Goal: Task Accomplishment & Management: Use online tool/utility

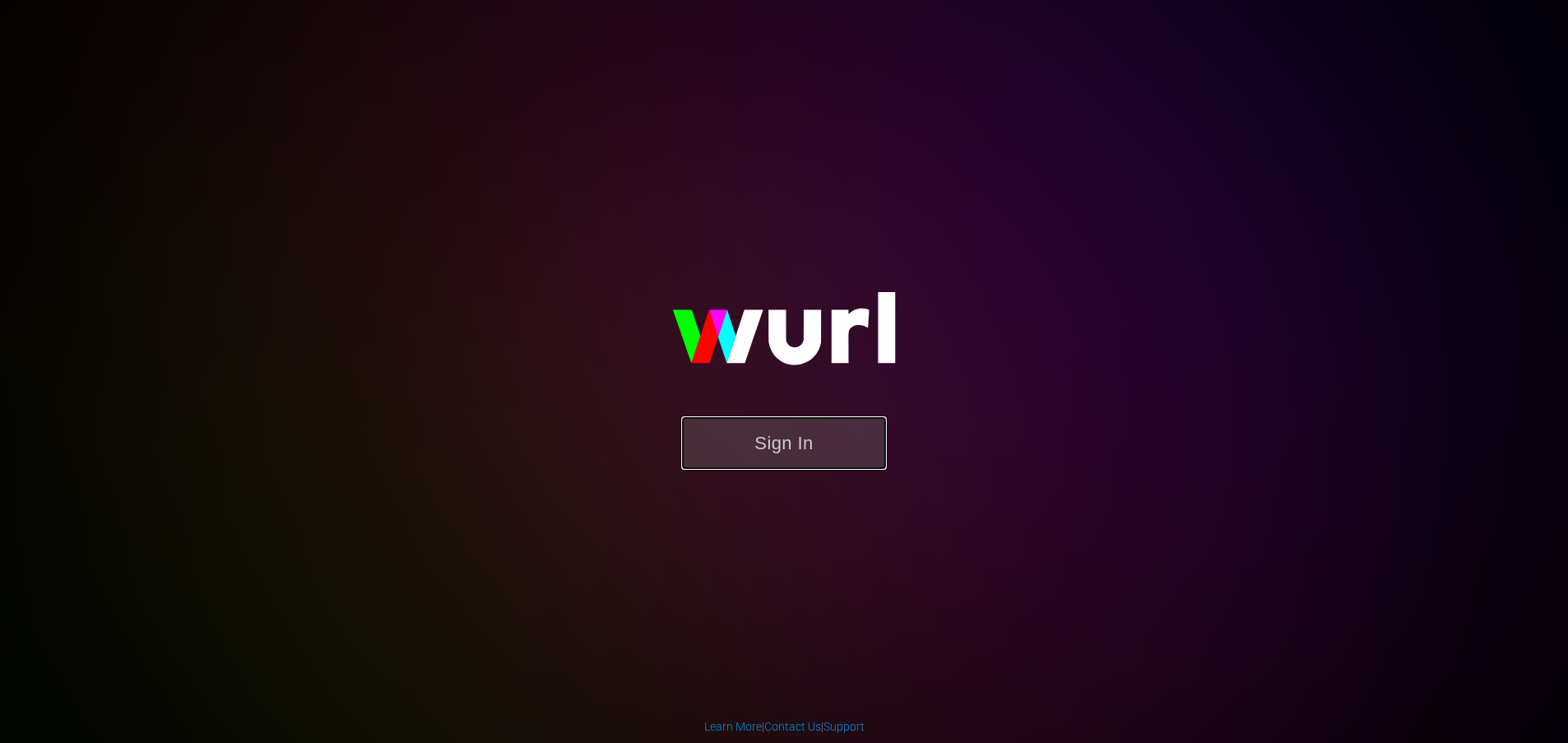
click at [753, 454] on button "Sign In" at bounding box center [784, 443] width 206 height 54
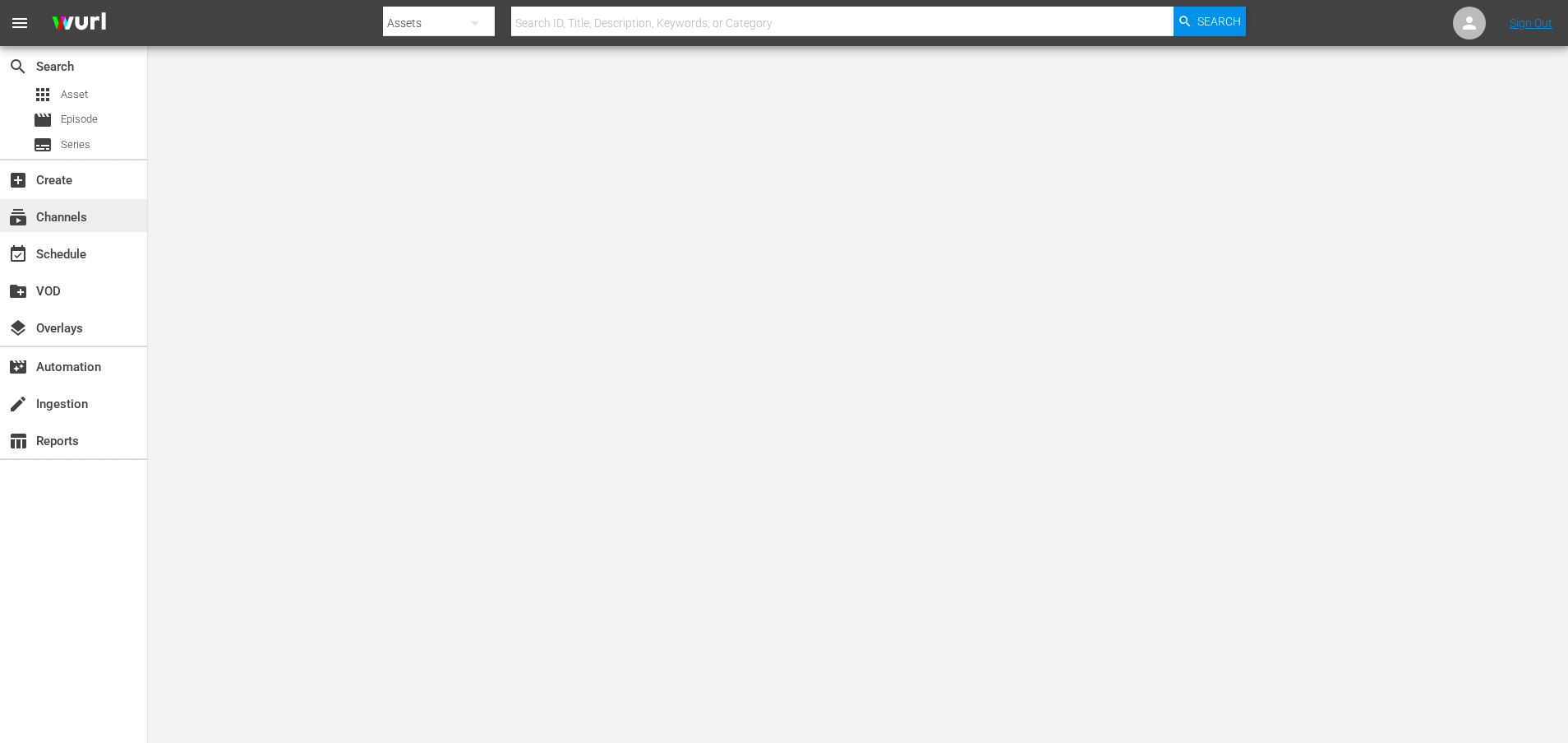
click at [67, 213] on div "subscriptions Channels" at bounding box center [46, 214] width 92 height 15
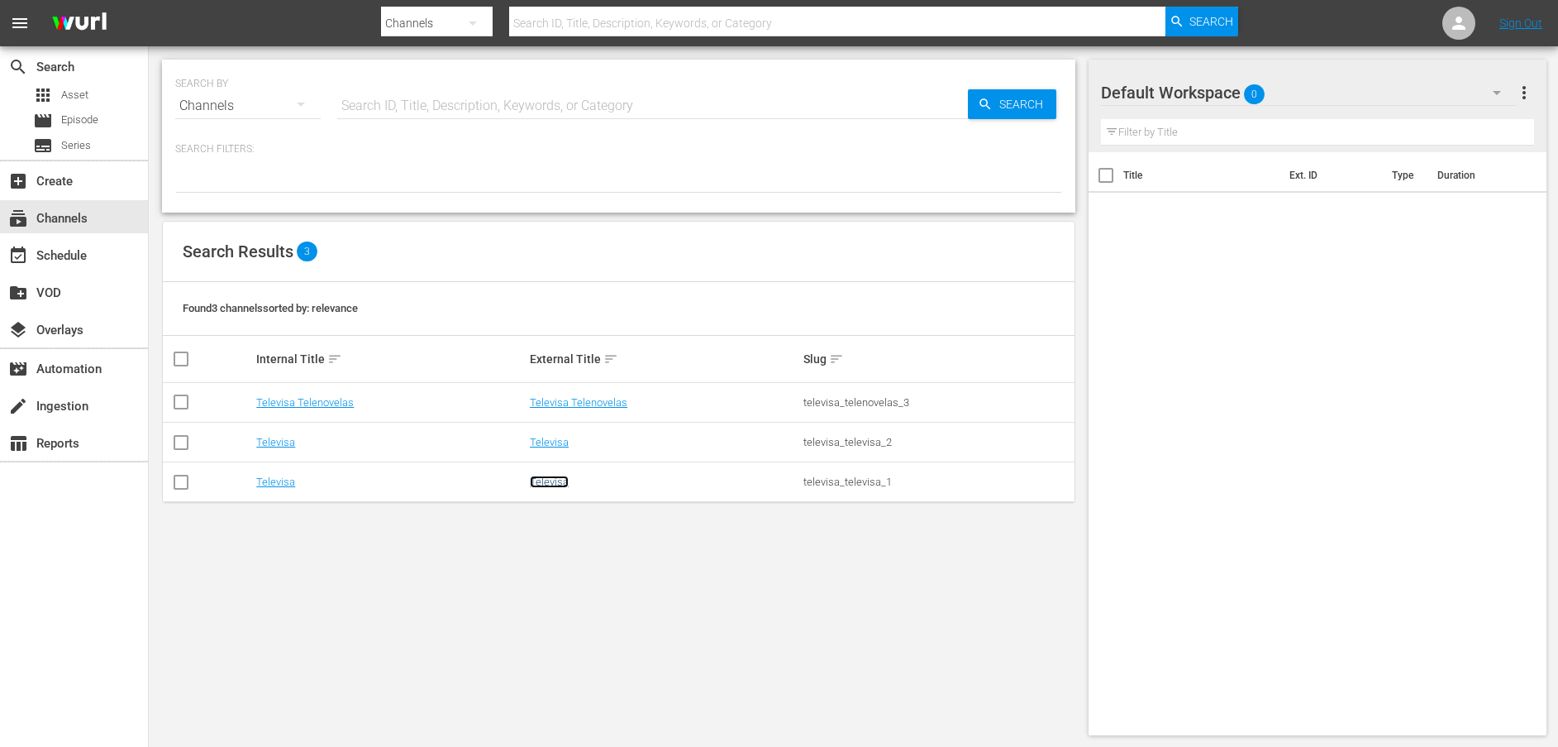
click at [557, 480] on link "Televisa" at bounding box center [549, 481] width 39 height 12
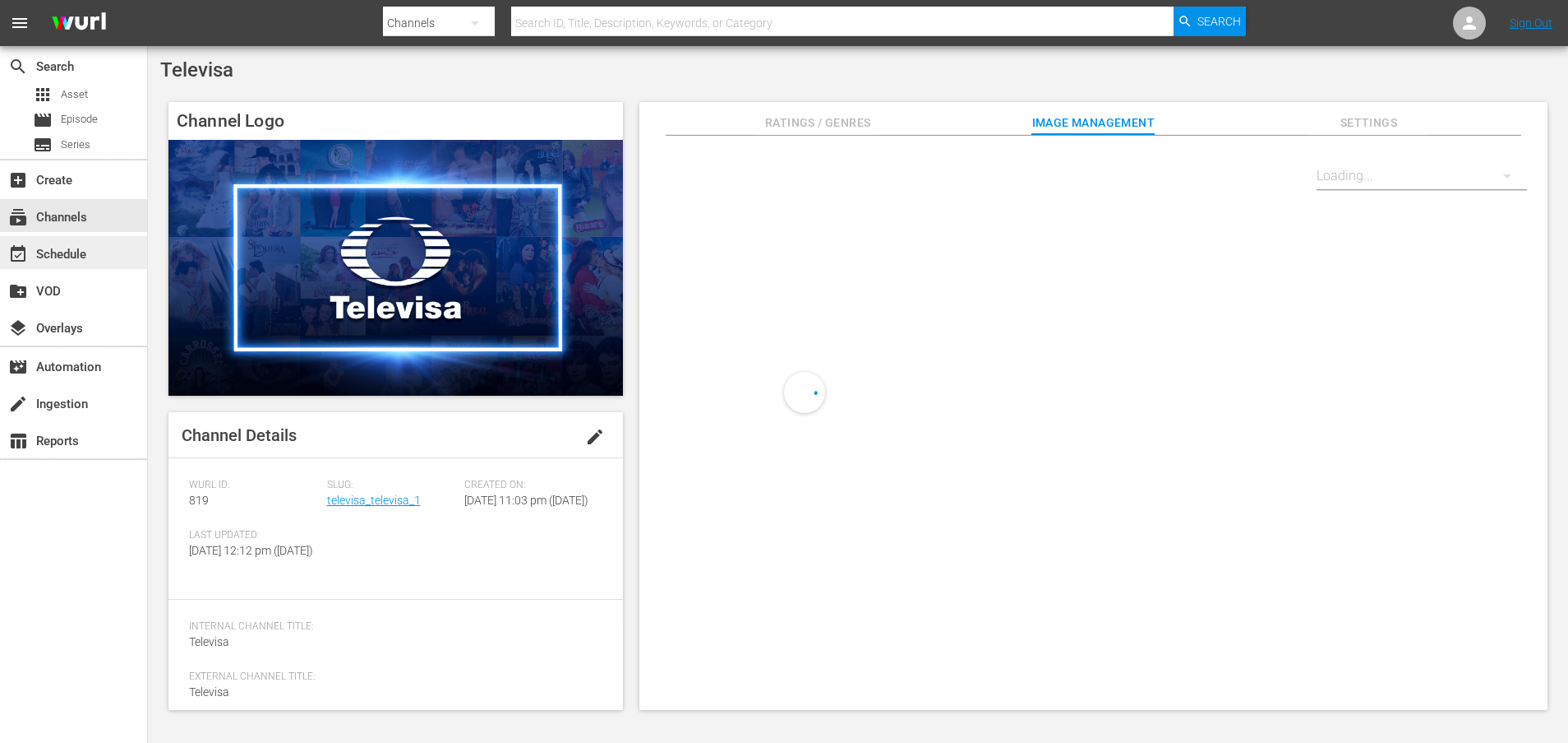
click at [76, 246] on div "event_available Schedule" at bounding box center [46, 252] width 92 height 15
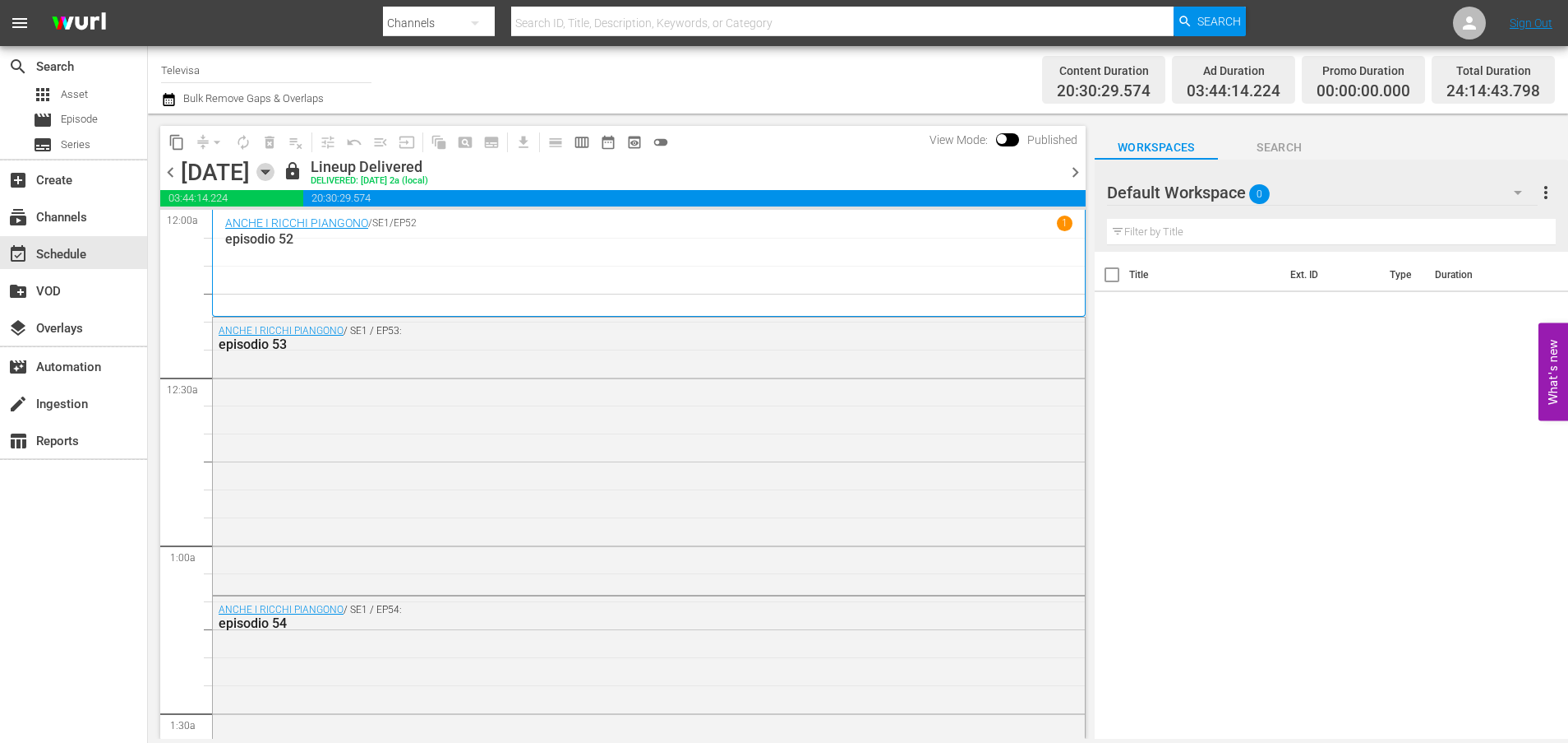
click at [274, 175] on icon "button" at bounding box center [265, 172] width 18 height 18
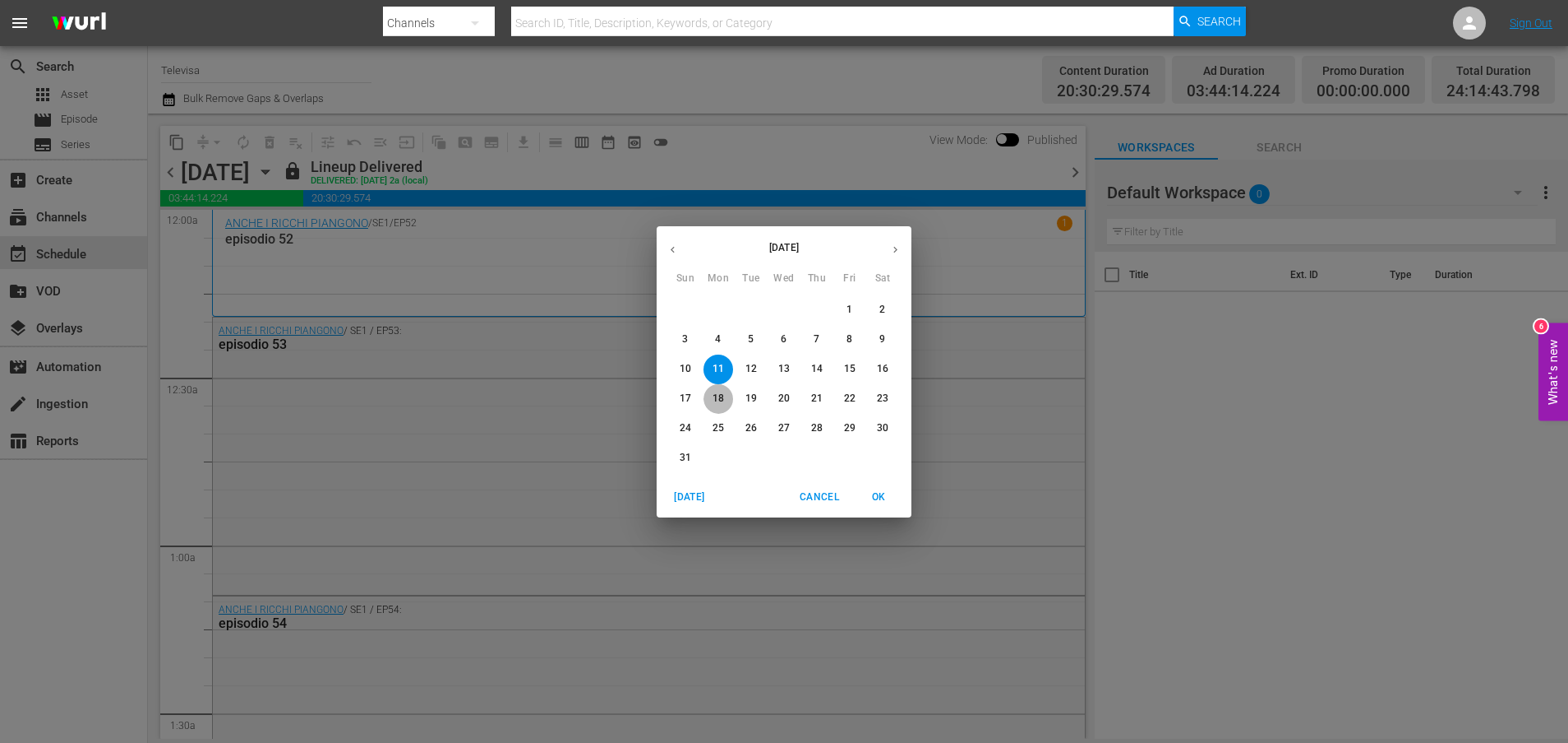
click at [715, 399] on p "18" at bounding box center [719, 399] width 12 height 14
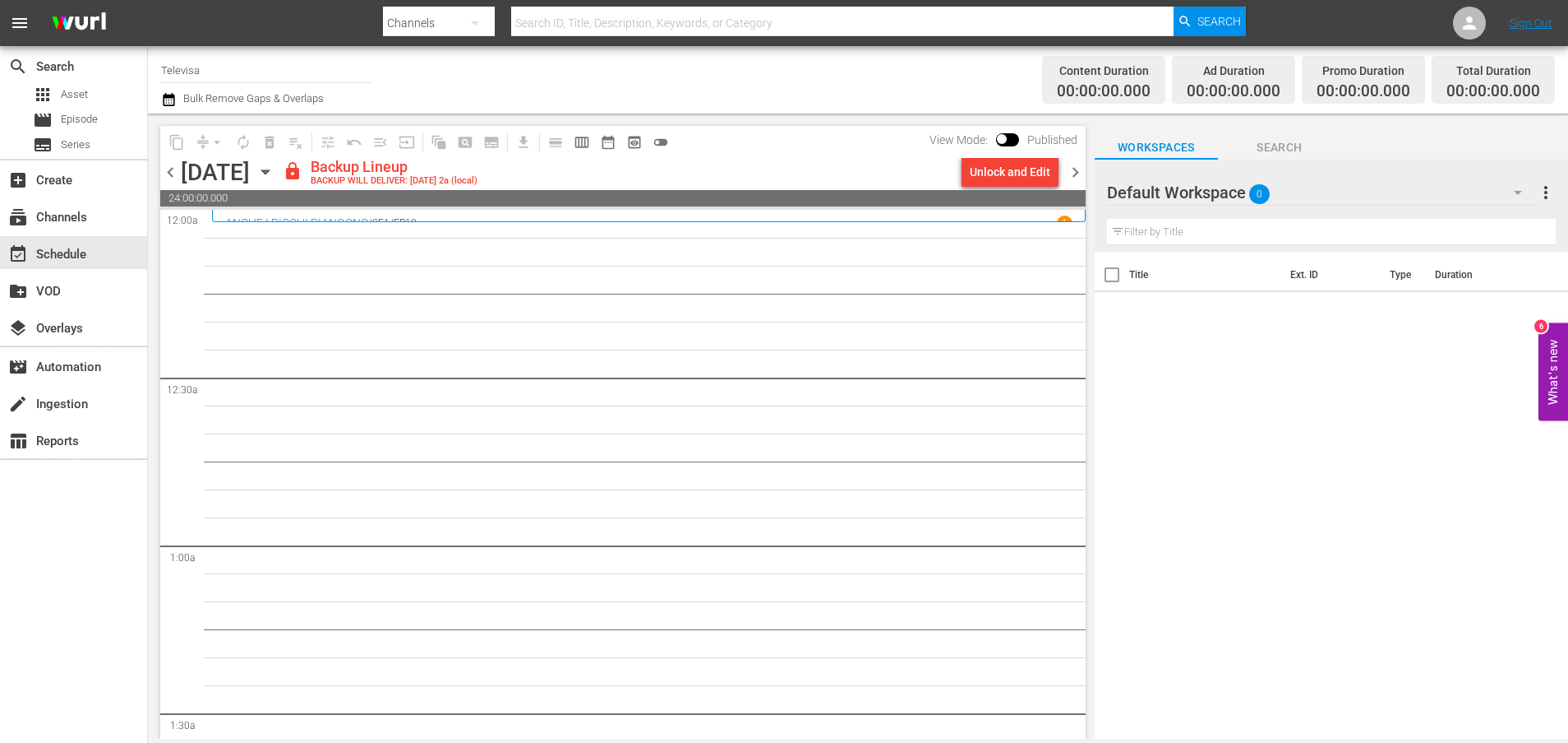
click at [274, 178] on icon "button" at bounding box center [265, 172] width 18 height 18
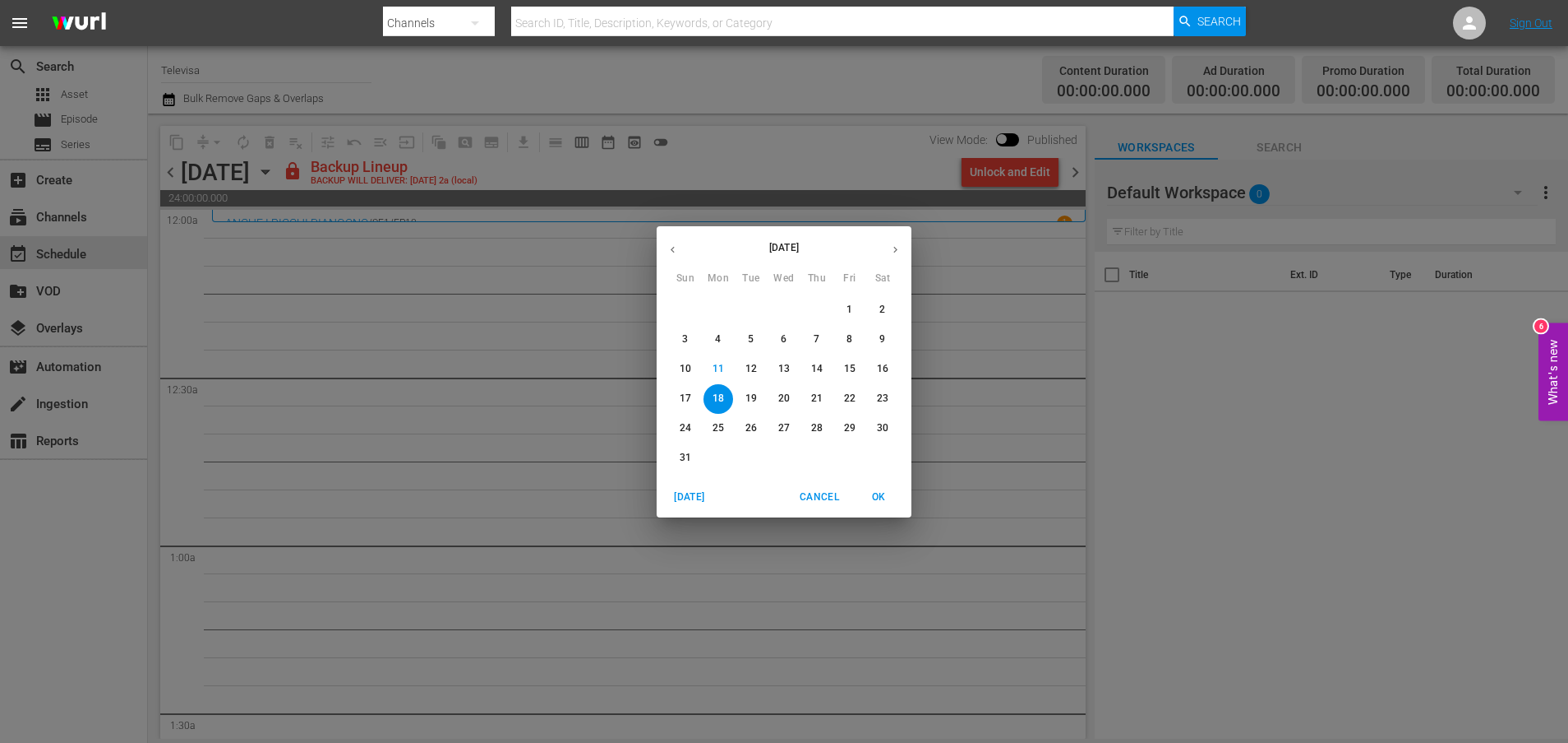
click at [683, 398] on p "17" at bounding box center [686, 399] width 12 height 14
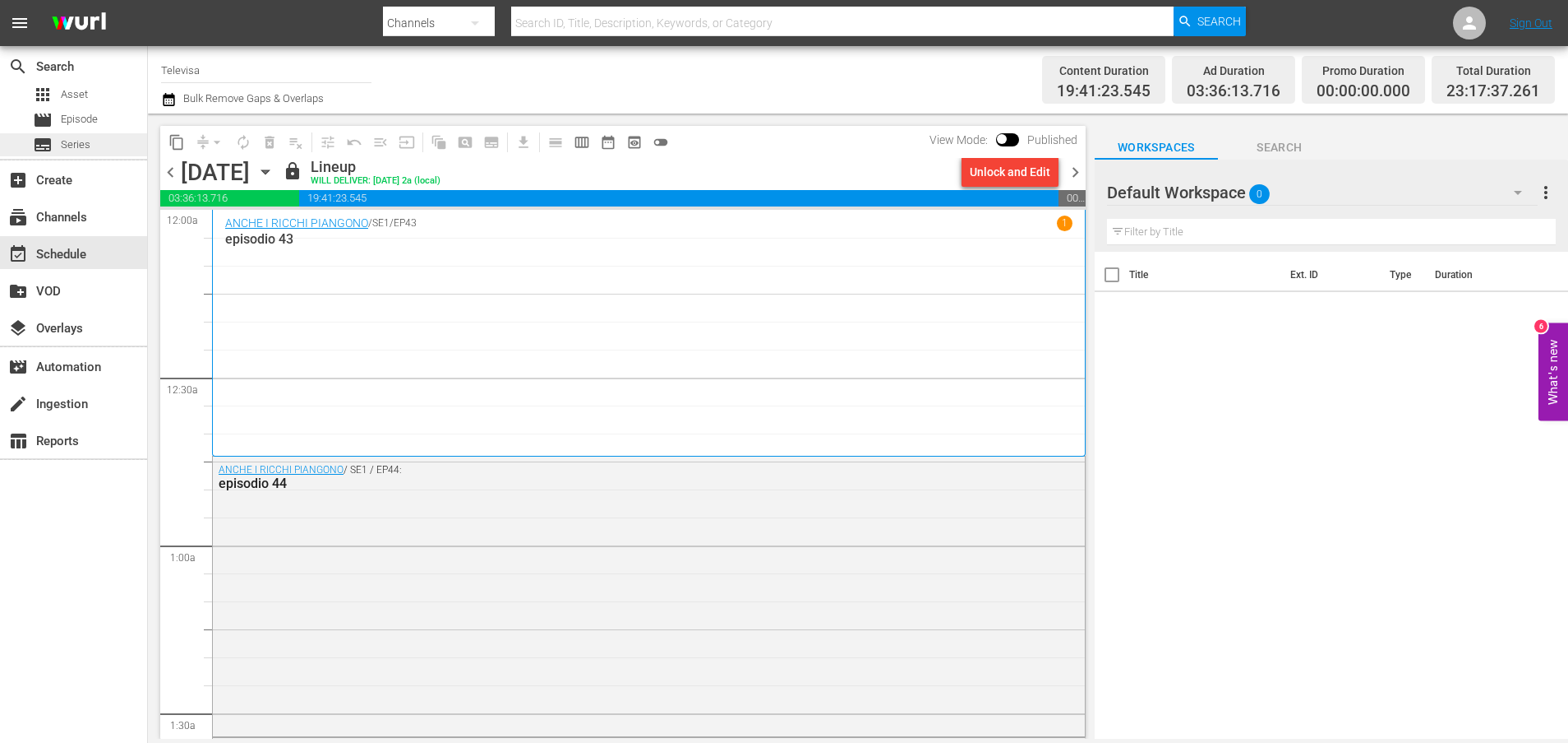
click at [74, 146] on span "Series" at bounding box center [76, 144] width 30 height 17
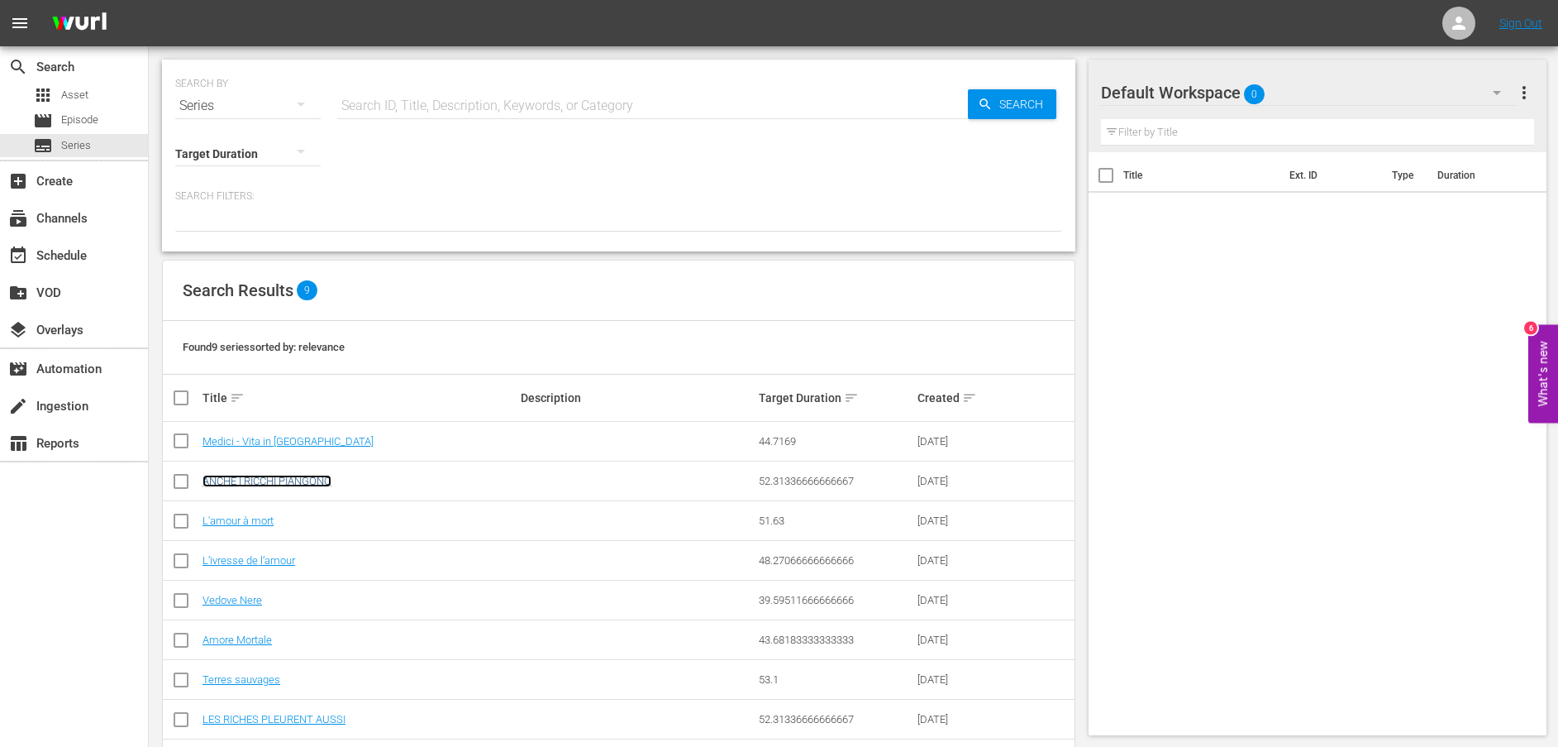
click at [317, 478] on link "ANCHE I RICCHI PIANGONO" at bounding box center [267, 481] width 129 height 12
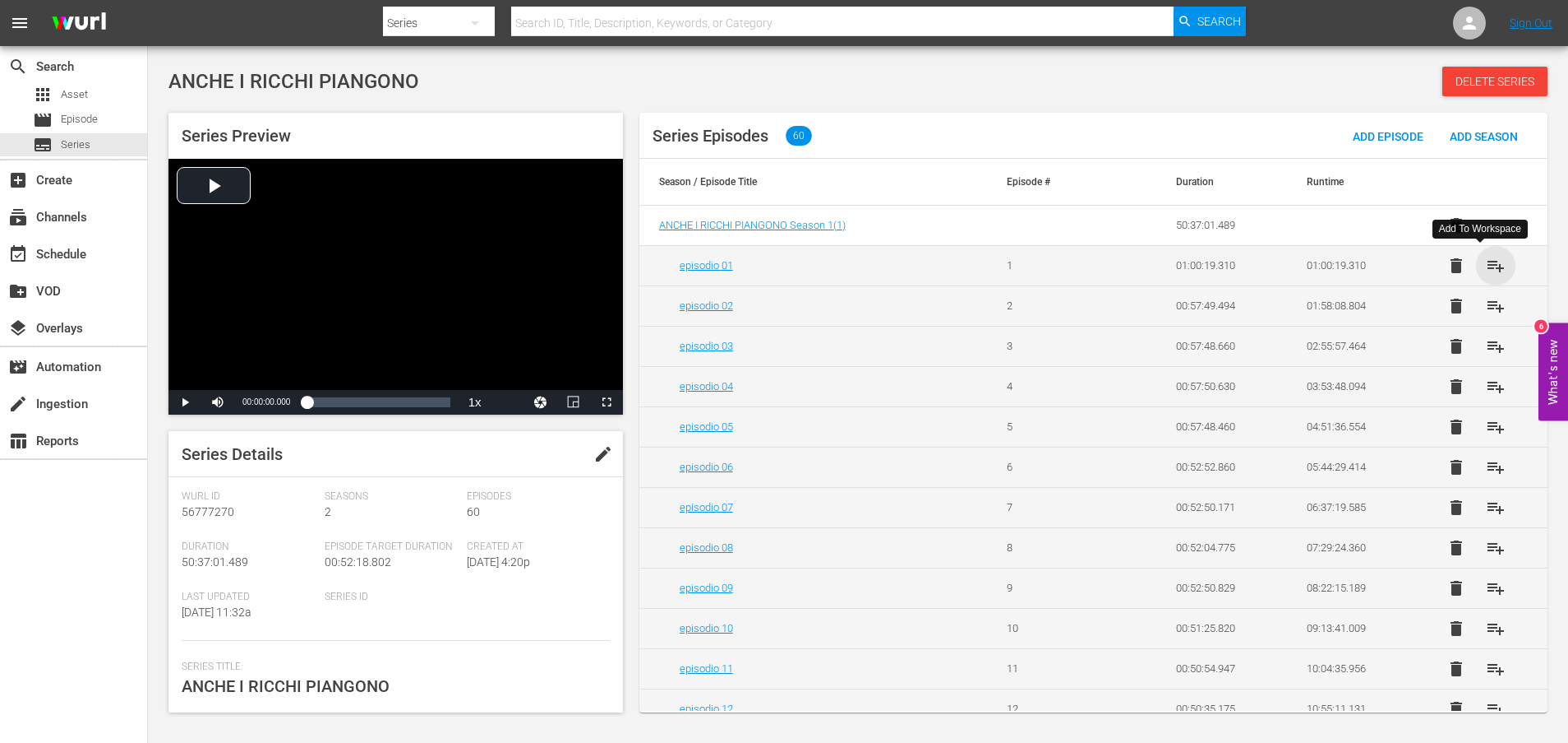
click at [1486, 269] on span "playlist_add" at bounding box center [1496, 266] width 20 height 20
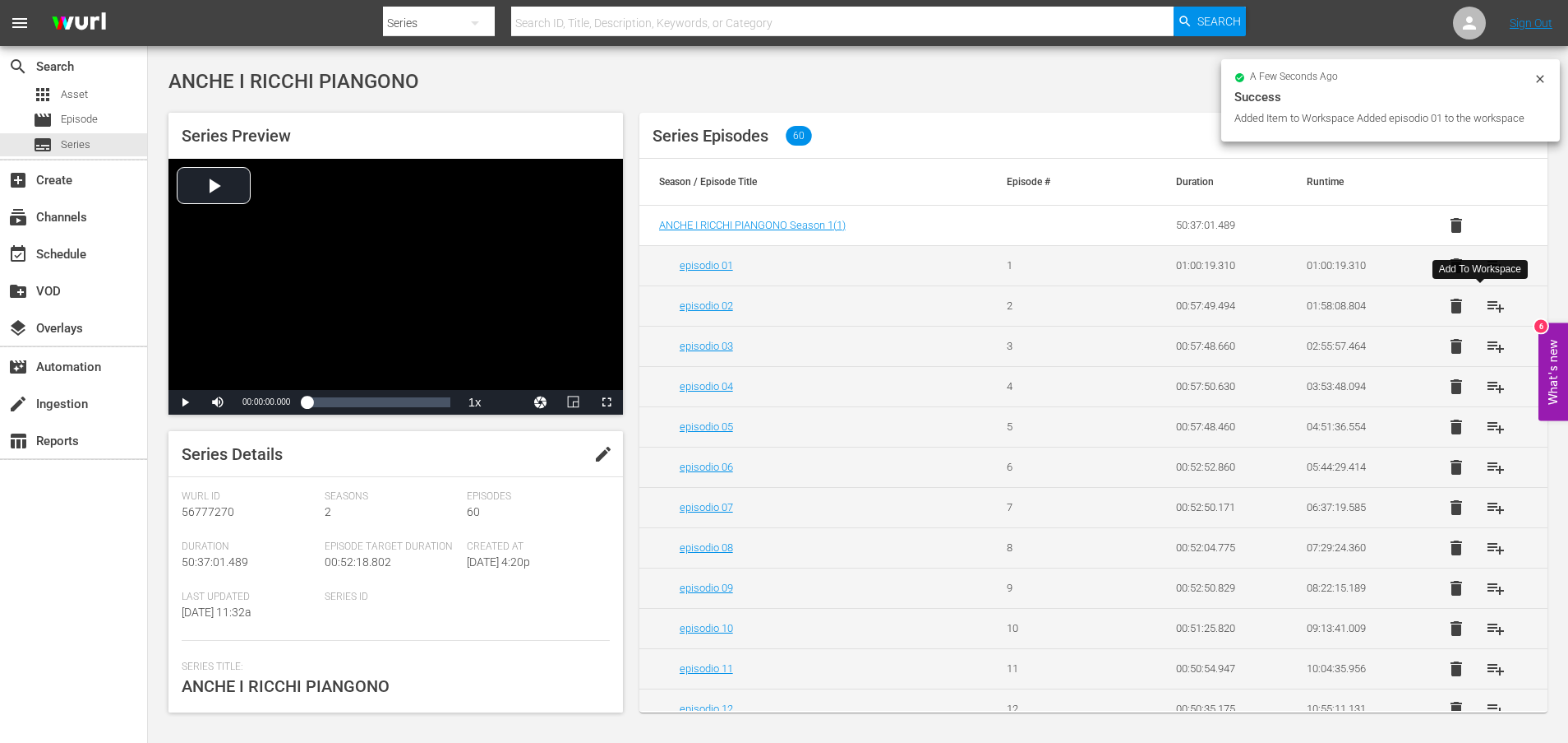
click at [1486, 307] on span "playlist_add" at bounding box center [1496, 306] width 20 height 20
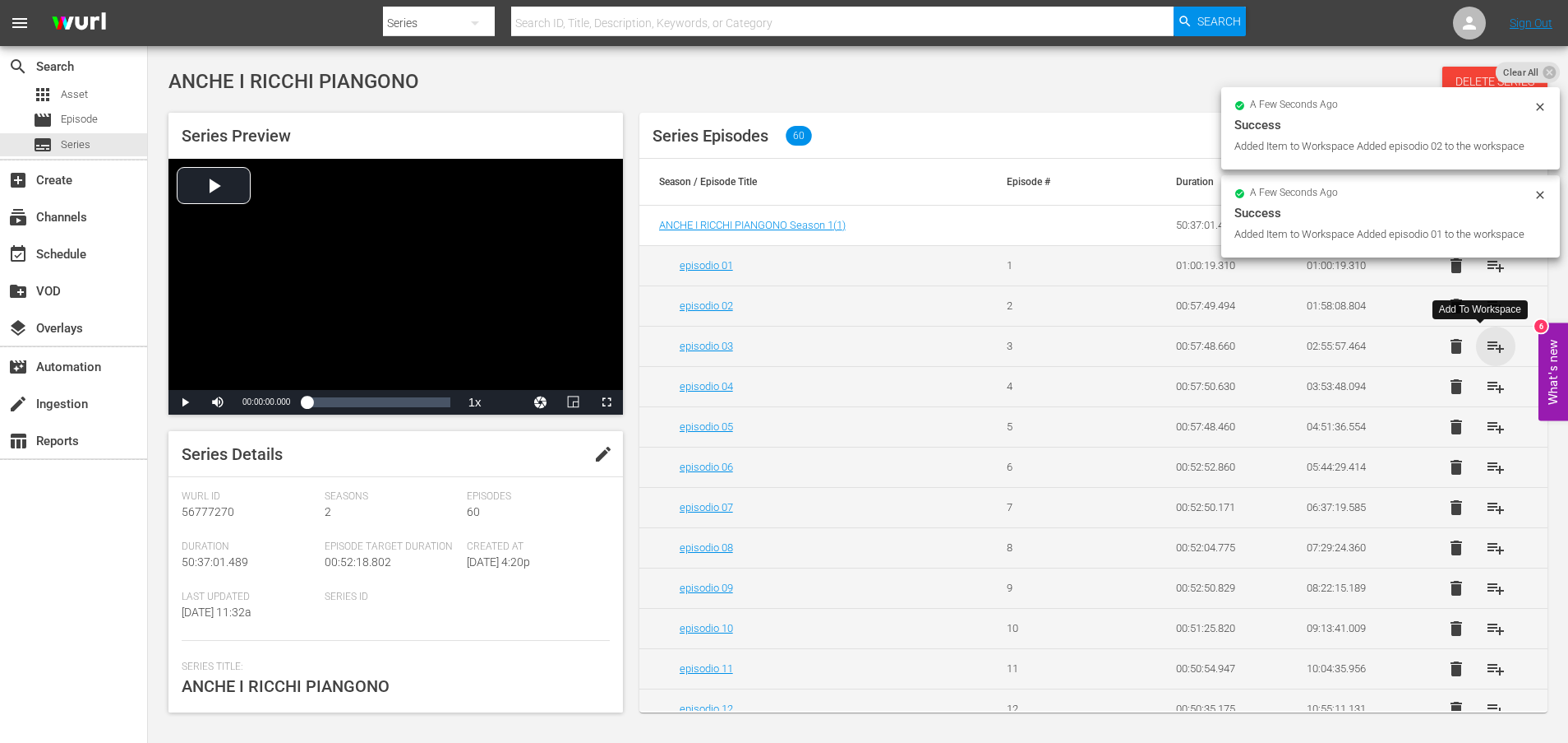
click at [1487, 348] on span "playlist_add" at bounding box center [1496, 346] width 20 height 20
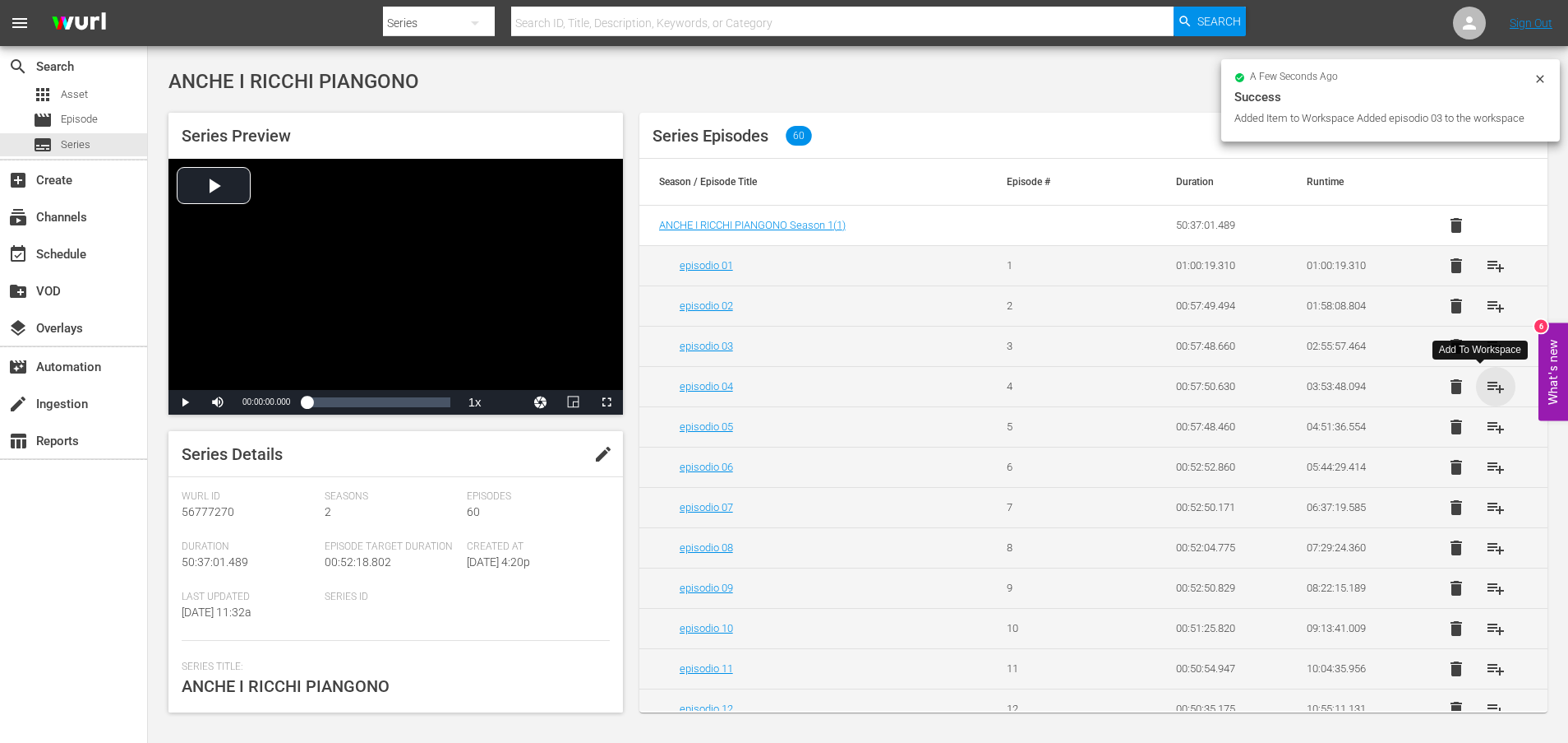
click at [1486, 390] on span "playlist_add" at bounding box center [1496, 387] width 20 height 20
click at [1486, 428] on span "playlist_add" at bounding box center [1496, 427] width 20 height 20
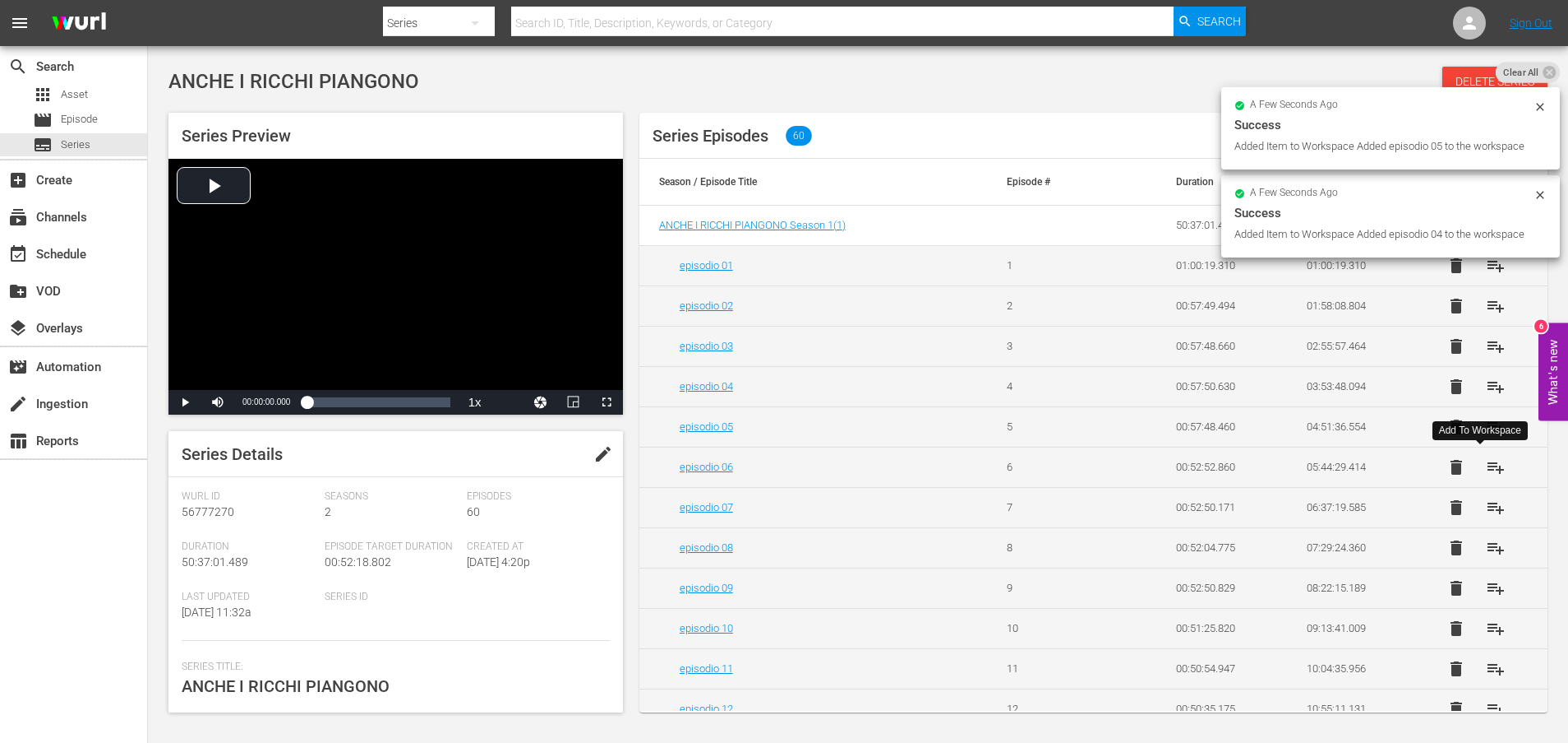
click at [1487, 465] on span "playlist_add" at bounding box center [1496, 467] width 20 height 20
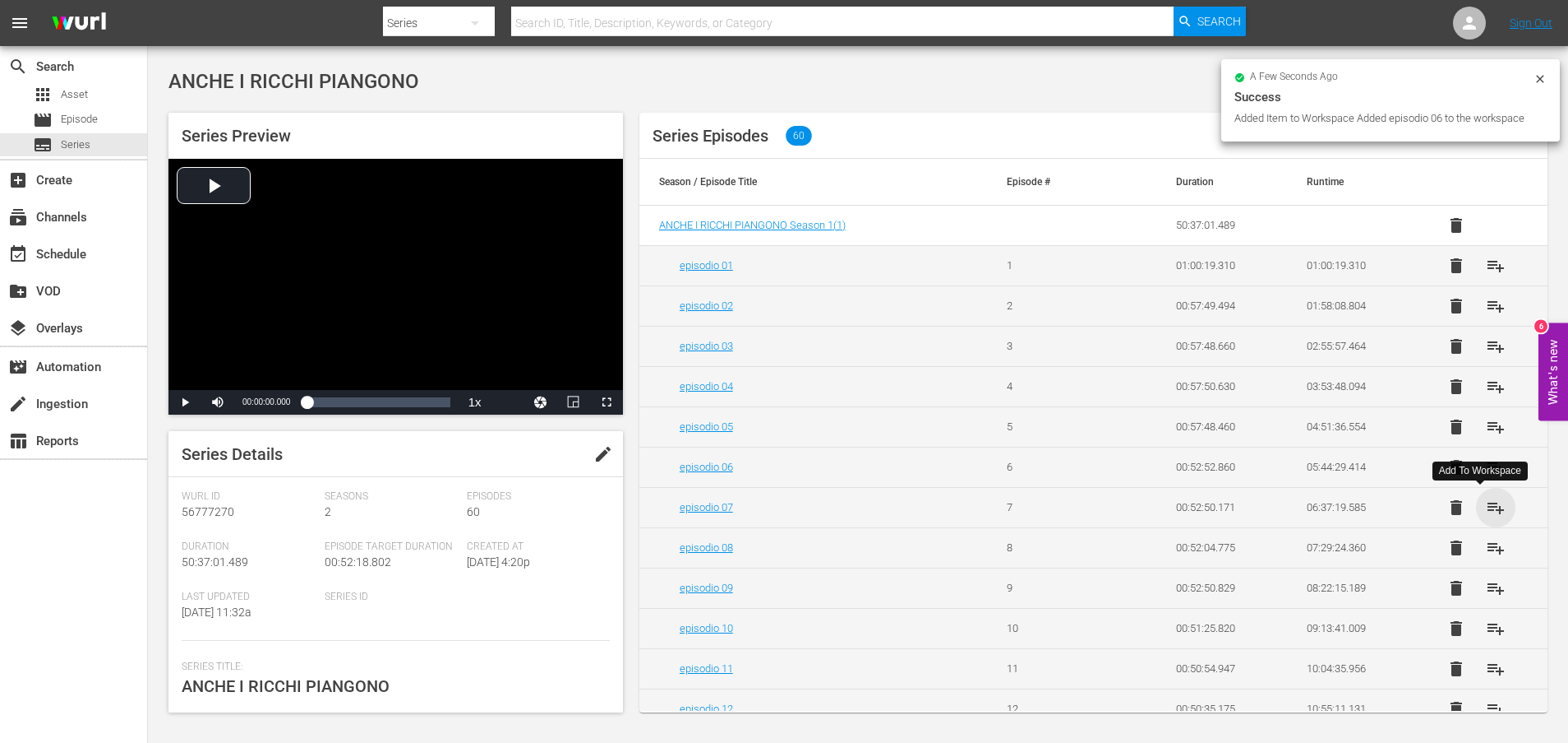
click at [1486, 508] on span "playlist_add" at bounding box center [1496, 507] width 20 height 20
click at [1486, 546] on span "playlist_add" at bounding box center [1496, 548] width 20 height 20
click at [1486, 585] on span "playlist_add" at bounding box center [1496, 588] width 20 height 20
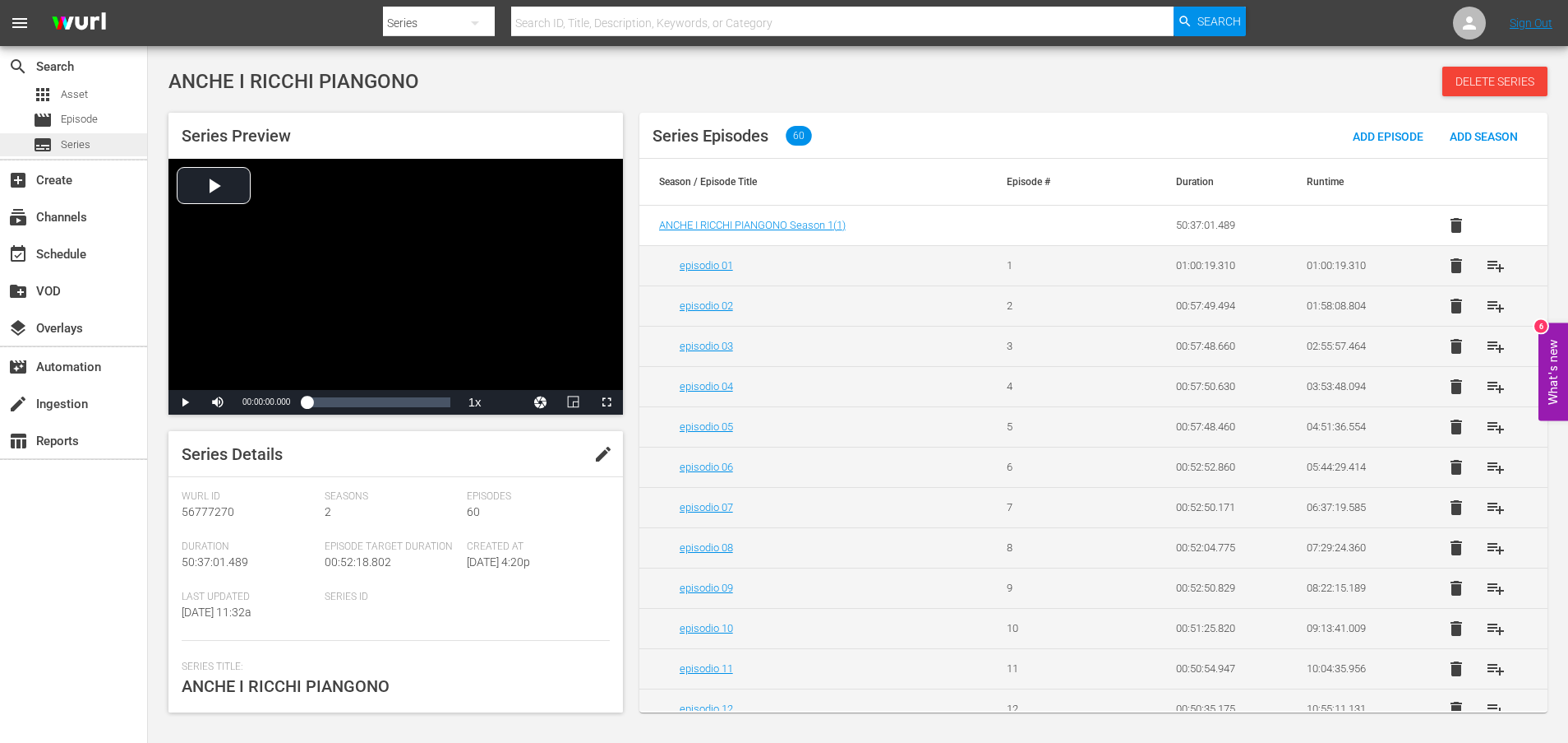
click at [84, 141] on span "Series" at bounding box center [76, 144] width 30 height 17
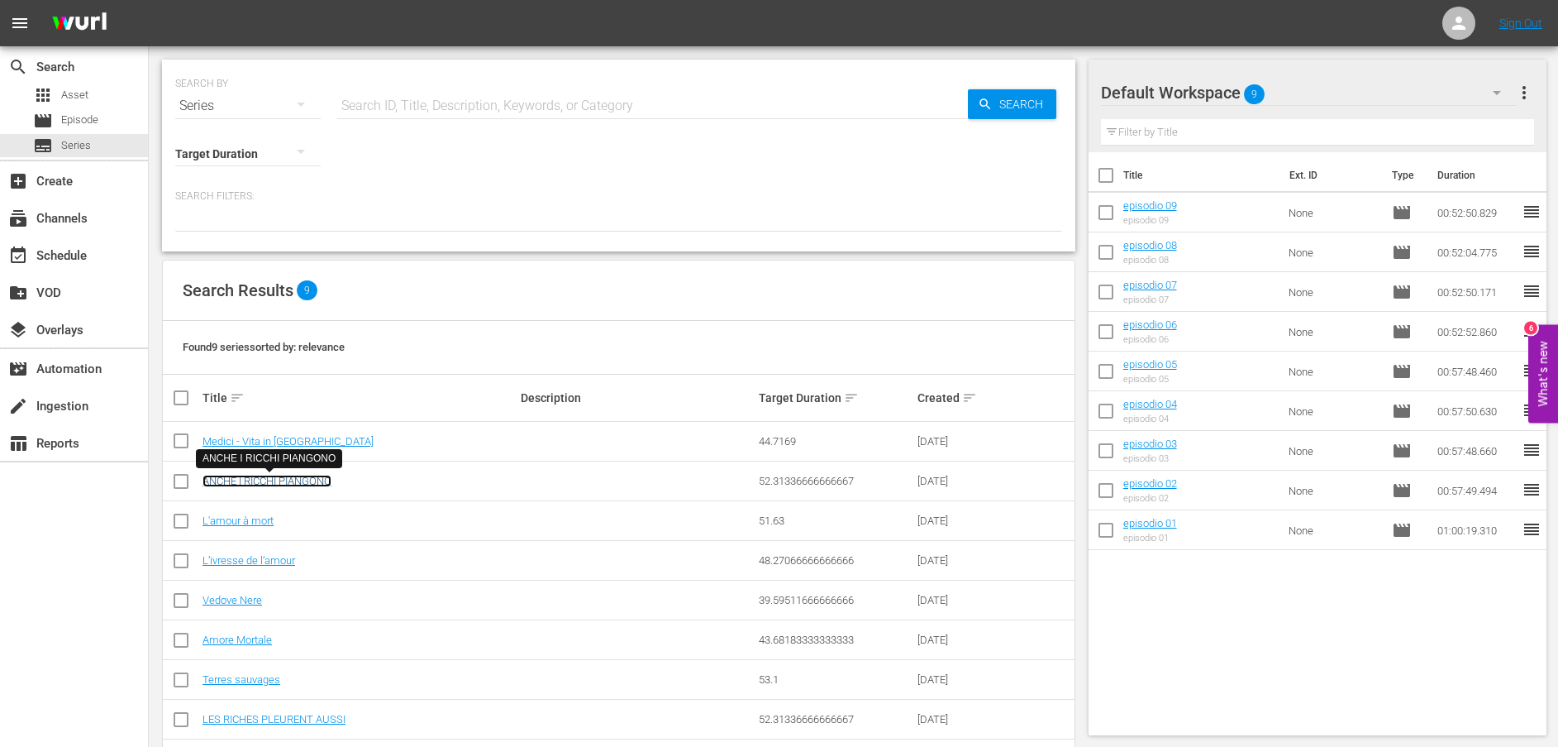
click at [298, 483] on link "ANCHE I RICCHI PIANGONO" at bounding box center [267, 481] width 129 height 12
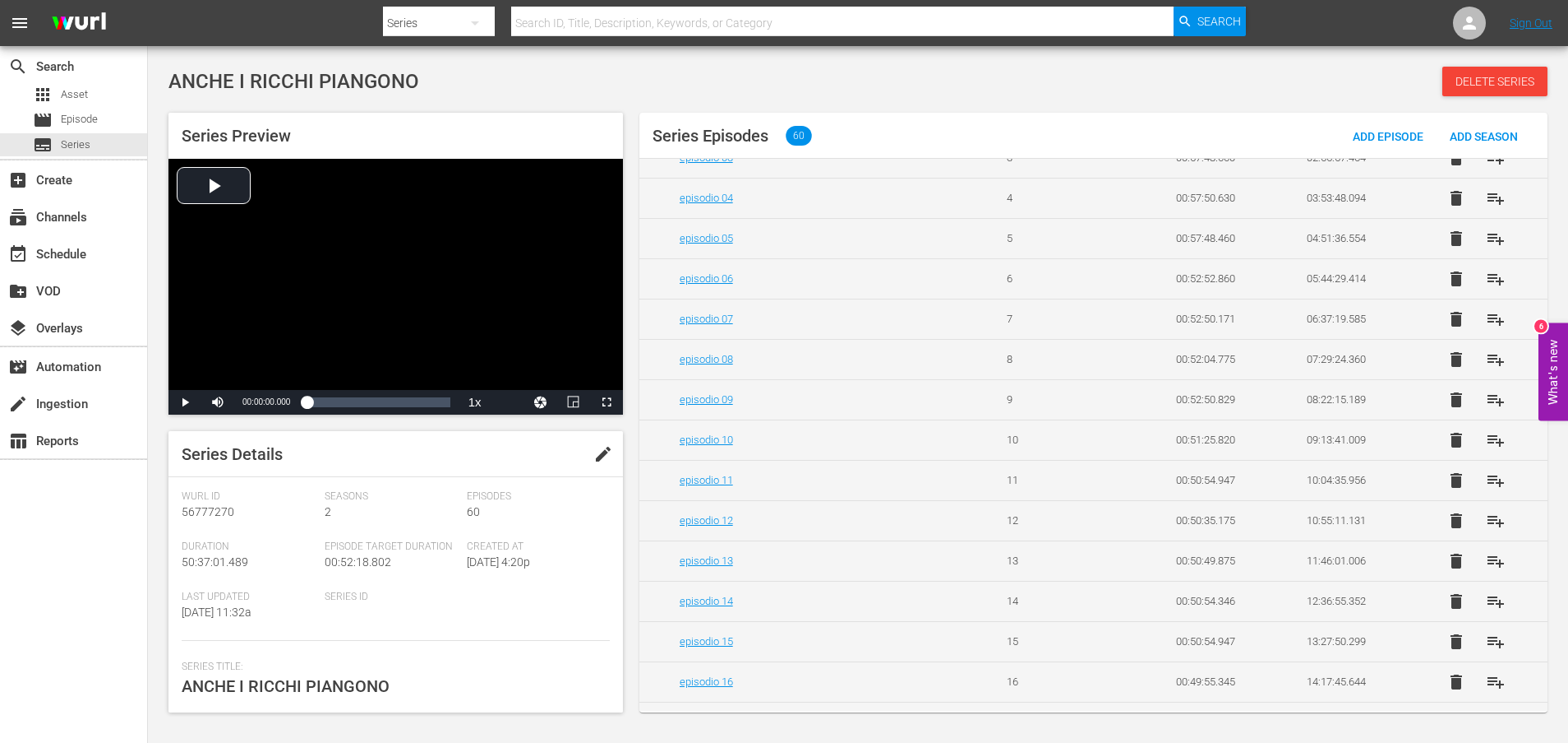
scroll to position [247, 0]
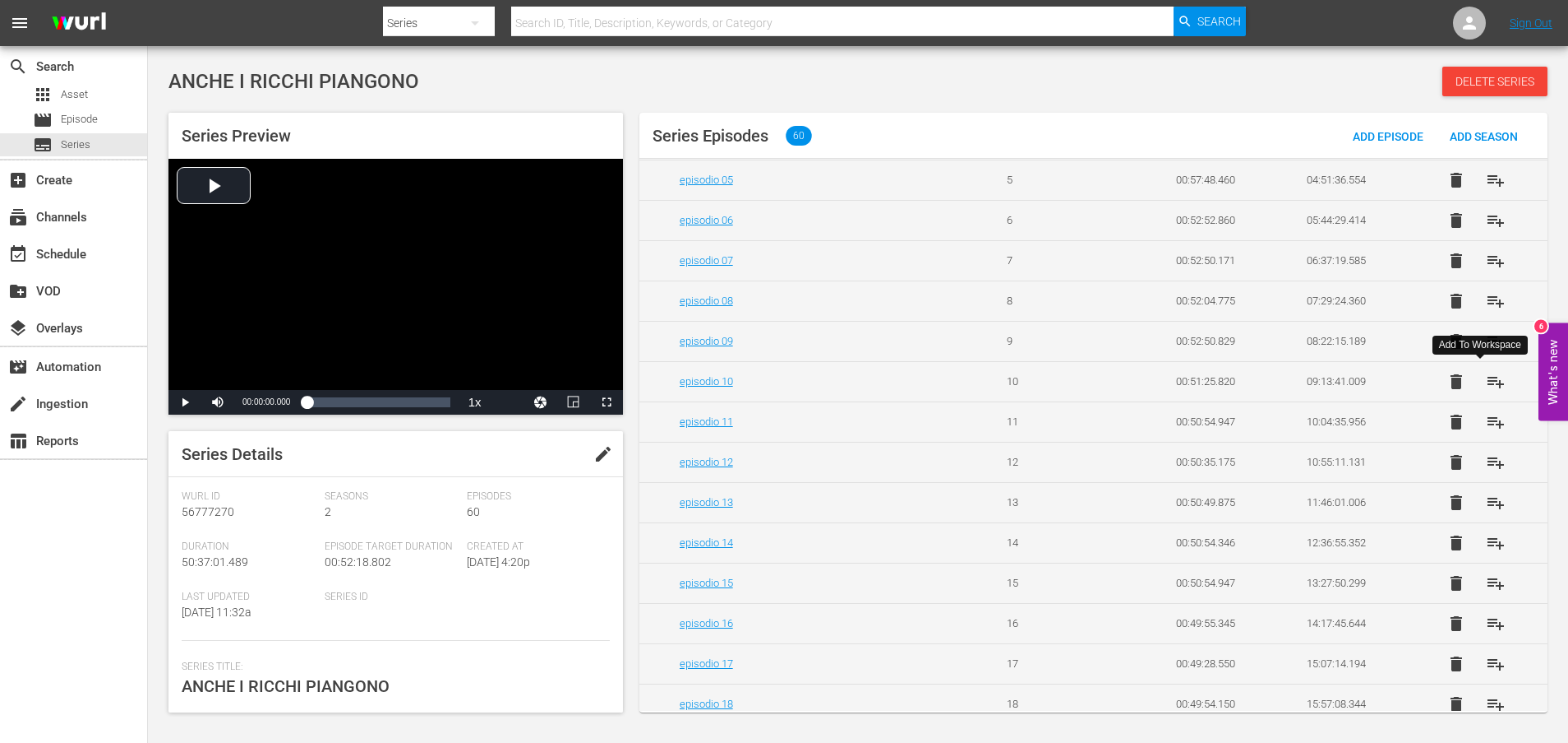
click at [1486, 382] on span "playlist_add" at bounding box center [1496, 382] width 20 height 20
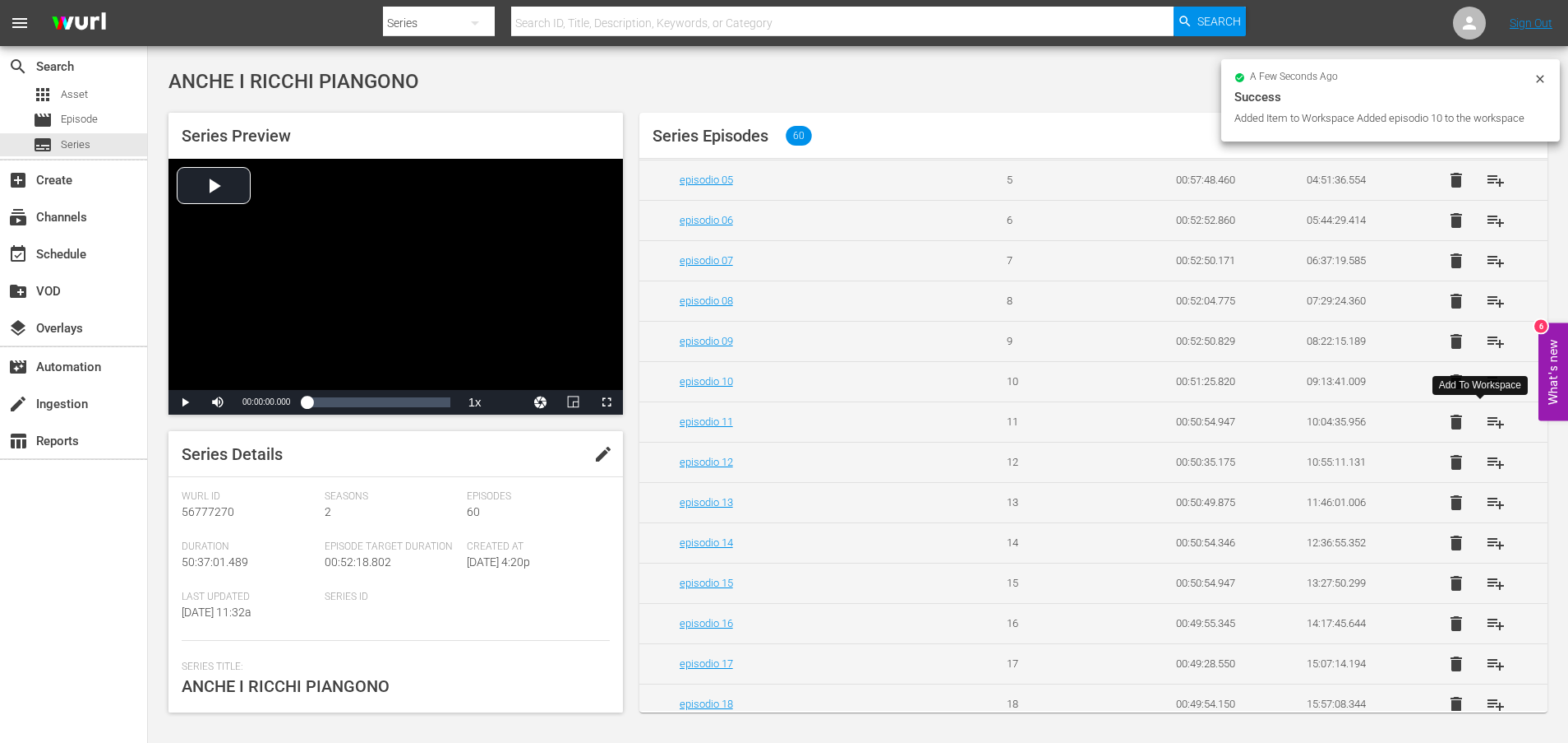
click at [1486, 425] on span "playlist_add" at bounding box center [1496, 422] width 20 height 20
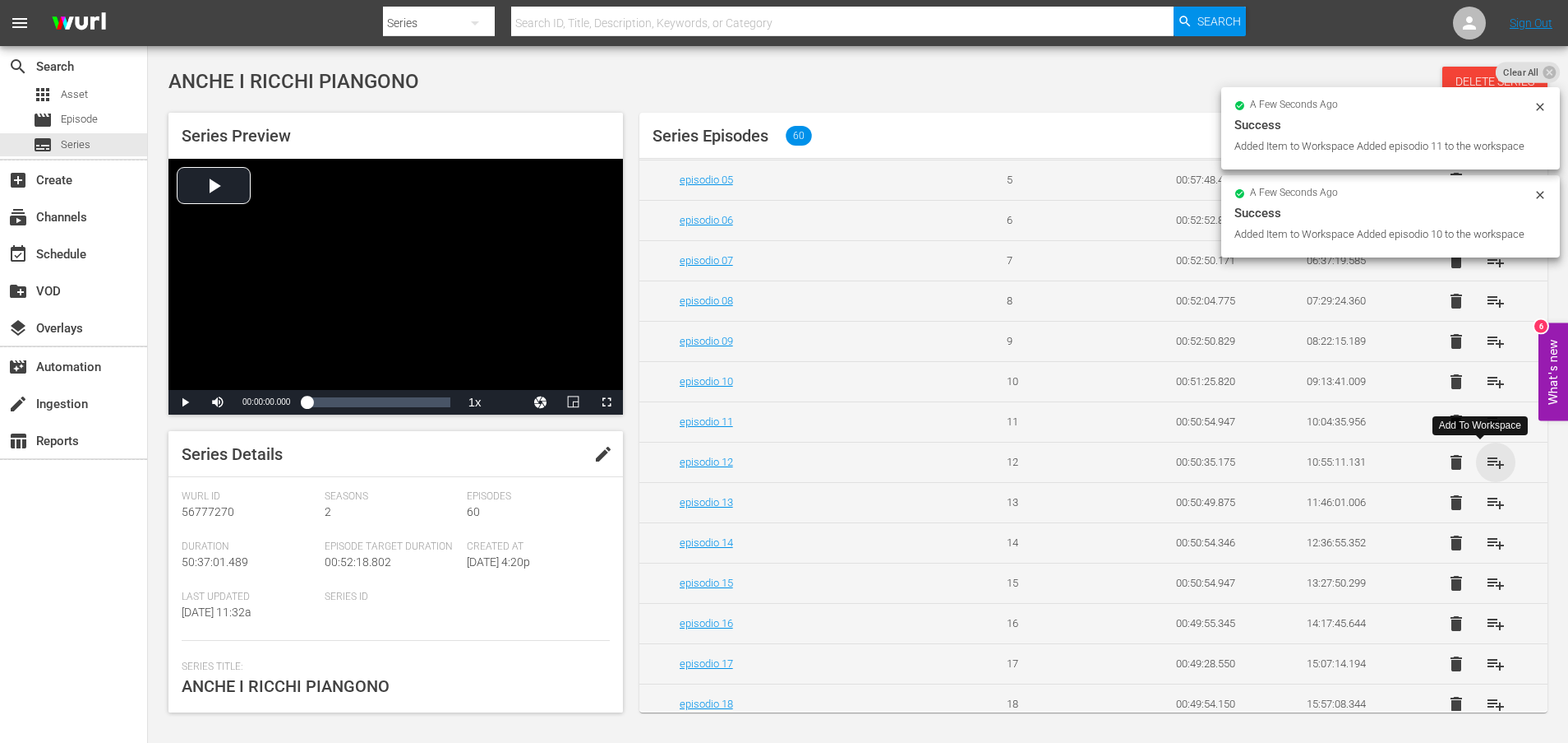
click at [1488, 463] on span "playlist_add" at bounding box center [1496, 463] width 20 height 20
click at [1487, 500] on span "playlist_add" at bounding box center [1496, 502] width 20 height 20
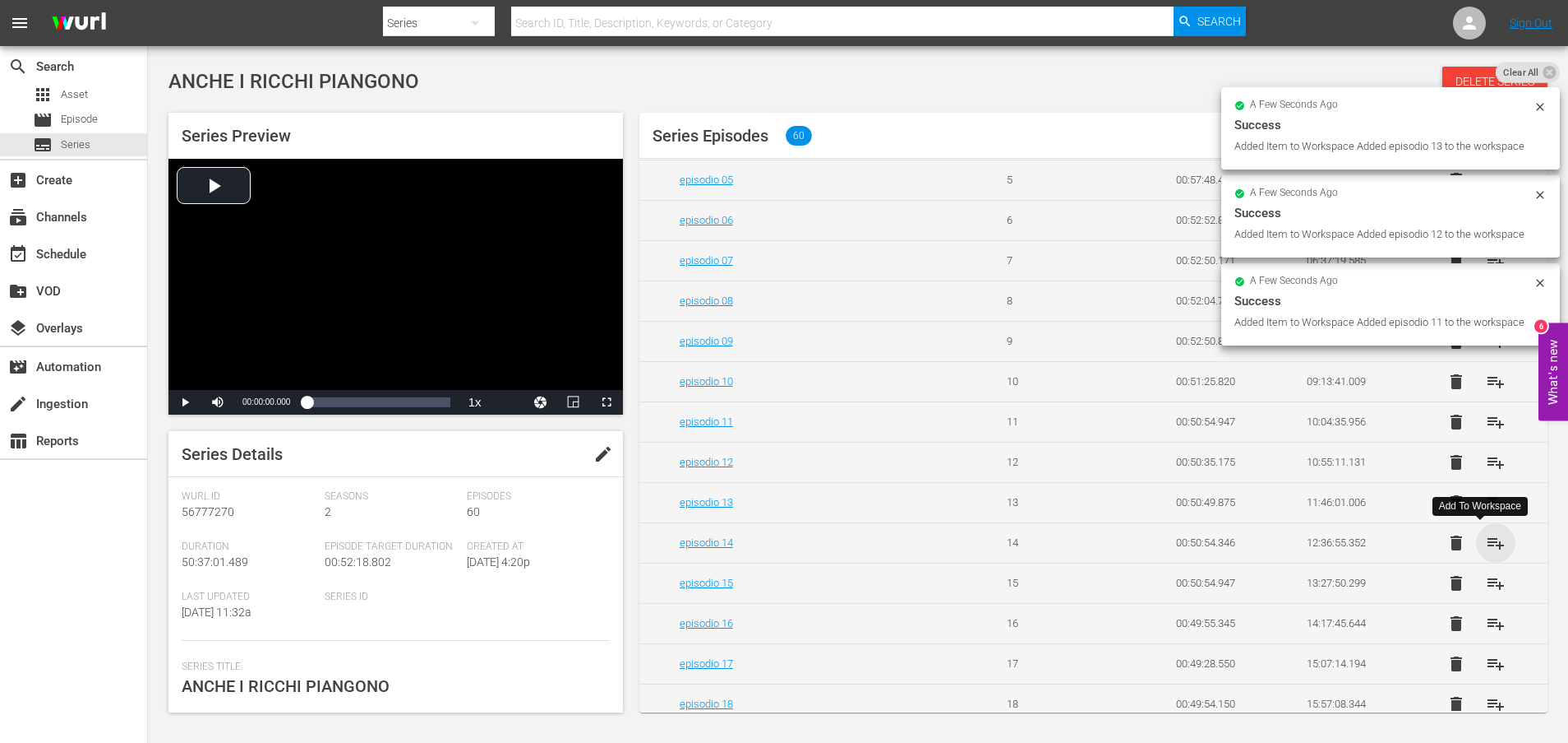
click at [1488, 542] on span "playlist_add" at bounding box center [1496, 543] width 20 height 20
click at [1486, 584] on span "playlist_add" at bounding box center [1496, 583] width 20 height 20
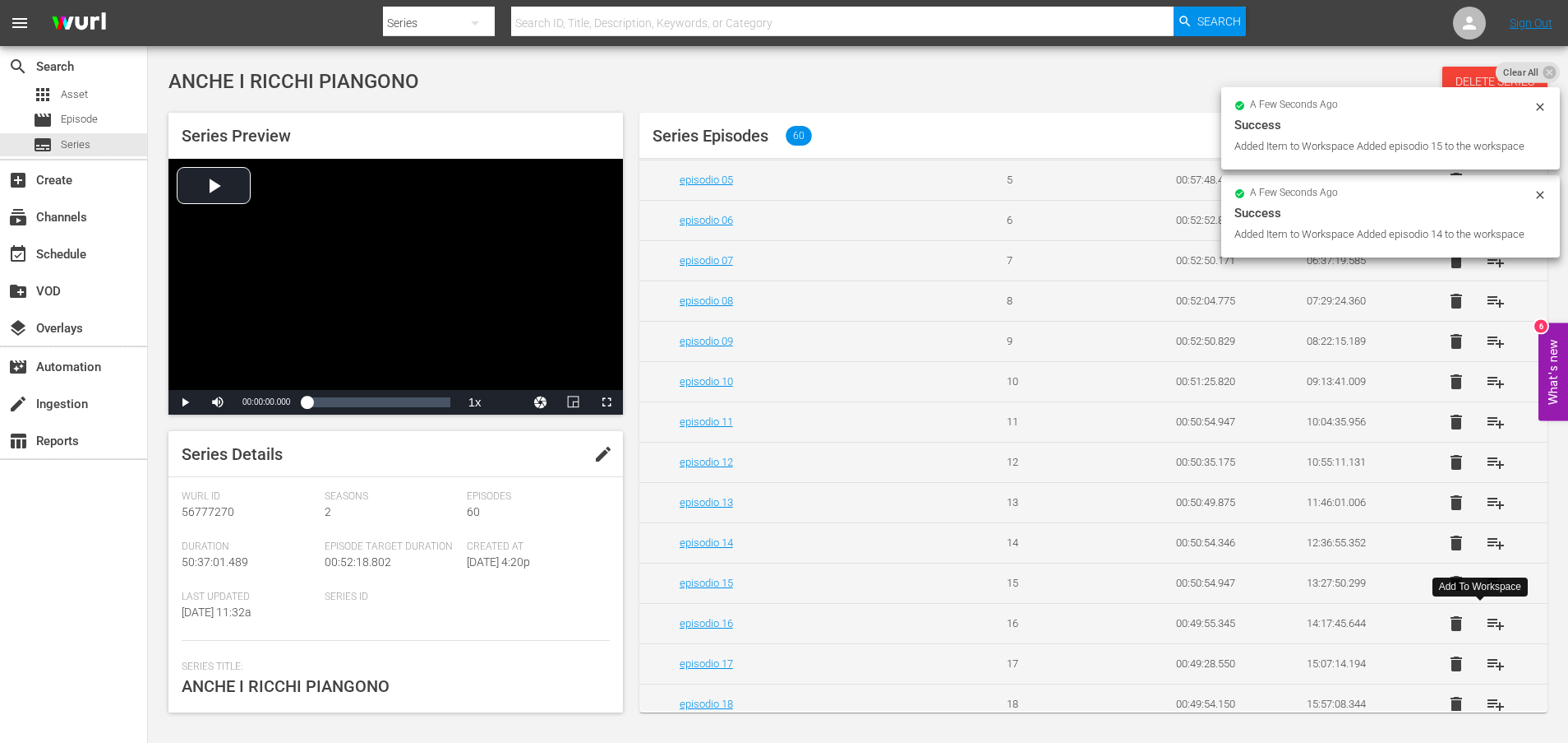
click at [1486, 624] on span "playlist_add" at bounding box center [1496, 624] width 20 height 20
click at [1487, 660] on span "playlist_add" at bounding box center [1496, 663] width 20 height 20
click at [1487, 705] on span "playlist_add" at bounding box center [1496, 704] width 20 height 20
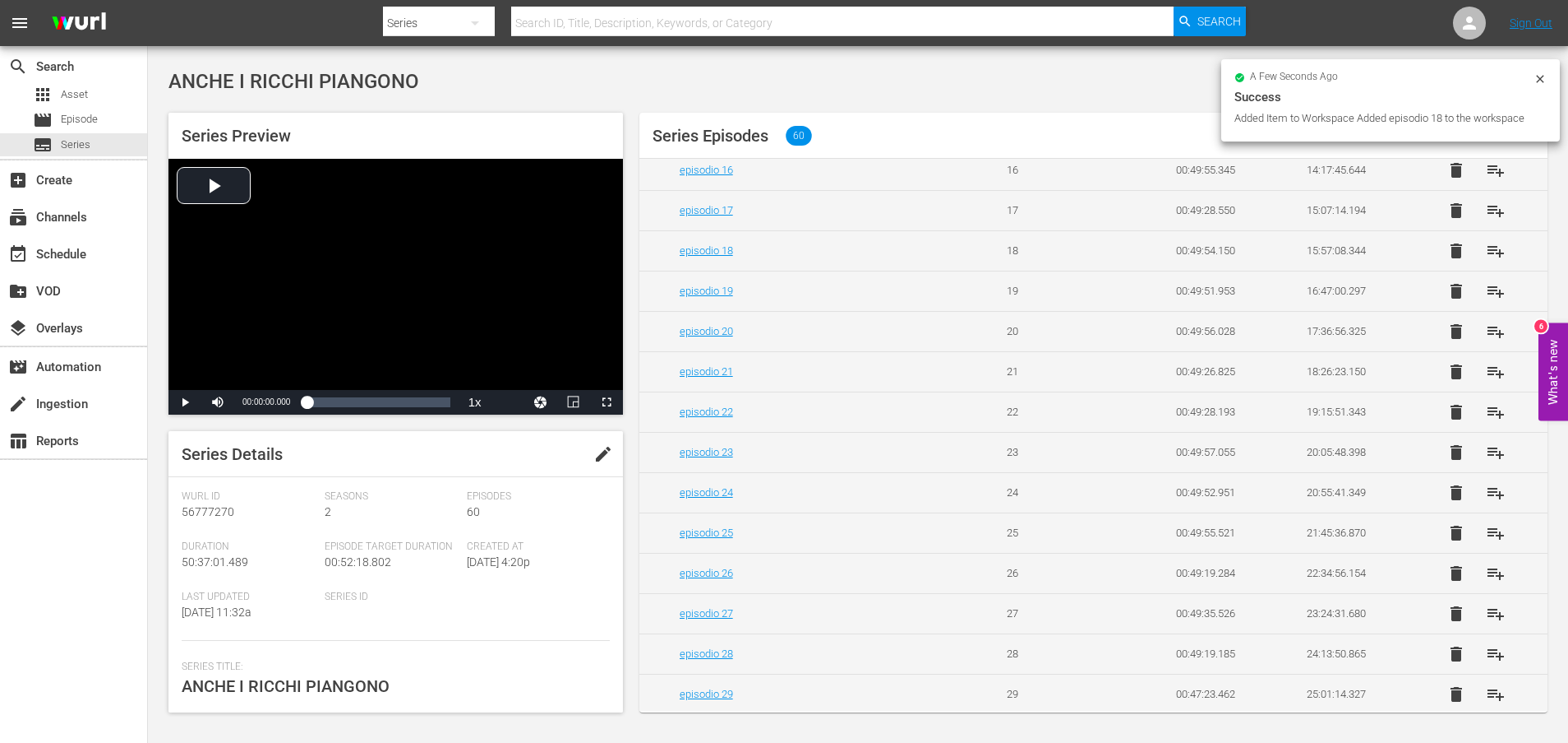
scroll to position [752, 0]
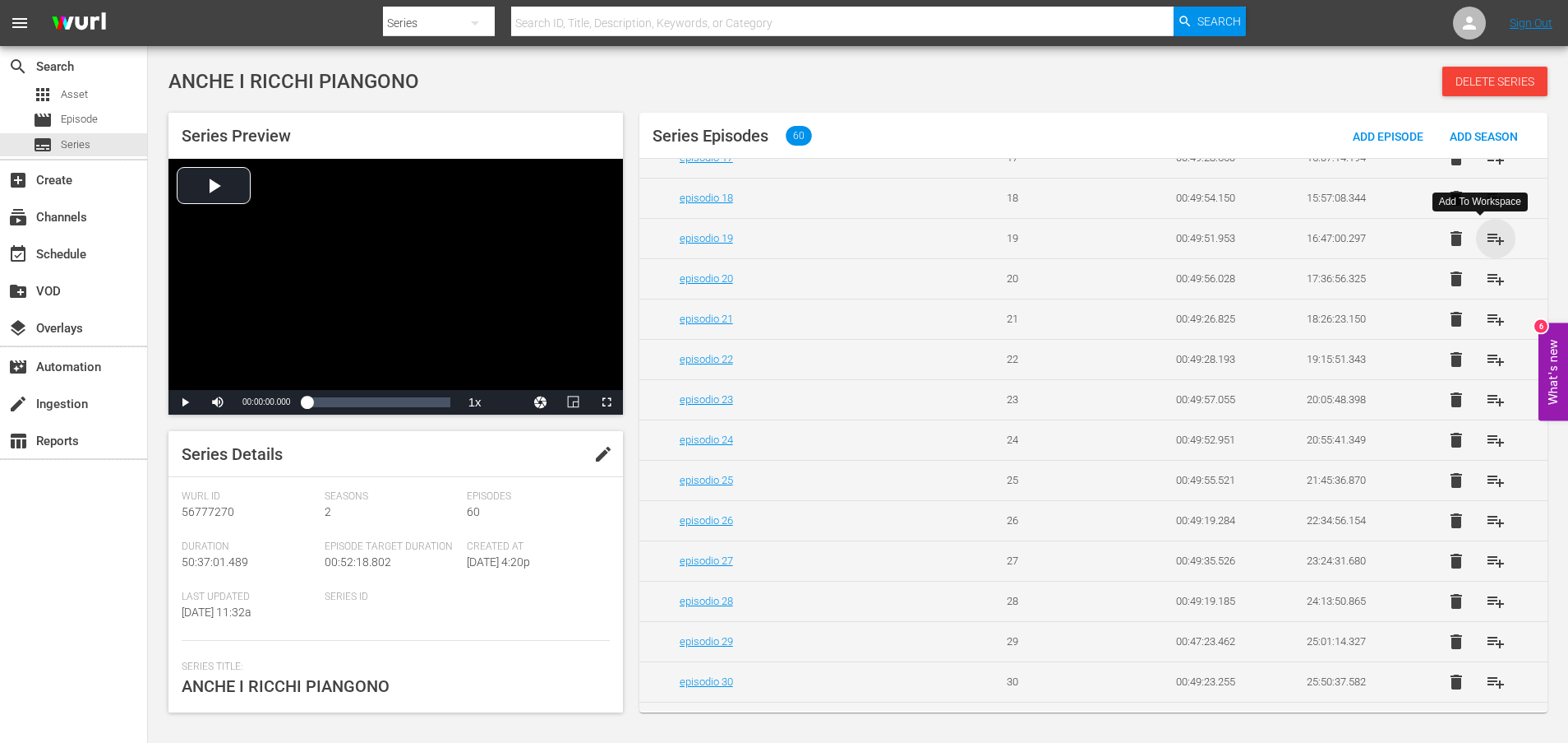
click at [1486, 237] on span "playlist_add" at bounding box center [1496, 239] width 20 height 20
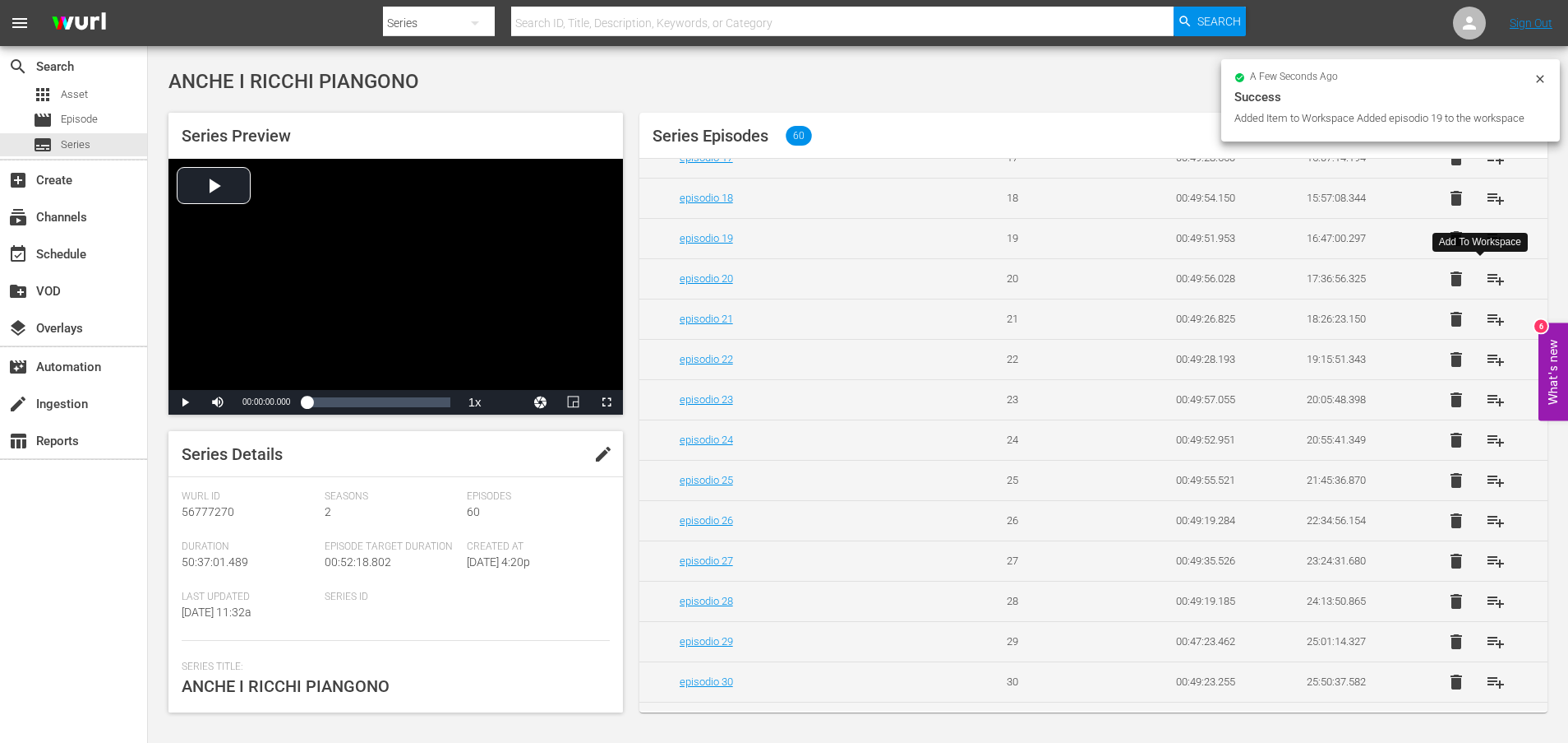
click at [1486, 279] on span "playlist_add" at bounding box center [1496, 279] width 20 height 20
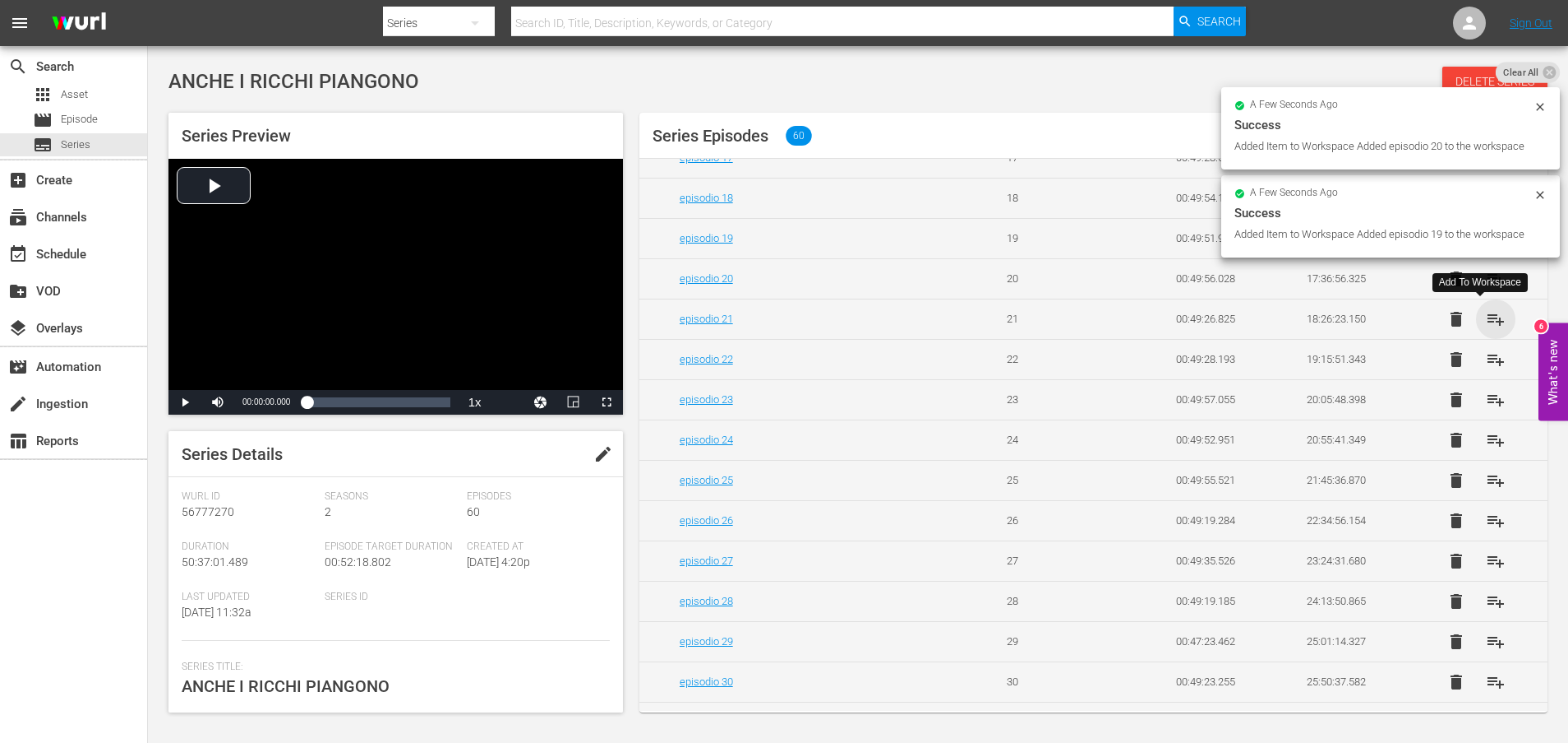
click at [1488, 317] on span "playlist_add" at bounding box center [1496, 319] width 20 height 20
click at [1486, 358] on span "playlist_add" at bounding box center [1496, 359] width 20 height 20
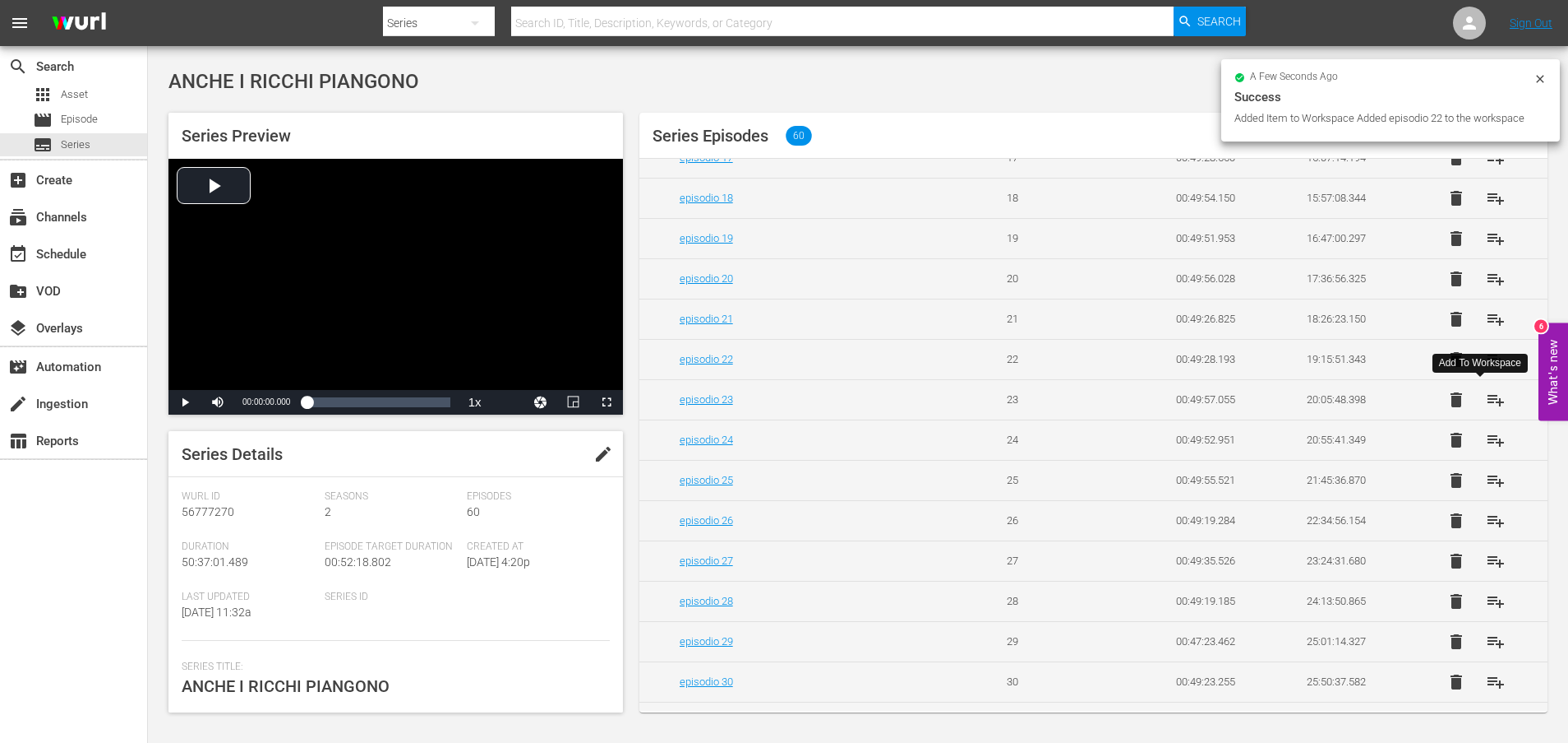
click at [1486, 398] on span "playlist_add" at bounding box center [1496, 400] width 20 height 20
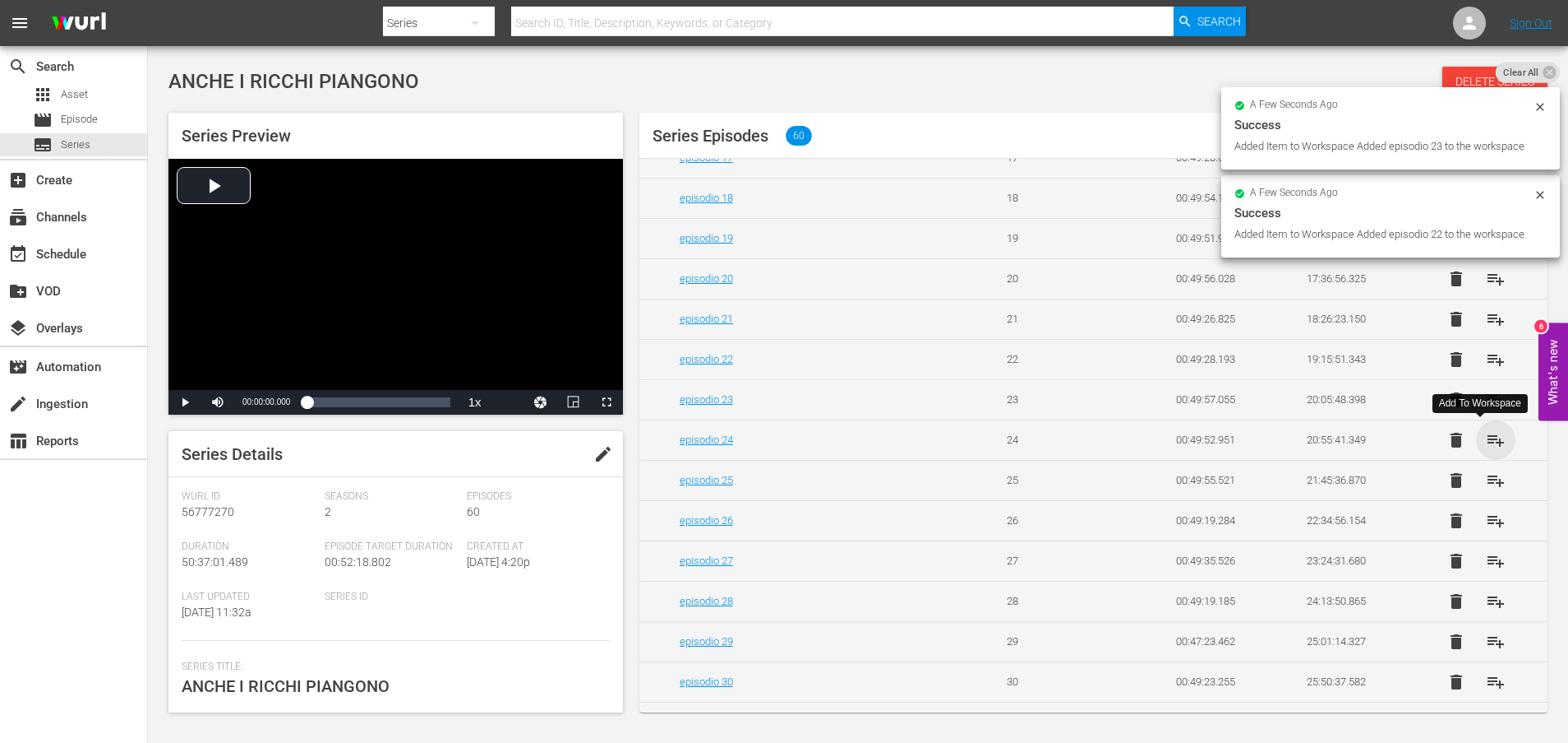
click at [1487, 439] on span "playlist_add" at bounding box center [1496, 440] width 20 height 20
click at [1487, 481] on span "playlist_add" at bounding box center [1496, 480] width 20 height 20
click at [1486, 521] on span "playlist_add" at bounding box center [1496, 520] width 20 height 20
click at [1486, 560] on span "playlist_add" at bounding box center [1496, 561] width 20 height 20
click at [1487, 602] on span "playlist_add" at bounding box center [1496, 601] width 20 height 20
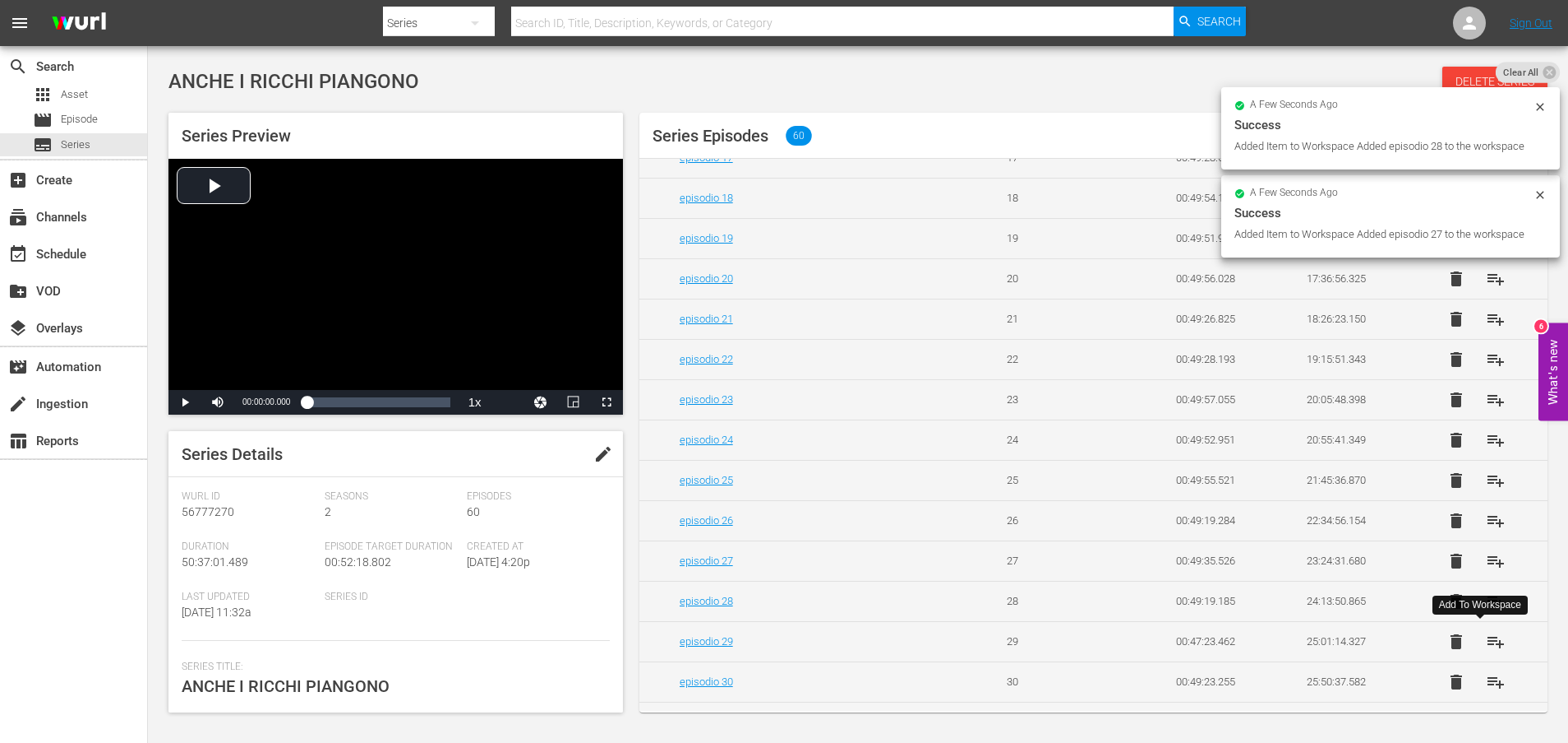
click at [1486, 644] on span "playlist_add" at bounding box center [1496, 642] width 20 height 20
click at [1489, 681] on span "playlist_add" at bounding box center [1496, 681] width 20 height 20
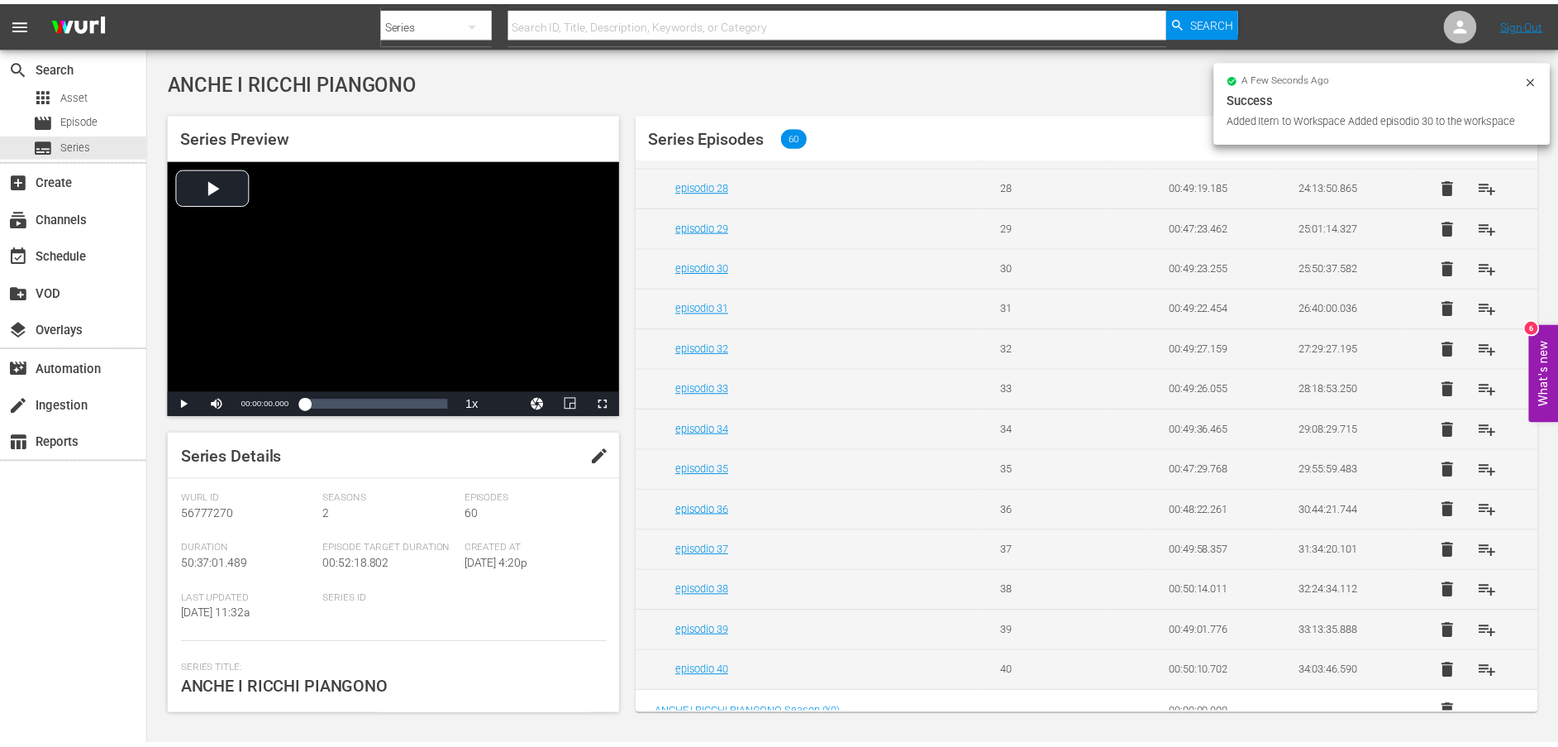
scroll to position [1195, 0]
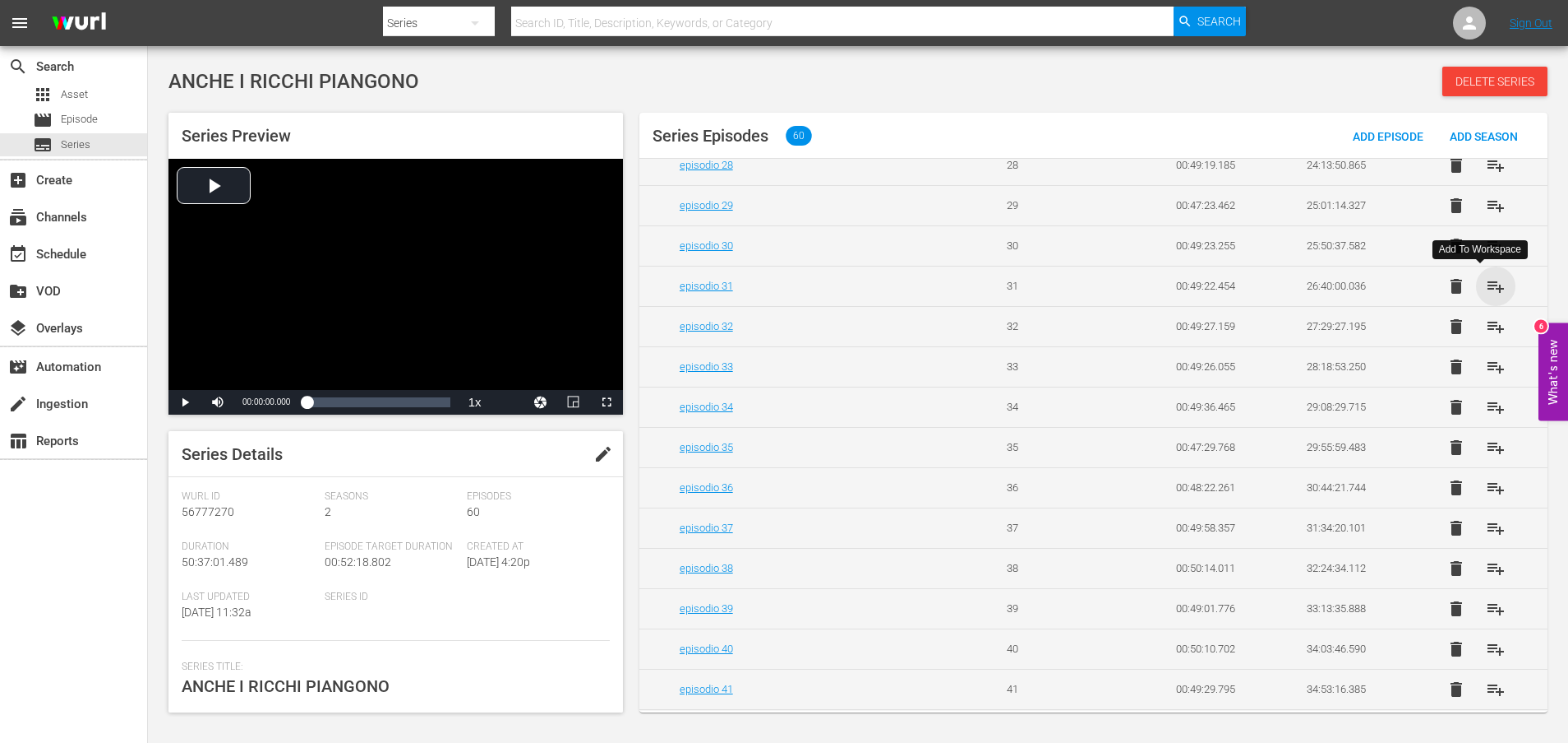
click at [1486, 287] on span "playlist_add" at bounding box center [1496, 286] width 20 height 20
click at [1486, 329] on span "playlist_add" at bounding box center [1496, 326] width 20 height 20
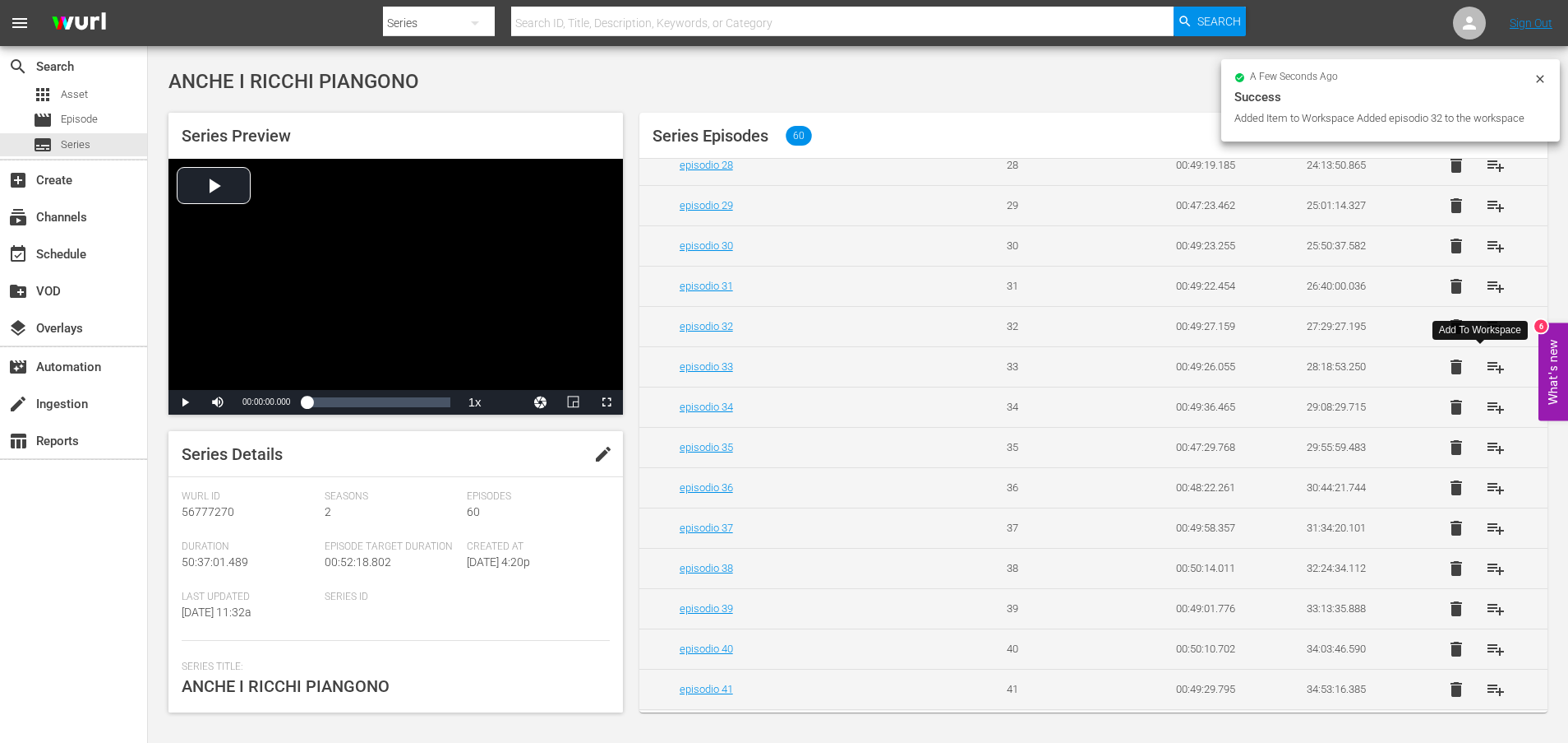
click at [1486, 368] on span "playlist_add" at bounding box center [1496, 367] width 20 height 20
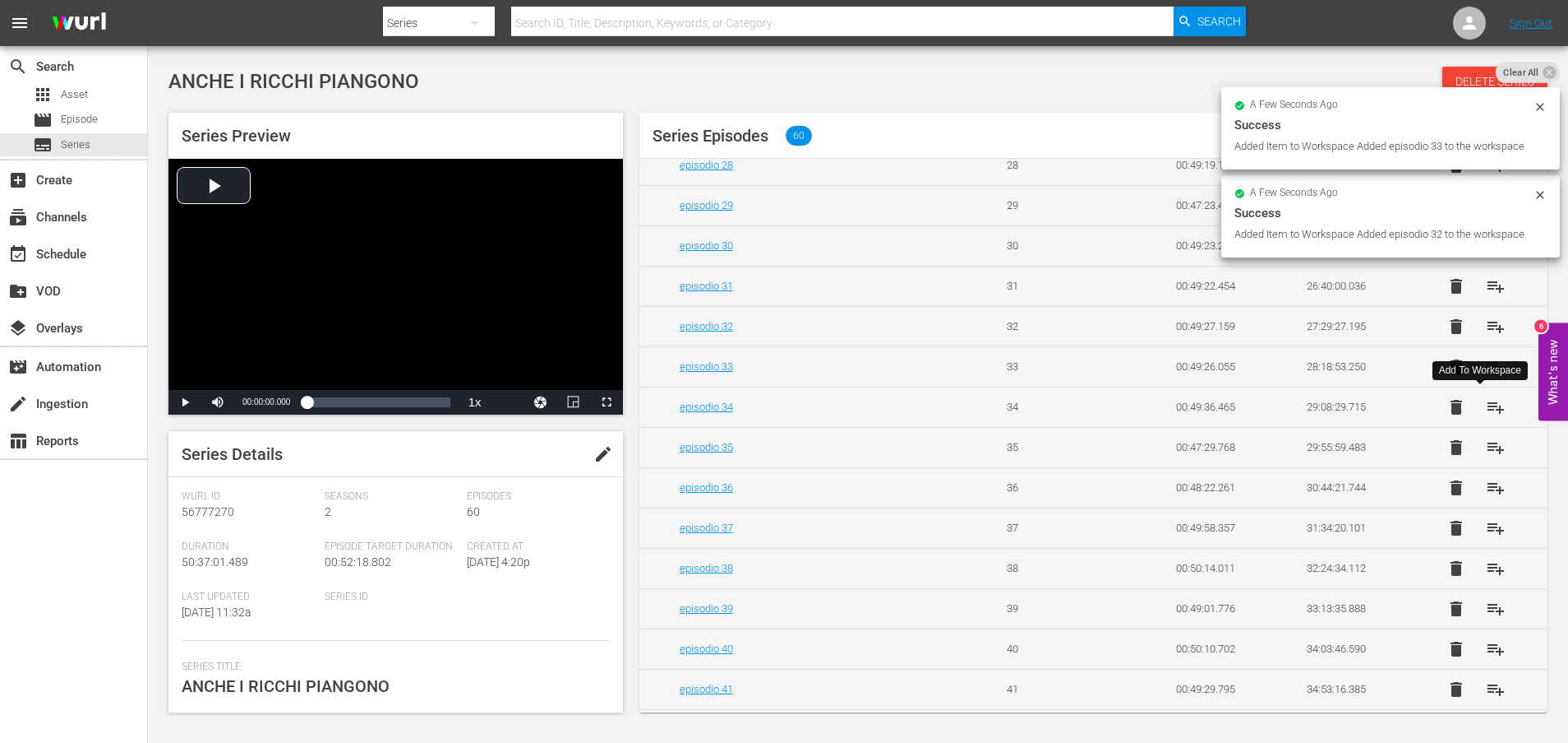
click at [1486, 405] on span "playlist_add" at bounding box center [1496, 407] width 20 height 20
click at [1487, 449] on span "playlist_add" at bounding box center [1496, 448] width 20 height 20
click at [1486, 487] on span "playlist_add" at bounding box center [1496, 487] width 20 height 20
click at [1487, 529] on span "playlist_add" at bounding box center [1496, 528] width 20 height 20
click at [1487, 568] on span "playlist_add" at bounding box center [1496, 568] width 20 height 20
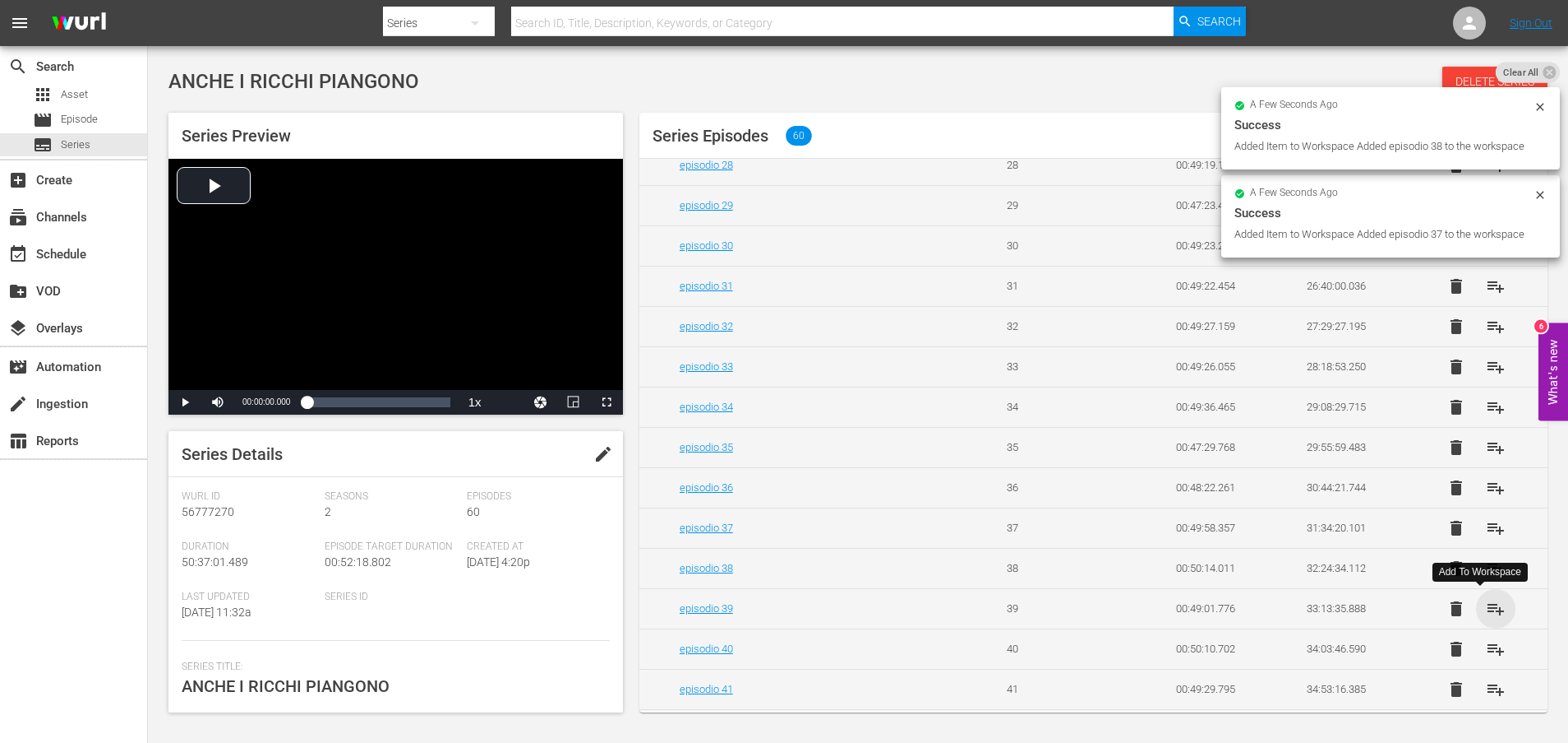
click at [1486, 609] on span "playlist_add" at bounding box center [1496, 609] width 20 height 20
click at [1486, 649] on span "playlist_add" at bounding box center [1496, 649] width 20 height 20
click at [1486, 691] on span "playlist_add" at bounding box center [1496, 689] width 20 height 20
click at [68, 144] on span "Series" at bounding box center [76, 144] width 30 height 17
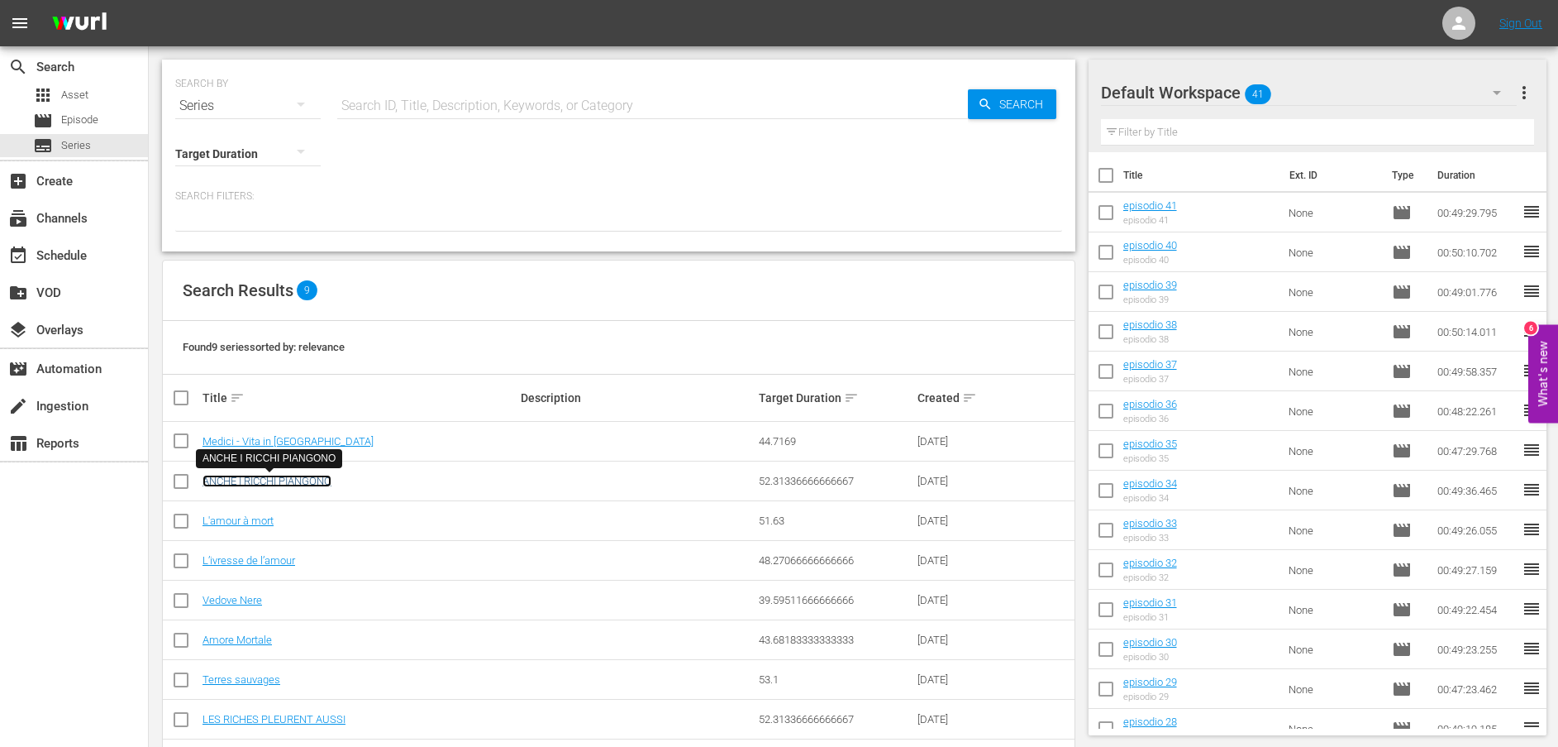
click at [269, 478] on link "ANCHE I RICCHI PIANGONO" at bounding box center [267, 481] width 129 height 12
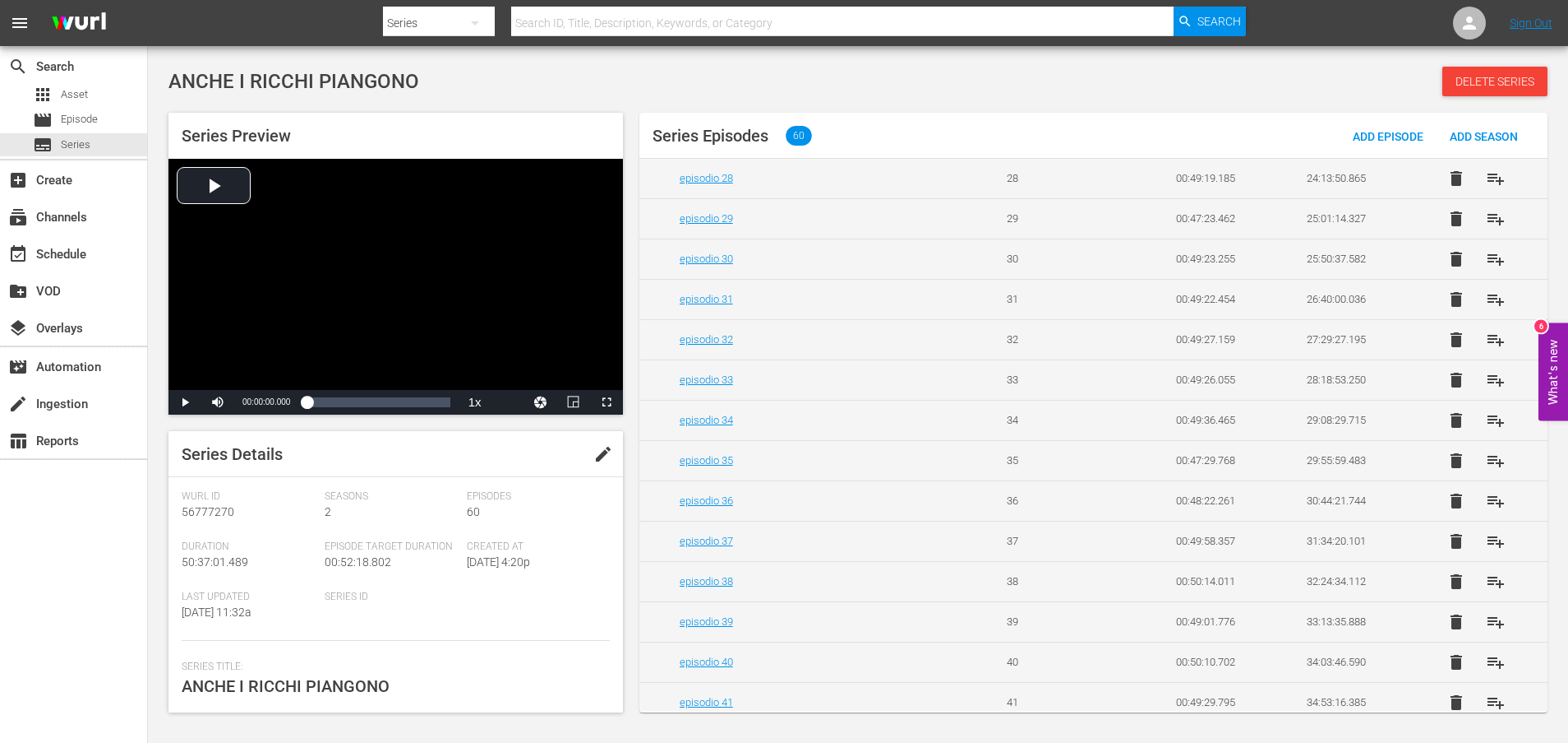
scroll to position [1480, 0]
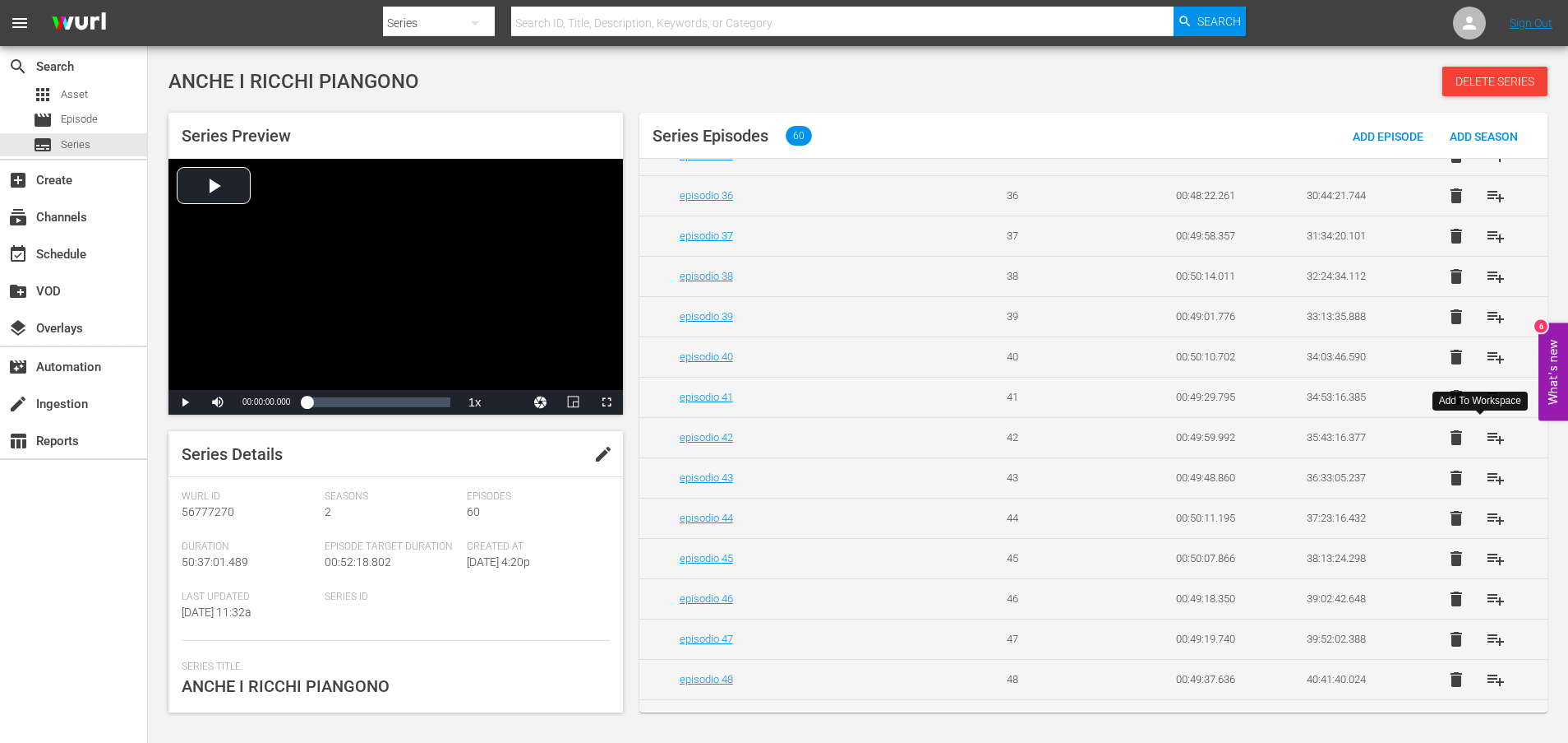
click at [1486, 441] on span "playlist_add" at bounding box center [1496, 438] width 20 height 20
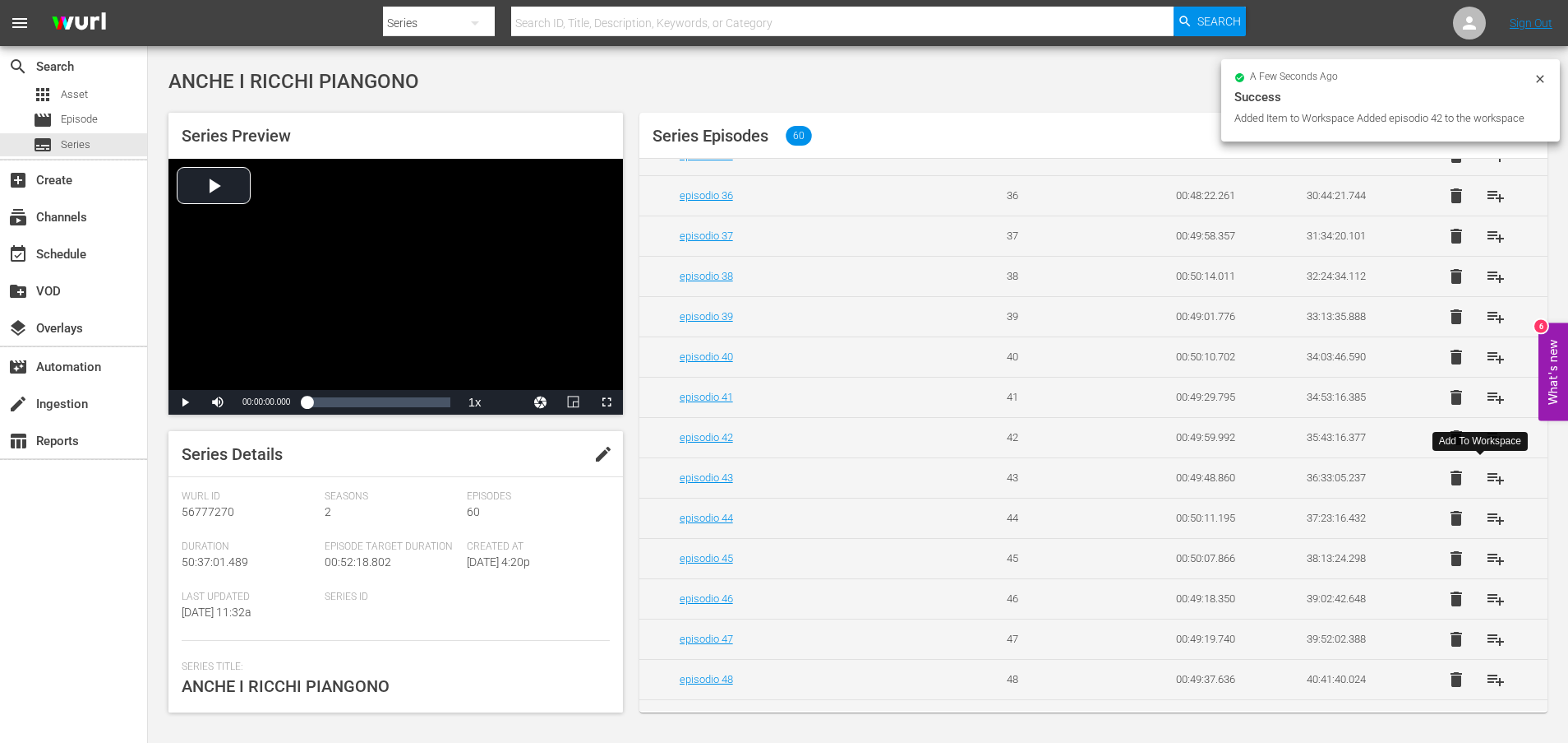
click at [1486, 480] on span "playlist_add" at bounding box center [1496, 477] width 20 height 20
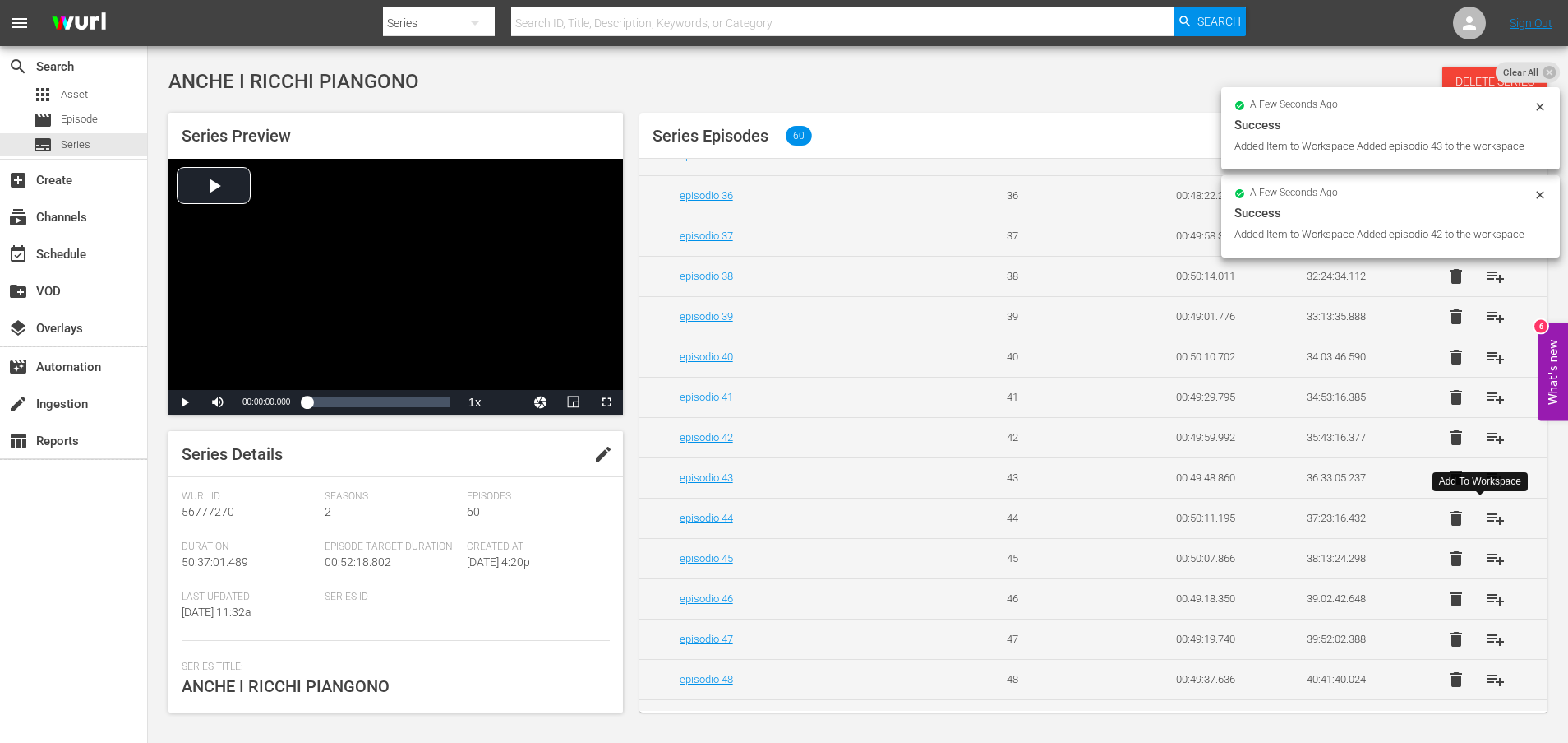
click at [1487, 520] on span "playlist_add" at bounding box center [1496, 518] width 20 height 20
click at [1486, 558] on span "playlist_add" at bounding box center [1496, 558] width 20 height 20
click at [1487, 600] on span "playlist_add" at bounding box center [1496, 599] width 20 height 20
click at [1486, 638] on span "playlist_add" at bounding box center [1496, 639] width 20 height 20
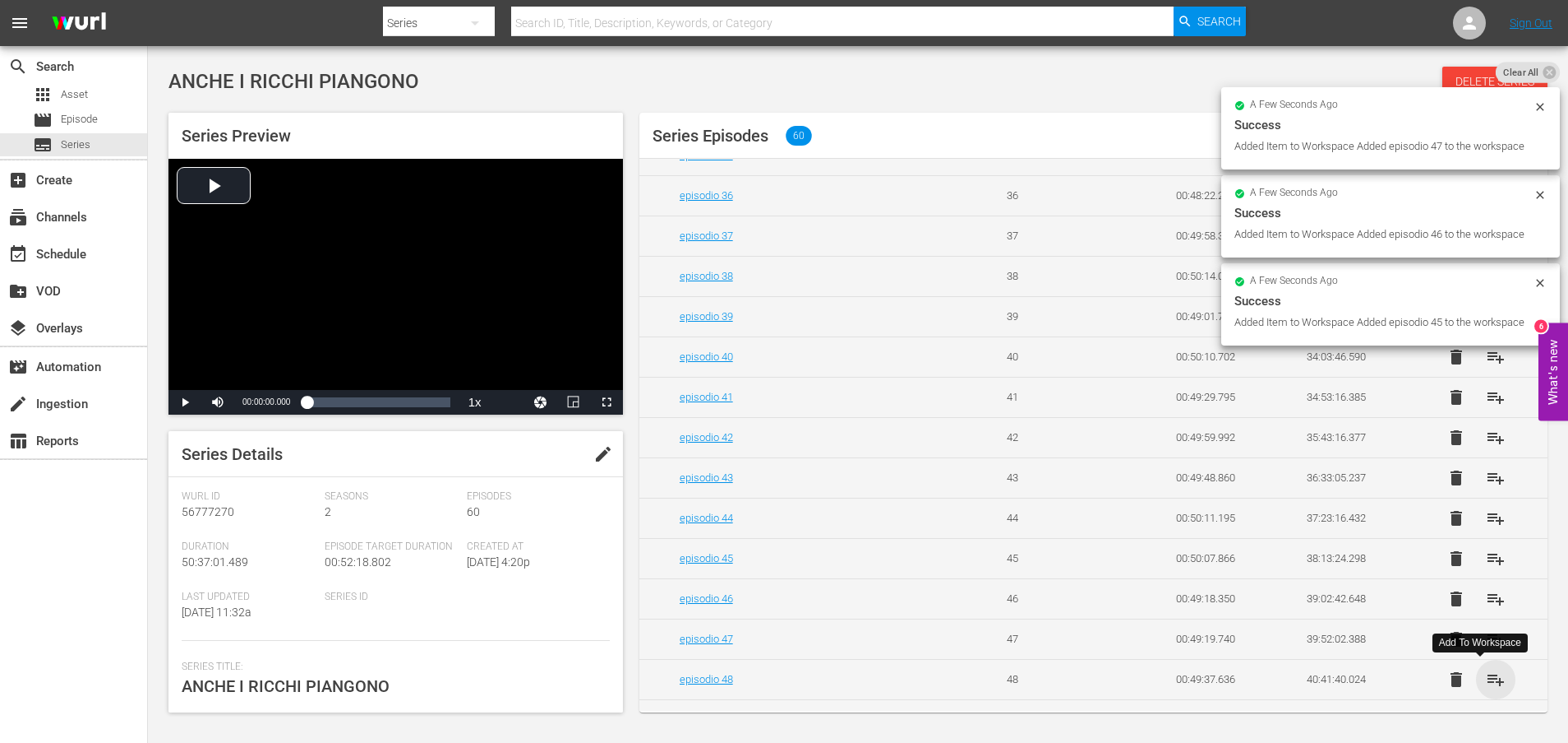
click at [1488, 679] on span "playlist_add" at bounding box center [1496, 679] width 20 height 20
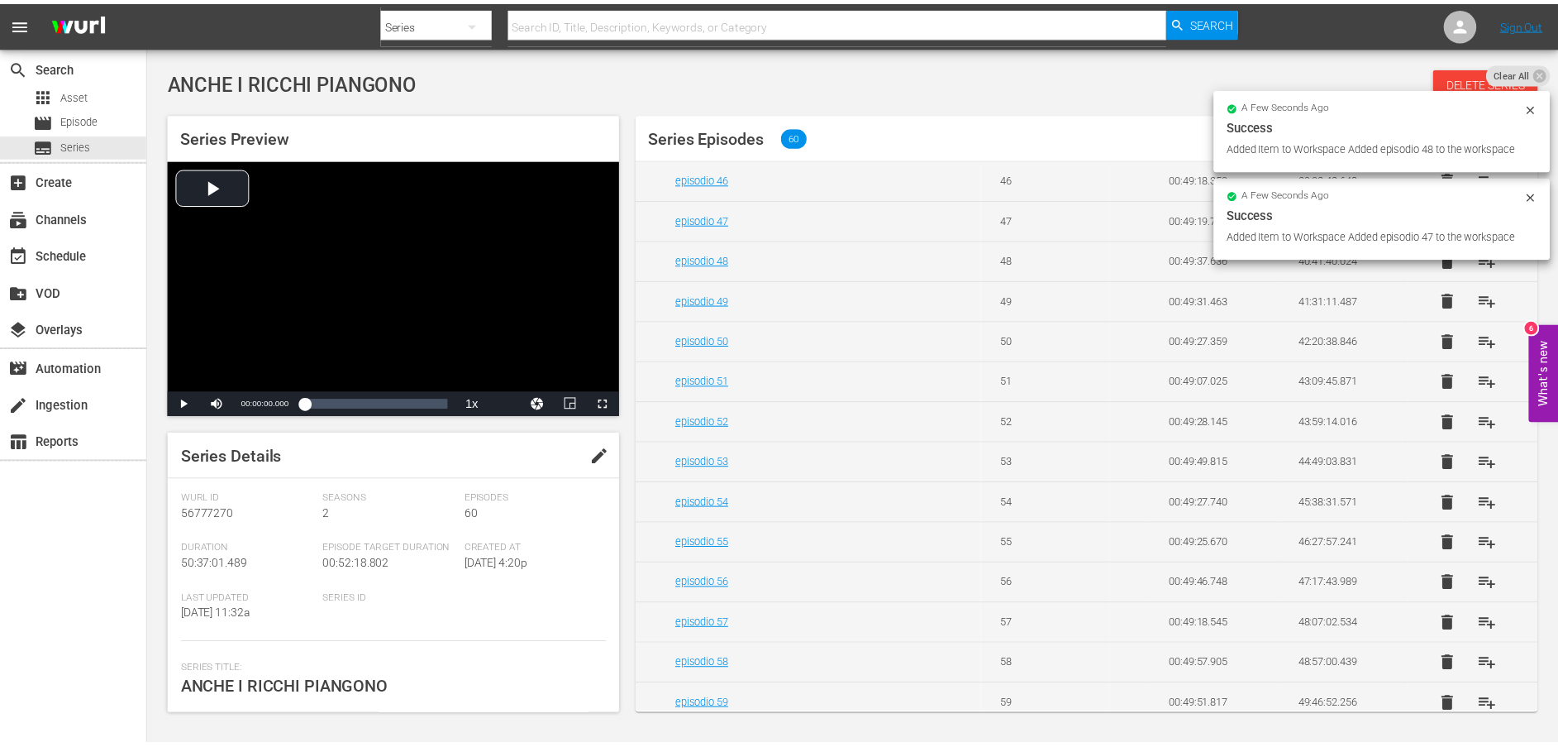
scroll to position [1984, 0]
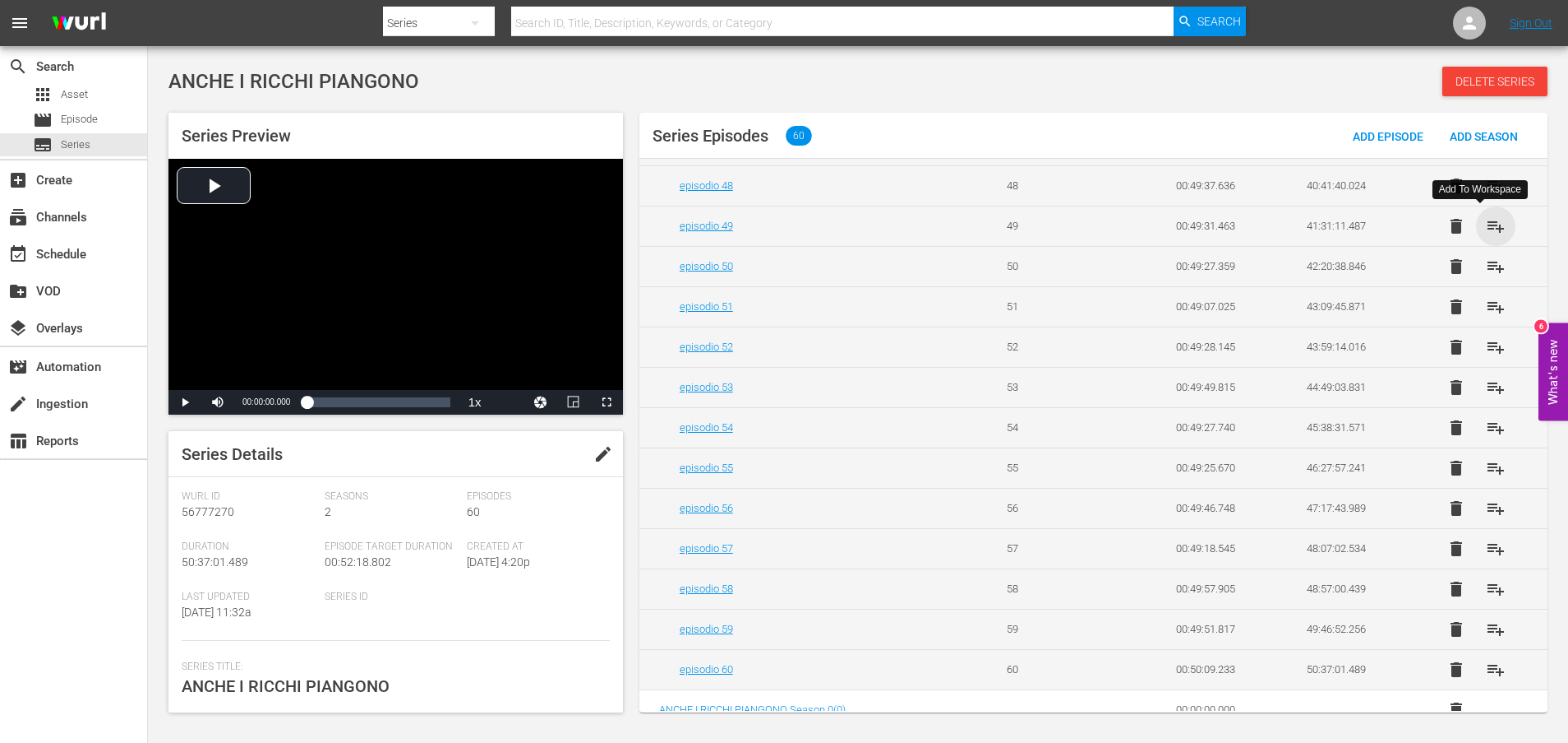
click at [1487, 226] on span "playlist_add" at bounding box center [1496, 226] width 20 height 20
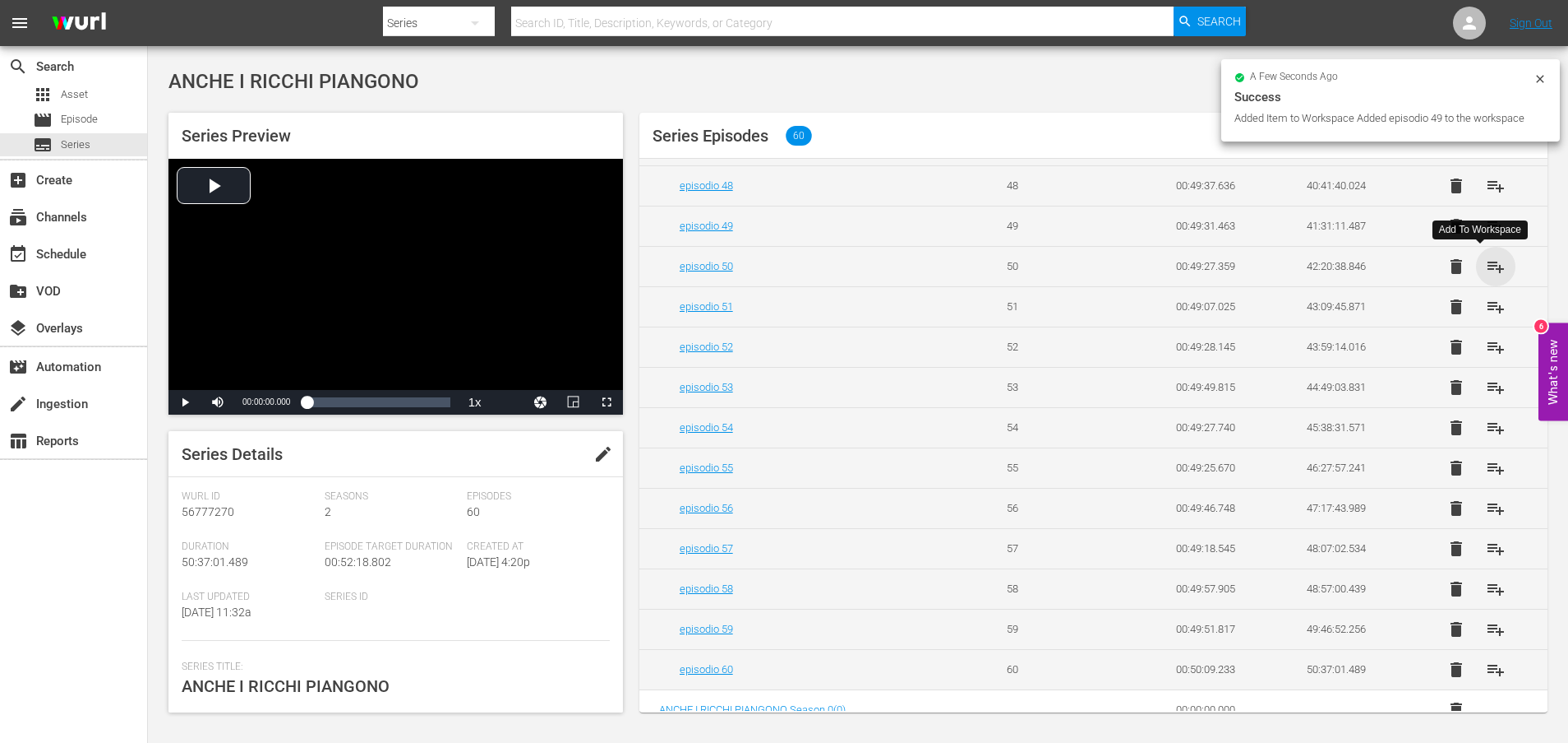
click at [1486, 265] on span "playlist_add" at bounding box center [1496, 267] width 20 height 20
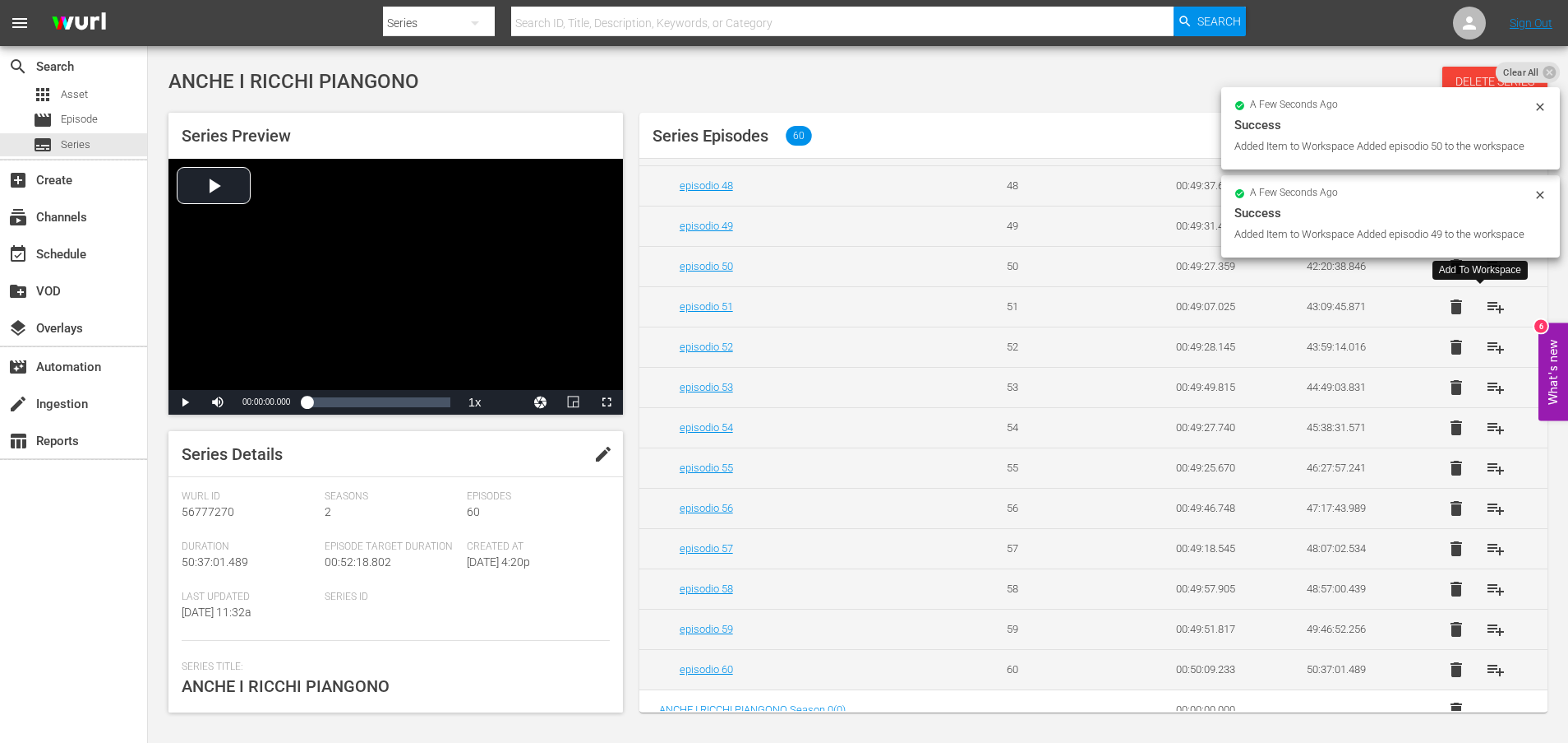
click at [1486, 306] on span "playlist_add" at bounding box center [1496, 306] width 20 height 20
click at [1487, 349] on span "playlist_add" at bounding box center [1496, 347] width 20 height 20
click at [1487, 389] on span "playlist_add" at bounding box center [1496, 387] width 20 height 20
click at [1488, 429] on span "playlist_add" at bounding box center [1496, 428] width 20 height 20
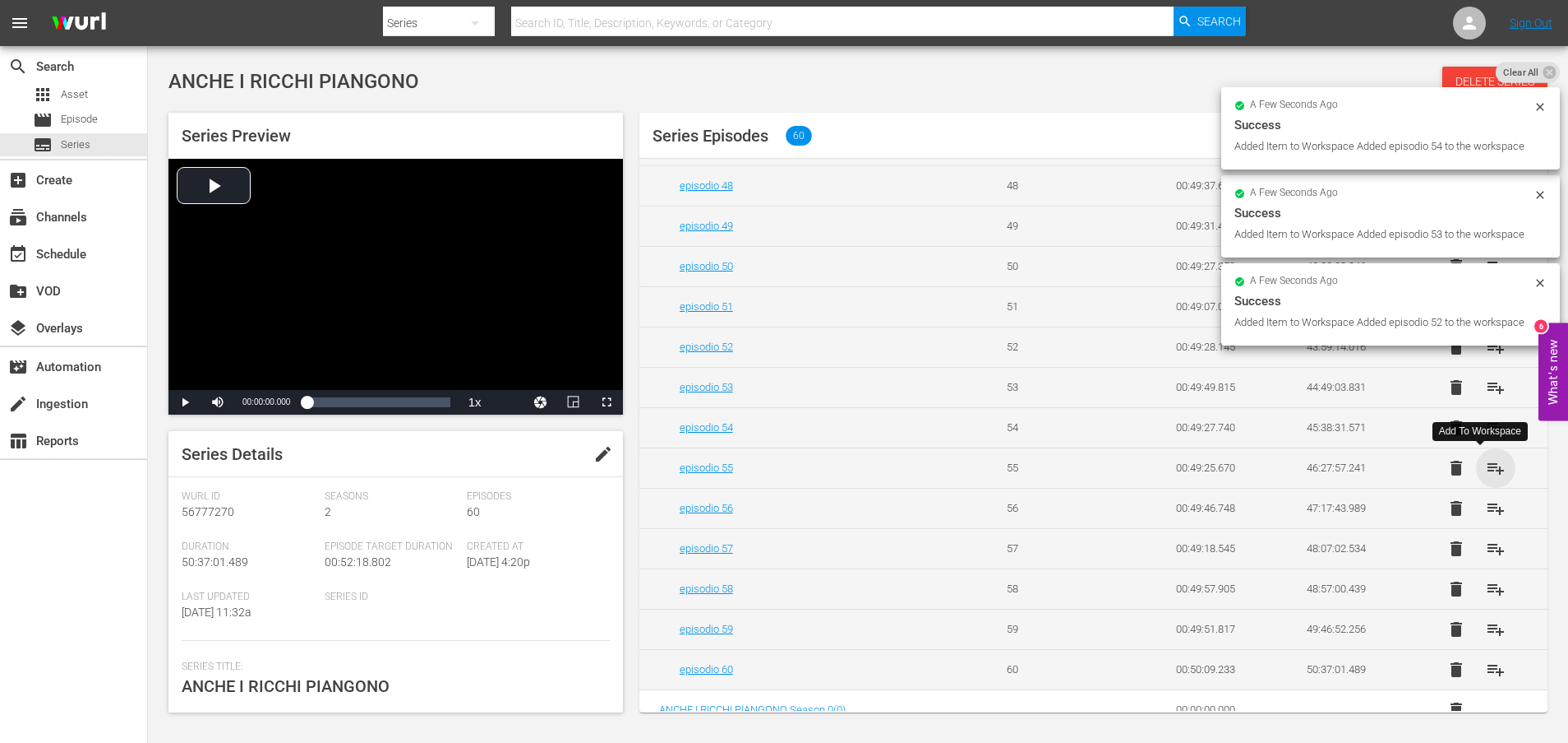
click at [1487, 469] on span "playlist_add" at bounding box center [1496, 468] width 20 height 20
click at [1487, 506] on span "playlist_add" at bounding box center [1496, 508] width 20 height 20
click at [1486, 548] on span "playlist_add" at bounding box center [1496, 549] width 20 height 20
click at [1486, 591] on span "playlist_add" at bounding box center [1496, 589] width 20 height 20
click at [1486, 629] on span "playlist_add" at bounding box center [1496, 630] width 20 height 20
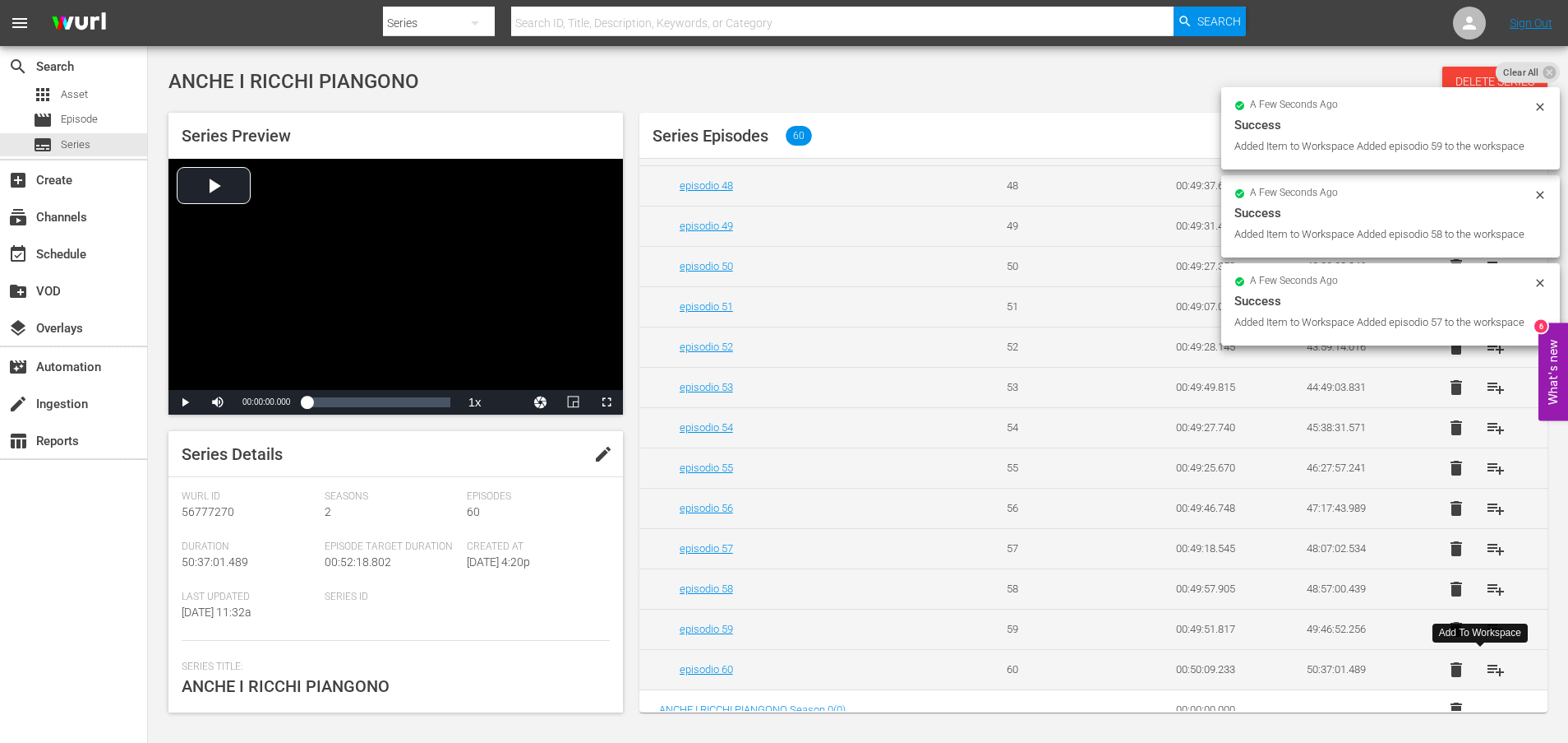
click at [1488, 670] on span "playlist_add" at bounding box center [1496, 669] width 20 height 20
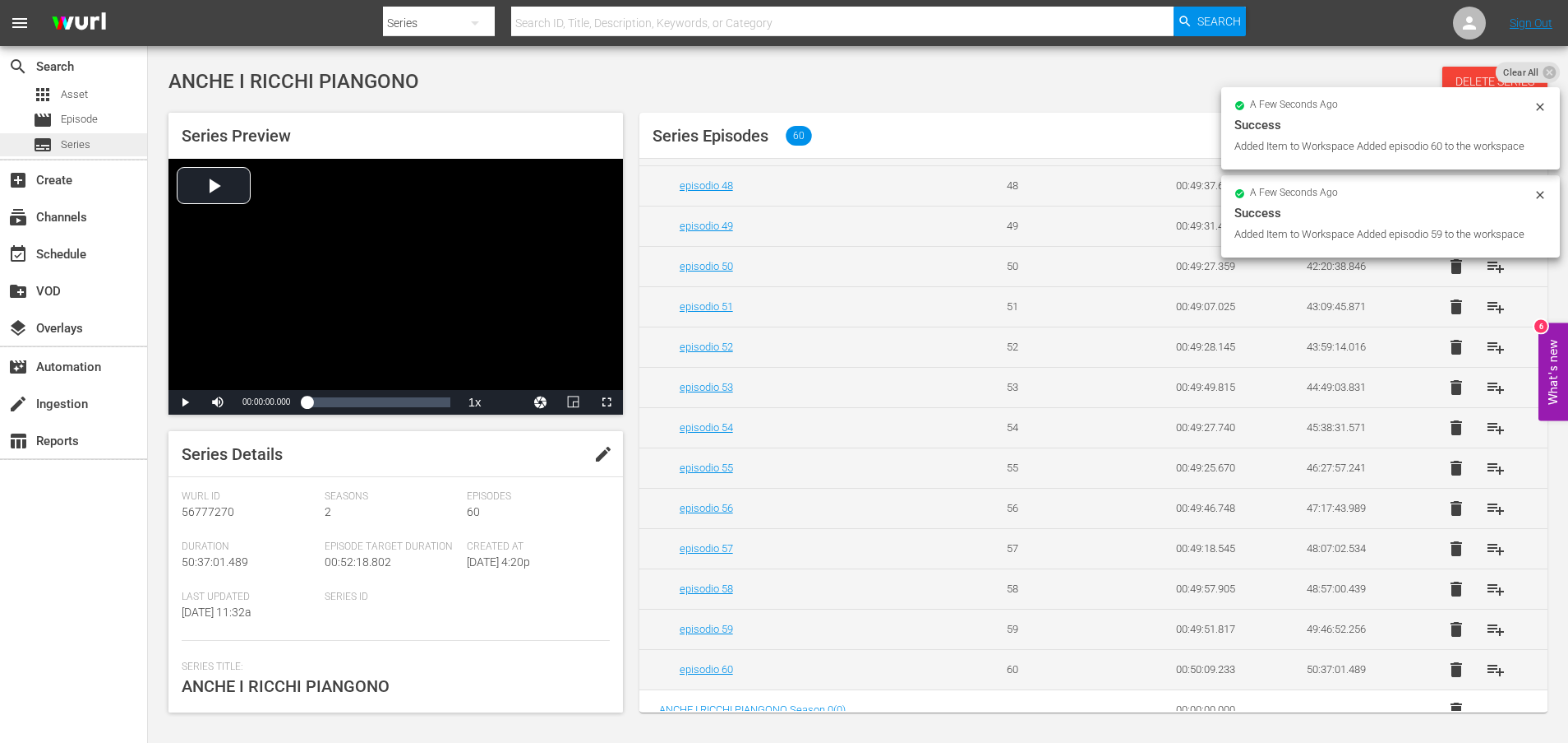
click at [87, 149] on span "Series" at bounding box center [76, 144] width 30 height 17
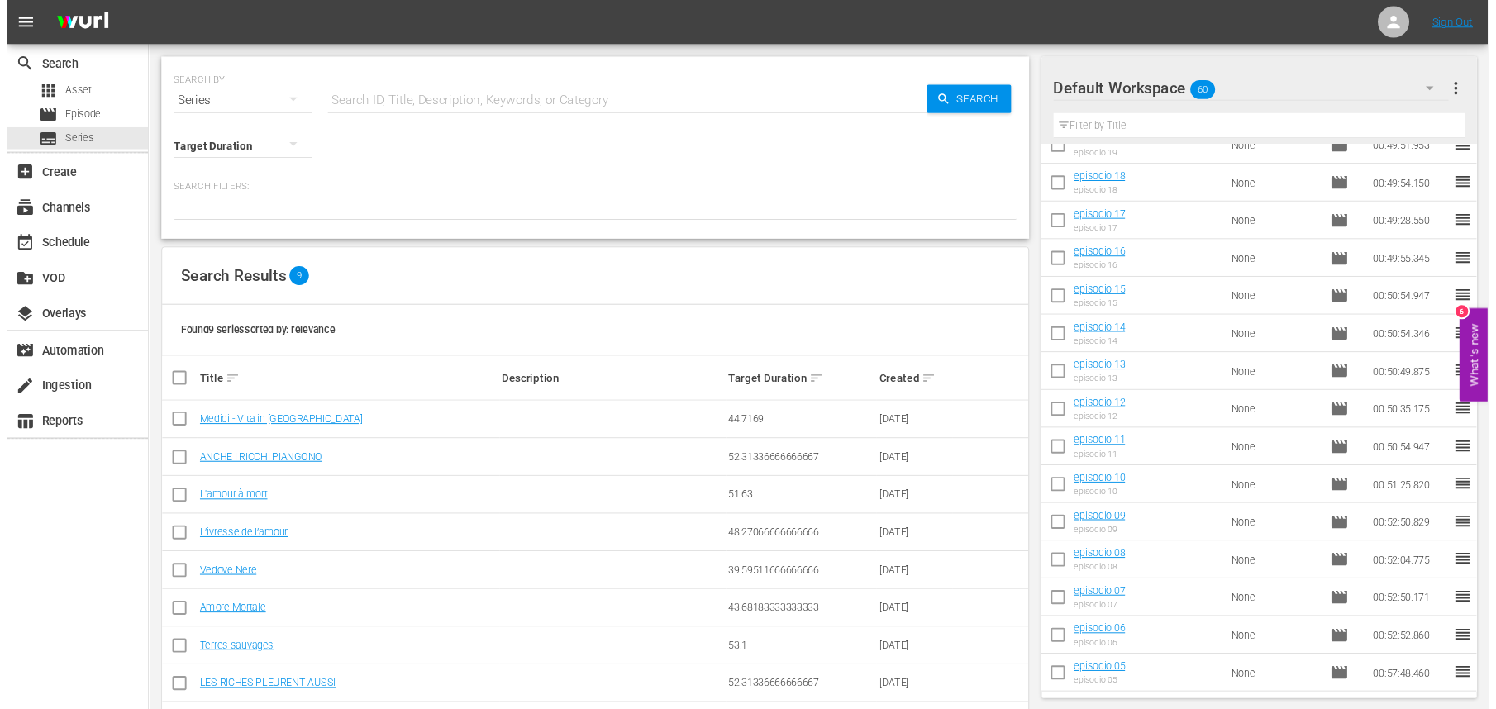
scroll to position [1811, 0]
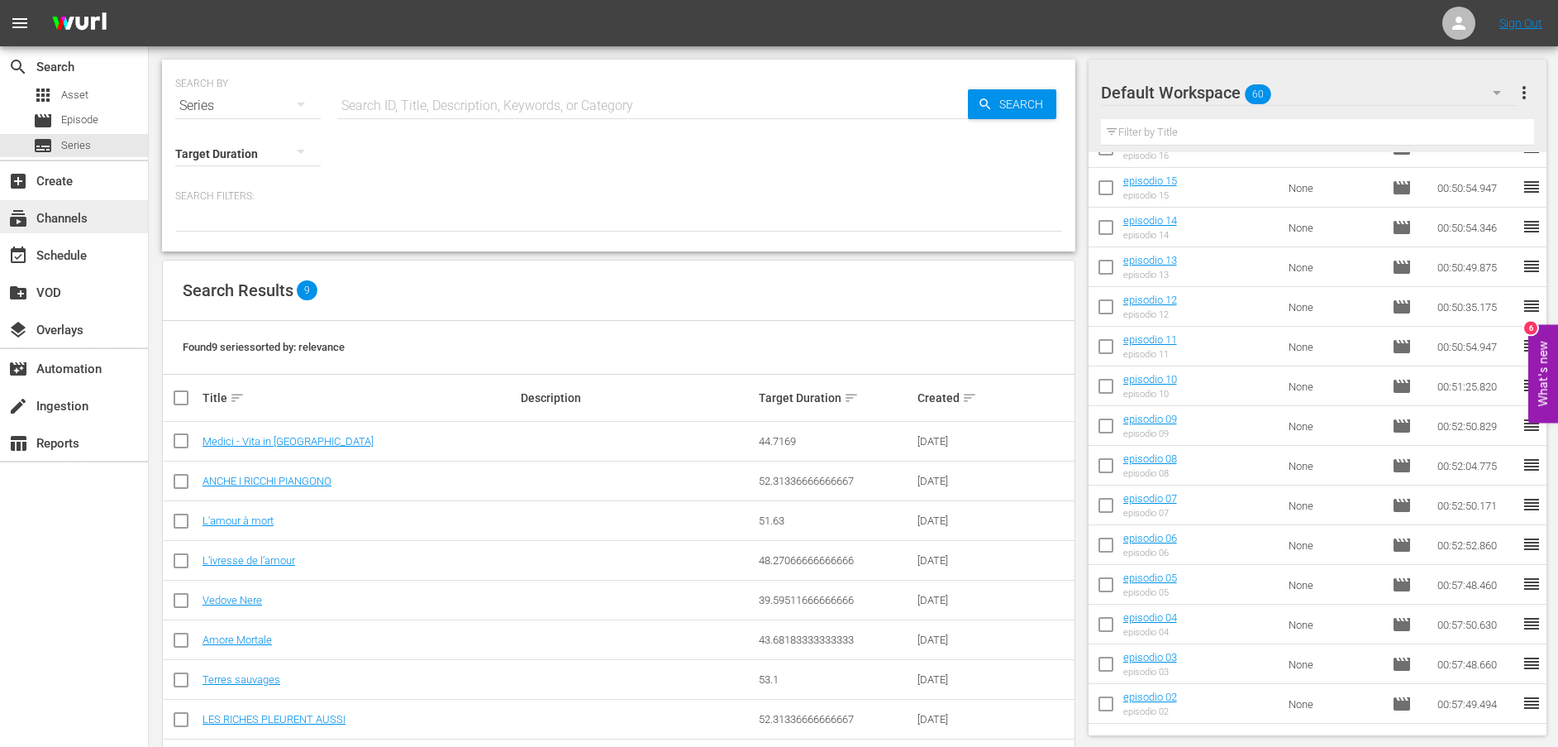
click at [85, 222] on div "subscriptions Channels" at bounding box center [46, 215] width 93 height 15
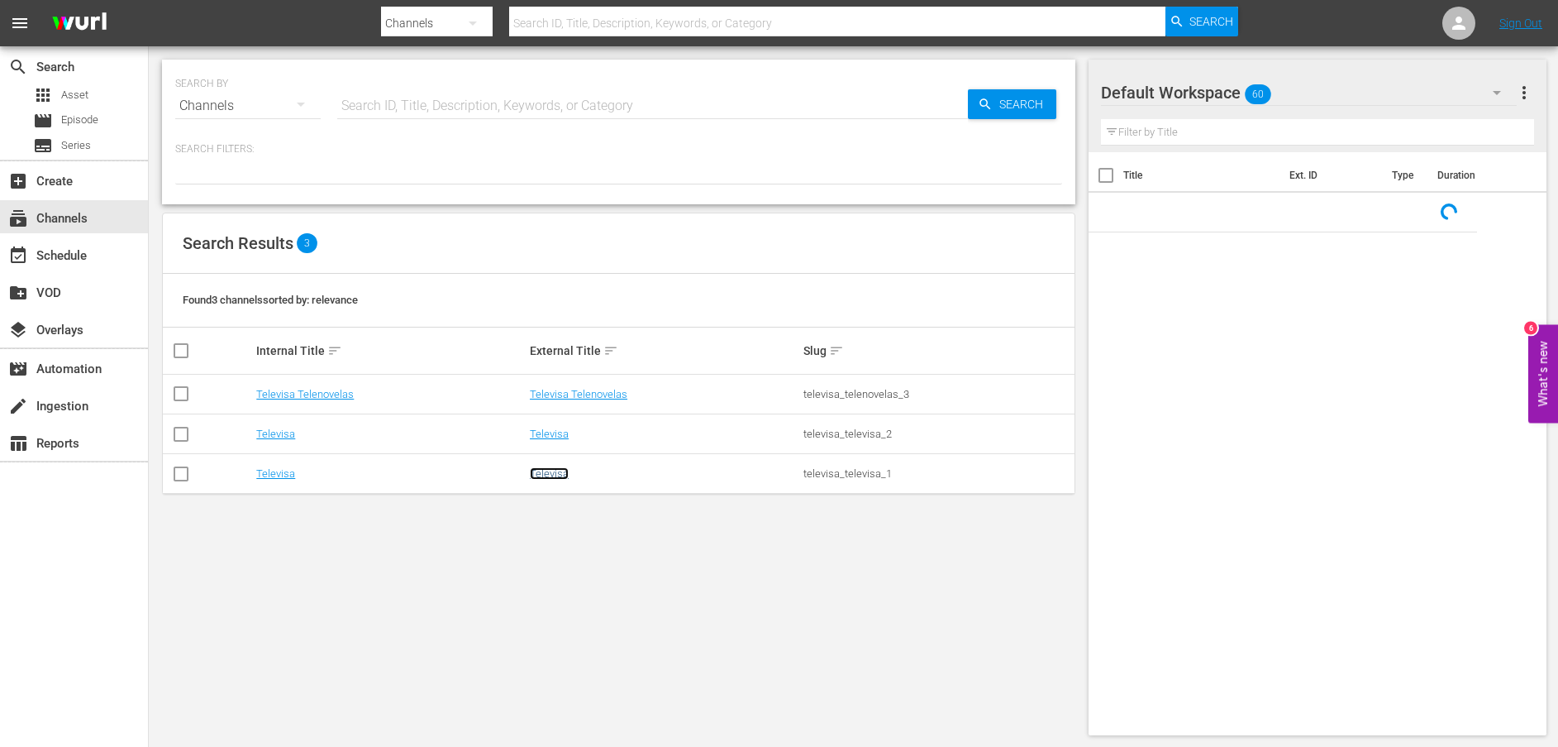
click at [555, 477] on link "Televisa" at bounding box center [549, 473] width 39 height 12
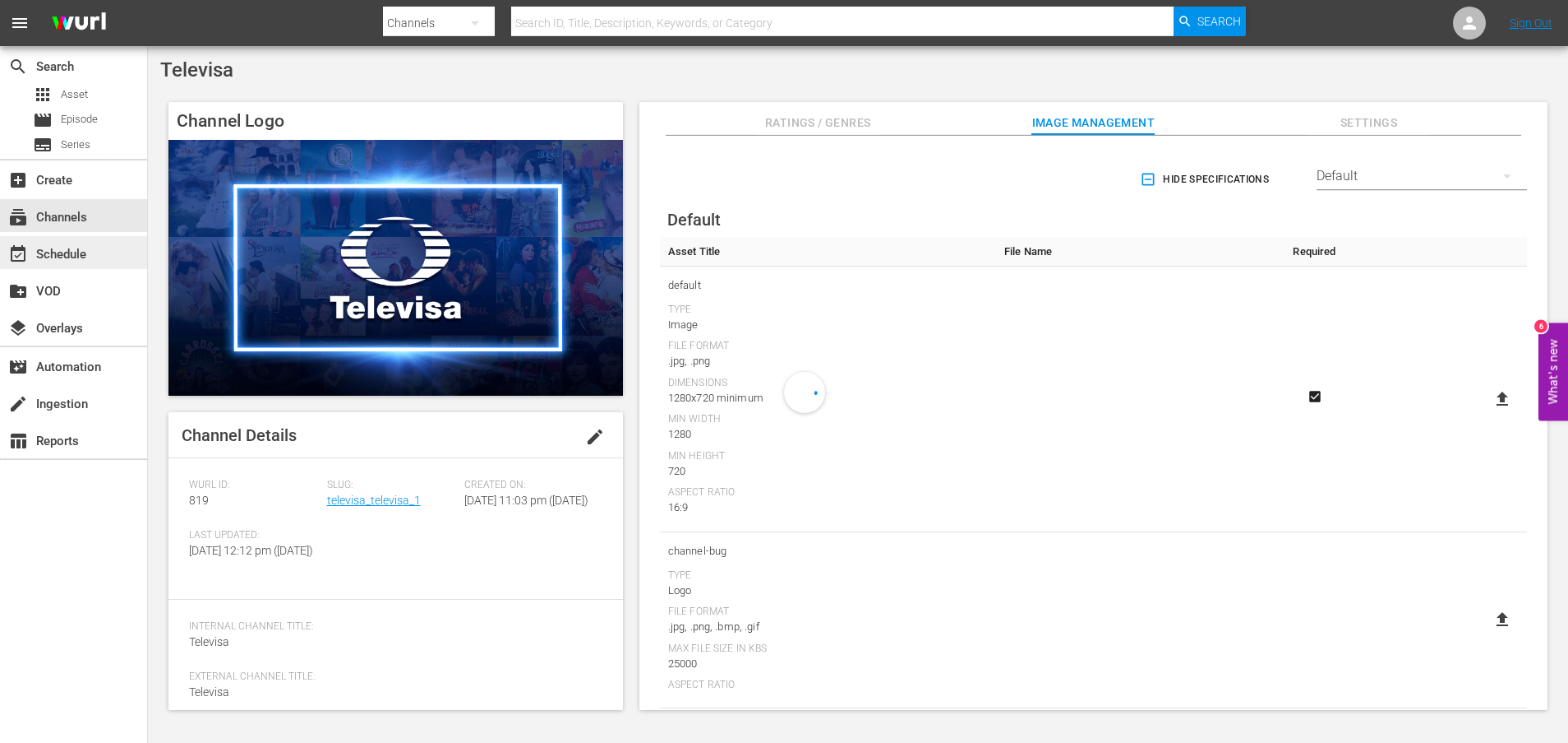
click at [84, 256] on div "event_available Schedule" at bounding box center [46, 252] width 92 height 15
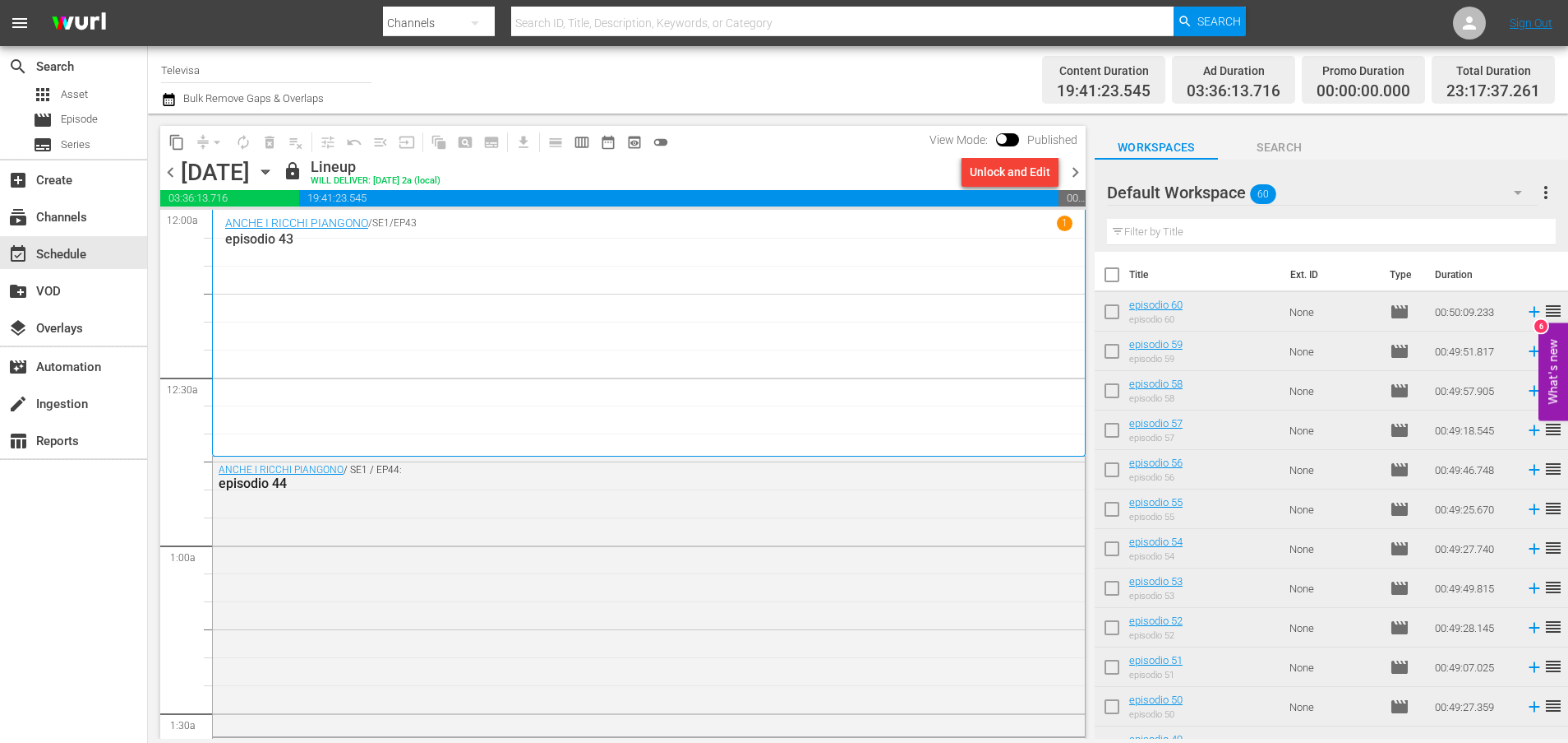
click at [268, 171] on icon "button" at bounding box center [264, 172] width 7 height 4
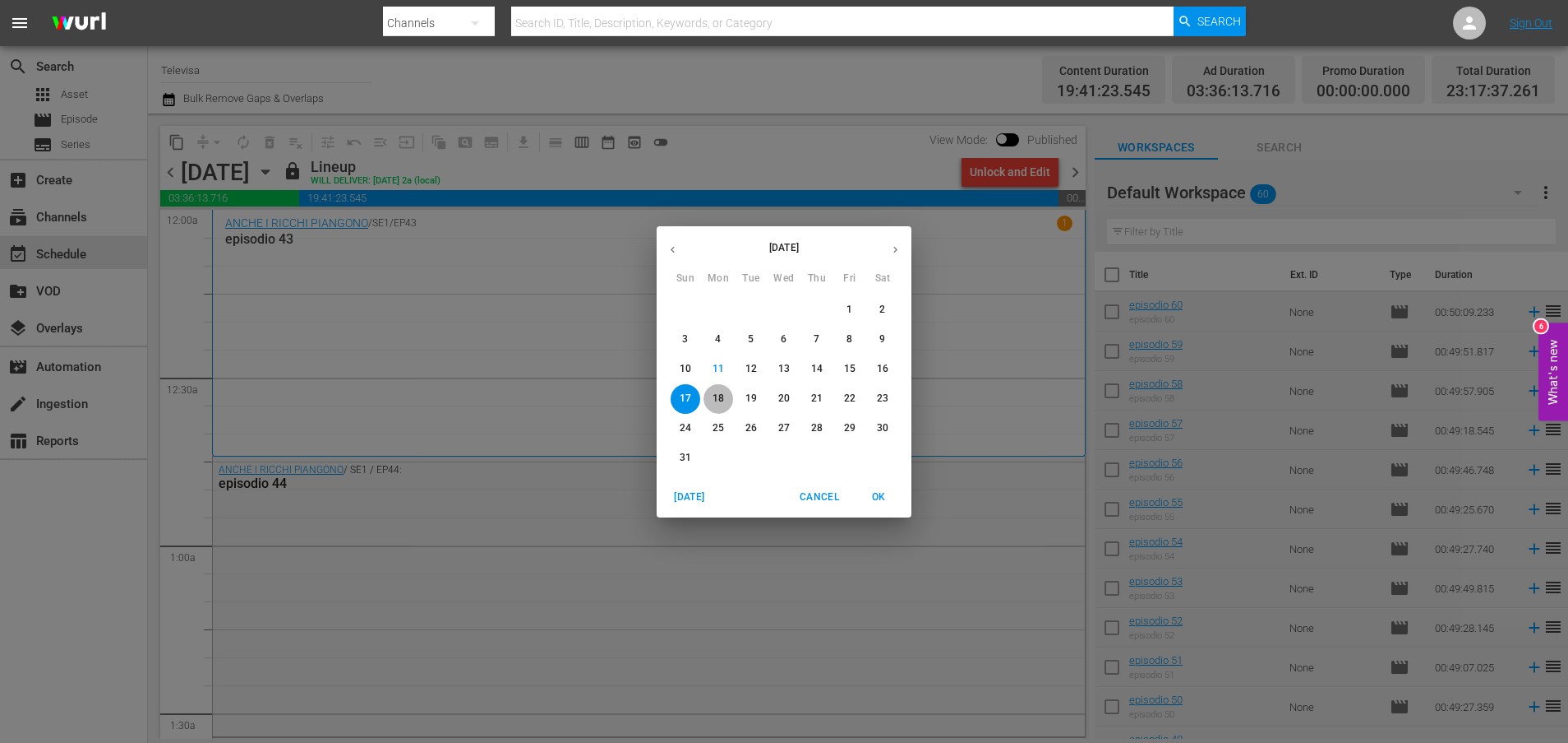
click at [724, 395] on p "18" at bounding box center [719, 399] width 12 height 14
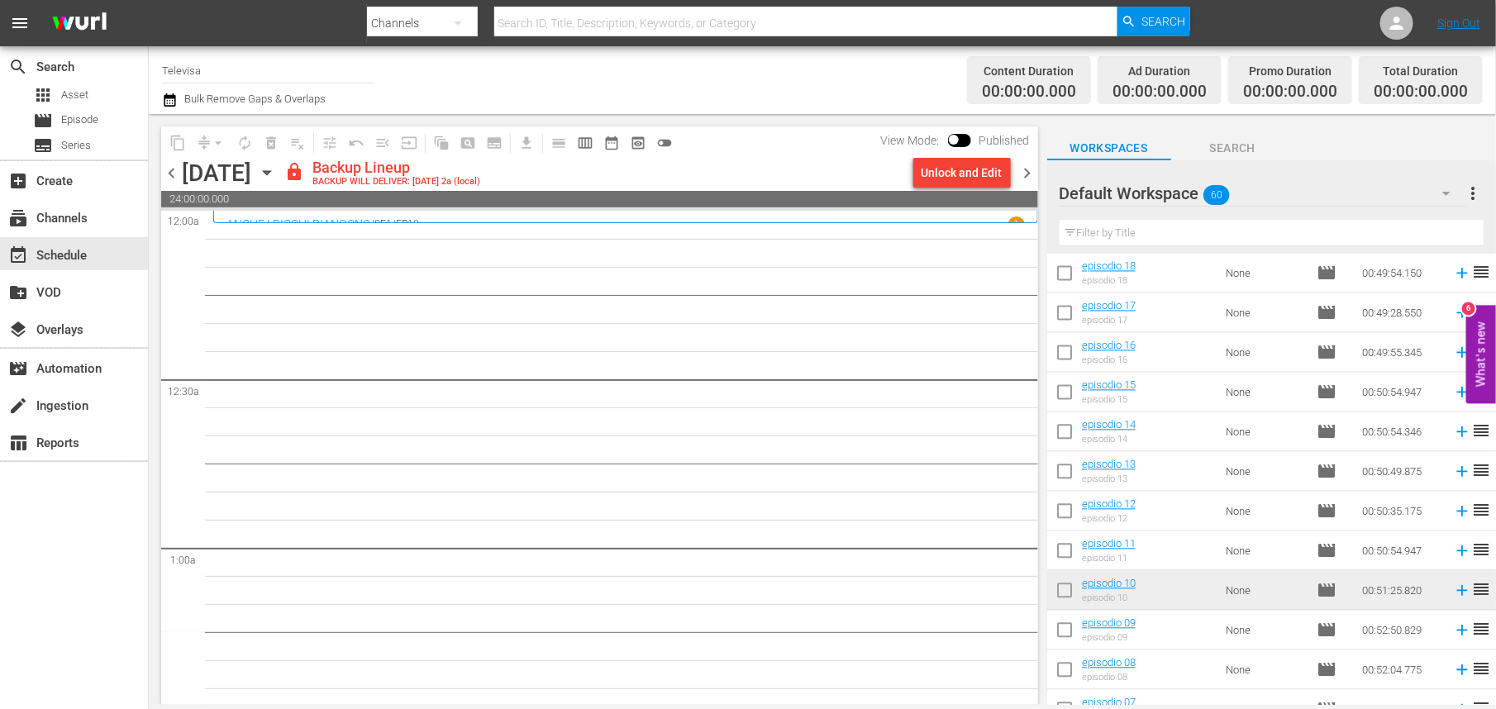
scroll to position [1808, 0]
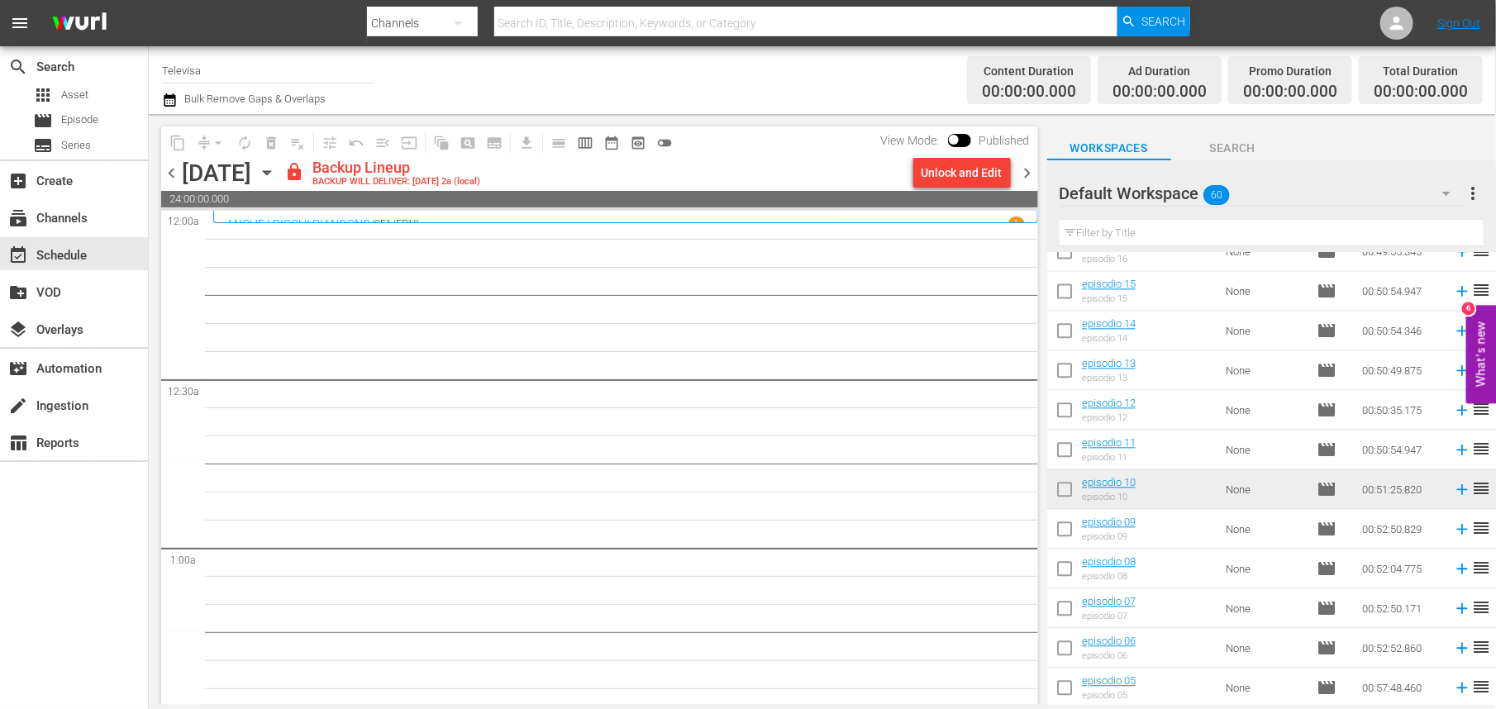
click at [167, 171] on span "chevron_left" at bounding box center [171, 173] width 21 height 21
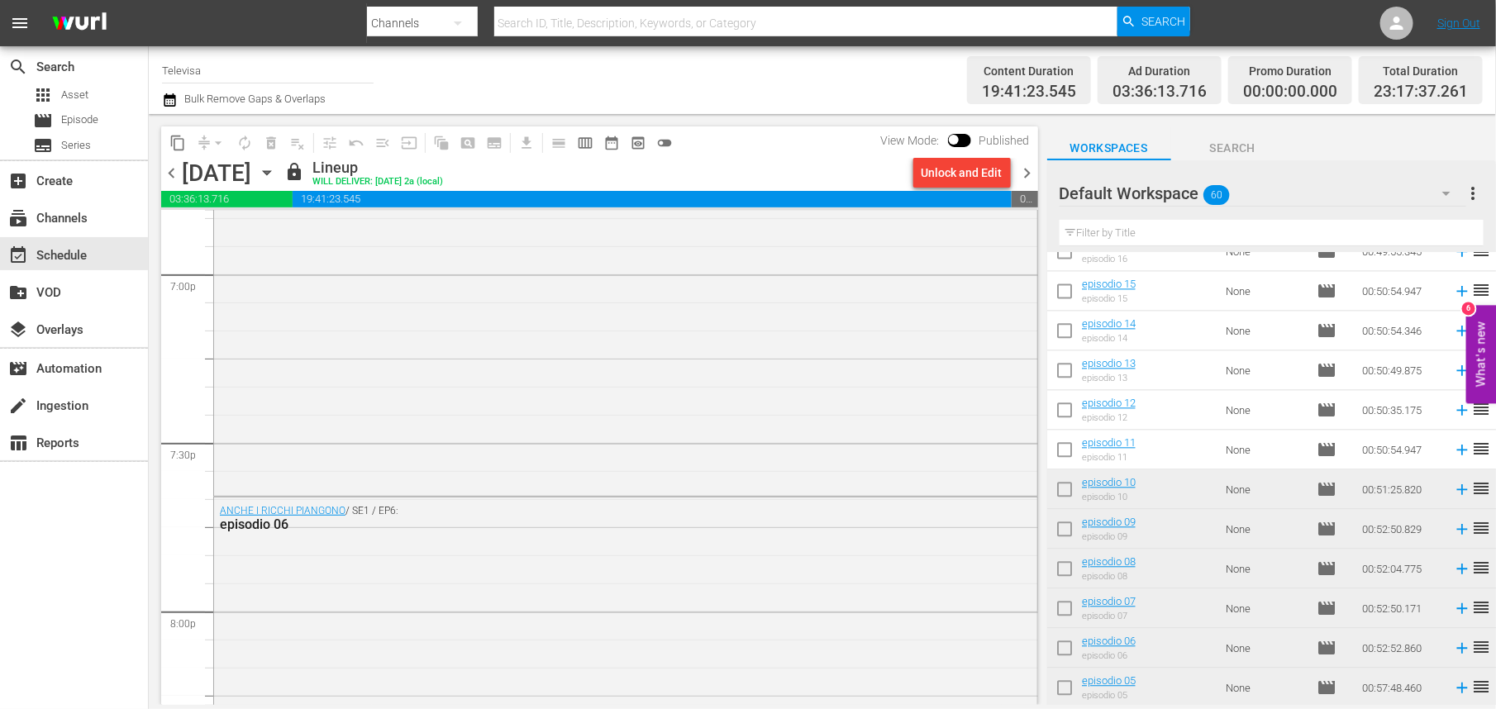
scroll to position [7610, 0]
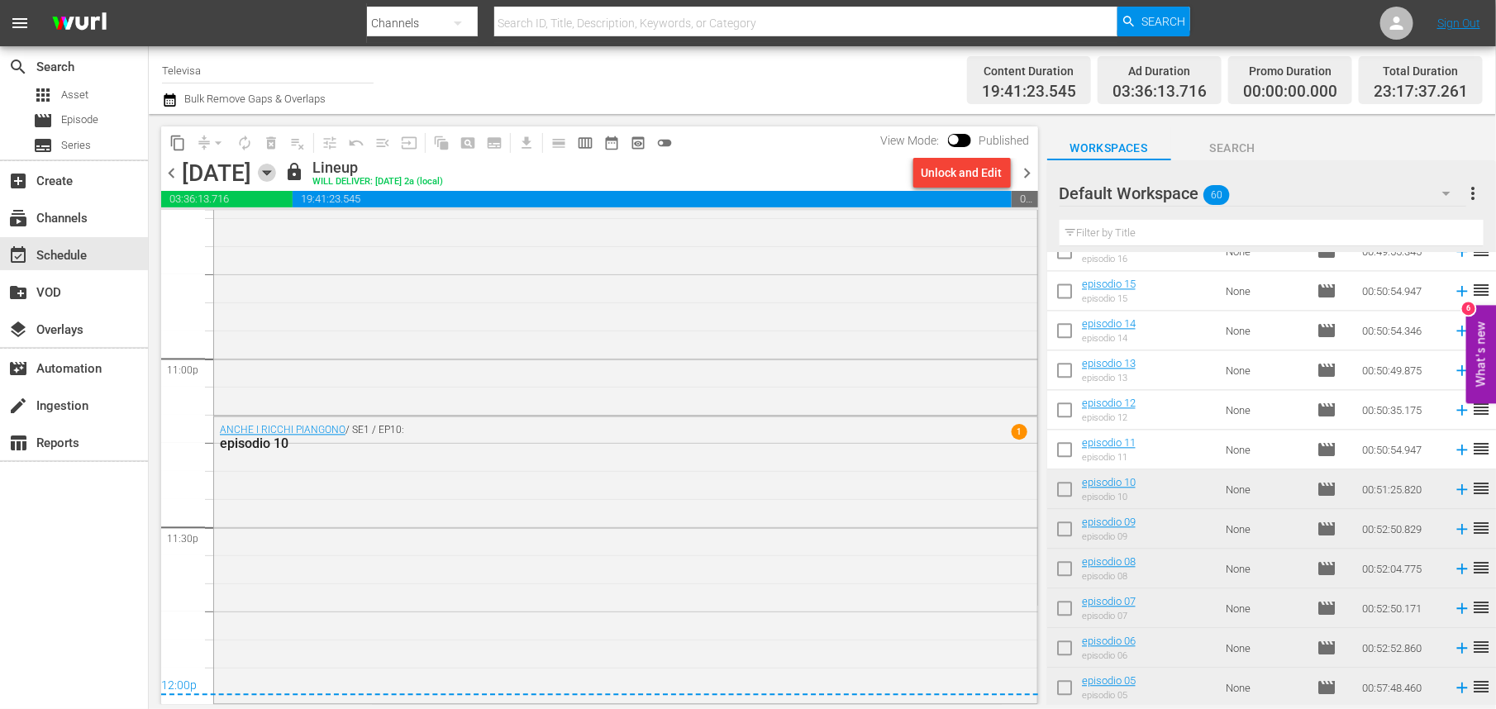
click at [276, 167] on icon "button" at bounding box center [267, 173] width 18 height 18
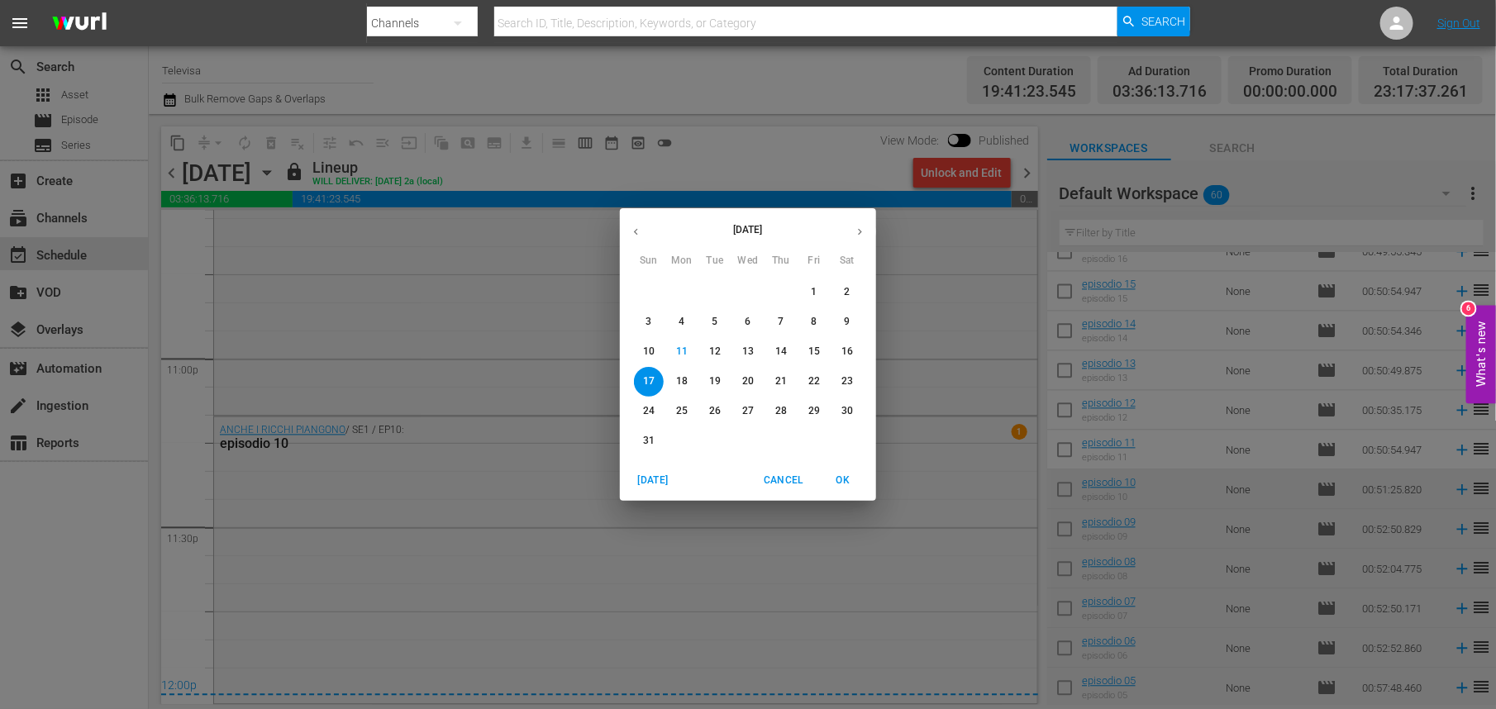
click at [680, 378] on p "18" at bounding box center [682, 382] width 12 height 14
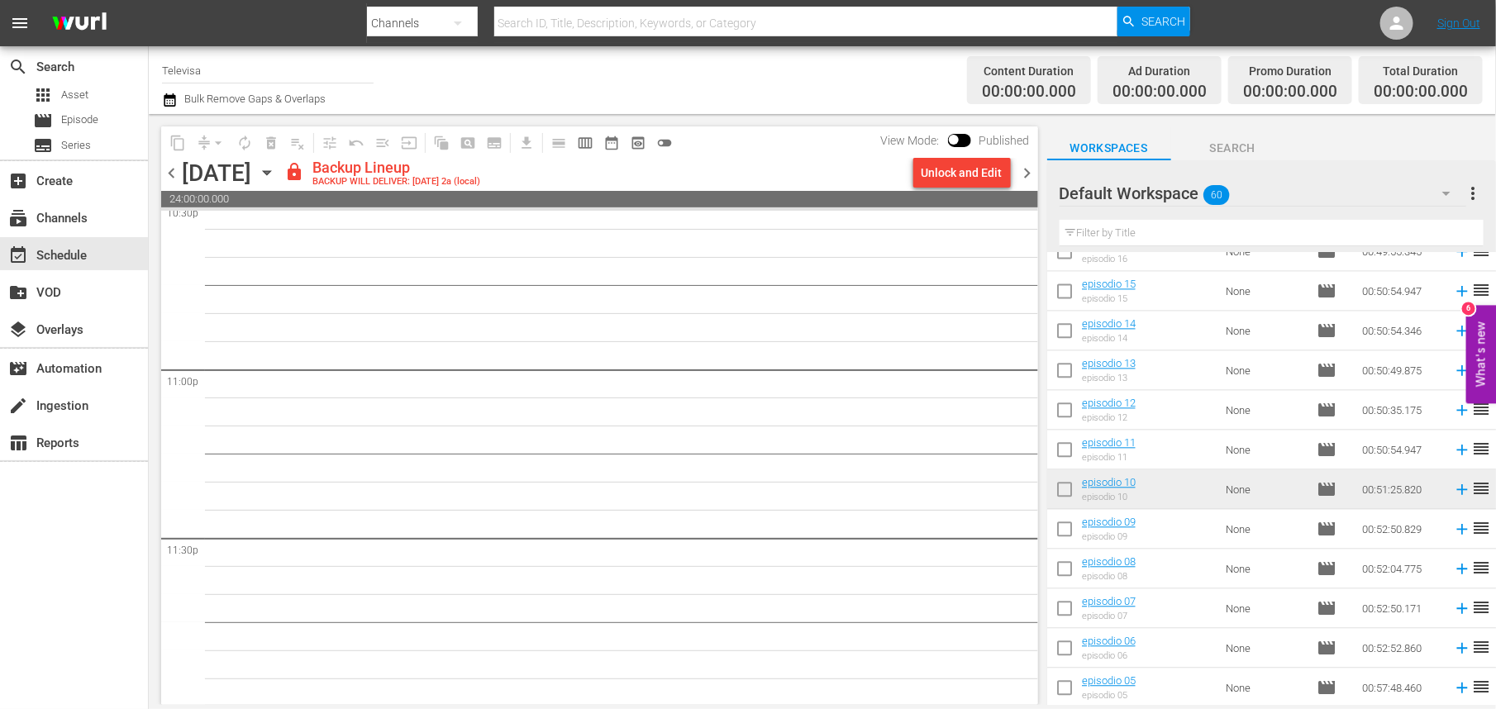
scroll to position [7600, 0]
click at [967, 174] on div "Unlock and Edit" at bounding box center [962, 173] width 81 height 30
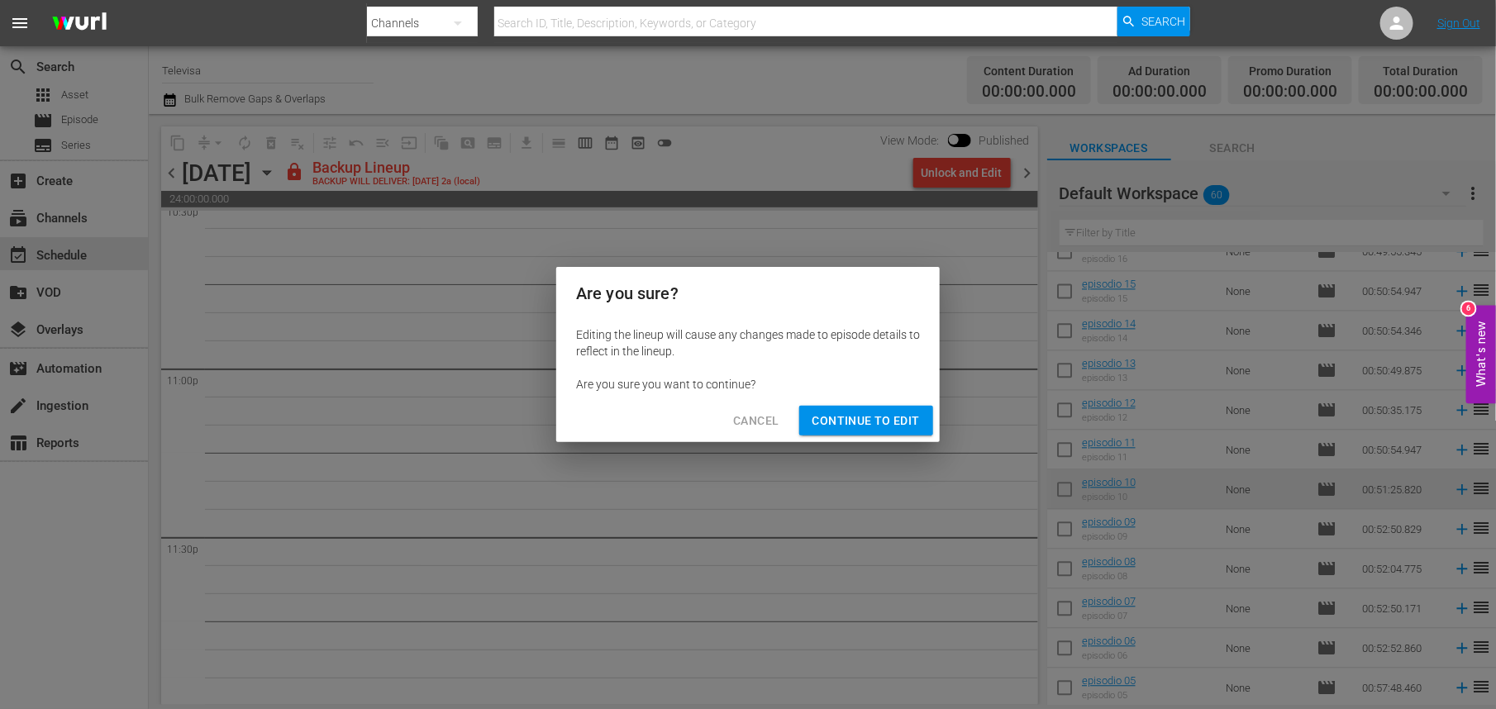
click at [843, 427] on span "Continue to Edit" at bounding box center [866, 421] width 107 height 21
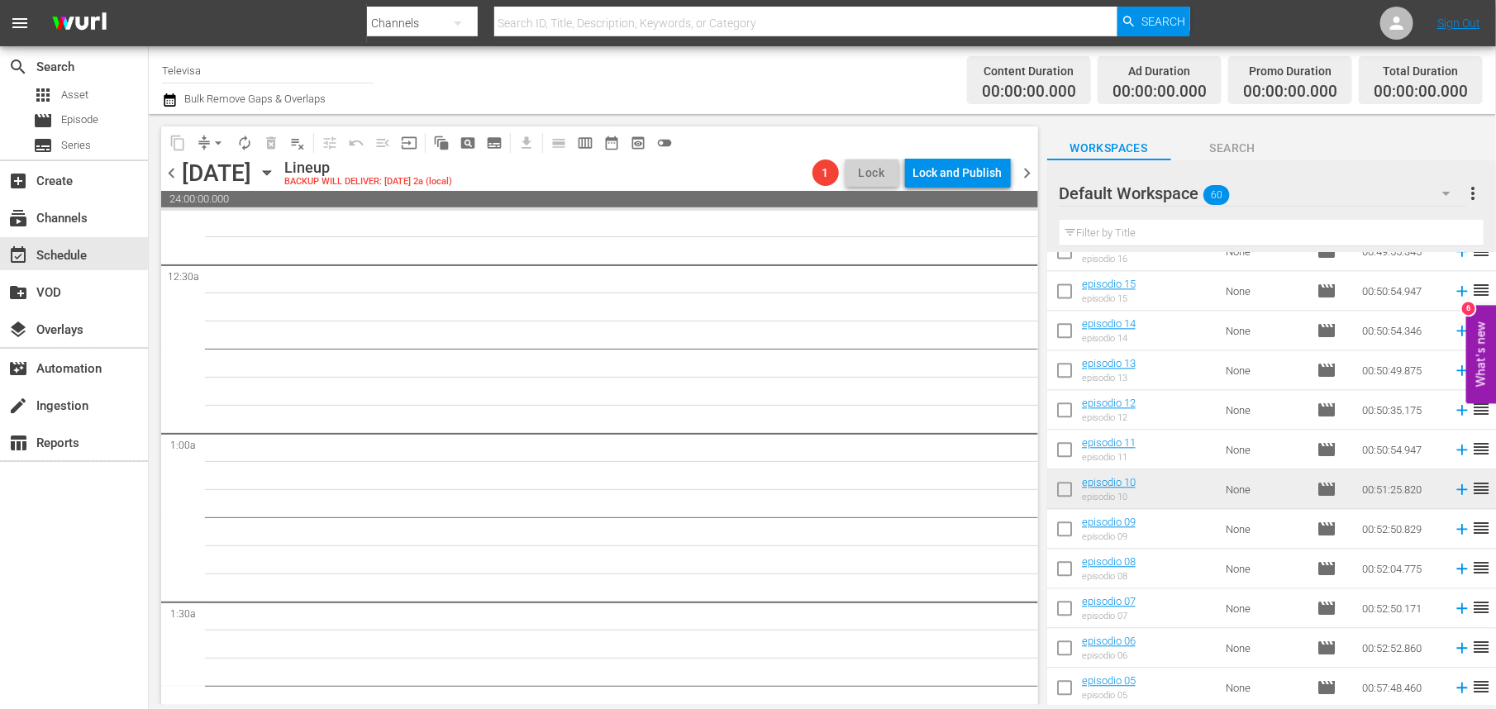
scroll to position [0, 0]
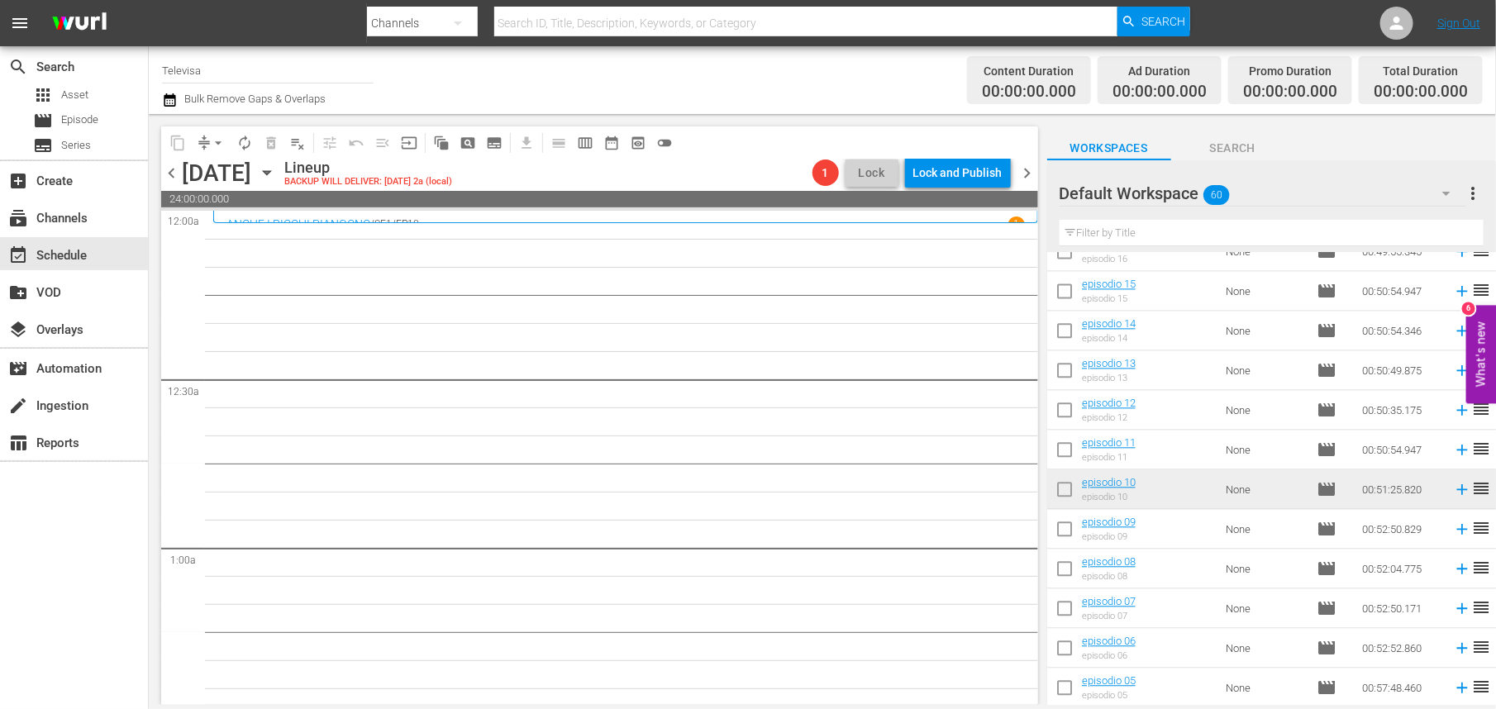
click at [171, 167] on span "chevron_left" at bounding box center [171, 173] width 21 height 21
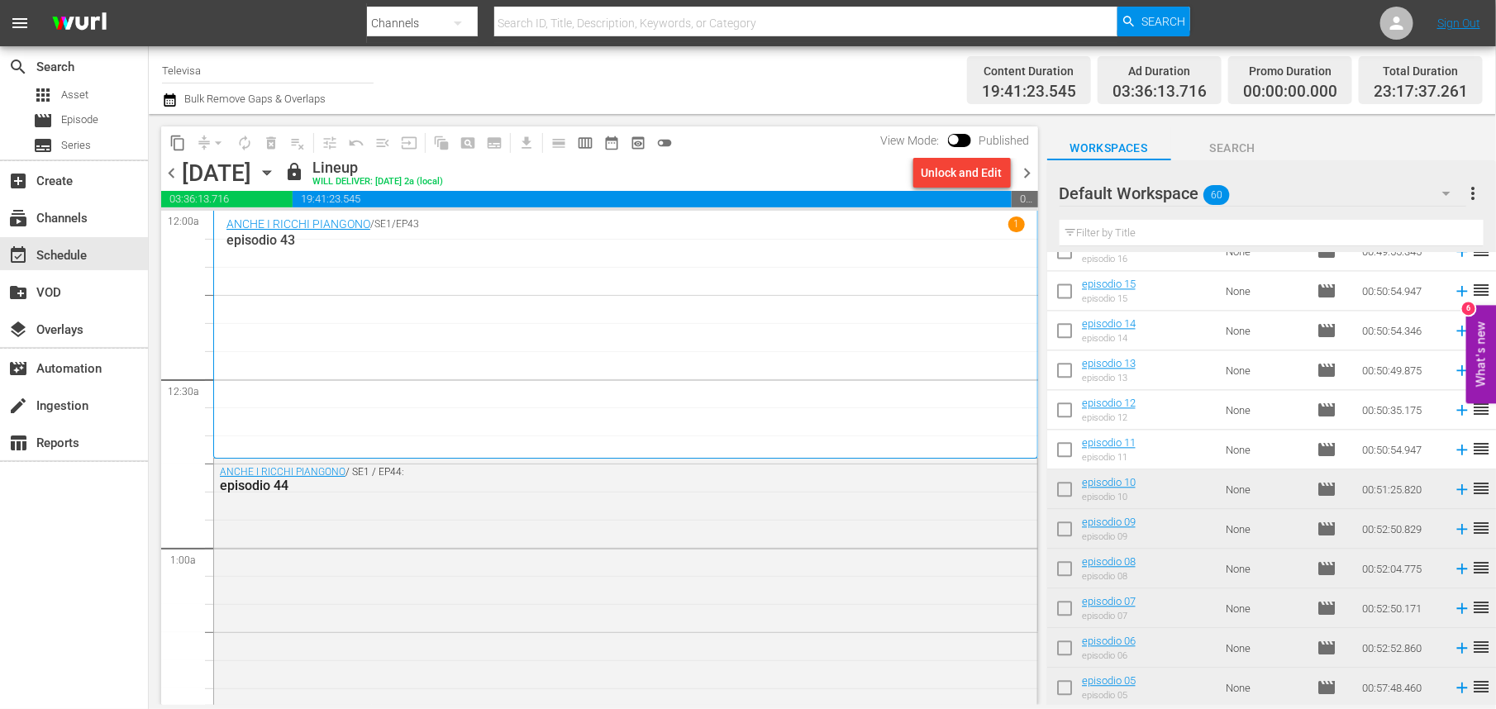
click at [276, 169] on icon "button" at bounding box center [267, 173] width 18 height 18
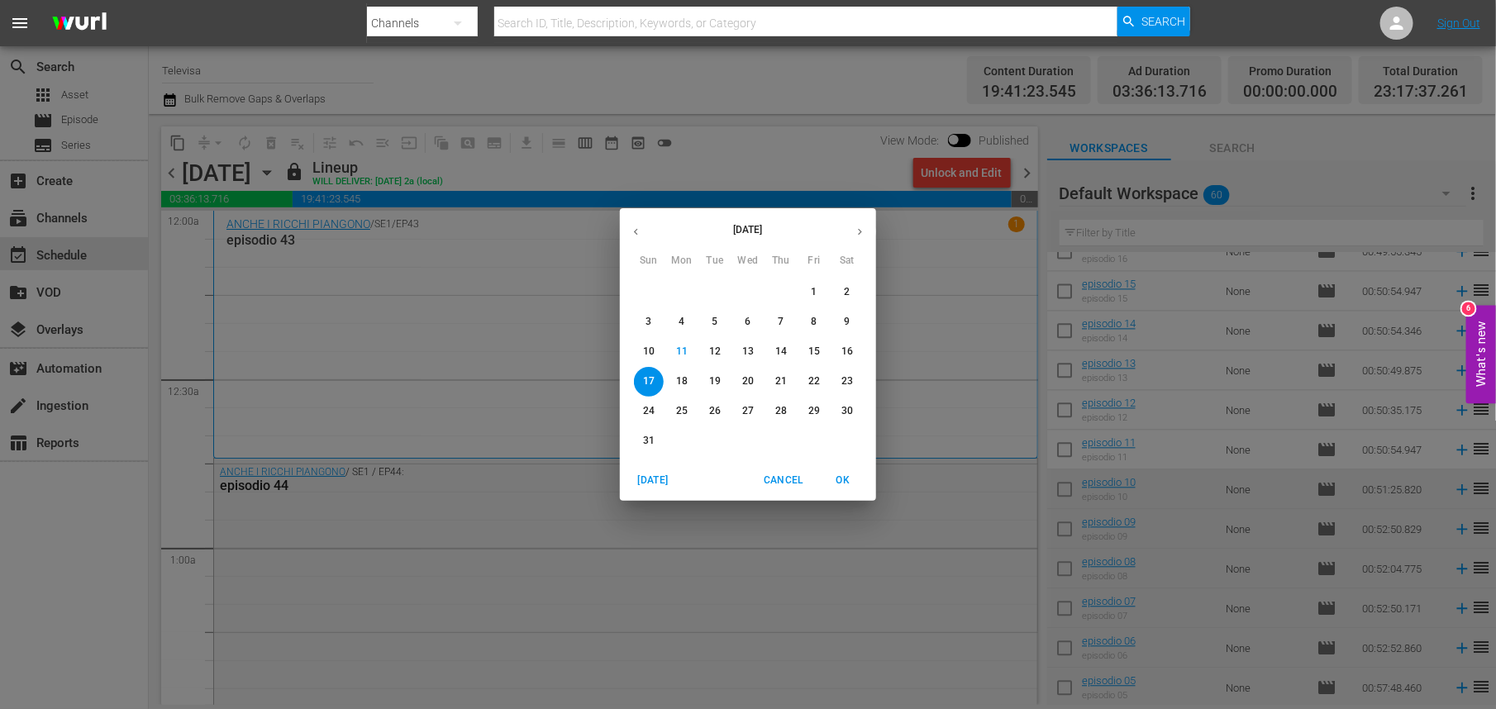
click at [683, 389] on button "18" at bounding box center [682, 382] width 30 height 30
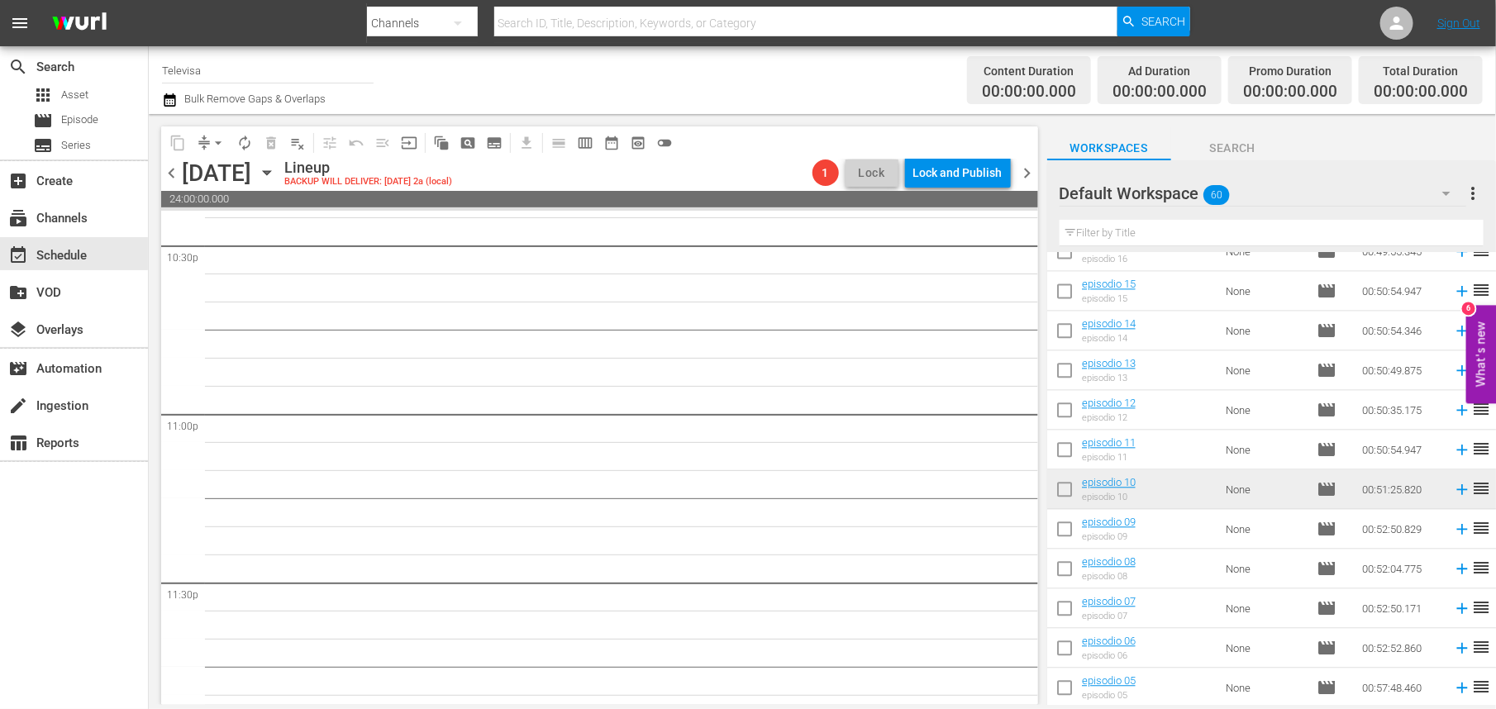
scroll to position [7600, 0]
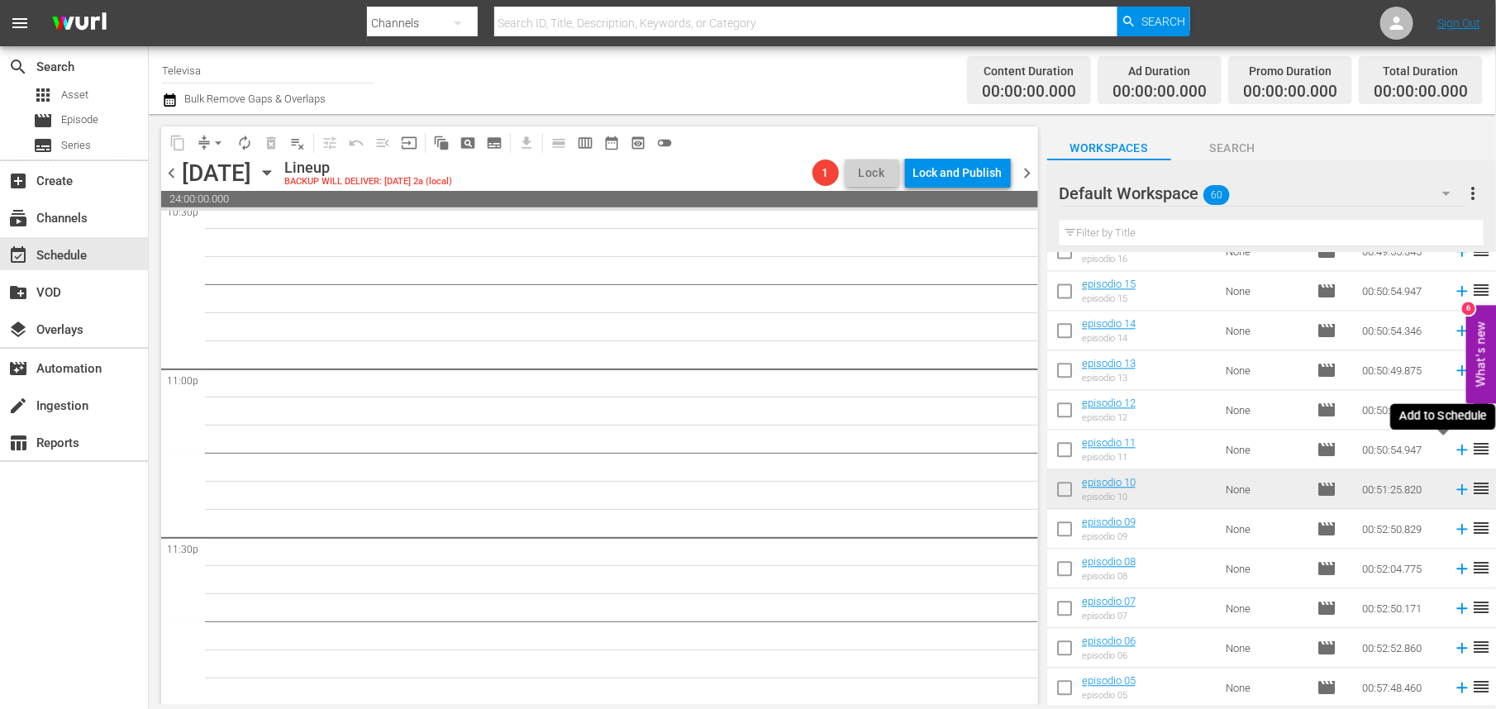
click at [1453, 452] on icon at bounding box center [1462, 450] width 18 height 18
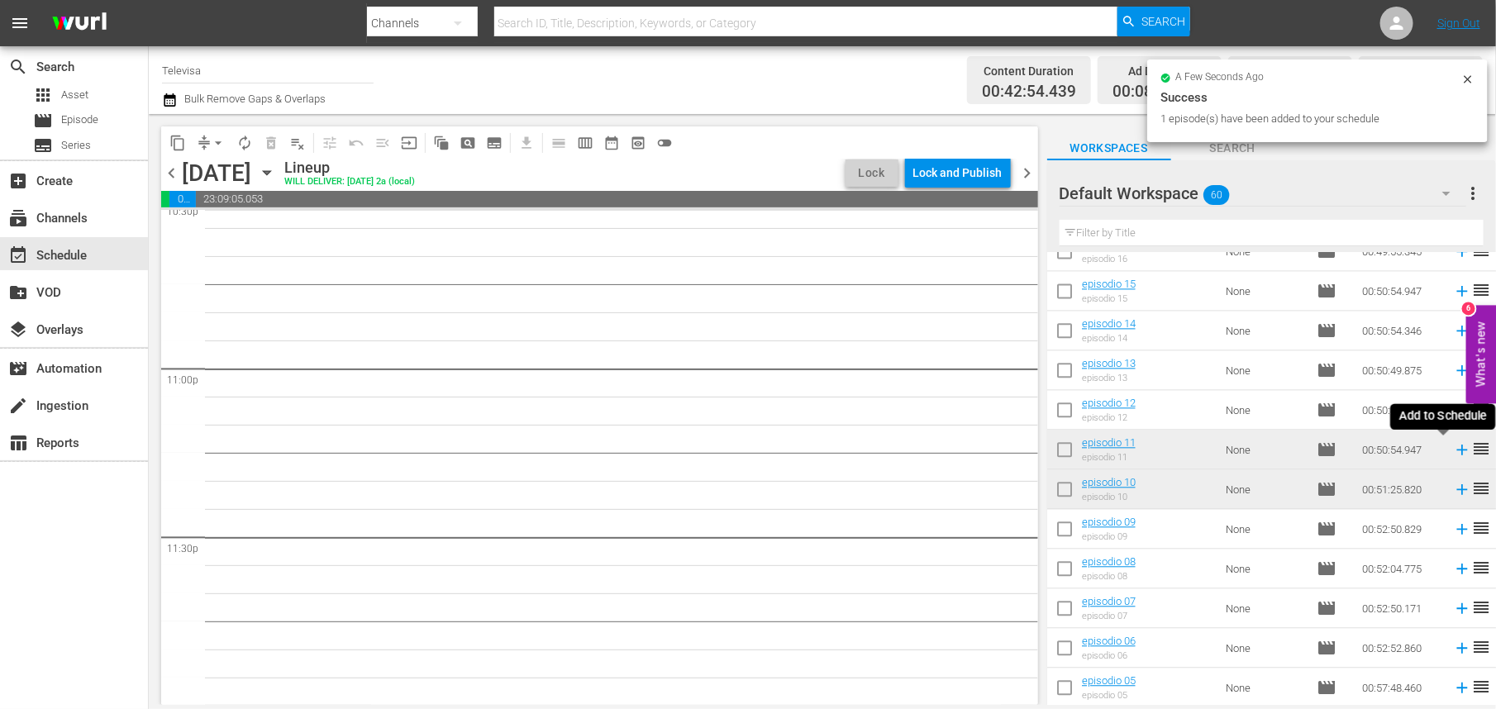
scroll to position [7573, 0]
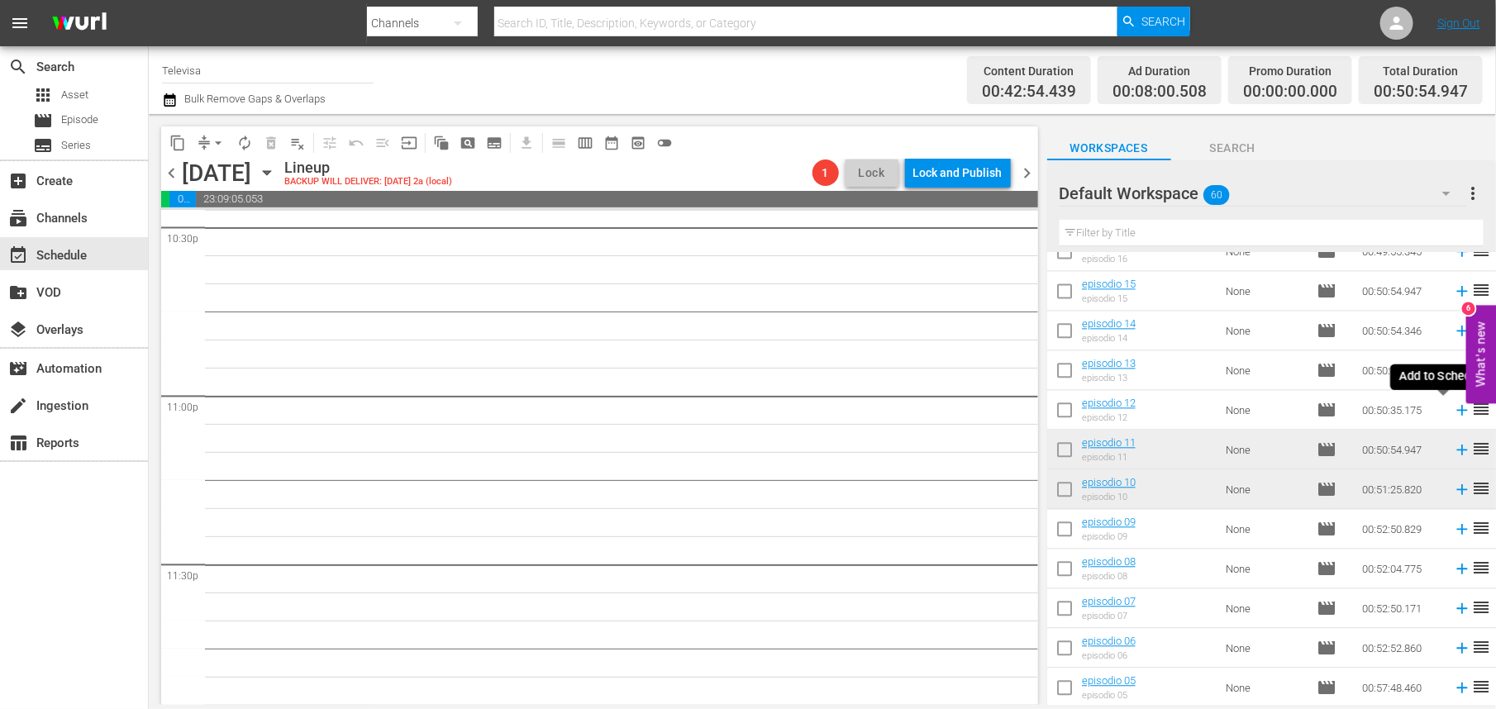
click at [1457, 410] on icon at bounding box center [1462, 410] width 11 height 11
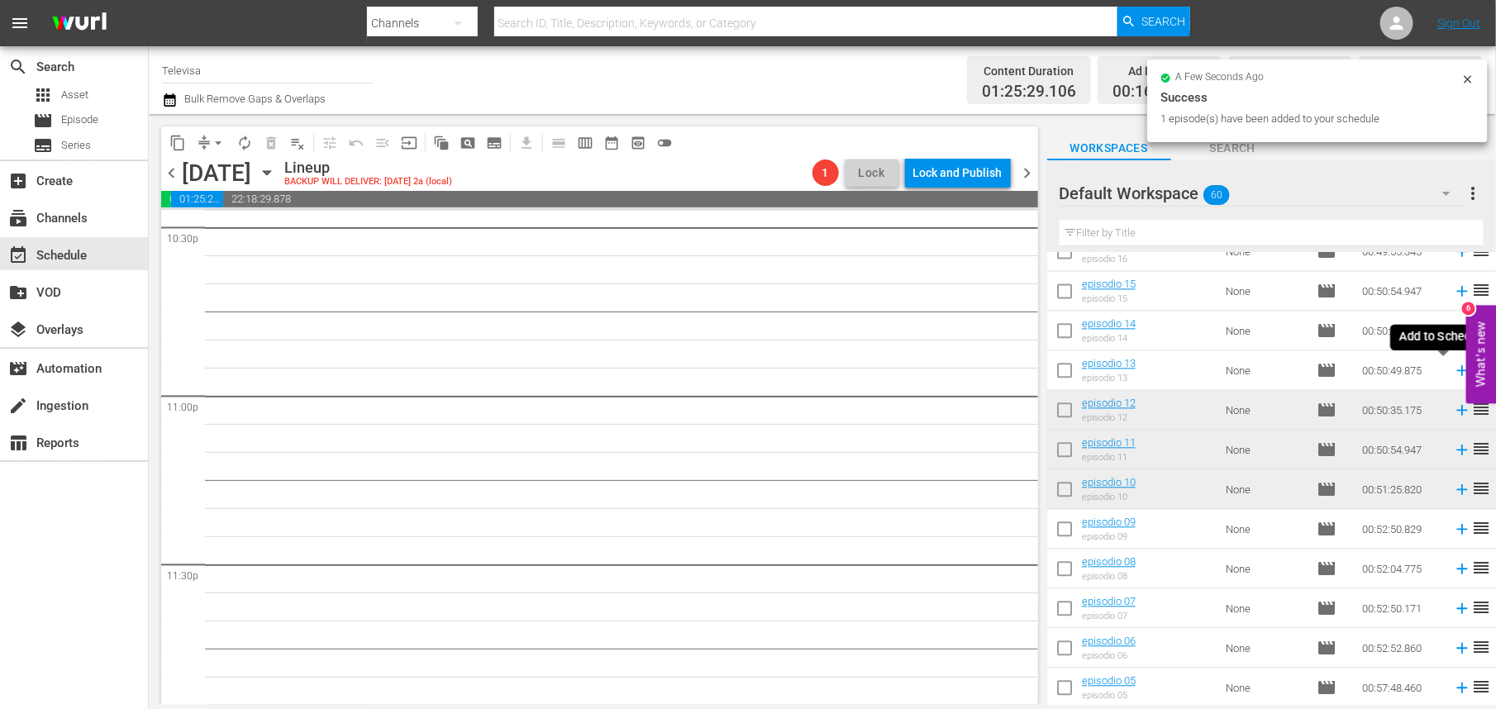
scroll to position [7545, 0]
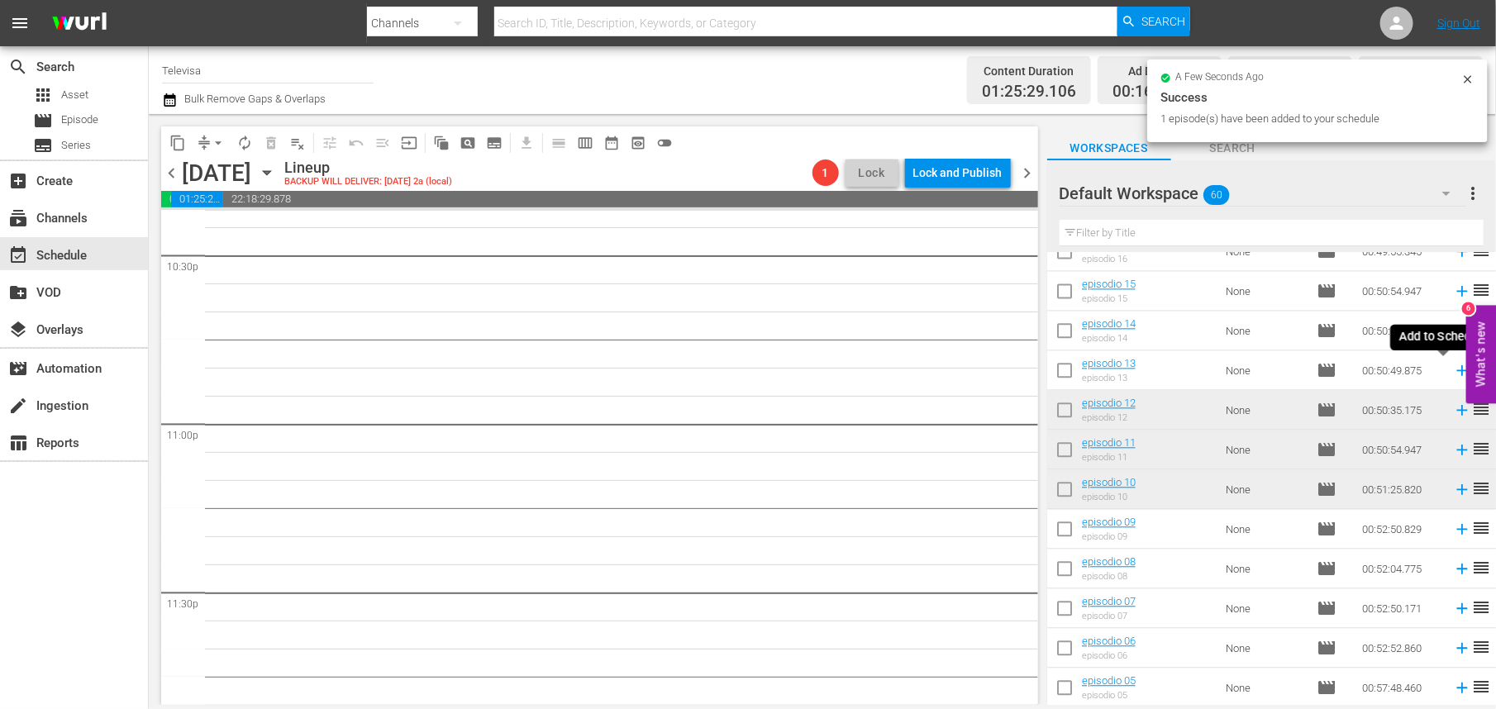
click at [1453, 370] on icon at bounding box center [1462, 370] width 18 height 18
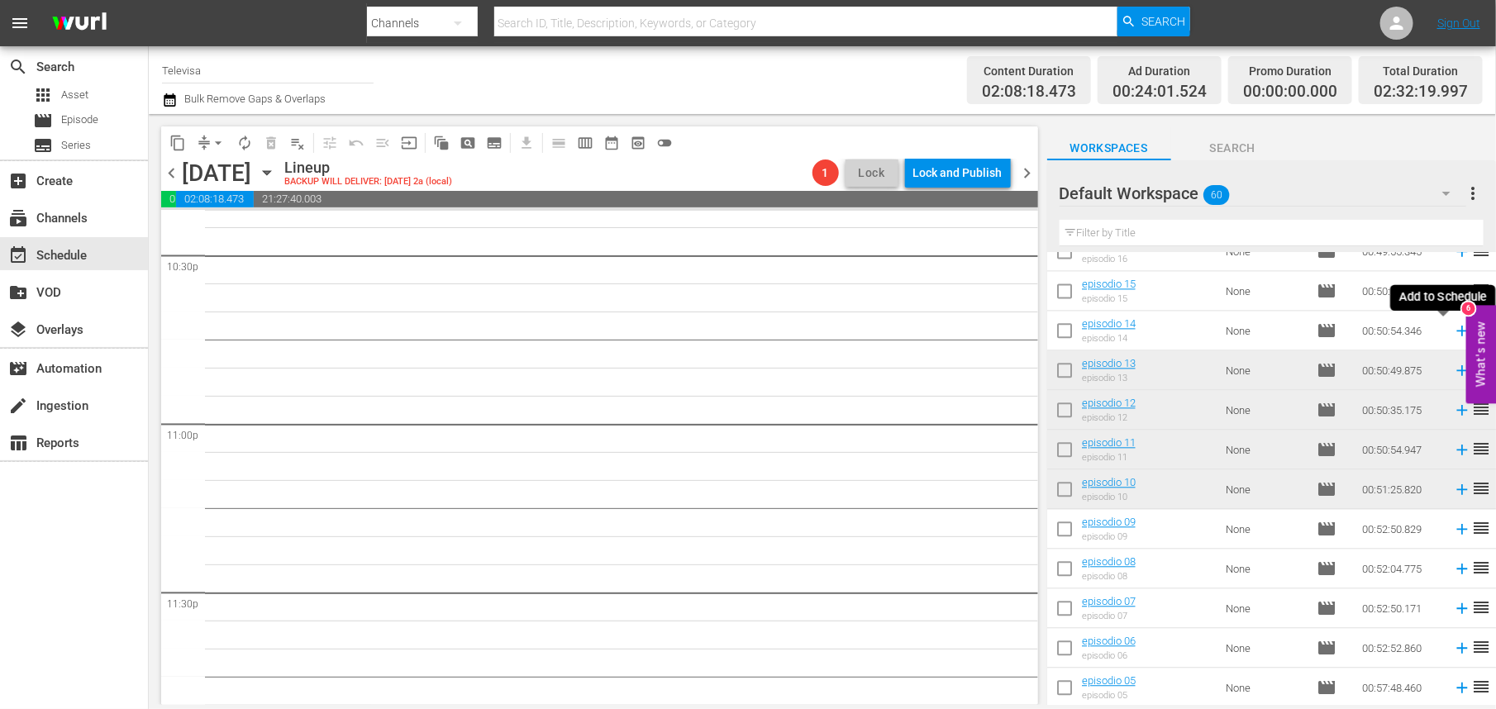
click at [1457, 331] on icon at bounding box center [1462, 331] width 11 height 11
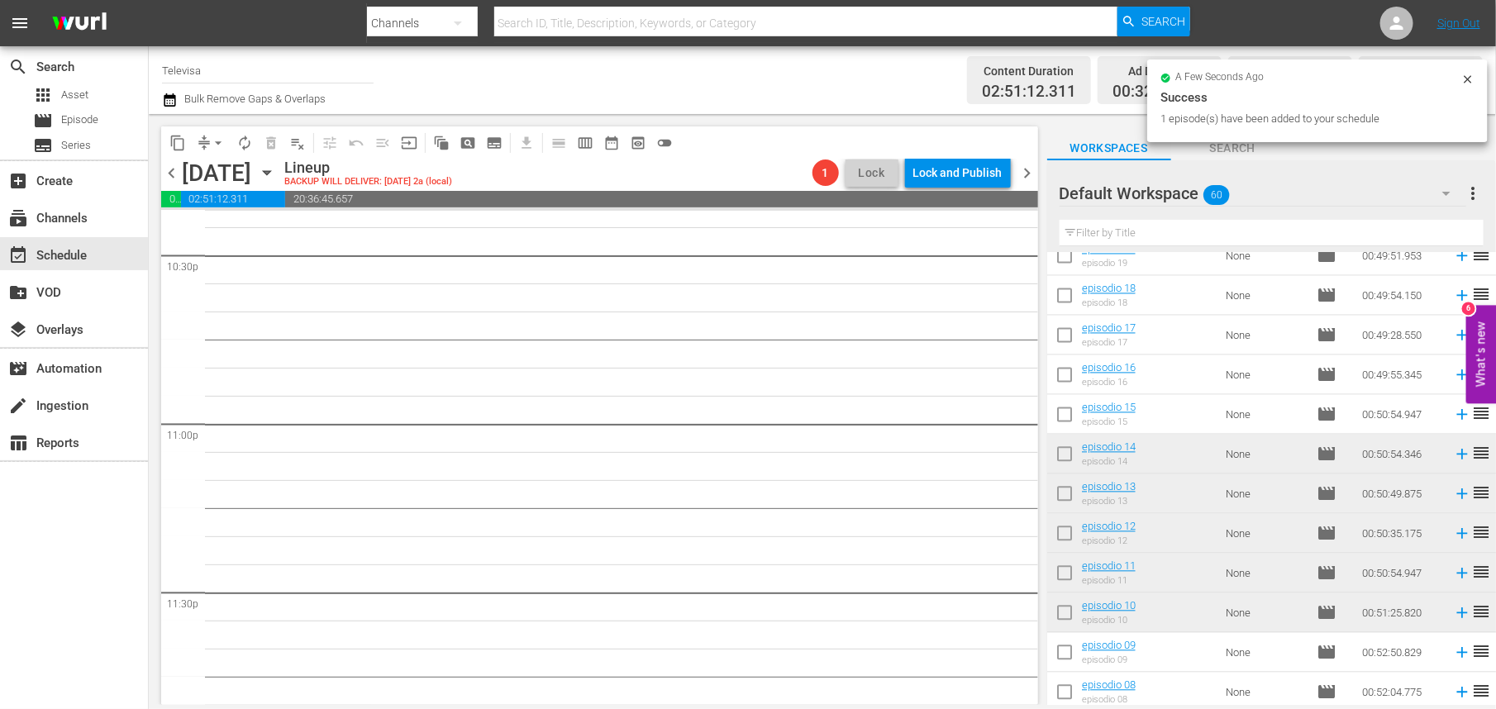
scroll to position [1560, 0]
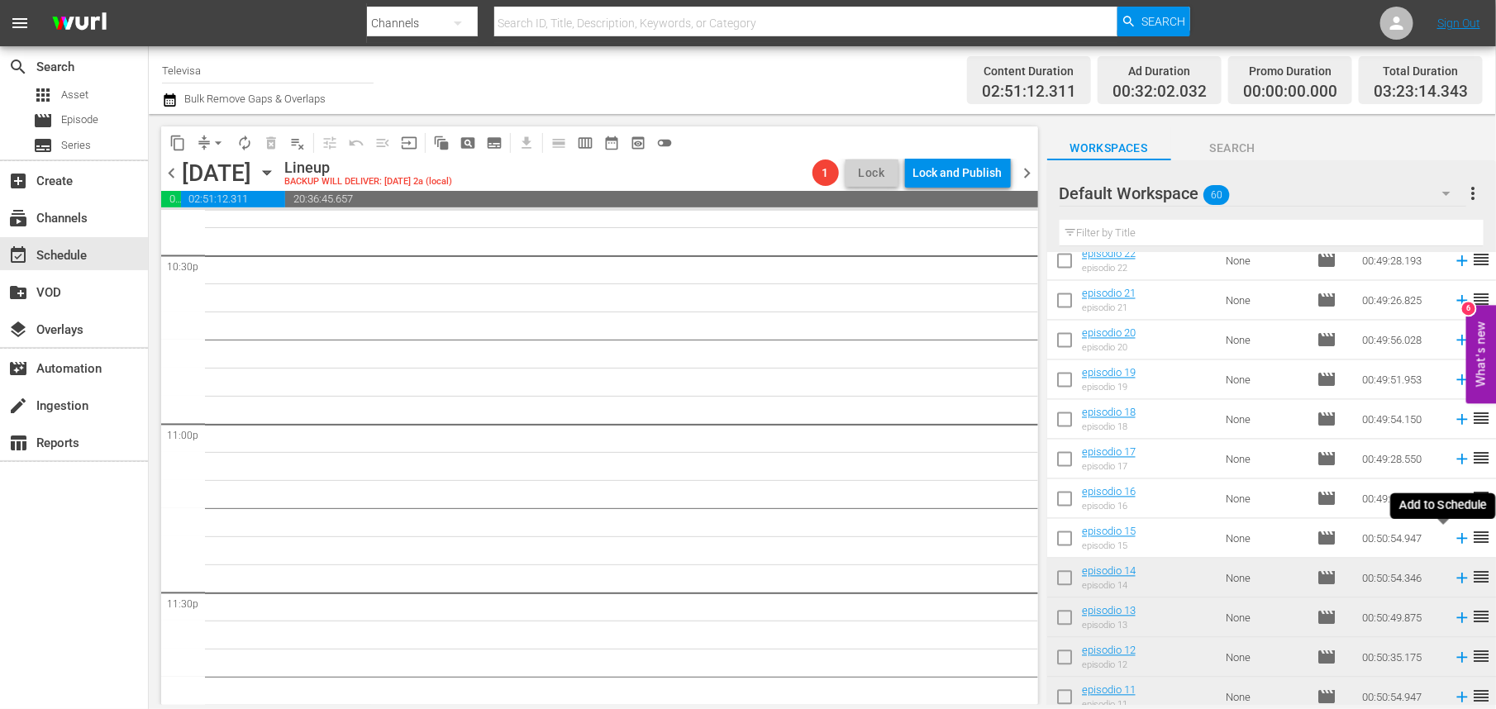
click at [1457, 539] on icon at bounding box center [1462, 539] width 11 height 11
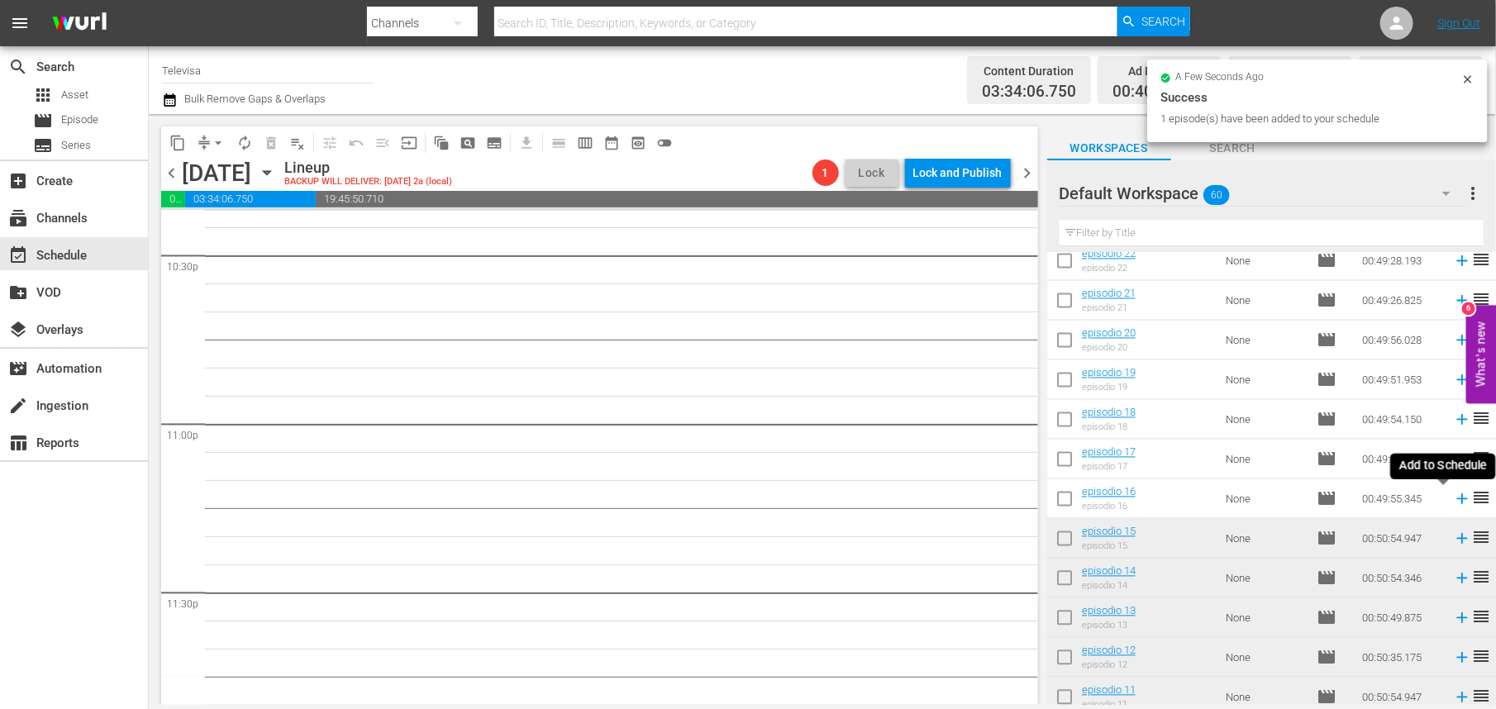
click at [1457, 499] on icon at bounding box center [1462, 499] width 11 height 11
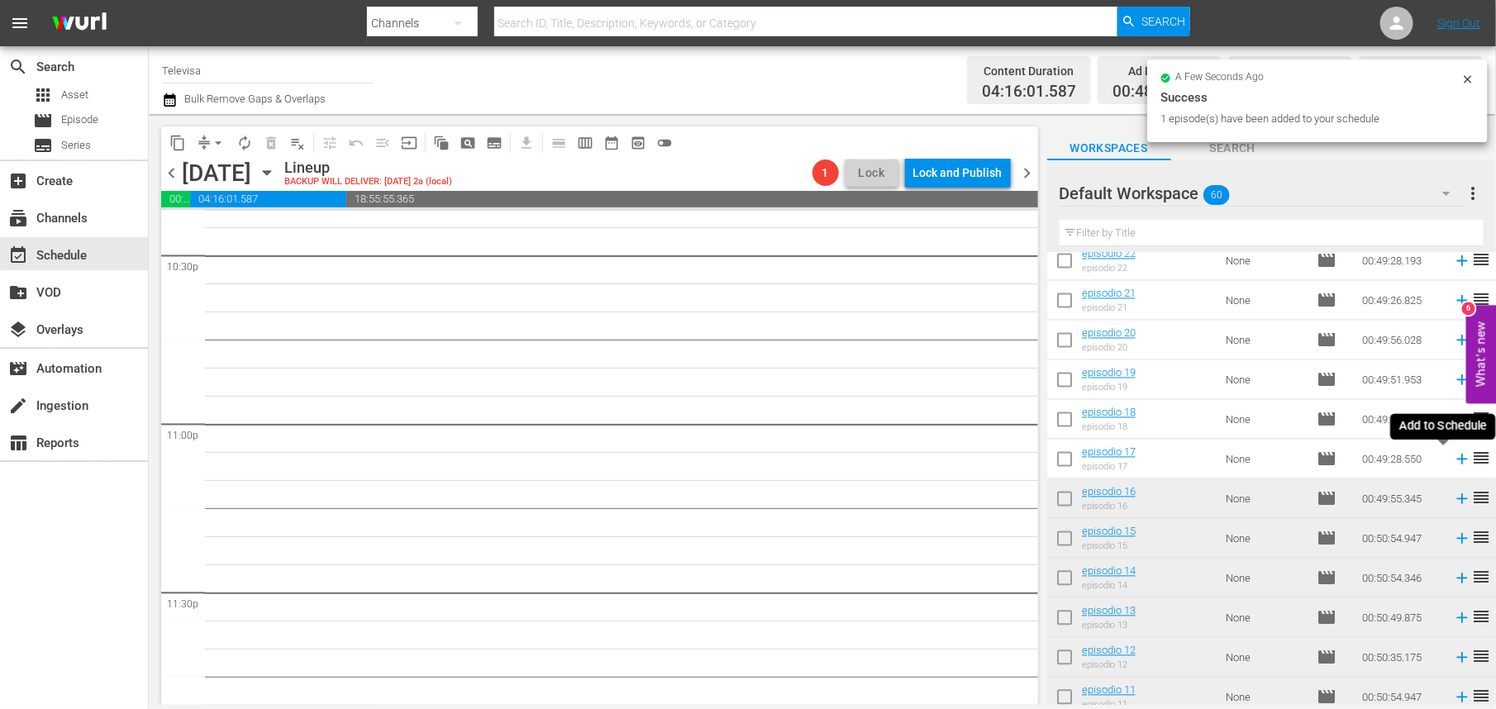
click at [1457, 459] on icon at bounding box center [1462, 460] width 11 height 11
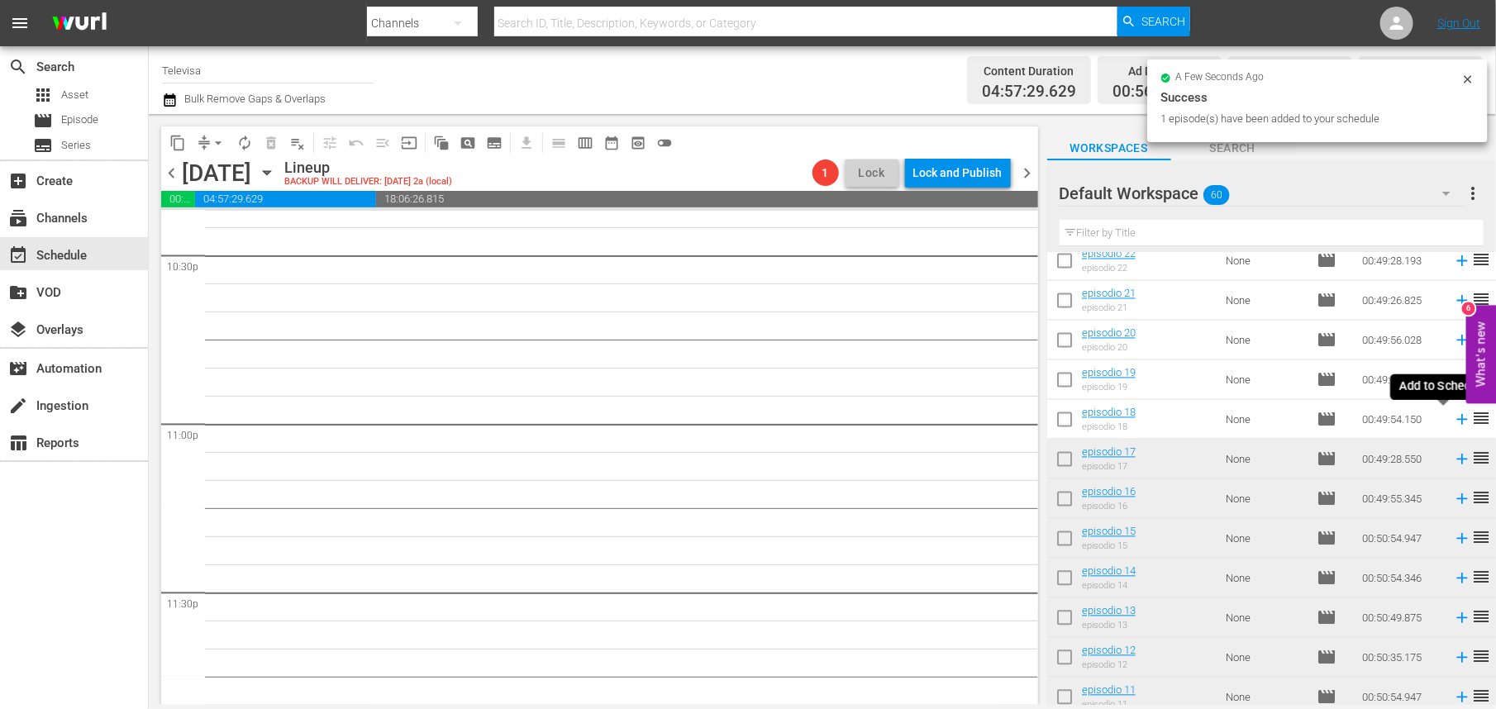
click at [1457, 420] on icon at bounding box center [1462, 420] width 11 height 11
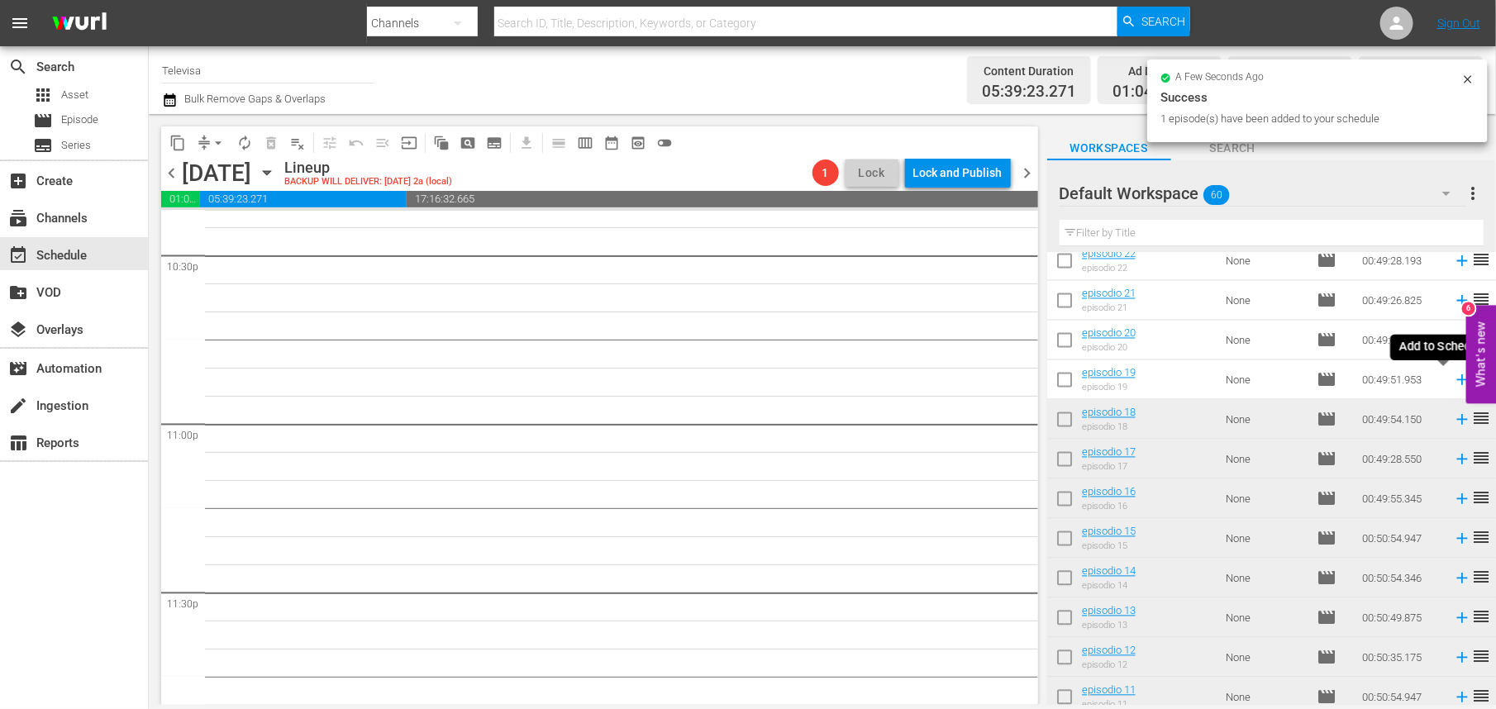
click at [1457, 379] on icon at bounding box center [1462, 380] width 11 height 11
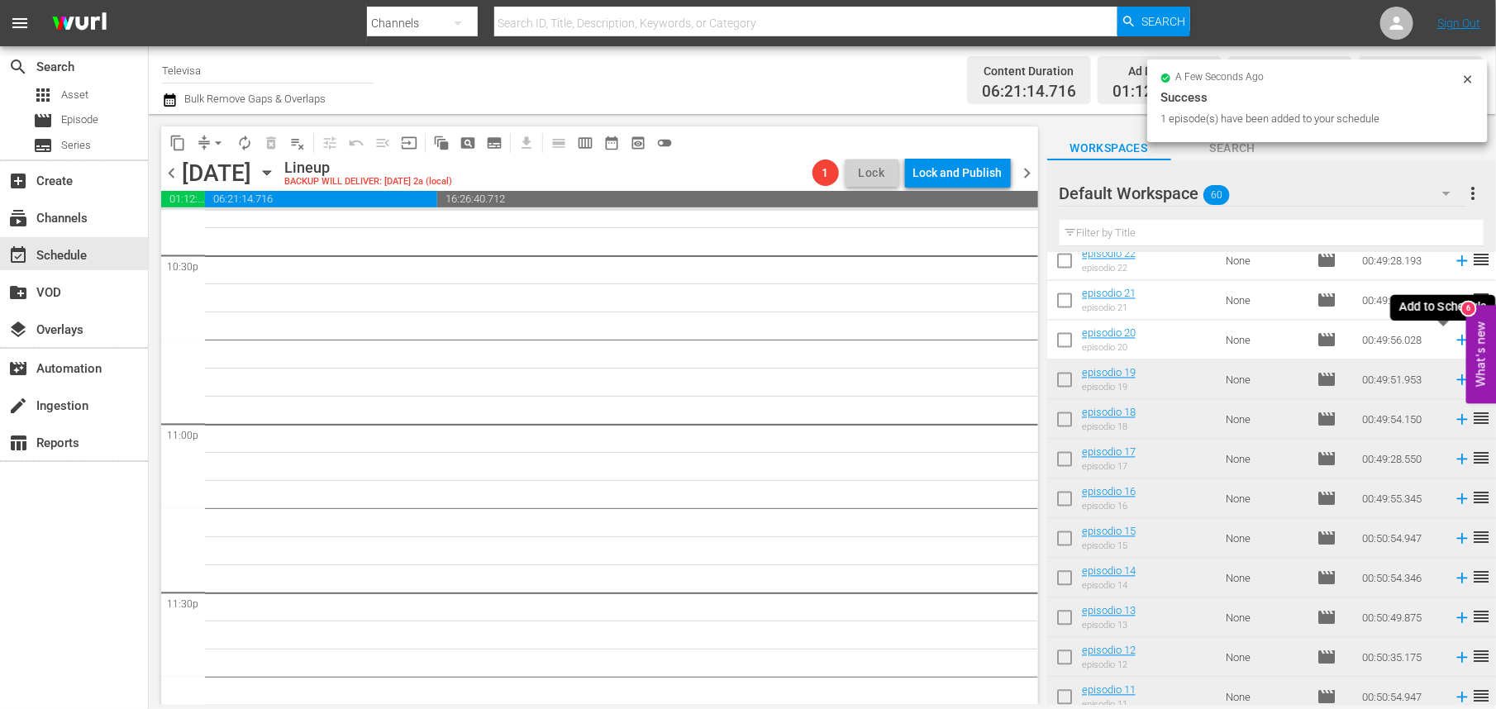
click at [1457, 345] on icon at bounding box center [1462, 341] width 11 height 11
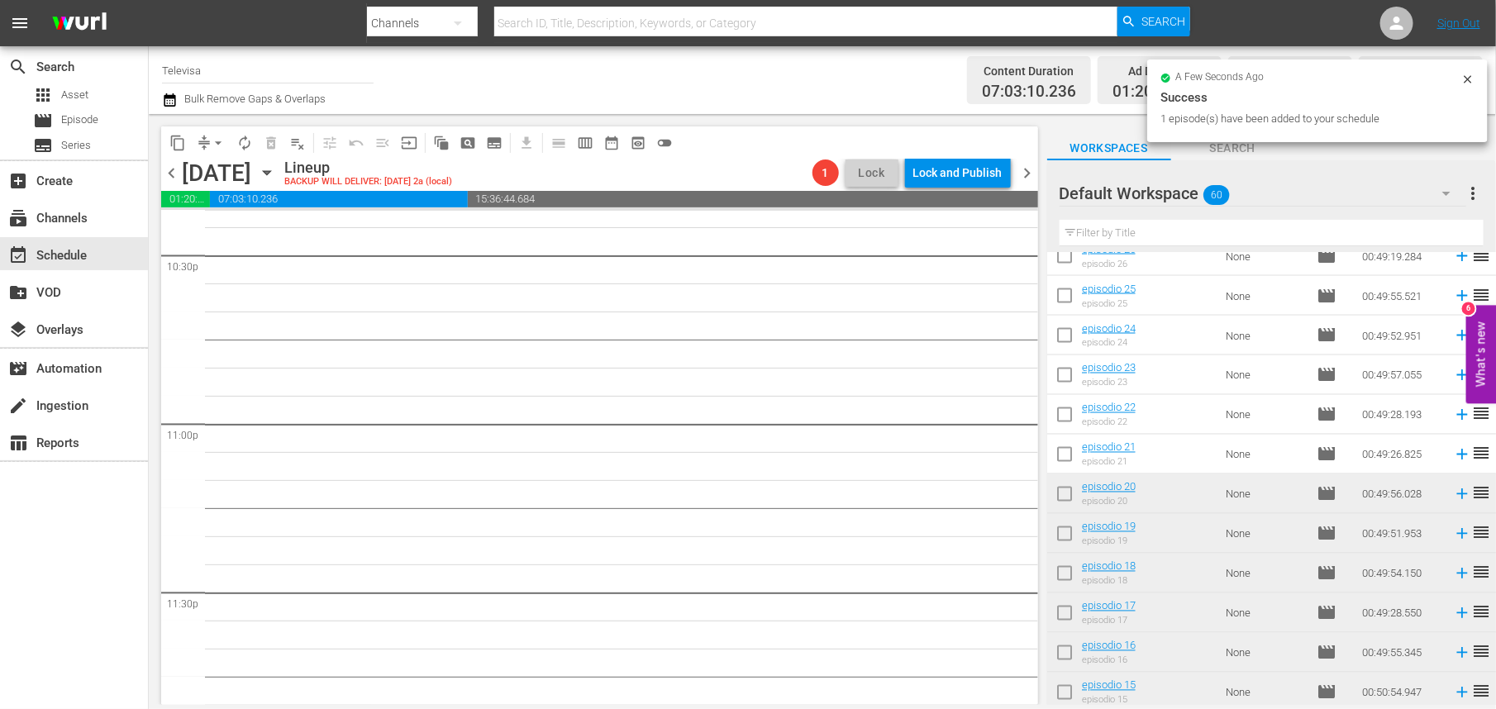
scroll to position [1312, 0]
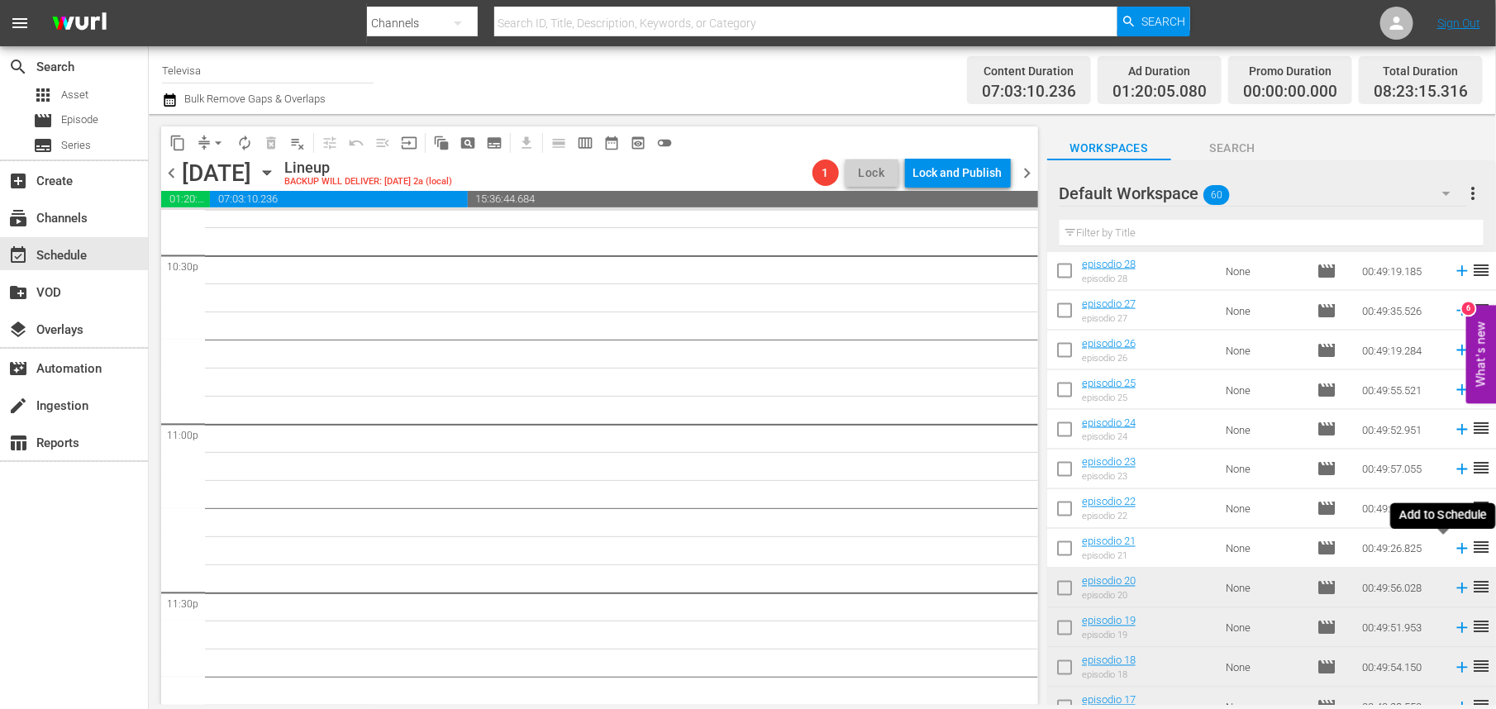
click at [1457, 549] on icon at bounding box center [1462, 549] width 11 height 11
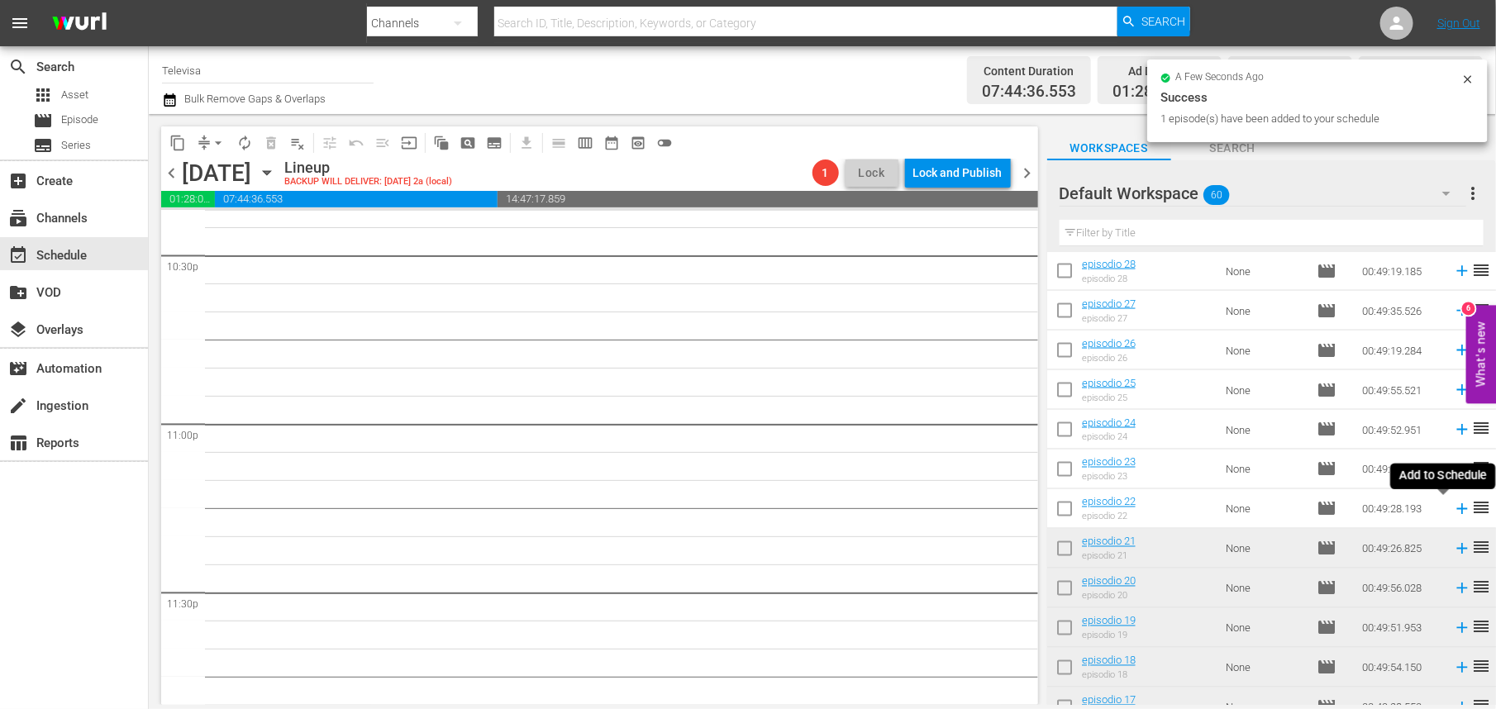
click at [1457, 509] on icon at bounding box center [1462, 509] width 11 height 11
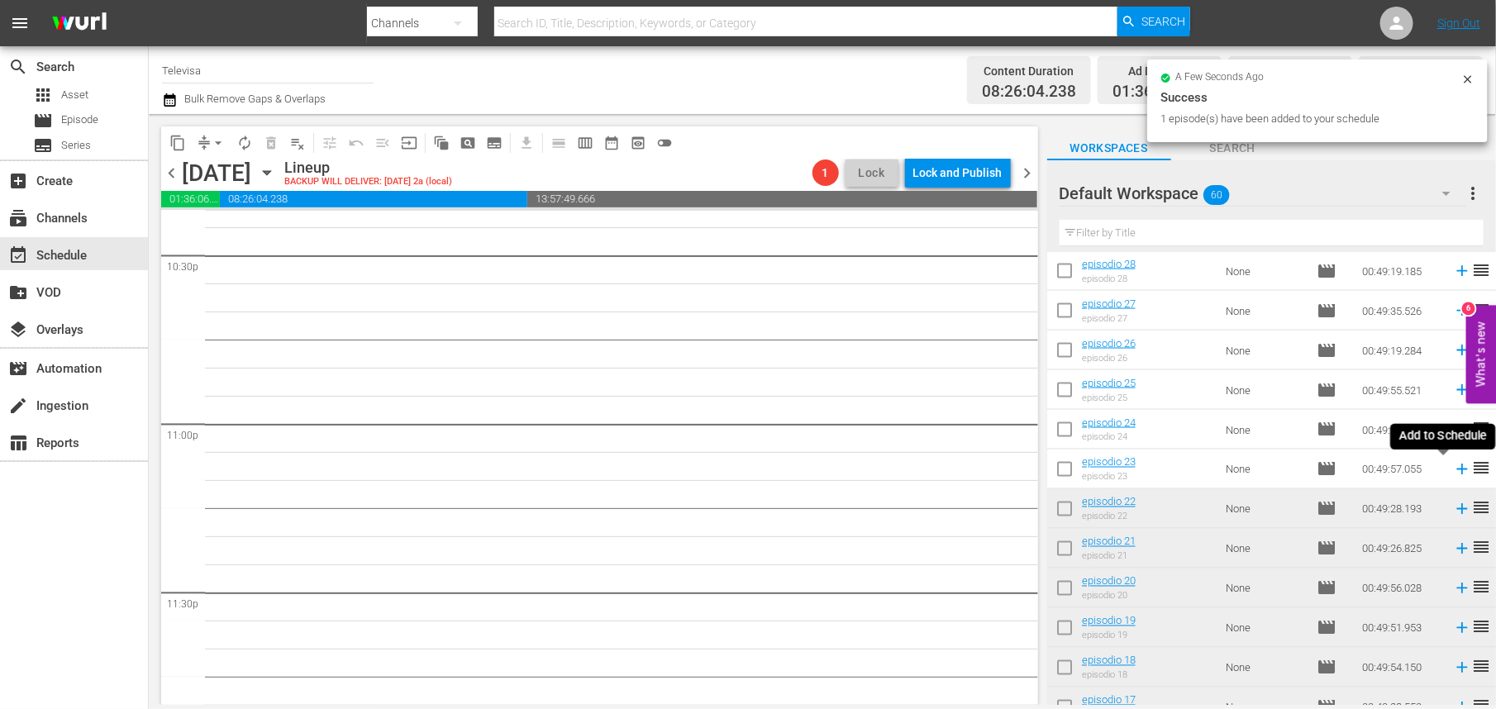
scroll to position [7516, 0]
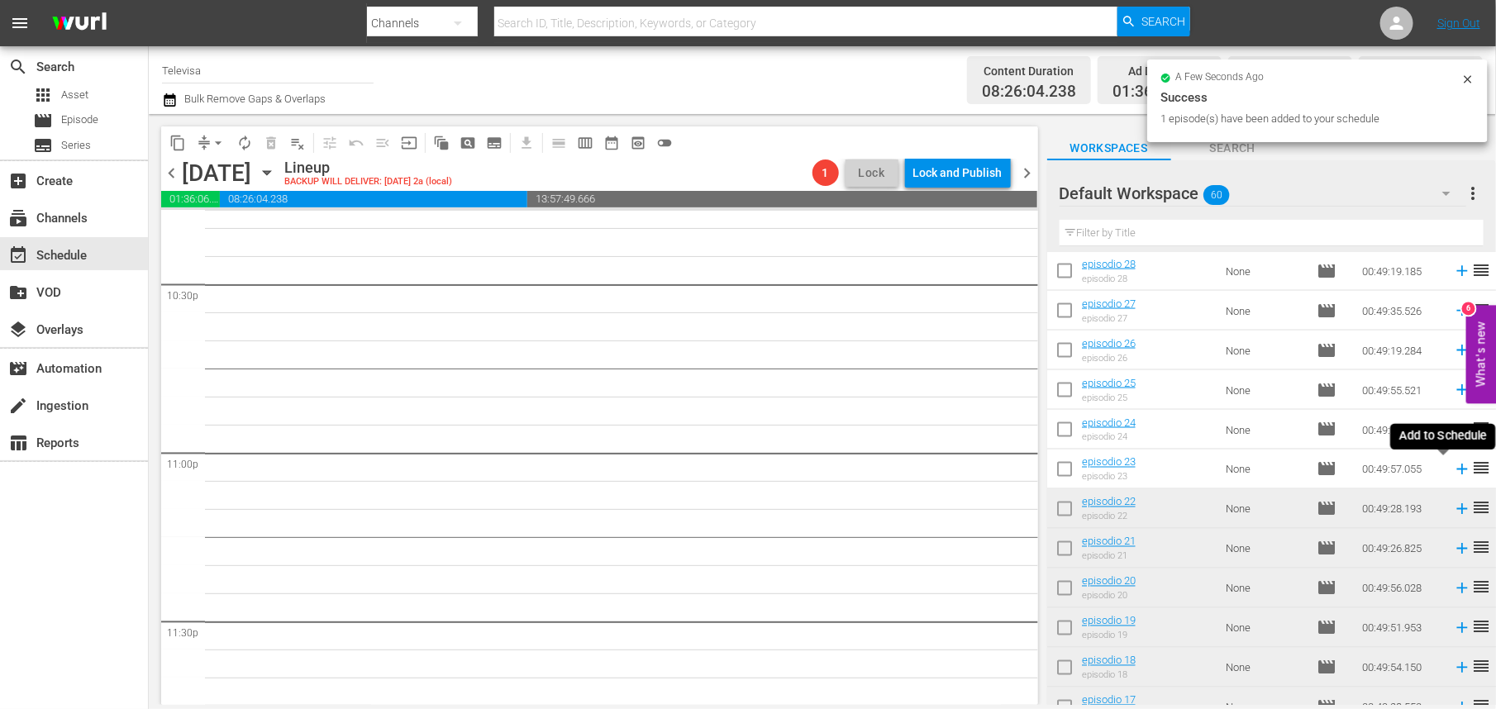
click at [1457, 470] on icon at bounding box center [1462, 470] width 11 height 11
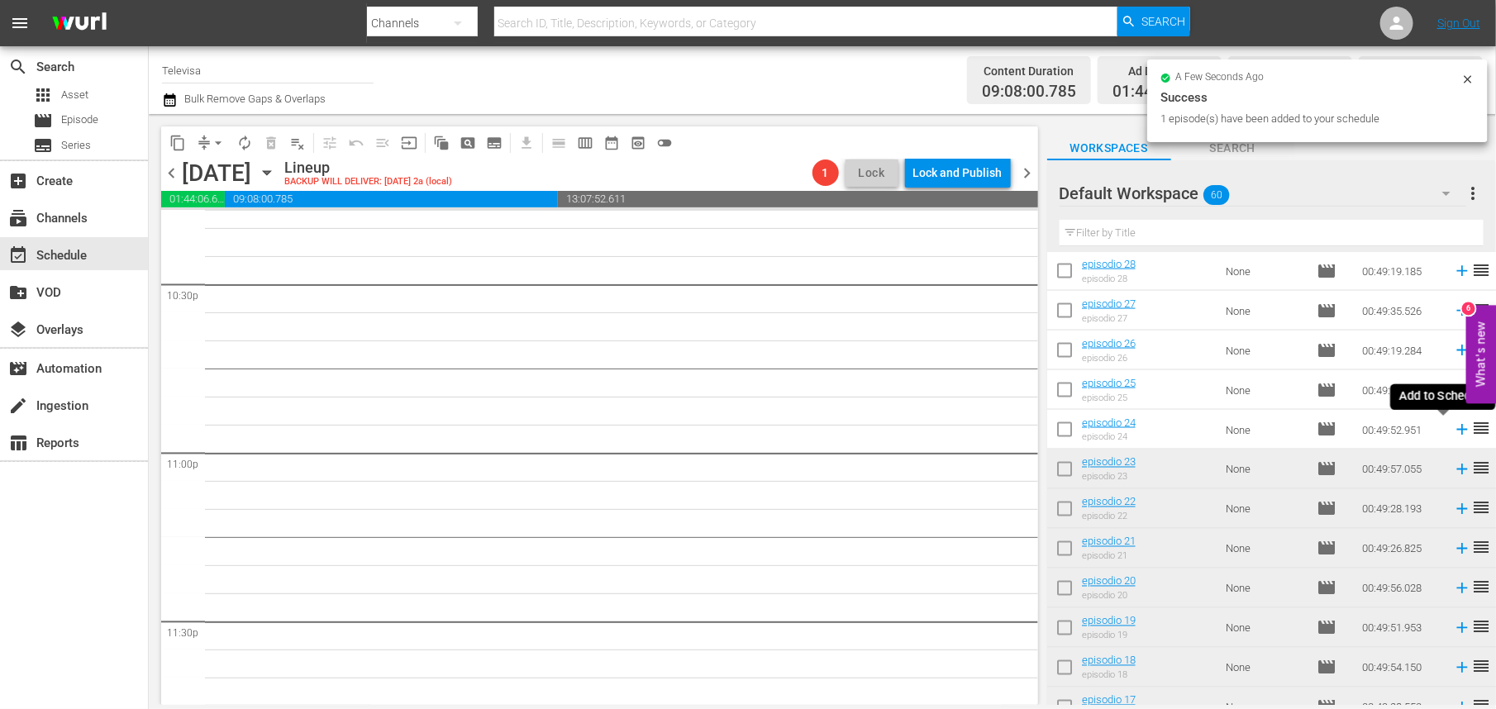
scroll to position [7489, 0]
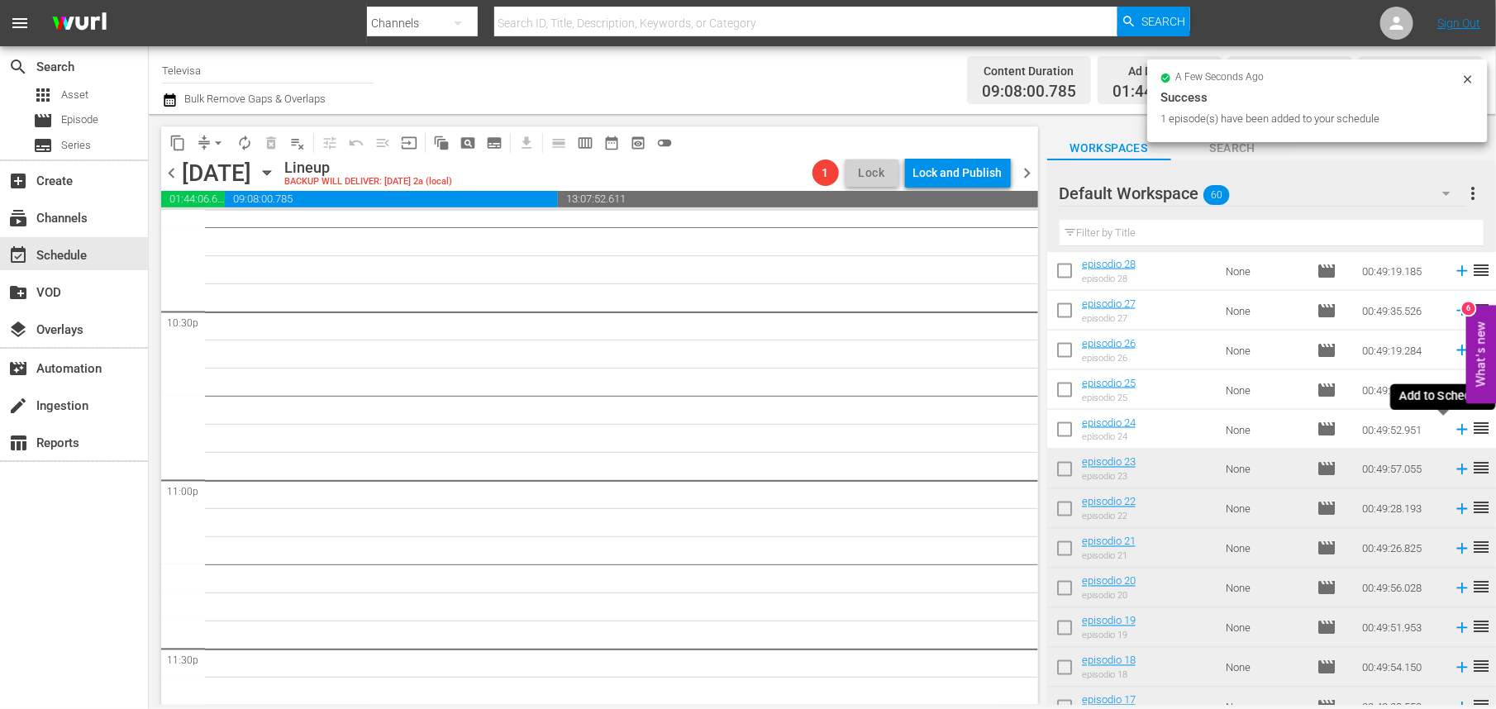
click at [1457, 430] on icon at bounding box center [1462, 430] width 11 height 11
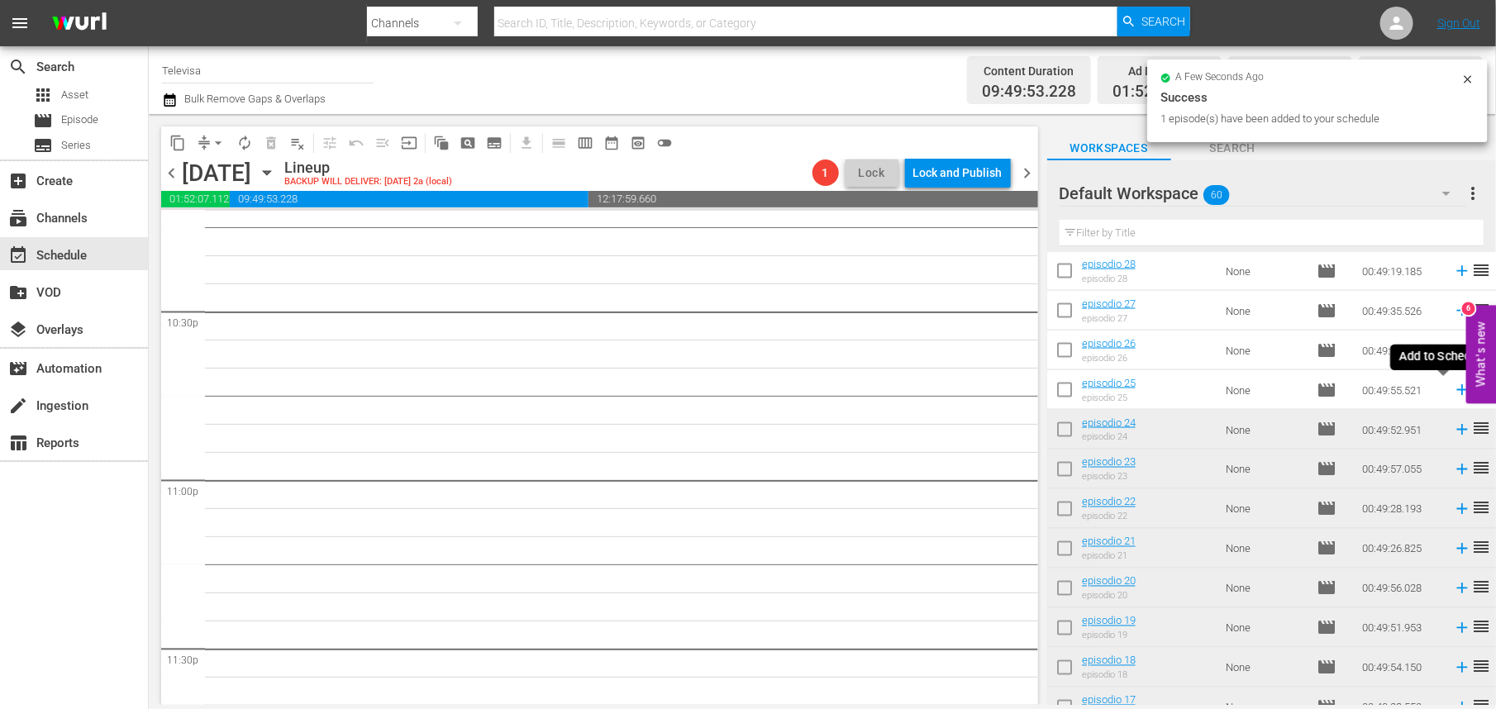
scroll to position [7461, 0]
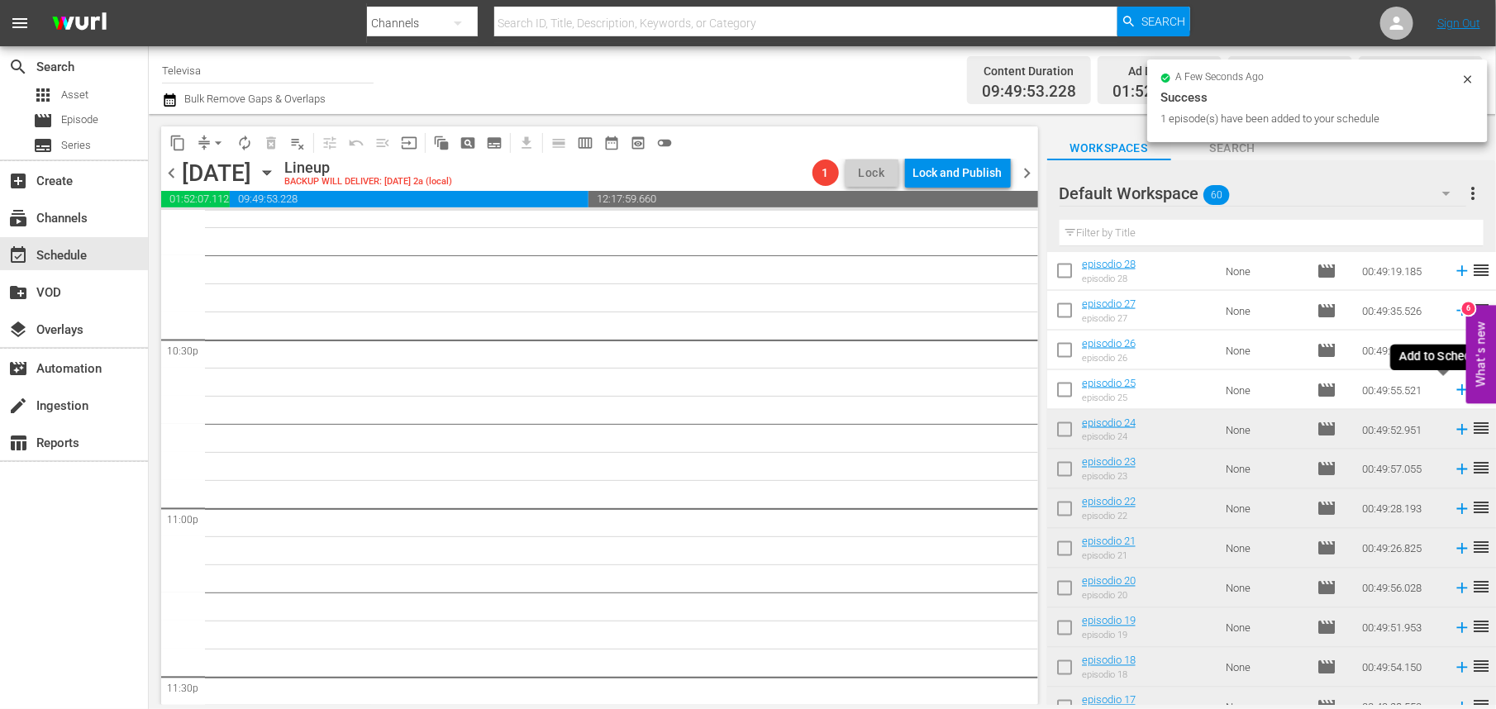
click at [1457, 392] on icon at bounding box center [1462, 390] width 11 height 11
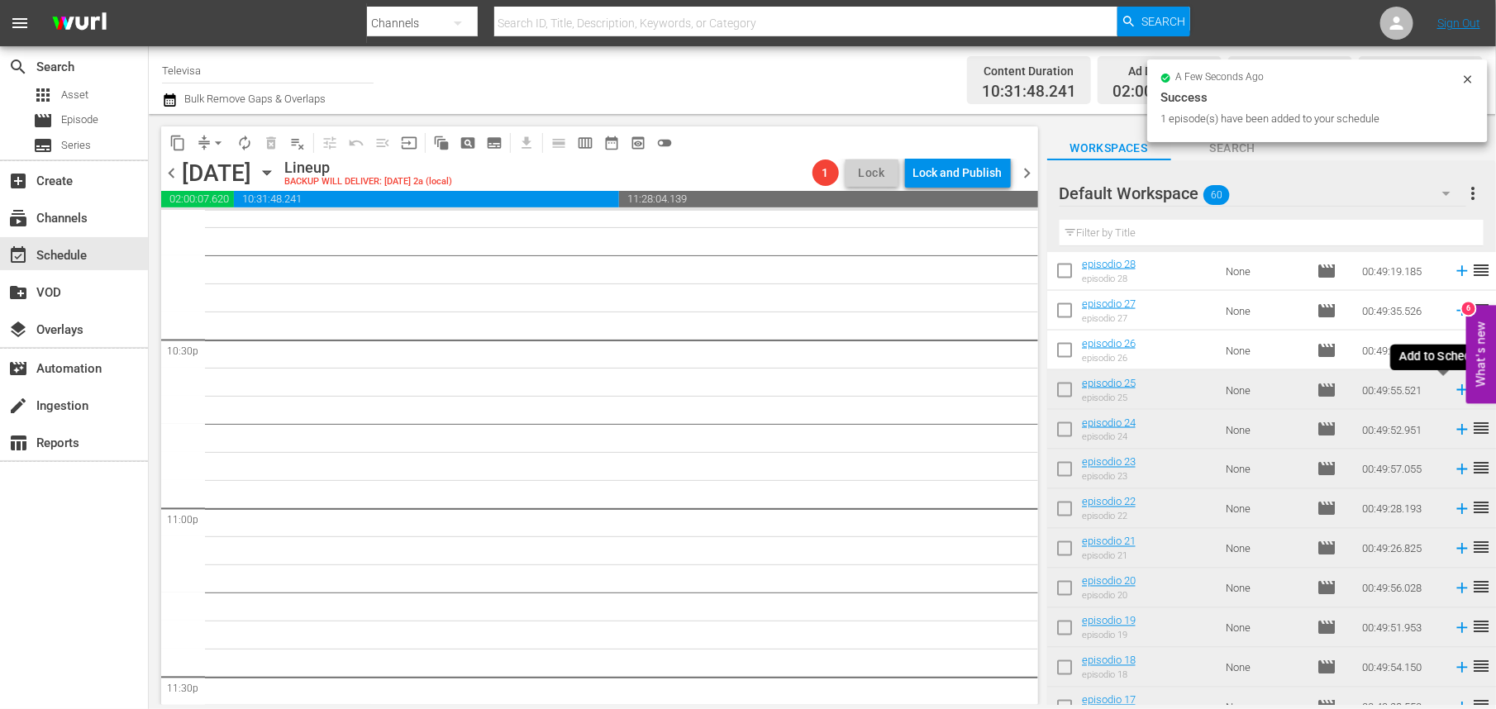
scroll to position [7432, 0]
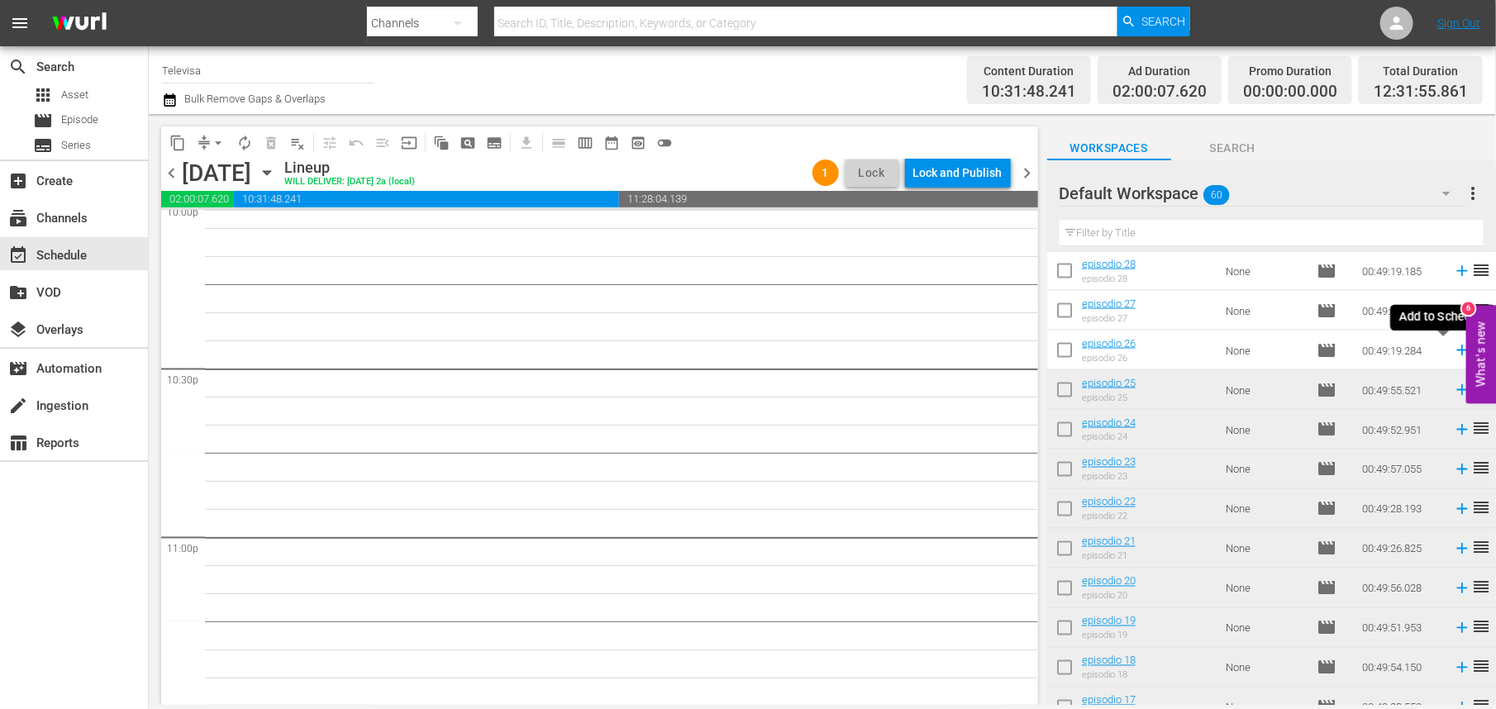
click at [1457, 353] on icon at bounding box center [1462, 351] width 11 height 11
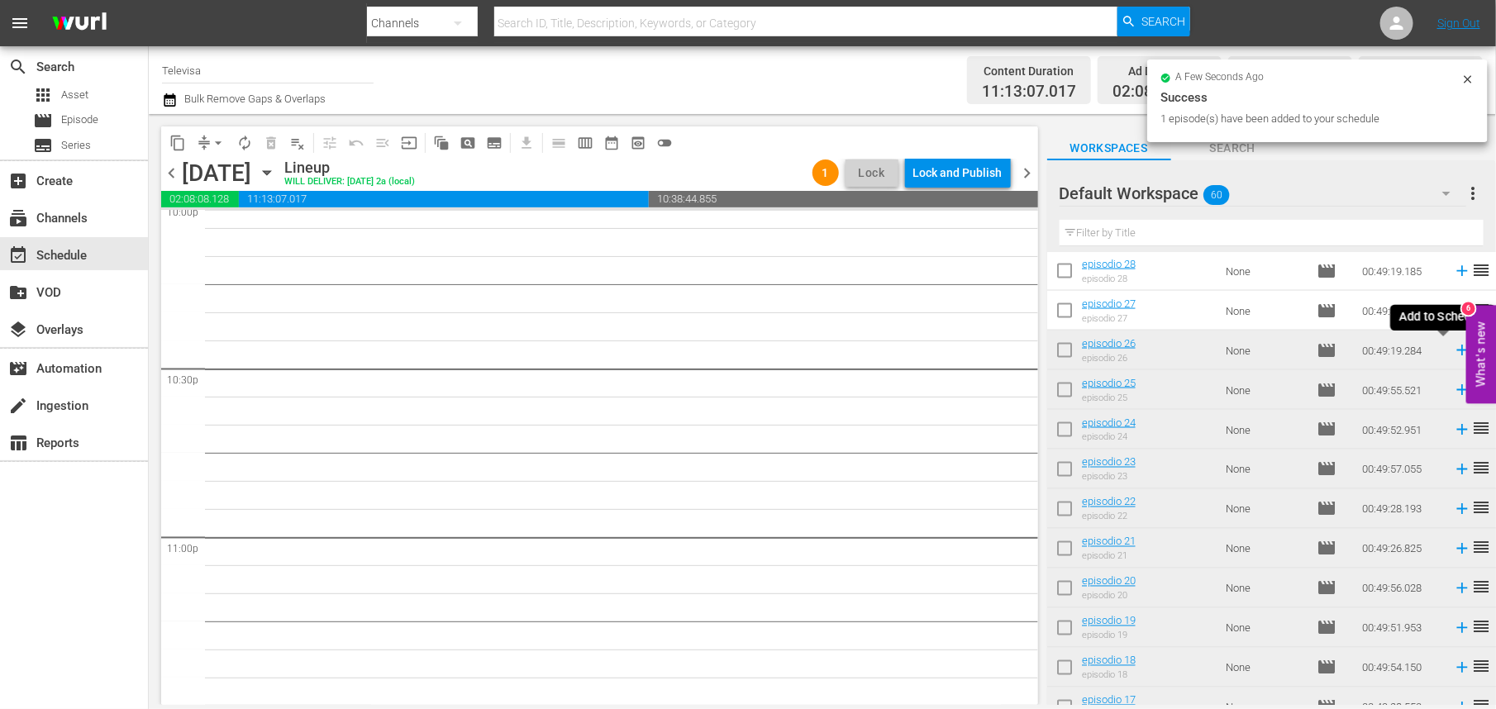
scroll to position [7404, 0]
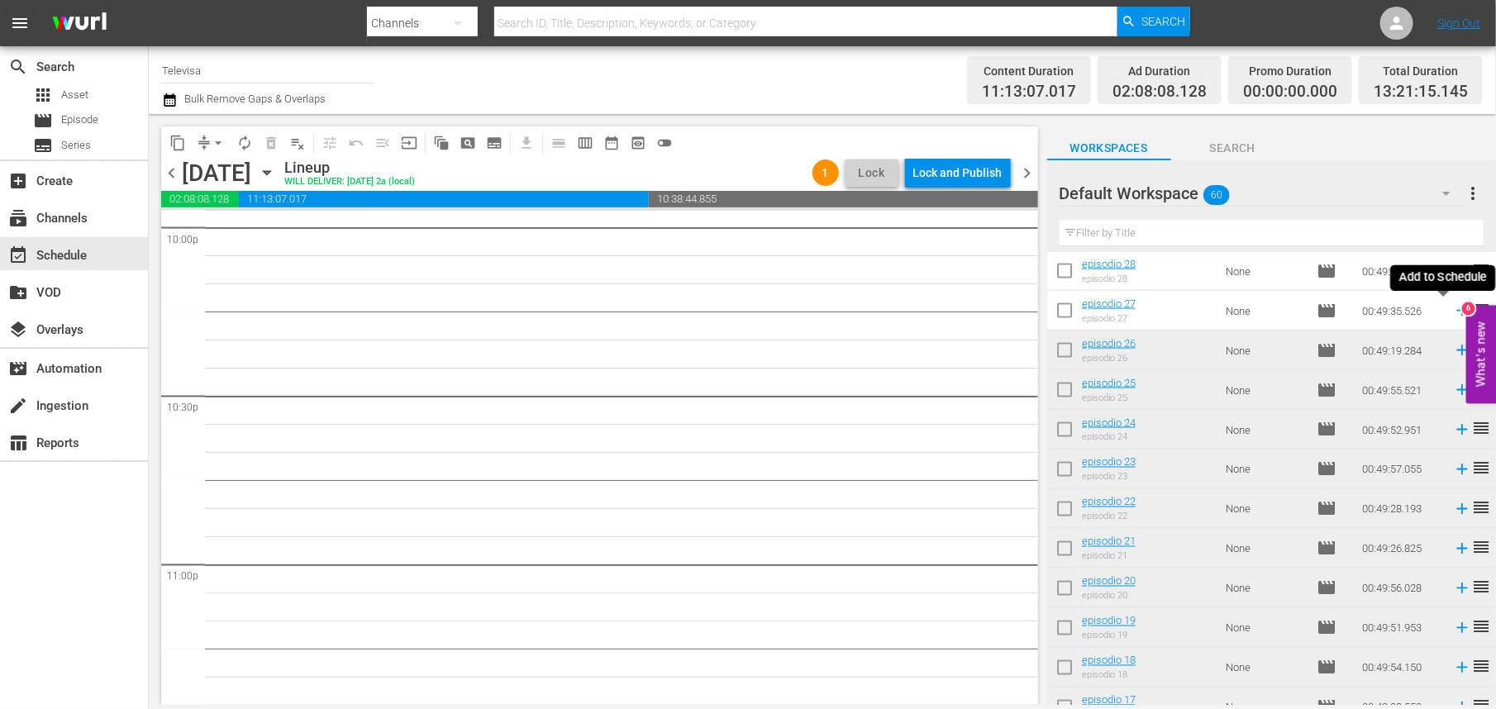
click at [1457, 310] on icon at bounding box center [1462, 311] width 11 height 11
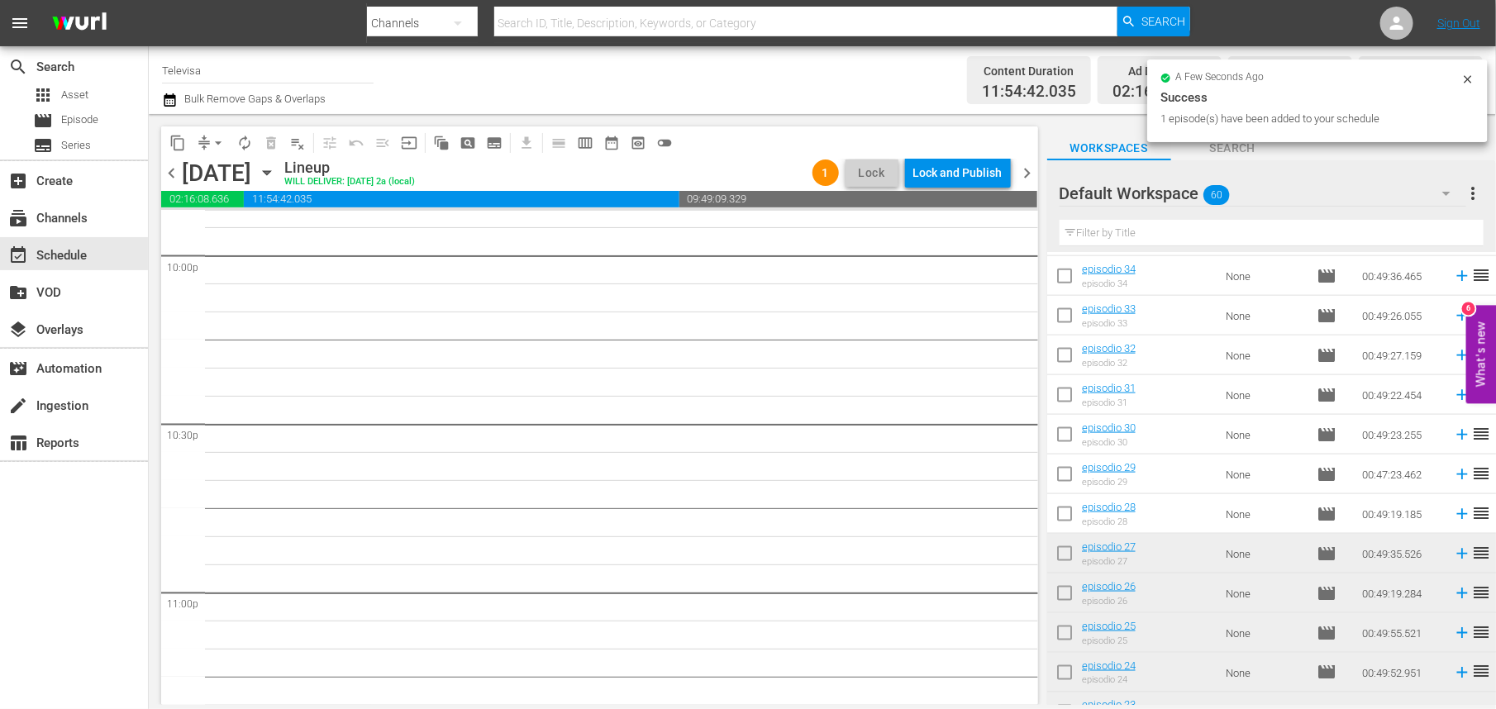
scroll to position [1064, 0]
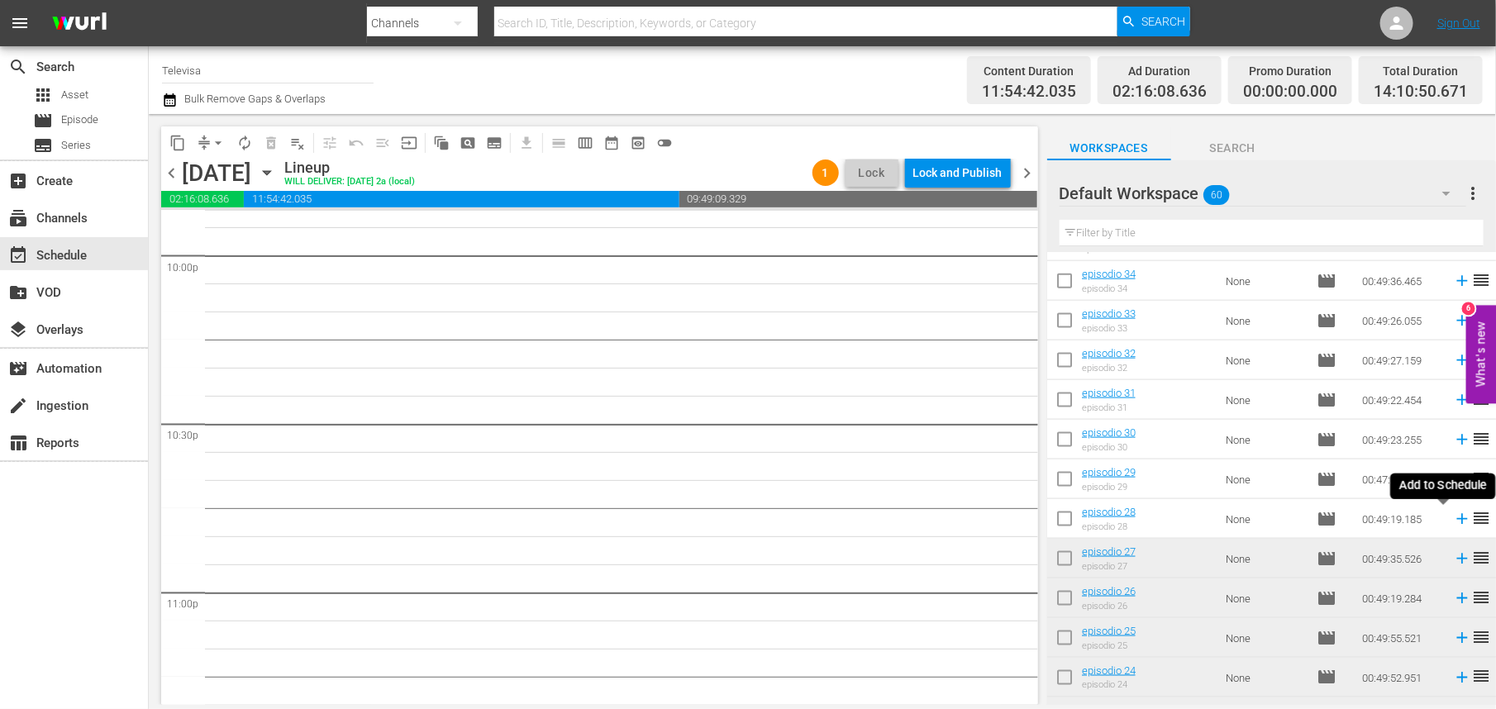
click at [1457, 516] on icon at bounding box center [1462, 519] width 11 height 11
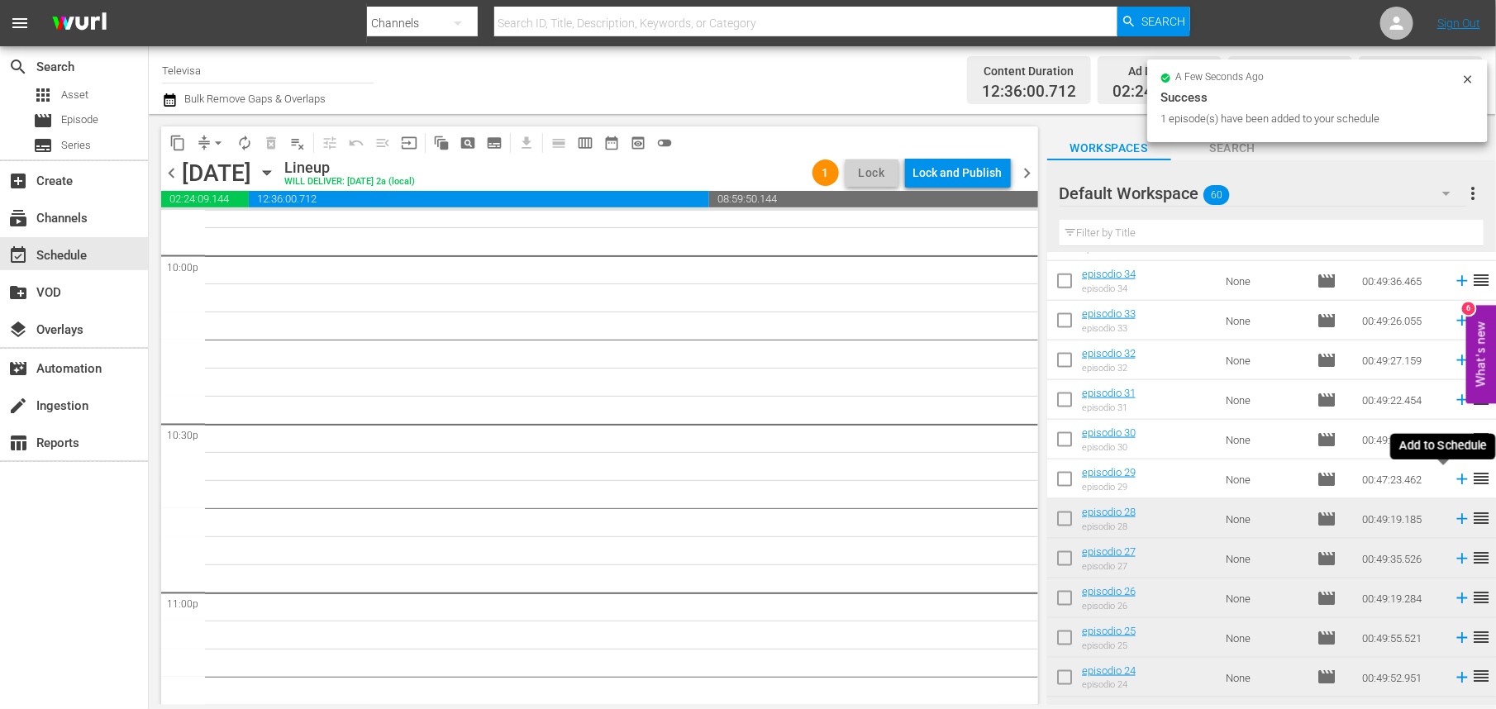
scroll to position [7347, 0]
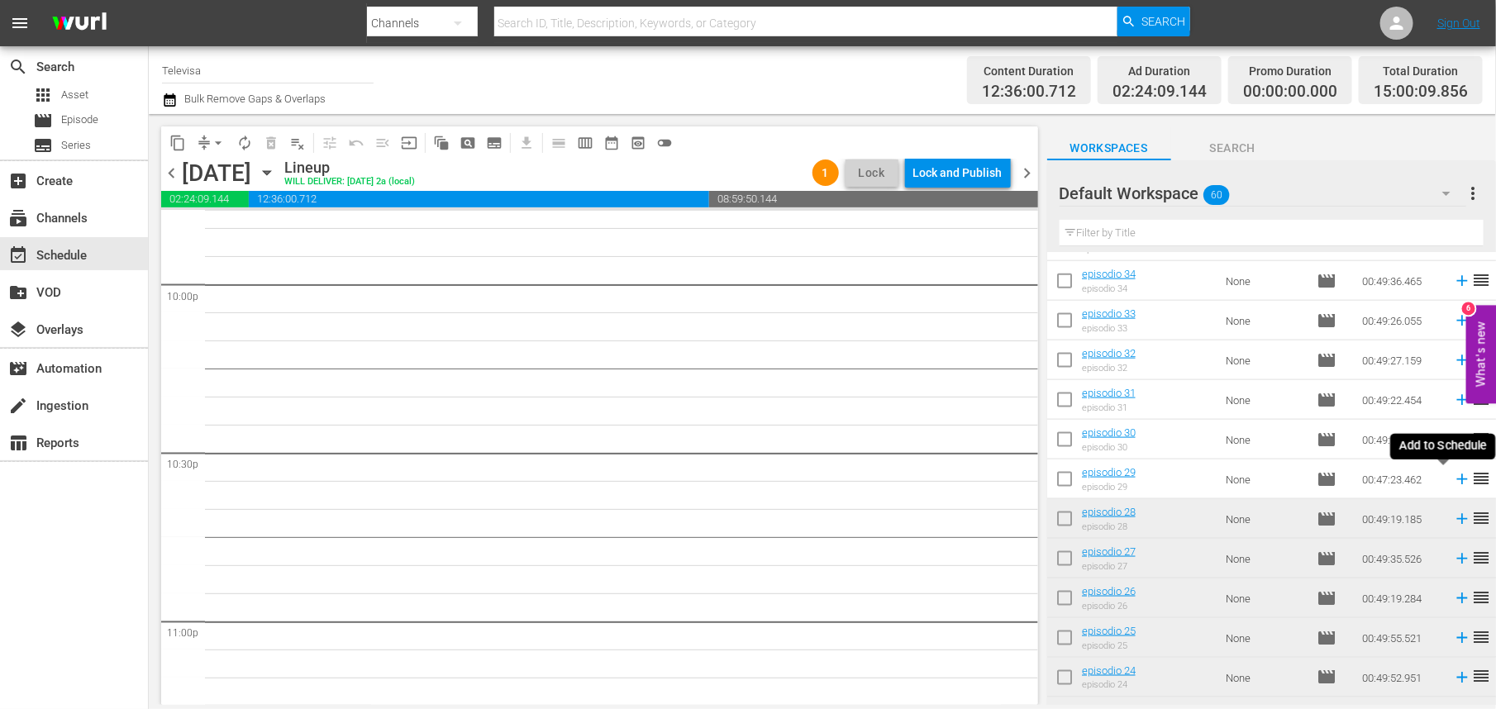
click at [1457, 479] on icon at bounding box center [1462, 480] width 11 height 11
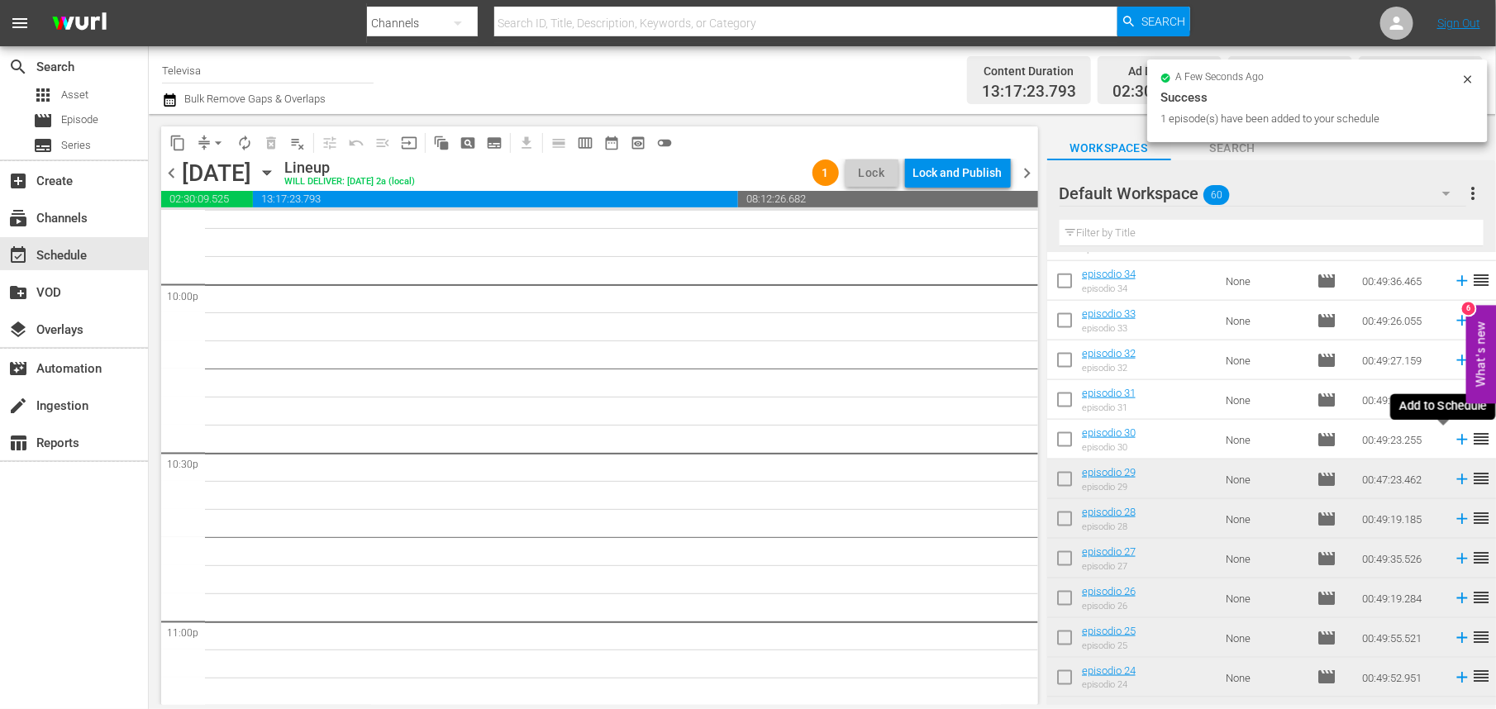
click at [1457, 440] on icon at bounding box center [1462, 440] width 11 height 11
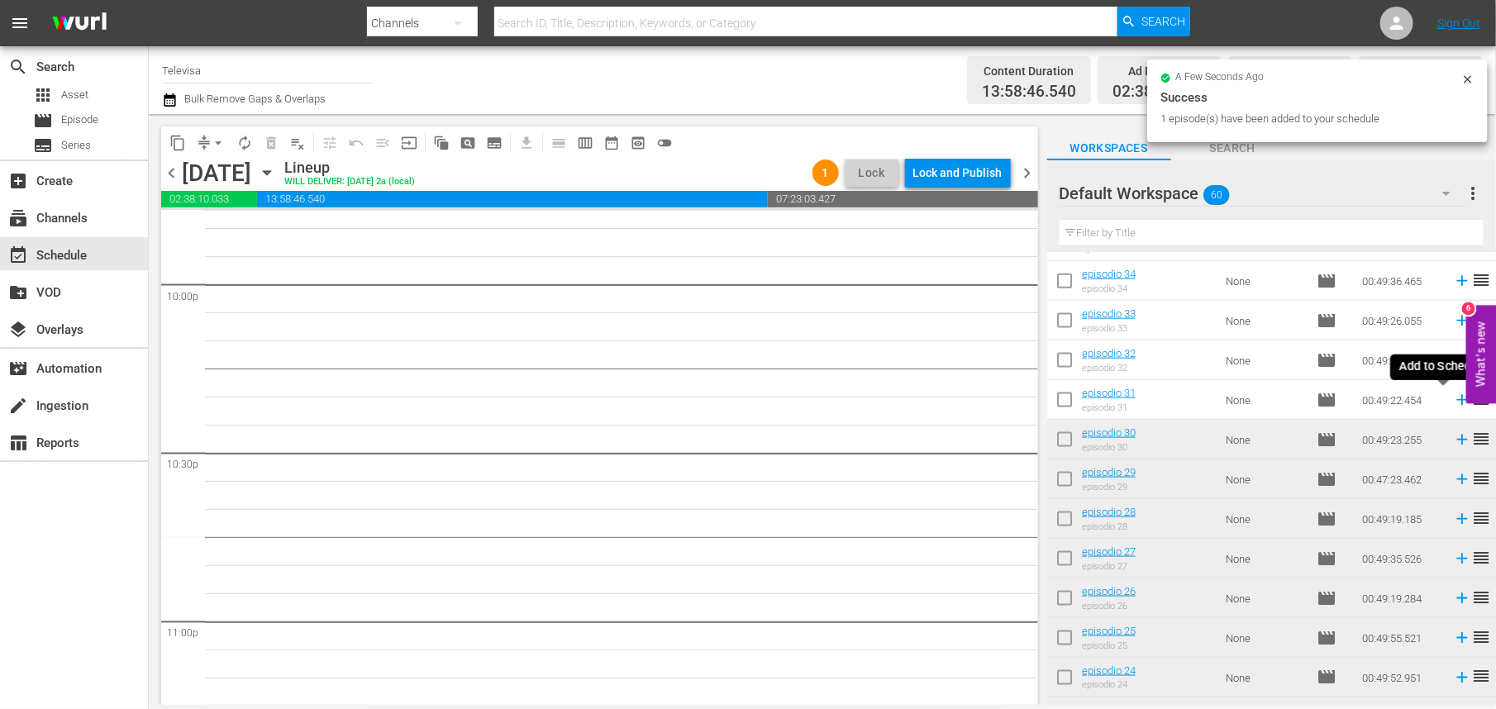
scroll to position [7320, 0]
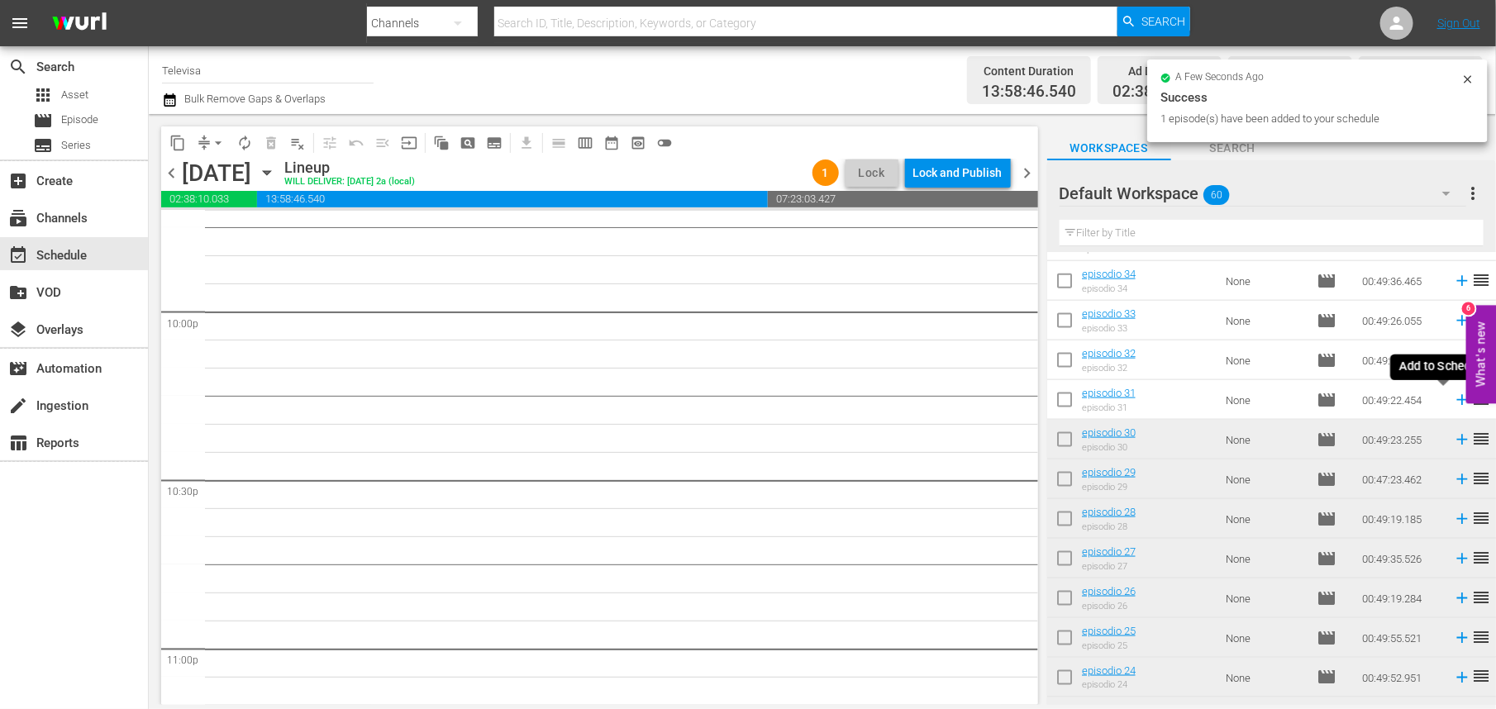
click at [1457, 397] on icon at bounding box center [1462, 400] width 11 height 11
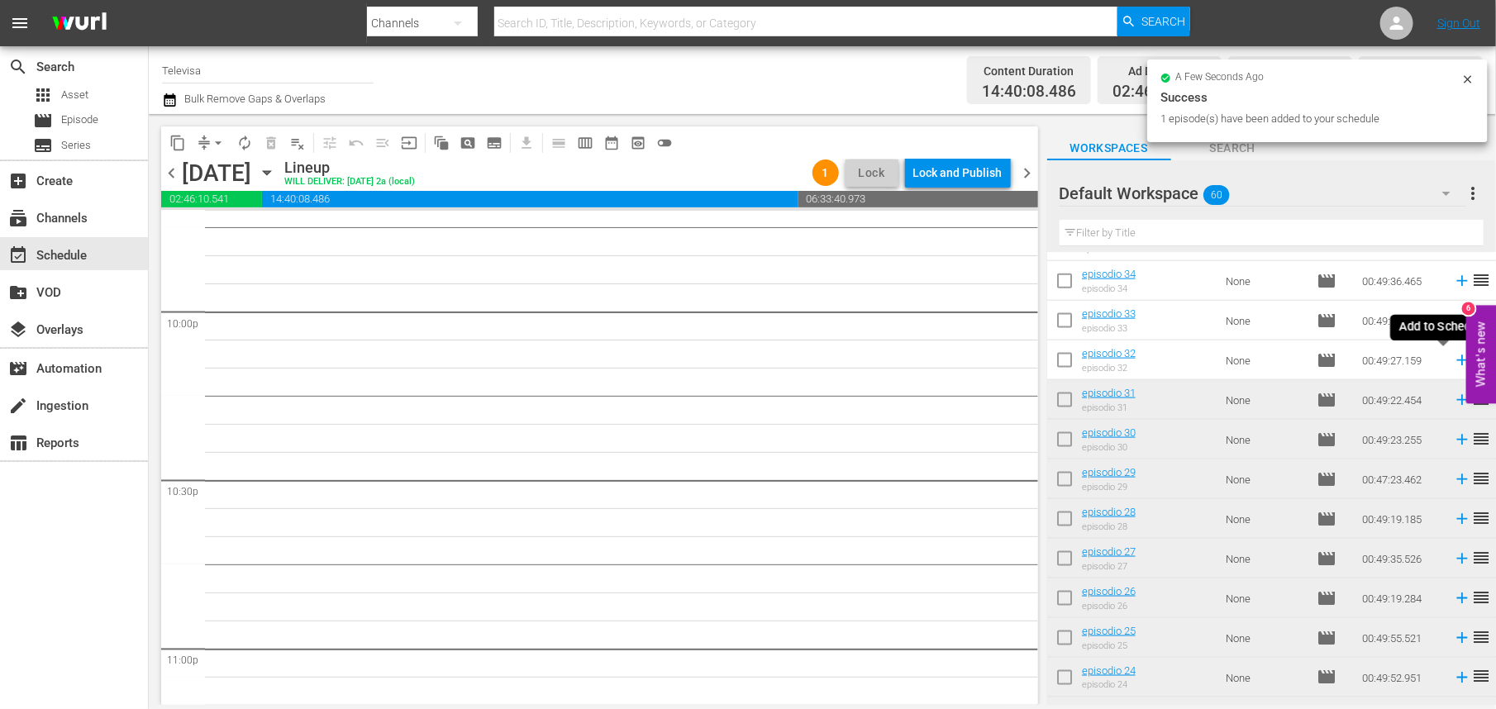
scroll to position [7292, 0]
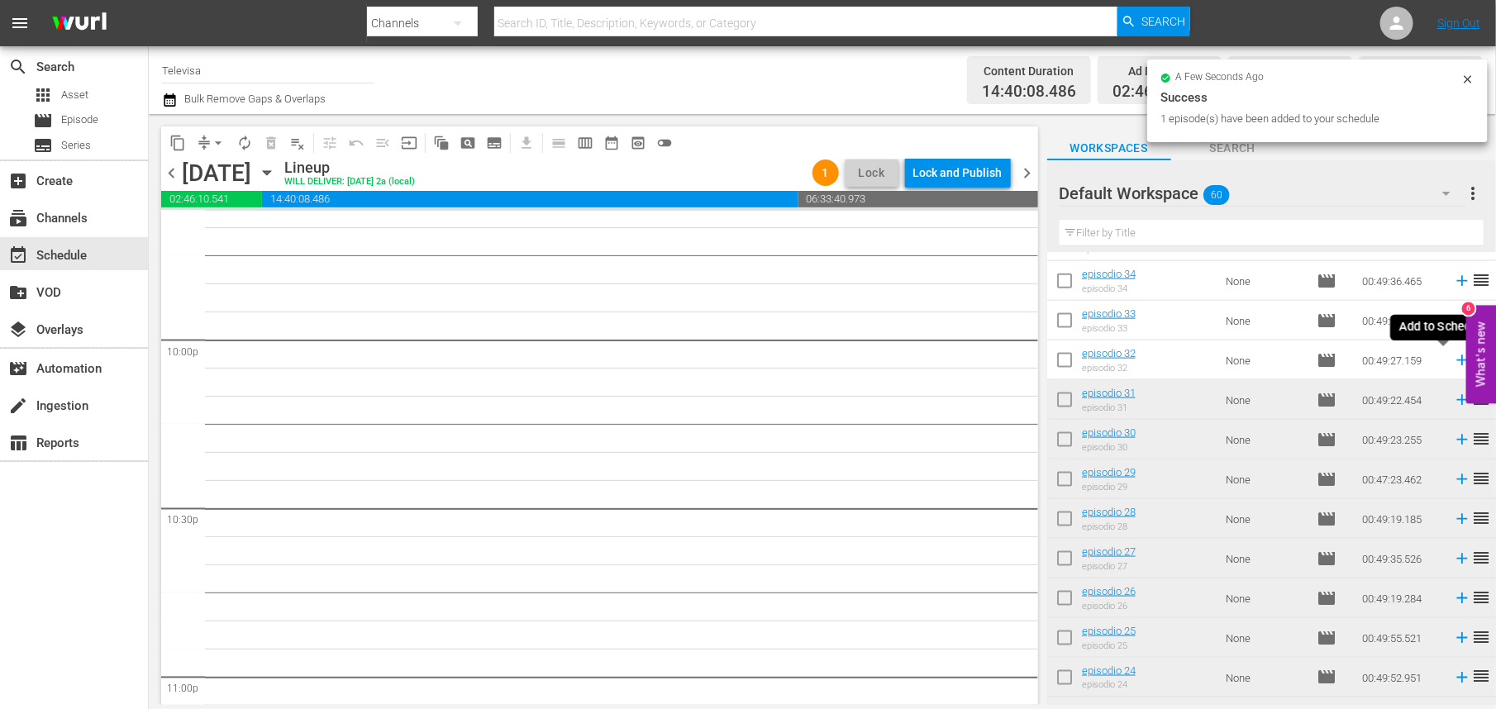
click at [1457, 360] on icon at bounding box center [1462, 361] width 11 height 11
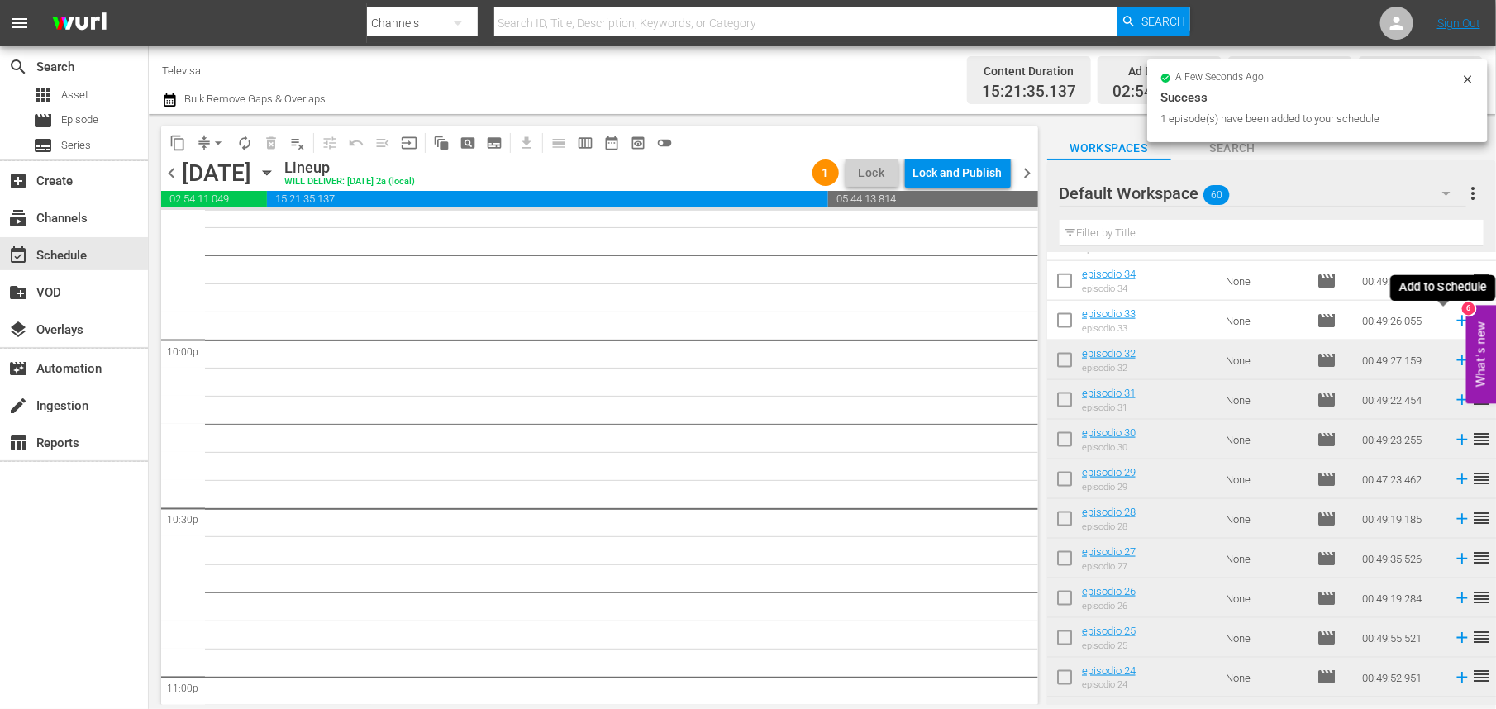
scroll to position [7263, 0]
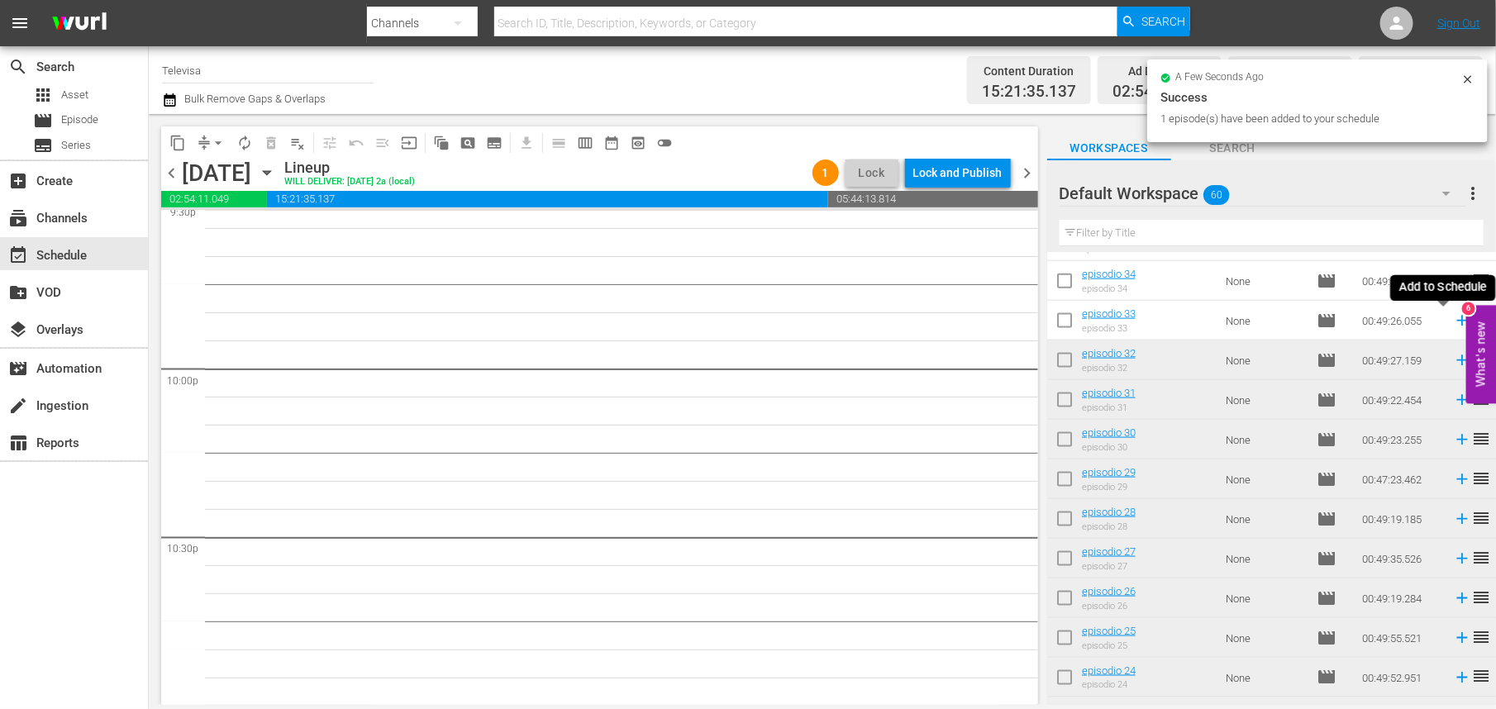
click at [1457, 321] on icon at bounding box center [1462, 321] width 11 height 11
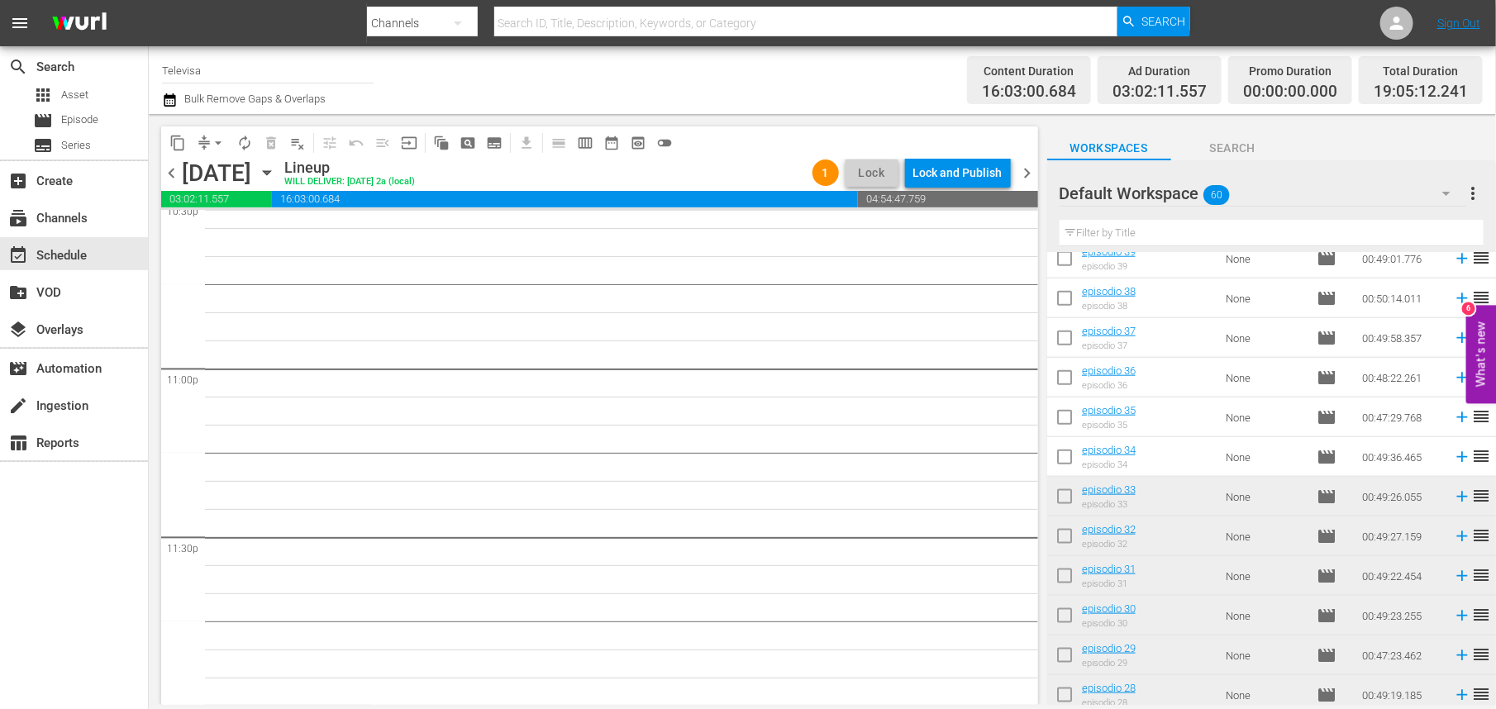
scroll to position [816, 0]
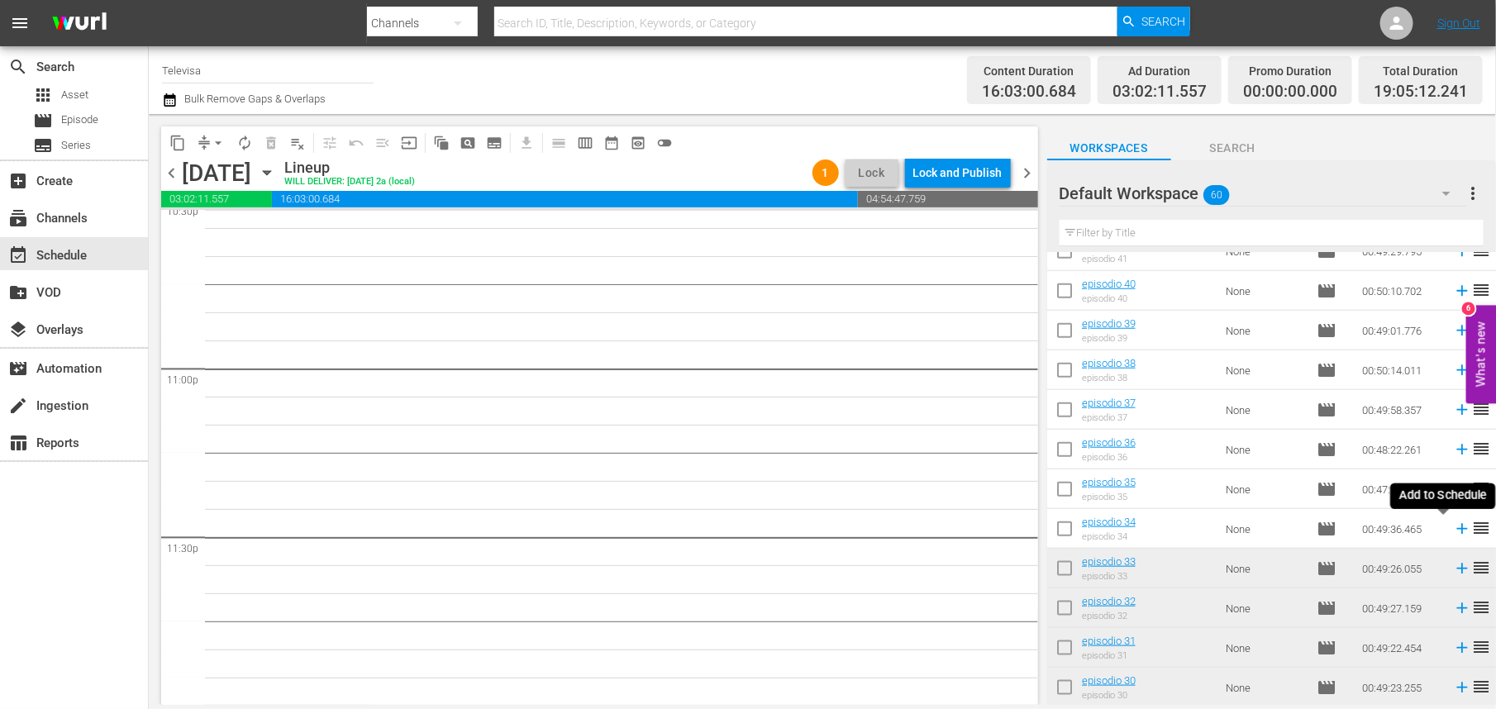
click at [1453, 528] on icon at bounding box center [1462, 529] width 18 height 18
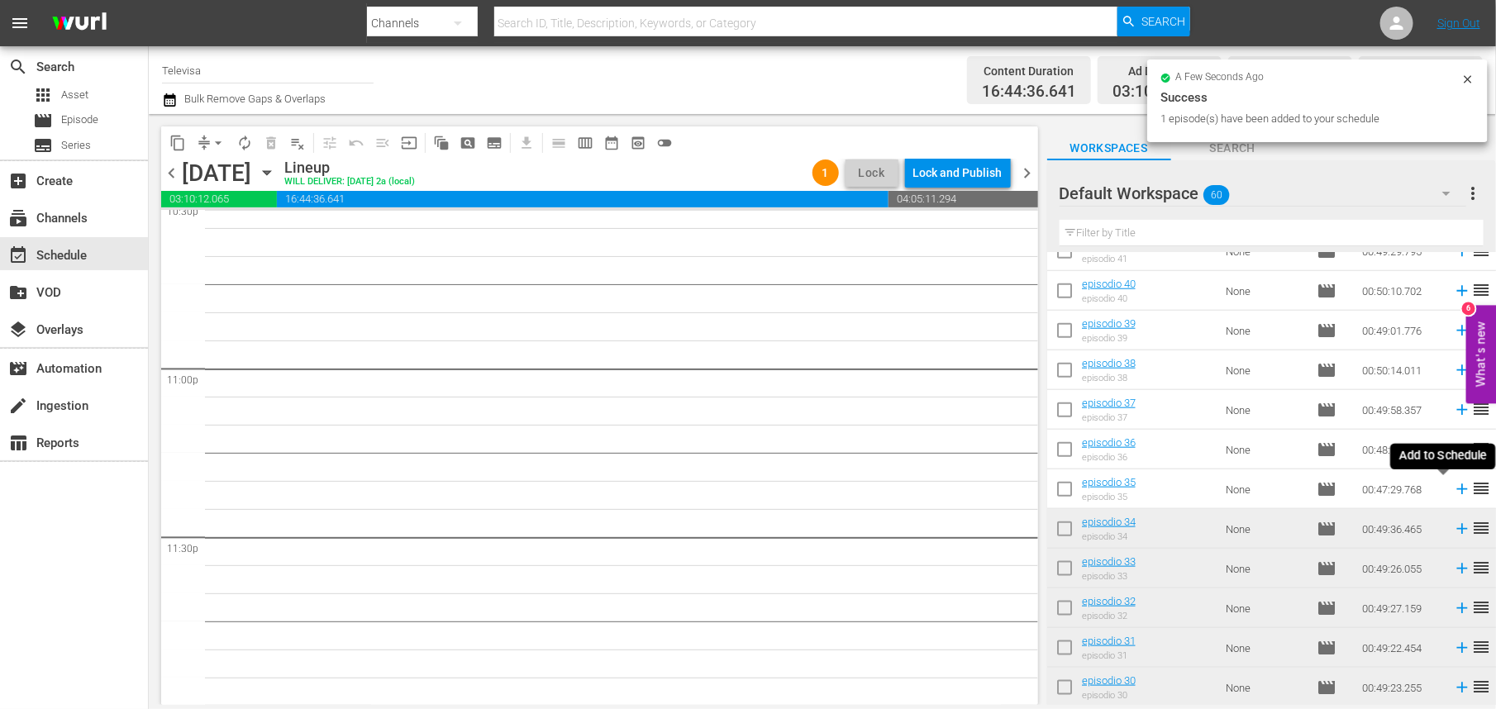
scroll to position [7573, 0]
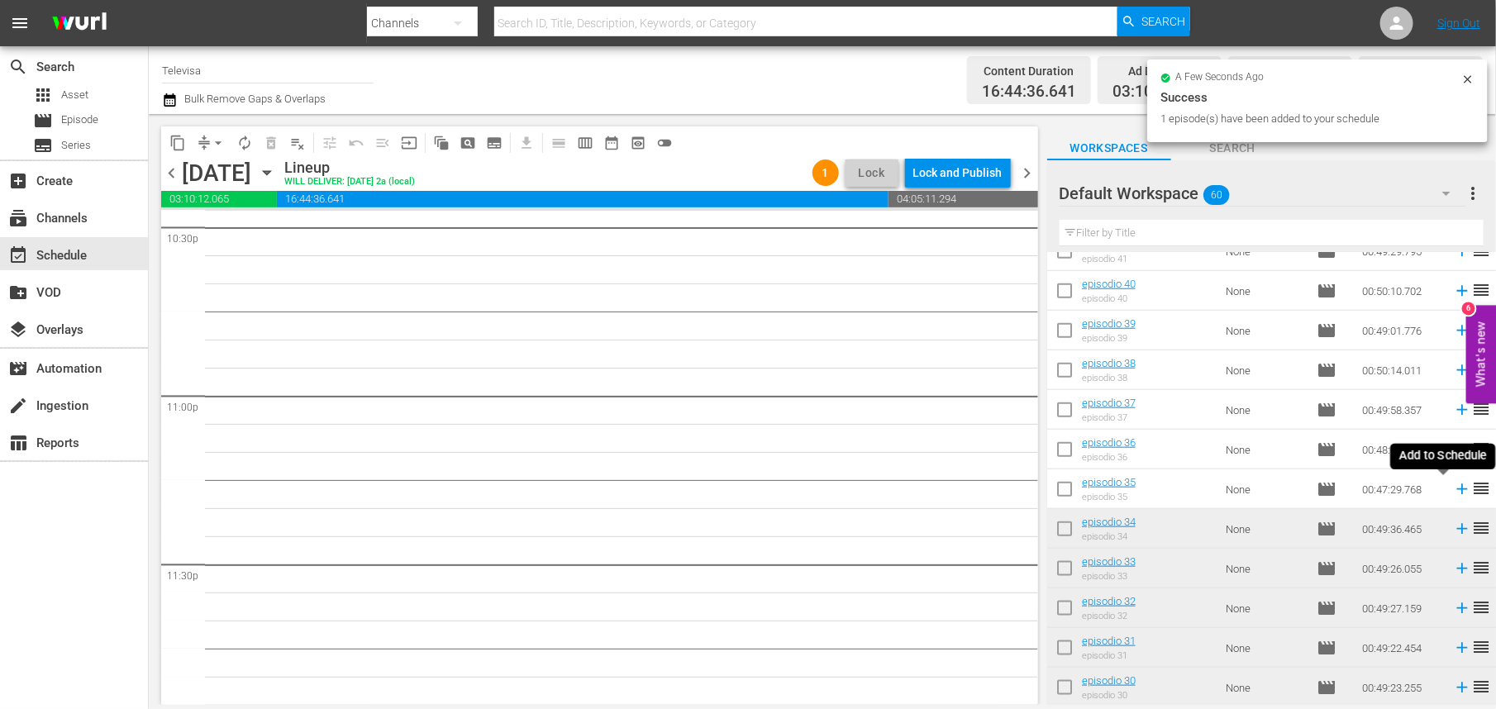
click at [1457, 491] on icon at bounding box center [1462, 489] width 11 height 11
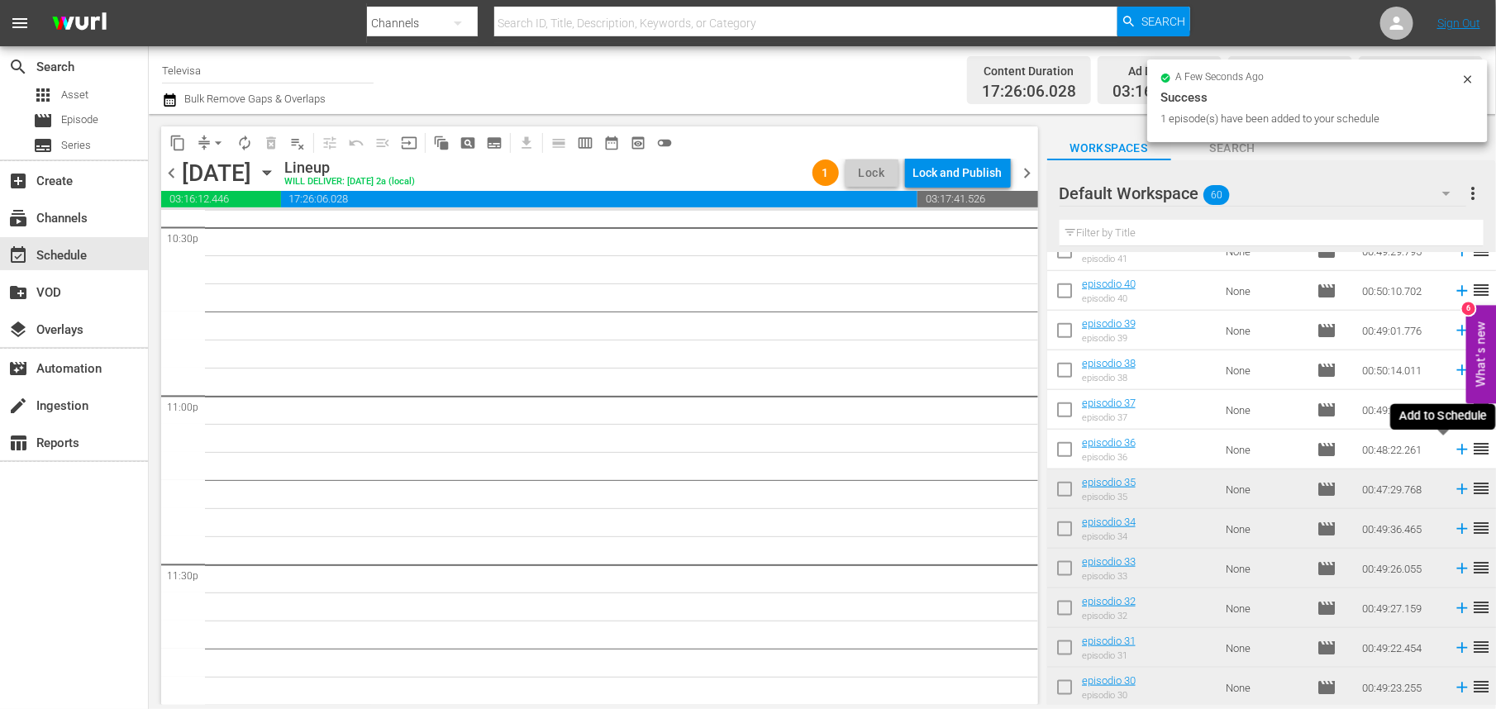
click at [1457, 447] on icon at bounding box center [1462, 450] width 11 height 11
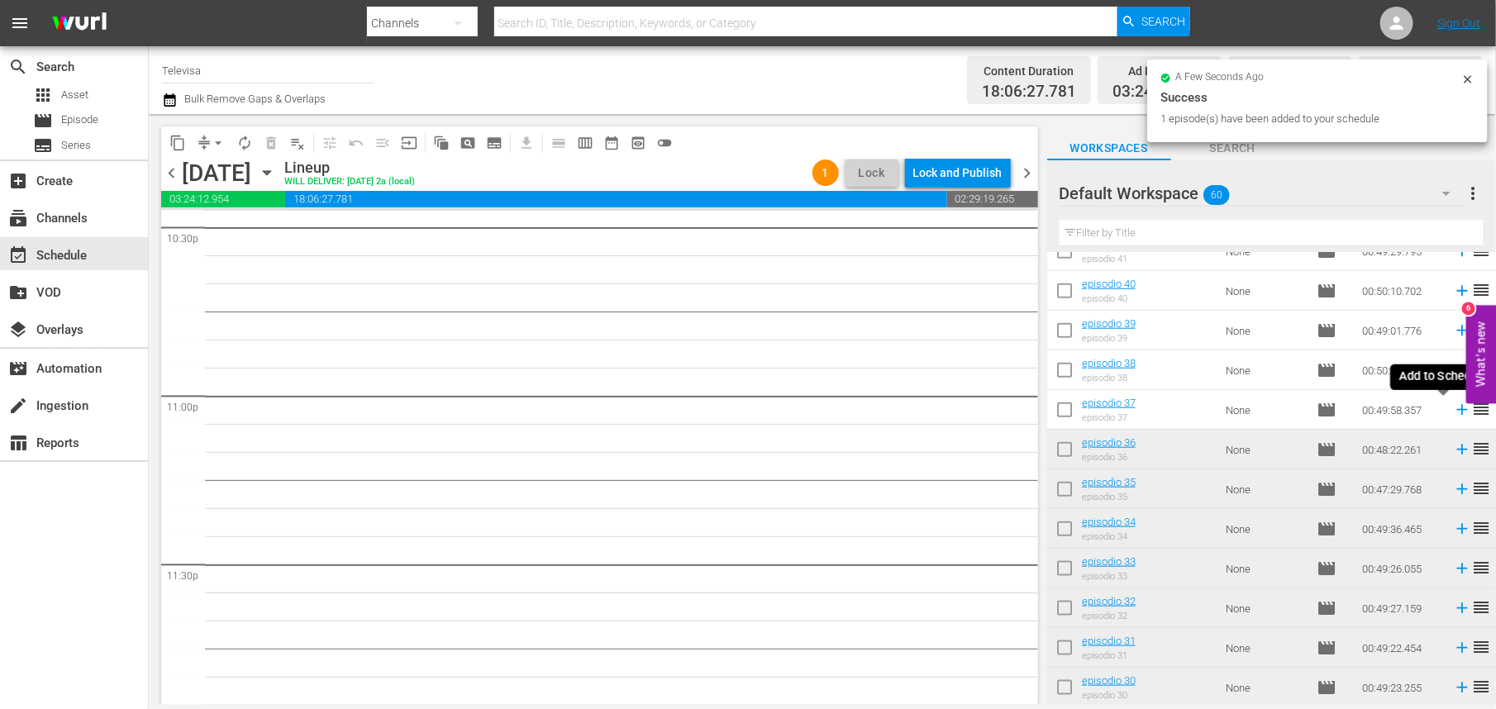
scroll to position [7545, 0]
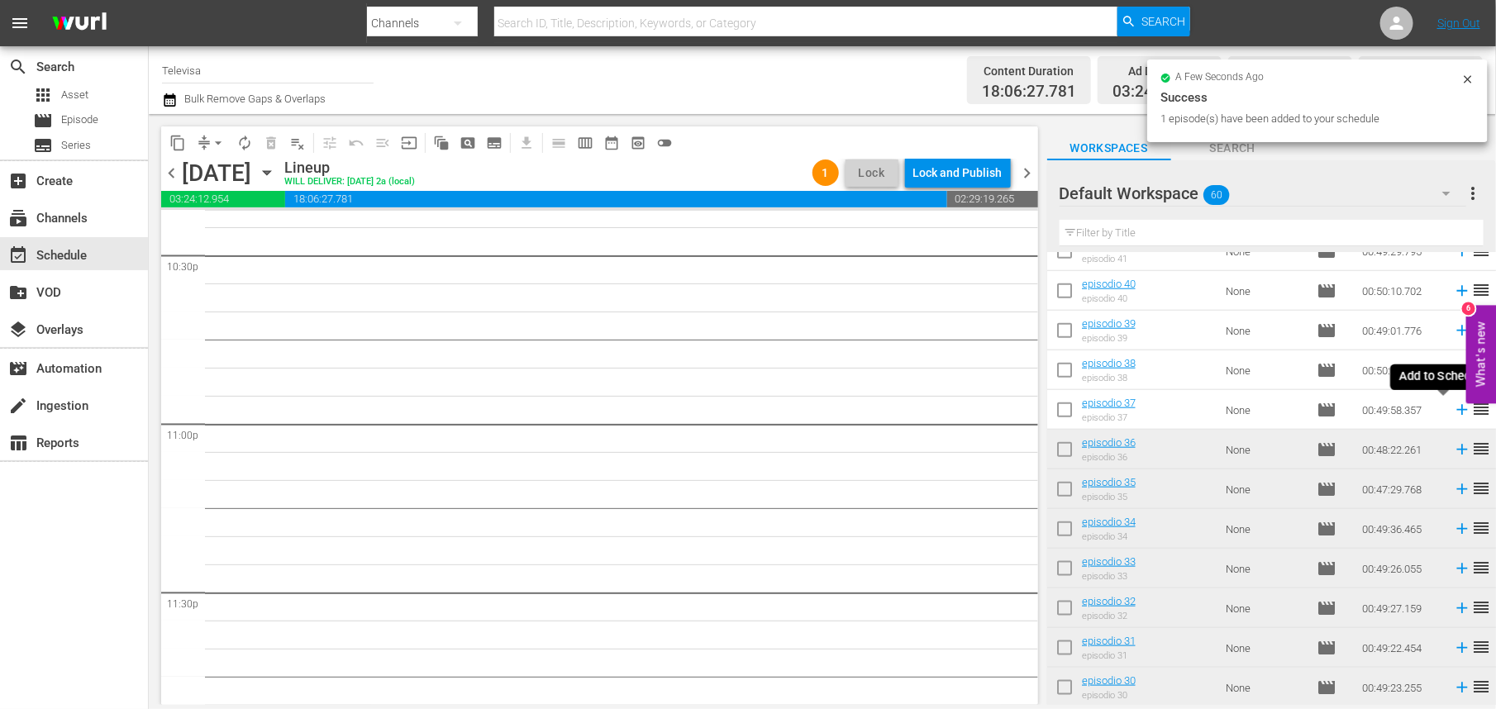
click at [1453, 408] on icon at bounding box center [1462, 410] width 18 height 18
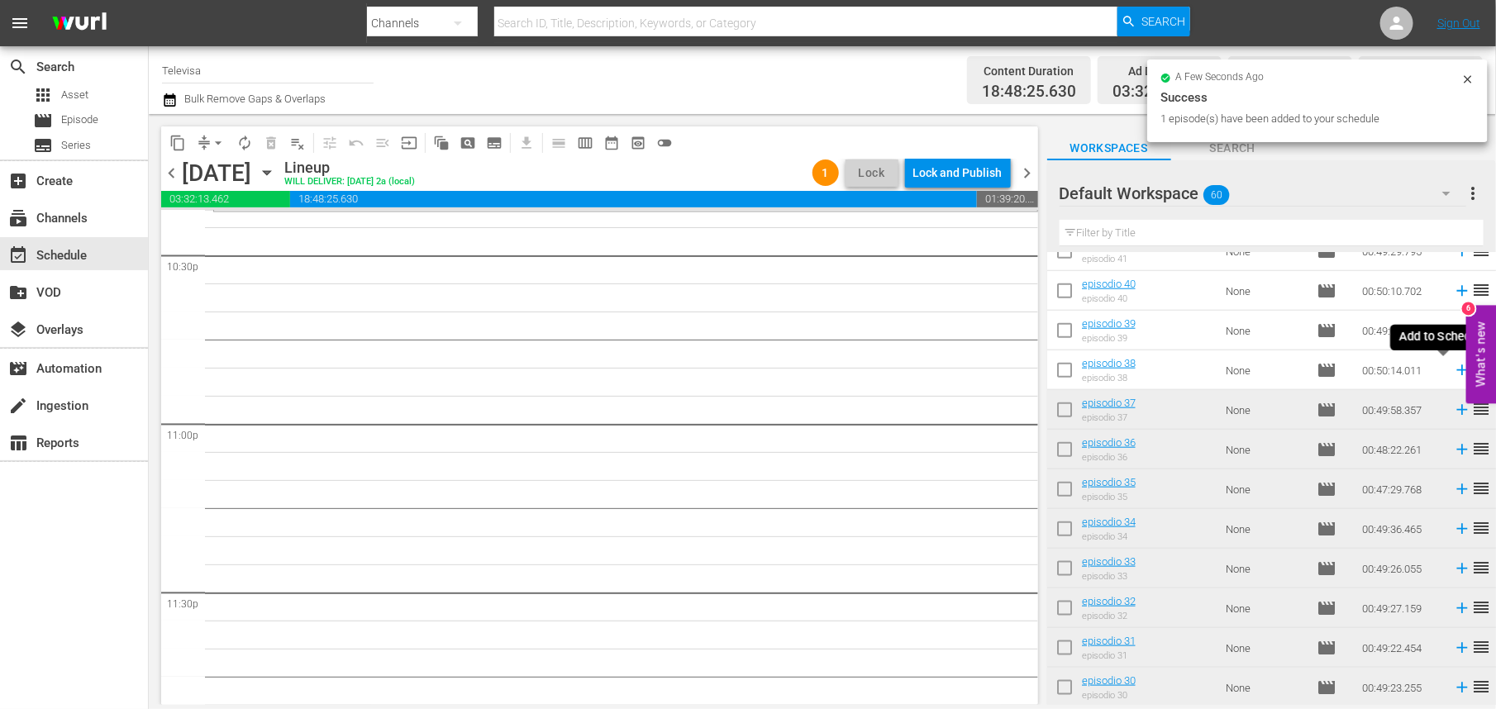
click at [1453, 372] on icon at bounding box center [1462, 370] width 18 height 18
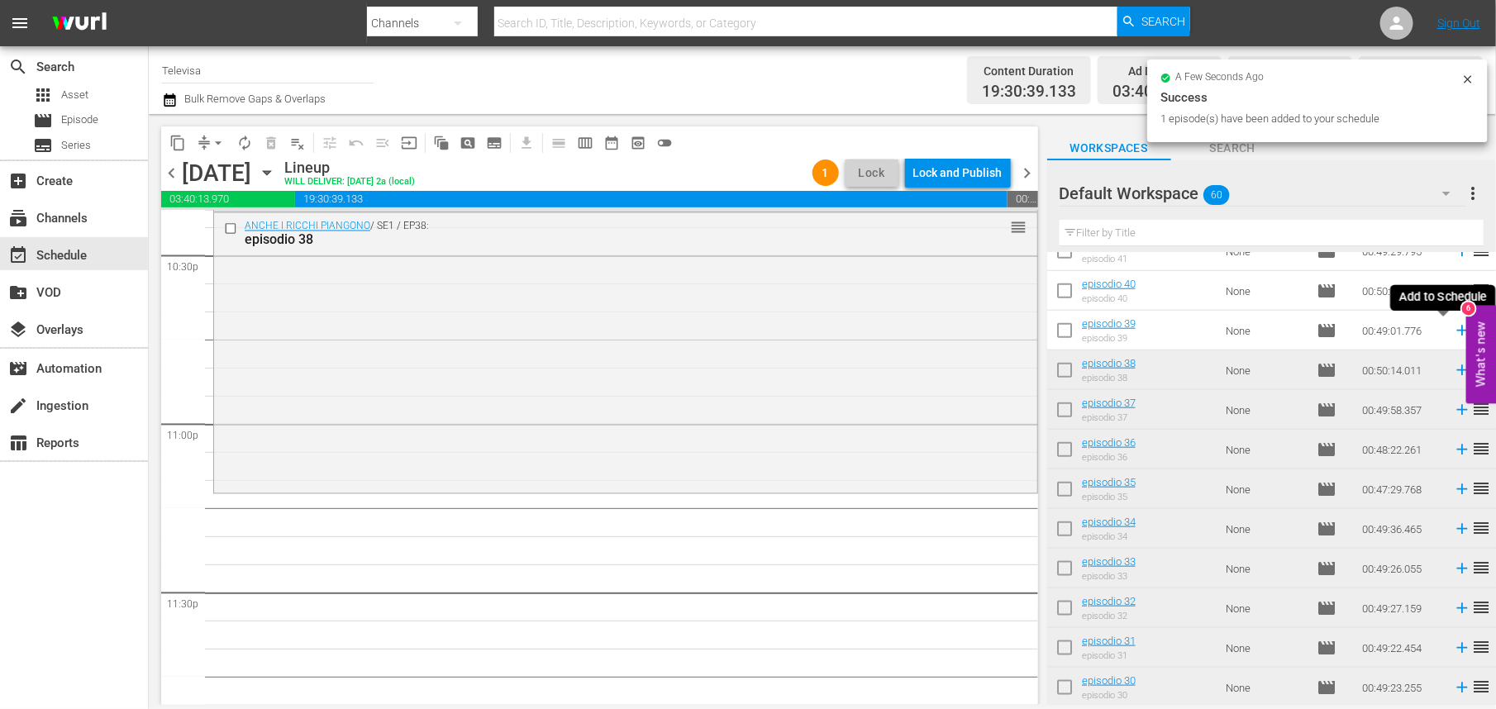
click at [1457, 331] on icon at bounding box center [1462, 331] width 11 height 11
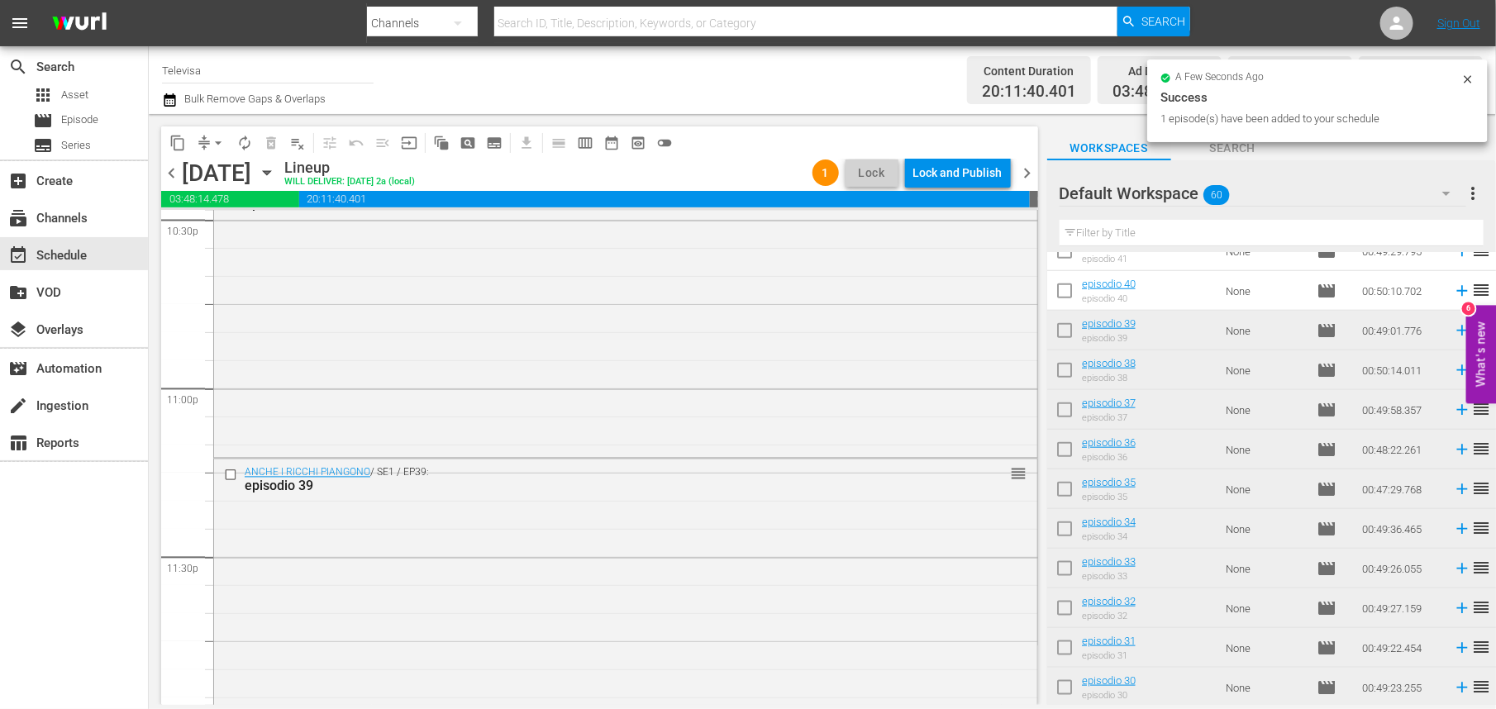
scroll to position [7610, 0]
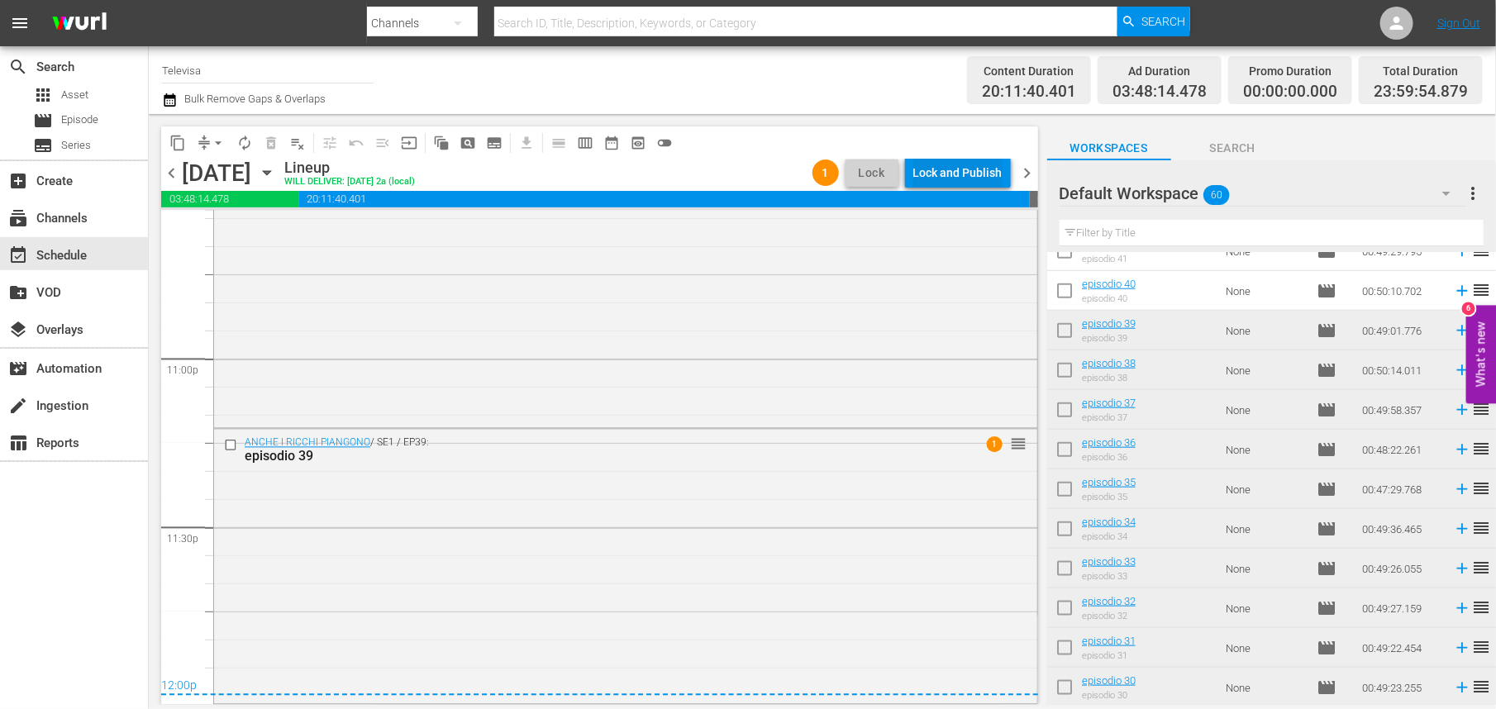
click at [948, 174] on div "Lock and Publish" at bounding box center [958, 173] width 89 height 30
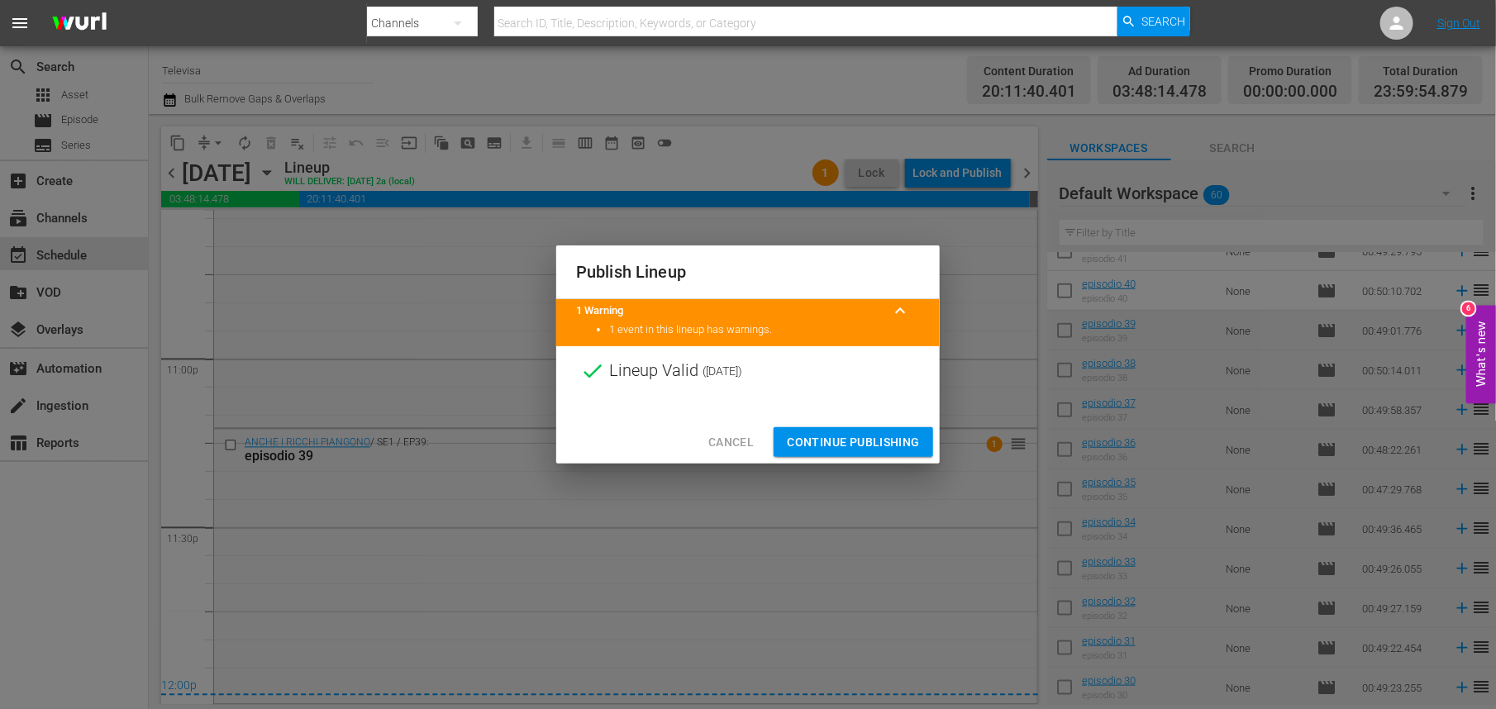
click at [849, 441] on span "Continue Publishing" at bounding box center [853, 442] width 133 height 21
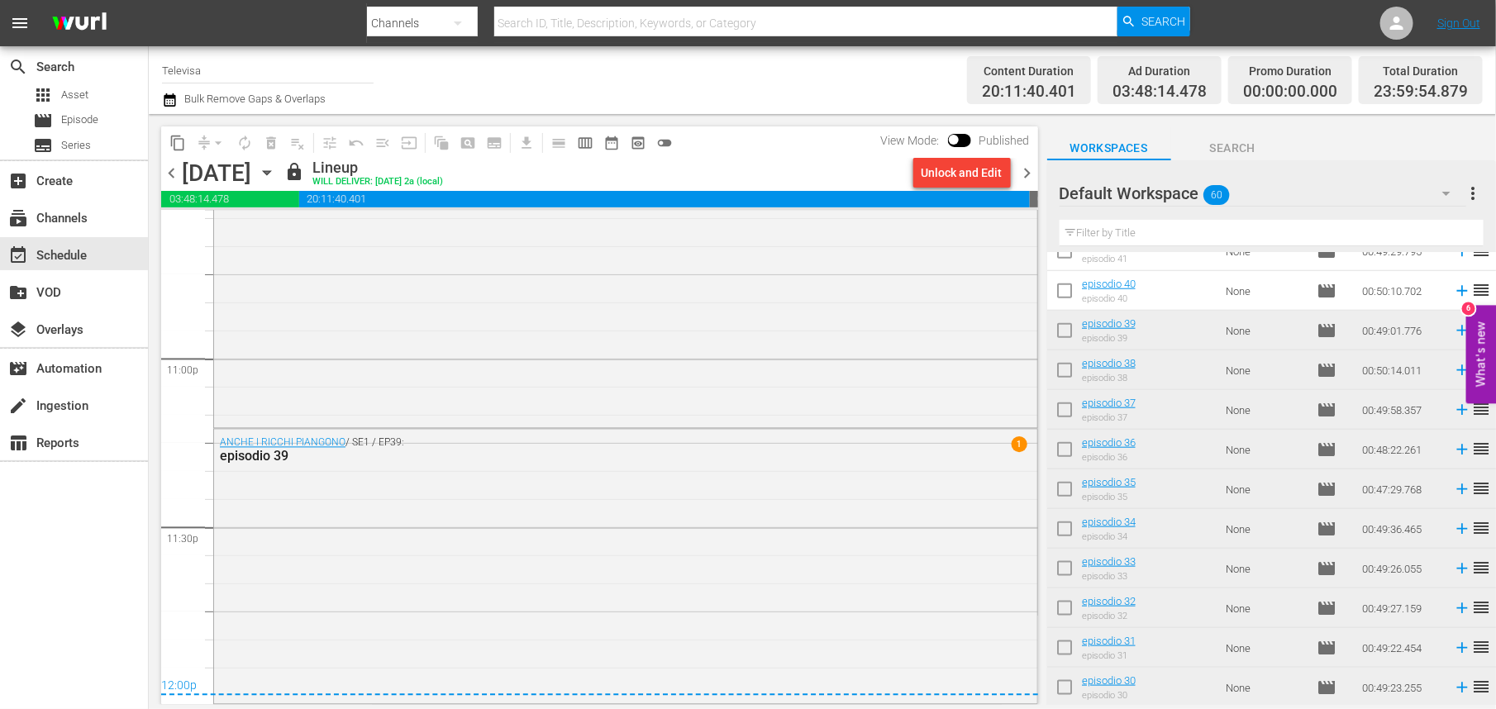
click at [270, 172] on icon "button" at bounding box center [266, 173] width 7 height 4
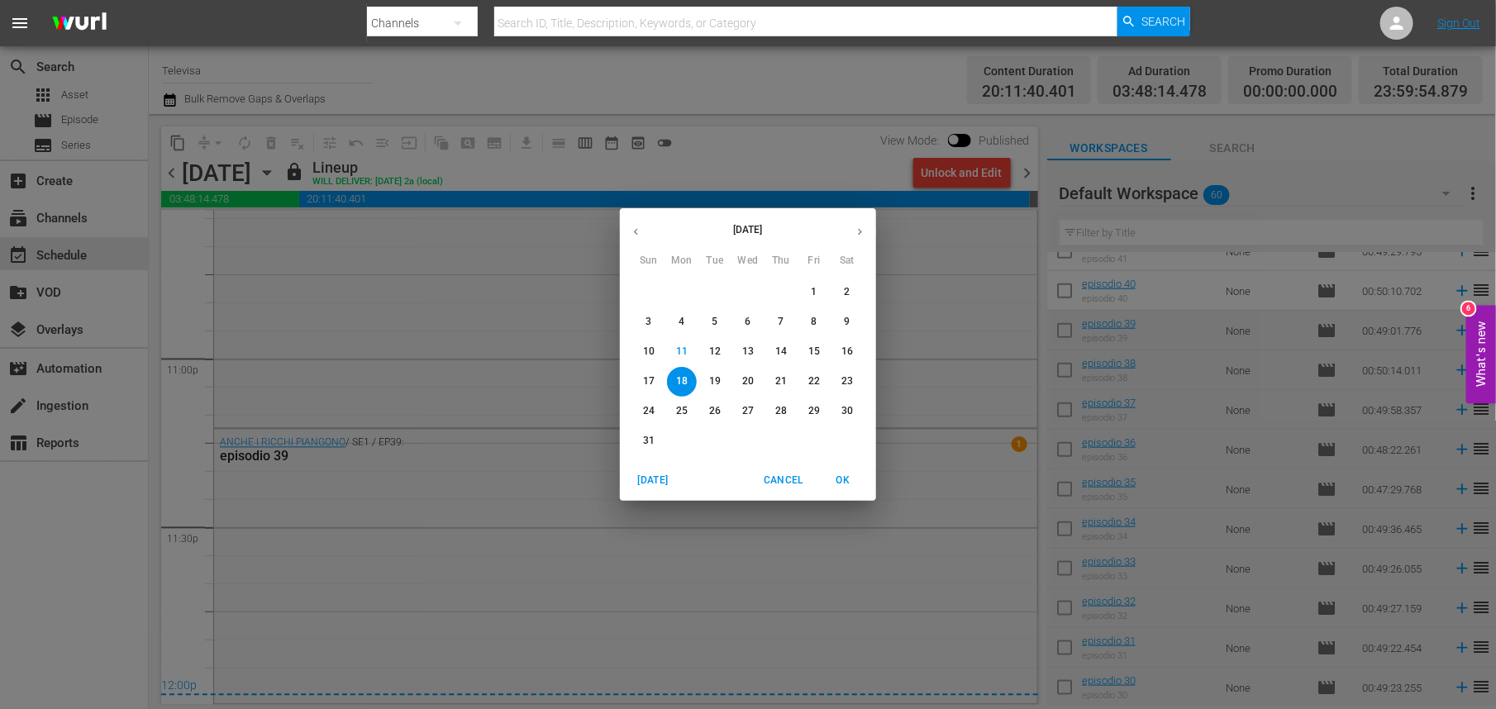
click at [414, 172] on div "August 2025 Sun Mon Tue Wed Thu Fri Sat 27 28 29 30 31 1 2 3 4 5 6 7 8 9 10 11 …" at bounding box center [748, 354] width 1496 height 709
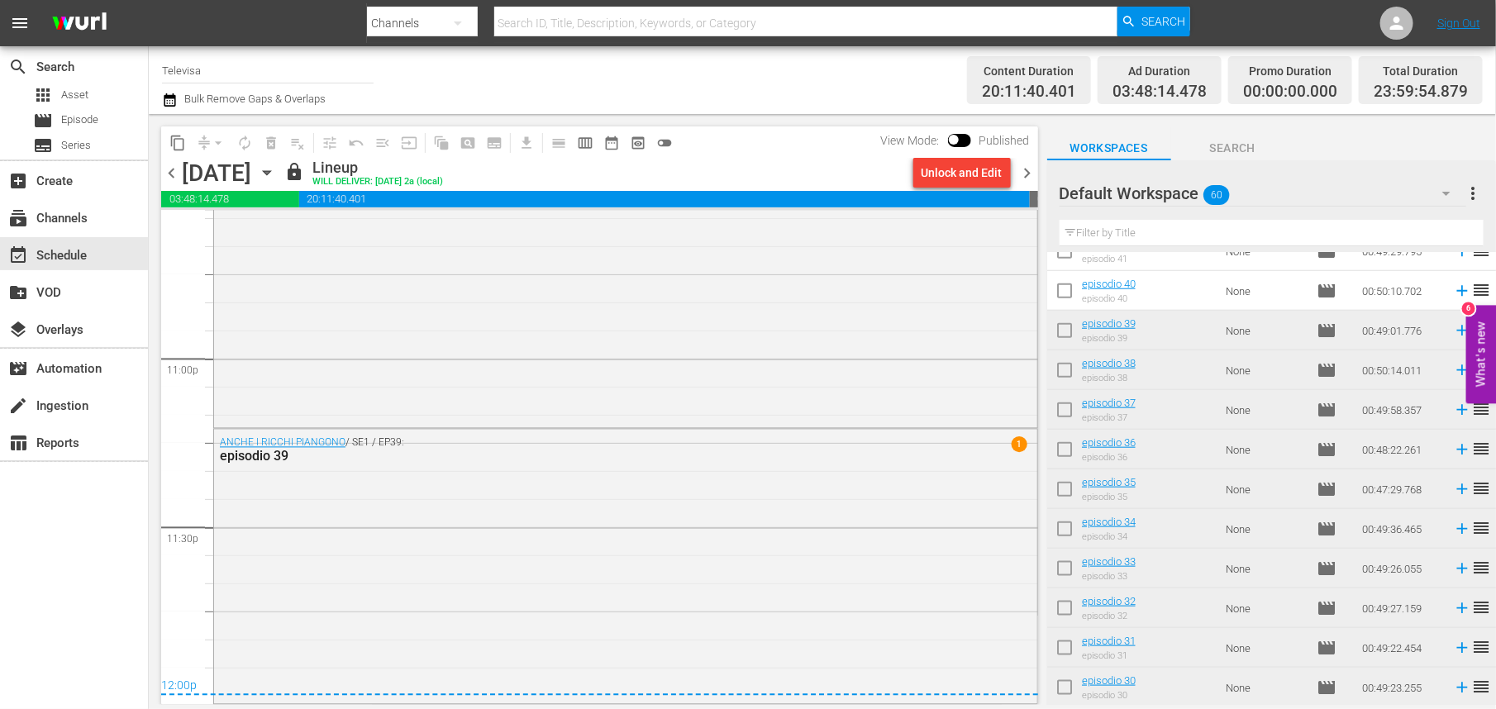
click at [270, 171] on icon "button" at bounding box center [266, 173] width 7 height 4
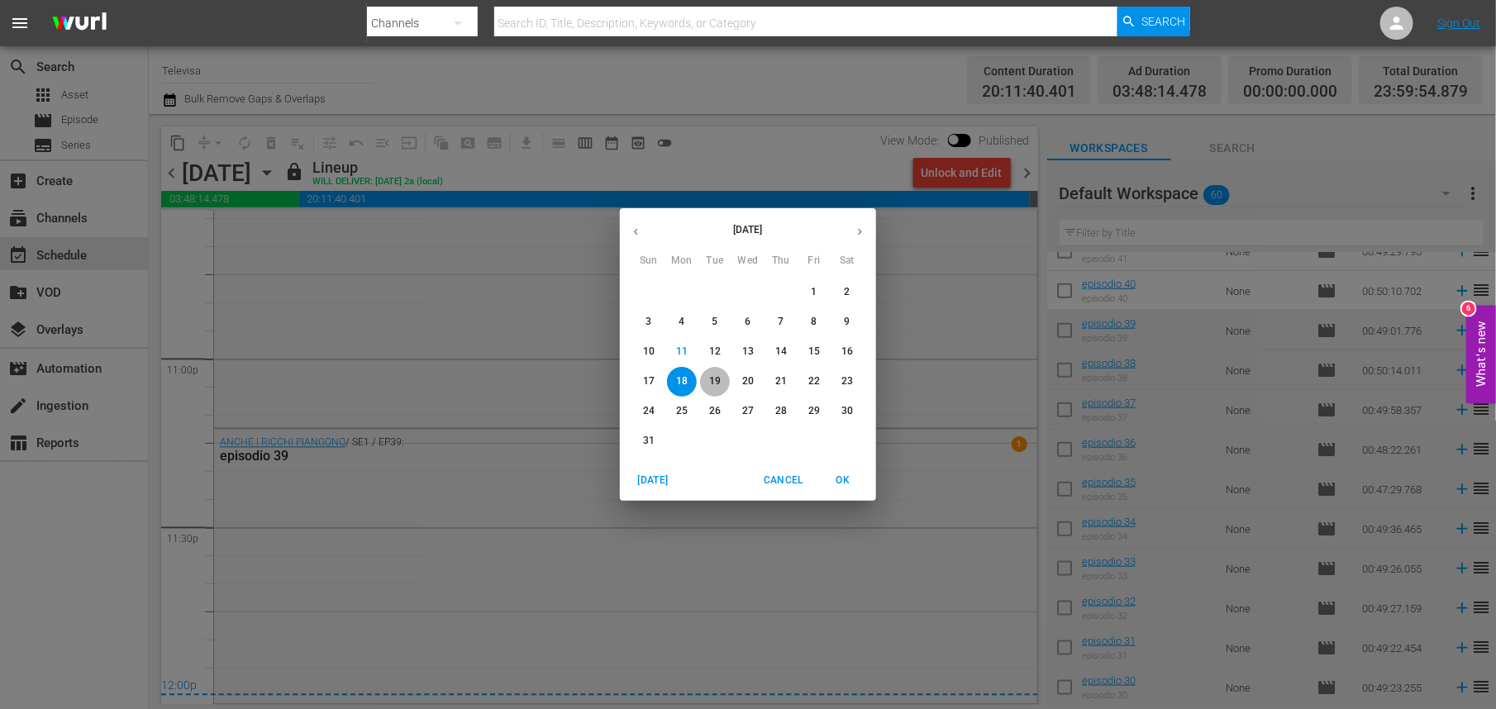
click at [713, 373] on button "19" at bounding box center [715, 382] width 30 height 30
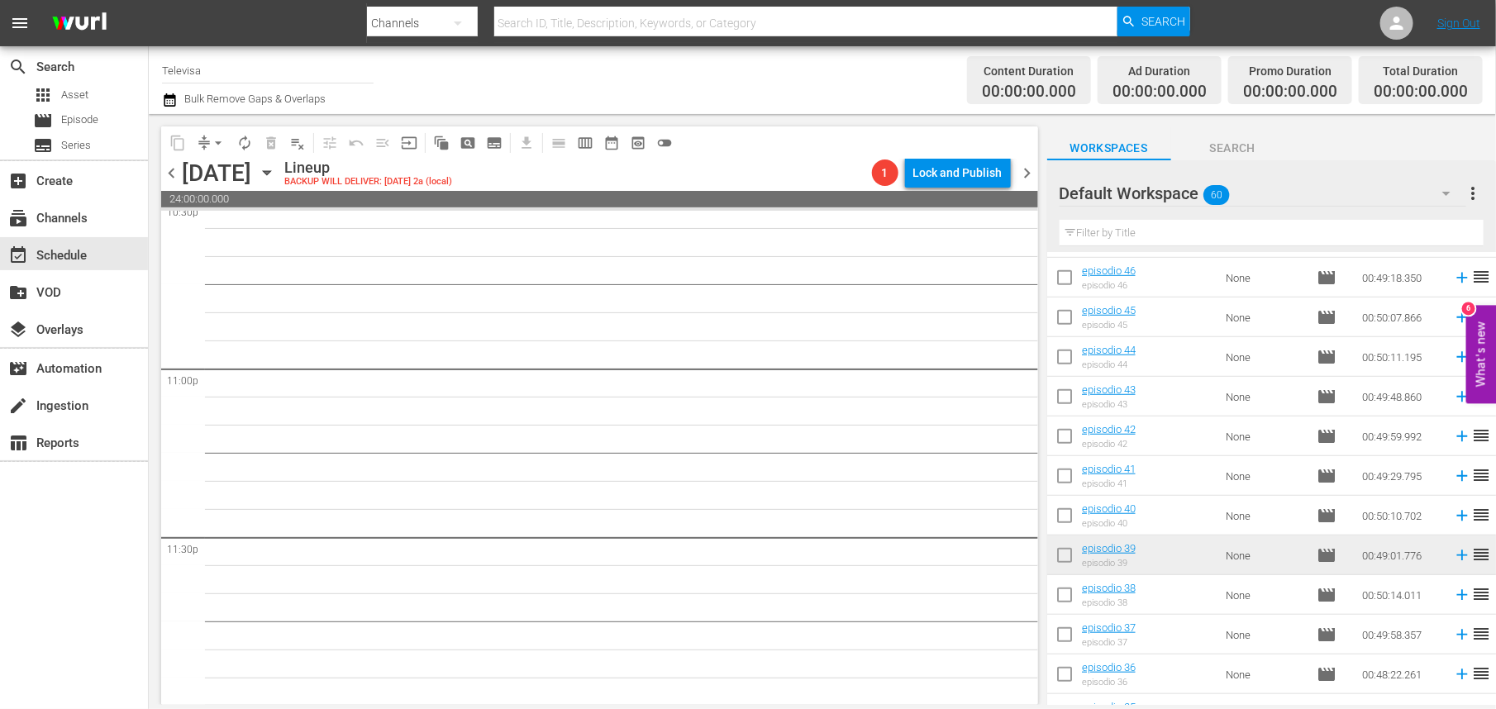
scroll to position [568, 0]
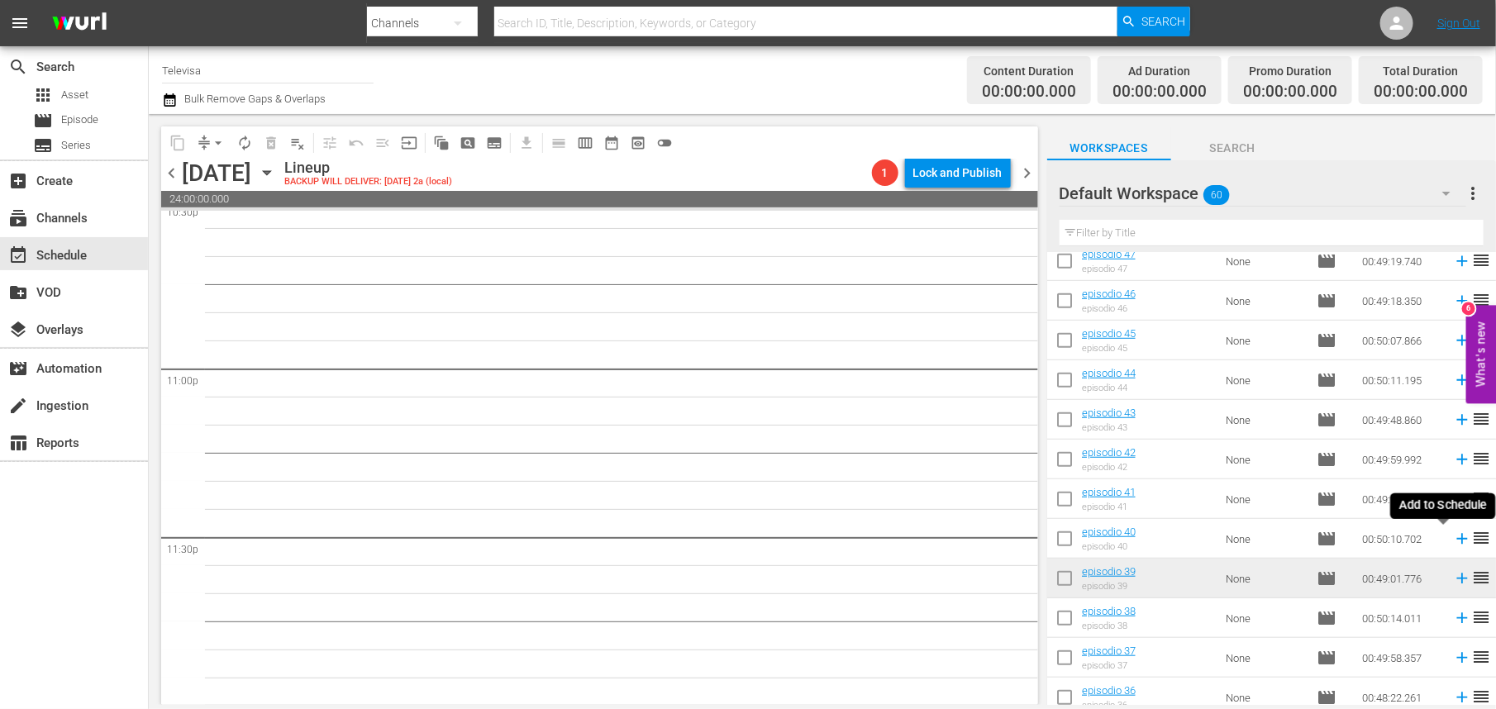
click at [1457, 541] on icon at bounding box center [1462, 539] width 11 height 11
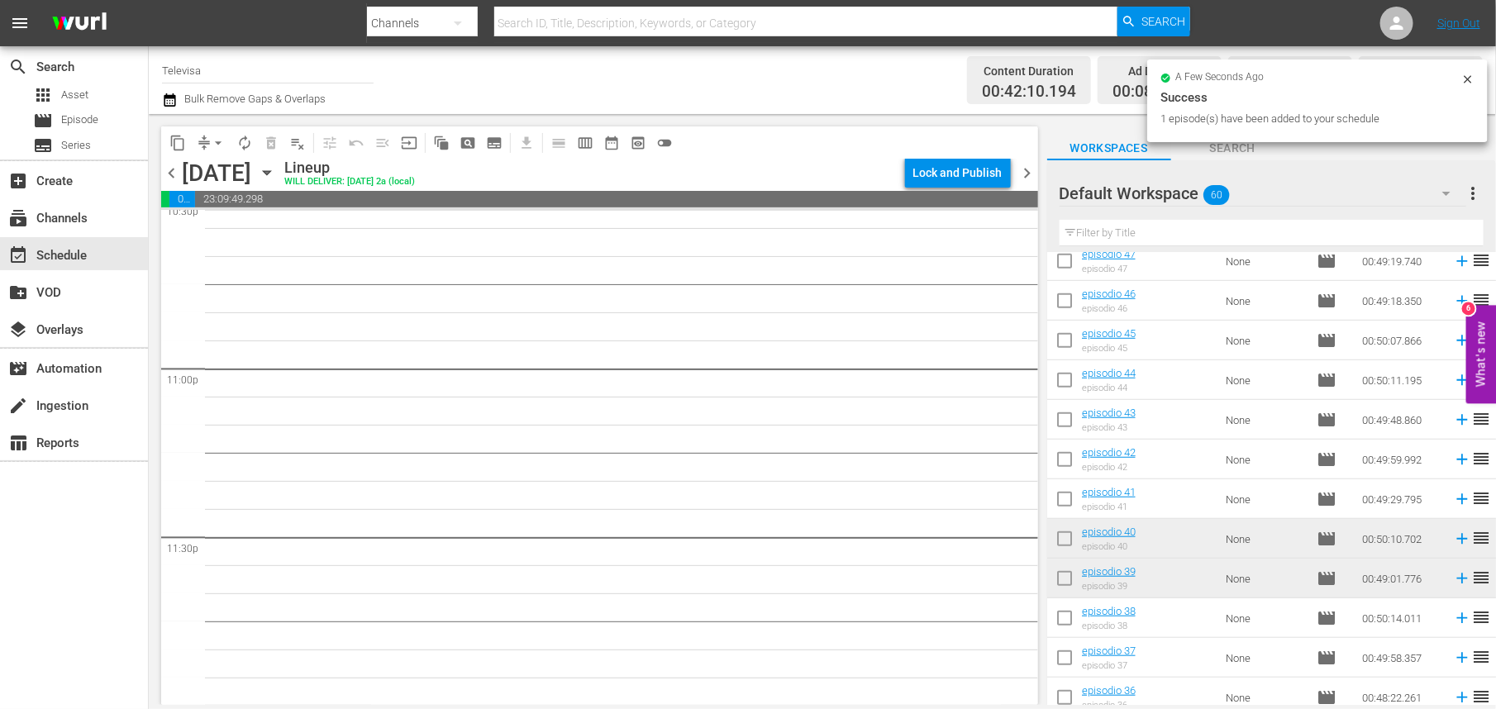
scroll to position [7573, 0]
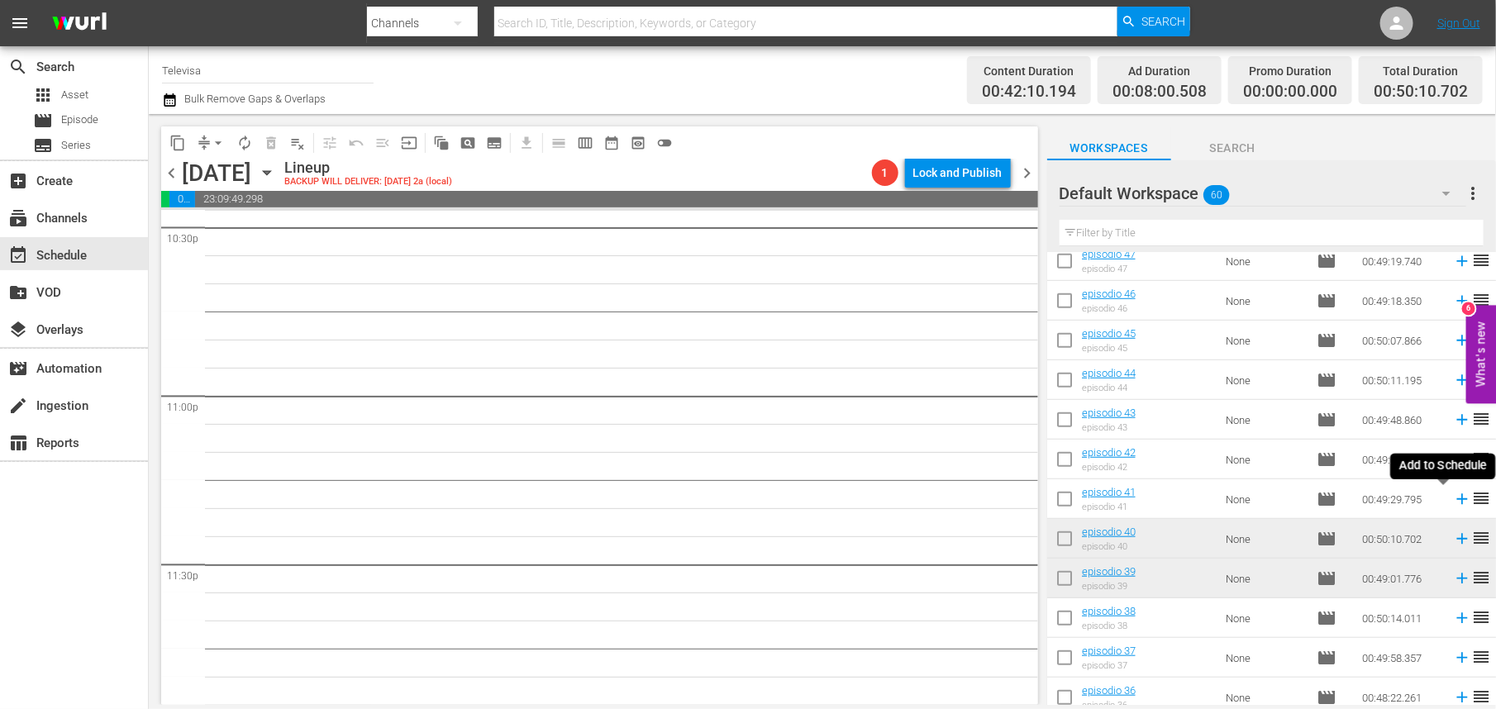
click at [1457, 502] on icon at bounding box center [1462, 499] width 11 height 11
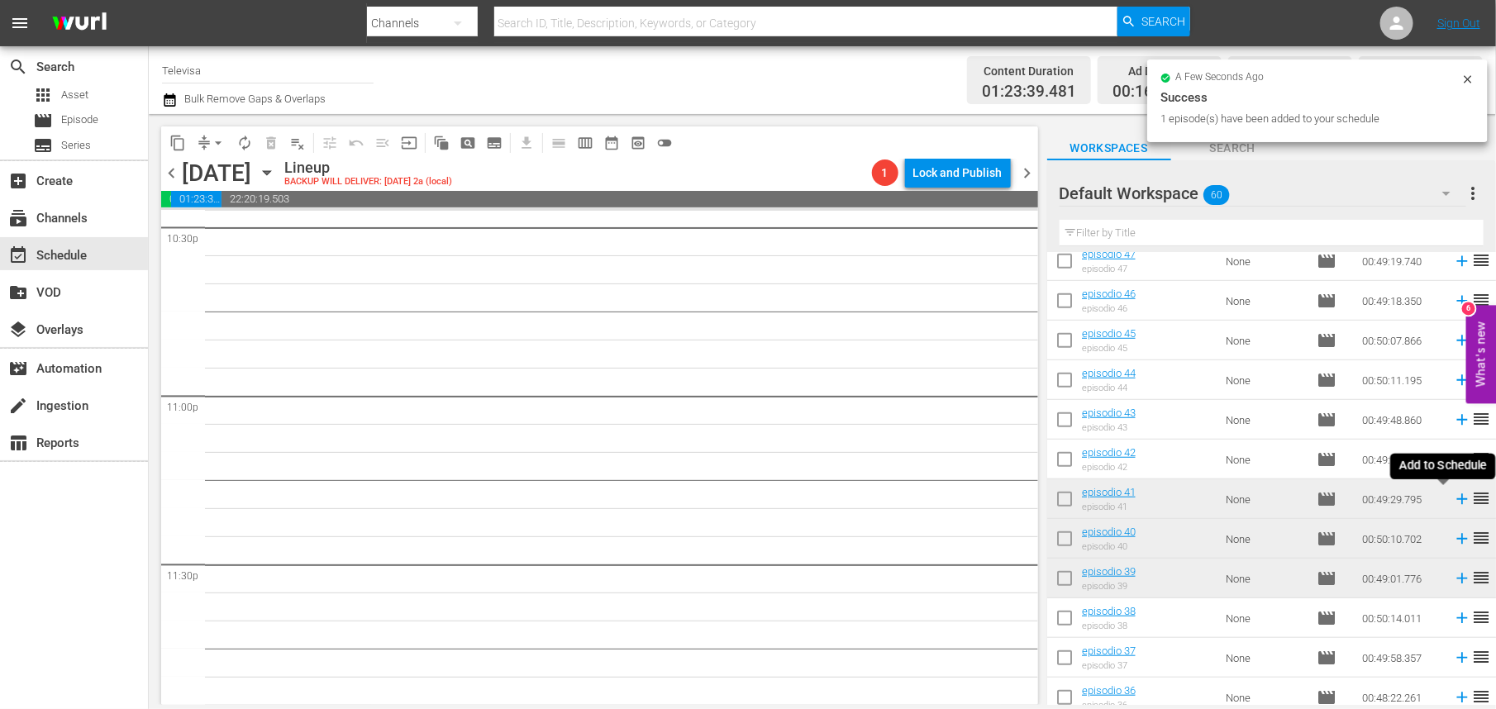
scroll to position [7545, 0]
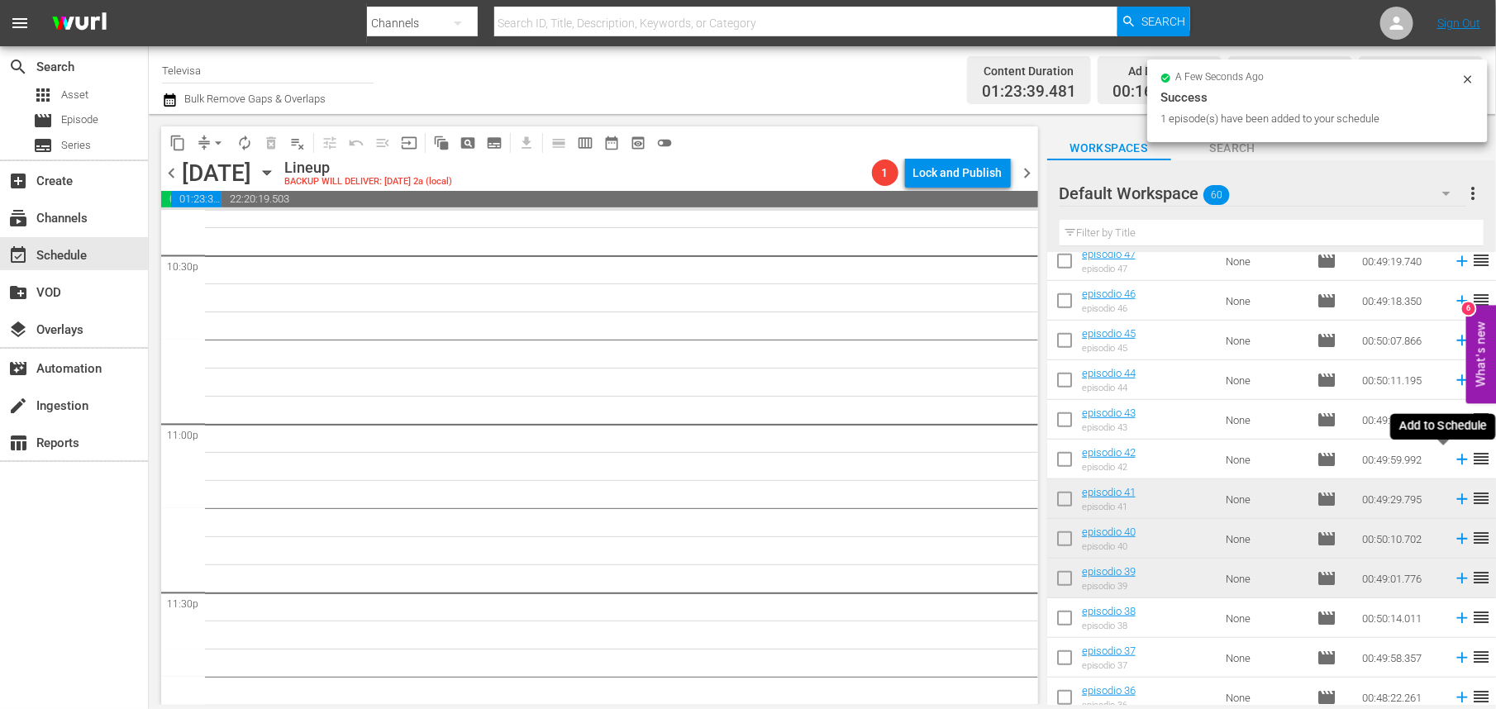
click at [1457, 461] on icon at bounding box center [1462, 460] width 11 height 11
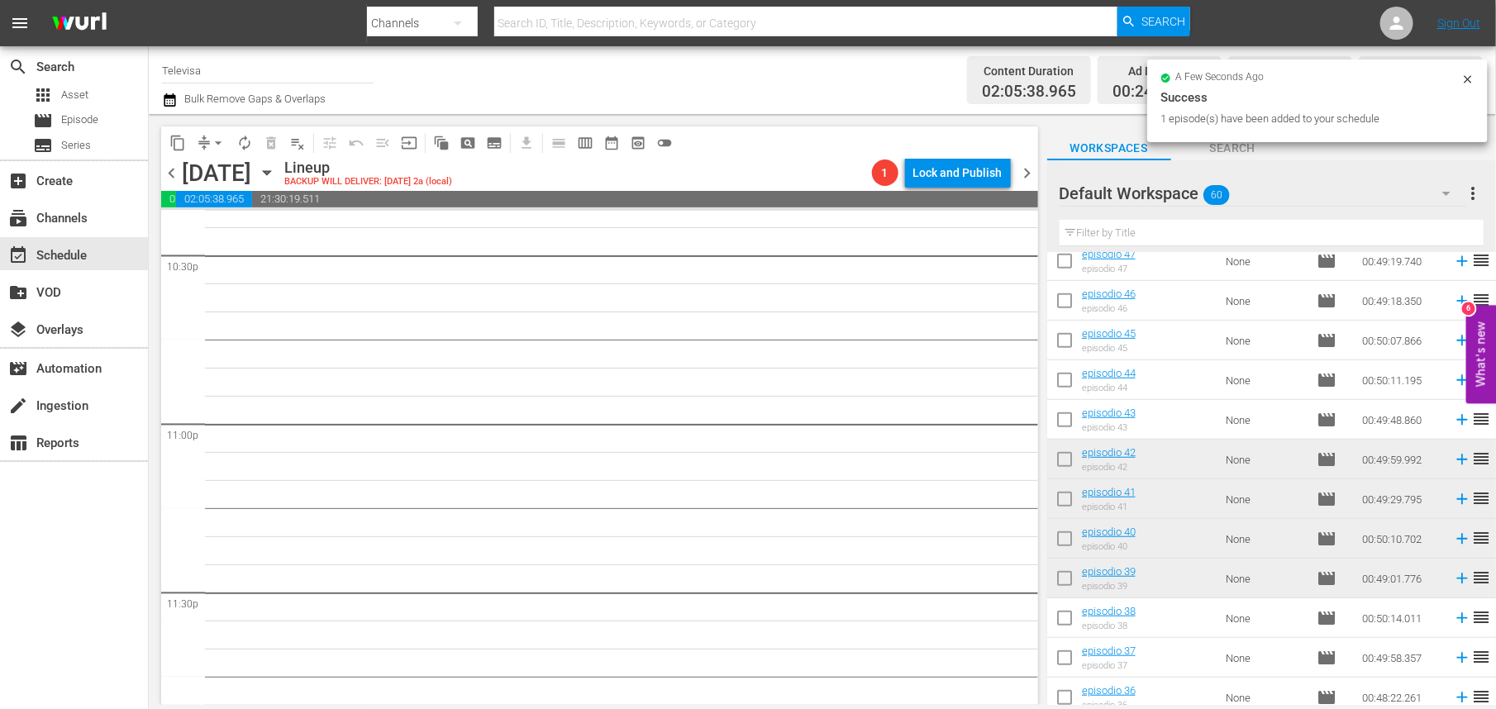
scroll to position [7516, 0]
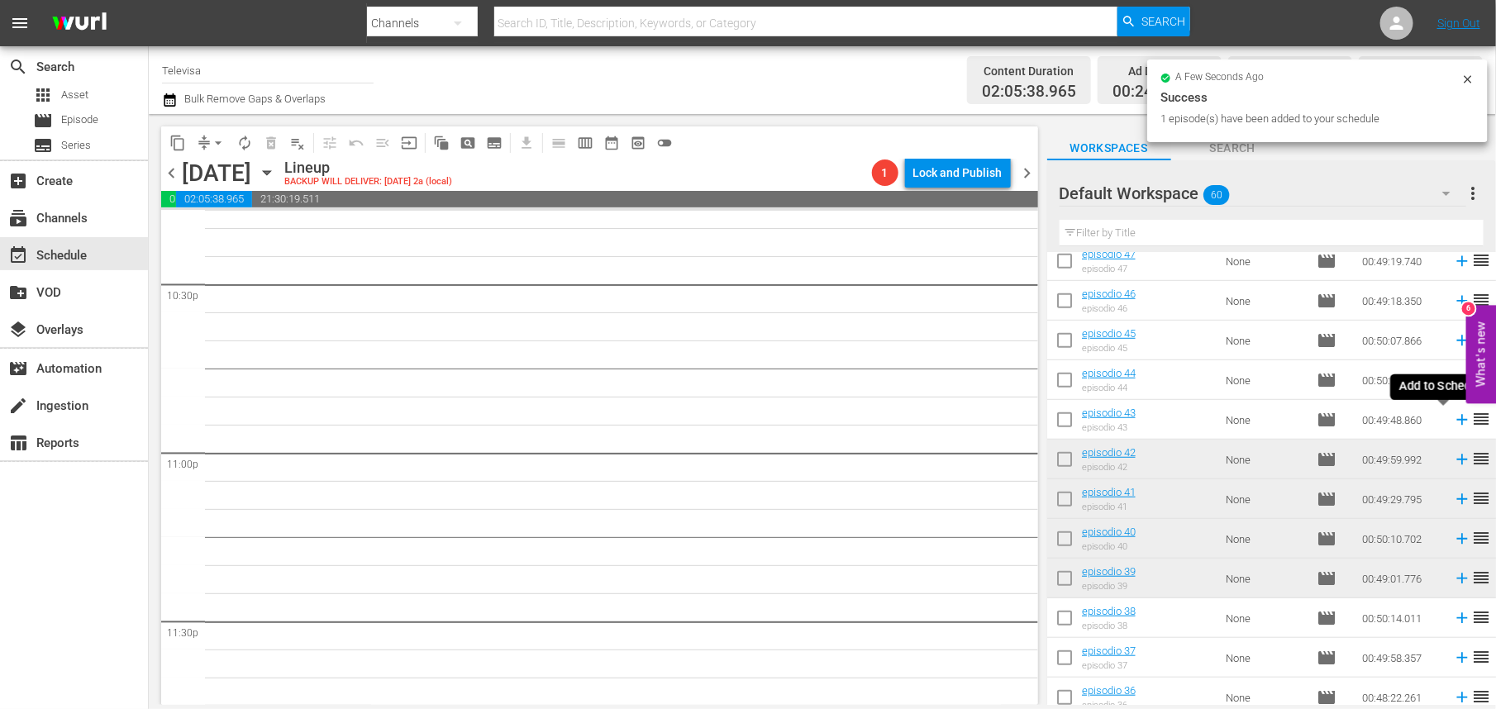
click at [1457, 422] on icon at bounding box center [1462, 420] width 11 height 11
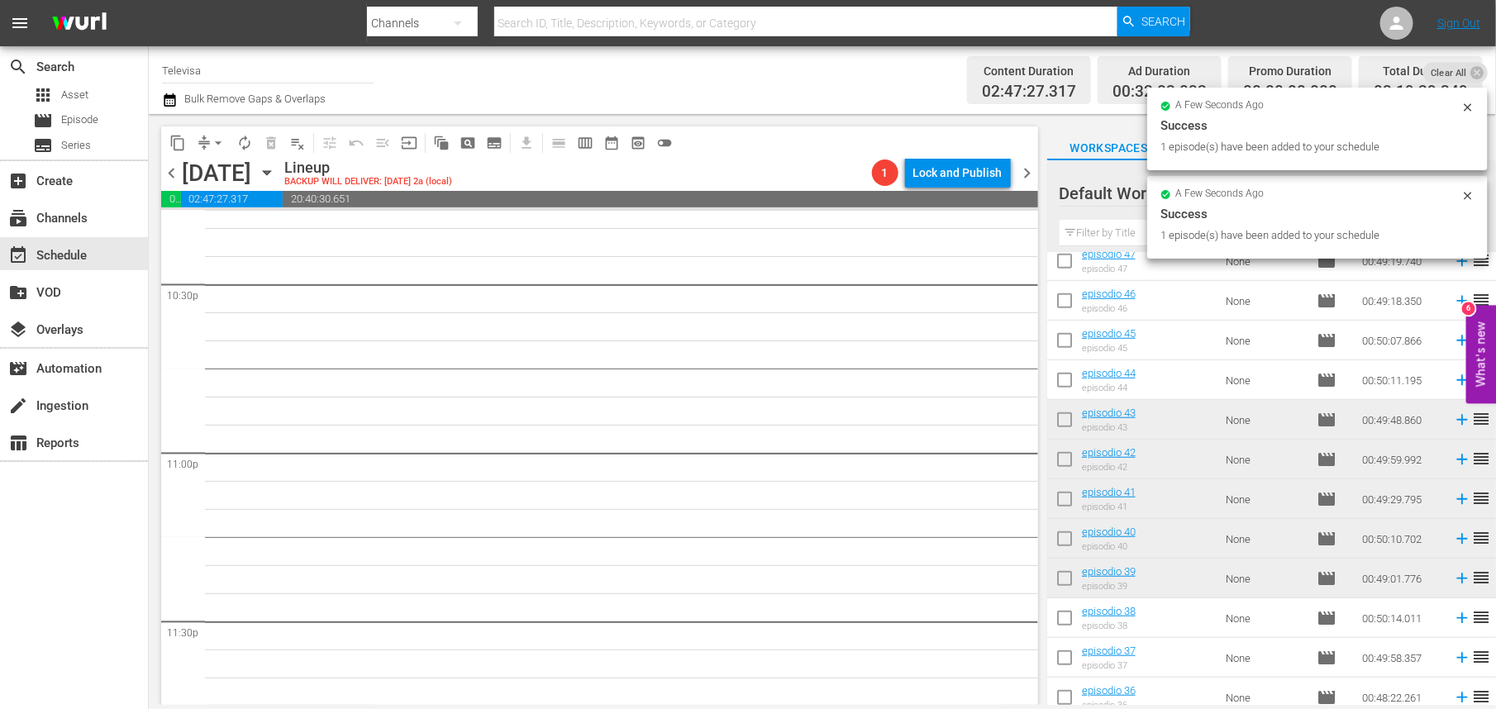
scroll to position [7489, 0]
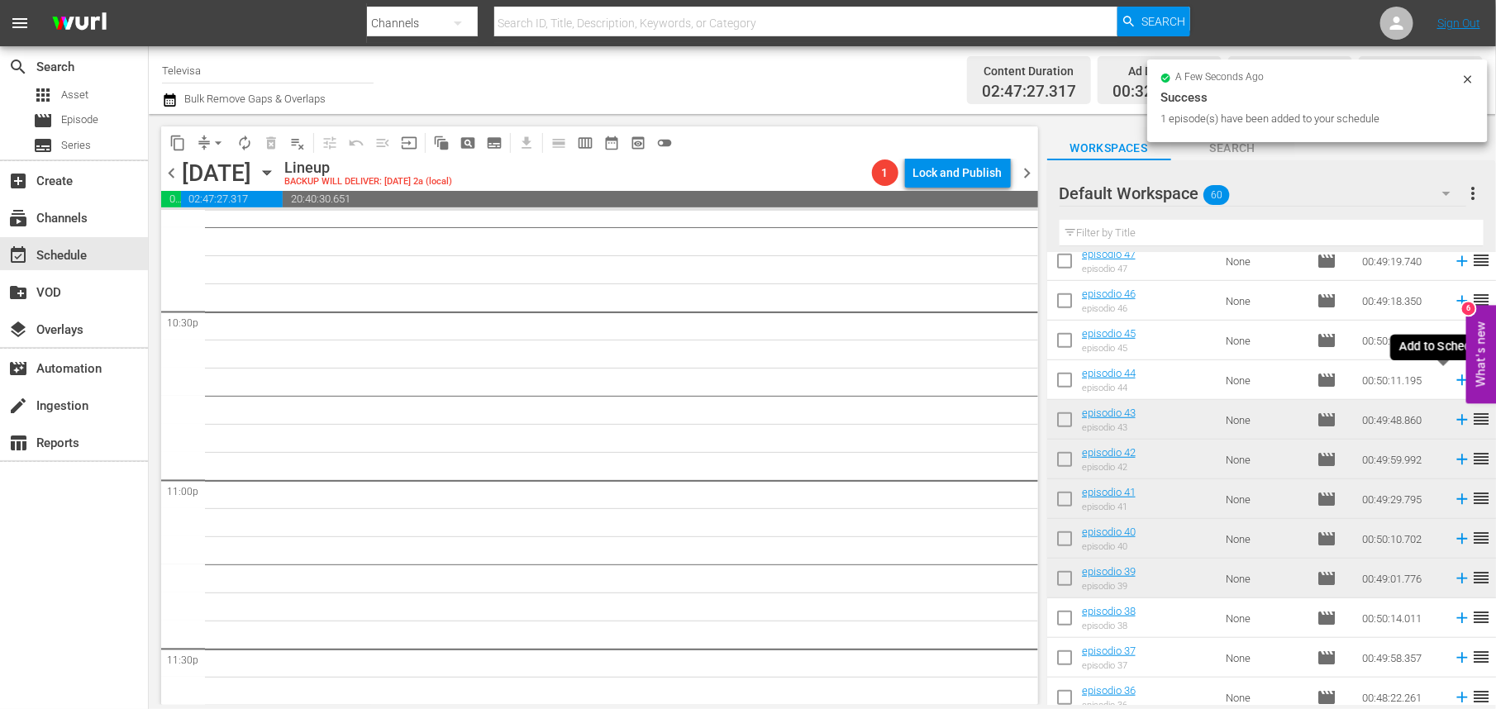
click at [1457, 380] on icon at bounding box center [1462, 380] width 11 height 11
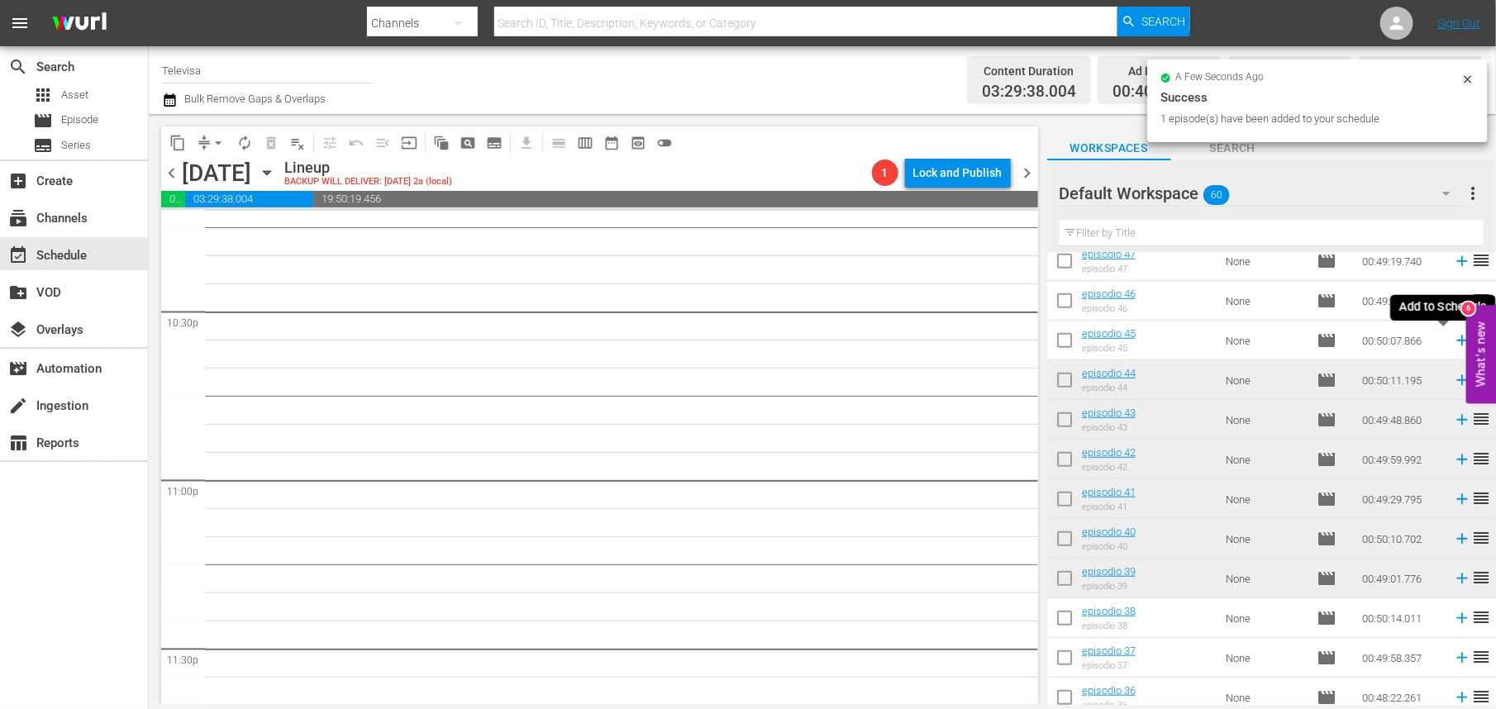
scroll to position [7461, 0]
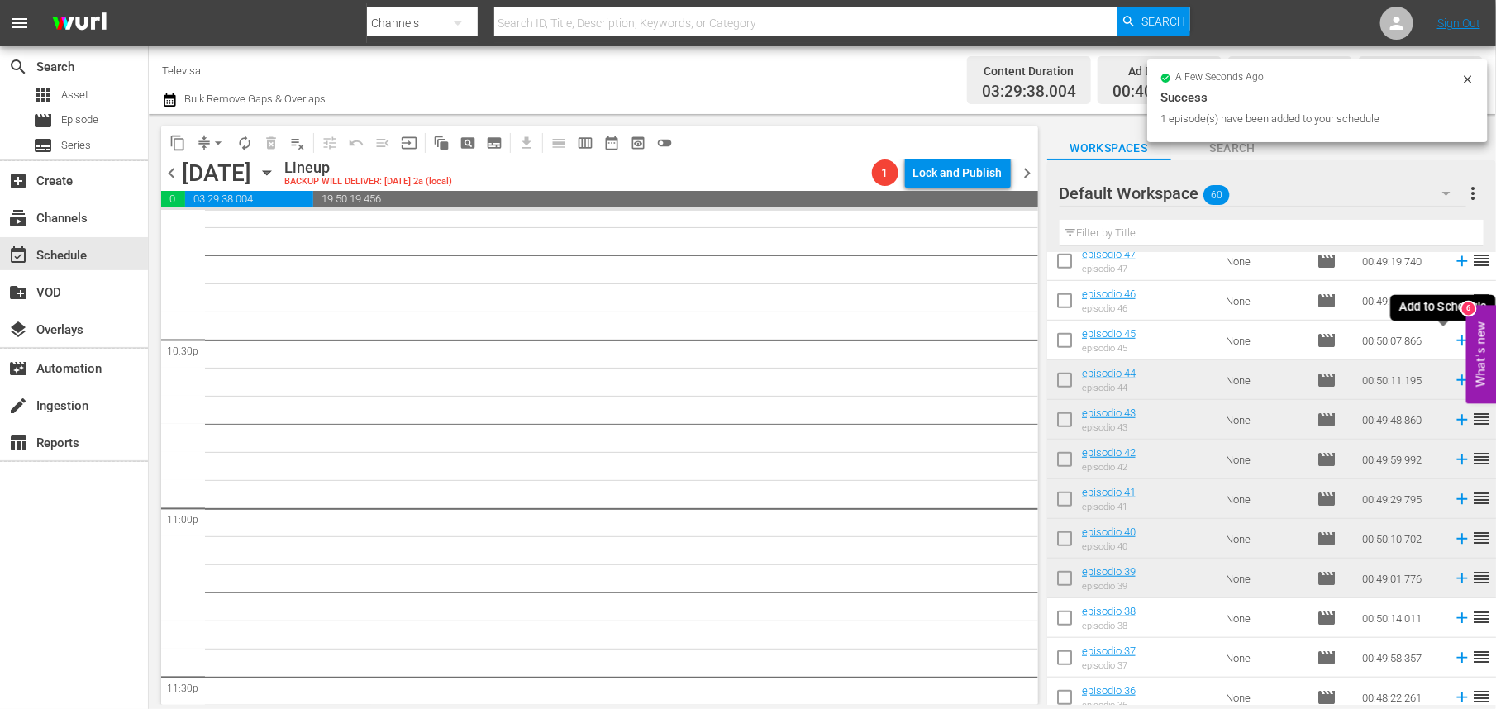
click at [1457, 341] on icon at bounding box center [1462, 341] width 11 height 11
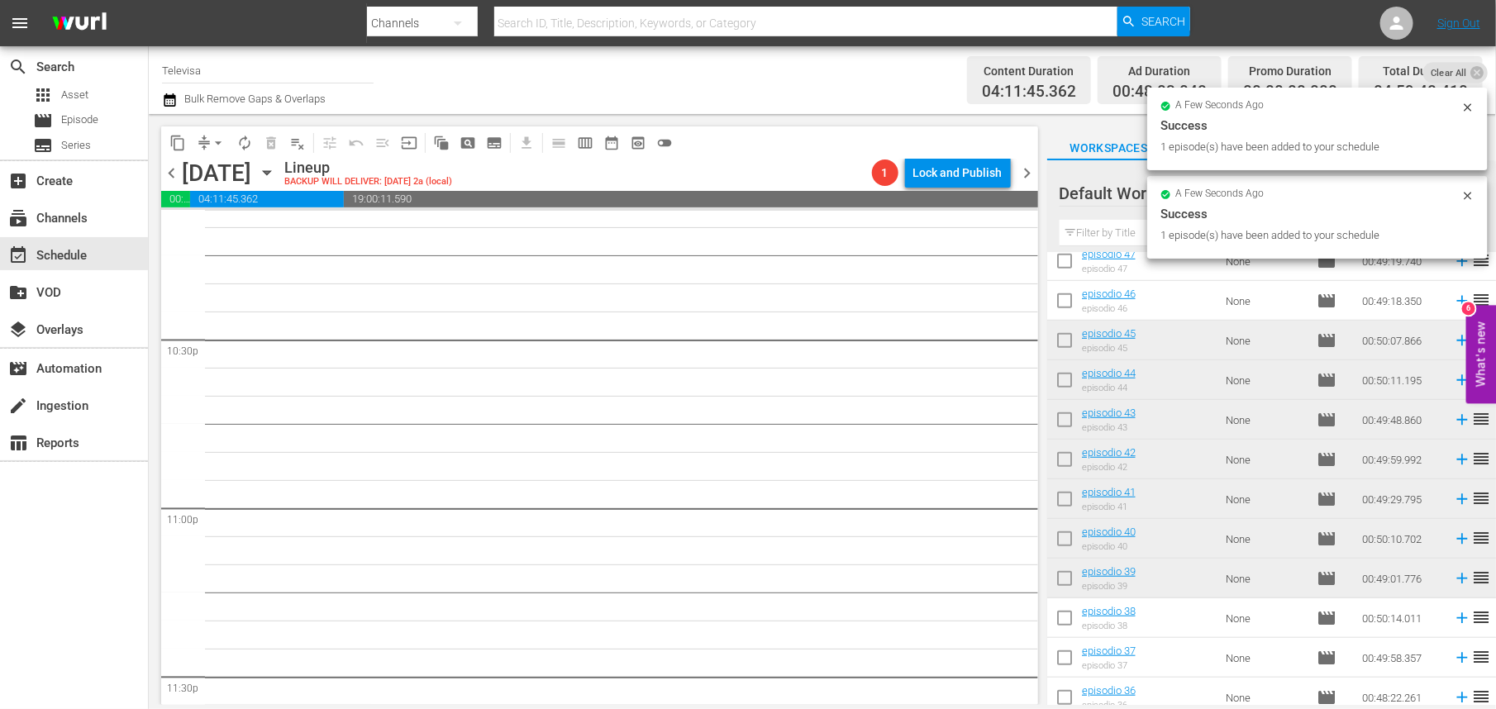
scroll to position [7432, 0]
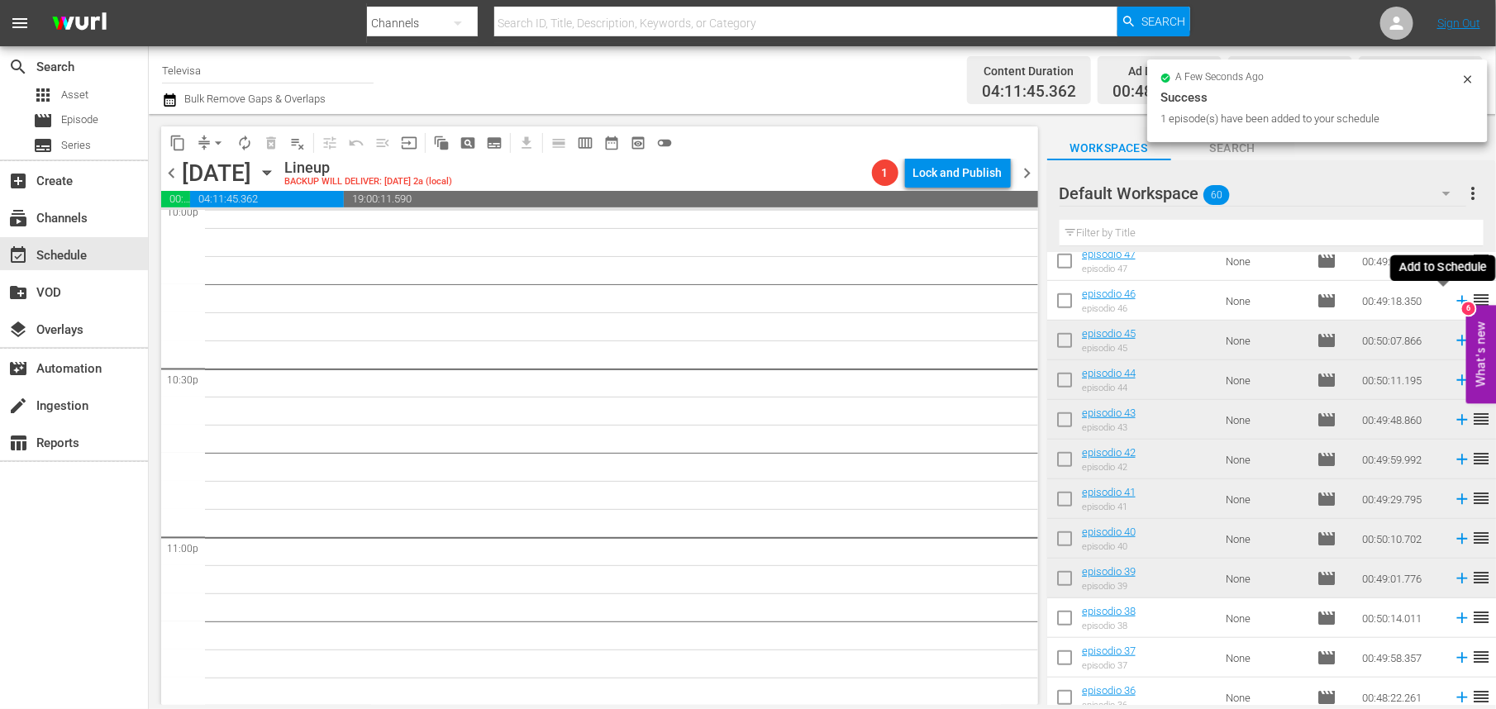
click at [1457, 301] on icon at bounding box center [1462, 301] width 11 height 11
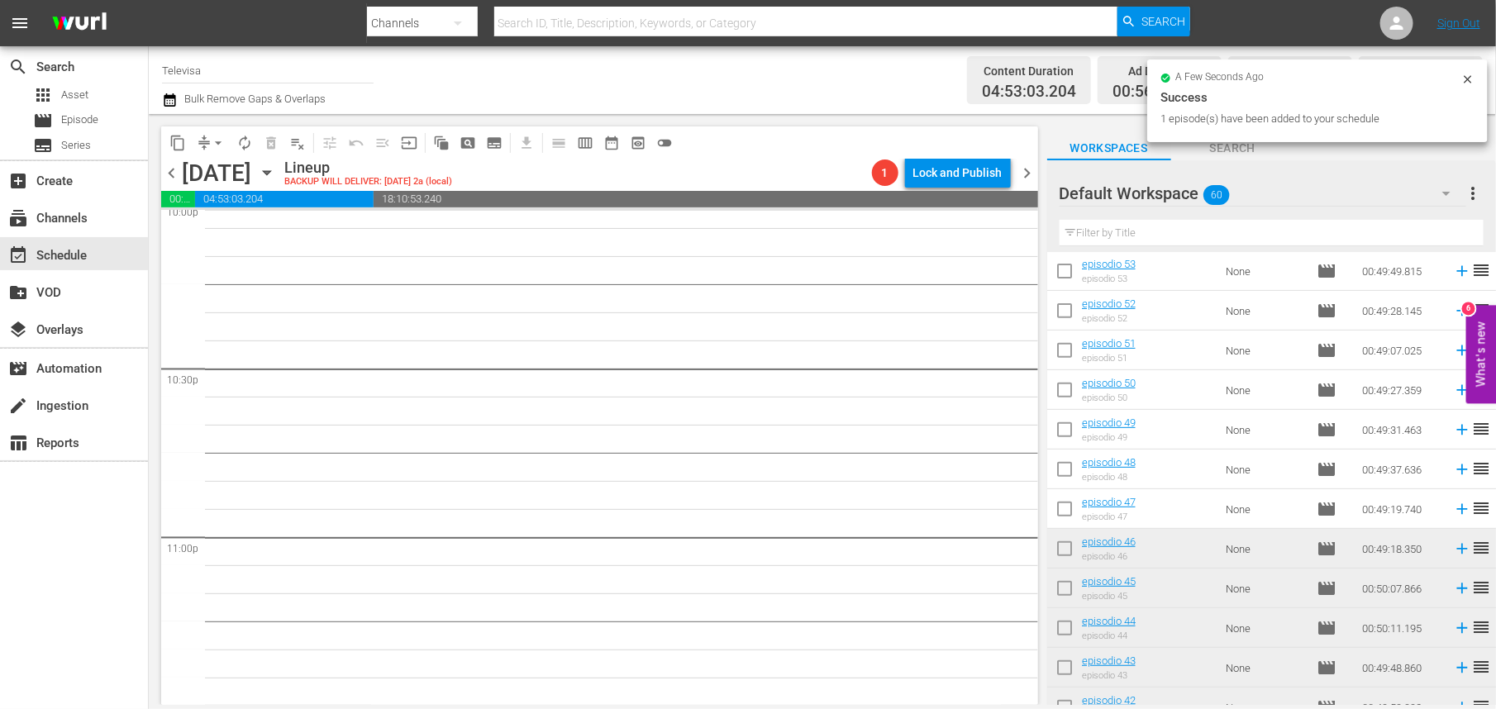
scroll to position [196, 0]
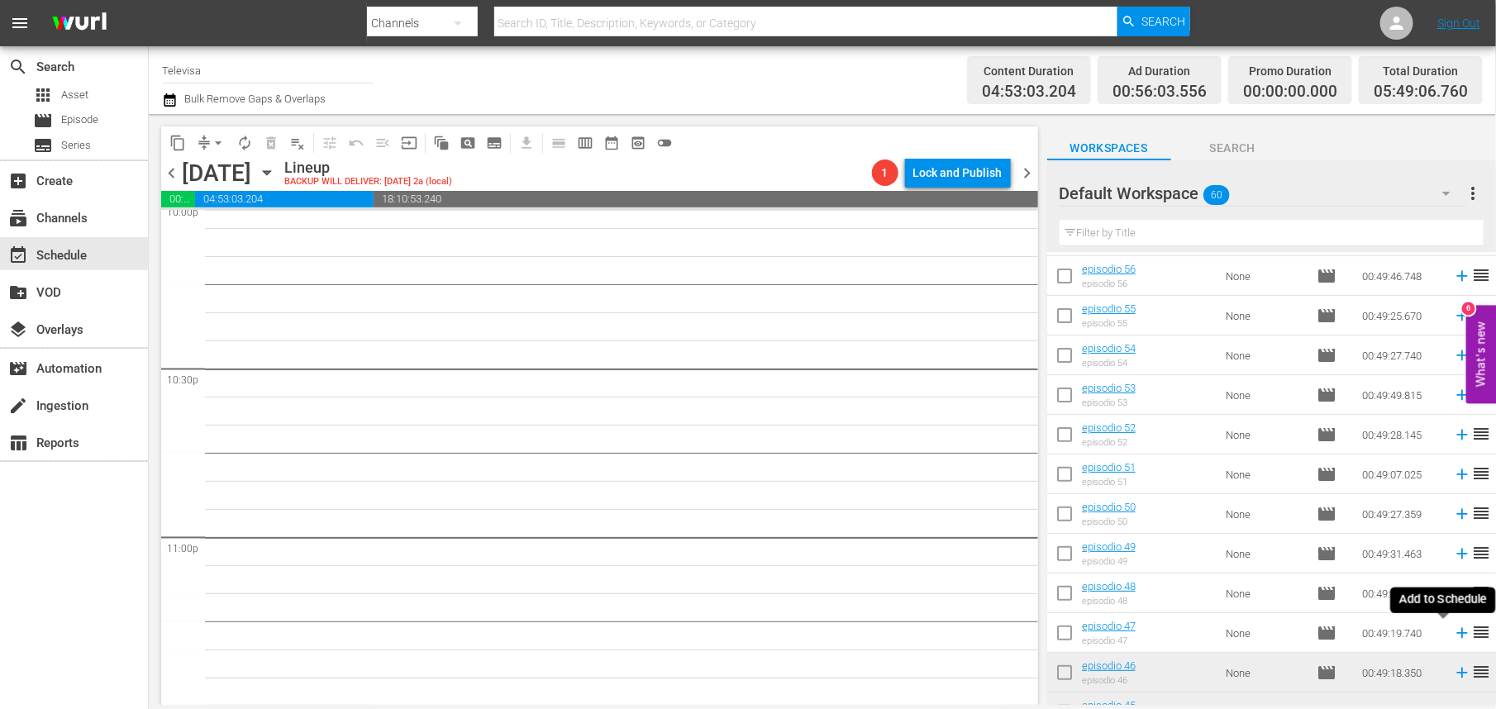
click at [1457, 633] on icon at bounding box center [1462, 633] width 11 height 11
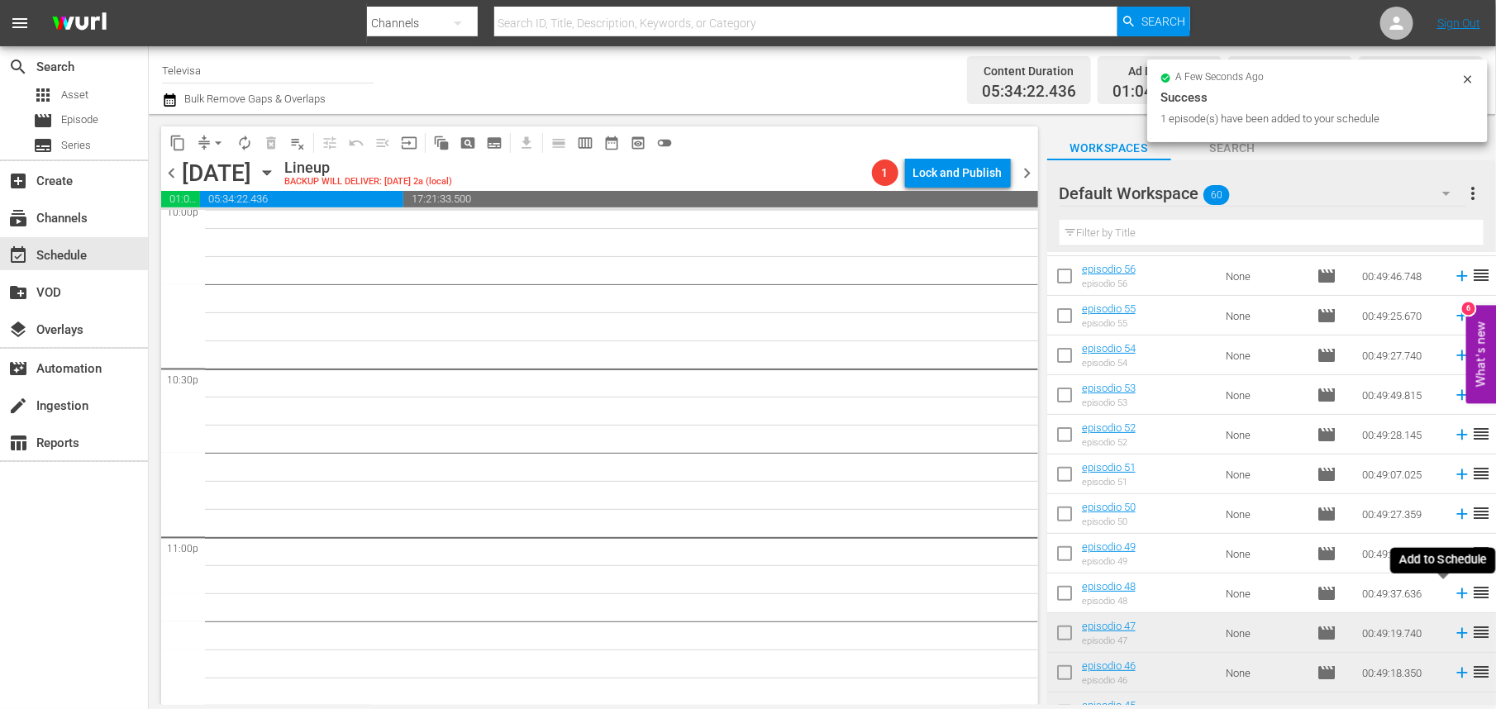
click at [1453, 596] on icon at bounding box center [1462, 594] width 18 height 18
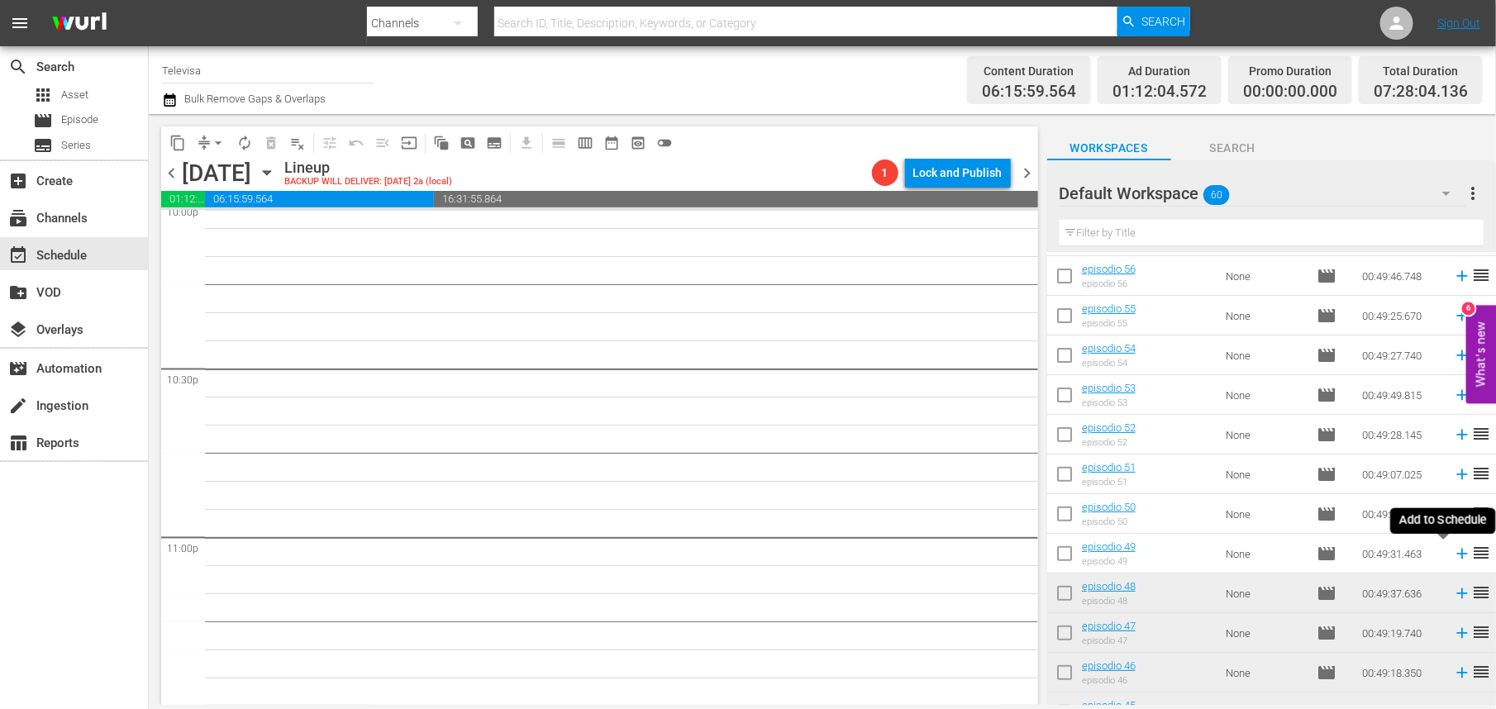
click at [1457, 554] on icon at bounding box center [1462, 554] width 11 height 11
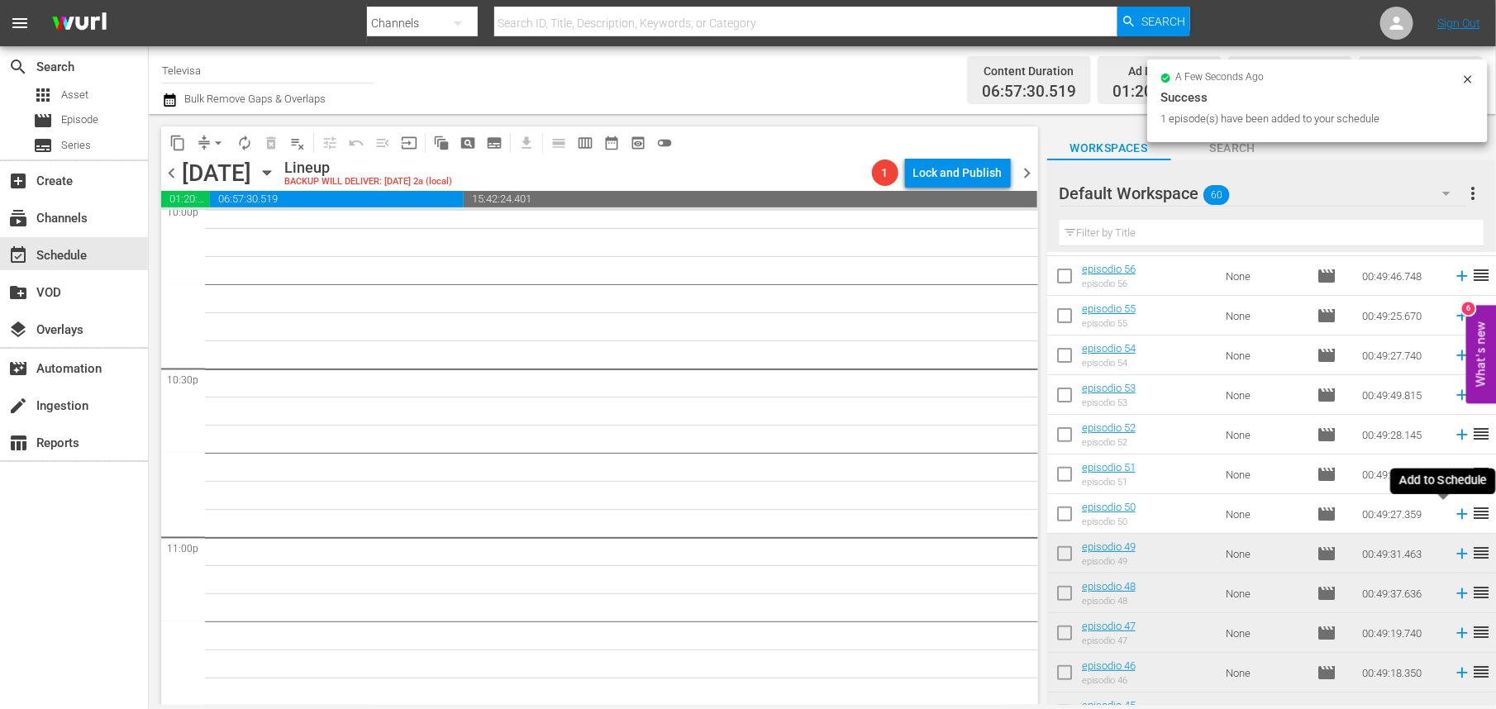
click at [1457, 514] on icon at bounding box center [1462, 514] width 11 height 11
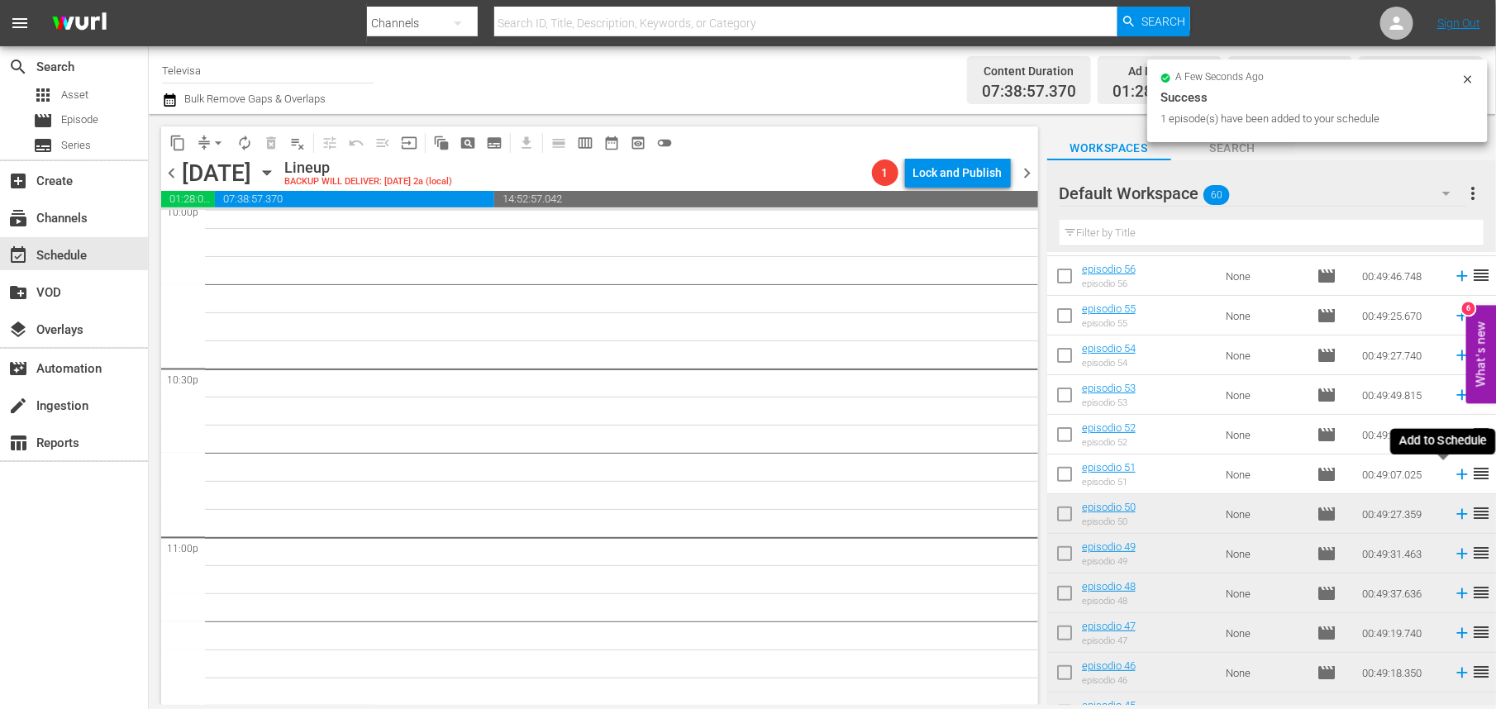
scroll to position [7404, 0]
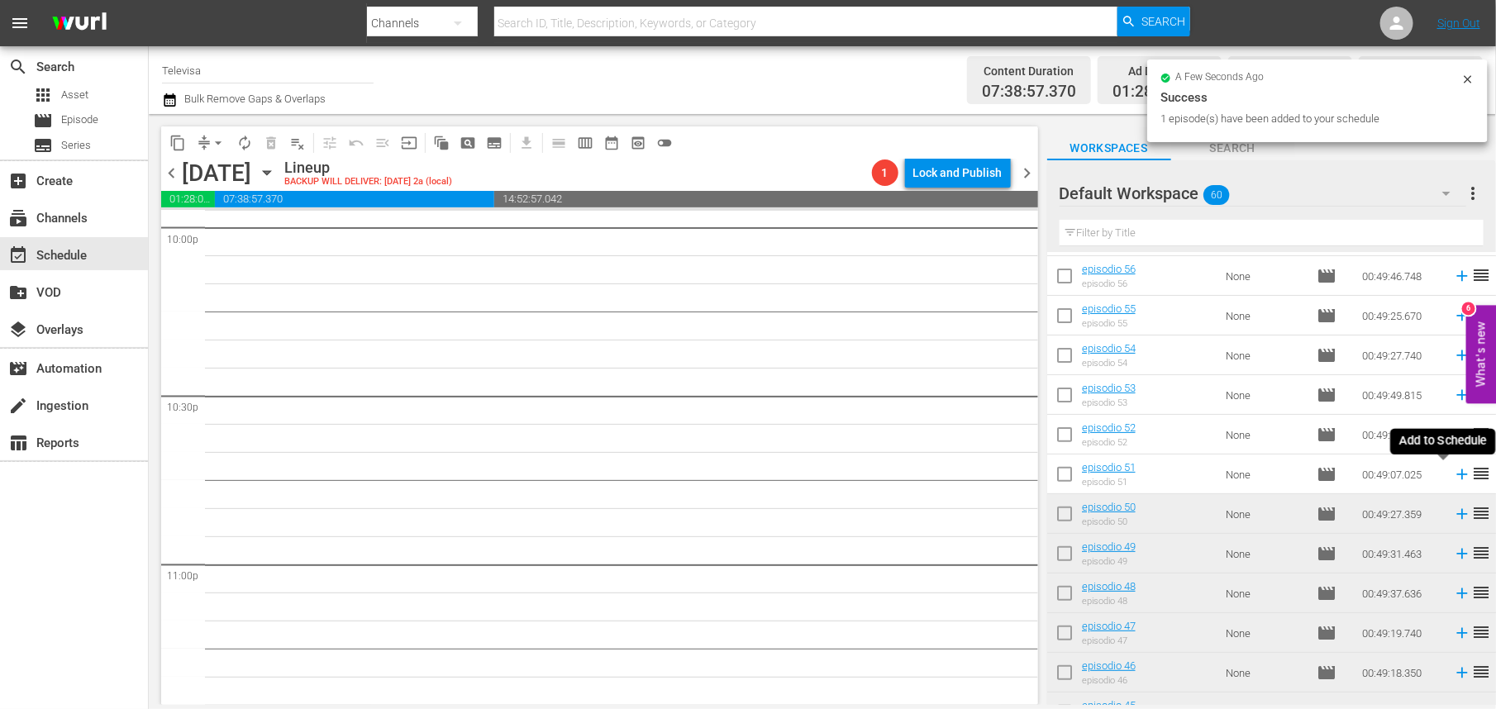
click at [1453, 474] on icon at bounding box center [1462, 474] width 18 height 18
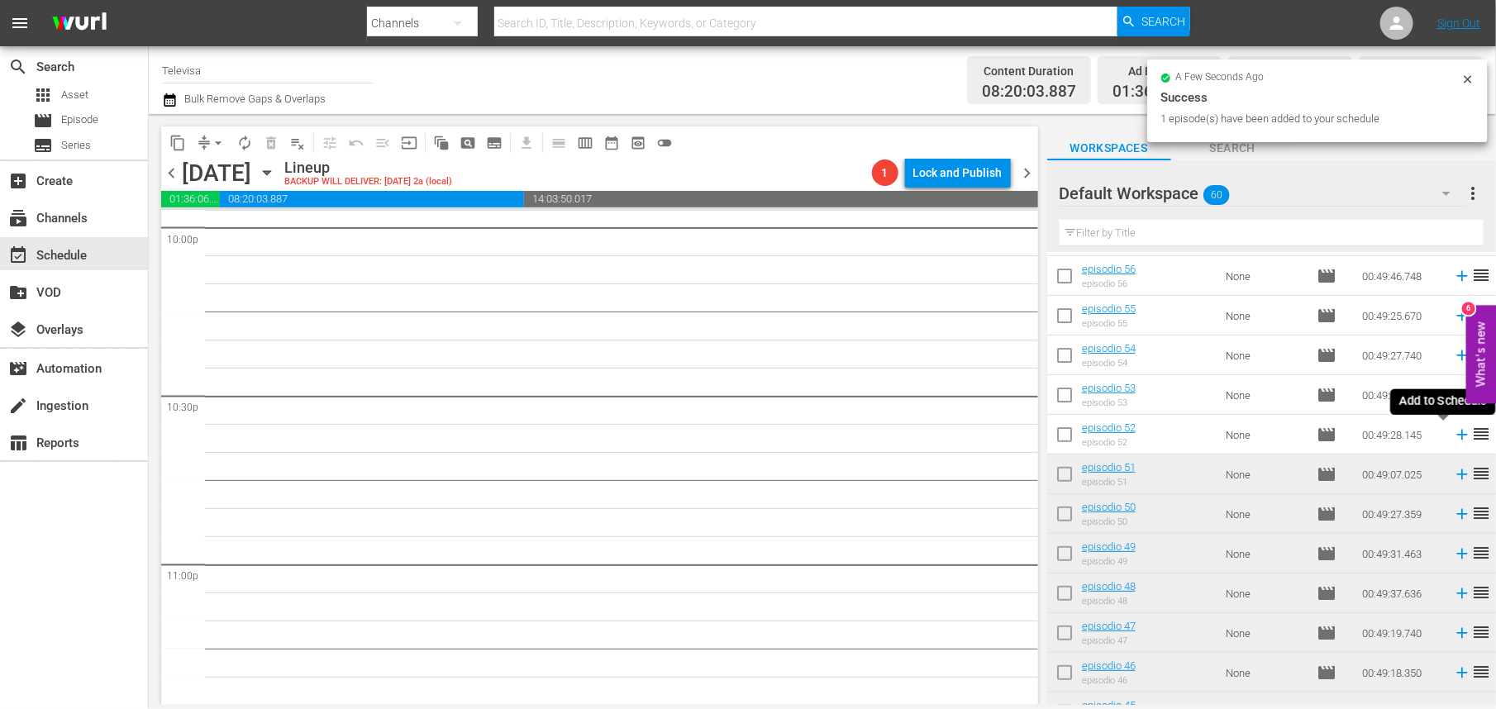
scroll to position [7376, 0]
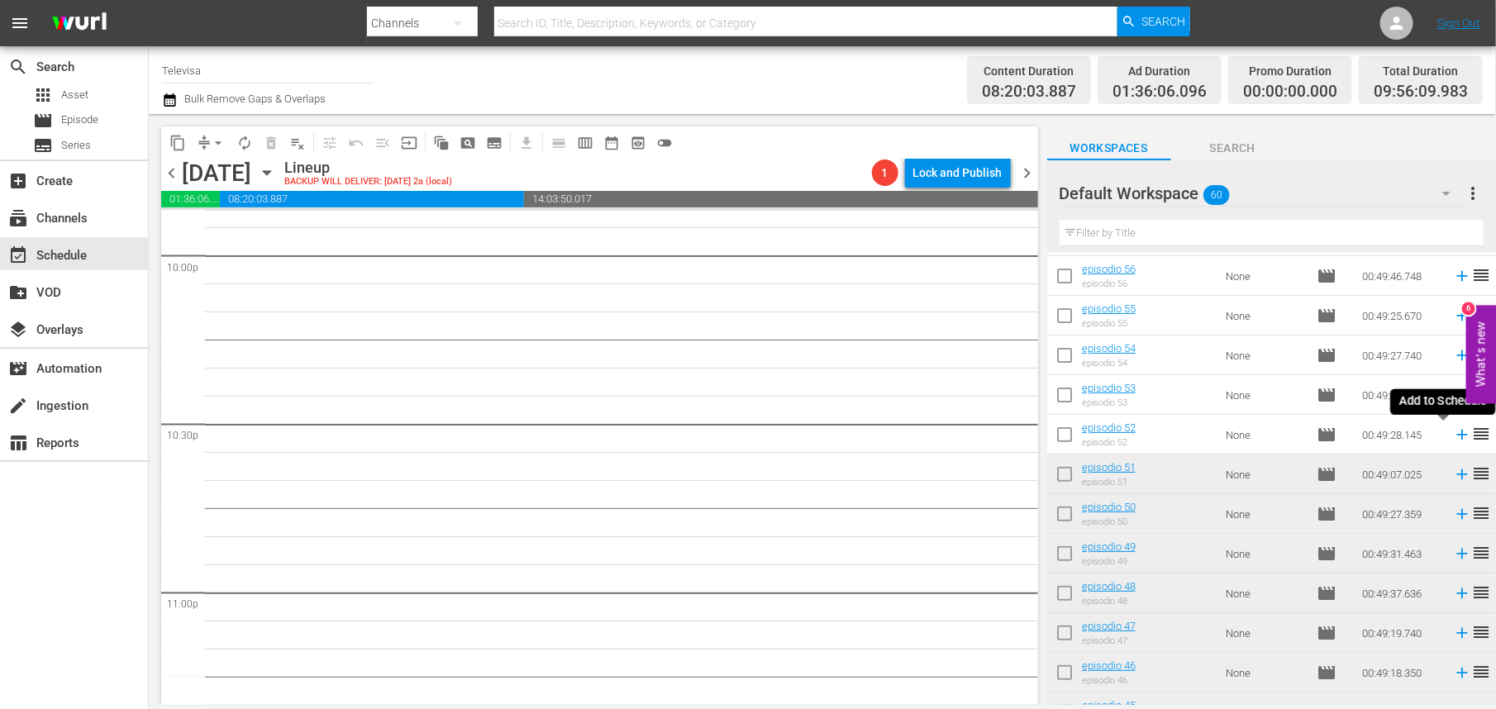
click at [1457, 437] on icon at bounding box center [1462, 435] width 11 height 11
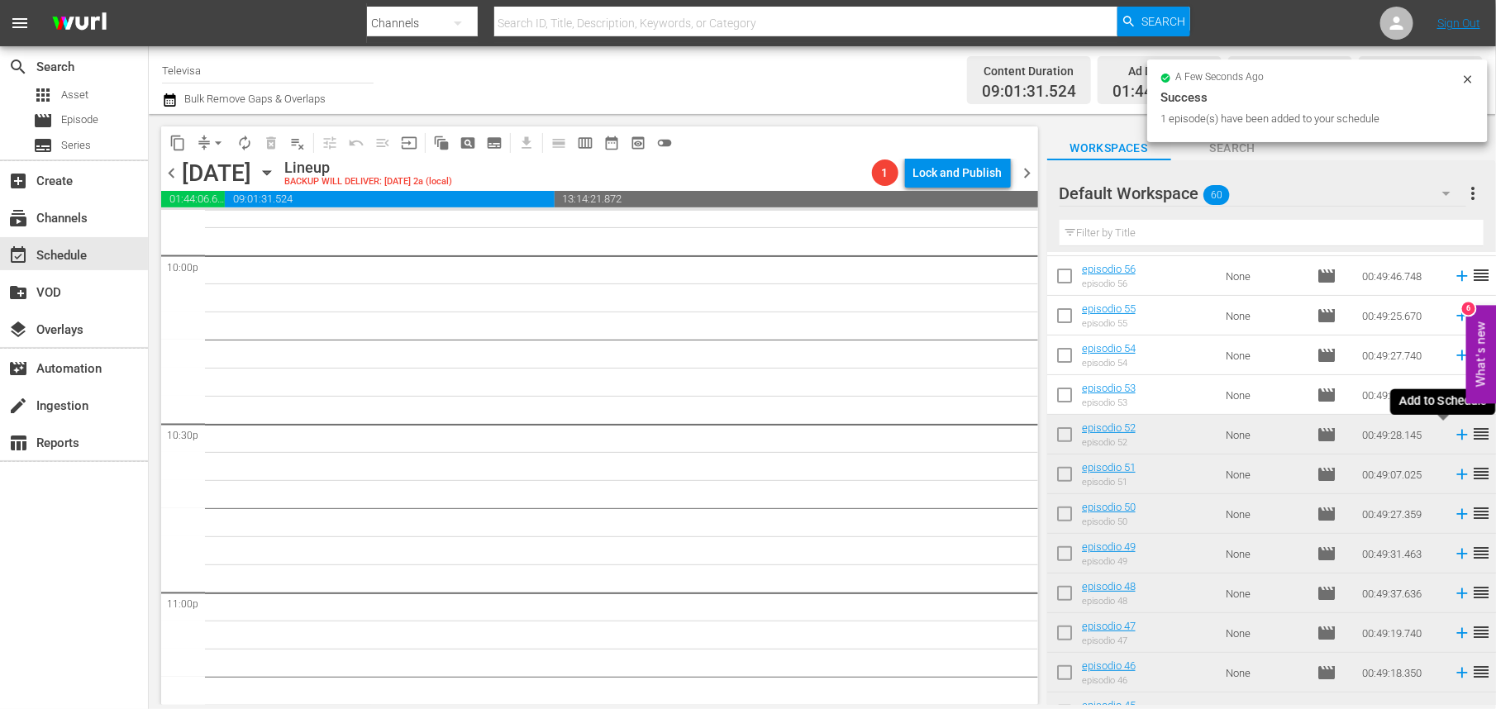
scroll to position [7347, 0]
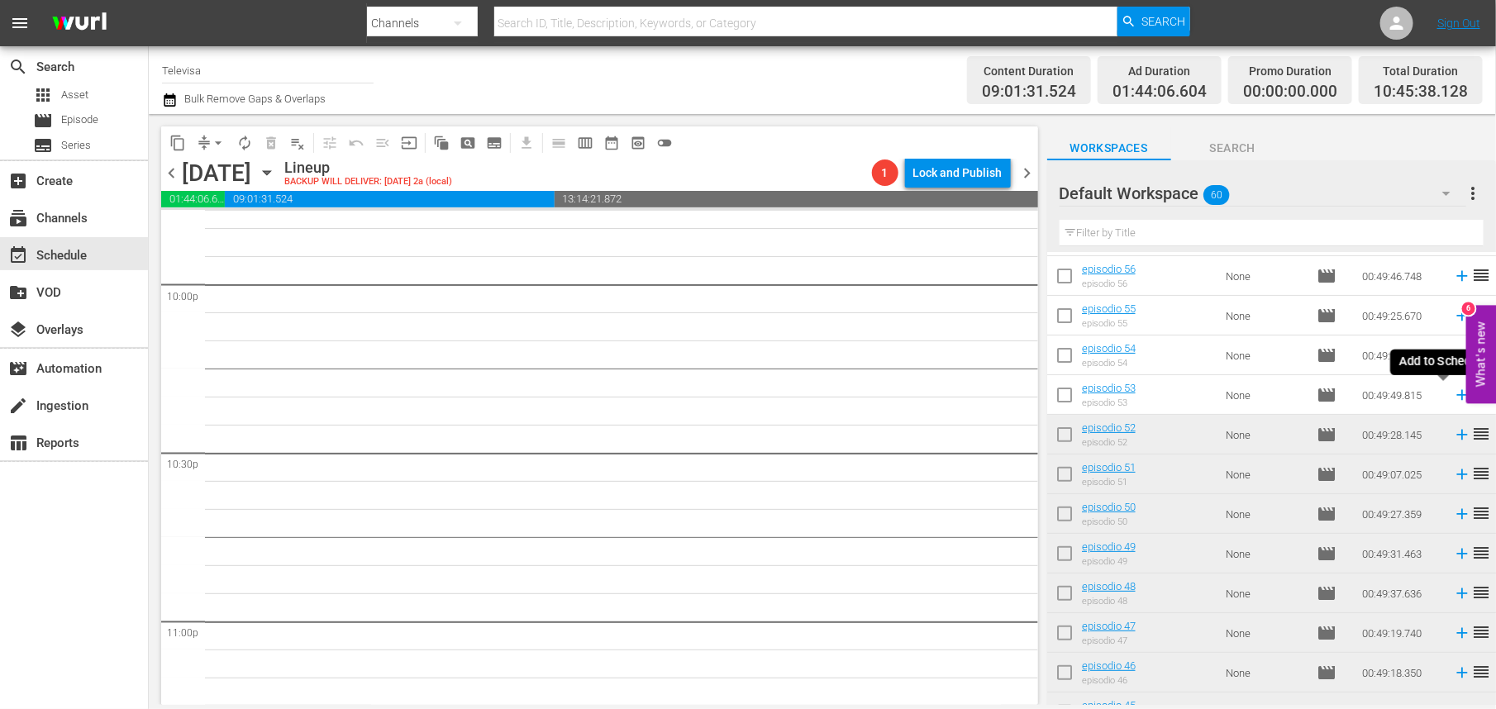
click at [1453, 393] on icon at bounding box center [1462, 395] width 18 height 18
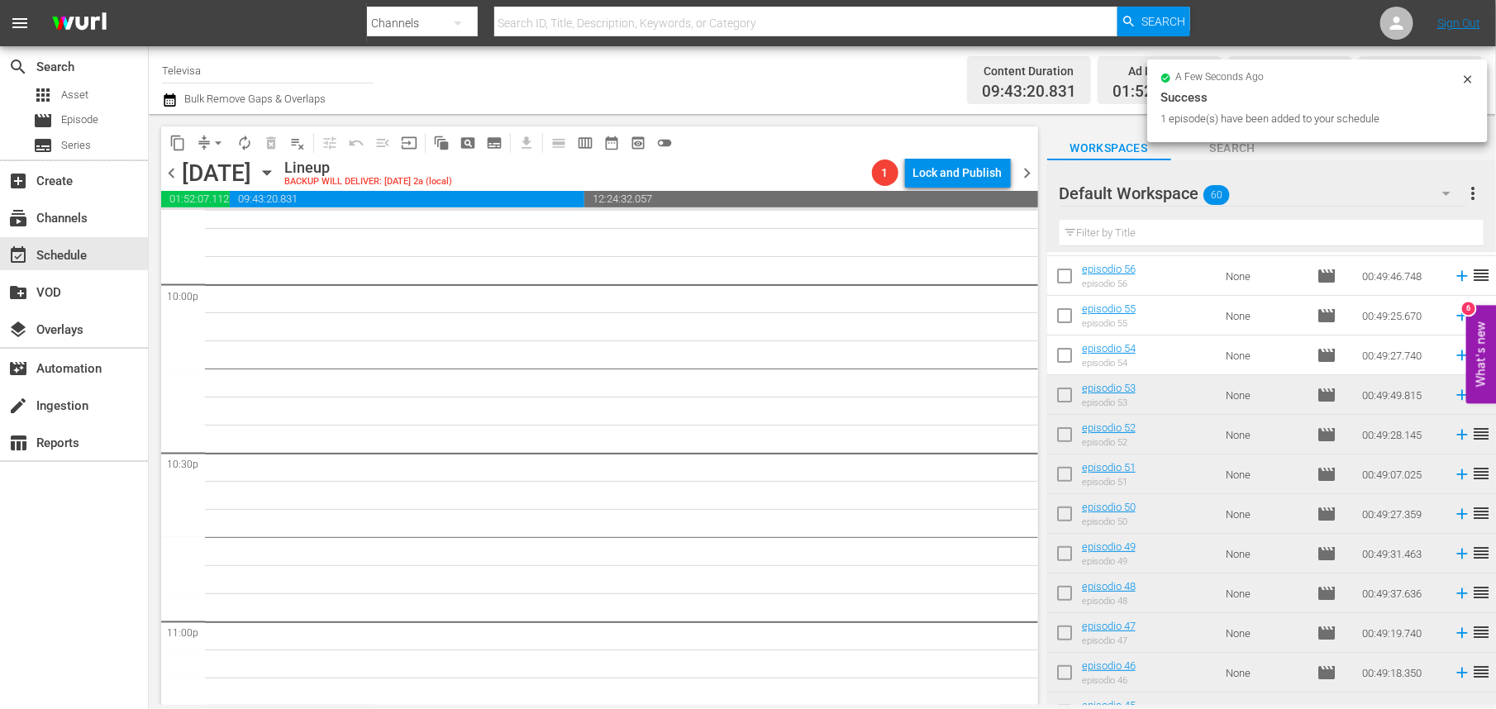
scroll to position [7320, 0]
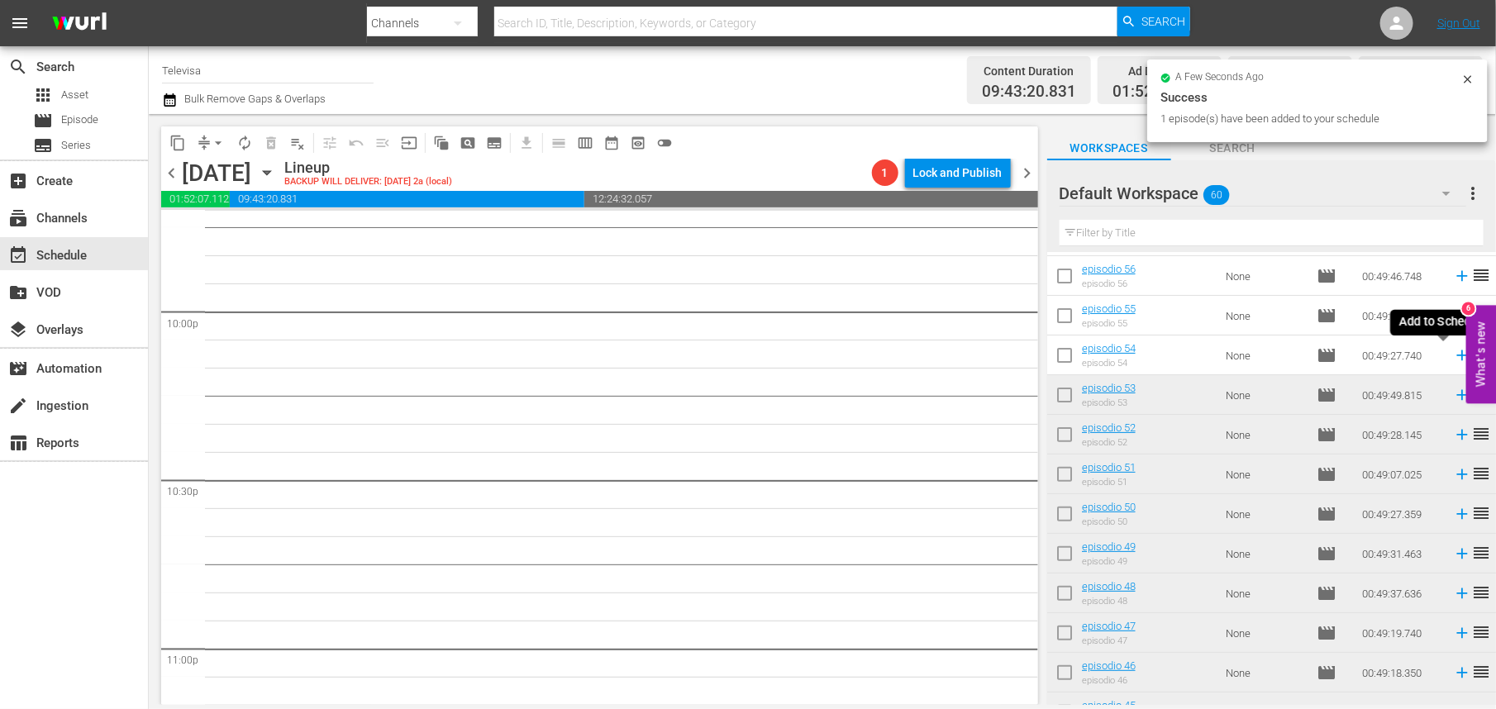
click at [1457, 356] on icon at bounding box center [1462, 356] width 11 height 11
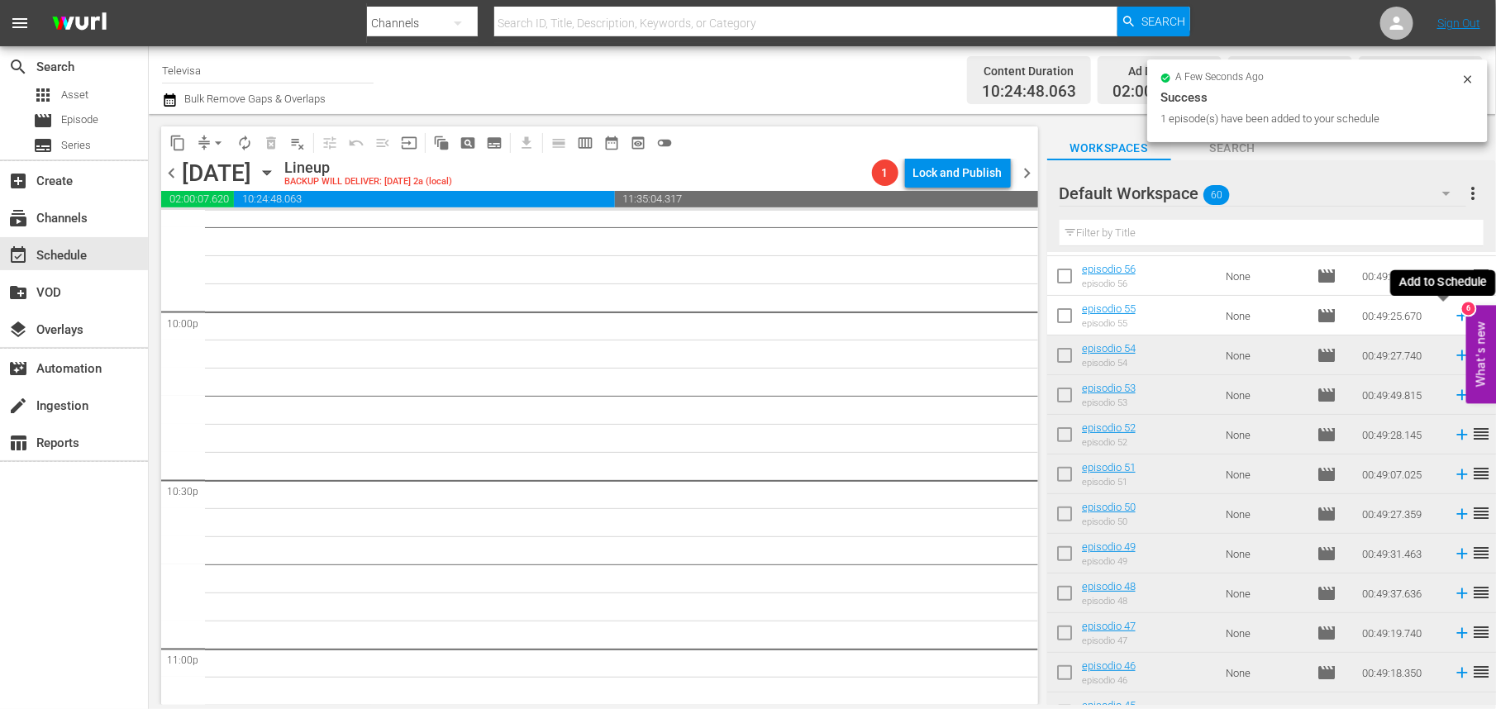
scroll to position [7292, 0]
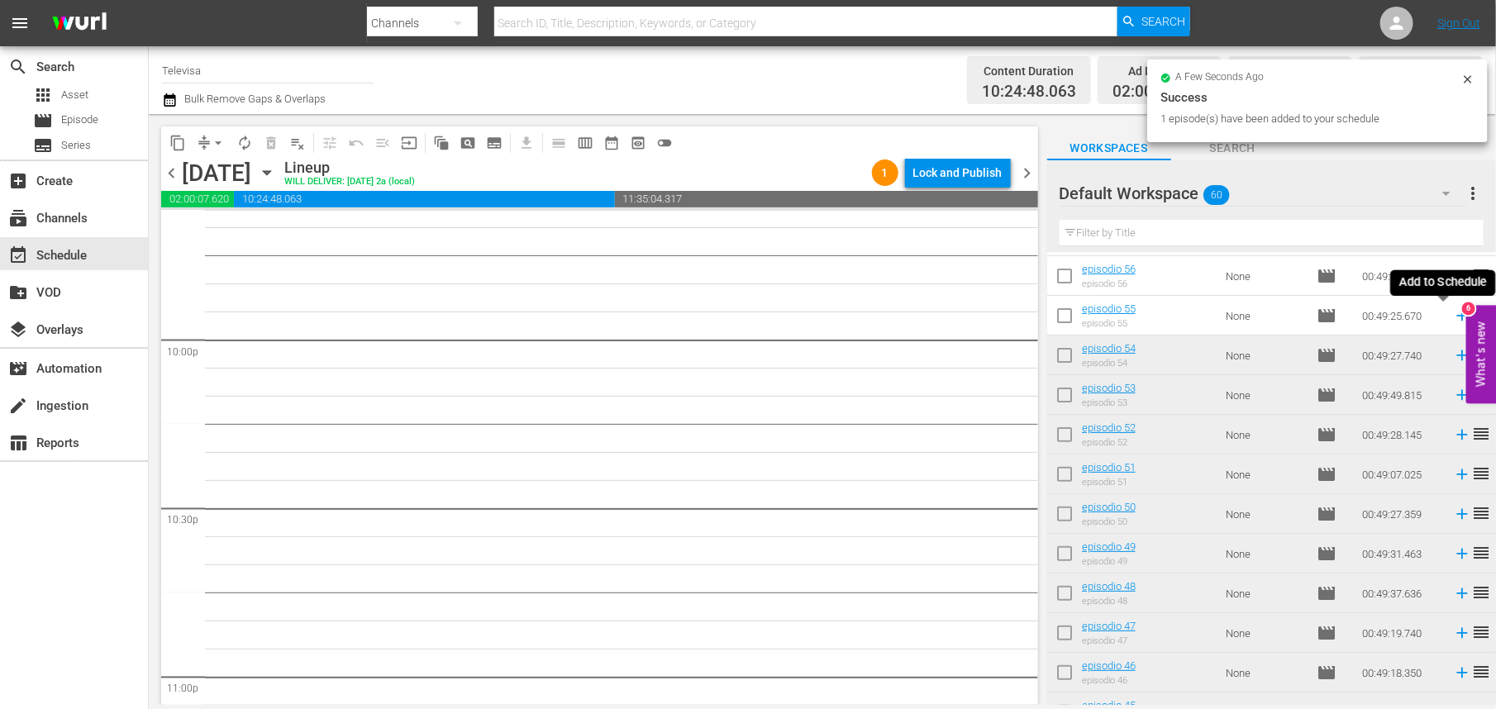
click at [1453, 318] on icon at bounding box center [1462, 316] width 18 height 18
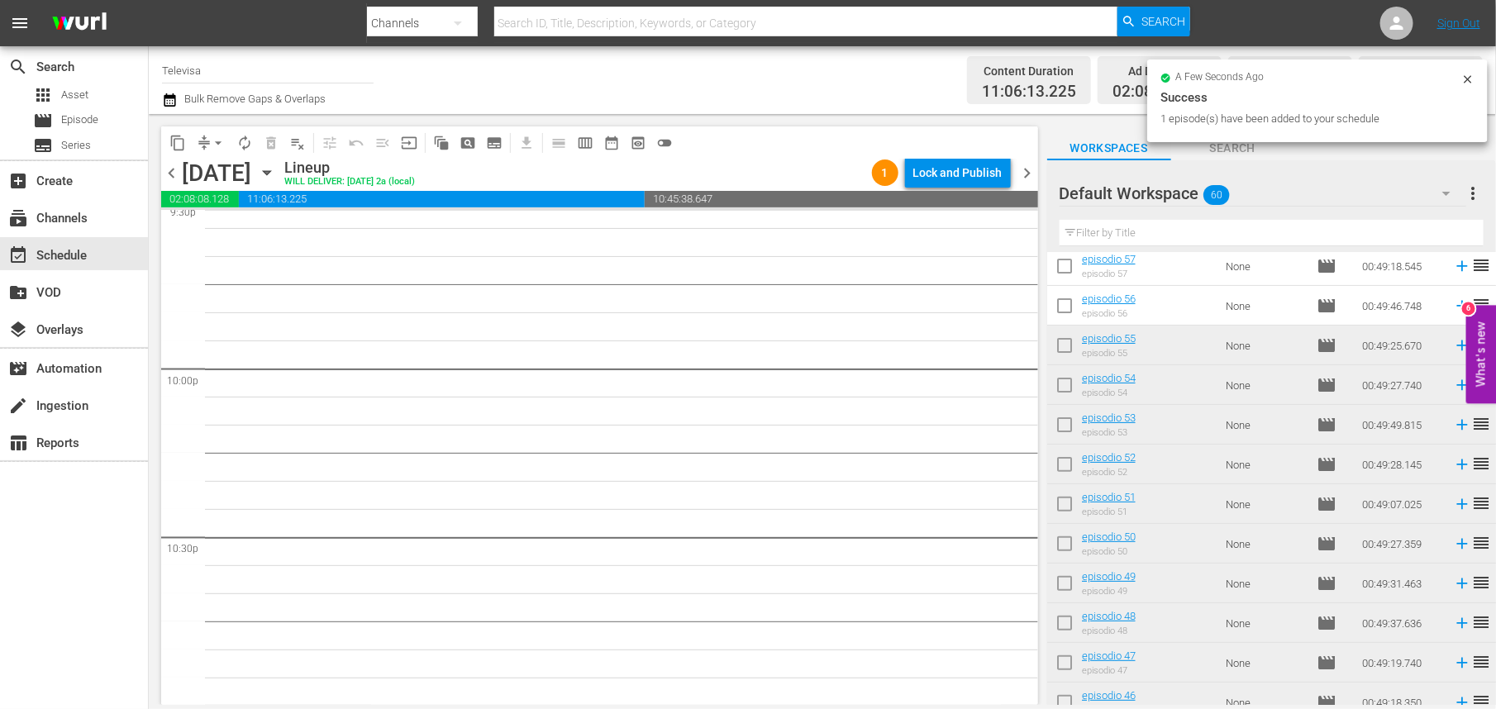
scroll to position [72, 0]
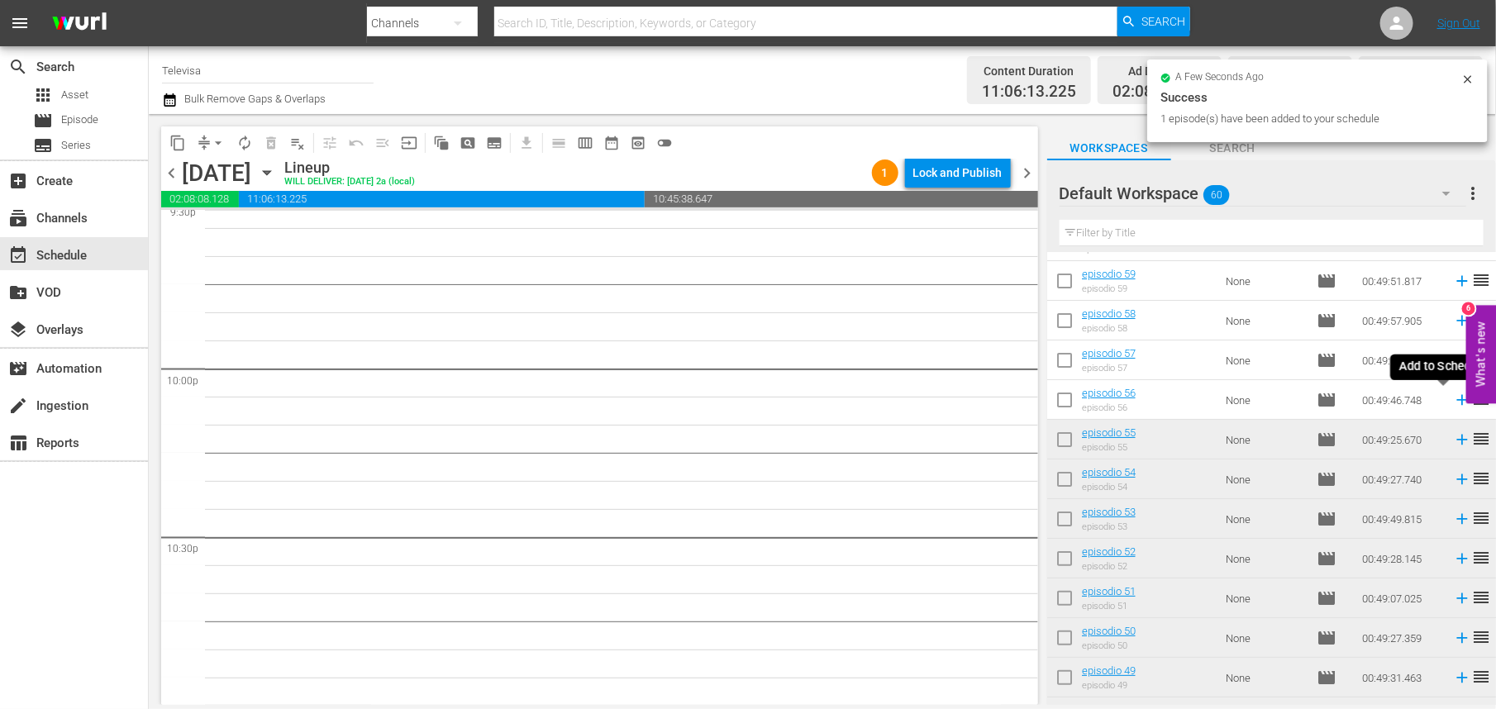
click at [1457, 403] on icon at bounding box center [1462, 400] width 11 height 11
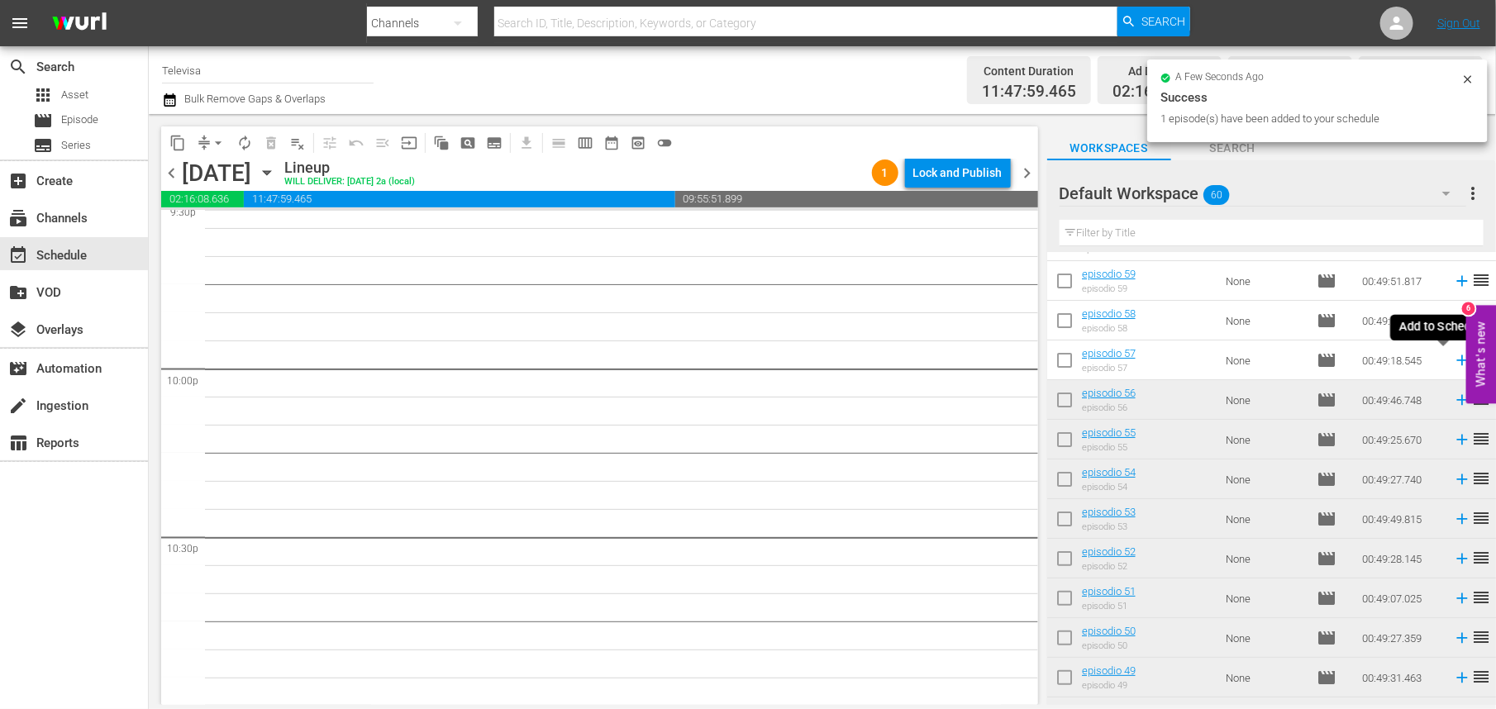
click at [1457, 360] on icon at bounding box center [1462, 361] width 11 height 11
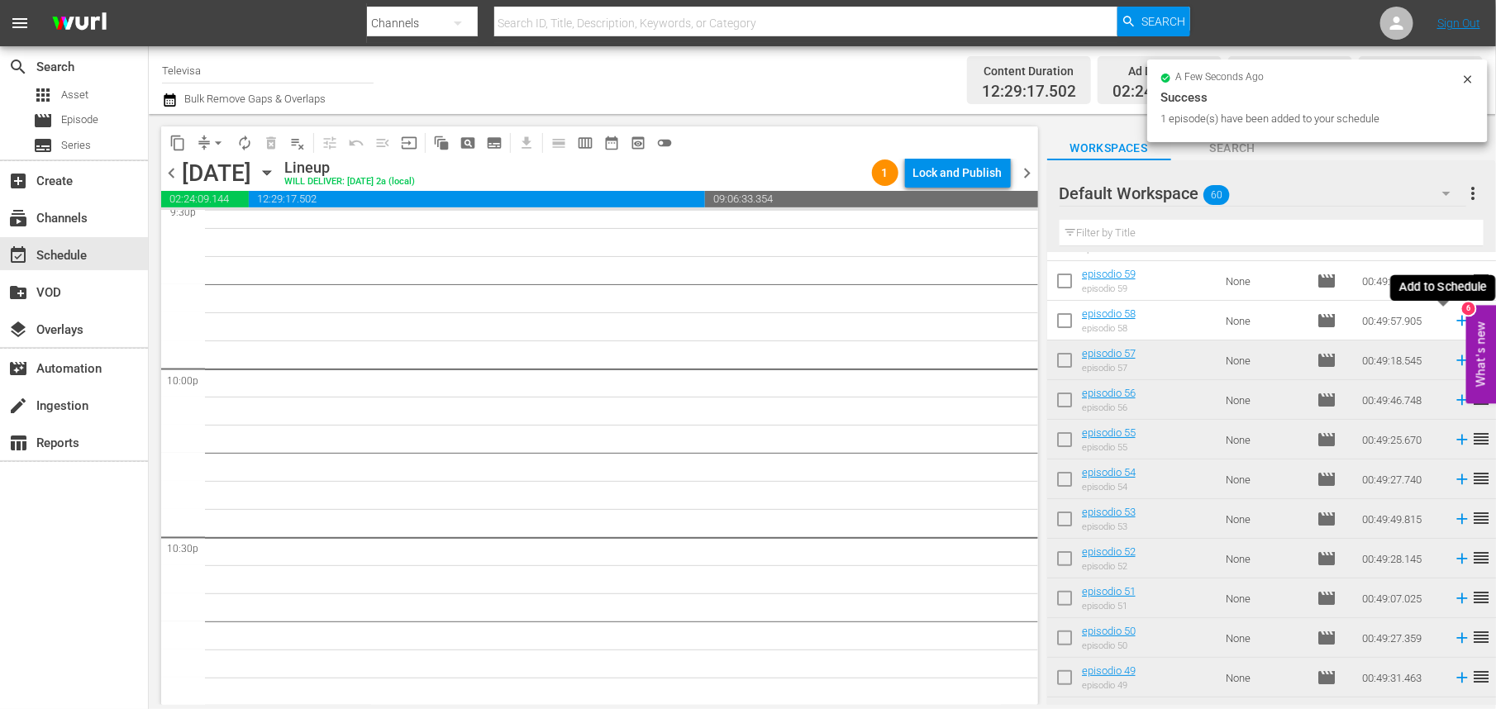
click at [1457, 321] on icon at bounding box center [1462, 321] width 11 height 11
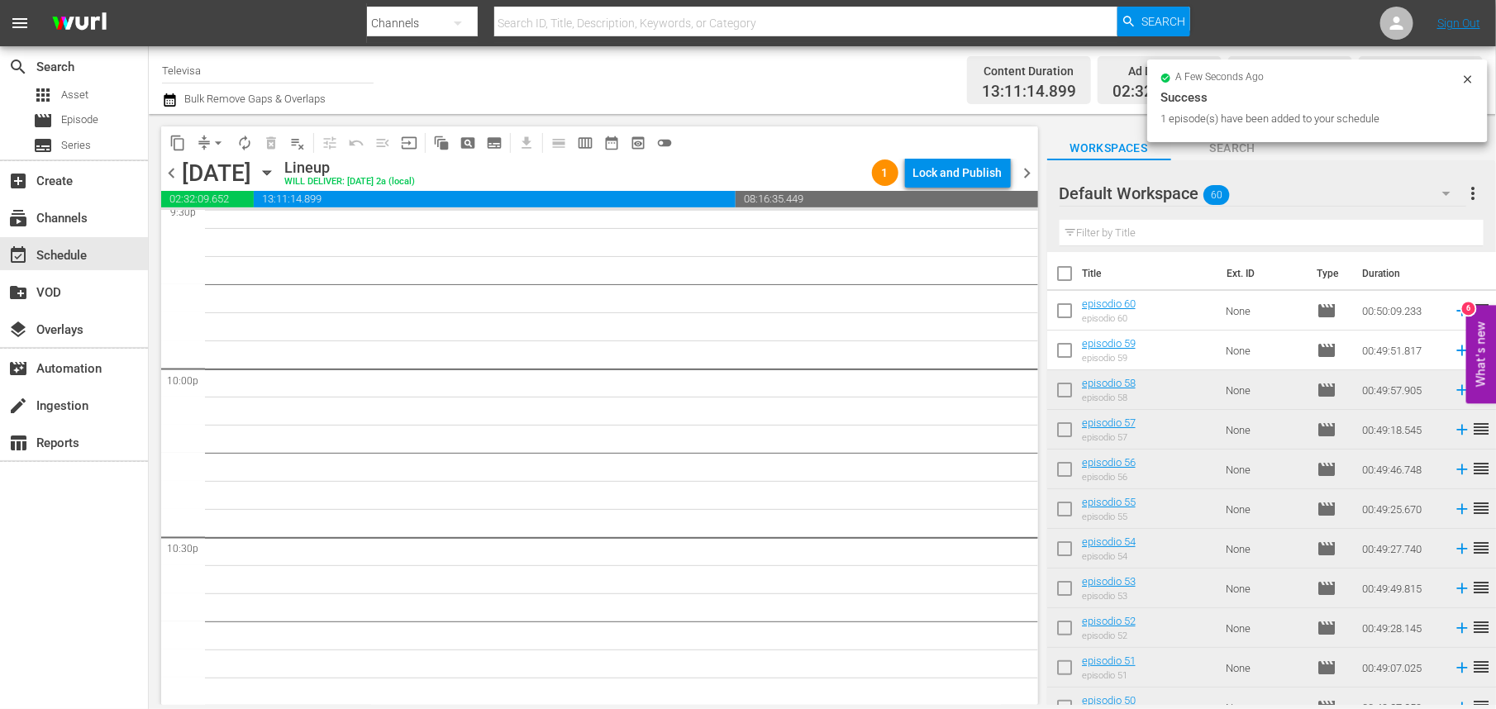
scroll to position [0, 0]
click at [1457, 355] on icon at bounding box center [1462, 353] width 11 height 11
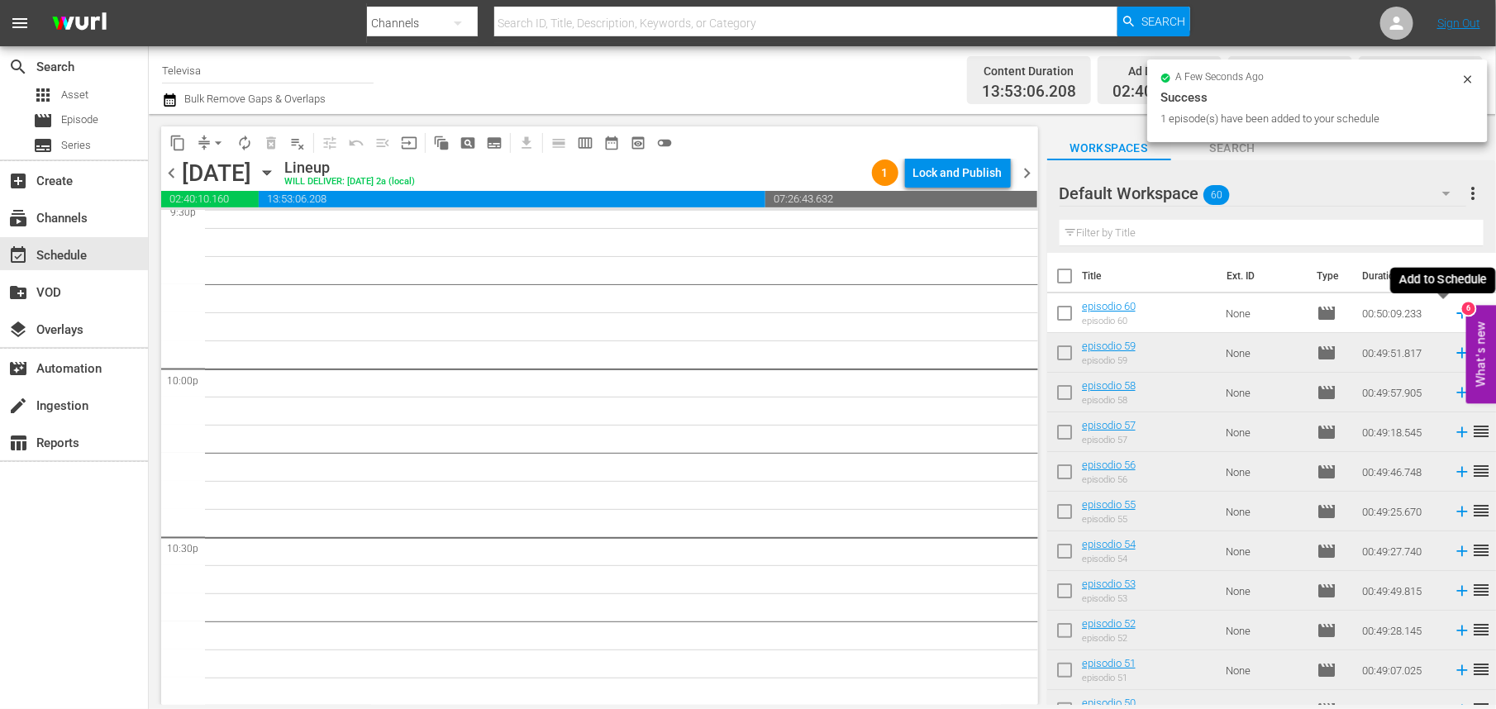
click at [1457, 316] on icon at bounding box center [1462, 313] width 11 height 11
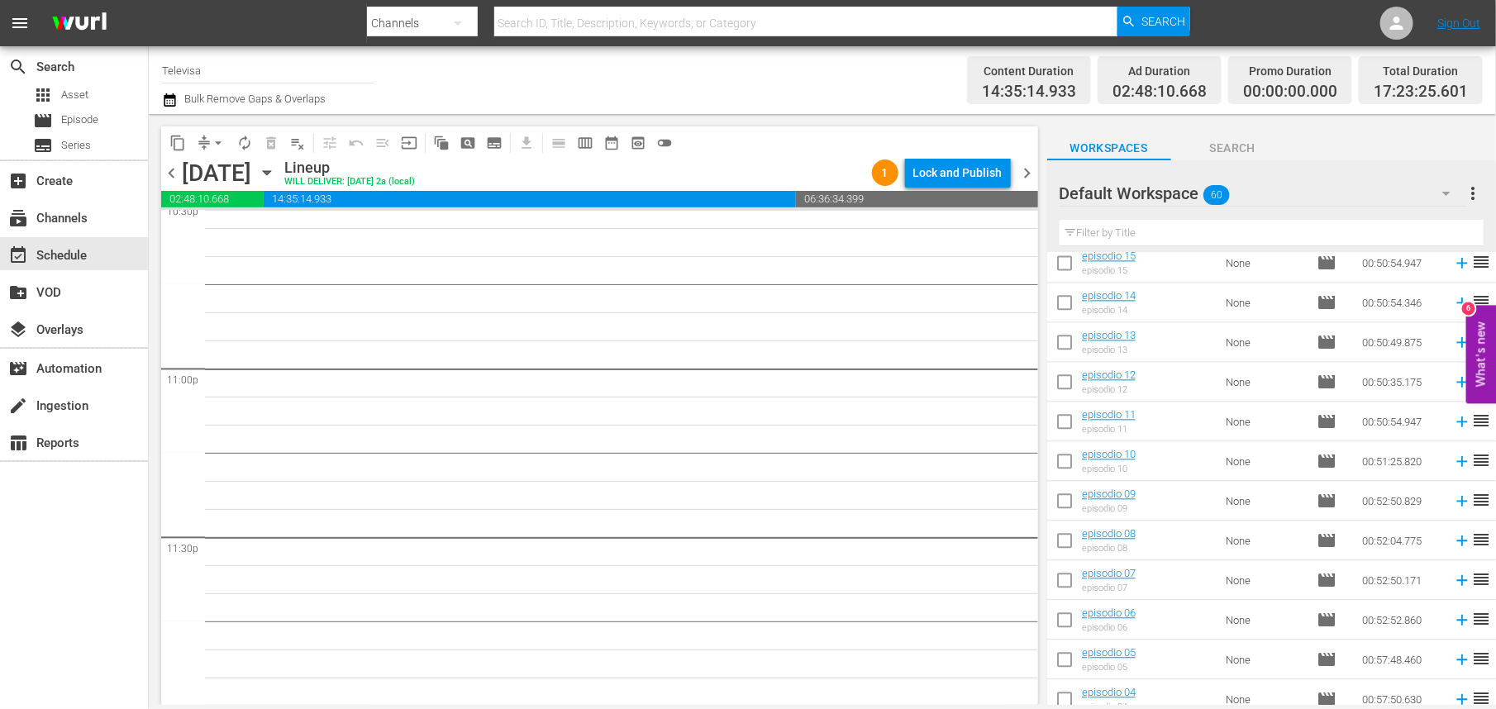
scroll to position [1967, 0]
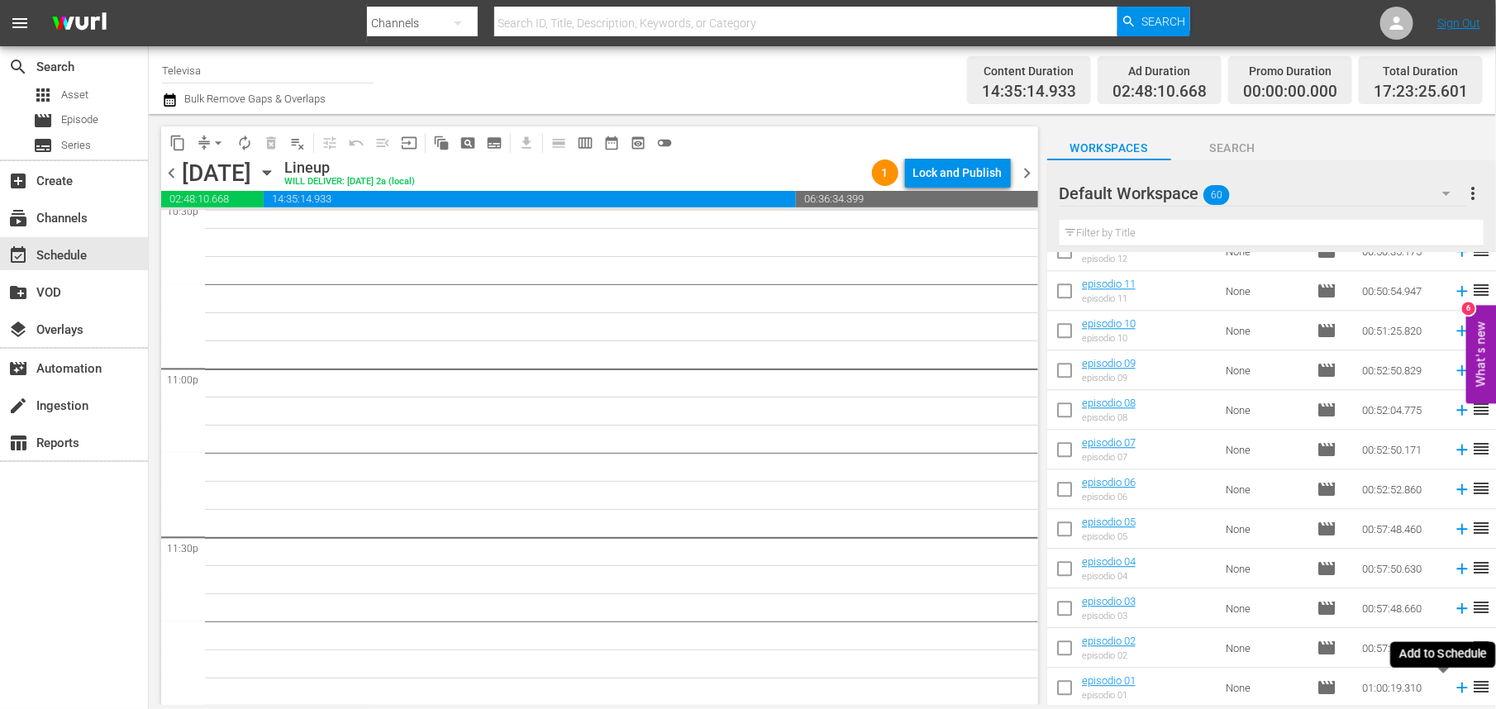
click at [1457, 690] on icon at bounding box center [1462, 688] width 11 height 11
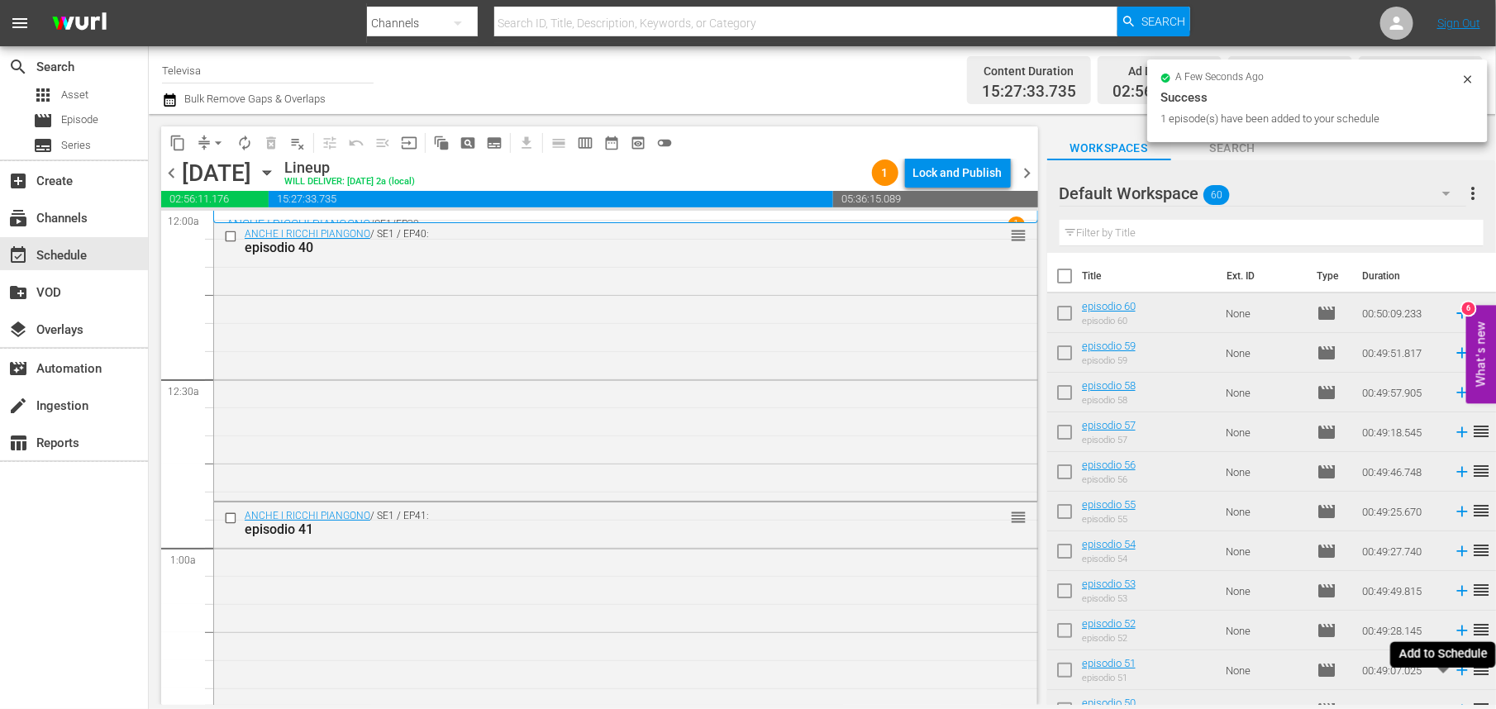
scroll to position [1967, 0]
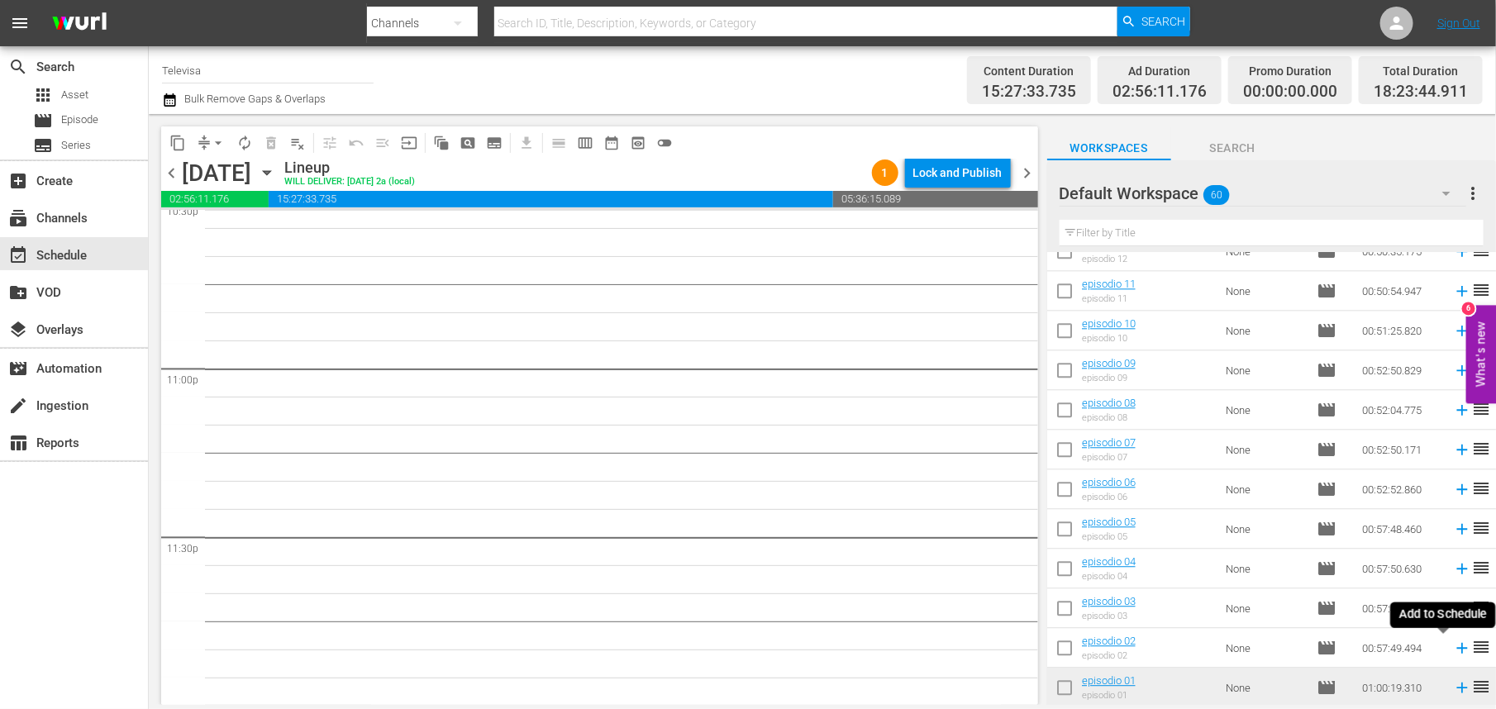
click at [1453, 651] on icon at bounding box center [1462, 648] width 18 height 18
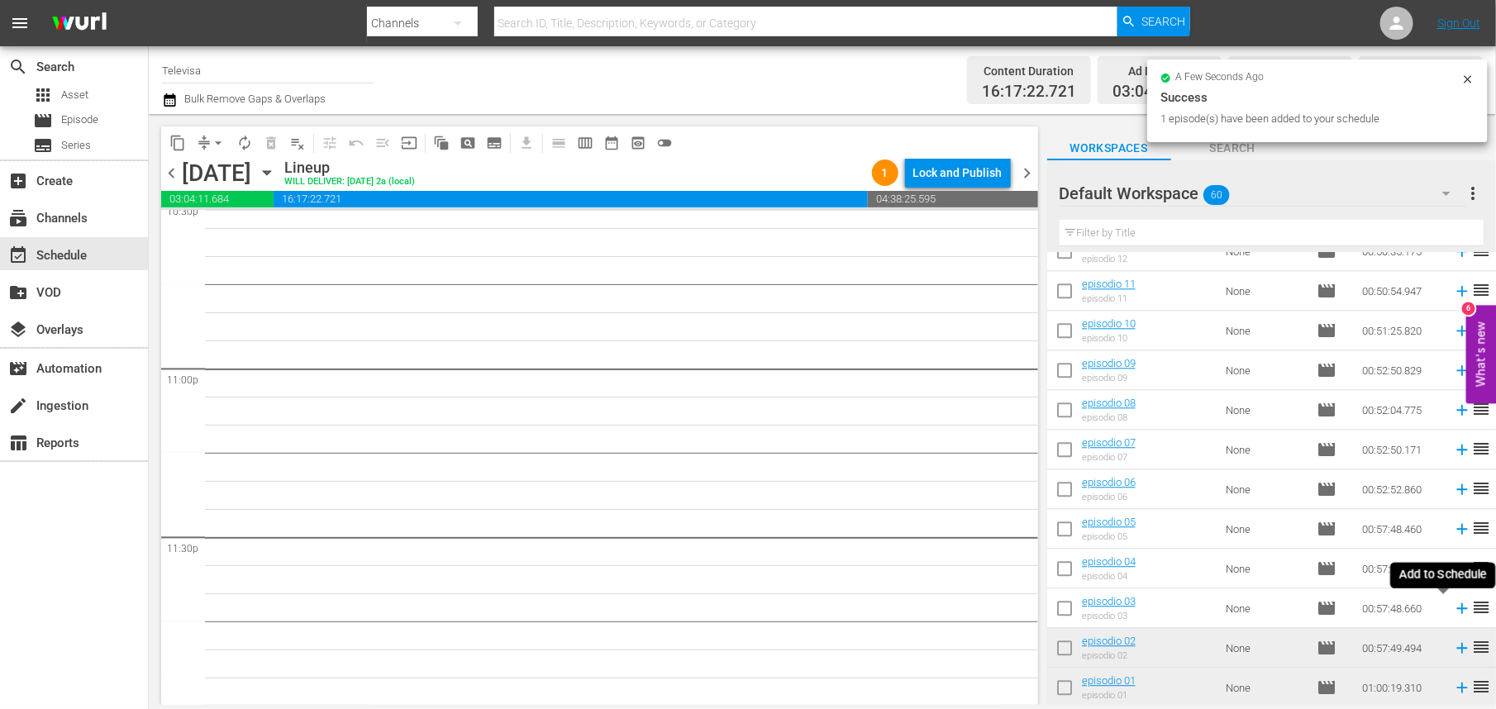
scroll to position [7573, 0]
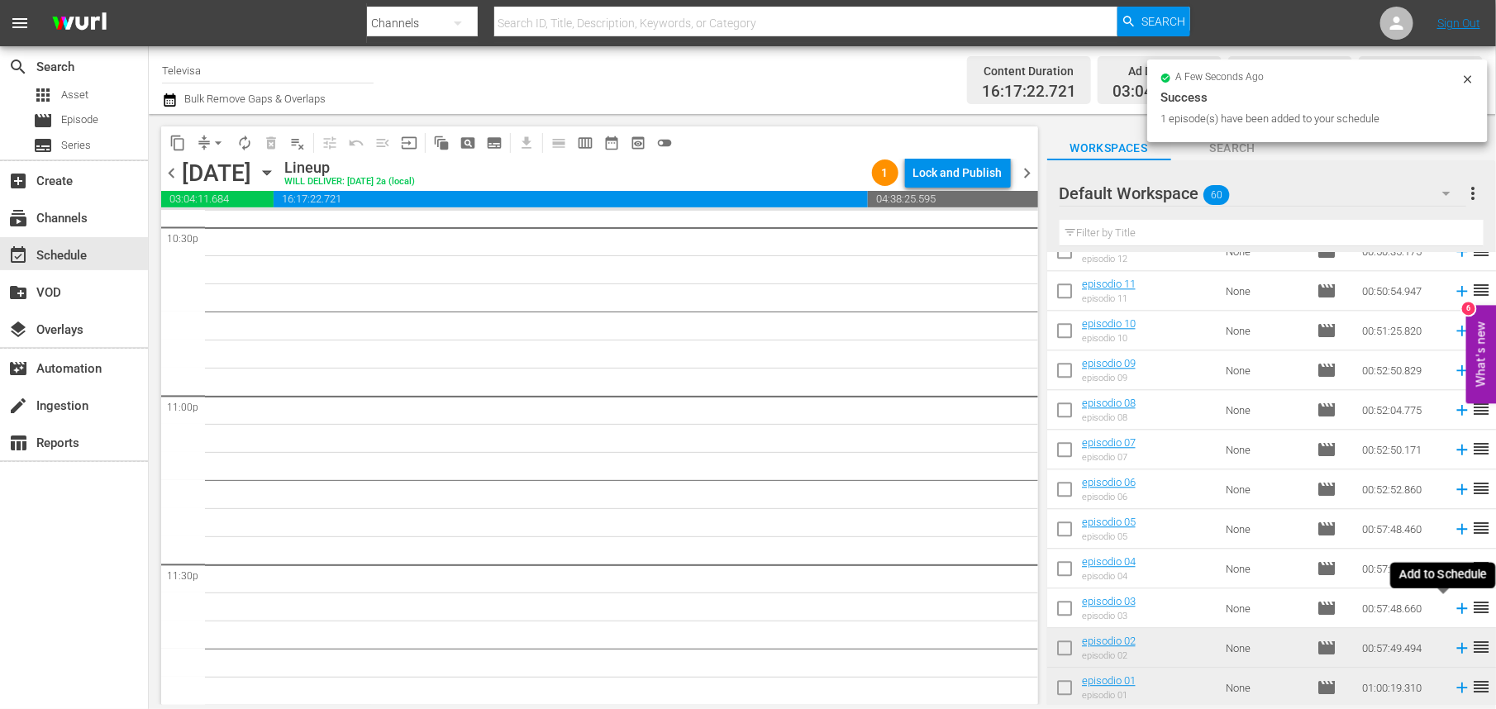
click at [1457, 610] on icon at bounding box center [1462, 609] width 11 height 11
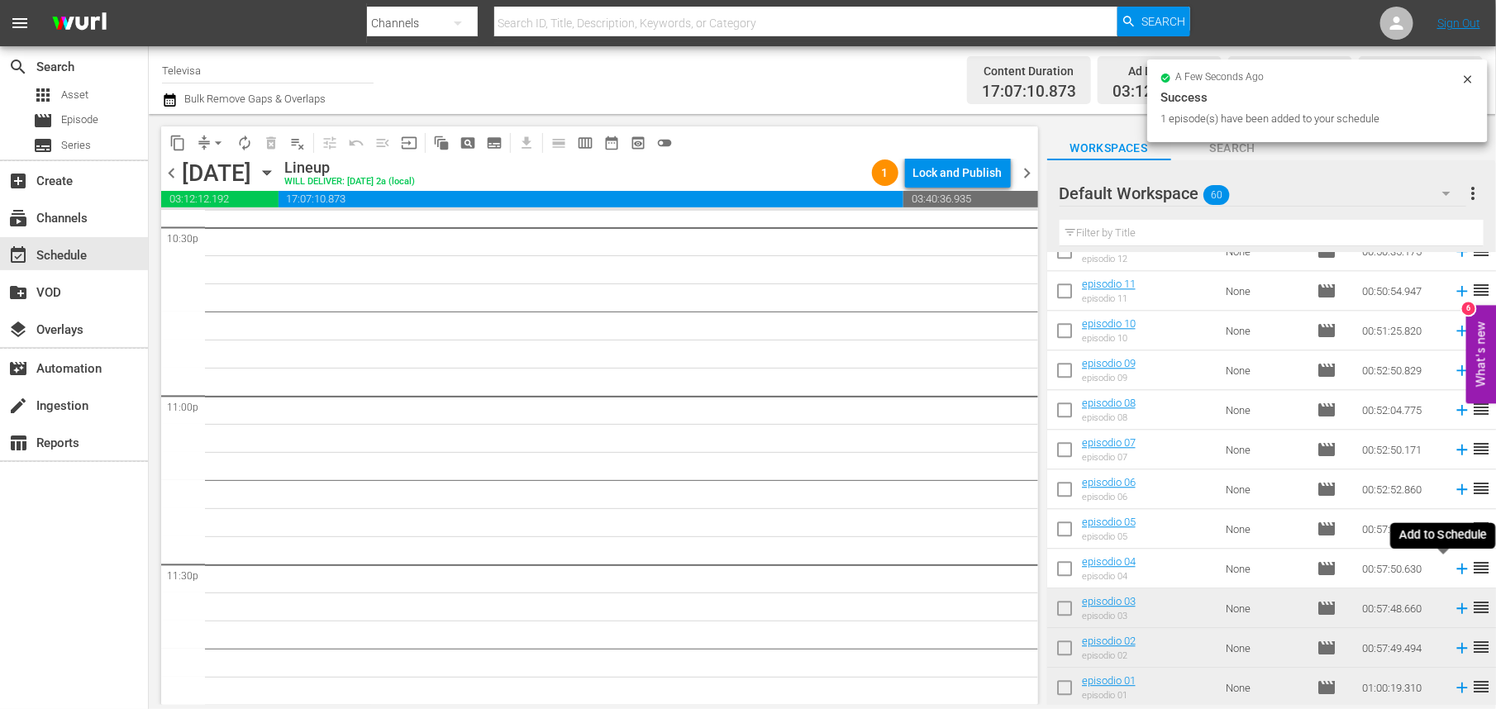
scroll to position [7545, 0]
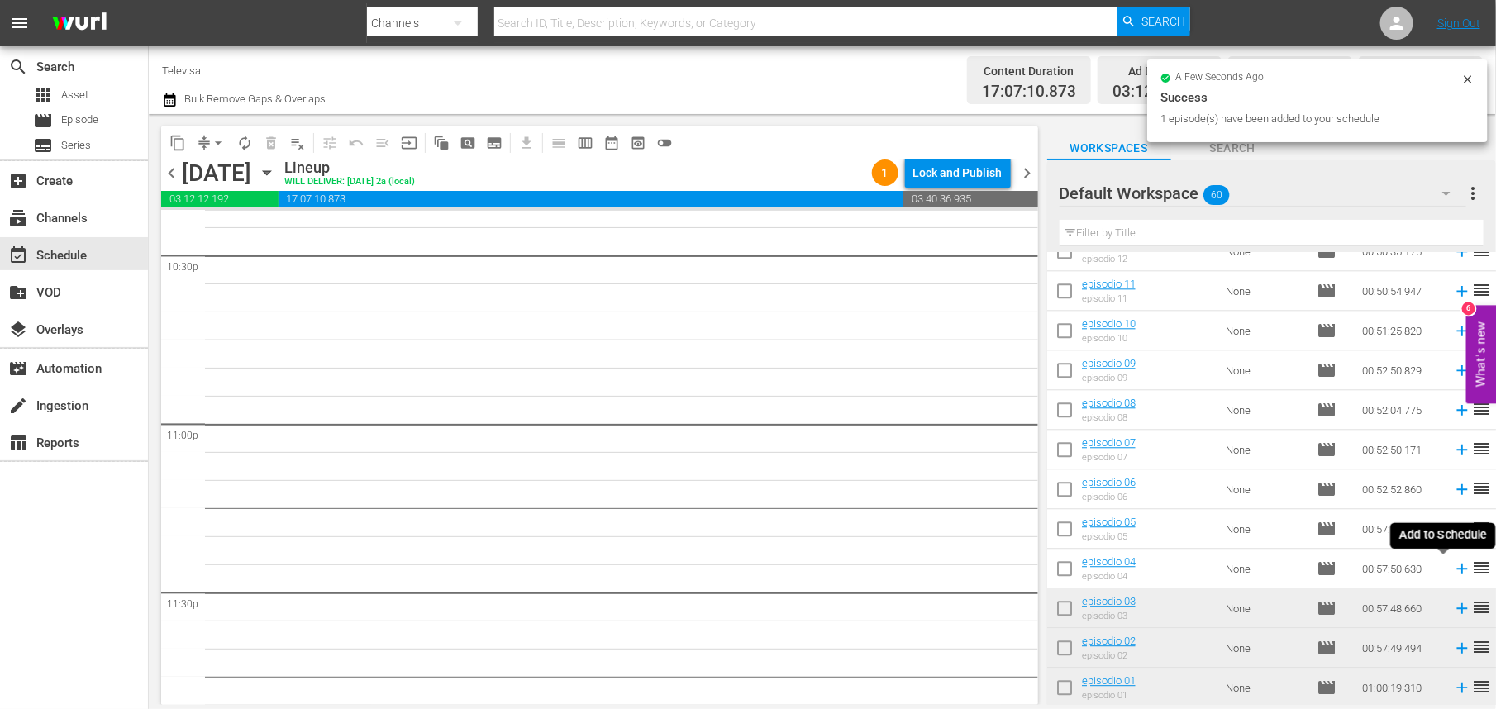
click at [1457, 569] on icon at bounding box center [1462, 569] width 11 height 11
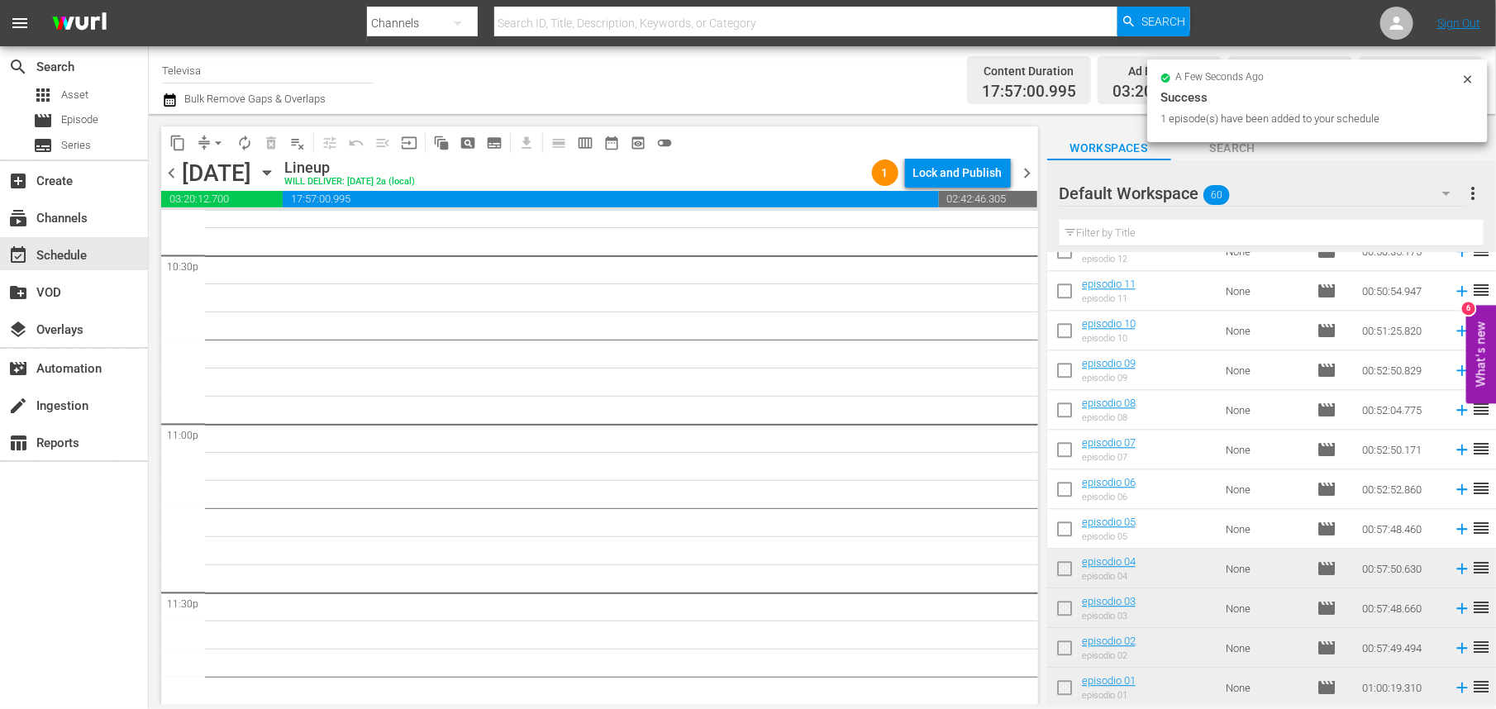
scroll to position [7516, 0]
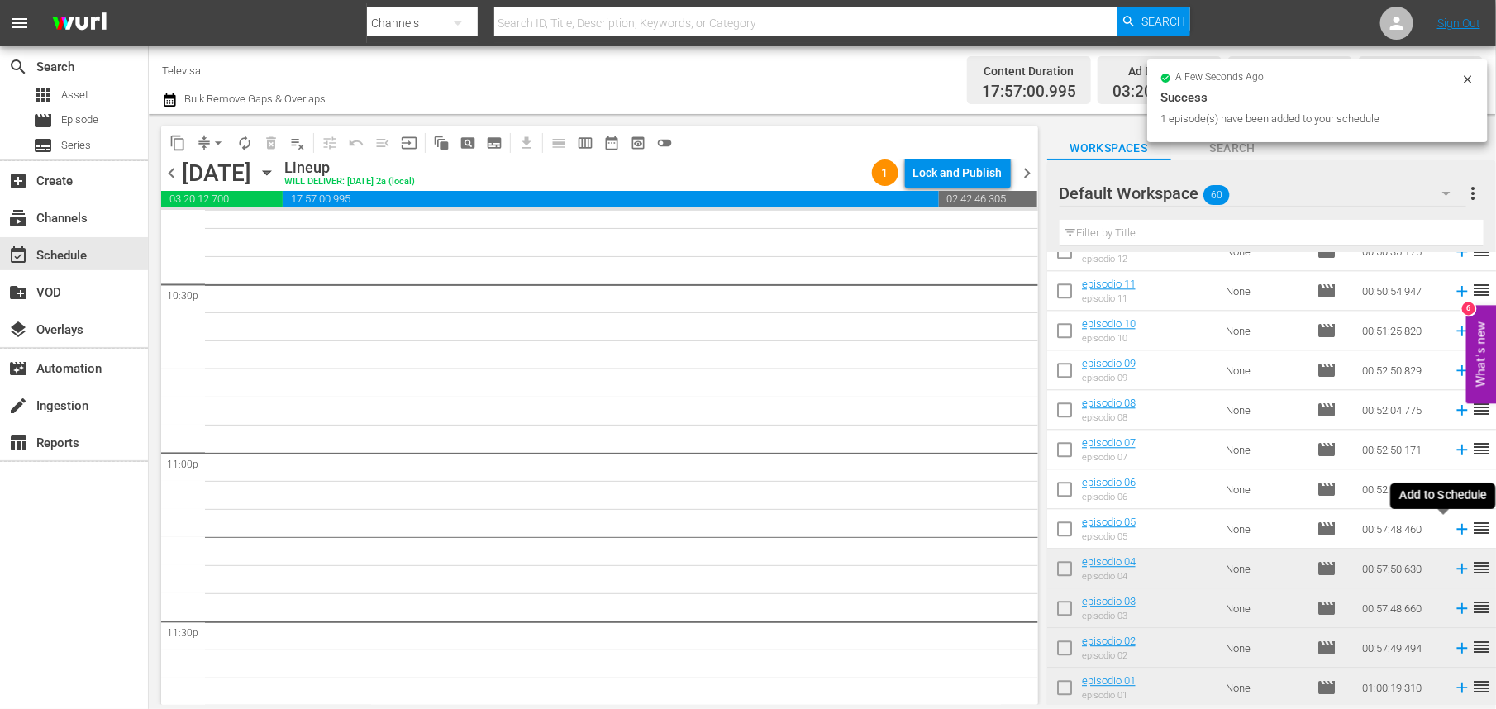
click at [1457, 531] on icon at bounding box center [1462, 529] width 11 height 11
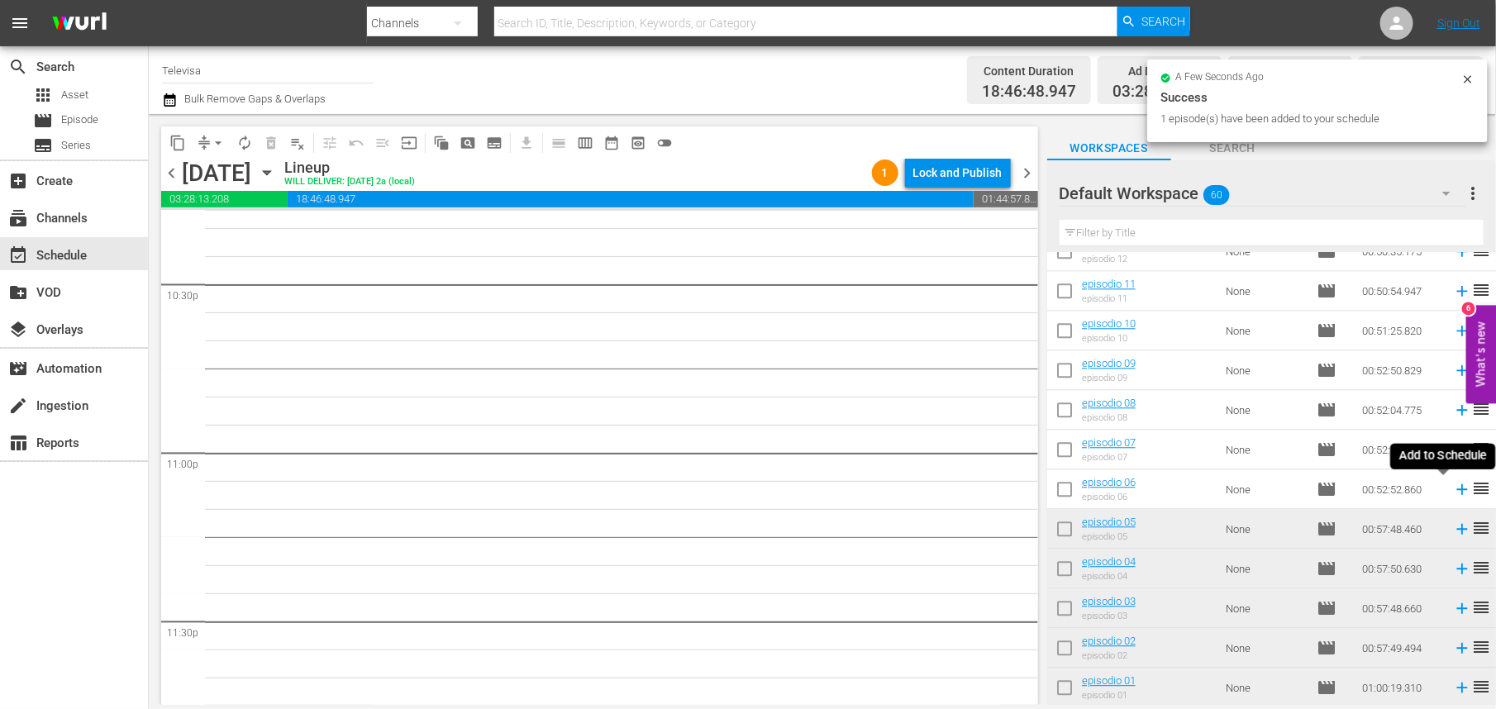
click at [1457, 489] on icon at bounding box center [1462, 489] width 11 height 11
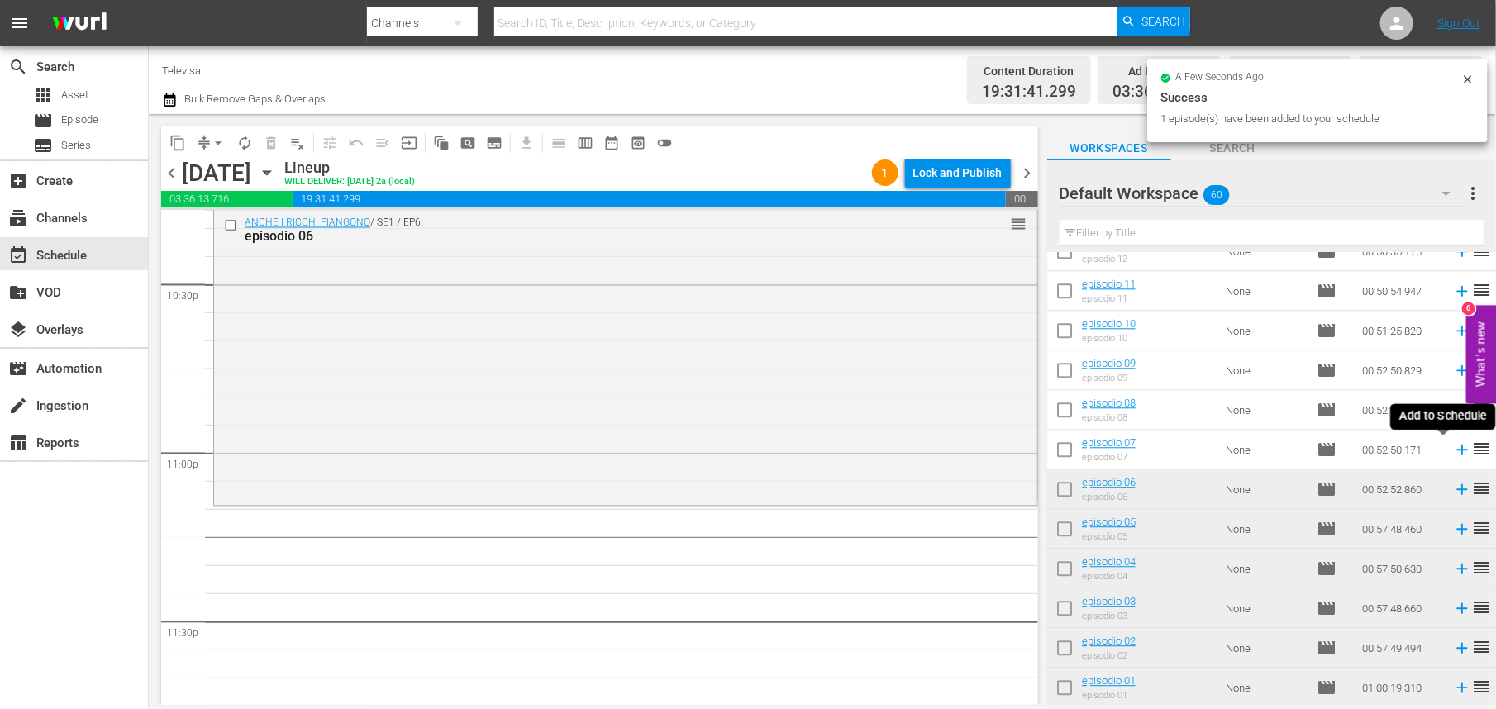
click at [1453, 451] on icon at bounding box center [1462, 450] width 18 height 18
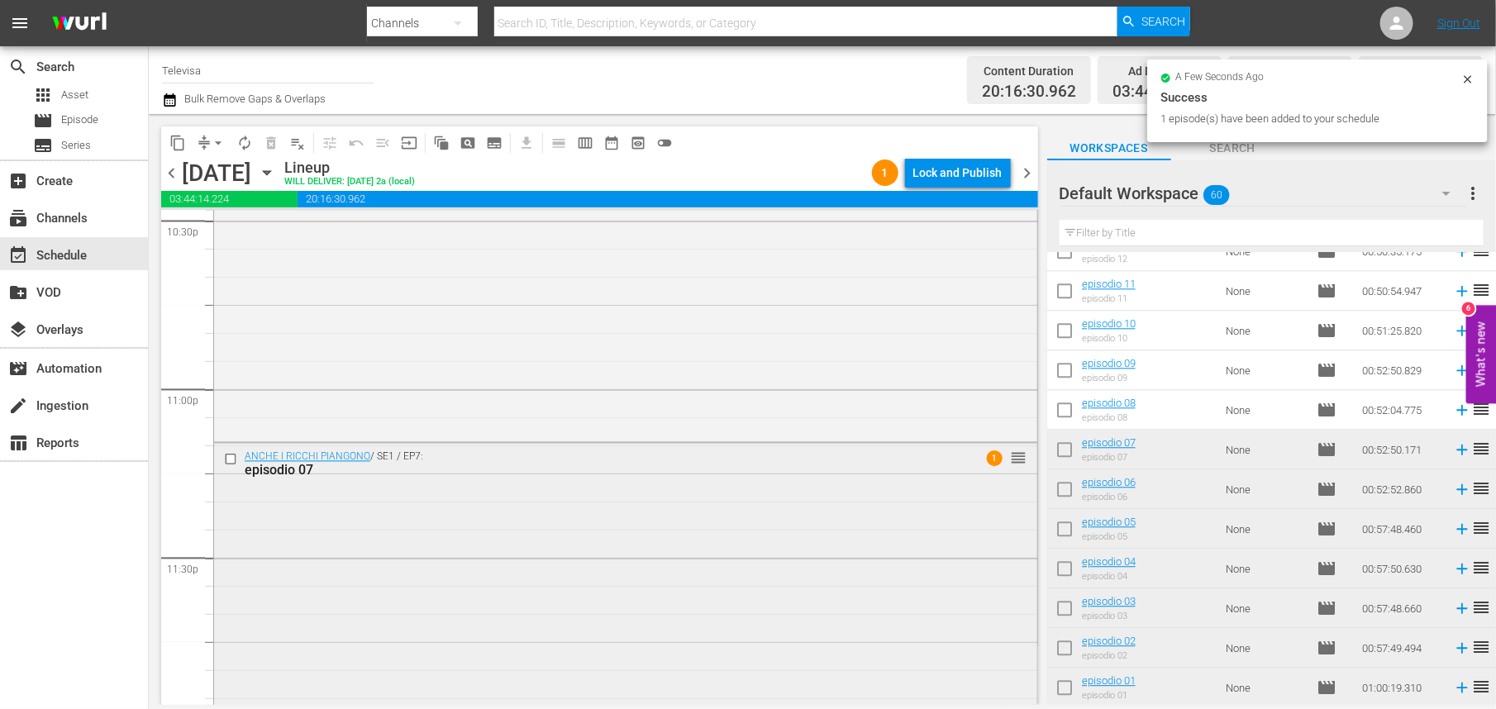
scroll to position [7614, 0]
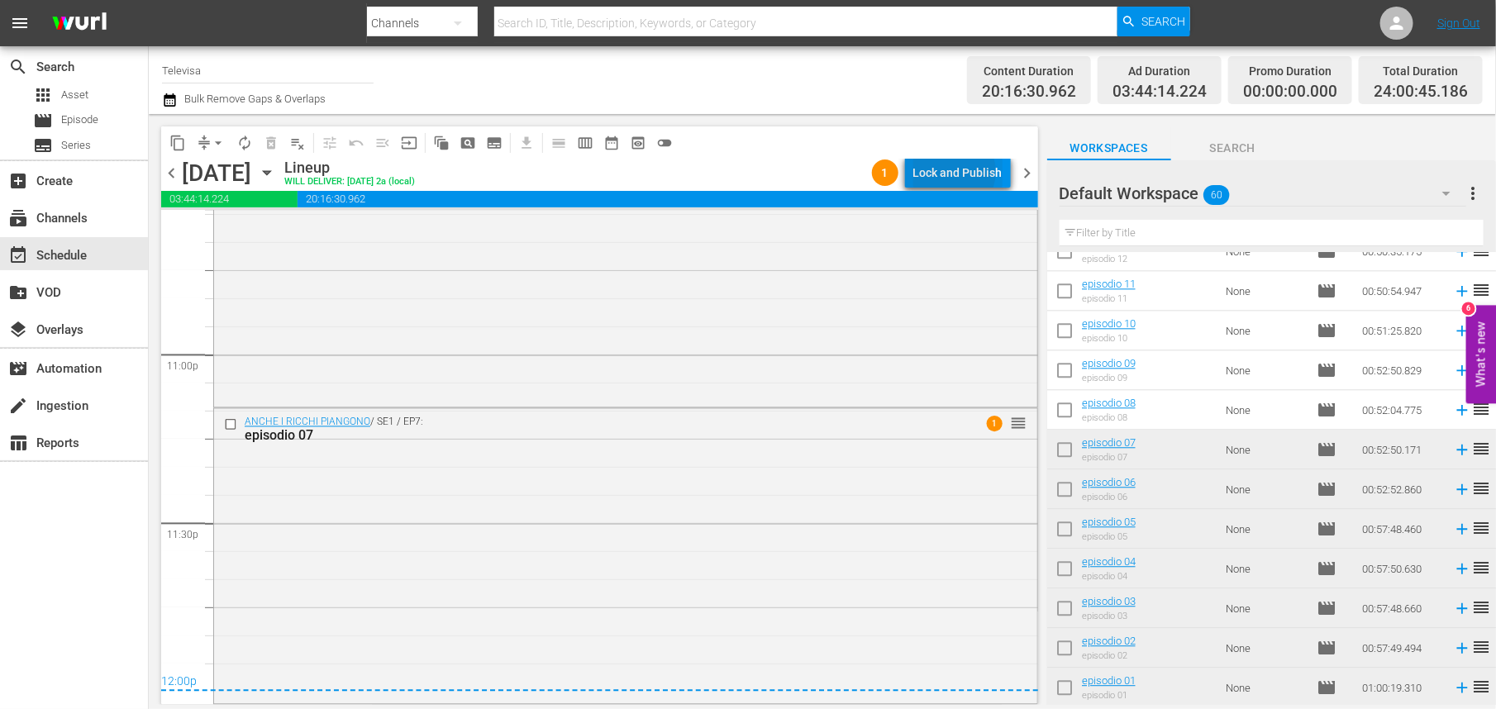
click at [956, 172] on div "Lock and Publish" at bounding box center [958, 173] width 89 height 30
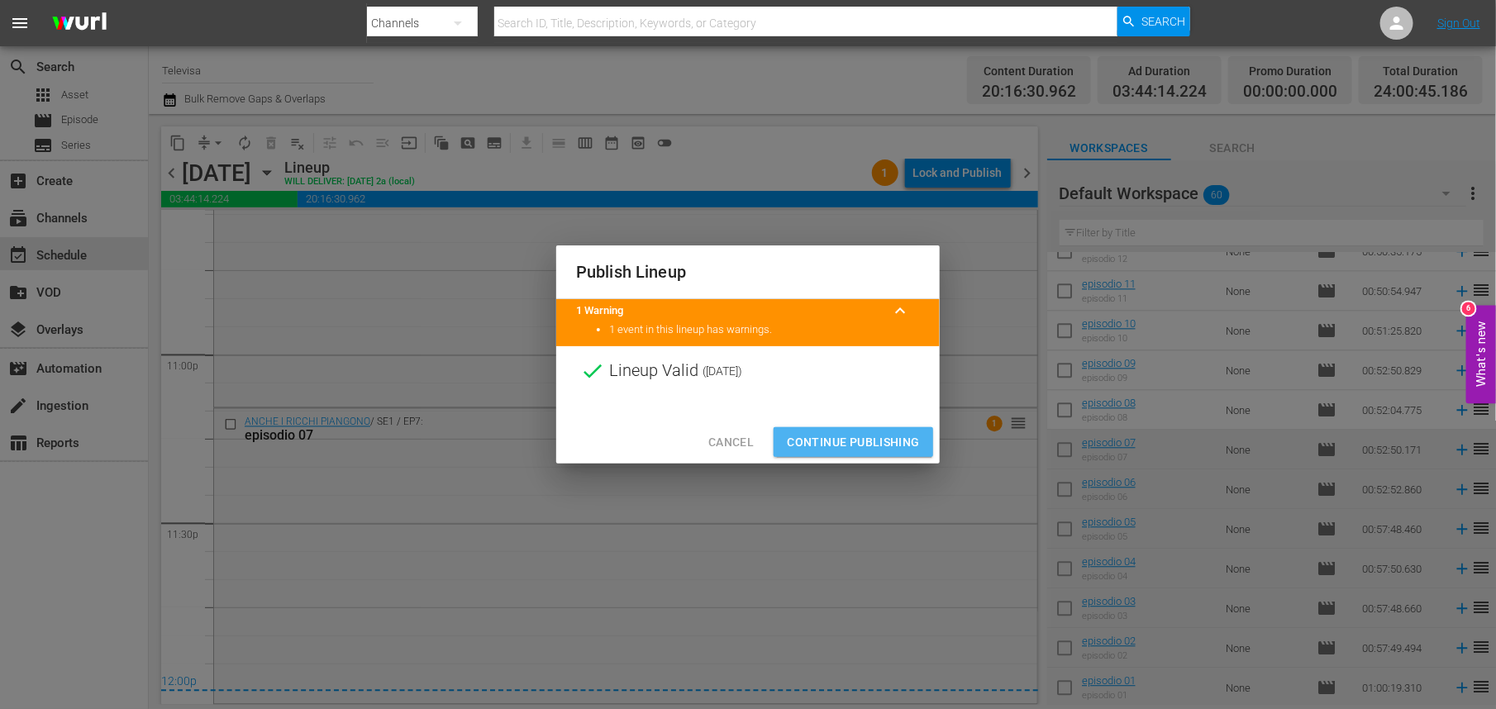
click at [838, 450] on span "Continue Publishing" at bounding box center [853, 442] width 133 height 21
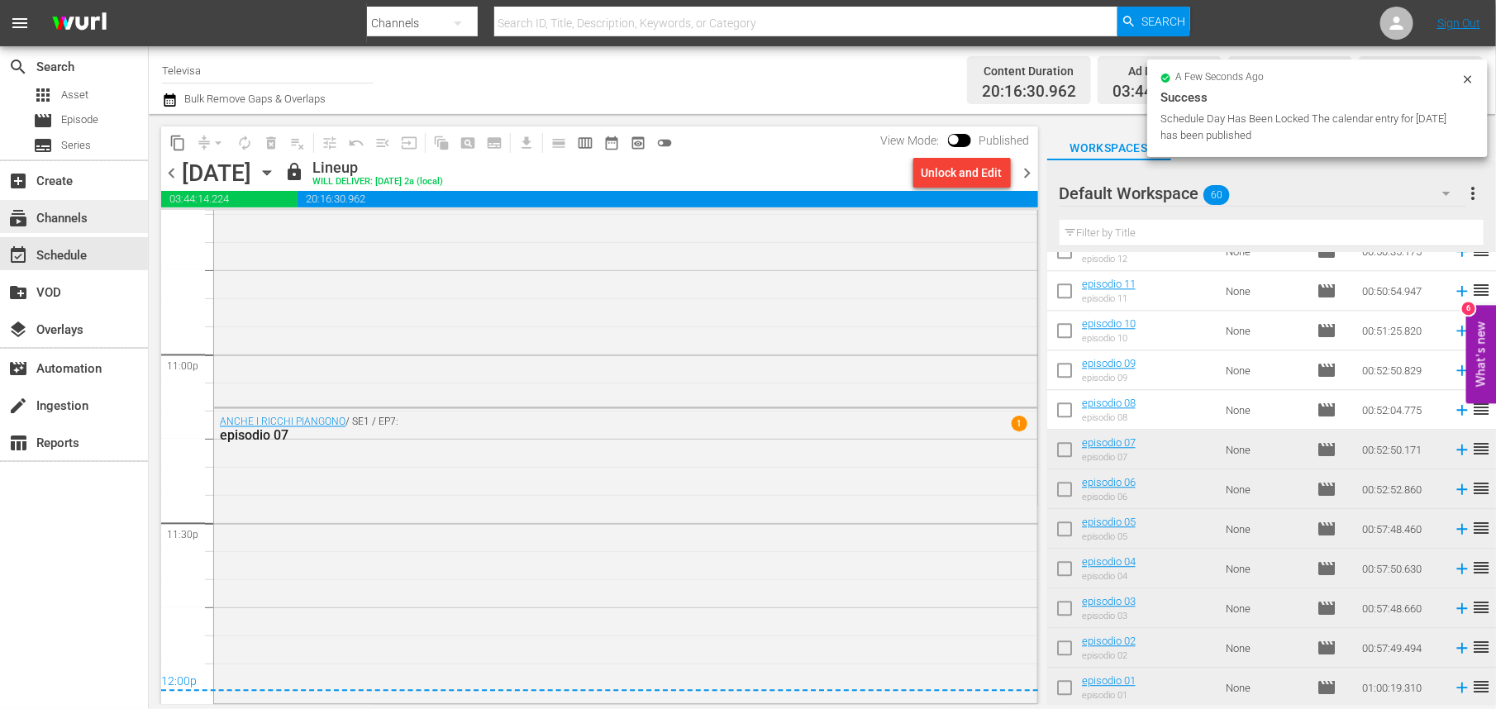
click at [75, 217] on div "subscriptions Channels" at bounding box center [46, 215] width 93 height 15
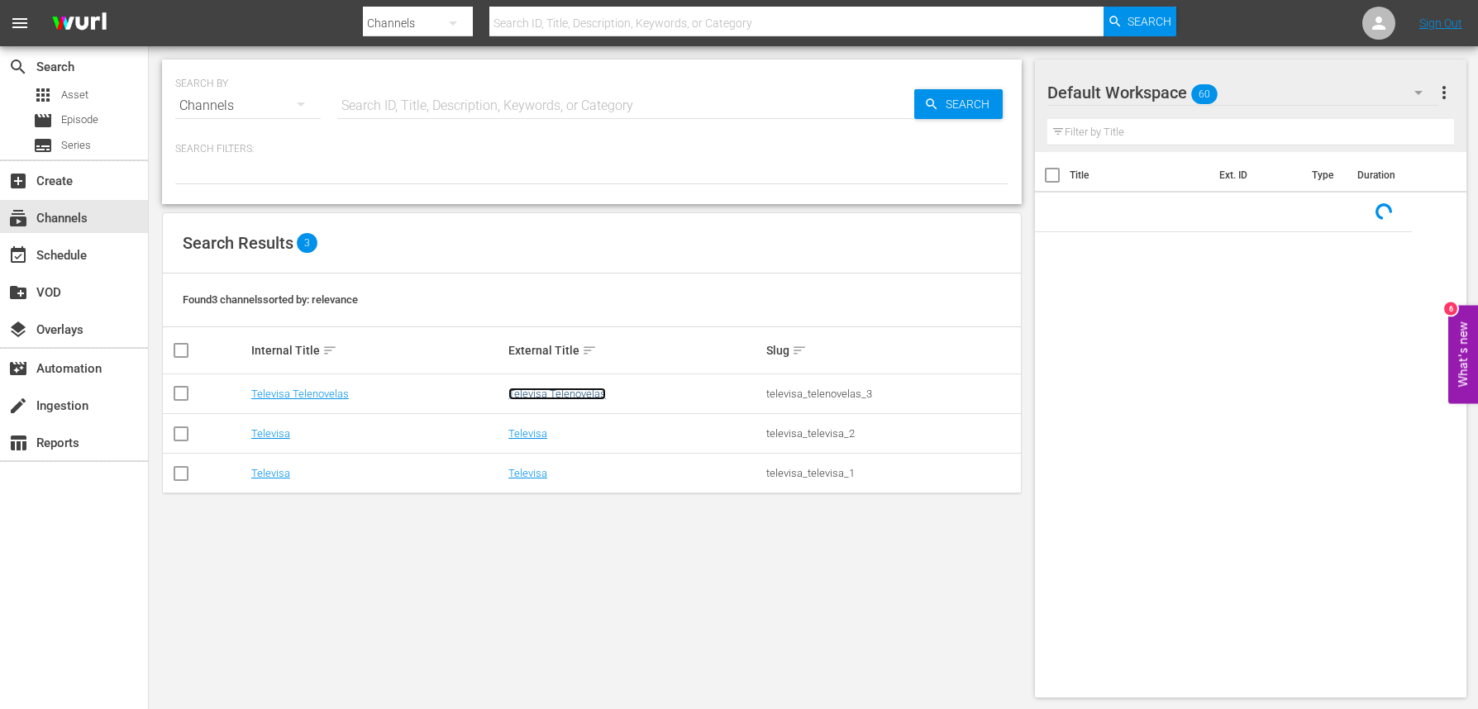
click at [529, 393] on link "Televisa Telenovelas" at bounding box center [557, 394] width 98 height 12
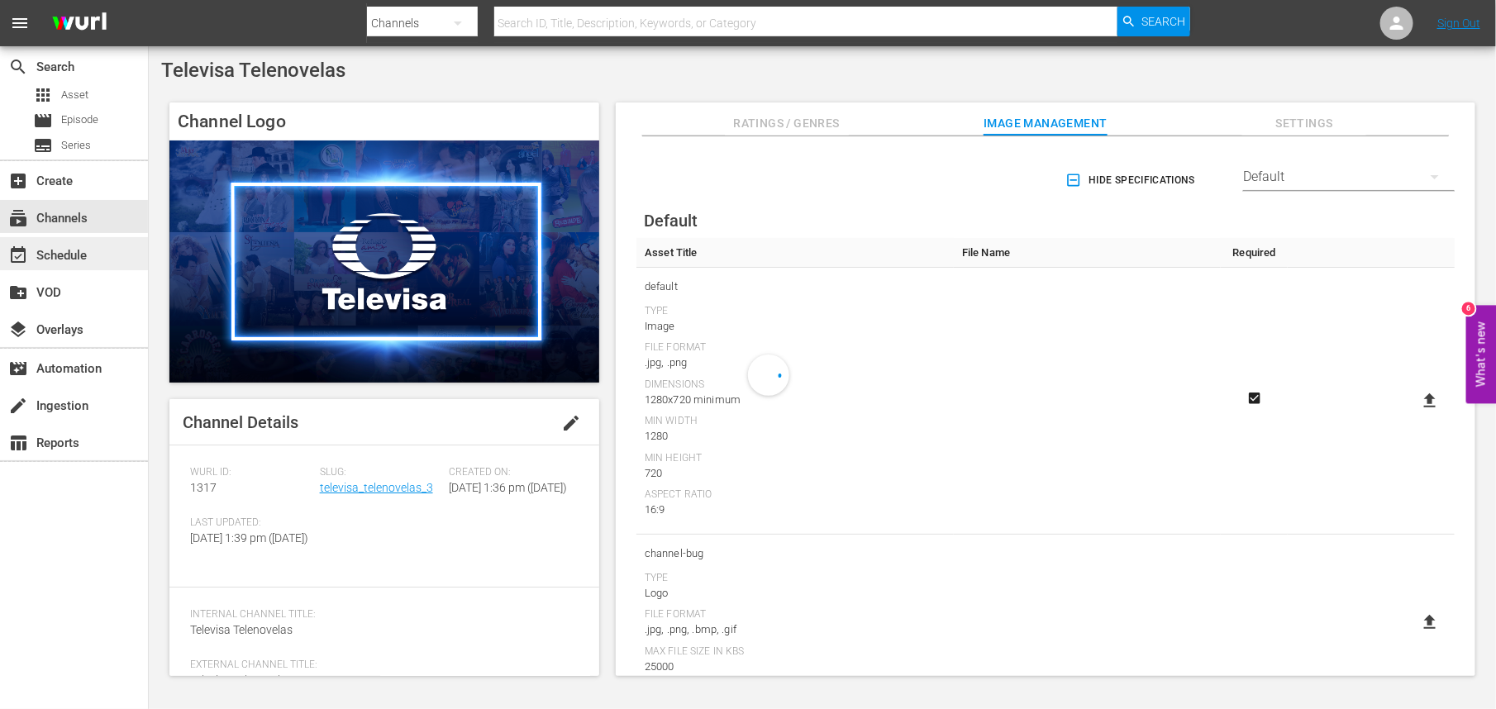
click at [60, 248] on div "event_available Schedule" at bounding box center [46, 253] width 93 height 15
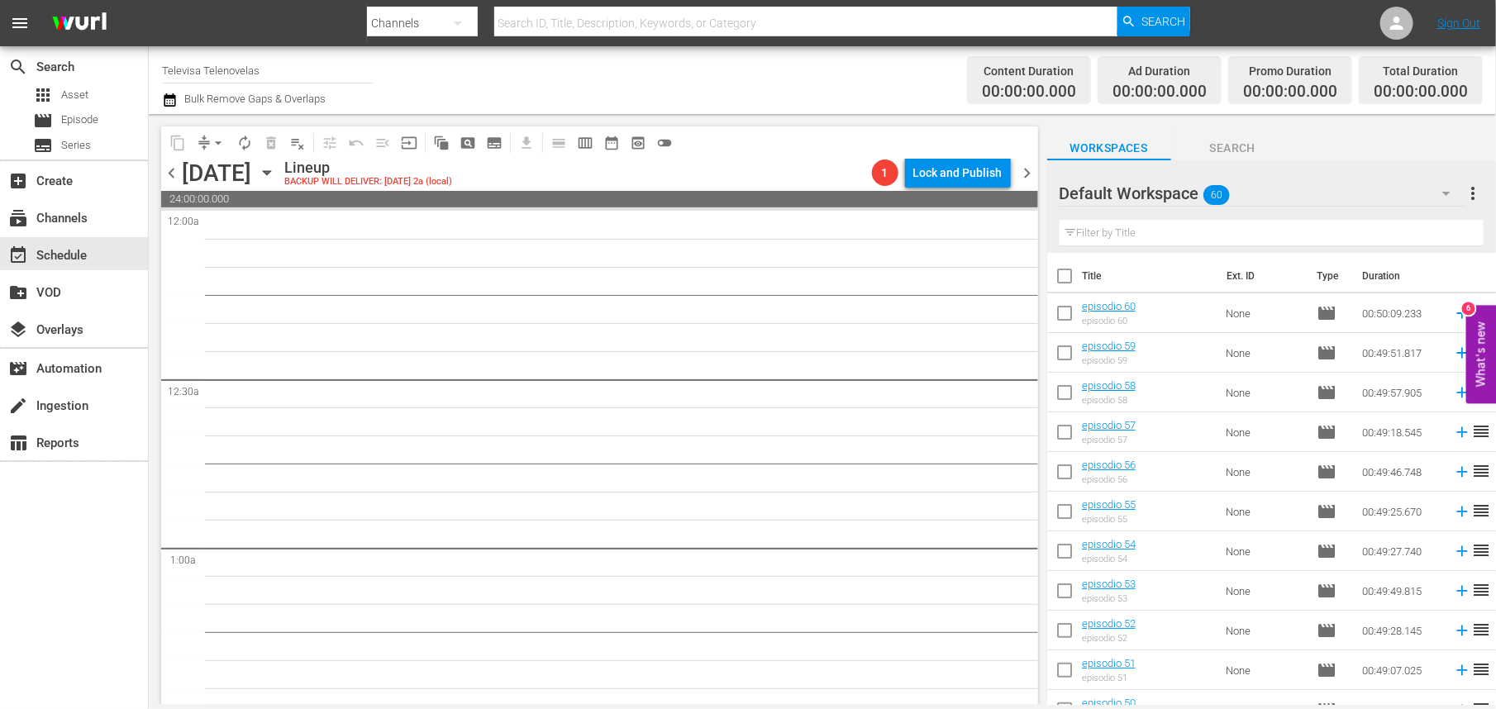
click at [276, 169] on icon "button" at bounding box center [267, 173] width 18 height 18
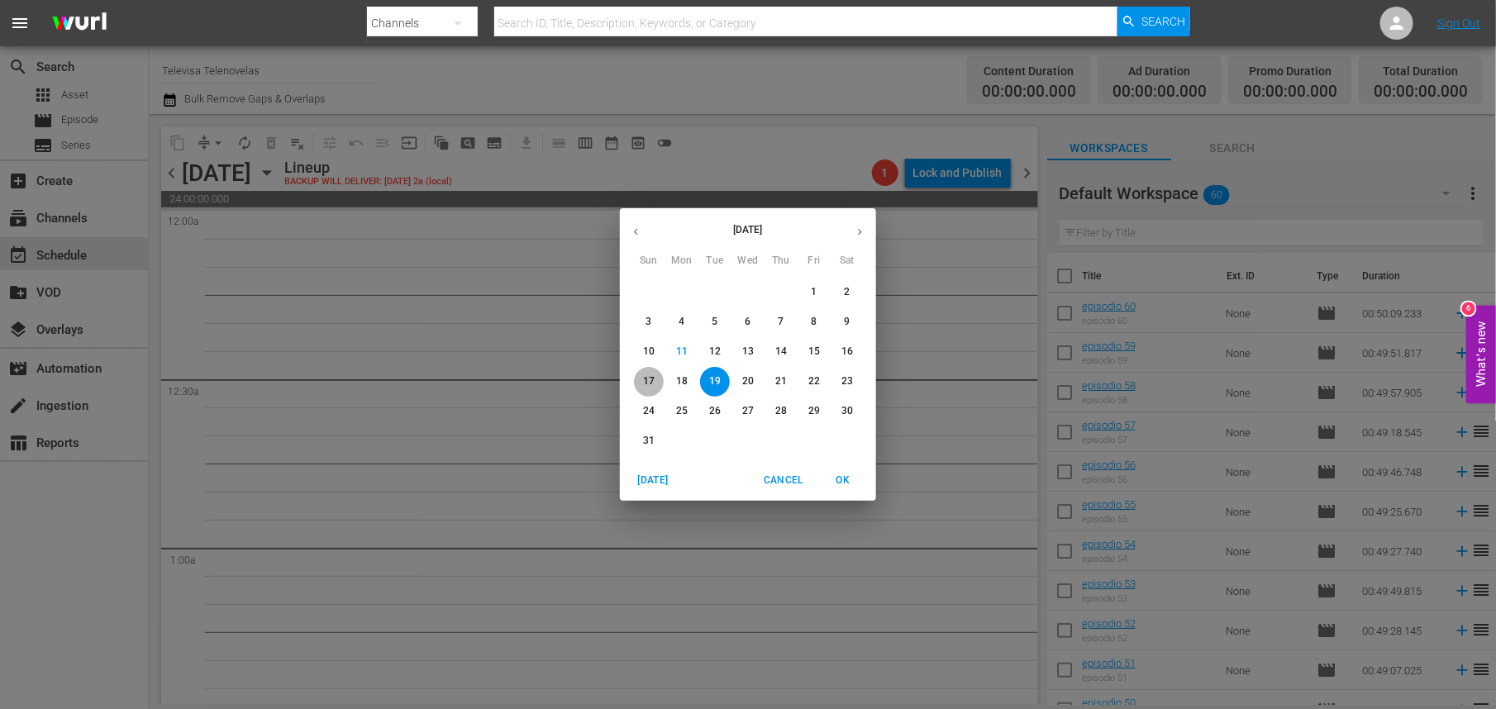
click at [647, 383] on p "17" at bounding box center [649, 382] width 12 height 14
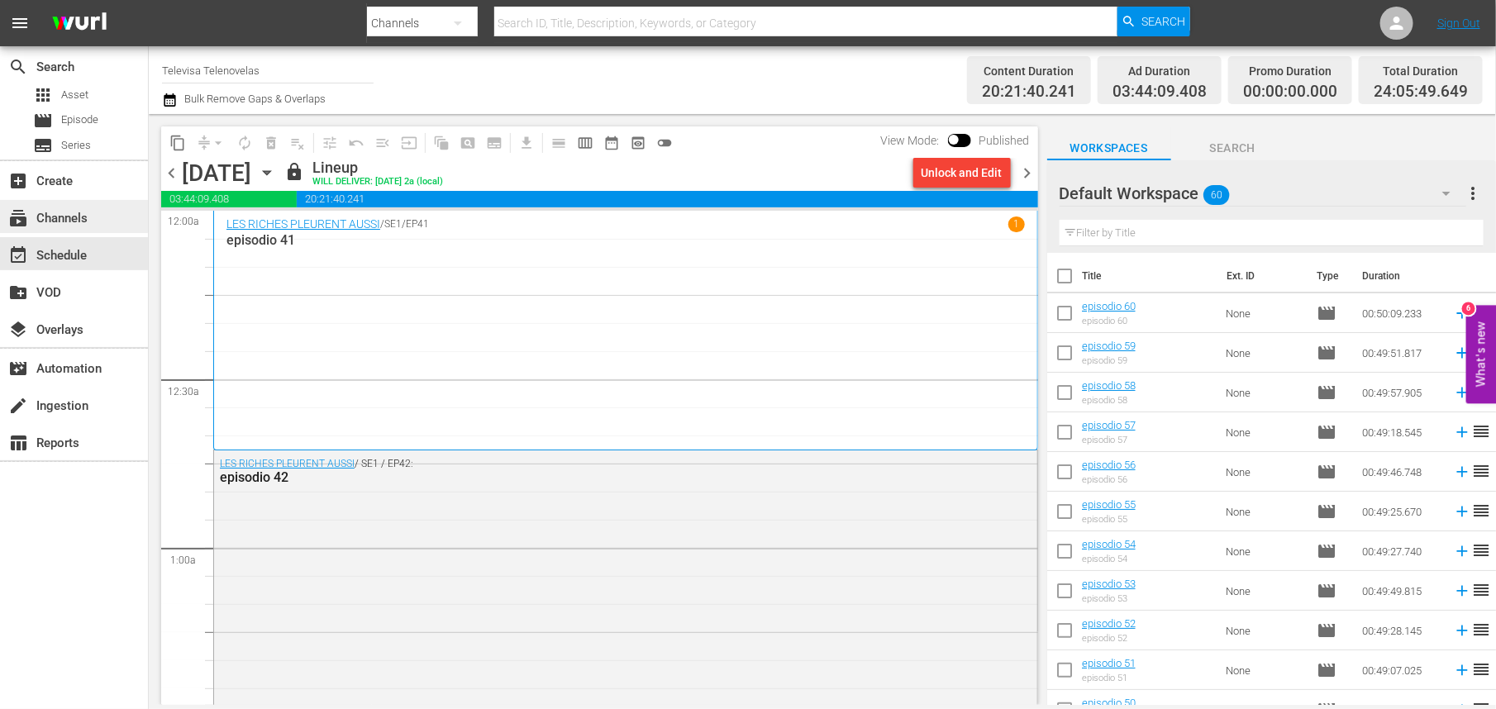
click at [75, 214] on div "subscriptions Channels" at bounding box center [46, 215] width 93 height 15
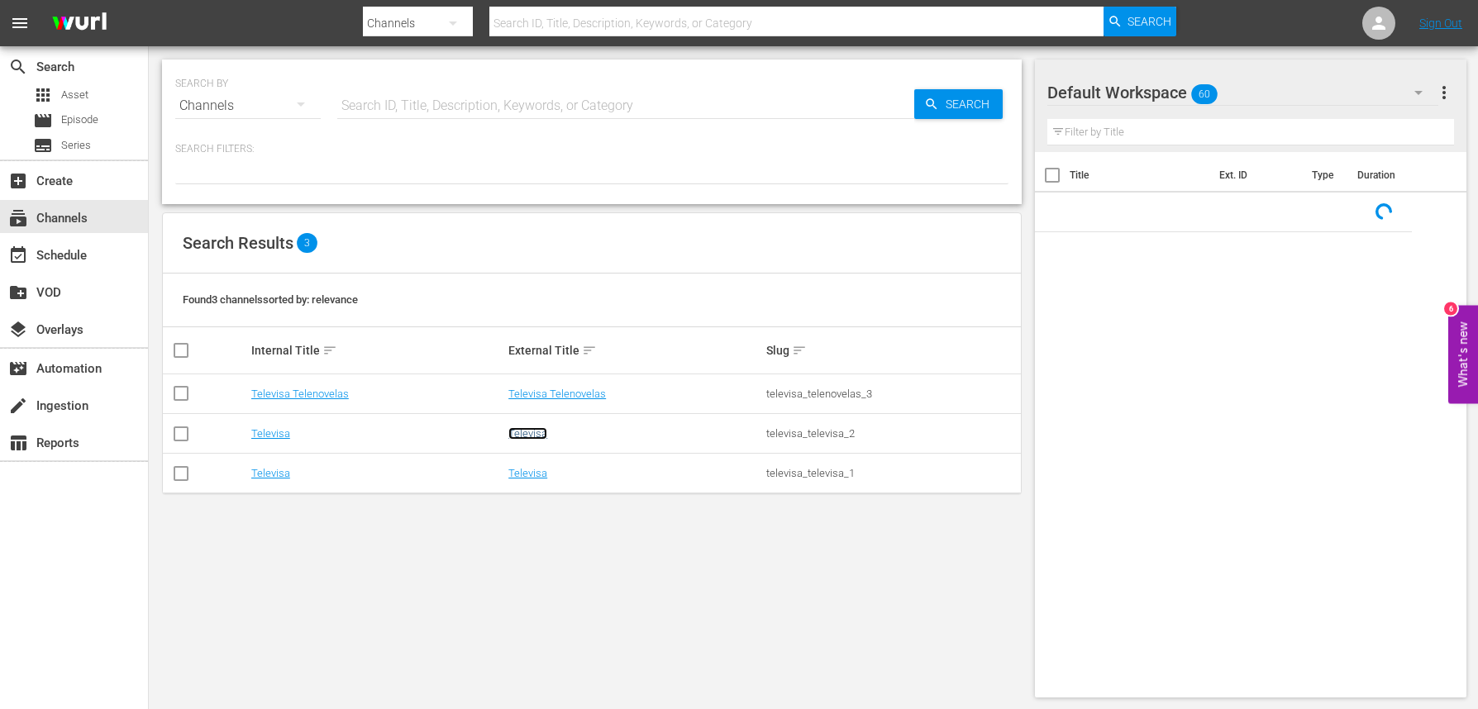
click at [513, 435] on link "Televisa" at bounding box center [527, 433] width 39 height 12
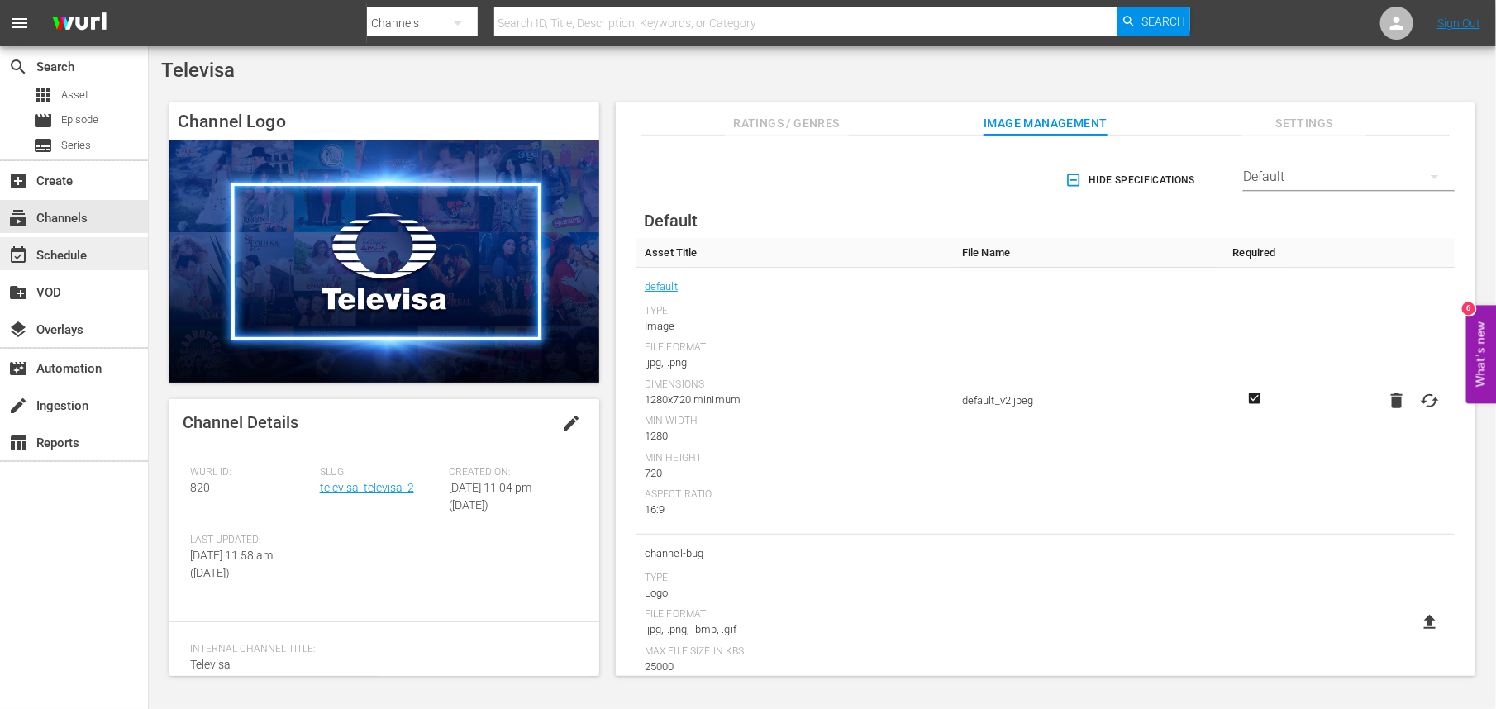
click at [87, 251] on div "event_available Schedule" at bounding box center [46, 253] width 93 height 15
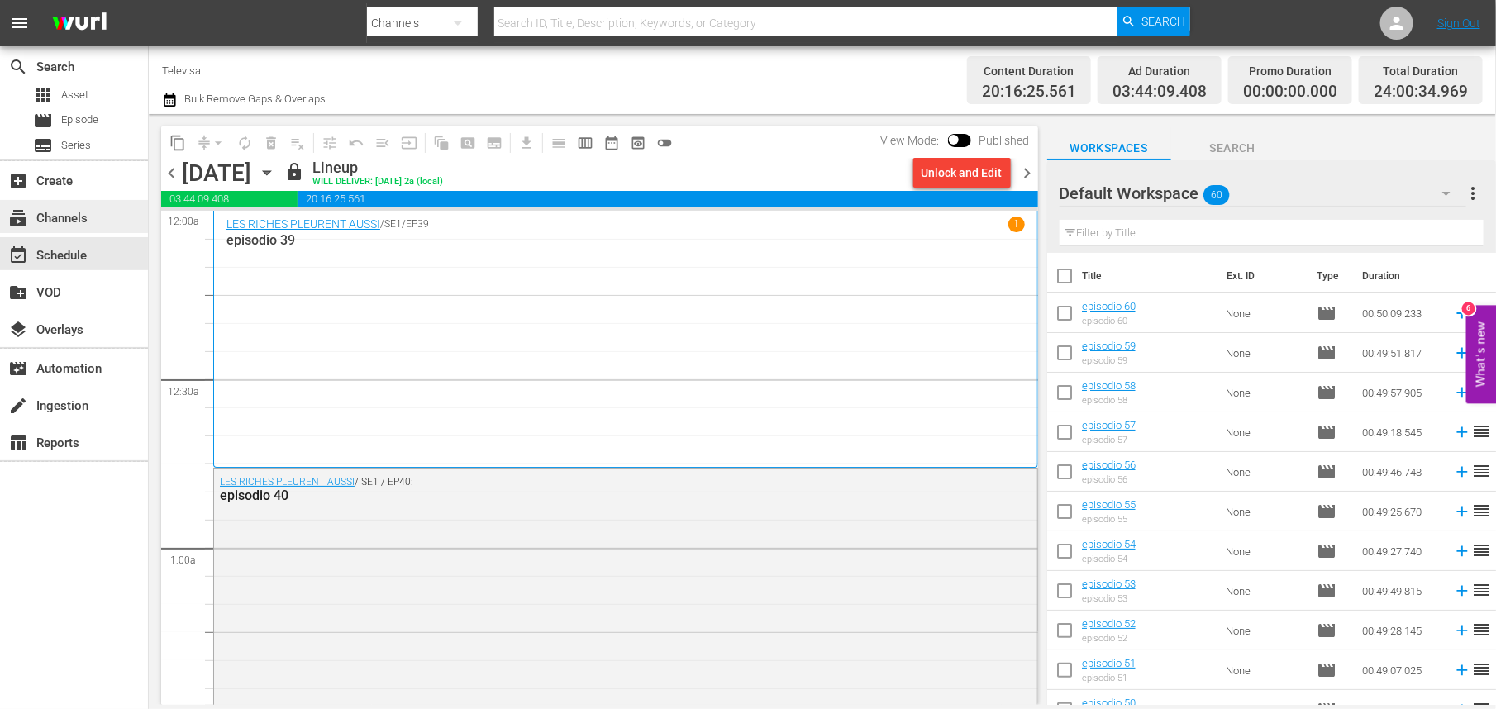
click at [70, 218] on div "subscriptions Channels" at bounding box center [46, 215] width 93 height 15
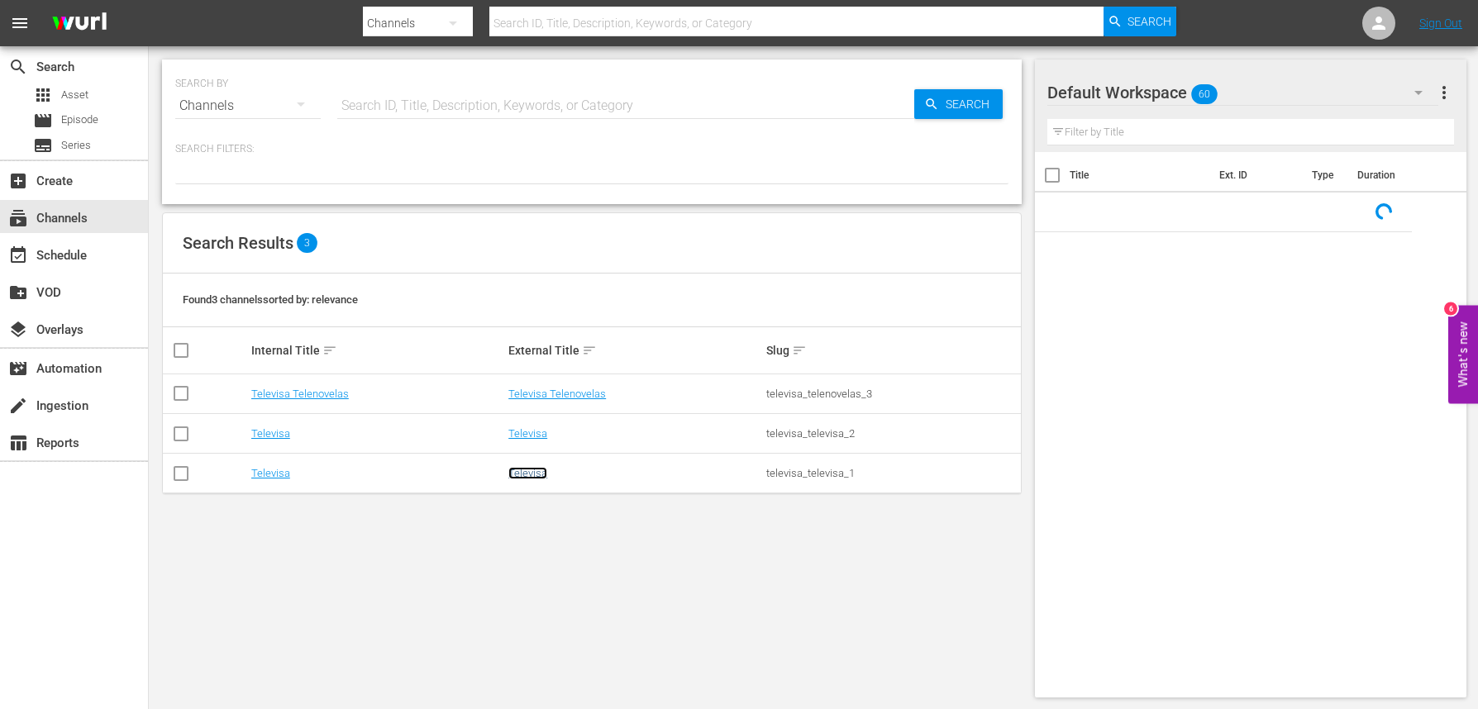
click at [512, 475] on link "Televisa" at bounding box center [527, 473] width 39 height 12
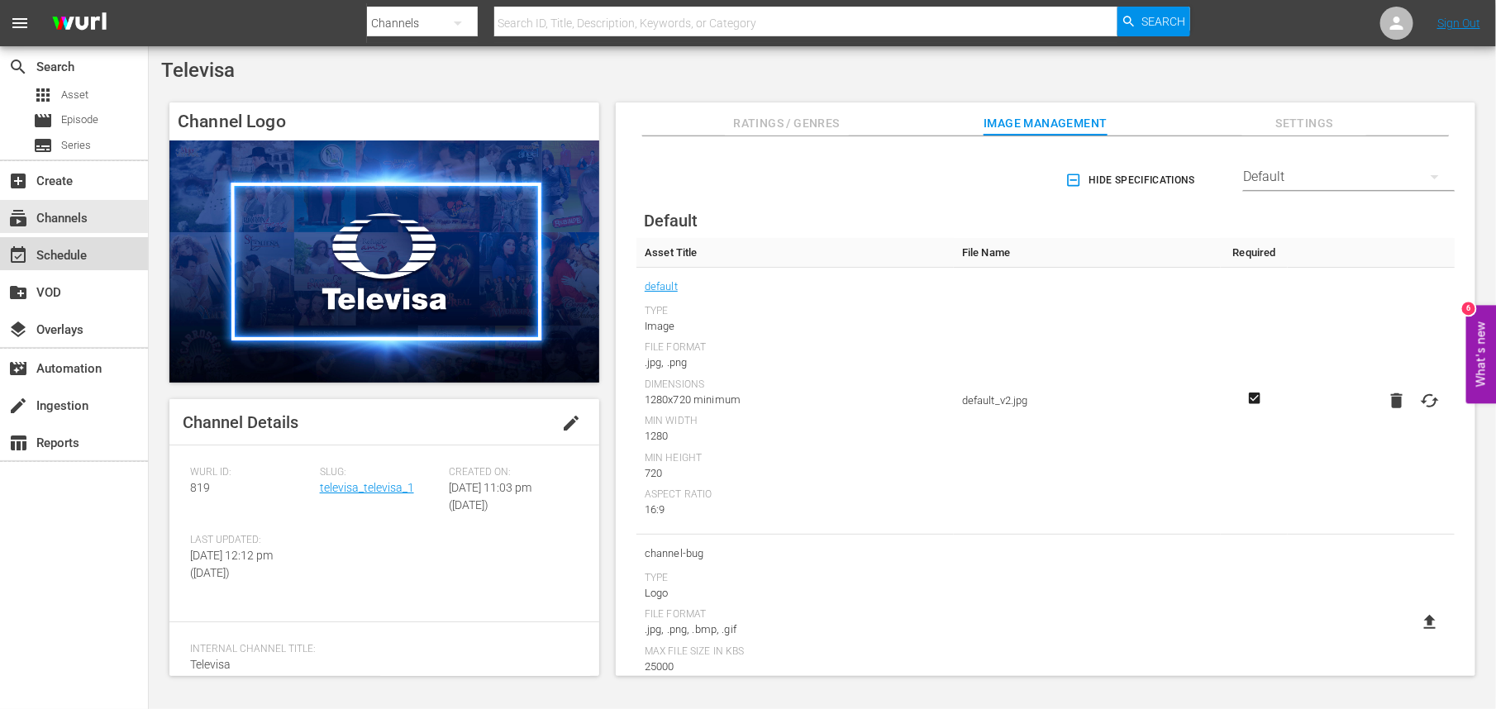
click at [70, 248] on div "event_available Schedule" at bounding box center [46, 253] width 93 height 15
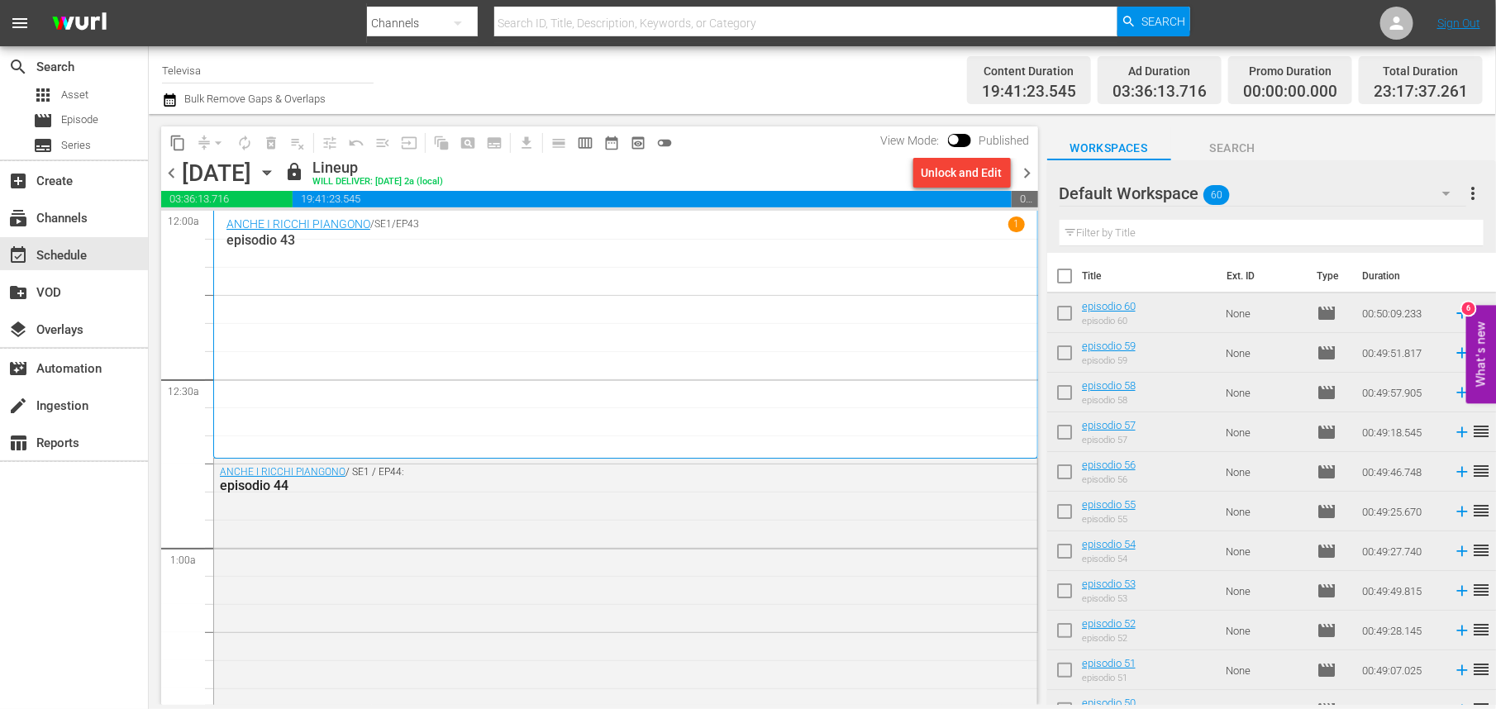
click at [276, 171] on icon "button" at bounding box center [267, 173] width 18 height 18
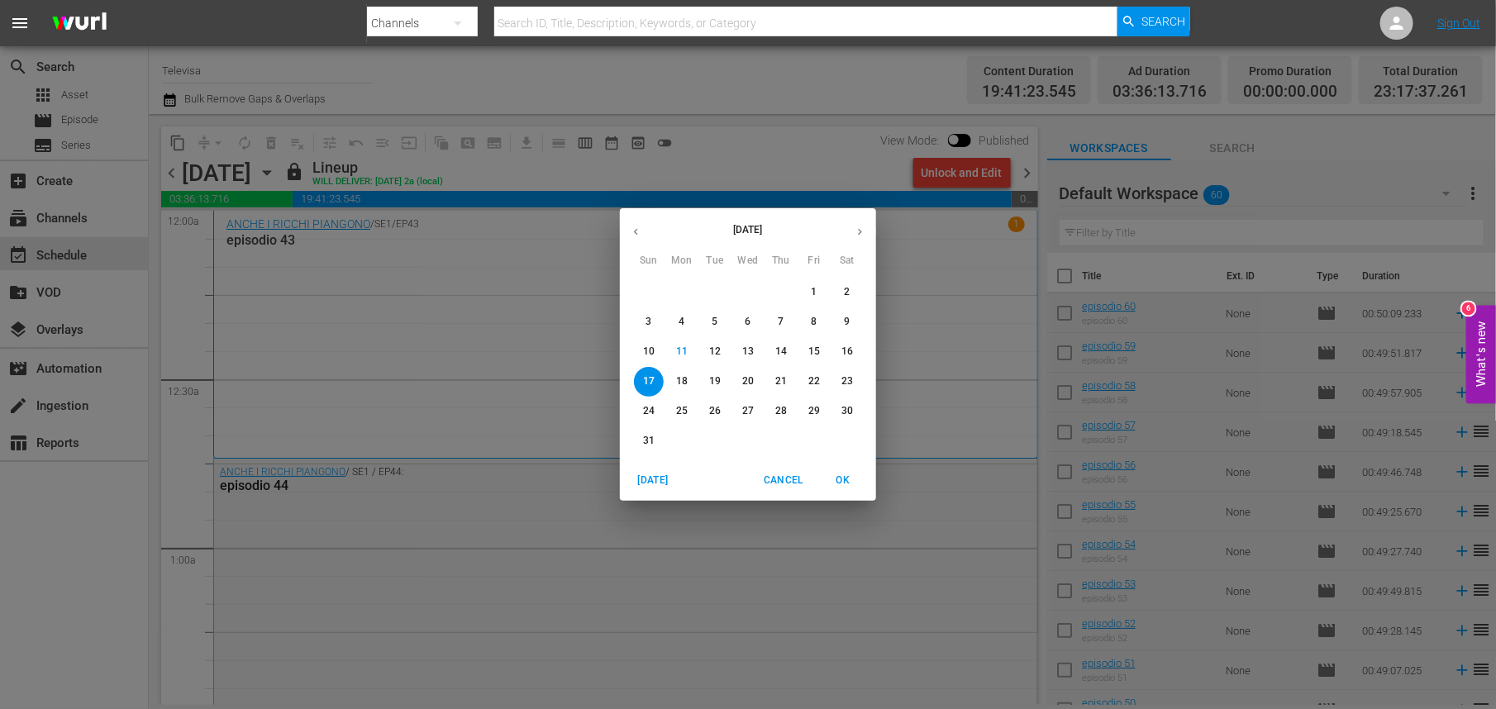
click at [720, 378] on p "19" at bounding box center [715, 382] width 12 height 14
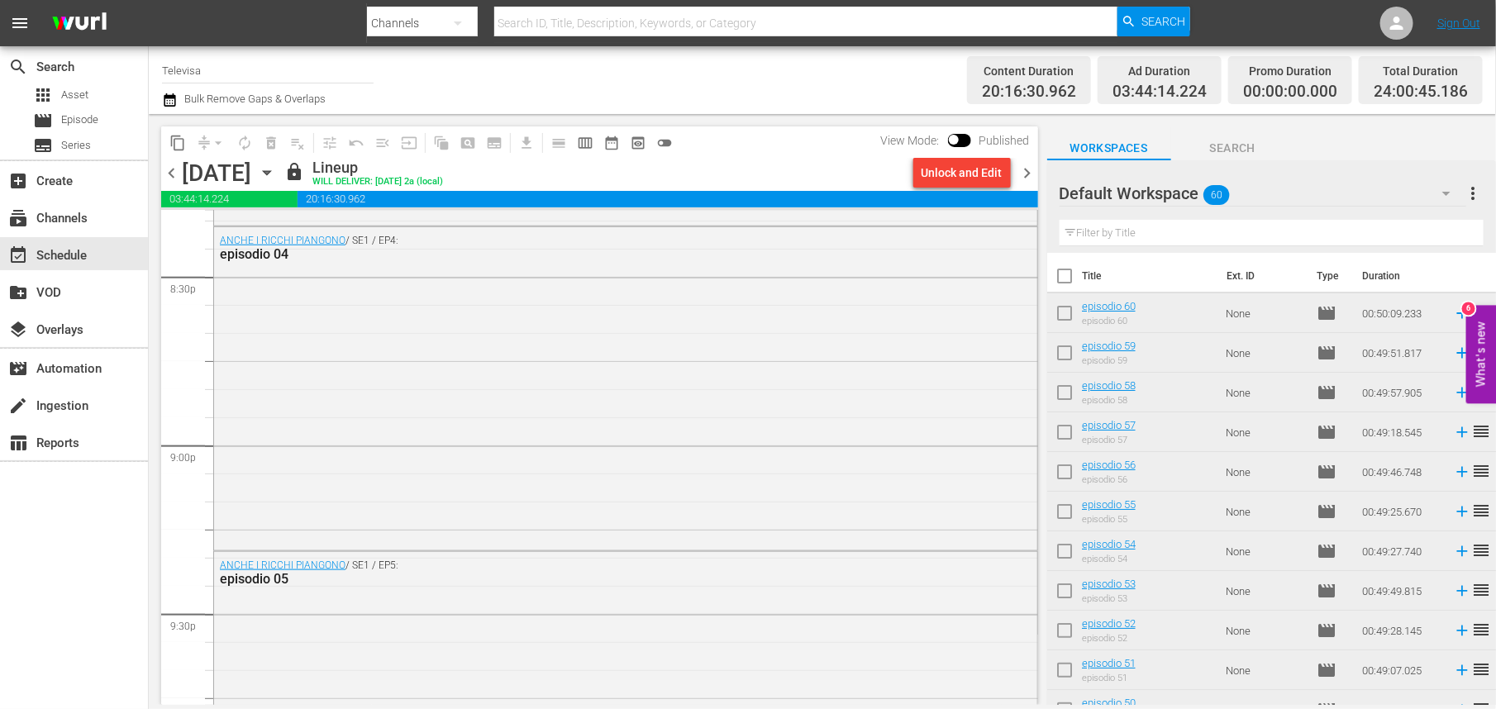
scroll to position [7614, 0]
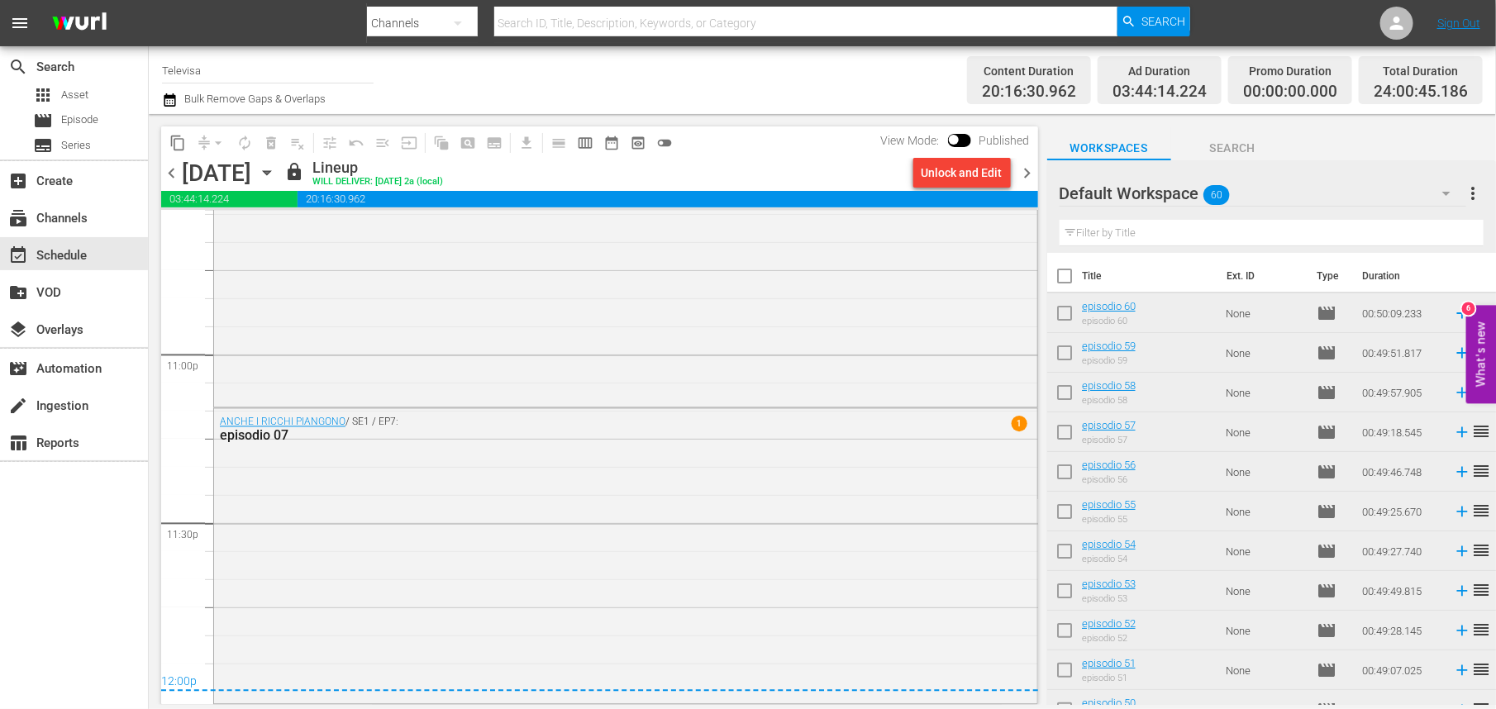
click at [270, 171] on icon "button" at bounding box center [266, 173] width 7 height 4
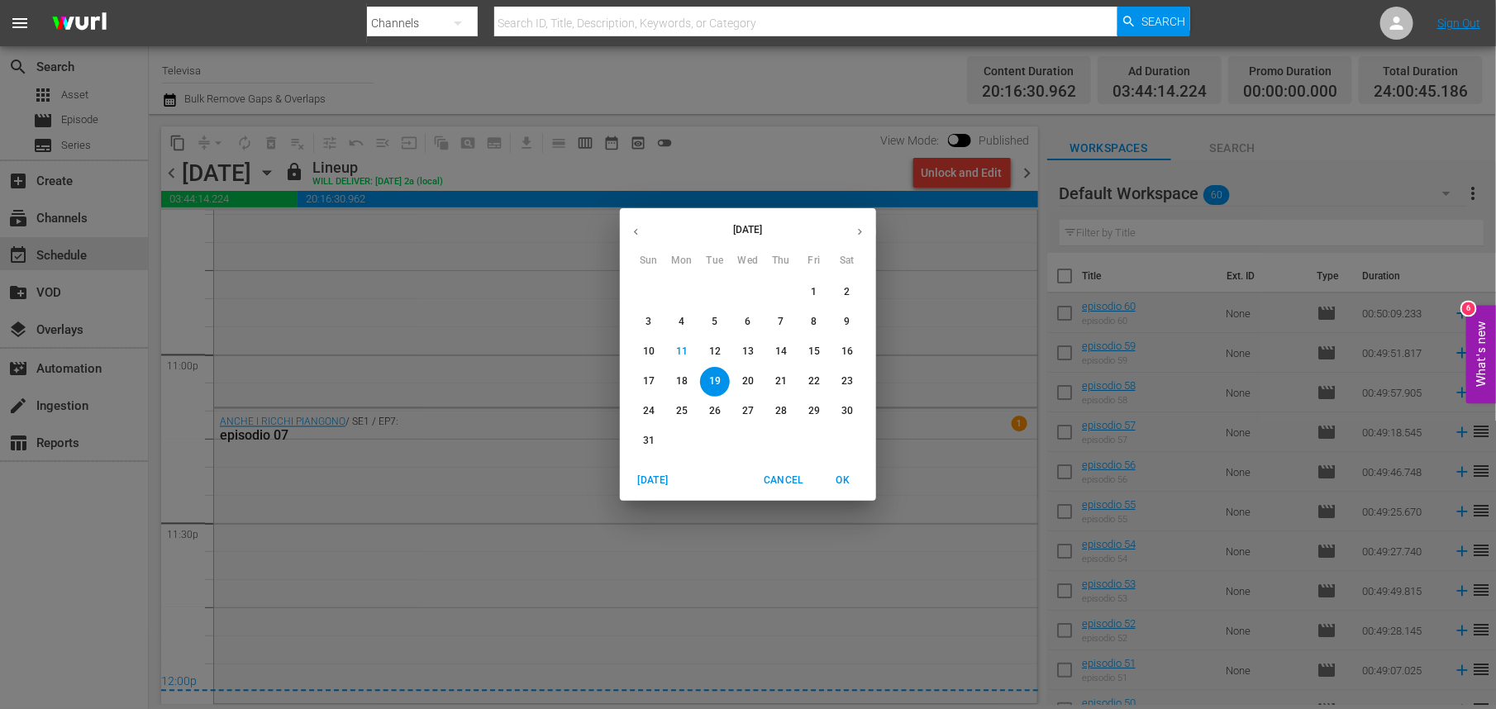
click at [747, 384] on p "20" at bounding box center [748, 382] width 12 height 14
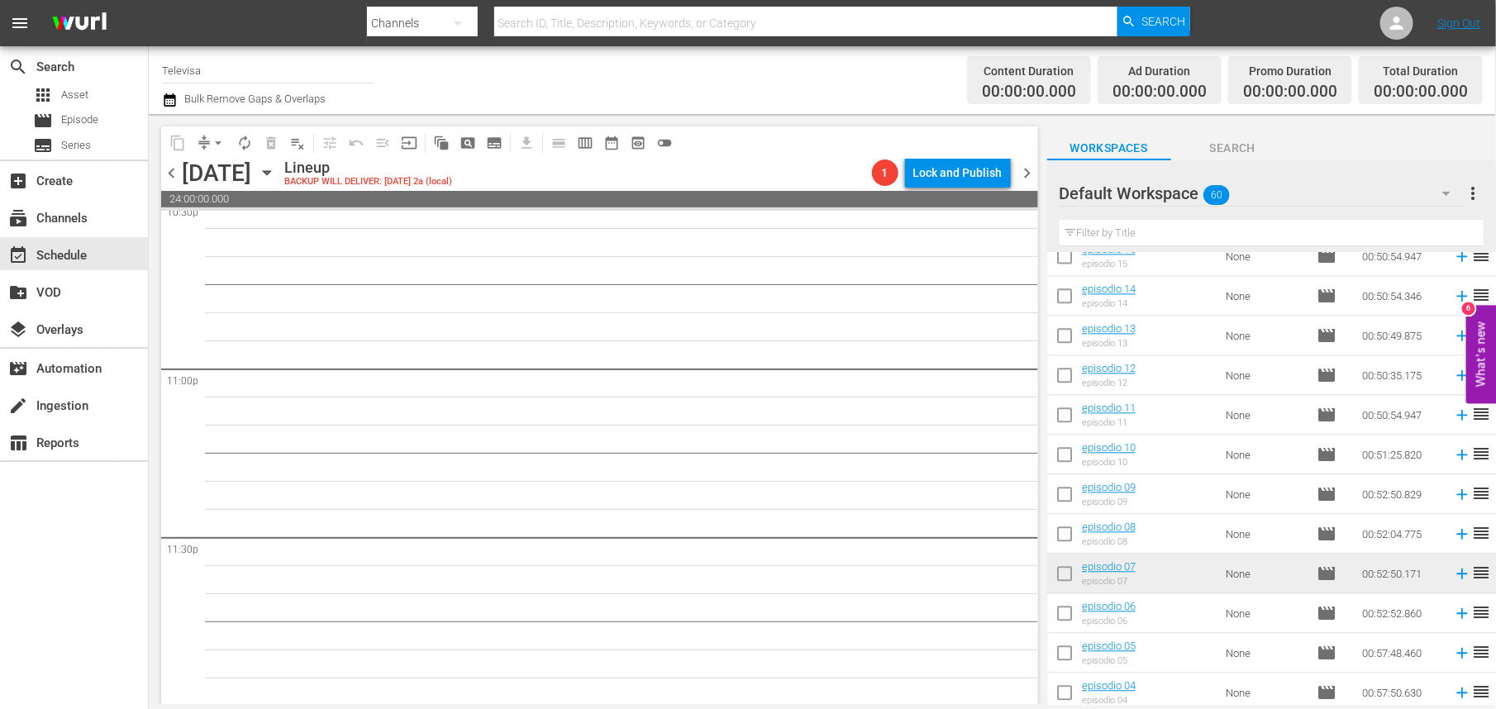
scroll to position [1719, 0]
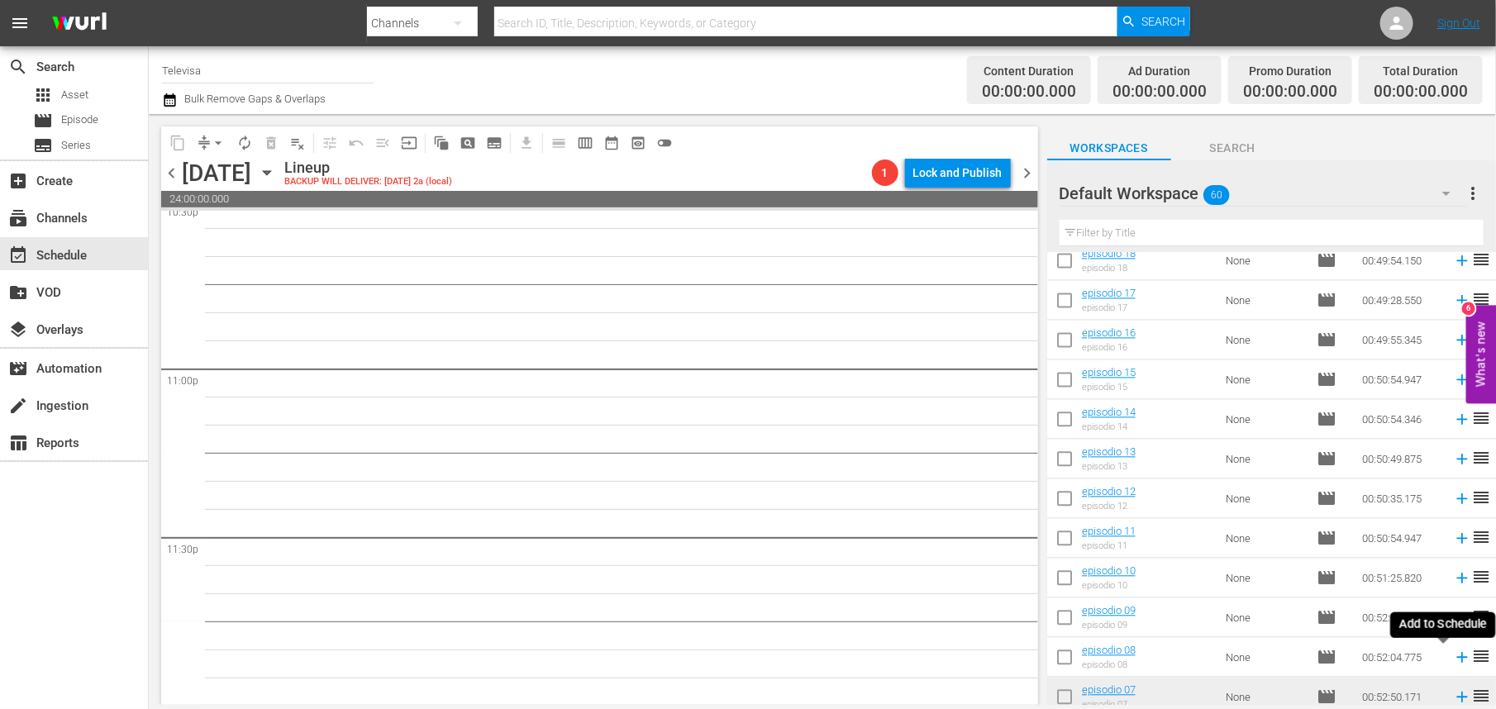
click at [1457, 661] on icon at bounding box center [1462, 658] width 11 height 11
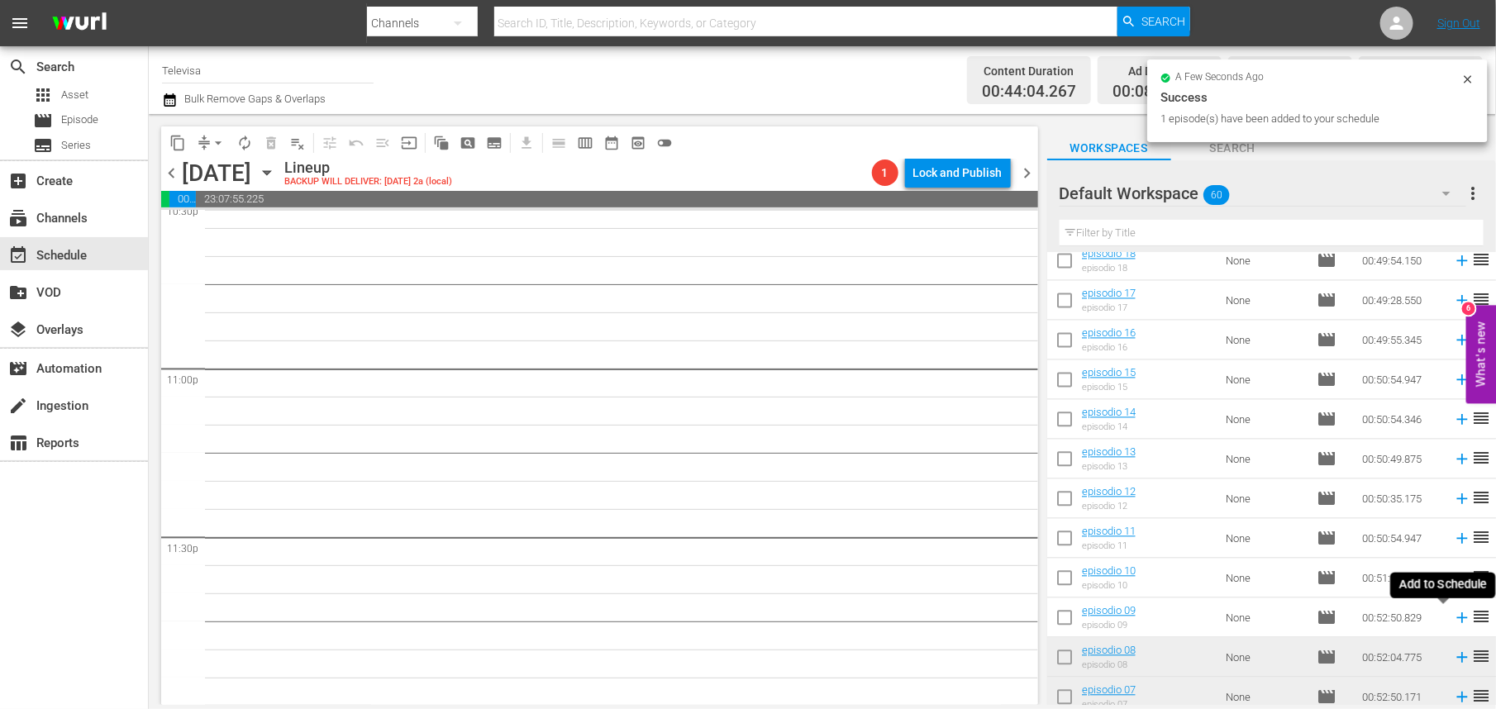
click at [1453, 618] on icon at bounding box center [1462, 618] width 18 height 18
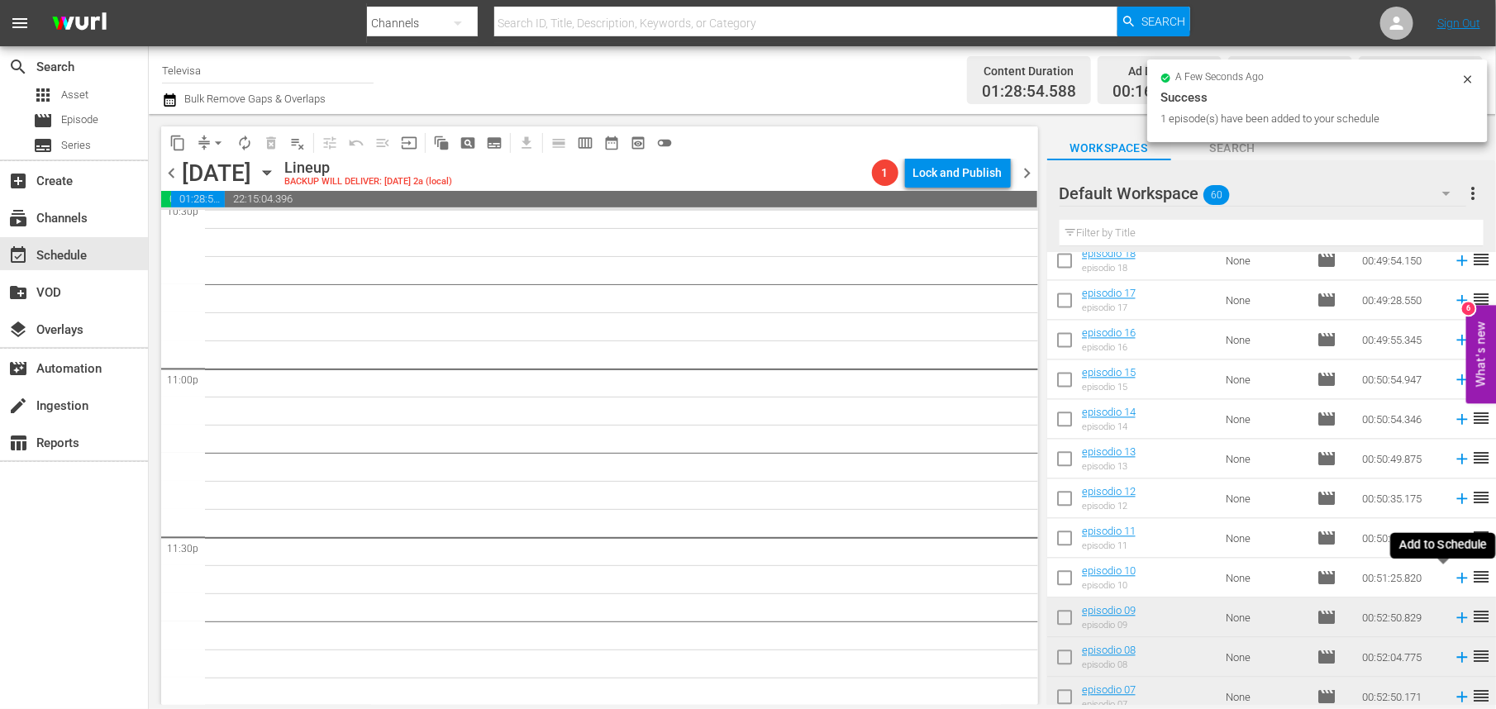
click at [1457, 579] on icon at bounding box center [1462, 579] width 11 height 11
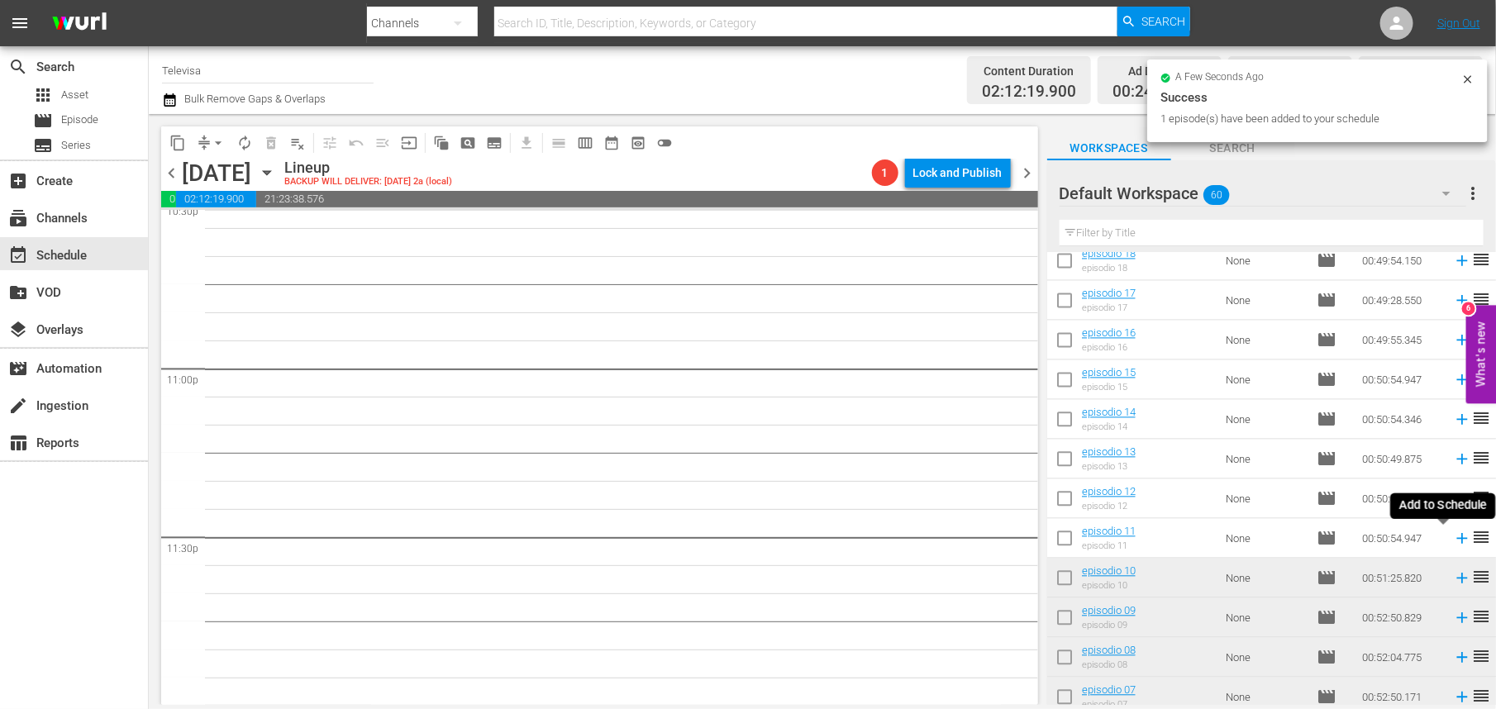
click at [1457, 539] on icon at bounding box center [1462, 539] width 11 height 11
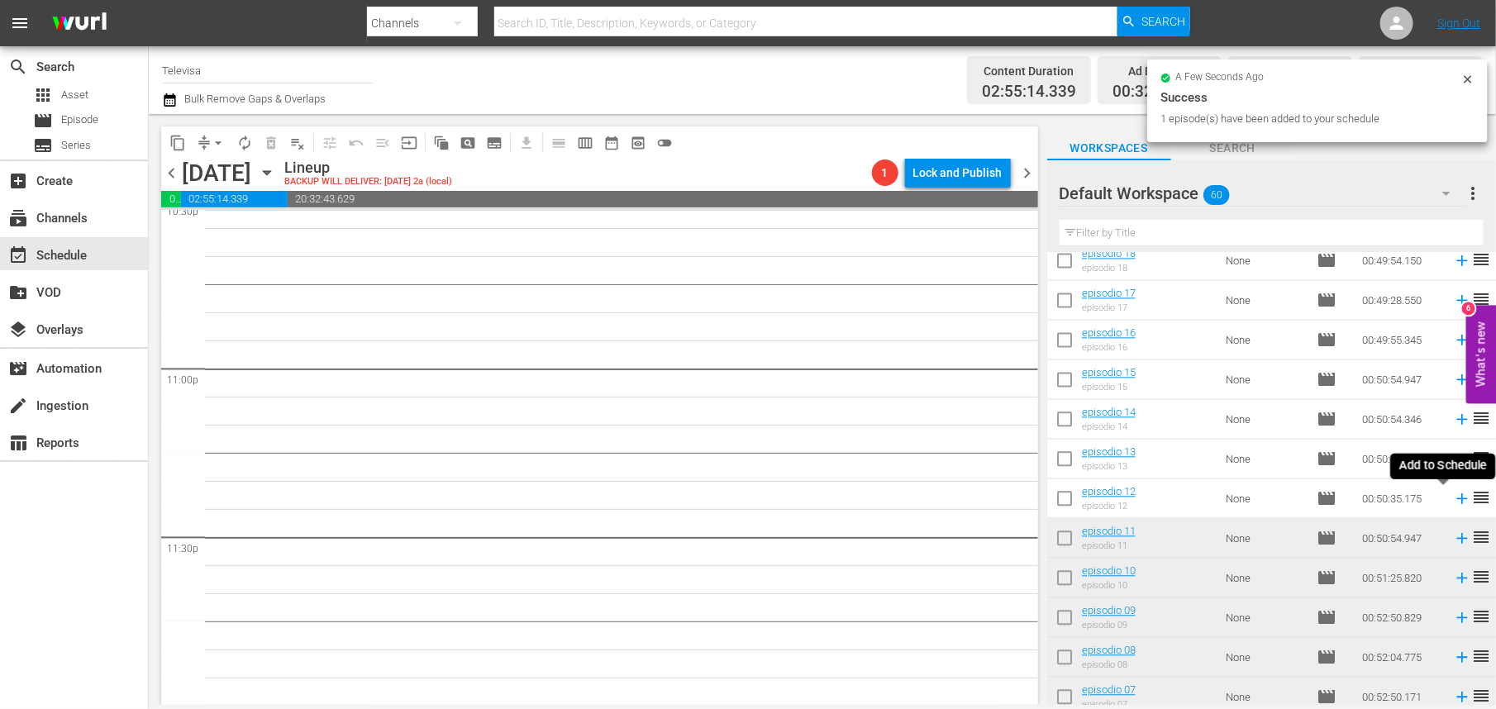
click at [1457, 499] on icon at bounding box center [1462, 499] width 11 height 11
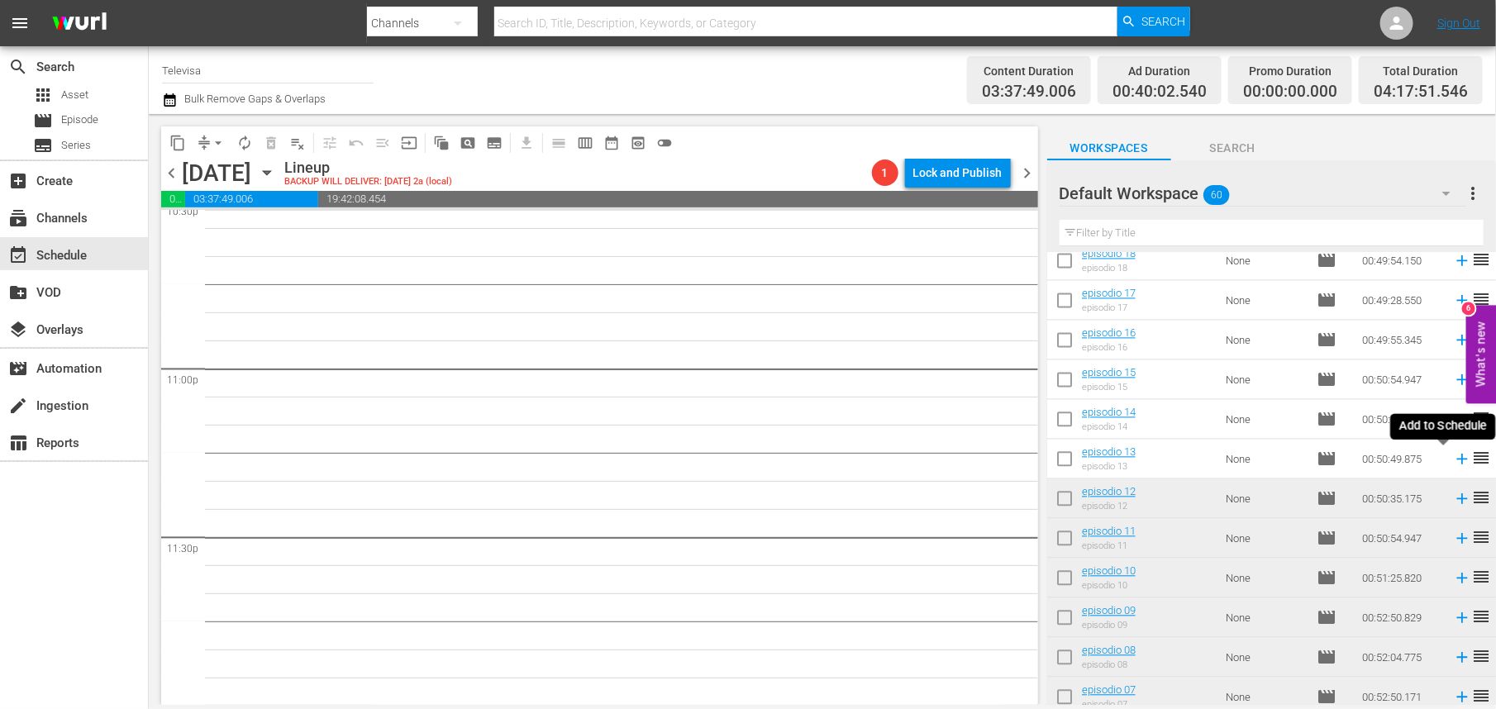
click at [1457, 457] on icon at bounding box center [1462, 460] width 11 height 11
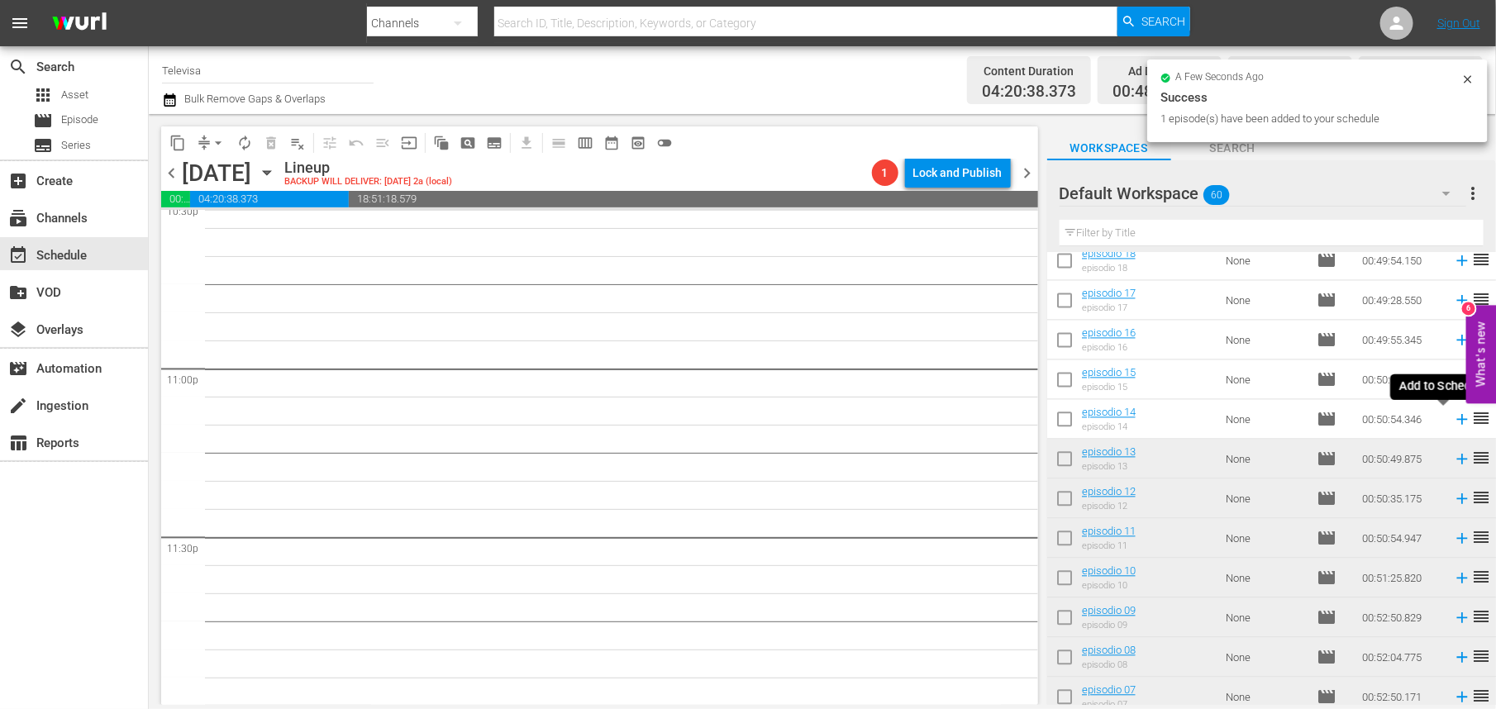
click at [1457, 422] on icon at bounding box center [1462, 420] width 11 height 11
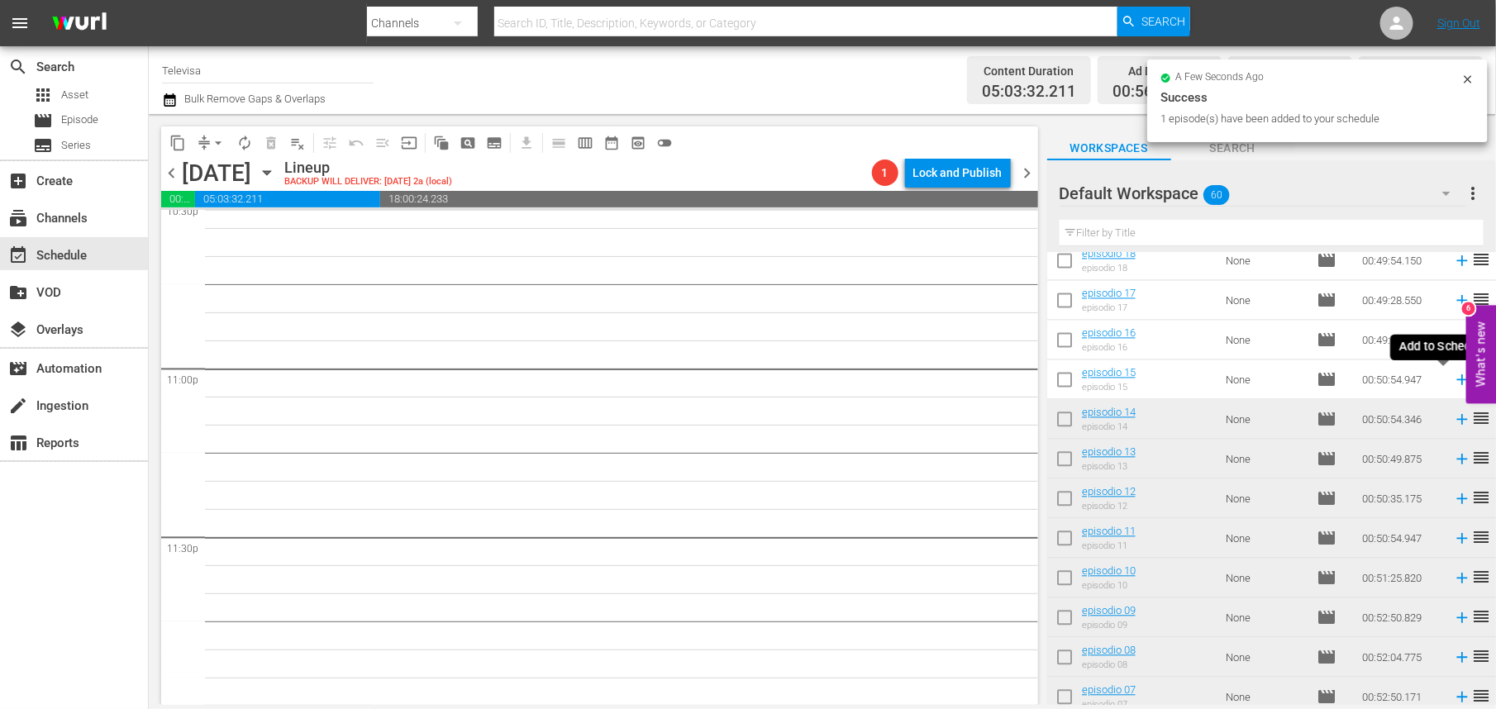
click at [1457, 382] on icon at bounding box center [1462, 380] width 11 height 11
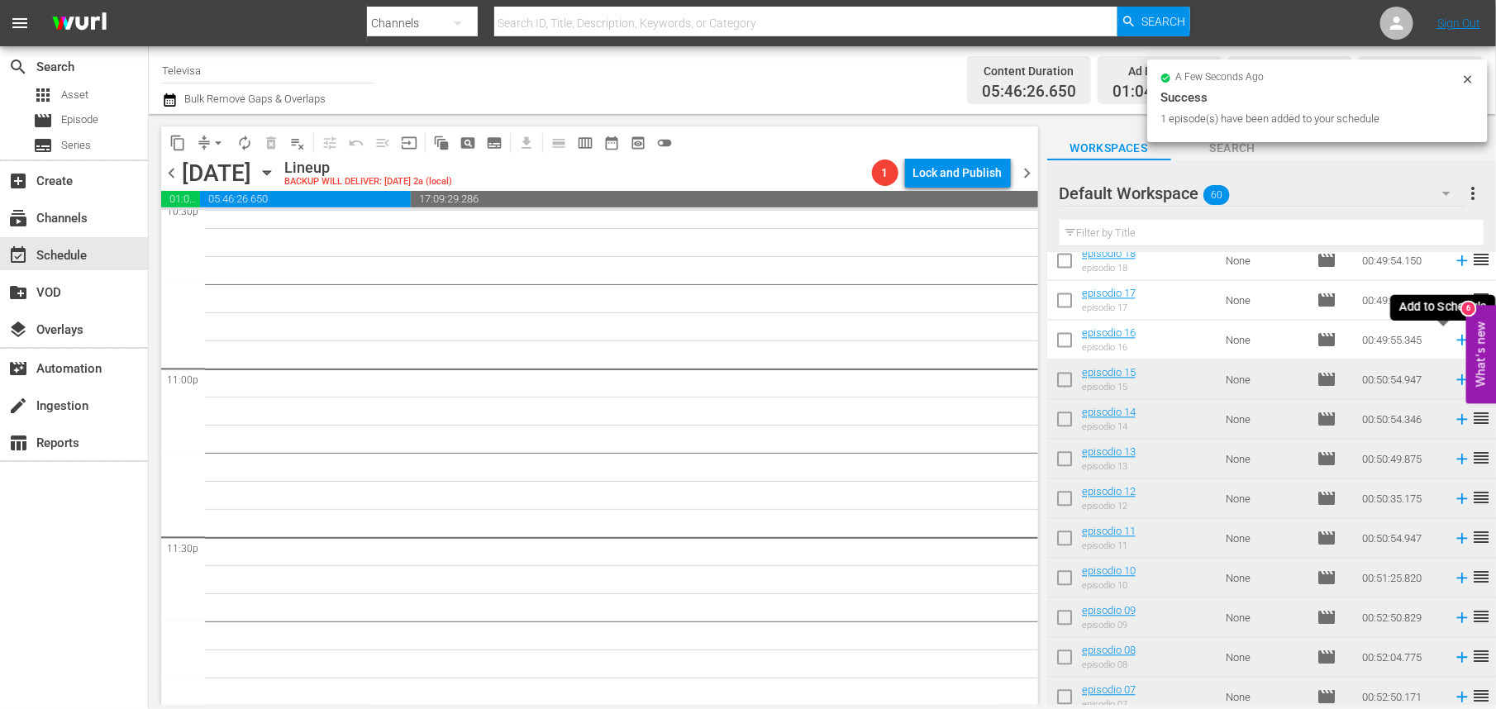
click at [1457, 341] on icon at bounding box center [1462, 341] width 11 height 11
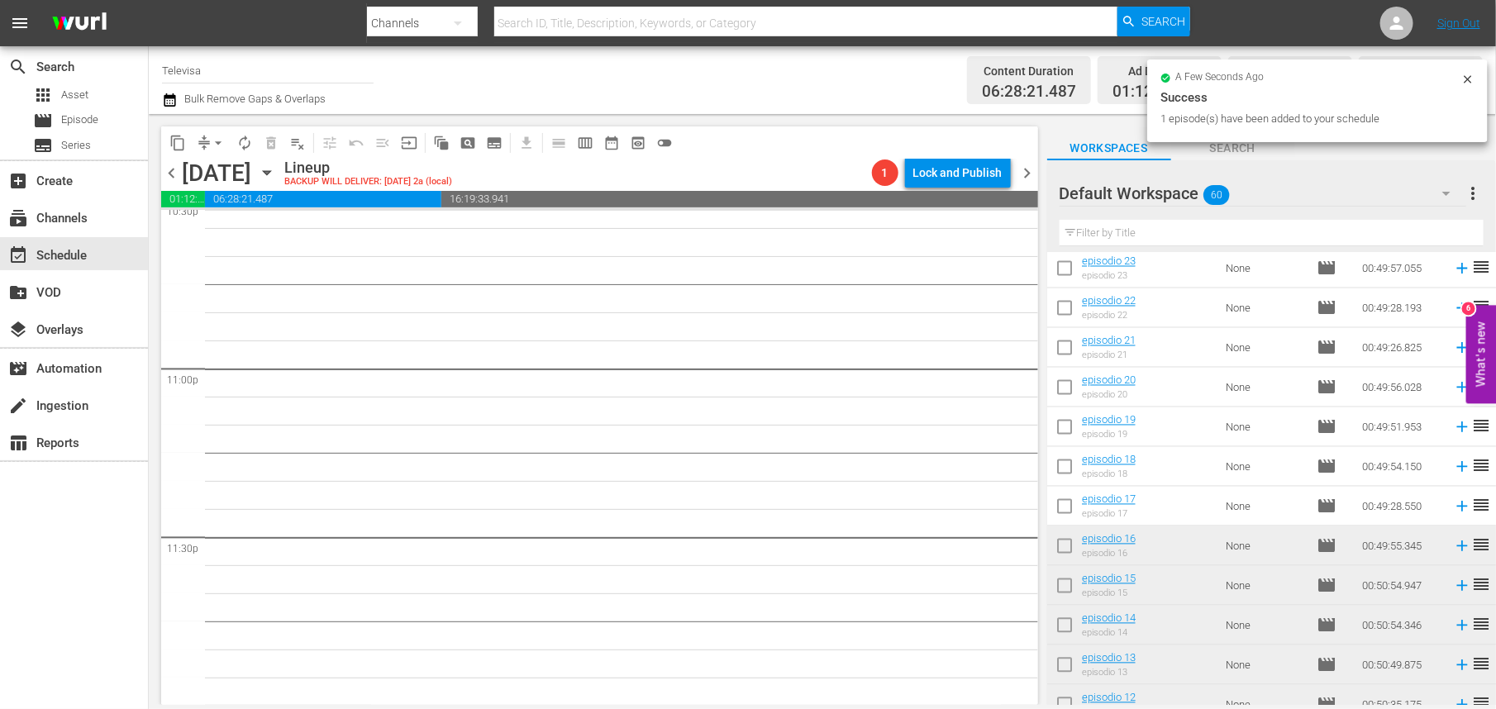
scroll to position [1471, 0]
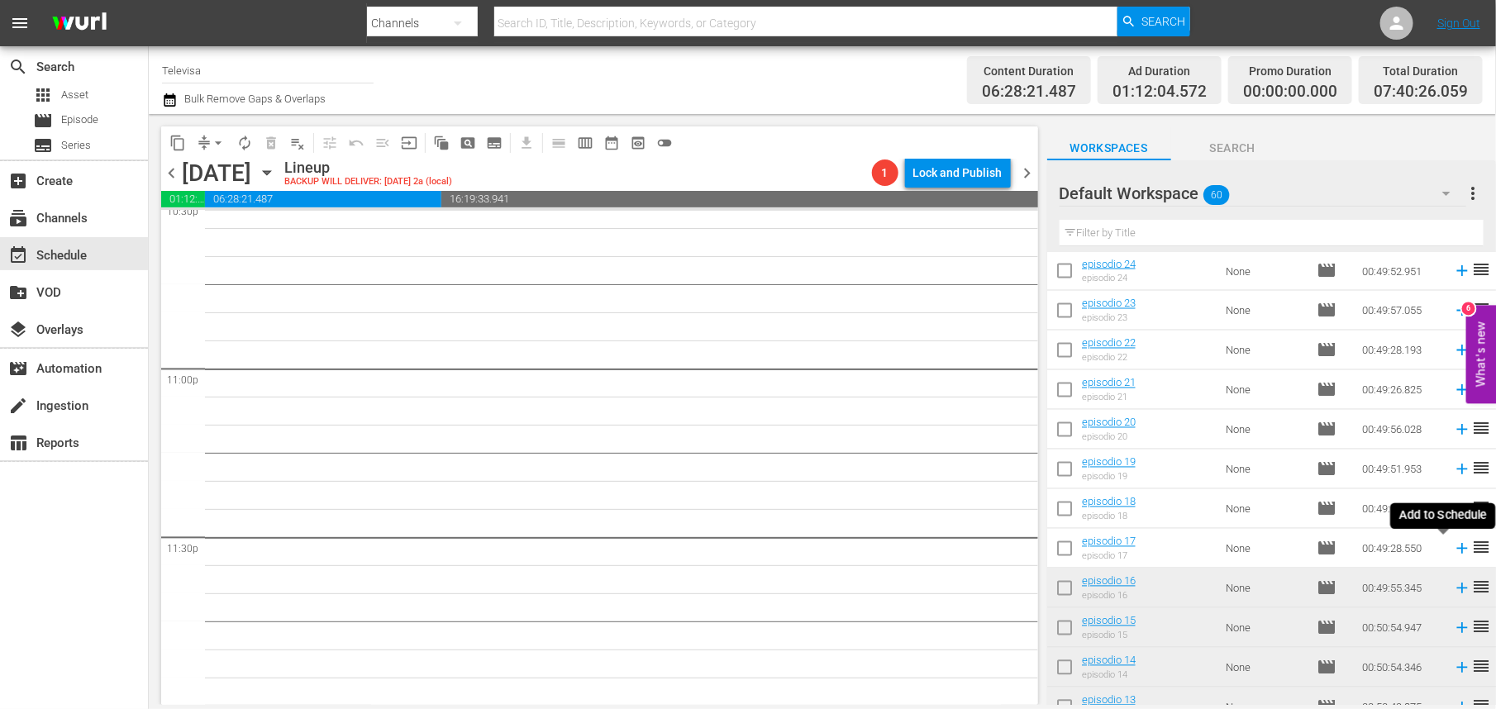
click at [1453, 551] on icon at bounding box center [1462, 549] width 18 height 18
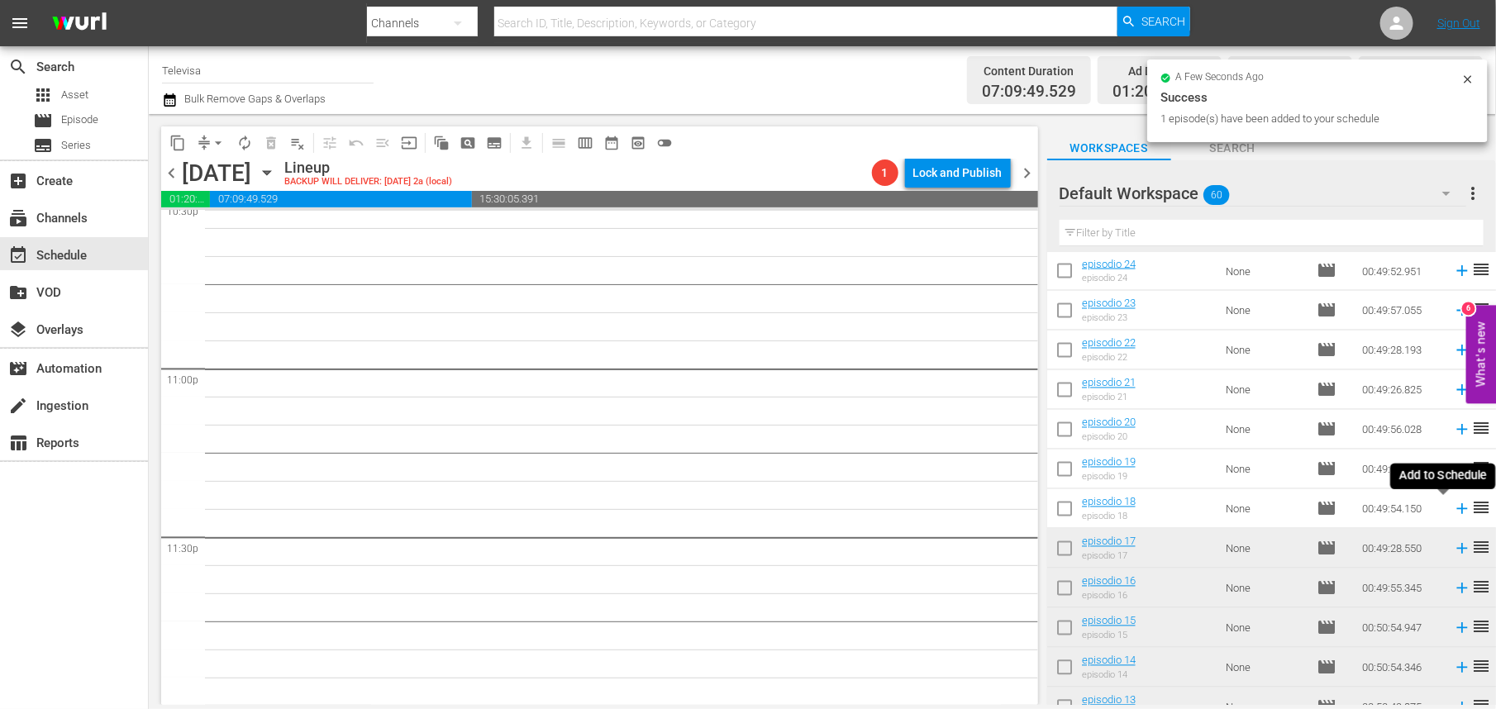
click at [1457, 506] on icon at bounding box center [1462, 509] width 11 height 11
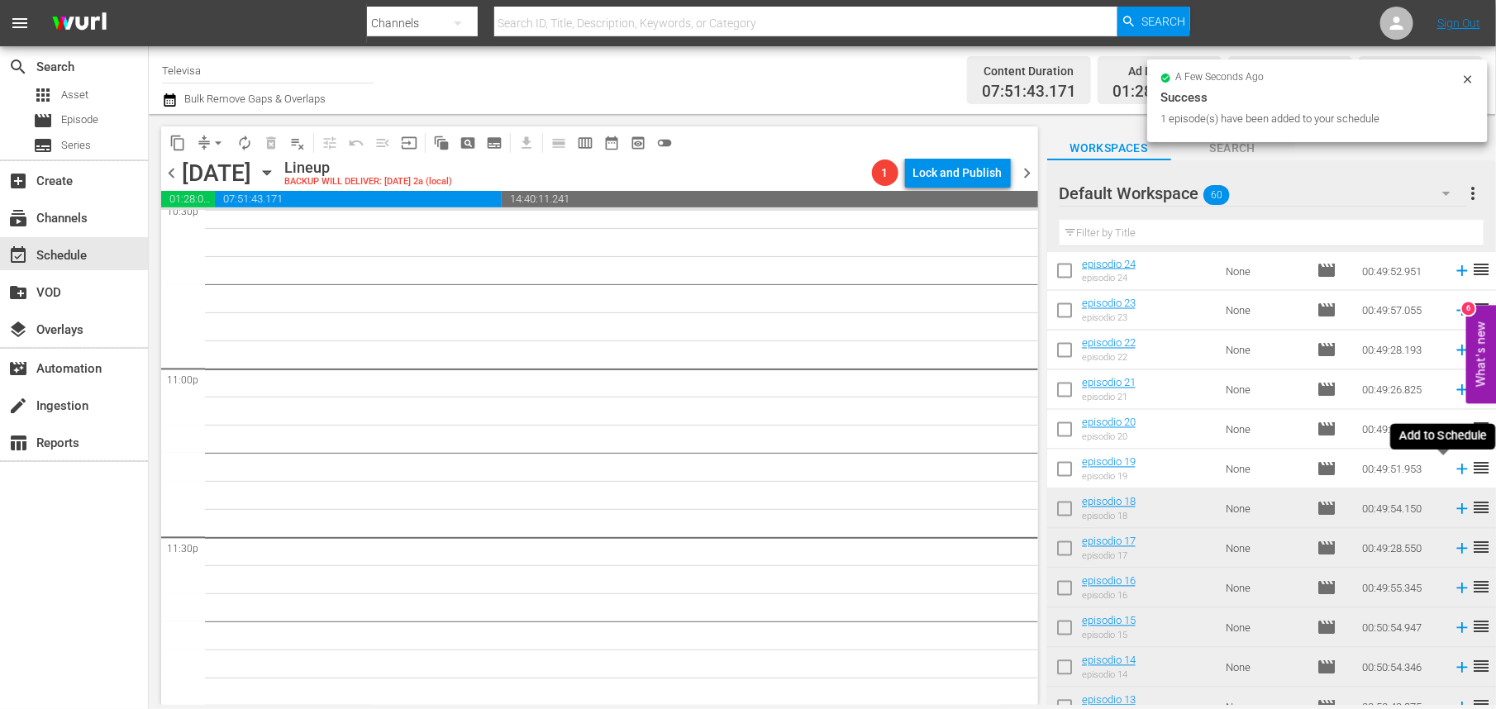
click at [1457, 472] on icon at bounding box center [1462, 470] width 11 height 11
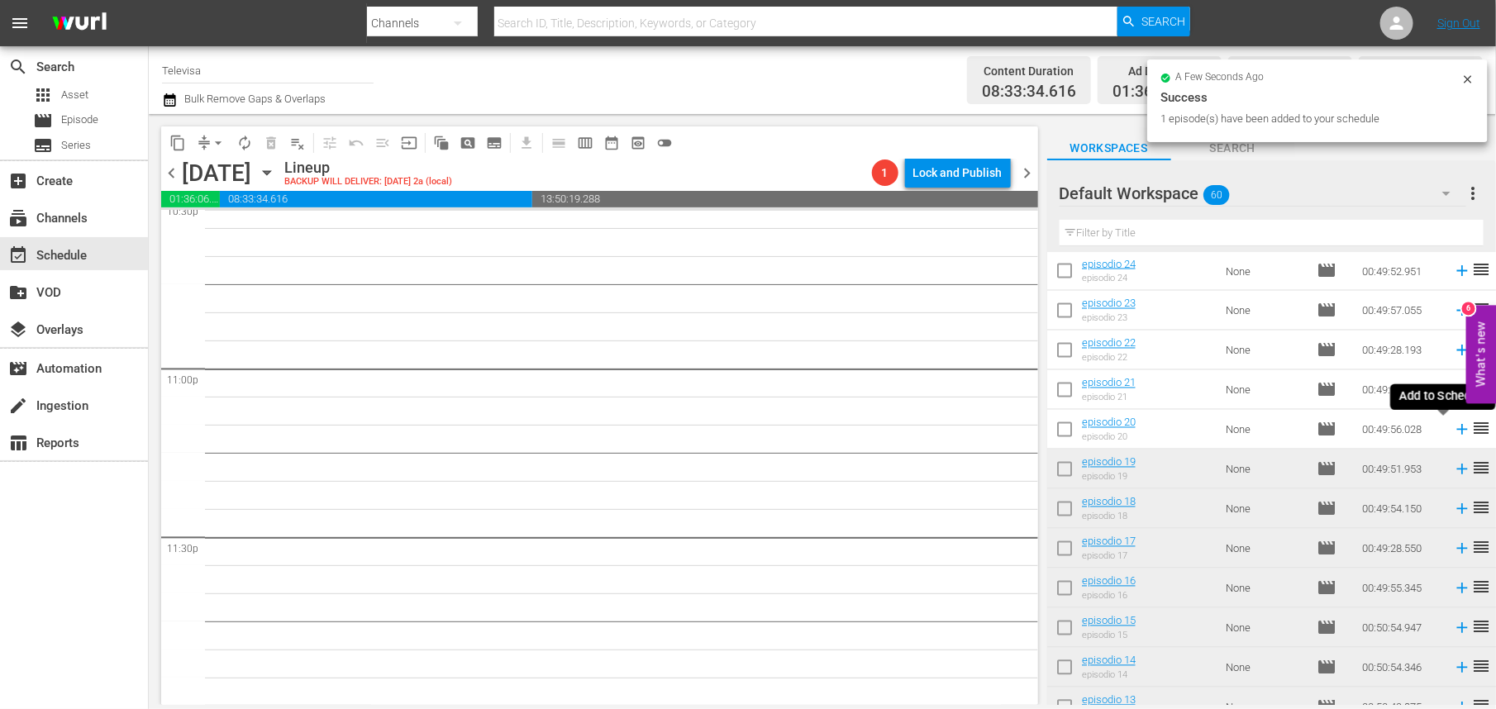
click at [1457, 429] on icon at bounding box center [1462, 430] width 11 height 11
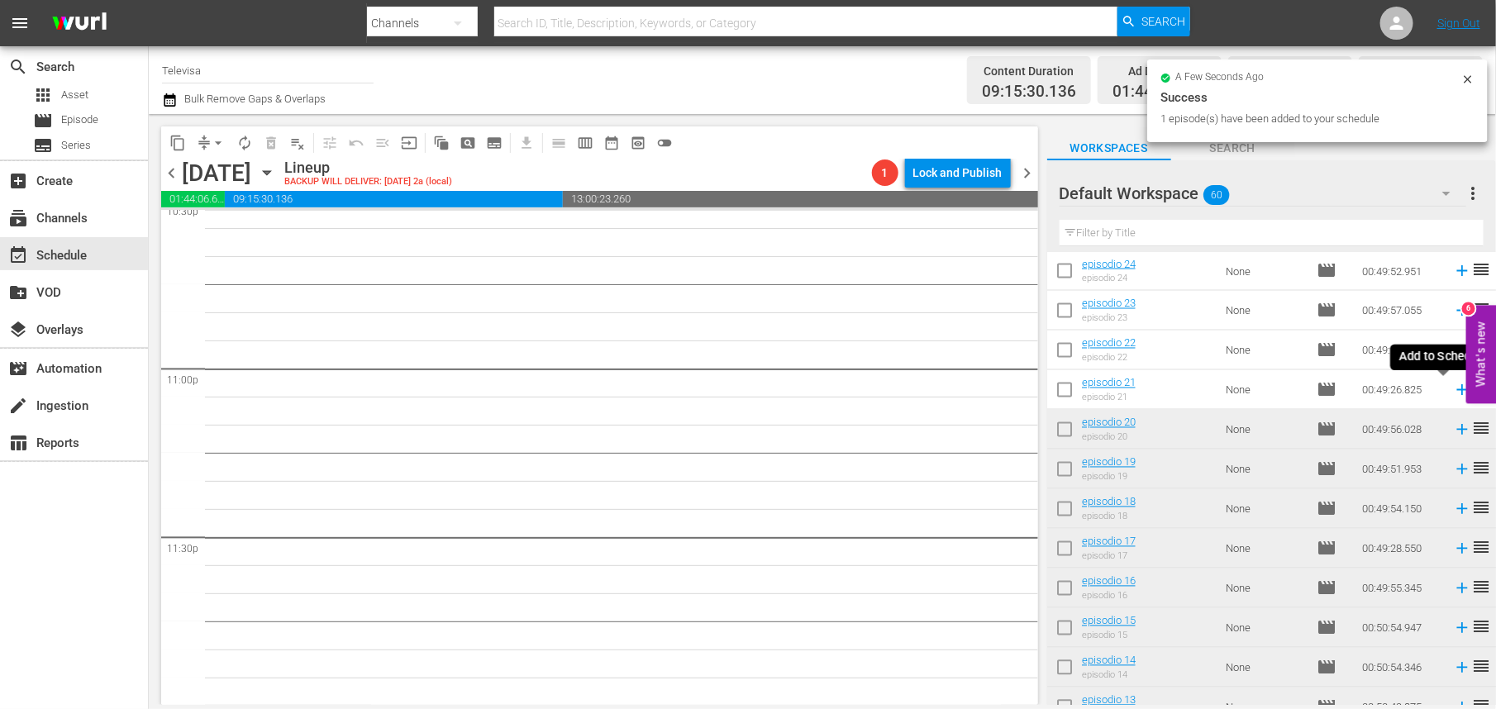
click at [1457, 390] on icon at bounding box center [1462, 390] width 11 height 11
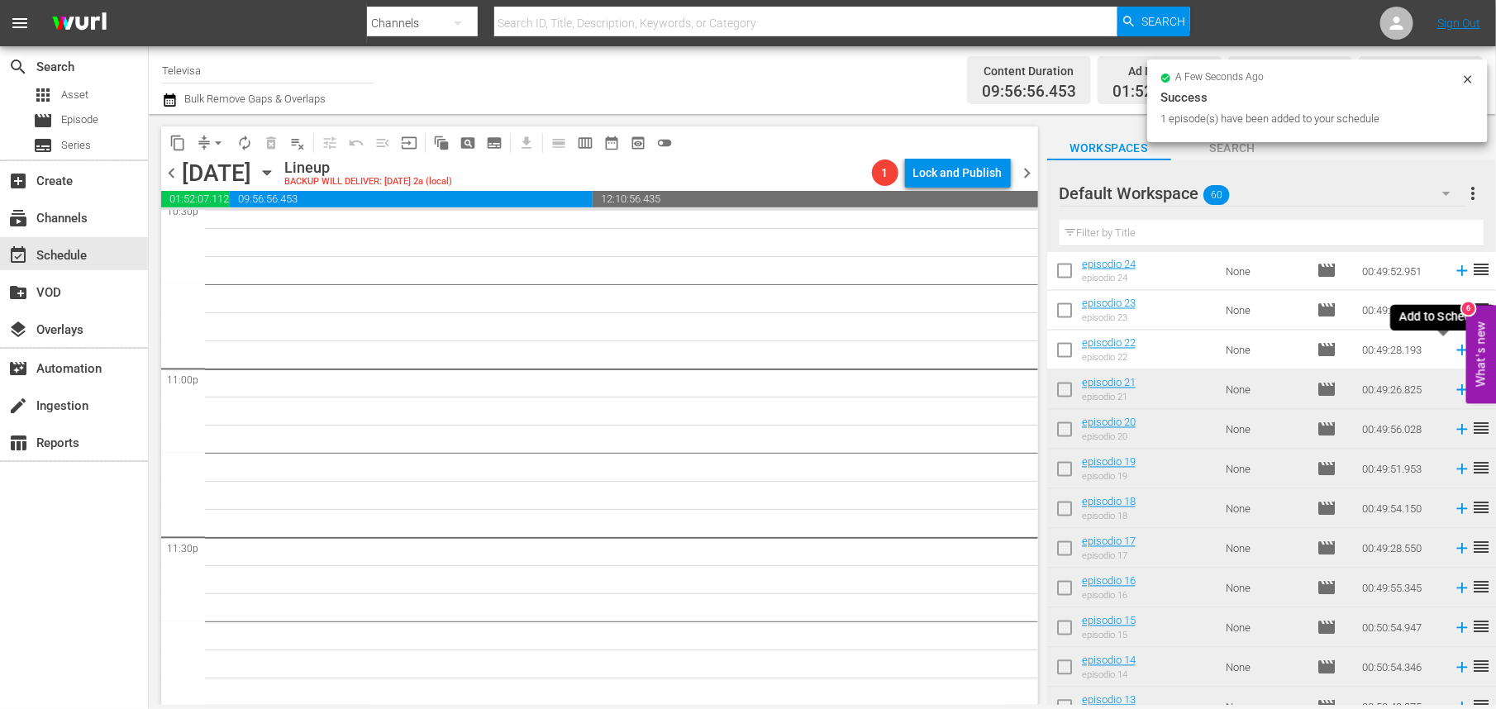
click at [1453, 352] on icon at bounding box center [1462, 350] width 18 height 18
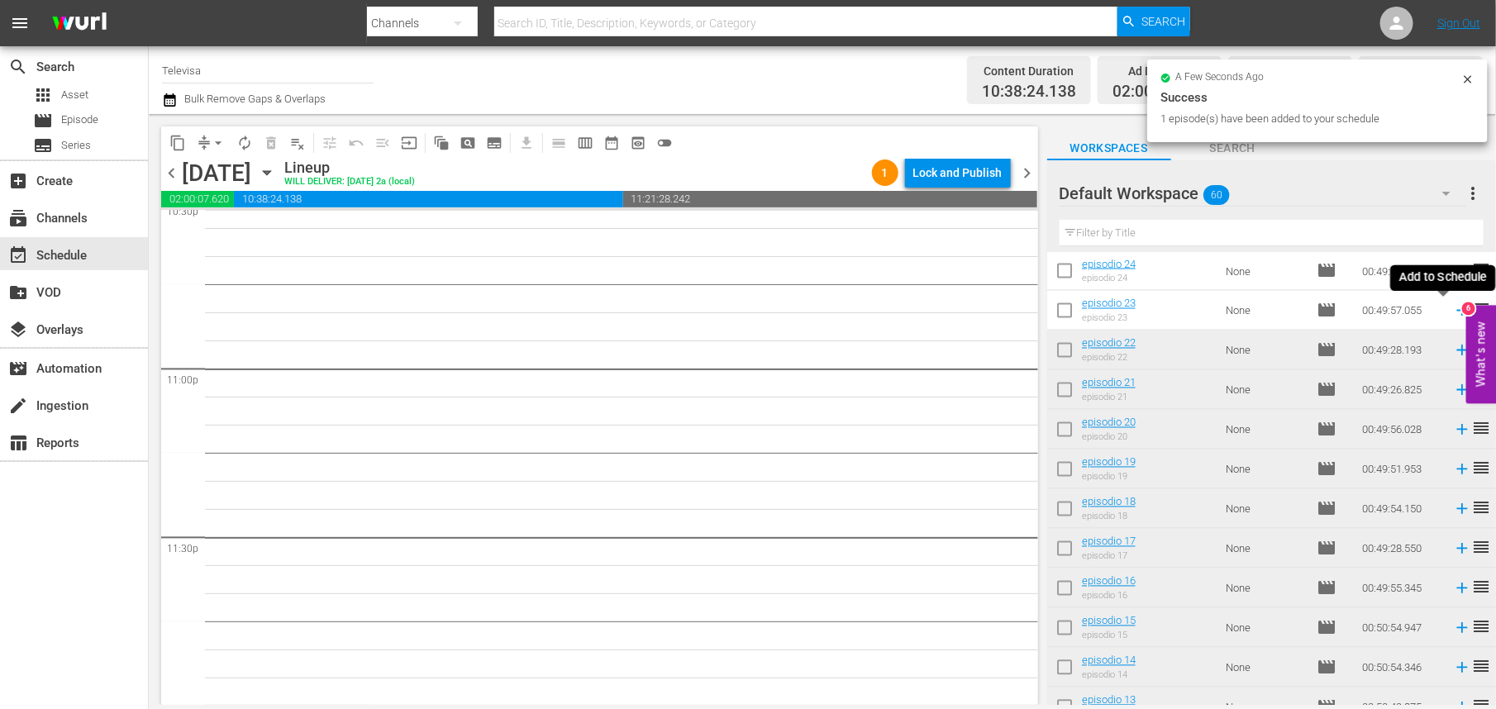
click at [1457, 311] on icon at bounding box center [1462, 311] width 11 height 11
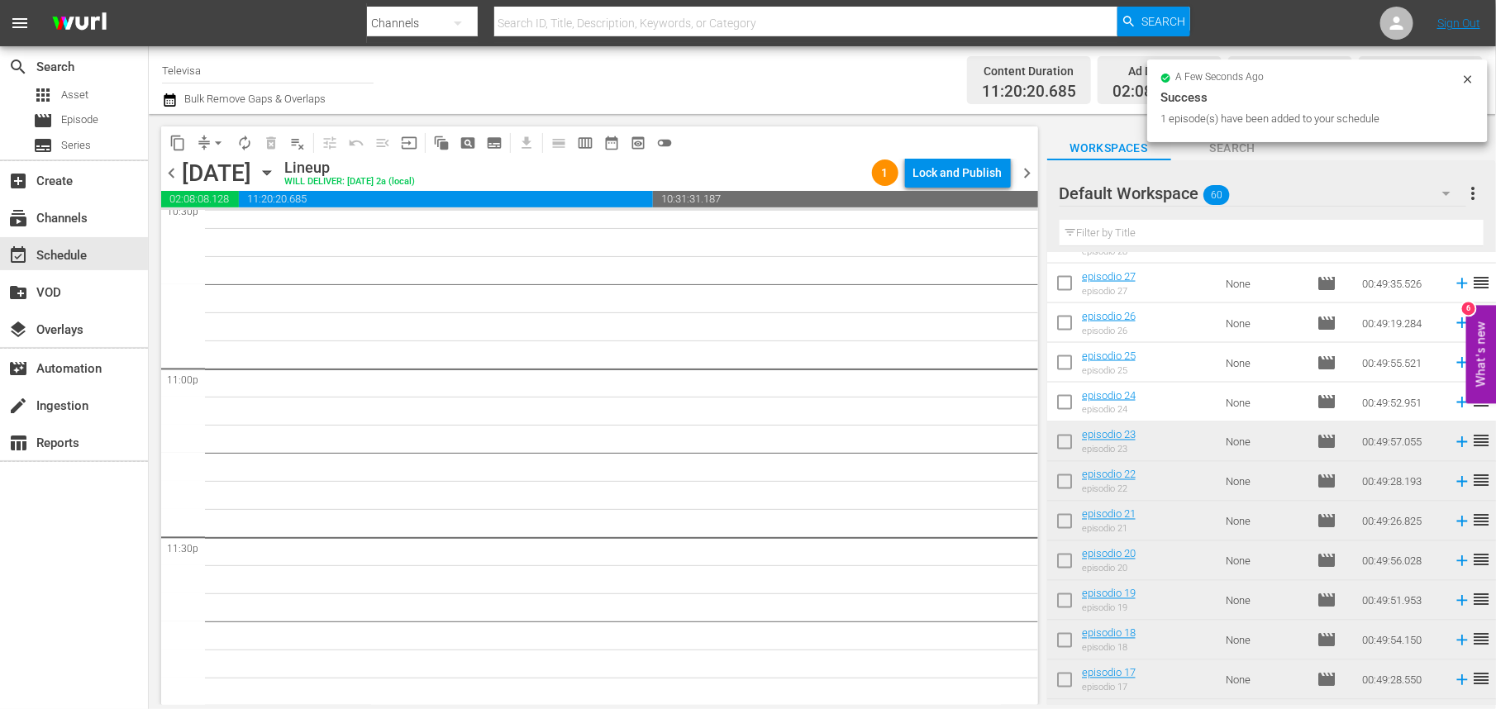
scroll to position [1223, 0]
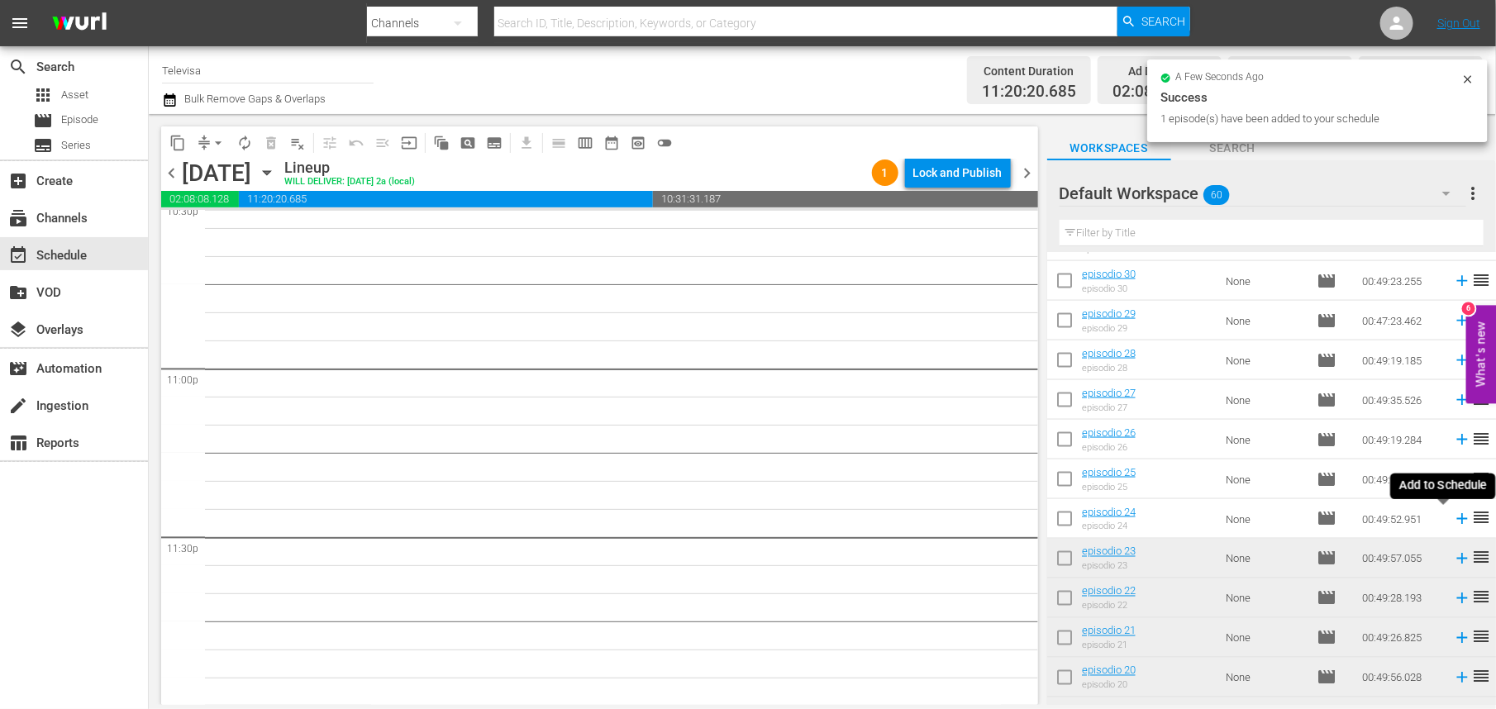
click at [1457, 519] on icon at bounding box center [1462, 519] width 11 height 11
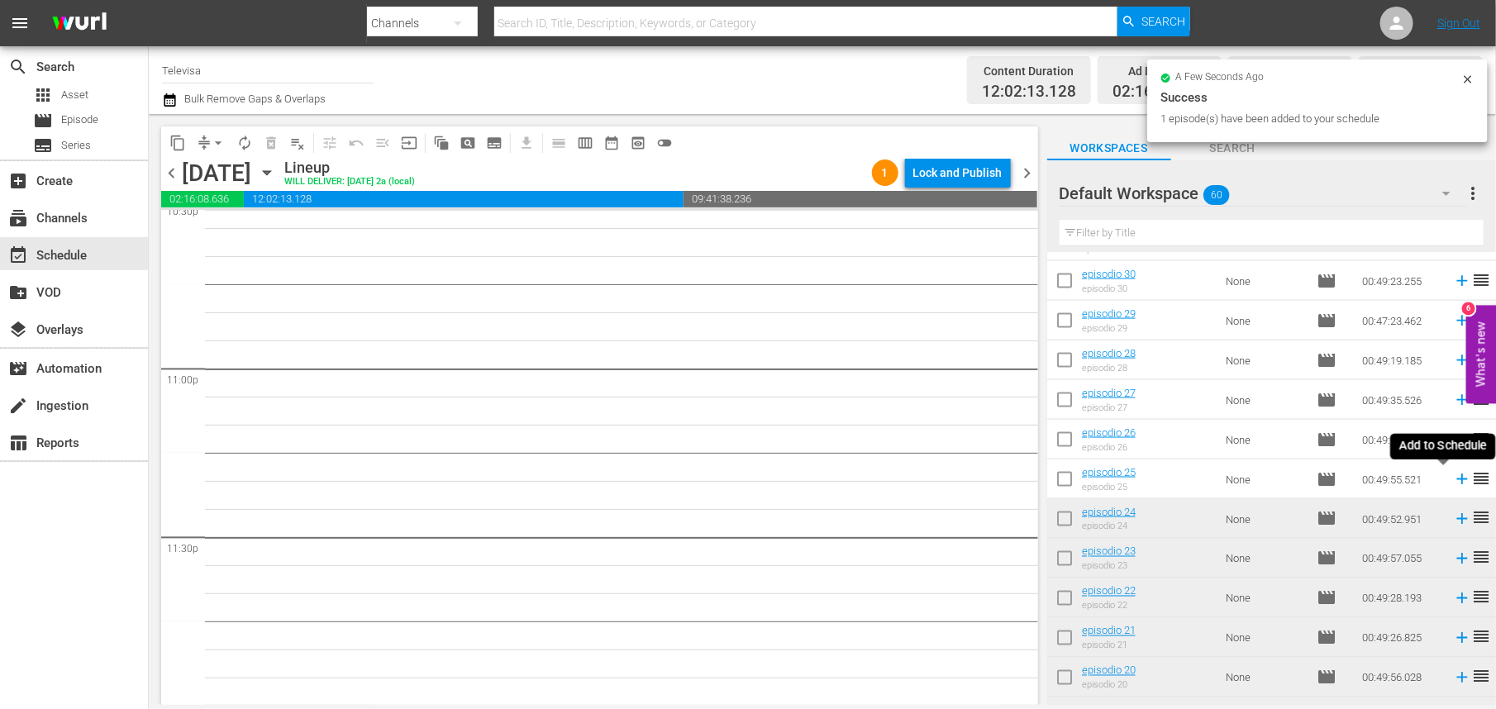
click at [1457, 480] on icon at bounding box center [1462, 480] width 11 height 11
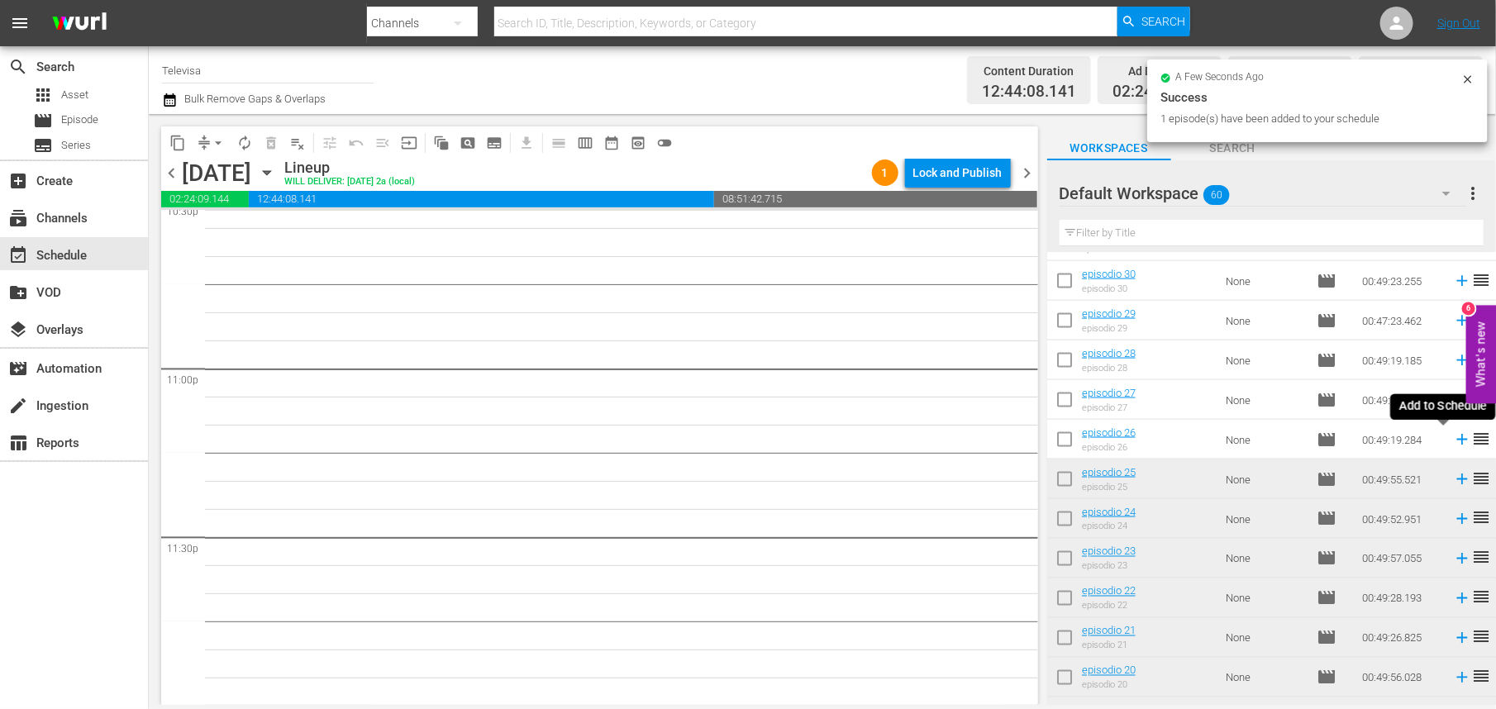
click at [1453, 439] on icon at bounding box center [1462, 440] width 18 height 18
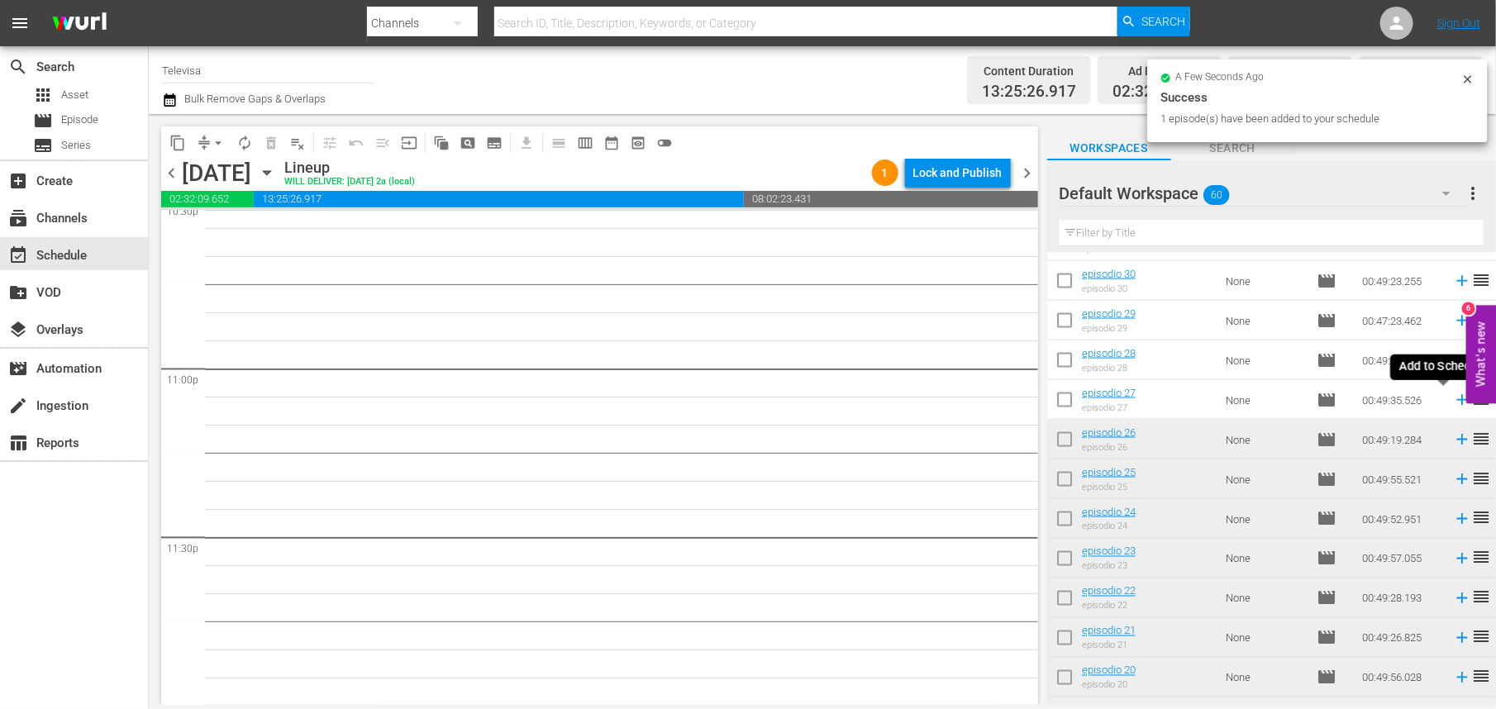
click at [1453, 402] on icon at bounding box center [1462, 400] width 18 height 18
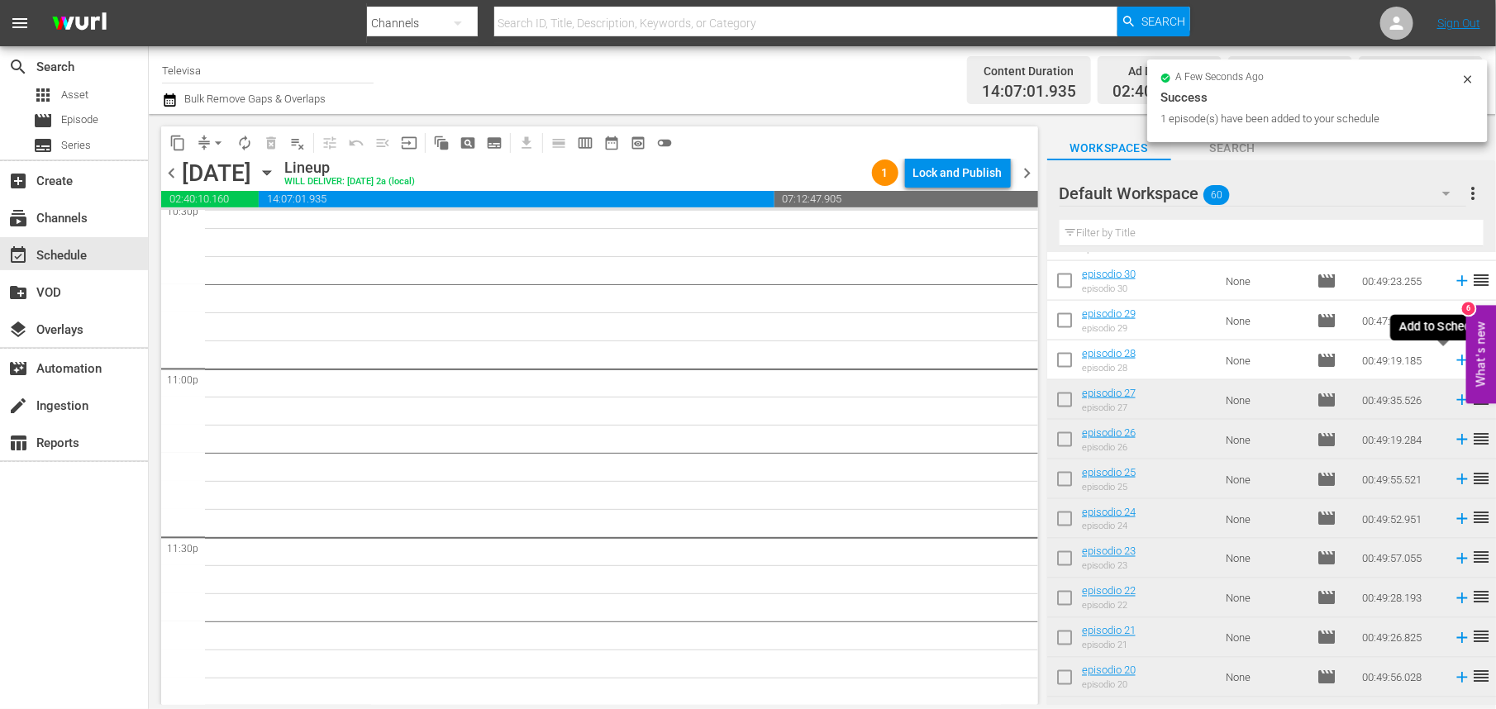
click at [1457, 360] on icon at bounding box center [1462, 361] width 11 height 11
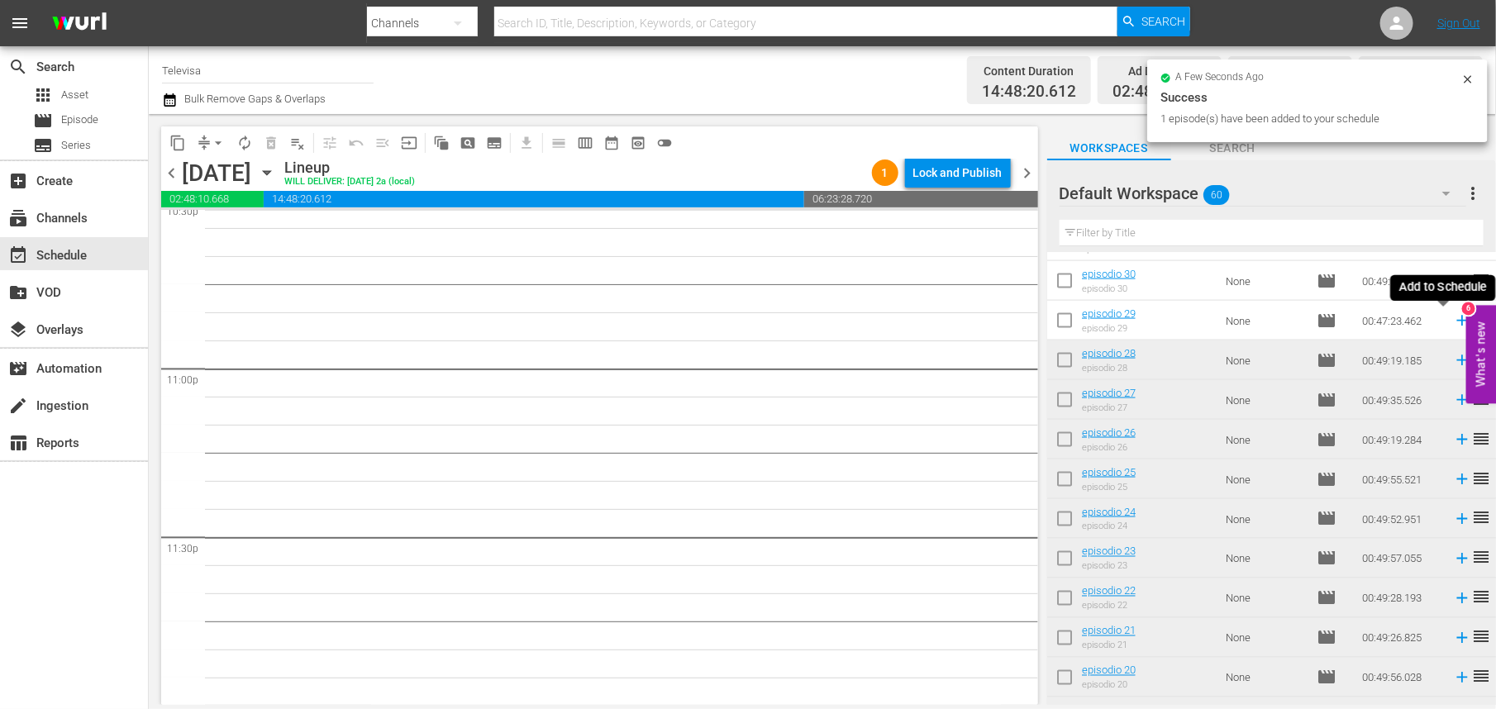
click at [1457, 322] on icon at bounding box center [1462, 321] width 11 height 11
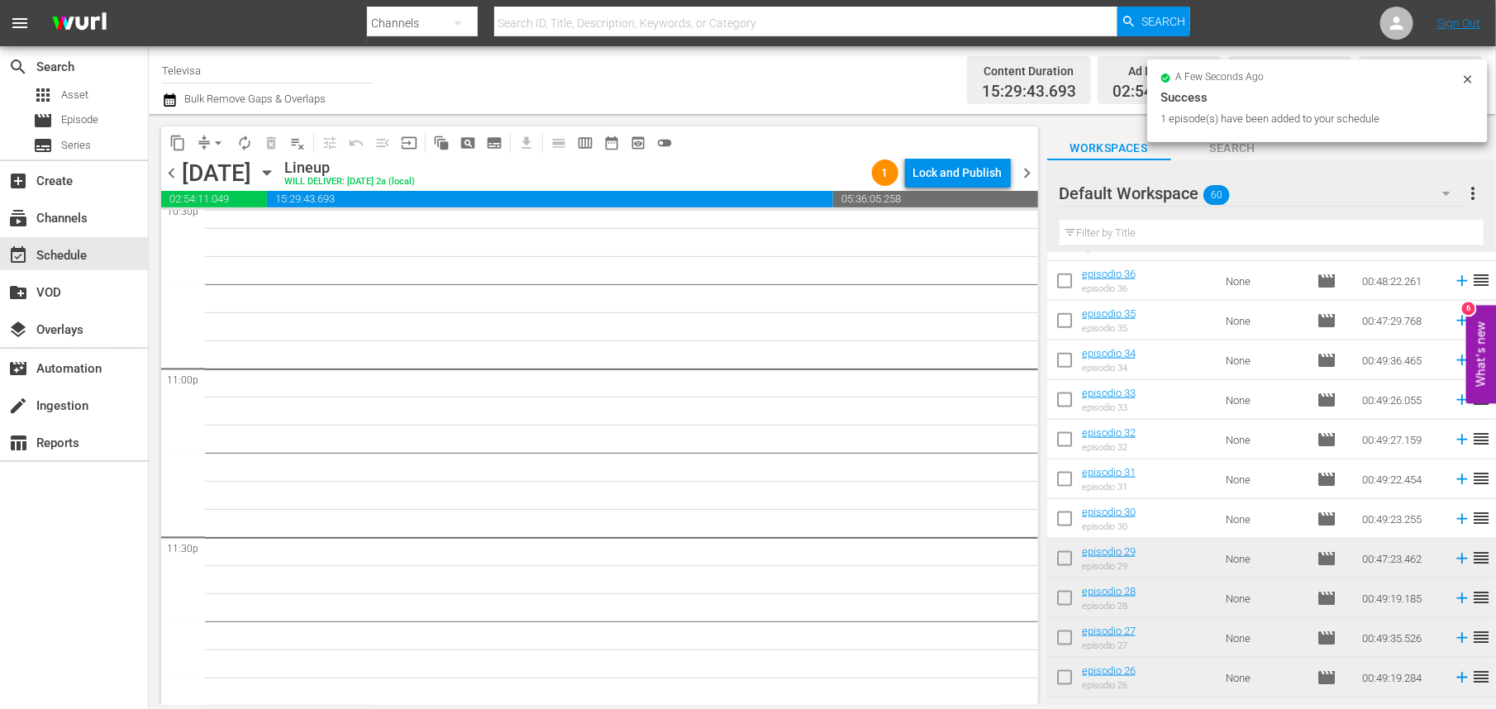
scroll to position [975, 0]
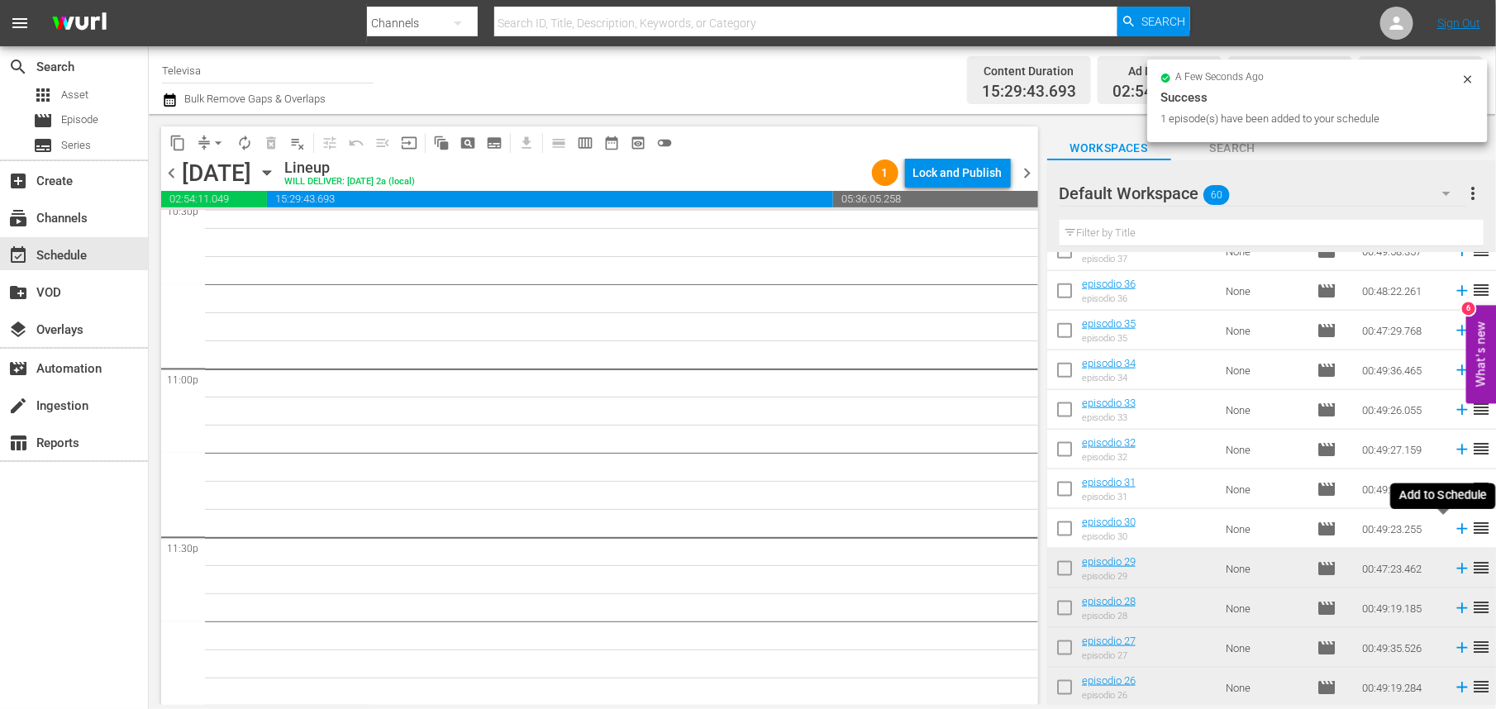
click at [1457, 529] on icon at bounding box center [1462, 529] width 11 height 11
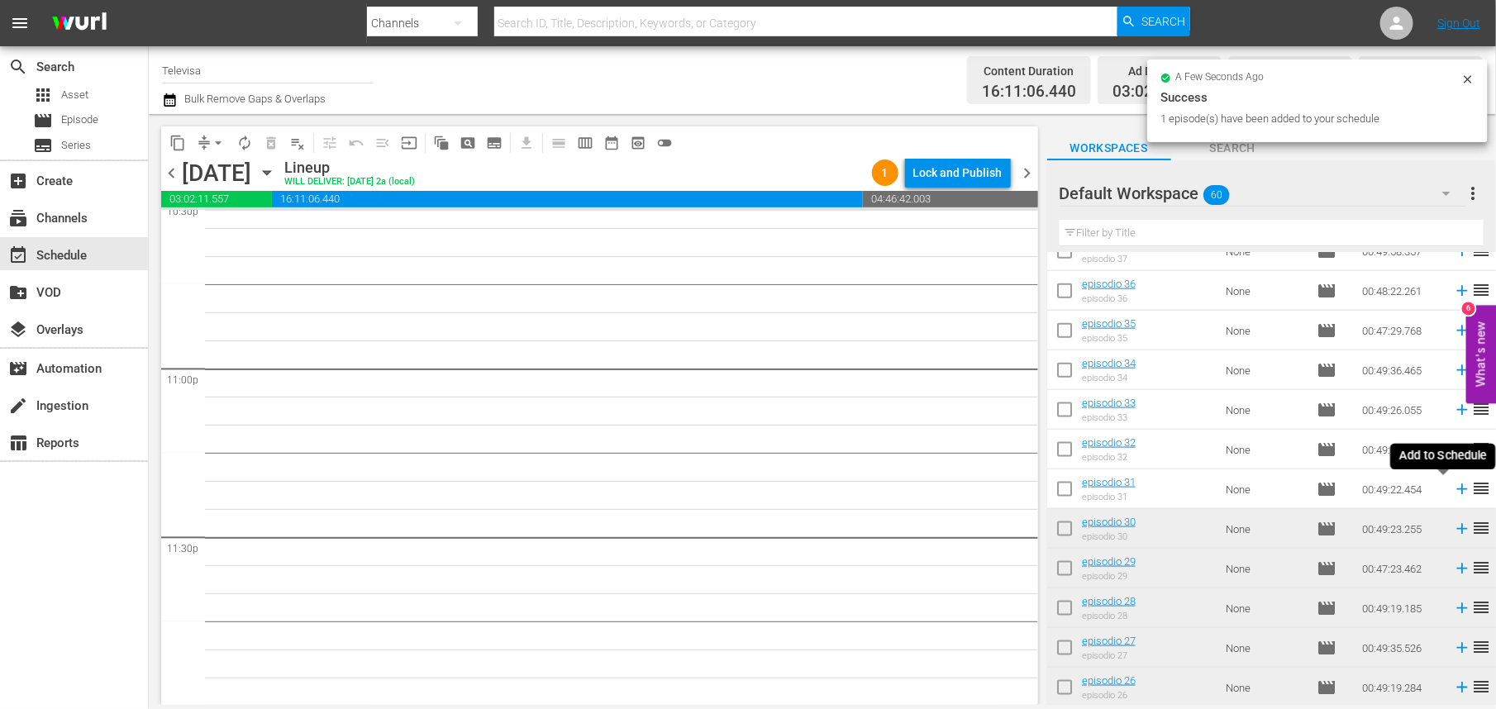
click at [1457, 492] on icon at bounding box center [1462, 489] width 11 height 11
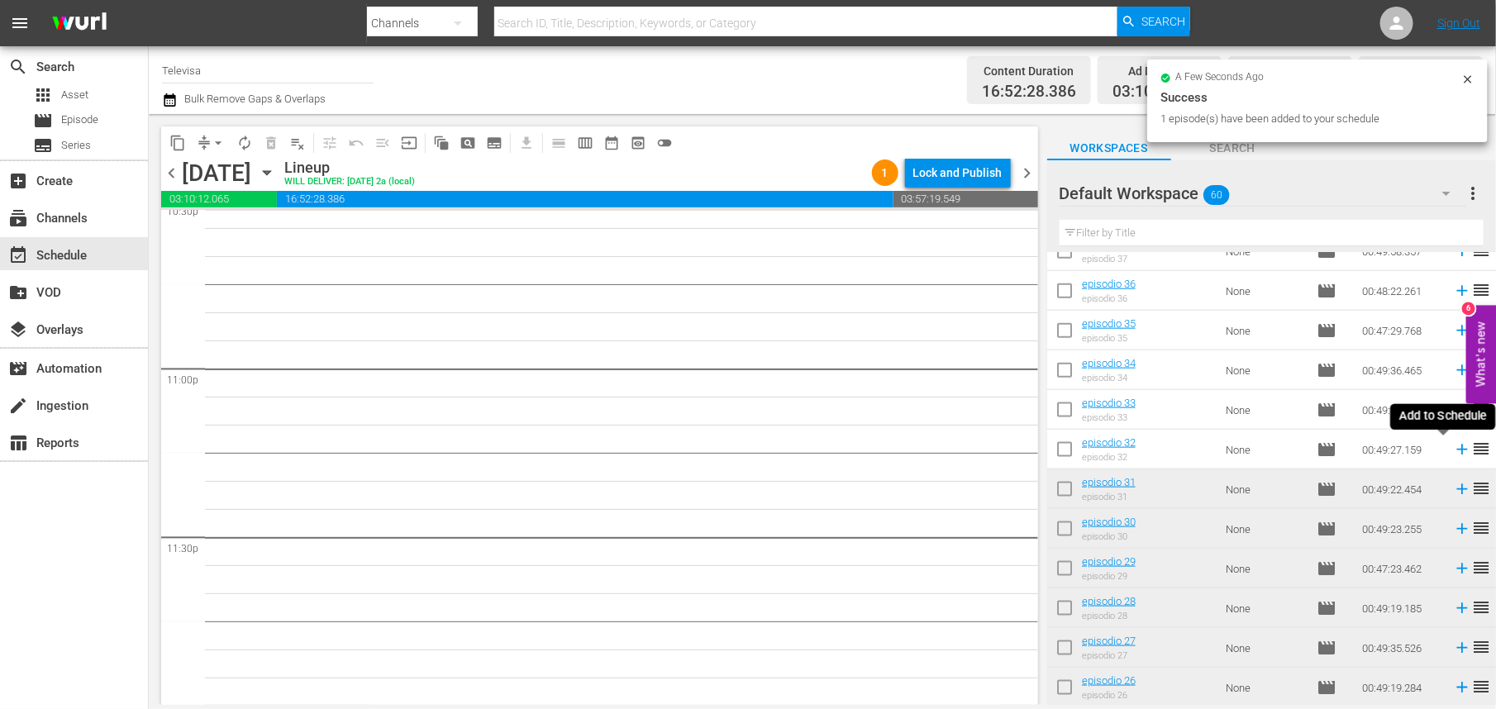
click at [1457, 450] on icon at bounding box center [1462, 450] width 11 height 11
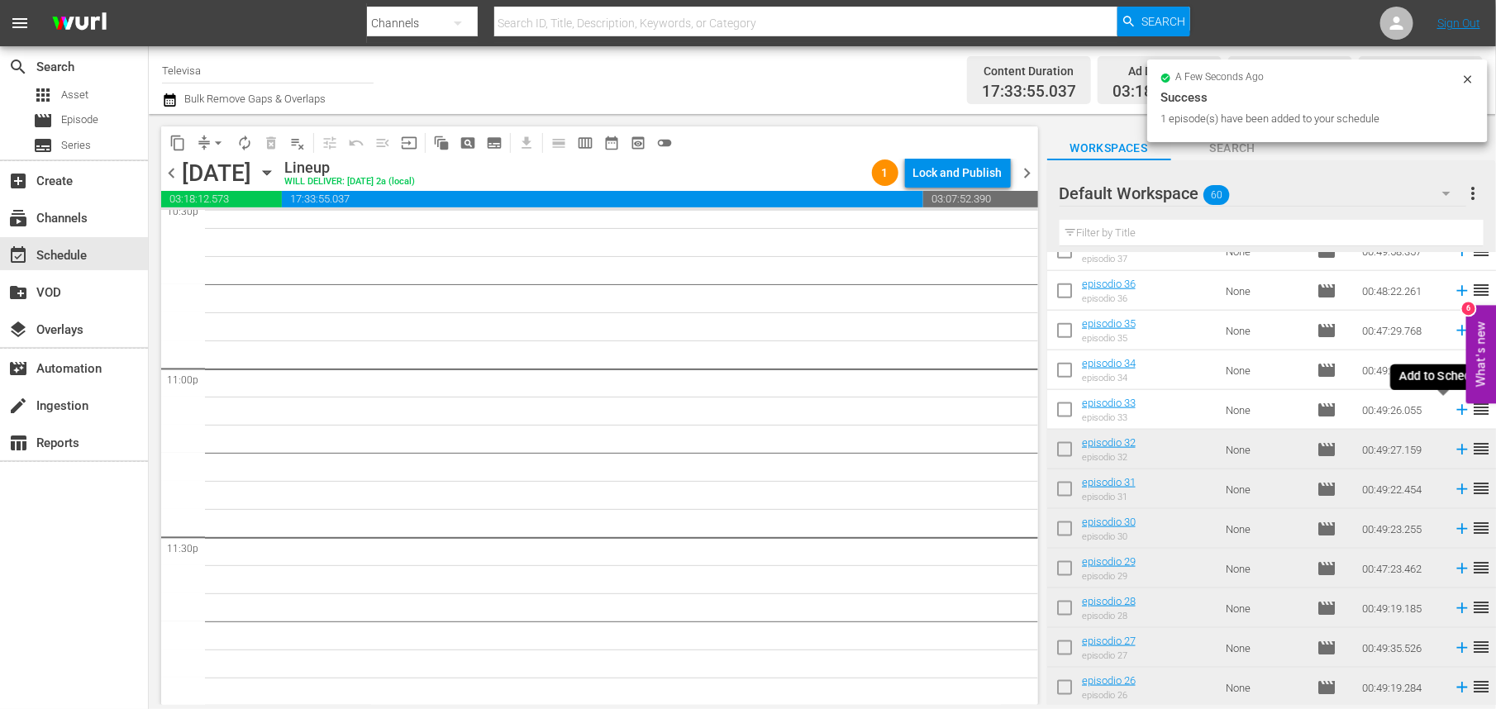
click at [1453, 412] on icon at bounding box center [1462, 410] width 18 height 18
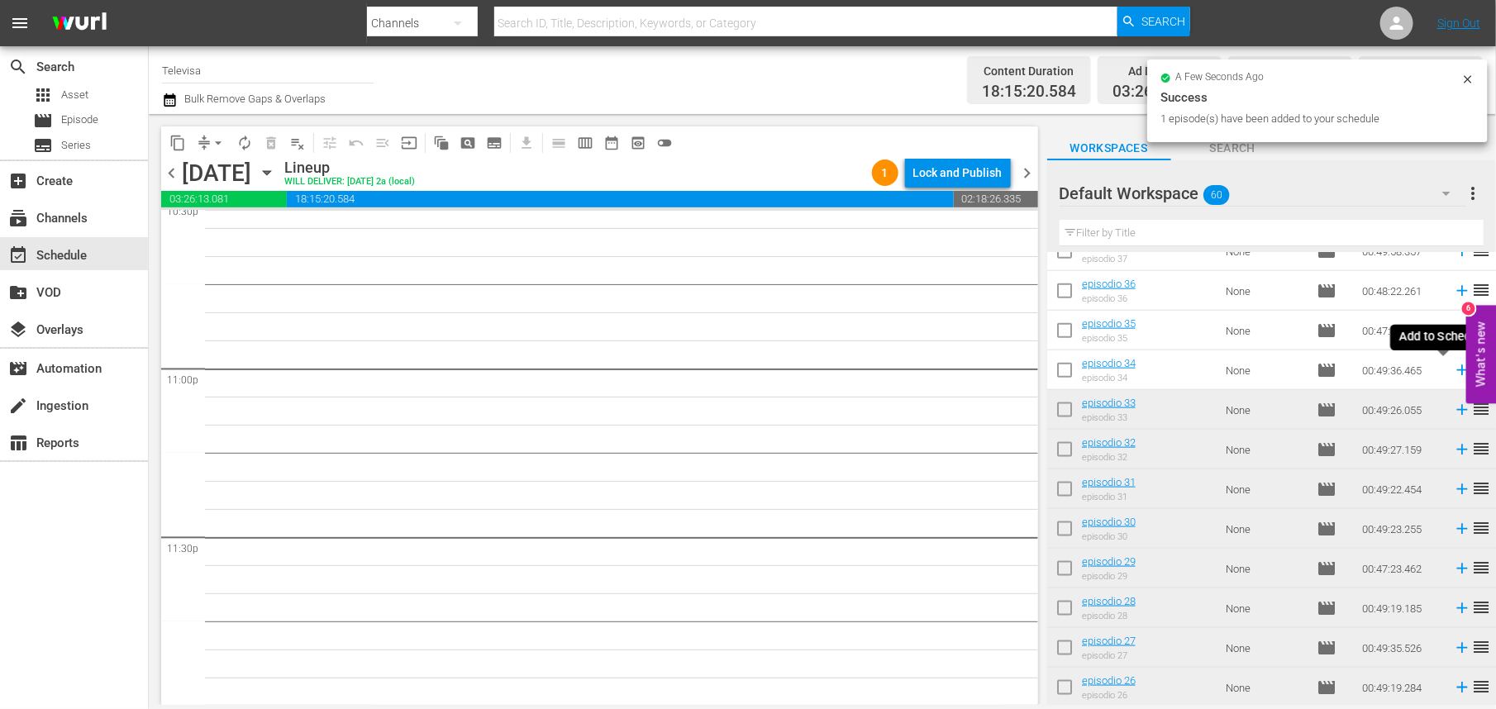
click at [1457, 370] on icon at bounding box center [1462, 370] width 11 height 11
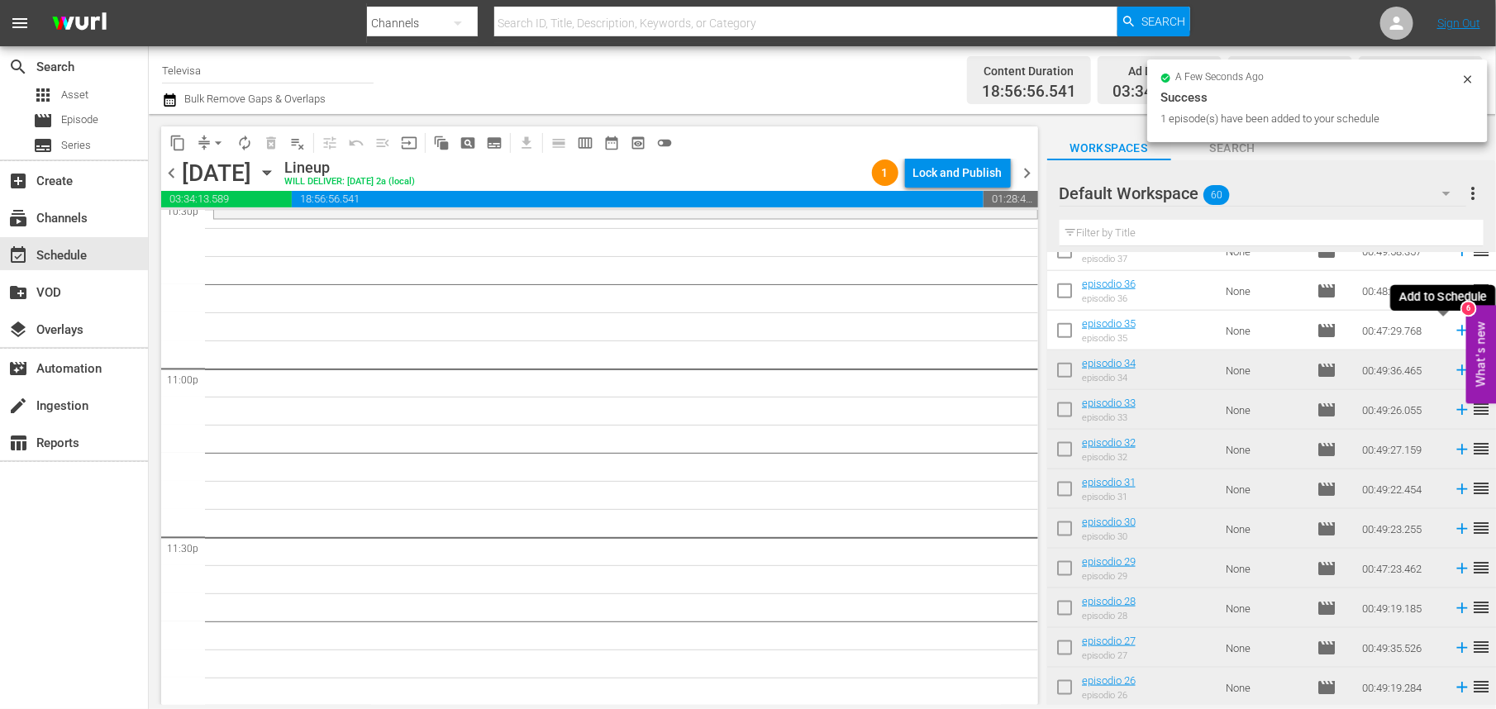
click at [1457, 333] on icon at bounding box center [1462, 331] width 11 height 11
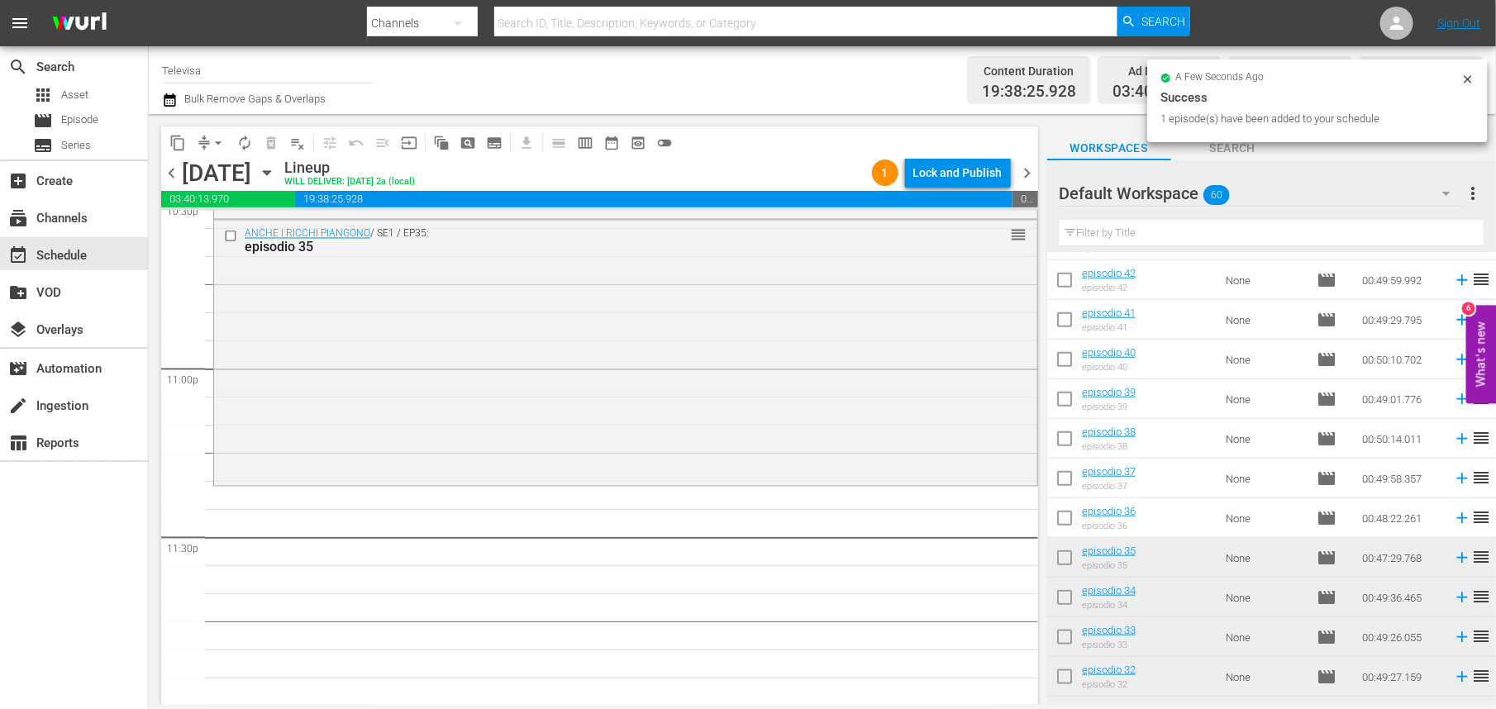
scroll to position [727, 0]
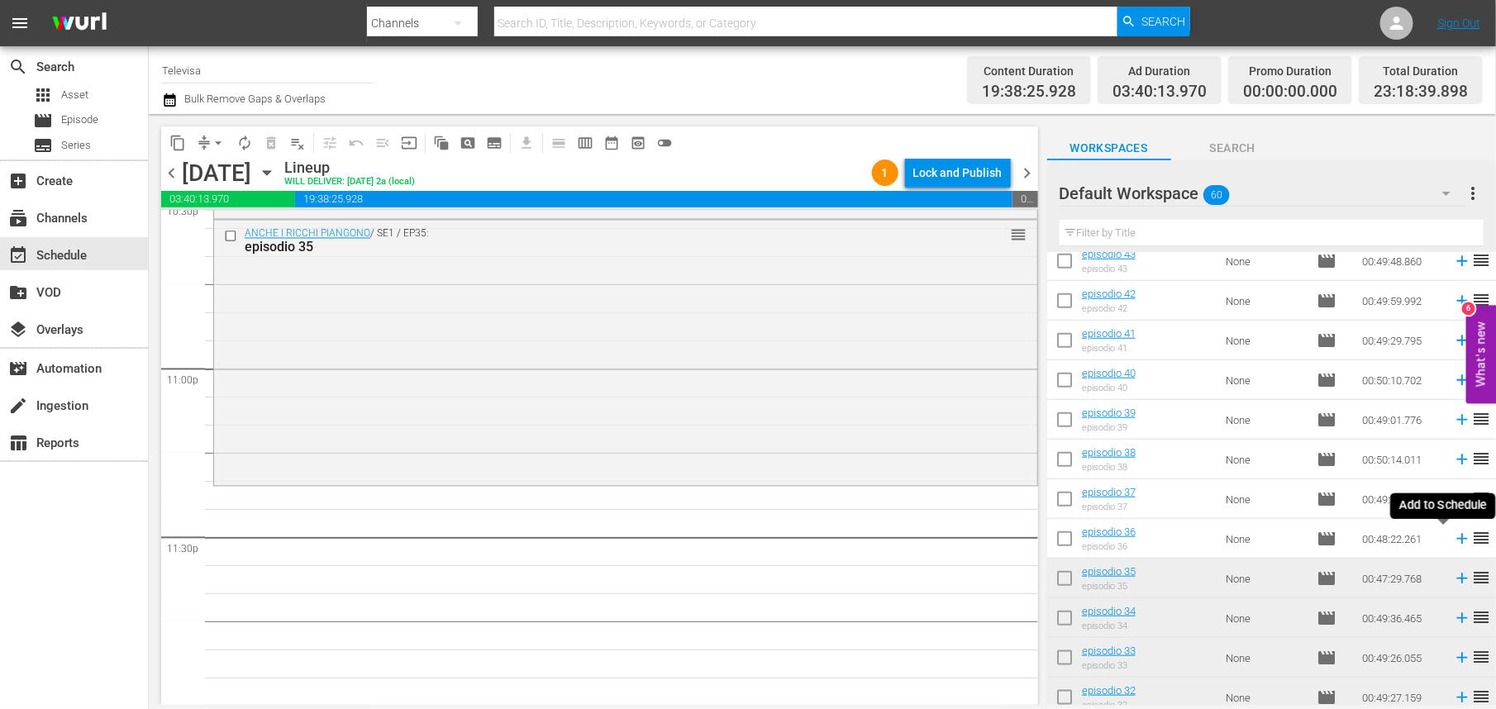
click at [1457, 539] on icon at bounding box center [1462, 539] width 11 height 11
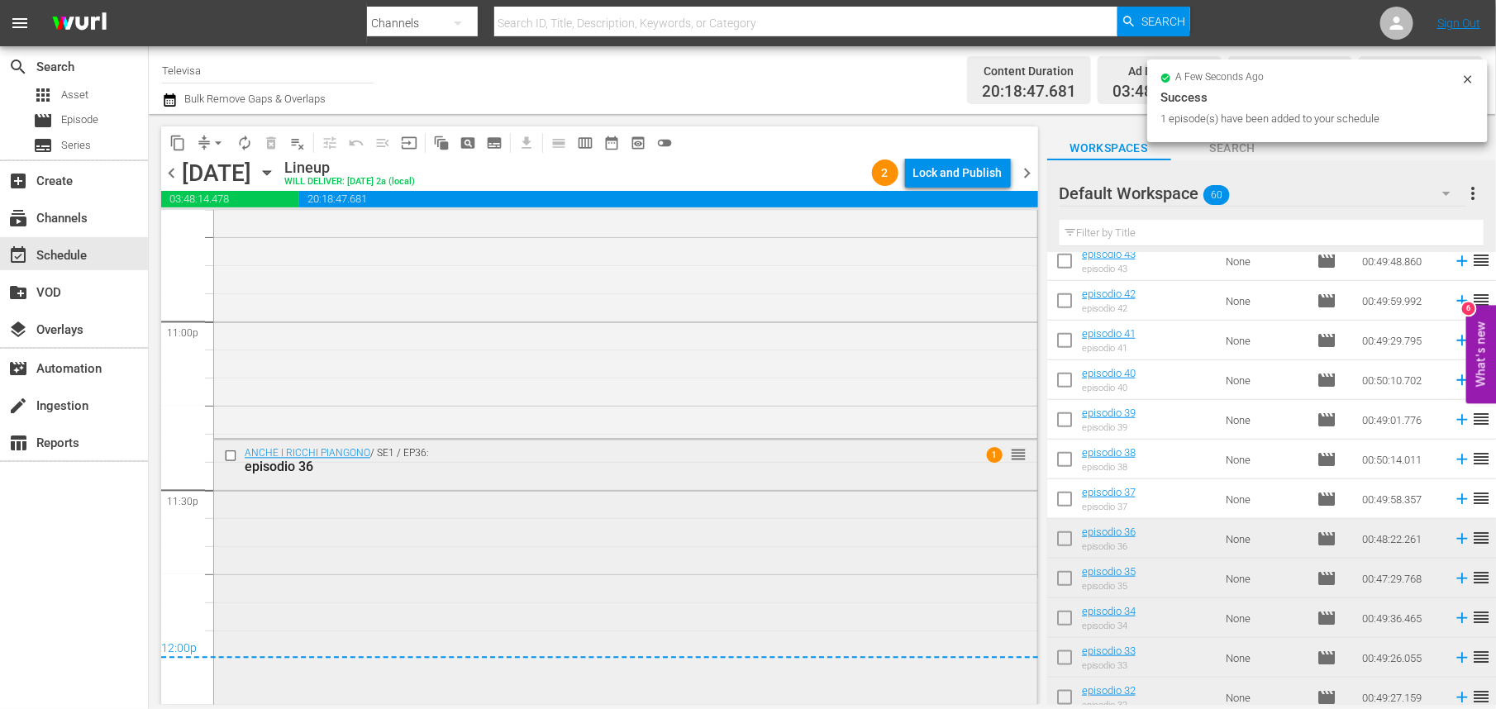
scroll to position [7654, 0]
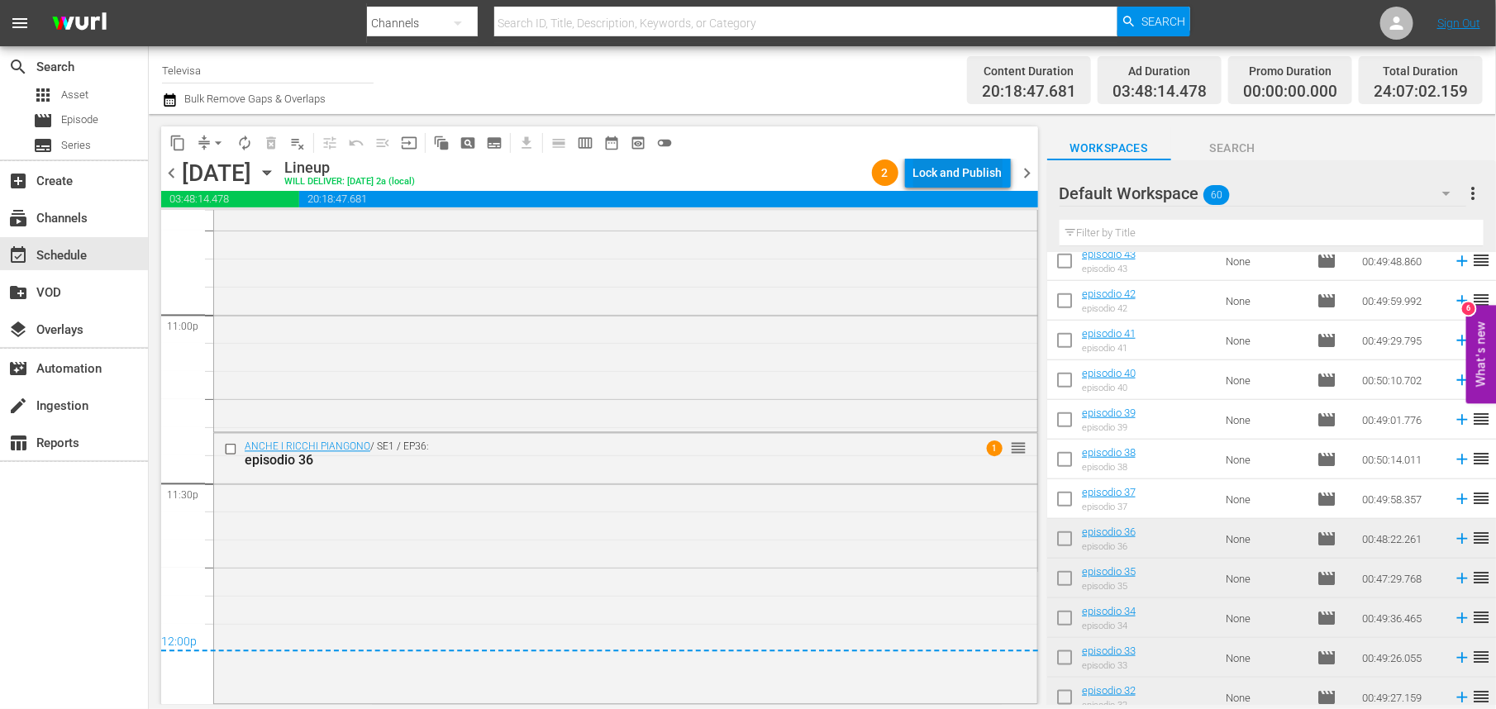
click at [962, 172] on div "Lock and Publish" at bounding box center [958, 173] width 89 height 30
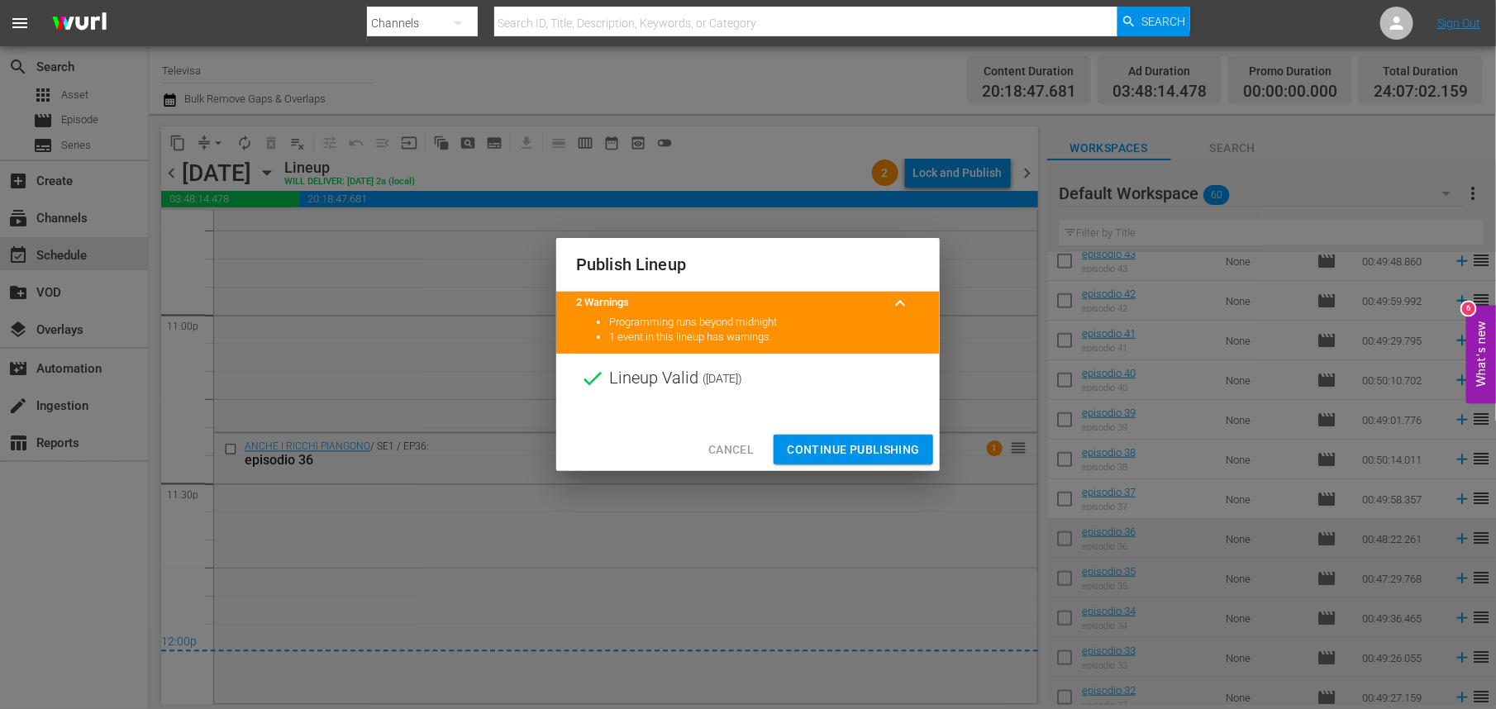
click at [846, 452] on span "Continue Publishing" at bounding box center [853, 450] width 133 height 21
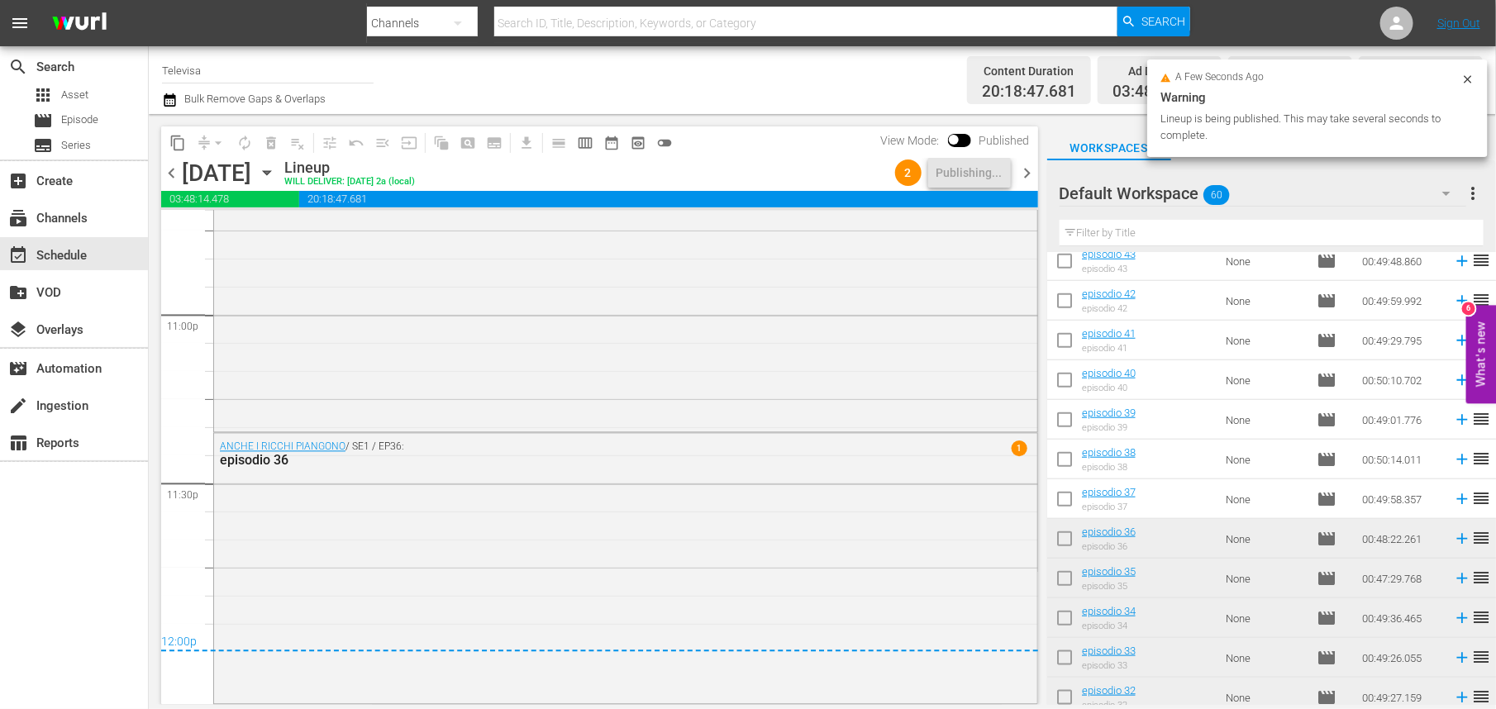
click at [270, 174] on icon "button" at bounding box center [266, 173] width 7 height 4
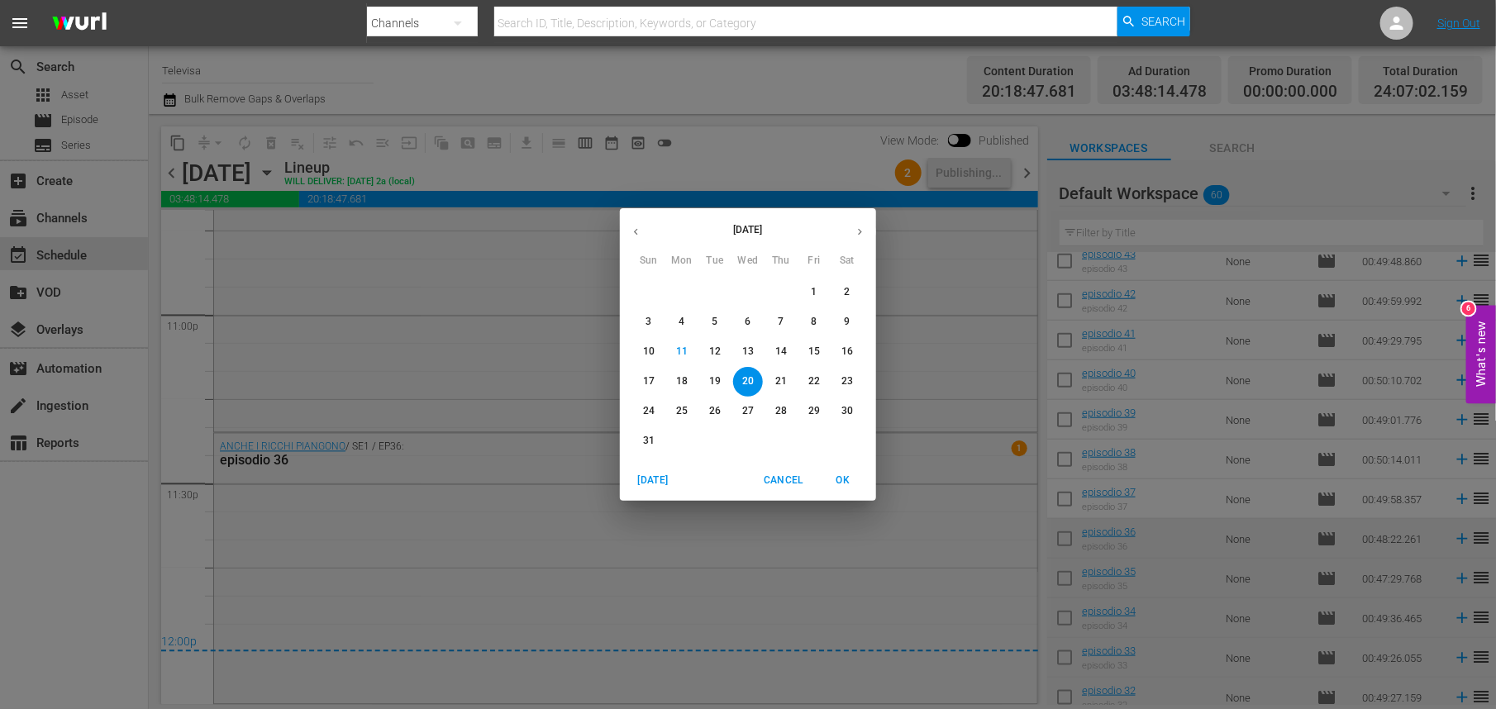
click at [452, 174] on div "August 2025 Sun Mon Tue Wed Thu Fri Sat 27 28 29 30 31 1 2 3 4 5 6 7 8 9 10 11 …" at bounding box center [748, 354] width 1496 height 709
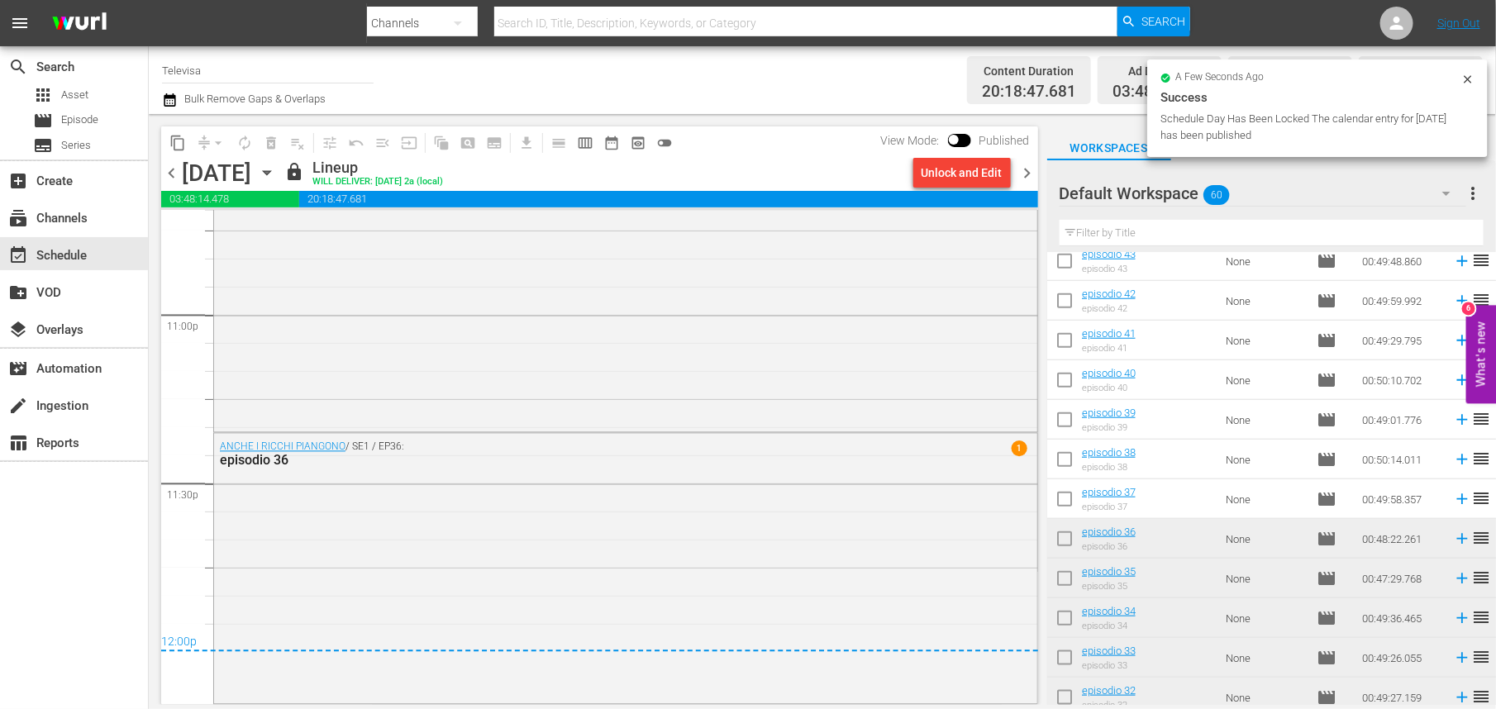
click at [270, 174] on icon "button" at bounding box center [266, 173] width 7 height 4
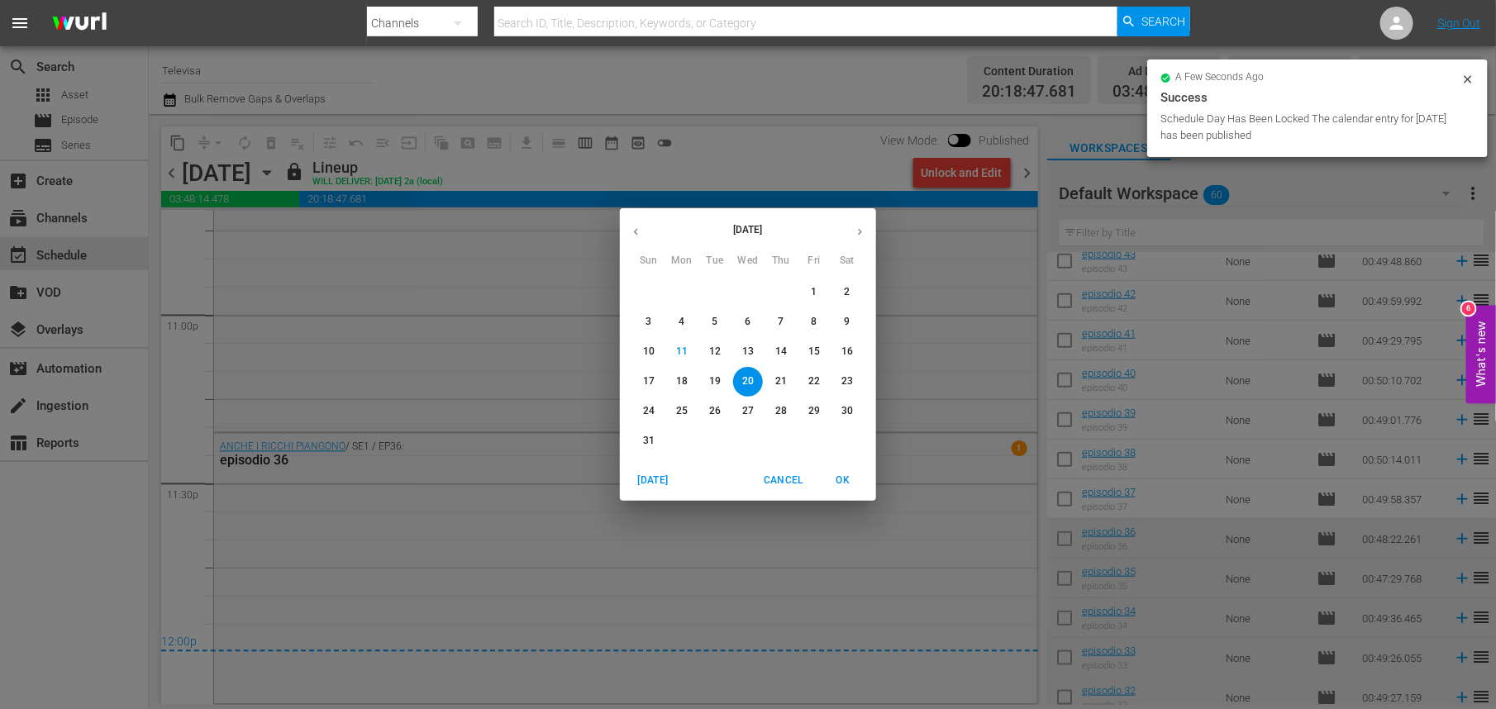
click at [782, 384] on p "21" at bounding box center [782, 382] width 12 height 14
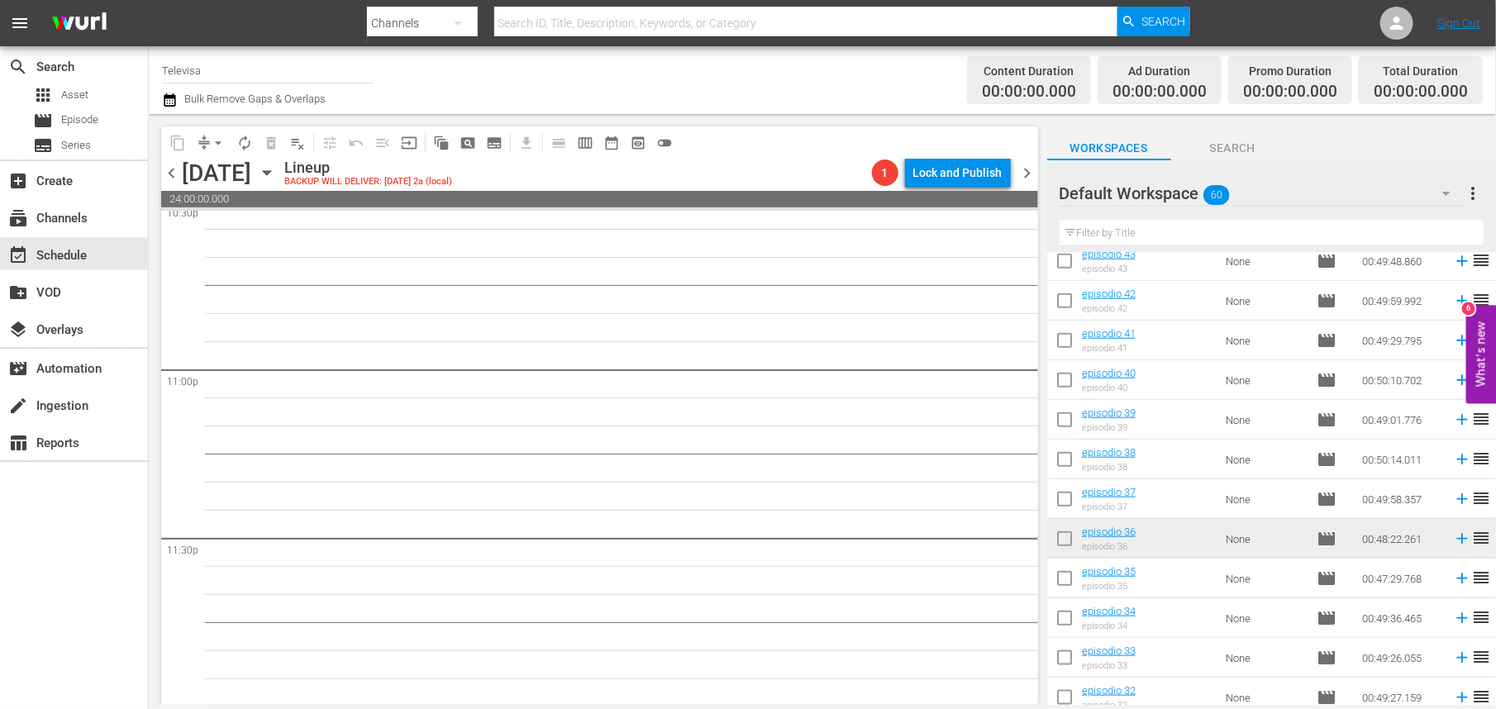
scroll to position [7600, 0]
click at [1457, 501] on icon at bounding box center [1462, 499] width 11 height 11
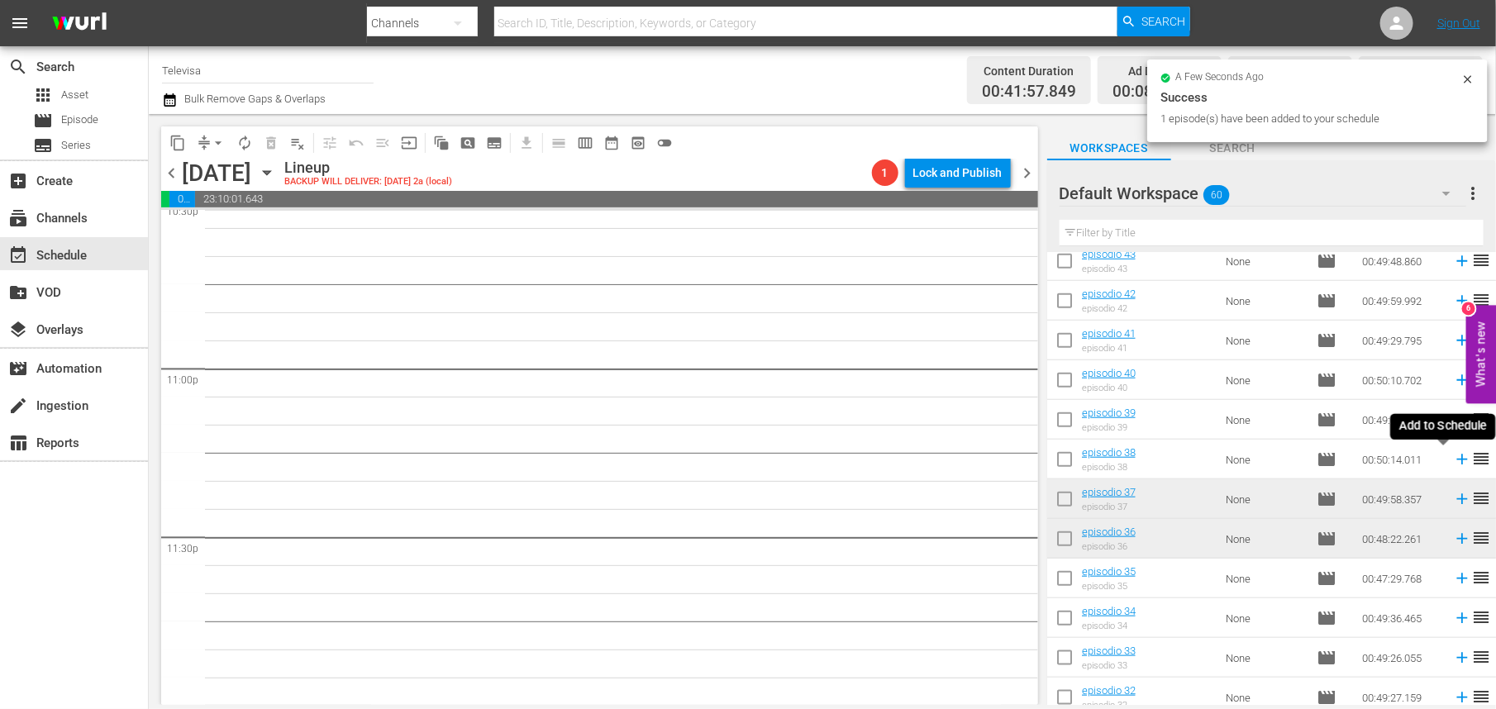
click at [1457, 460] on icon at bounding box center [1462, 460] width 11 height 11
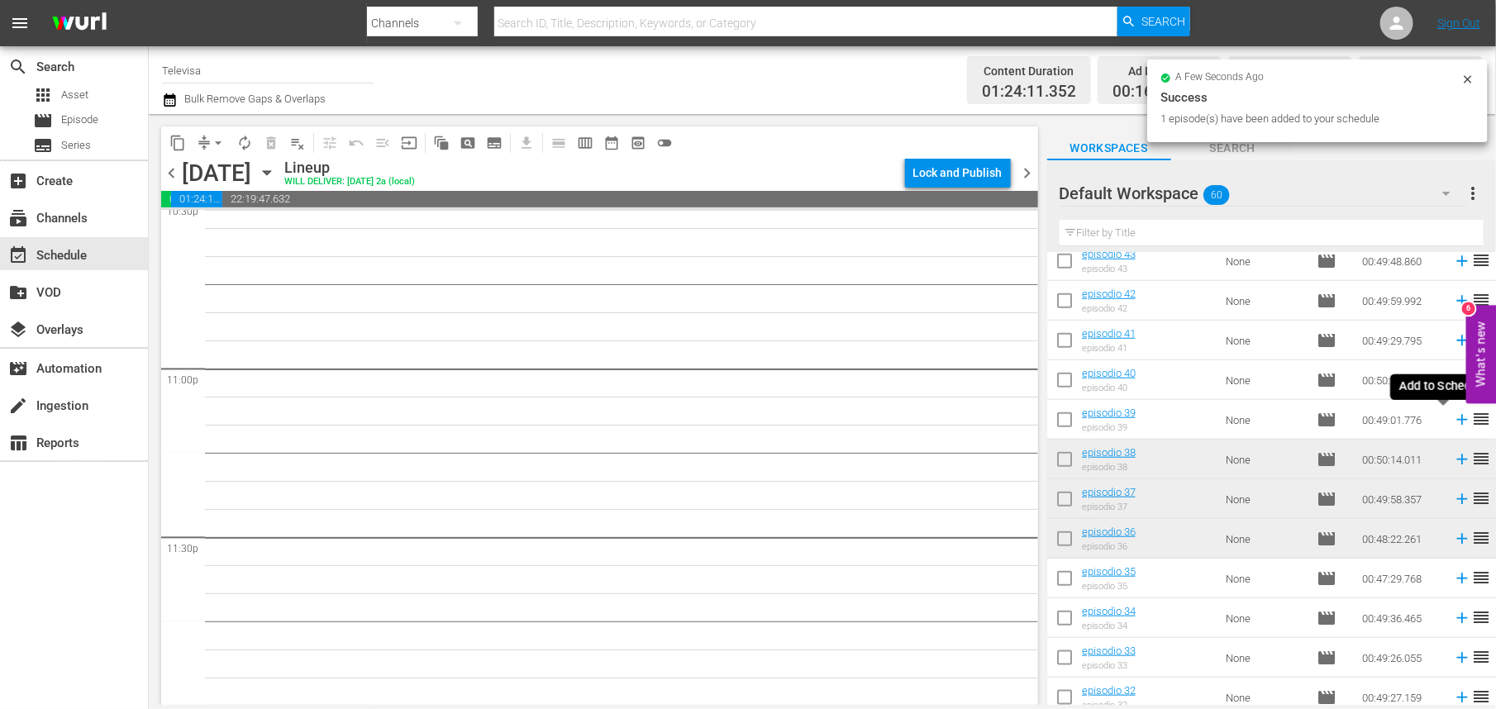
click at [1457, 420] on icon at bounding box center [1462, 420] width 11 height 11
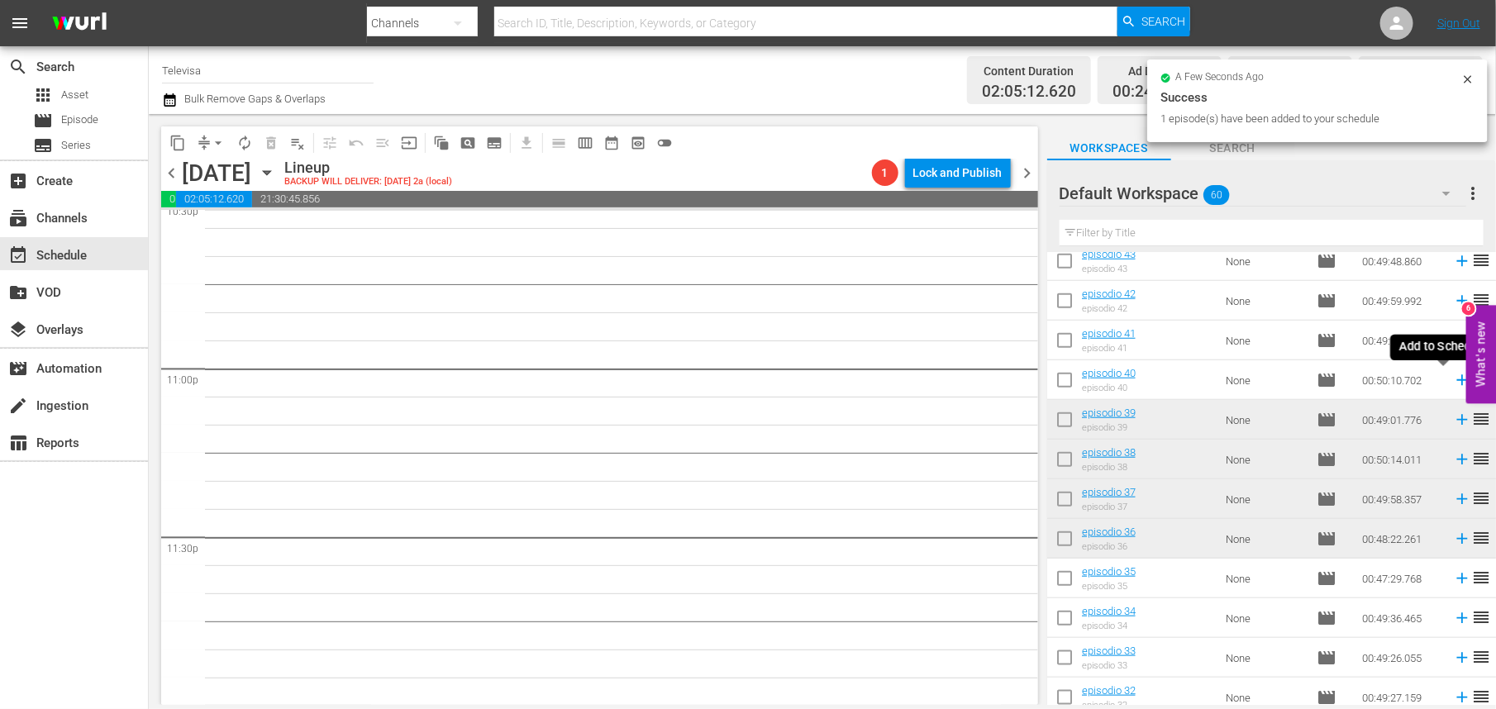
click at [1453, 382] on icon at bounding box center [1462, 380] width 18 height 18
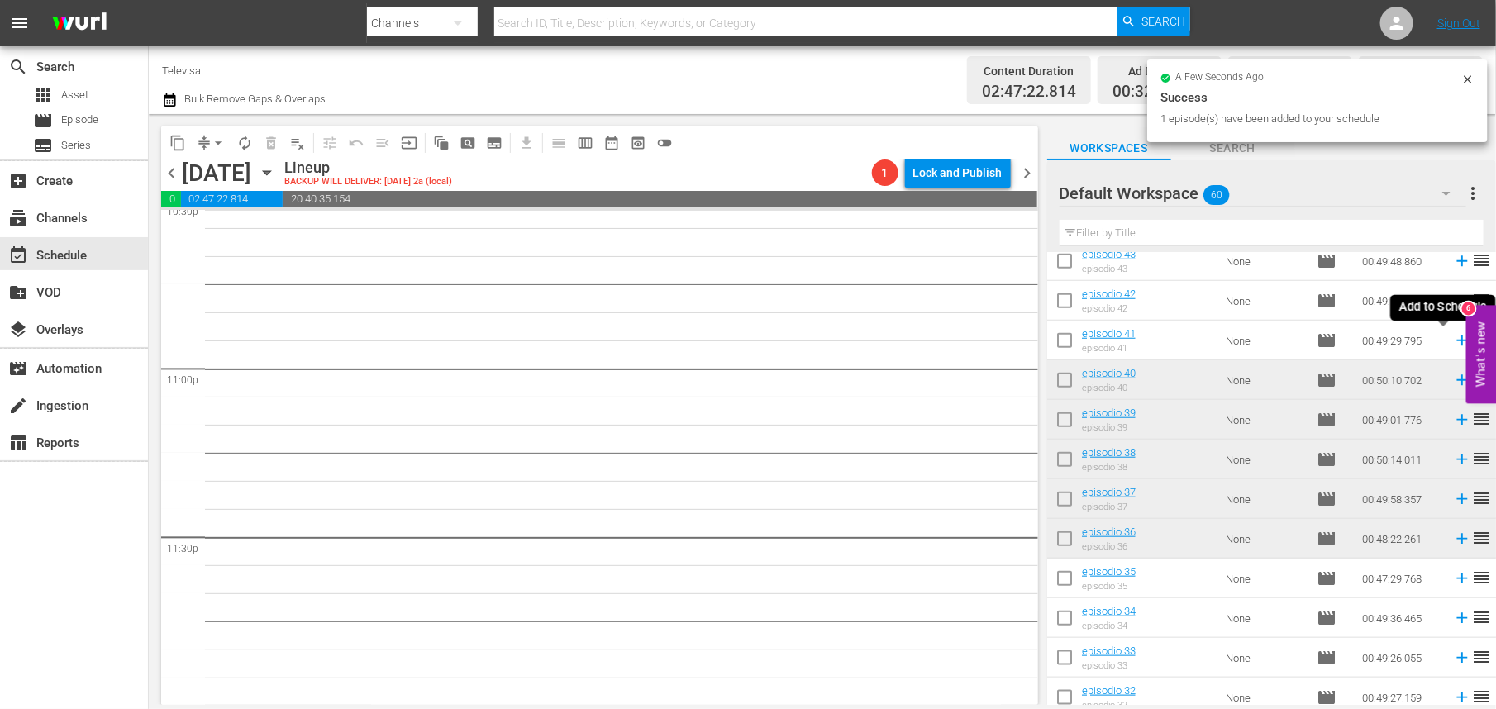
click at [1453, 340] on icon at bounding box center [1462, 341] width 18 height 18
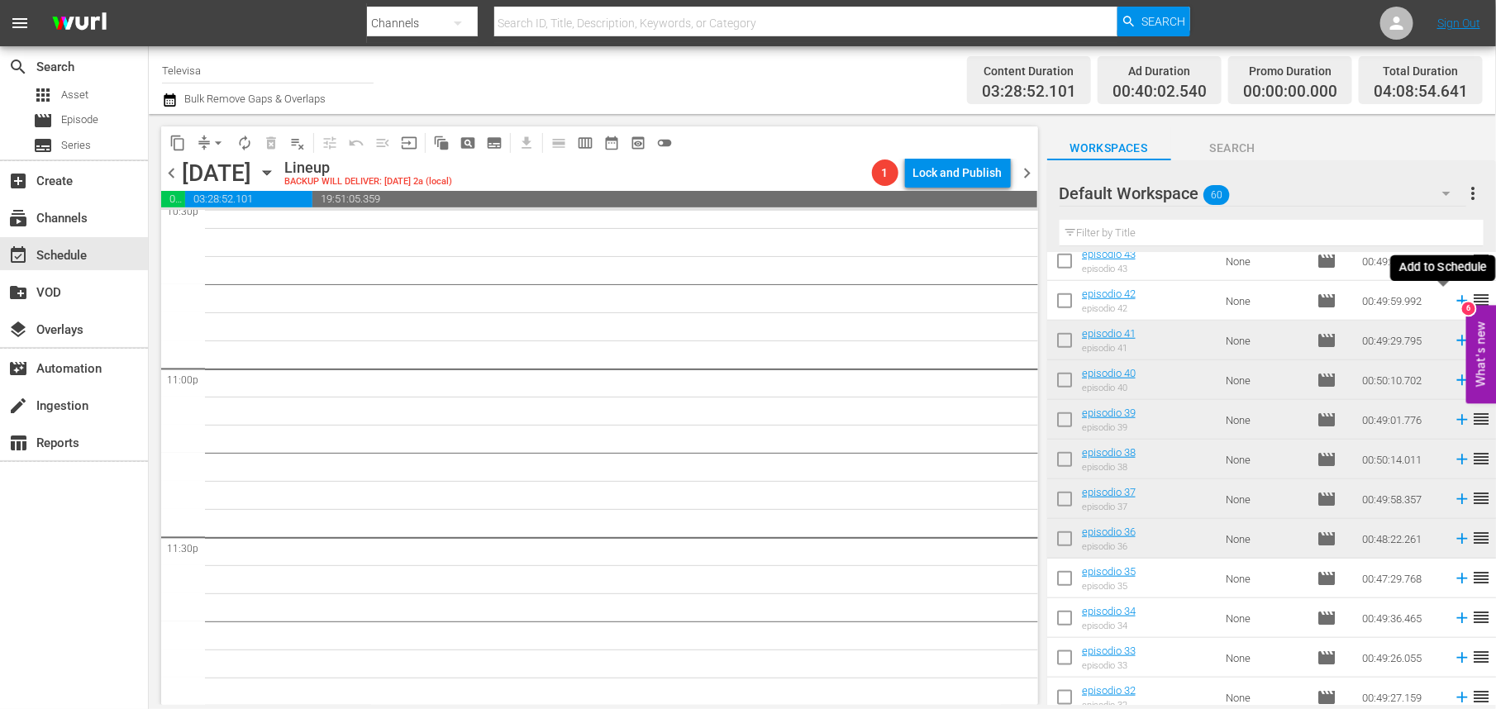
click at [1457, 303] on icon at bounding box center [1462, 301] width 11 height 11
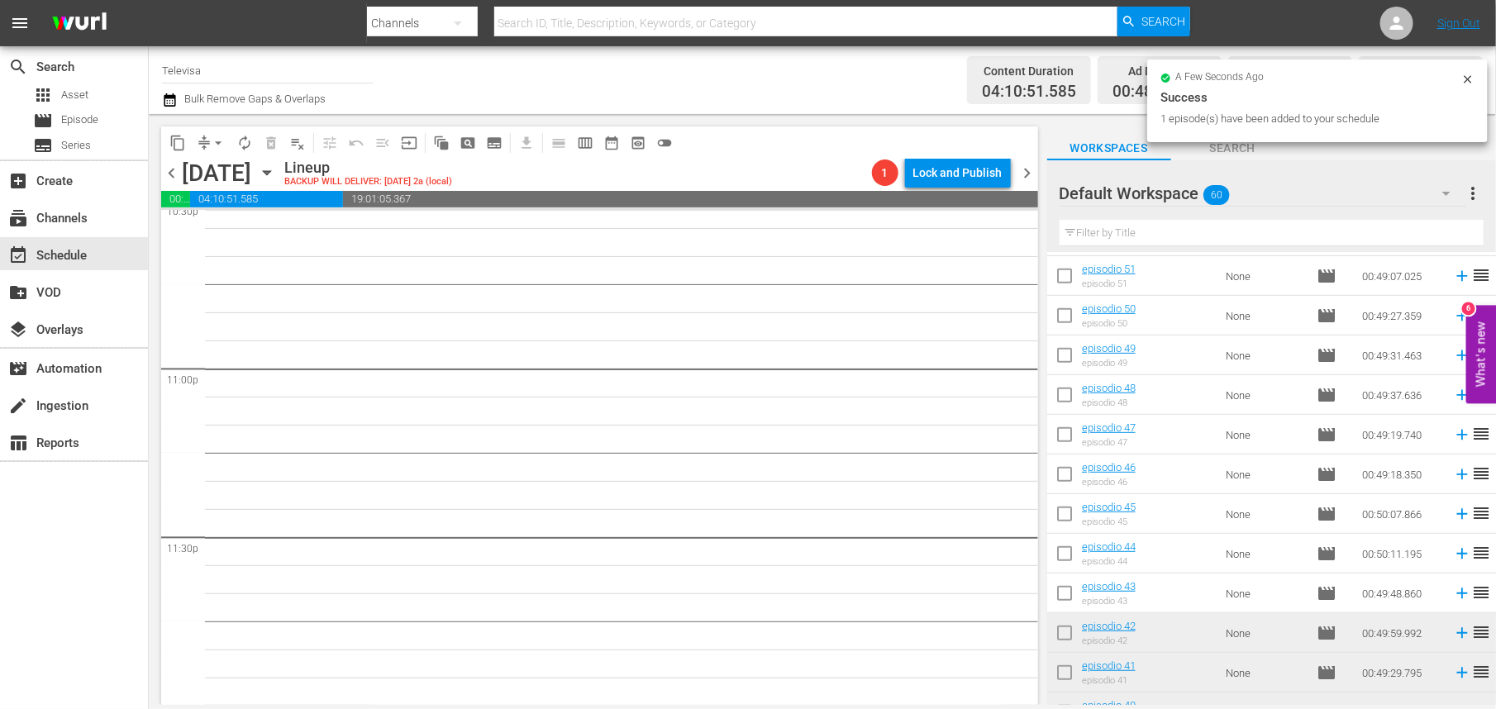
scroll to position [355, 0]
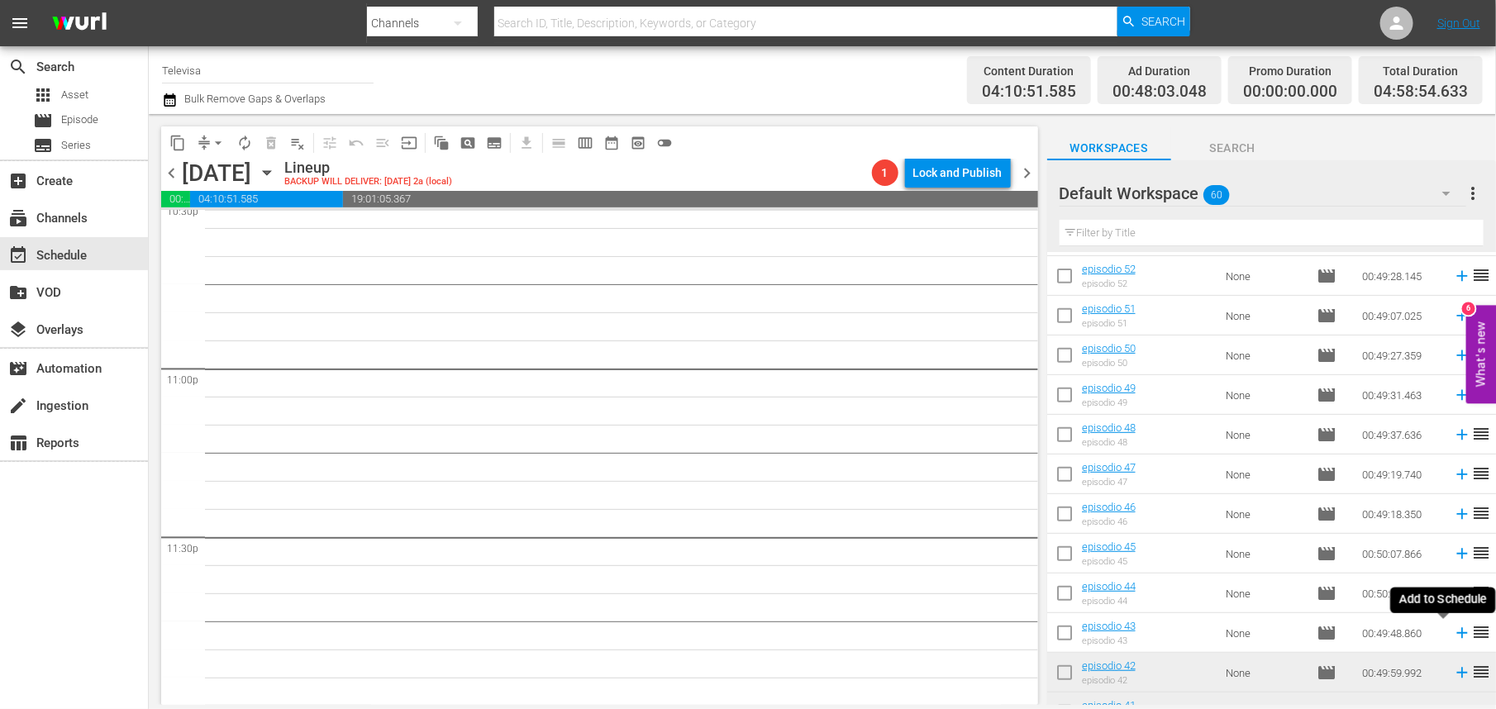
click at [1457, 633] on icon at bounding box center [1462, 633] width 11 height 11
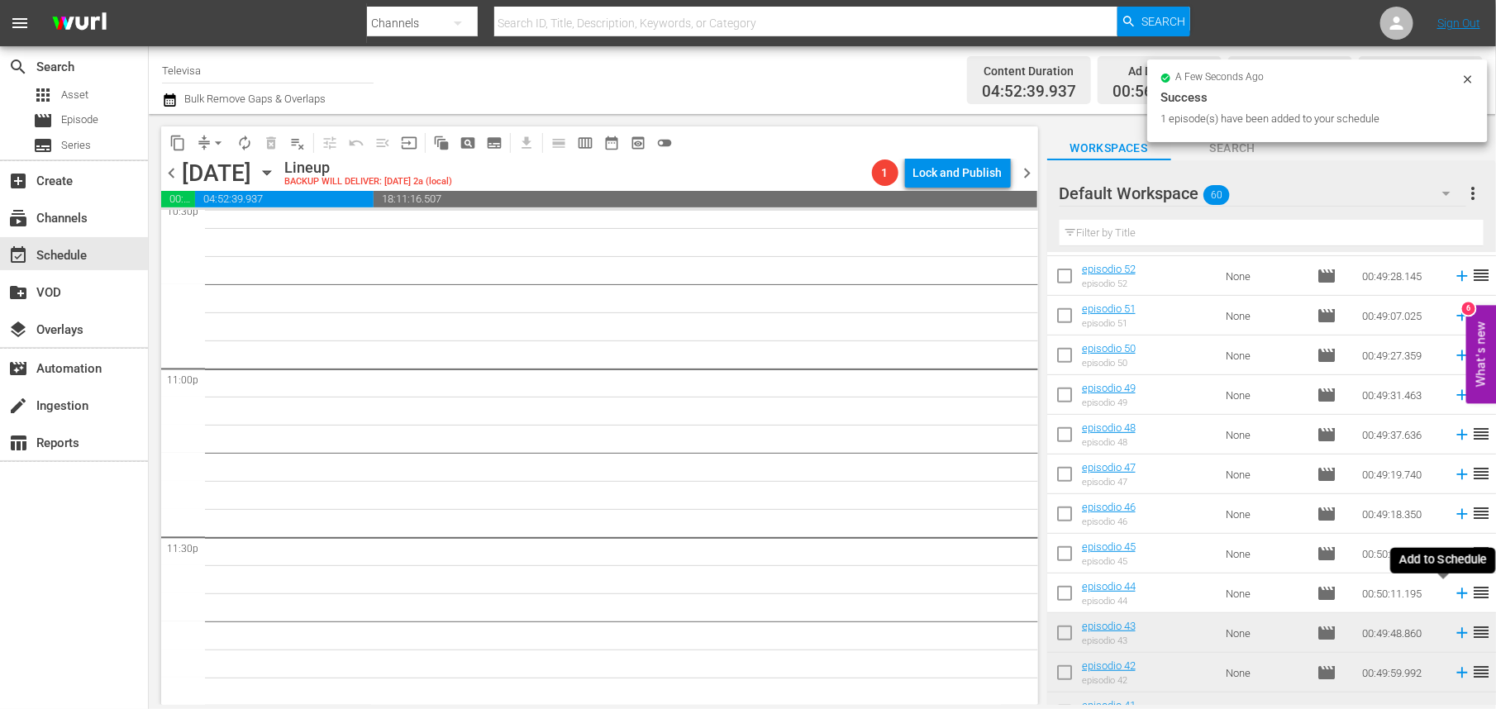
click at [1457, 593] on icon at bounding box center [1462, 594] width 11 height 11
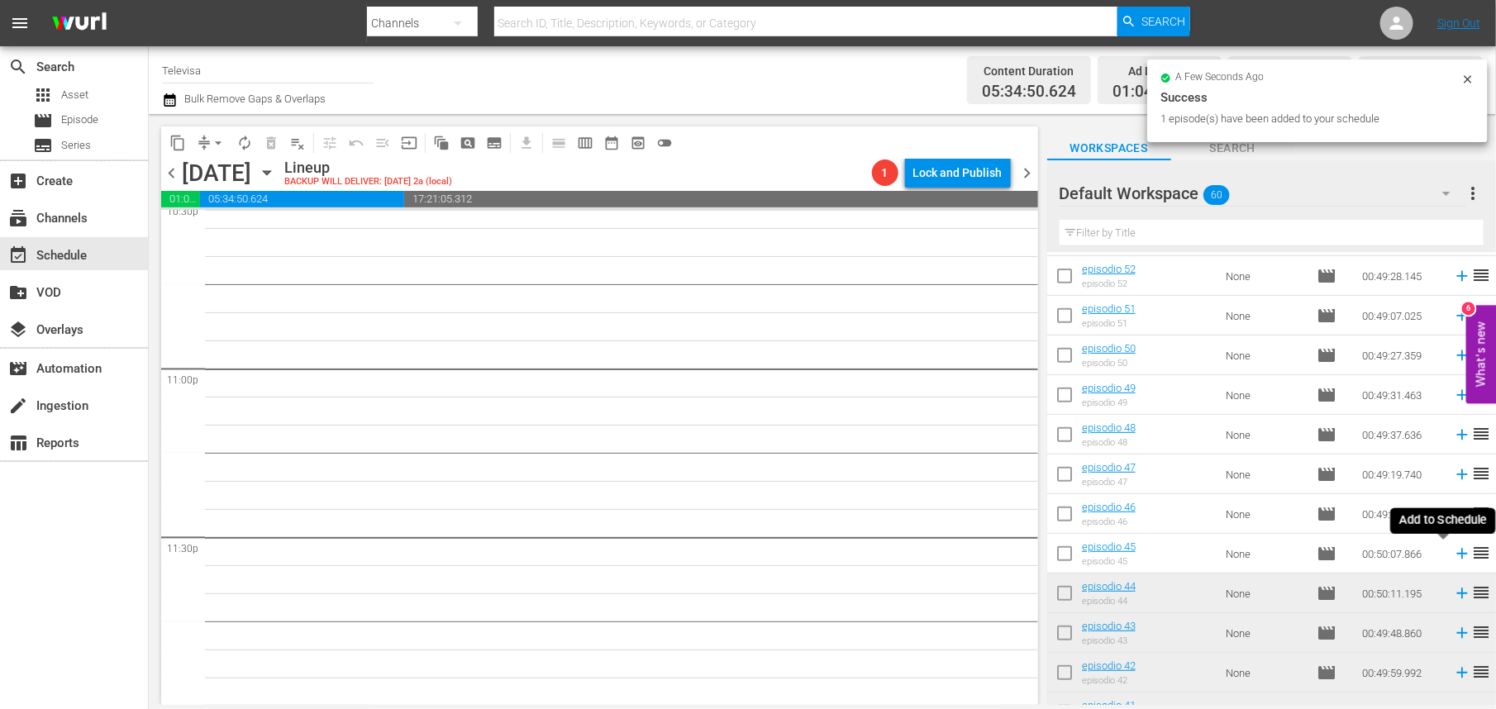
click at [1457, 554] on icon at bounding box center [1462, 554] width 11 height 11
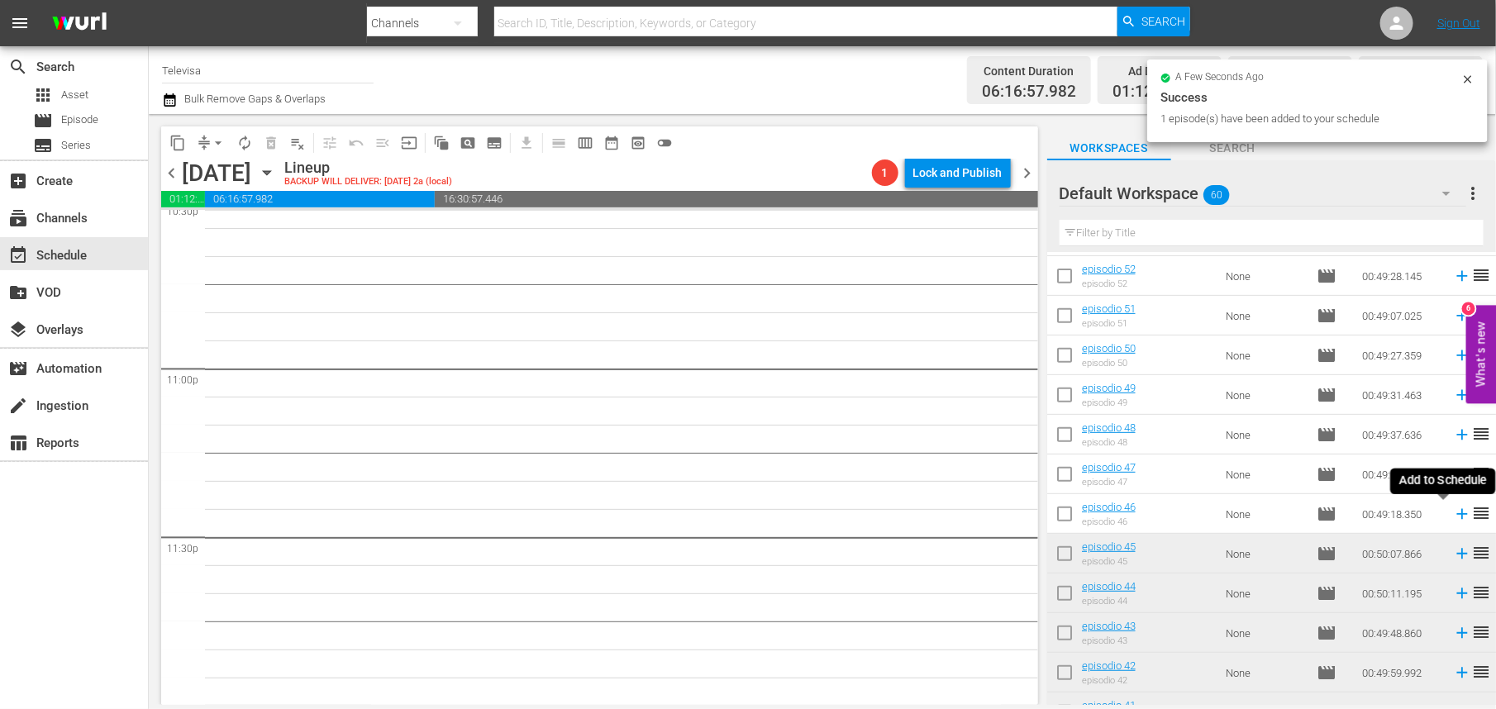
click at [1457, 516] on icon at bounding box center [1462, 514] width 11 height 11
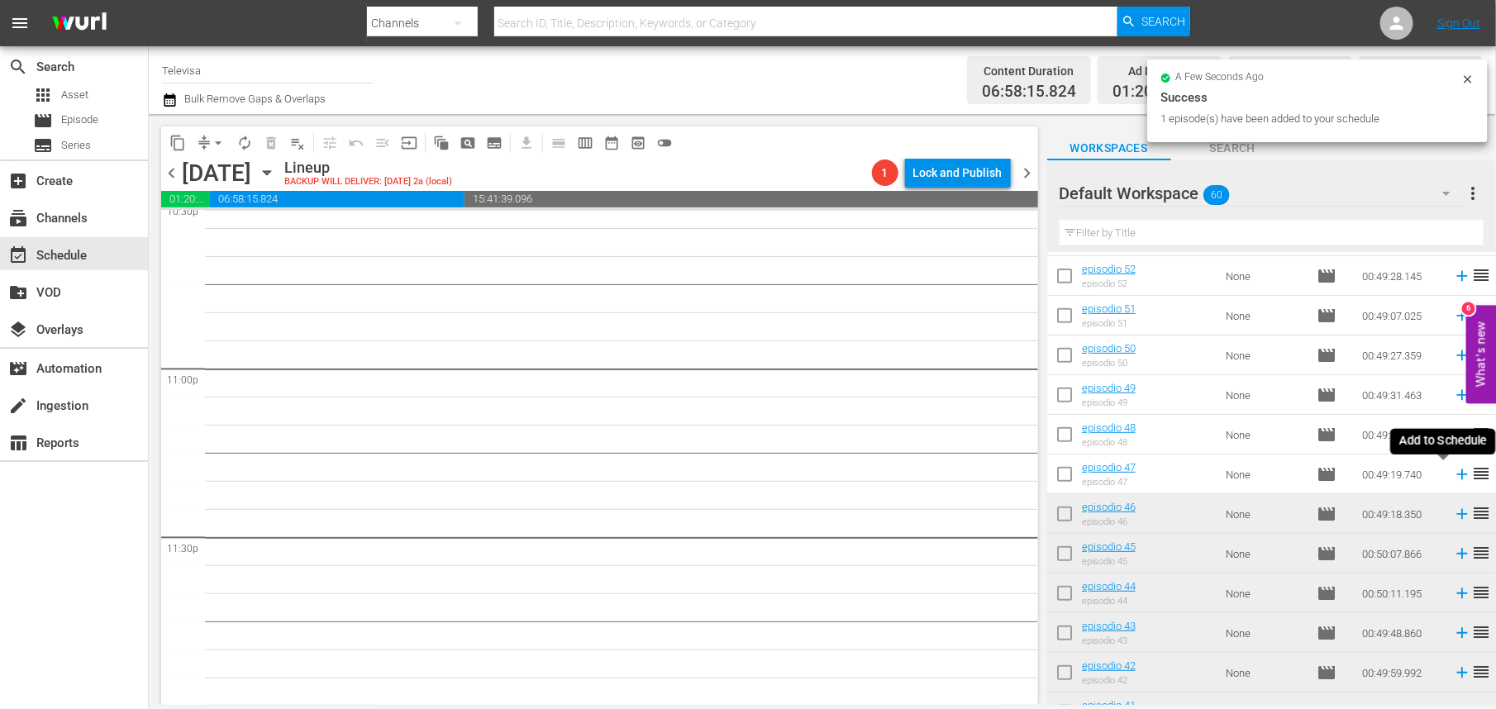
click at [1457, 475] on icon at bounding box center [1462, 475] width 11 height 11
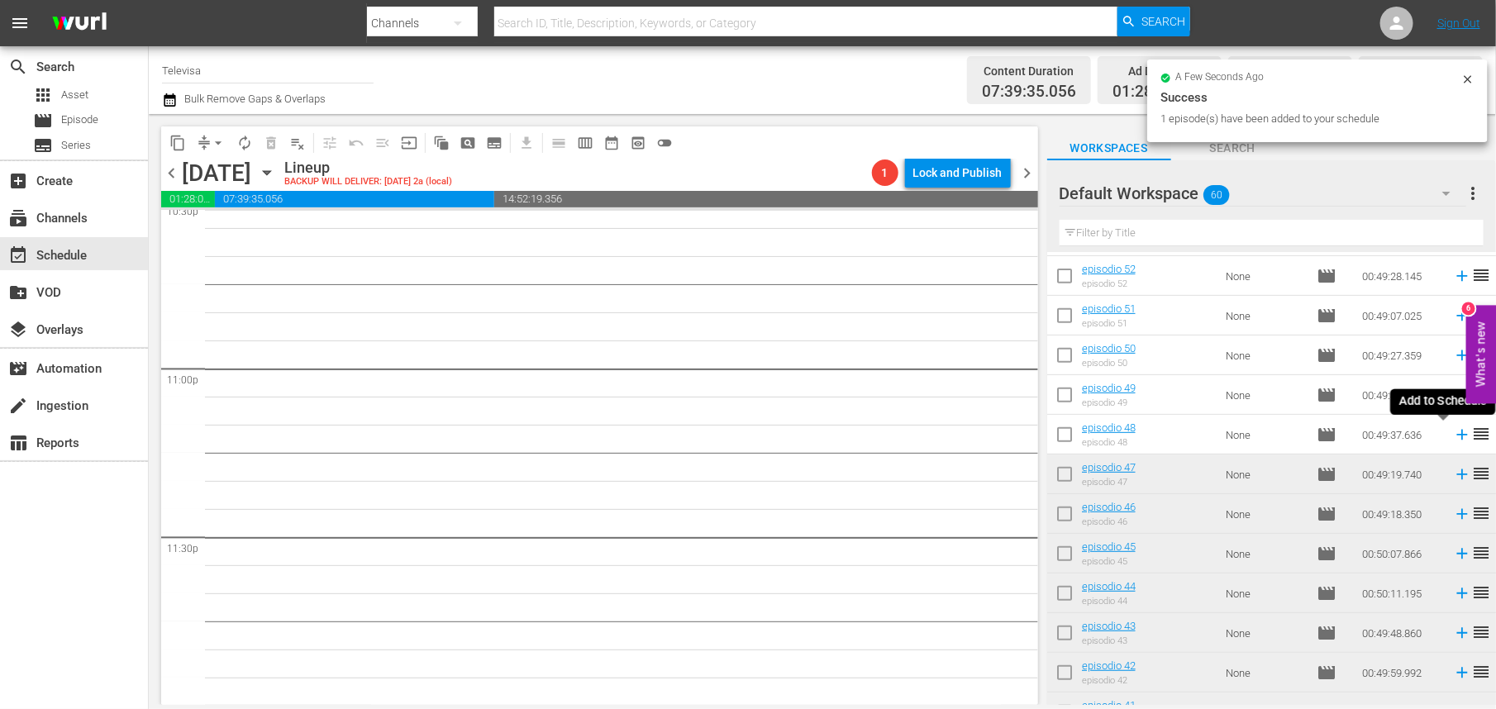
click at [1457, 435] on icon at bounding box center [1462, 435] width 11 height 11
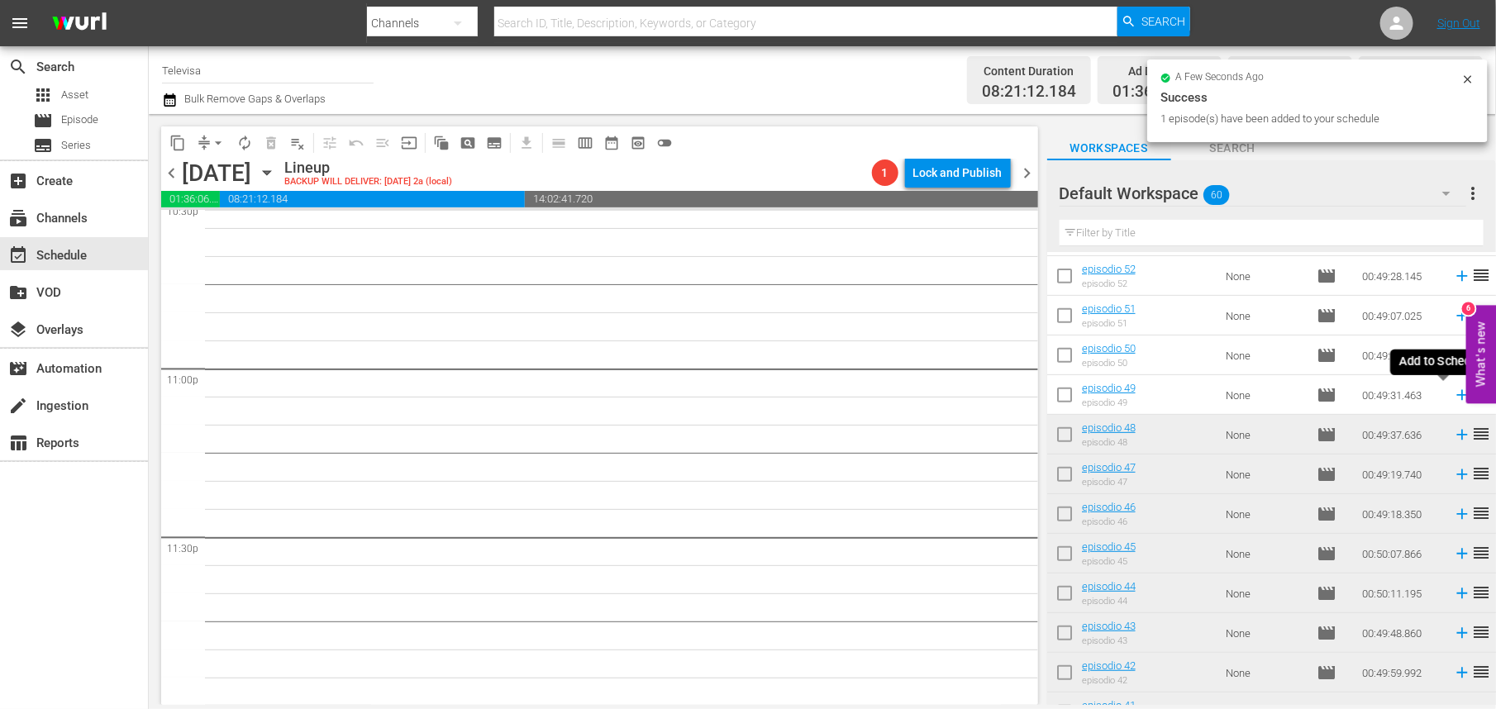
click at [1457, 395] on icon at bounding box center [1462, 395] width 11 height 11
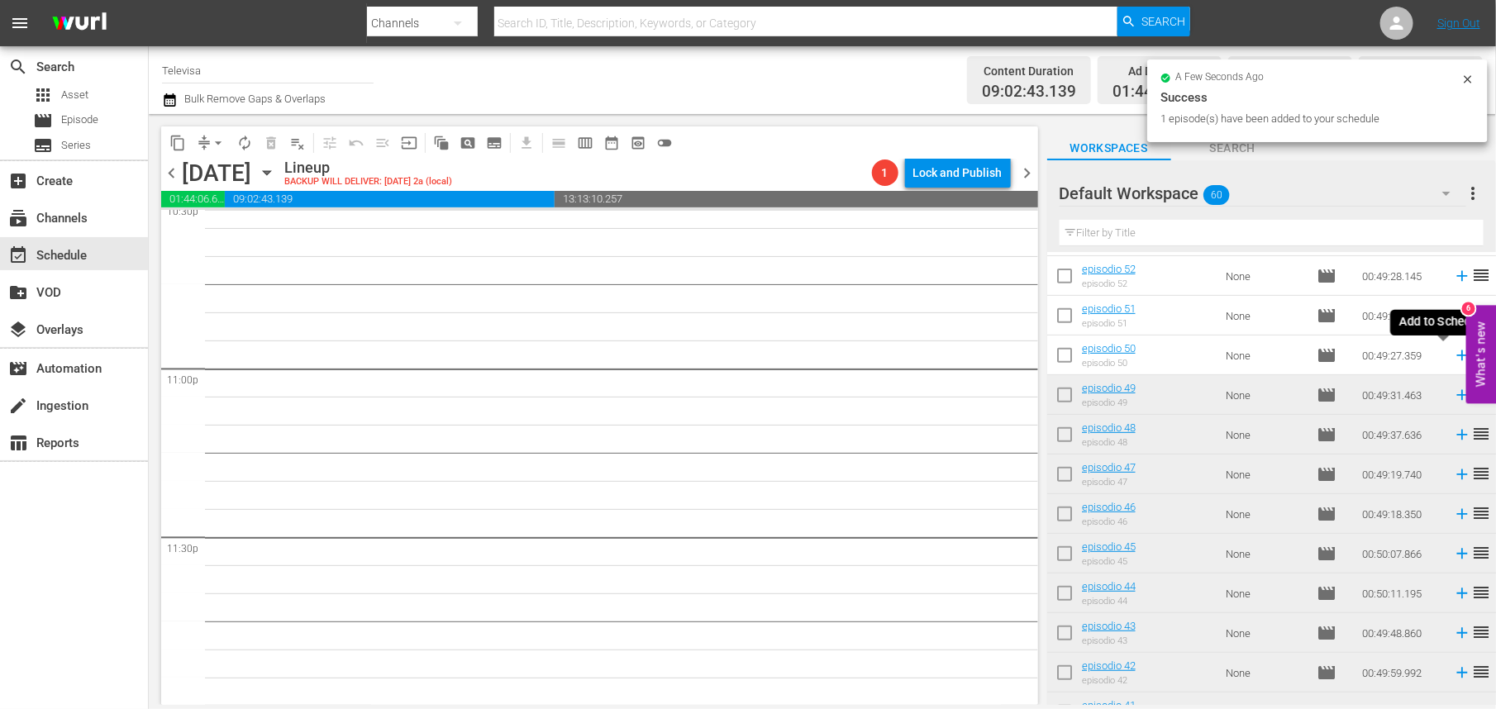
click at [1453, 357] on icon at bounding box center [1462, 355] width 18 height 18
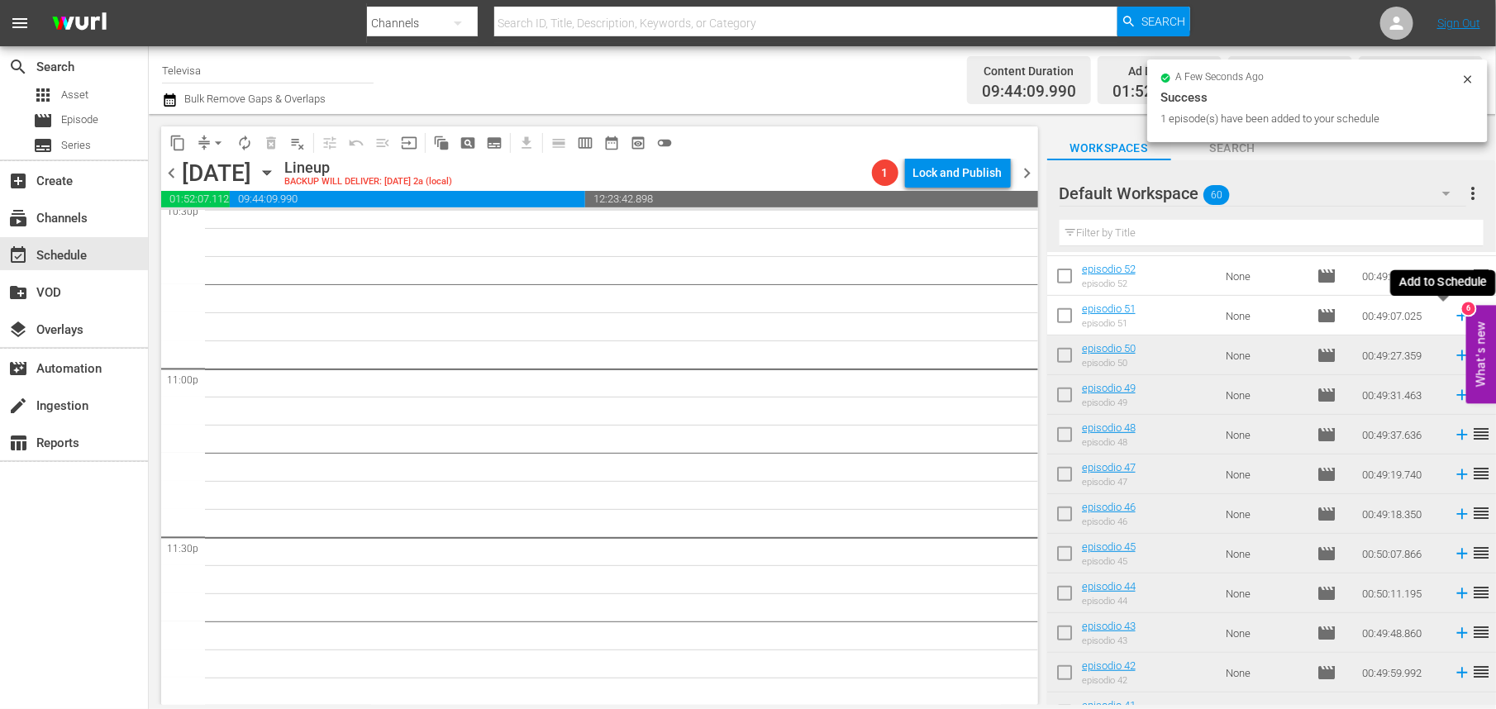
click at [1457, 316] on icon at bounding box center [1462, 316] width 11 height 11
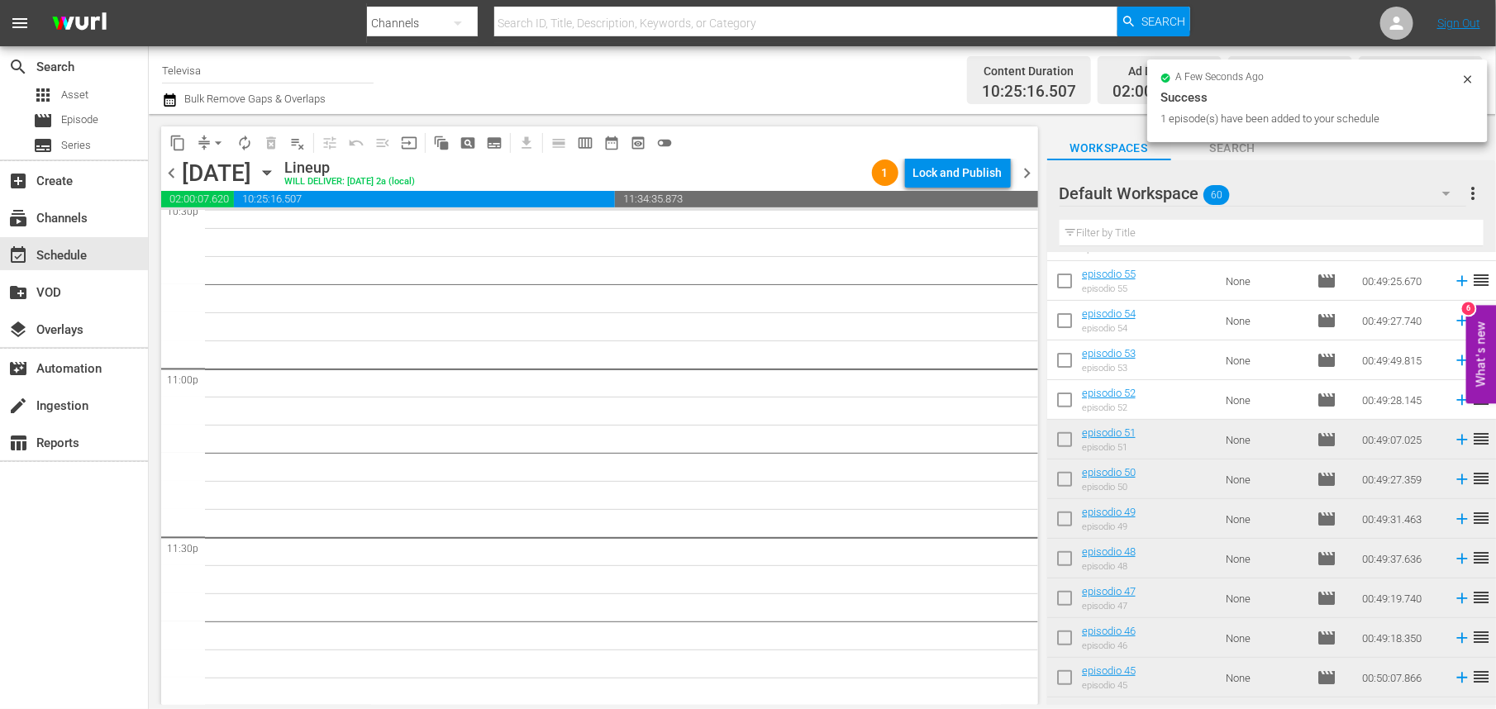
scroll to position [107, 0]
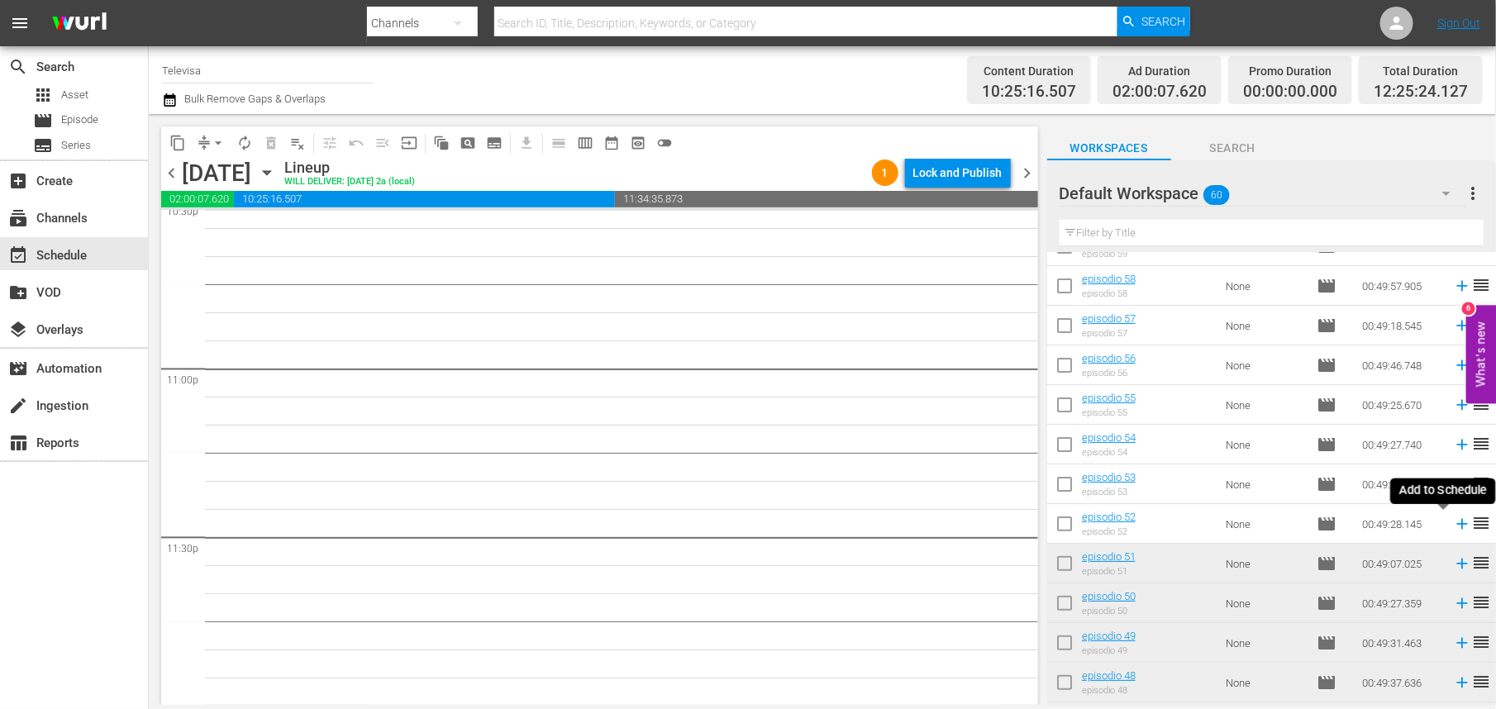
click at [1457, 526] on icon at bounding box center [1462, 524] width 11 height 11
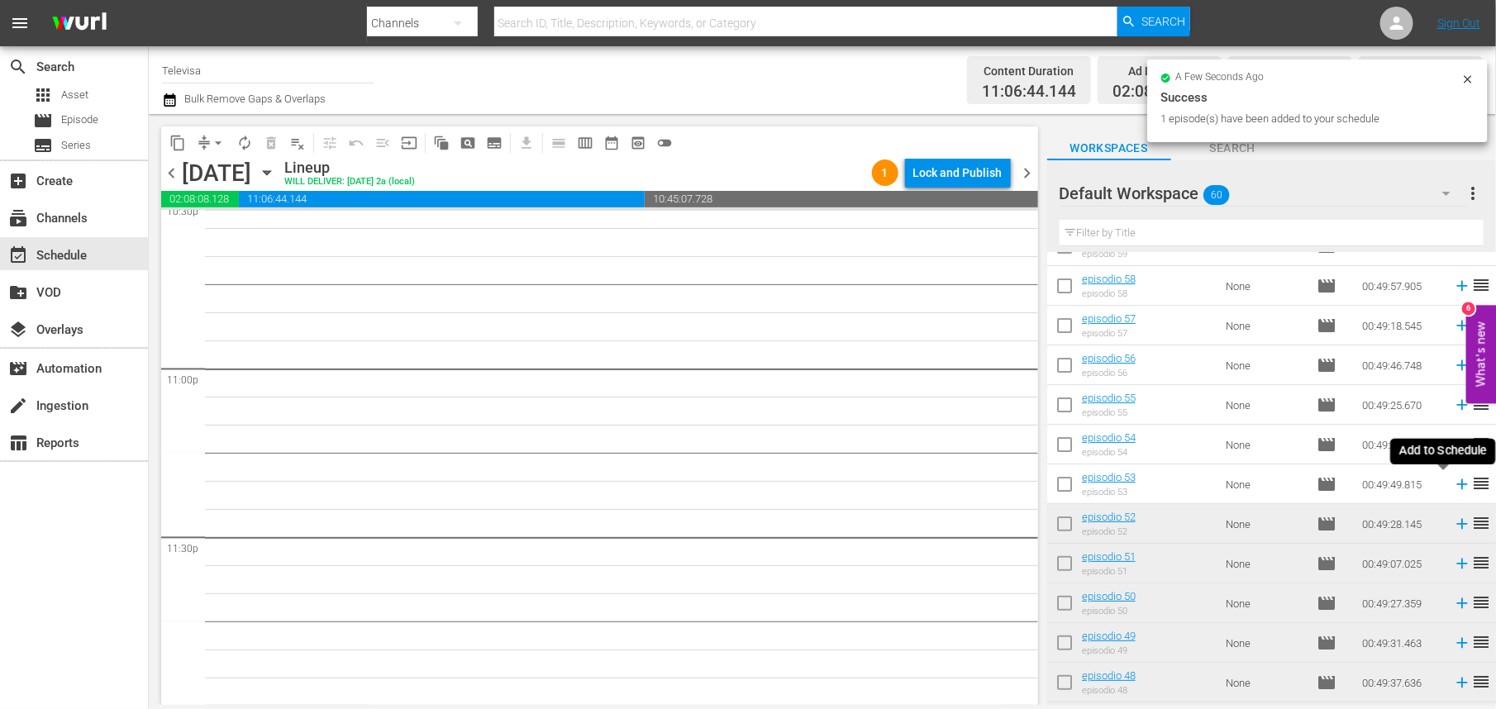
click at [1457, 486] on icon at bounding box center [1462, 485] width 11 height 11
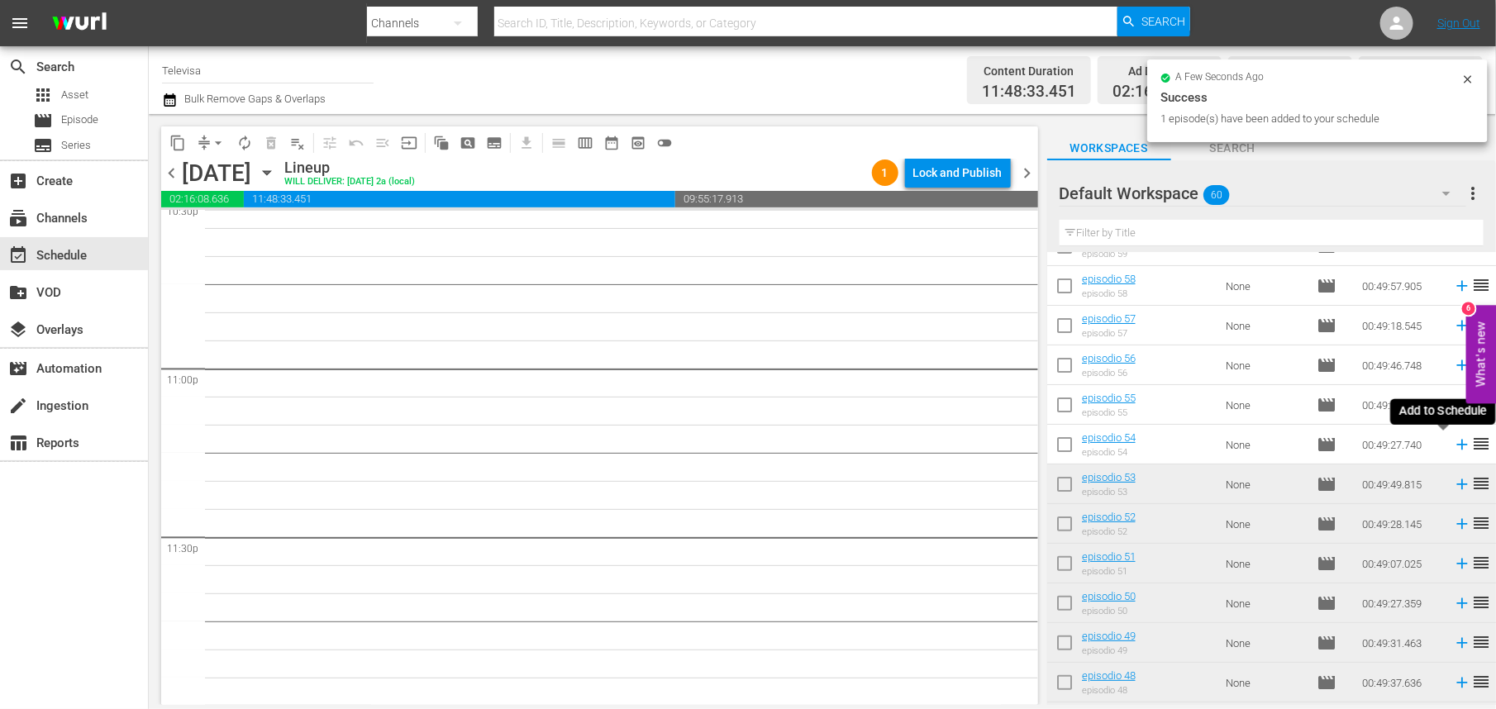
click at [1457, 447] on icon at bounding box center [1462, 445] width 11 height 11
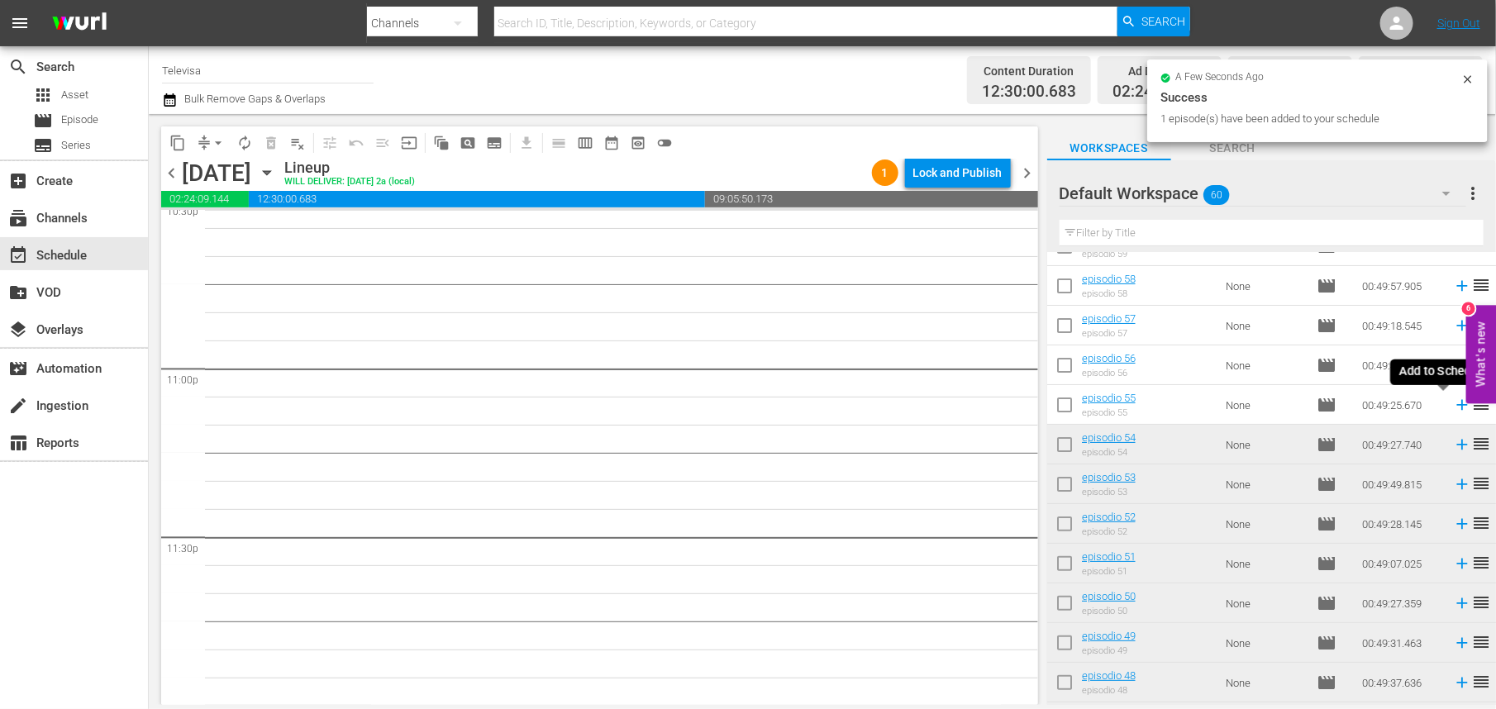
click at [1457, 405] on icon at bounding box center [1462, 405] width 11 height 11
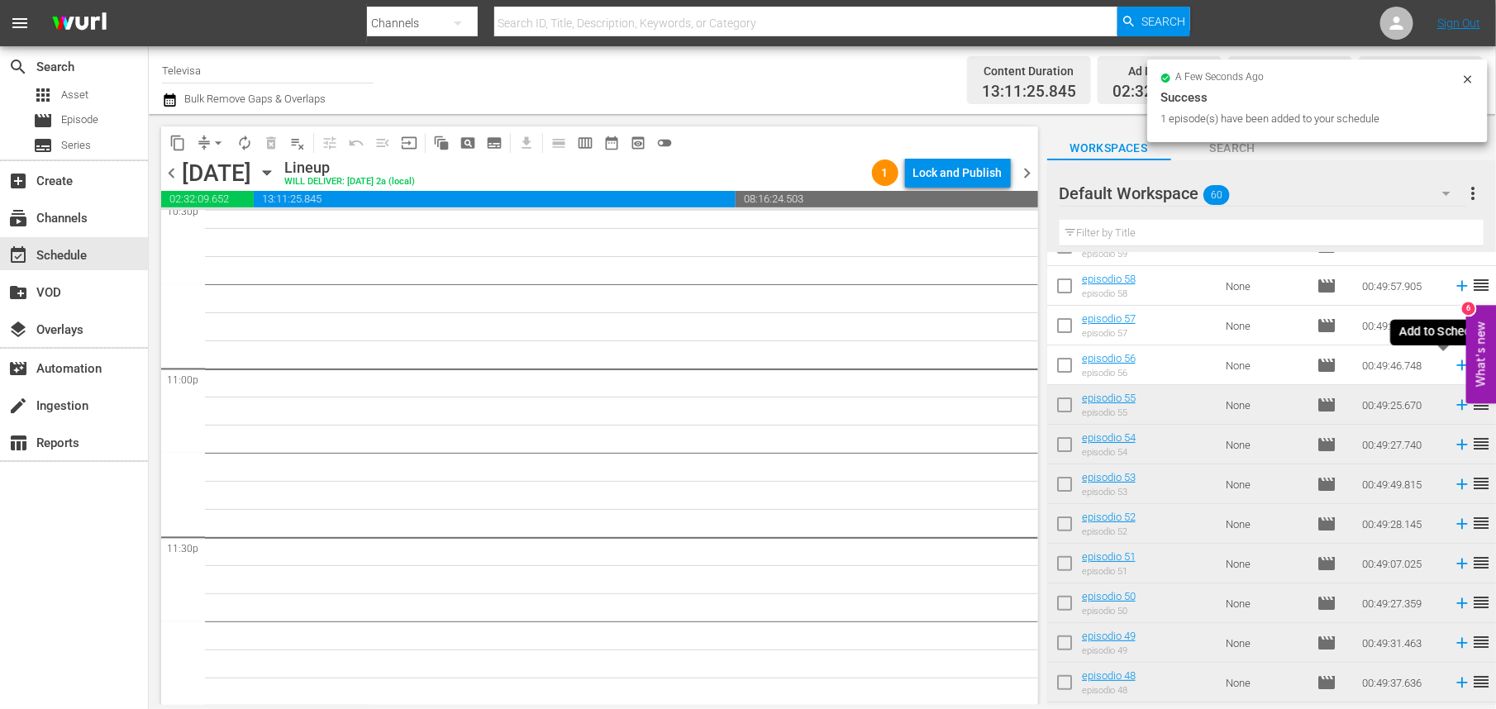
click at [1457, 365] on icon at bounding box center [1462, 365] width 11 height 11
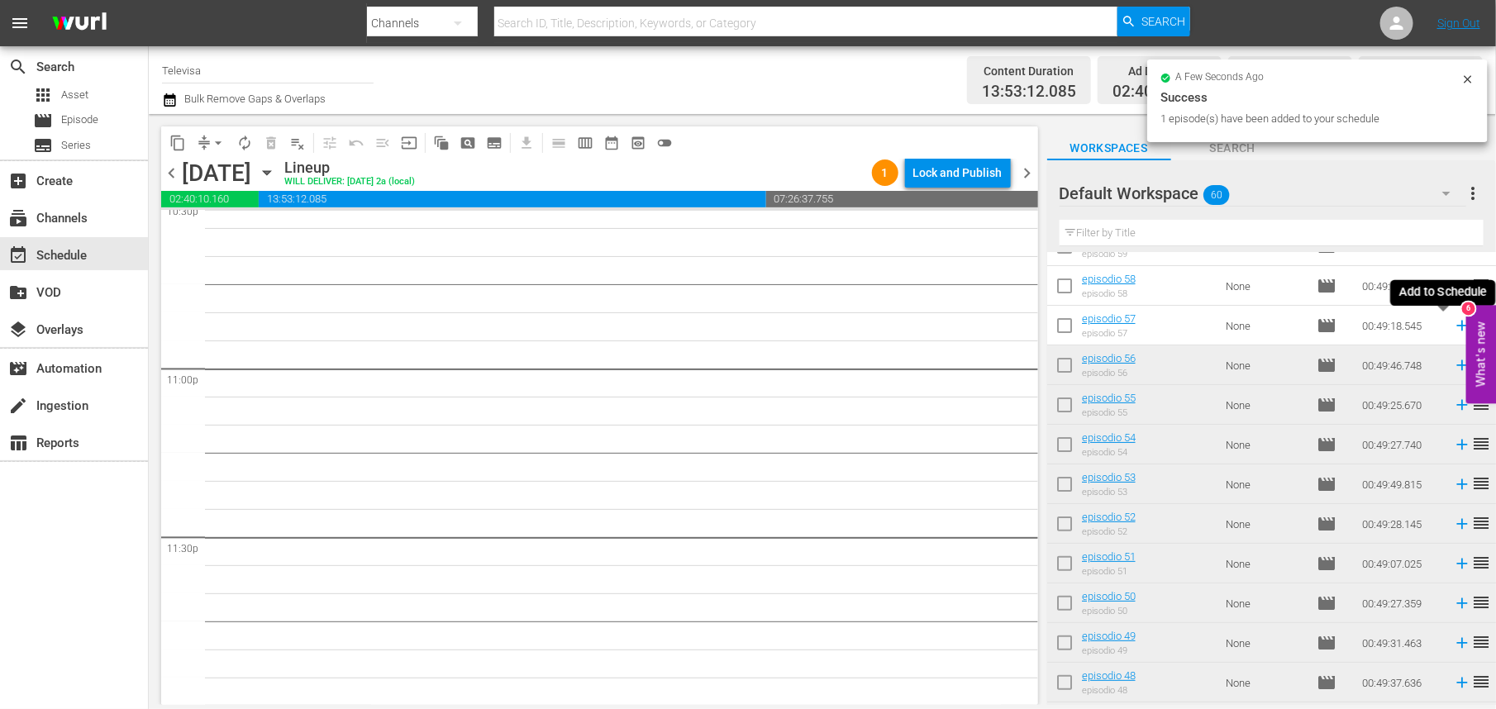
click at [1457, 326] on icon at bounding box center [1462, 326] width 11 height 11
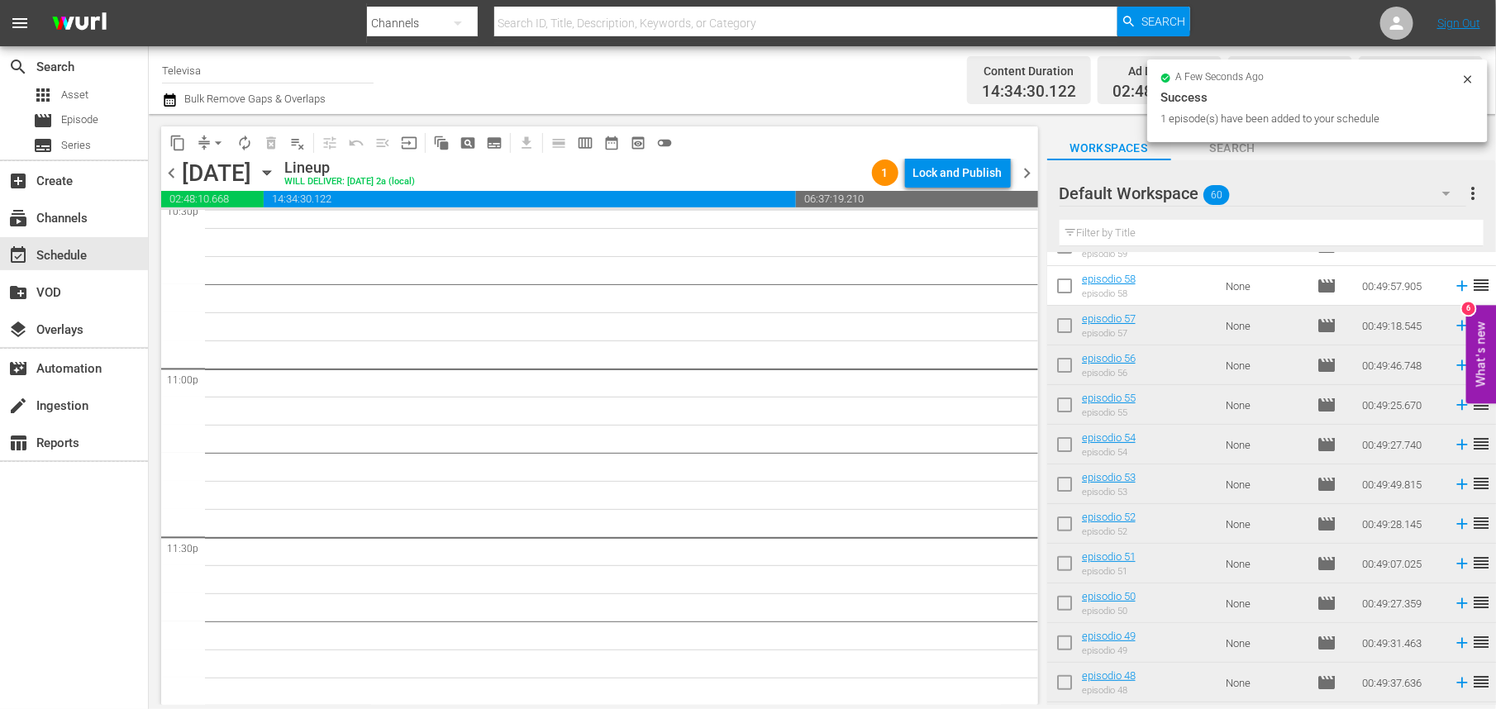
scroll to position [0, 0]
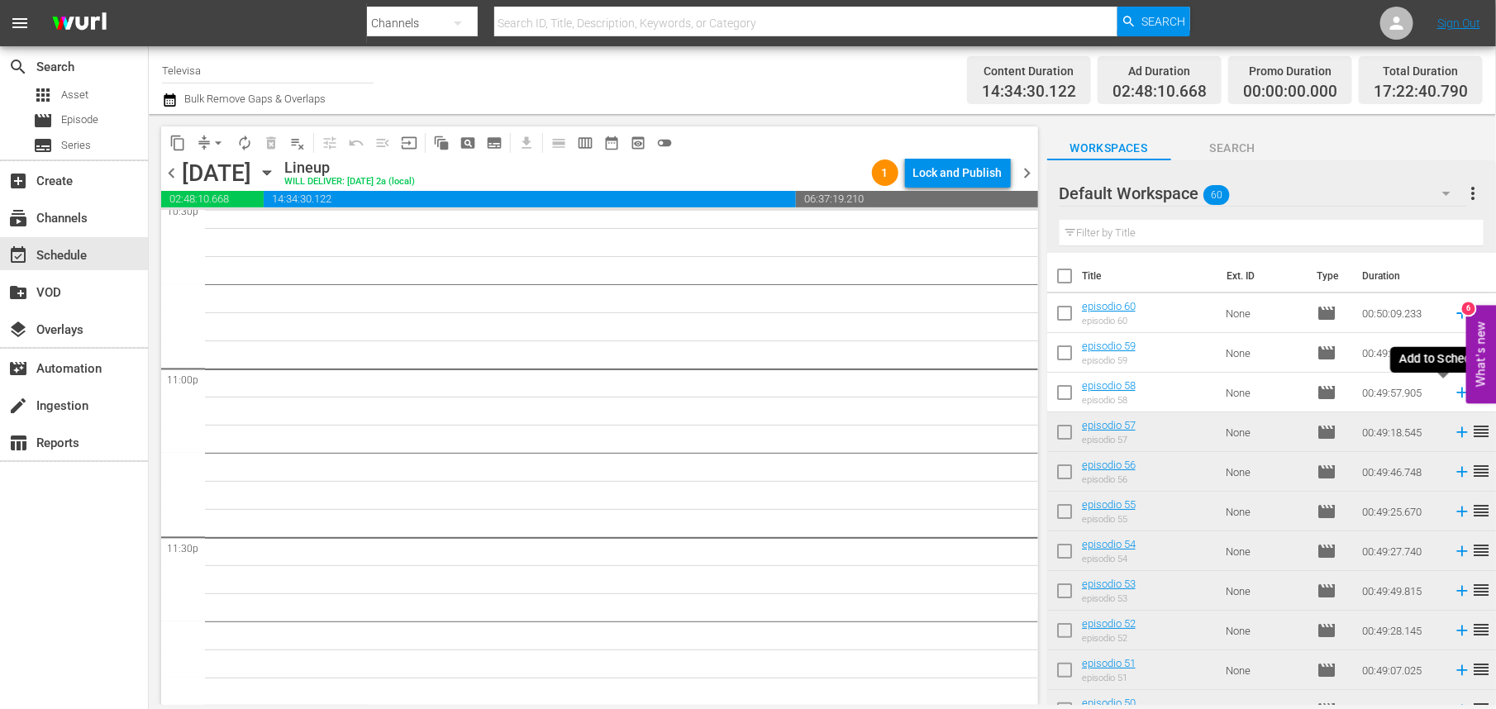
click at [1457, 394] on icon at bounding box center [1462, 393] width 11 height 11
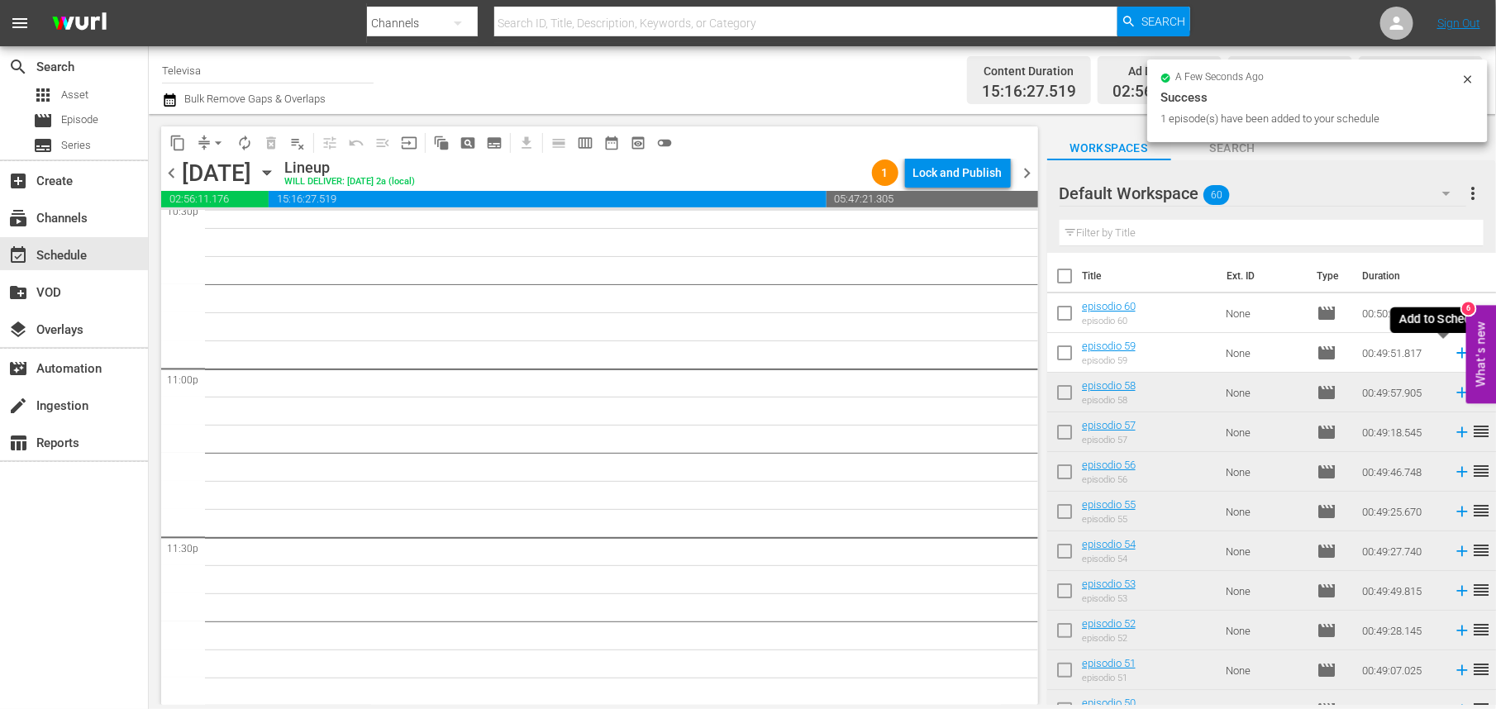
click at [1453, 350] on icon at bounding box center [1462, 353] width 18 height 18
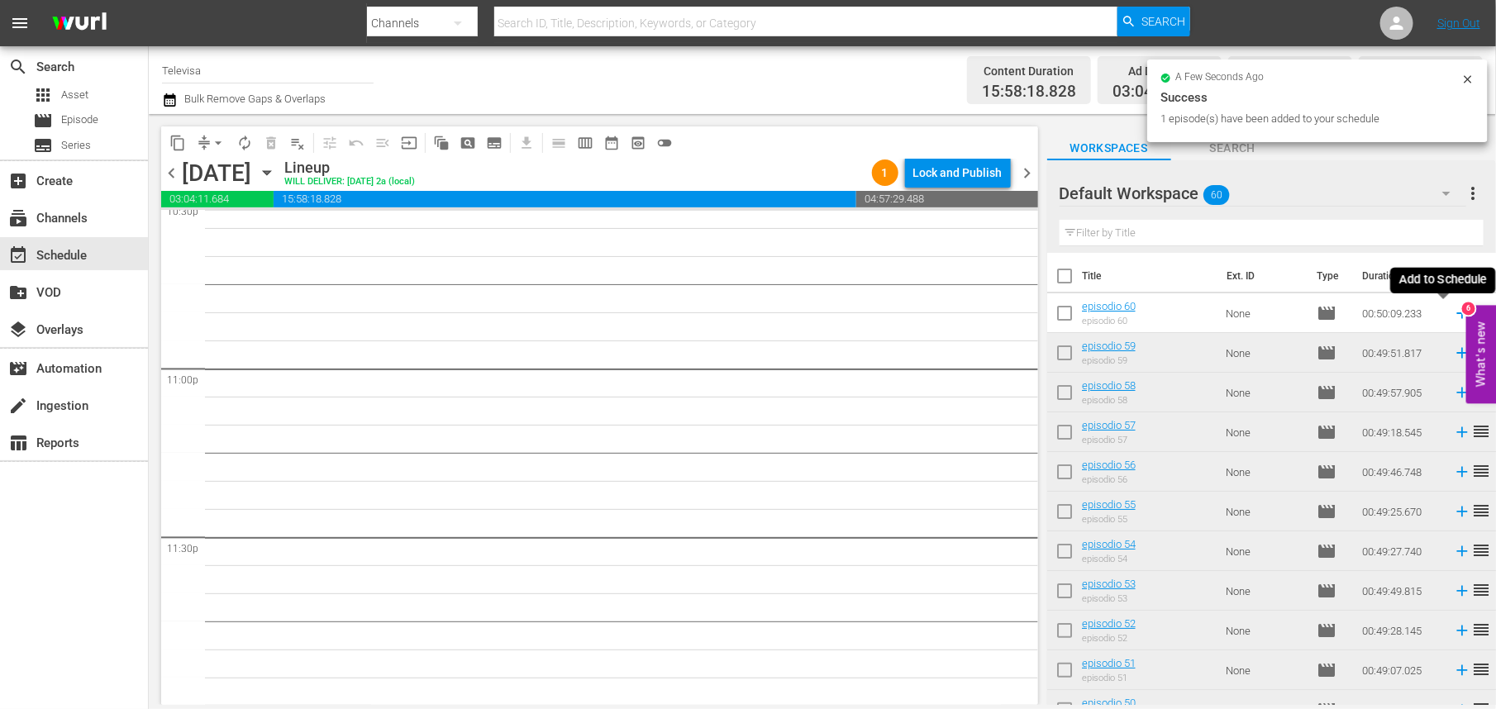
click at [1457, 316] on icon at bounding box center [1462, 313] width 11 height 11
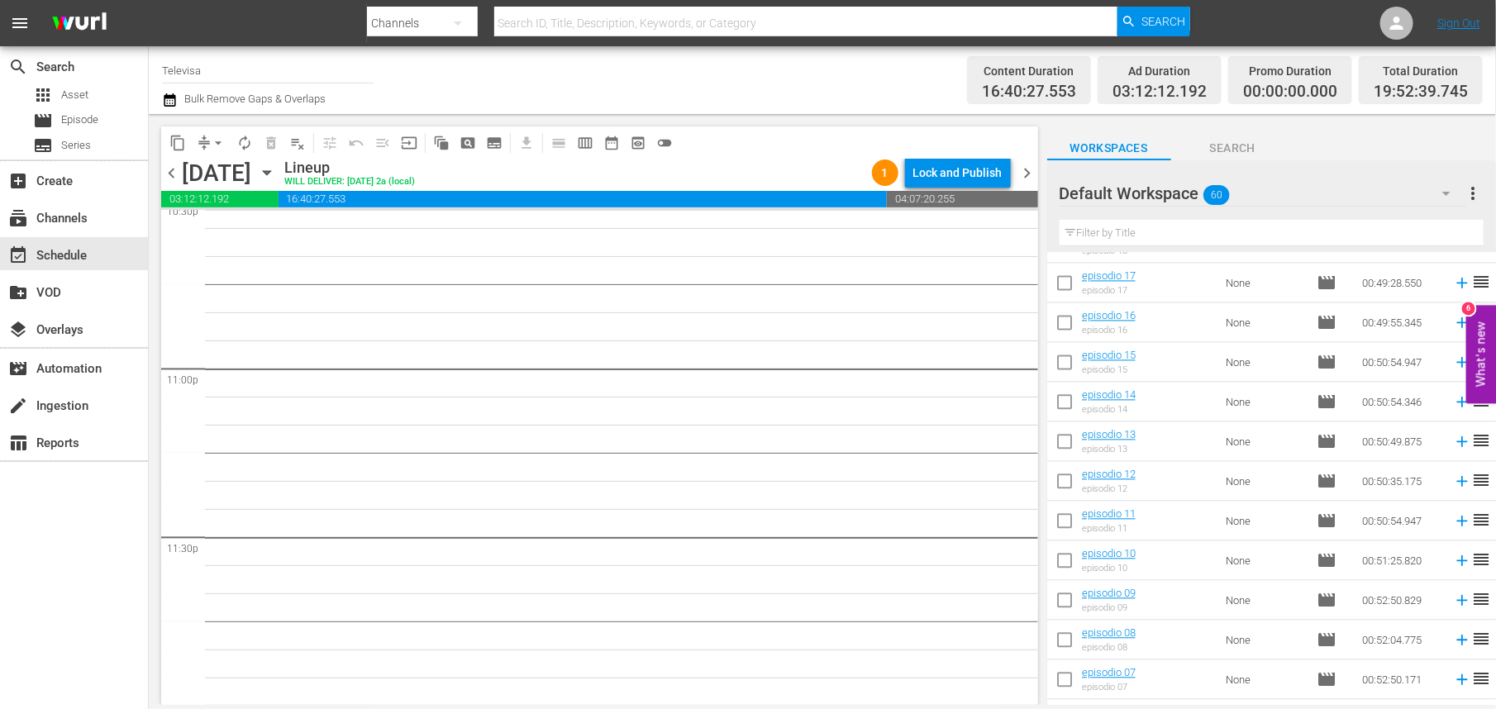
scroll to position [1967, 0]
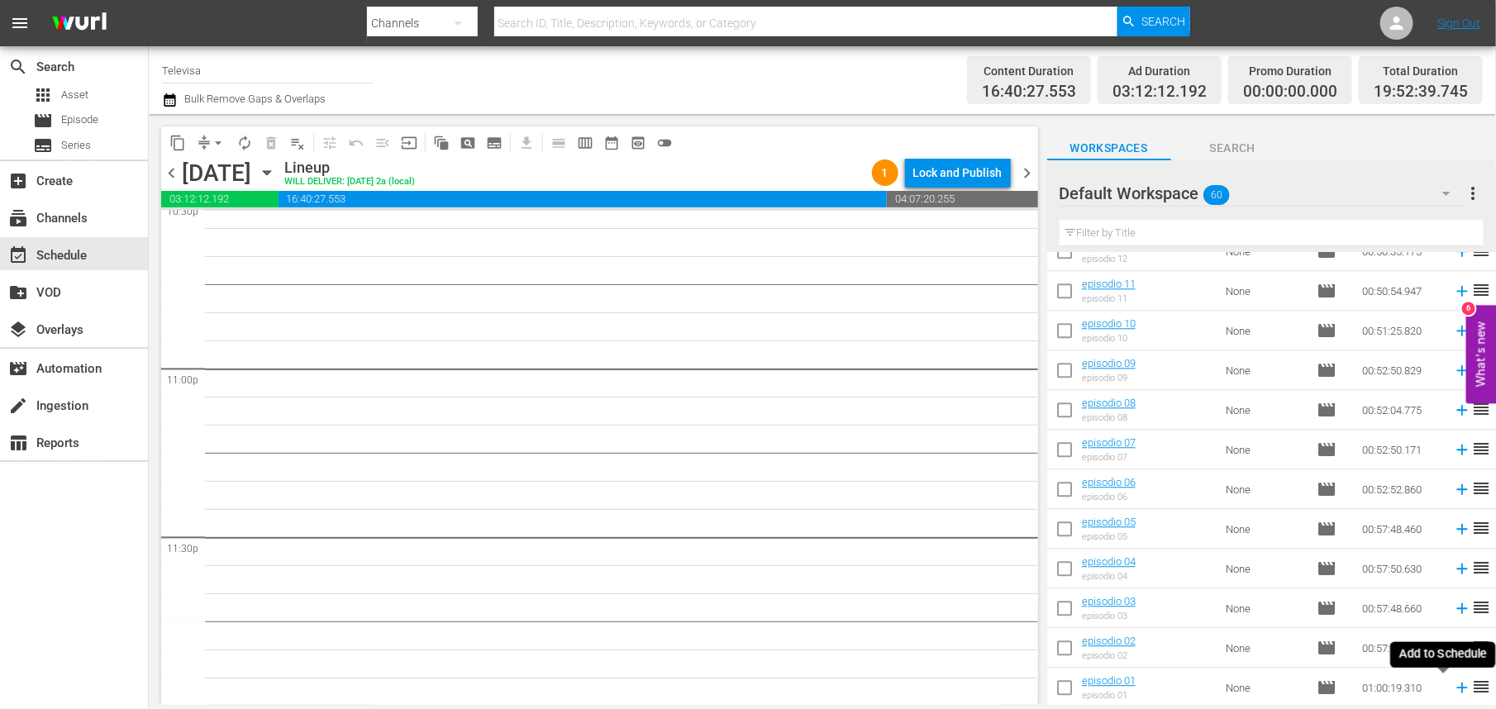
click at [1457, 687] on icon at bounding box center [1462, 688] width 11 height 11
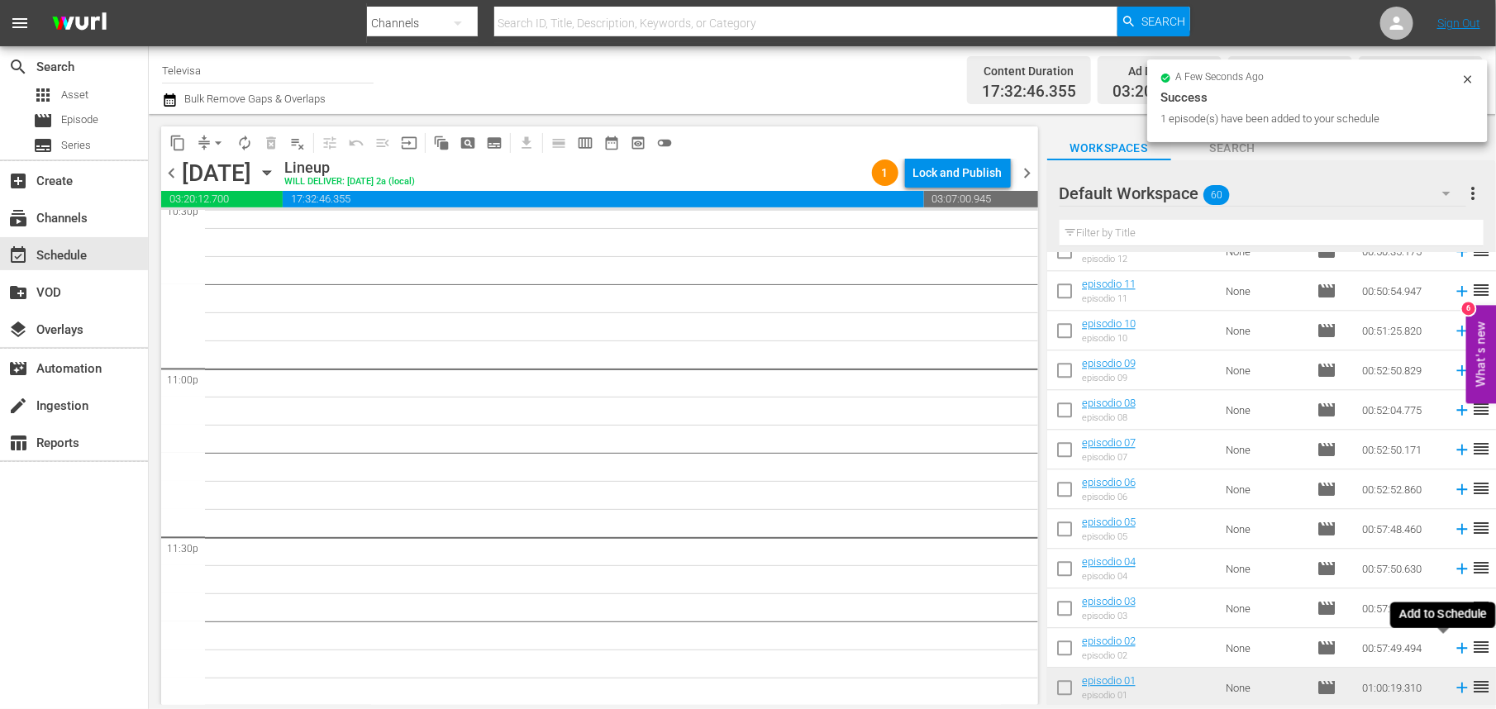
click at [1457, 648] on icon at bounding box center [1462, 648] width 11 height 11
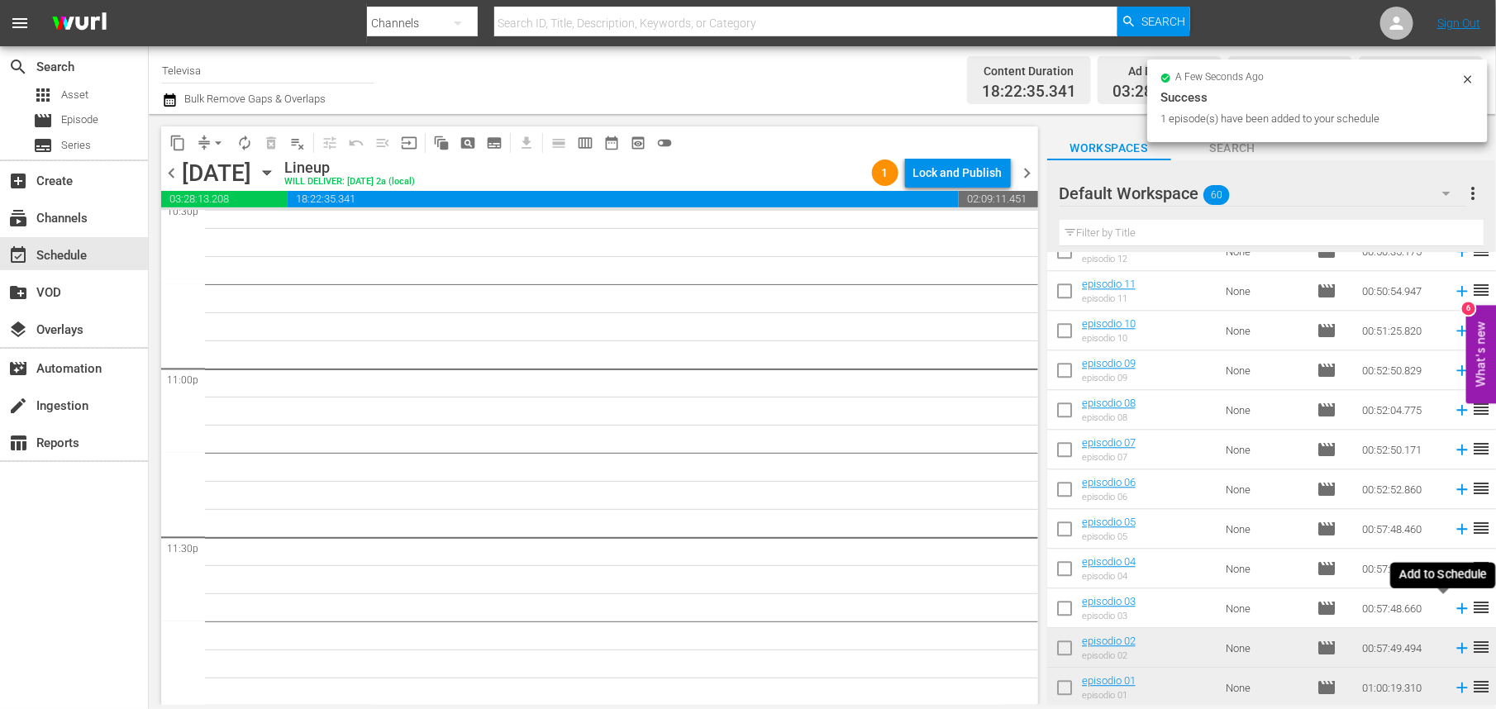
click at [1453, 611] on icon at bounding box center [1462, 608] width 18 height 18
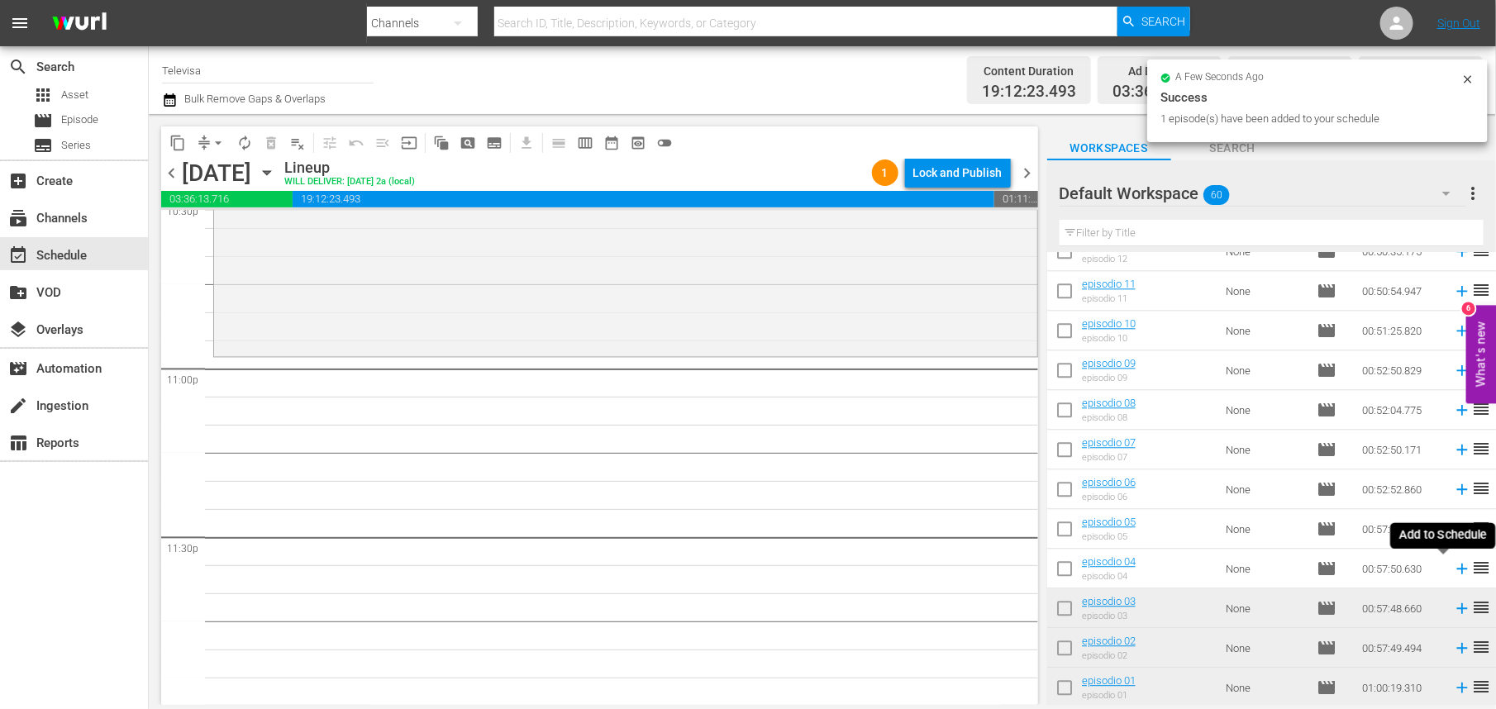
click at [1457, 569] on icon at bounding box center [1462, 569] width 11 height 11
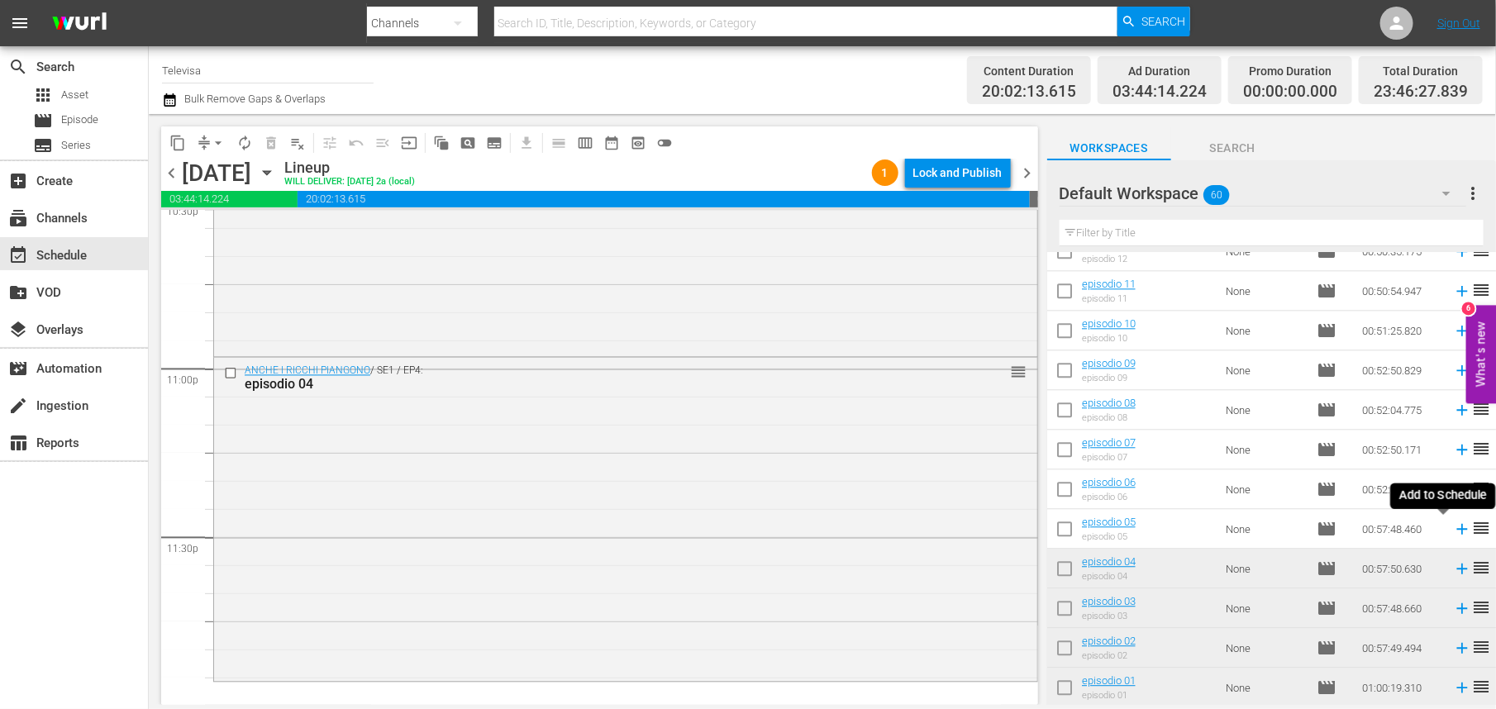
click at [1453, 531] on icon at bounding box center [1462, 529] width 18 height 18
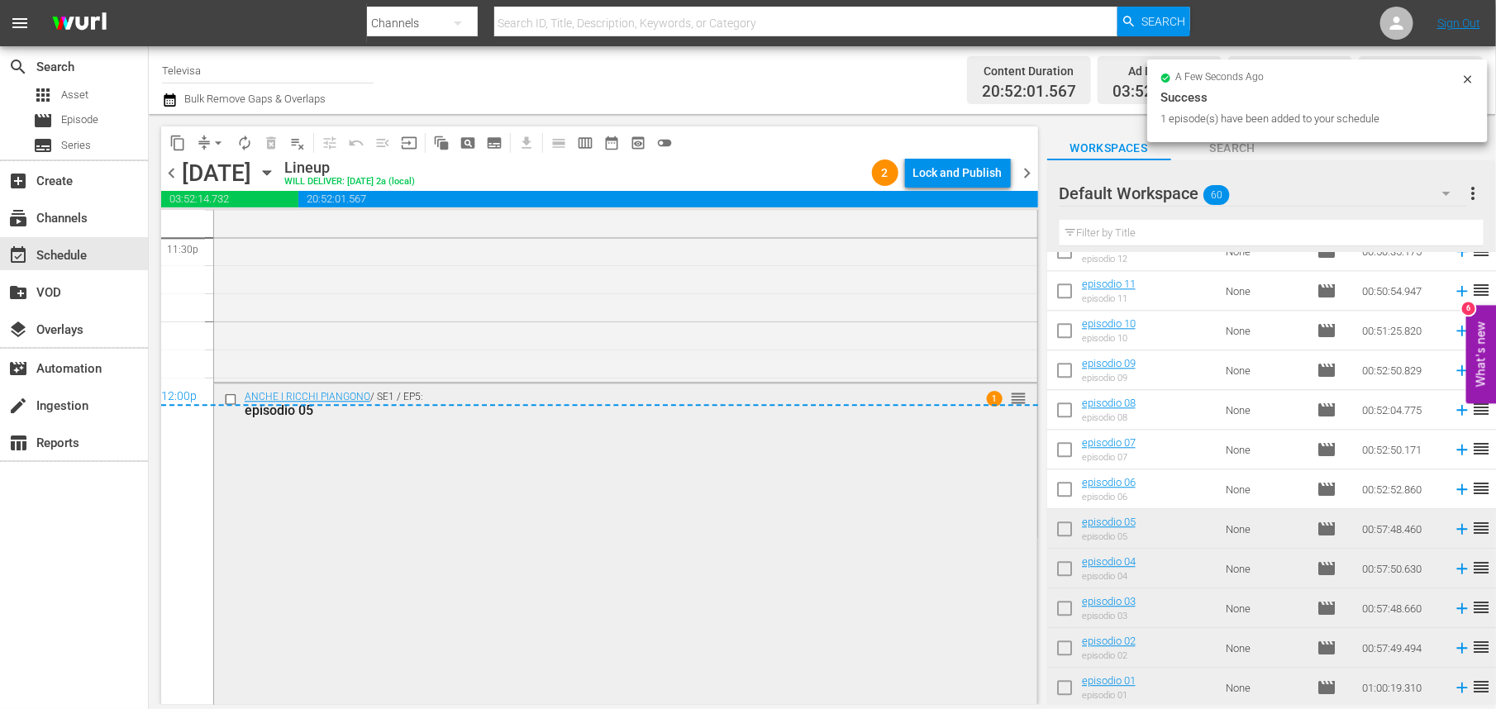
scroll to position [7902, 0]
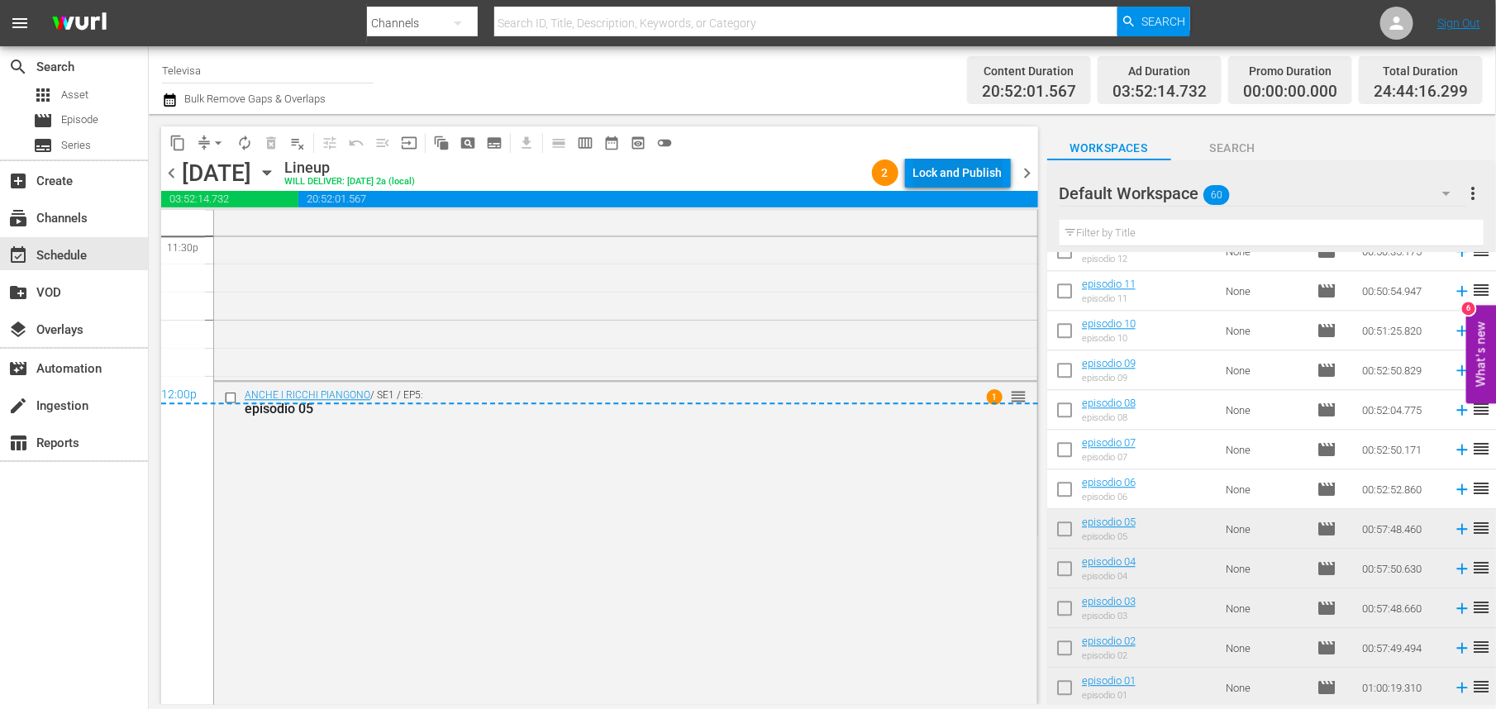
click at [938, 174] on div "Lock and Publish" at bounding box center [958, 173] width 89 height 30
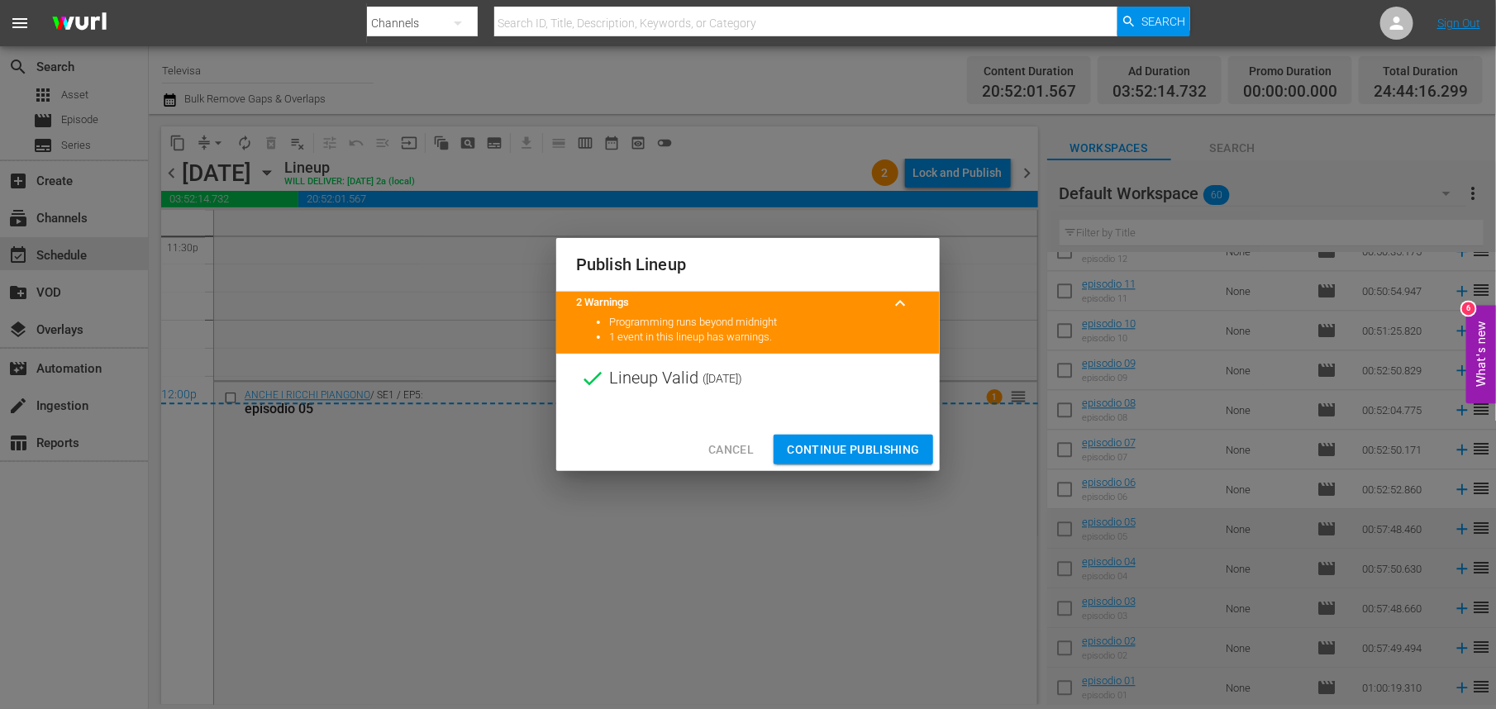
click at [861, 449] on span "Continue Publishing" at bounding box center [853, 450] width 133 height 21
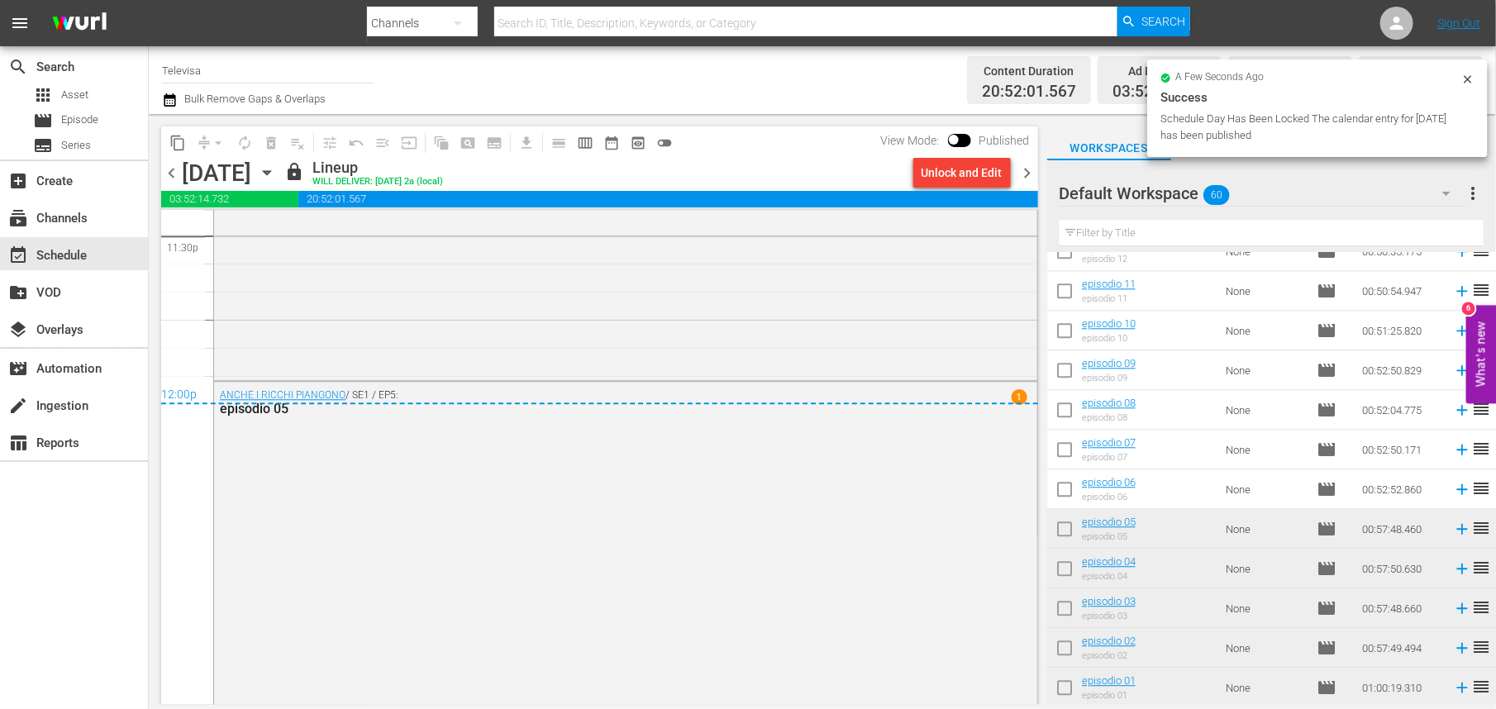
click at [276, 169] on icon "button" at bounding box center [267, 173] width 18 height 18
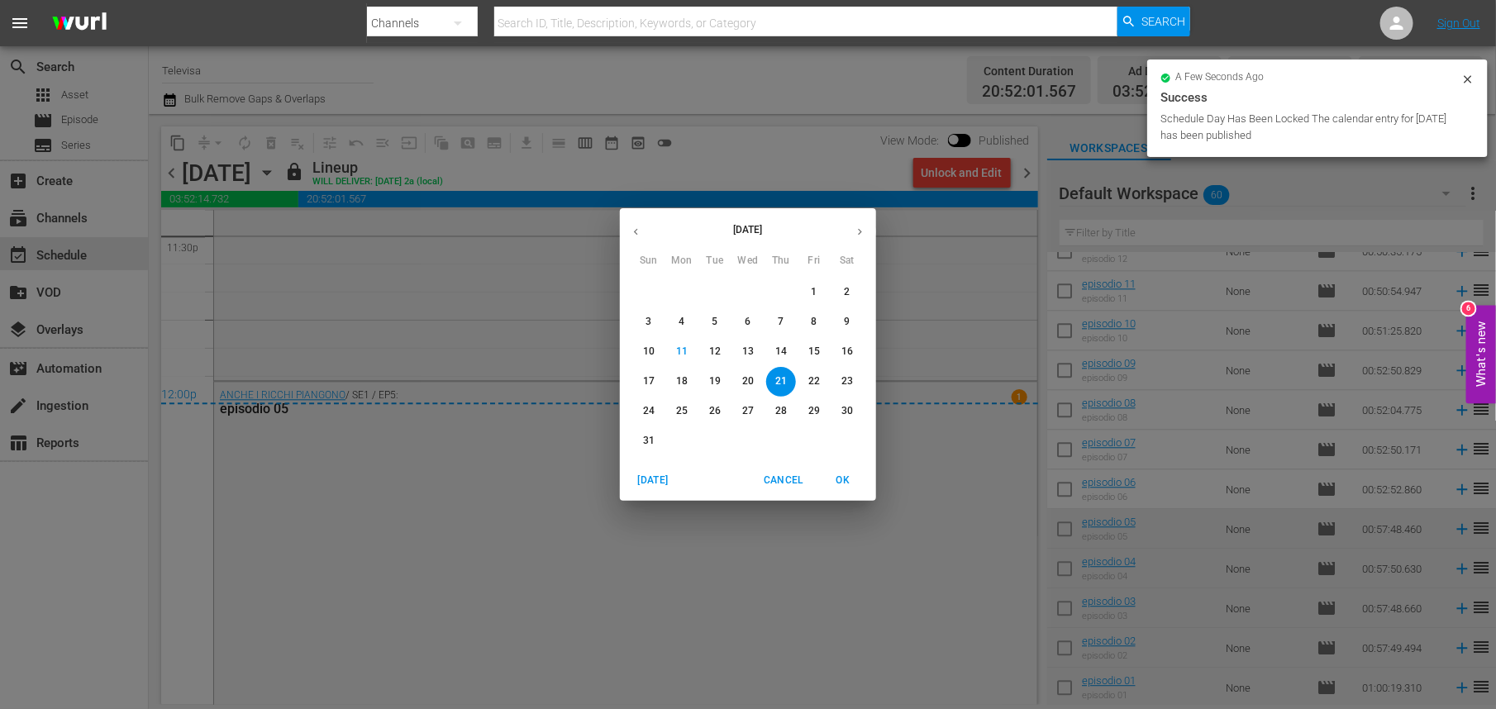
click at [811, 378] on p "22" at bounding box center [815, 382] width 12 height 14
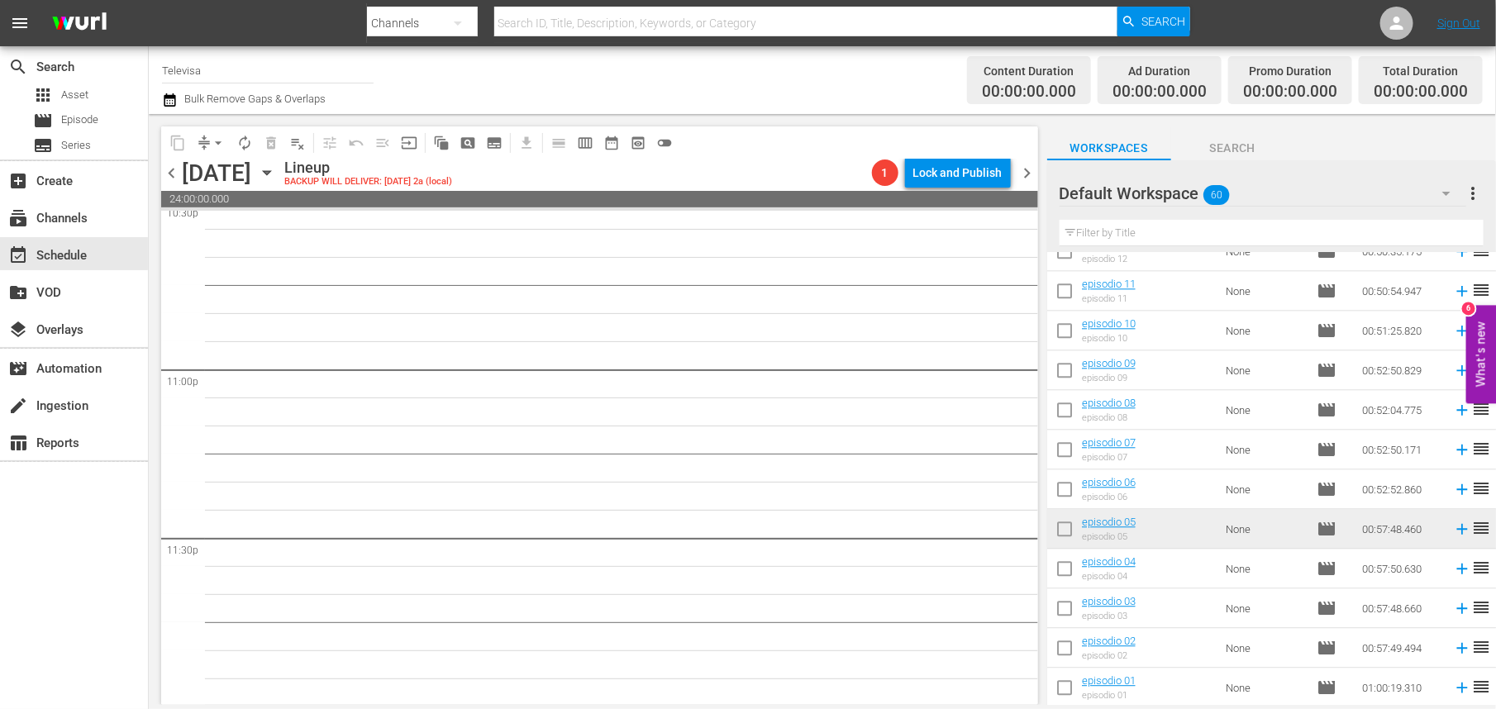
scroll to position [7600, 0]
click at [1453, 491] on icon at bounding box center [1462, 489] width 18 height 18
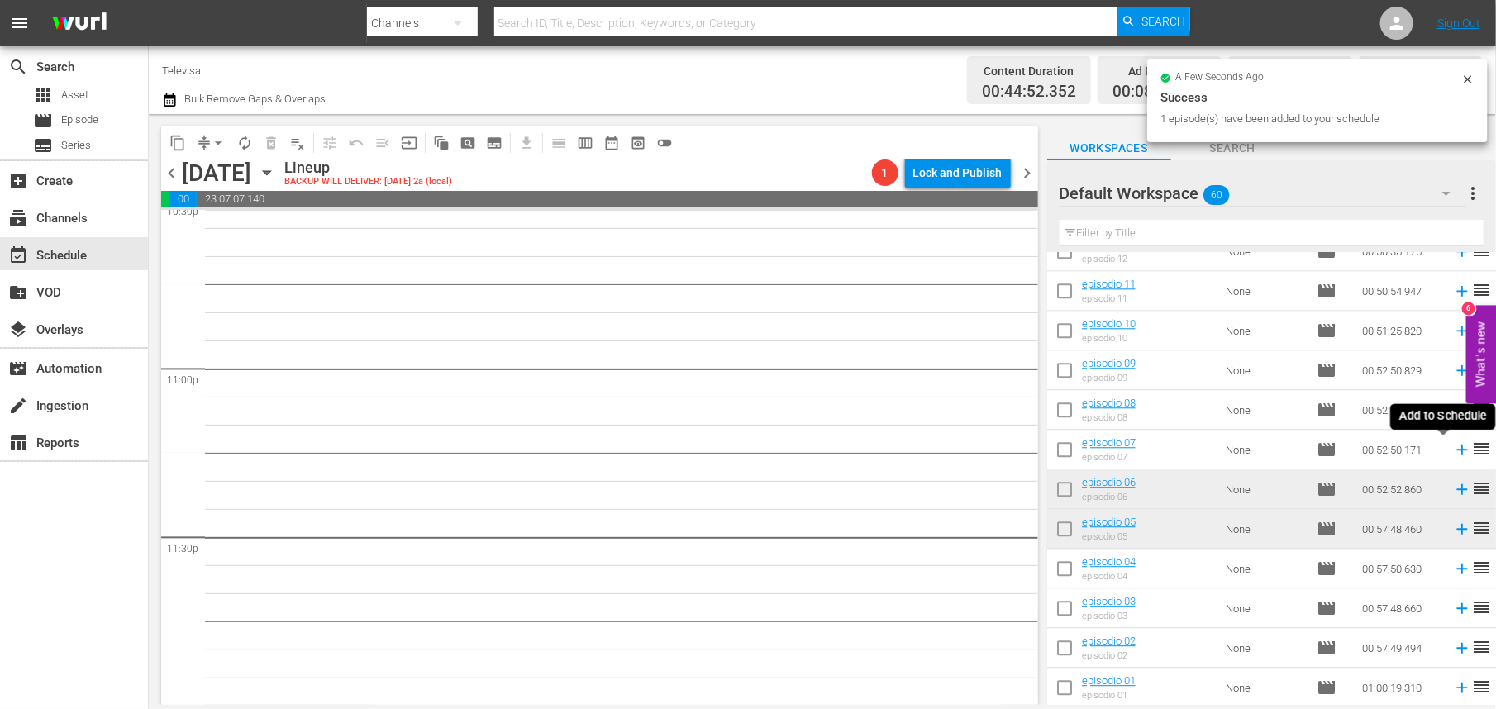
click at [1457, 449] on icon at bounding box center [1462, 450] width 11 height 11
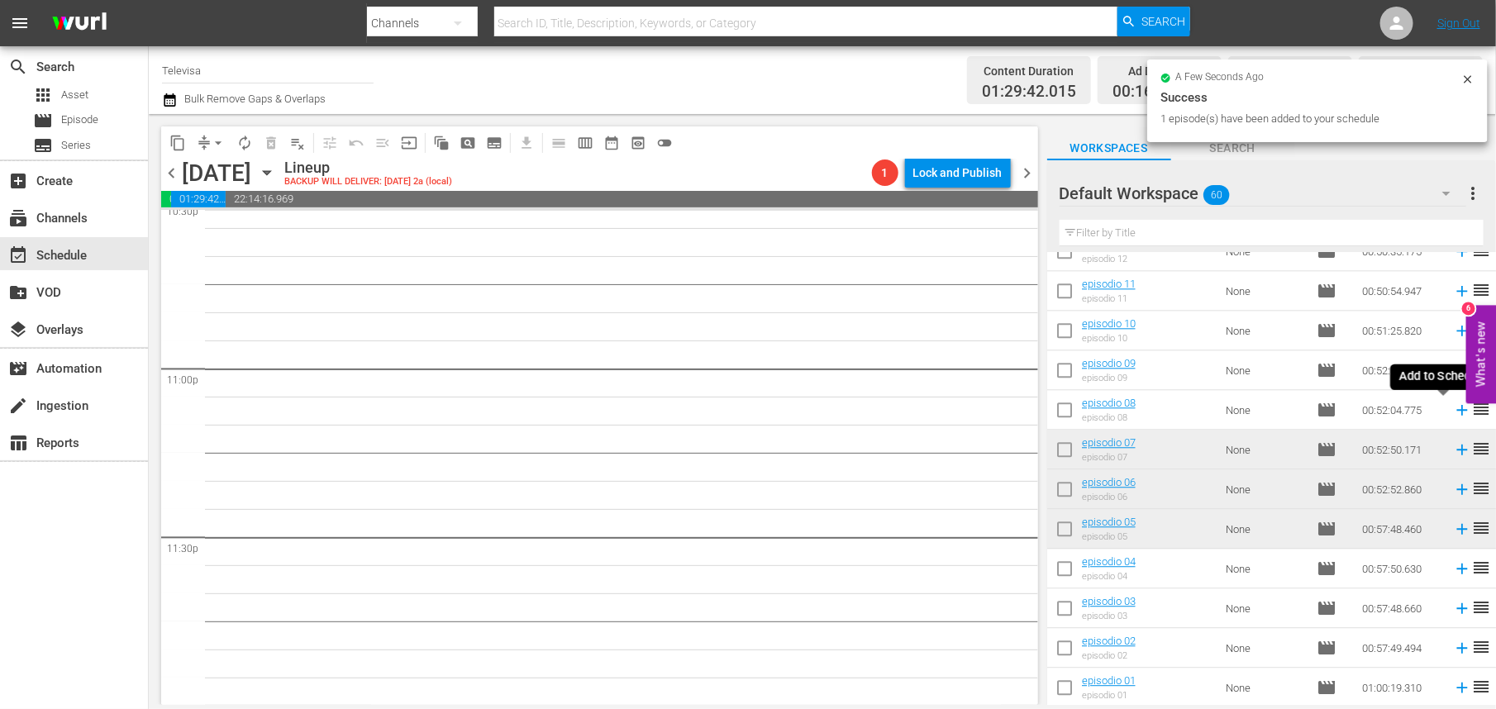
click at [1457, 412] on icon at bounding box center [1462, 410] width 11 height 11
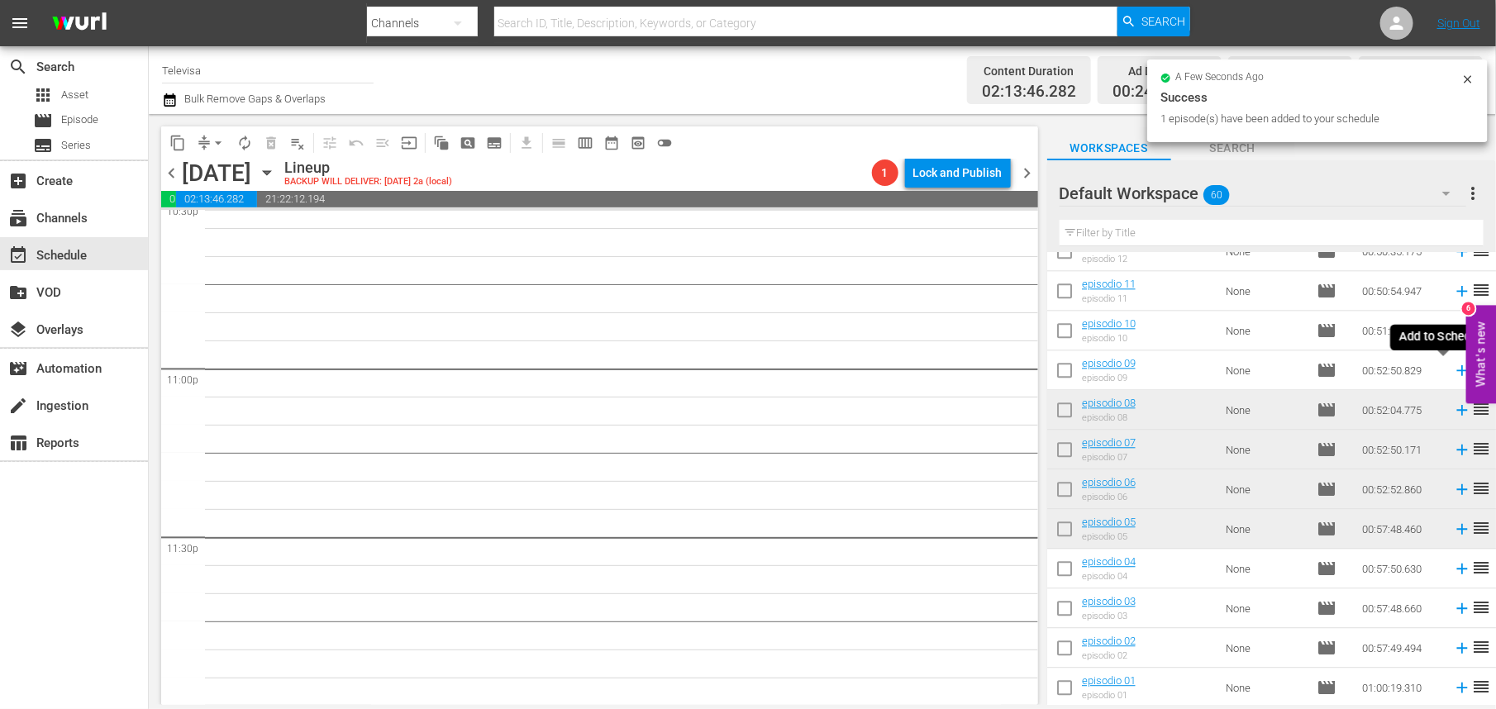
click at [1457, 368] on icon at bounding box center [1462, 370] width 11 height 11
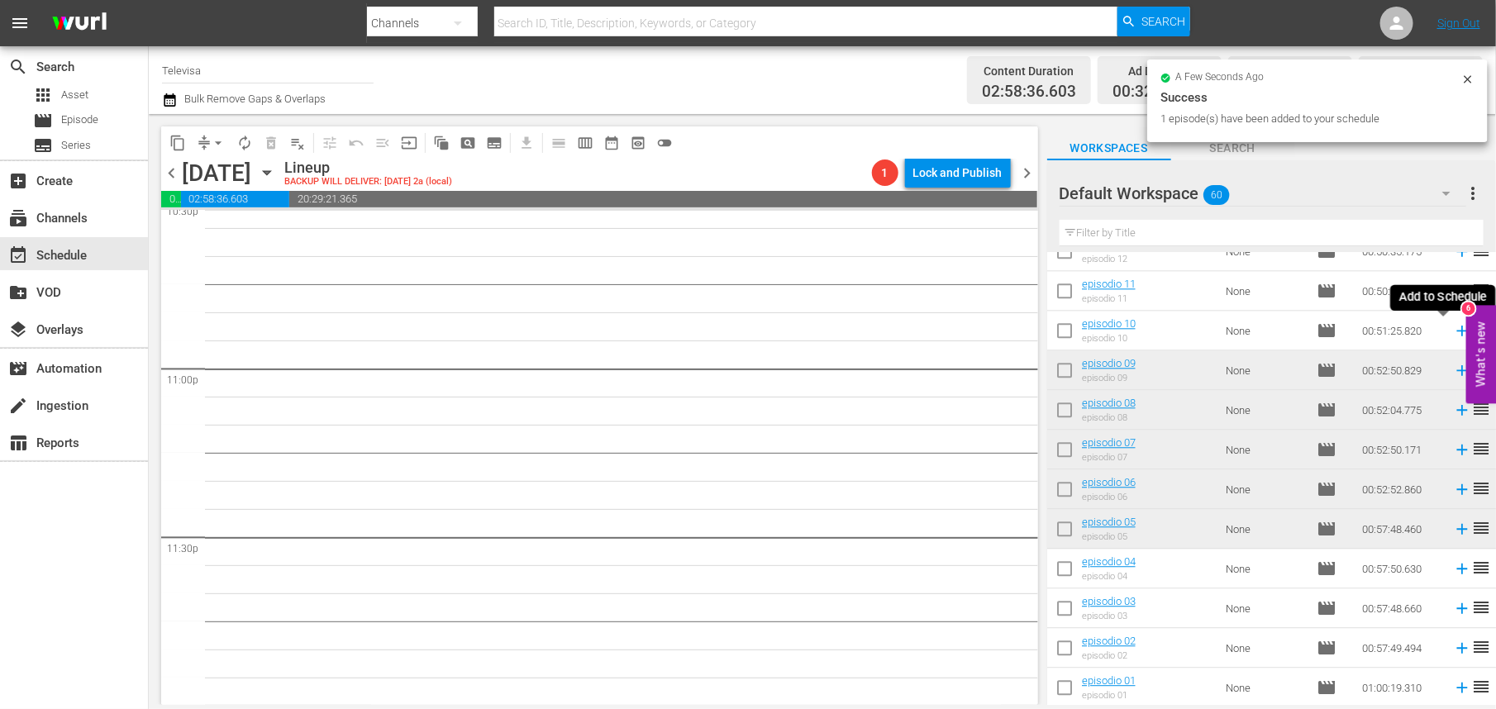
click at [1457, 332] on icon at bounding box center [1462, 331] width 11 height 11
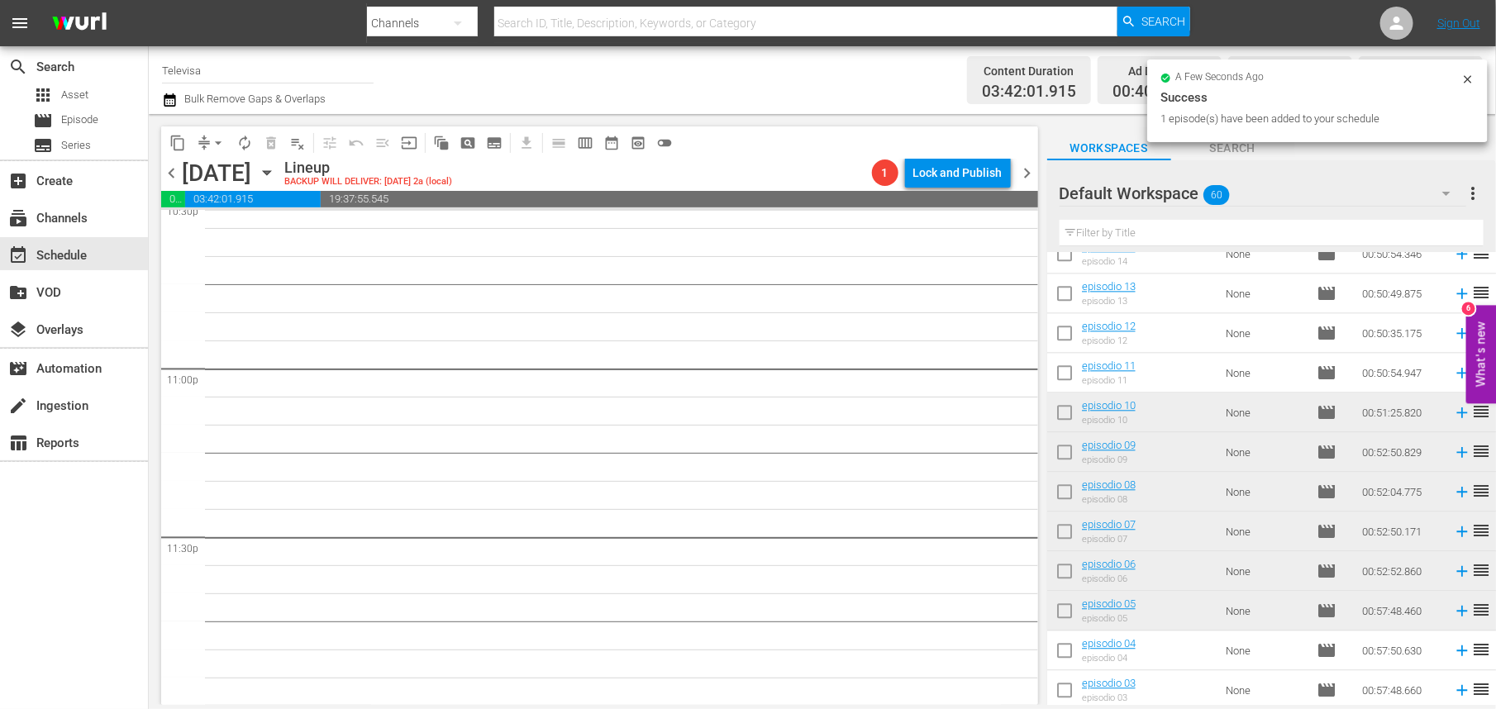
scroll to position [1843, 0]
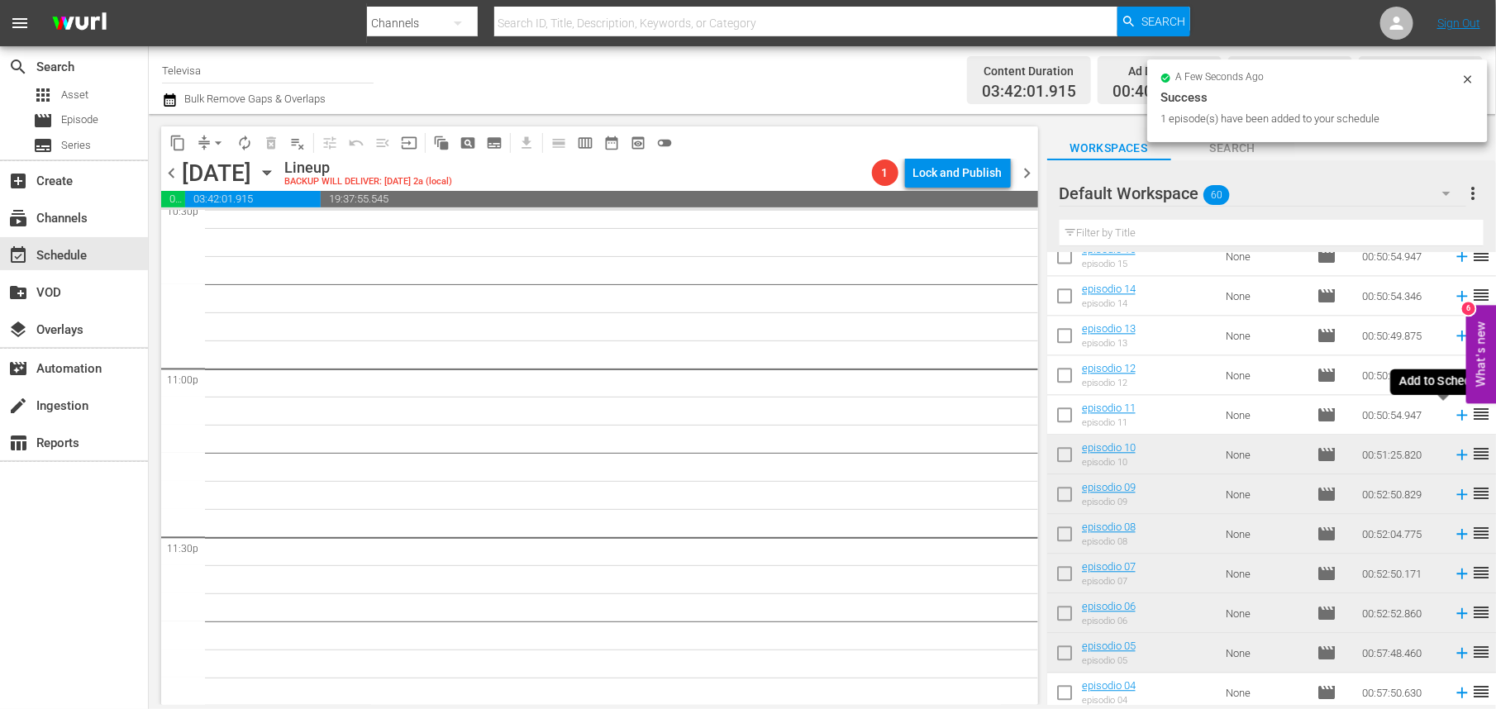
click at [1453, 413] on icon at bounding box center [1462, 415] width 18 height 18
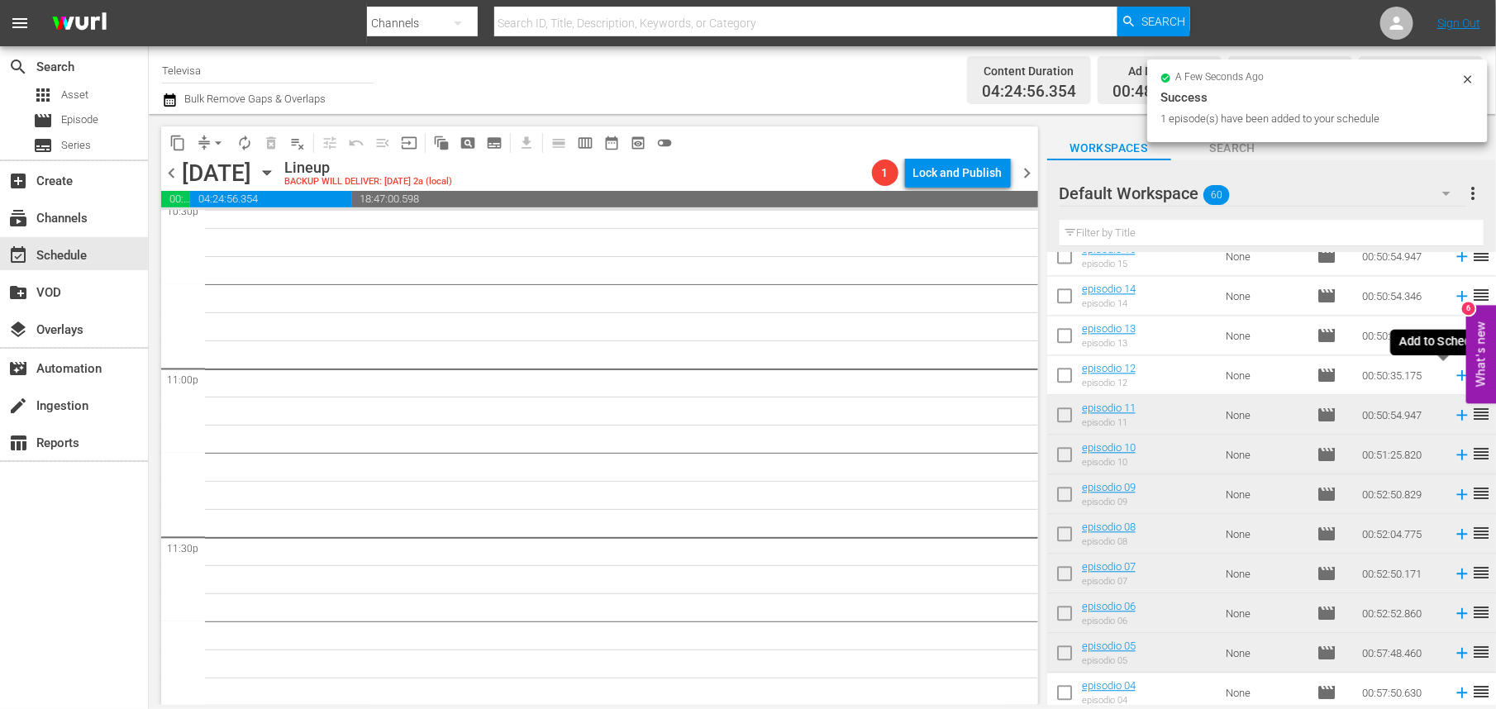
click at [1457, 378] on icon at bounding box center [1462, 375] width 11 height 11
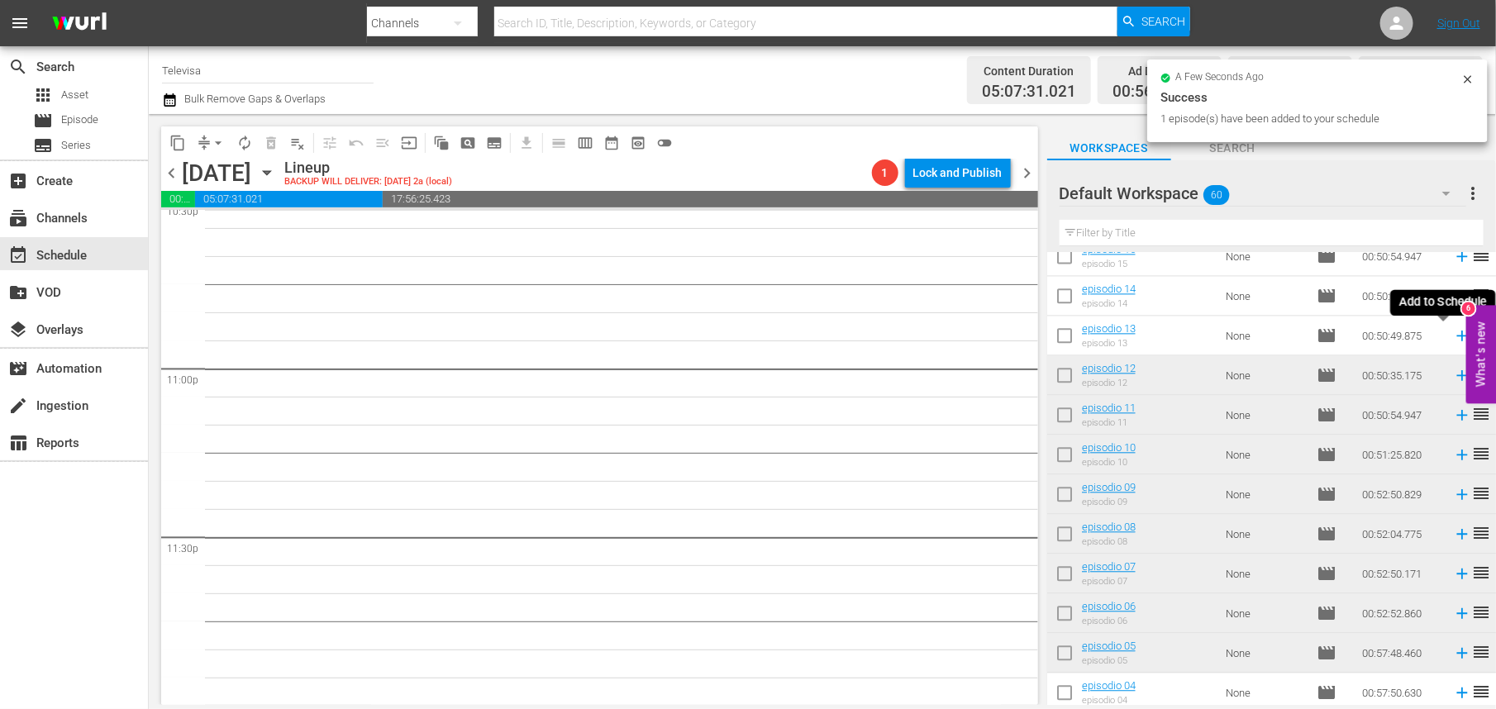
click at [1457, 337] on icon at bounding box center [1462, 336] width 11 height 11
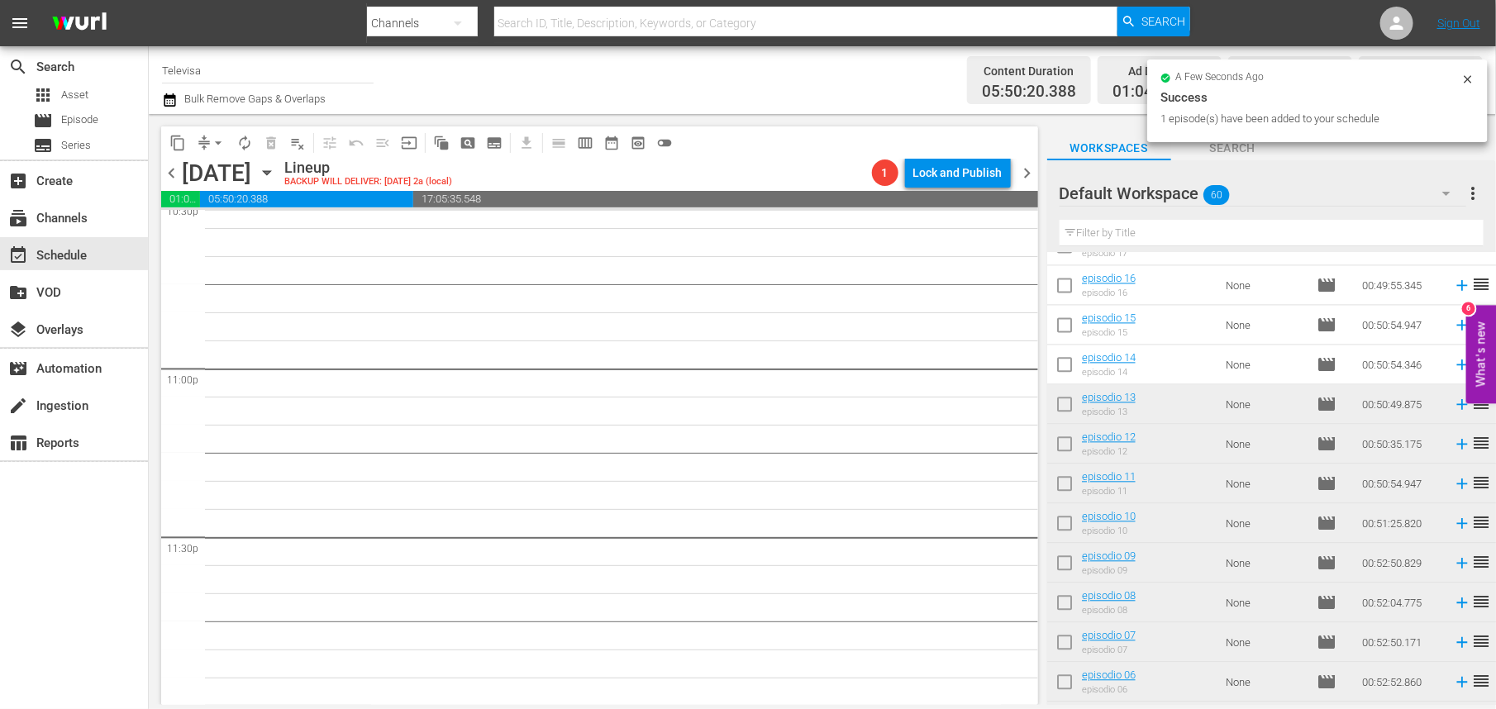
scroll to position [1595, 0]
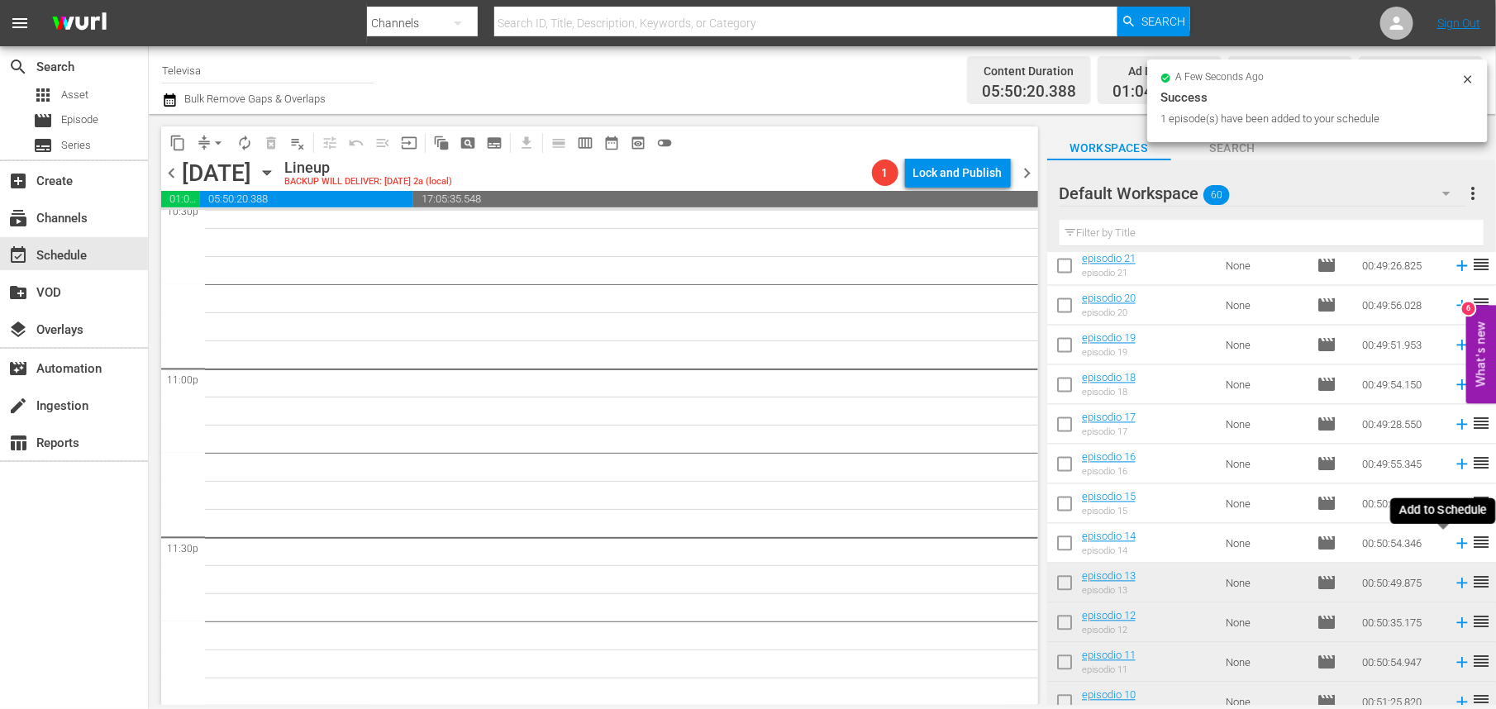
click at [1457, 546] on icon at bounding box center [1462, 544] width 11 height 11
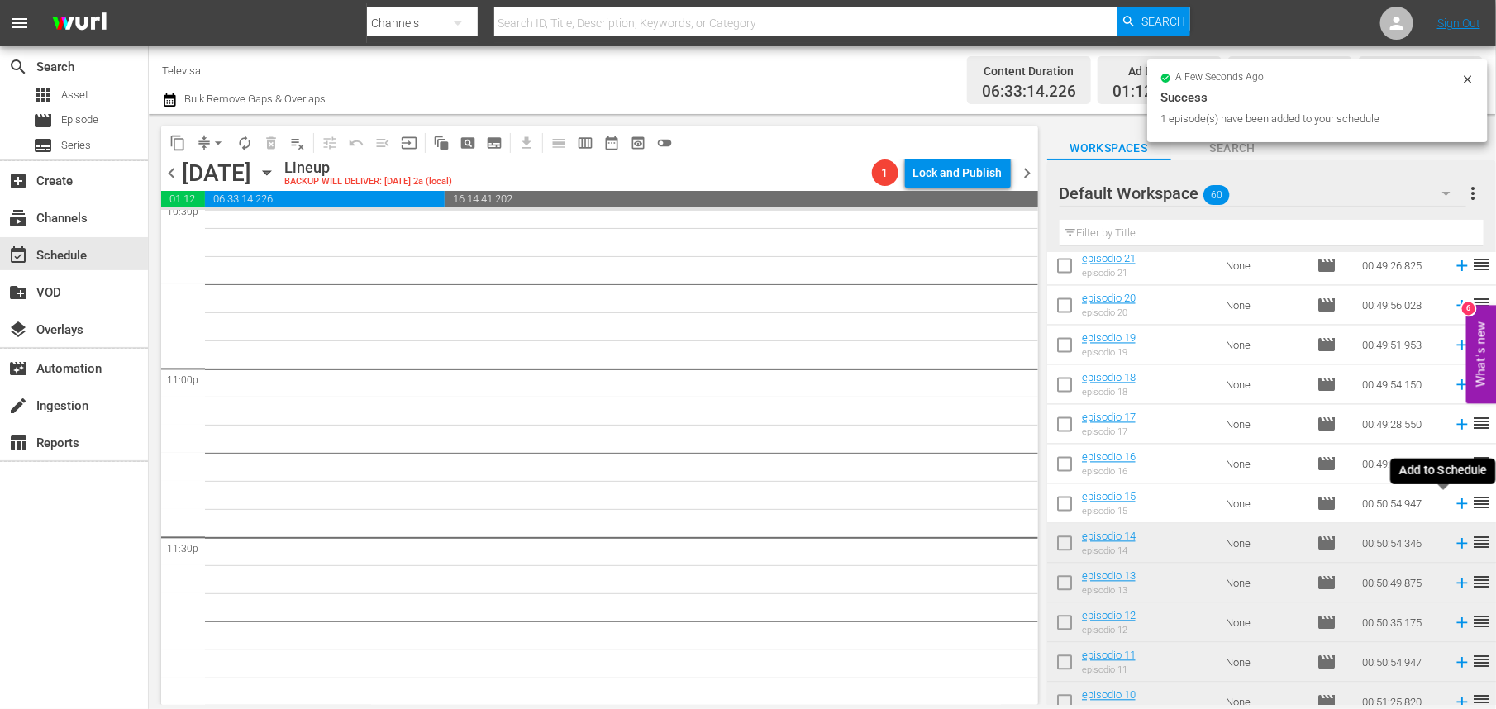
click at [1457, 504] on icon at bounding box center [1462, 504] width 11 height 11
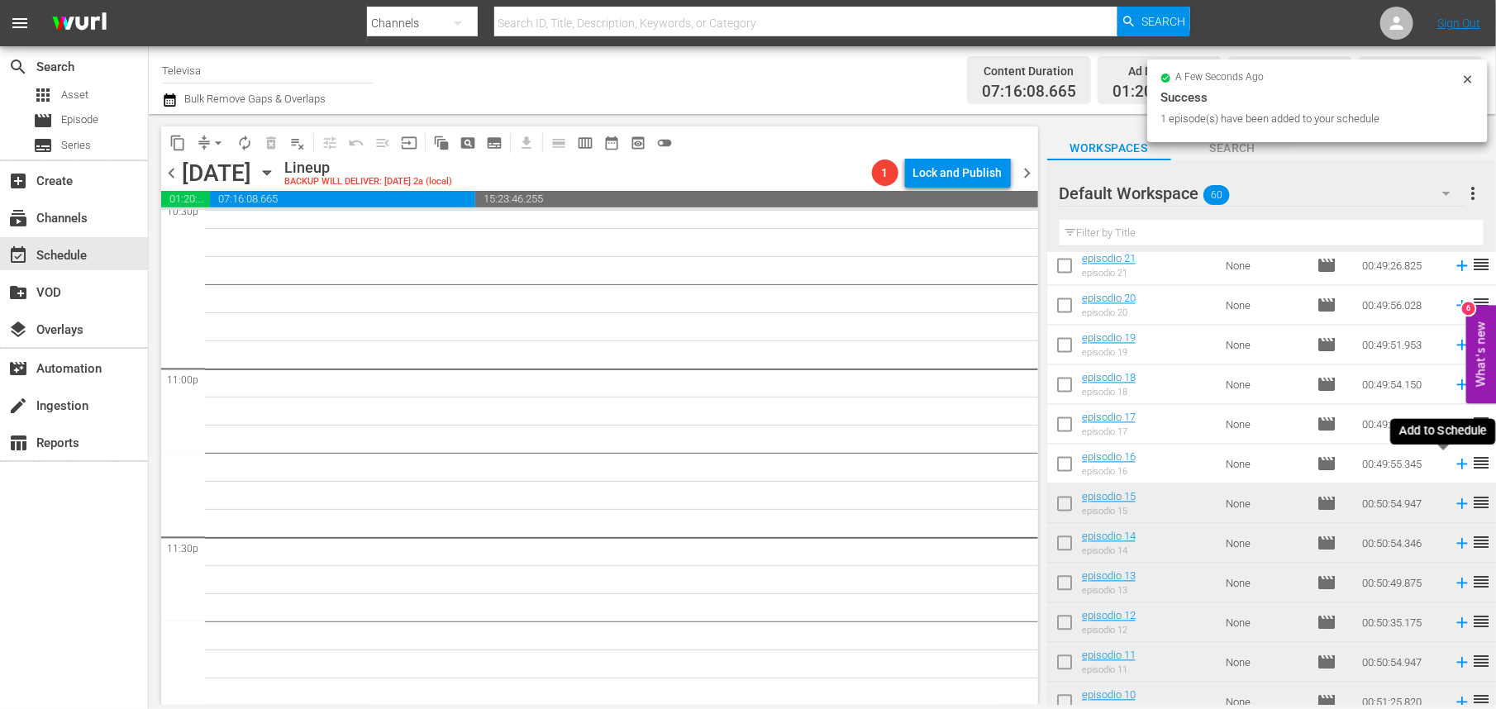
click at [1453, 466] on icon at bounding box center [1462, 465] width 18 height 18
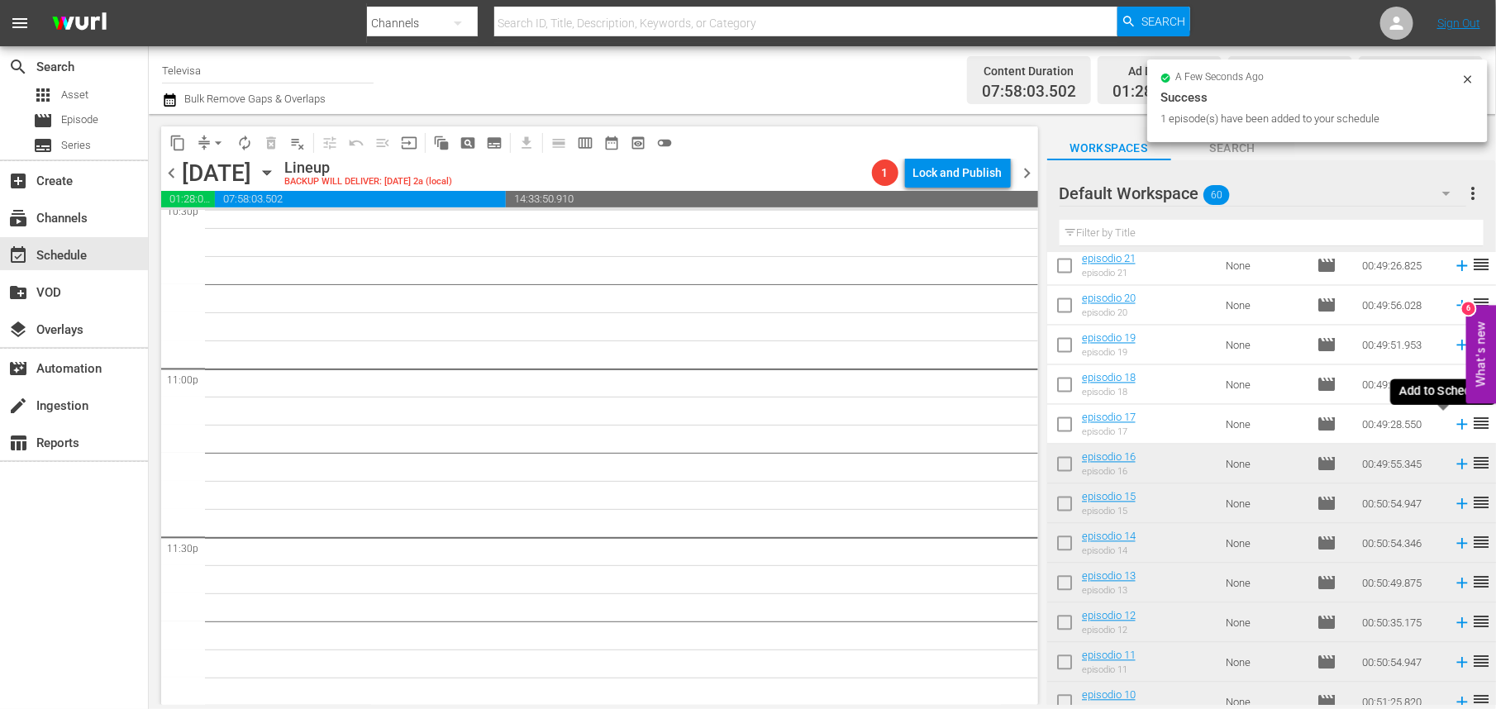
click at [1457, 425] on icon at bounding box center [1462, 425] width 11 height 11
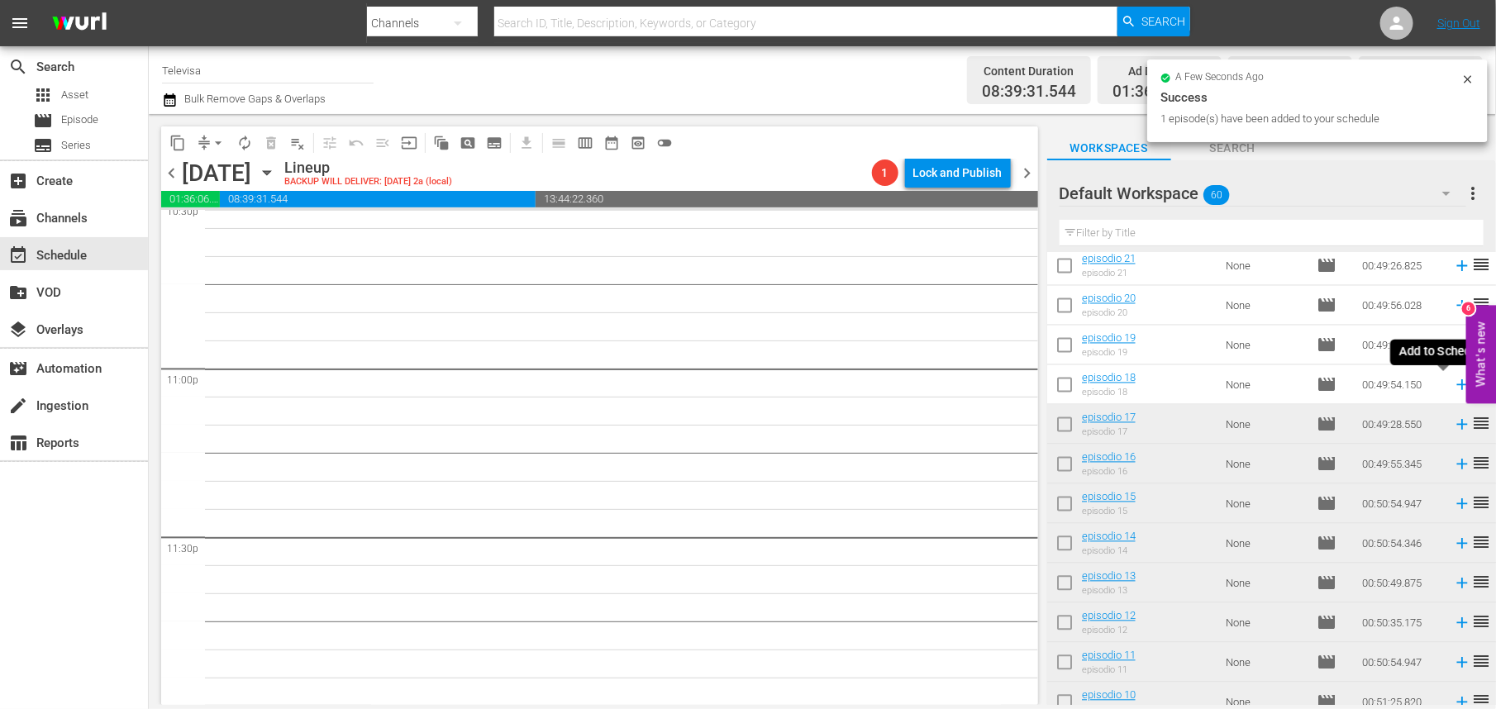
click at [1457, 385] on icon at bounding box center [1462, 385] width 11 height 11
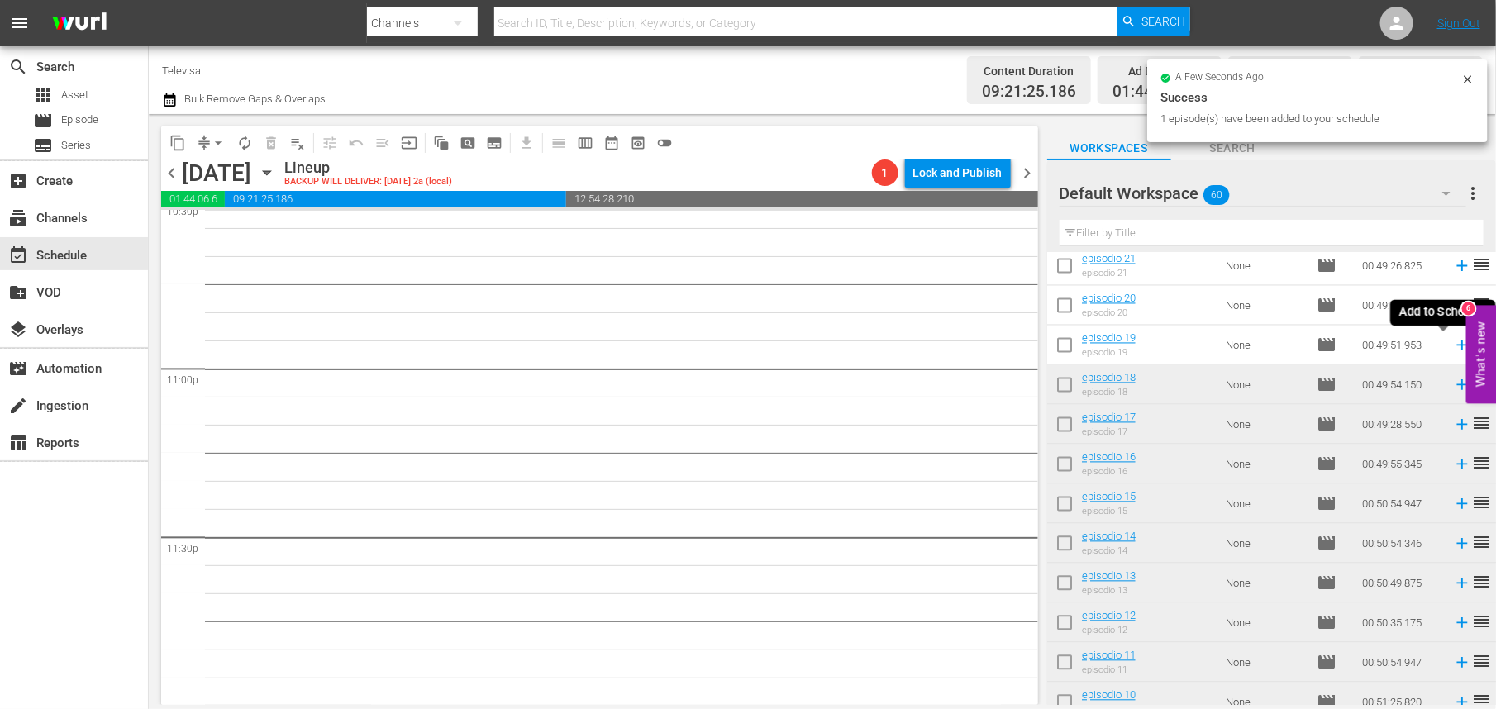
click at [1457, 346] on icon at bounding box center [1462, 346] width 11 height 11
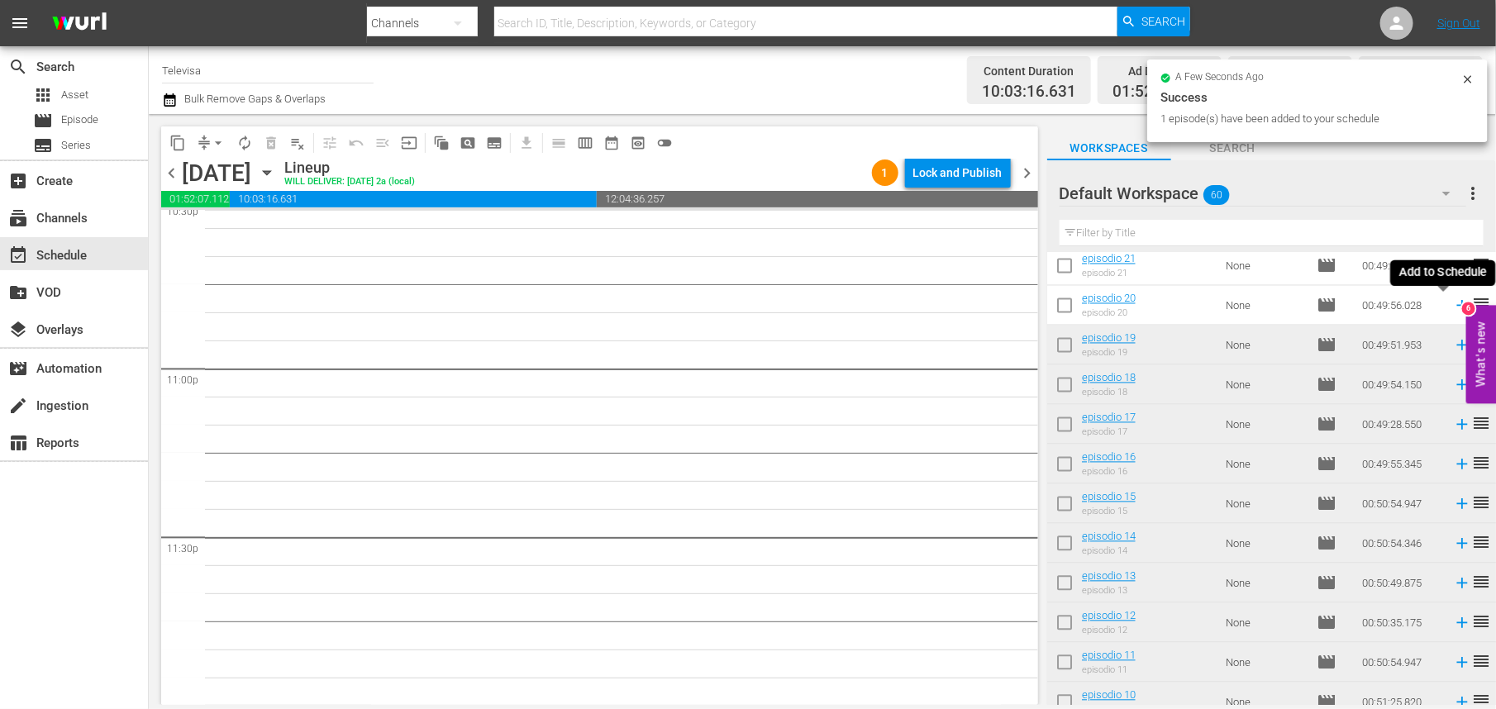
click at [1457, 306] on icon at bounding box center [1462, 306] width 11 height 11
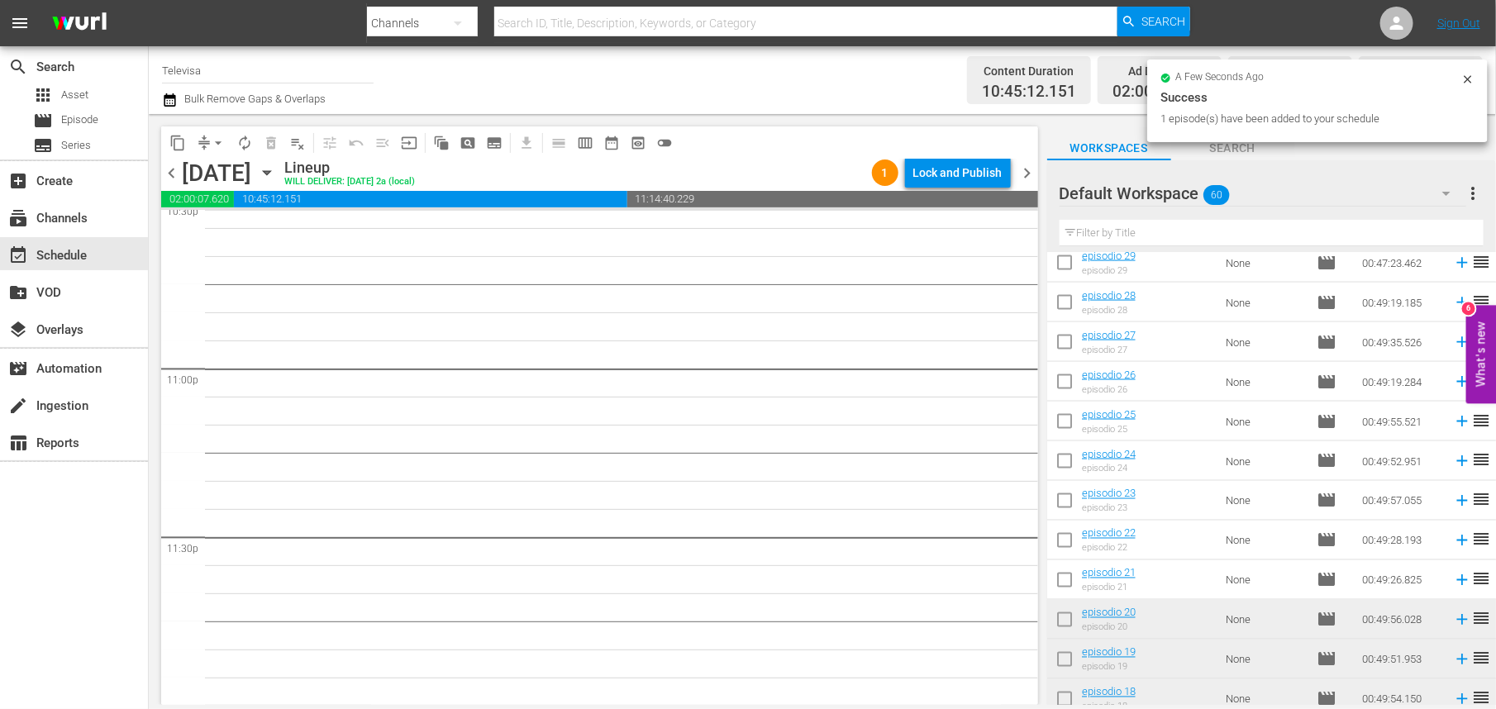
scroll to position [1223, 0]
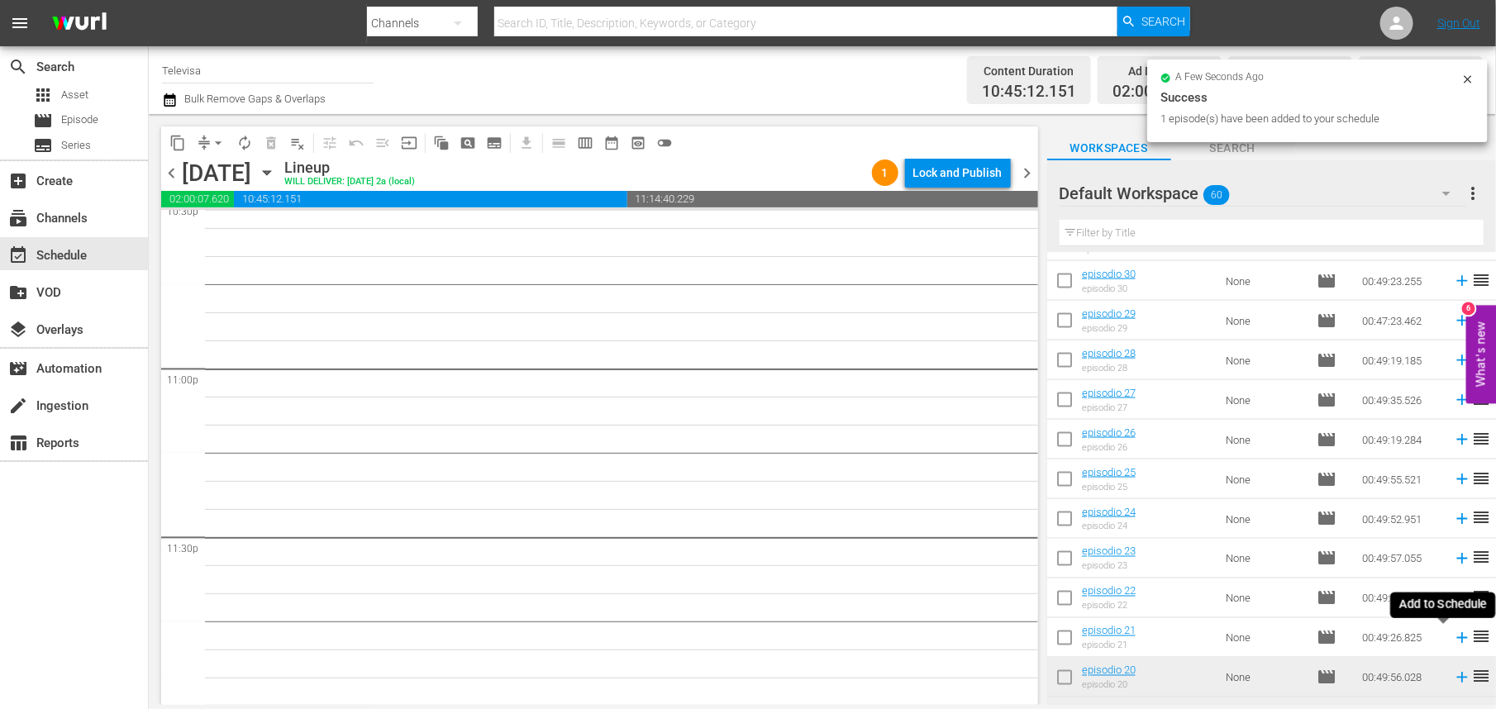
click at [1453, 637] on icon at bounding box center [1462, 638] width 18 height 18
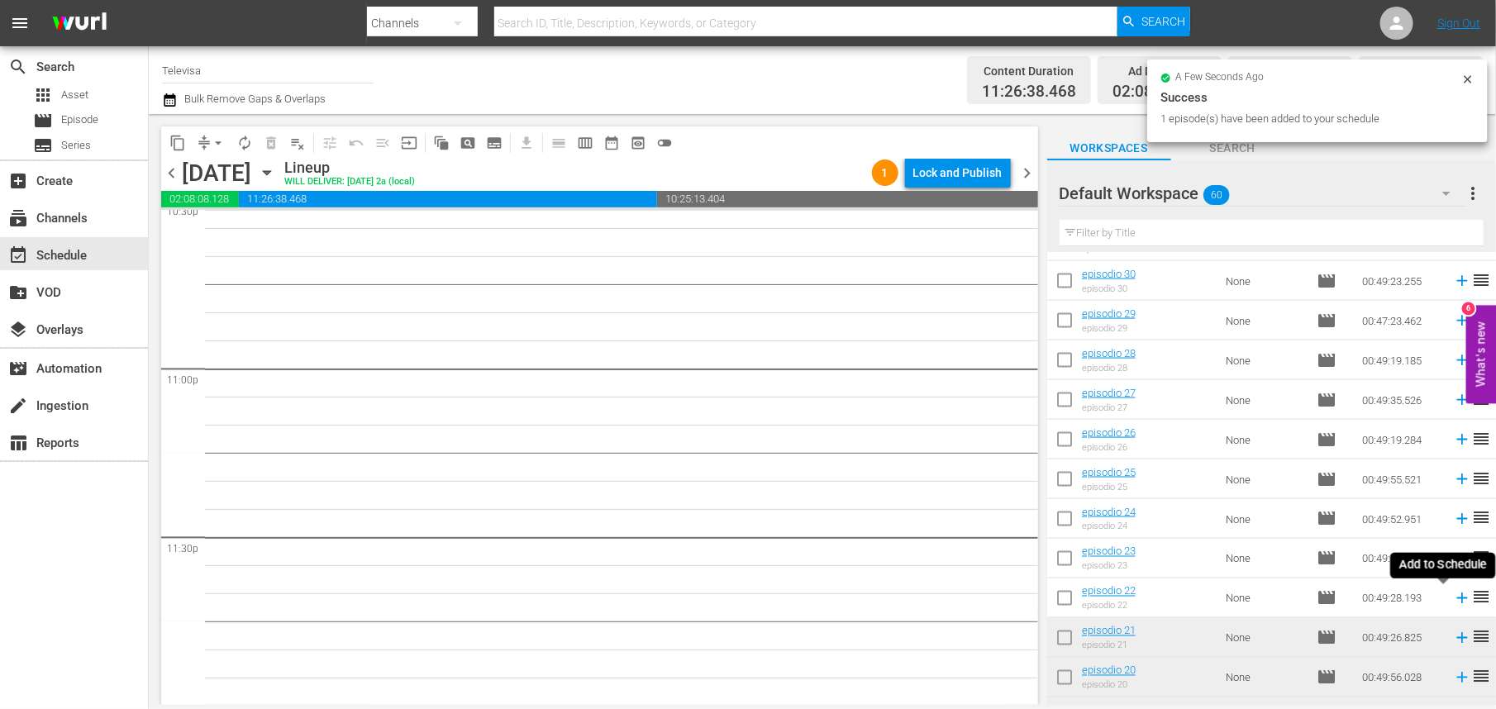
click at [1457, 599] on icon at bounding box center [1462, 599] width 11 height 11
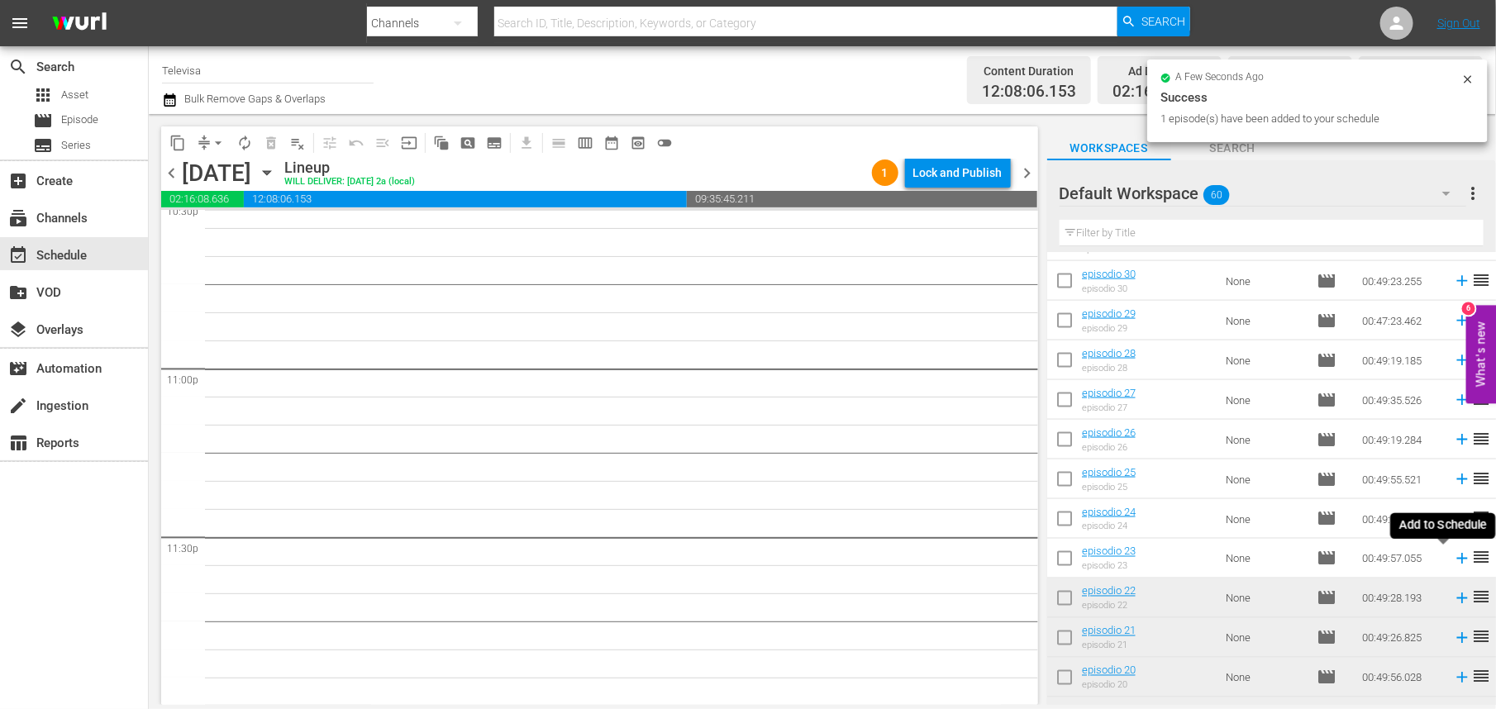
click at [1457, 559] on icon at bounding box center [1462, 559] width 11 height 11
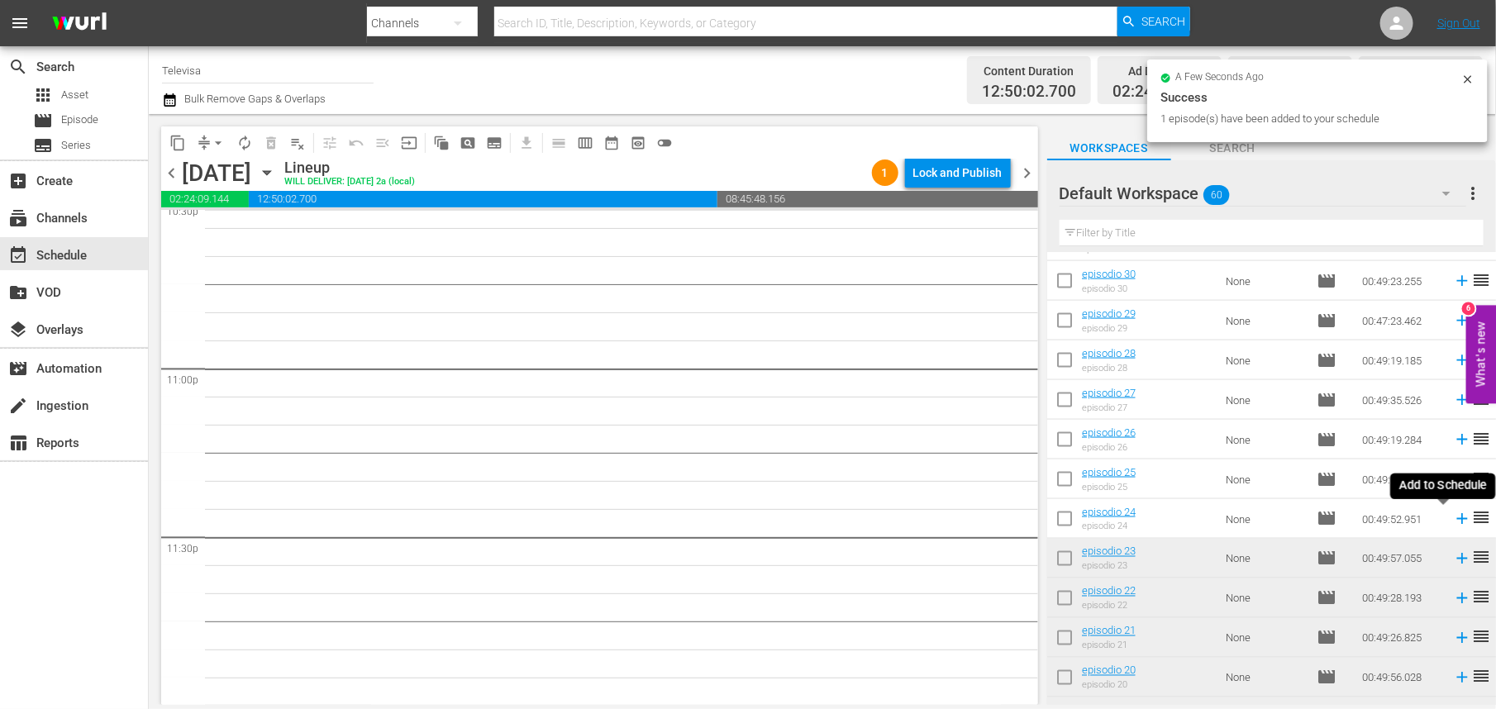
click at [1453, 521] on icon at bounding box center [1462, 519] width 18 height 18
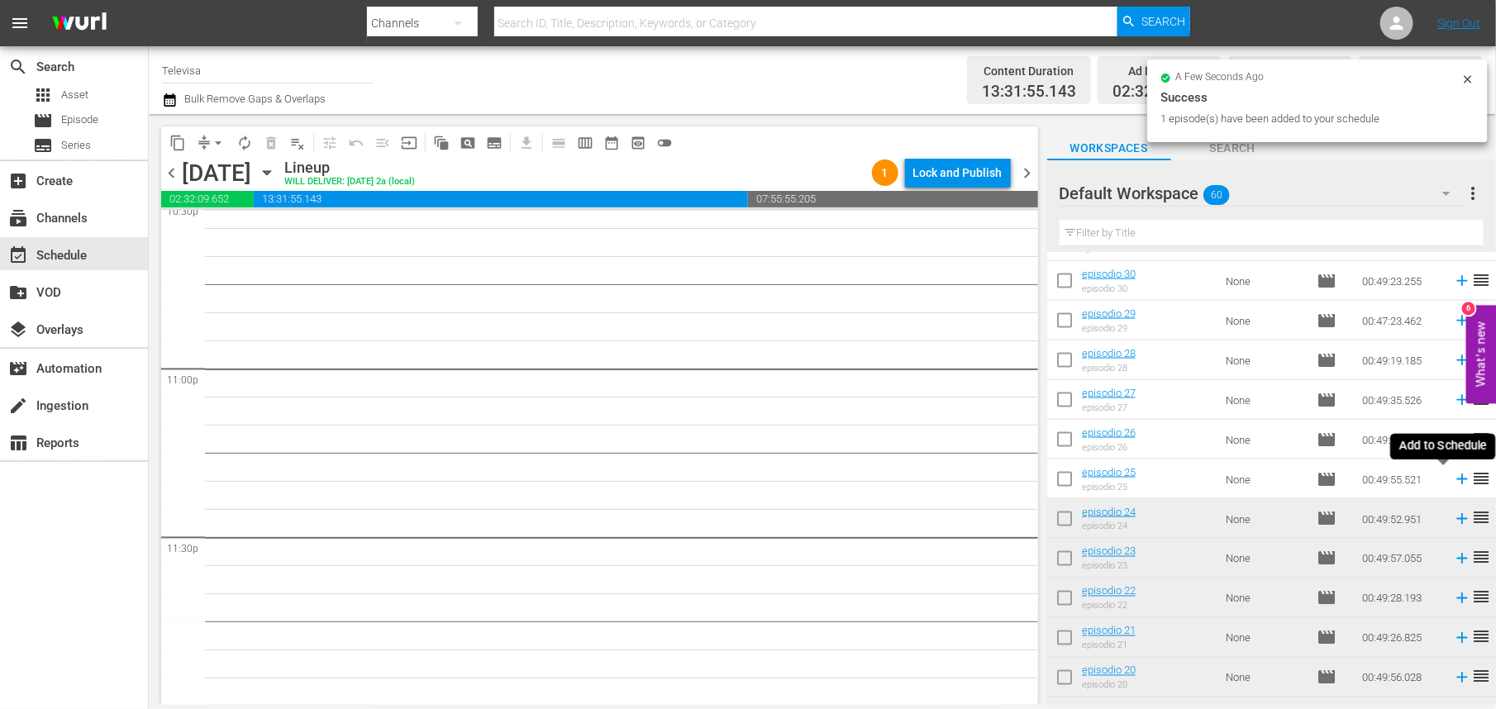
click at [1457, 481] on icon at bounding box center [1462, 480] width 11 height 11
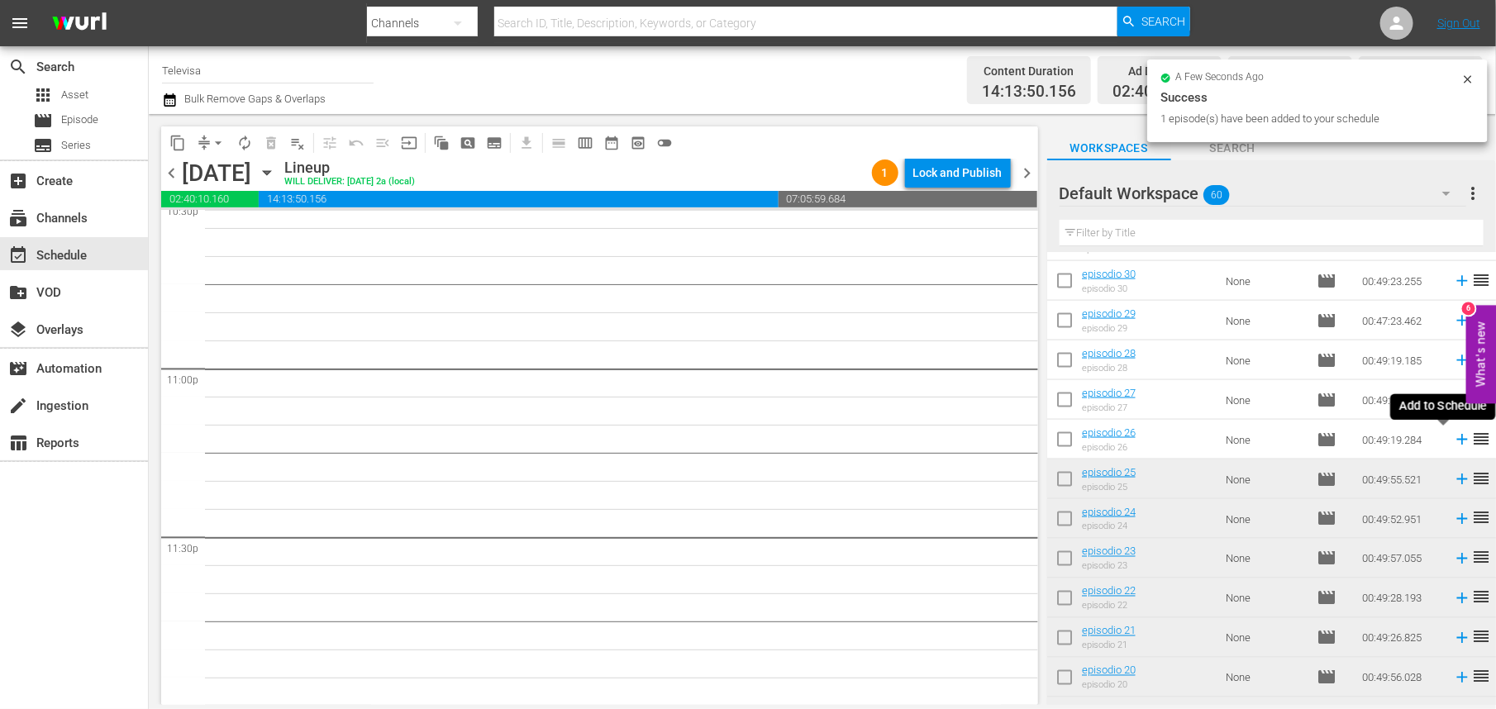
click at [1457, 441] on icon at bounding box center [1462, 440] width 11 height 11
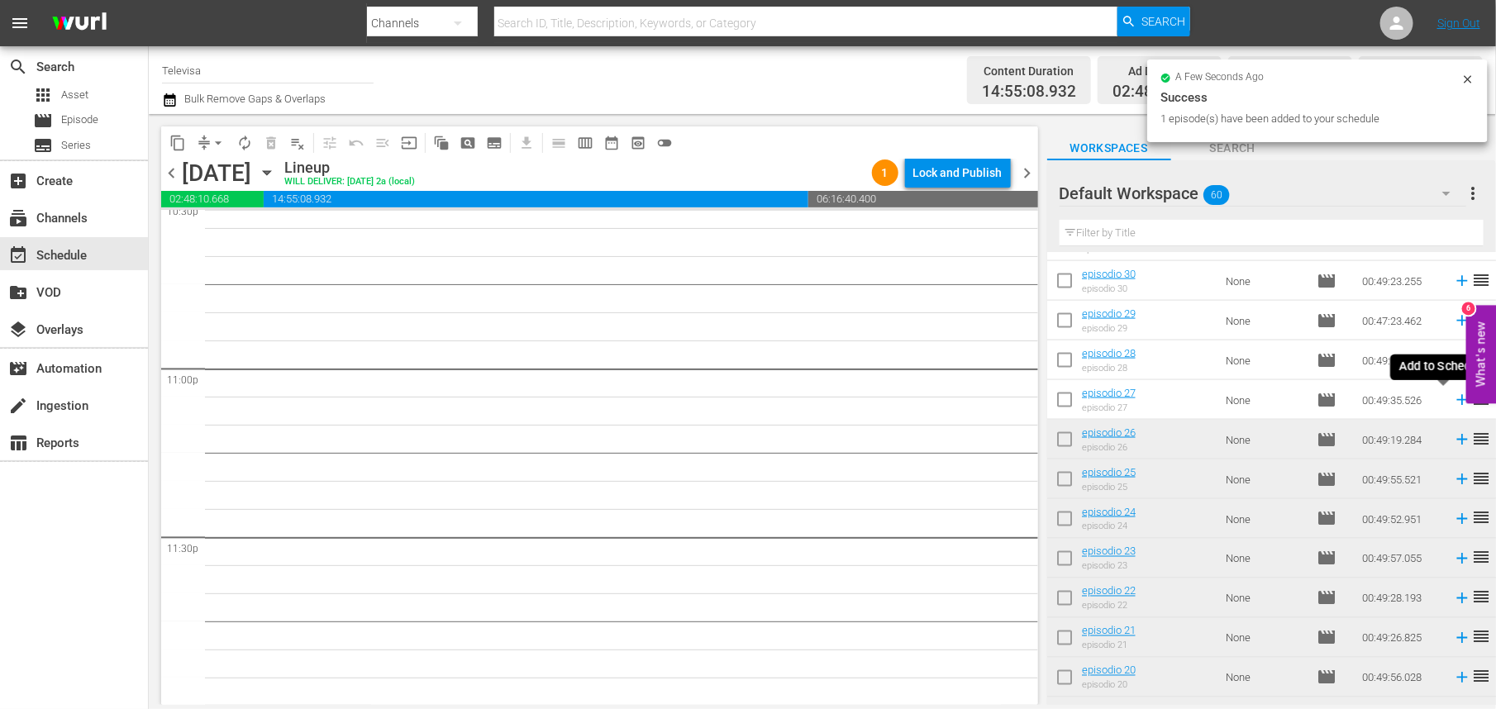
click at [1457, 400] on icon at bounding box center [1462, 400] width 11 height 11
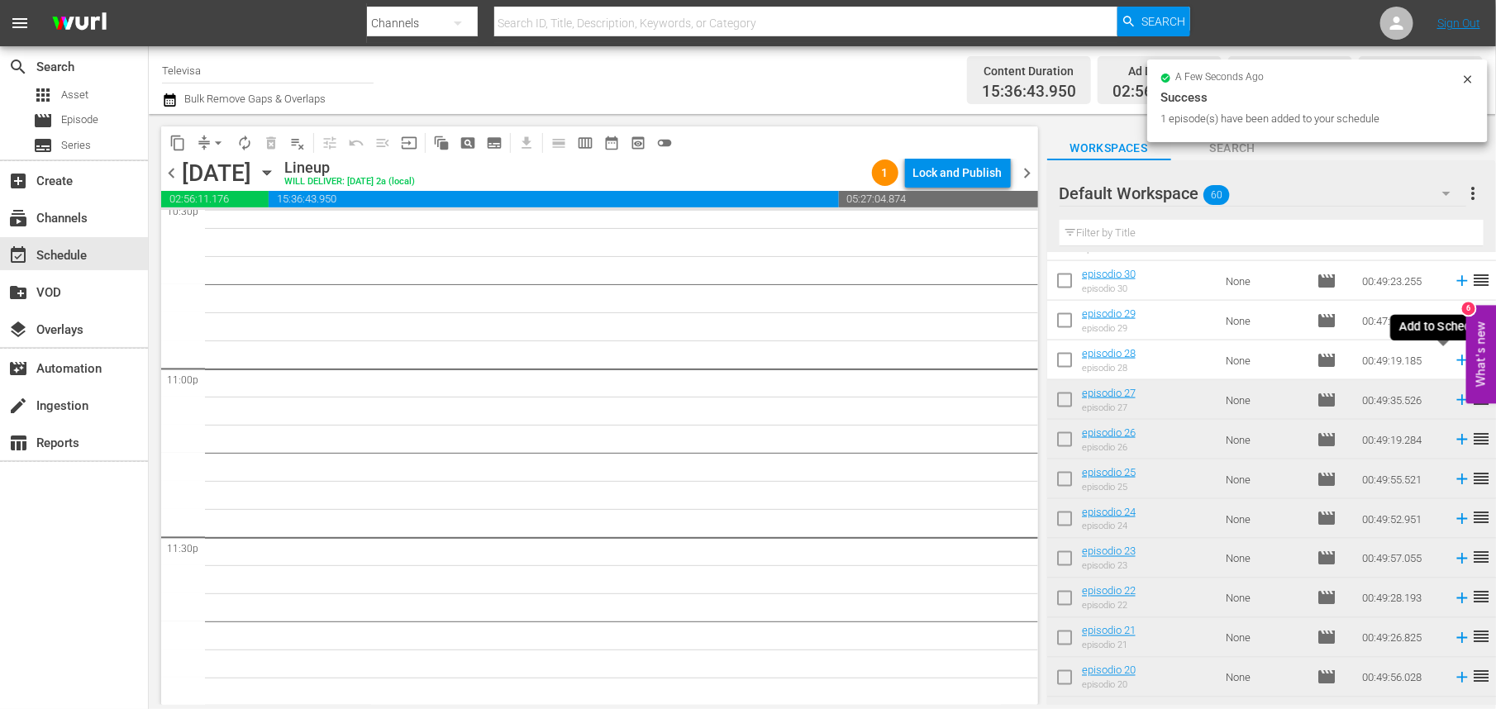
click at [1457, 360] on icon at bounding box center [1462, 361] width 11 height 11
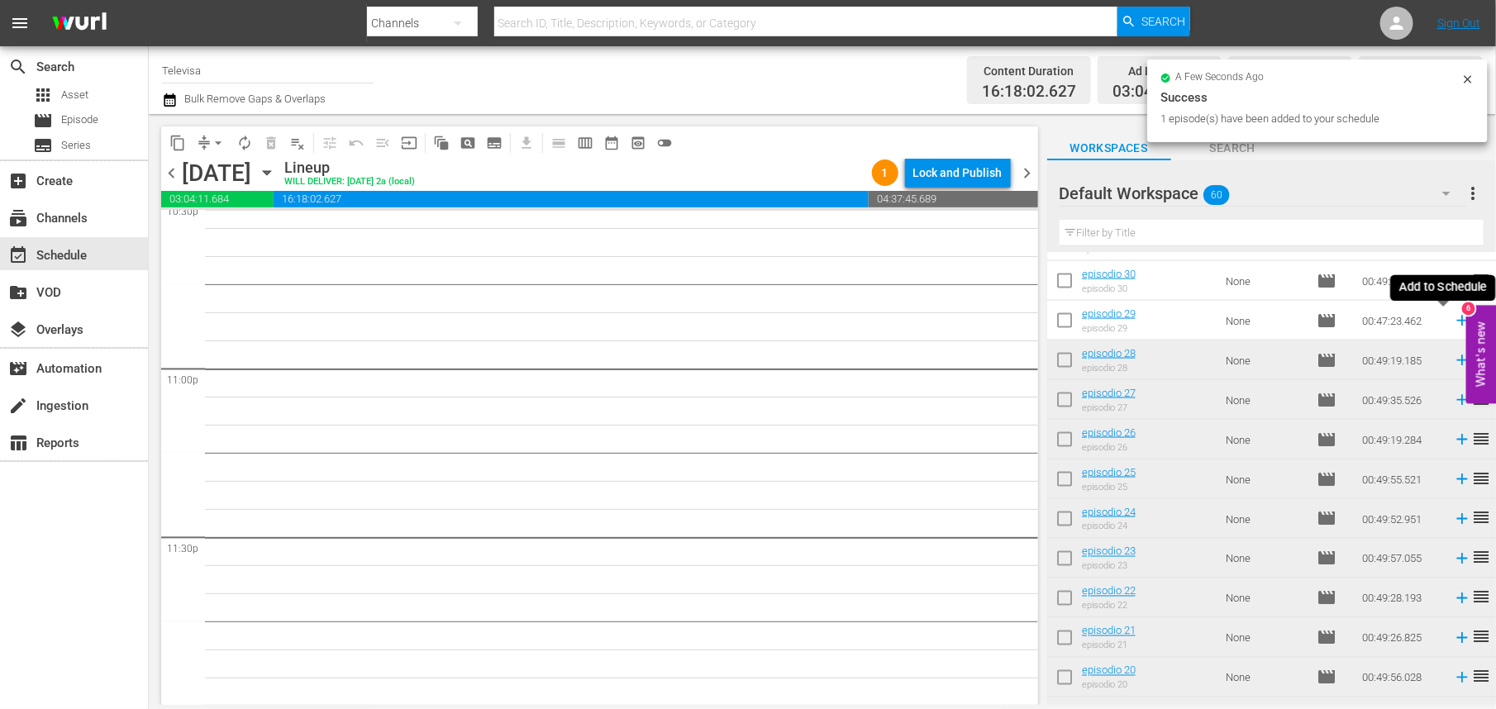
click at [1453, 322] on icon at bounding box center [1462, 321] width 18 height 18
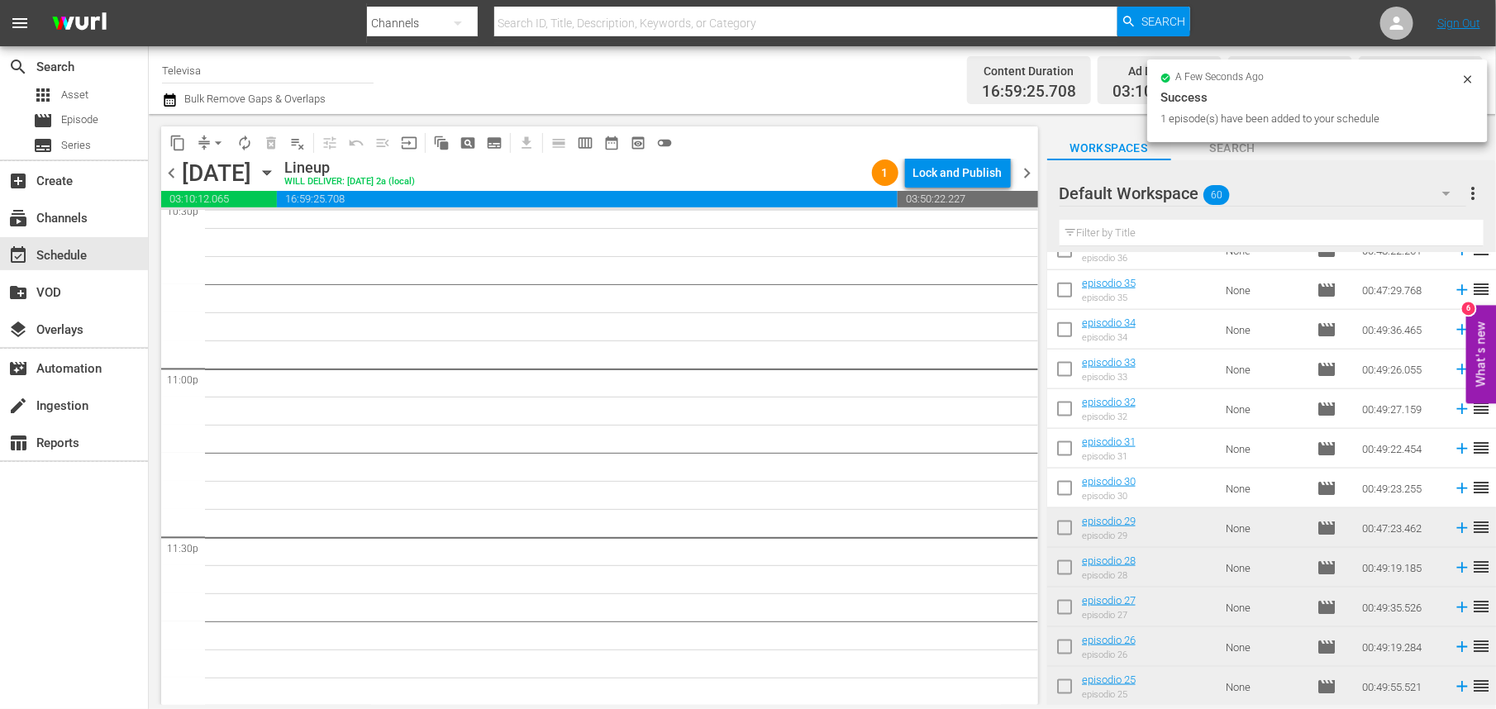
scroll to position [975, 0]
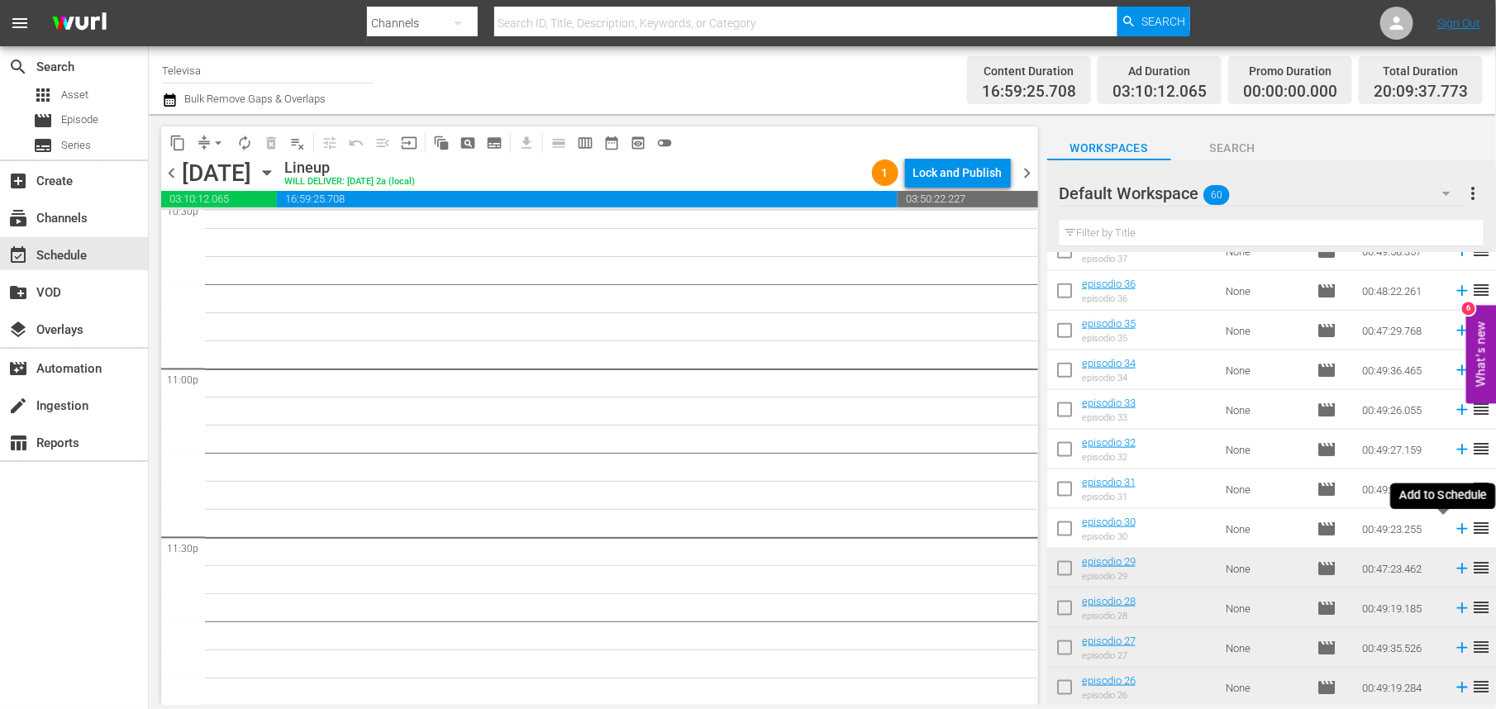
click at [1457, 529] on icon at bounding box center [1462, 529] width 11 height 11
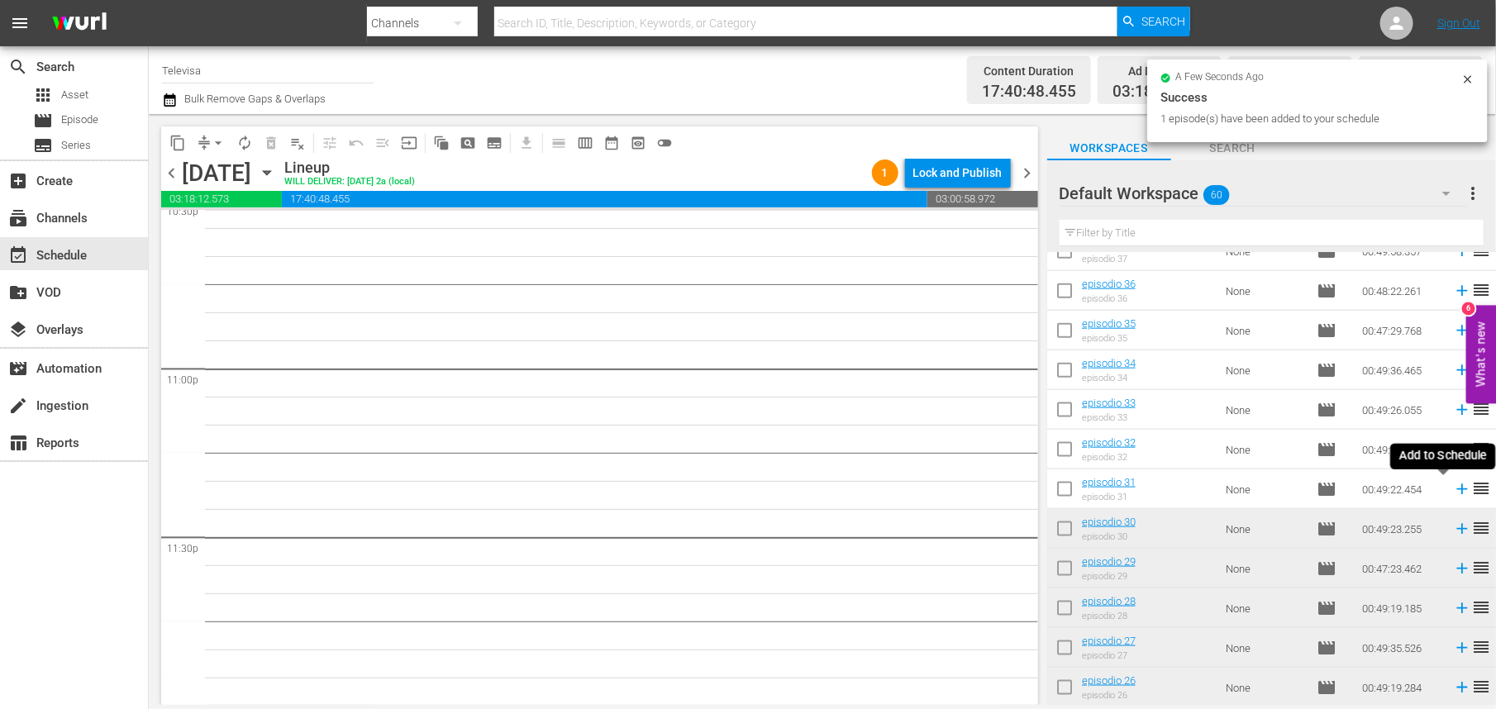
click at [1457, 492] on icon at bounding box center [1462, 489] width 11 height 11
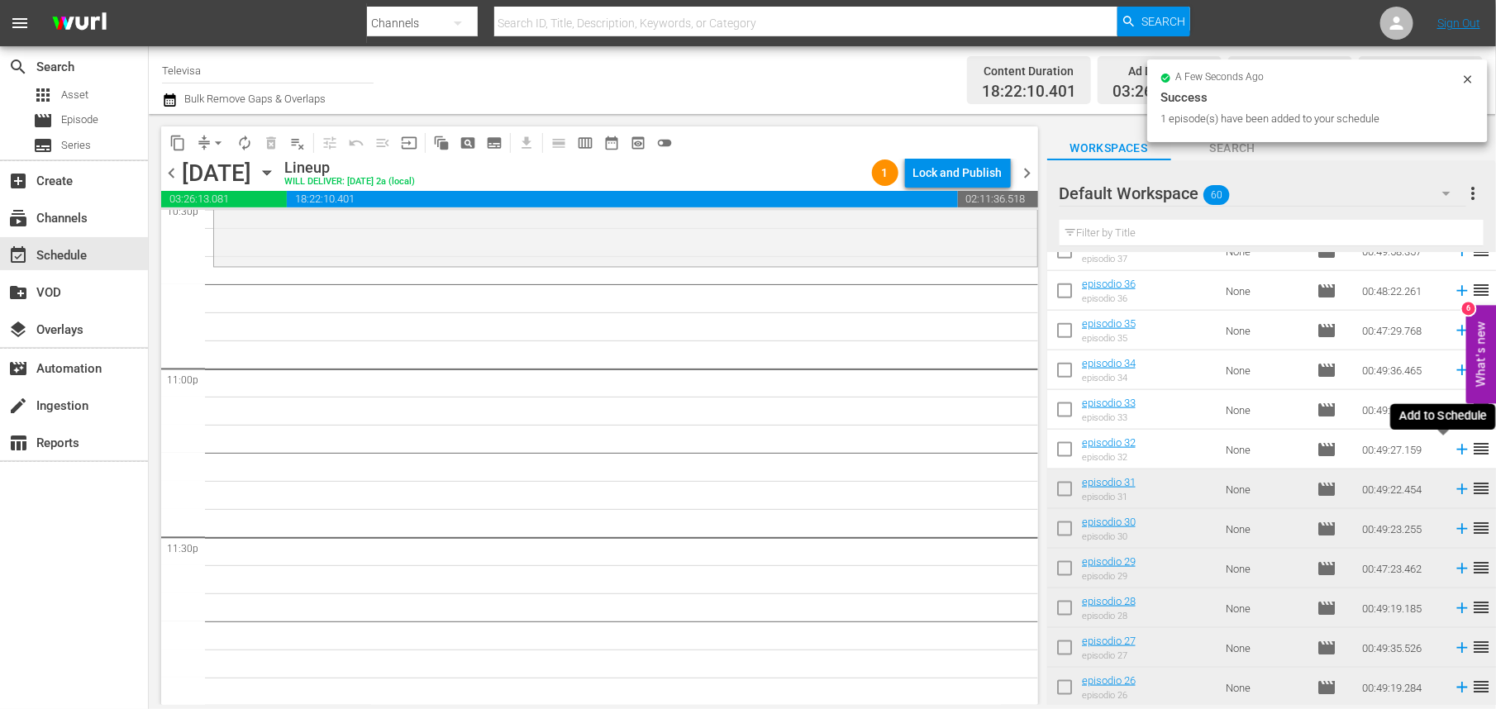
click at [1457, 450] on icon at bounding box center [1462, 450] width 11 height 11
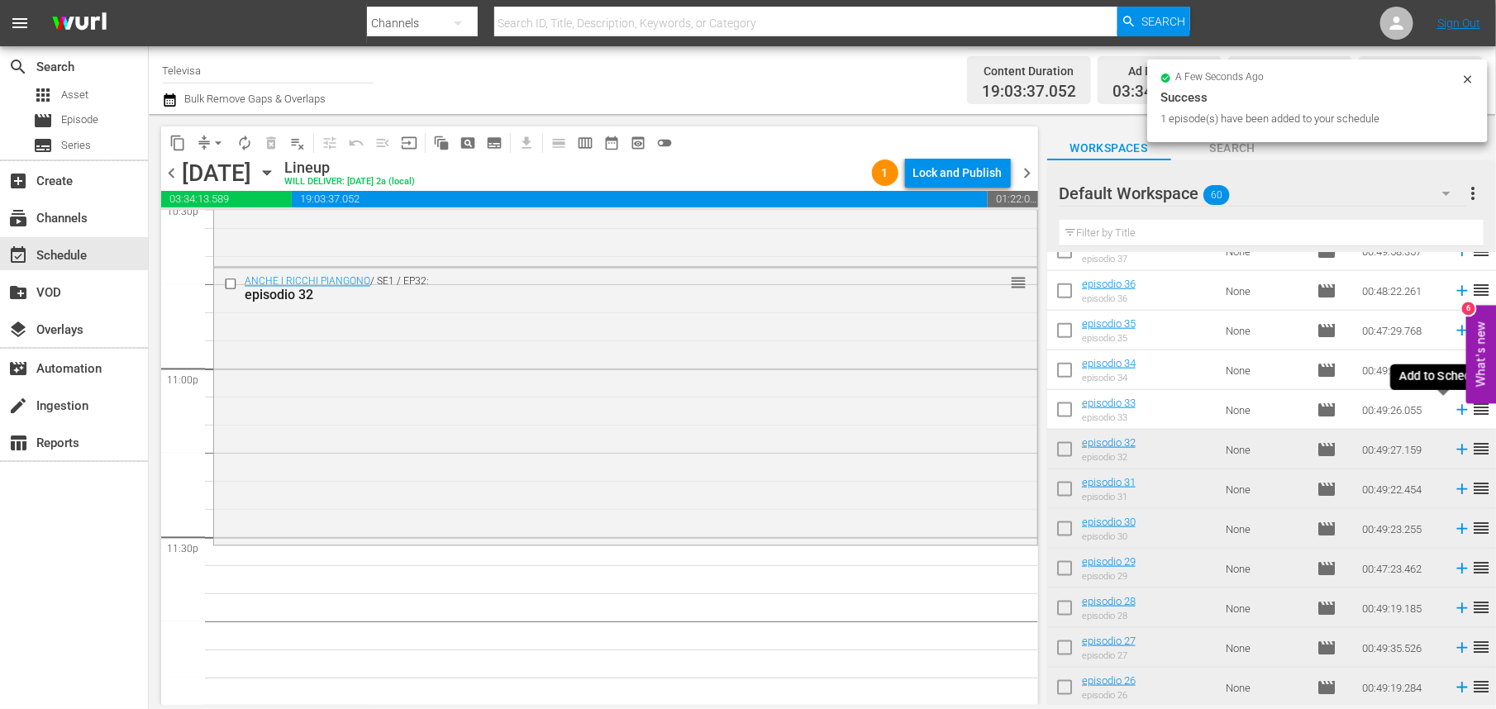
click at [1457, 409] on icon at bounding box center [1462, 410] width 11 height 11
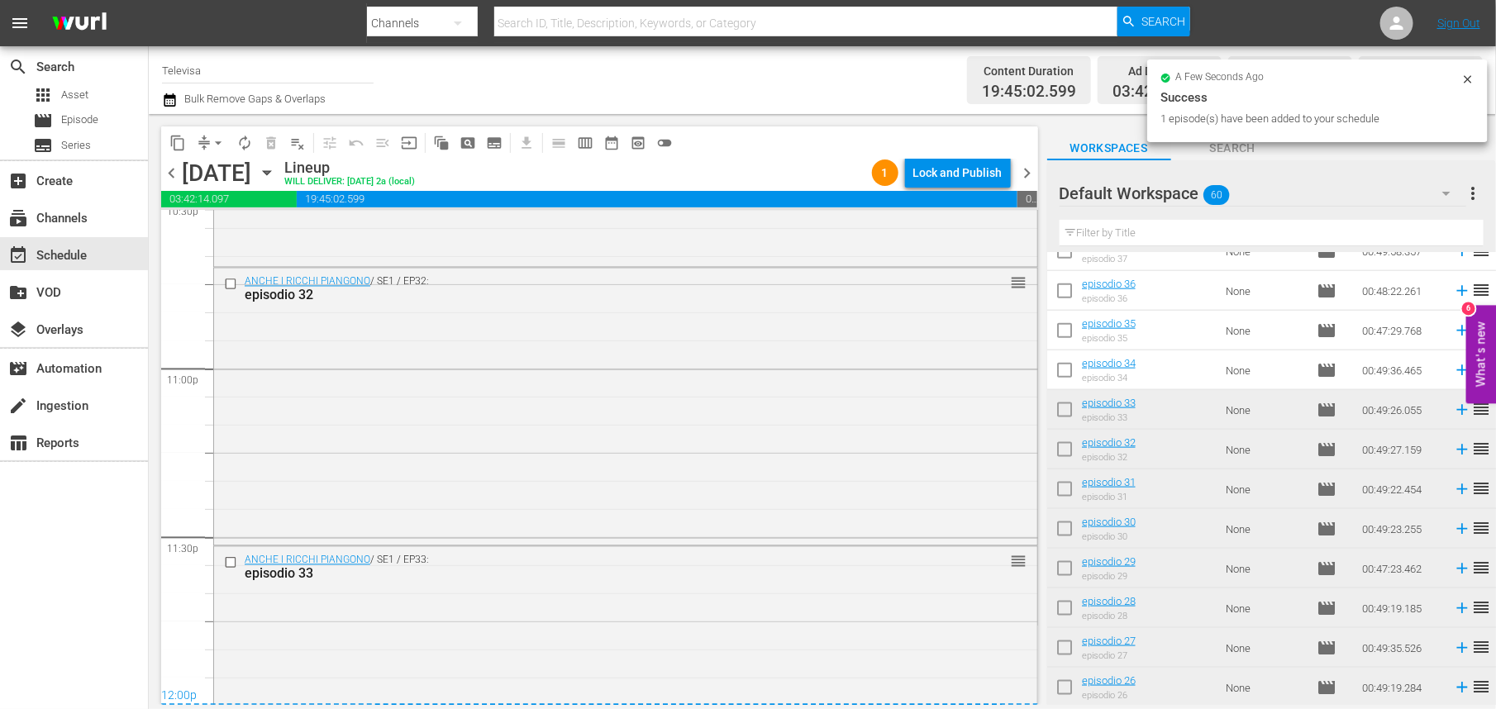
scroll to position [7719, 0]
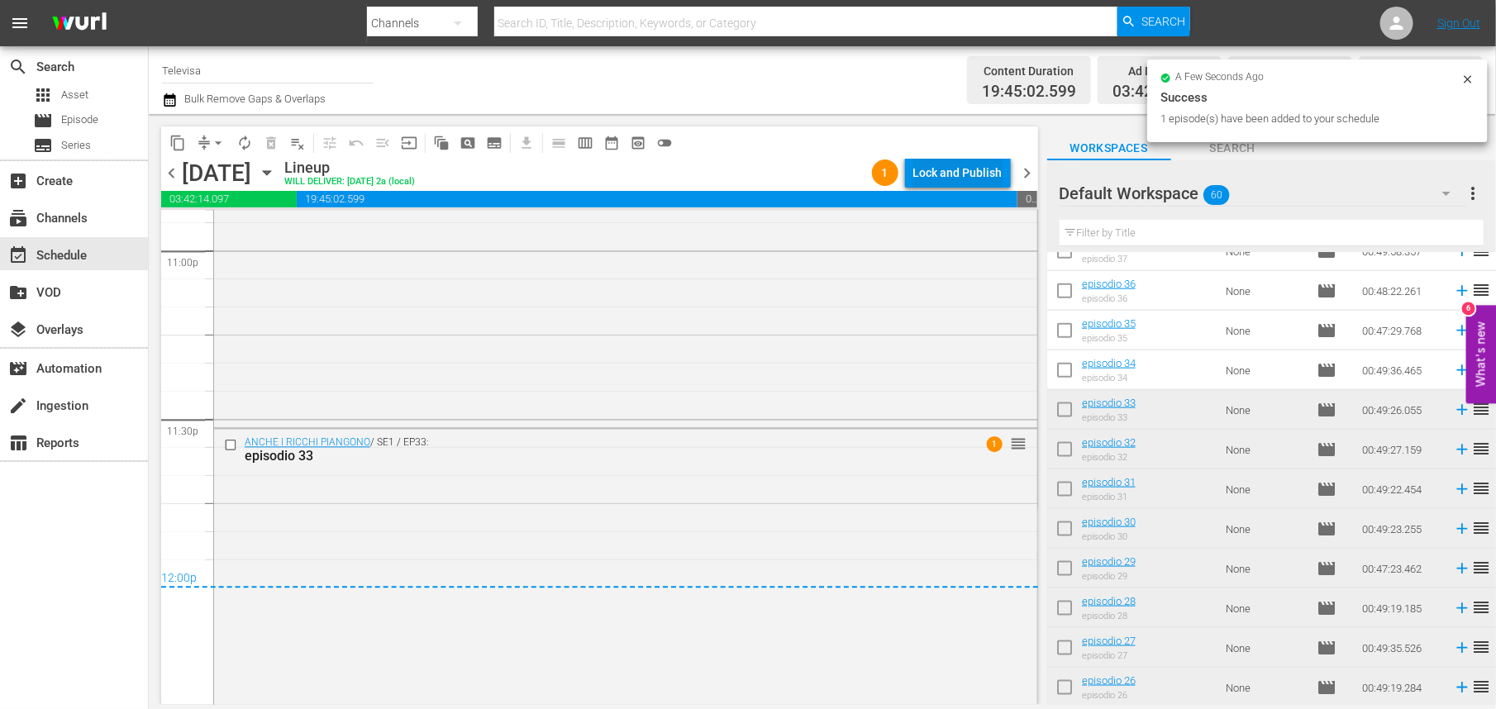
click at [953, 169] on div "Lock and Publish" at bounding box center [958, 173] width 89 height 30
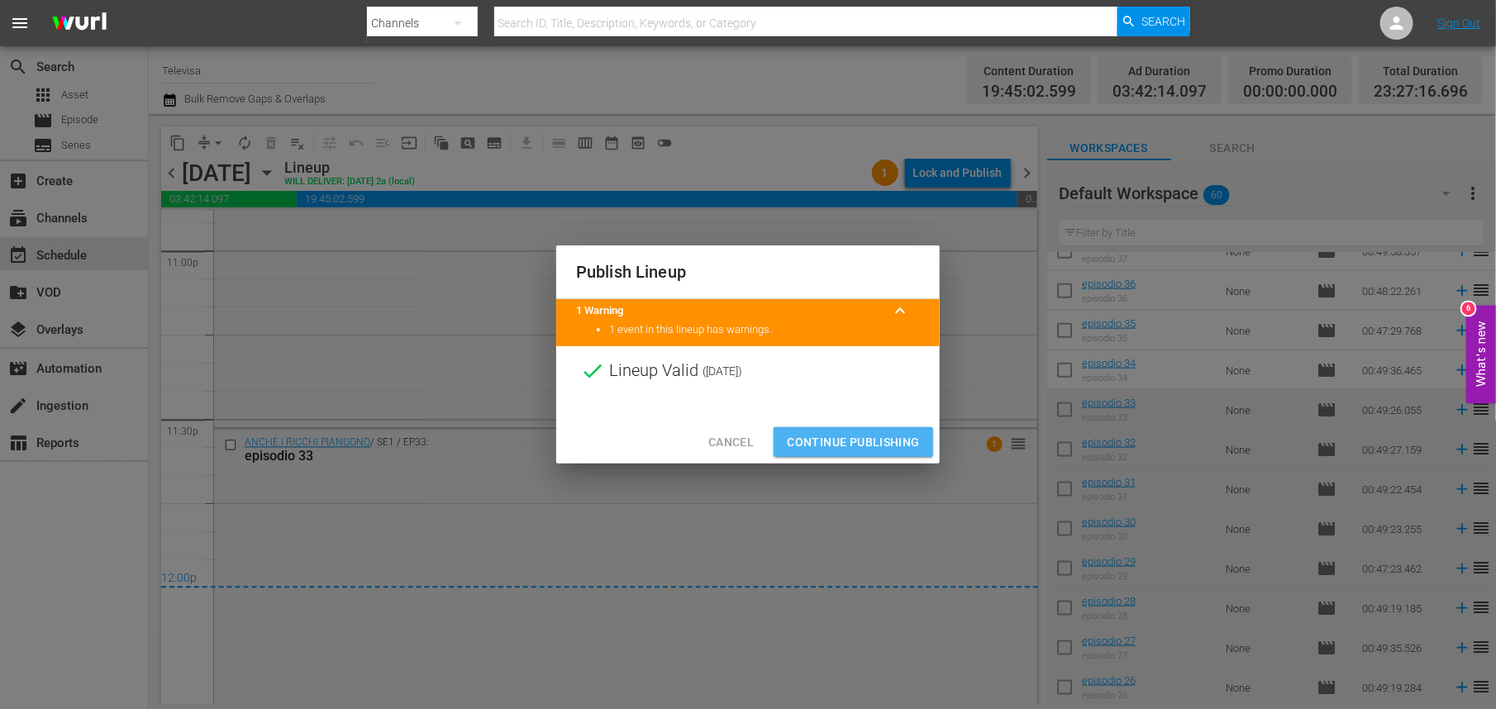
click at [842, 439] on span "Continue Publishing" at bounding box center [853, 442] width 133 height 21
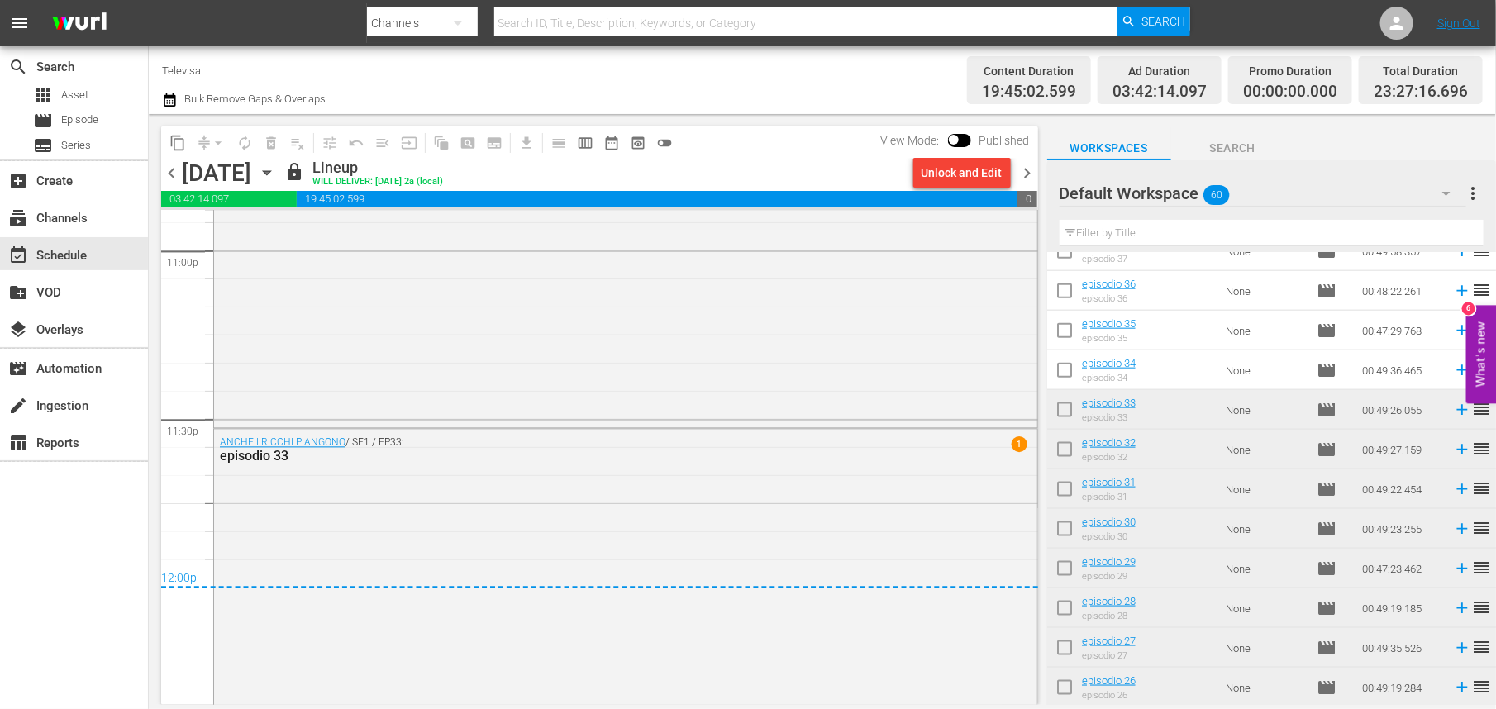
click at [270, 174] on icon "button" at bounding box center [266, 173] width 7 height 4
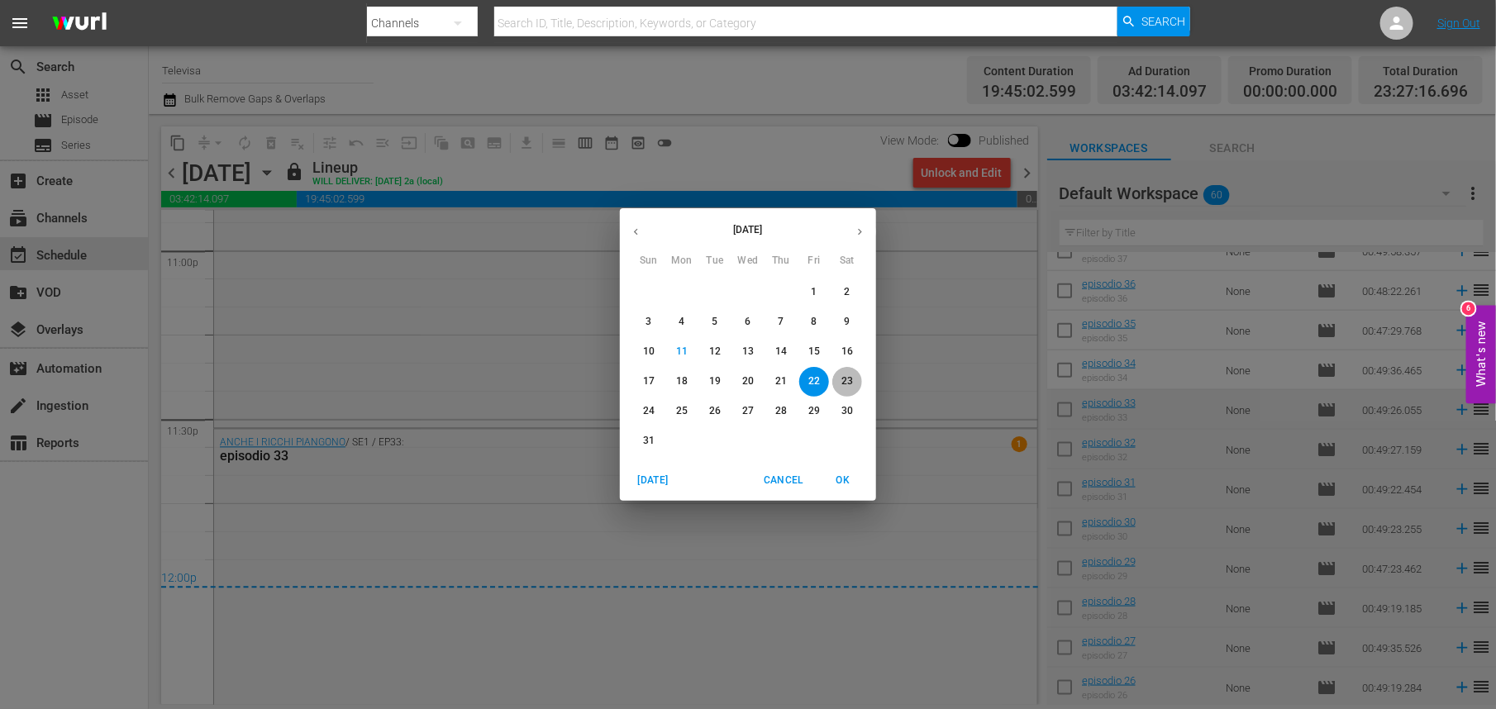
click at [849, 375] on p "23" at bounding box center [848, 382] width 12 height 14
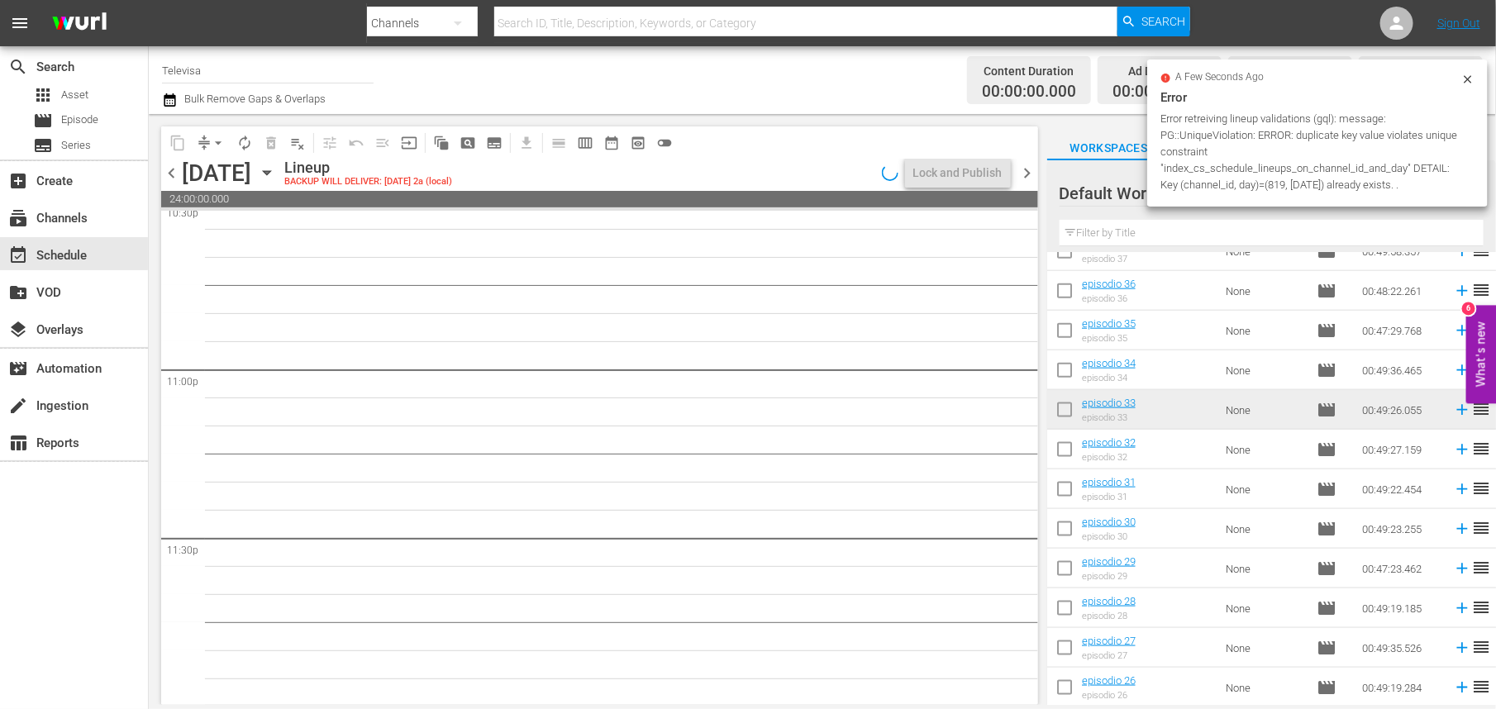
scroll to position [7600, 0]
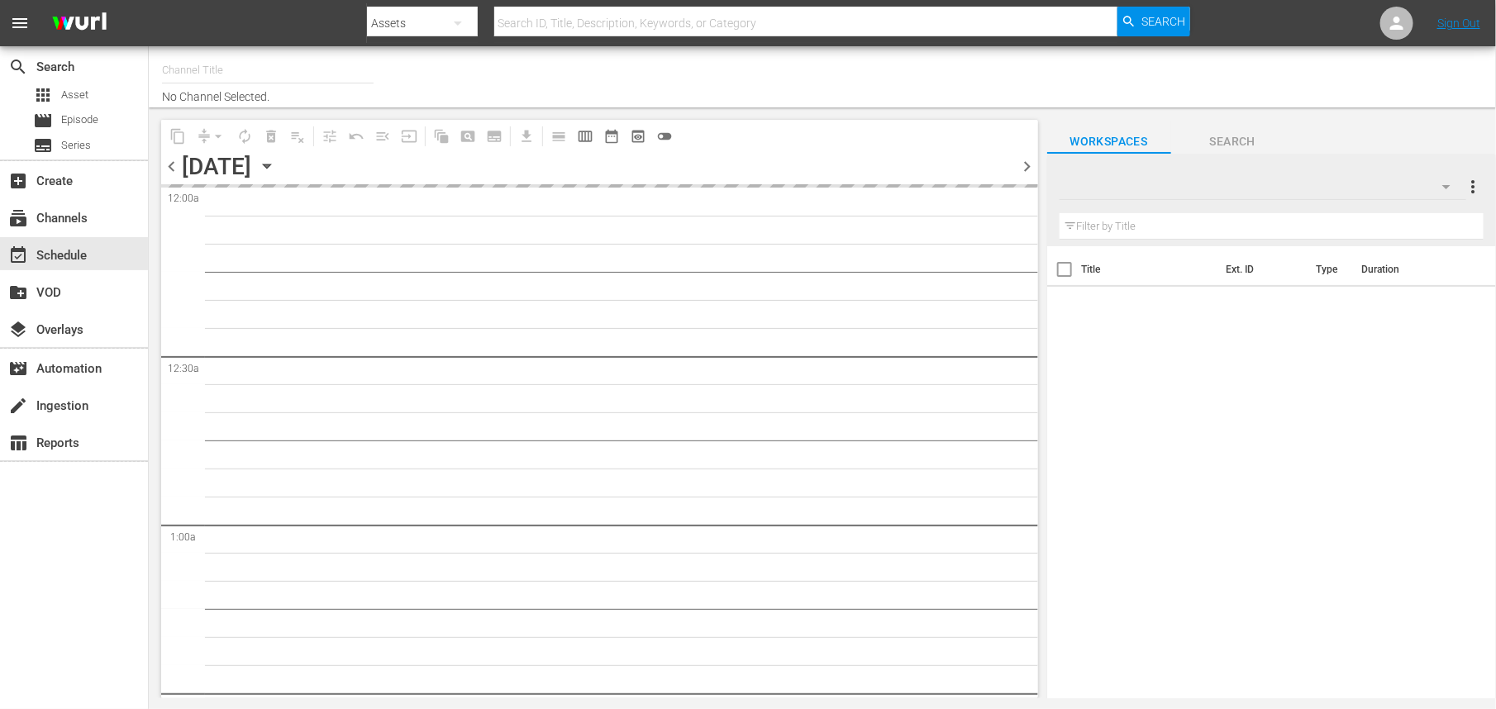
type input "Televisa (819)"
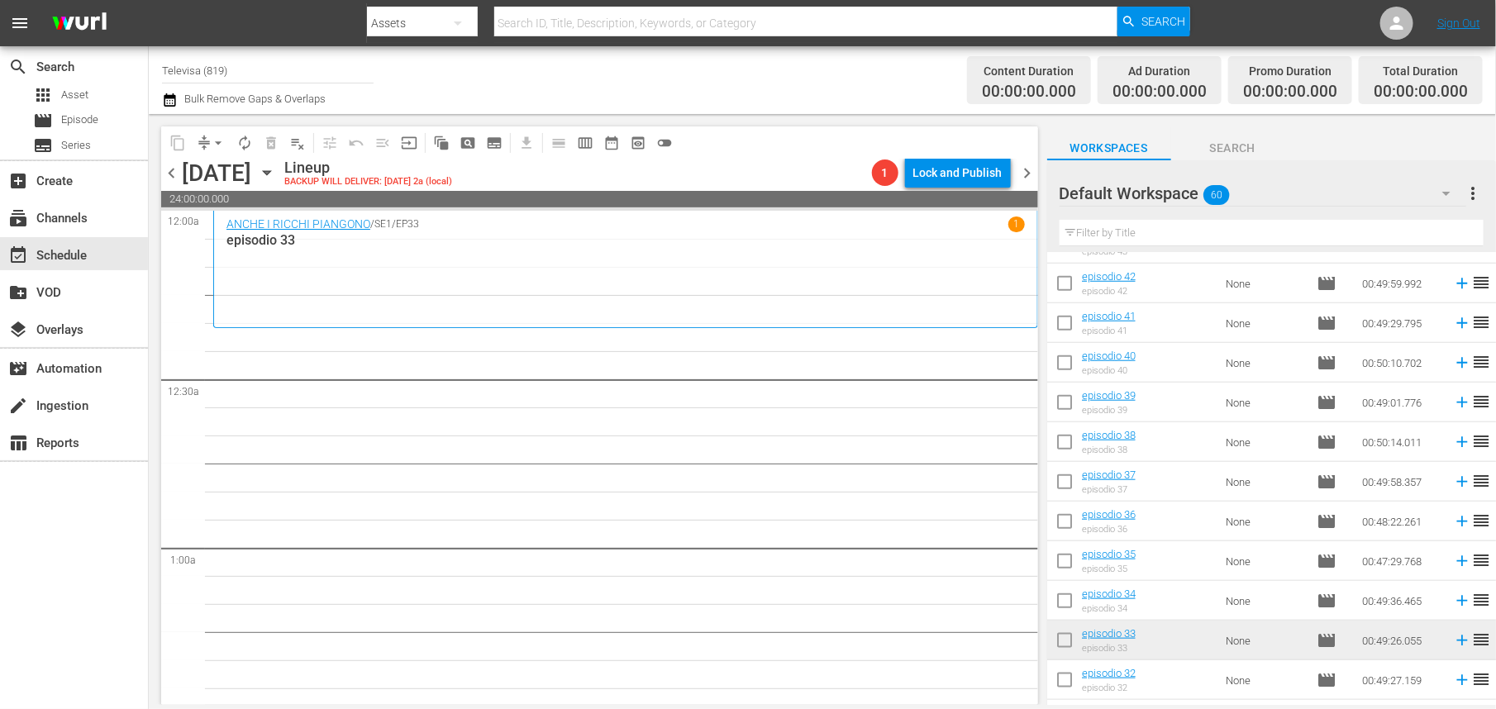
scroll to position [816, 0]
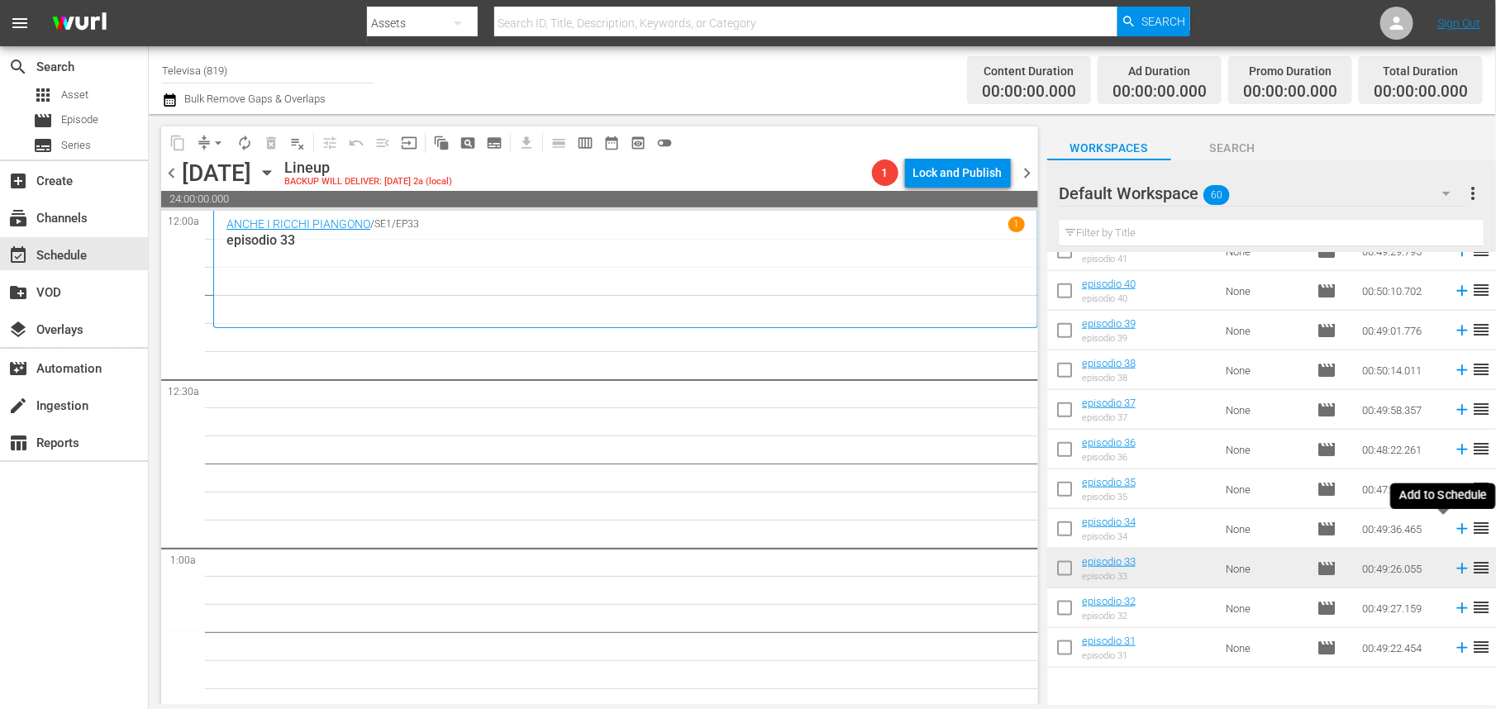
click at [1453, 533] on icon at bounding box center [1462, 529] width 18 height 18
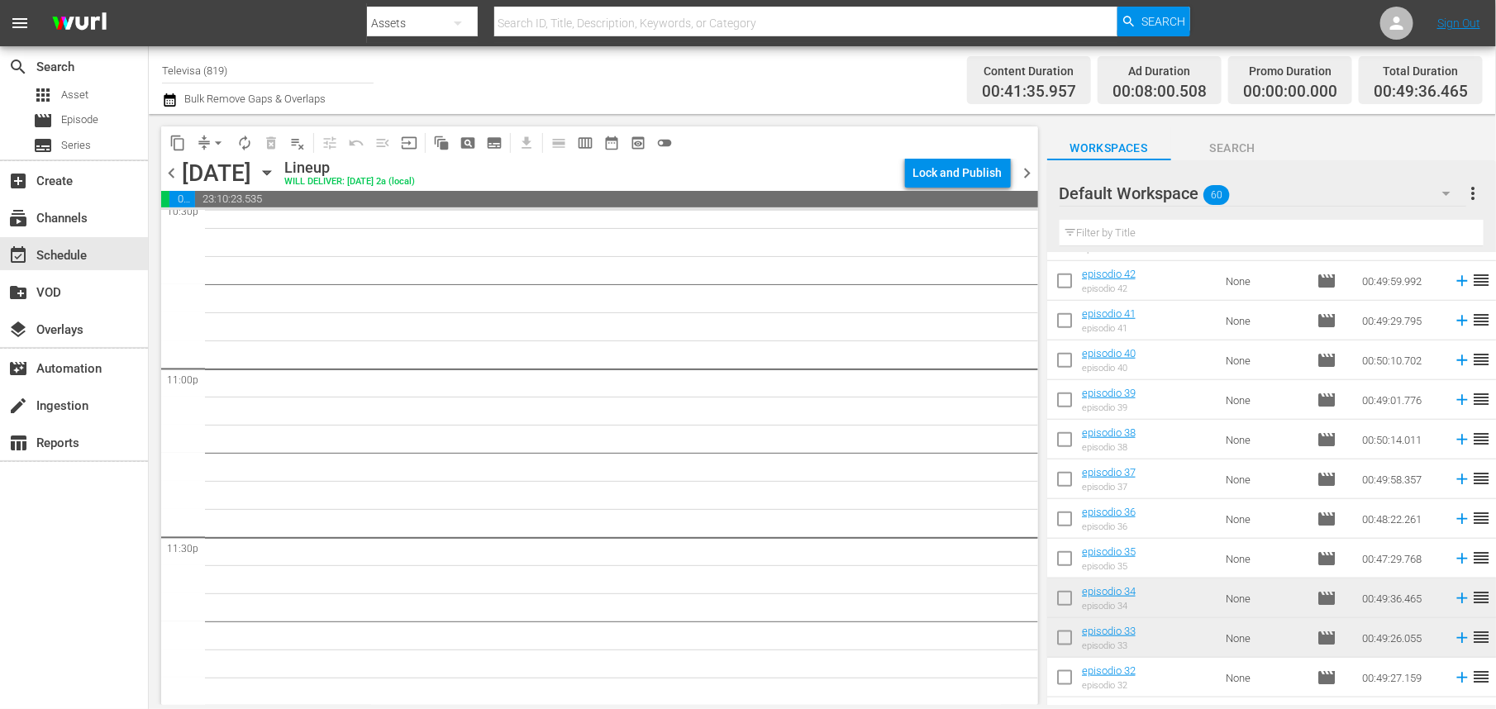
scroll to position [816, 0]
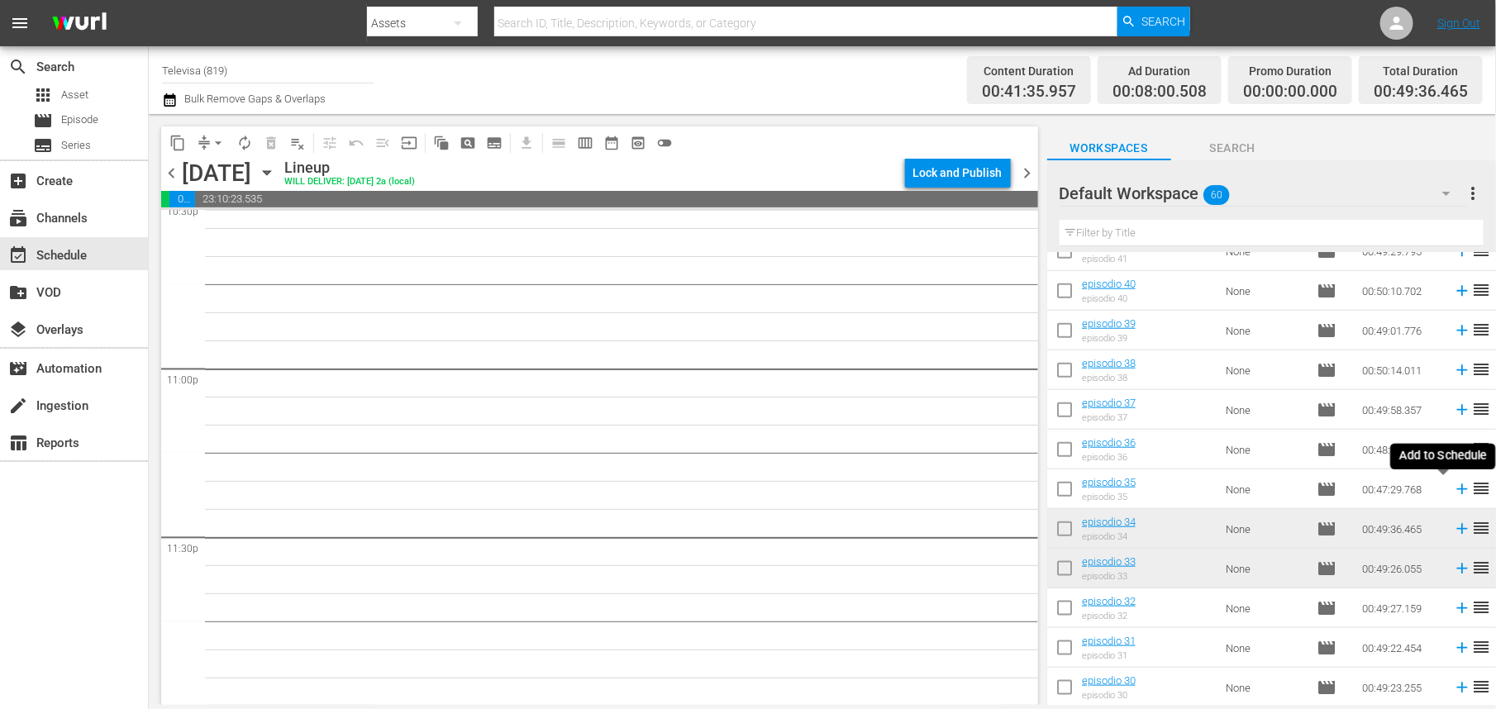
click at [1457, 489] on icon at bounding box center [1462, 489] width 11 height 11
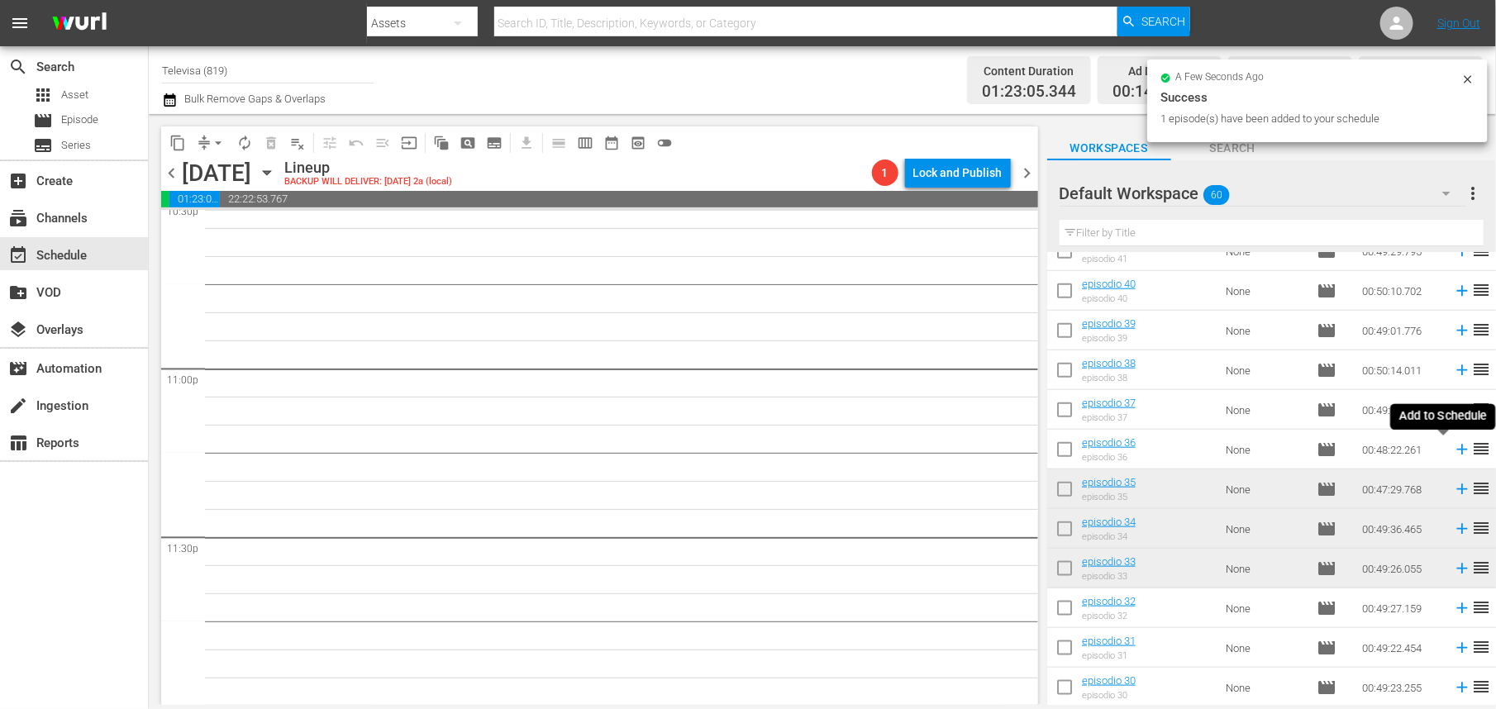
scroll to position [7573, 0]
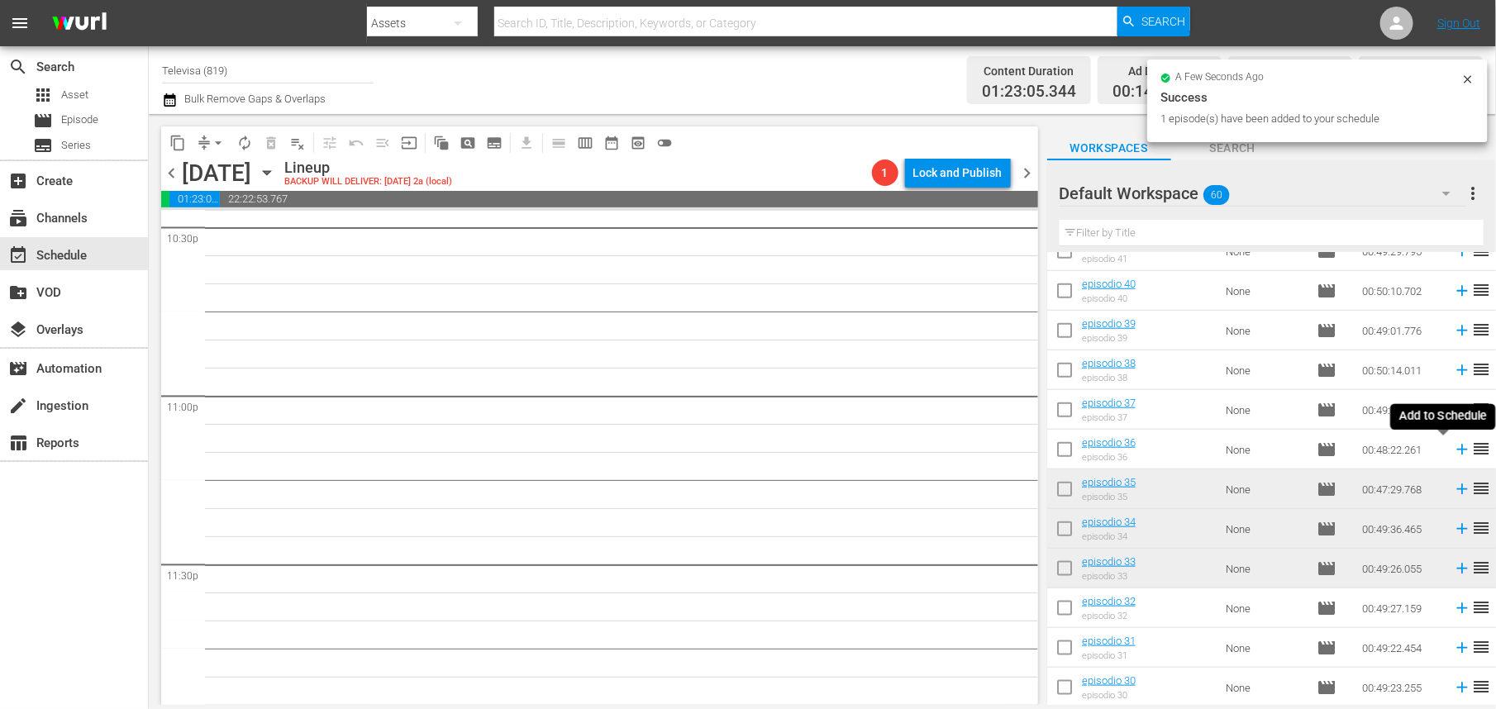
click at [1457, 450] on icon at bounding box center [1462, 450] width 11 height 11
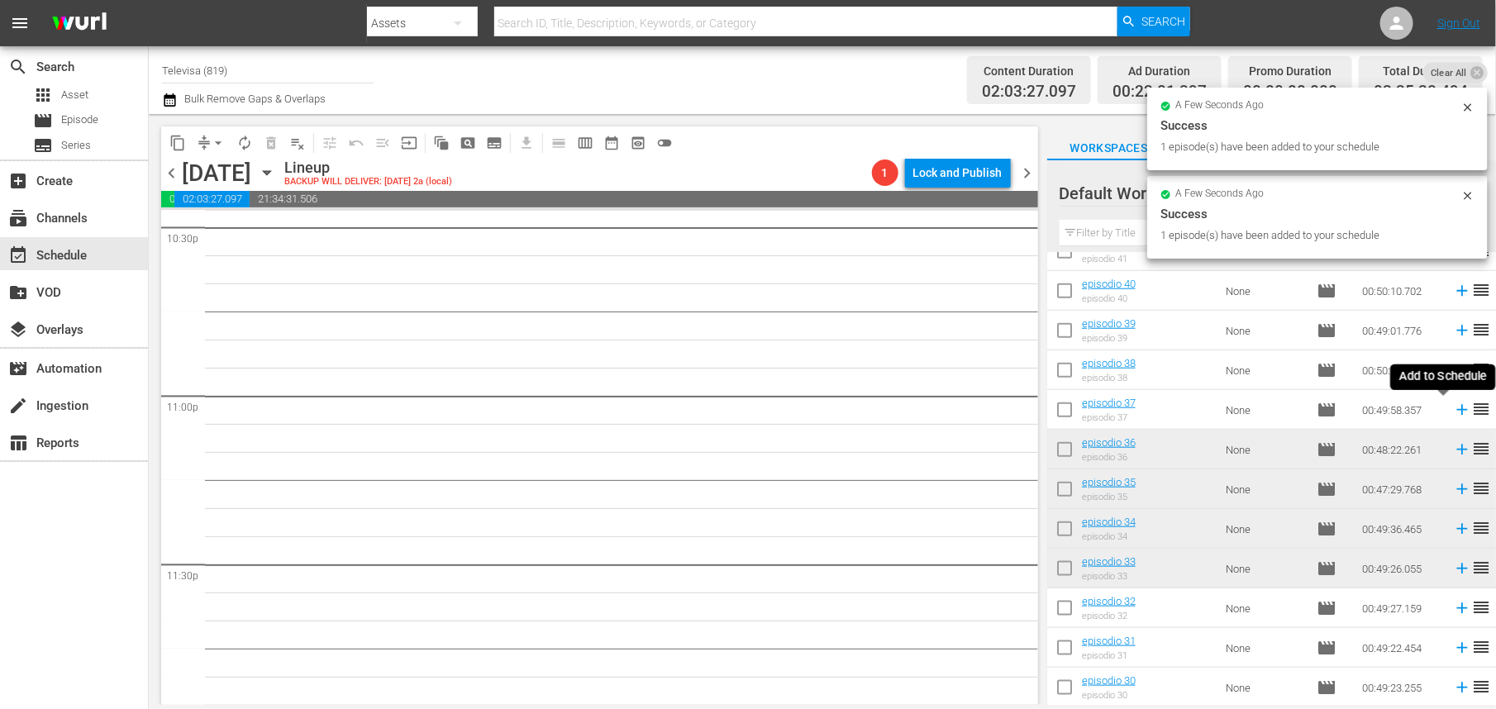
scroll to position [7545, 0]
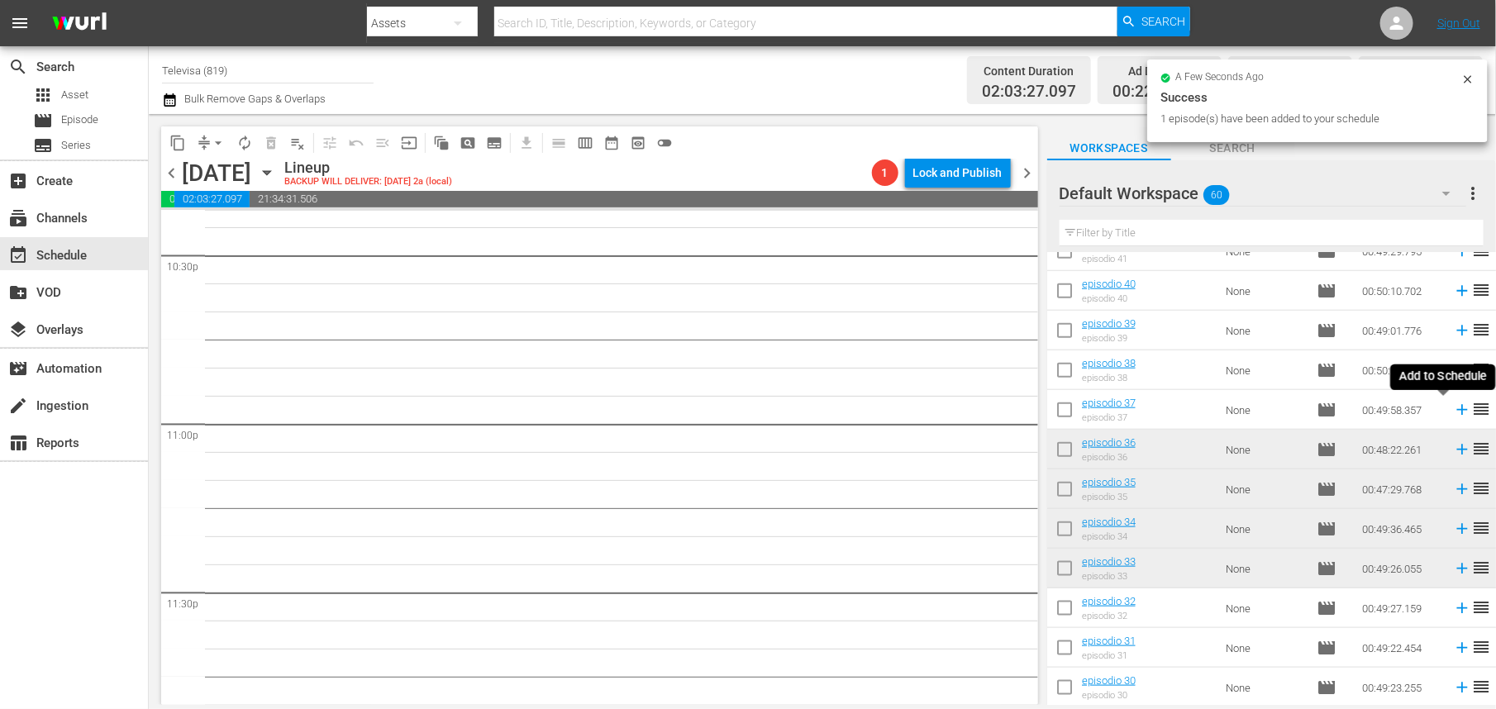
click at [1457, 410] on icon at bounding box center [1462, 410] width 11 height 11
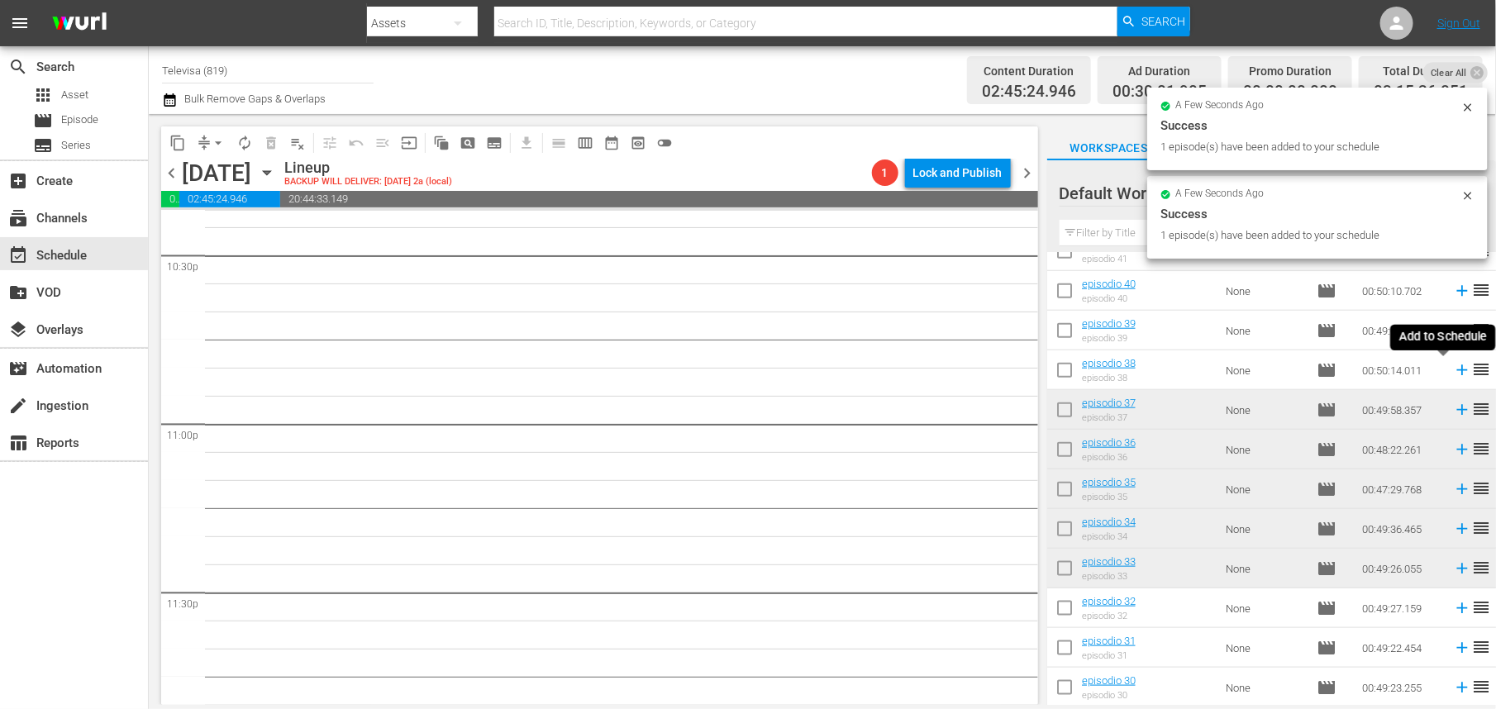
scroll to position [7516, 0]
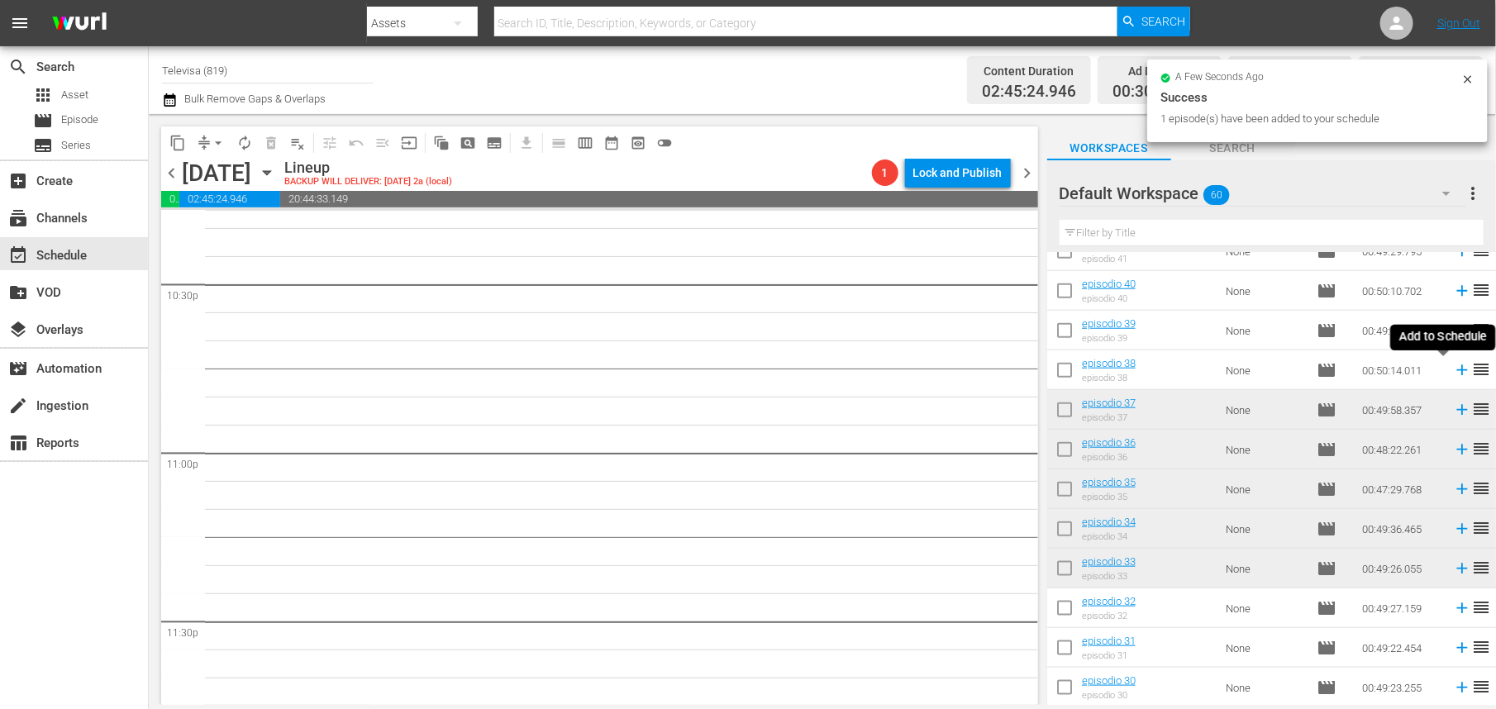
click at [1457, 372] on icon at bounding box center [1462, 370] width 11 height 11
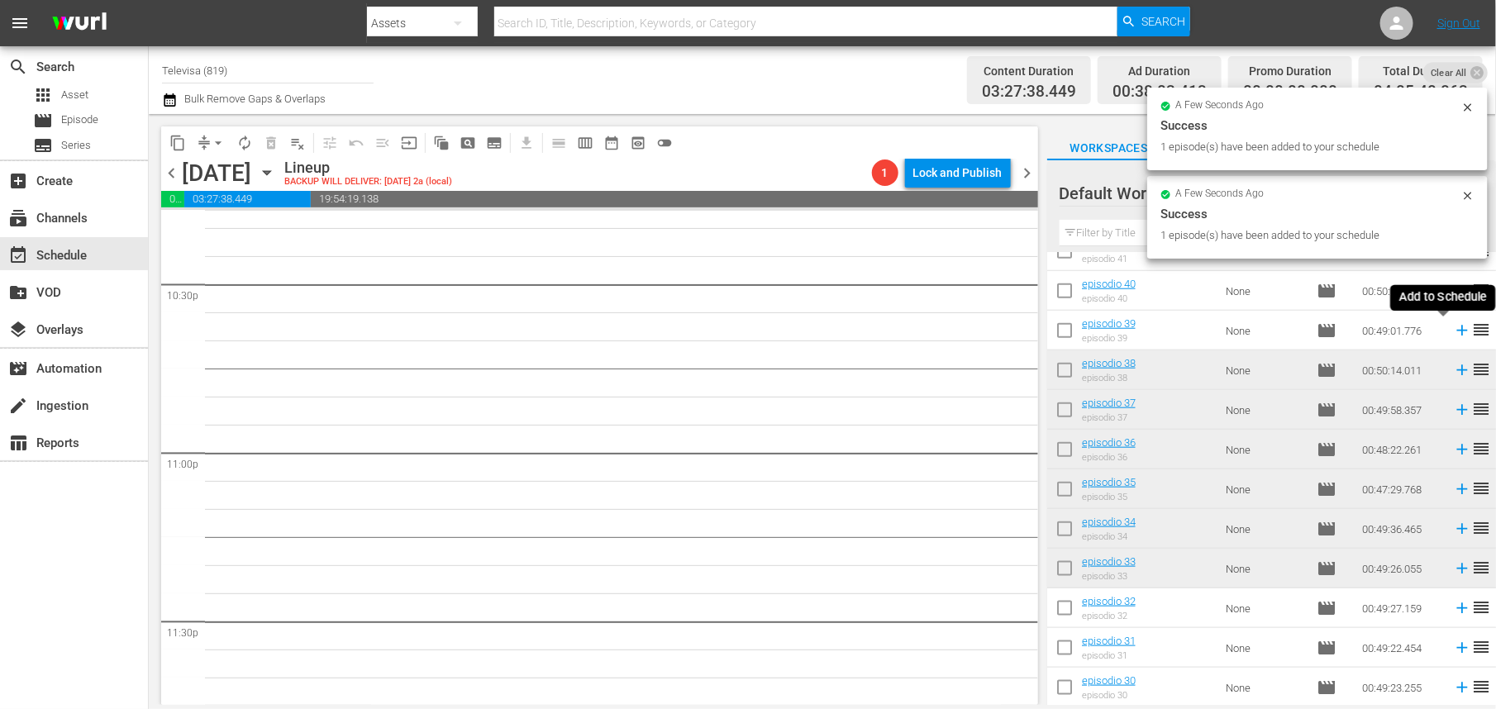
scroll to position [7489, 0]
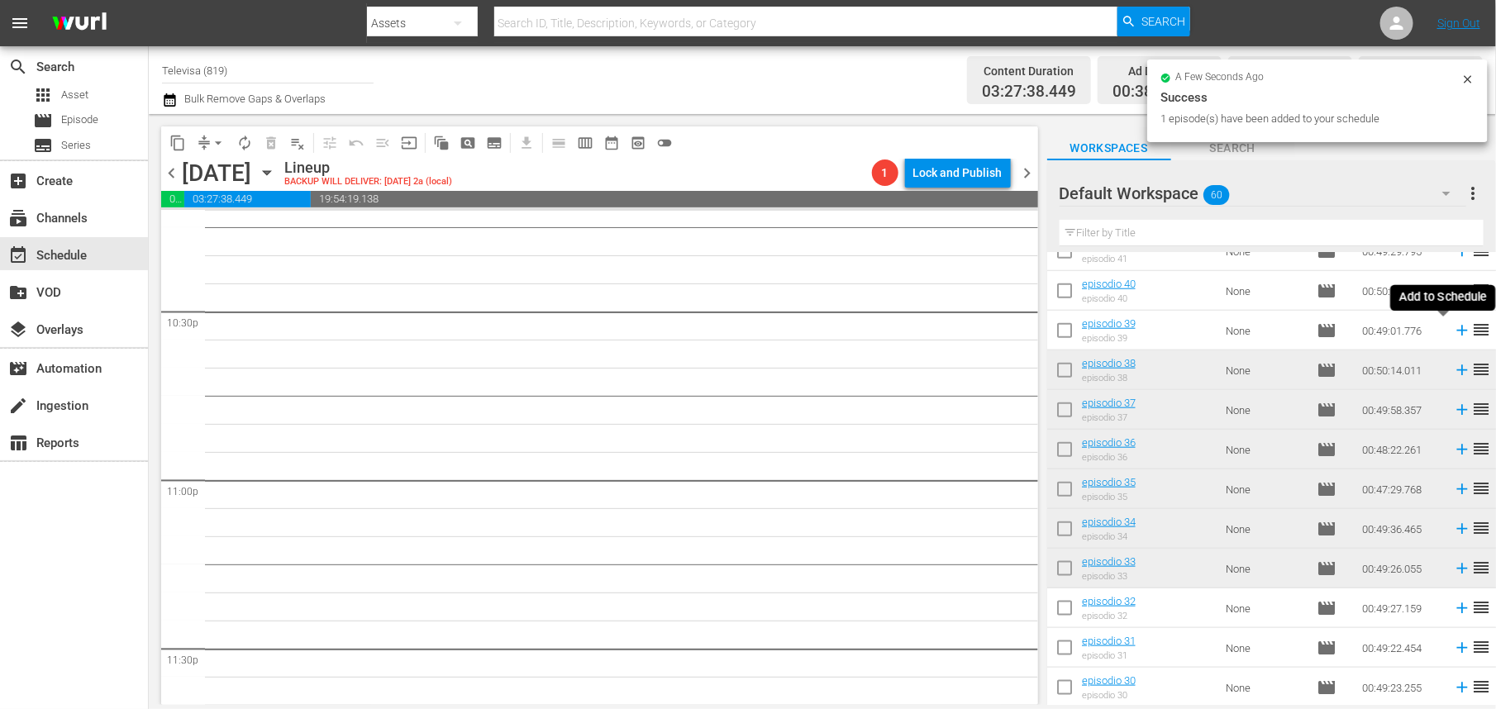
click at [1457, 332] on icon at bounding box center [1462, 331] width 11 height 11
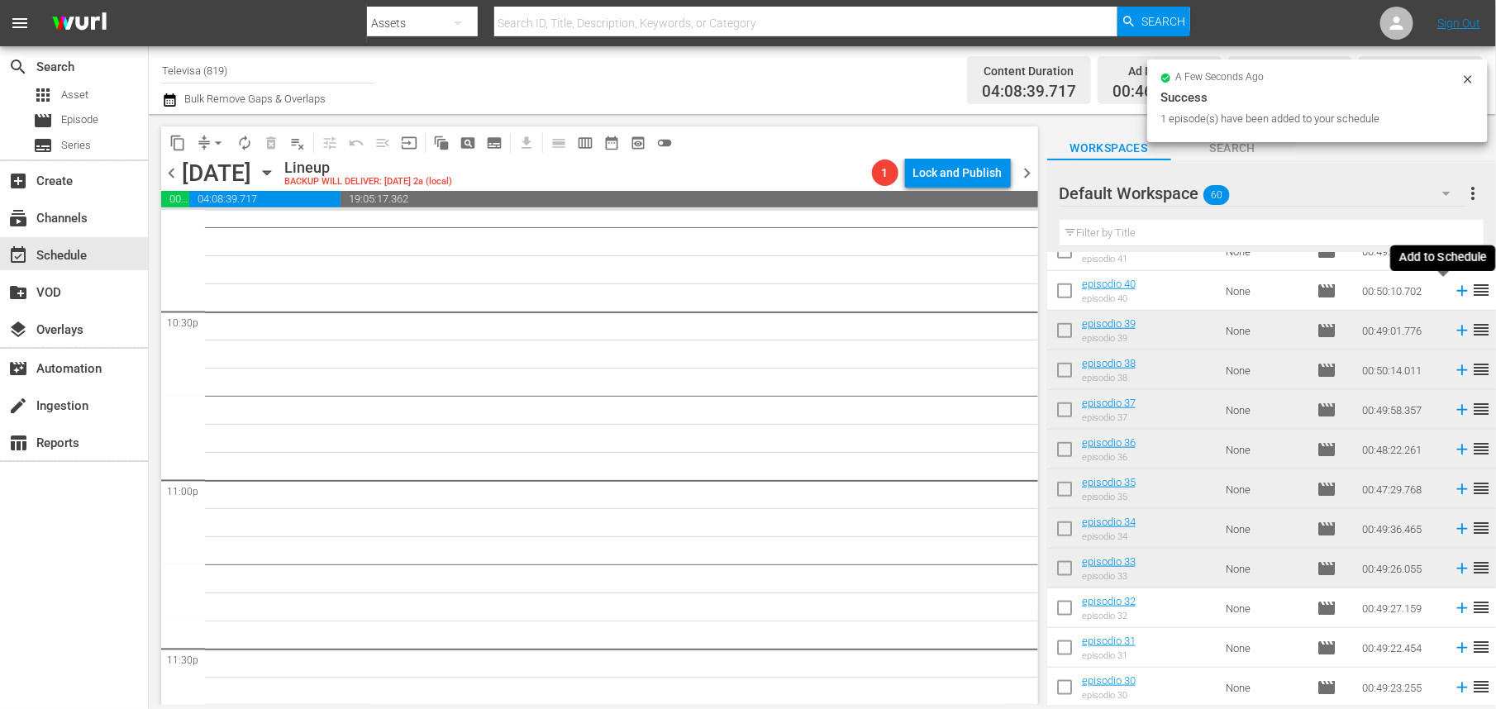
click at [1457, 293] on icon at bounding box center [1462, 291] width 11 height 11
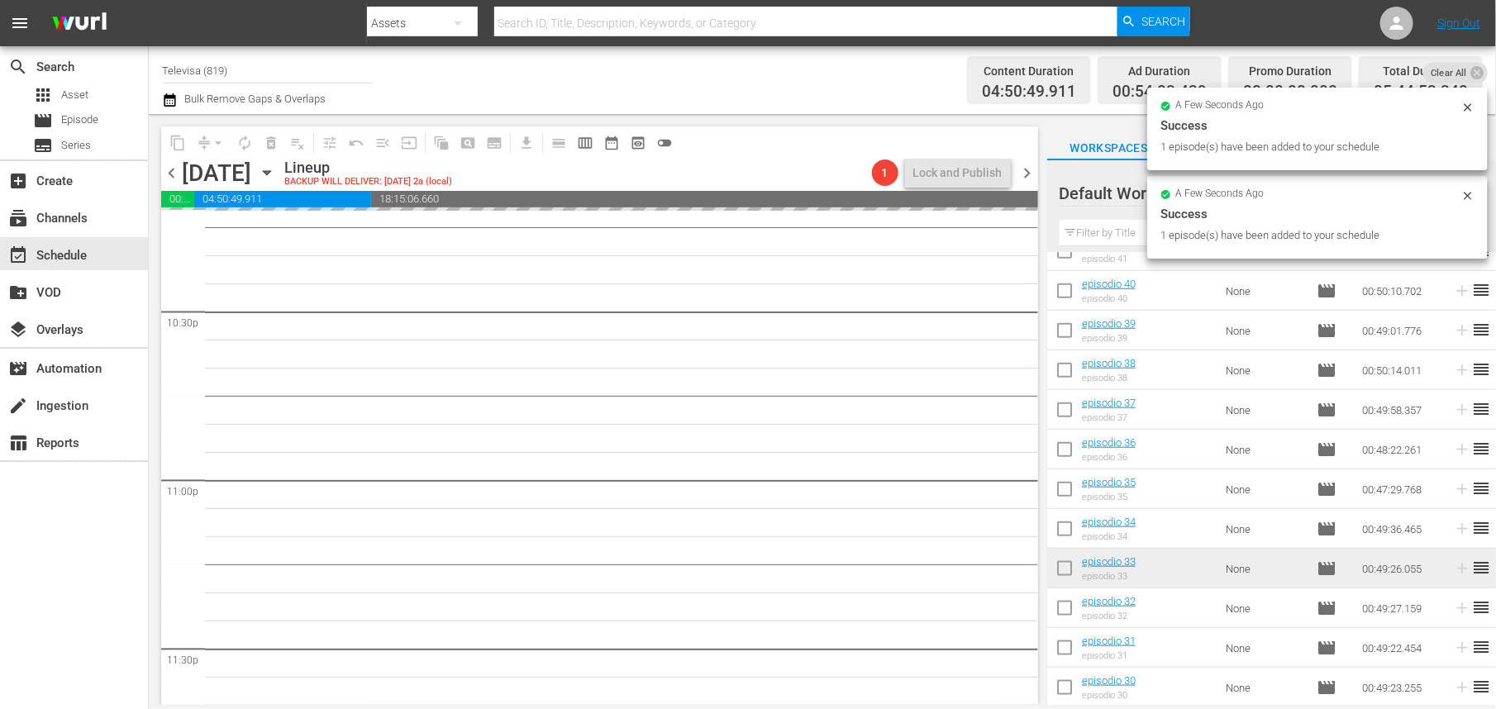
scroll to position [692, 0]
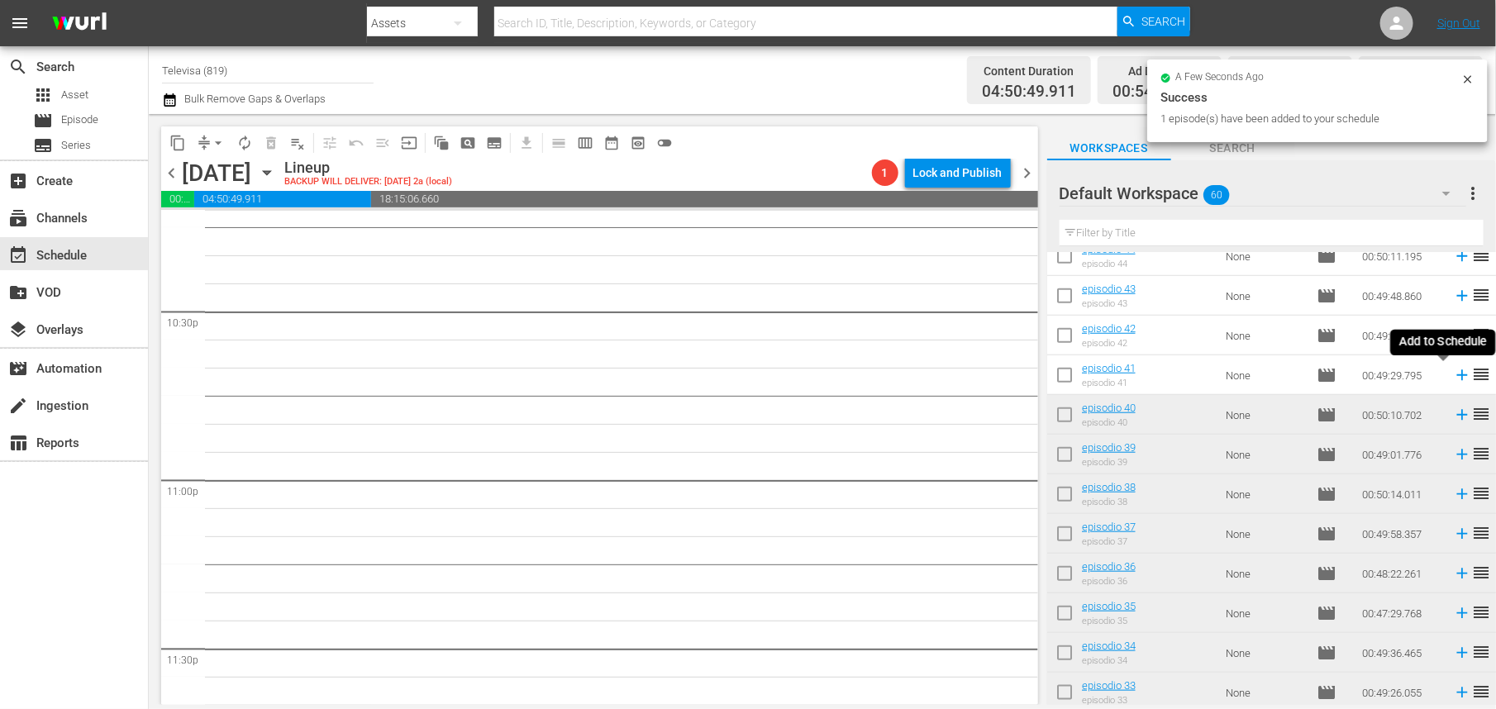
click at [1453, 378] on icon at bounding box center [1462, 375] width 18 height 18
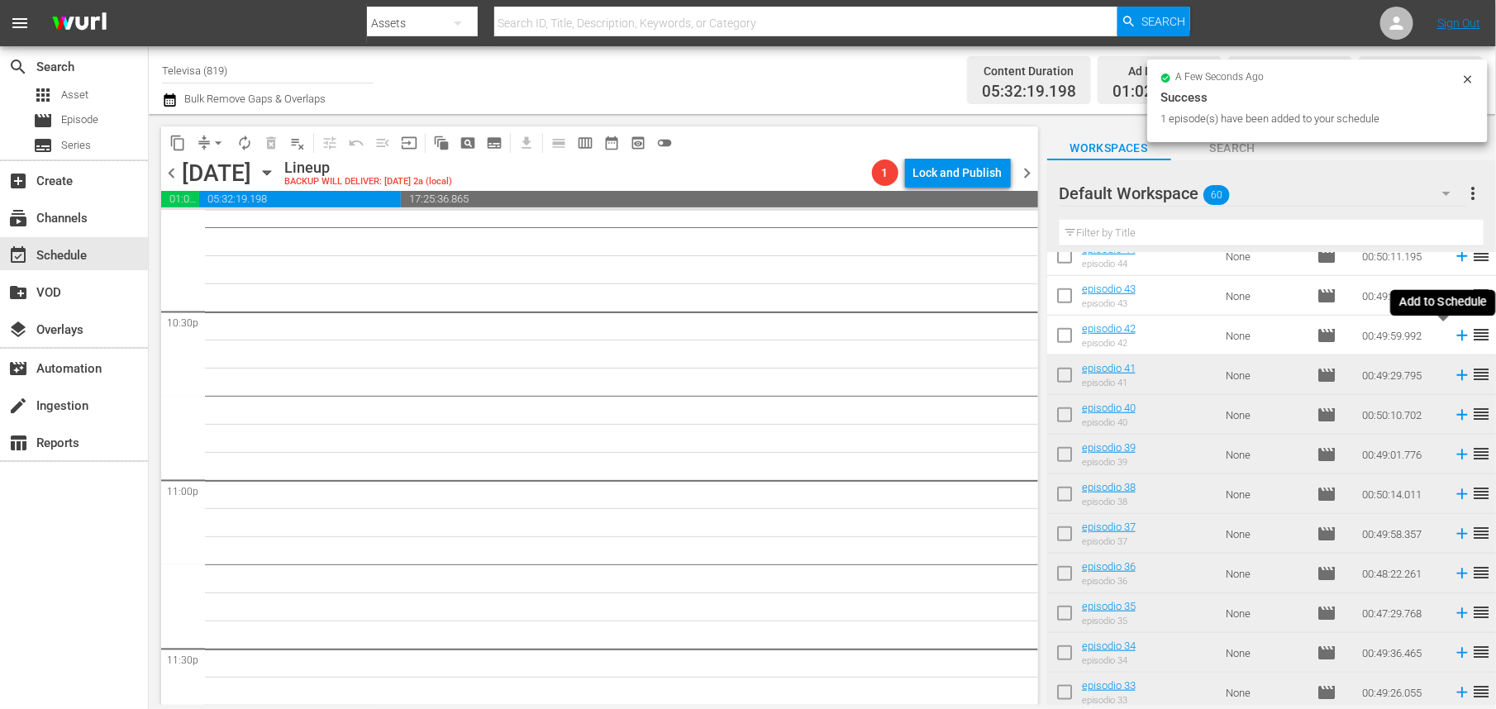
click at [1457, 336] on icon at bounding box center [1462, 336] width 11 height 11
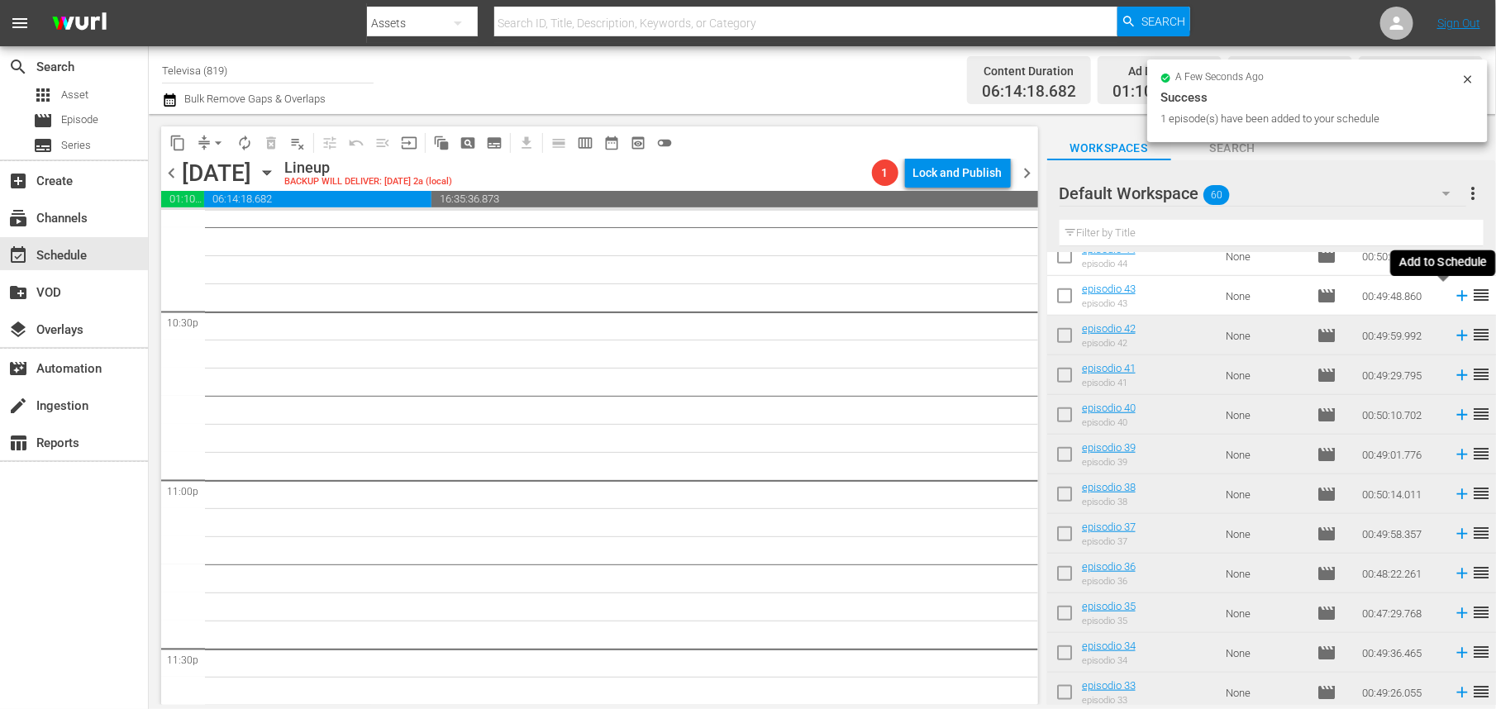
click at [1453, 298] on icon at bounding box center [1462, 296] width 18 height 18
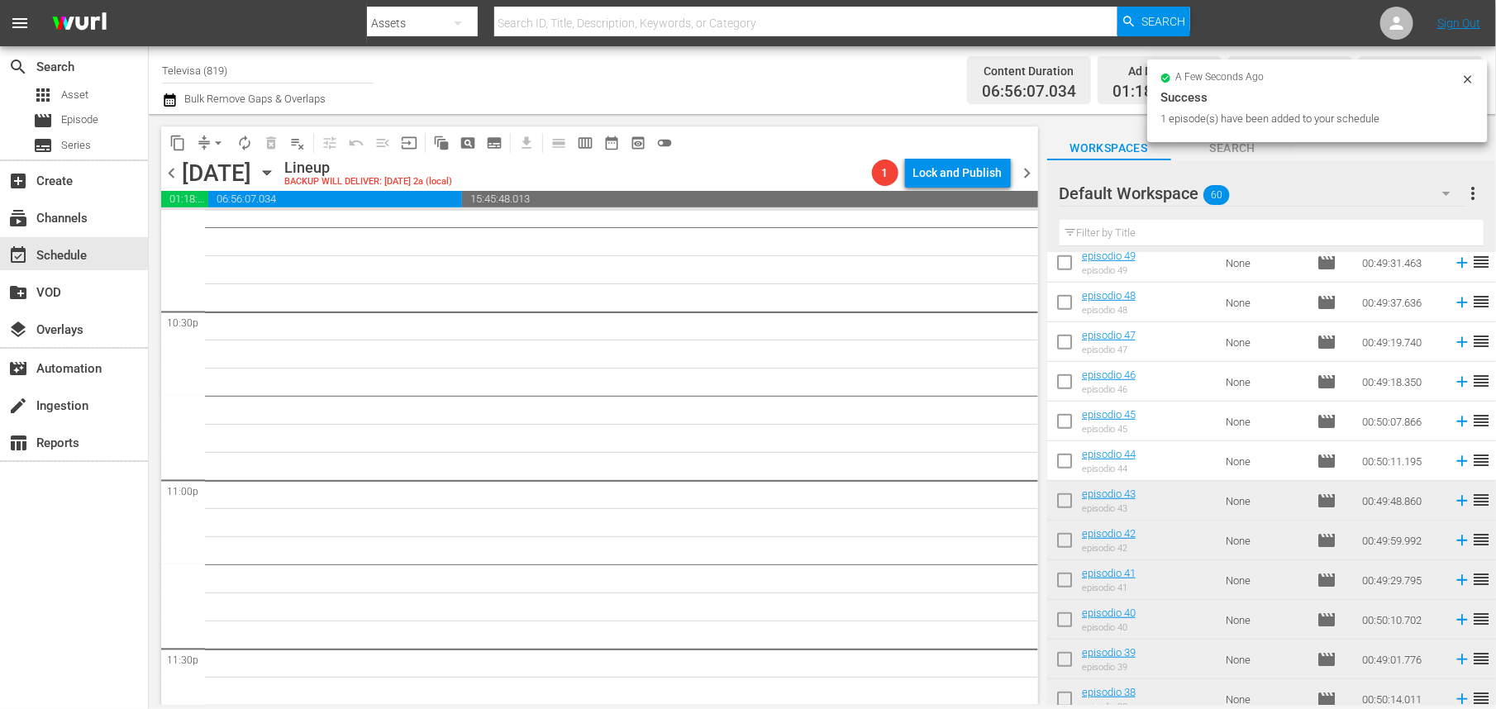
scroll to position [444, 0]
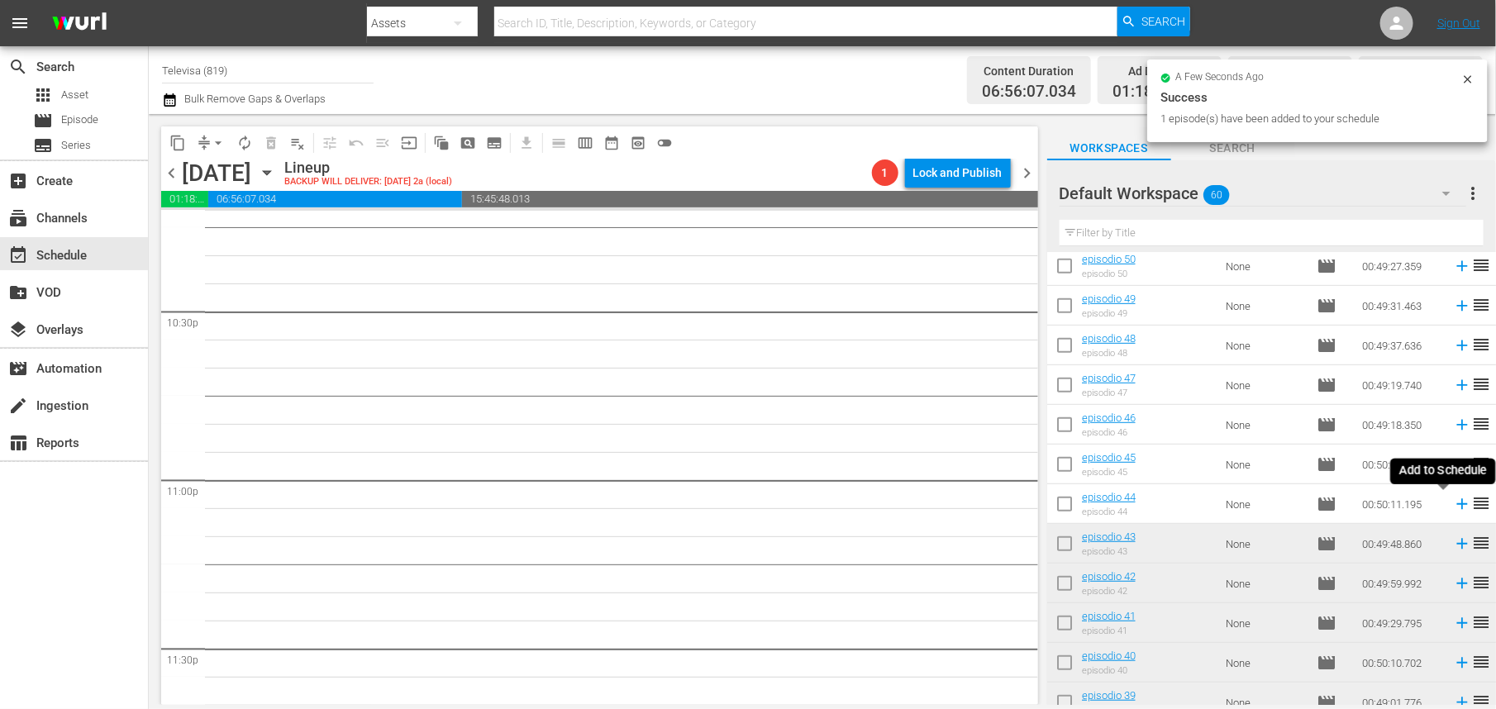
click at [1453, 503] on icon at bounding box center [1462, 504] width 18 height 18
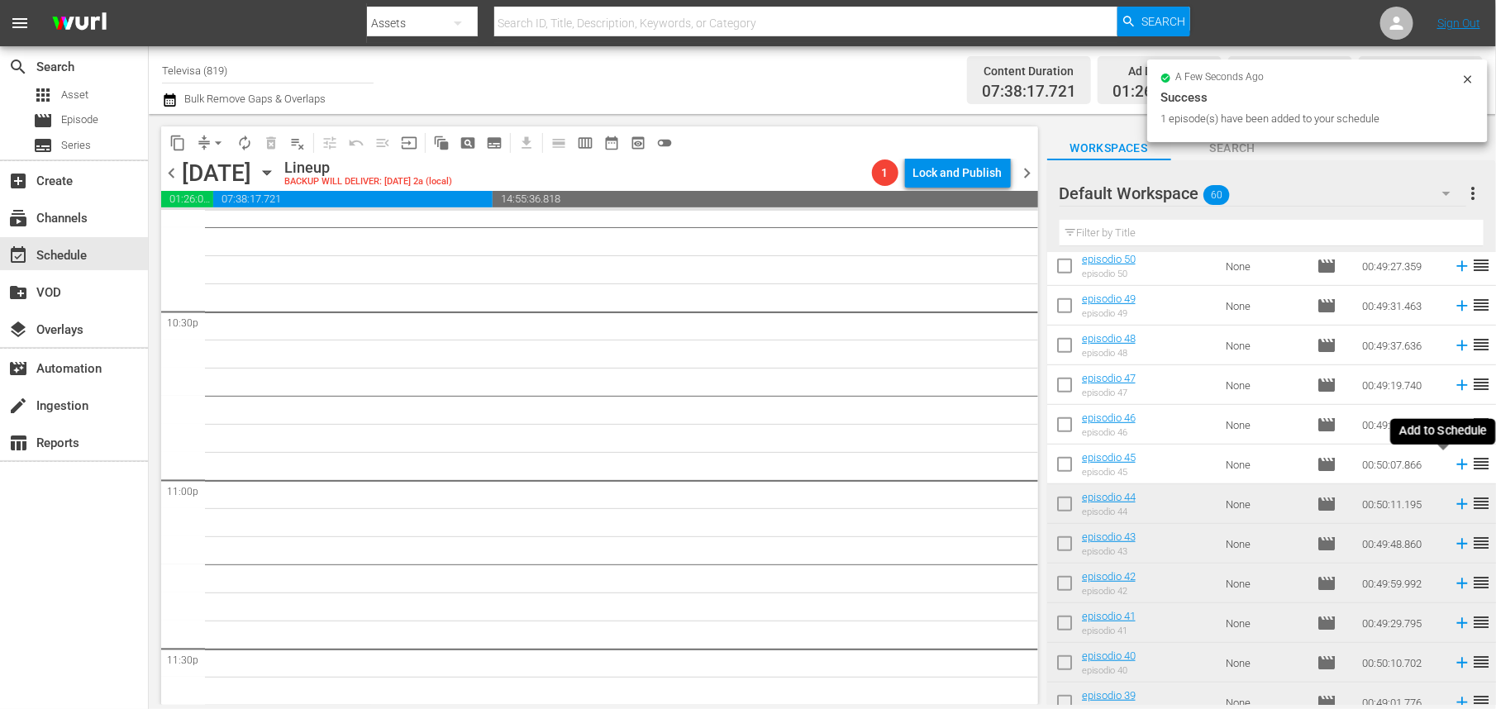
click at [1457, 466] on icon at bounding box center [1462, 465] width 11 height 11
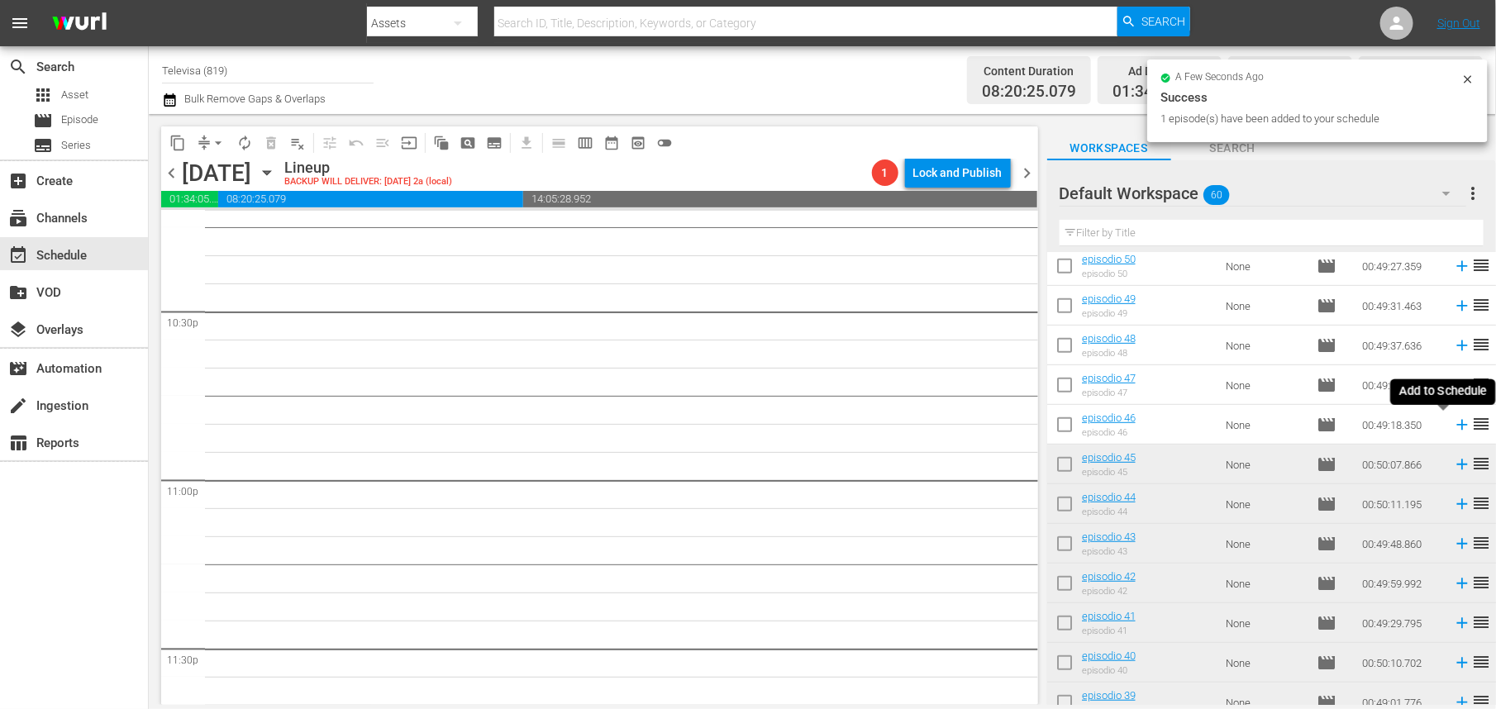
click at [1457, 425] on icon at bounding box center [1462, 425] width 11 height 11
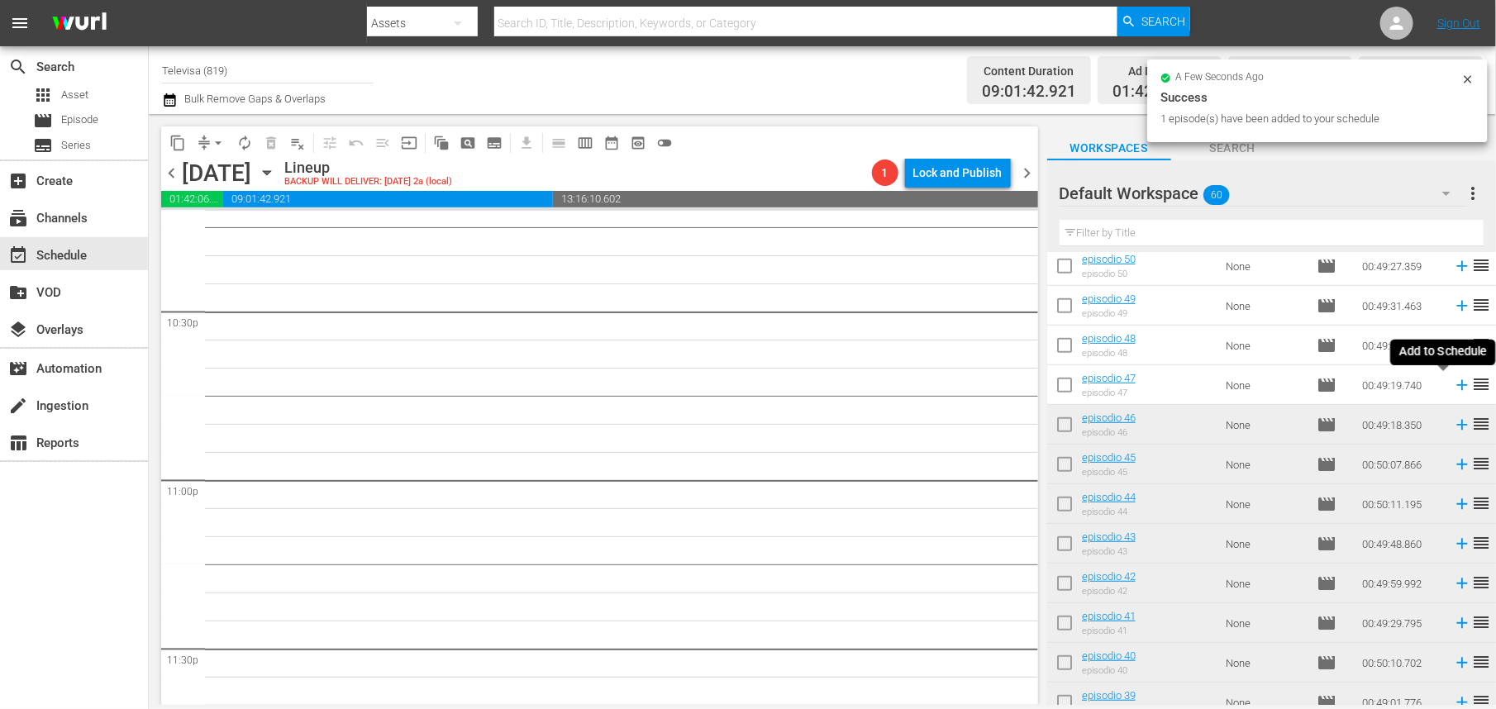
click at [1457, 384] on icon at bounding box center [1462, 385] width 11 height 11
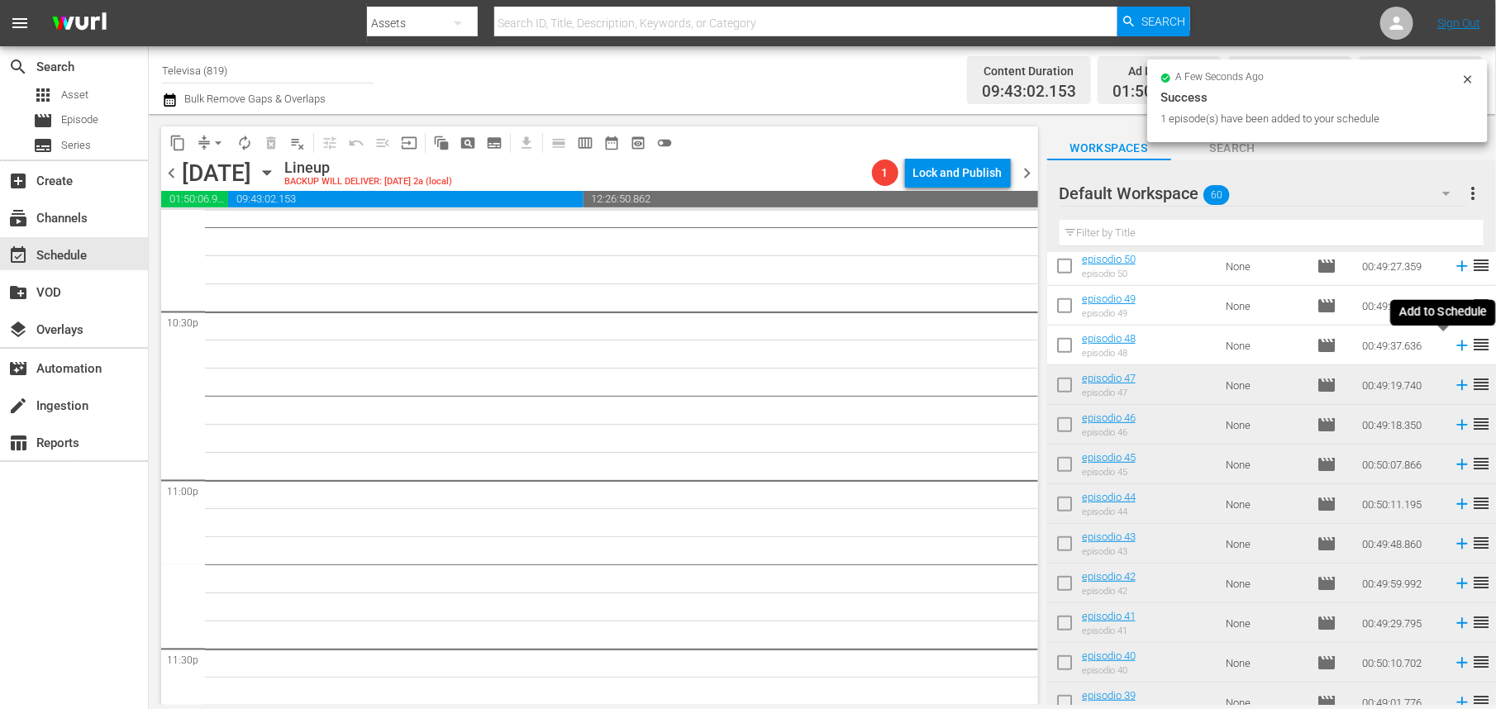
click at [1457, 343] on icon at bounding box center [1462, 346] width 11 height 11
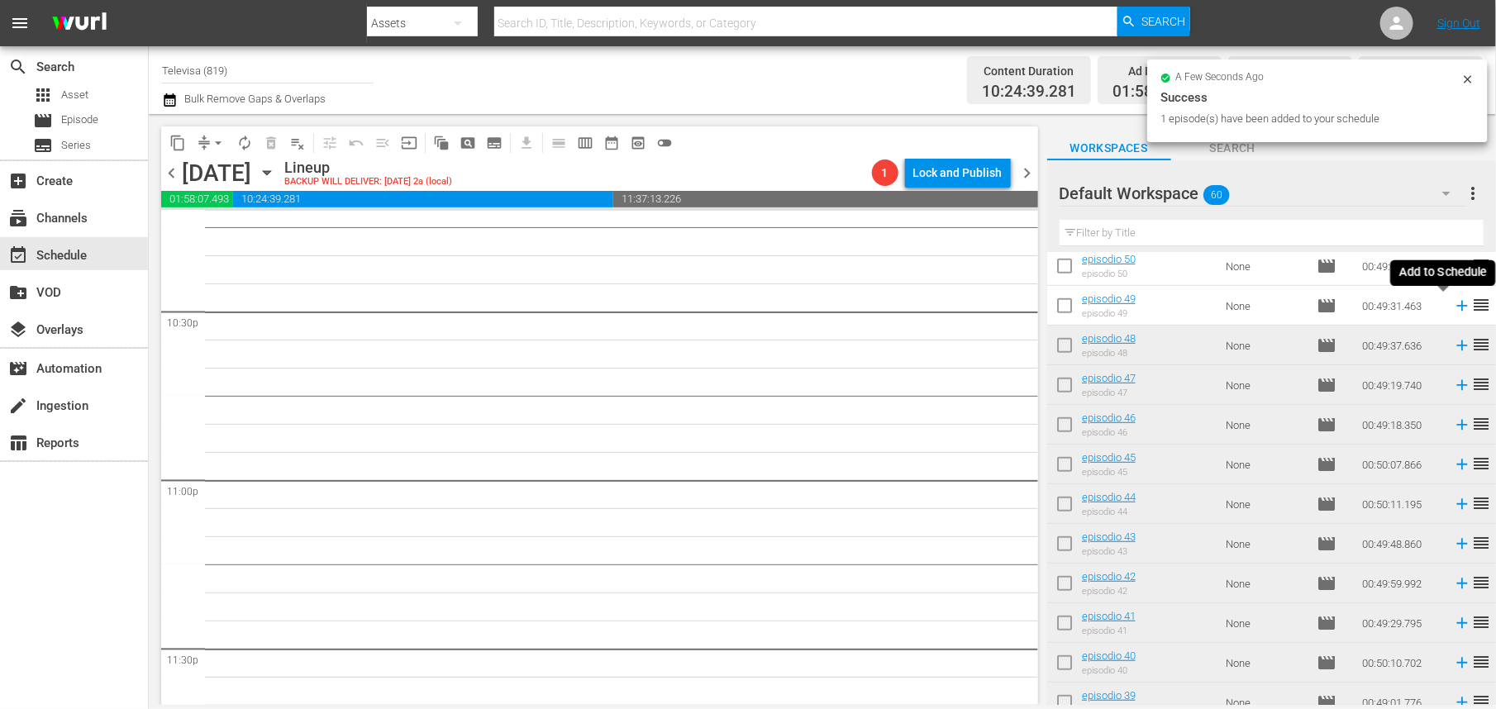
scroll to position [7461, 0]
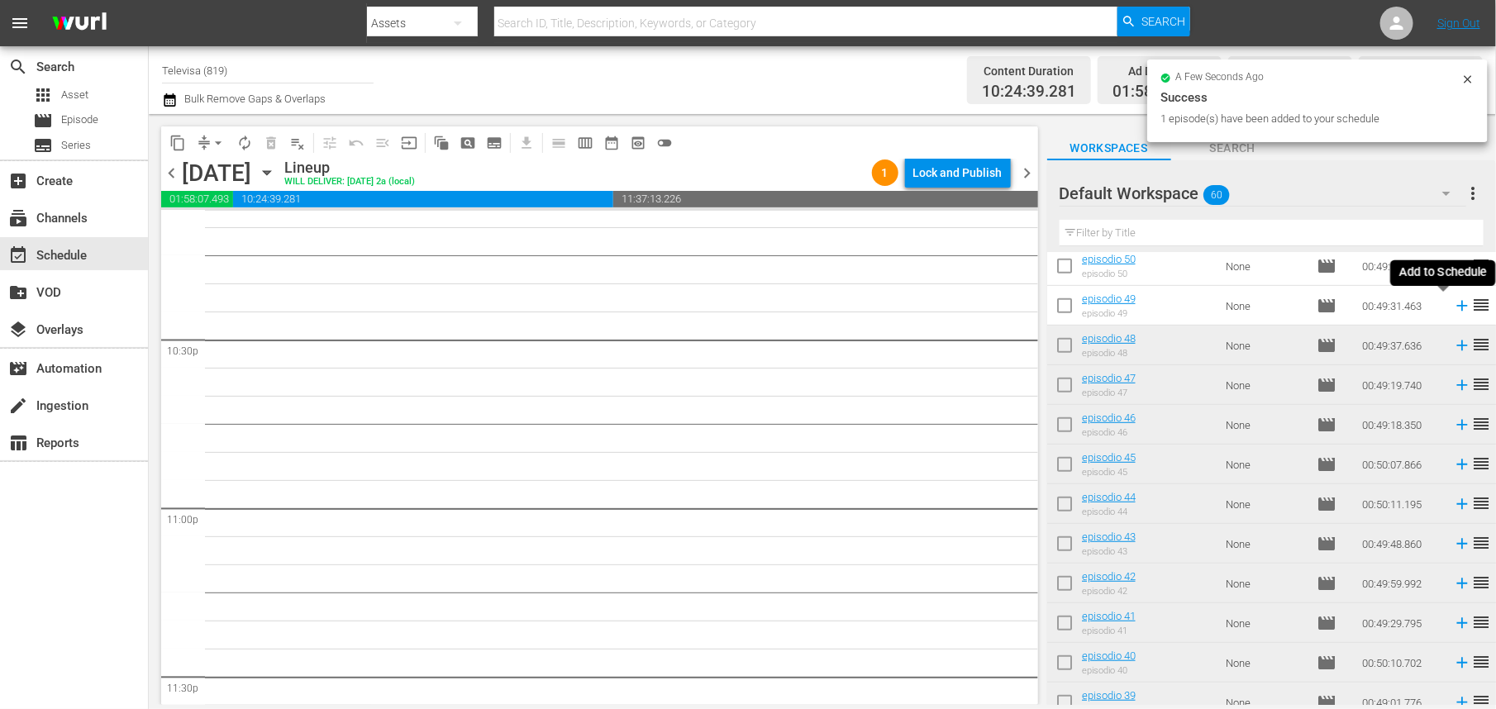
click at [1457, 305] on icon at bounding box center [1462, 306] width 11 height 11
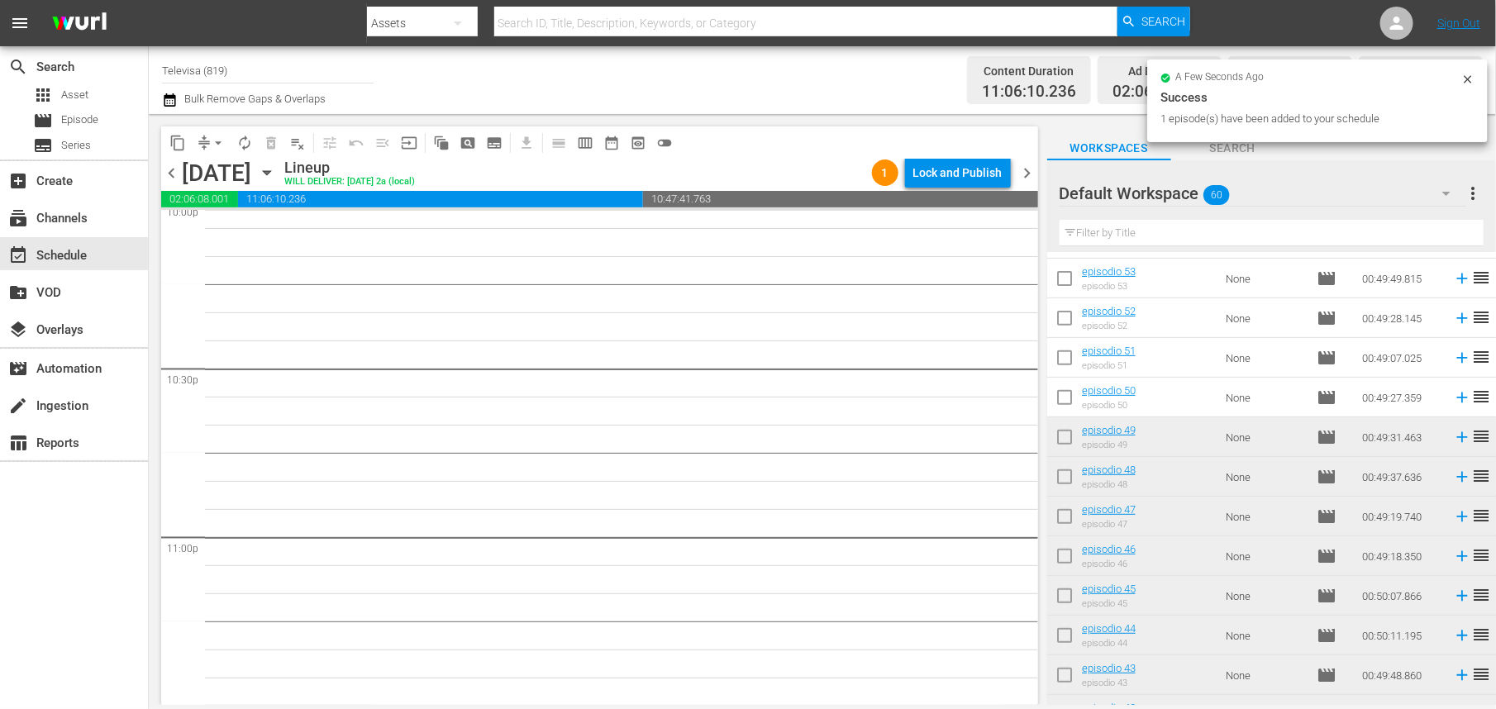
scroll to position [196, 0]
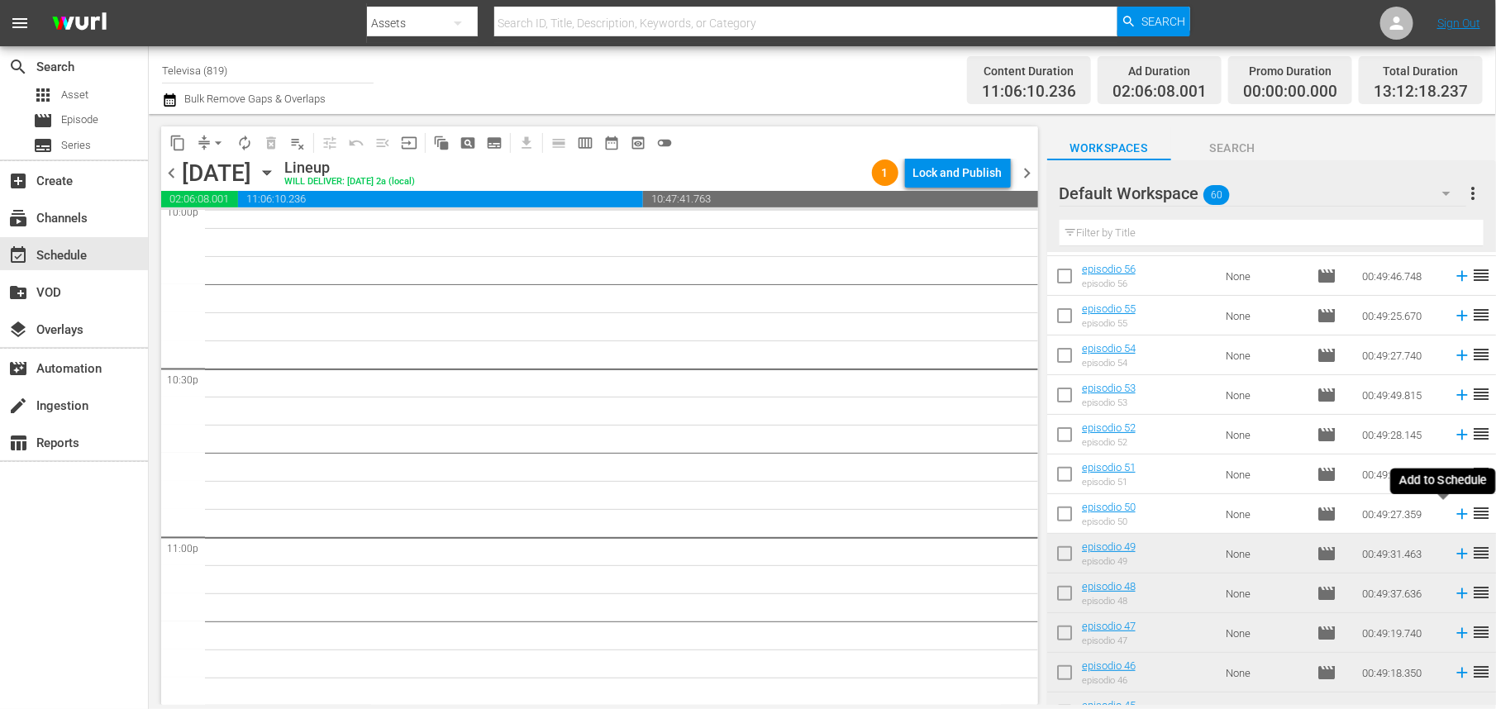
click at [1457, 514] on icon at bounding box center [1462, 514] width 11 height 11
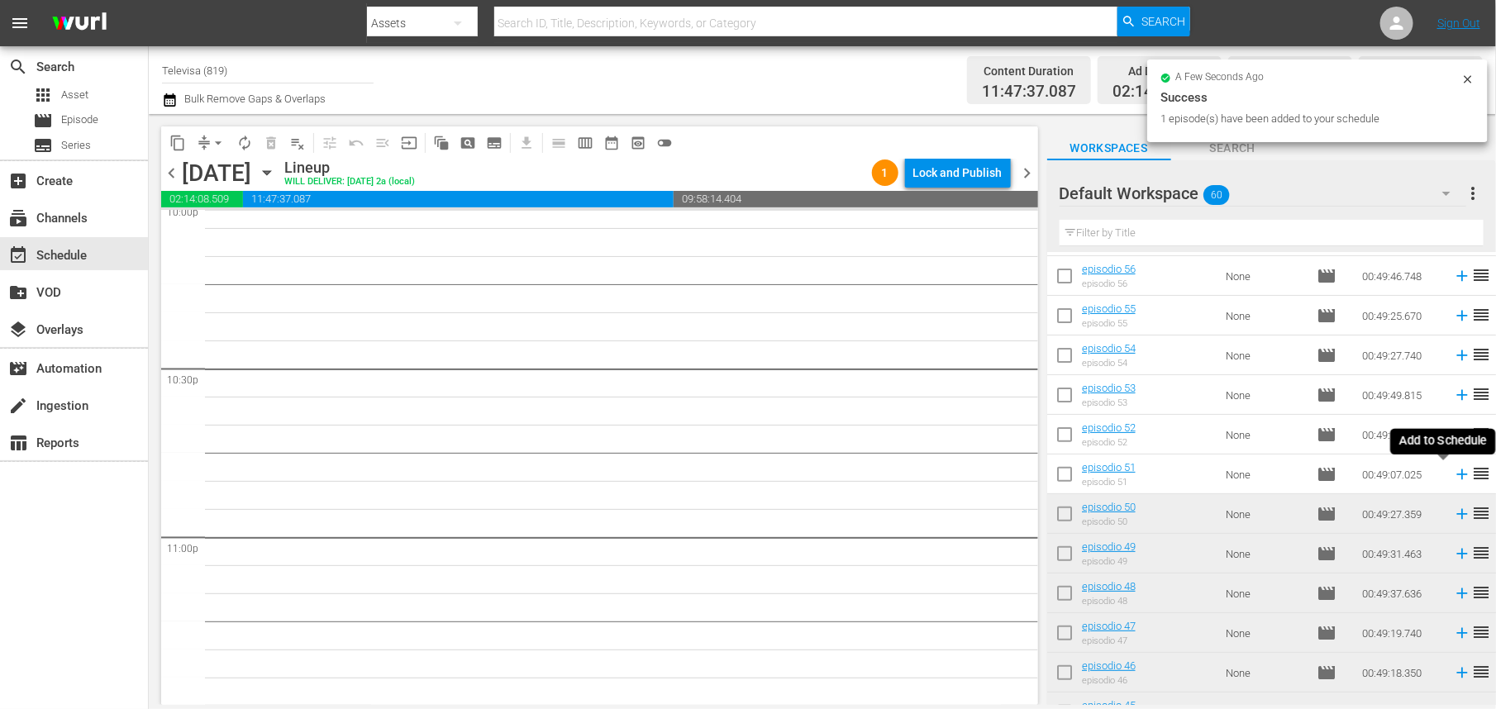
scroll to position [7404, 0]
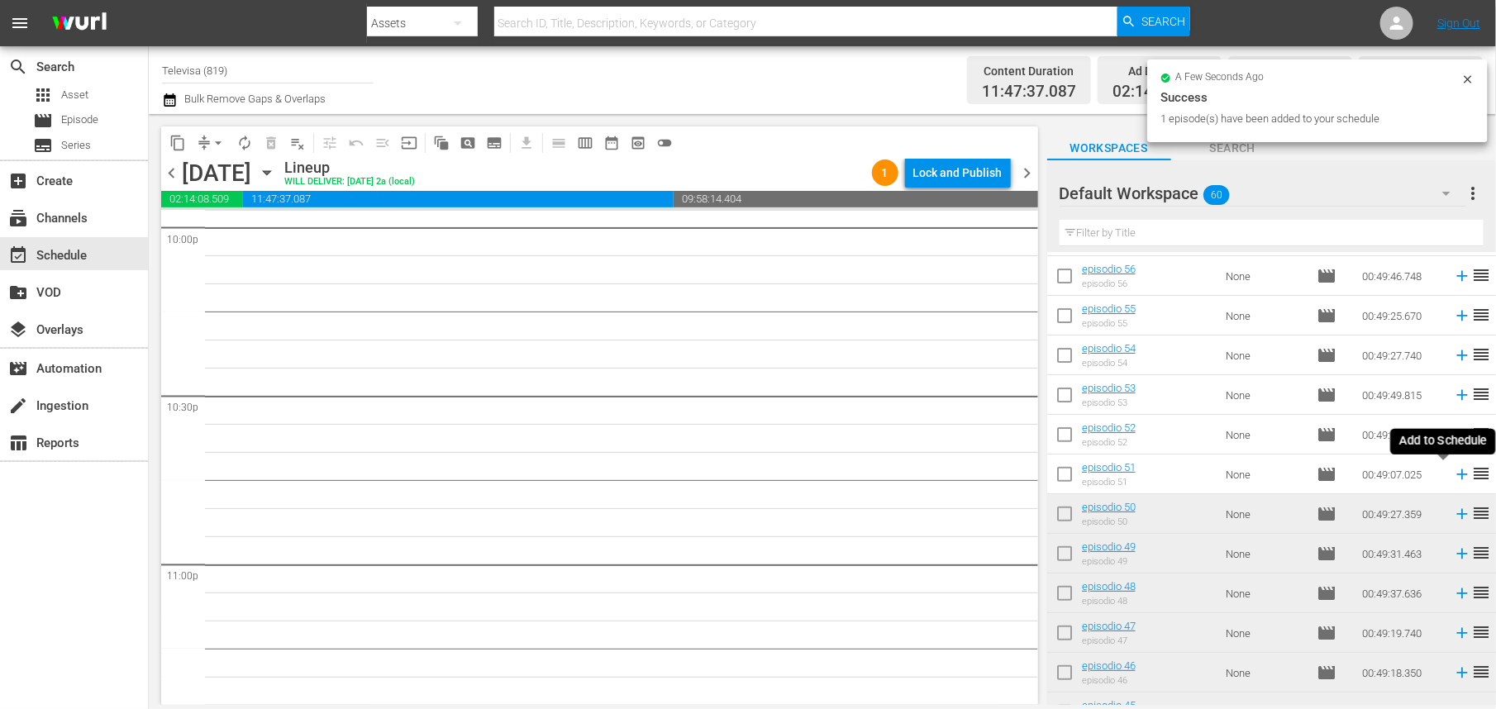
click at [1457, 475] on icon at bounding box center [1462, 475] width 11 height 11
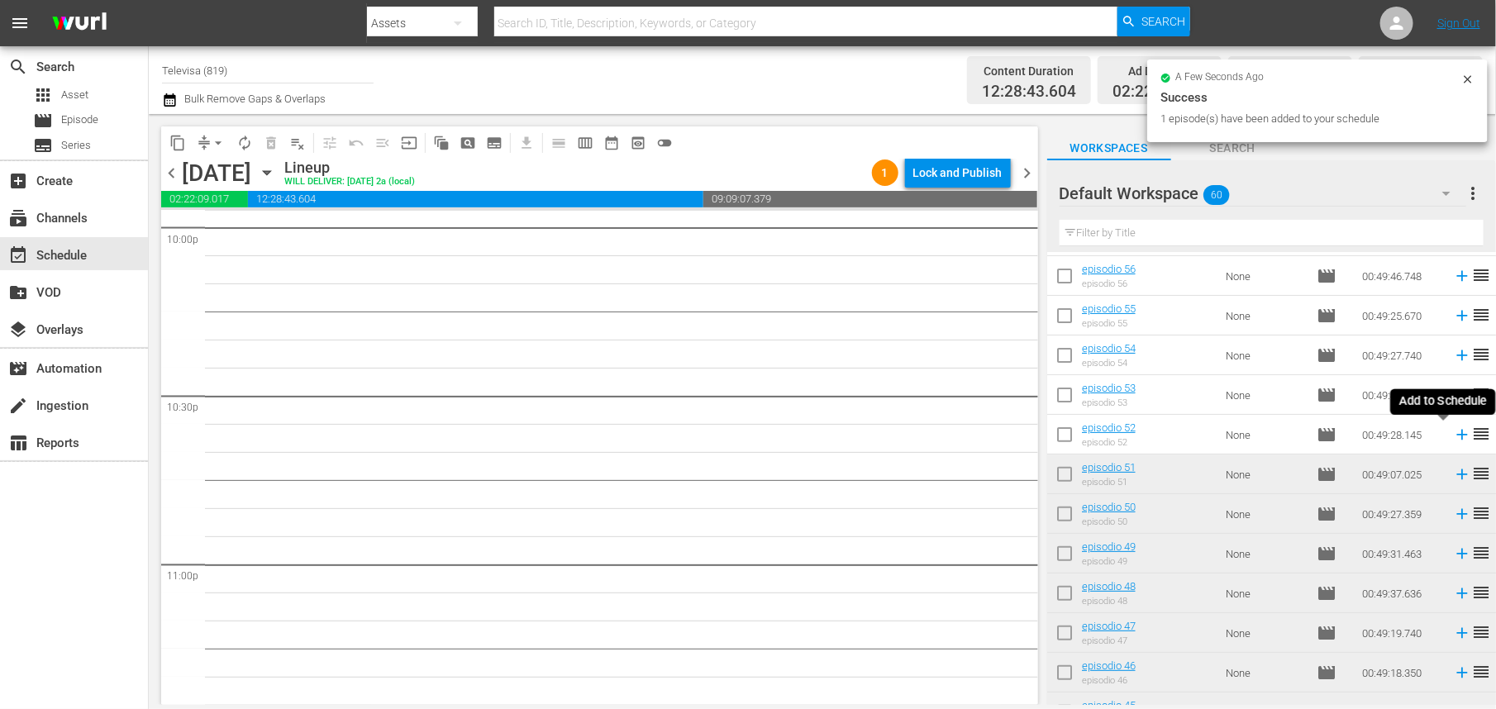
scroll to position [7376, 0]
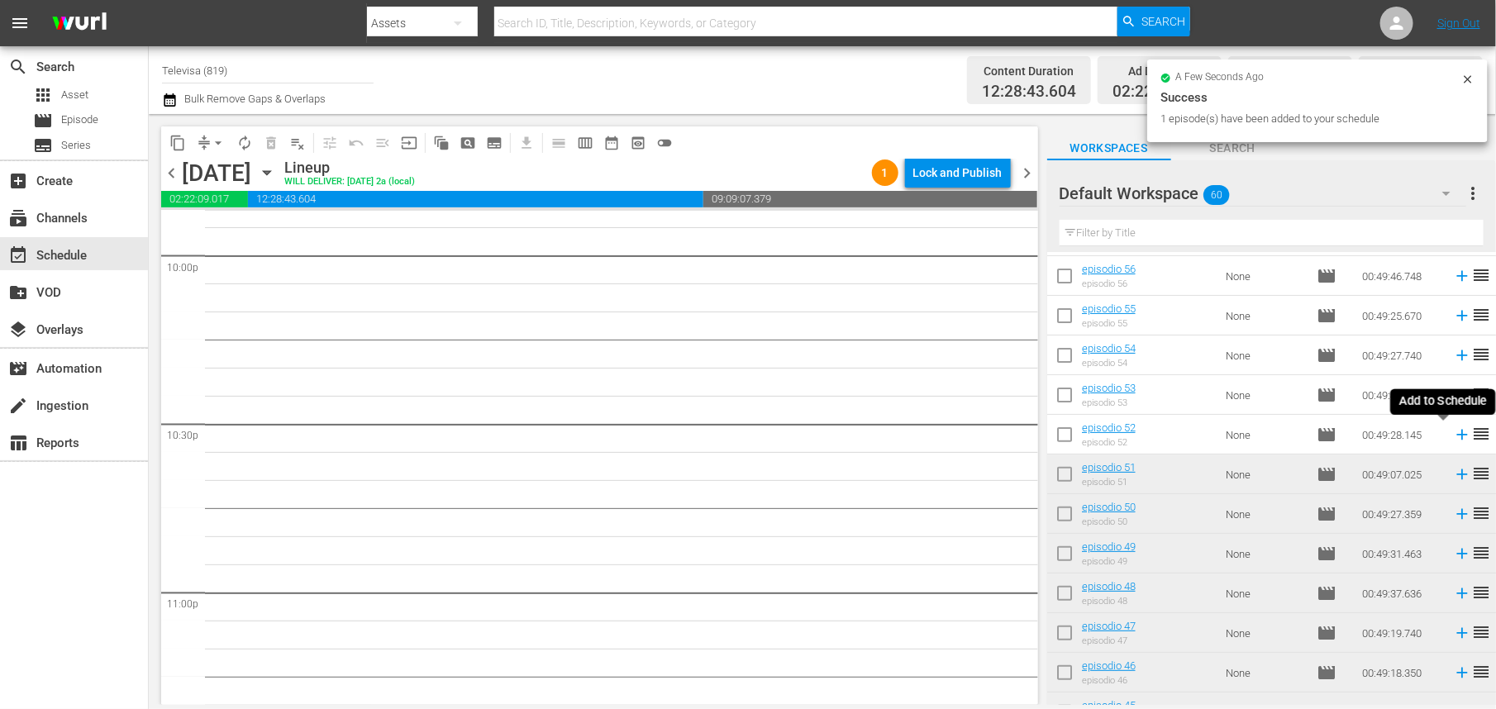
click at [1457, 437] on icon at bounding box center [1462, 435] width 11 height 11
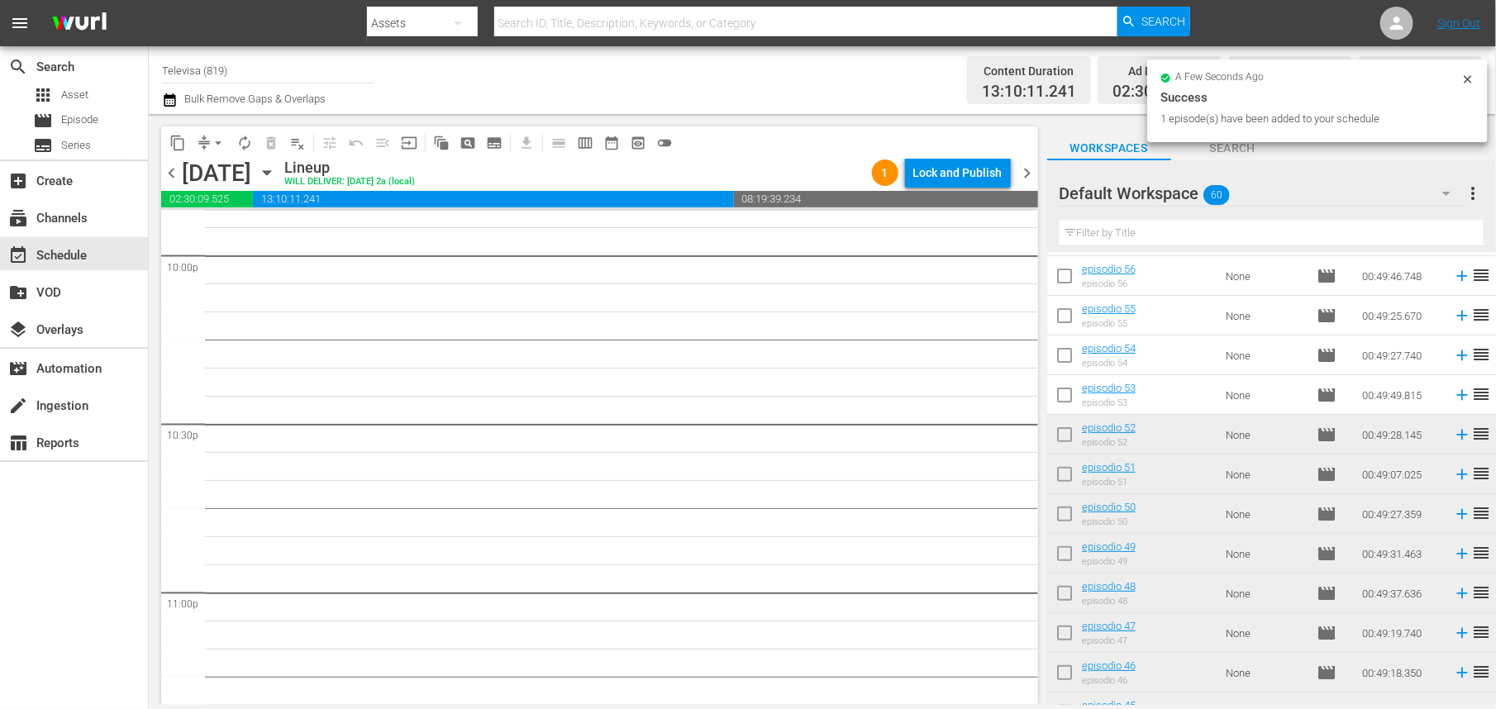
scroll to position [7347, 0]
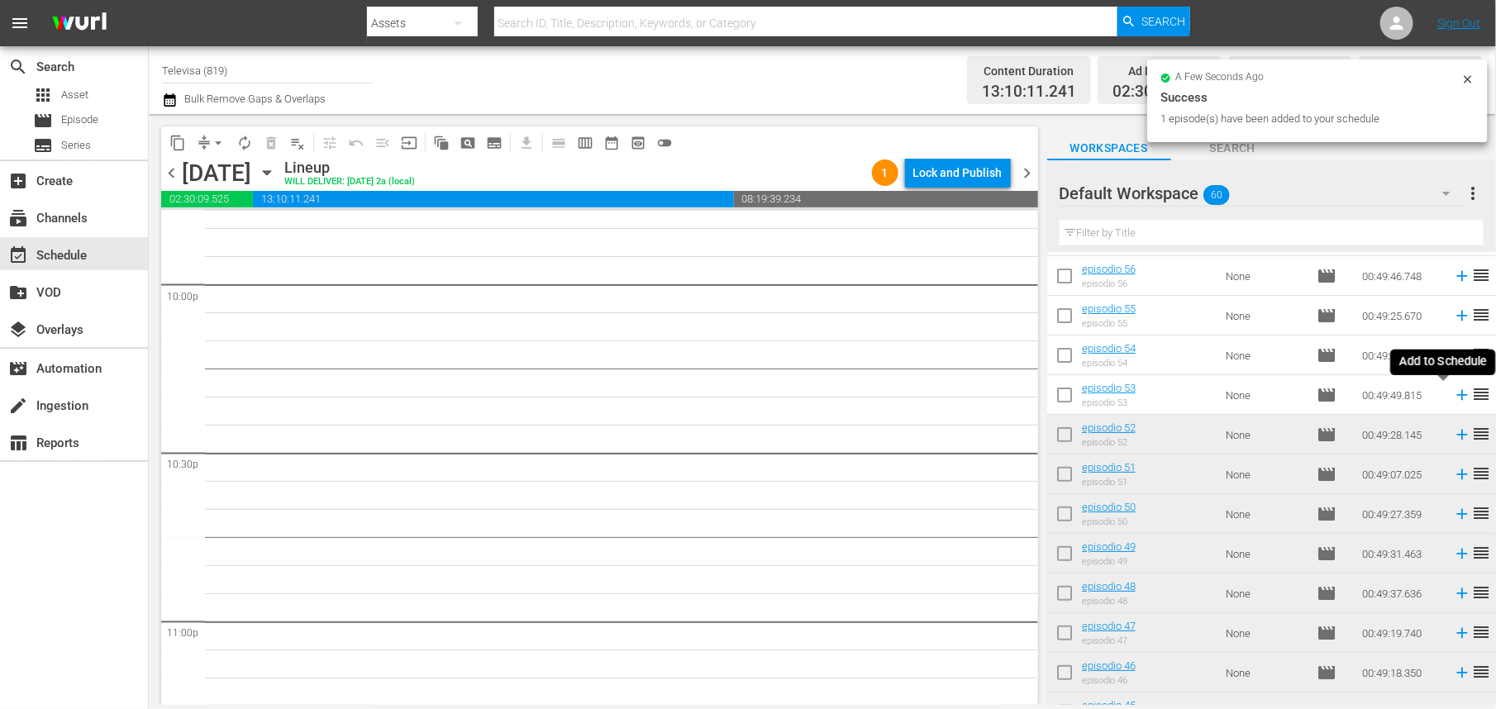
click at [1457, 398] on icon at bounding box center [1462, 395] width 11 height 11
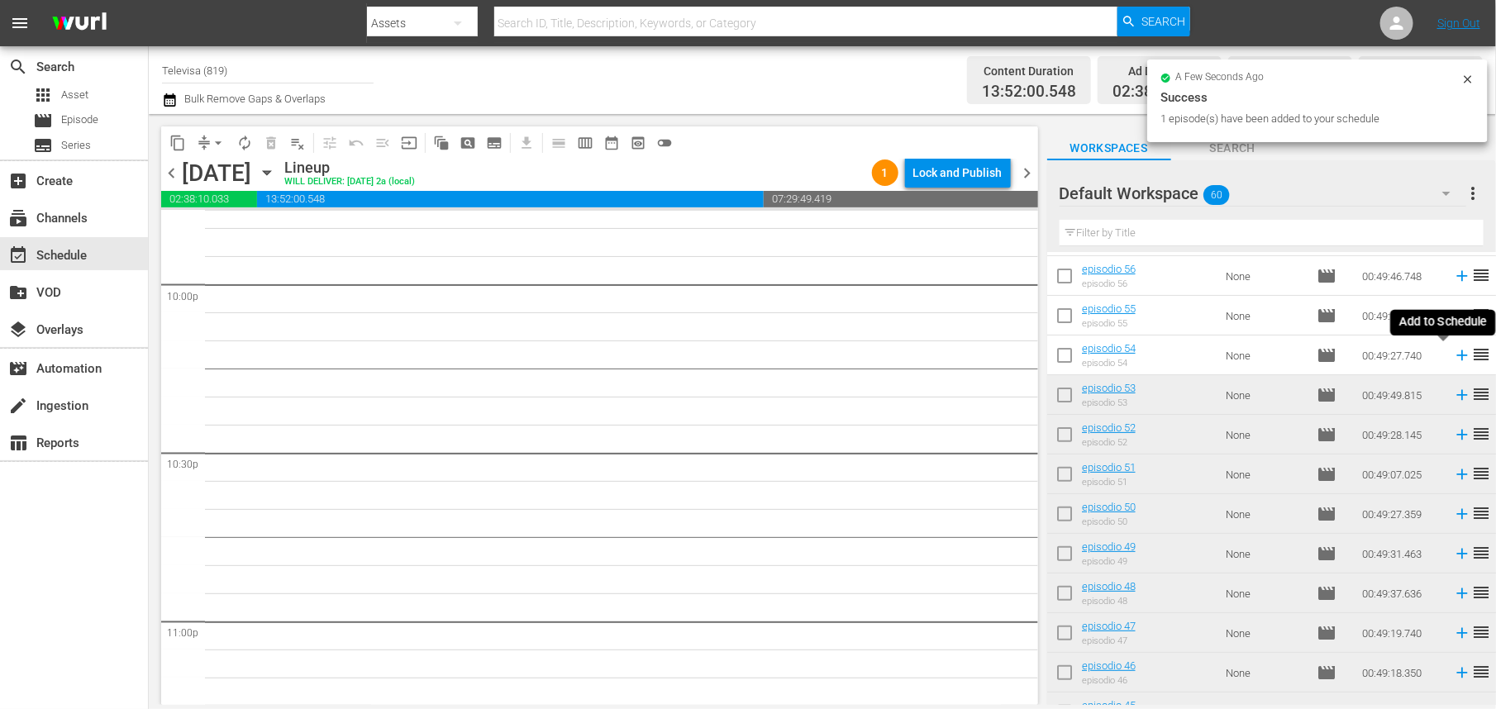
scroll to position [7320, 0]
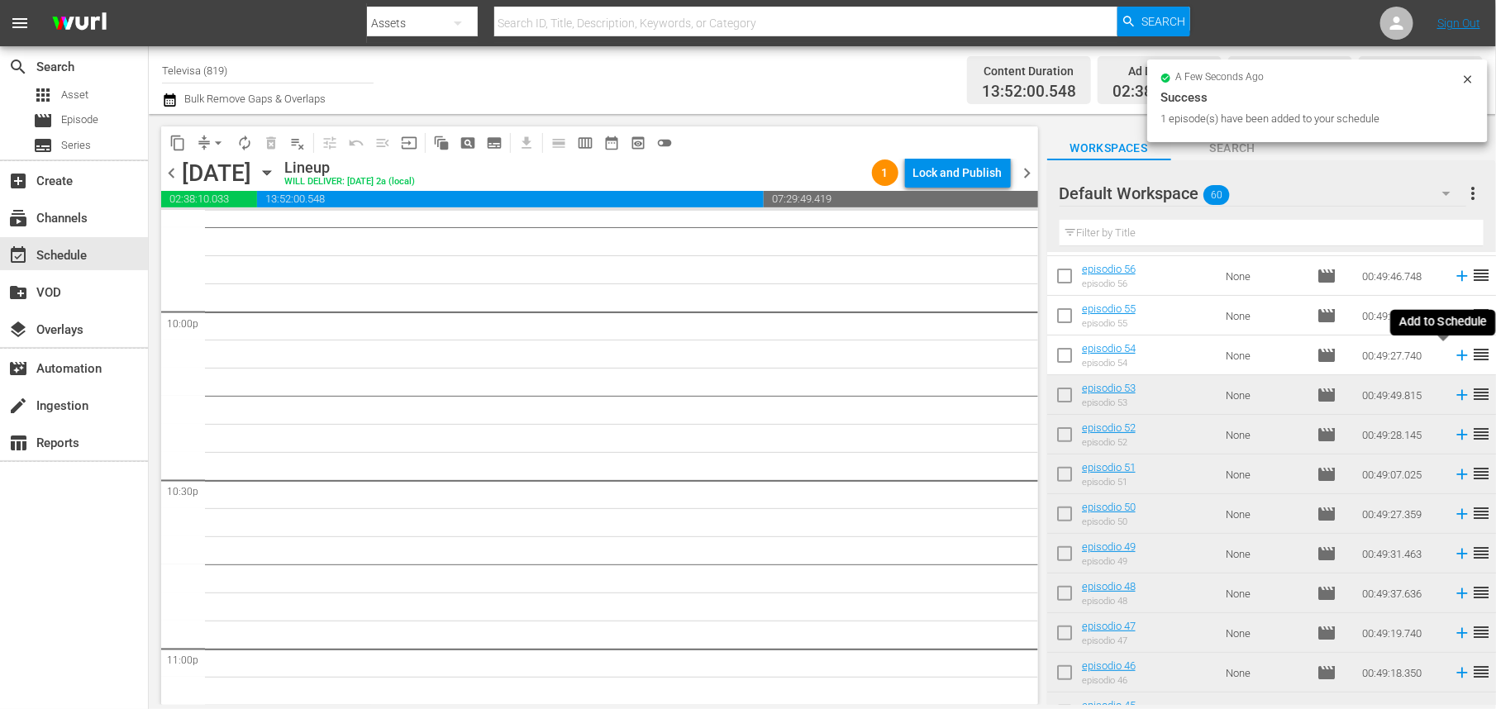
click at [1457, 357] on icon at bounding box center [1462, 356] width 11 height 11
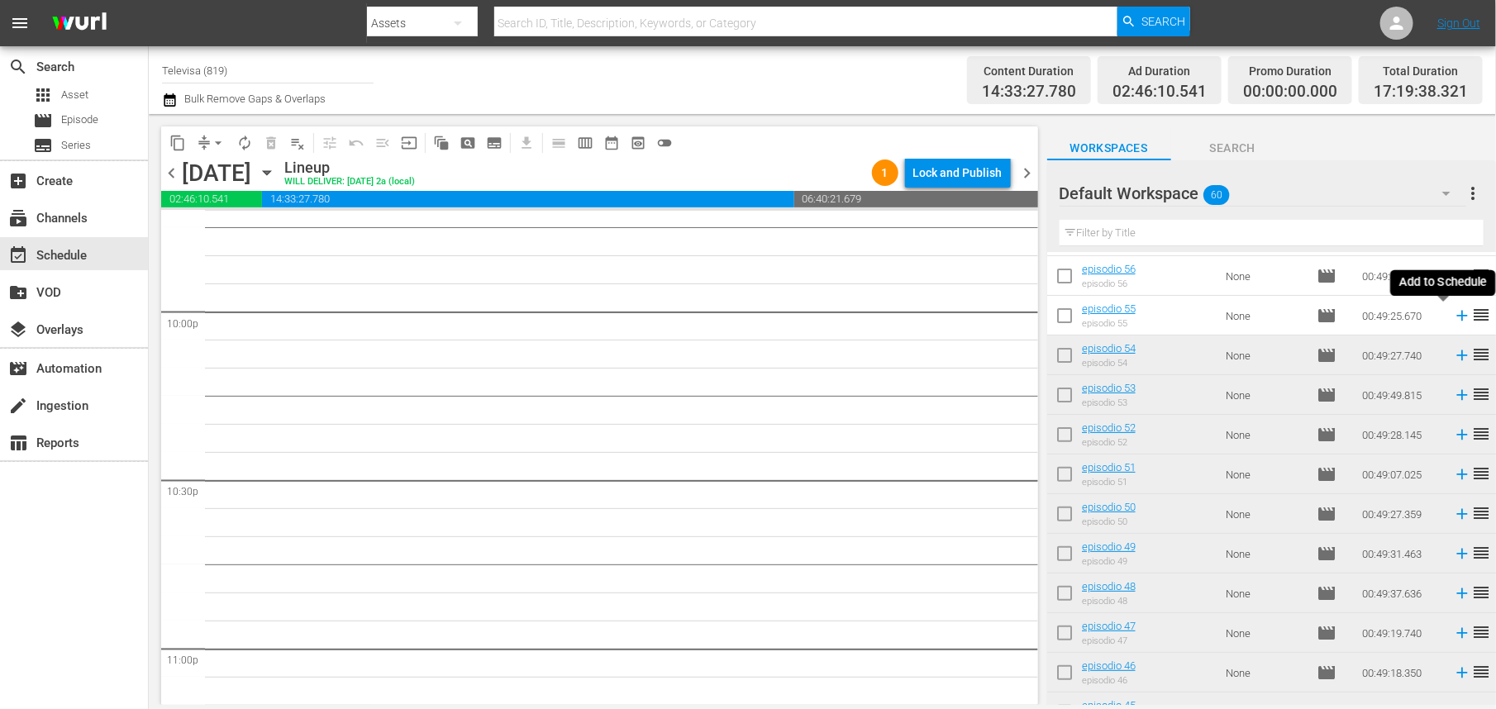
click at [1457, 317] on icon at bounding box center [1462, 316] width 11 height 11
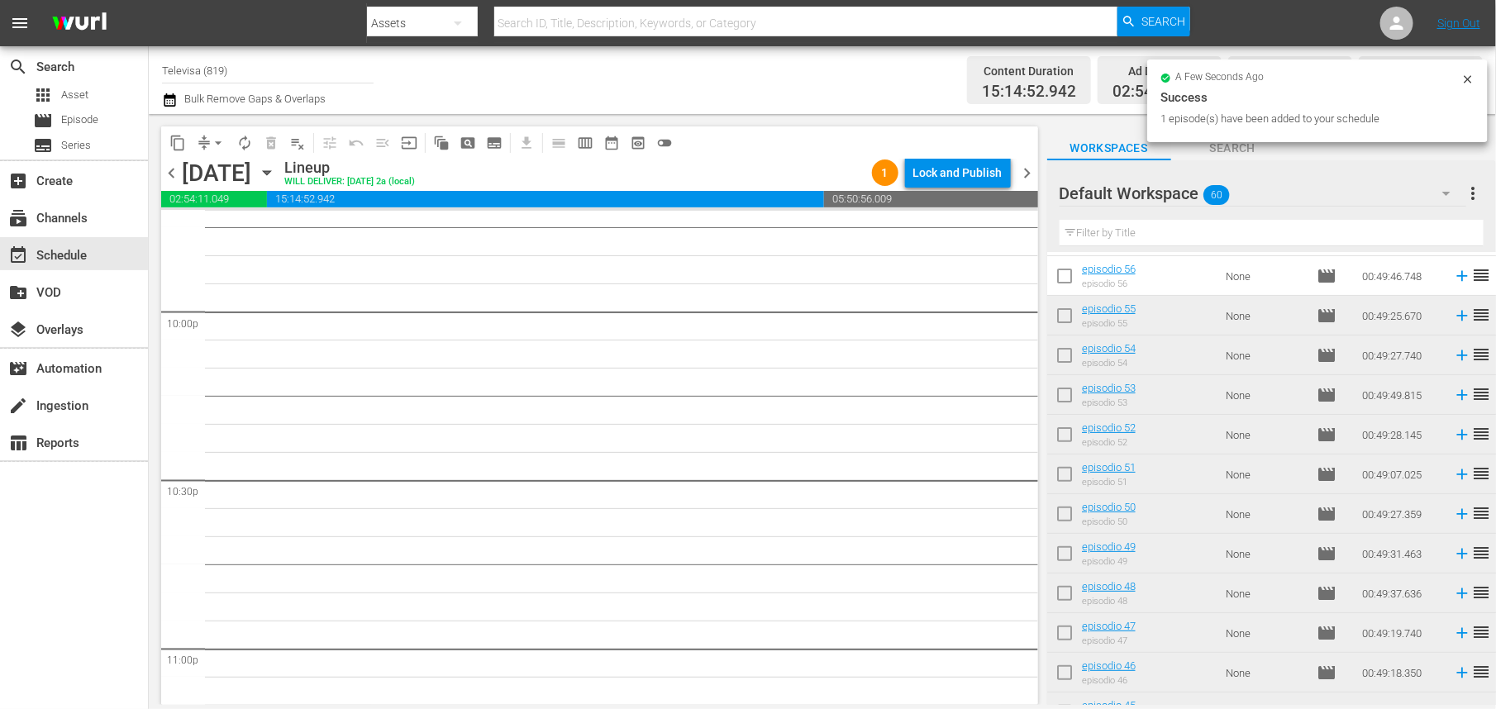
scroll to position [0, 0]
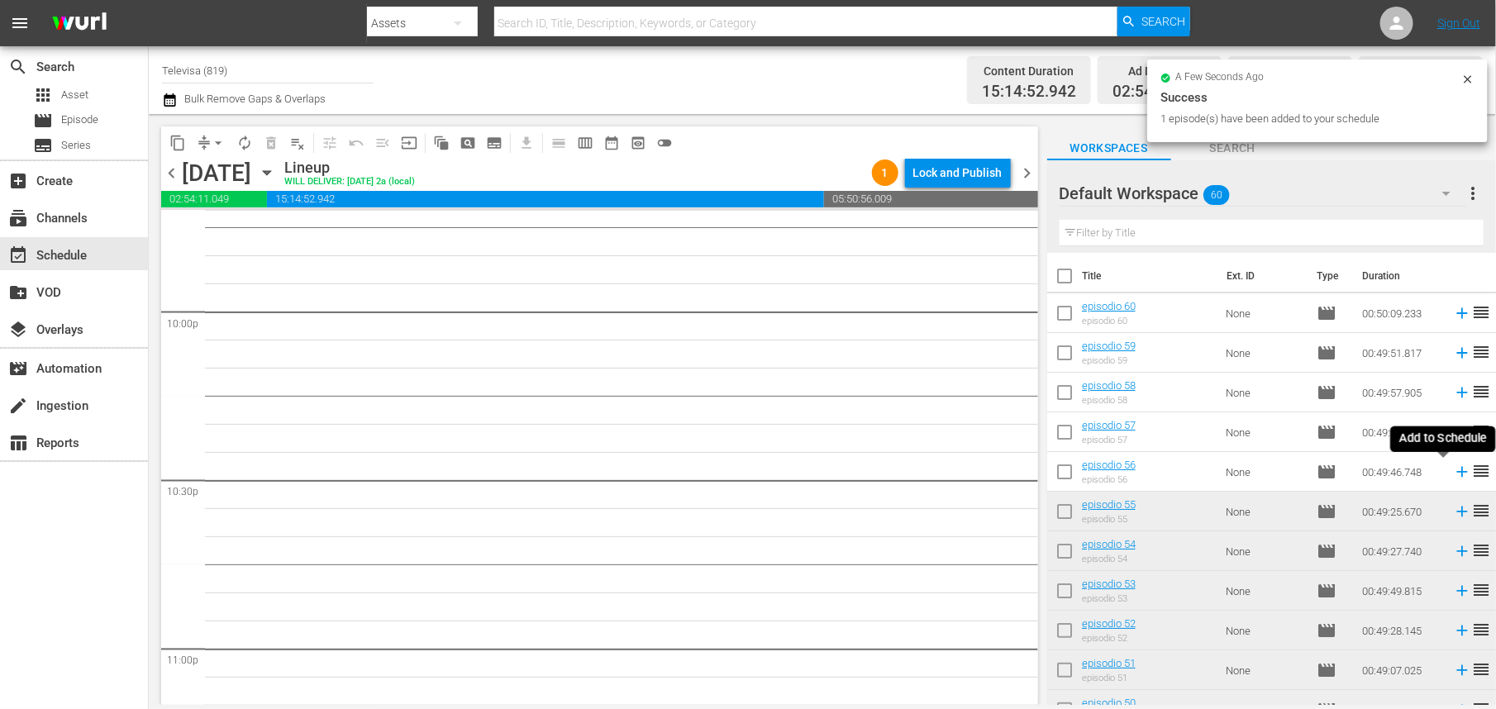
click at [1453, 475] on icon at bounding box center [1462, 472] width 18 height 18
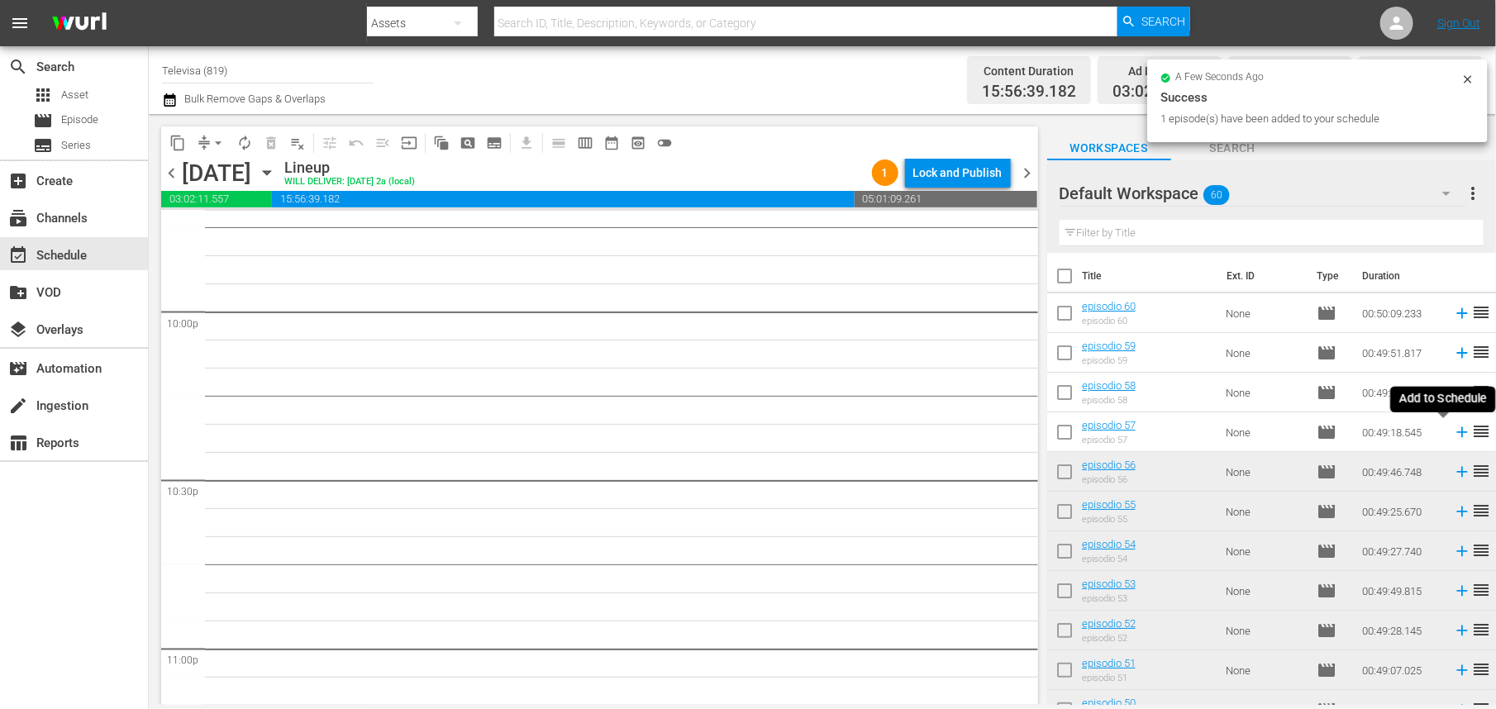
click at [1457, 432] on icon at bounding box center [1462, 432] width 11 height 11
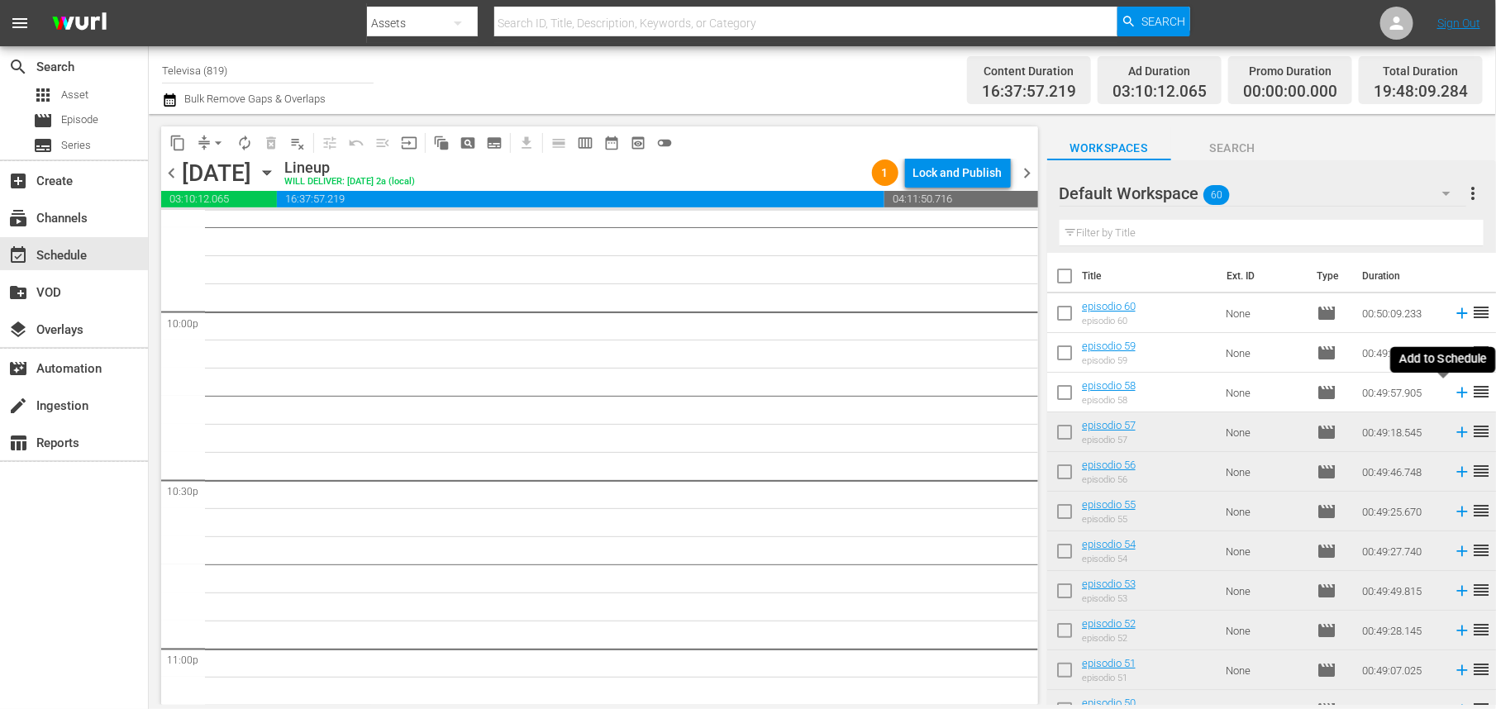
click at [1457, 390] on icon at bounding box center [1462, 393] width 11 height 11
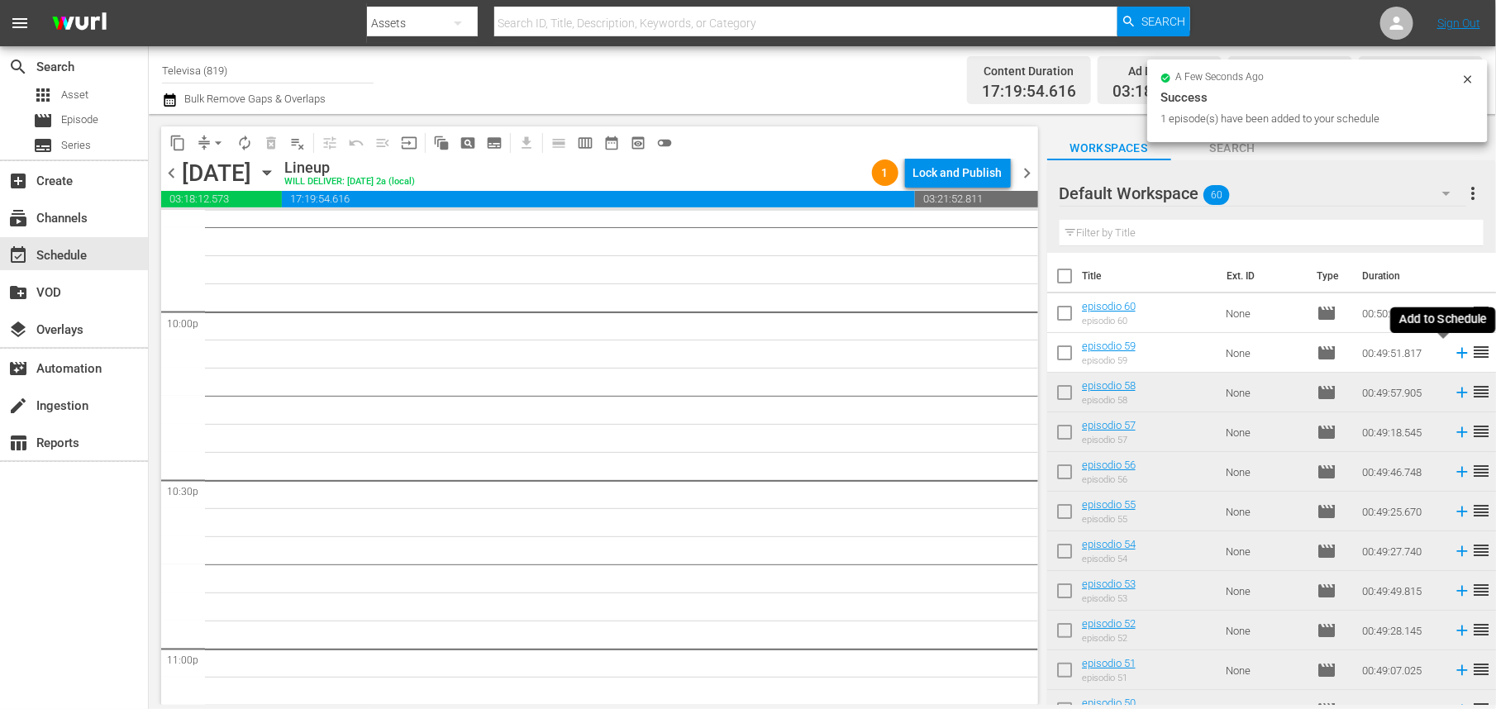
click at [1457, 353] on icon at bounding box center [1462, 353] width 11 height 11
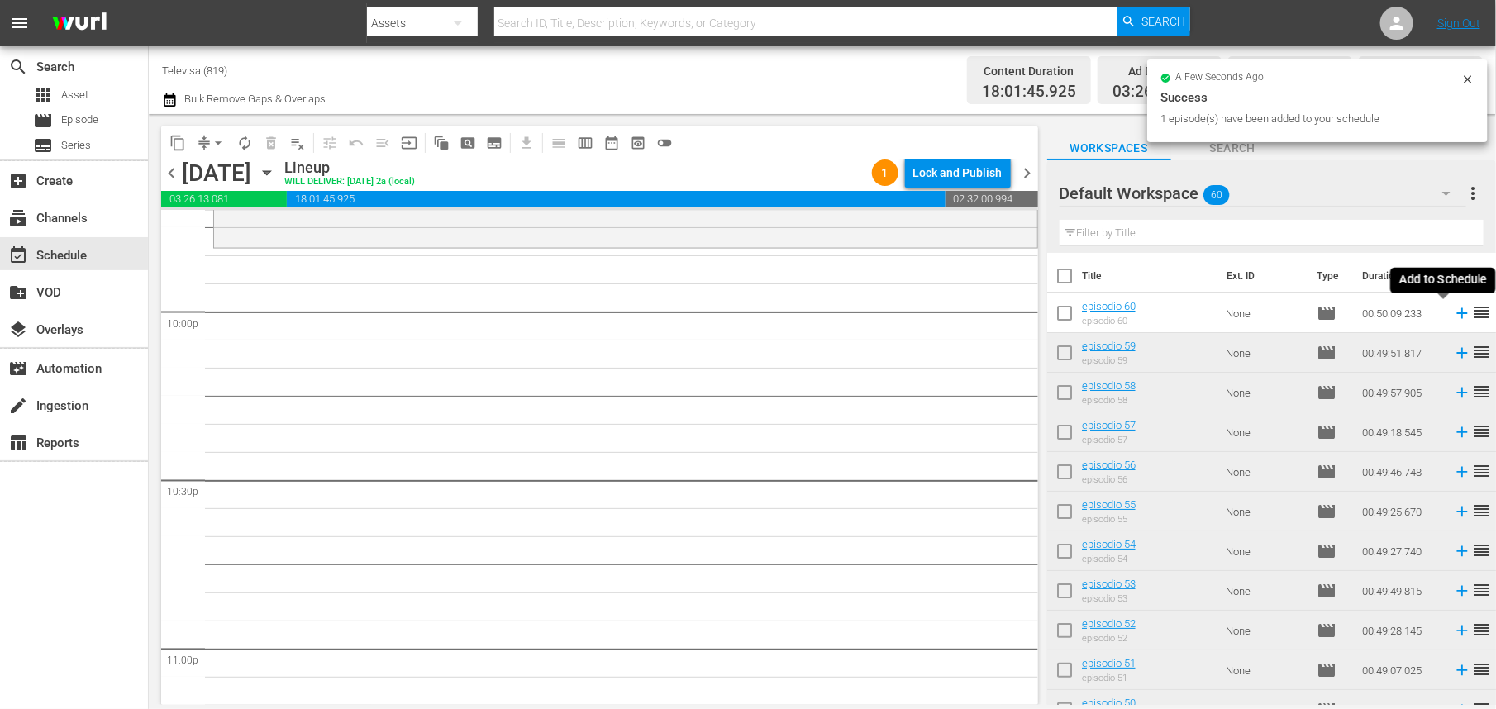
click at [1457, 311] on icon at bounding box center [1462, 313] width 11 height 11
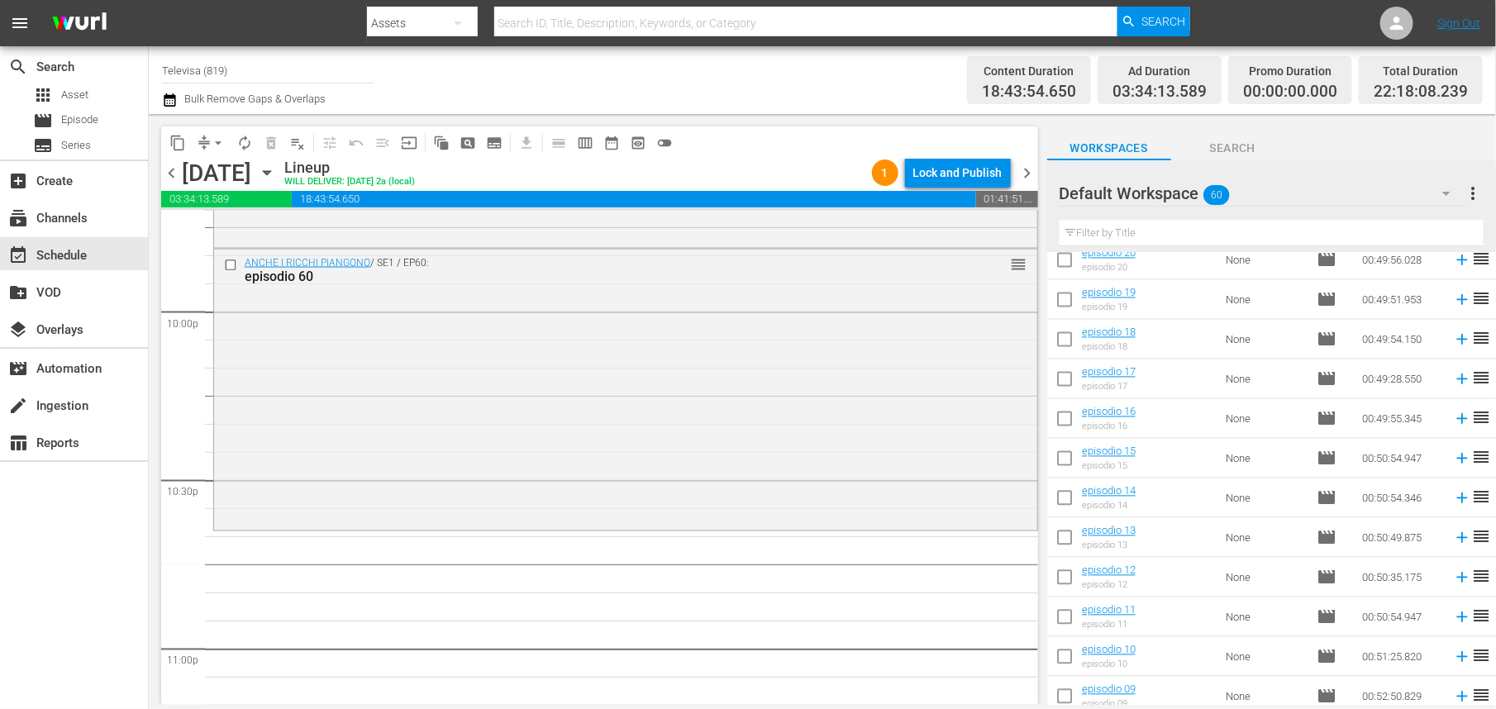
scroll to position [1967, 0]
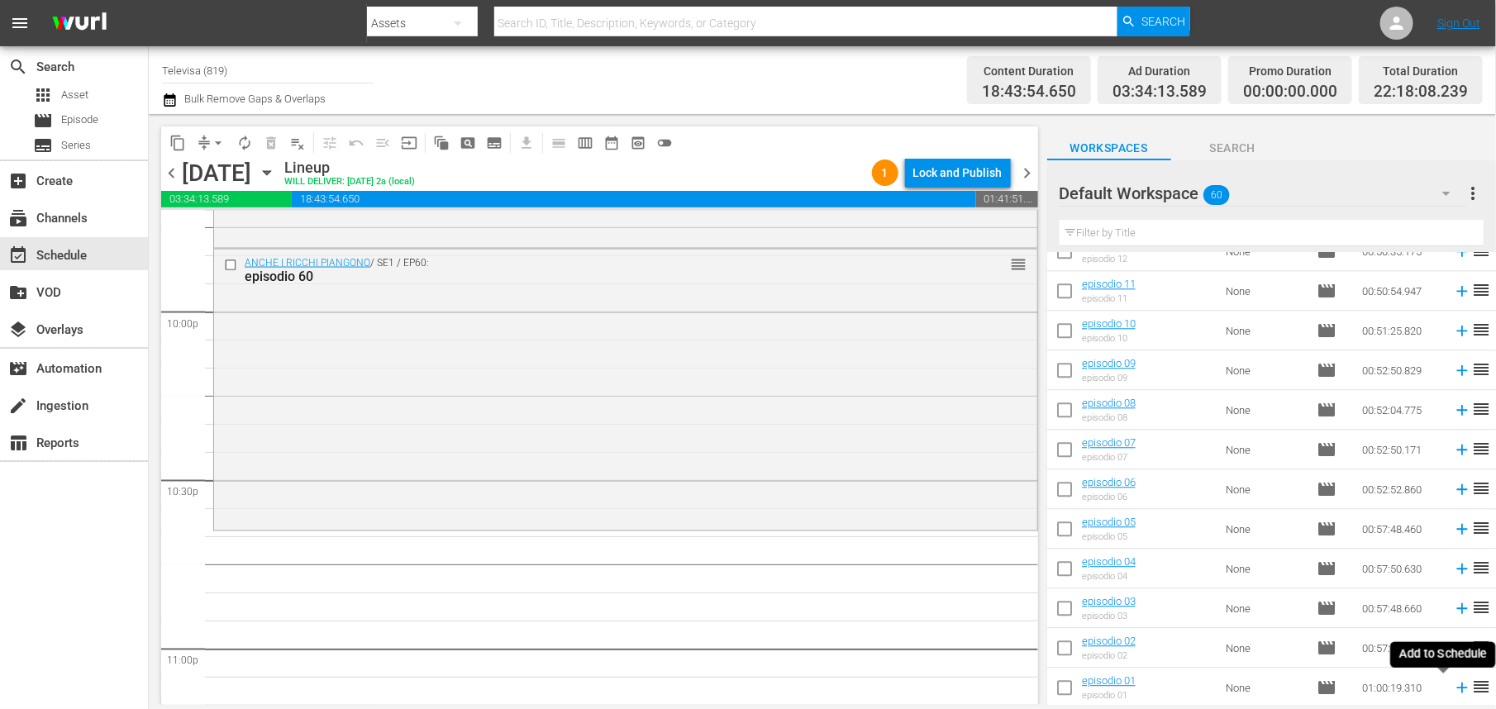
click at [1457, 688] on icon at bounding box center [1462, 688] width 11 height 11
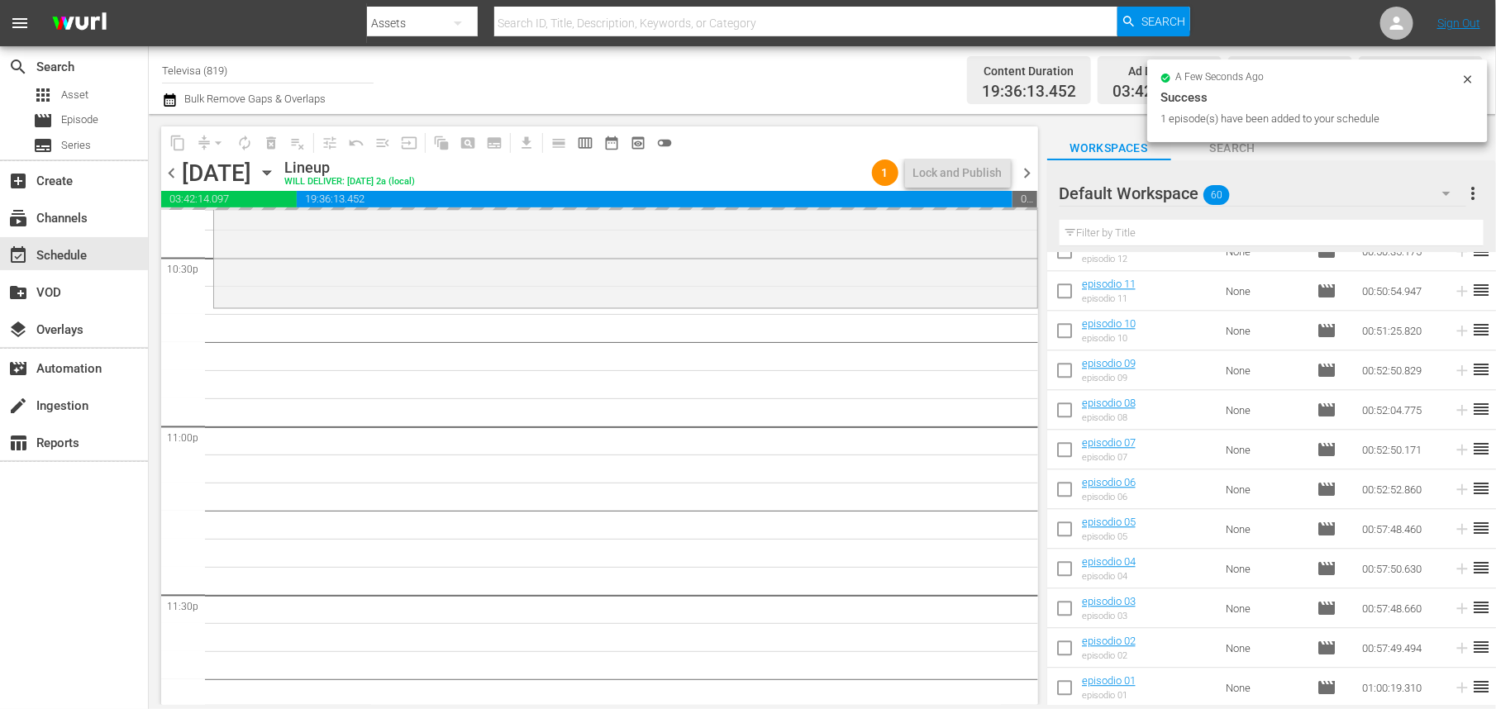
scroll to position [7600, 0]
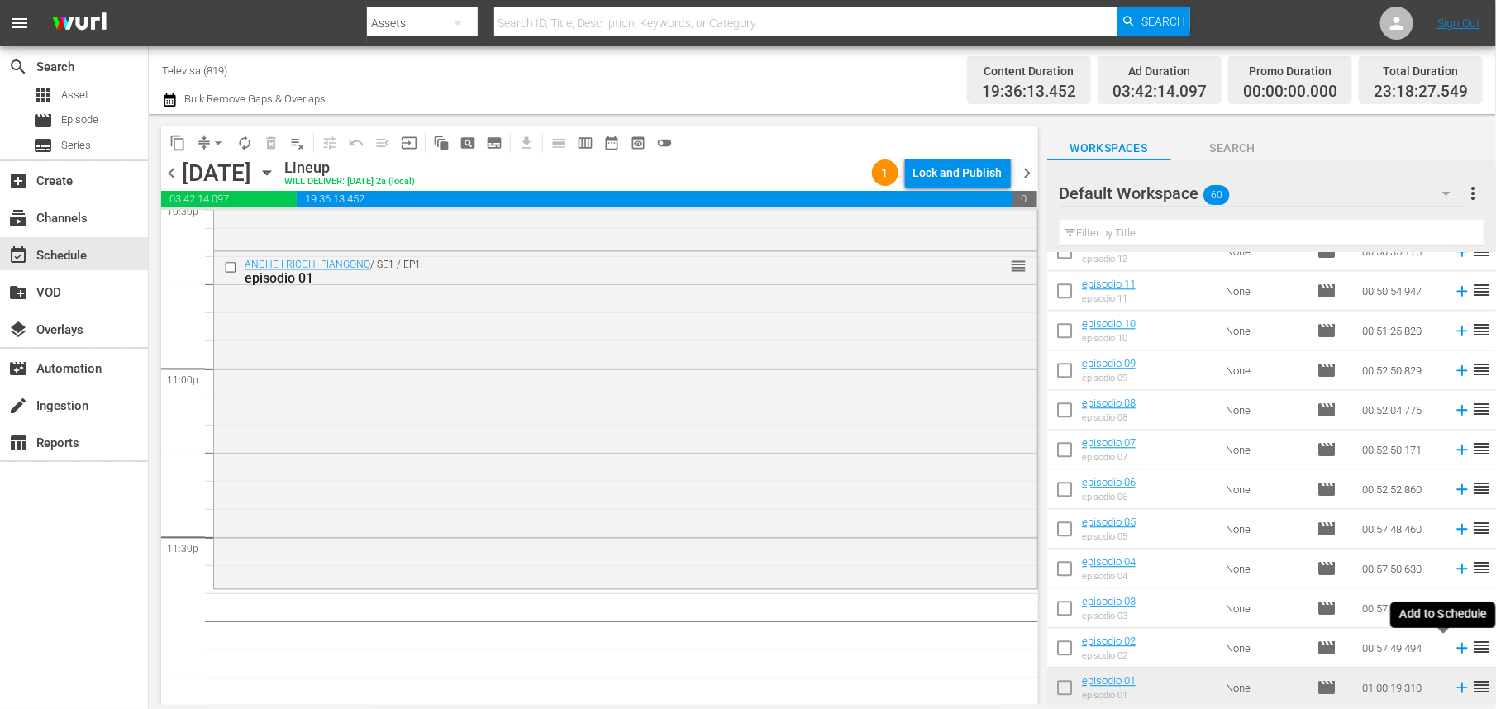
click at [1457, 648] on icon at bounding box center [1462, 648] width 11 height 11
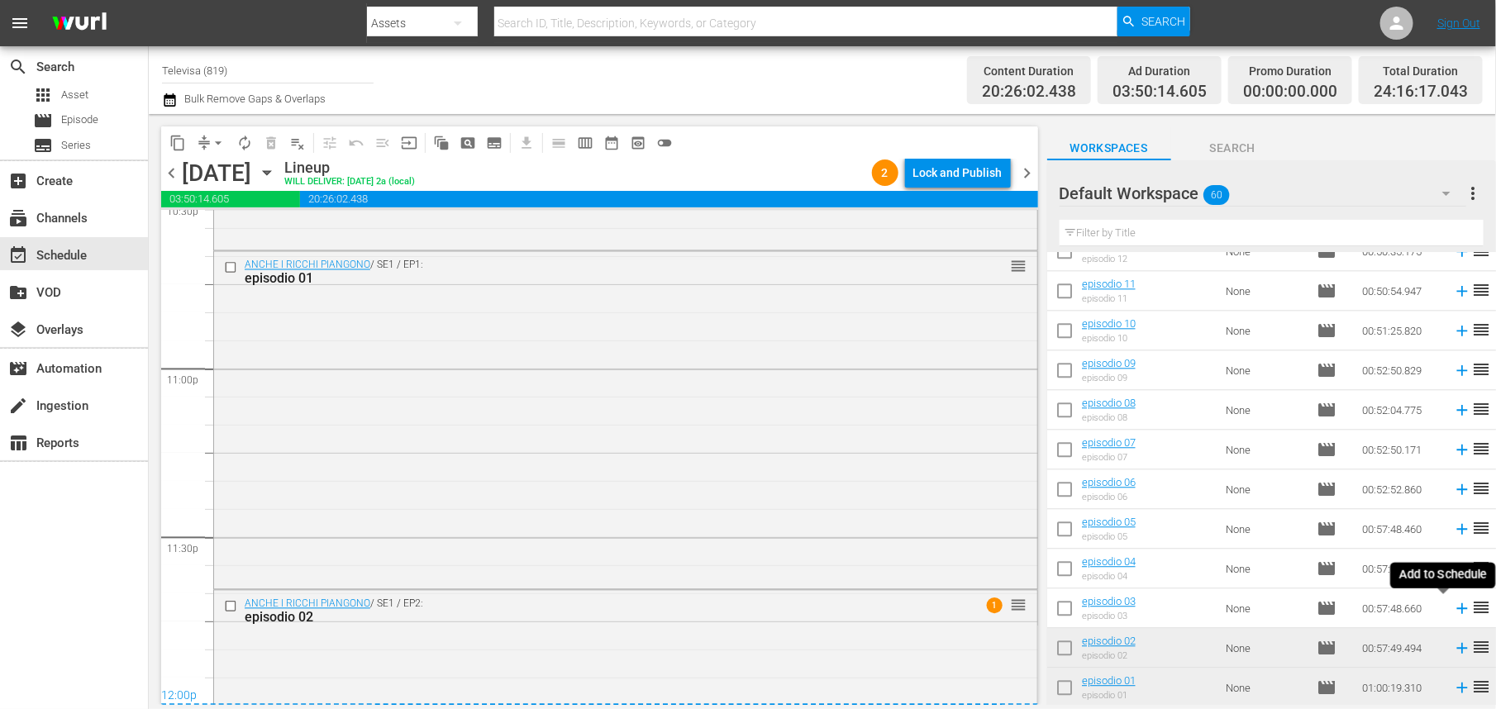
click at [1457, 611] on icon at bounding box center [1462, 609] width 11 height 11
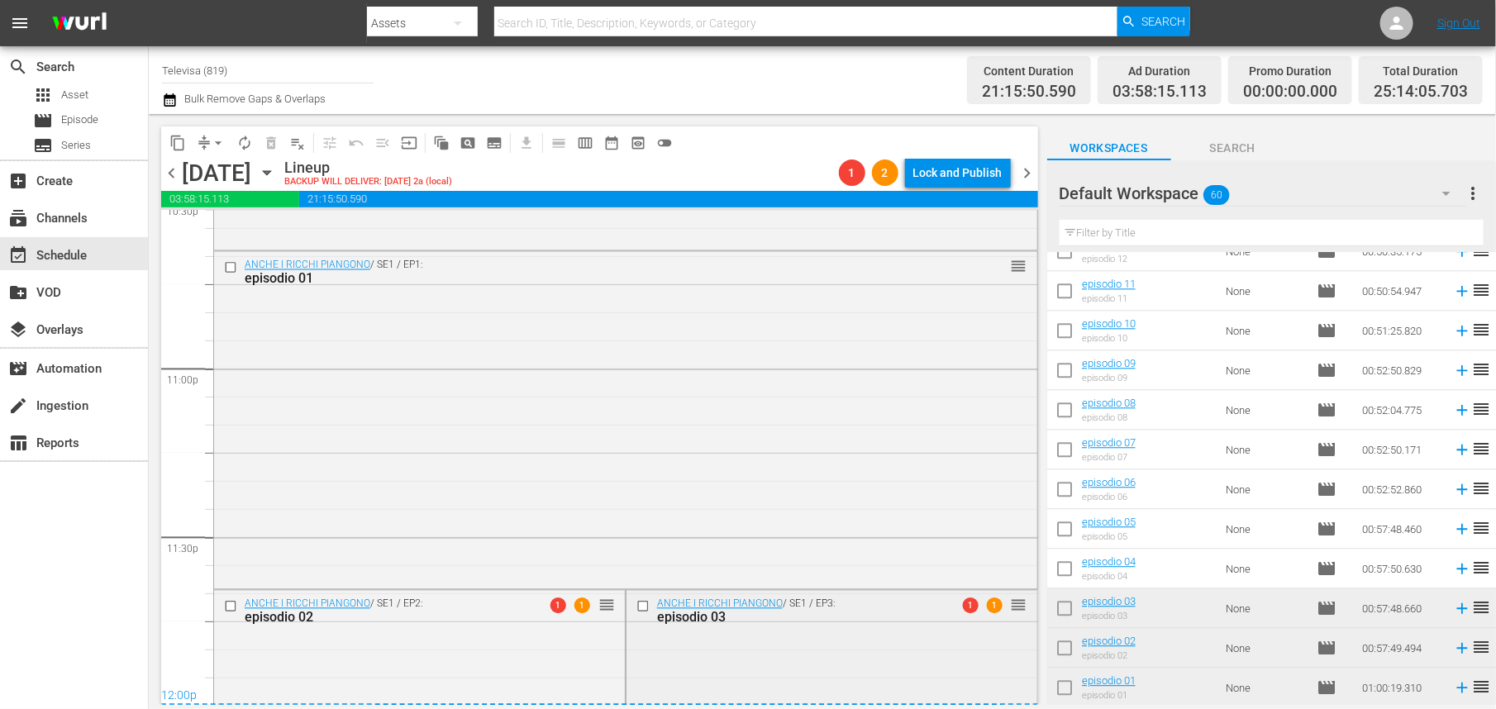
click at [637, 608] on input "checkbox" at bounding box center [644, 606] width 17 height 14
click at [270, 144] on span "delete_forever_outlined" at bounding box center [271, 143] width 17 height 17
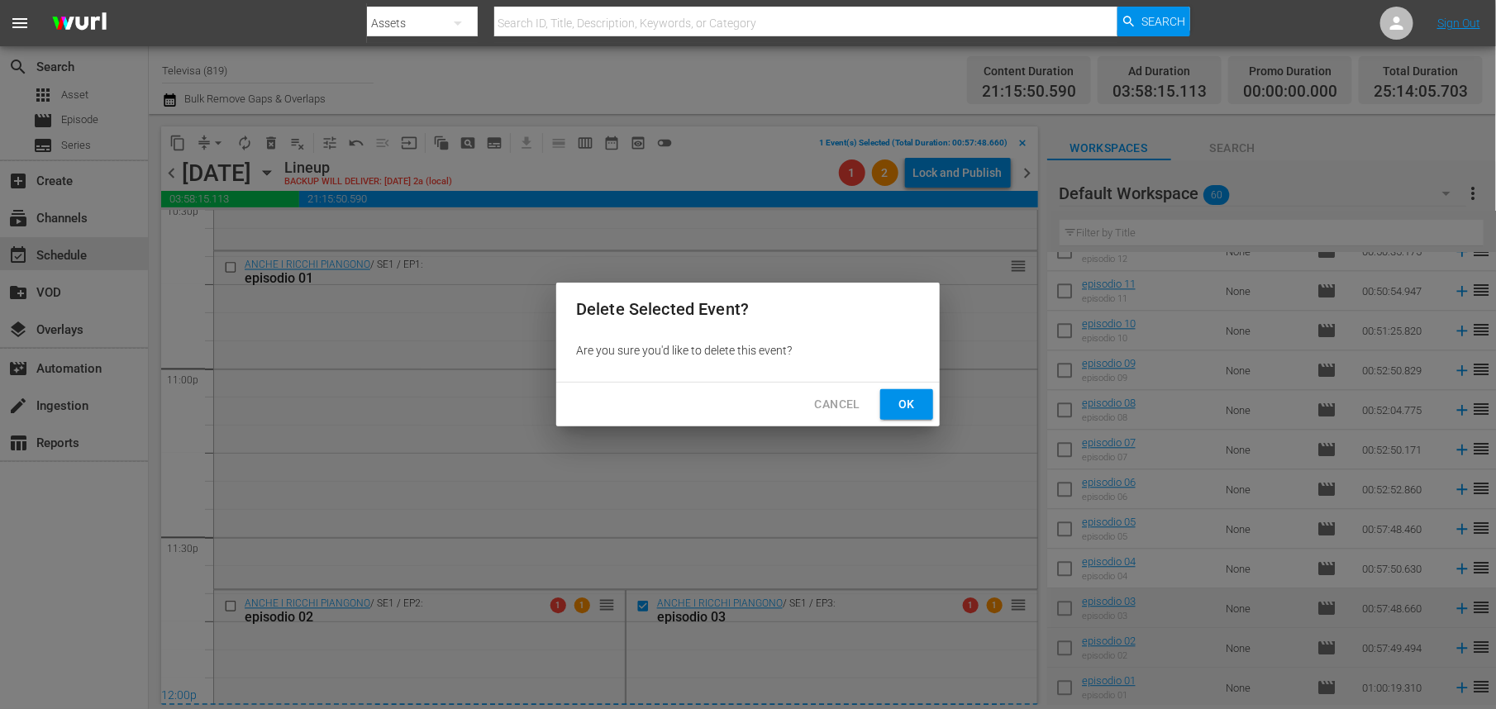
click at [915, 407] on span "Ok" at bounding box center [907, 404] width 26 height 21
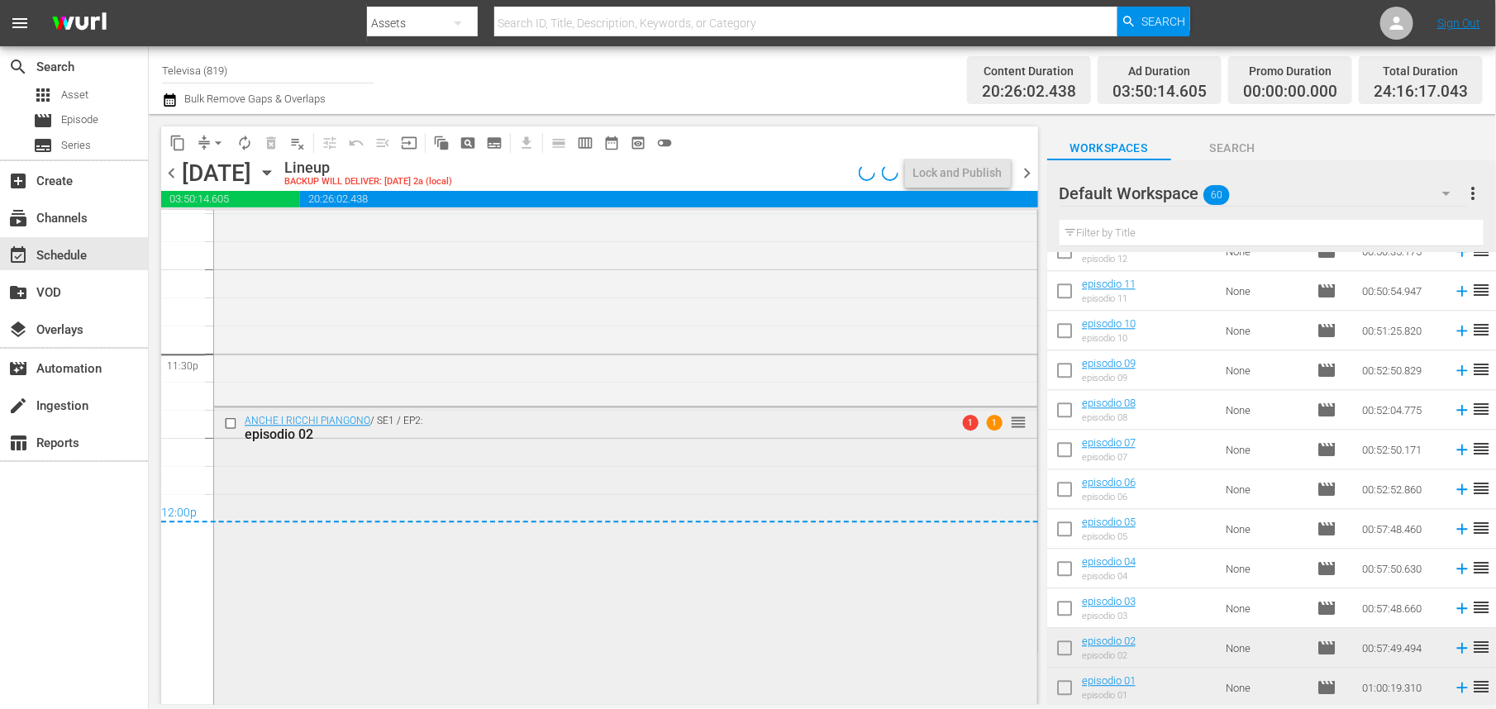
scroll to position [7810, 0]
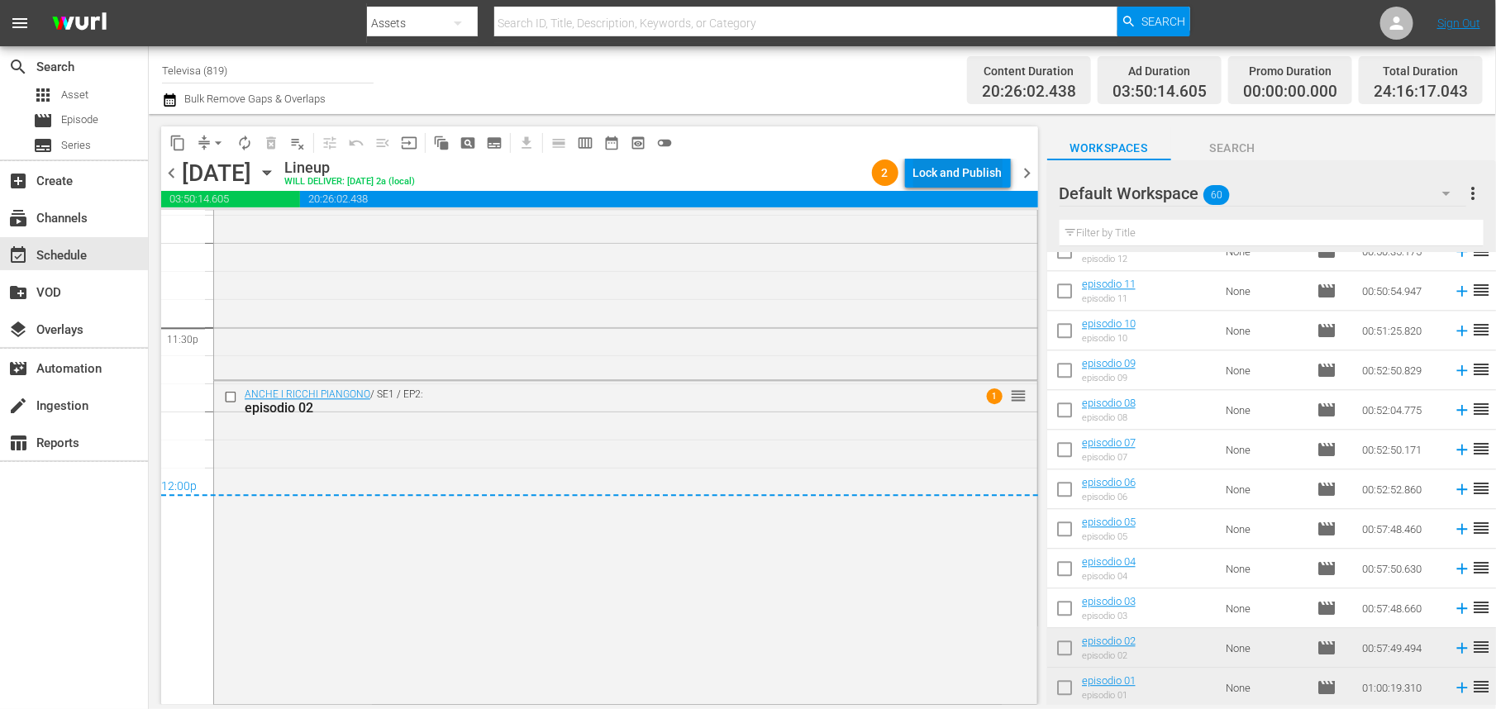
click at [953, 179] on div "Lock and Publish" at bounding box center [958, 173] width 89 height 30
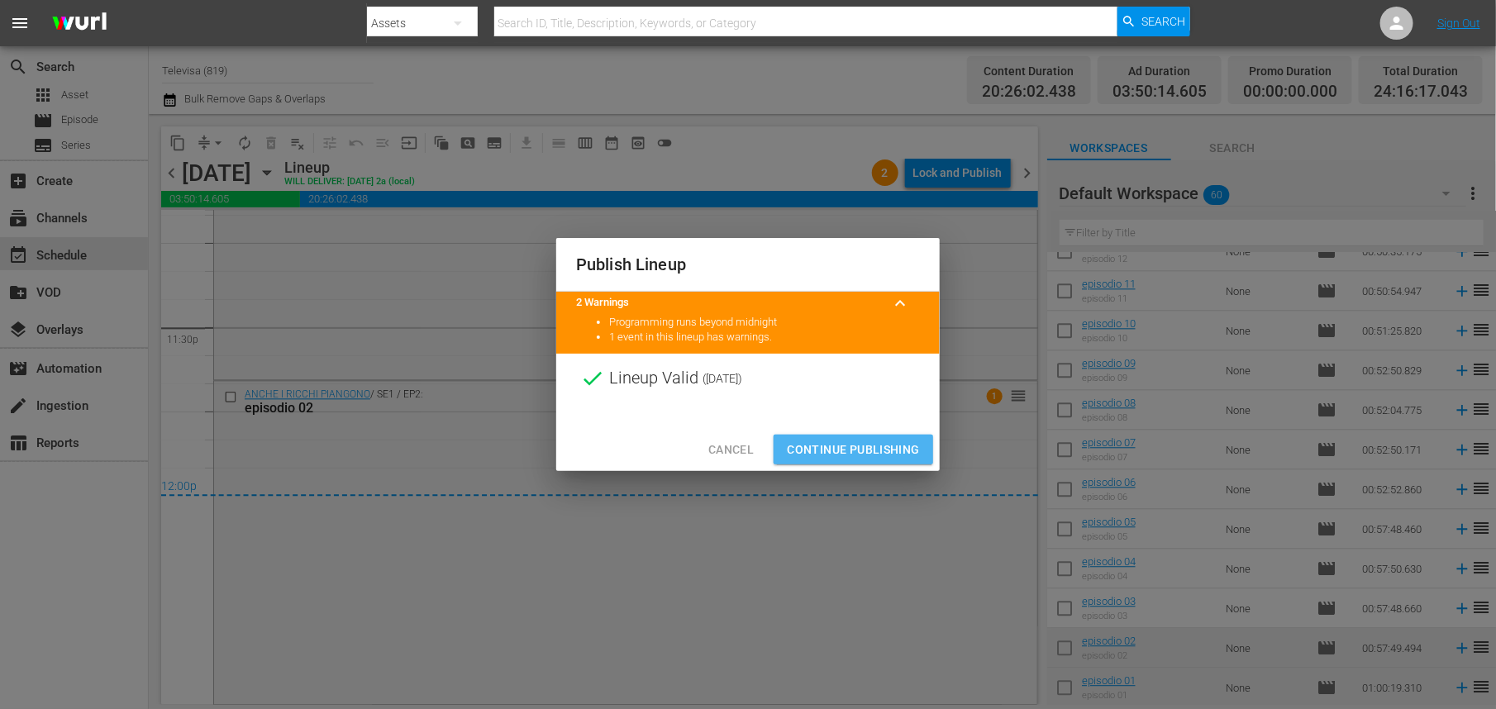
click at [856, 456] on span "Continue Publishing" at bounding box center [853, 450] width 133 height 21
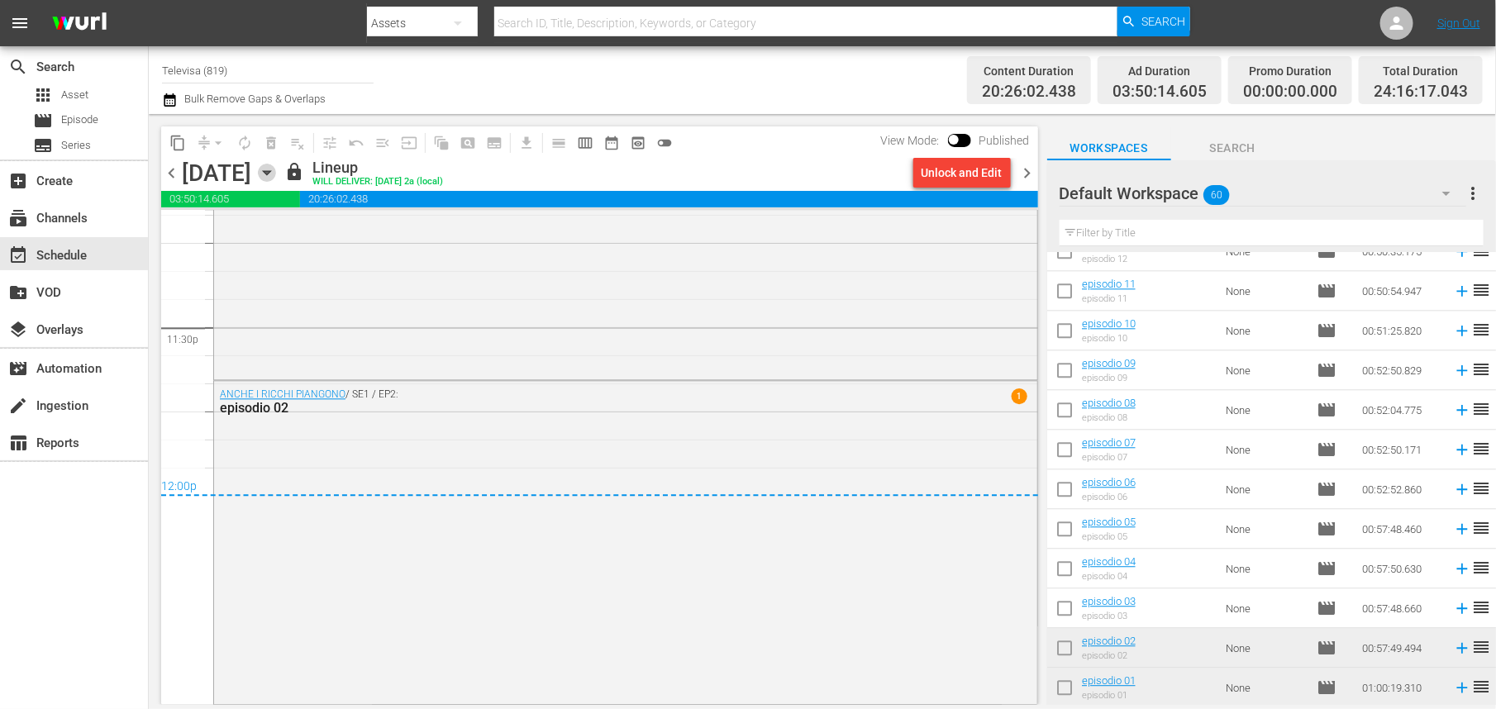
click at [270, 172] on icon "button" at bounding box center [266, 173] width 7 height 4
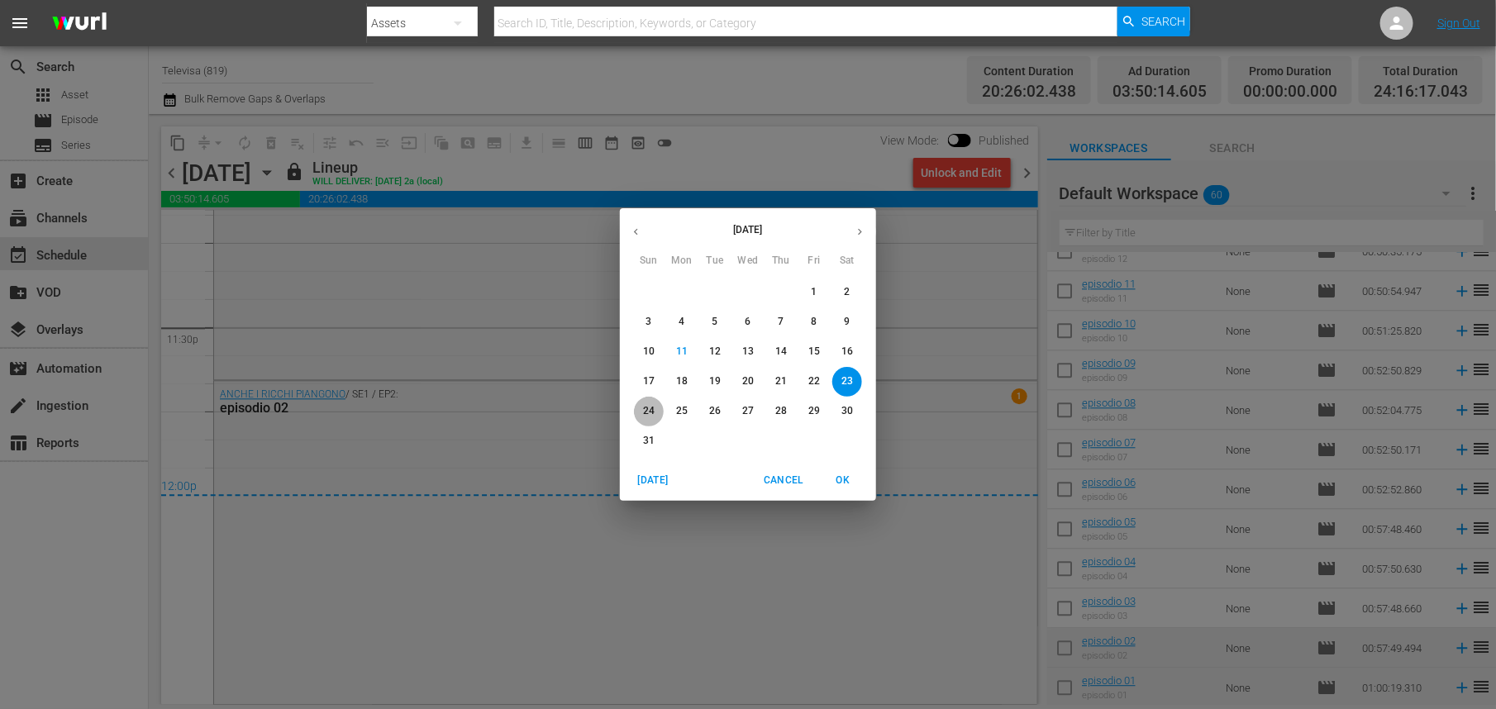
click at [648, 407] on p "24" at bounding box center [649, 411] width 12 height 14
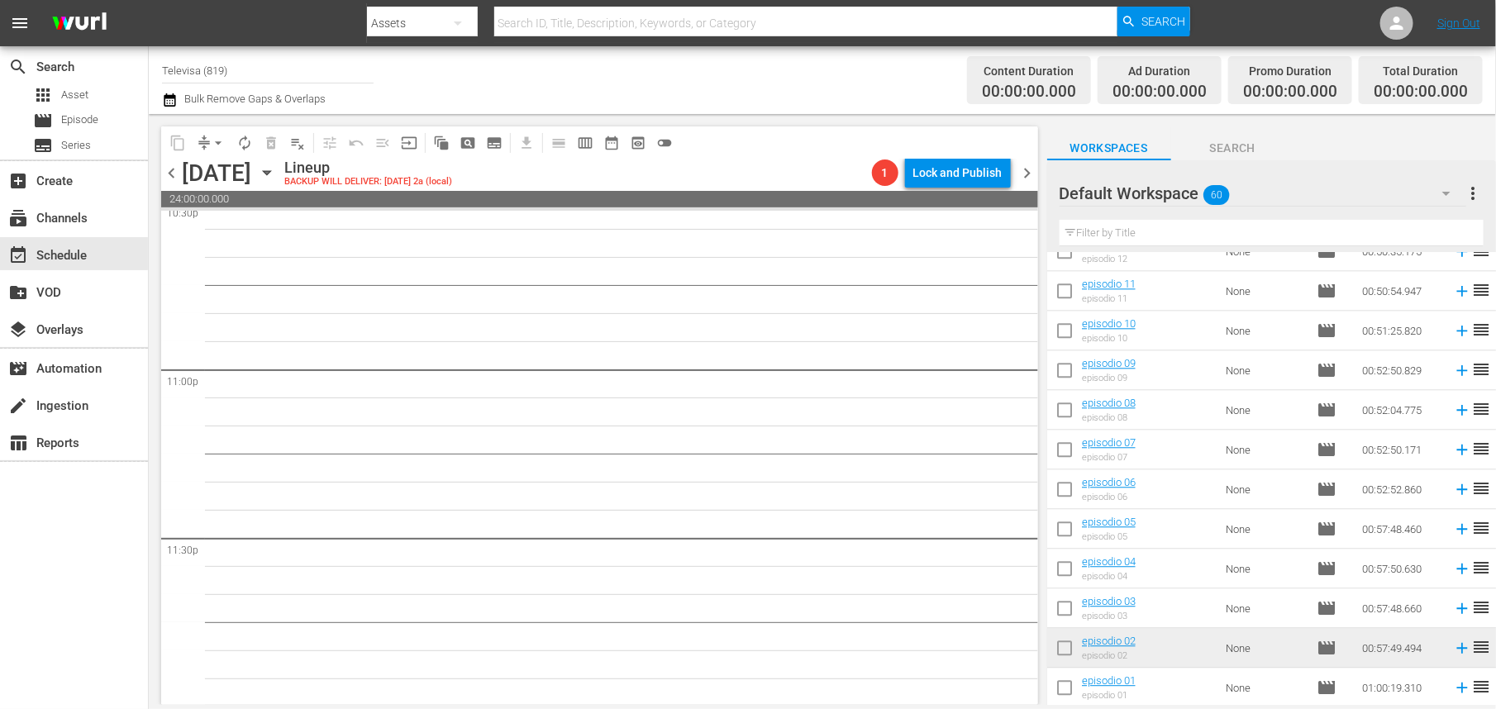
scroll to position [7600, 0]
click at [1457, 608] on icon at bounding box center [1462, 609] width 11 height 11
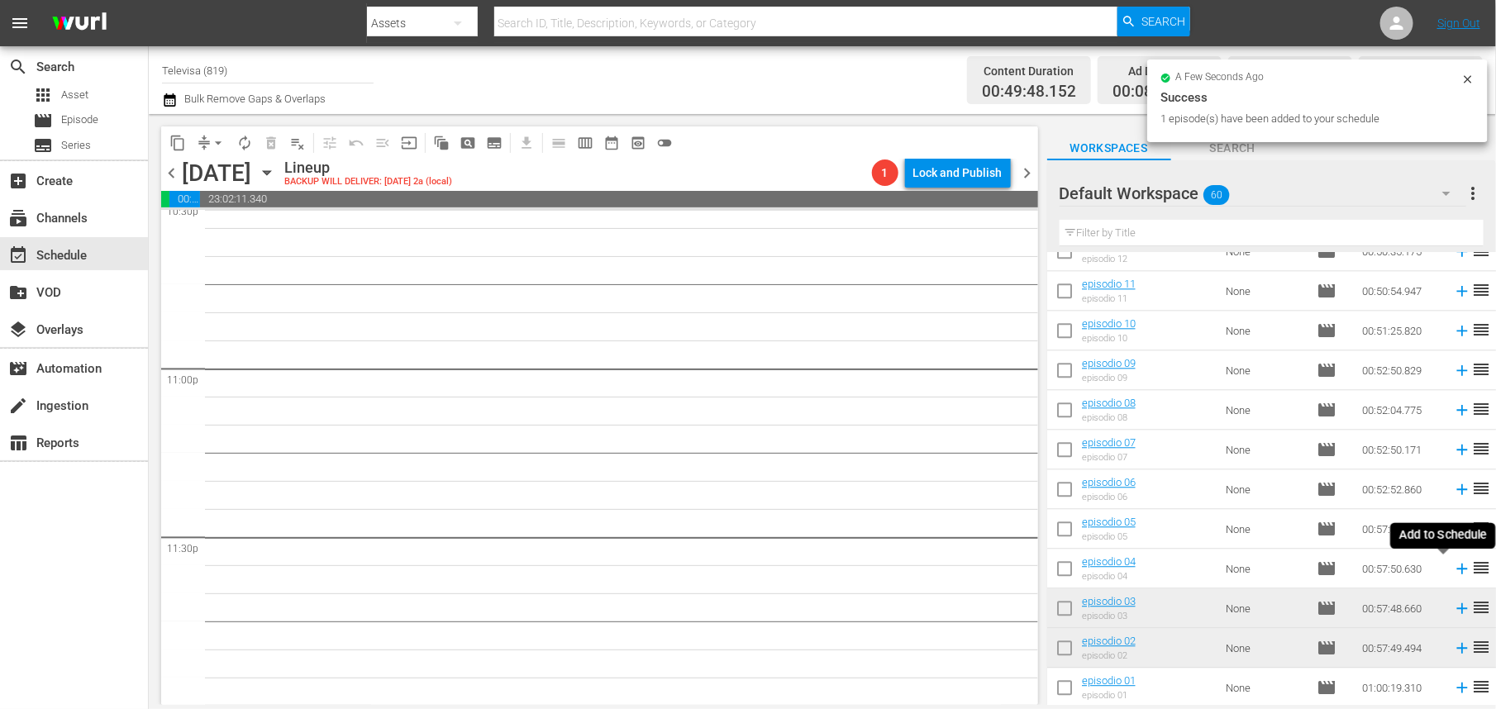
click at [1457, 569] on icon at bounding box center [1462, 569] width 11 height 11
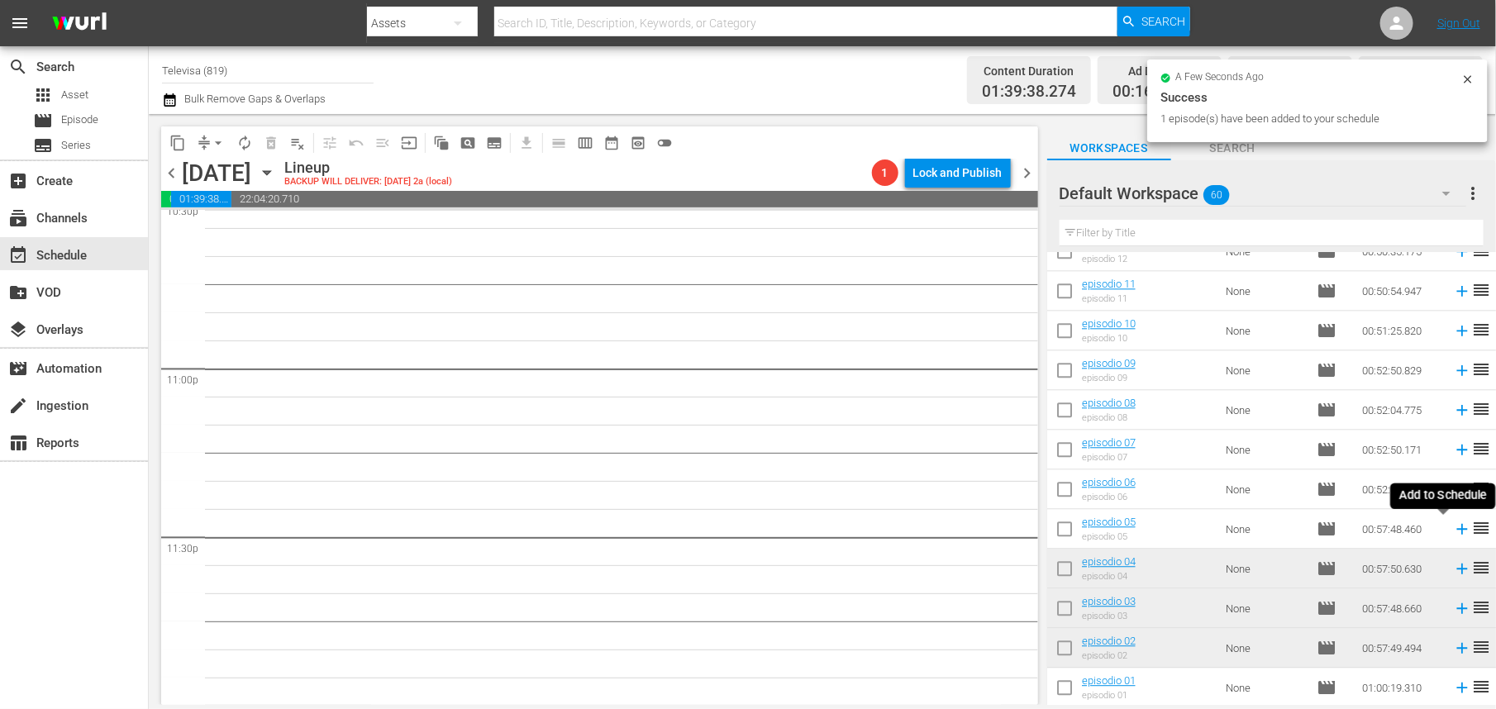
click at [1453, 531] on icon at bounding box center [1462, 529] width 18 height 18
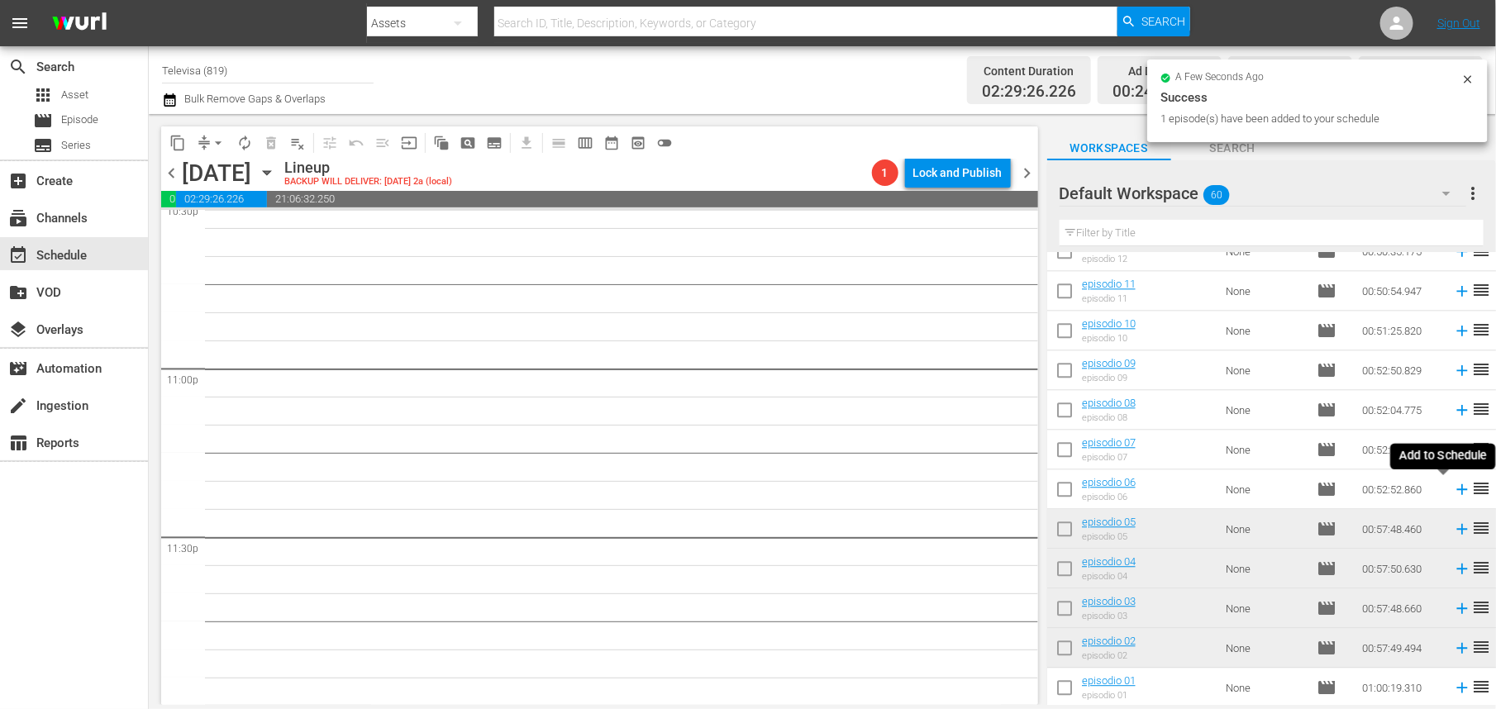
click at [1457, 489] on icon at bounding box center [1462, 489] width 11 height 11
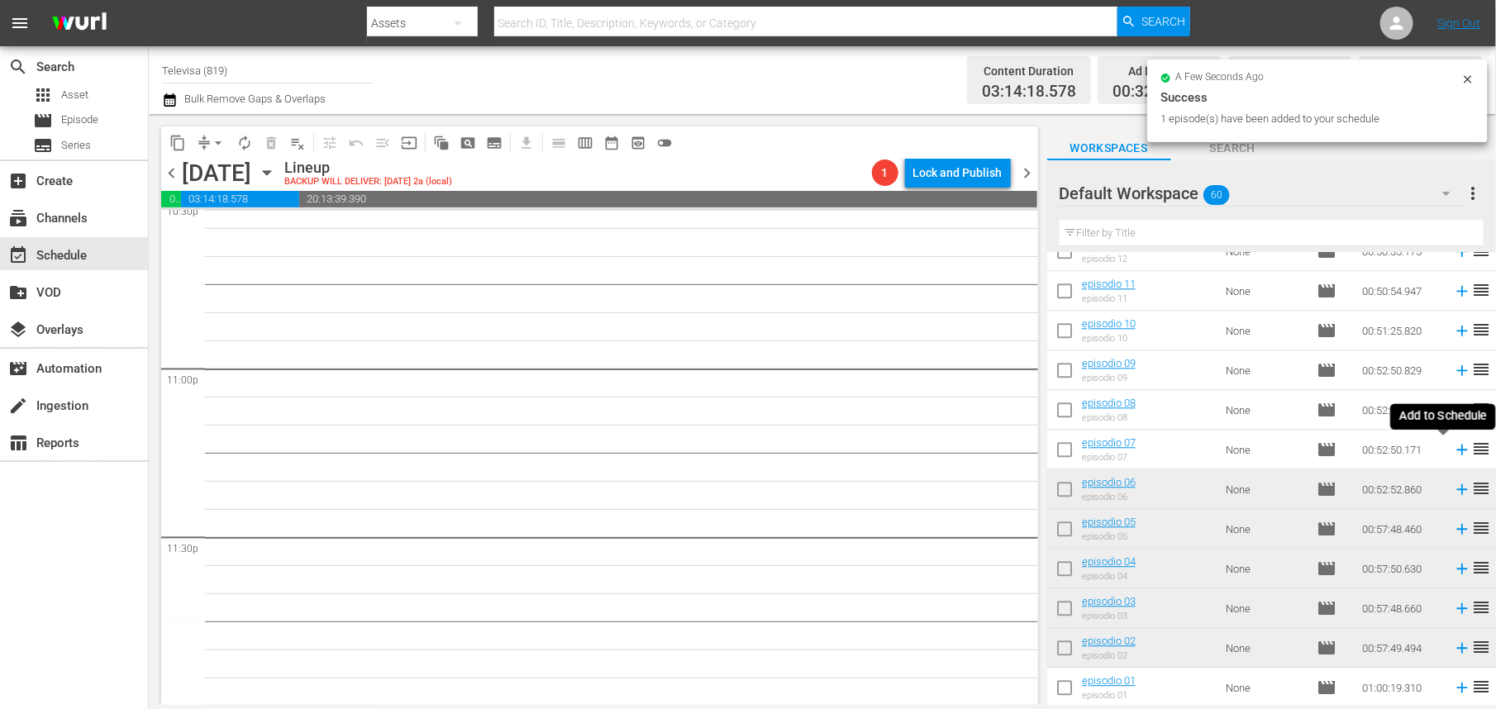
click at [1453, 451] on icon at bounding box center [1462, 450] width 18 height 18
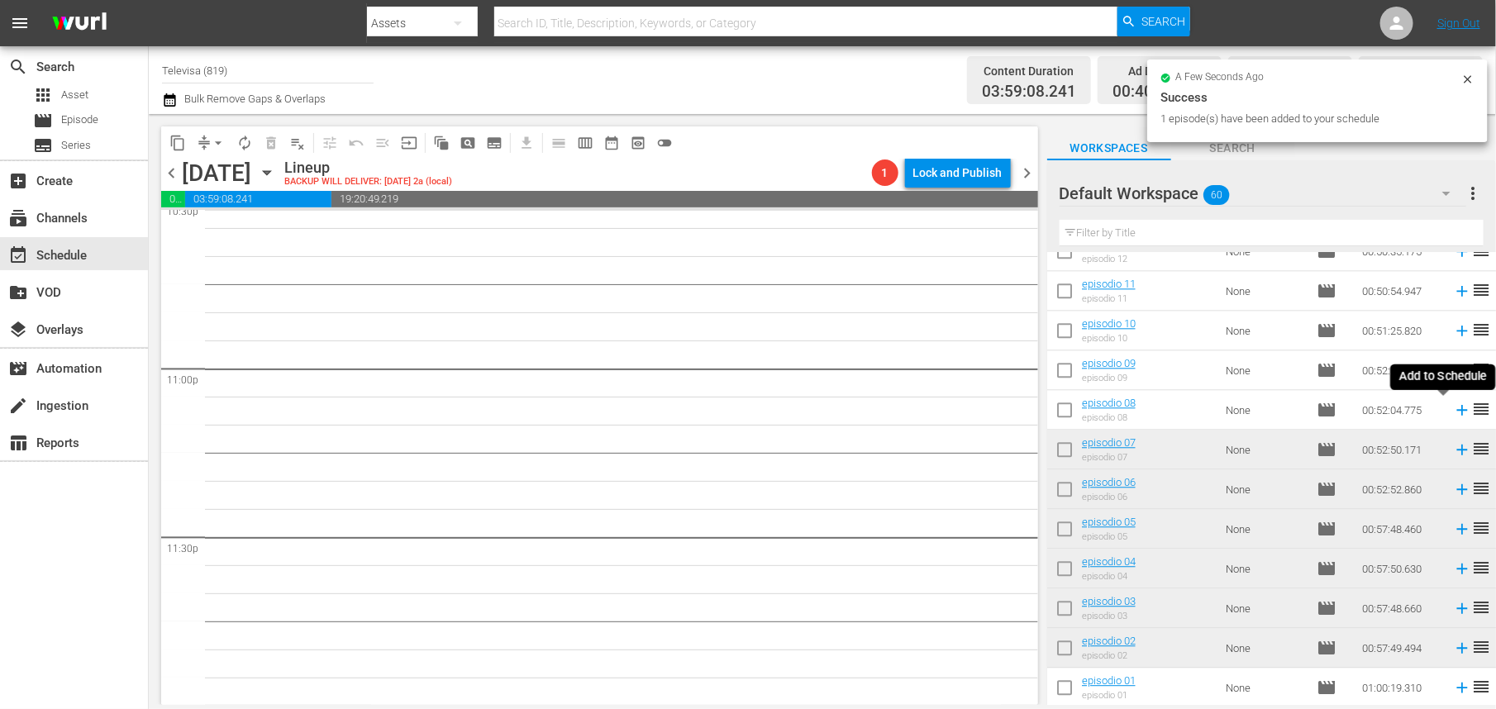
click at [1457, 410] on icon at bounding box center [1462, 410] width 11 height 11
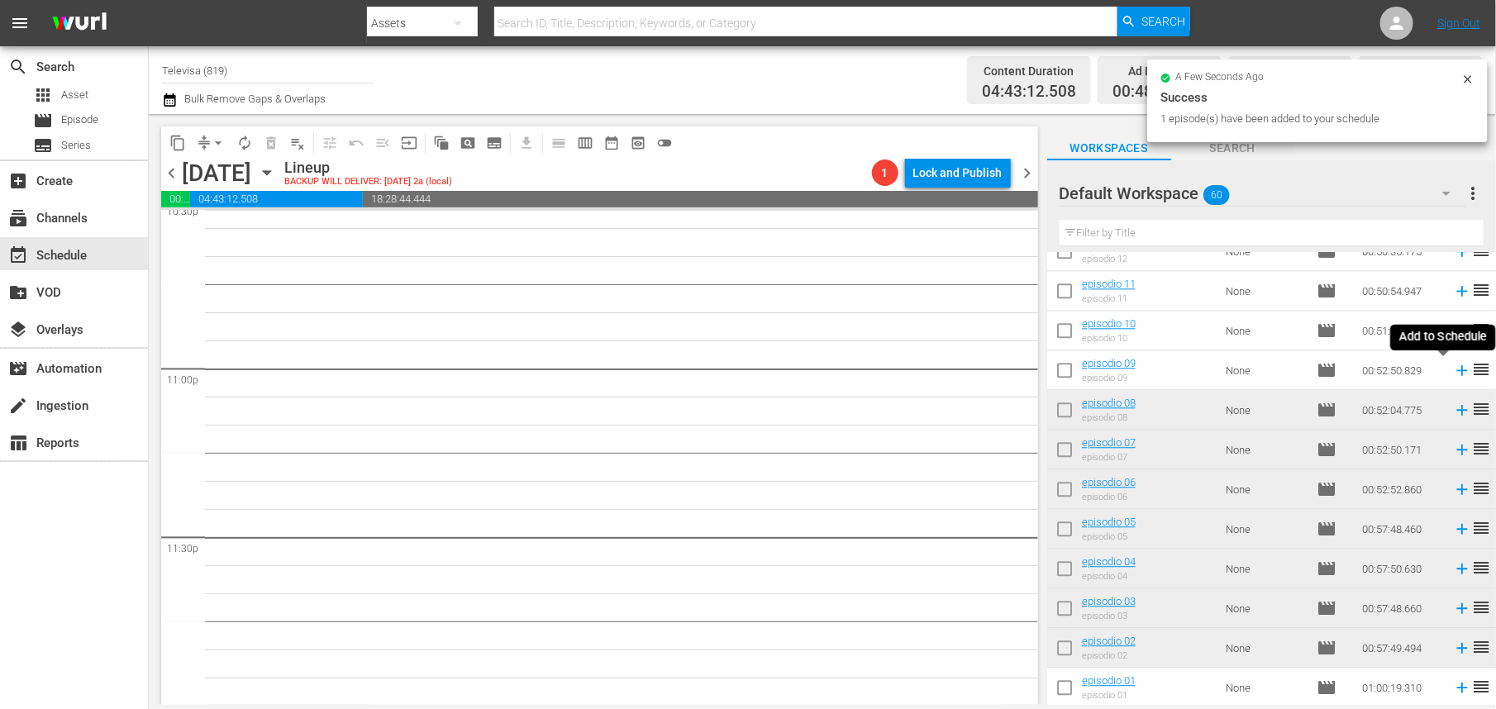
click at [1457, 372] on icon at bounding box center [1462, 370] width 11 height 11
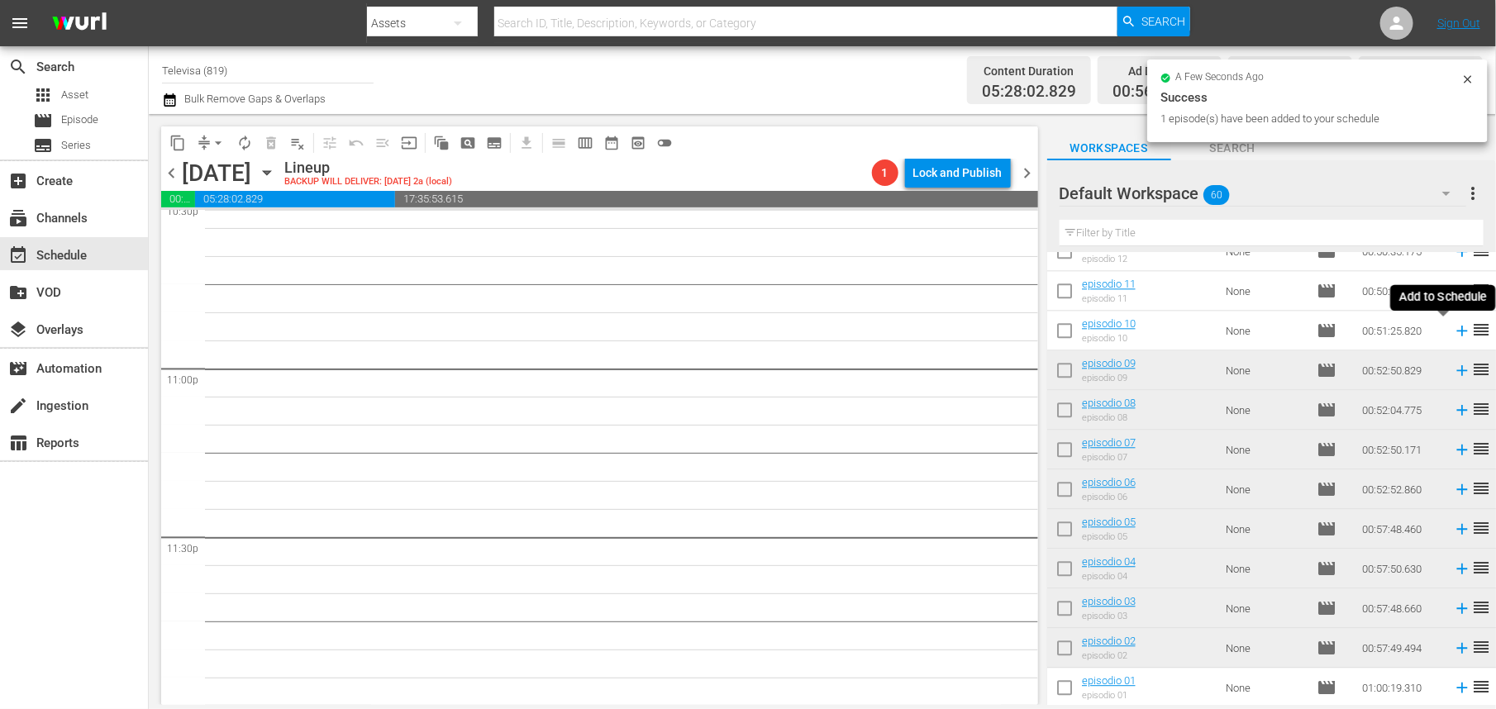
click at [1457, 331] on icon at bounding box center [1462, 331] width 11 height 11
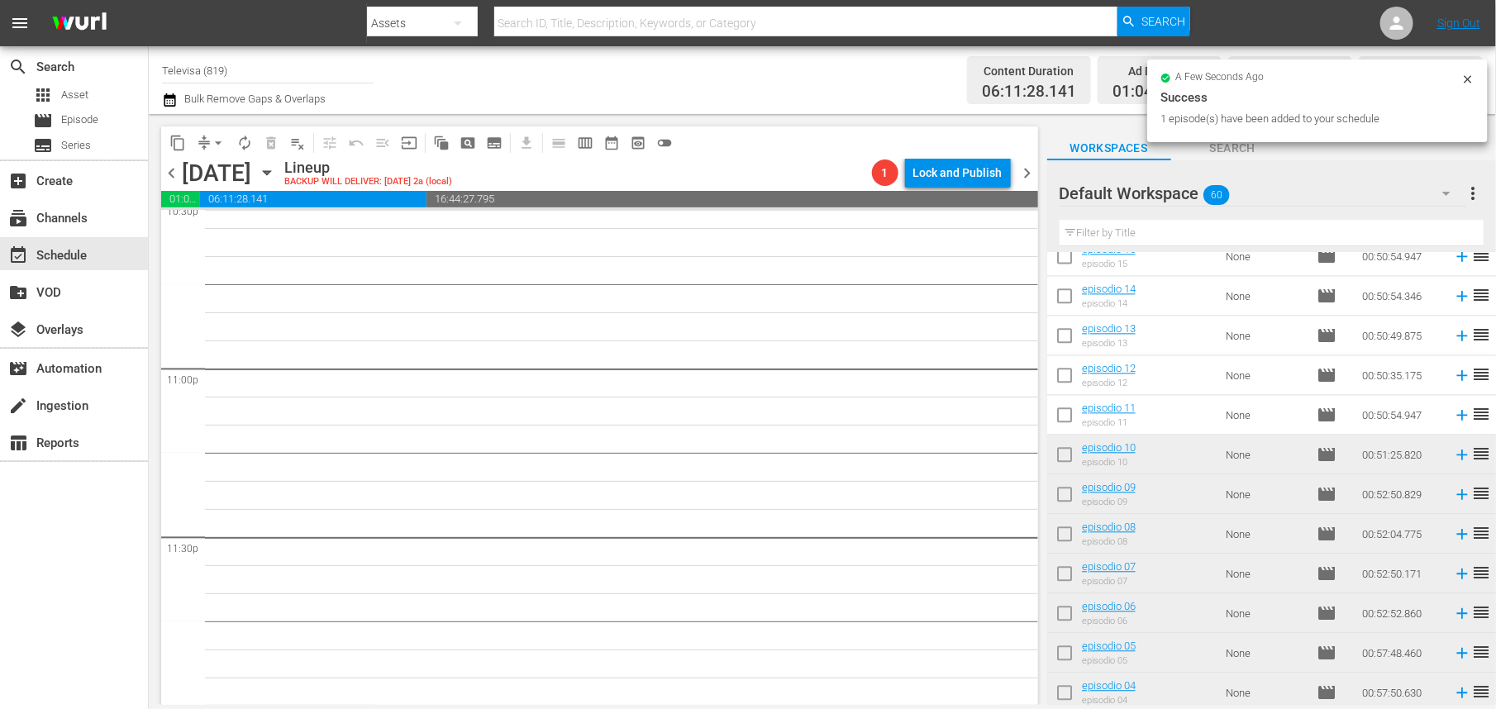
scroll to position [1719, 0]
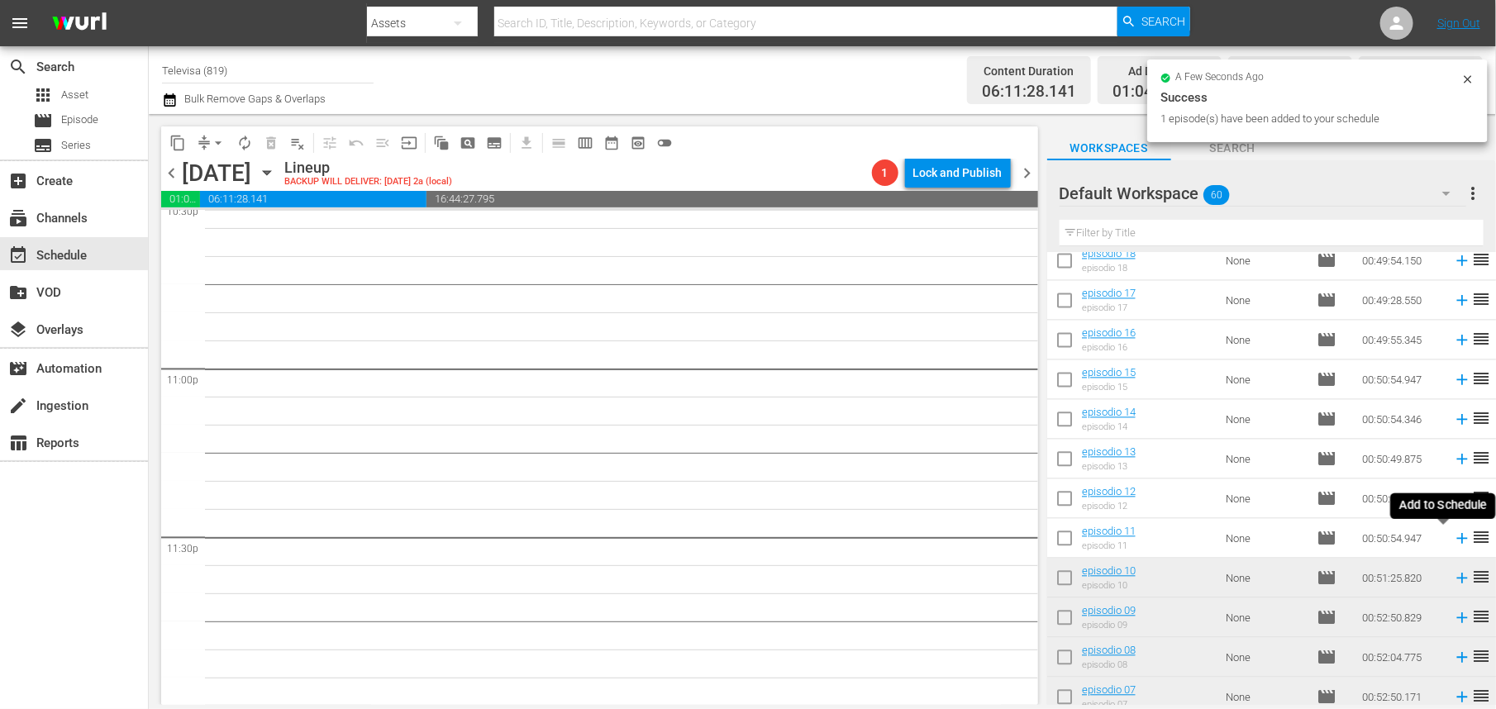
click at [1457, 539] on icon at bounding box center [1462, 539] width 11 height 11
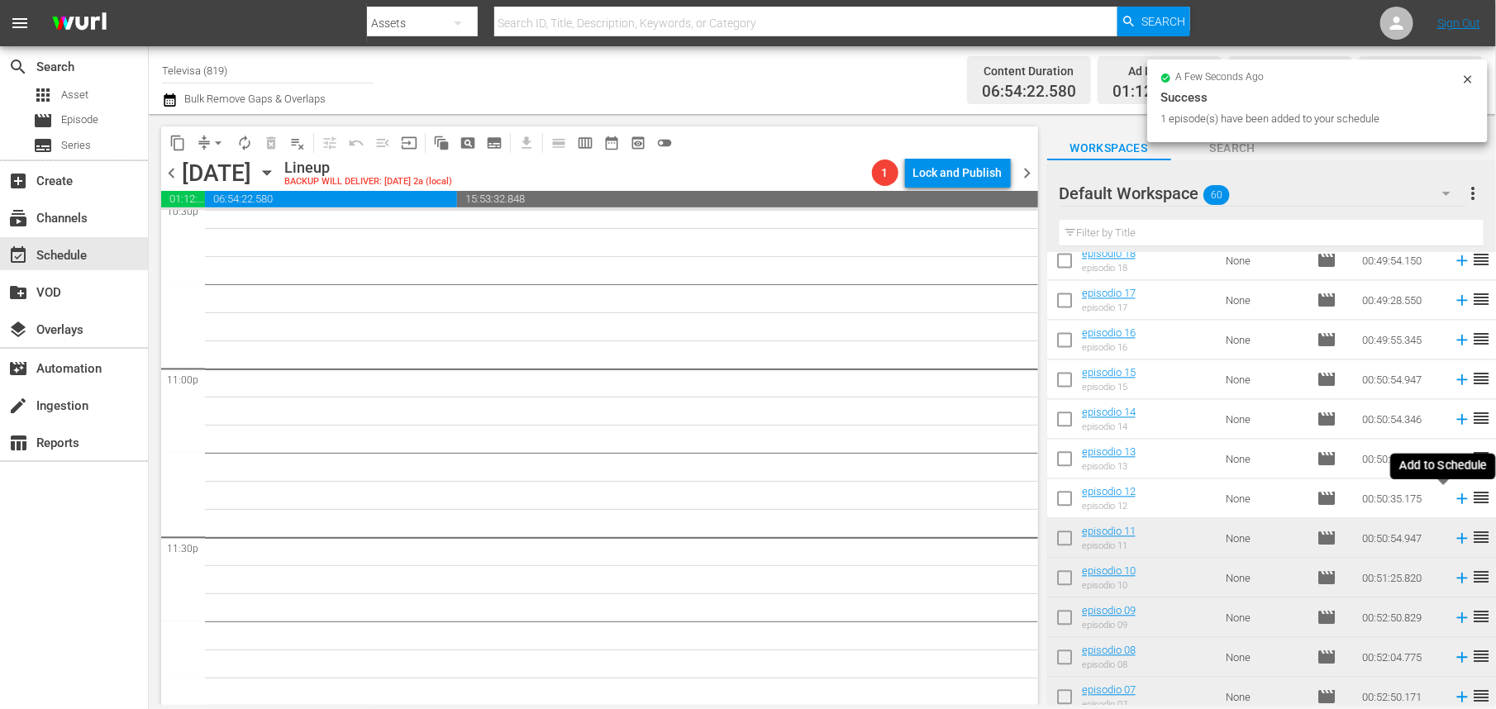
click at [1457, 501] on icon at bounding box center [1462, 499] width 11 height 11
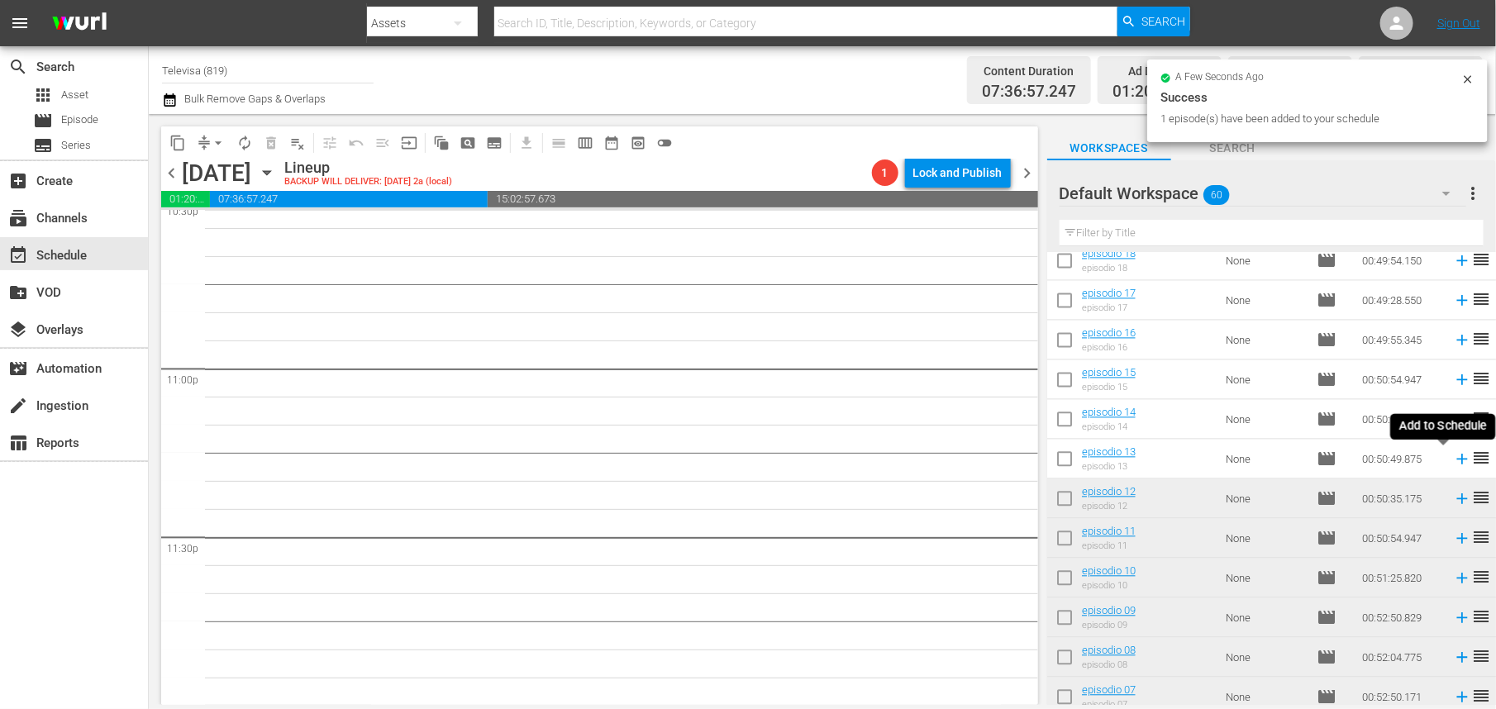
click at [1457, 460] on icon at bounding box center [1462, 460] width 11 height 11
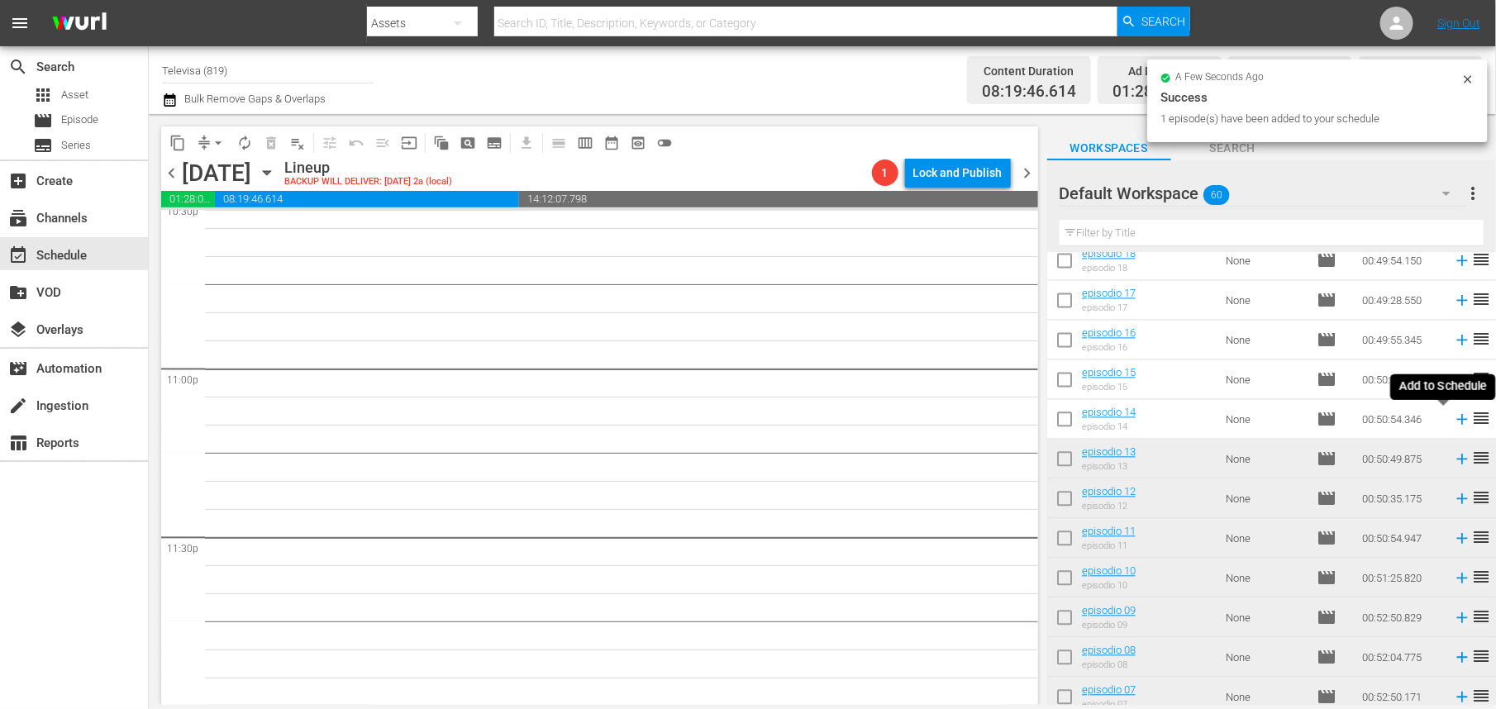
click at [1457, 418] on icon at bounding box center [1462, 420] width 11 height 11
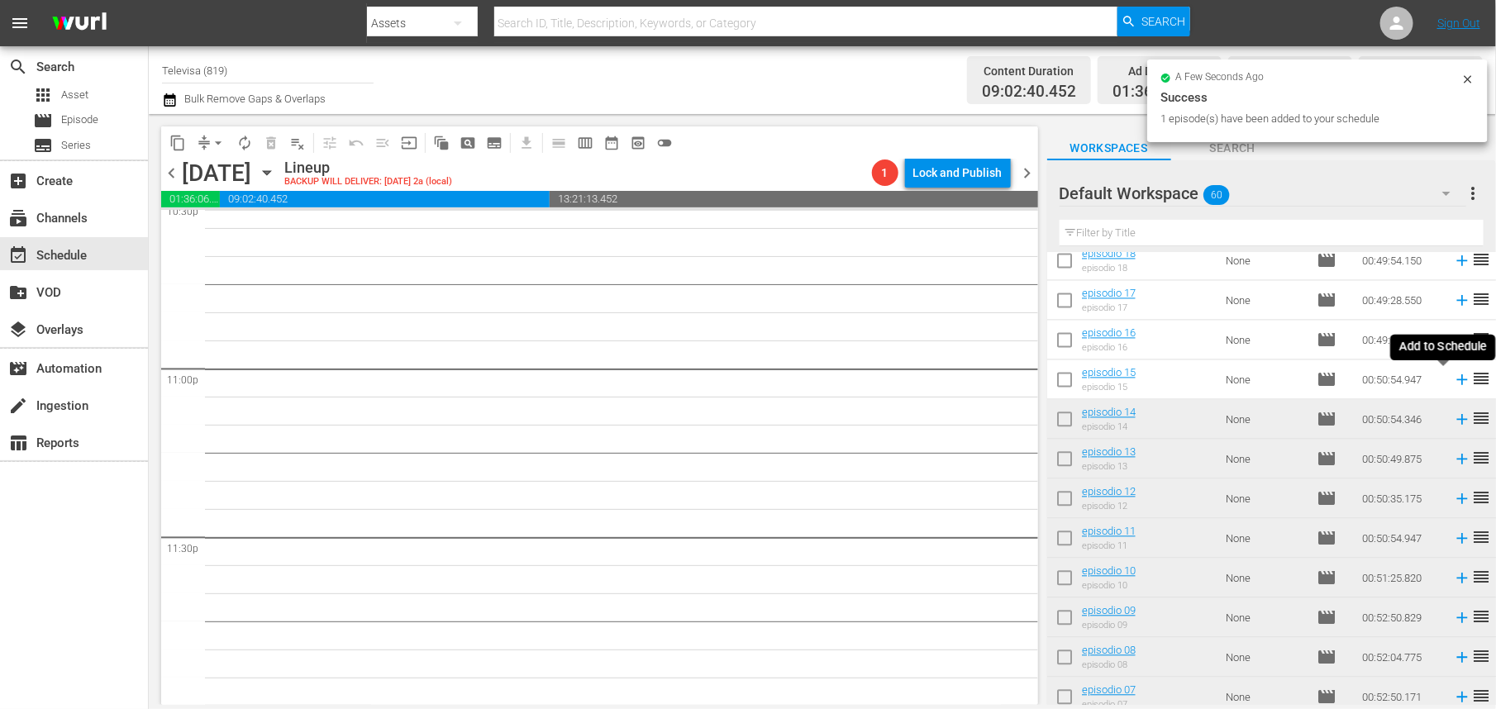
click at [1457, 380] on icon at bounding box center [1462, 380] width 11 height 11
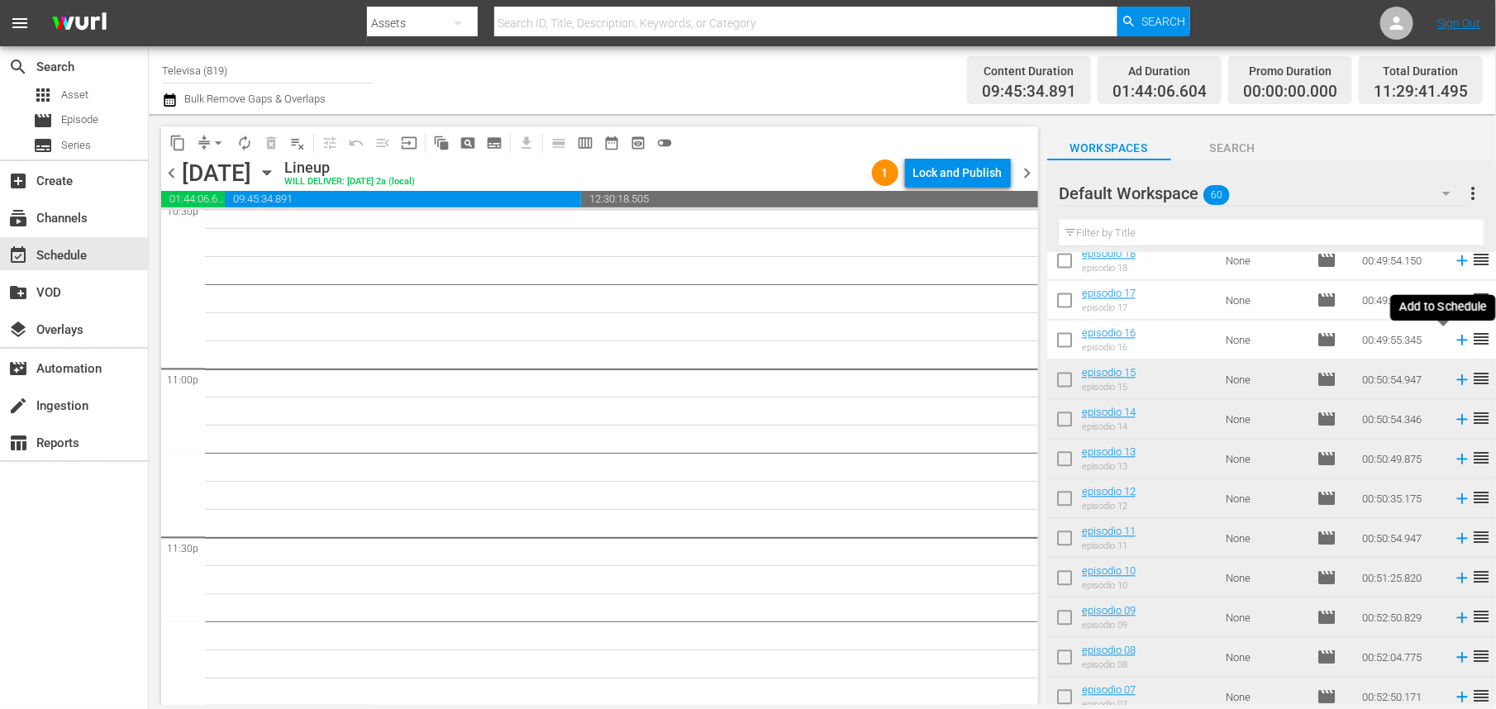
click at [1457, 341] on icon at bounding box center [1462, 341] width 11 height 11
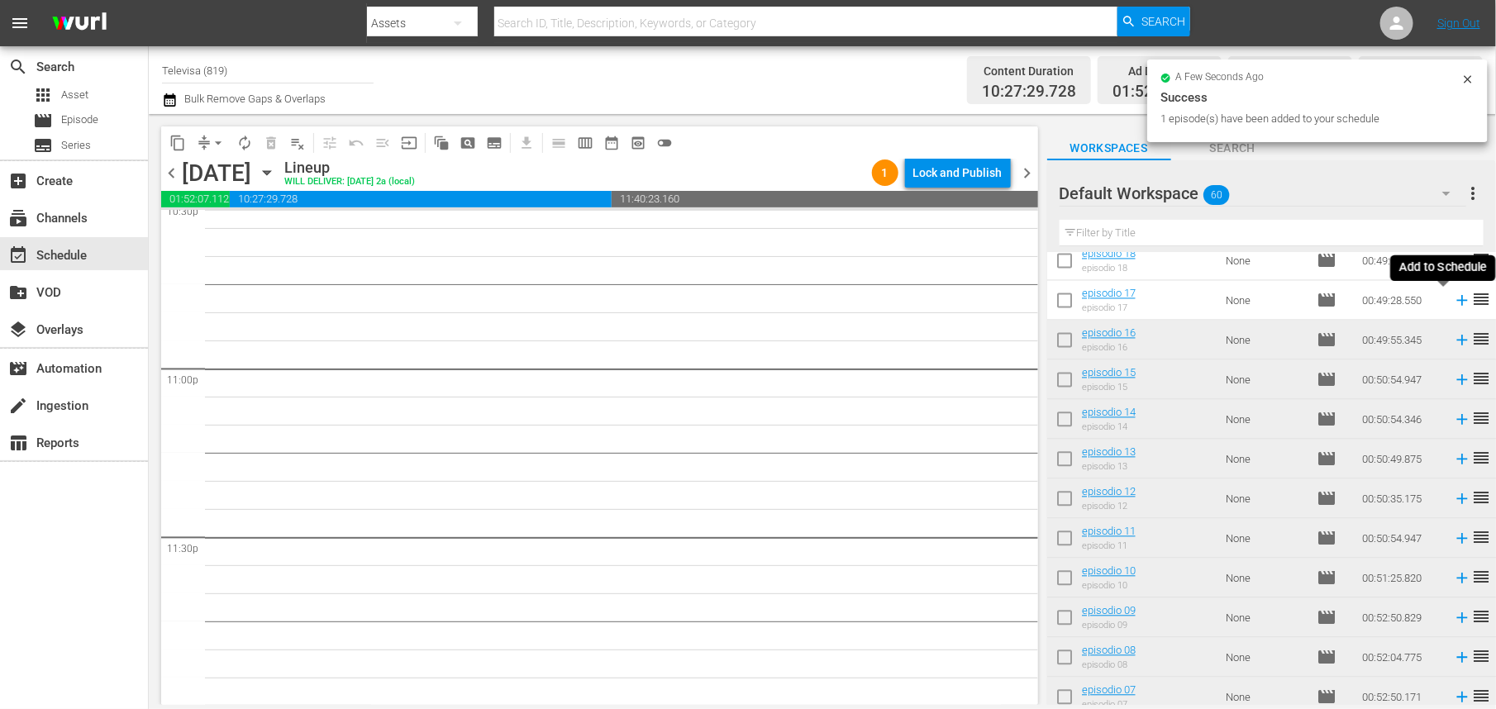
click at [1457, 303] on icon at bounding box center [1462, 301] width 11 height 11
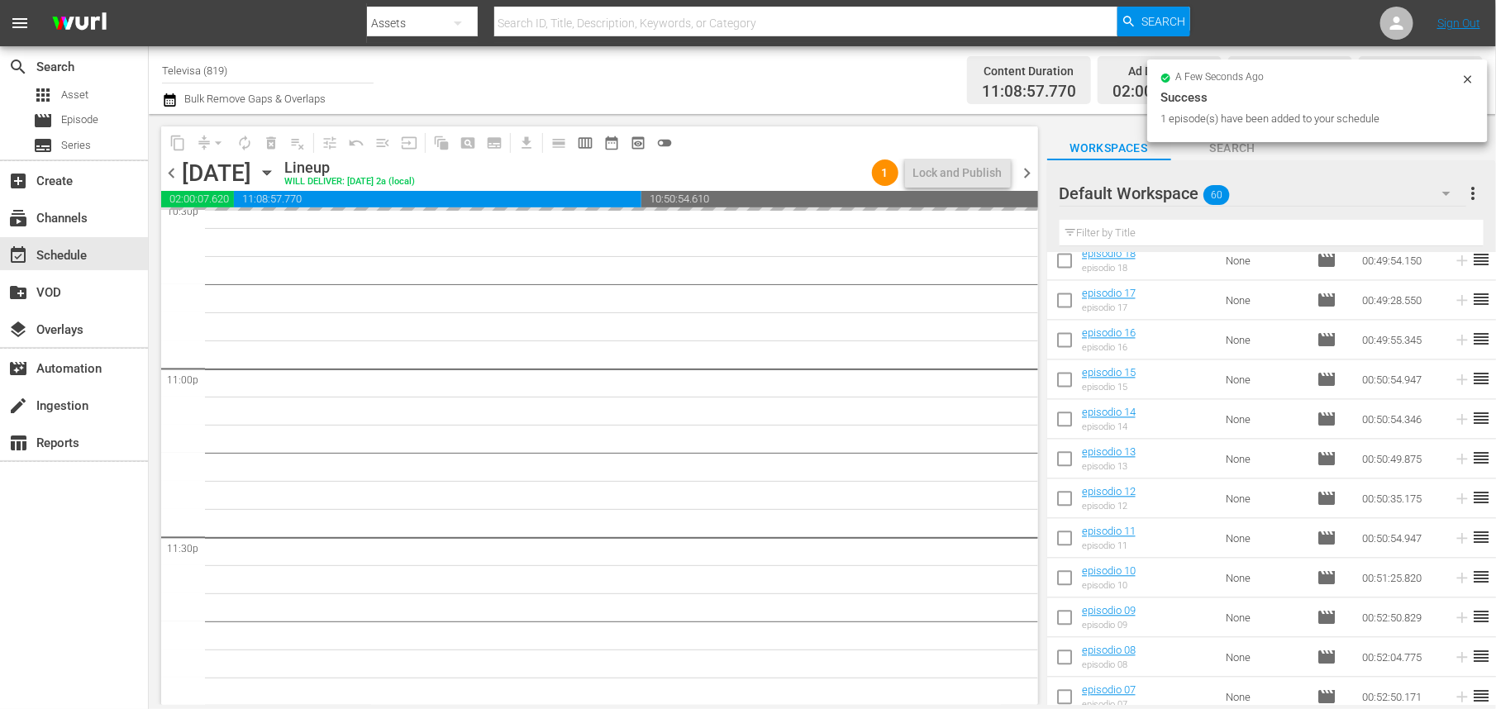
scroll to position [1595, 0]
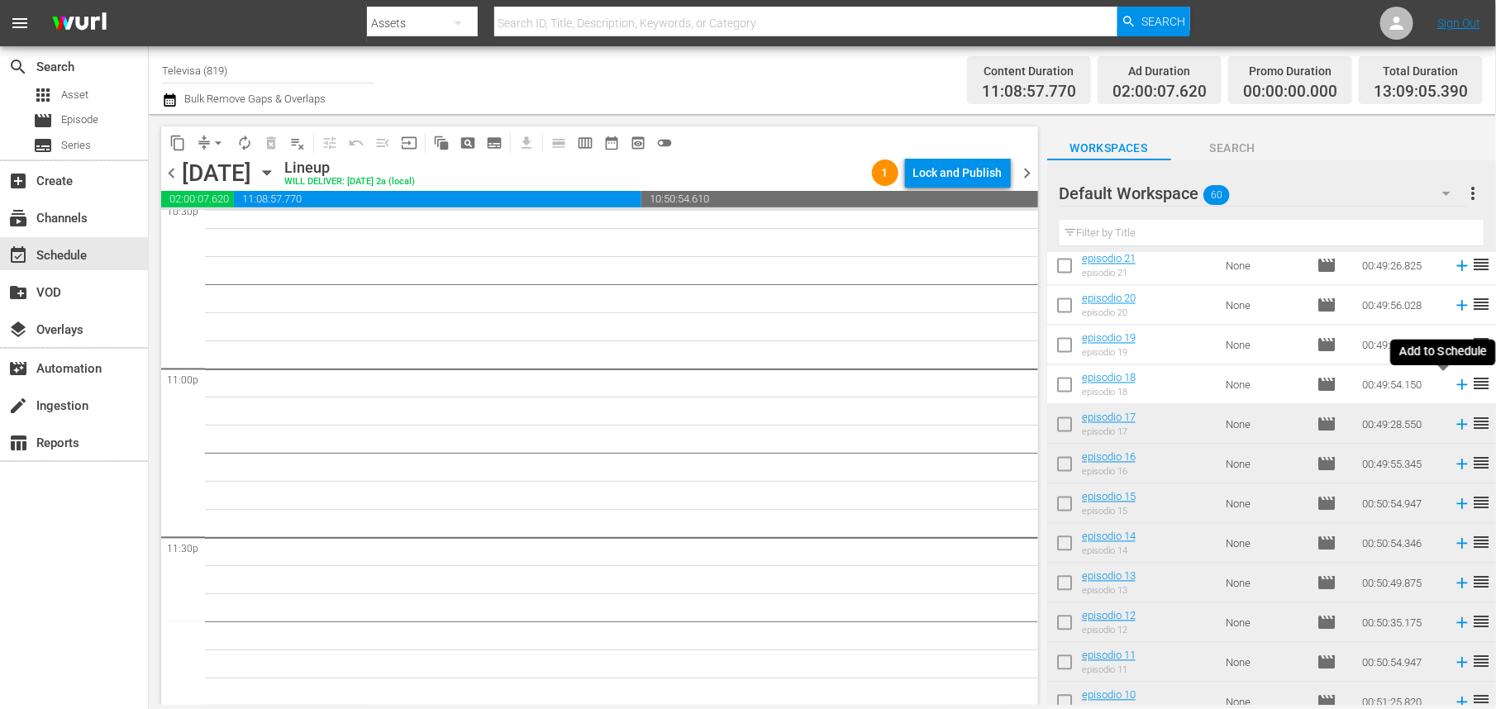
click at [1457, 387] on icon at bounding box center [1462, 385] width 11 height 11
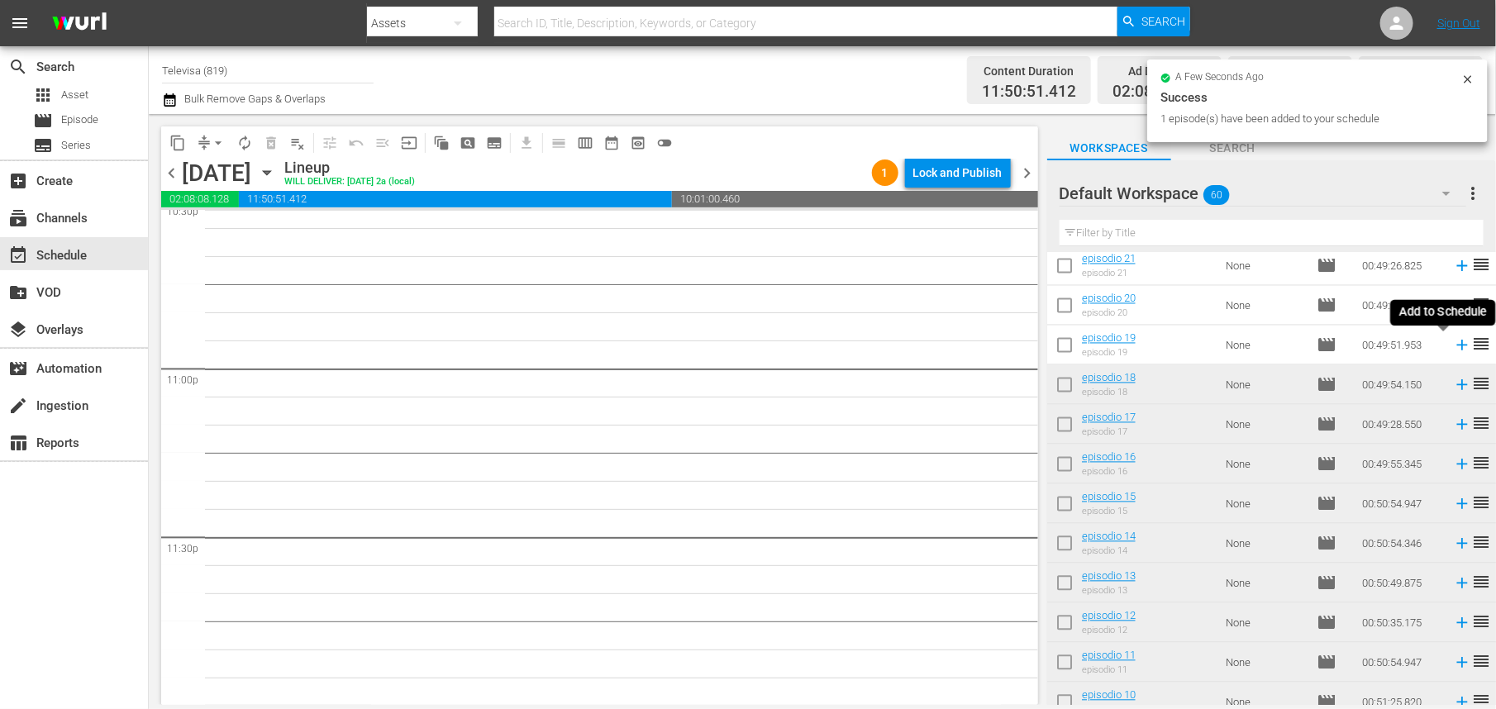
click at [1457, 345] on icon at bounding box center [1462, 346] width 11 height 11
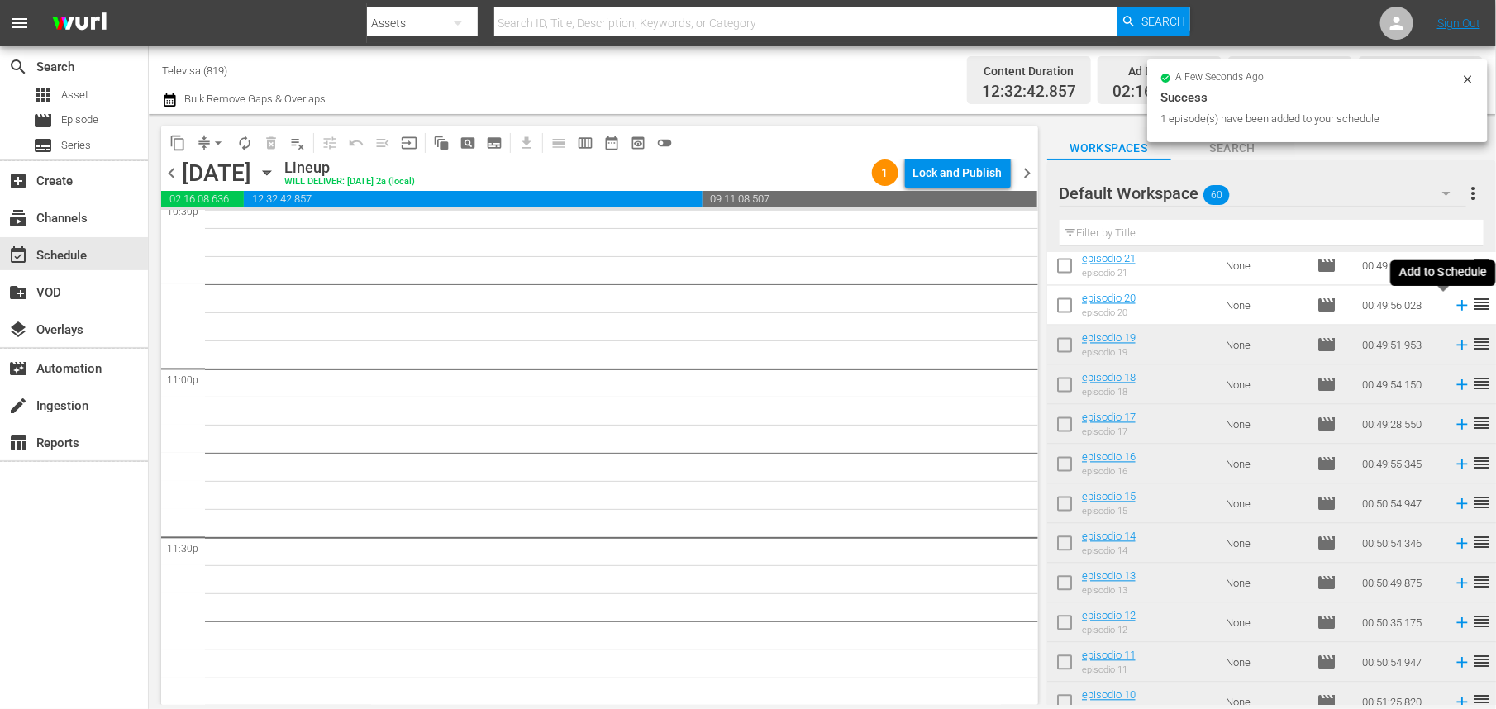
click at [1457, 306] on icon at bounding box center [1462, 306] width 11 height 11
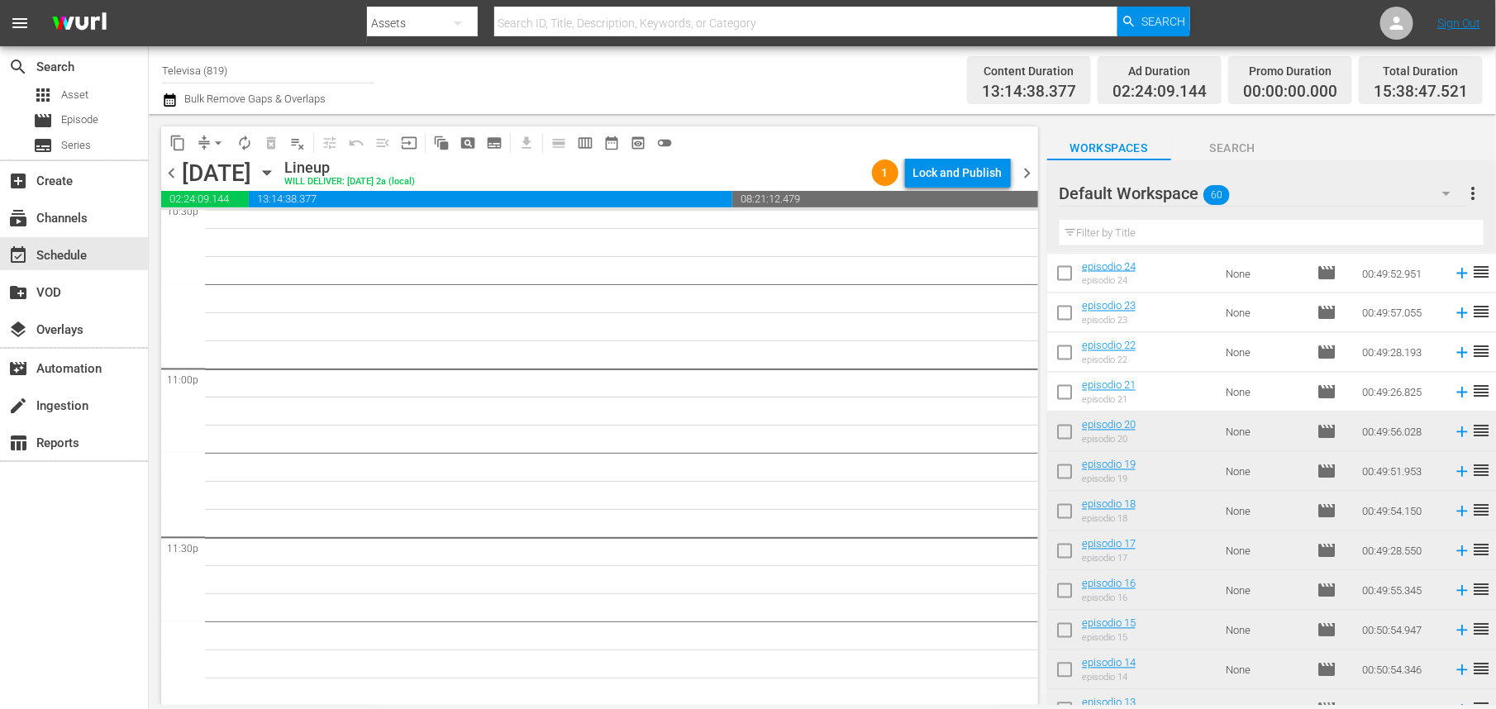
scroll to position [1347, 0]
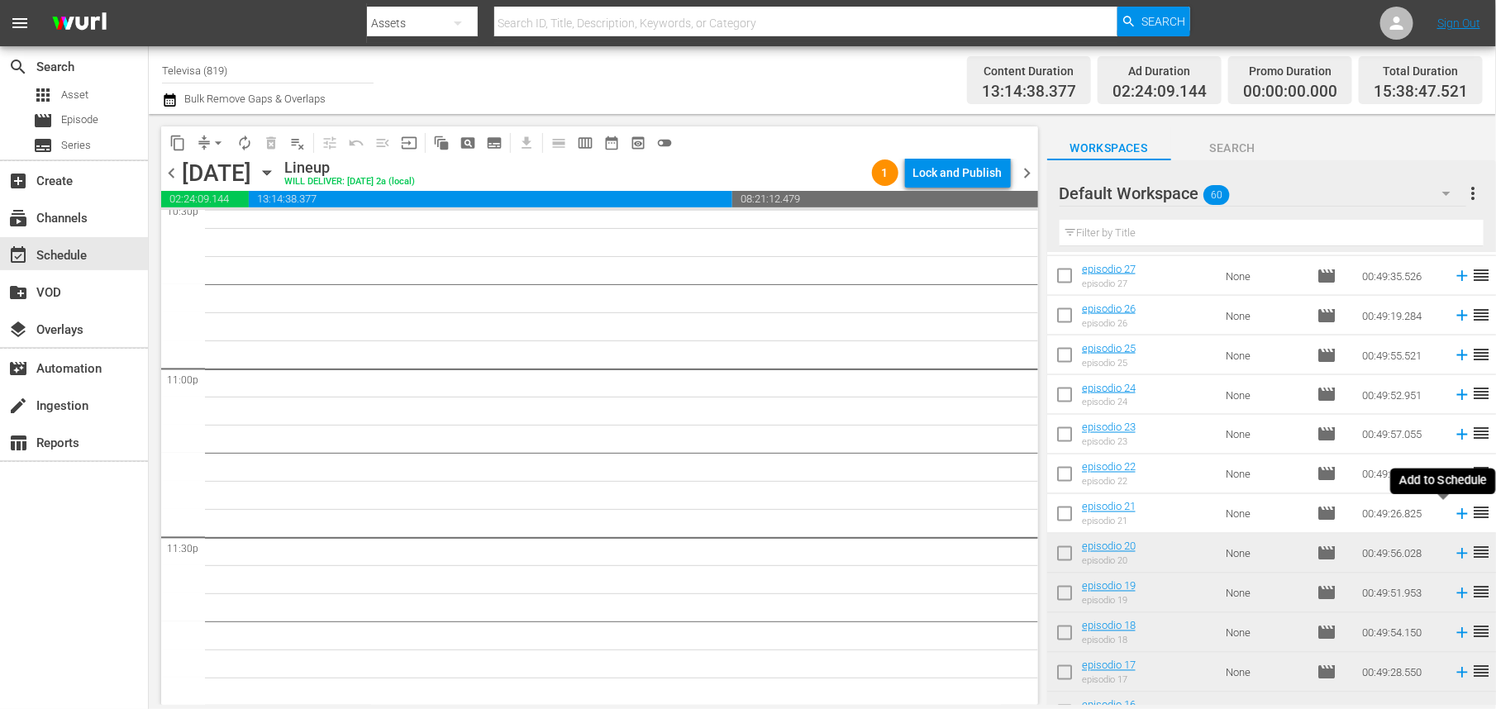
click at [1453, 513] on icon at bounding box center [1462, 514] width 18 height 18
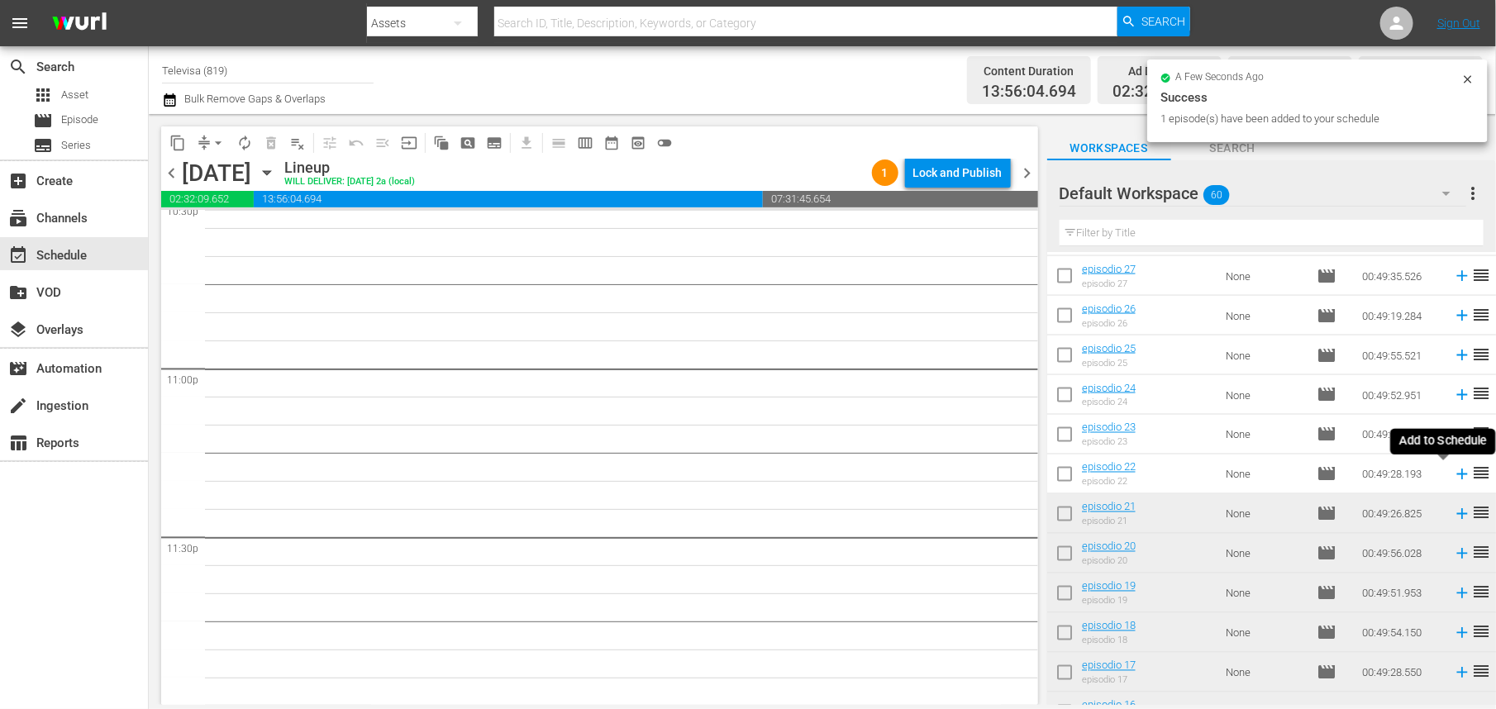
click at [1457, 475] on icon at bounding box center [1462, 475] width 11 height 11
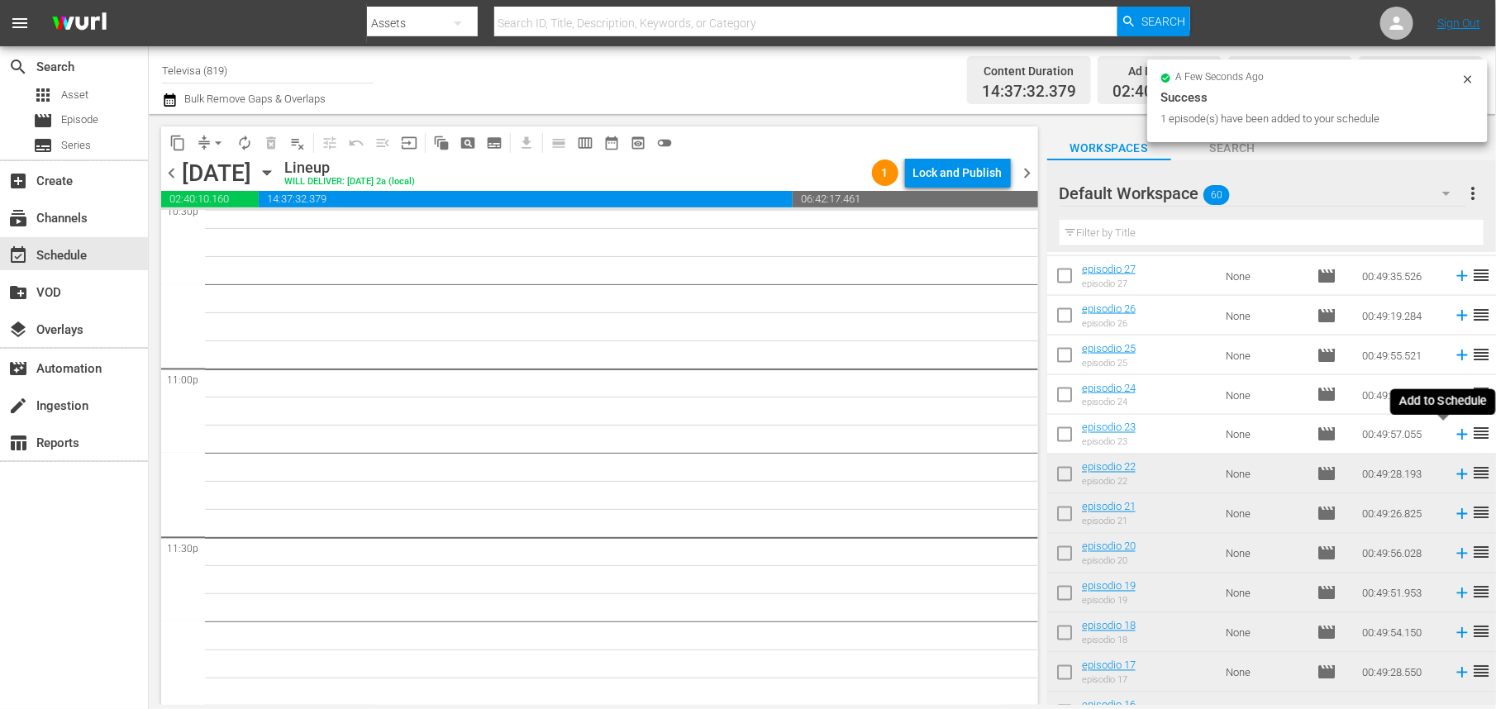
click at [1457, 435] on icon at bounding box center [1462, 435] width 11 height 11
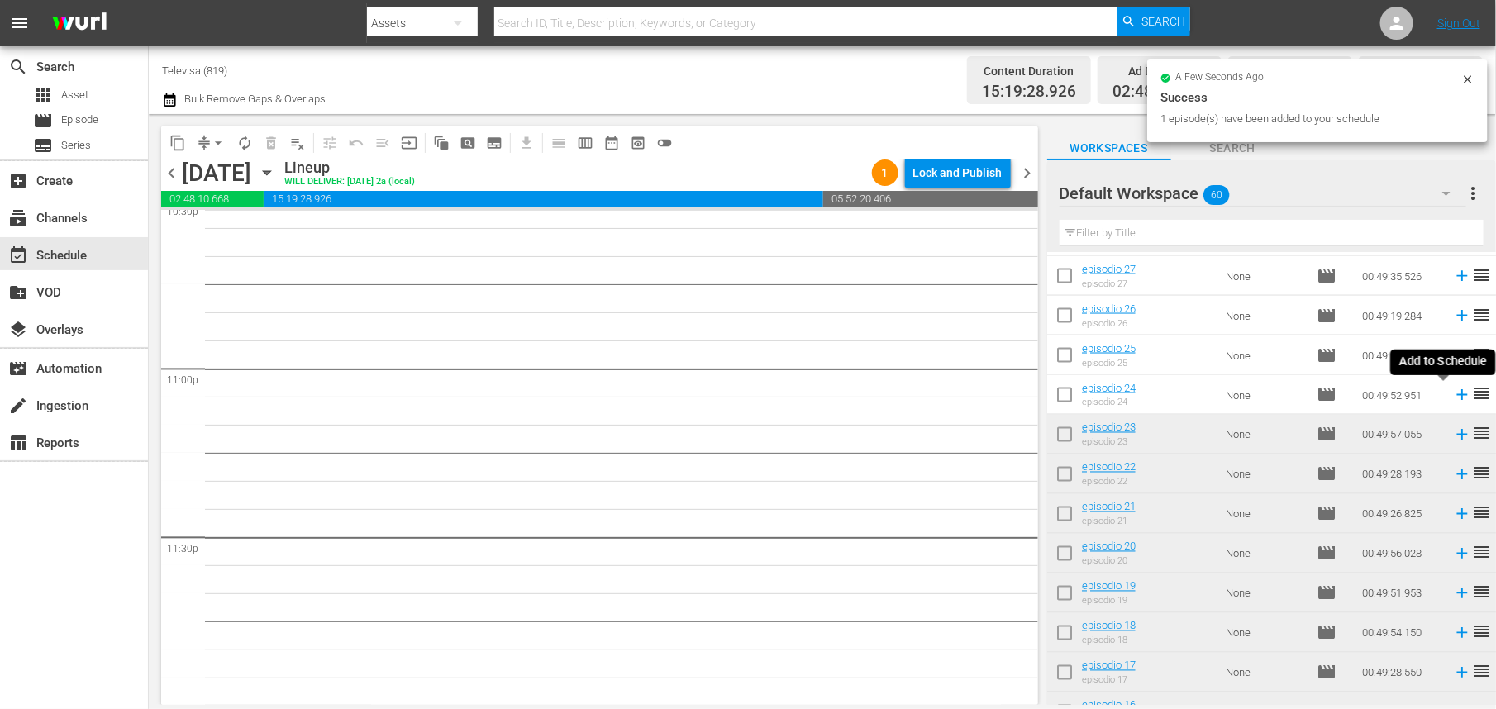
click at [1457, 394] on icon at bounding box center [1462, 395] width 11 height 11
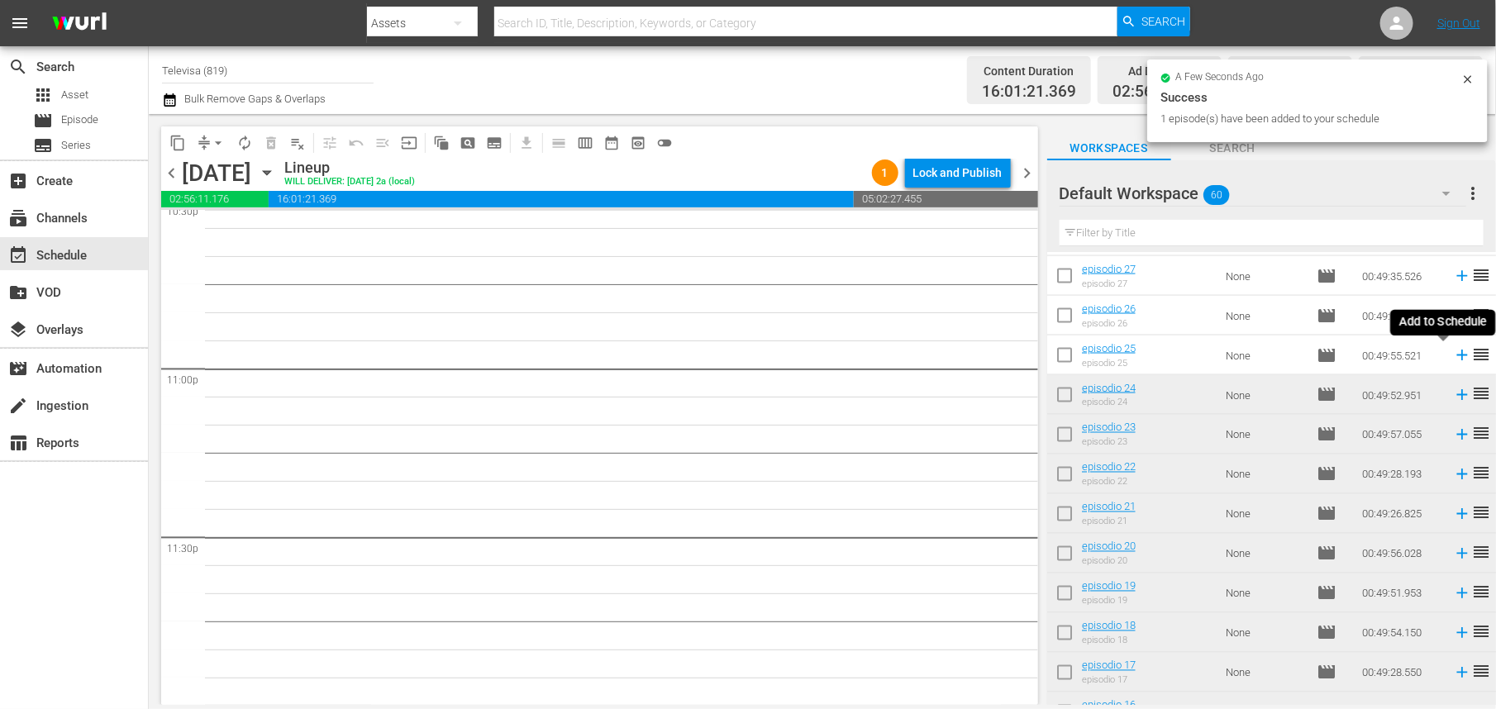
click at [1453, 352] on icon at bounding box center [1462, 355] width 18 height 18
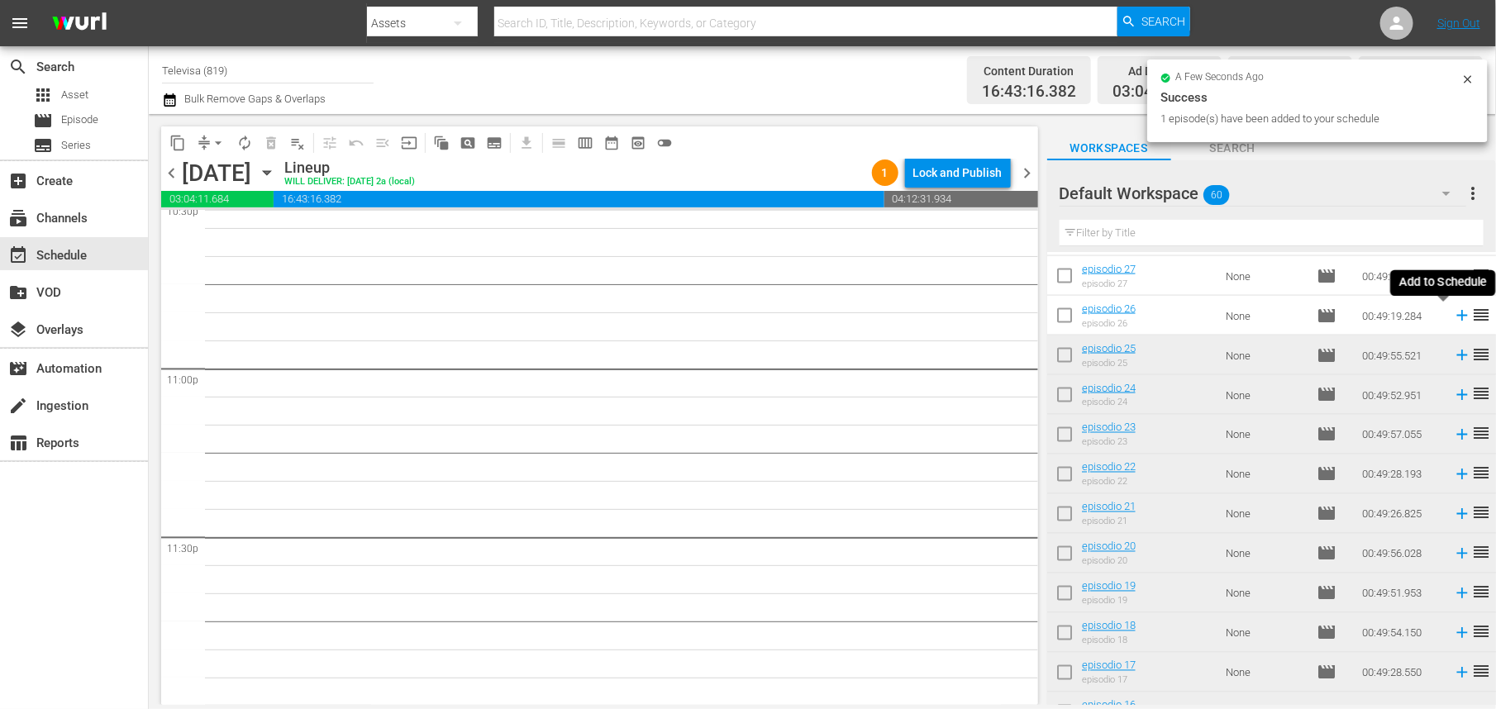
click at [1453, 315] on icon at bounding box center [1462, 316] width 18 height 18
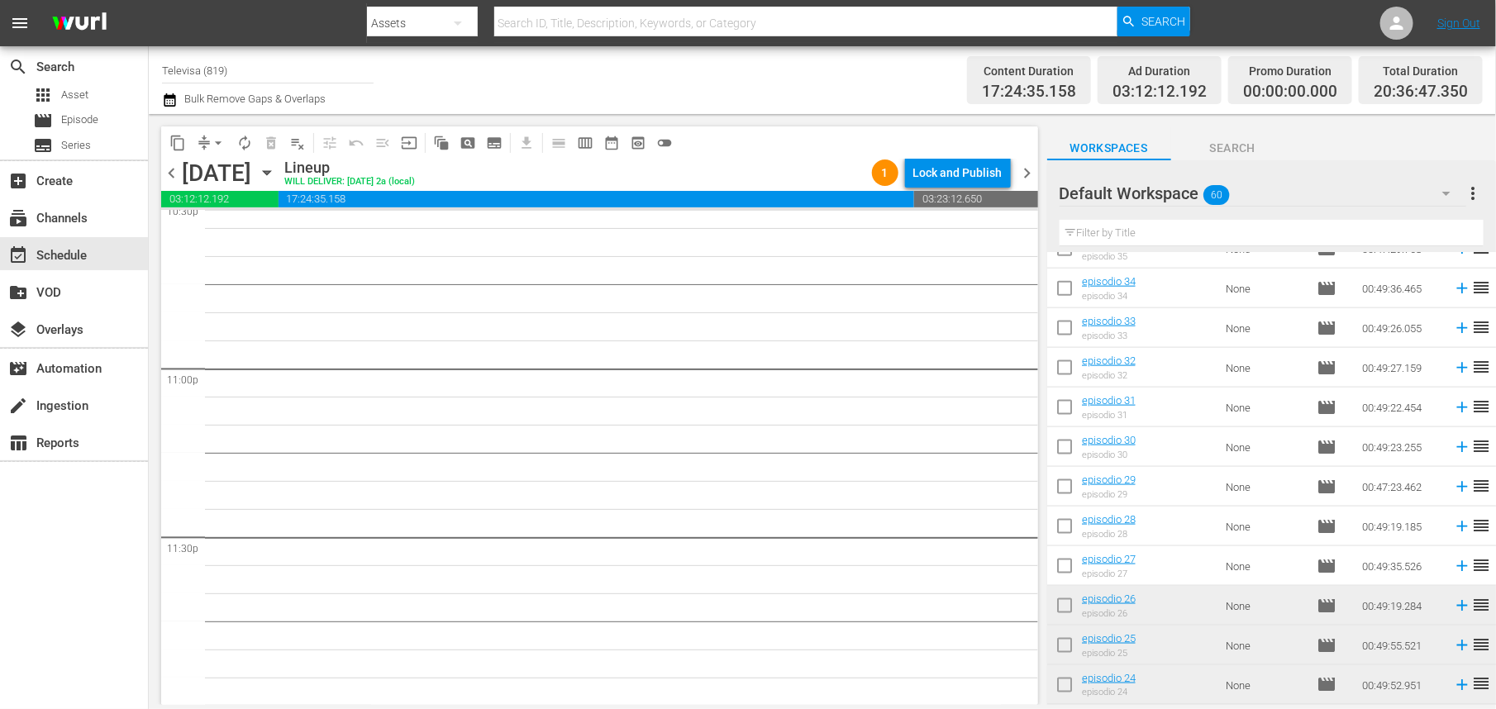
scroll to position [1099, 0]
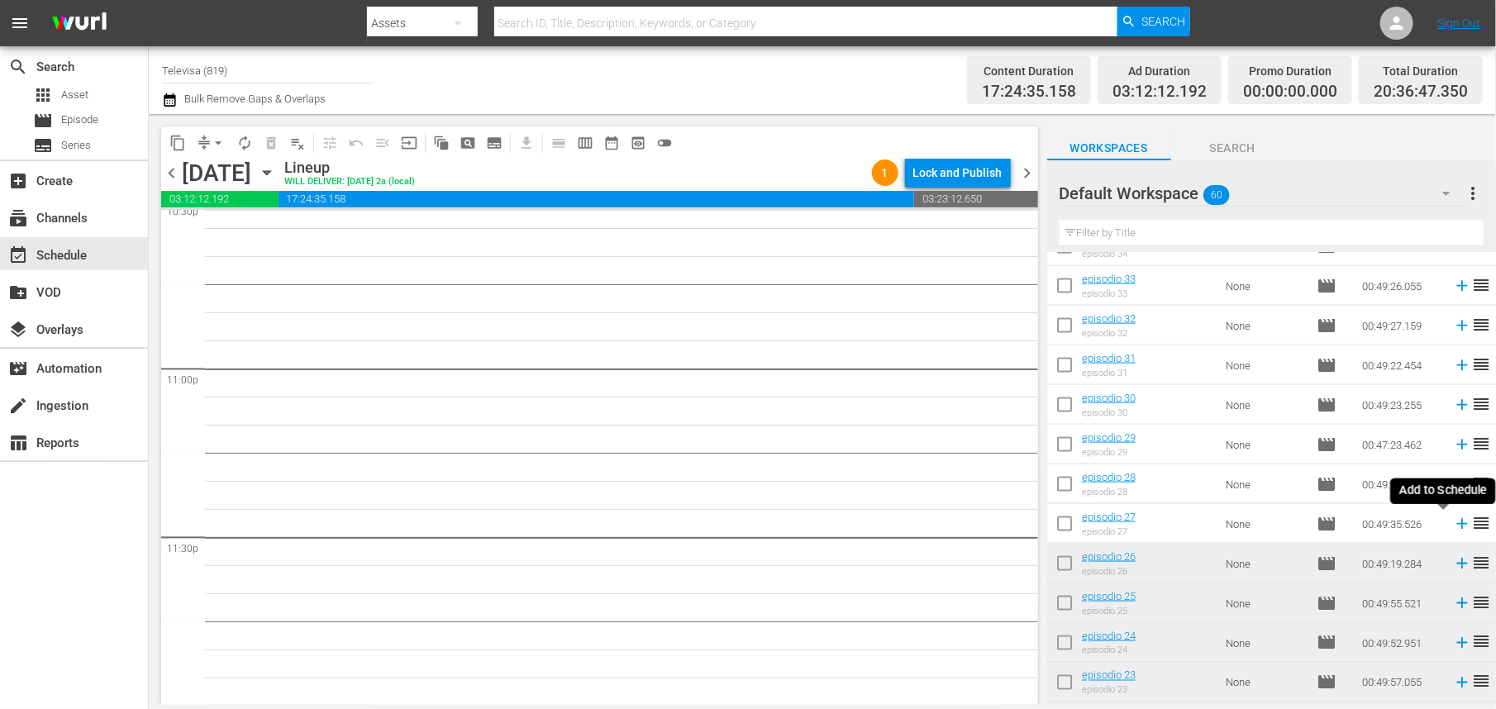
click at [1457, 524] on icon at bounding box center [1462, 524] width 11 height 11
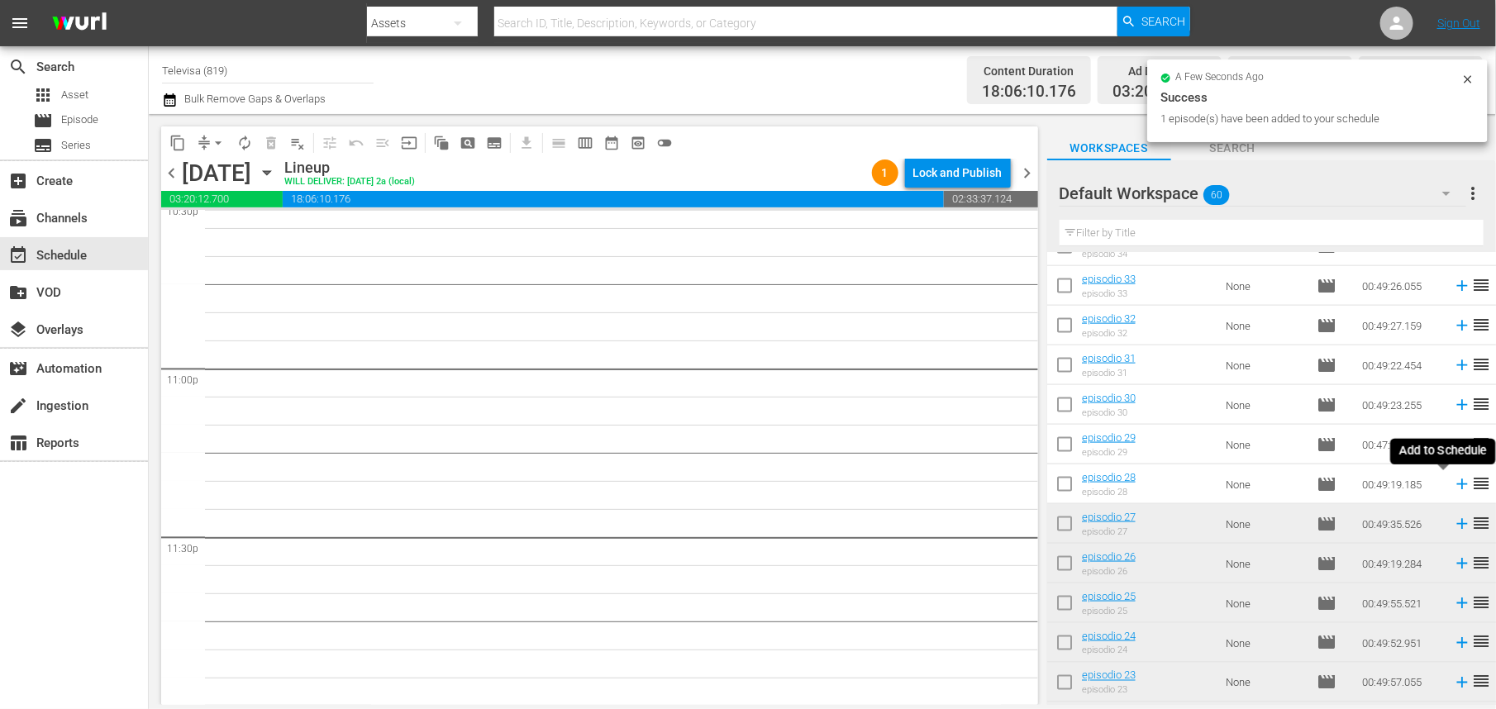
click at [1457, 486] on icon at bounding box center [1462, 485] width 11 height 11
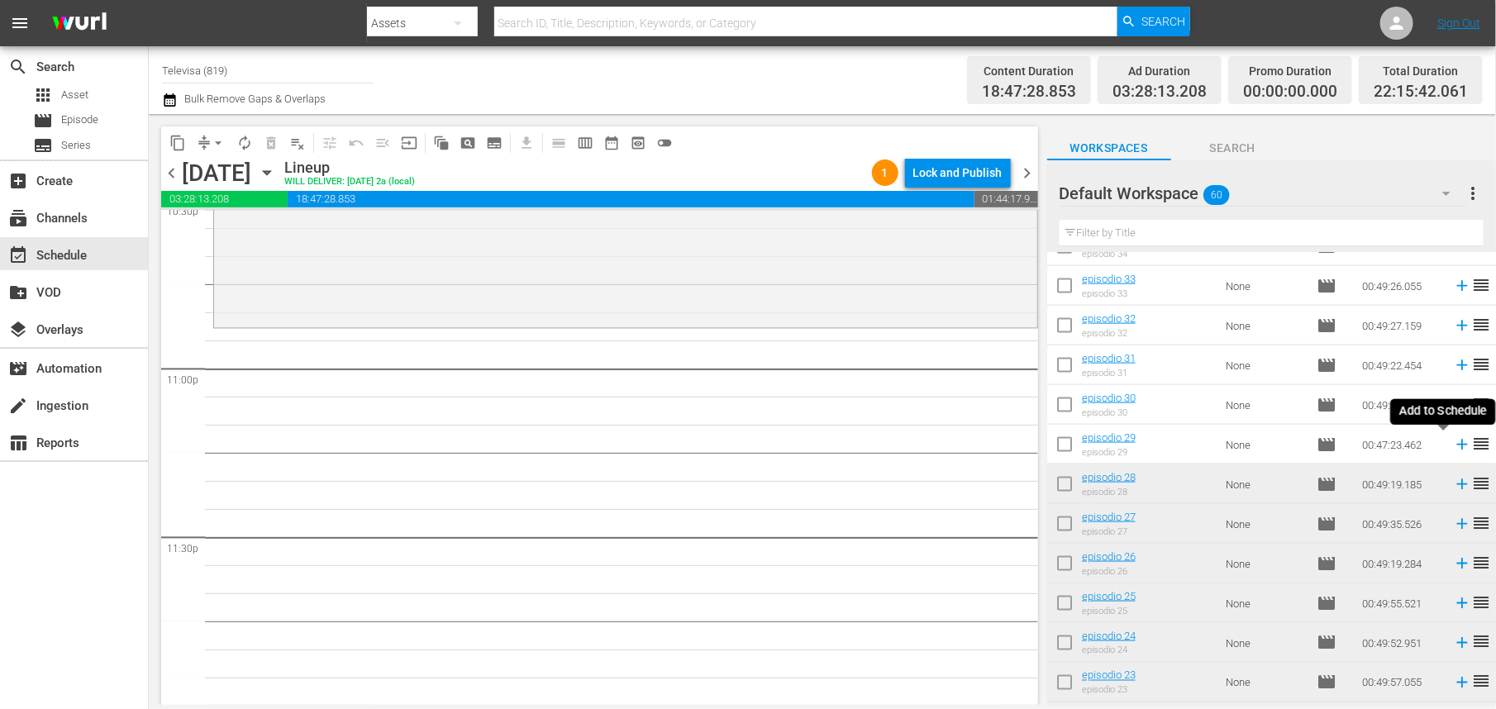
click at [1453, 446] on icon at bounding box center [1462, 445] width 18 height 18
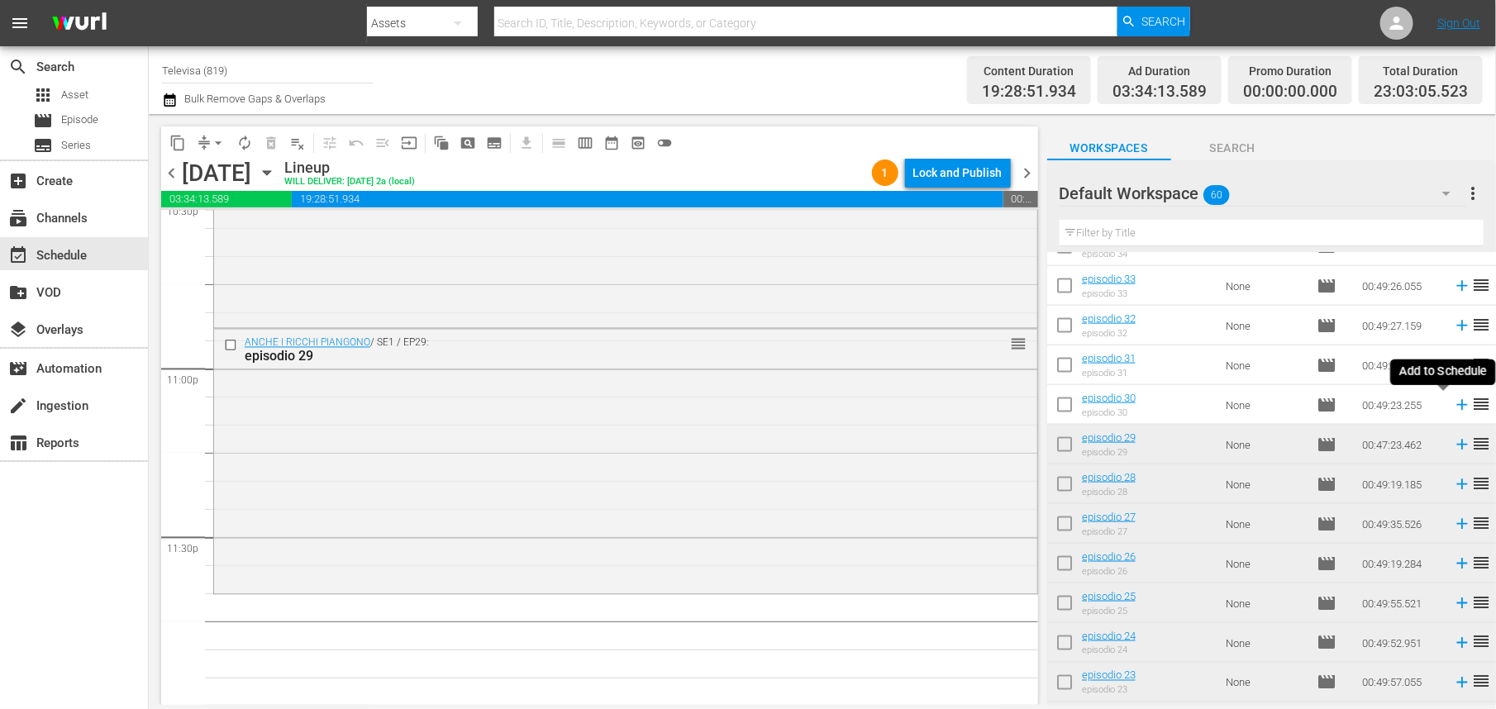
click at [1453, 407] on icon at bounding box center [1462, 405] width 18 height 18
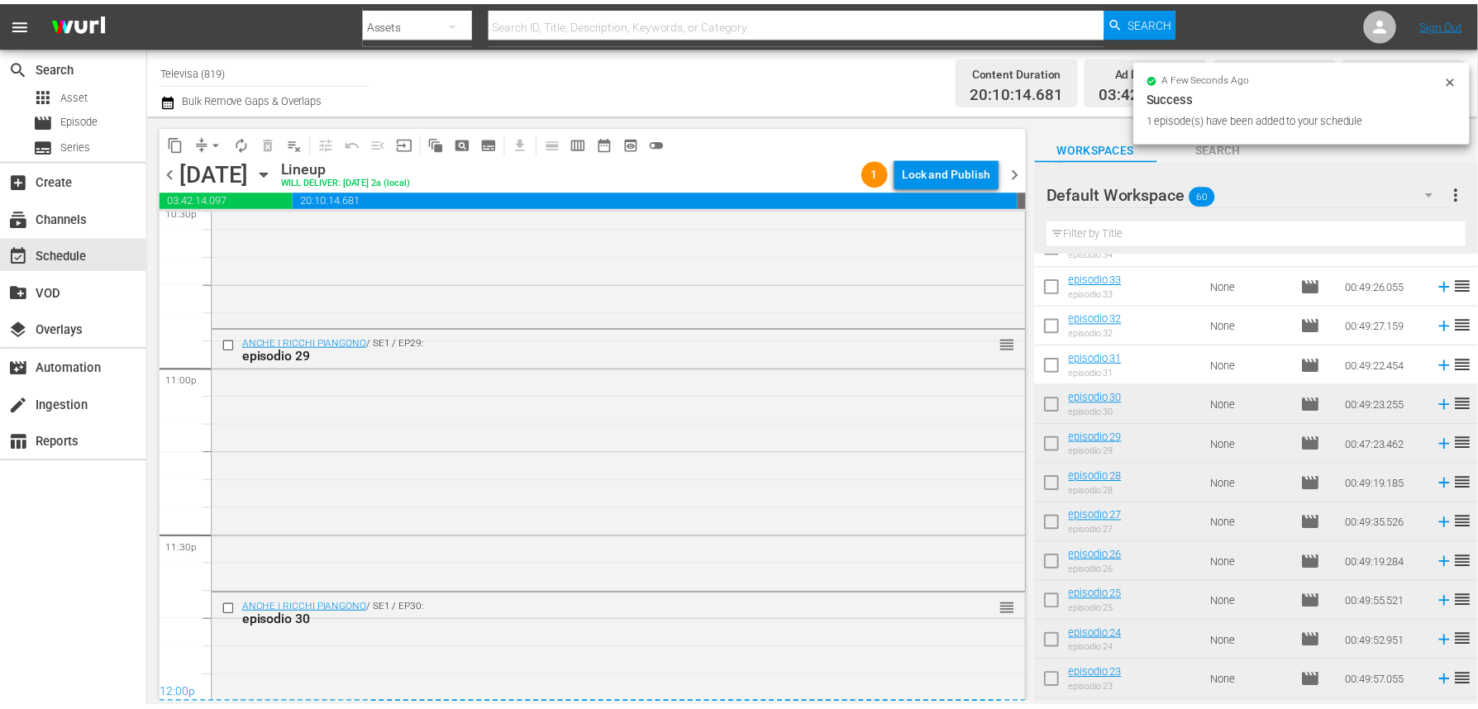
scroll to position [7768, 0]
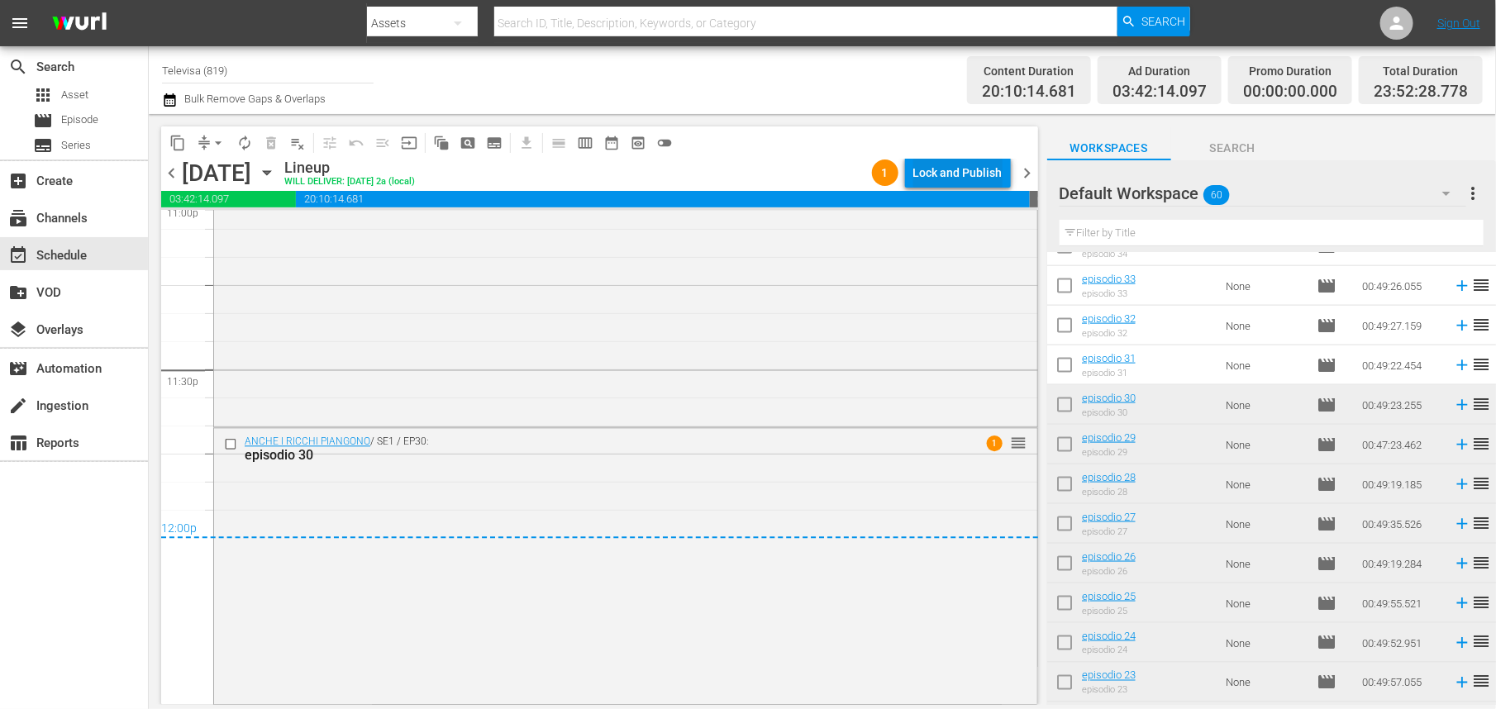
click at [960, 167] on div "Lock and Publish" at bounding box center [958, 173] width 89 height 30
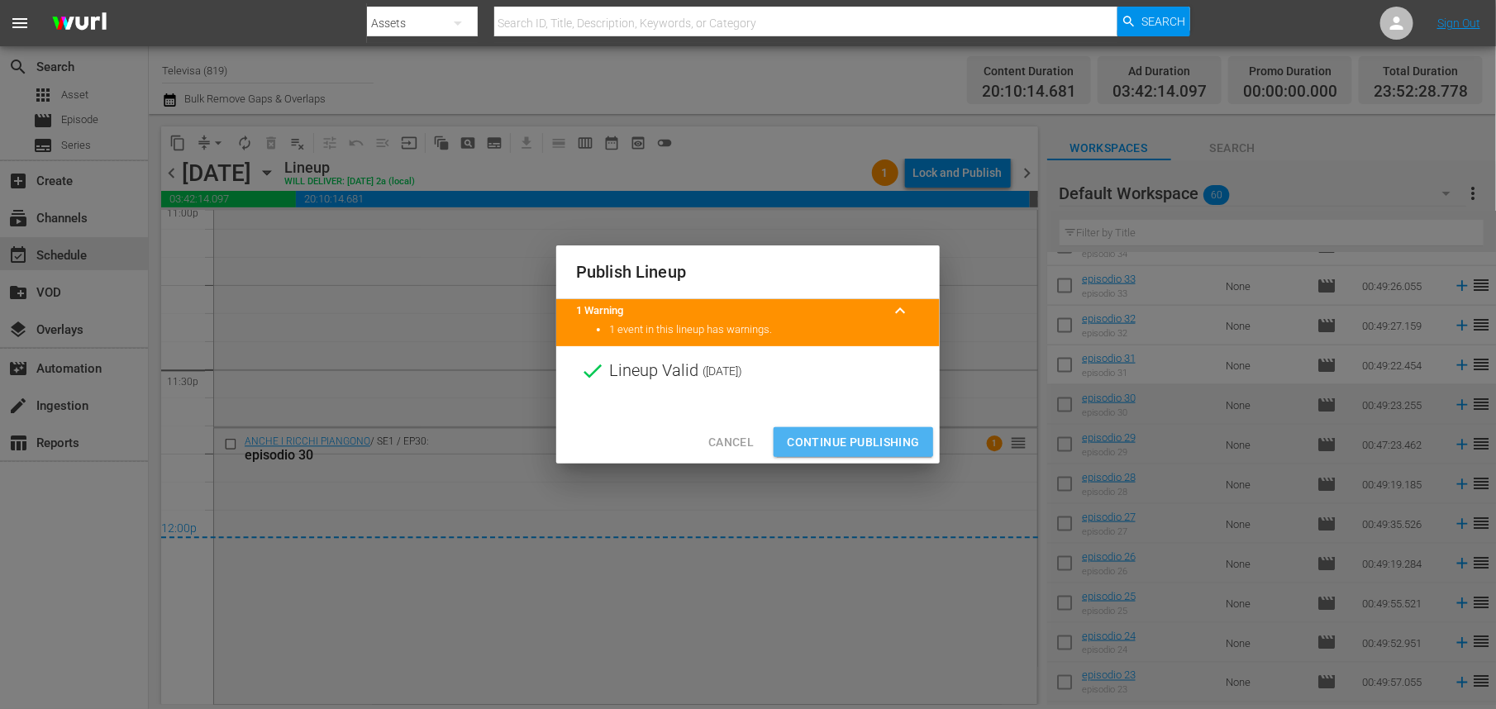
click at [829, 441] on span "Continue Publishing" at bounding box center [853, 442] width 133 height 21
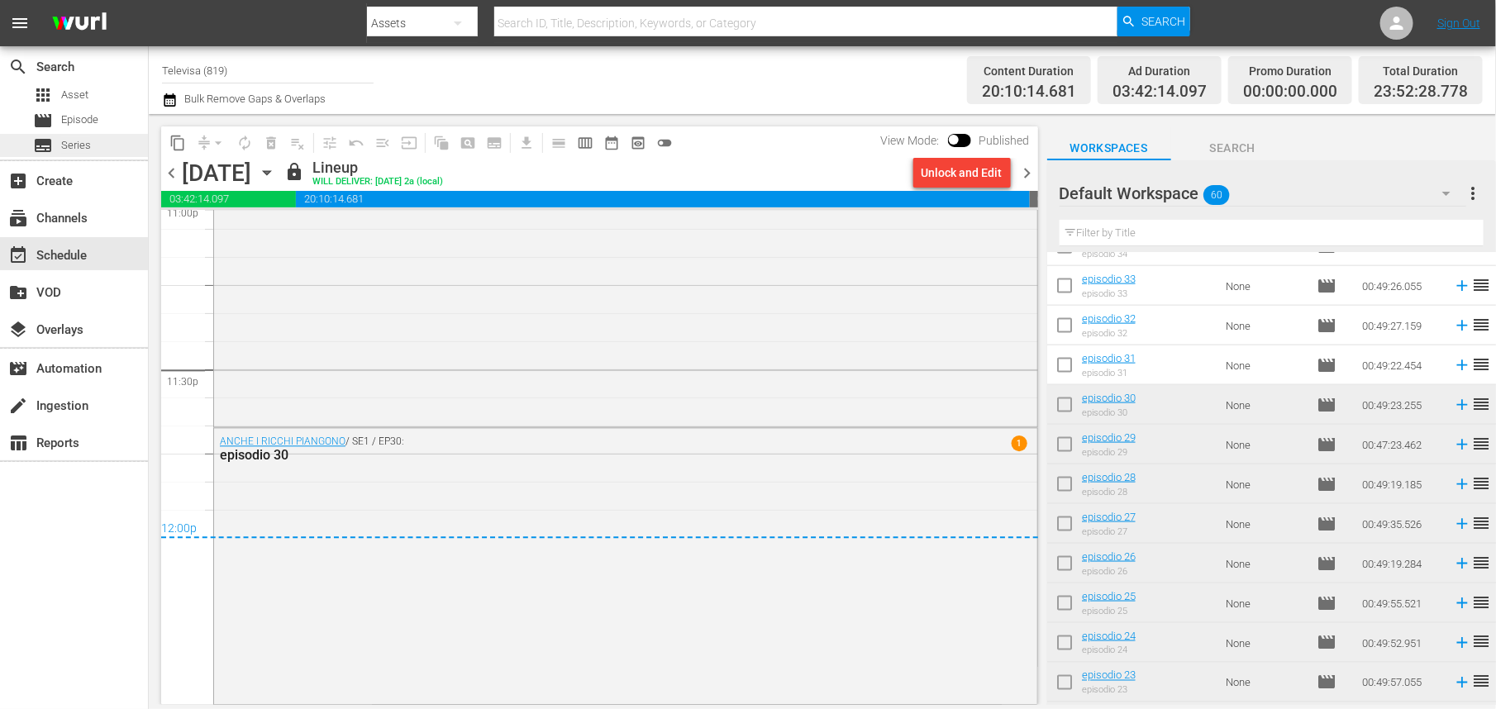
click at [77, 141] on span "Series" at bounding box center [76, 145] width 30 height 17
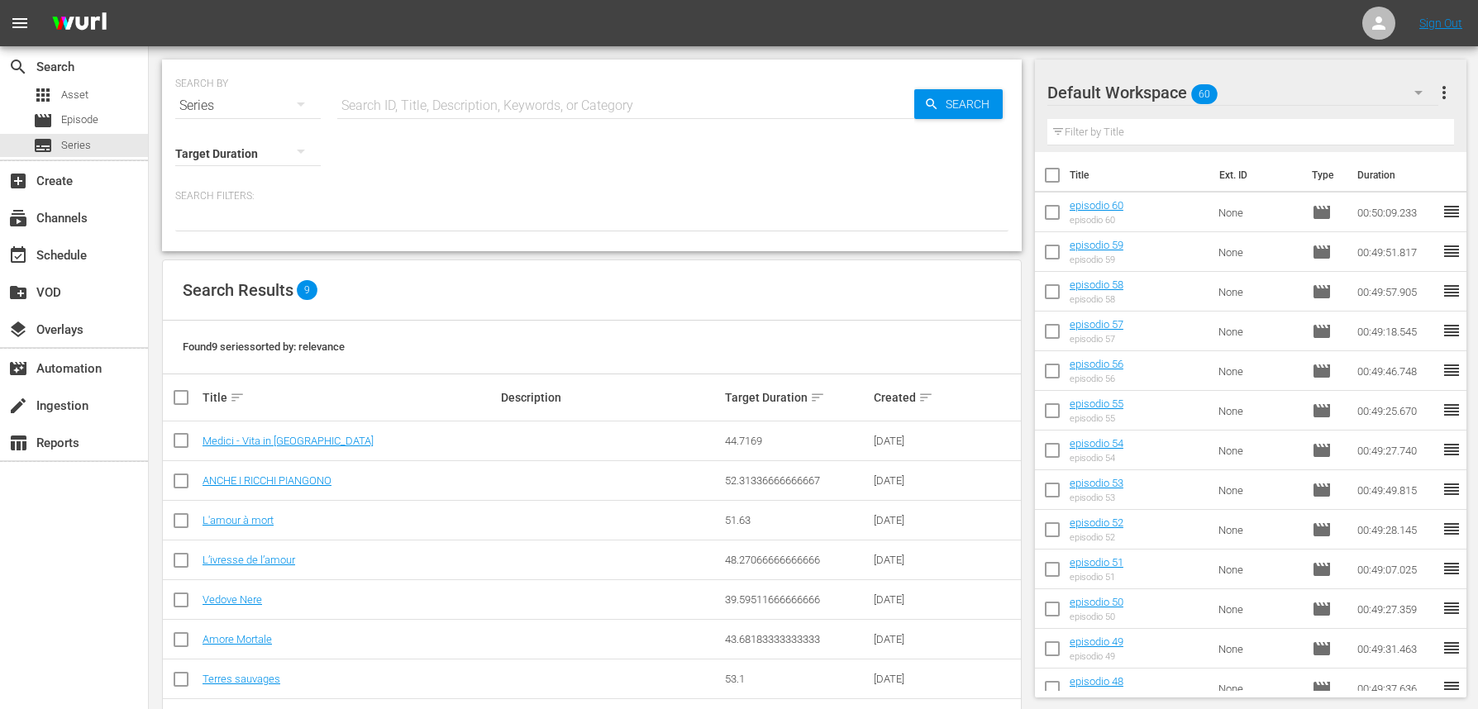
click at [1448, 98] on span "more_vert" at bounding box center [1444, 93] width 20 height 20
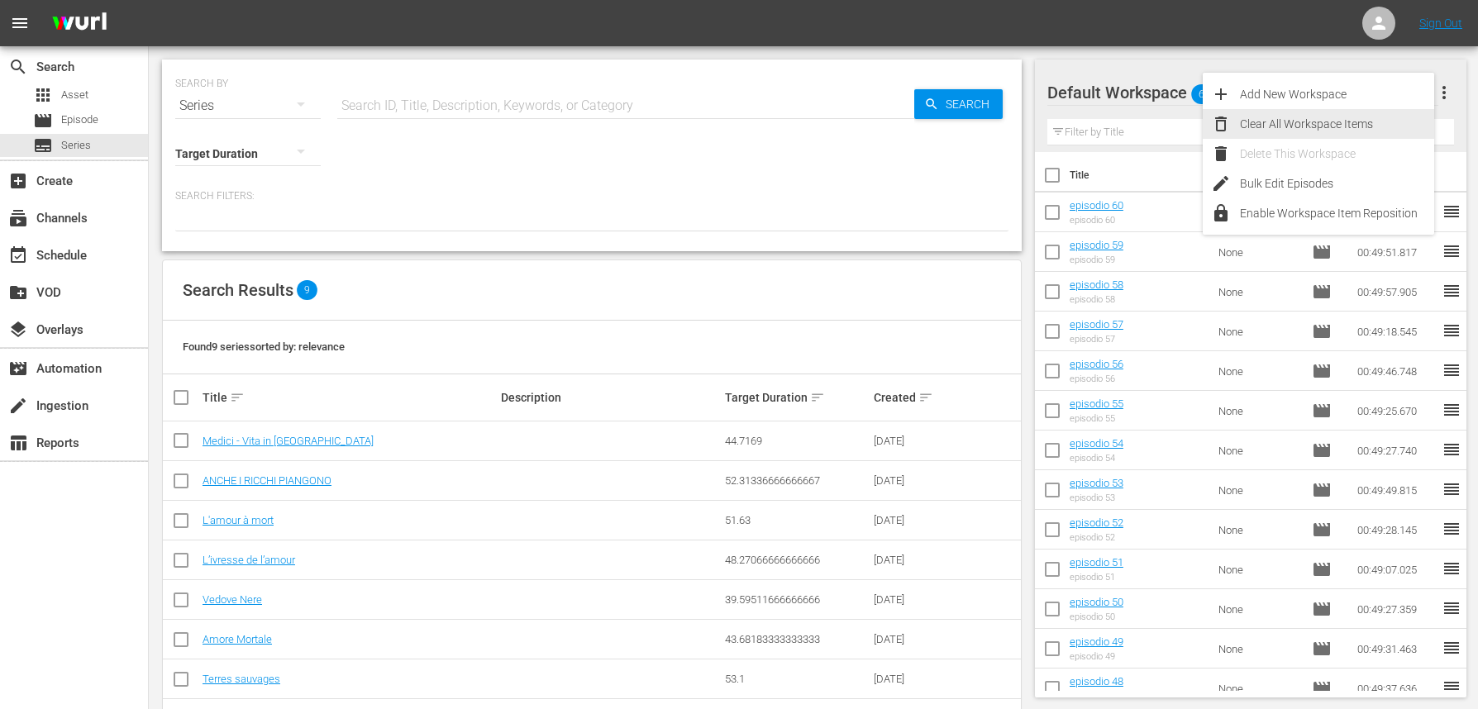
click at [1270, 124] on div "Clear All Workspace Items" at bounding box center [1337, 124] width 194 height 30
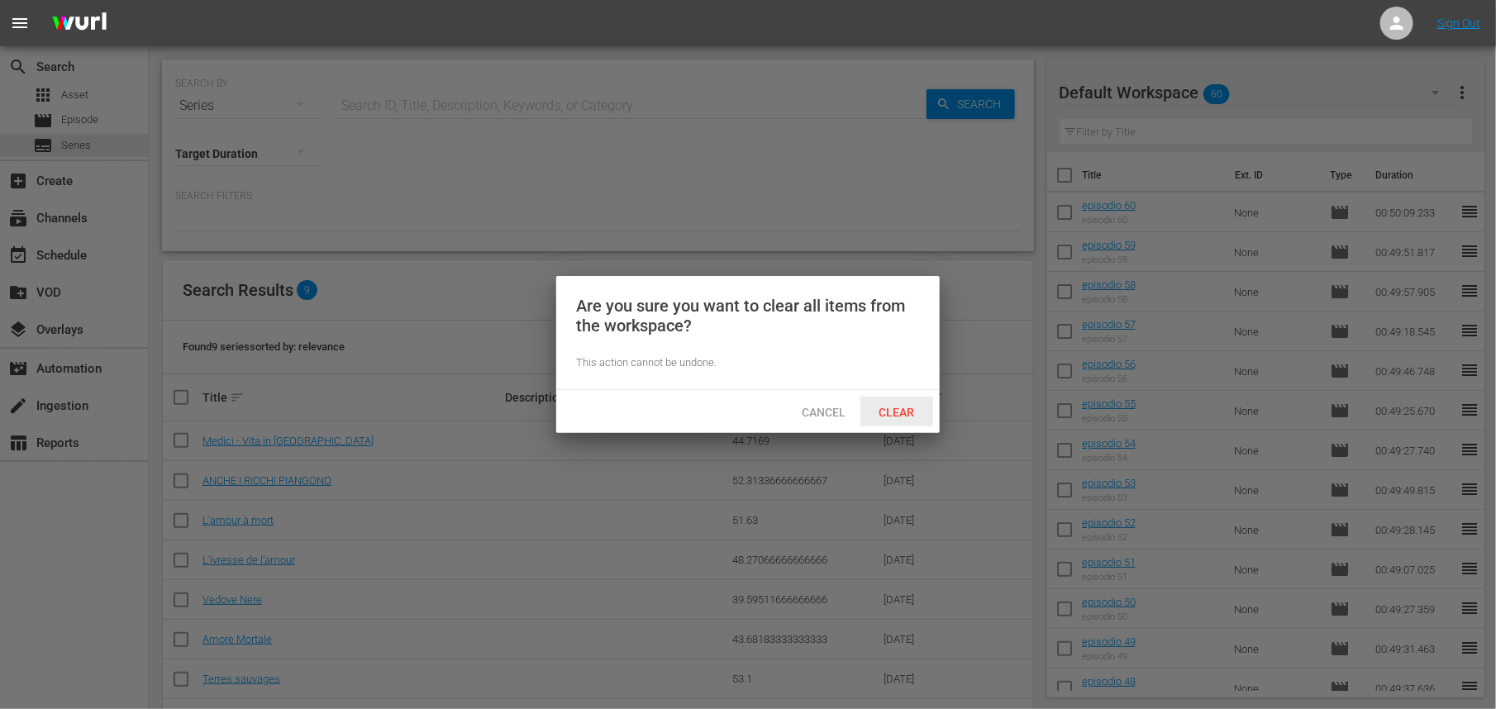
click at [906, 408] on span "Clear" at bounding box center [897, 412] width 62 height 13
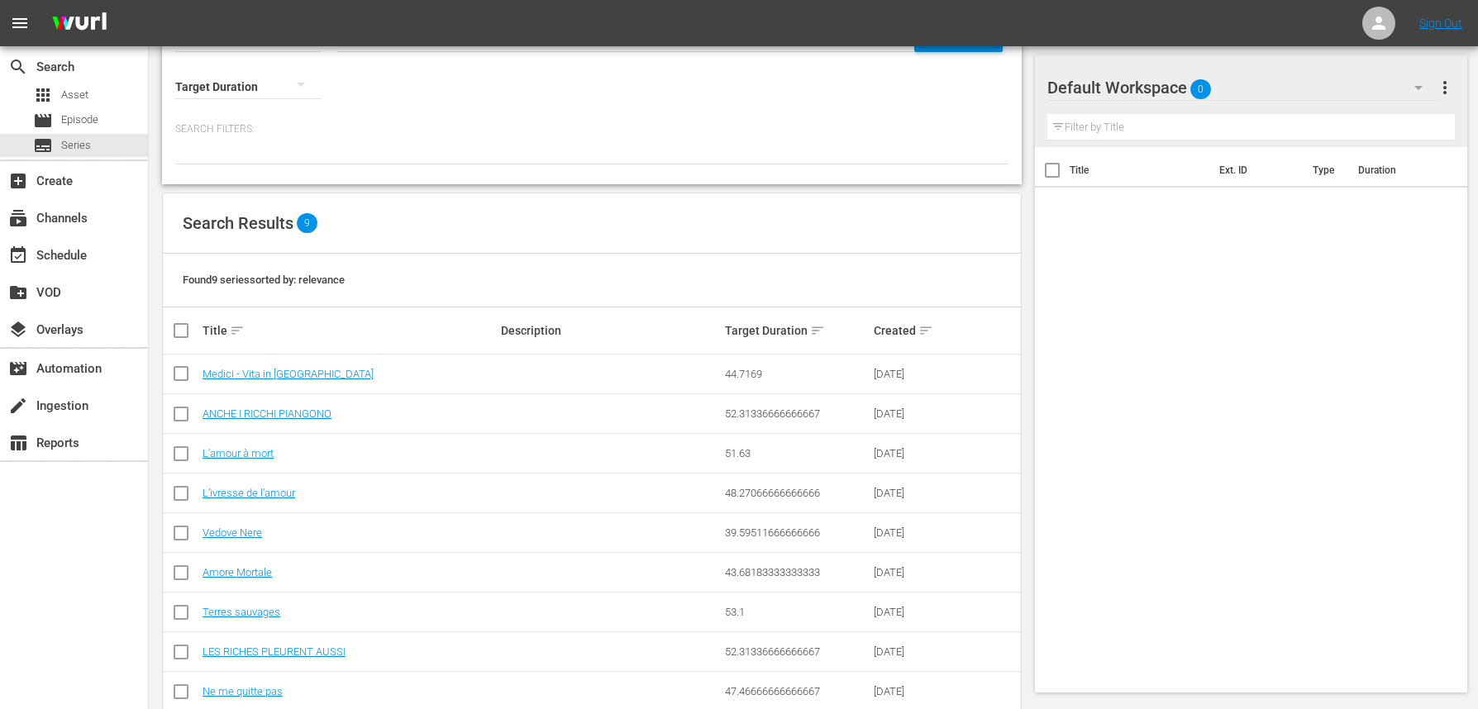
scroll to position [102, 0]
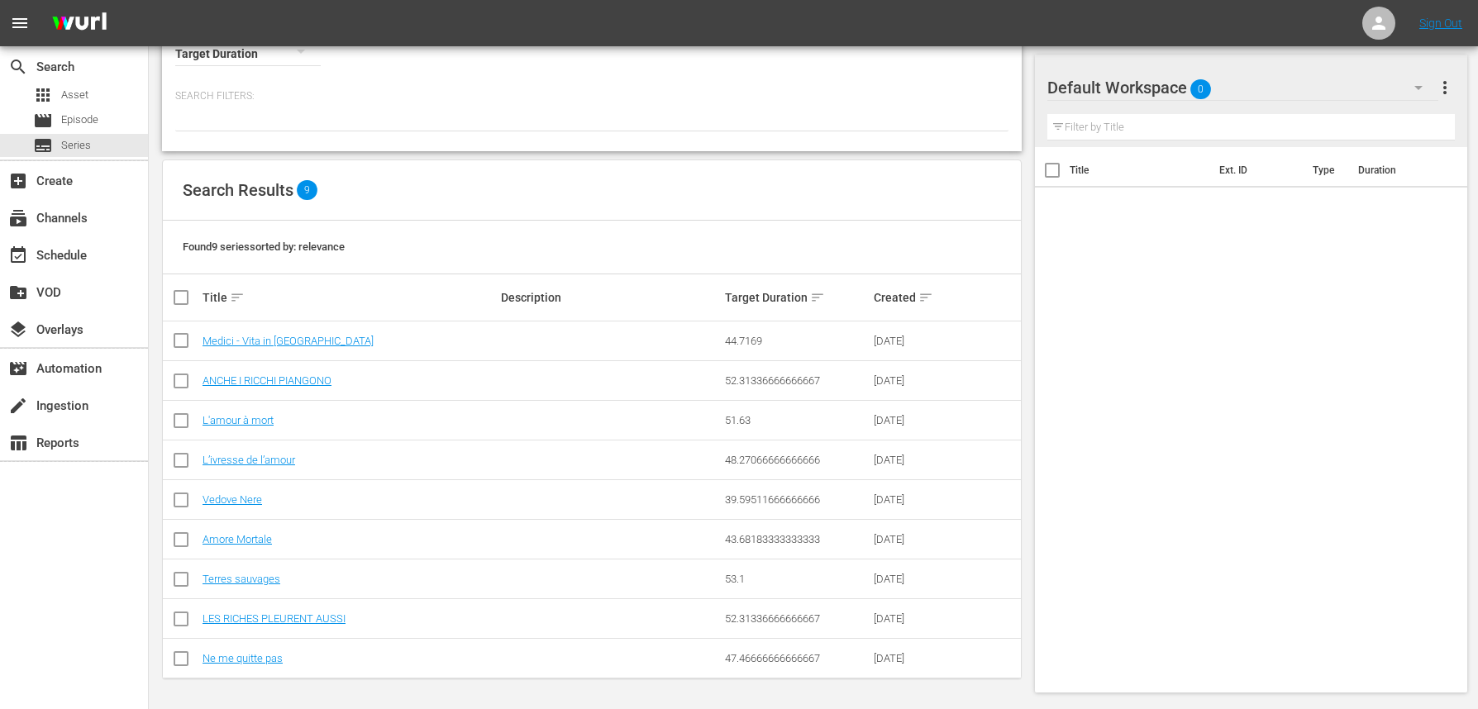
click at [318, 625] on td "LES RICHES PLEURENT AUSSI" at bounding box center [349, 619] width 298 height 40
click at [323, 621] on link "LES RICHES PLEURENT AUSSI" at bounding box center [274, 619] width 143 height 12
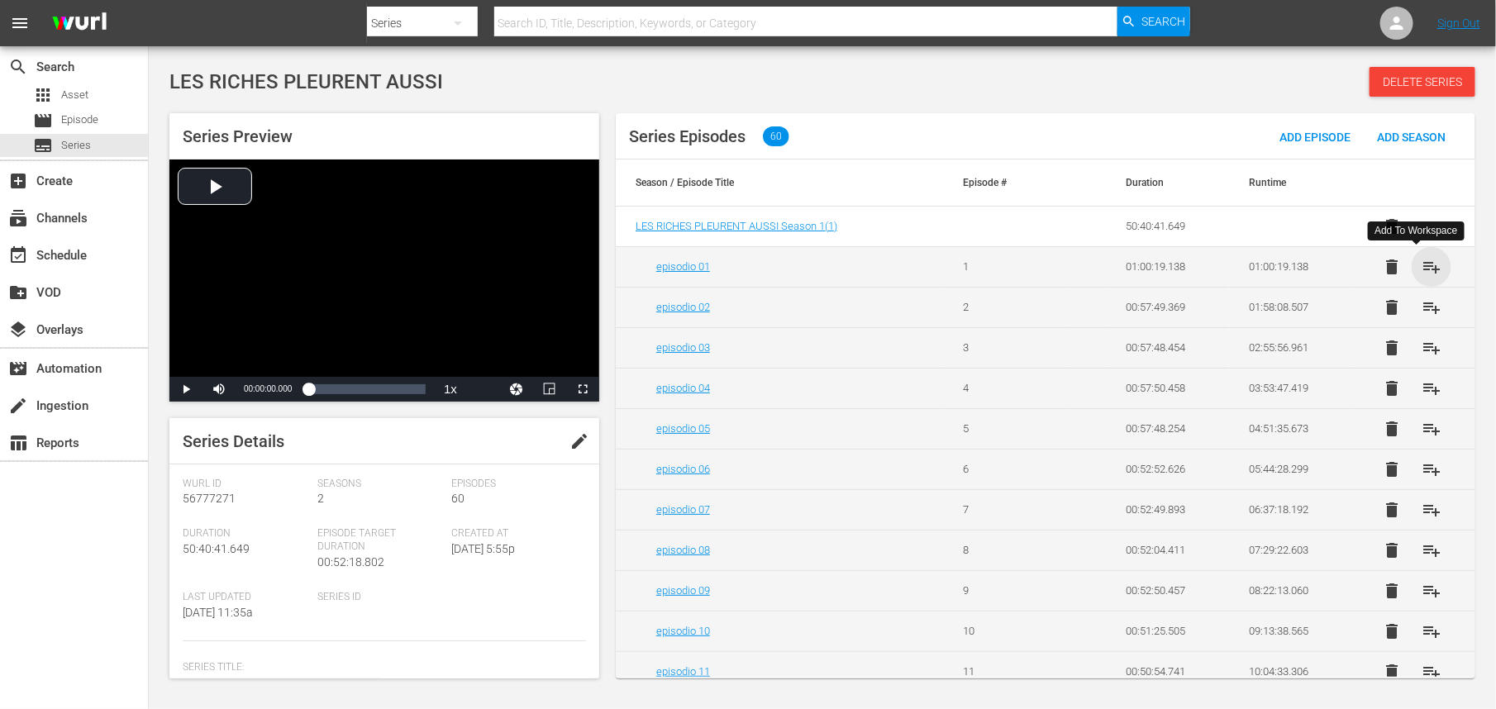
click at [1422, 269] on span "playlist_add" at bounding box center [1432, 267] width 20 height 20
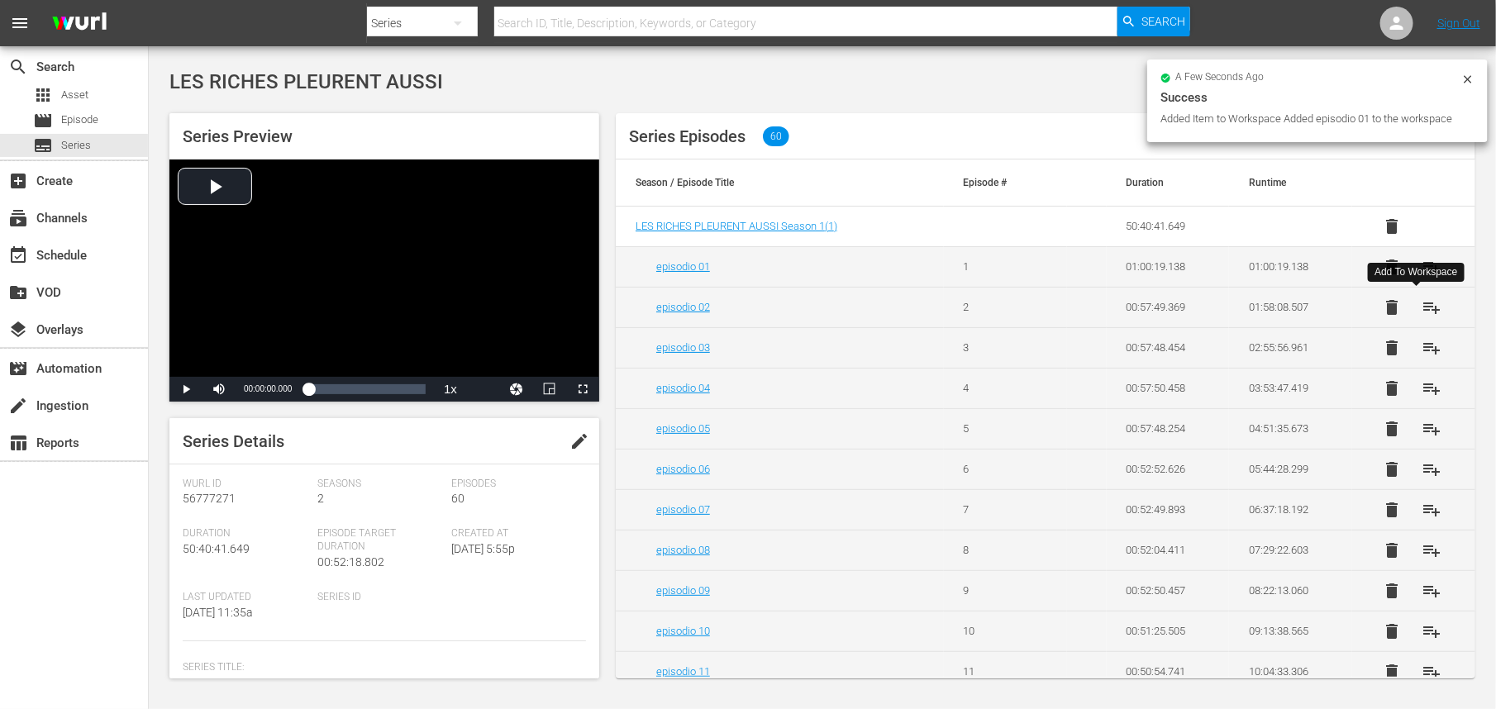
click at [1422, 310] on span "playlist_add" at bounding box center [1432, 308] width 20 height 20
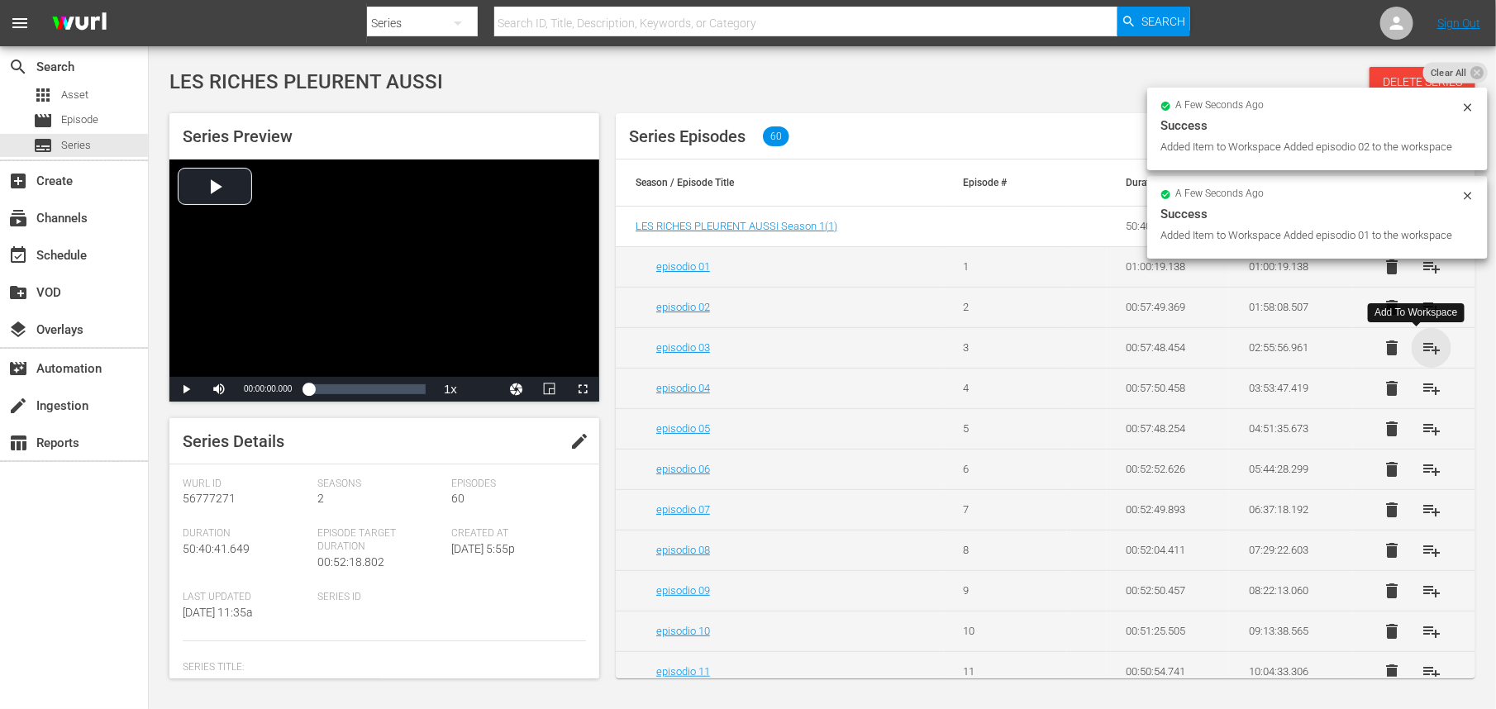
click at [1424, 347] on span "playlist_add" at bounding box center [1432, 348] width 20 height 20
click at [1422, 389] on span "playlist_add" at bounding box center [1432, 389] width 20 height 20
click at [1422, 432] on span "playlist_add" at bounding box center [1432, 429] width 20 height 20
click at [1424, 474] on span "playlist_add" at bounding box center [1432, 470] width 20 height 20
click at [1424, 513] on span "playlist_add" at bounding box center [1432, 510] width 20 height 20
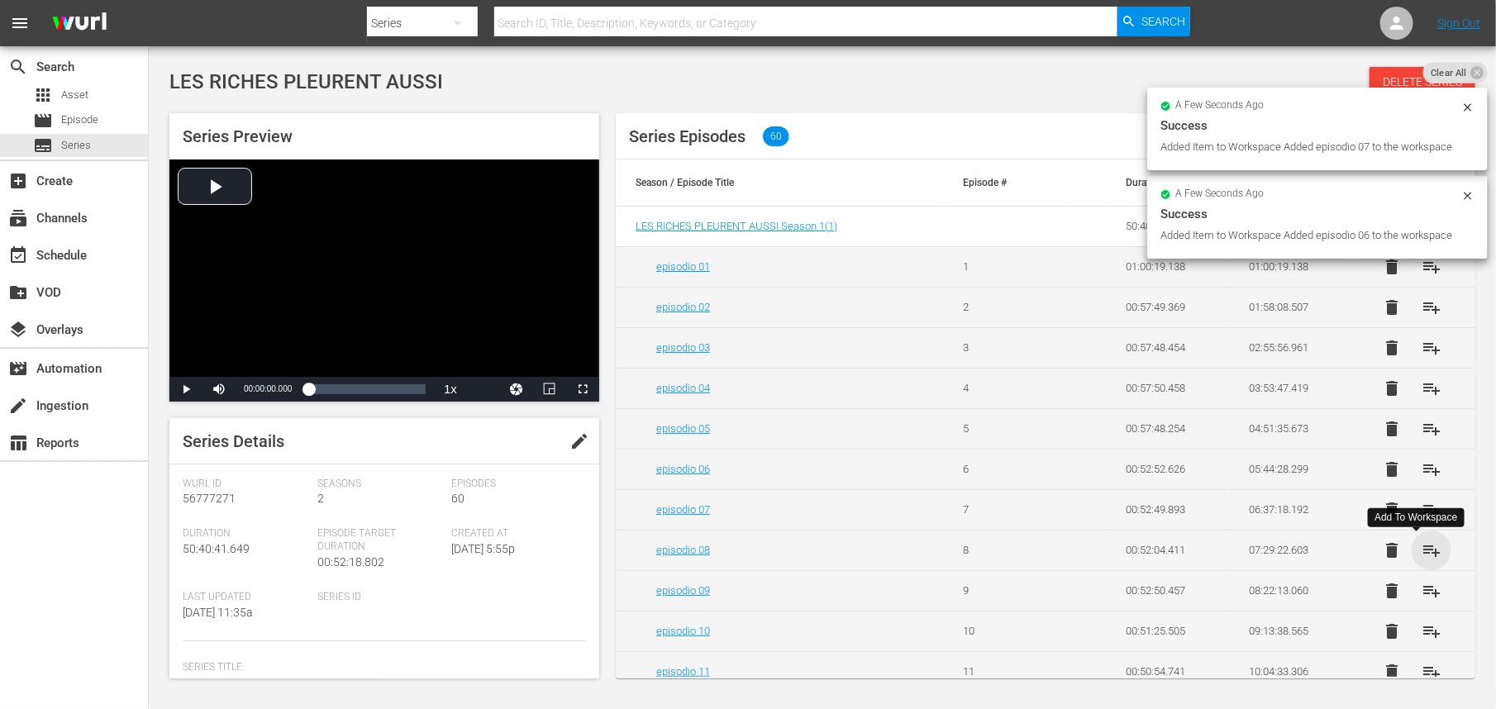
click at [1422, 551] on span "playlist_add" at bounding box center [1432, 551] width 20 height 20
click at [1422, 596] on span "playlist_add" at bounding box center [1432, 591] width 20 height 20
click at [1422, 640] on span "playlist_add" at bounding box center [1432, 632] width 20 height 20
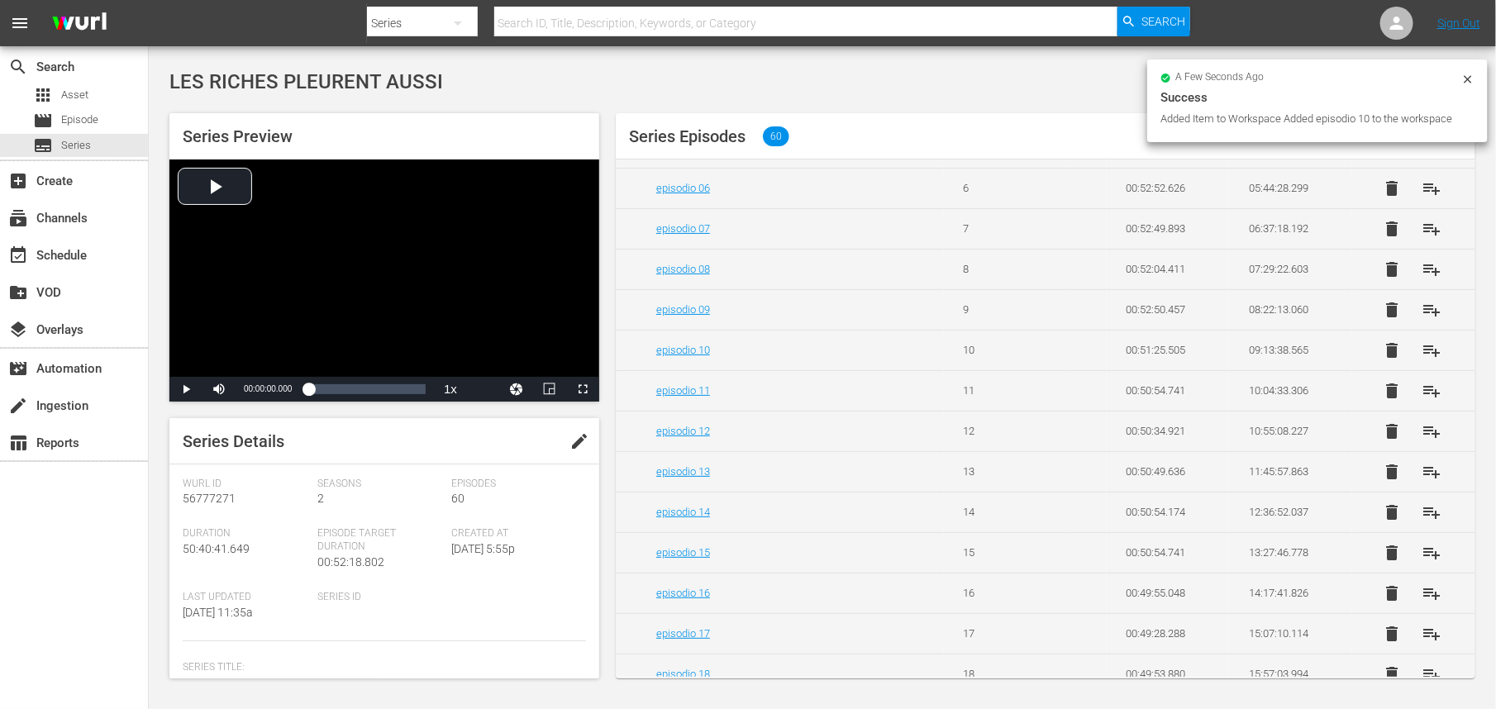
scroll to position [430, 0]
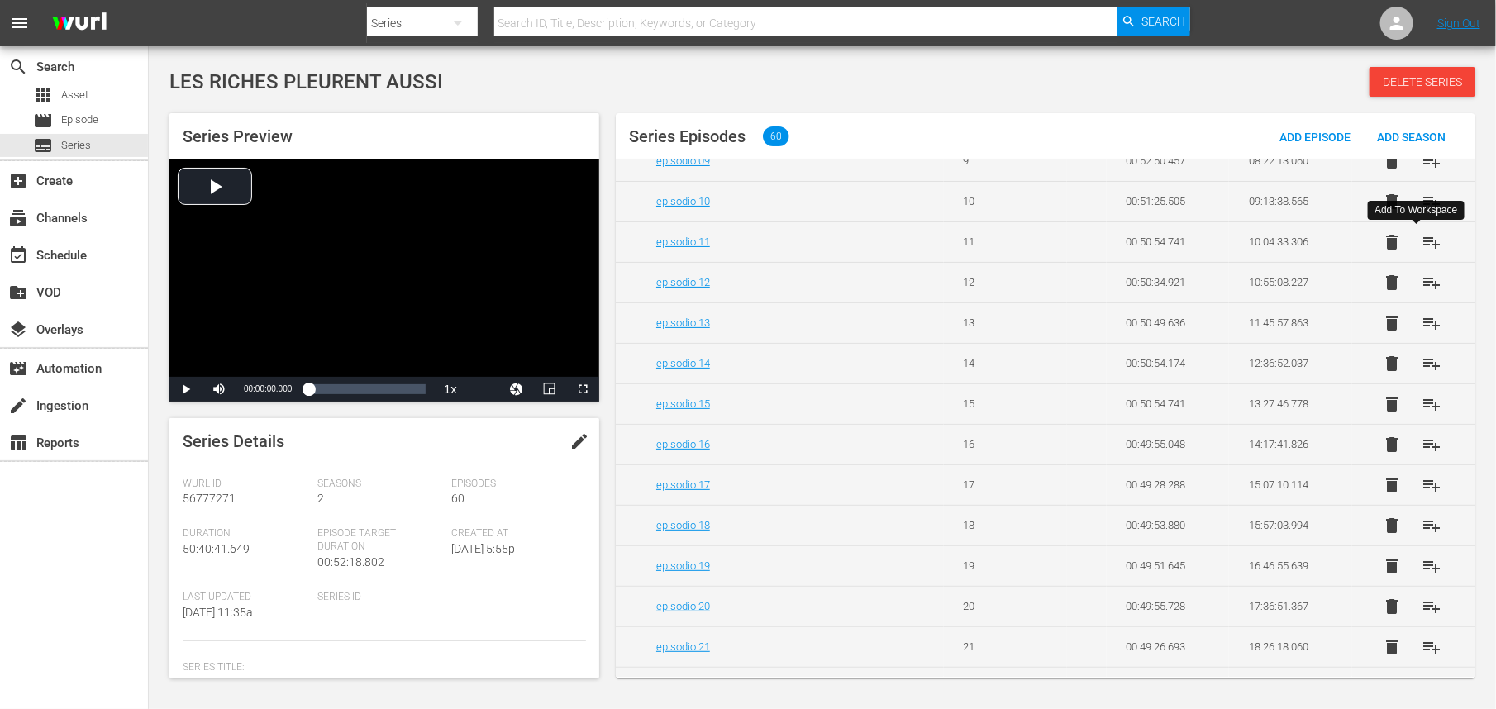
click at [1422, 246] on span "playlist_add" at bounding box center [1432, 242] width 20 height 20
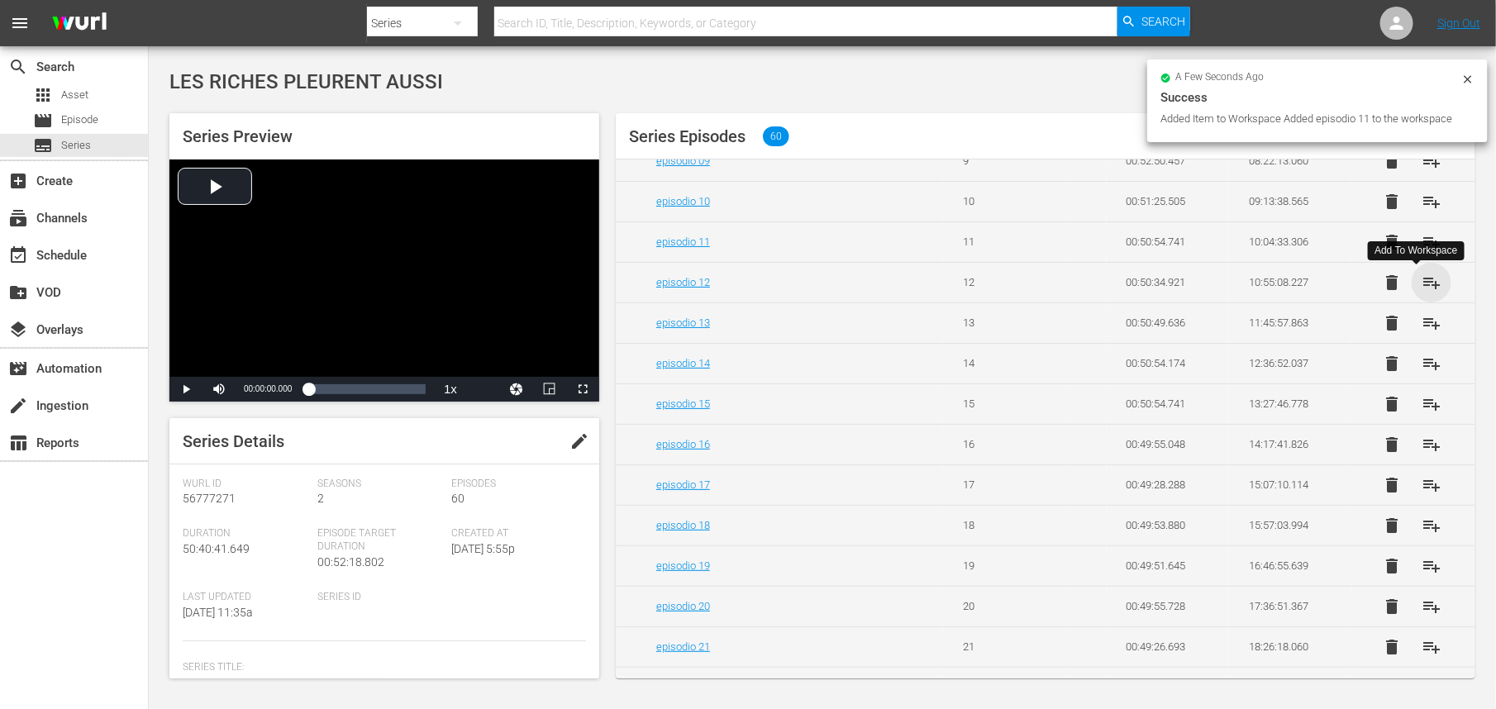
click at [1422, 286] on span "playlist_add" at bounding box center [1432, 283] width 20 height 20
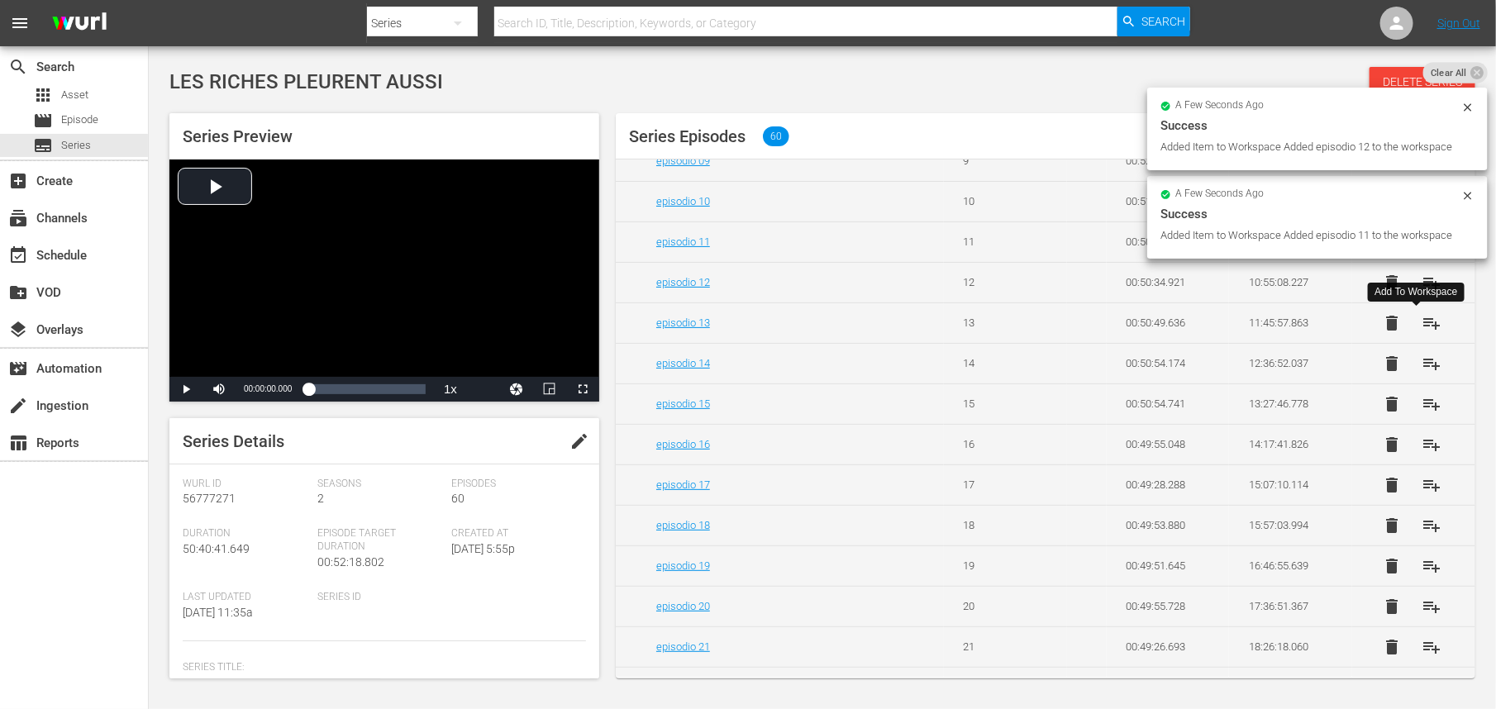
click at [1422, 328] on span "playlist_add" at bounding box center [1432, 323] width 20 height 20
click at [1422, 367] on span "playlist_add" at bounding box center [1432, 364] width 20 height 20
click at [1422, 412] on span "playlist_add" at bounding box center [1432, 404] width 20 height 20
click at [1422, 450] on span "playlist_add" at bounding box center [1432, 445] width 20 height 20
click at [1422, 492] on span "playlist_add" at bounding box center [1432, 485] width 20 height 20
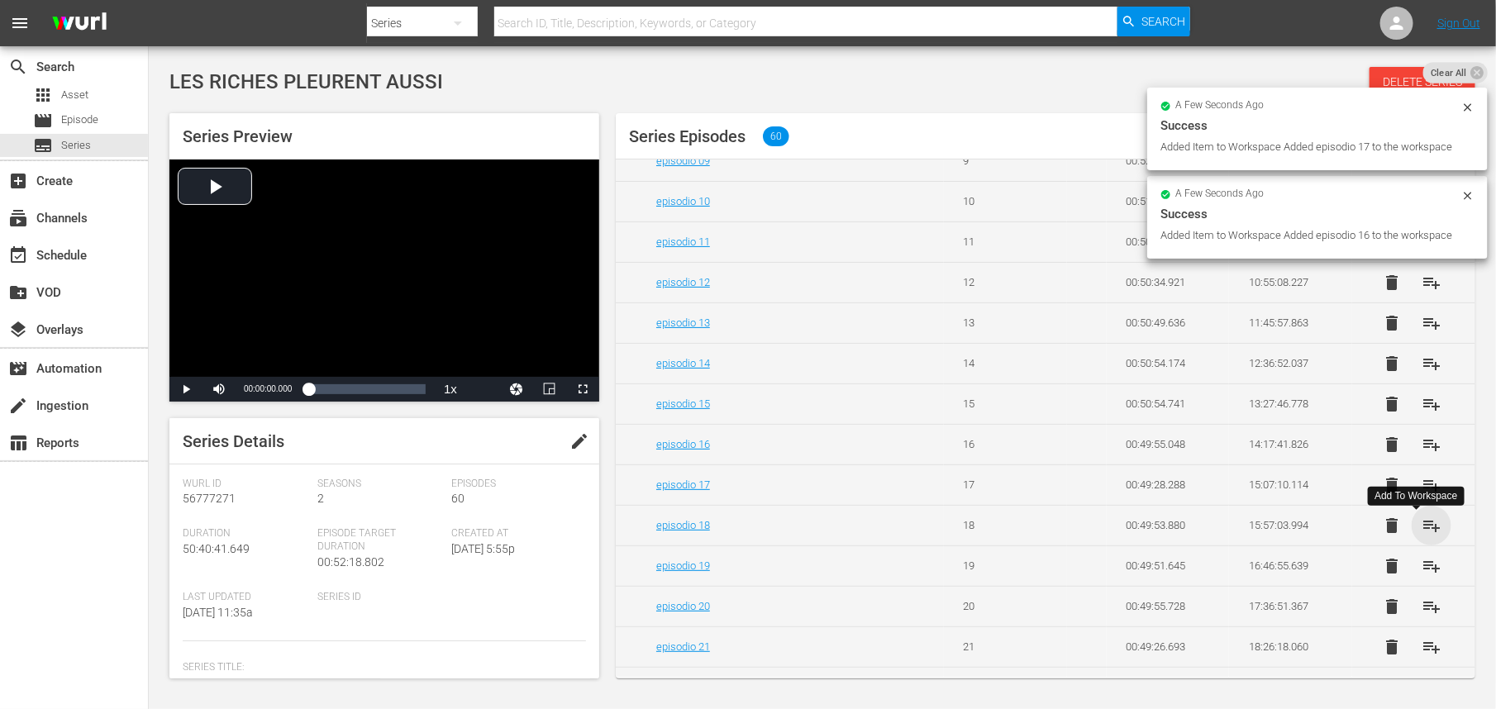
click at [1425, 536] on span "playlist_add" at bounding box center [1432, 526] width 20 height 20
click at [1422, 576] on span "playlist_add" at bounding box center [1432, 566] width 20 height 20
click at [1422, 615] on span "playlist_add" at bounding box center [1432, 607] width 20 height 20
click at [1424, 656] on span "playlist_add" at bounding box center [1432, 647] width 20 height 20
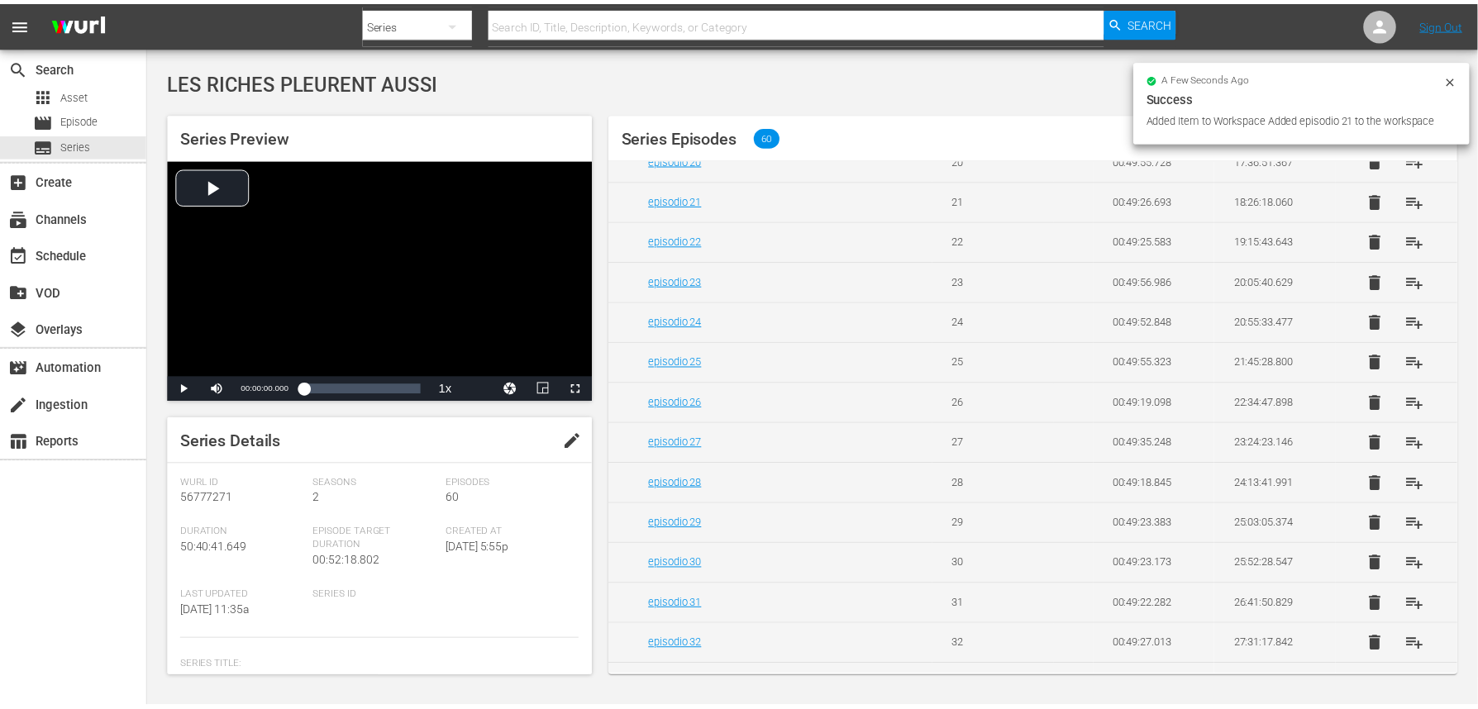
scroll to position [926, 0]
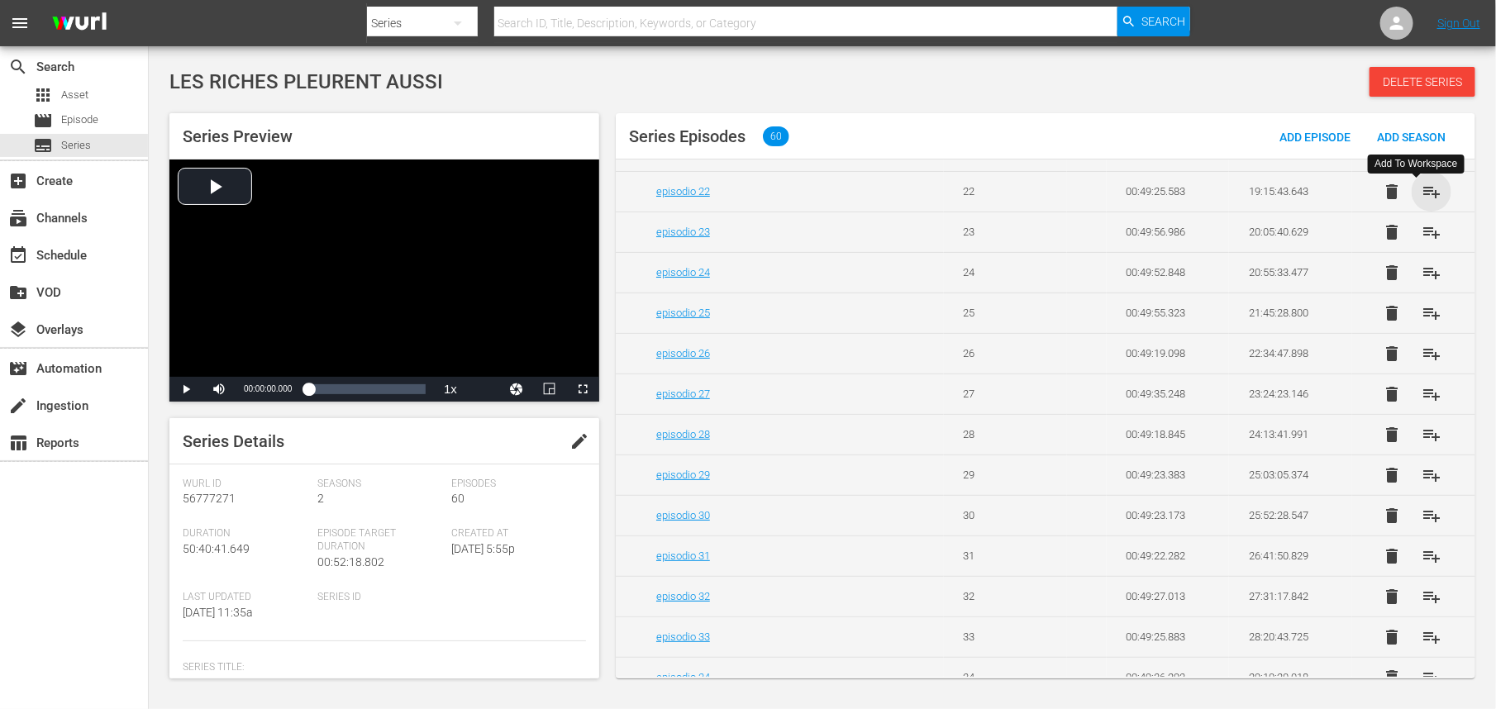
click at [1422, 199] on span "playlist_add" at bounding box center [1432, 192] width 20 height 20
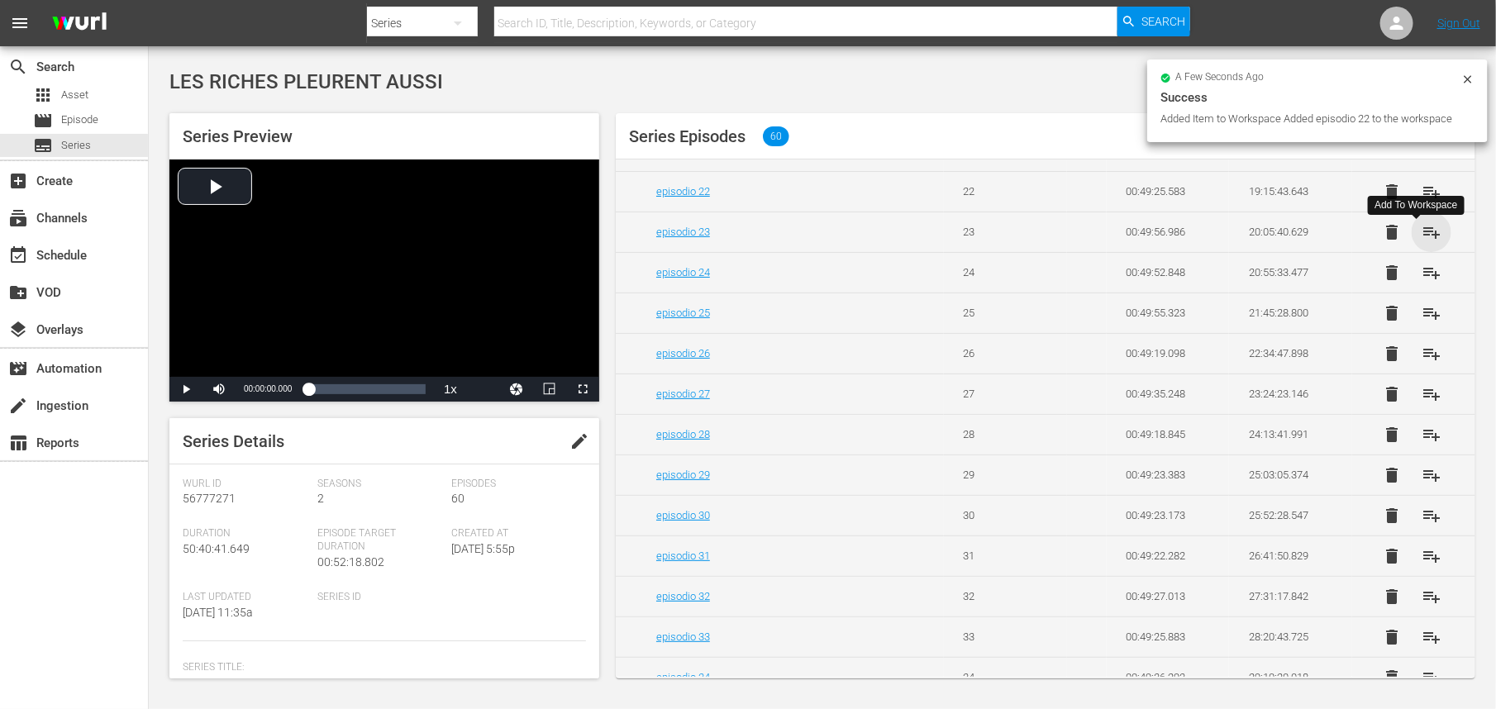
click at [1422, 241] on span "playlist_add" at bounding box center [1432, 232] width 20 height 20
click at [1422, 283] on span "playlist_add" at bounding box center [1432, 273] width 20 height 20
click at [1422, 323] on span "playlist_add" at bounding box center [1432, 313] width 20 height 20
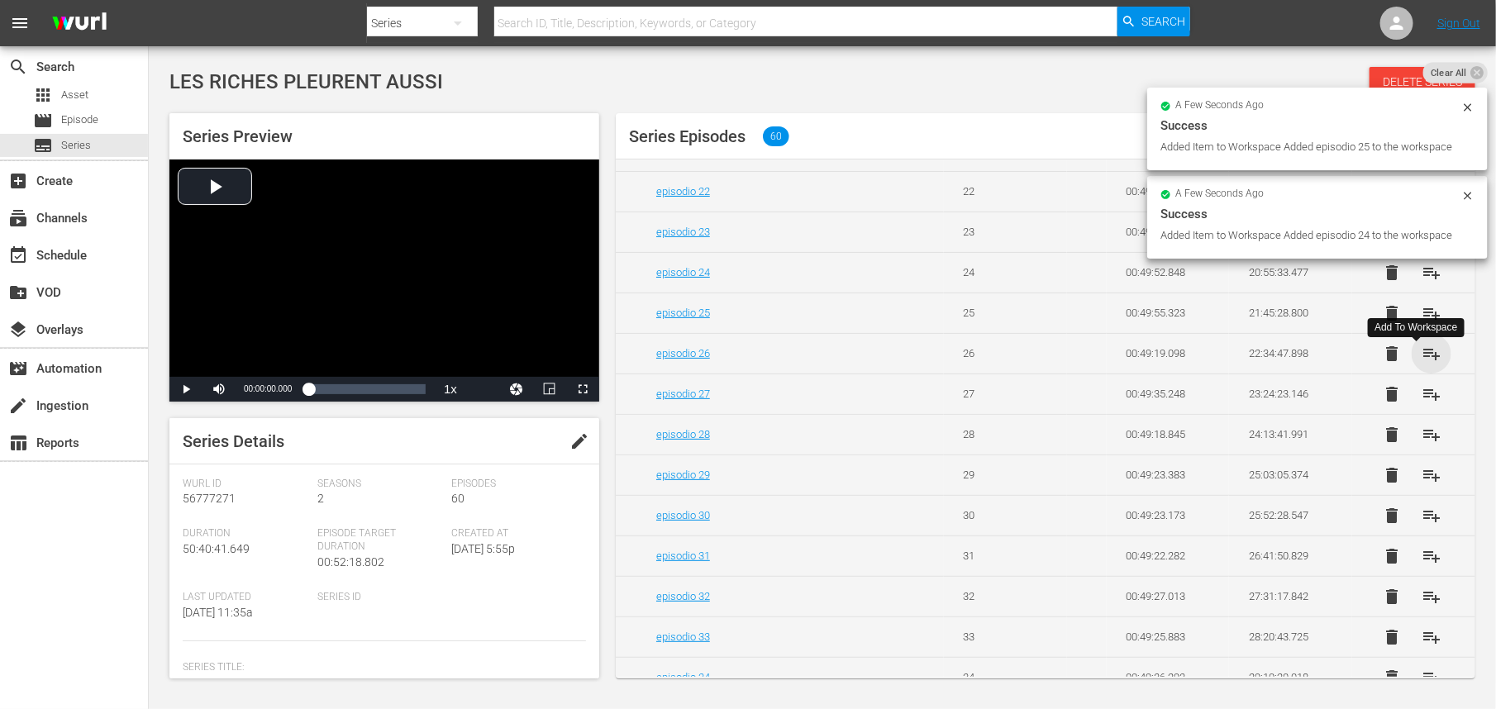
click at [1422, 363] on span "playlist_add" at bounding box center [1432, 354] width 20 height 20
click at [1422, 404] on span "playlist_add" at bounding box center [1432, 394] width 20 height 20
click at [1422, 445] on span "playlist_add" at bounding box center [1432, 435] width 20 height 20
click at [1422, 485] on span "playlist_add" at bounding box center [1432, 475] width 20 height 20
click at [1422, 526] on span "playlist_add" at bounding box center [1432, 516] width 20 height 20
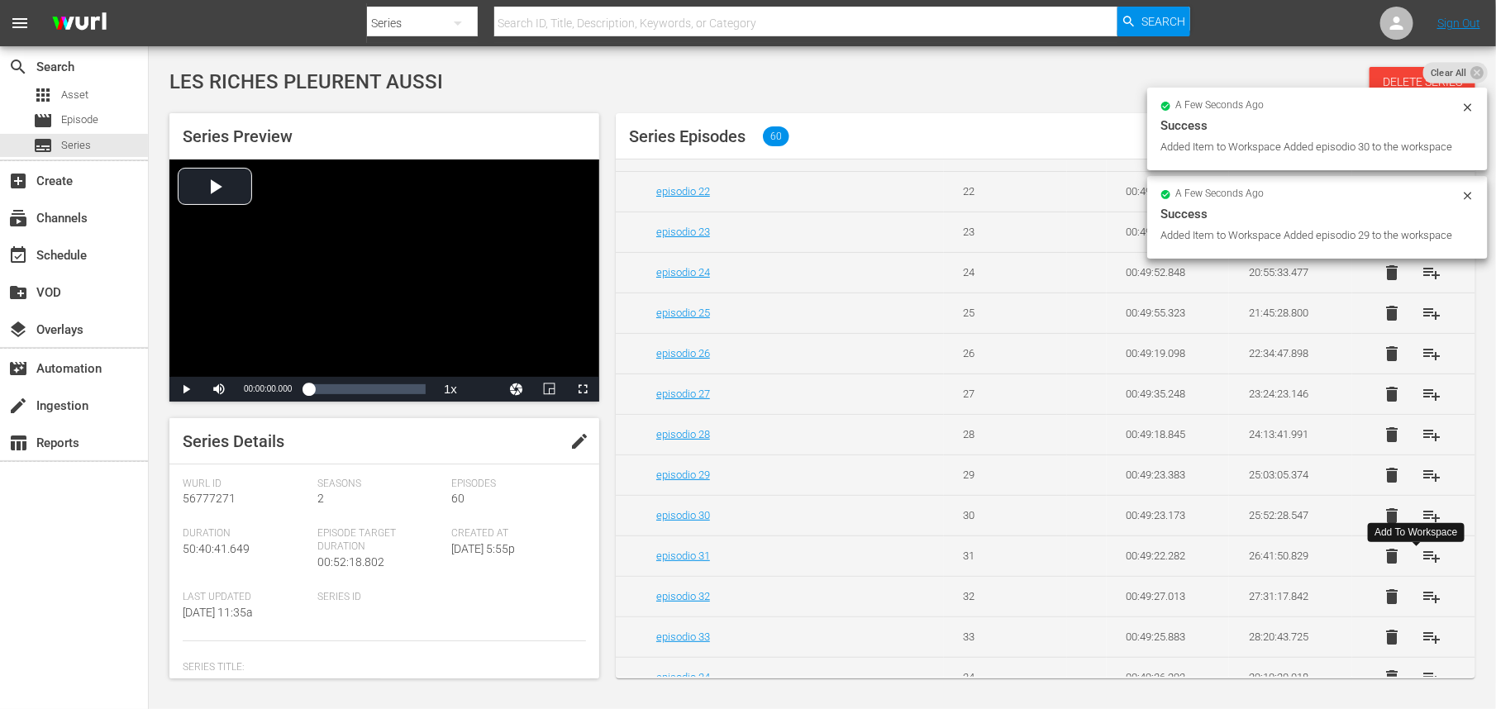
click at [1422, 566] on span "playlist_add" at bounding box center [1432, 556] width 20 height 20
click at [1422, 607] on span "playlist_add" at bounding box center [1432, 597] width 20 height 20
click at [1422, 647] on span "playlist_add" at bounding box center [1432, 638] width 20 height 20
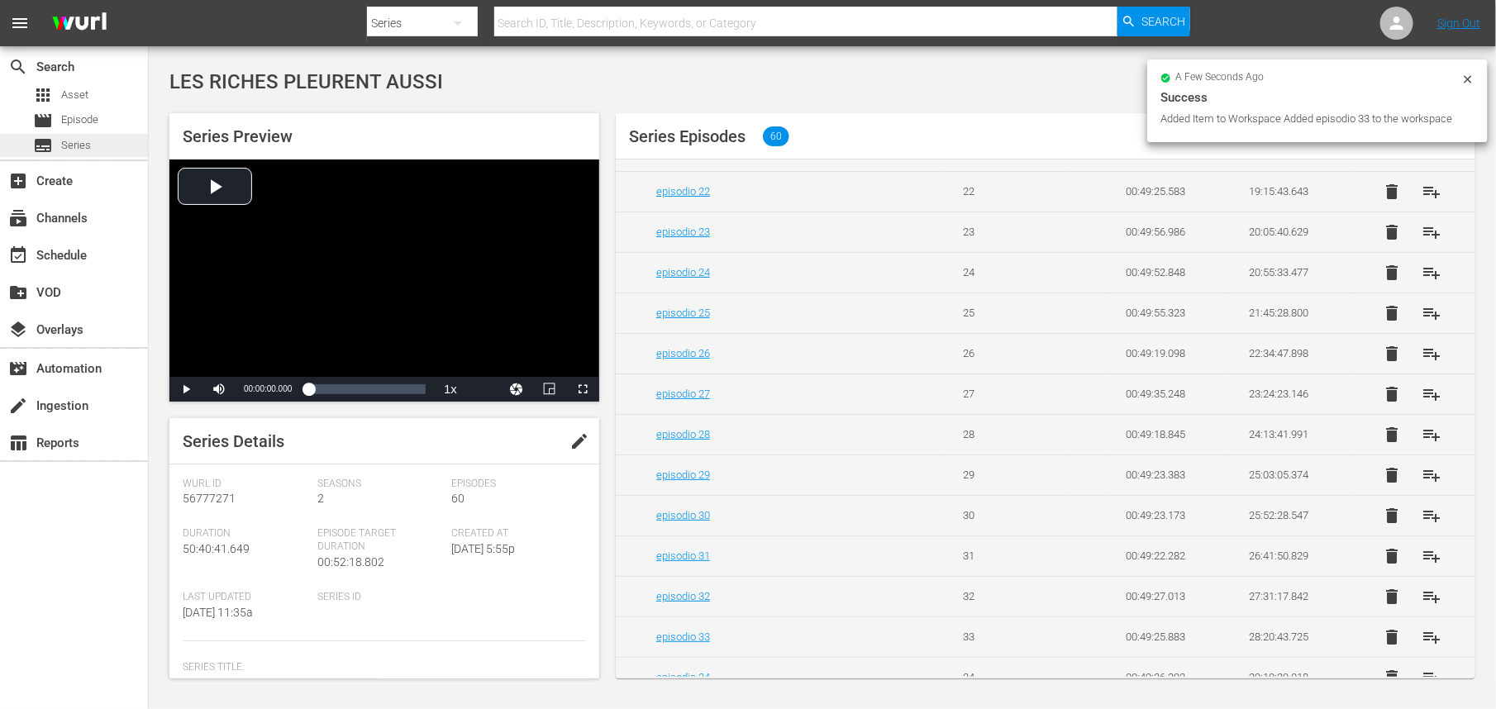
click at [79, 147] on span "Series" at bounding box center [76, 145] width 30 height 17
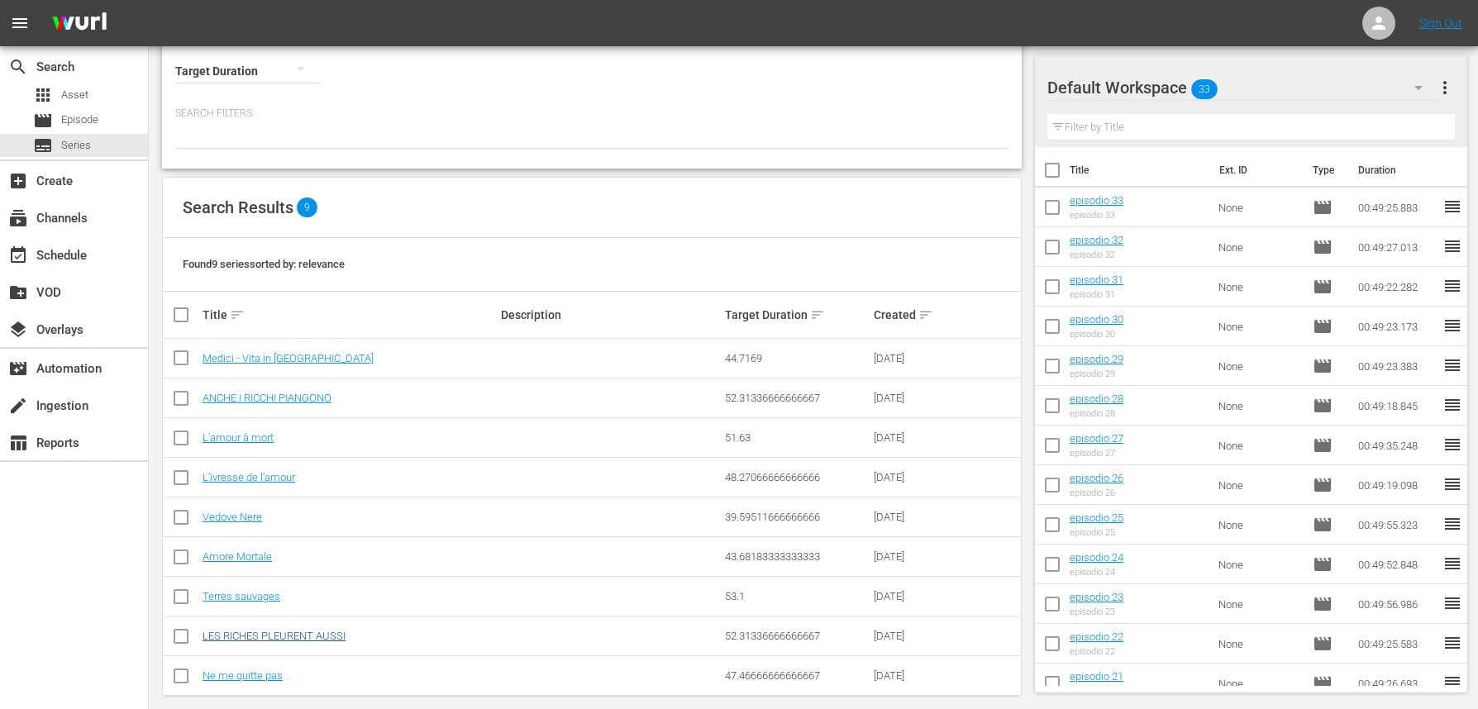
scroll to position [102, 0]
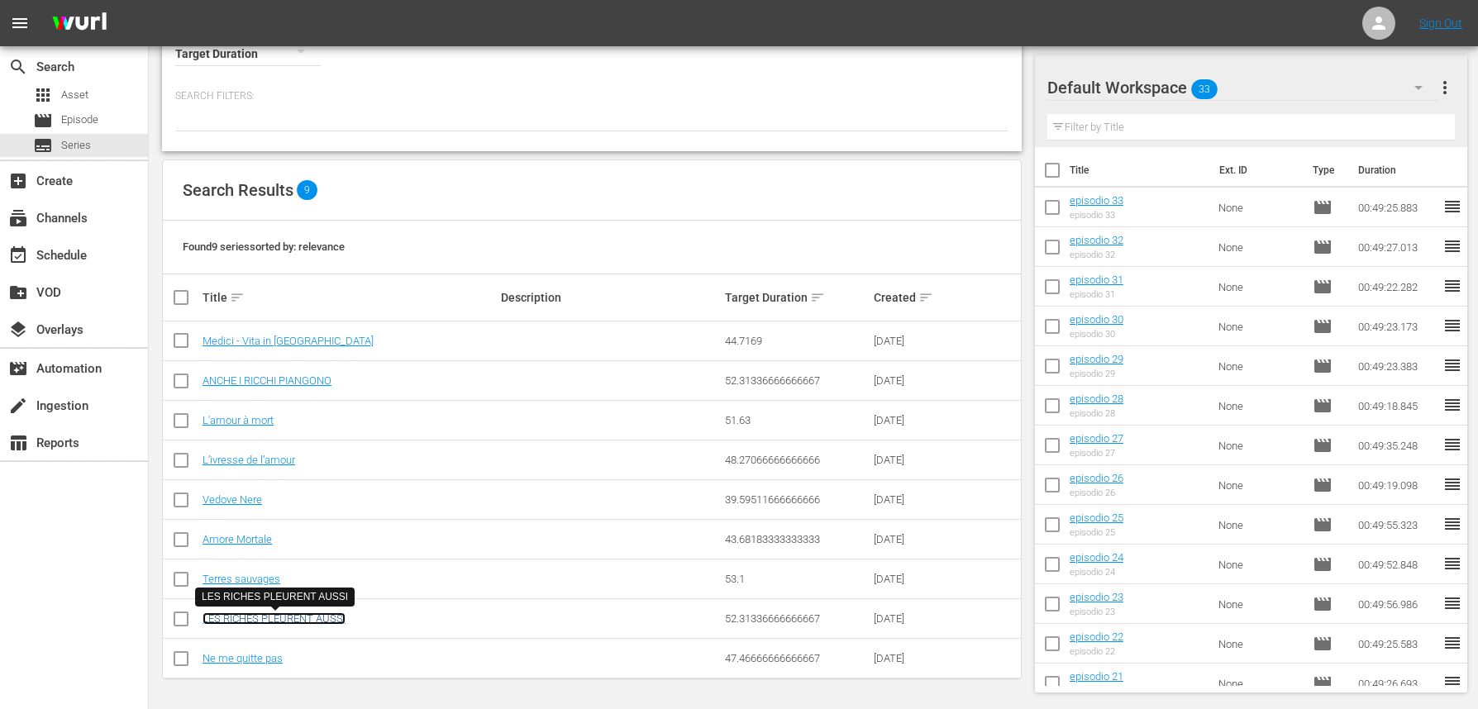
click at [288, 623] on link "LES RICHES PLEURENT AUSSI" at bounding box center [274, 619] width 143 height 12
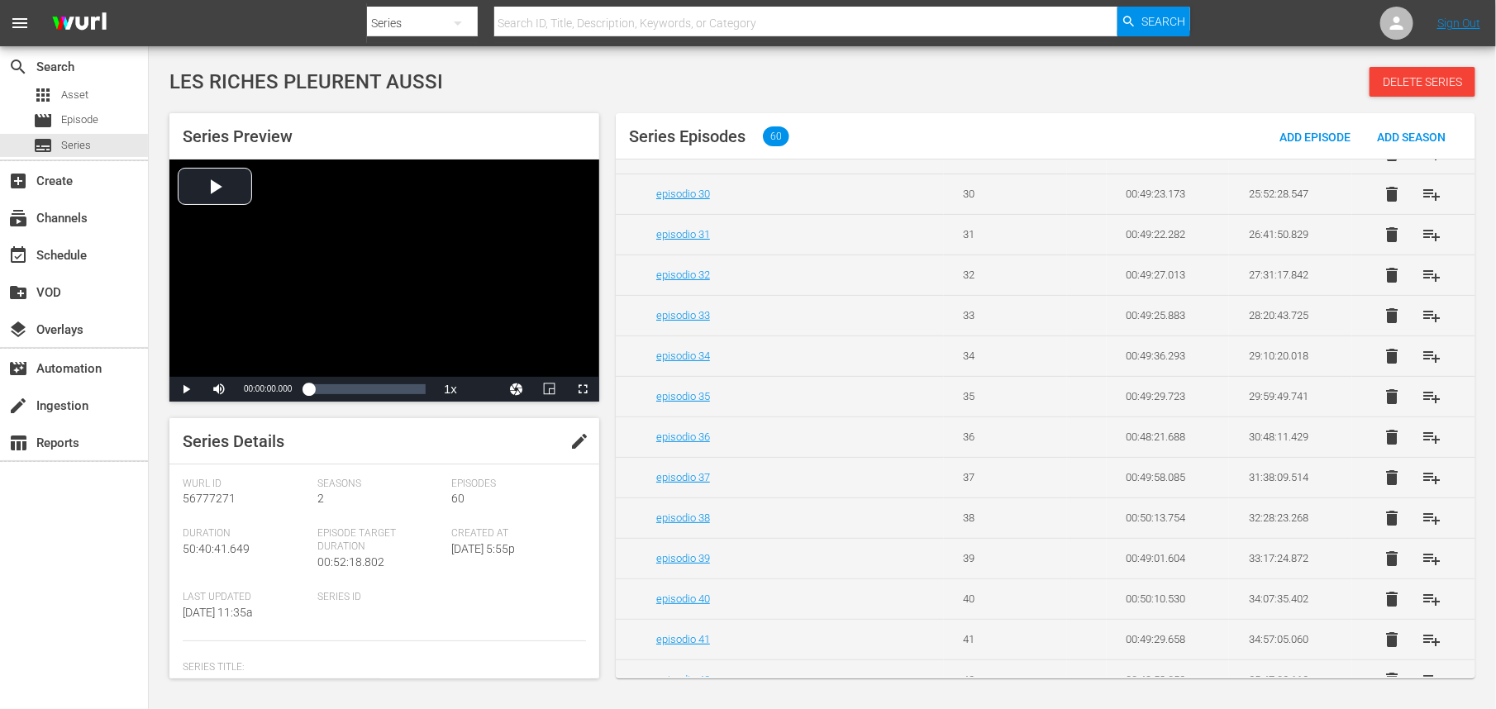
scroll to position [1248, 0]
click at [1422, 365] on span "playlist_add" at bounding box center [1432, 356] width 20 height 20
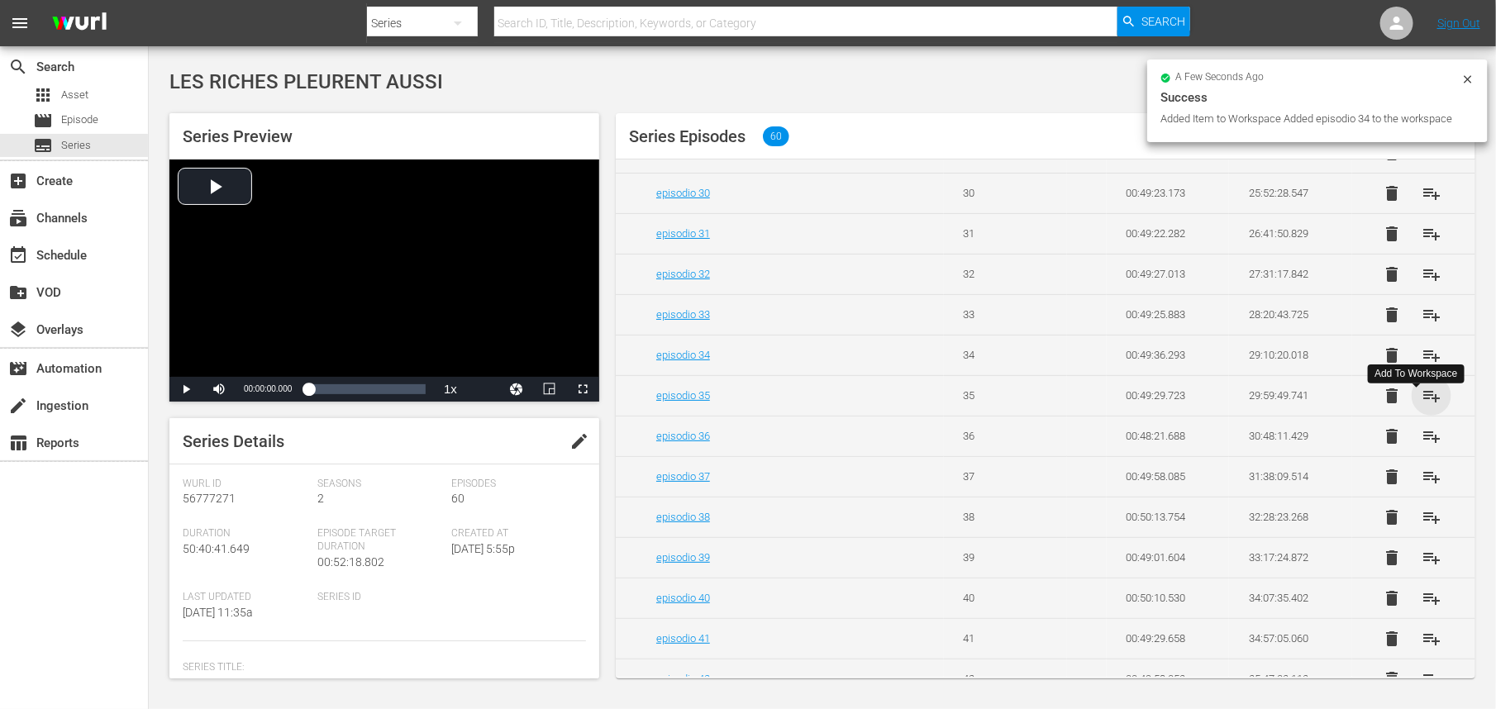
click at [1422, 406] on span "playlist_add" at bounding box center [1432, 396] width 20 height 20
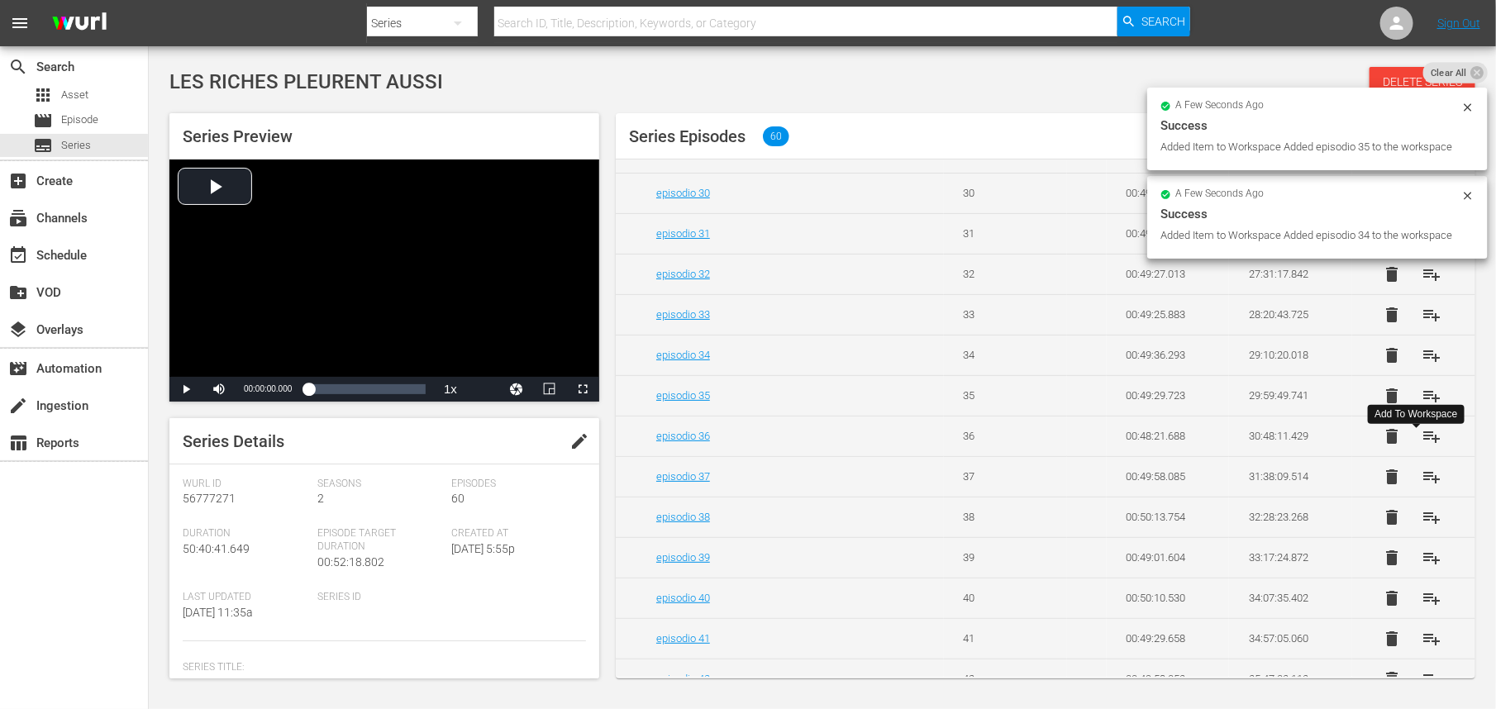
click at [1422, 446] on span "playlist_add" at bounding box center [1432, 437] width 20 height 20
click at [1422, 487] on span "playlist_add" at bounding box center [1432, 477] width 20 height 20
click at [1422, 527] on span "playlist_add" at bounding box center [1432, 518] width 20 height 20
click at [1422, 568] on span "playlist_add" at bounding box center [1432, 558] width 20 height 20
click at [1422, 608] on span "playlist_add" at bounding box center [1432, 599] width 20 height 20
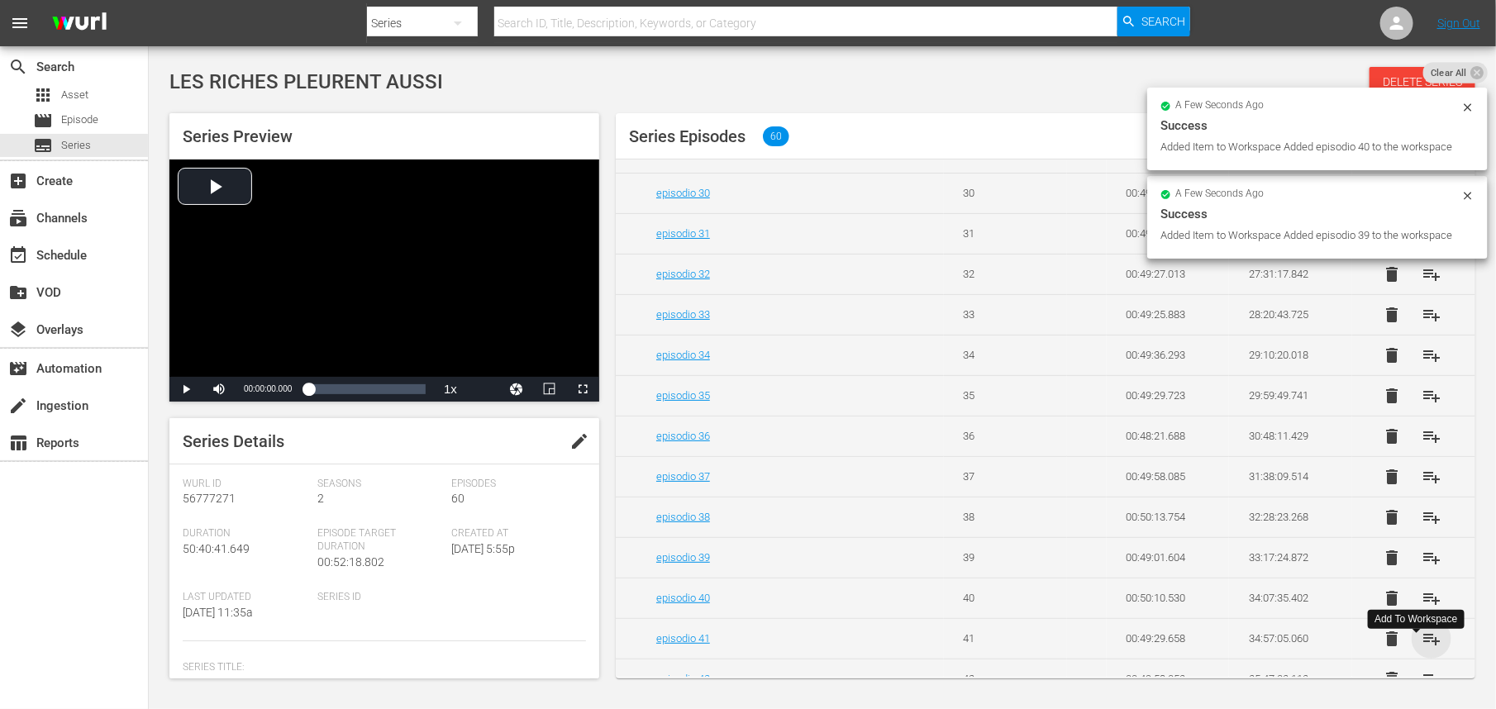
click at [1422, 649] on span "playlist_add" at bounding box center [1432, 639] width 20 height 20
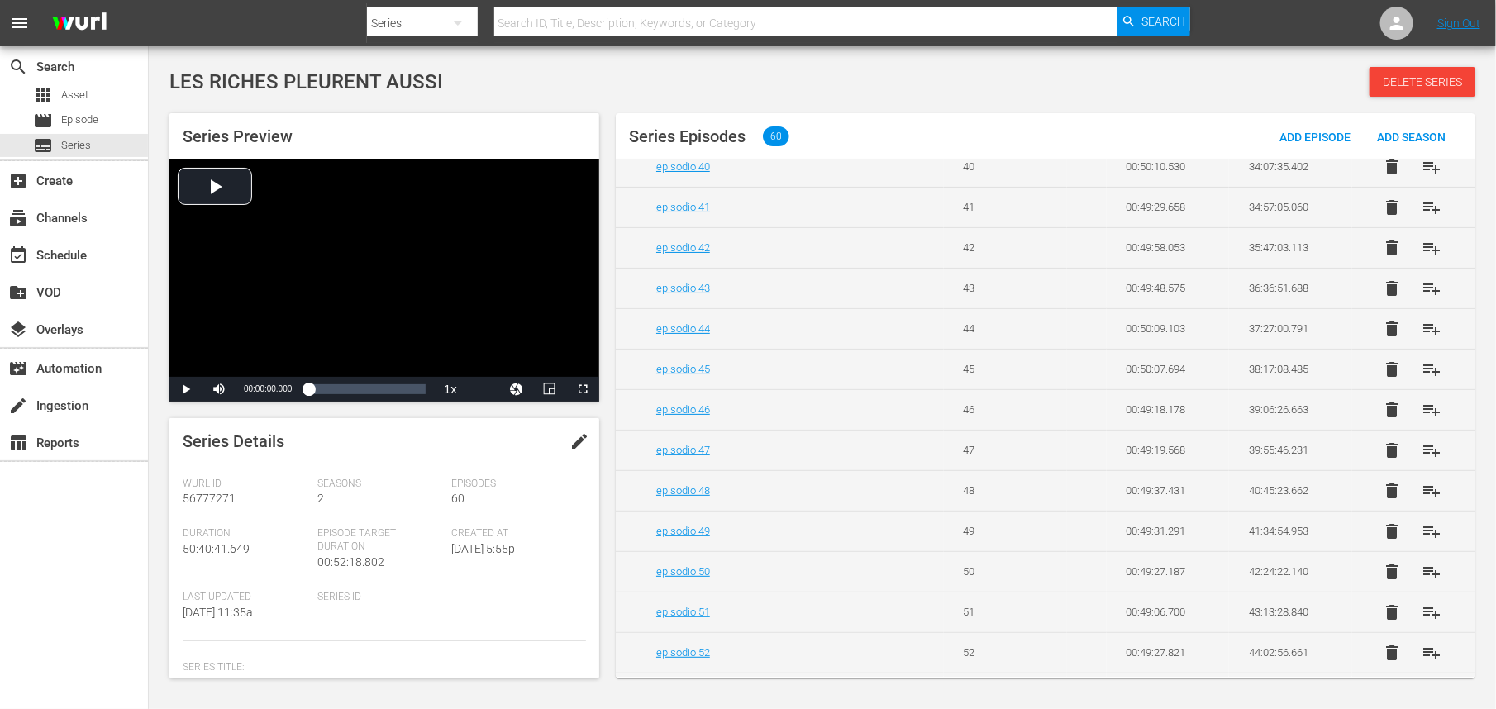
scroll to position [1695, 0]
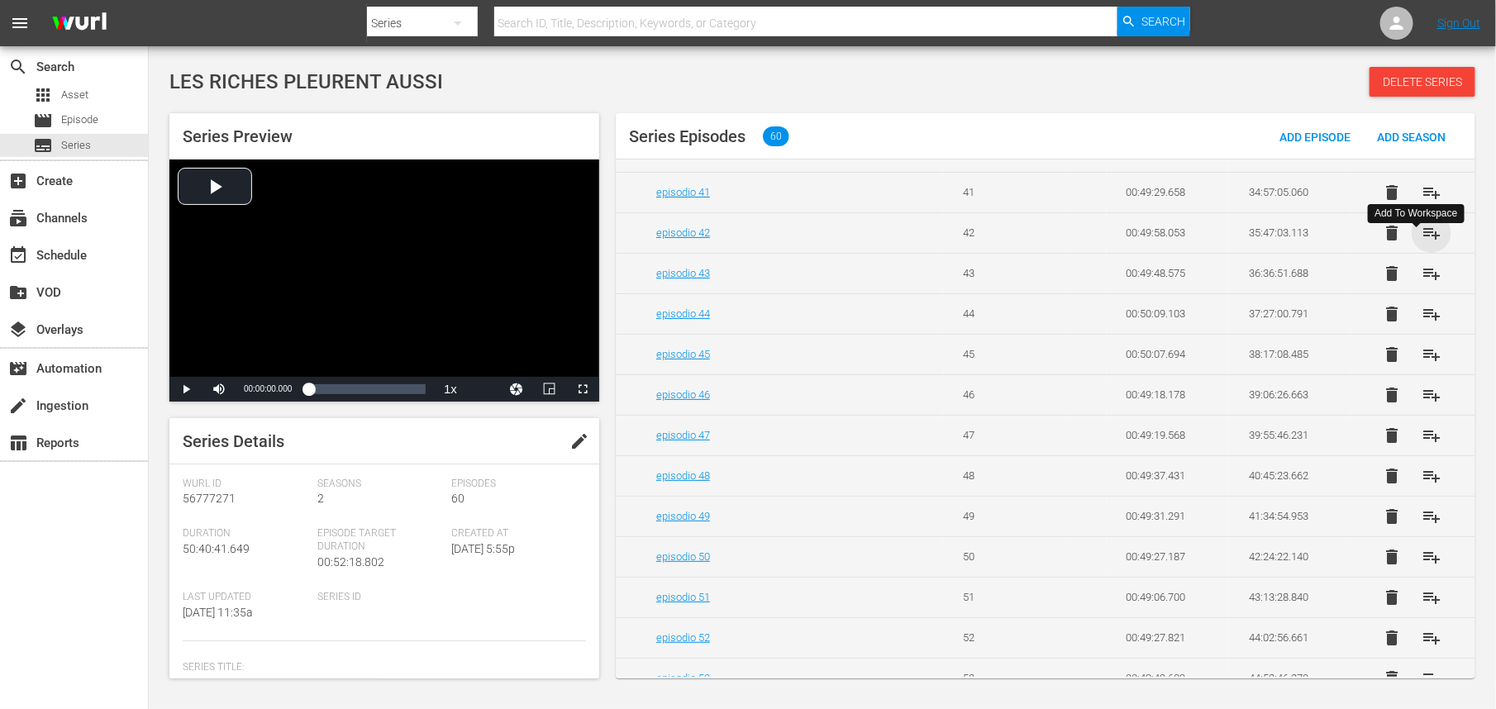
click at [1422, 243] on span "playlist_add" at bounding box center [1432, 233] width 20 height 20
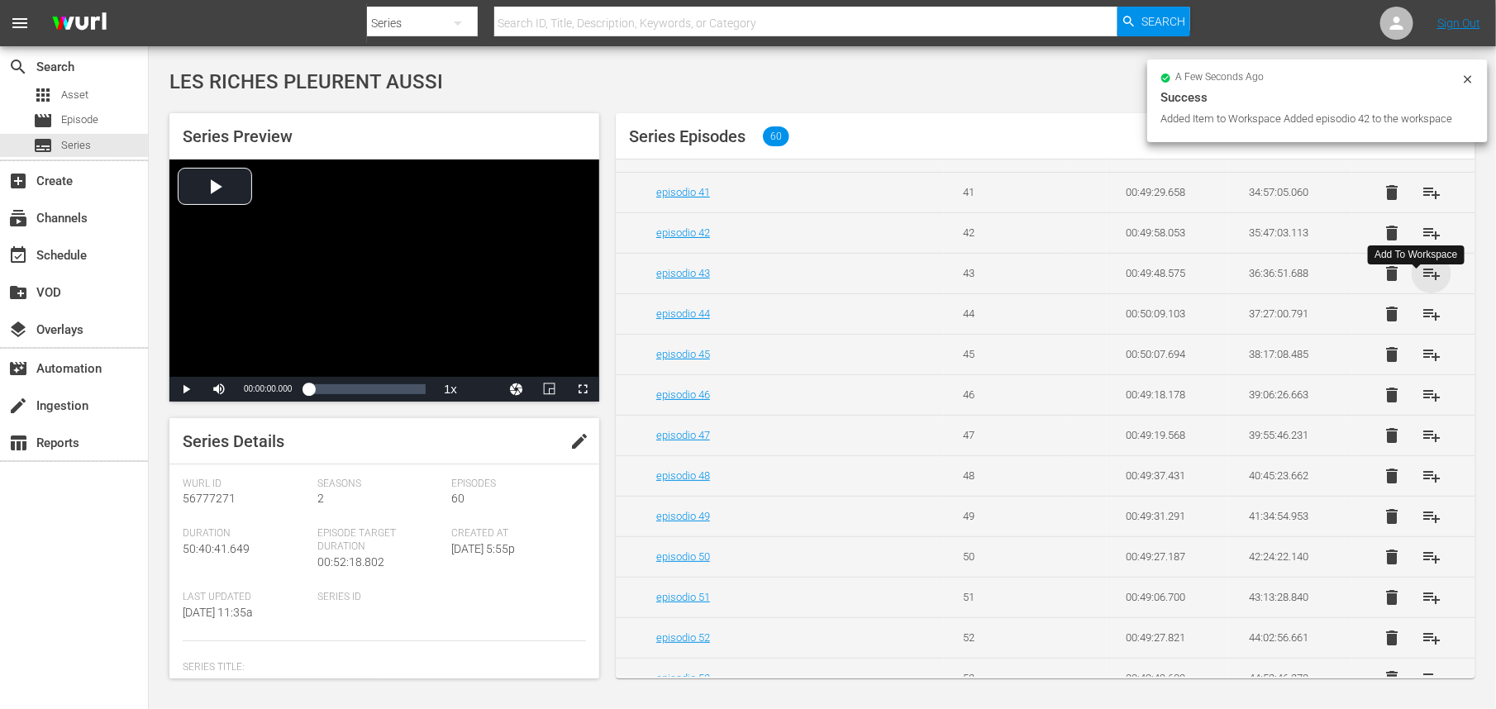
click at [1422, 284] on span "playlist_add" at bounding box center [1432, 274] width 20 height 20
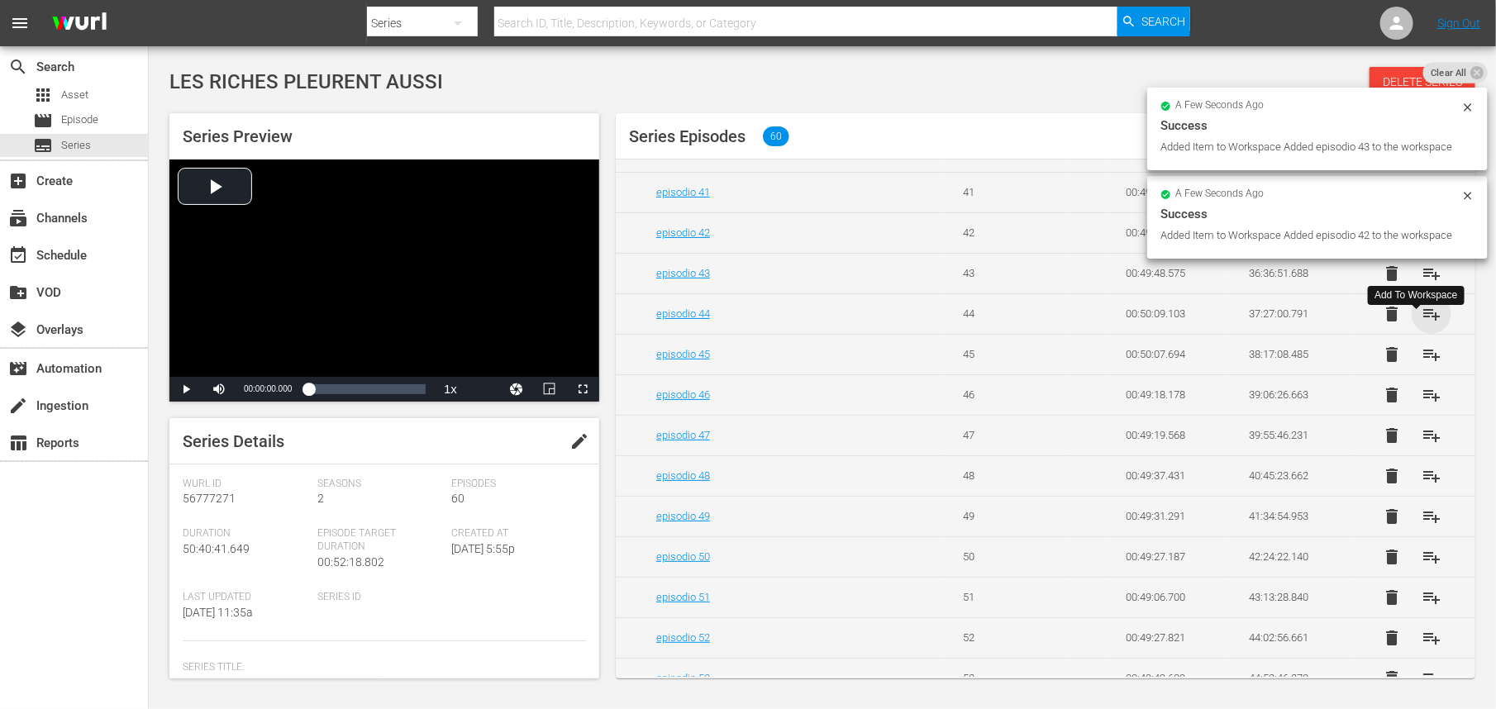
click at [1422, 324] on span "playlist_add" at bounding box center [1432, 314] width 20 height 20
click at [1422, 365] on span "playlist_add" at bounding box center [1432, 355] width 20 height 20
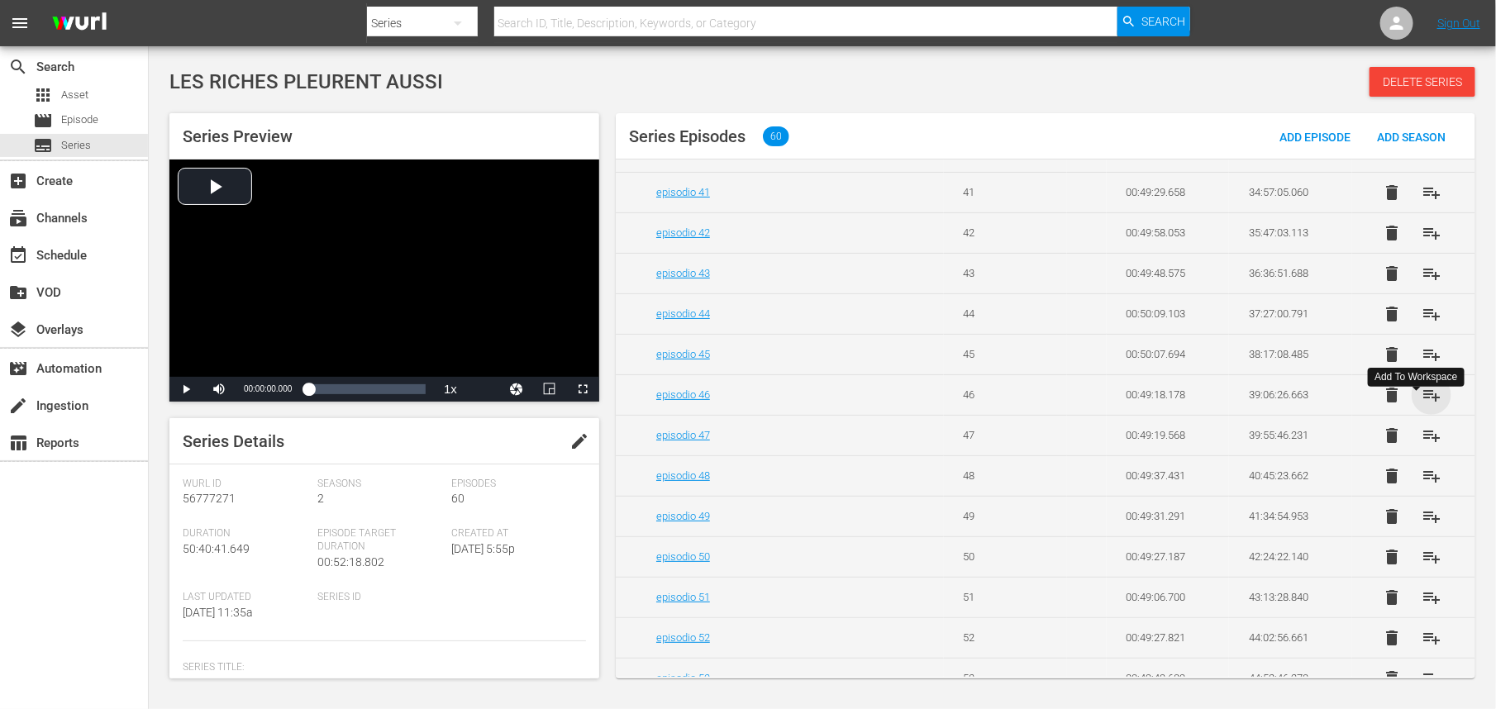
click at [1424, 405] on span "playlist_add" at bounding box center [1432, 395] width 20 height 20
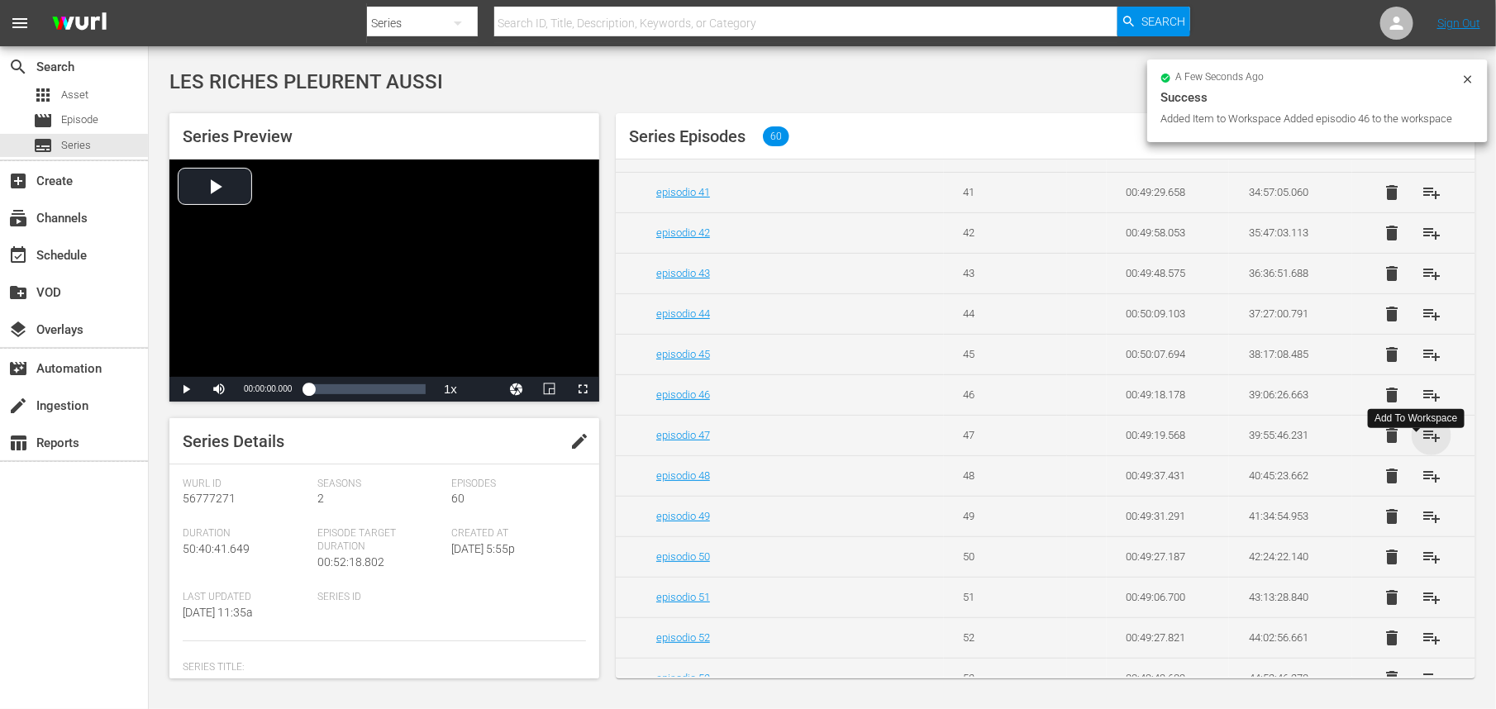
click at [1422, 446] on span "playlist_add" at bounding box center [1432, 436] width 20 height 20
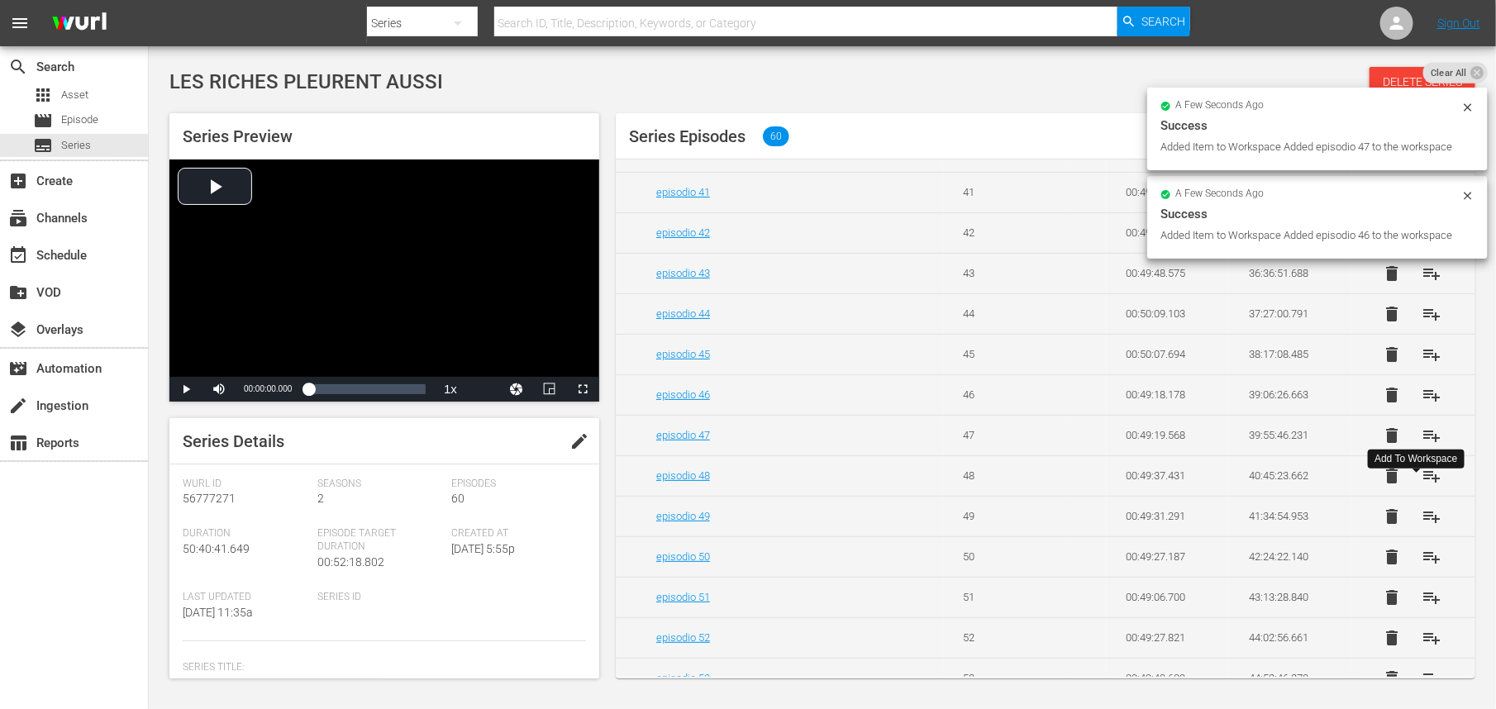
click at [1422, 486] on span "playlist_add" at bounding box center [1432, 476] width 20 height 20
click at [1422, 527] on span "playlist_add" at bounding box center [1432, 517] width 20 height 20
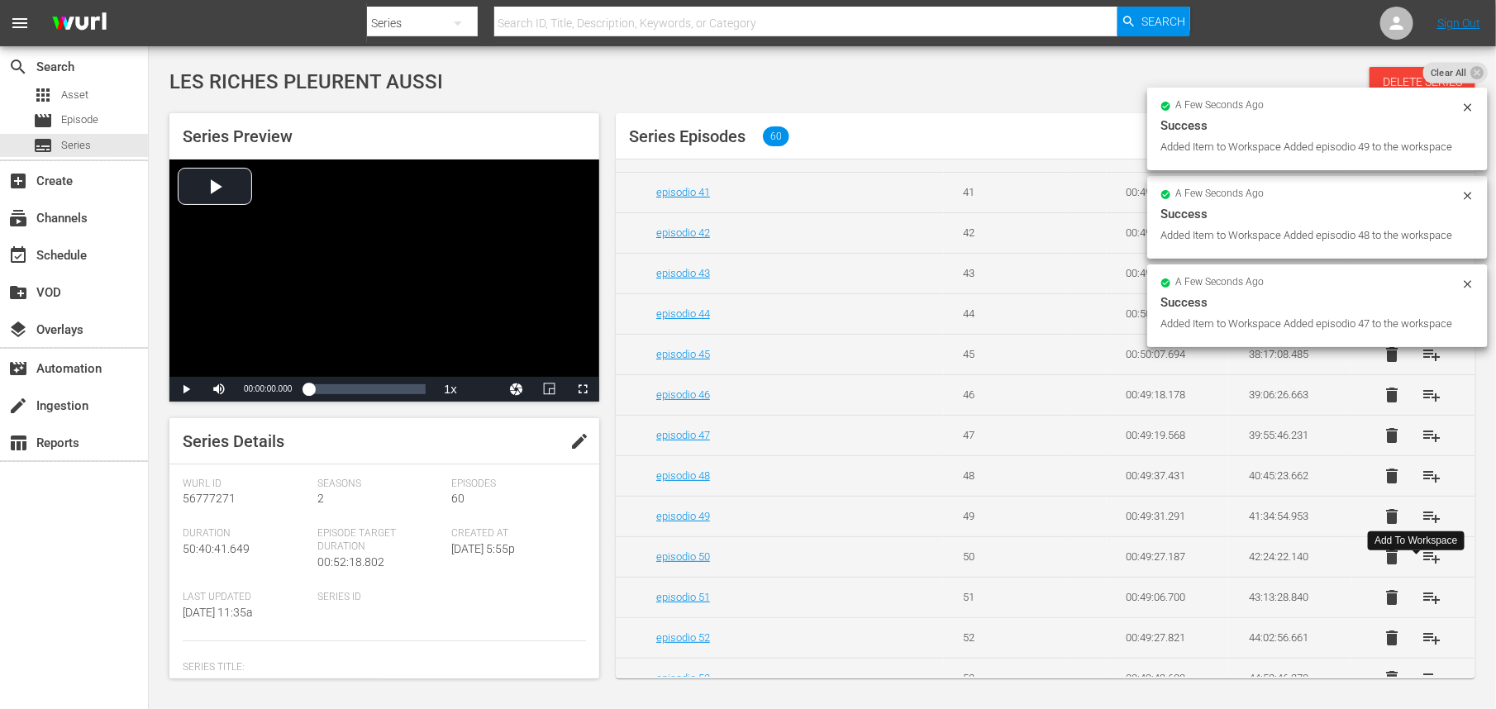
click at [1422, 567] on span "playlist_add" at bounding box center [1432, 557] width 20 height 20
click at [1422, 608] on span "playlist_add" at bounding box center [1432, 598] width 20 height 20
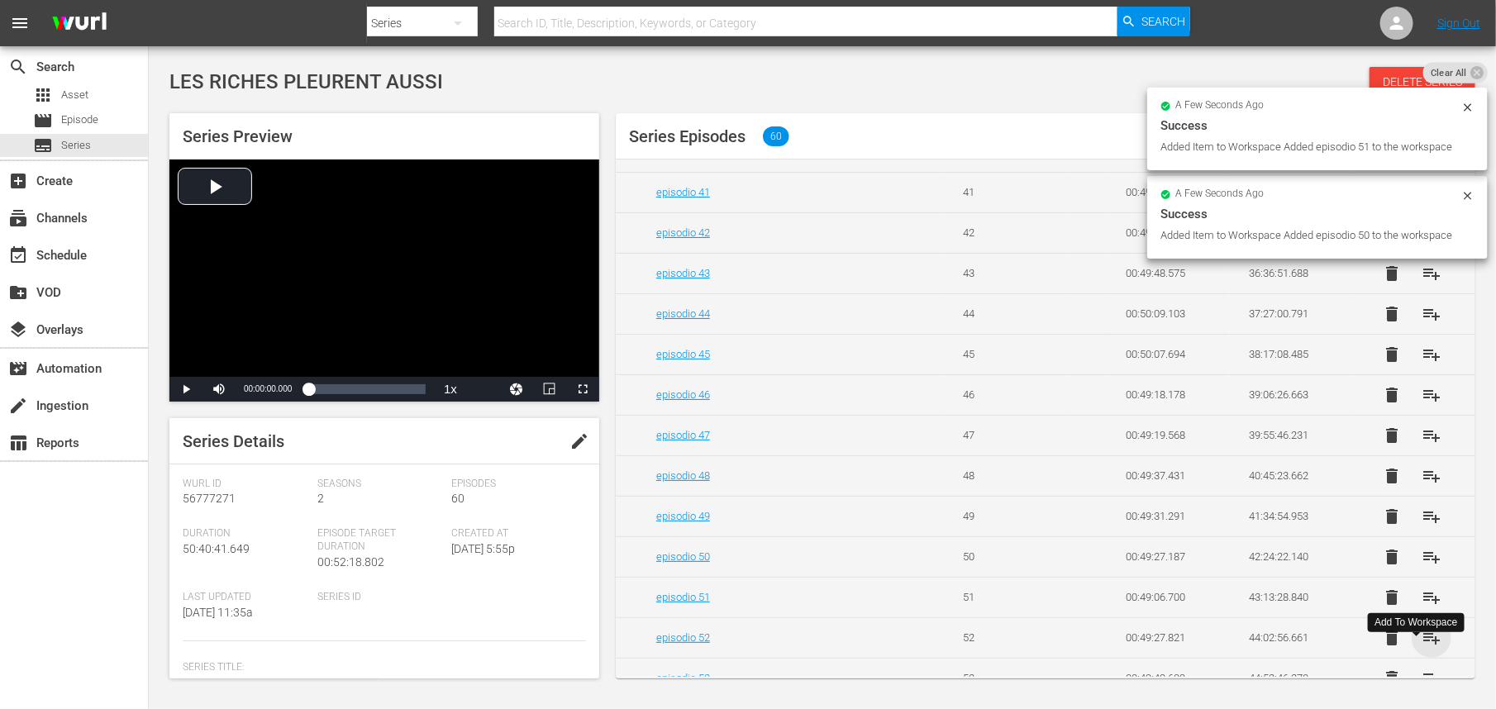
click at [1422, 648] on span "playlist_add" at bounding box center [1432, 638] width 20 height 20
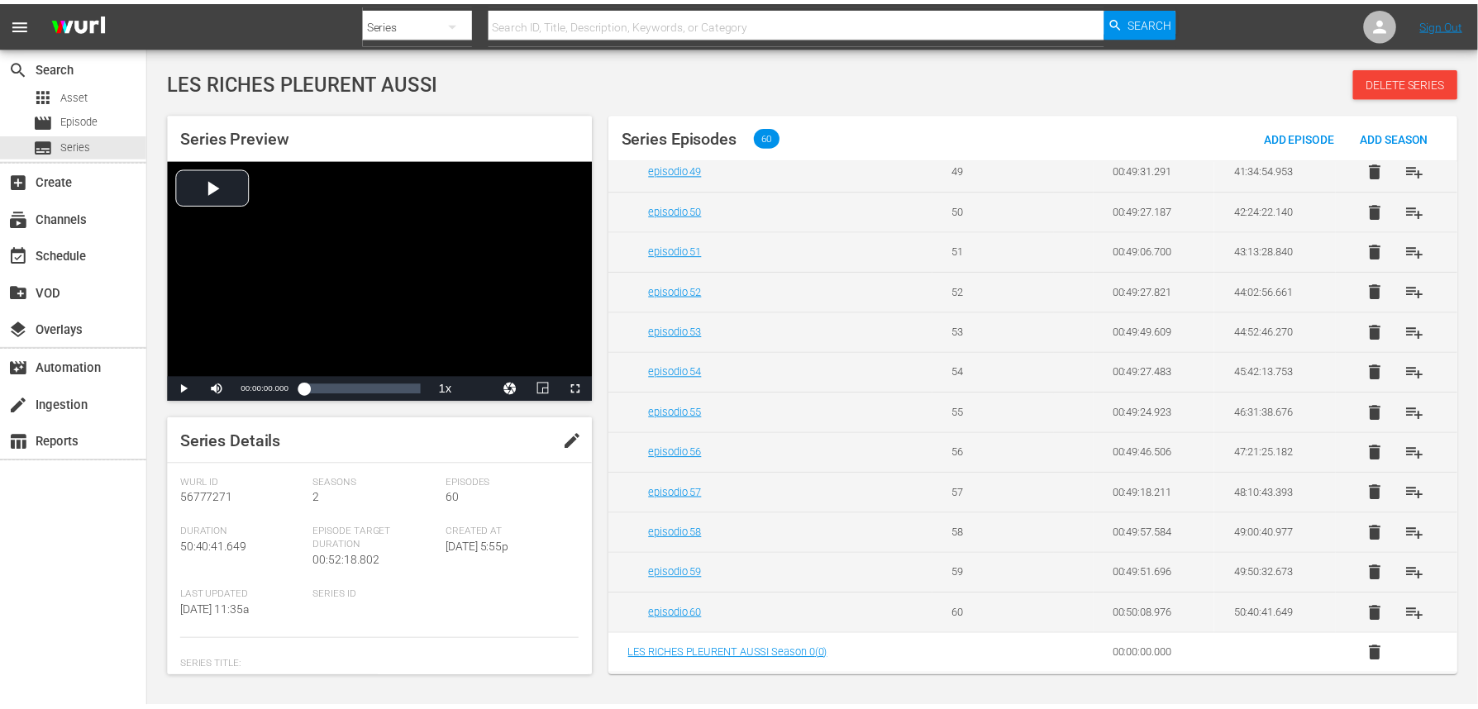
scroll to position [2066, 0]
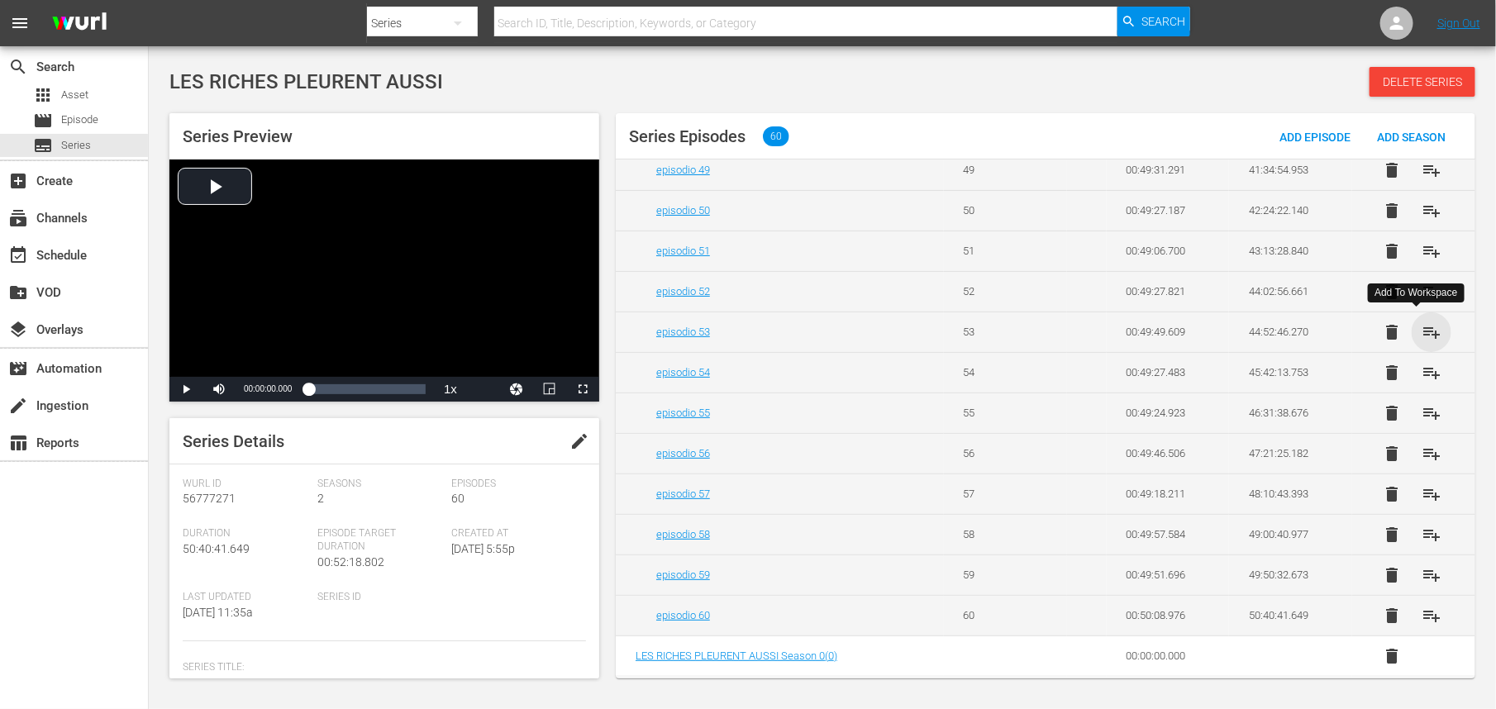
click at [1422, 328] on span "playlist_add" at bounding box center [1432, 332] width 20 height 20
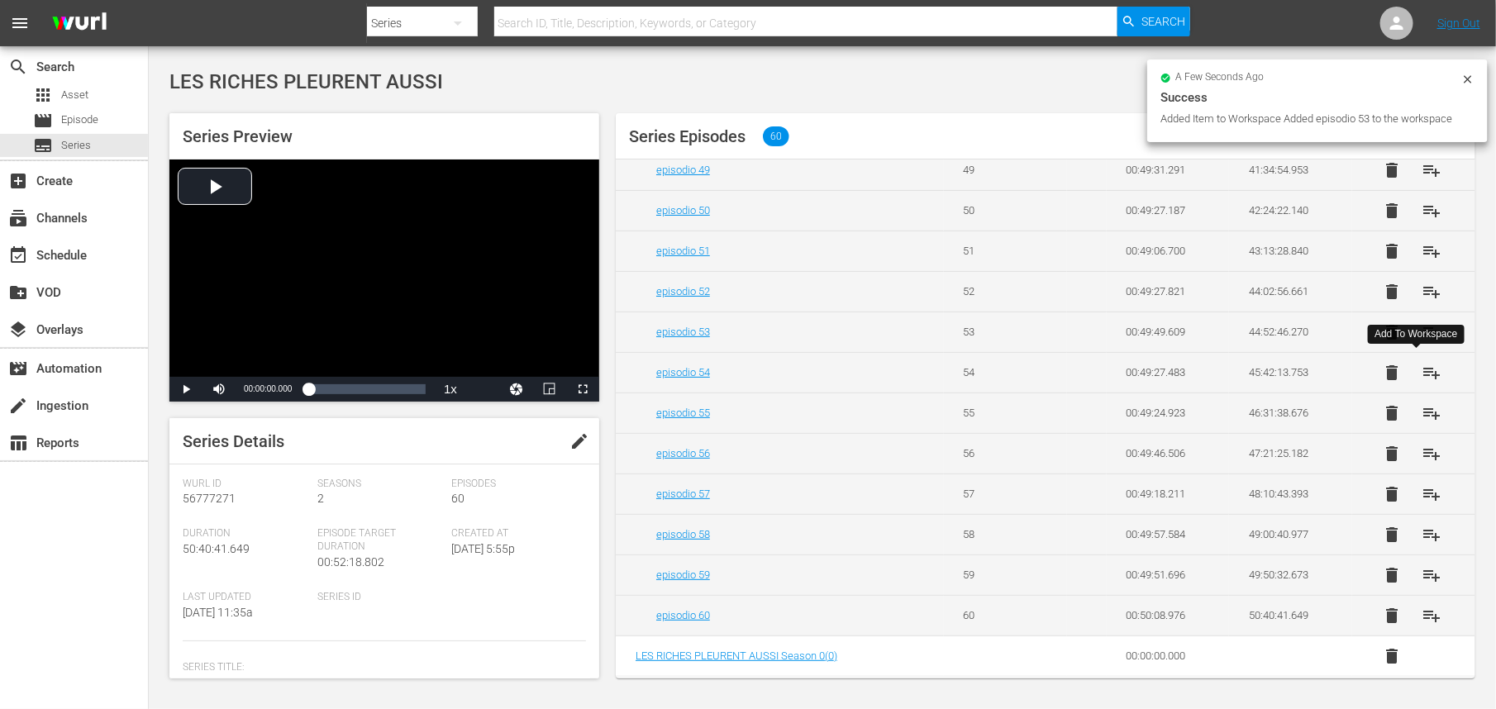
click at [1422, 370] on span "playlist_add" at bounding box center [1432, 373] width 20 height 20
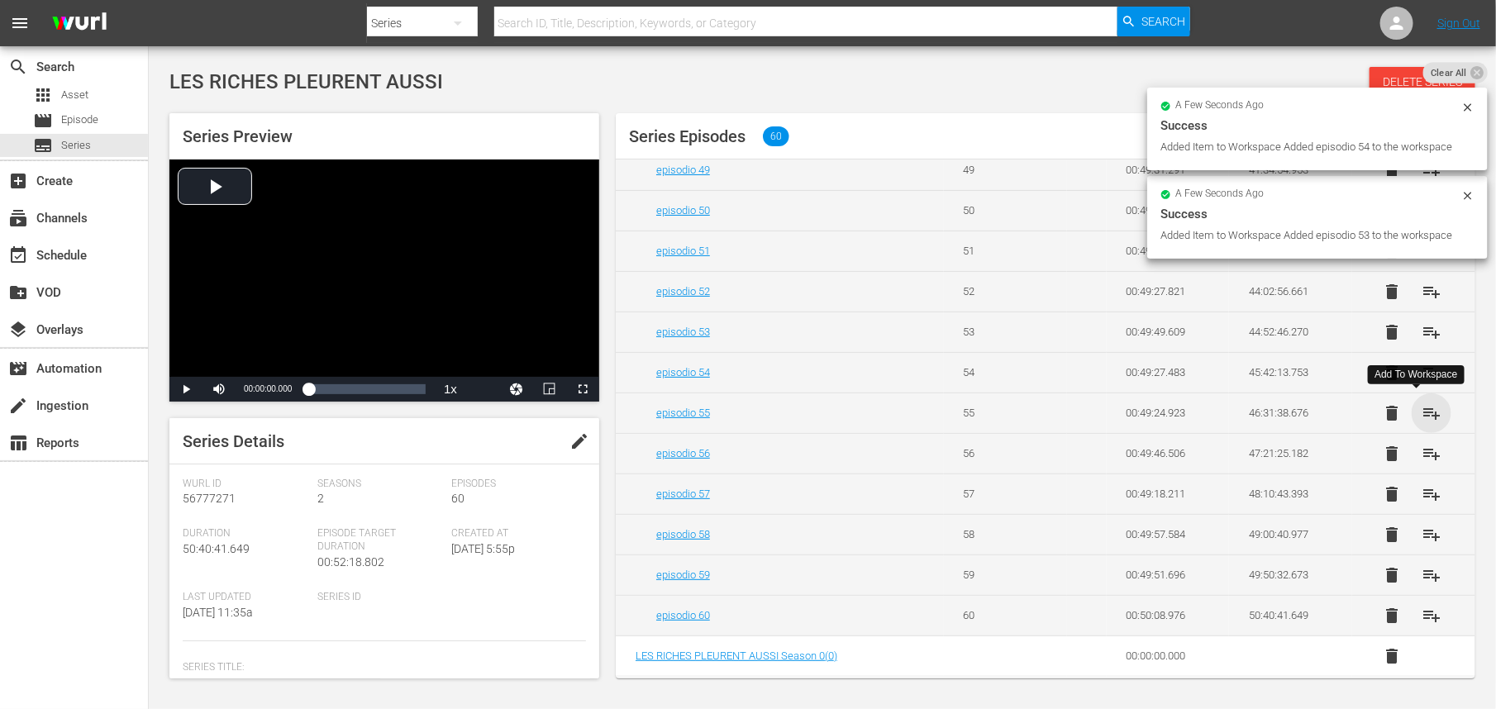
click at [1422, 412] on span "playlist_add" at bounding box center [1432, 413] width 20 height 20
click at [1422, 452] on span "playlist_add" at bounding box center [1432, 454] width 20 height 20
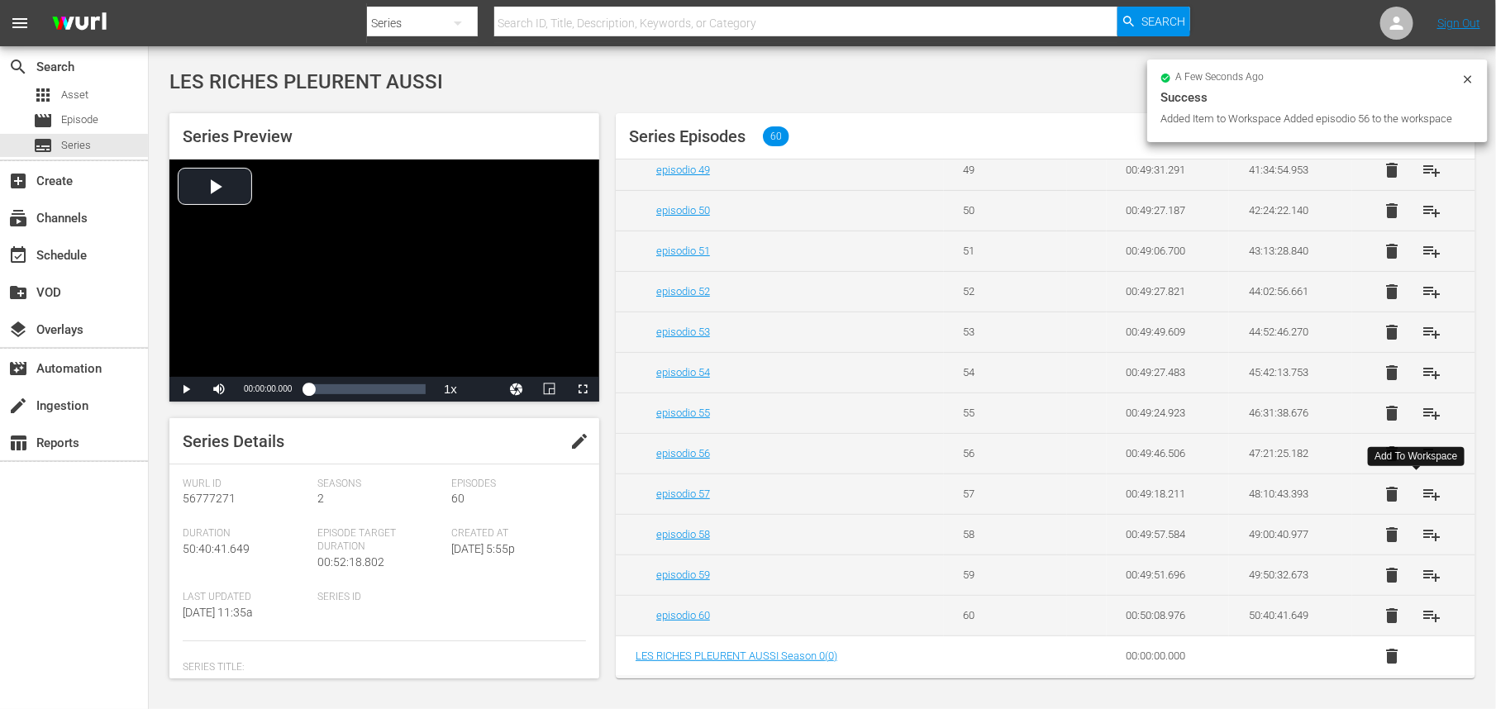
click at [1422, 494] on span "playlist_add" at bounding box center [1432, 494] width 20 height 20
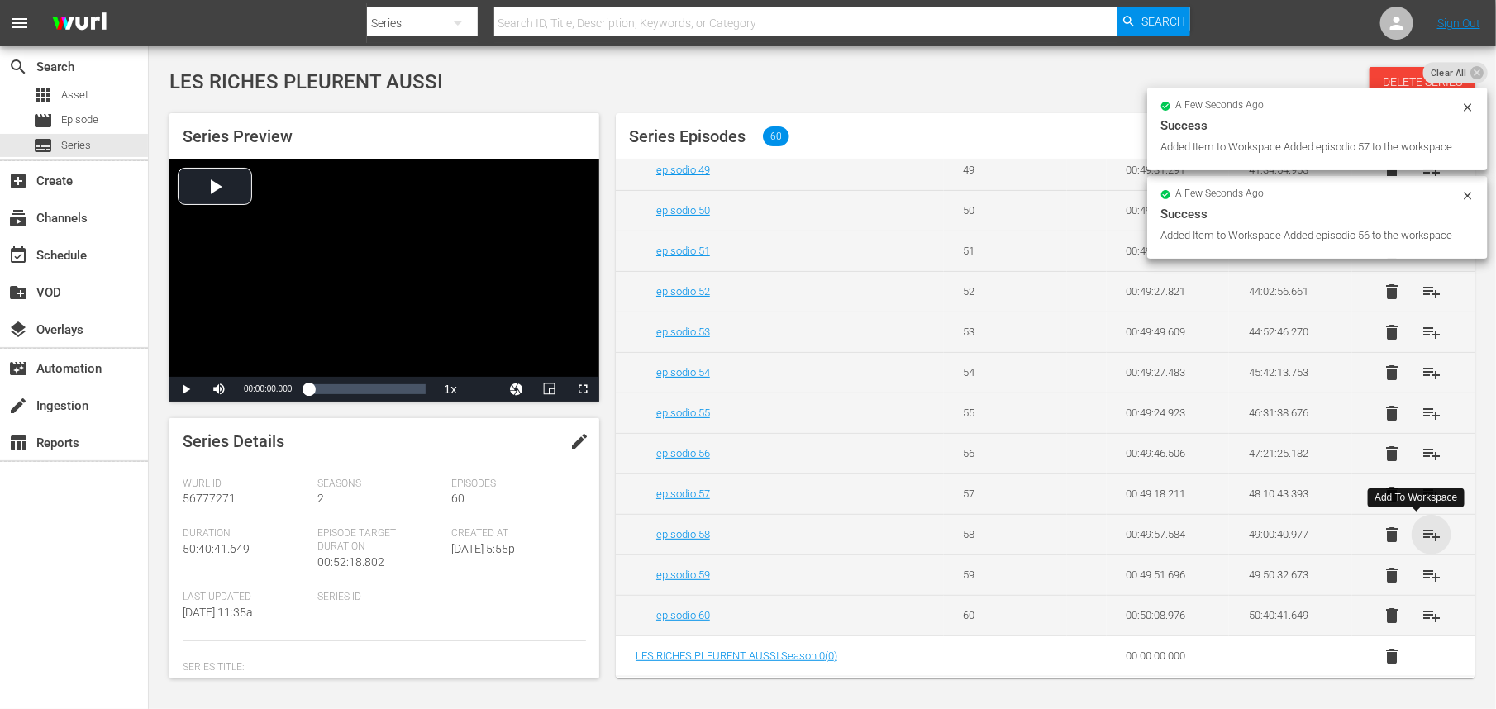
click at [1422, 534] on span "playlist_add" at bounding box center [1432, 535] width 20 height 20
click at [1424, 575] on span "playlist_add" at bounding box center [1432, 576] width 20 height 20
click at [1422, 618] on span "playlist_add" at bounding box center [1432, 616] width 20 height 20
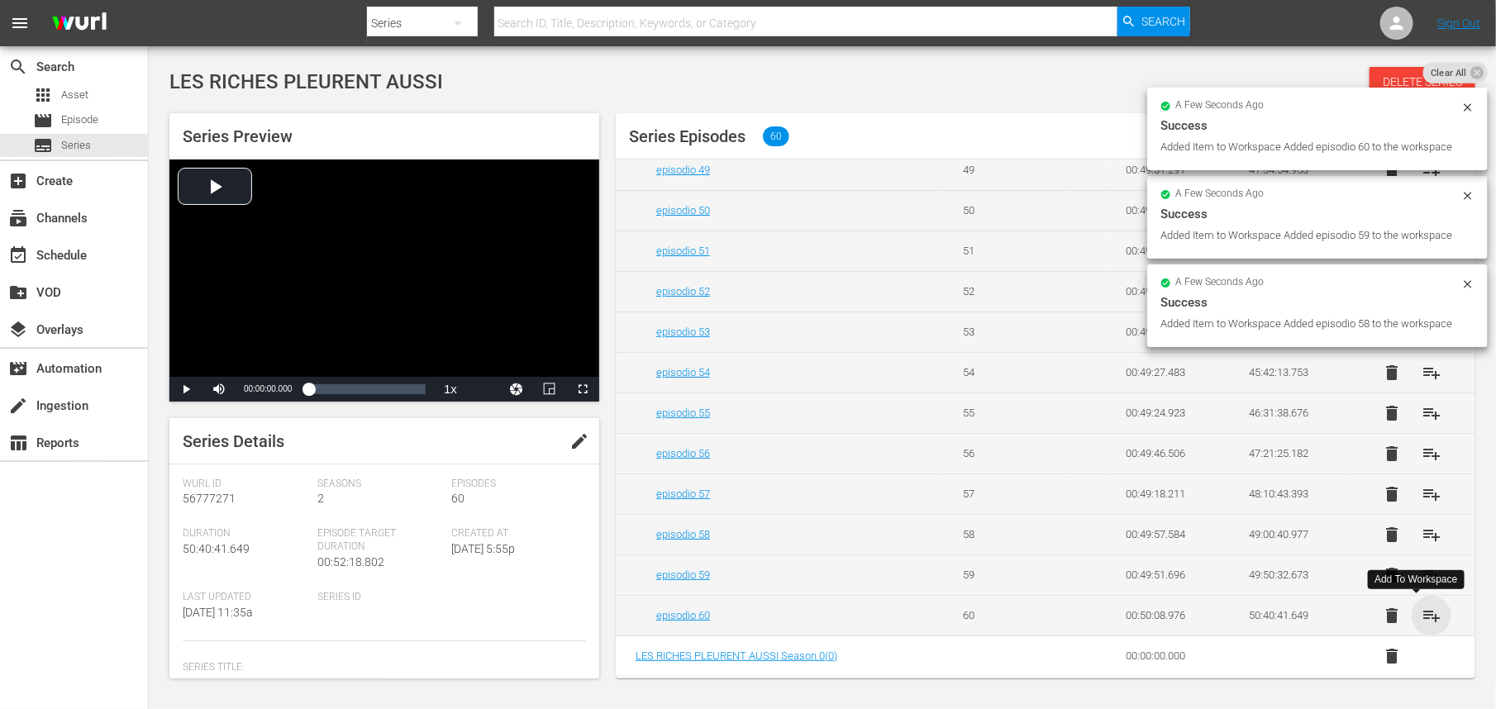
click at [1422, 618] on span "playlist_add" at bounding box center [1432, 616] width 20 height 20
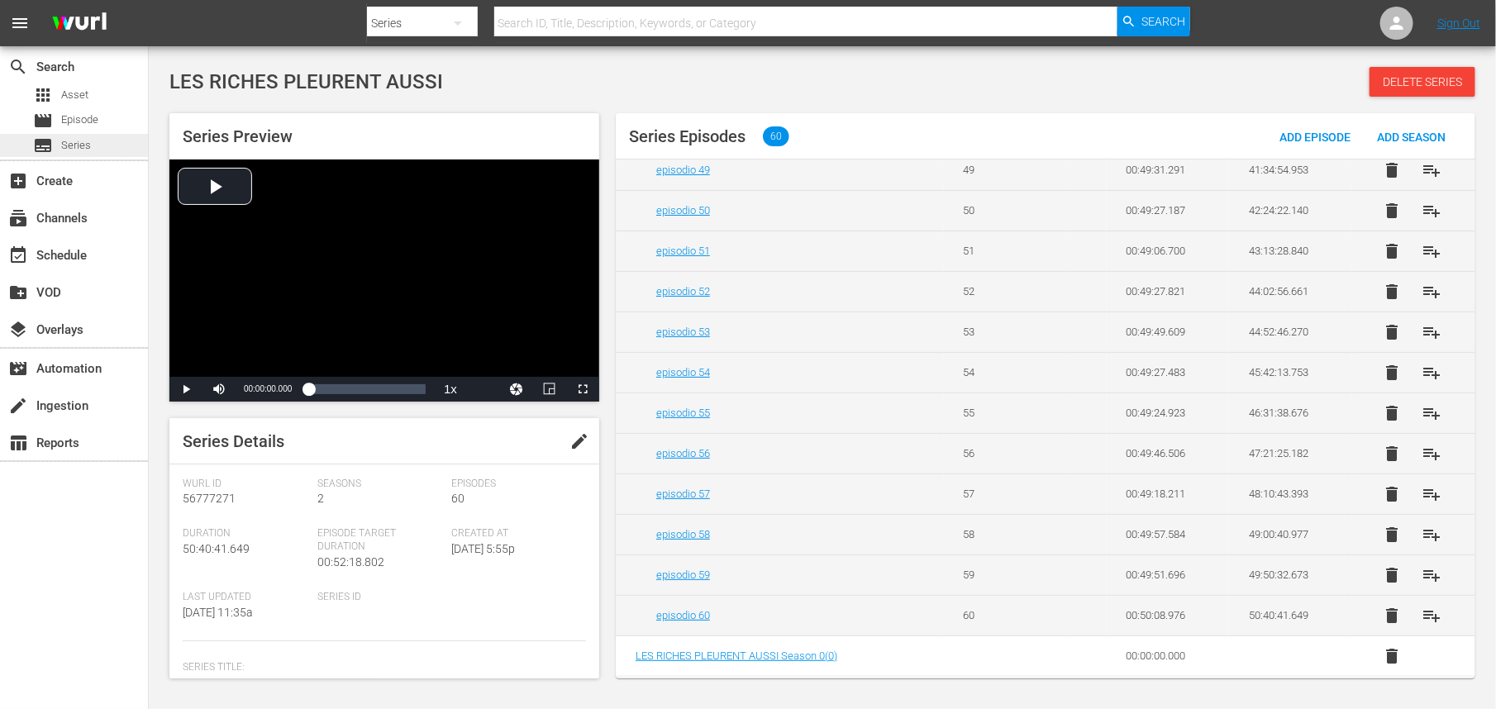
click at [89, 147] on span "Series" at bounding box center [76, 145] width 30 height 17
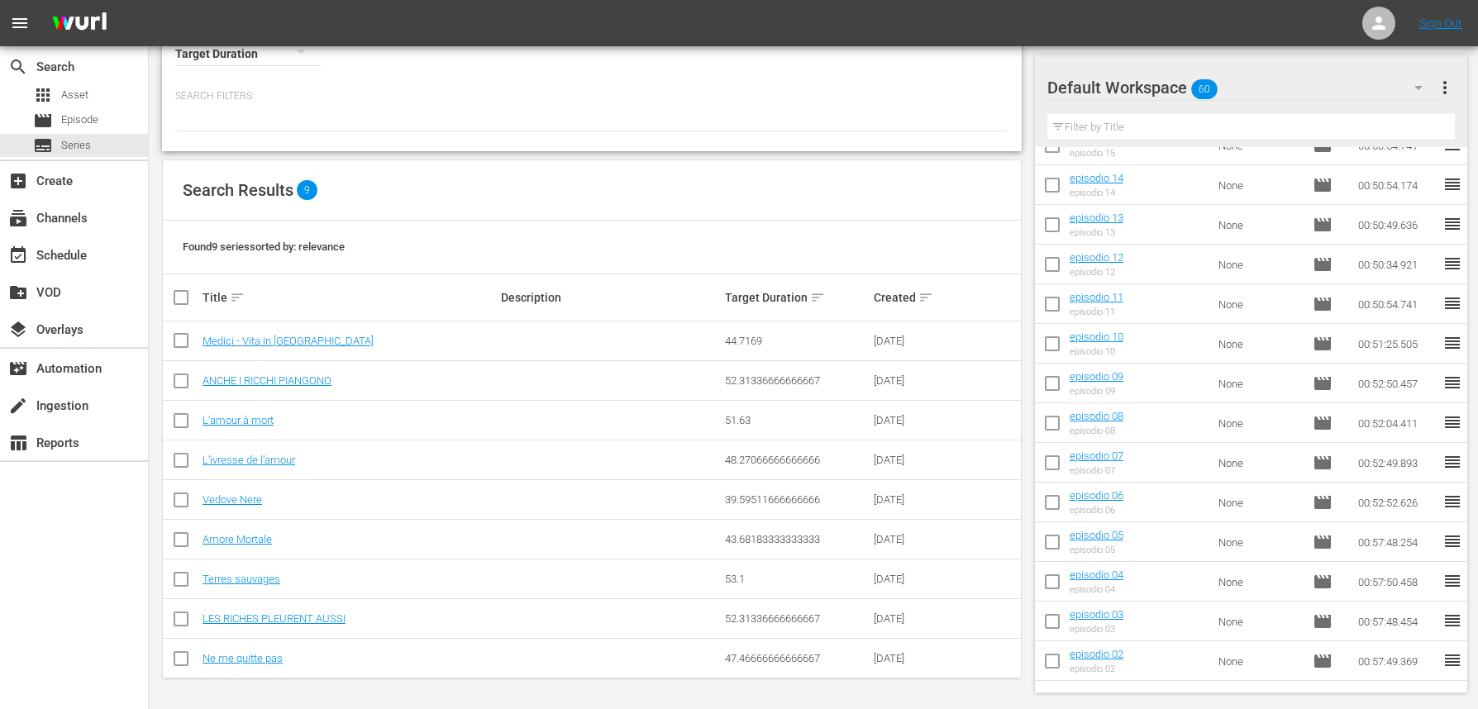
scroll to position [1883, 0]
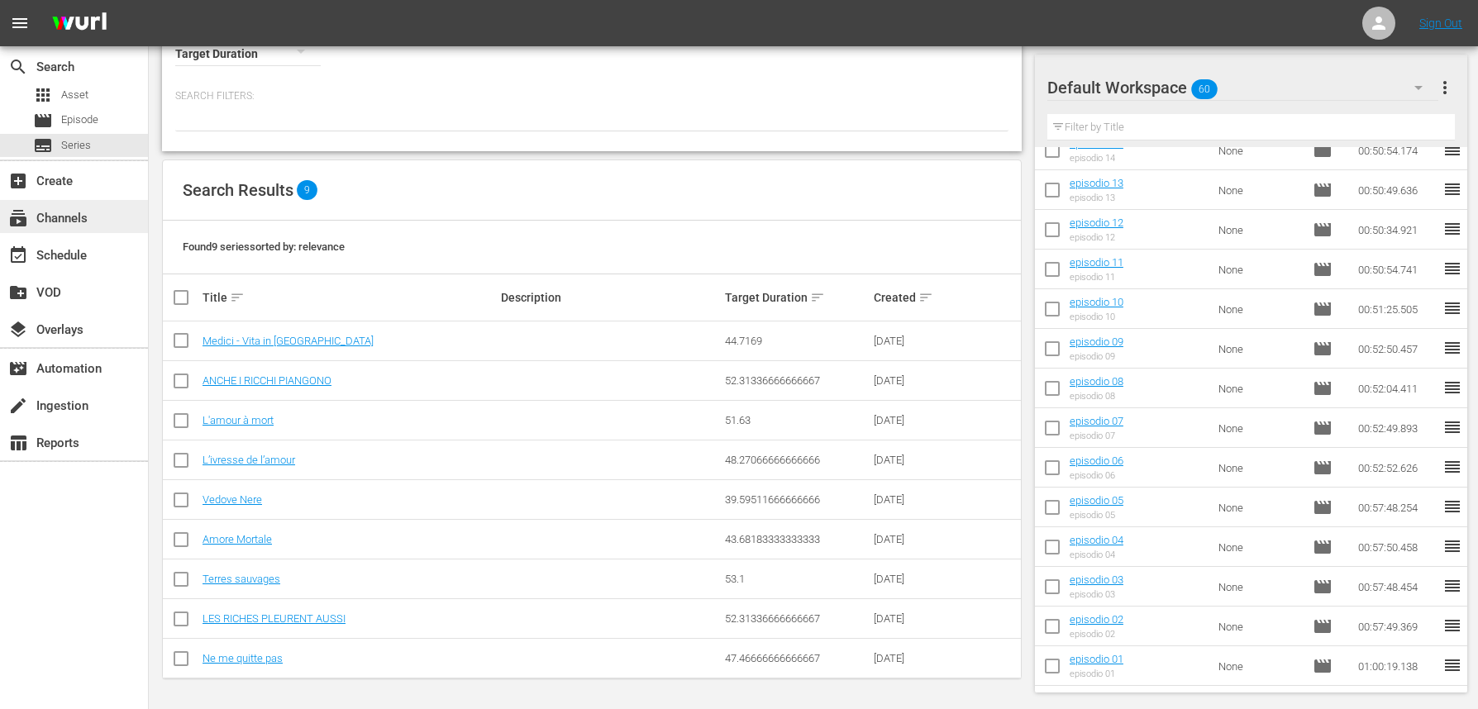
click at [83, 214] on div "subscriptions Channels" at bounding box center [46, 215] width 93 height 15
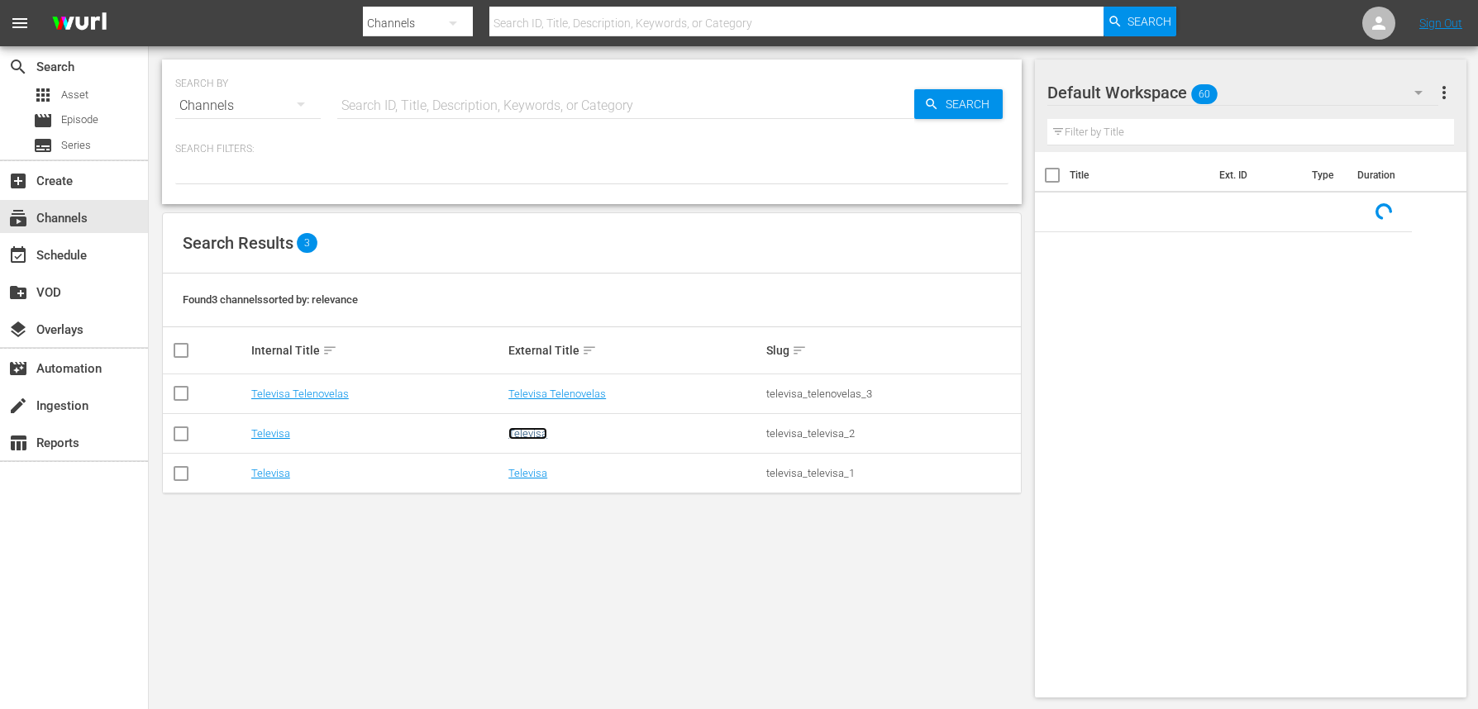
click at [534, 437] on link "Televisa" at bounding box center [527, 433] width 39 height 12
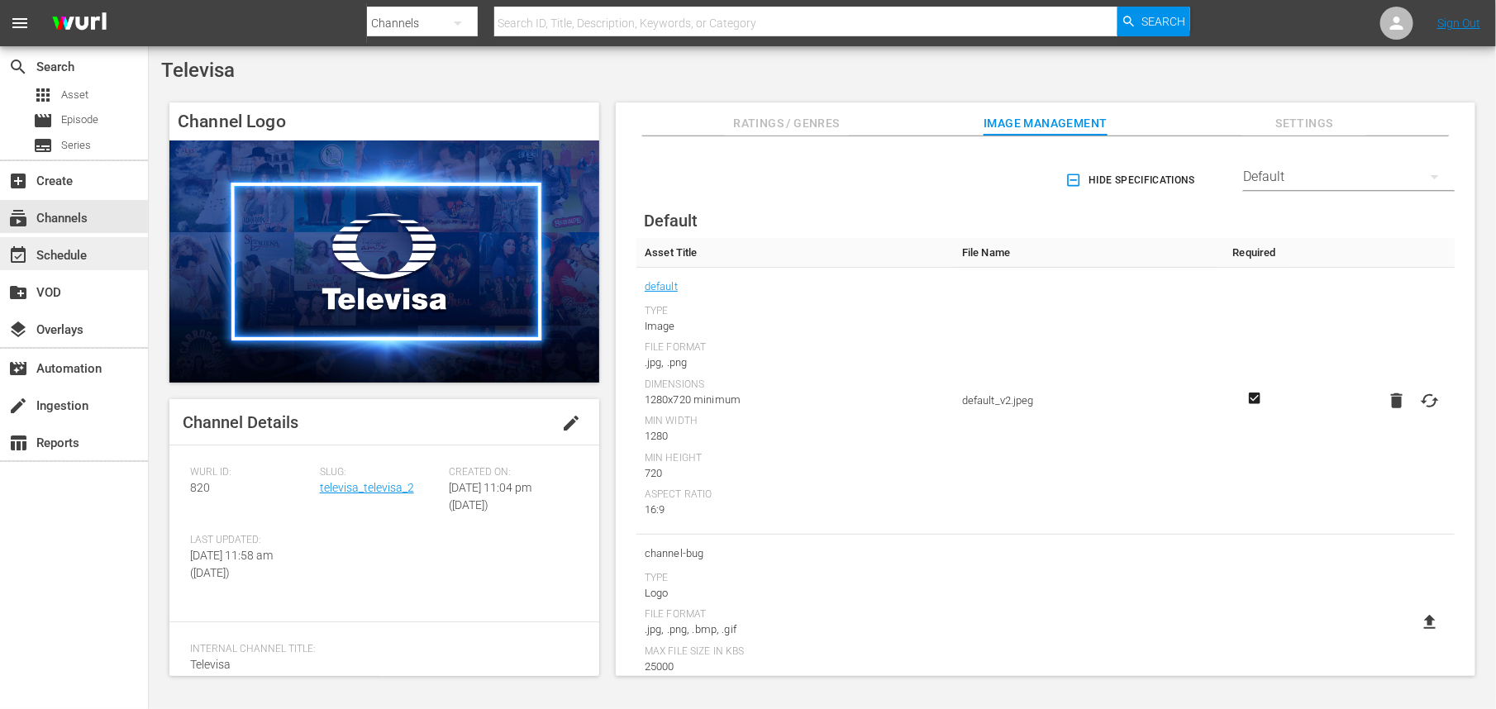
click at [69, 254] on div "event_available Schedule" at bounding box center [46, 253] width 93 height 15
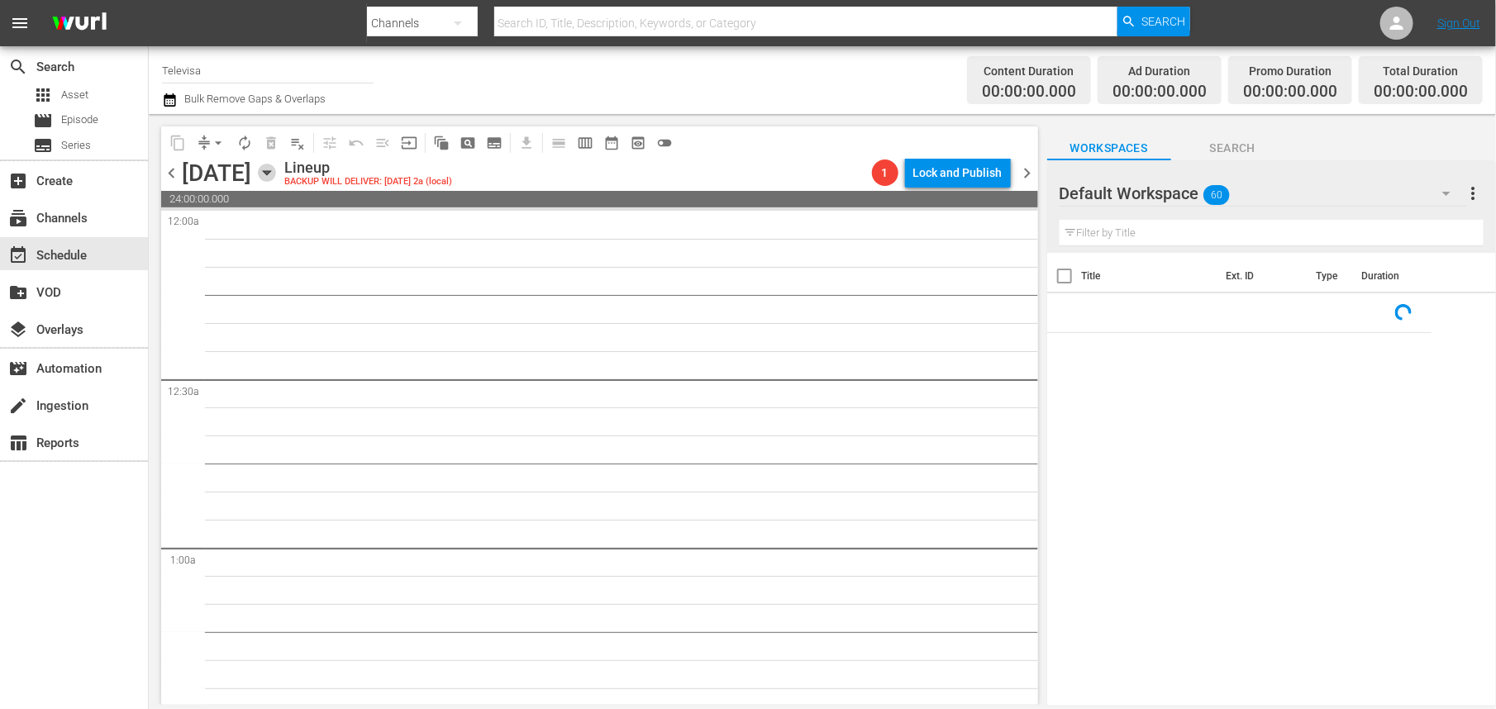
click at [276, 167] on icon "button" at bounding box center [267, 173] width 18 height 18
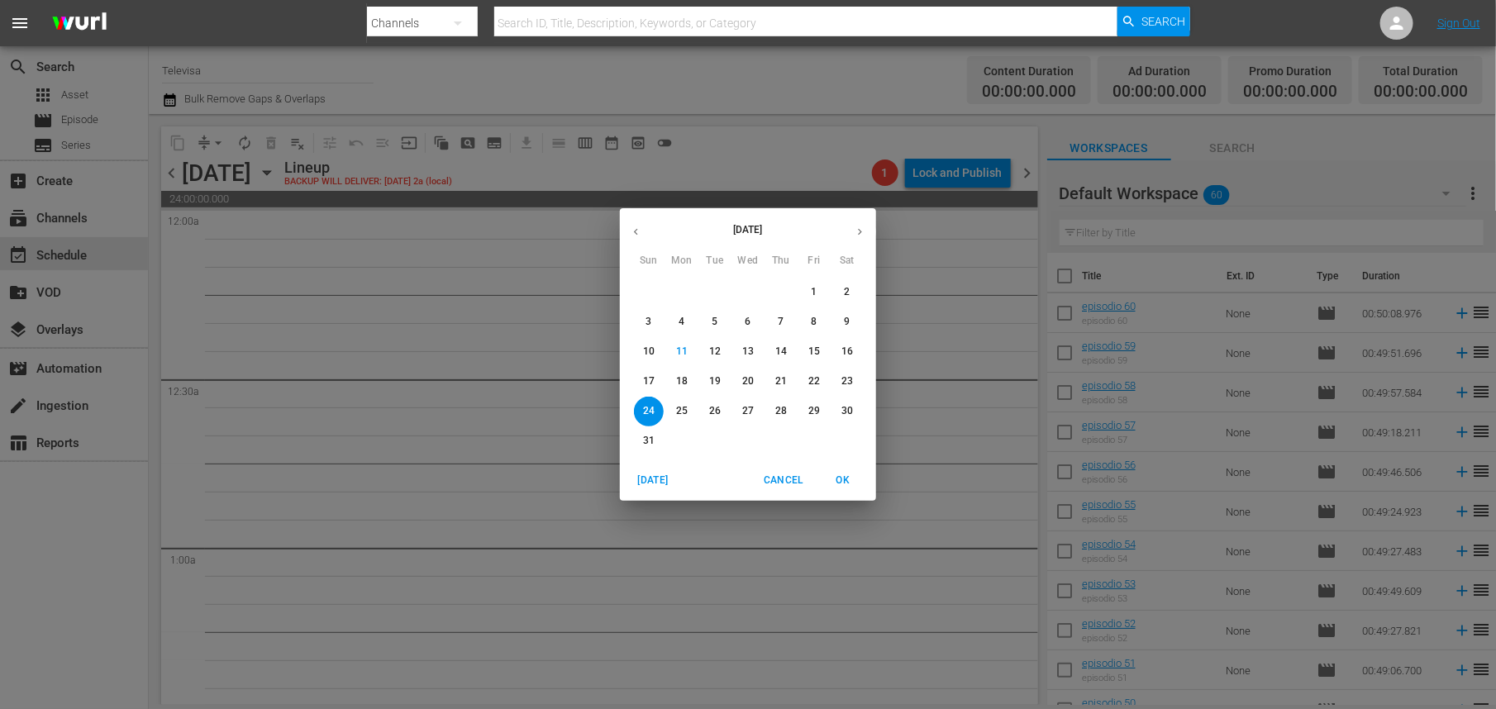
click at [683, 382] on p "18" at bounding box center [682, 382] width 12 height 14
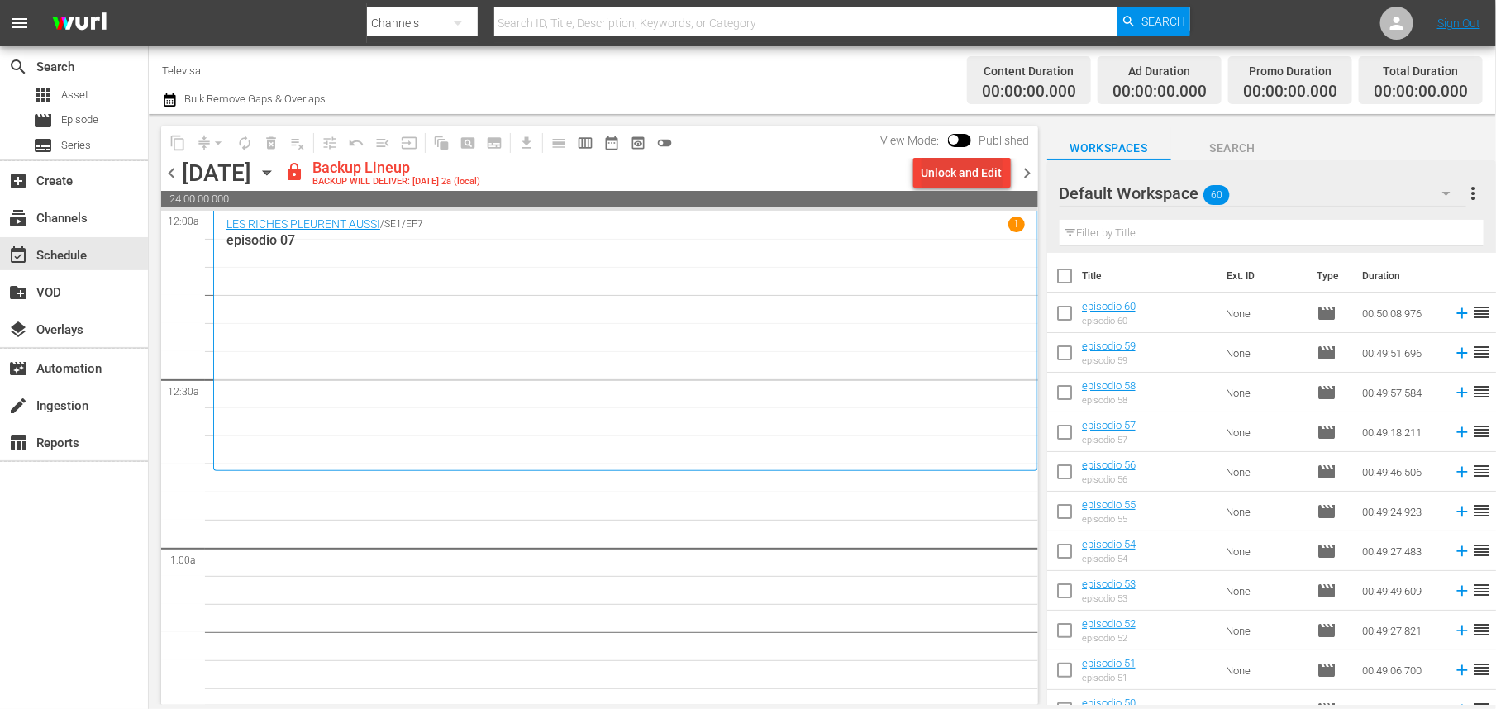
click at [933, 169] on div "Unlock and Edit" at bounding box center [962, 173] width 81 height 30
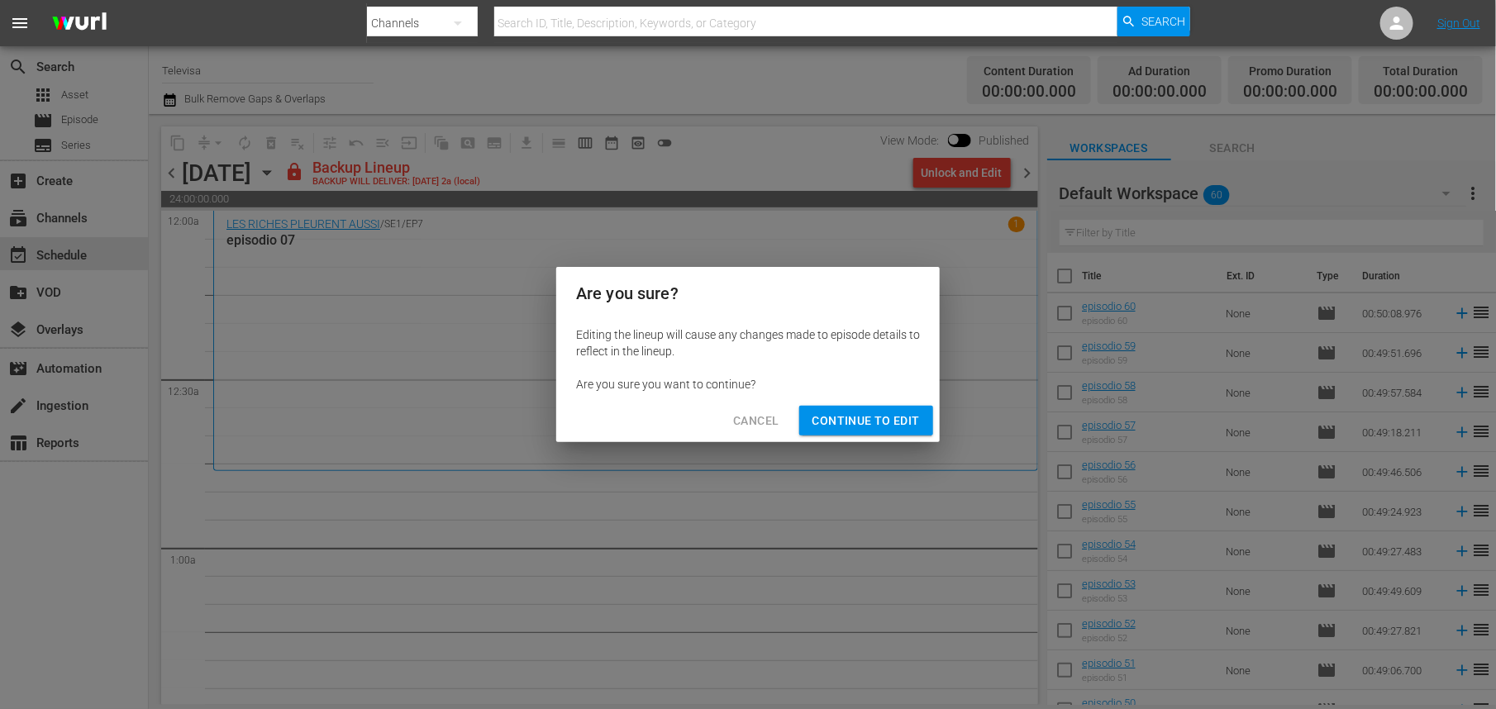
click at [856, 425] on span "Continue to Edit" at bounding box center [866, 421] width 107 height 21
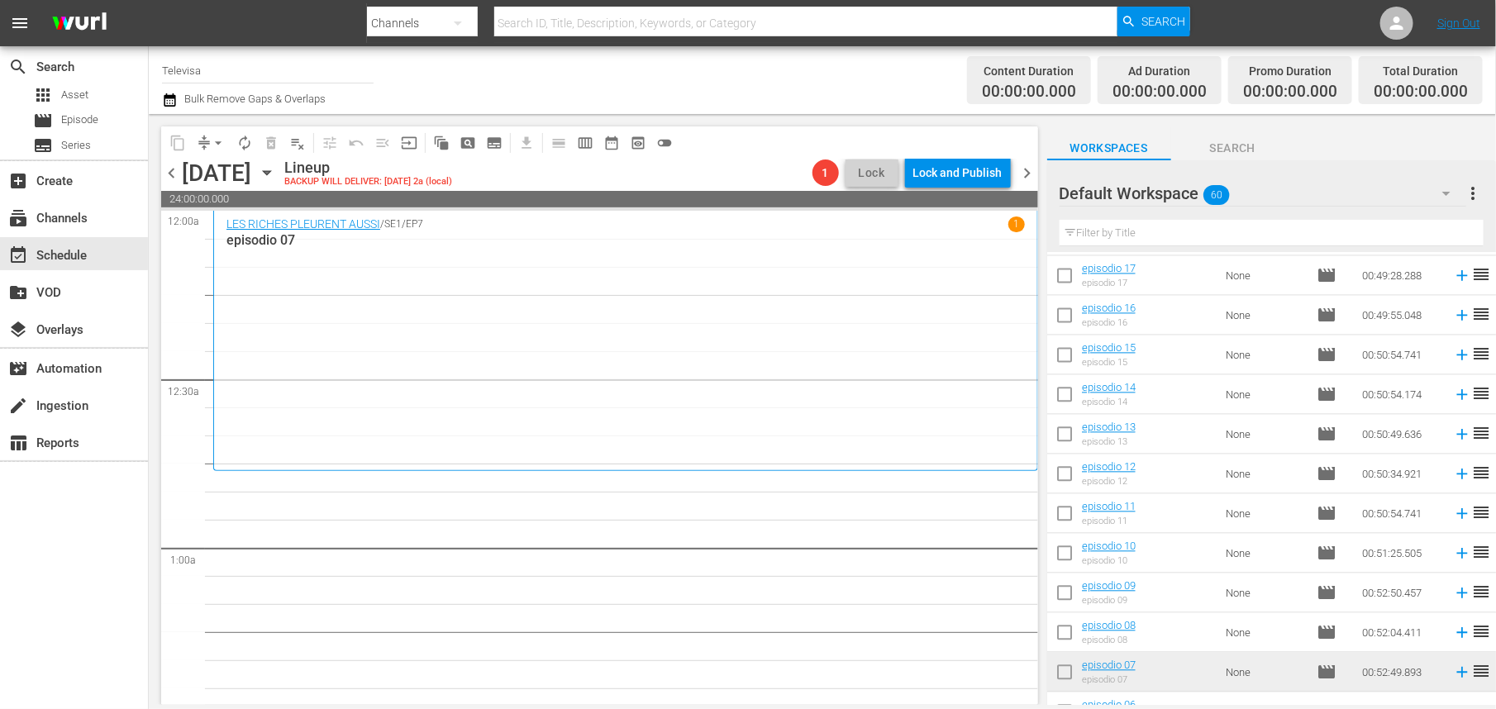
scroll to position [1719, 0]
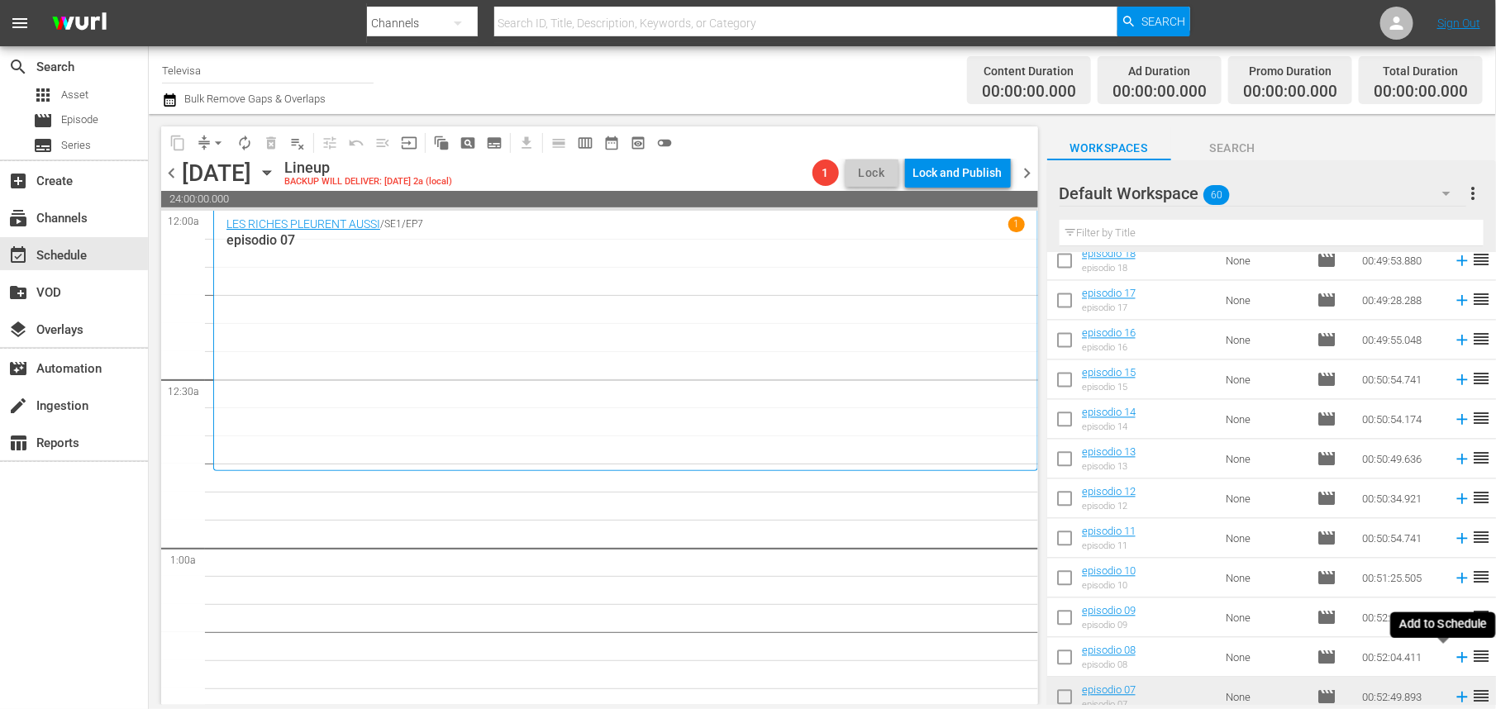
click at [1457, 660] on icon at bounding box center [1462, 658] width 11 height 11
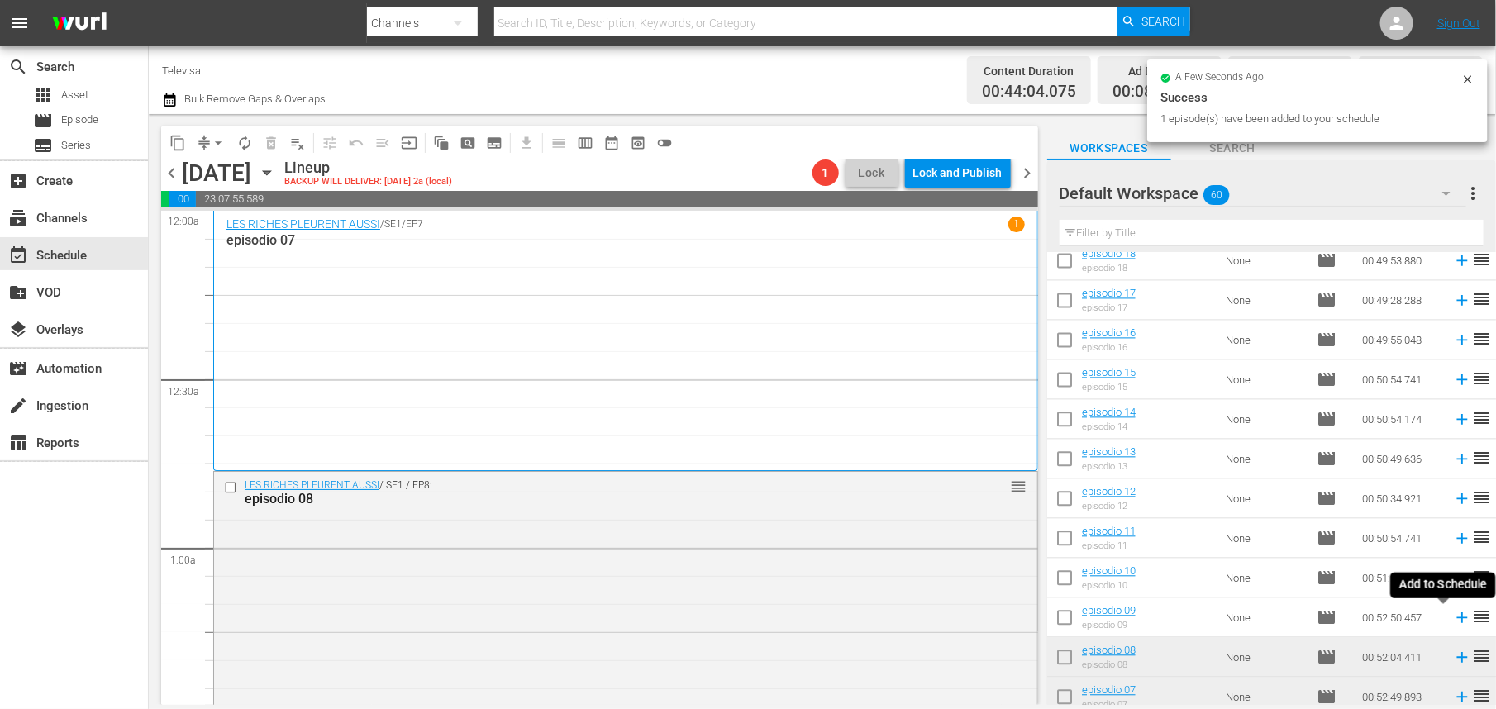
click at [1457, 618] on icon at bounding box center [1462, 618] width 11 height 11
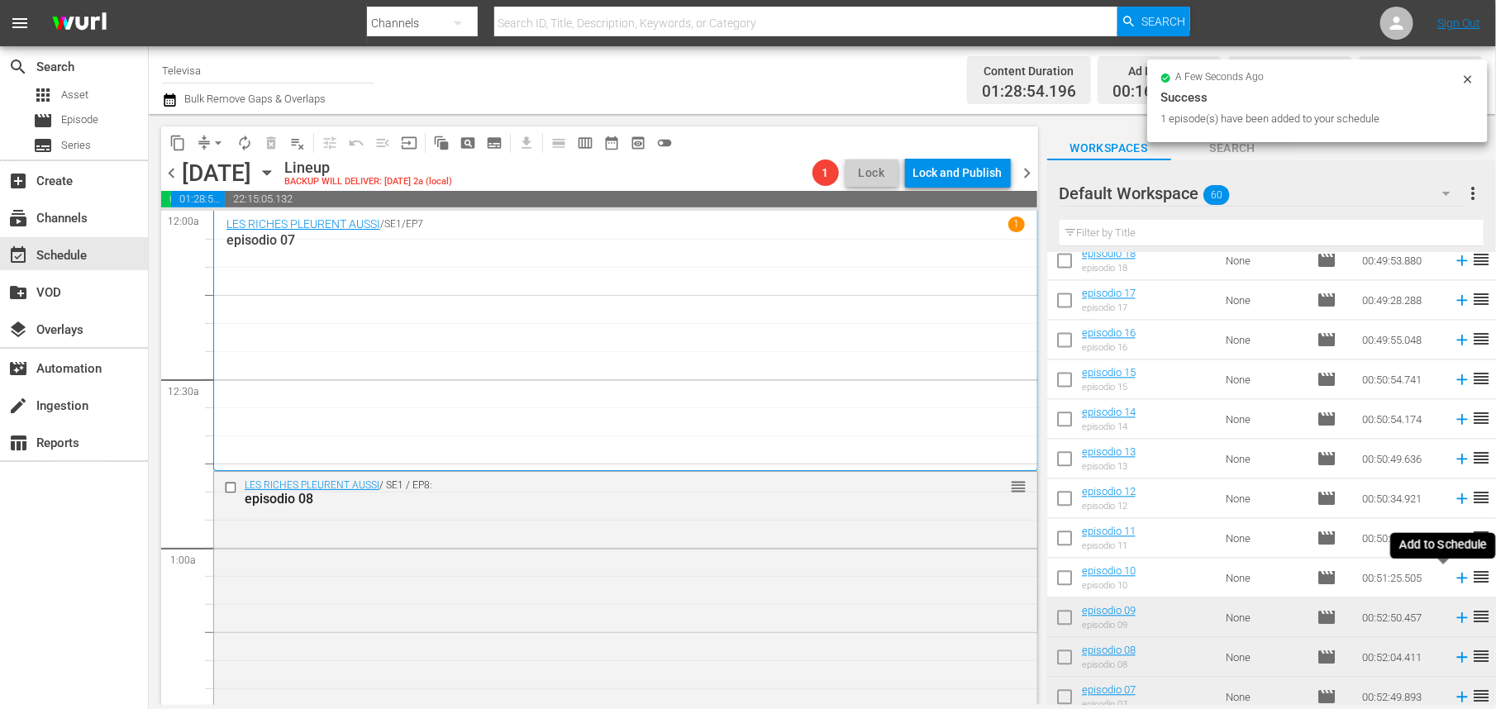
click at [1457, 579] on icon at bounding box center [1462, 579] width 11 height 11
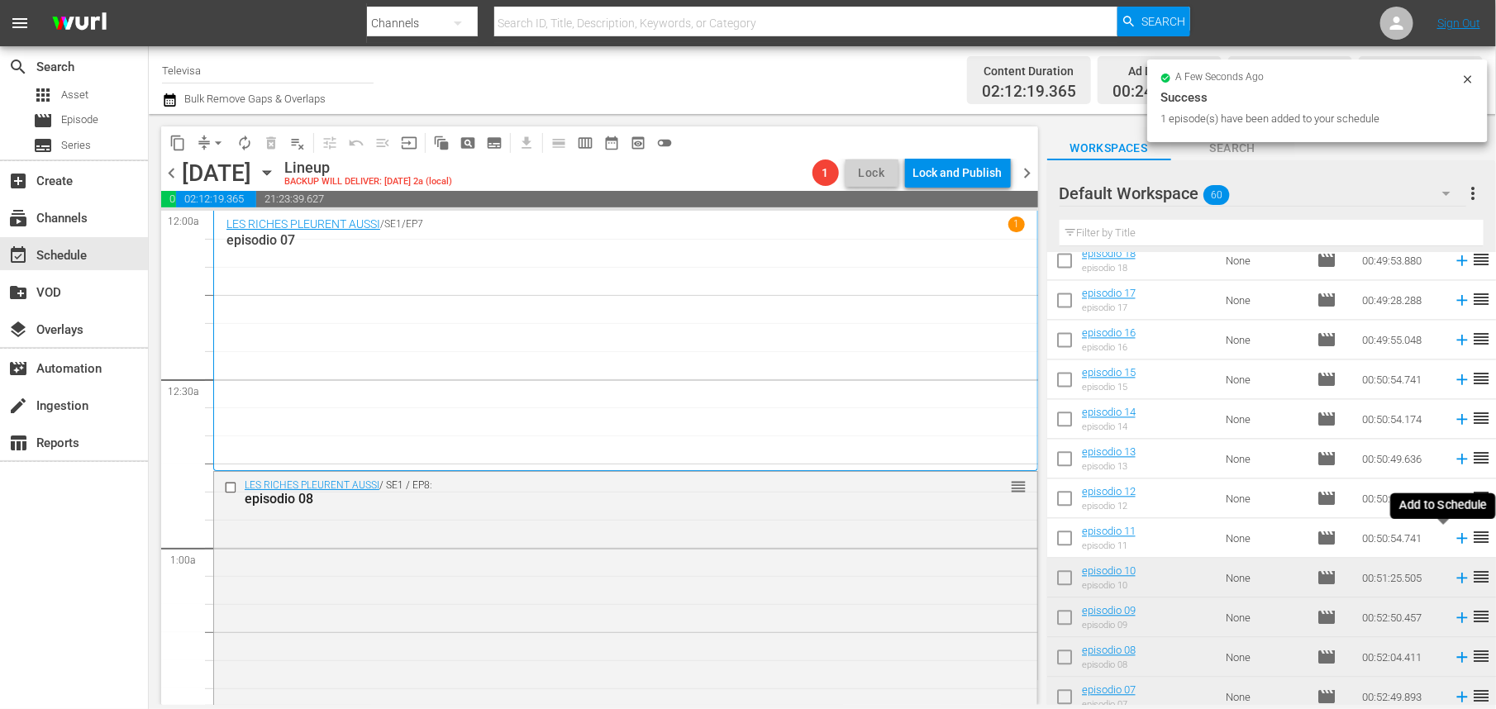
click at [1457, 539] on icon at bounding box center [1462, 539] width 11 height 11
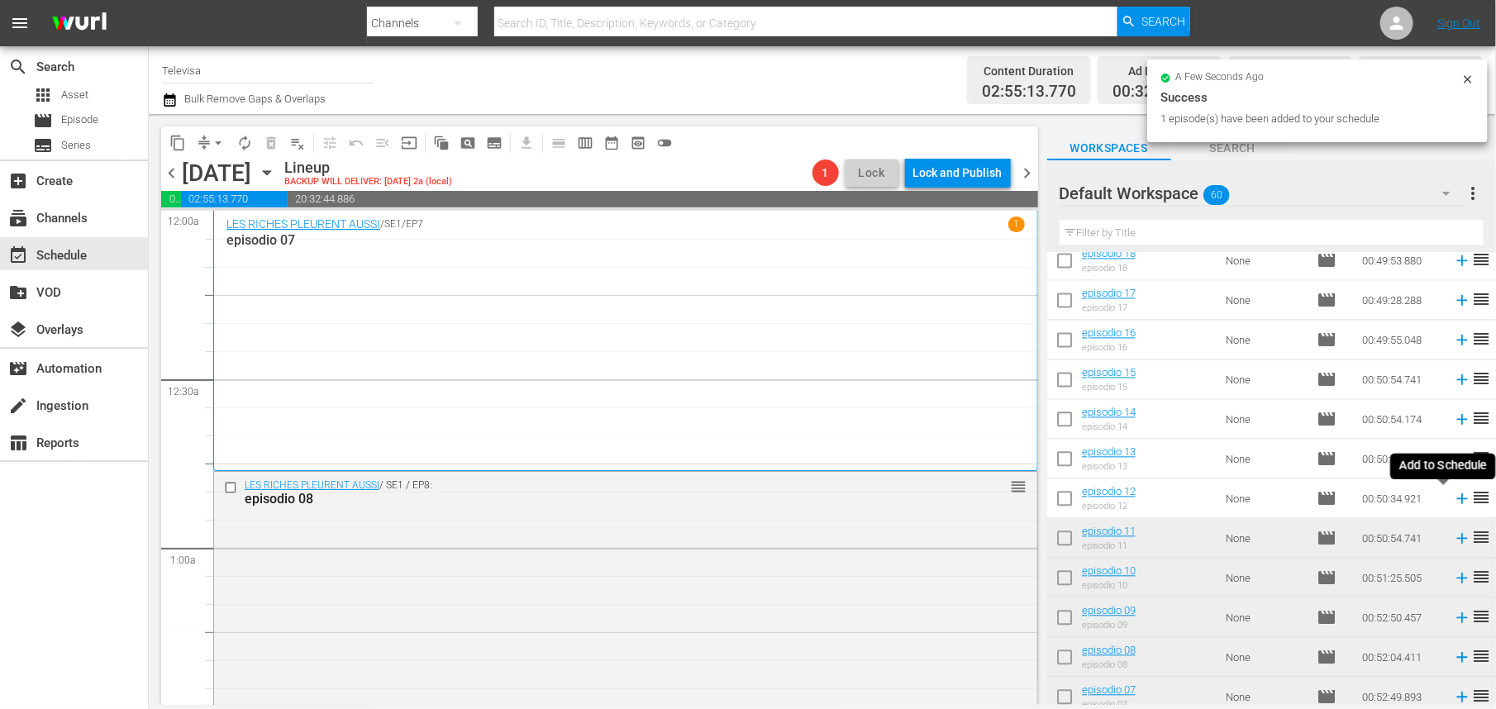
click at [1457, 499] on icon at bounding box center [1462, 499] width 11 height 11
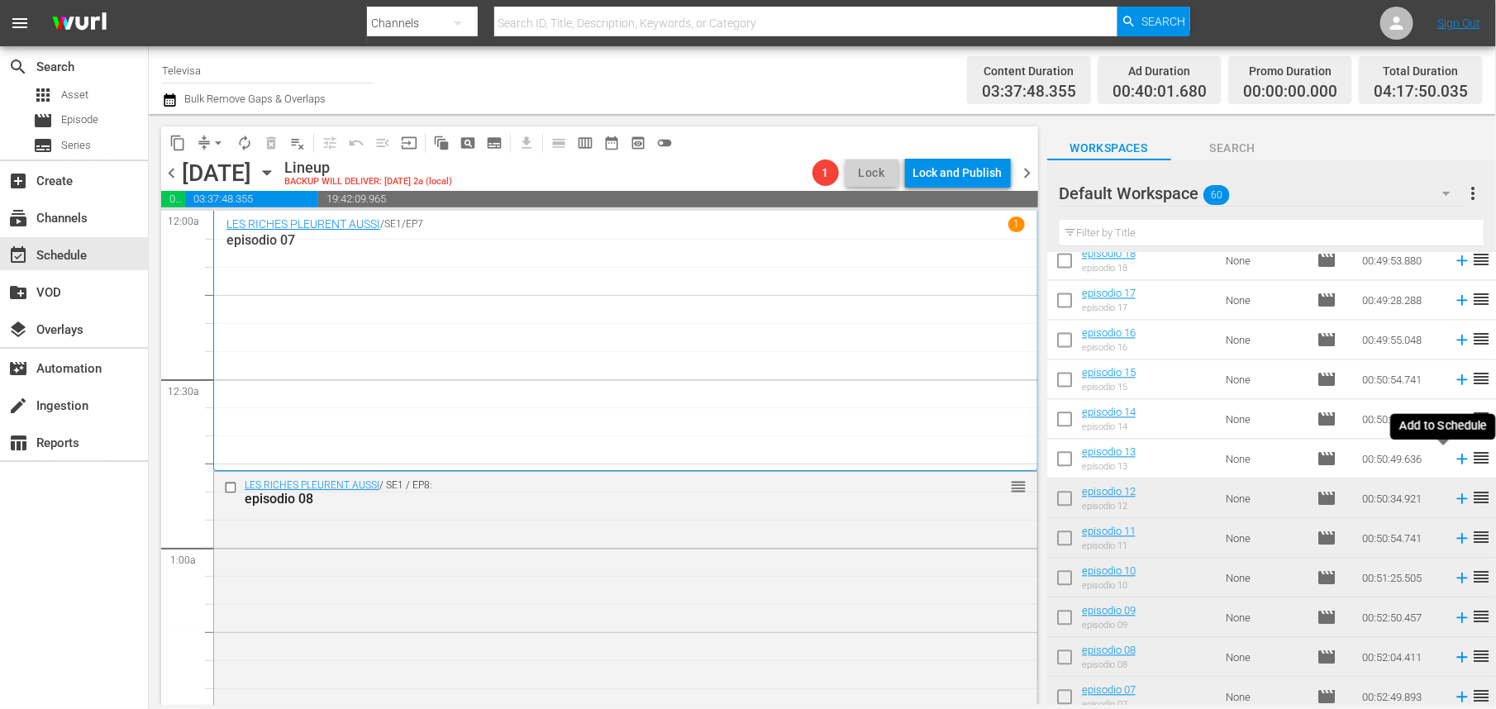
click at [1457, 459] on icon at bounding box center [1462, 460] width 11 height 11
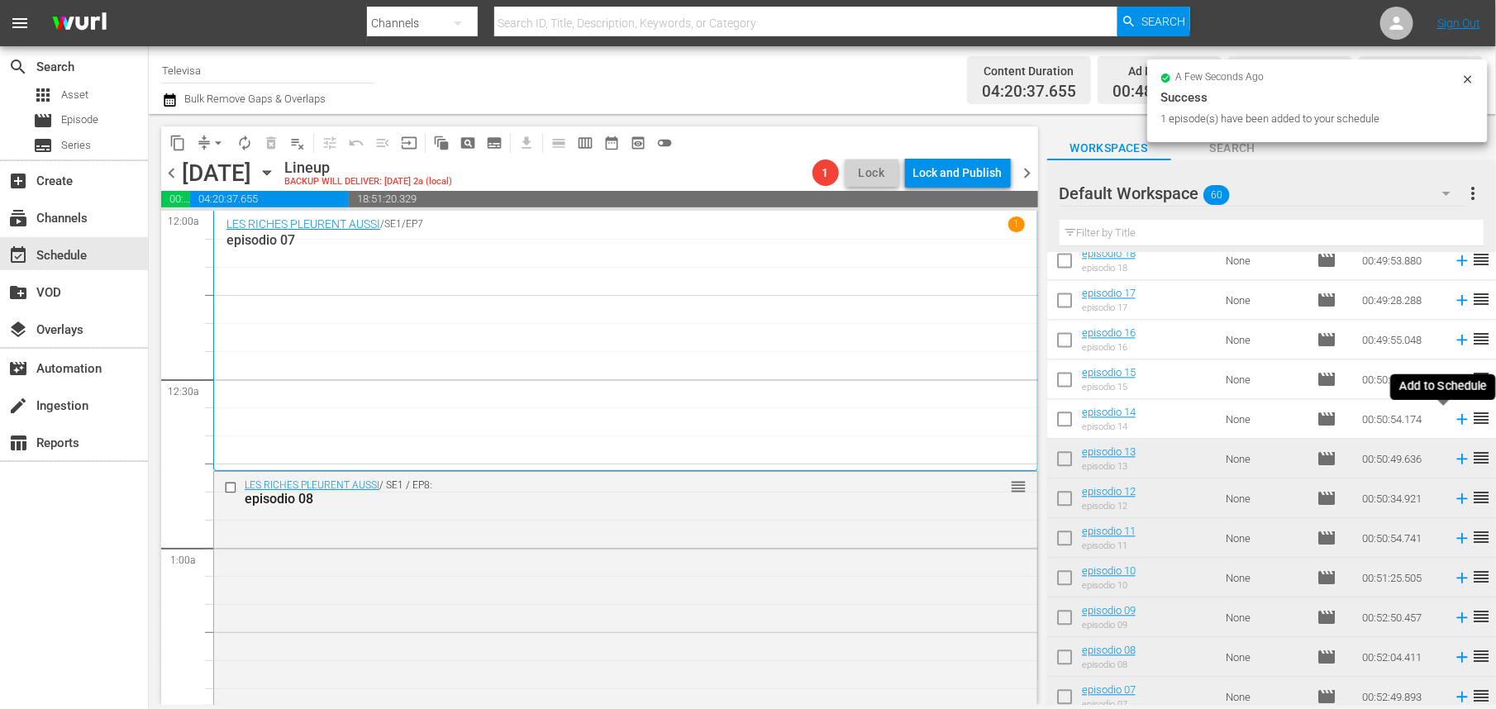
click at [1457, 420] on icon at bounding box center [1462, 420] width 11 height 11
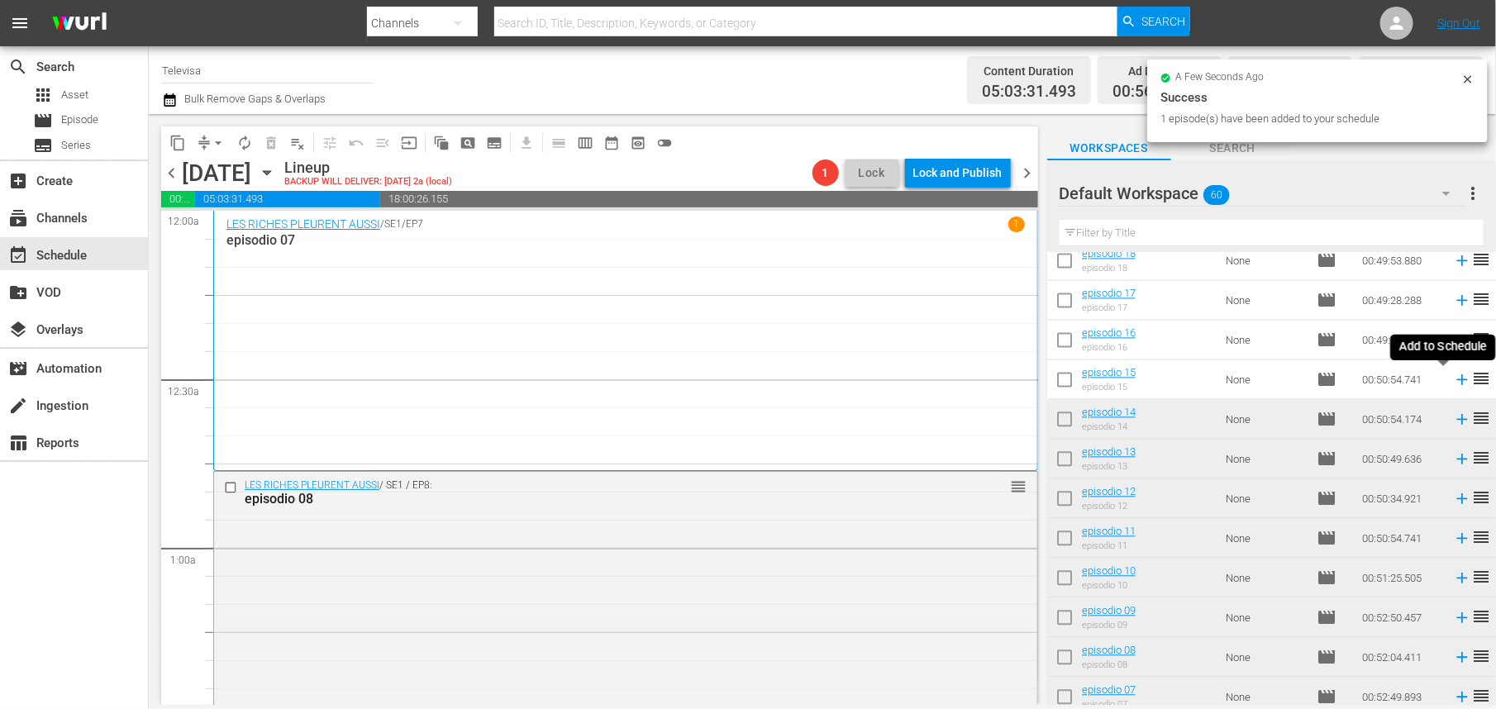
click at [1457, 379] on icon at bounding box center [1462, 380] width 11 height 11
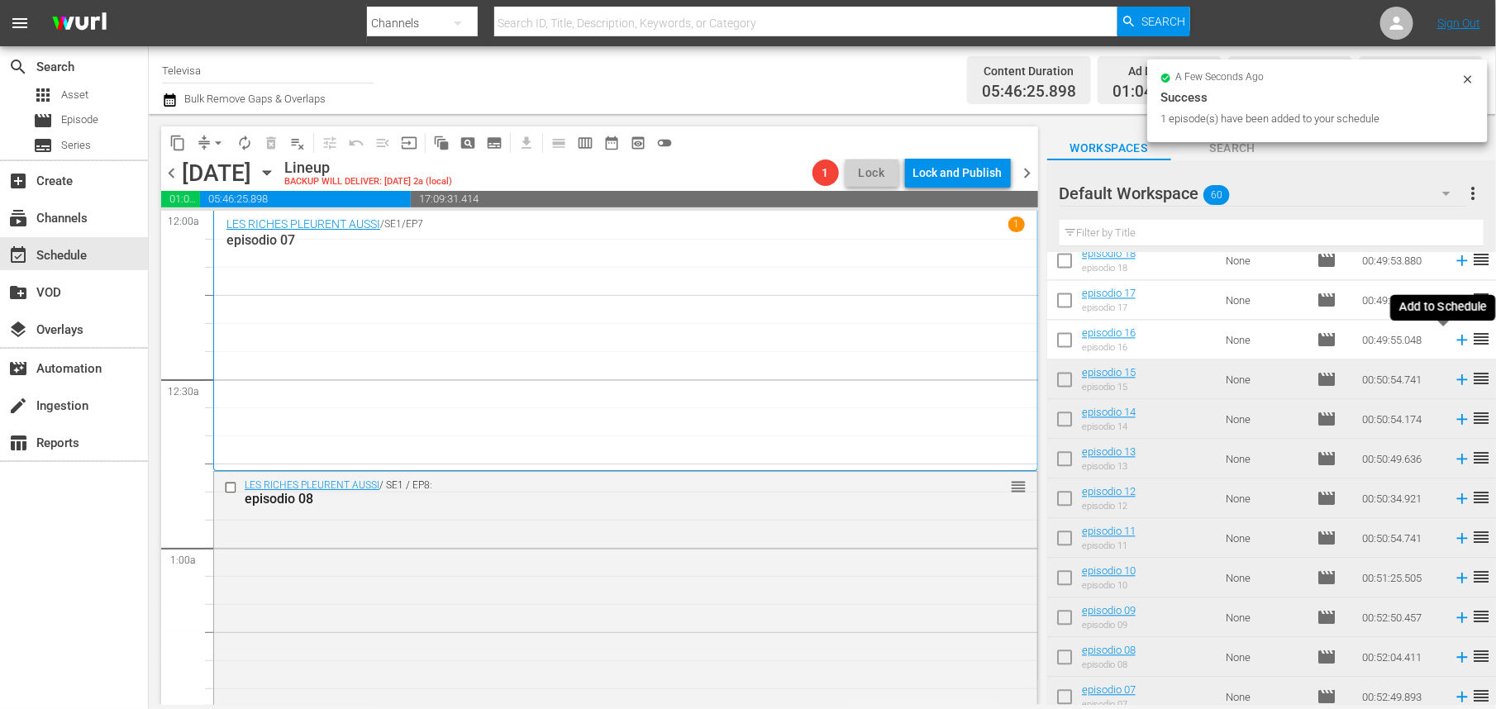
click at [1453, 342] on icon at bounding box center [1462, 341] width 18 height 18
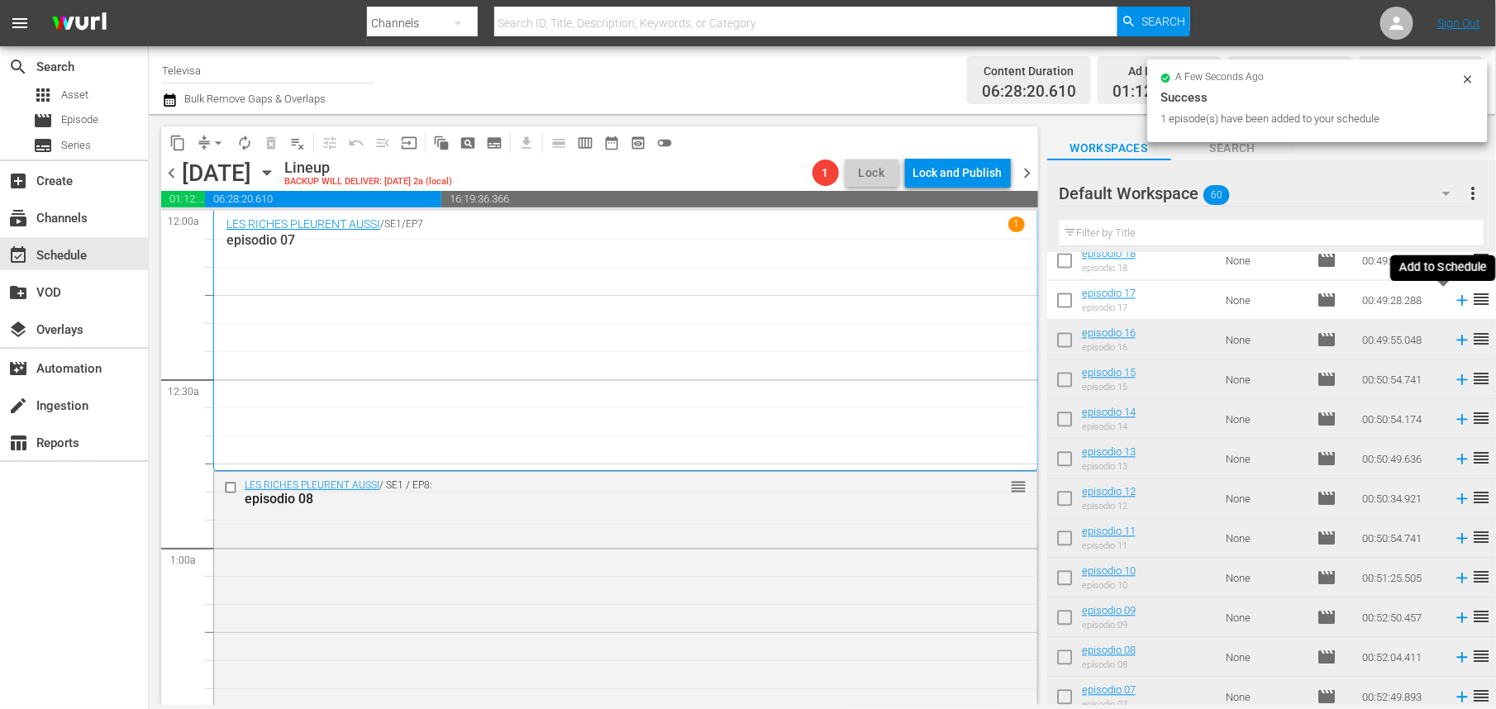
click at [1457, 303] on icon at bounding box center [1462, 301] width 11 height 11
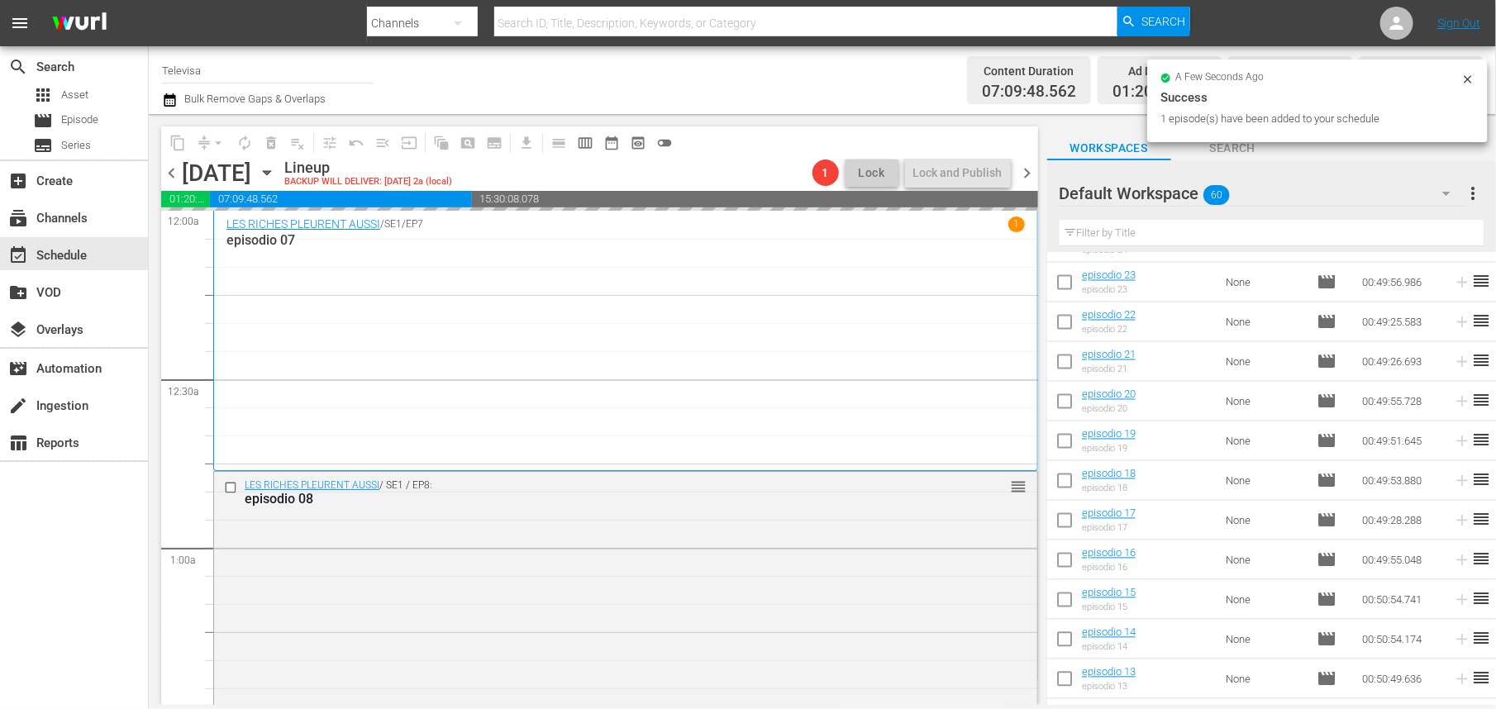
scroll to position [1471, 0]
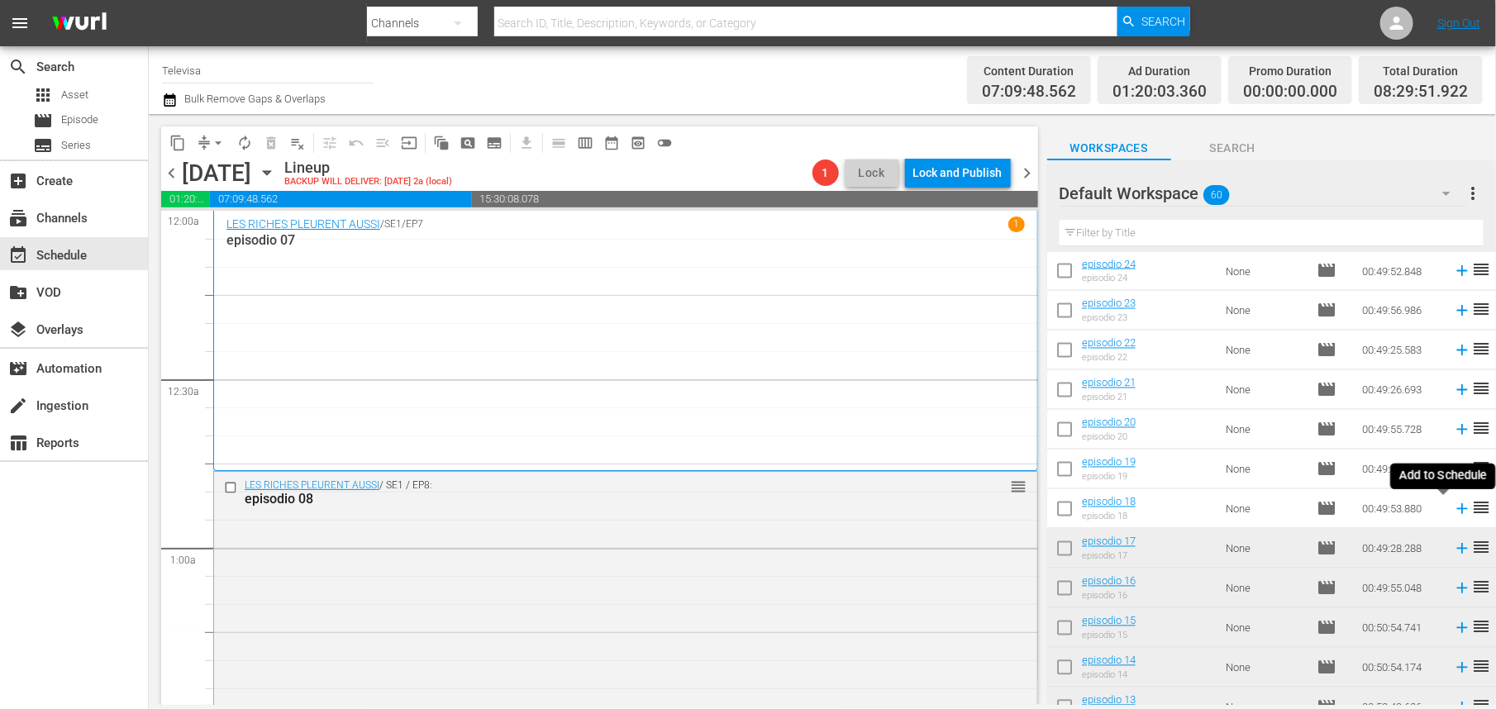
click at [1457, 508] on icon at bounding box center [1462, 509] width 11 height 11
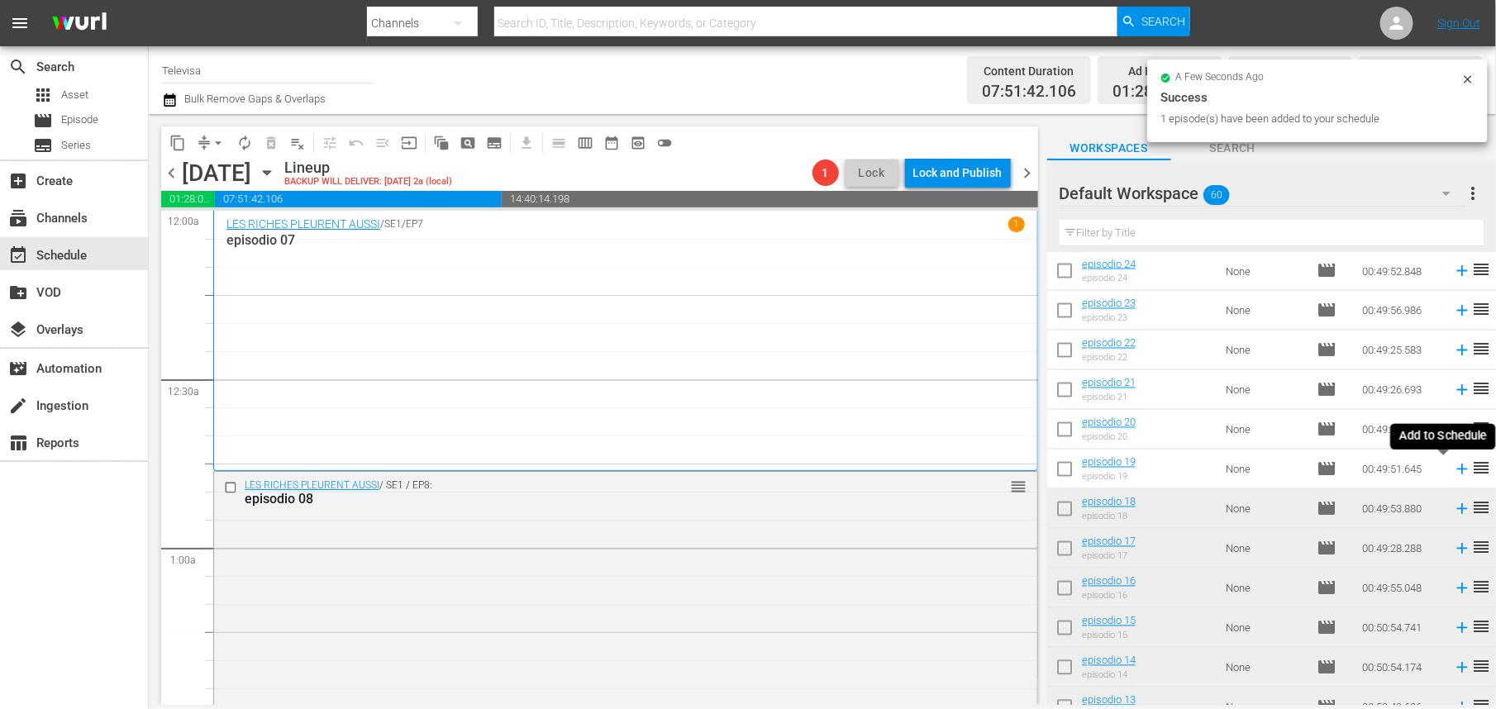
click at [1457, 469] on icon at bounding box center [1462, 470] width 11 height 11
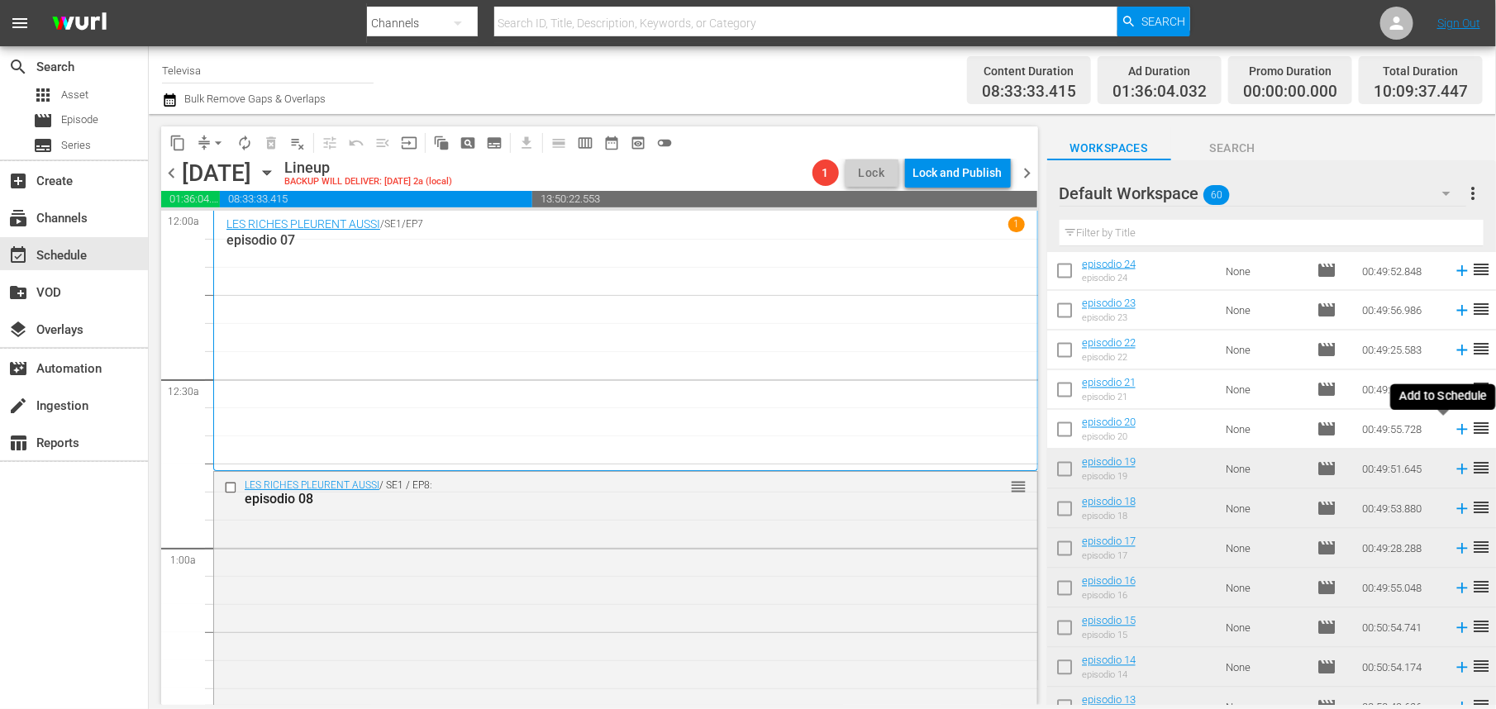
click at [1453, 432] on icon at bounding box center [1462, 430] width 18 height 18
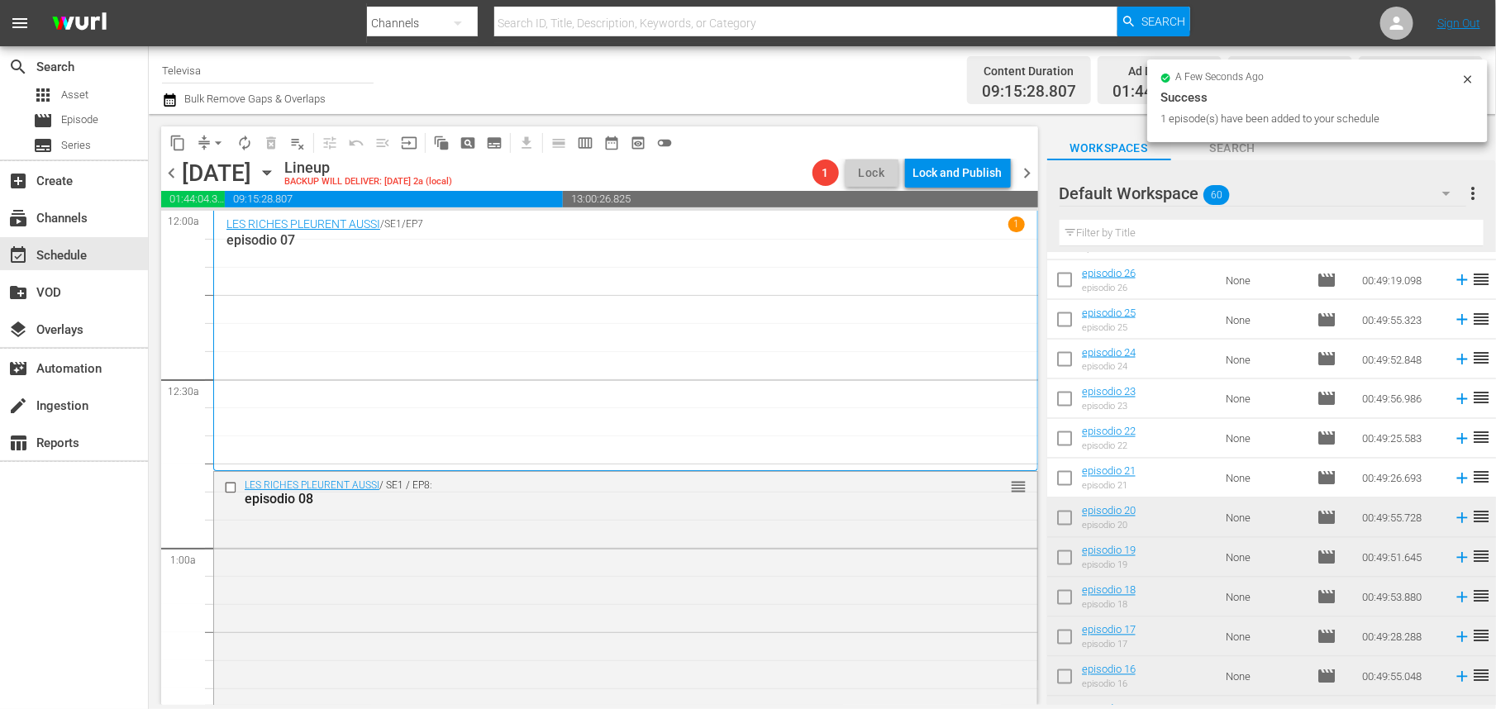
scroll to position [1347, 0]
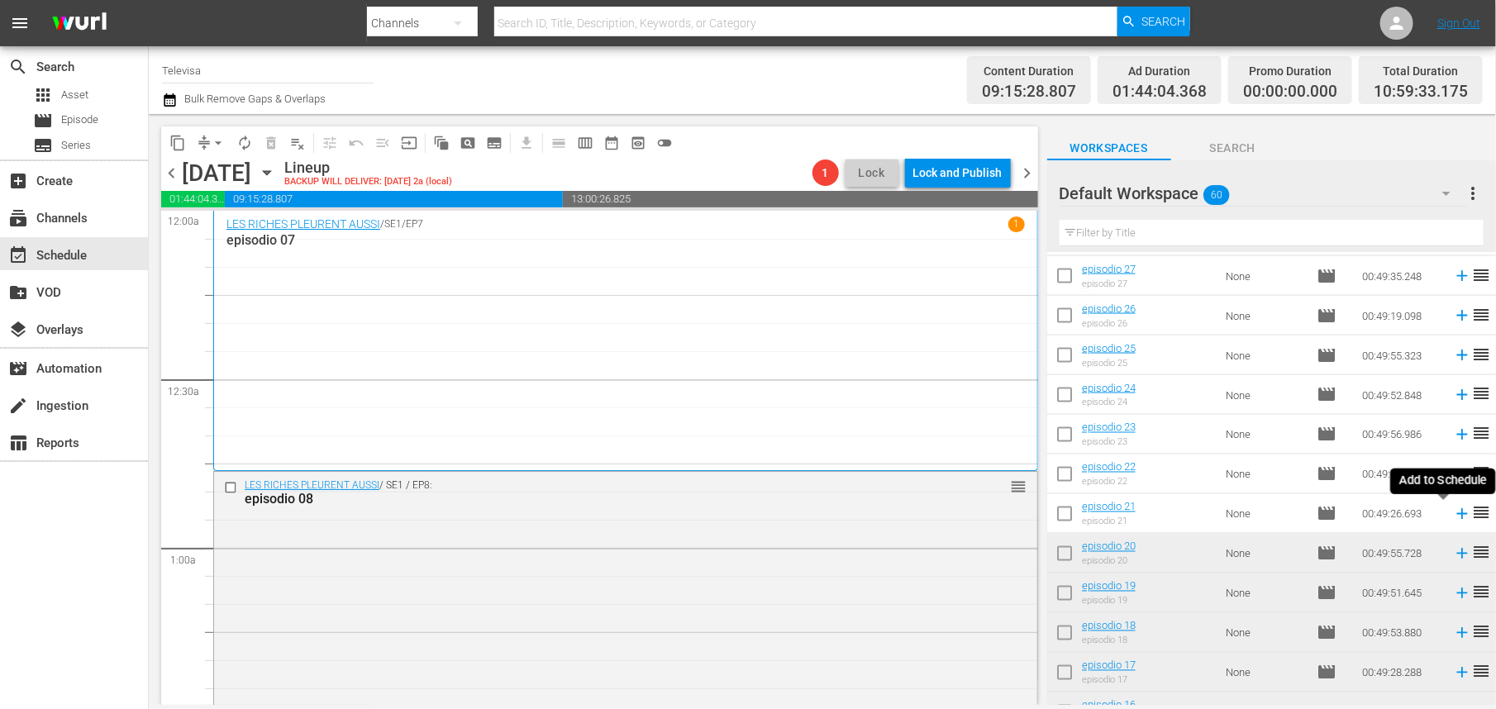
click at [1457, 514] on icon at bounding box center [1462, 514] width 11 height 11
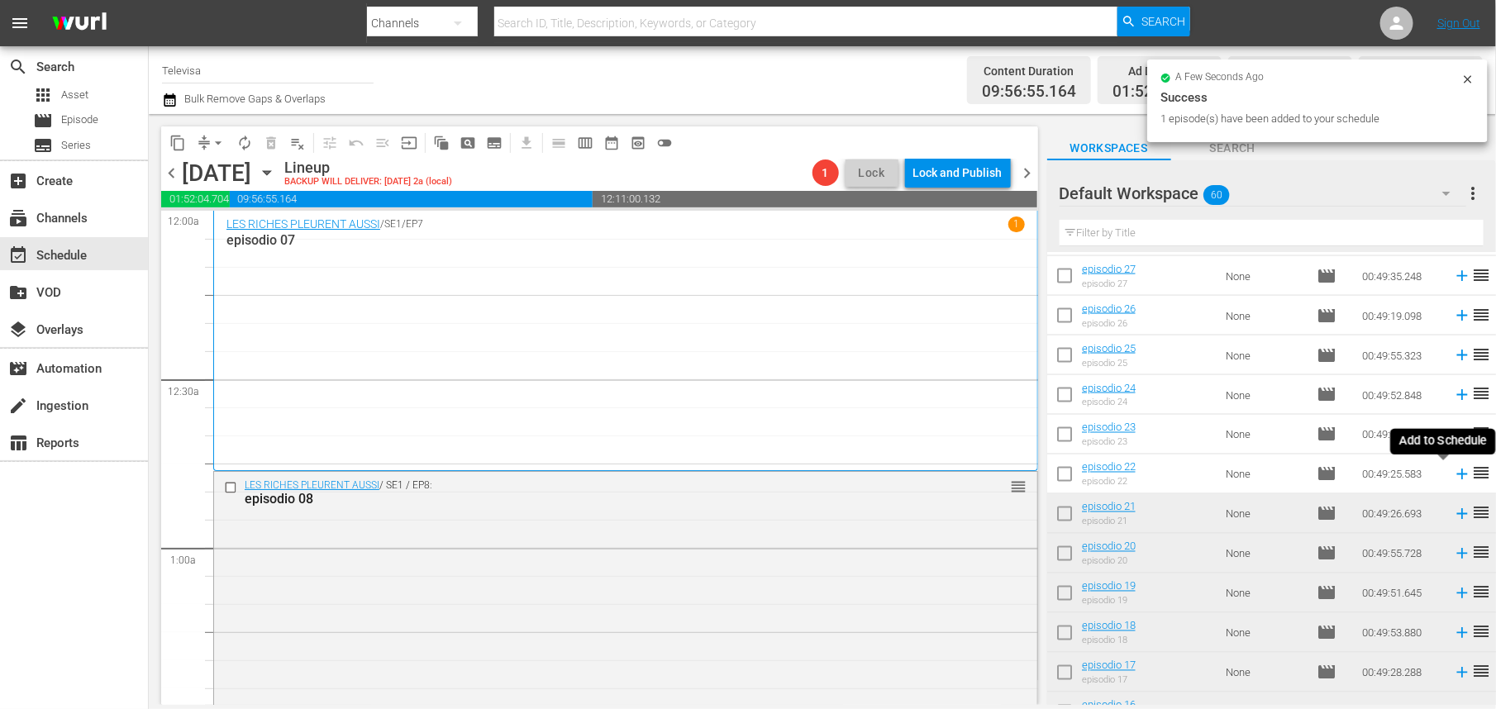
click at [1453, 474] on icon at bounding box center [1462, 474] width 18 height 18
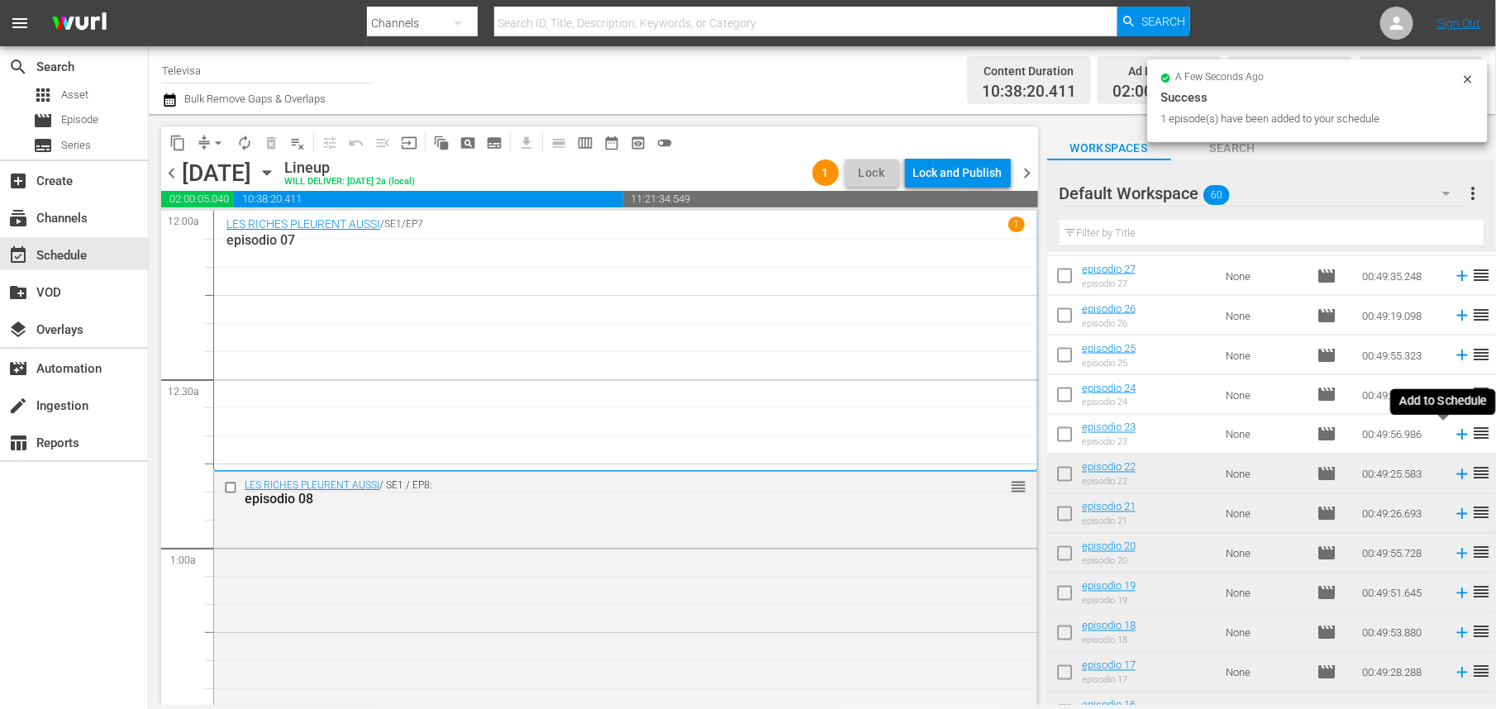
click at [1453, 434] on icon at bounding box center [1462, 435] width 18 height 18
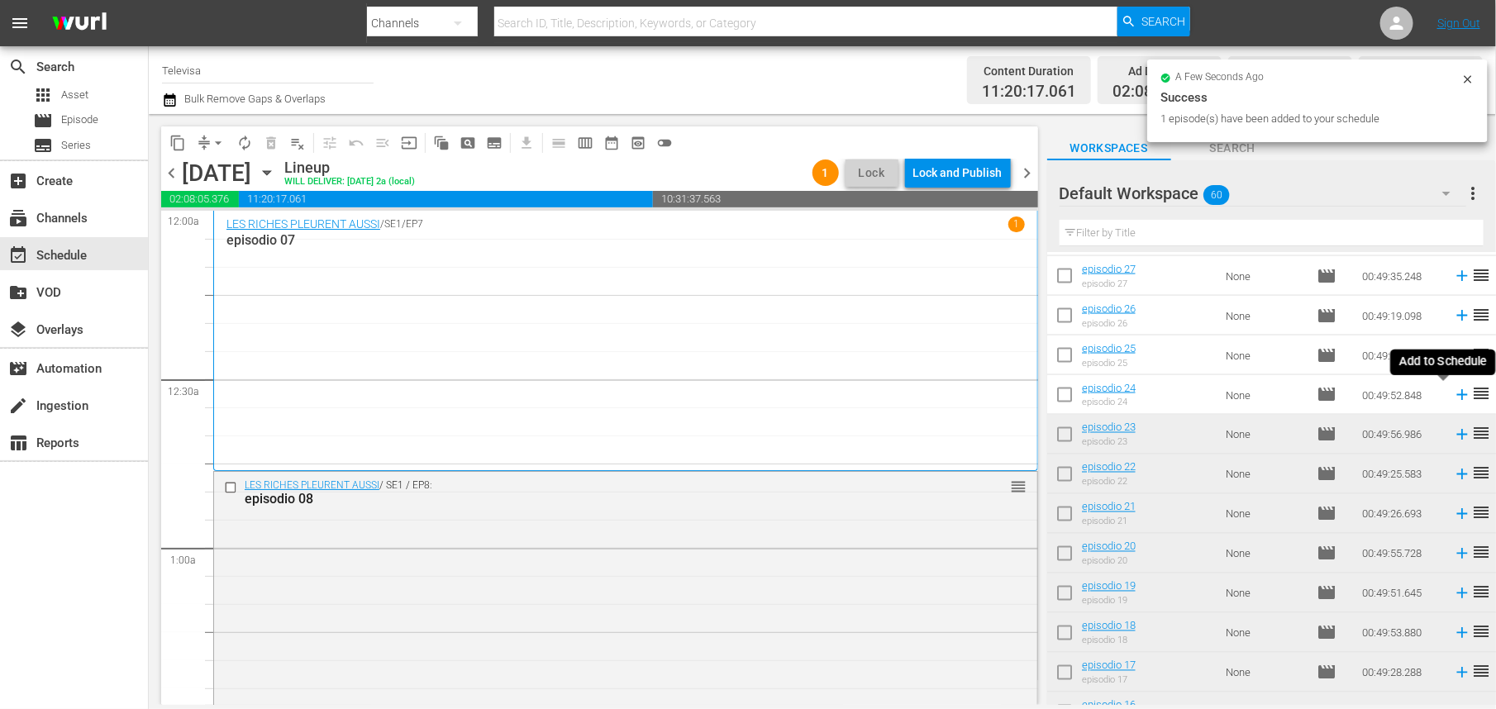
click at [1457, 395] on icon at bounding box center [1462, 395] width 11 height 11
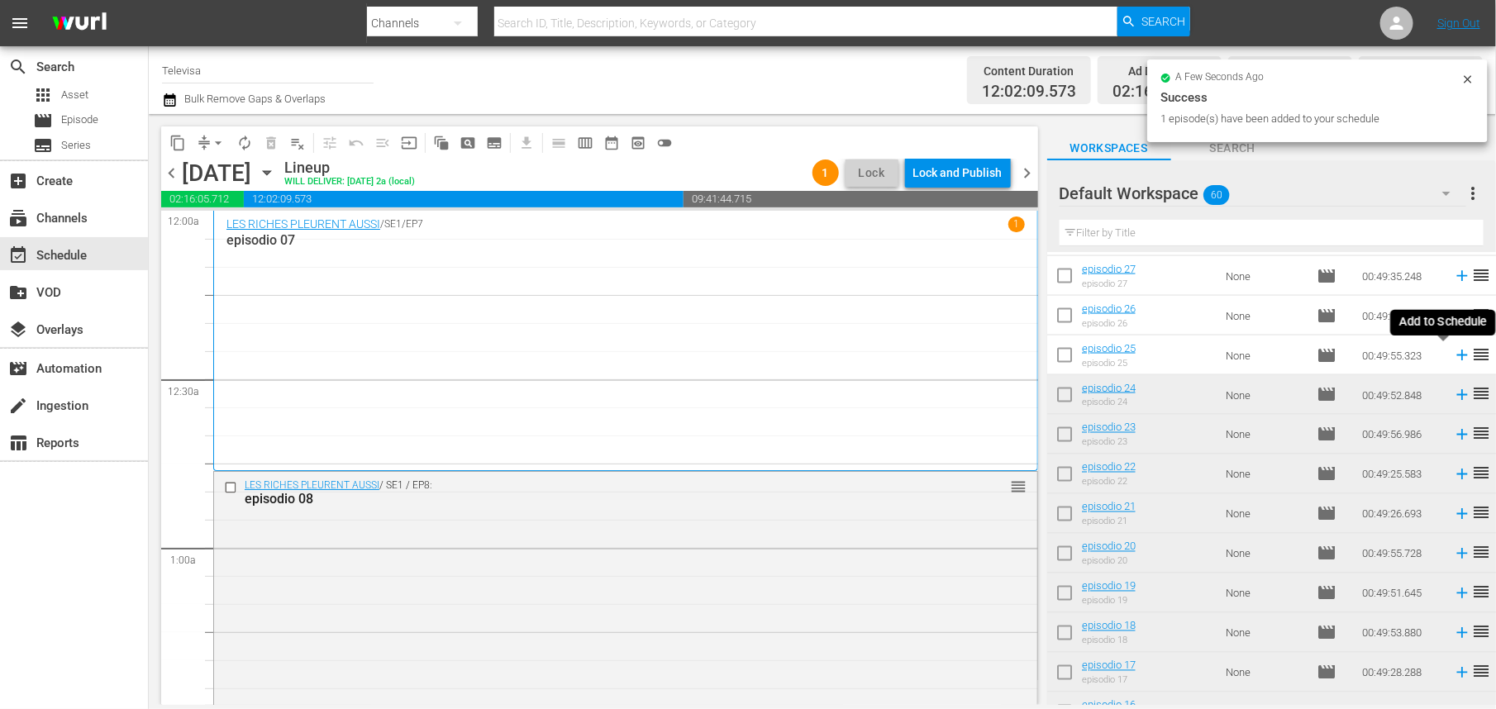
click at [1457, 357] on icon at bounding box center [1462, 356] width 11 height 11
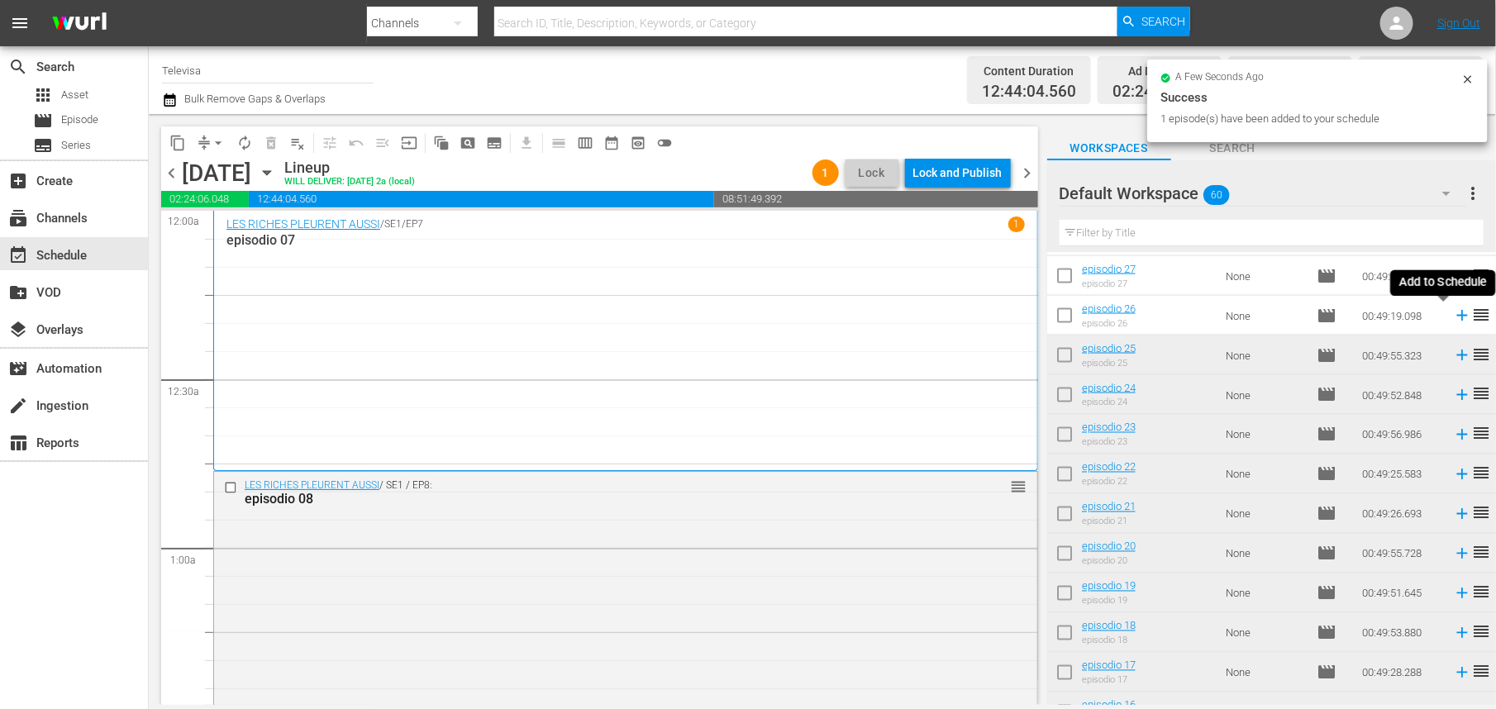
click at [1457, 317] on icon at bounding box center [1462, 316] width 11 height 11
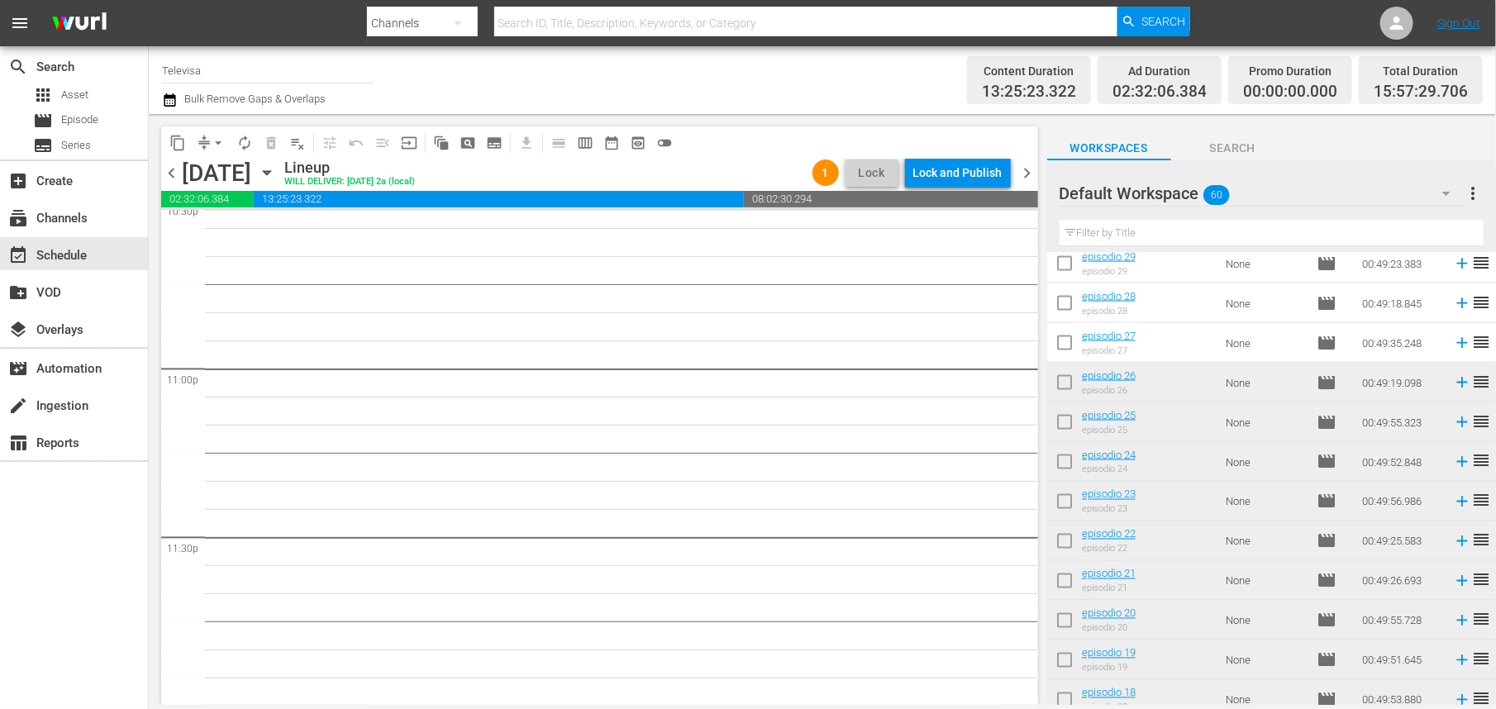
scroll to position [1099, 0]
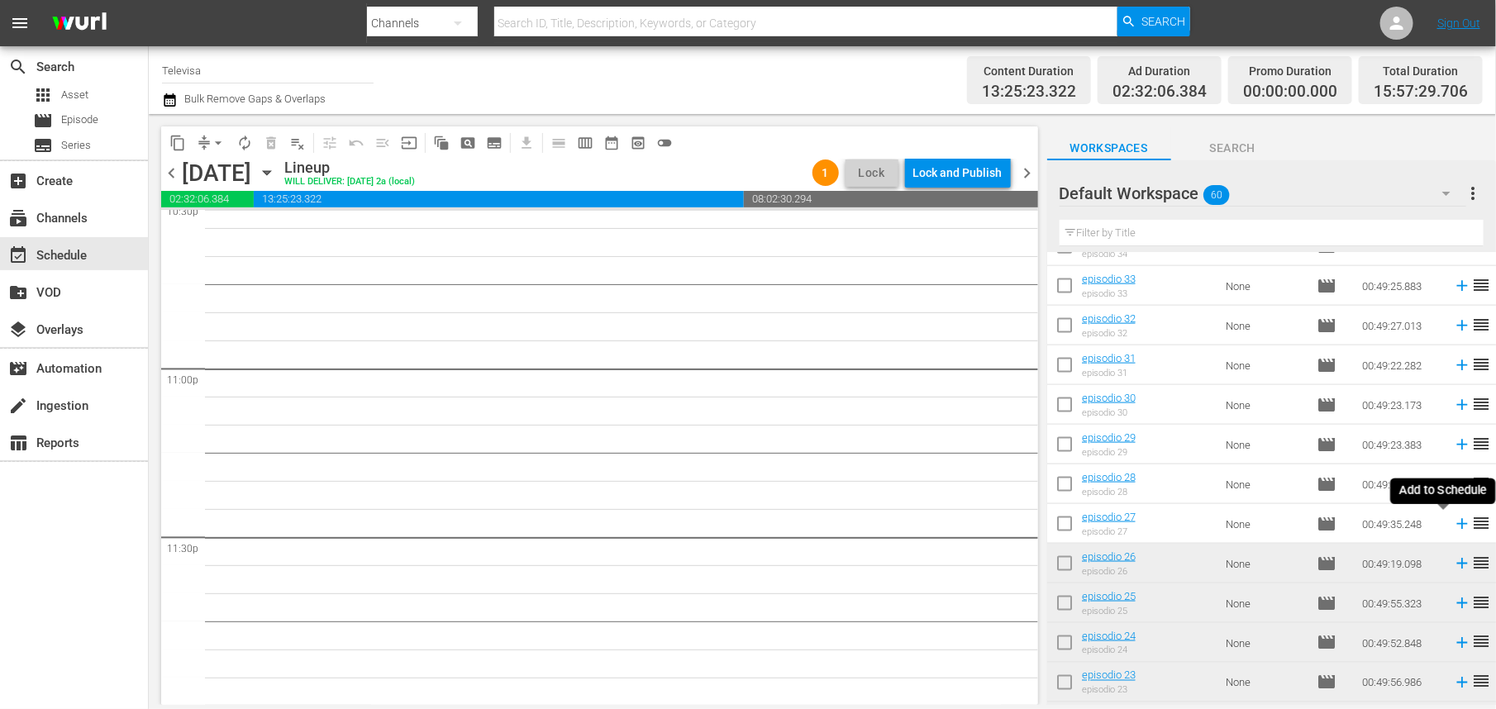
click at [1453, 526] on icon at bounding box center [1462, 524] width 18 height 18
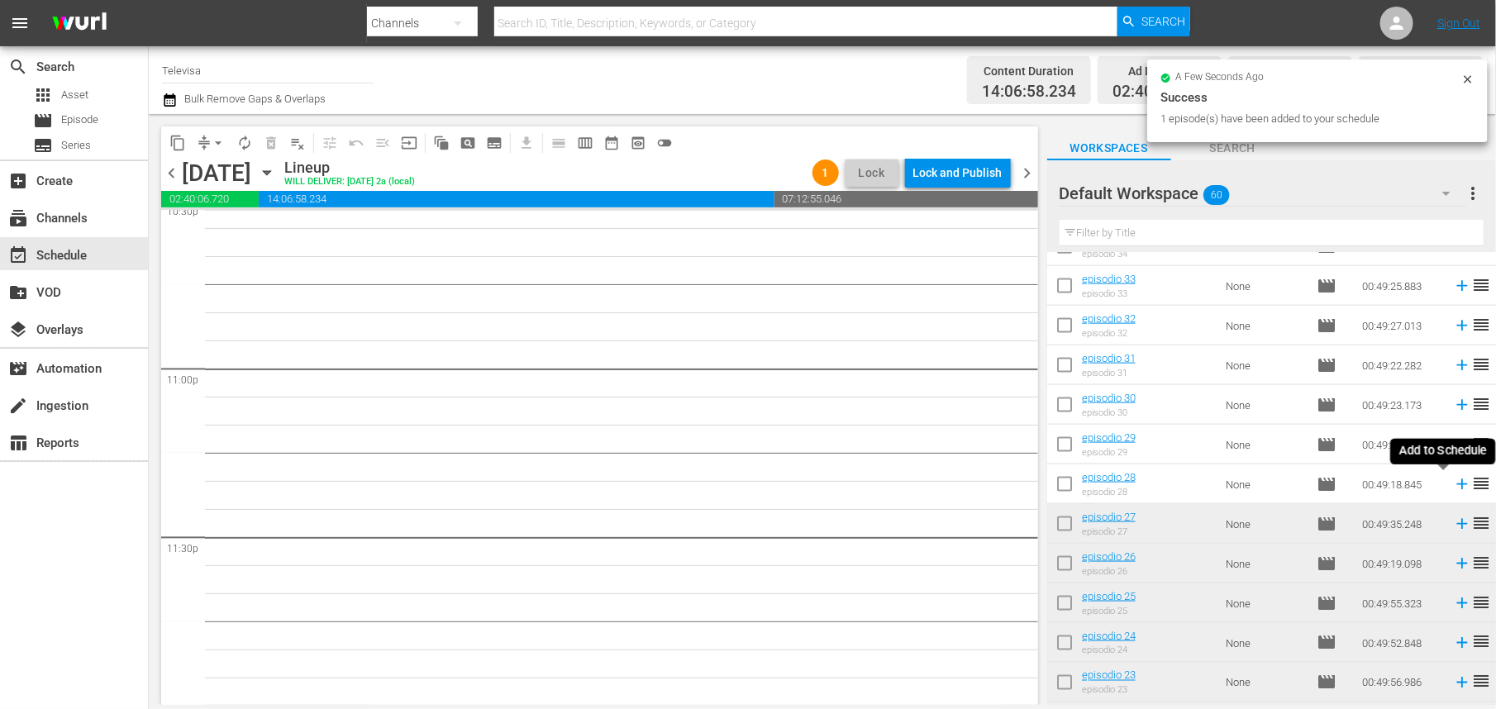
scroll to position [7572, 0]
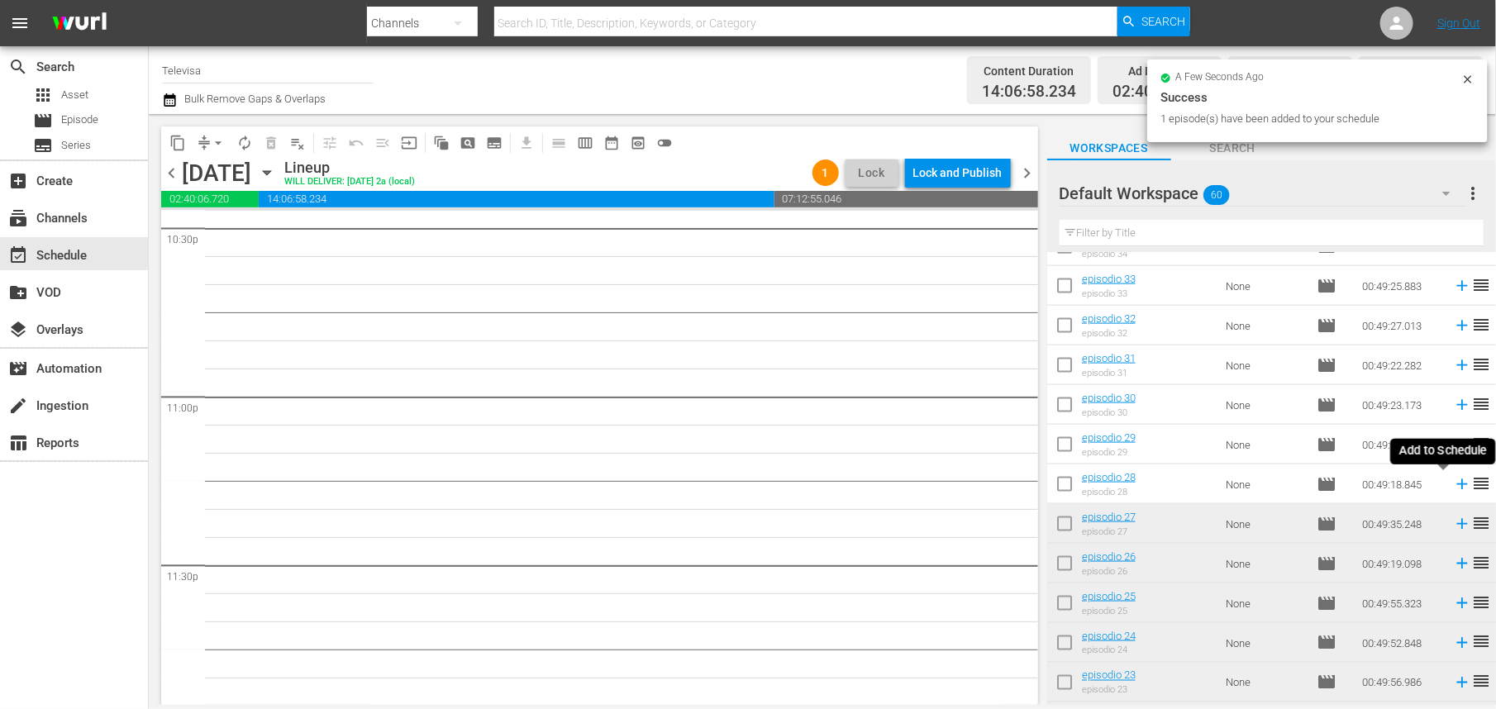
click at [1457, 486] on icon at bounding box center [1462, 485] width 11 height 11
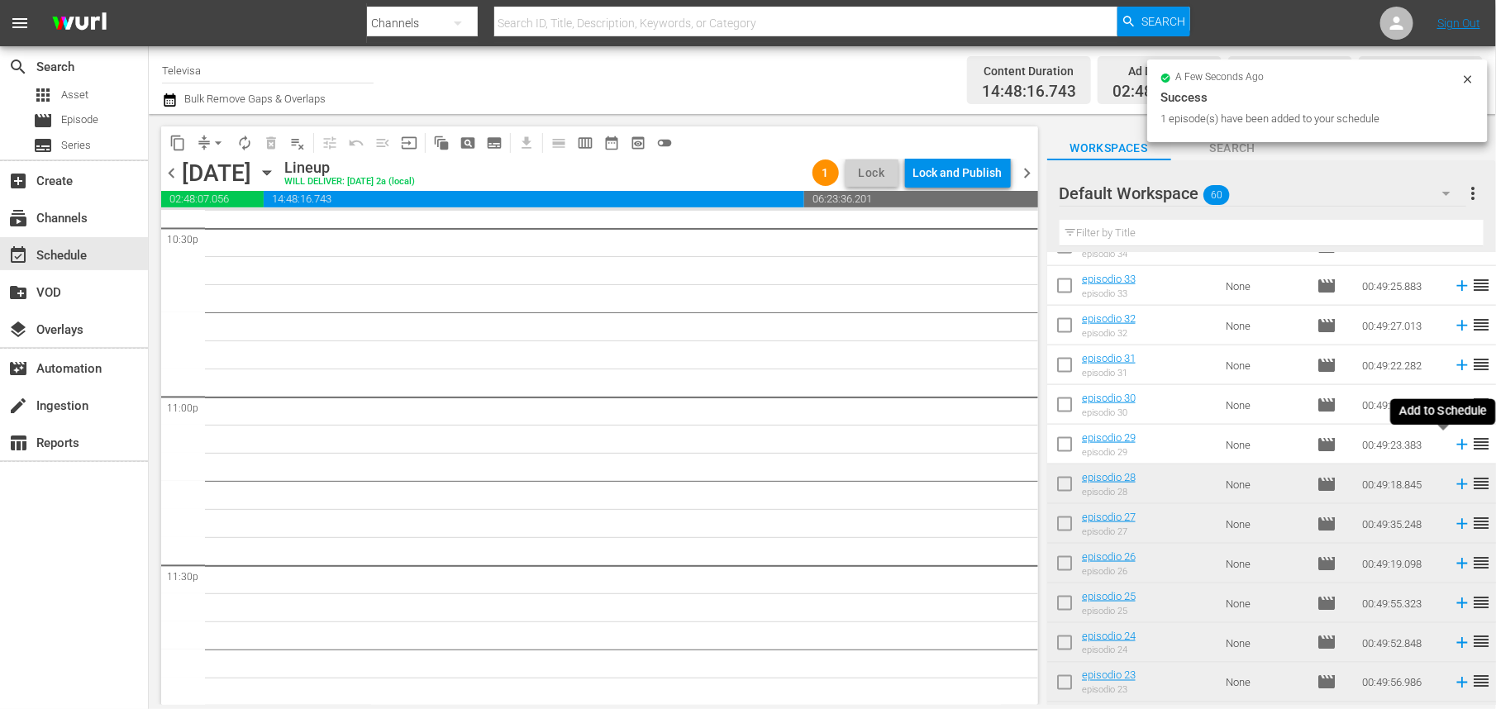
scroll to position [7545, 0]
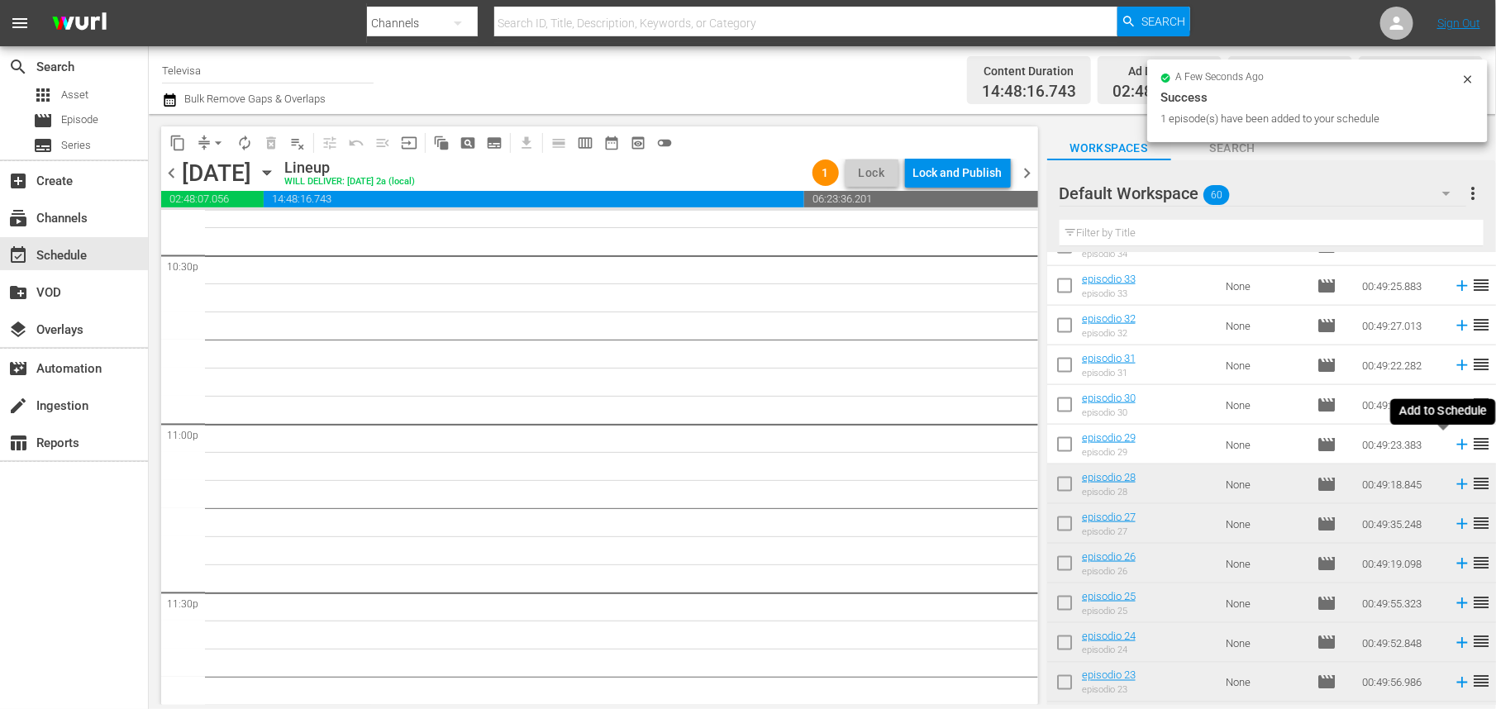
click at [1457, 442] on icon at bounding box center [1462, 445] width 11 height 11
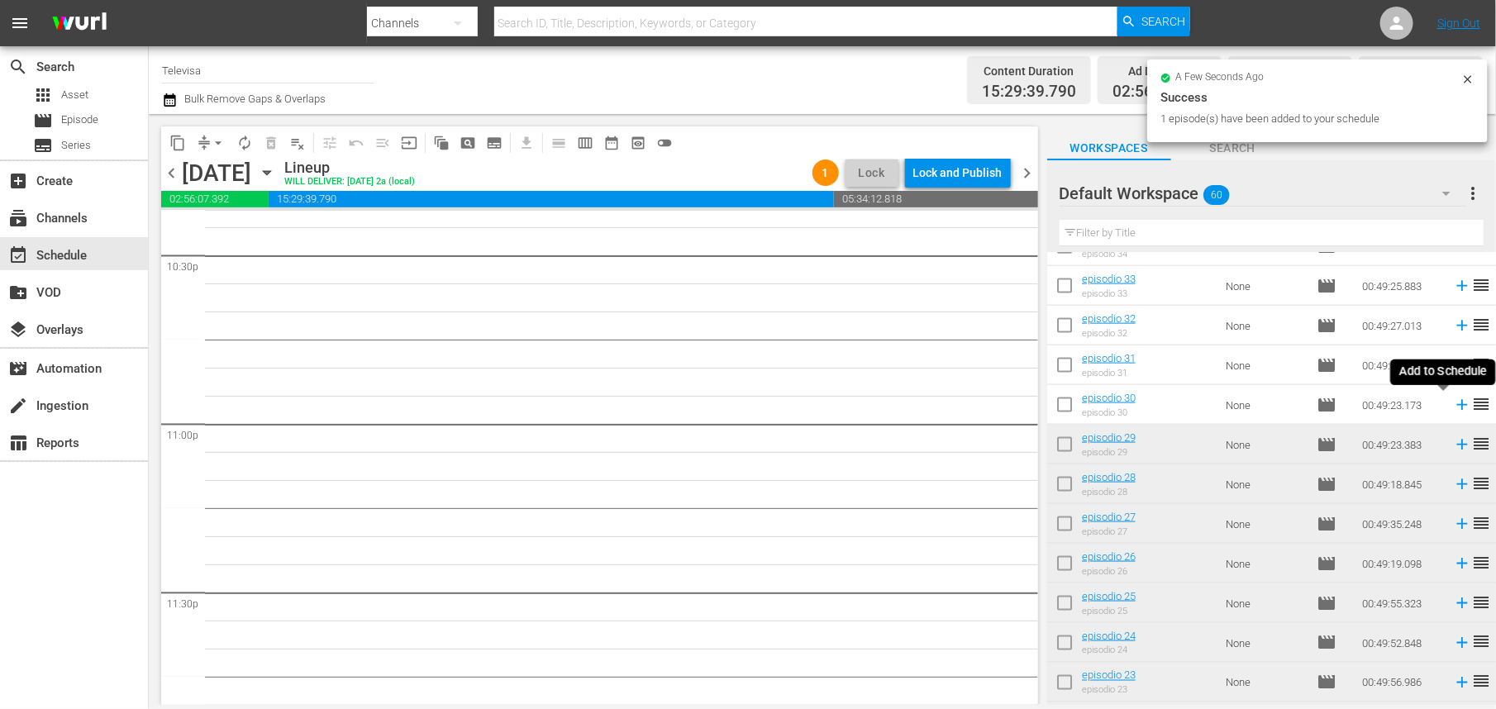
scroll to position [7516, 0]
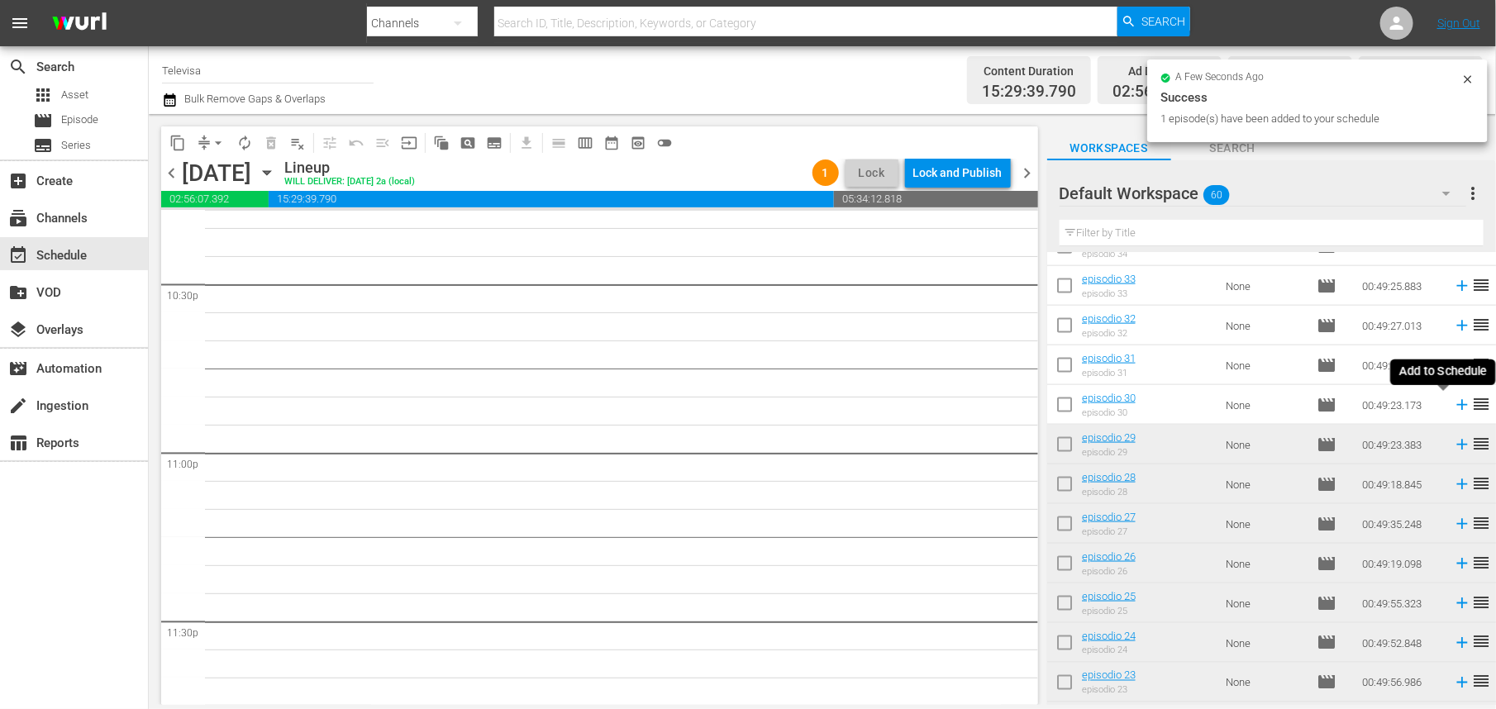
click at [1457, 405] on icon at bounding box center [1462, 405] width 11 height 11
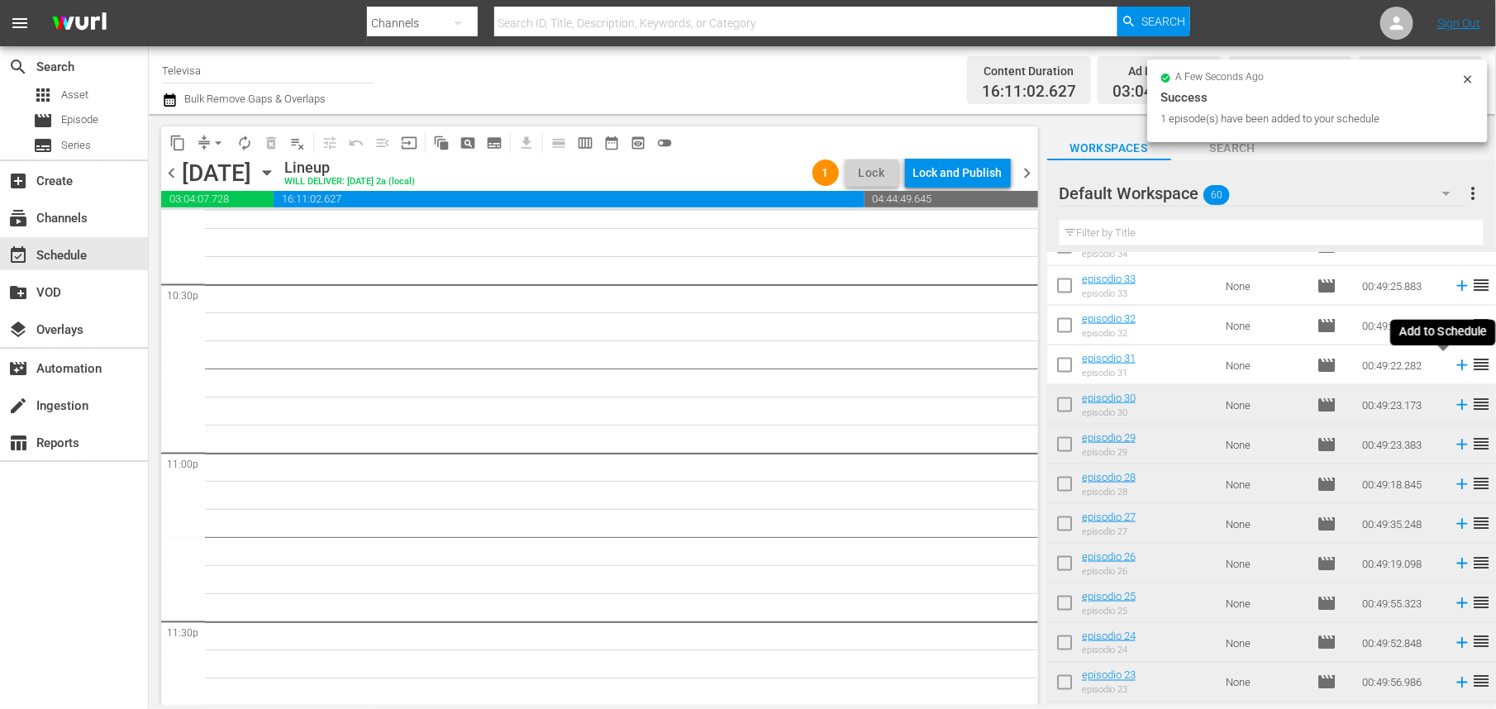
scroll to position [7488, 0]
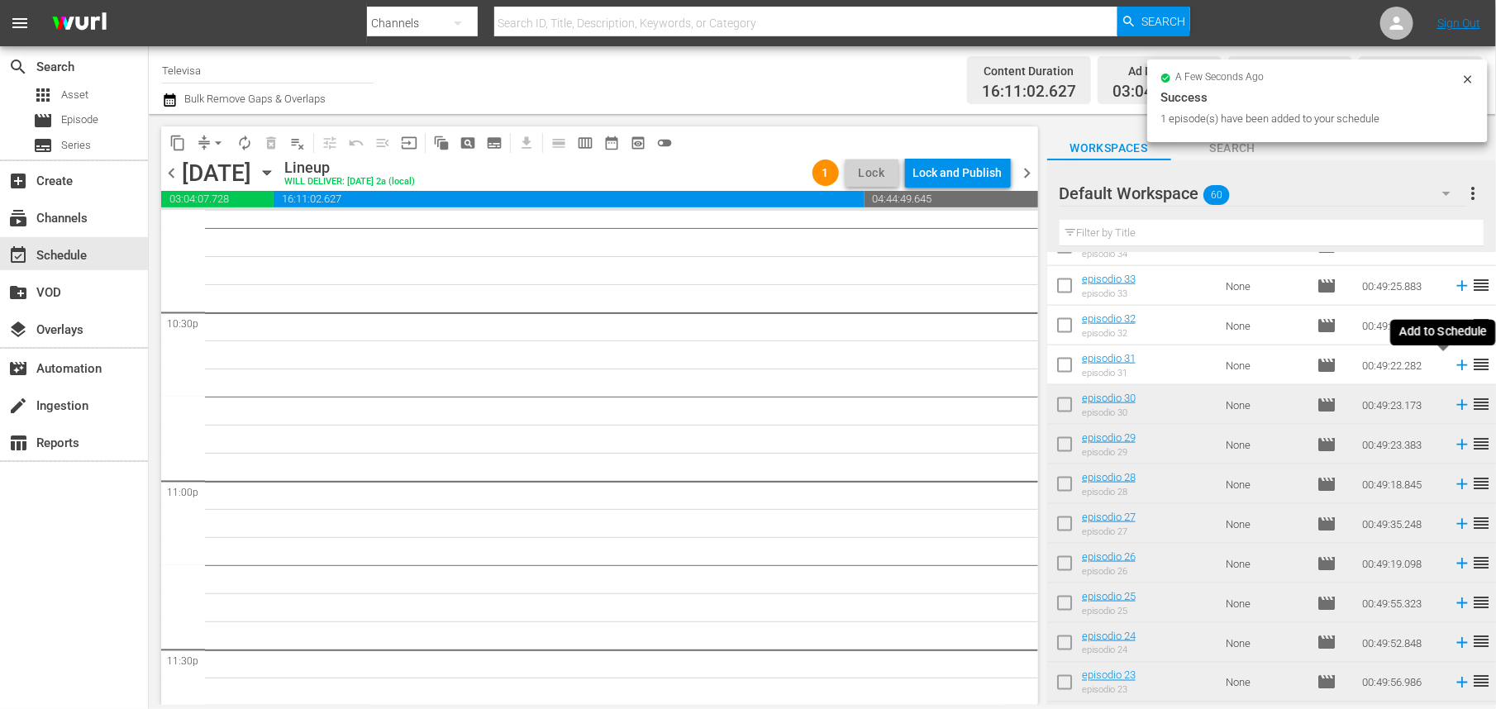
click at [1457, 365] on icon at bounding box center [1462, 365] width 11 height 11
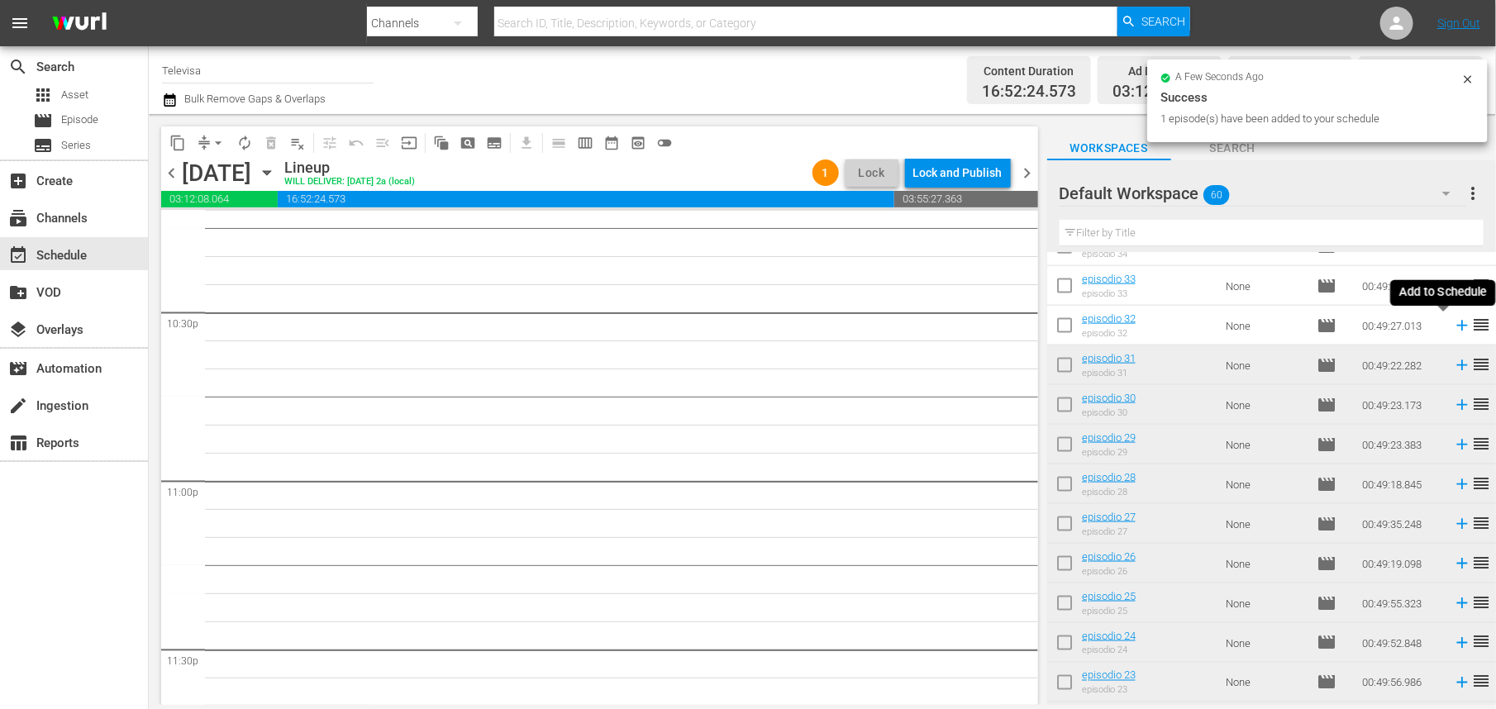
click at [1453, 327] on icon at bounding box center [1462, 326] width 18 height 18
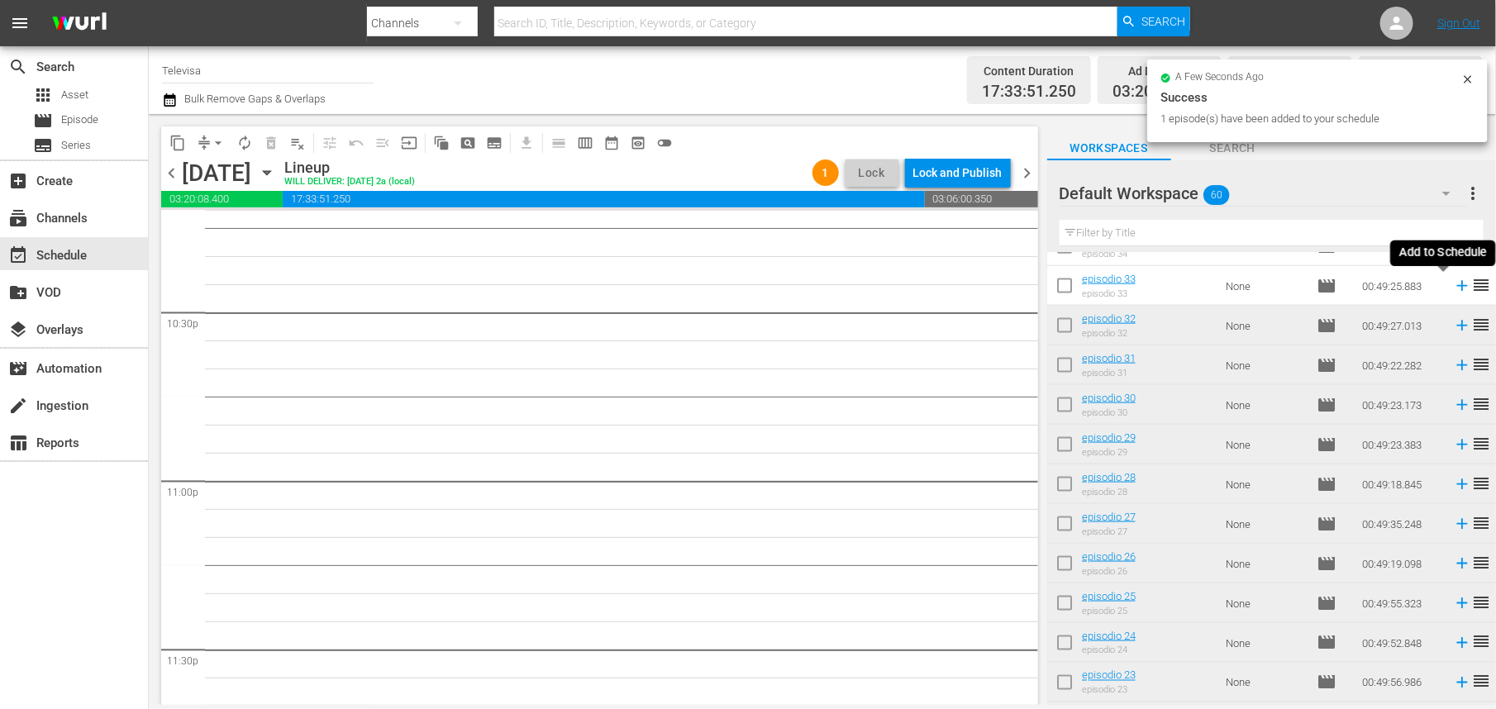
click at [1457, 288] on icon at bounding box center [1462, 286] width 11 height 11
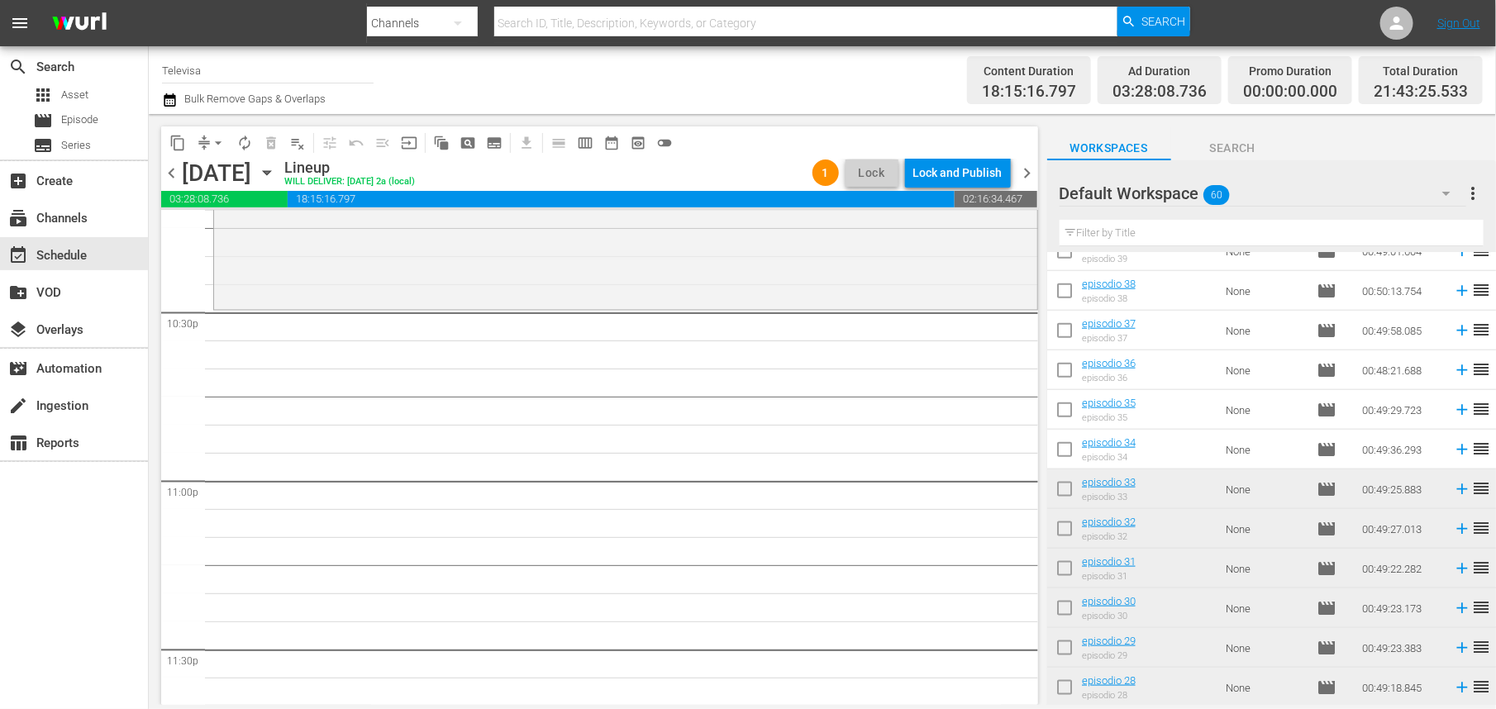
scroll to position [804, 0]
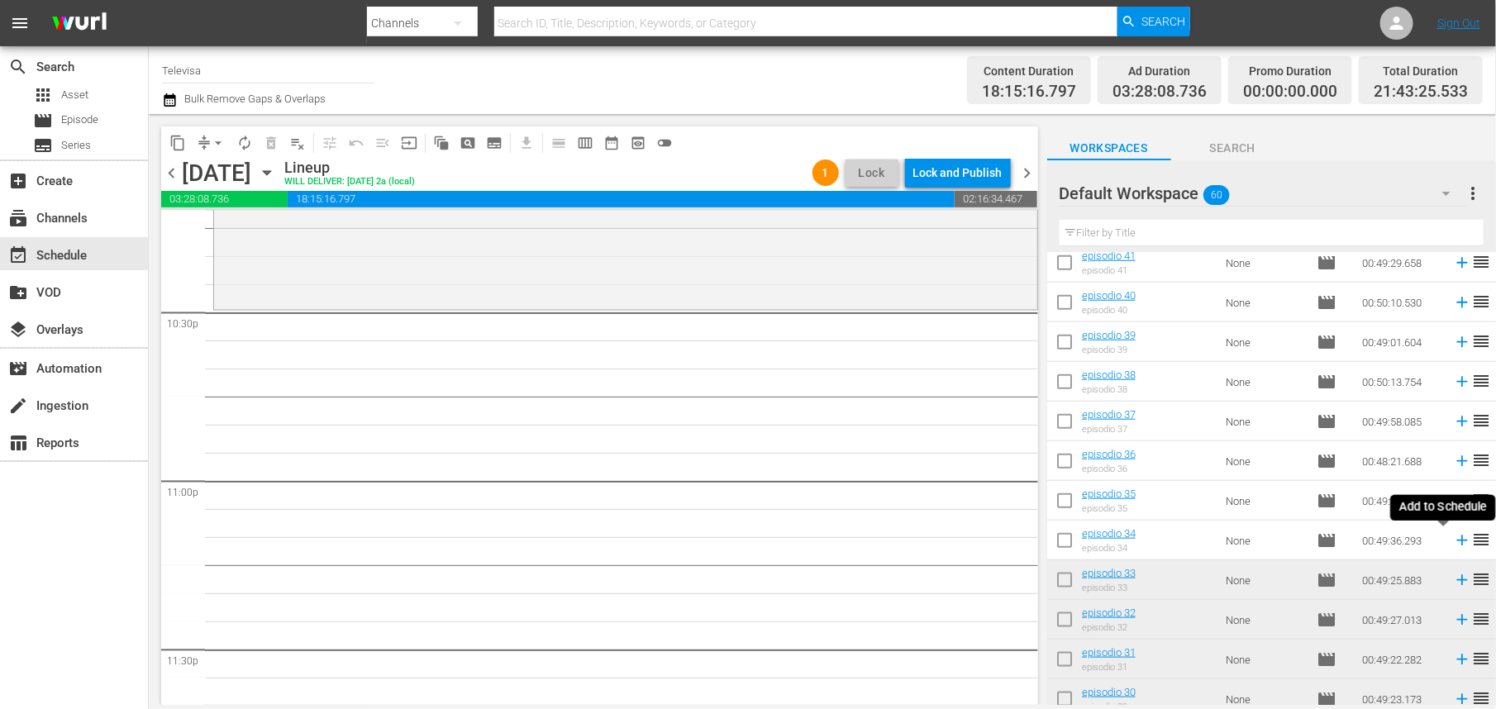
click at [1457, 542] on icon at bounding box center [1462, 541] width 11 height 11
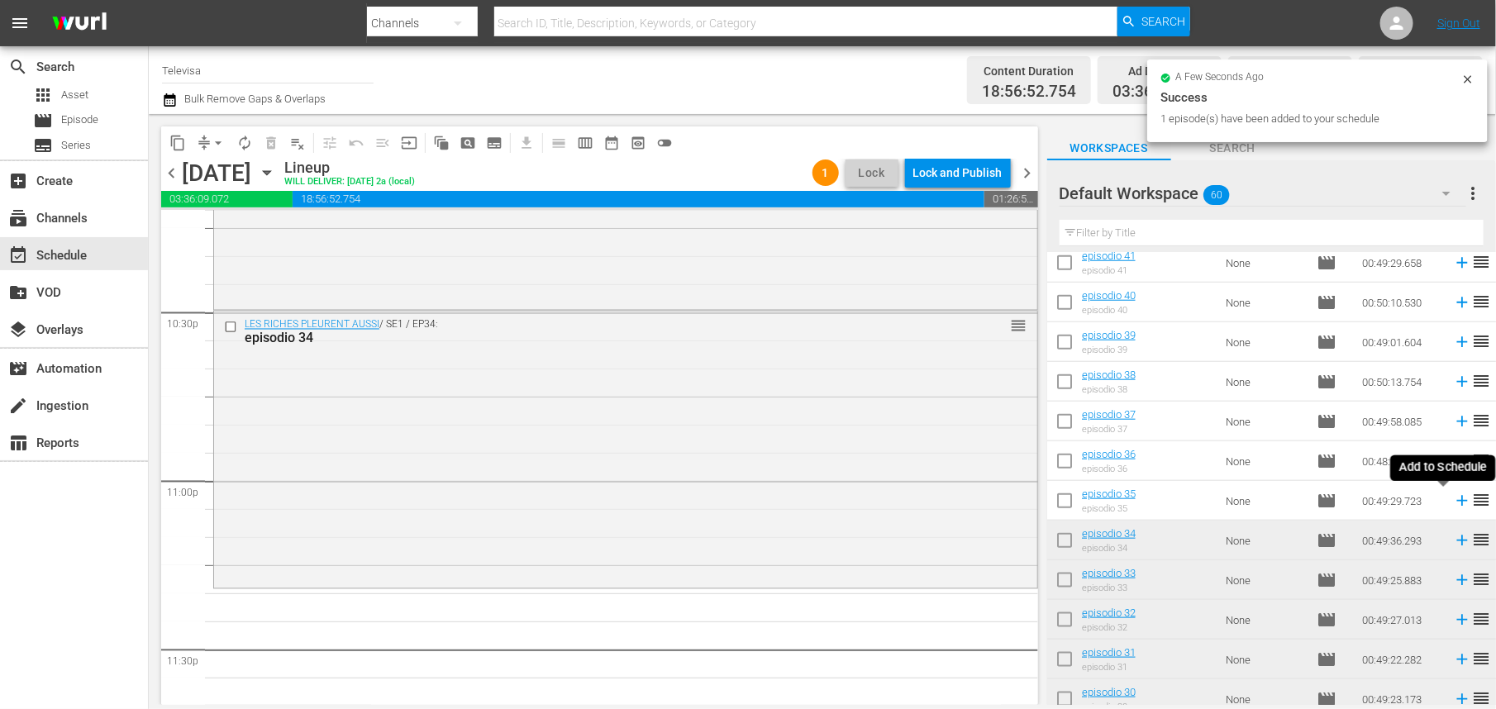
click at [1457, 502] on icon at bounding box center [1462, 501] width 11 height 11
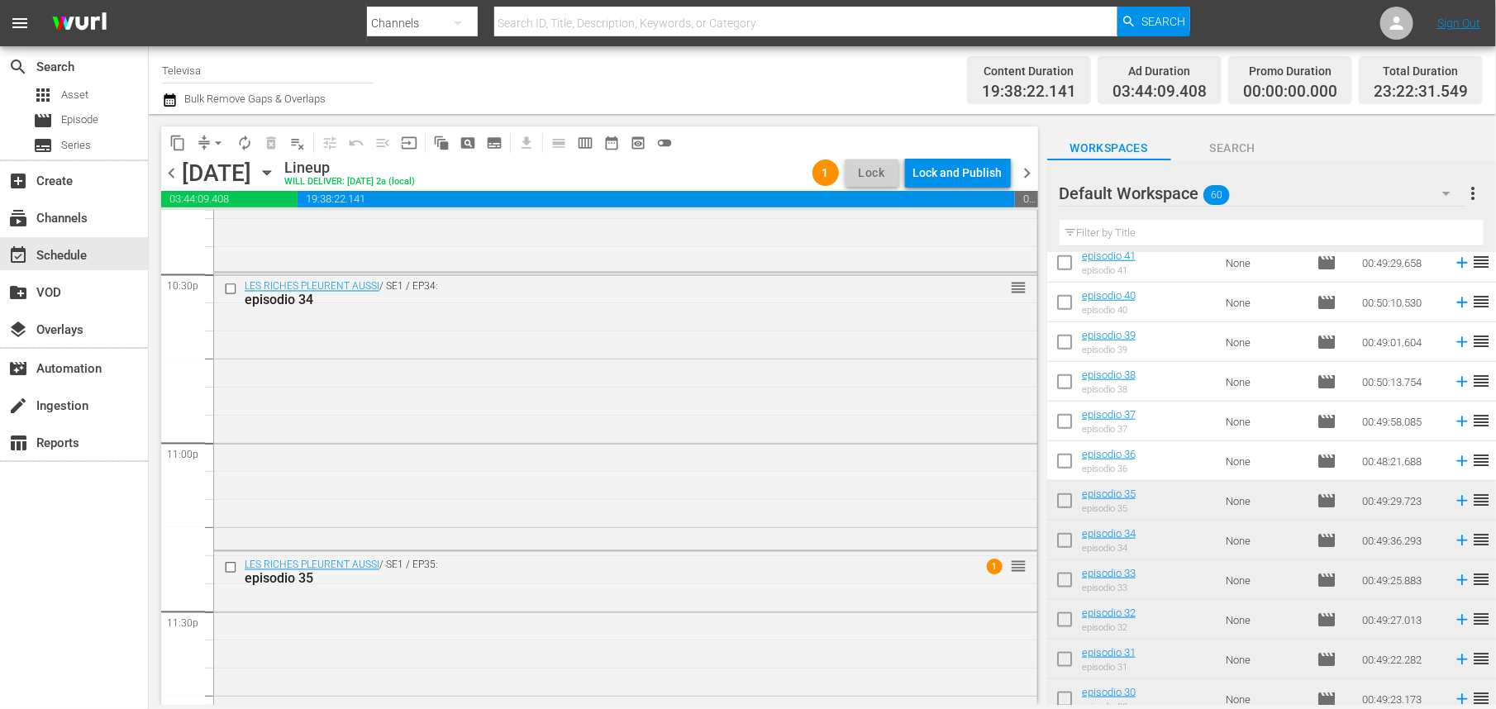
scroll to position [7650, 0]
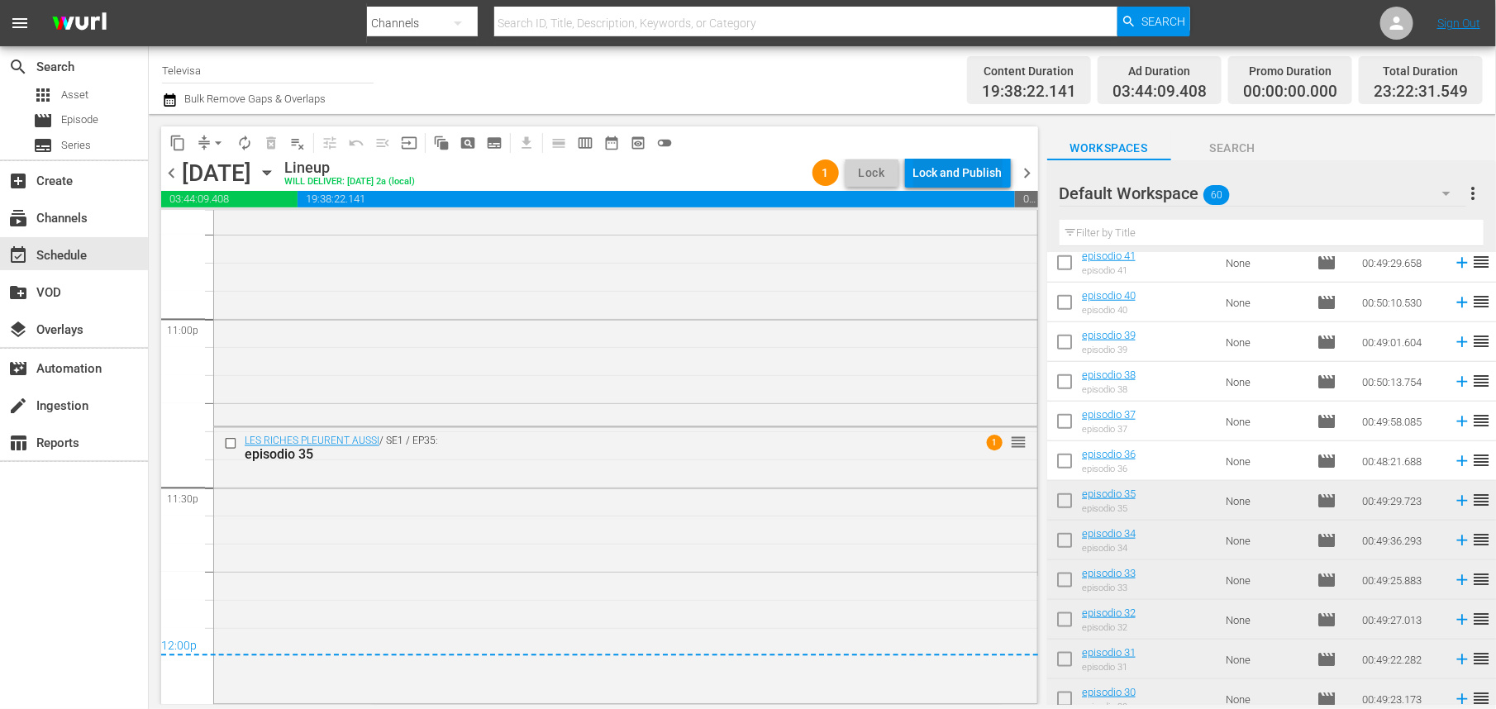
click at [936, 174] on div "Lock and Publish" at bounding box center [958, 173] width 89 height 30
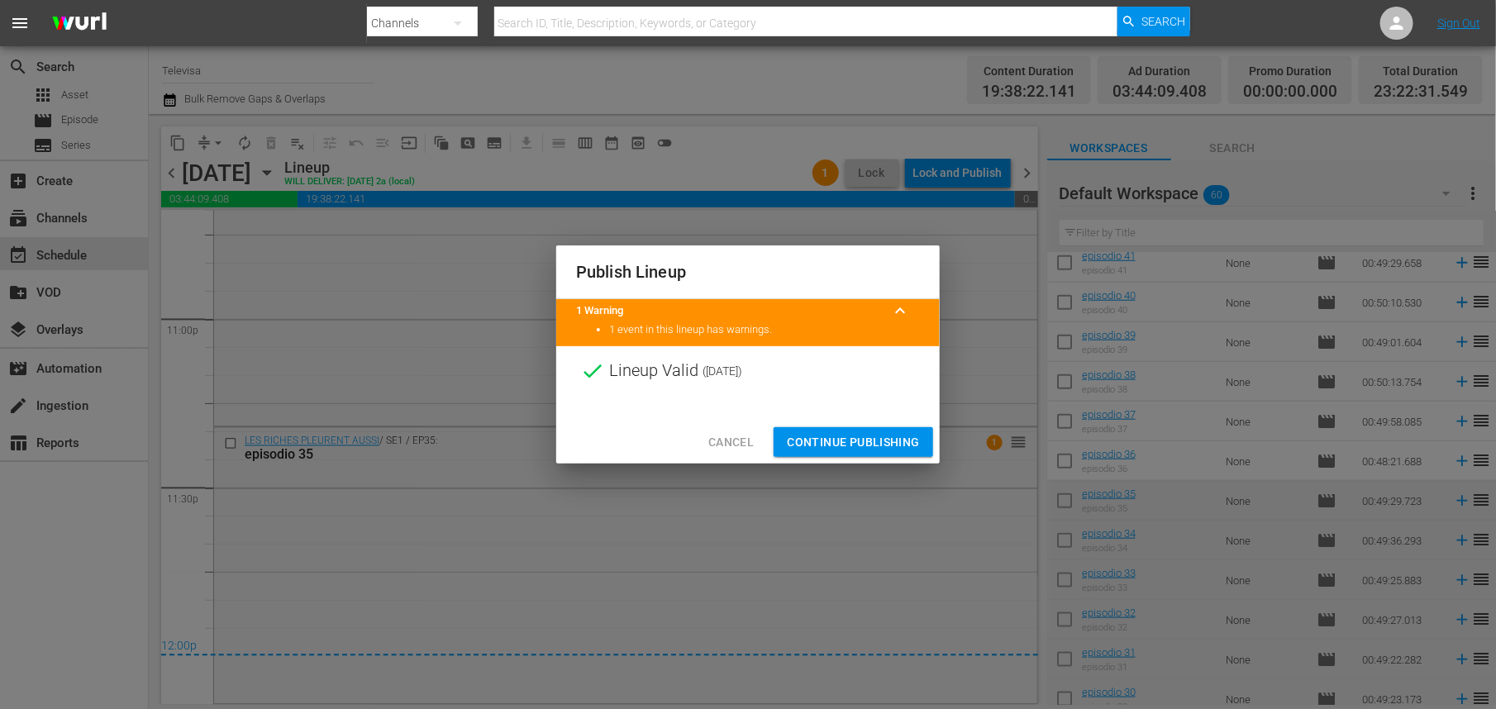
click at [839, 447] on span "Continue Publishing" at bounding box center [853, 442] width 133 height 21
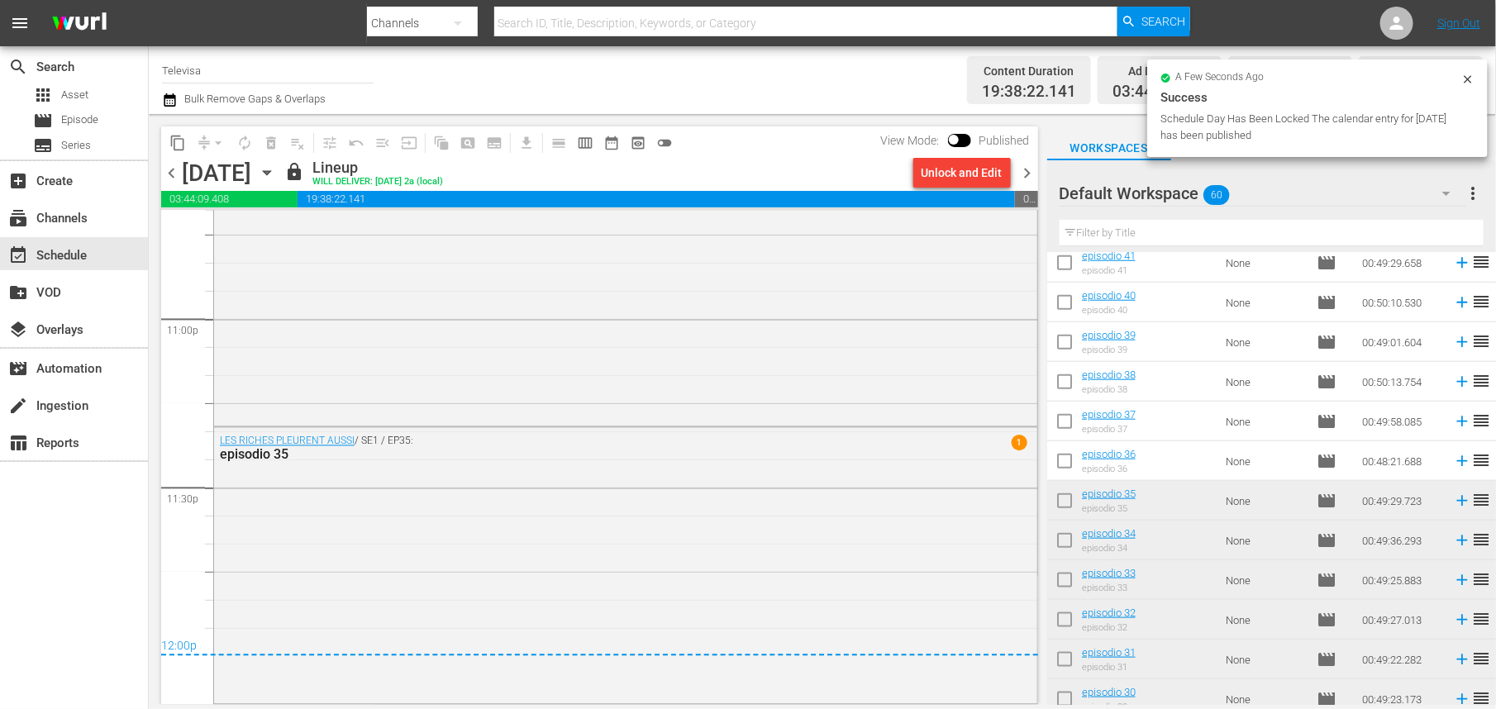
click at [270, 172] on icon "button" at bounding box center [266, 173] width 7 height 4
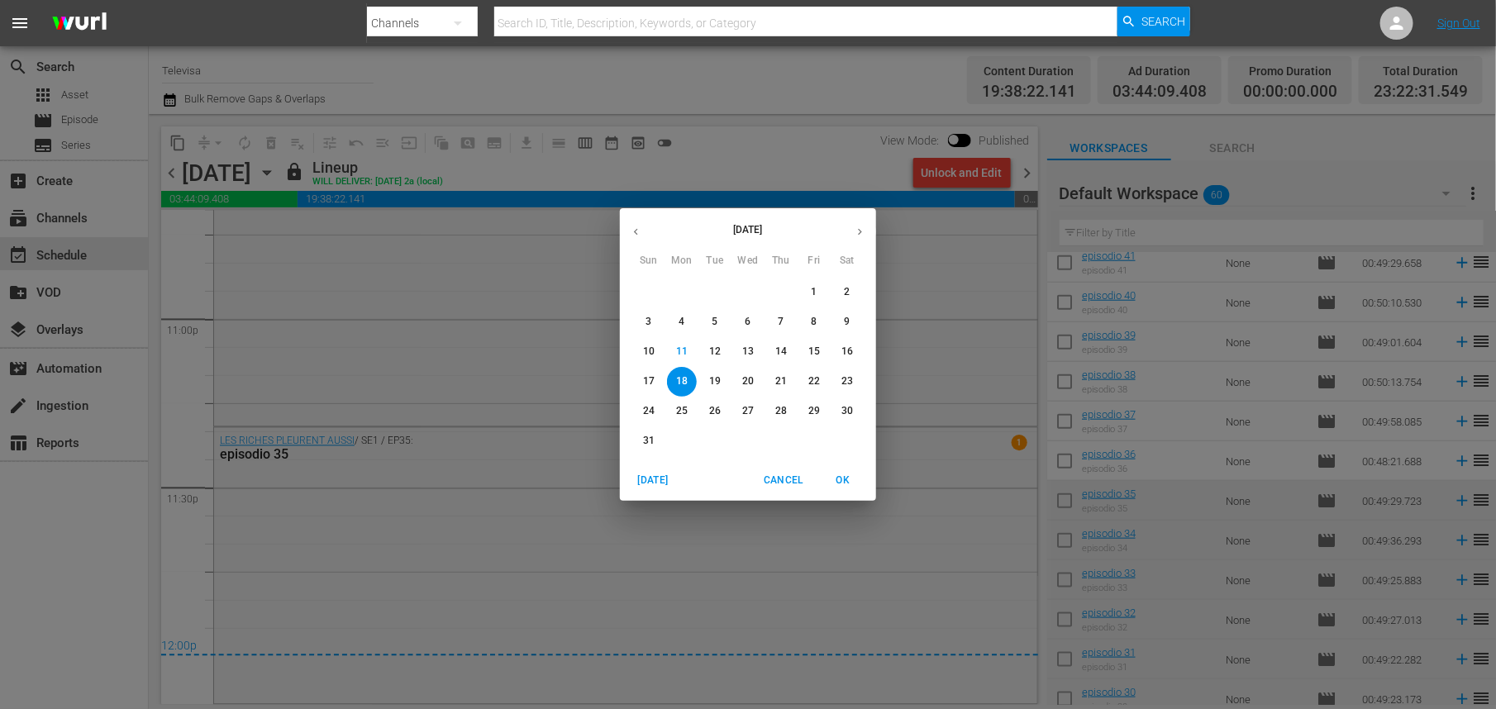
click at [715, 375] on p "19" at bounding box center [715, 382] width 12 height 14
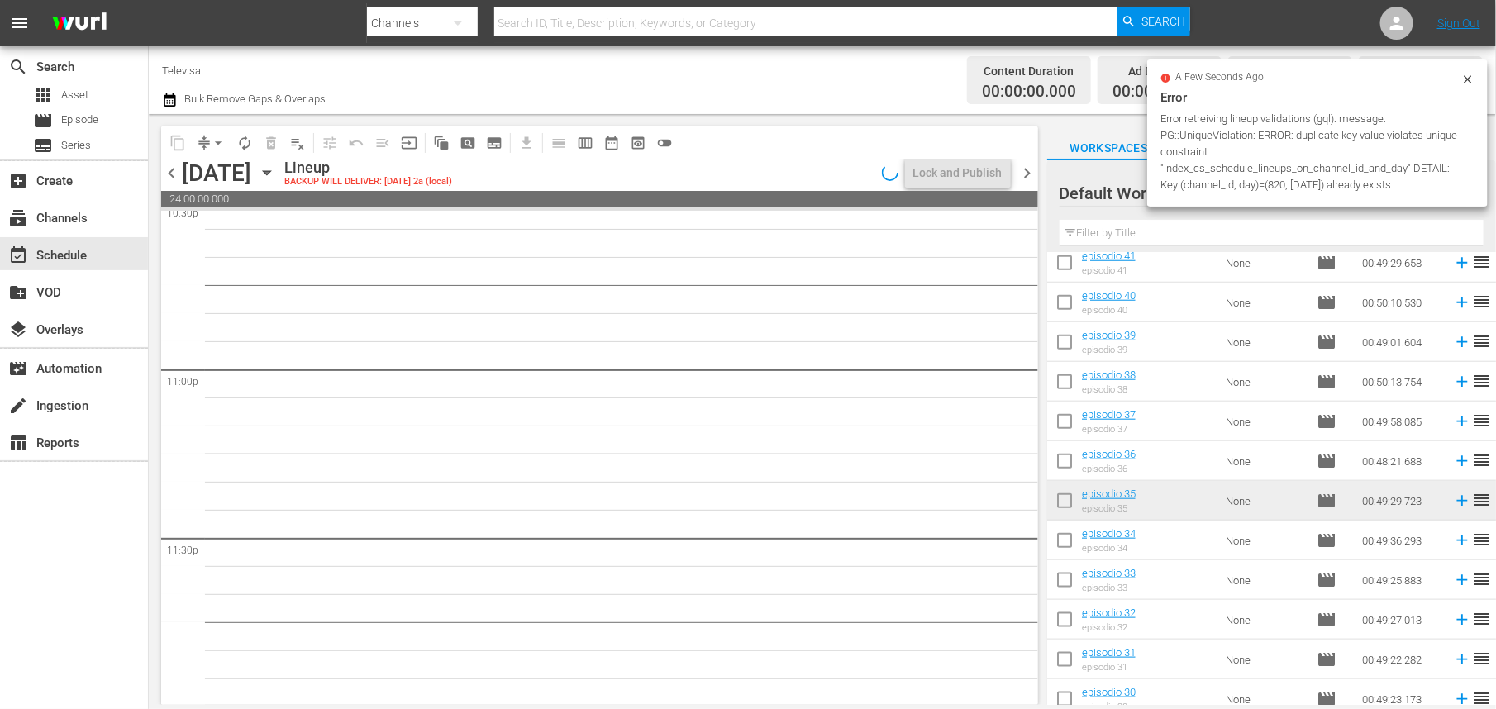
scroll to position [7600, 0]
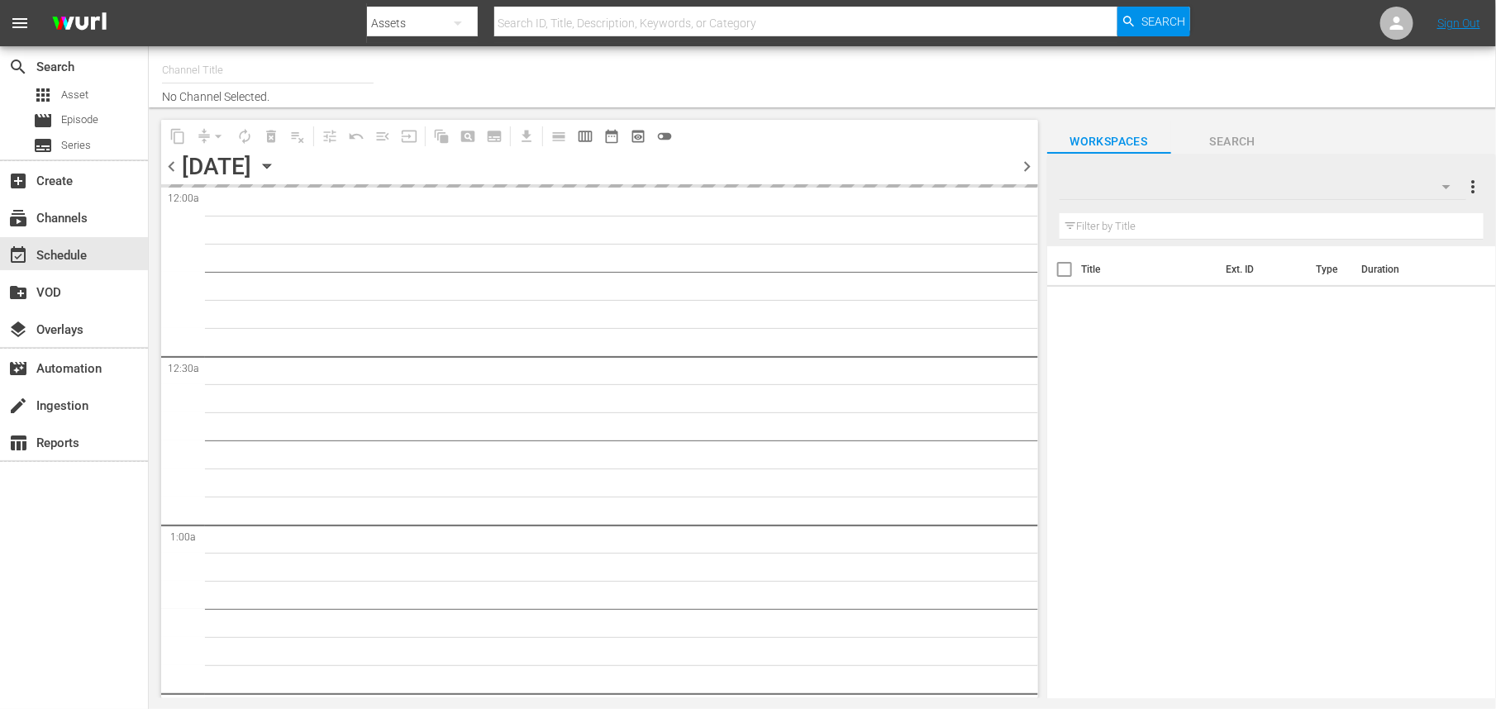
type input "Televisa (820)"
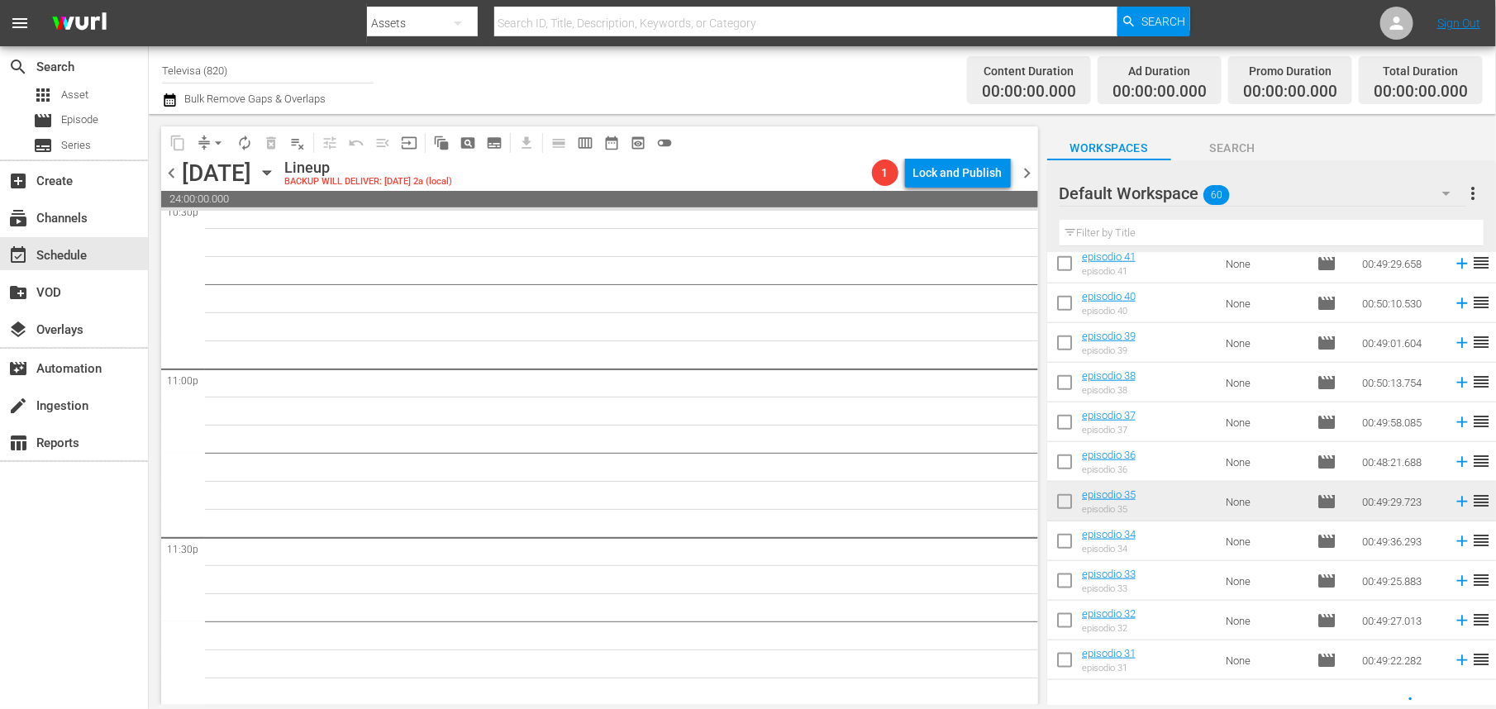
scroll to position [816, 0]
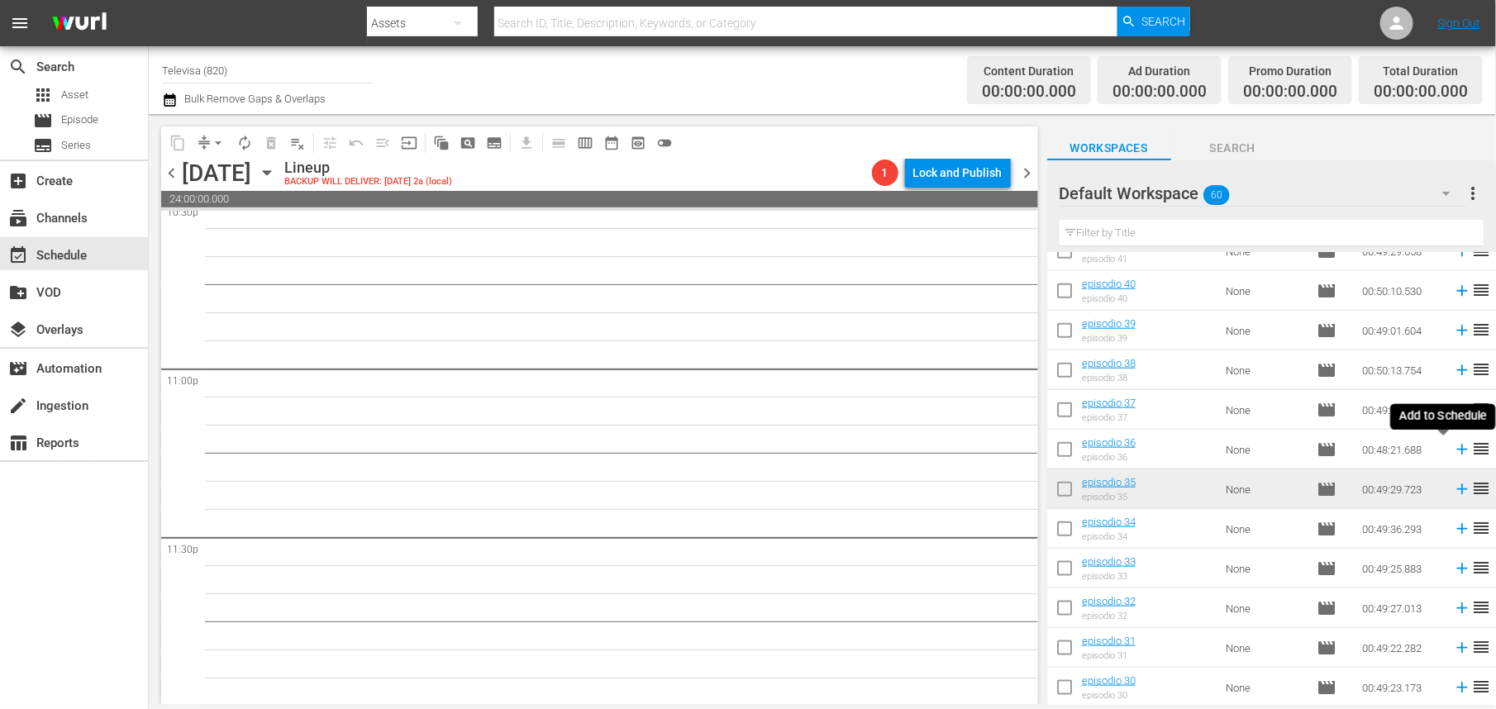
click at [1457, 450] on icon at bounding box center [1462, 450] width 11 height 11
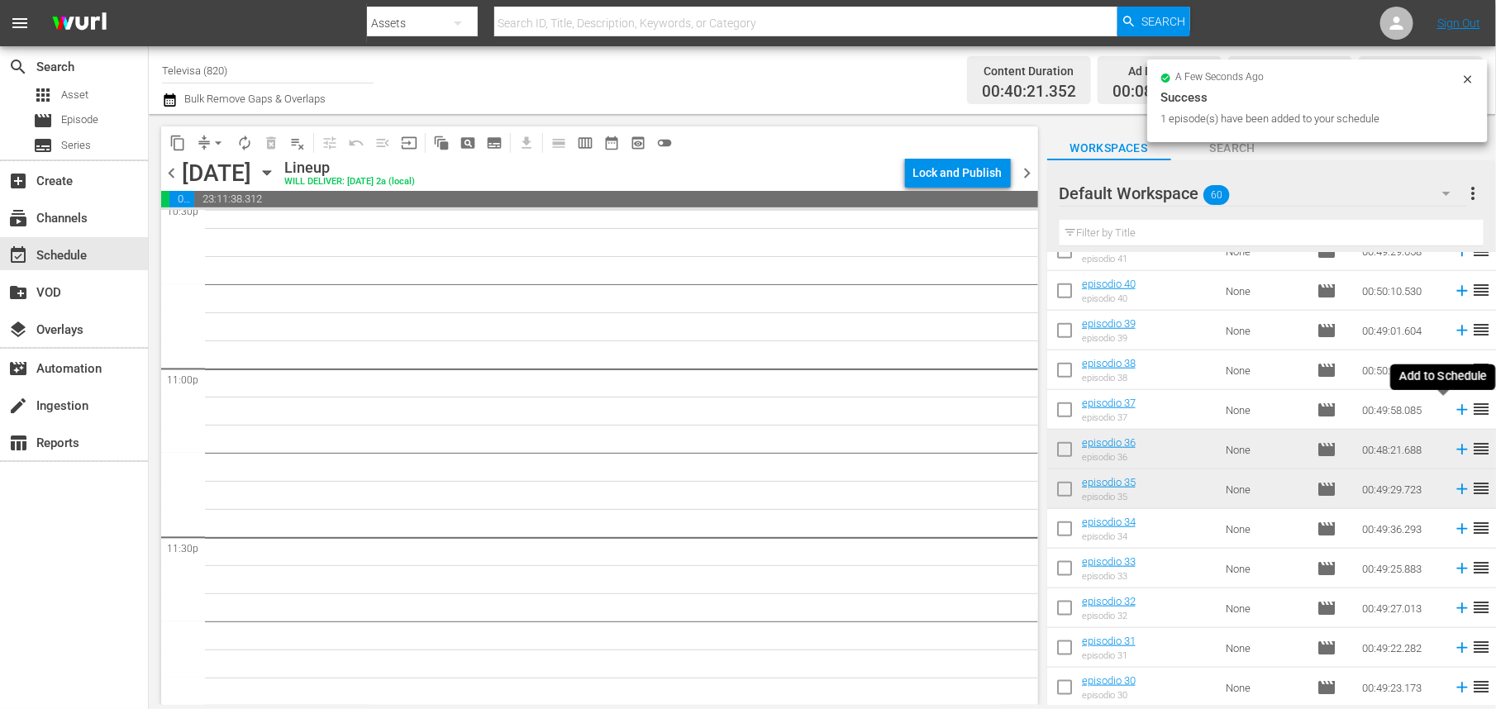
scroll to position [7573, 0]
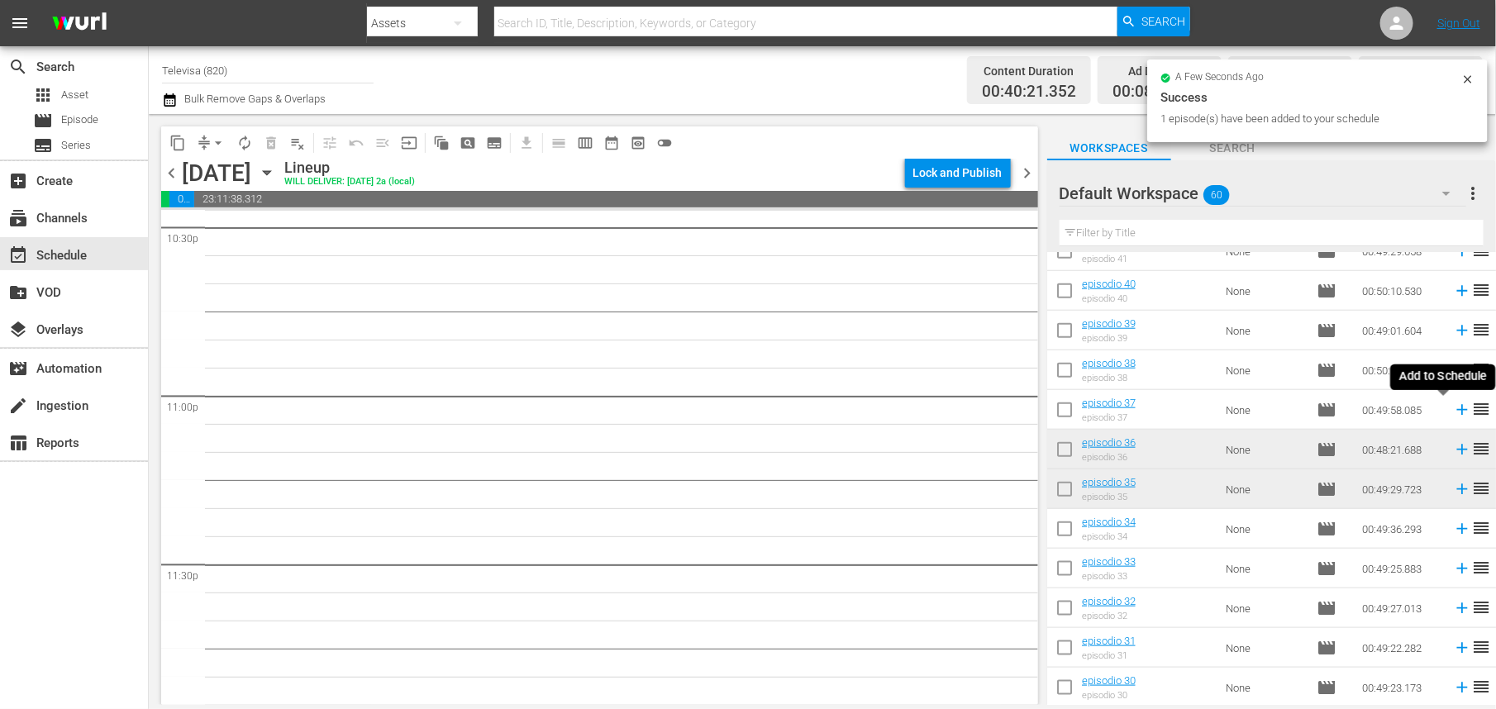
click at [1453, 412] on icon at bounding box center [1462, 410] width 18 height 18
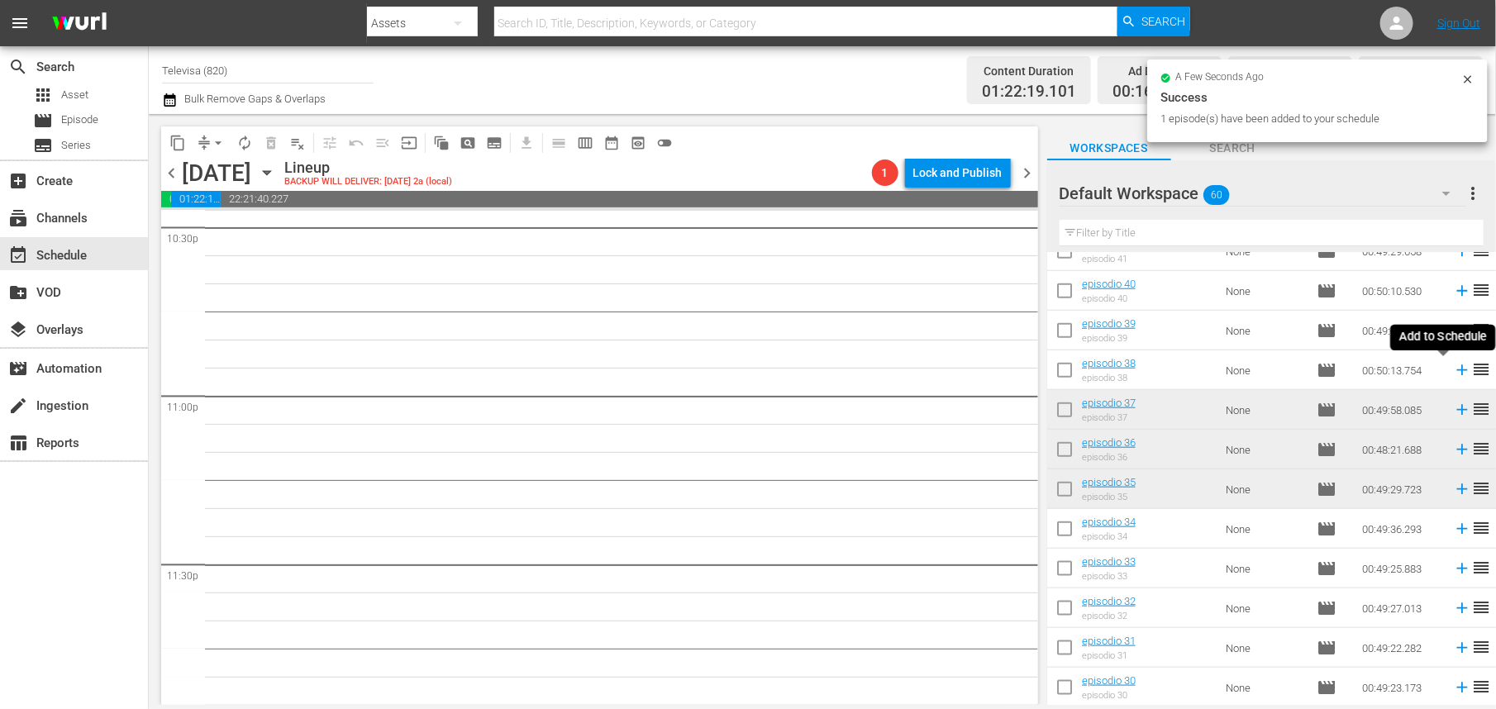
scroll to position [7545, 0]
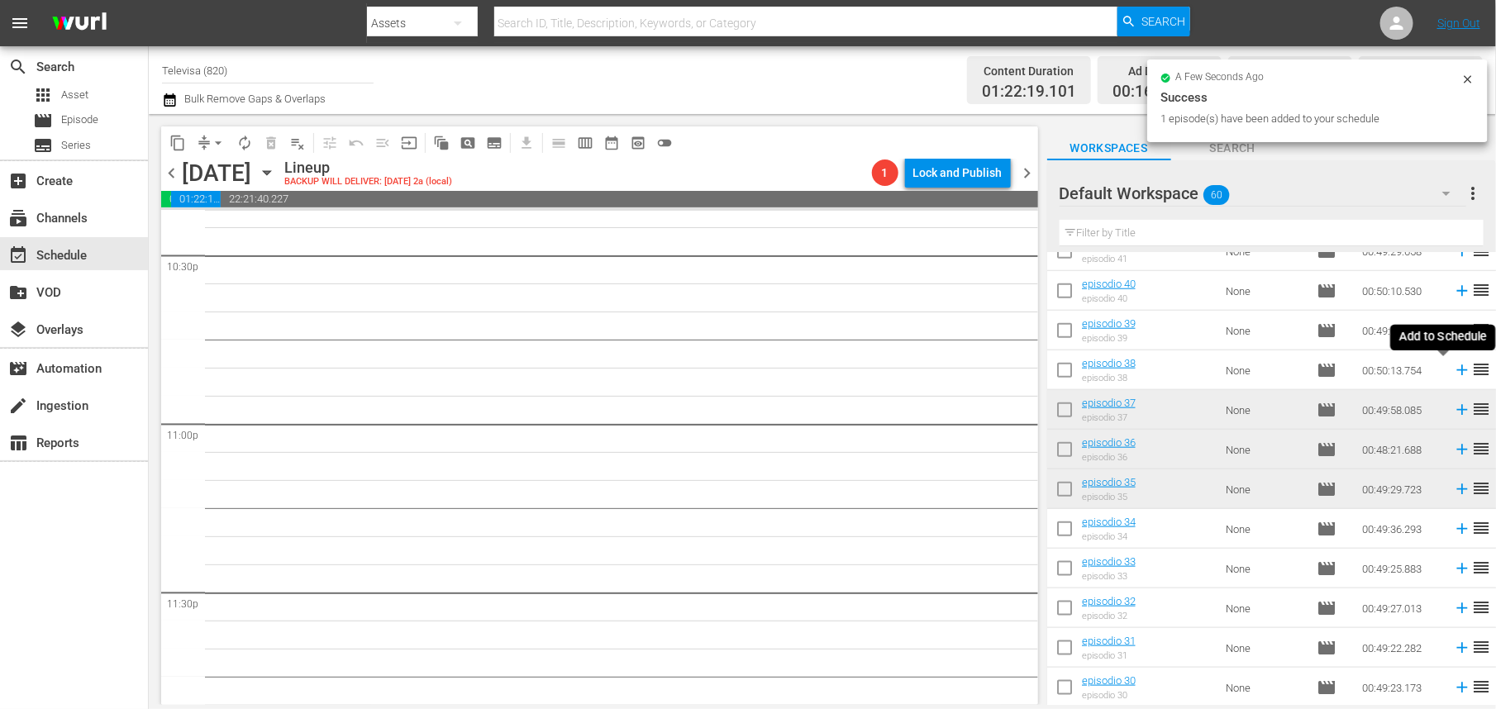
click at [1457, 372] on icon at bounding box center [1462, 370] width 11 height 11
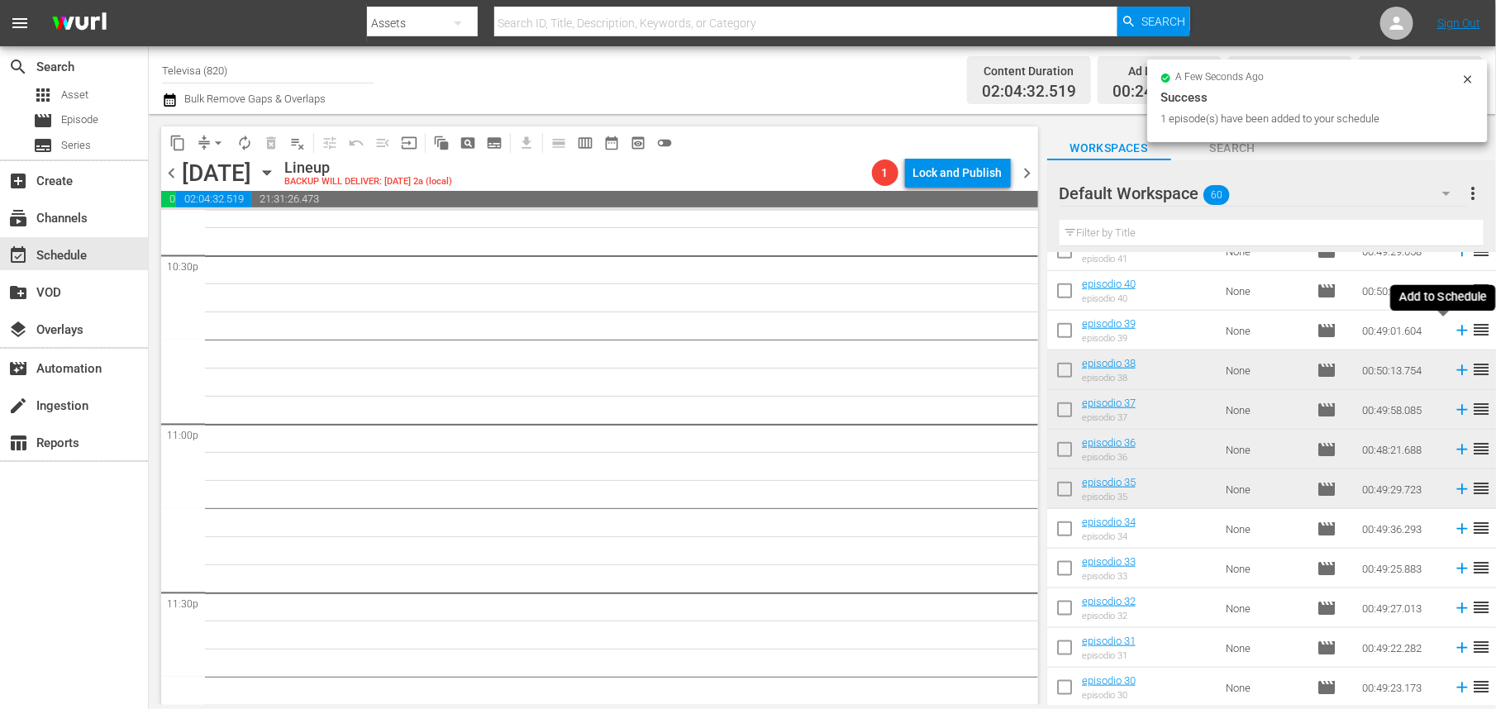
scroll to position [7516, 0]
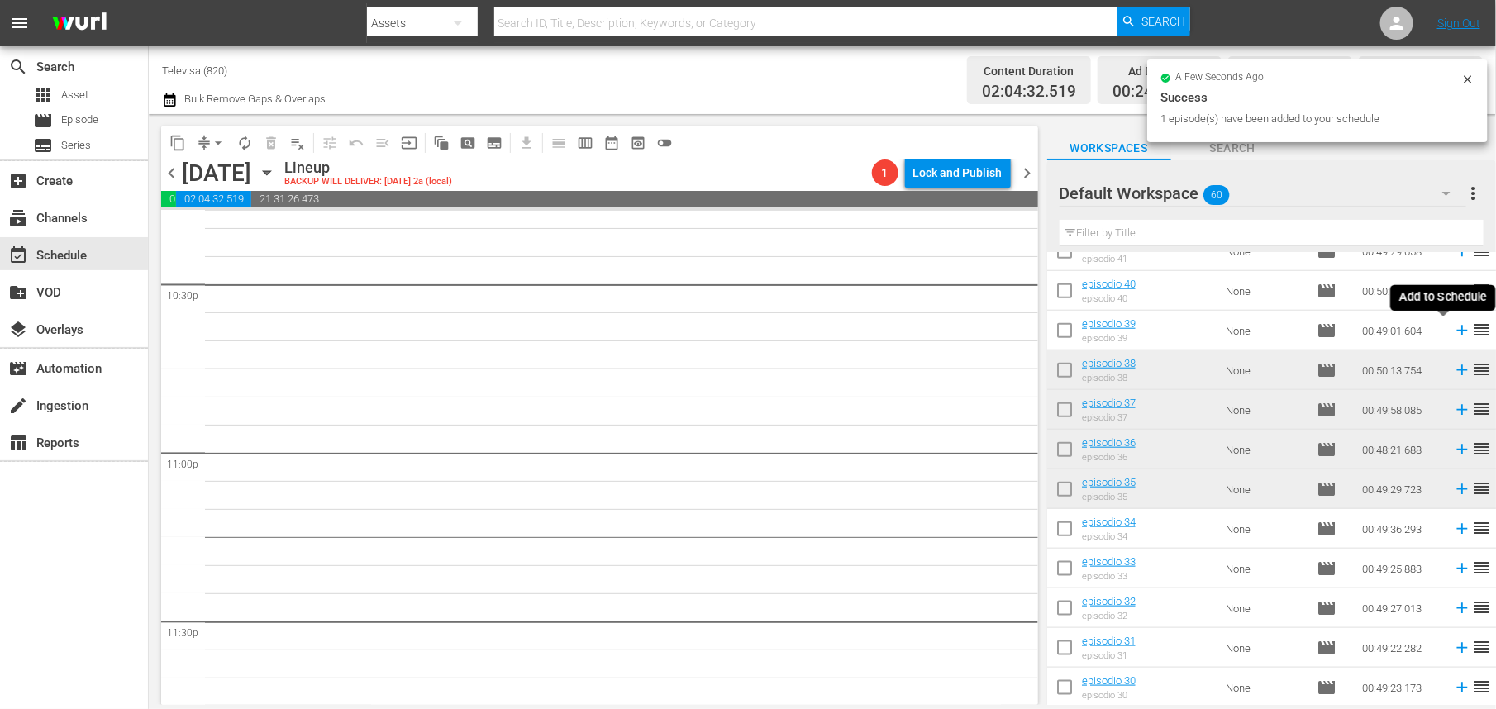
click at [1457, 330] on icon at bounding box center [1462, 331] width 11 height 11
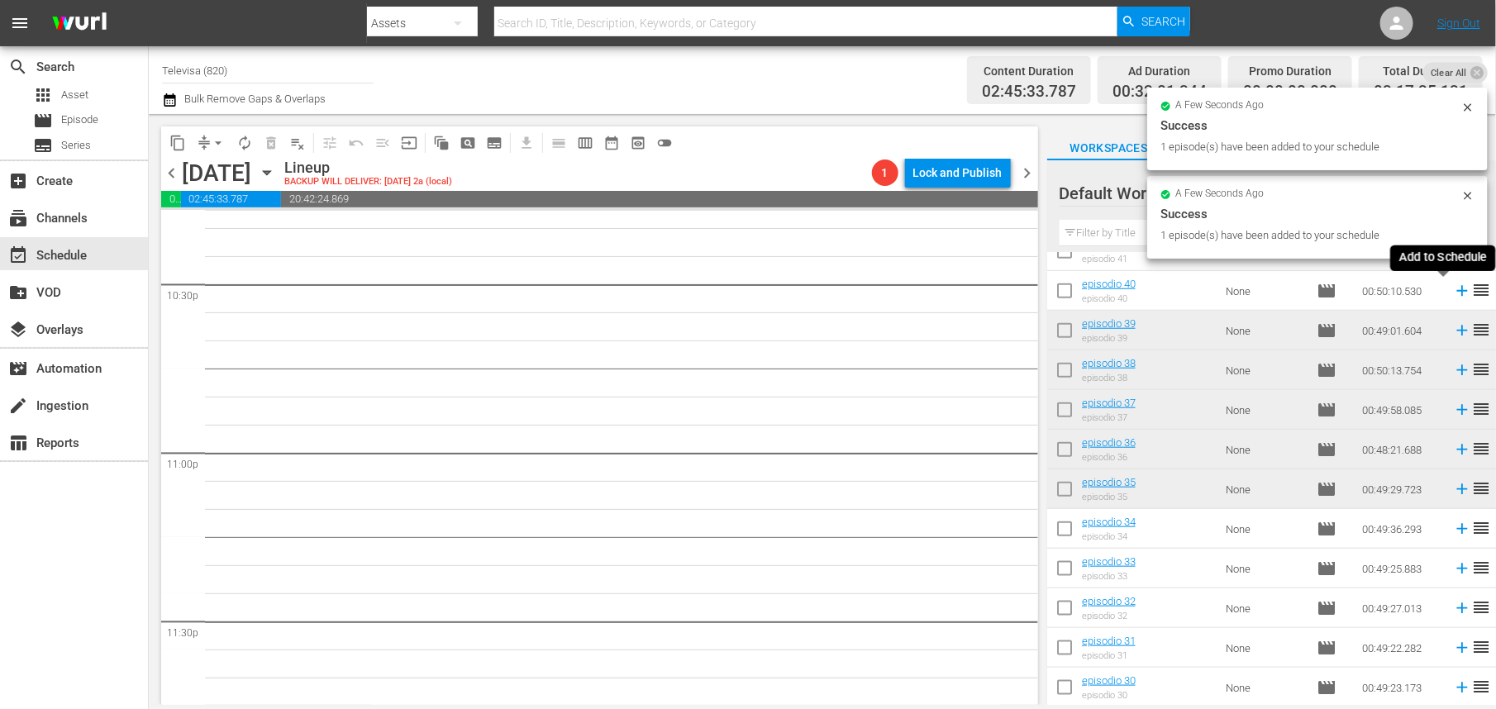
scroll to position [7489, 0]
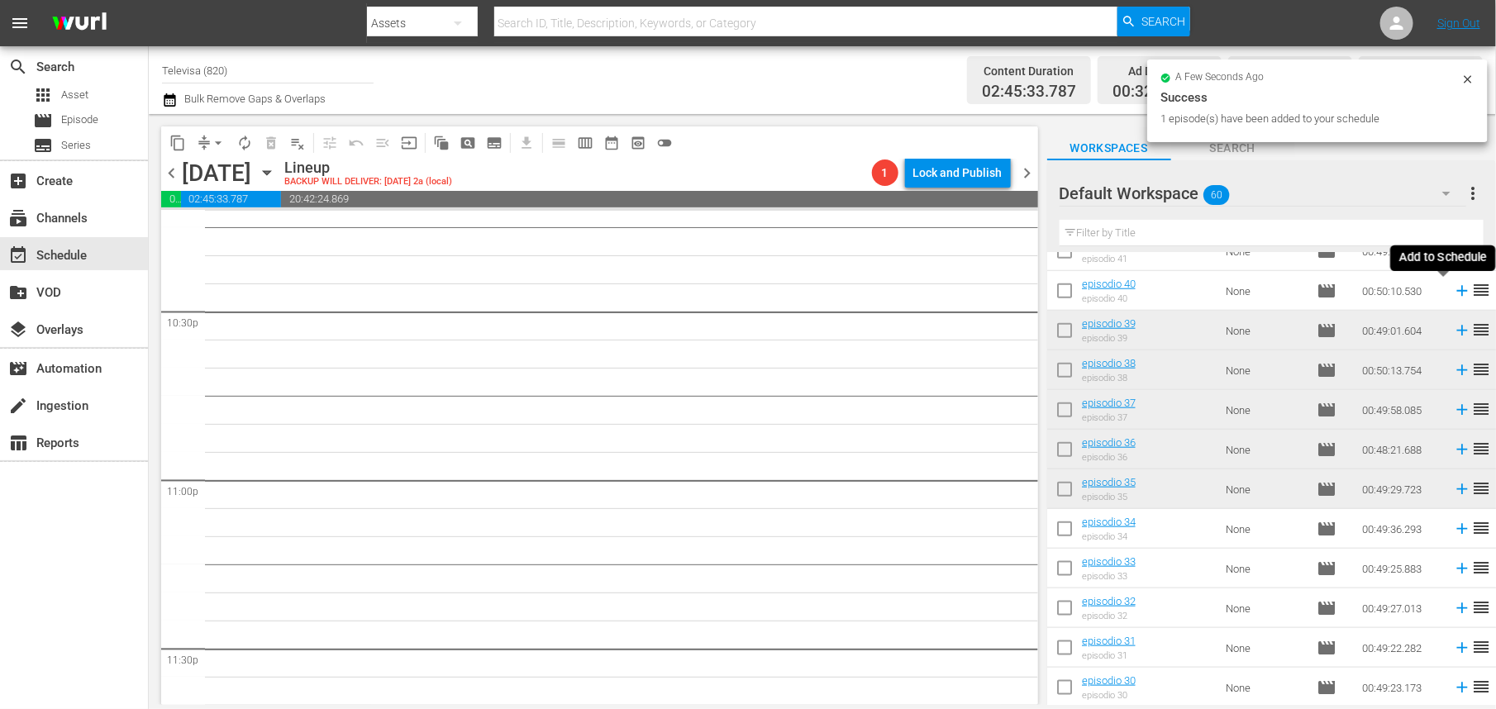
click at [1453, 290] on icon at bounding box center [1462, 291] width 18 height 18
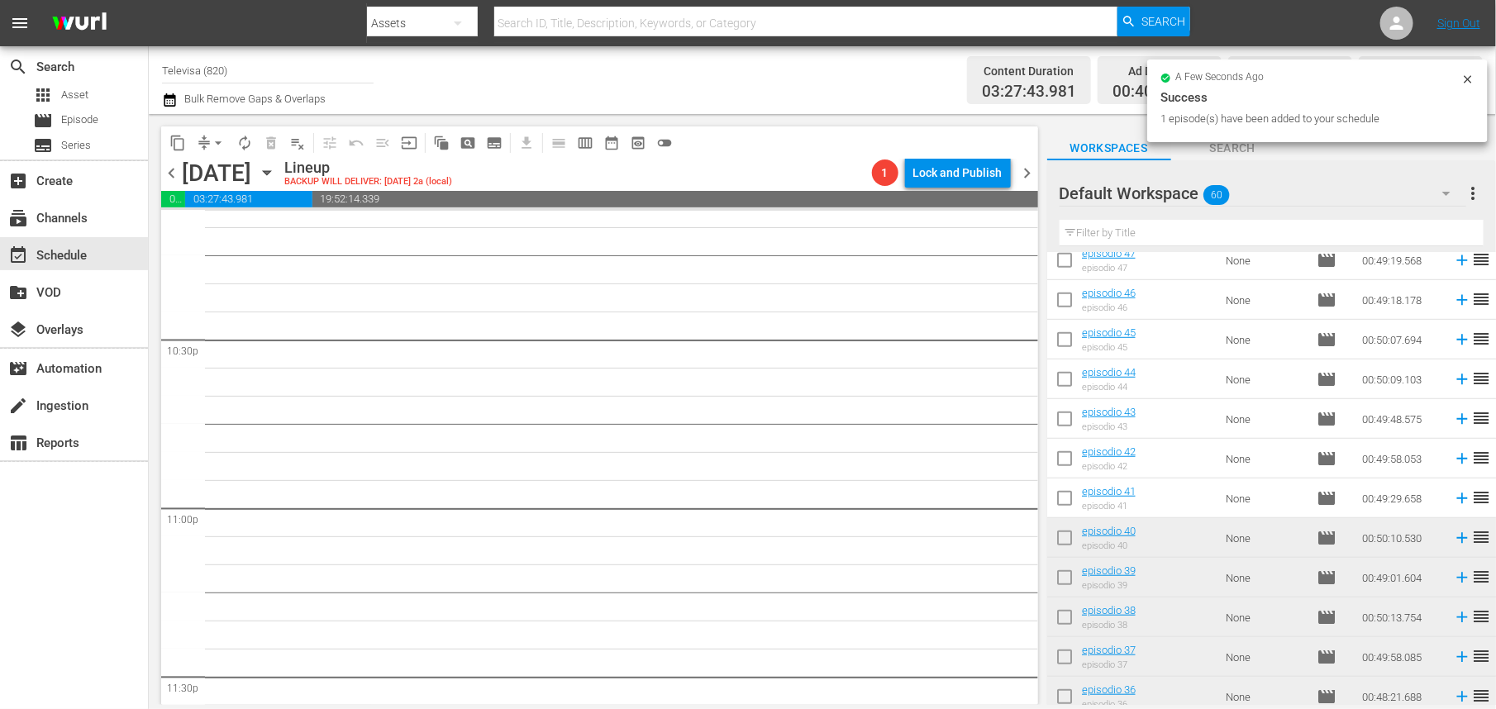
scroll to position [568, 0]
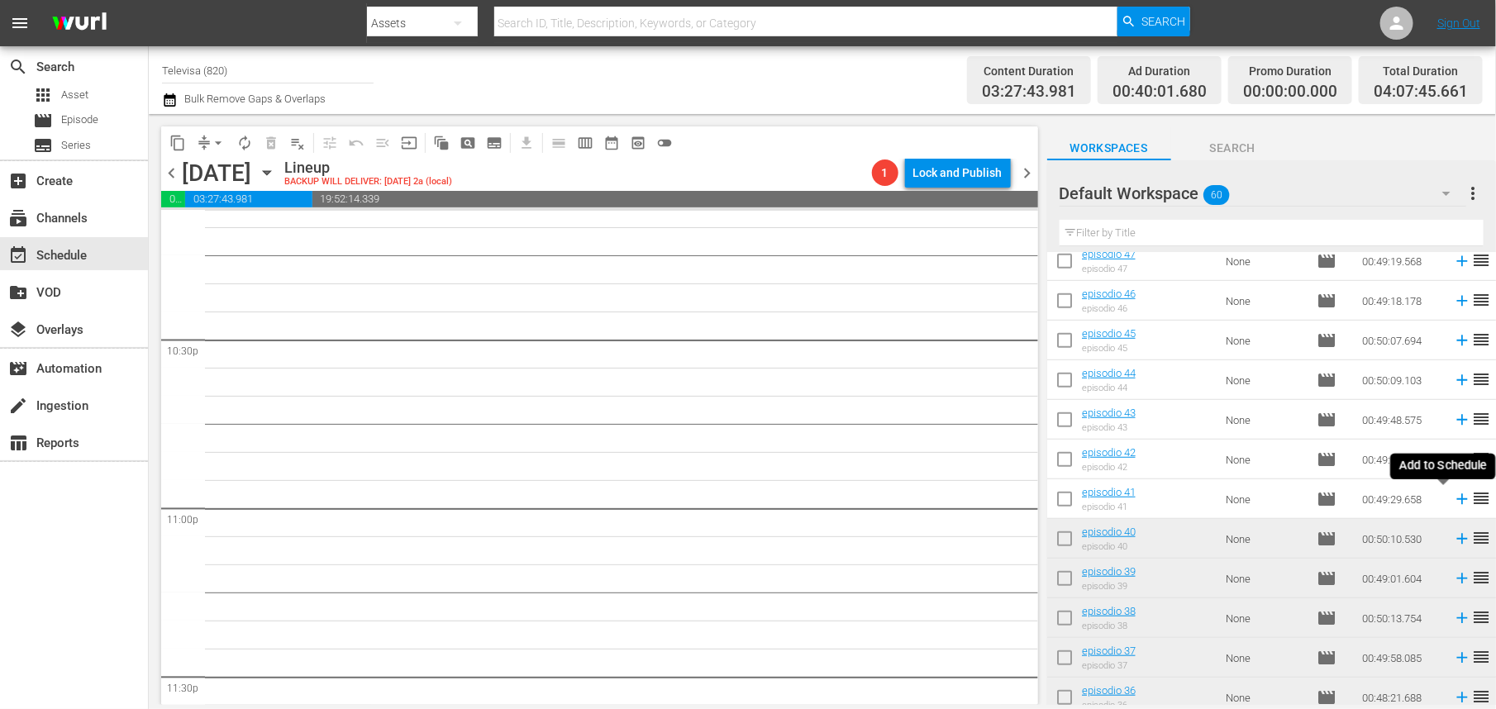
click at [1457, 499] on icon at bounding box center [1462, 499] width 11 height 11
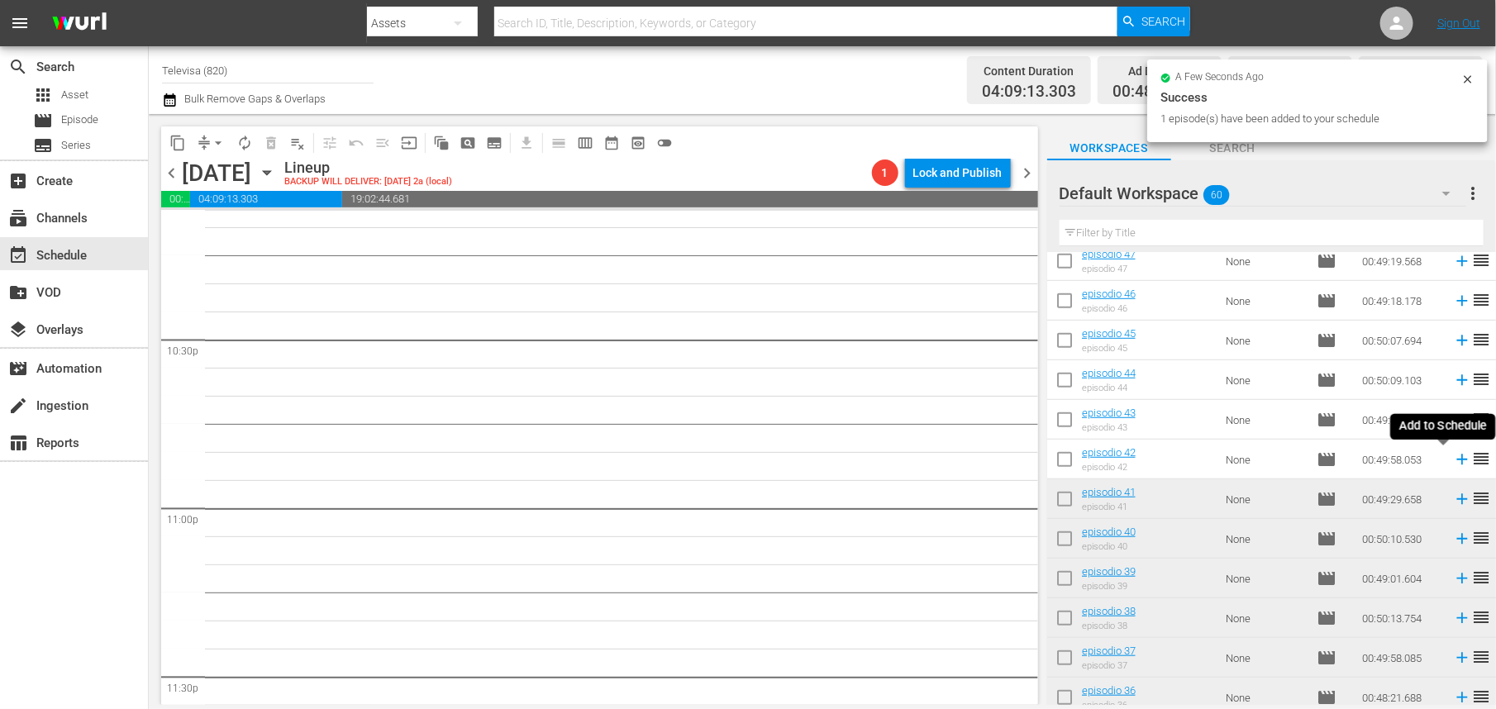
scroll to position [7432, 0]
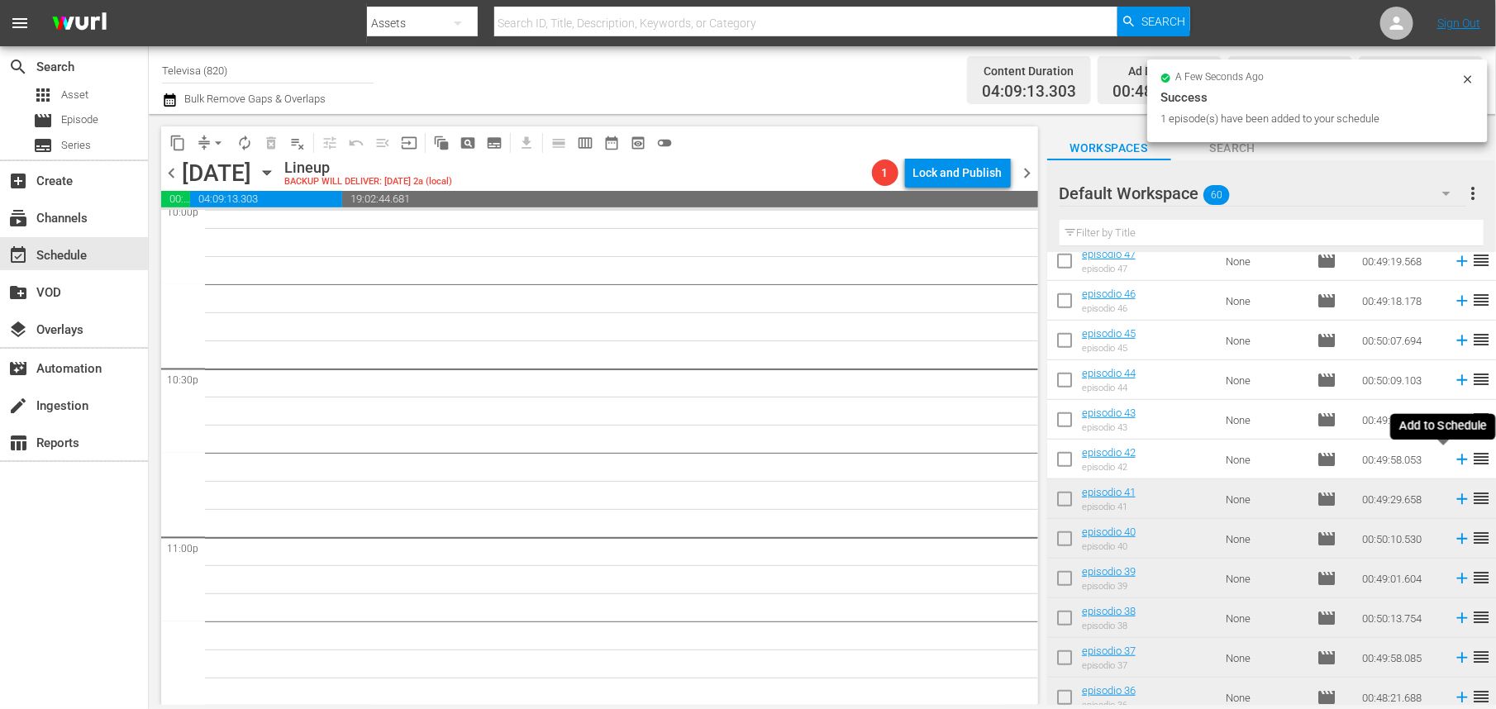
click at [1457, 456] on icon at bounding box center [1462, 460] width 11 height 11
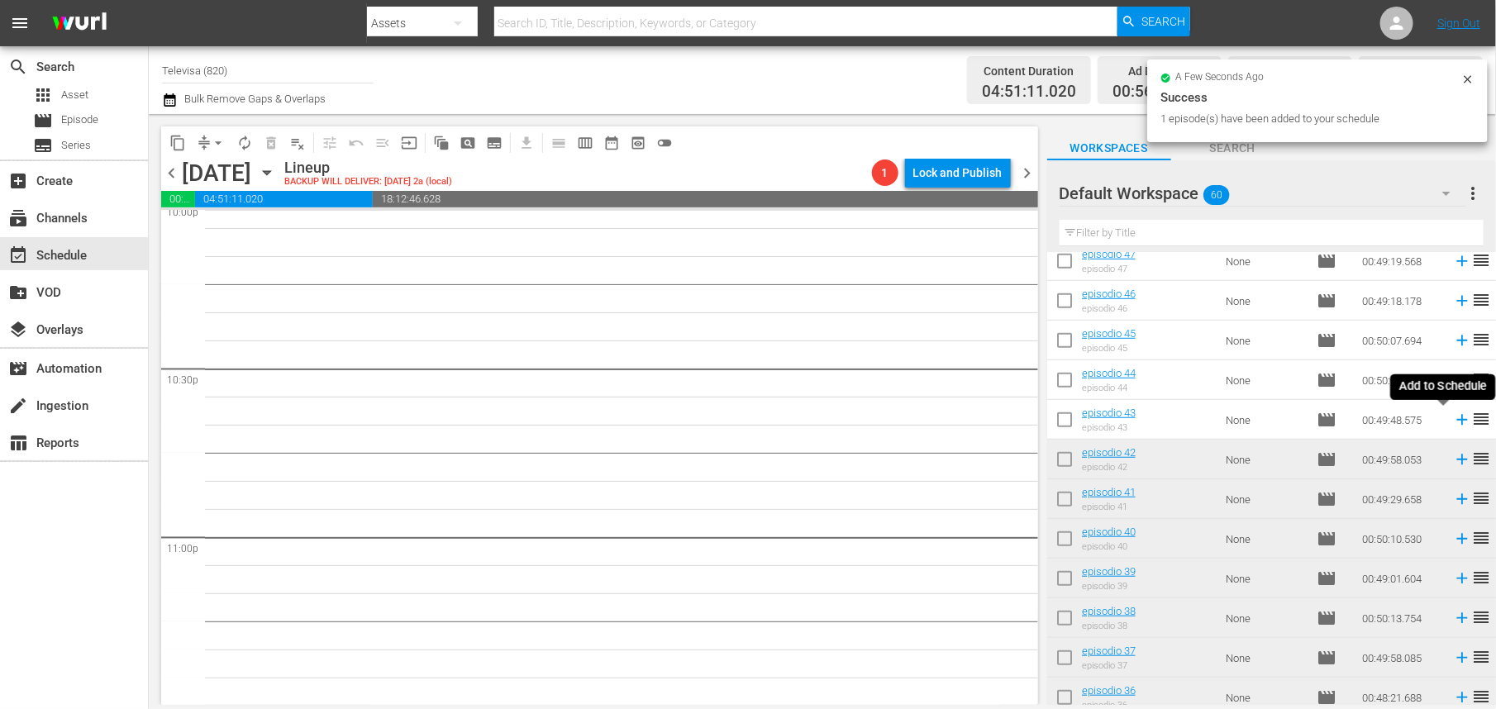
scroll to position [7404, 0]
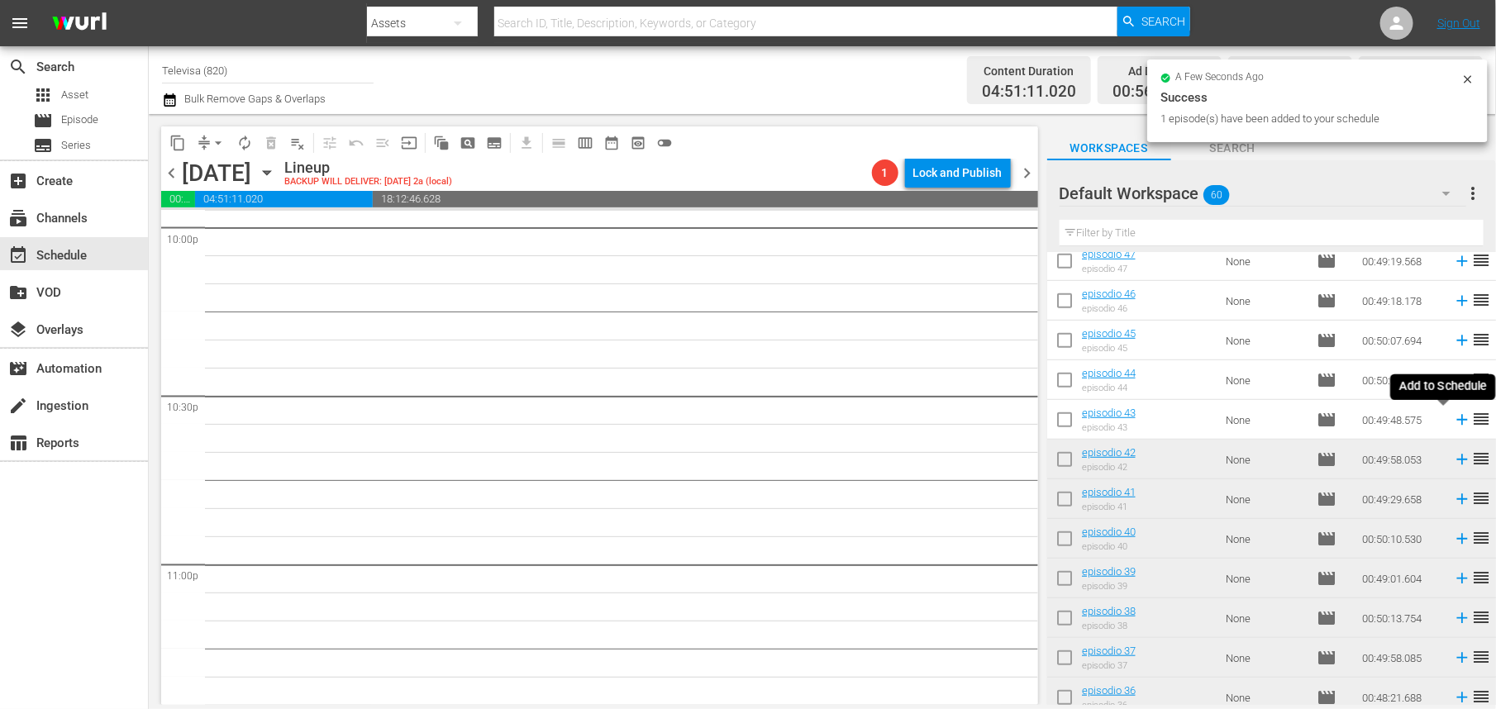
click at [1457, 420] on icon at bounding box center [1462, 420] width 11 height 11
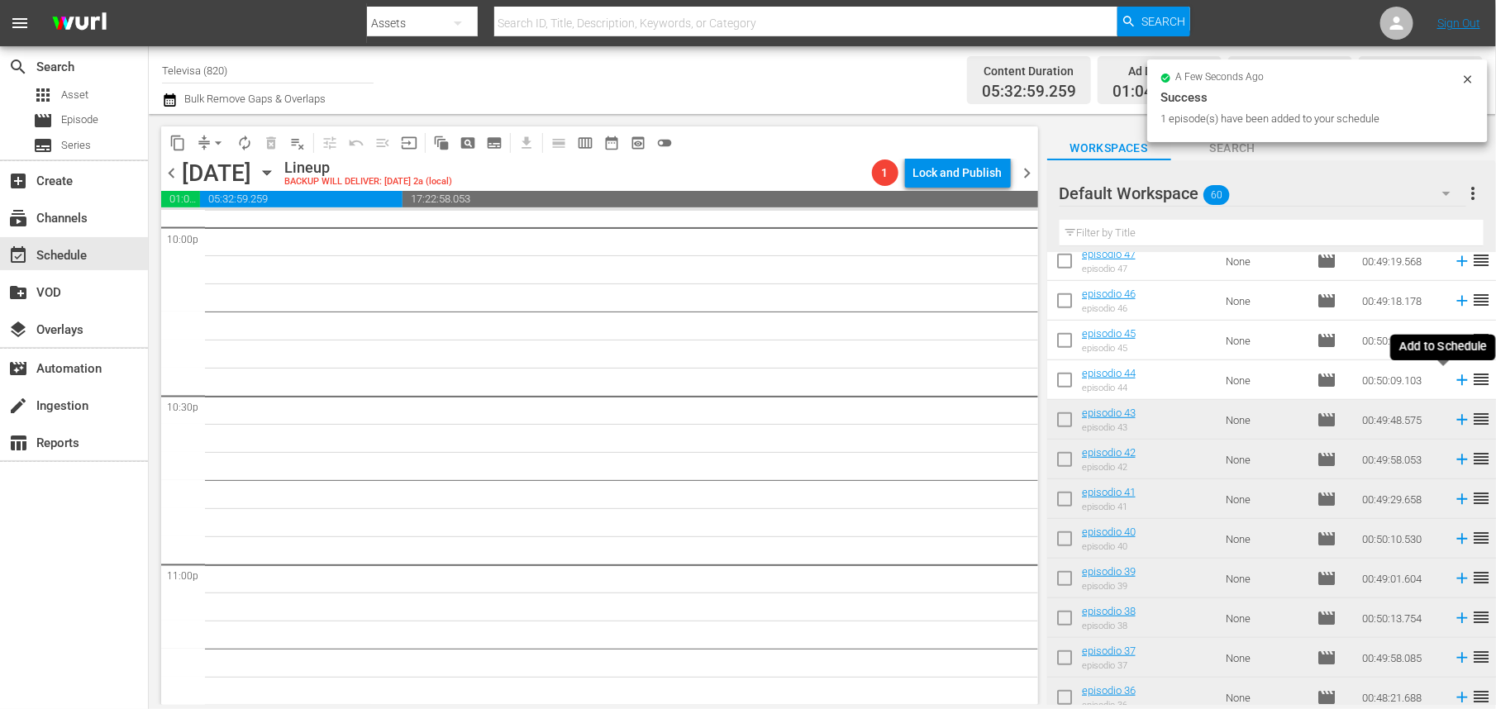
click at [1457, 383] on icon at bounding box center [1462, 380] width 11 height 11
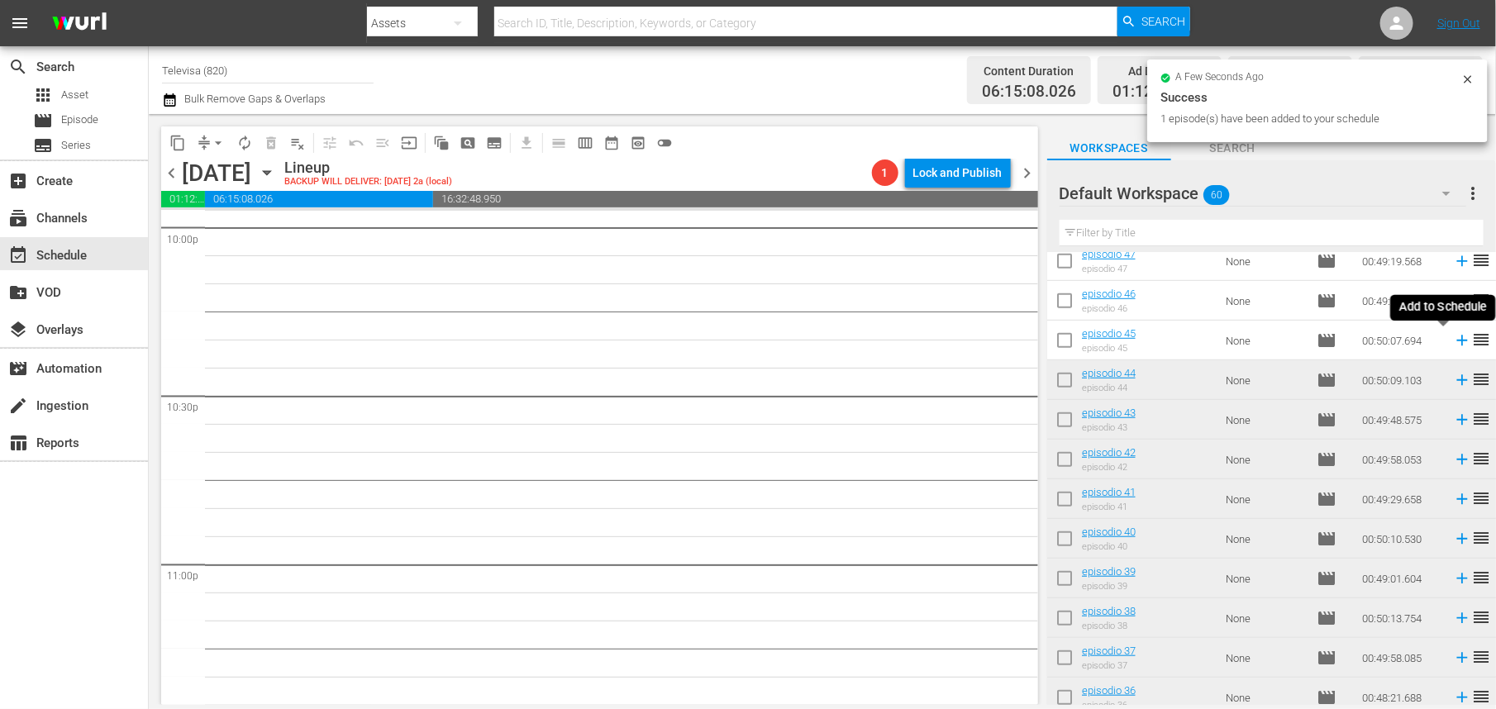
scroll to position [7376, 0]
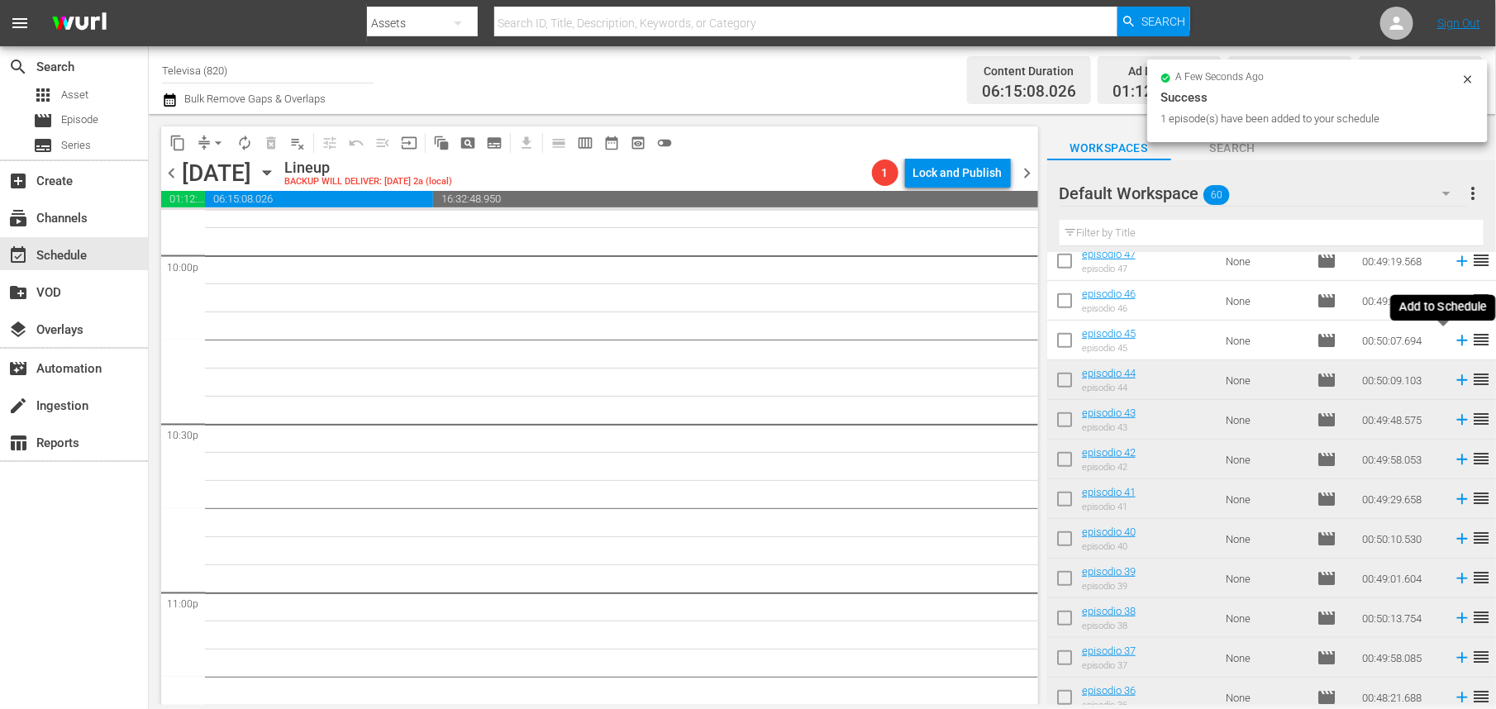
click at [1457, 342] on icon at bounding box center [1462, 341] width 11 height 11
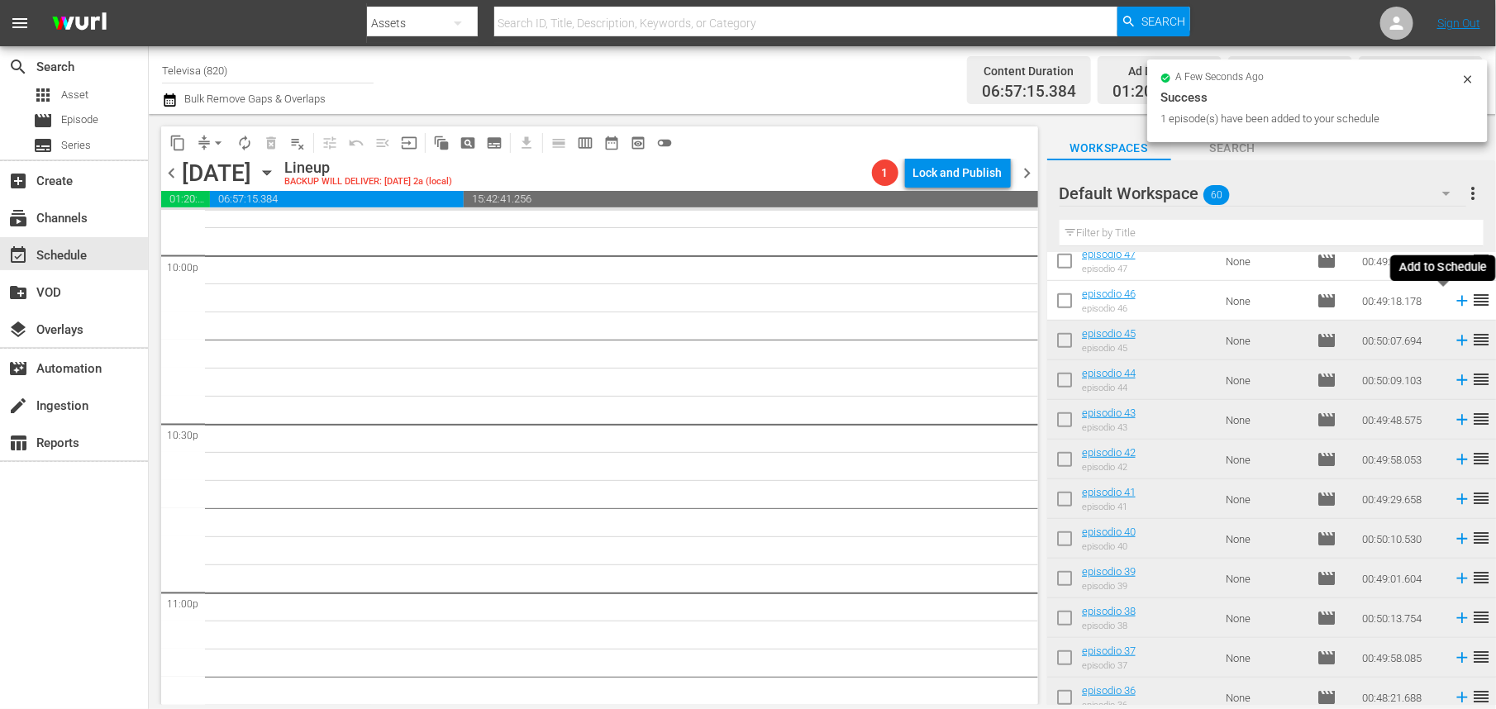
scroll to position [7347, 0]
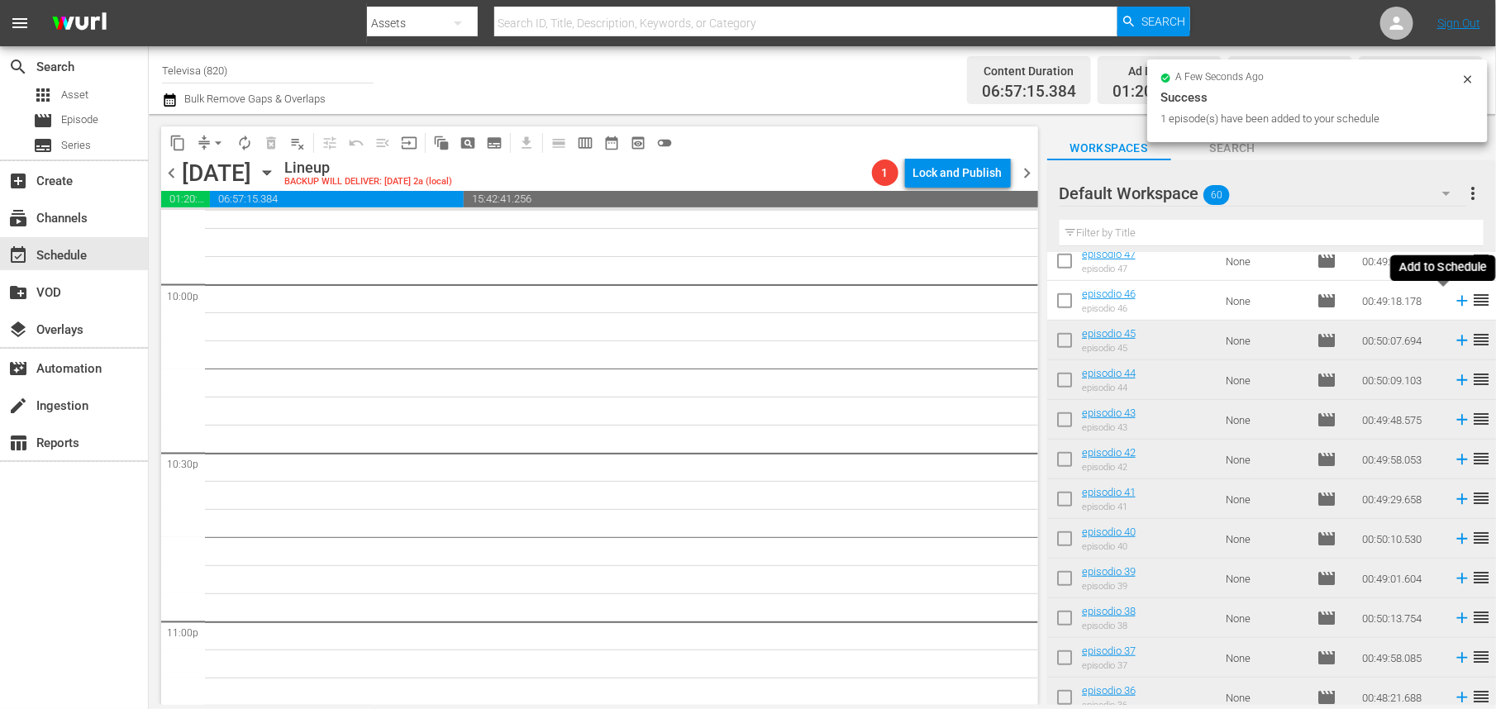
click at [1457, 301] on icon at bounding box center [1462, 301] width 11 height 11
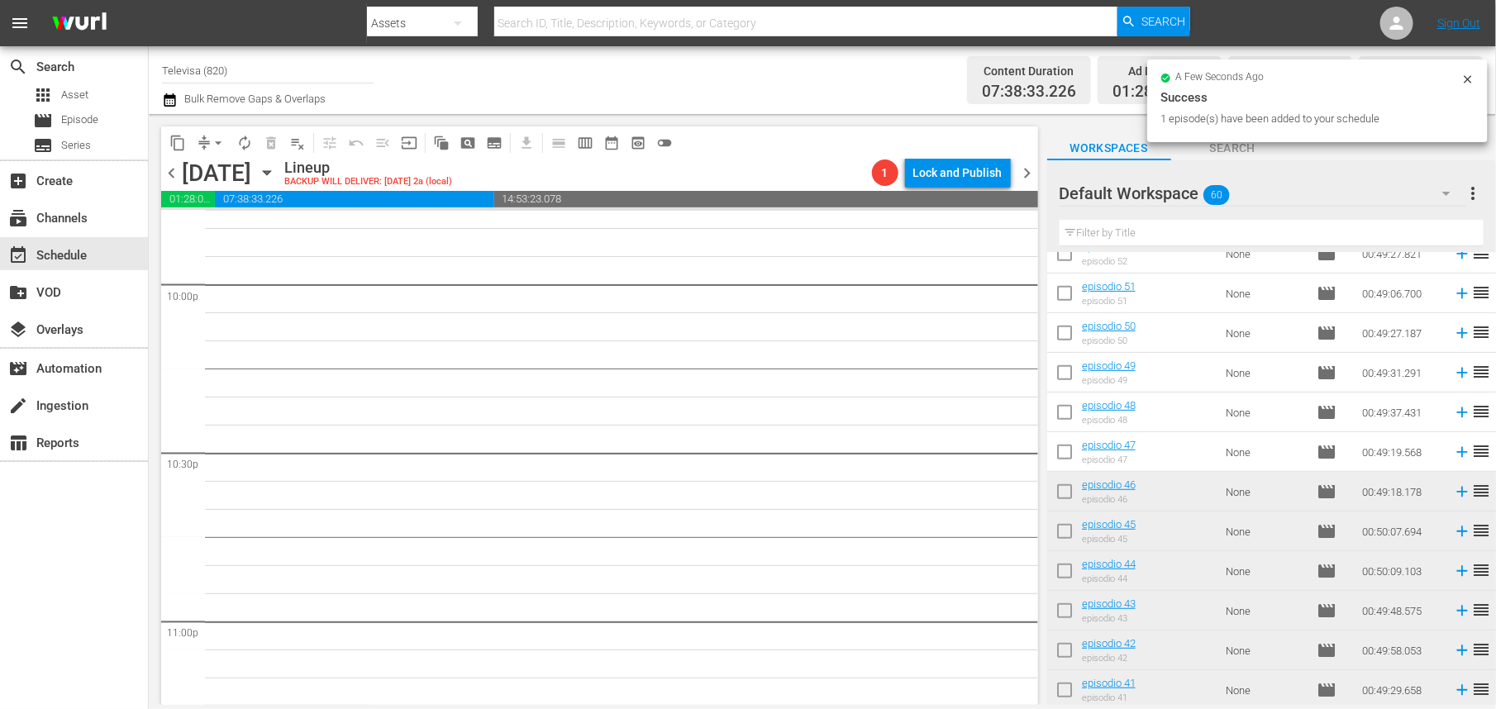
scroll to position [320, 0]
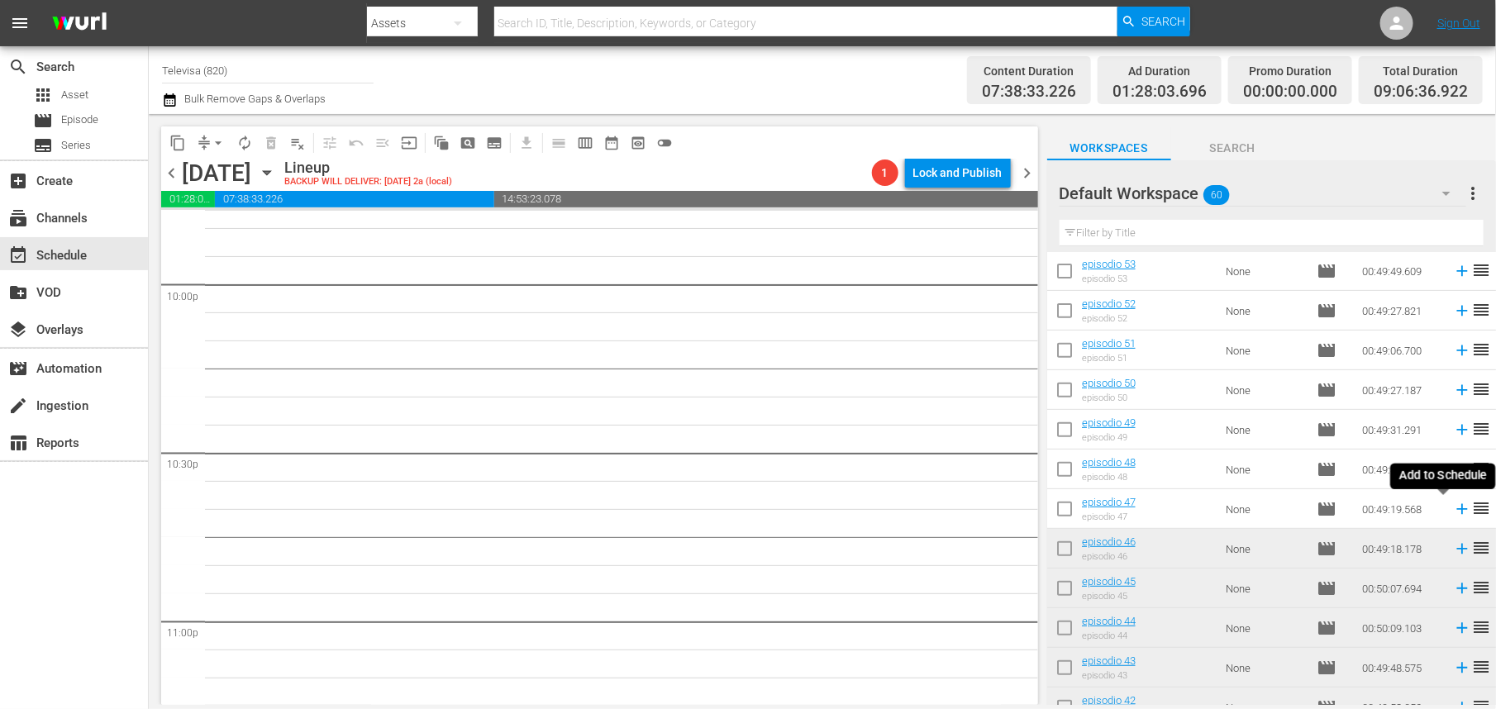
click at [1453, 508] on icon at bounding box center [1462, 509] width 18 height 18
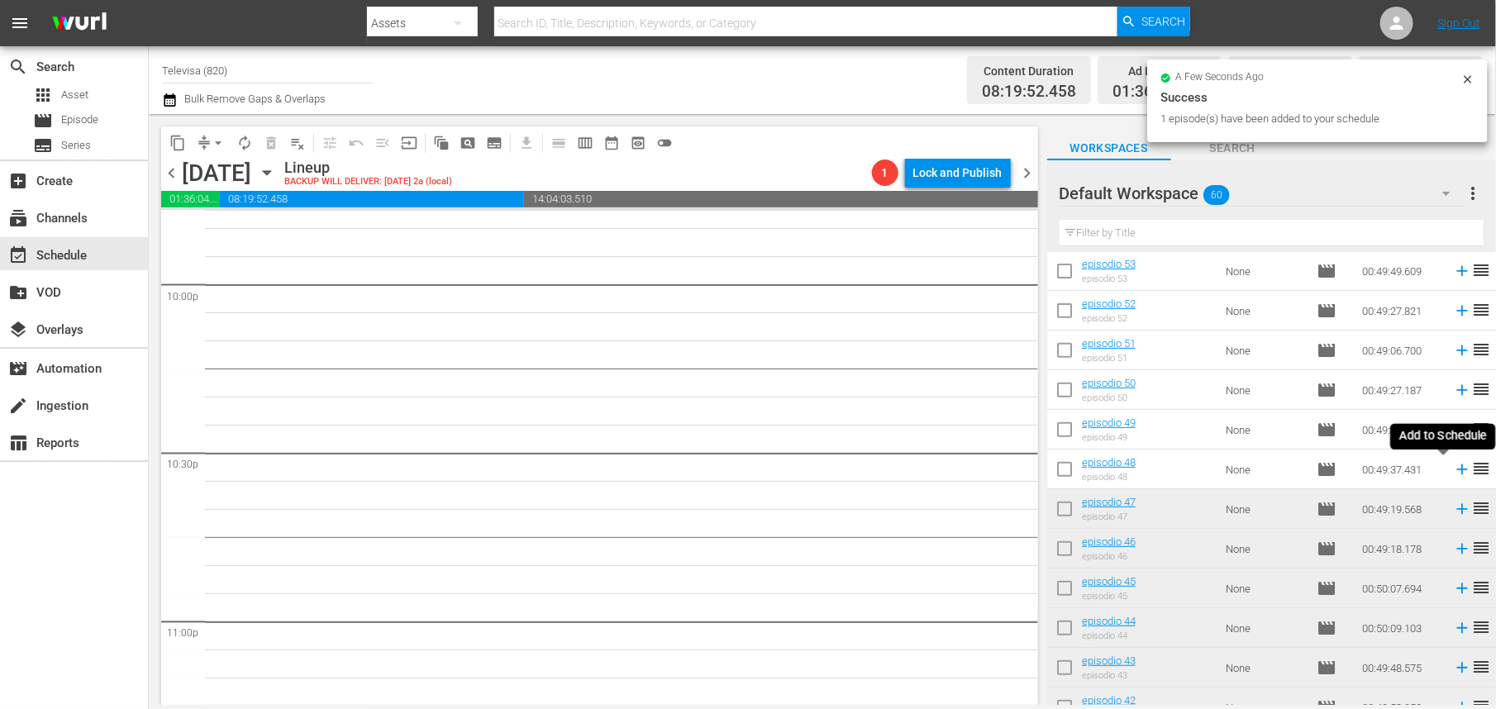
click at [1457, 470] on icon at bounding box center [1462, 470] width 11 height 11
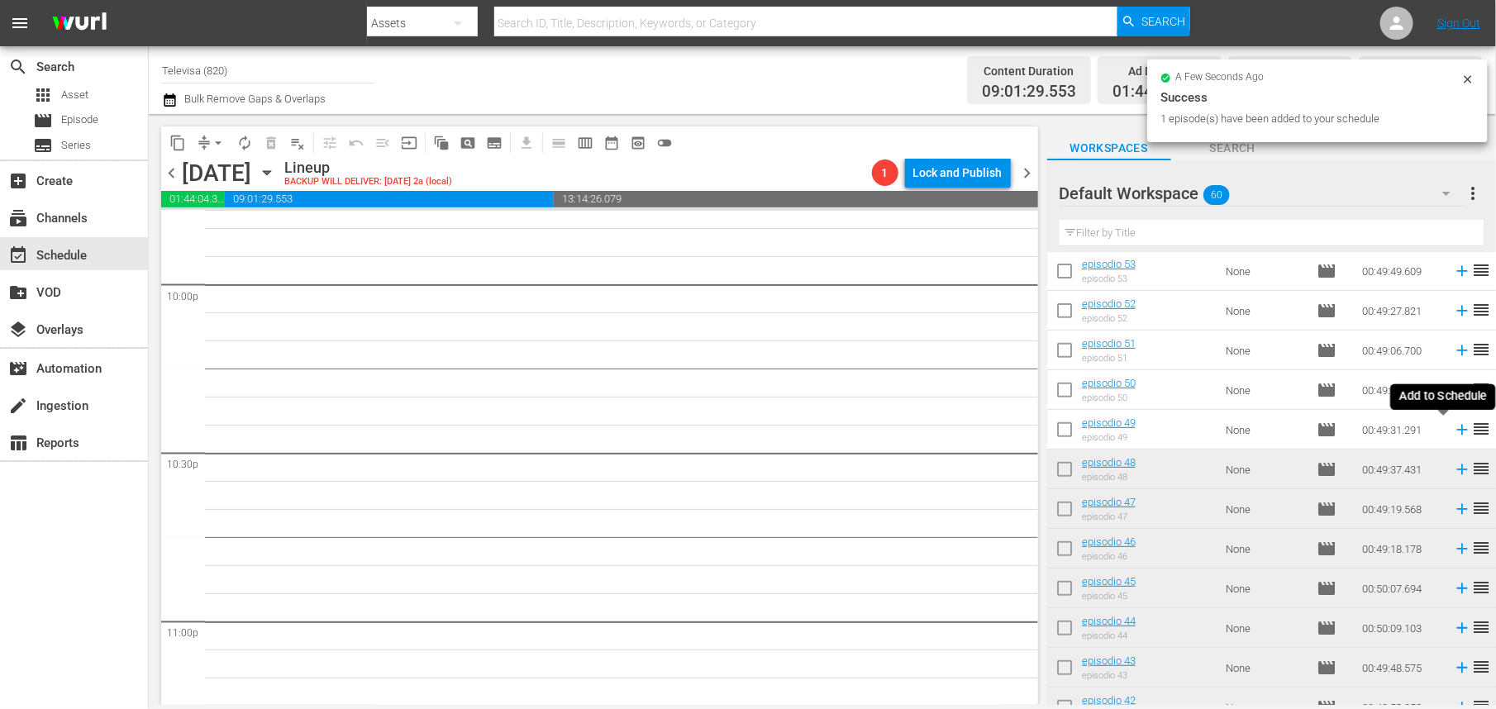
click at [1457, 430] on icon at bounding box center [1462, 430] width 11 height 11
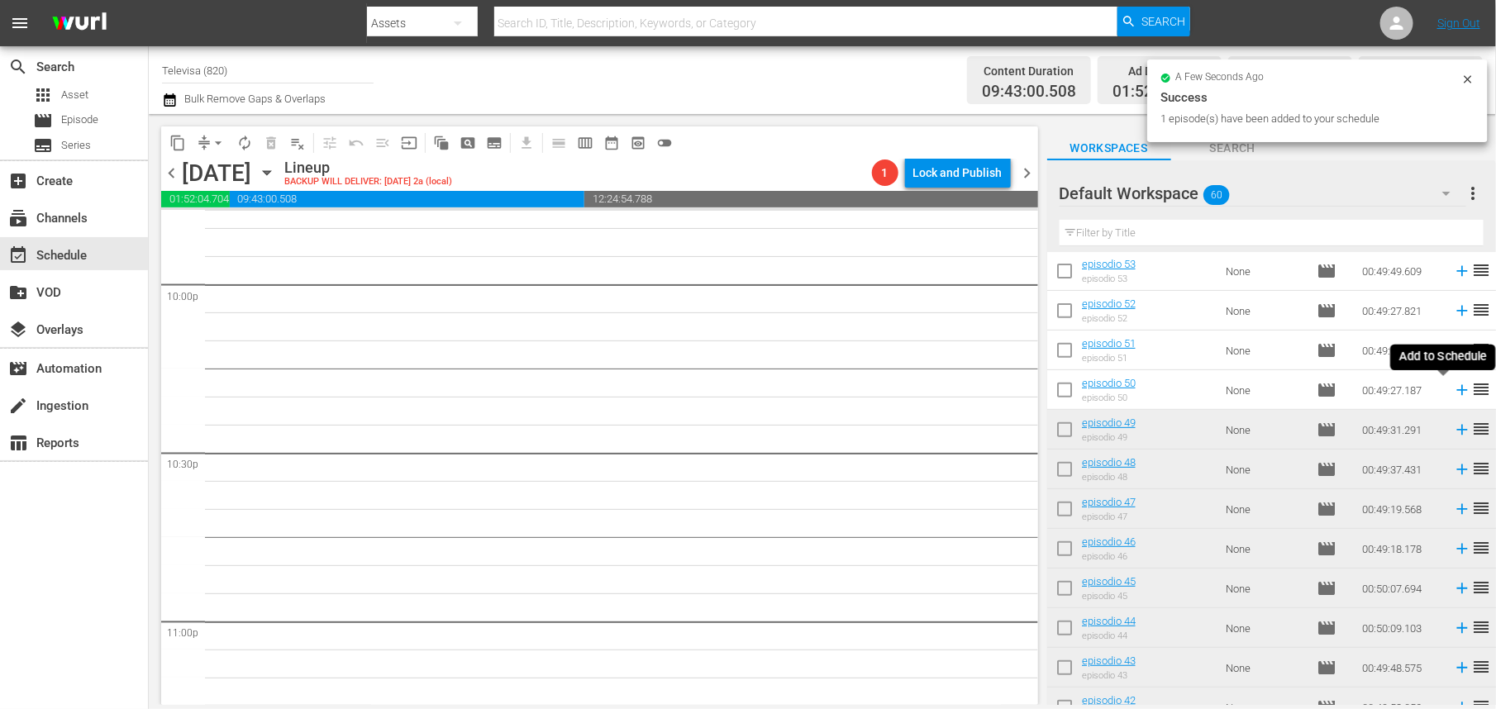
scroll to position [7320, 0]
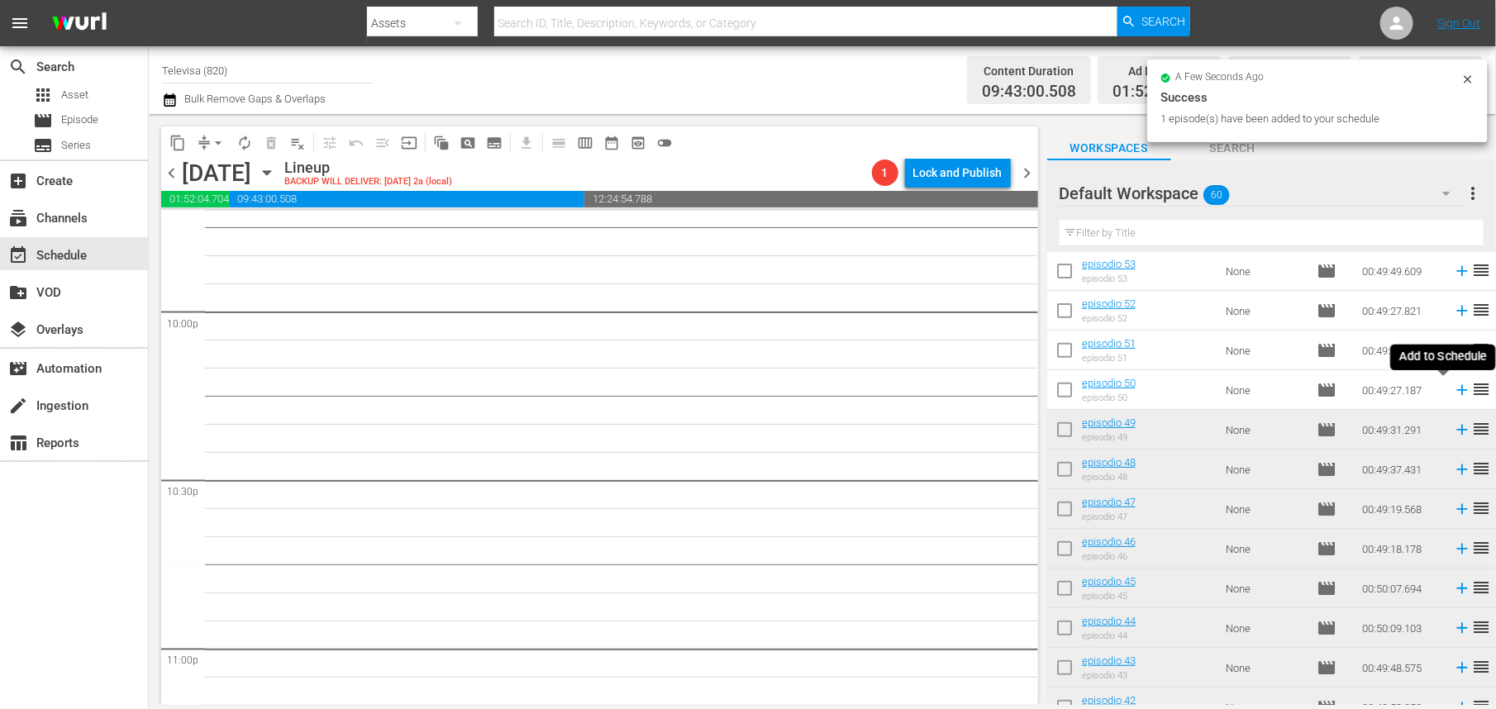
click at [1457, 392] on icon at bounding box center [1462, 390] width 11 height 11
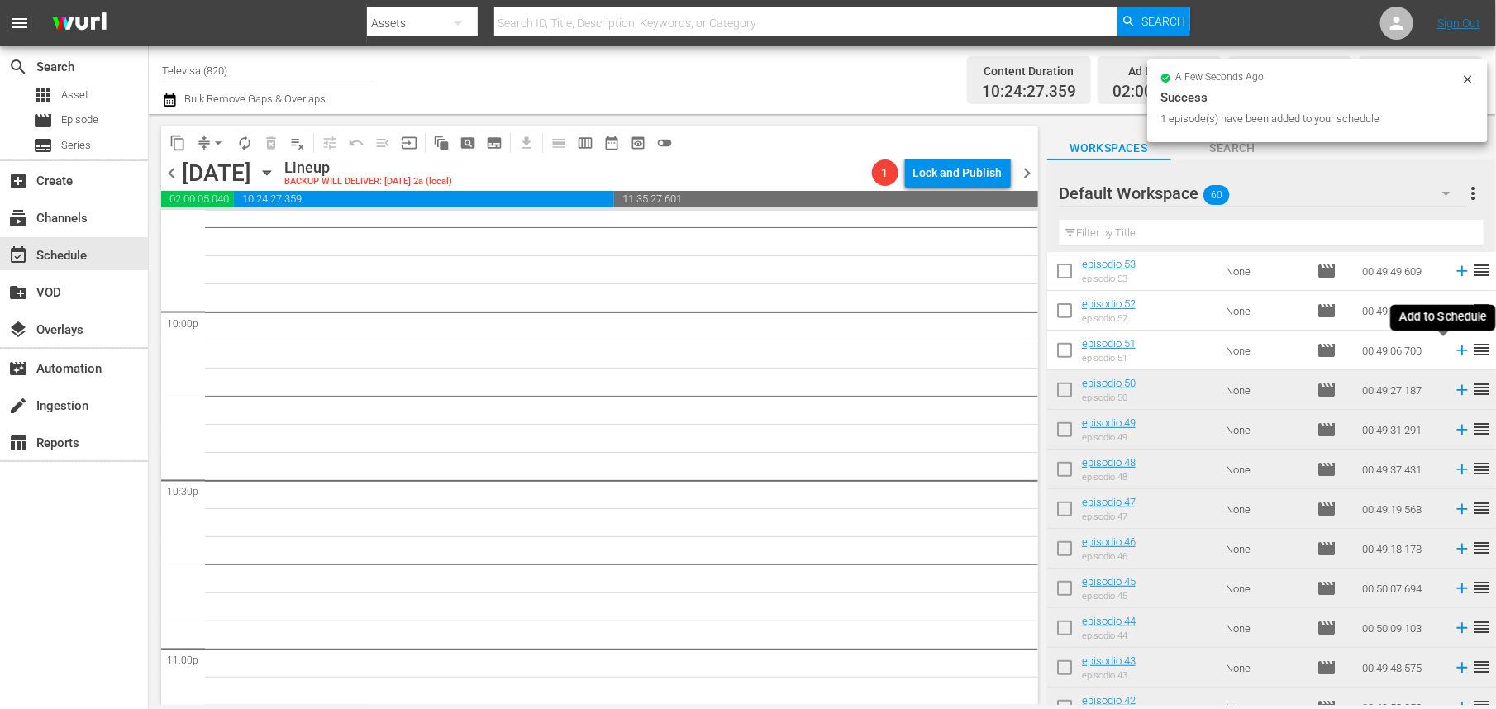
scroll to position [7292, 0]
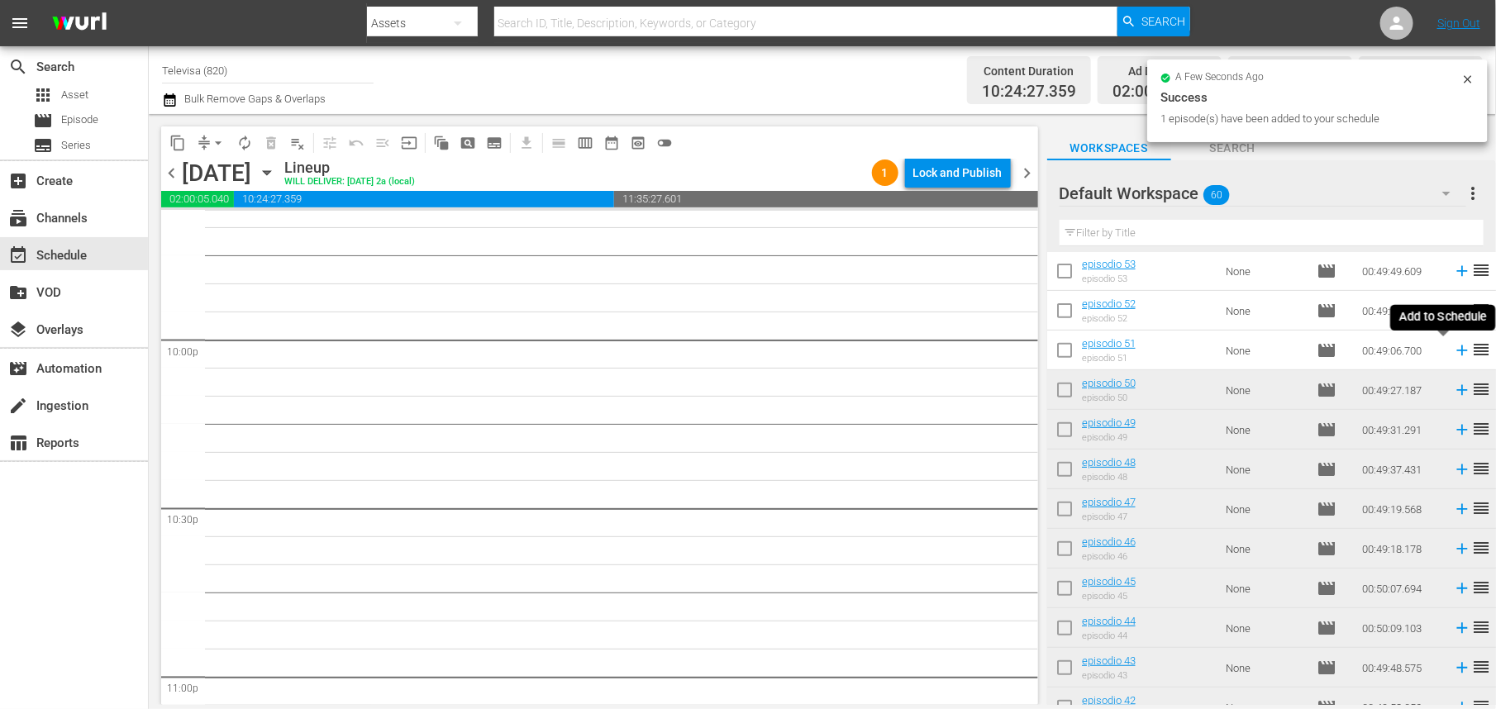
click at [1457, 352] on icon at bounding box center [1462, 351] width 11 height 11
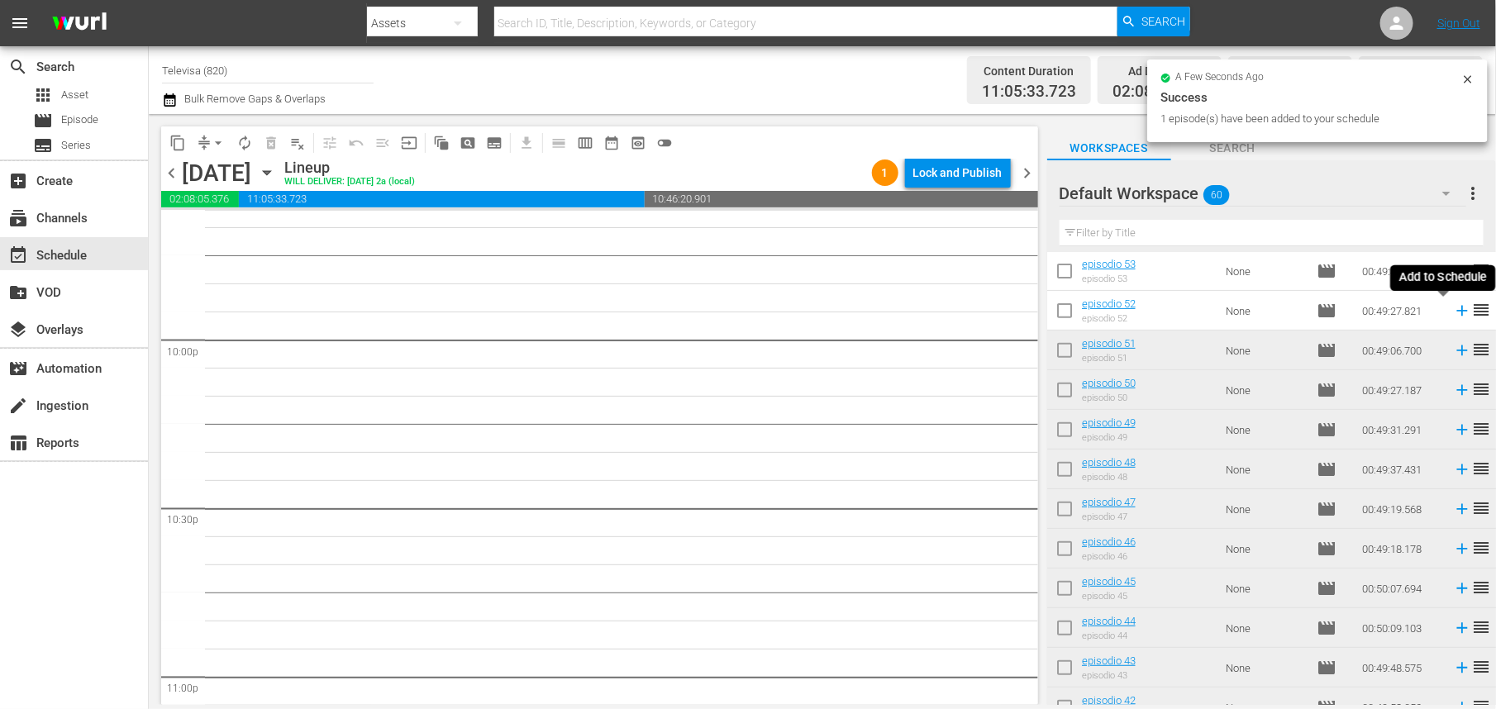
scroll to position [7263, 0]
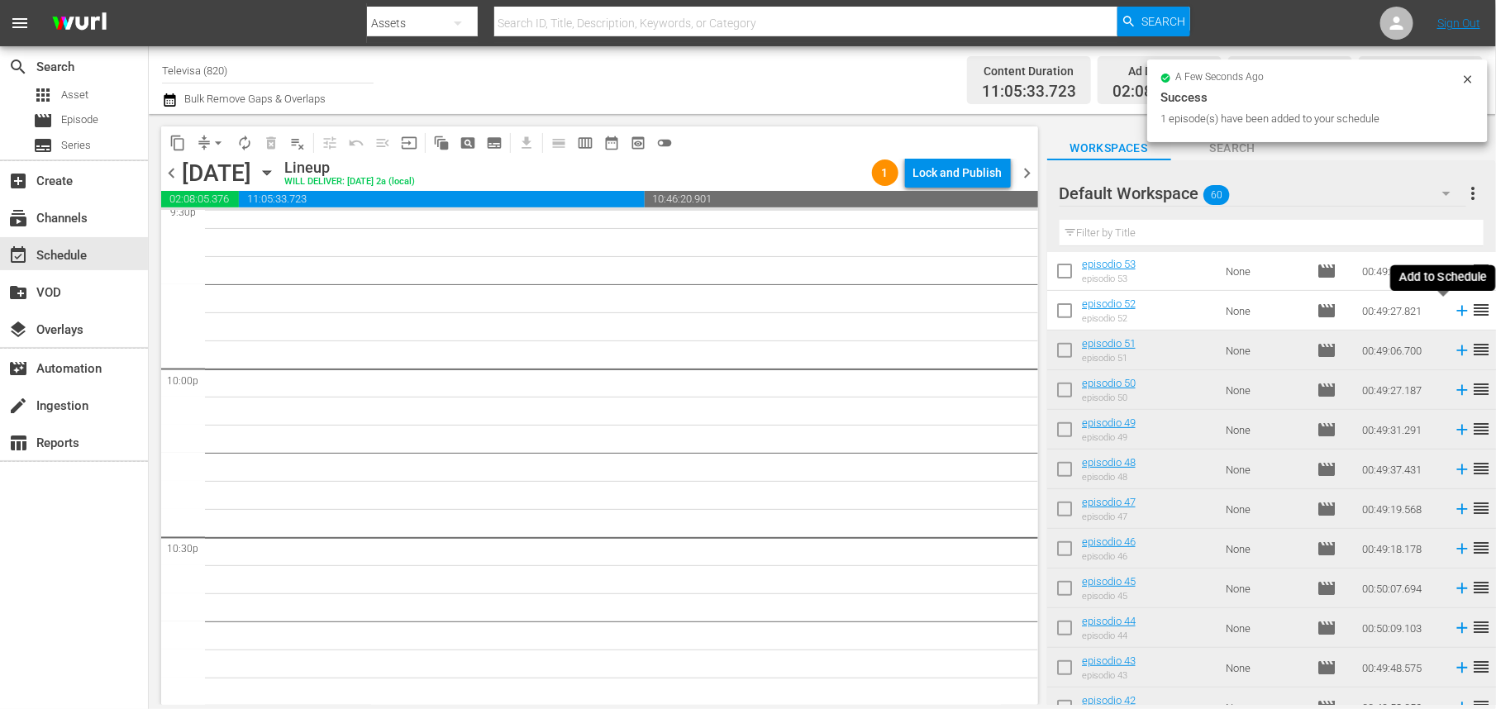
click at [1457, 313] on icon at bounding box center [1462, 311] width 11 height 11
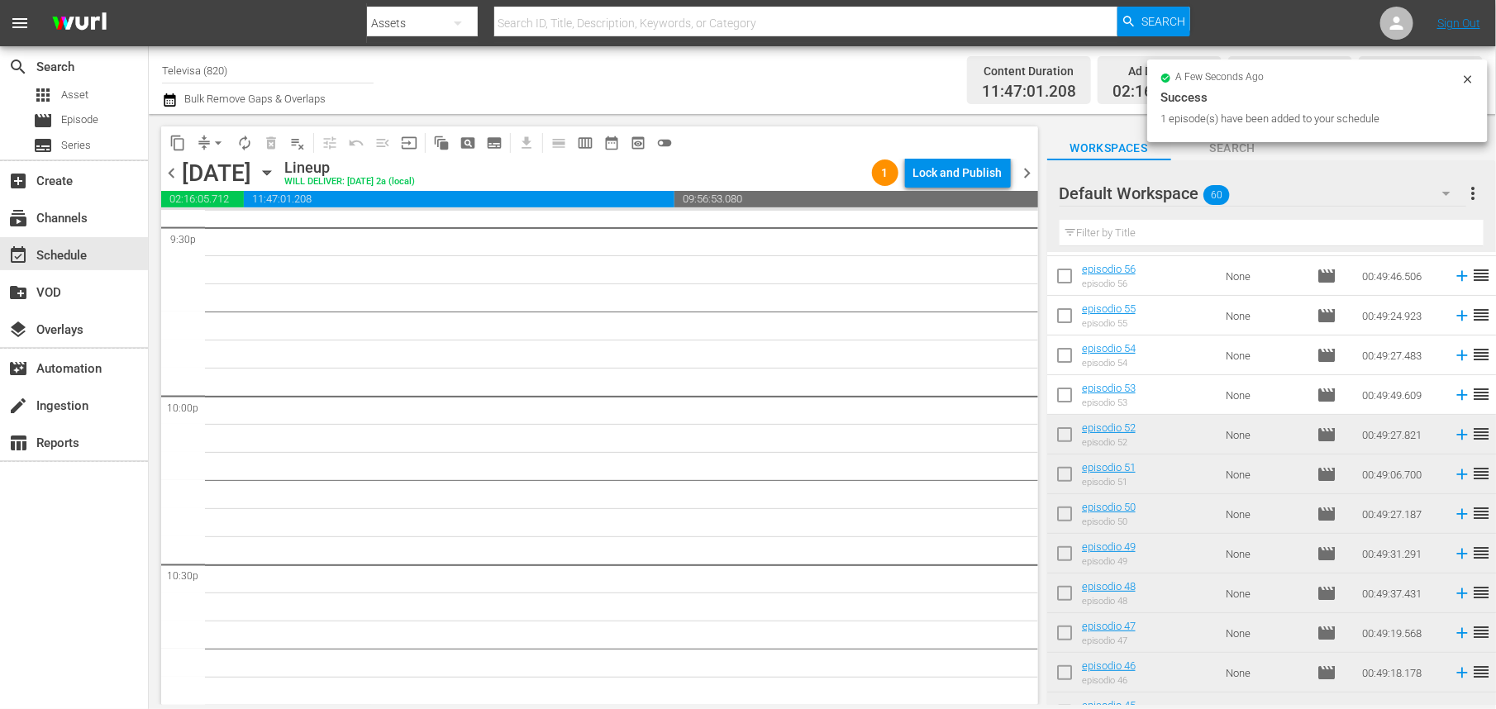
scroll to position [72, 0]
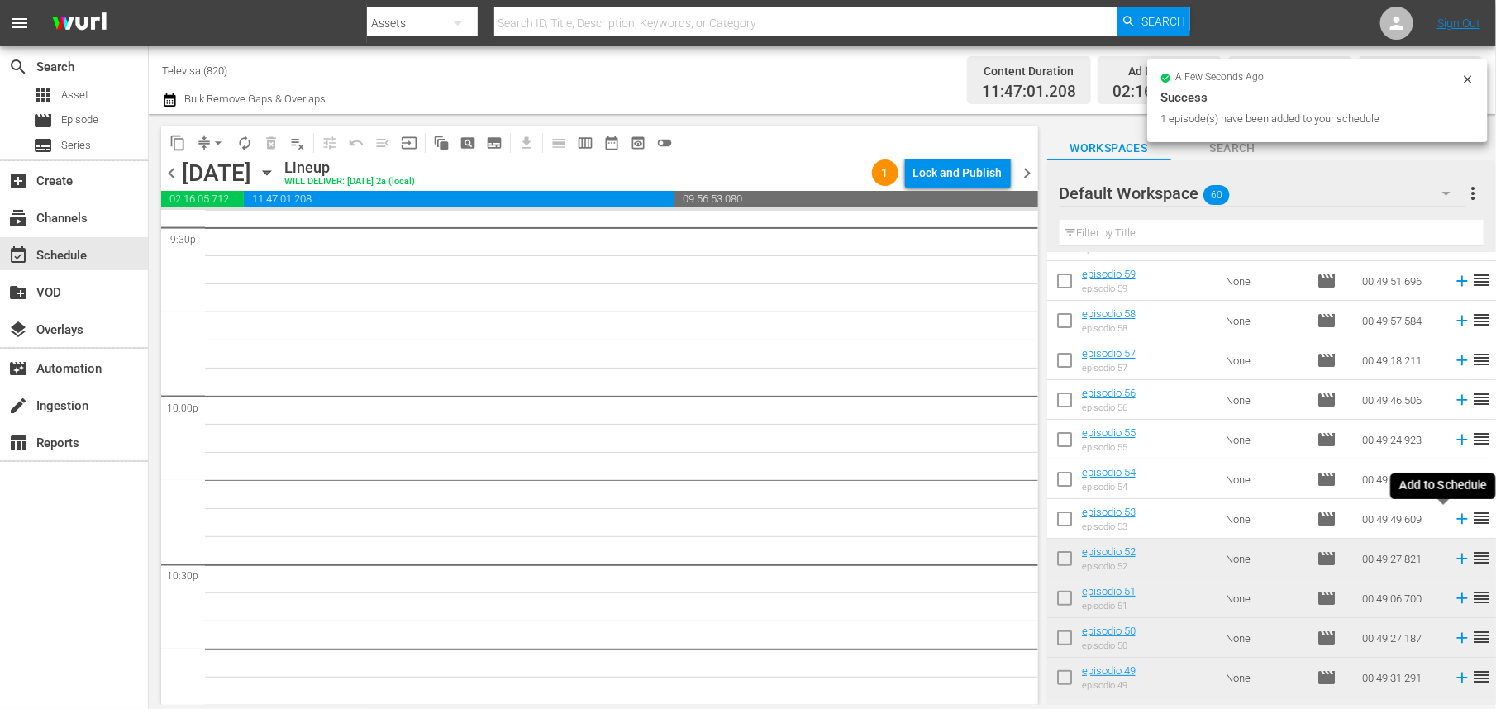
click at [1453, 522] on icon at bounding box center [1462, 519] width 18 height 18
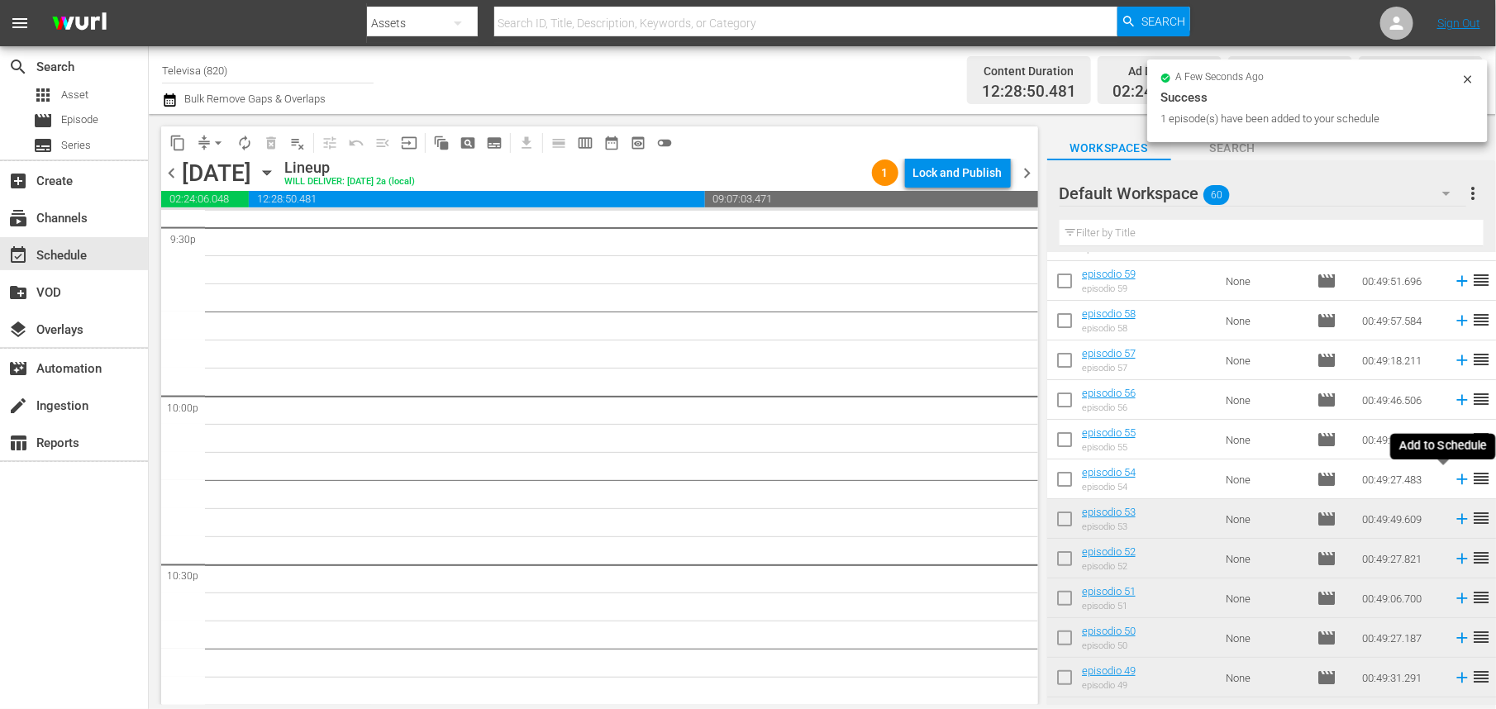
scroll to position [7208, 0]
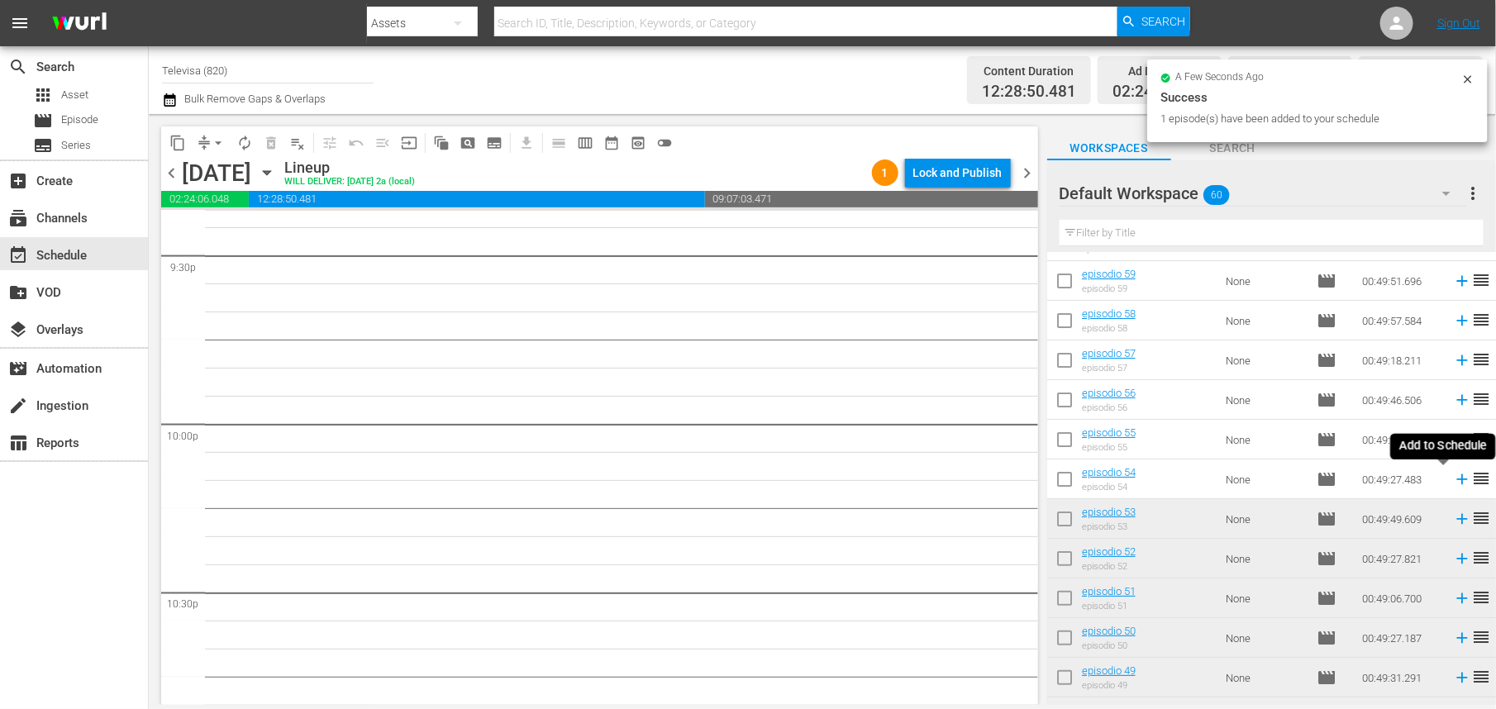
click at [1453, 479] on icon at bounding box center [1462, 479] width 18 height 18
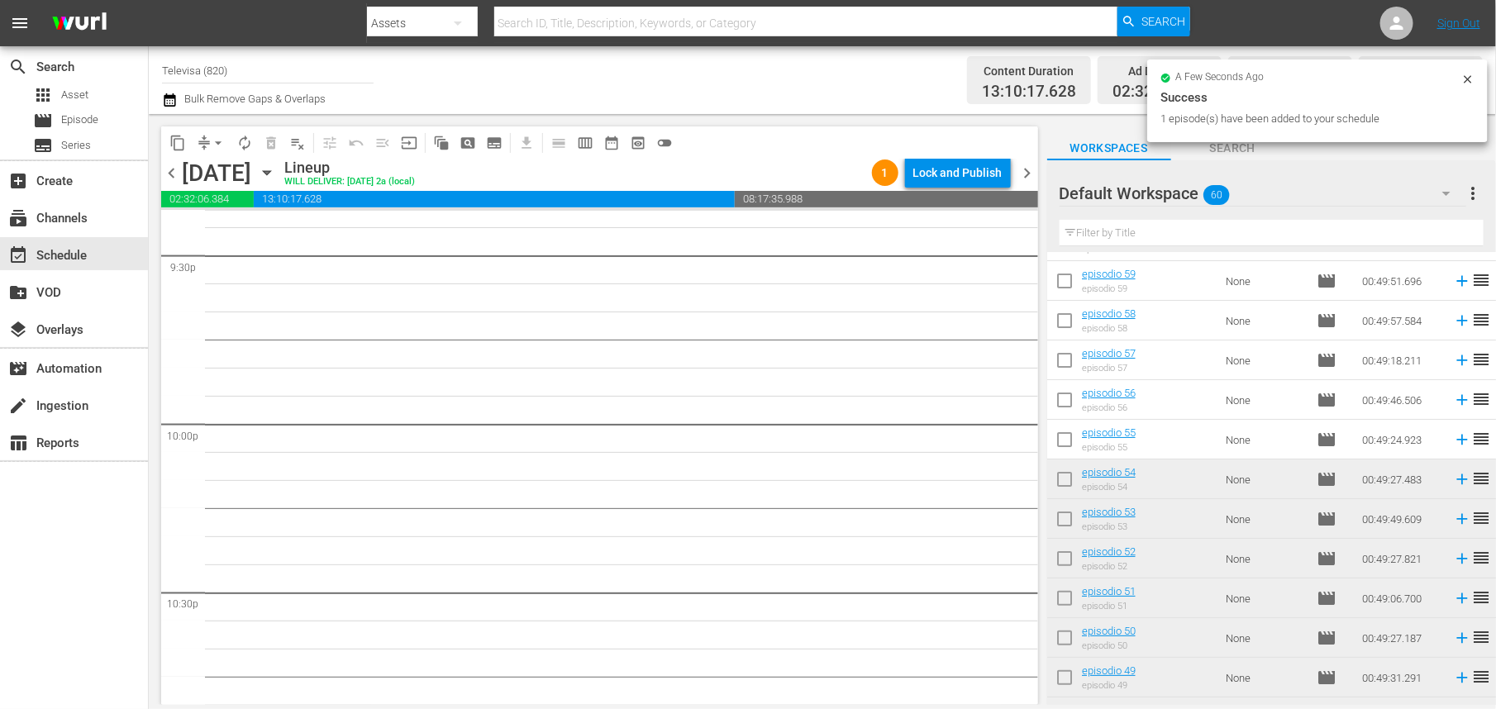
scroll to position [7179, 0]
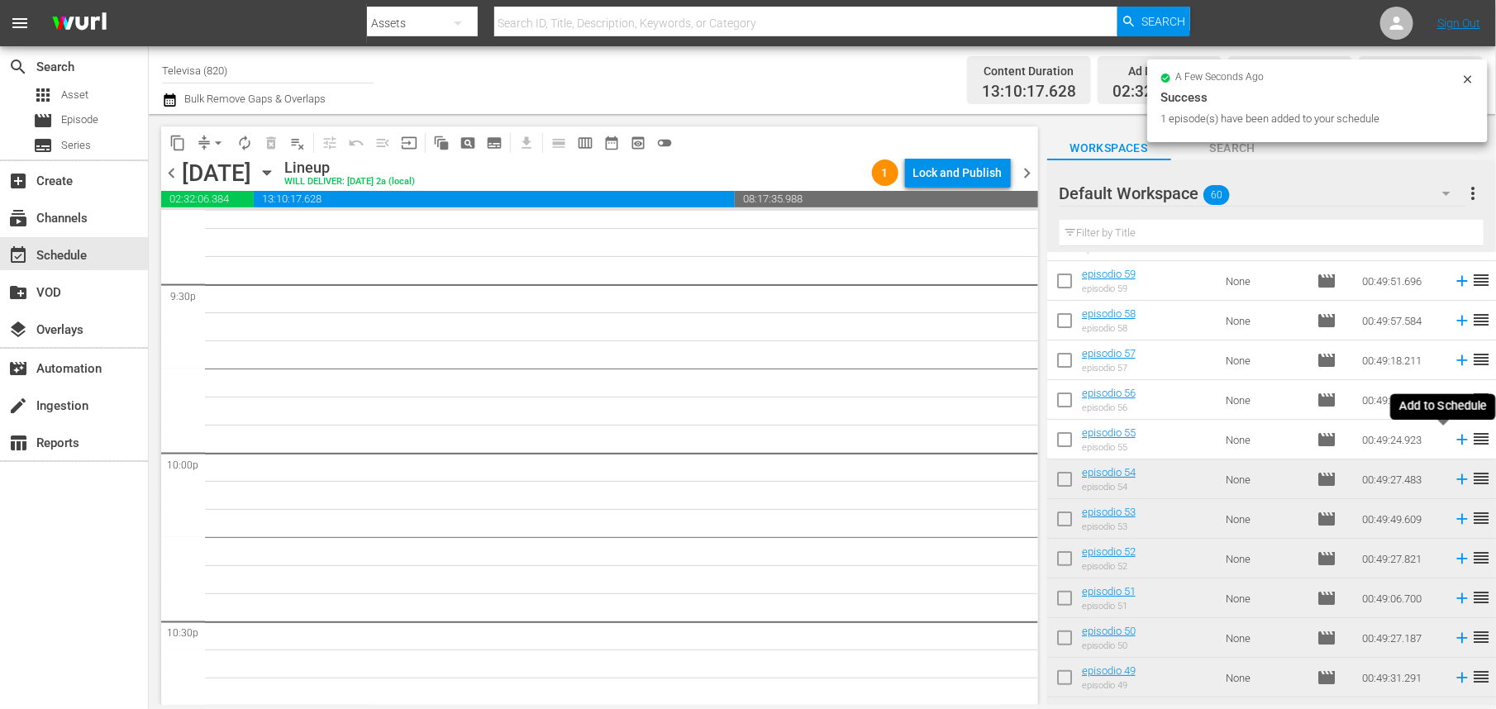
click at [1453, 437] on icon at bounding box center [1462, 440] width 18 height 18
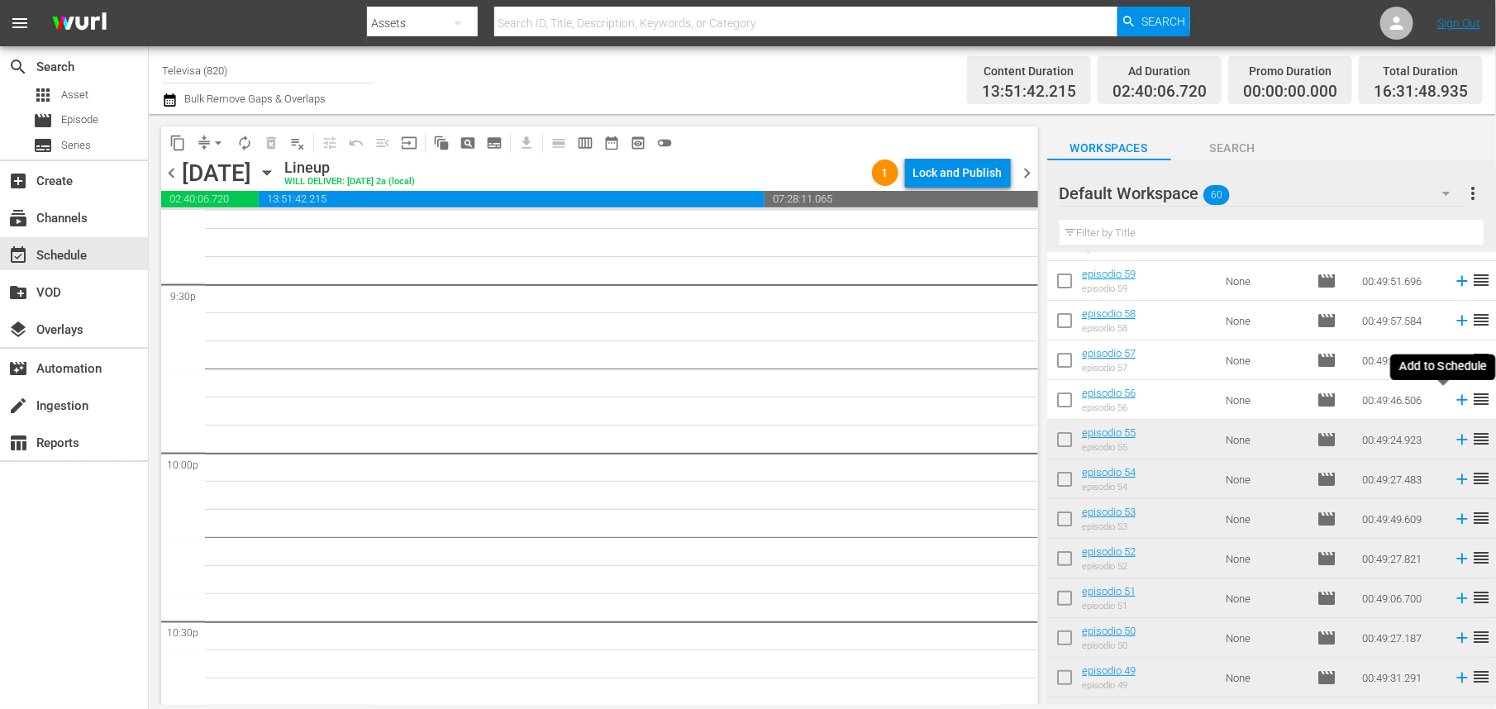
click at [1457, 402] on icon at bounding box center [1462, 400] width 11 height 11
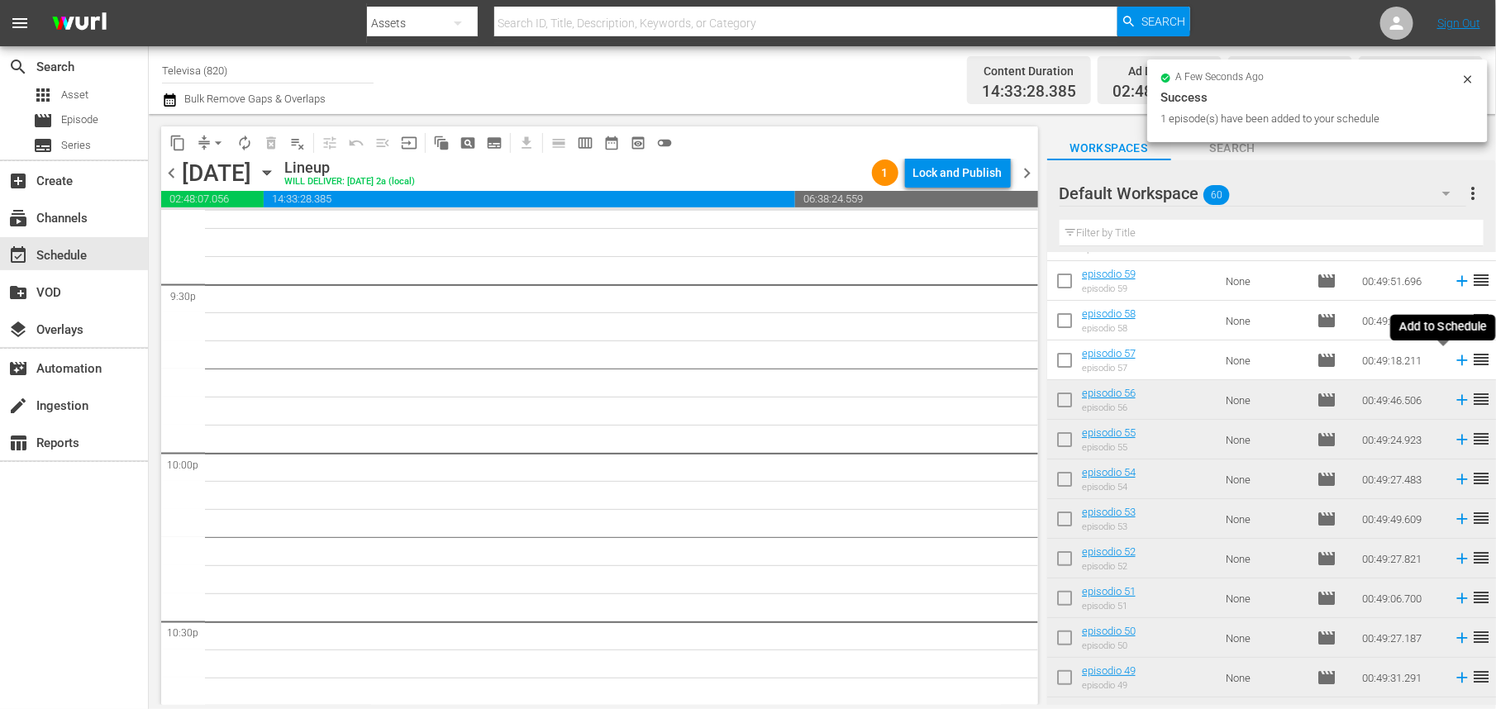
click at [1457, 362] on icon at bounding box center [1462, 361] width 11 height 11
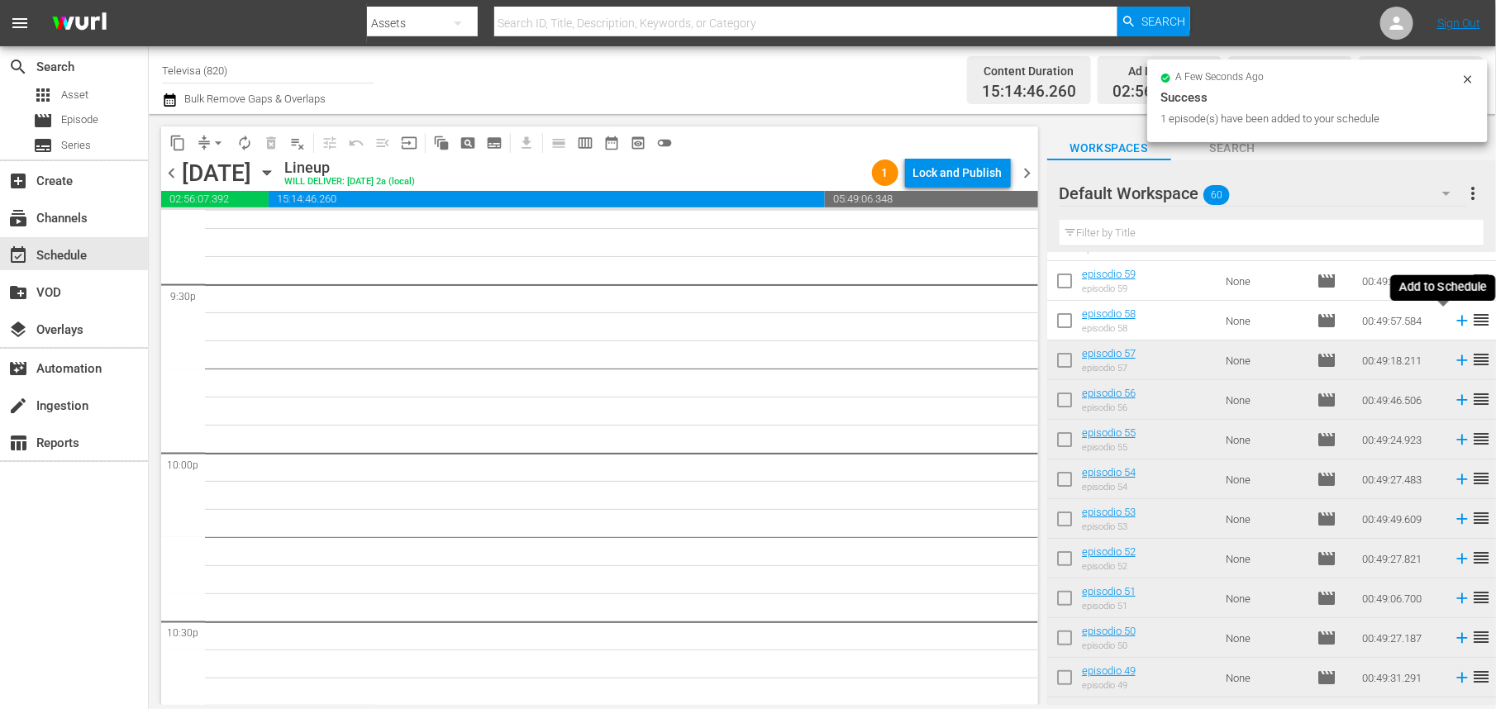
click at [1457, 322] on icon at bounding box center [1462, 321] width 11 height 11
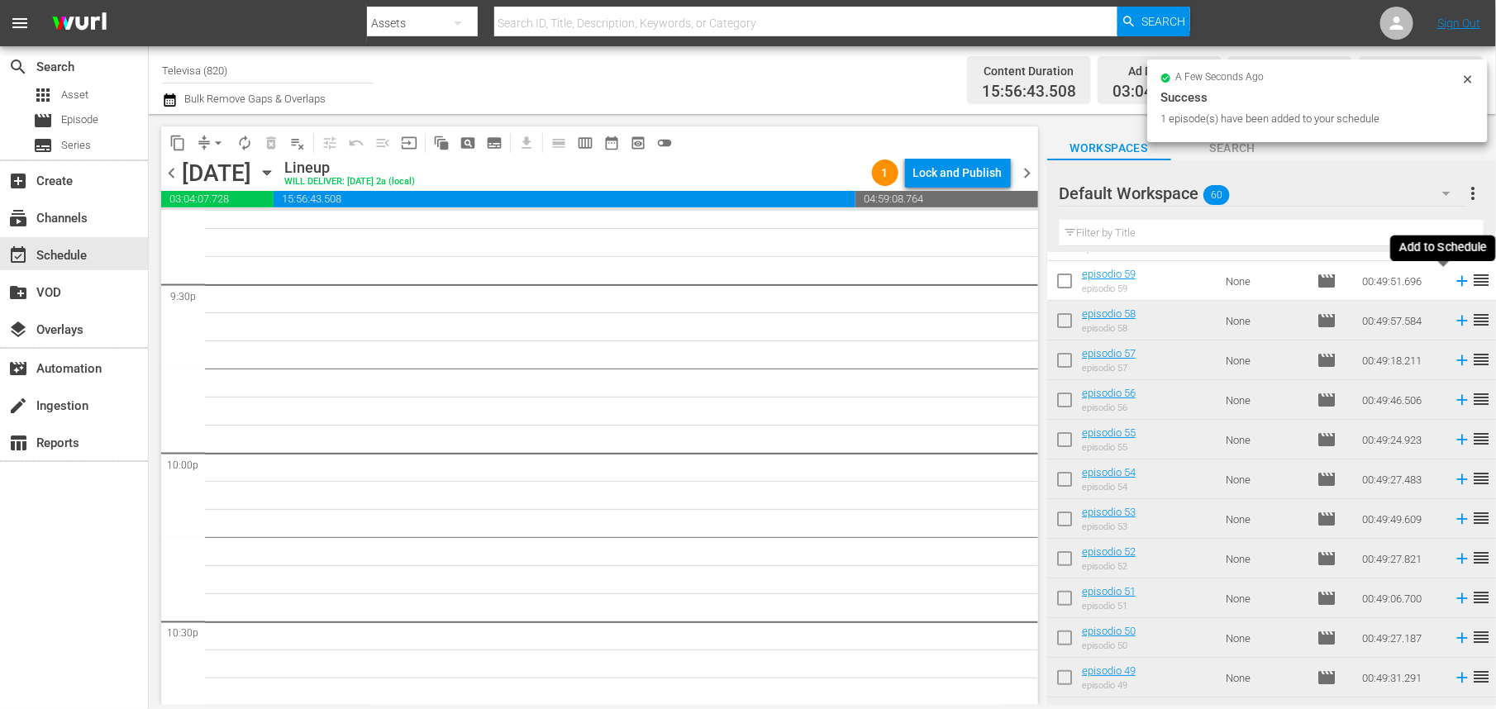
click at [1457, 281] on icon at bounding box center [1462, 281] width 11 height 11
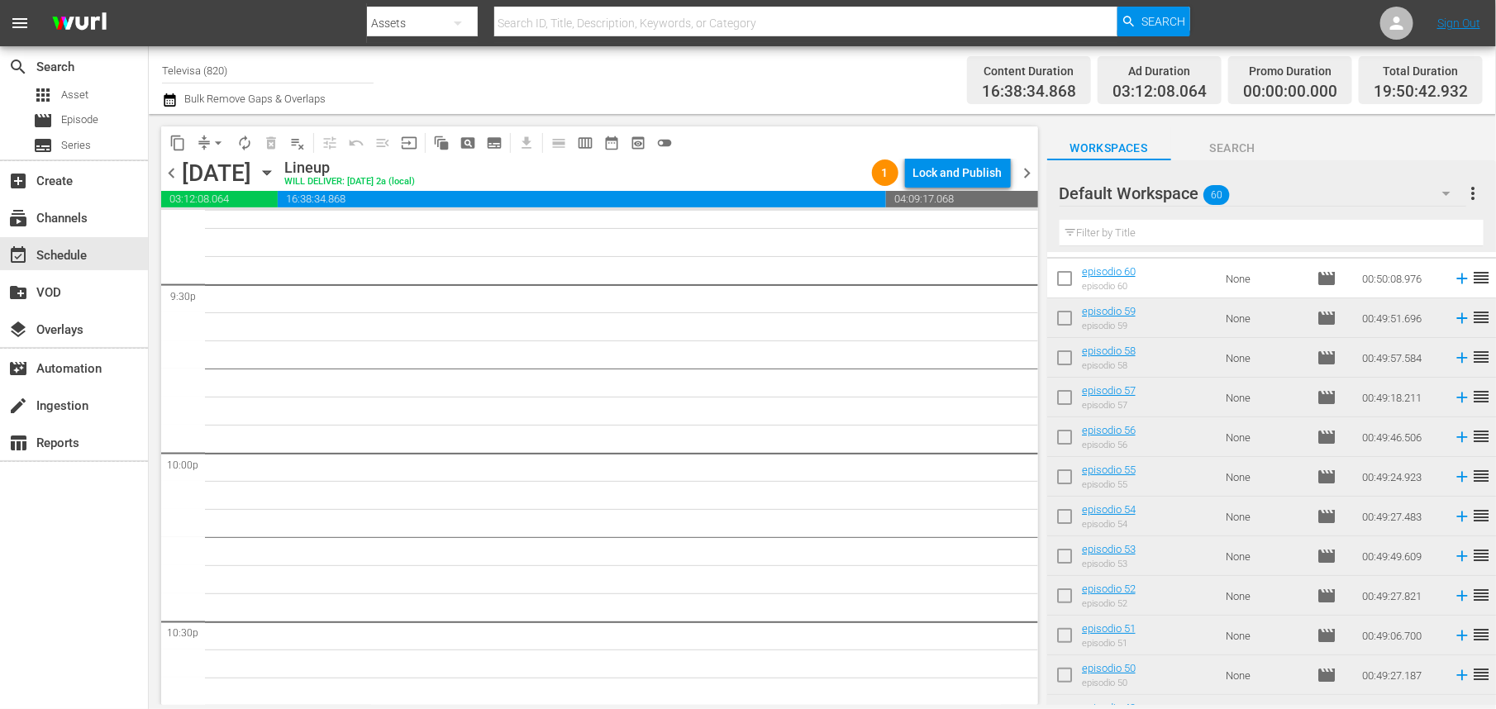
scroll to position [0, 0]
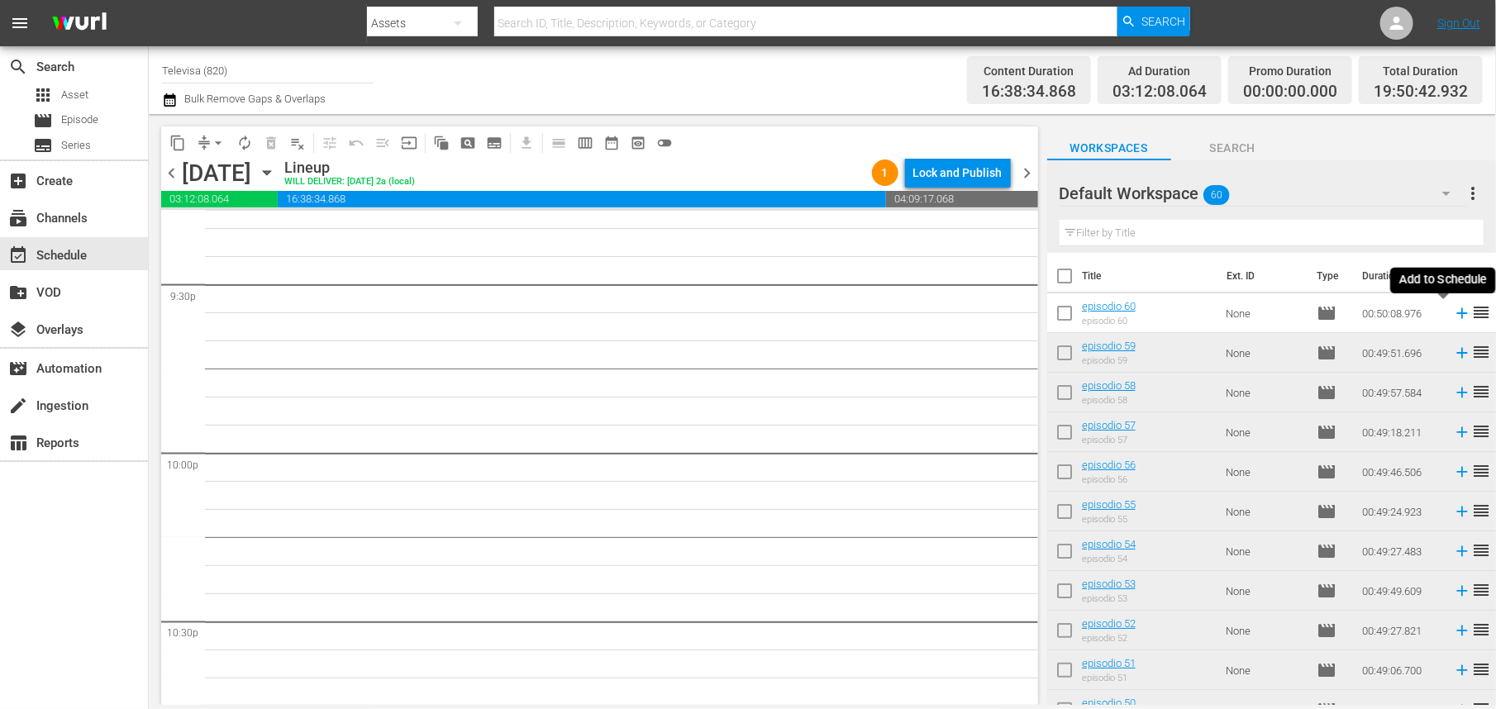
click at [1457, 313] on icon at bounding box center [1462, 313] width 11 height 11
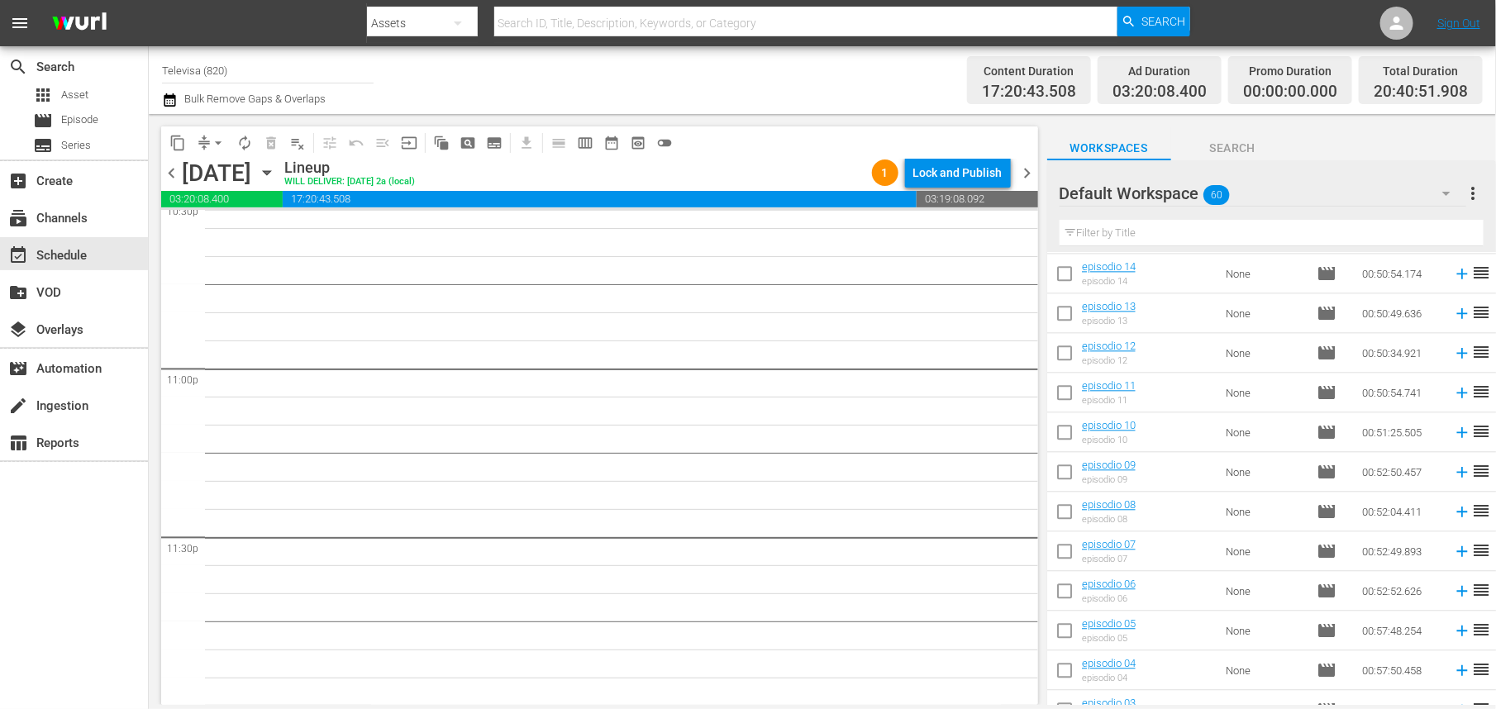
scroll to position [1967, 0]
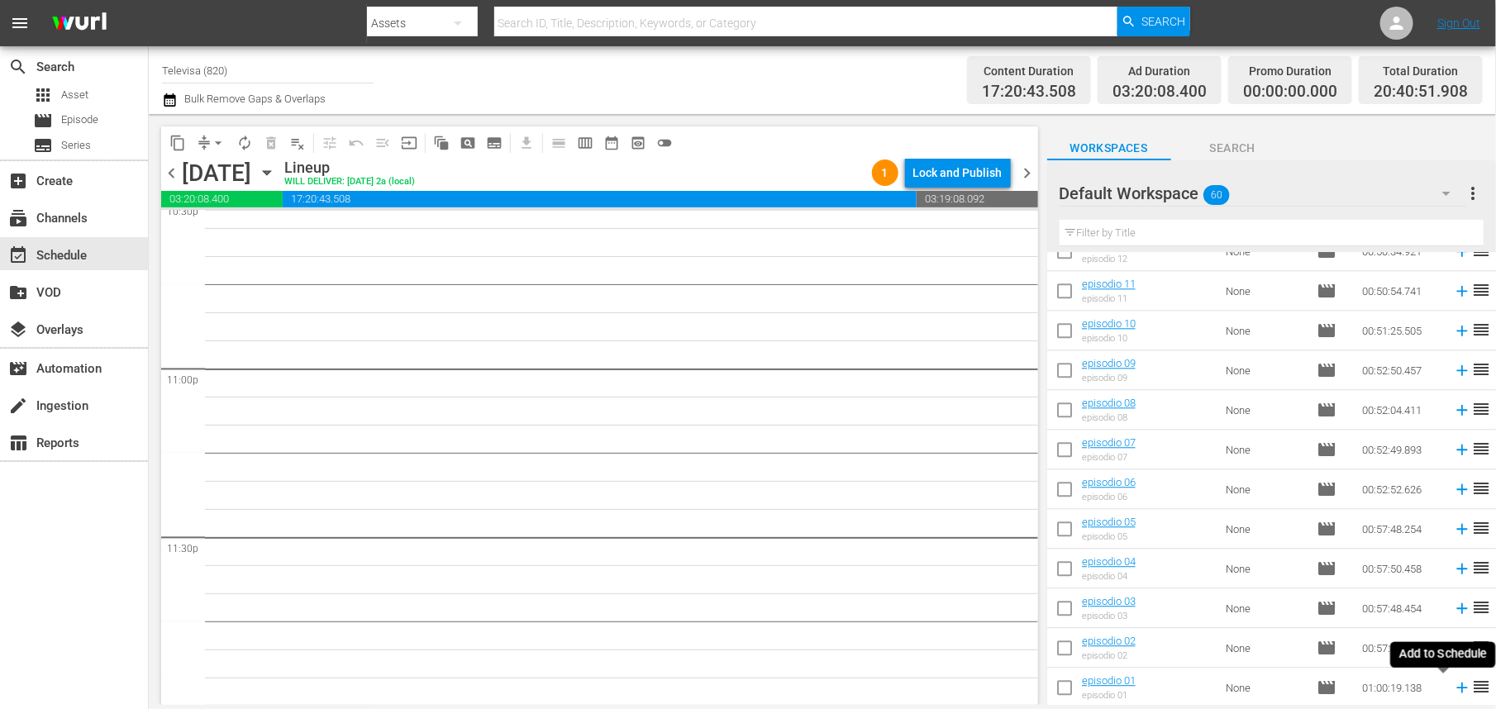
click at [1457, 693] on icon at bounding box center [1462, 688] width 11 height 11
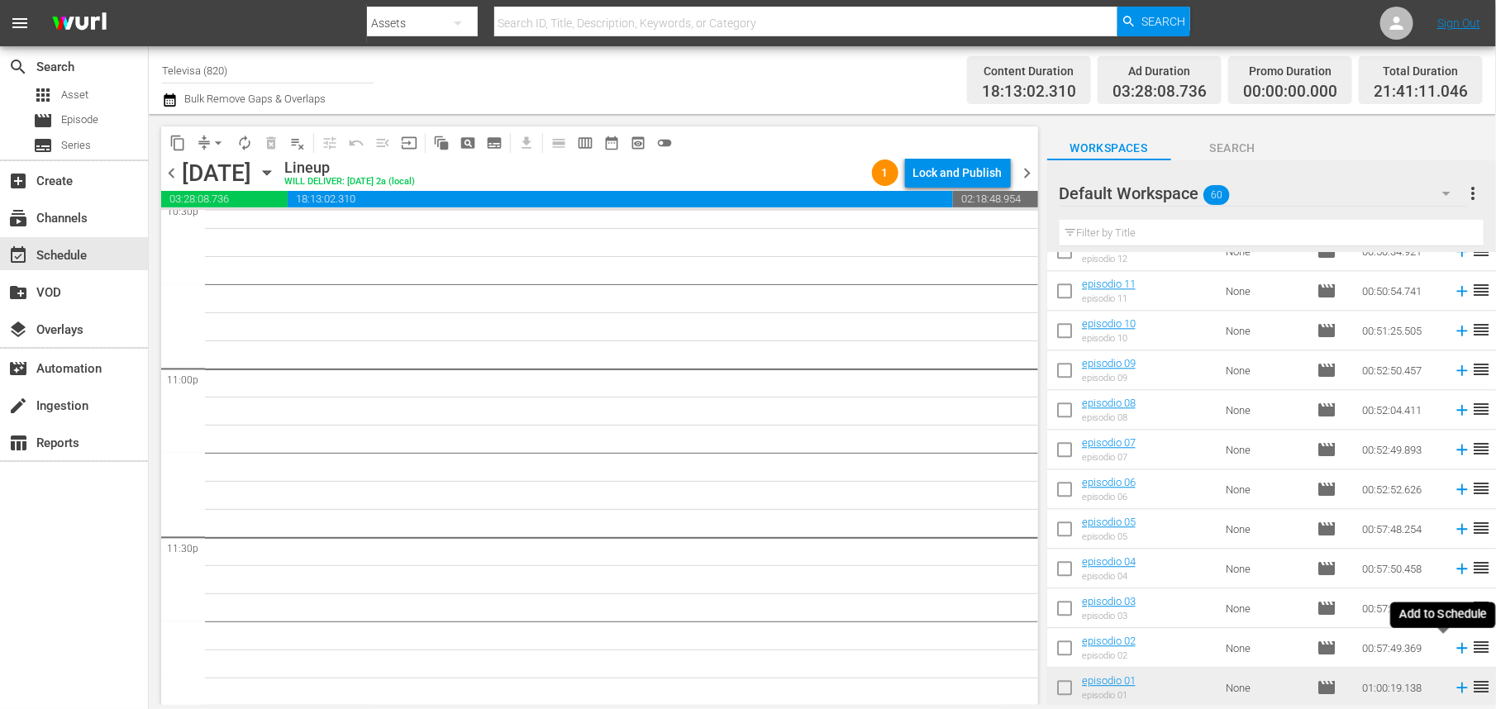
click at [1457, 651] on icon at bounding box center [1462, 648] width 11 height 11
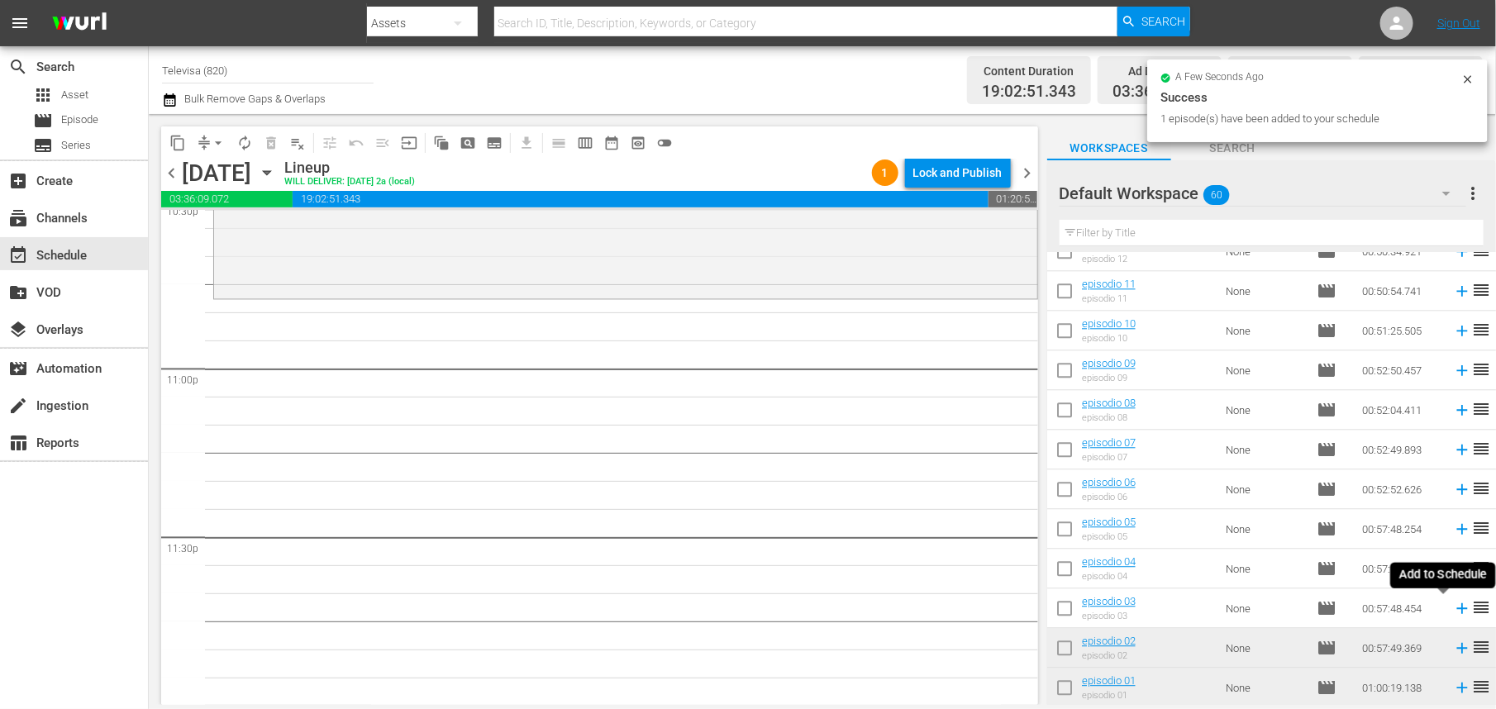
click at [1457, 610] on icon at bounding box center [1462, 609] width 11 height 11
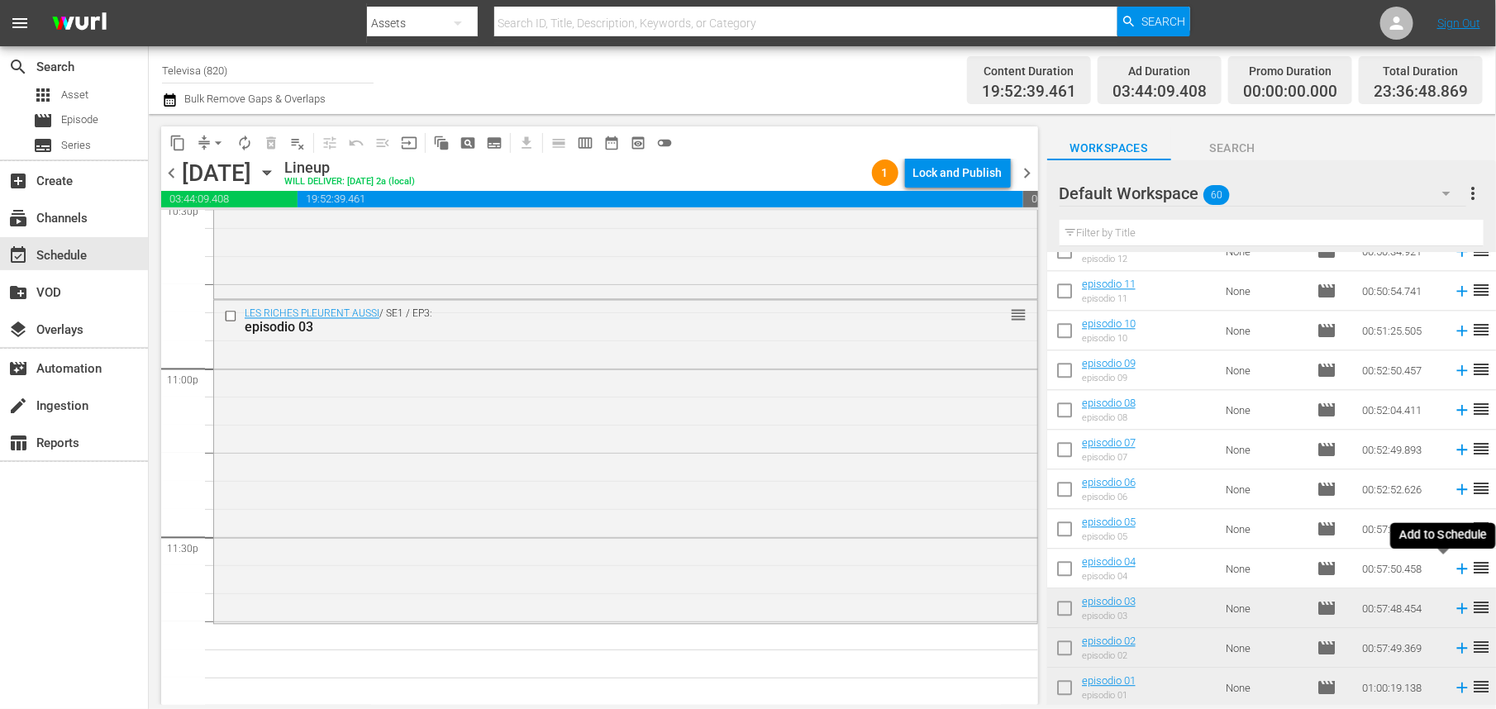
click at [1453, 570] on icon at bounding box center [1462, 569] width 18 height 18
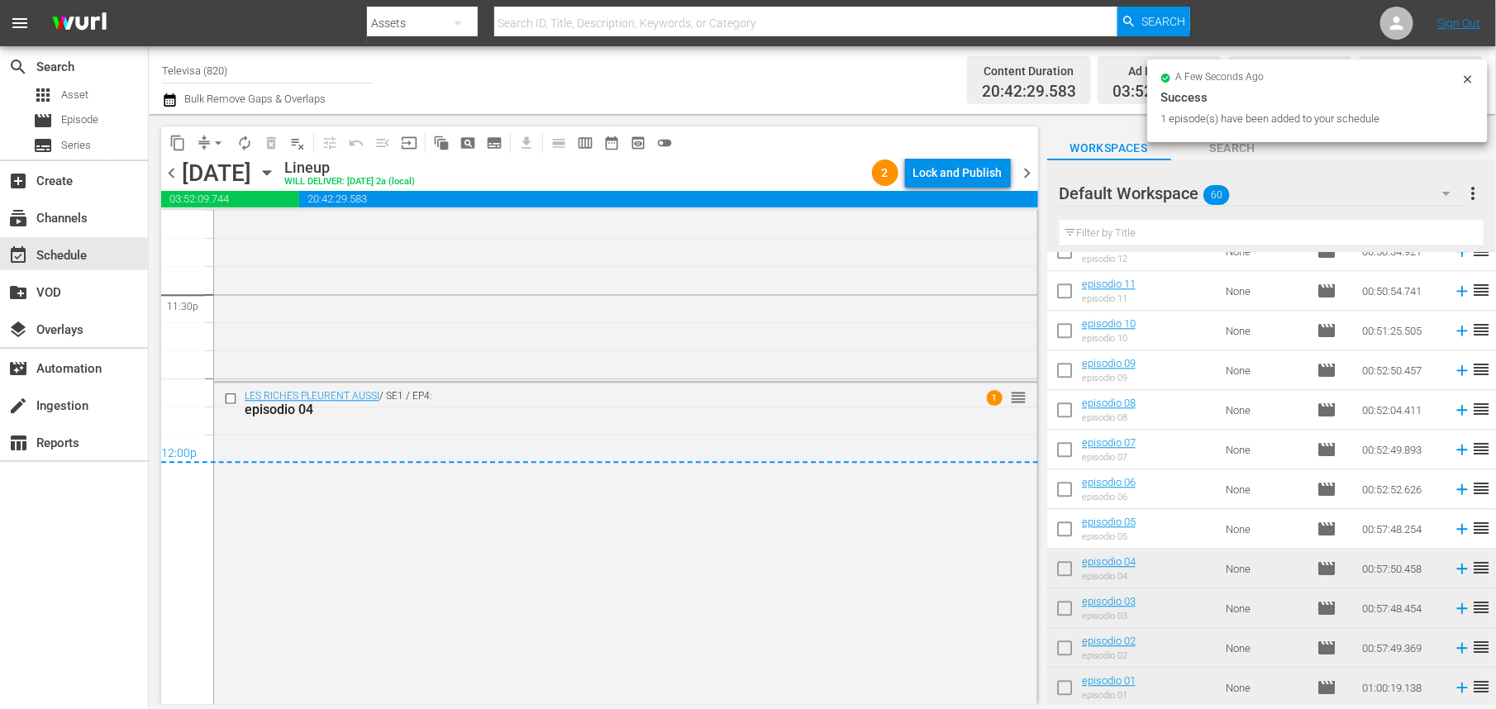
scroll to position [7845, 0]
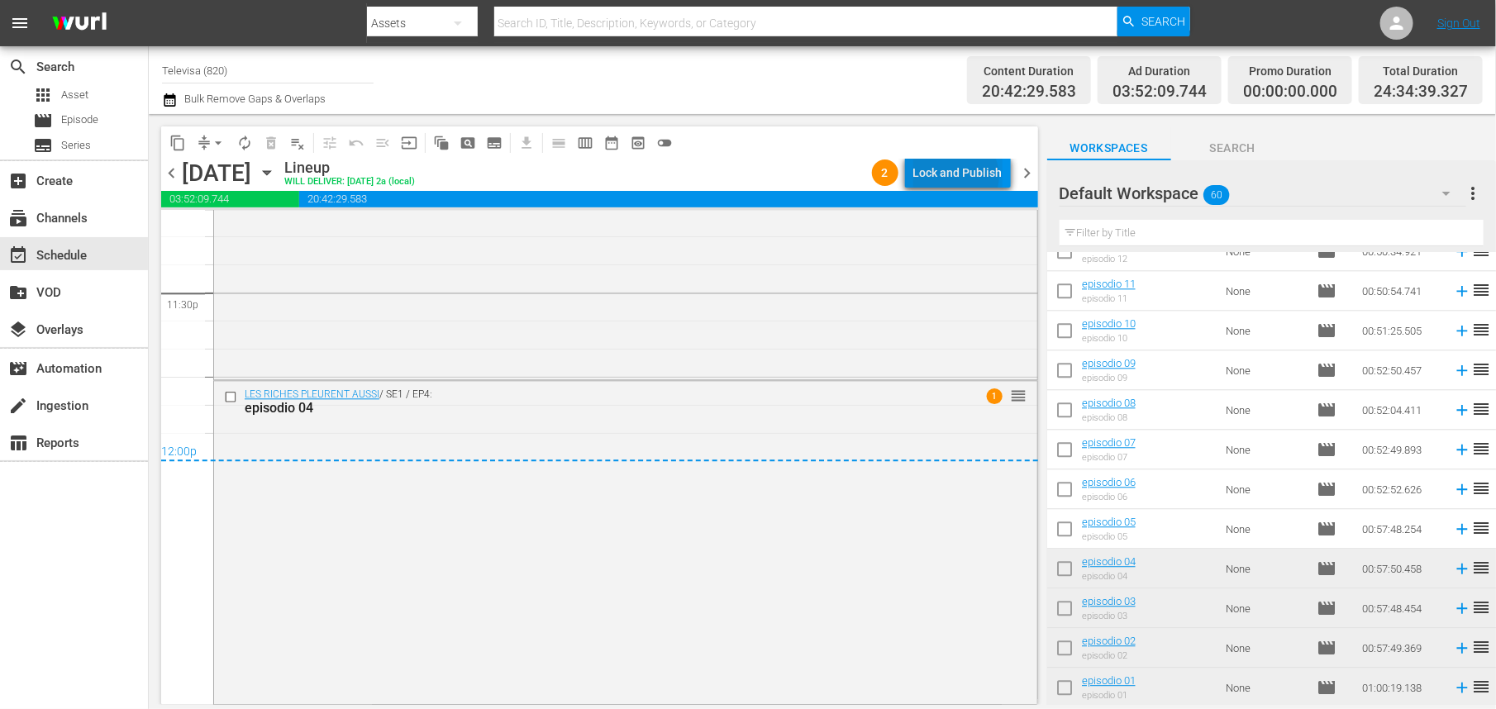
click at [960, 177] on div "Lock and Publish" at bounding box center [958, 173] width 89 height 30
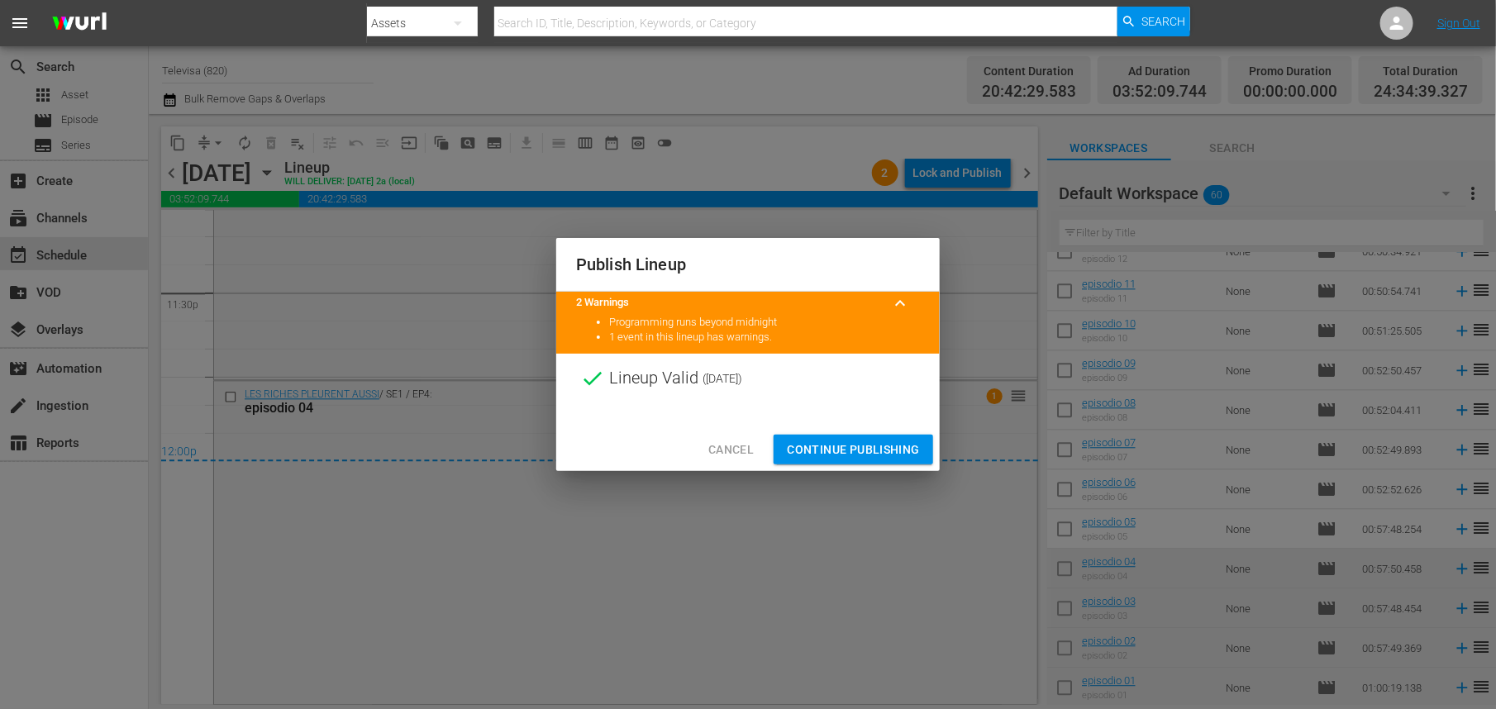
click at [861, 451] on span "Continue Publishing" at bounding box center [853, 450] width 133 height 21
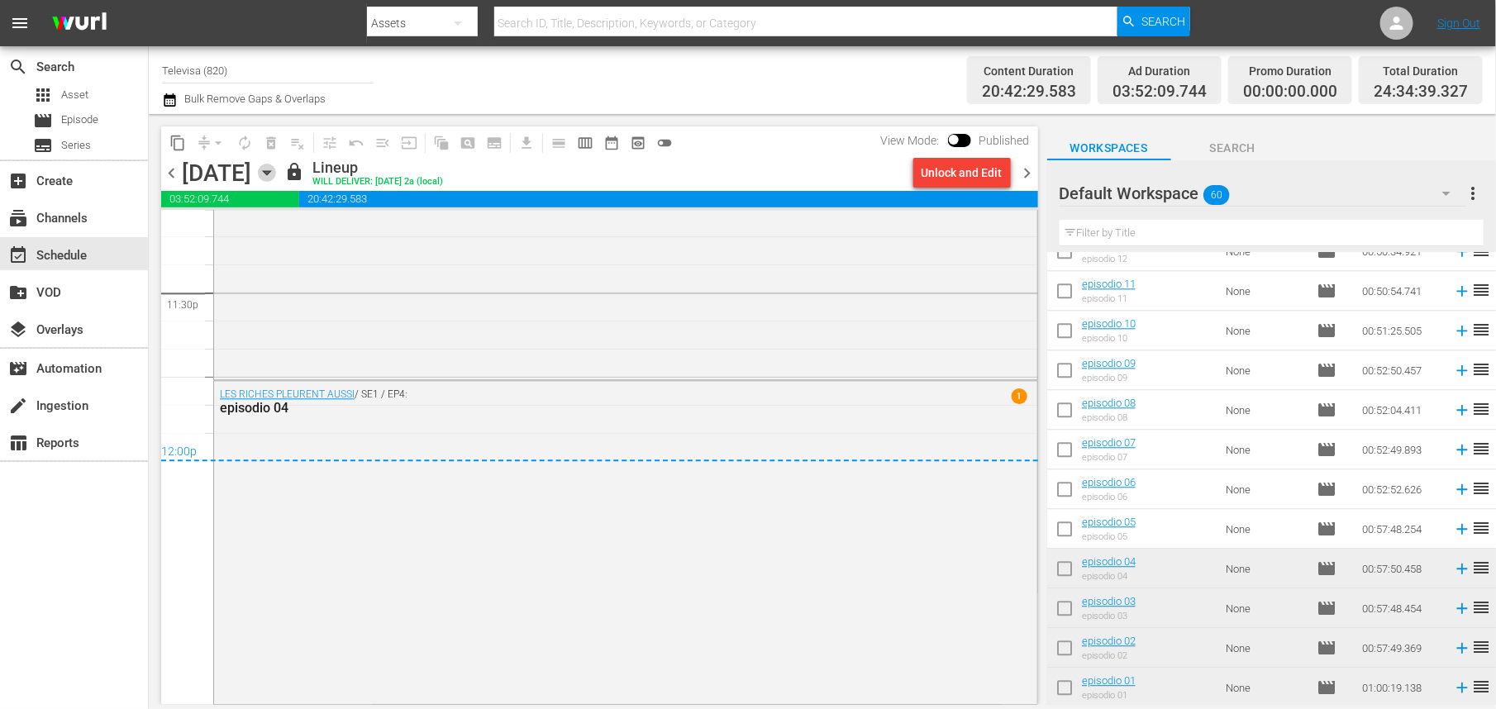
click at [276, 171] on icon "button" at bounding box center [267, 173] width 18 height 18
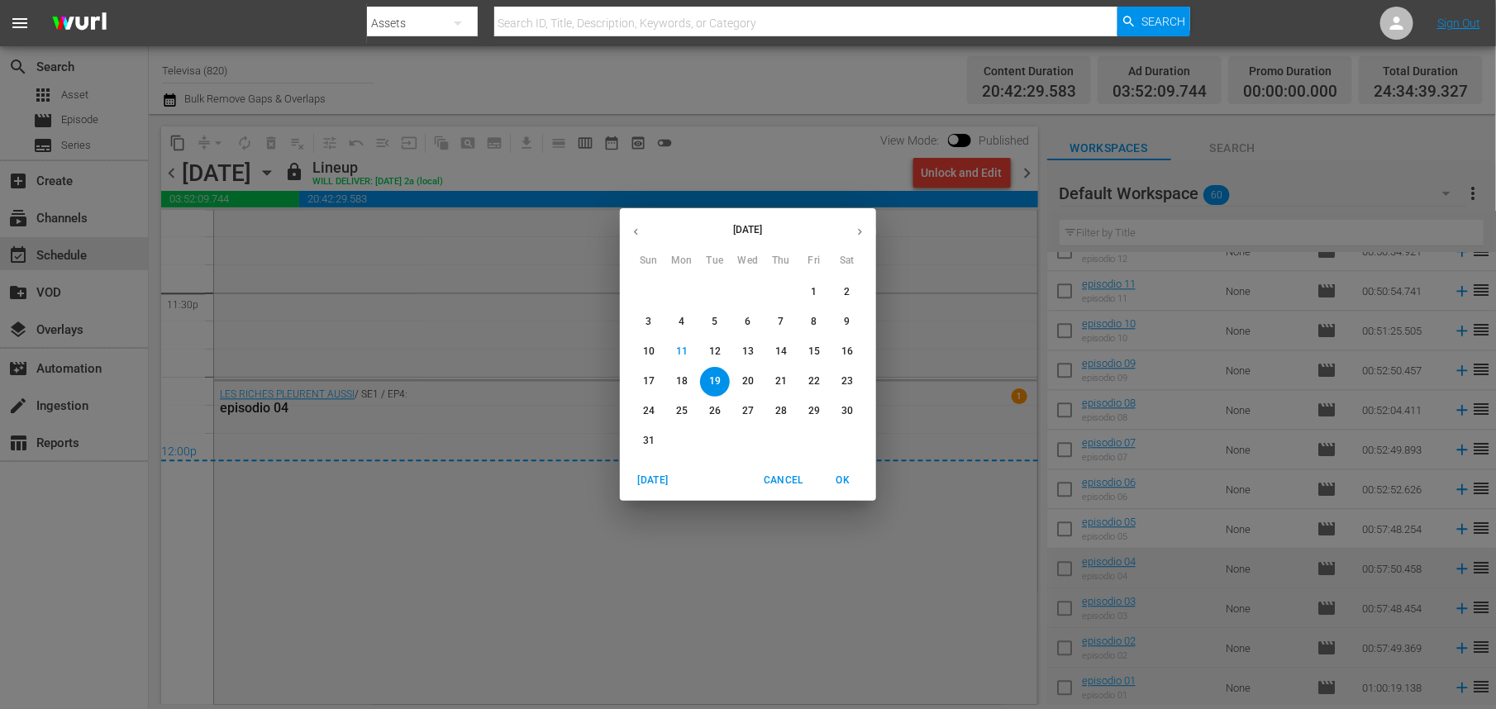
click at [752, 378] on p "20" at bounding box center [748, 382] width 12 height 14
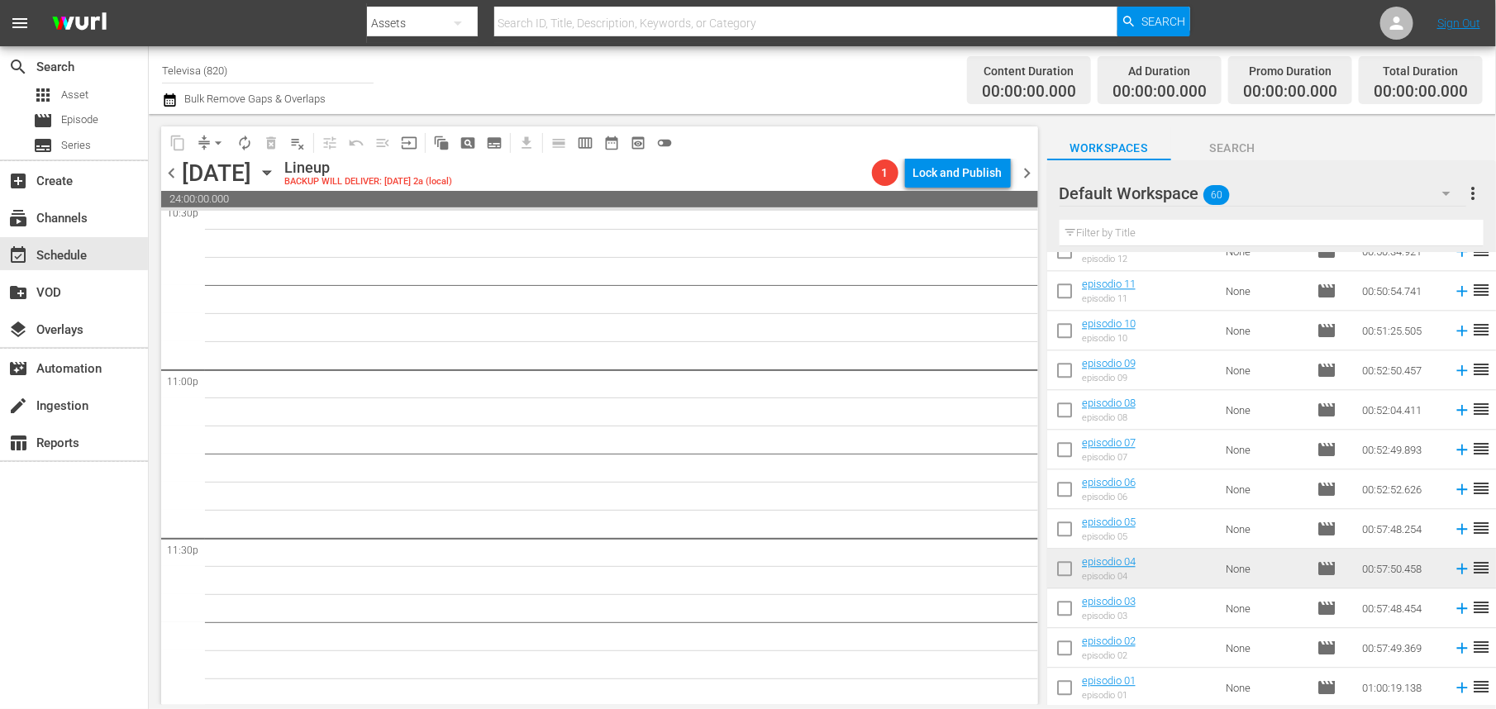
scroll to position [7600, 0]
click at [1453, 532] on icon at bounding box center [1462, 529] width 18 height 18
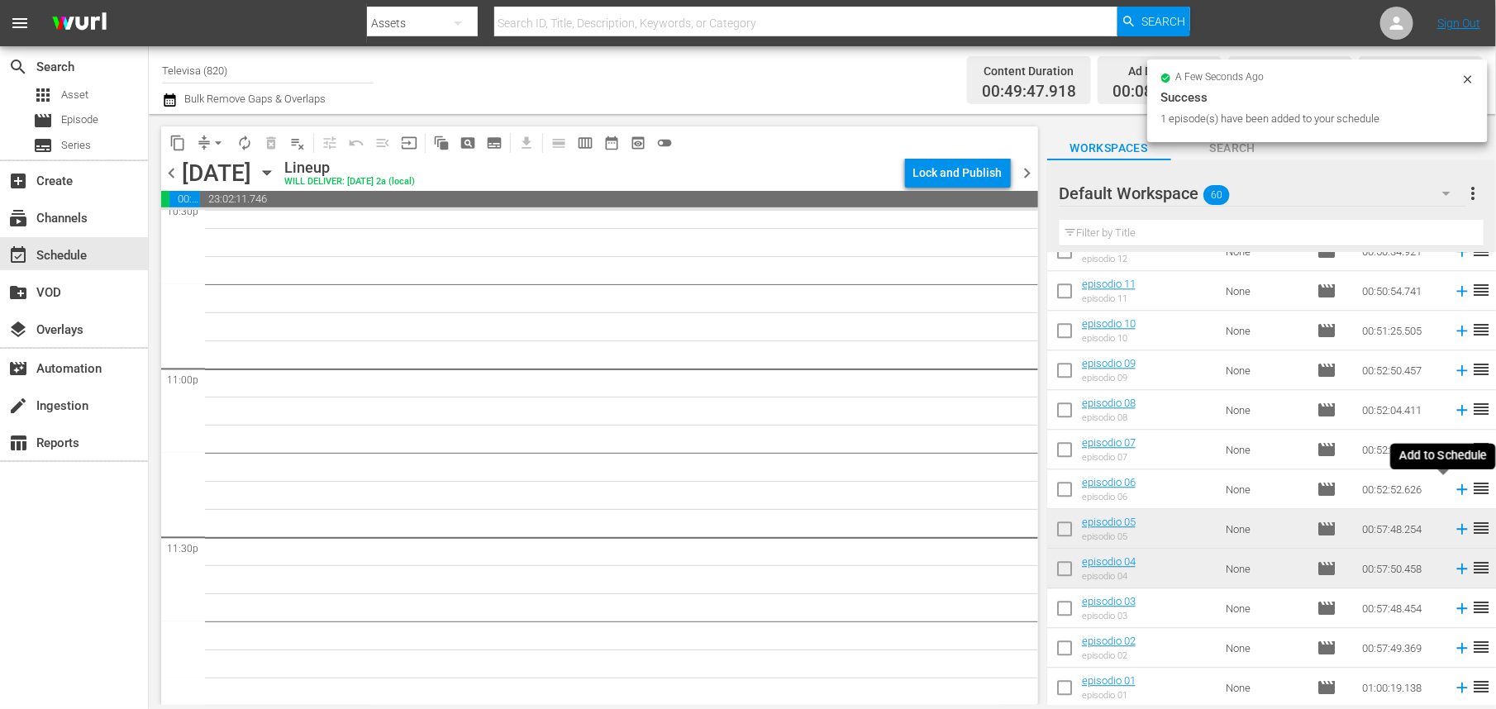
click at [1457, 489] on icon at bounding box center [1462, 489] width 11 height 11
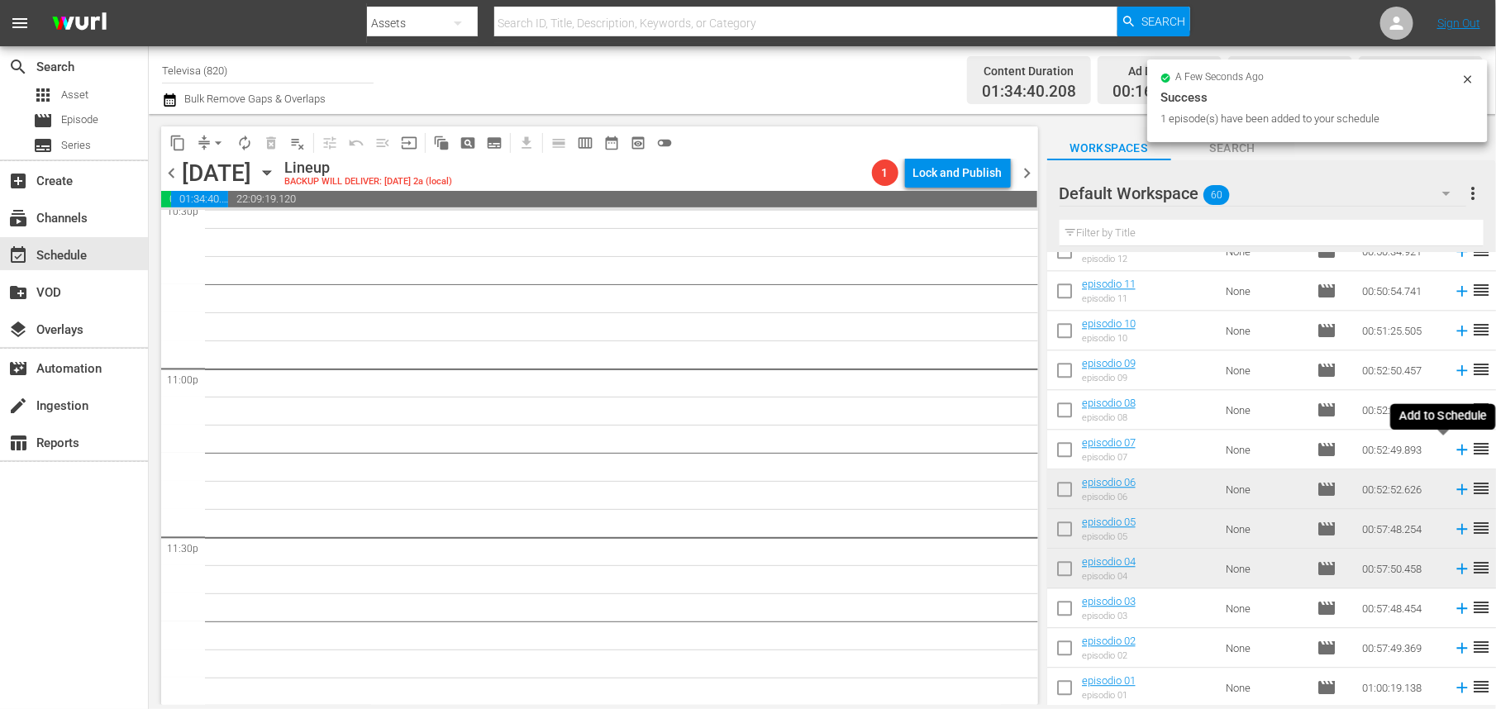
click at [1457, 450] on icon at bounding box center [1462, 450] width 11 height 11
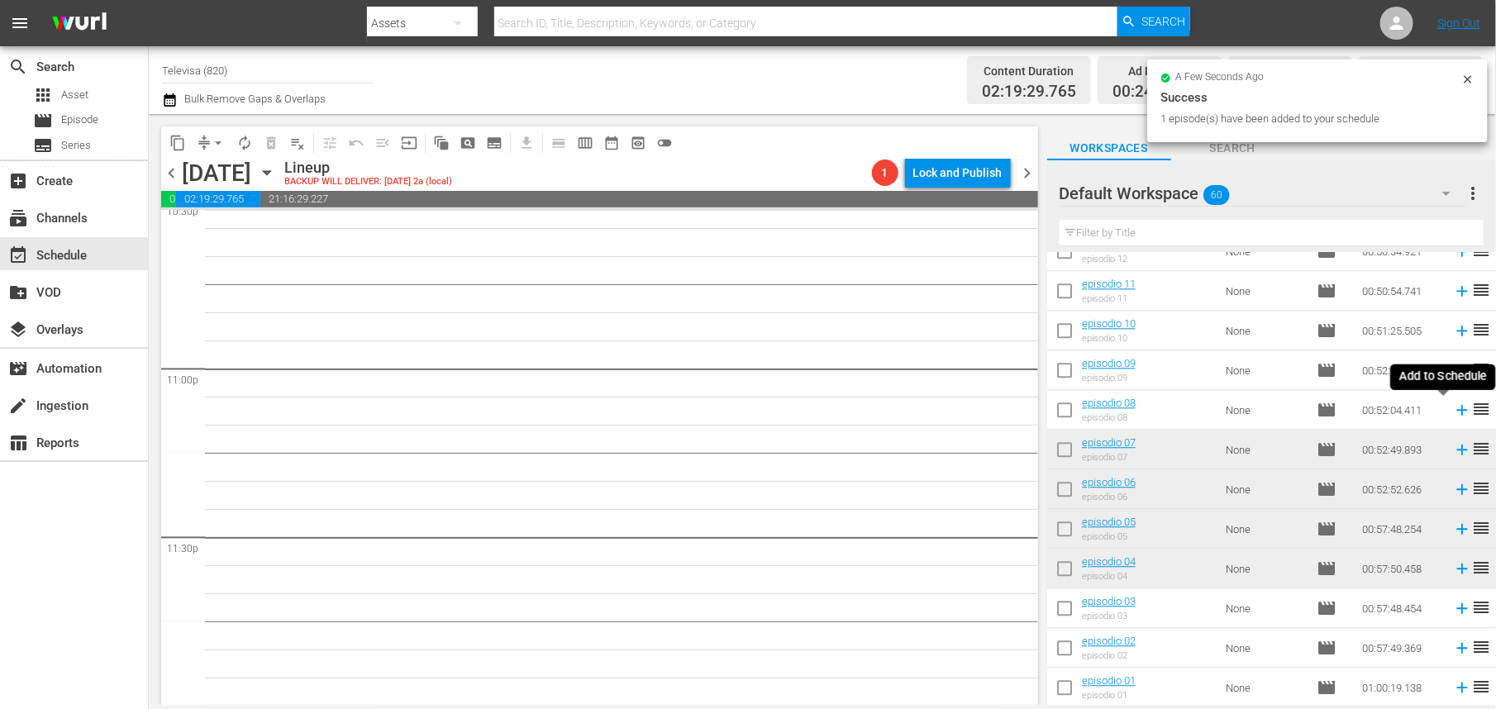
click at [1457, 410] on icon at bounding box center [1462, 410] width 11 height 11
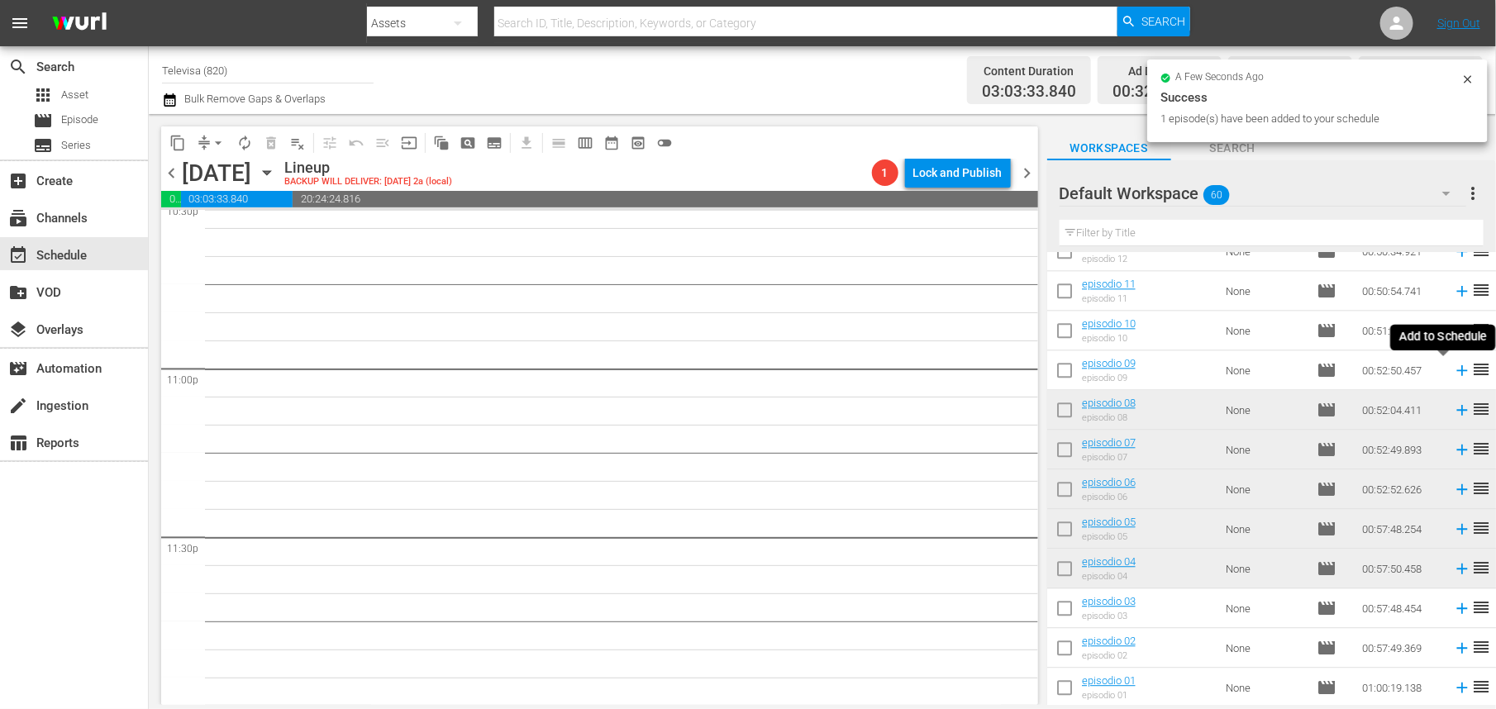
click at [1453, 370] on icon at bounding box center [1462, 370] width 18 height 18
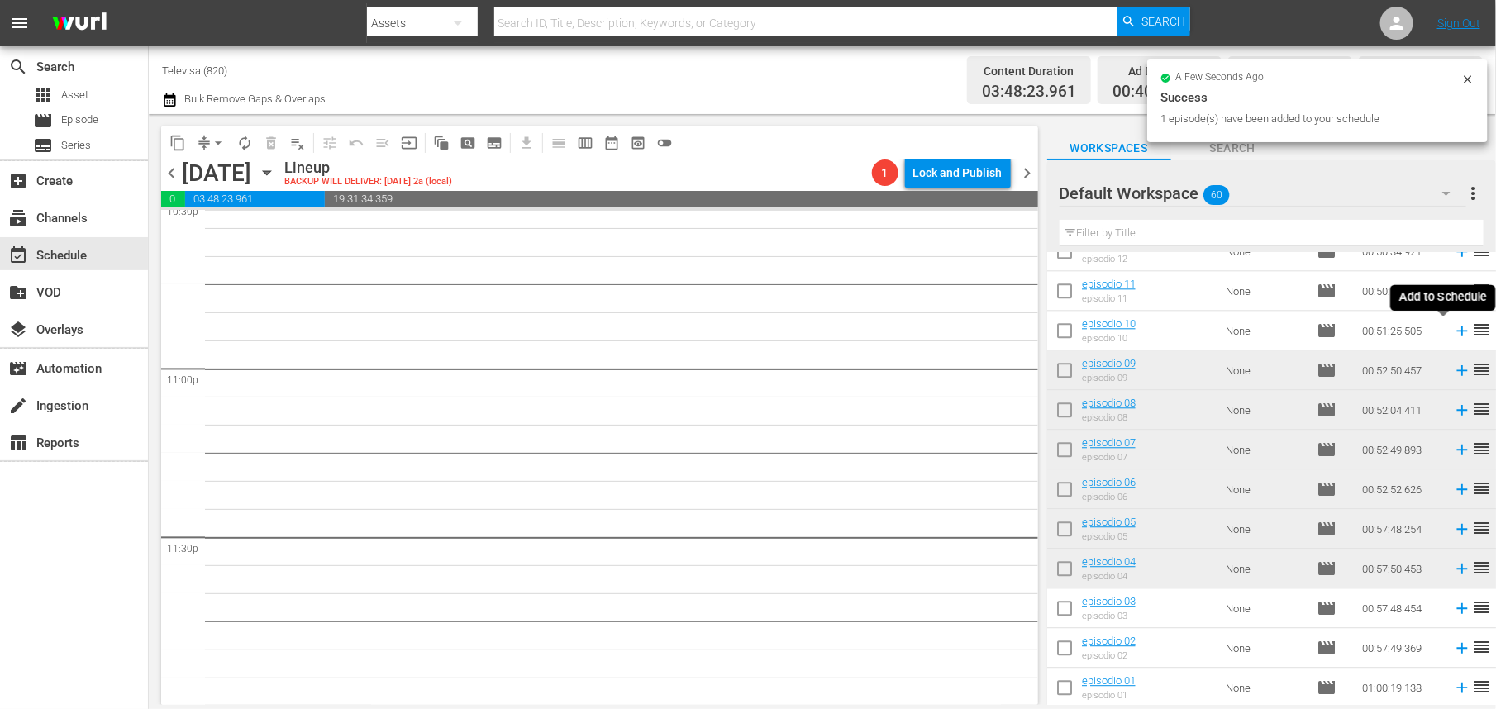
click at [1453, 330] on icon at bounding box center [1462, 331] width 18 height 18
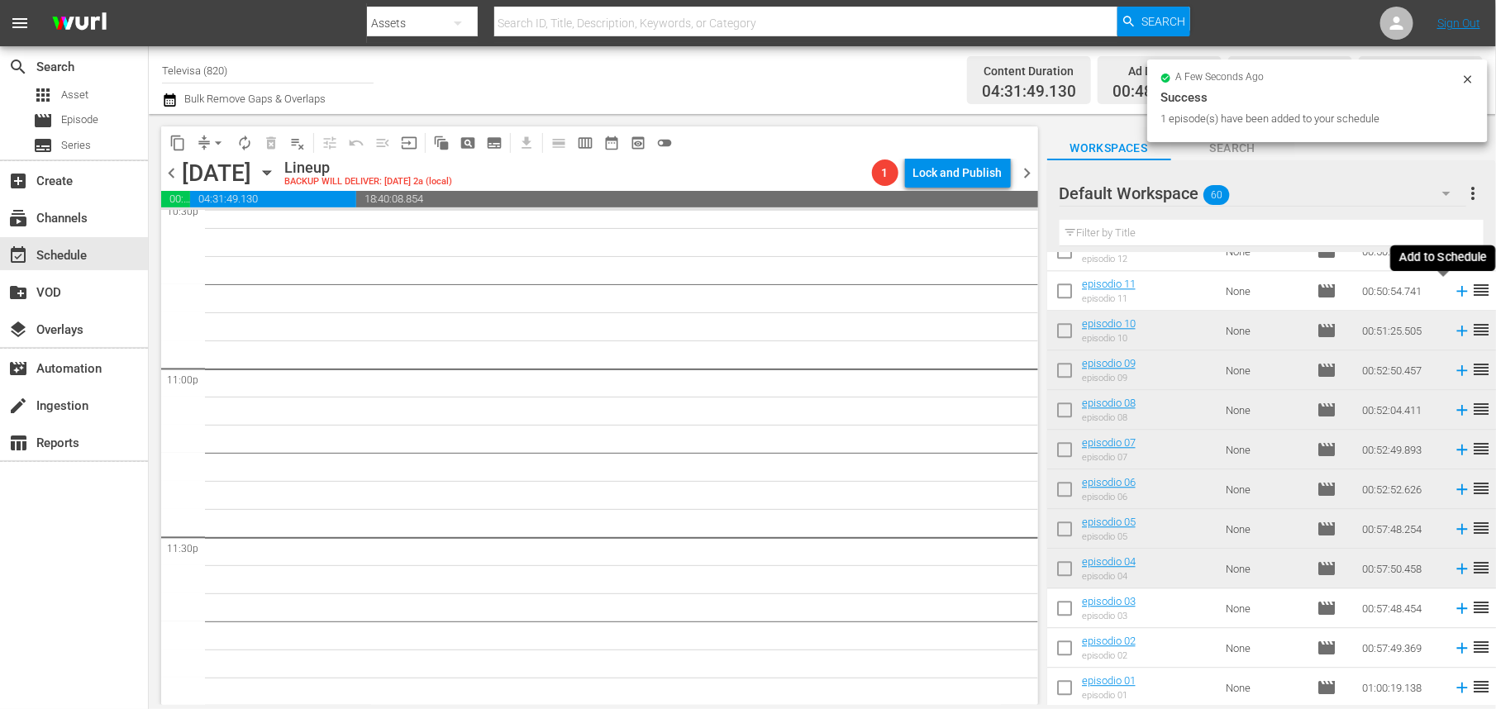
click at [1457, 293] on icon at bounding box center [1462, 291] width 11 height 11
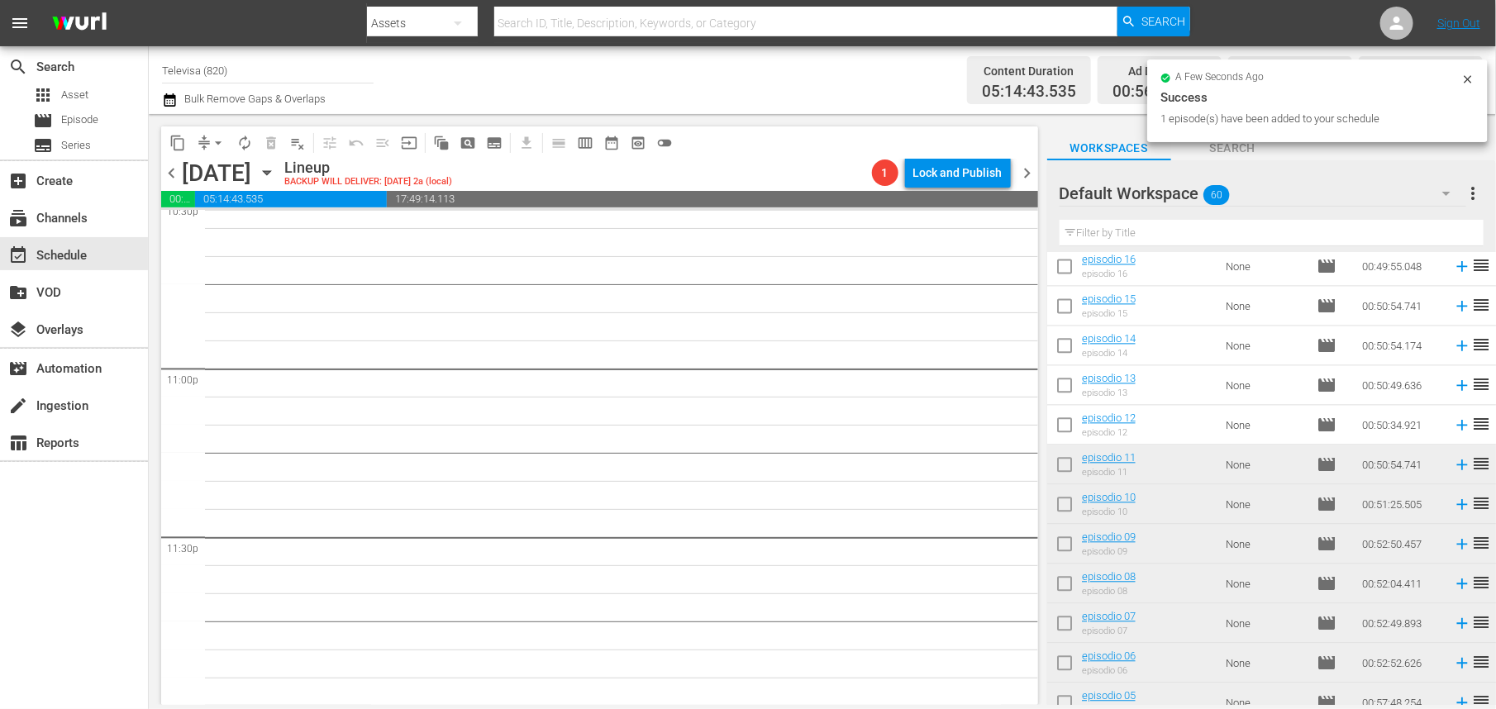
scroll to position [1719, 0]
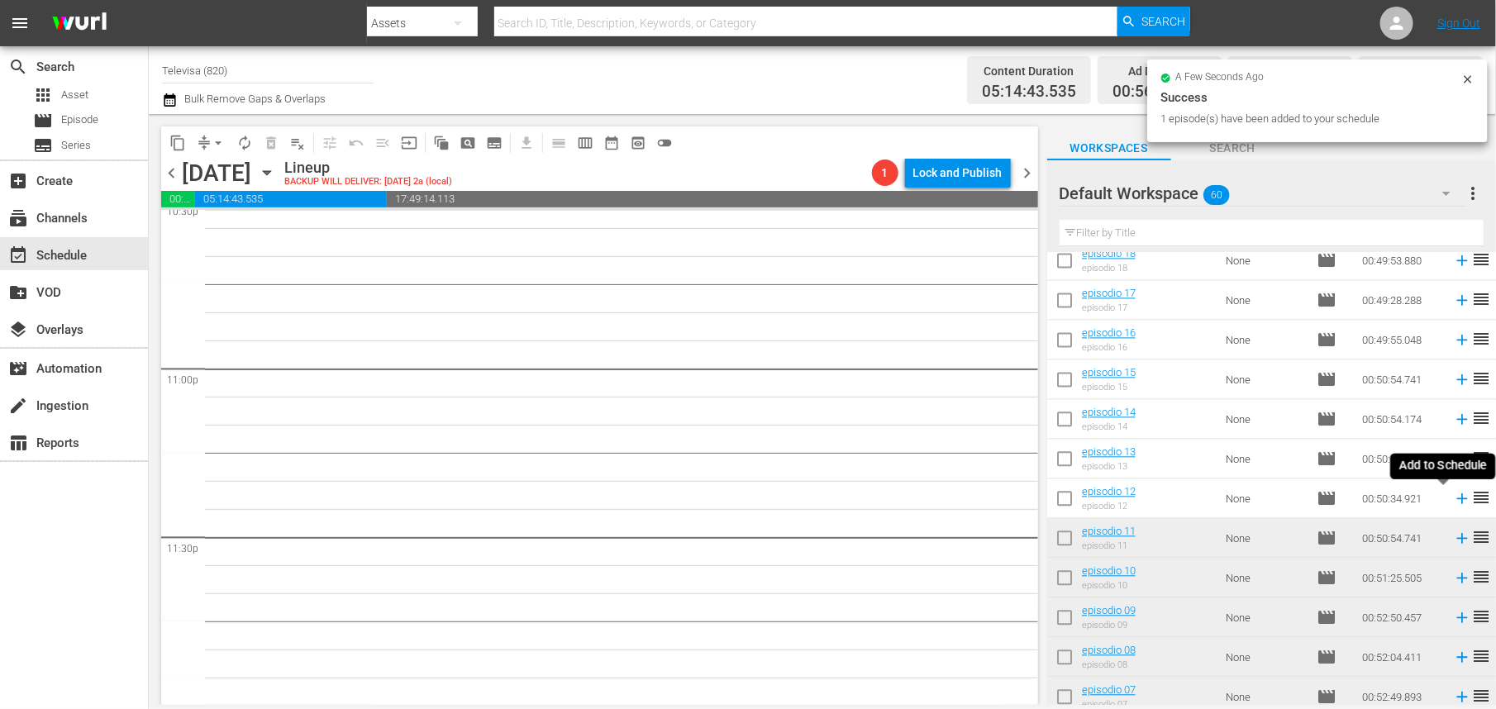
click at [1457, 499] on icon at bounding box center [1462, 499] width 11 height 11
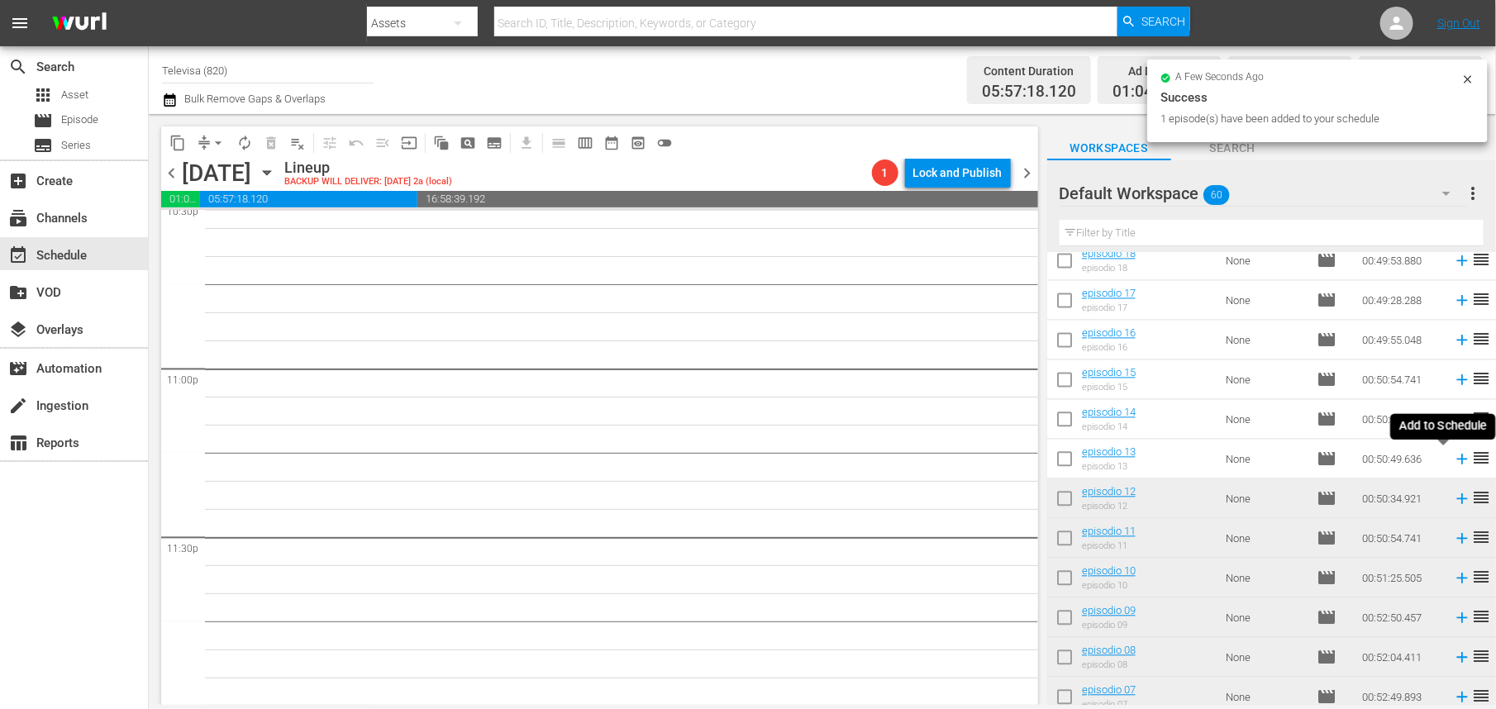
click at [1457, 459] on icon at bounding box center [1462, 460] width 11 height 11
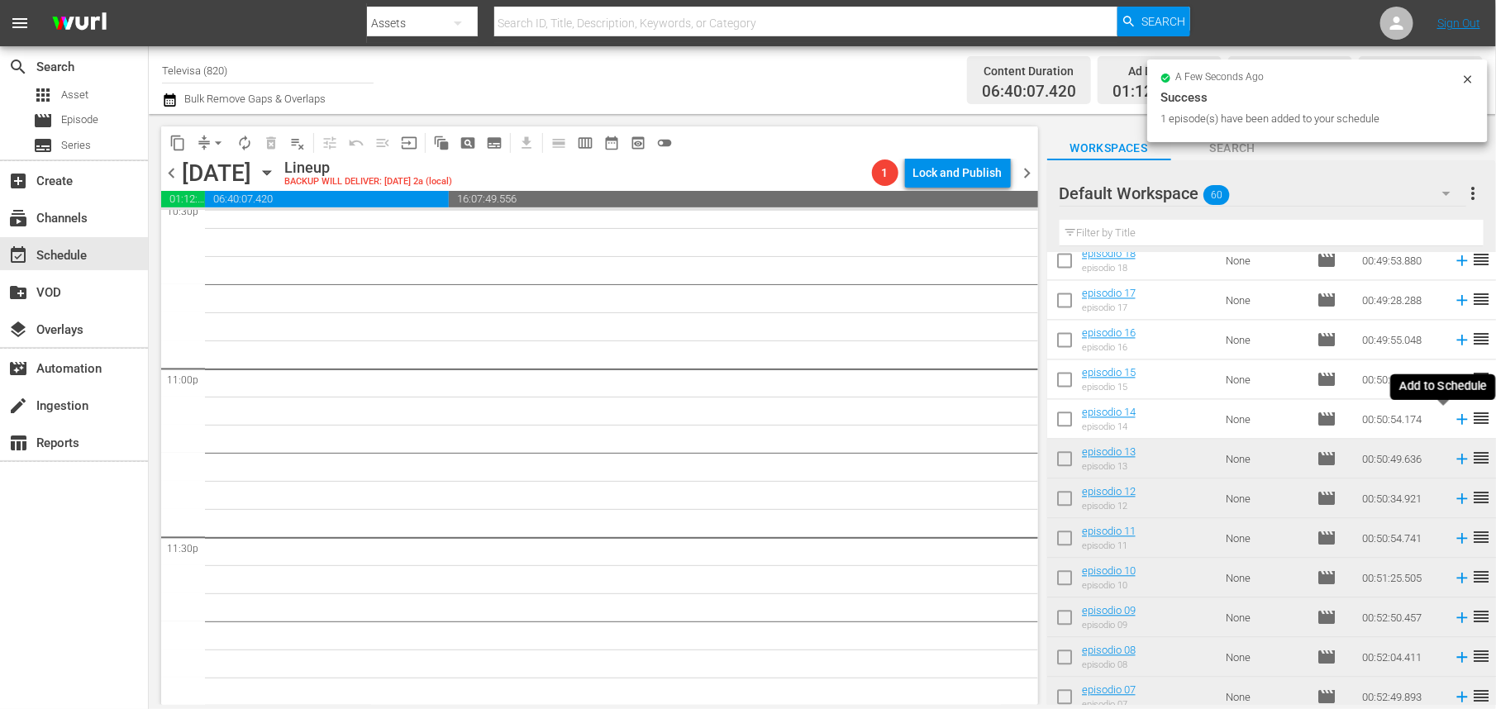
click at [1457, 420] on icon at bounding box center [1462, 420] width 11 height 11
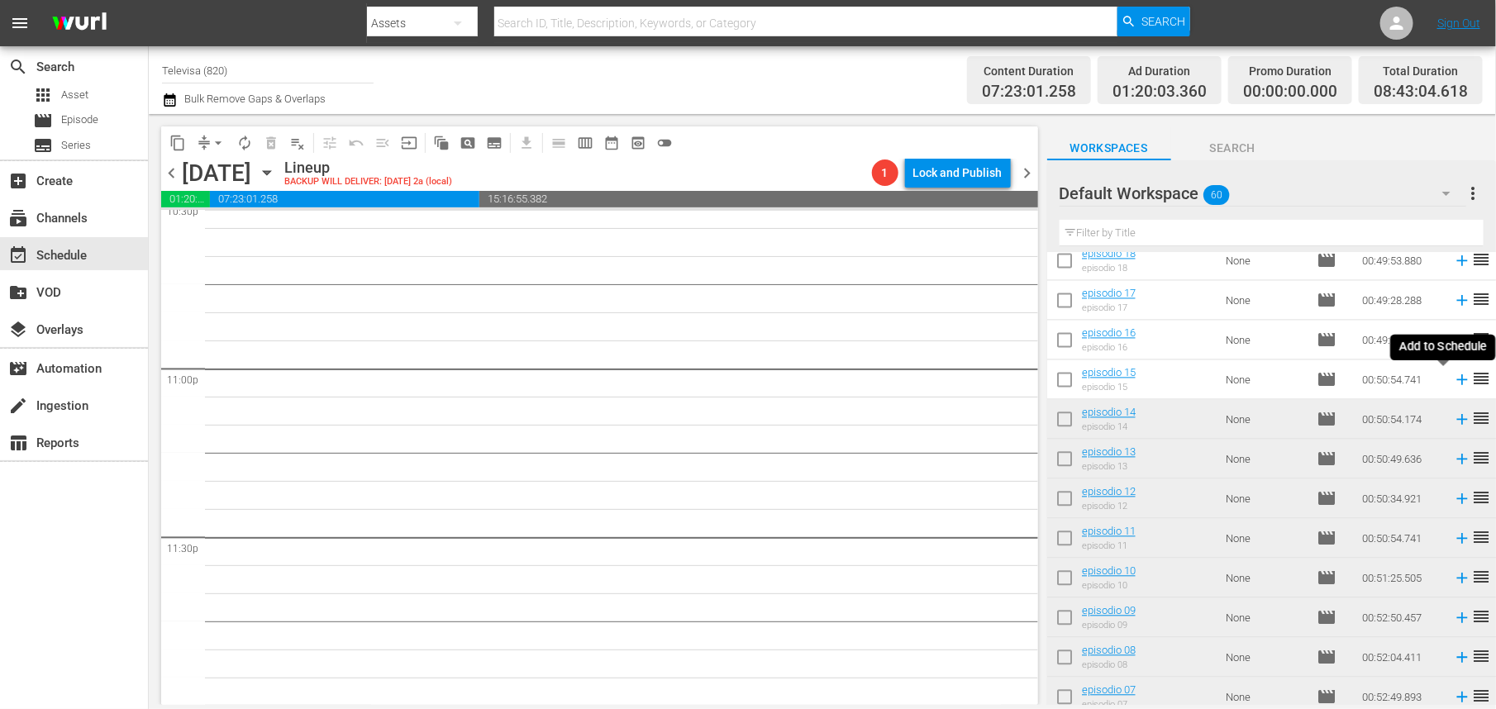
click at [1453, 383] on icon at bounding box center [1462, 380] width 18 height 18
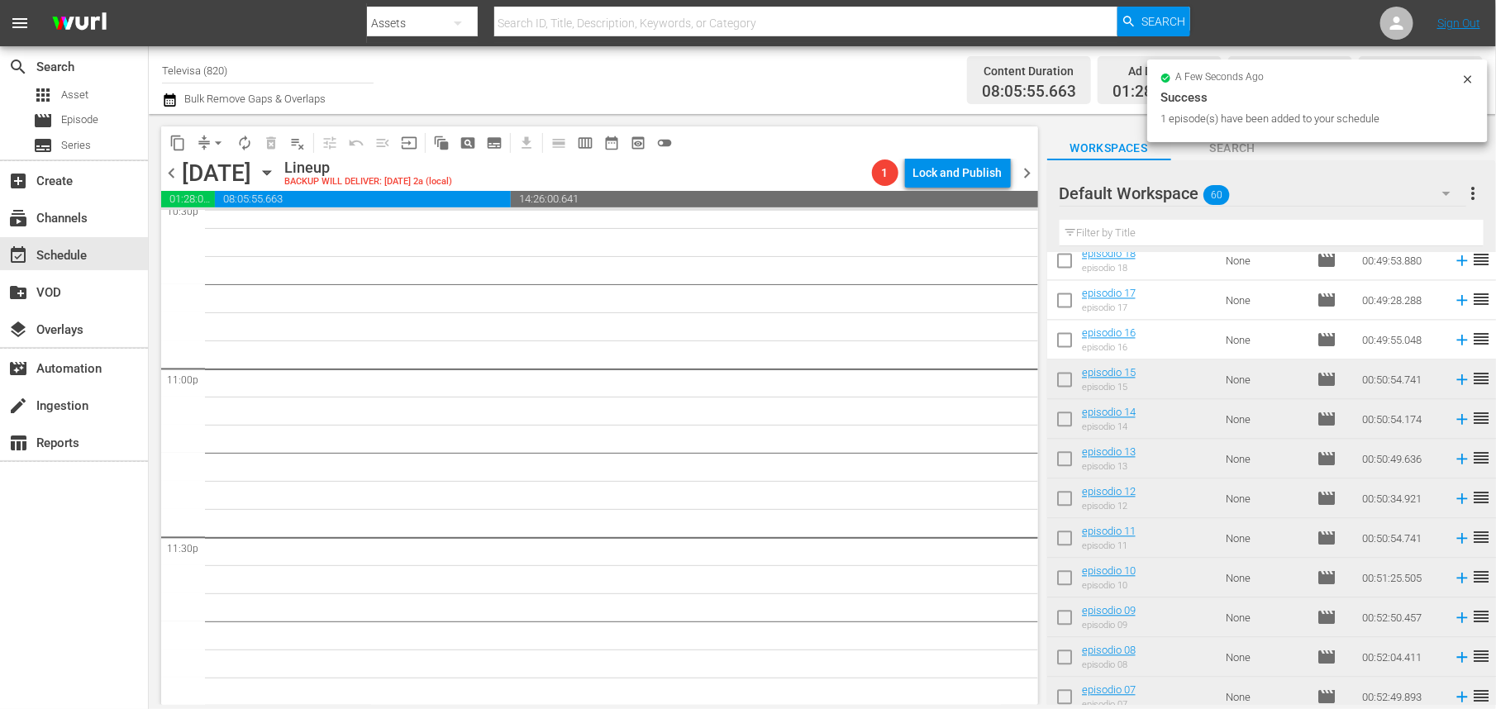
scroll to position [1595, 0]
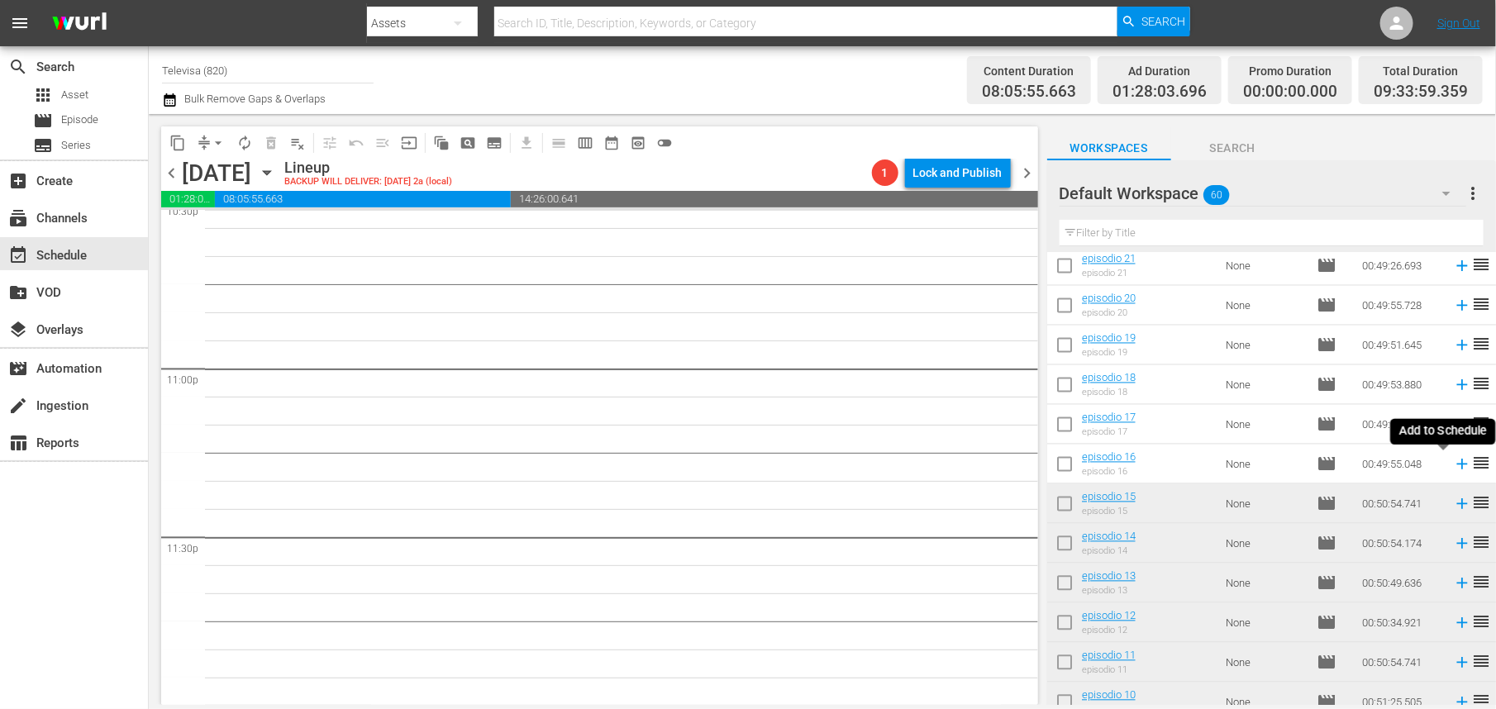
click at [1457, 466] on icon at bounding box center [1462, 465] width 11 height 11
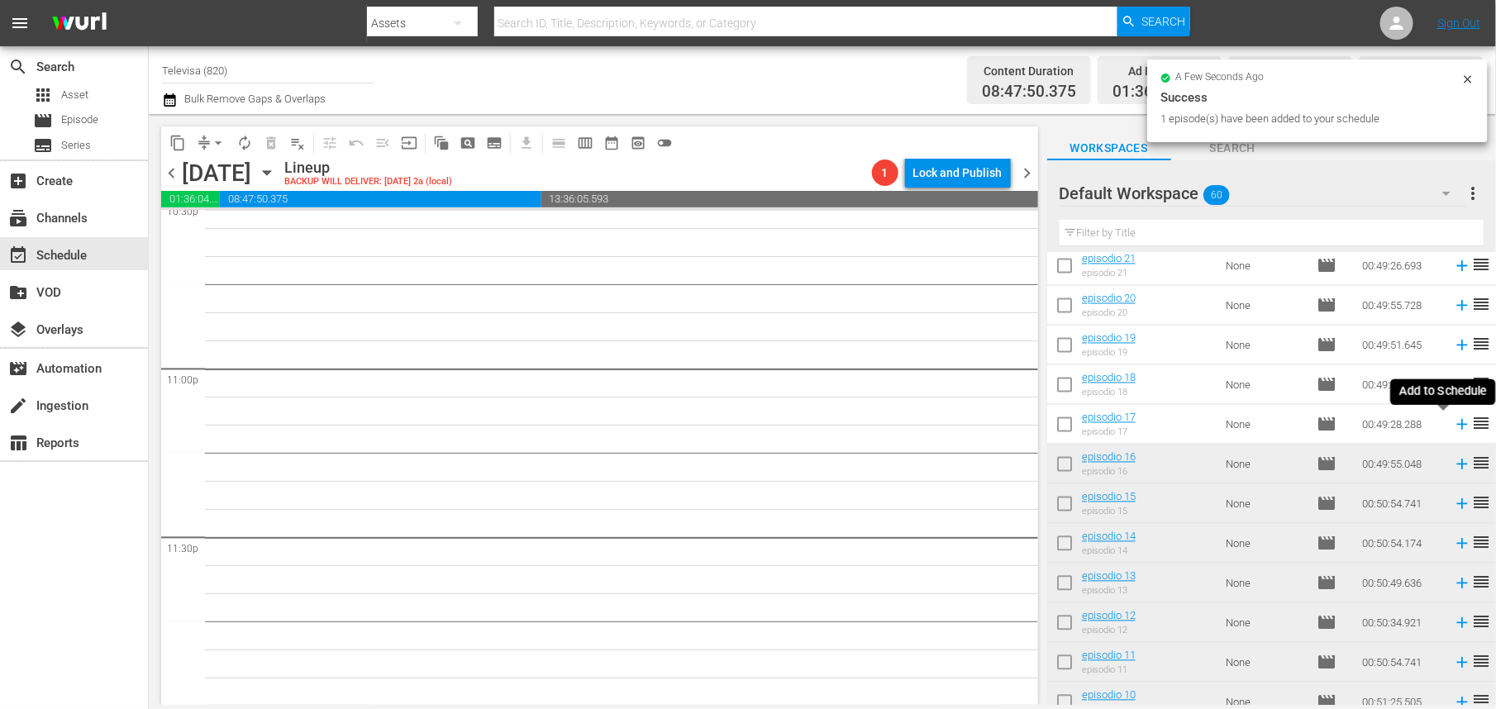
click at [1457, 427] on icon at bounding box center [1462, 425] width 11 height 11
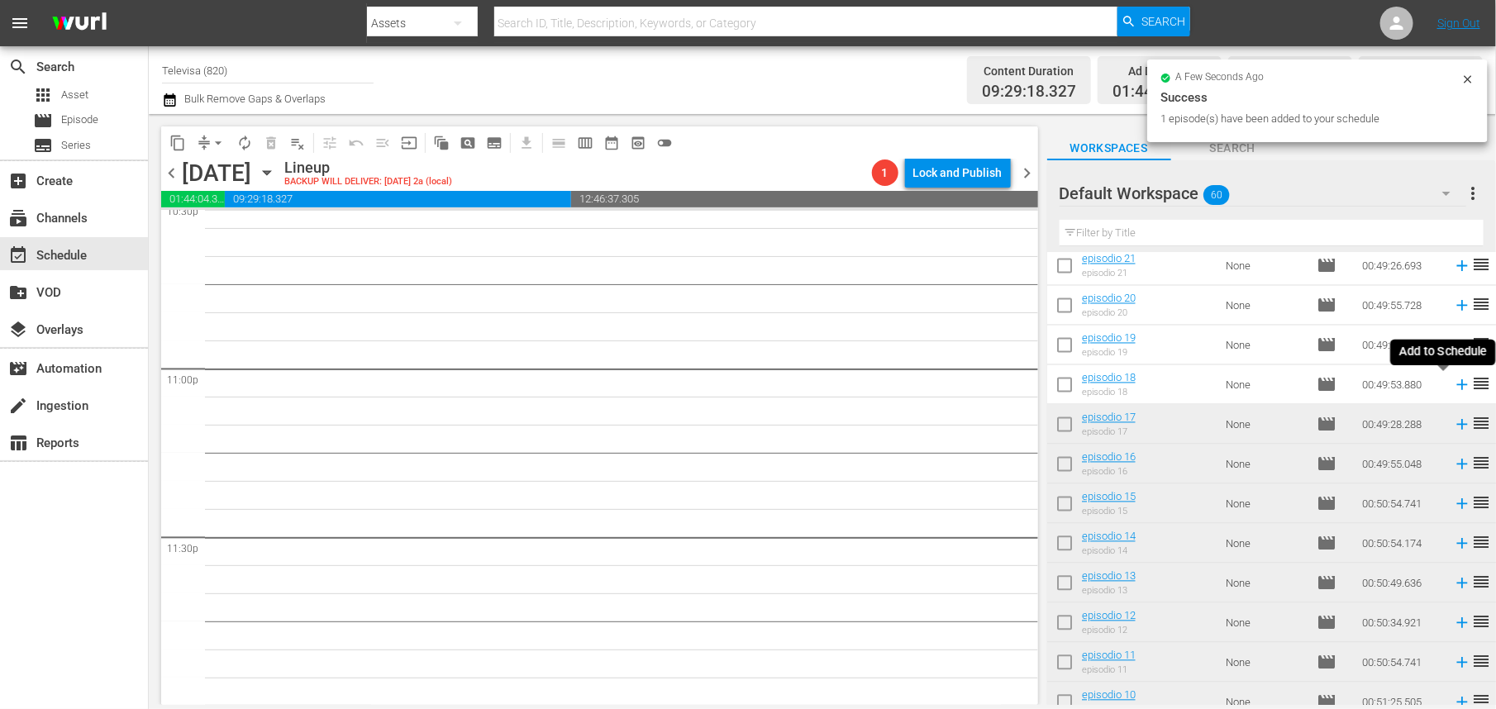
click at [1453, 387] on icon at bounding box center [1462, 385] width 18 height 18
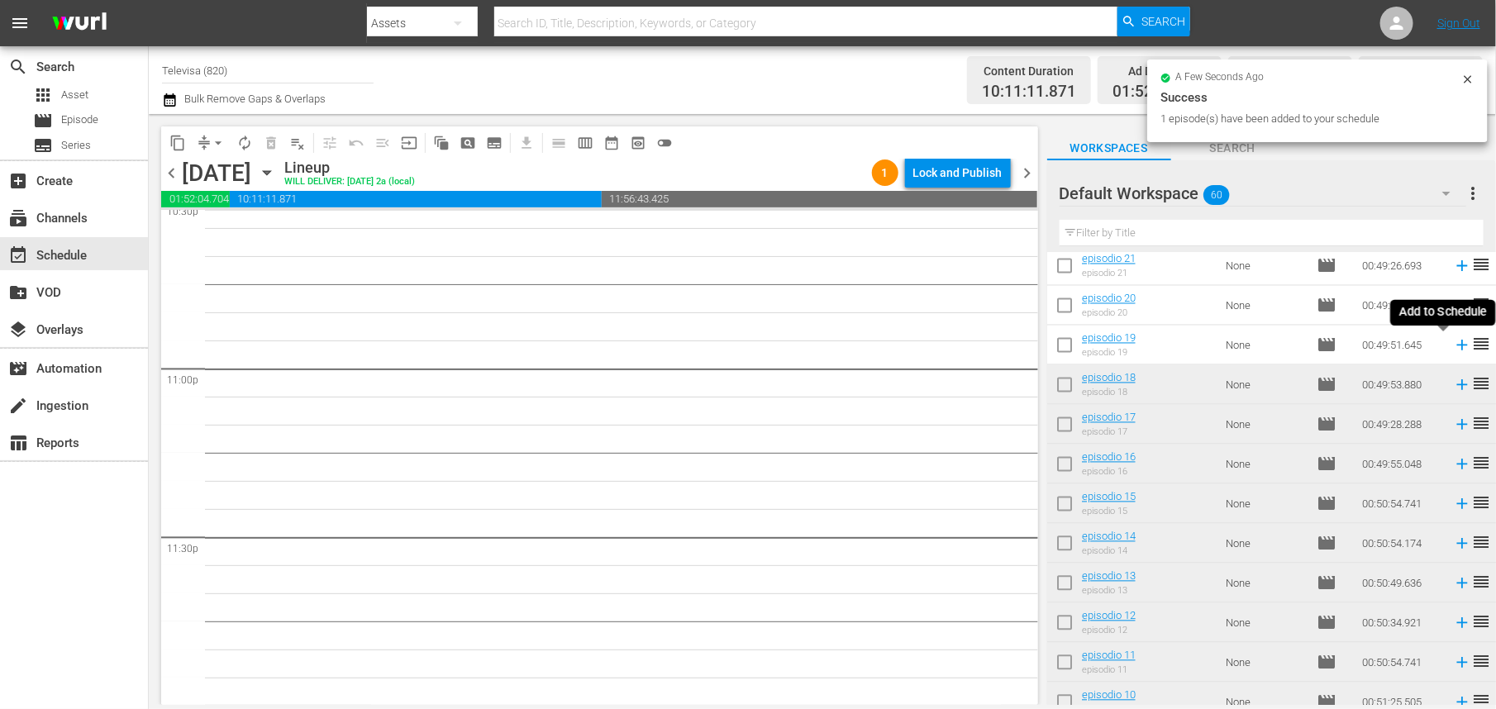
click at [1457, 345] on icon at bounding box center [1462, 346] width 11 height 11
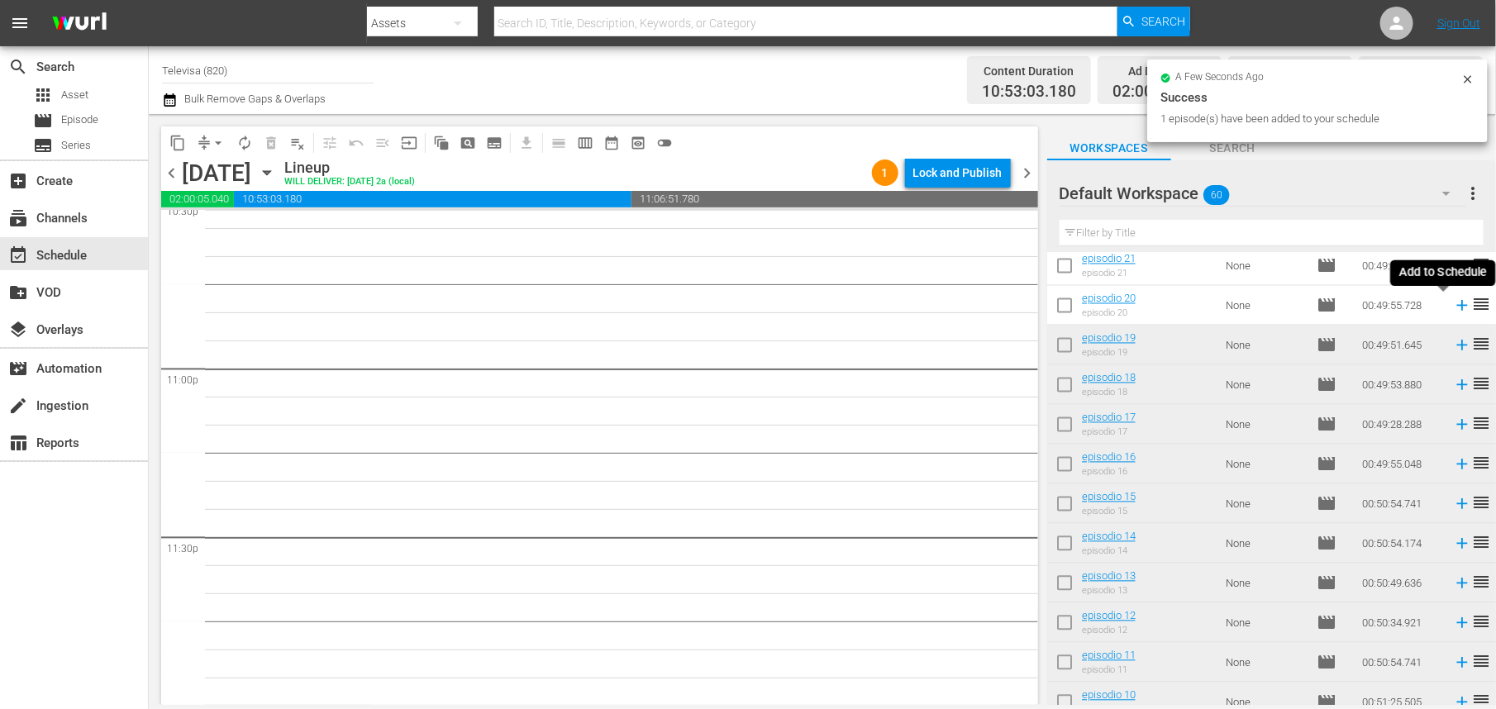
click at [1457, 306] on icon at bounding box center [1462, 306] width 11 height 11
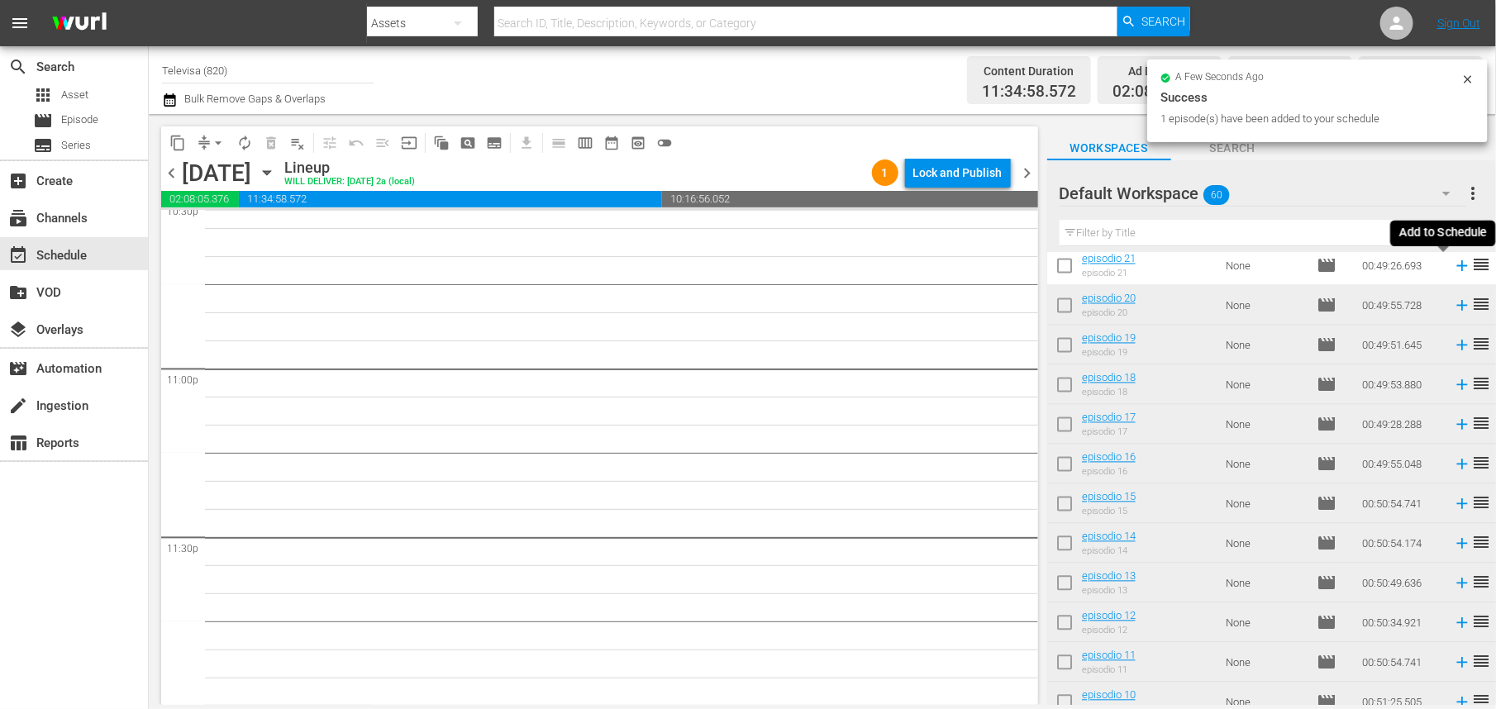
click at [1457, 266] on icon at bounding box center [1462, 266] width 11 height 11
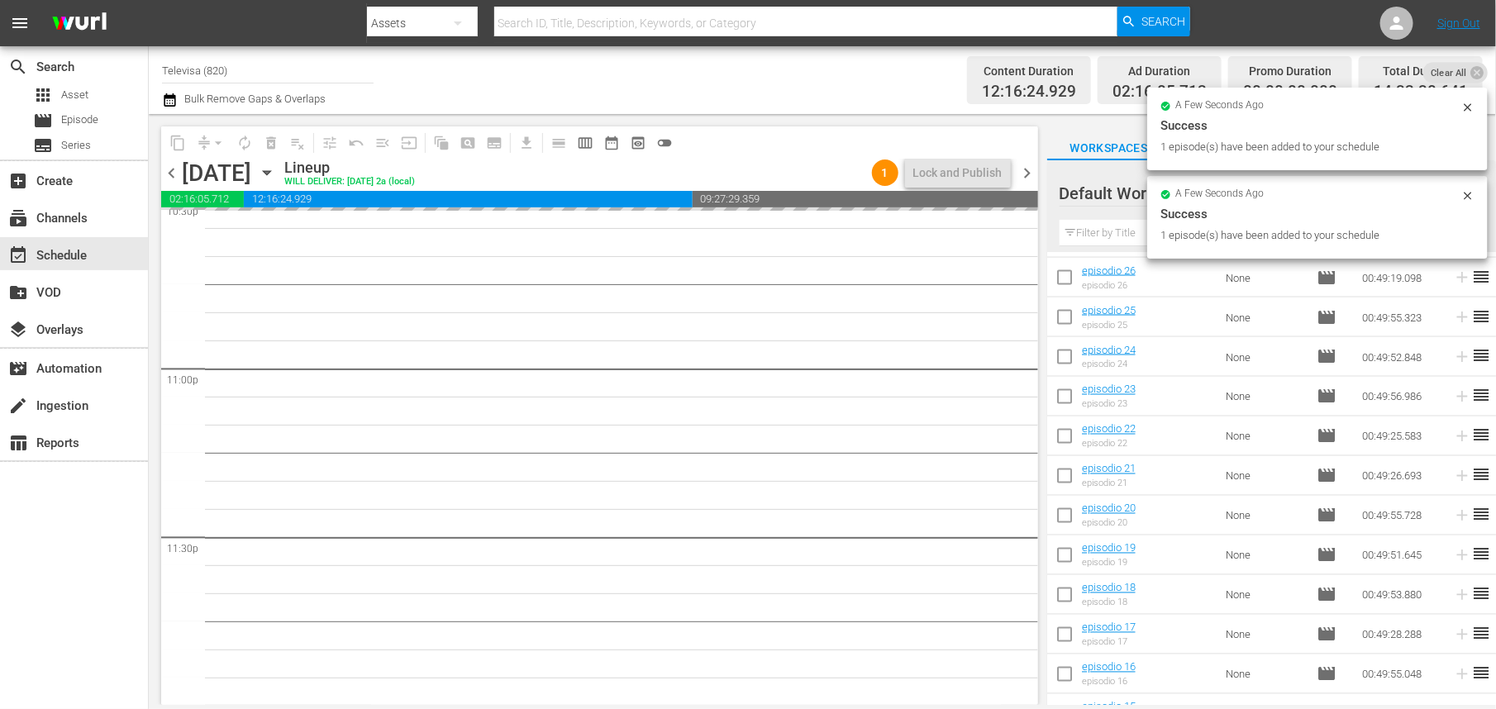
scroll to position [1347, 0]
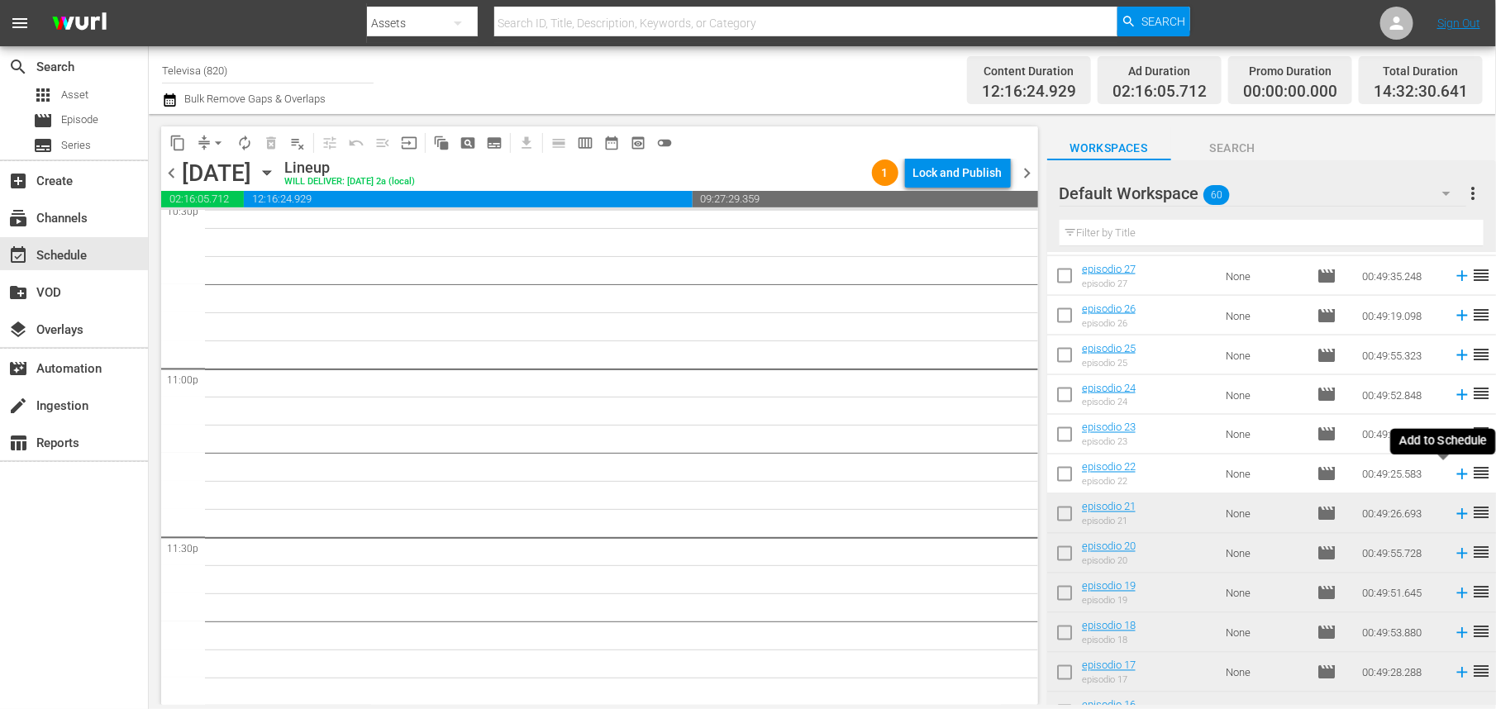
click at [1453, 474] on icon at bounding box center [1462, 474] width 18 height 18
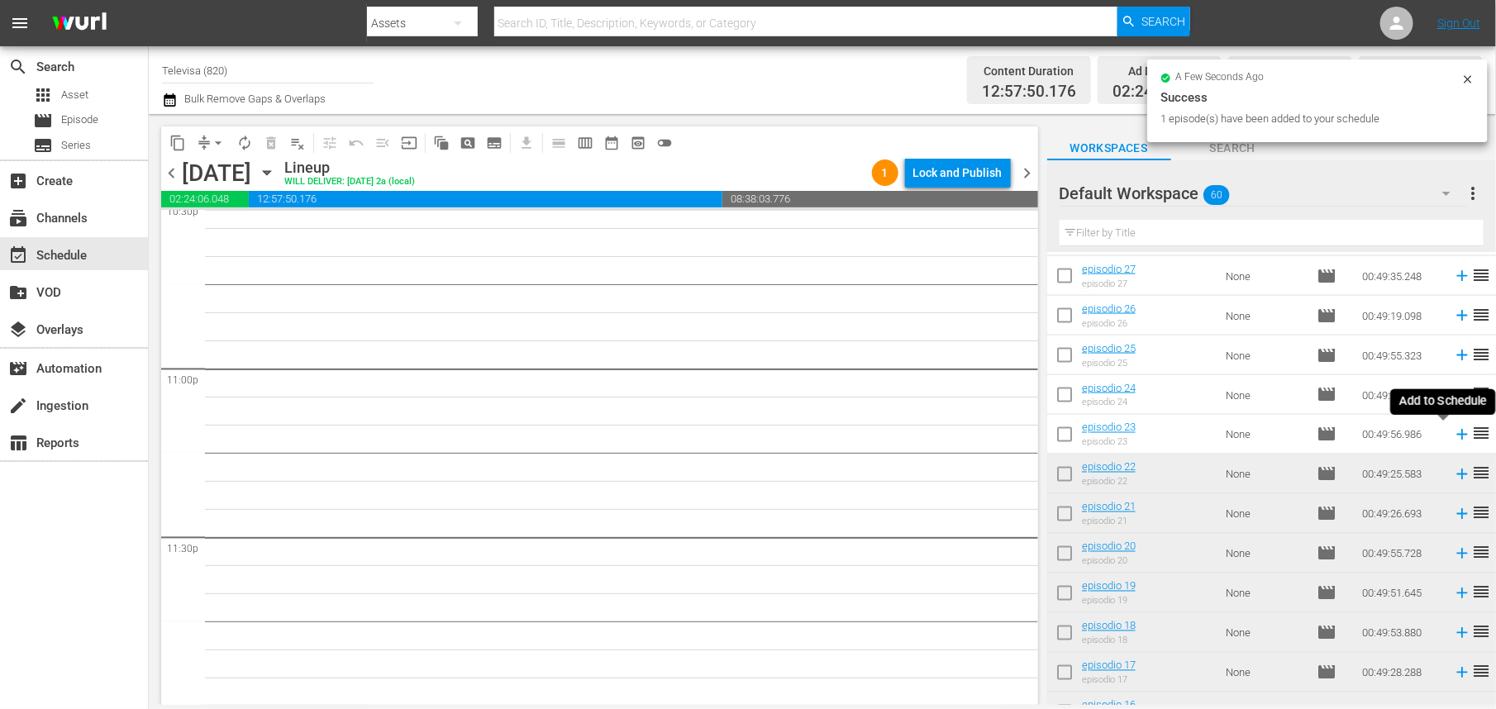
click at [1453, 437] on icon at bounding box center [1462, 435] width 18 height 18
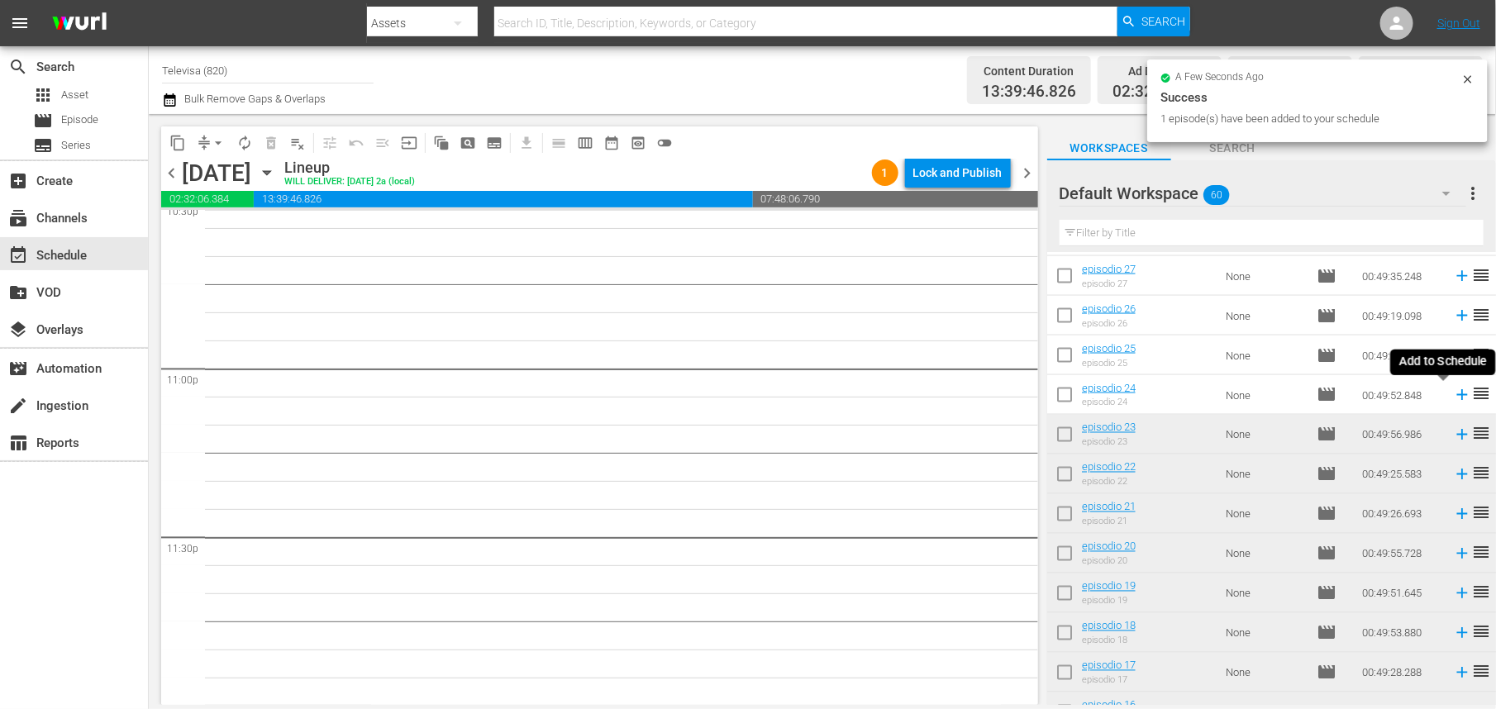
click at [1457, 395] on icon at bounding box center [1462, 395] width 11 height 11
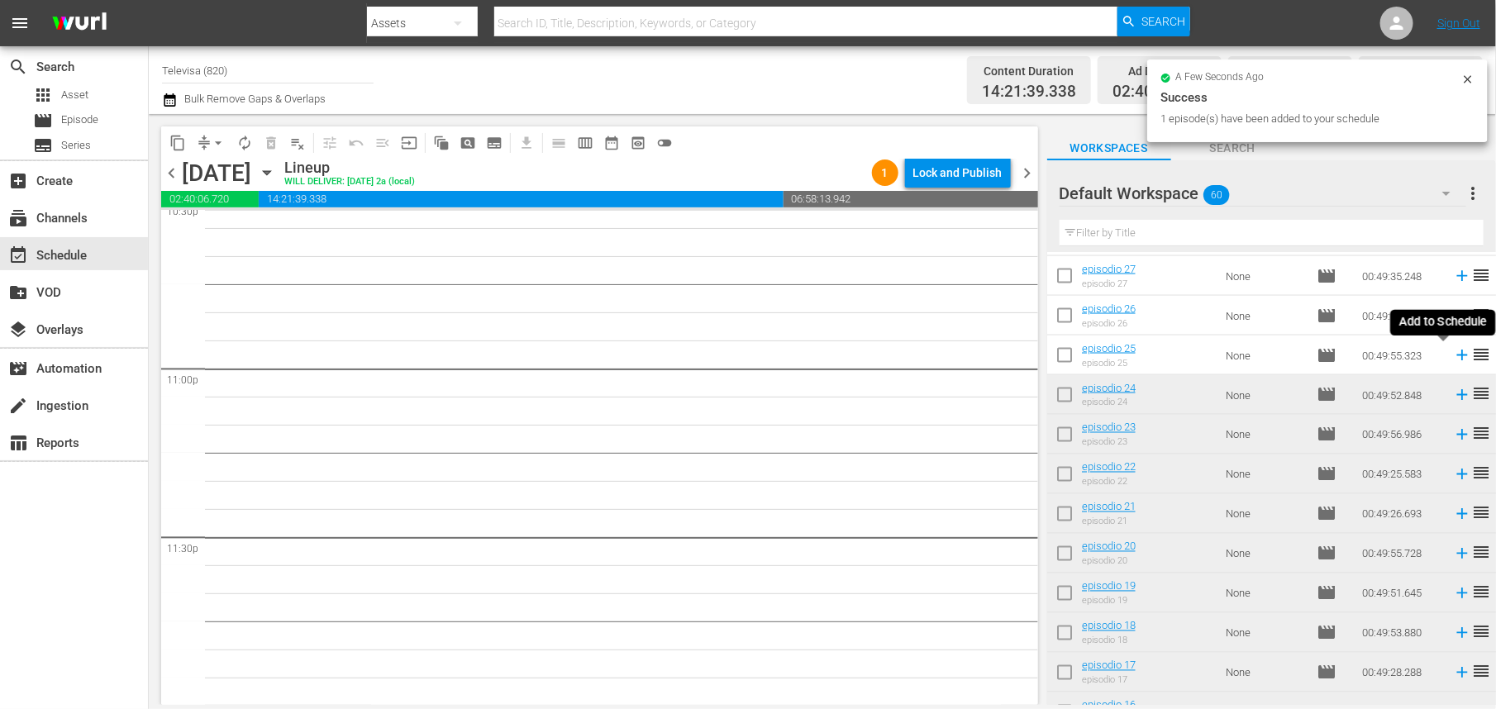
click at [1457, 358] on icon at bounding box center [1462, 356] width 11 height 11
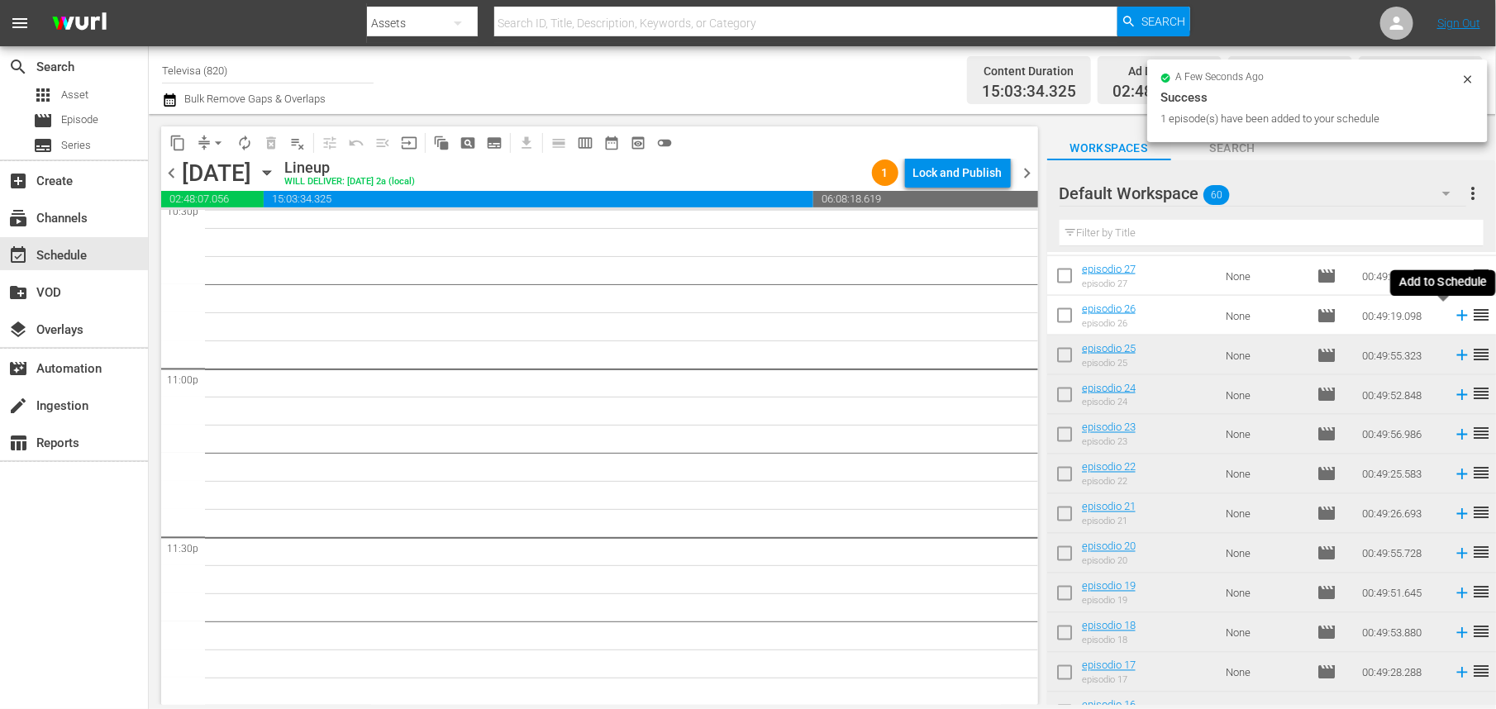
click at [1457, 317] on icon at bounding box center [1462, 316] width 11 height 11
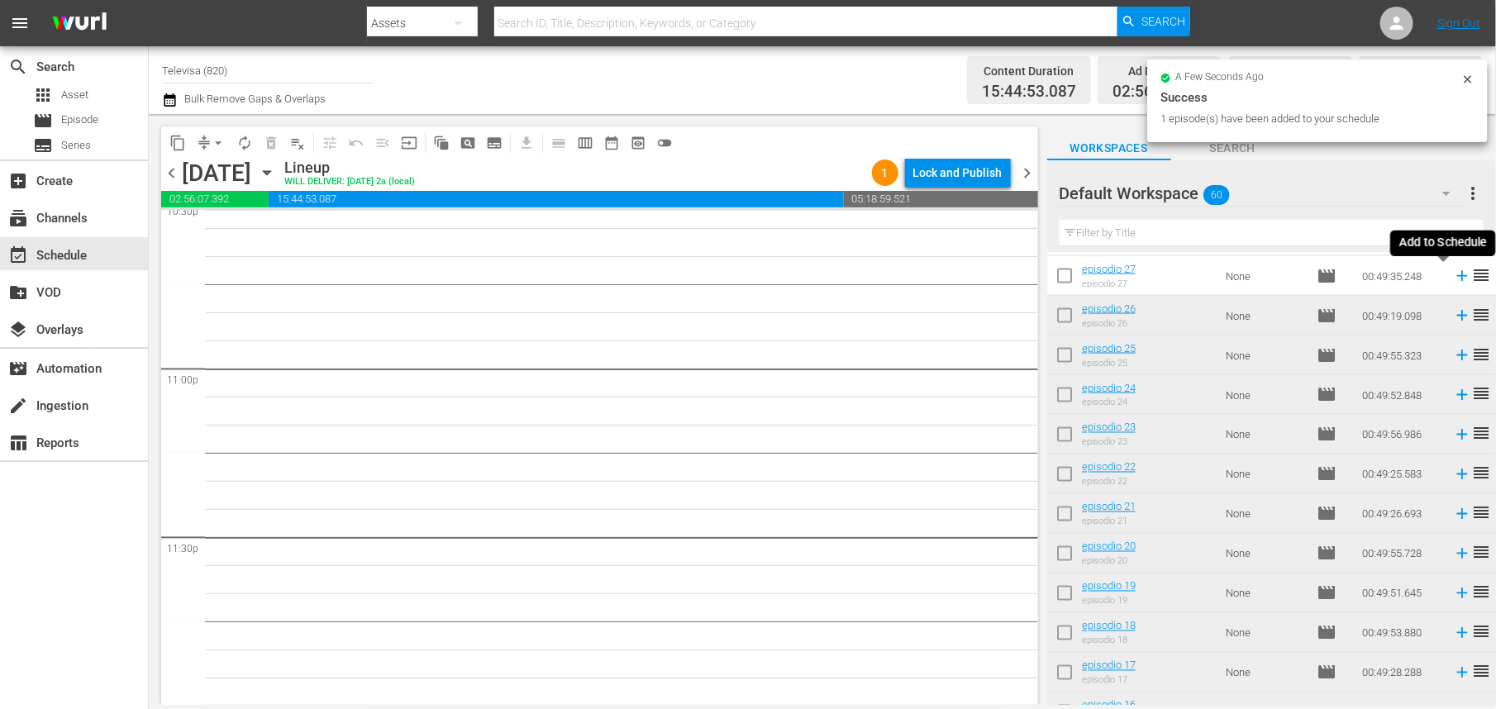
click at [1457, 275] on icon at bounding box center [1462, 276] width 11 height 11
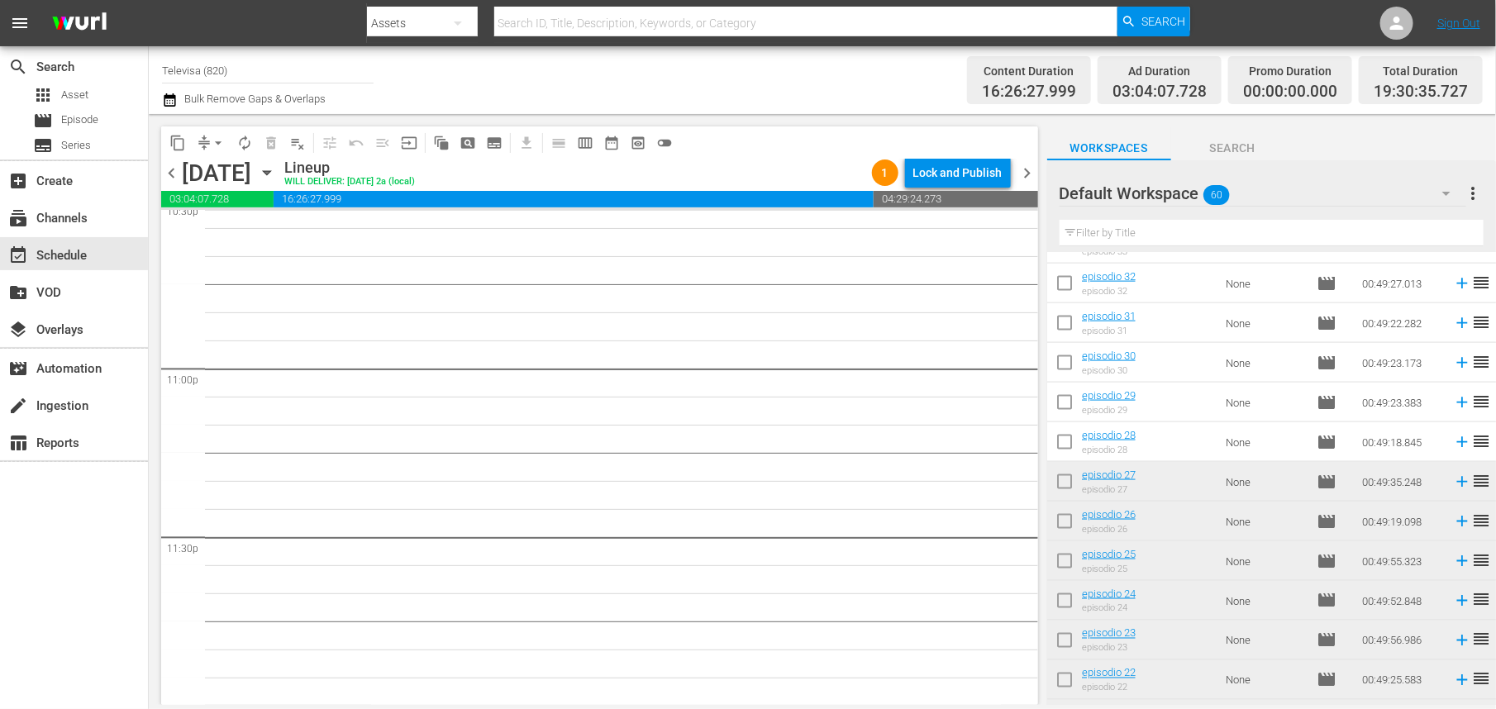
scroll to position [1099, 0]
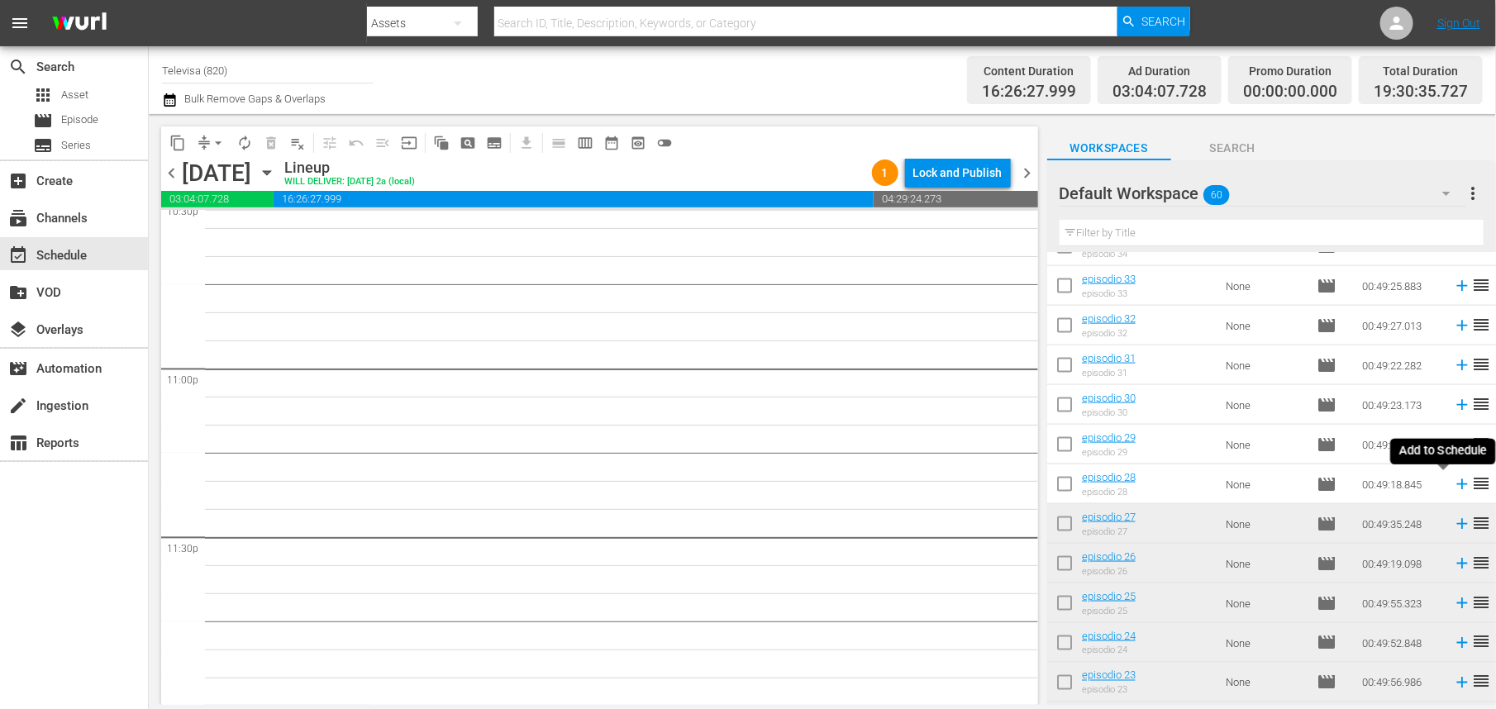
click at [1453, 484] on icon at bounding box center [1462, 484] width 18 height 18
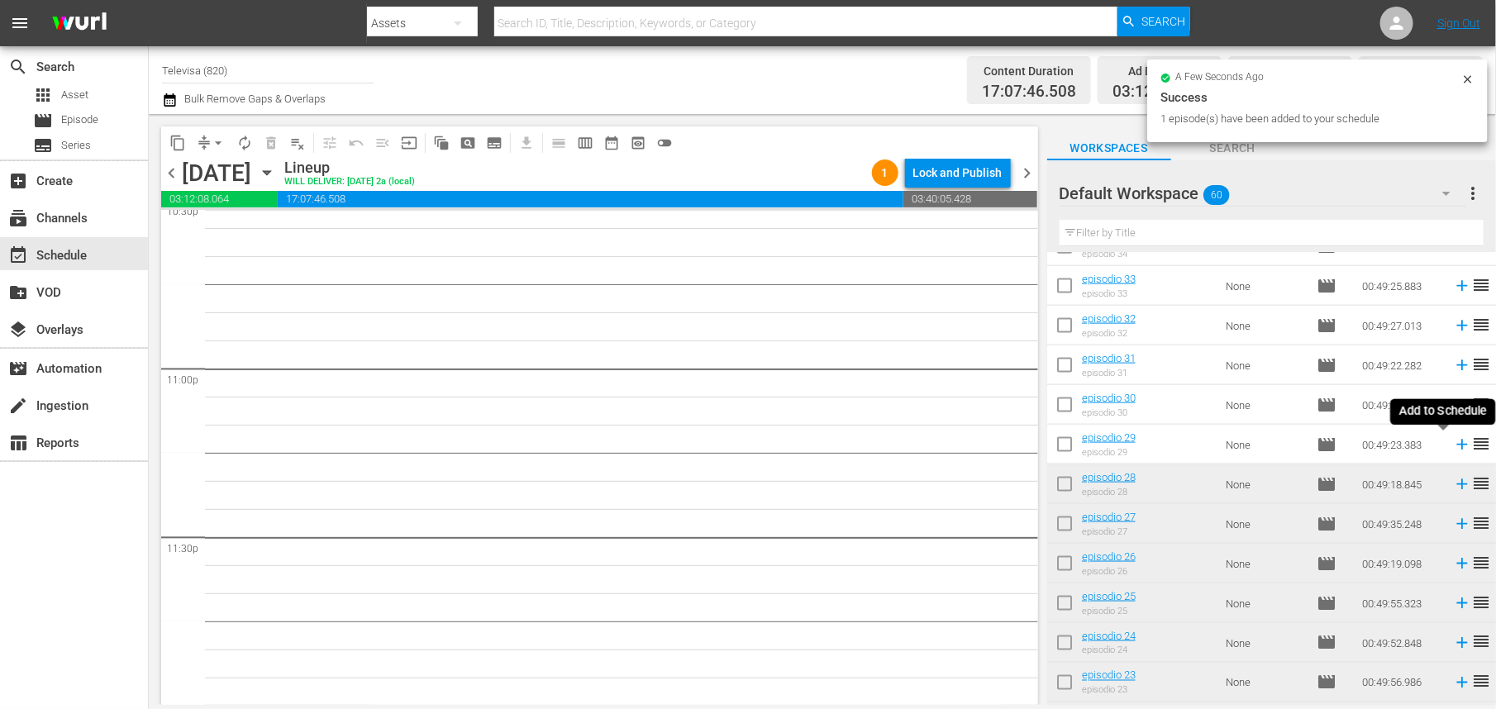
click at [1453, 442] on icon at bounding box center [1462, 445] width 18 height 18
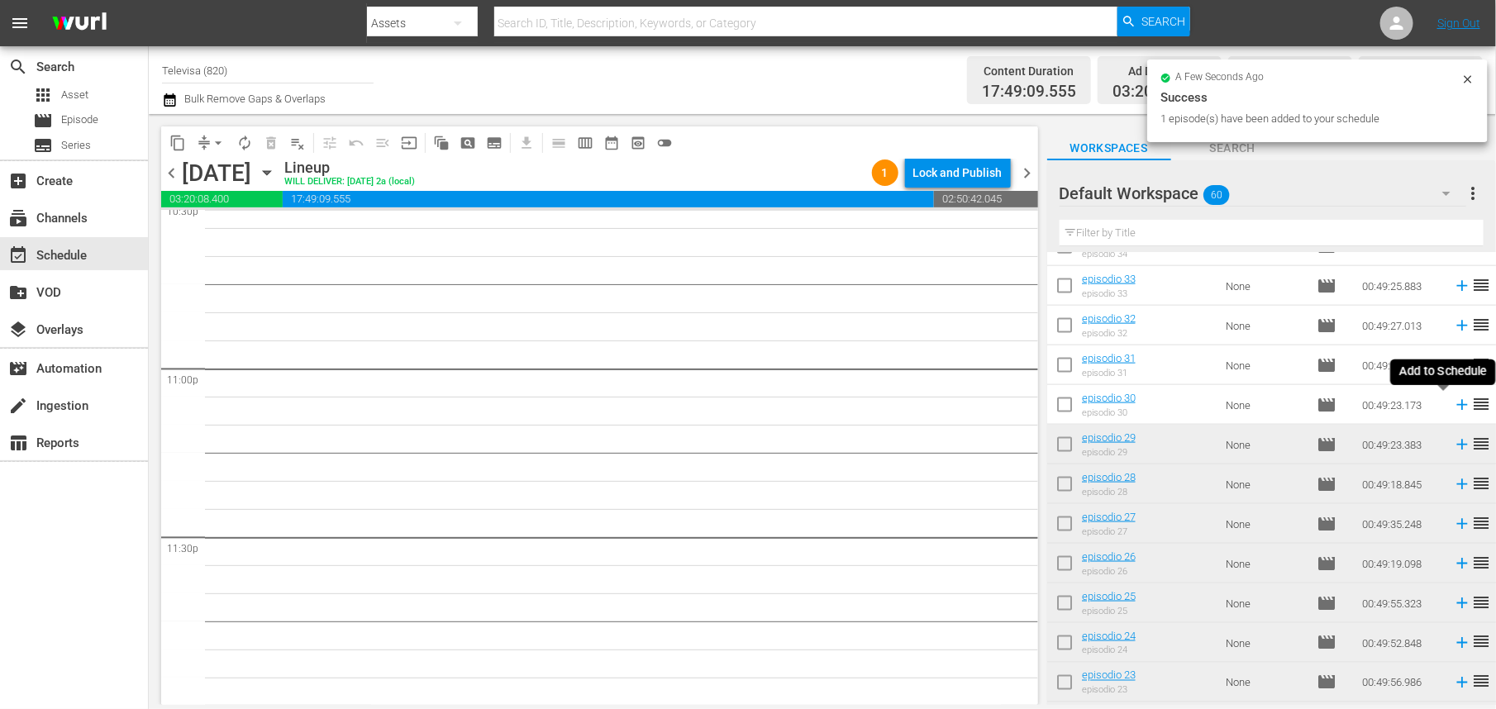
click at [1453, 404] on icon at bounding box center [1462, 405] width 18 height 18
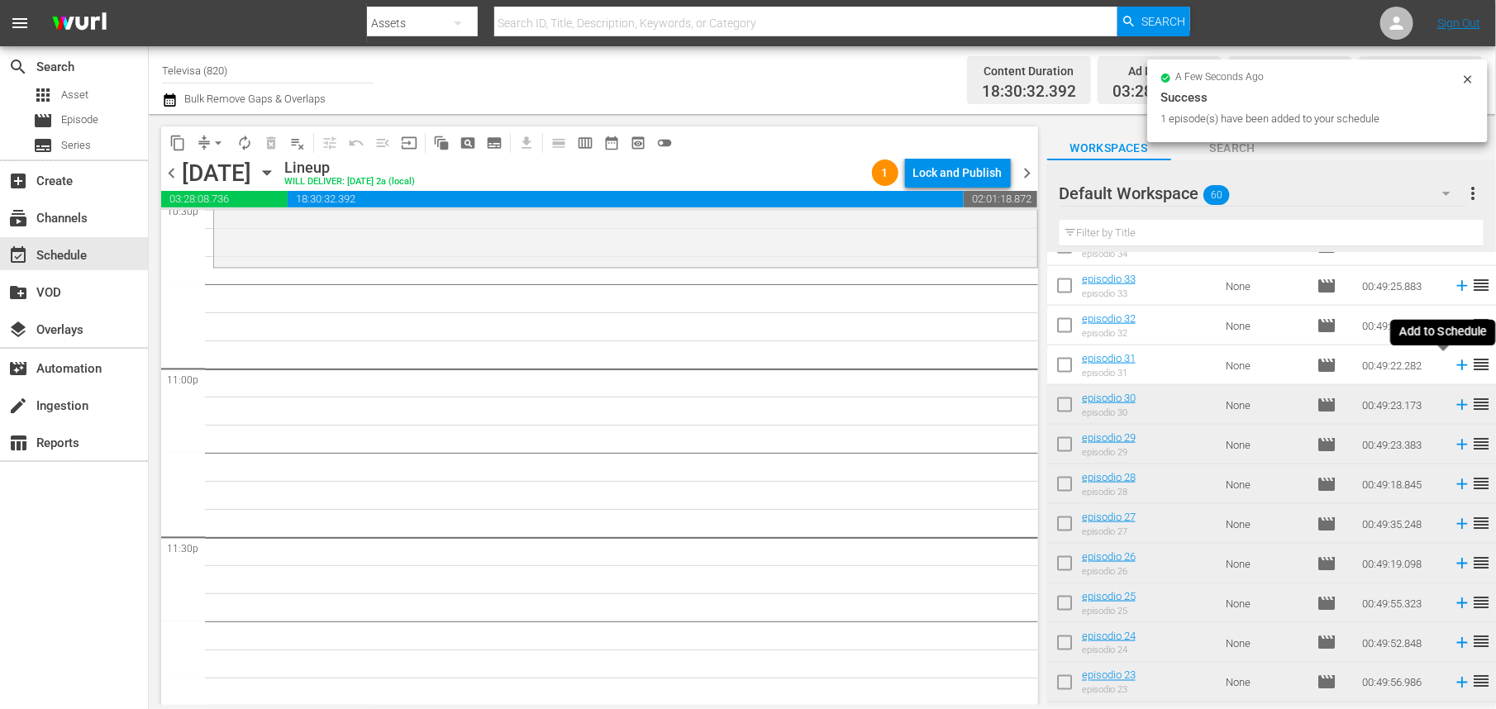
click at [1457, 365] on icon at bounding box center [1462, 365] width 11 height 11
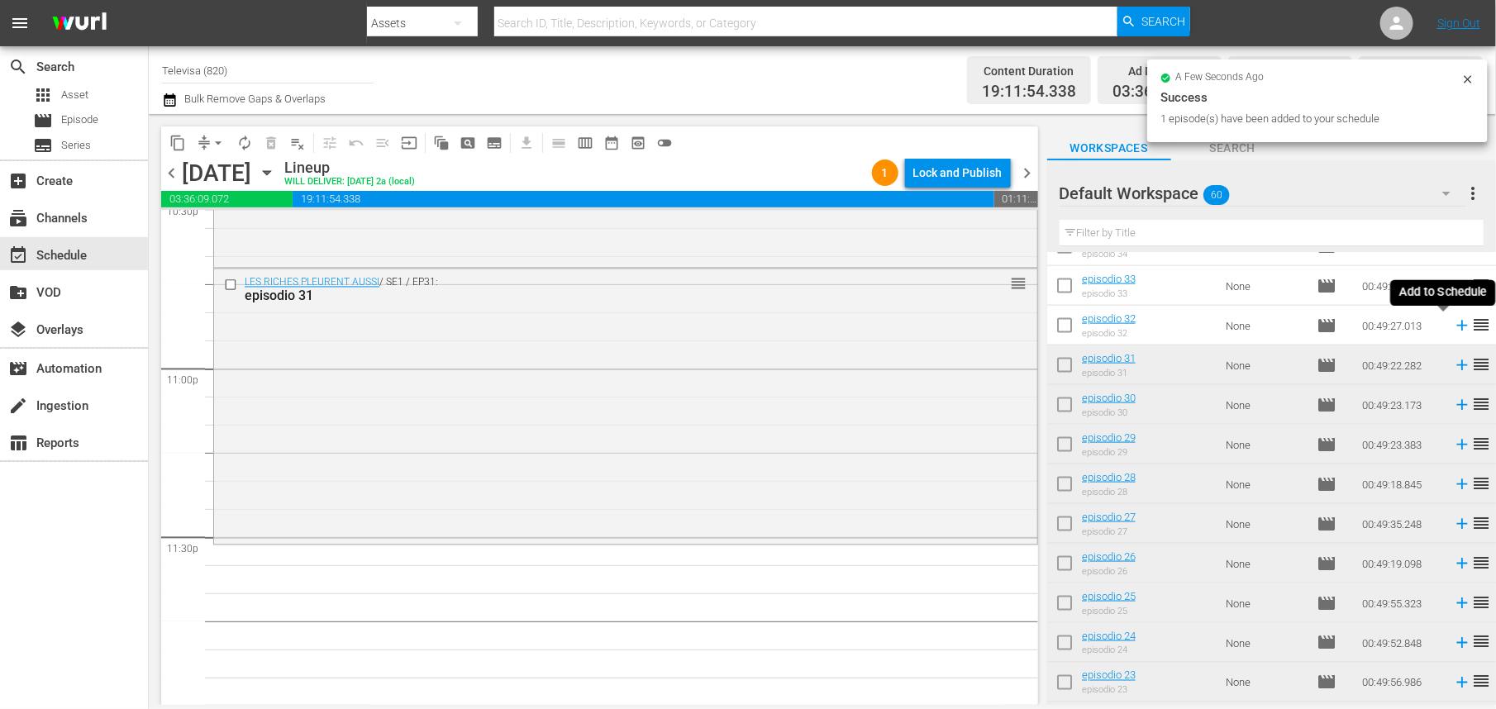
click at [1457, 325] on icon at bounding box center [1462, 326] width 11 height 11
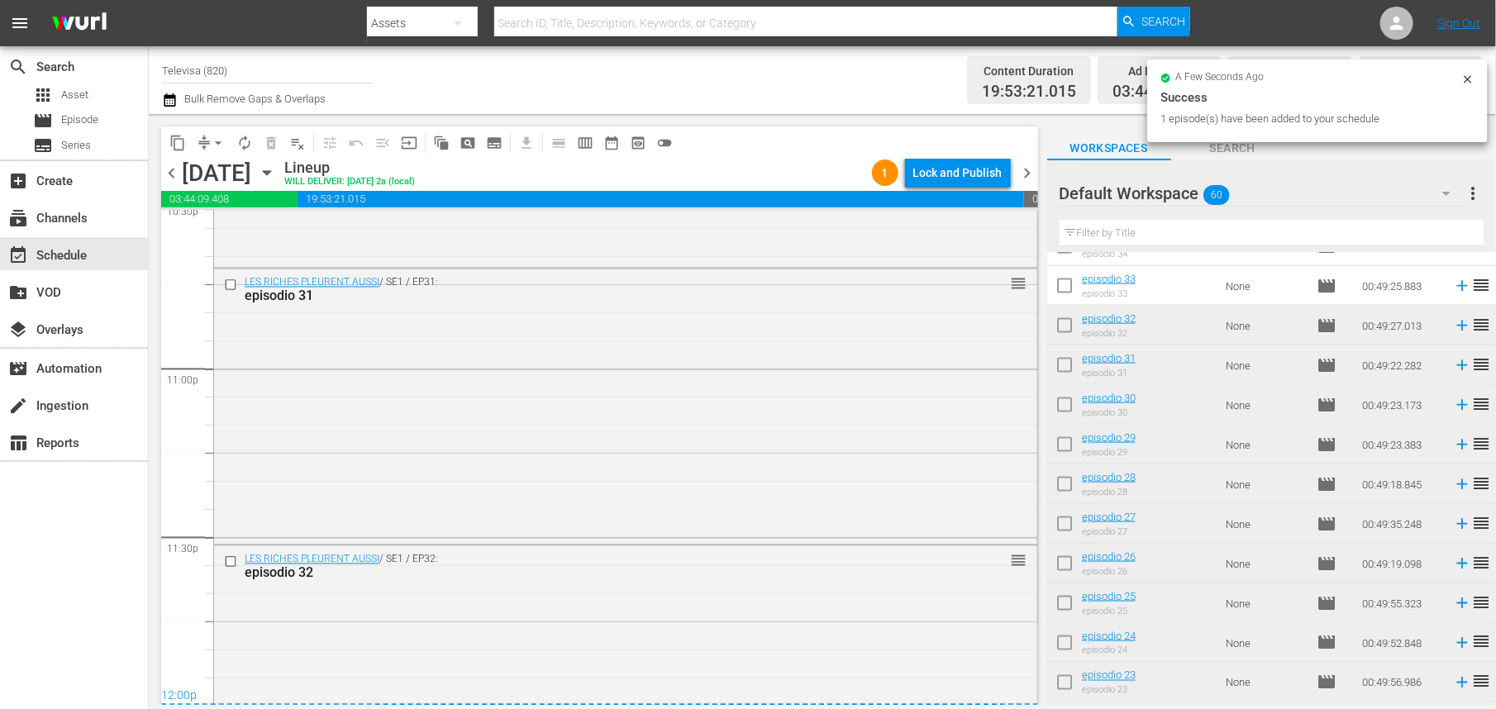
scroll to position [7719, 0]
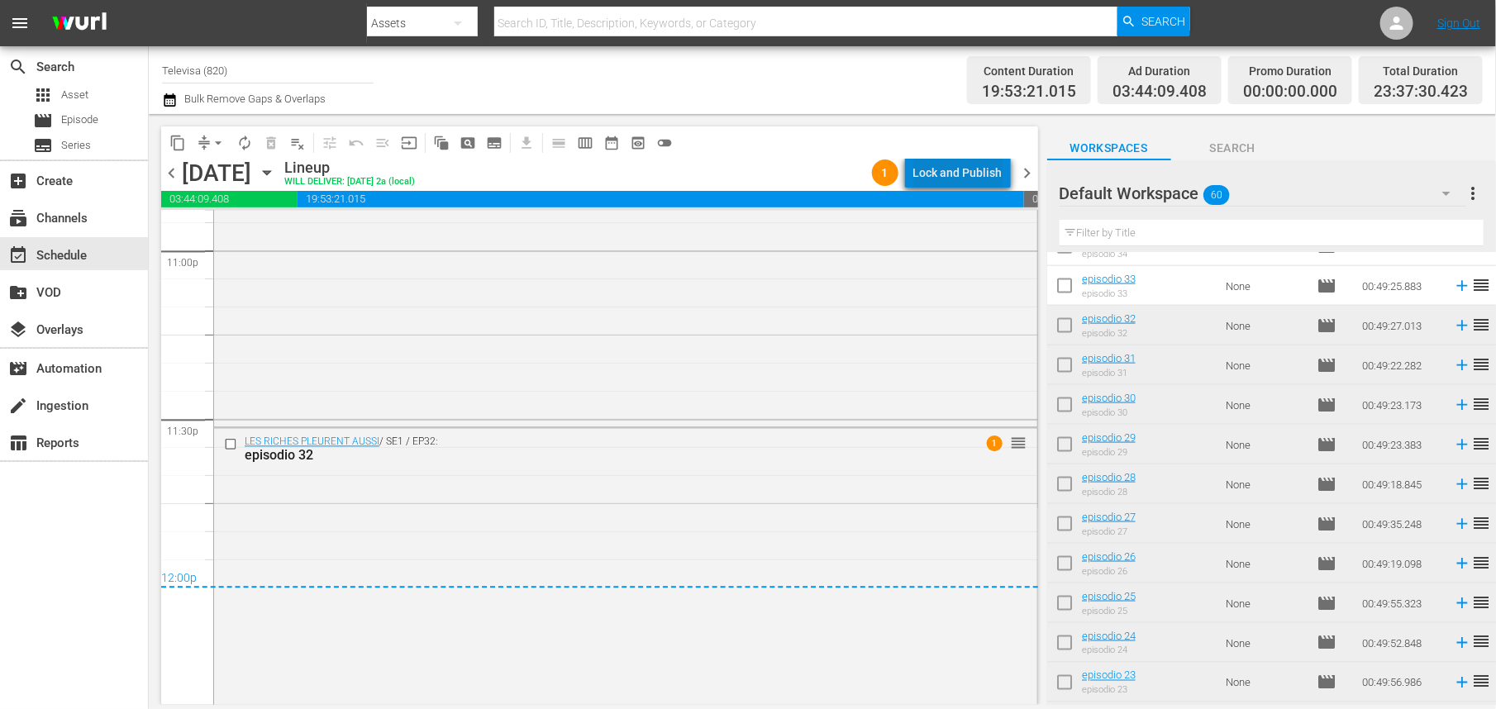
click at [975, 174] on div "Lock and Publish" at bounding box center [958, 173] width 89 height 30
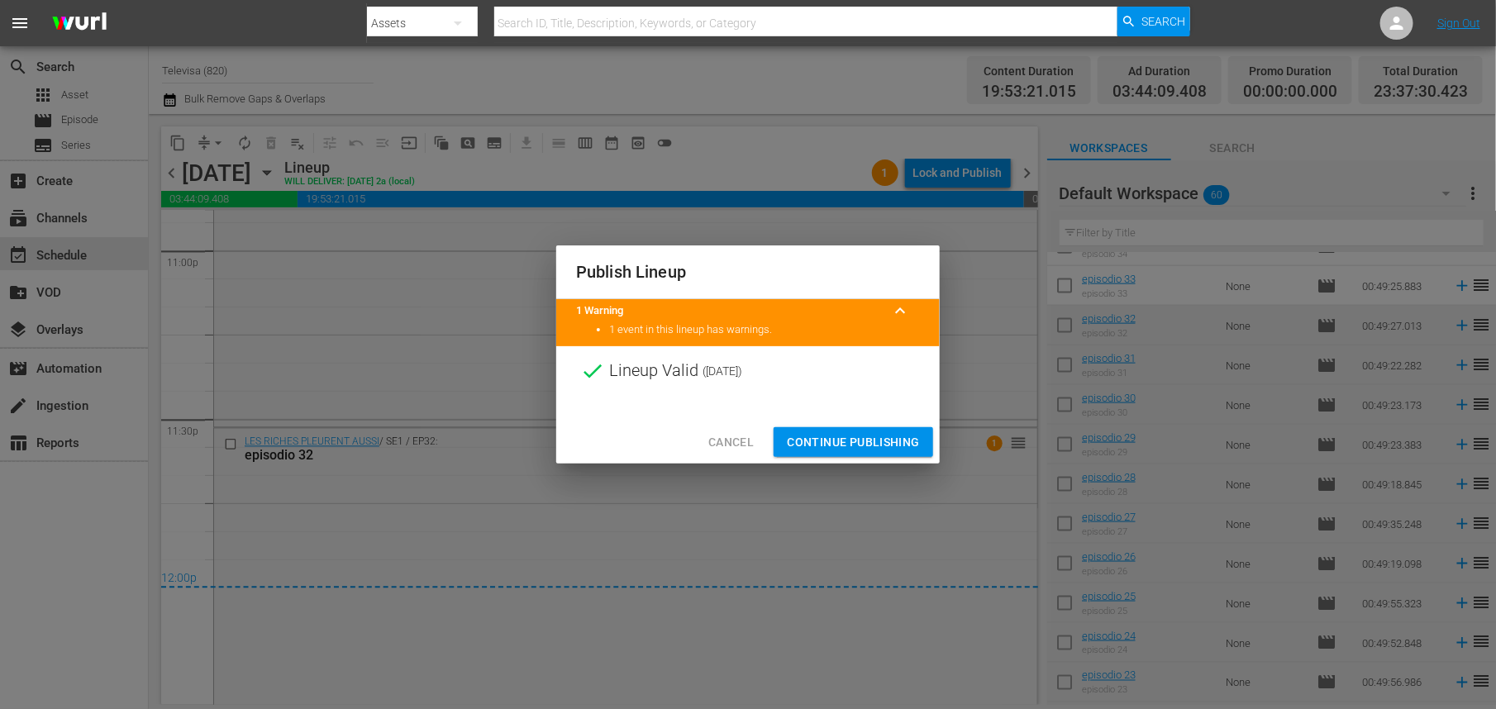
click at [837, 447] on span "Continue Publishing" at bounding box center [853, 442] width 133 height 21
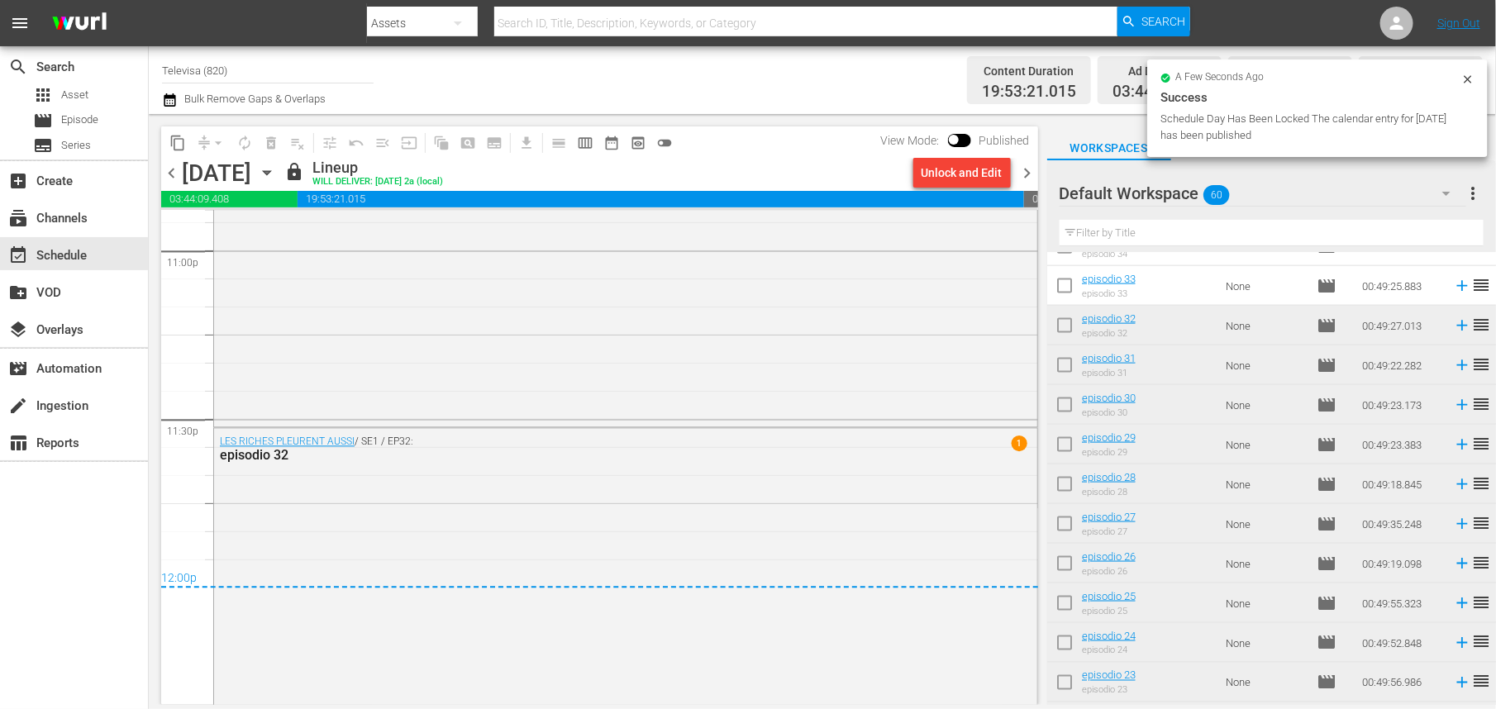
click at [276, 169] on icon "button" at bounding box center [267, 173] width 18 height 18
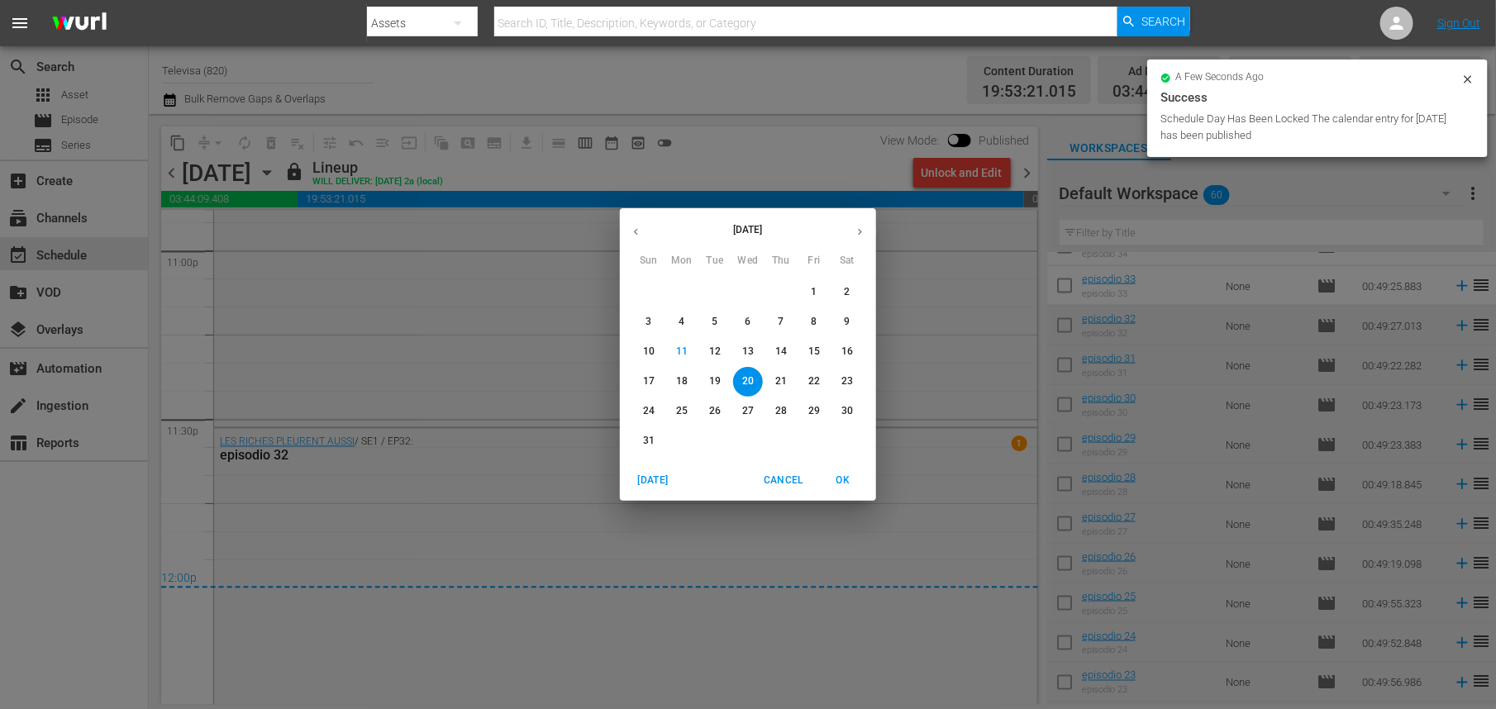
click at [784, 378] on p "21" at bounding box center [782, 382] width 12 height 14
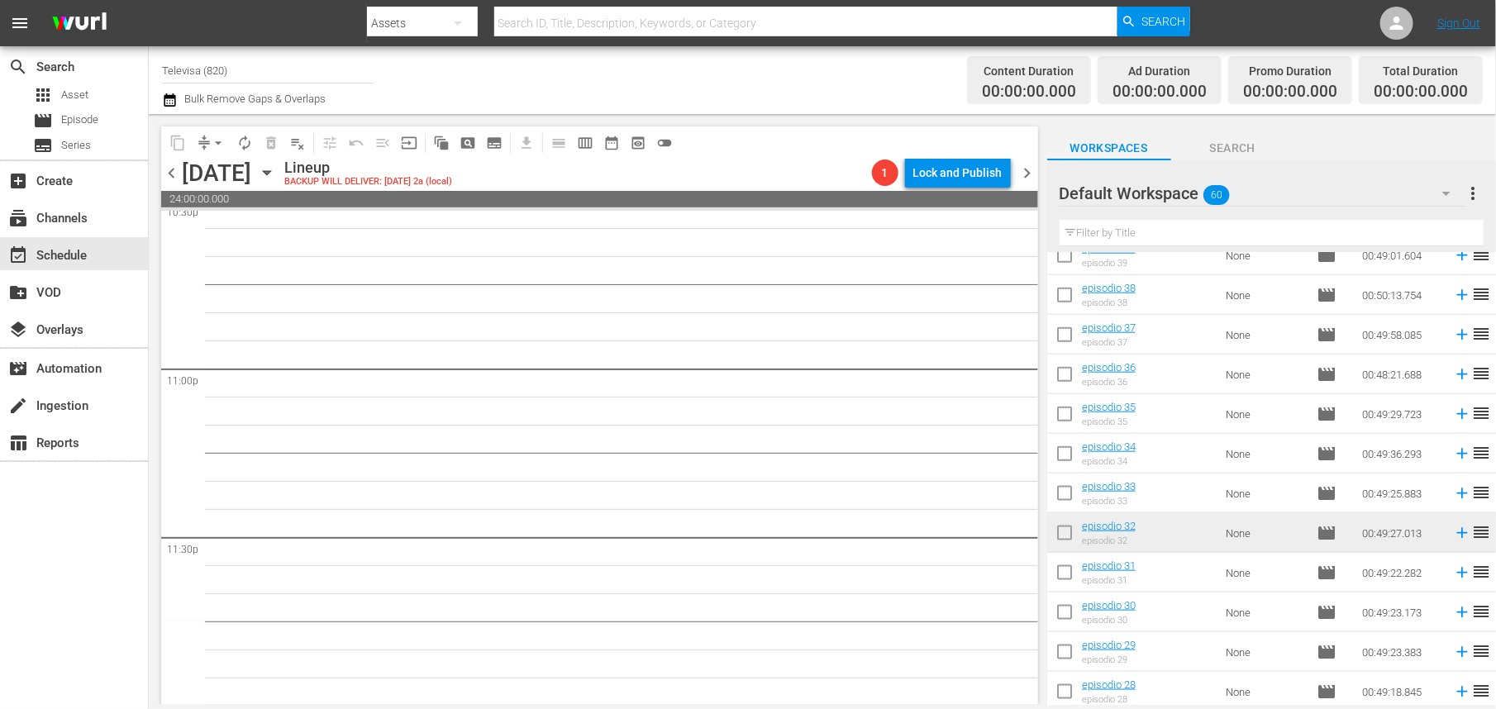
scroll to position [851, 0]
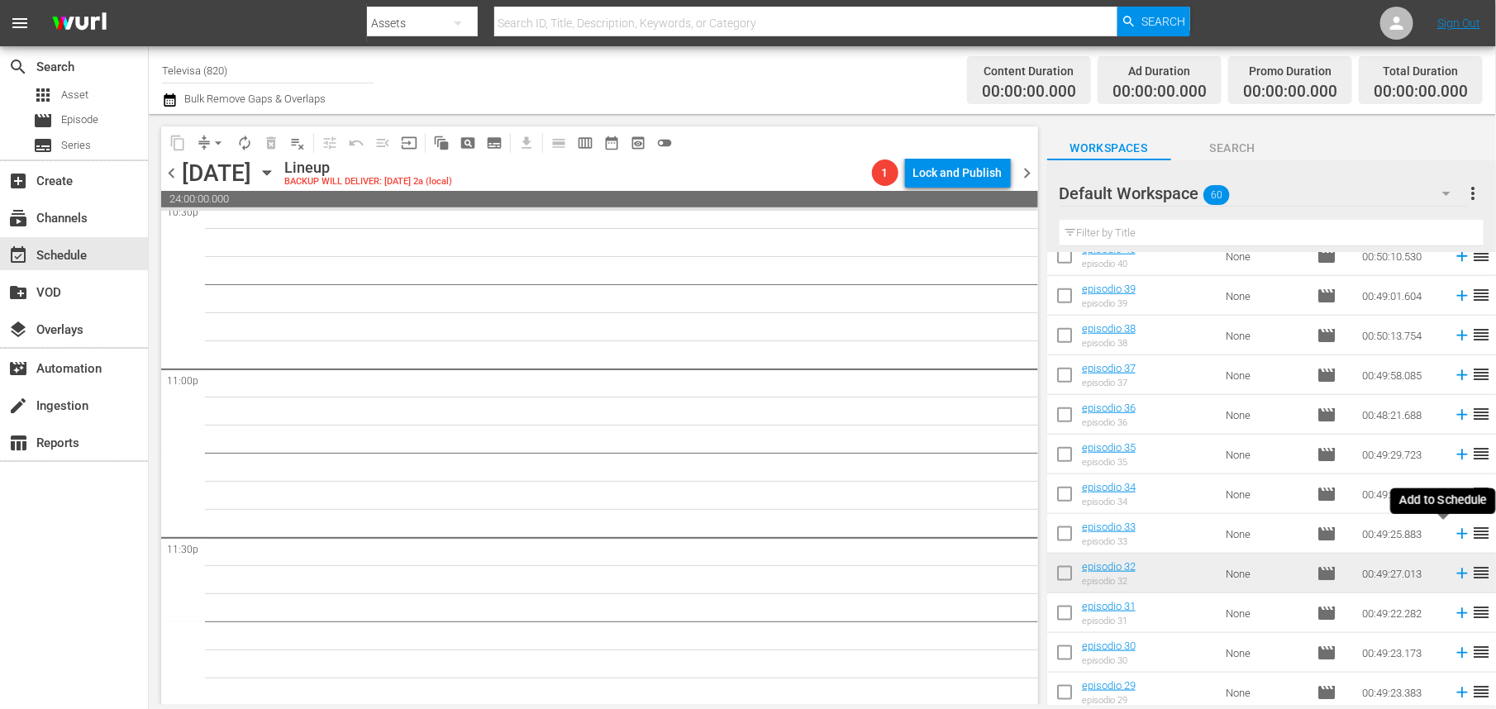
click at [1457, 534] on icon at bounding box center [1462, 534] width 11 height 11
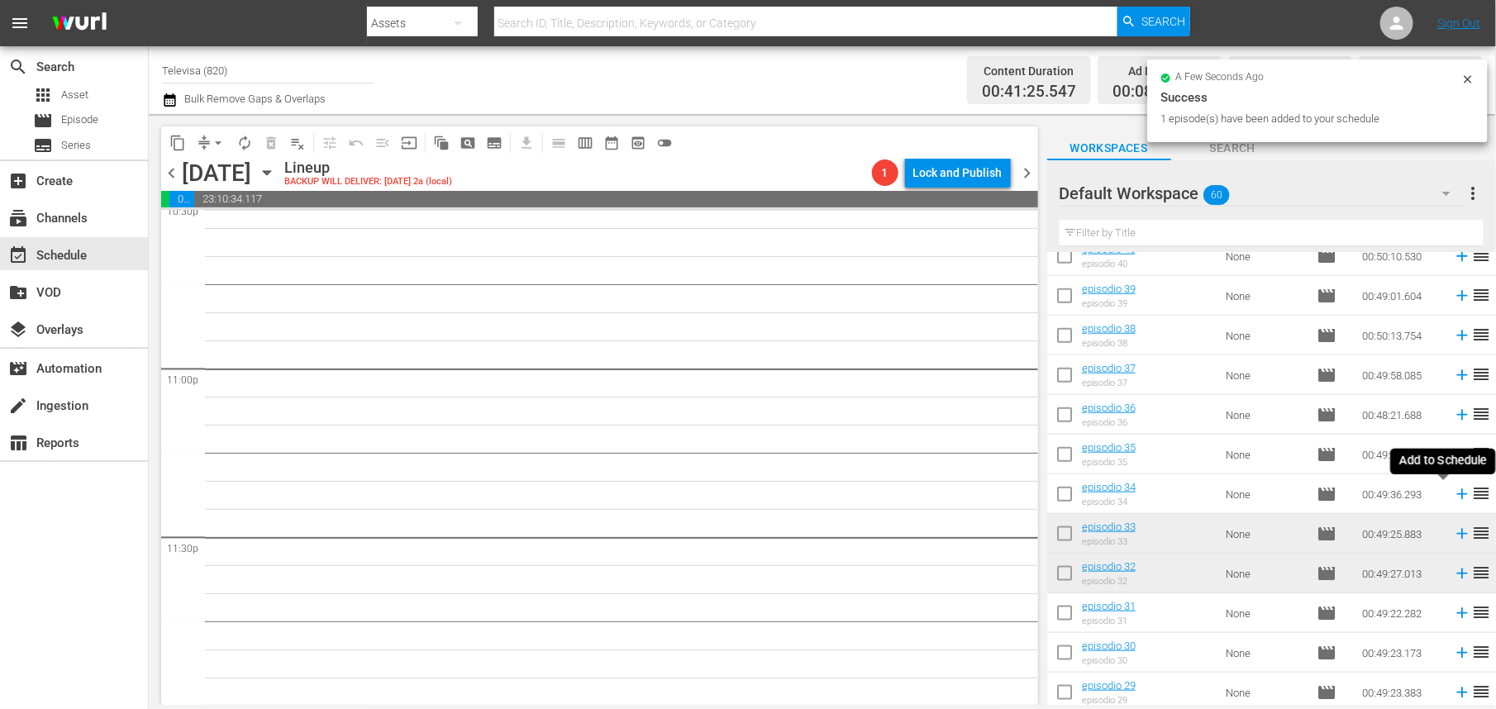
click at [1457, 494] on icon at bounding box center [1462, 494] width 11 height 11
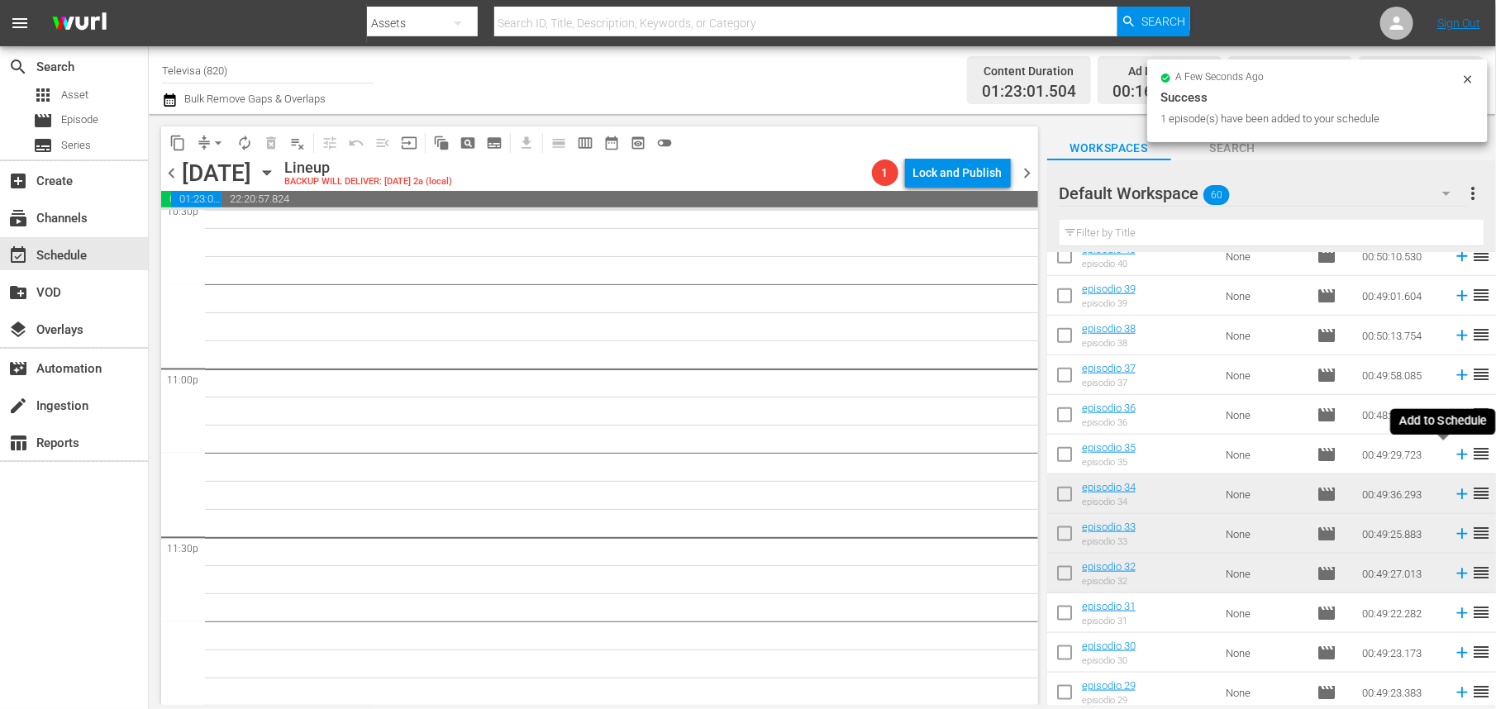
click at [1457, 456] on icon at bounding box center [1462, 455] width 11 height 11
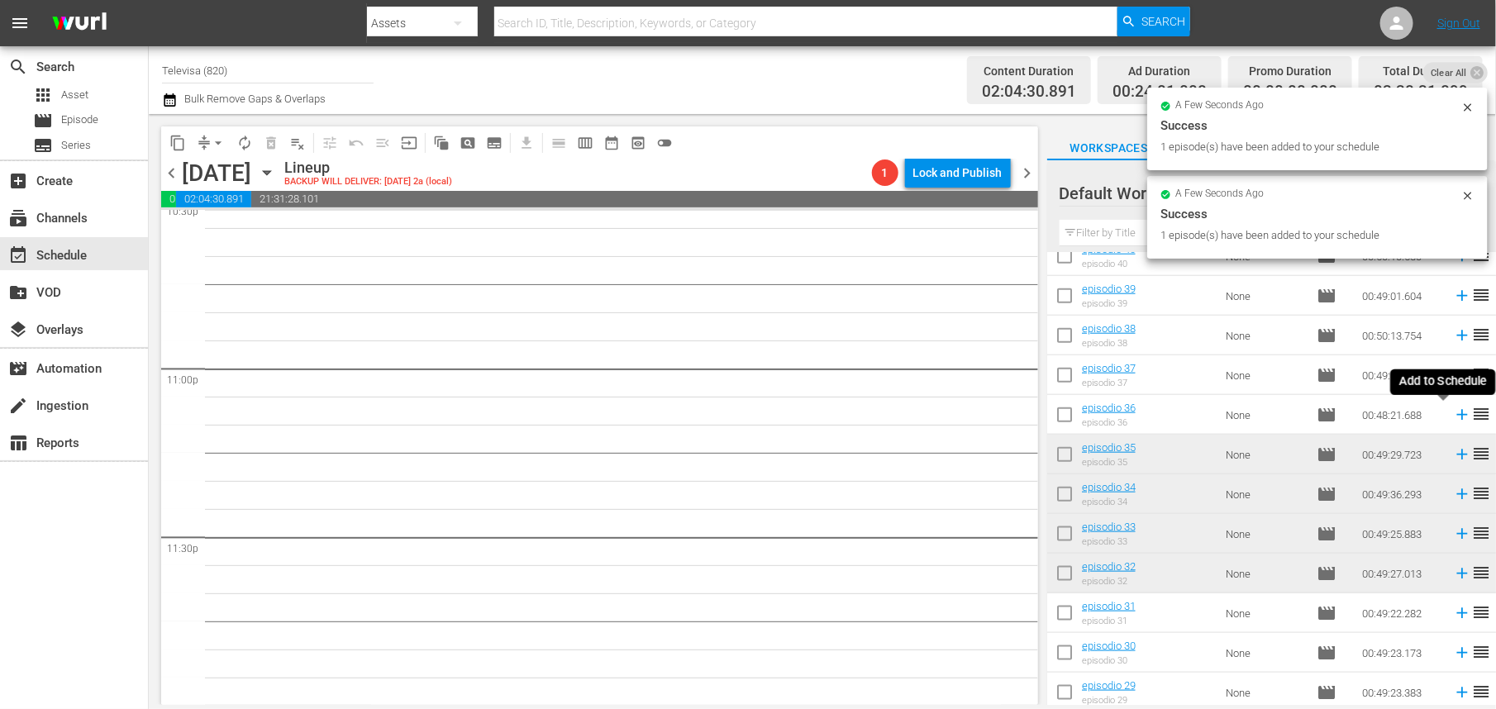
click at [1457, 417] on icon at bounding box center [1462, 415] width 11 height 11
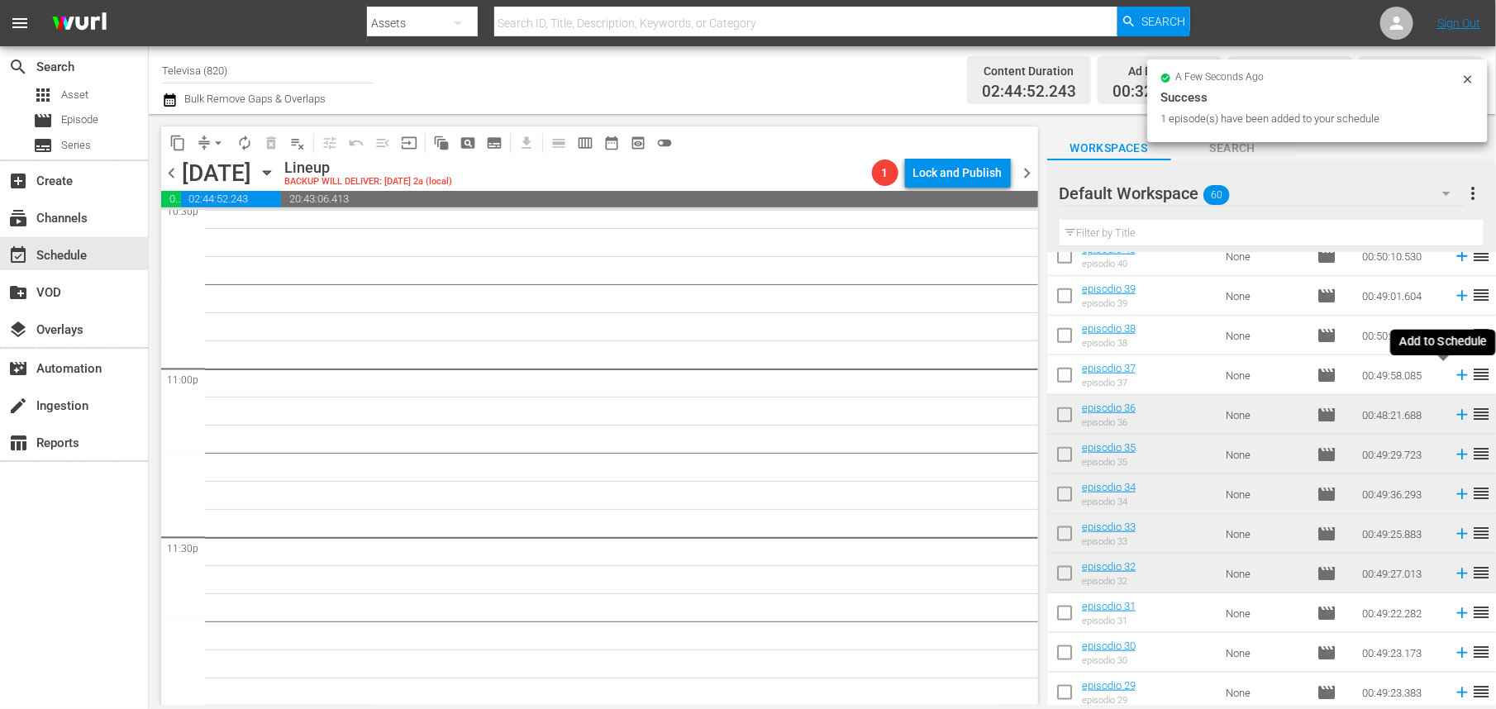
click at [1453, 372] on icon at bounding box center [1462, 375] width 18 height 18
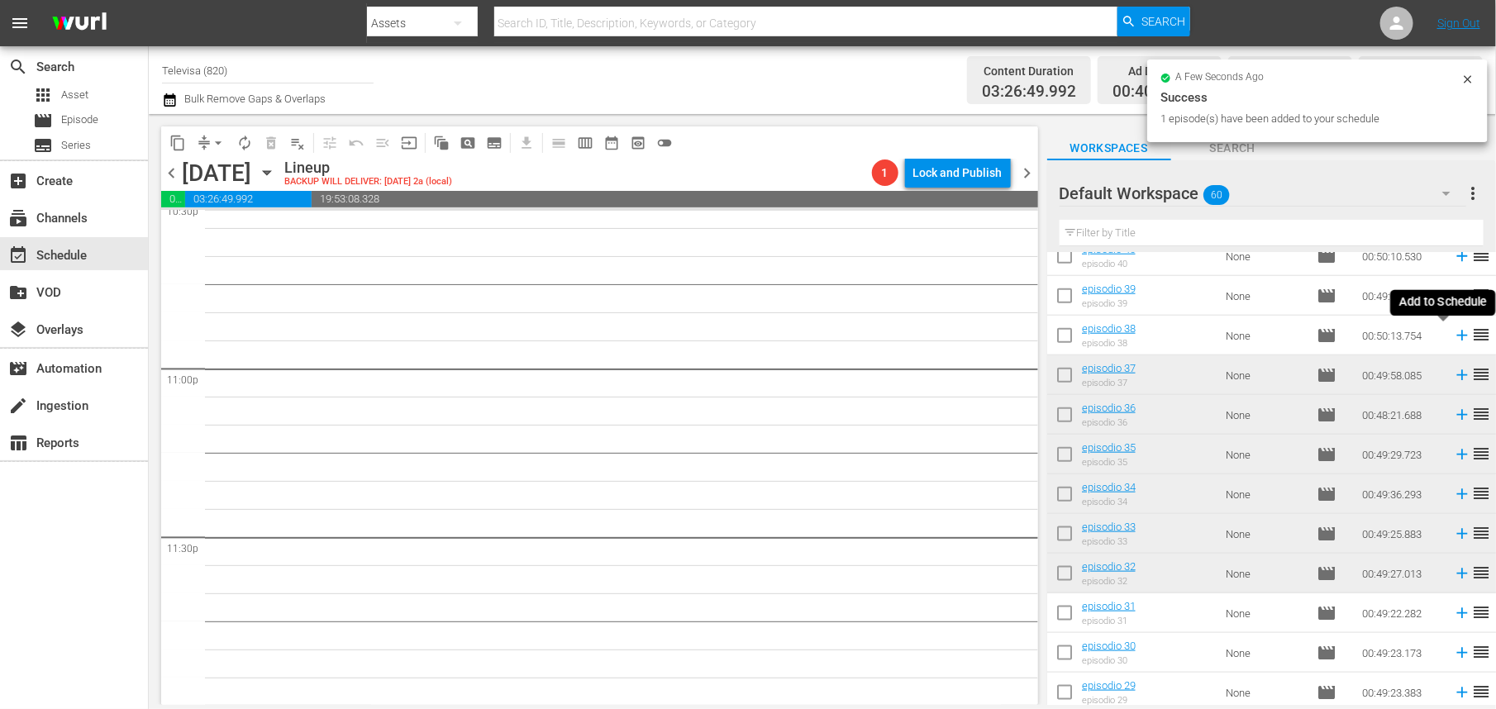
click at [1457, 338] on icon at bounding box center [1462, 336] width 11 height 11
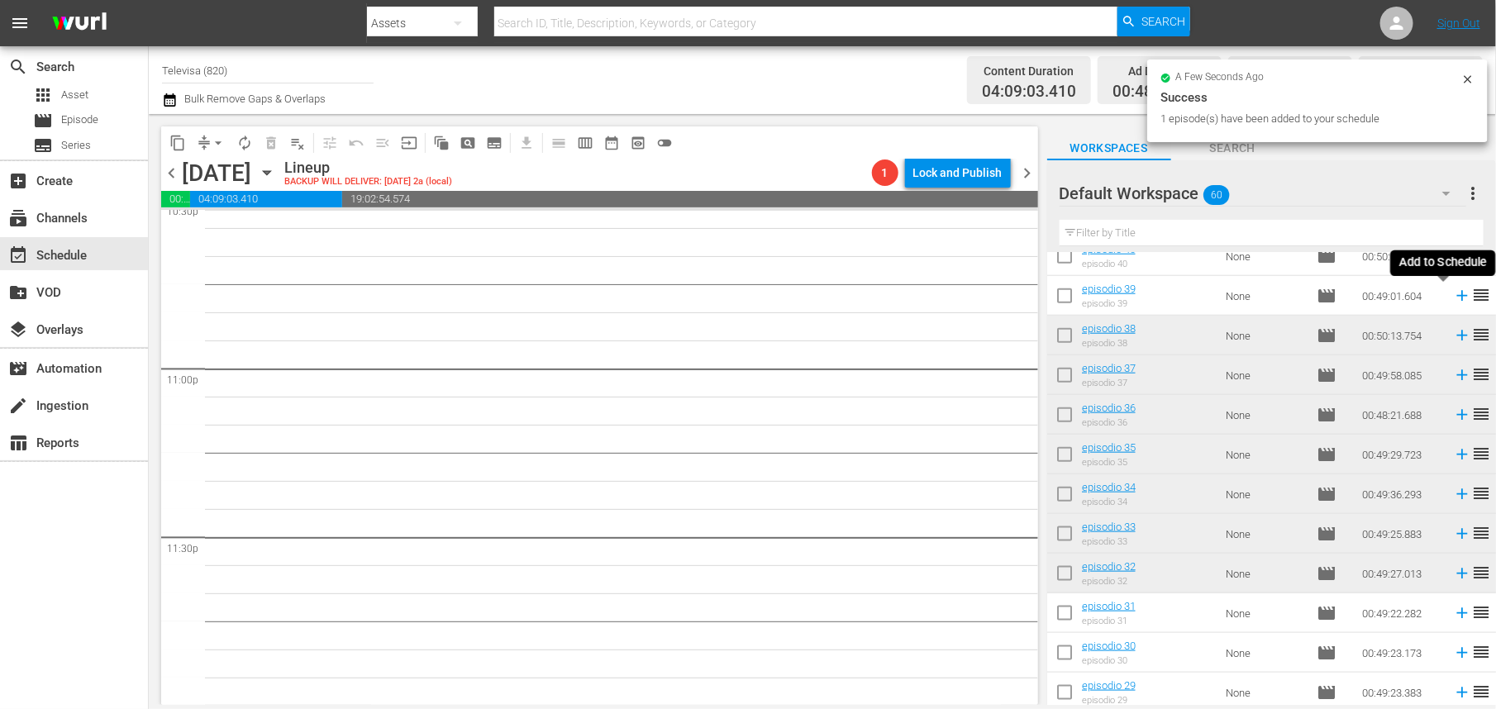
click at [1457, 295] on icon at bounding box center [1462, 296] width 11 height 11
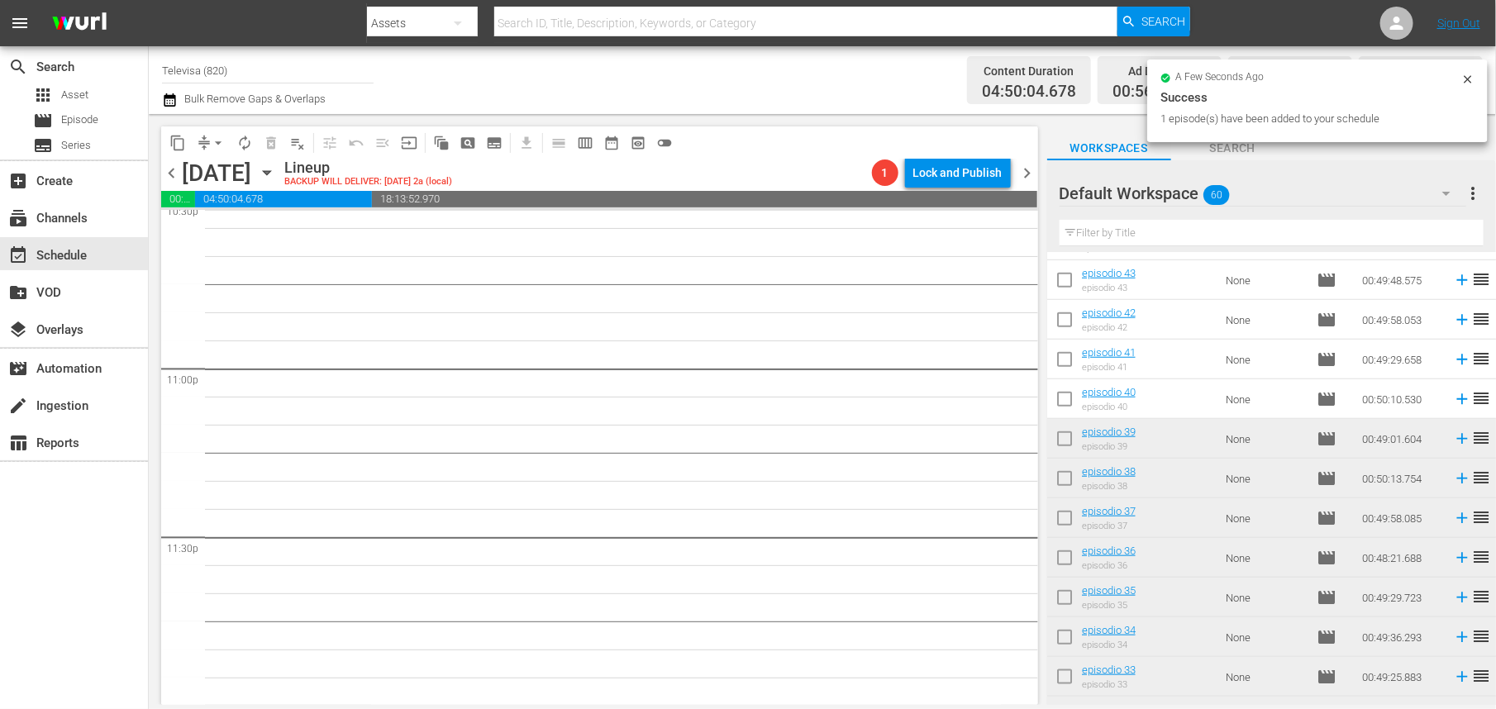
scroll to position [603, 0]
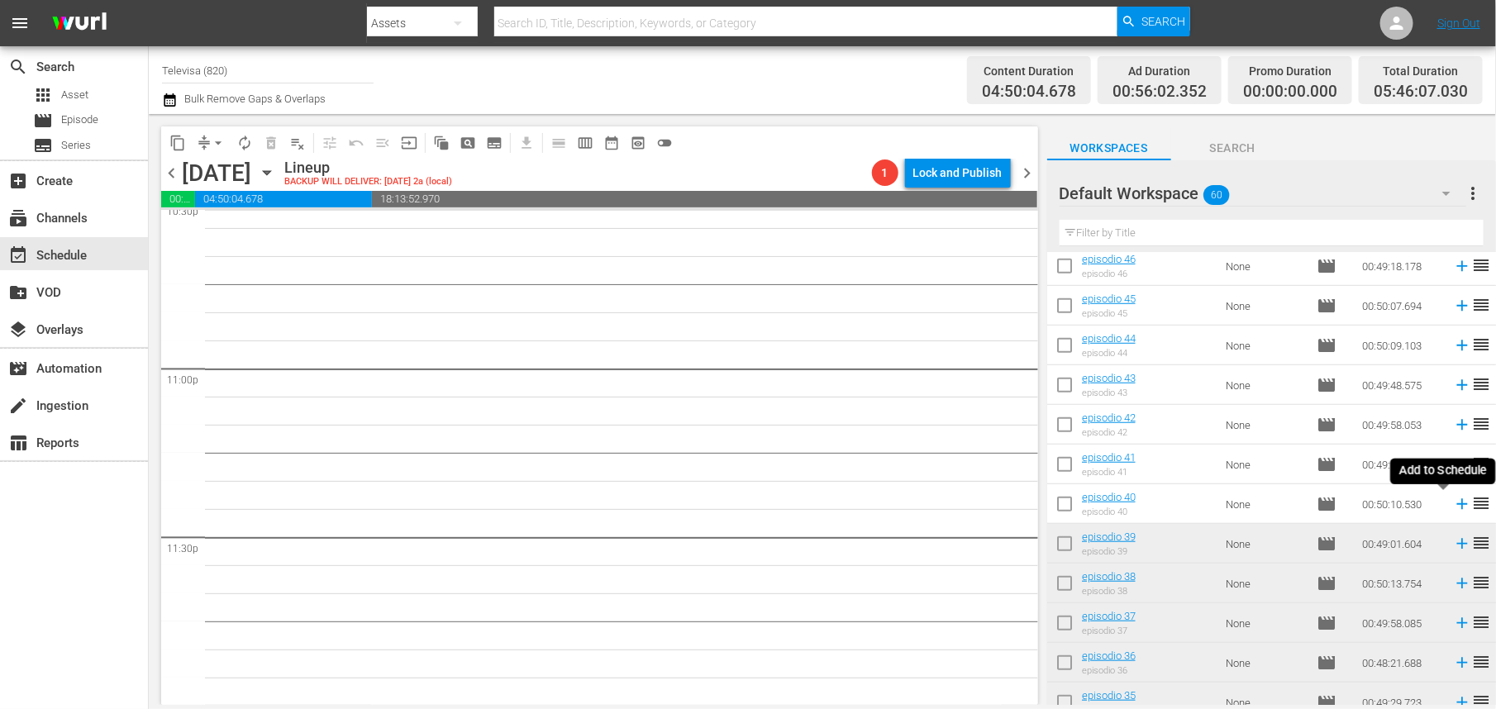
click at [1457, 504] on icon at bounding box center [1462, 504] width 11 height 11
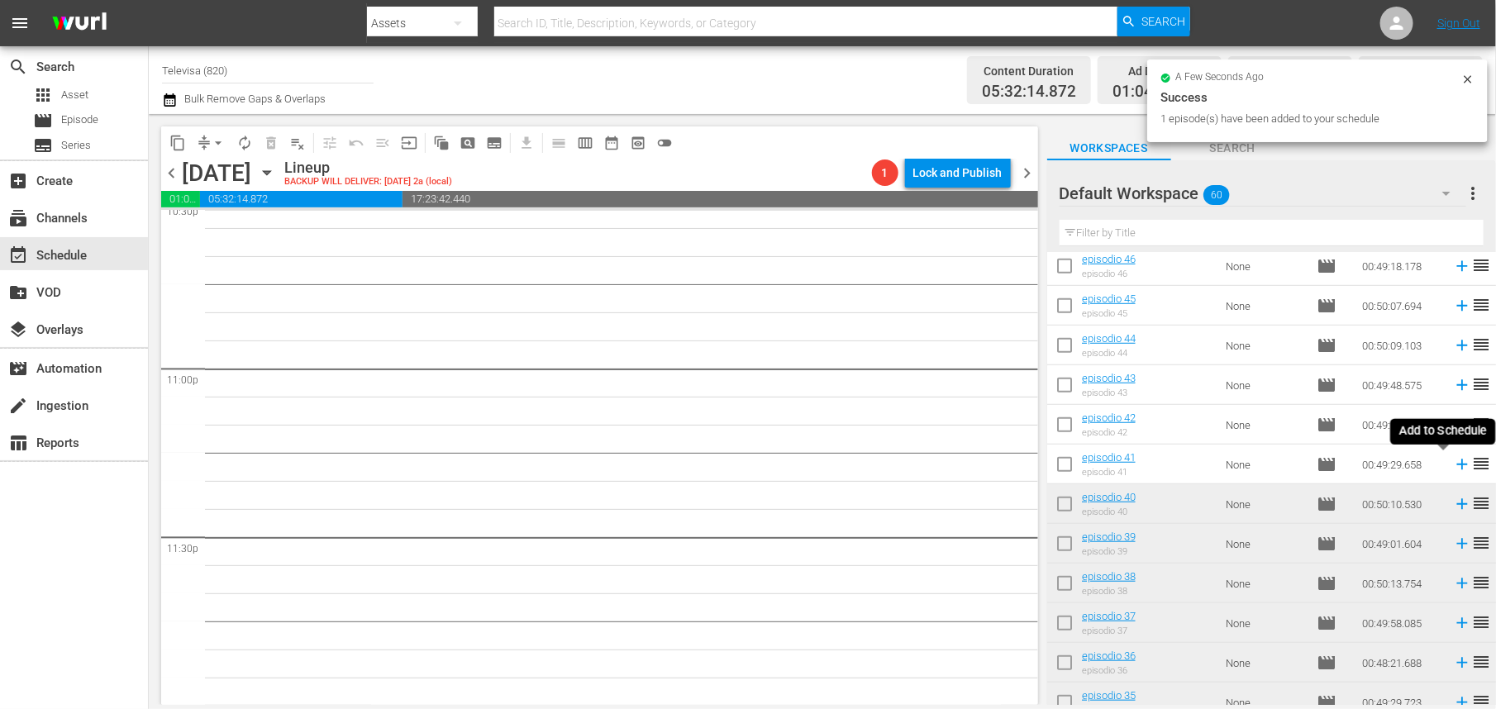
click at [1457, 469] on icon at bounding box center [1462, 465] width 11 height 11
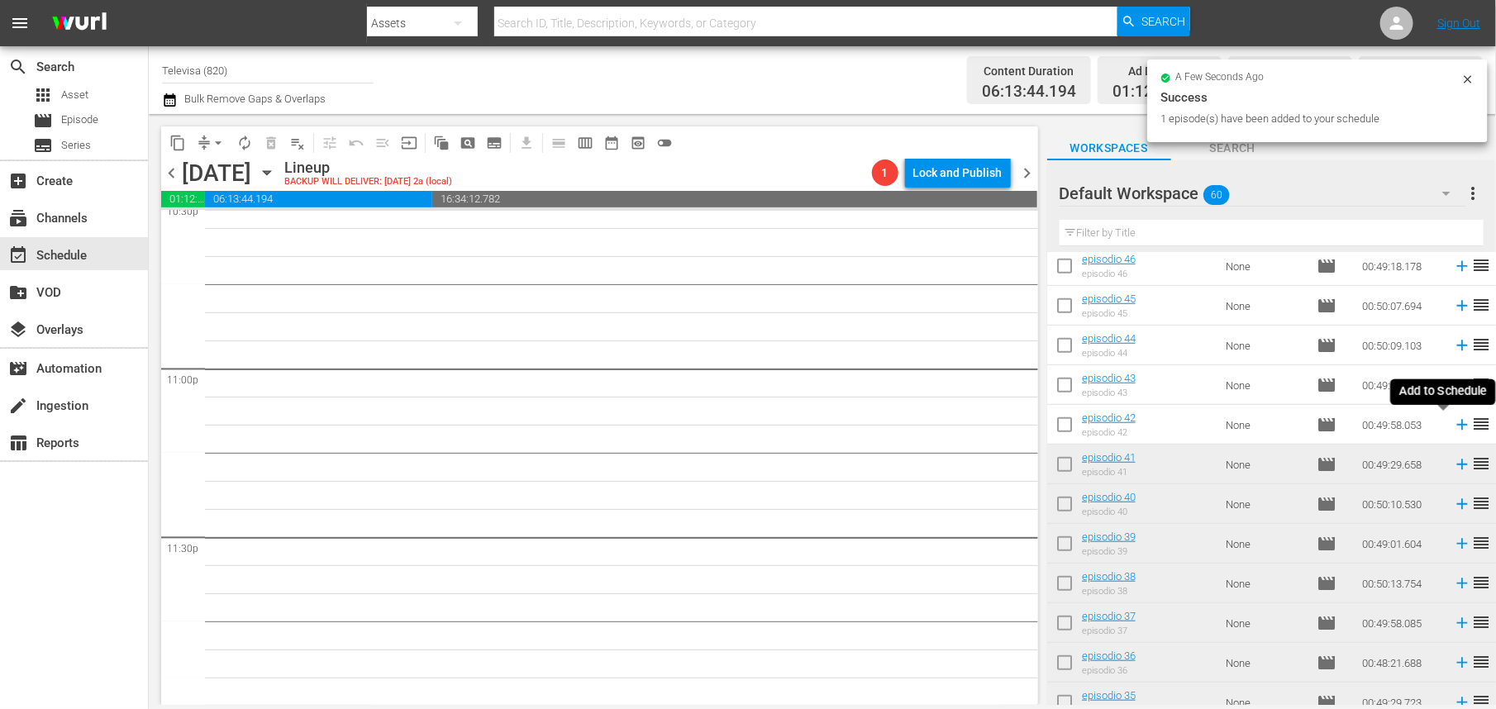
click at [1457, 425] on icon at bounding box center [1462, 425] width 11 height 11
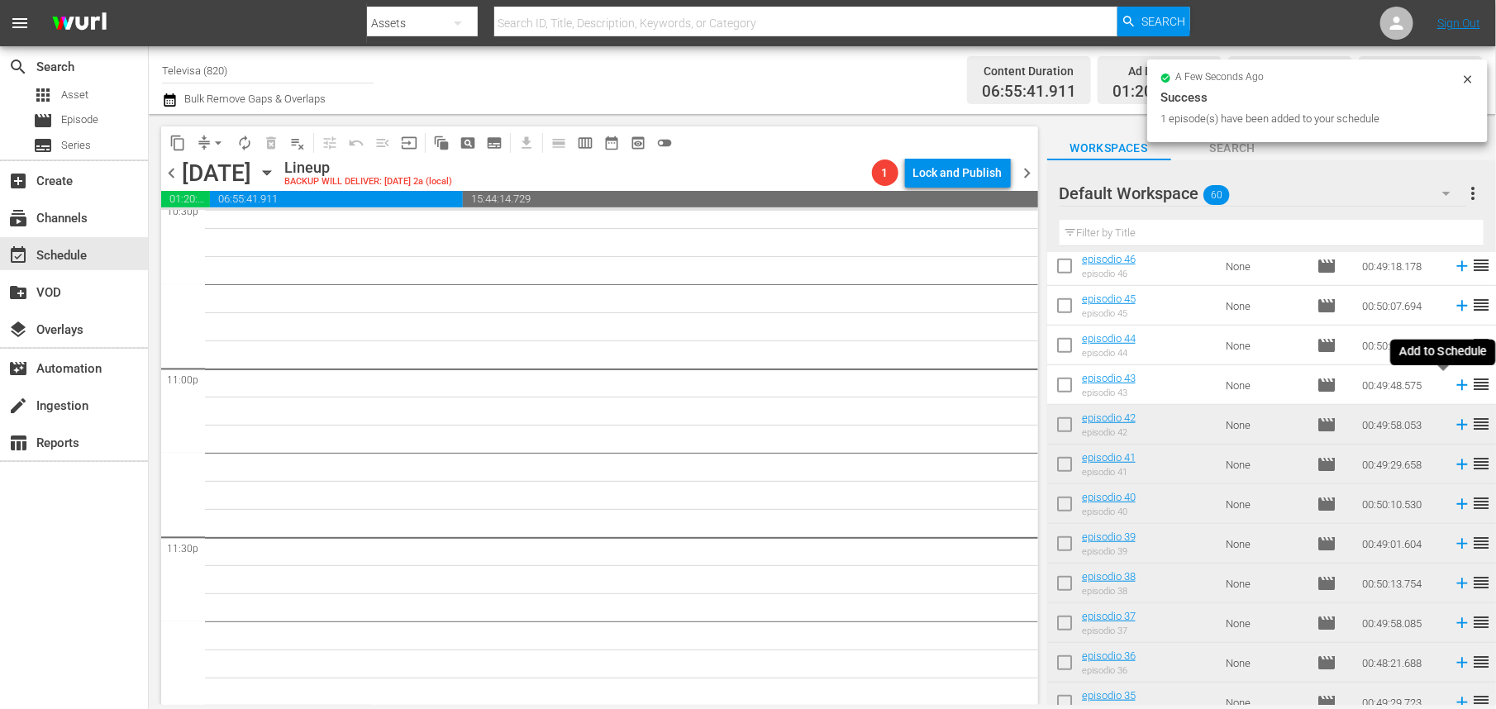
click at [1457, 385] on icon at bounding box center [1462, 385] width 11 height 11
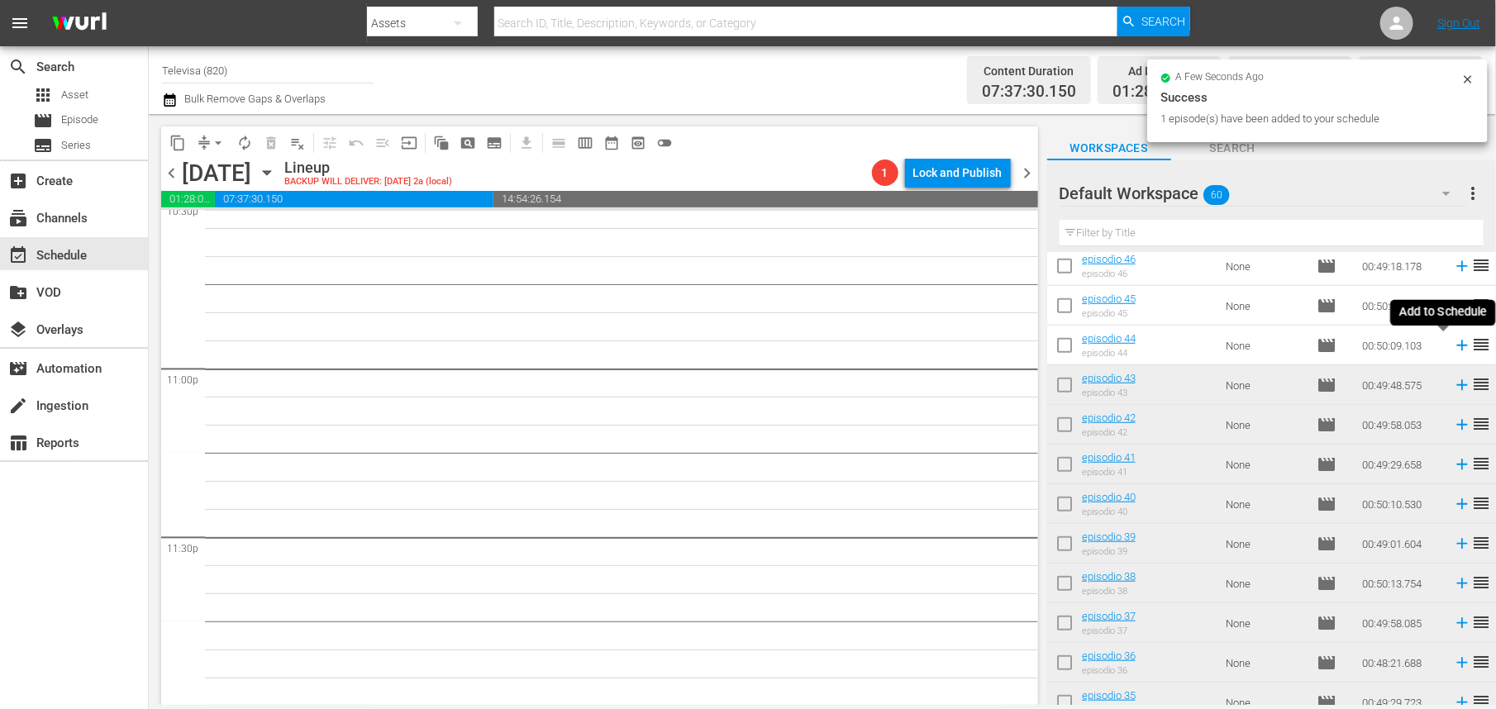
click at [1457, 346] on icon at bounding box center [1462, 346] width 11 height 11
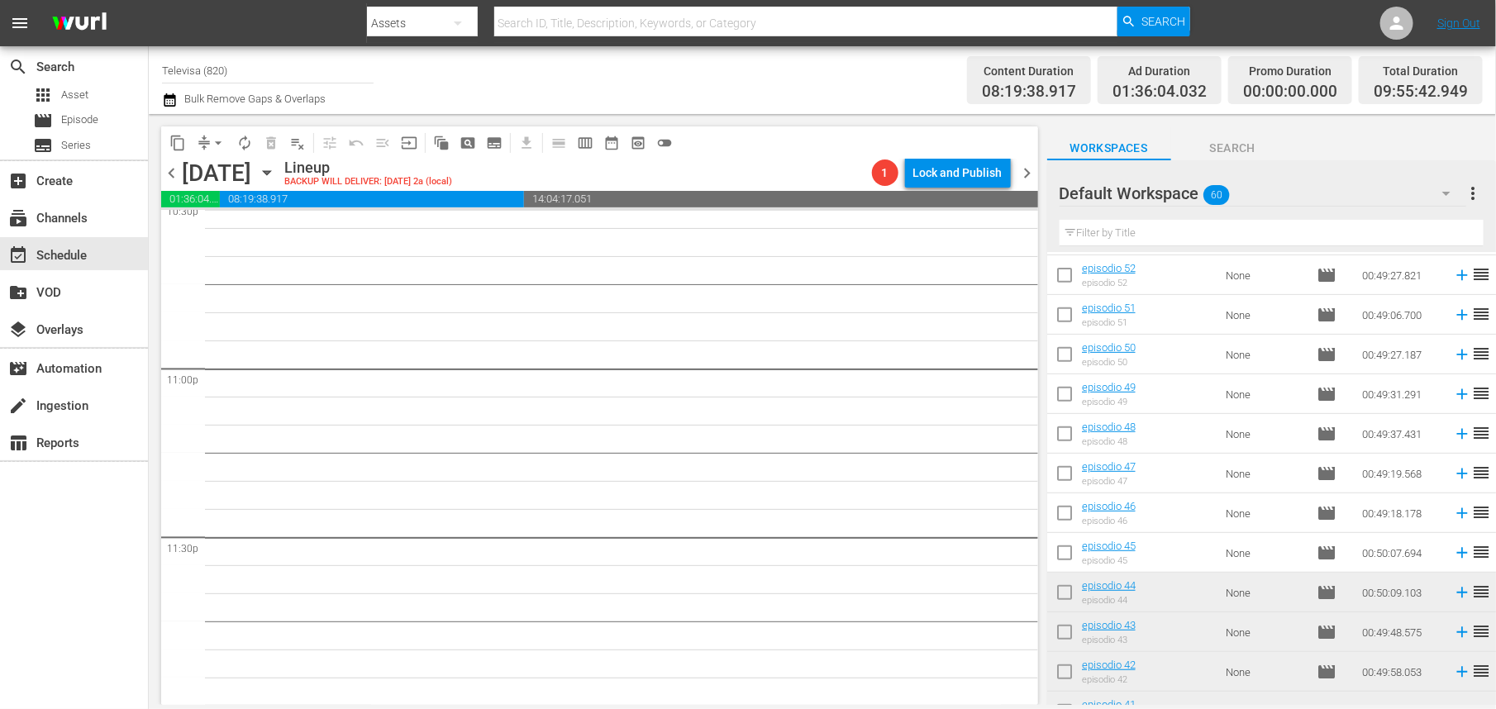
scroll to position [355, 0]
click at [1453, 556] on icon at bounding box center [1462, 554] width 18 height 18
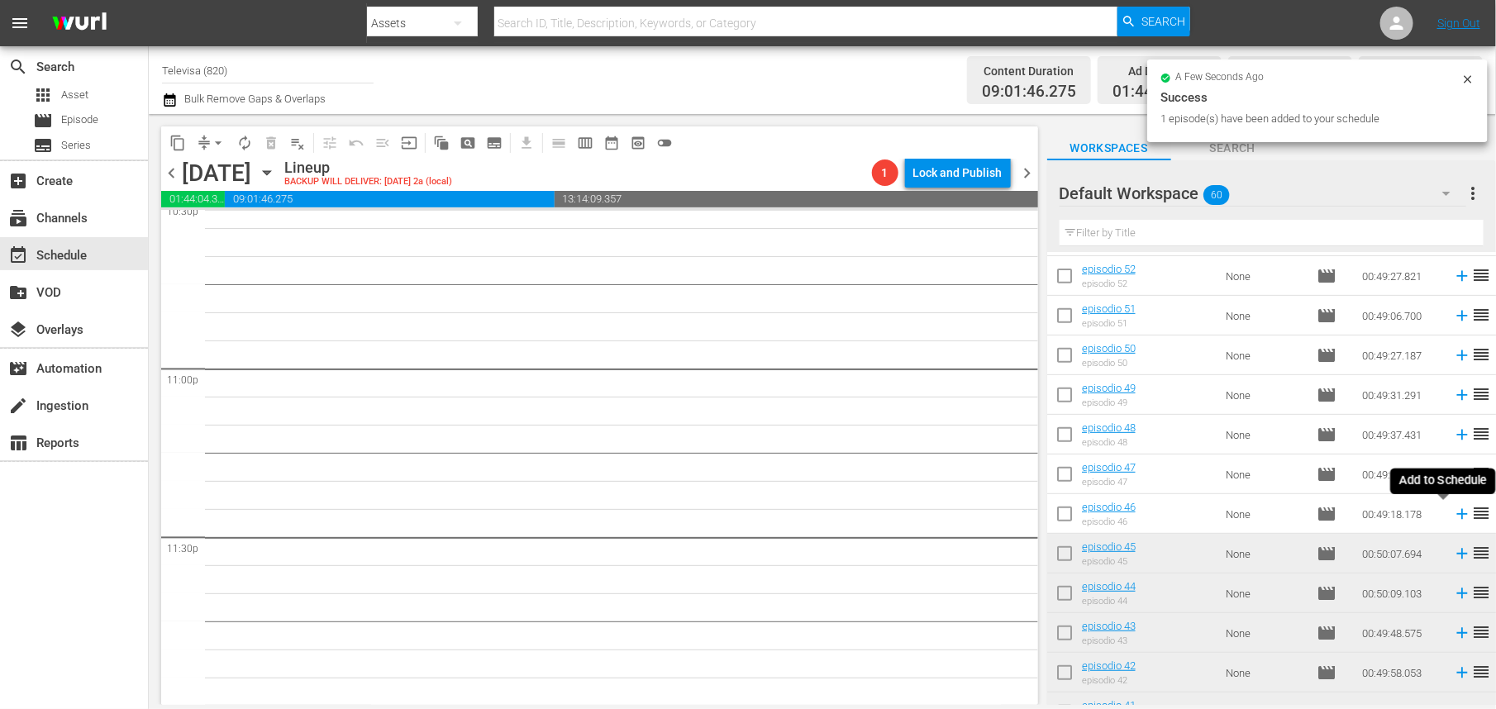
click at [1457, 516] on icon at bounding box center [1462, 514] width 11 height 11
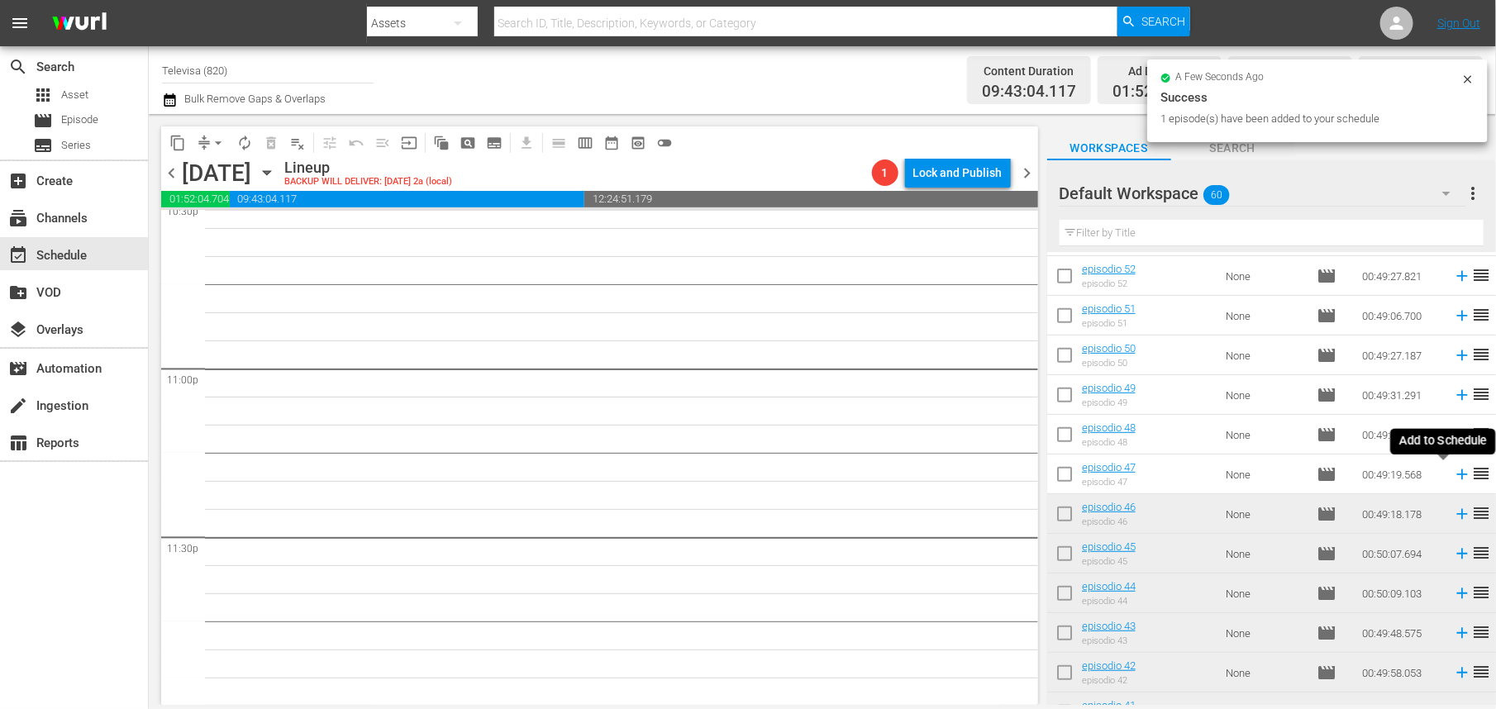
click at [1457, 474] on icon at bounding box center [1462, 475] width 11 height 11
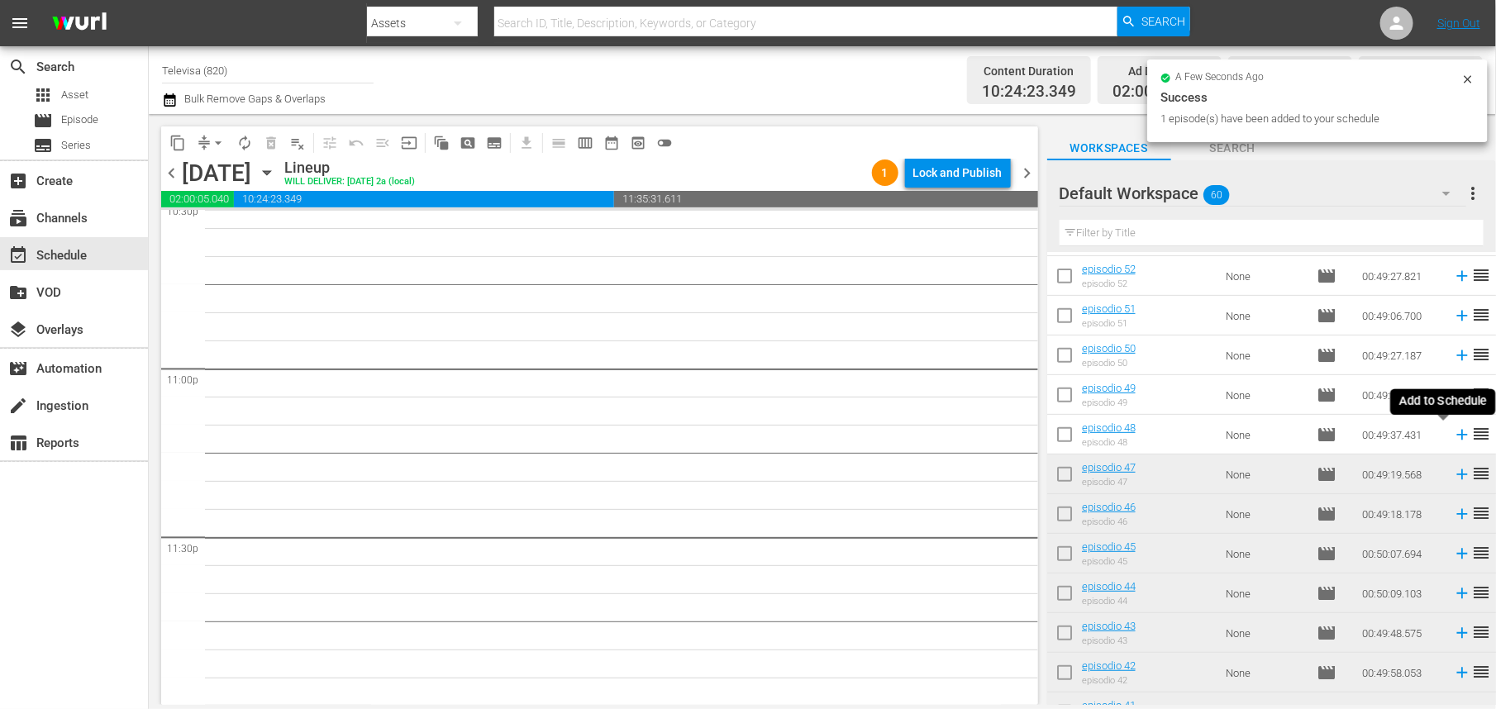
click at [1453, 432] on icon at bounding box center [1462, 435] width 18 height 18
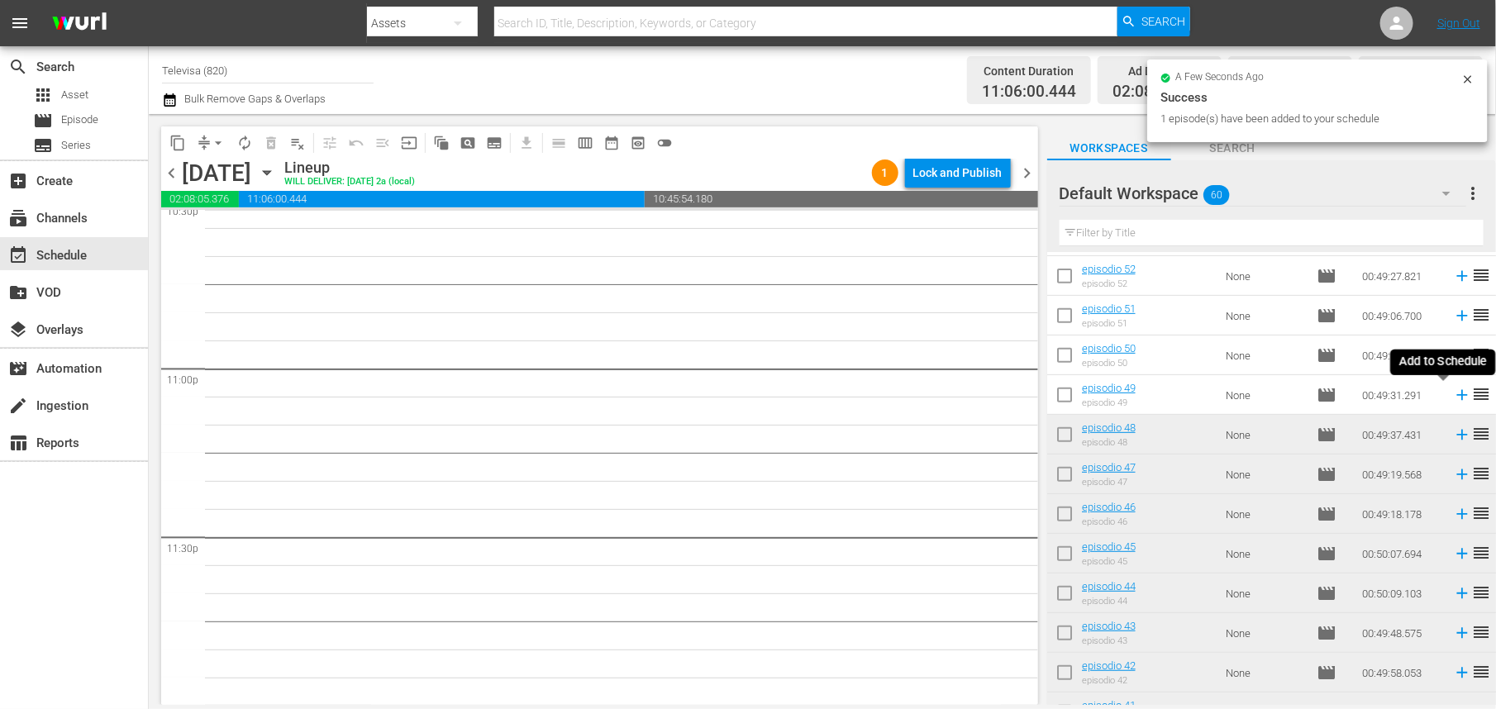
click at [1457, 398] on icon at bounding box center [1462, 395] width 11 height 11
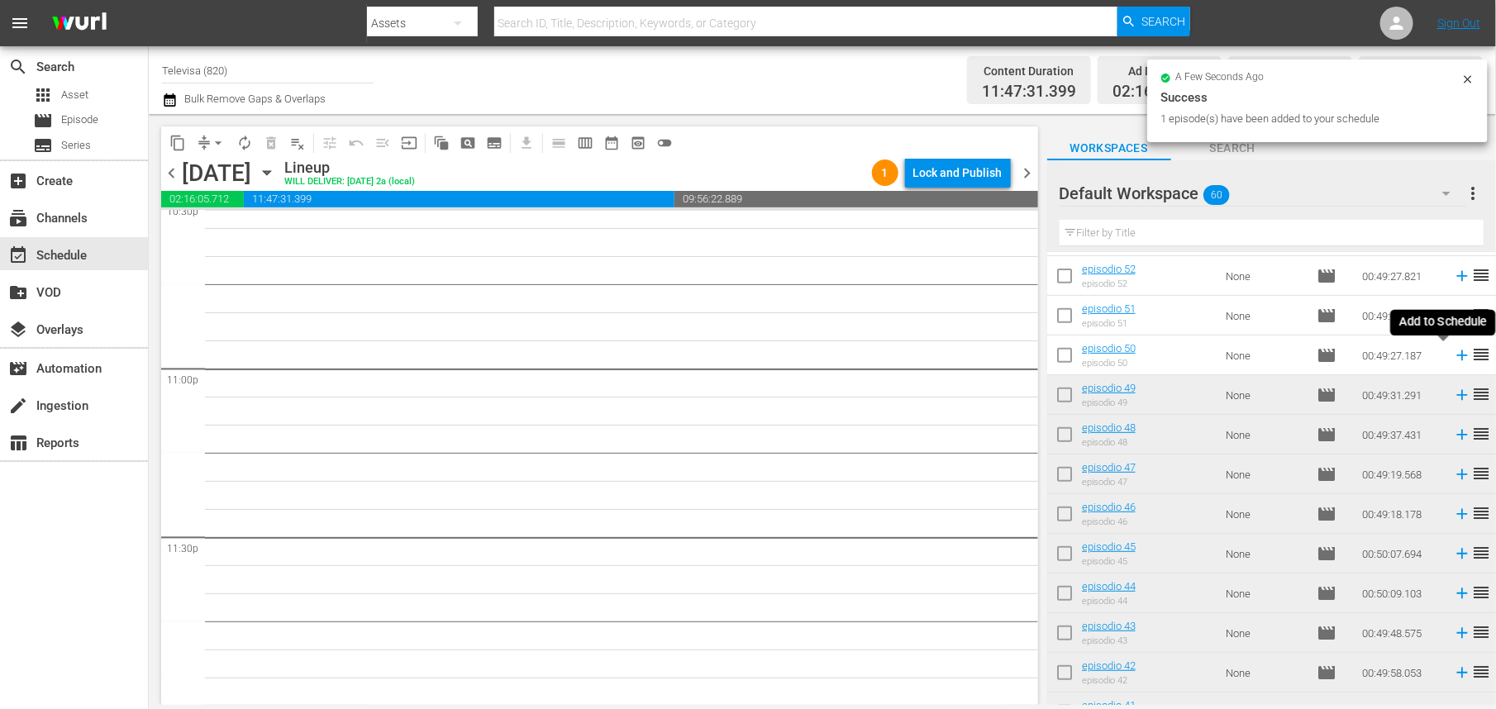
click at [1457, 357] on icon at bounding box center [1462, 356] width 11 height 11
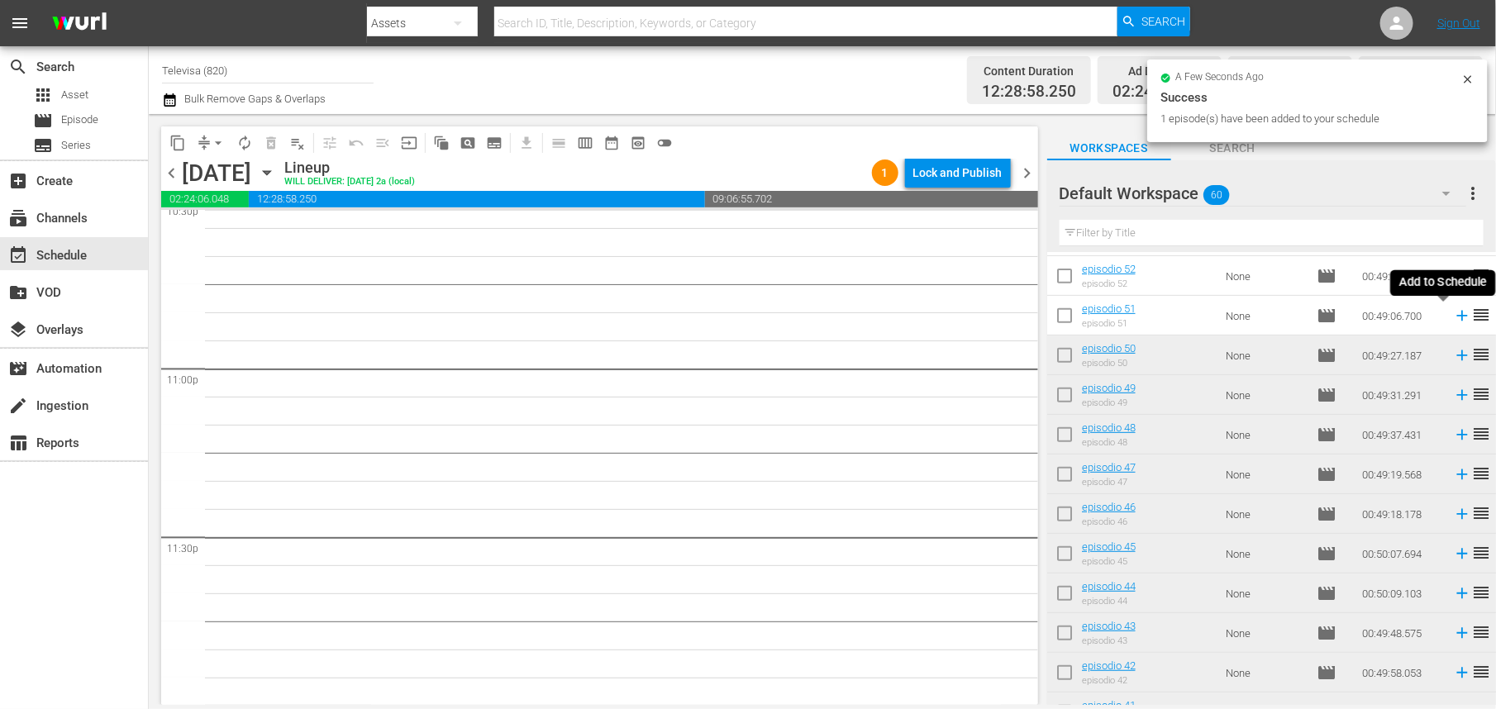
click at [1457, 317] on icon at bounding box center [1462, 316] width 11 height 11
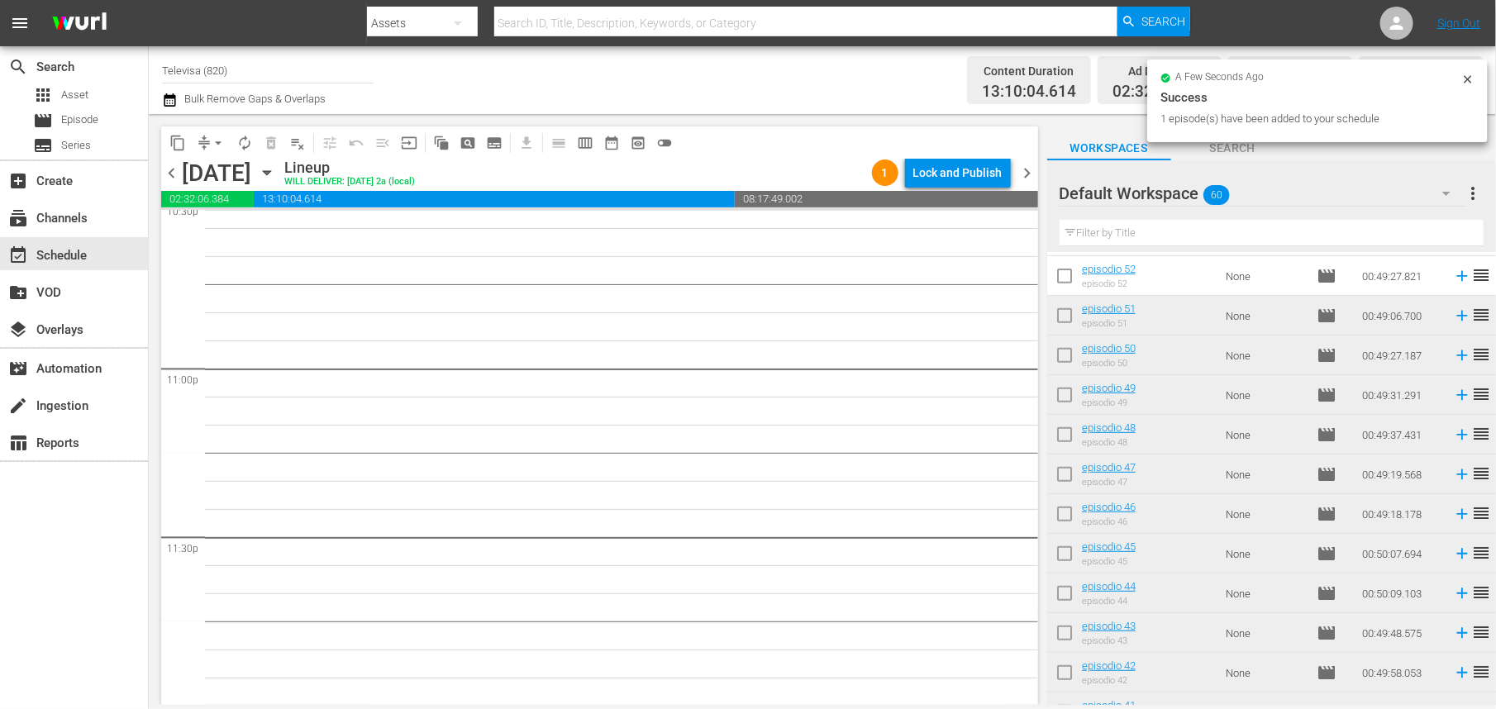
scroll to position [231, 0]
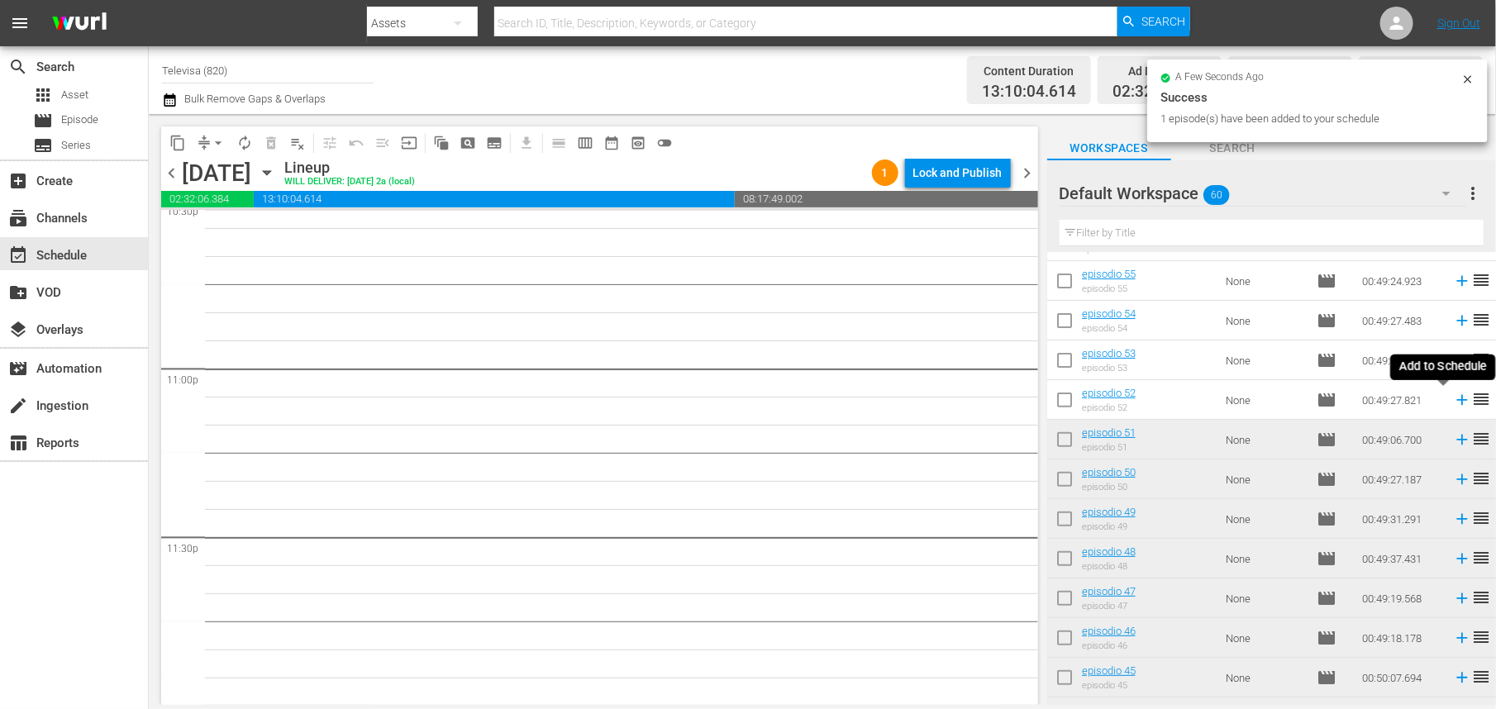
click at [1457, 402] on icon at bounding box center [1462, 400] width 11 height 11
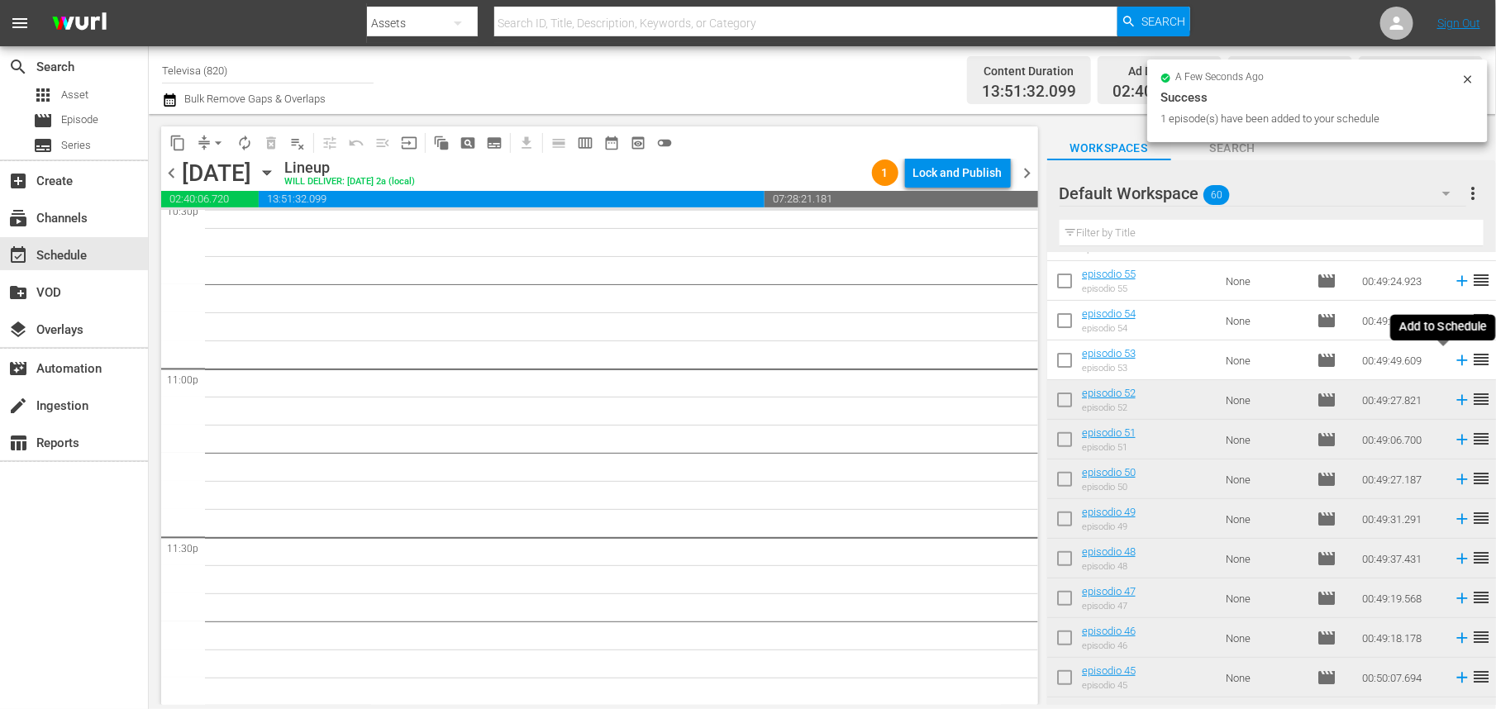
click at [1453, 363] on icon at bounding box center [1462, 360] width 18 height 18
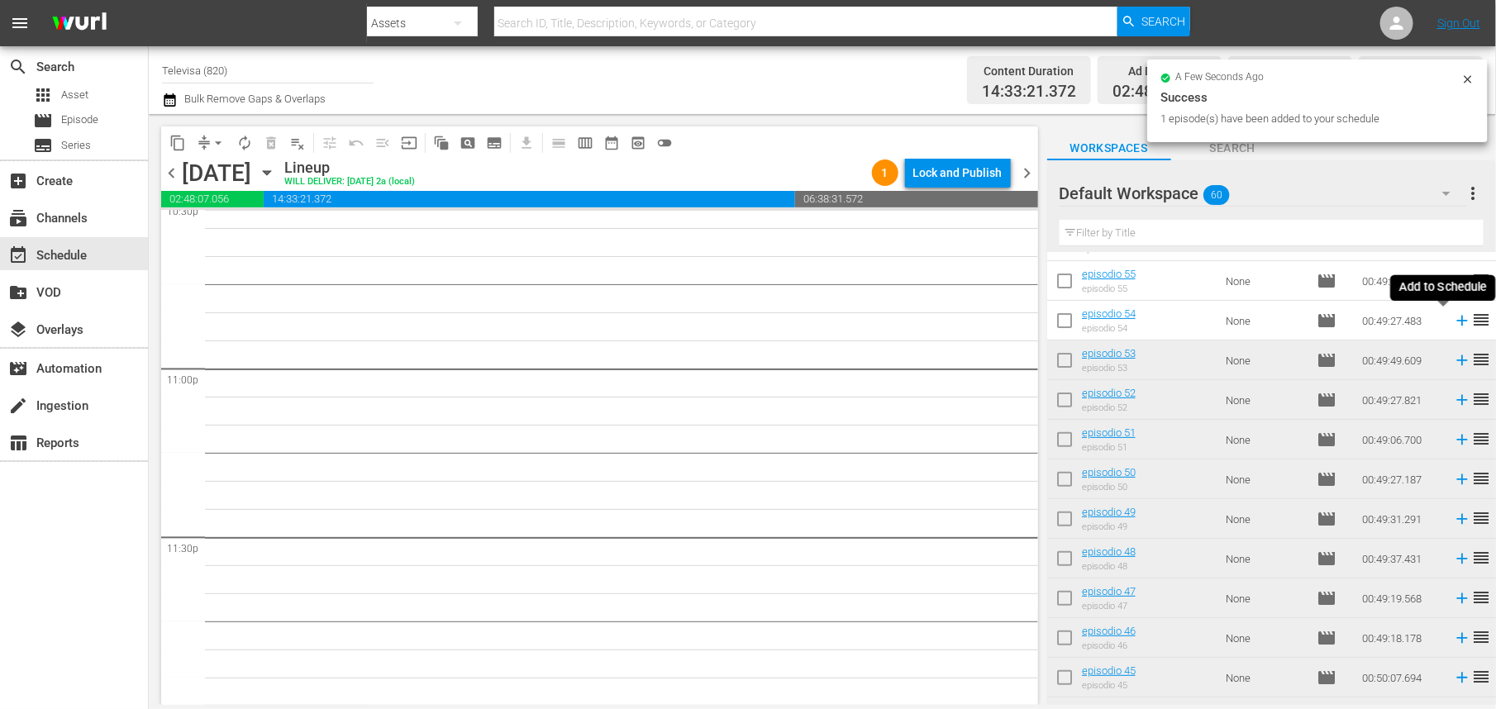
click at [1457, 320] on icon at bounding box center [1462, 321] width 11 height 11
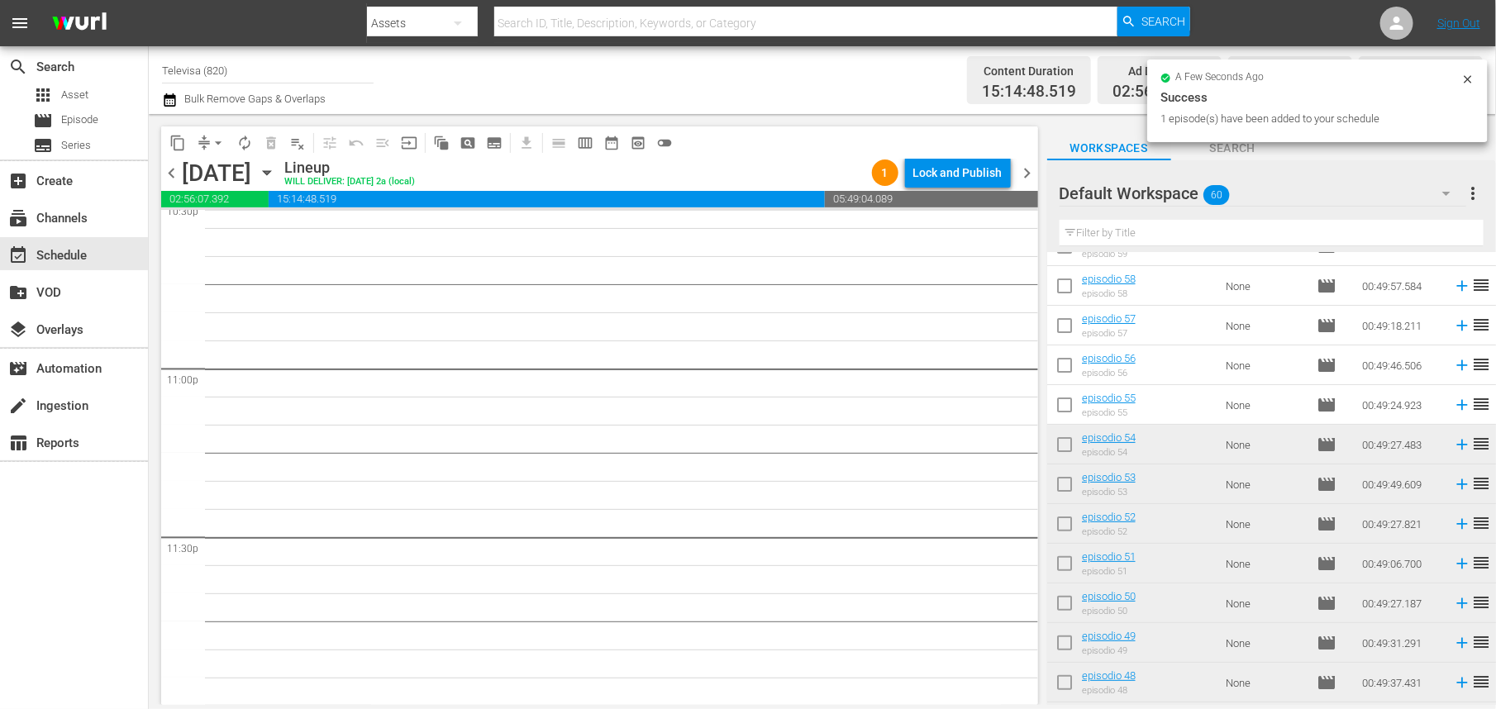
scroll to position [0, 0]
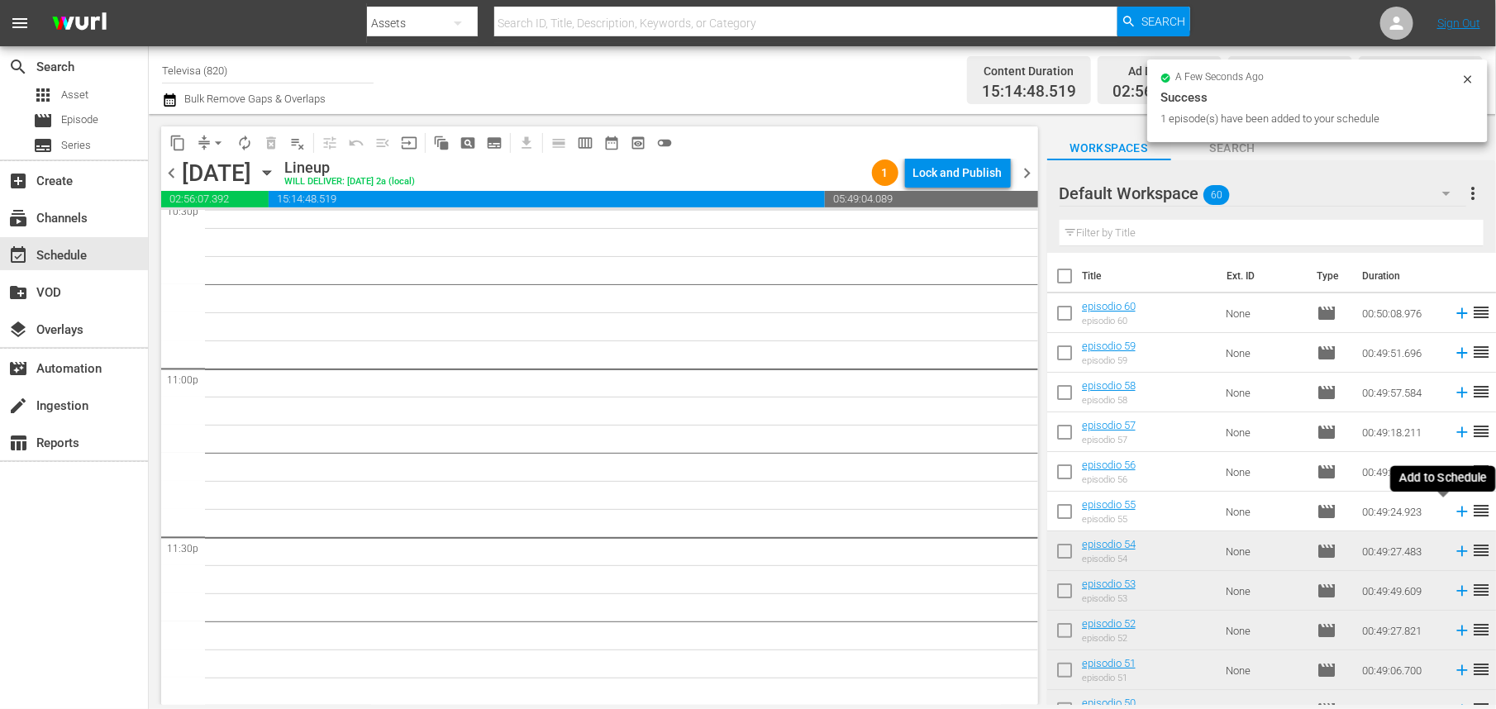
click at [1457, 511] on icon at bounding box center [1462, 512] width 11 height 11
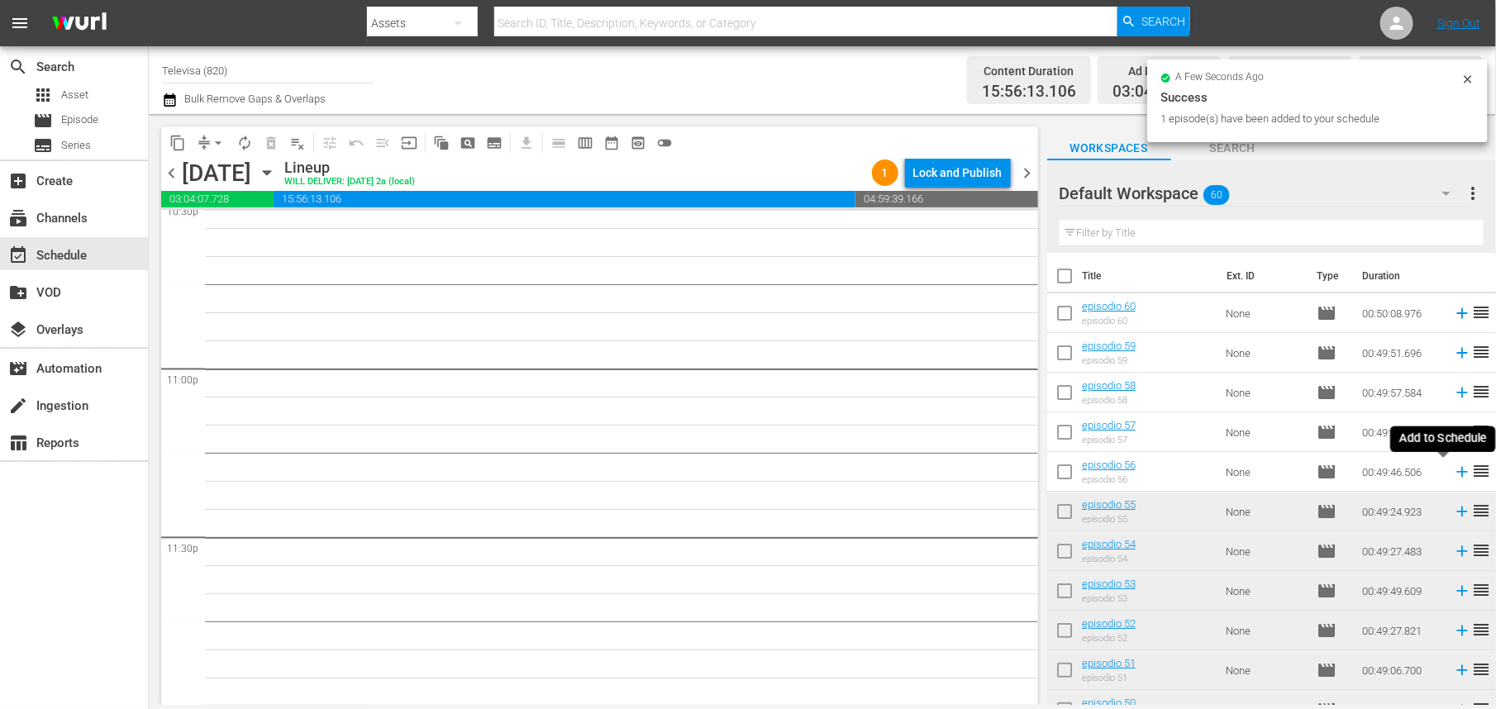
click at [1457, 472] on icon at bounding box center [1462, 472] width 11 height 11
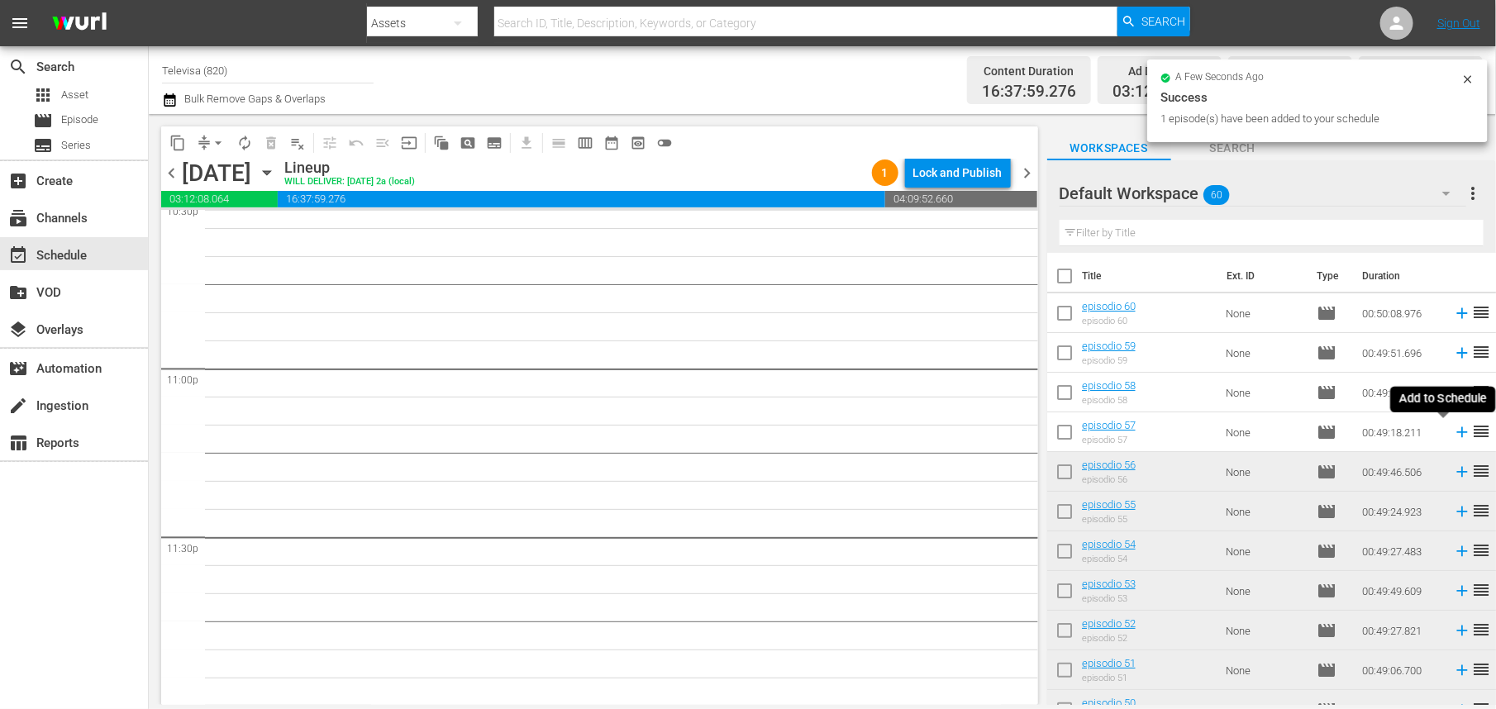
click at [1457, 434] on icon at bounding box center [1462, 432] width 11 height 11
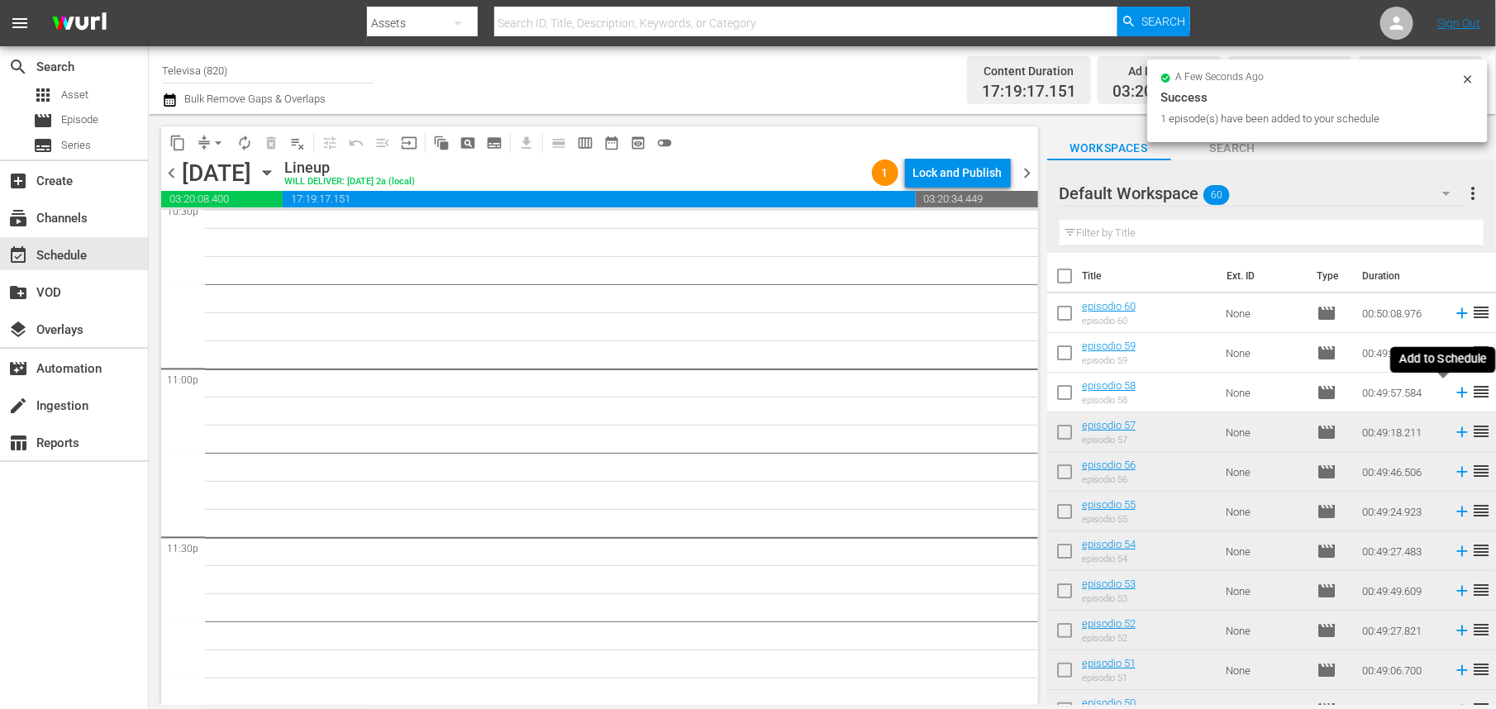
click at [1453, 388] on icon at bounding box center [1462, 393] width 18 height 18
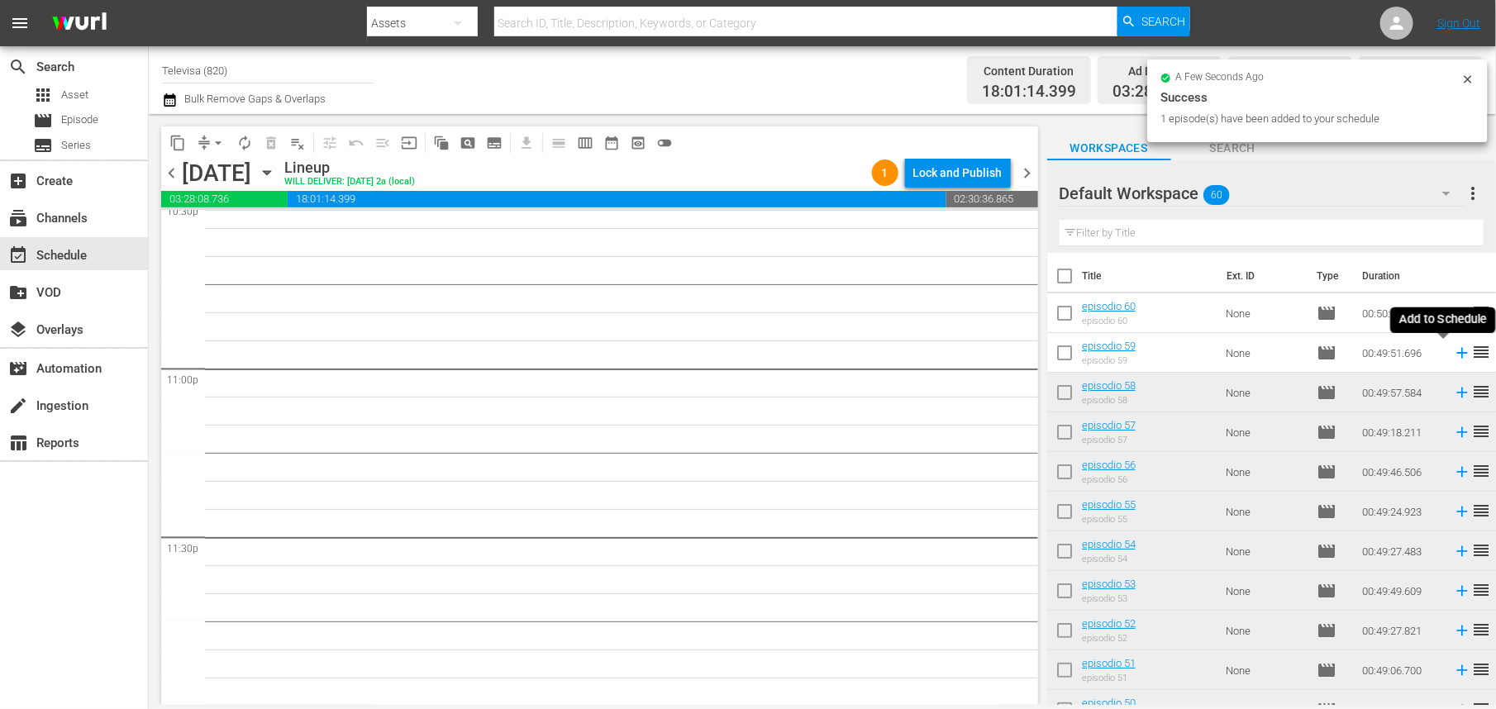
click at [1457, 356] on icon at bounding box center [1462, 353] width 11 height 11
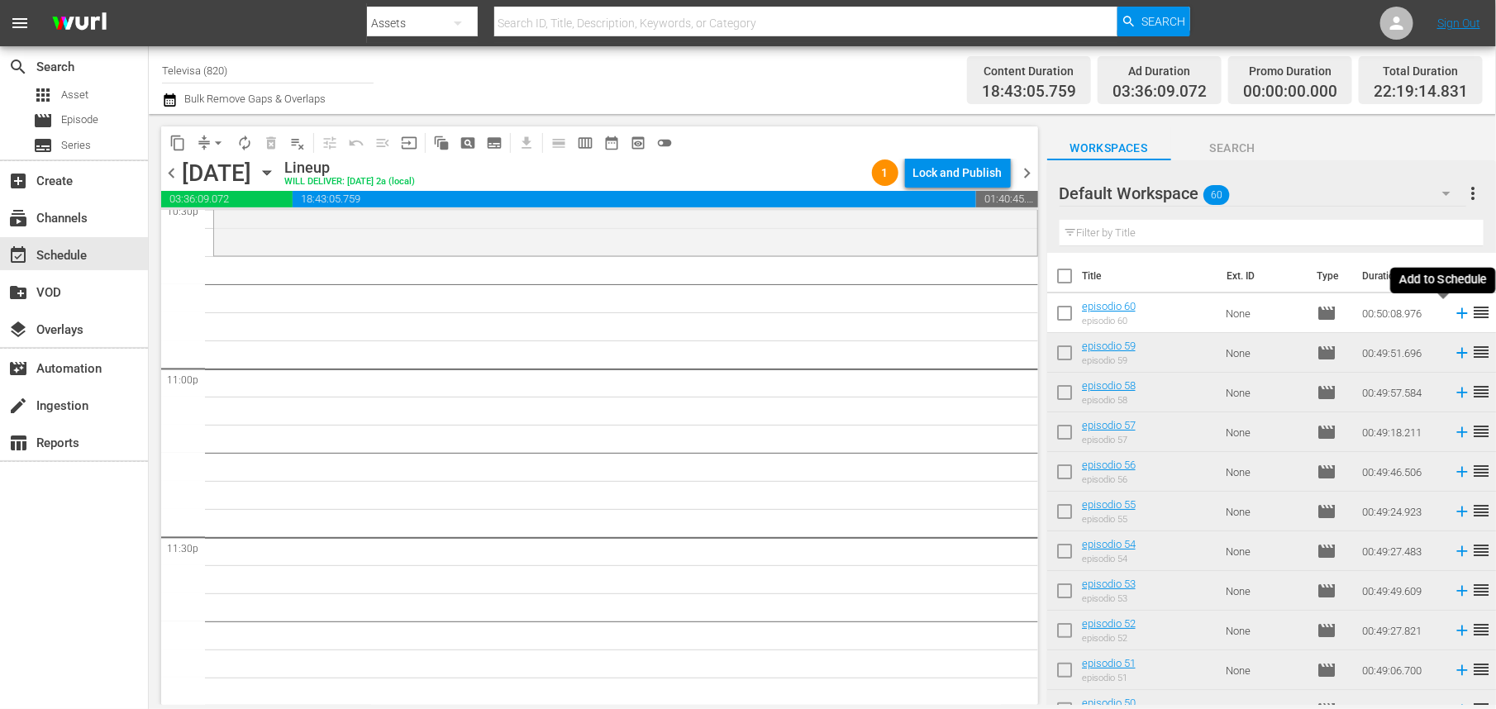
click at [1457, 313] on icon at bounding box center [1462, 313] width 11 height 11
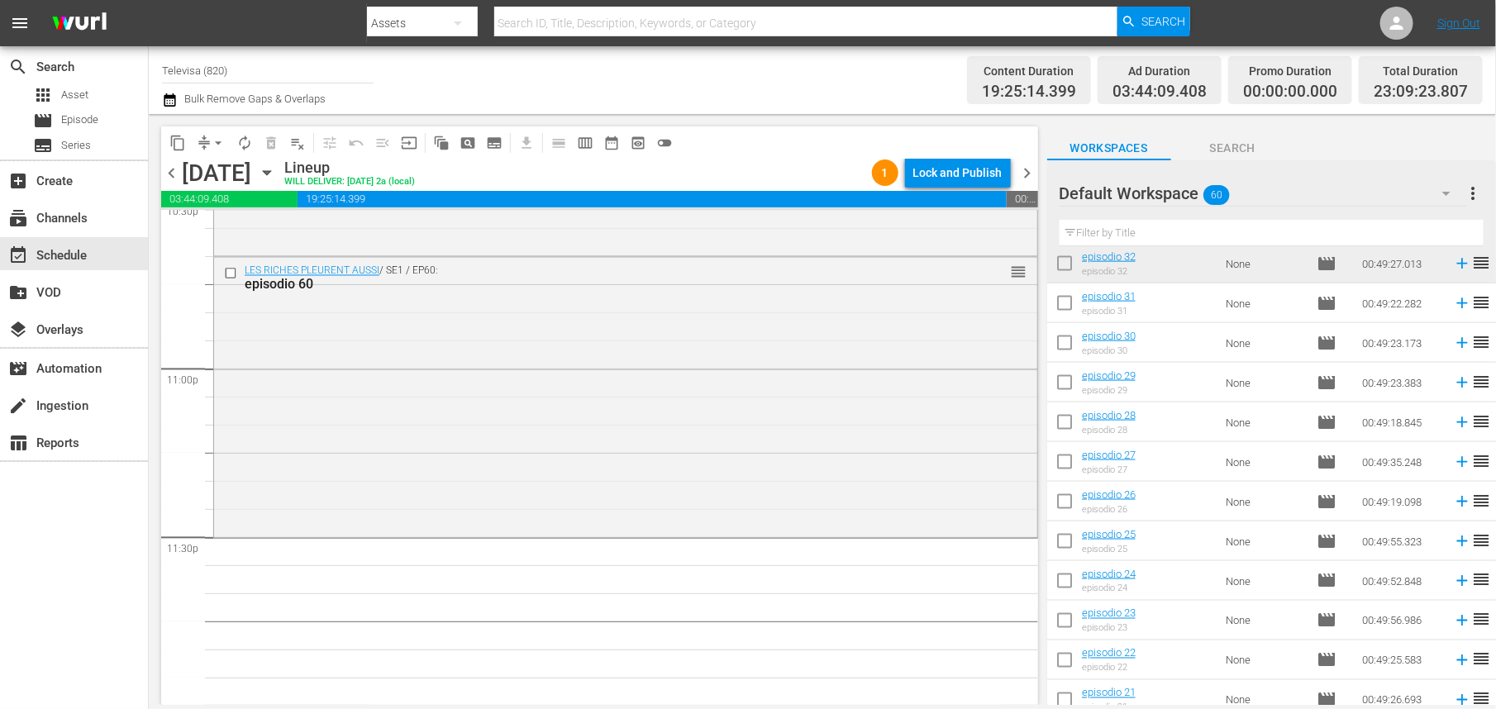
scroll to position [1967, 0]
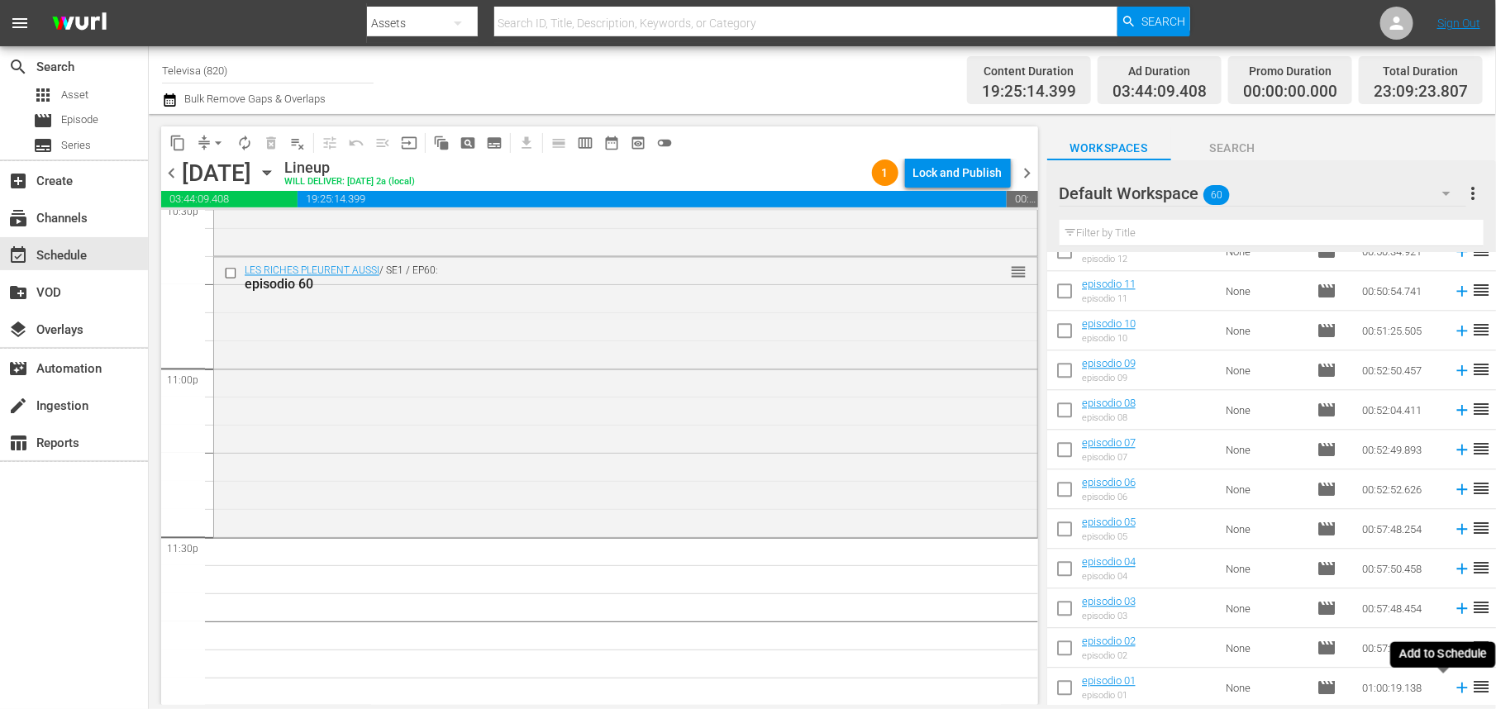
click at [1457, 688] on icon at bounding box center [1462, 688] width 11 height 11
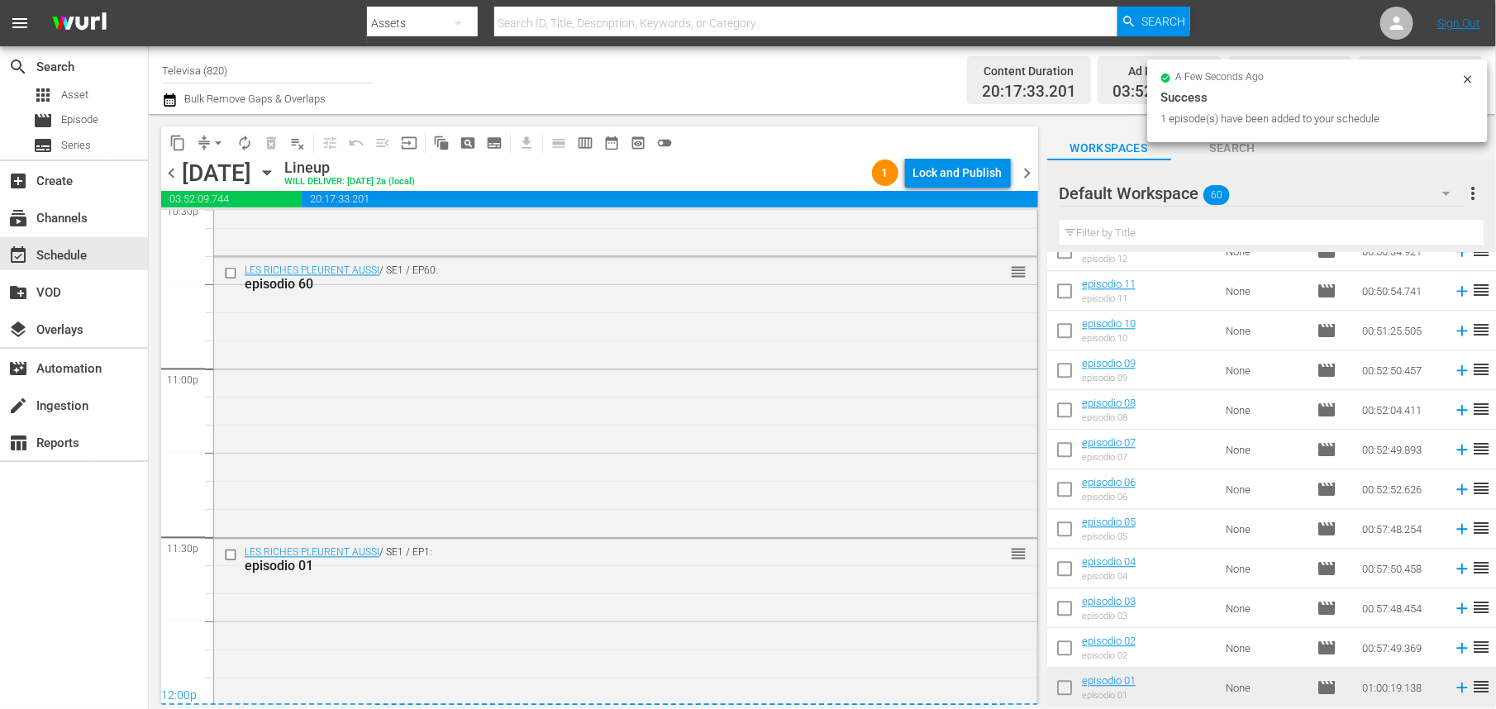
scroll to position [7773, 0]
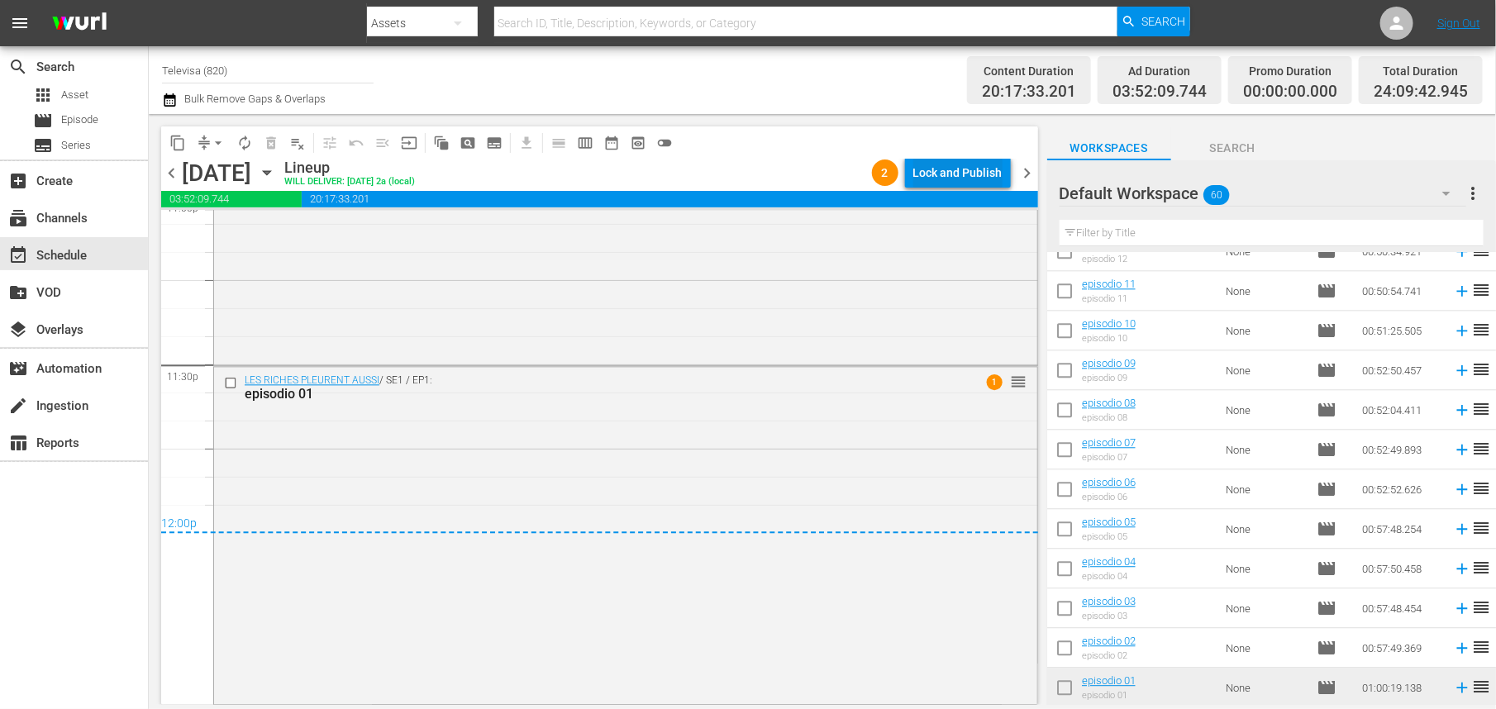
click at [935, 165] on div "Lock and Publish" at bounding box center [958, 173] width 89 height 30
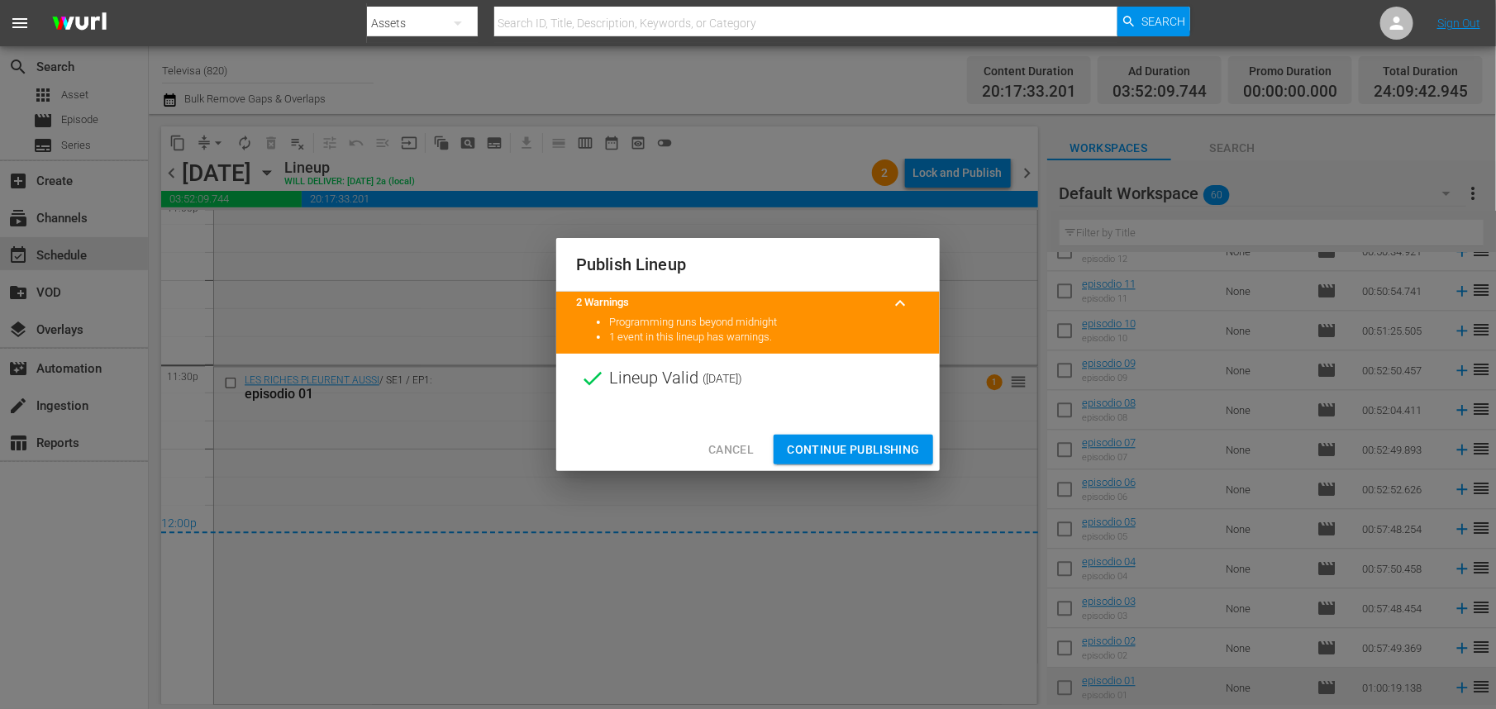
click at [821, 451] on span "Continue Publishing" at bounding box center [853, 450] width 133 height 21
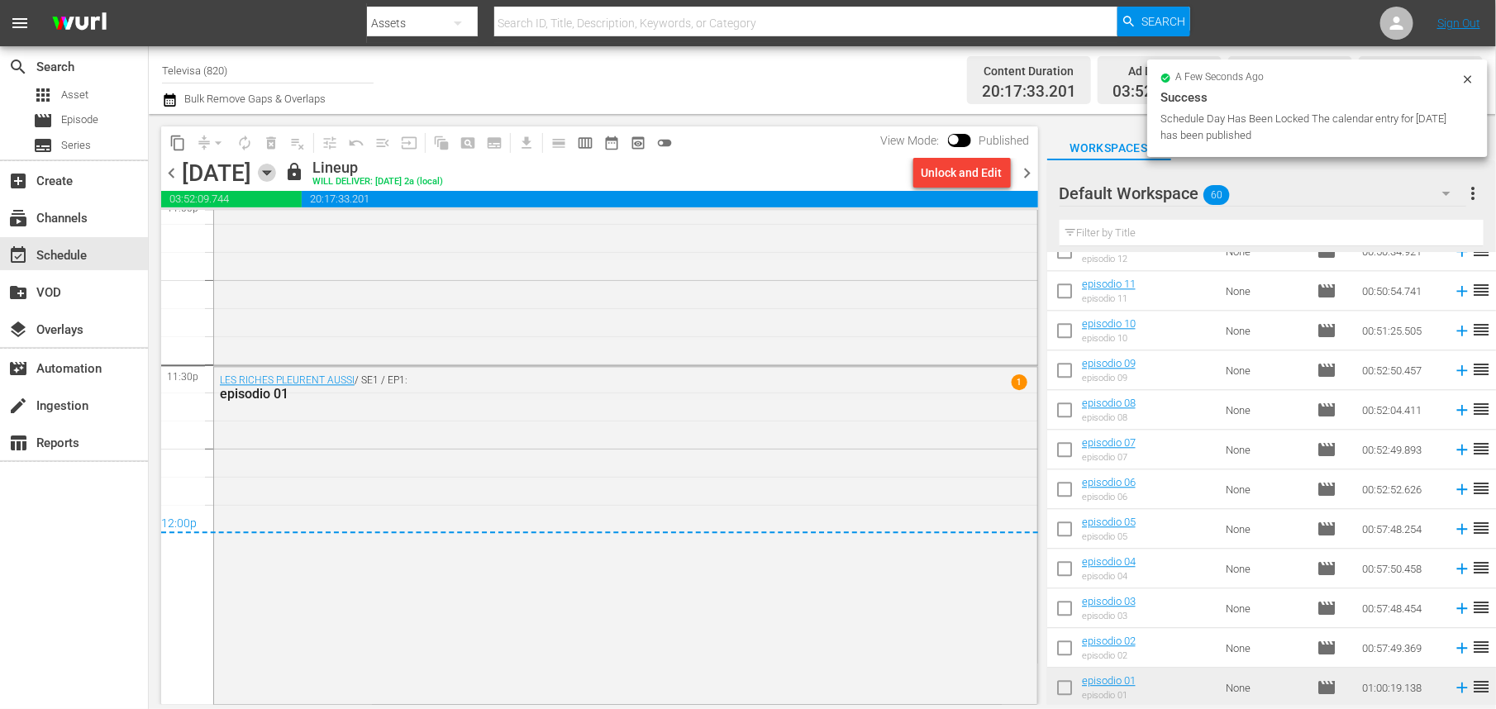
click at [270, 171] on icon "button" at bounding box center [266, 173] width 7 height 4
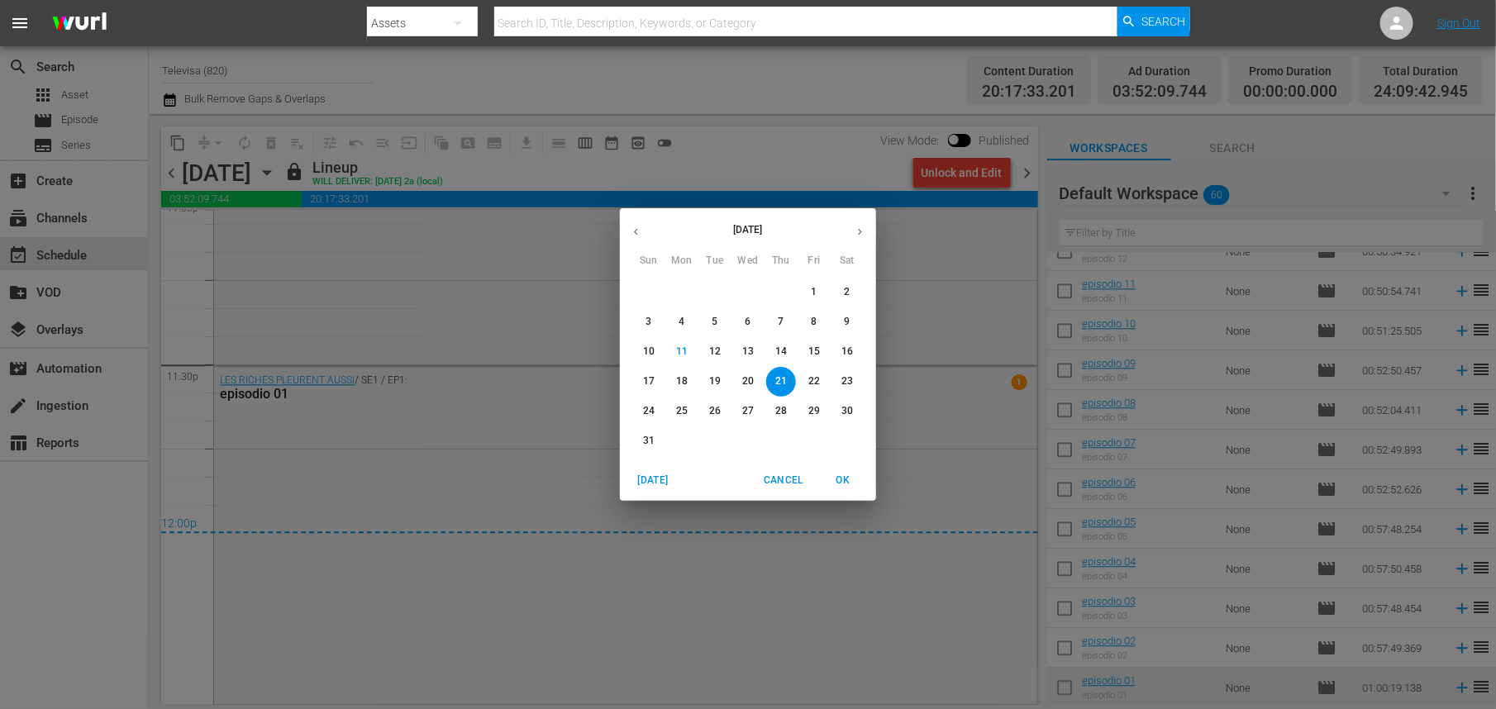
click at [811, 378] on p "22" at bounding box center [815, 382] width 12 height 14
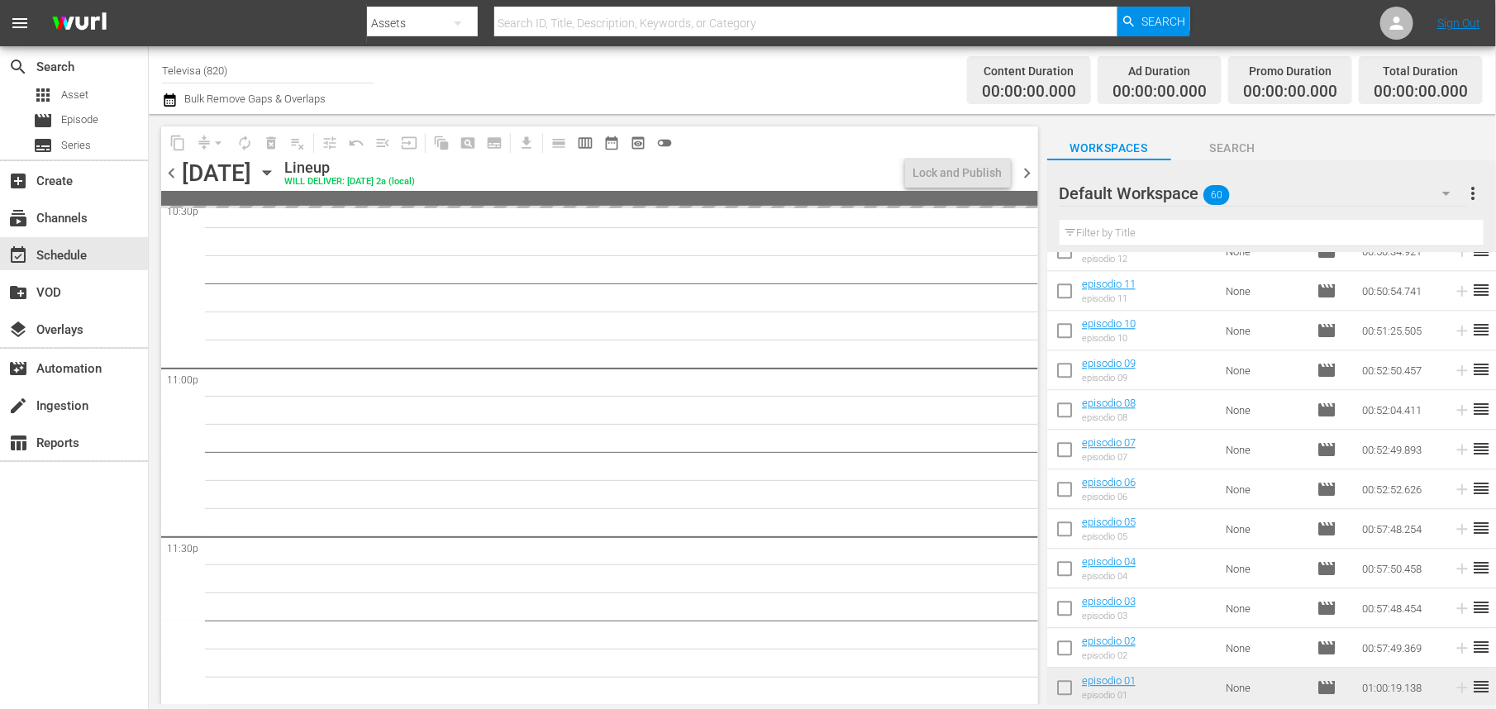
scroll to position [7600, 0]
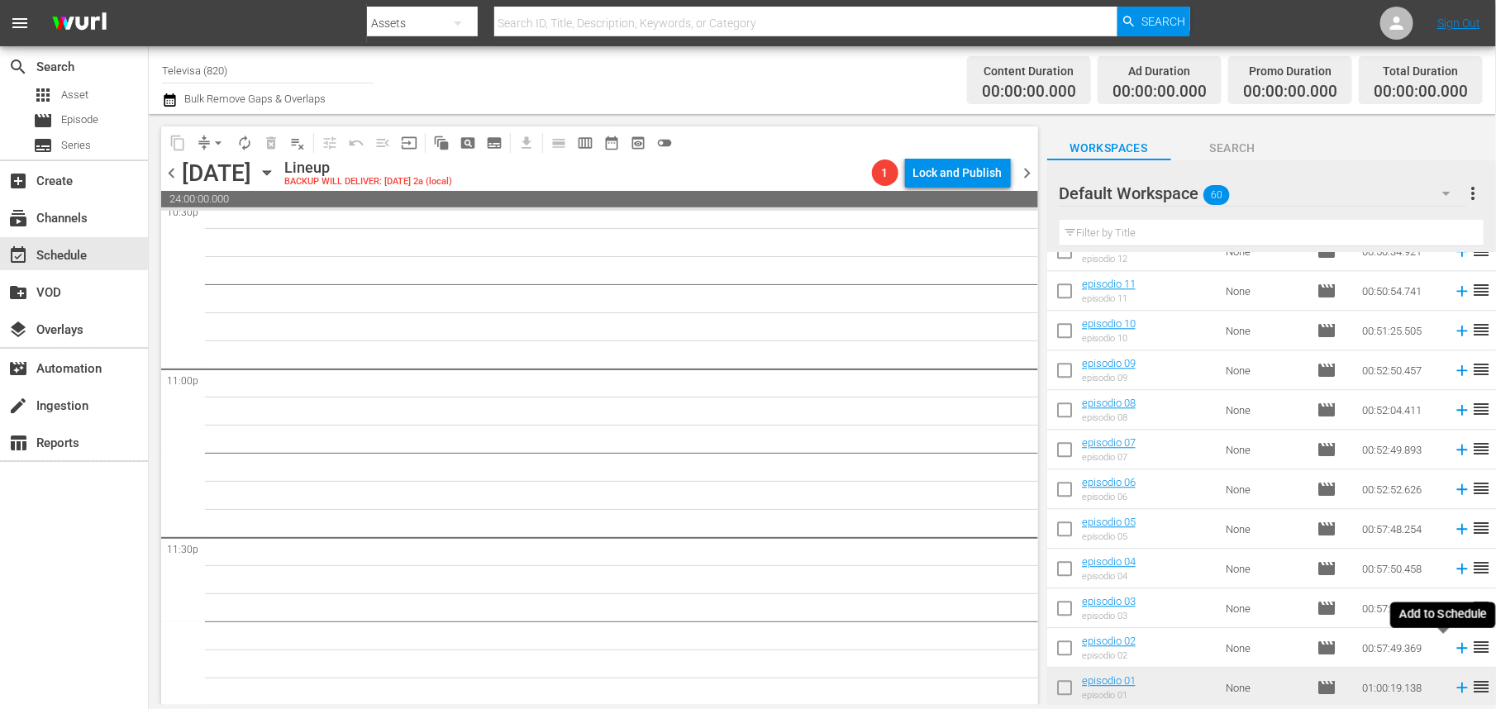
click at [1453, 651] on icon at bounding box center [1462, 648] width 18 height 18
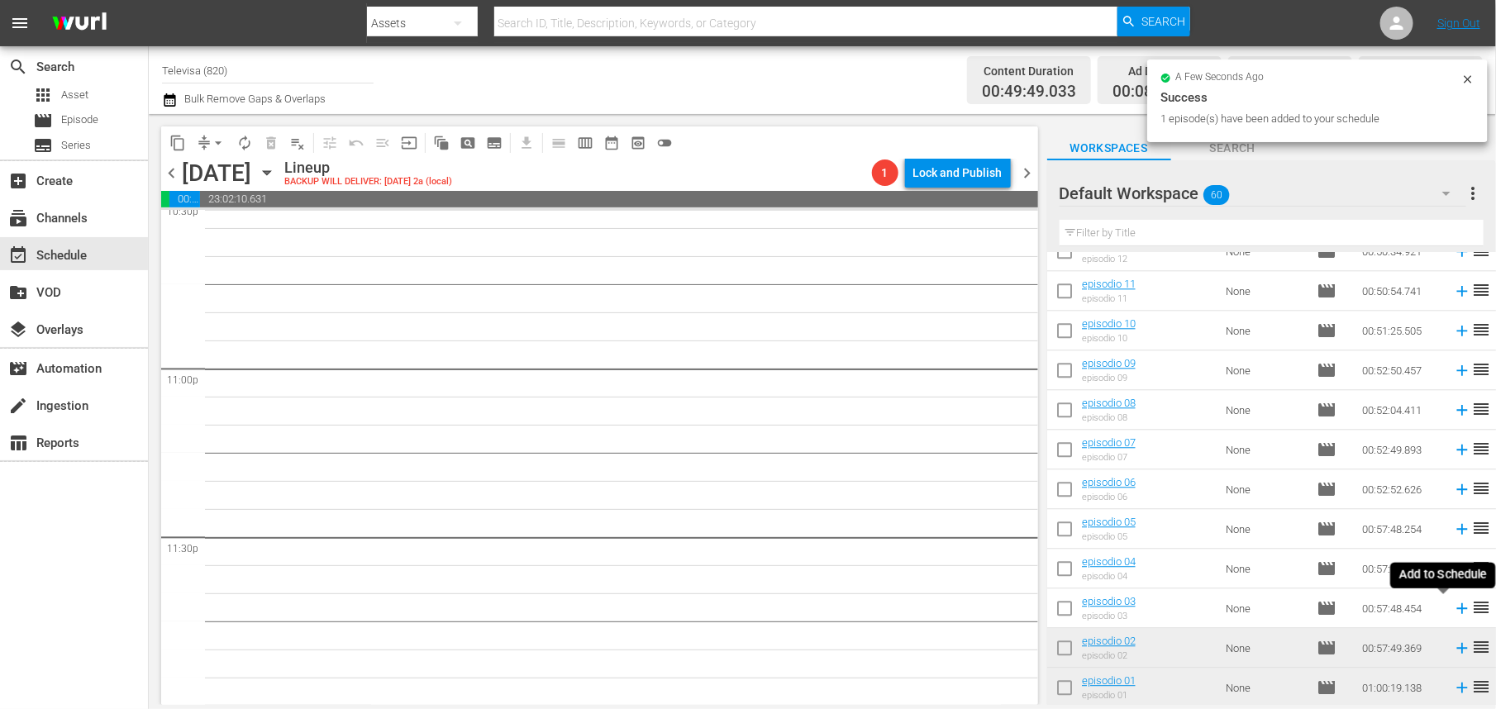
click at [1457, 608] on icon at bounding box center [1462, 609] width 11 height 11
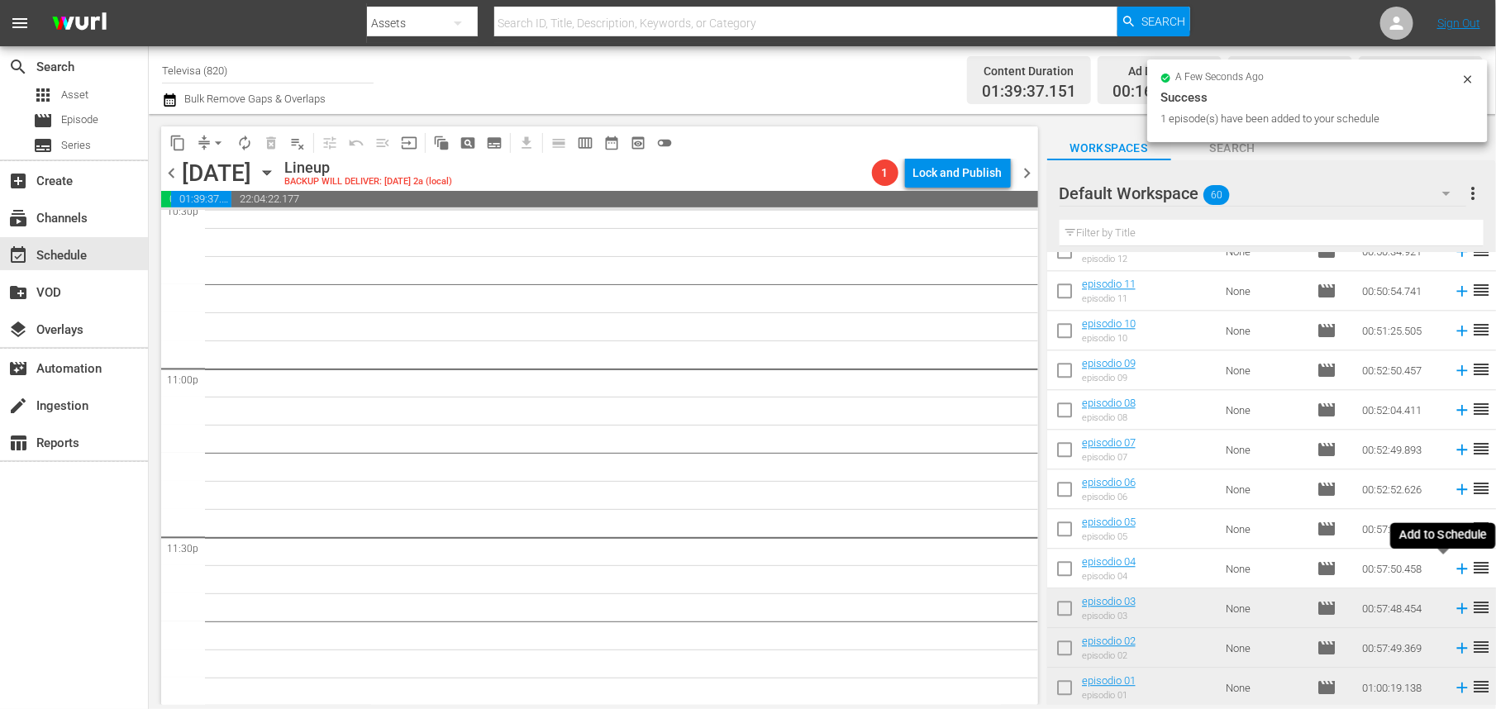
click at [1457, 569] on icon at bounding box center [1462, 569] width 11 height 11
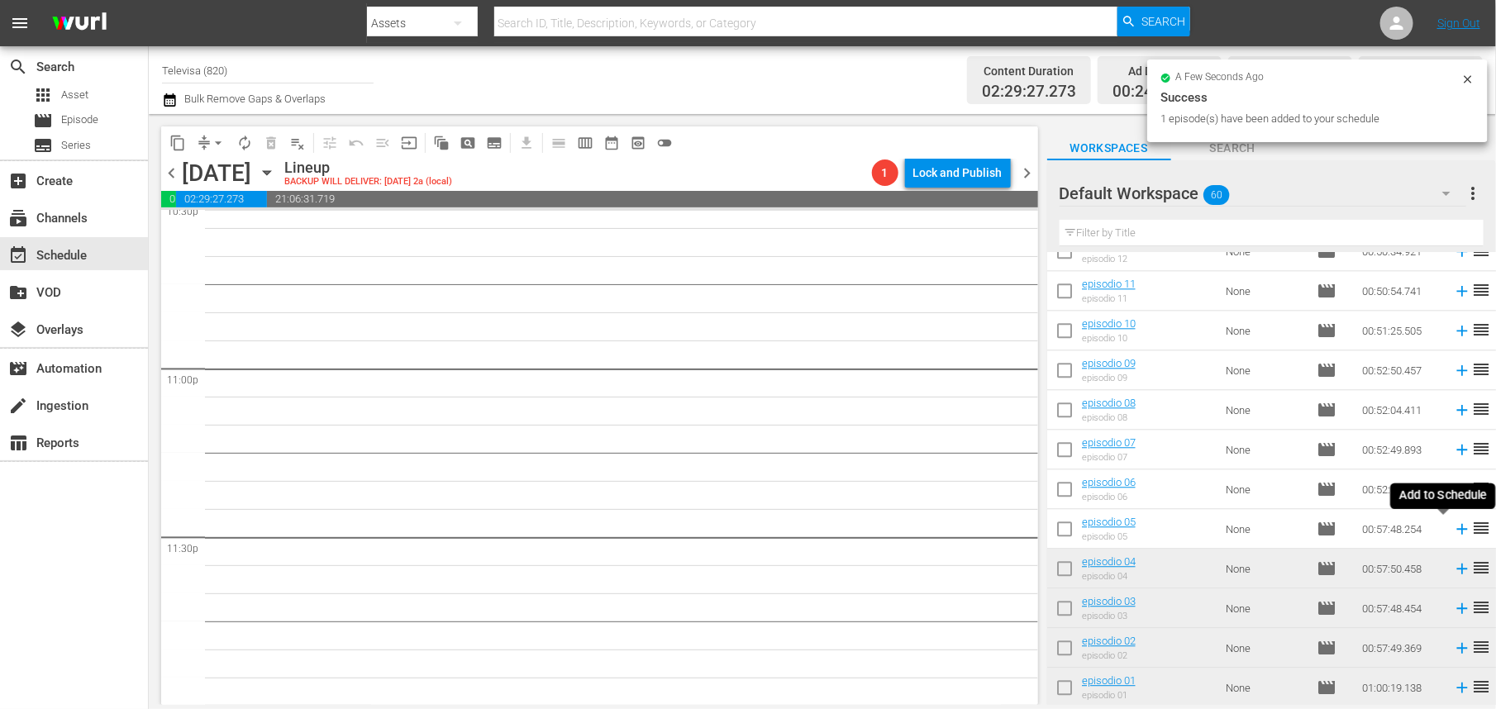
click at [1457, 531] on icon at bounding box center [1462, 529] width 11 height 11
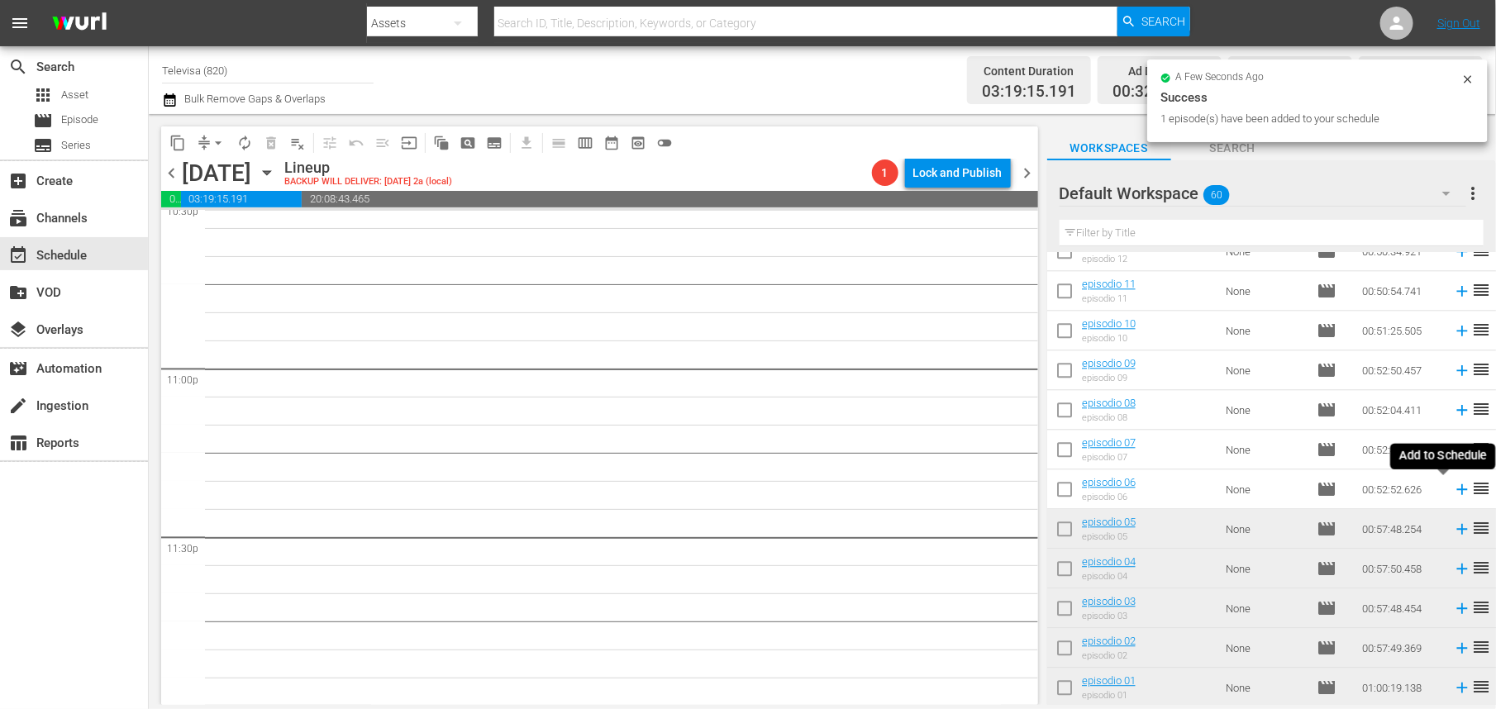
click at [1457, 491] on icon at bounding box center [1462, 489] width 11 height 11
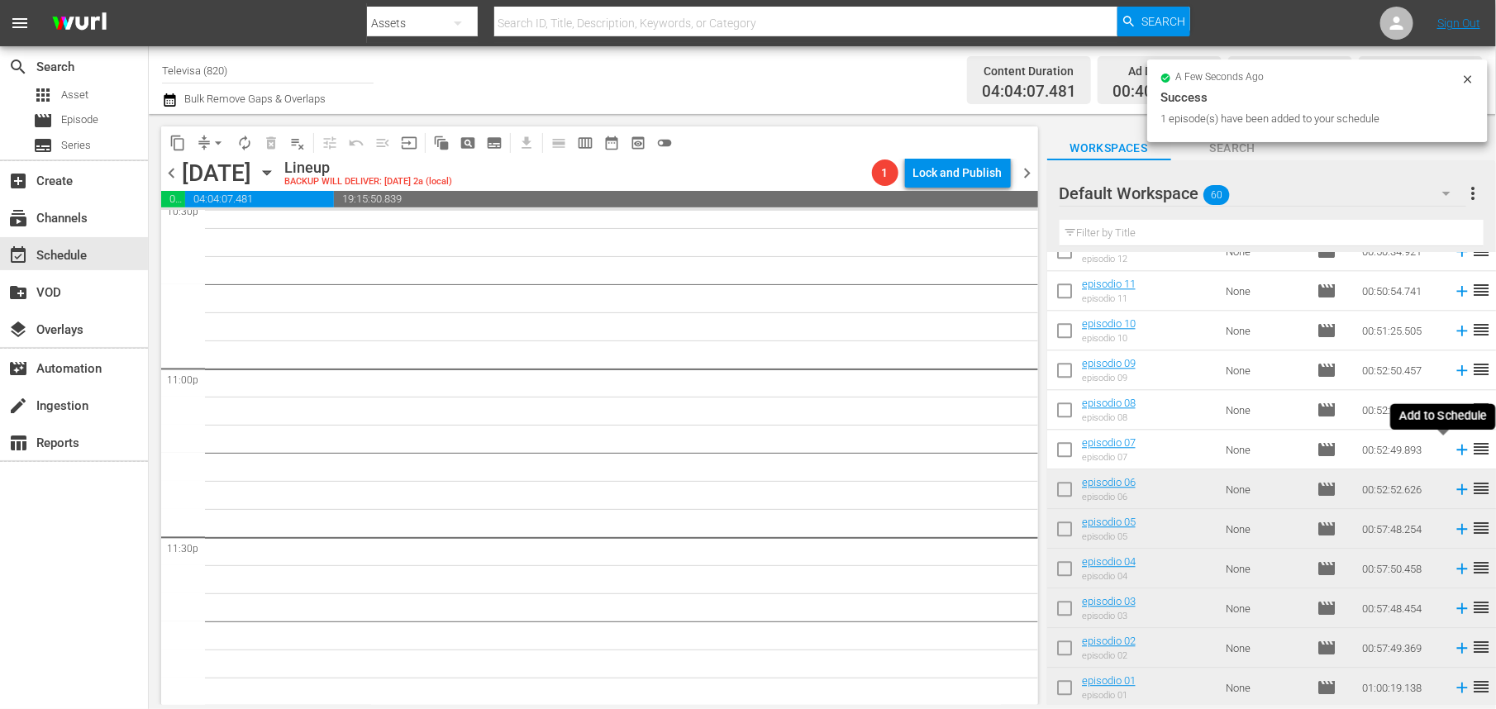
click at [1457, 450] on icon at bounding box center [1462, 450] width 11 height 11
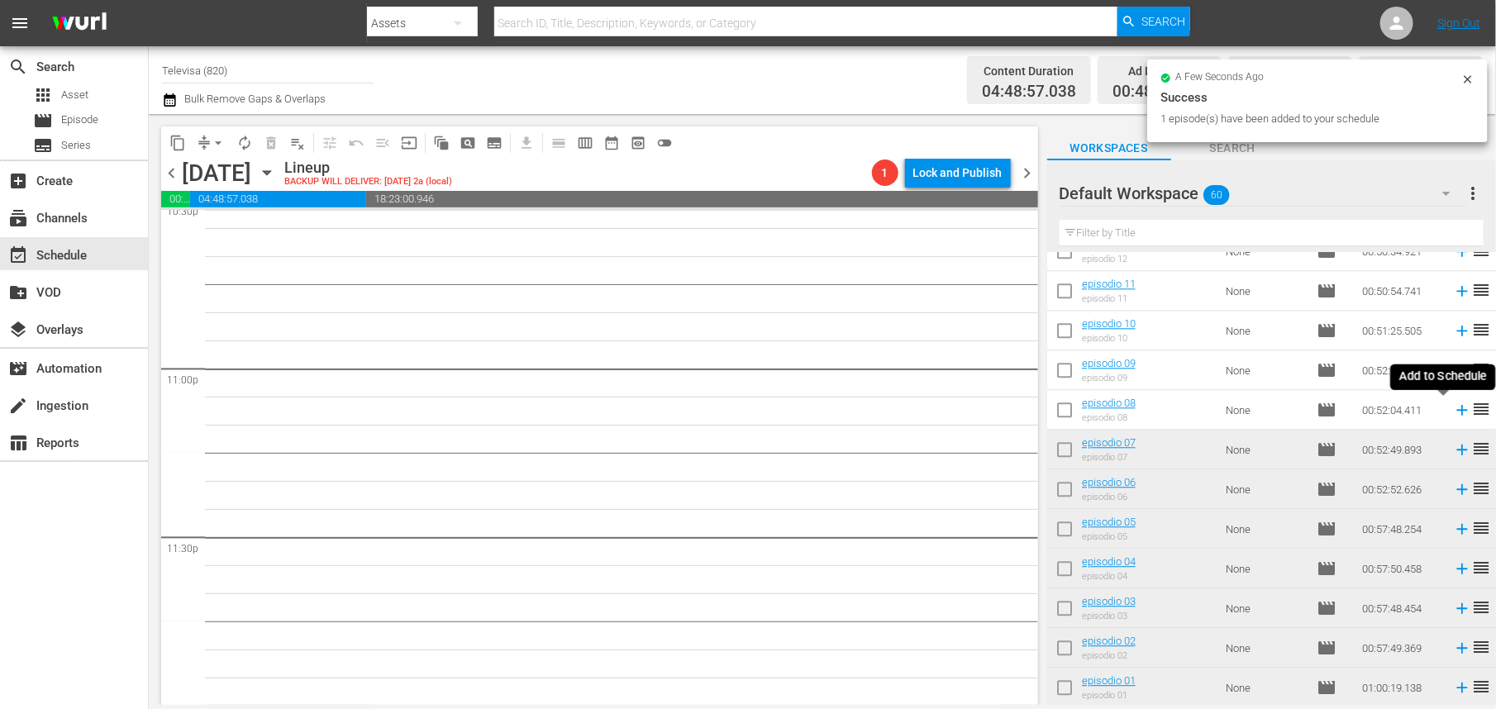
click at [1453, 412] on icon at bounding box center [1462, 410] width 18 height 18
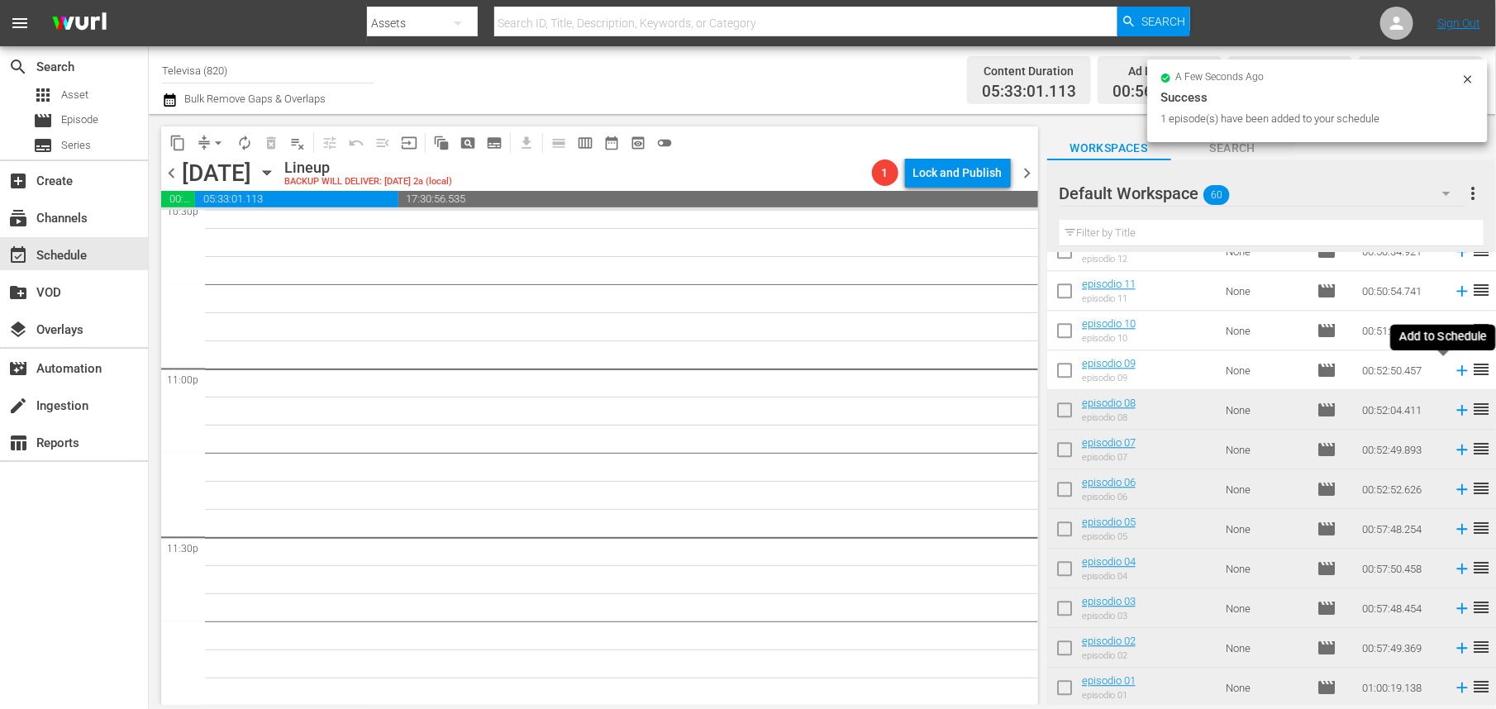
click at [1453, 372] on icon at bounding box center [1462, 370] width 18 height 18
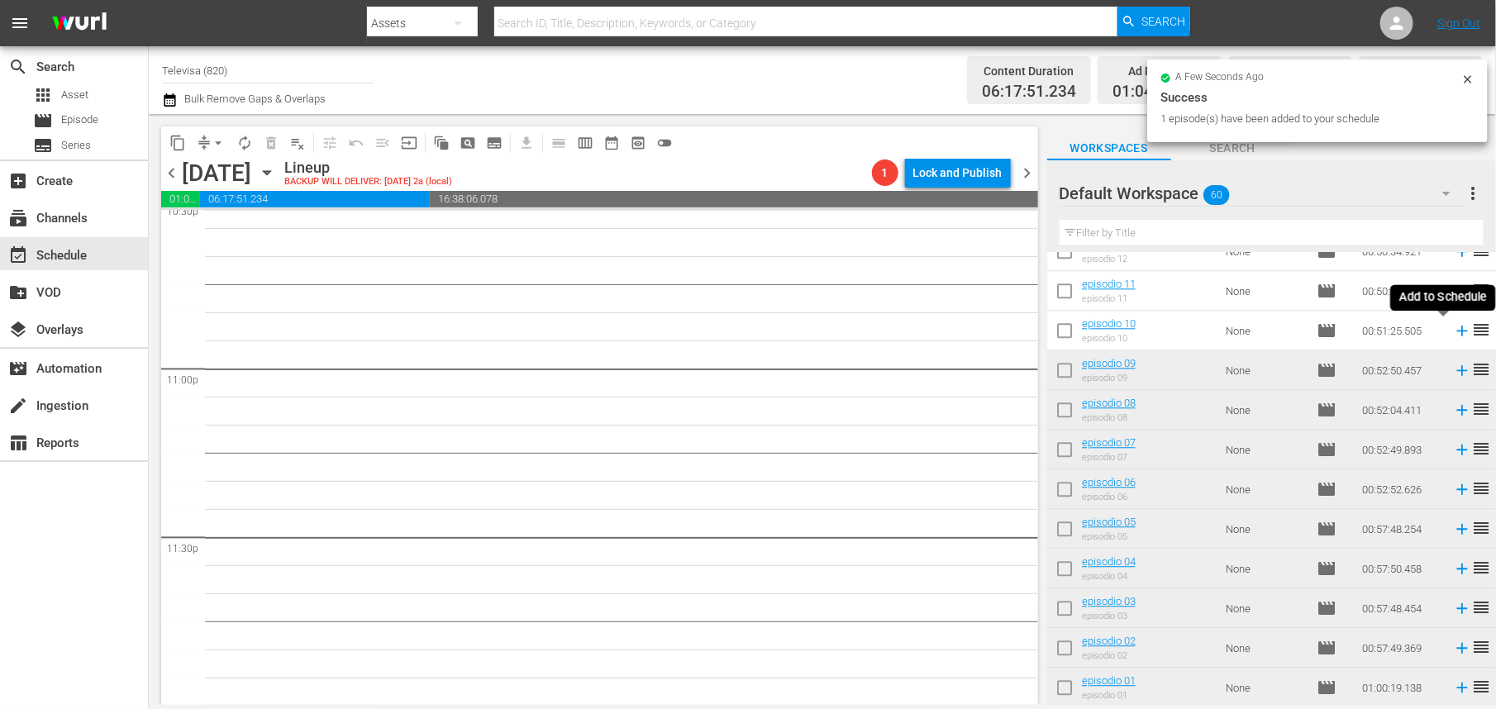
click at [1457, 332] on icon at bounding box center [1462, 331] width 11 height 11
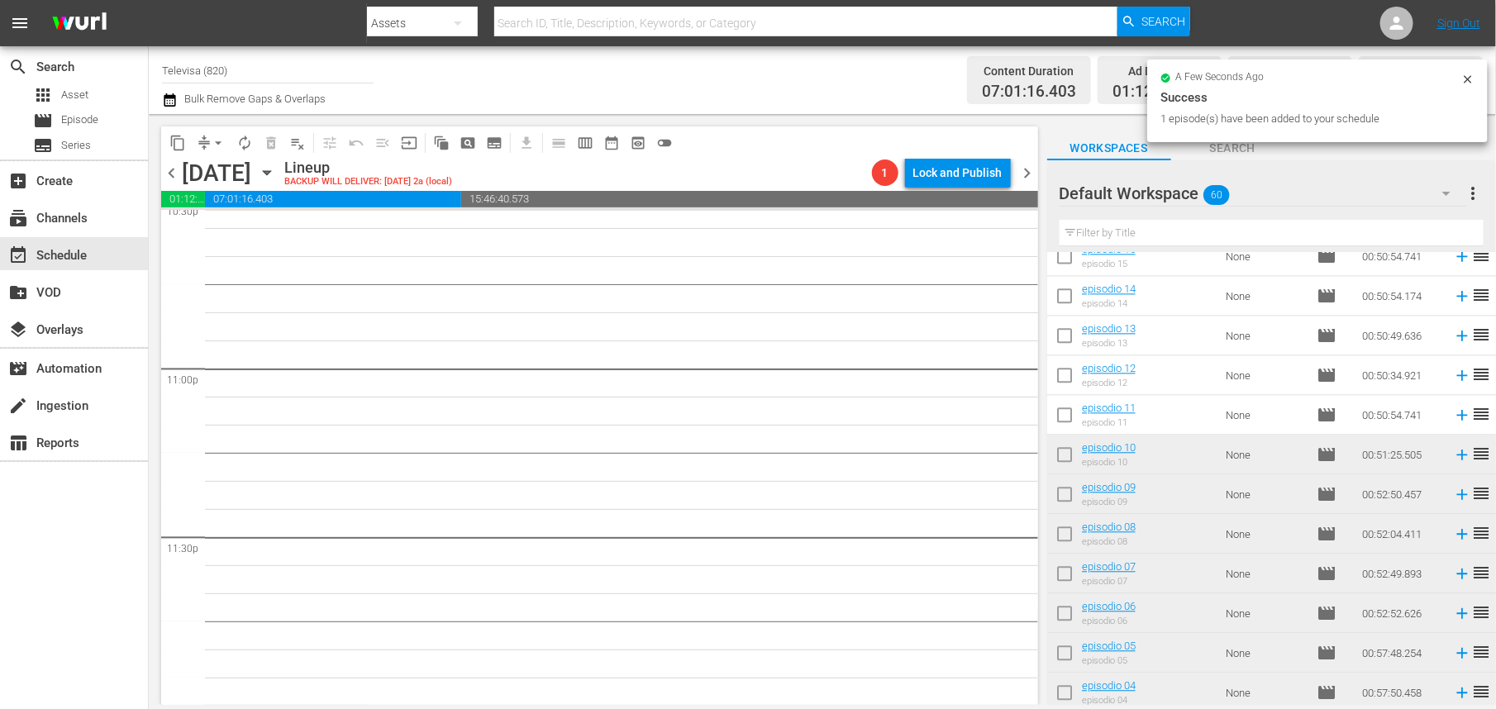
scroll to position [1719, 0]
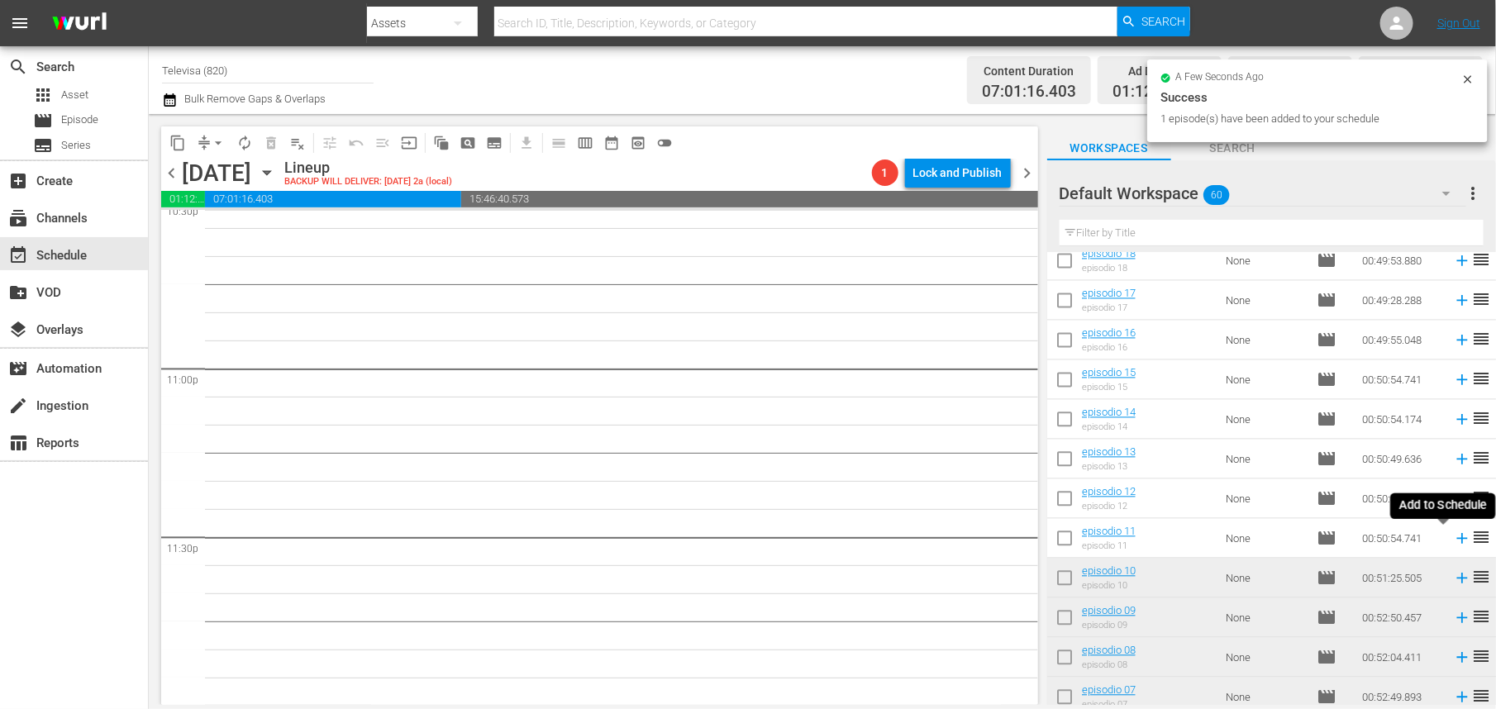
click at [1457, 539] on icon at bounding box center [1462, 539] width 11 height 11
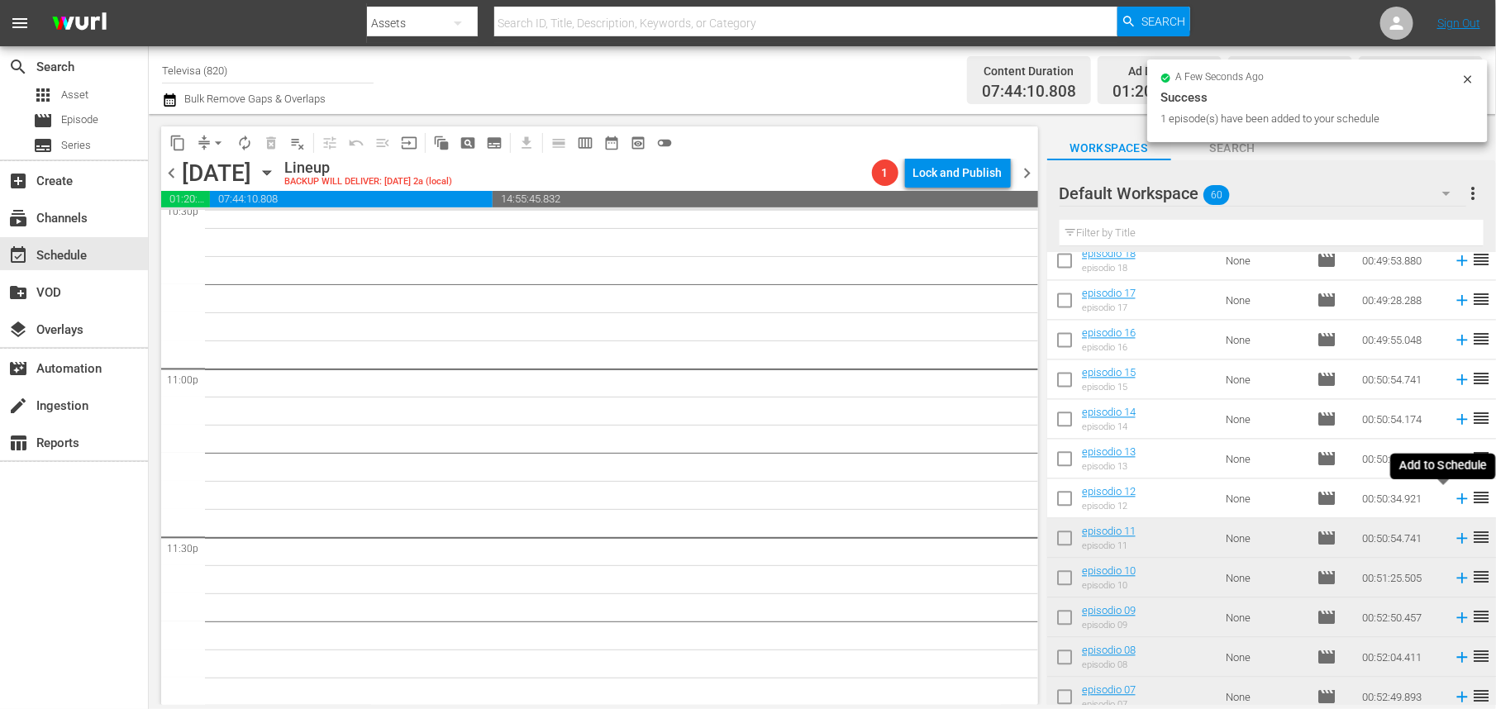
click at [1457, 501] on icon at bounding box center [1462, 499] width 11 height 11
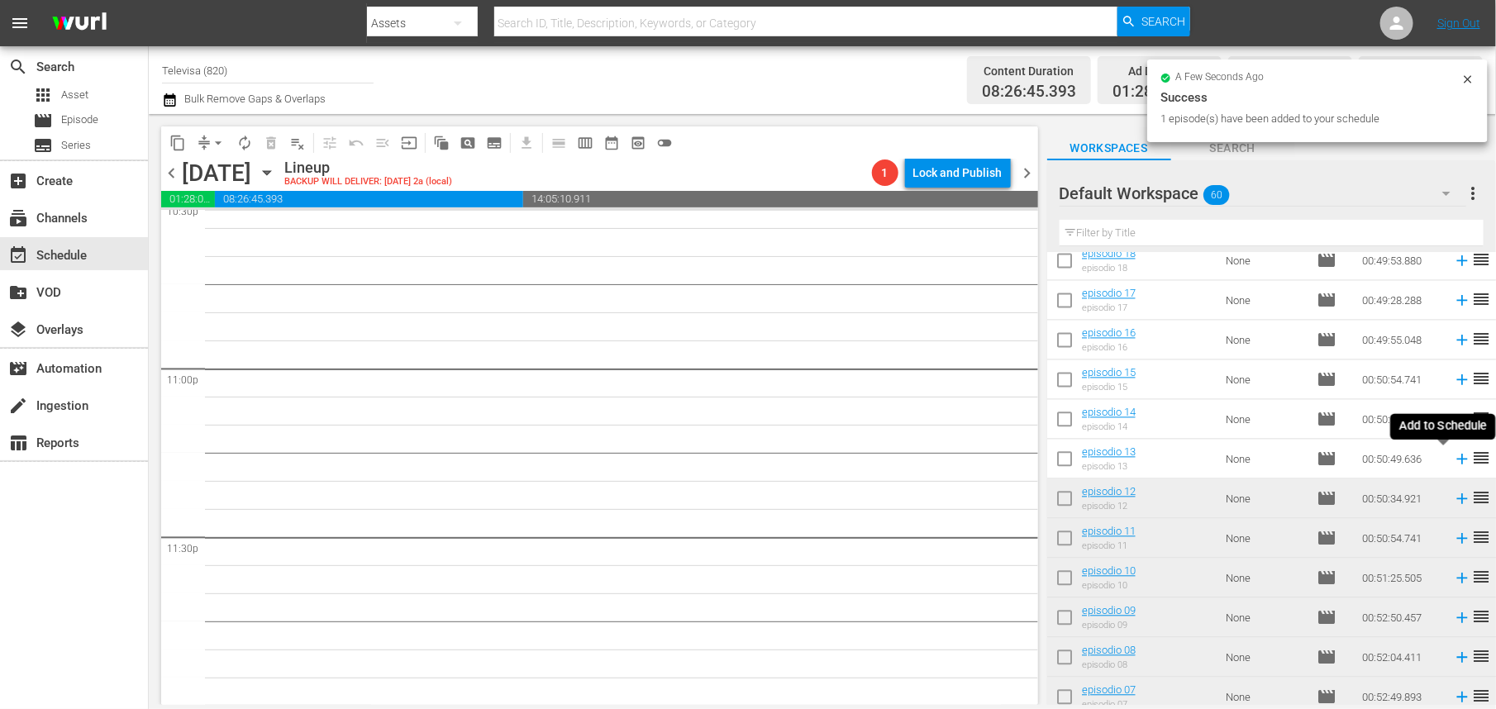
click at [1457, 461] on icon at bounding box center [1462, 460] width 11 height 11
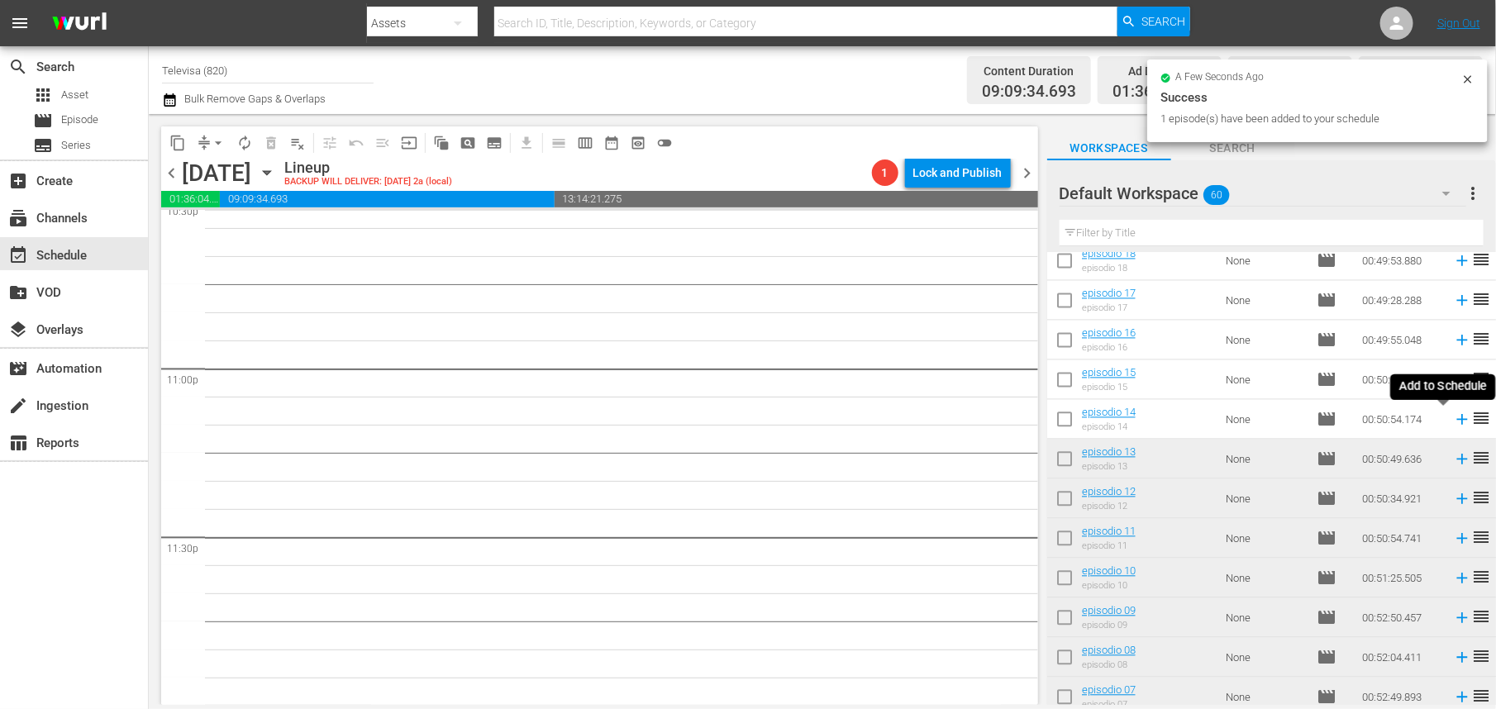
click at [1457, 420] on icon at bounding box center [1462, 420] width 11 height 11
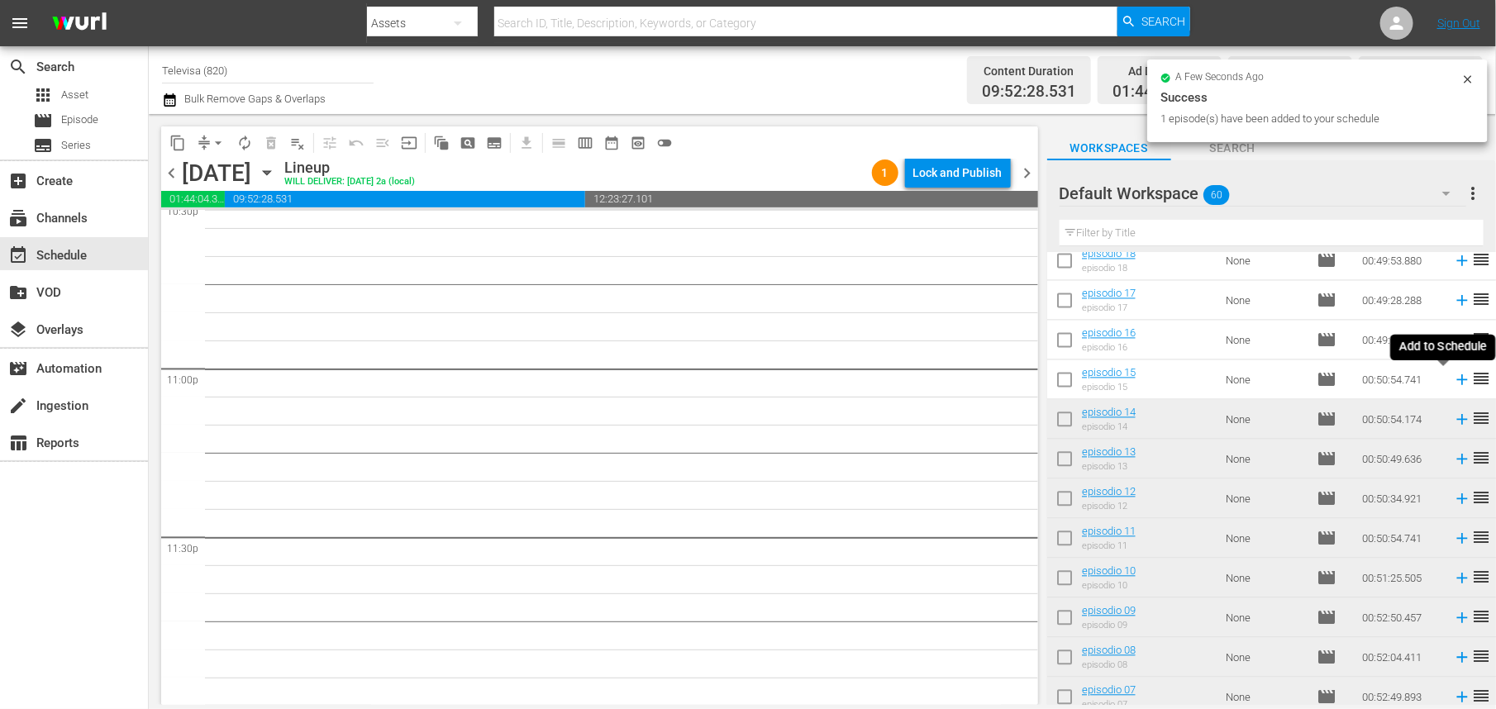
click at [1457, 382] on icon at bounding box center [1462, 380] width 11 height 11
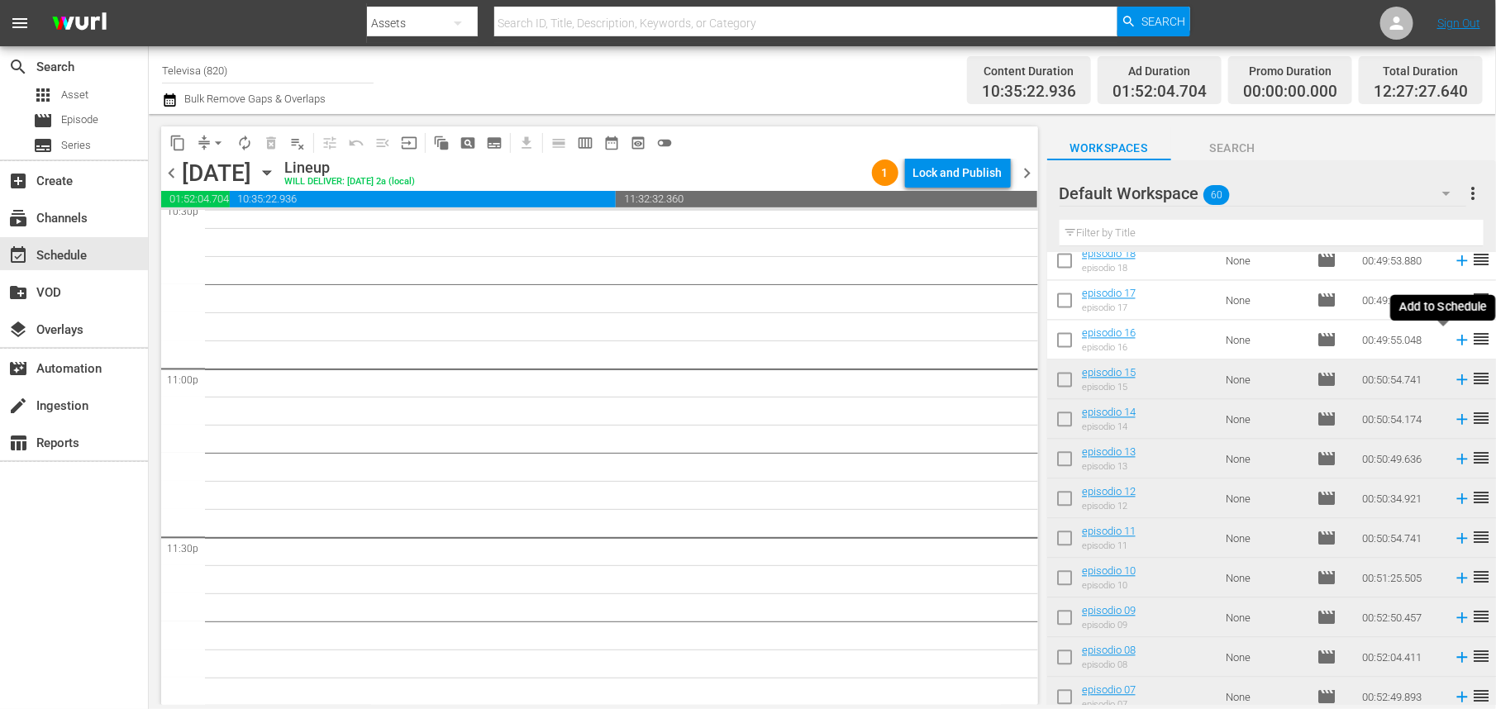
click at [1457, 341] on icon at bounding box center [1462, 341] width 11 height 11
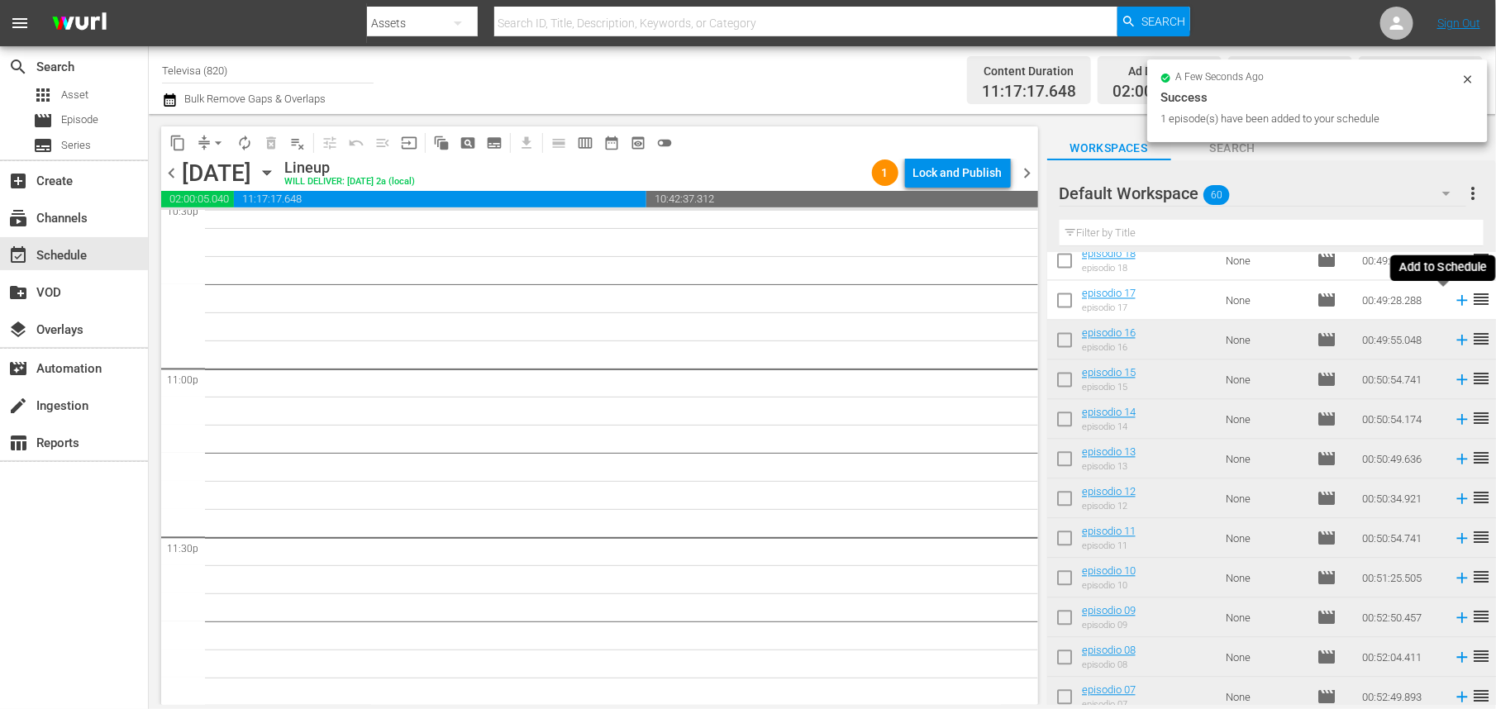
click at [1457, 301] on icon at bounding box center [1462, 301] width 11 height 11
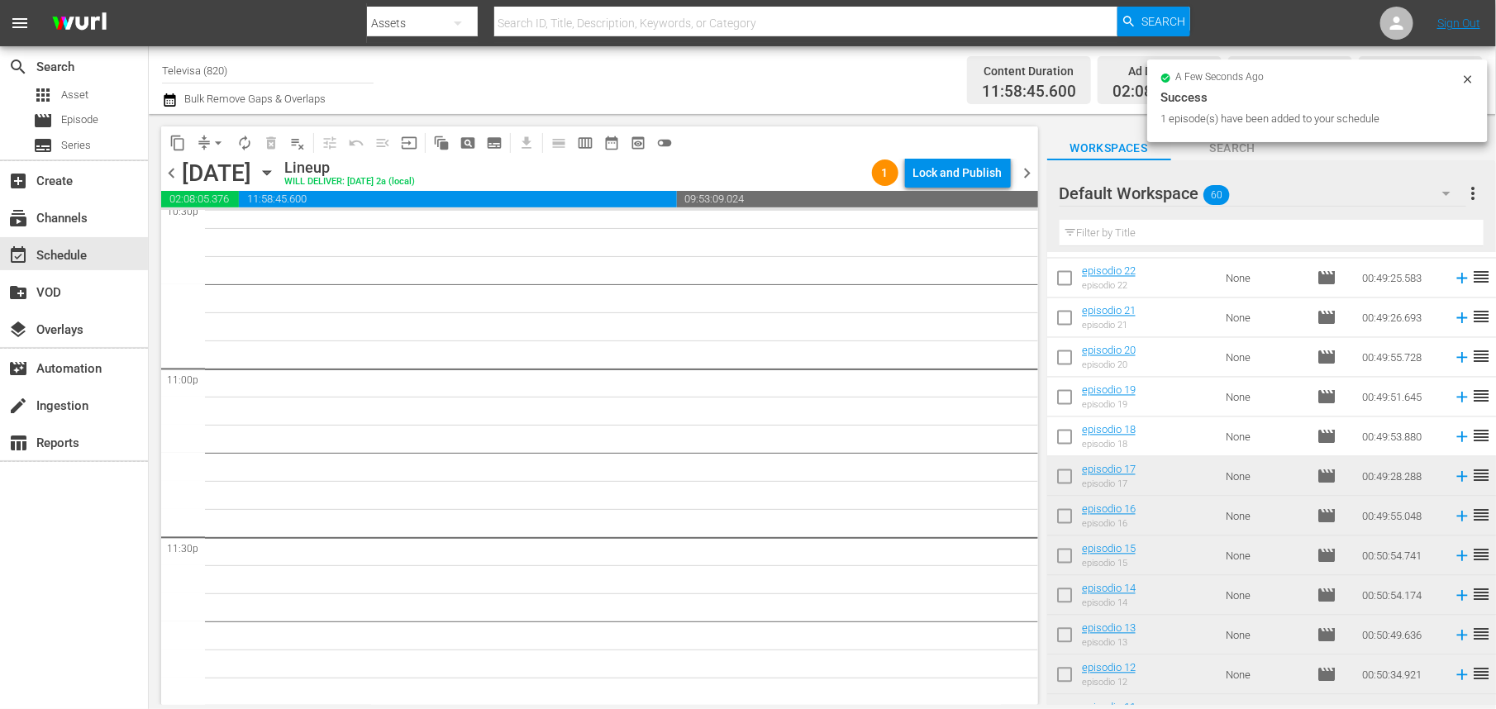
scroll to position [1471, 0]
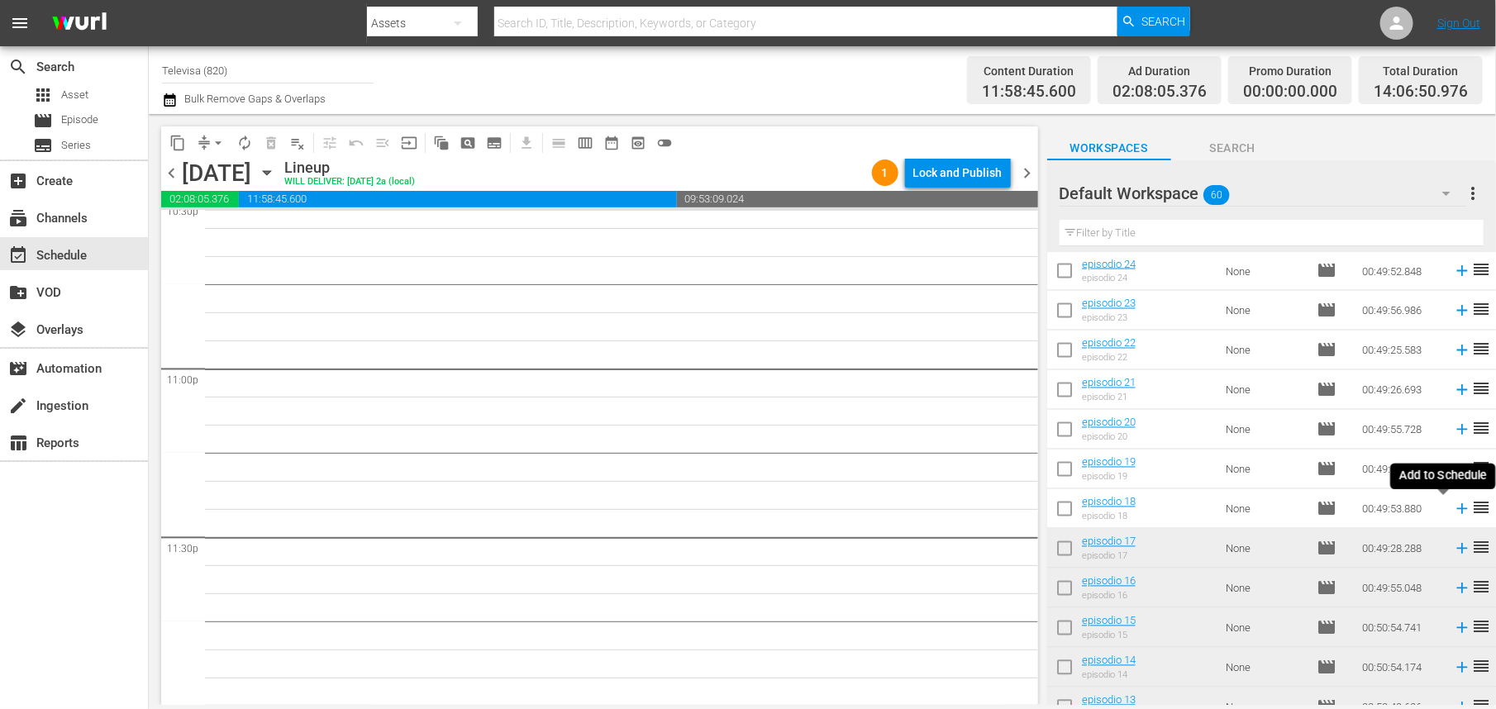
click at [1453, 511] on icon at bounding box center [1462, 509] width 18 height 18
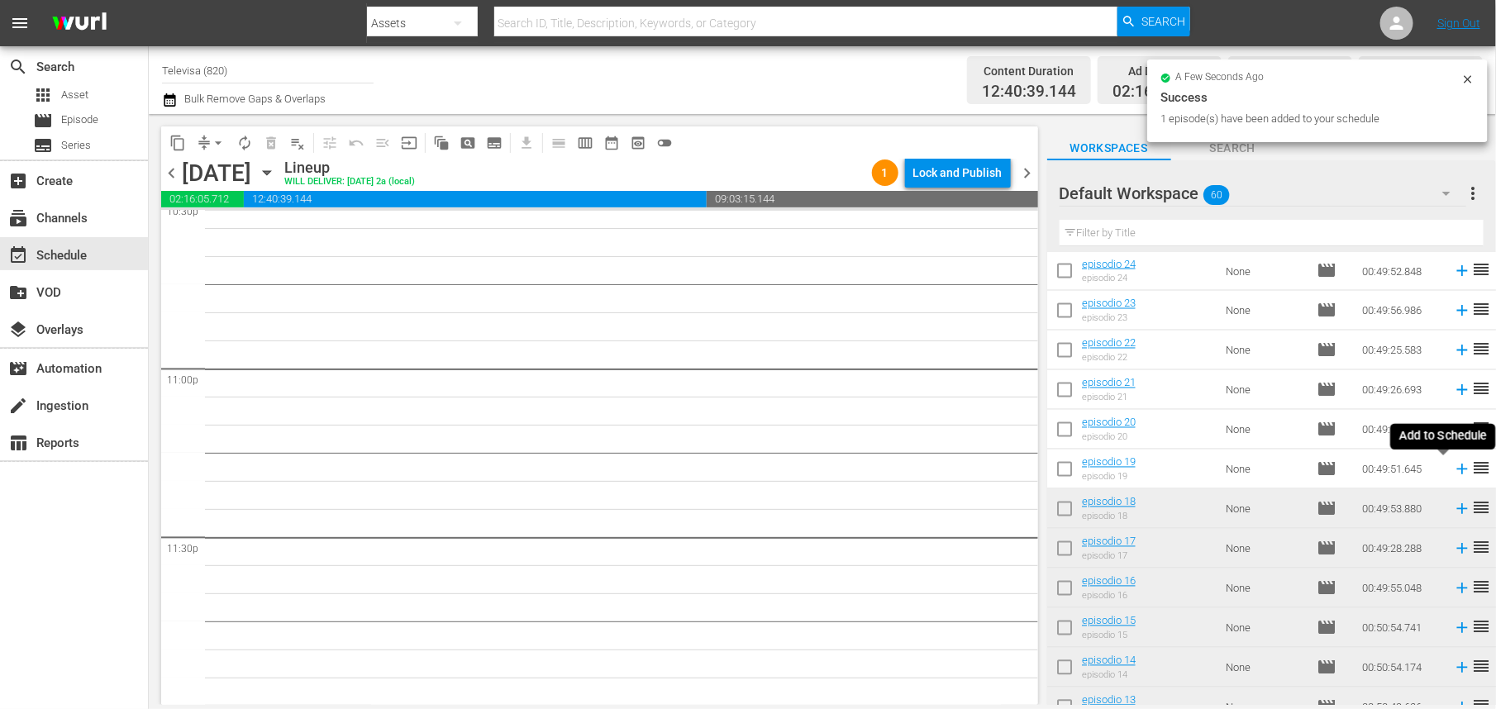
click at [1457, 470] on icon at bounding box center [1462, 470] width 11 height 11
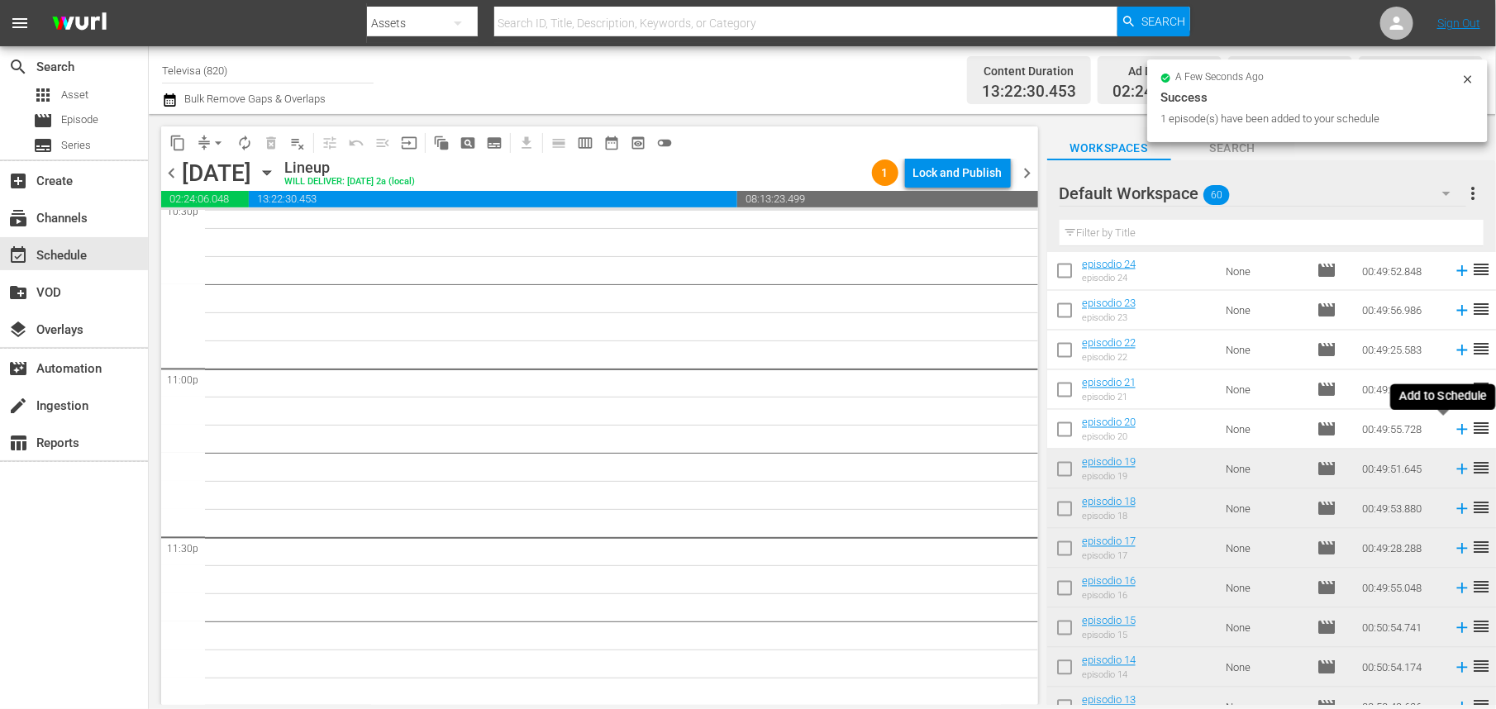
click at [1457, 432] on icon at bounding box center [1462, 430] width 11 height 11
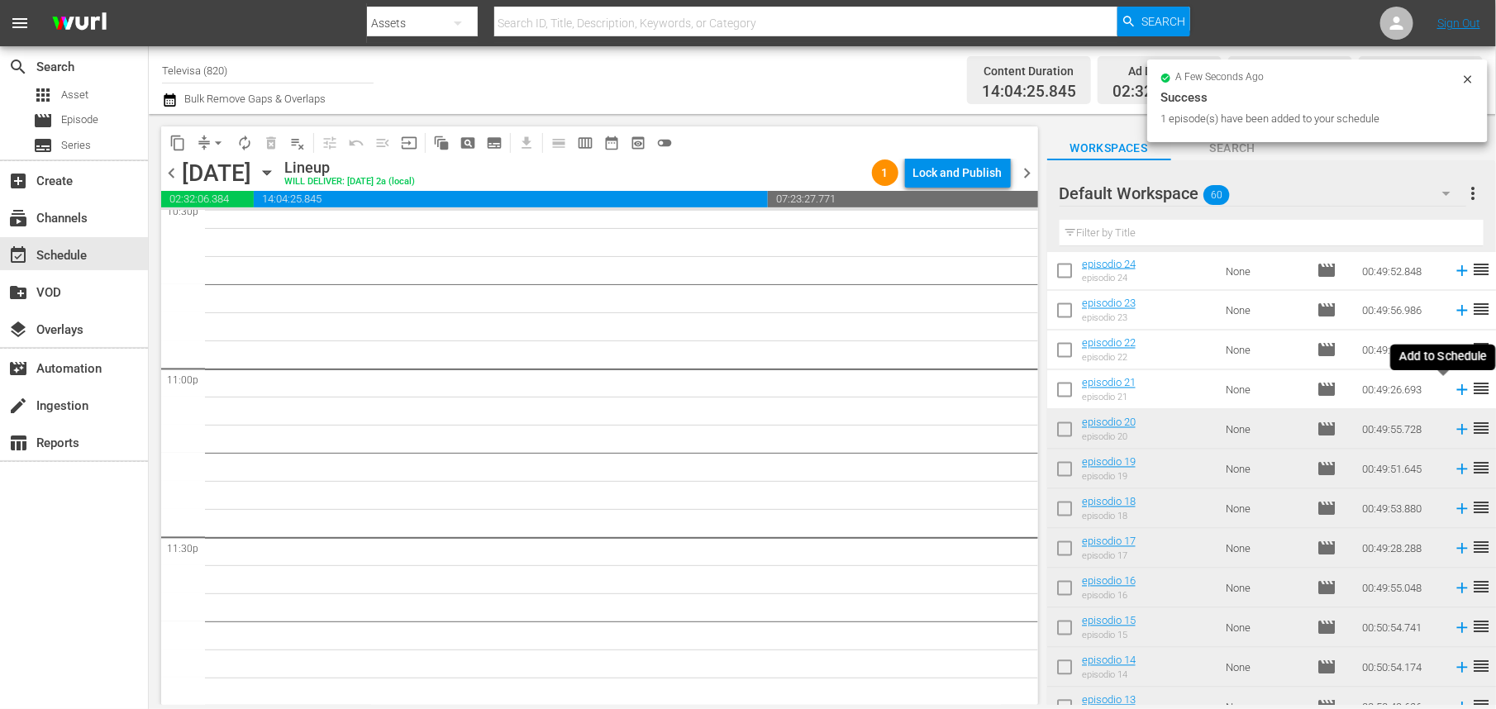
click at [1457, 393] on icon at bounding box center [1462, 390] width 11 height 11
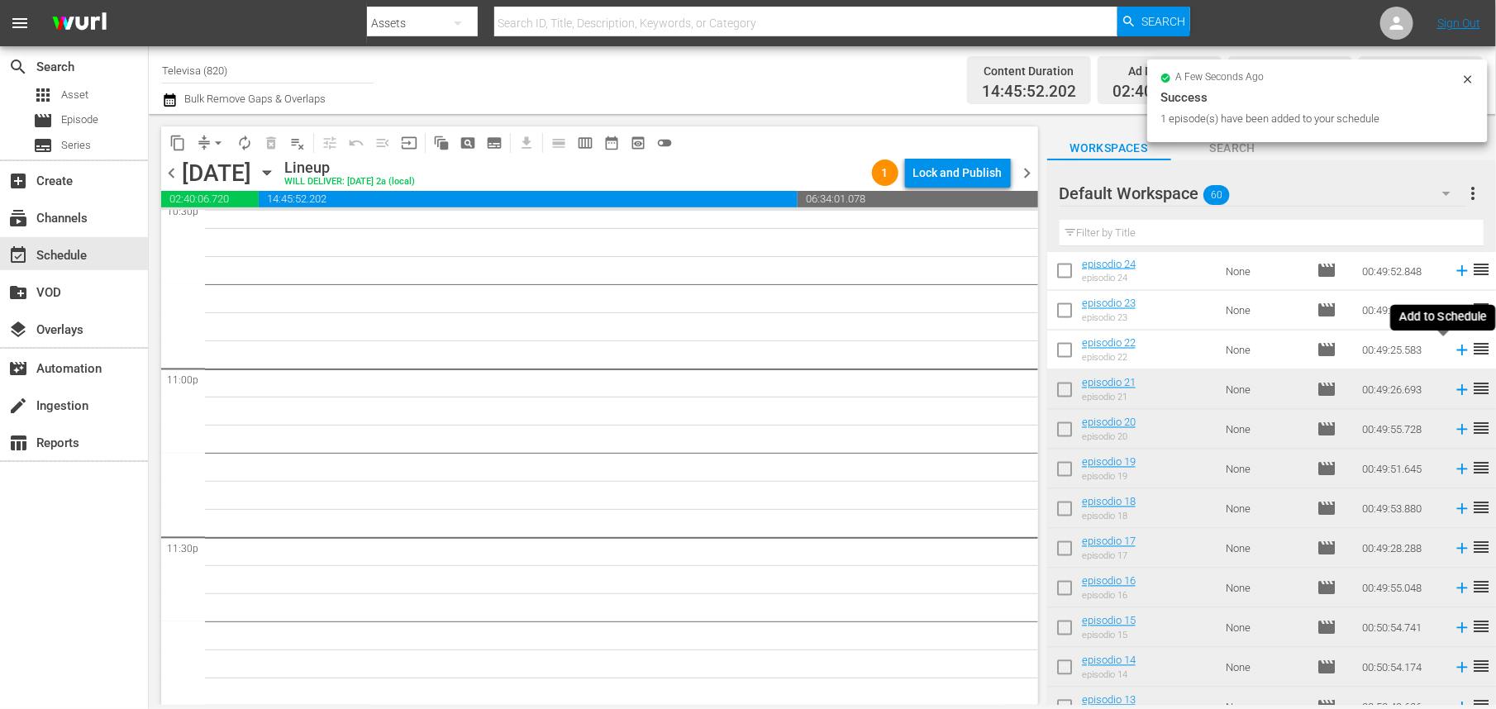
click at [1457, 351] on icon at bounding box center [1462, 351] width 11 height 11
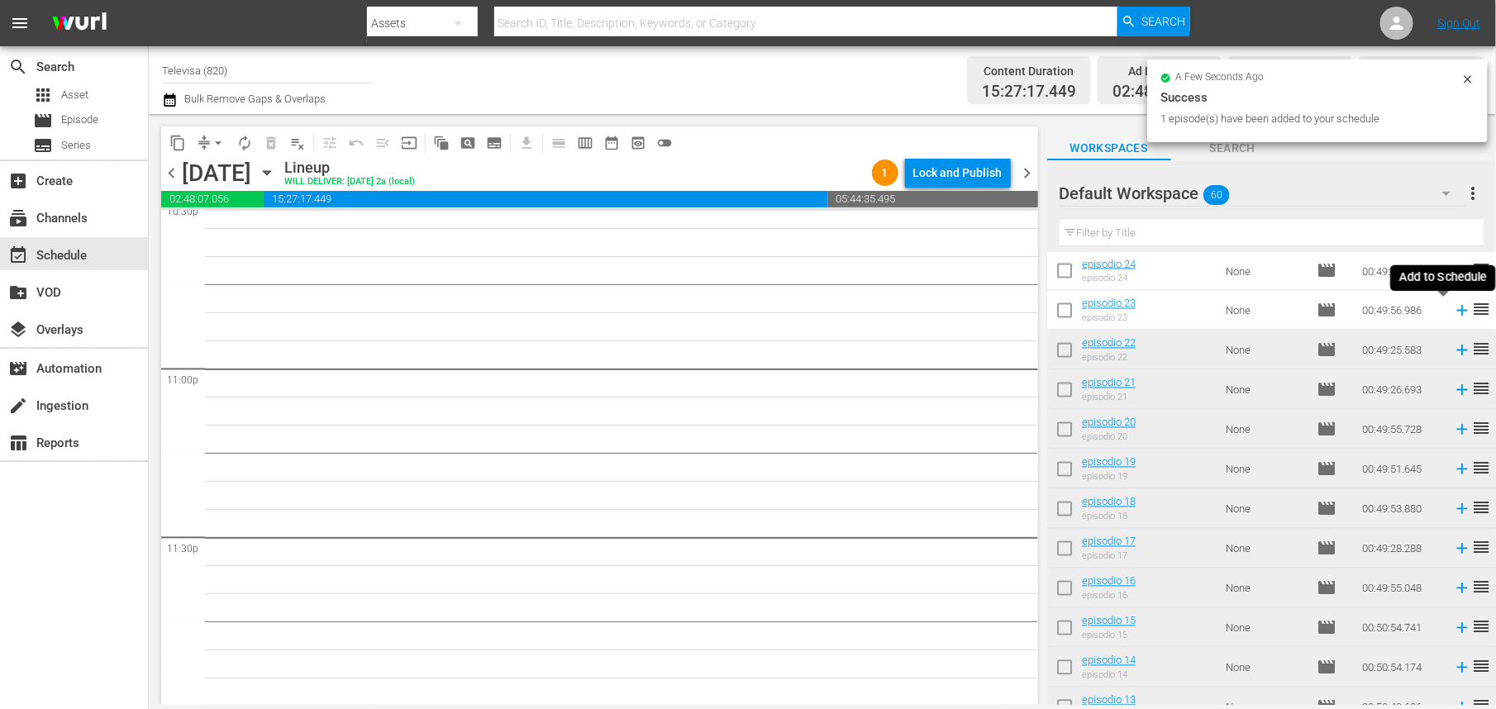
click at [1457, 313] on icon at bounding box center [1462, 311] width 11 height 11
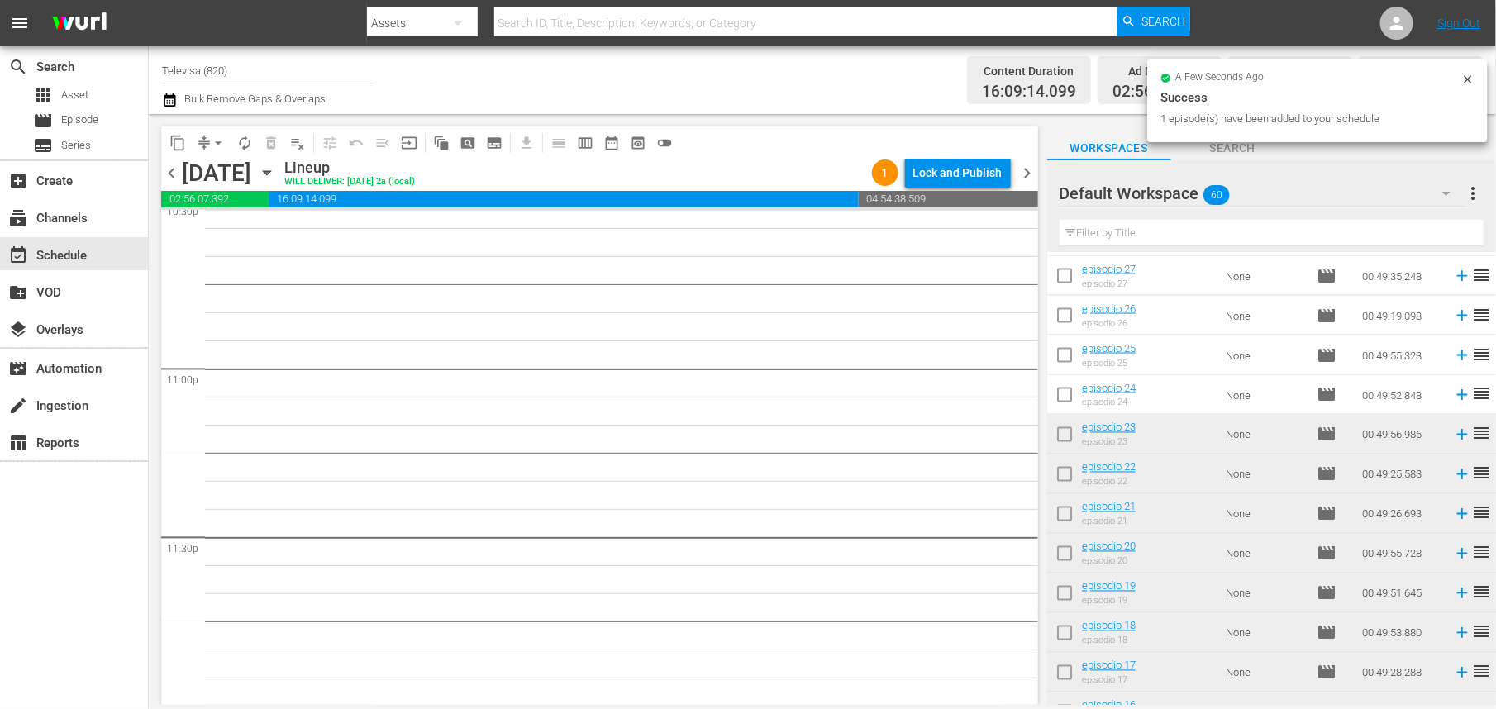
scroll to position [1223, 0]
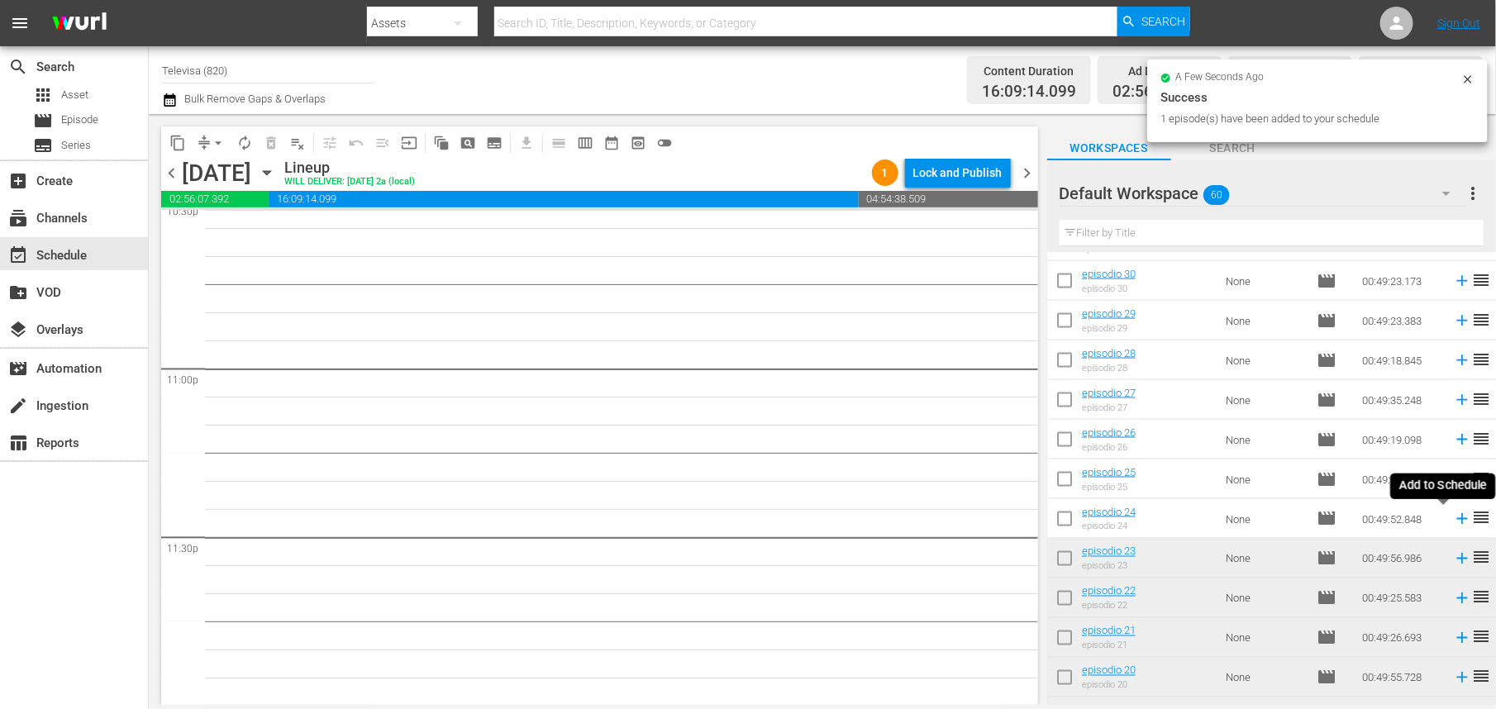
click at [1457, 519] on icon at bounding box center [1462, 519] width 11 height 11
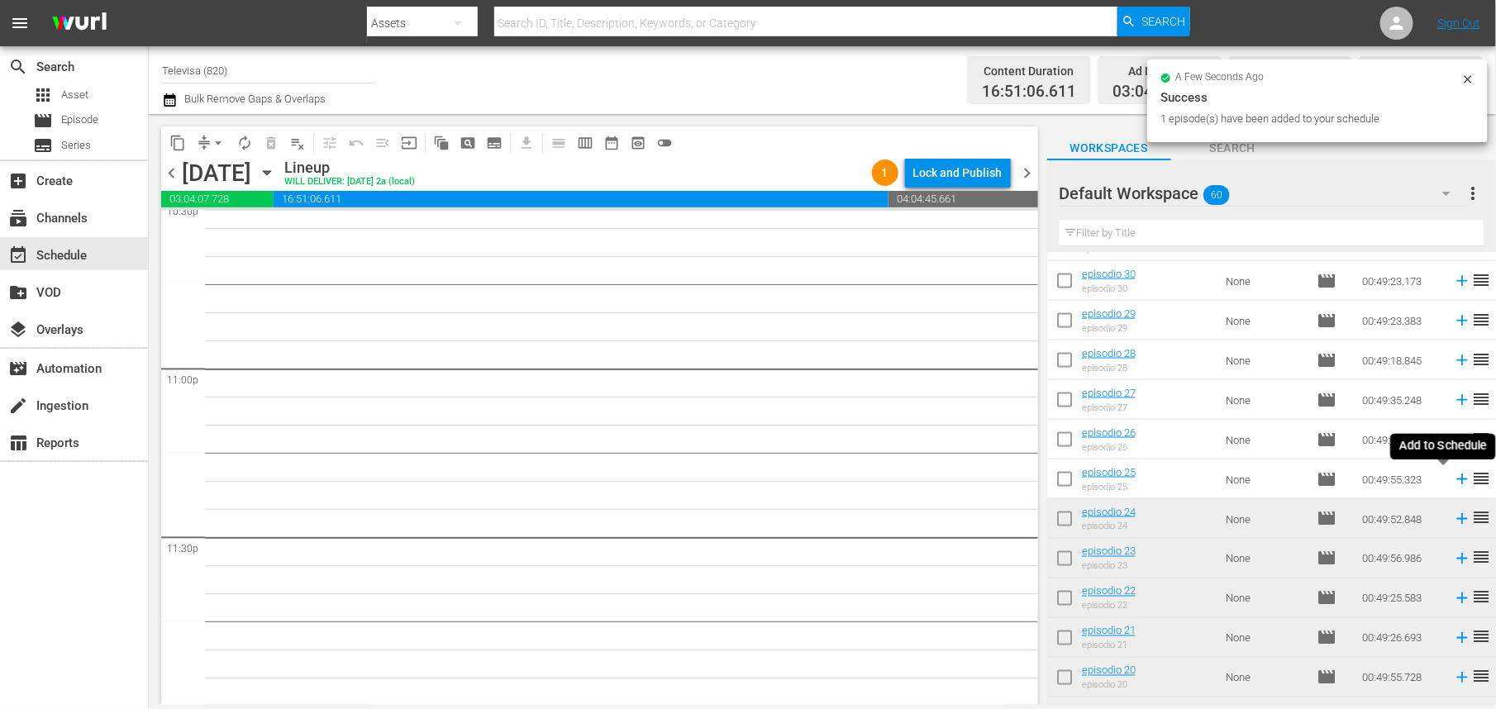
click at [1453, 479] on icon at bounding box center [1462, 479] width 18 height 18
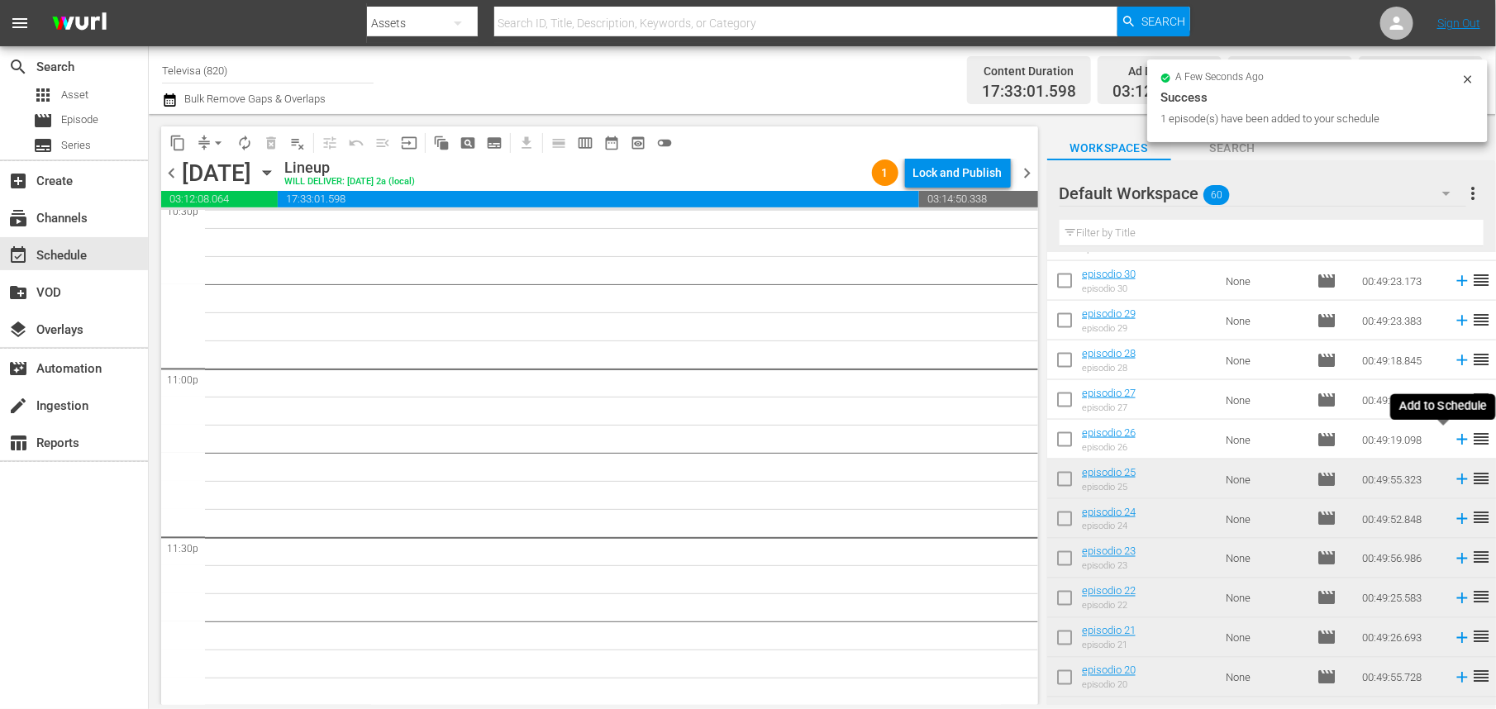
click at [1453, 441] on icon at bounding box center [1462, 440] width 18 height 18
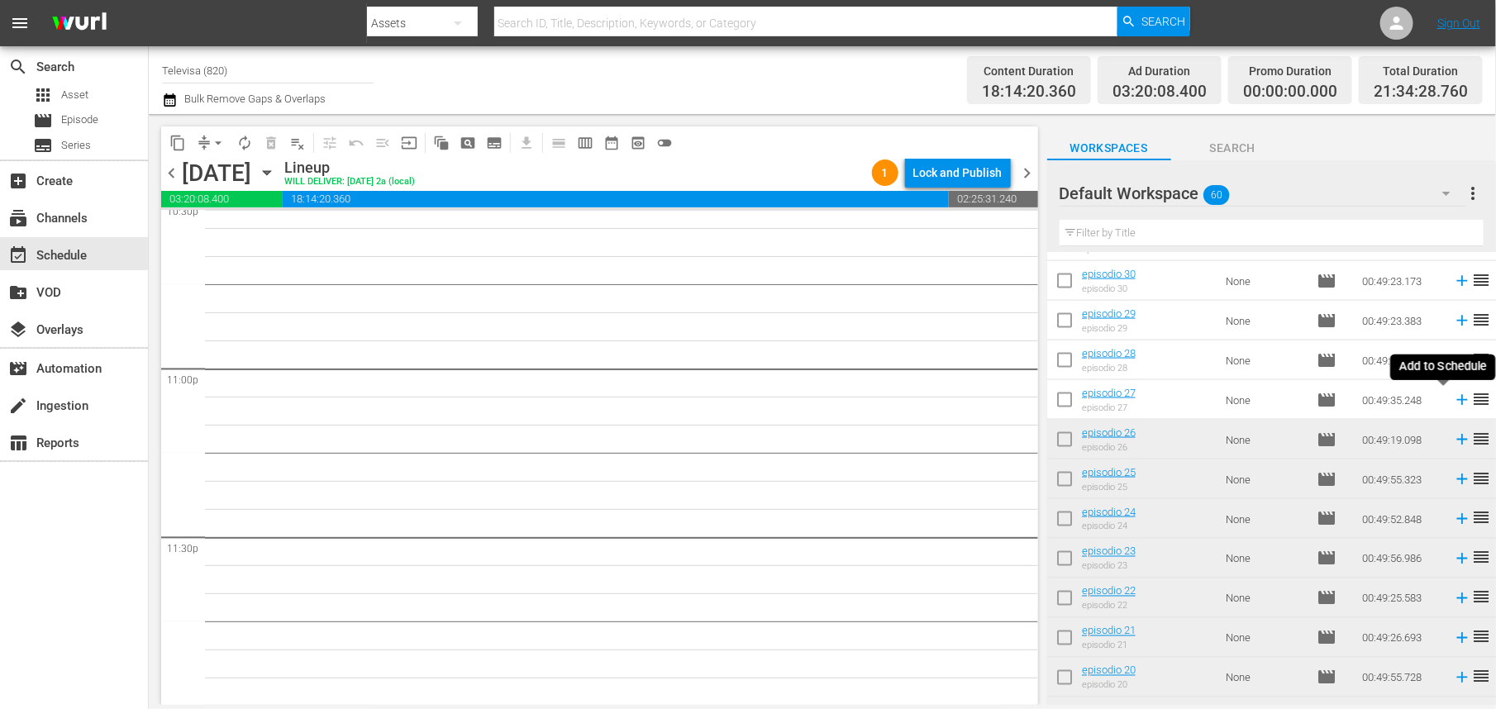
click at [1453, 402] on icon at bounding box center [1462, 400] width 18 height 18
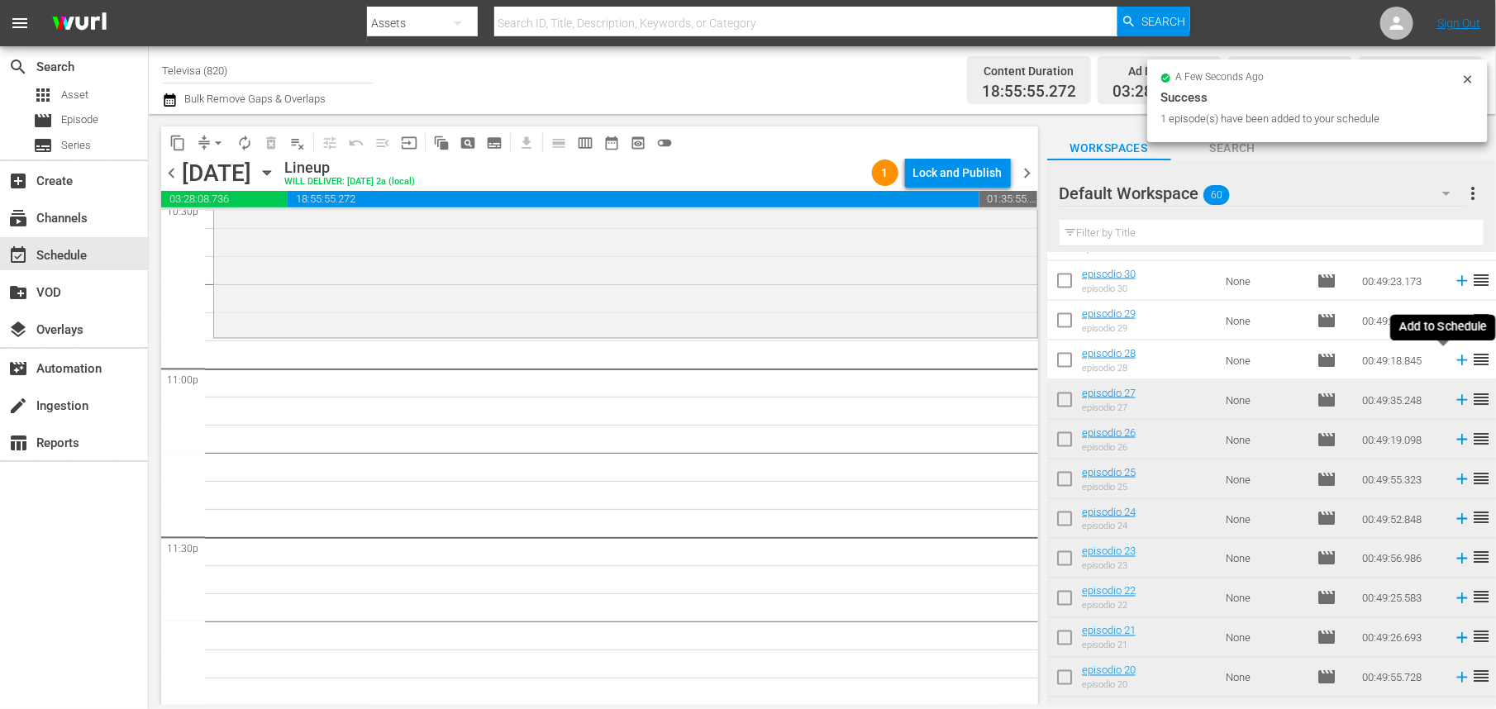
click at [1453, 362] on icon at bounding box center [1462, 360] width 18 height 18
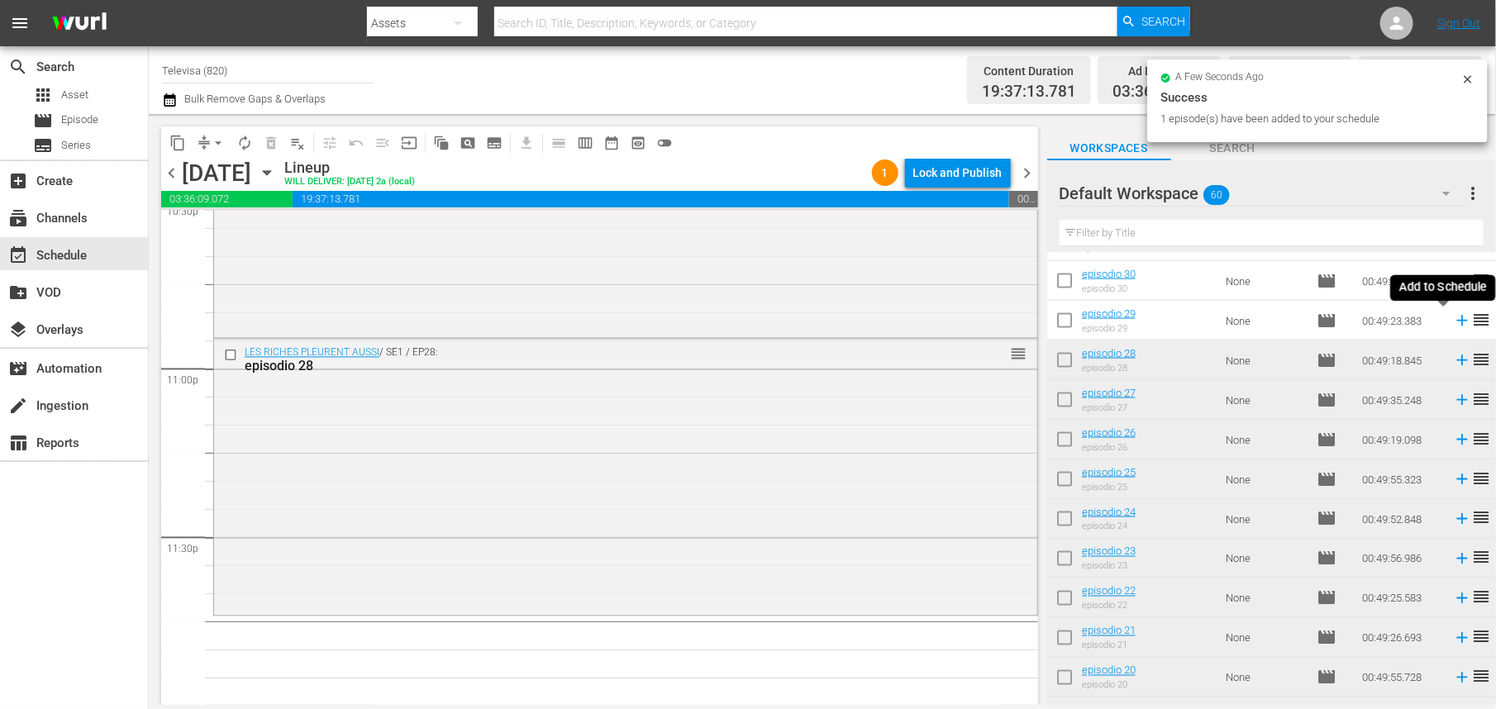
click at [1457, 323] on icon at bounding box center [1462, 321] width 11 height 11
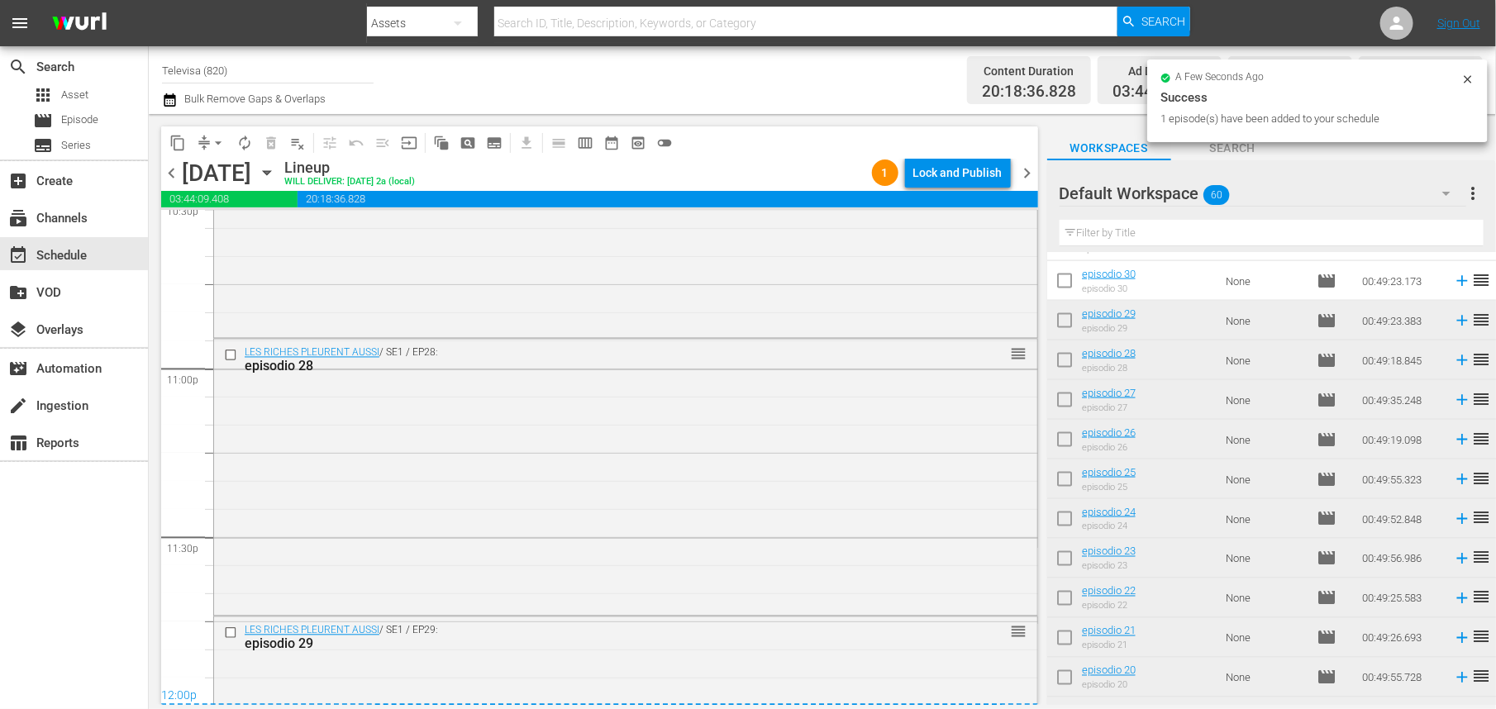
scroll to position [7789, 0]
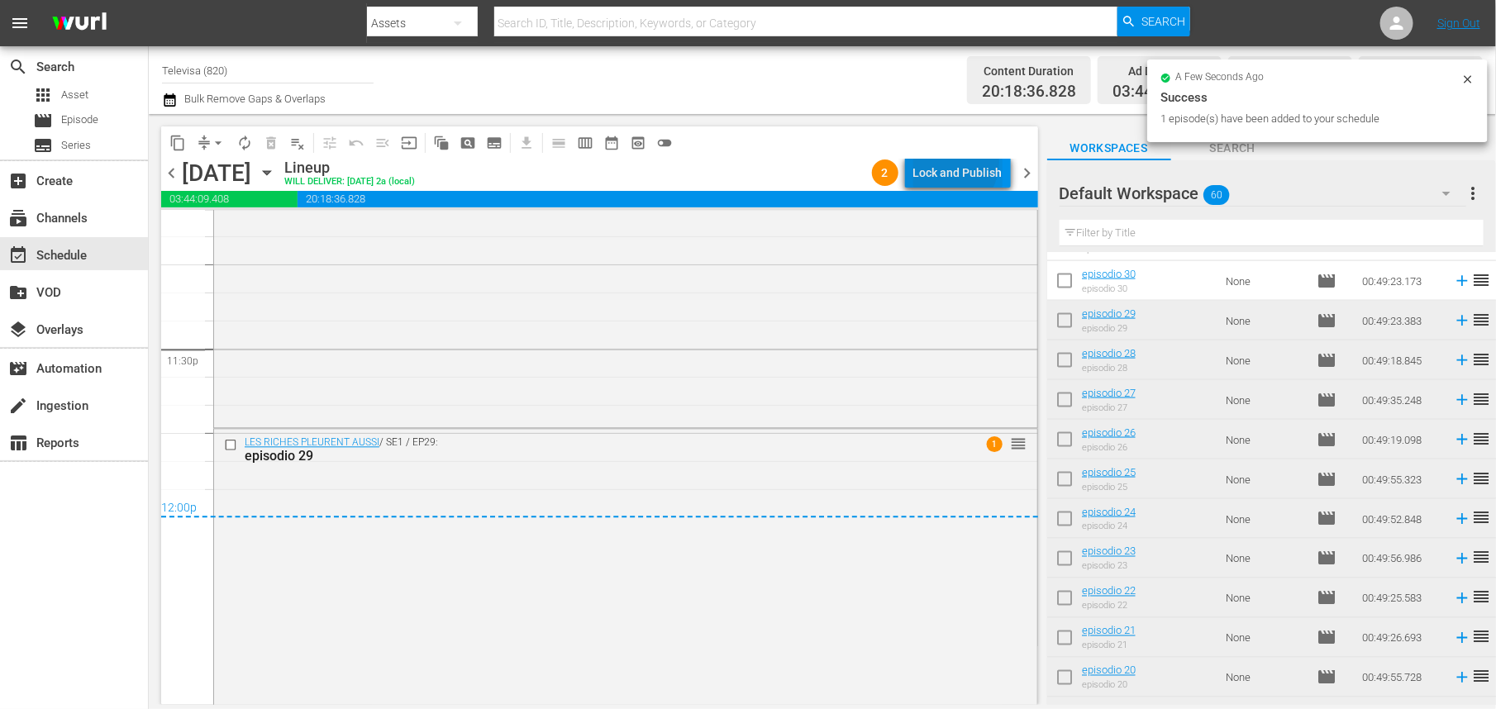
click at [950, 162] on div "Lock and Publish" at bounding box center [958, 173] width 89 height 30
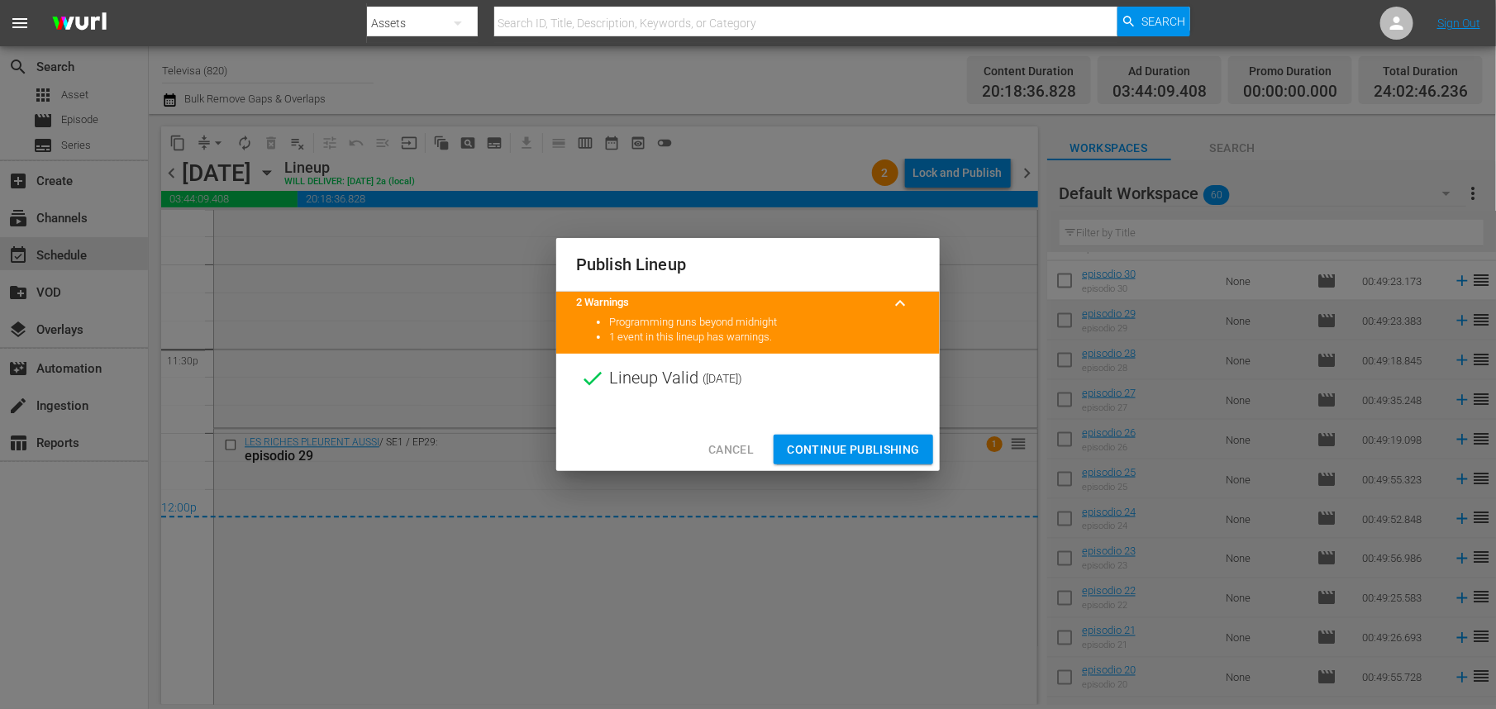
click at [834, 451] on span "Continue Publishing" at bounding box center [853, 450] width 133 height 21
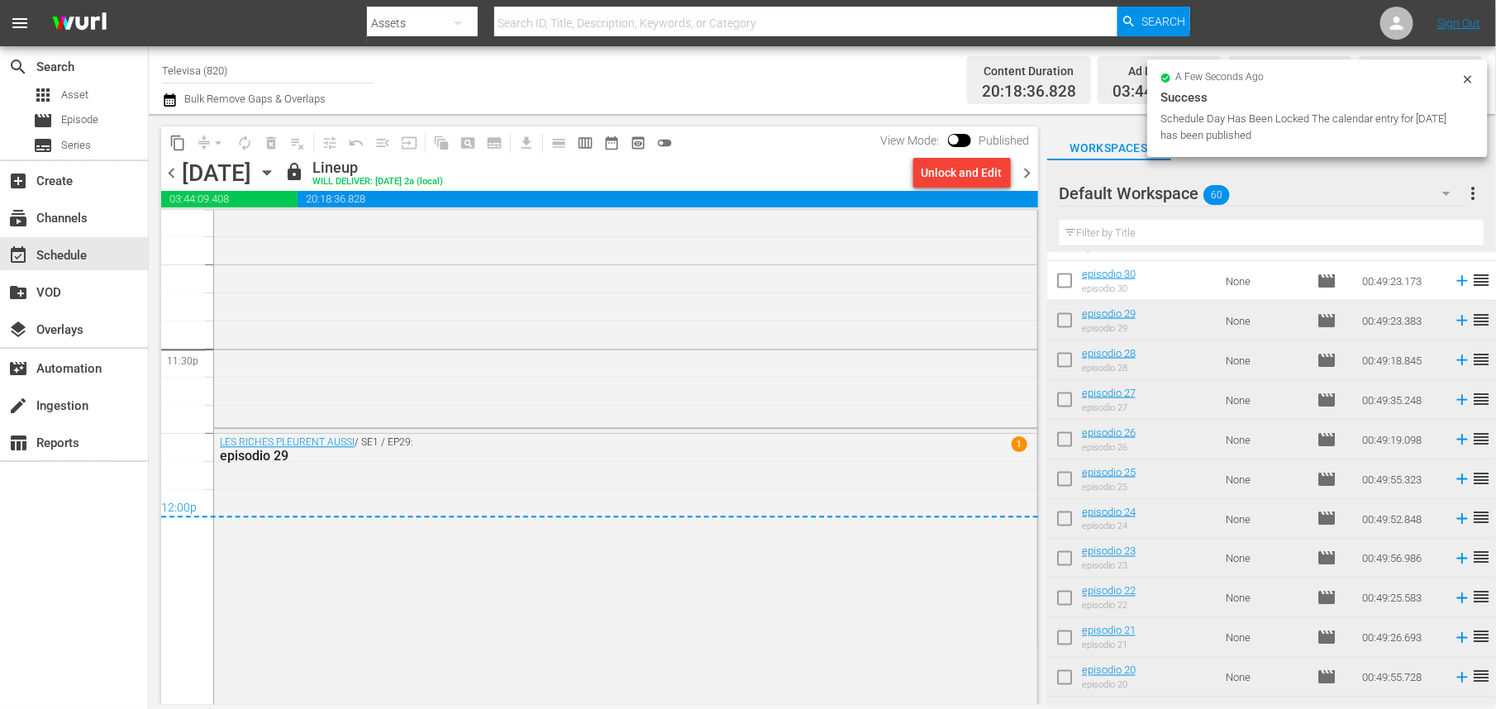
click at [270, 171] on icon "button" at bounding box center [266, 173] width 7 height 4
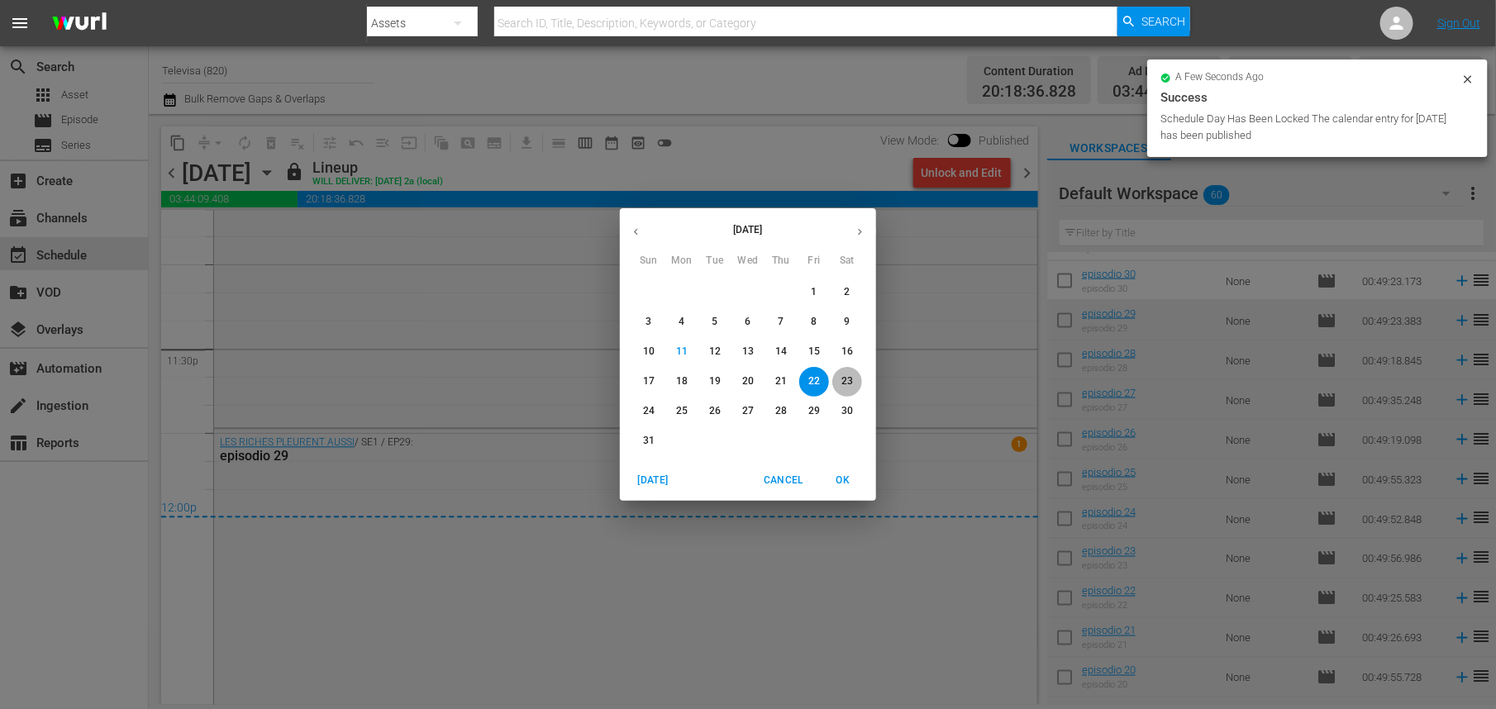
click at [849, 379] on p "23" at bounding box center [848, 382] width 12 height 14
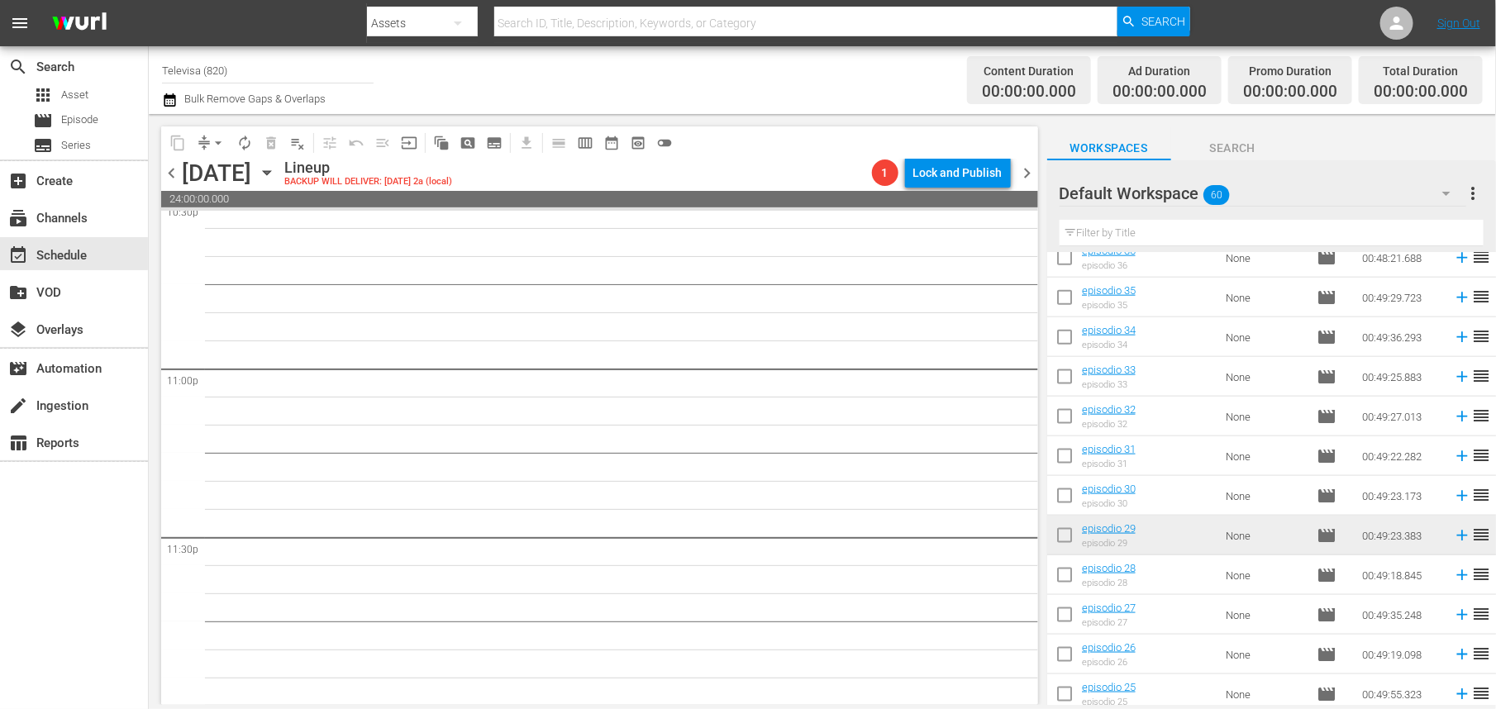
scroll to position [975, 0]
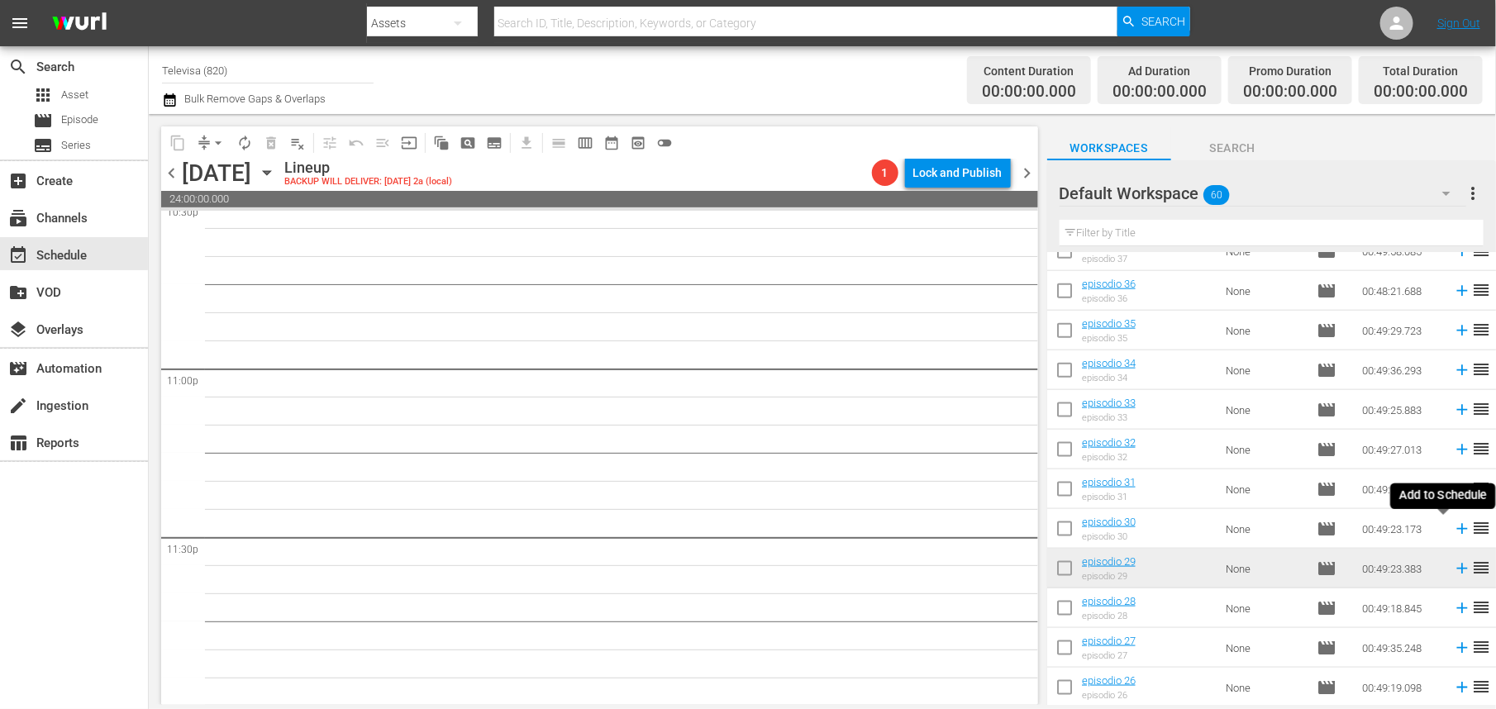
click at [1457, 529] on icon at bounding box center [1462, 529] width 11 height 11
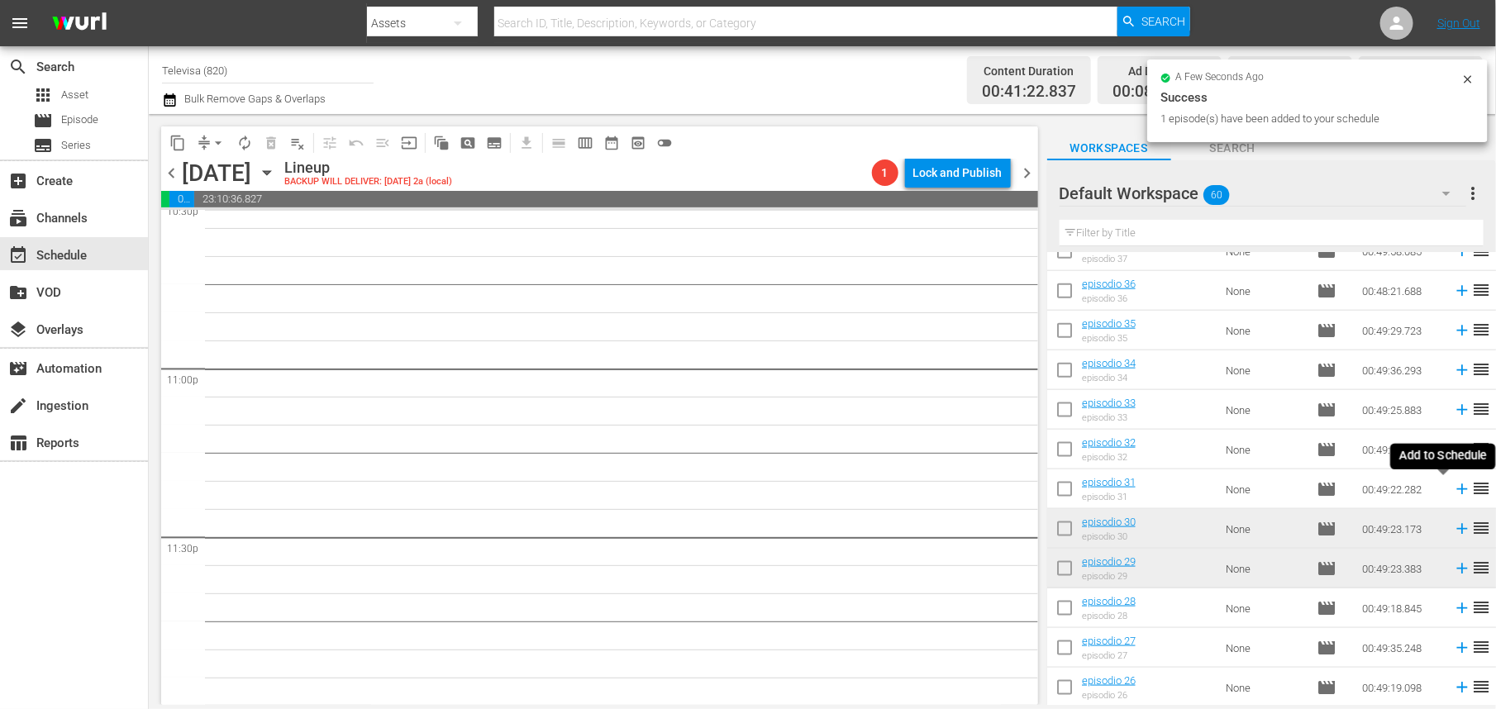
click at [1453, 491] on icon at bounding box center [1462, 489] width 18 height 18
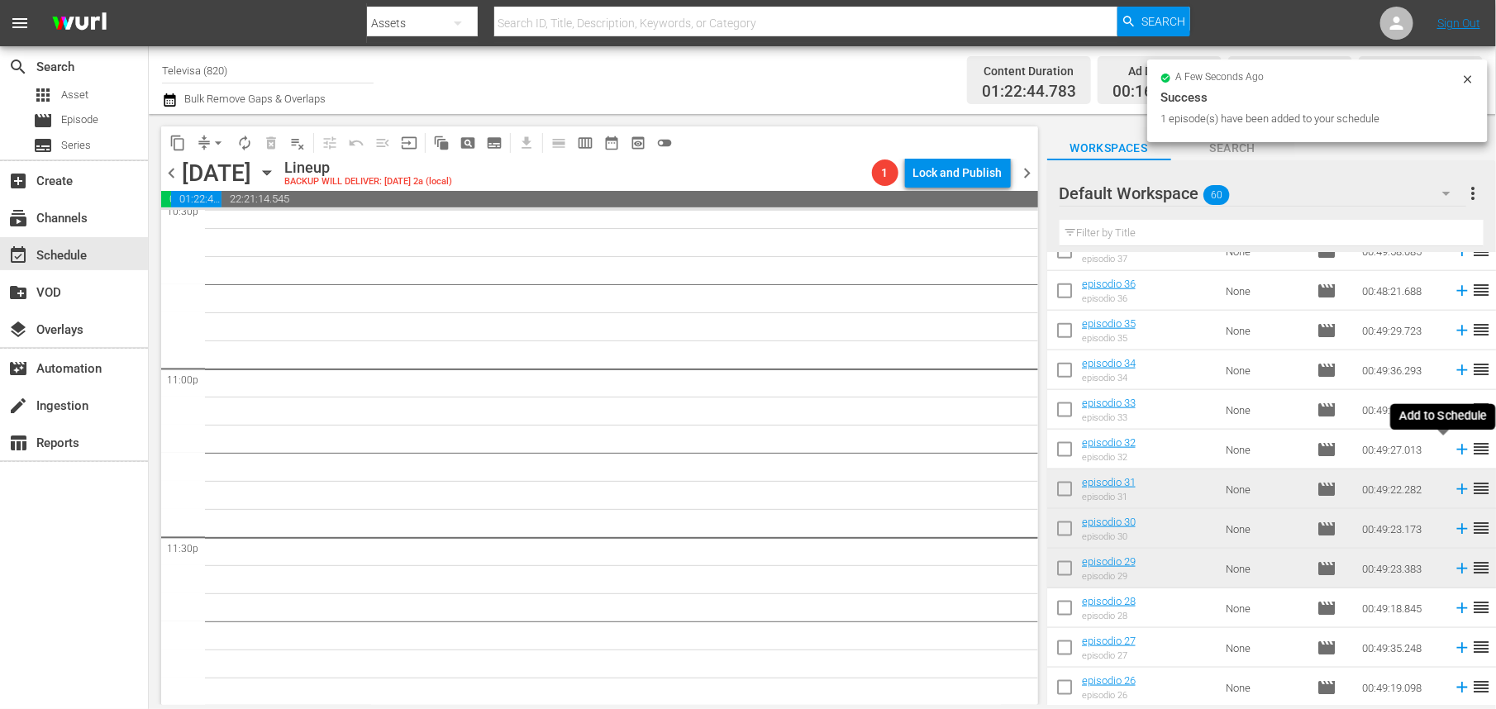
click at [1457, 449] on icon at bounding box center [1462, 450] width 11 height 11
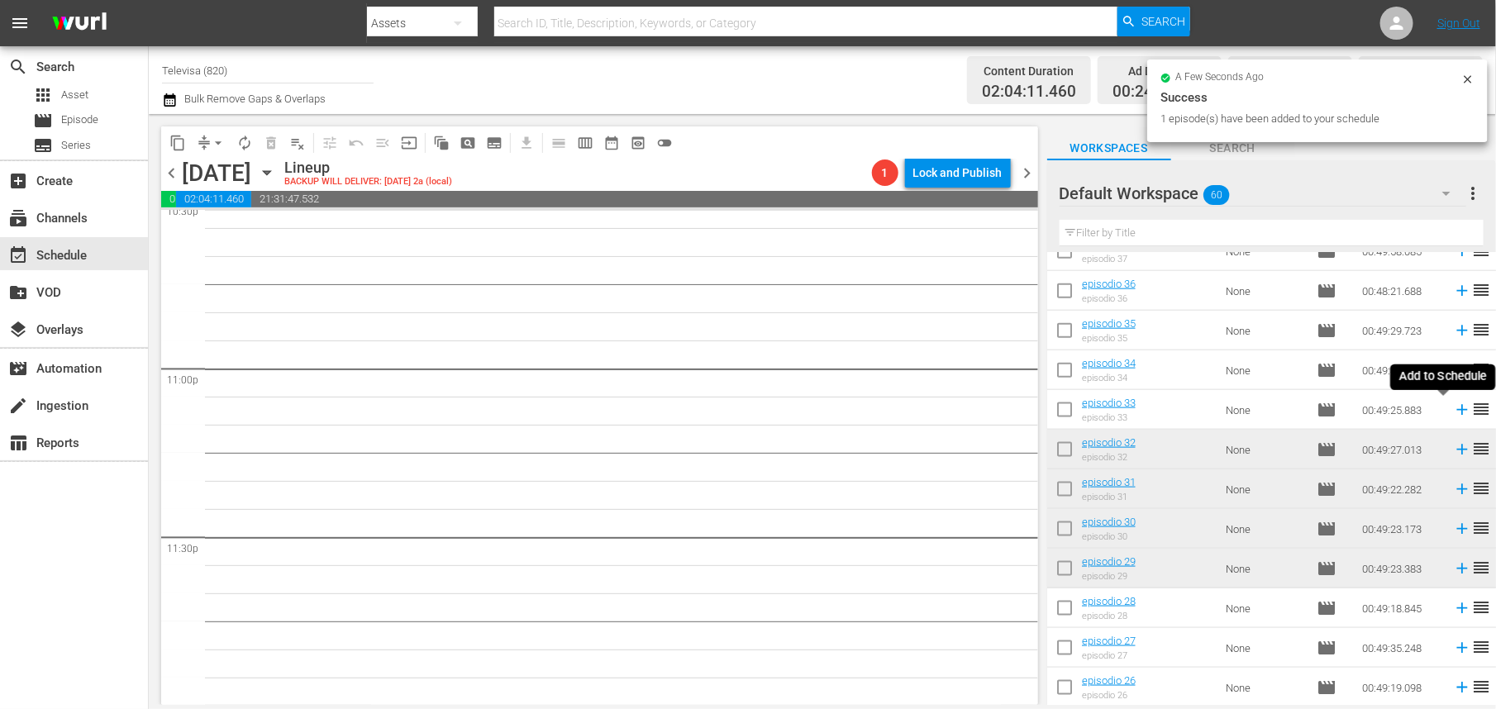
click at [1457, 410] on icon at bounding box center [1462, 410] width 11 height 11
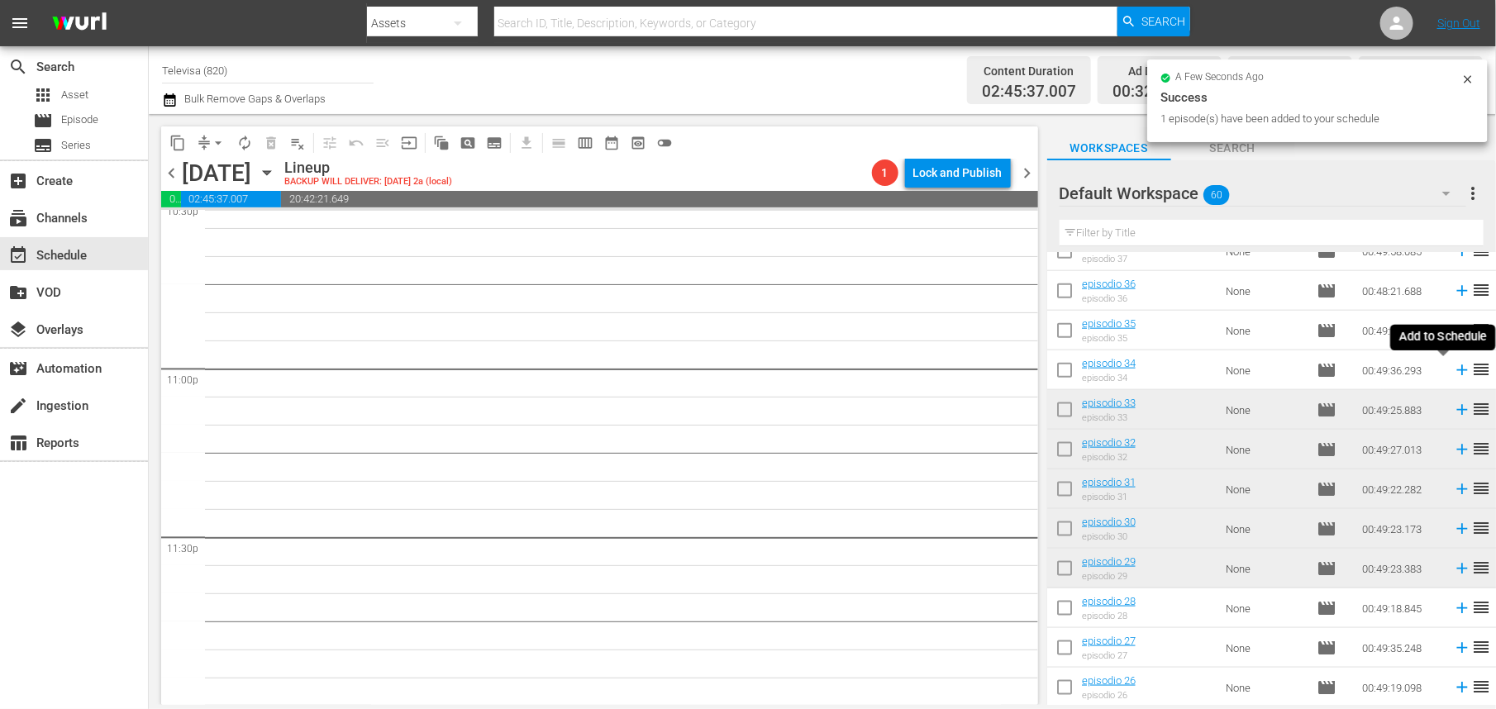
click at [1457, 370] on icon at bounding box center [1462, 370] width 11 height 11
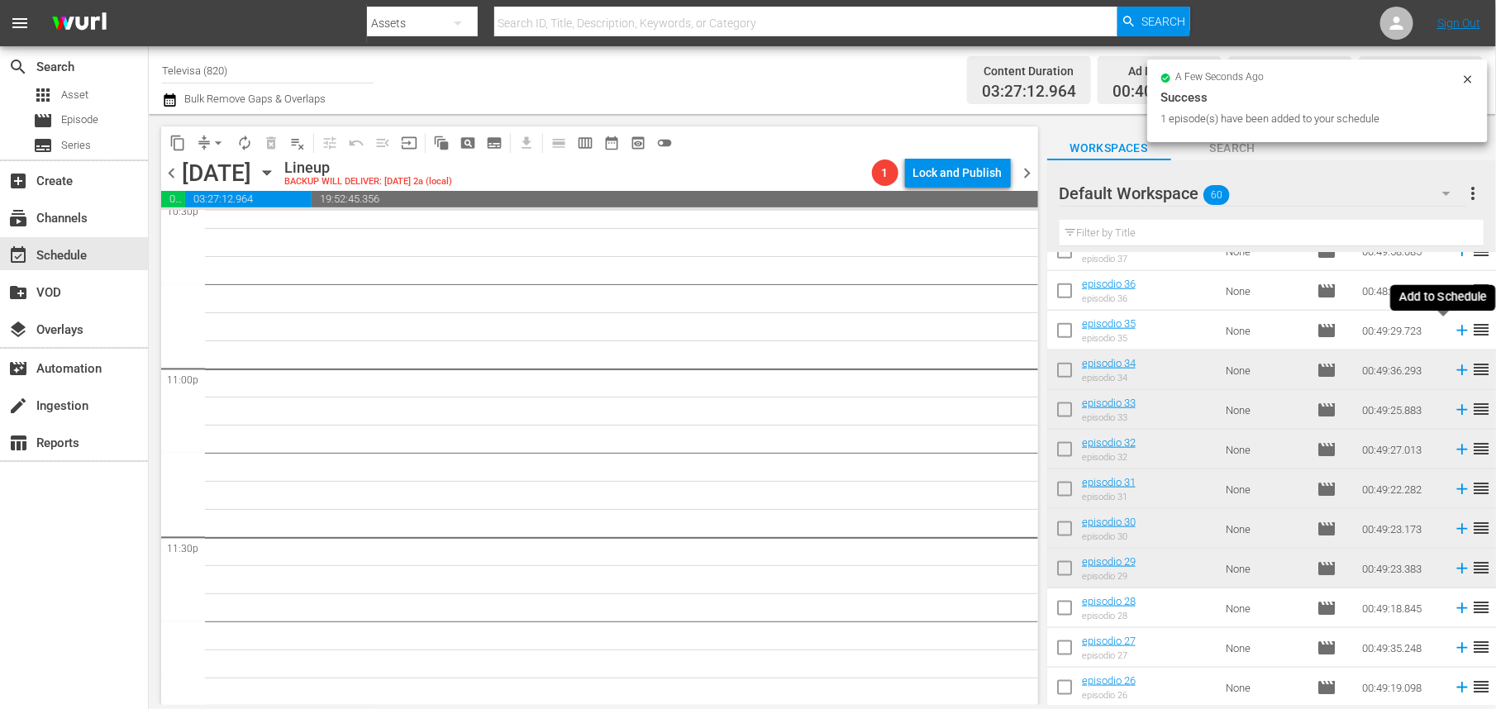
click at [1457, 331] on icon at bounding box center [1462, 331] width 11 height 11
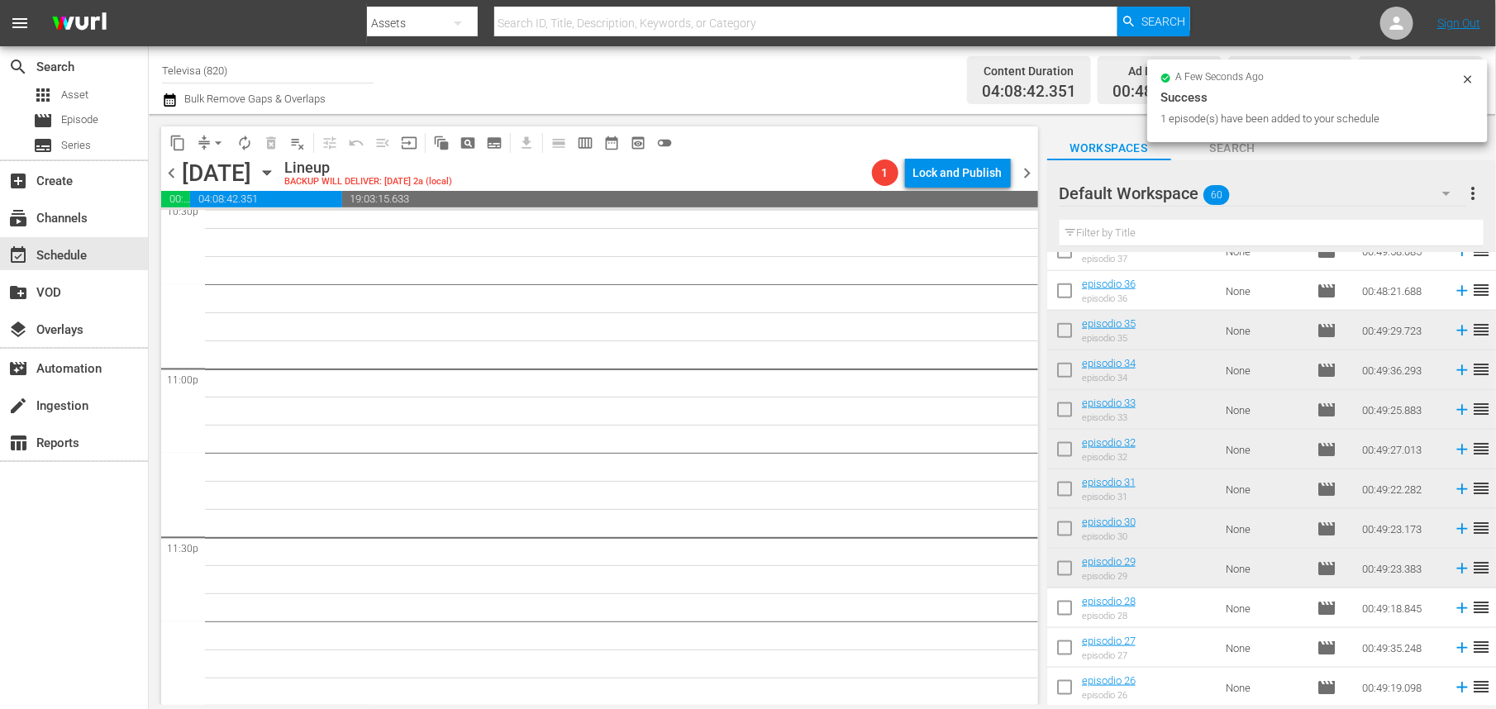
scroll to position [727, 0]
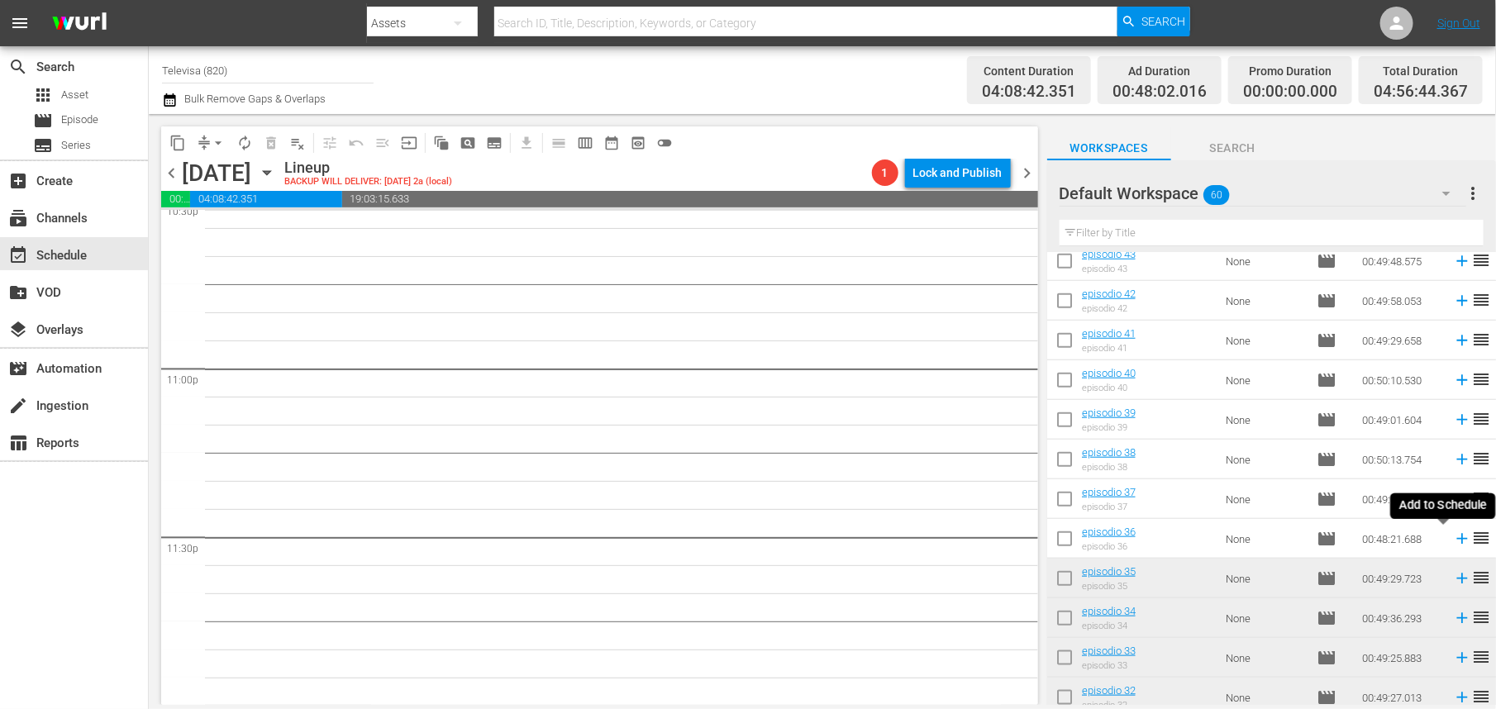
click at [1457, 539] on icon at bounding box center [1462, 539] width 11 height 11
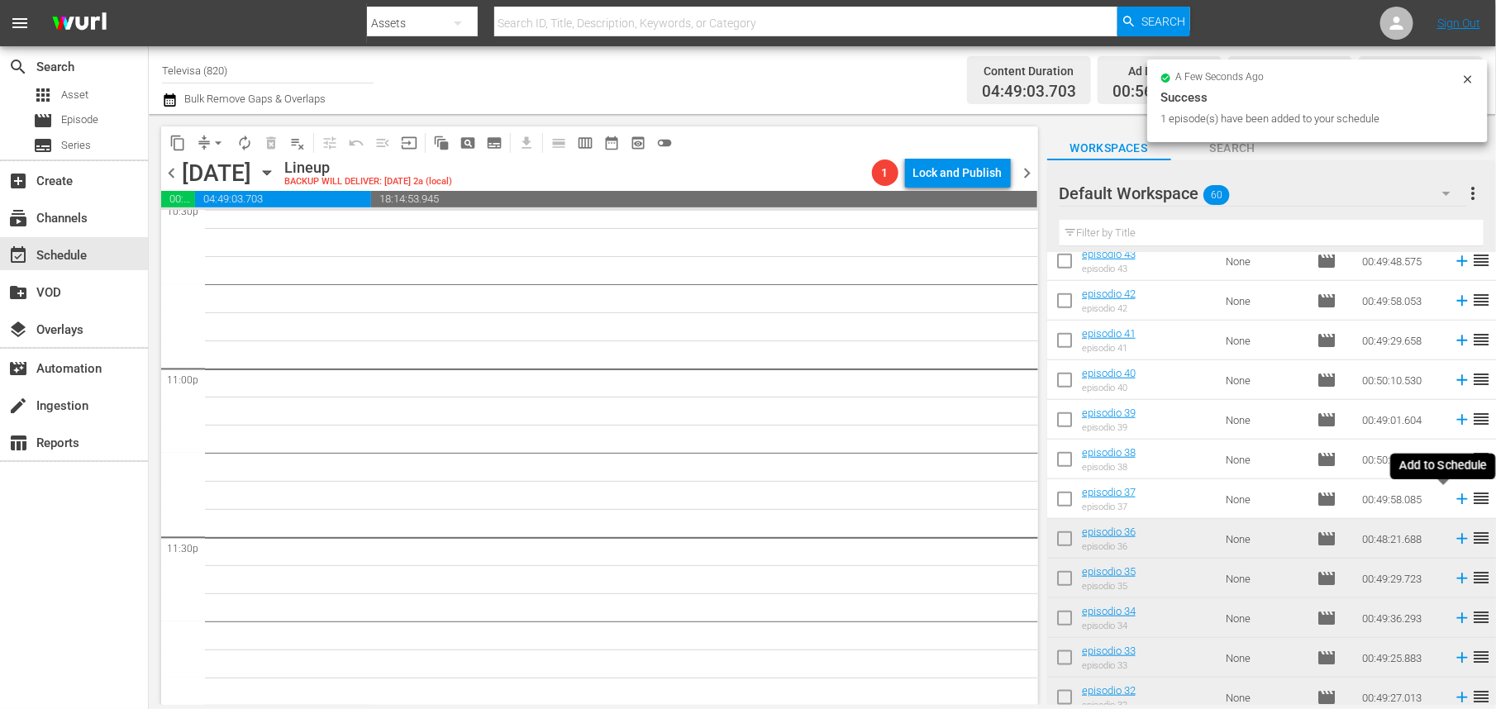
click at [1457, 501] on icon at bounding box center [1462, 499] width 11 height 11
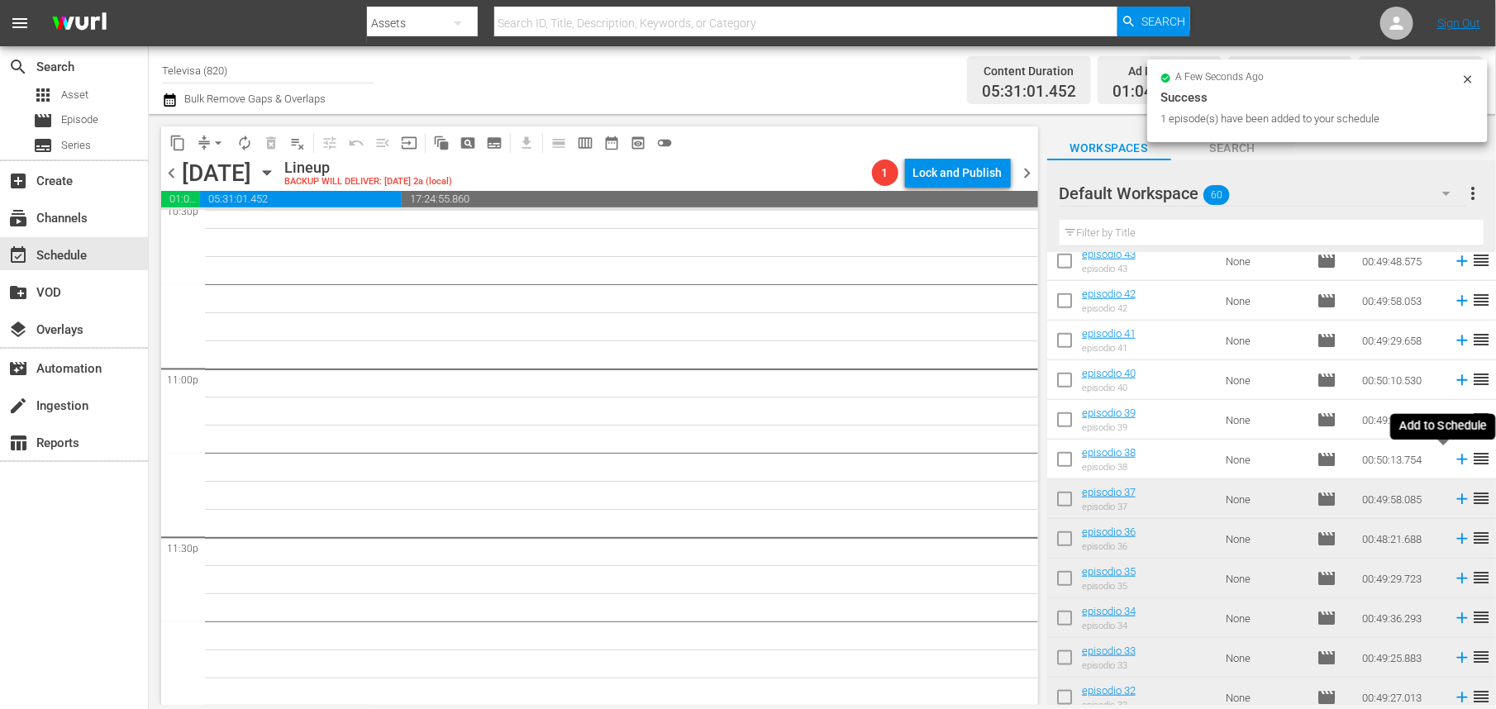
click at [1457, 460] on icon at bounding box center [1462, 460] width 11 height 11
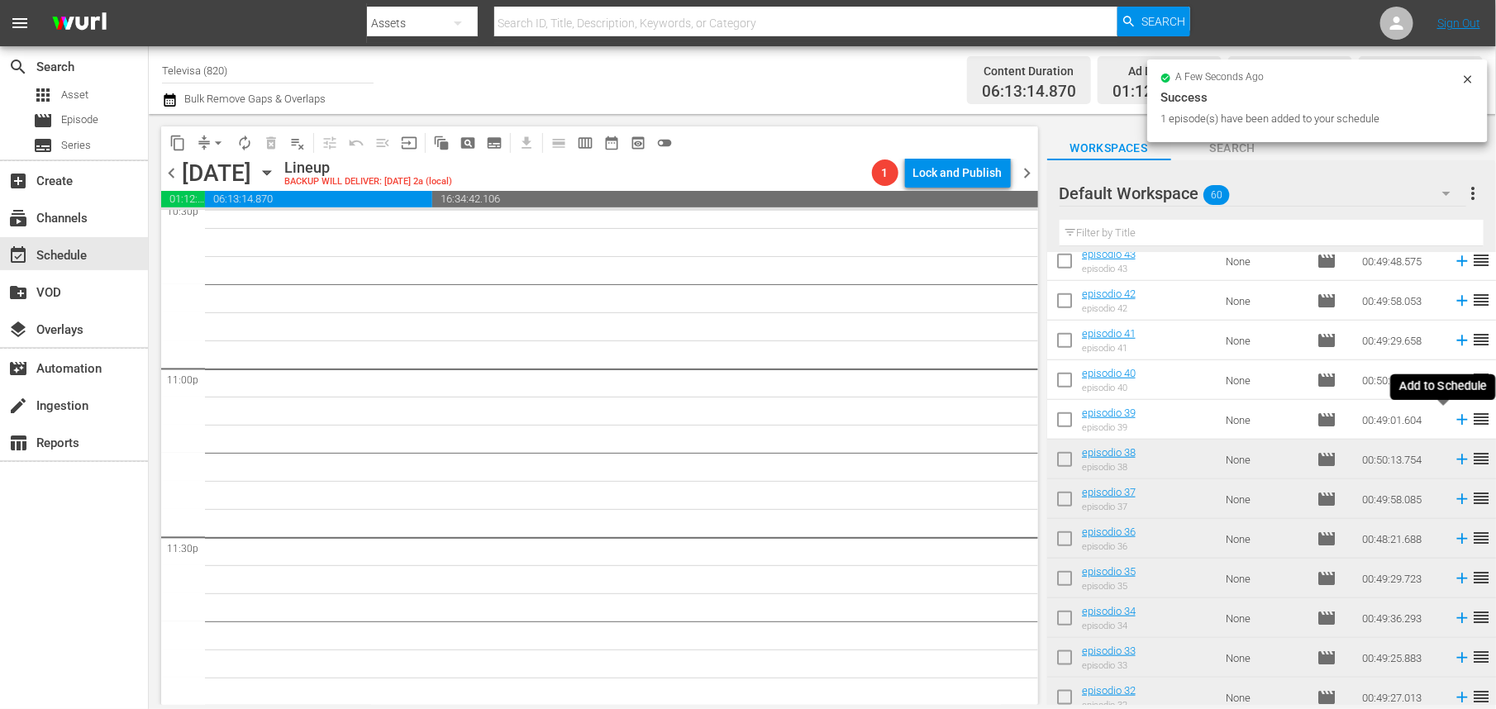
click at [1457, 422] on icon at bounding box center [1462, 420] width 11 height 11
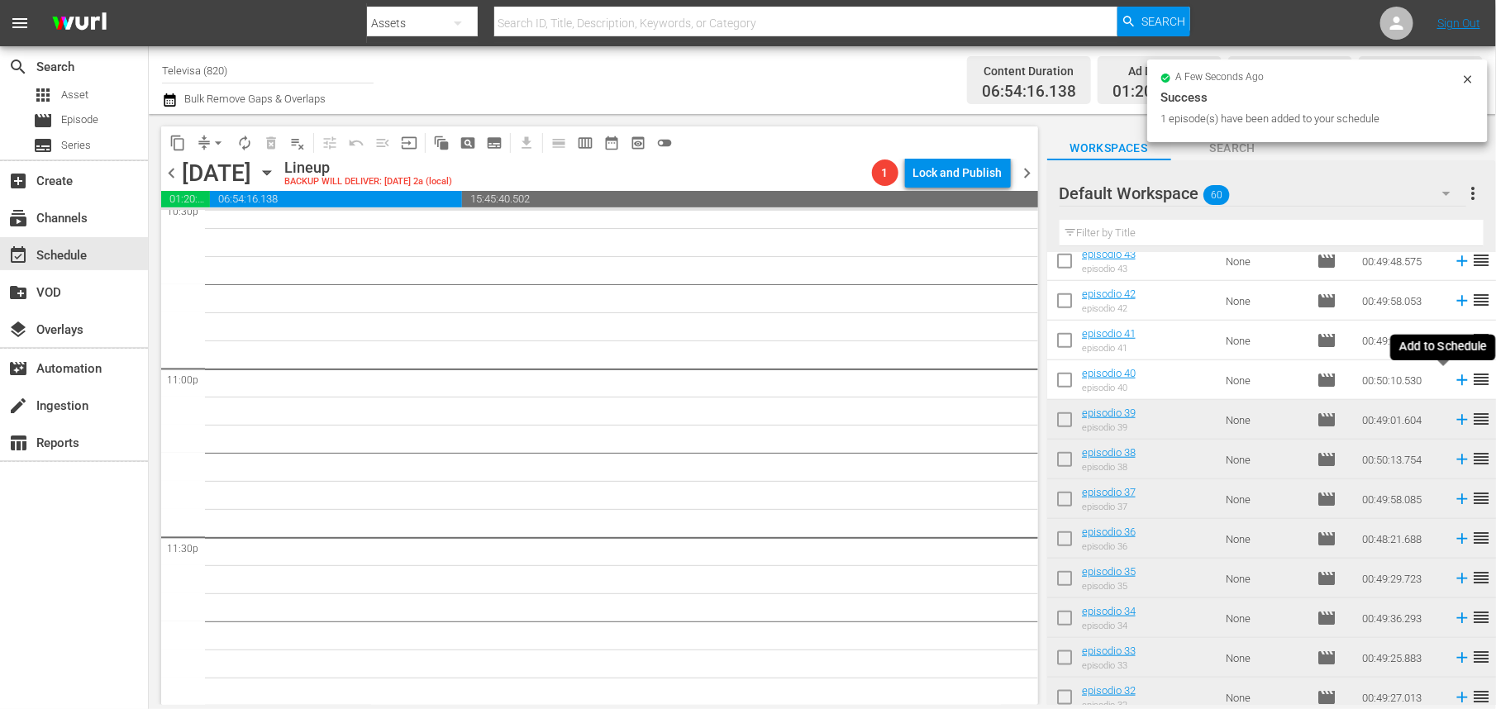
click at [1457, 380] on icon at bounding box center [1462, 380] width 11 height 11
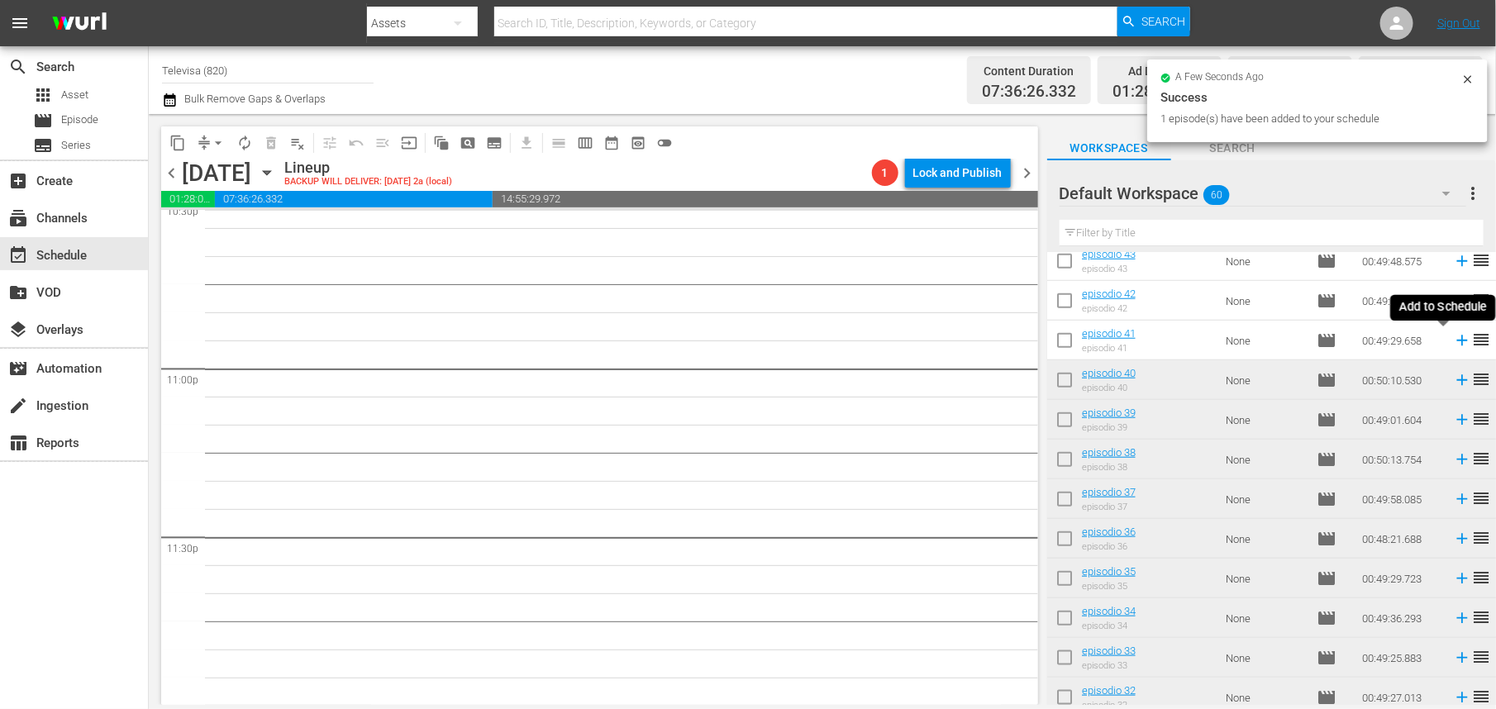
click at [1457, 342] on icon at bounding box center [1462, 341] width 11 height 11
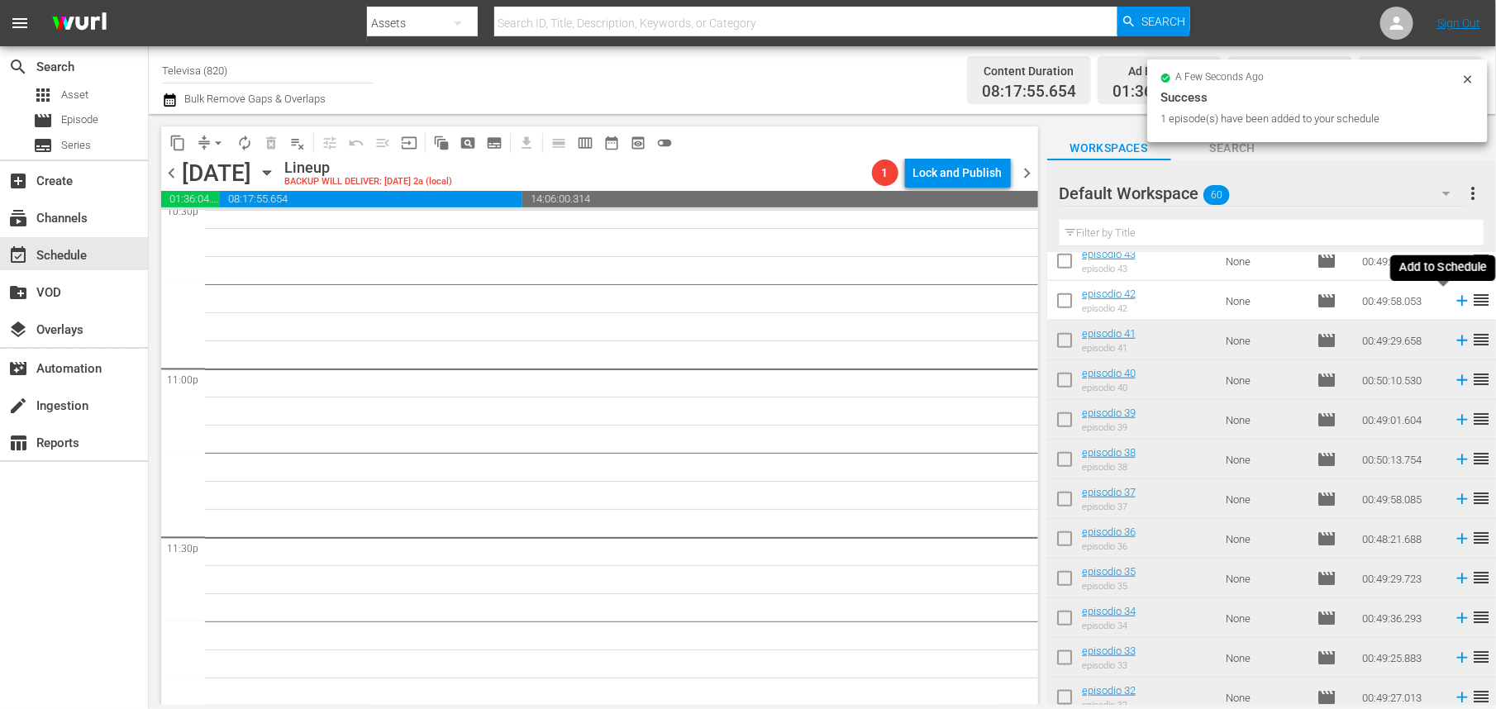
click at [1457, 300] on icon at bounding box center [1462, 301] width 11 height 11
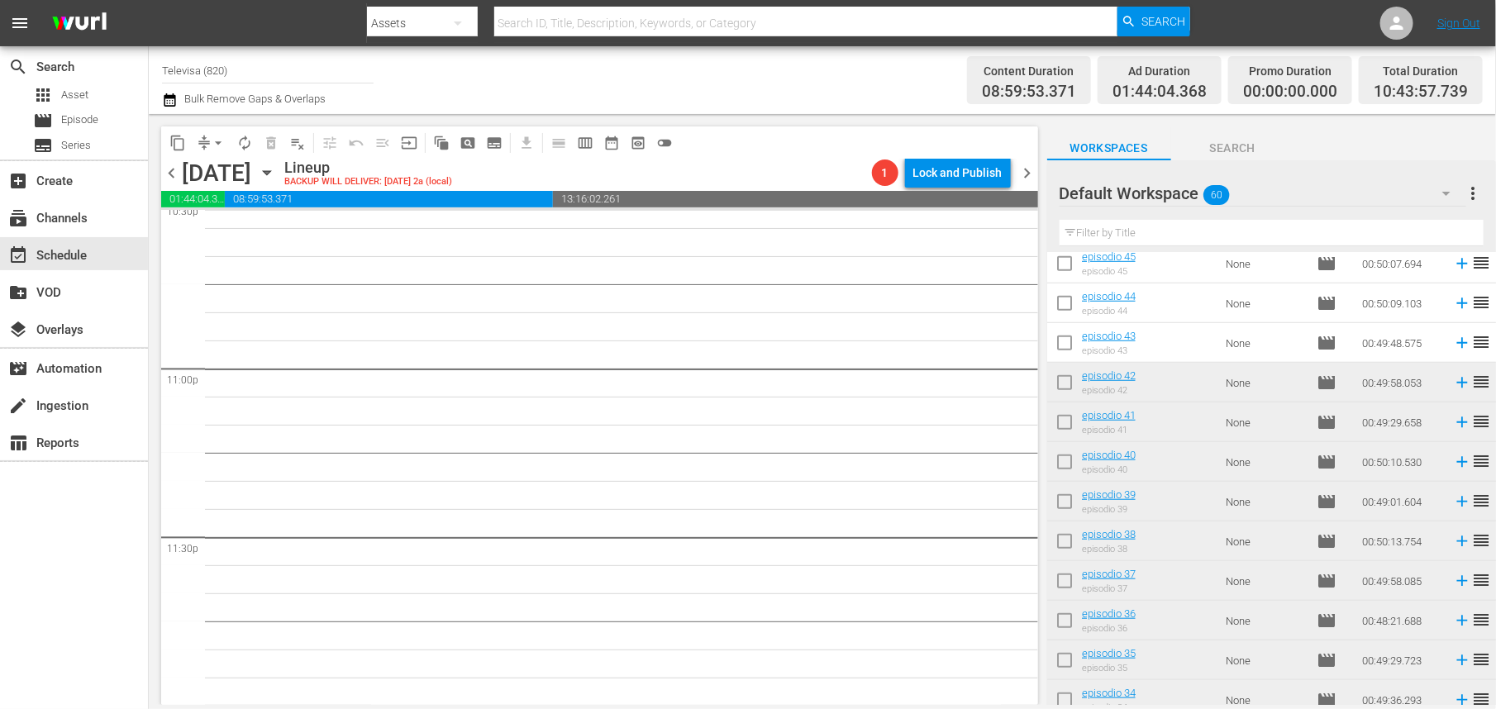
scroll to position [603, 0]
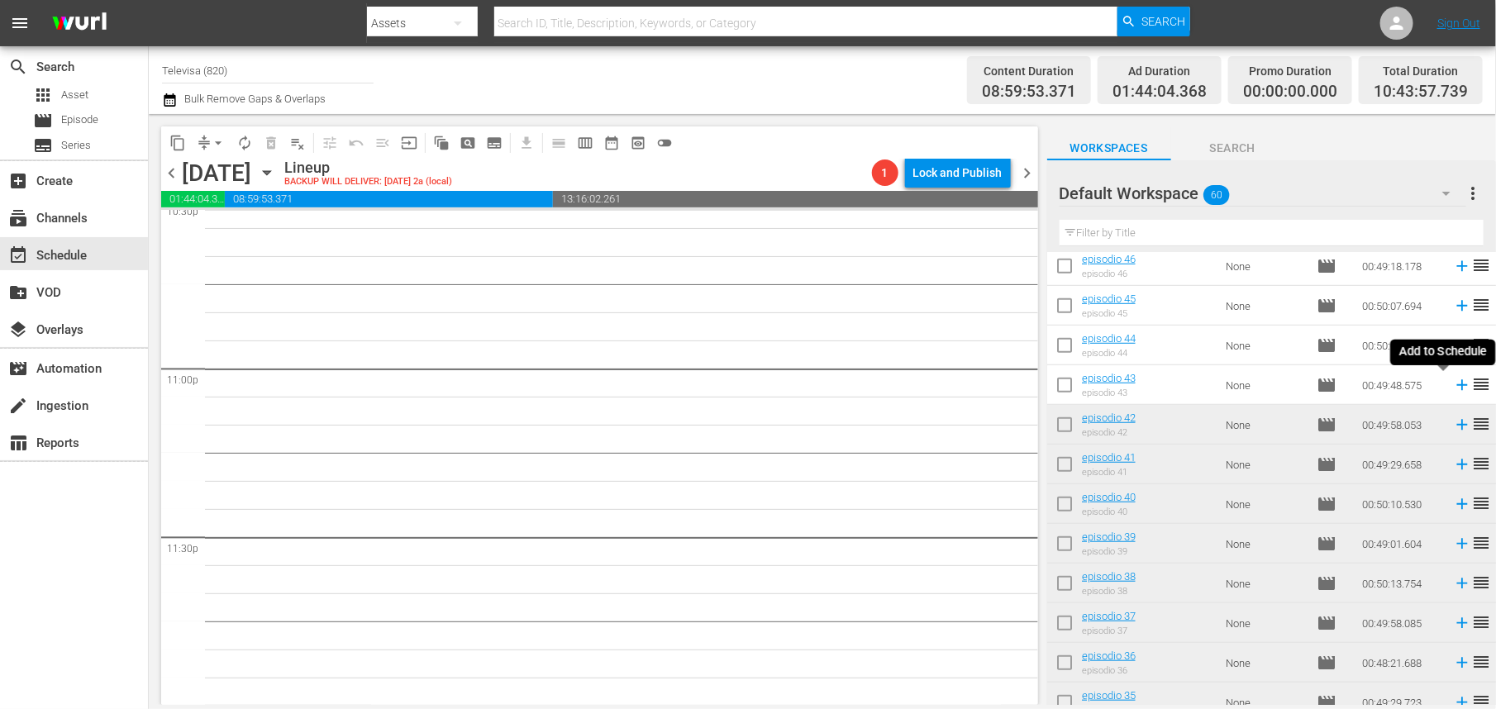
click at [1457, 385] on icon at bounding box center [1462, 385] width 11 height 11
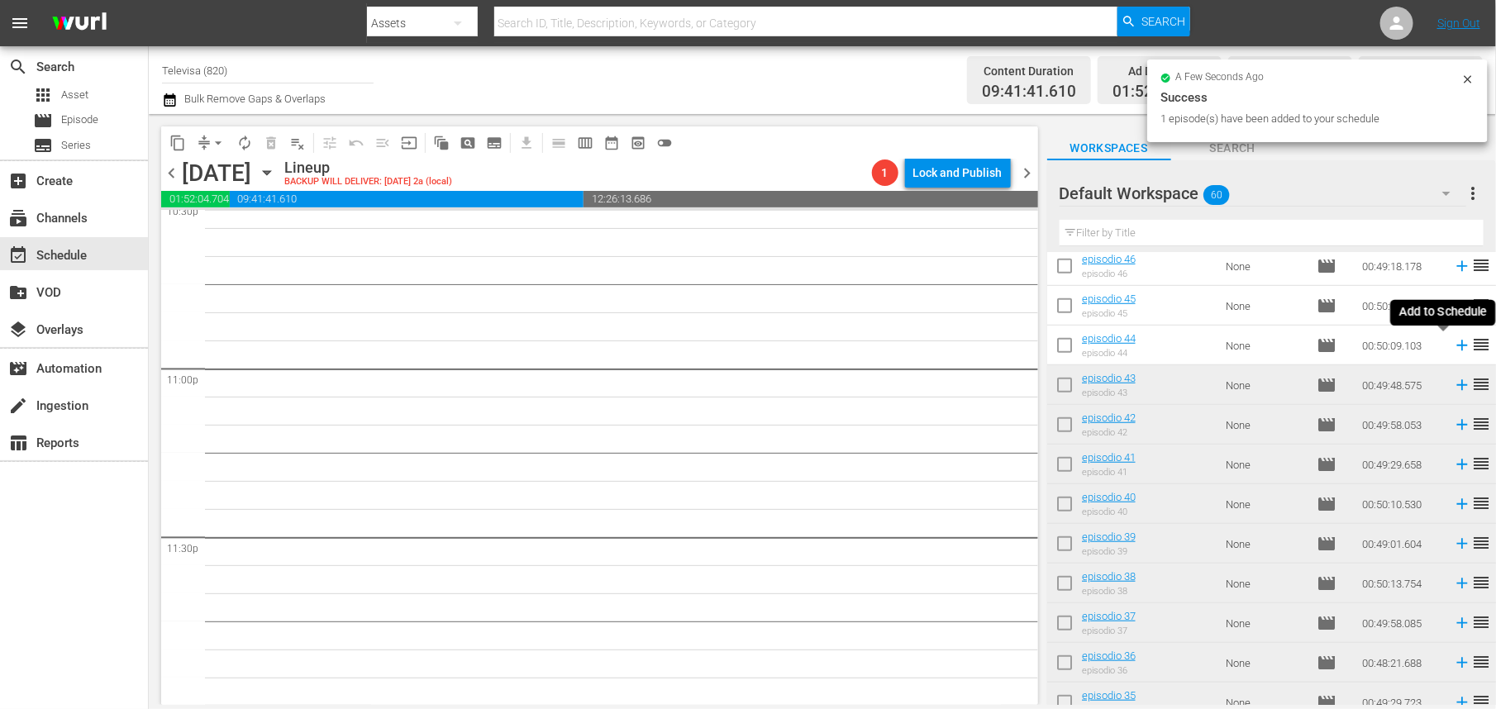
click at [1457, 345] on icon at bounding box center [1462, 346] width 11 height 11
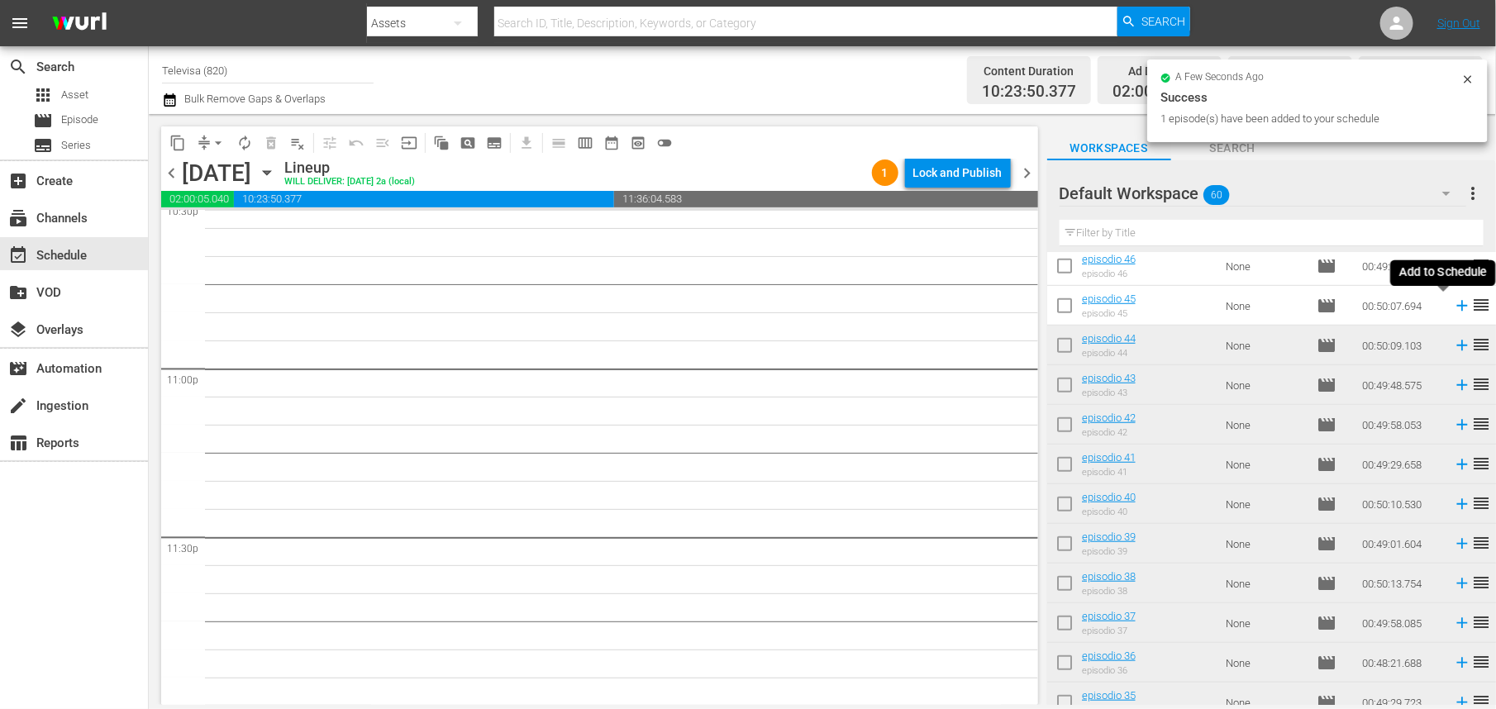
click at [1453, 305] on icon at bounding box center [1462, 306] width 18 height 18
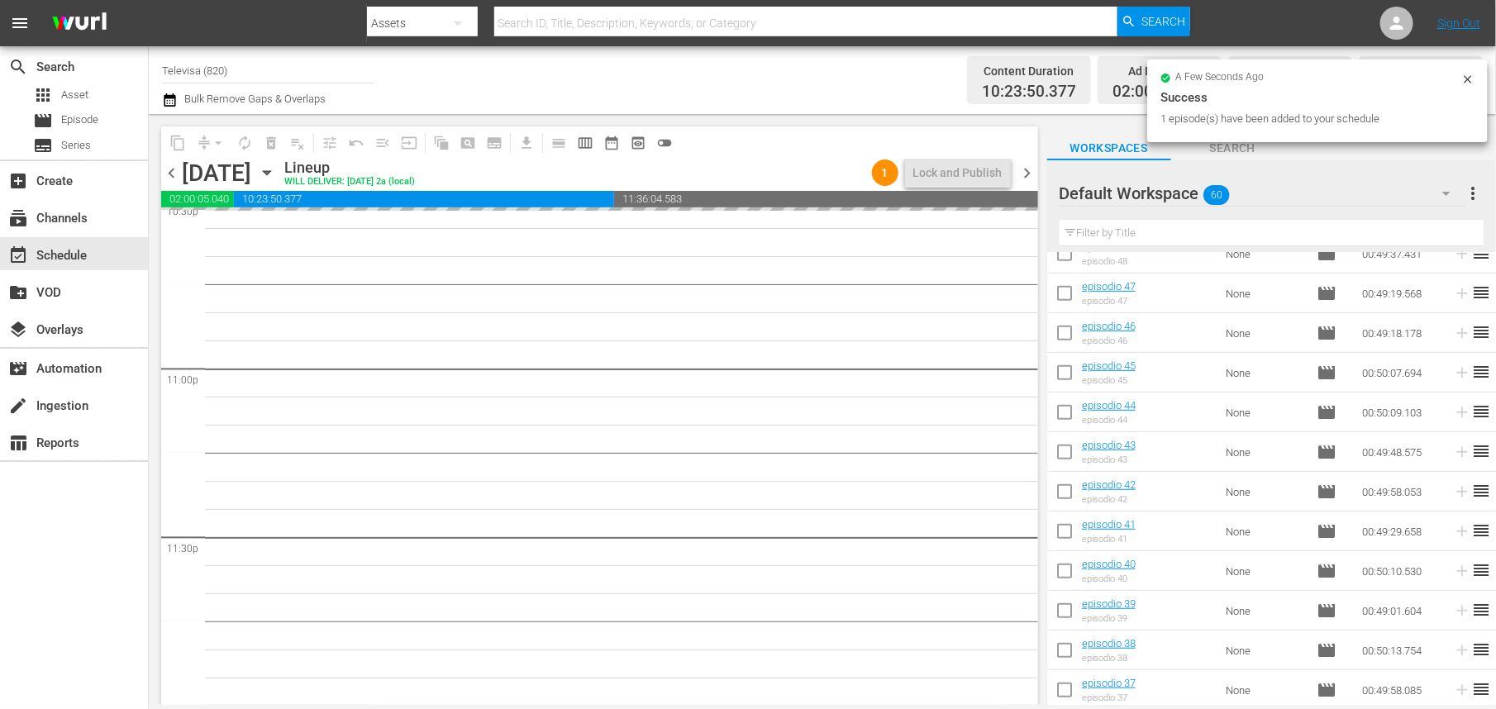
scroll to position [479, 0]
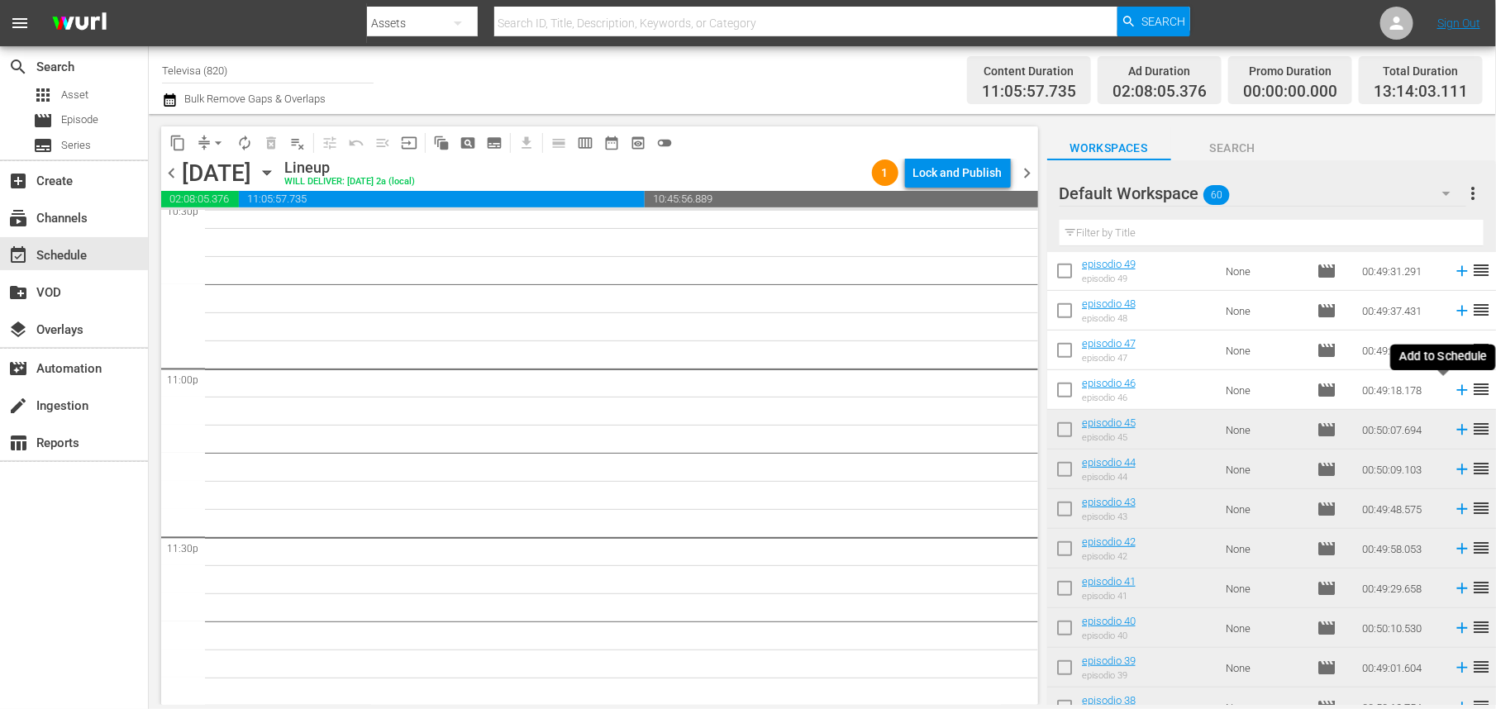
click at [1457, 390] on icon at bounding box center [1462, 390] width 11 height 11
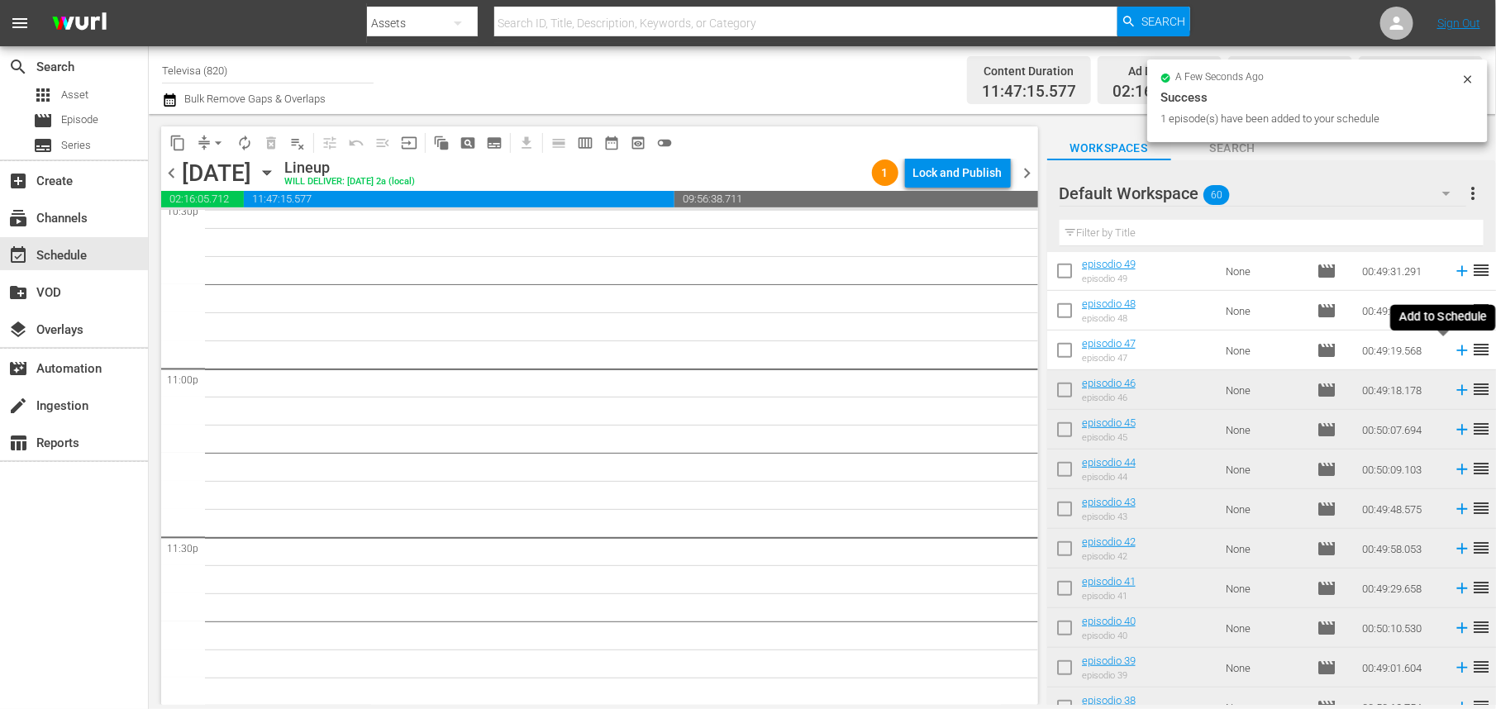
click at [1457, 351] on icon at bounding box center [1462, 351] width 11 height 11
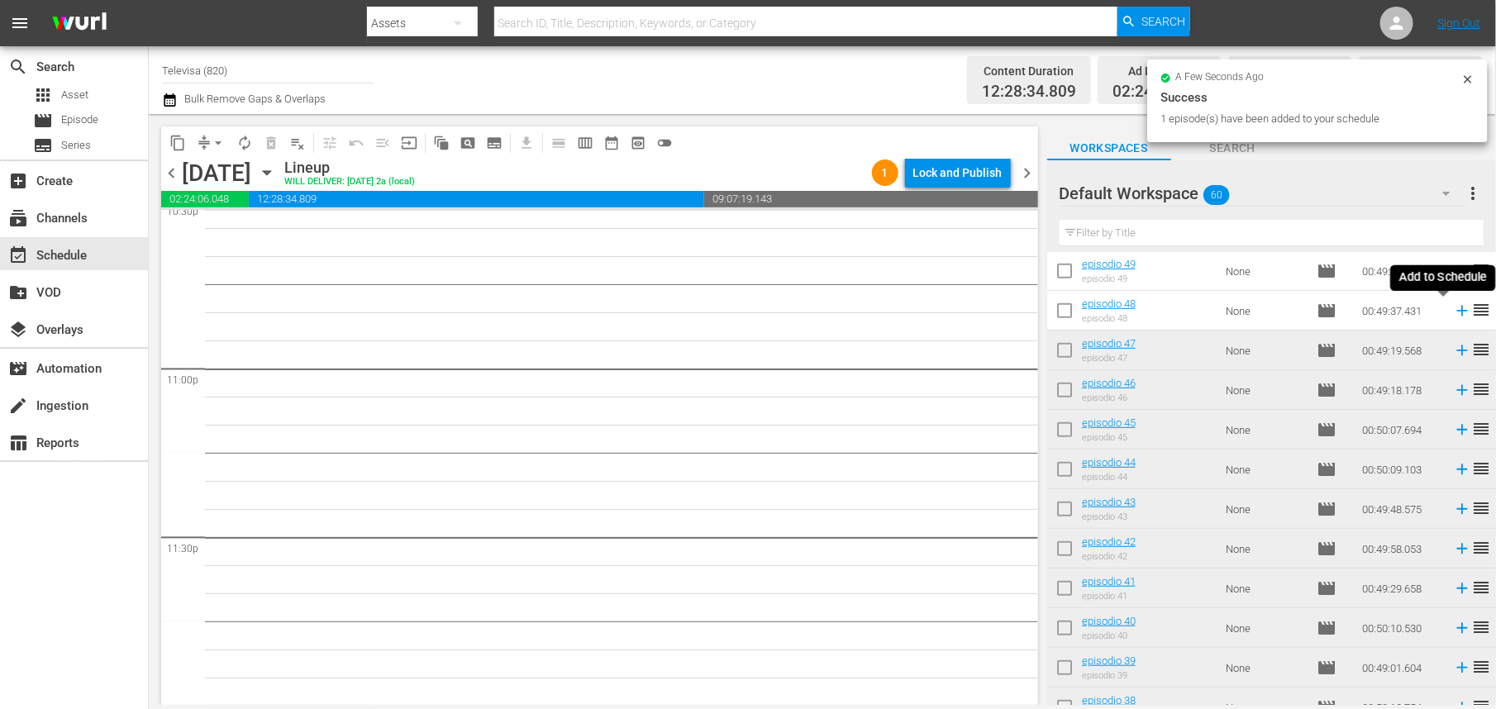
click at [1457, 311] on icon at bounding box center [1462, 311] width 11 height 11
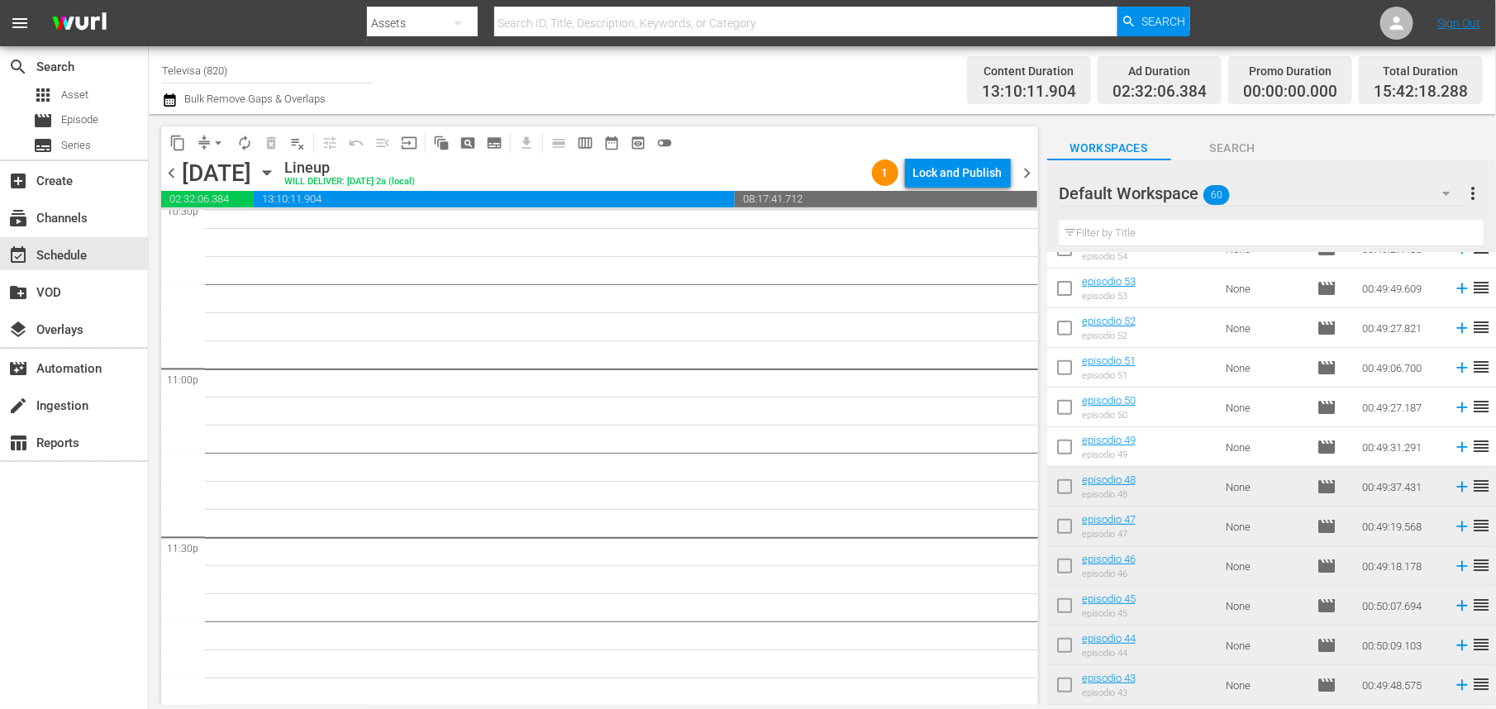
scroll to position [231, 0]
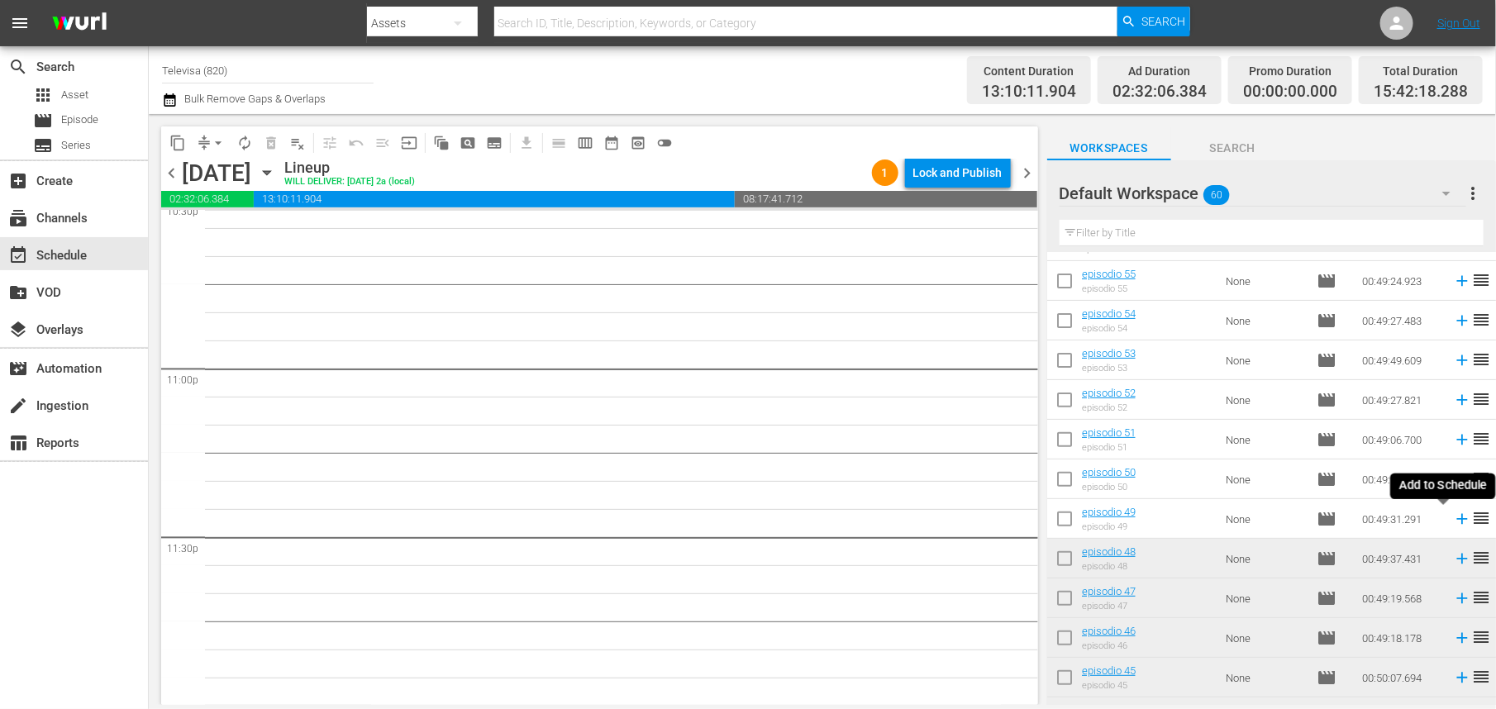
click at [1457, 521] on icon at bounding box center [1462, 519] width 11 height 11
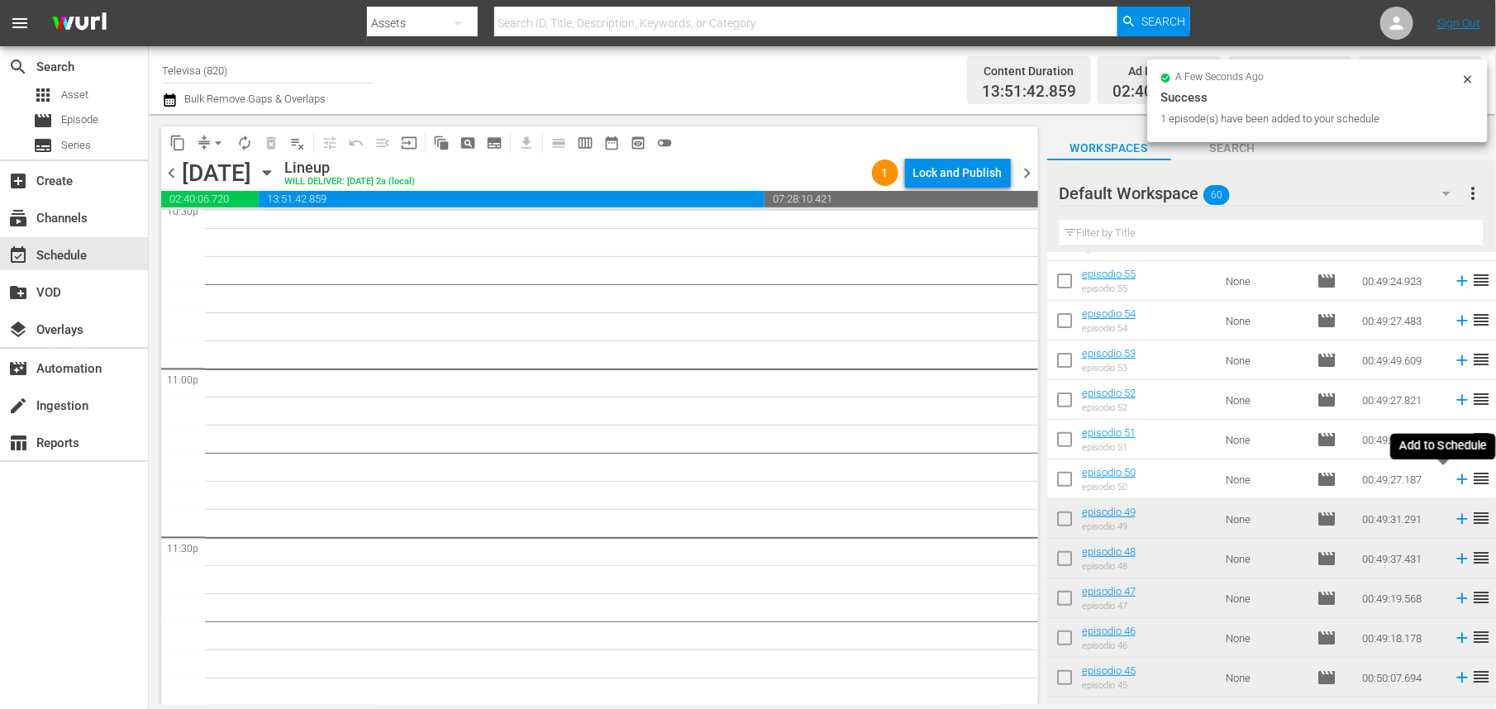
click at [1453, 481] on icon at bounding box center [1462, 479] width 18 height 18
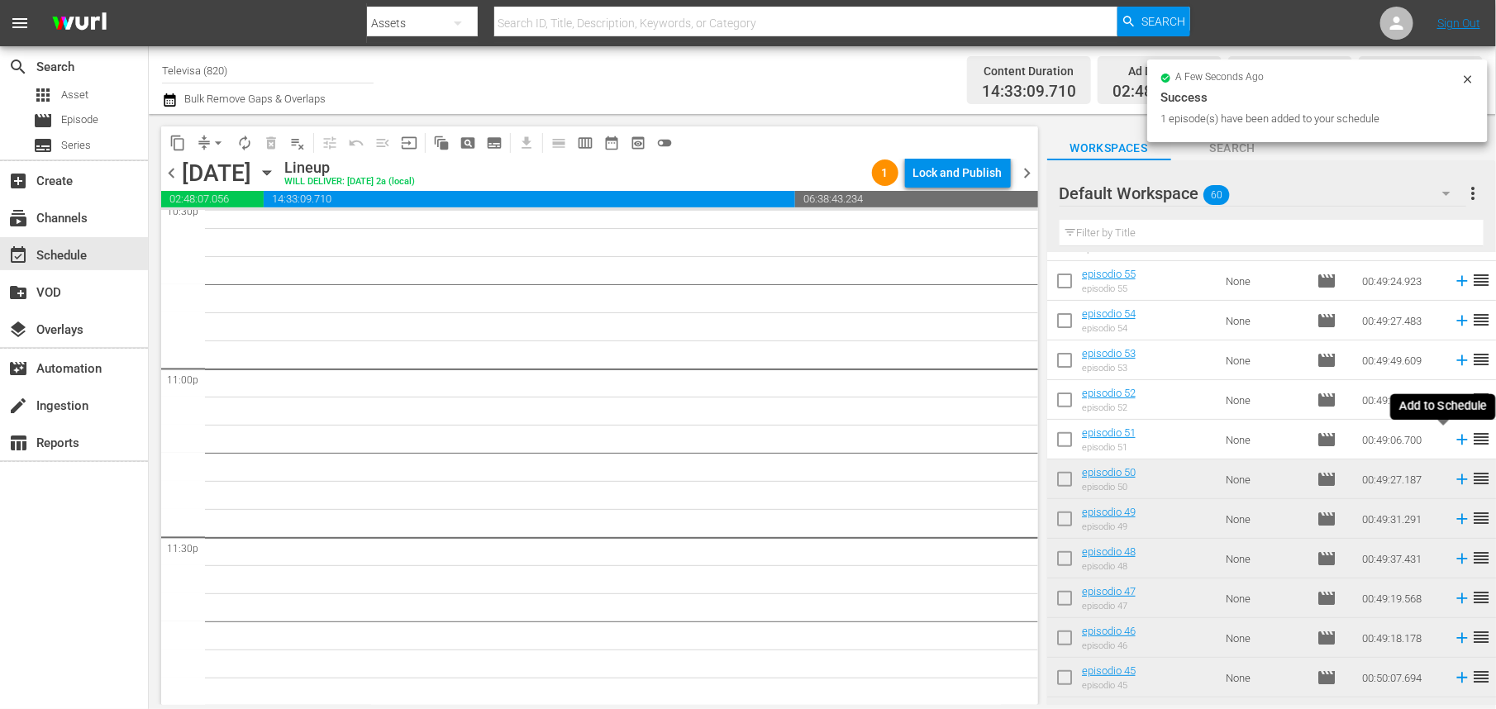
click at [1453, 439] on icon at bounding box center [1462, 440] width 18 height 18
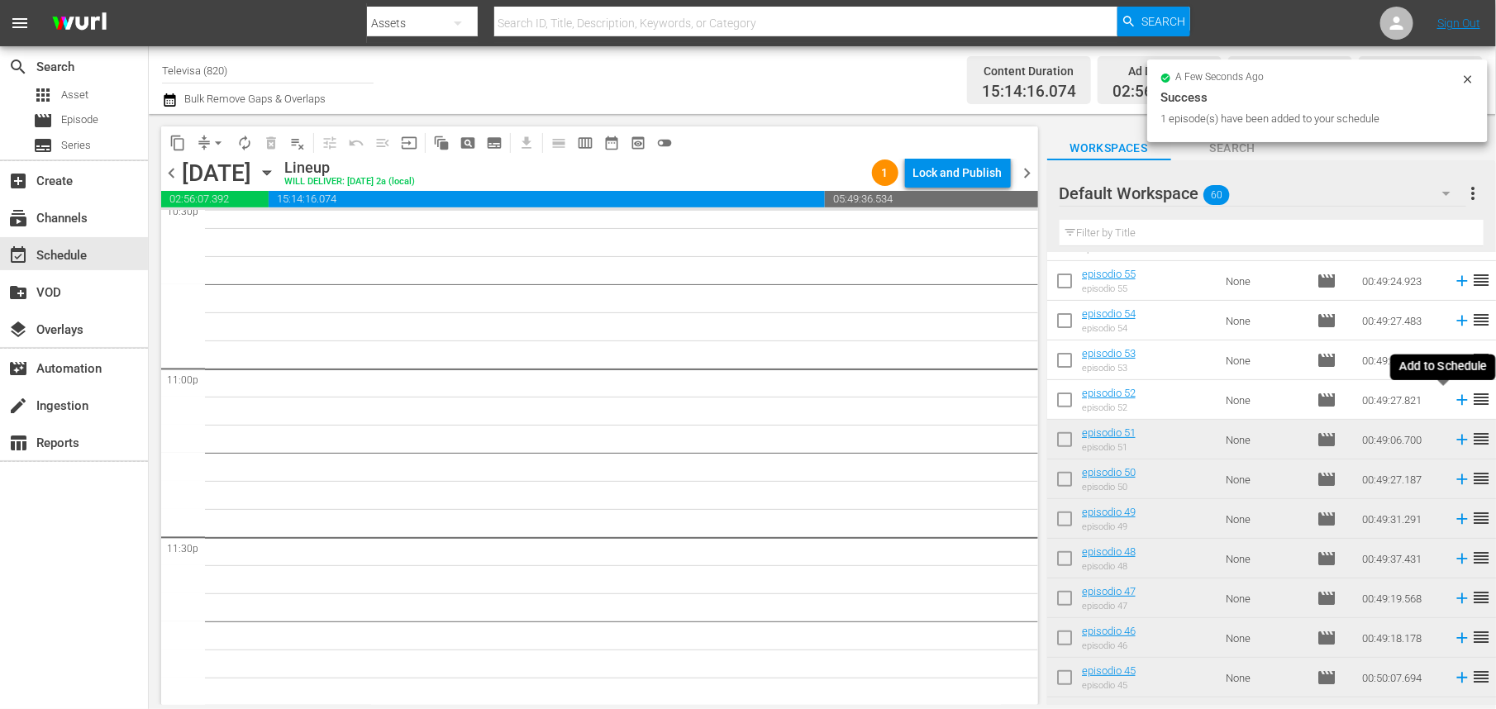
click at [1457, 400] on icon at bounding box center [1462, 400] width 11 height 11
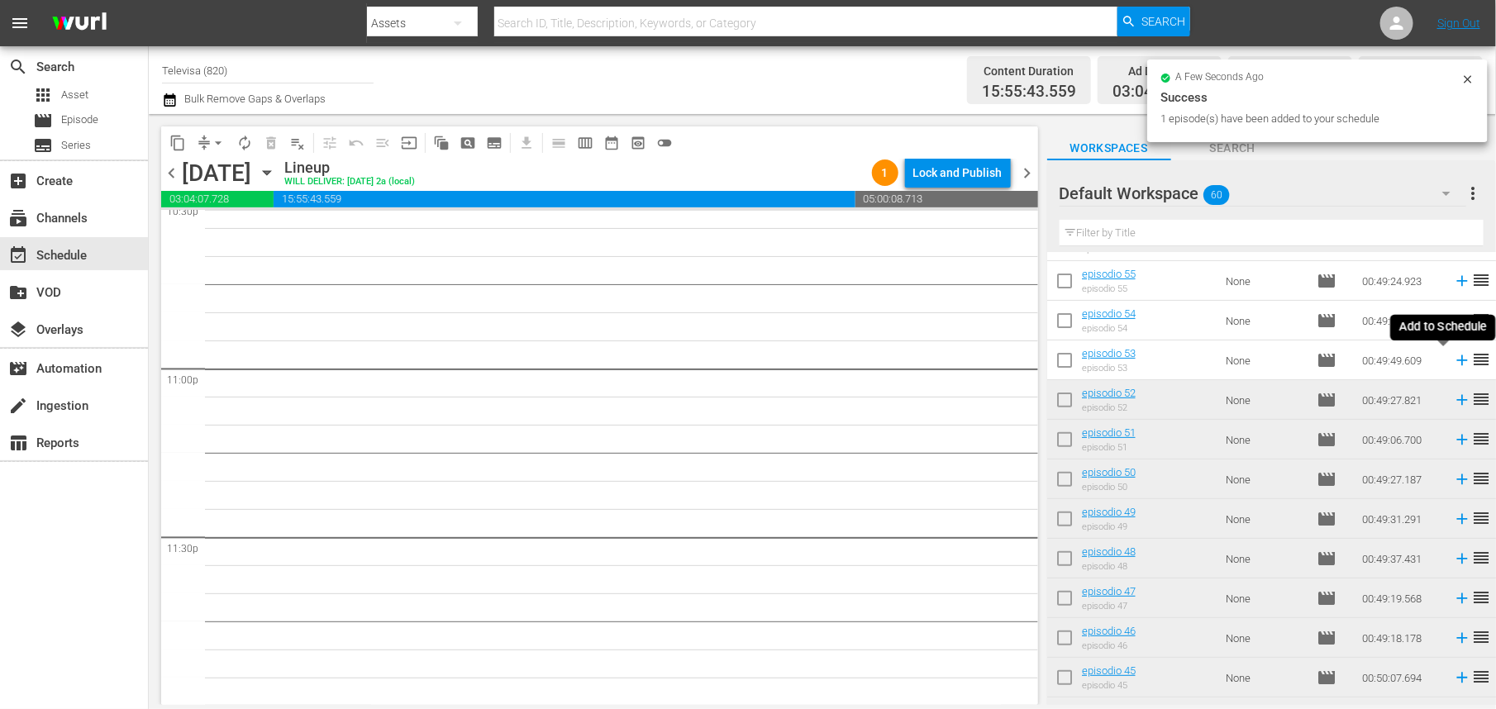
click at [1457, 362] on icon at bounding box center [1462, 361] width 11 height 11
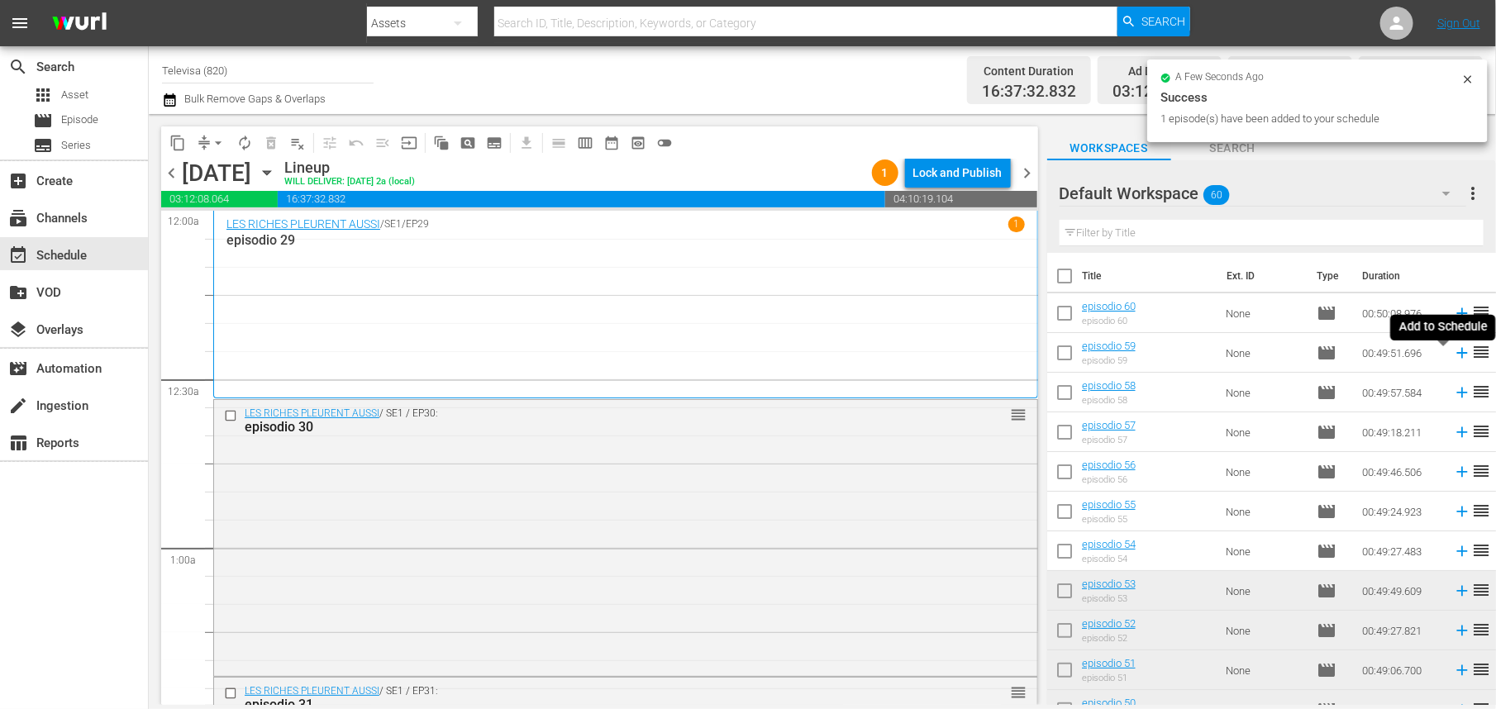
scroll to position [231, 0]
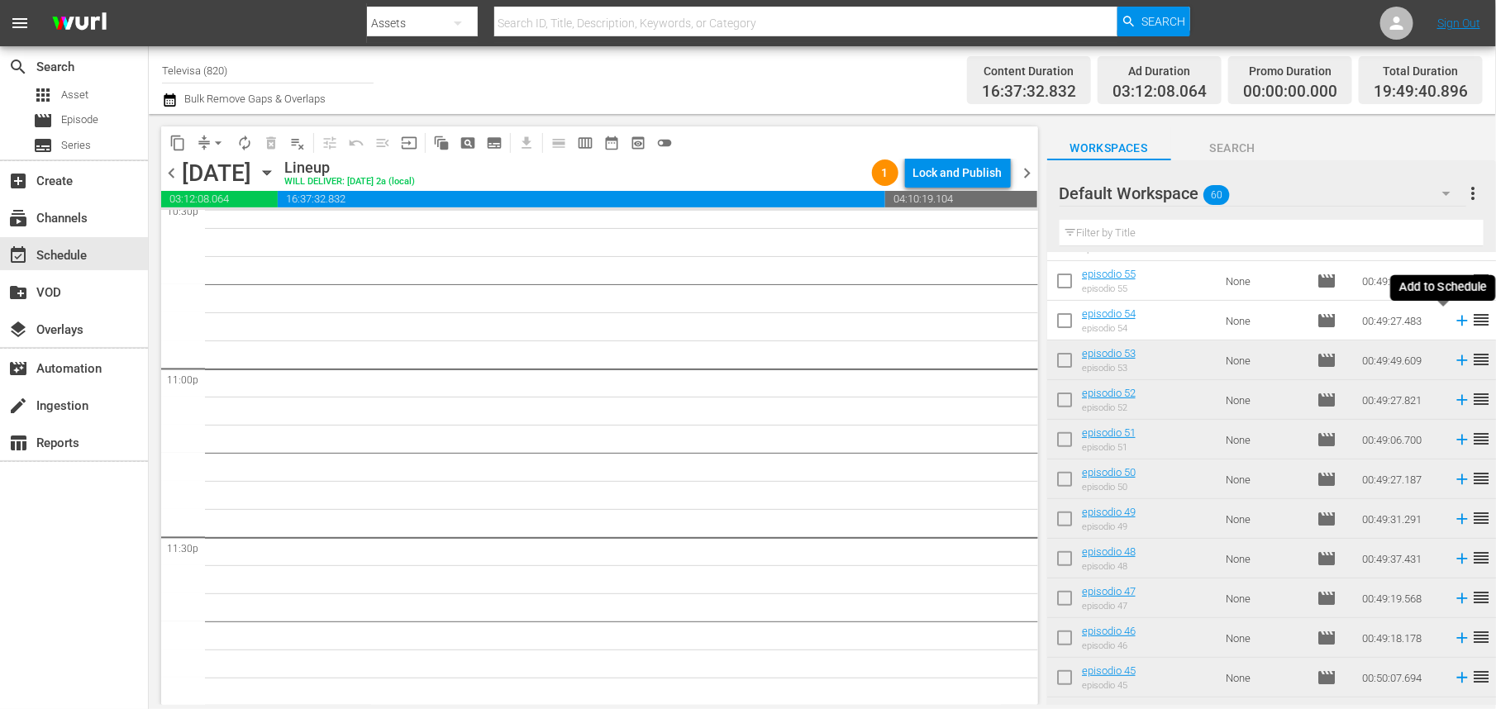
click at [1457, 322] on icon at bounding box center [1462, 321] width 11 height 11
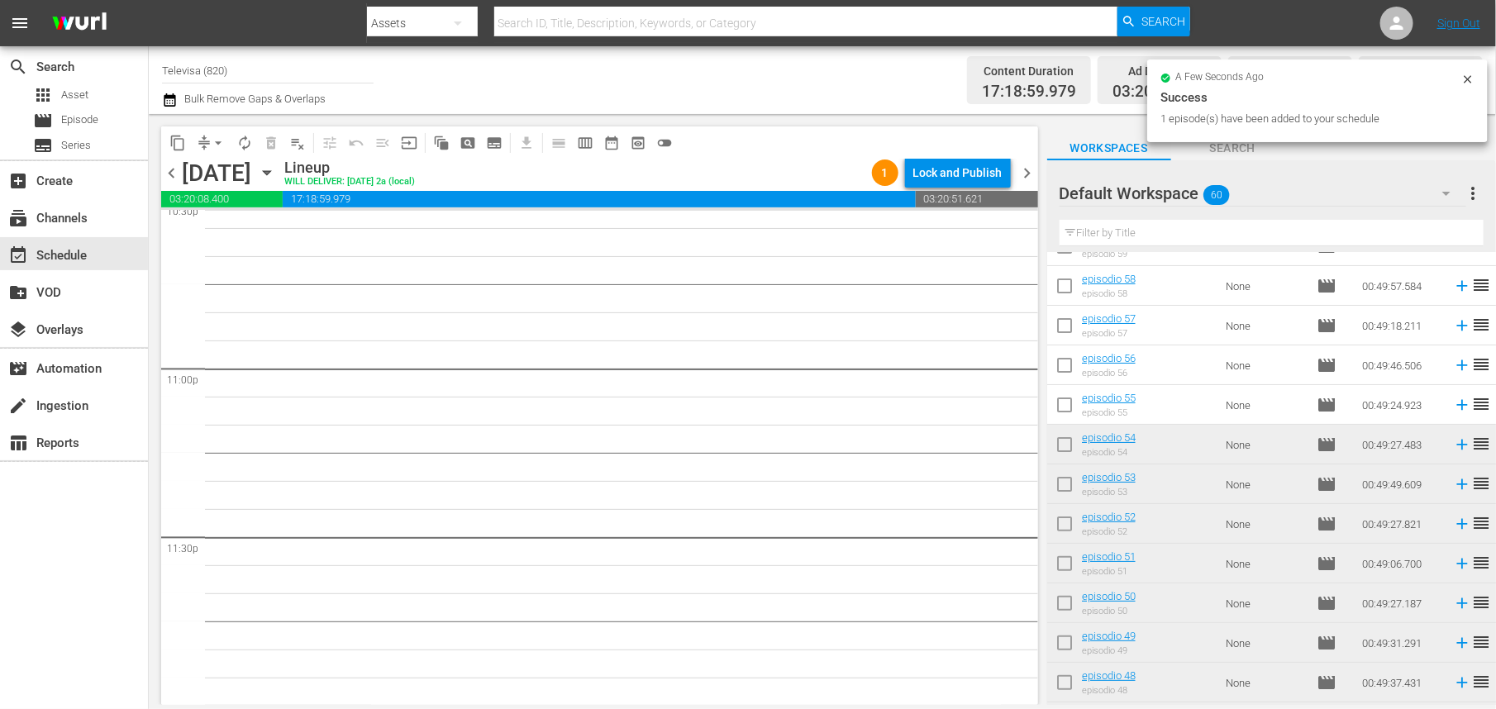
scroll to position [0, 0]
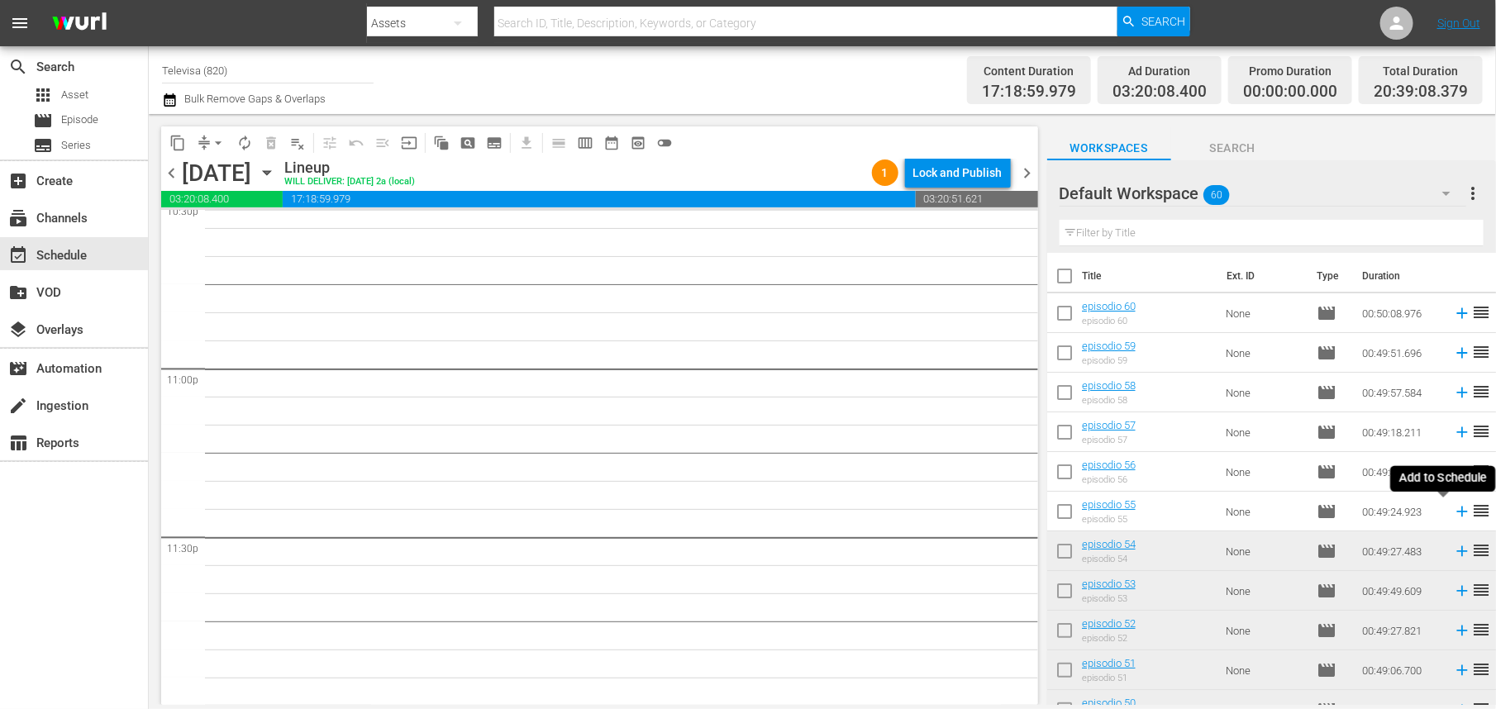
click at [1453, 514] on icon at bounding box center [1462, 512] width 18 height 18
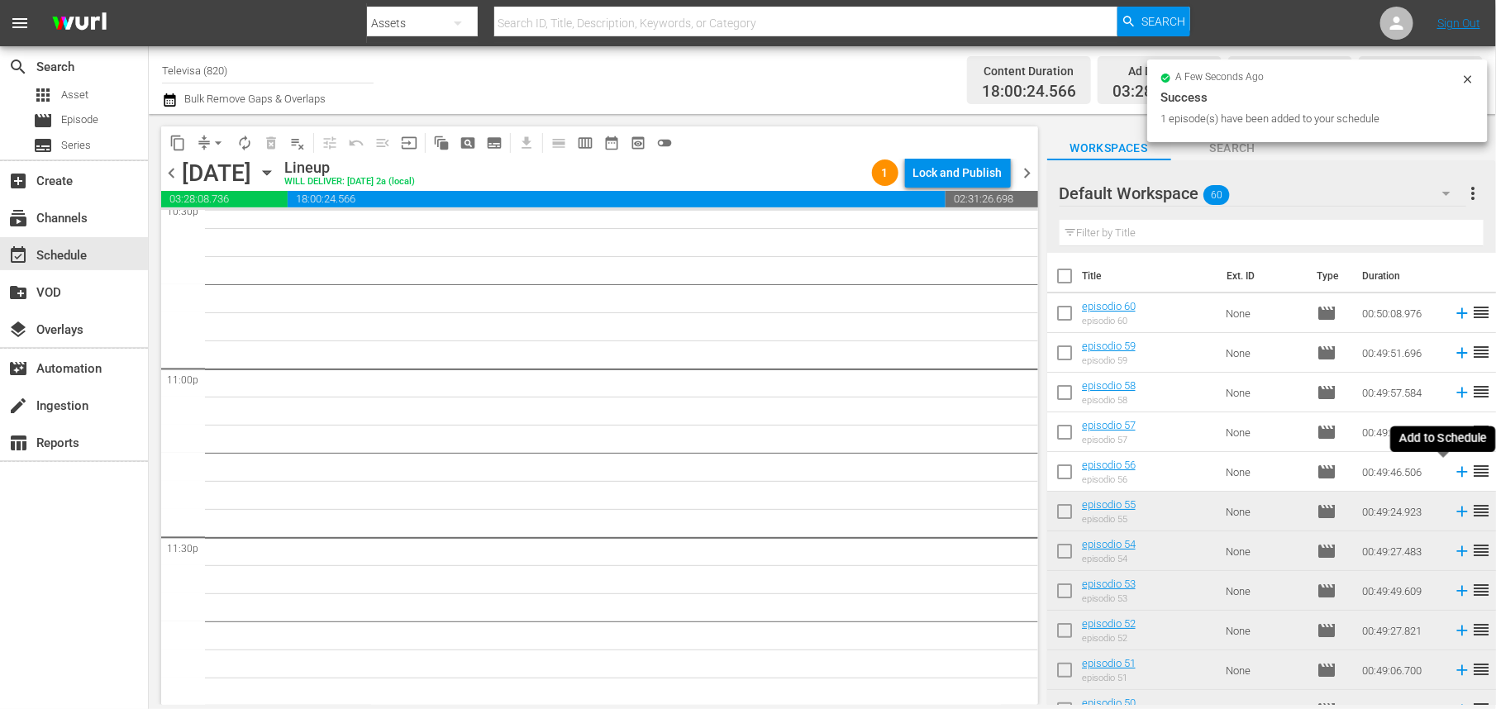
click at [1457, 472] on icon at bounding box center [1462, 472] width 11 height 11
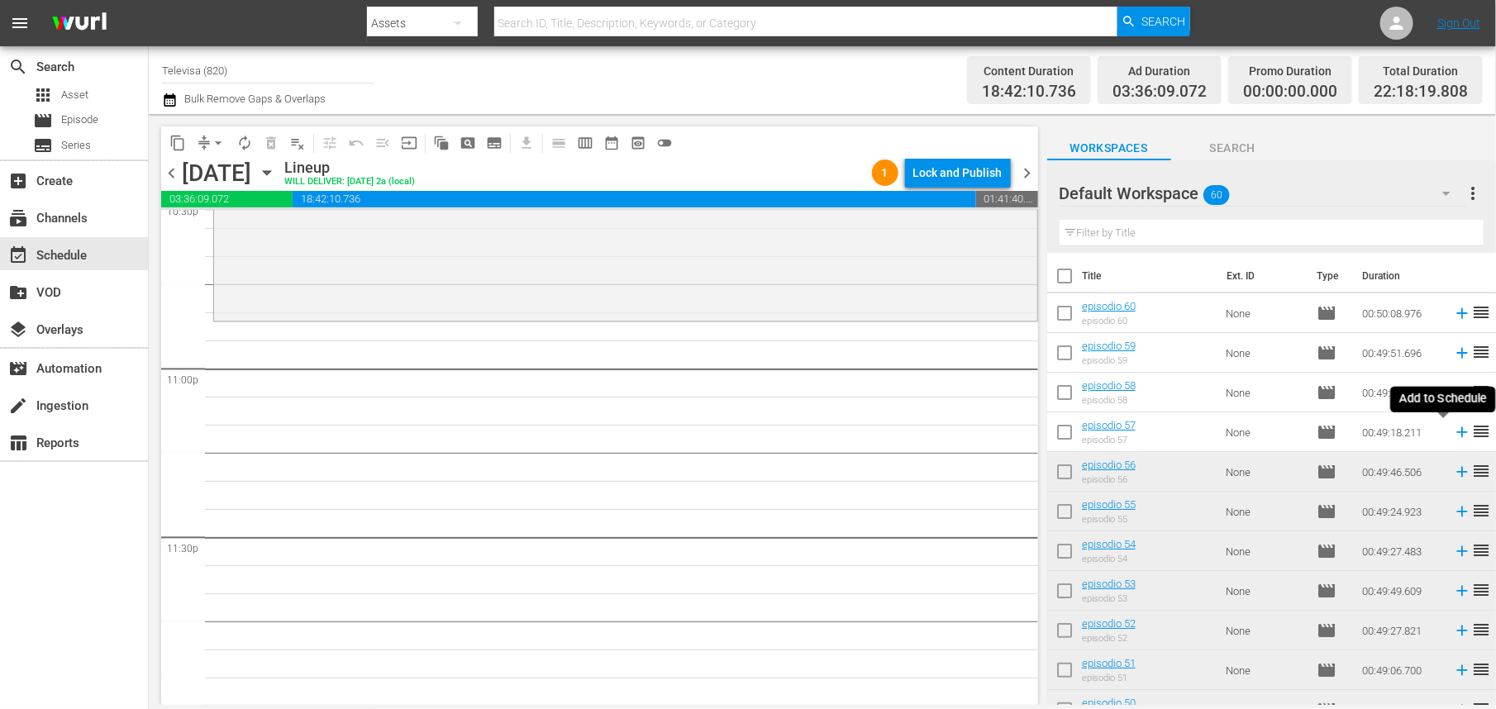
click at [1457, 434] on icon at bounding box center [1462, 432] width 11 height 11
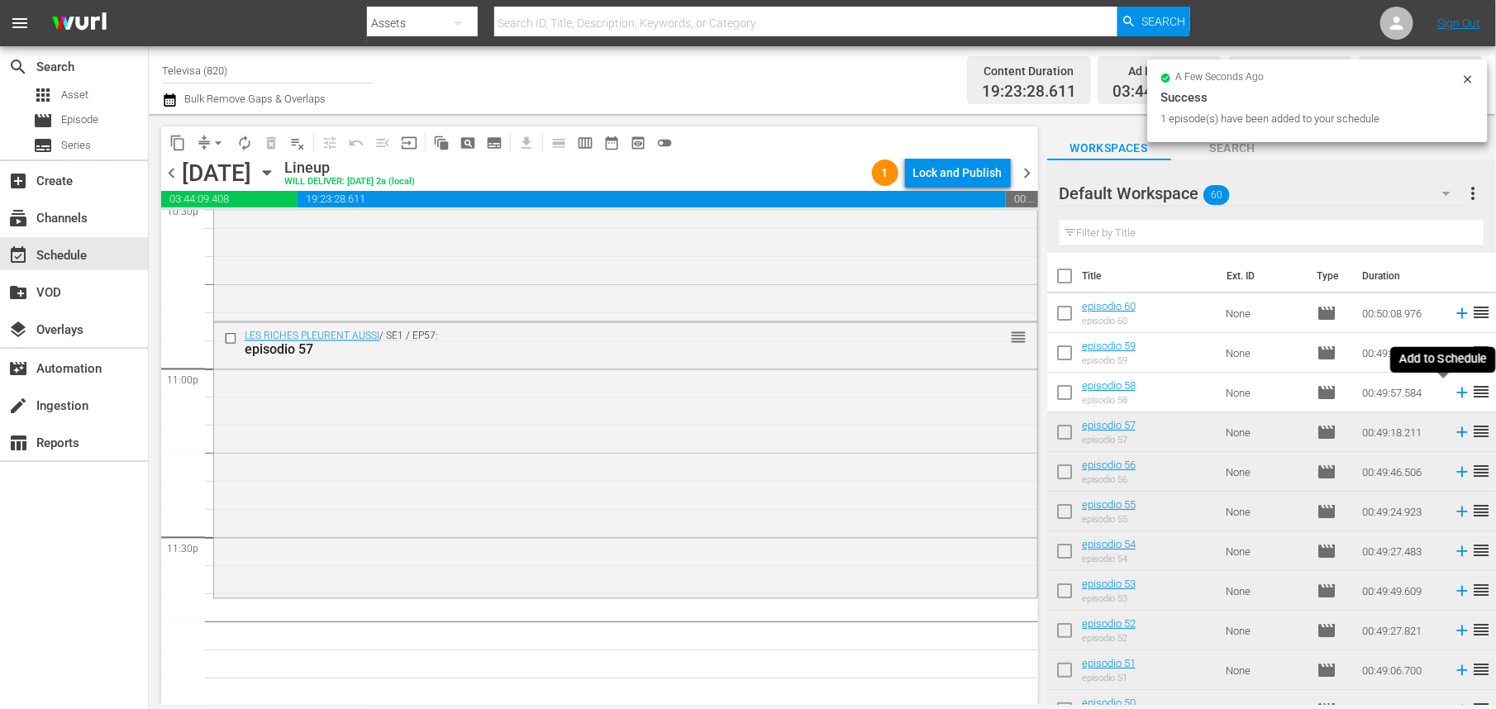
click at [1457, 394] on icon at bounding box center [1462, 393] width 11 height 11
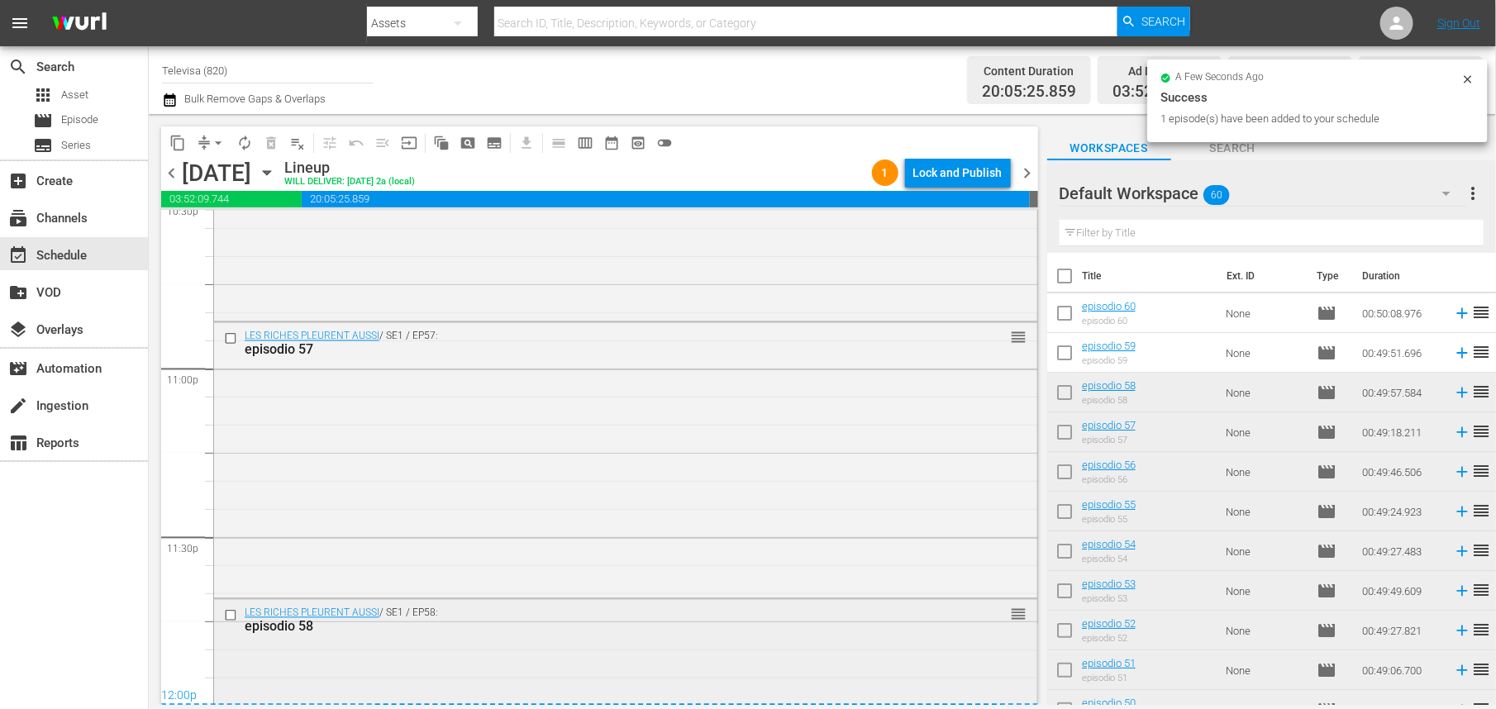
scroll to position [7776, 0]
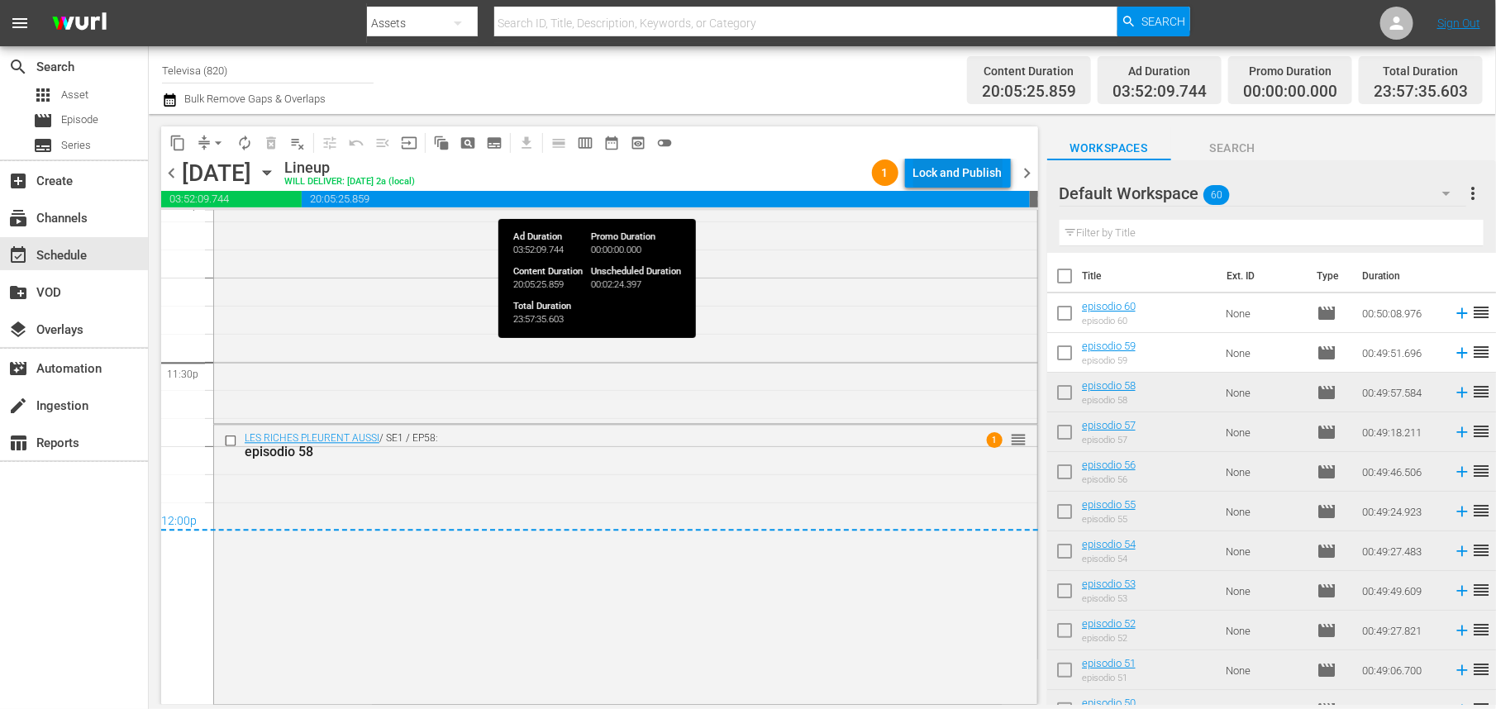
click at [953, 174] on div "Lock and Publish" at bounding box center [958, 173] width 89 height 30
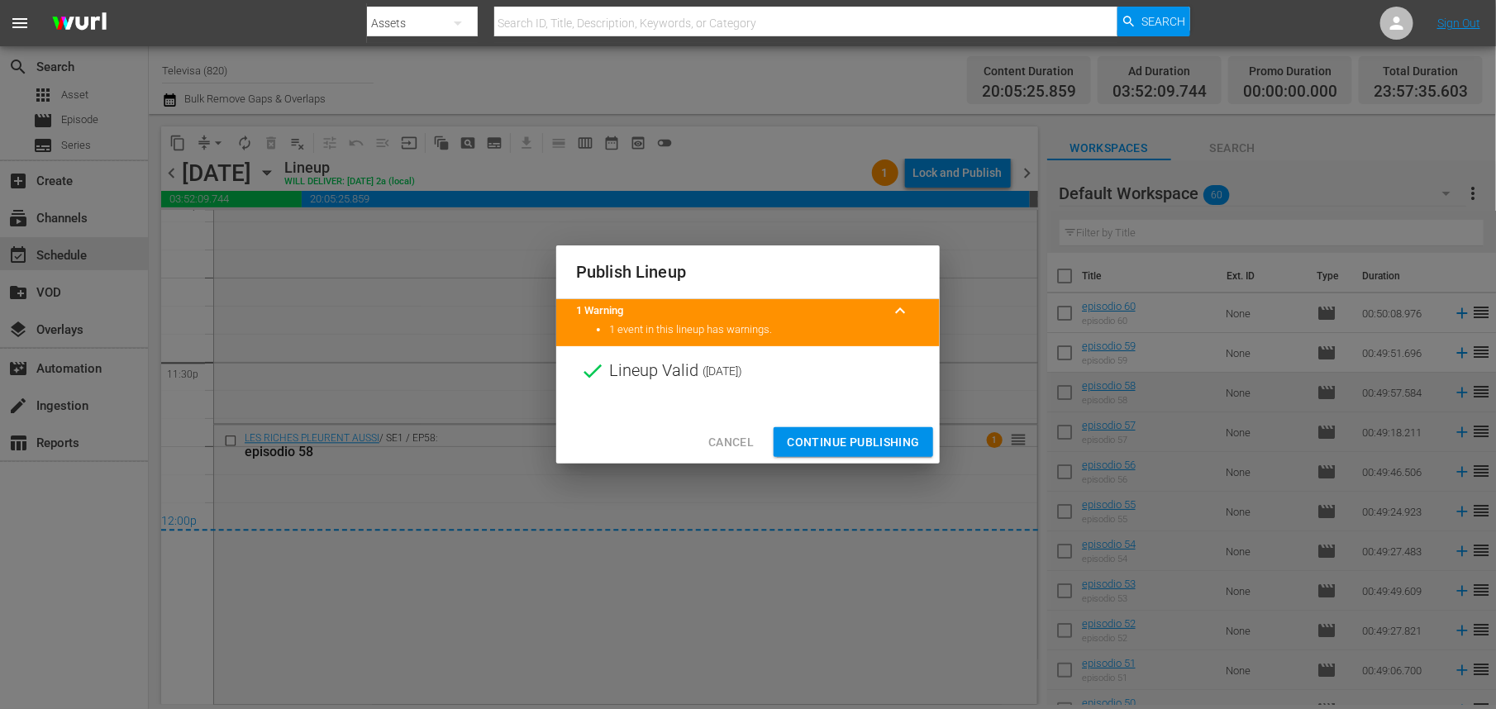
click at [852, 450] on span "Continue Publishing" at bounding box center [853, 442] width 133 height 21
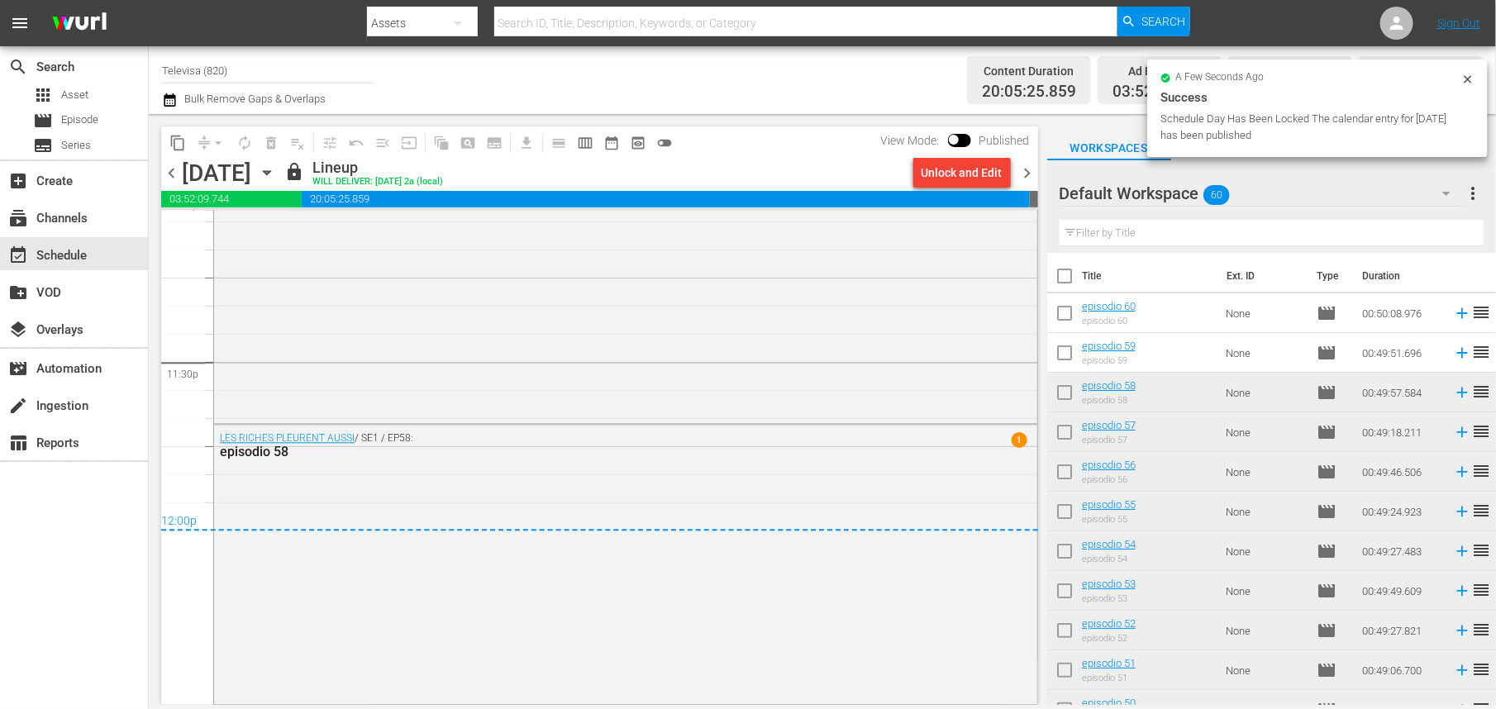
click at [270, 171] on icon "button" at bounding box center [266, 173] width 7 height 4
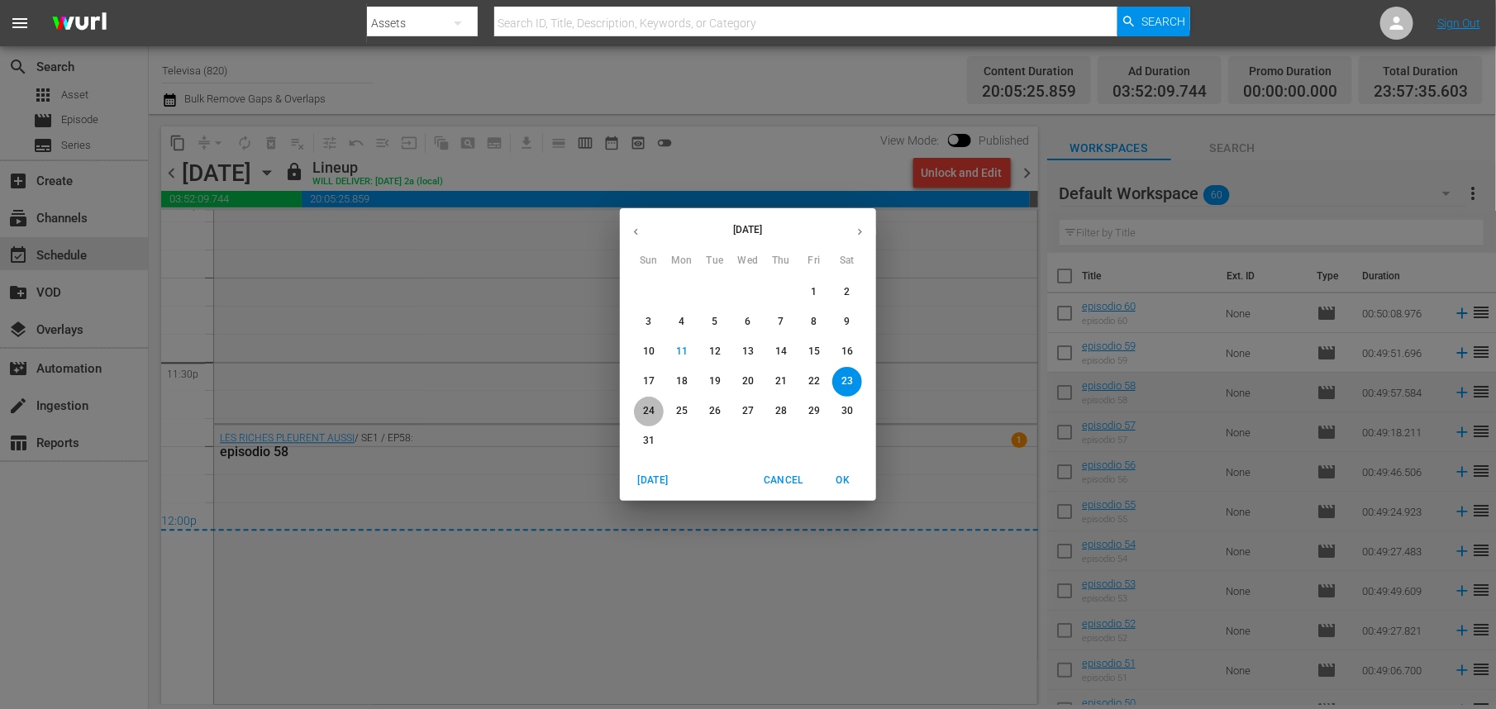
click at [648, 412] on p "24" at bounding box center [649, 411] width 12 height 14
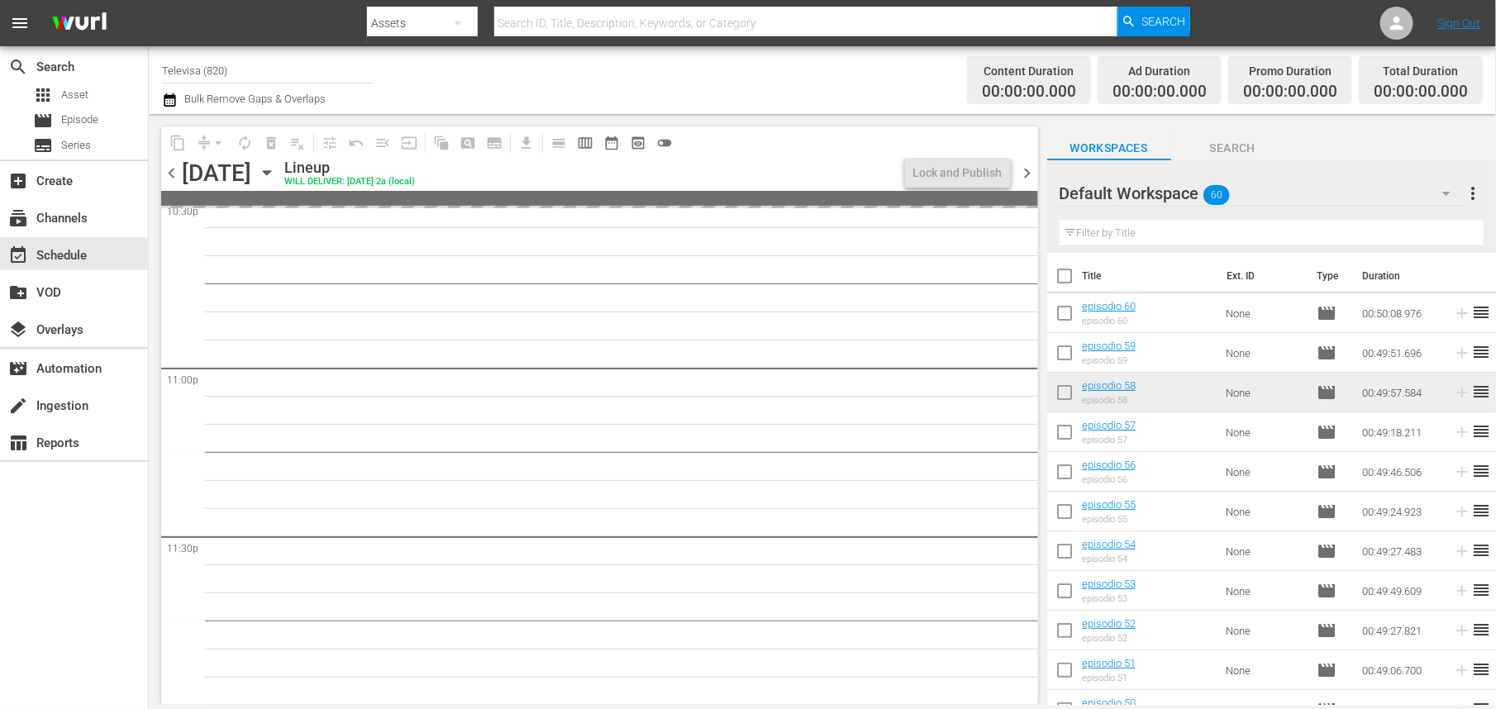
scroll to position [7600, 0]
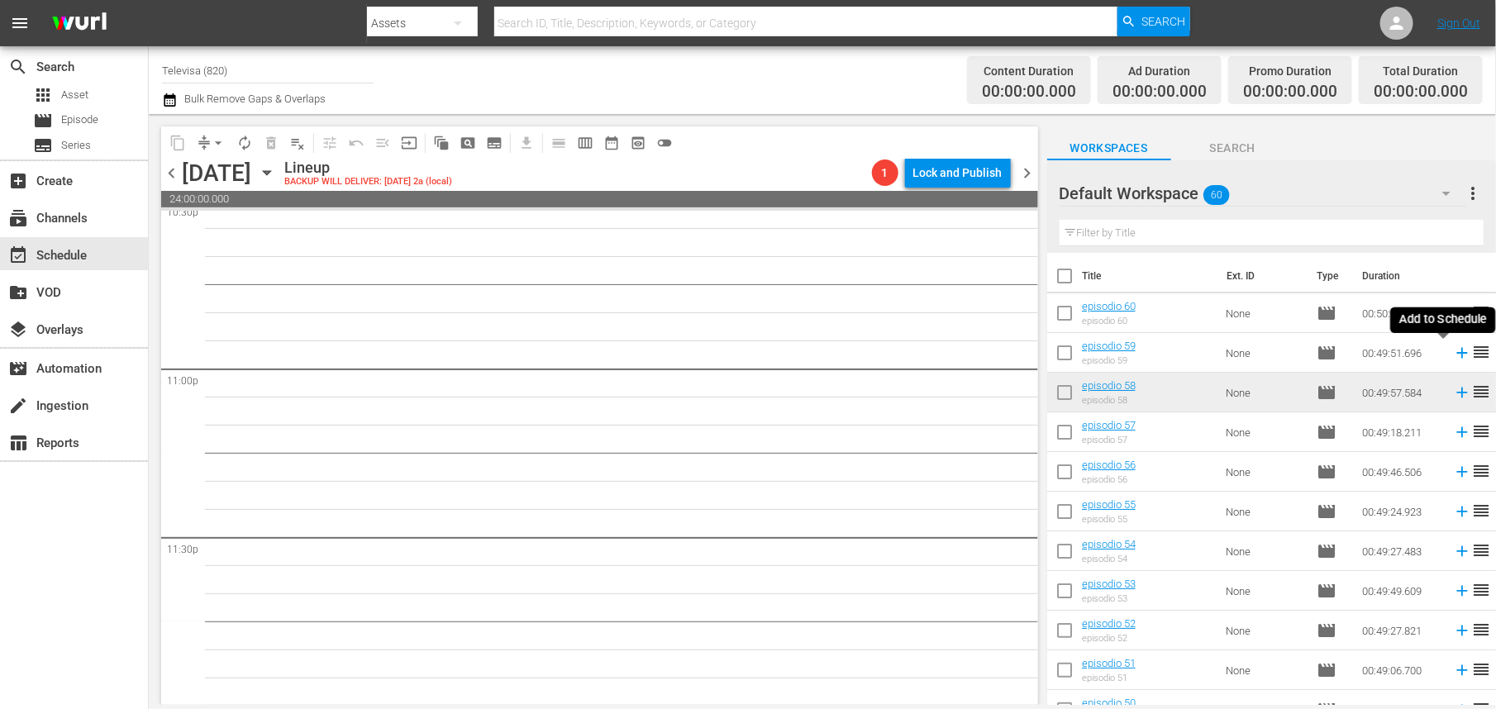
click at [1457, 352] on icon at bounding box center [1462, 353] width 11 height 11
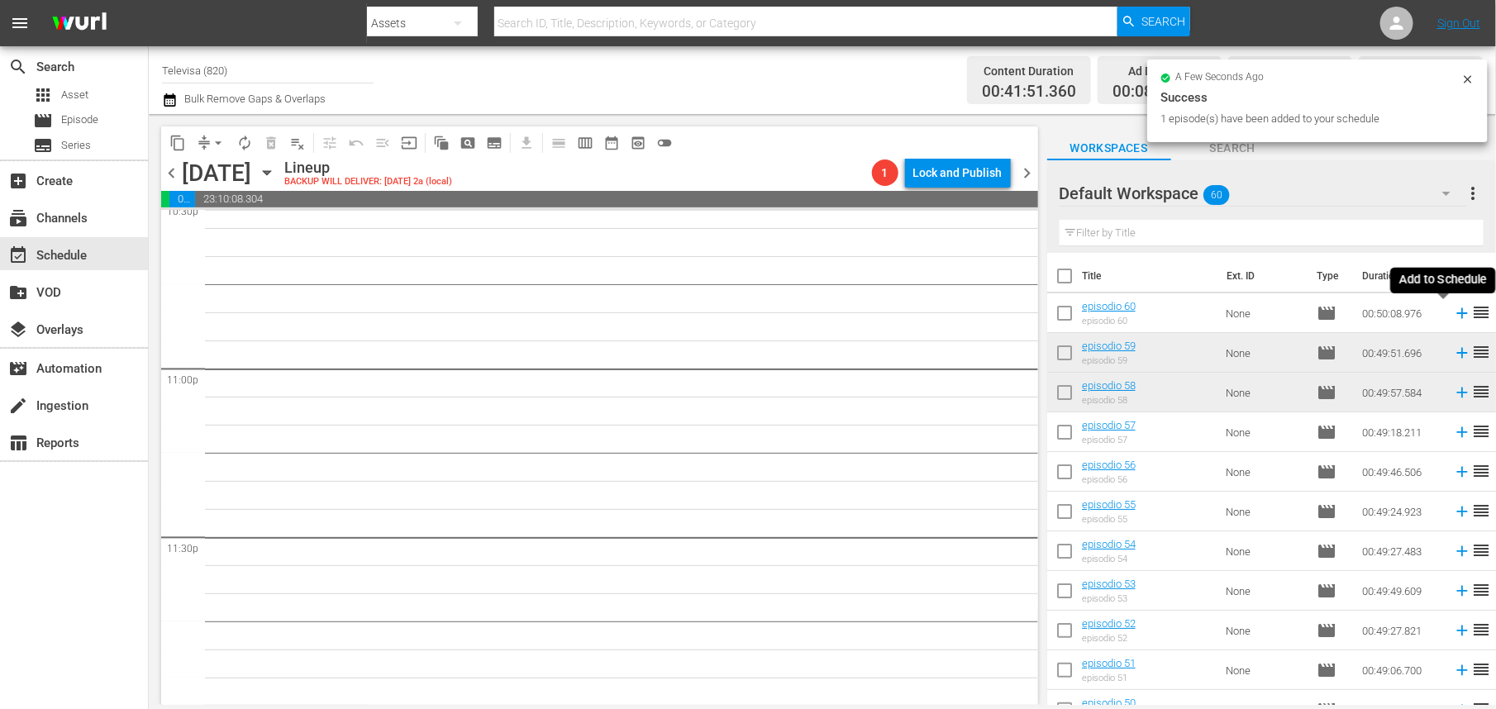
click at [1457, 315] on icon at bounding box center [1462, 313] width 11 height 11
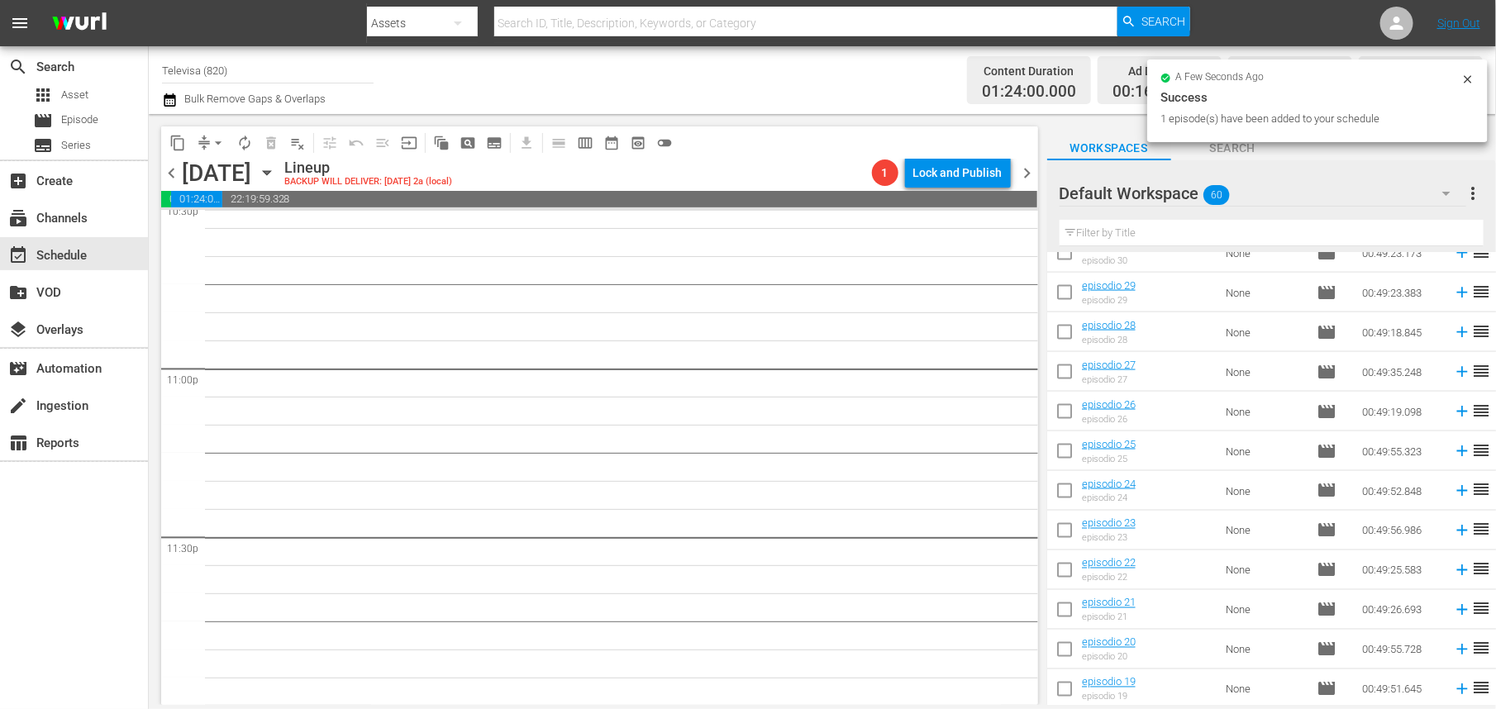
scroll to position [1967, 0]
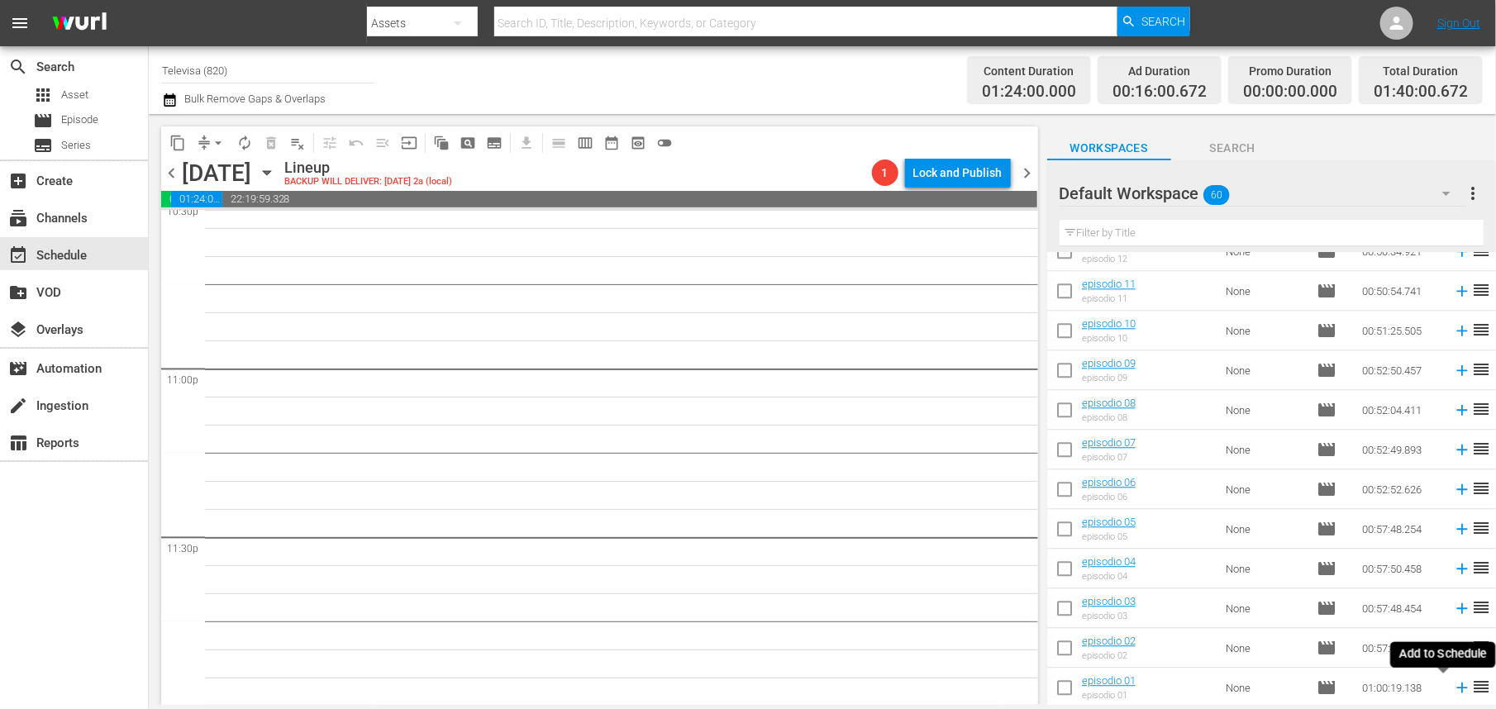
click at [1457, 690] on icon at bounding box center [1462, 688] width 11 height 11
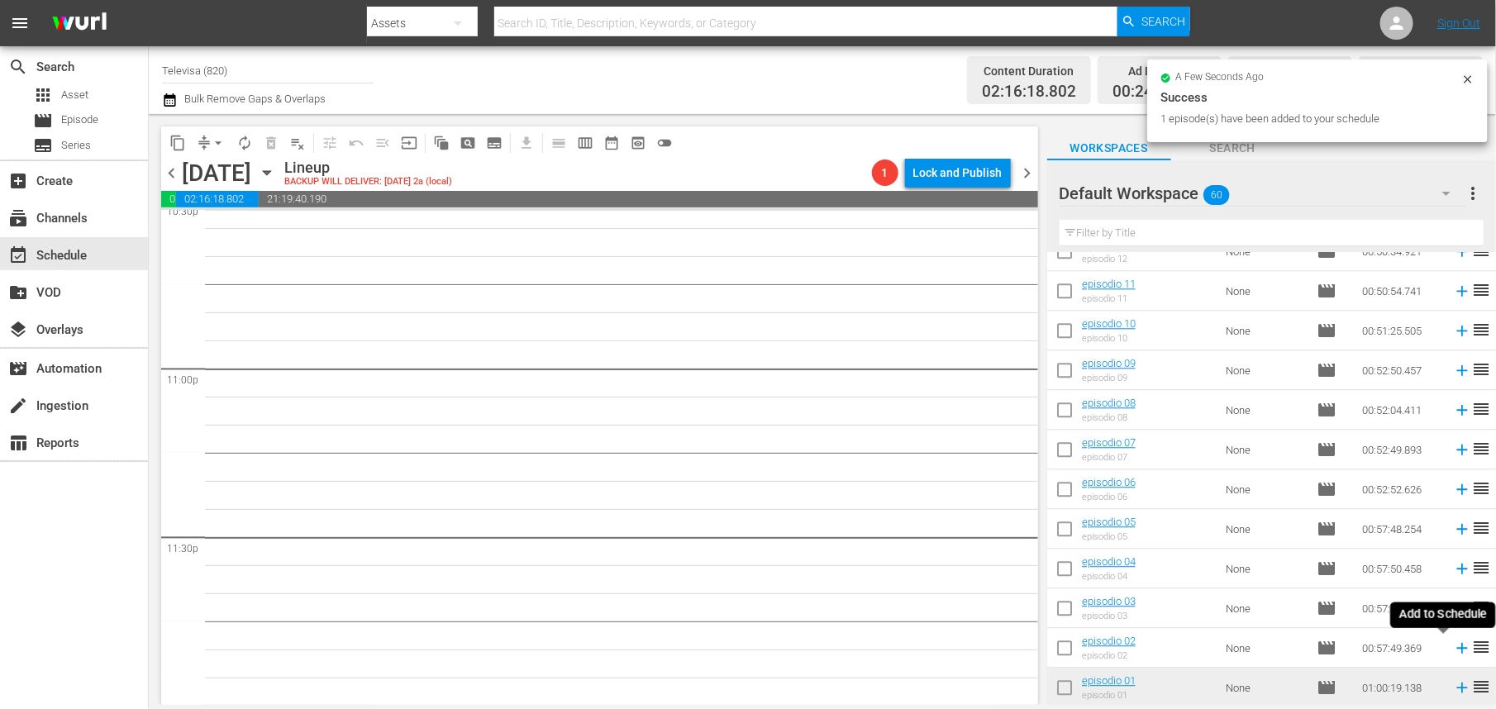
click at [1457, 651] on icon at bounding box center [1462, 648] width 11 height 11
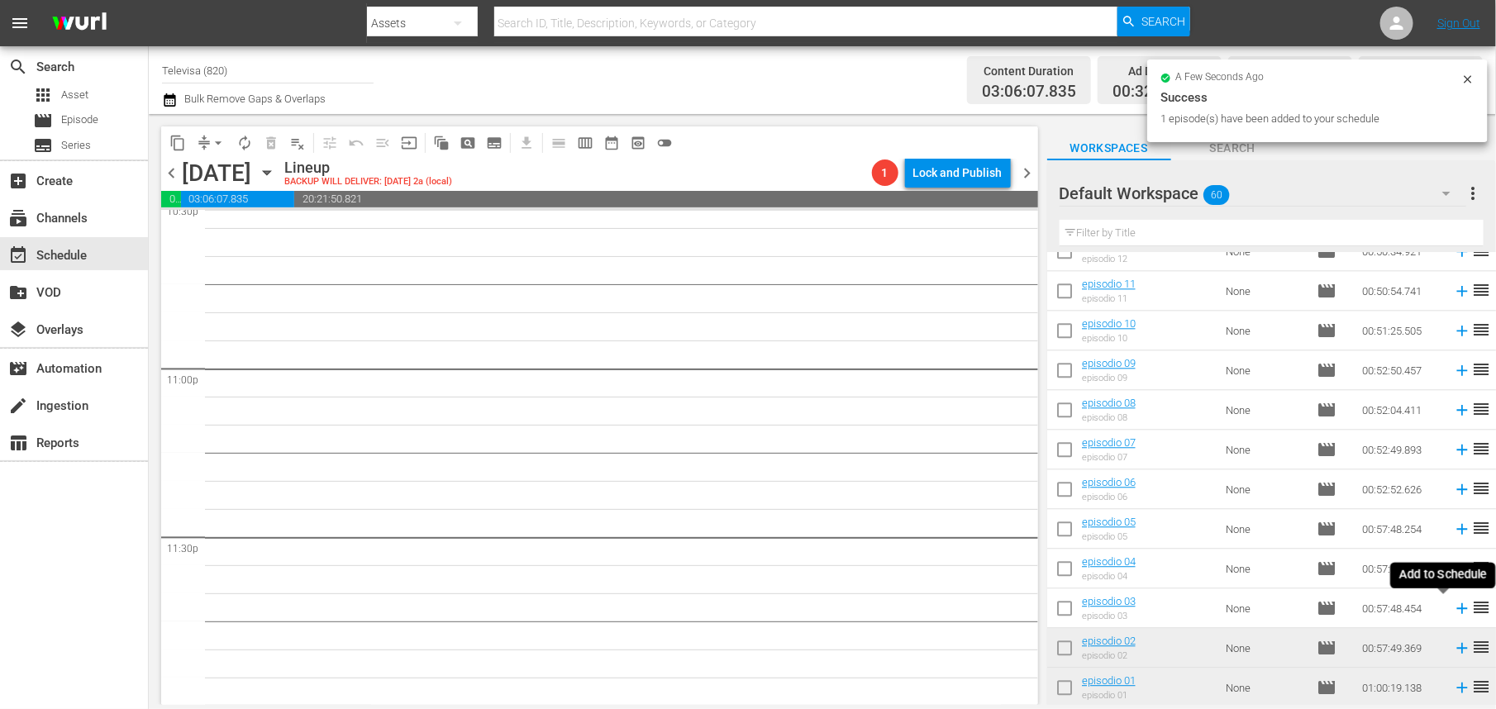
click at [1453, 615] on icon at bounding box center [1462, 608] width 18 height 18
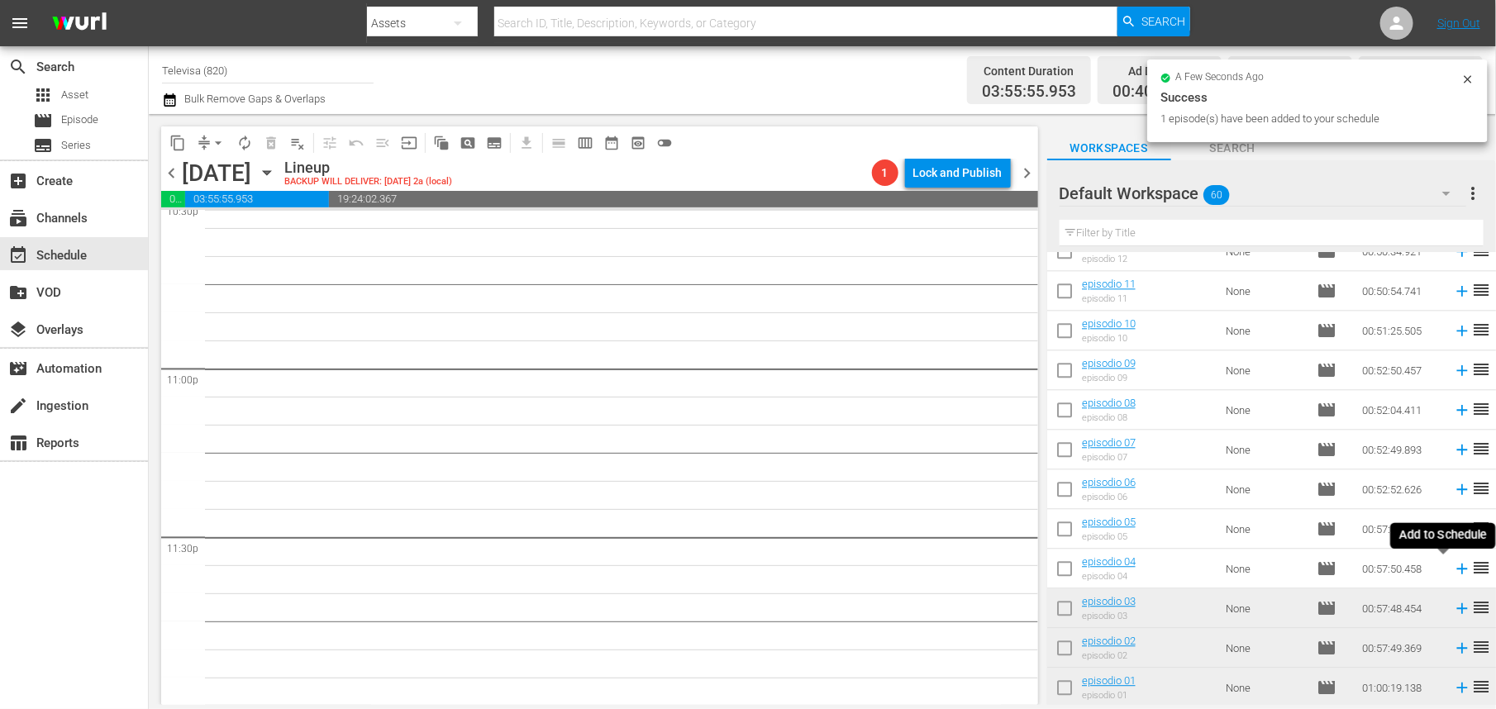
click at [1457, 569] on icon at bounding box center [1462, 569] width 11 height 11
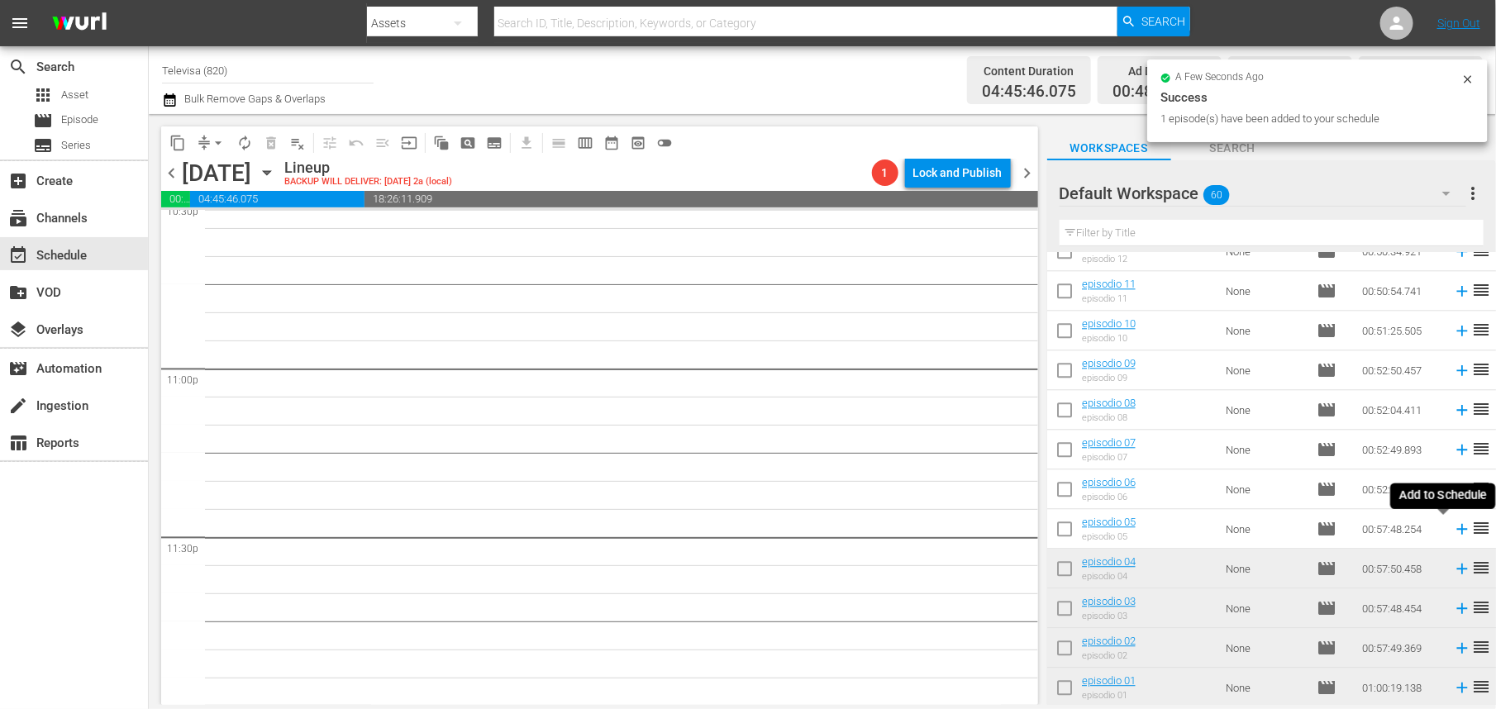
click at [1457, 534] on icon at bounding box center [1462, 529] width 11 height 11
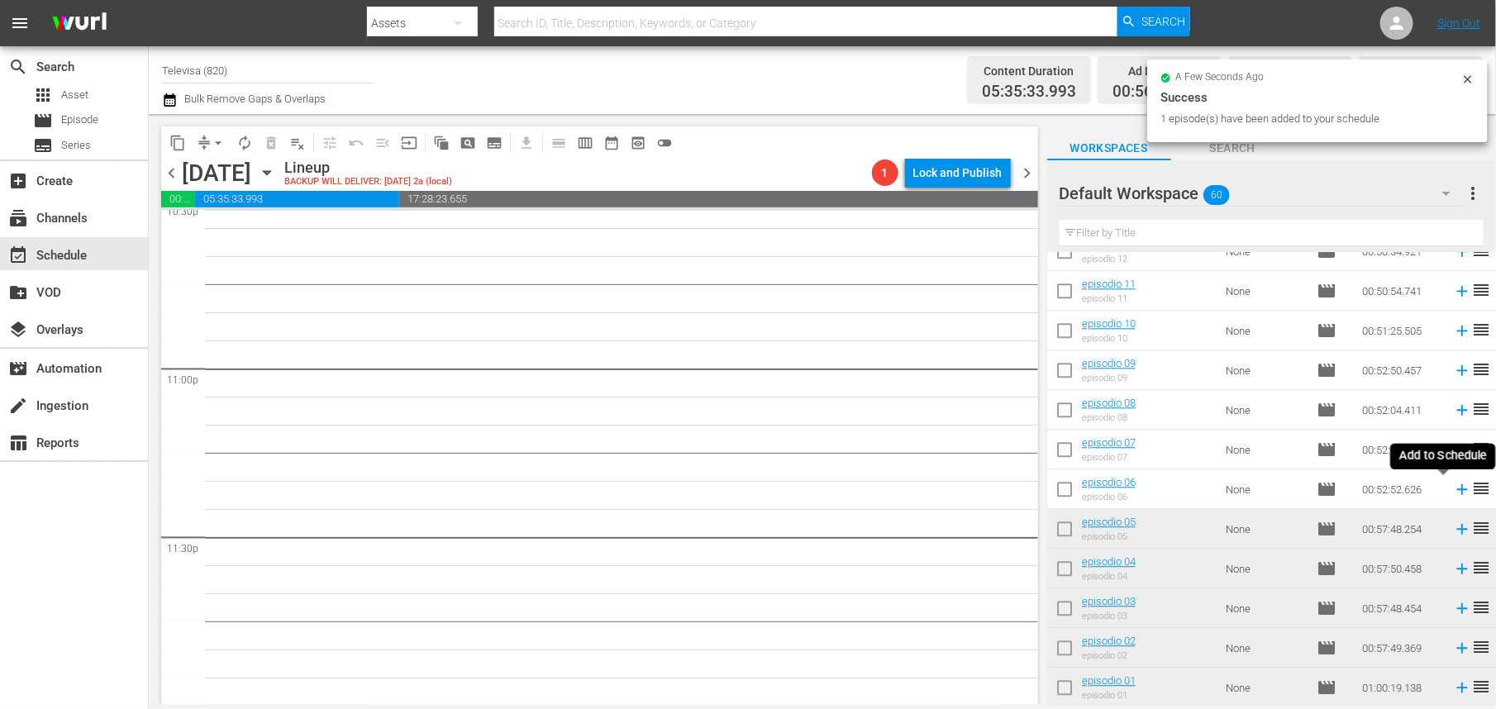
click at [1457, 491] on icon at bounding box center [1462, 489] width 11 height 11
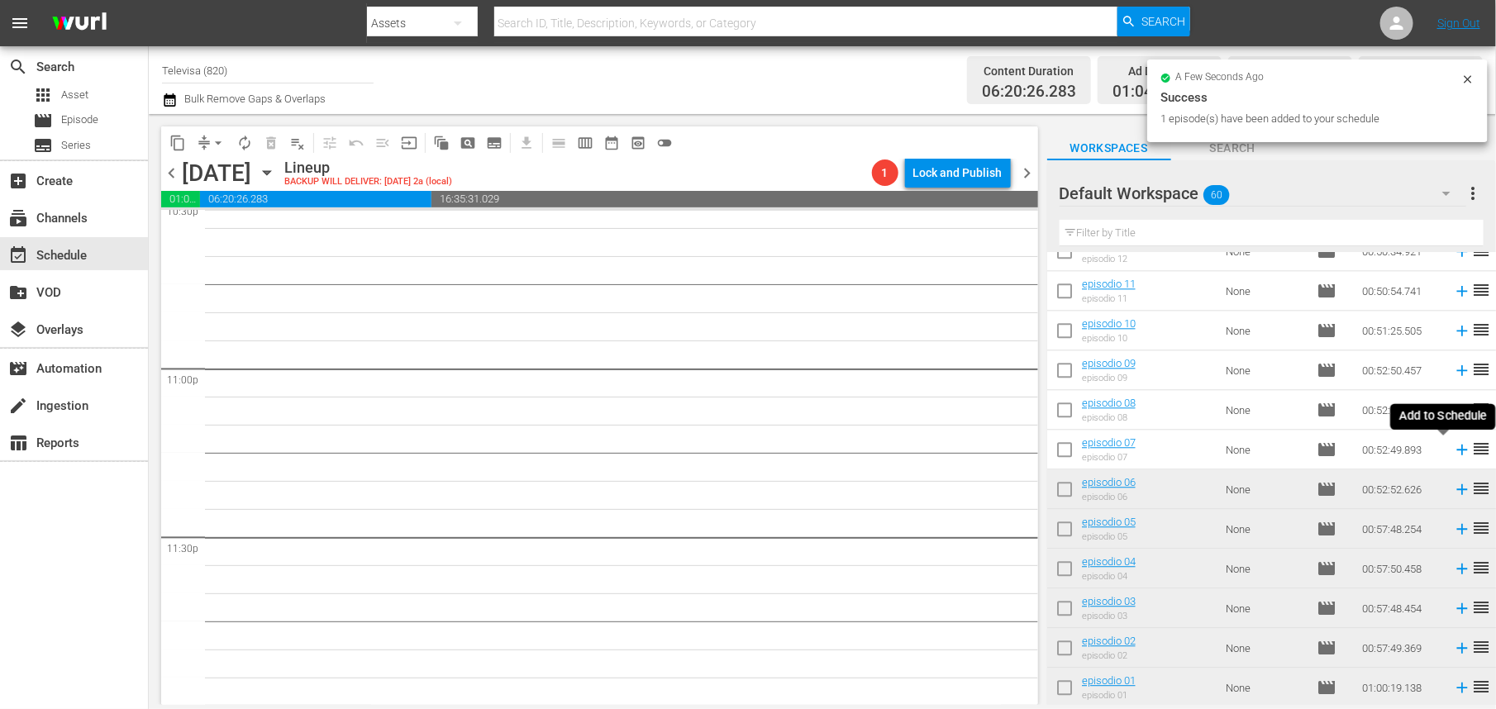
click at [1457, 450] on icon at bounding box center [1462, 450] width 11 height 11
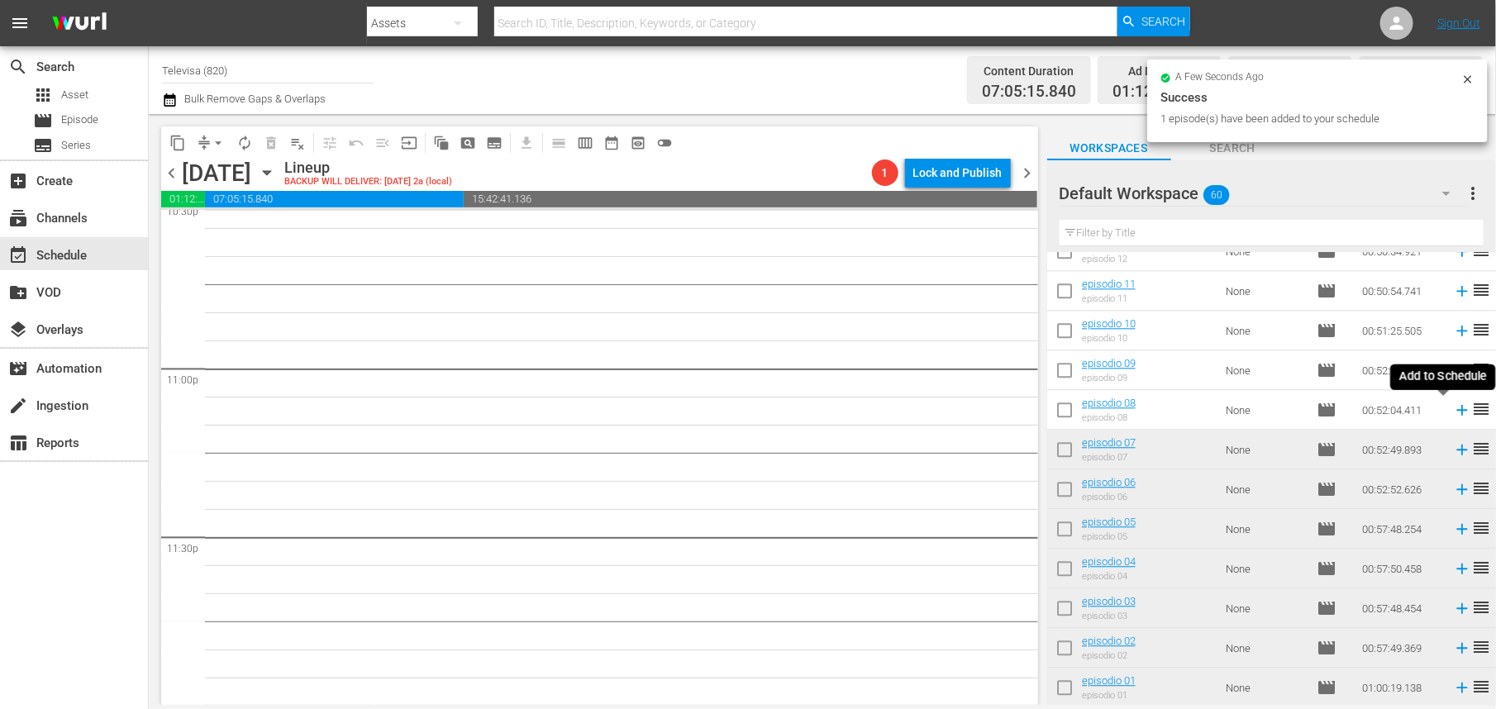
click at [1457, 410] on icon at bounding box center [1462, 410] width 11 height 11
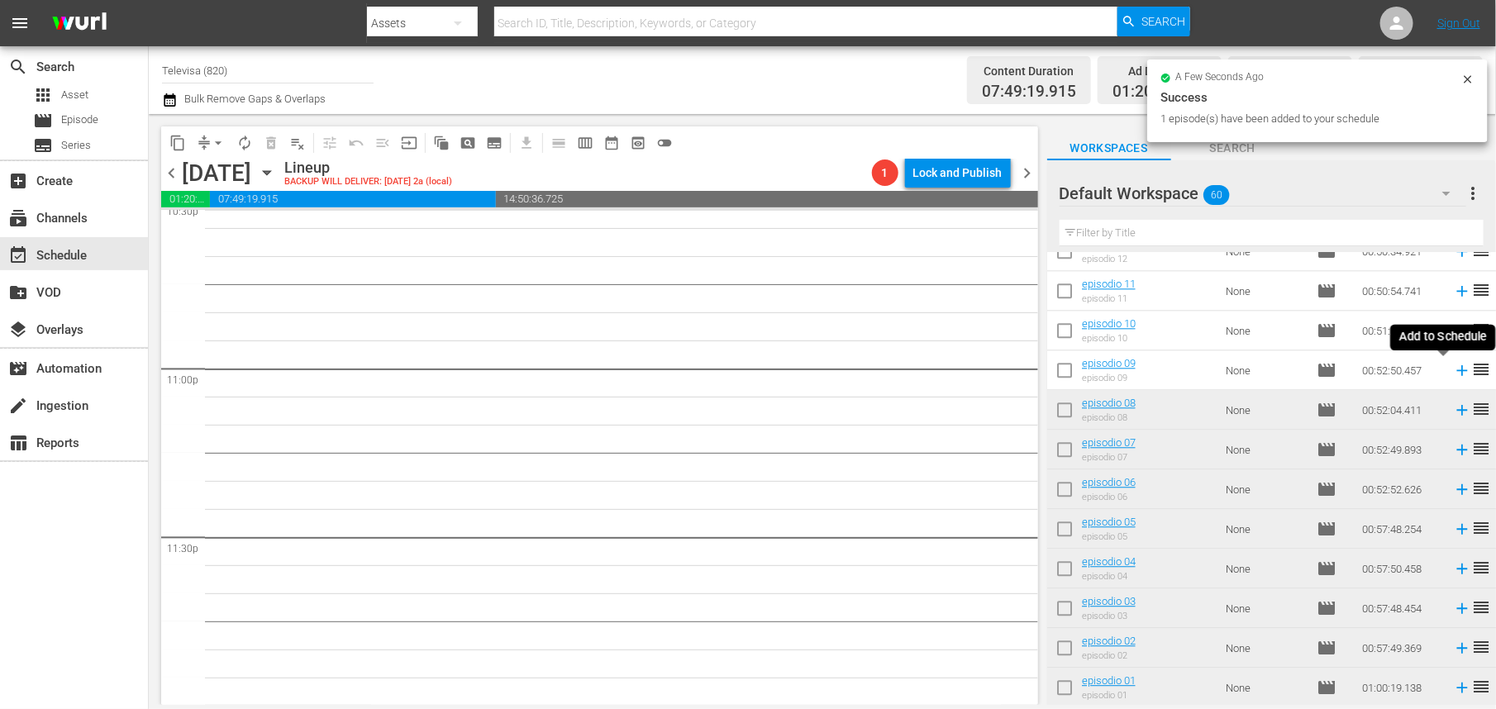
click at [1457, 372] on icon at bounding box center [1462, 370] width 11 height 11
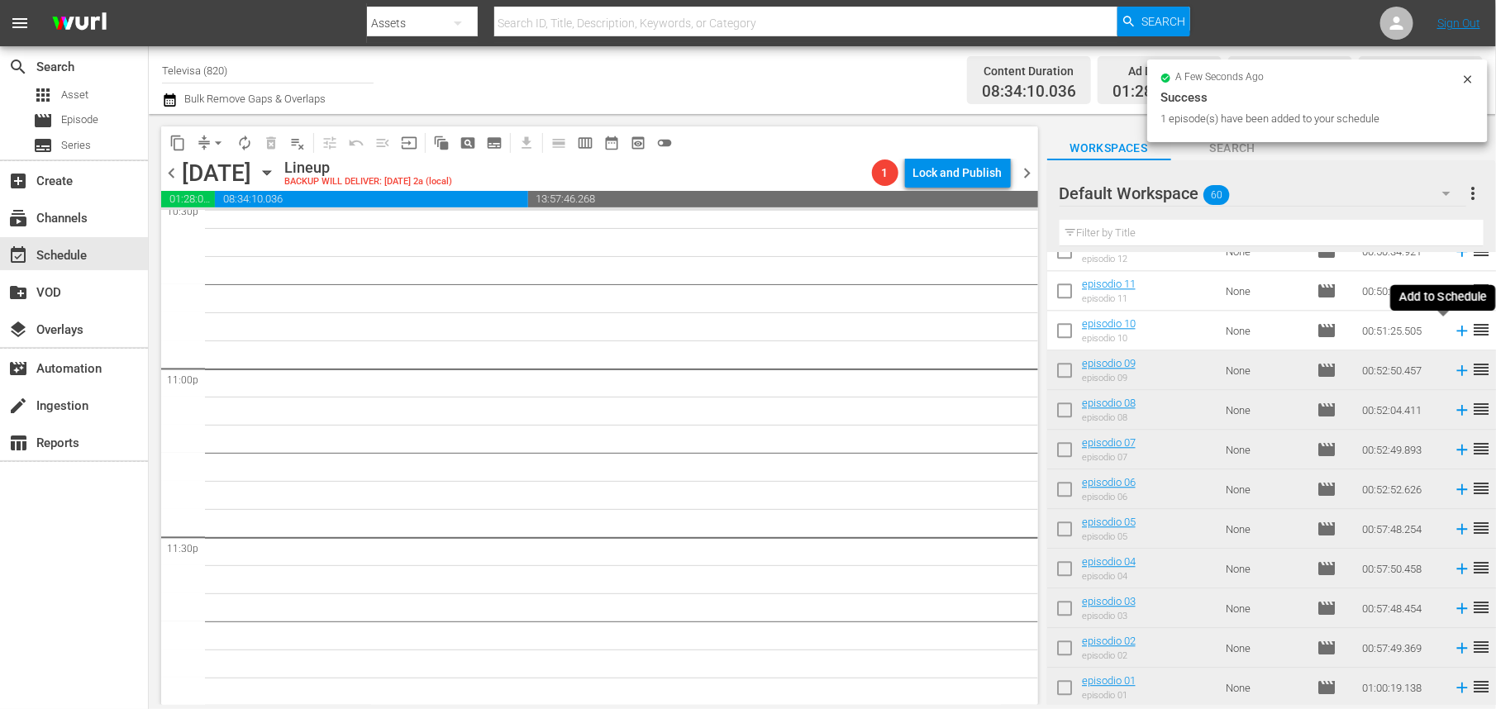
click at [1457, 331] on icon at bounding box center [1462, 331] width 11 height 11
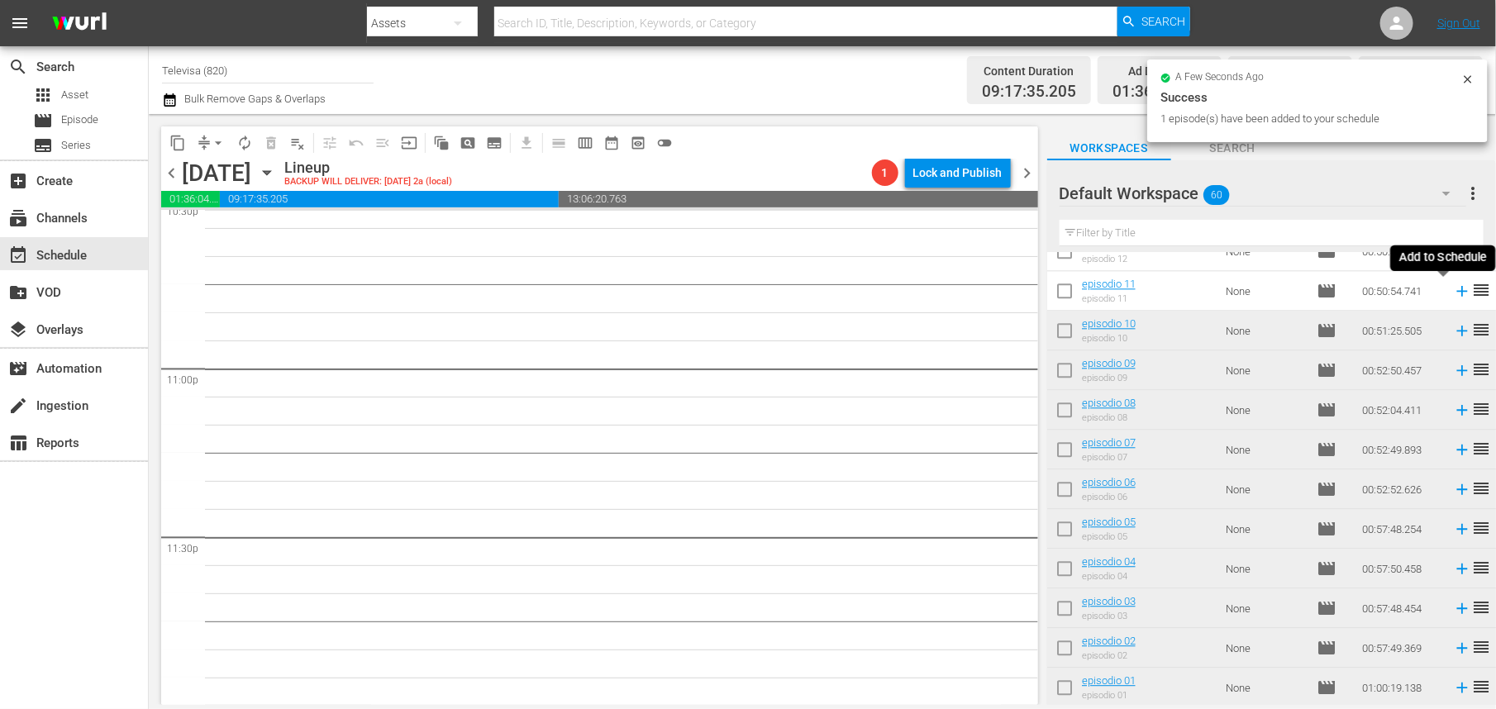
click at [1457, 291] on icon at bounding box center [1462, 291] width 11 height 11
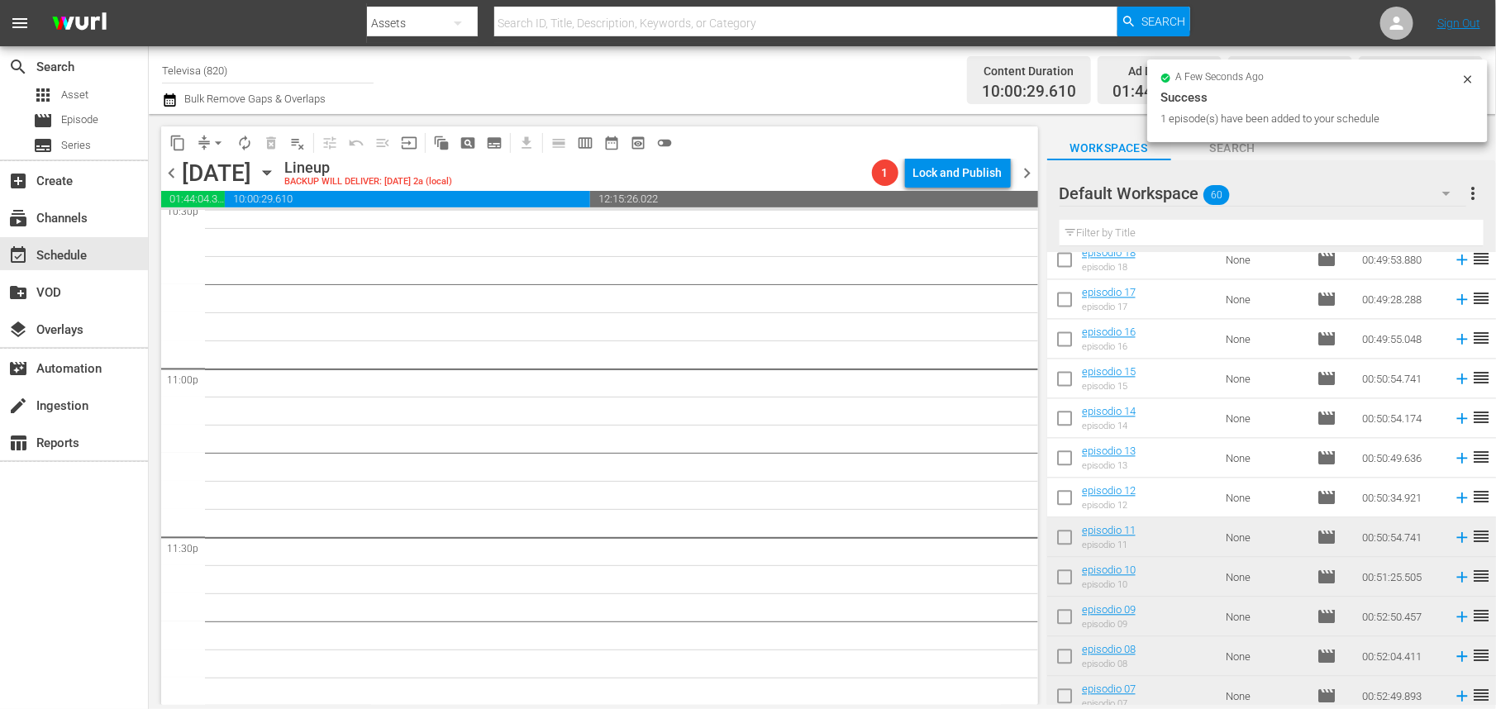
scroll to position [1719, 0]
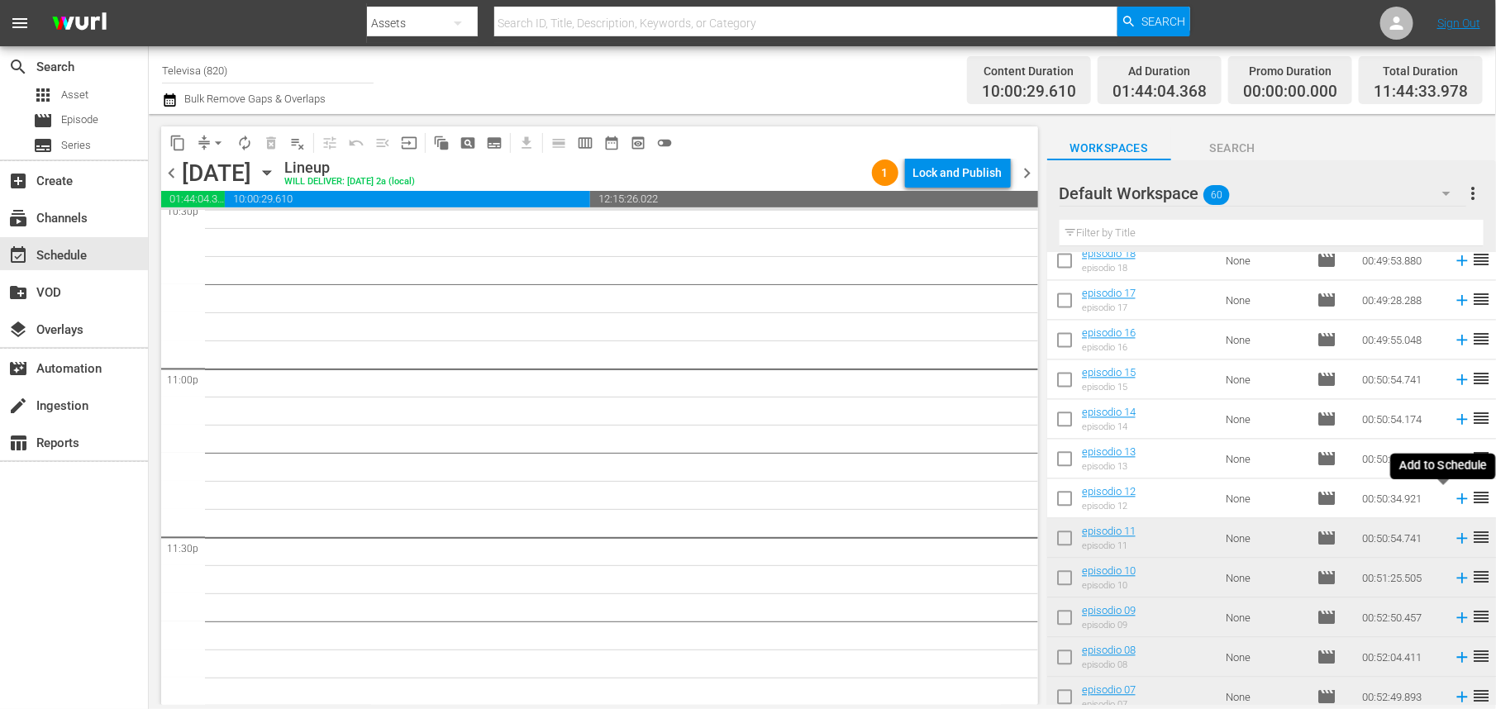
click at [1457, 499] on icon at bounding box center [1462, 499] width 11 height 11
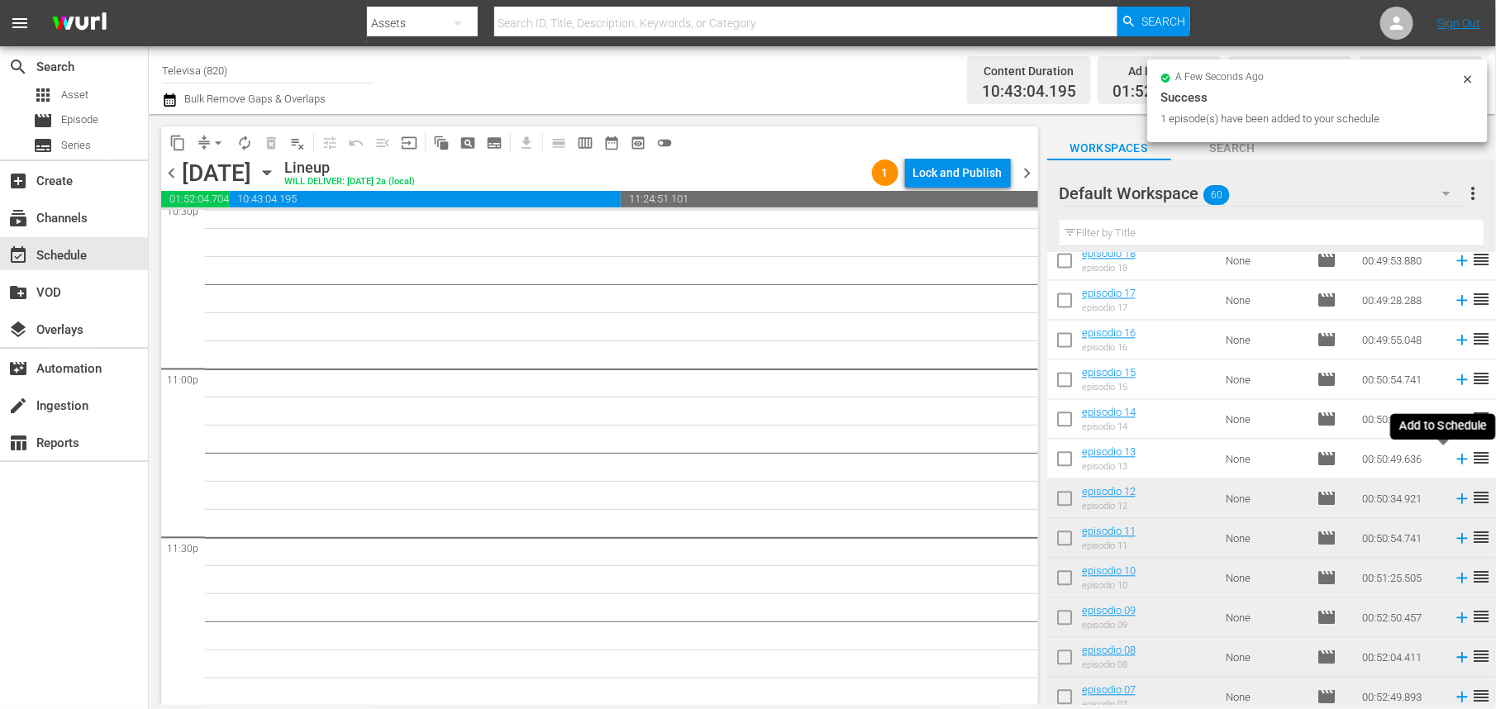
click at [1457, 459] on icon at bounding box center [1462, 460] width 11 height 11
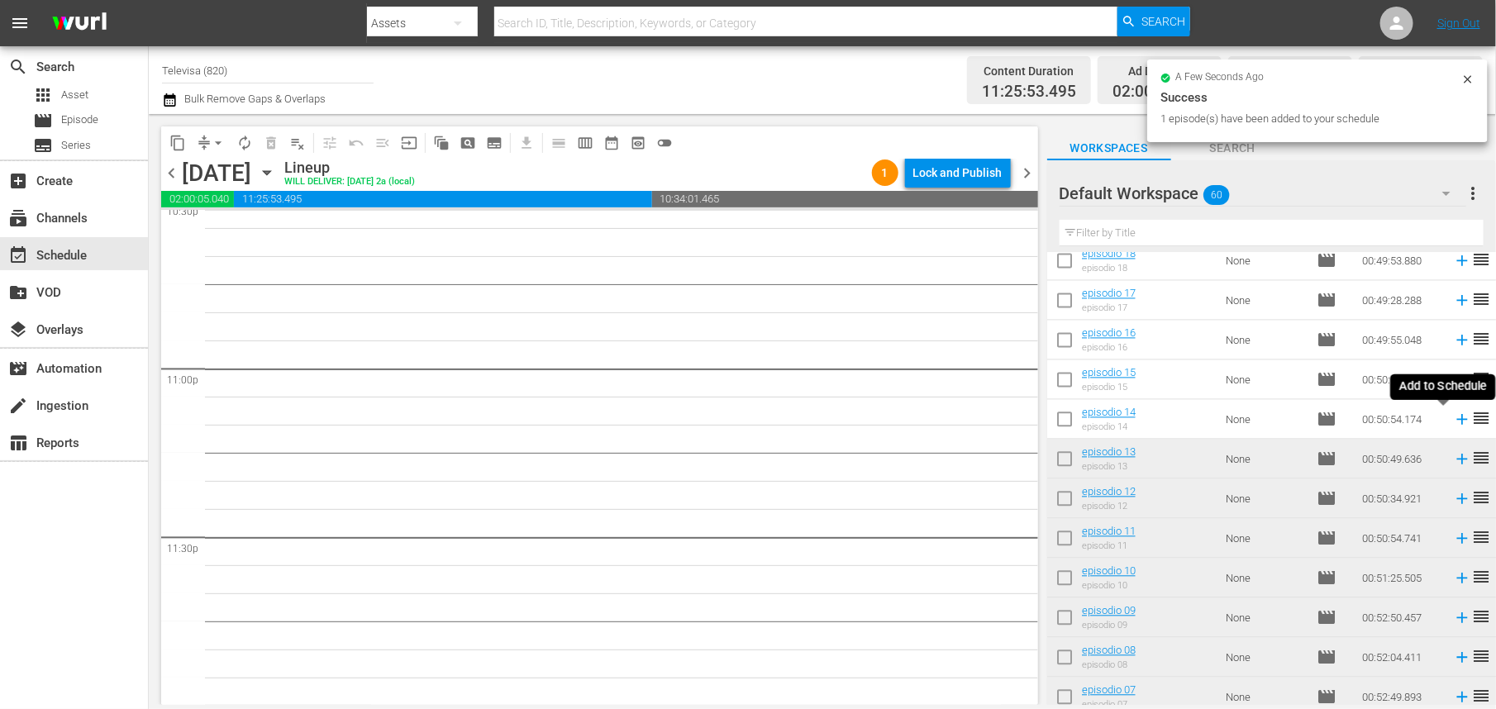
click at [1457, 422] on icon at bounding box center [1462, 420] width 11 height 11
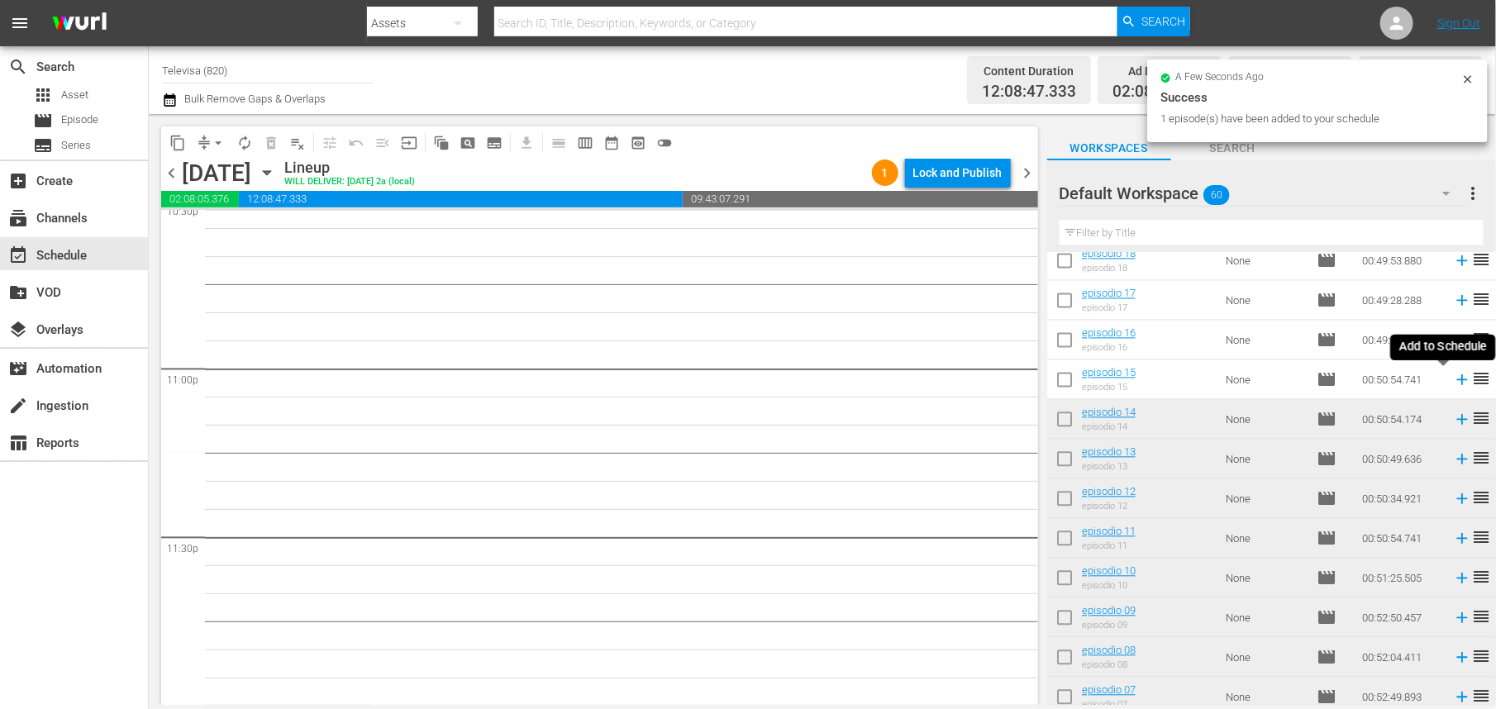
click at [1453, 384] on icon at bounding box center [1462, 380] width 18 height 18
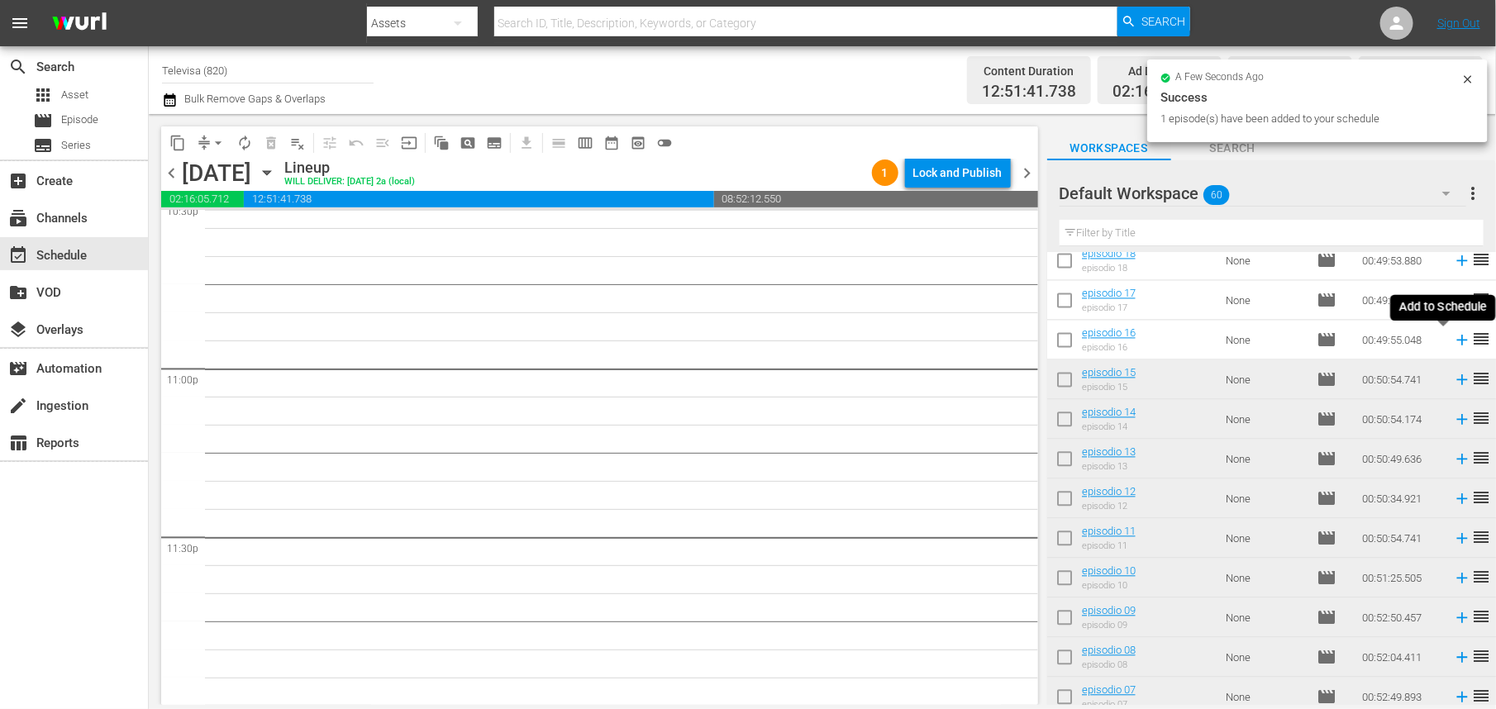
click at [1453, 343] on icon at bounding box center [1462, 341] width 18 height 18
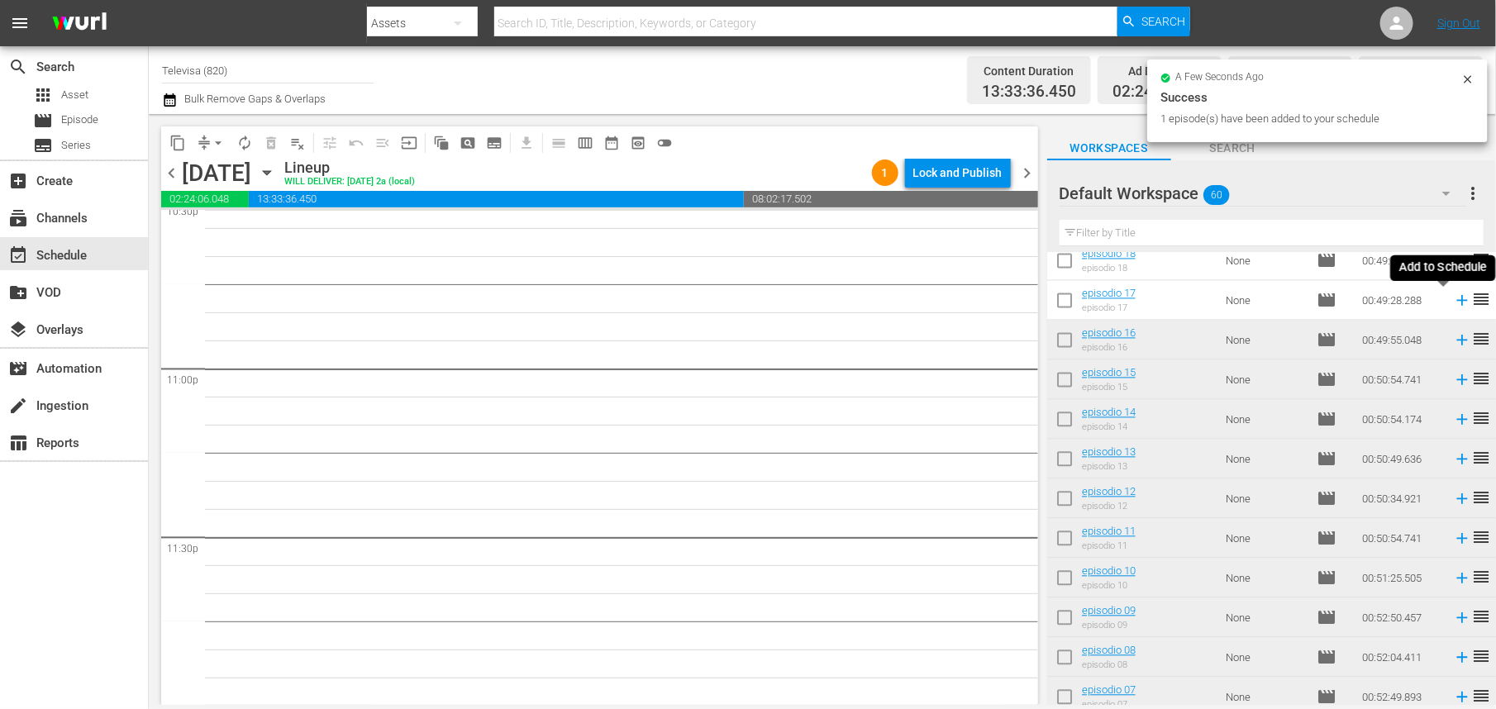
click at [1457, 303] on icon at bounding box center [1462, 301] width 11 height 11
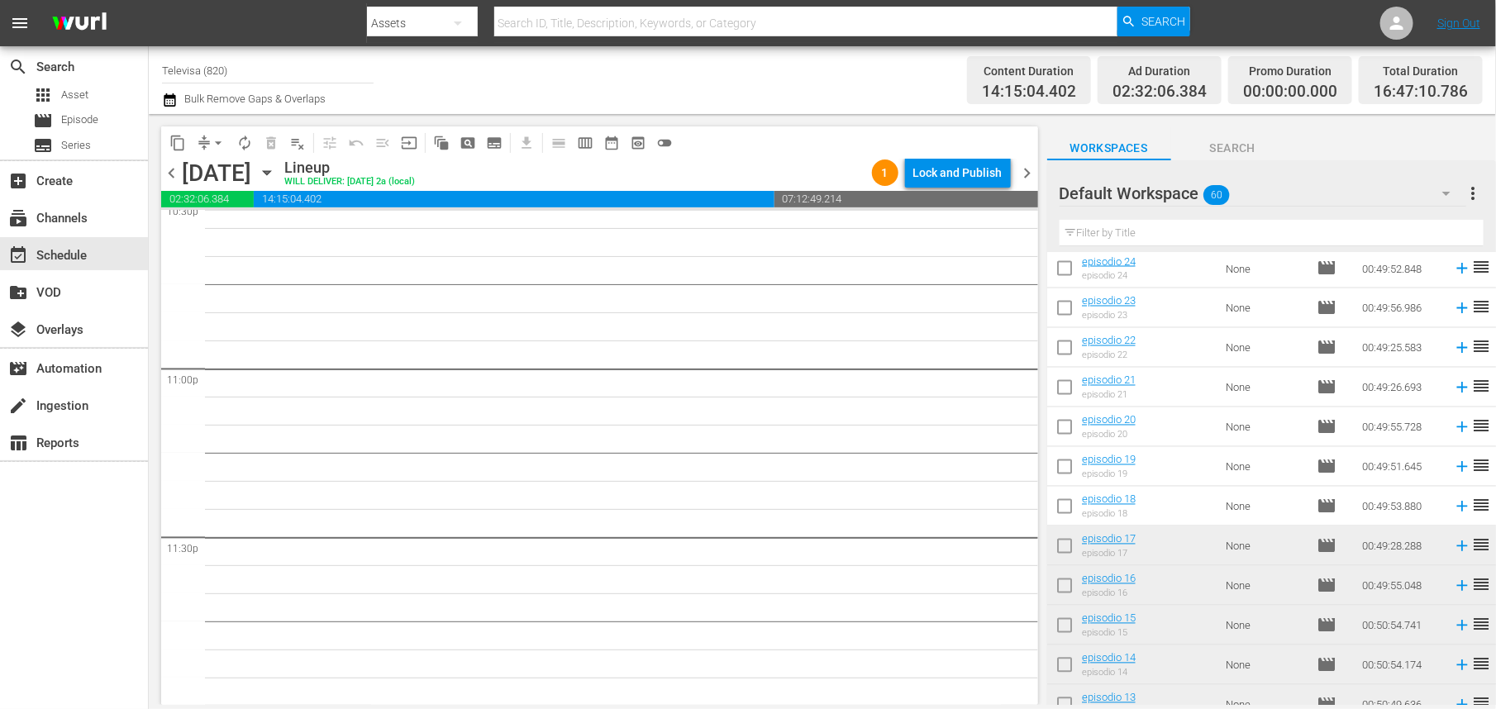
scroll to position [1471, 0]
click at [1453, 512] on icon at bounding box center [1462, 509] width 18 height 18
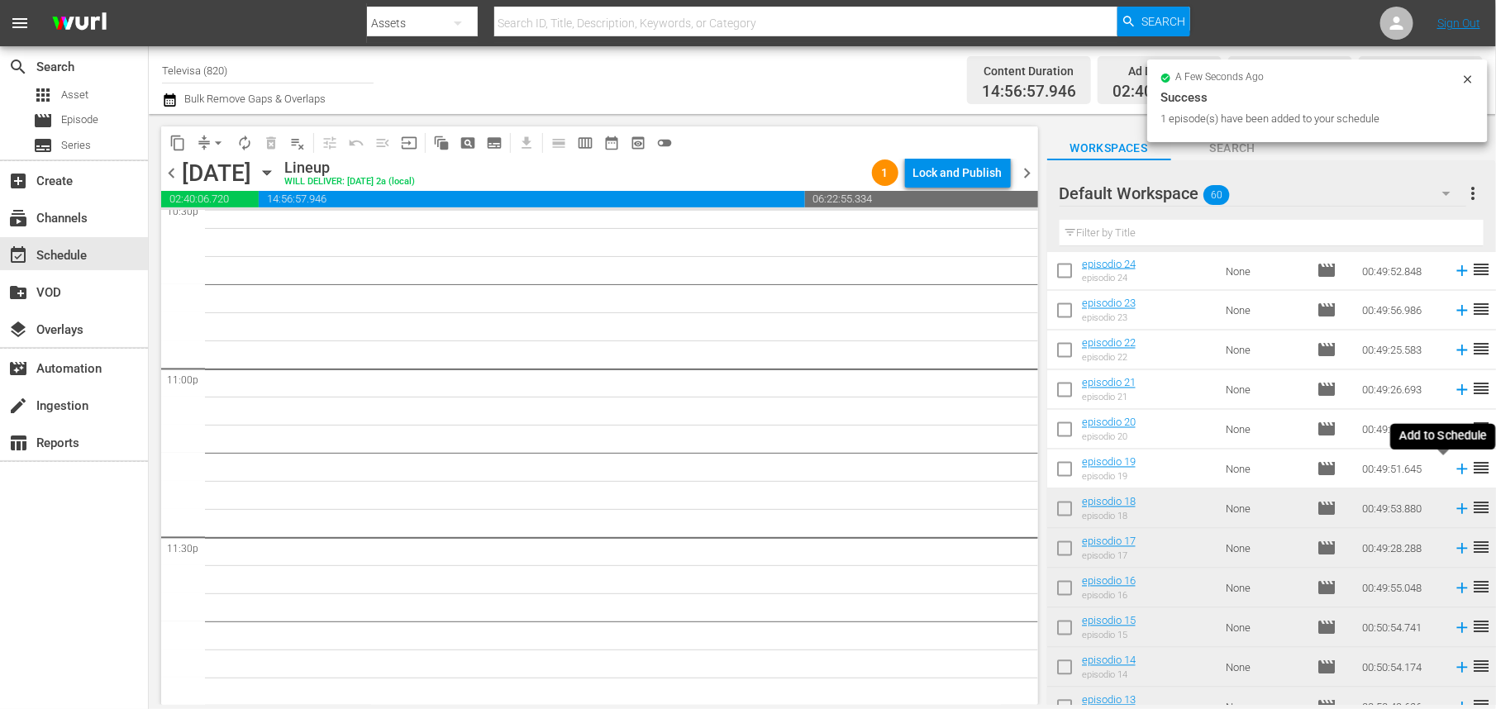
click at [1457, 471] on icon at bounding box center [1462, 470] width 11 height 11
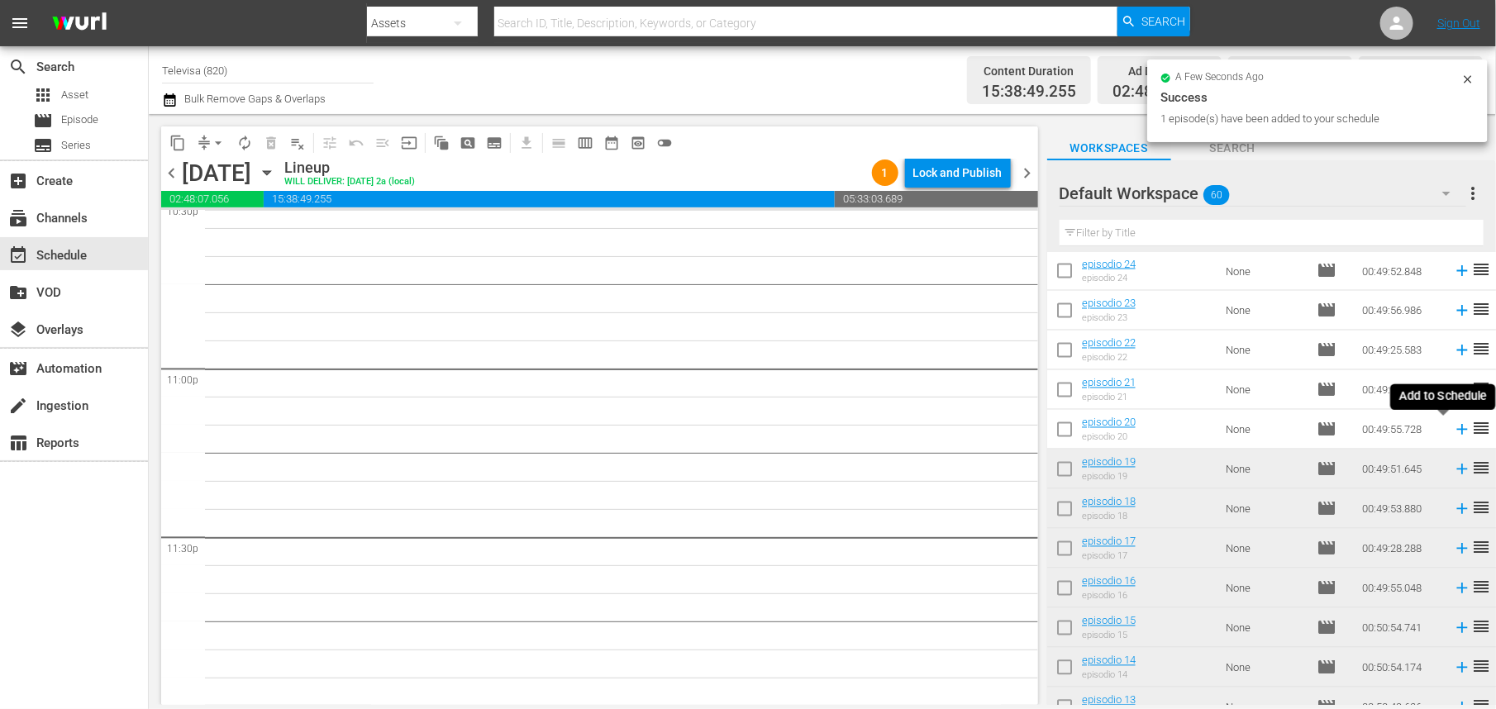
click at [1457, 432] on icon at bounding box center [1462, 430] width 11 height 11
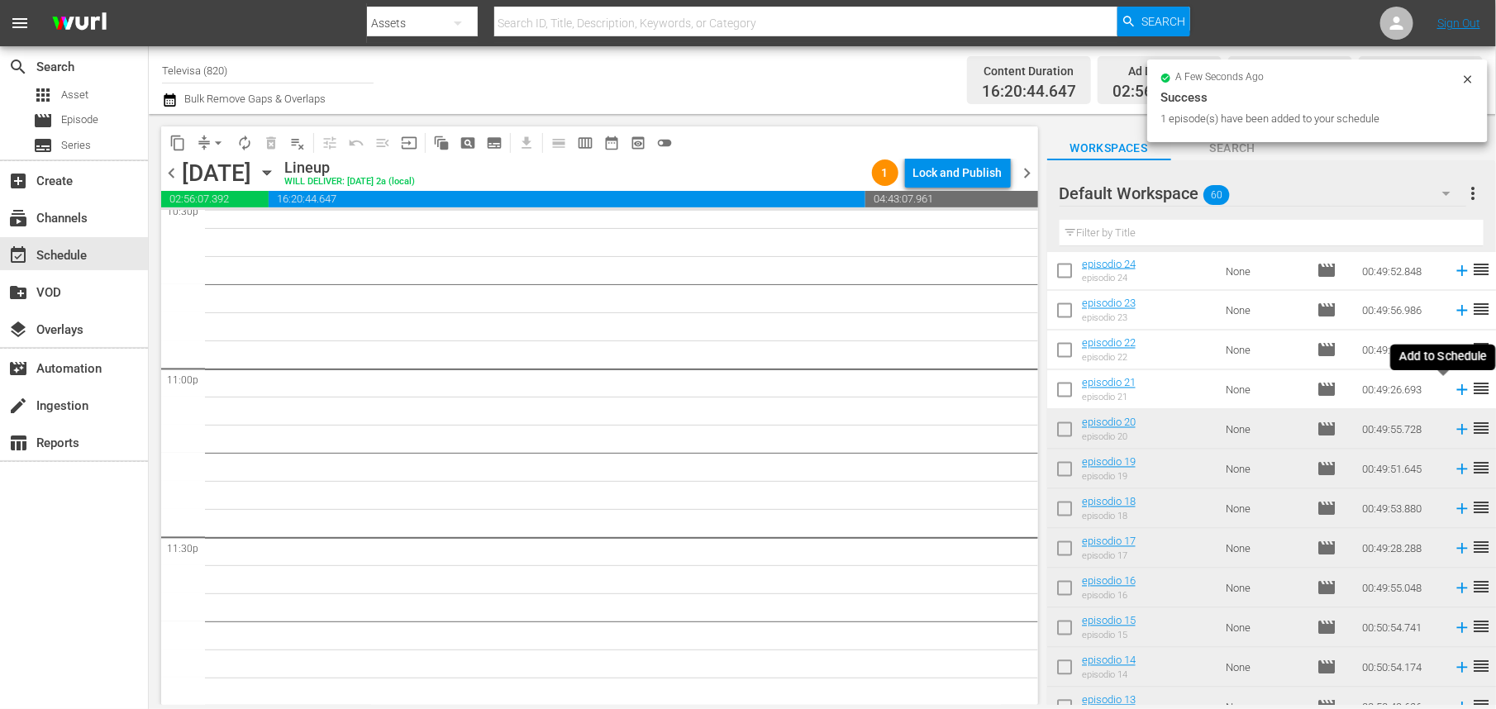
click at [1457, 393] on icon at bounding box center [1462, 390] width 11 height 11
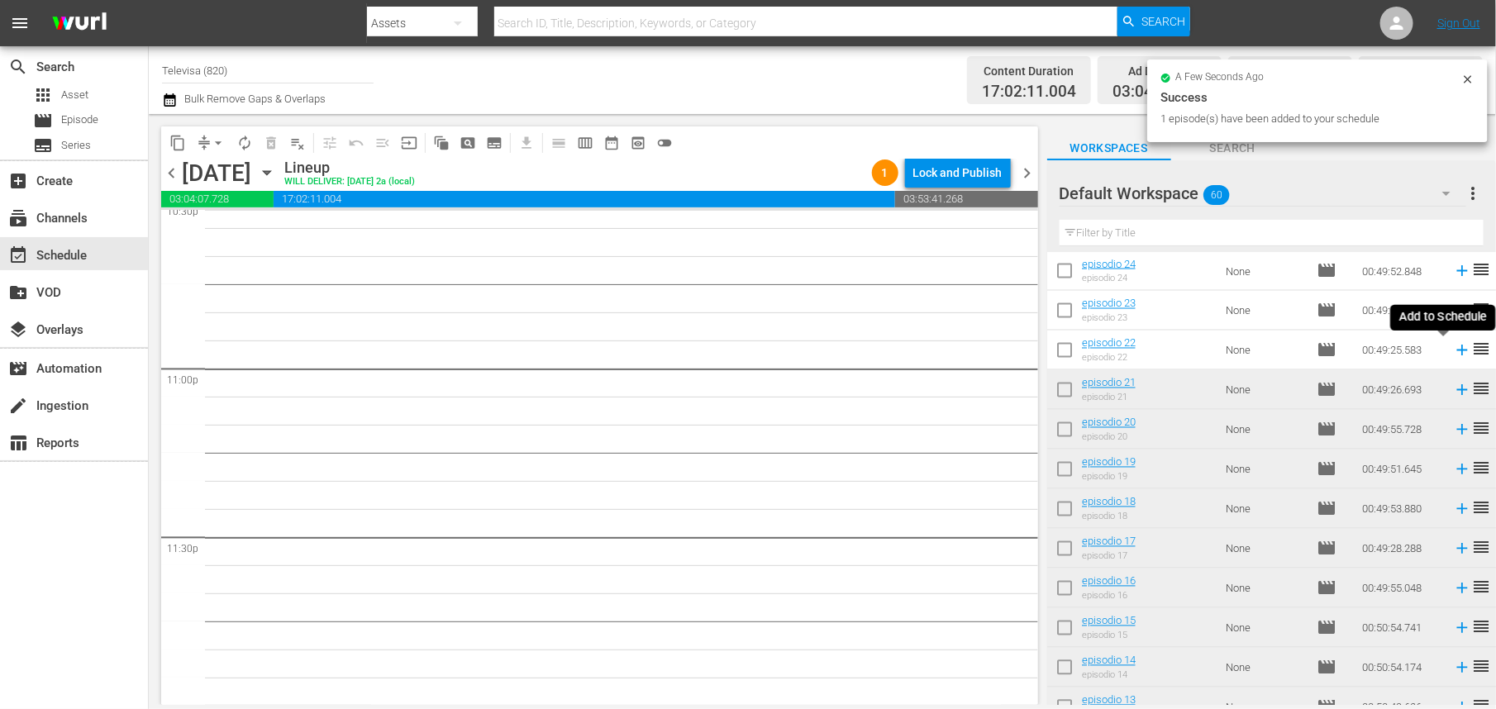
click at [1457, 355] on icon at bounding box center [1462, 351] width 11 height 11
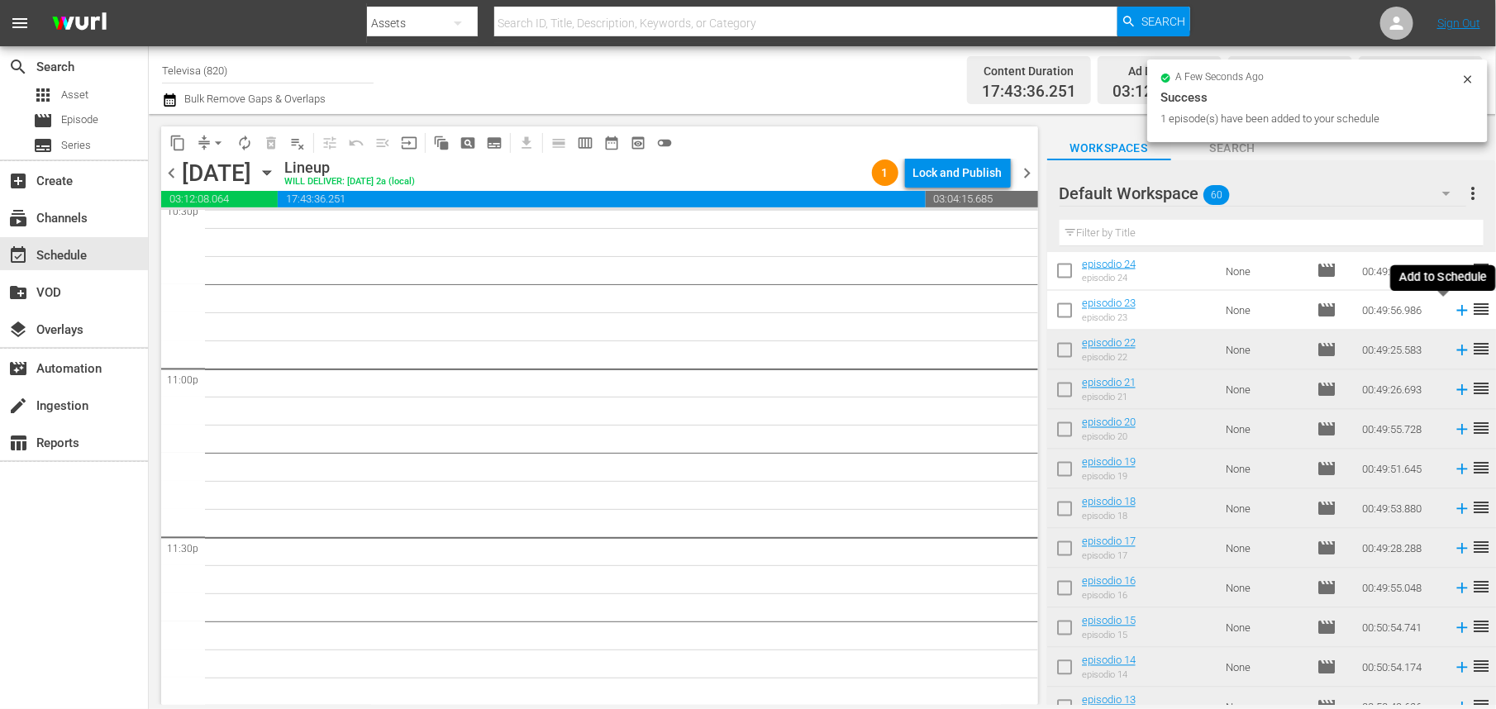
click at [1457, 313] on icon at bounding box center [1462, 311] width 11 height 11
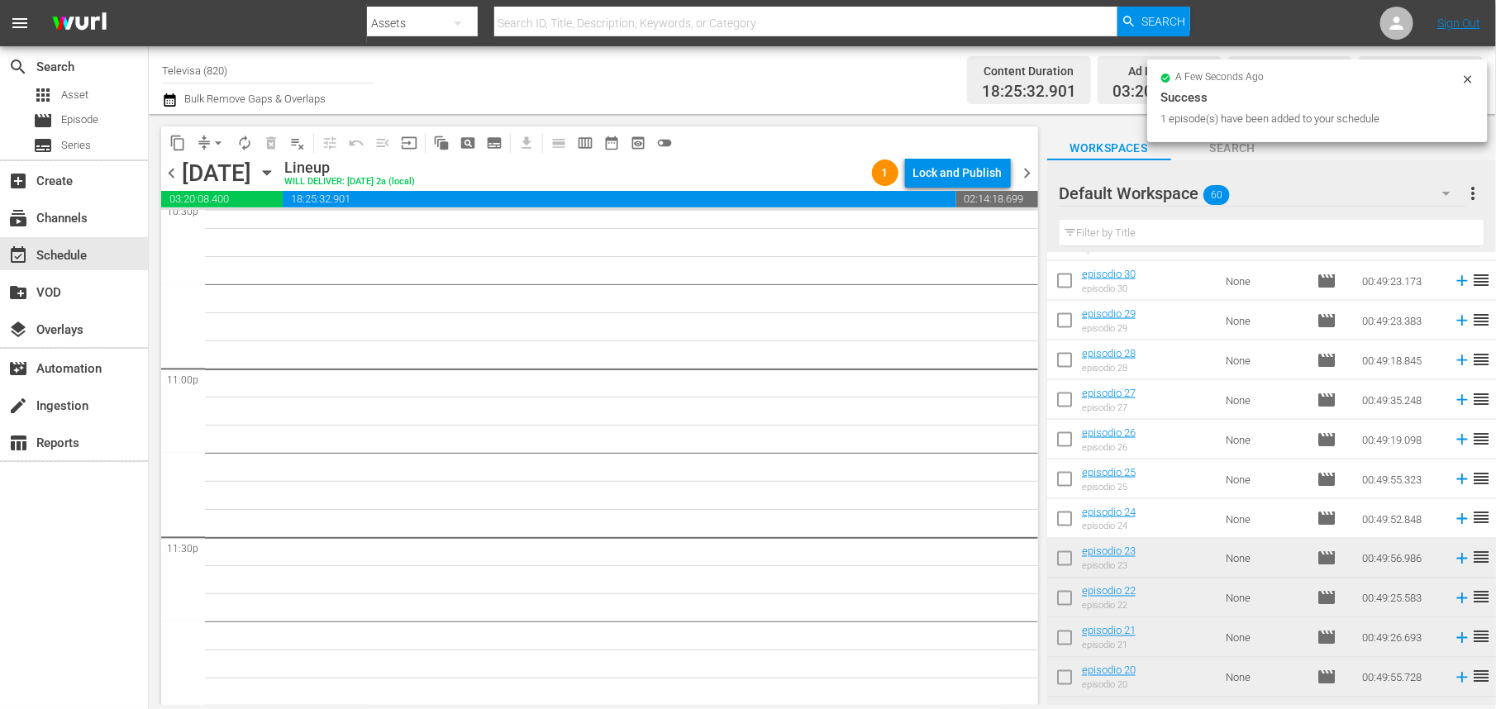
scroll to position [1099, 0]
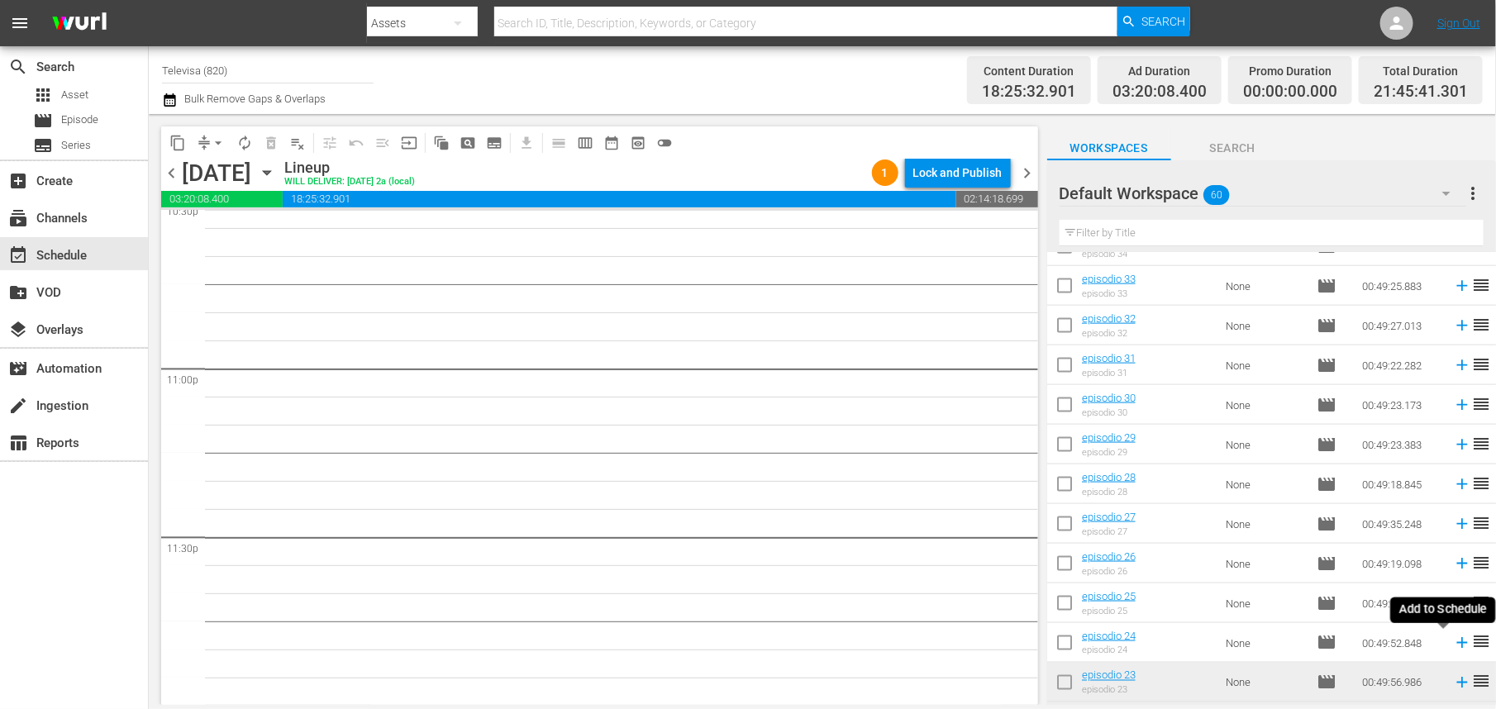
click at [1457, 645] on icon at bounding box center [1462, 643] width 11 height 11
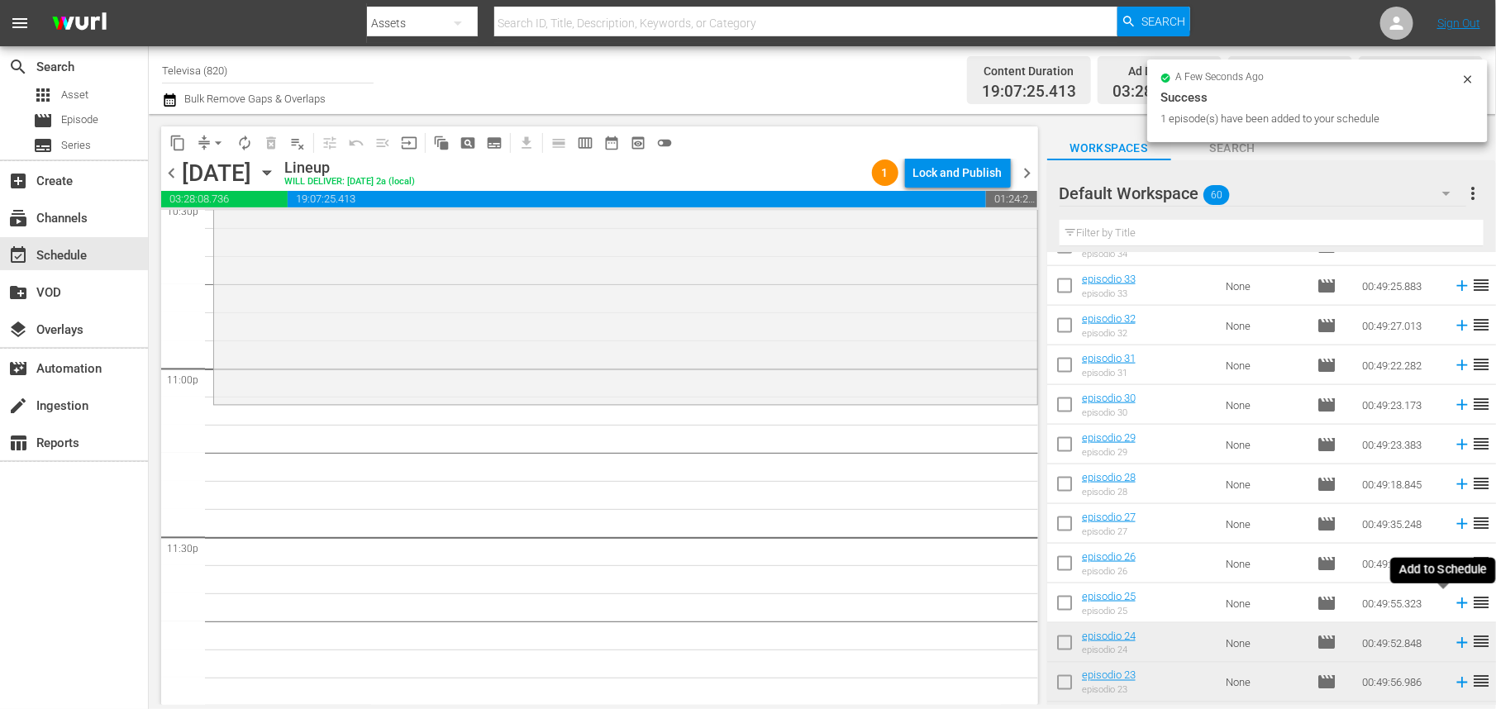
click at [1453, 601] on icon at bounding box center [1462, 603] width 18 height 18
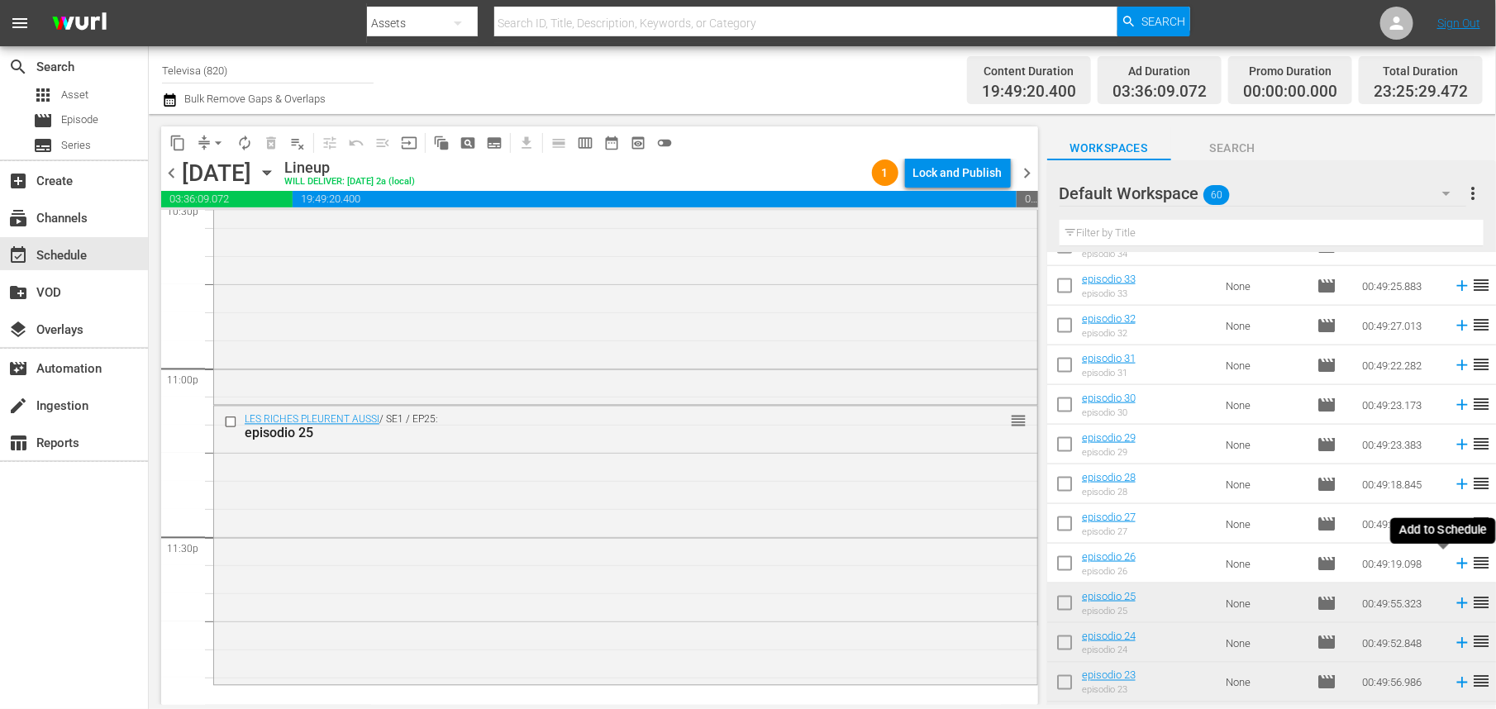
click at [1457, 566] on icon at bounding box center [1462, 564] width 11 height 11
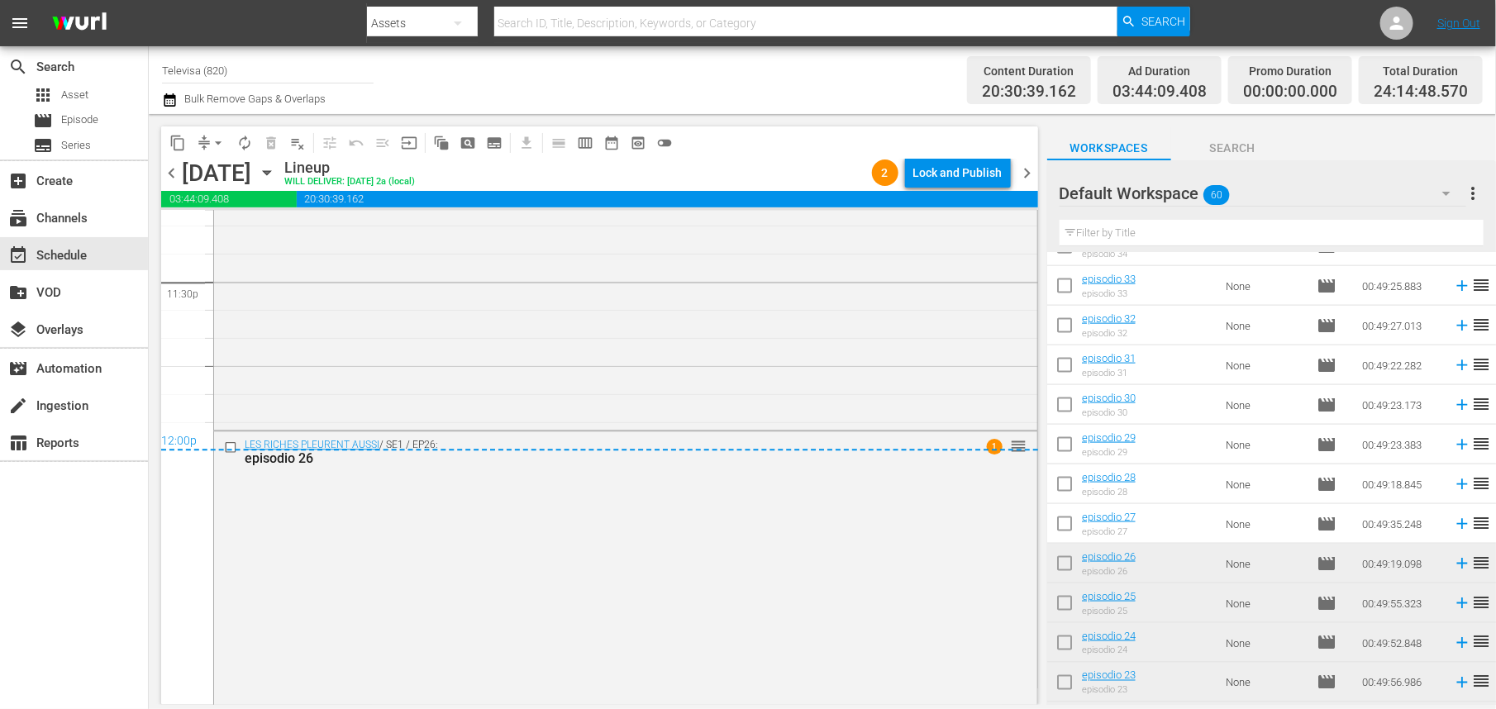
scroll to position [7858, 0]
click at [955, 172] on div "Lock and Publish" at bounding box center [958, 173] width 89 height 30
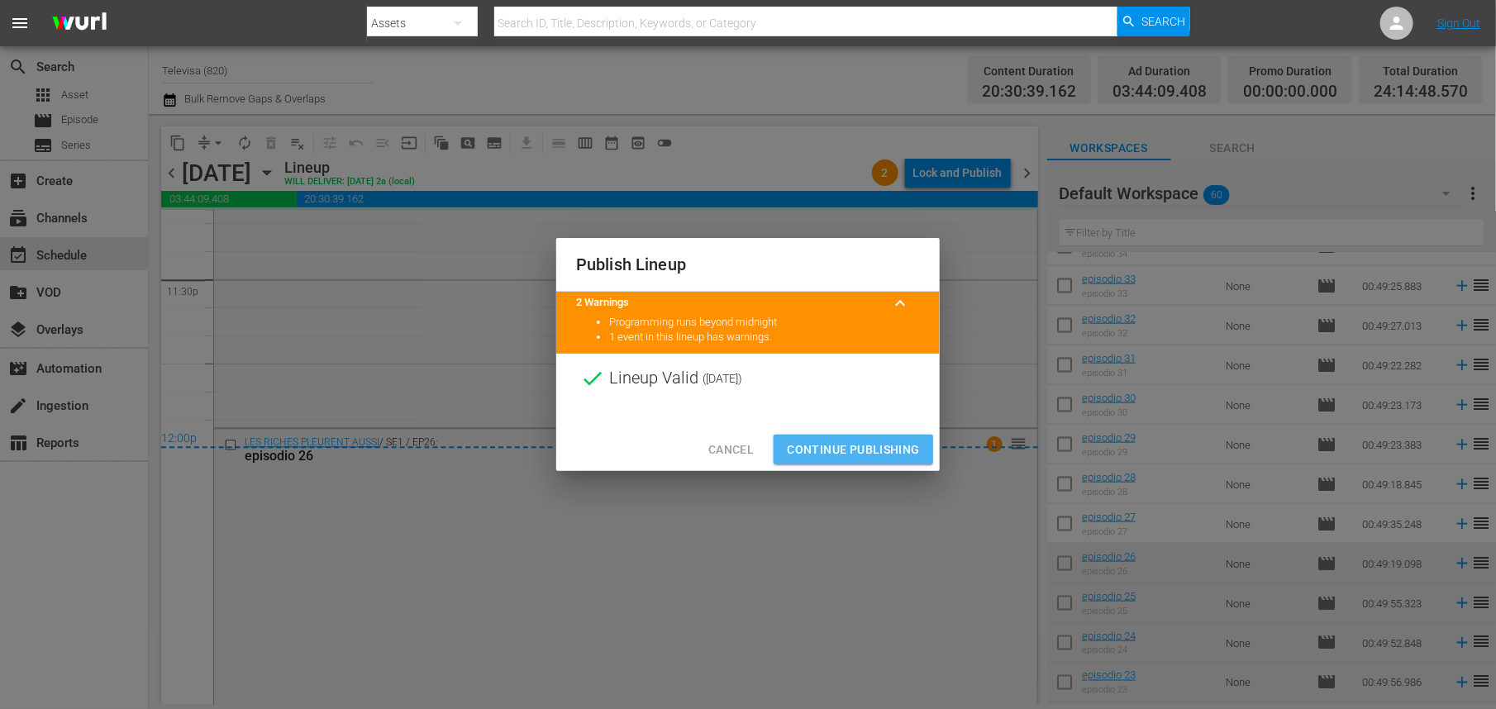
click at [849, 446] on span "Continue Publishing" at bounding box center [853, 450] width 133 height 21
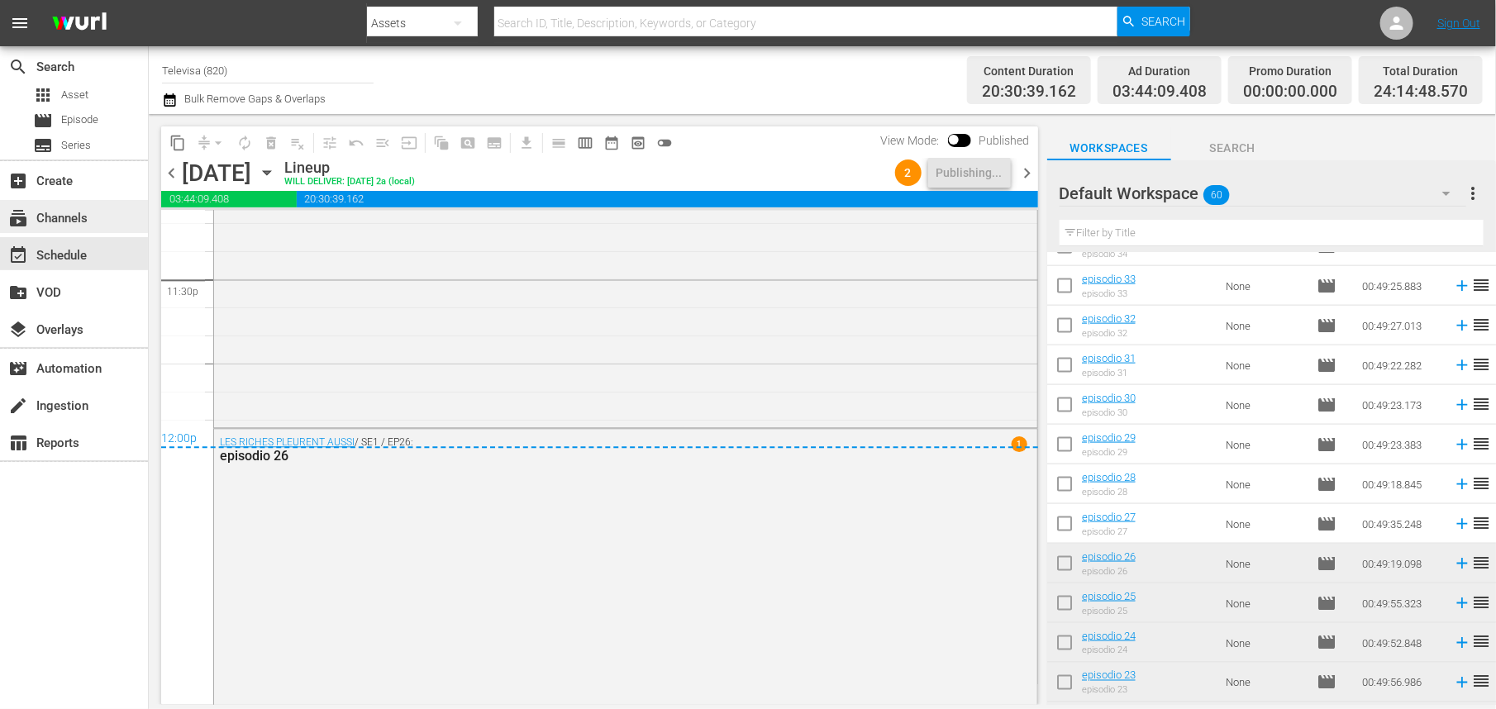
click at [68, 221] on div "subscriptions Channels" at bounding box center [46, 215] width 93 height 15
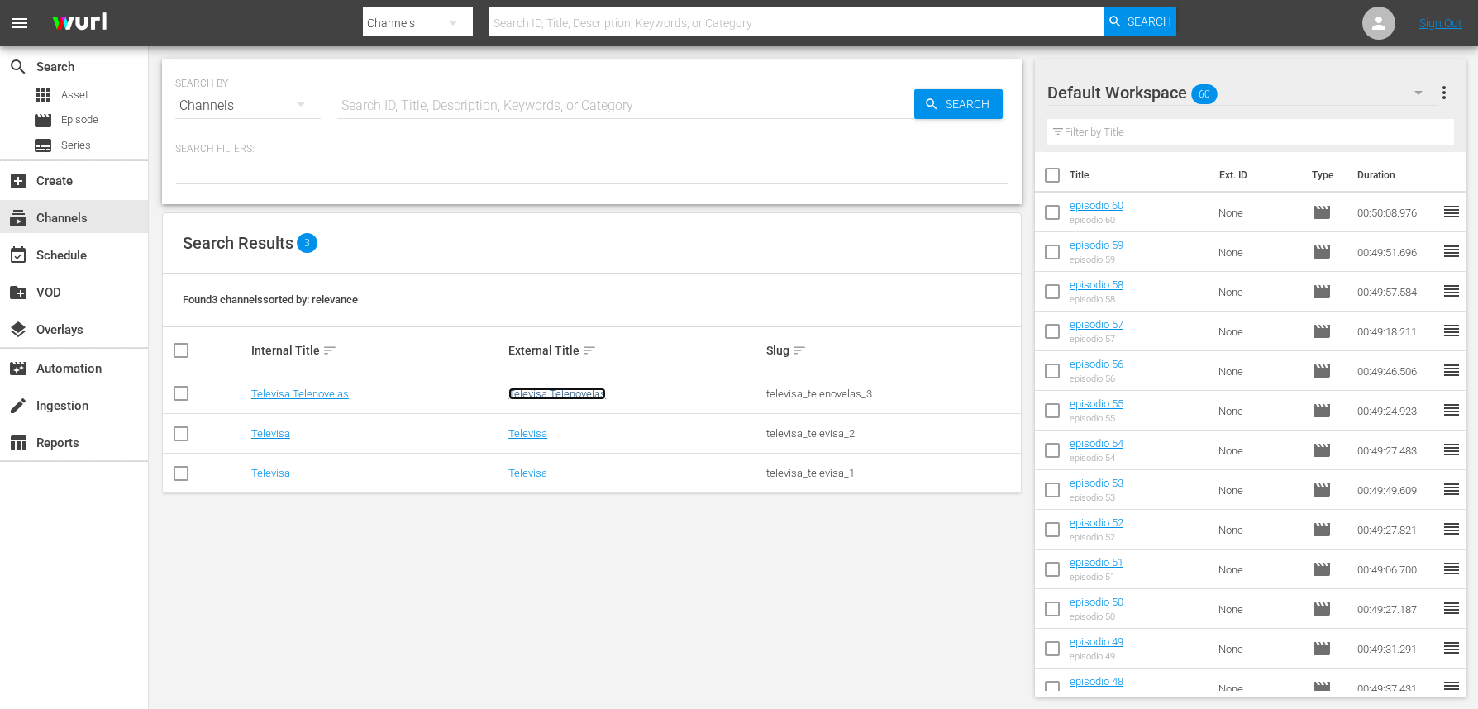
click at [571, 390] on link "Televisa Telenovelas" at bounding box center [557, 394] width 98 height 12
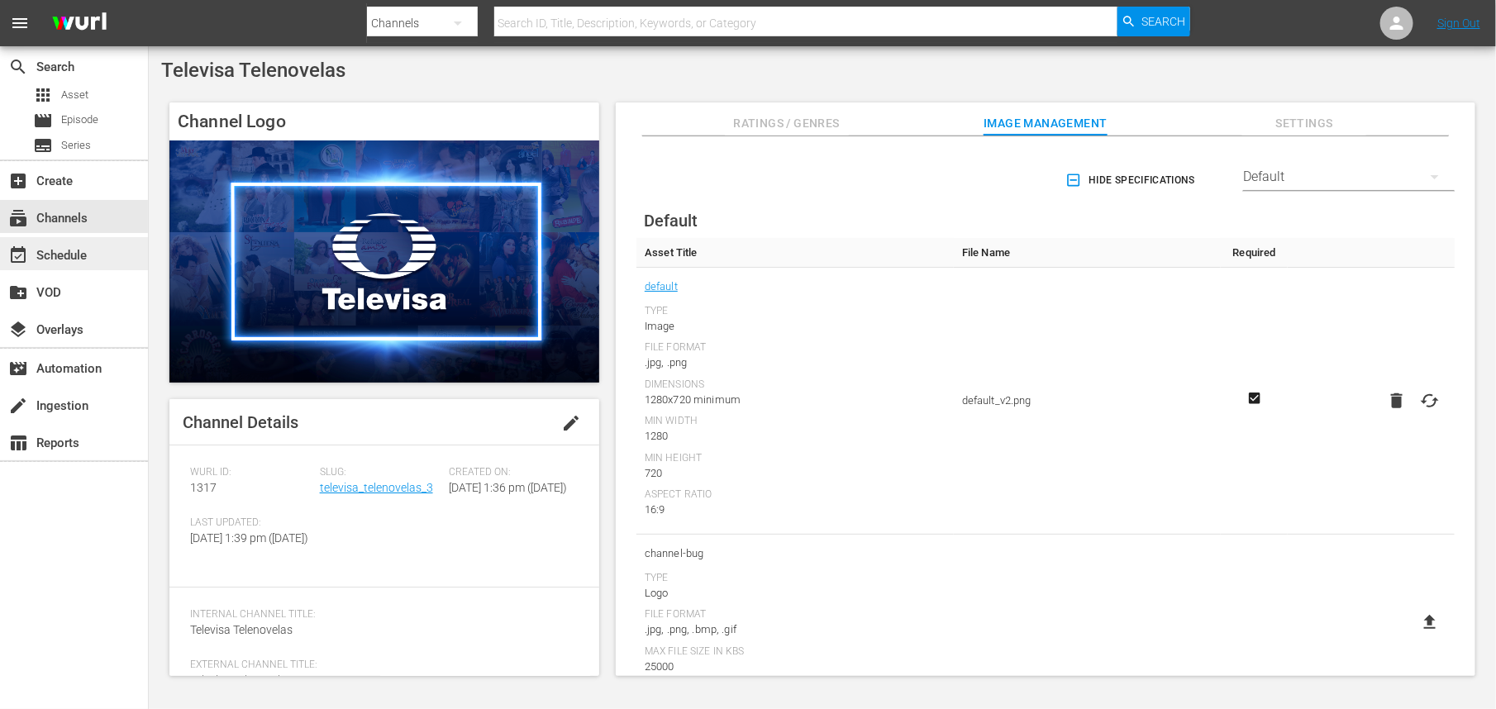
click at [43, 246] on div "event_available Schedule" at bounding box center [46, 253] width 93 height 15
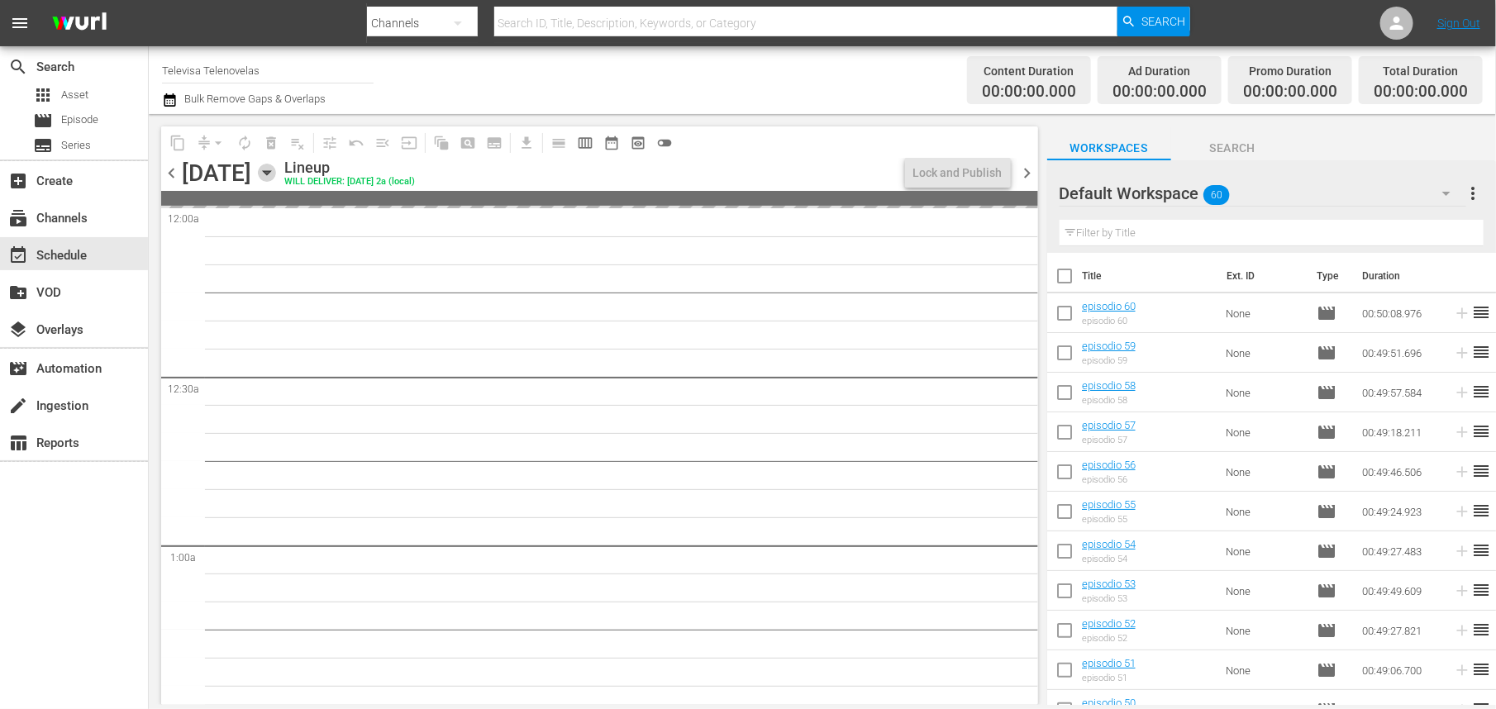
click at [276, 176] on icon "button" at bounding box center [267, 173] width 18 height 18
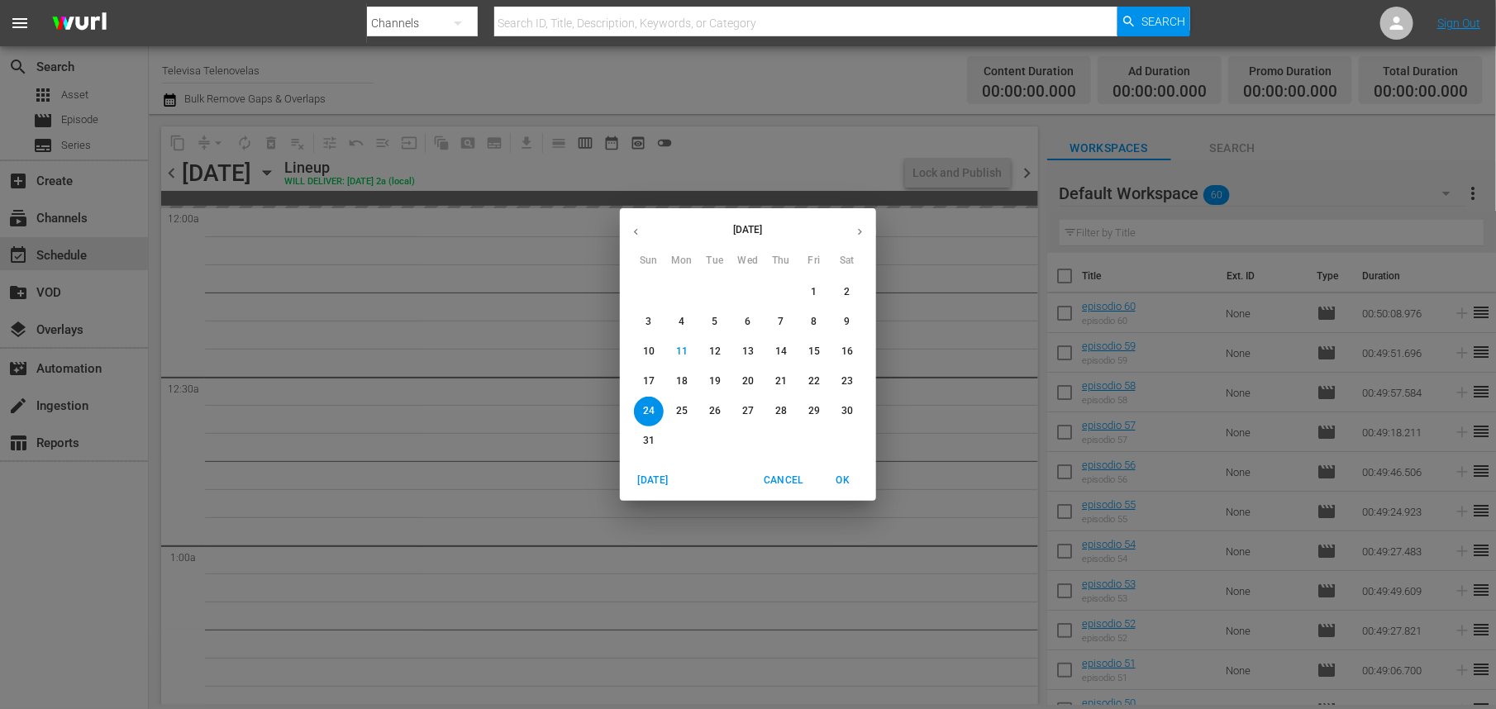
click at [690, 379] on span "18" at bounding box center [682, 382] width 30 height 14
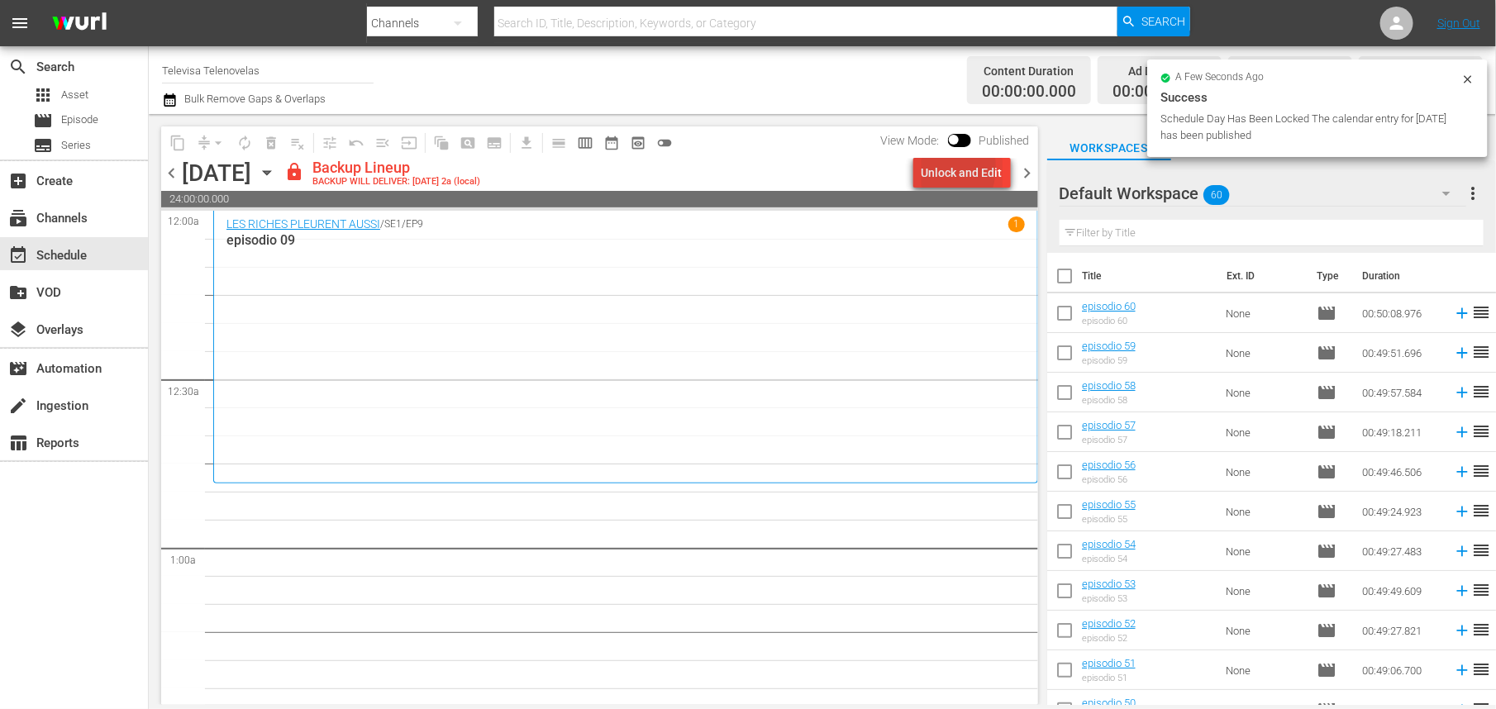
click at [928, 167] on div "Unlock and Edit" at bounding box center [962, 173] width 81 height 30
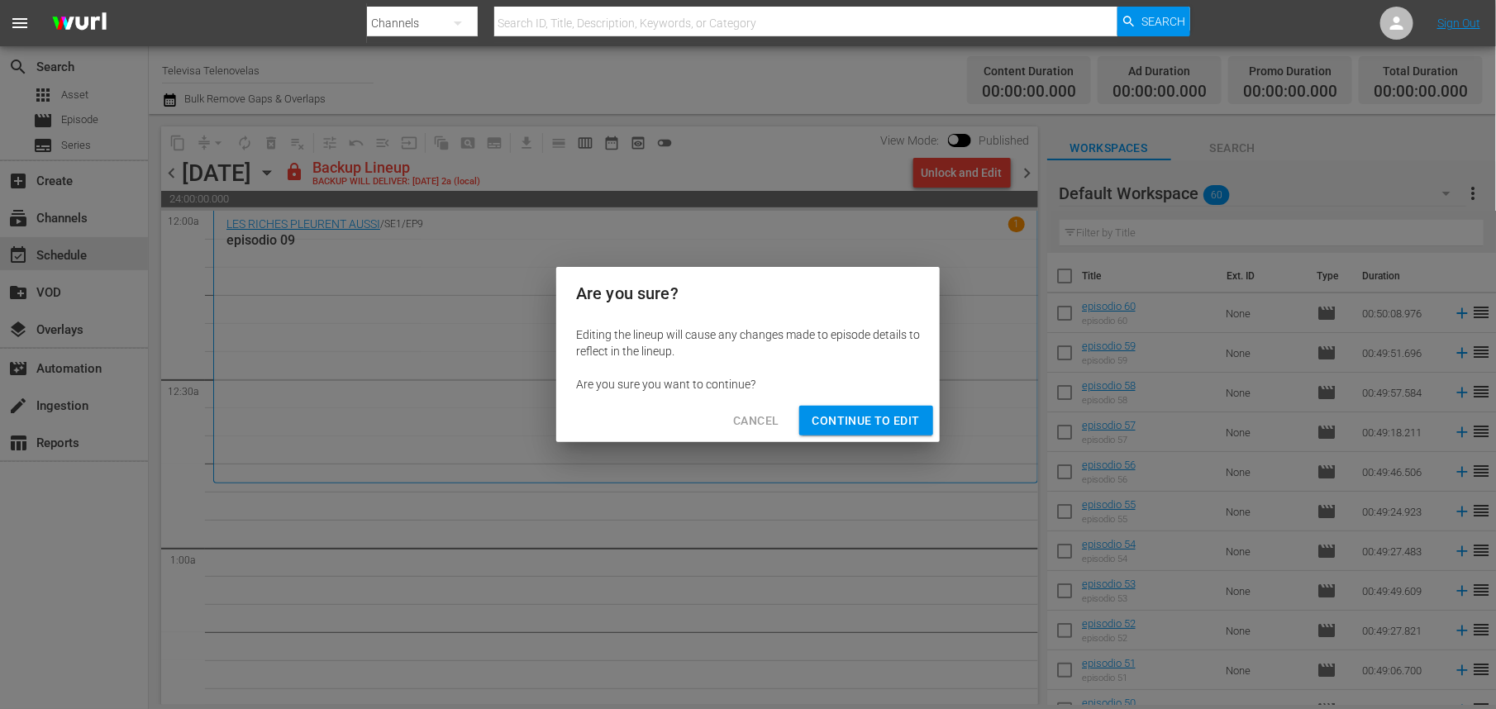
click at [874, 415] on span "Continue to Edit" at bounding box center [866, 421] width 107 height 21
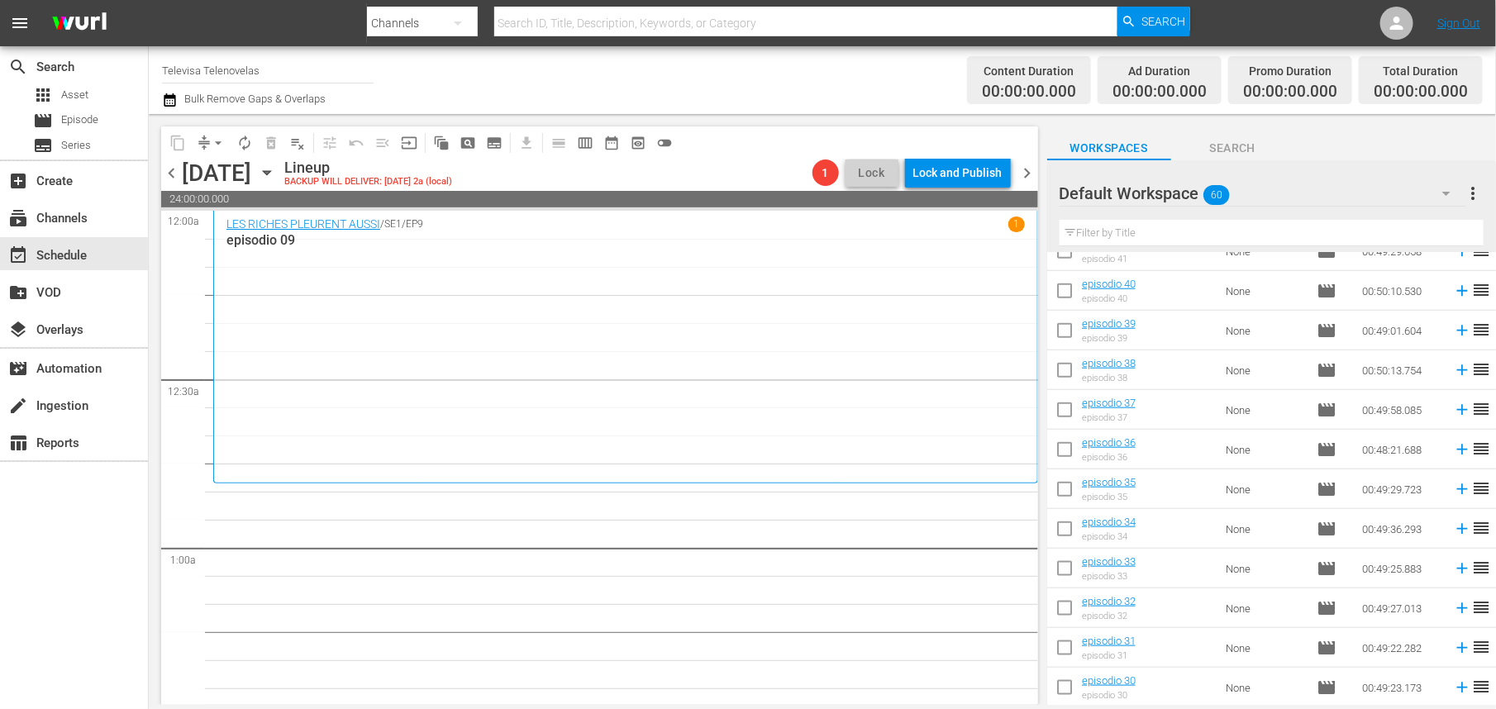
scroll to position [1684, 0]
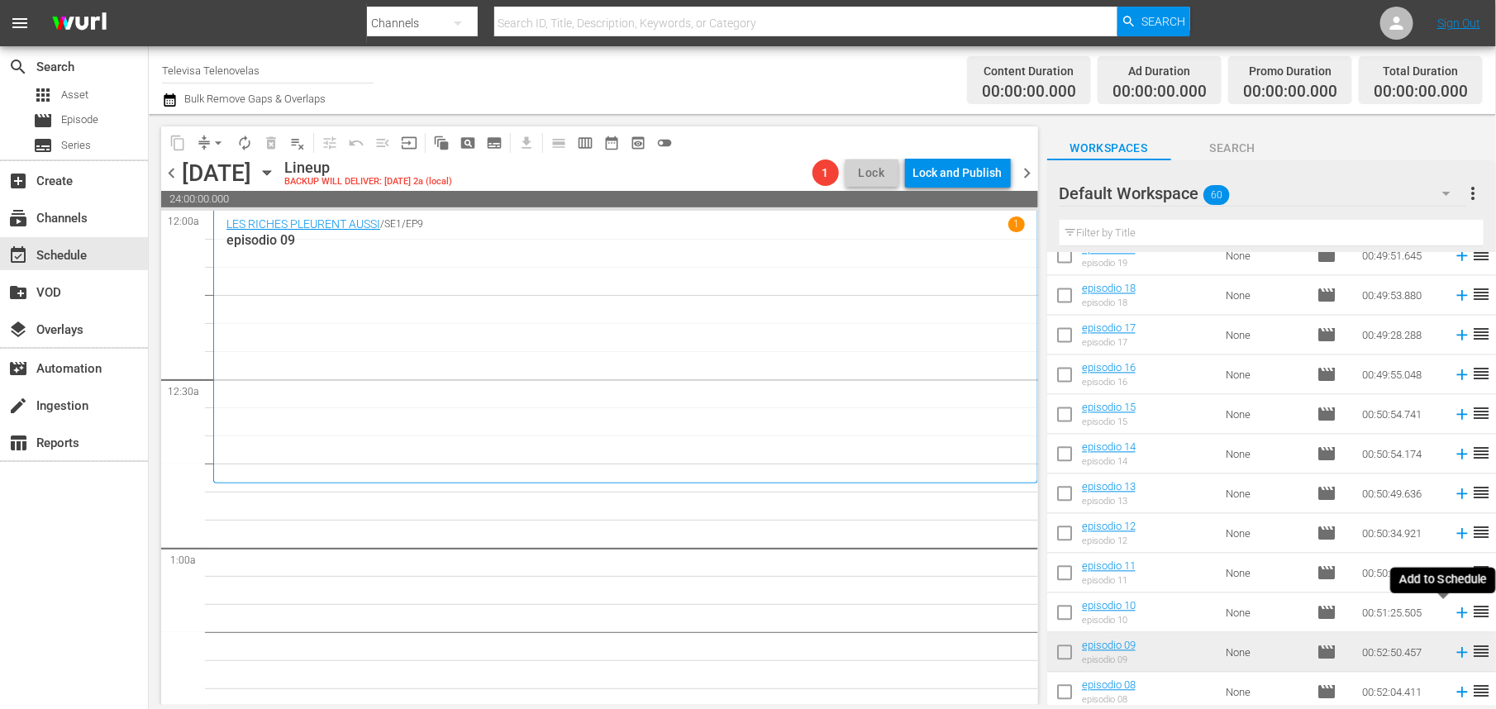
click at [1457, 613] on icon at bounding box center [1462, 613] width 11 height 11
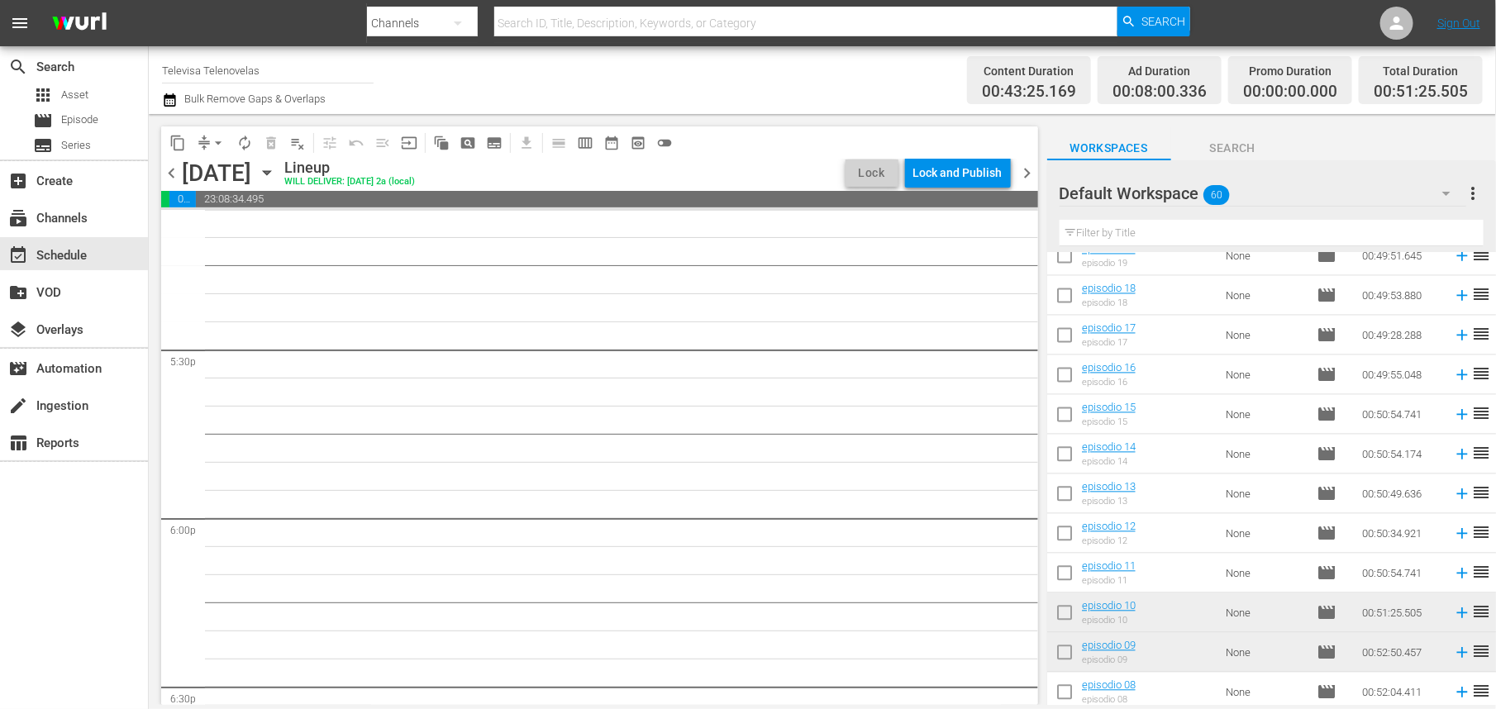
scroll to position [7600, 0]
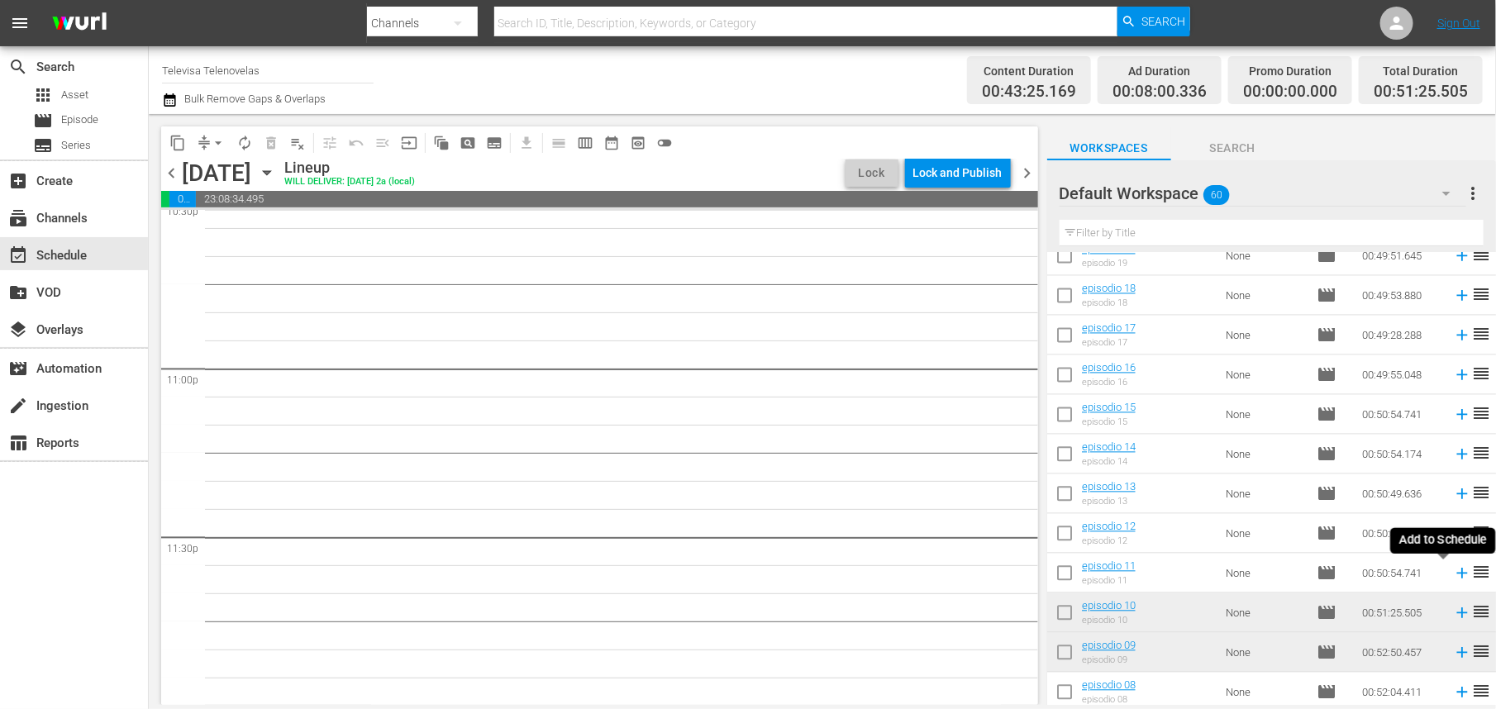
click at [1457, 575] on icon at bounding box center [1462, 574] width 11 height 11
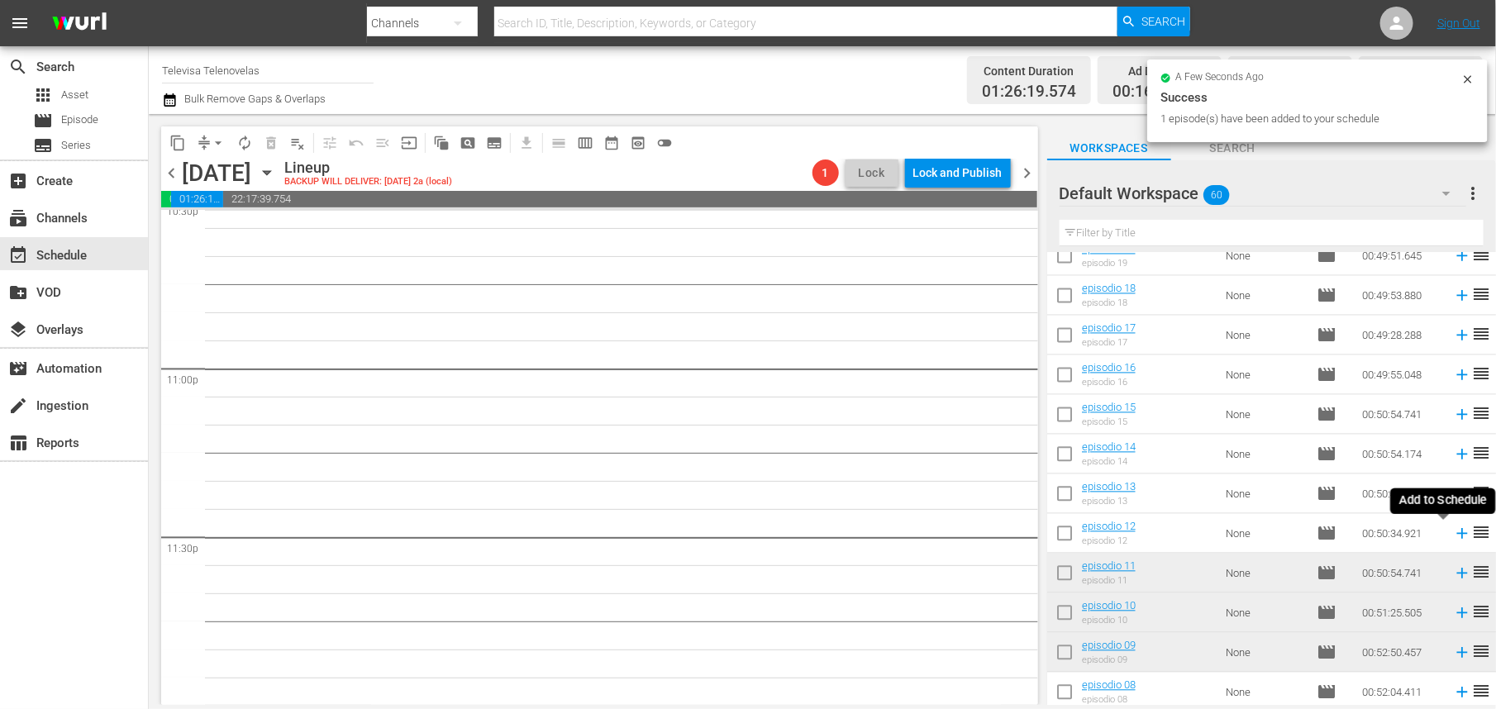
click at [1453, 538] on icon at bounding box center [1462, 534] width 18 height 18
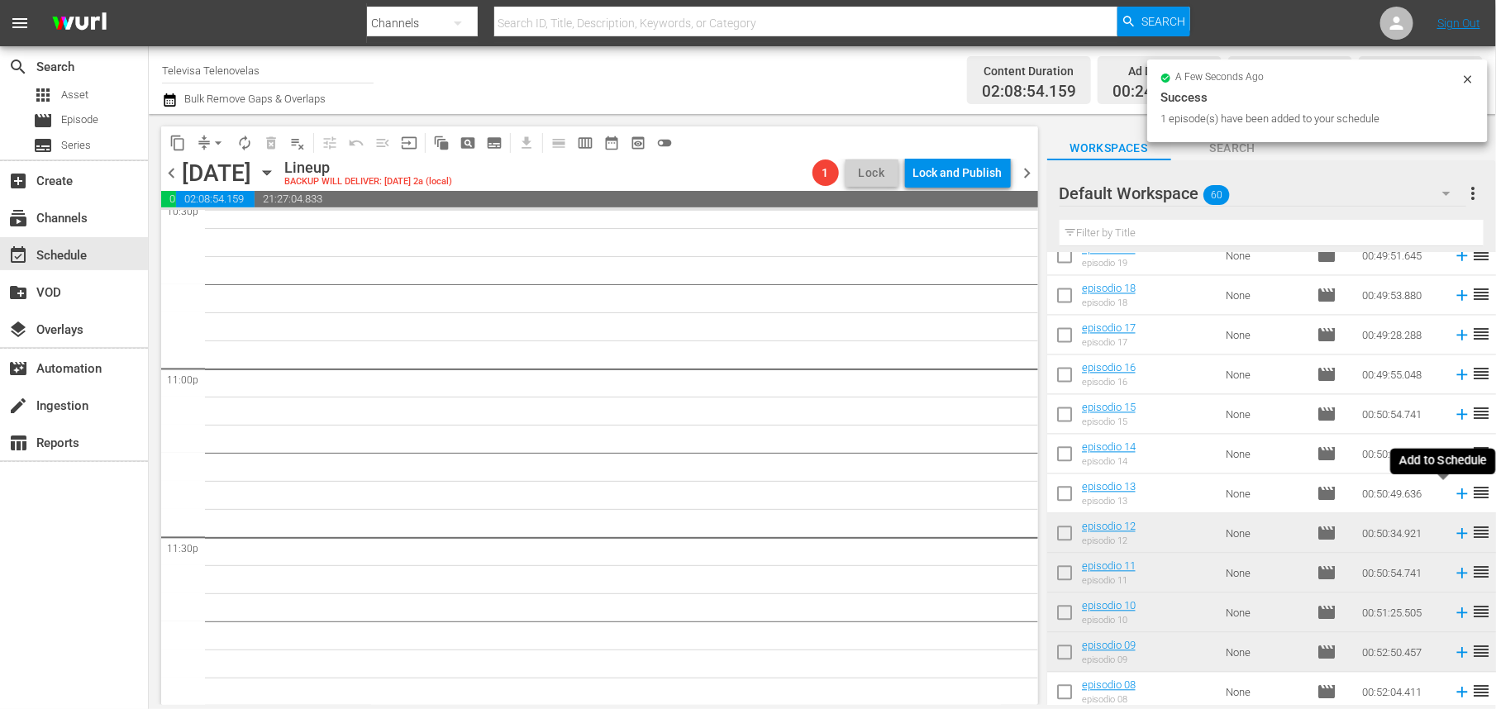
scroll to position [7573, 0]
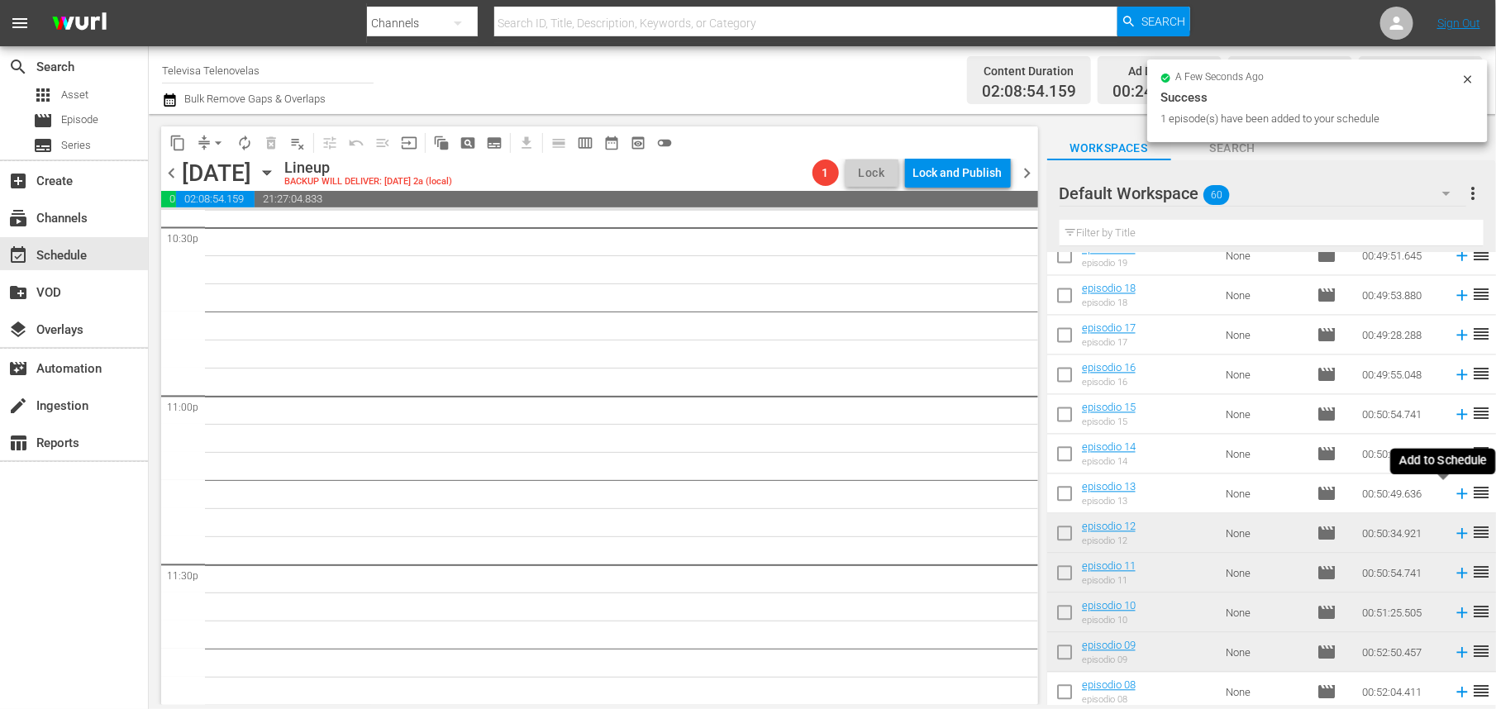
click at [1457, 494] on icon at bounding box center [1462, 494] width 11 height 11
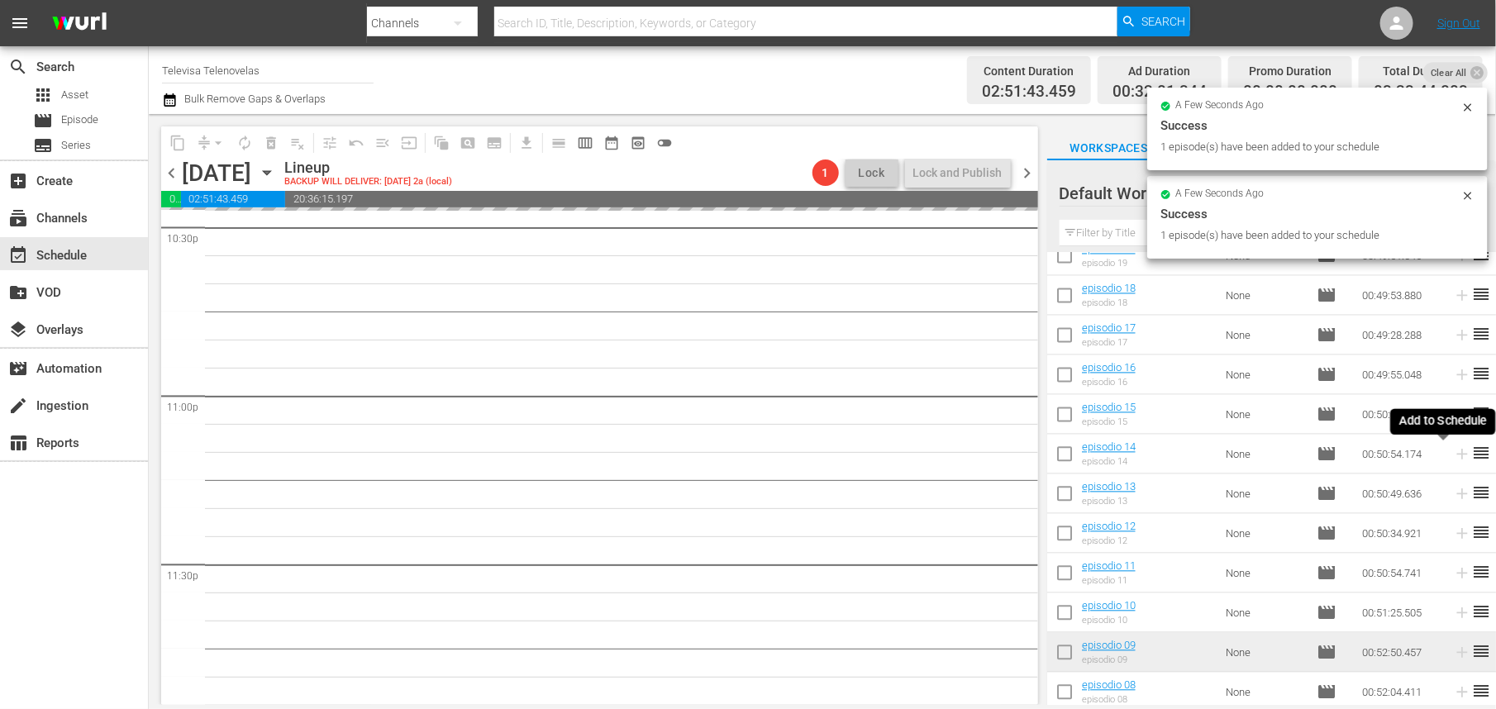
scroll to position [7545, 0]
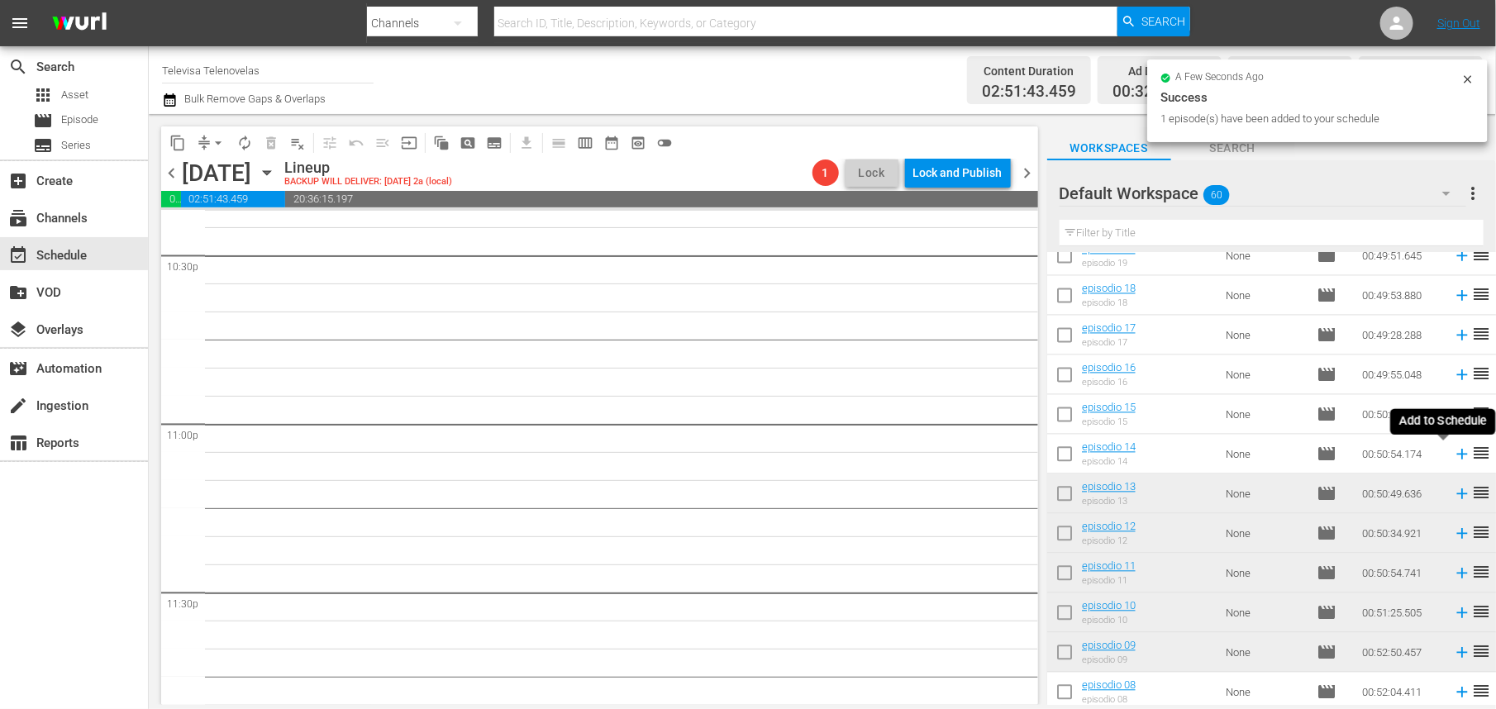
click at [1457, 456] on icon at bounding box center [1462, 455] width 11 height 11
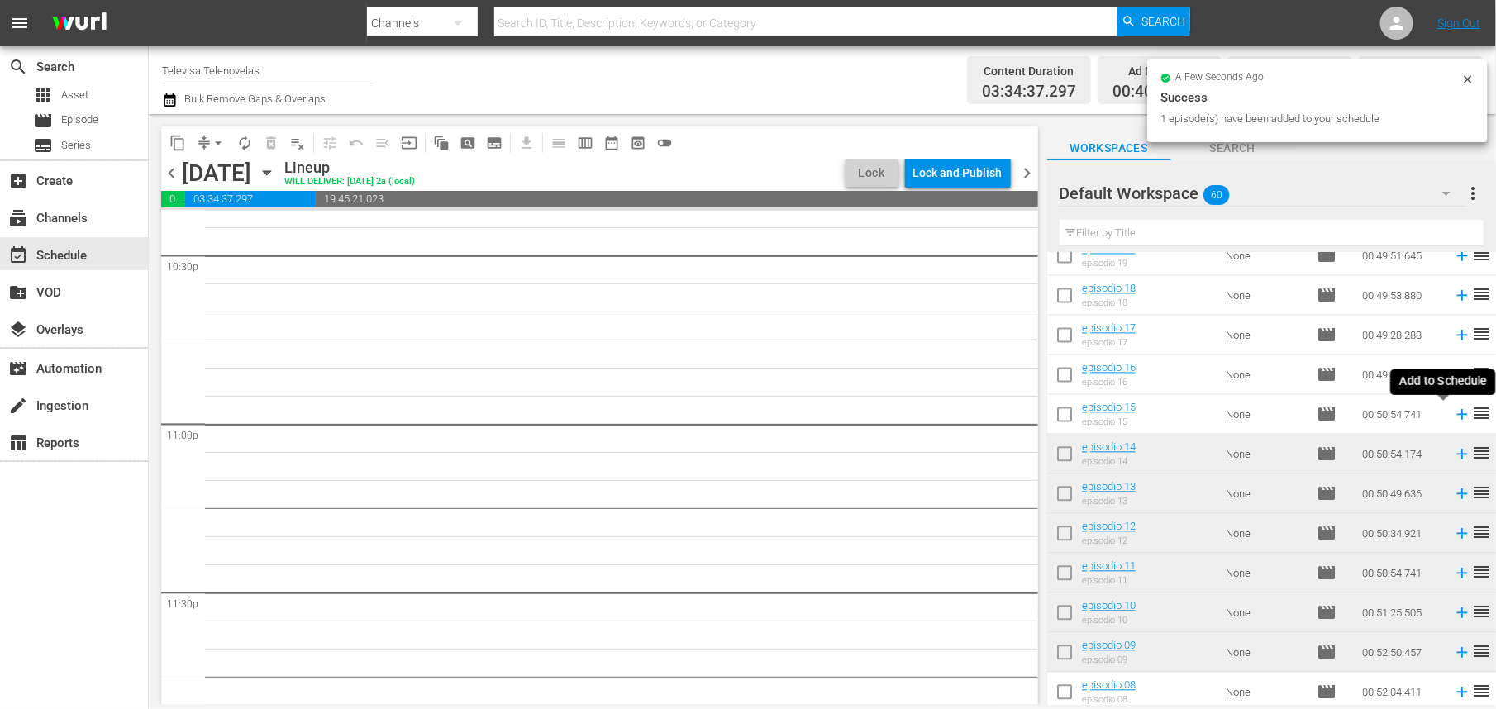
scroll to position [7516, 0]
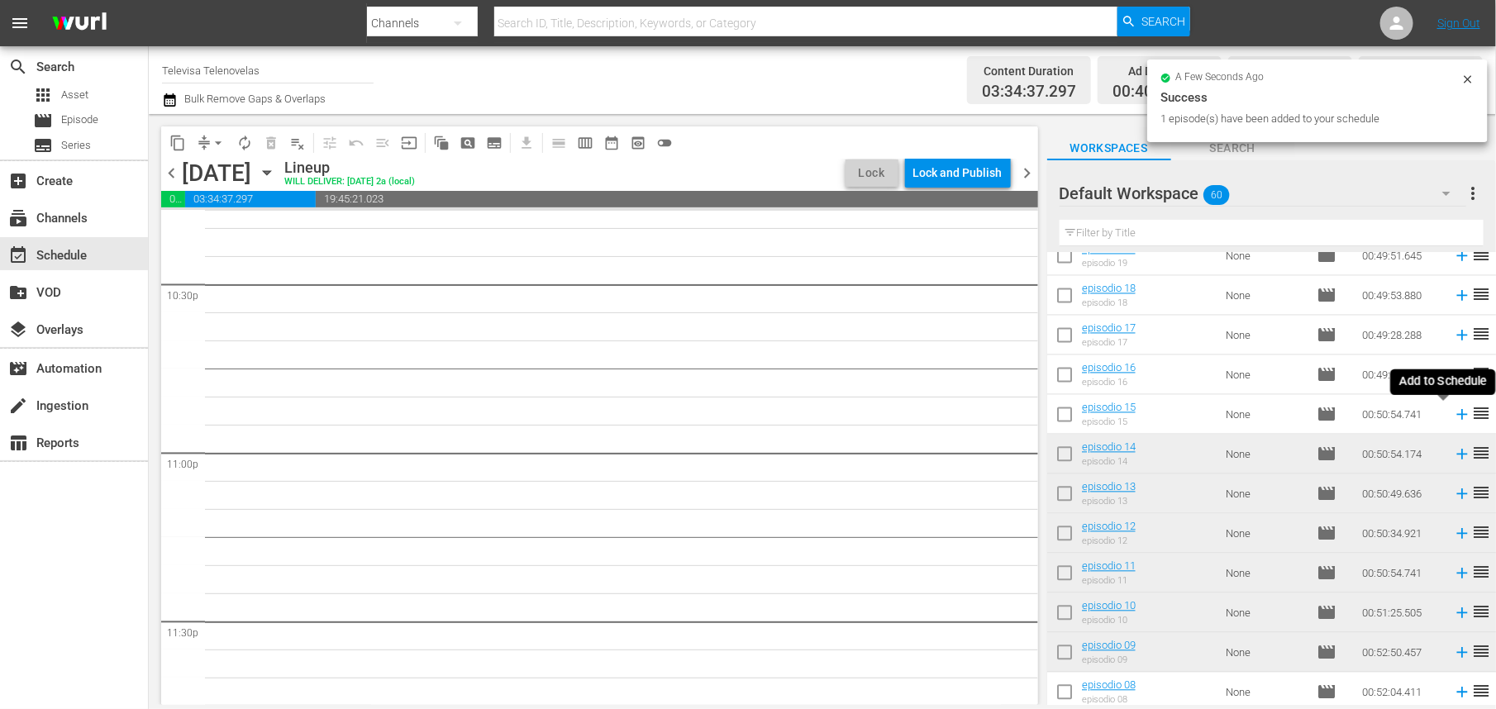
click at [1457, 419] on icon at bounding box center [1462, 415] width 11 height 11
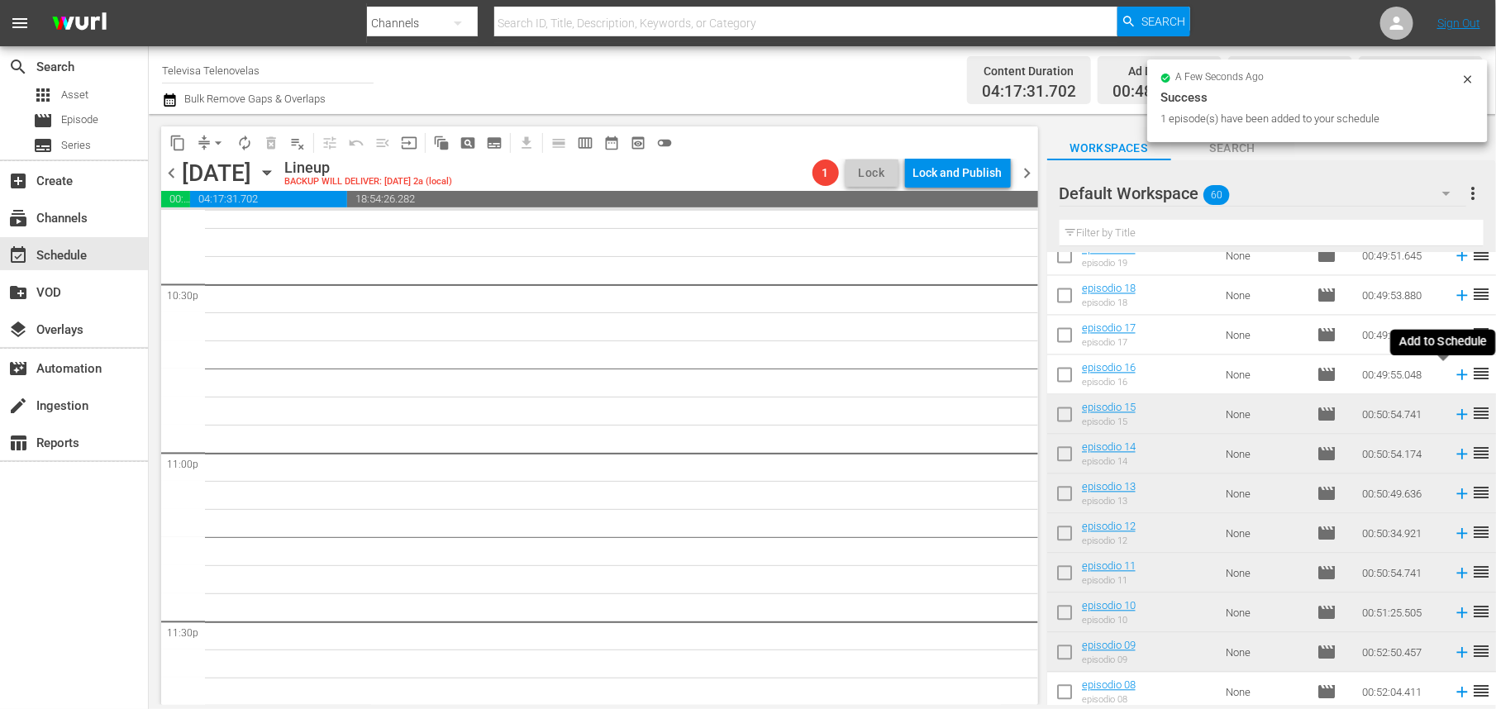
click at [1457, 378] on icon at bounding box center [1462, 375] width 11 height 11
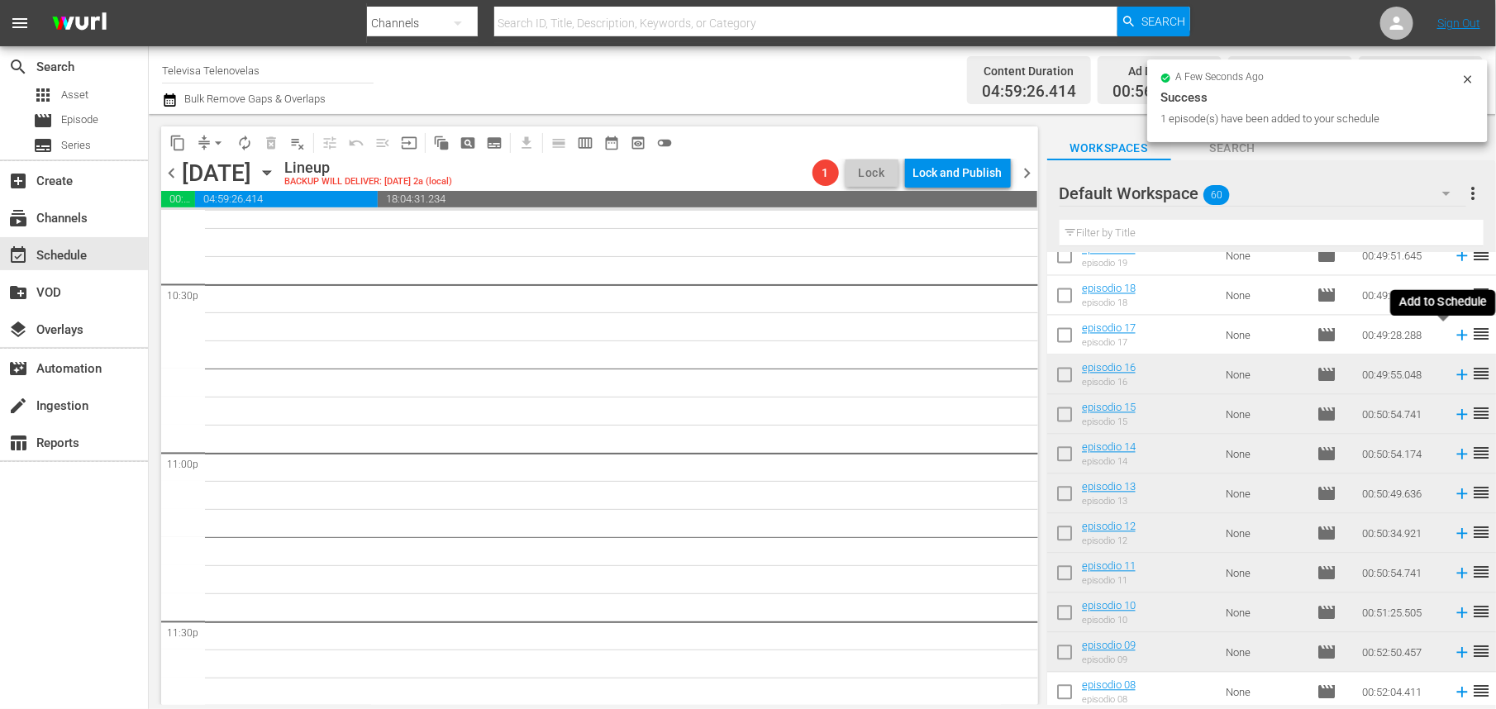
click at [1457, 337] on icon at bounding box center [1462, 336] width 11 height 11
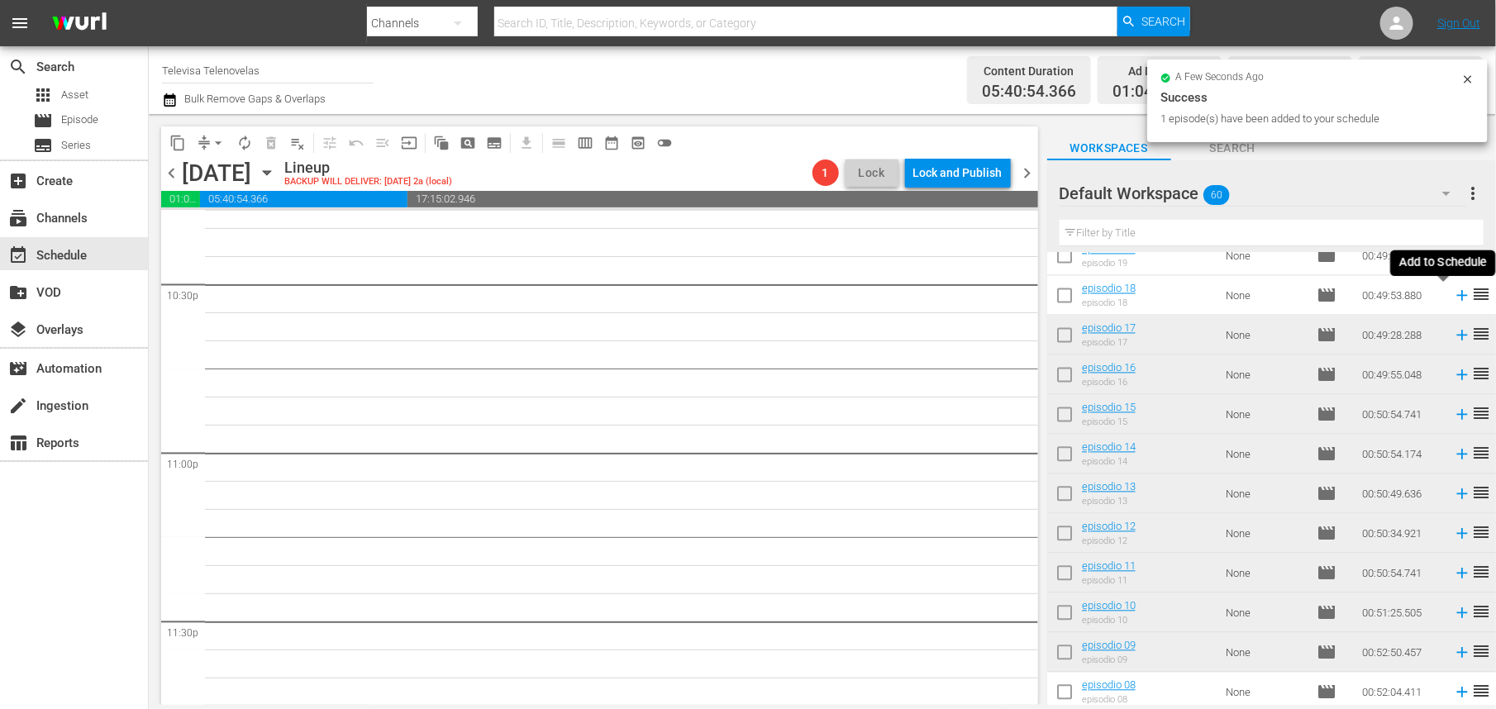
scroll to position [7489, 0]
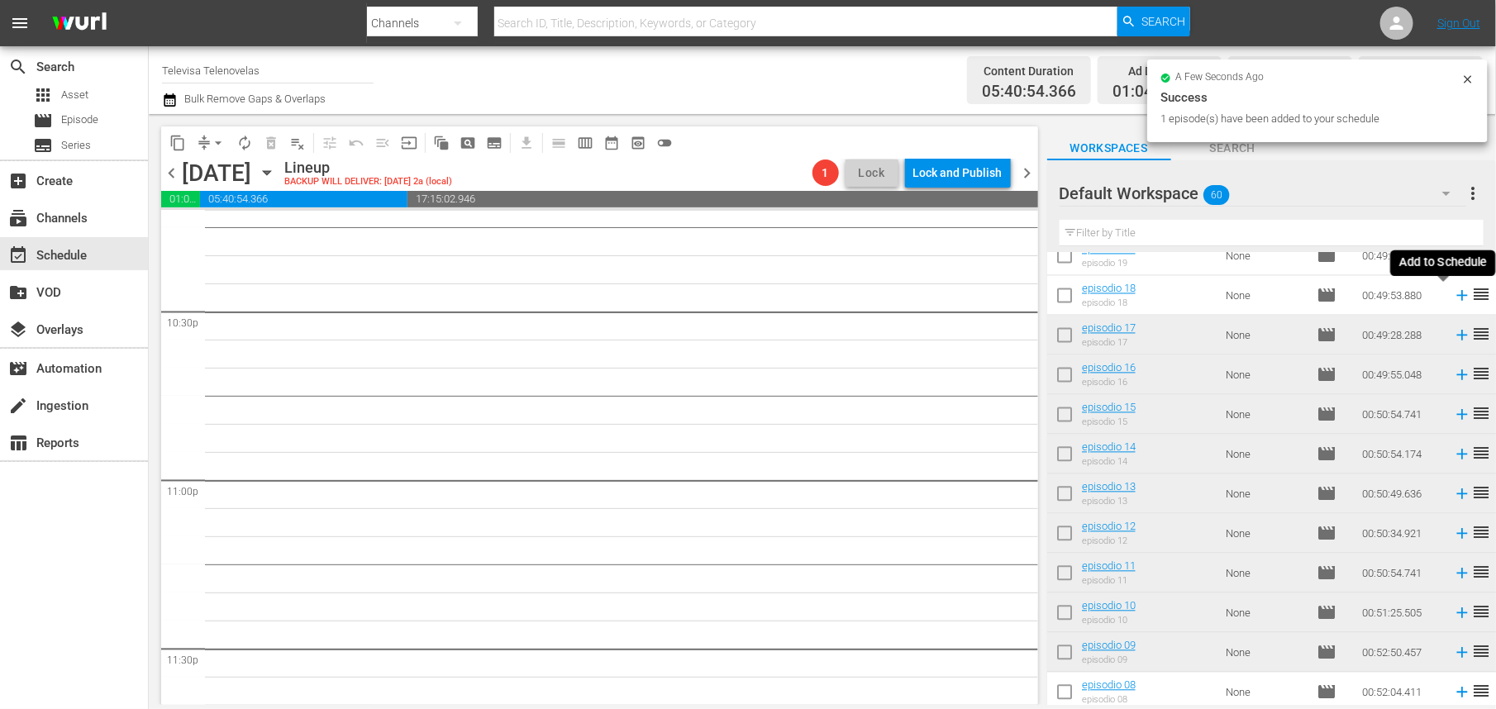
click at [1453, 301] on icon at bounding box center [1462, 296] width 18 height 18
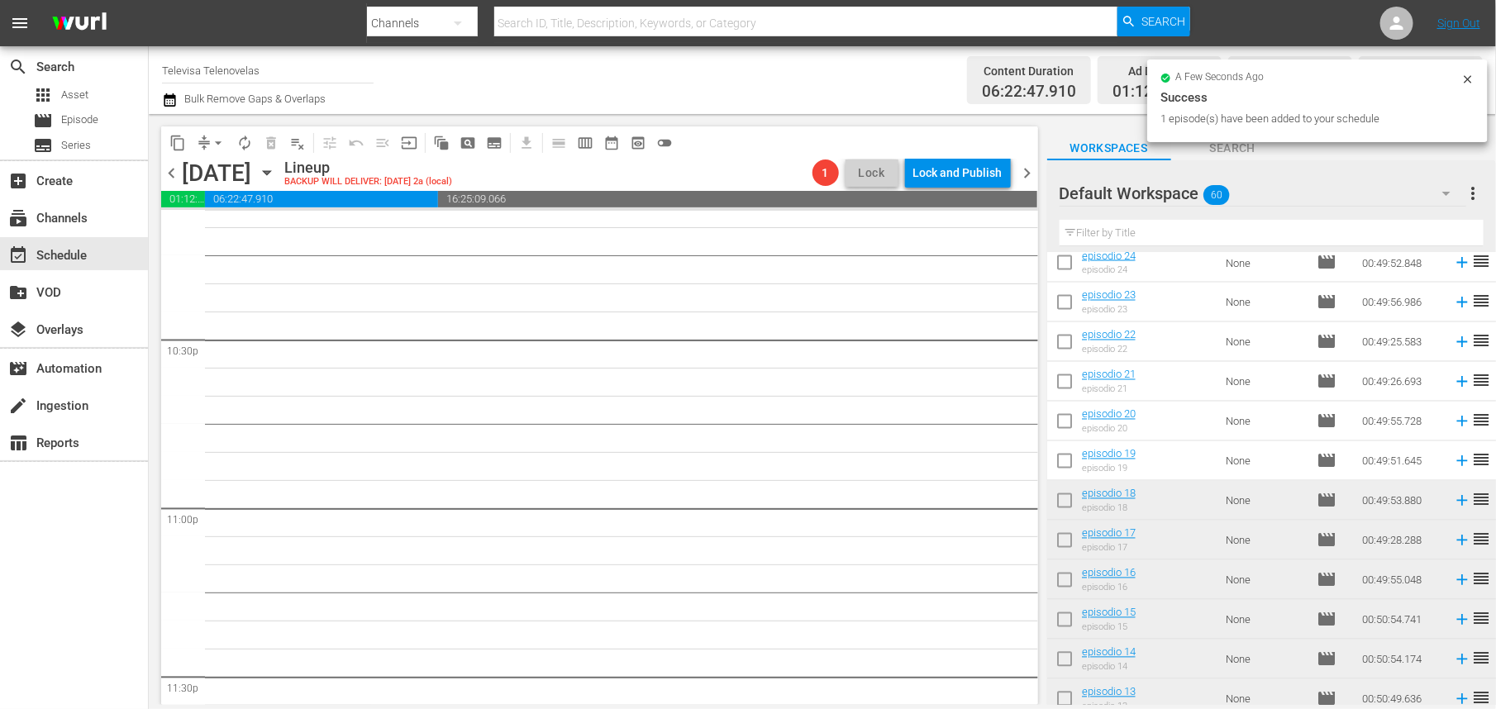
scroll to position [1436, 0]
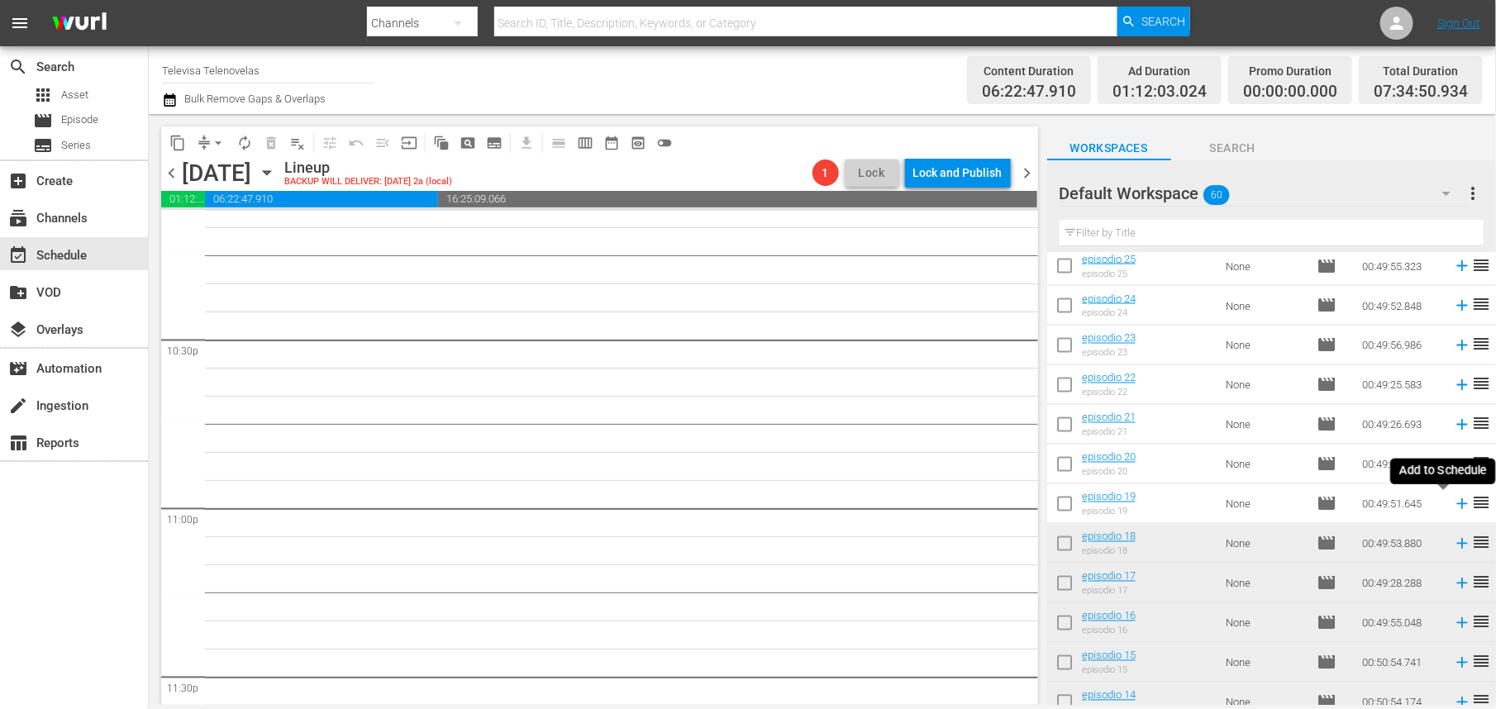
click at [1453, 507] on icon at bounding box center [1462, 504] width 18 height 18
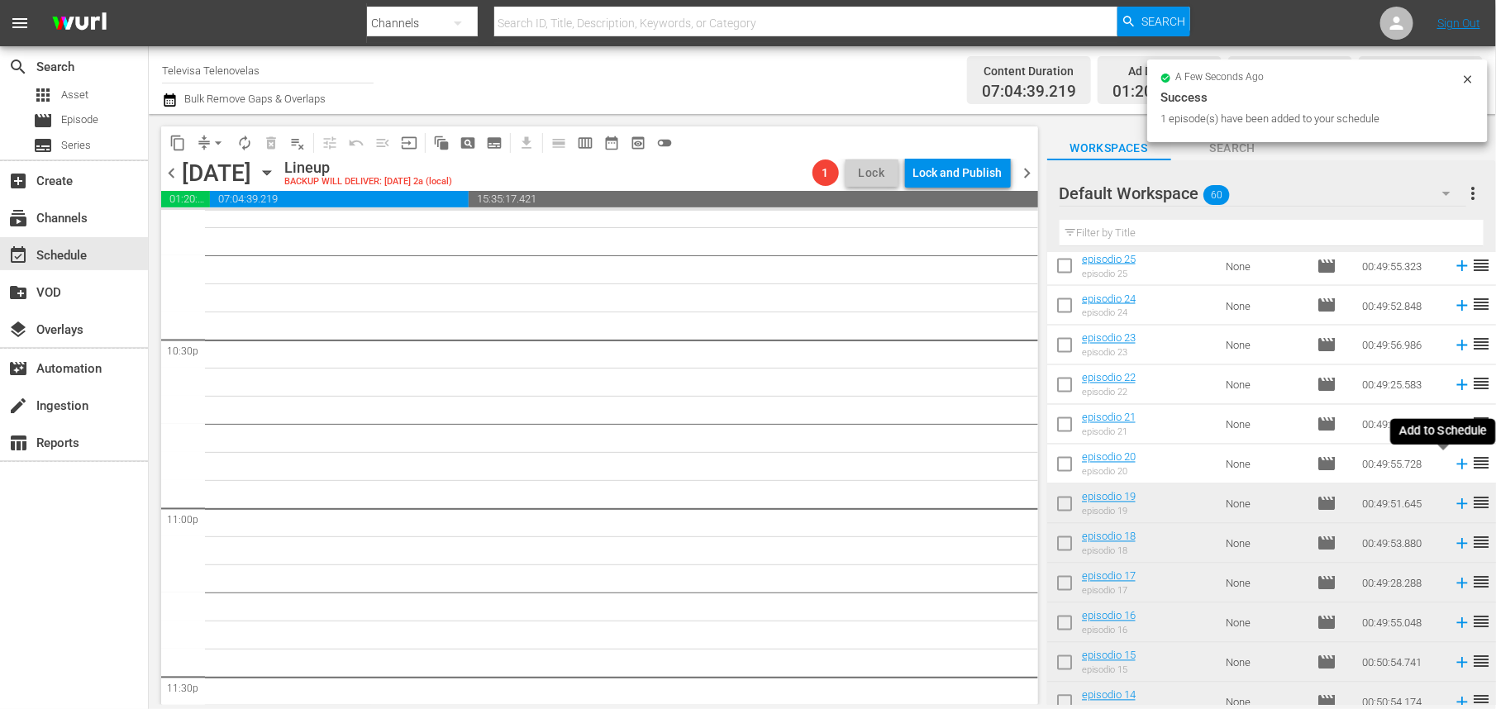
scroll to position [7432, 0]
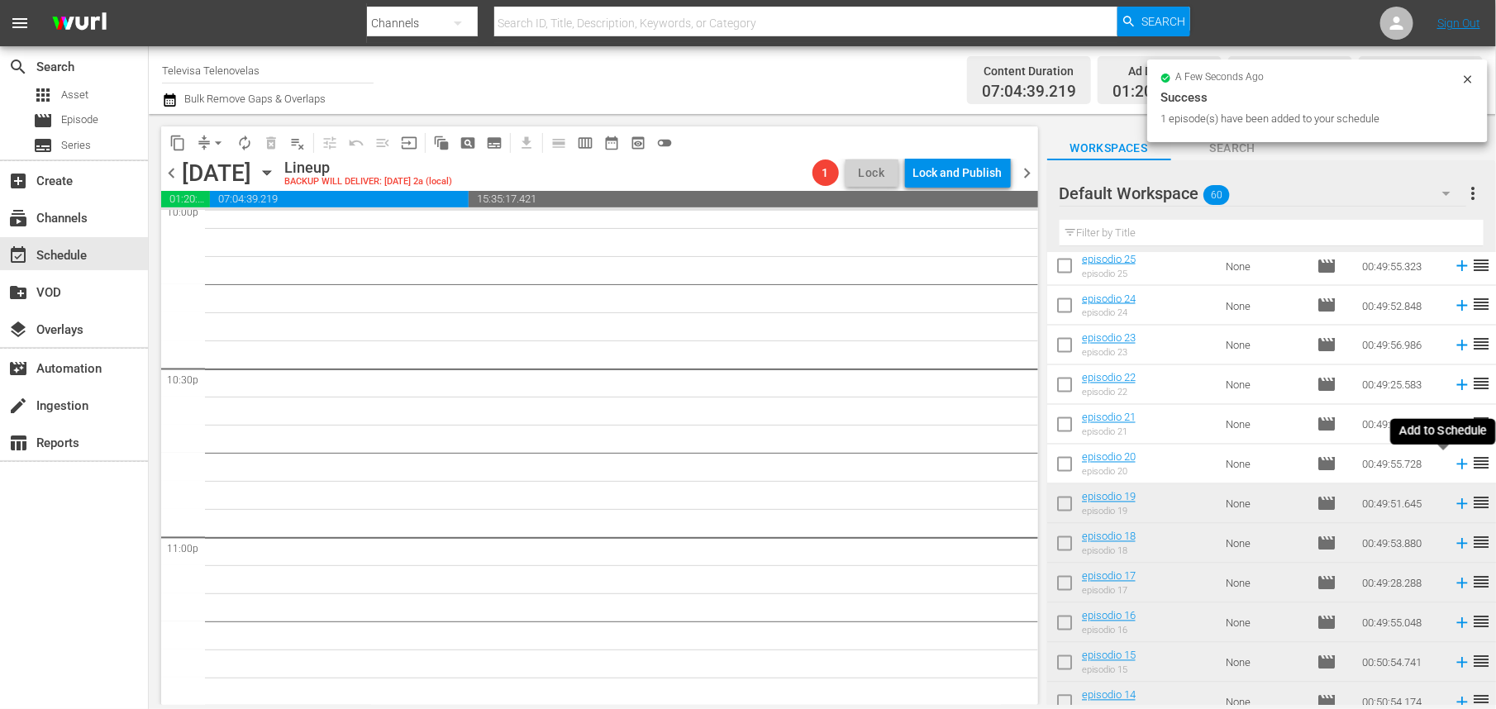
click at [1453, 466] on icon at bounding box center [1462, 465] width 18 height 18
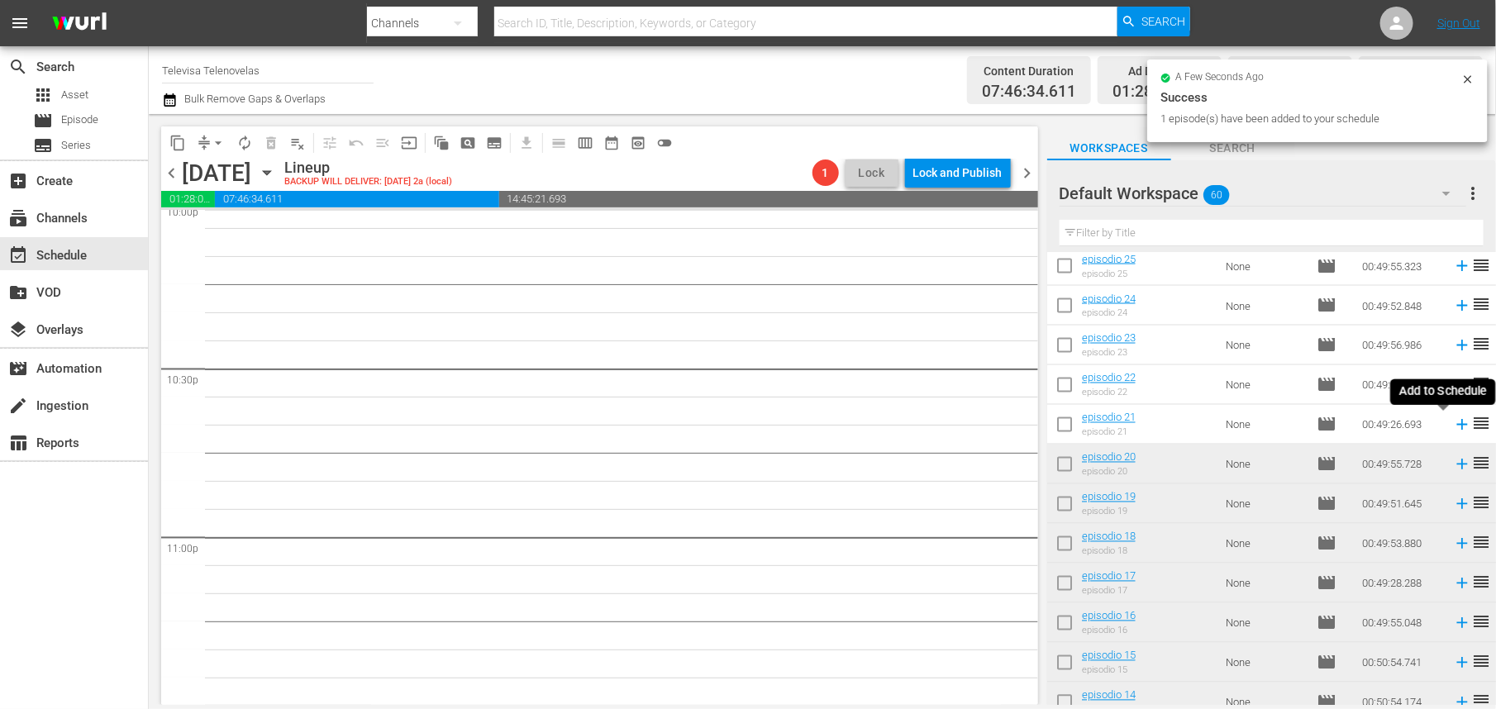
scroll to position [7404, 0]
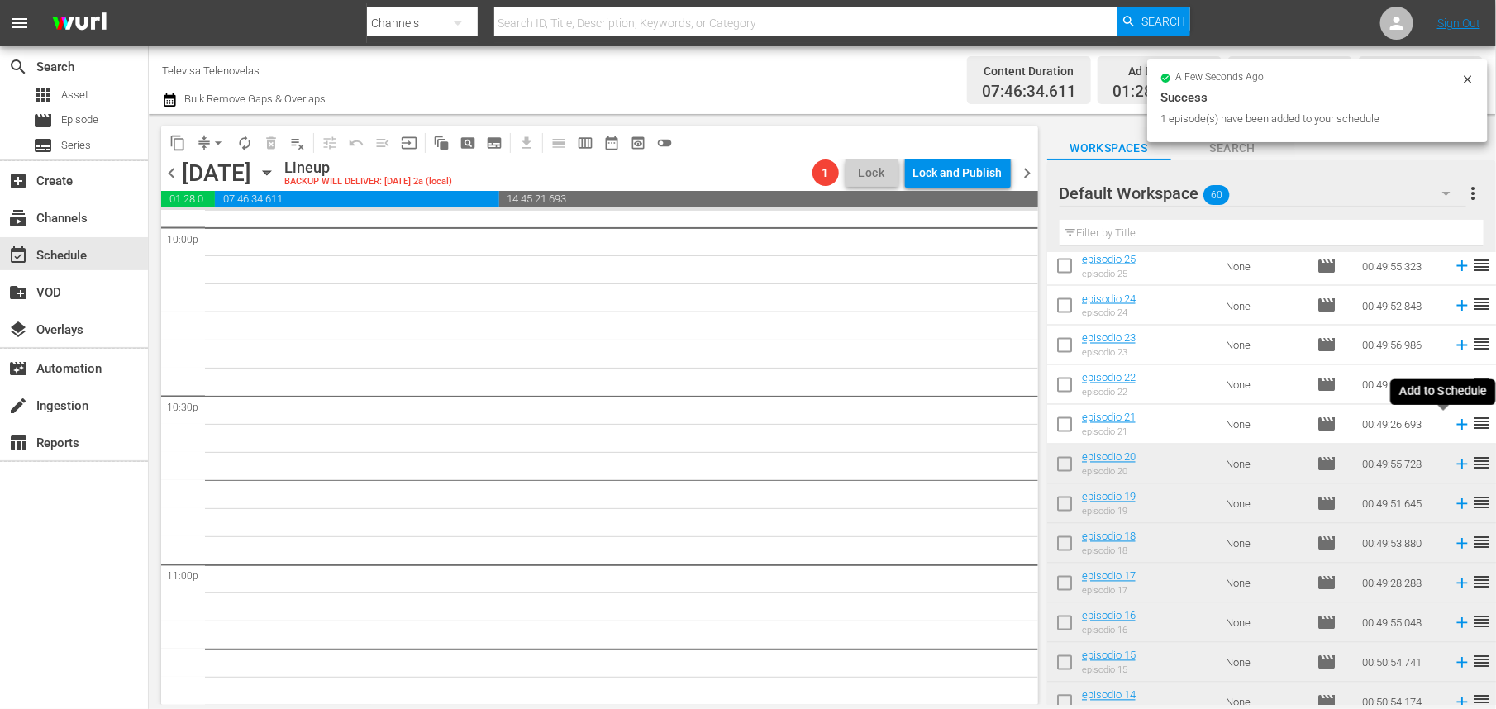
click at [1453, 427] on icon at bounding box center [1462, 425] width 18 height 18
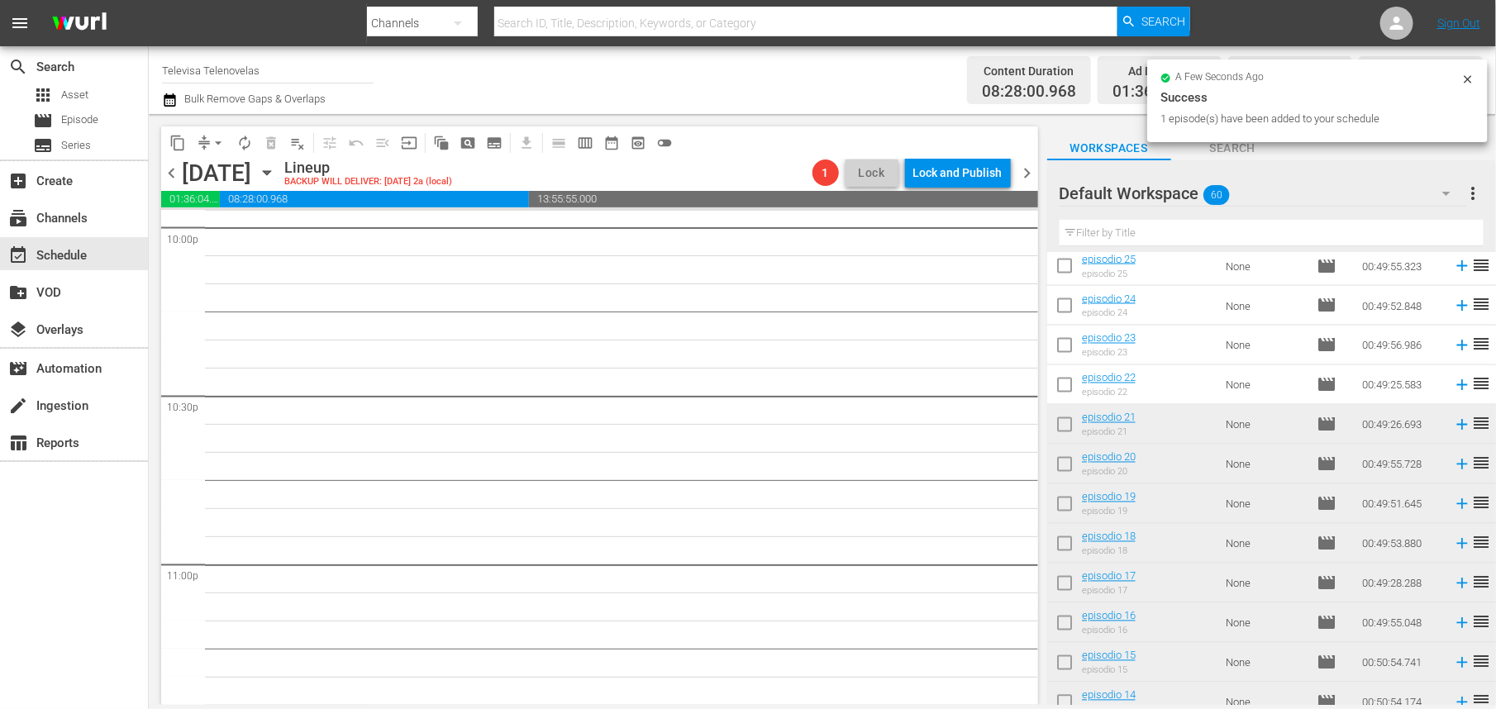
scroll to position [7376, 0]
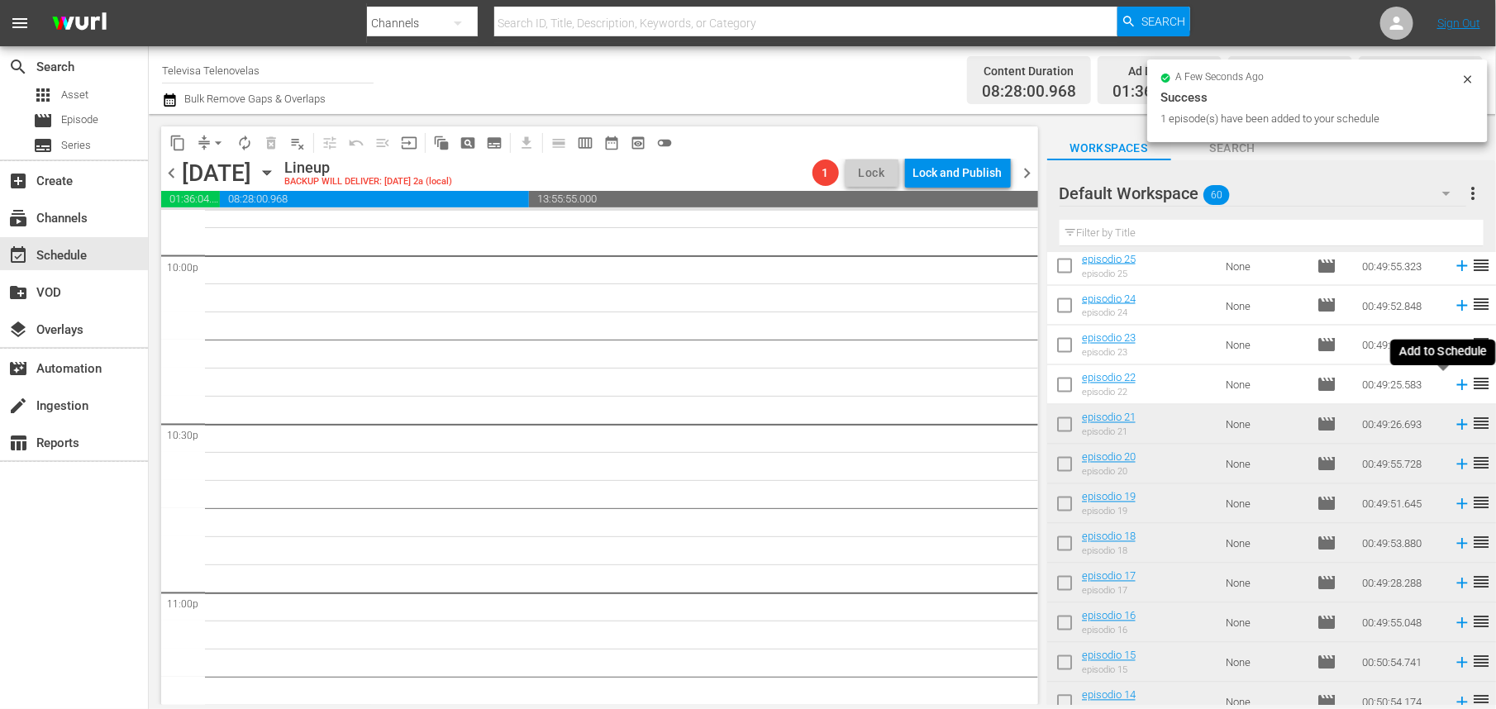
click at [1453, 390] on icon at bounding box center [1462, 385] width 18 height 18
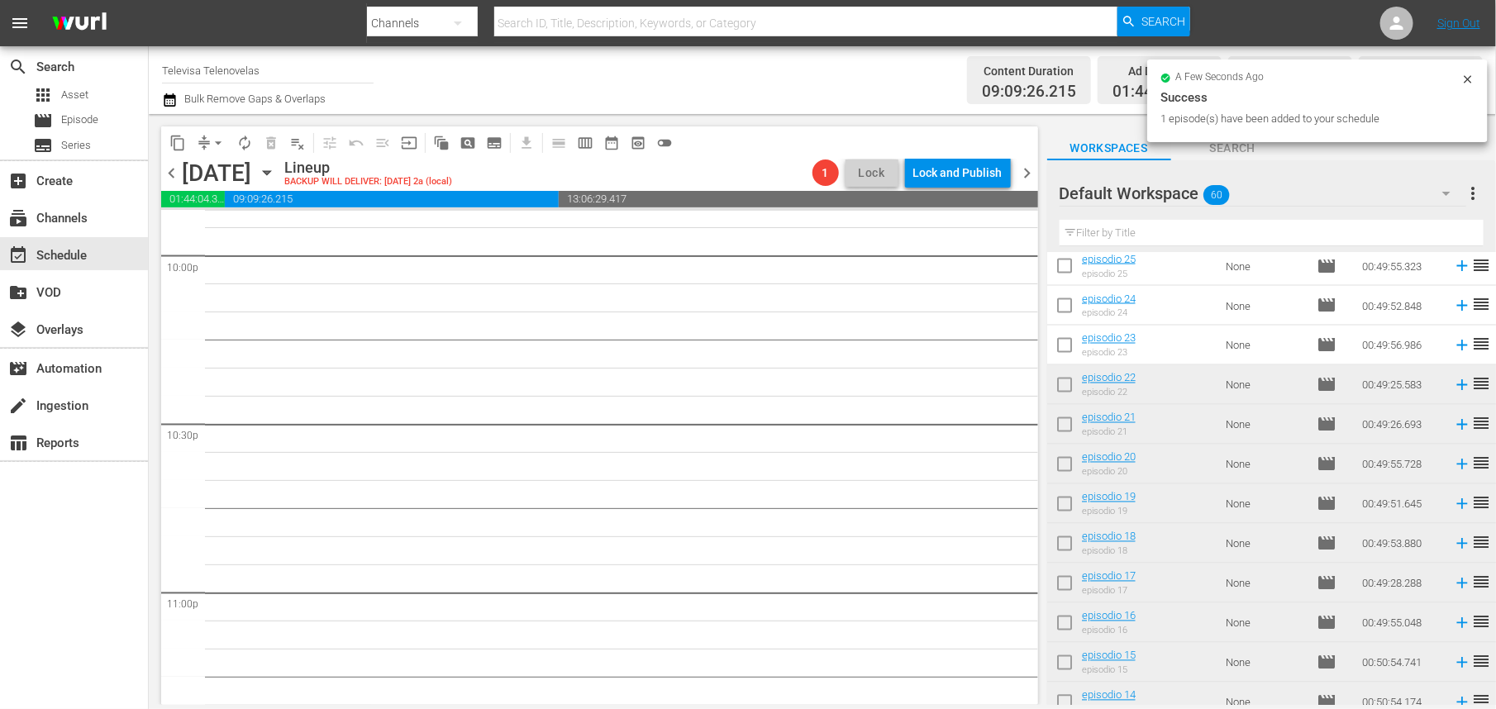
scroll to position [7347, 0]
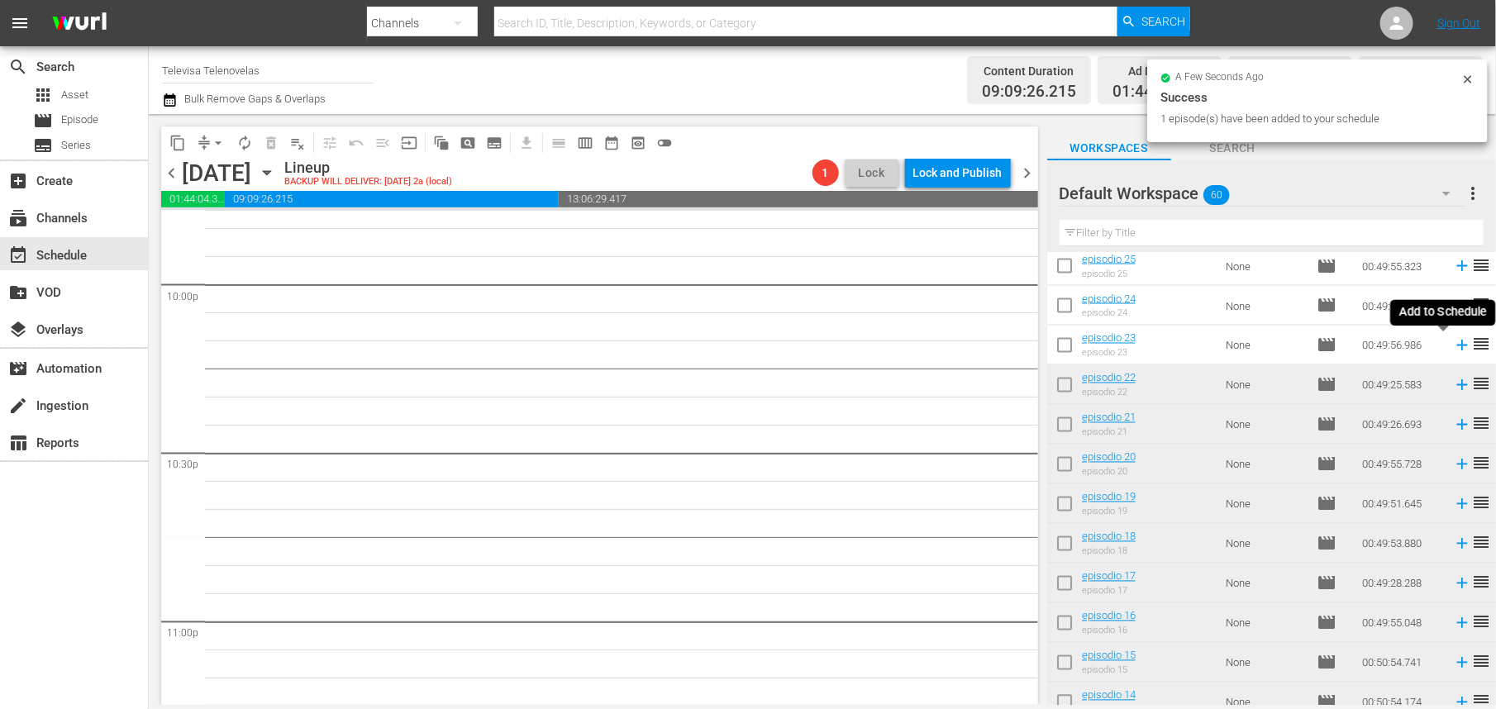
click at [1457, 351] on icon at bounding box center [1462, 346] width 11 height 11
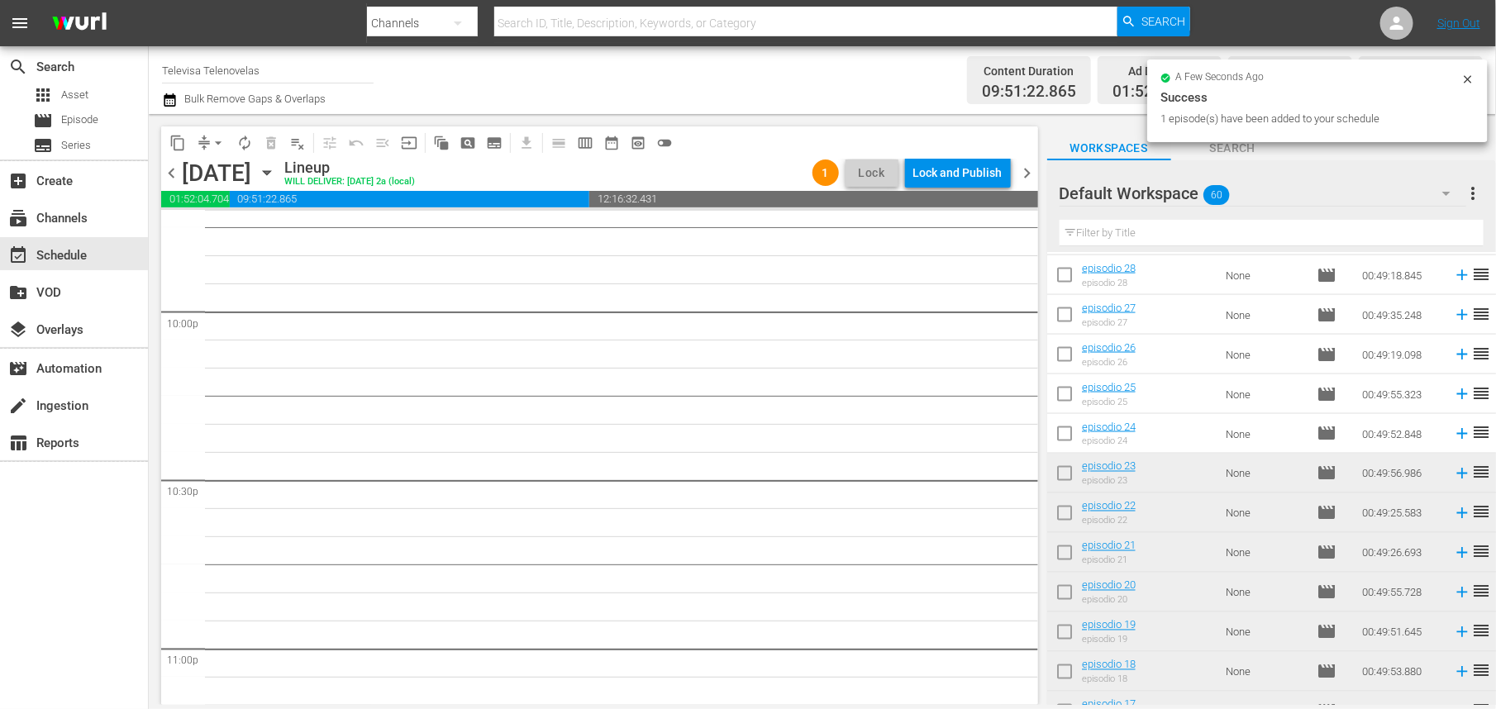
scroll to position [1188, 0]
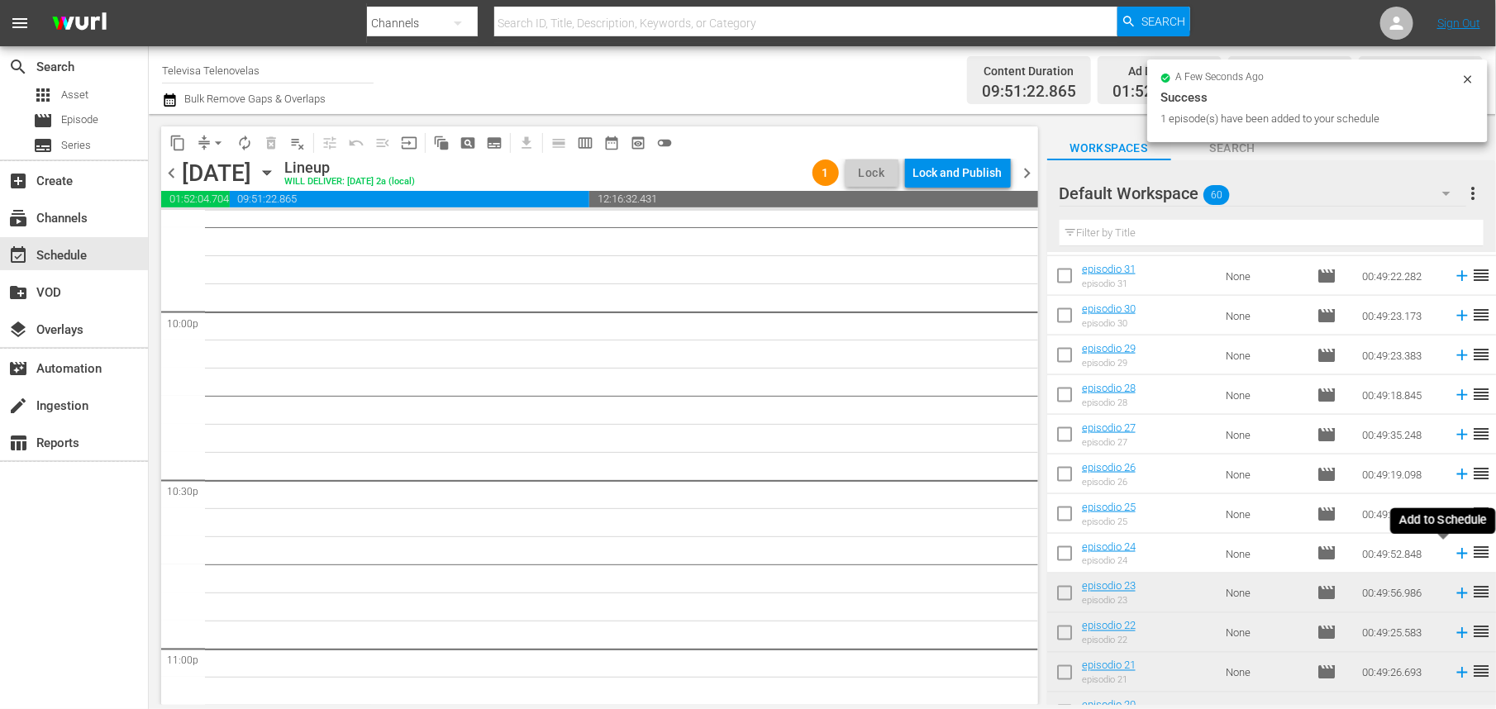
click at [1453, 553] on icon at bounding box center [1462, 554] width 18 height 18
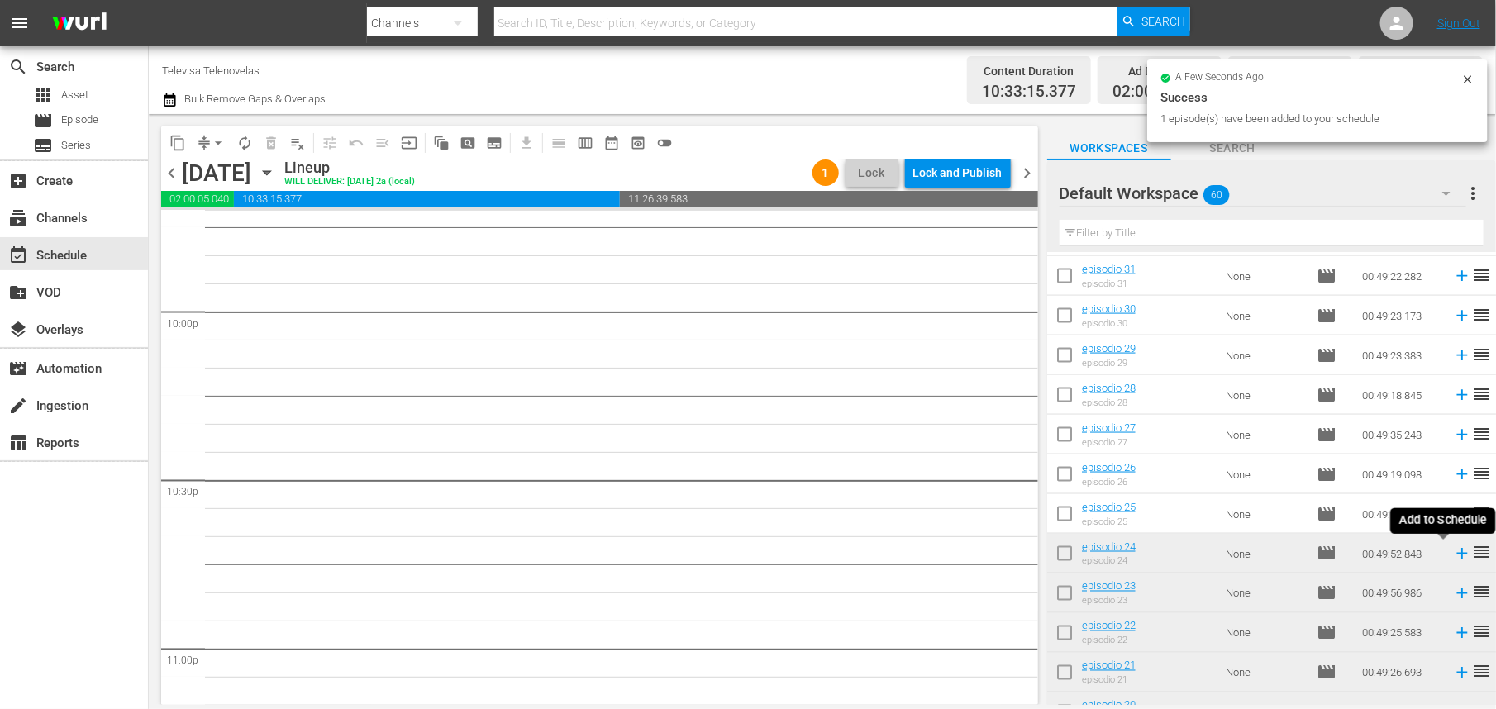
scroll to position [7292, 0]
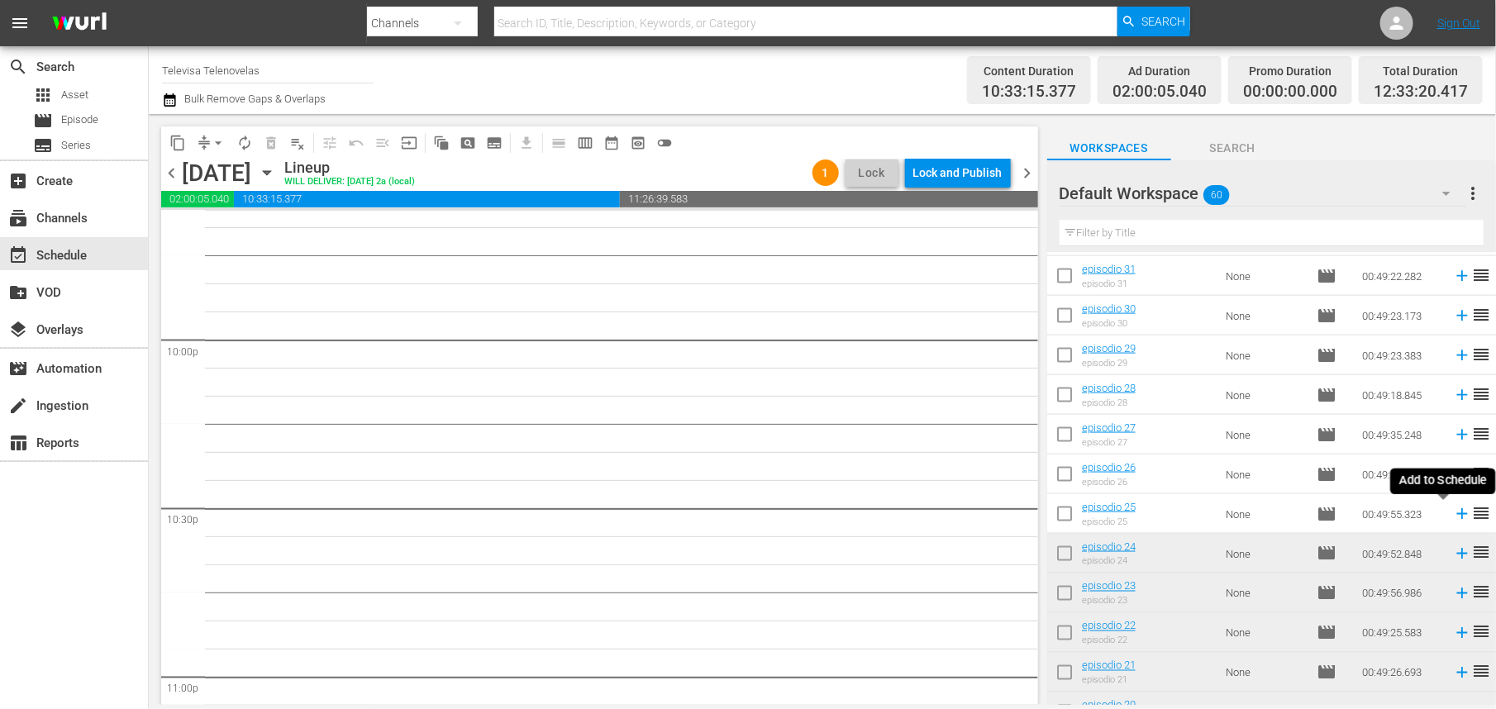
click at [1457, 514] on icon at bounding box center [1462, 514] width 11 height 11
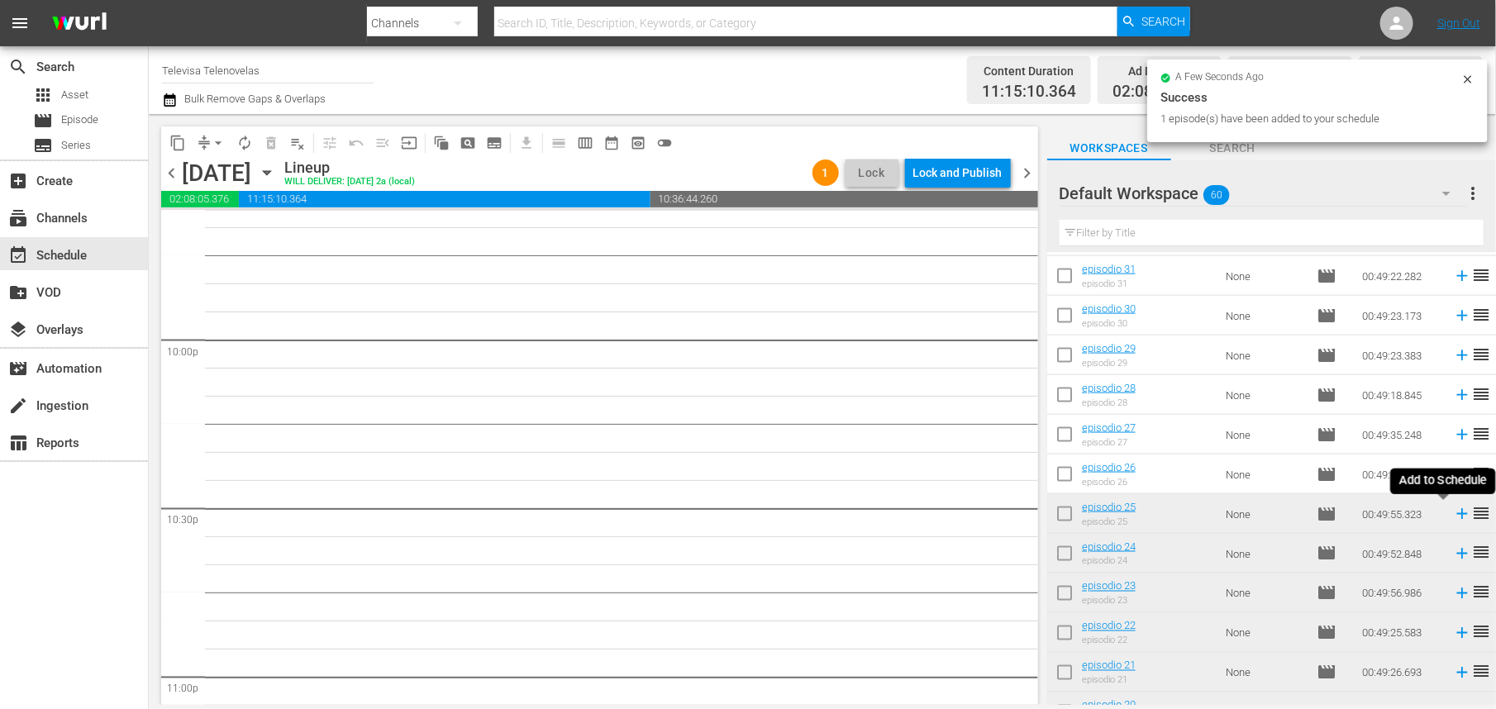
scroll to position [7263, 0]
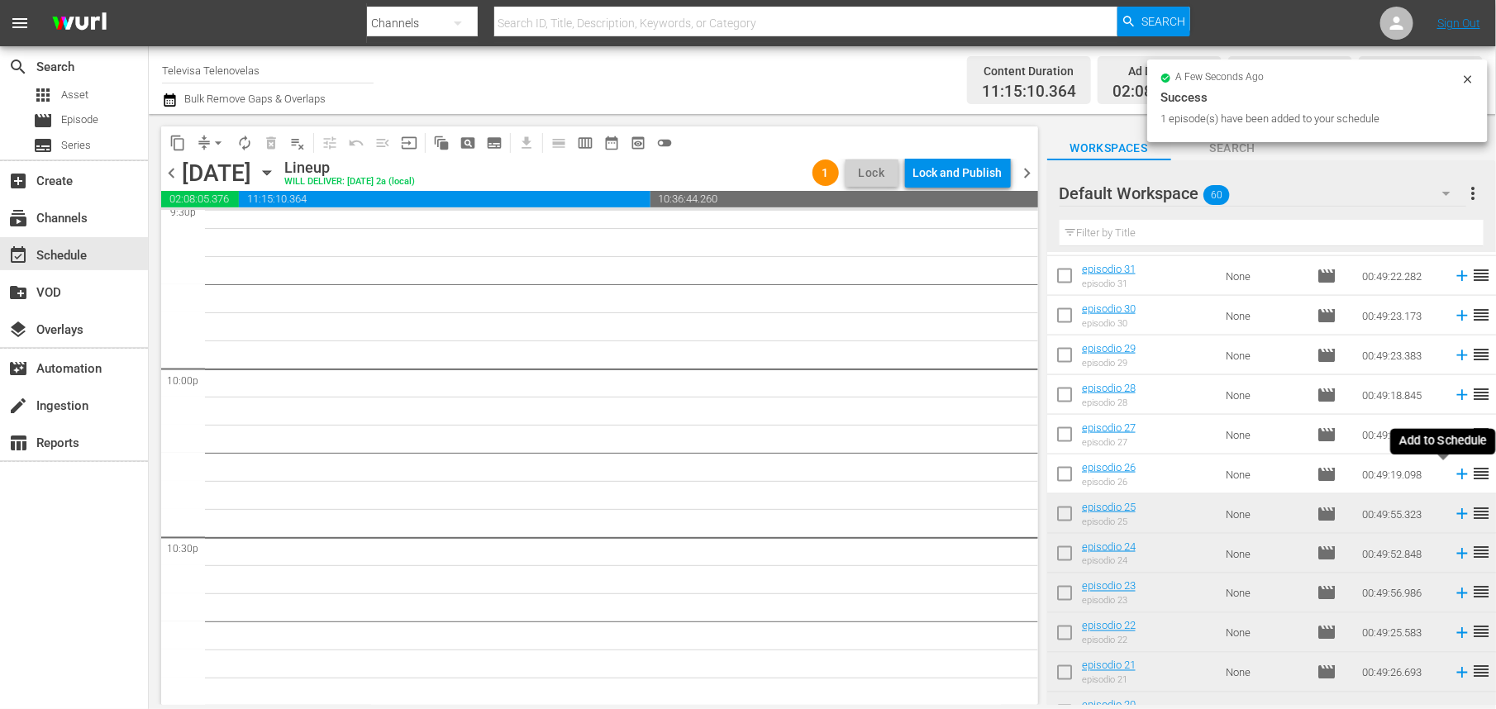
click at [1457, 475] on icon at bounding box center [1462, 475] width 11 height 11
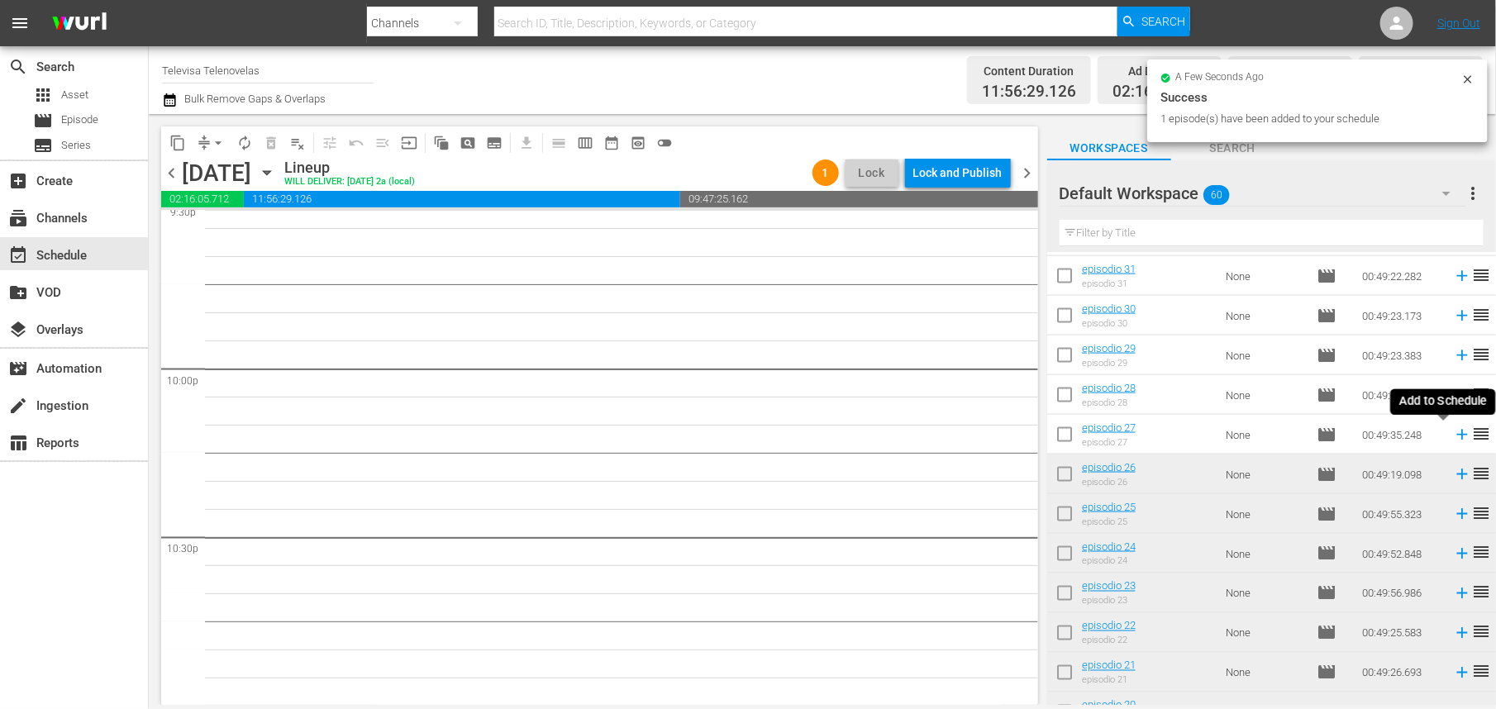
scroll to position [7236, 0]
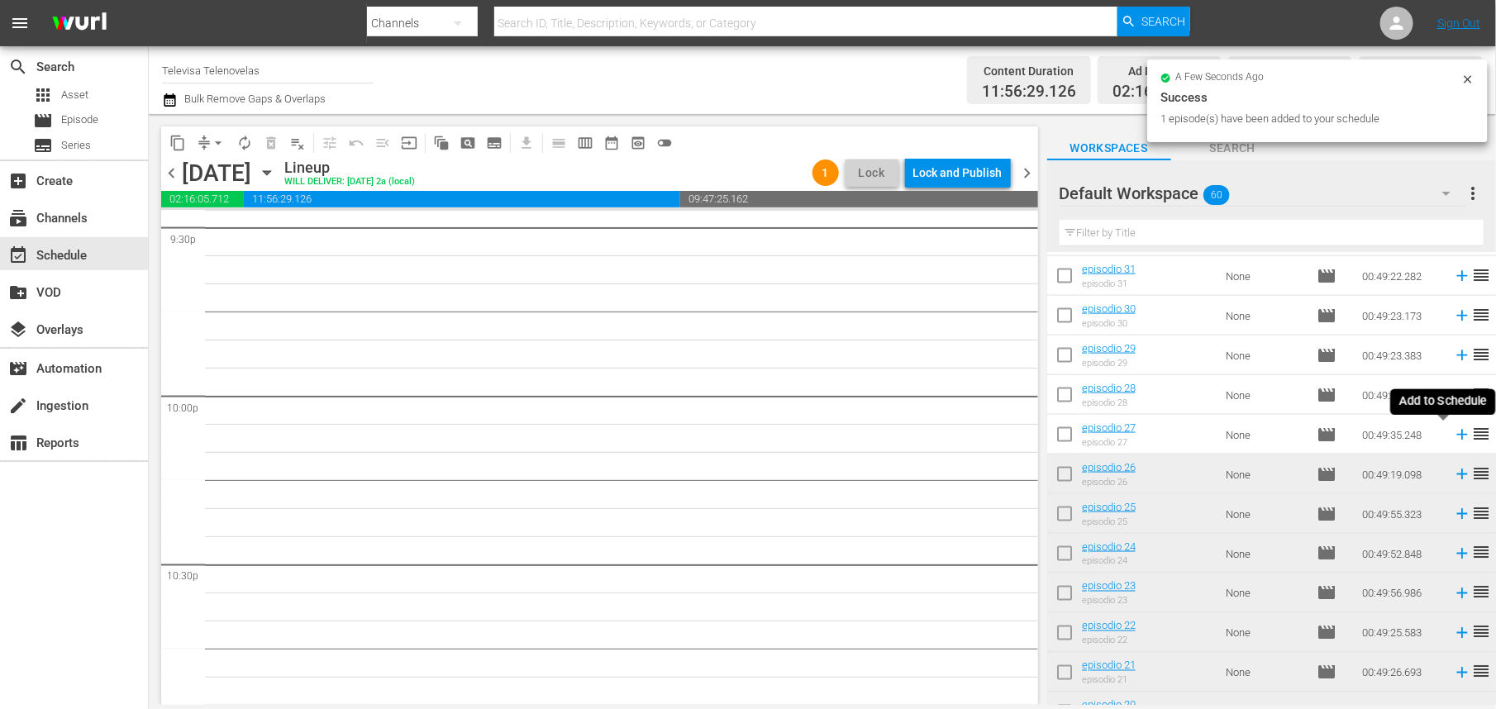
click at [1457, 437] on icon at bounding box center [1462, 435] width 11 height 11
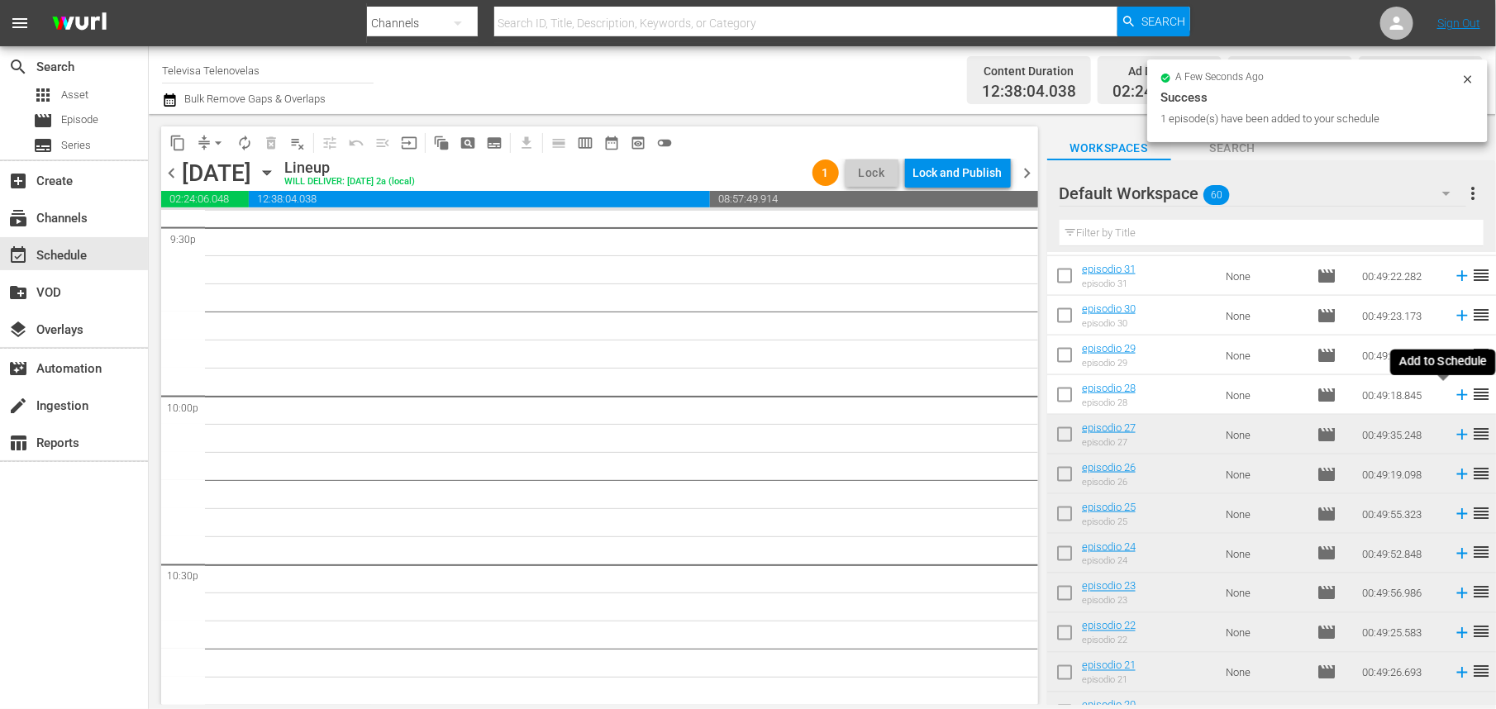
click at [1457, 397] on icon at bounding box center [1462, 395] width 11 height 11
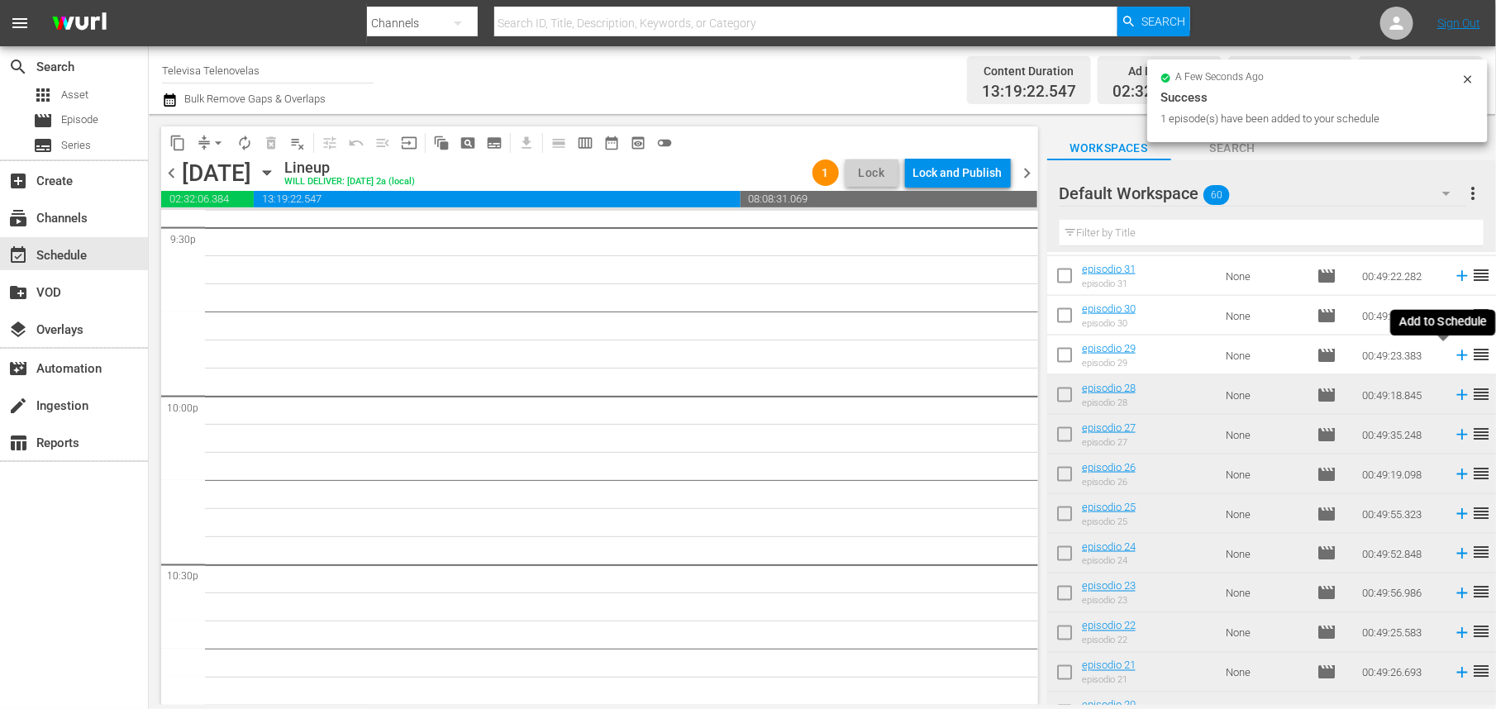
click at [1457, 356] on icon at bounding box center [1462, 356] width 11 height 11
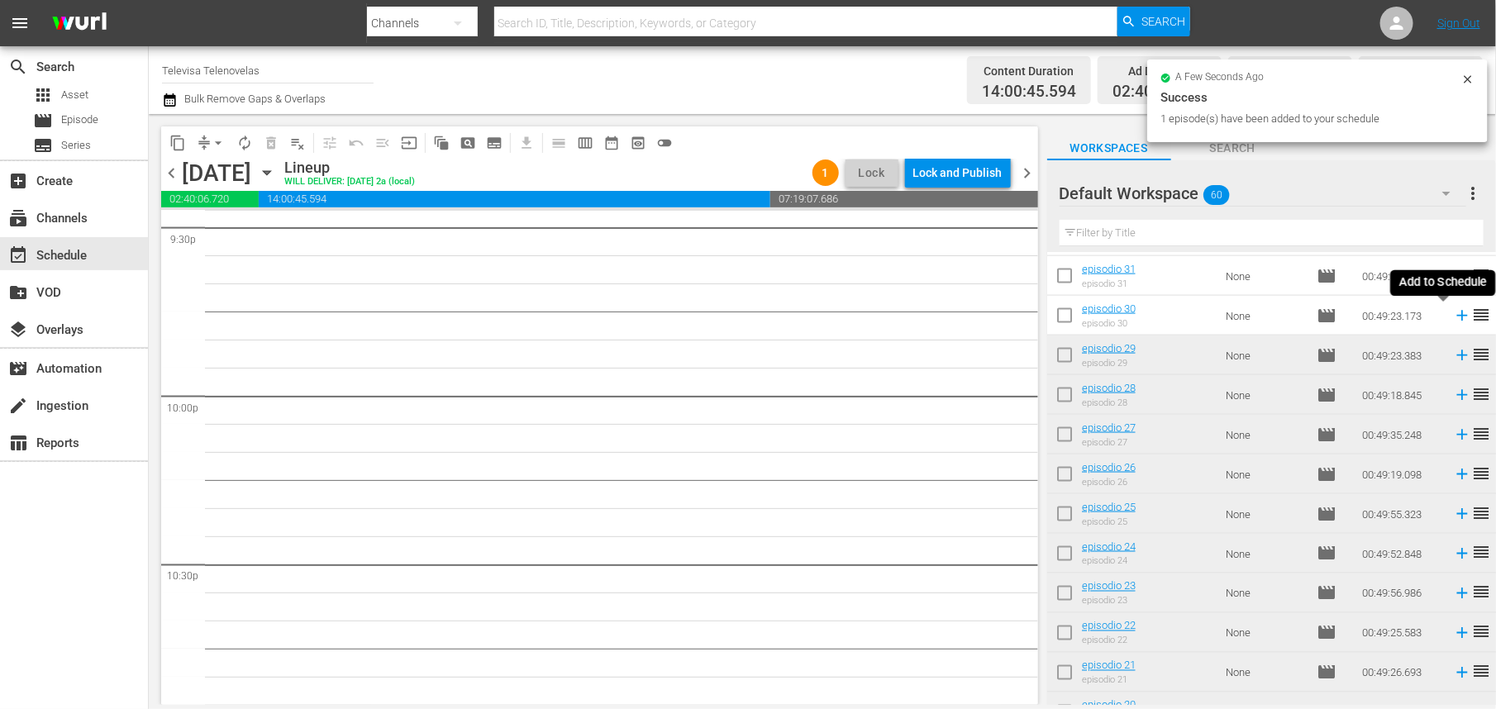
click at [1457, 315] on icon at bounding box center [1462, 316] width 11 height 11
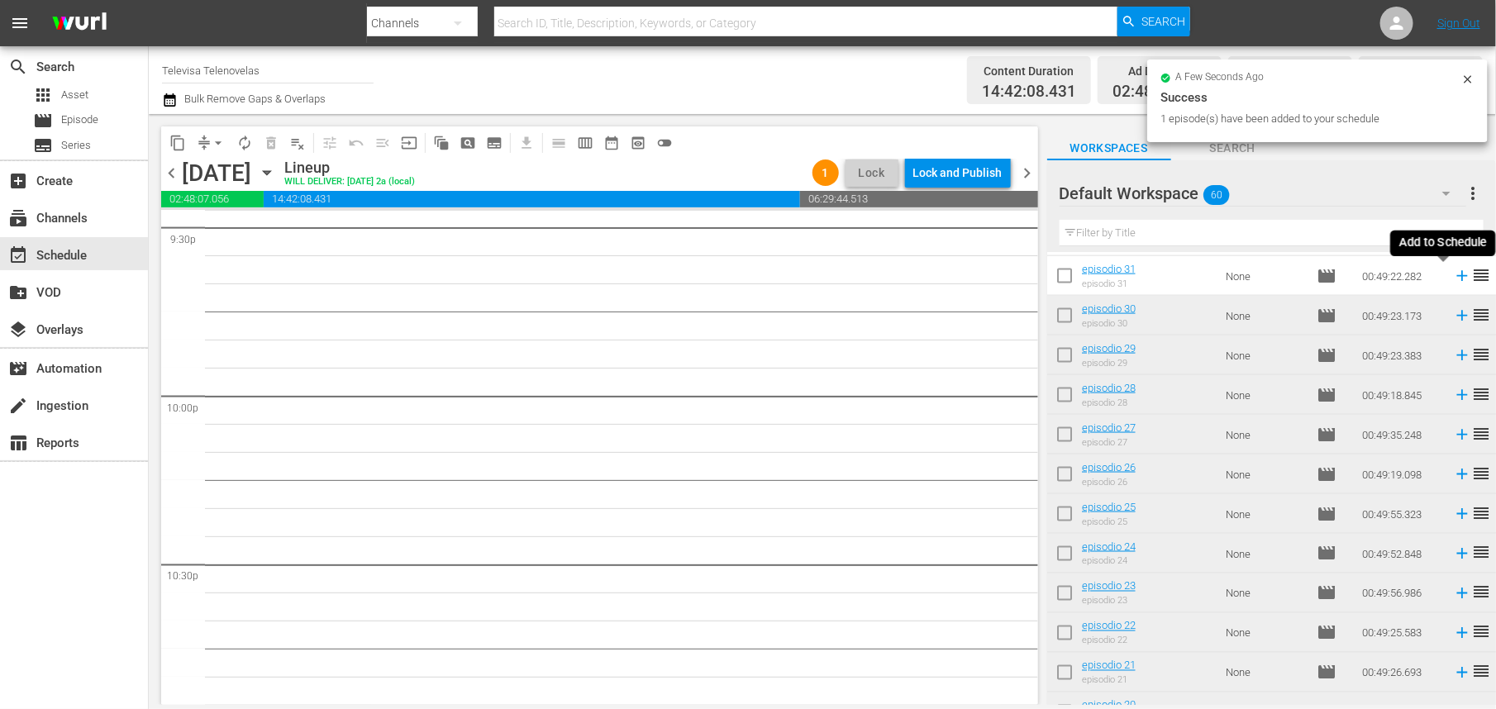
scroll to position [7208, 0]
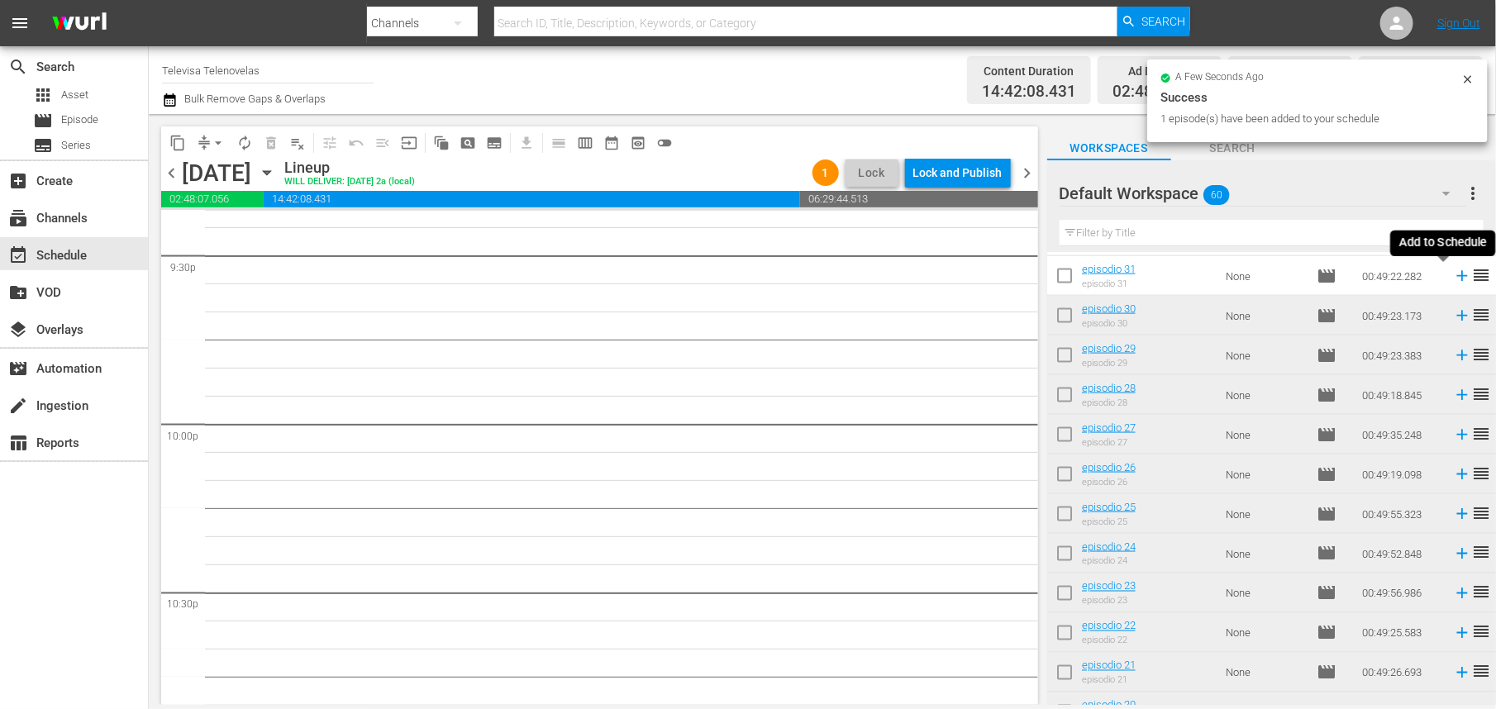
click at [1453, 279] on icon at bounding box center [1462, 276] width 18 height 18
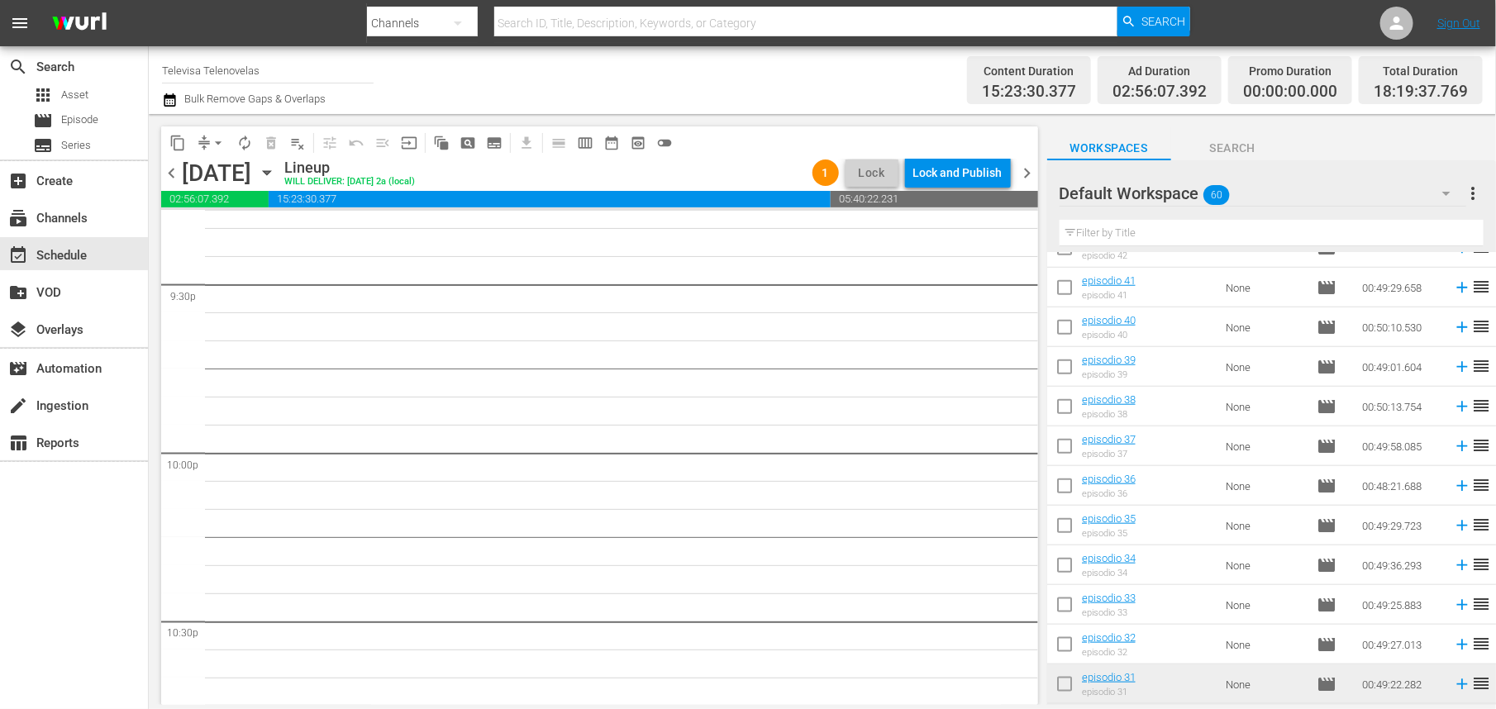
scroll to position [816, 0]
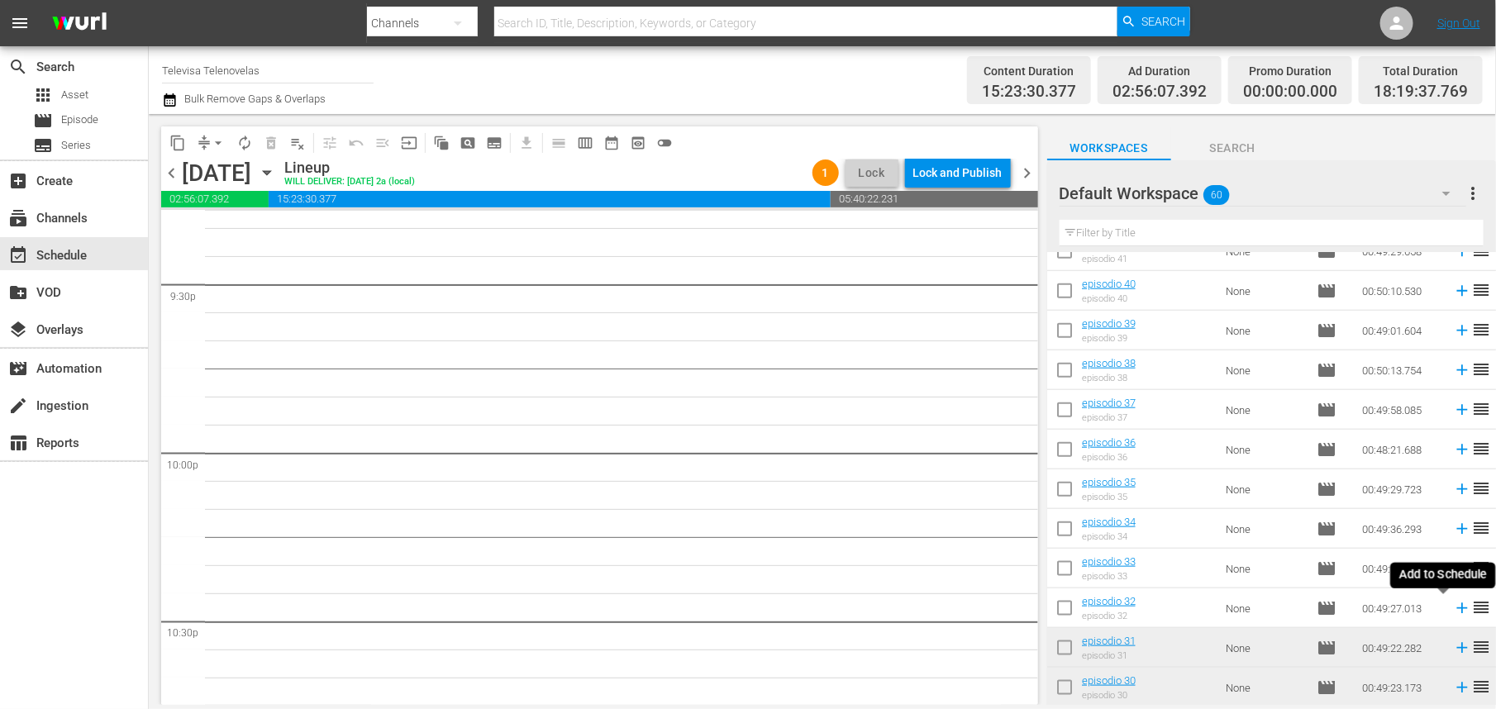
click at [1453, 610] on icon at bounding box center [1462, 608] width 18 height 18
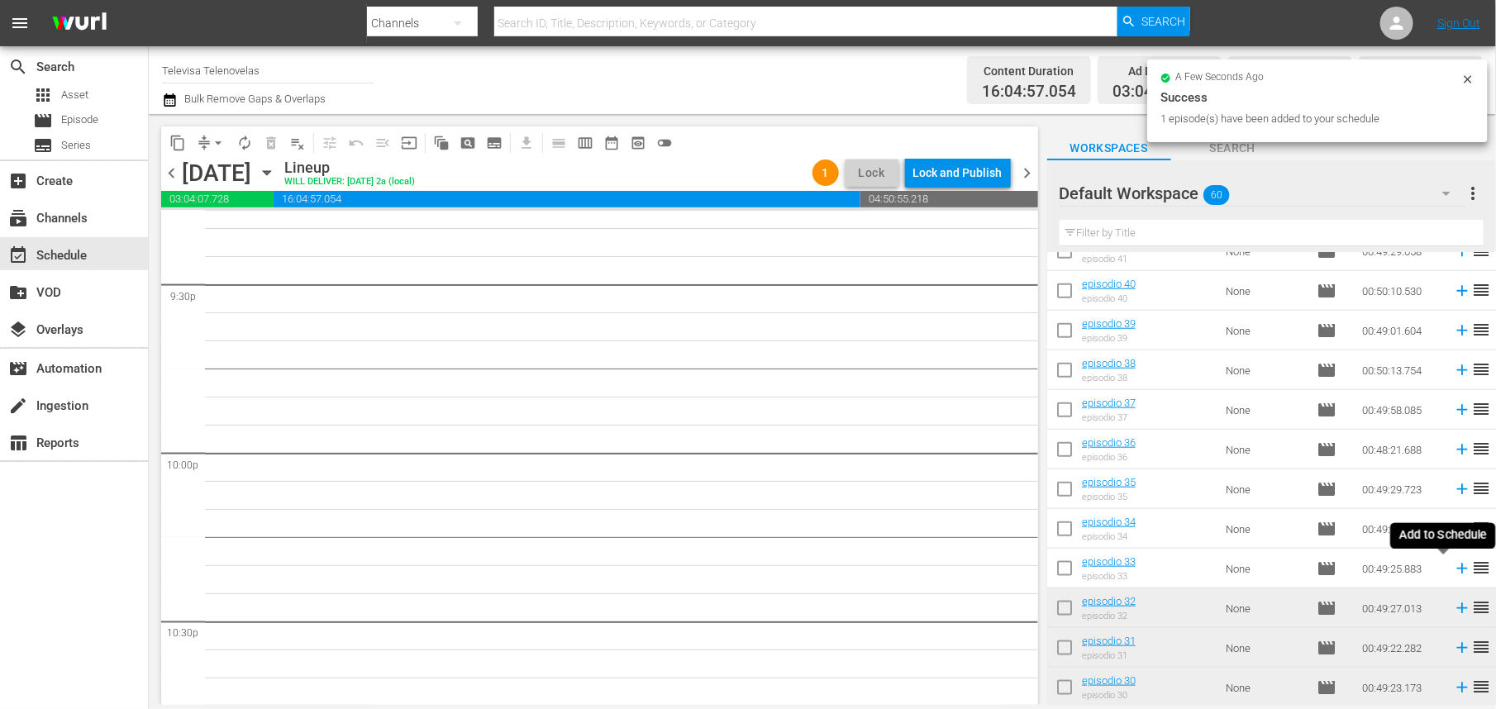
scroll to position [7151, 0]
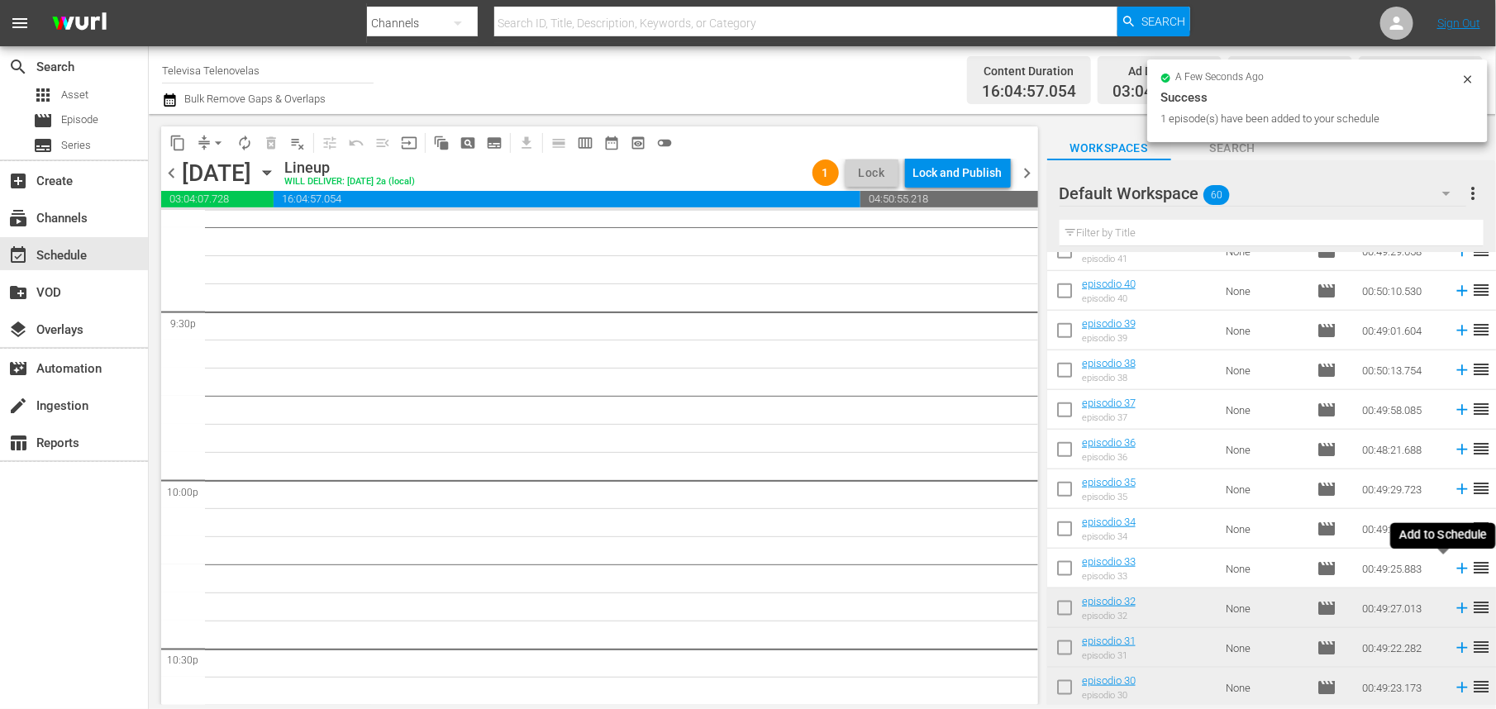
click at [1457, 571] on icon at bounding box center [1462, 569] width 11 height 11
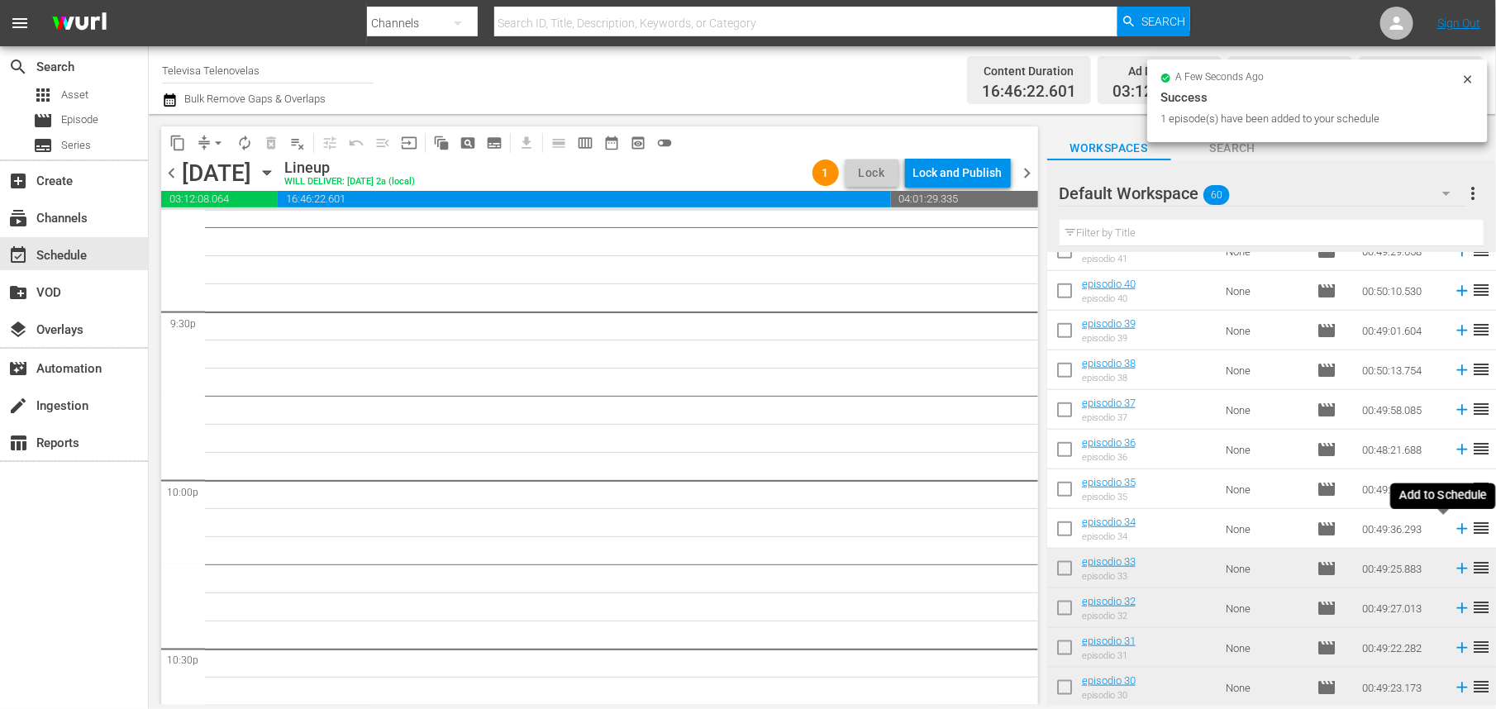
scroll to position [7123, 0]
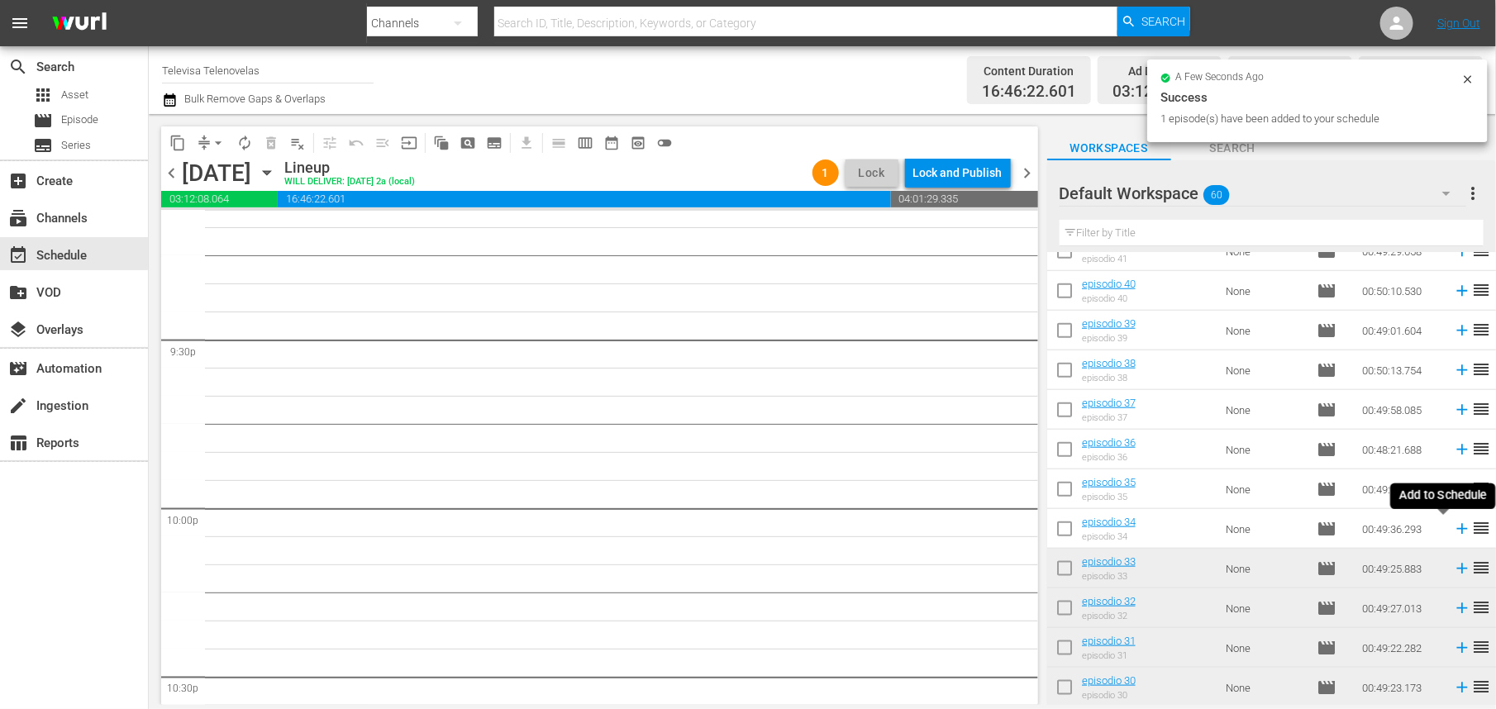
click at [1457, 529] on icon at bounding box center [1462, 529] width 11 height 11
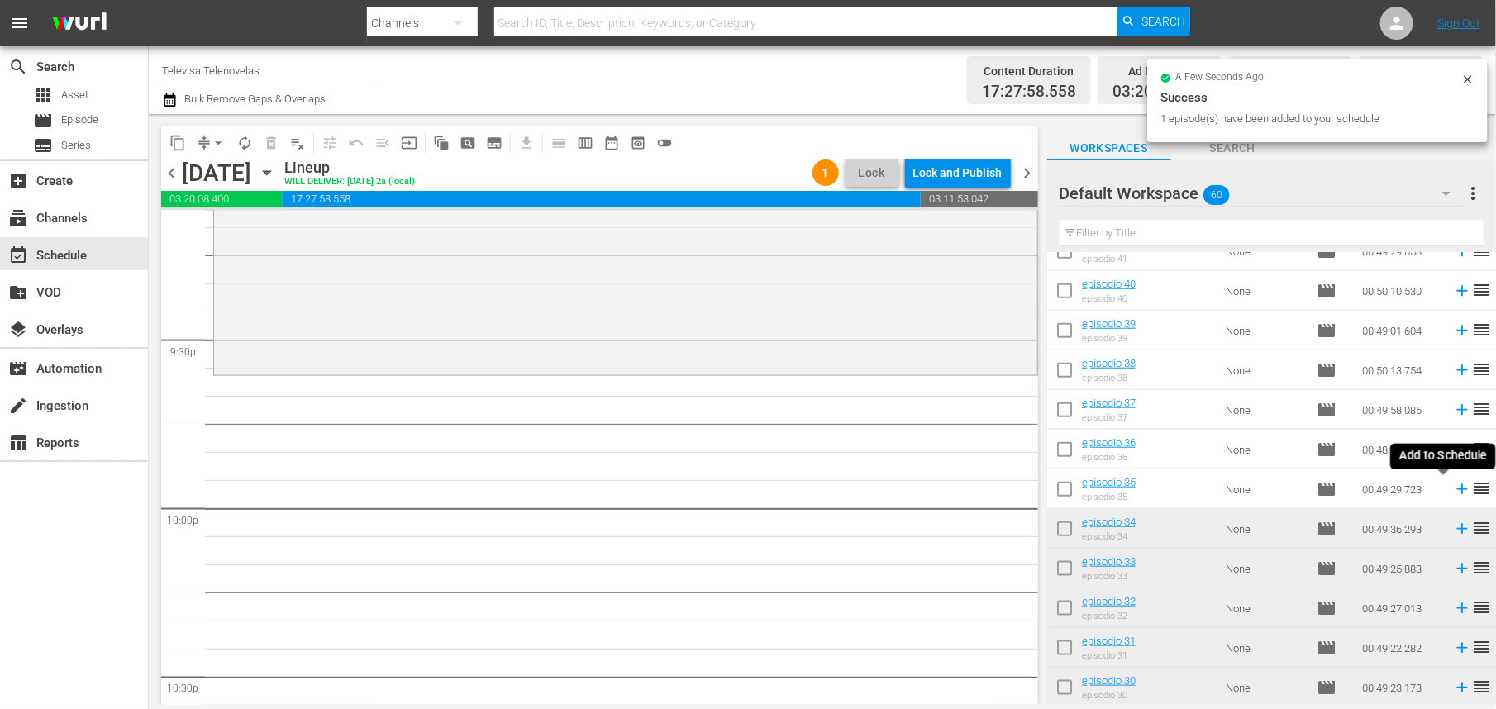
click at [1453, 492] on icon at bounding box center [1462, 489] width 18 height 18
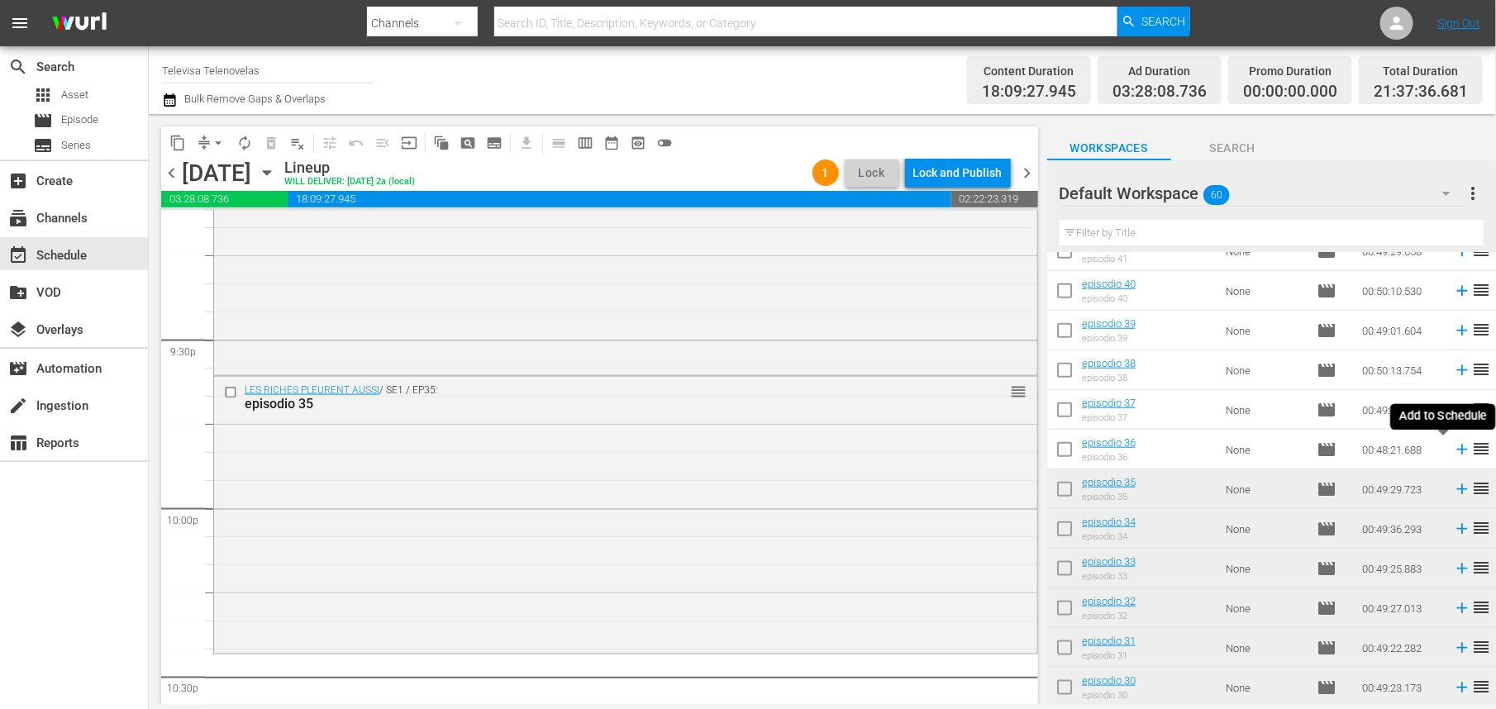
click at [1457, 452] on icon at bounding box center [1462, 450] width 11 height 11
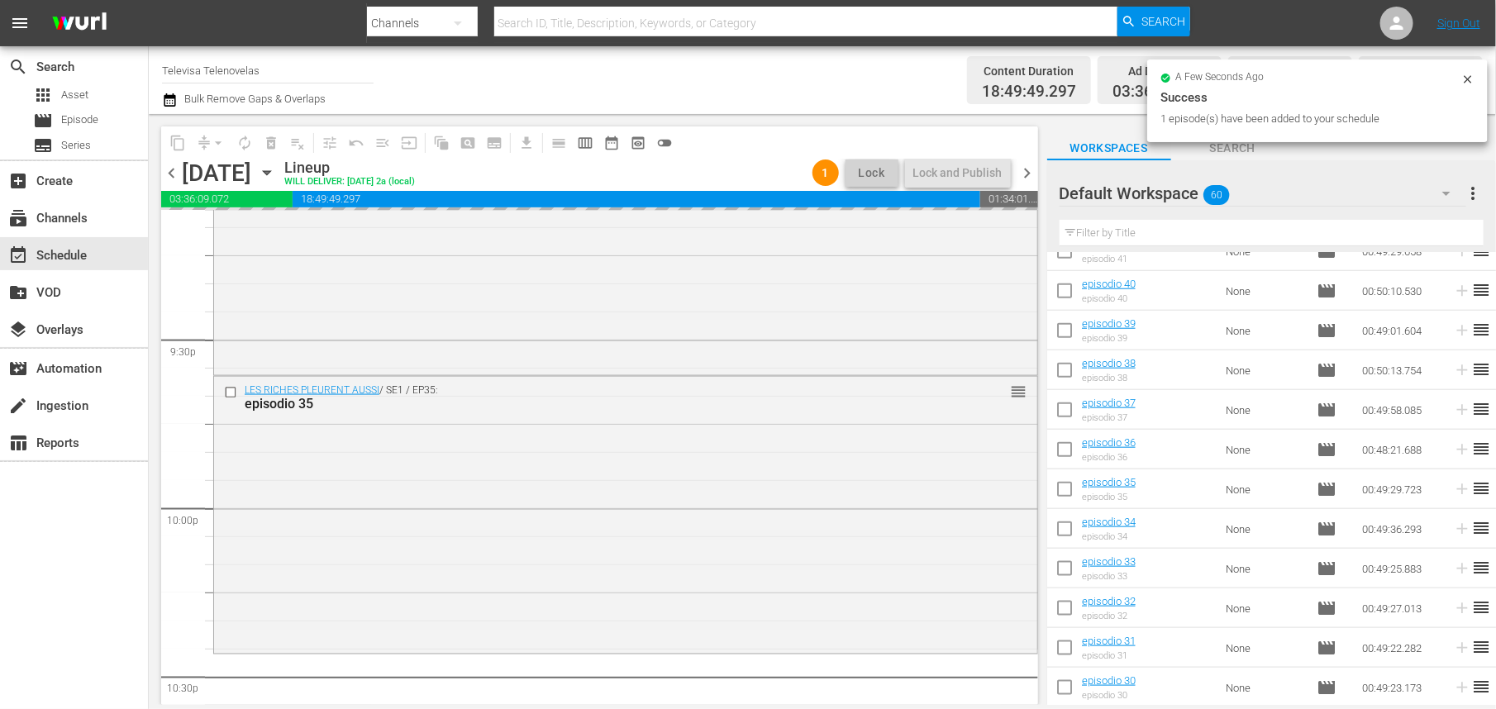
scroll to position [7600, 0]
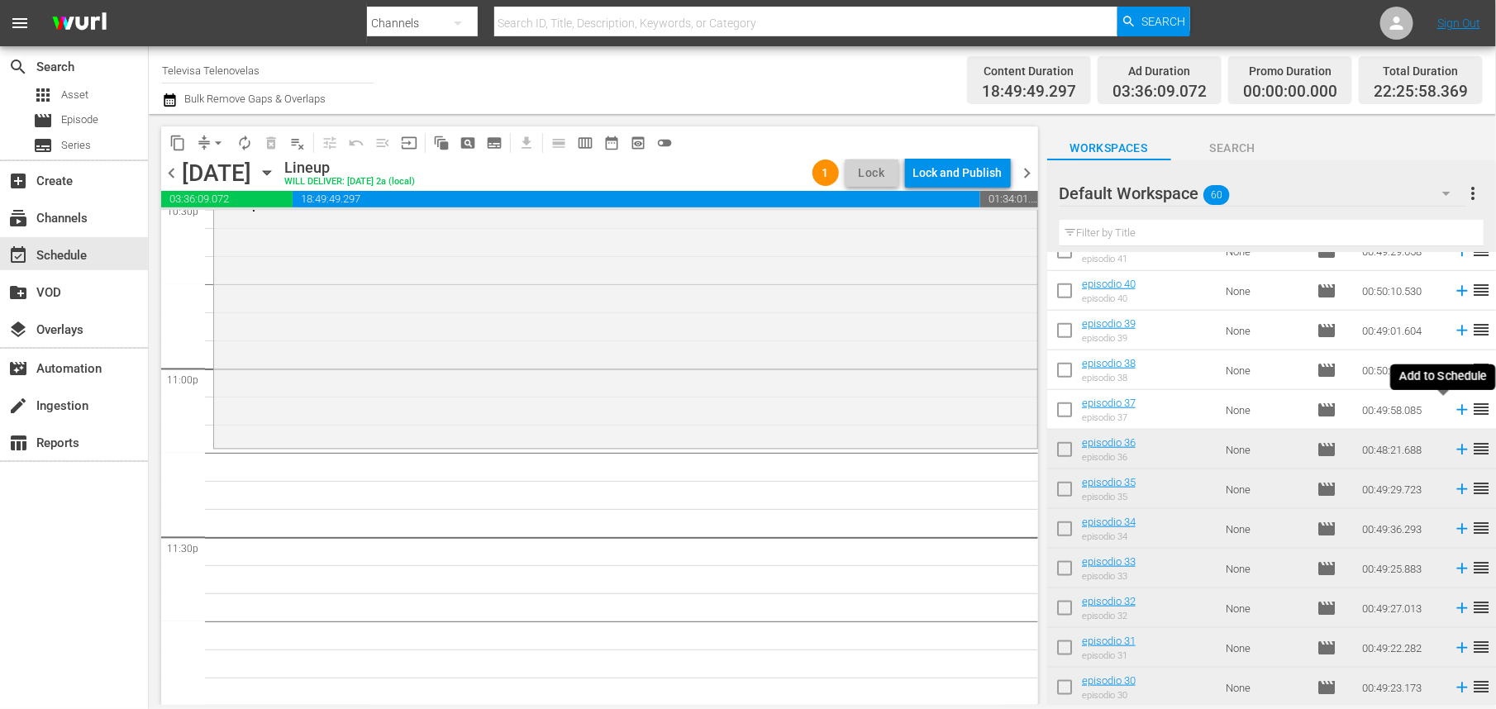
click at [1453, 414] on icon at bounding box center [1462, 410] width 18 height 18
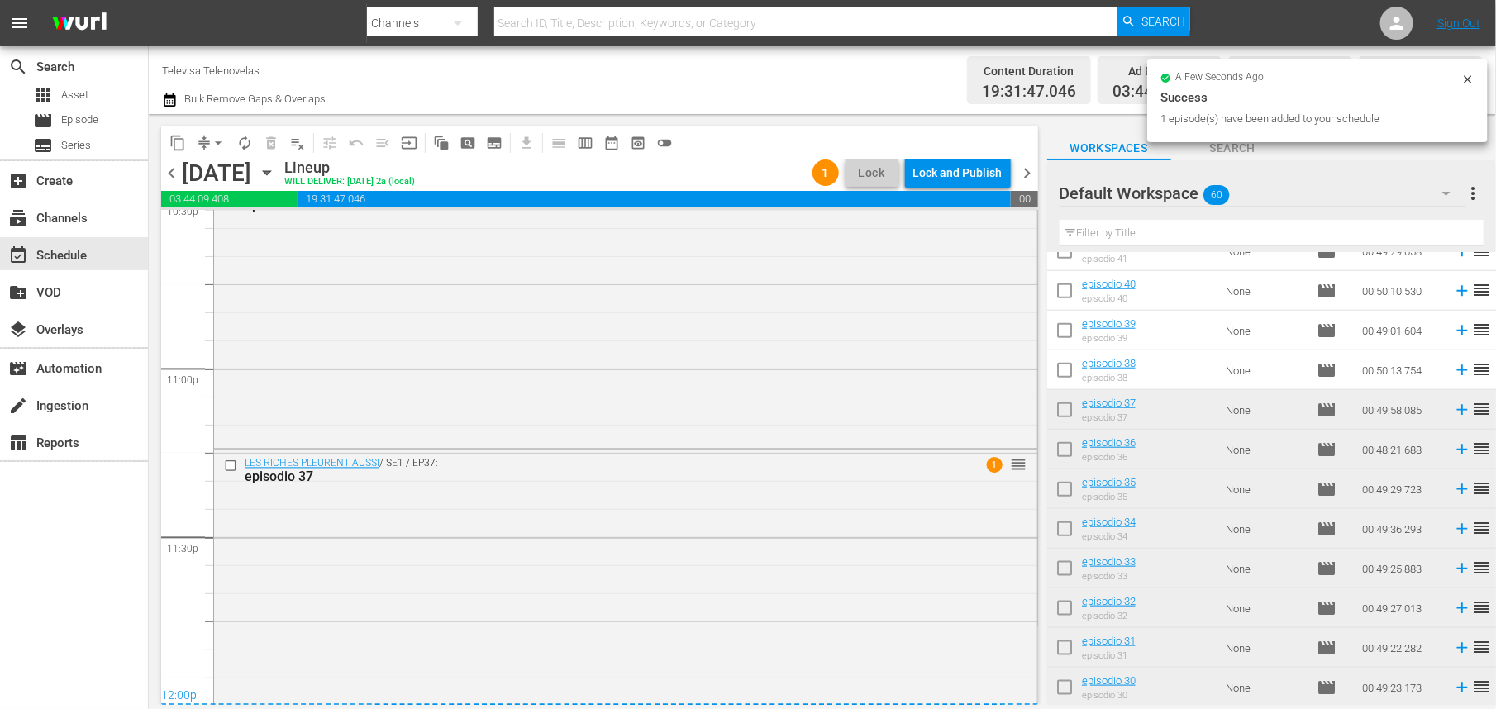
scroll to position [7625, 0]
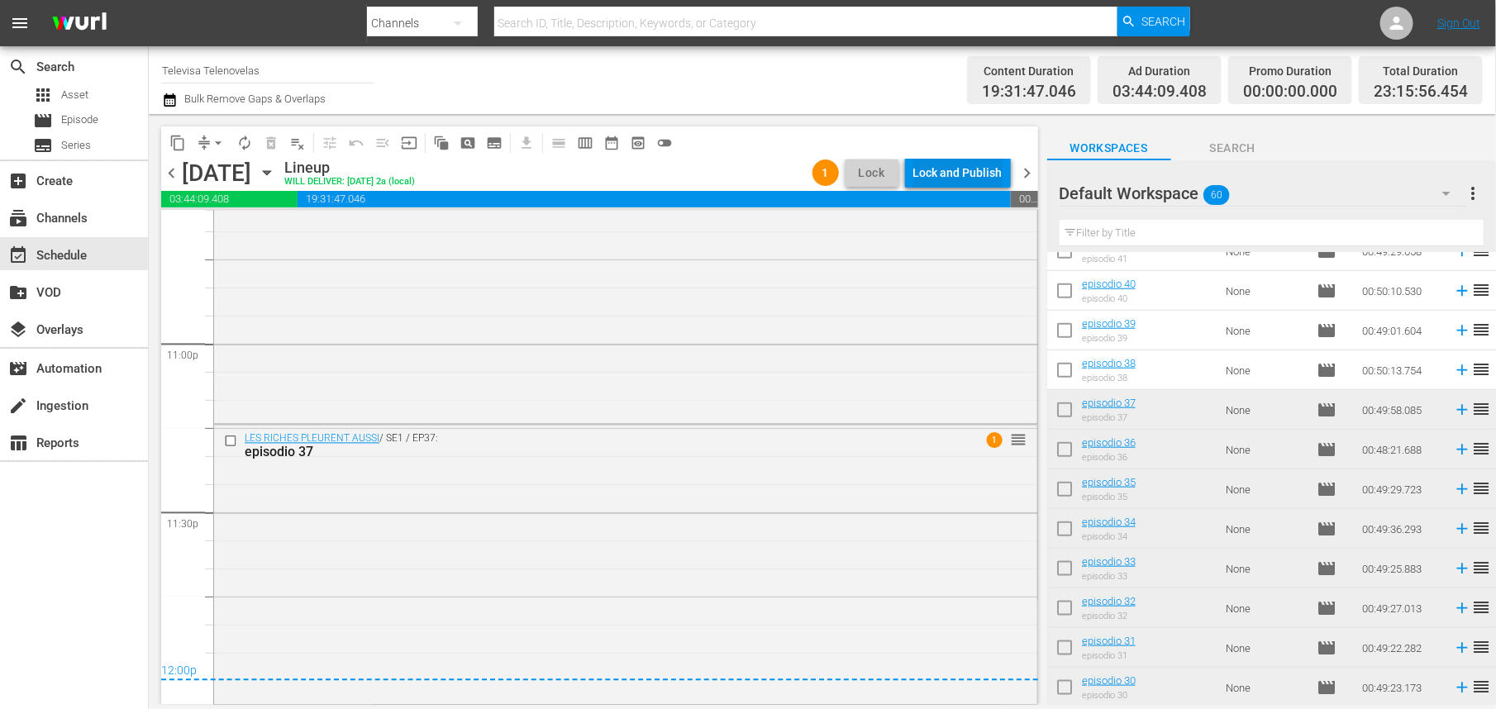
click at [958, 179] on div "Lock and Publish" at bounding box center [958, 173] width 89 height 30
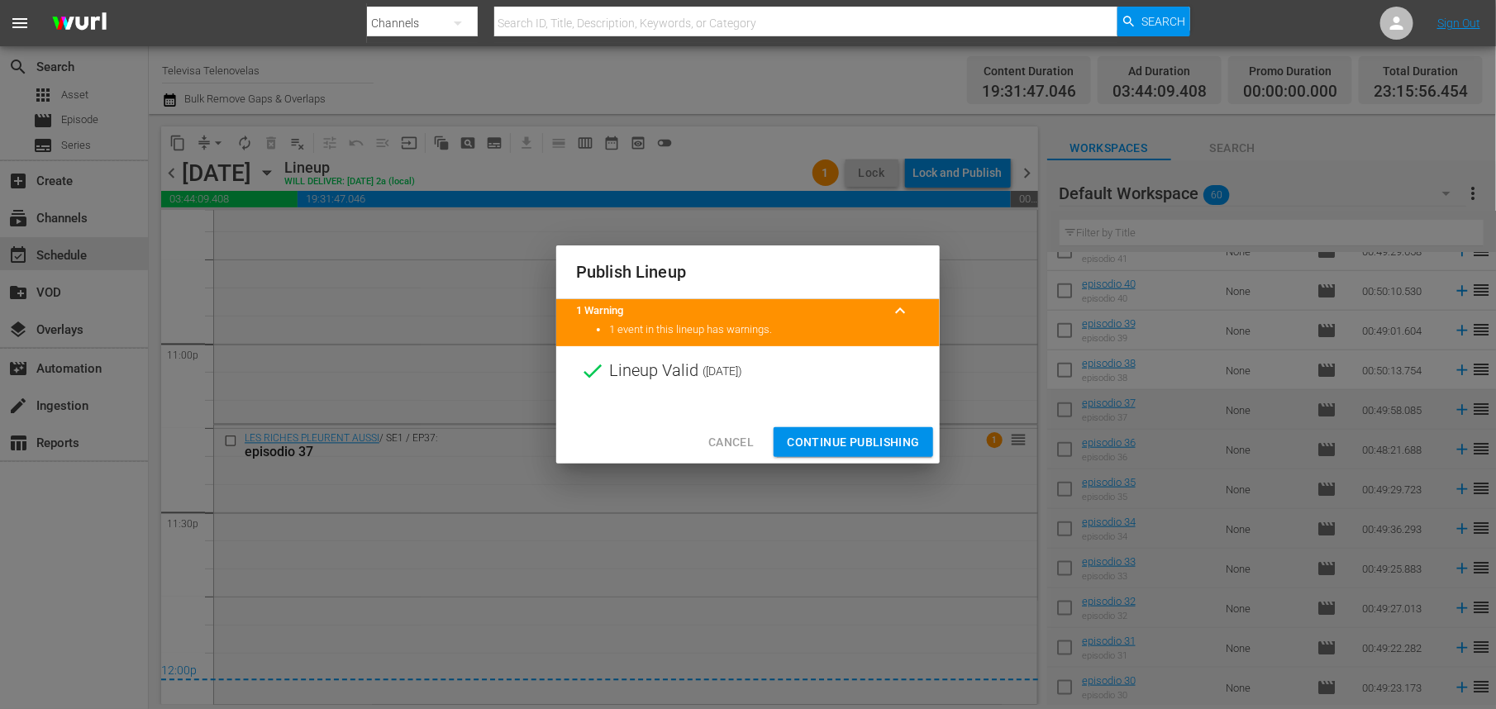
click at [876, 442] on span "Continue Publishing" at bounding box center [853, 442] width 133 height 21
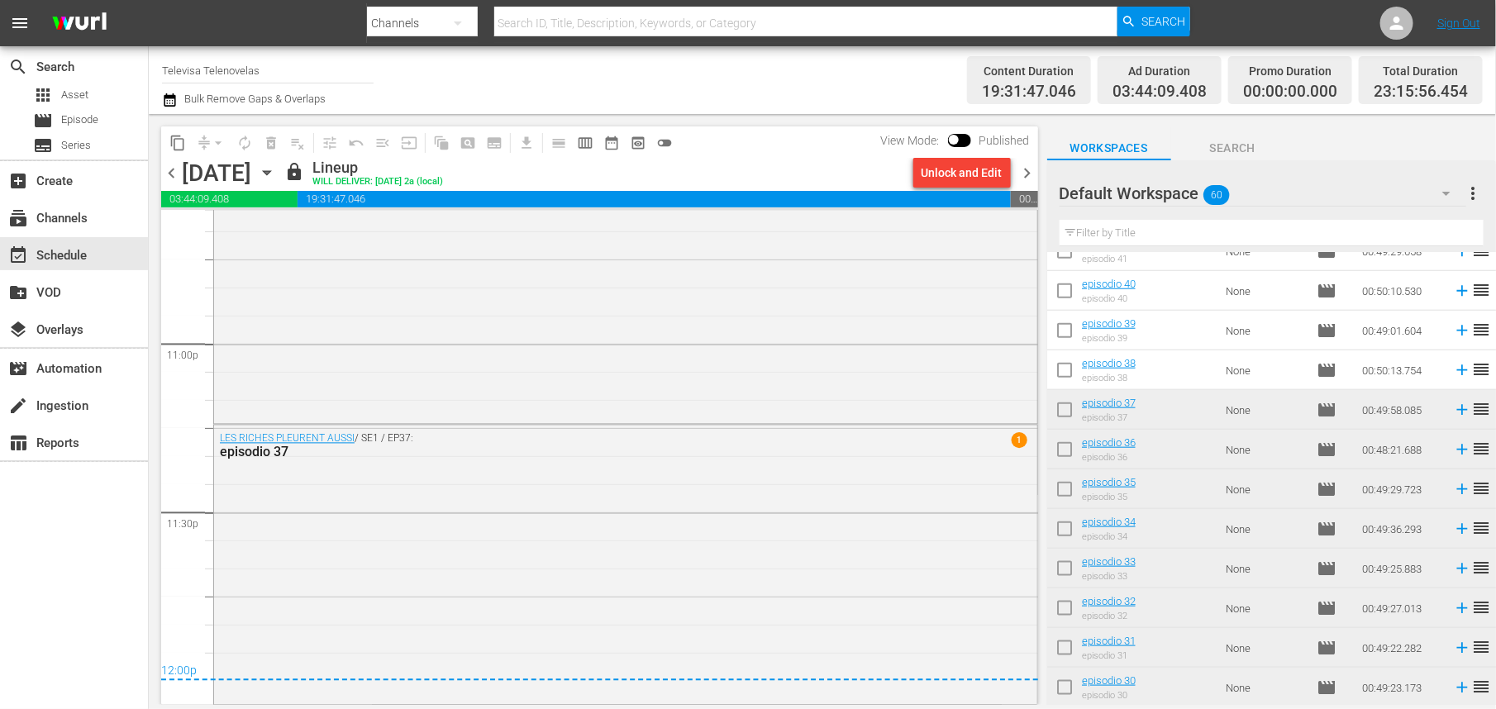
click at [276, 169] on icon "button" at bounding box center [267, 173] width 18 height 18
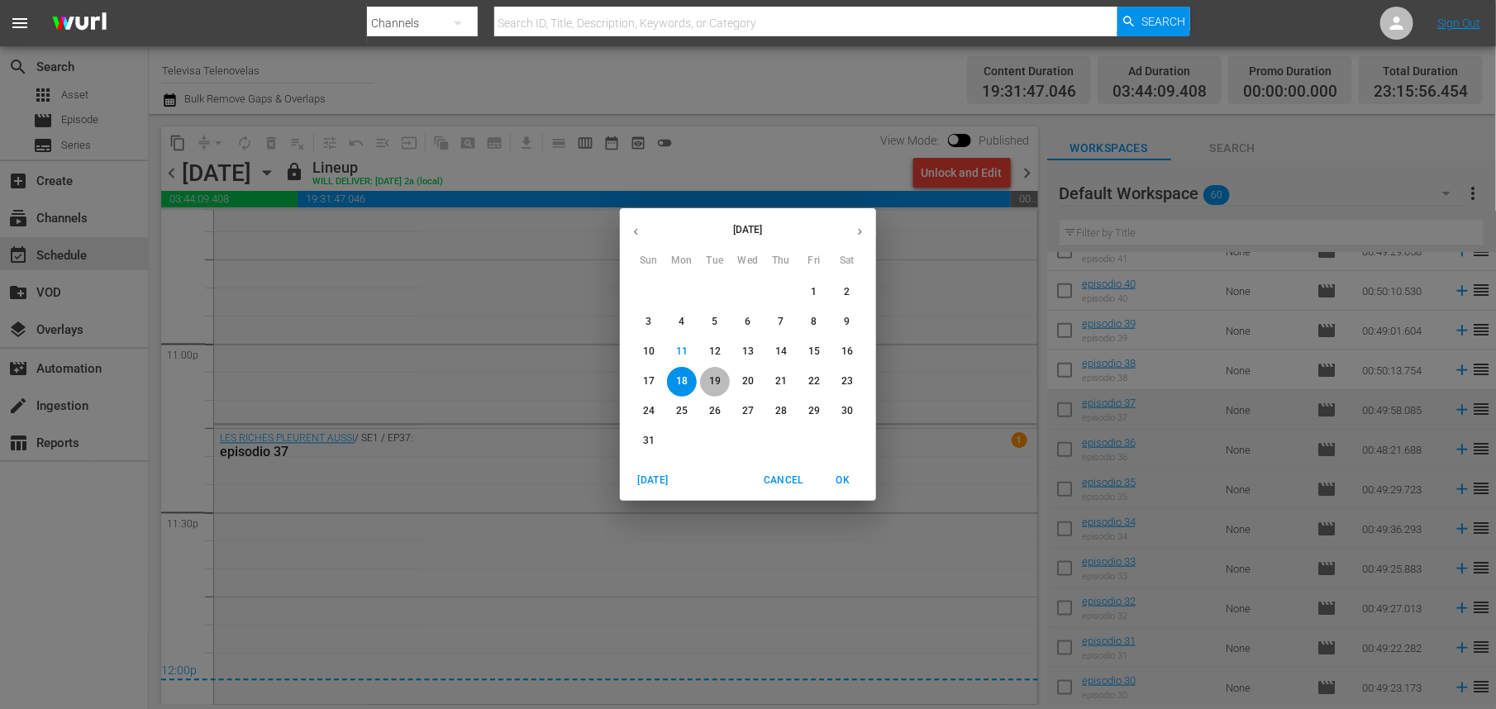
click at [720, 380] on p "19" at bounding box center [715, 382] width 12 height 14
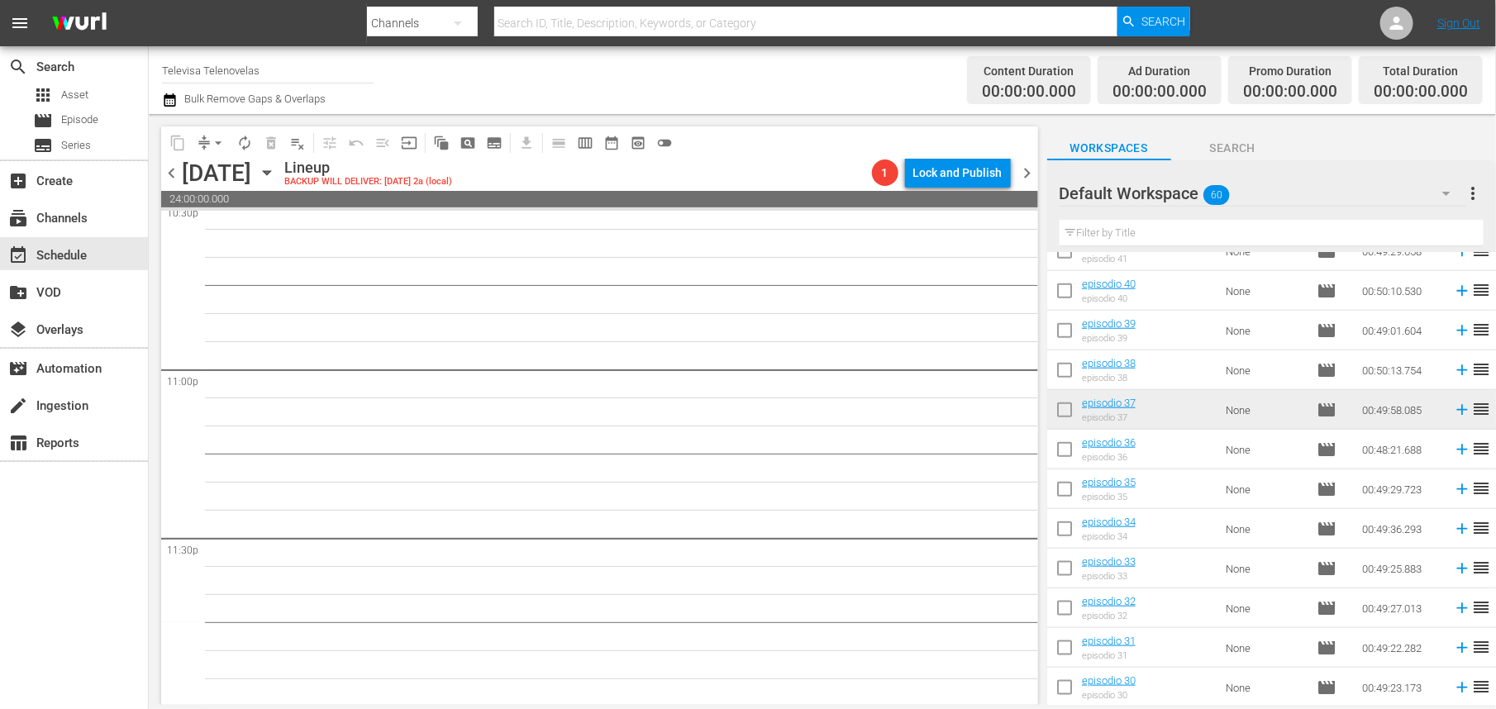
scroll to position [7600, 0]
click at [1453, 373] on icon at bounding box center [1462, 370] width 18 height 18
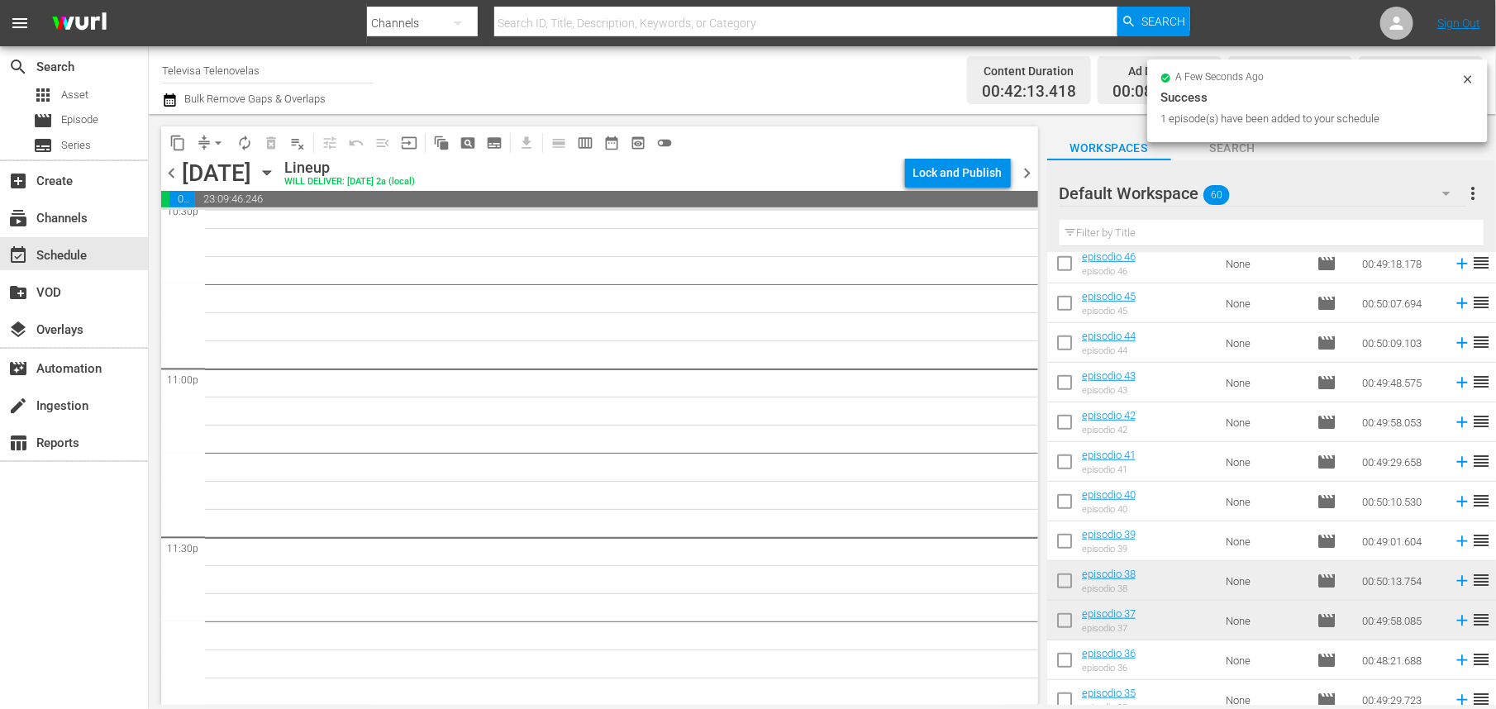
scroll to position [568, 0]
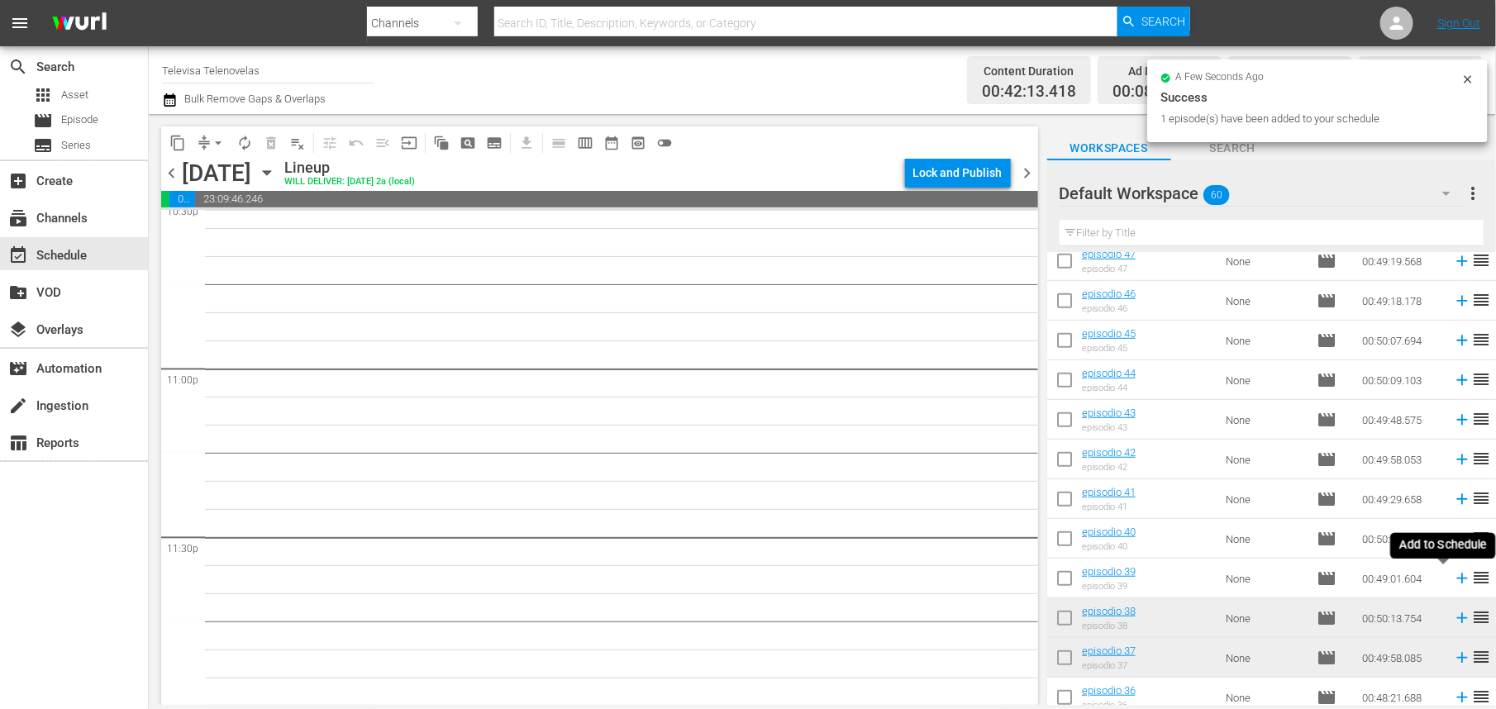
click at [1457, 581] on icon at bounding box center [1462, 579] width 11 height 11
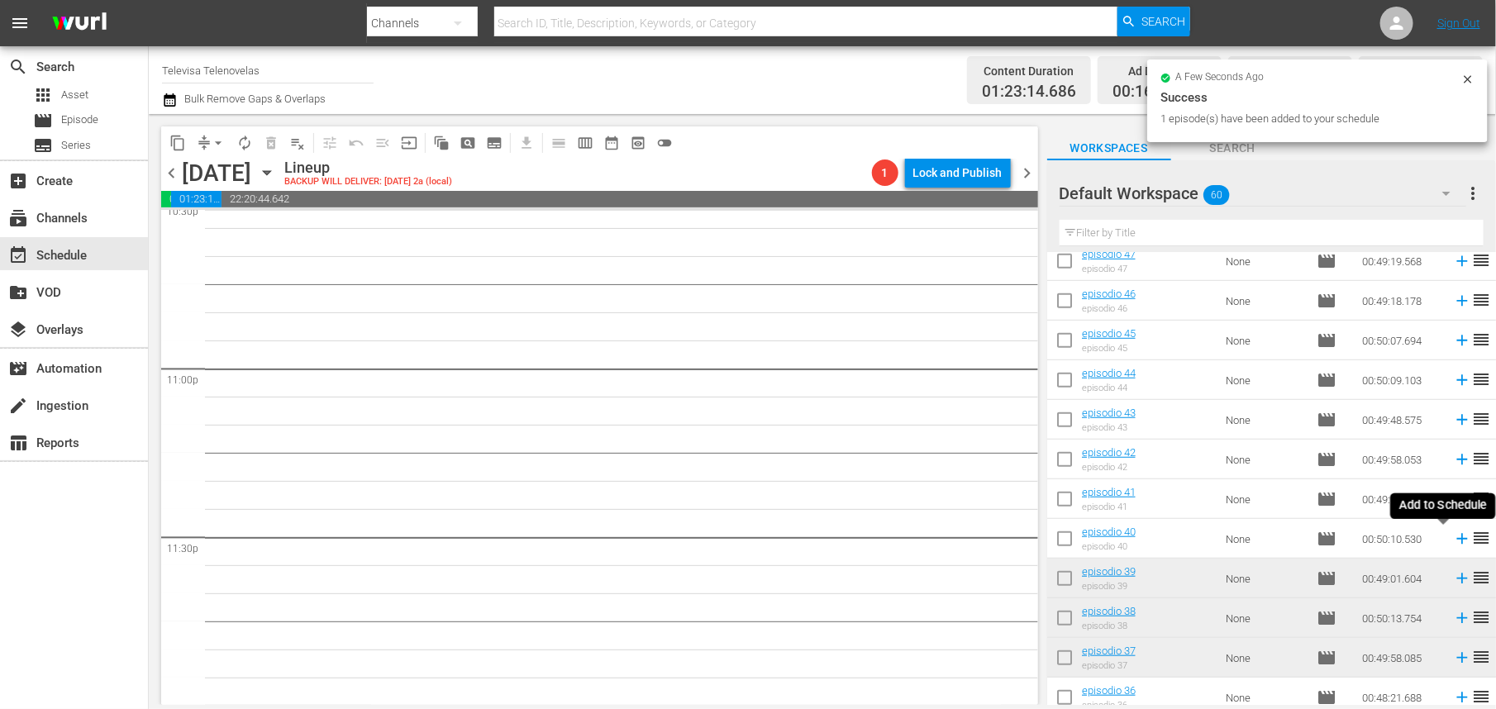
click at [1457, 542] on icon at bounding box center [1462, 539] width 11 height 11
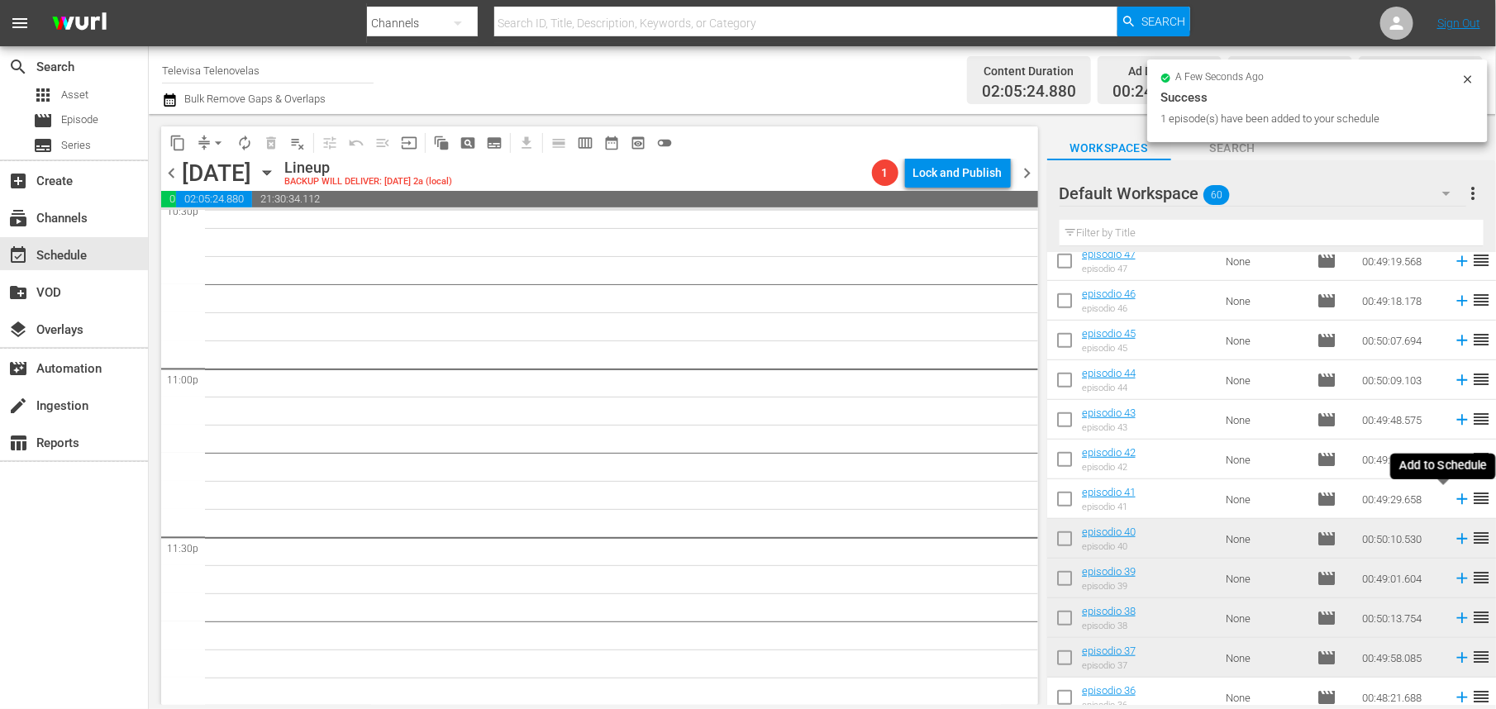
click at [1457, 501] on icon at bounding box center [1462, 499] width 11 height 11
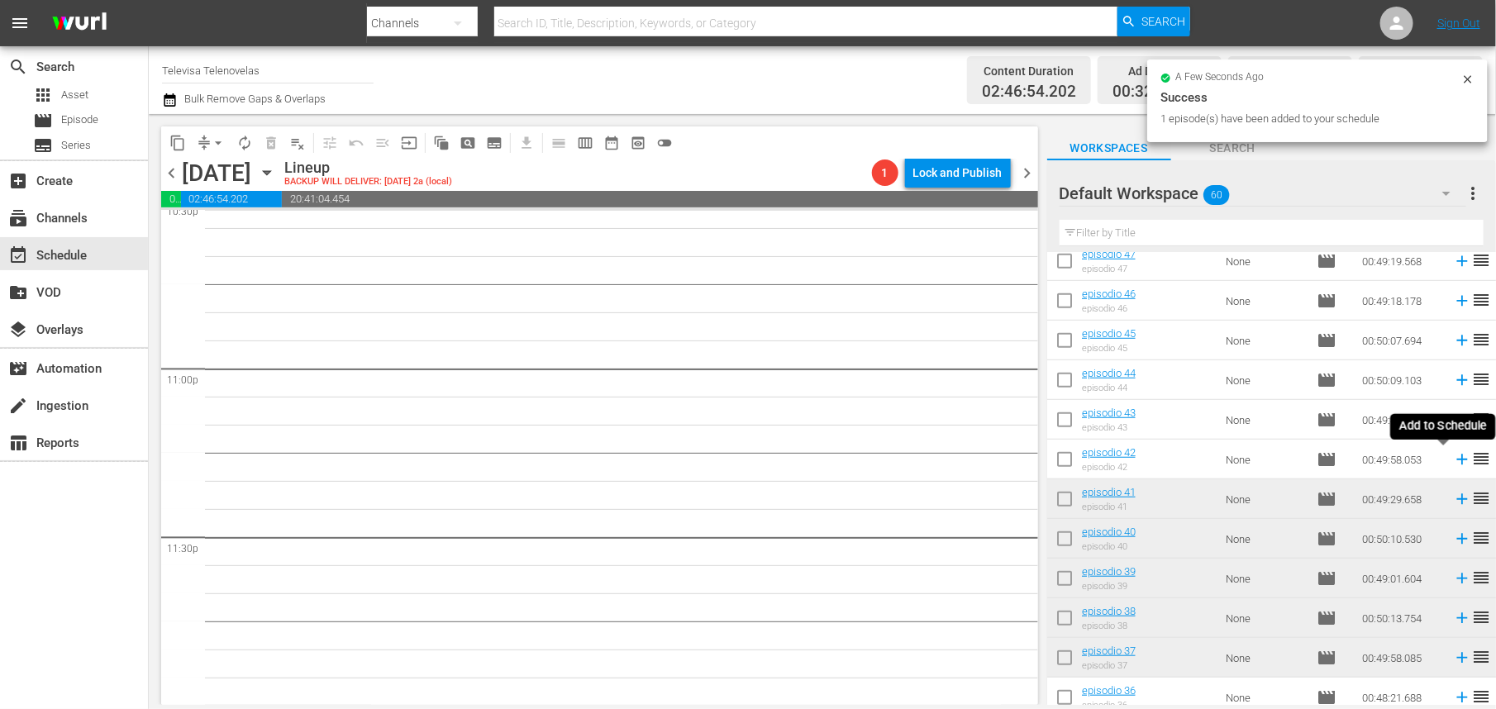
click at [1457, 461] on icon at bounding box center [1462, 460] width 11 height 11
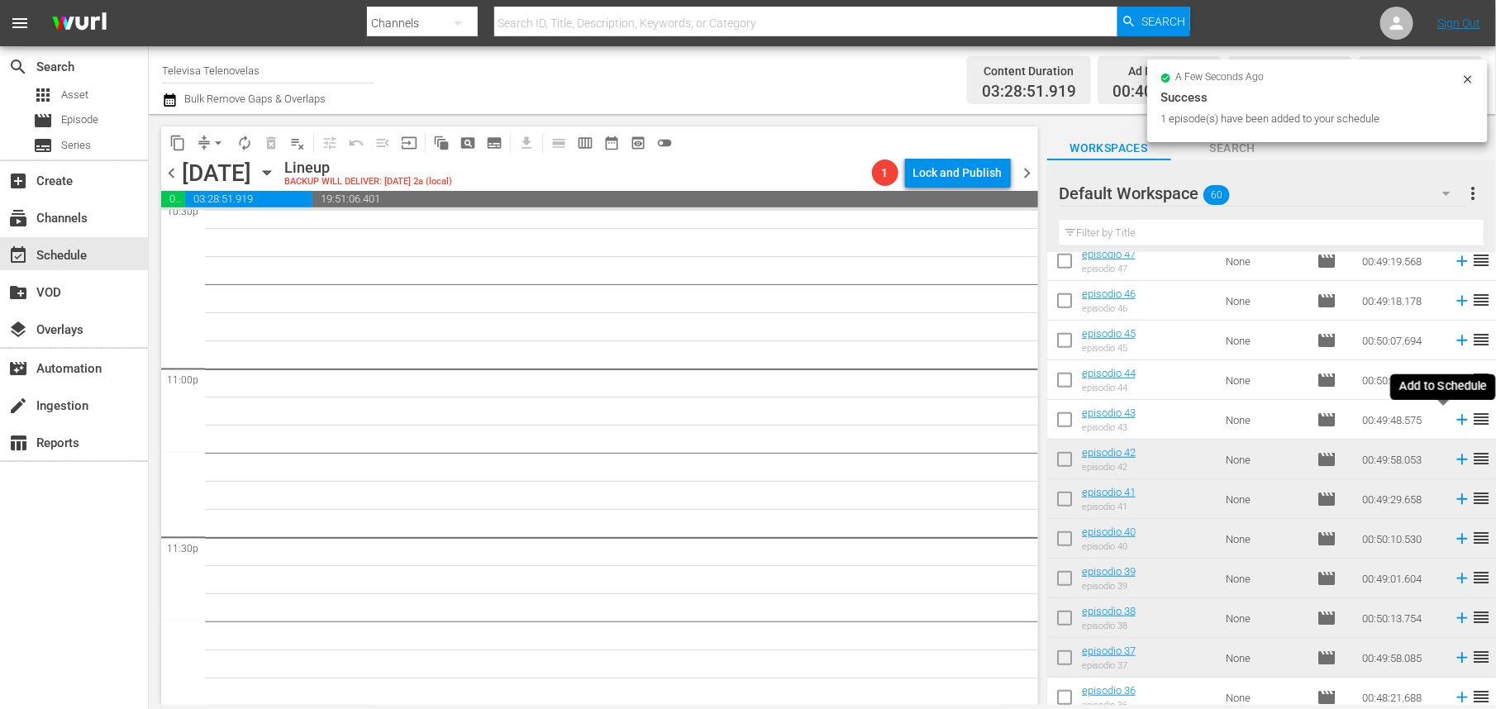
click at [1453, 419] on icon at bounding box center [1462, 420] width 18 height 18
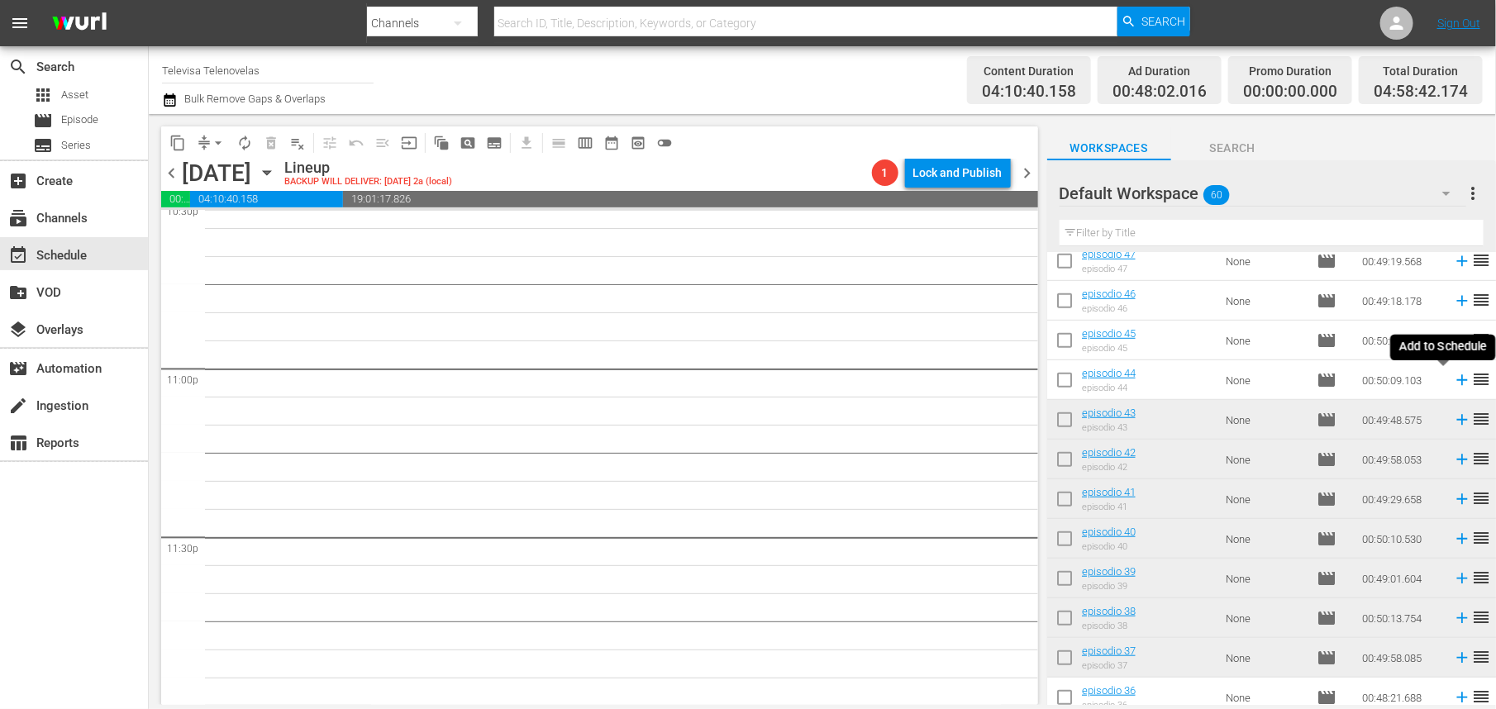
click at [1457, 383] on icon at bounding box center [1462, 380] width 11 height 11
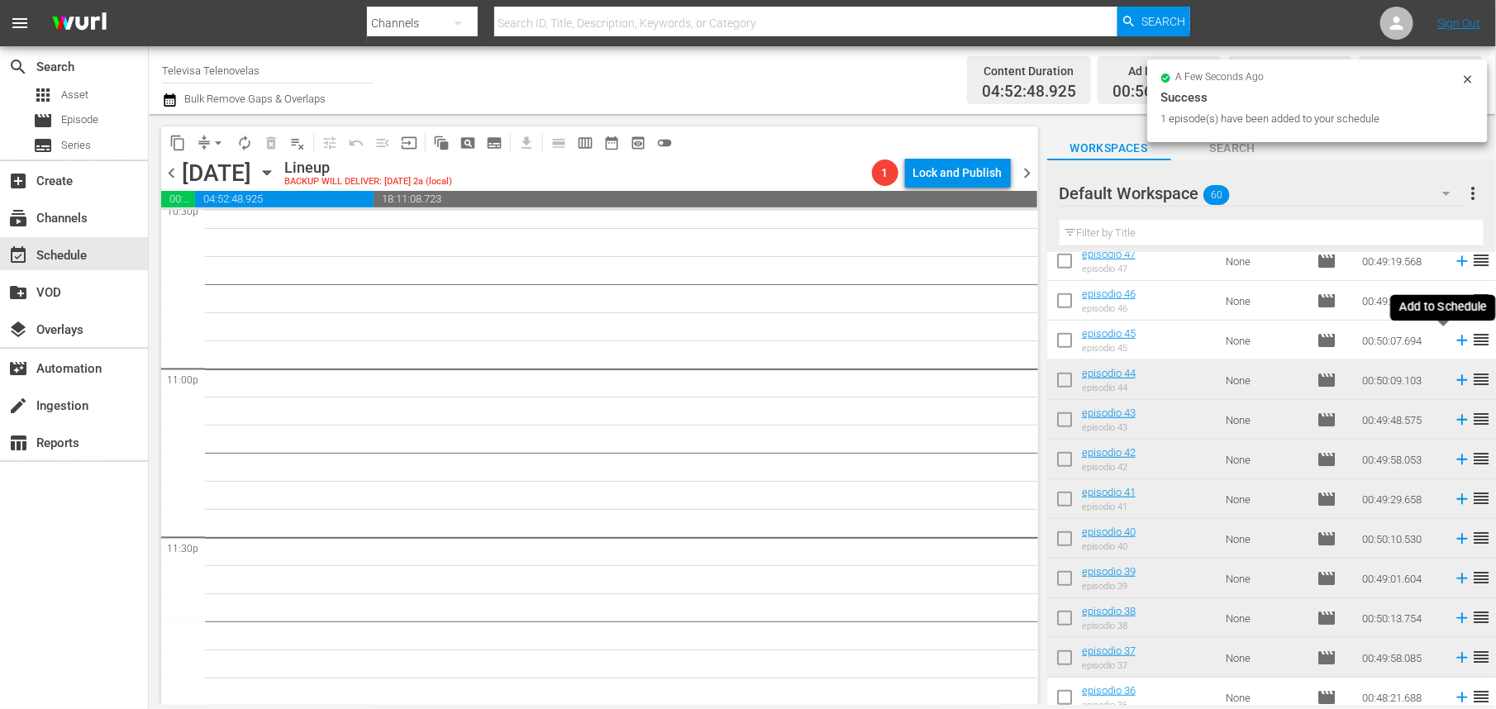
click at [1453, 342] on icon at bounding box center [1462, 341] width 18 height 18
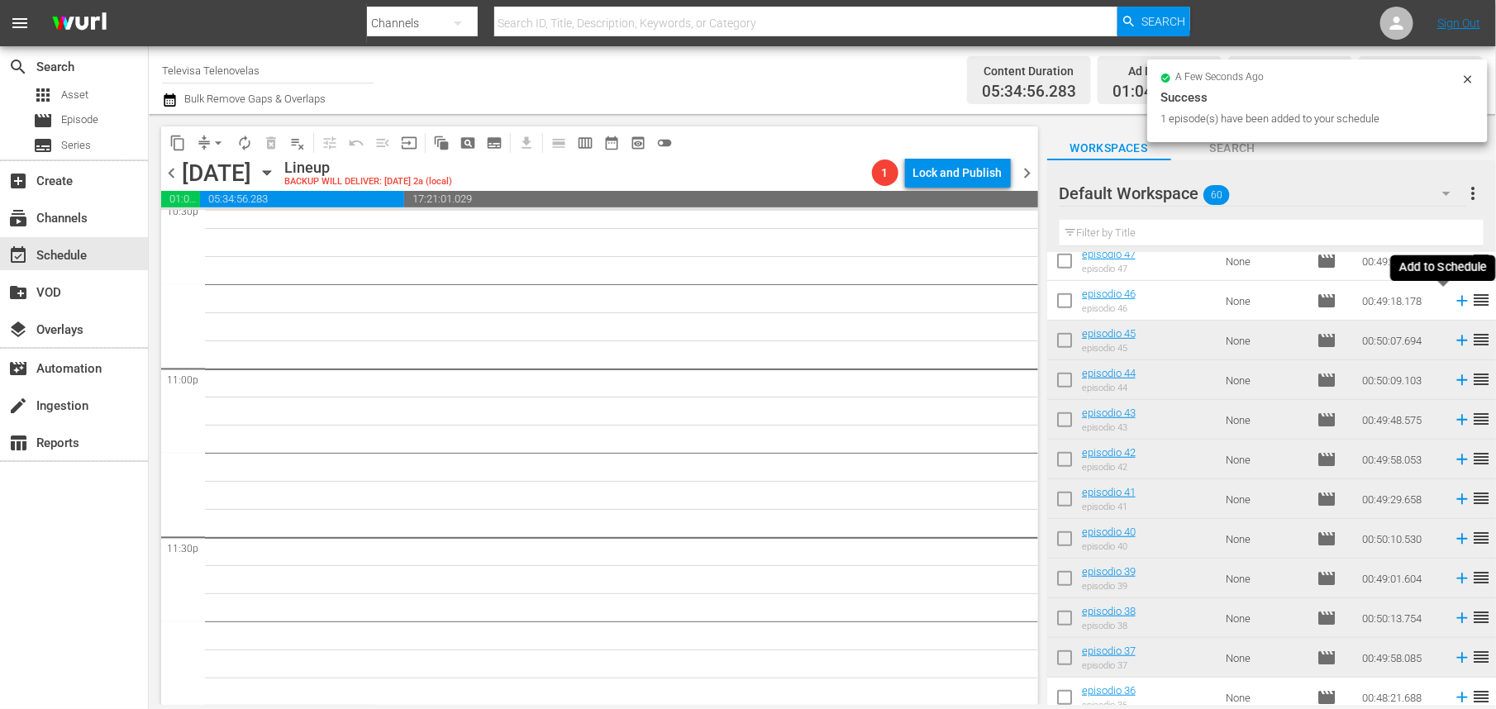
click at [1457, 305] on icon at bounding box center [1462, 301] width 11 height 11
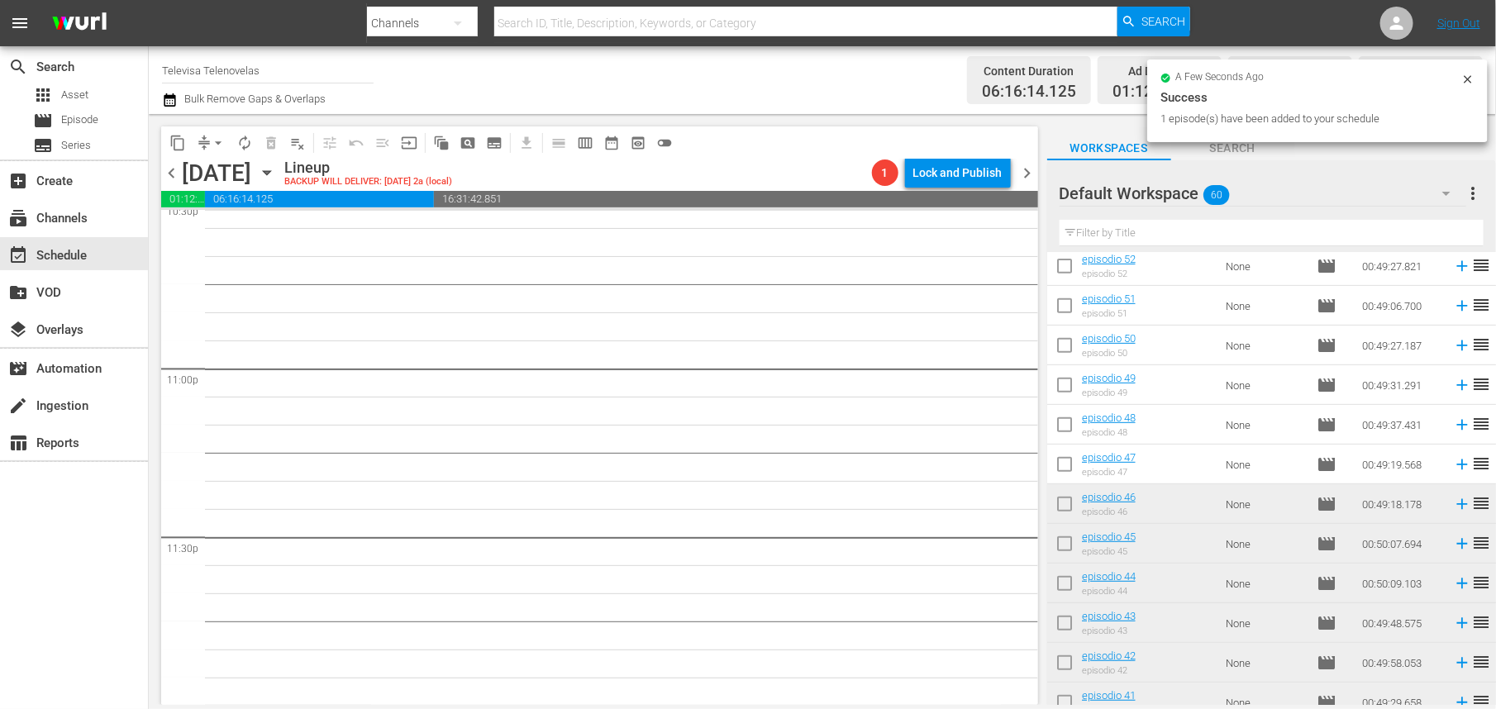
scroll to position [320, 0]
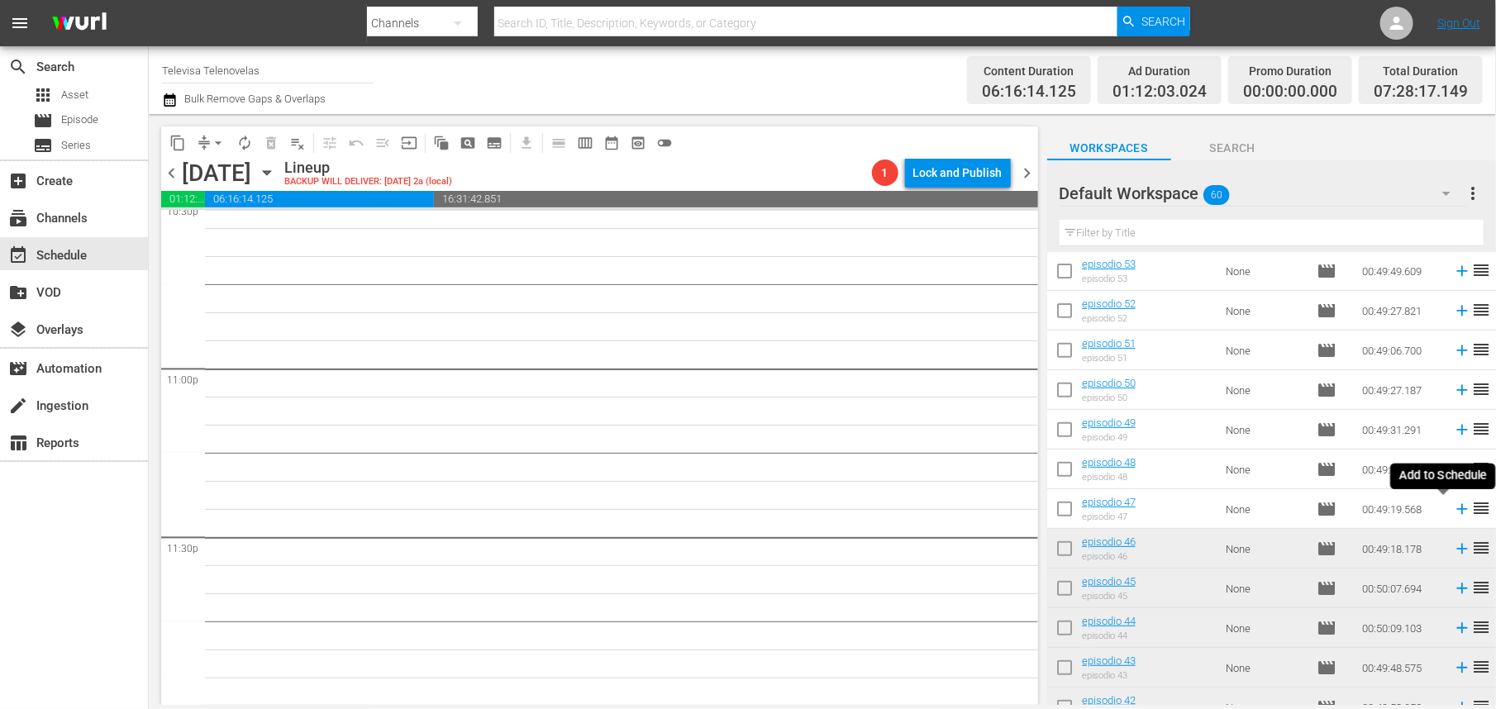
click at [1457, 511] on icon at bounding box center [1462, 509] width 11 height 11
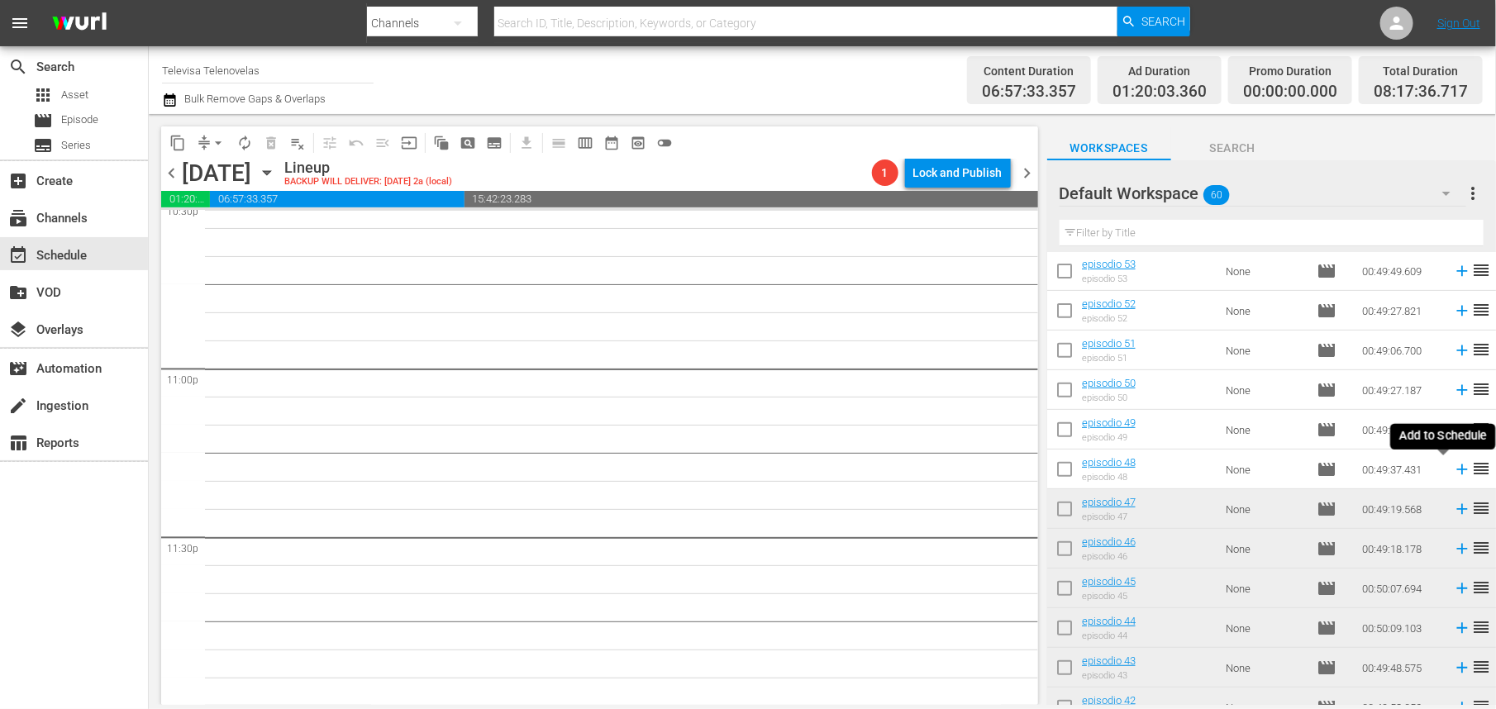
click at [1453, 475] on icon at bounding box center [1462, 470] width 18 height 18
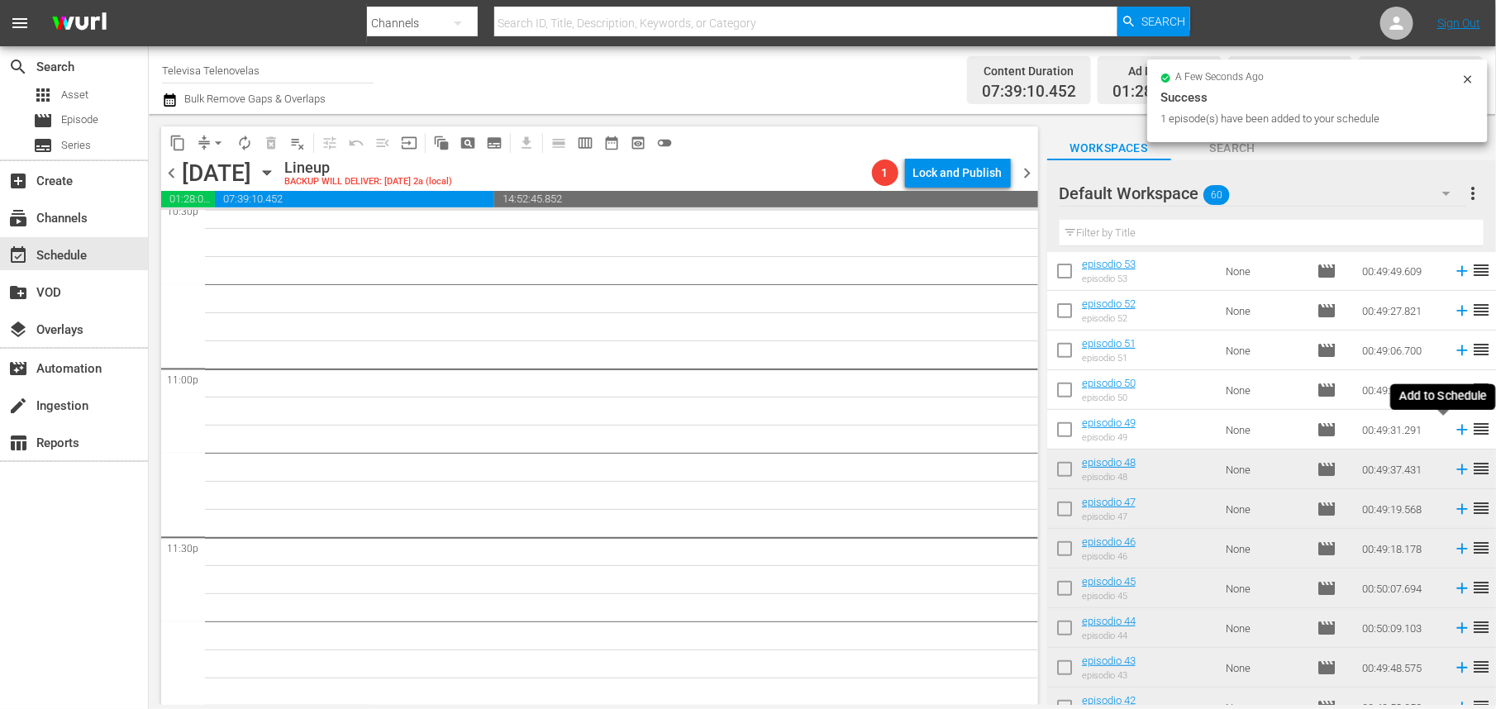
click at [1457, 432] on icon at bounding box center [1462, 430] width 11 height 11
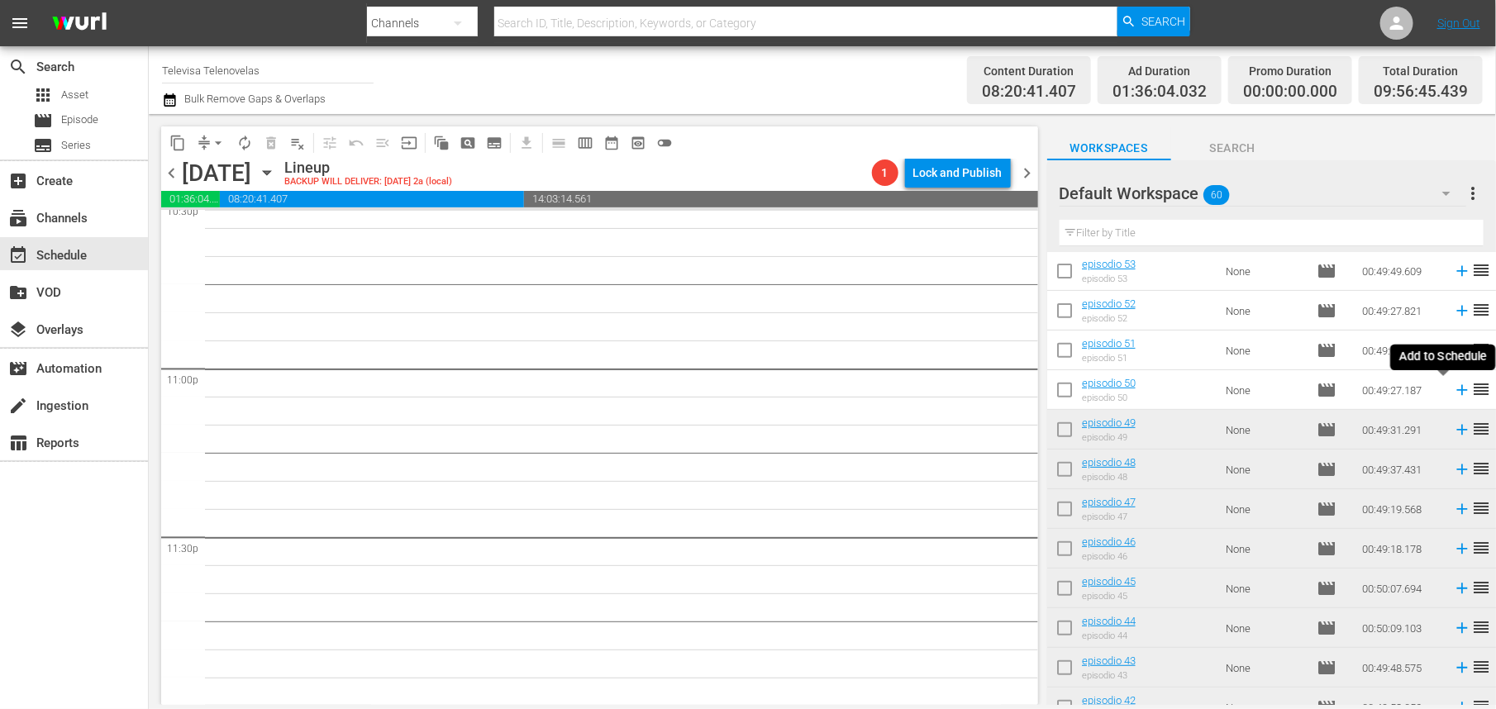
click at [1457, 390] on icon at bounding box center [1462, 390] width 11 height 11
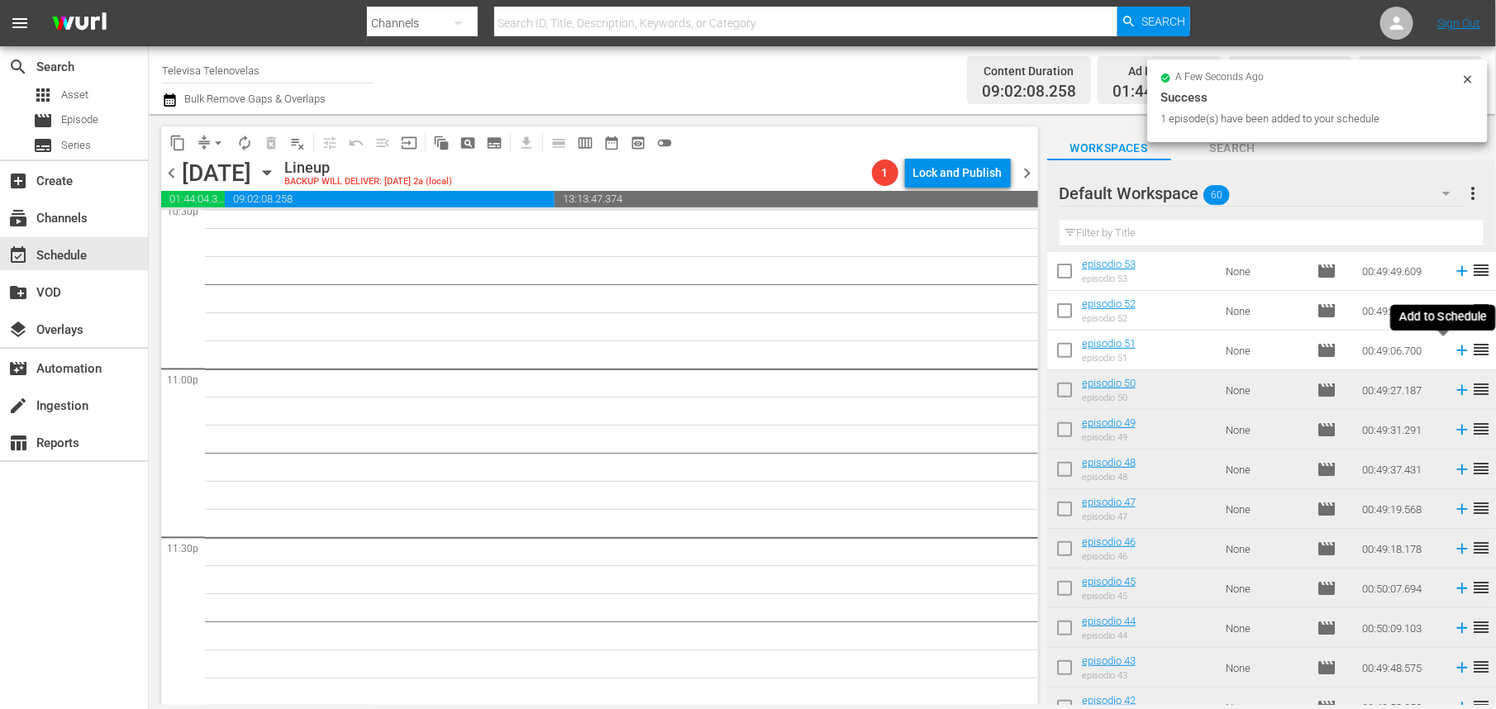
click at [1457, 350] on icon at bounding box center [1462, 351] width 11 height 11
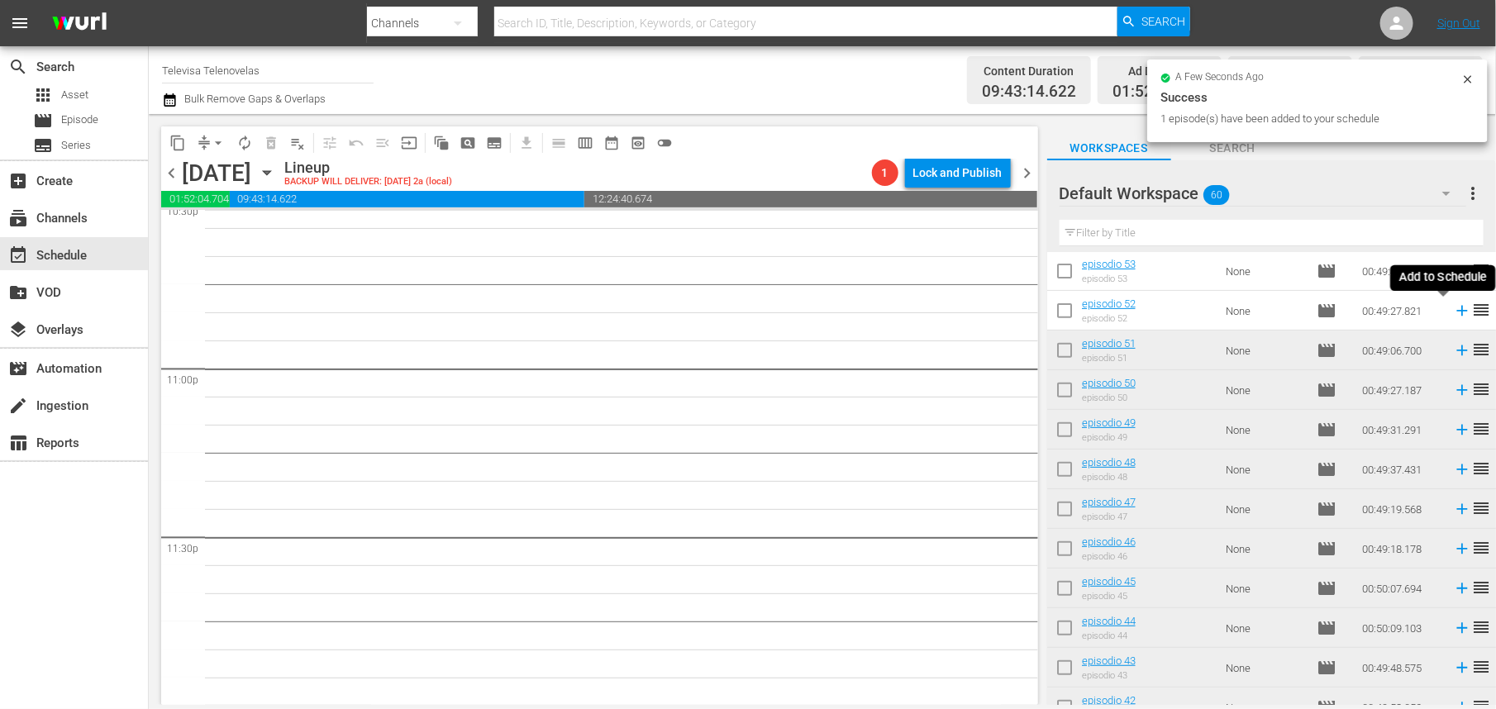
click at [1453, 317] on icon at bounding box center [1462, 311] width 18 height 18
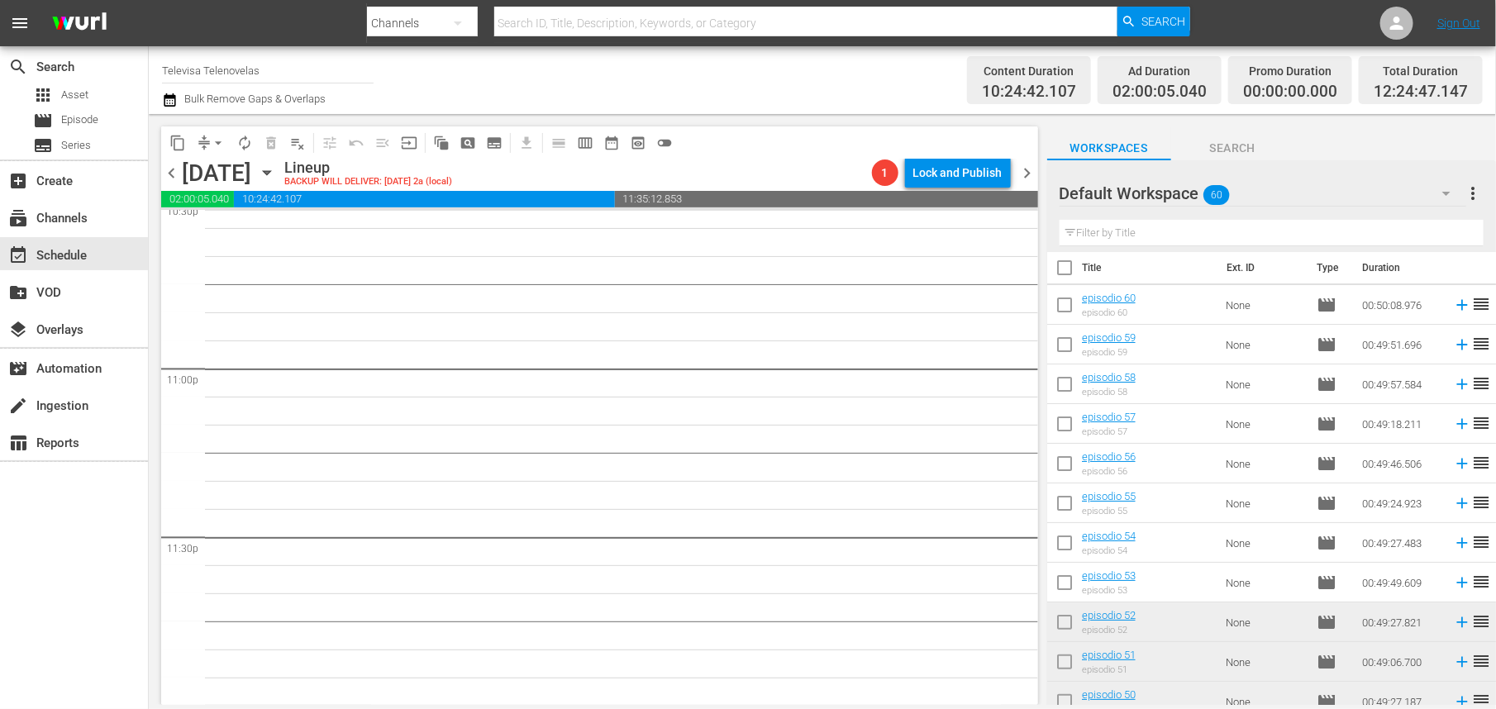
scroll to position [0, 0]
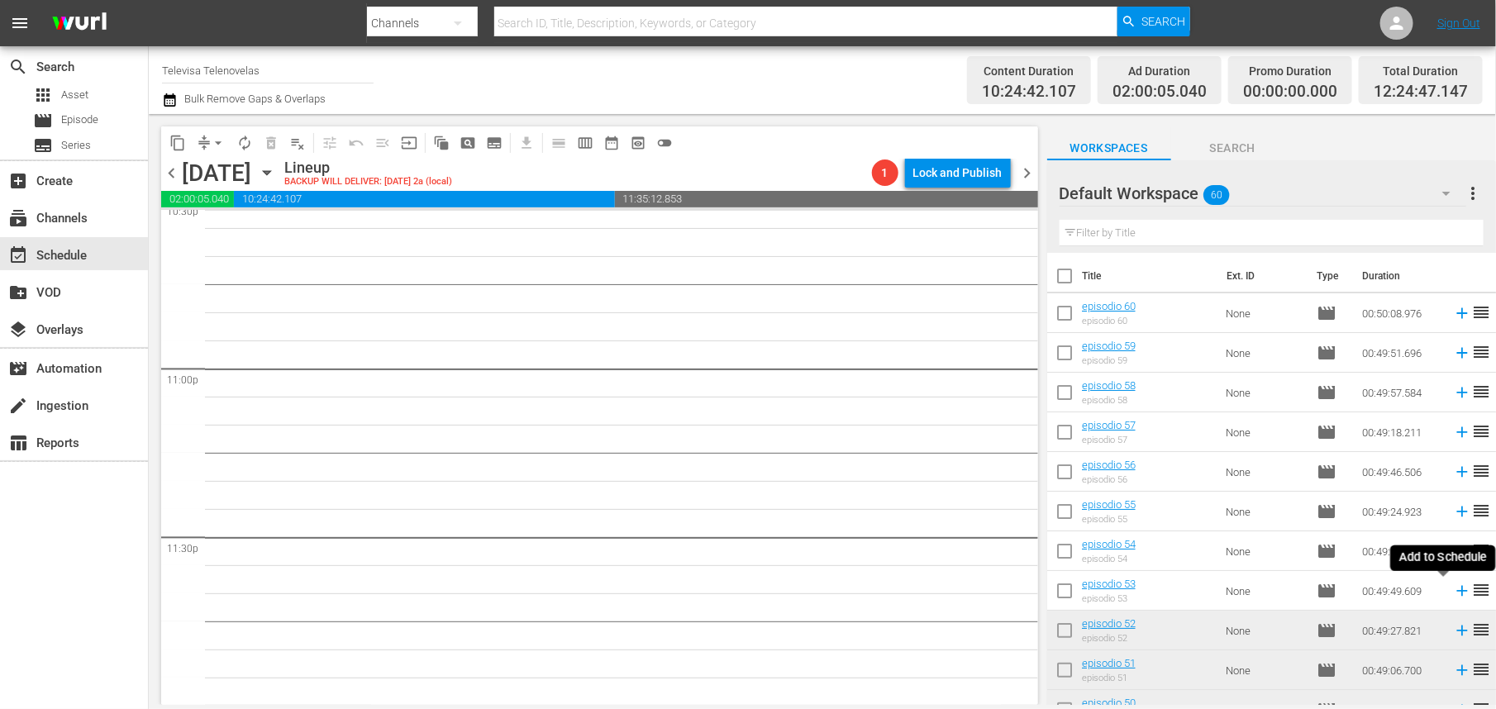
click at [1457, 591] on icon at bounding box center [1462, 591] width 11 height 11
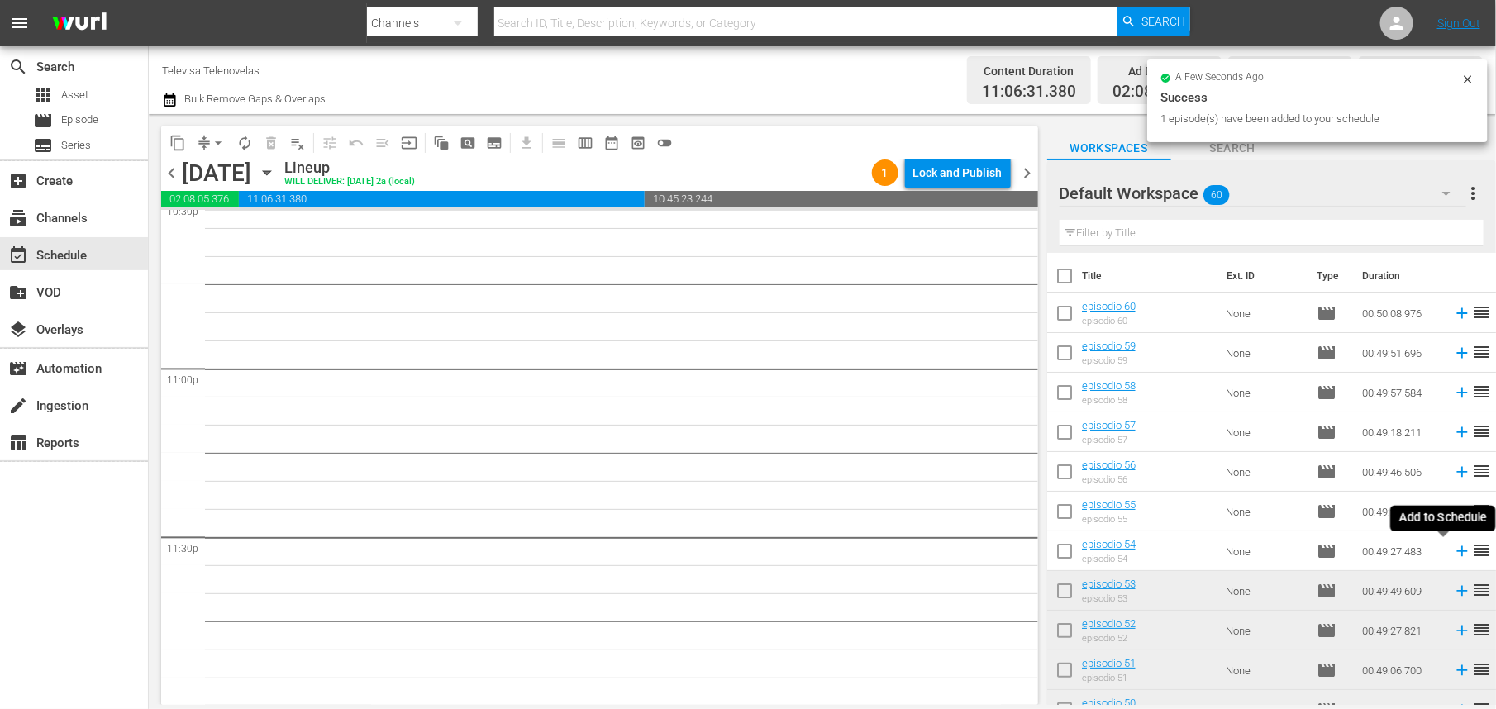
click at [1457, 551] on icon at bounding box center [1462, 551] width 11 height 11
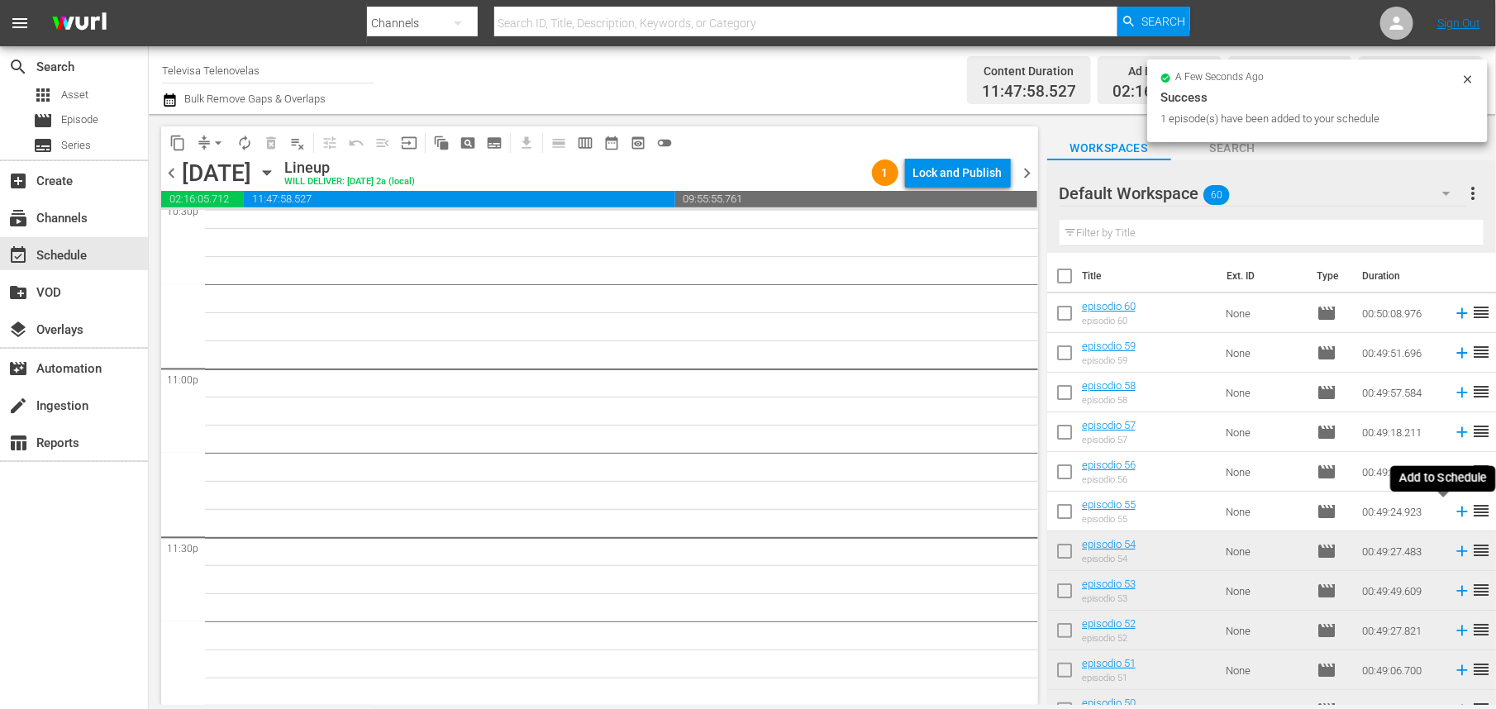
click at [1457, 512] on icon at bounding box center [1462, 512] width 11 height 11
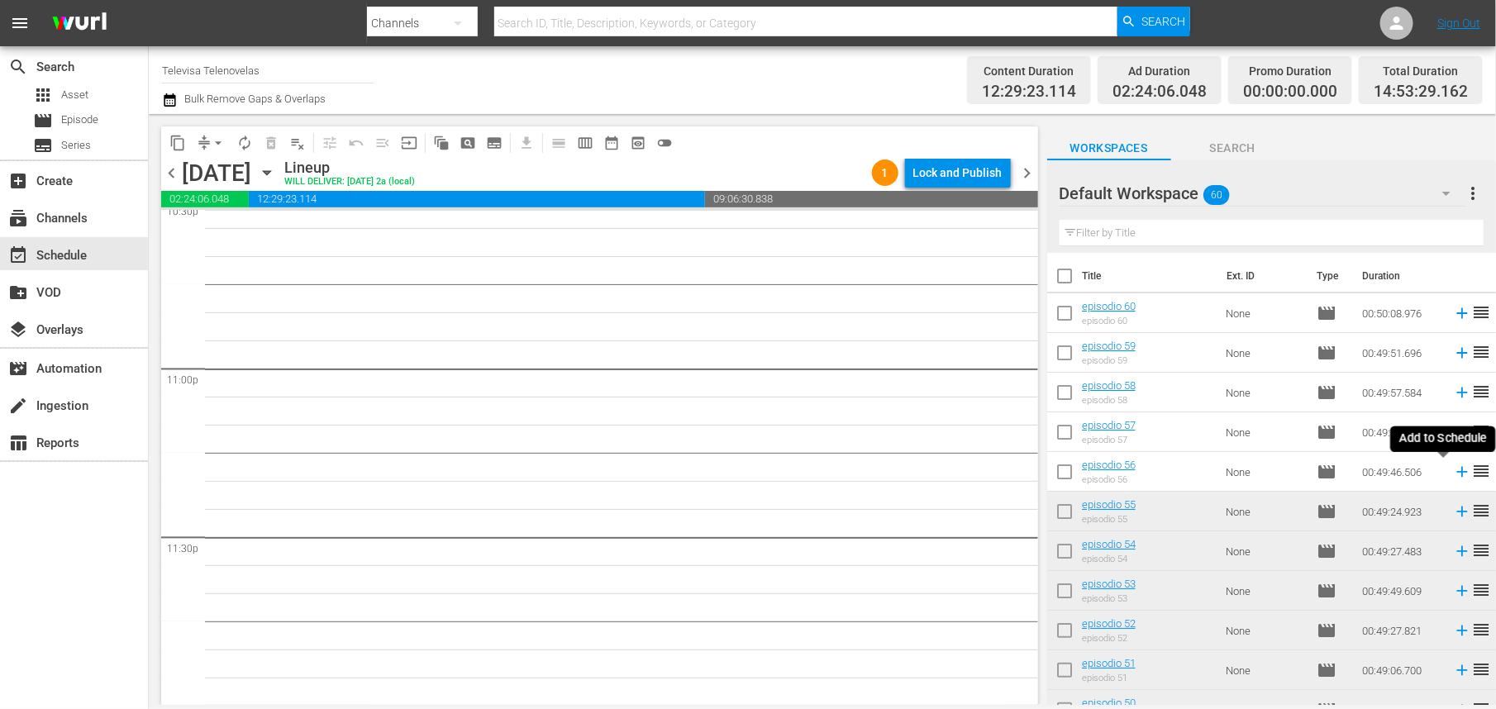
click at [1457, 476] on icon at bounding box center [1462, 472] width 11 height 11
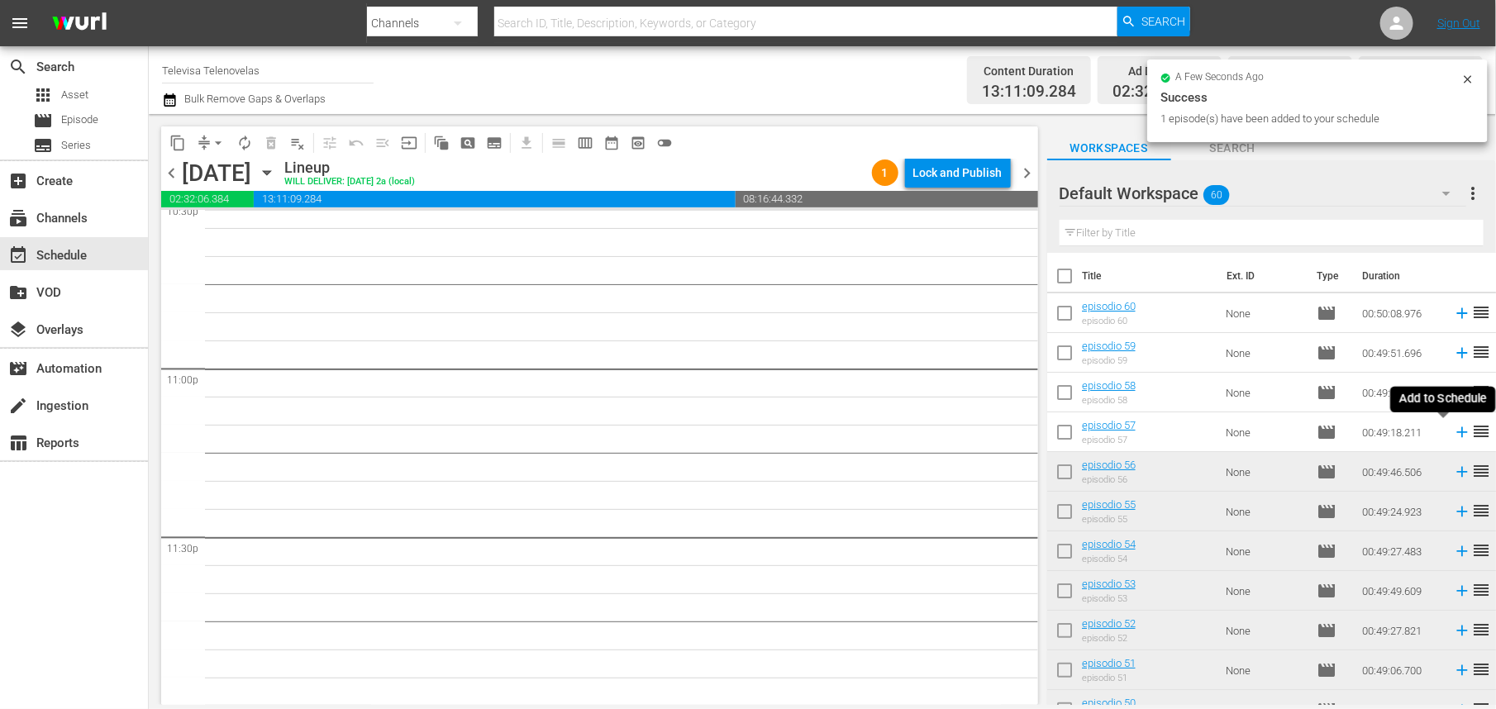
click at [1457, 432] on icon at bounding box center [1462, 432] width 11 height 11
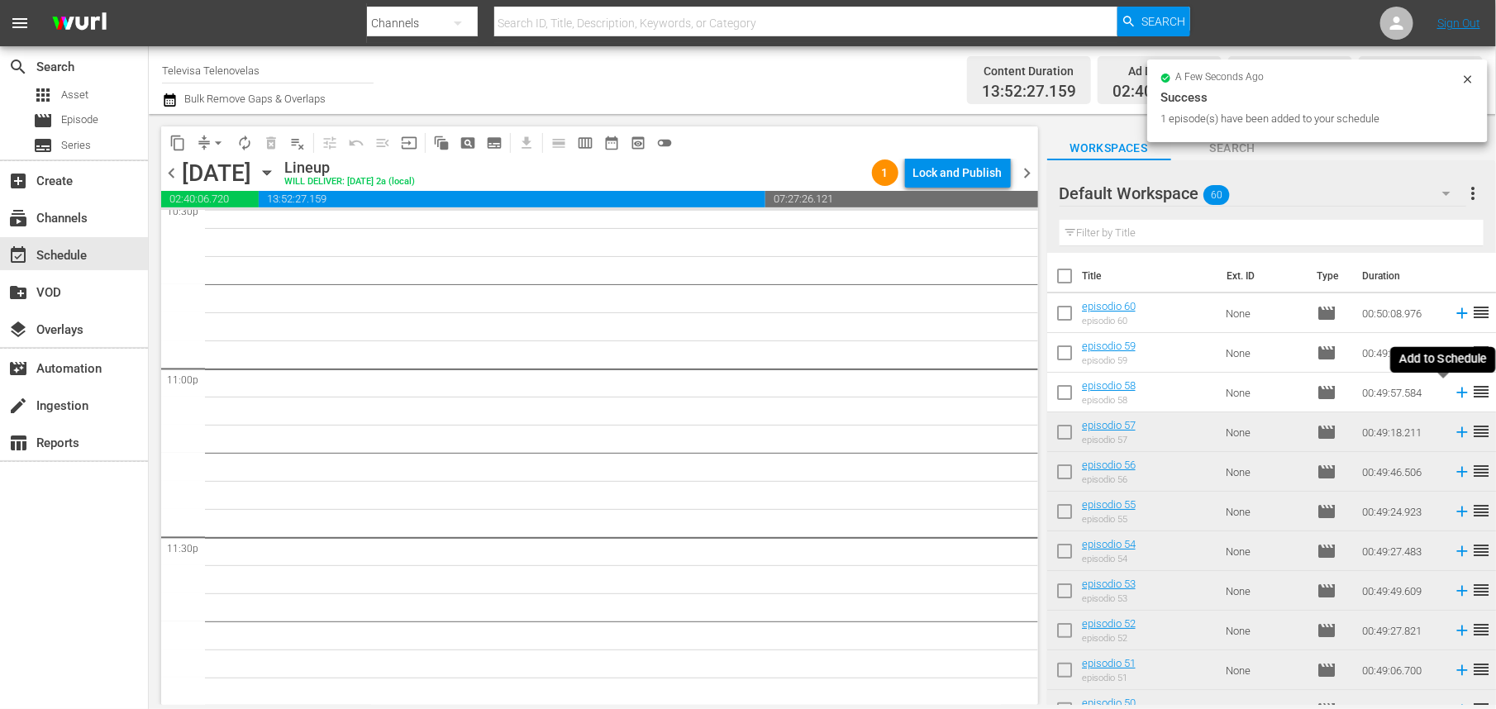
click at [1457, 395] on icon at bounding box center [1462, 393] width 11 height 11
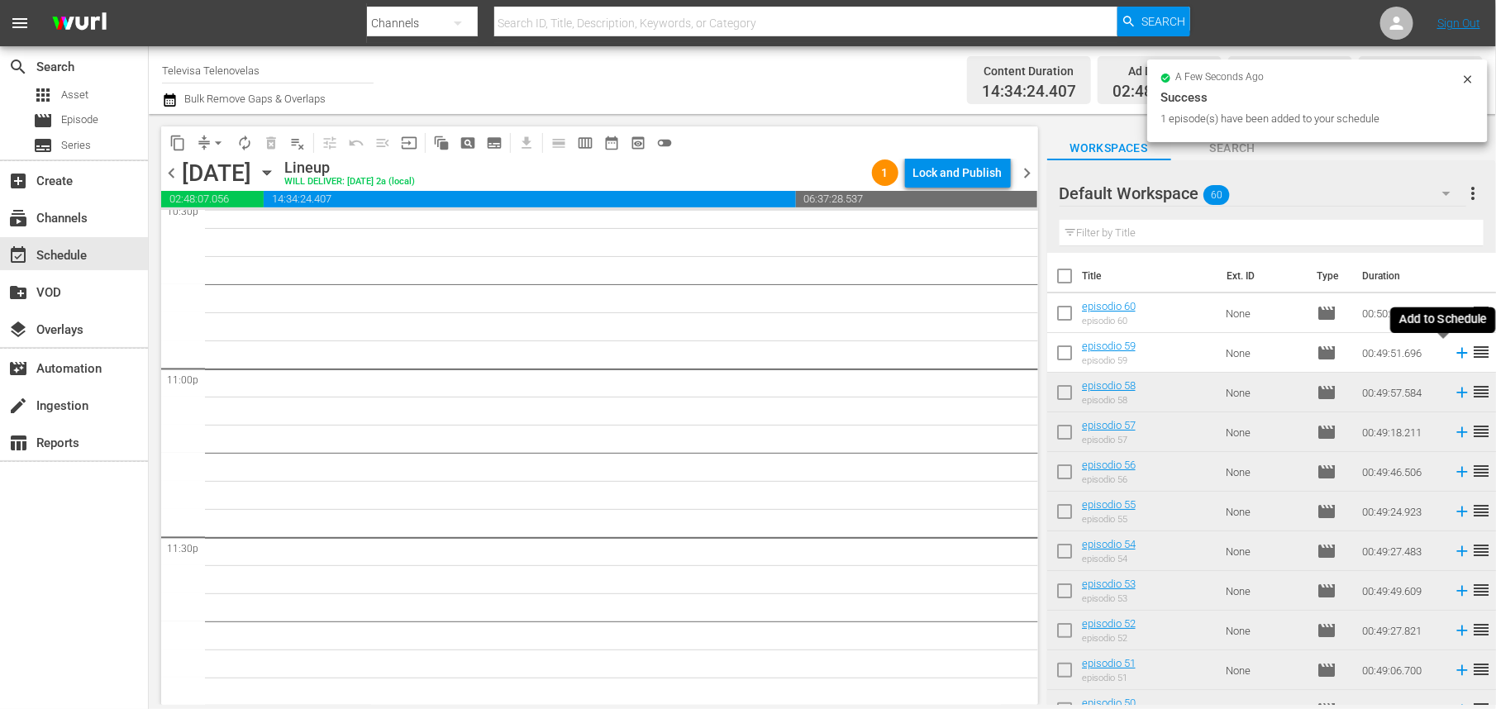
click at [1453, 352] on icon at bounding box center [1462, 353] width 18 height 18
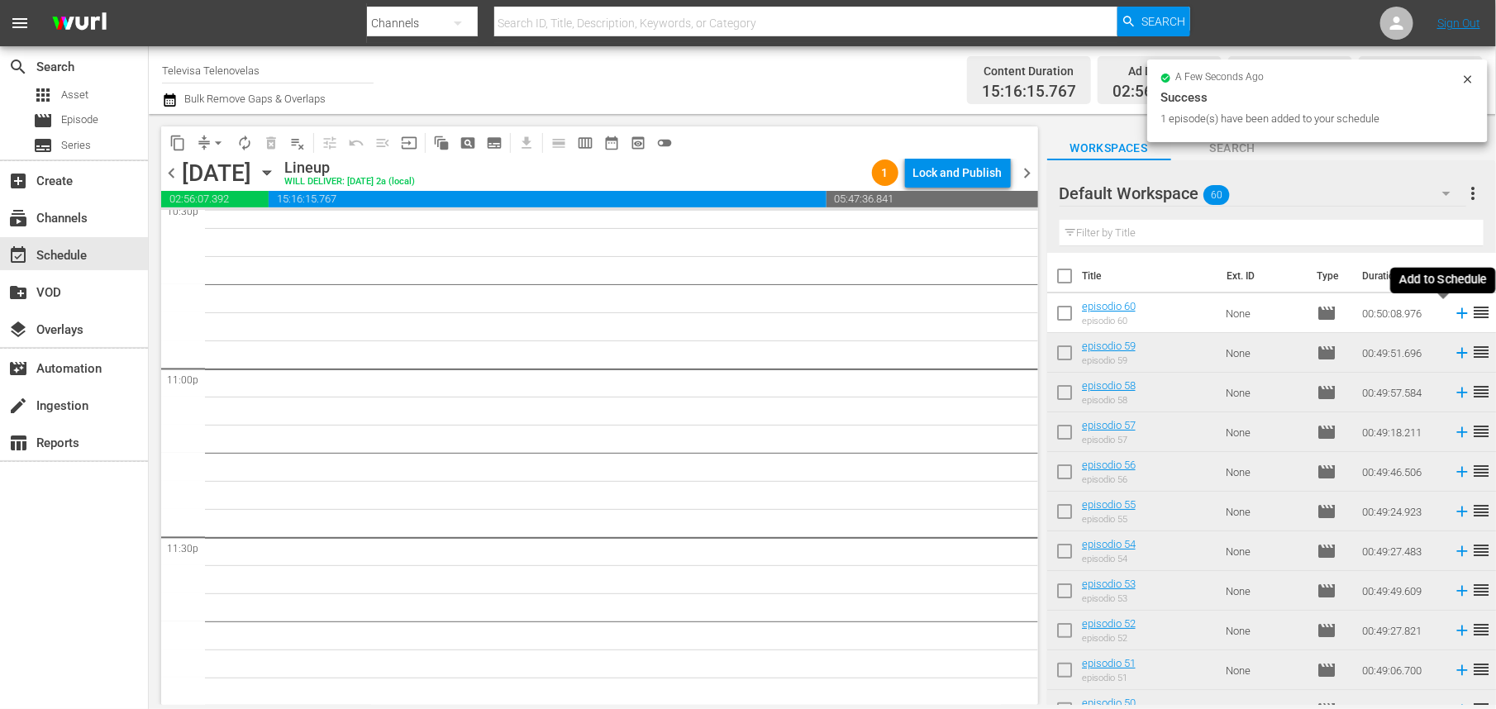
click at [1457, 313] on icon at bounding box center [1462, 313] width 11 height 11
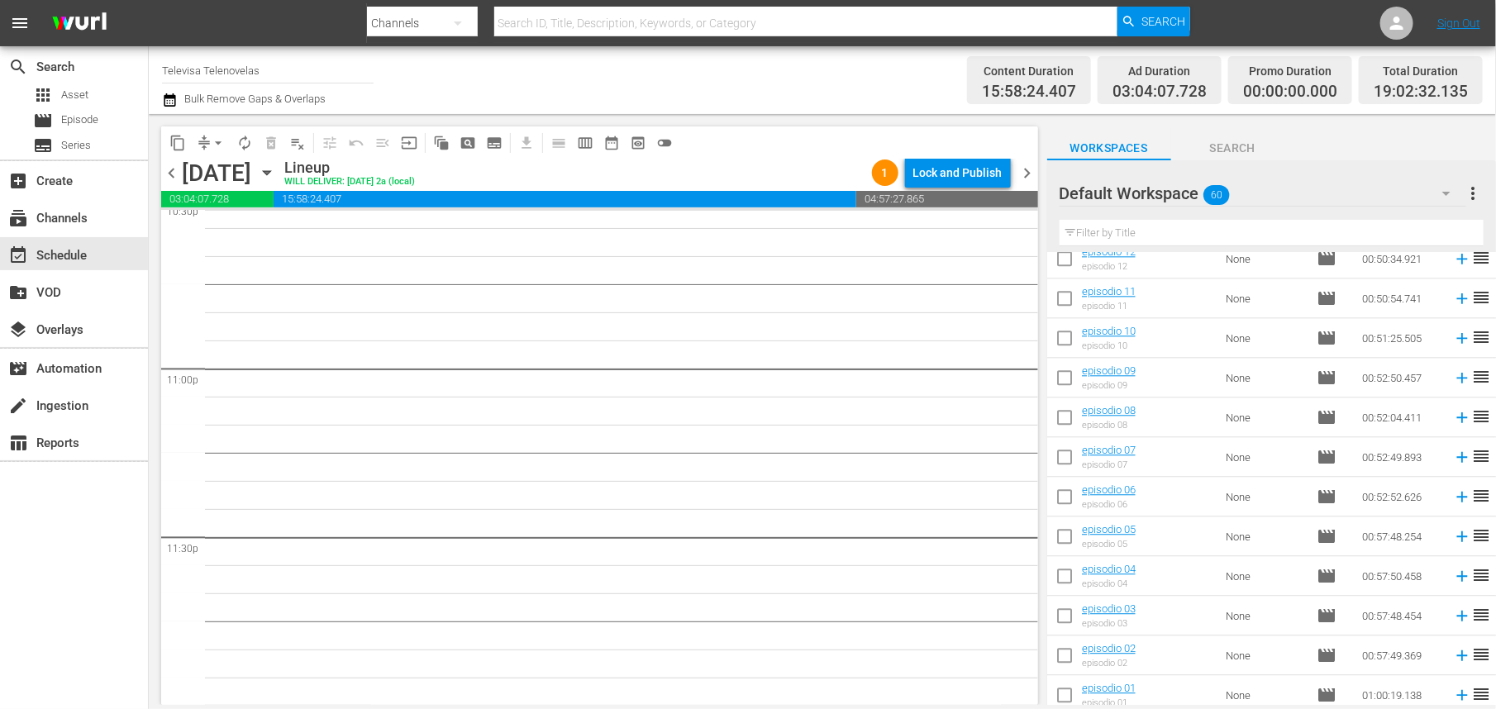
scroll to position [1967, 0]
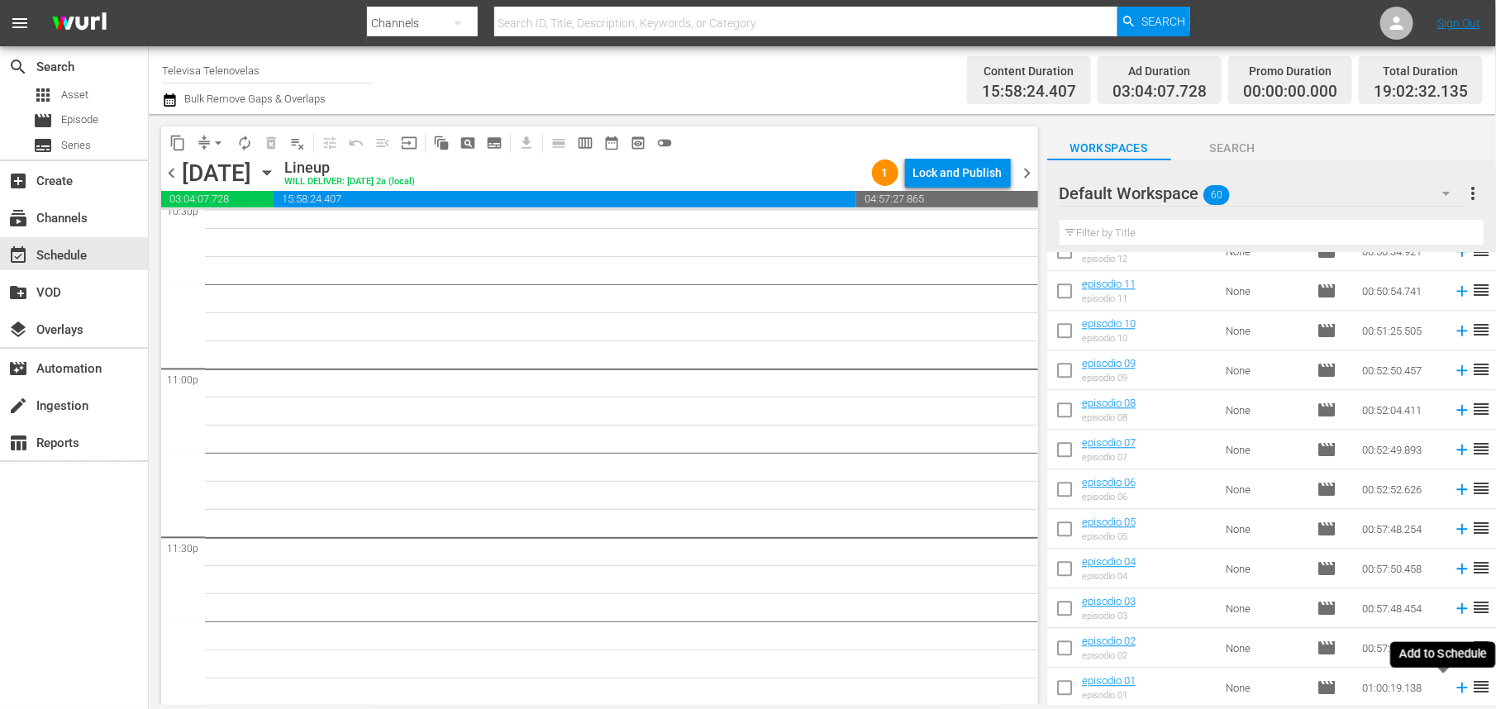
click at [1457, 688] on icon at bounding box center [1462, 688] width 11 height 11
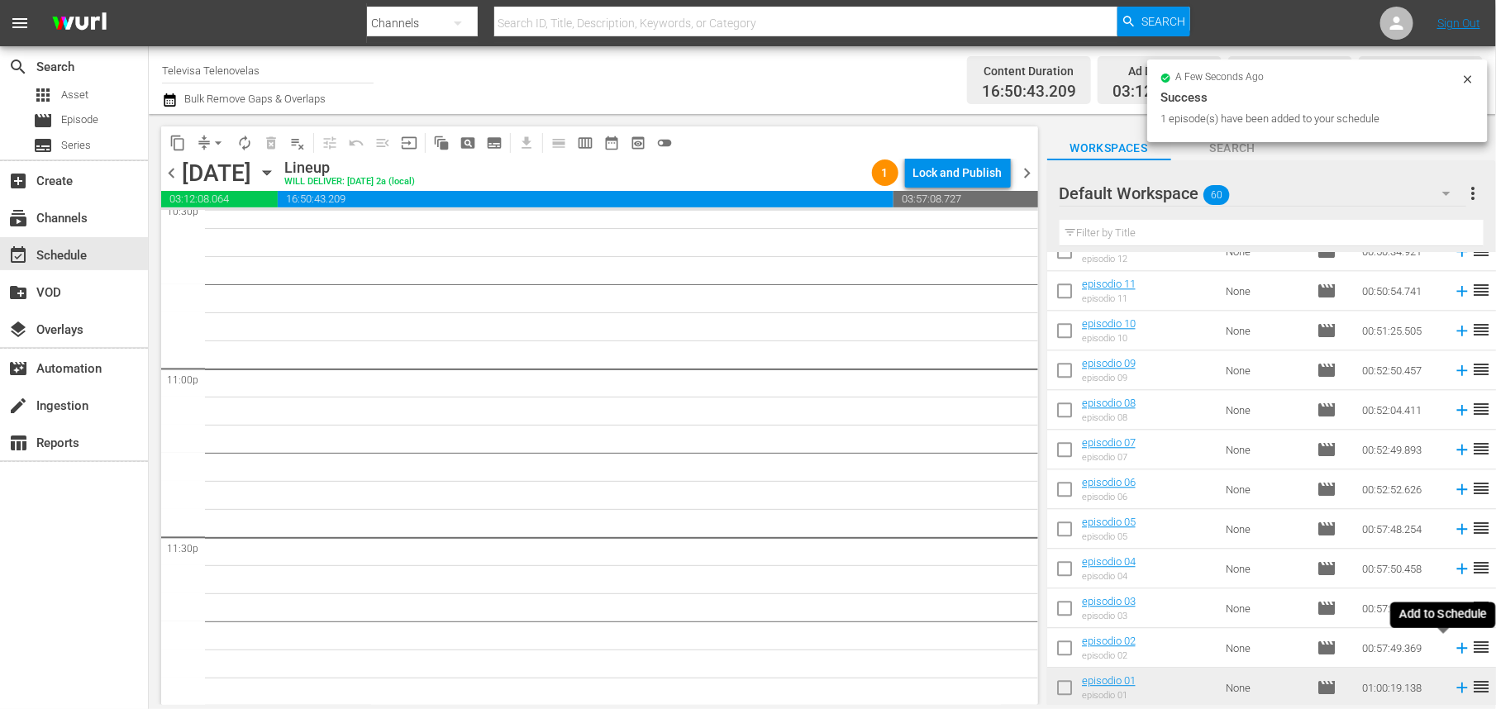
click at [1457, 651] on icon at bounding box center [1462, 648] width 11 height 11
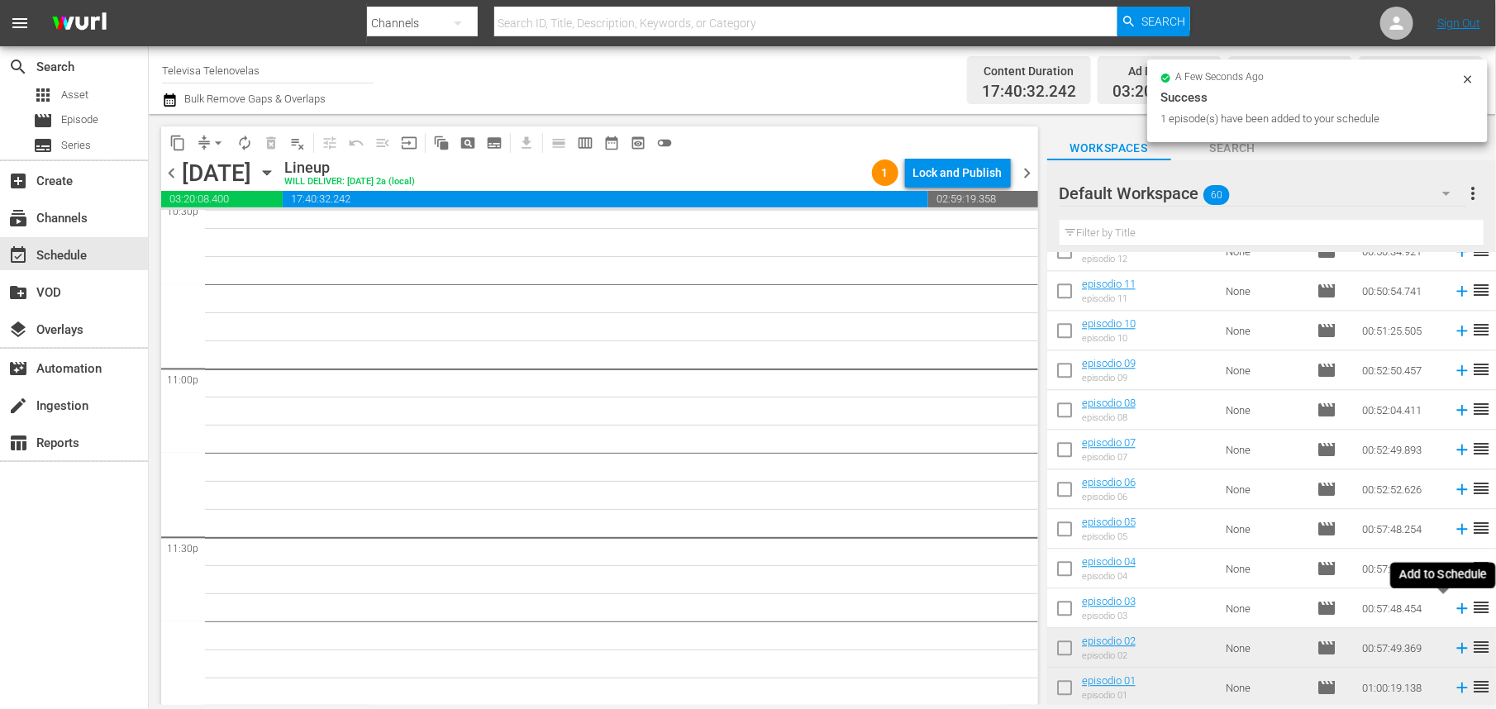
click at [1453, 615] on icon at bounding box center [1462, 608] width 18 height 18
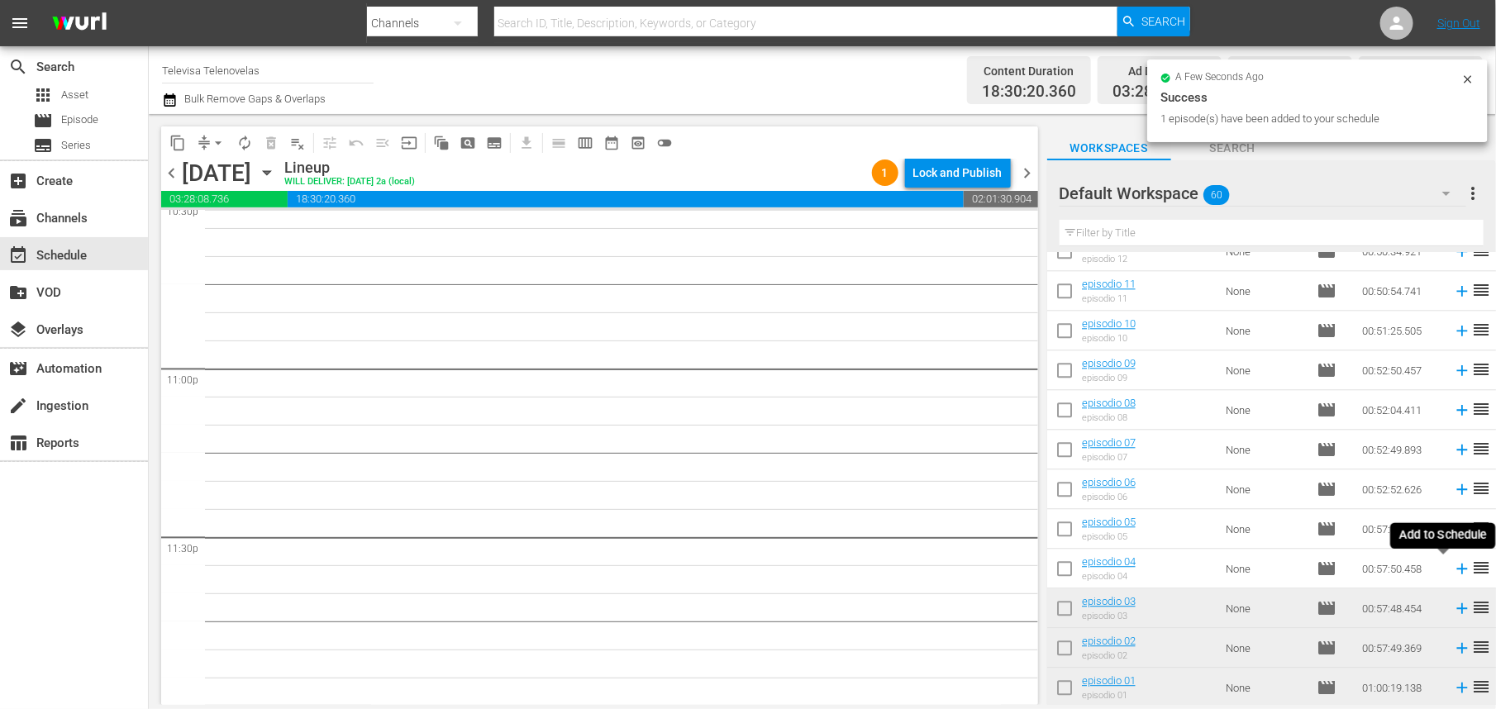
click at [1453, 568] on icon at bounding box center [1462, 569] width 18 height 18
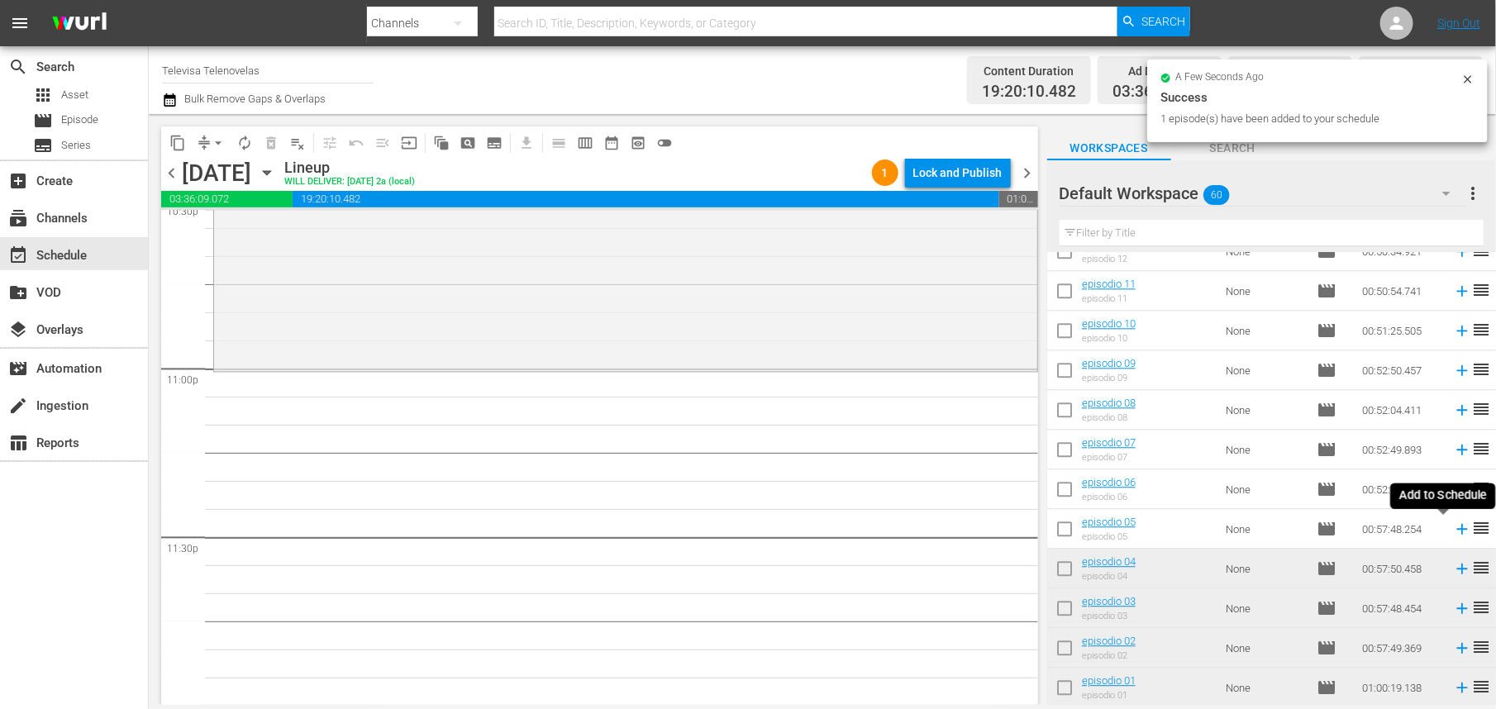
click at [1457, 529] on icon at bounding box center [1462, 529] width 11 height 11
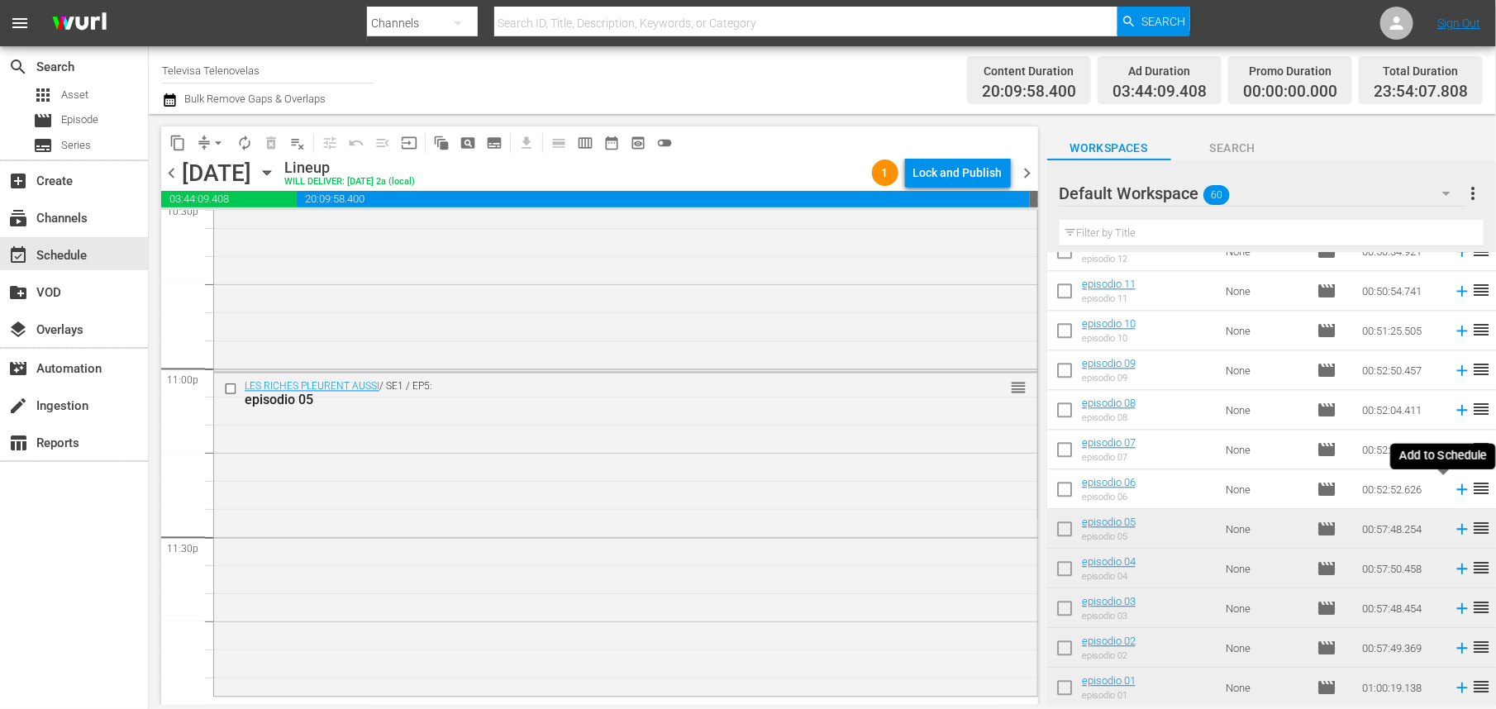
click at [1457, 489] on icon at bounding box center [1462, 489] width 11 height 11
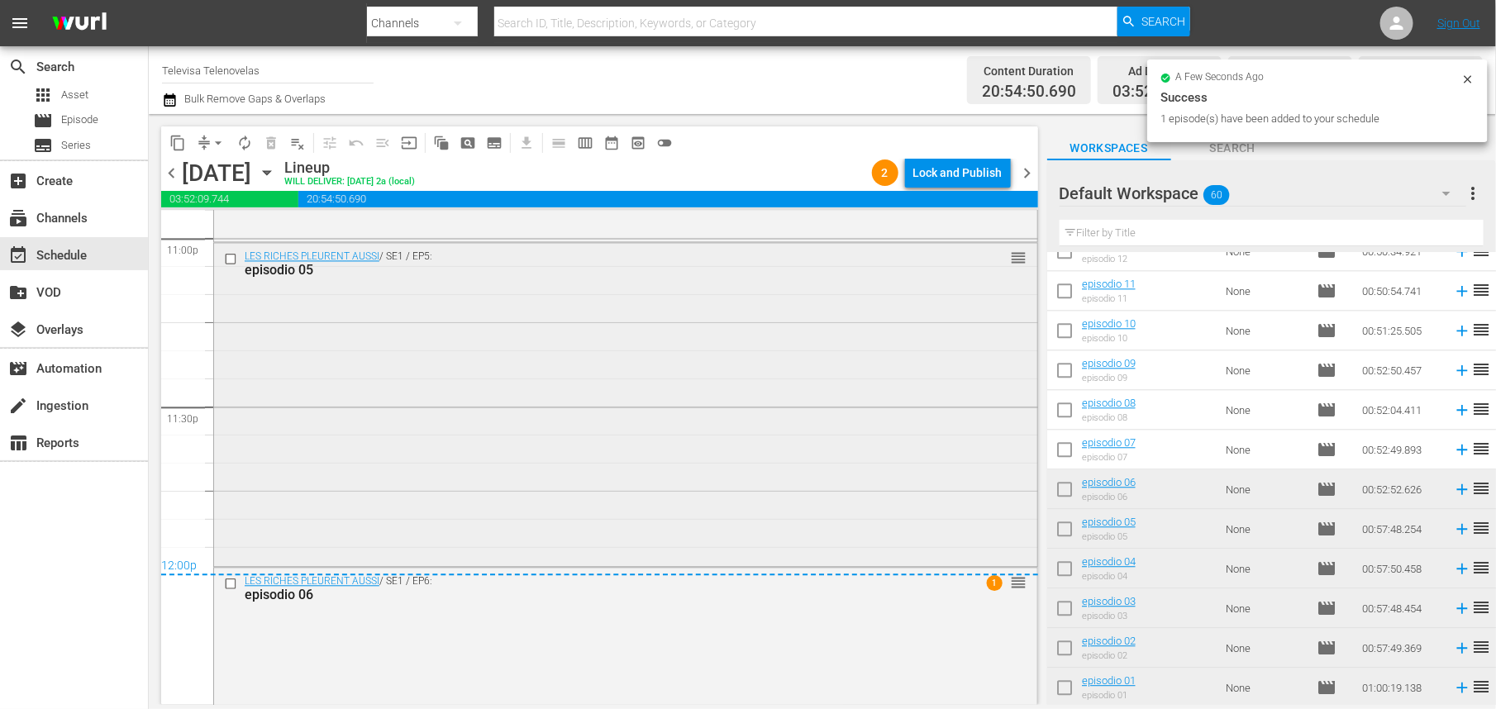
scroll to position [7890, 0]
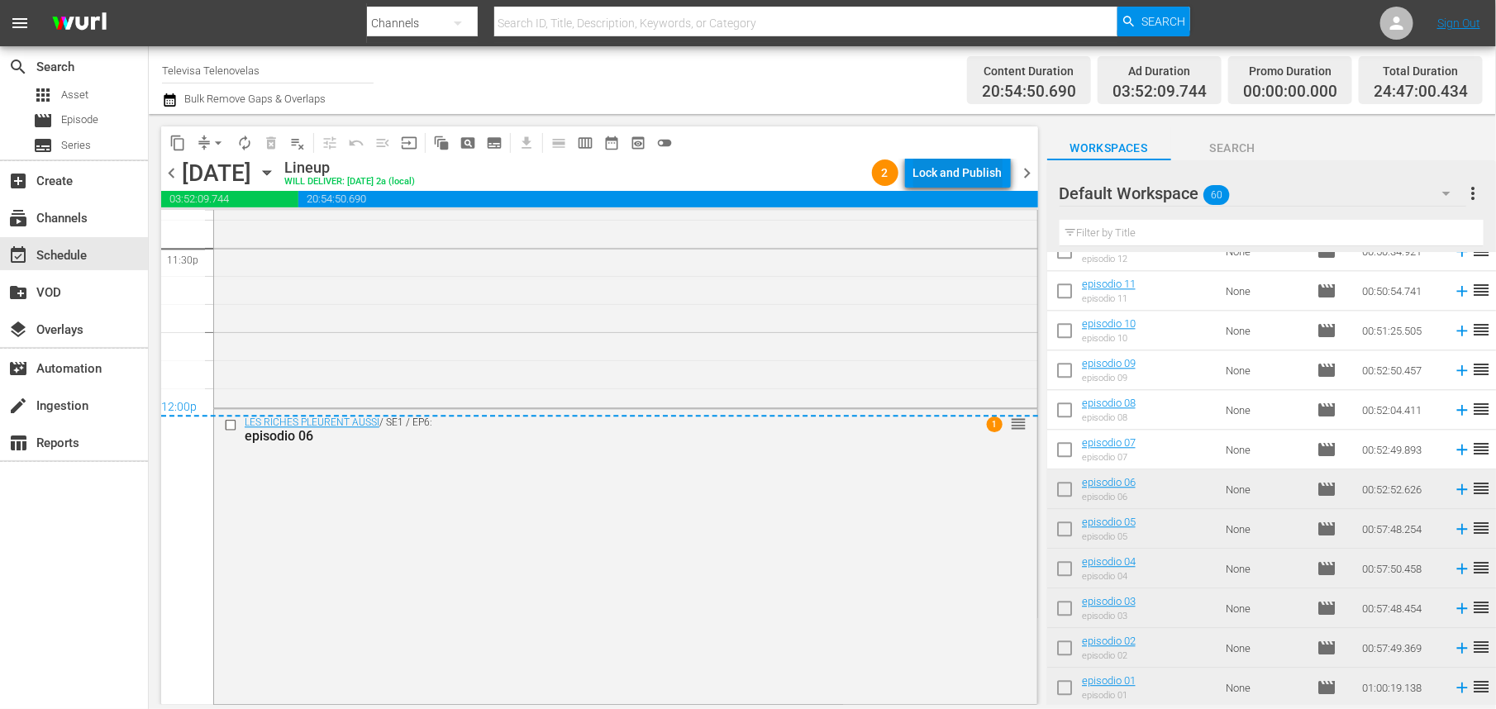
click at [965, 171] on div "Lock and Publish" at bounding box center [958, 173] width 89 height 30
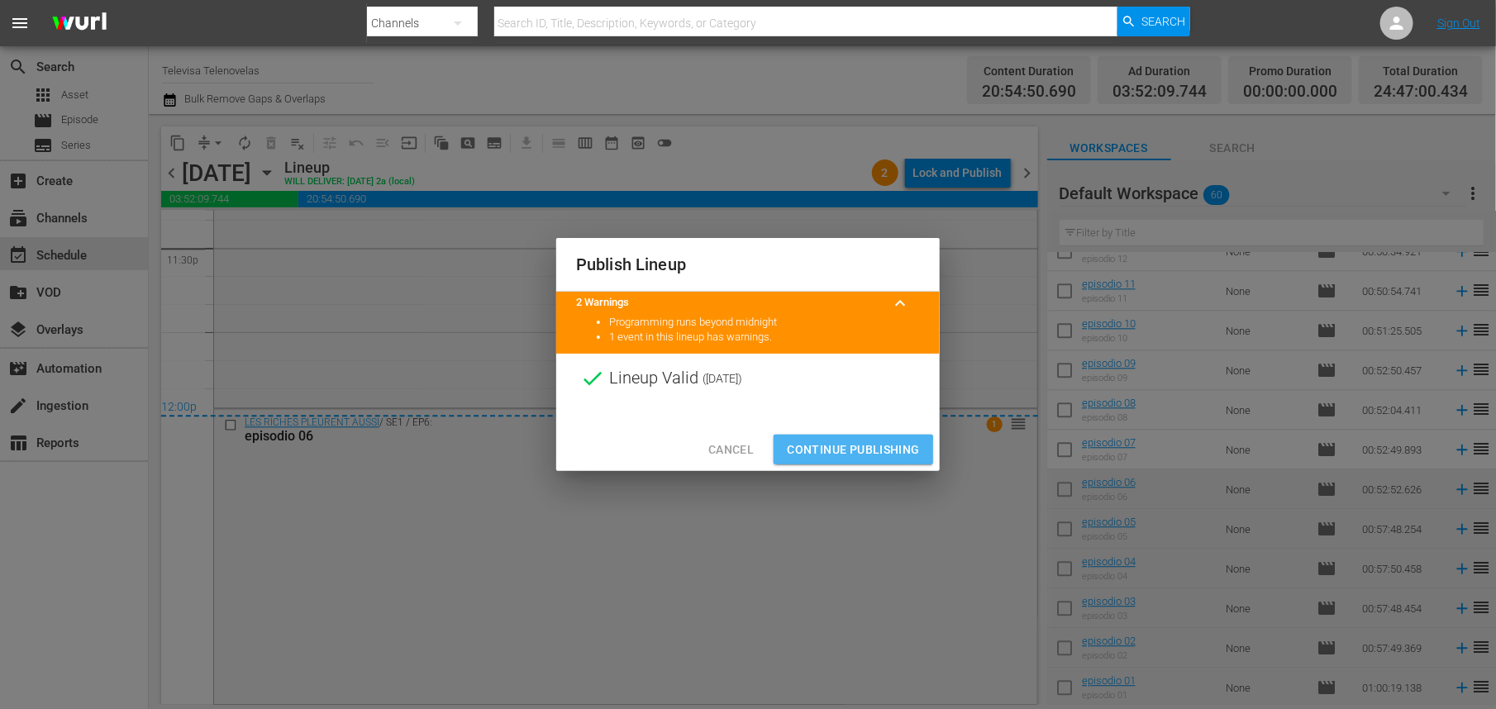
click at [847, 451] on span "Continue Publishing" at bounding box center [853, 450] width 133 height 21
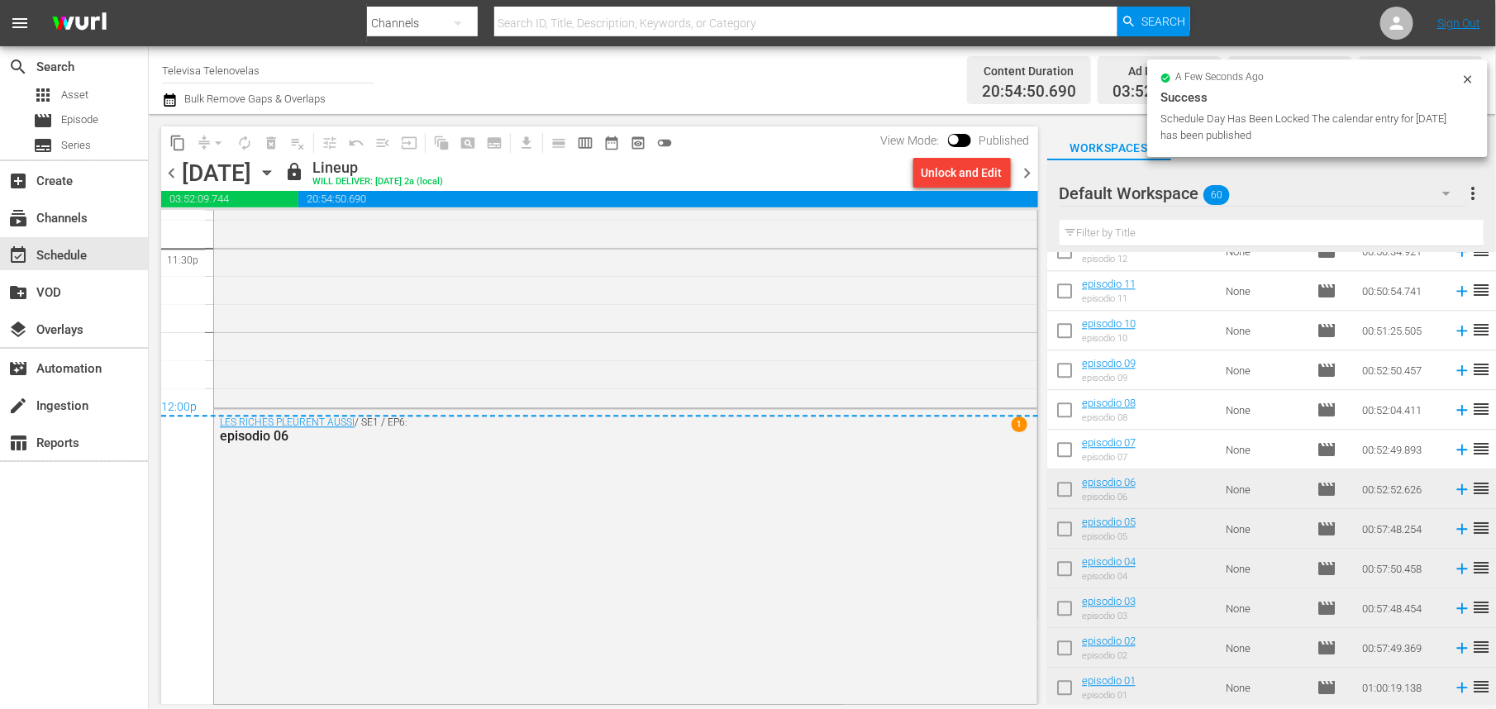
click at [276, 174] on icon "button" at bounding box center [267, 173] width 18 height 18
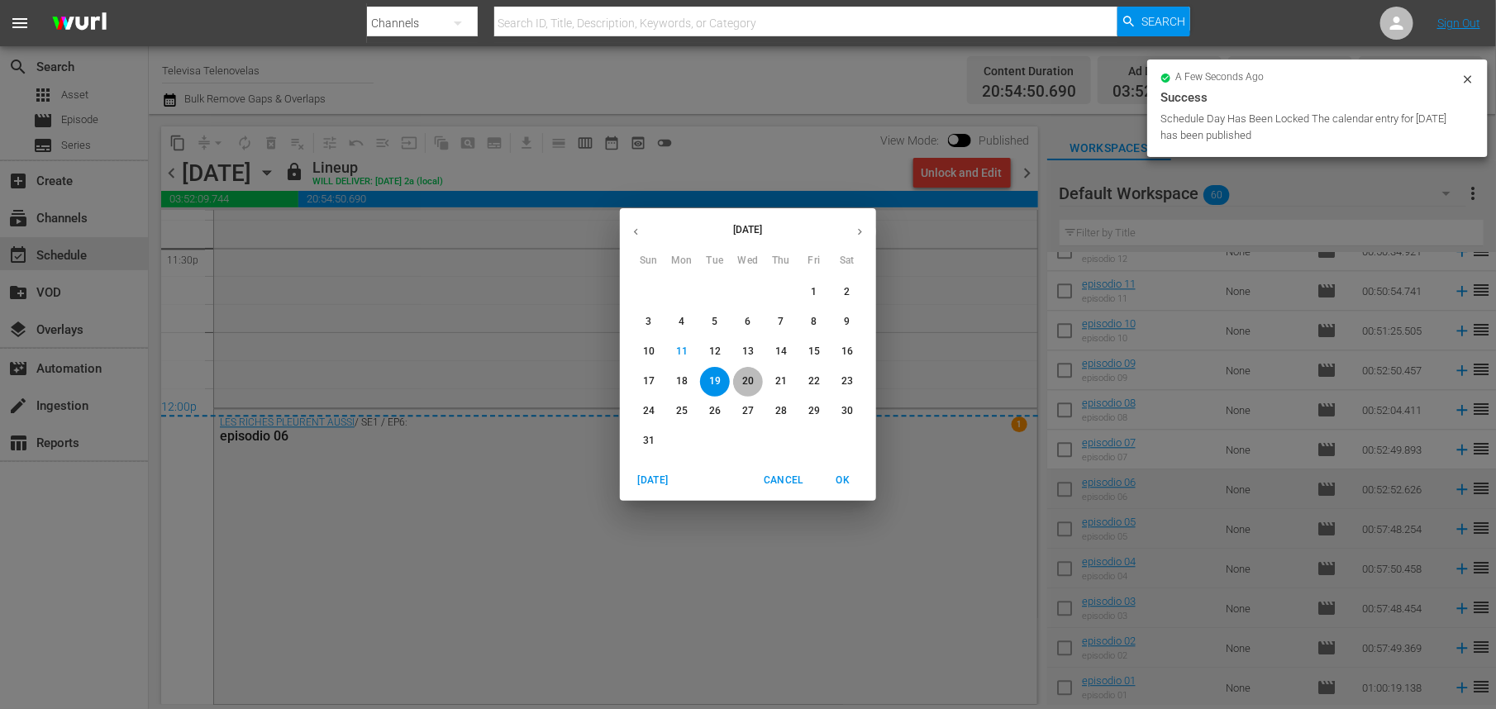
click at [749, 382] on p "20" at bounding box center [748, 382] width 12 height 14
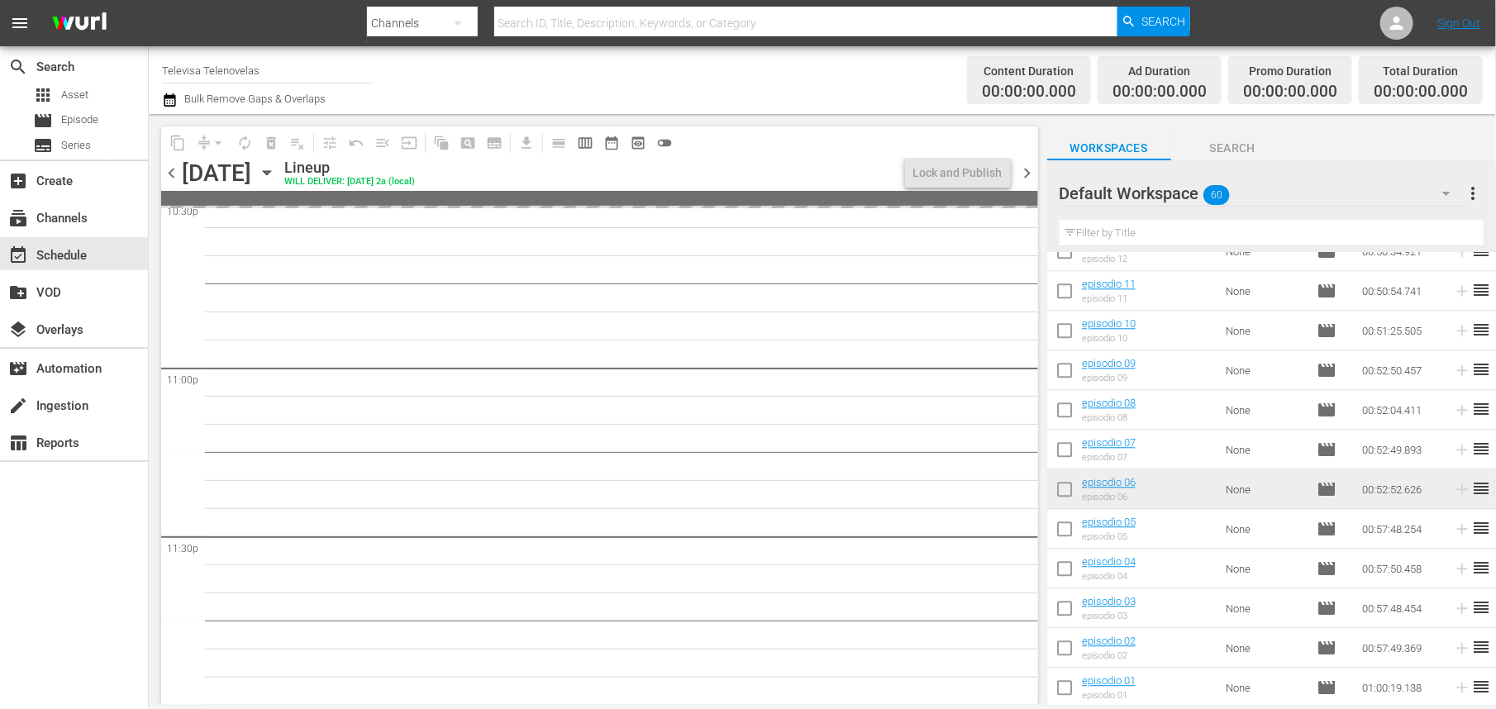
scroll to position [1843, 0]
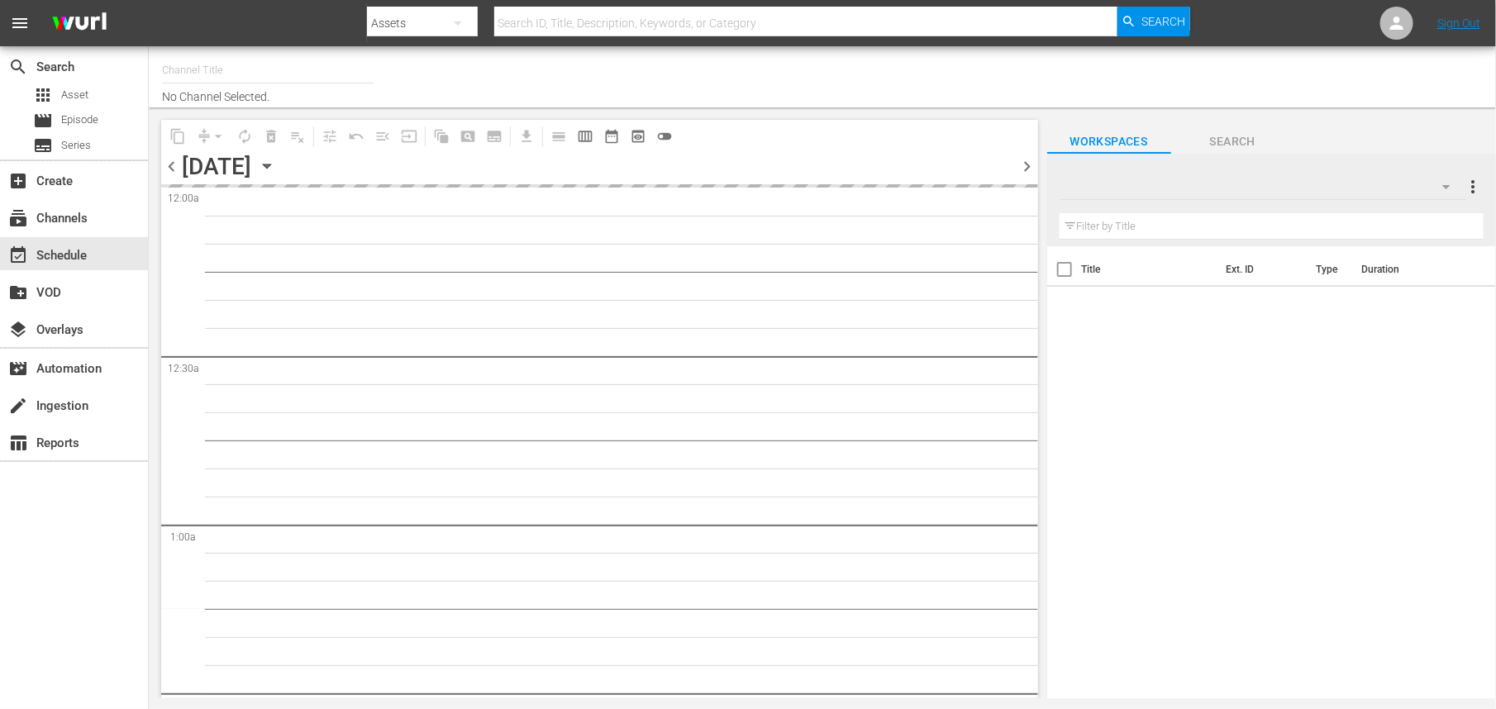
type input "Televisa Telenovelas (1317)"
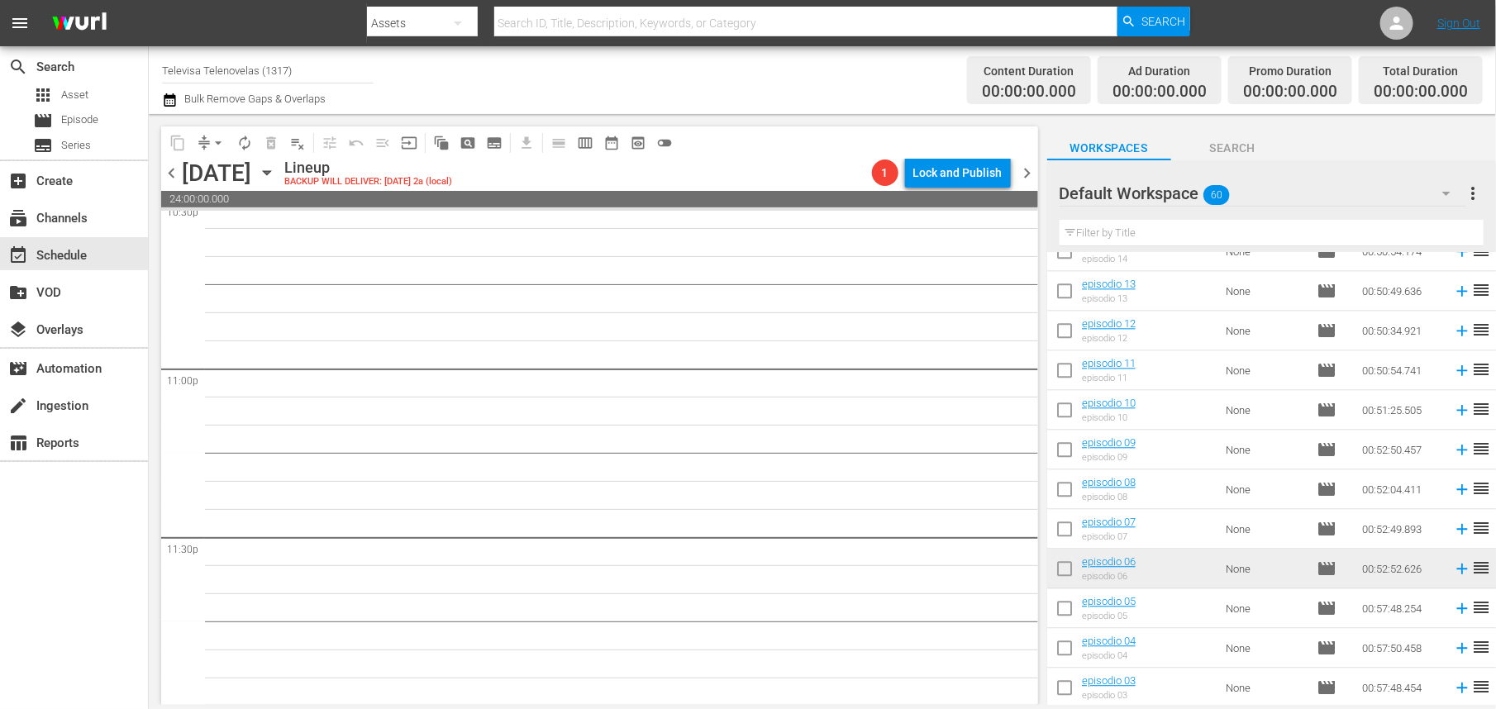
scroll to position [1932, 0]
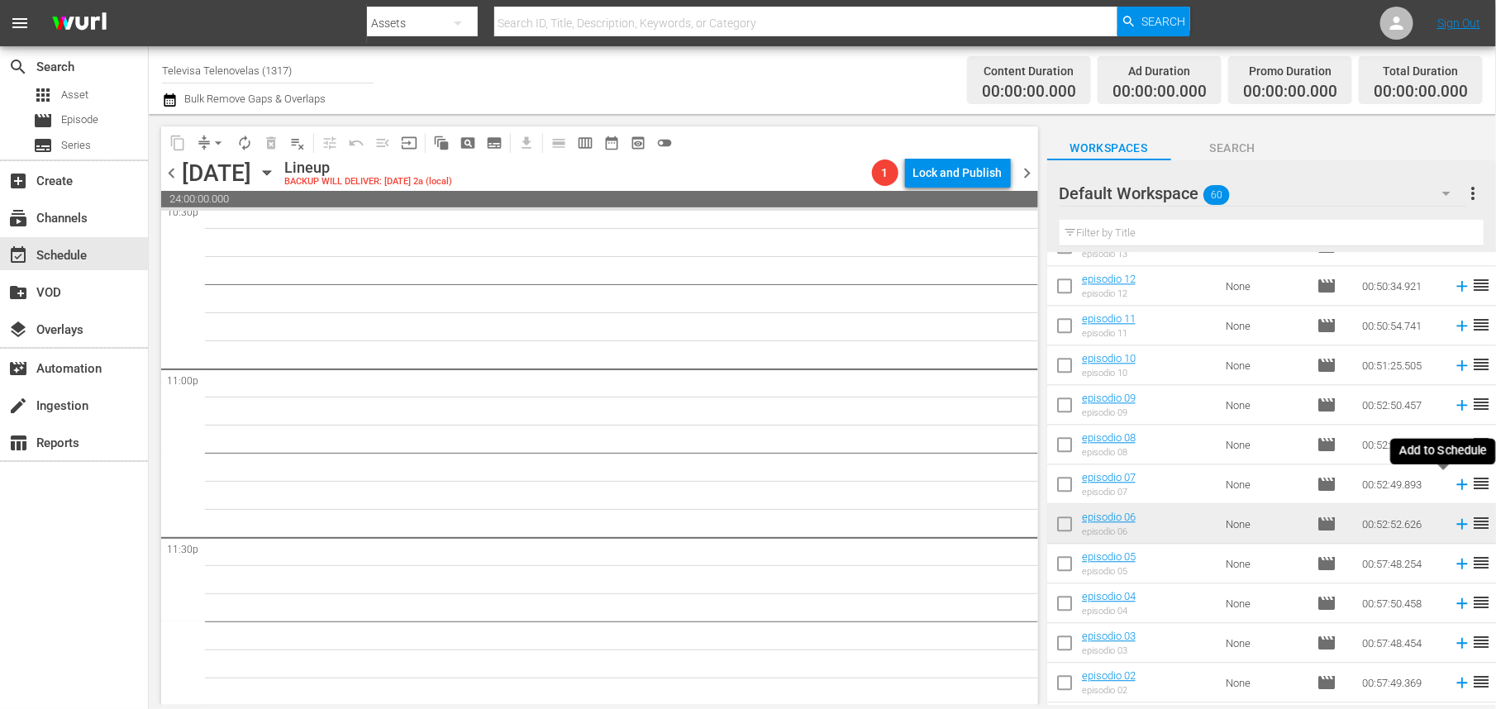
click at [1457, 484] on icon at bounding box center [1462, 485] width 11 height 11
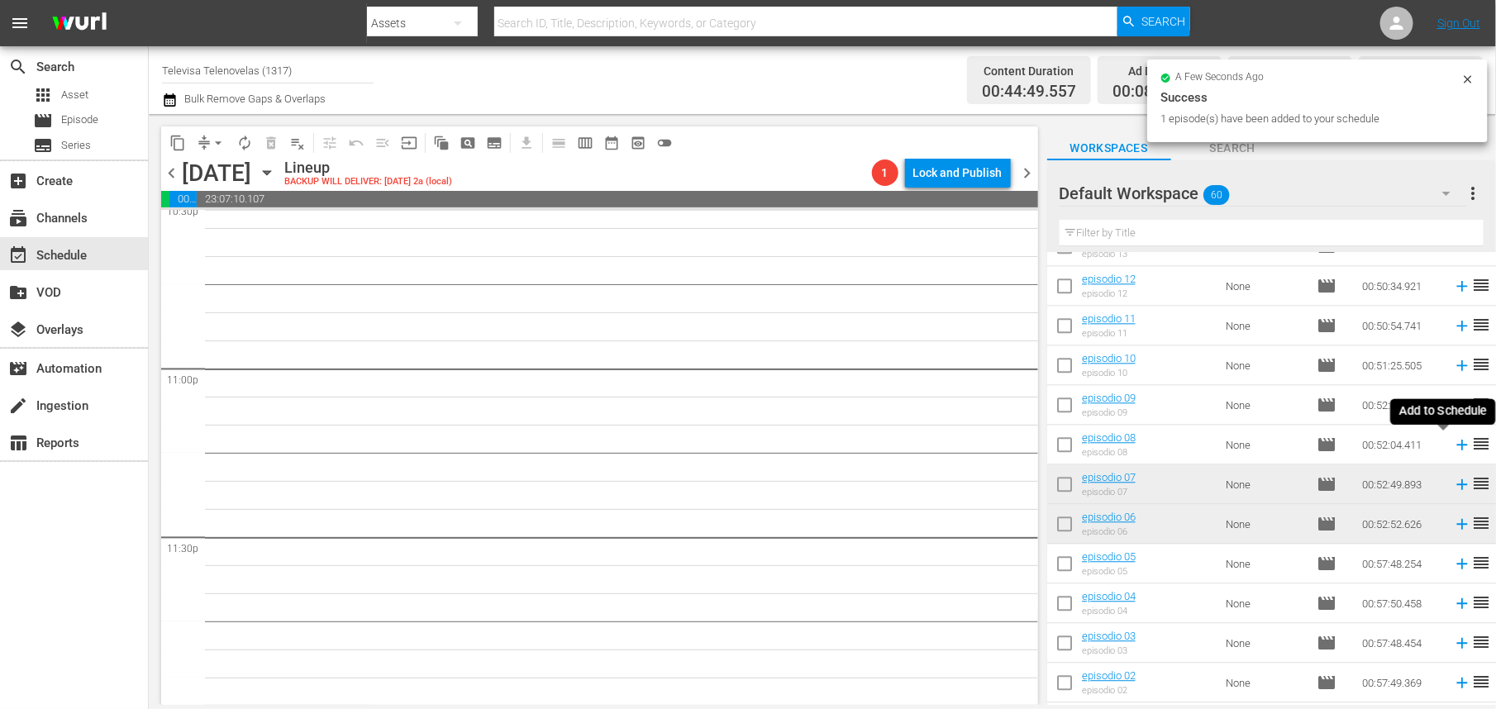
click at [1457, 445] on icon at bounding box center [1462, 445] width 11 height 11
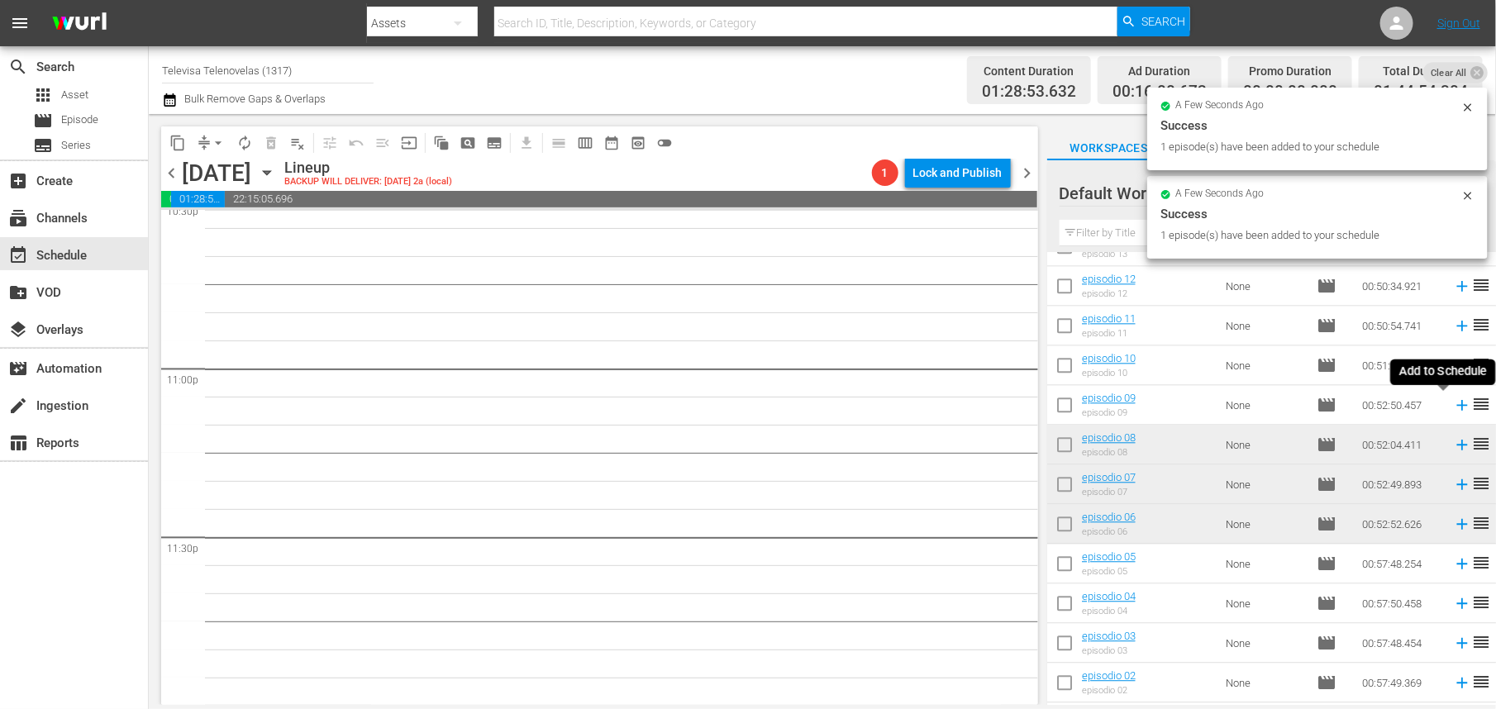
scroll to position [7573, 0]
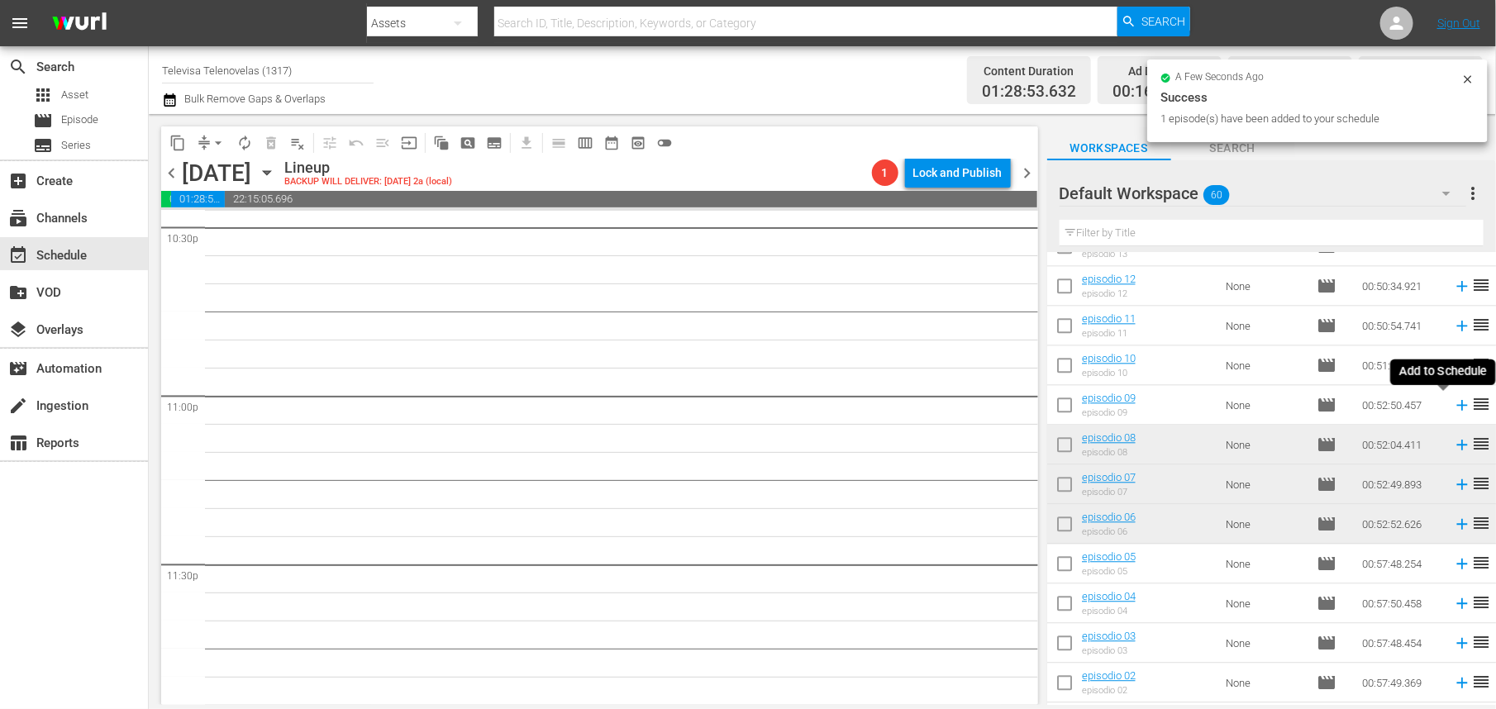
click at [1457, 404] on icon at bounding box center [1462, 405] width 11 height 11
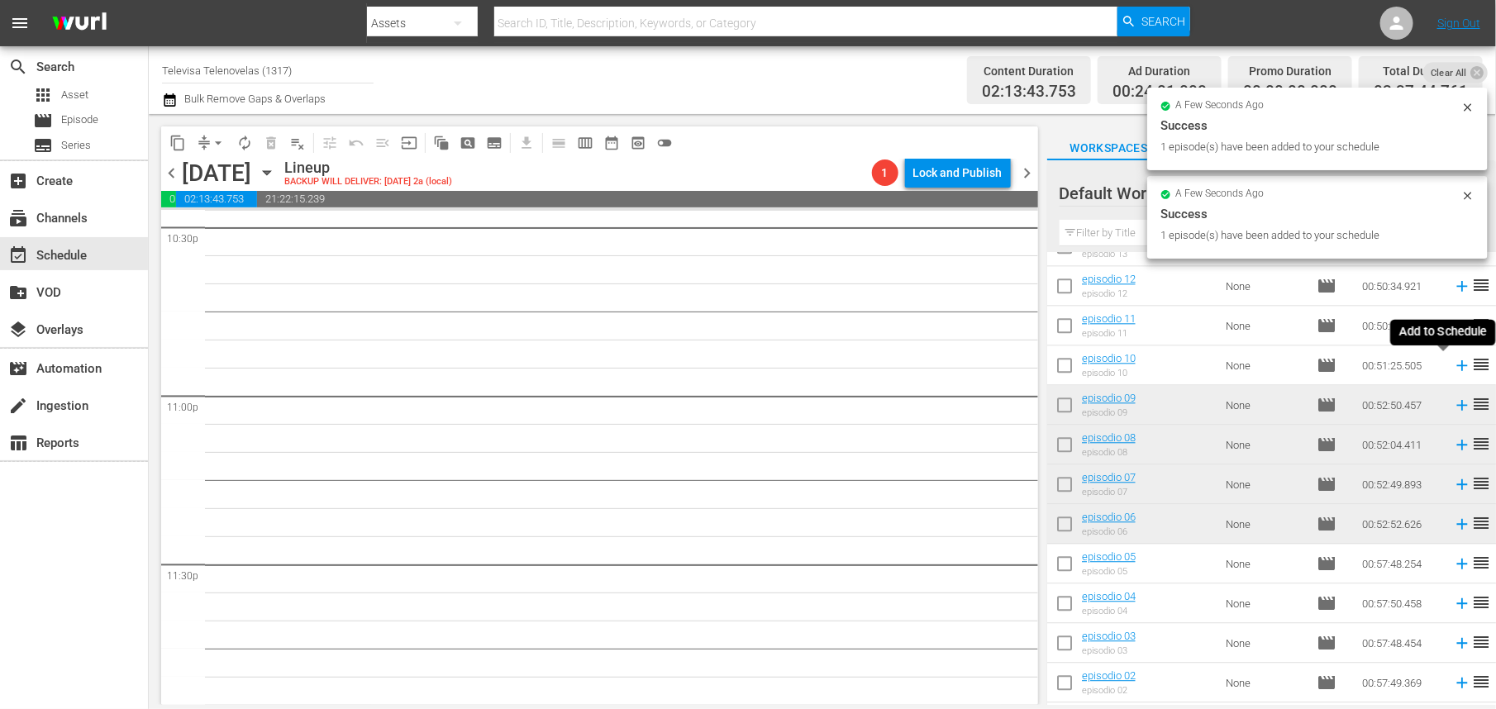
click at [1457, 367] on icon at bounding box center [1462, 365] width 11 height 11
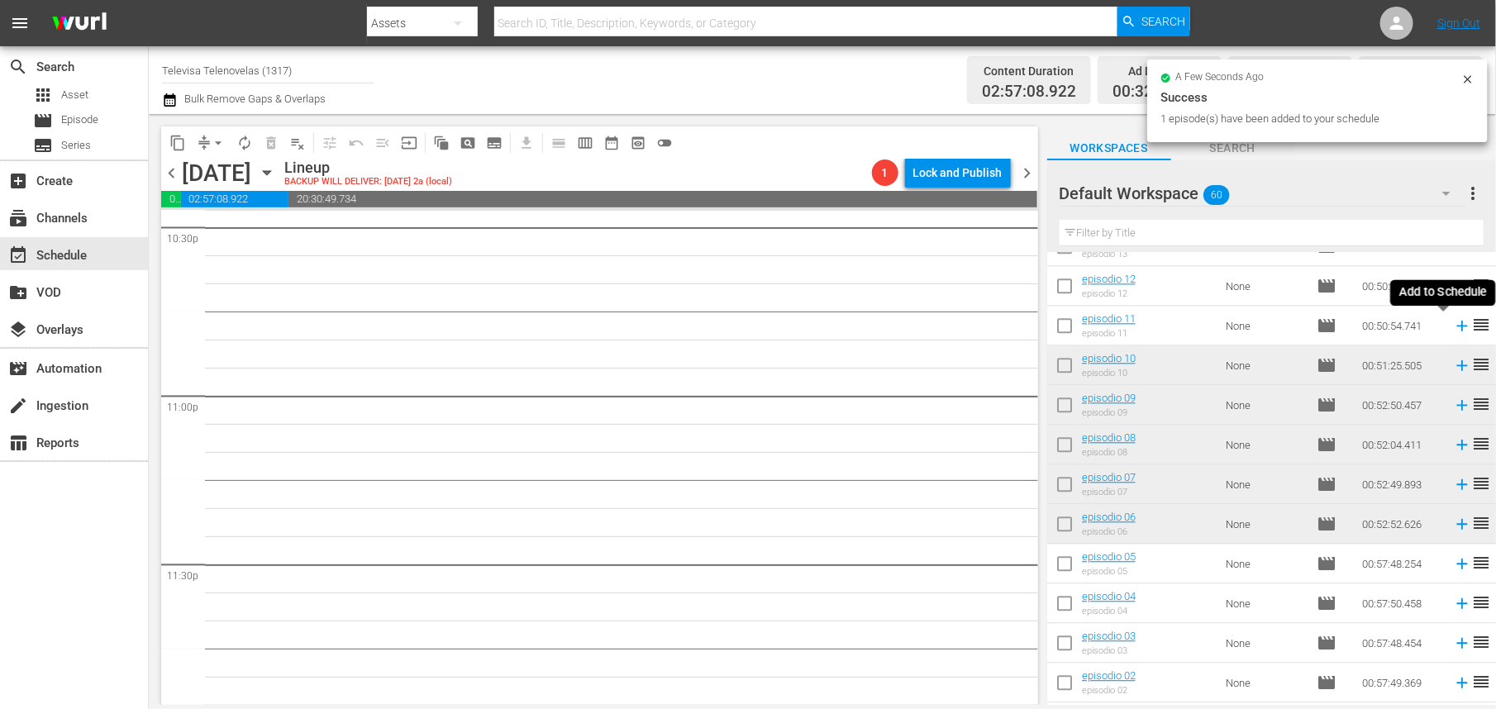
click at [1457, 326] on icon at bounding box center [1462, 326] width 11 height 11
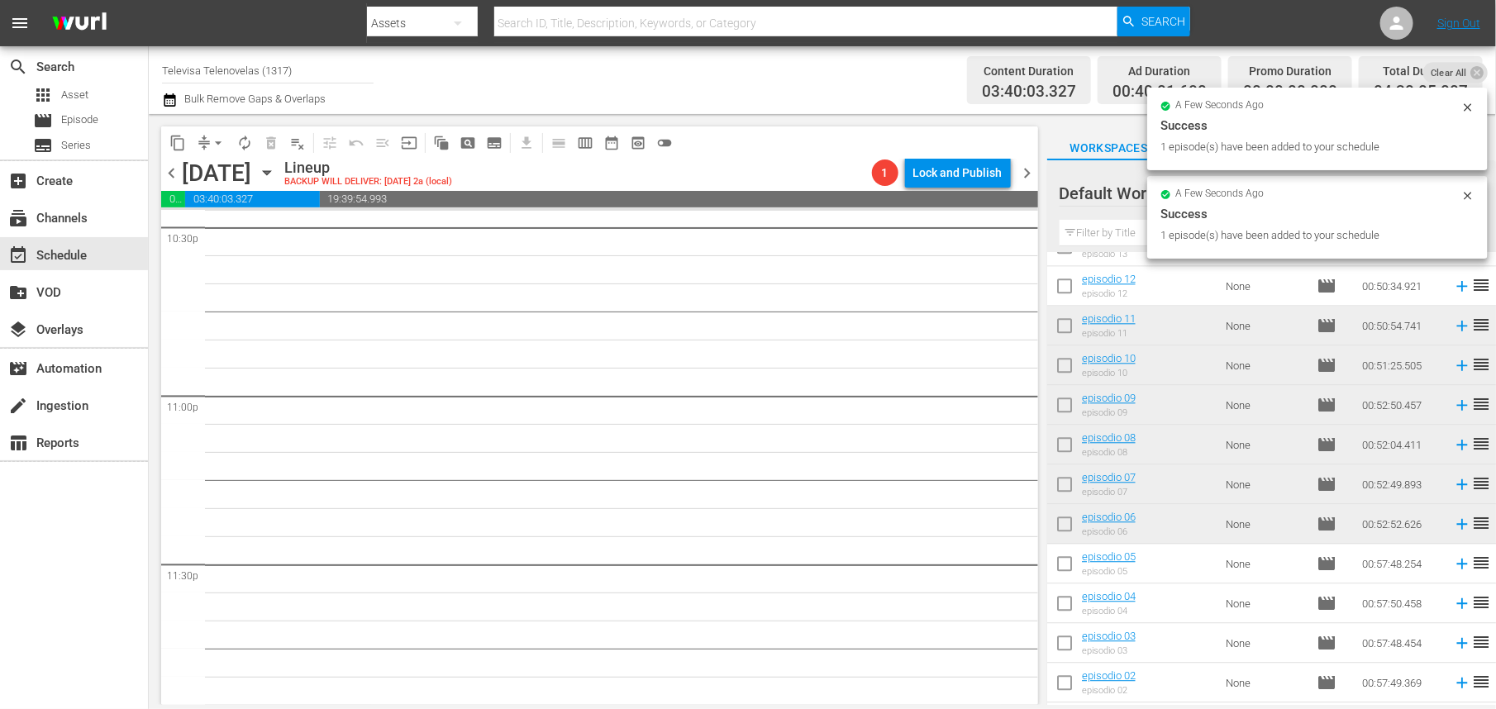
scroll to position [7545, 0]
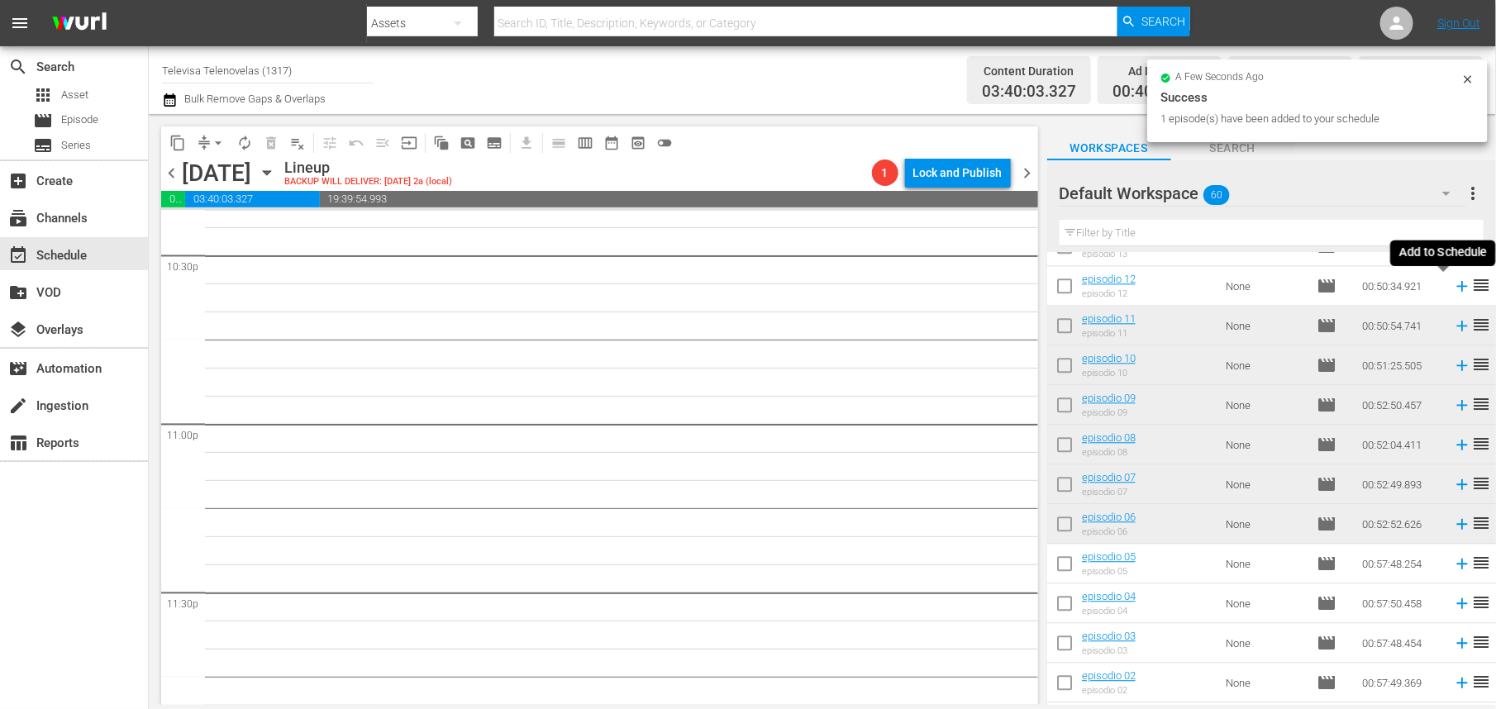
click at [1453, 289] on icon at bounding box center [1462, 286] width 18 height 18
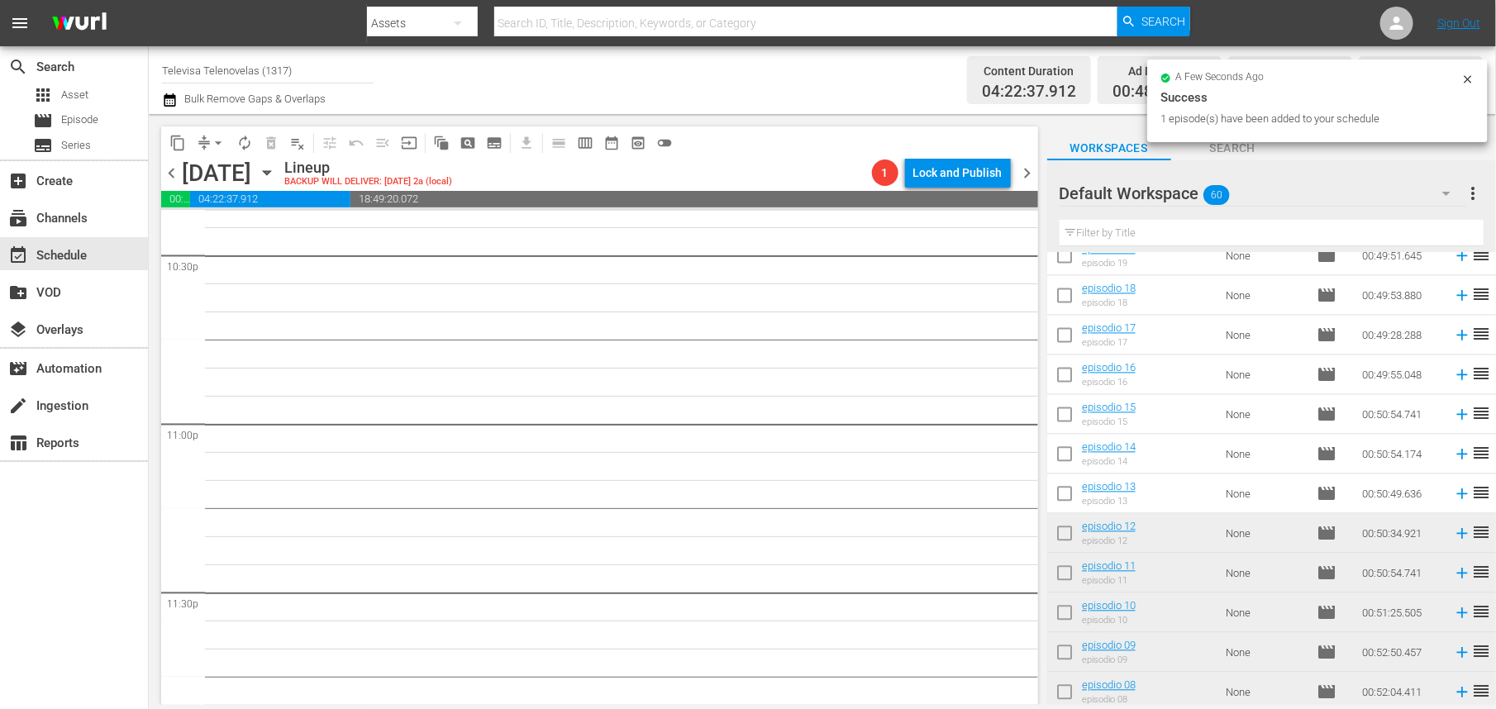
scroll to position [7516, 0]
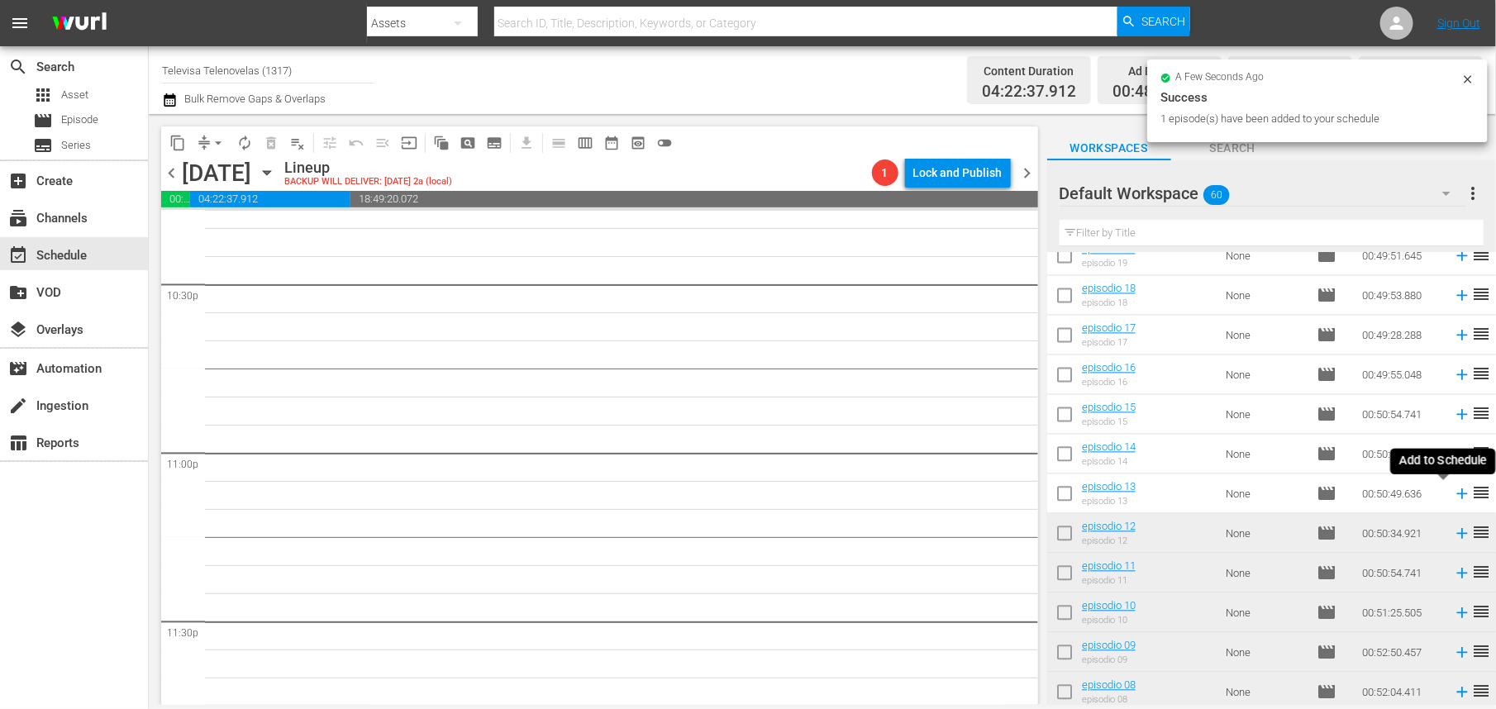
click at [1453, 494] on icon at bounding box center [1462, 494] width 18 height 18
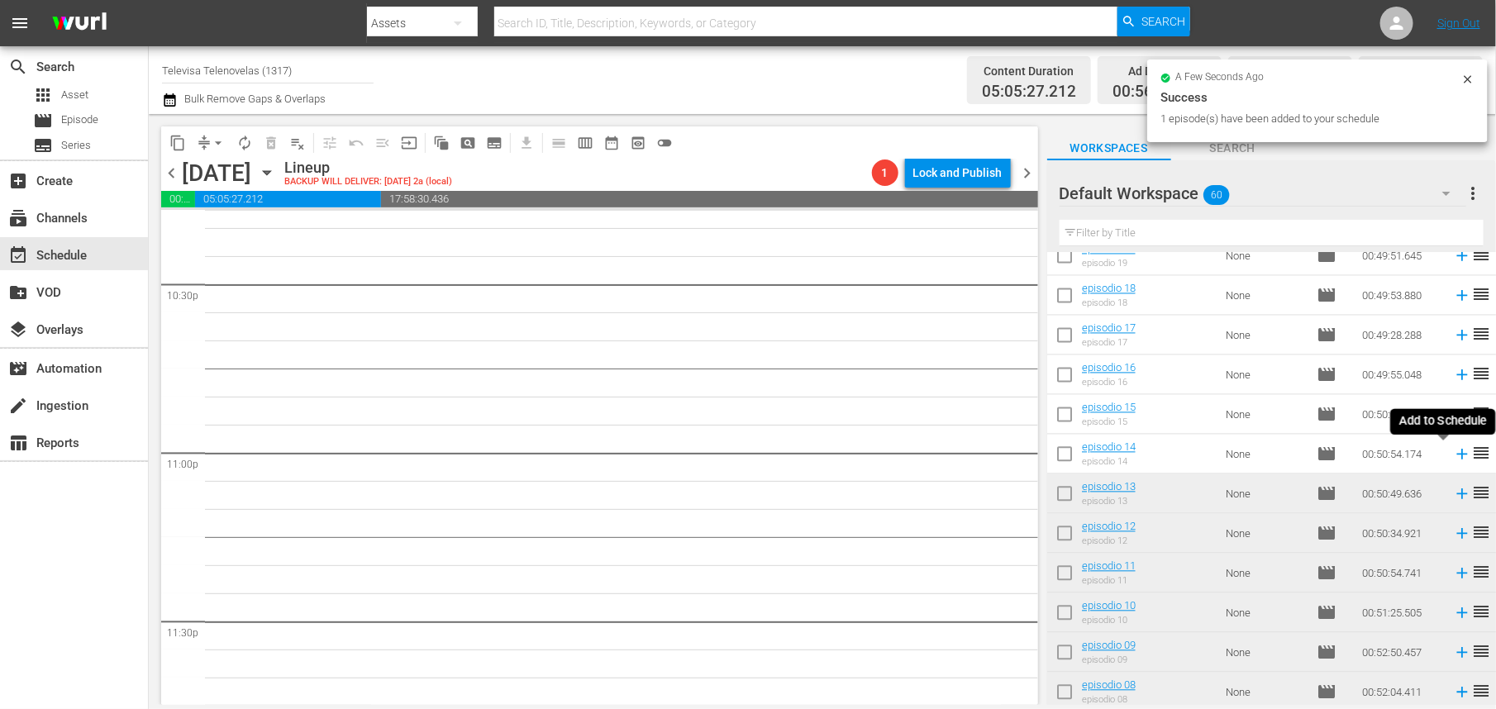
scroll to position [7489, 0]
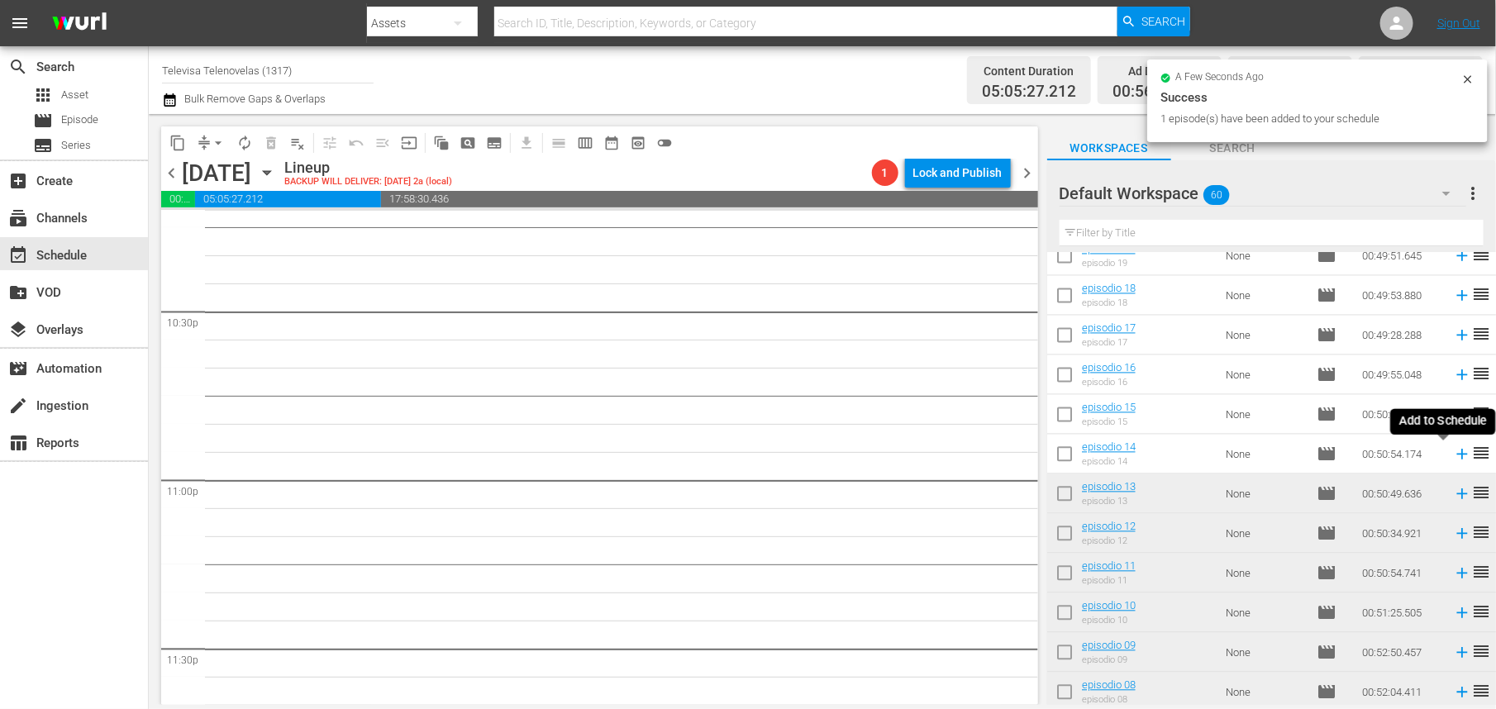
click at [1457, 454] on icon at bounding box center [1462, 455] width 11 height 11
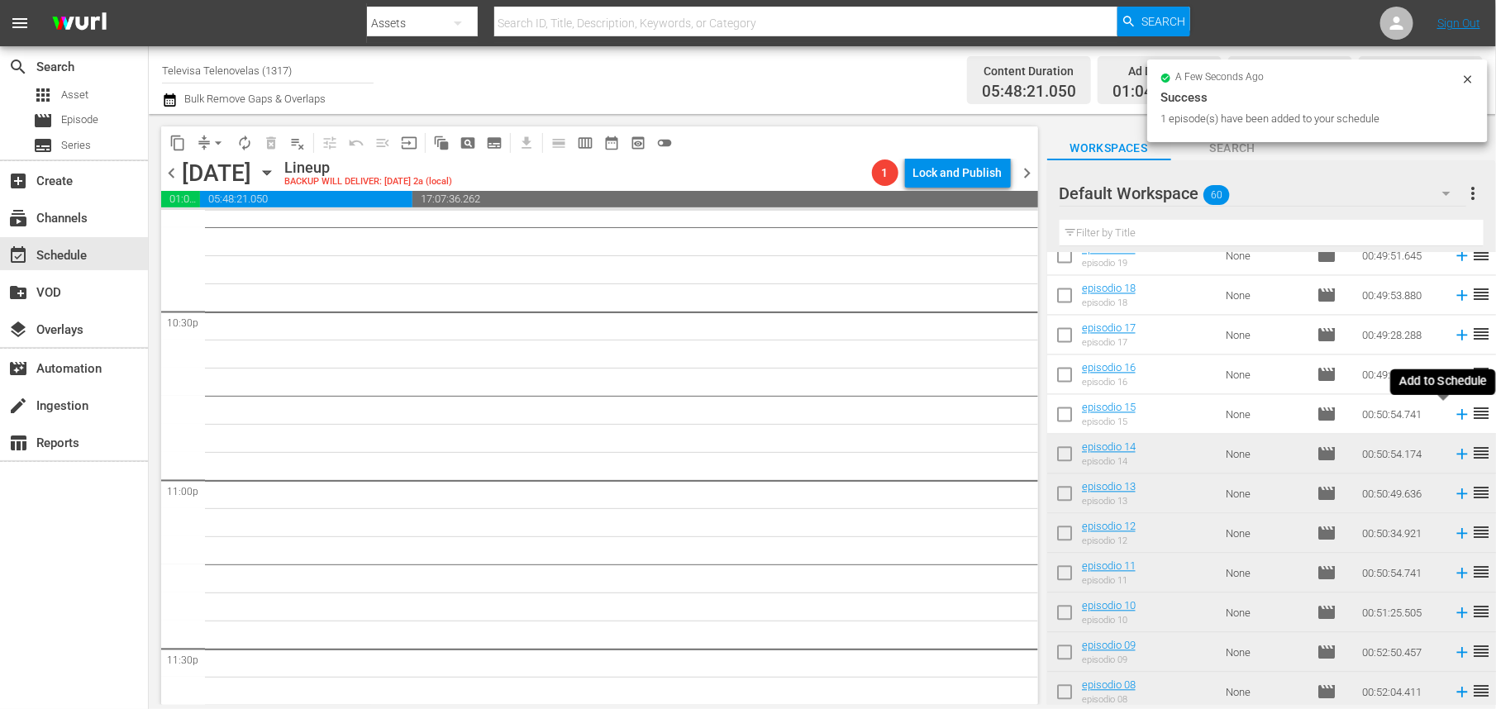
scroll to position [7461, 0]
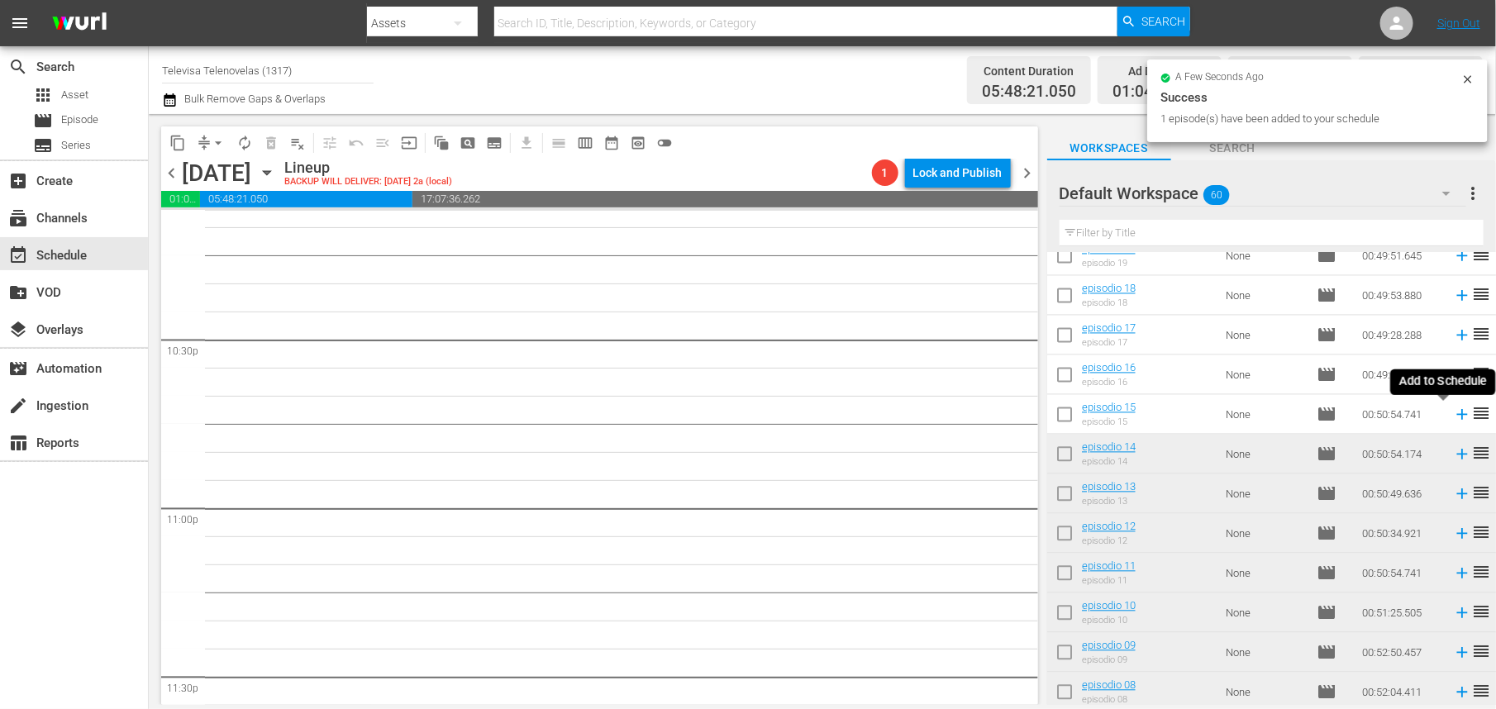
click at [1457, 415] on icon at bounding box center [1462, 415] width 11 height 11
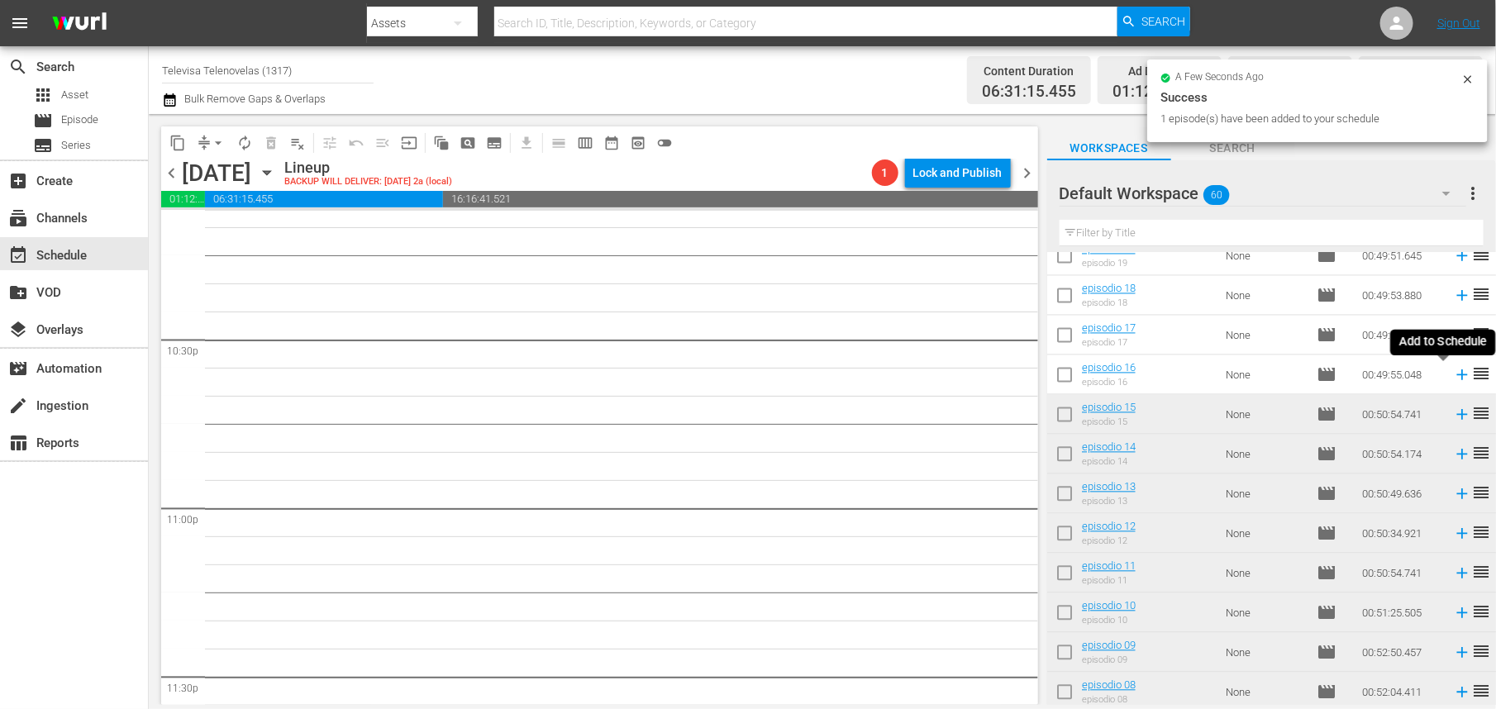
click at [1457, 377] on icon at bounding box center [1462, 375] width 11 height 11
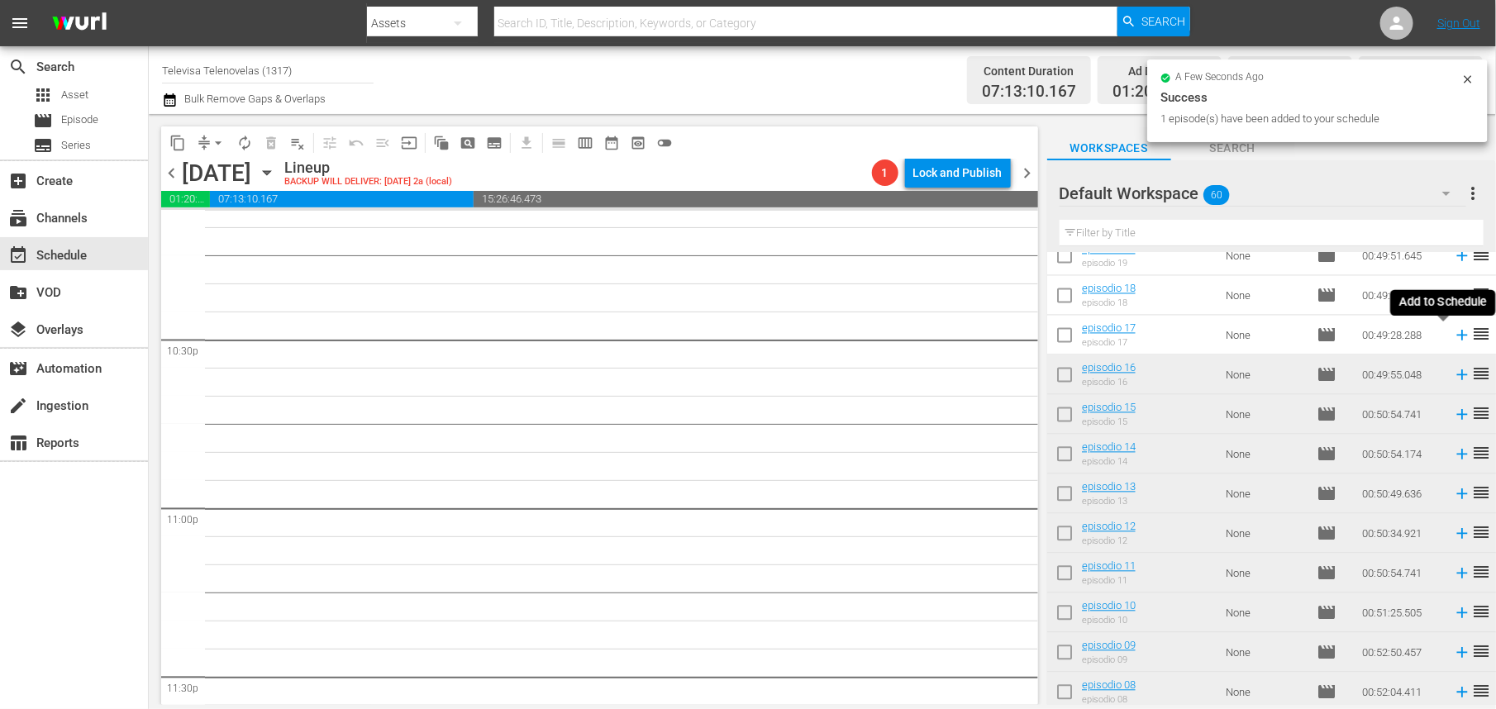
click at [1457, 338] on icon at bounding box center [1462, 336] width 11 height 11
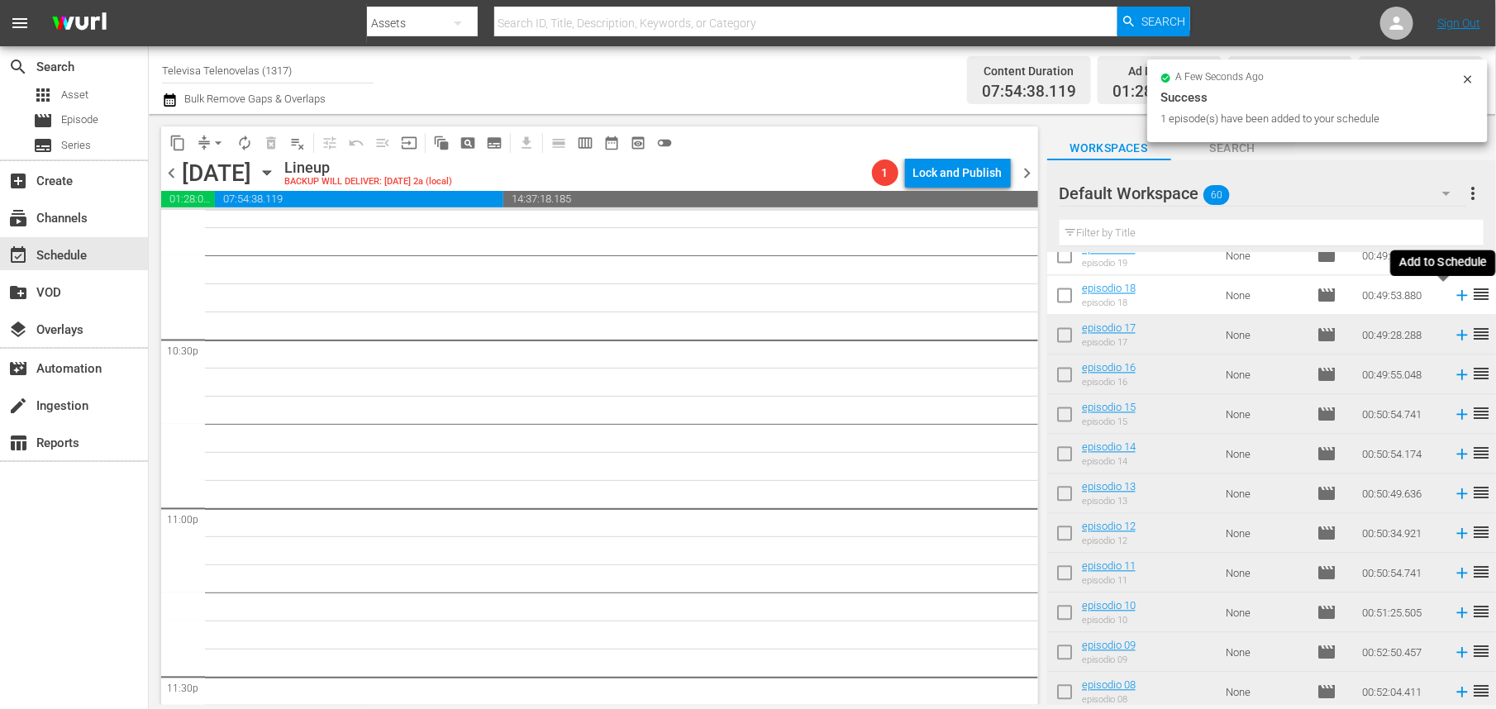
click at [1453, 300] on icon at bounding box center [1462, 296] width 18 height 18
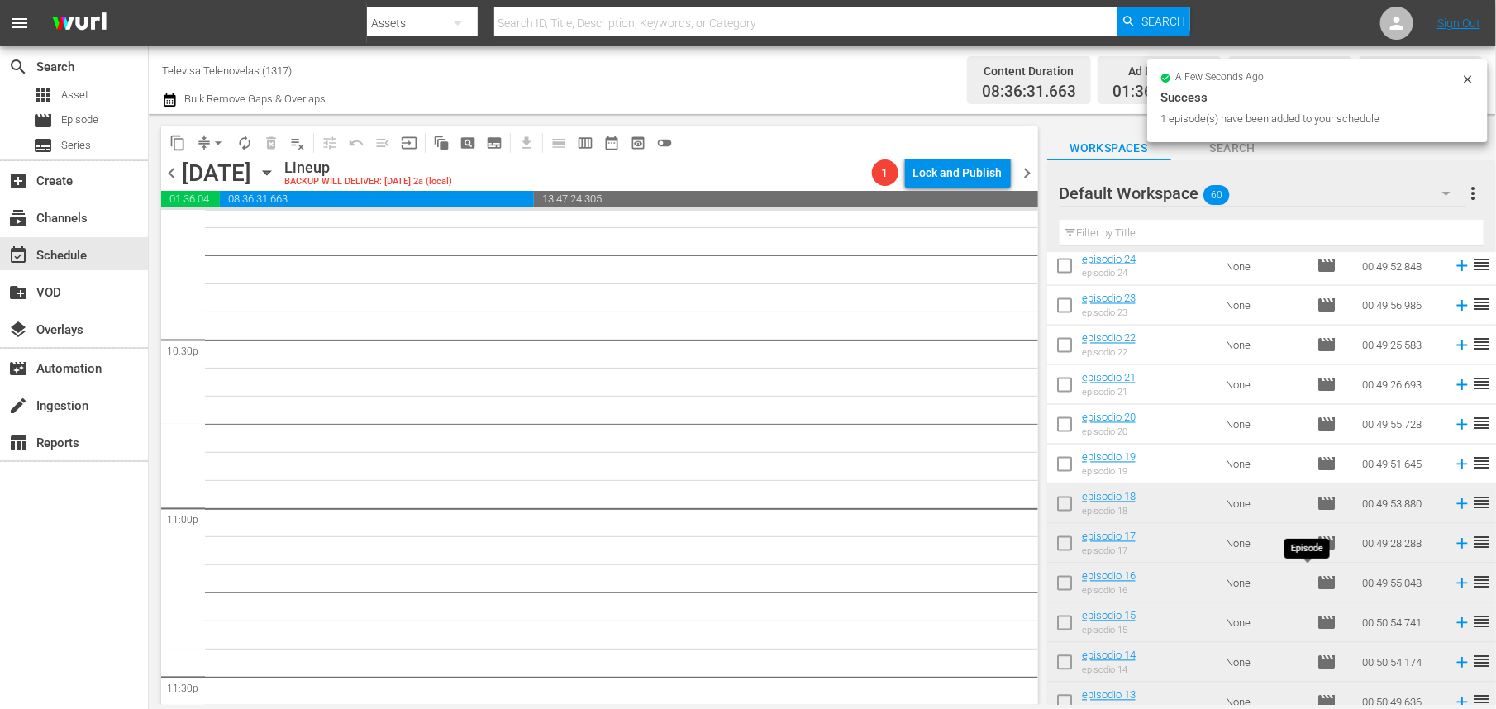
scroll to position [1436, 0]
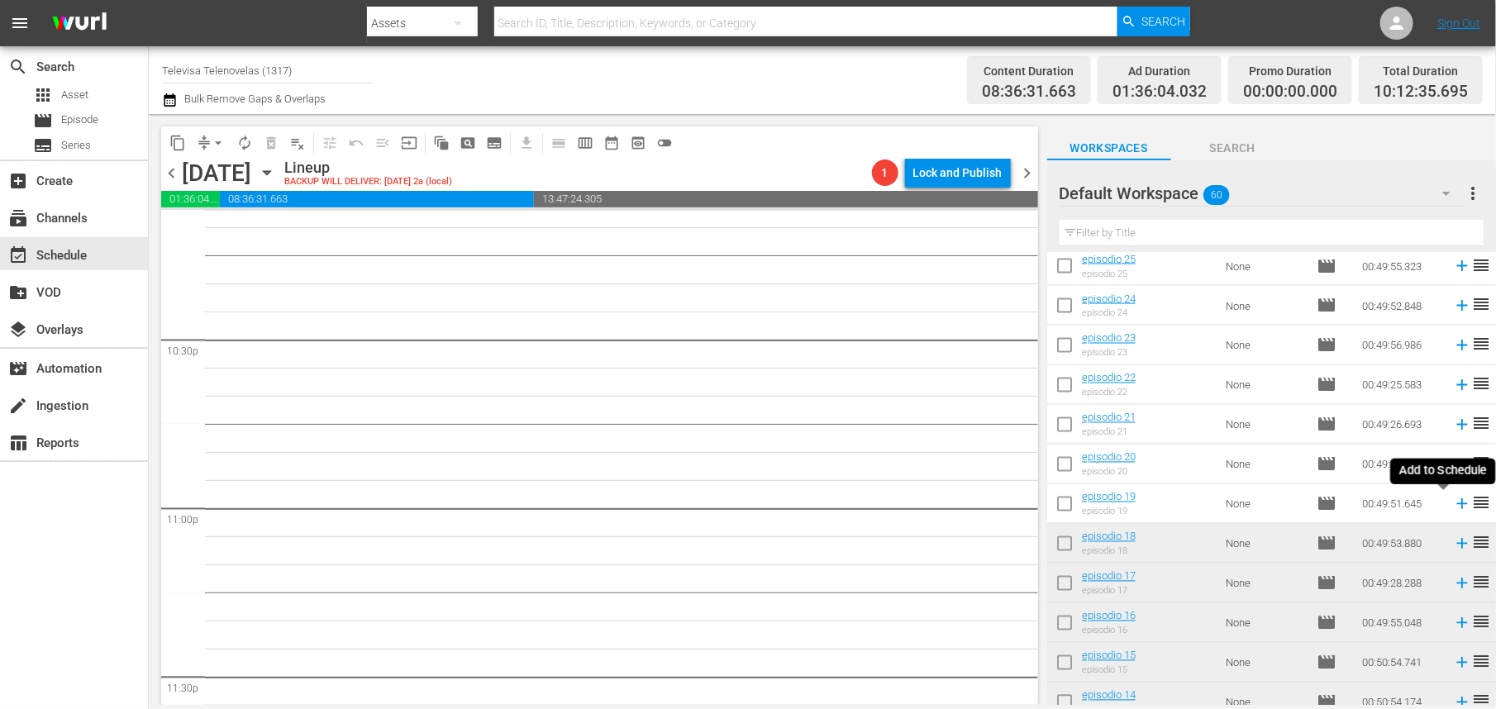
click at [1453, 508] on icon at bounding box center [1462, 504] width 18 height 18
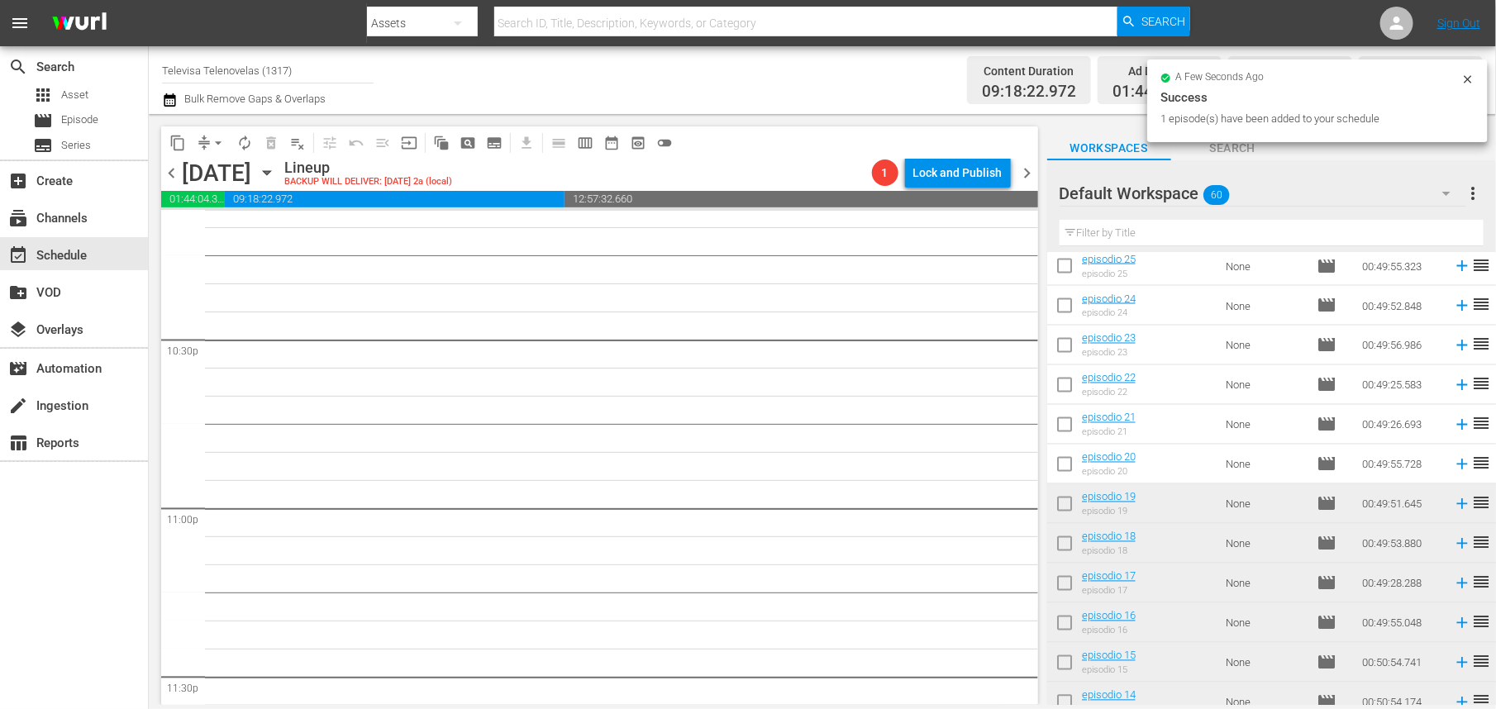
scroll to position [7432, 0]
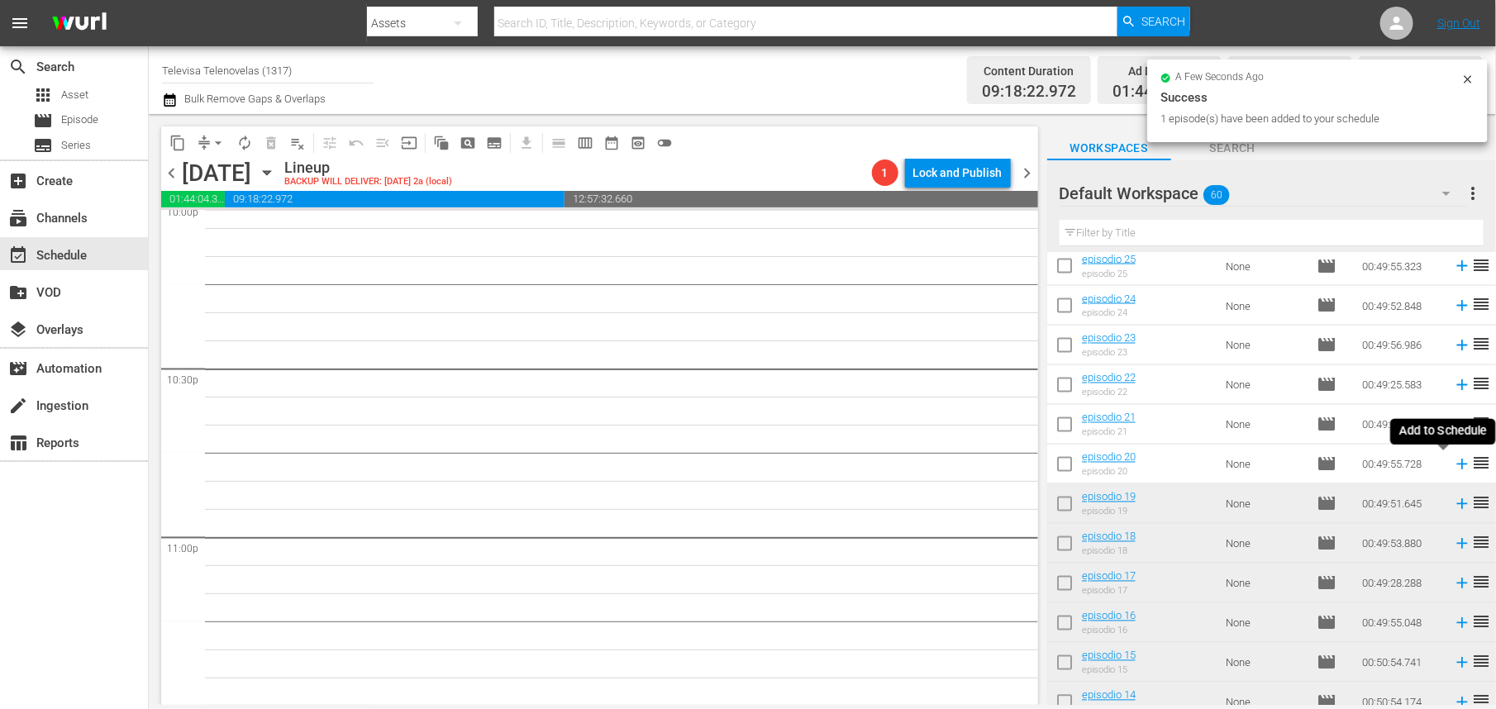
click at [1457, 465] on icon at bounding box center [1462, 465] width 11 height 11
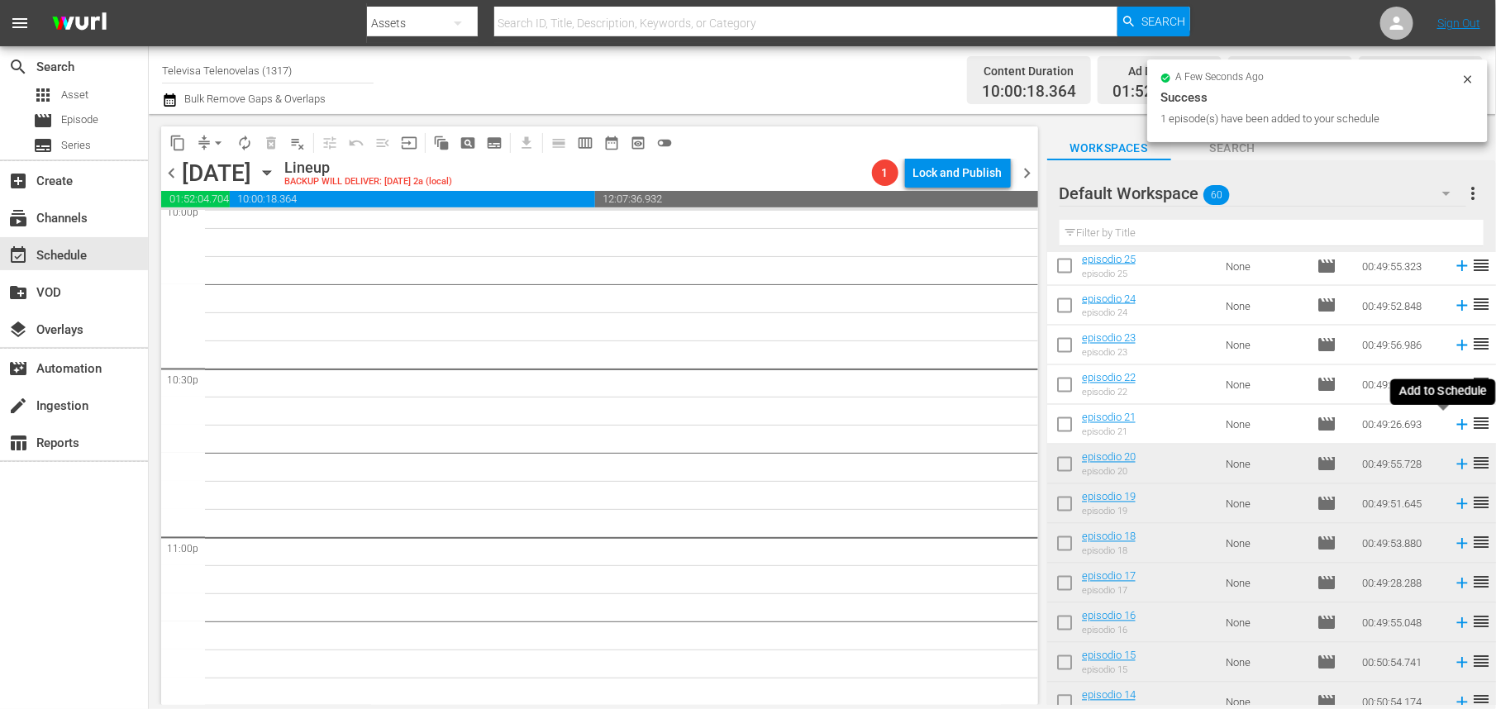
scroll to position [7404, 0]
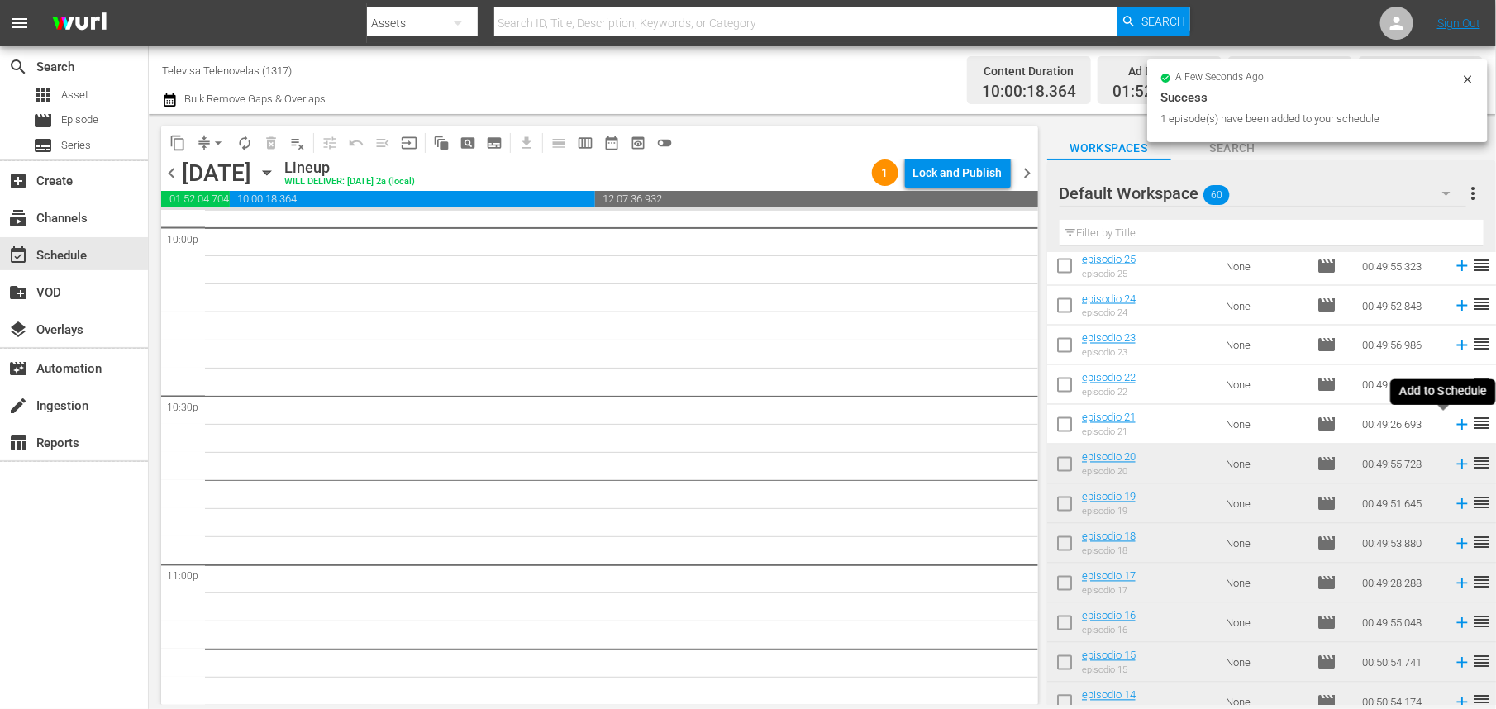
click at [1457, 422] on icon at bounding box center [1462, 425] width 11 height 11
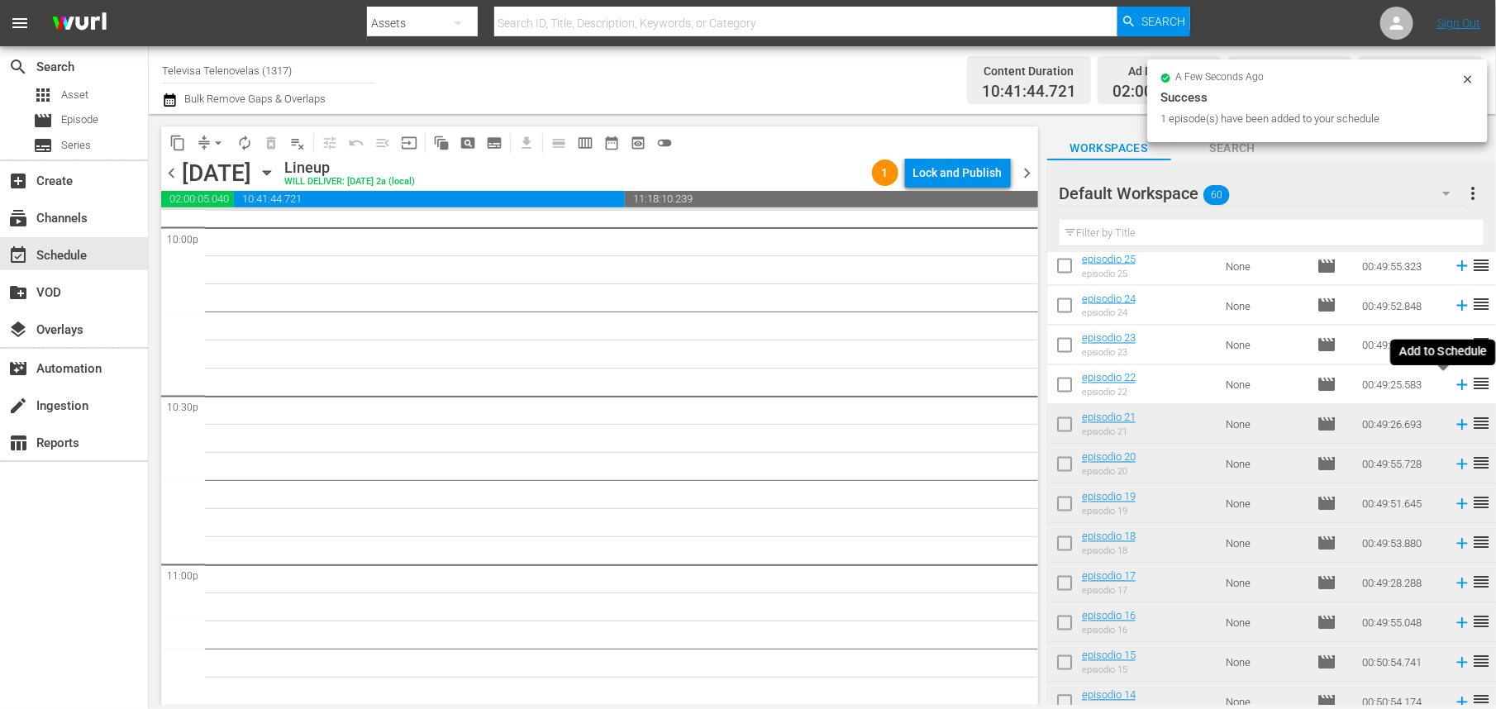
scroll to position [7376, 0]
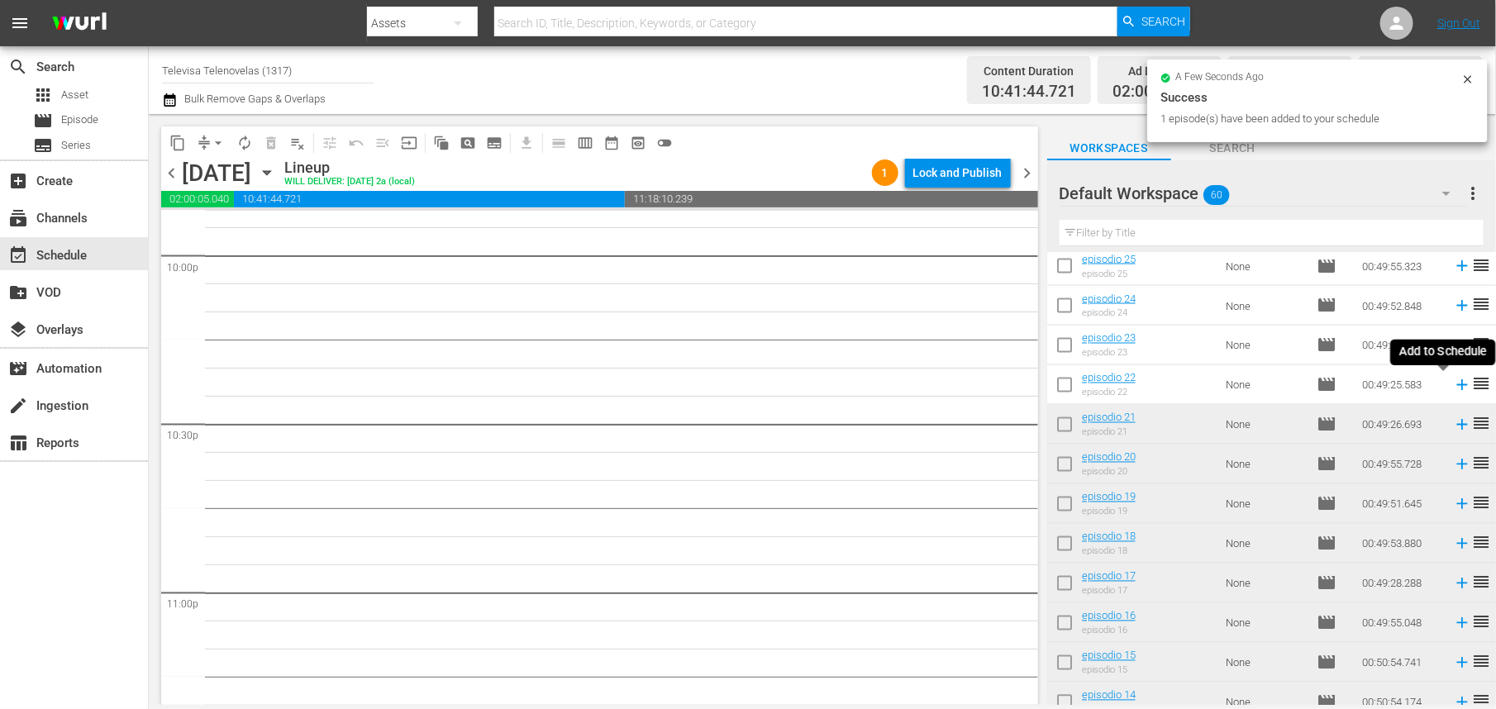
click at [1457, 385] on icon at bounding box center [1462, 385] width 11 height 11
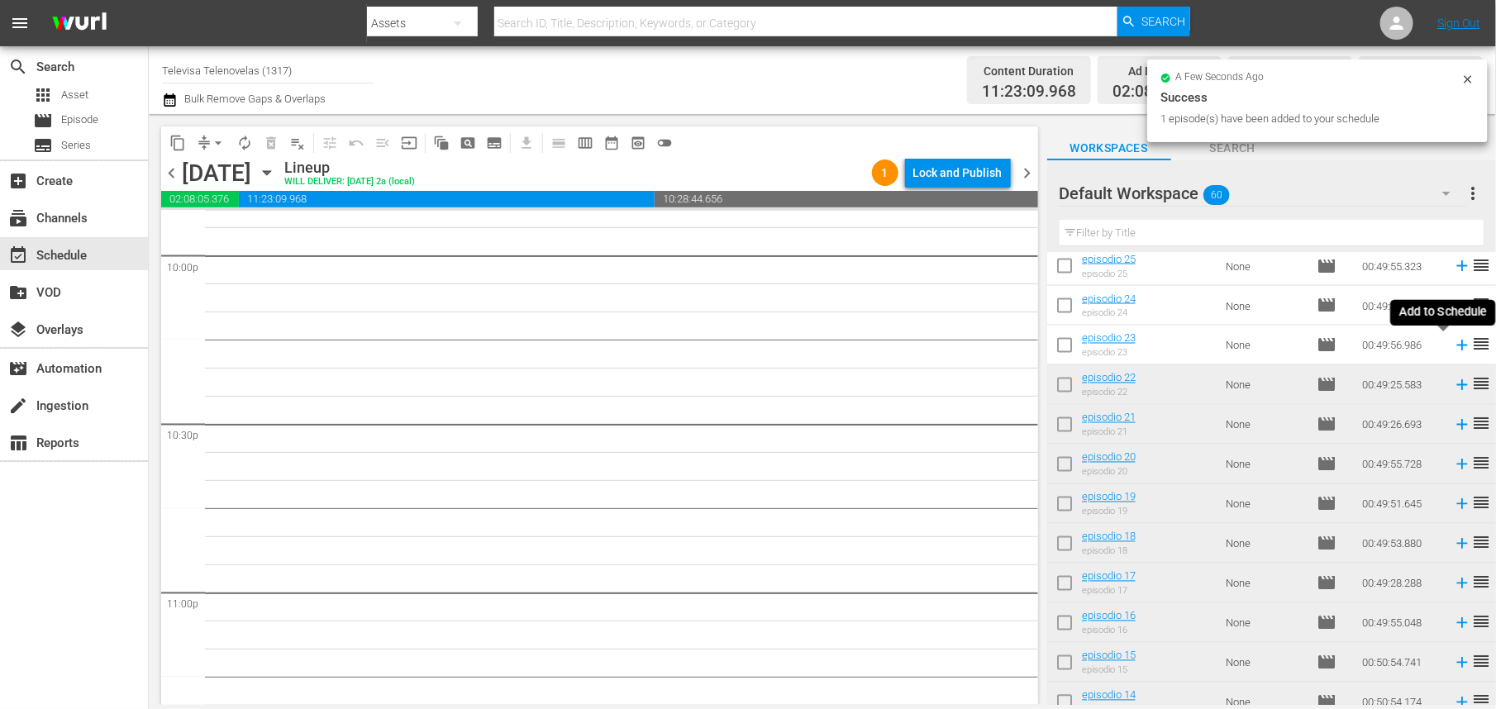
scroll to position [7347, 0]
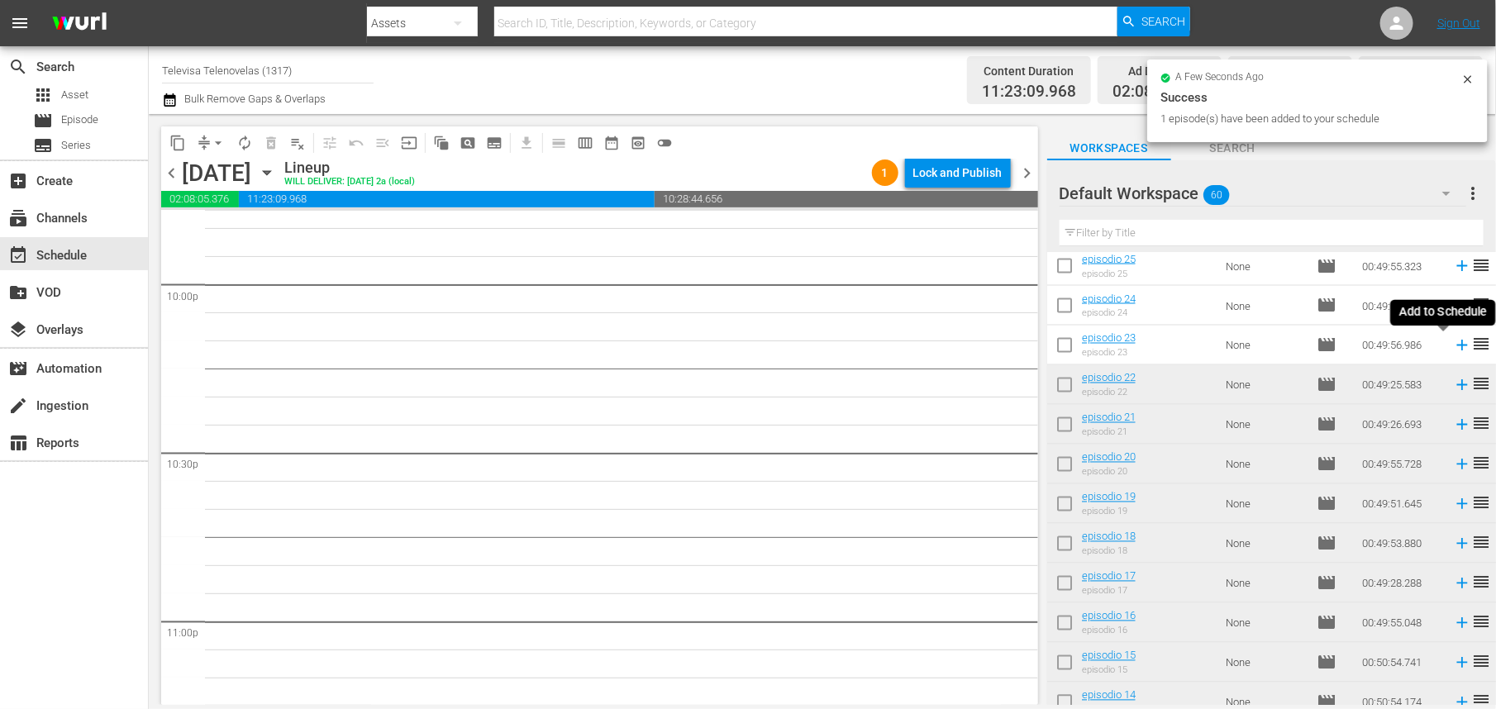
click at [1457, 343] on icon at bounding box center [1462, 346] width 11 height 11
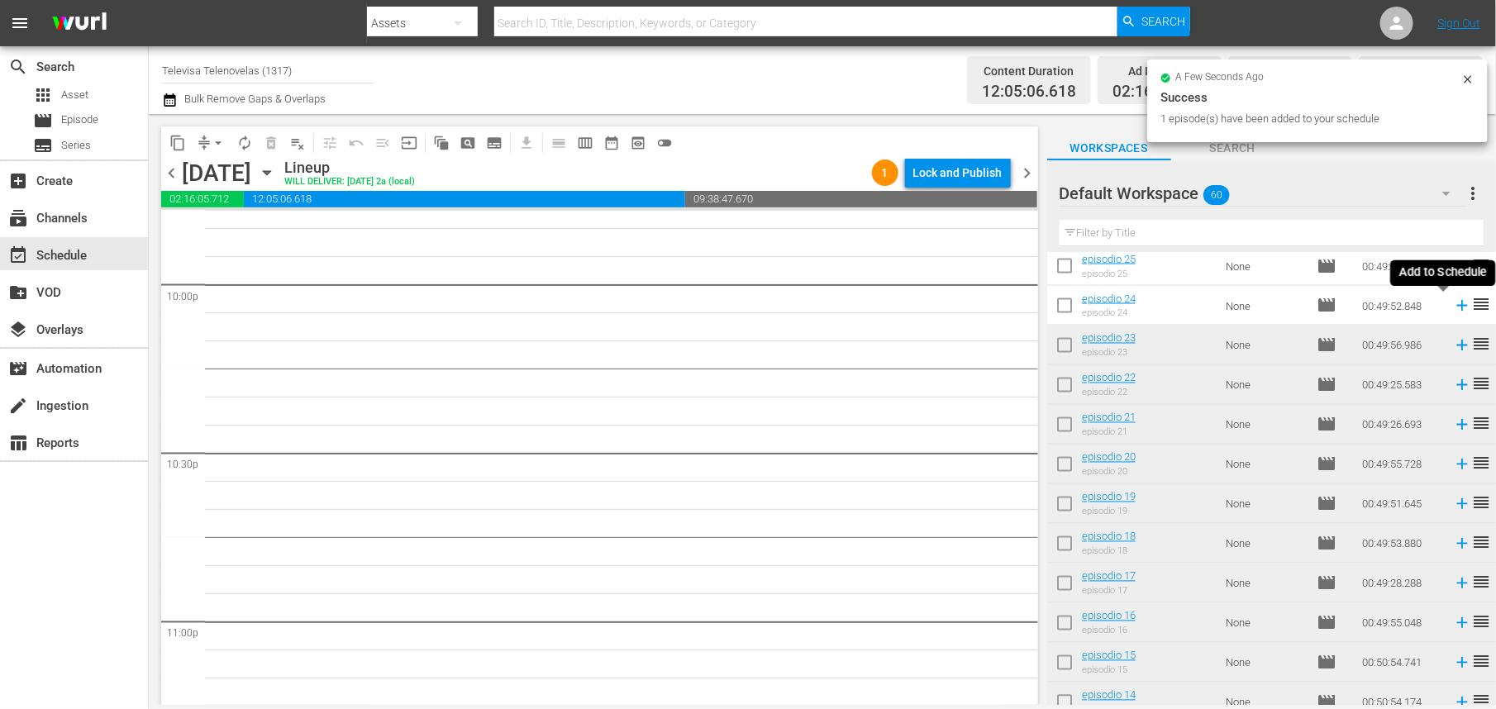
scroll to position [7320, 0]
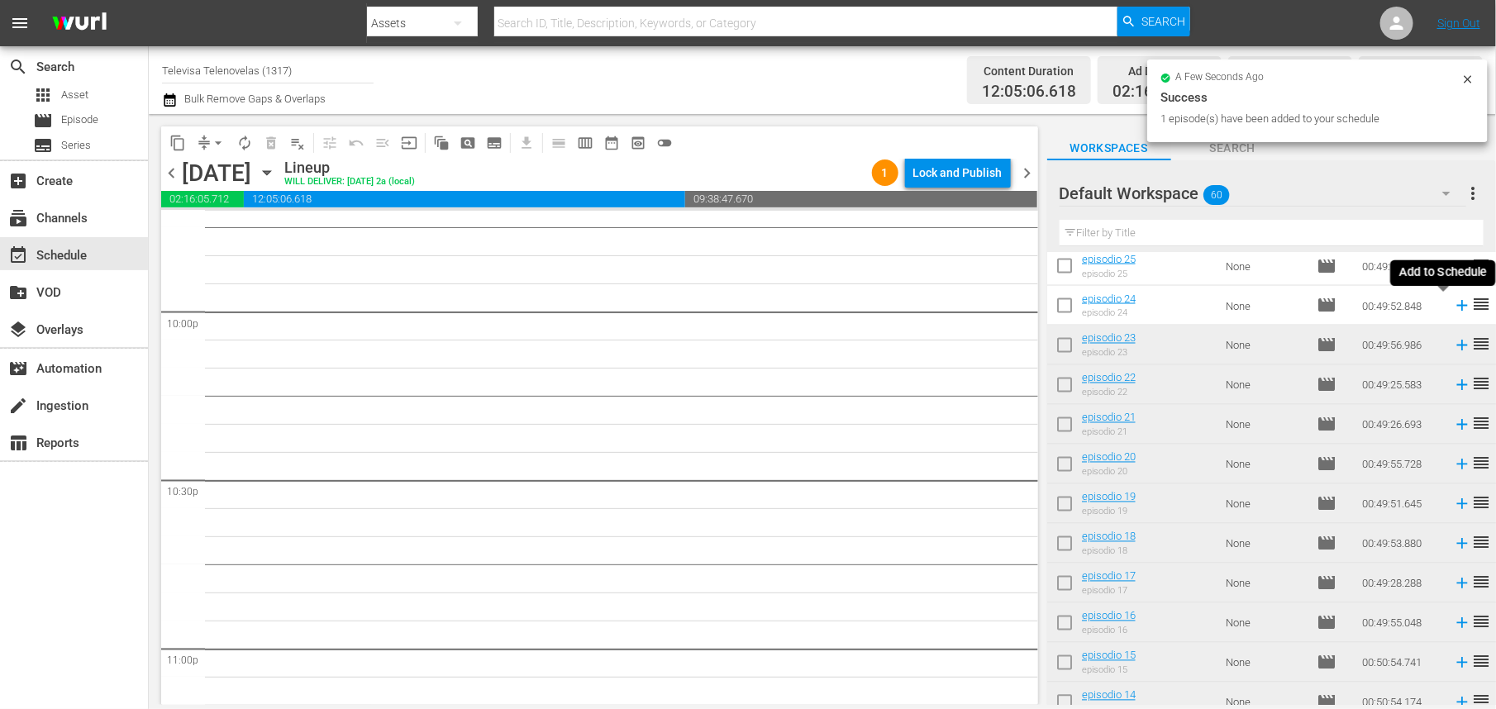
click at [1457, 305] on icon at bounding box center [1462, 306] width 11 height 11
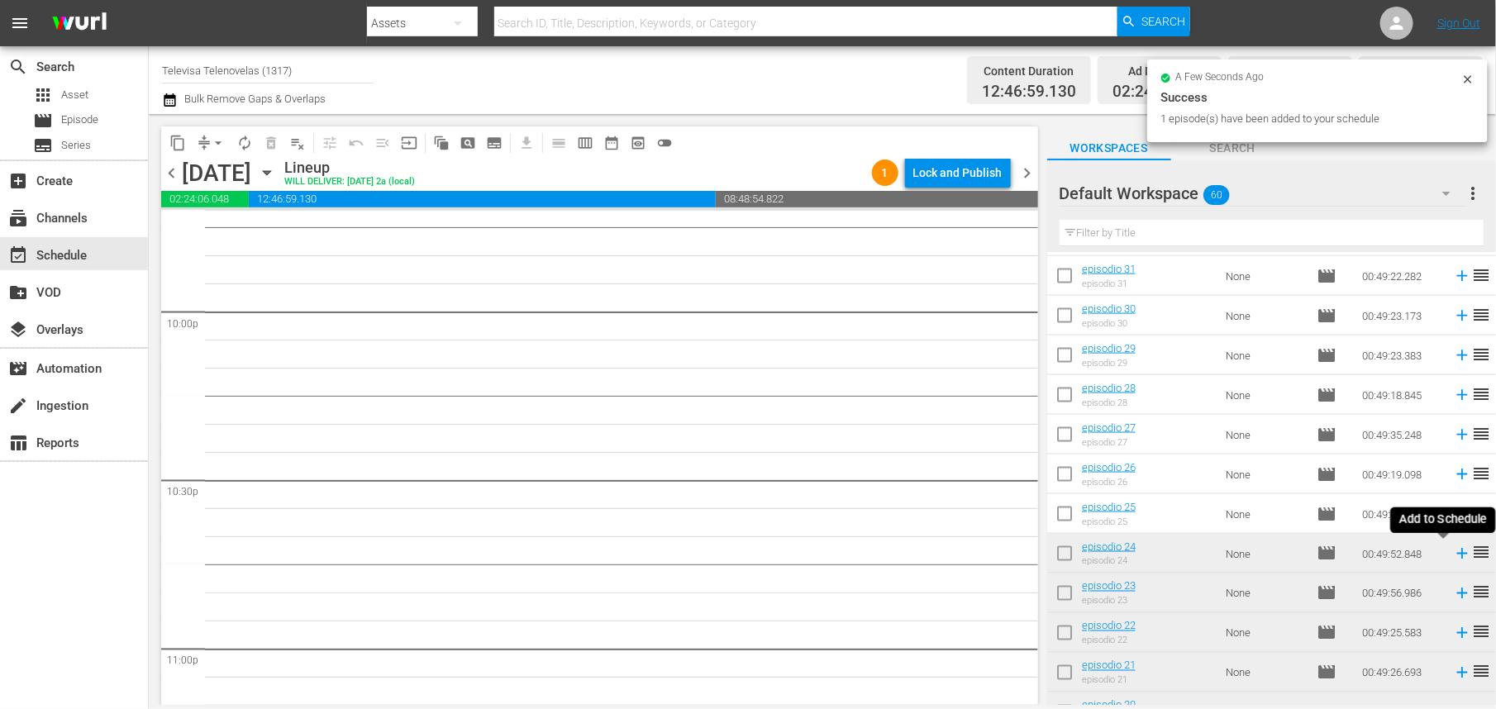
scroll to position [7292, 0]
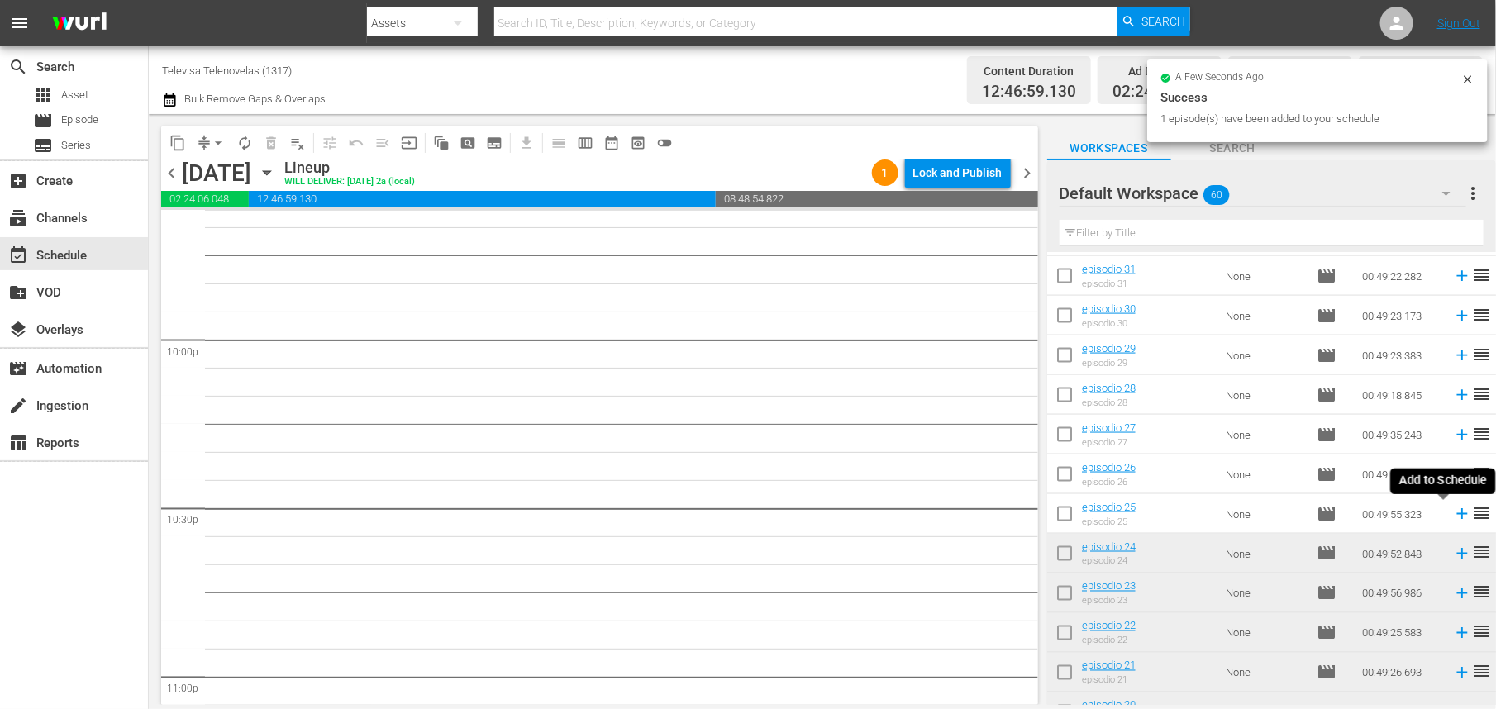
click at [1457, 513] on icon at bounding box center [1462, 514] width 11 height 11
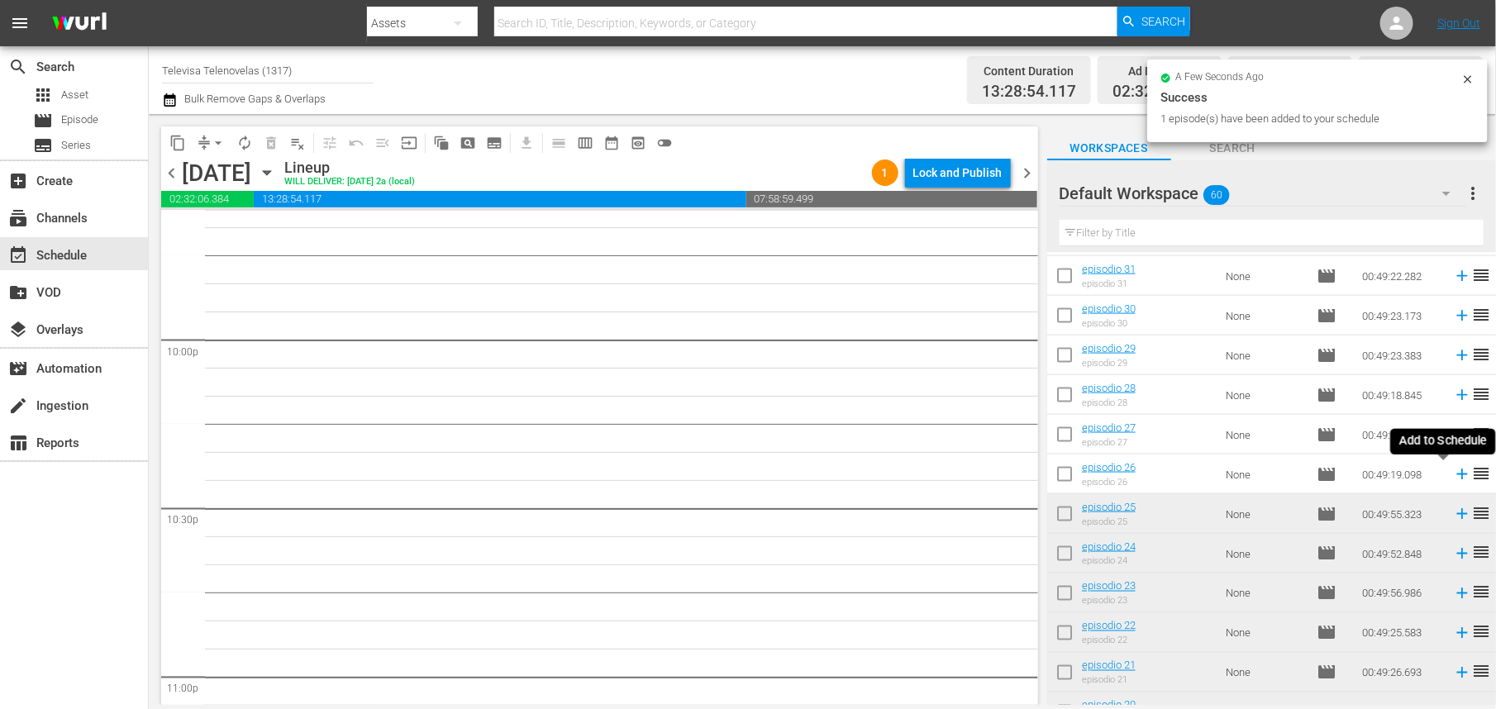
scroll to position [7263, 0]
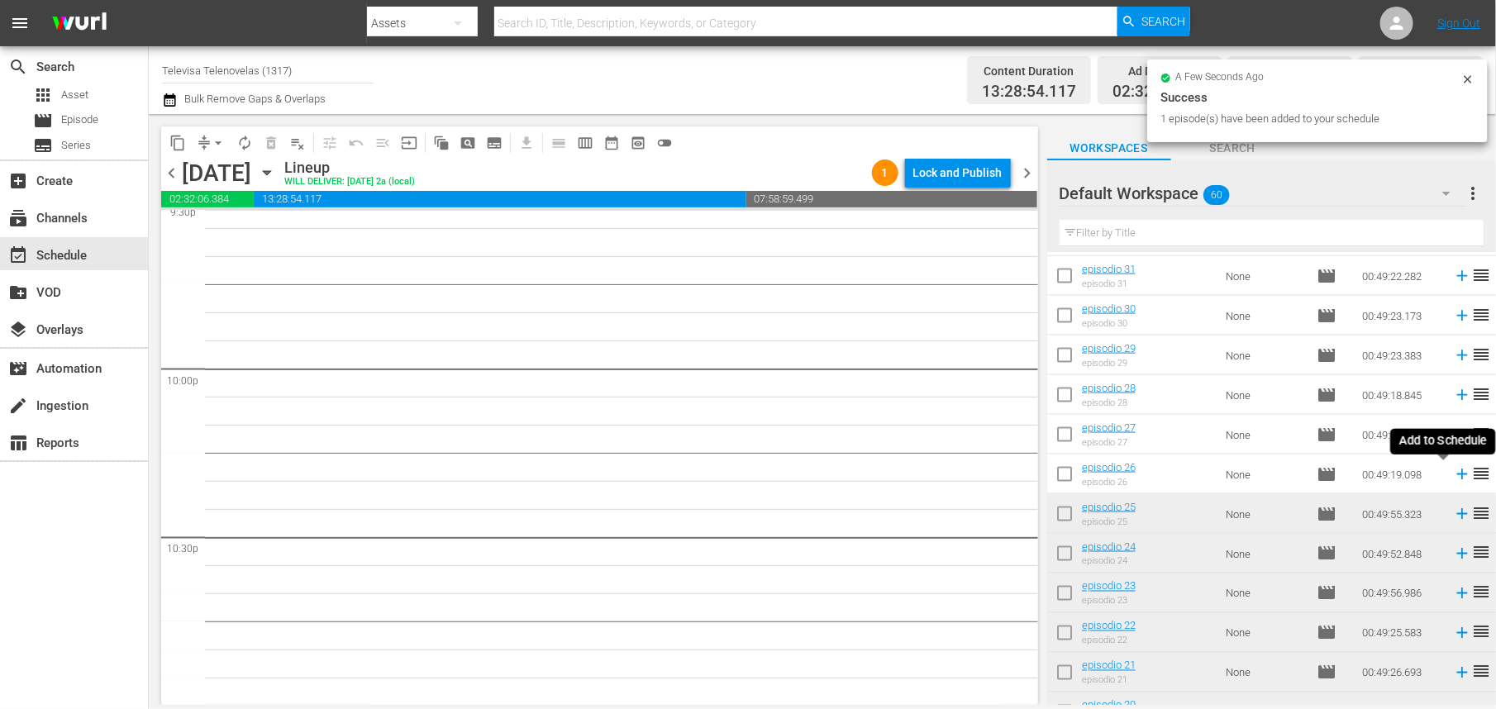
click at [1457, 475] on icon at bounding box center [1462, 475] width 11 height 11
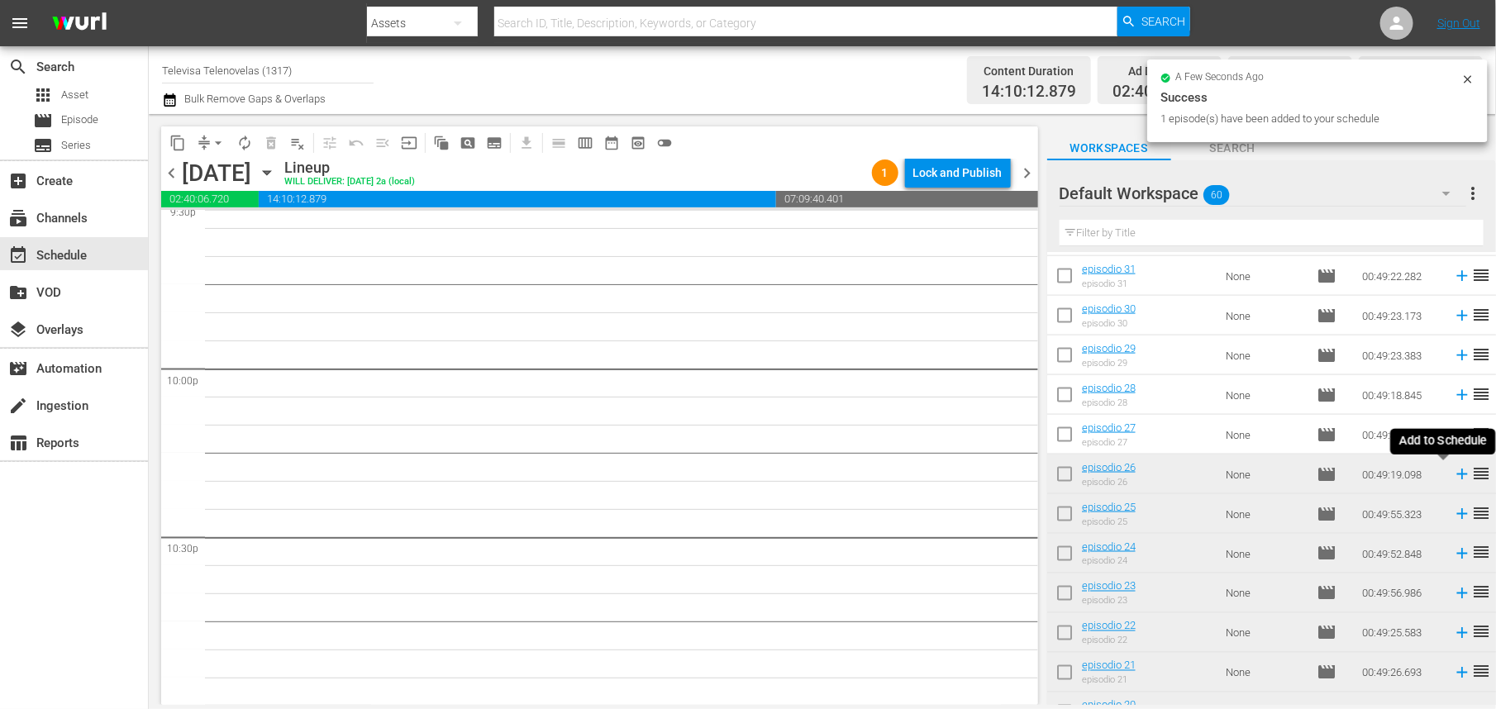
scroll to position [7236, 0]
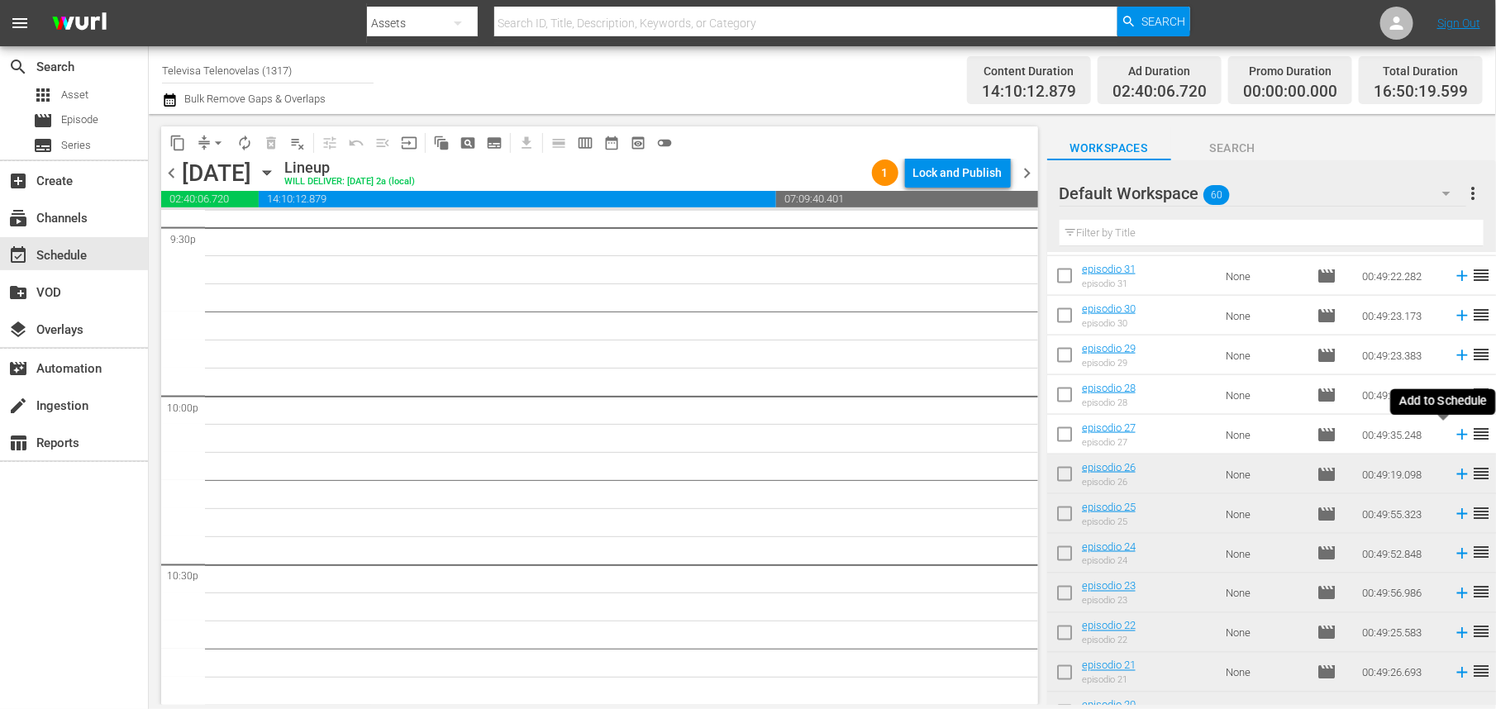
click at [1453, 434] on icon at bounding box center [1462, 435] width 18 height 18
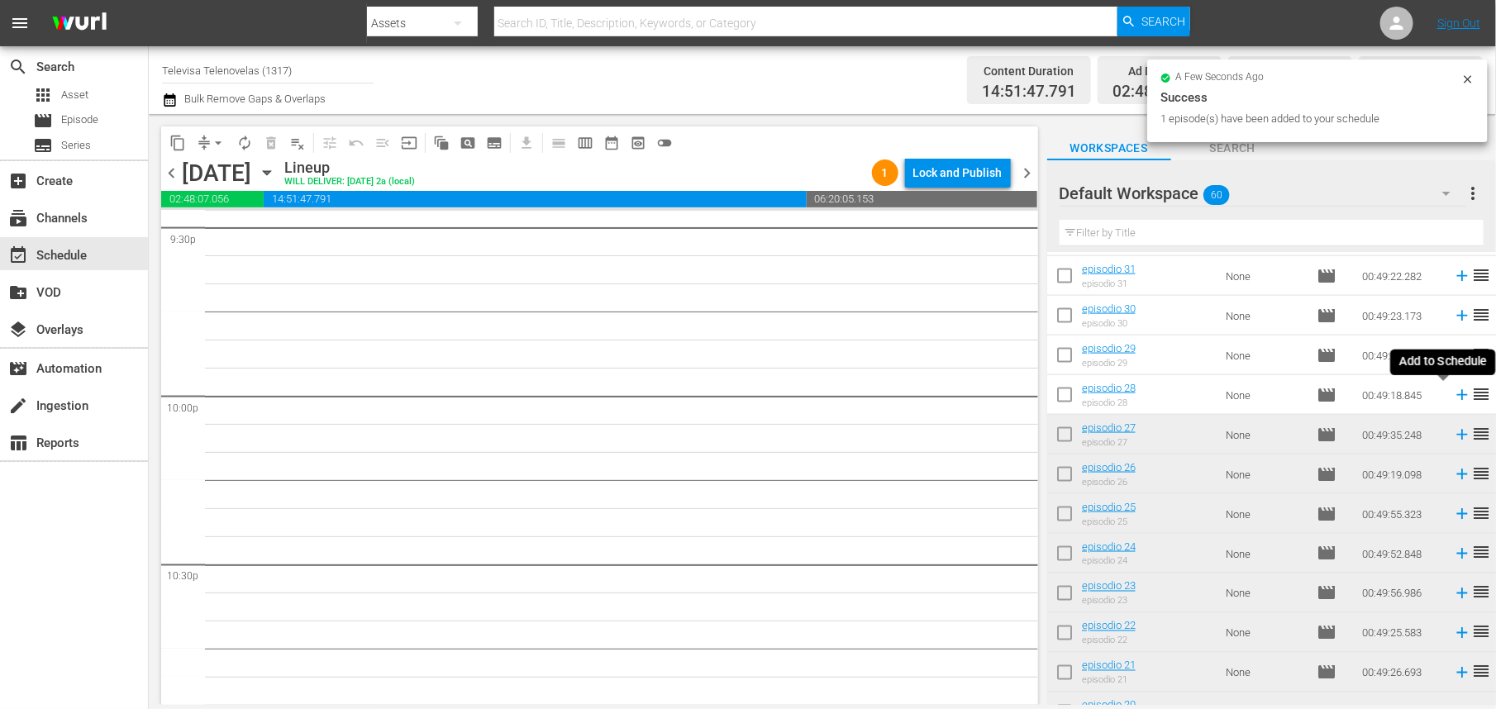
scroll to position [7208, 0]
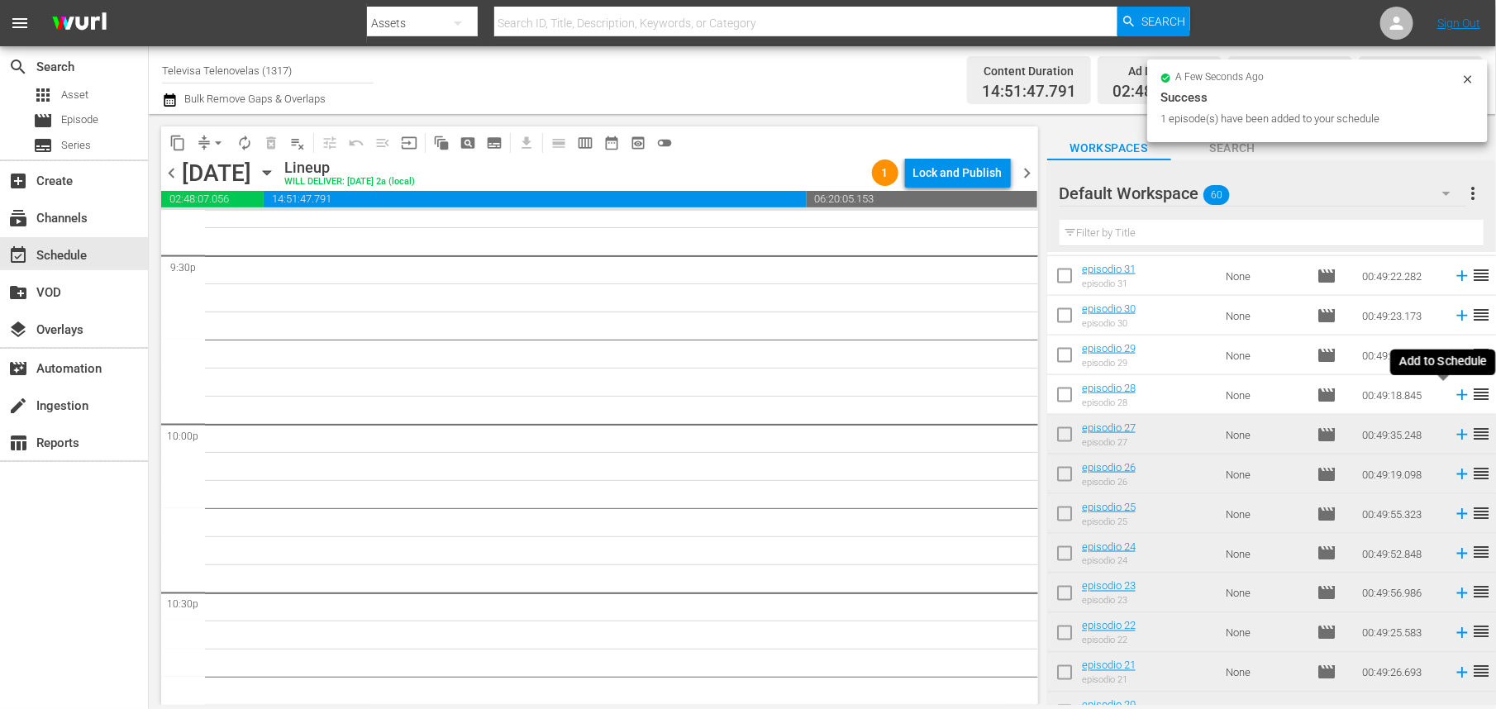
click at [1457, 395] on icon at bounding box center [1462, 395] width 11 height 11
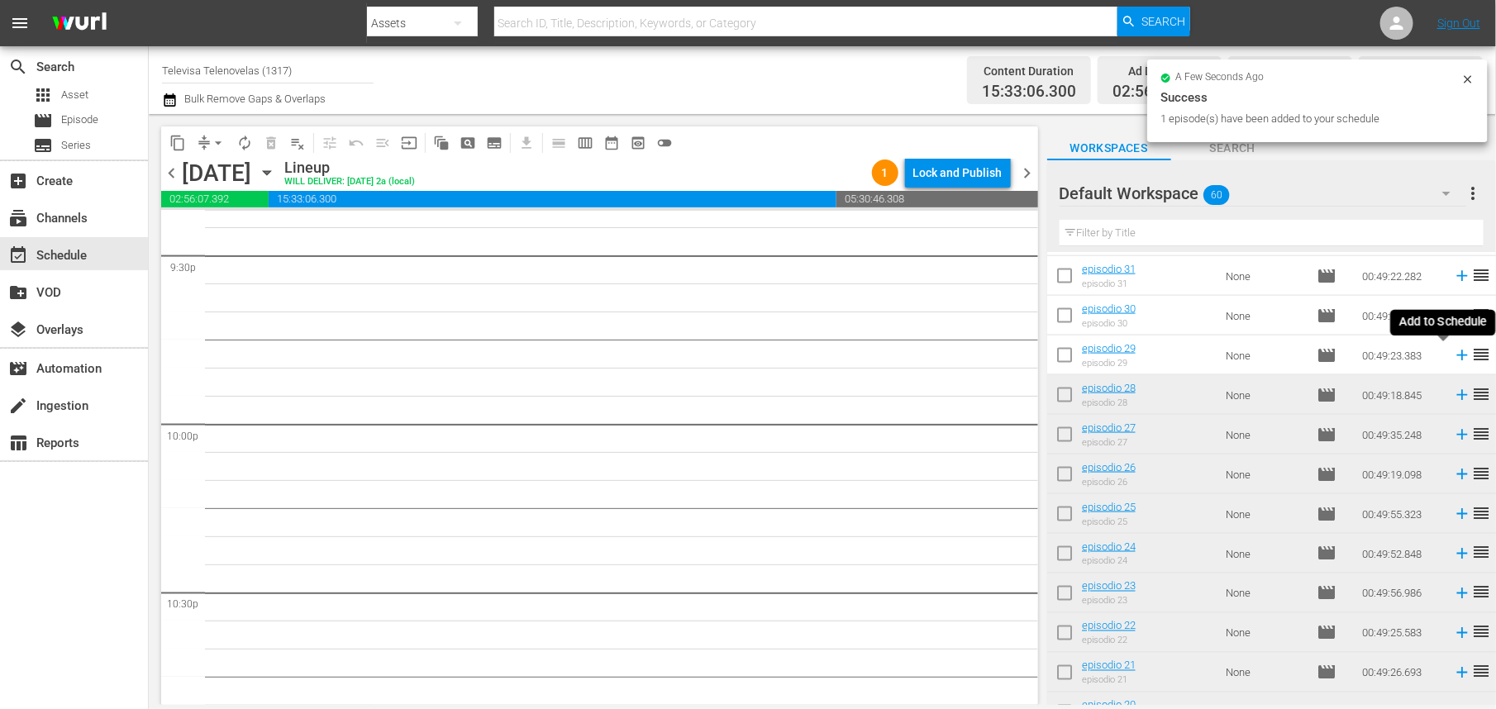
click at [1457, 356] on icon at bounding box center [1462, 356] width 11 height 11
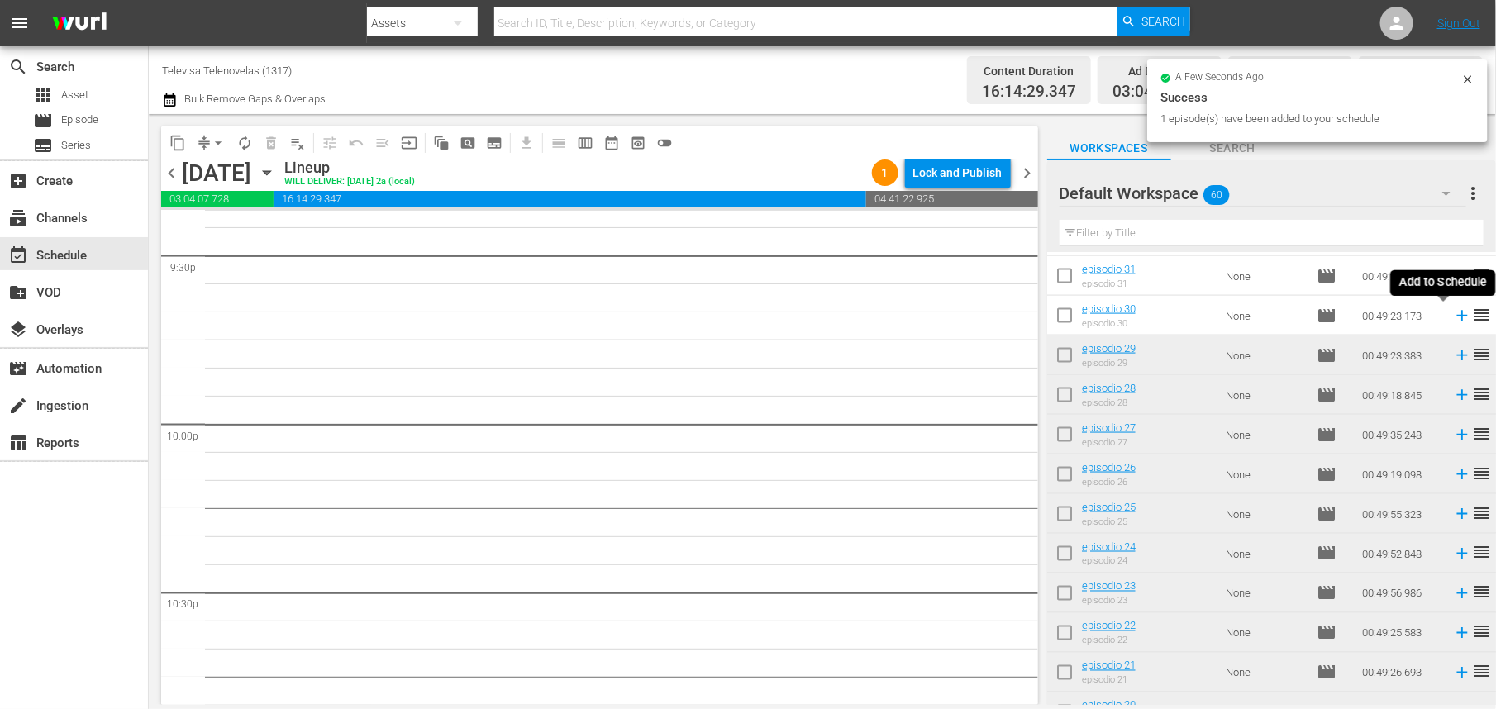
click at [1457, 317] on icon at bounding box center [1462, 316] width 11 height 11
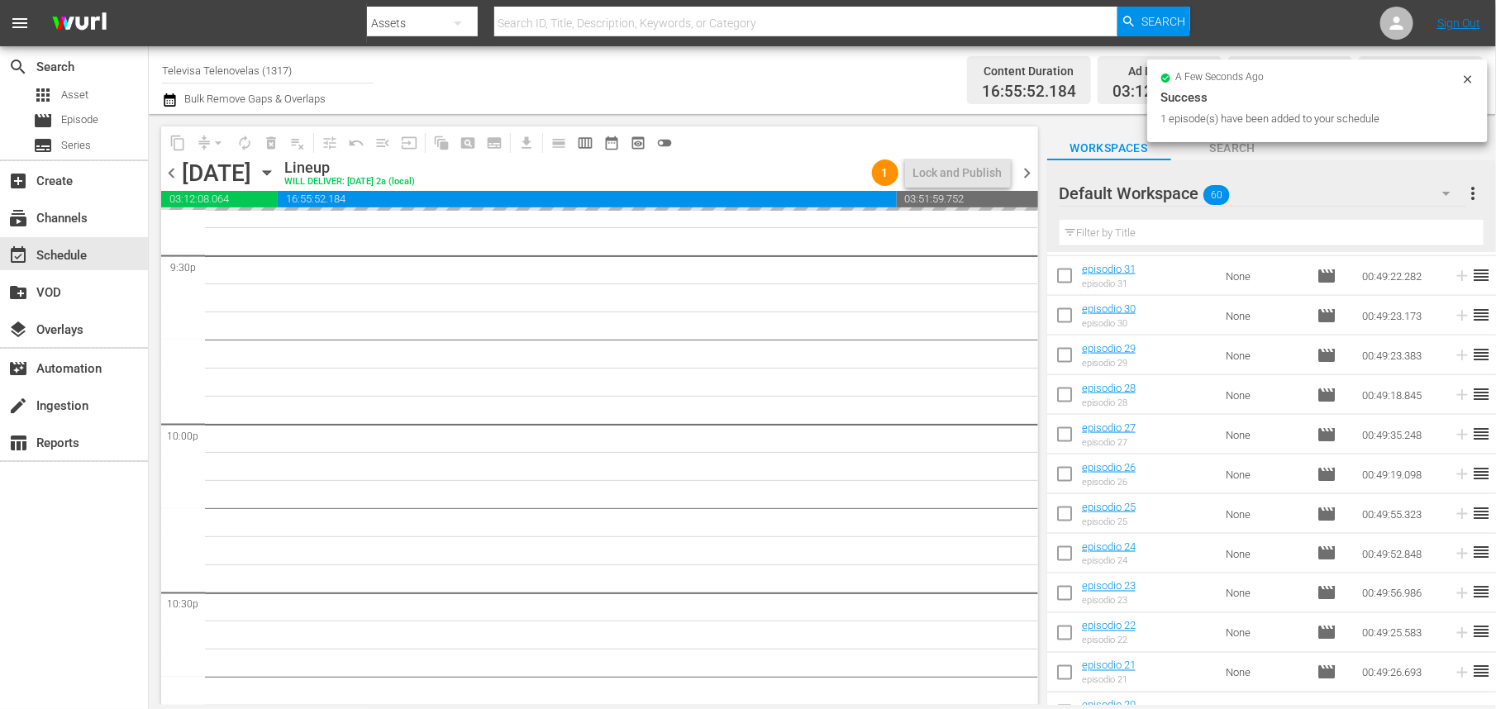
scroll to position [1064, 0]
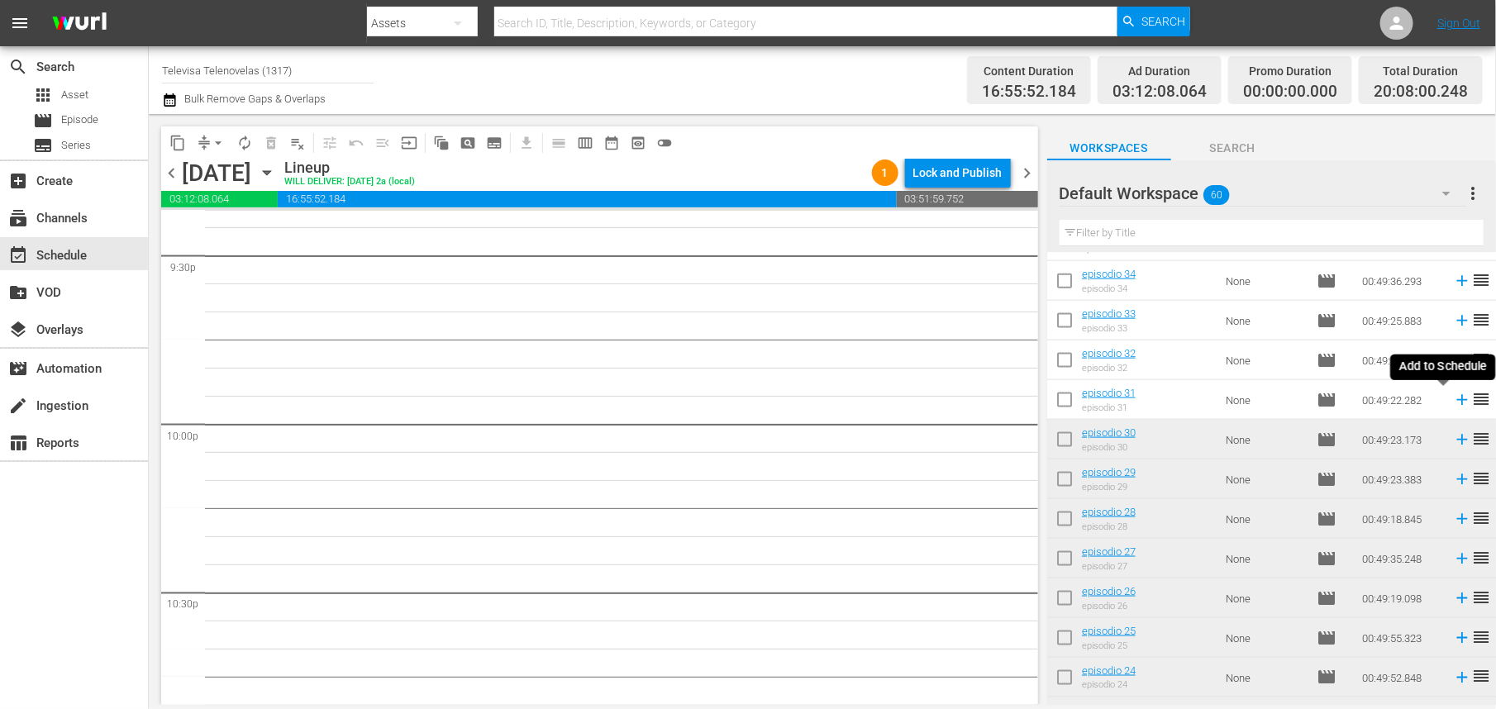
click at [1453, 403] on icon at bounding box center [1462, 400] width 18 height 18
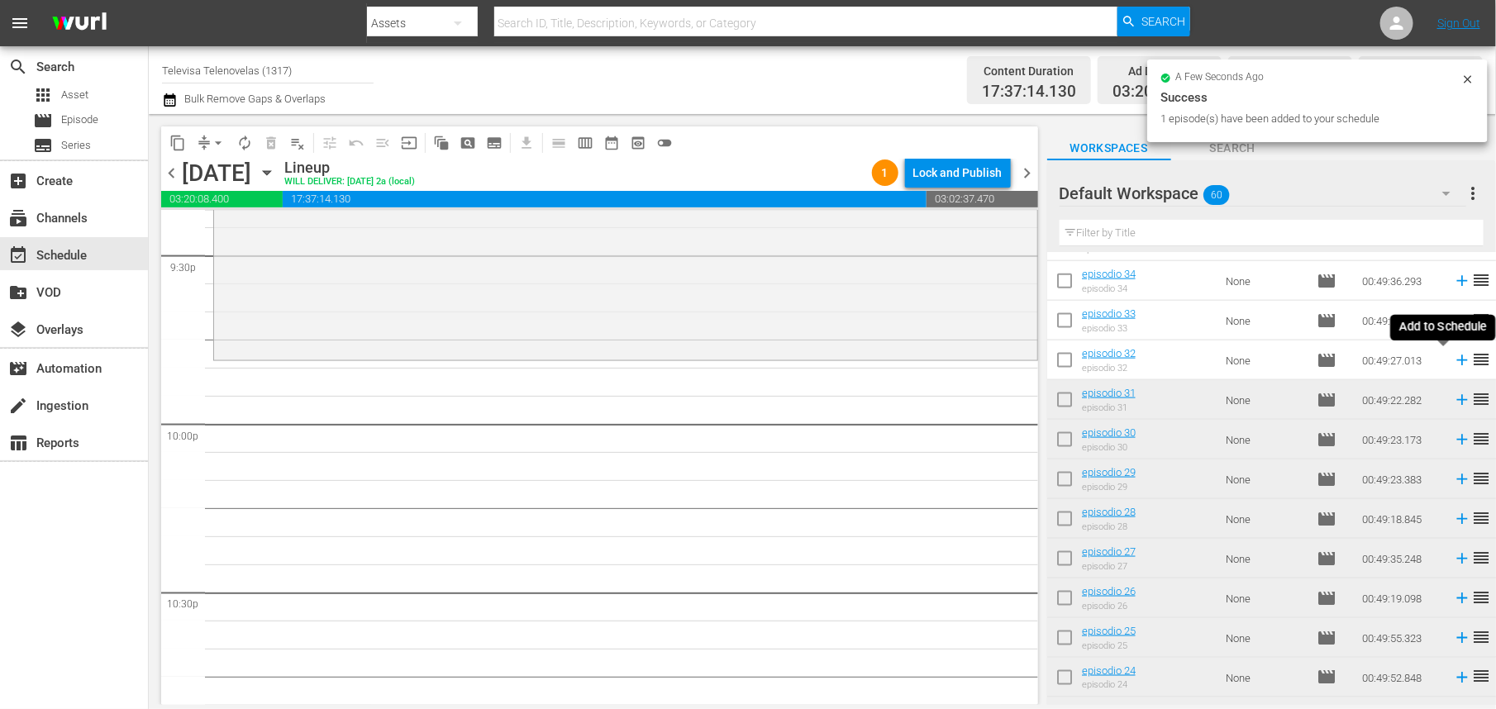
click at [1457, 362] on icon at bounding box center [1462, 361] width 11 height 11
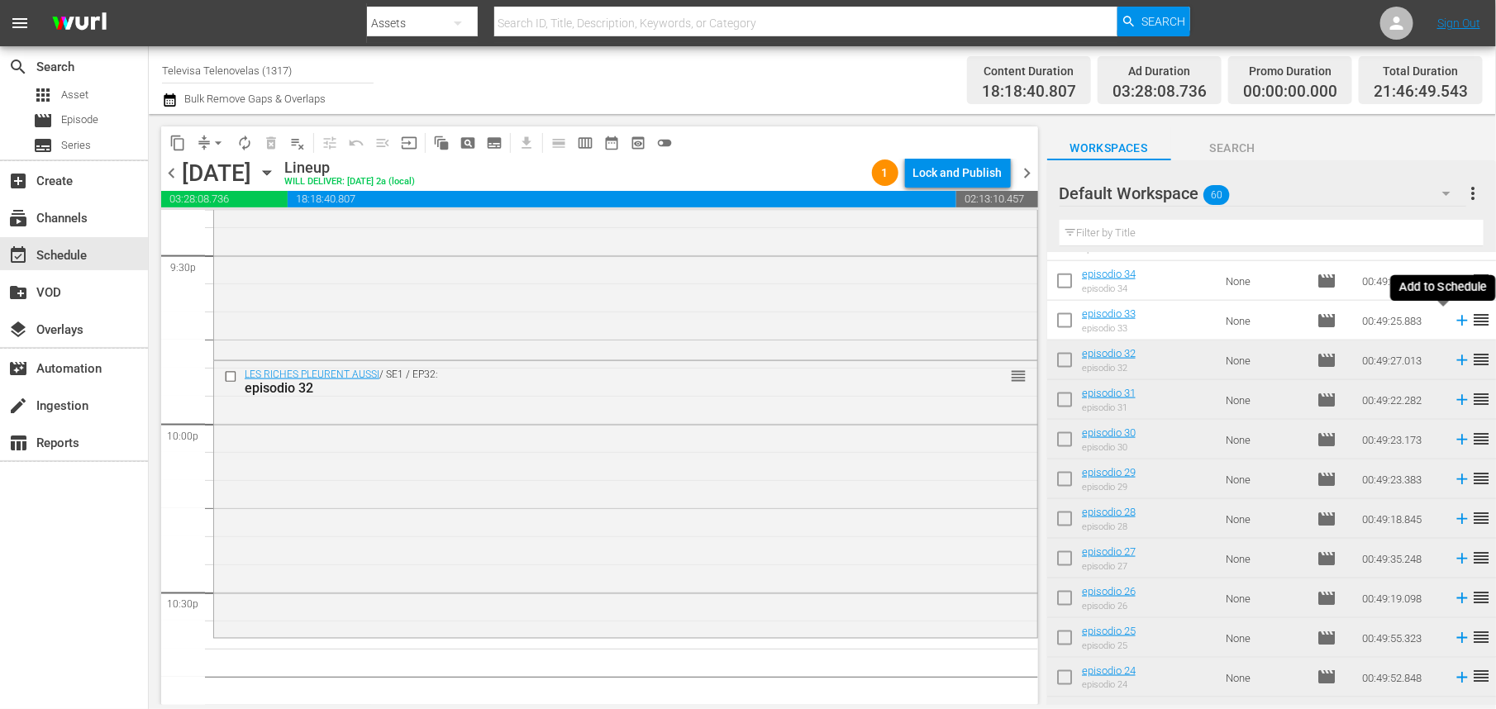
click at [1457, 321] on icon at bounding box center [1462, 321] width 11 height 11
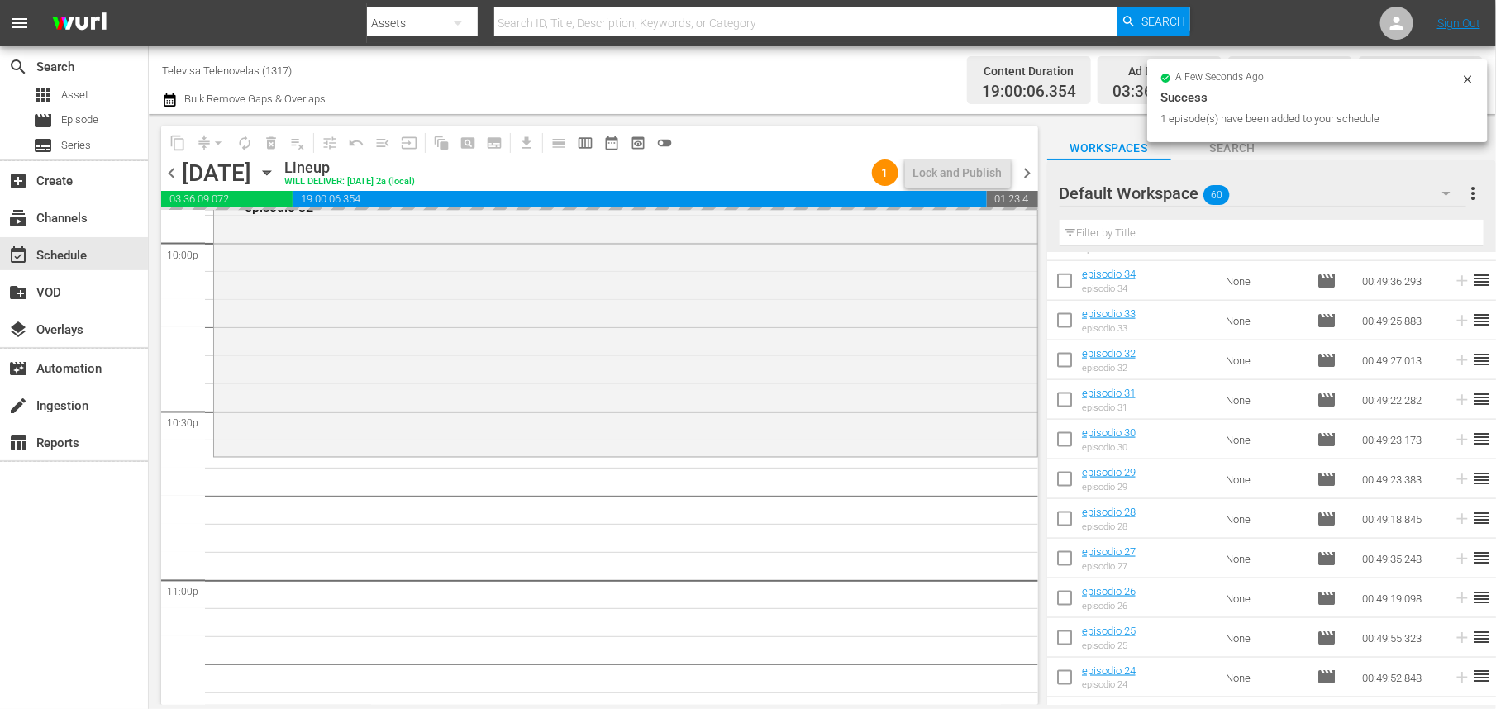
scroll to position [7600, 0]
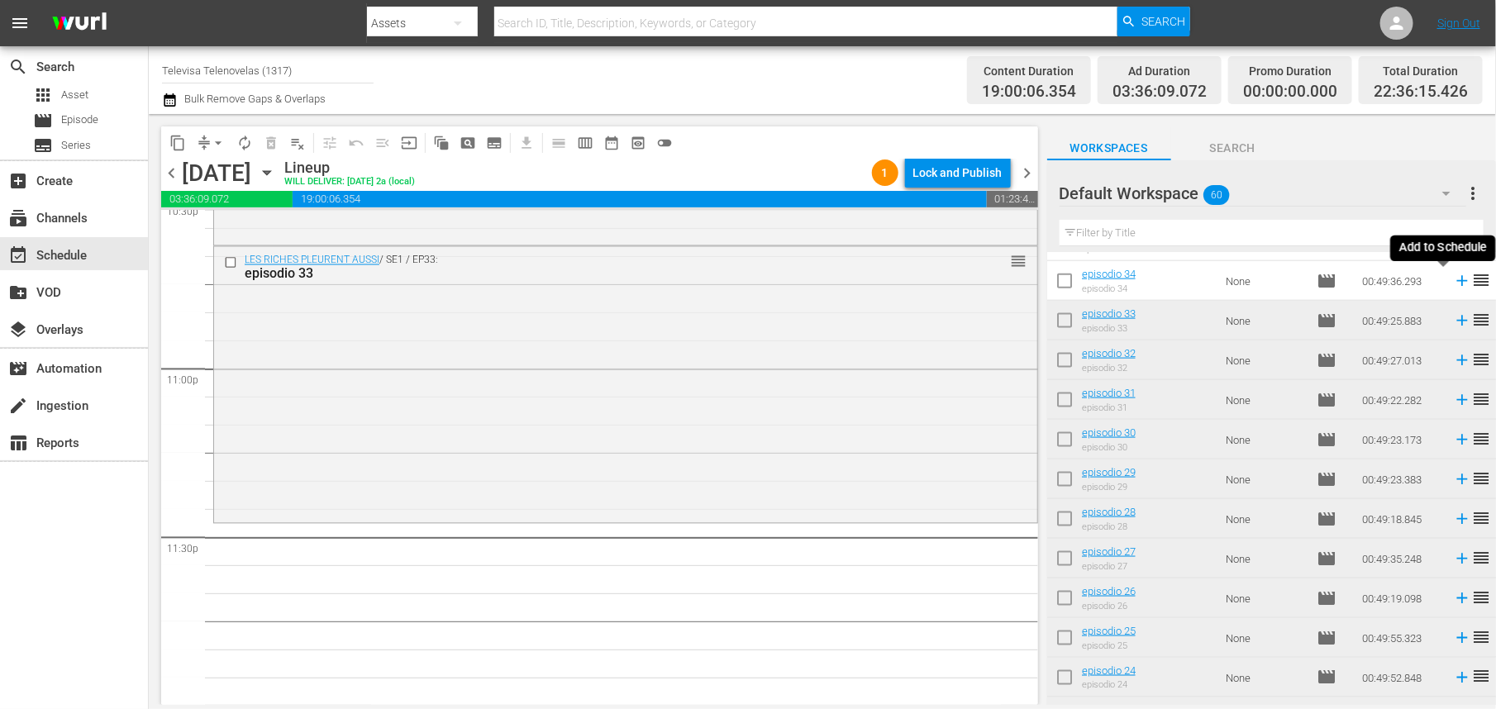
click at [1457, 284] on icon at bounding box center [1462, 281] width 11 height 11
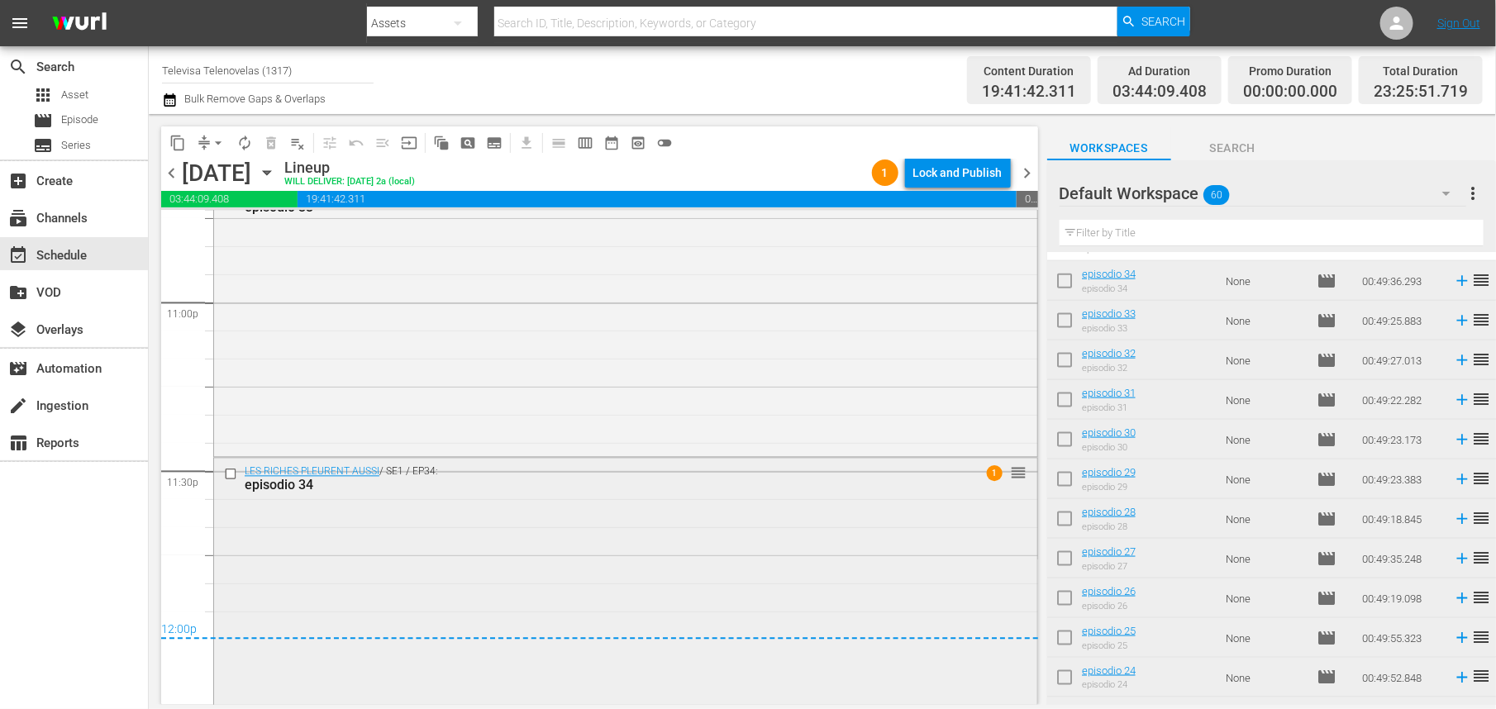
scroll to position [7697, 0]
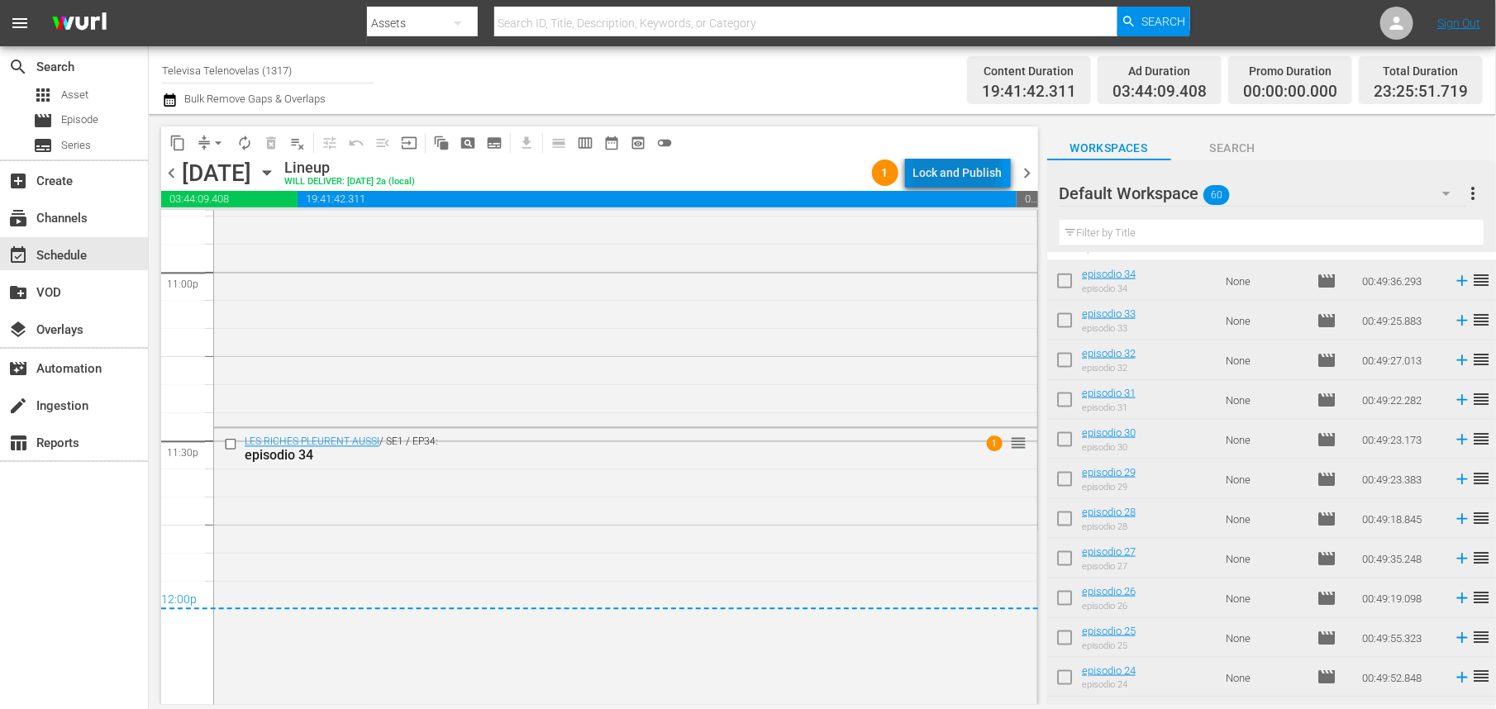
click at [941, 159] on div "Lock and Publish" at bounding box center [958, 173] width 89 height 30
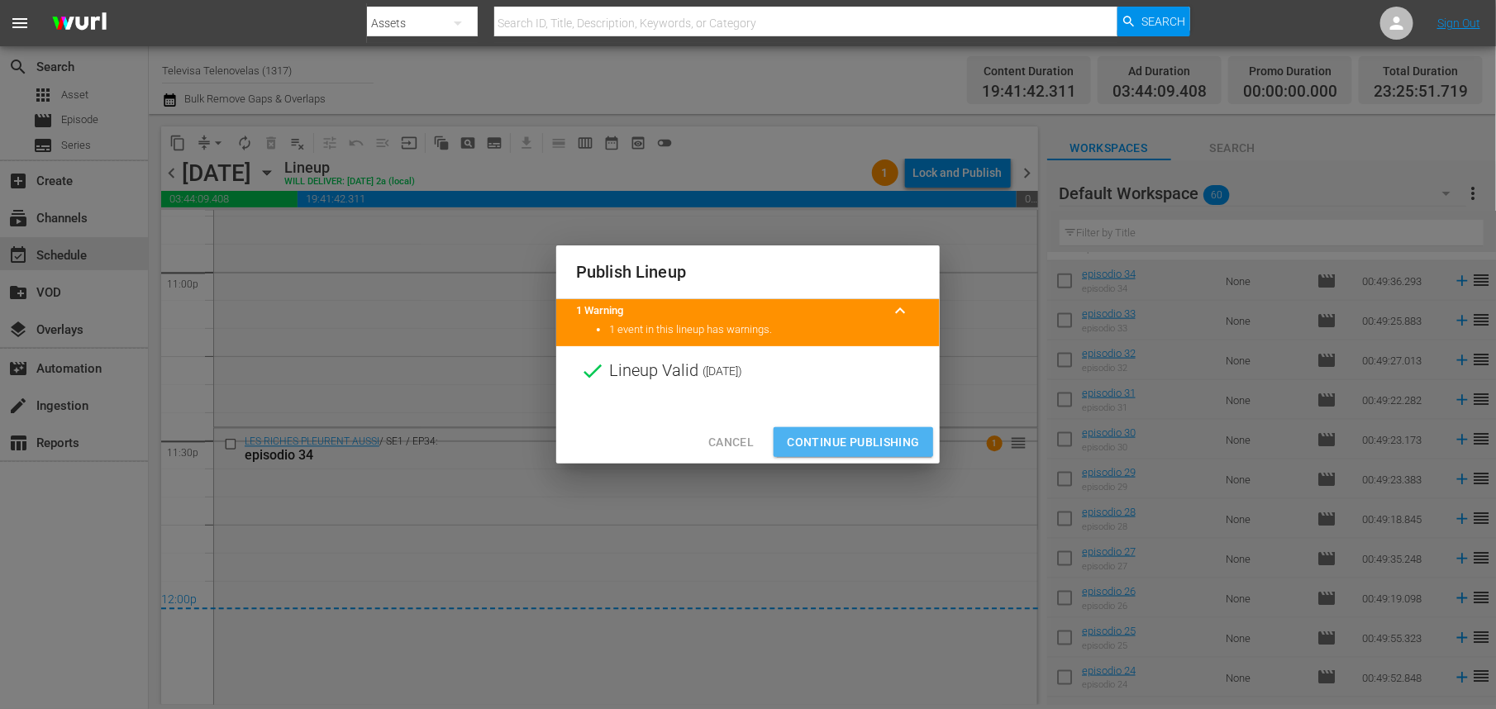
click at [834, 442] on span "Continue Publishing" at bounding box center [853, 442] width 133 height 21
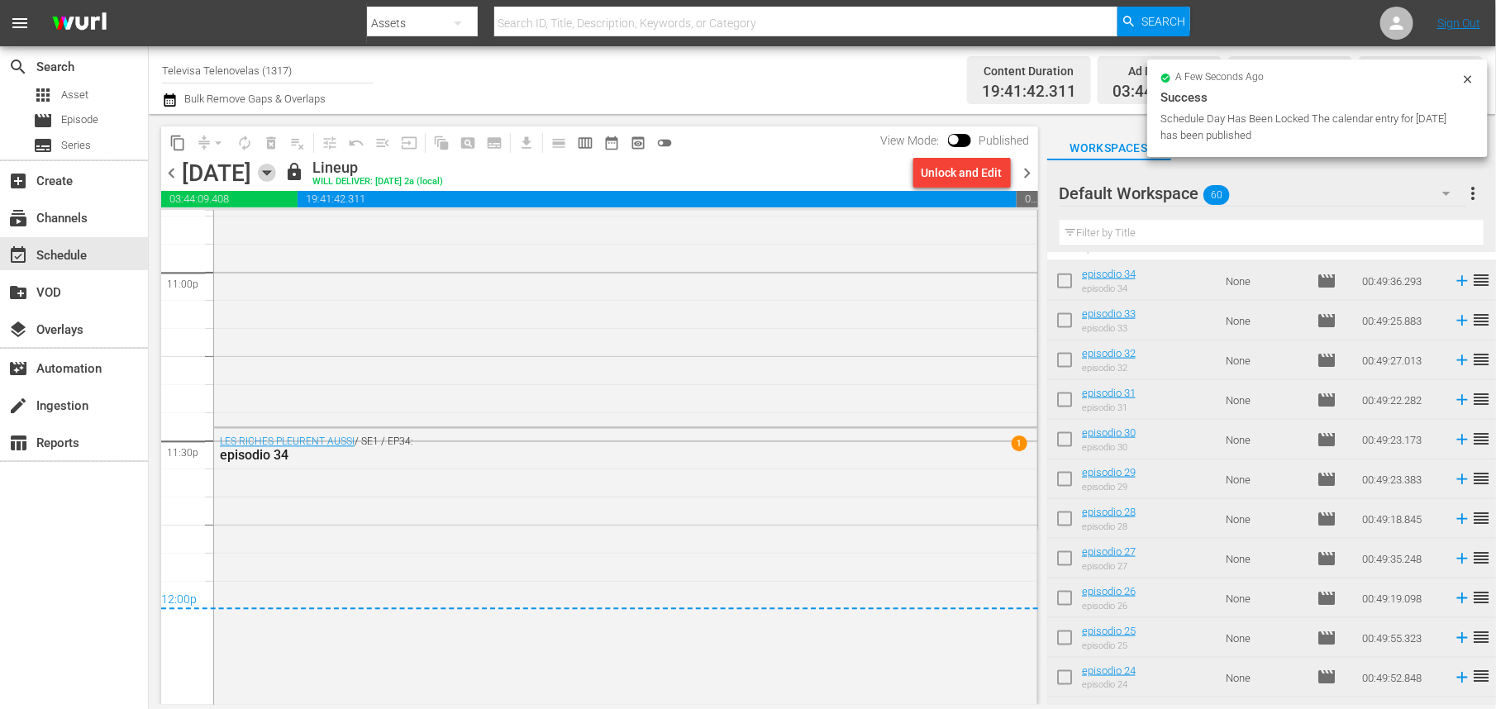
click at [270, 174] on icon "button" at bounding box center [266, 173] width 7 height 4
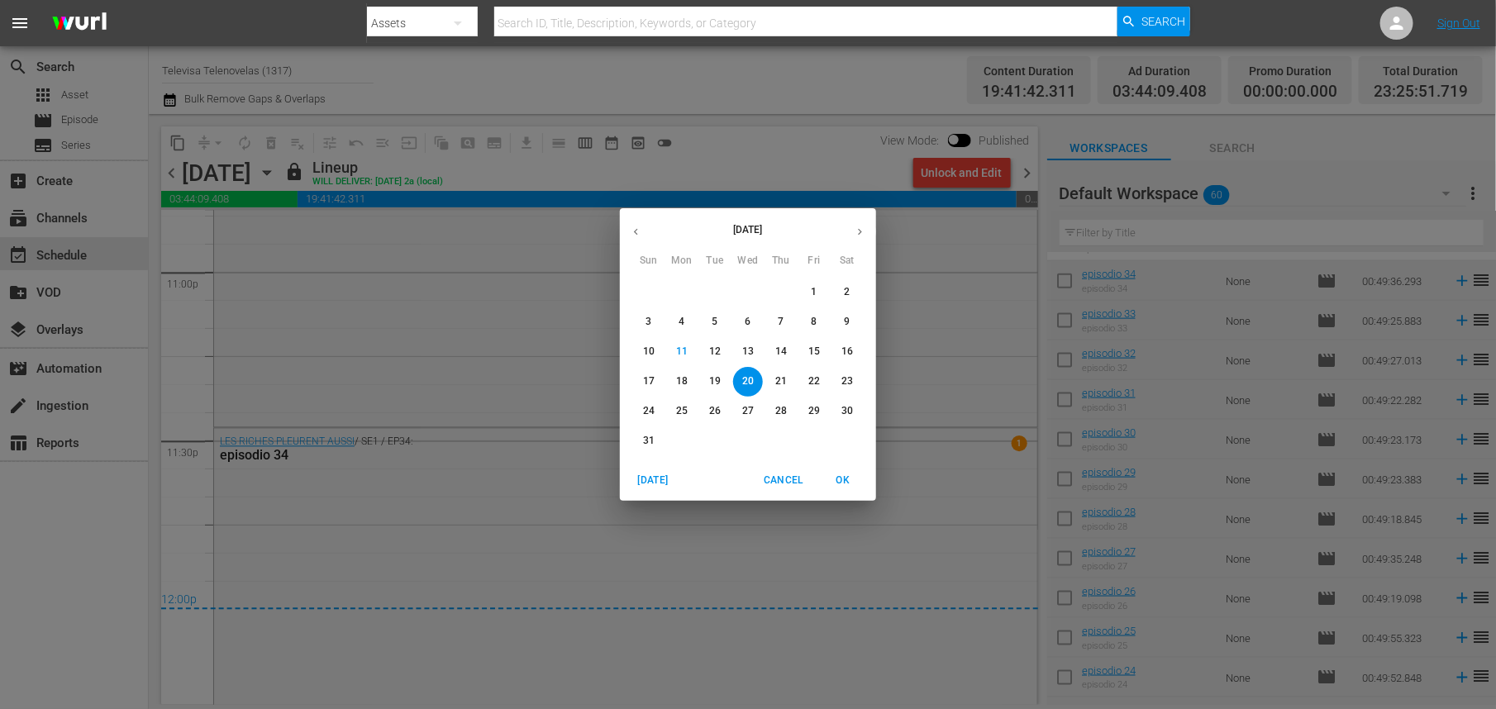
click at [787, 382] on span "21" at bounding box center [781, 382] width 30 height 14
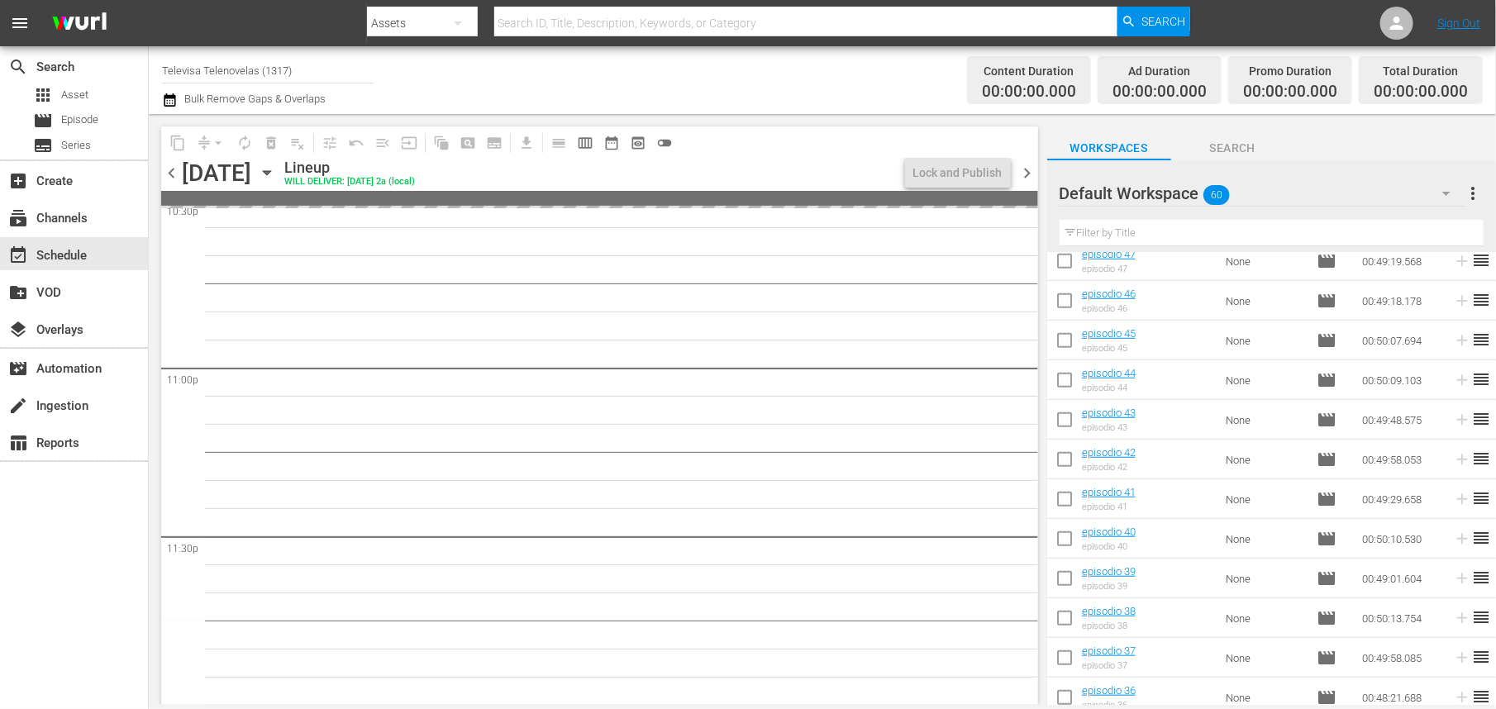
scroll to position [692, 0]
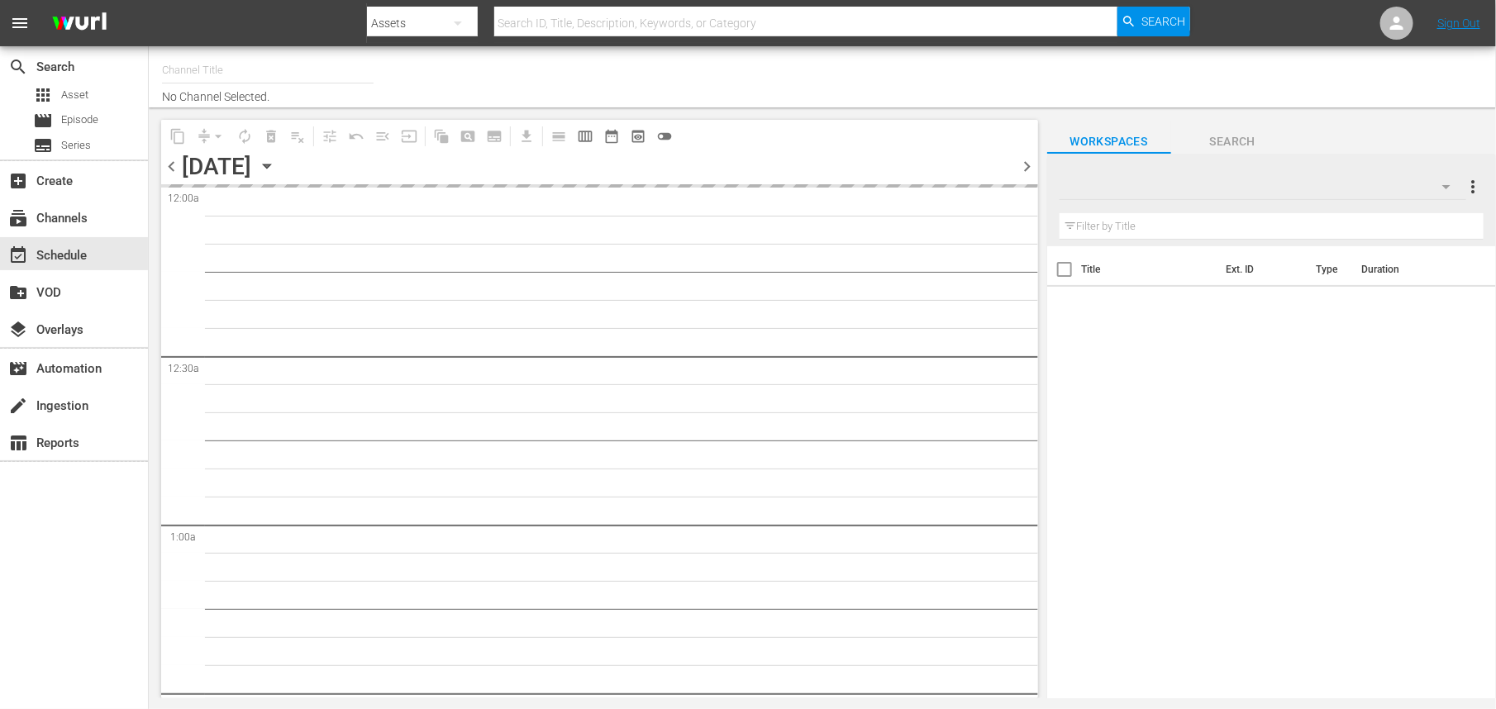
type input "Televisa Telenovelas (1317)"
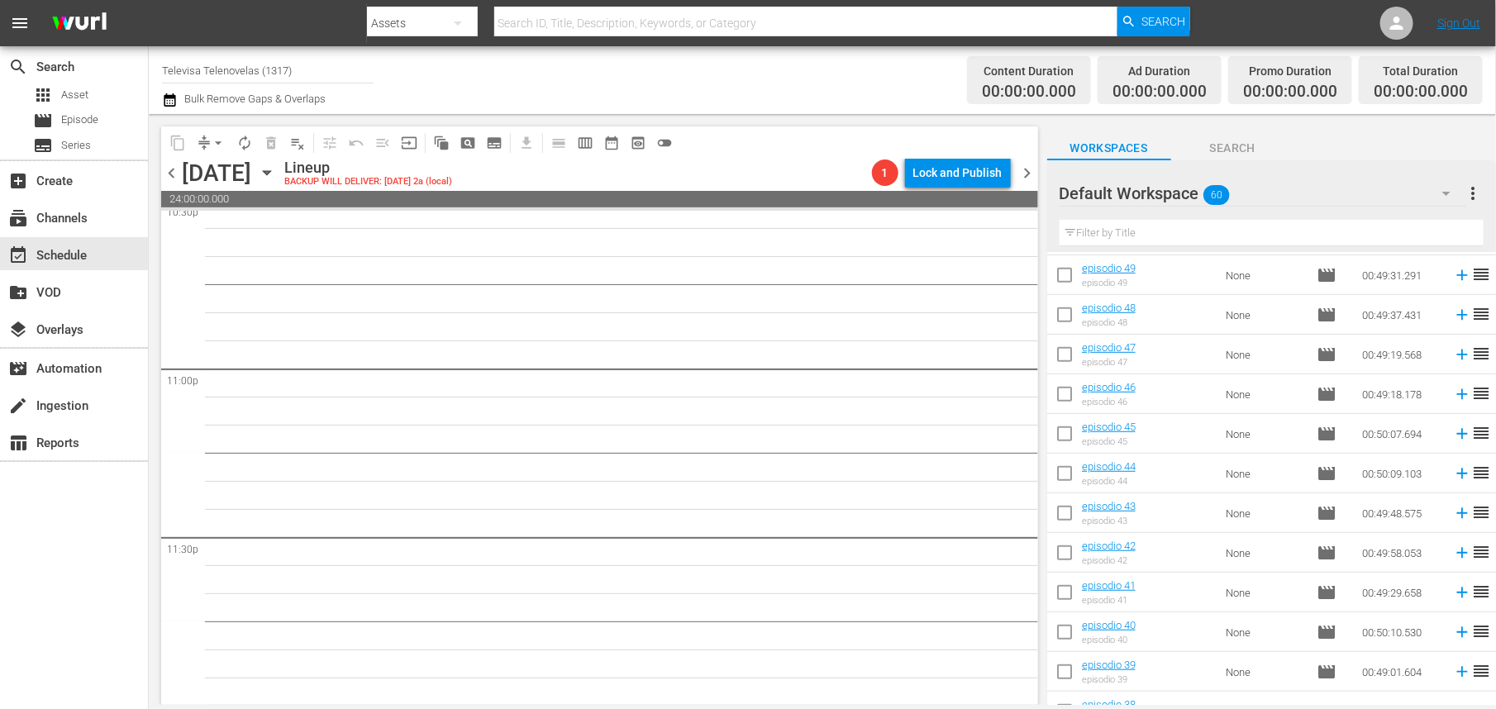
scroll to position [744, 0]
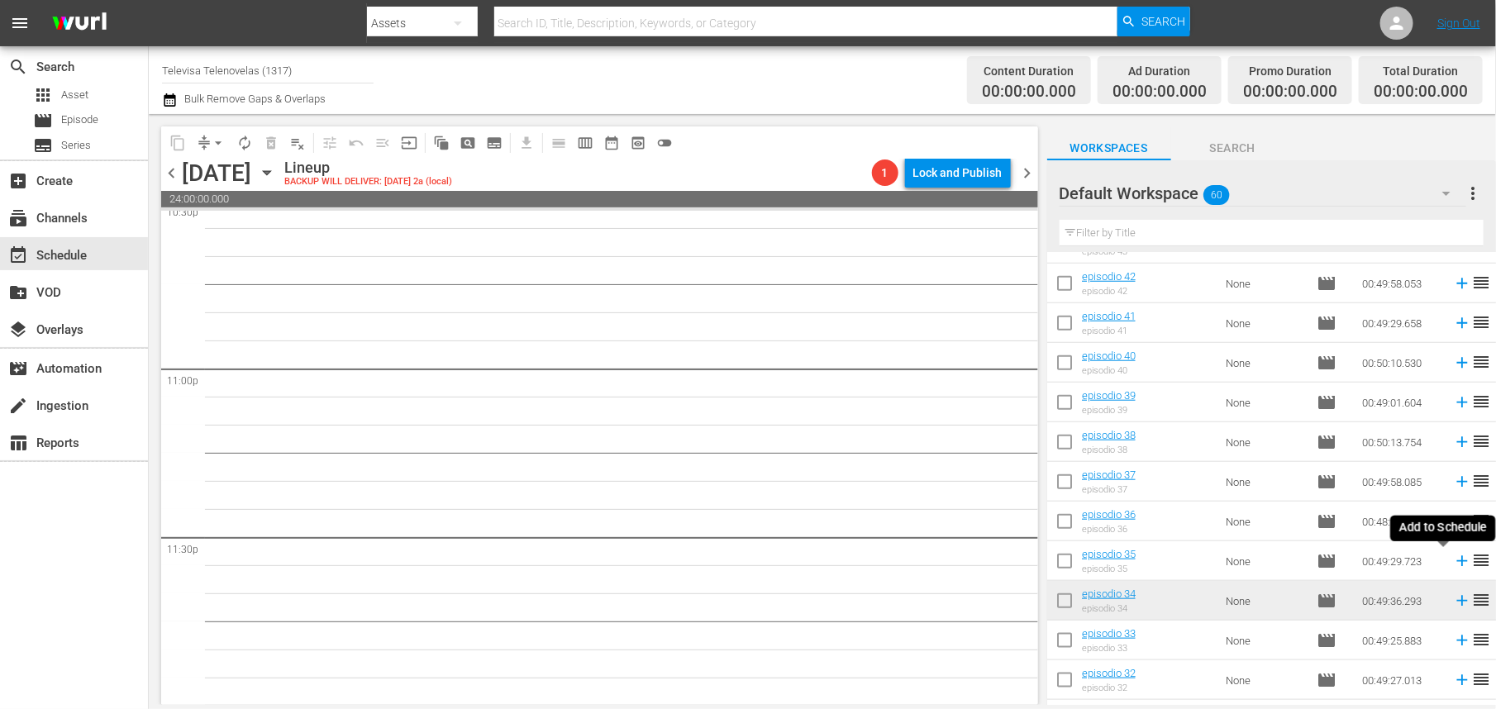
click at [1457, 563] on icon at bounding box center [1462, 561] width 11 height 11
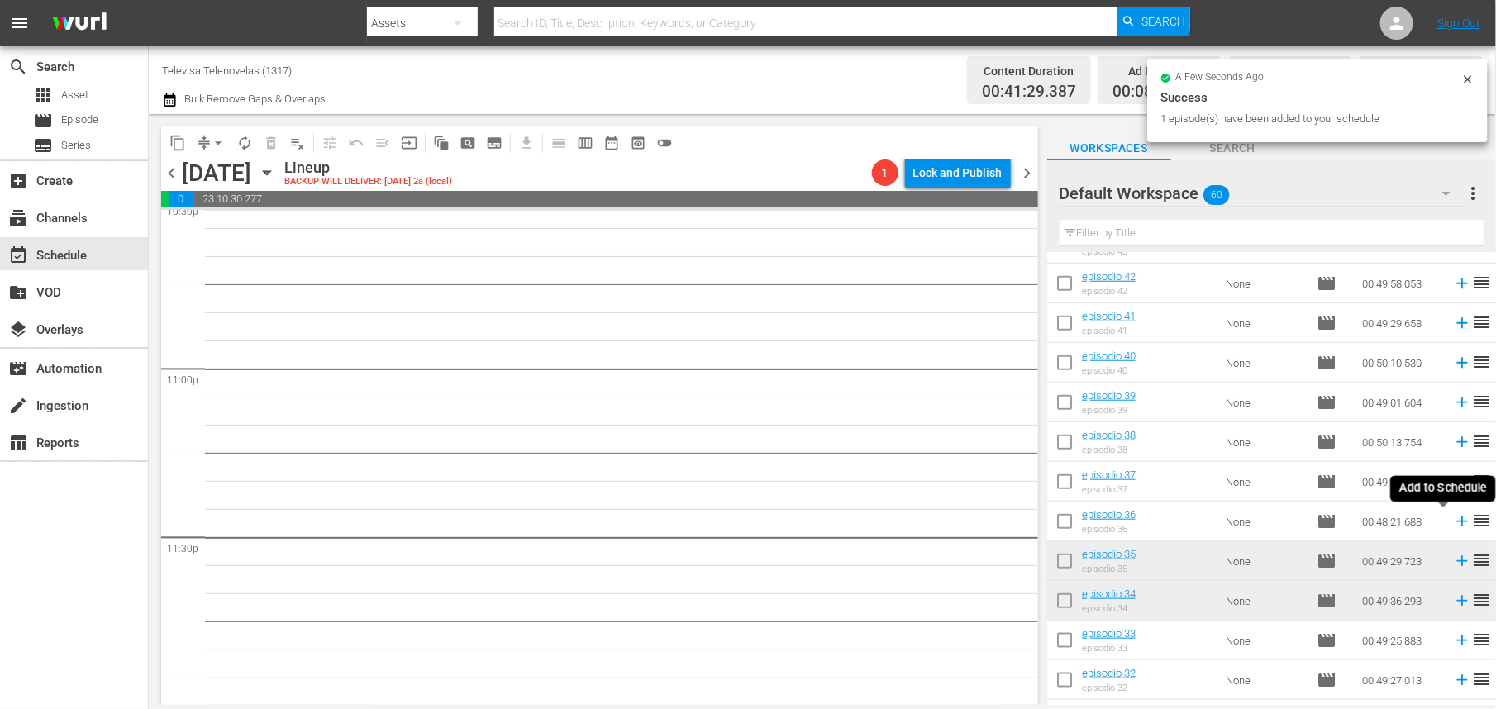
scroll to position [7573, 0]
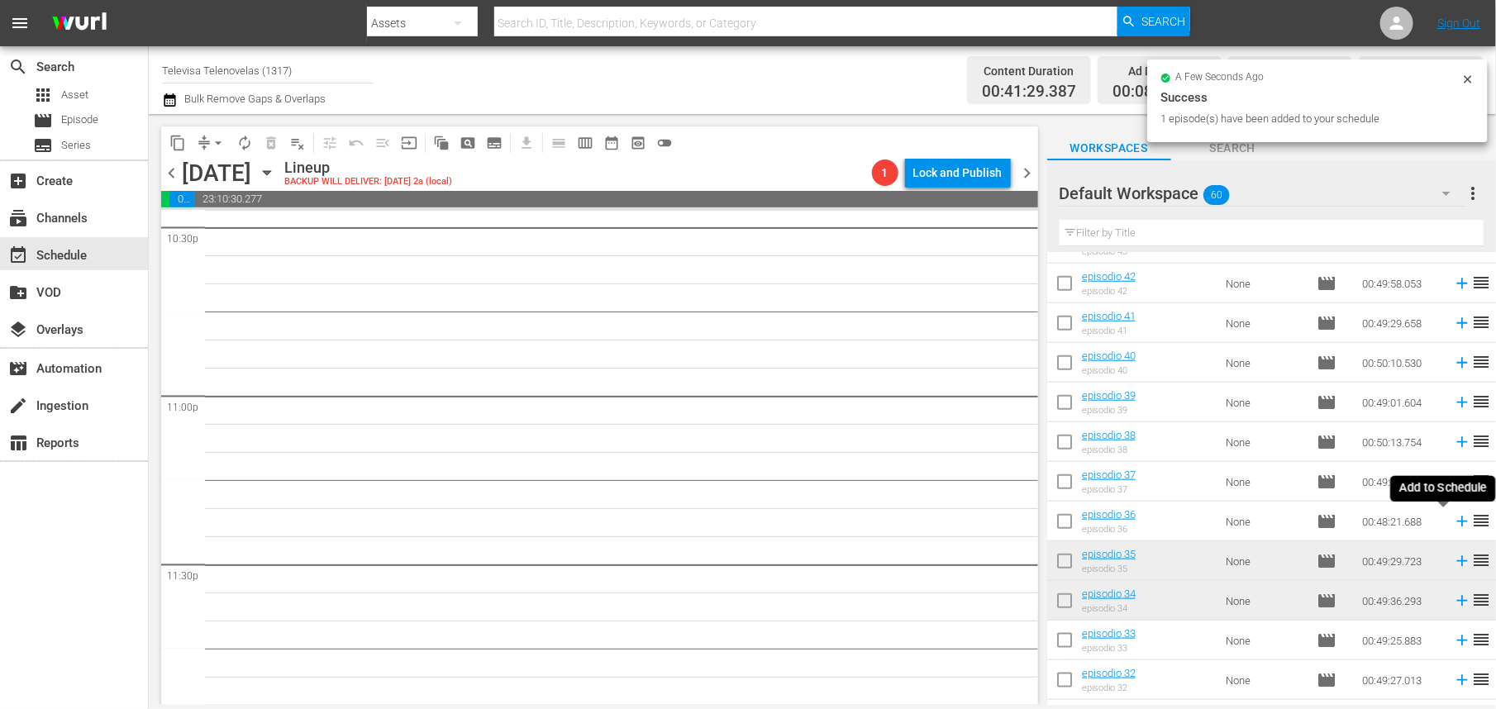
click at [1457, 522] on icon at bounding box center [1462, 522] width 11 height 11
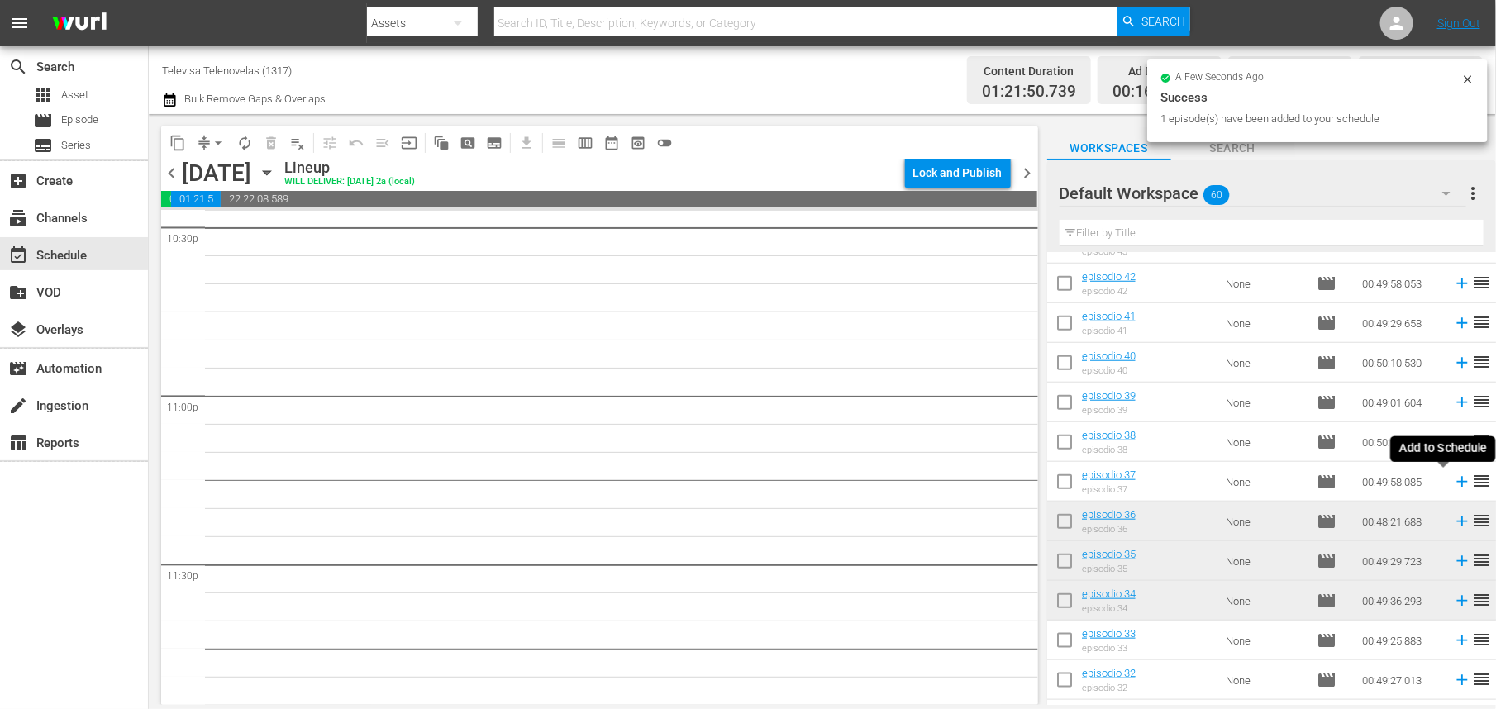
click at [1457, 481] on icon at bounding box center [1462, 482] width 11 height 11
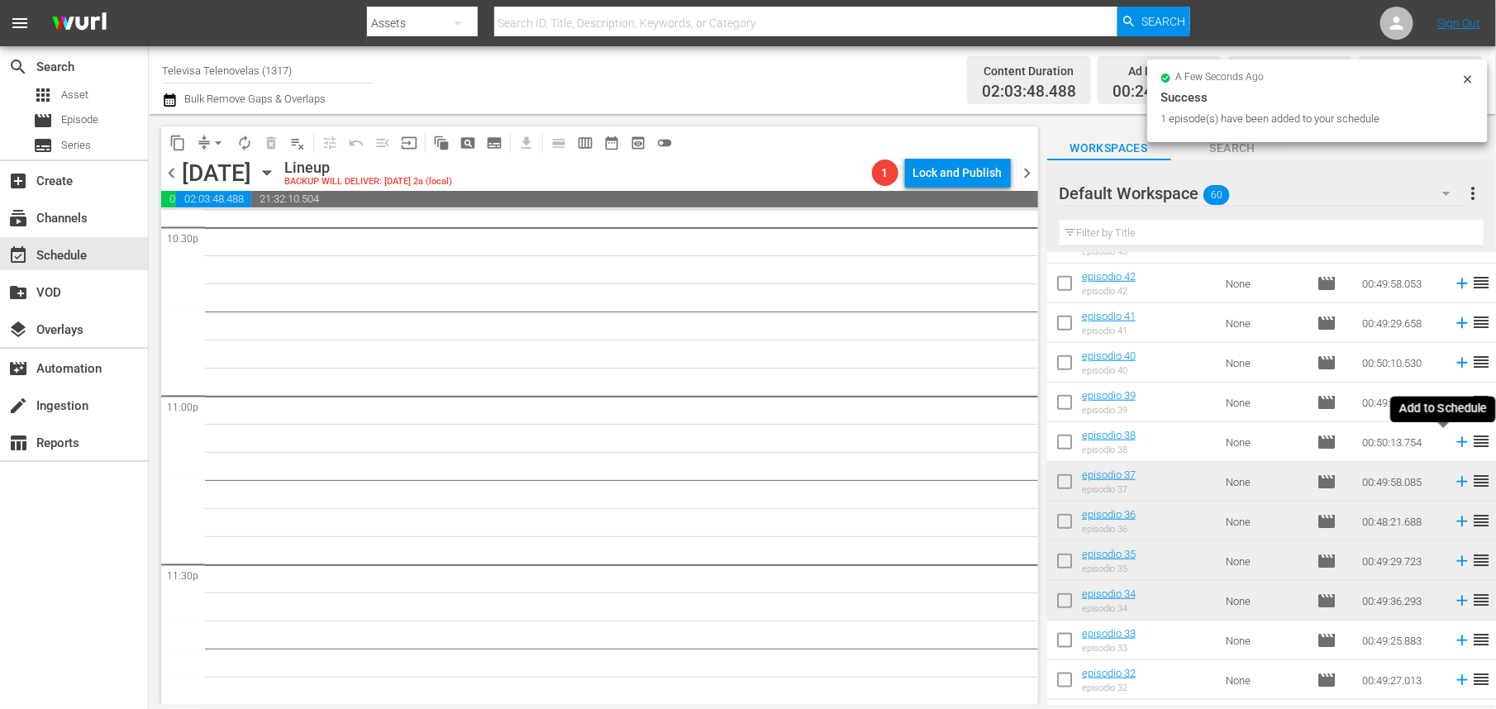
click at [1457, 445] on icon at bounding box center [1462, 442] width 11 height 11
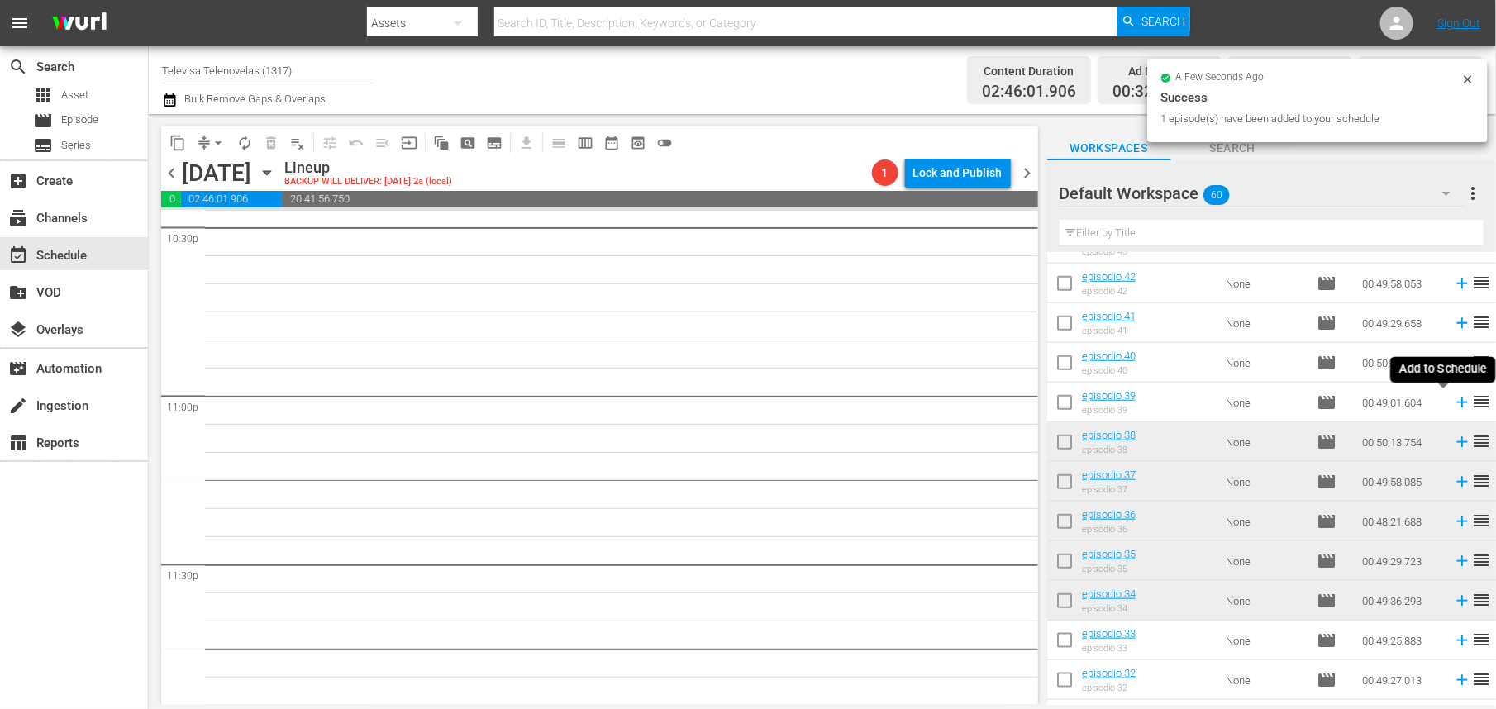
click at [1453, 404] on icon at bounding box center [1462, 403] width 18 height 18
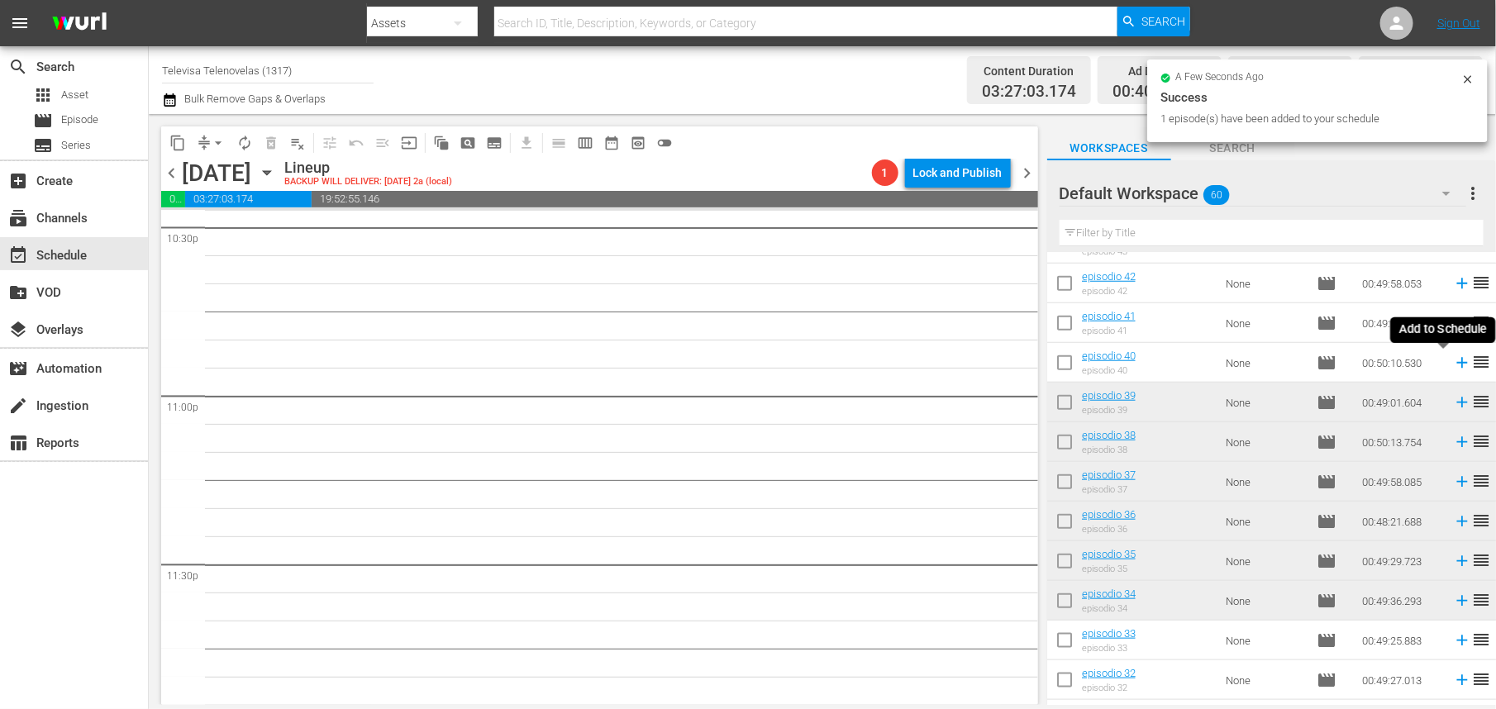
click at [1457, 363] on icon at bounding box center [1462, 363] width 11 height 11
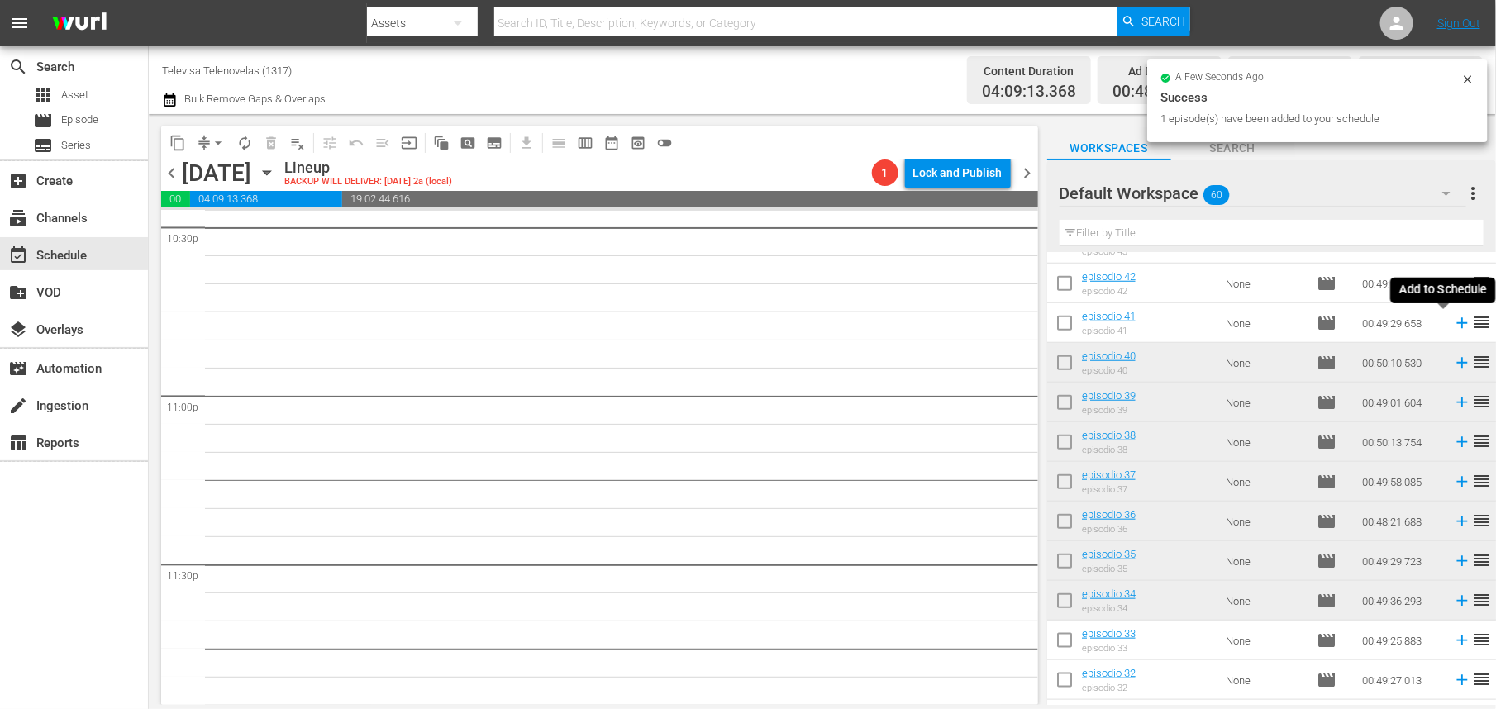
click at [1453, 322] on icon at bounding box center [1462, 323] width 18 height 18
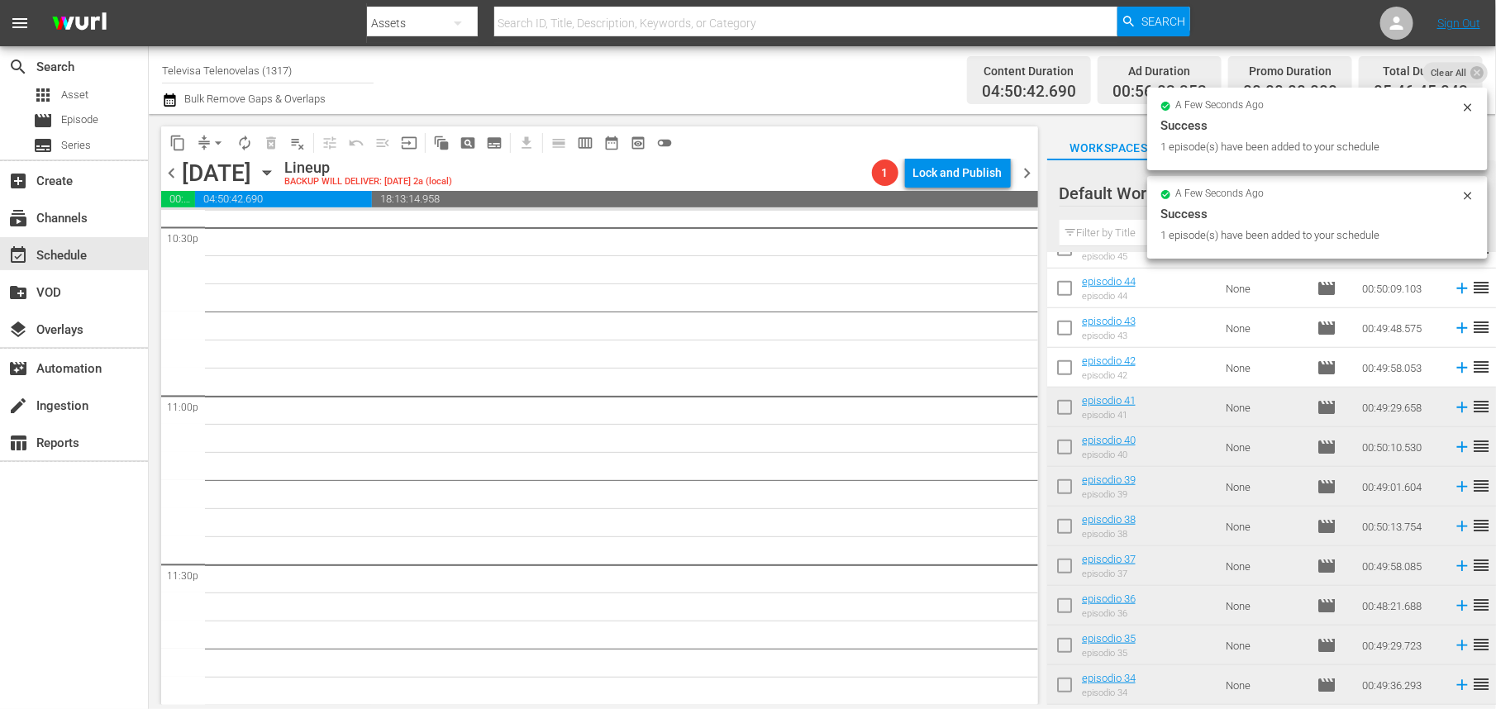
scroll to position [496, 0]
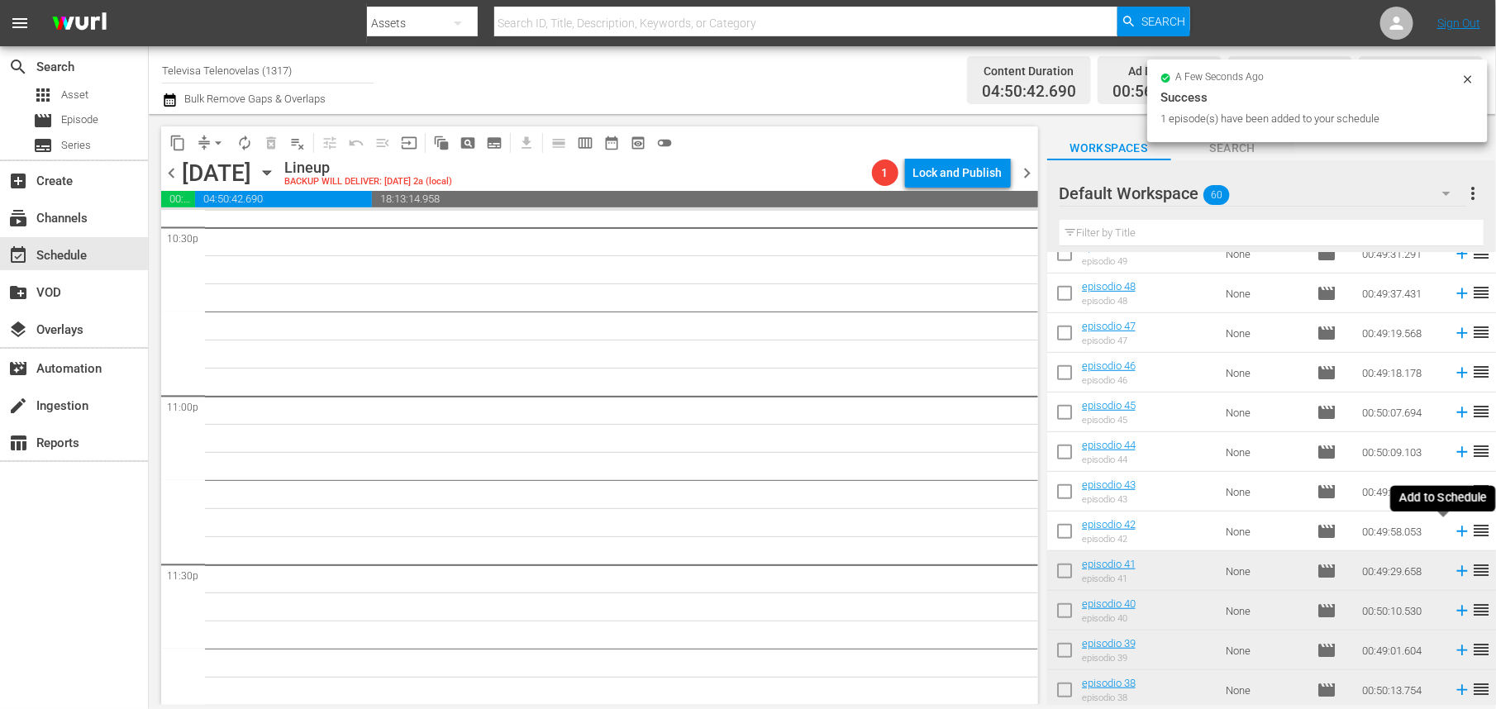
click at [1453, 533] on icon at bounding box center [1462, 532] width 18 height 18
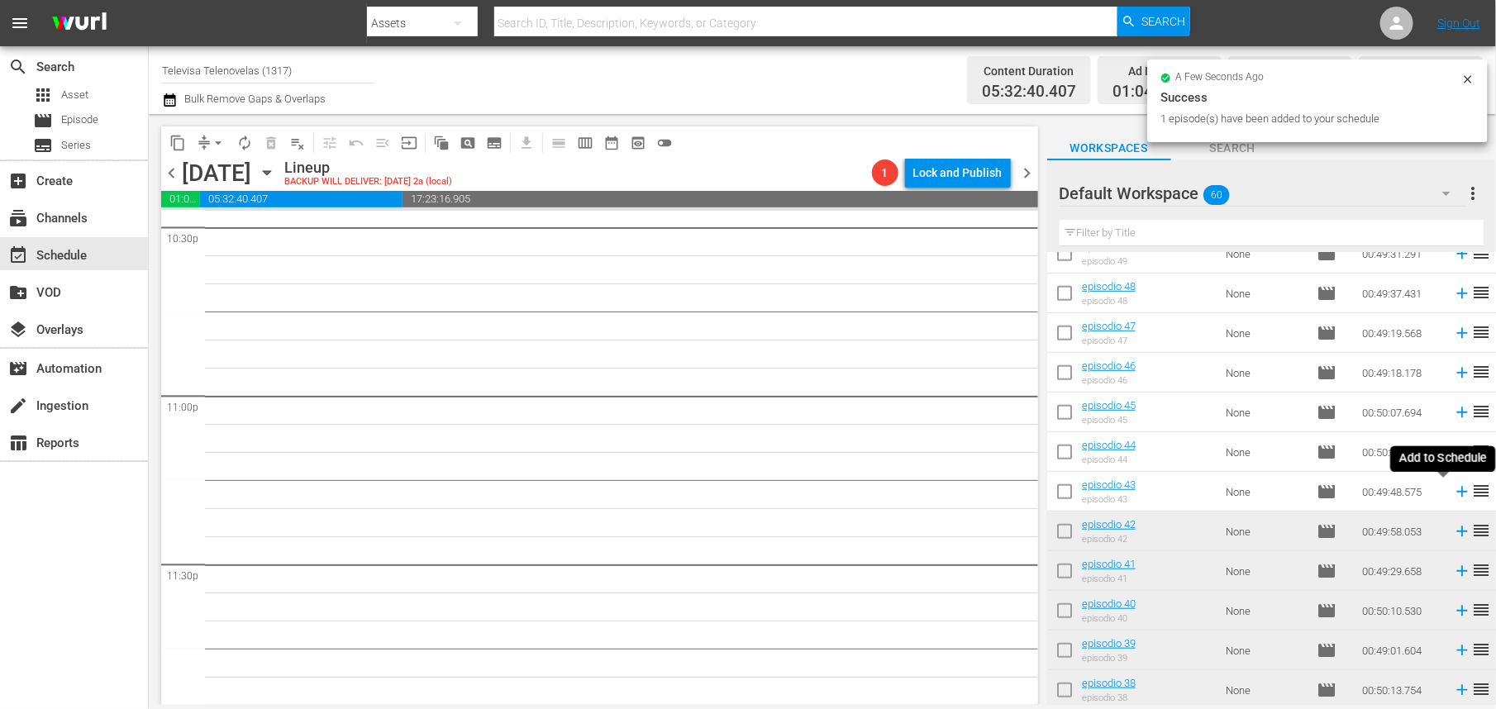
click at [1453, 494] on icon at bounding box center [1462, 492] width 18 height 18
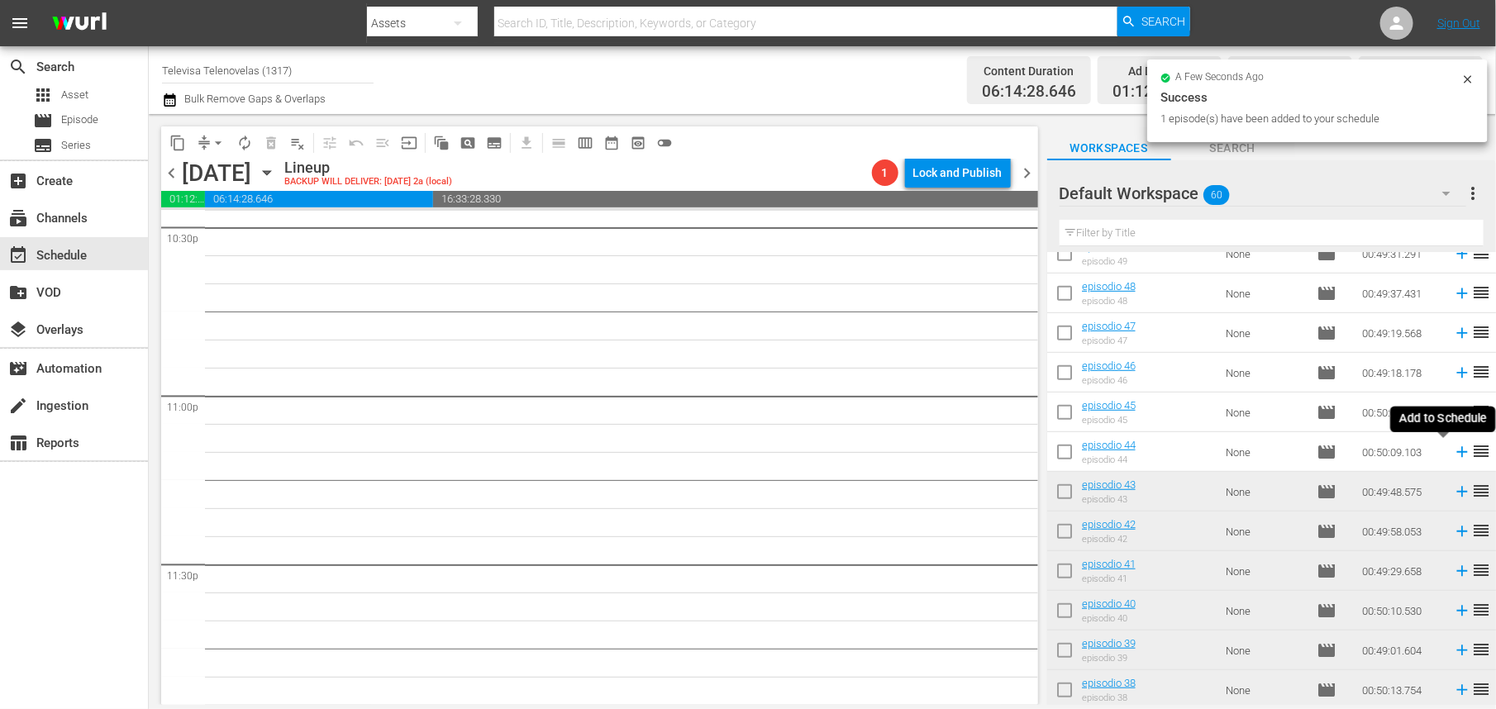
scroll to position [7545, 0]
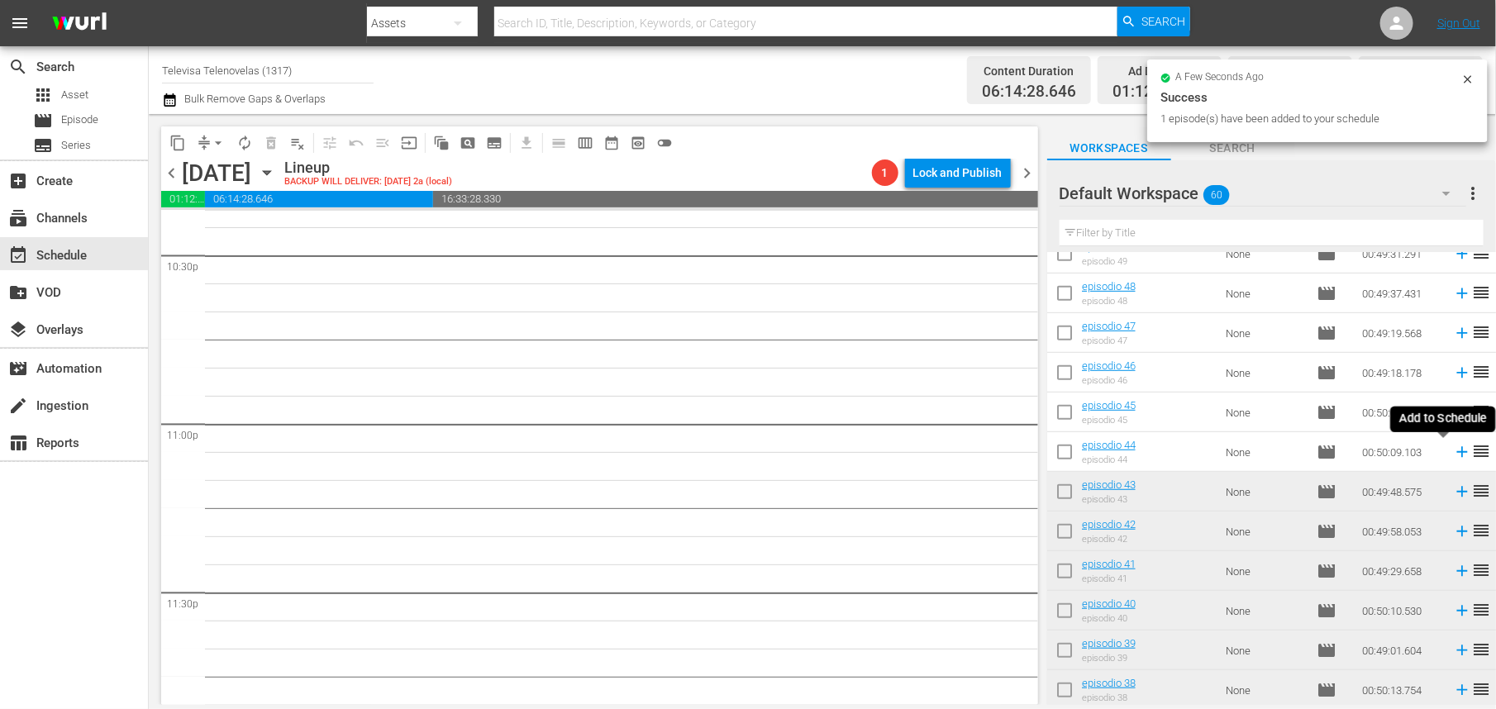
click at [1457, 452] on icon at bounding box center [1462, 452] width 11 height 11
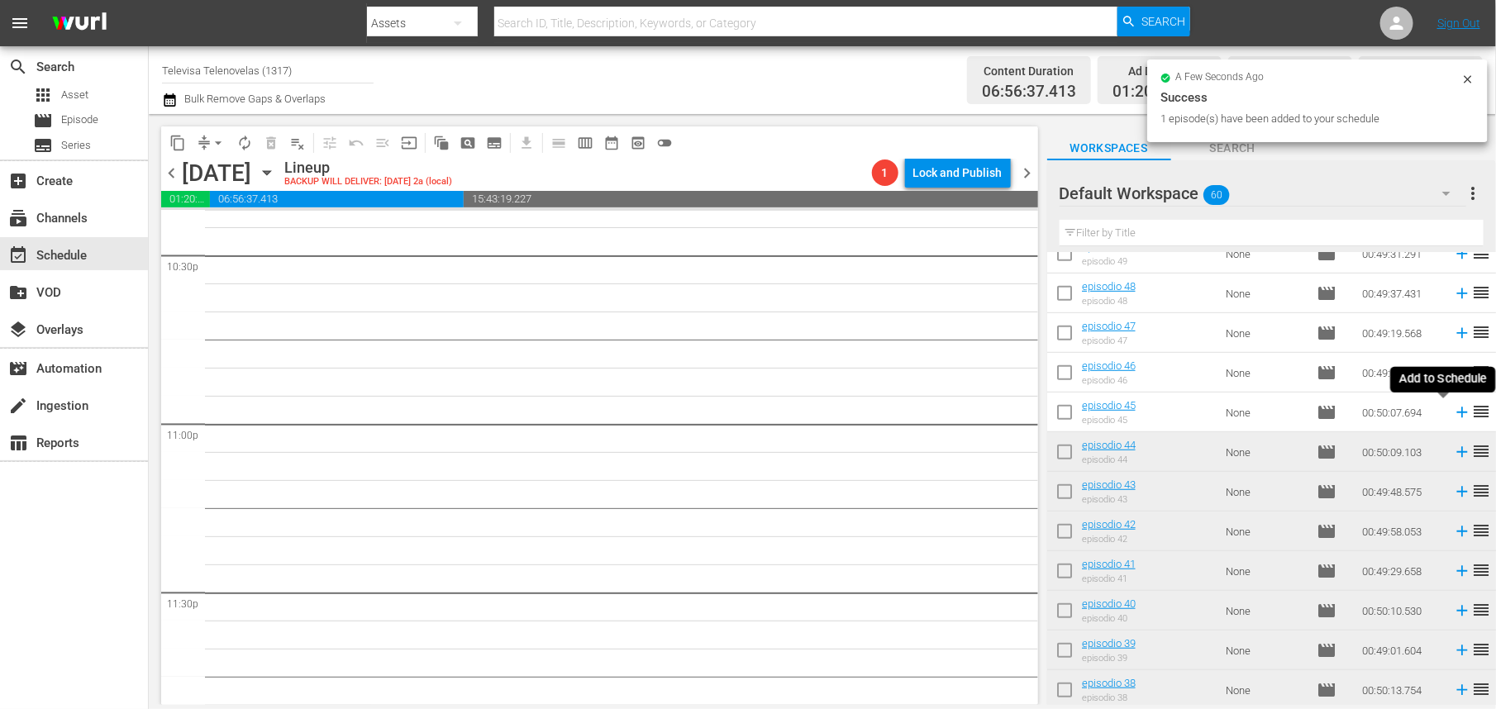
click at [1453, 412] on icon at bounding box center [1462, 412] width 18 height 18
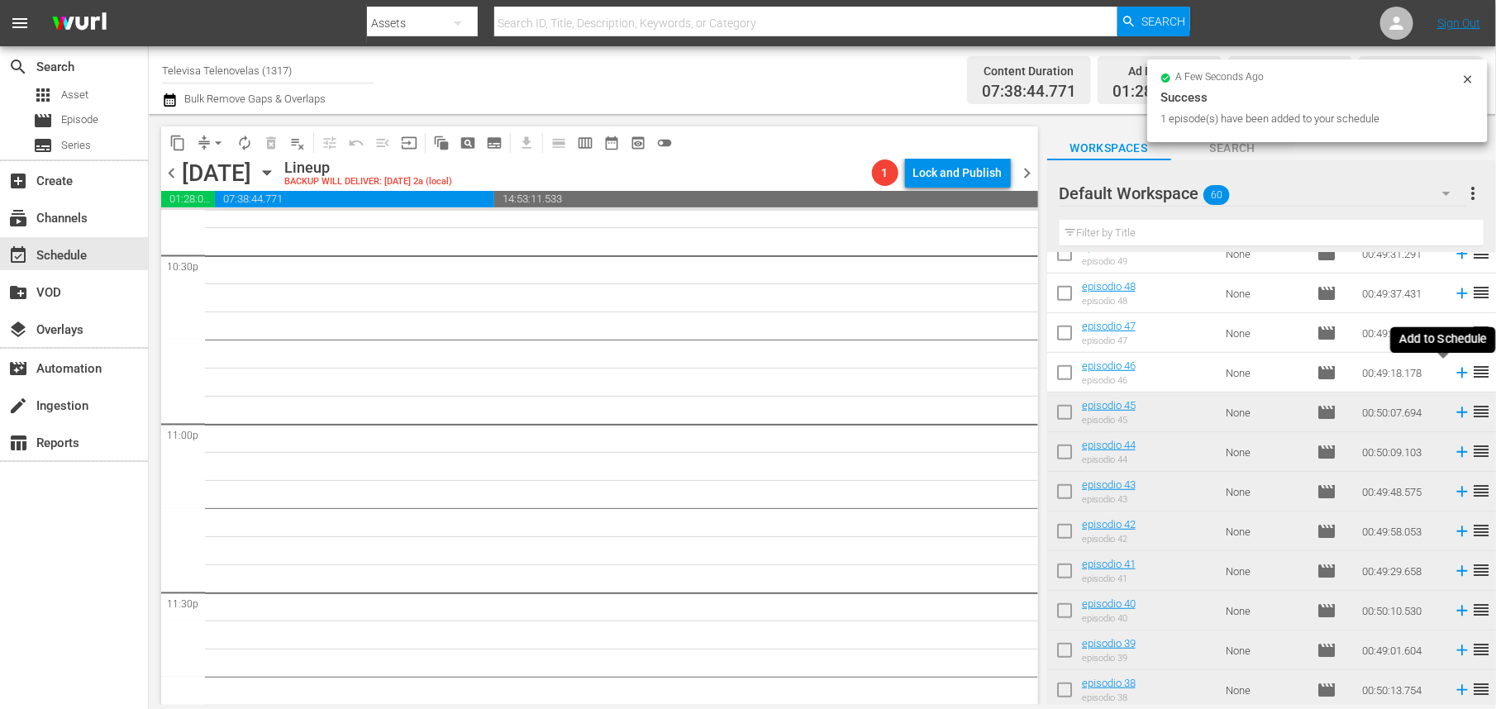
click at [1453, 375] on icon at bounding box center [1462, 373] width 18 height 18
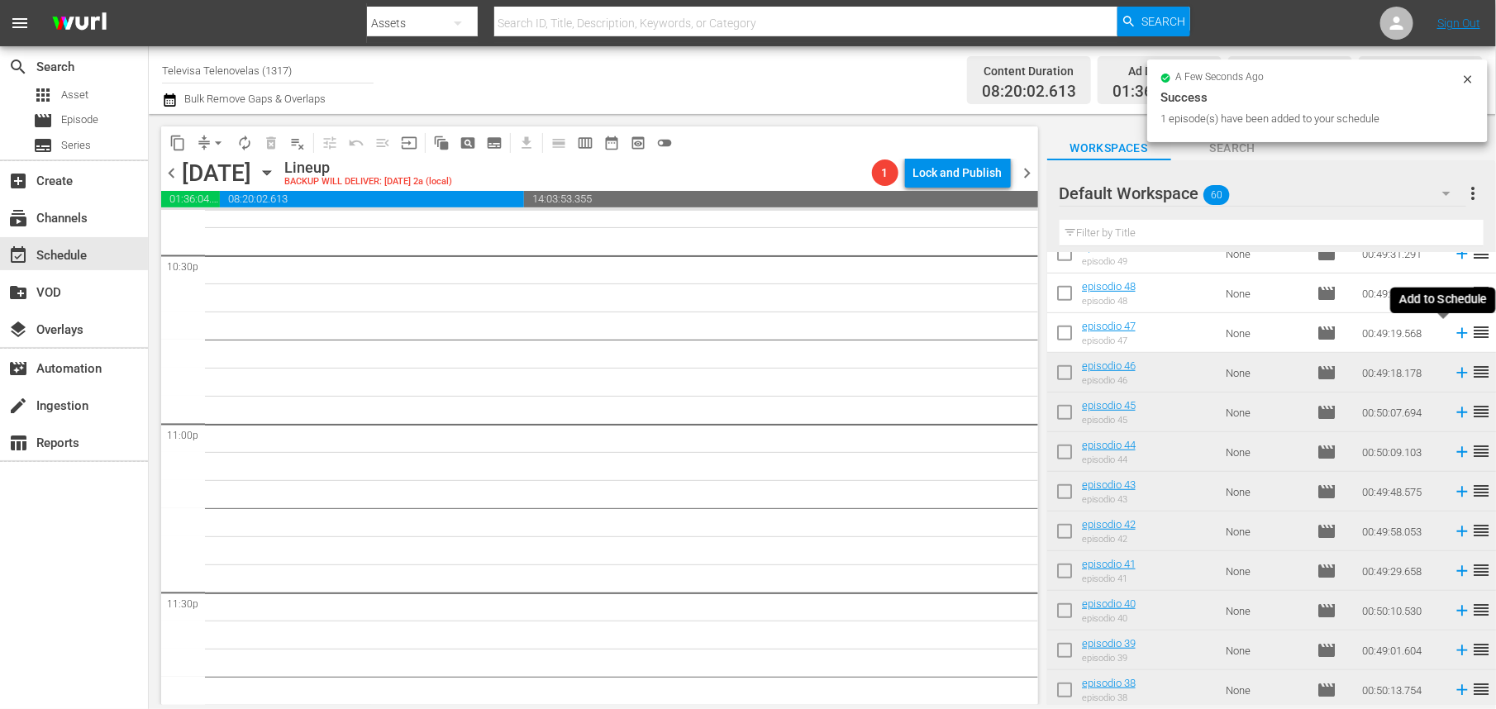
scroll to position [7516, 0]
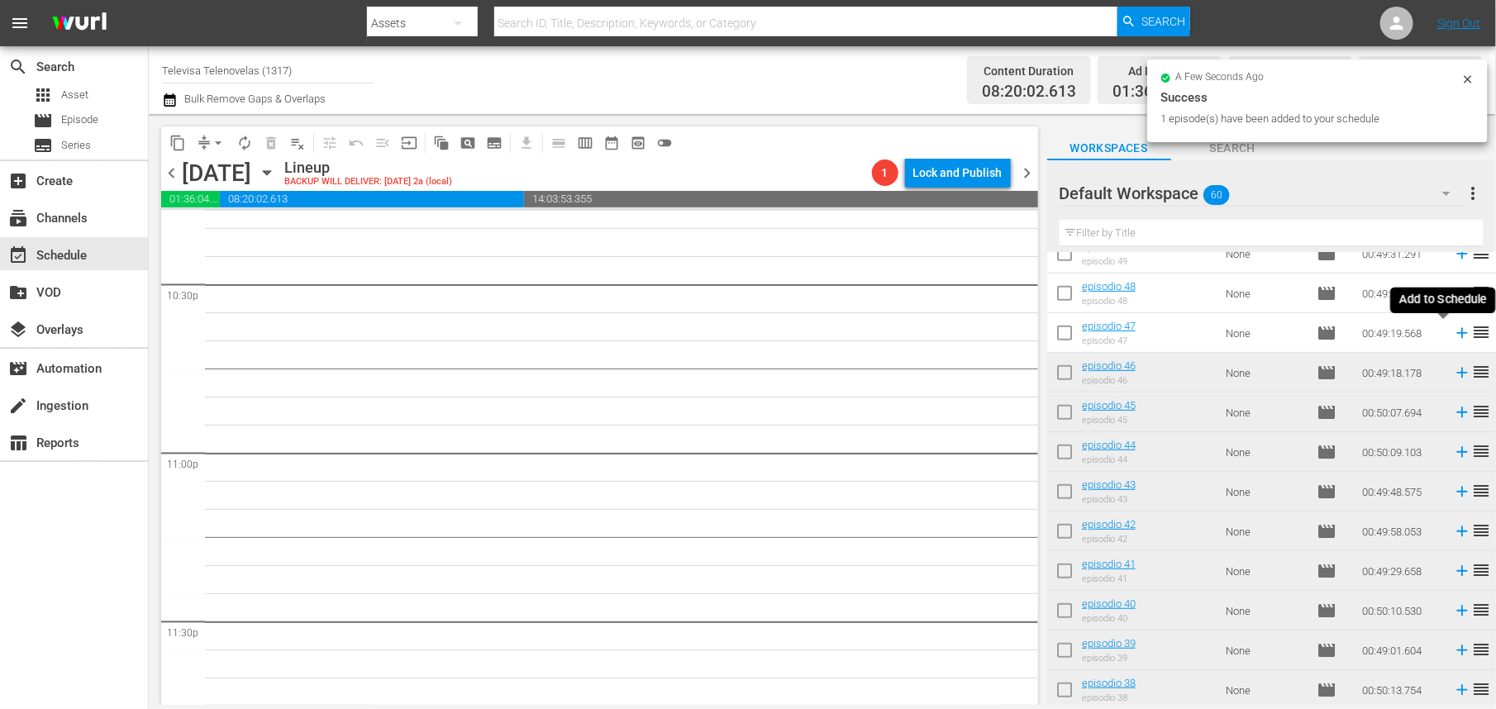
click at [1457, 336] on icon at bounding box center [1462, 333] width 11 height 11
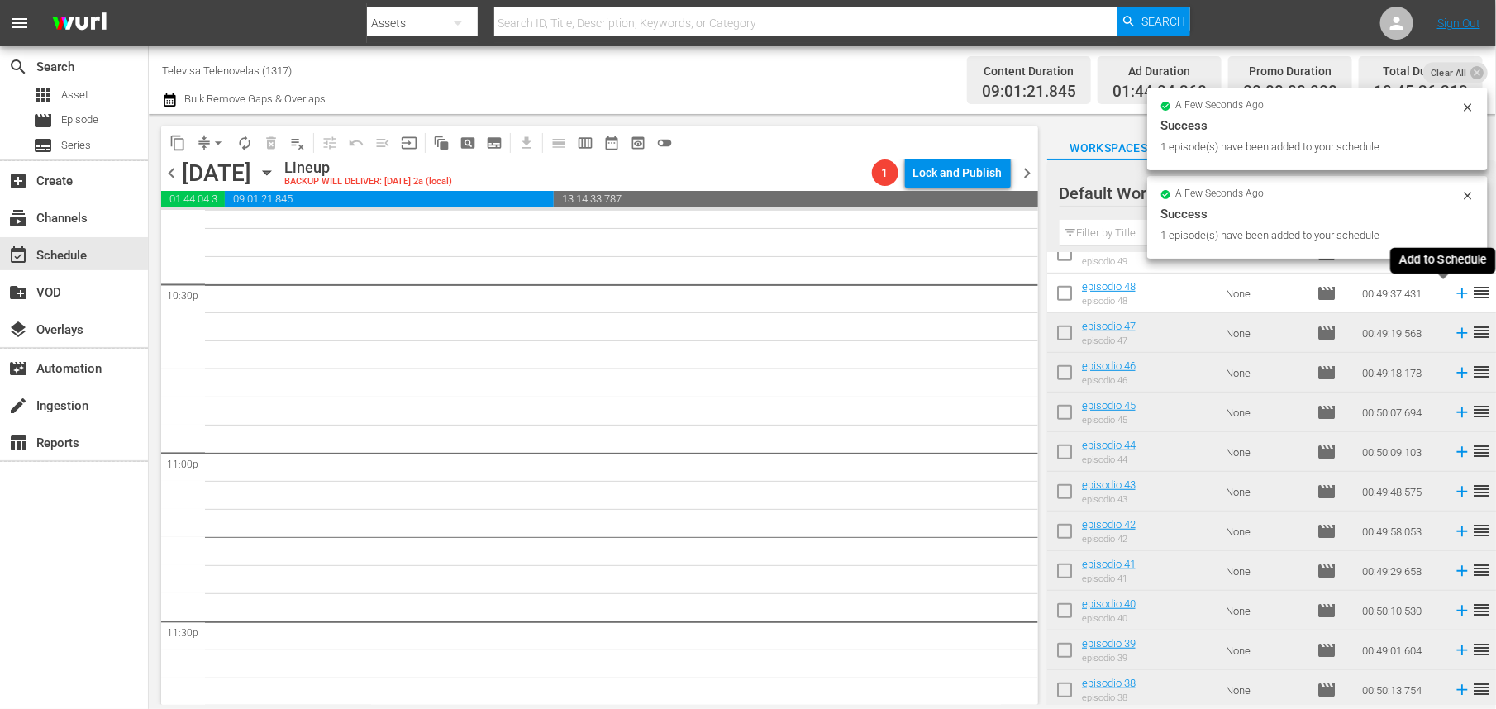
scroll to position [7489, 0]
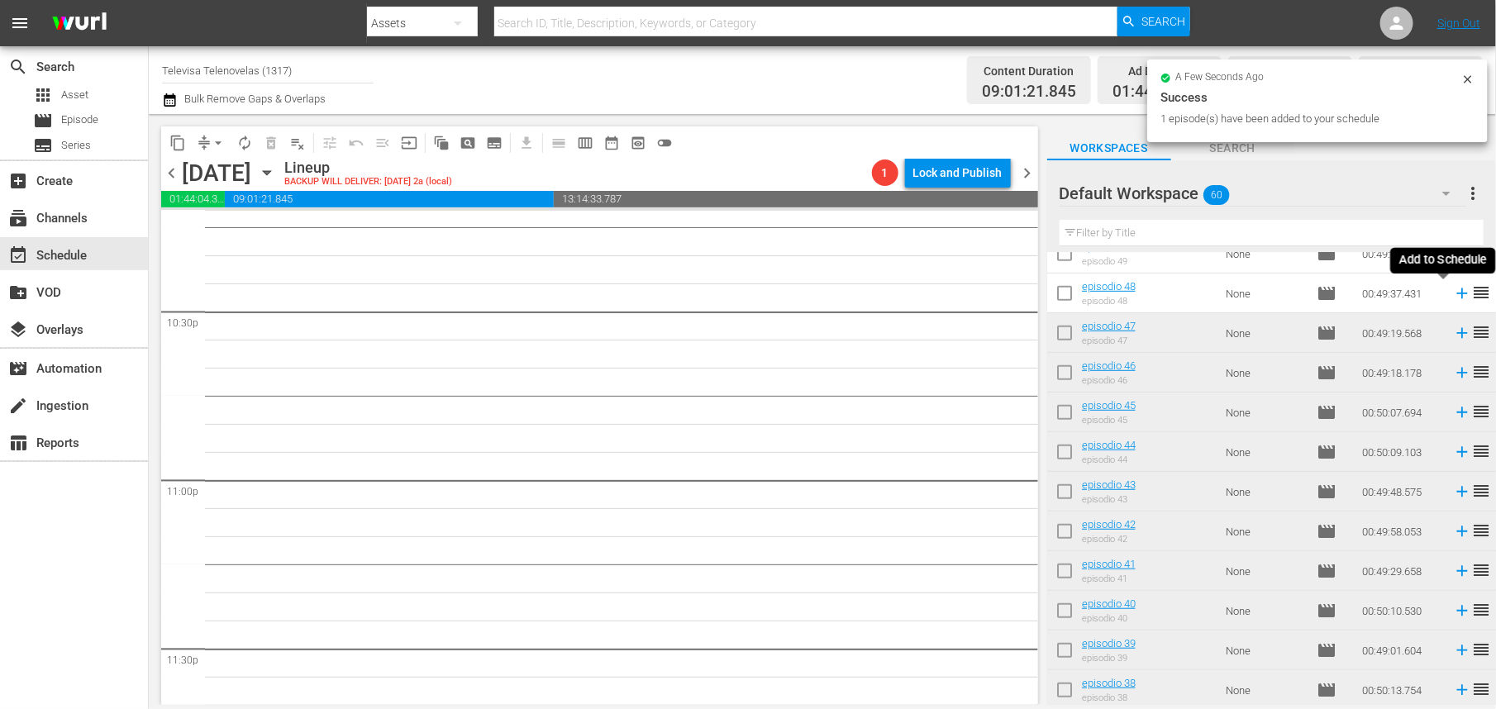
click at [1457, 293] on icon at bounding box center [1462, 294] width 11 height 11
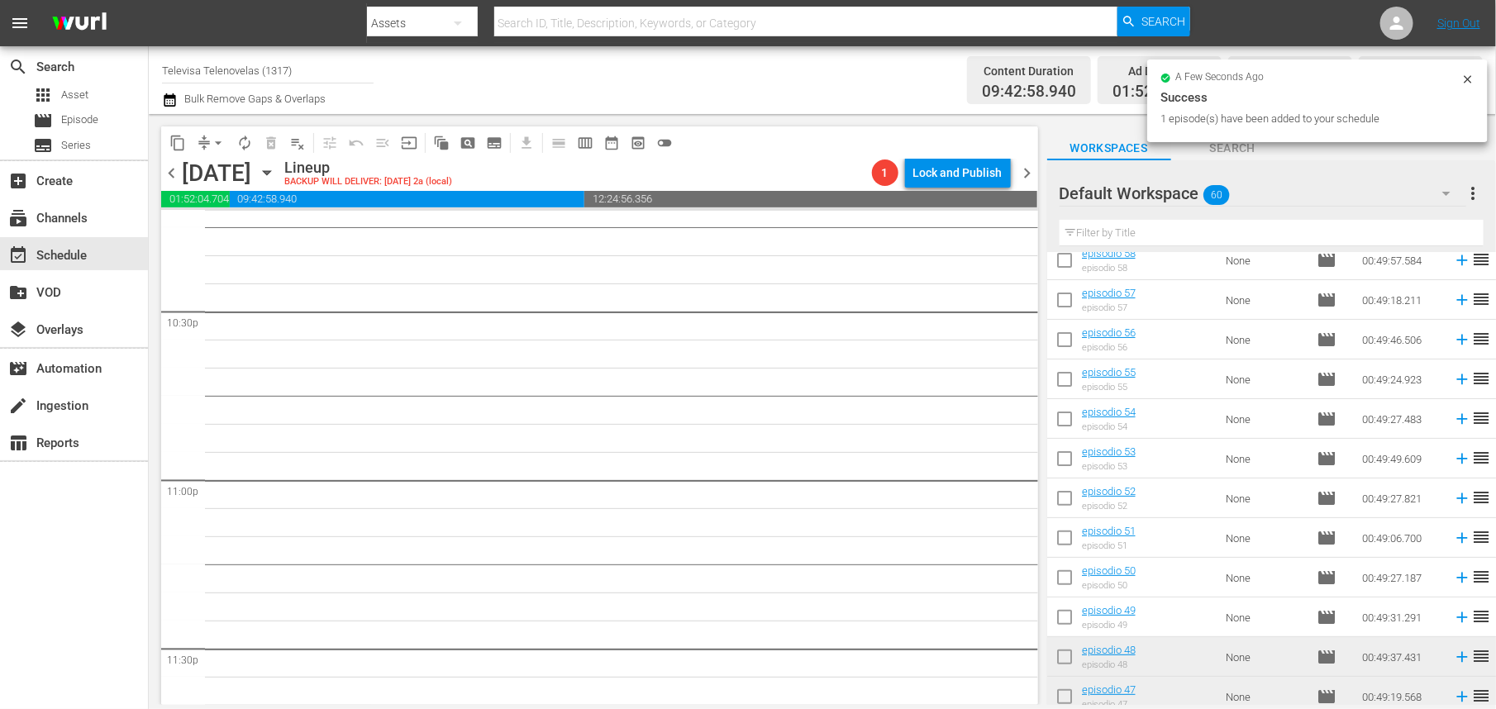
scroll to position [7461, 0]
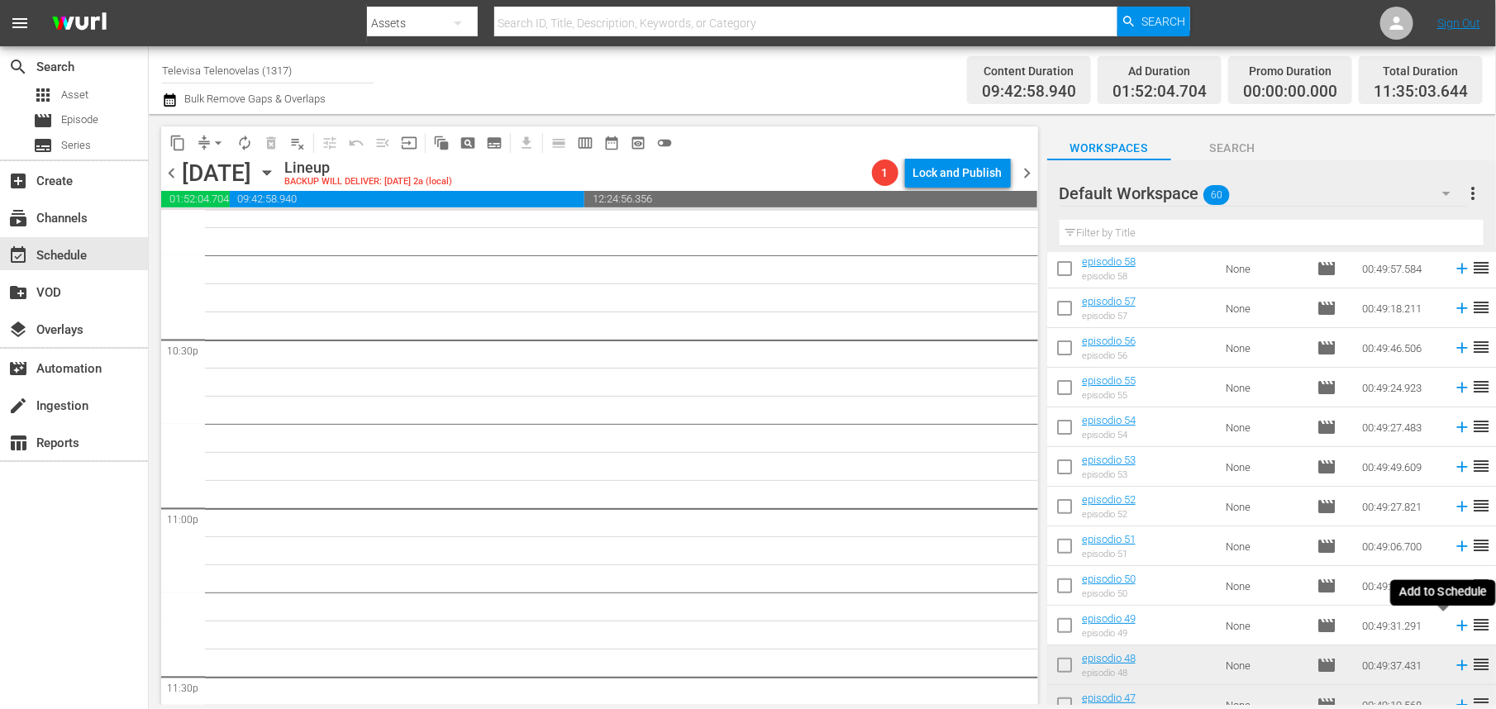
click at [1457, 625] on icon at bounding box center [1462, 626] width 11 height 11
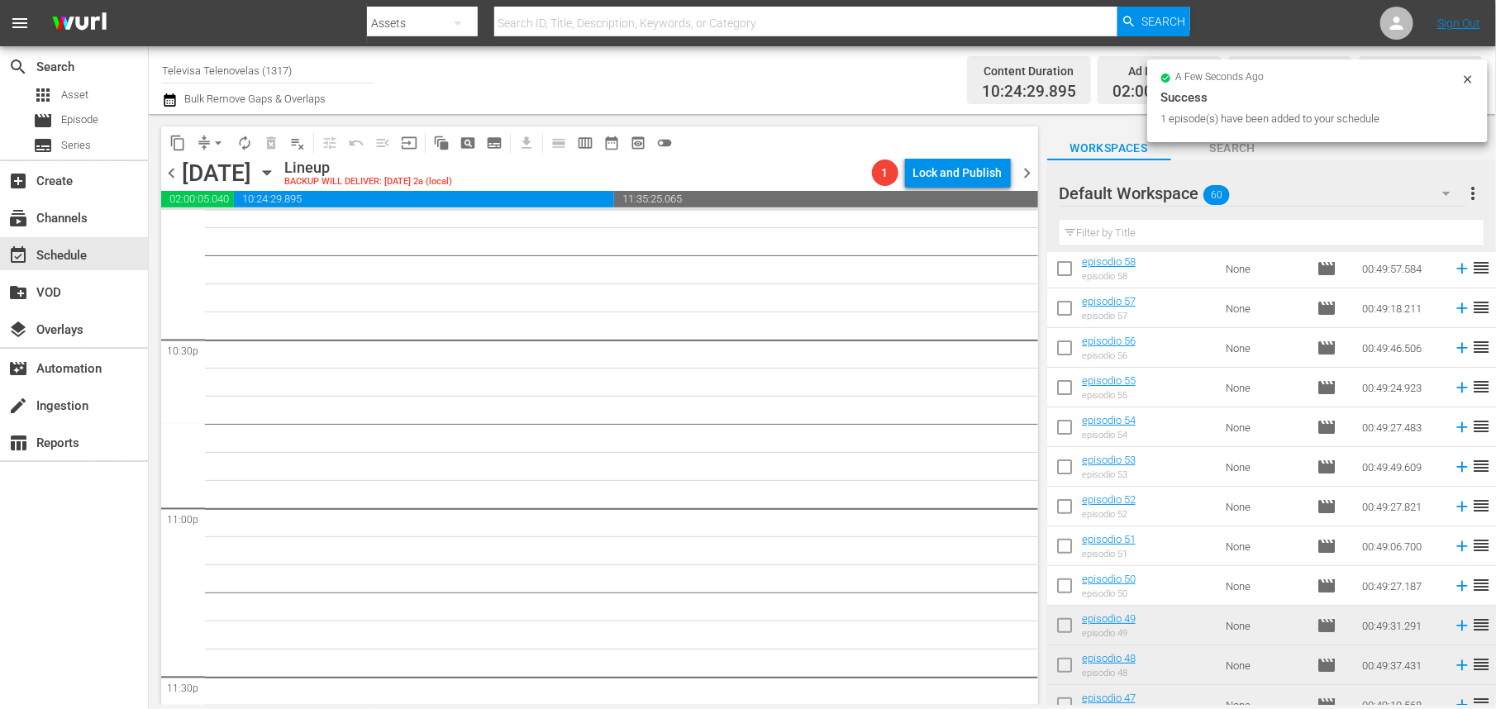
scroll to position [7432, 0]
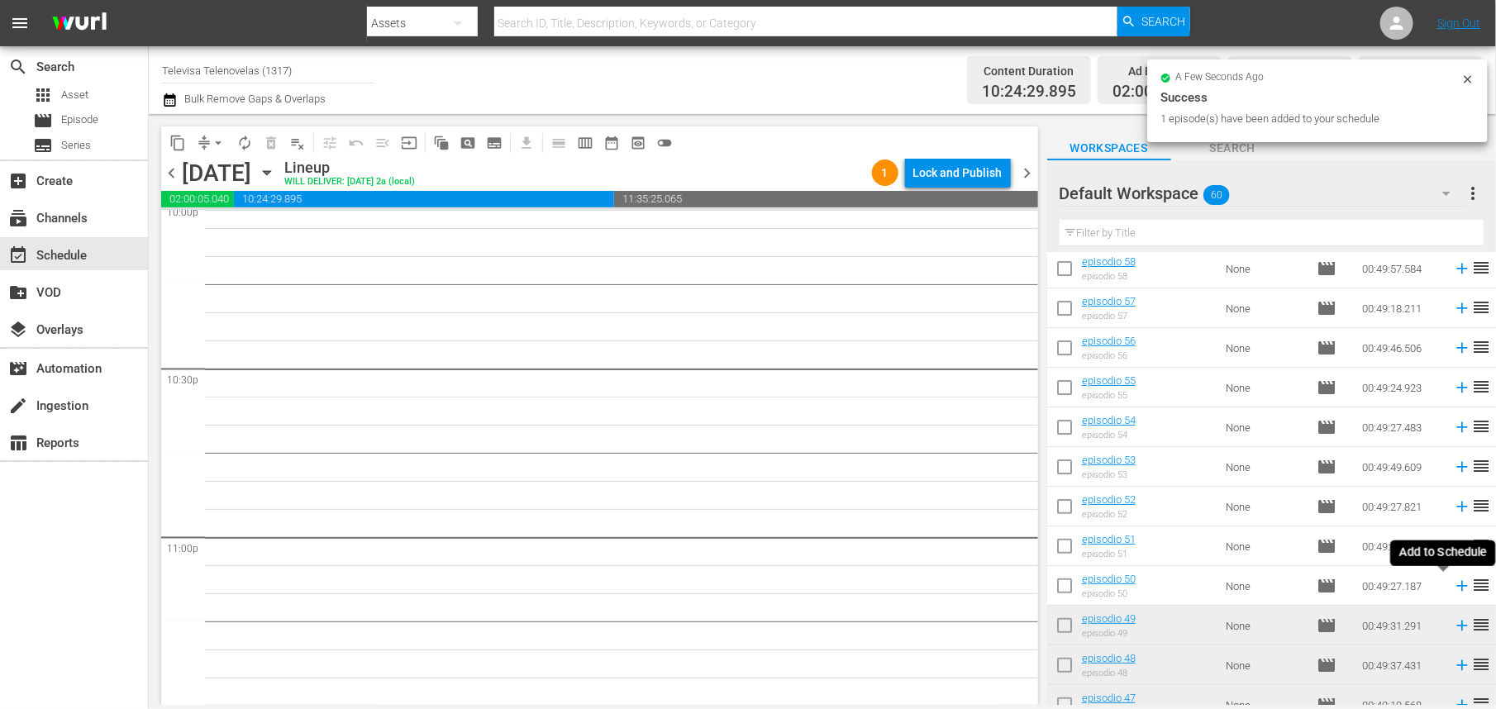
click at [1453, 585] on icon at bounding box center [1462, 586] width 18 height 18
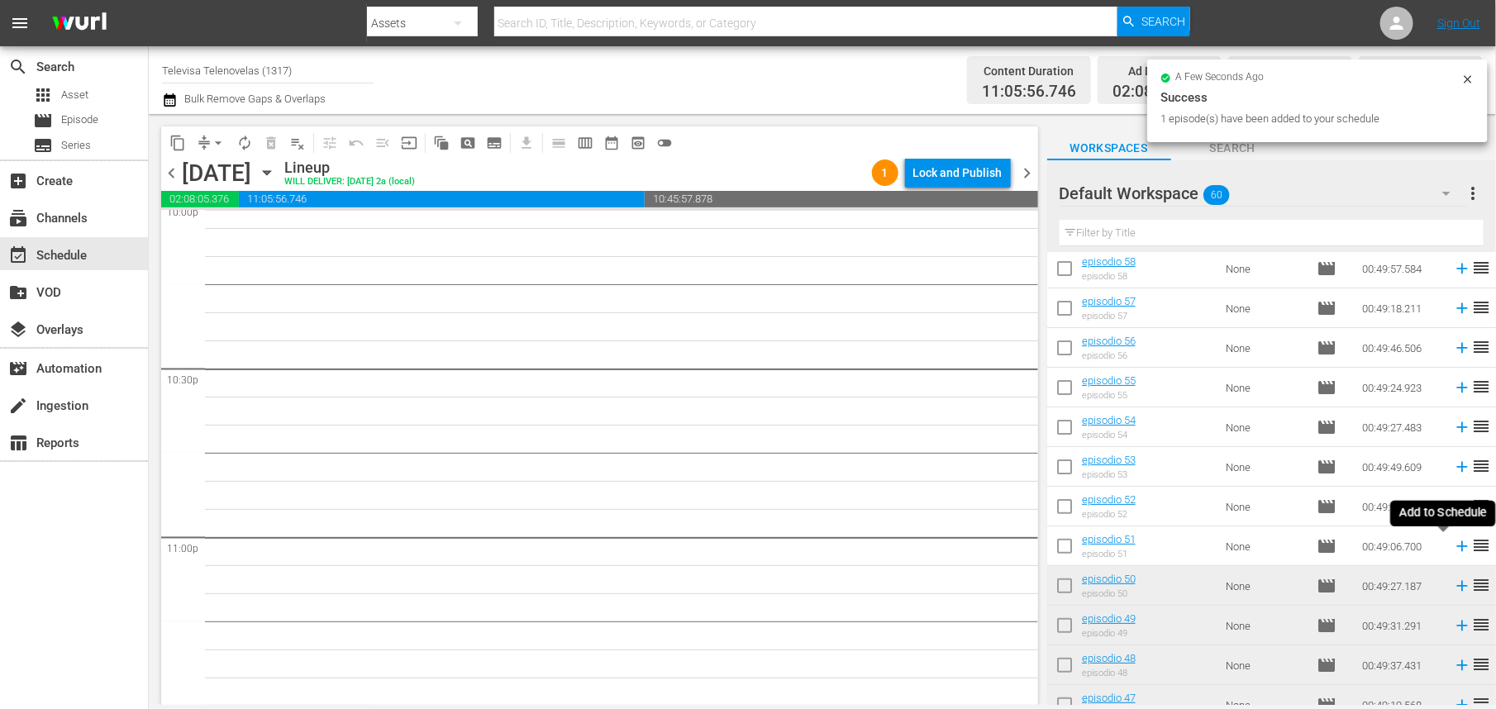
scroll to position [7404, 0]
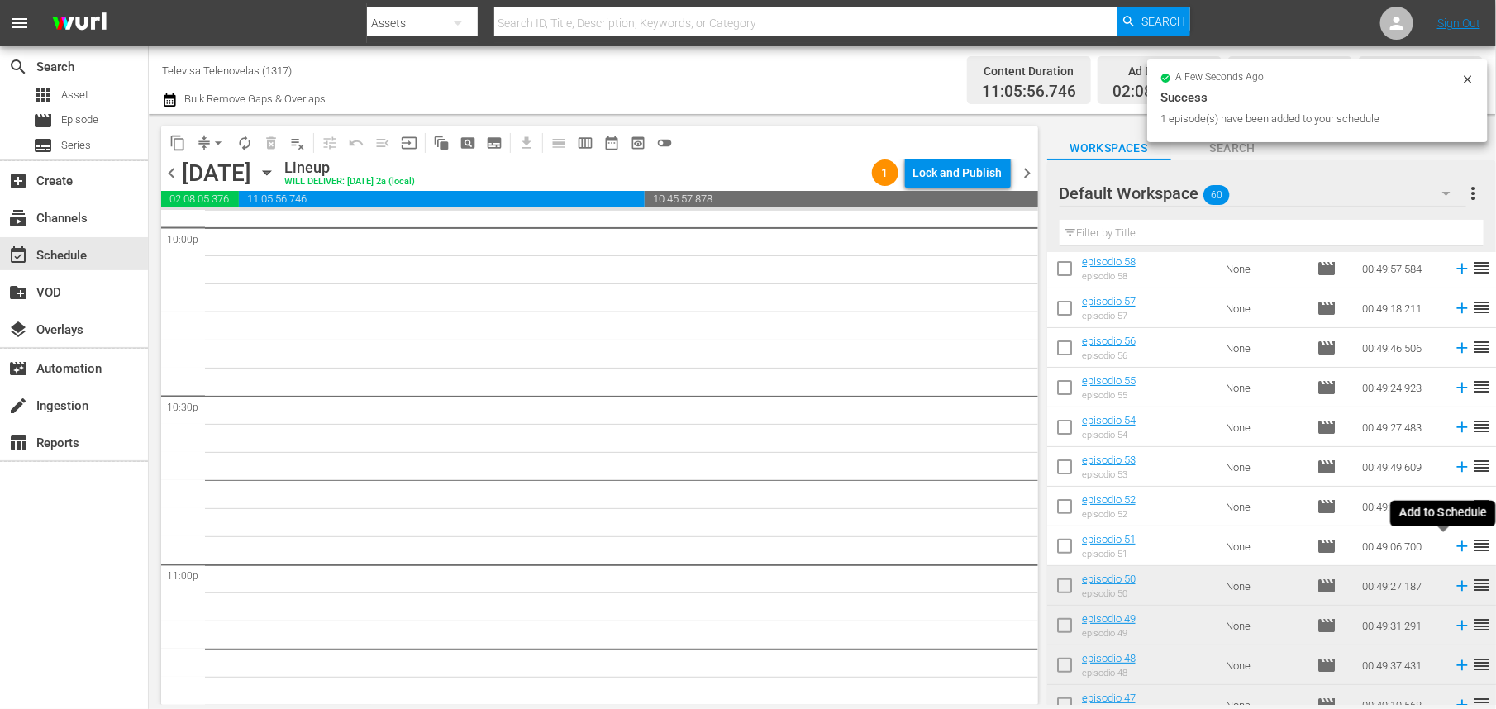
click at [1457, 546] on icon at bounding box center [1462, 547] width 11 height 11
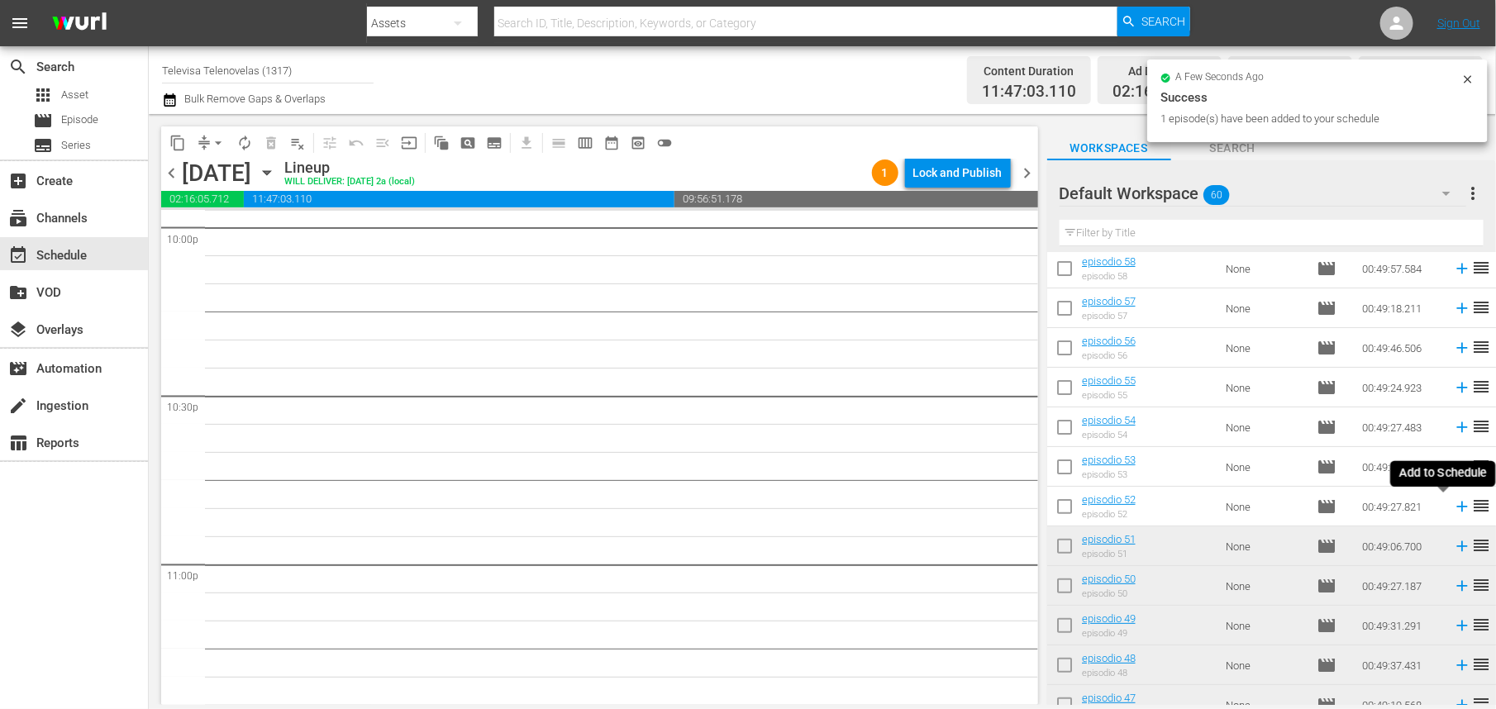
click at [1453, 504] on icon at bounding box center [1462, 507] width 18 height 18
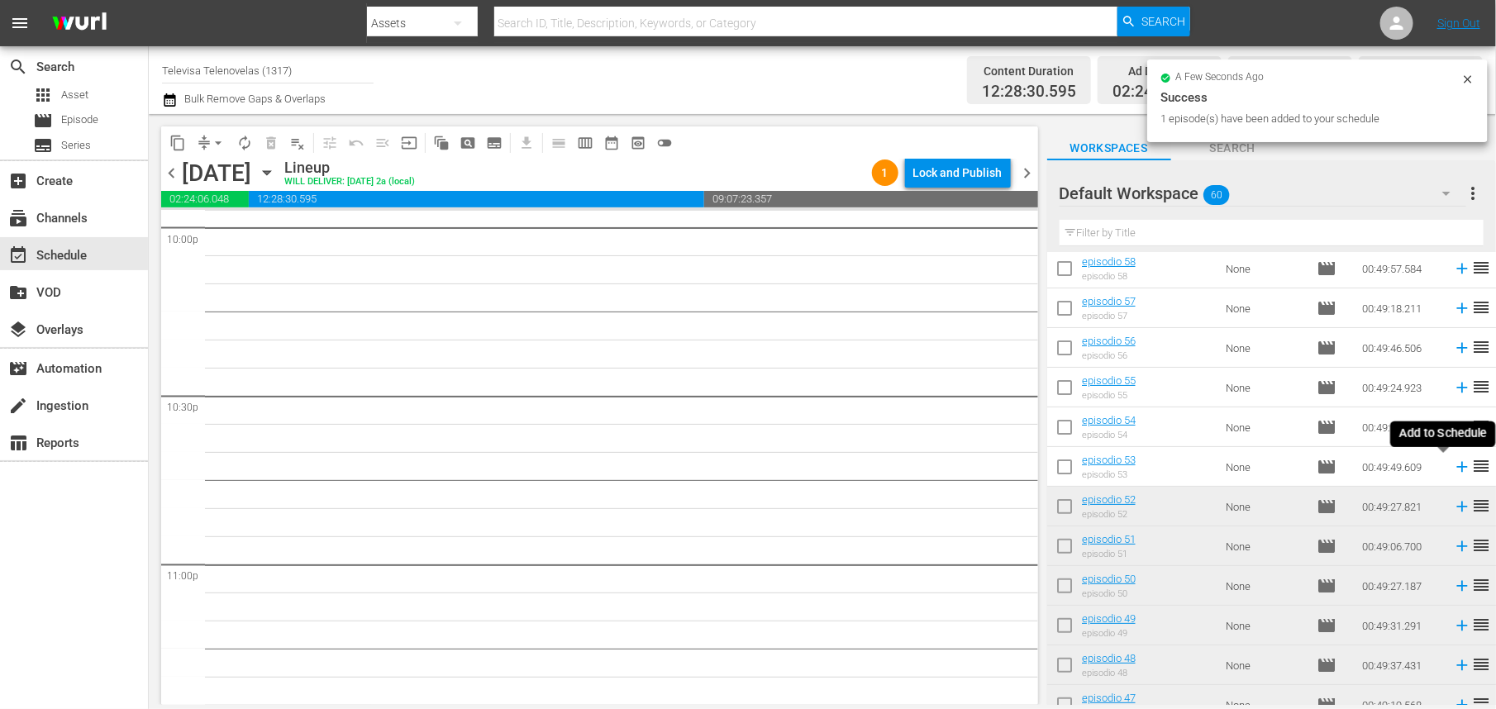
click at [1453, 470] on icon at bounding box center [1462, 467] width 18 height 18
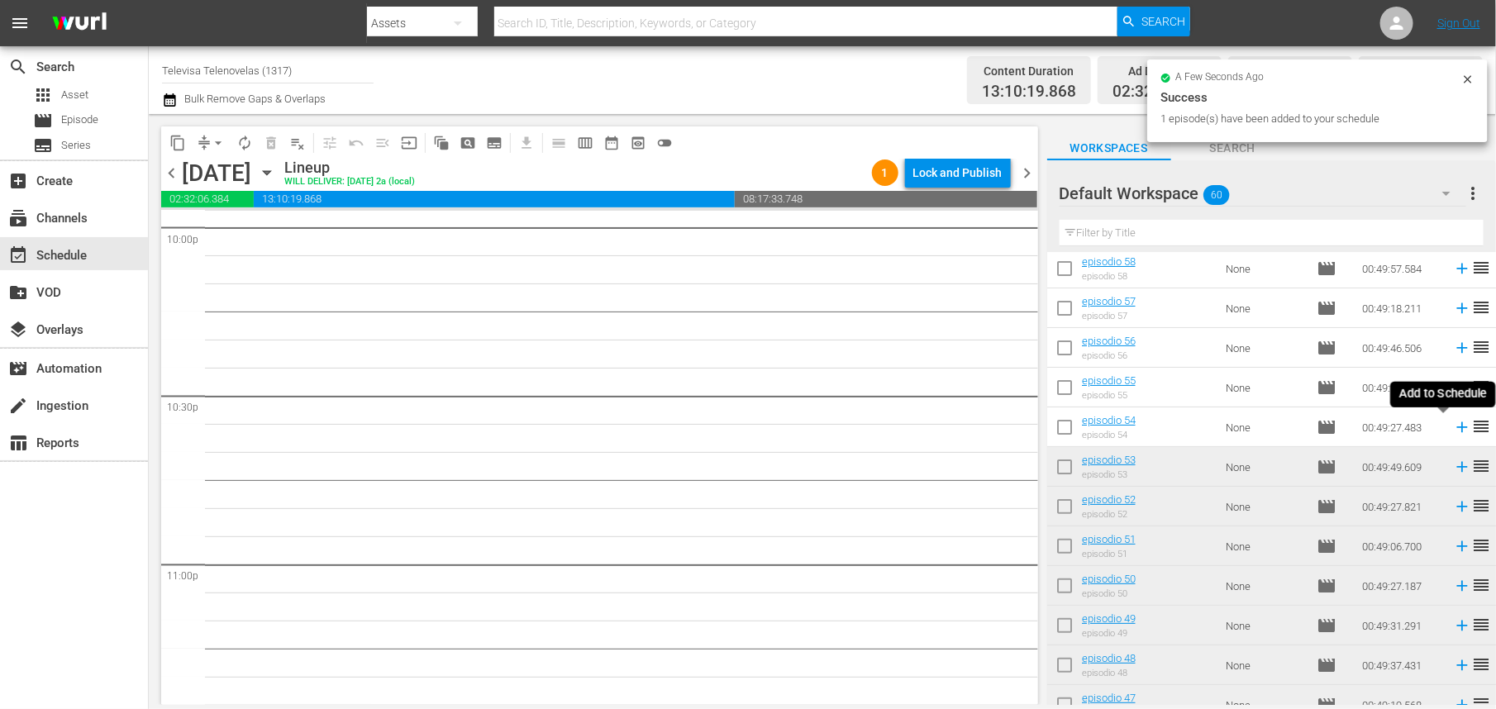
click at [1453, 430] on icon at bounding box center [1462, 427] width 18 height 18
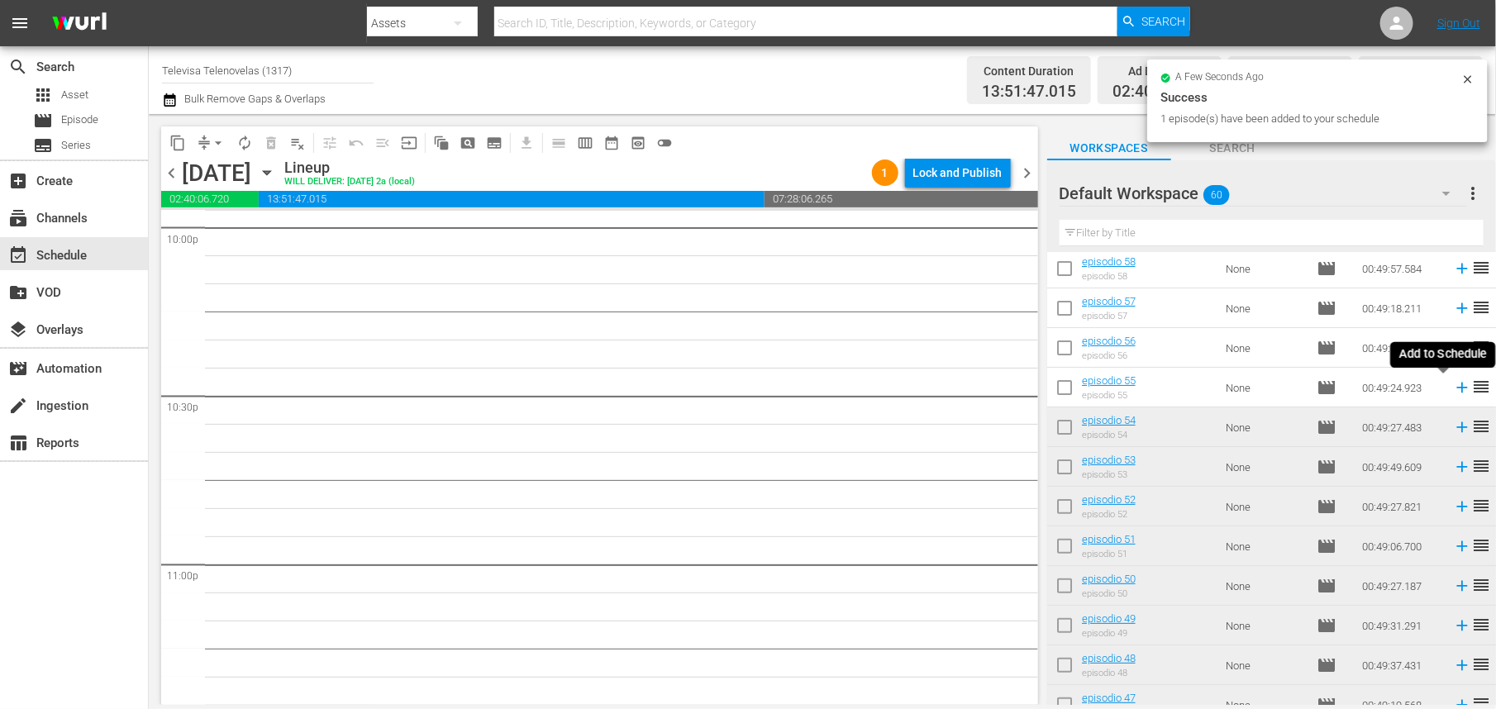
click at [1453, 389] on icon at bounding box center [1462, 388] width 18 height 18
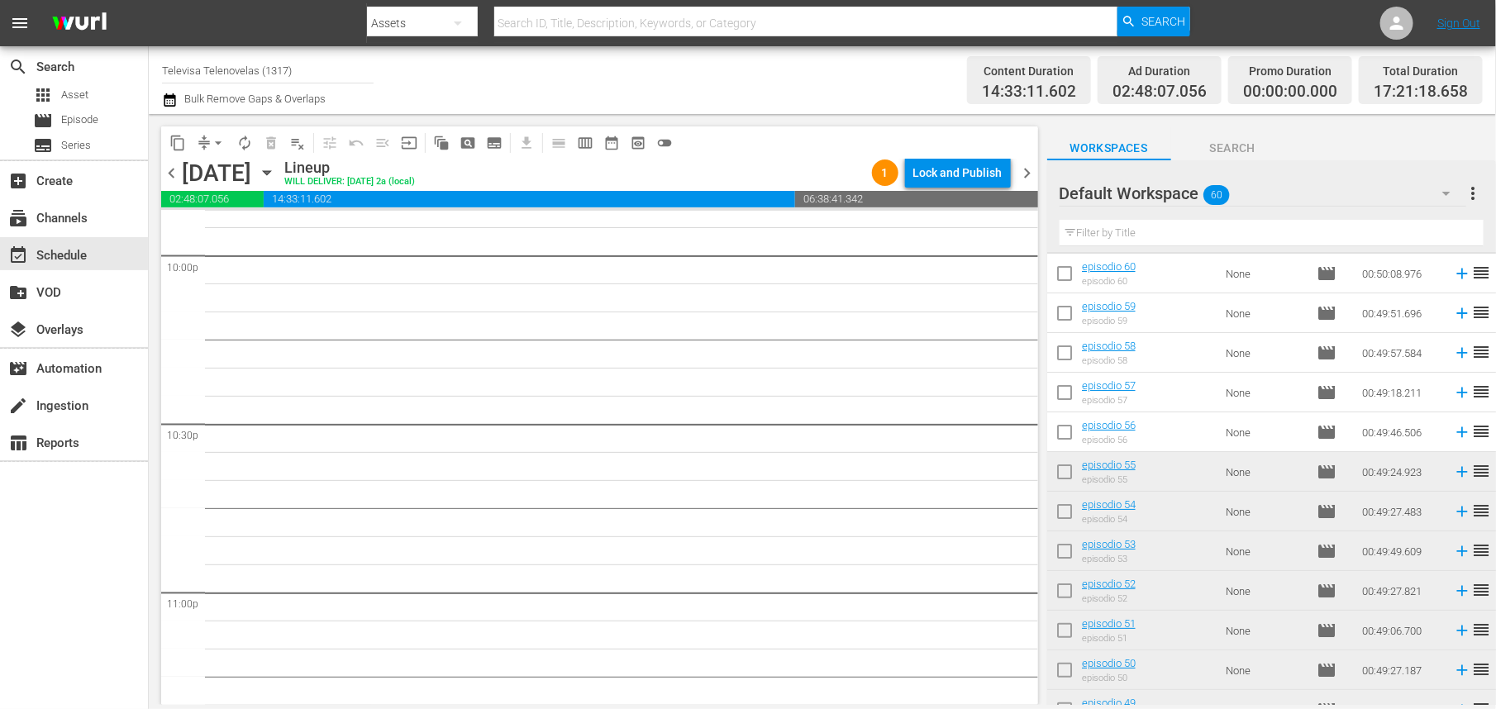
scroll to position [0, 0]
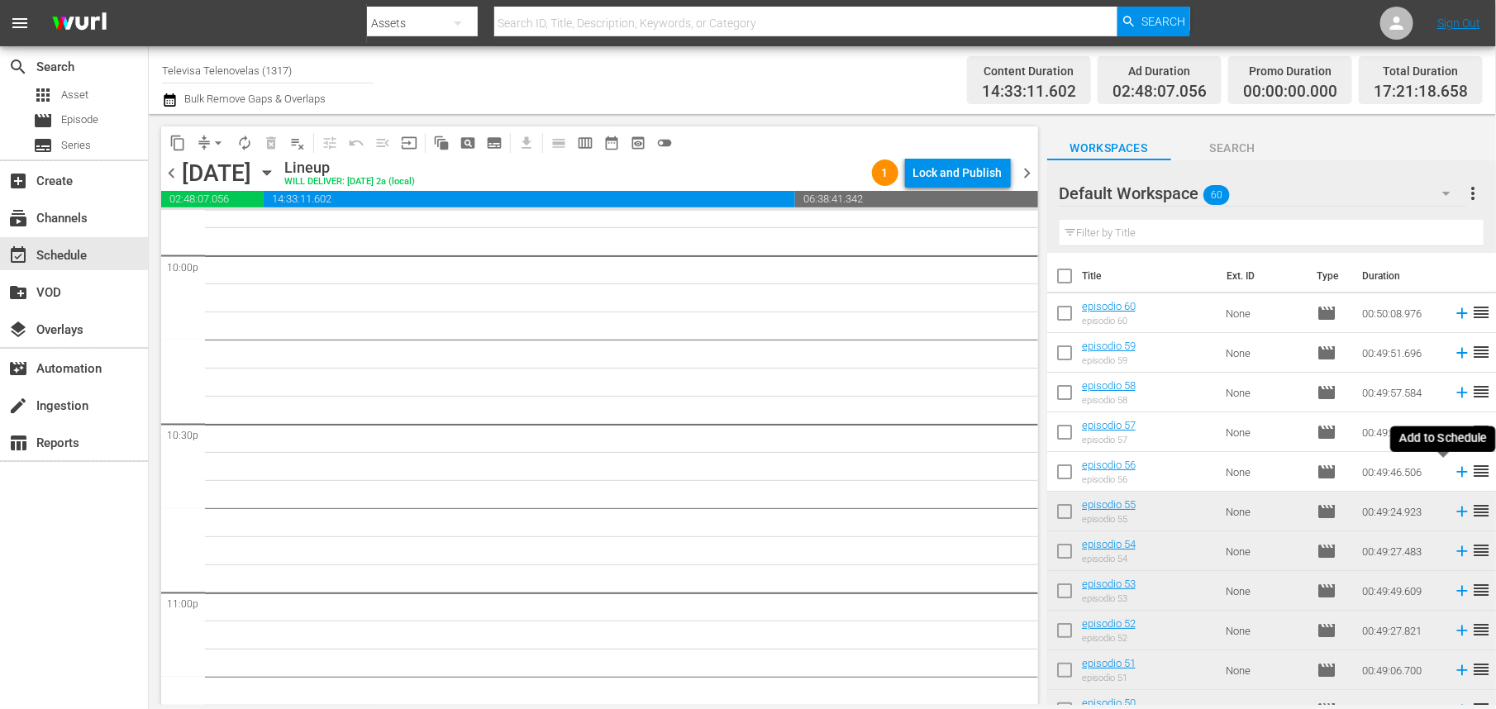
click at [1453, 475] on icon at bounding box center [1462, 472] width 18 height 18
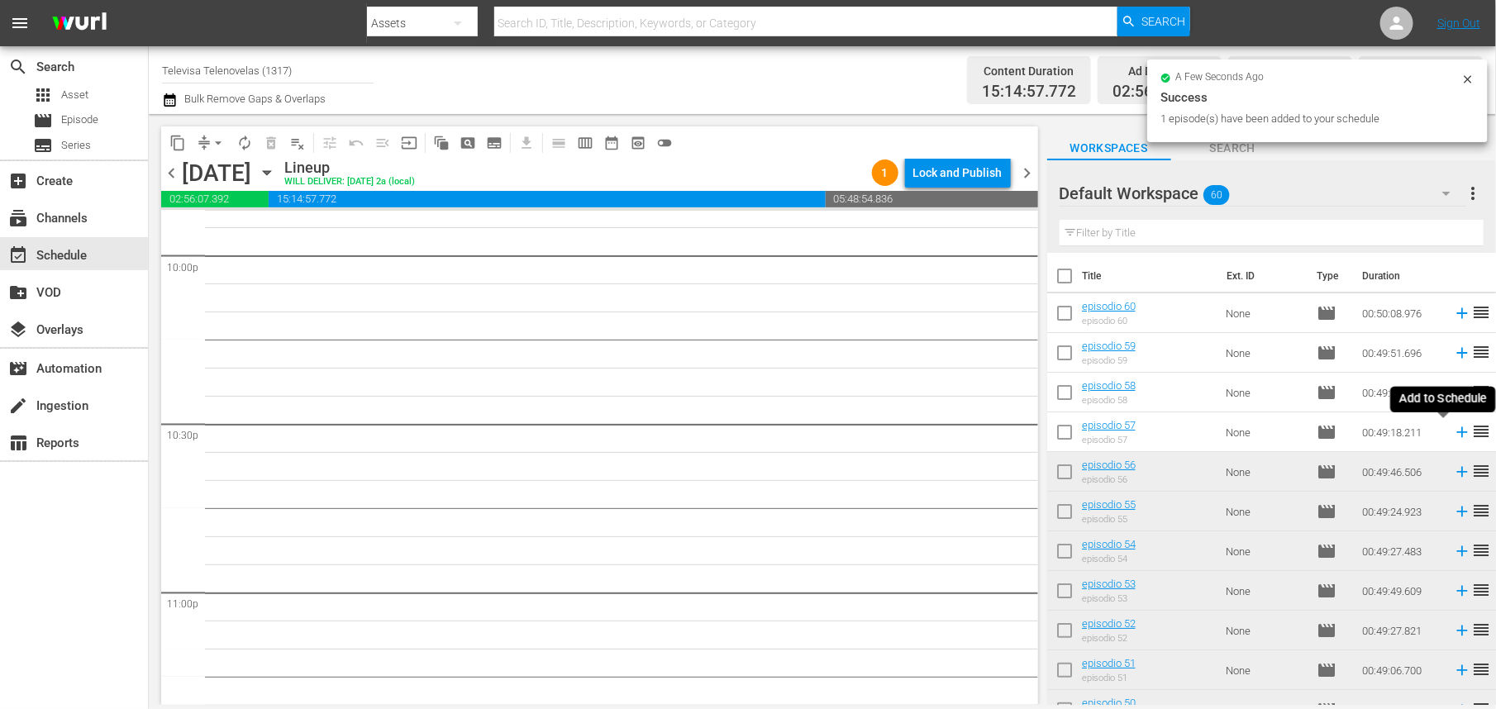
scroll to position [7347, 0]
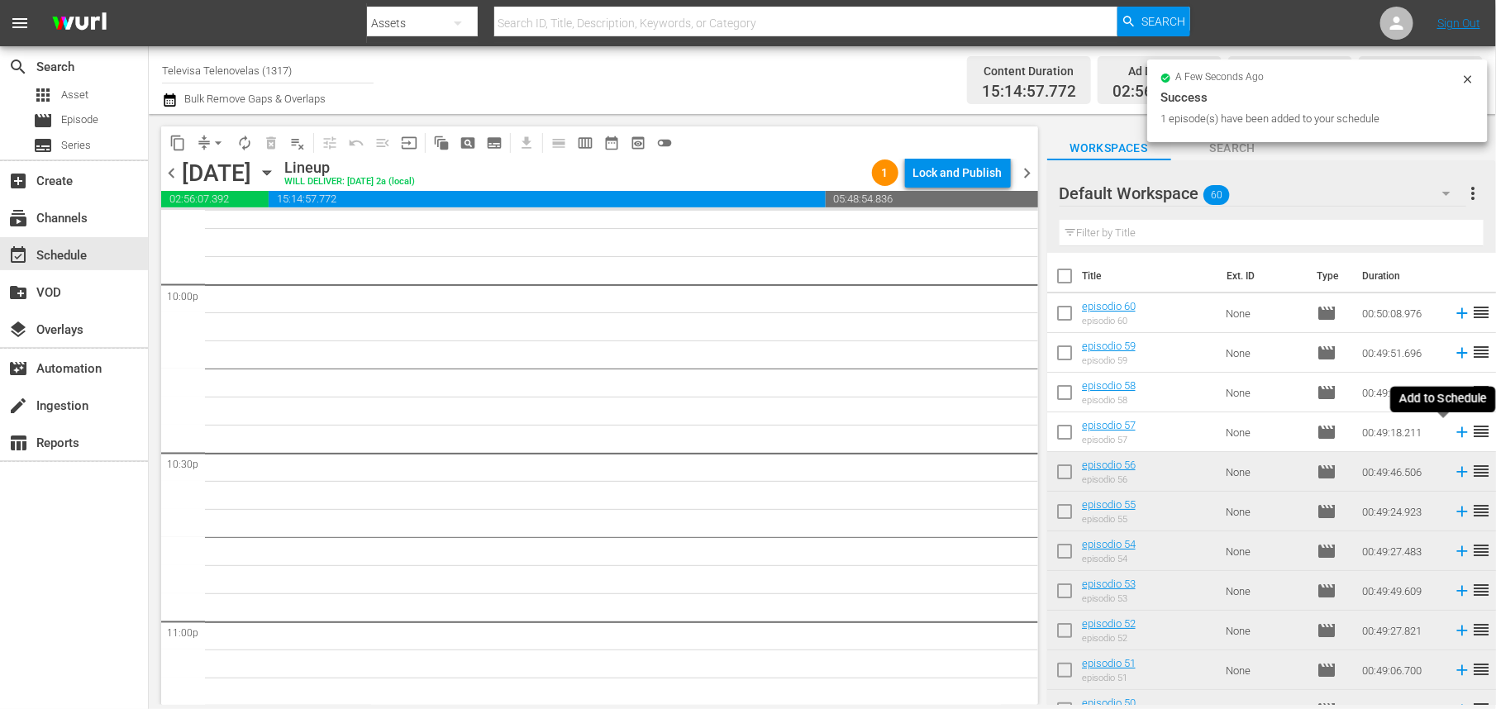
click at [1457, 437] on icon at bounding box center [1462, 432] width 11 height 11
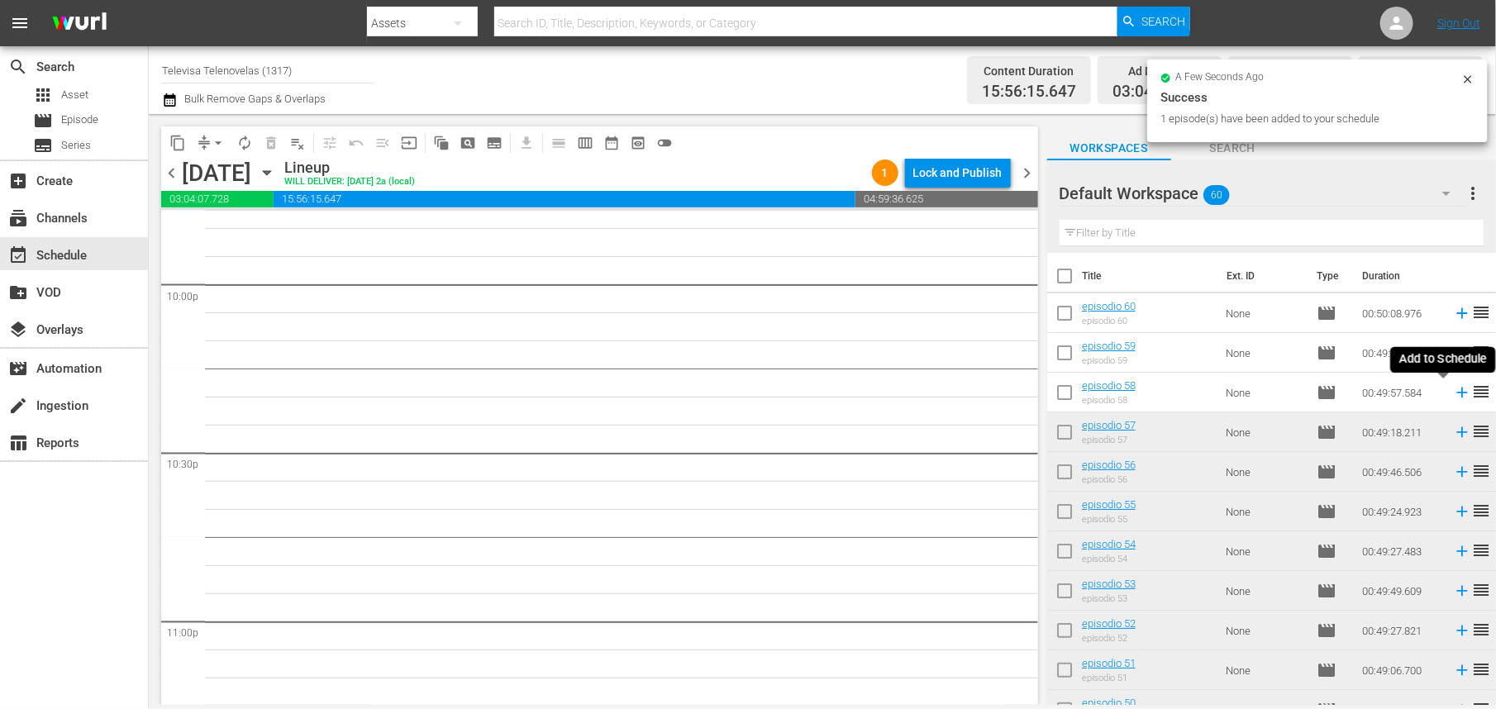
scroll to position [7320, 0]
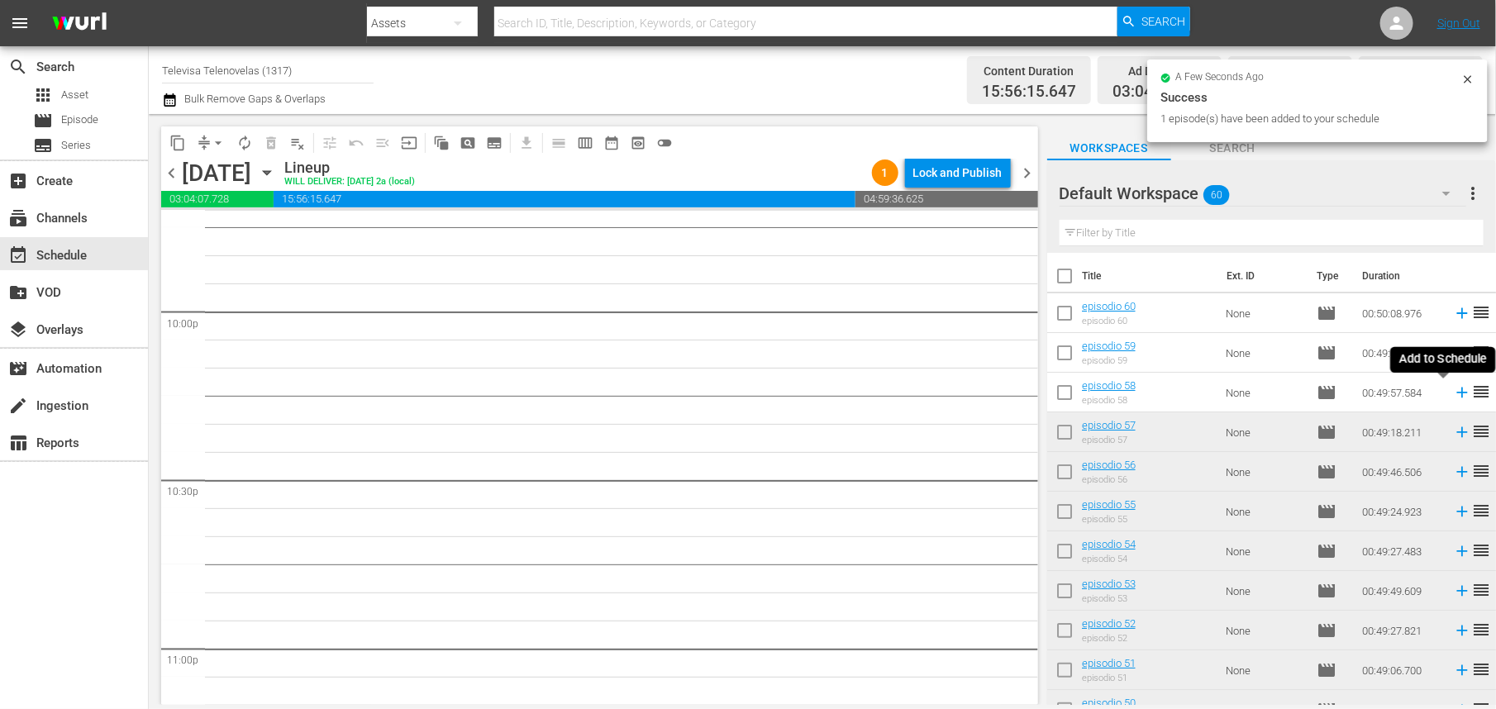
click at [1457, 394] on icon at bounding box center [1462, 393] width 11 height 11
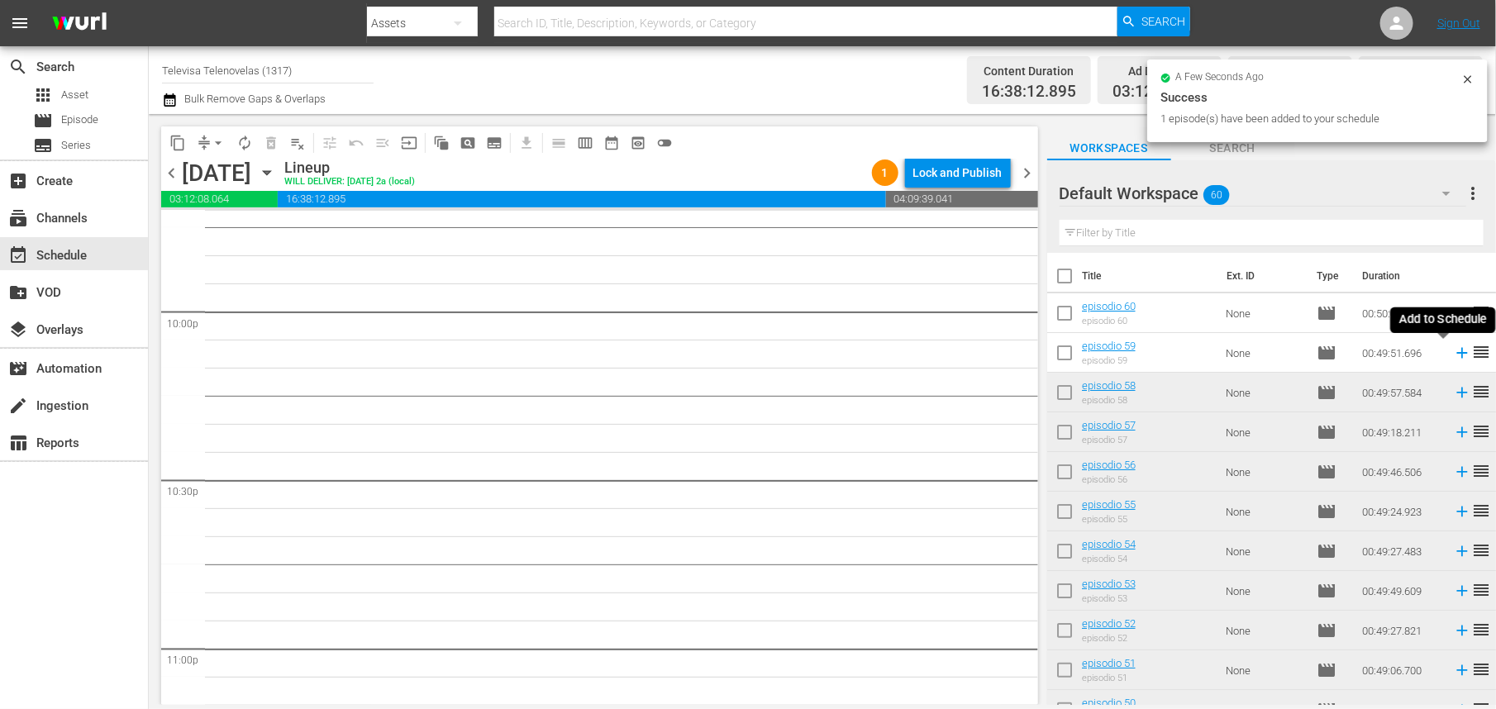
scroll to position [7292, 0]
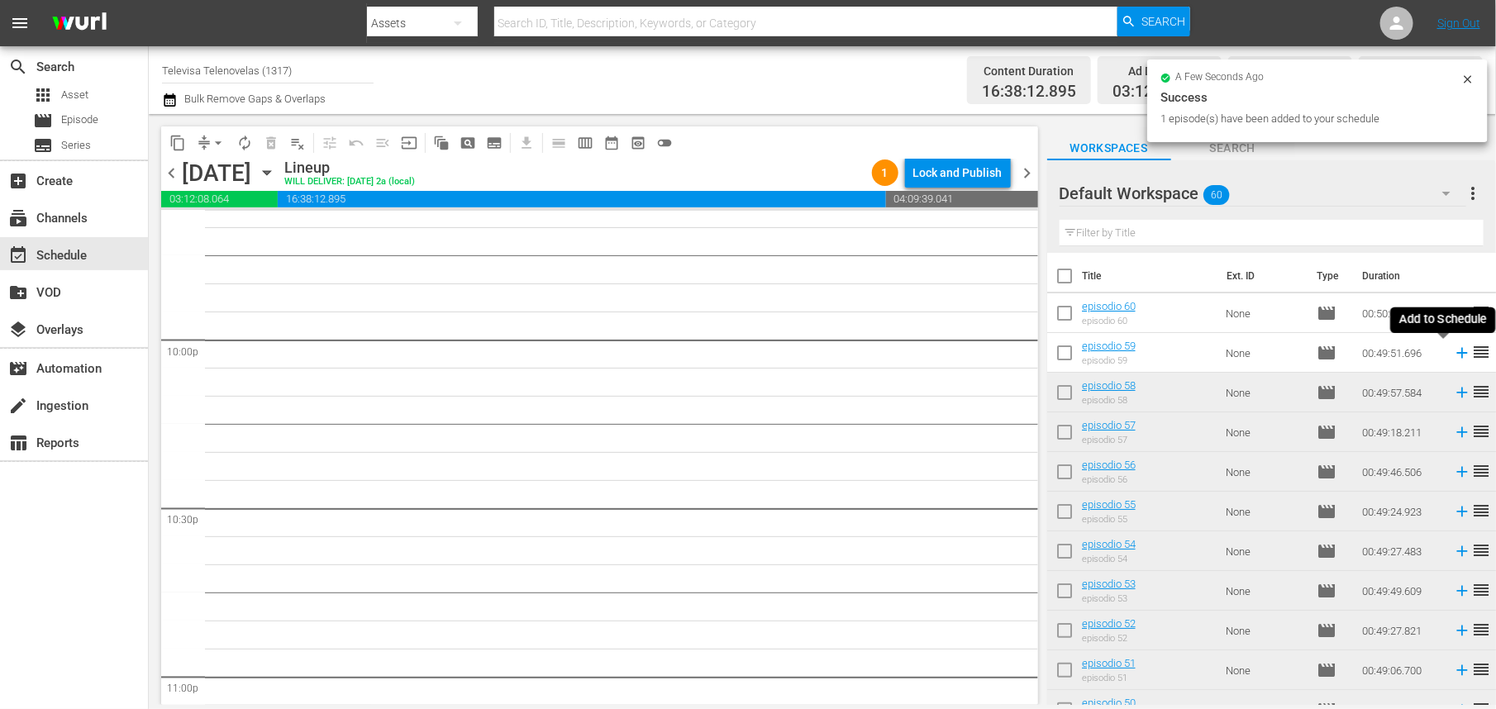
click at [1457, 353] on icon at bounding box center [1462, 353] width 11 height 11
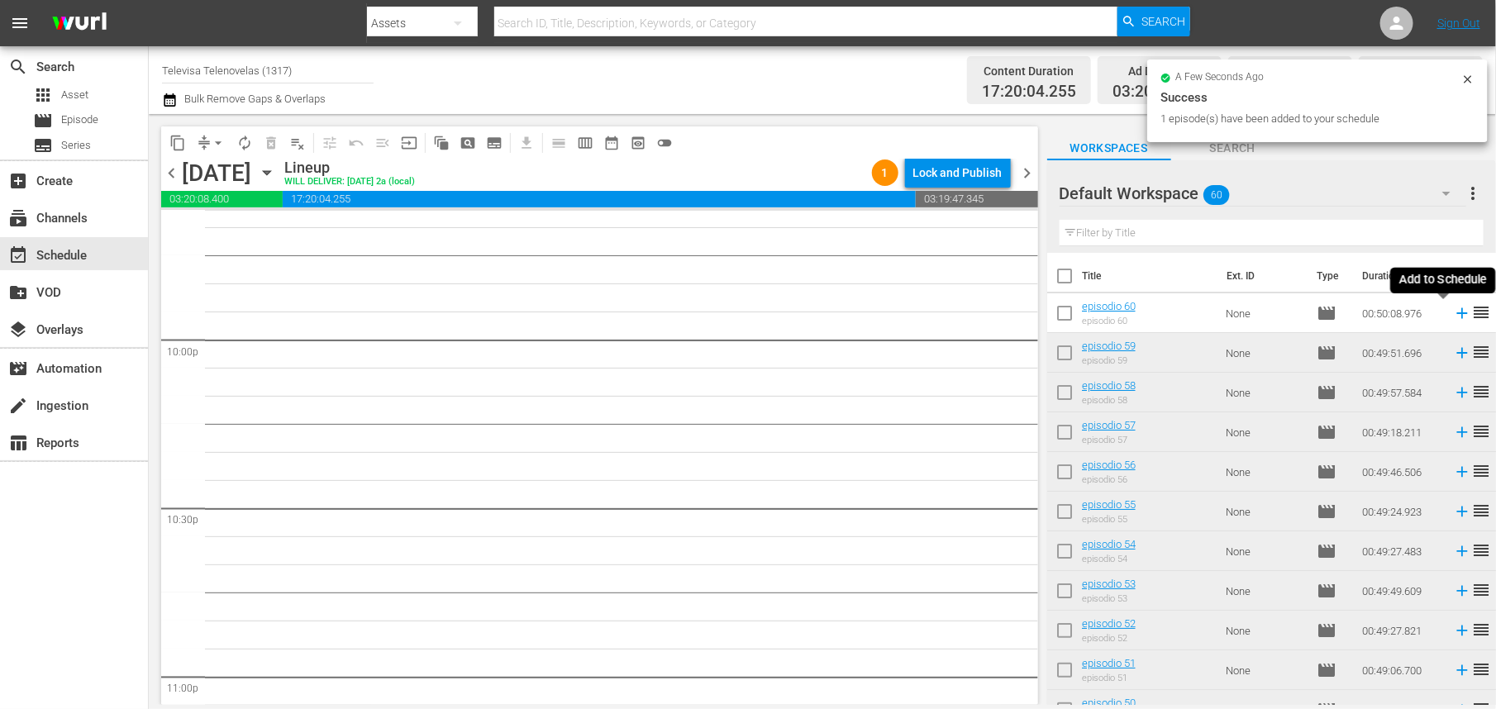
scroll to position [7263, 0]
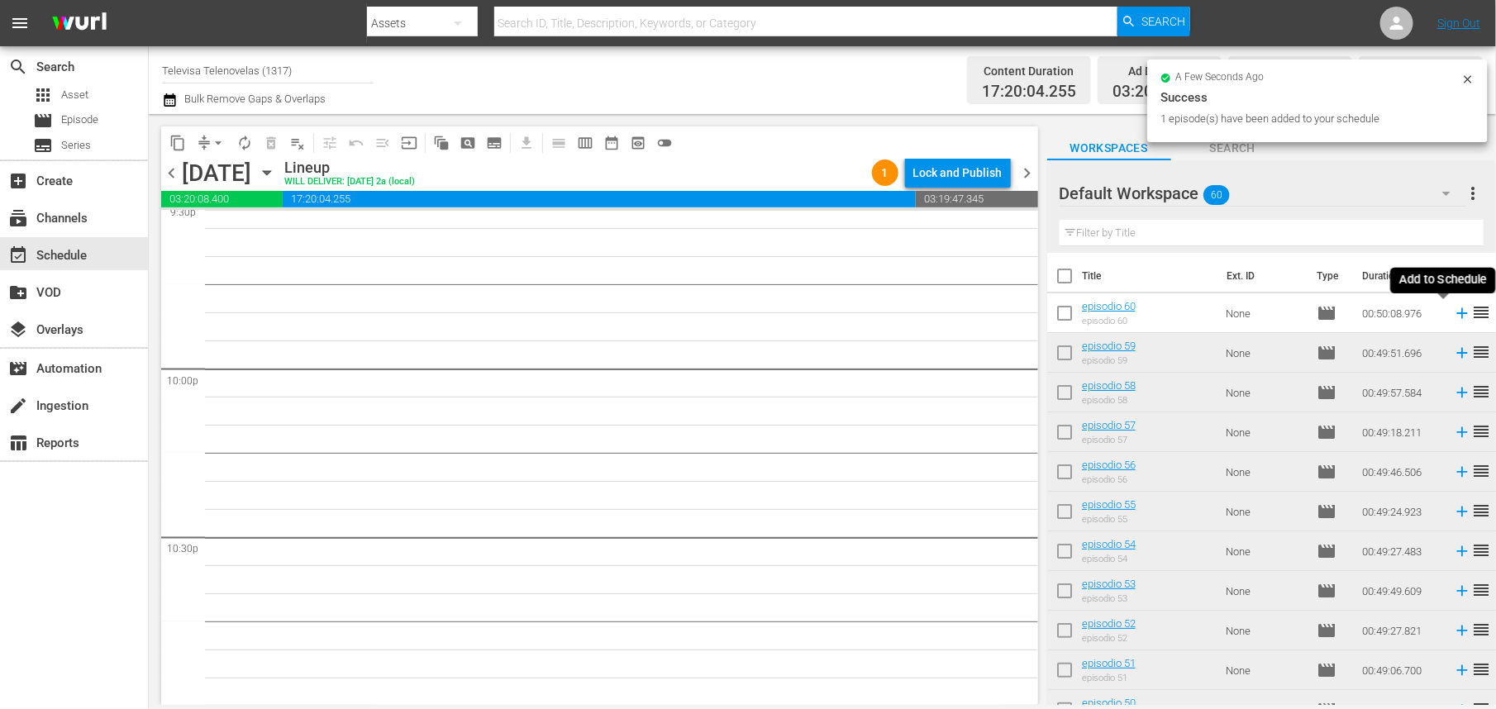
click at [1457, 311] on icon at bounding box center [1462, 313] width 11 height 11
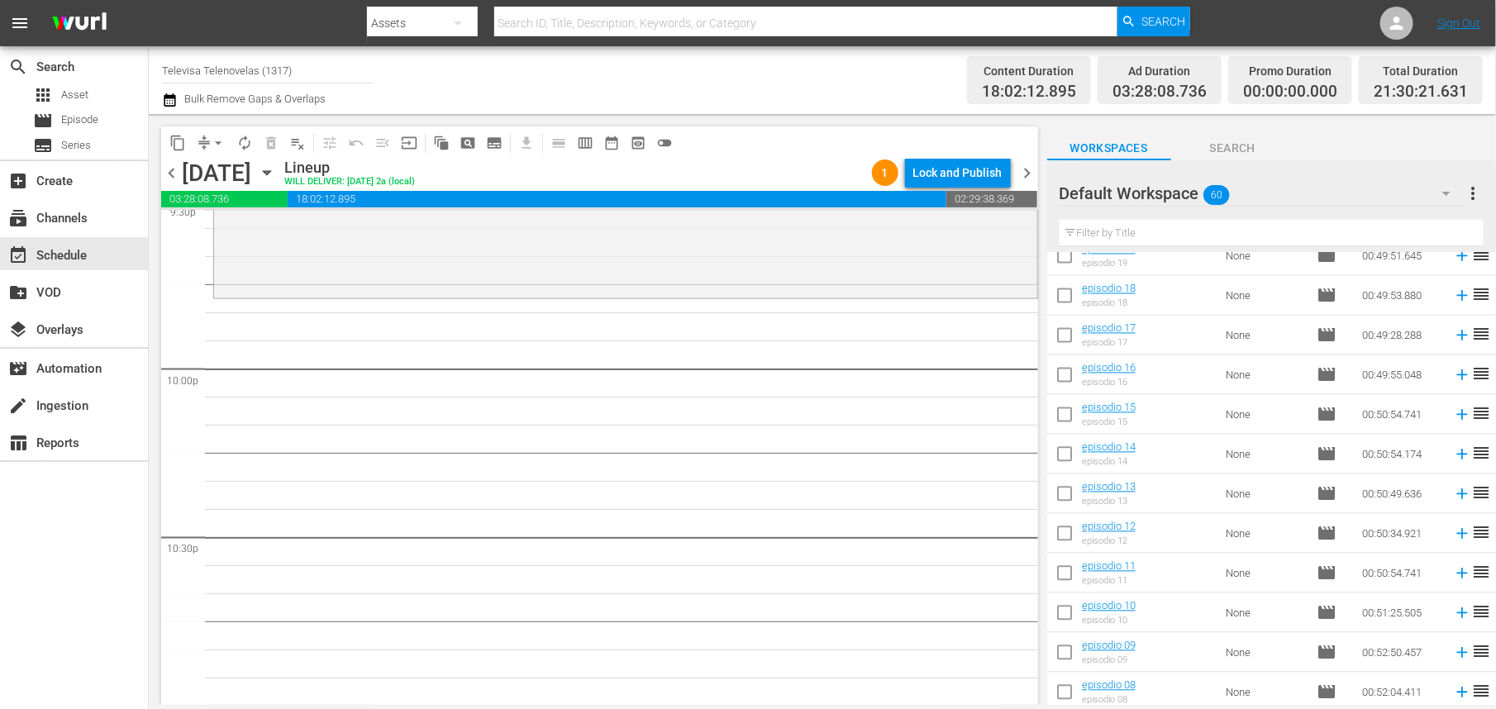
scroll to position [1967, 0]
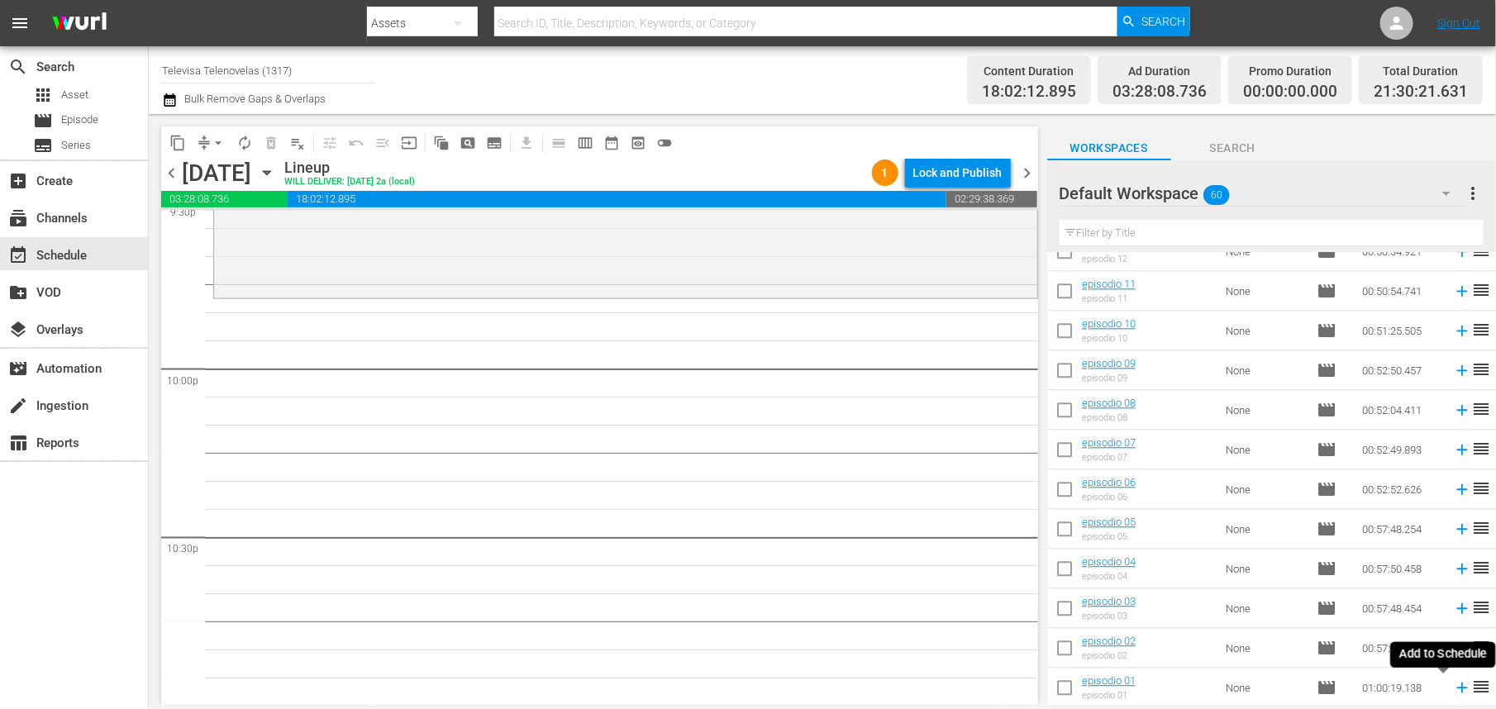
click at [1457, 690] on icon at bounding box center [1462, 688] width 11 height 11
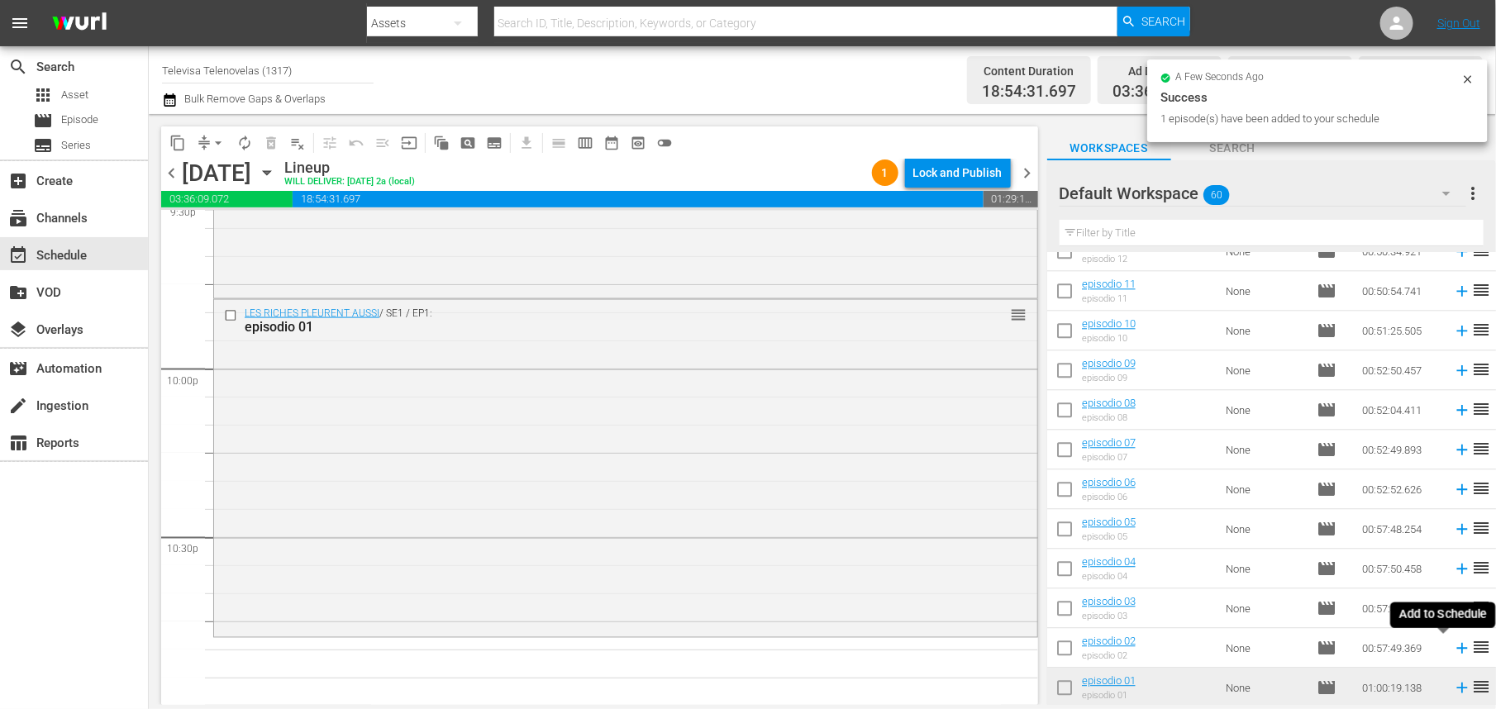
click at [1457, 650] on icon at bounding box center [1462, 648] width 11 height 11
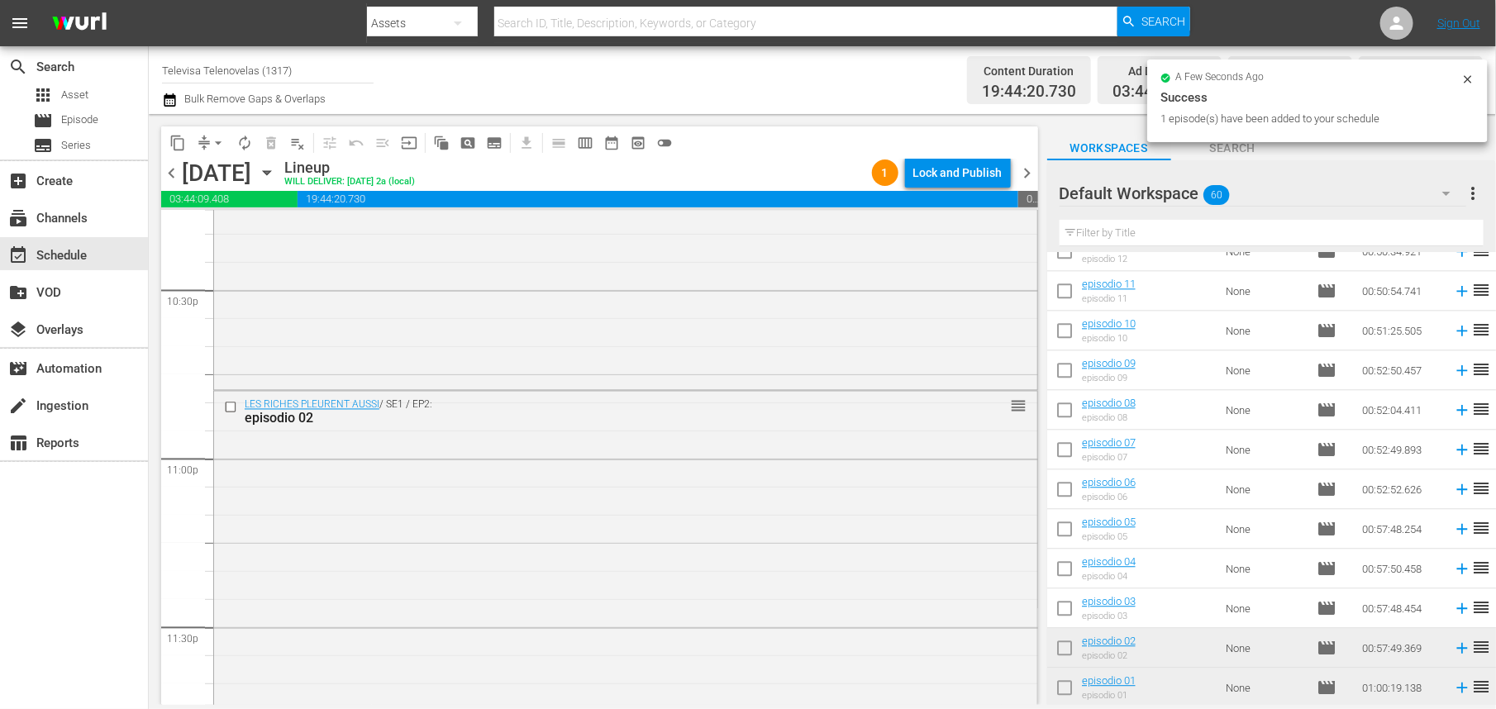
scroll to position [7600, 0]
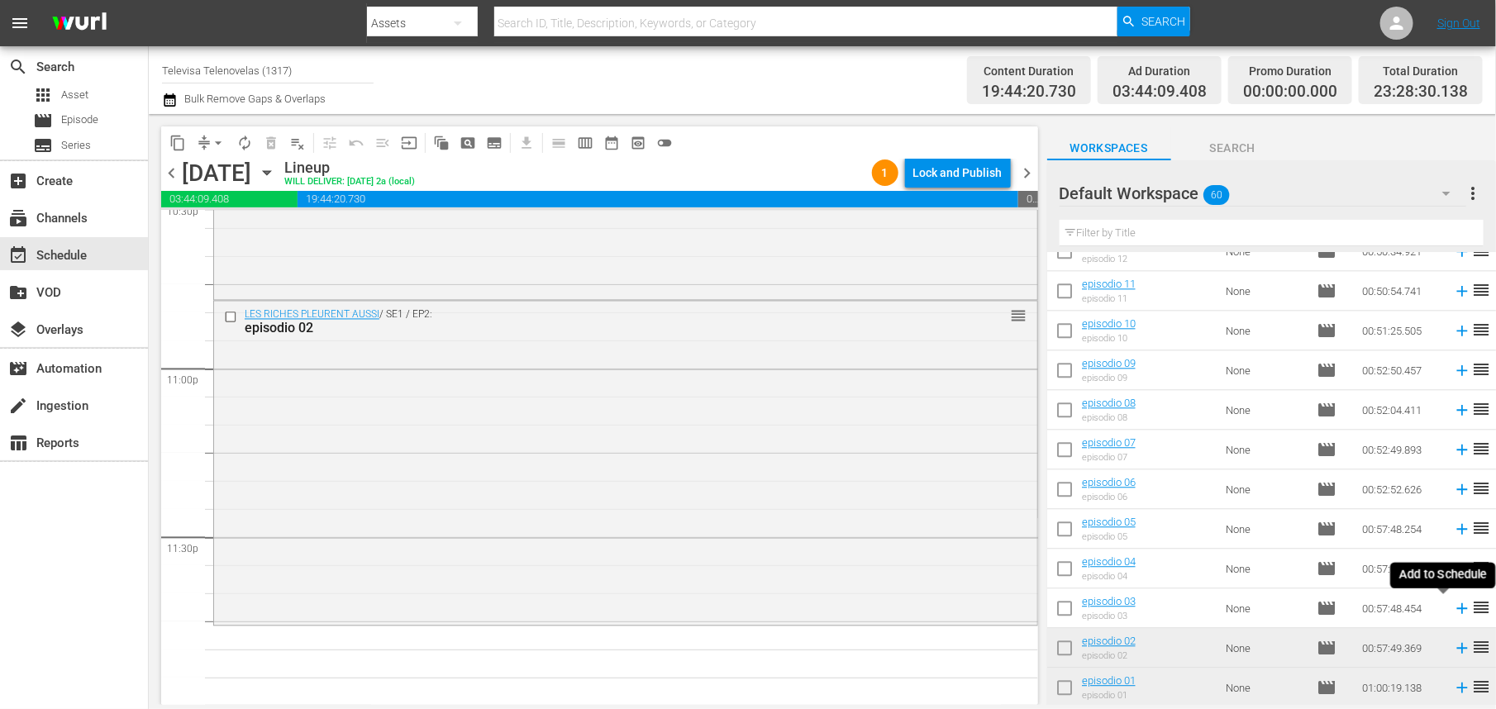
click at [1453, 610] on icon at bounding box center [1462, 608] width 18 height 18
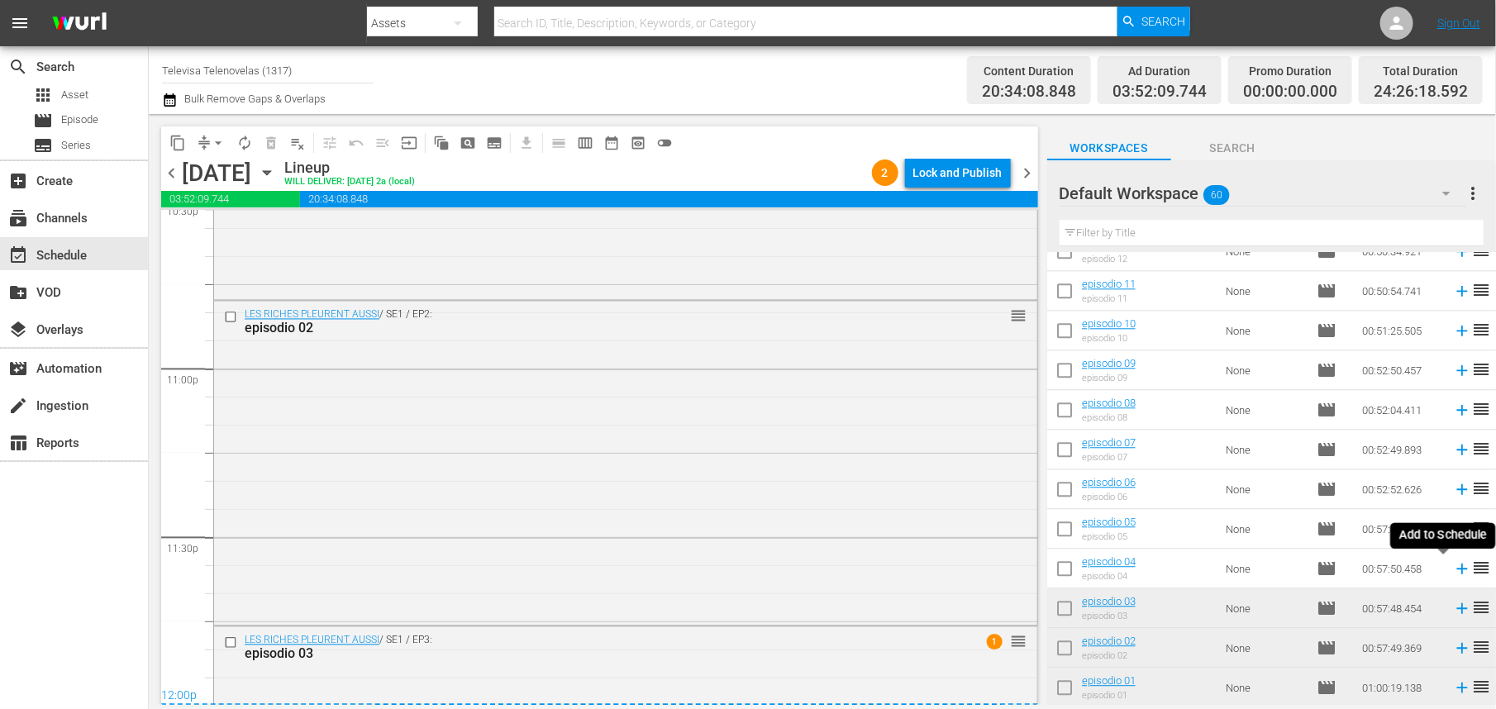
click at [1457, 569] on icon at bounding box center [1462, 569] width 11 height 11
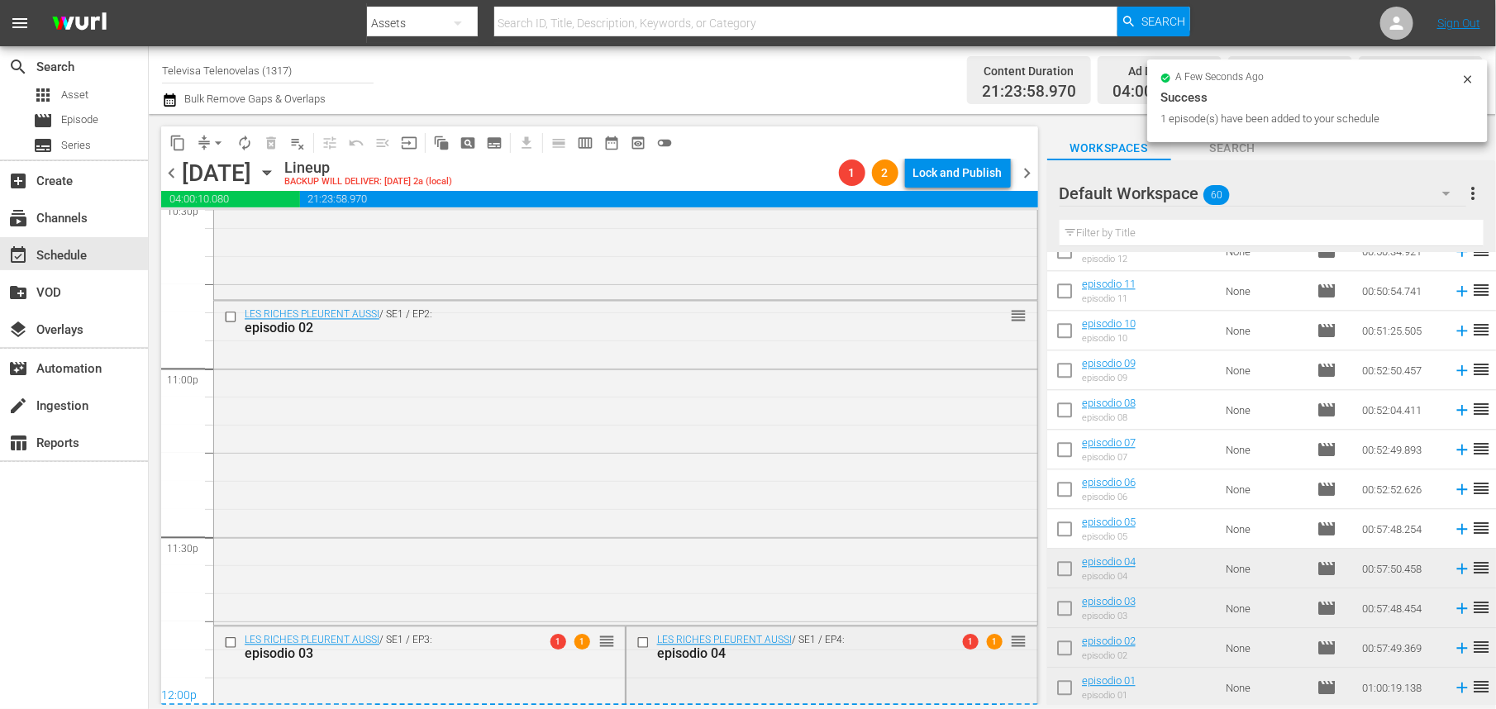
scroll to position [7846, 0]
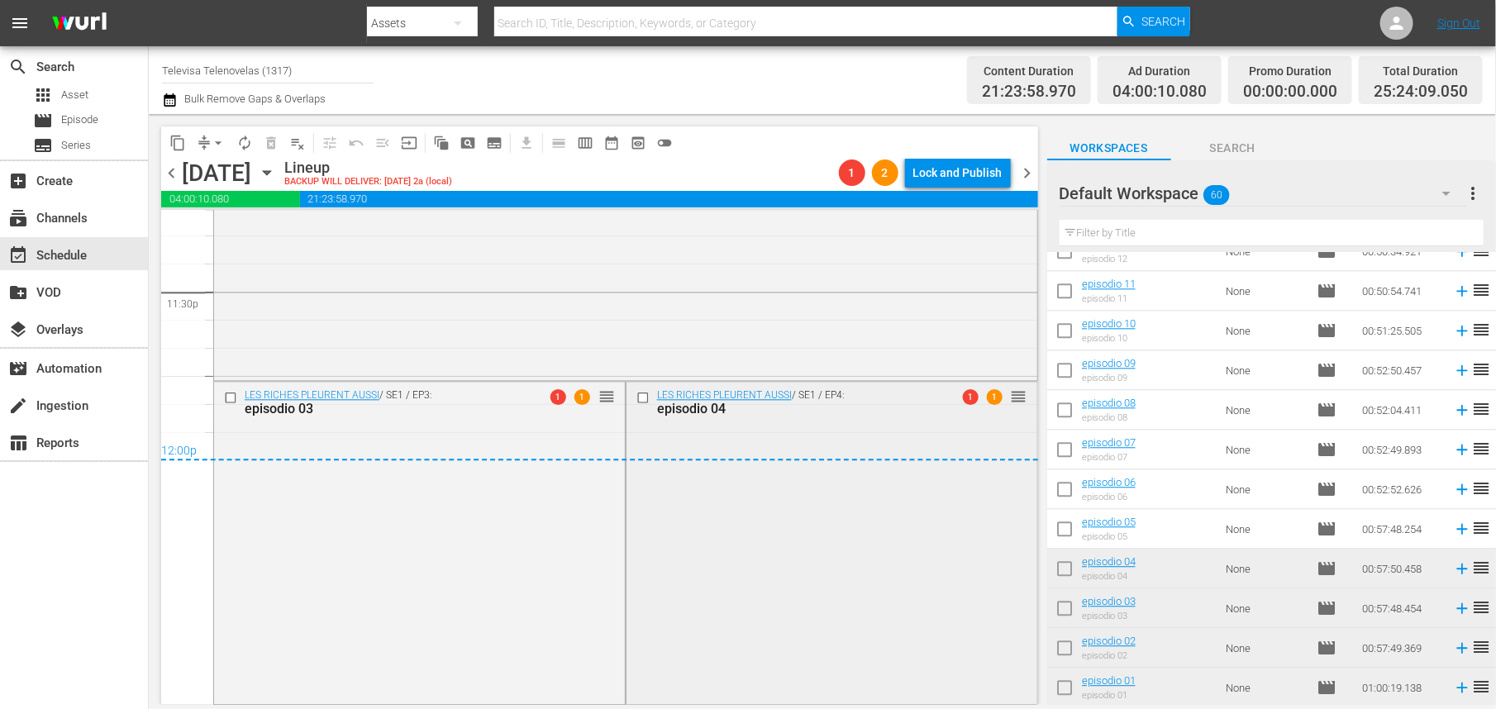
click at [636, 397] on input "checkbox" at bounding box center [644, 397] width 17 height 14
click at [271, 144] on span "delete_forever_outlined" at bounding box center [271, 143] width 17 height 17
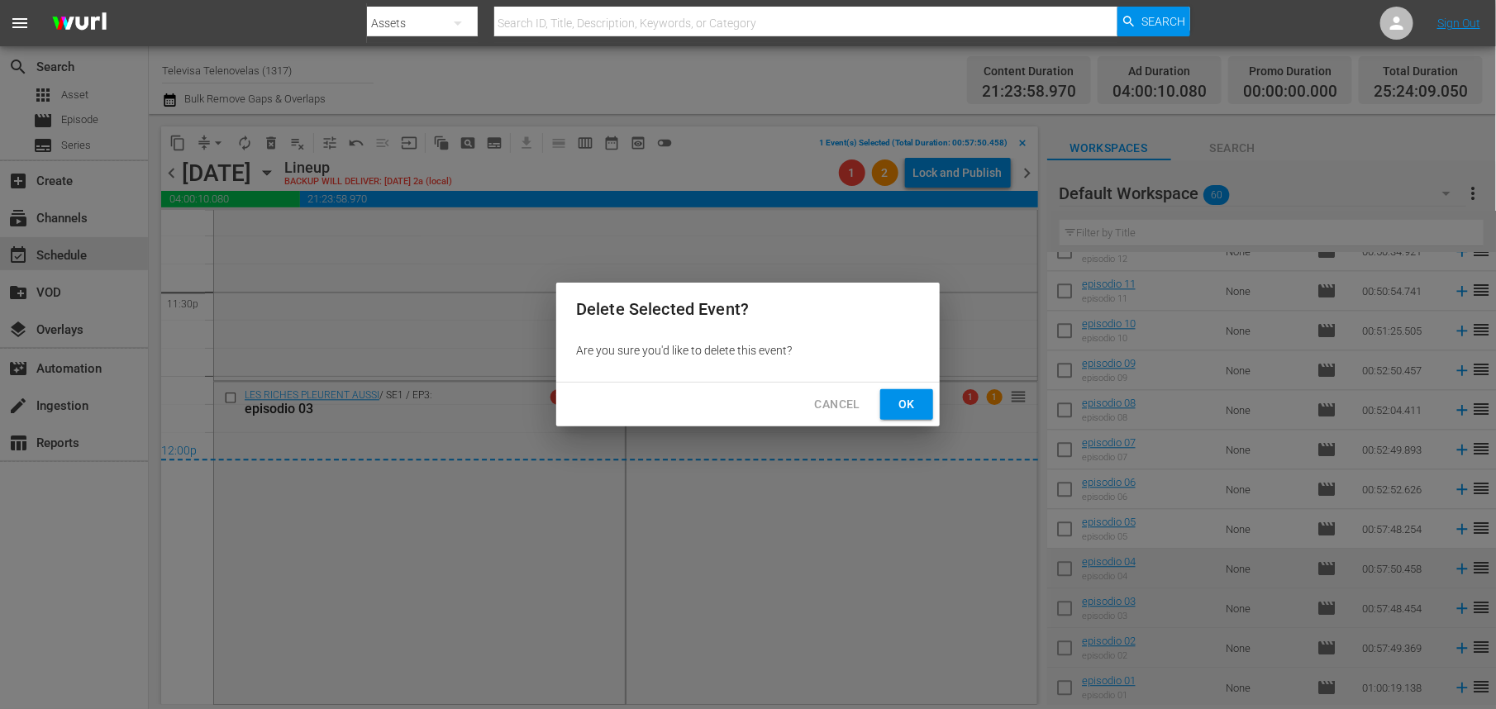
click at [906, 402] on span "Ok" at bounding box center [907, 404] width 26 height 21
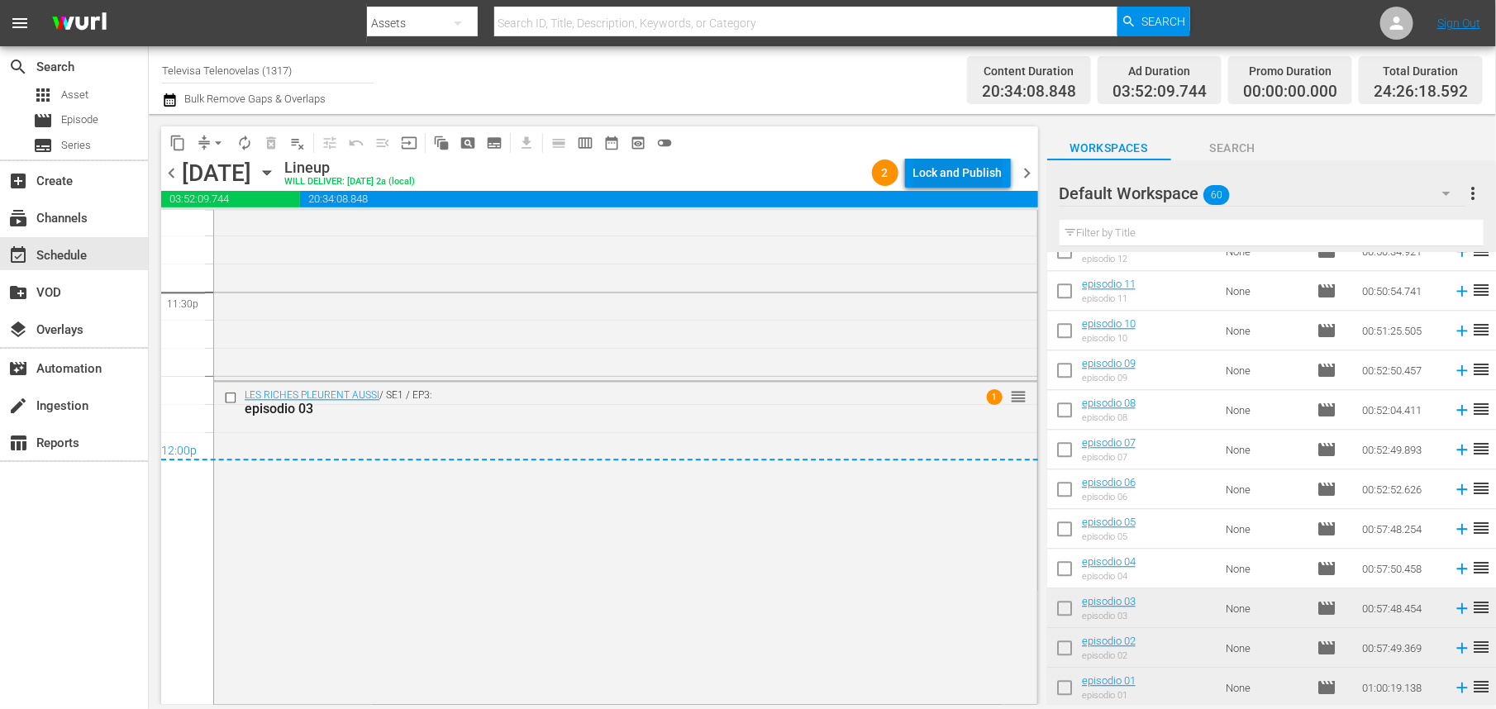
click at [956, 172] on div "Lock and Publish" at bounding box center [958, 173] width 89 height 30
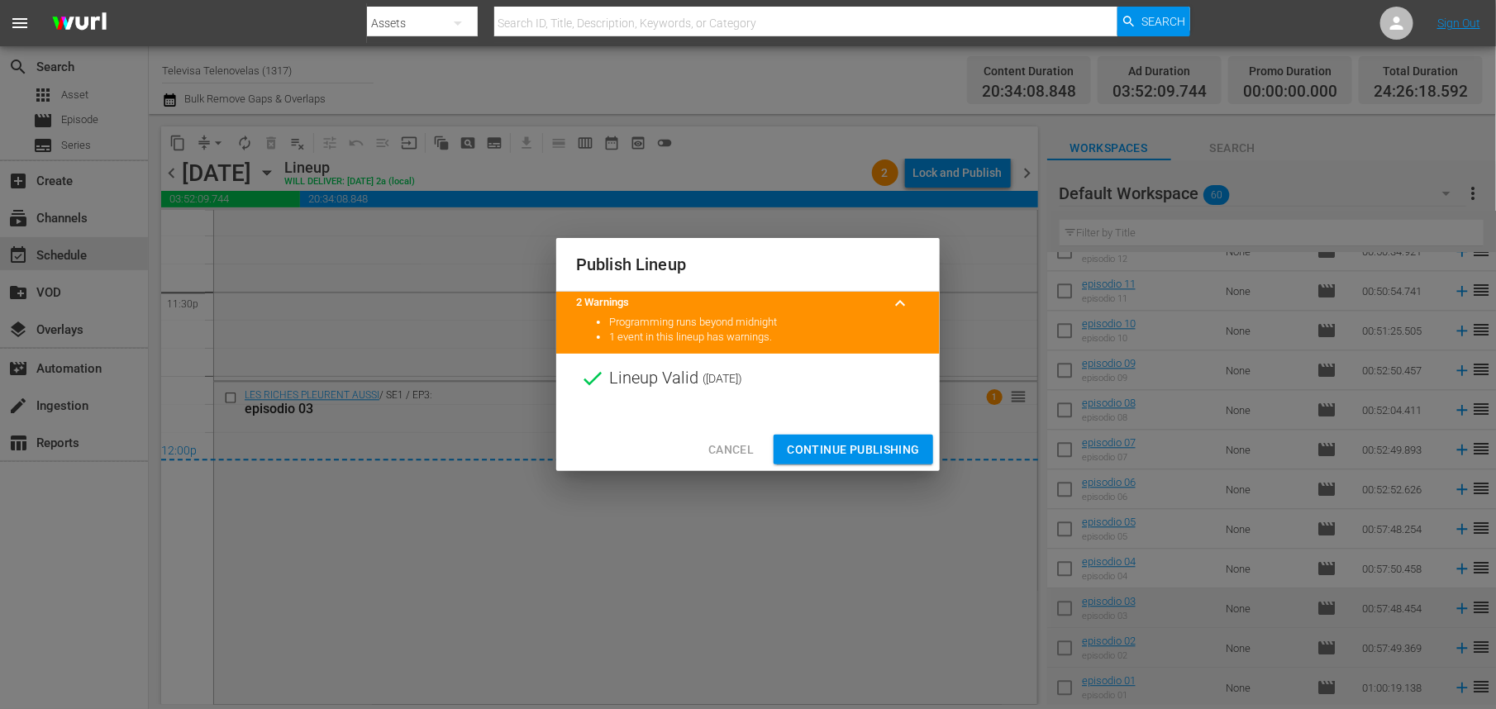
click at [833, 449] on span "Continue Publishing" at bounding box center [853, 450] width 133 height 21
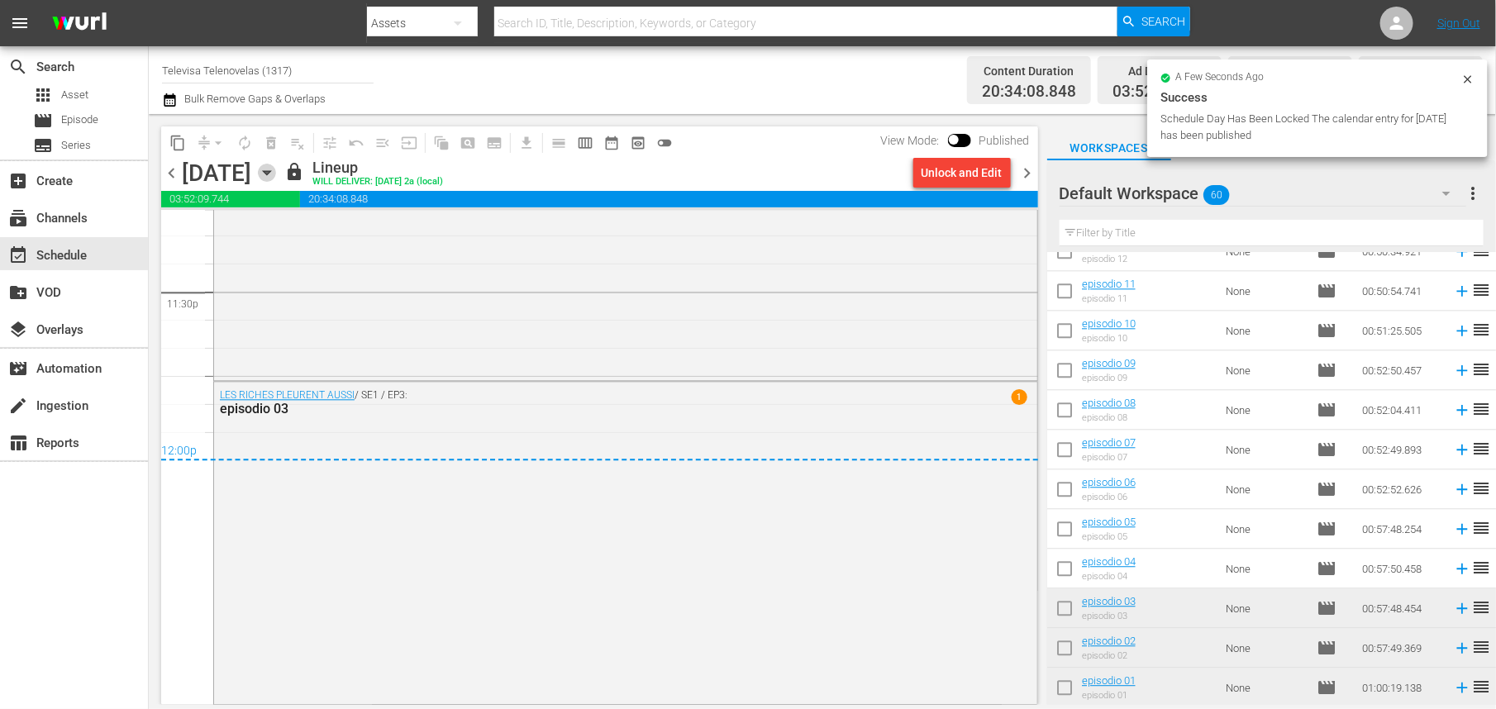
click at [276, 172] on icon "button" at bounding box center [267, 173] width 18 height 18
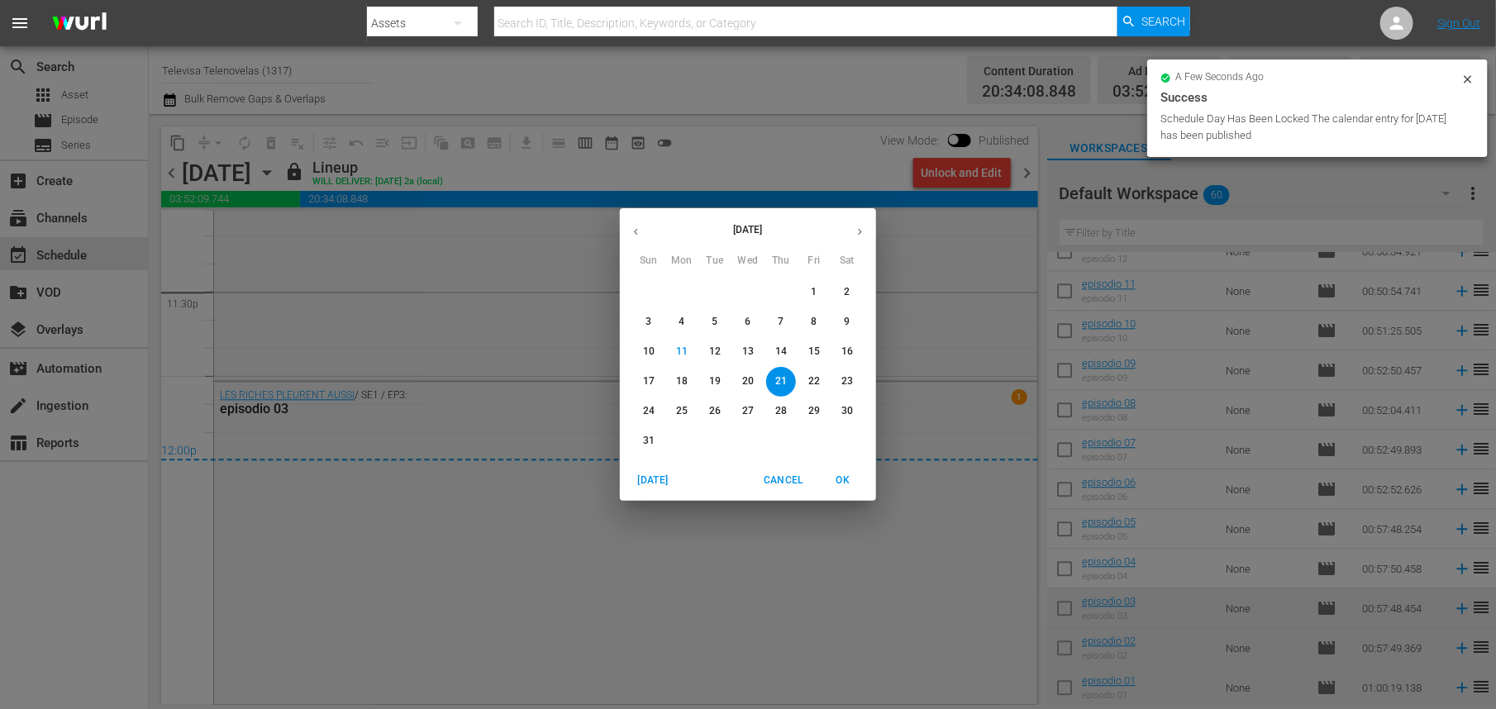
click at [814, 379] on p "22" at bounding box center [815, 382] width 12 height 14
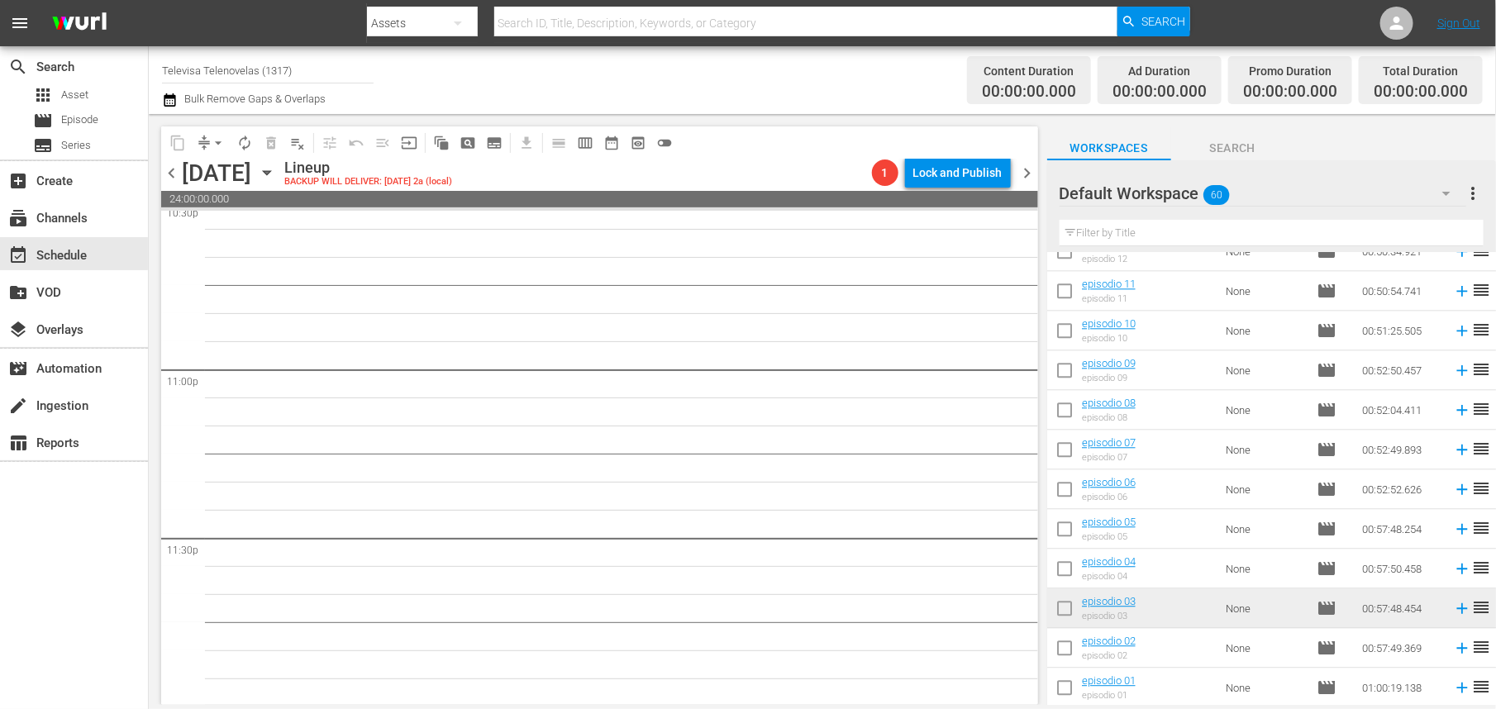
scroll to position [7600, 0]
click at [1457, 569] on icon at bounding box center [1462, 569] width 11 height 11
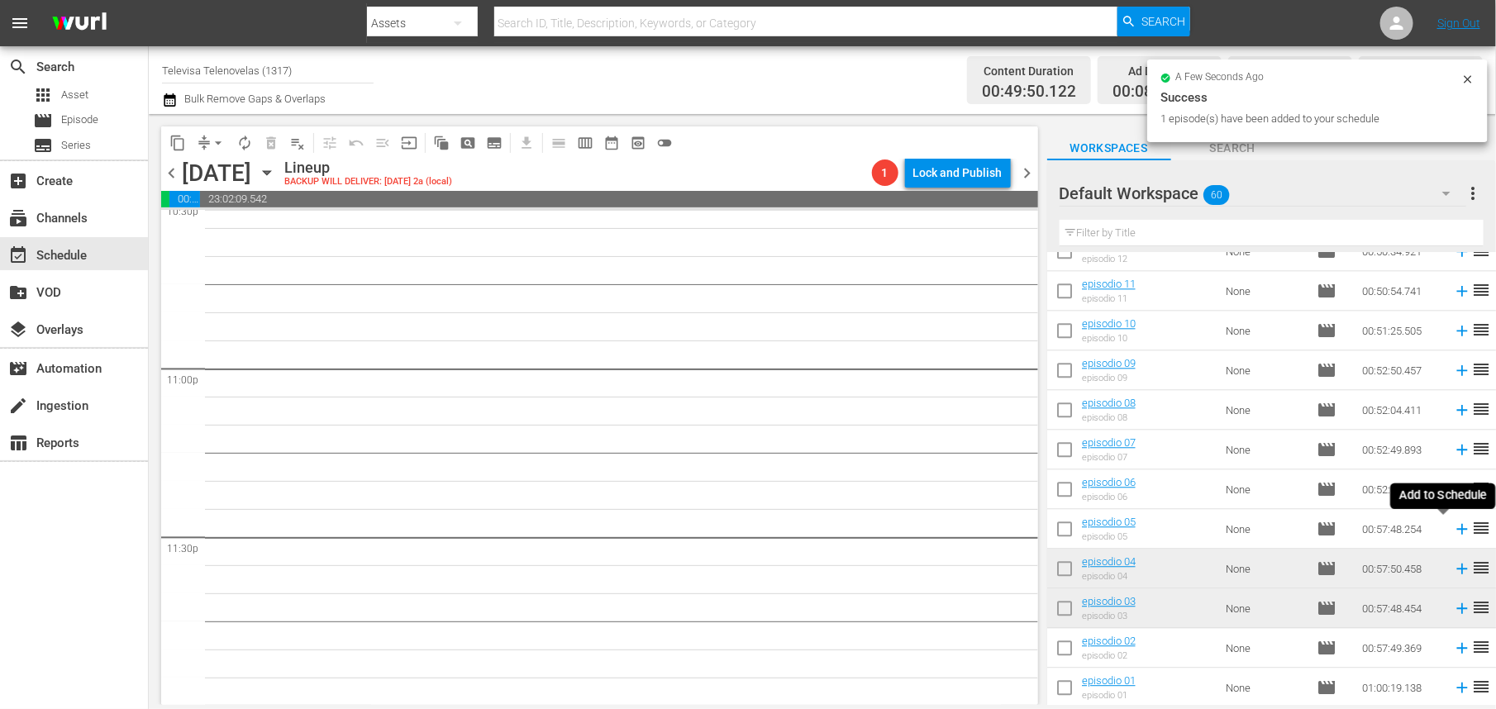
click at [1457, 531] on icon at bounding box center [1462, 529] width 11 height 11
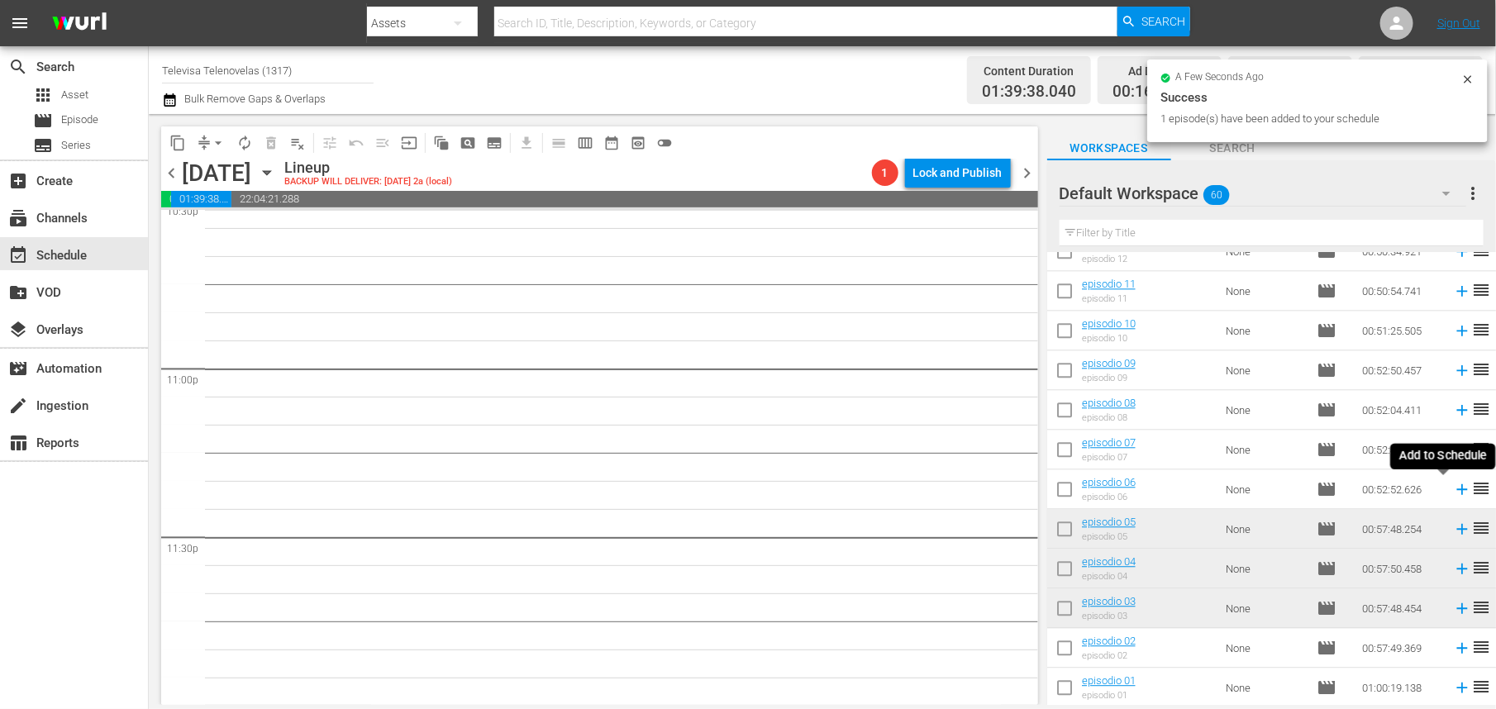
click at [1453, 494] on icon at bounding box center [1462, 489] width 18 height 18
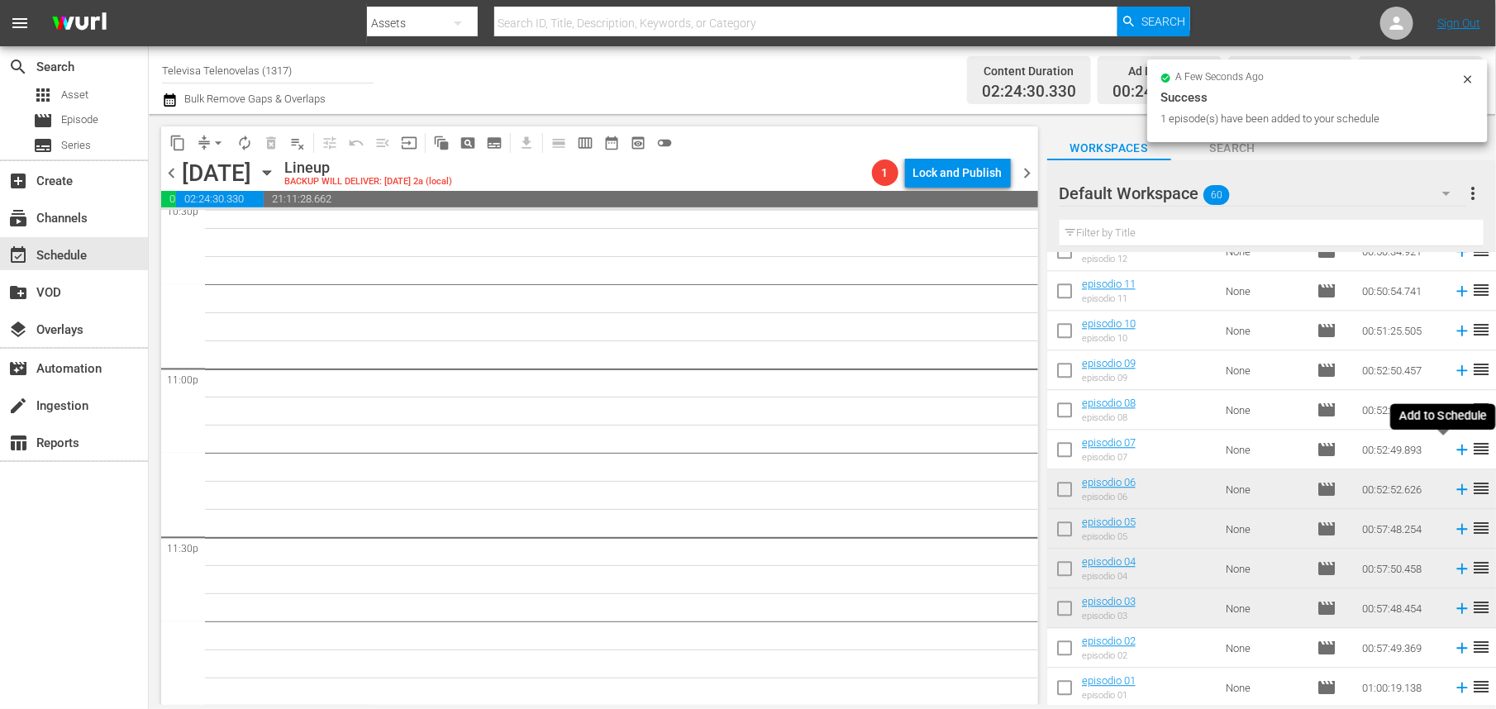
click at [1457, 452] on icon at bounding box center [1462, 450] width 11 height 11
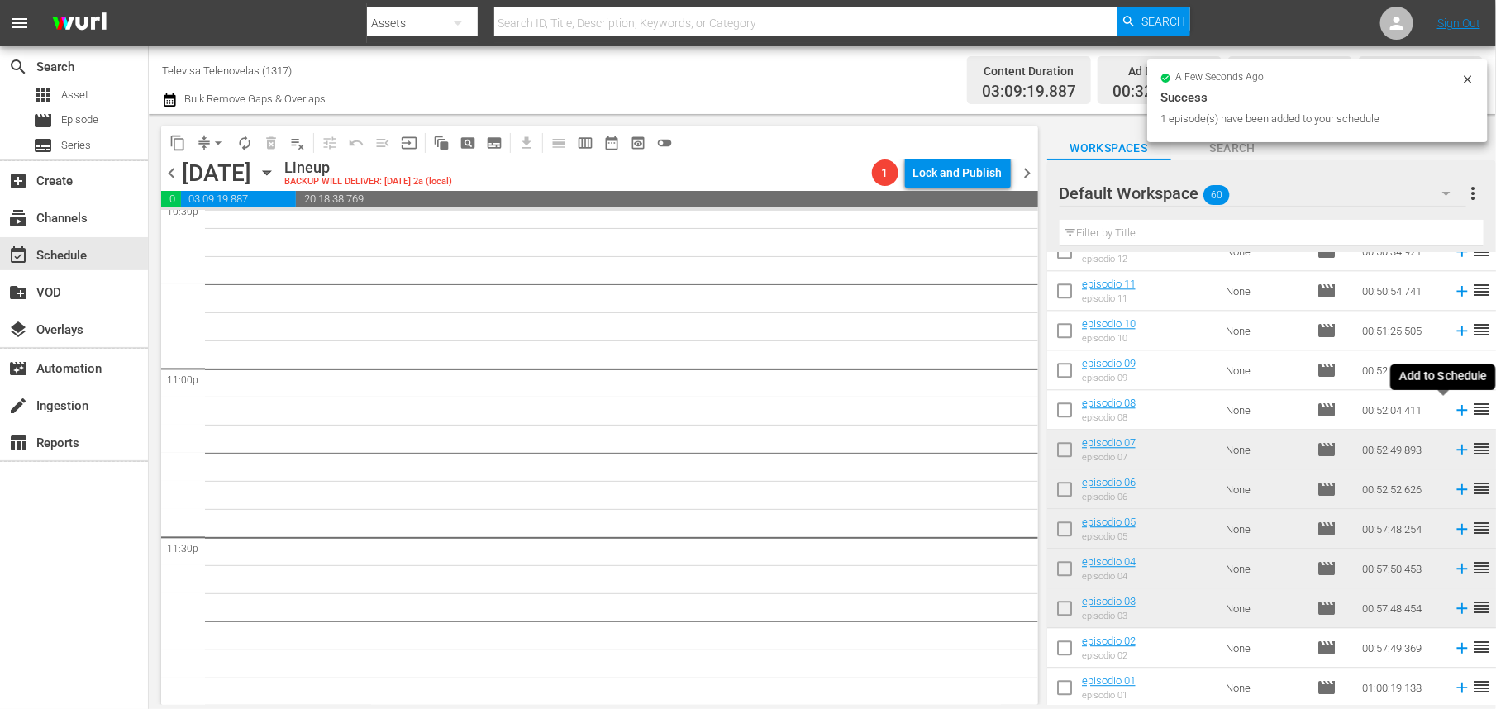
click at [1453, 414] on icon at bounding box center [1462, 410] width 18 height 18
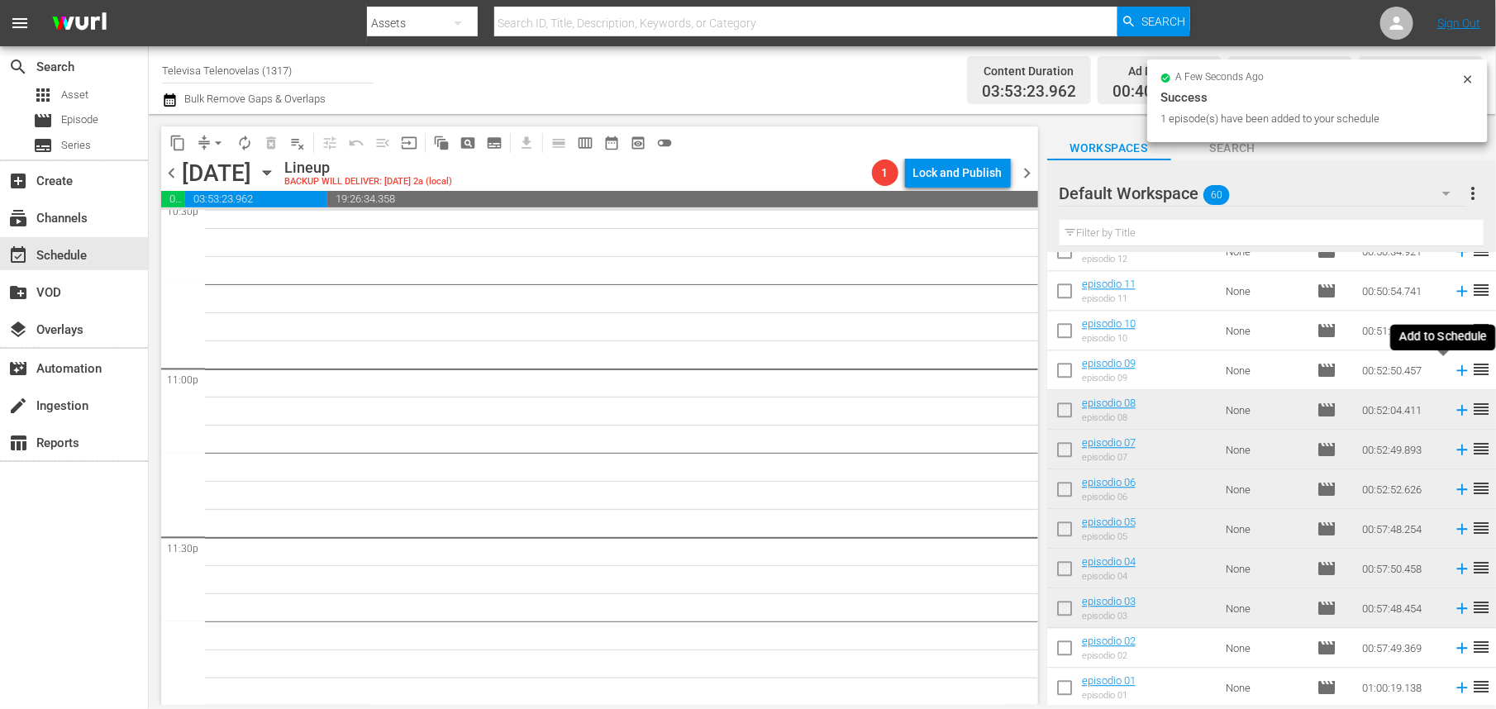
click at [1457, 373] on icon at bounding box center [1462, 370] width 11 height 11
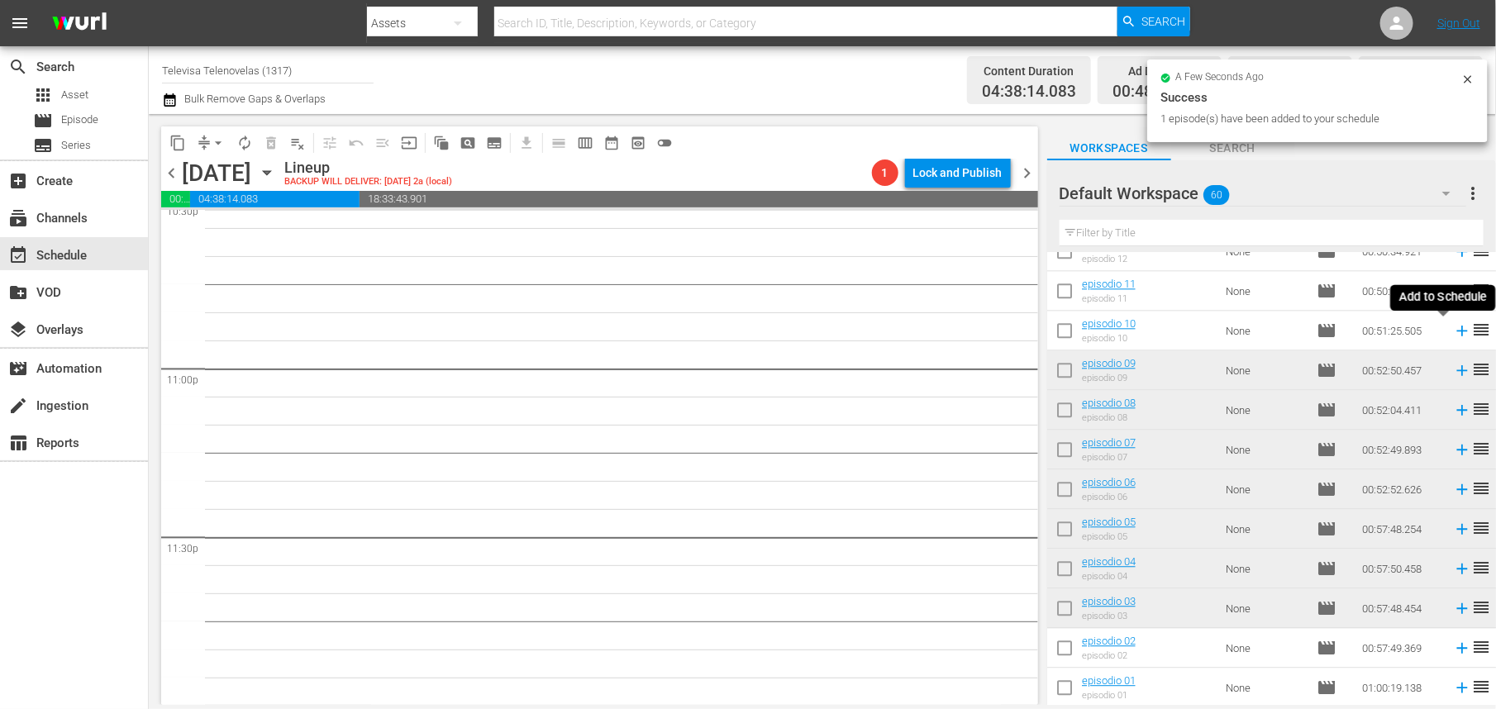
click at [1457, 333] on icon at bounding box center [1462, 331] width 11 height 11
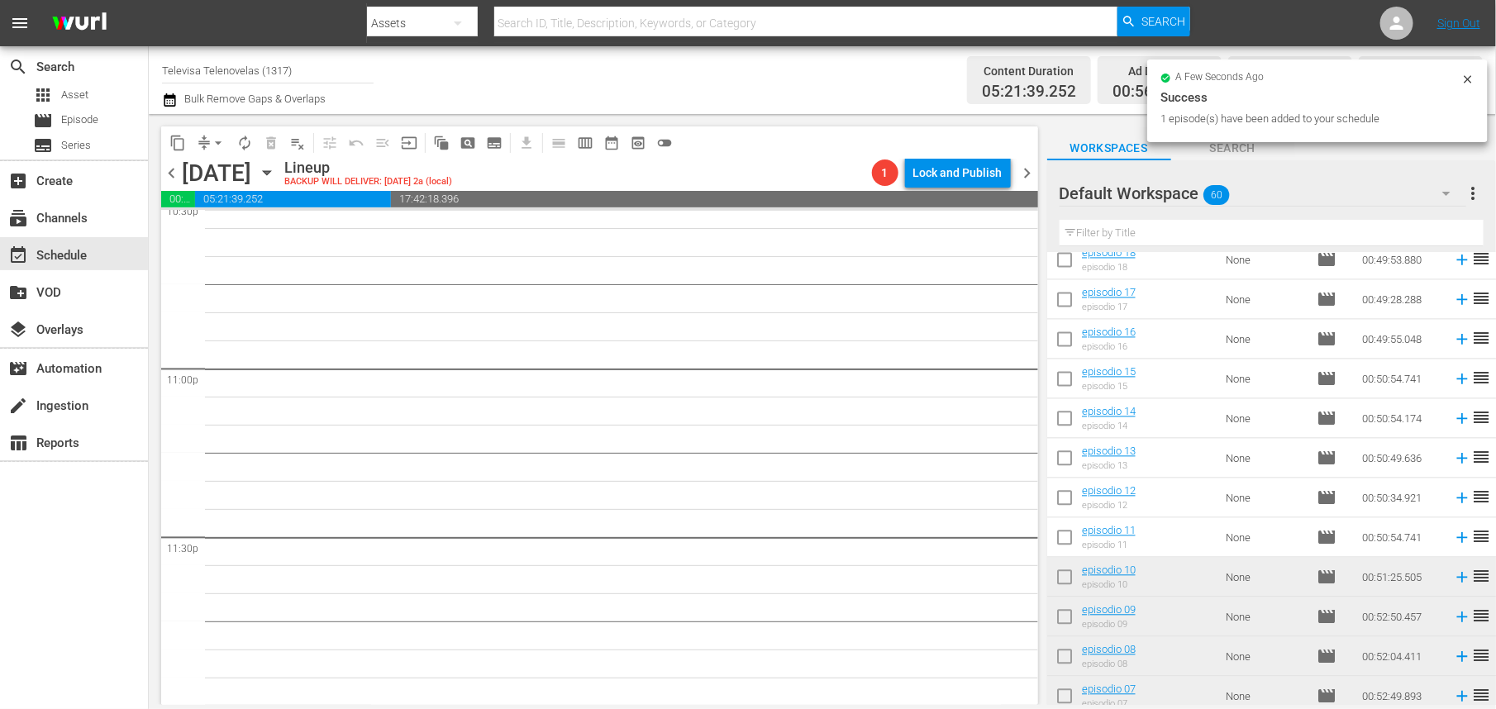
scroll to position [1719, 0]
click at [1457, 539] on icon at bounding box center [1462, 539] width 11 height 11
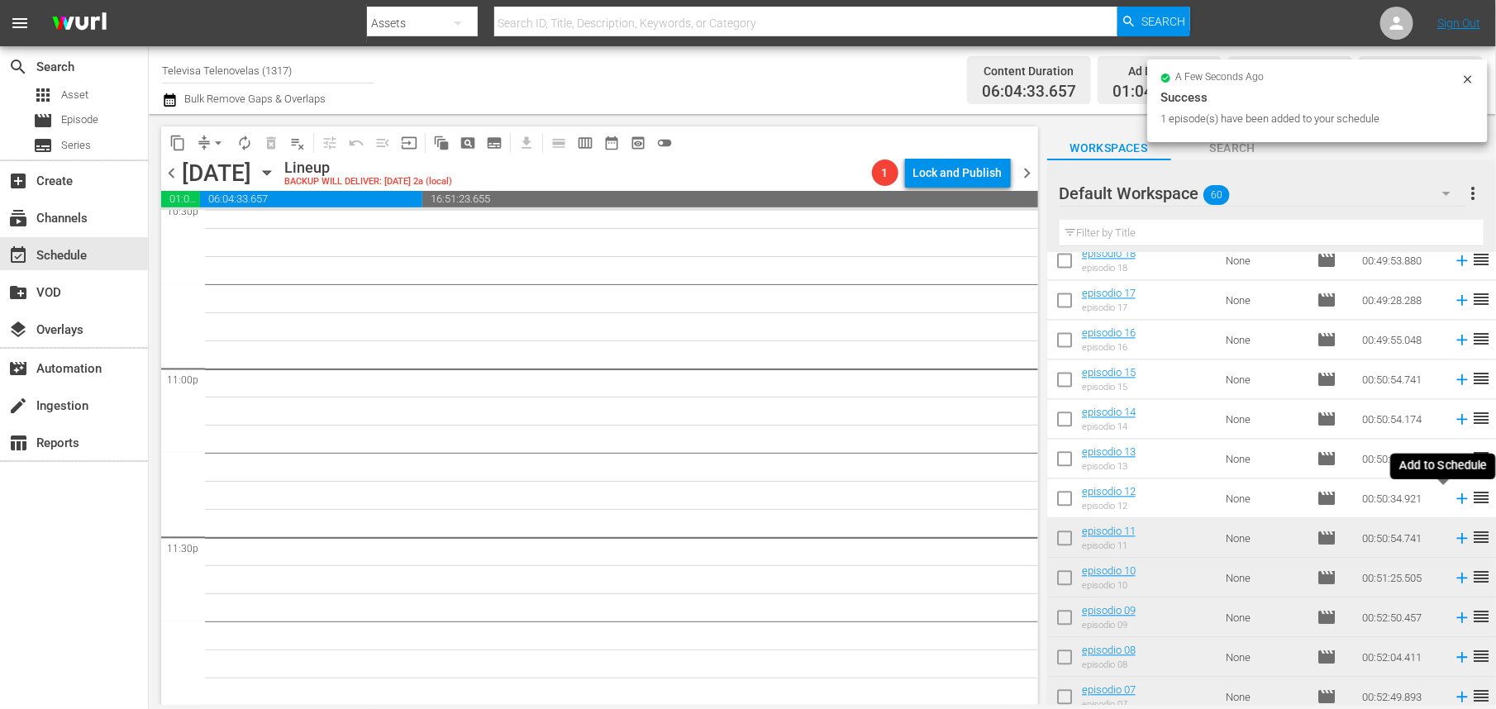
click at [1457, 499] on icon at bounding box center [1462, 499] width 11 height 11
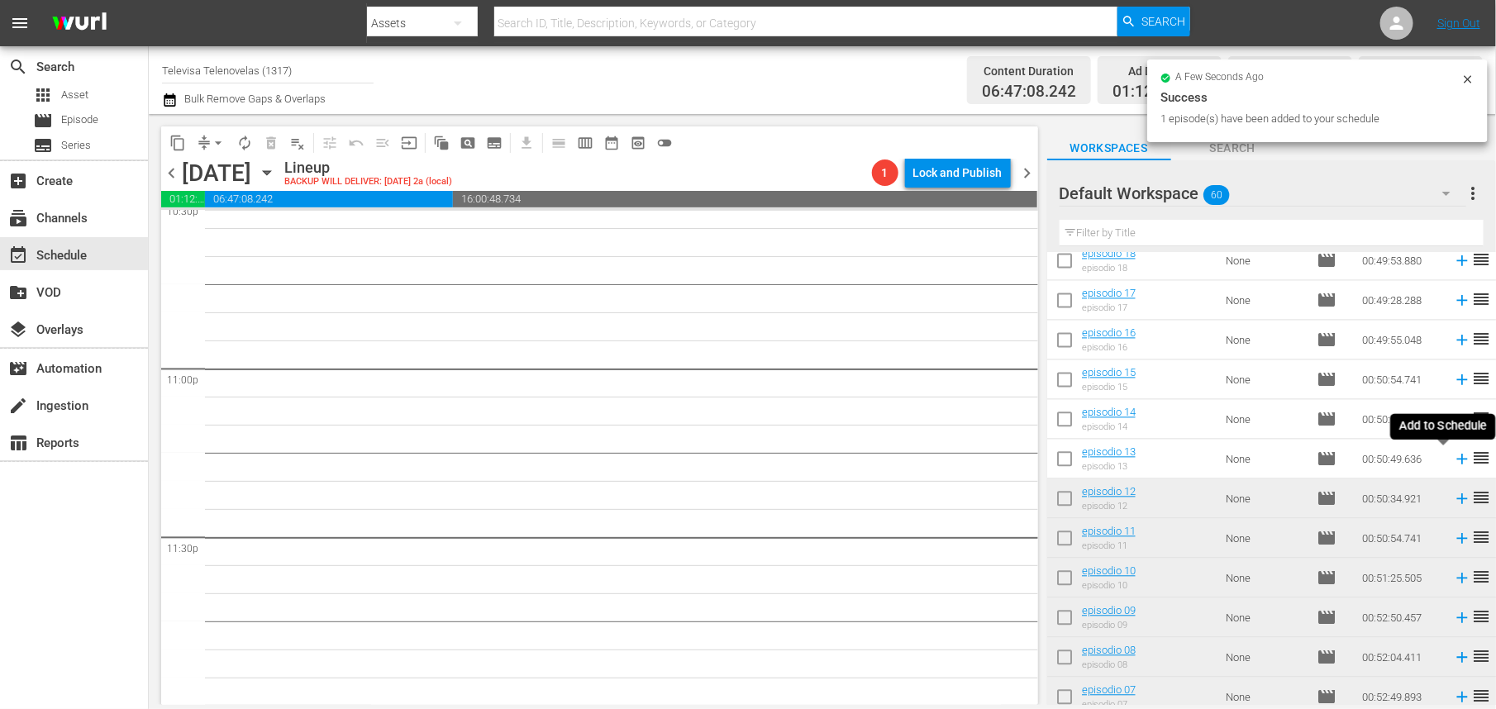
click at [1453, 462] on icon at bounding box center [1462, 460] width 18 height 18
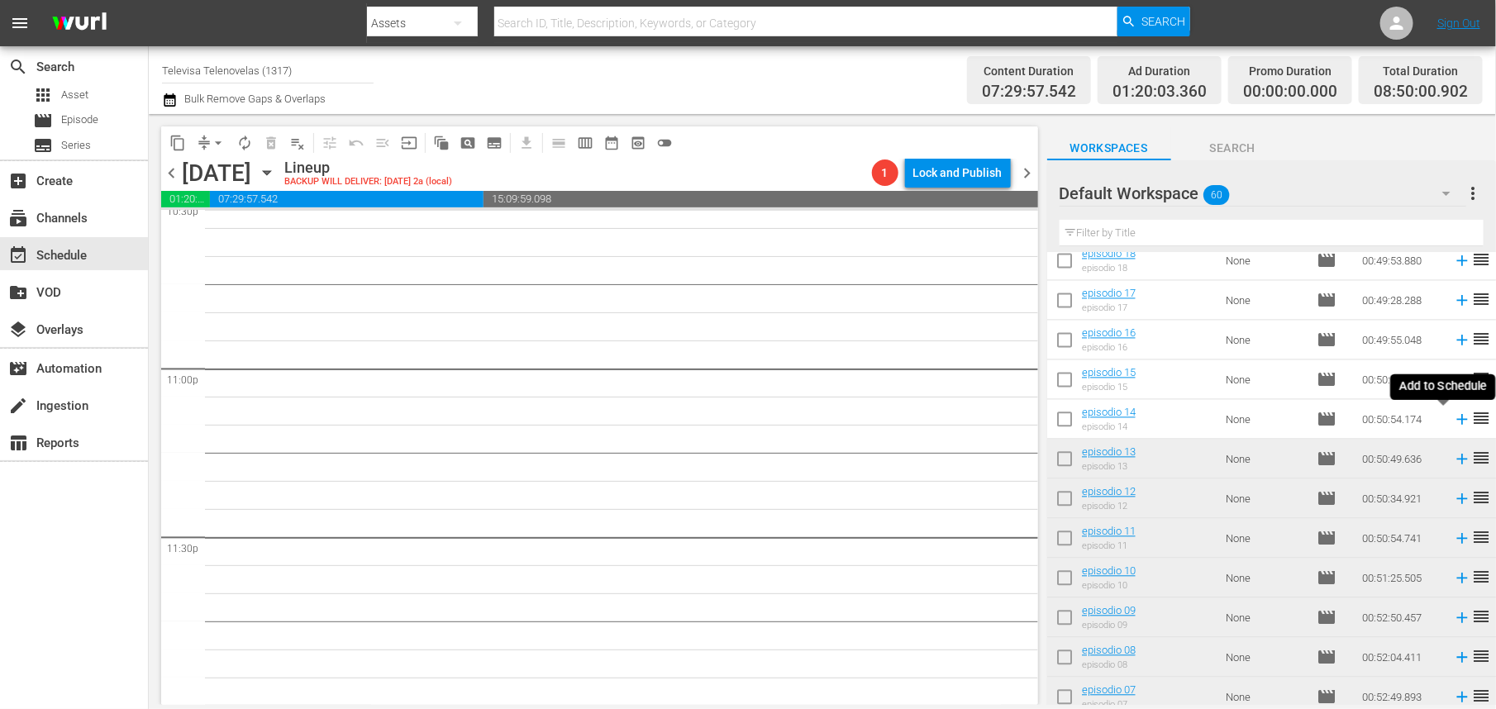
click at [1453, 424] on icon at bounding box center [1462, 420] width 18 height 18
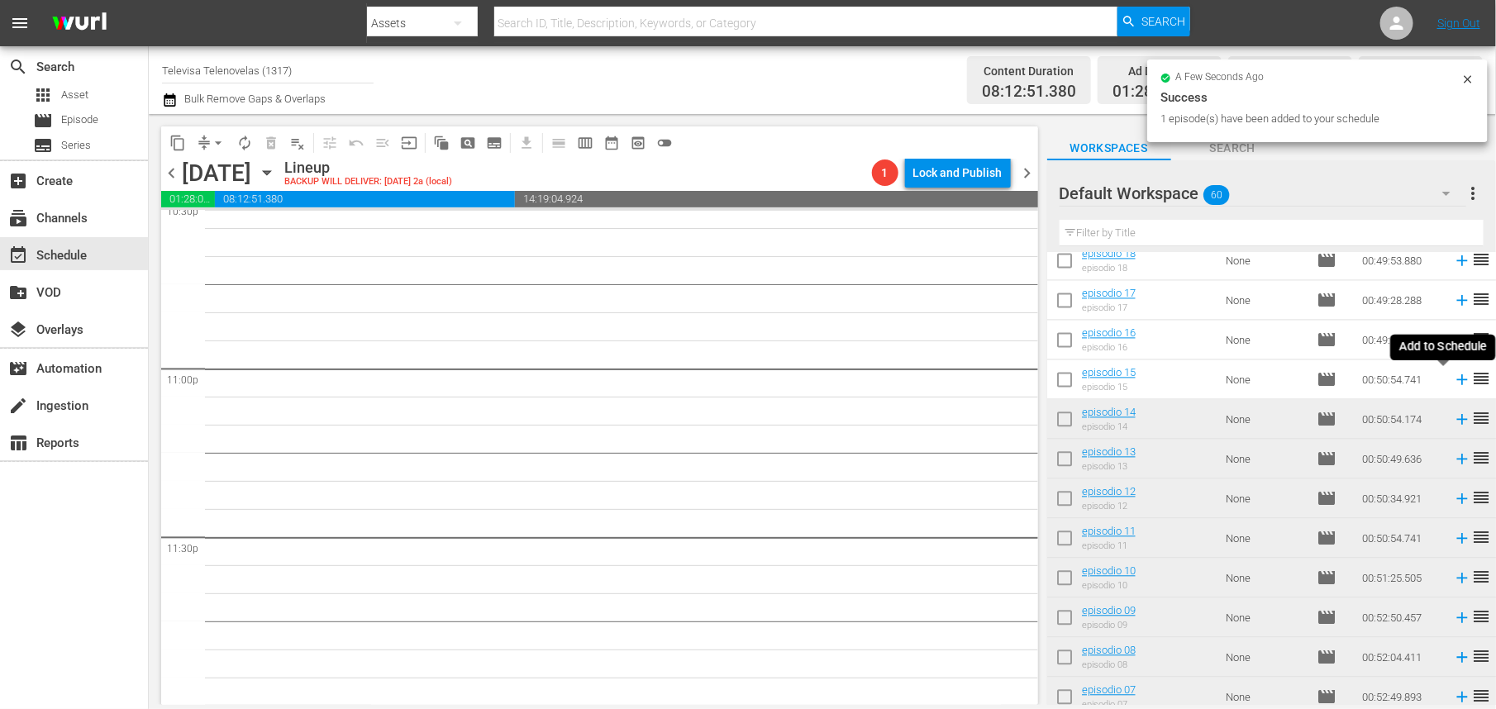
click at [1453, 379] on icon at bounding box center [1462, 380] width 18 height 18
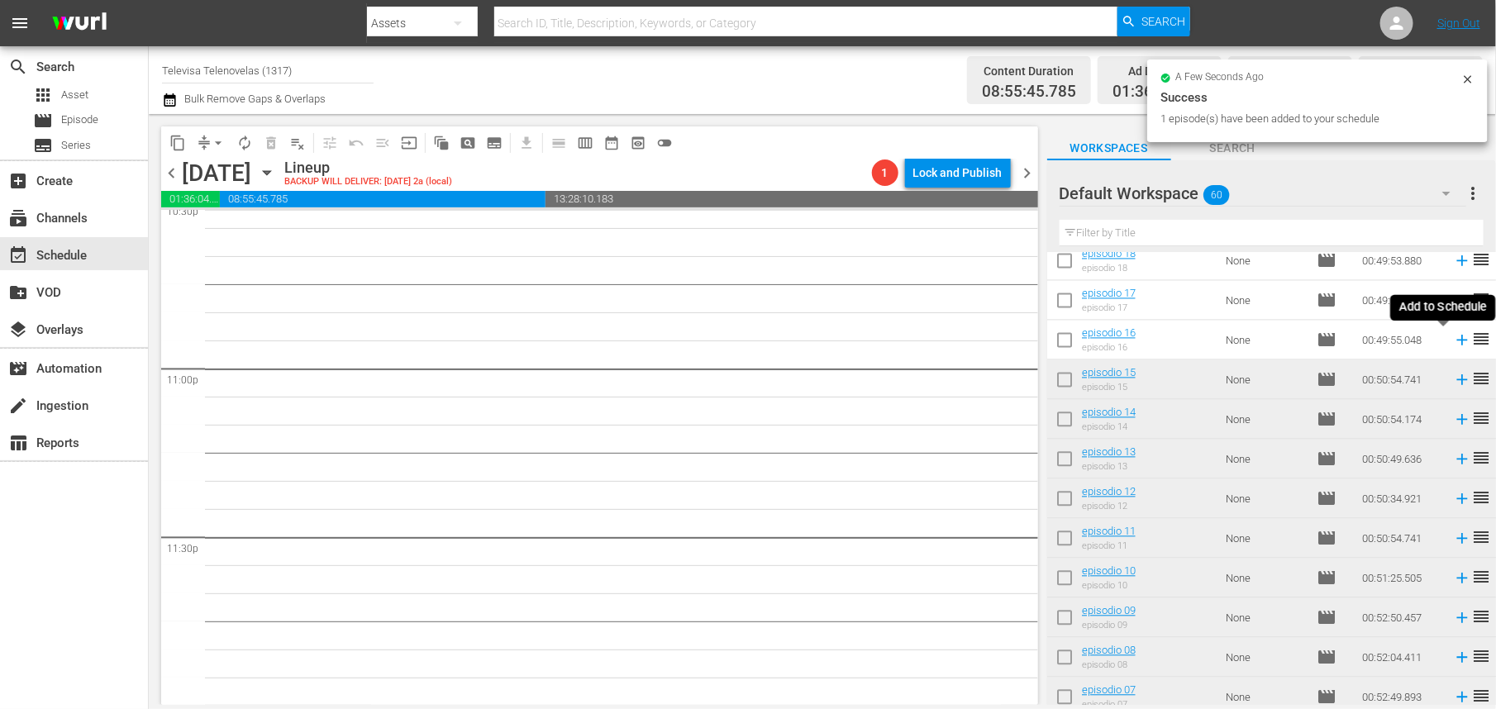
click at [1453, 342] on icon at bounding box center [1462, 341] width 18 height 18
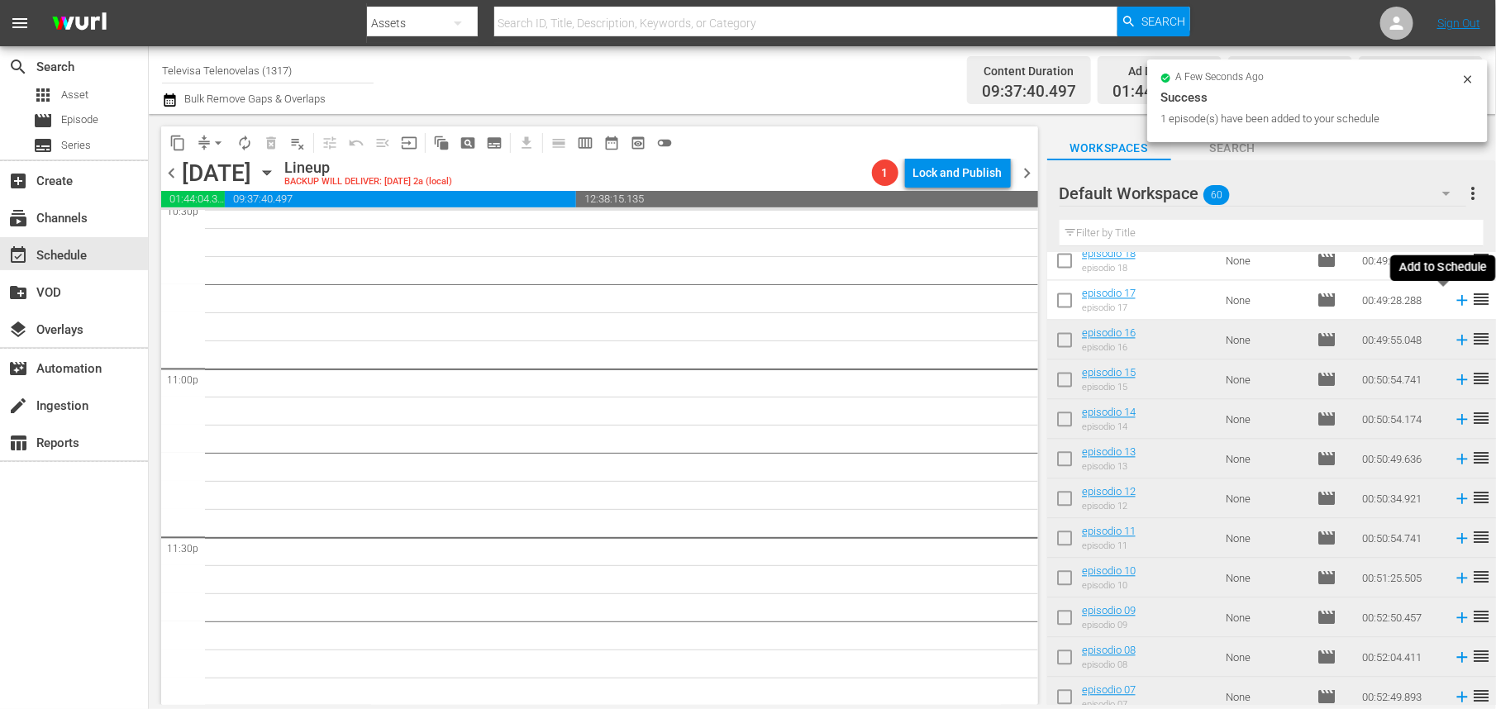
click at [1457, 303] on icon at bounding box center [1462, 301] width 11 height 11
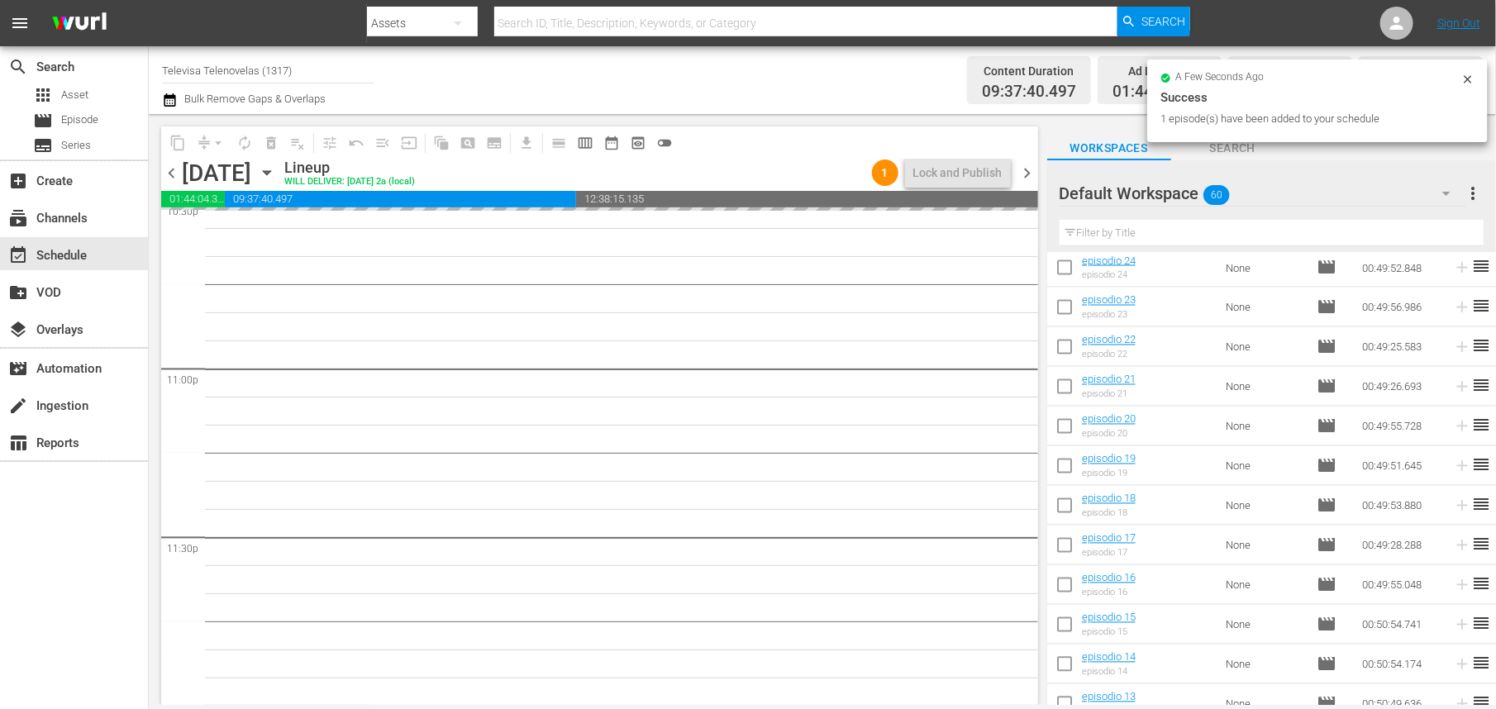
scroll to position [1471, 0]
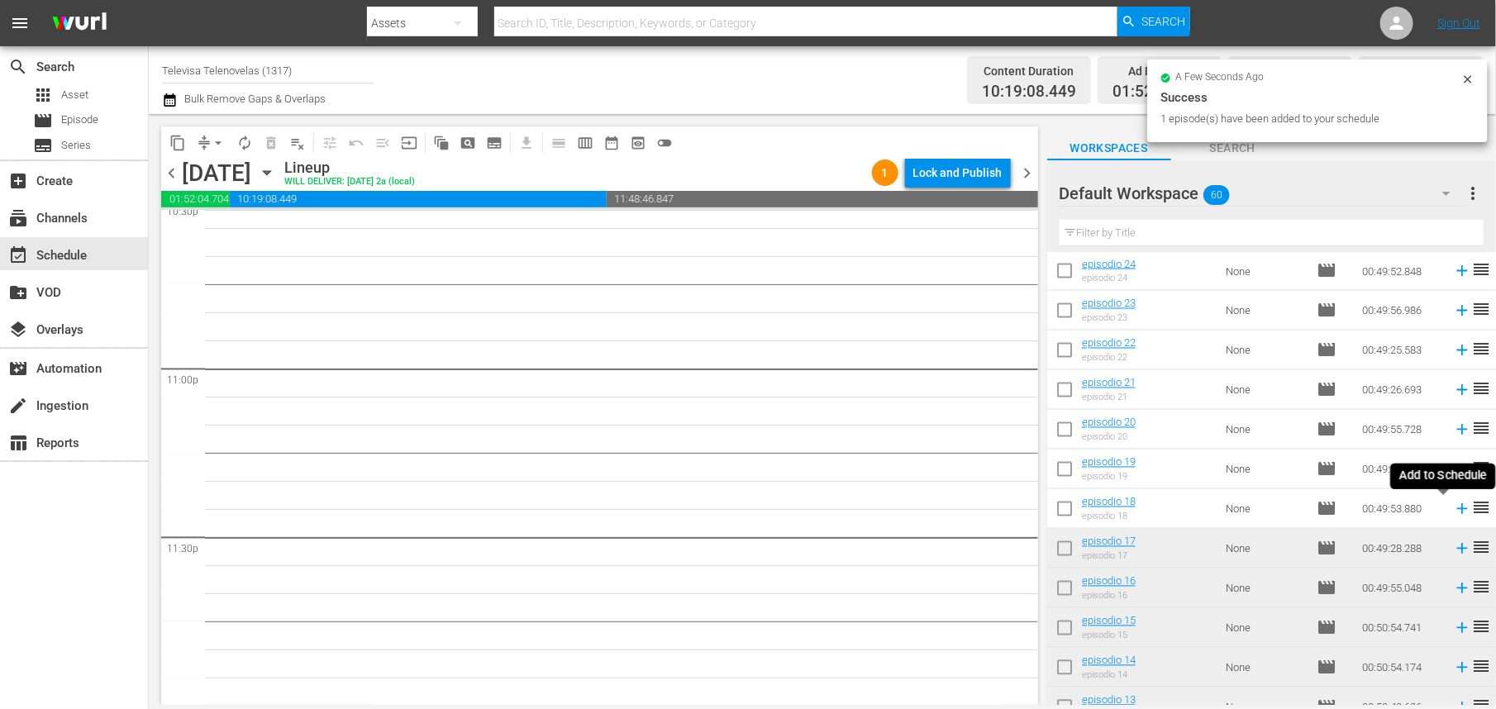
click at [1457, 509] on icon at bounding box center [1462, 509] width 11 height 11
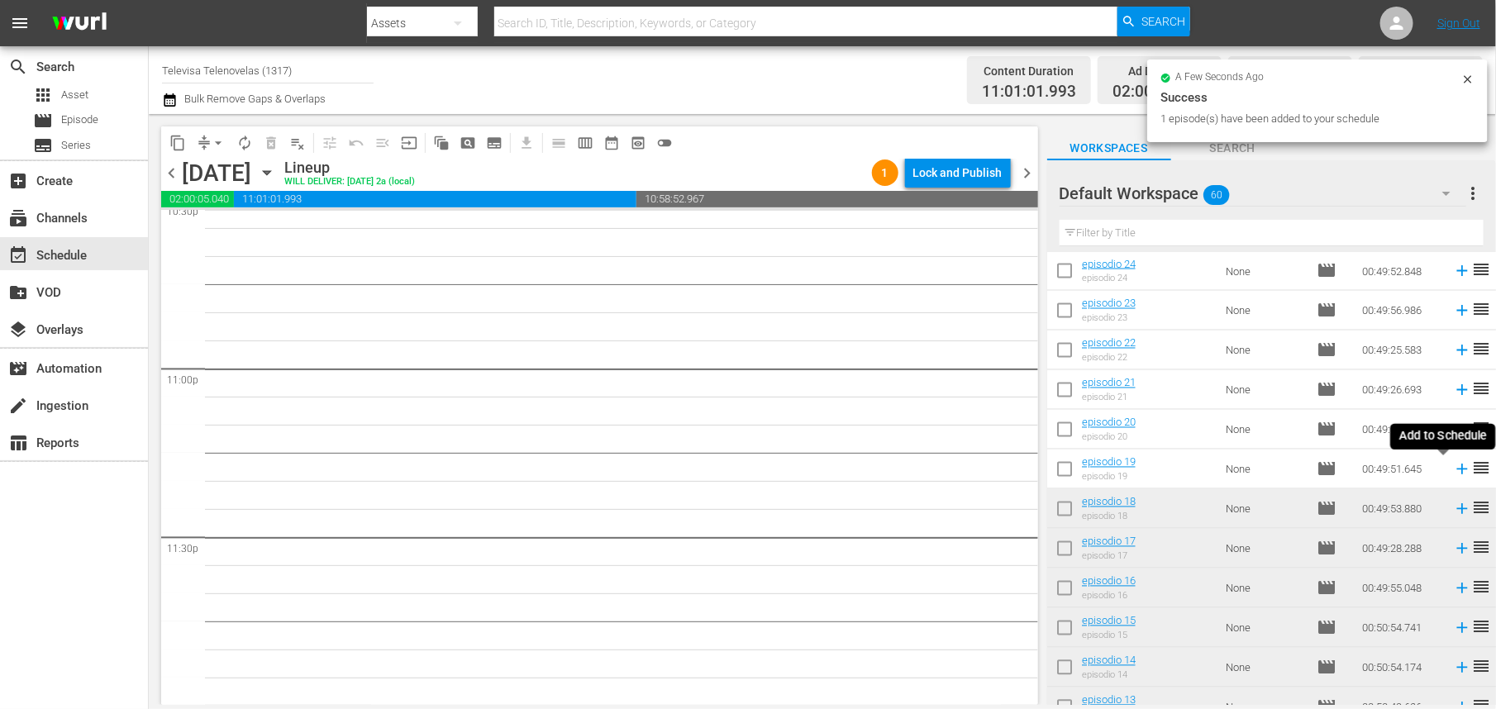
click at [1457, 469] on icon at bounding box center [1462, 470] width 11 height 11
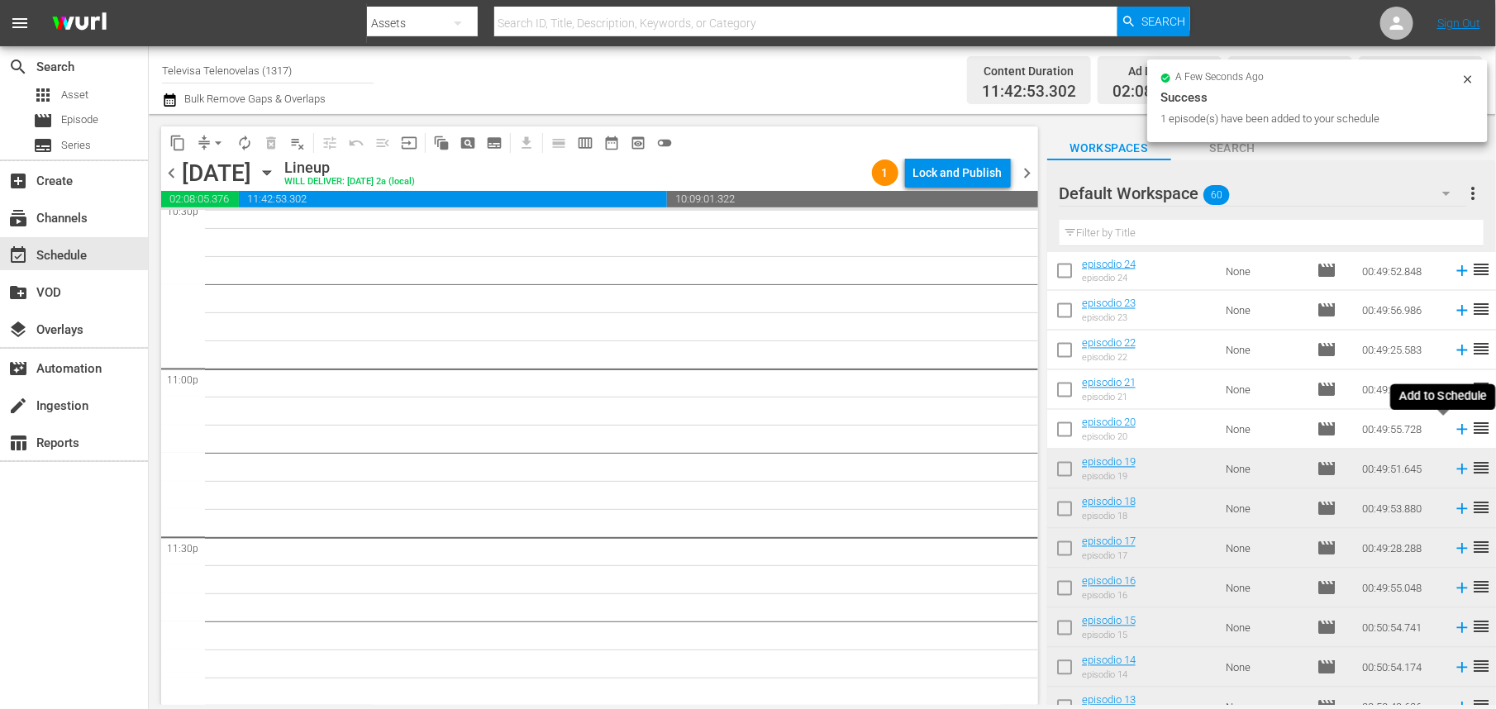
click at [1457, 429] on icon at bounding box center [1462, 430] width 11 height 11
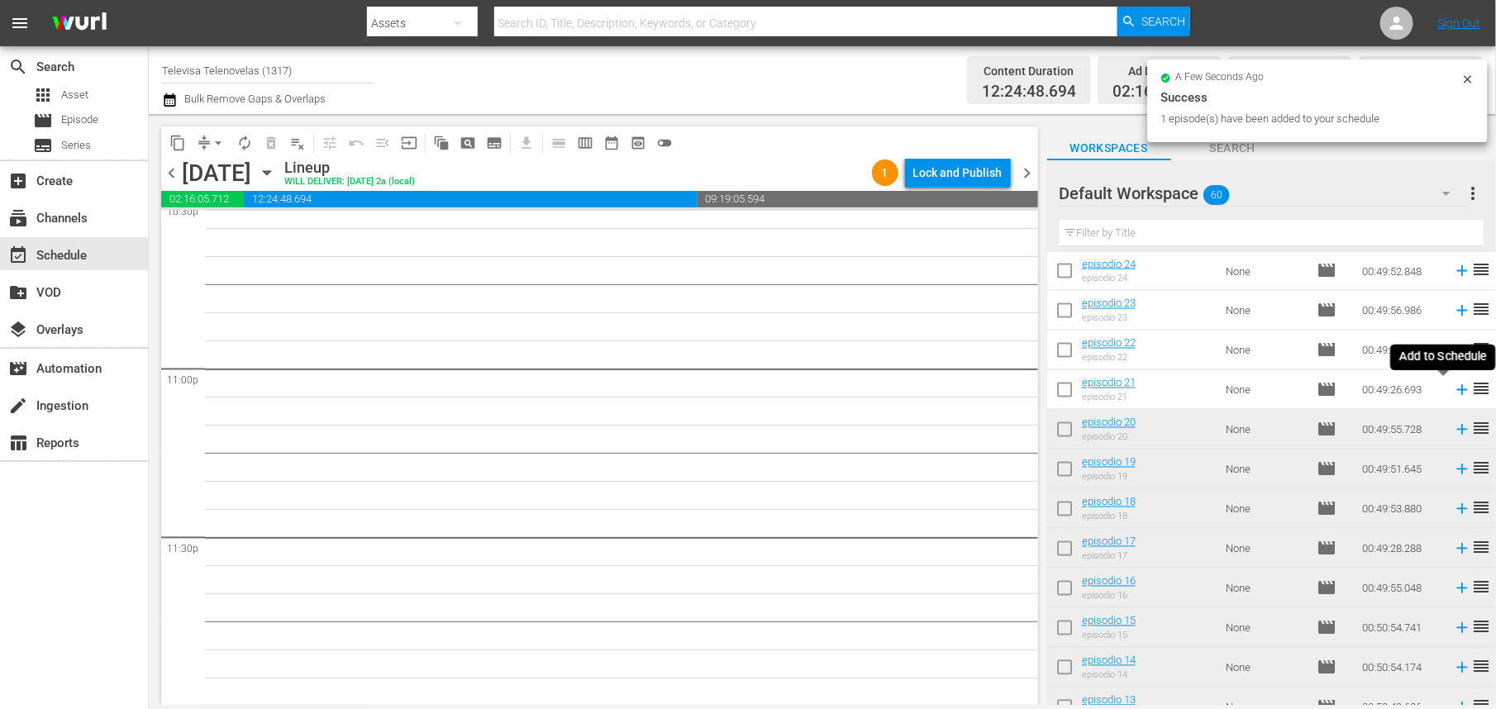
click at [1457, 389] on icon at bounding box center [1462, 390] width 11 height 11
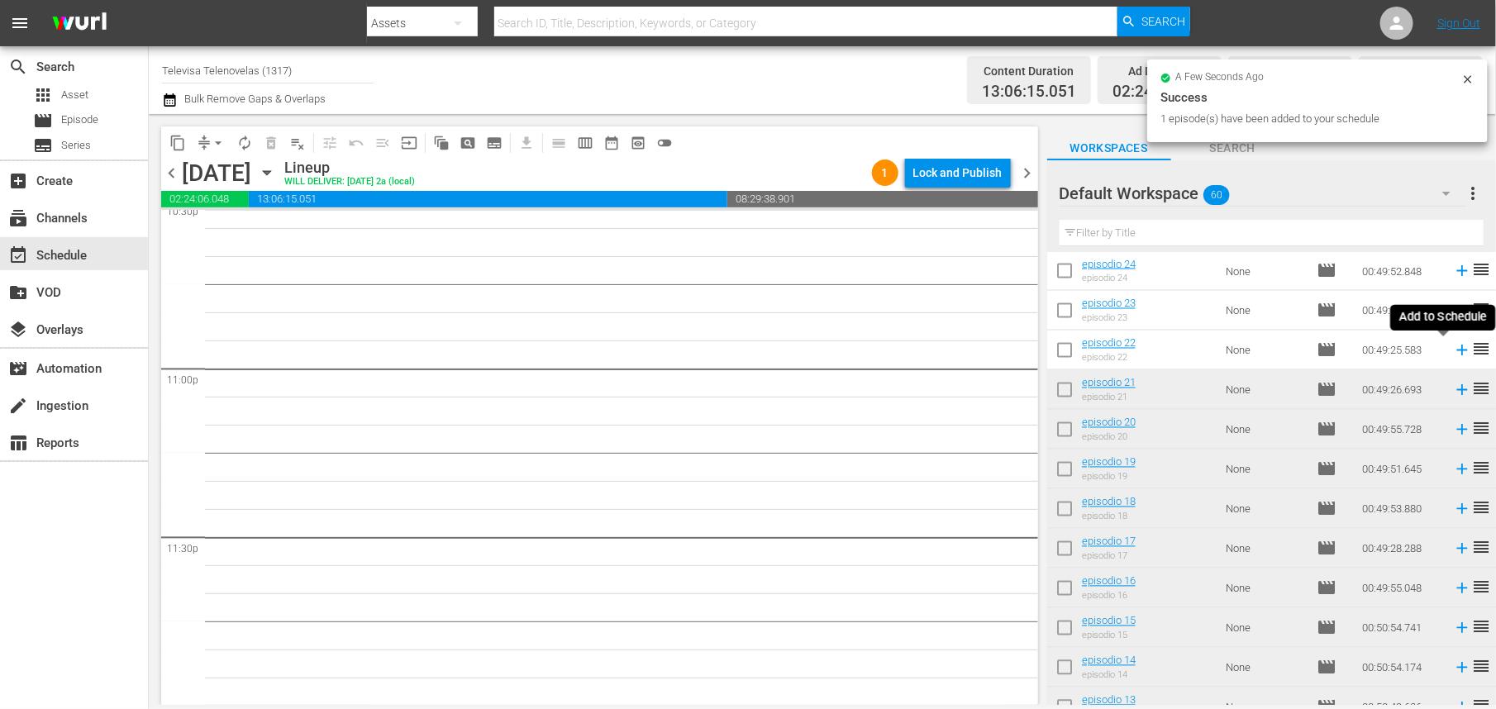
click at [1453, 352] on icon at bounding box center [1462, 350] width 18 height 18
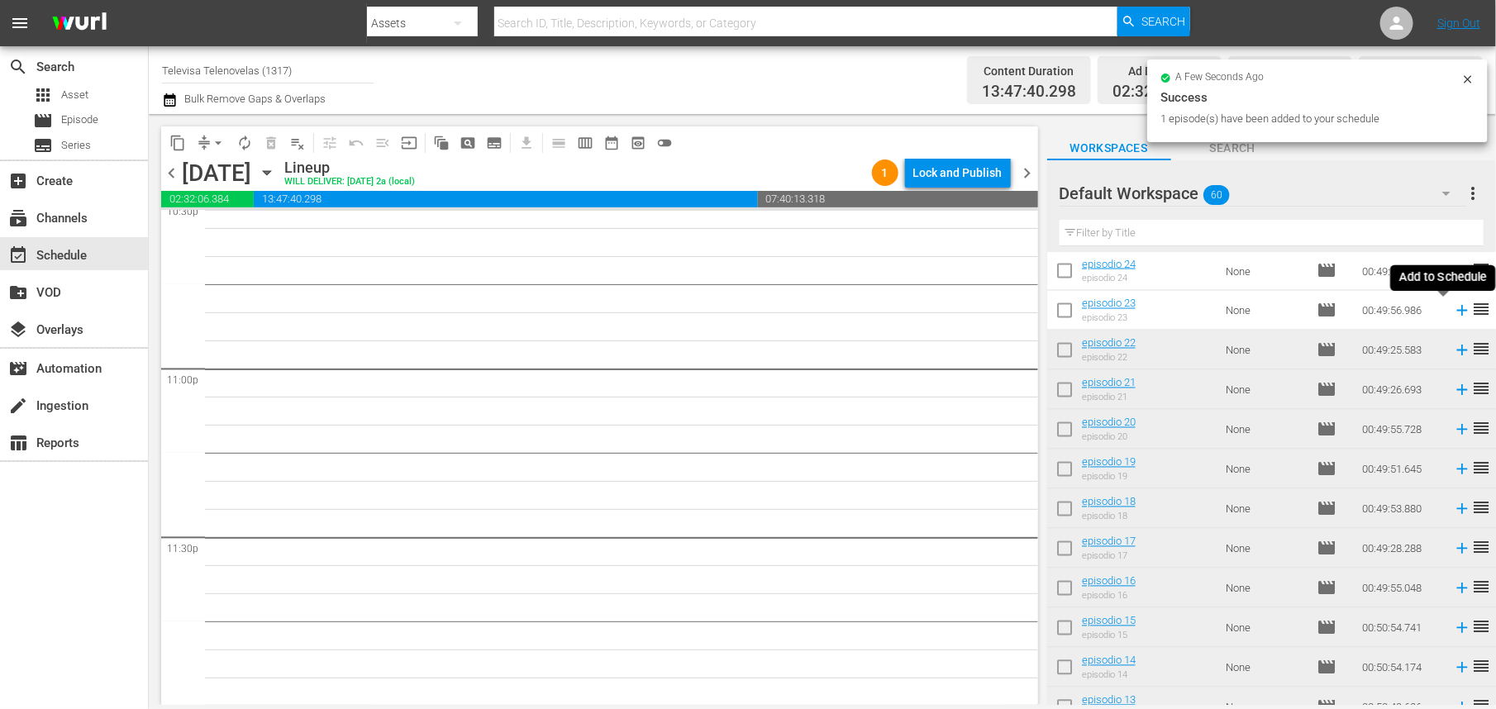
click at [1457, 311] on icon at bounding box center [1462, 311] width 11 height 11
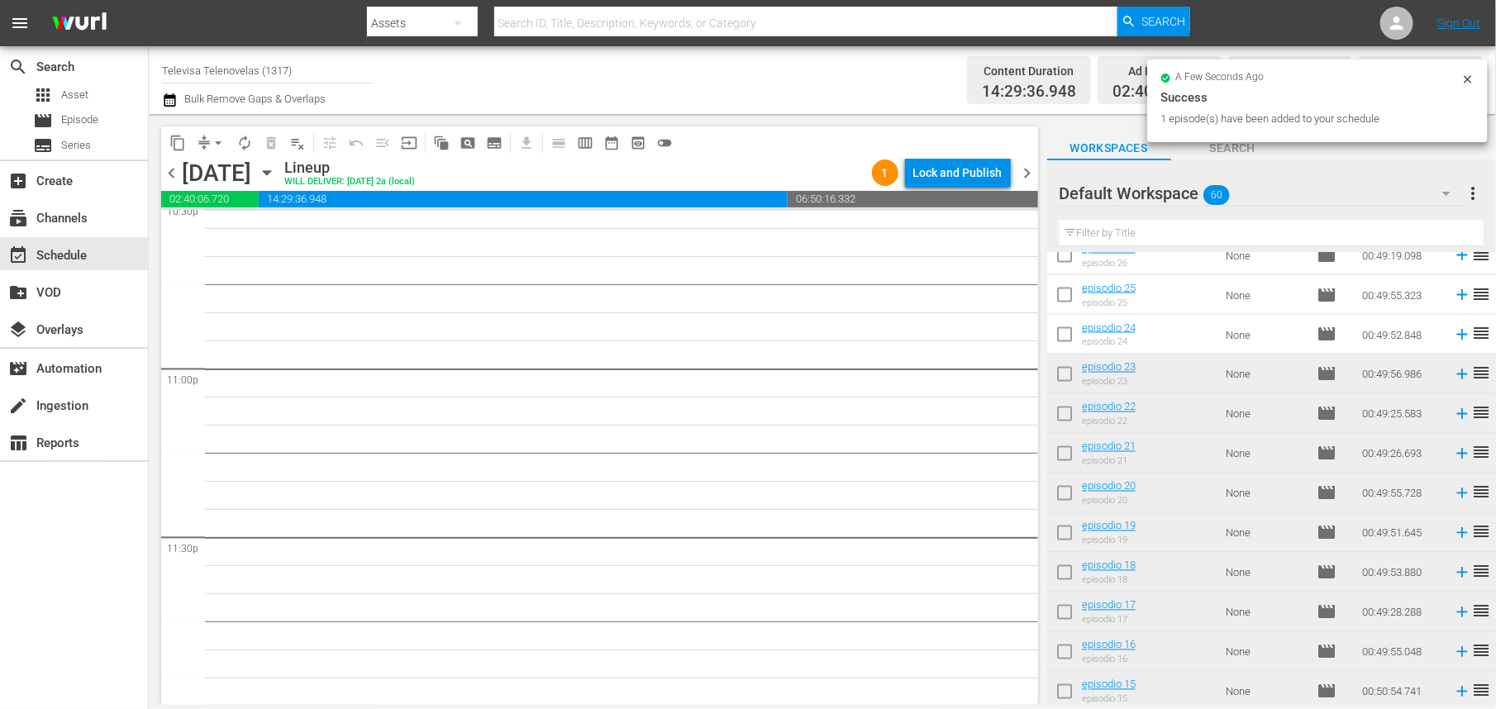
scroll to position [1347, 0]
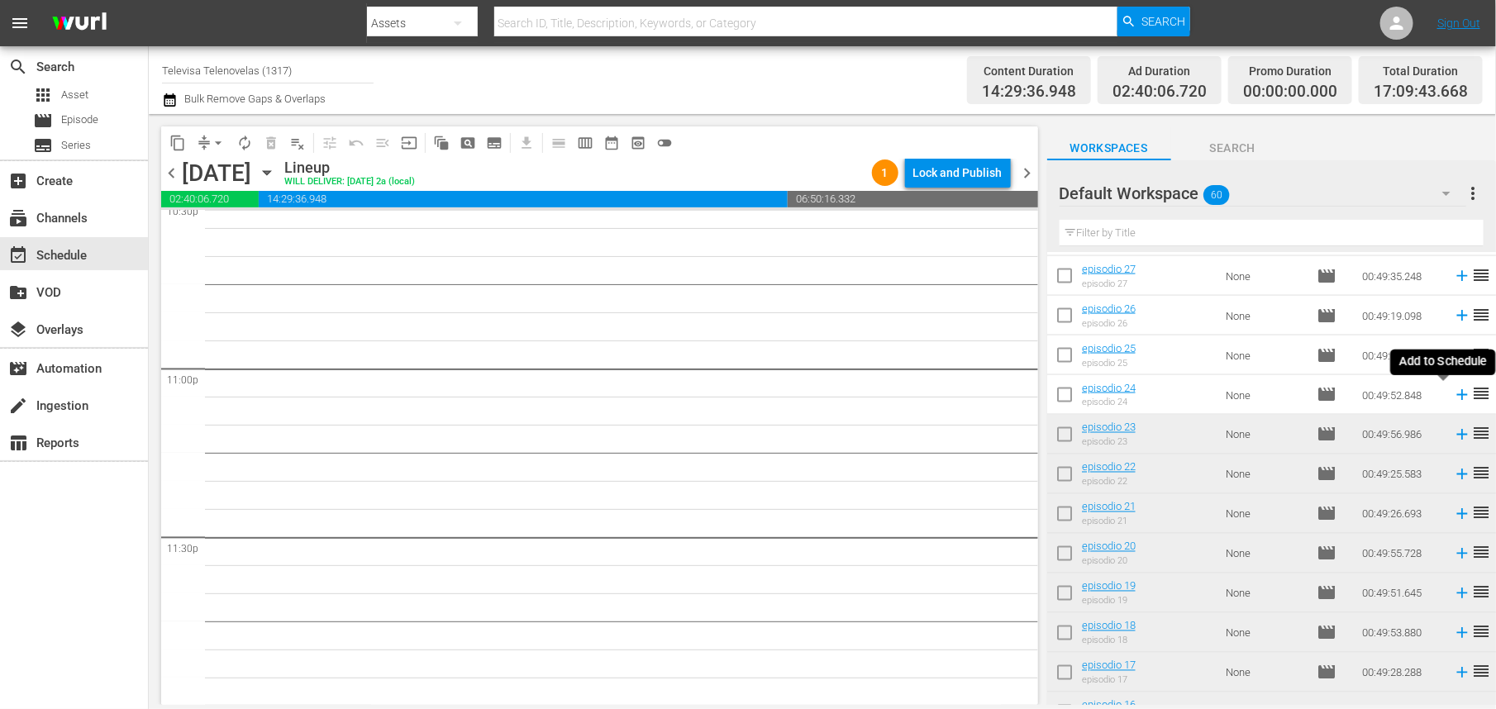
click at [1457, 395] on icon at bounding box center [1462, 395] width 11 height 11
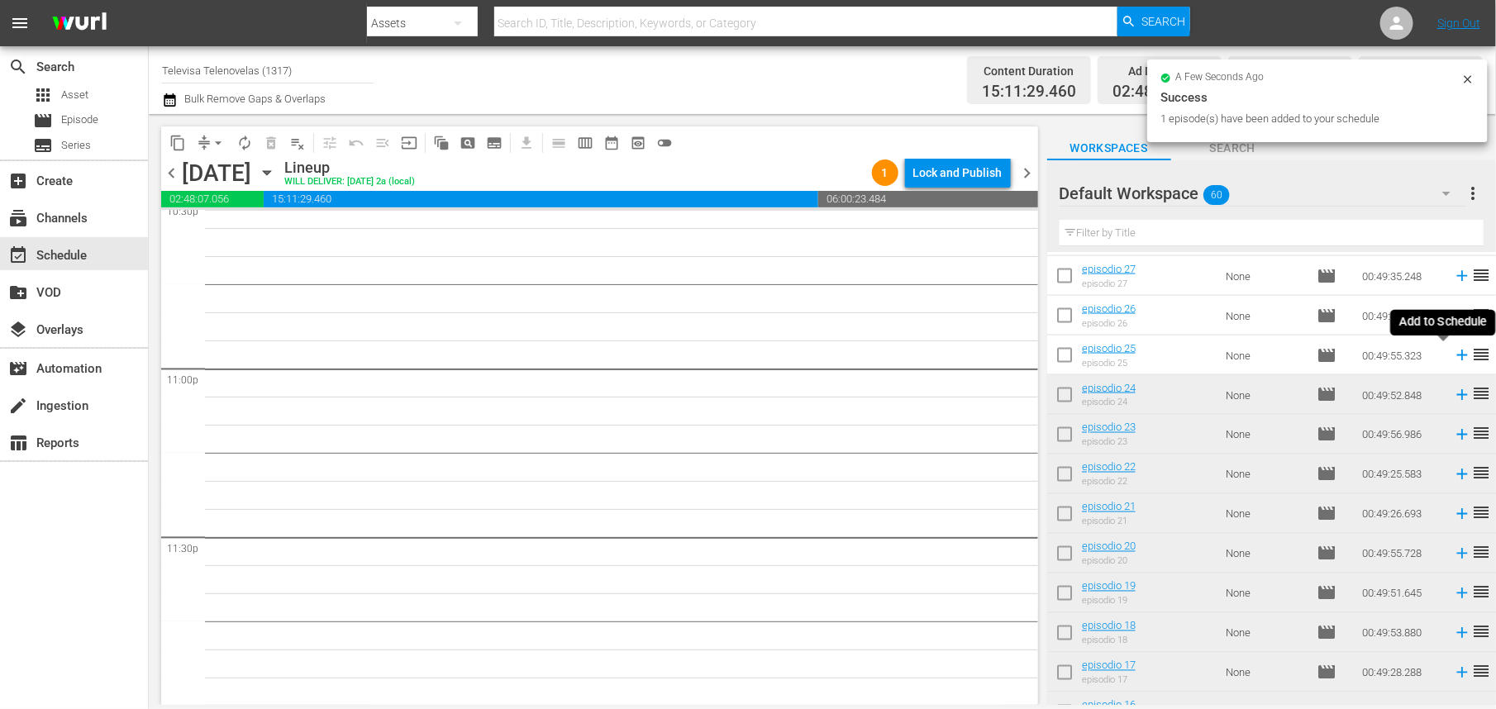
click at [1453, 355] on icon at bounding box center [1462, 355] width 18 height 18
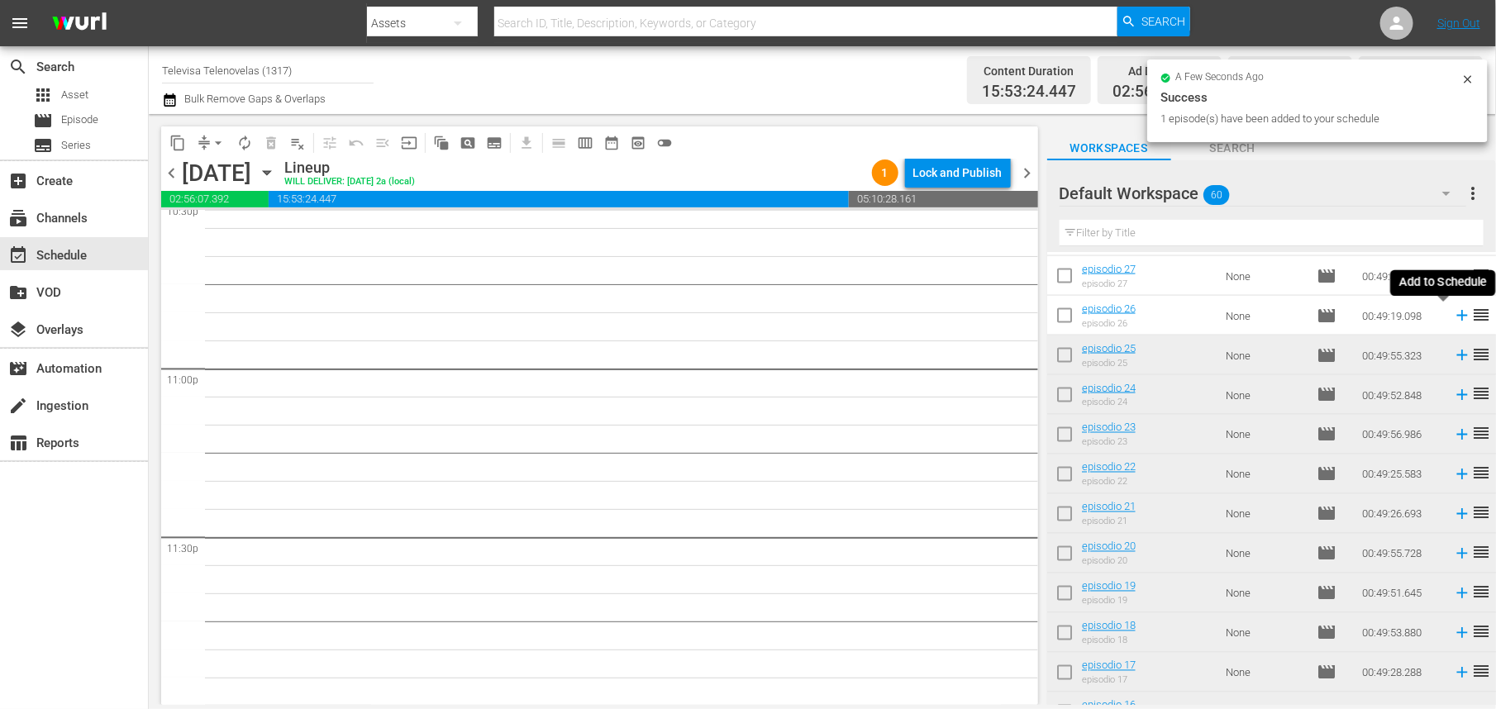
click at [1457, 316] on icon at bounding box center [1462, 316] width 11 height 11
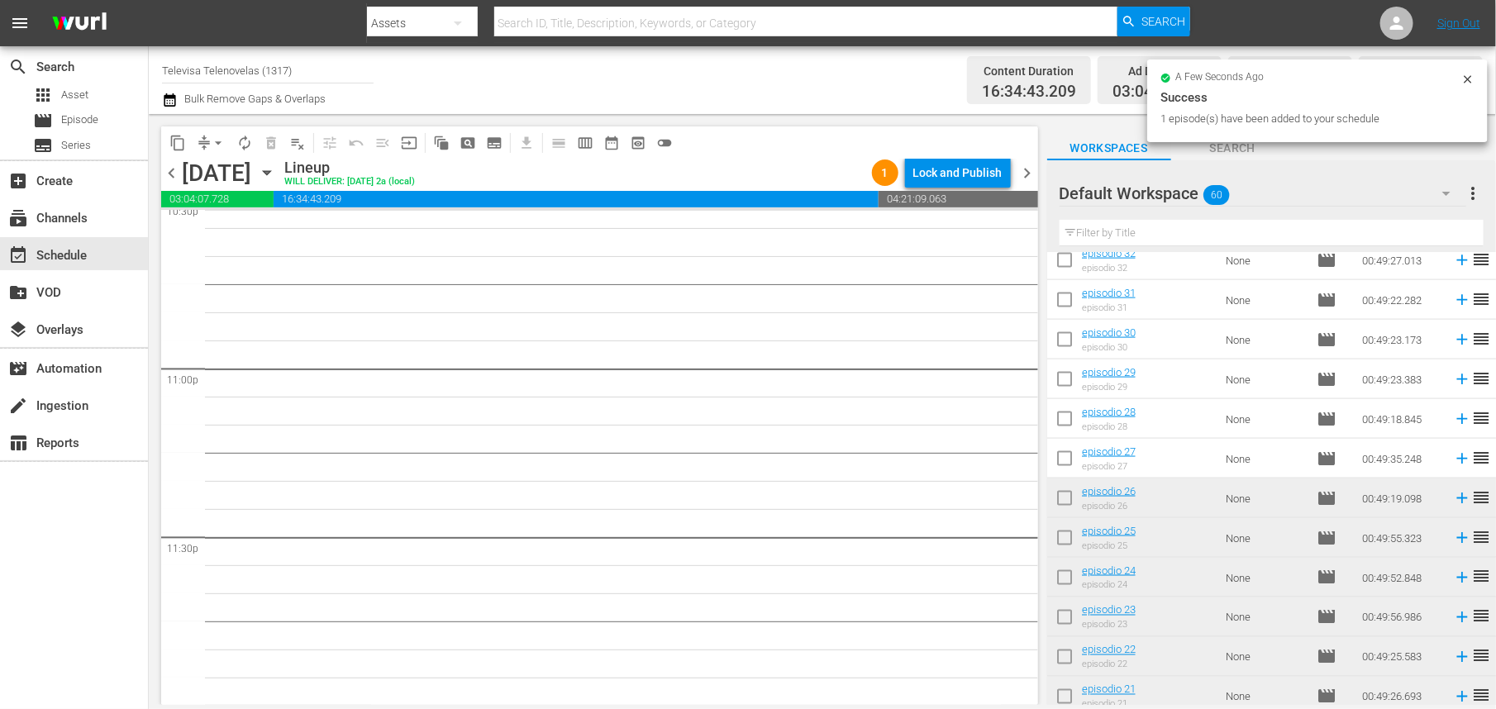
scroll to position [1099, 0]
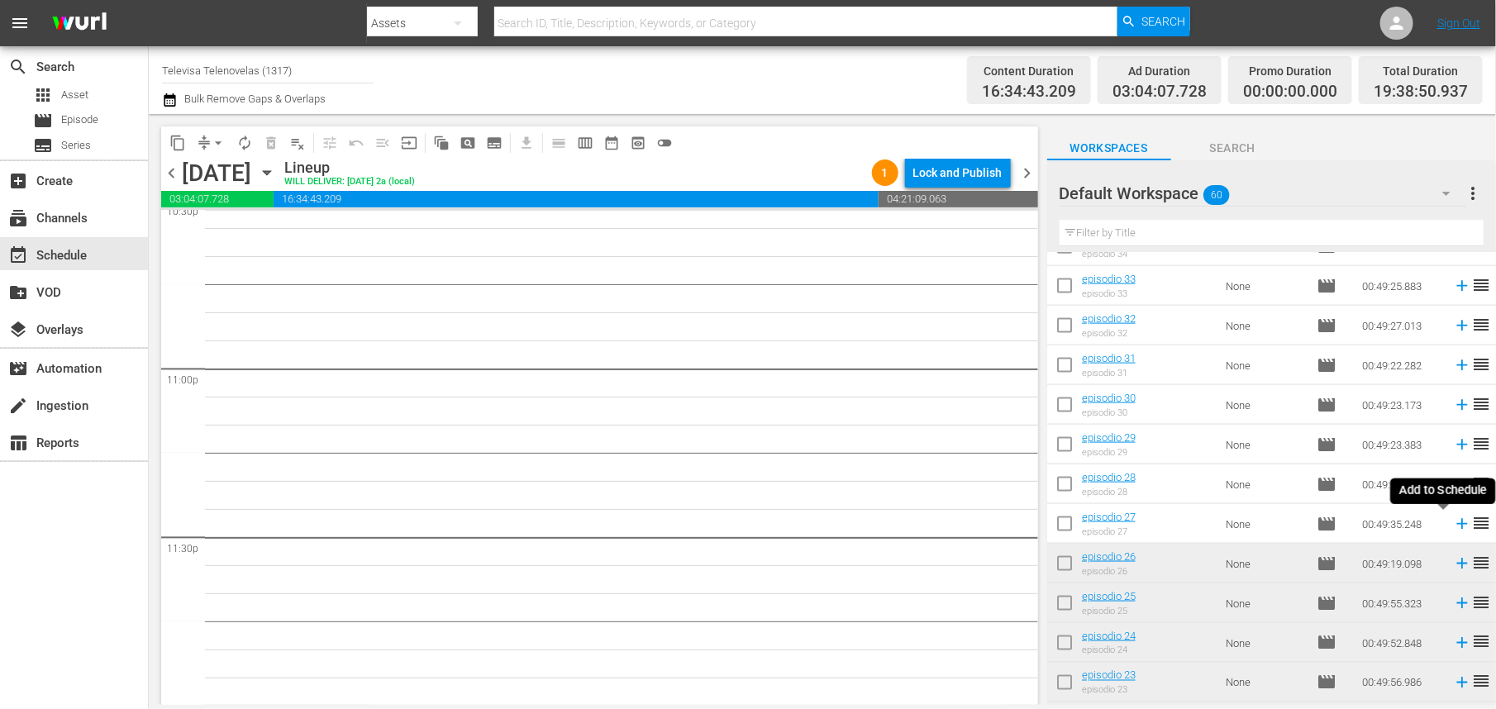
click at [1457, 523] on icon at bounding box center [1462, 524] width 11 height 11
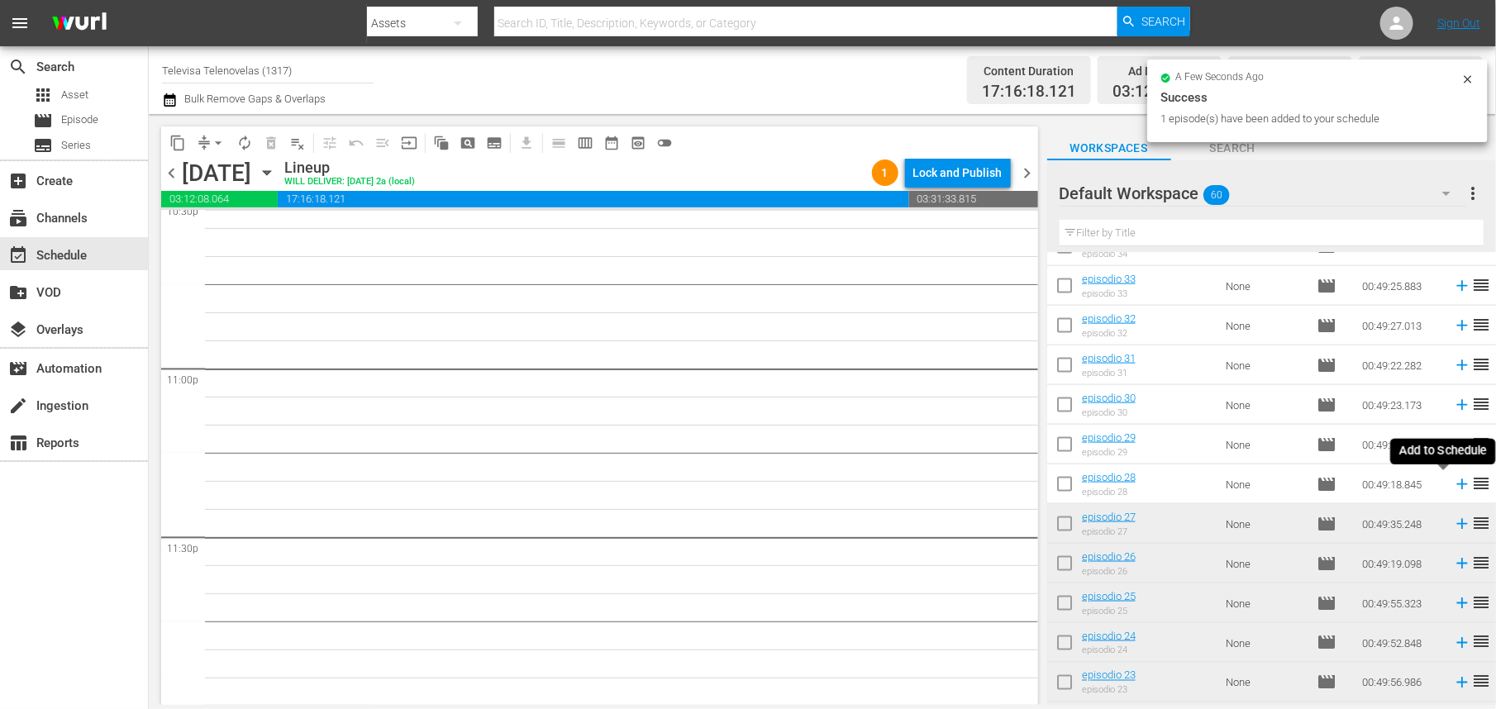
click at [1453, 482] on icon at bounding box center [1462, 484] width 18 height 18
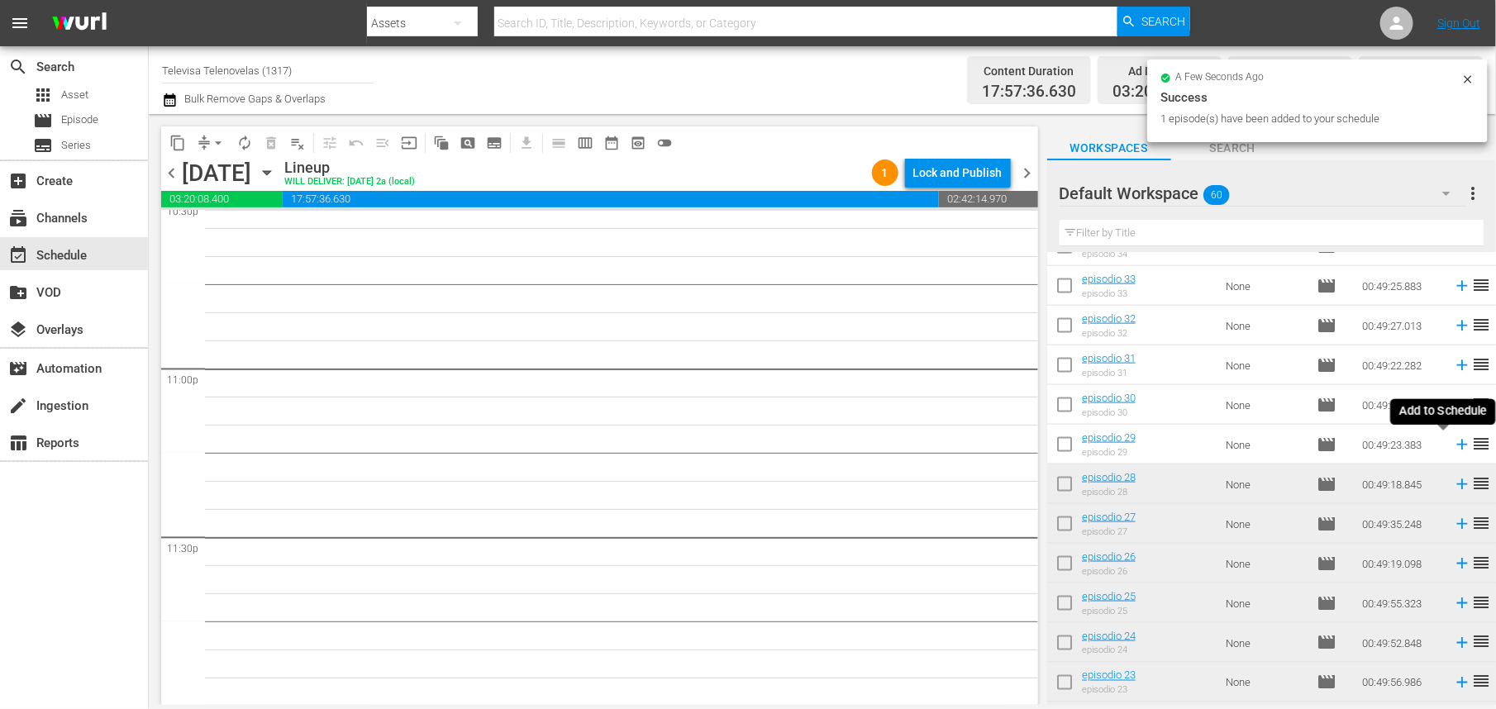
click at [1457, 445] on icon at bounding box center [1462, 445] width 11 height 11
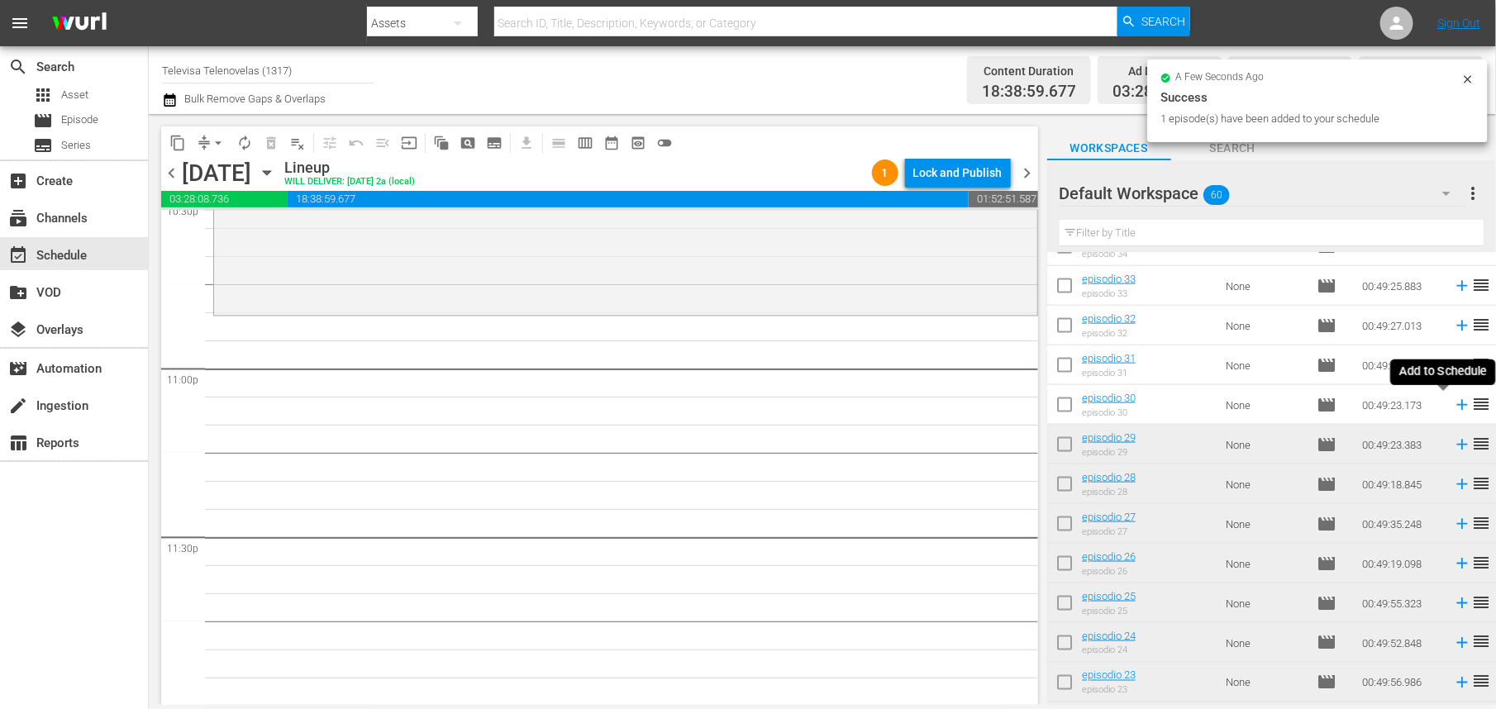
click at [1457, 405] on icon at bounding box center [1462, 405] width 11 height 11
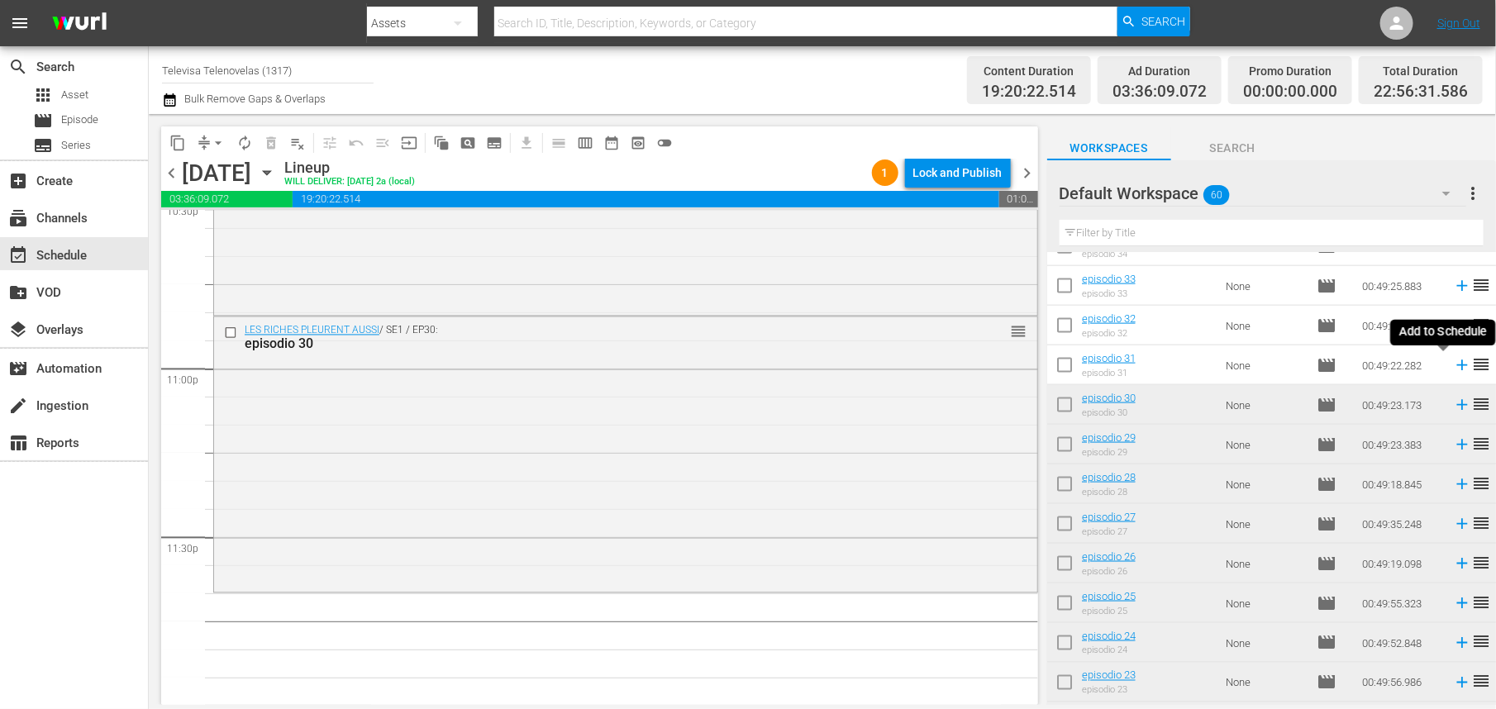
click at [1457, 365] on icon at bounding box center [1462, 365] width 11 height 11
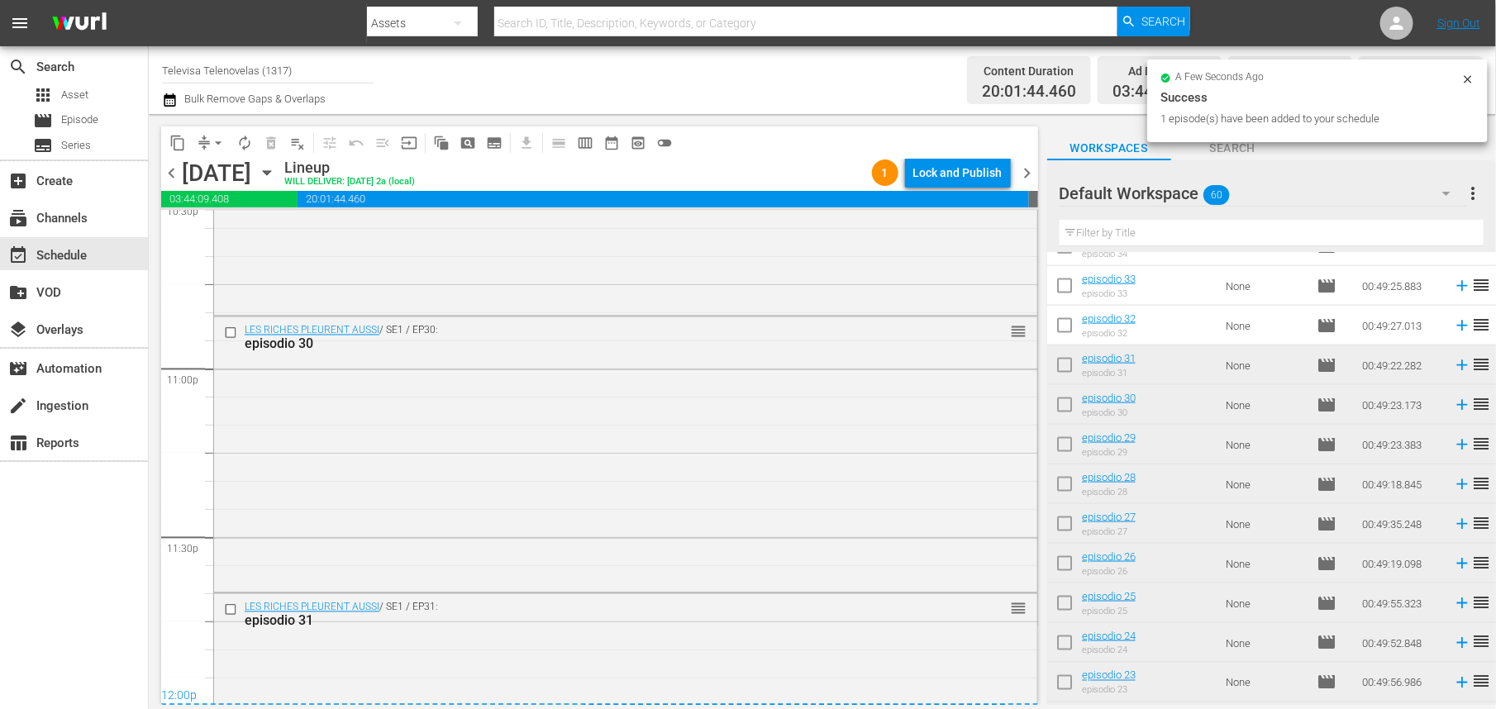
scroll to position [7767, 0]
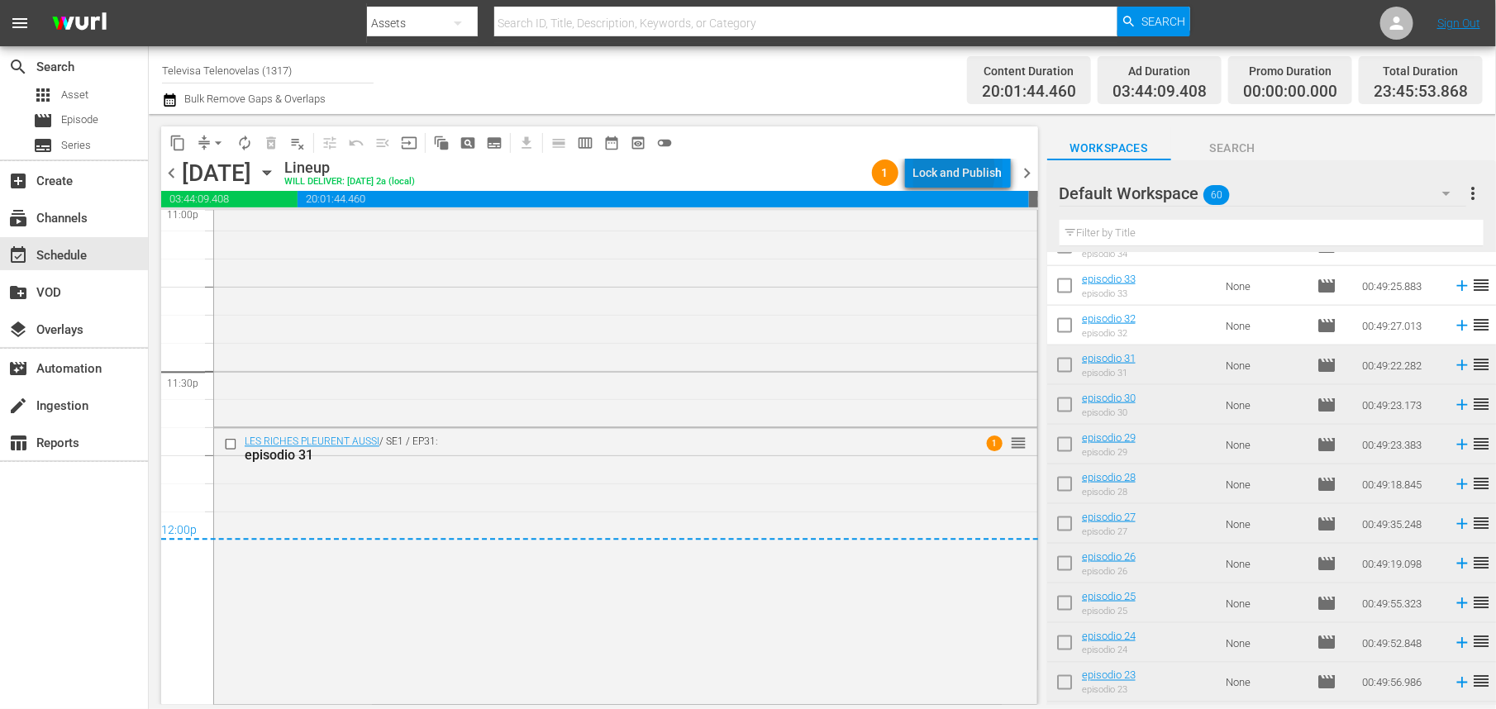
click at [945, 171] on div "Lock and Publish" at bounding box center [958, 173] width 89 height 30
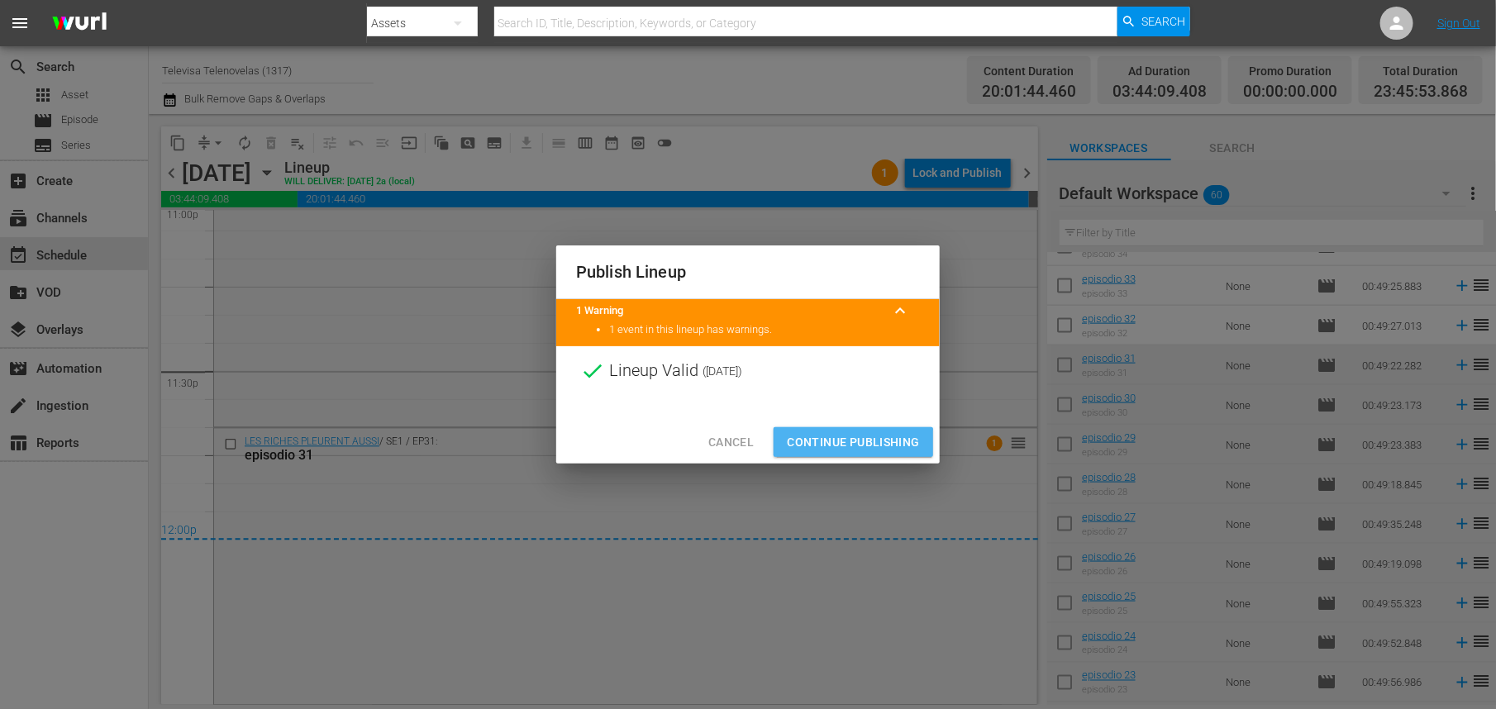
click at [838, 449] on span "Continue Publishing" at bounding box center [853, 442] width 133 height 21
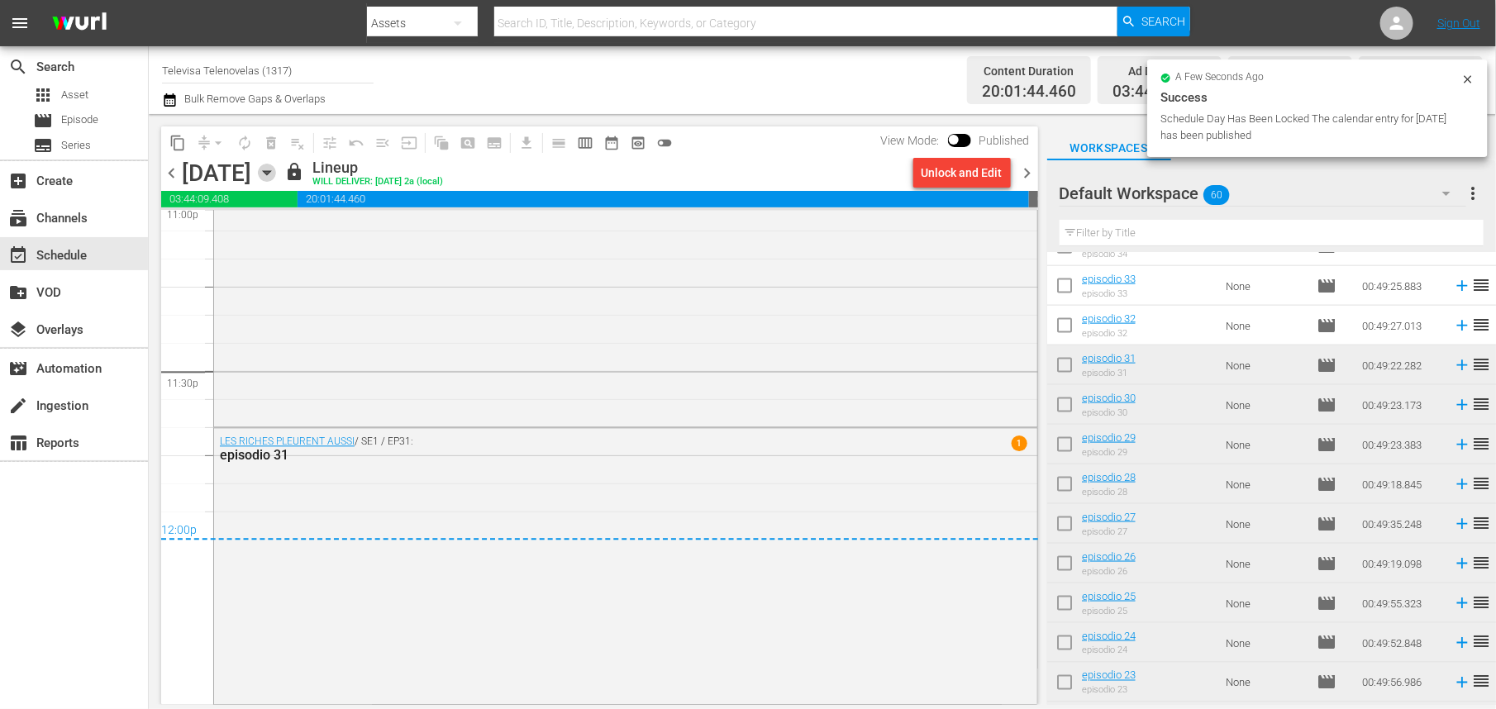
click at [276, 169] on icon "button" at bounding box center [267, 173] width 18 height 18
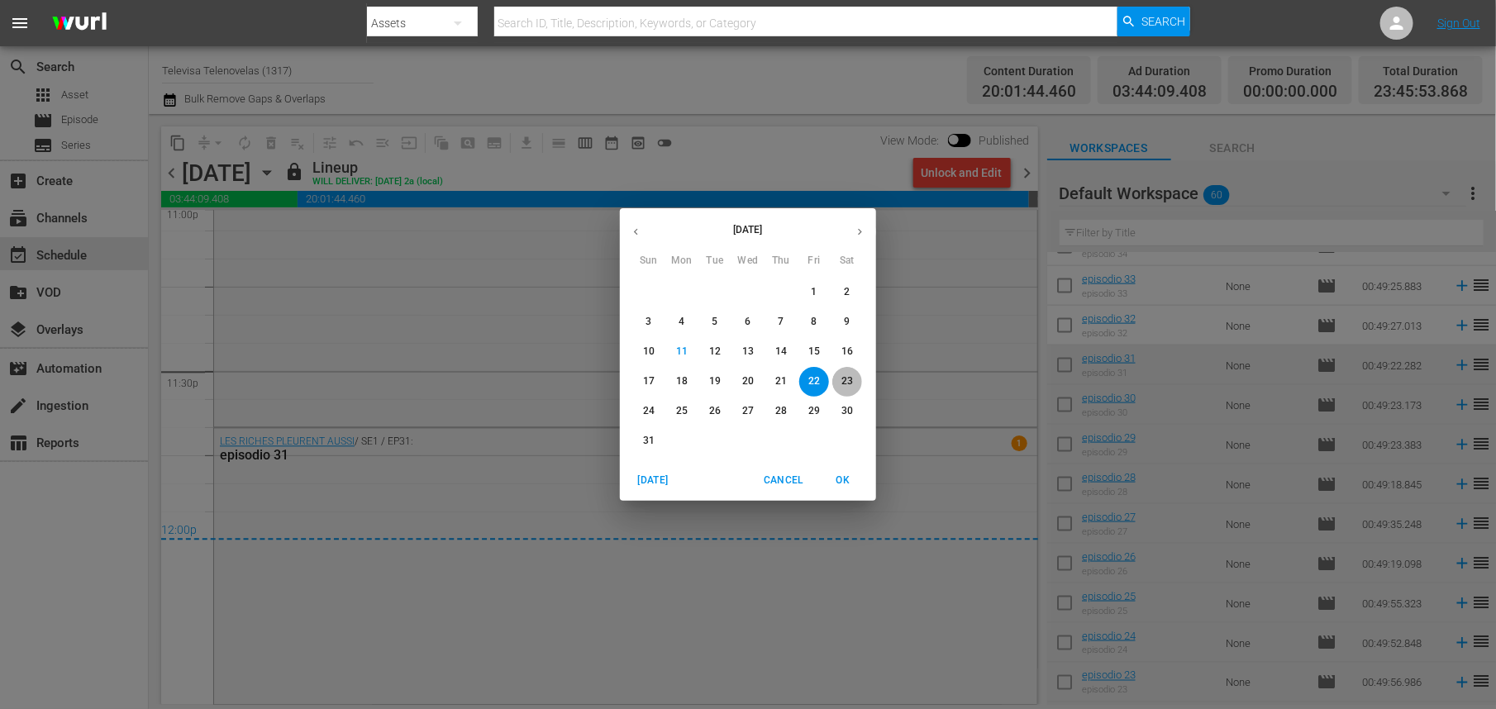
click at [846, 378] on p "23" at bounding box center [848, 382] width 12 height 14
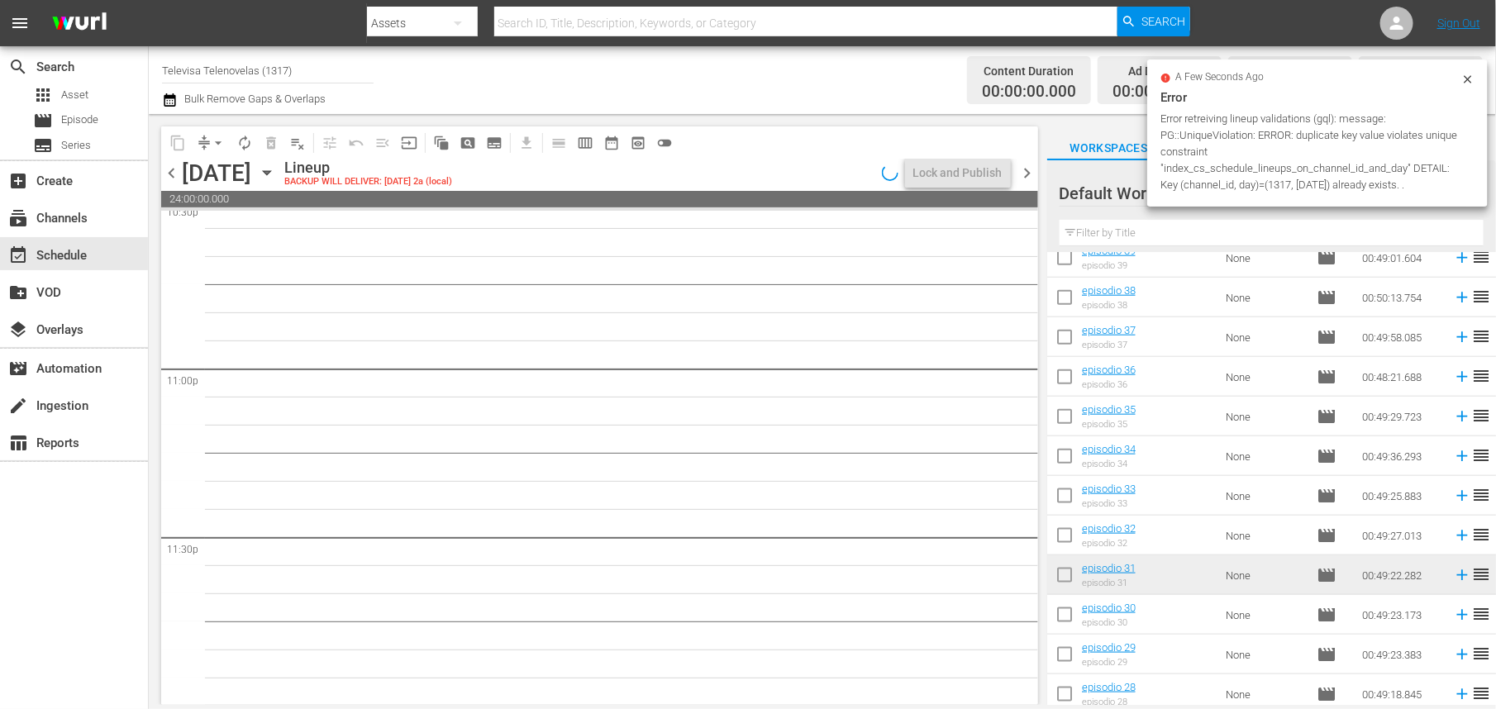
scroll to position [851, 0]
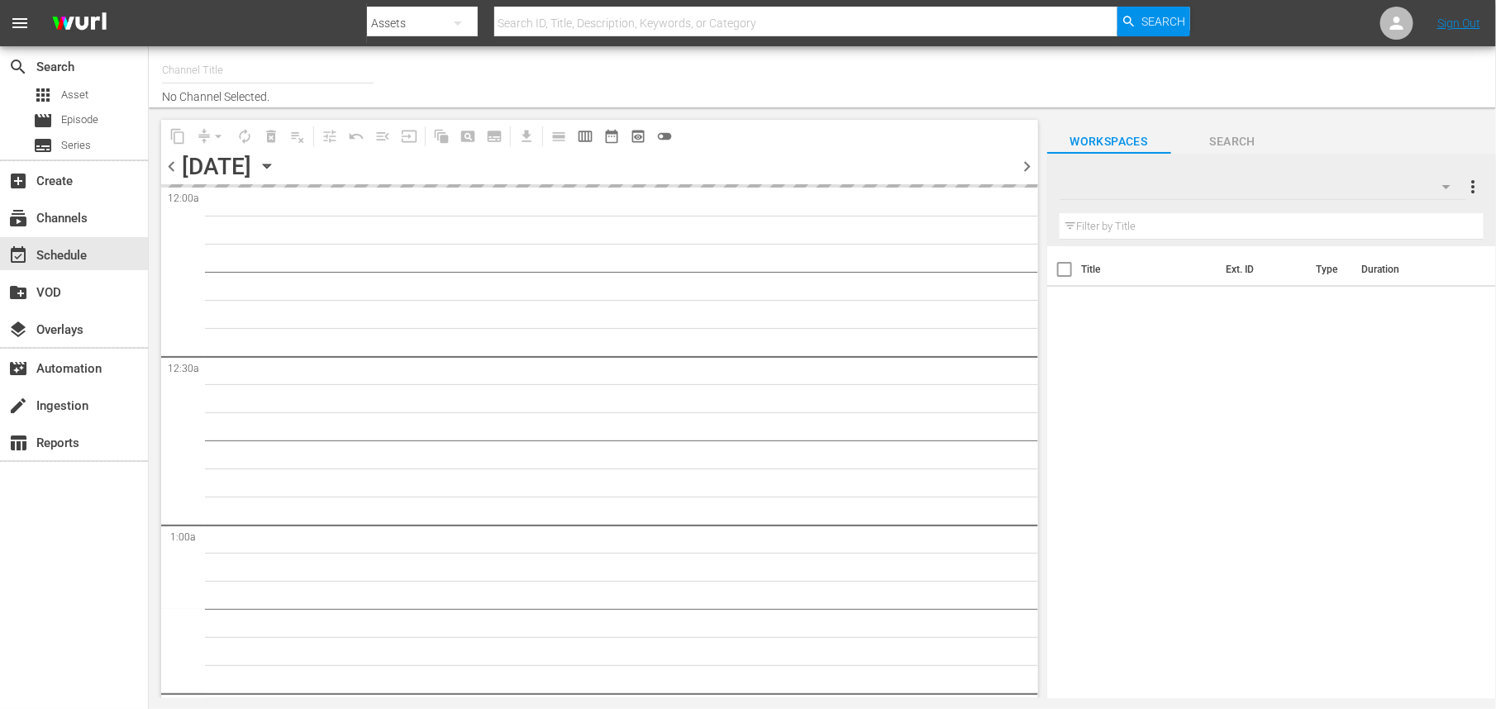
type input "Televisa Telenovelas (1317)"
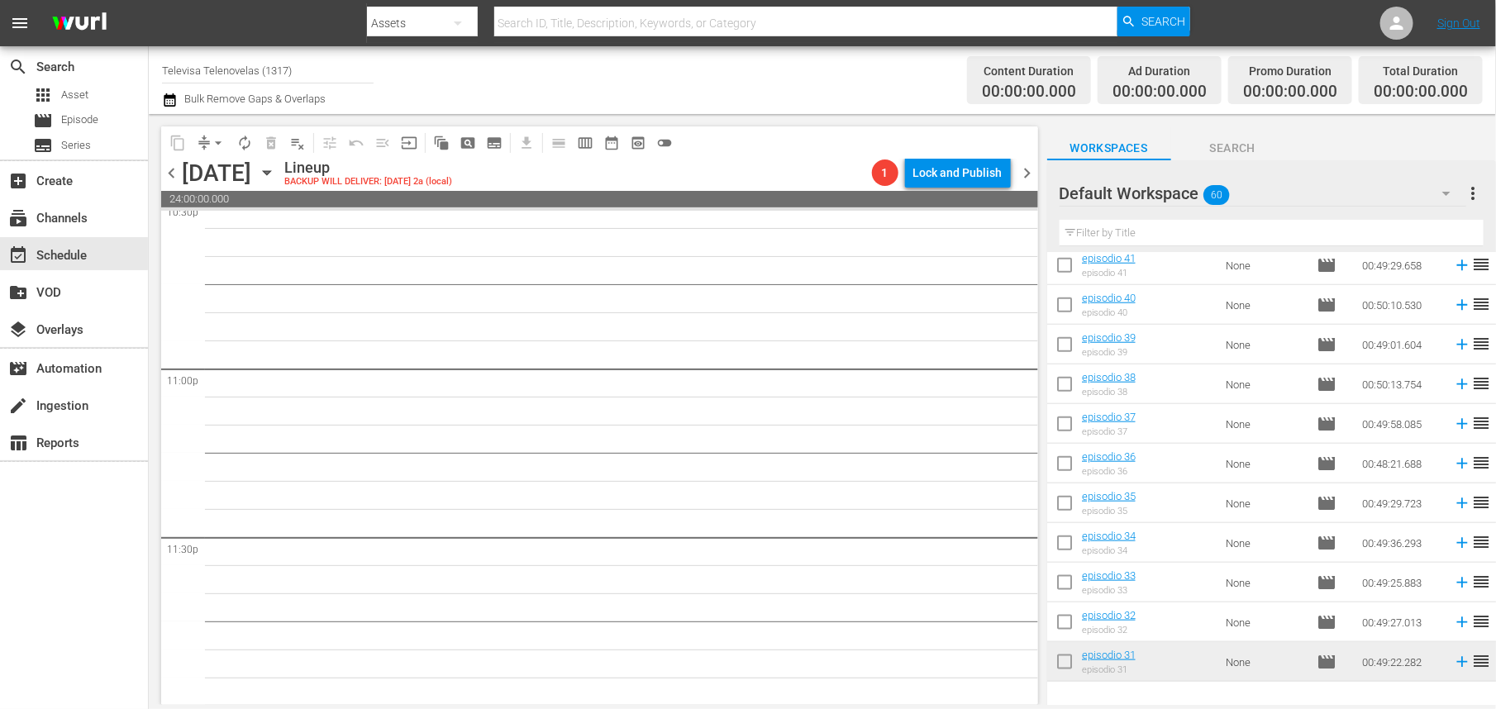
scroll to position [816, 0]
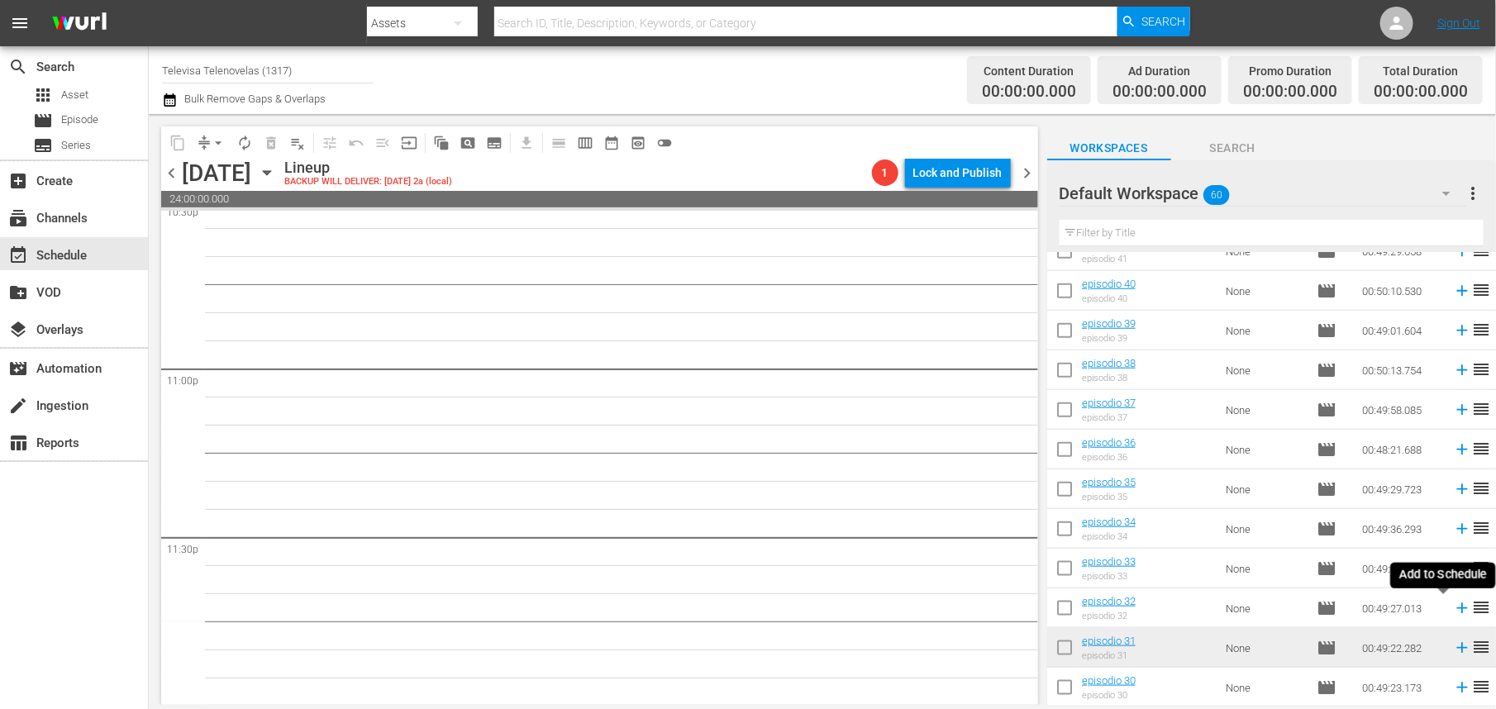
click at [1457, 611] on icon at bounding box center [1462, 609] width 11 height 11
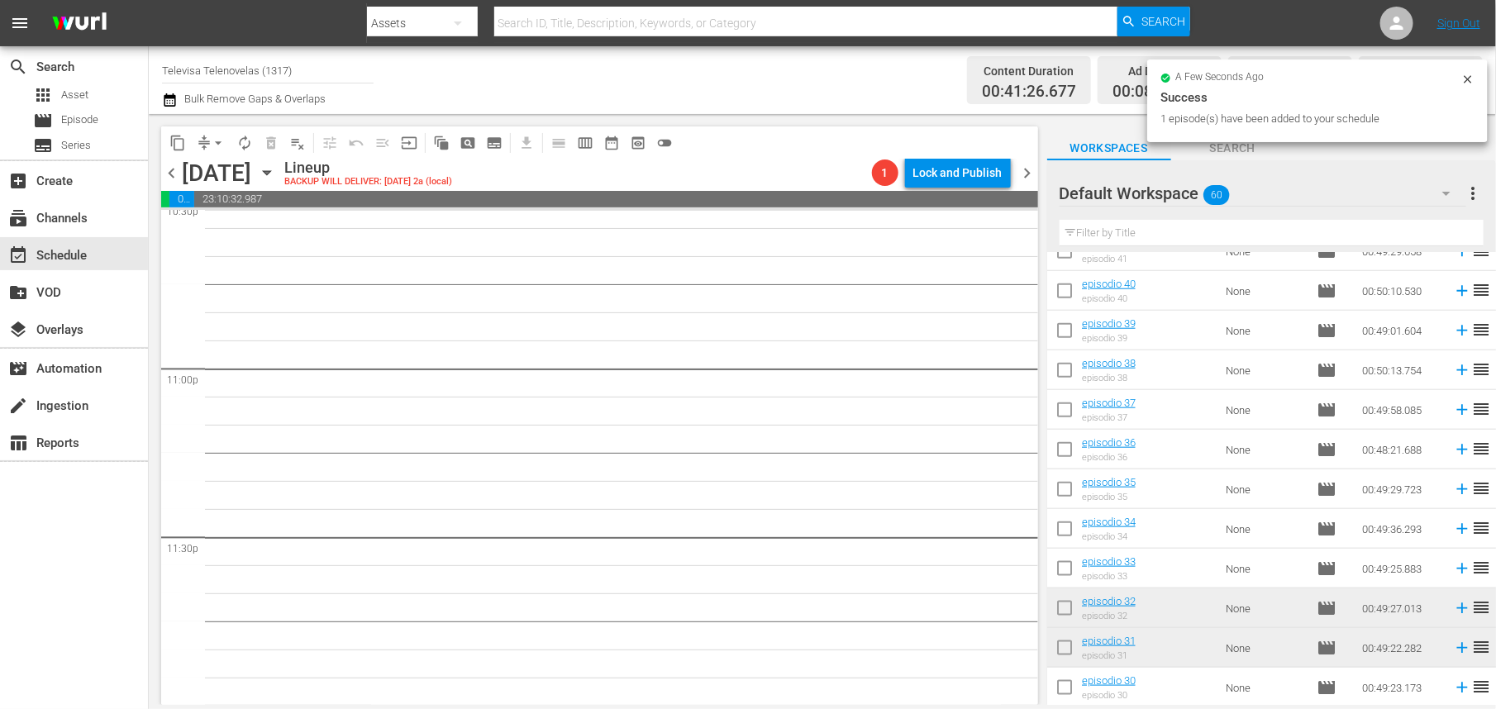
scroll to position [7573, 0]
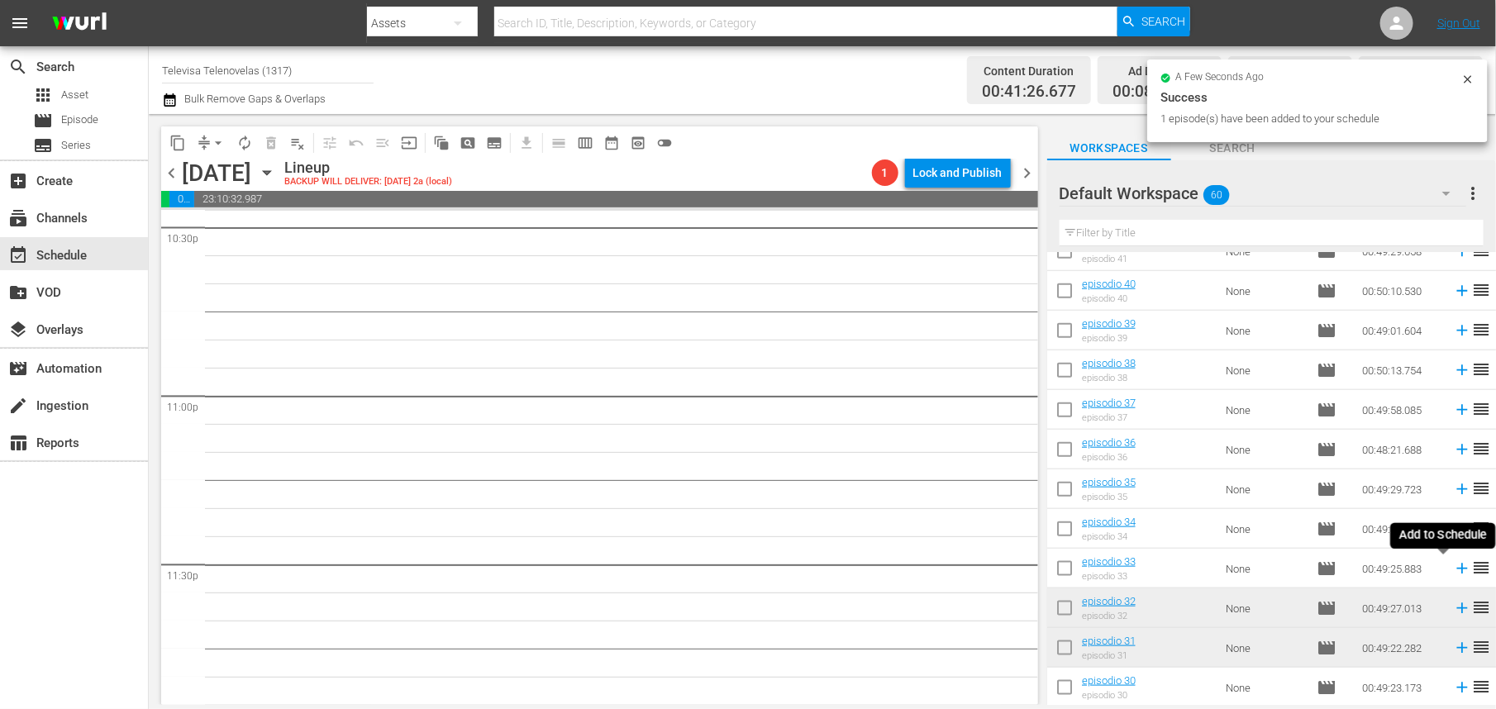
click at [1457, 569] on icon at bounding box center [1462, 569] width 11 height 11
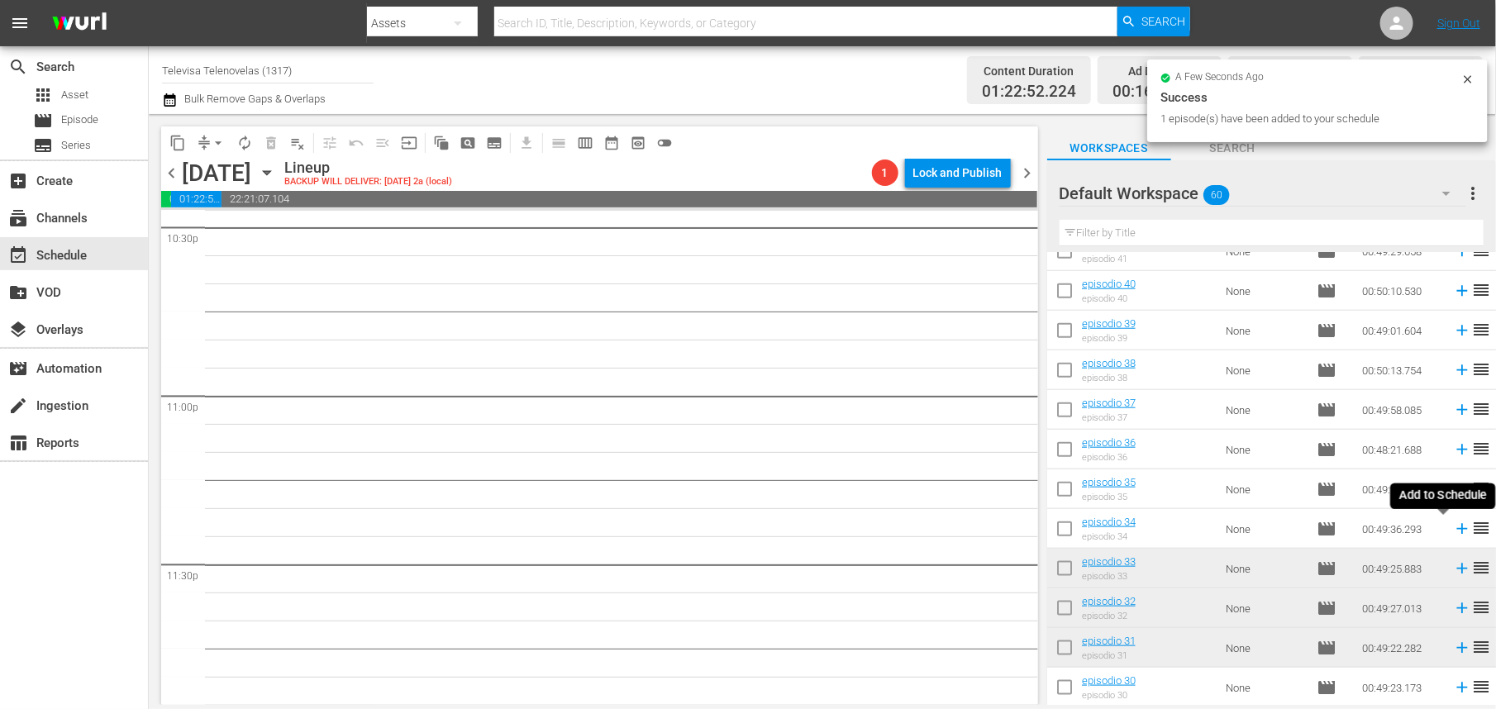
scroll to position [7545, 0]
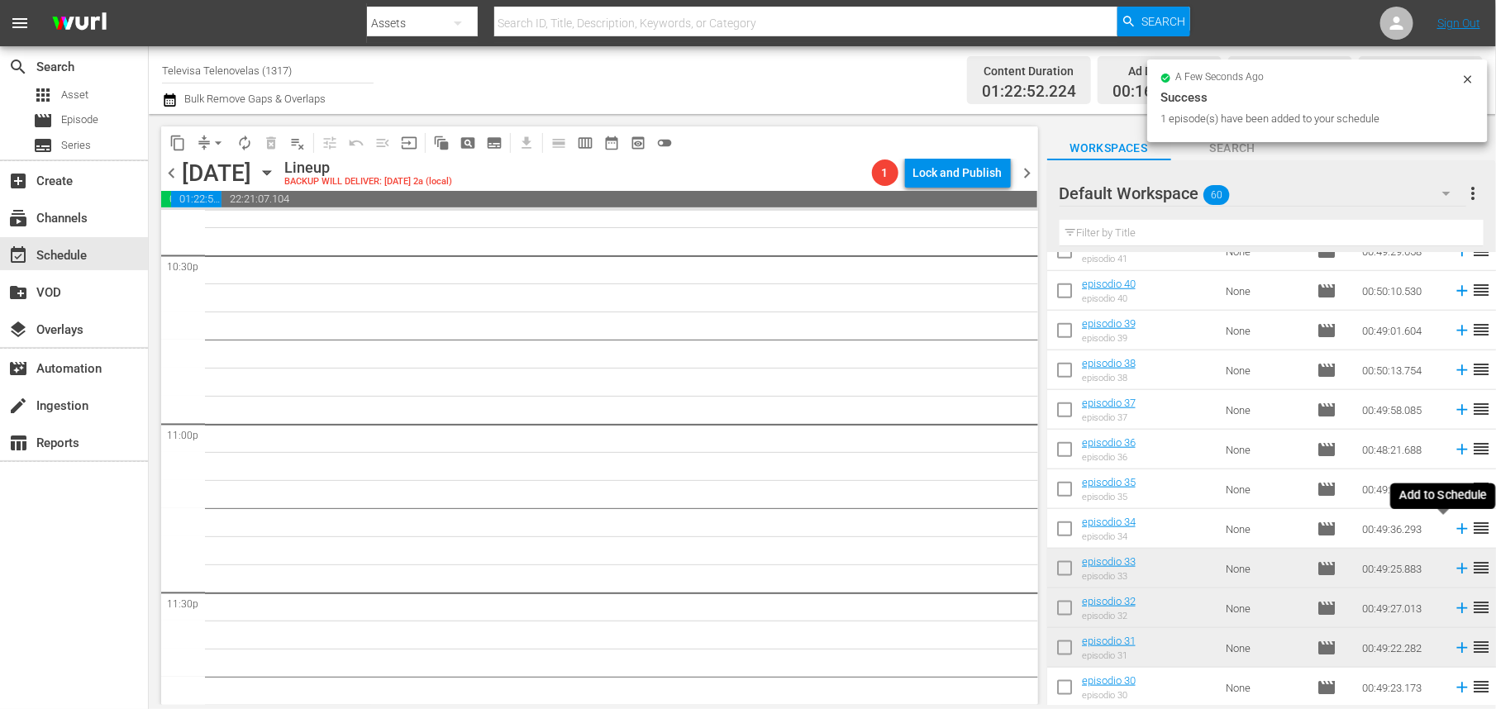
click at [1457, 531] on icon at bounding box center [1462, 529] width 11 height 11
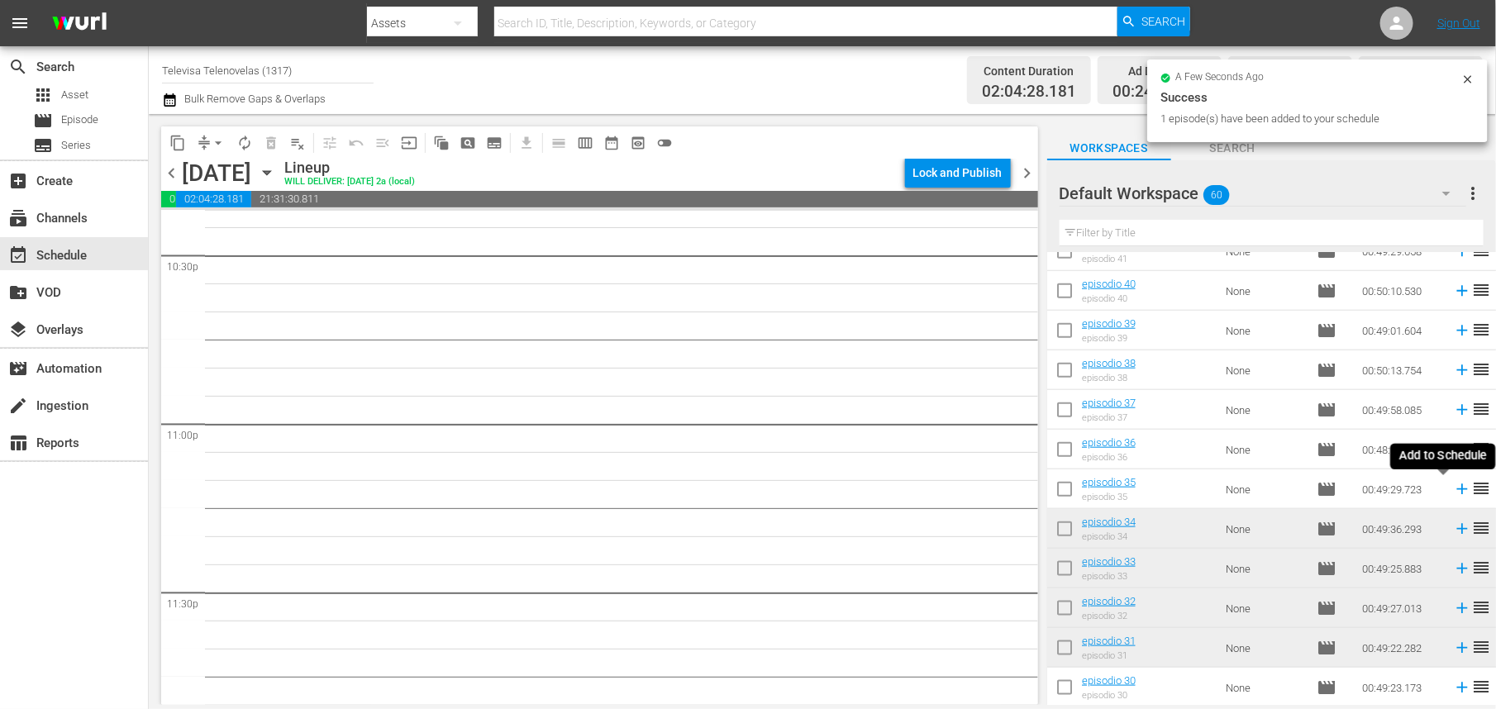
scroll to position [7516, 0]
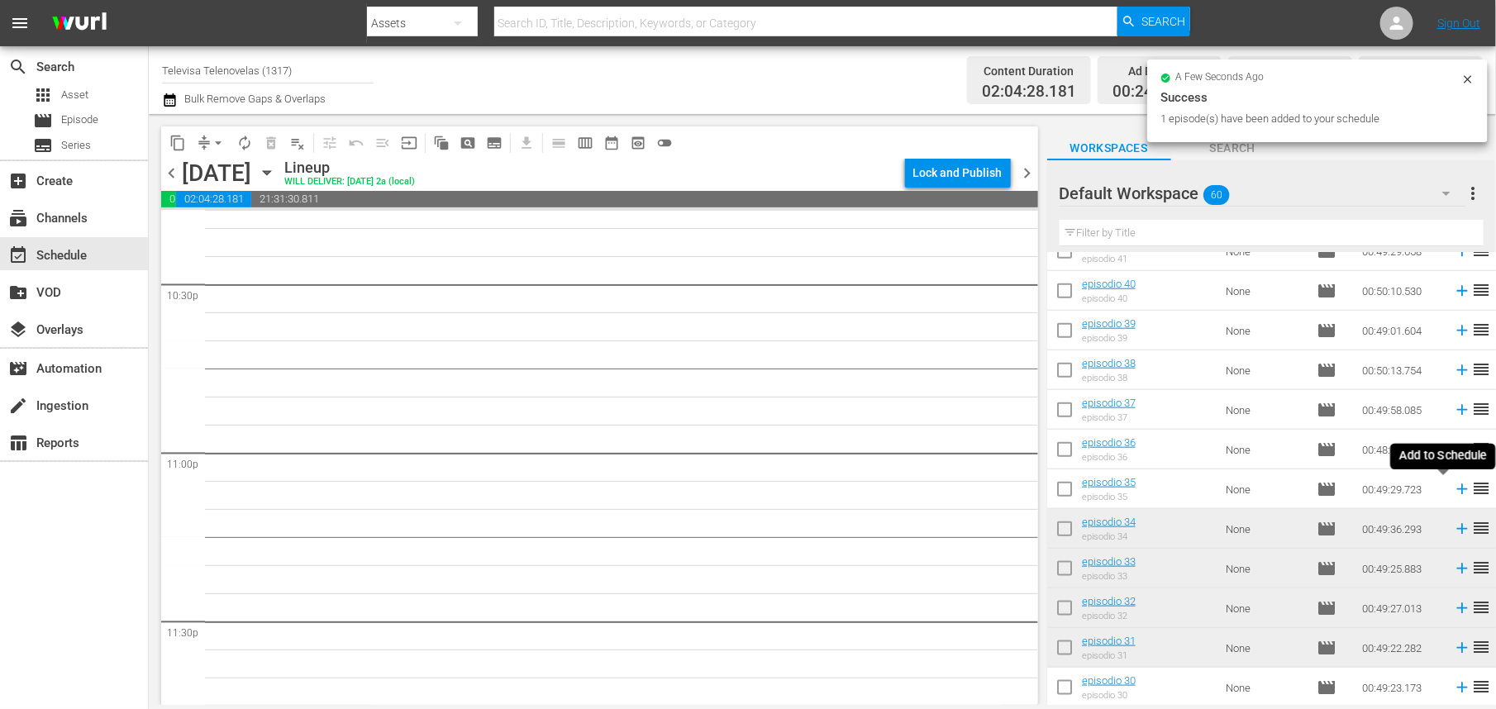
click at [1457, 489] on icon at bounding box center [1462, 489] width 11 height 11
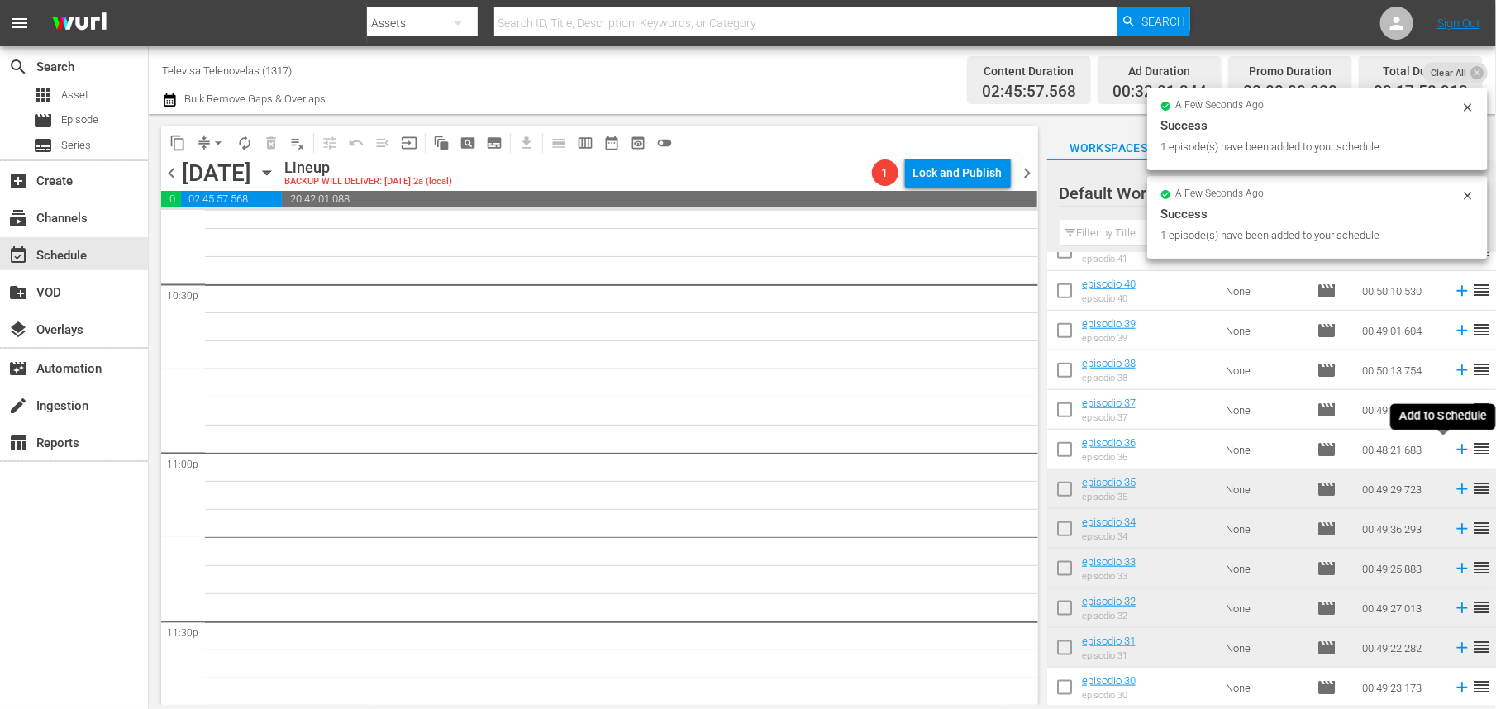
scroll to position [7489, 0]
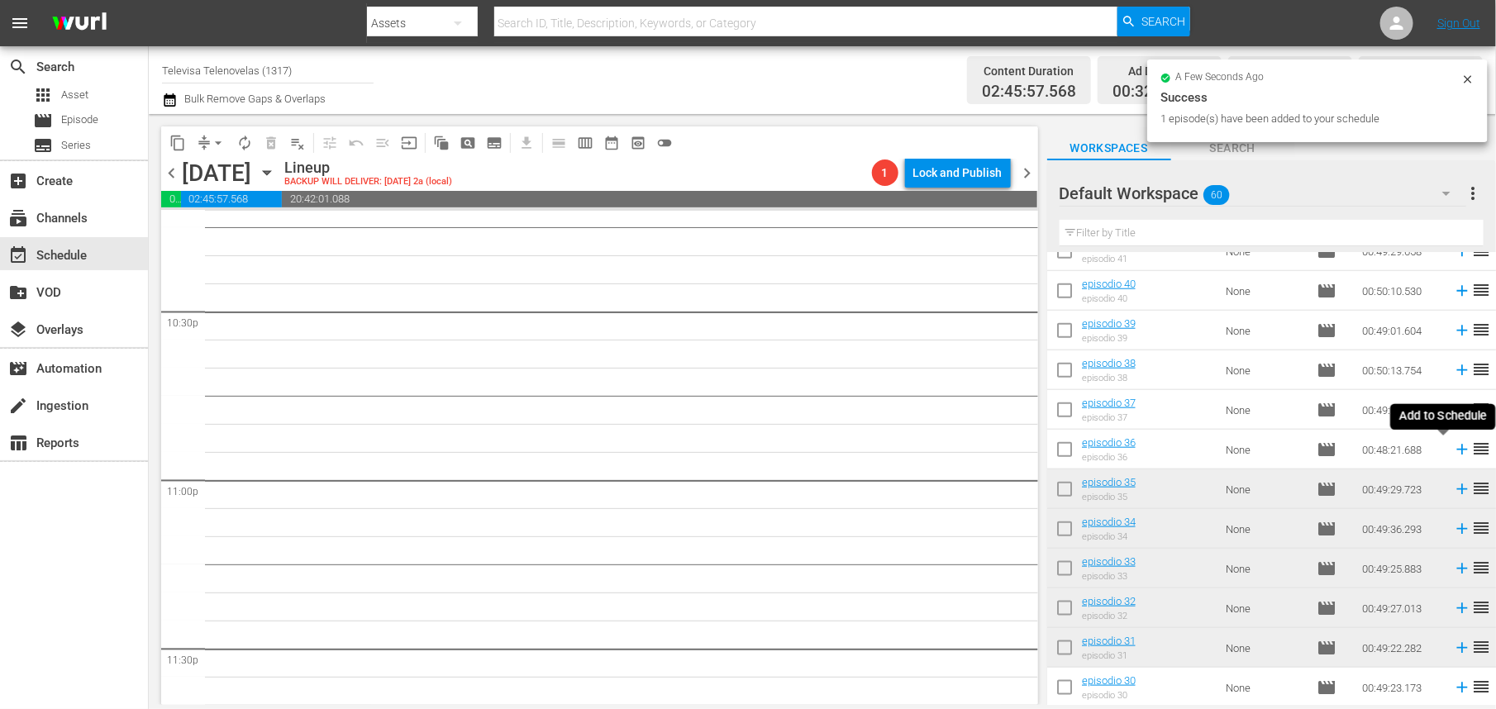
click at [1457, 450] on icon at bounding box center [1462, 450] width 11 height 11
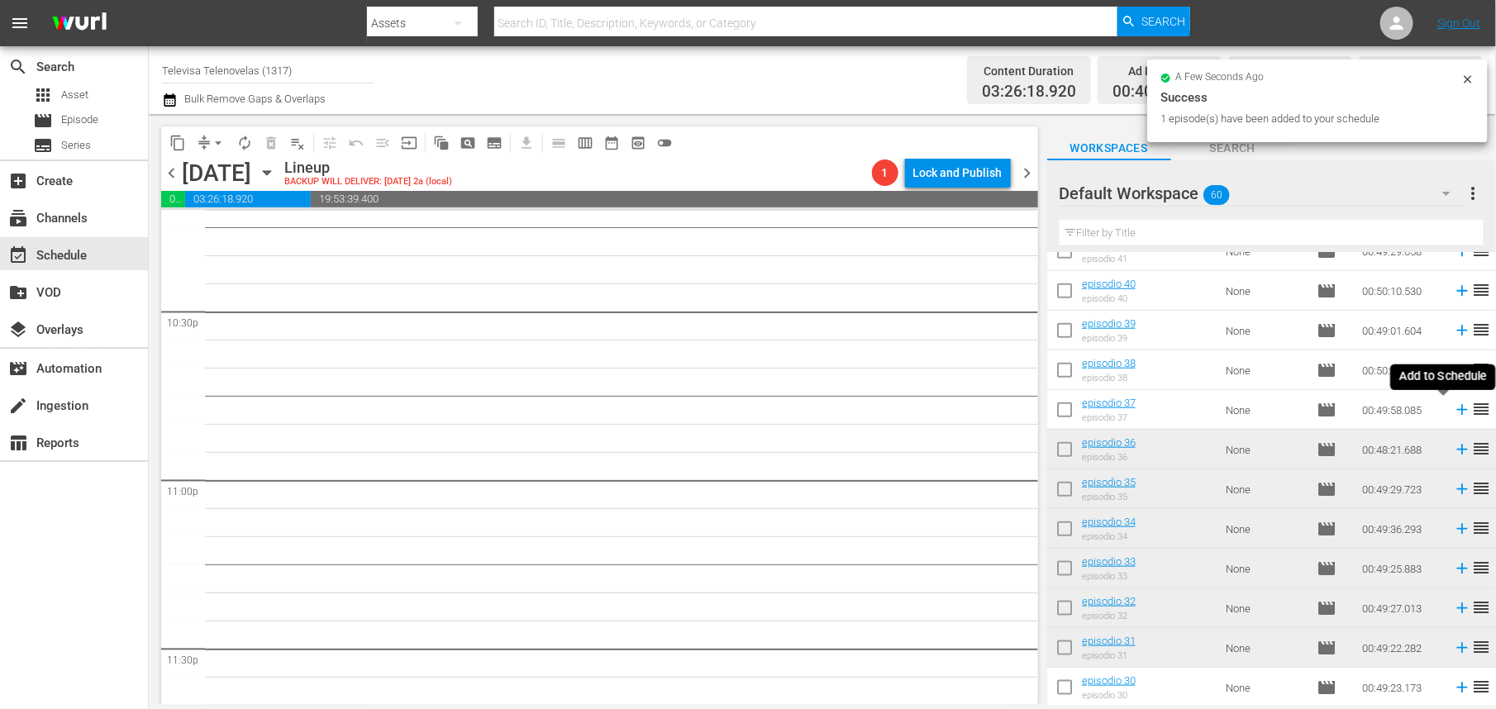
click at [1453, 413] on icon at bounding box center [1462, 410] width 18 height 18
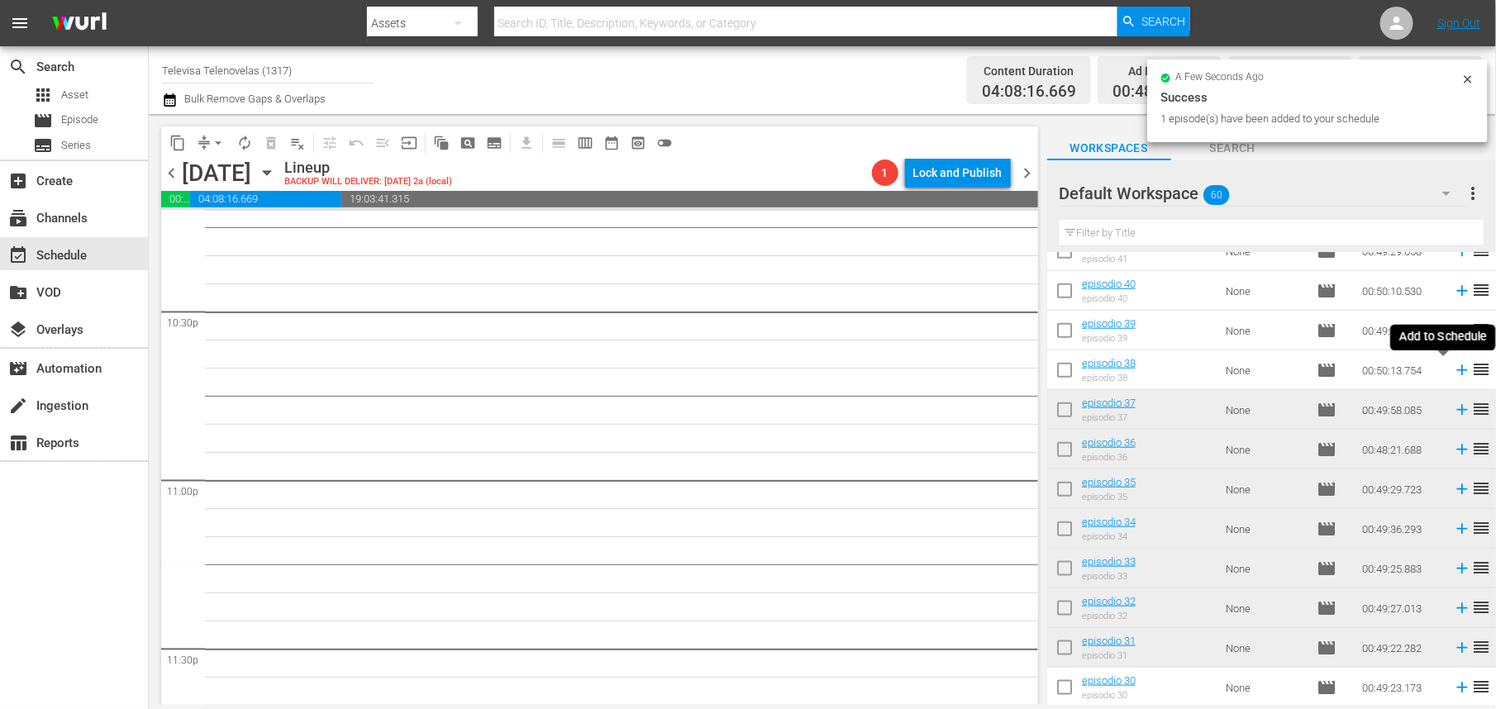
click at [1457, 370] on icon at bounding box center [1462, 370] width 11 height 11
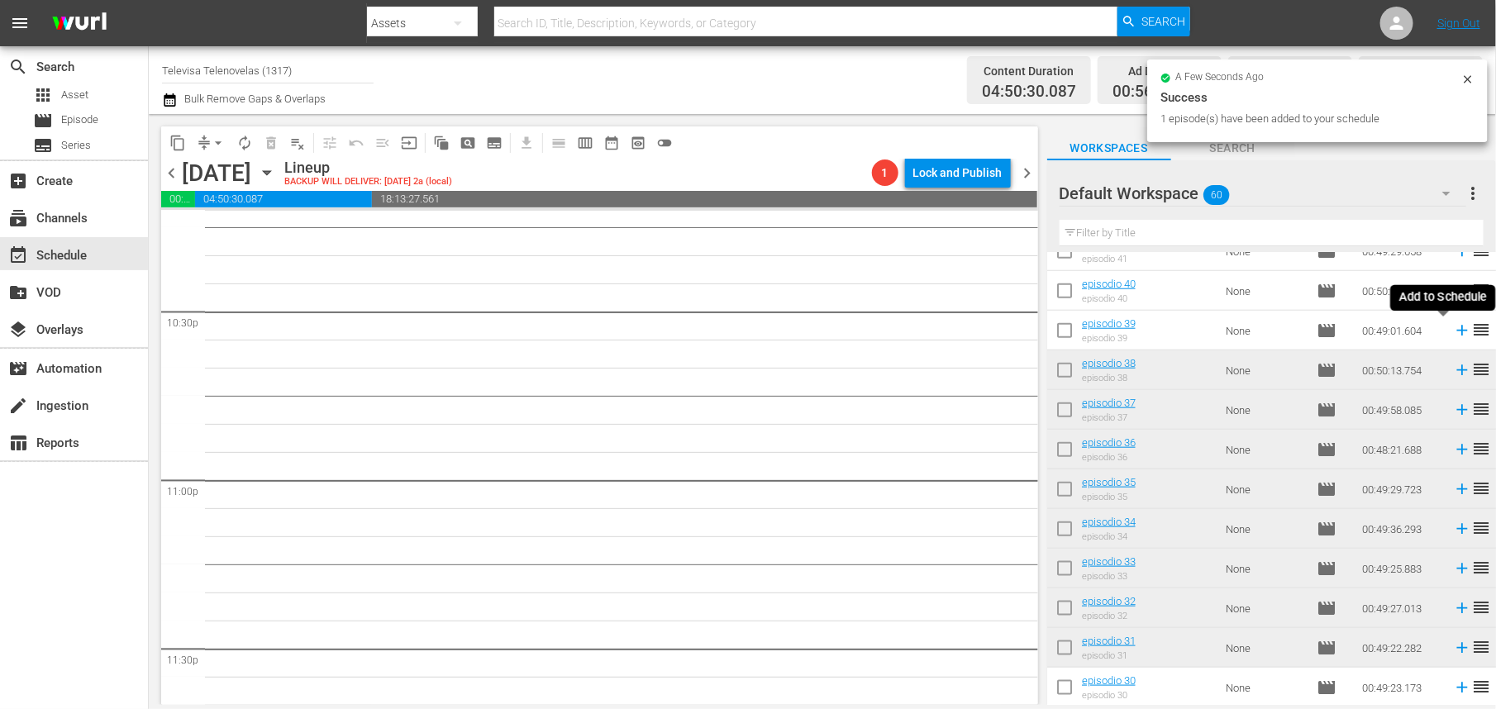
scroll to position [7461, 0]
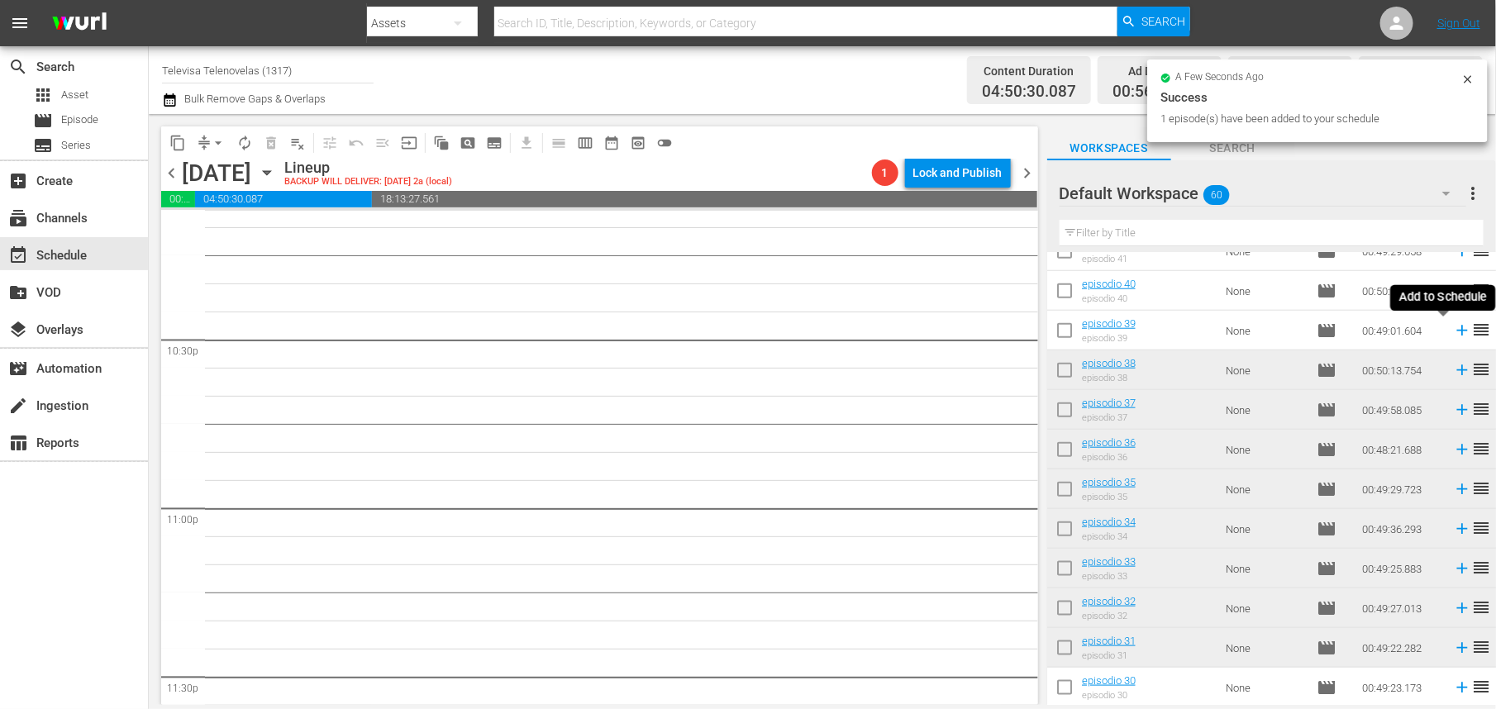
click at [1457, 331] on icon at bounding box center [1462, 331] width 11 height 11
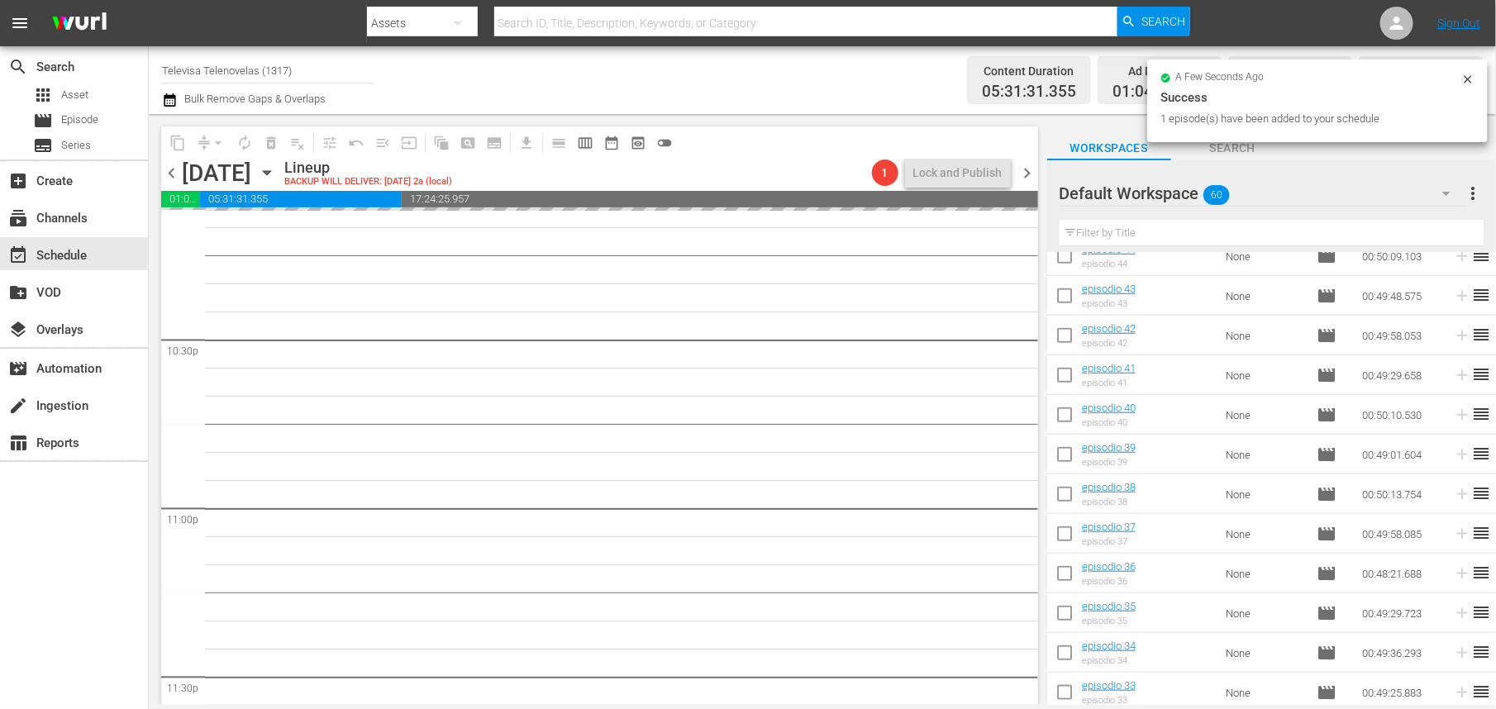
scroll to position [568, 0]
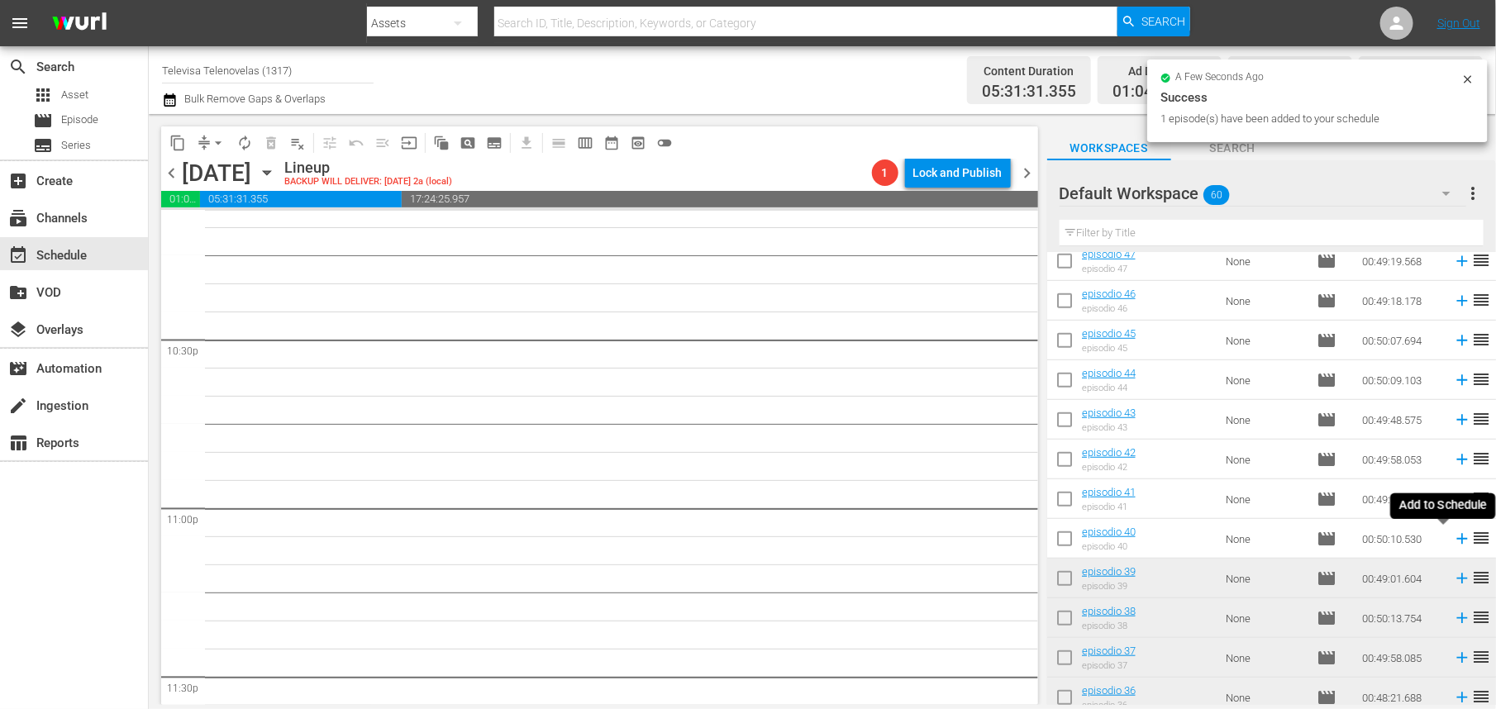
click at [1453, 538] on icon at bounding box center [1462, 539] width 18 height 18
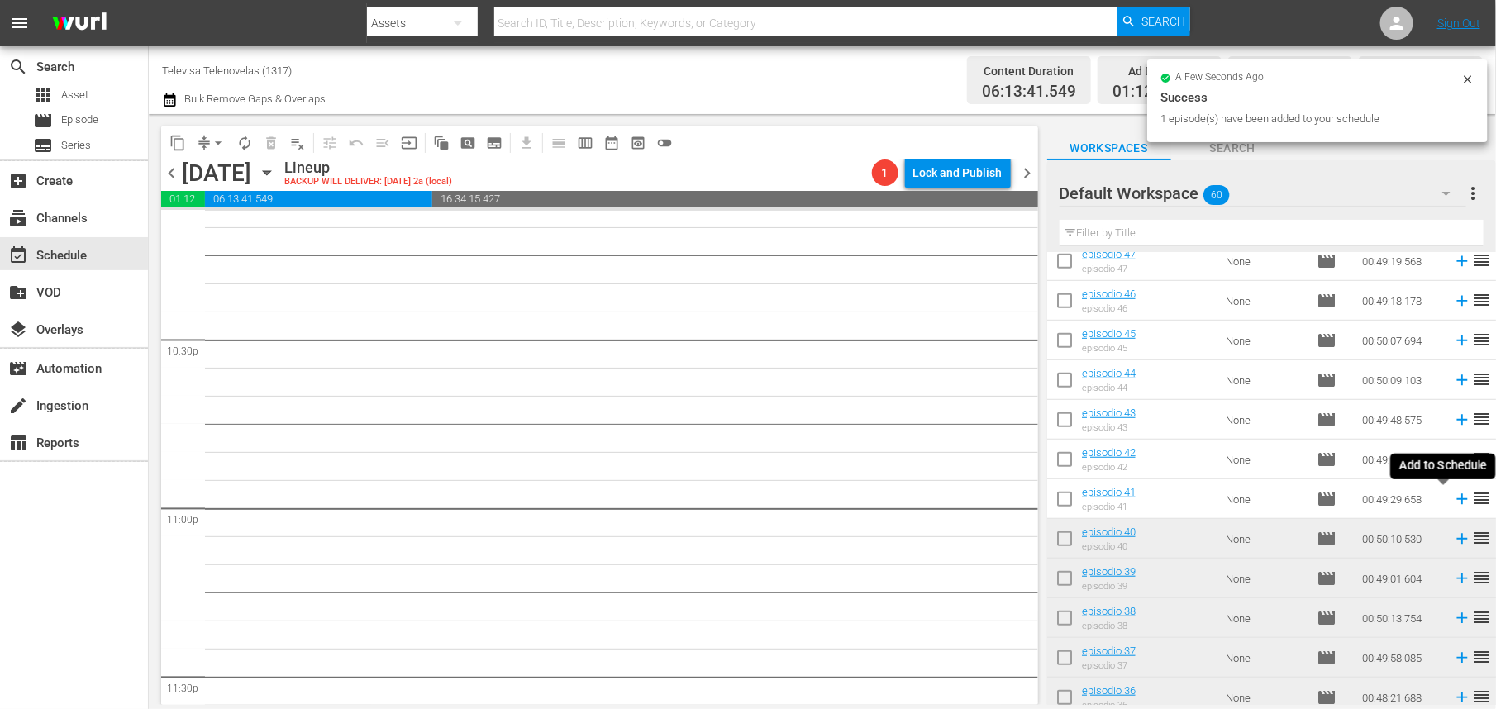
click at [1457, 501] on icon at bounding box center [1462, 499] width 11 height 11
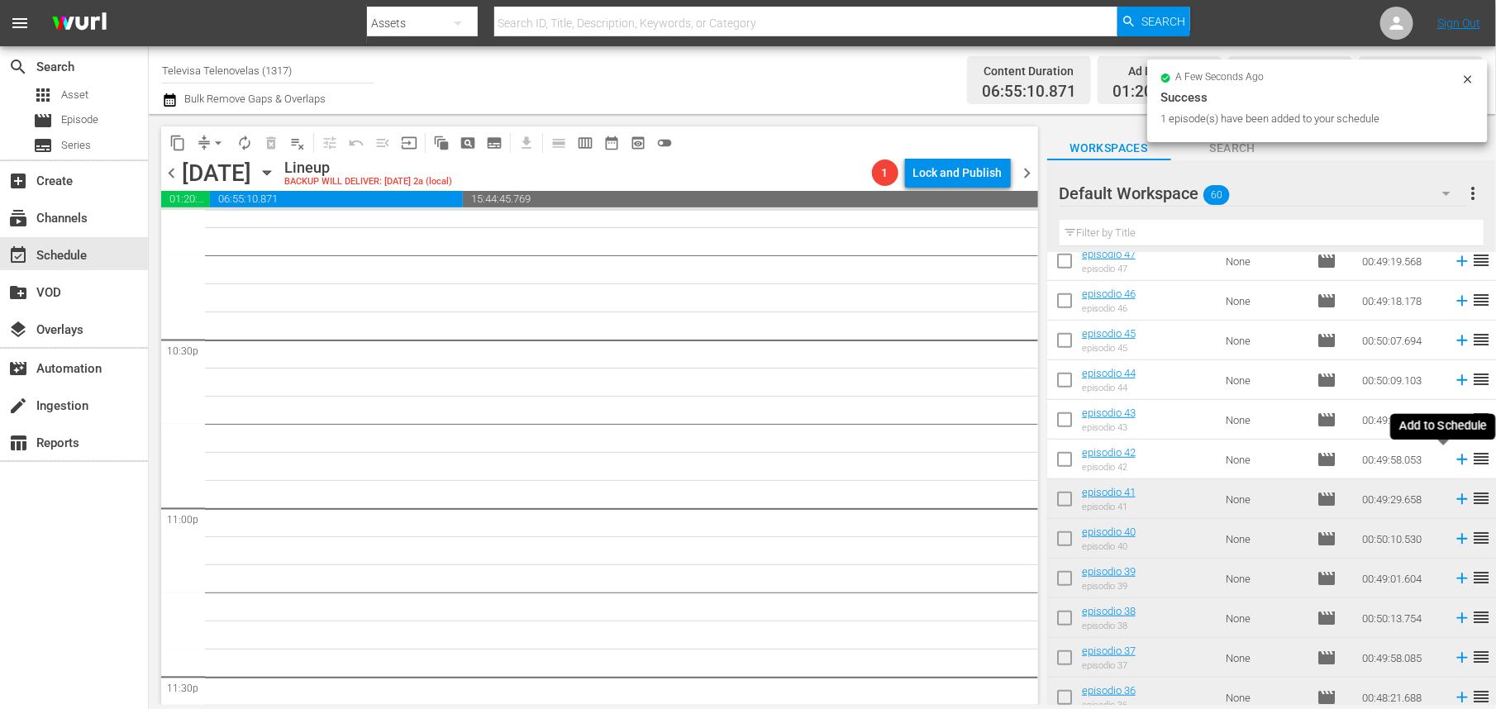
click at [1457, 460] on icon at bounding box center [1462, 460] width 11 height 11
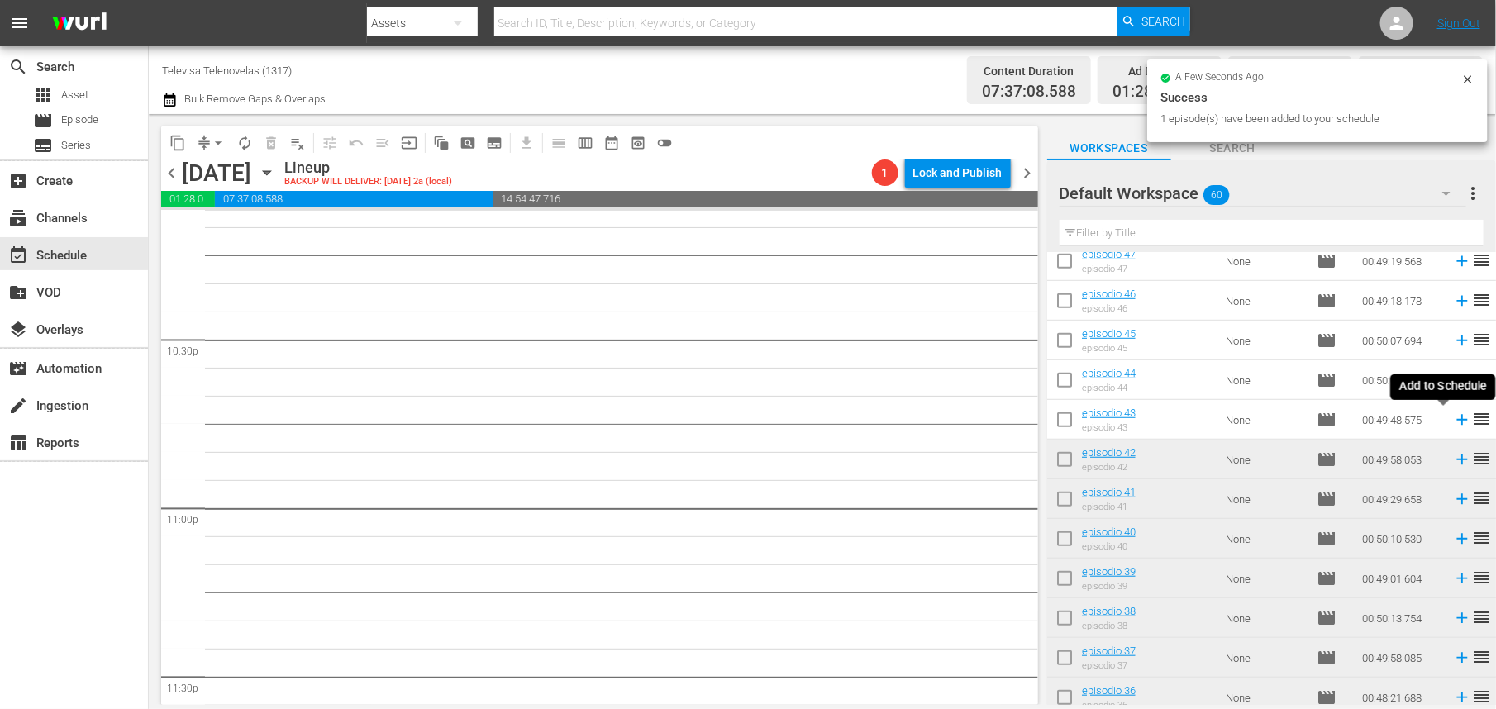
click at [1457, 420] on icon at bounding box center [1462, 420] width 11 height 11
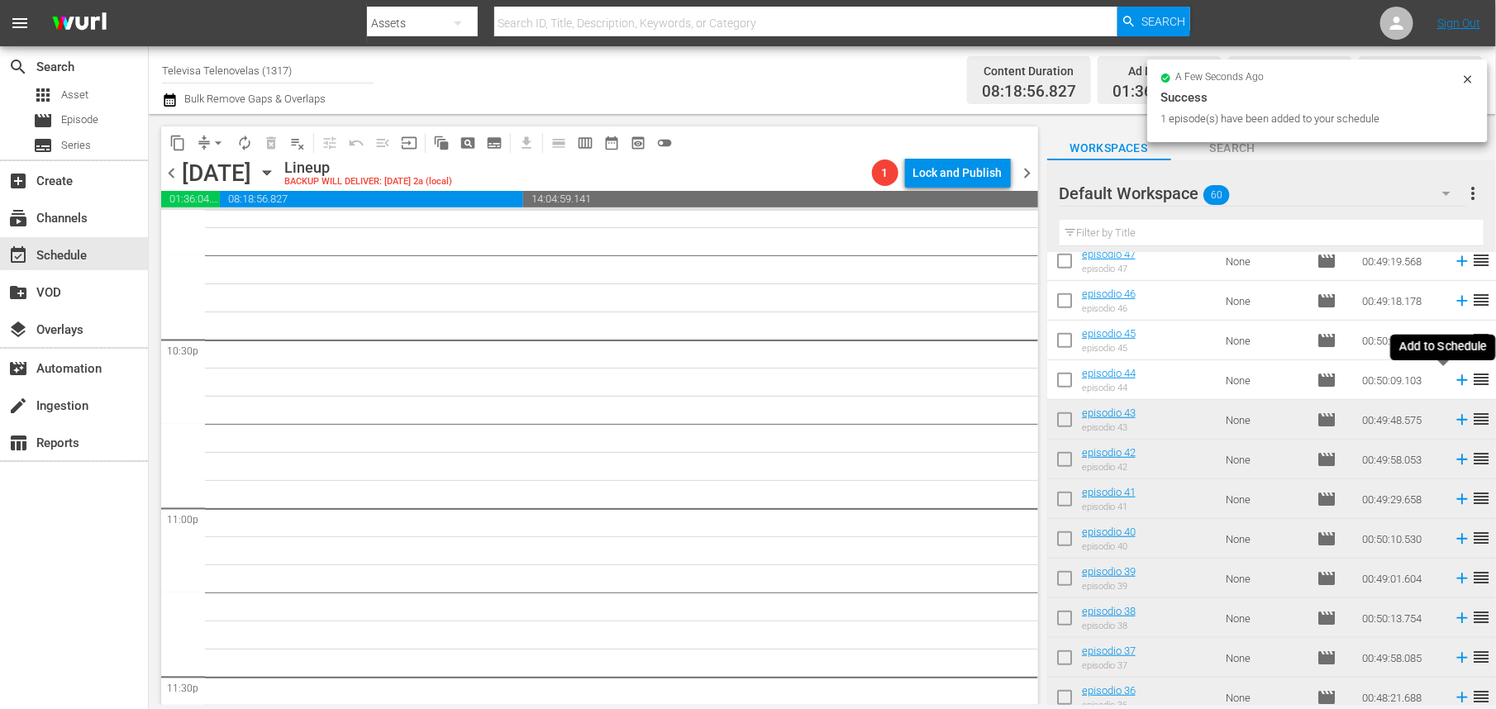
click at [1457, 380] on icon at bounding box center [1462, 380] width 11 height 11
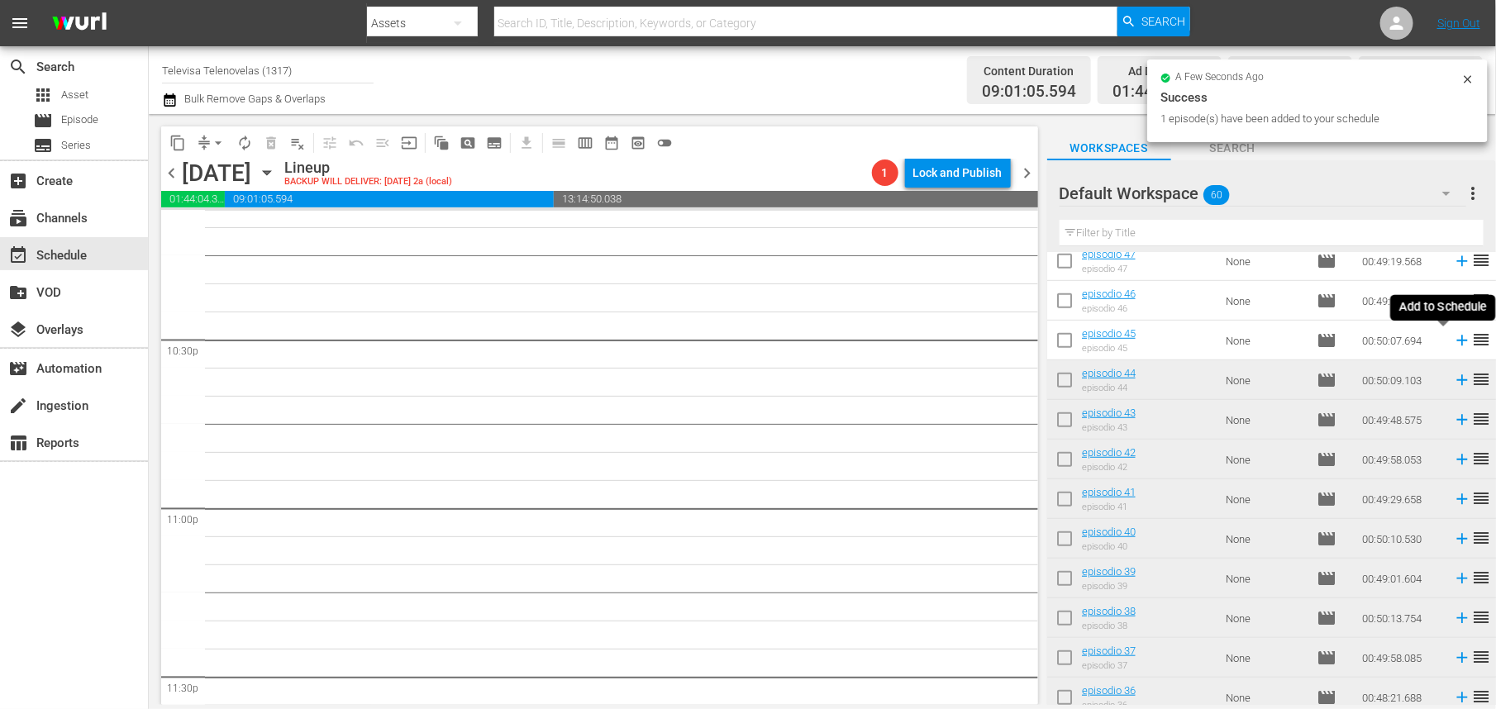
click at [1457, 342] on icon at bounding box center [1462, 341] width 11 height 11
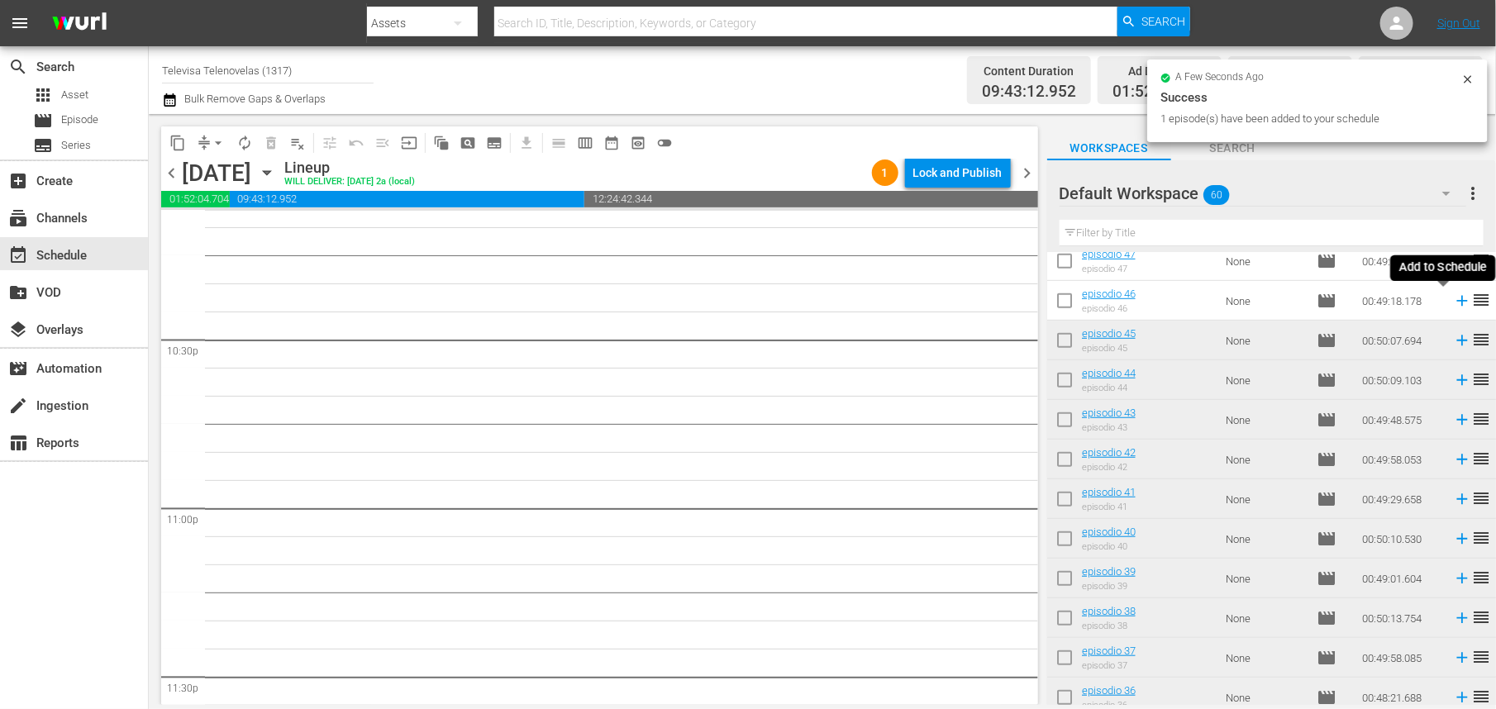
click at [1457, 301] on icon at bounding box center [1462, 301] width 11 height 11
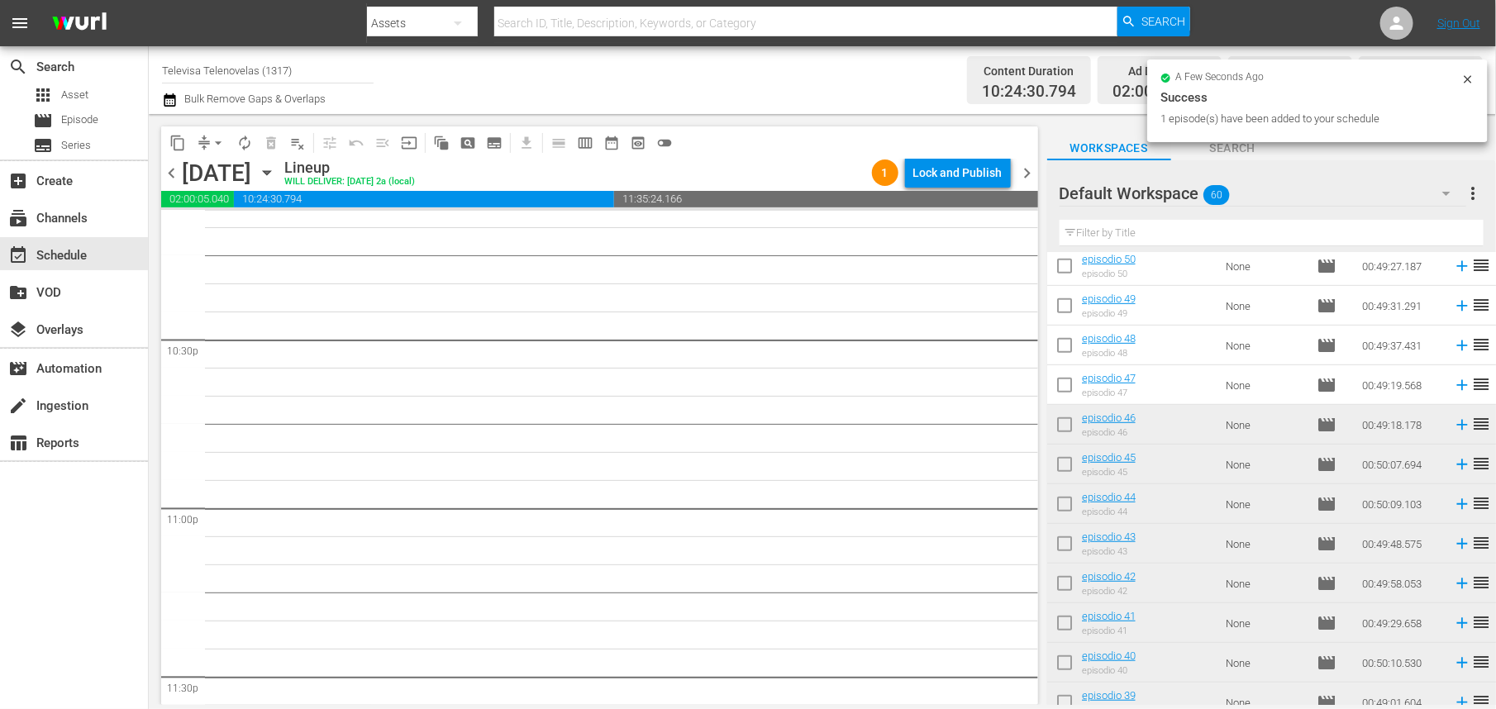
scroll to position [320, 0]
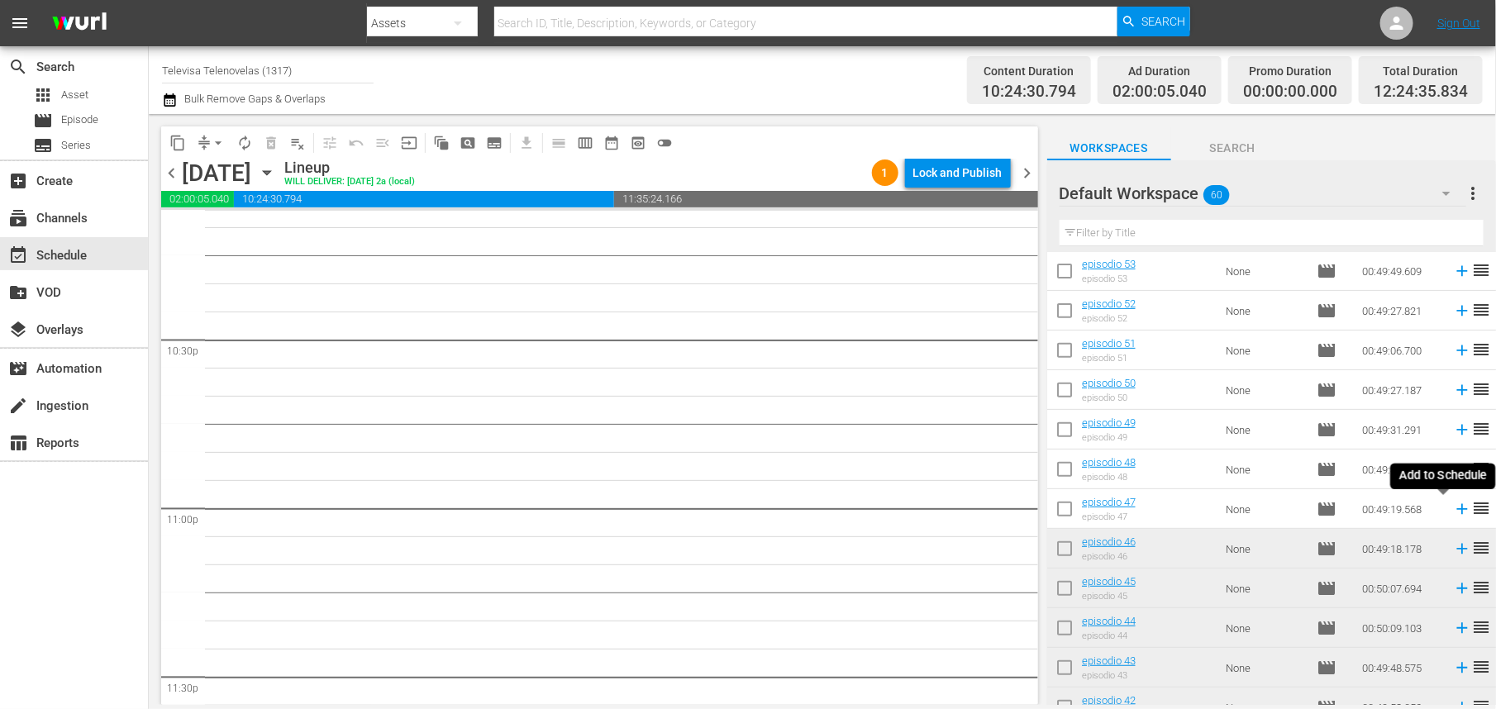
click at [1457, 509] on icon at bounding box center [1462, 509] width 11 height 11
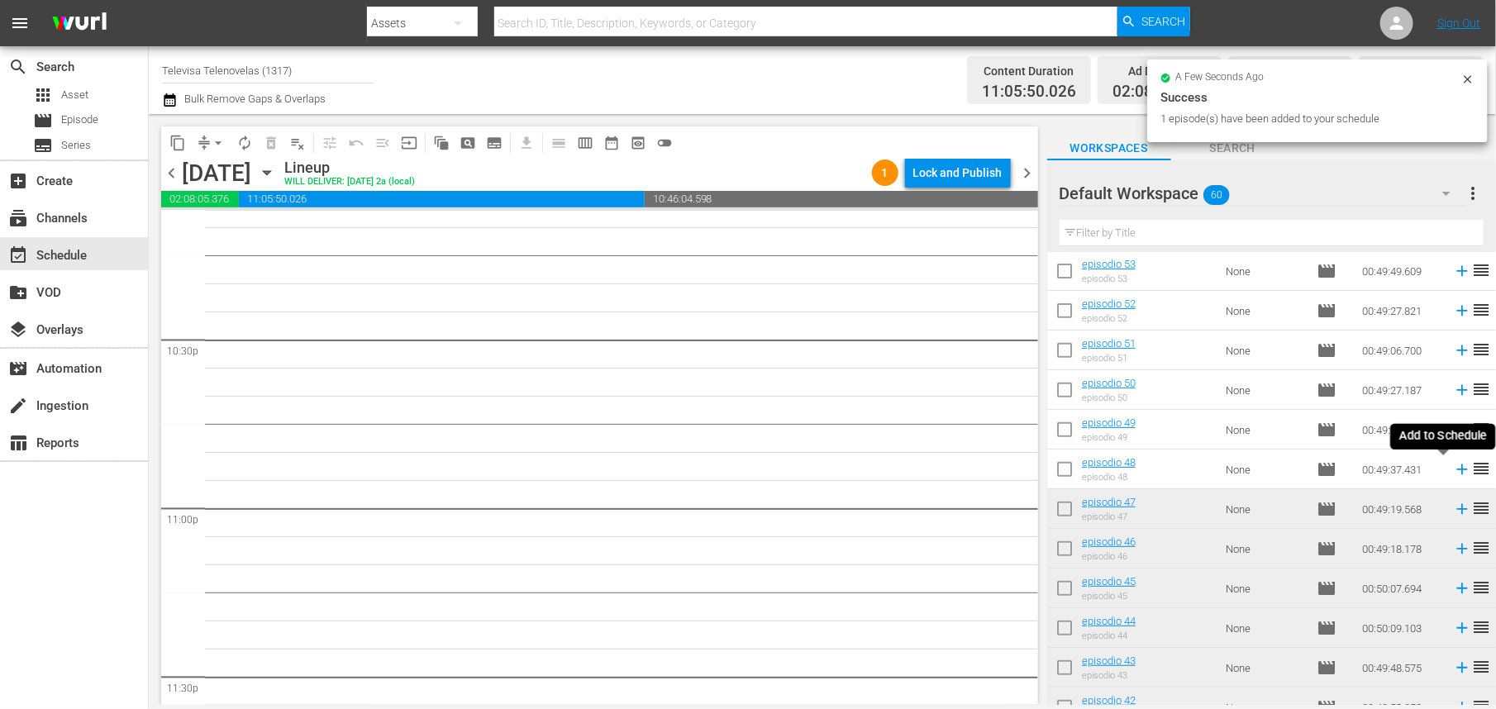
scroll to position [7432, 0]
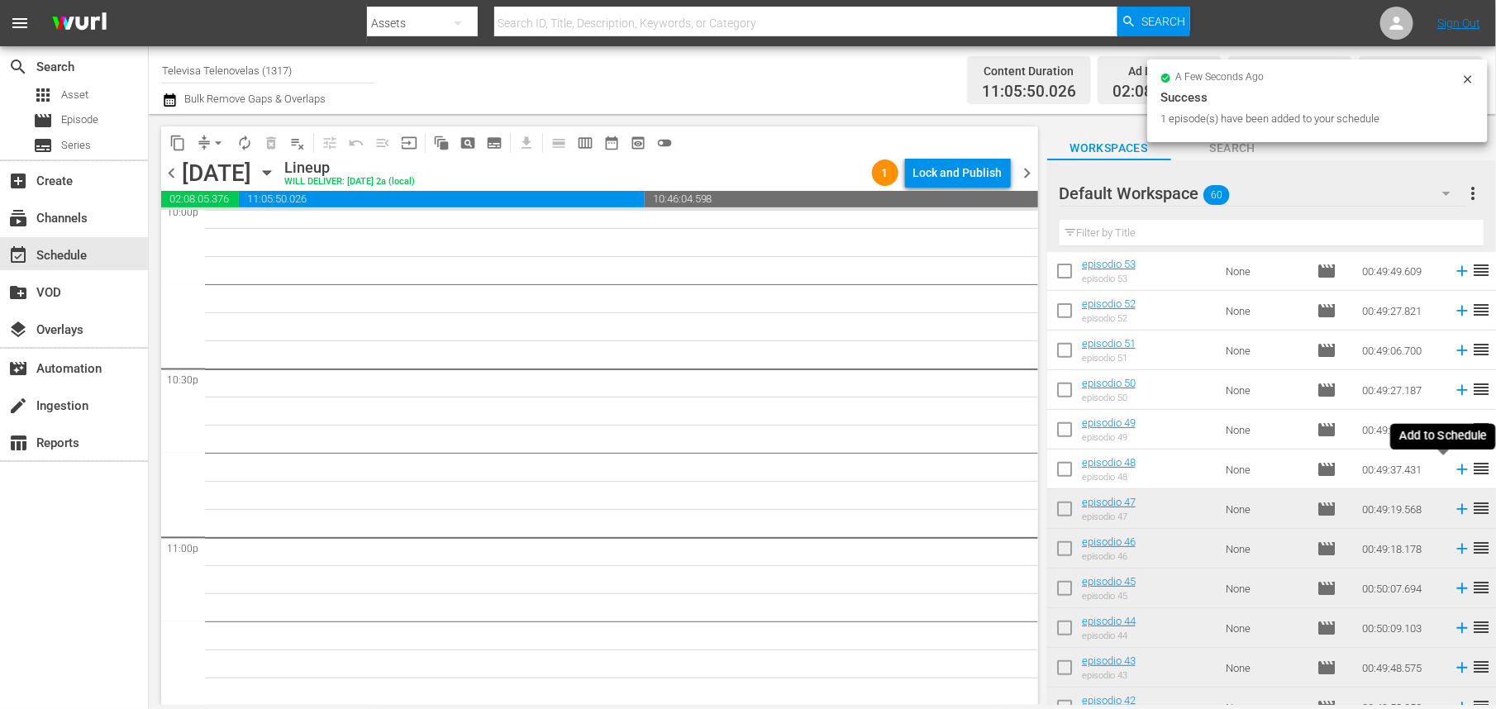
click at [1457, 471] on icon at bounding box center [1462, 470] width 11 height 11
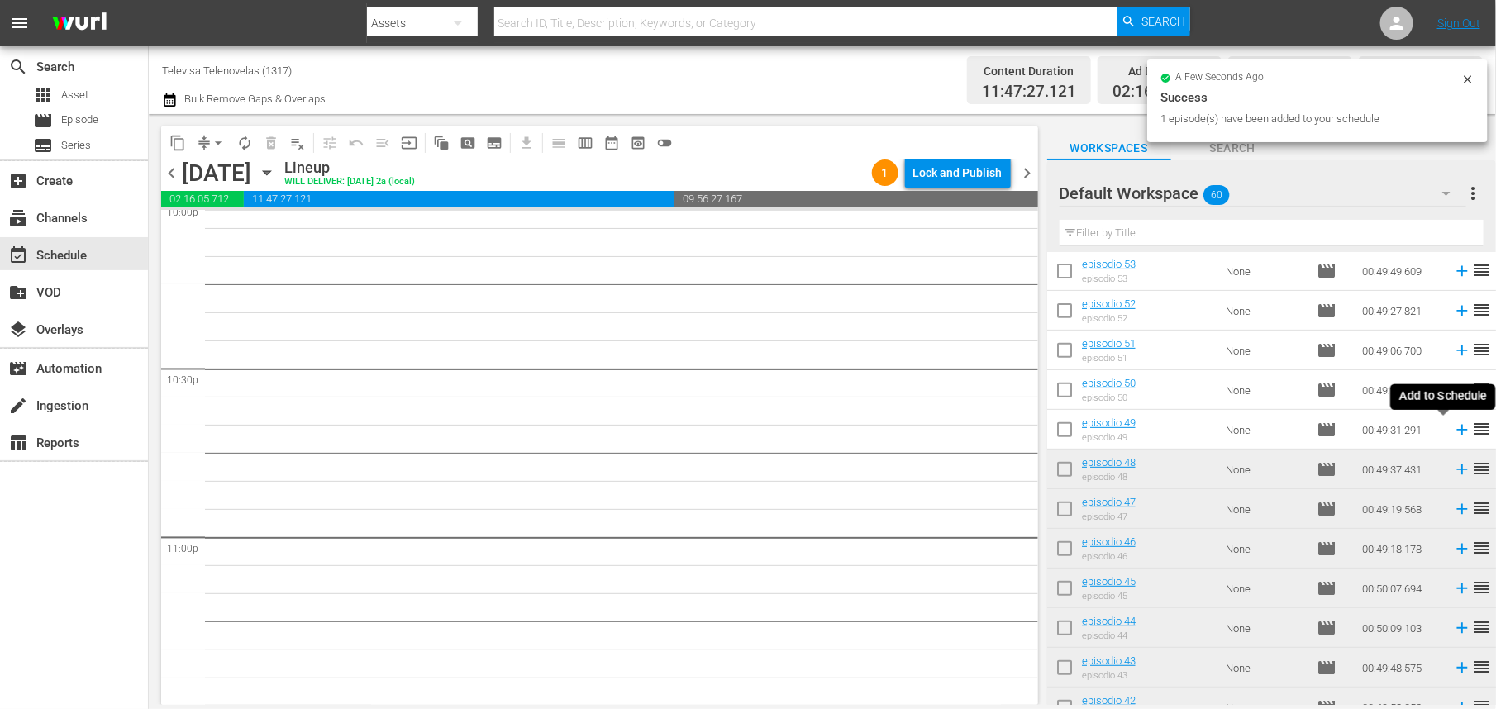
scroll to position [7404, 0]
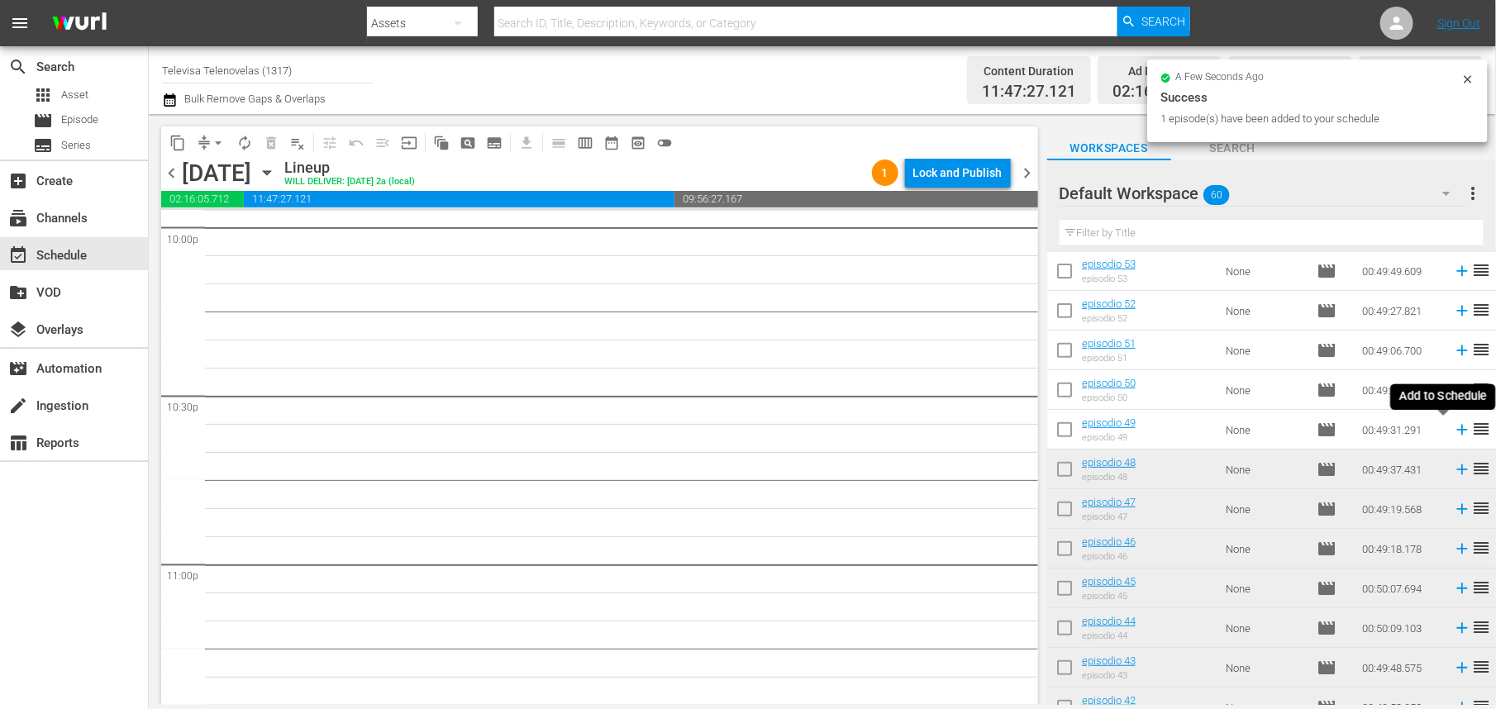
click at [1453, 424] on icon at bounding box center [1462, 430] width 18 height 18
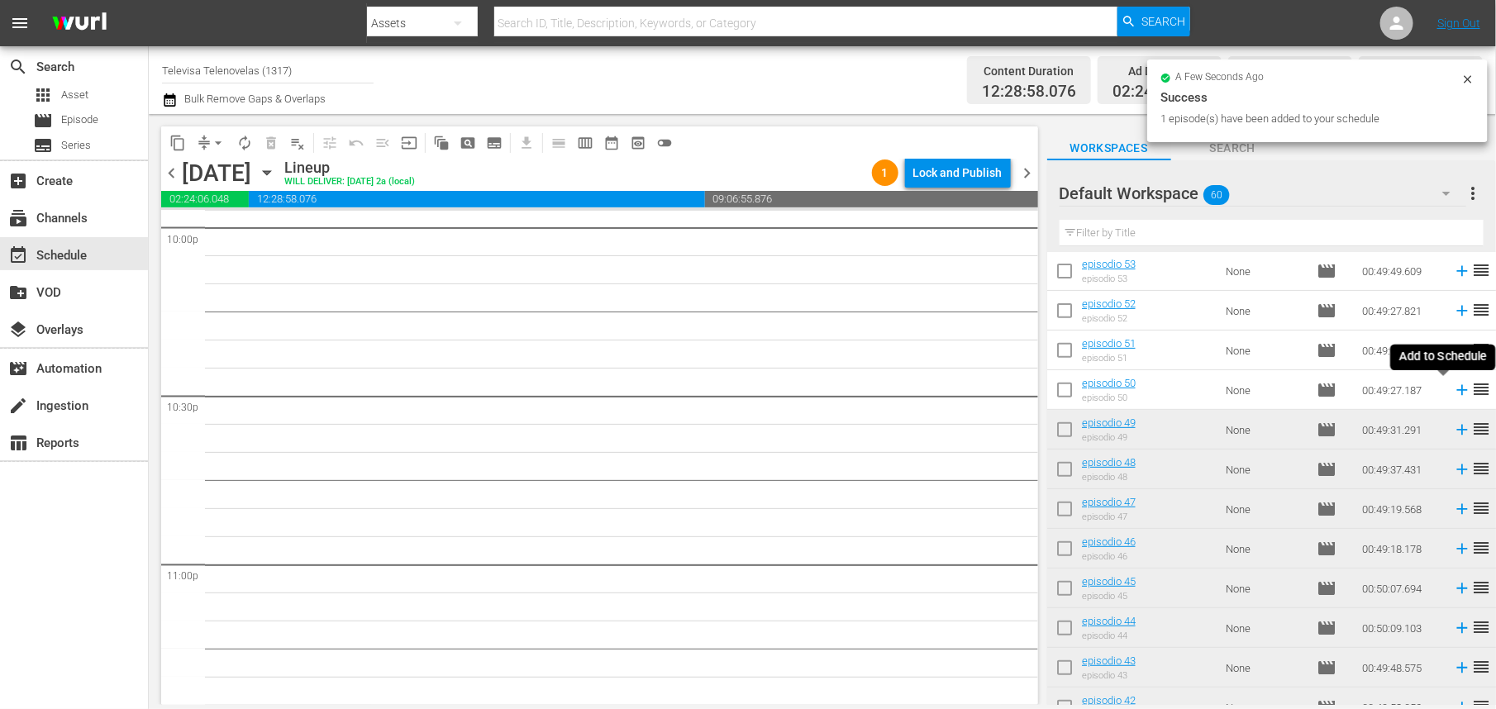
scroll to position [7376, 0]
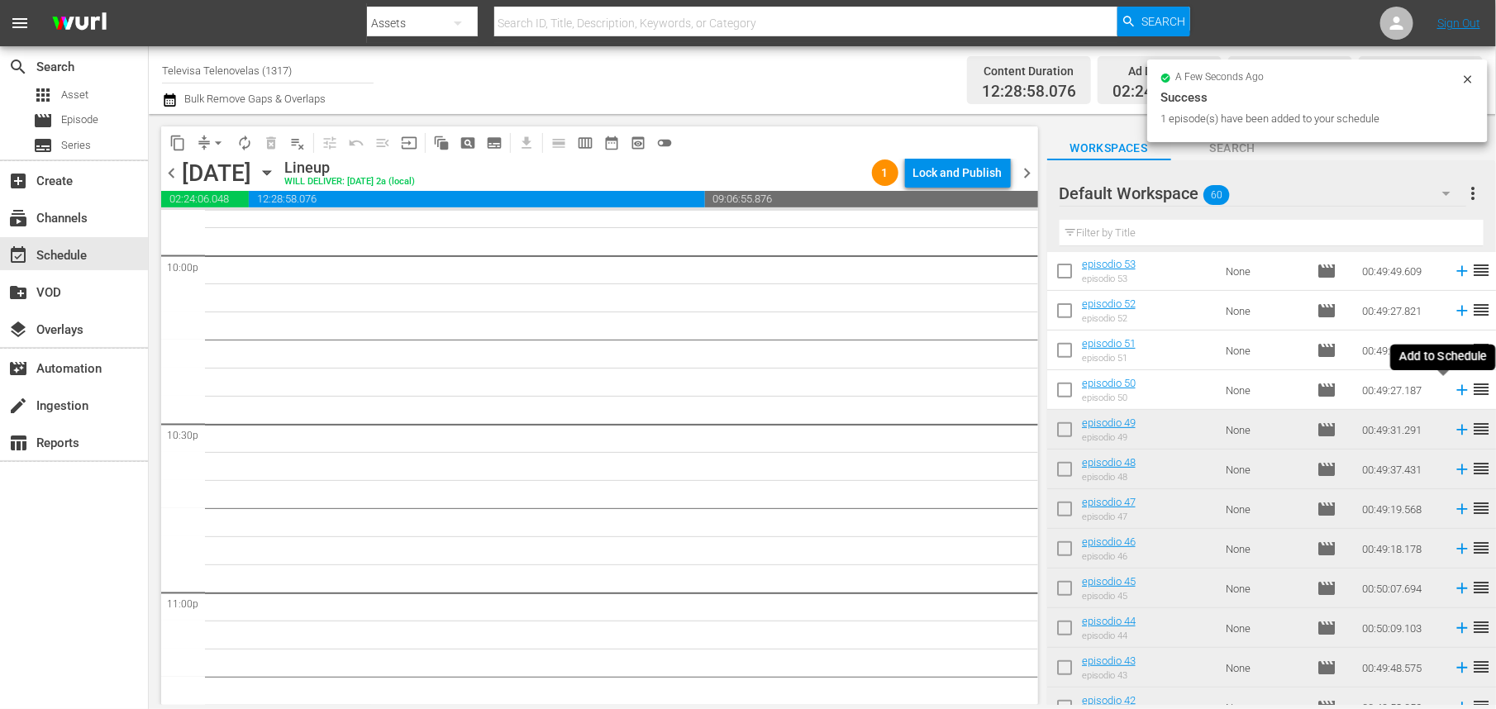
click at [1457, 390] on icon at bounding box center [1462, 390] width 11 height 11
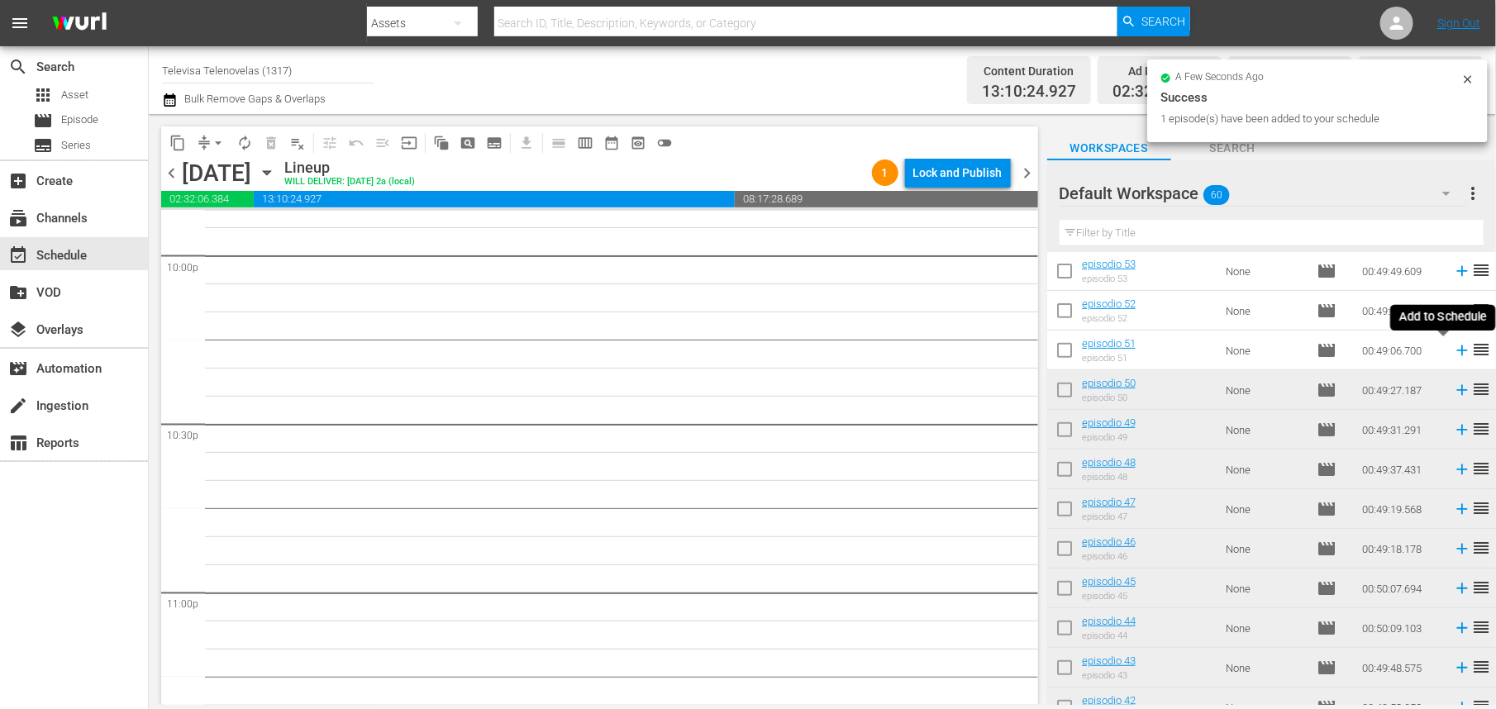
scroll to position [7347, 0]
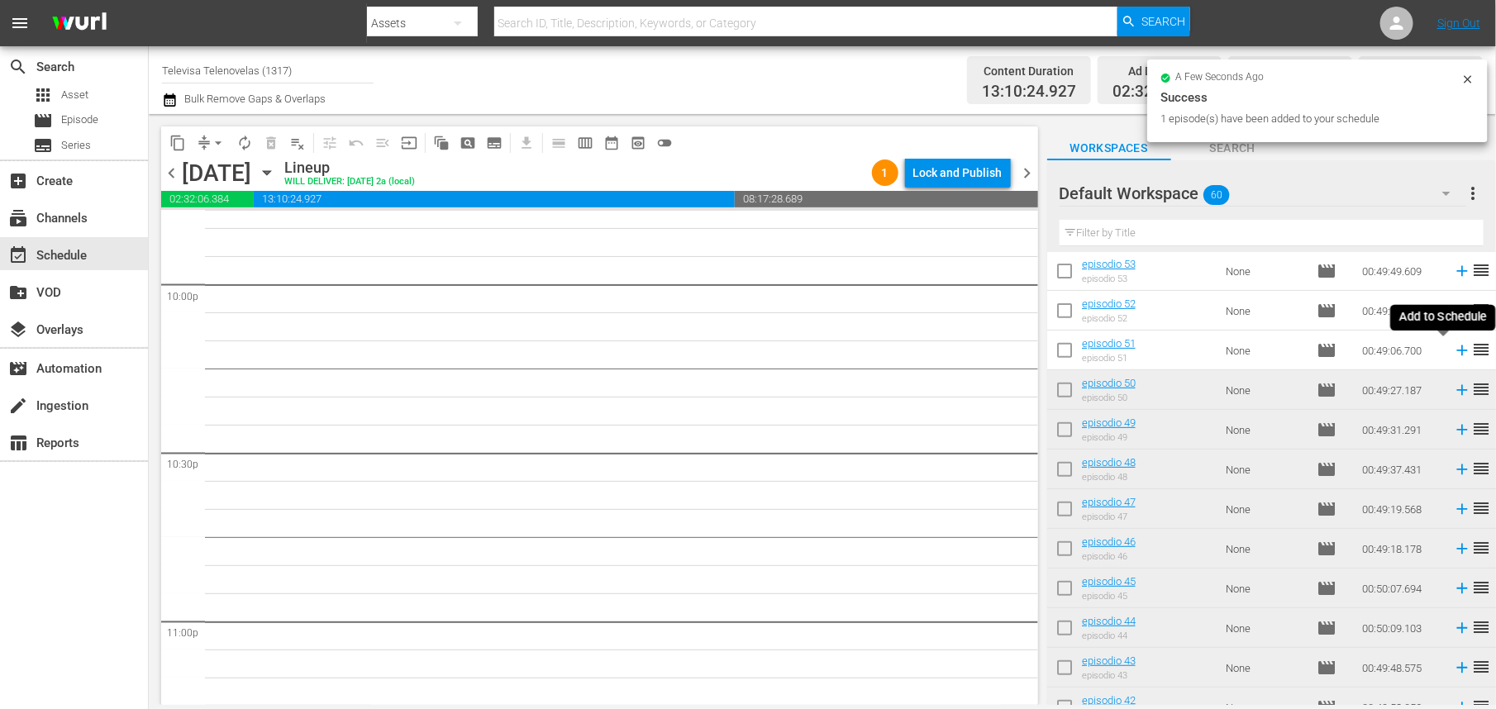
click at [1457, 351] on icon at bounding box center [1462, 351] width 11 height 11
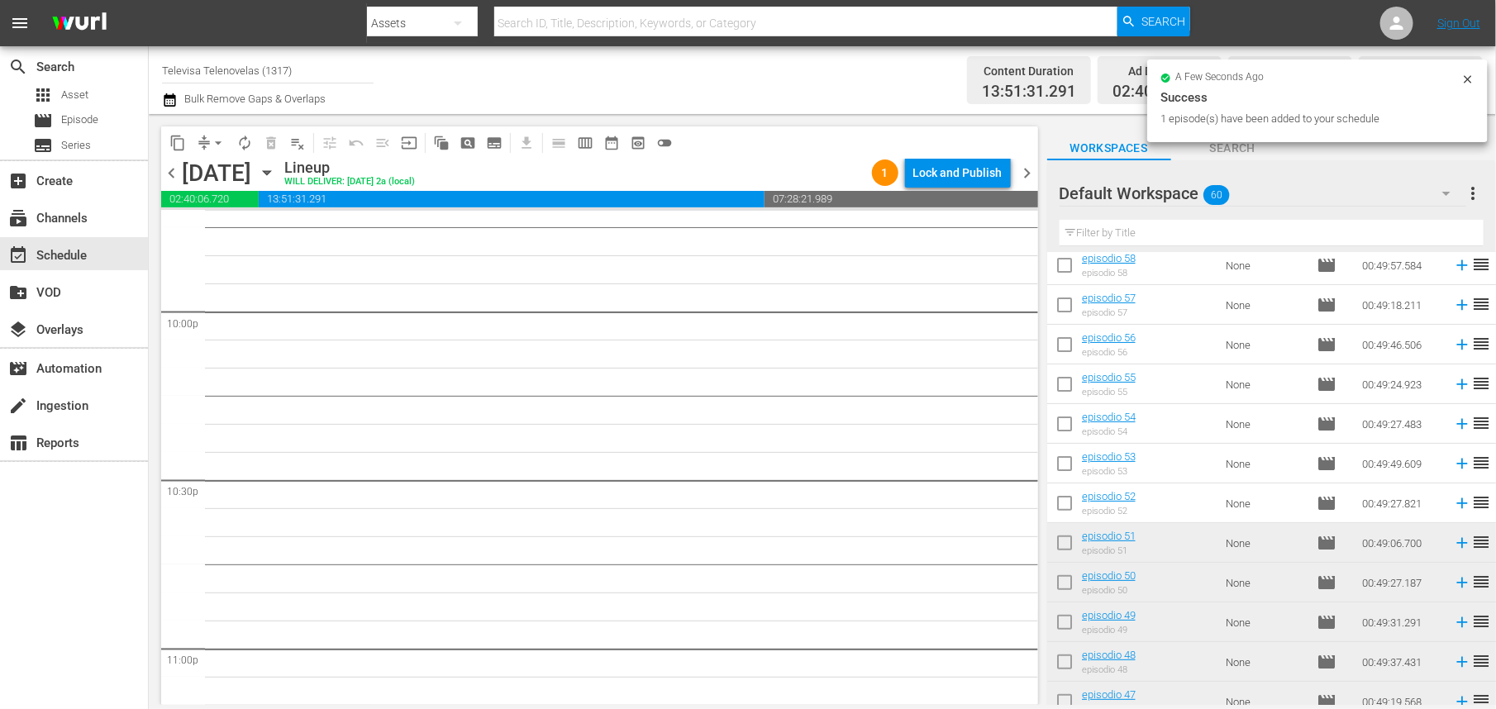
scroll to position [72, 0]
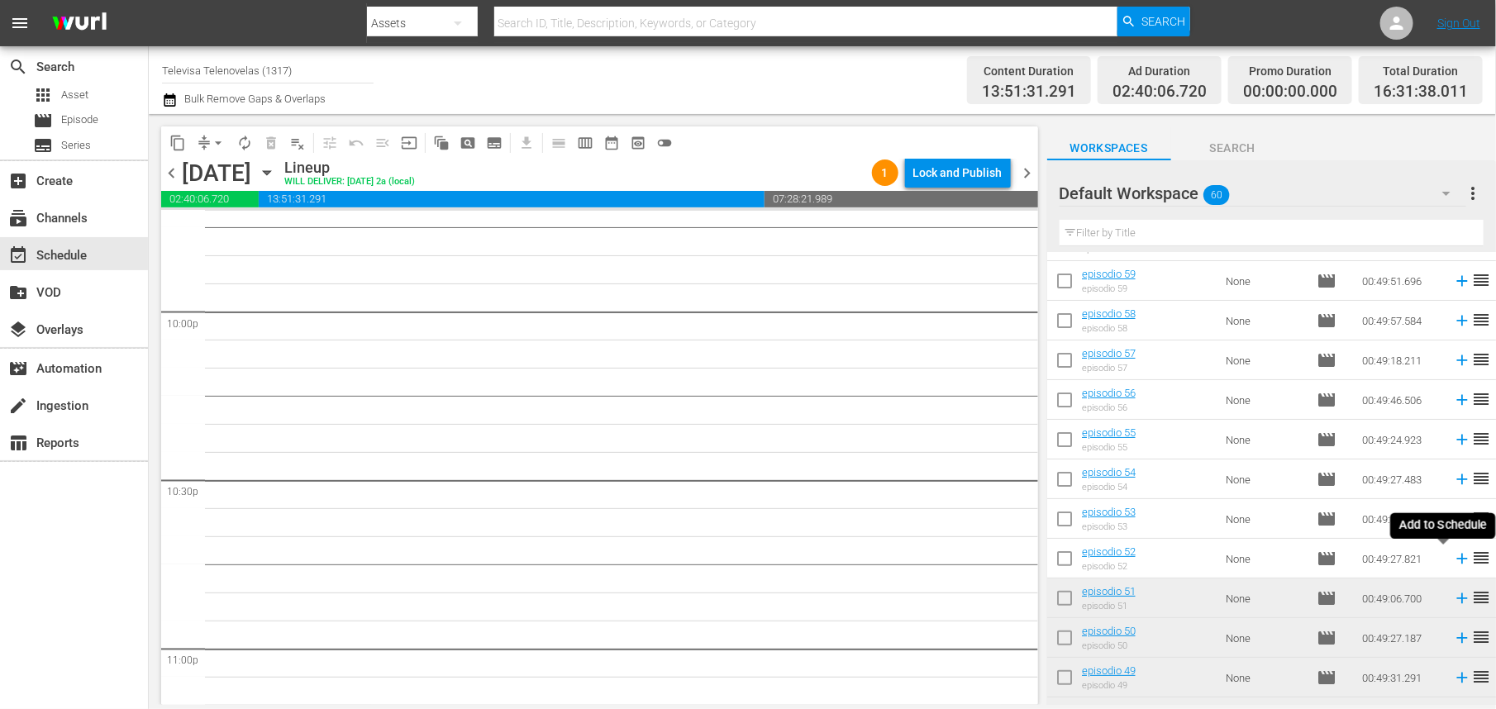
click at [1457, 559] on icon at bounding box center [1462, 559] width 11 height 11
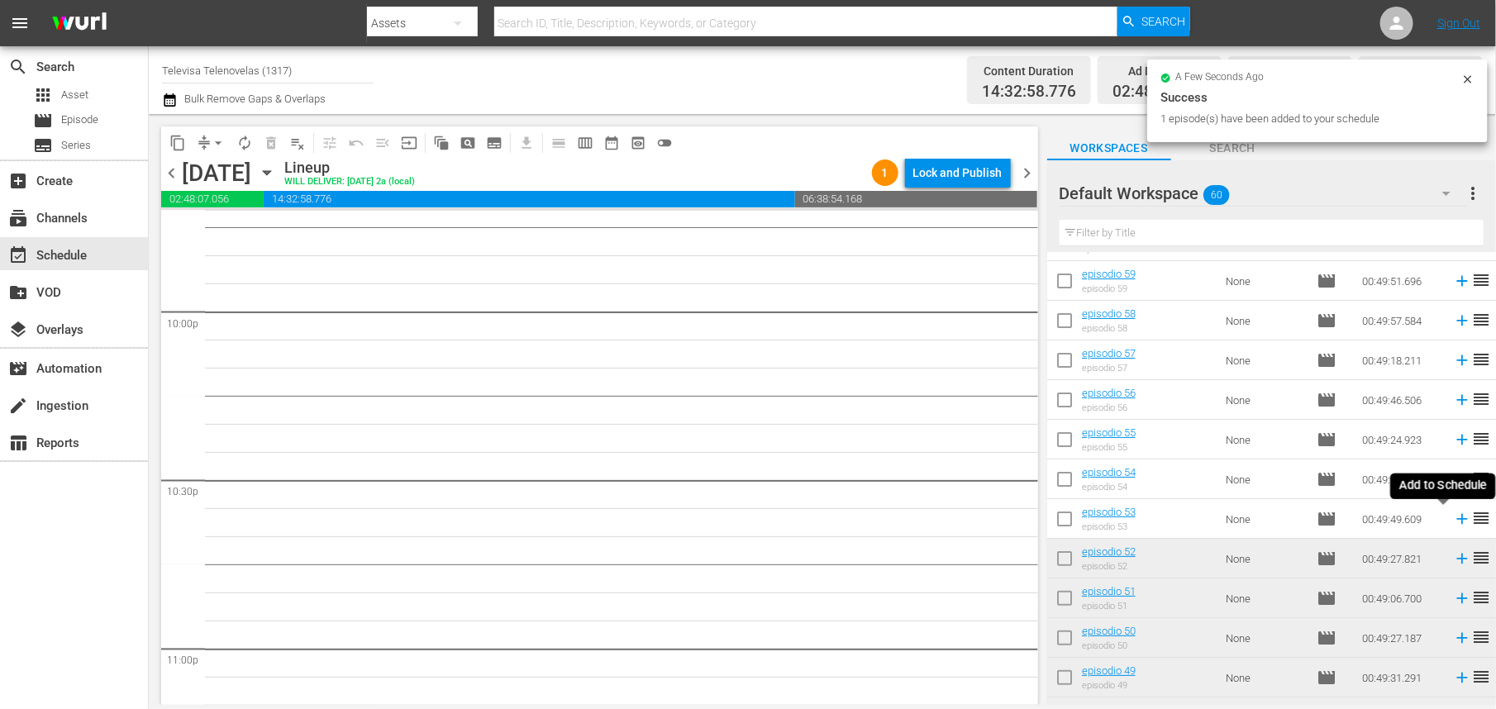
click at [1457, 518] on icon at bounding box center [1462, 519] width 11 height 11
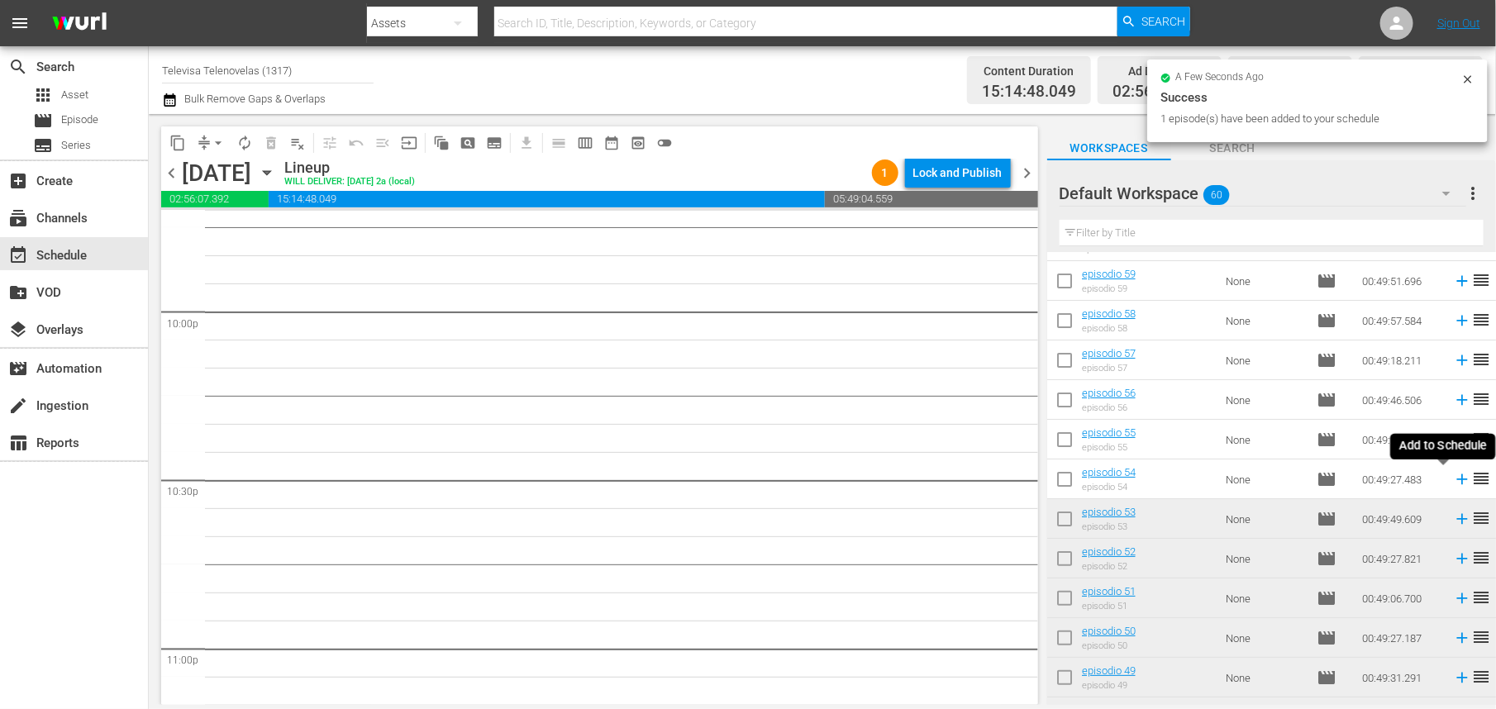
click at [1453, 481] on icon at bounding box center [1462, 479] width 18 height 18
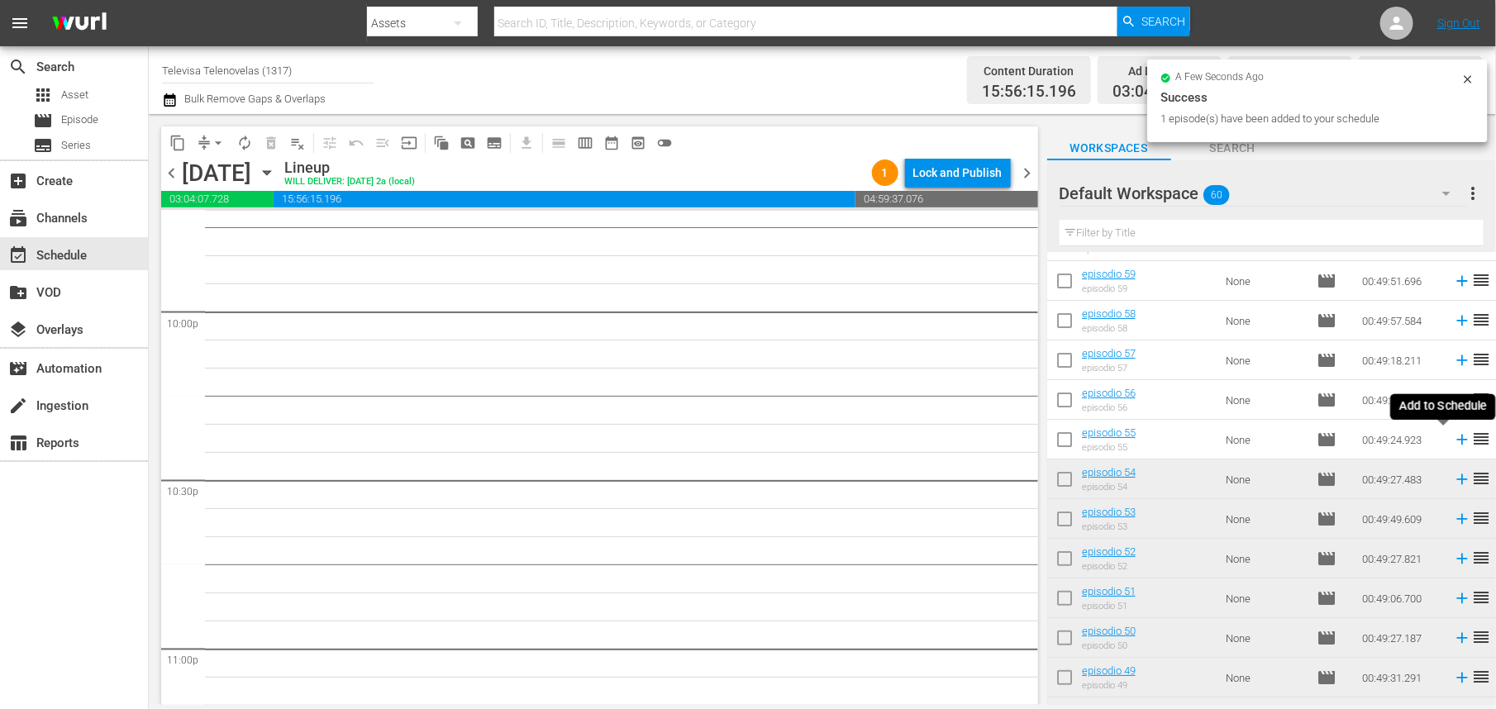
click at [1453, 442] on icon at bounding box center [1462, 440] width 18 height 18
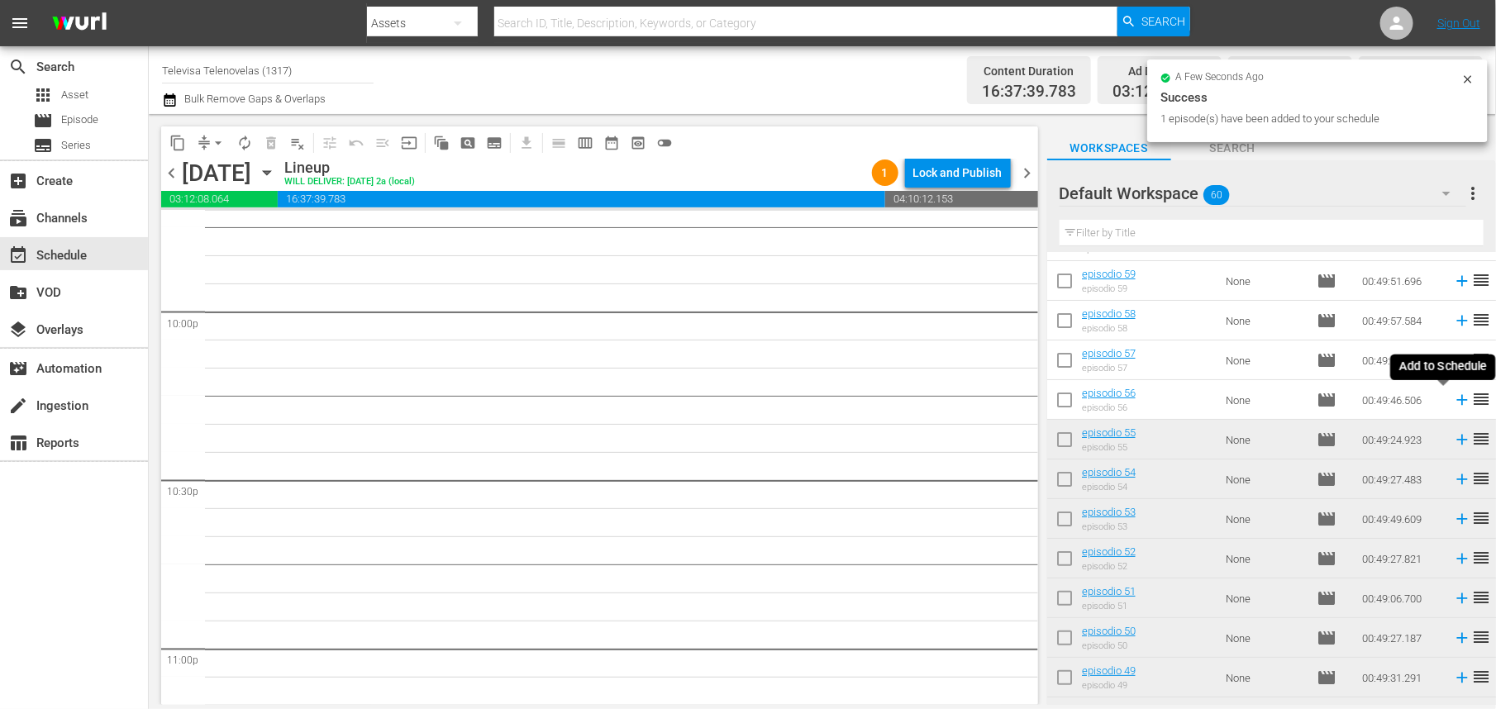
click at [1457, 400] on icon at bounding box center [1462, 400] width 11 height 11
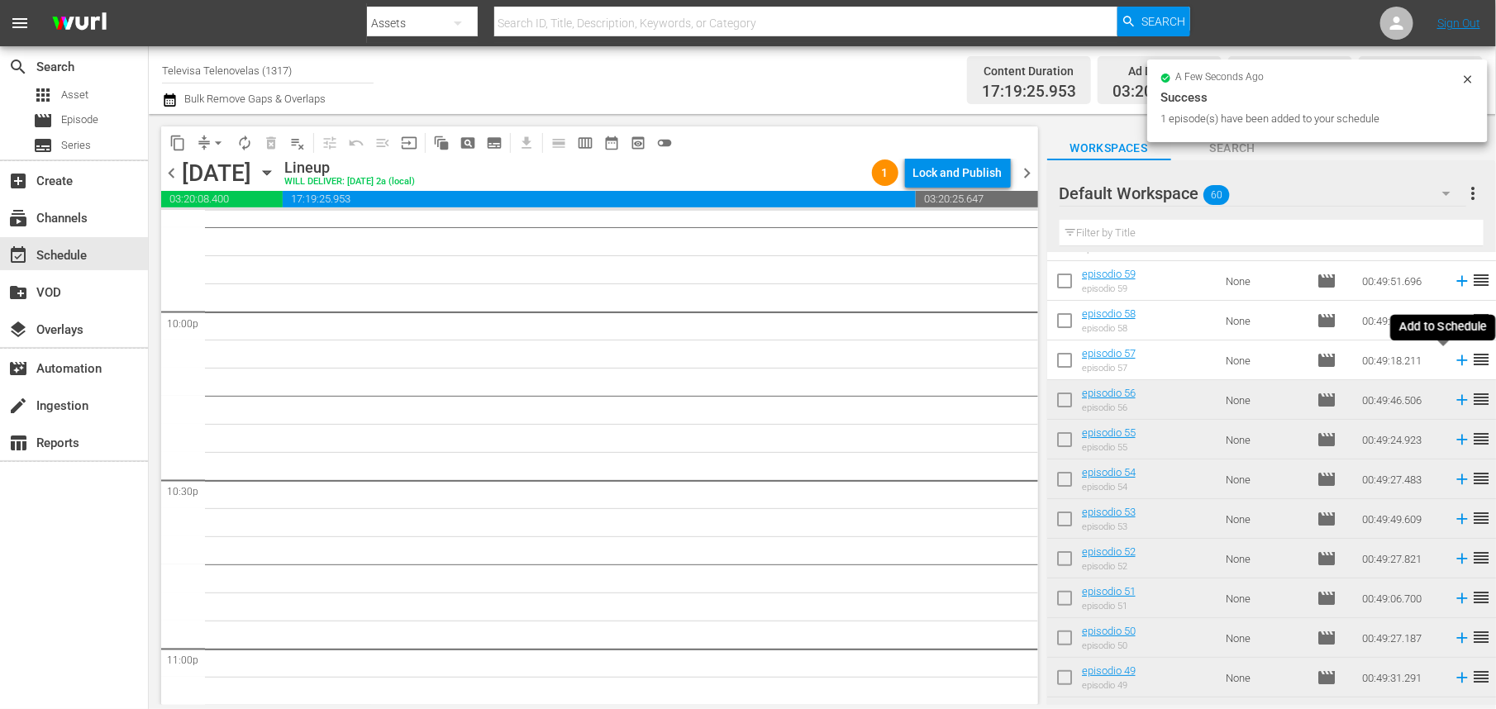
click at [1457, 360] on icon at bounding box center [1462, 361] width 11 height 11
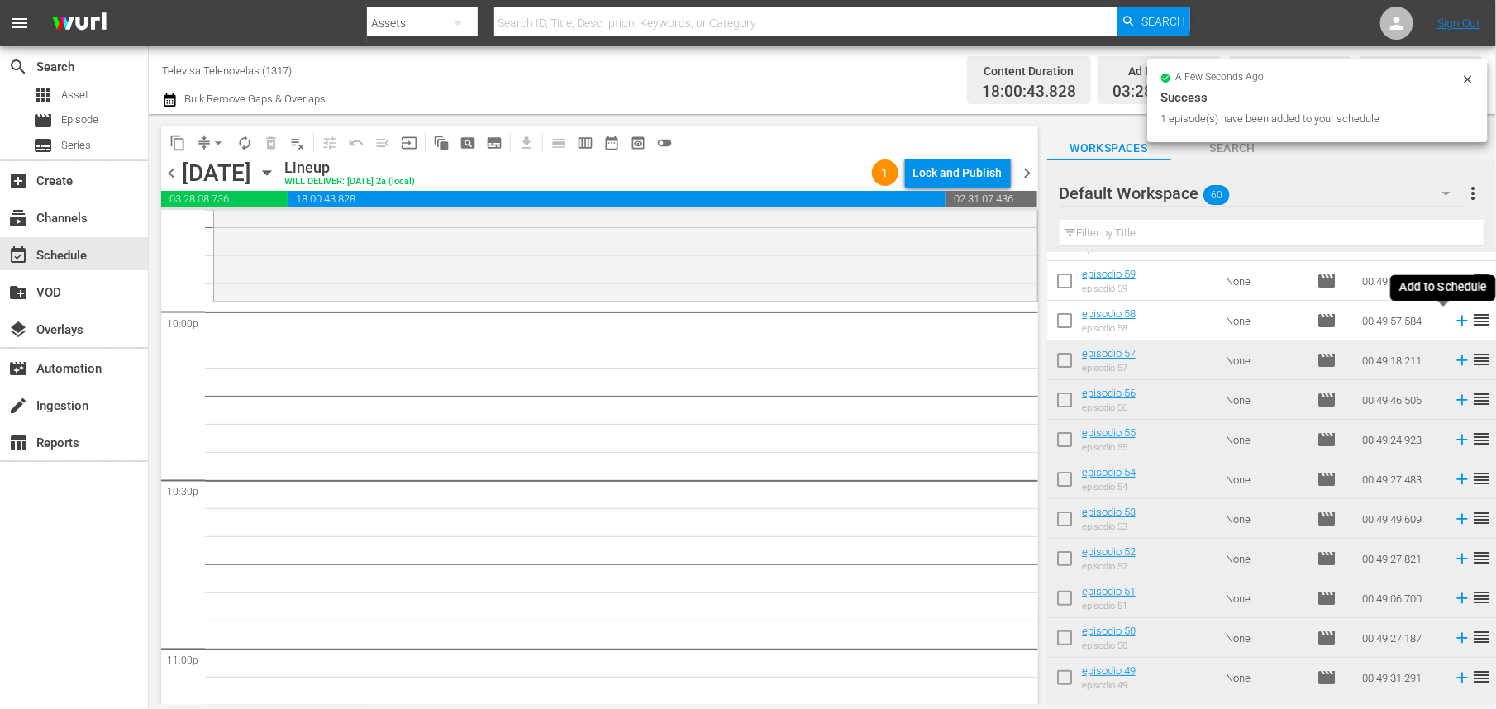
click at [1457, 321] on icon at bounding box center [1462, 321] width 11 height 11
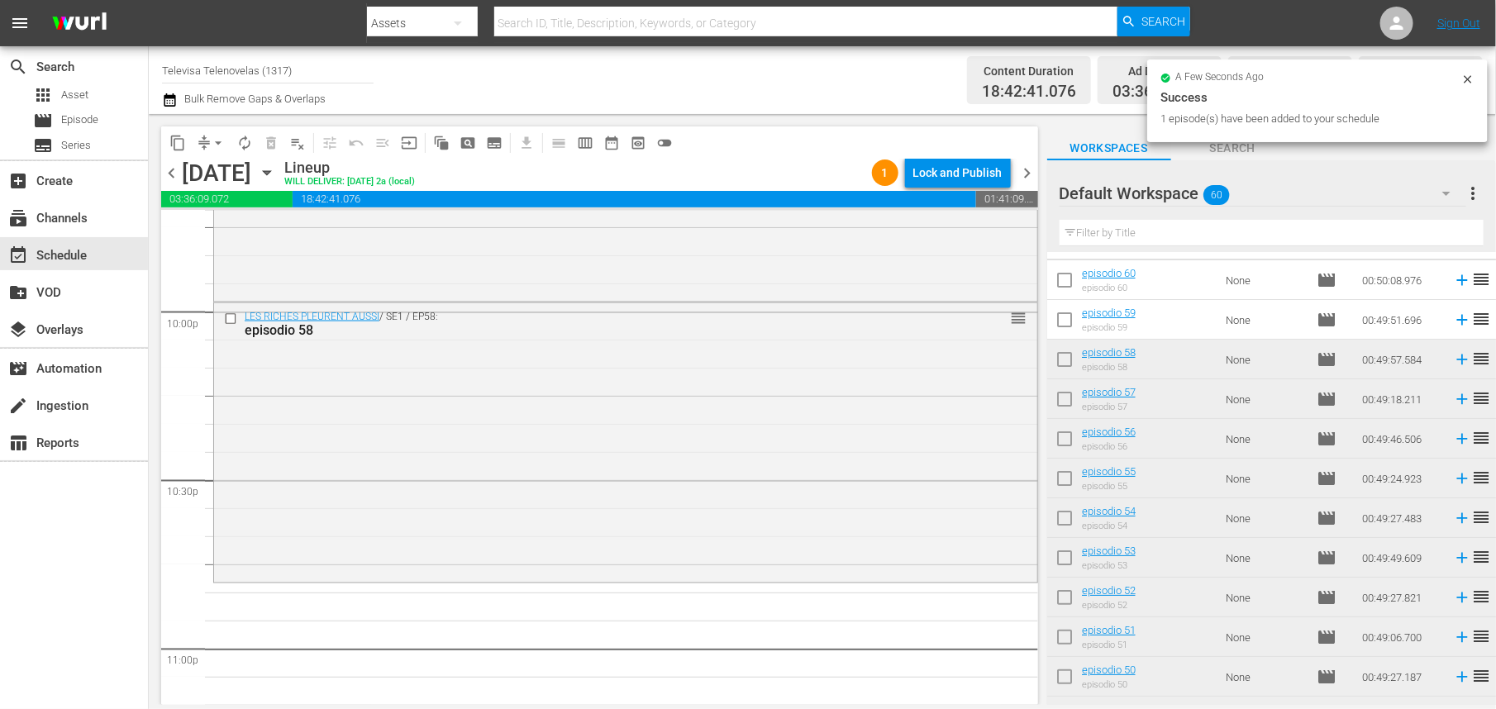
scroll to position [0, 0]
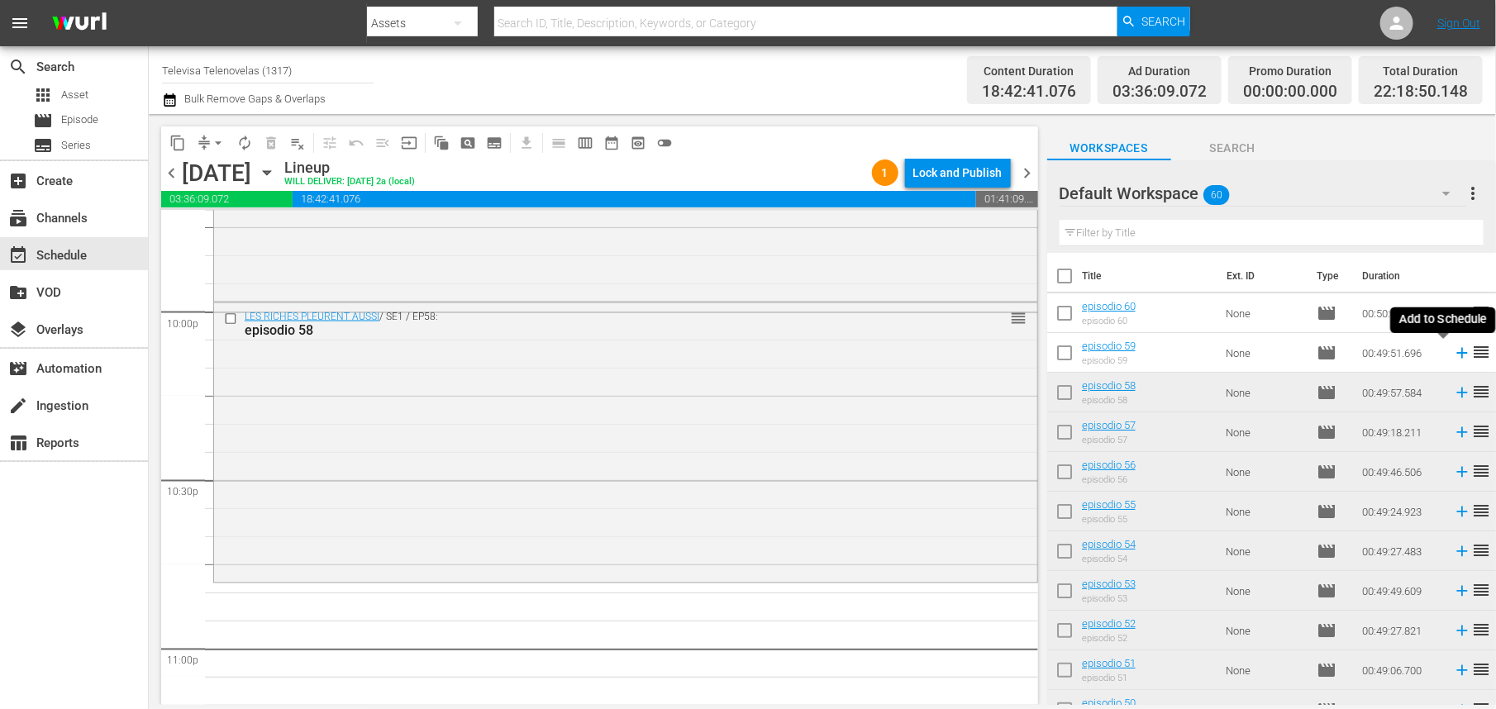
click at [1457, 355] on icon at bounding box center [1462, 353] width 11 height 11
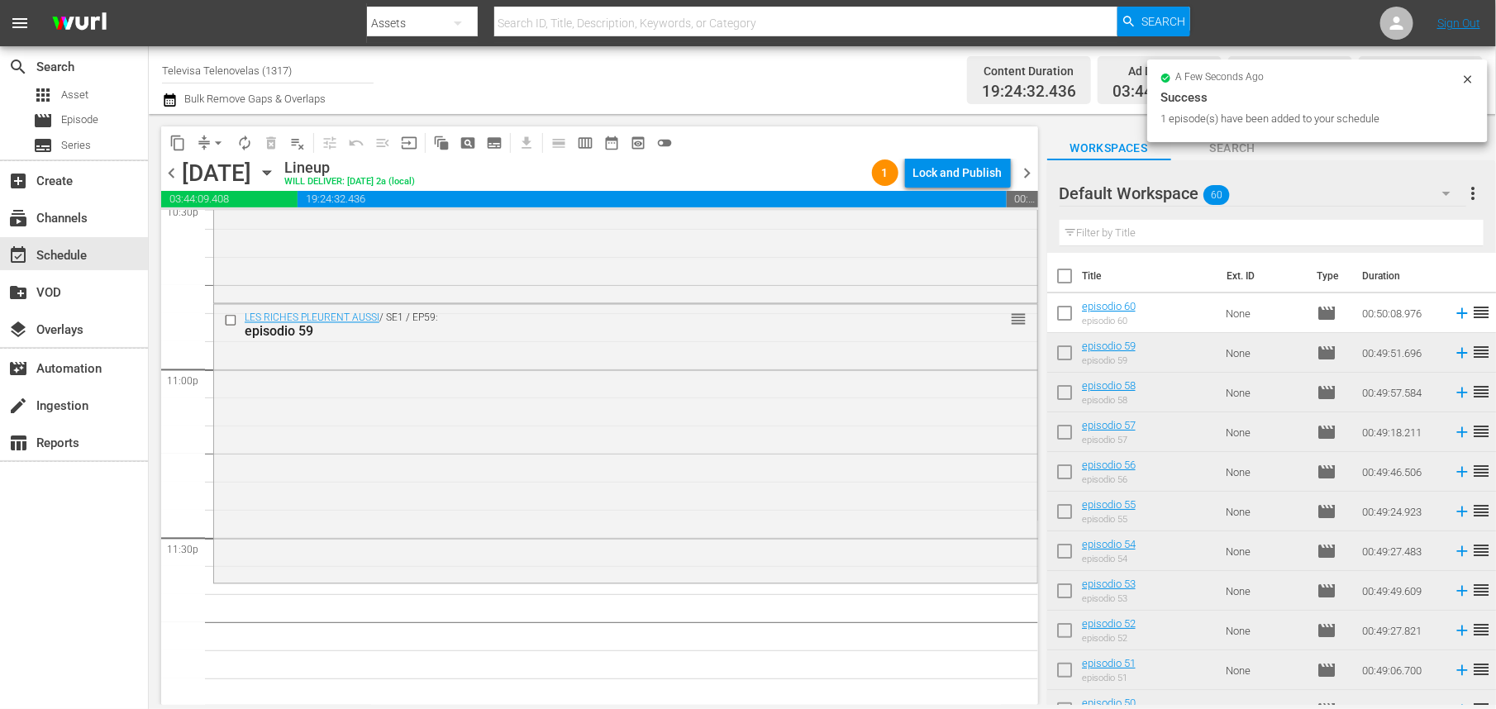
scroll to position [7600, 0]
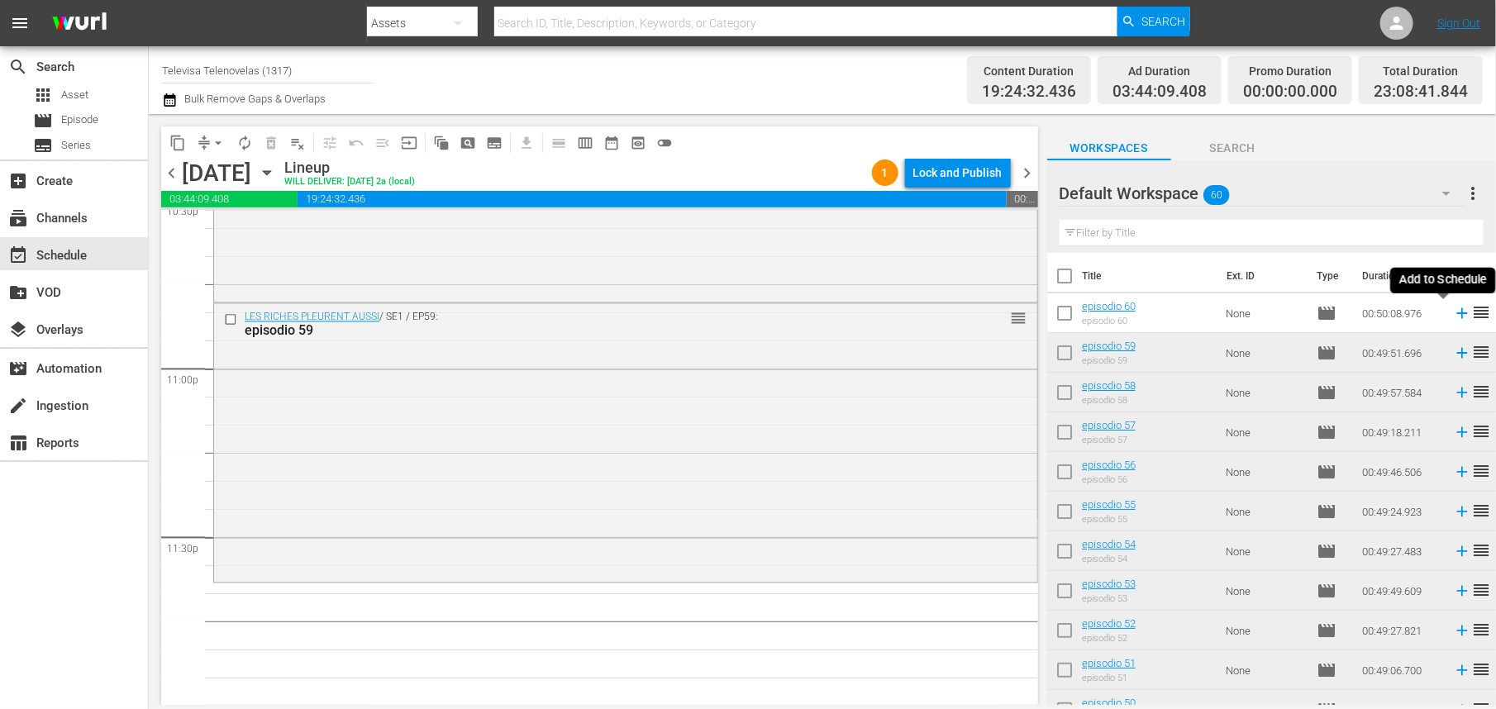
click at [1457, 313] on icon at bounding box center [1462, 313] width 11 height 11
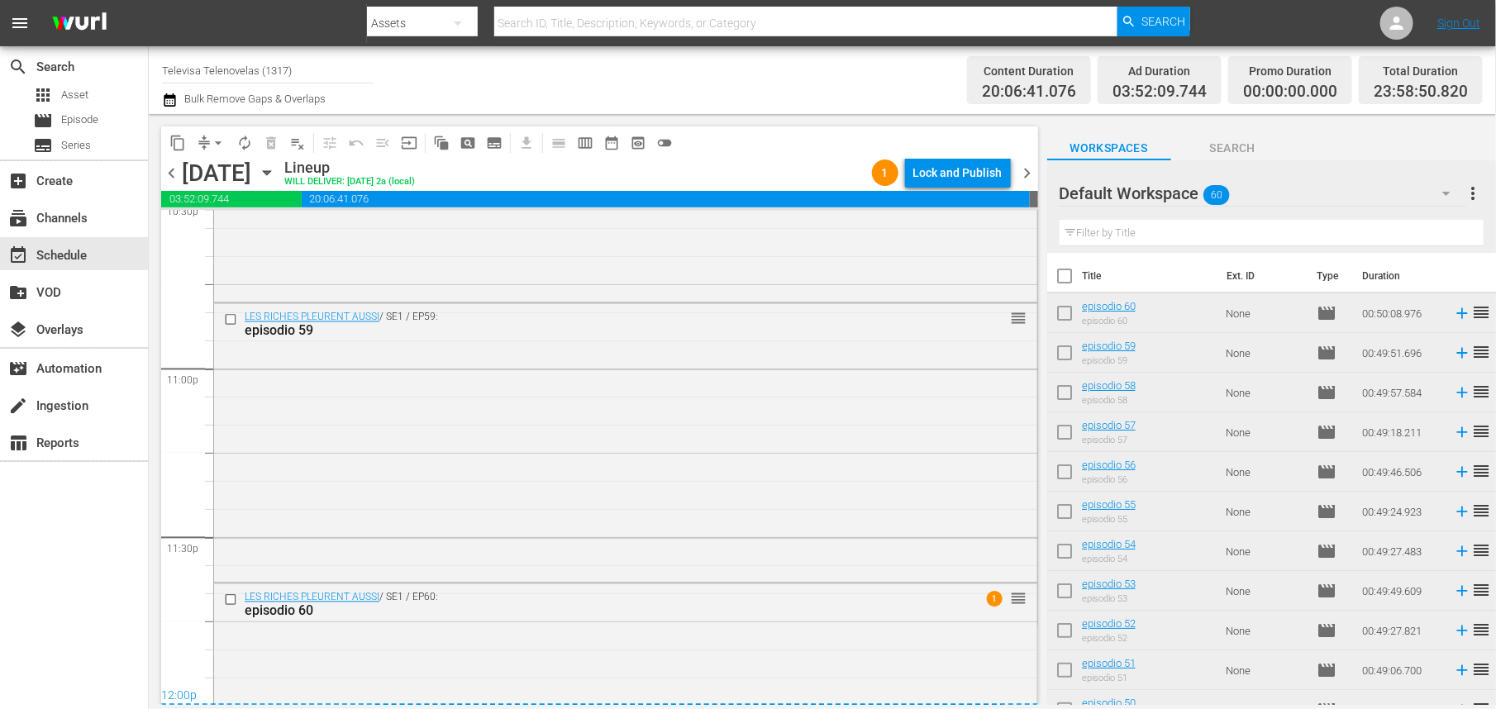
scroll to position [7761, 0]
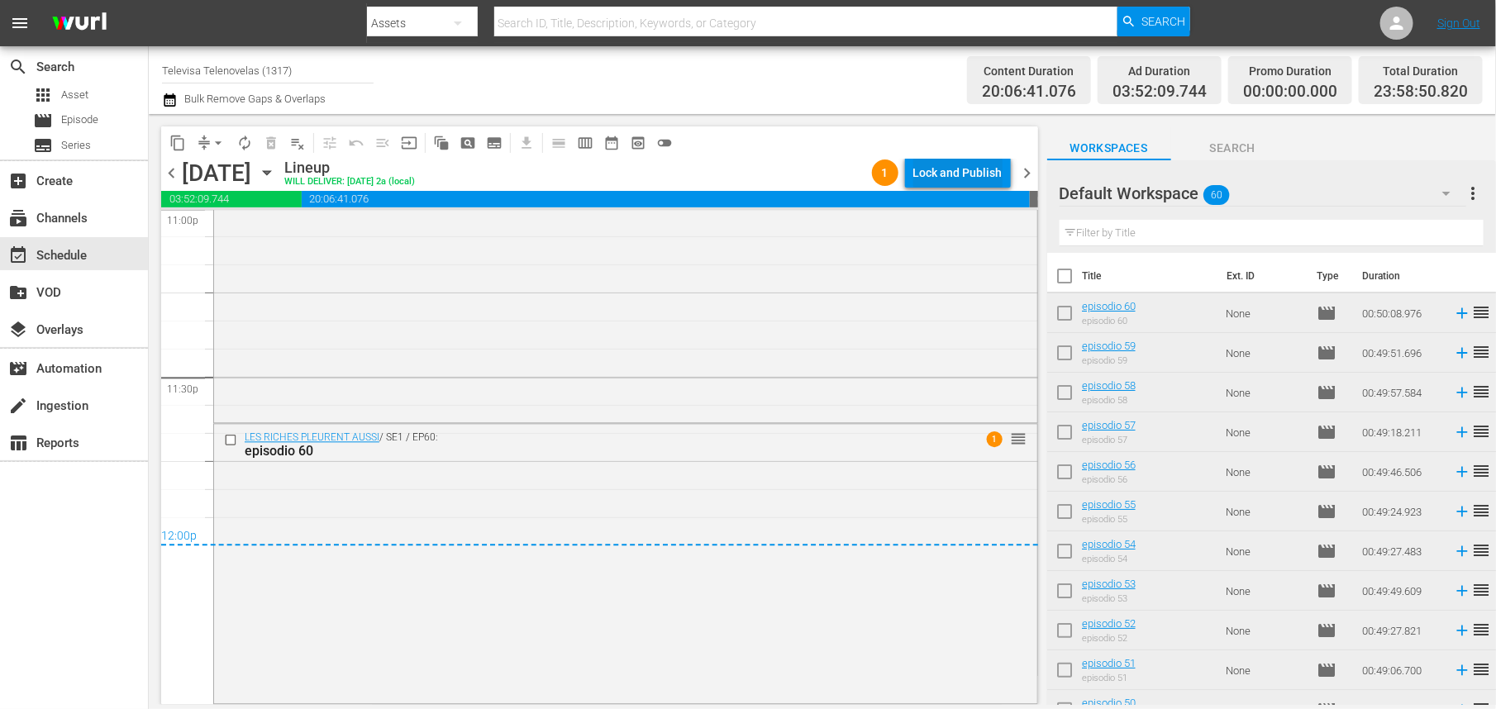
click at [941, 166] on div "Lock and Publish" at bounding box center [958, 173] width 89 height 30
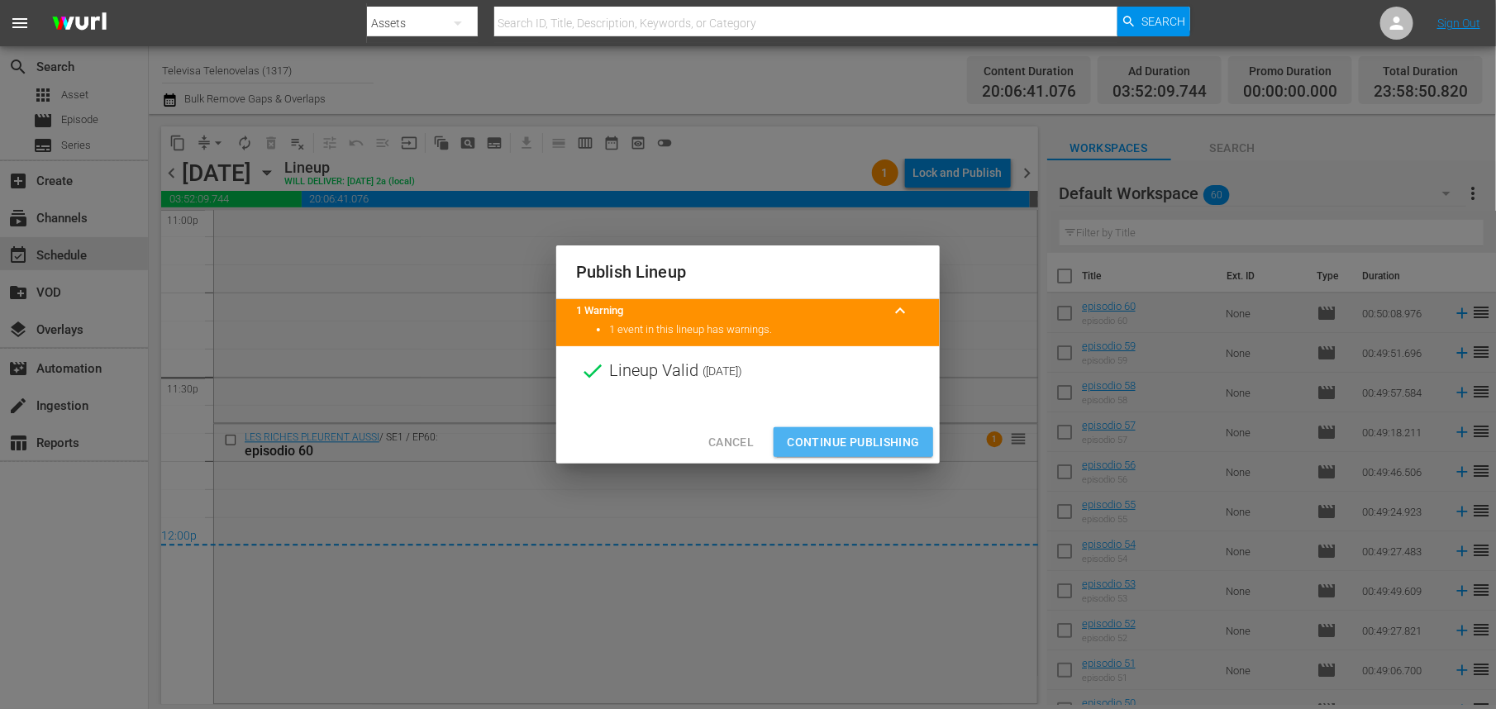
click at [829, 444] on span "Continue Publishing" at bounding box center [853, 442] width 133 height 21
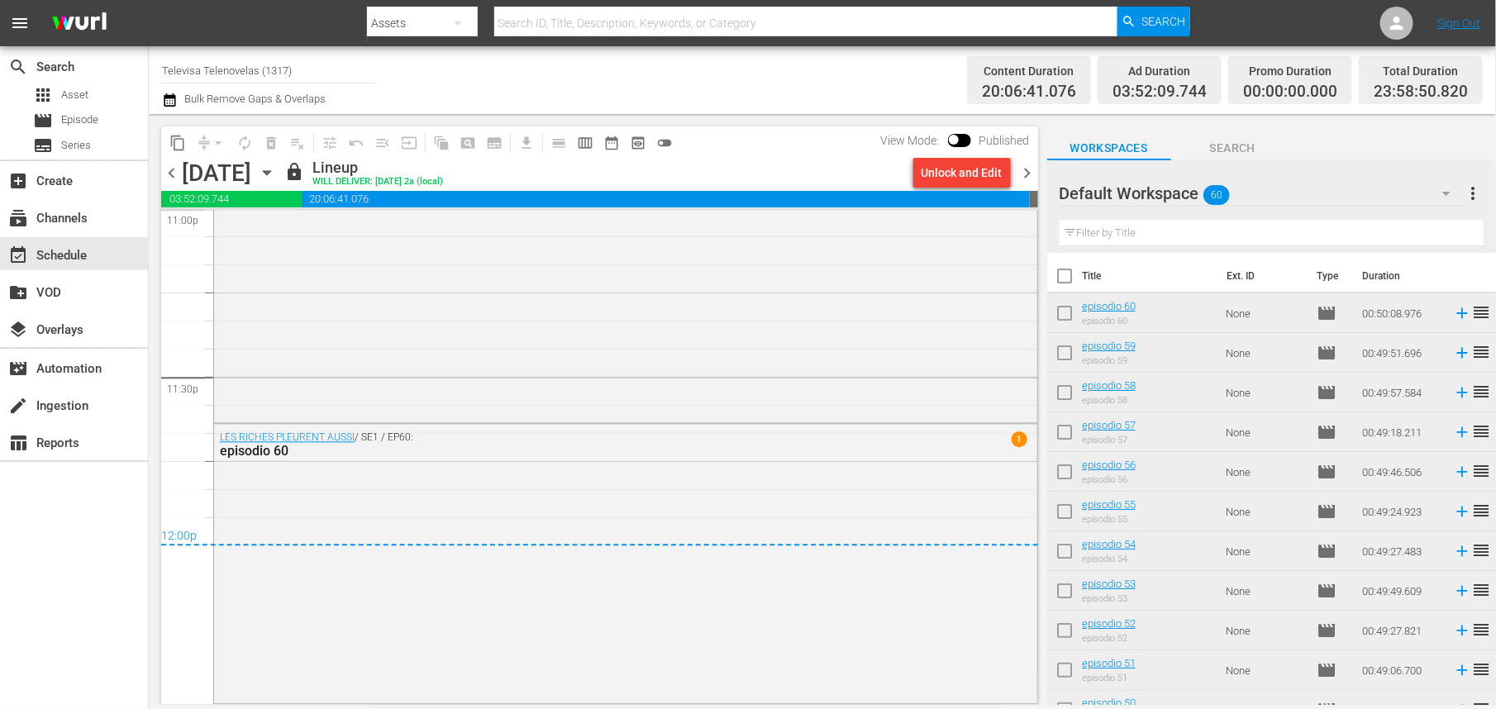
click at [276, 174] on icon "button" at bounding box center [267, 173] width 18 height 18
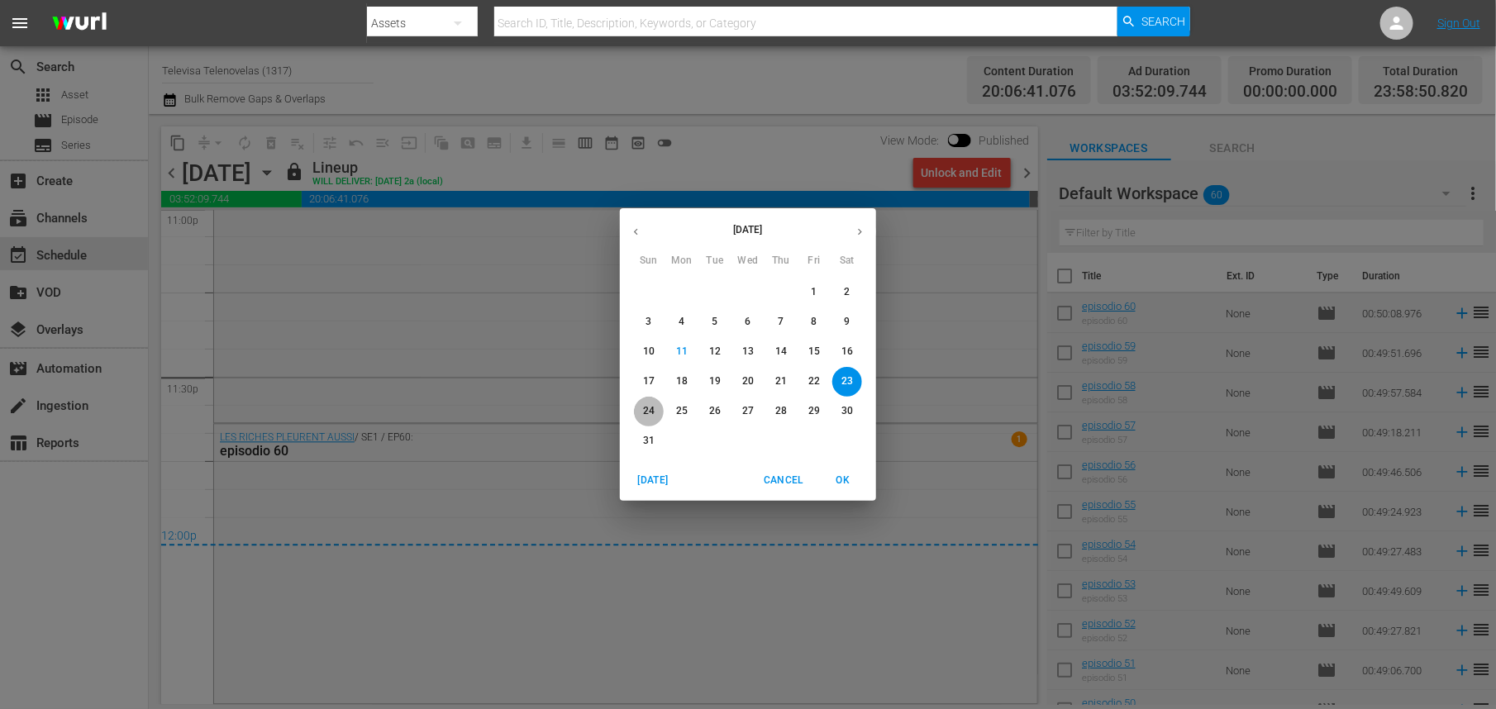
click at [648, 414] on p "24" at bounding box center [649, 411] width 12 height 14
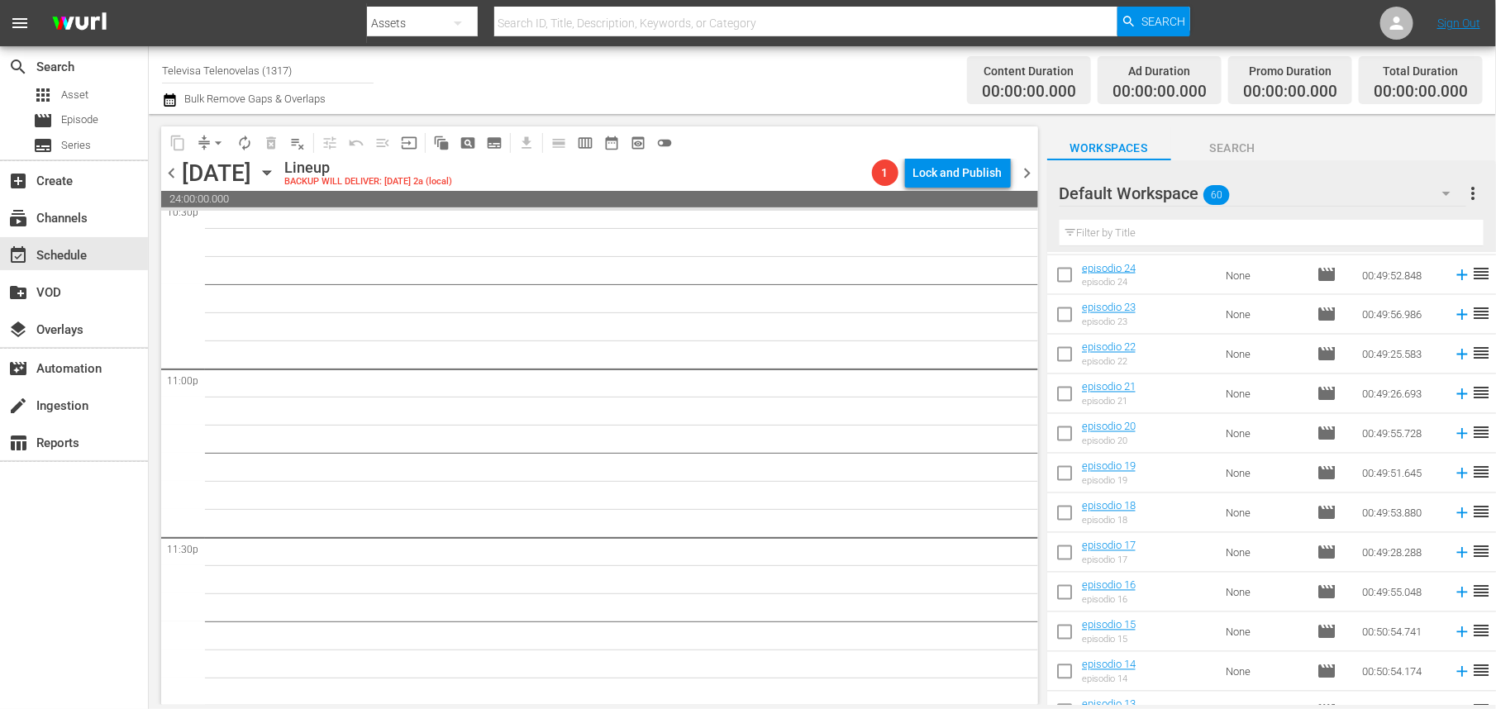
scroll to position [1967, 0]
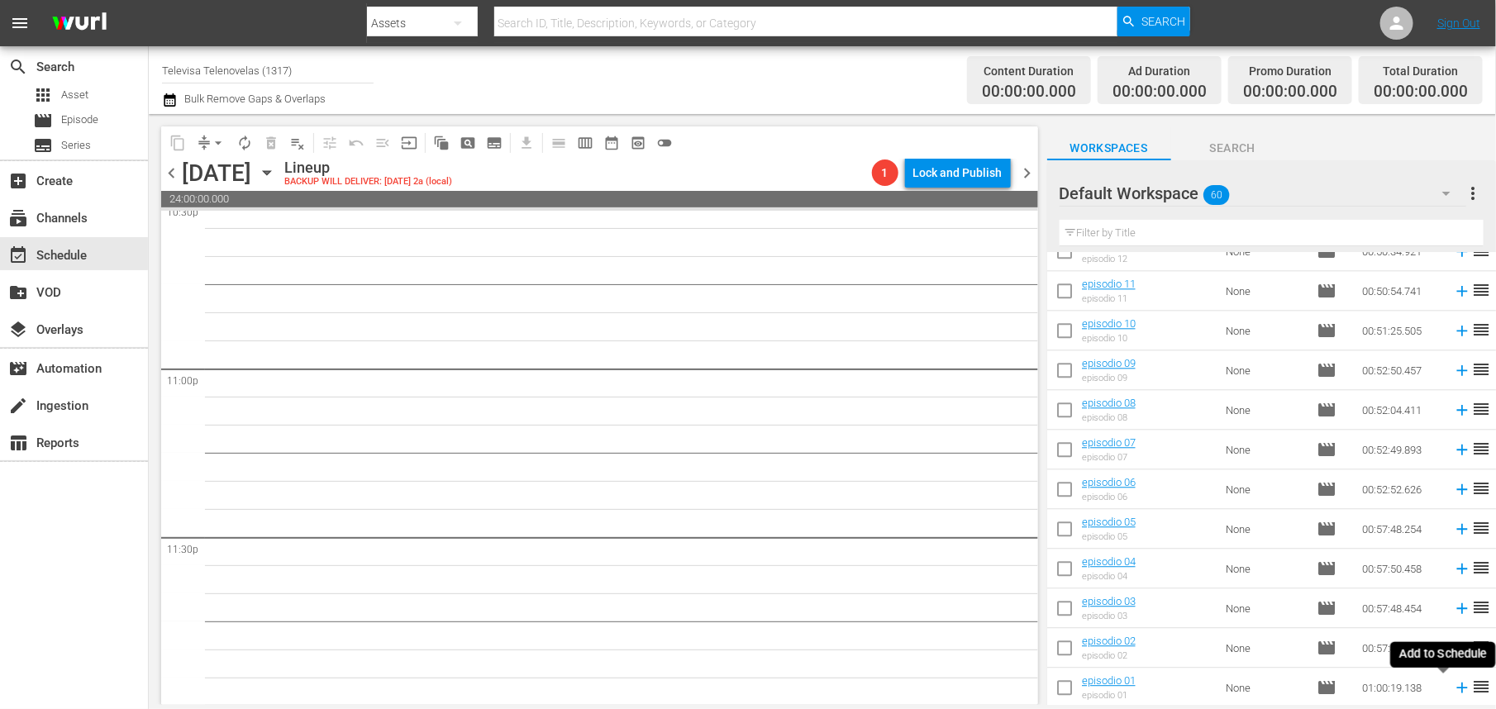
click at [1453, 693] on icon at bounding box center [1462, 688] width 18 height 18
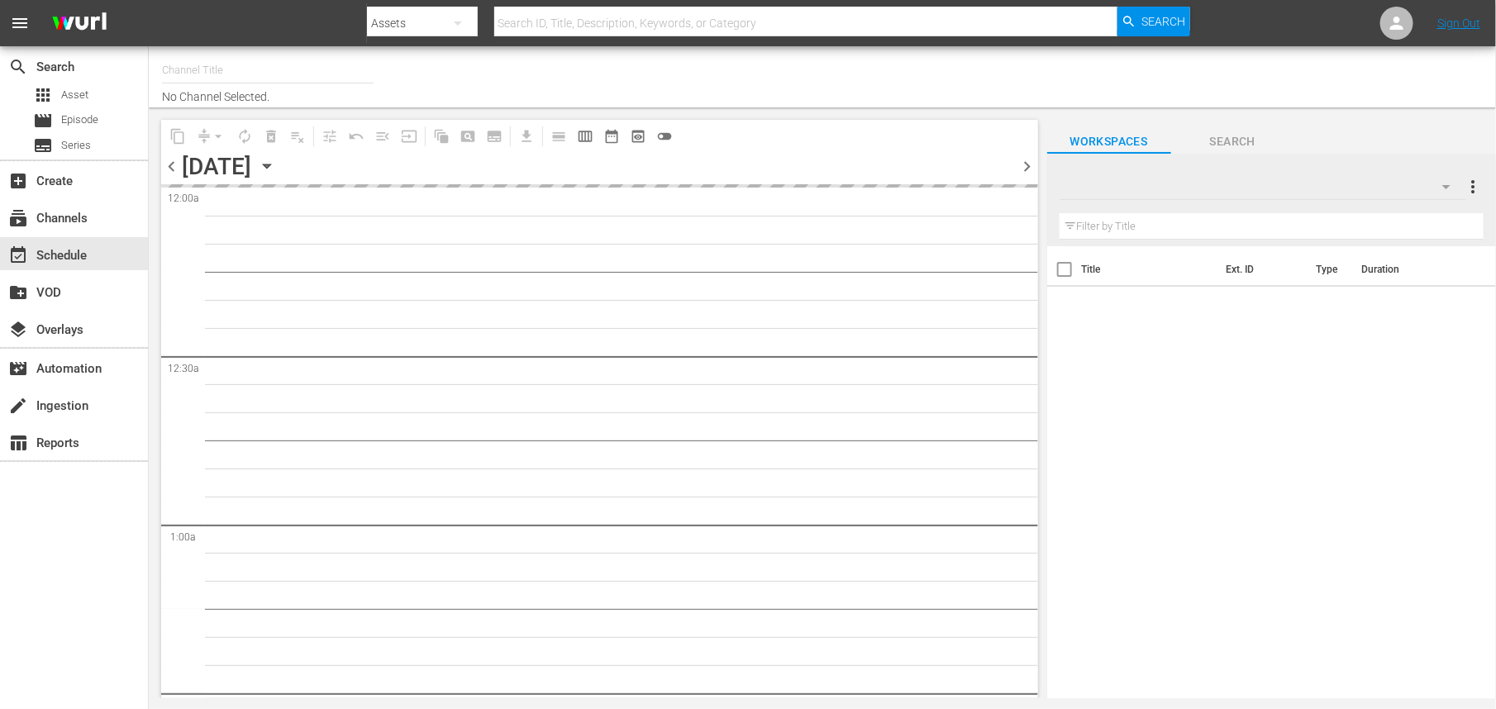
type input "Televisa Telenovelas (1317)"
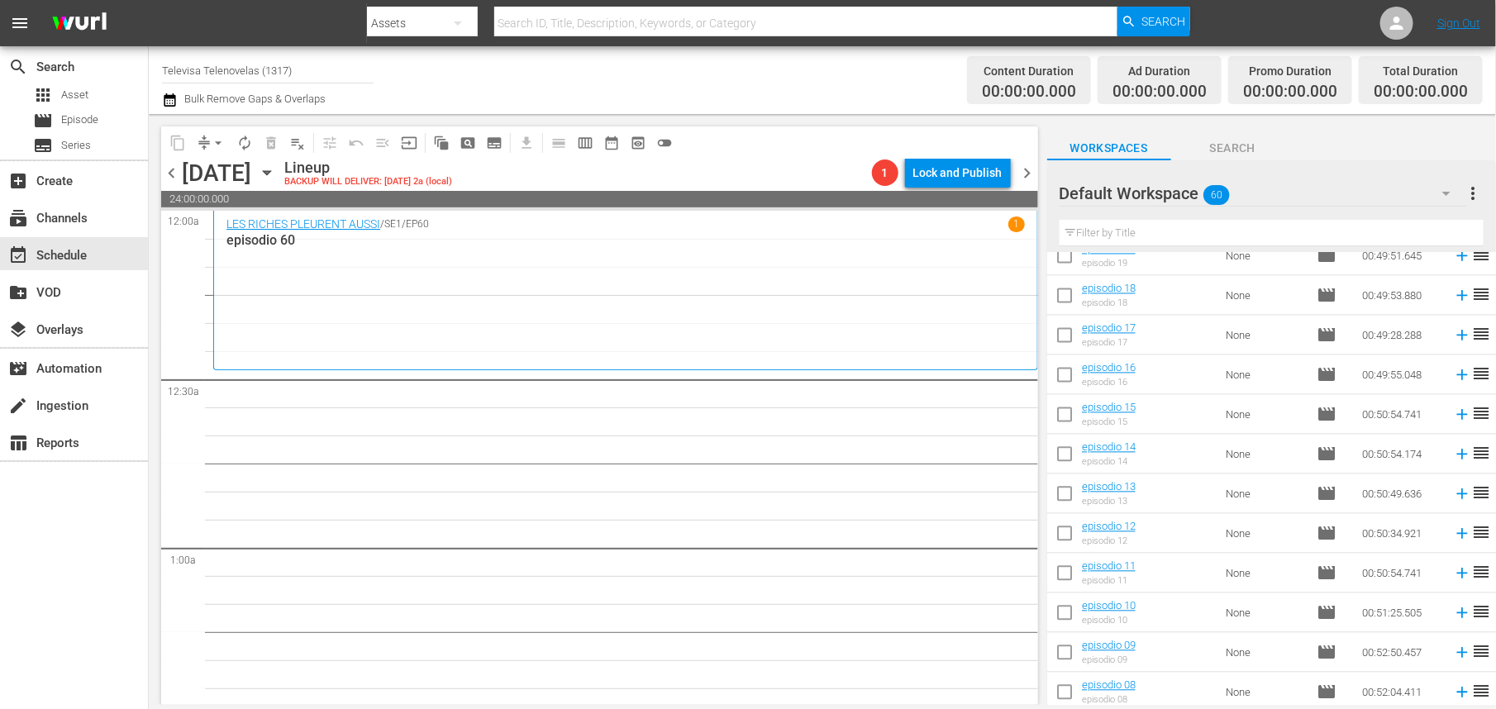
scroll to position [1967, 0]
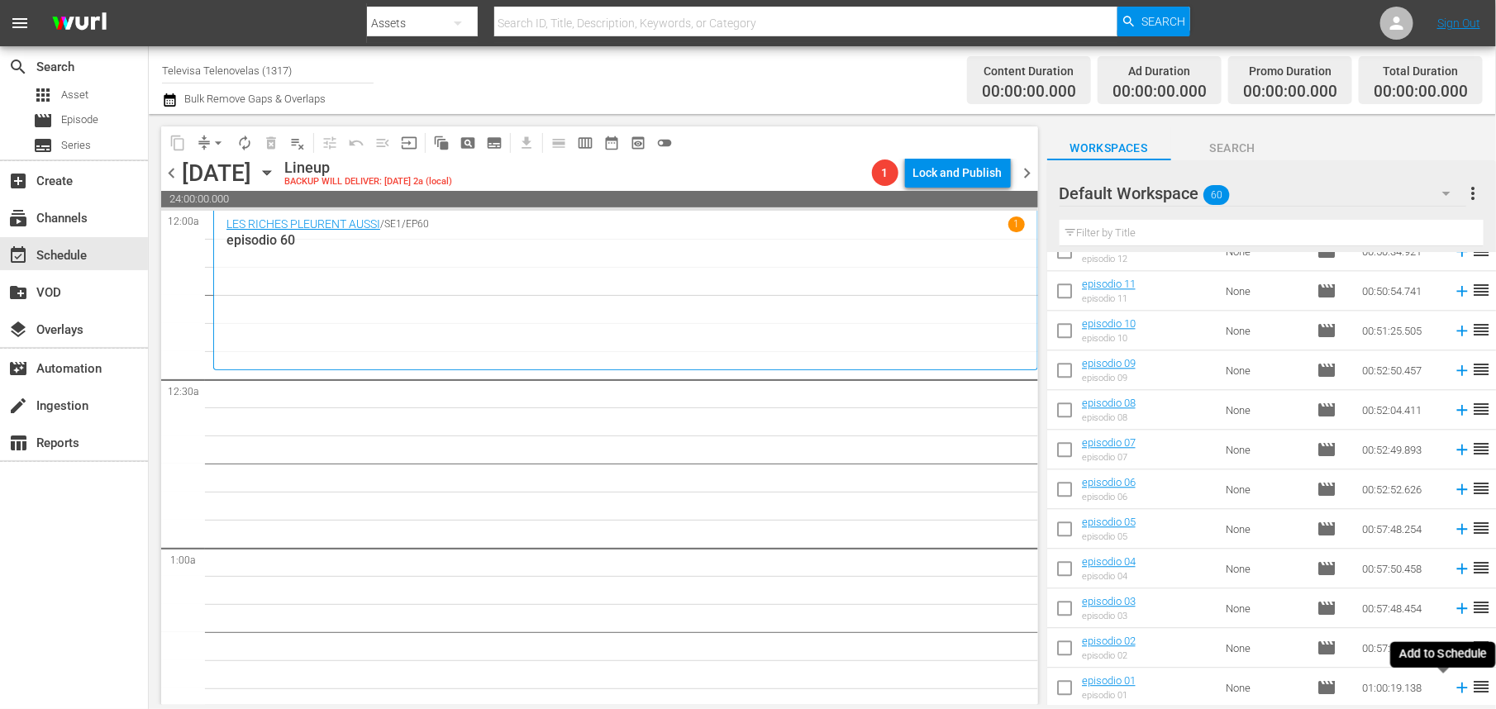
click at [1457, 688] on icon at bounding box center [1462, 688] width 11 height 11
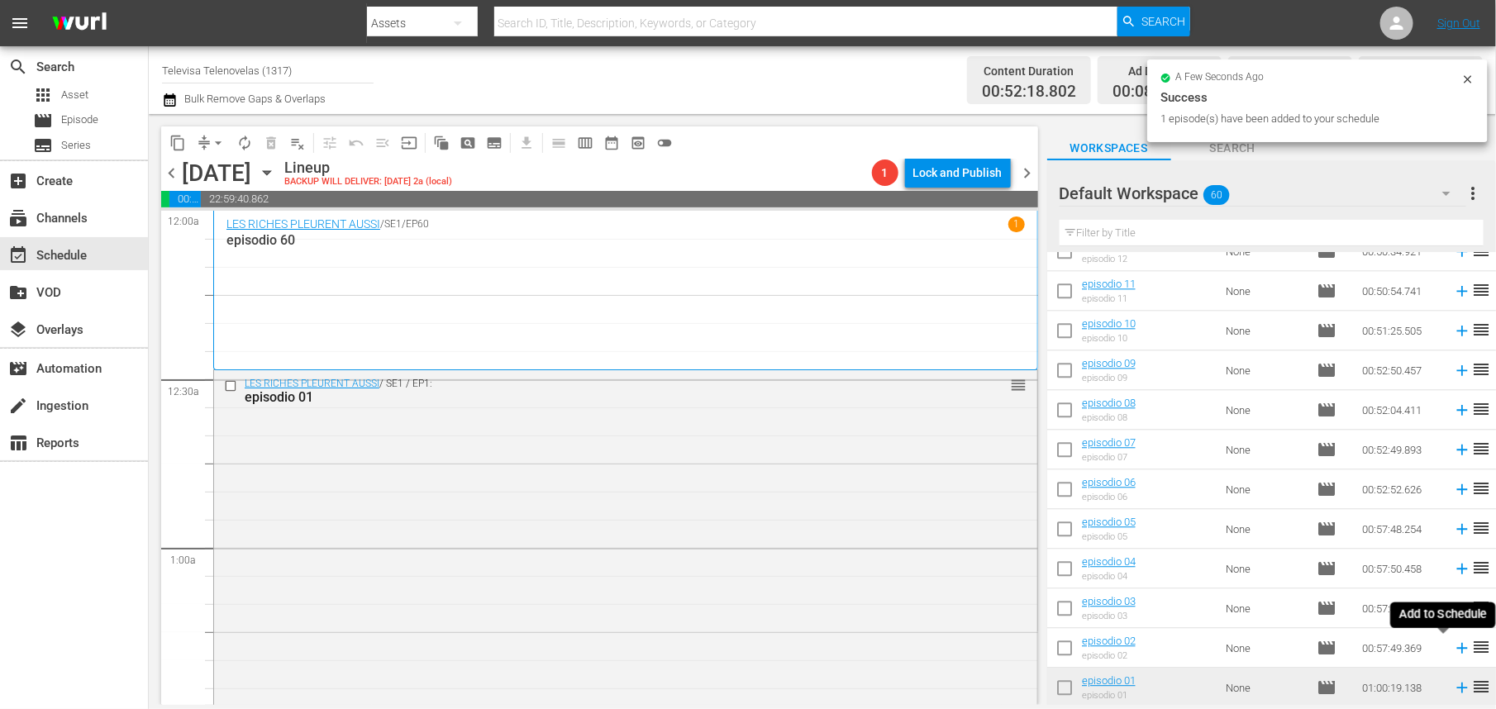
click at [1457, 648] on icon at bounding box center [1462, 648] width 11 height 11
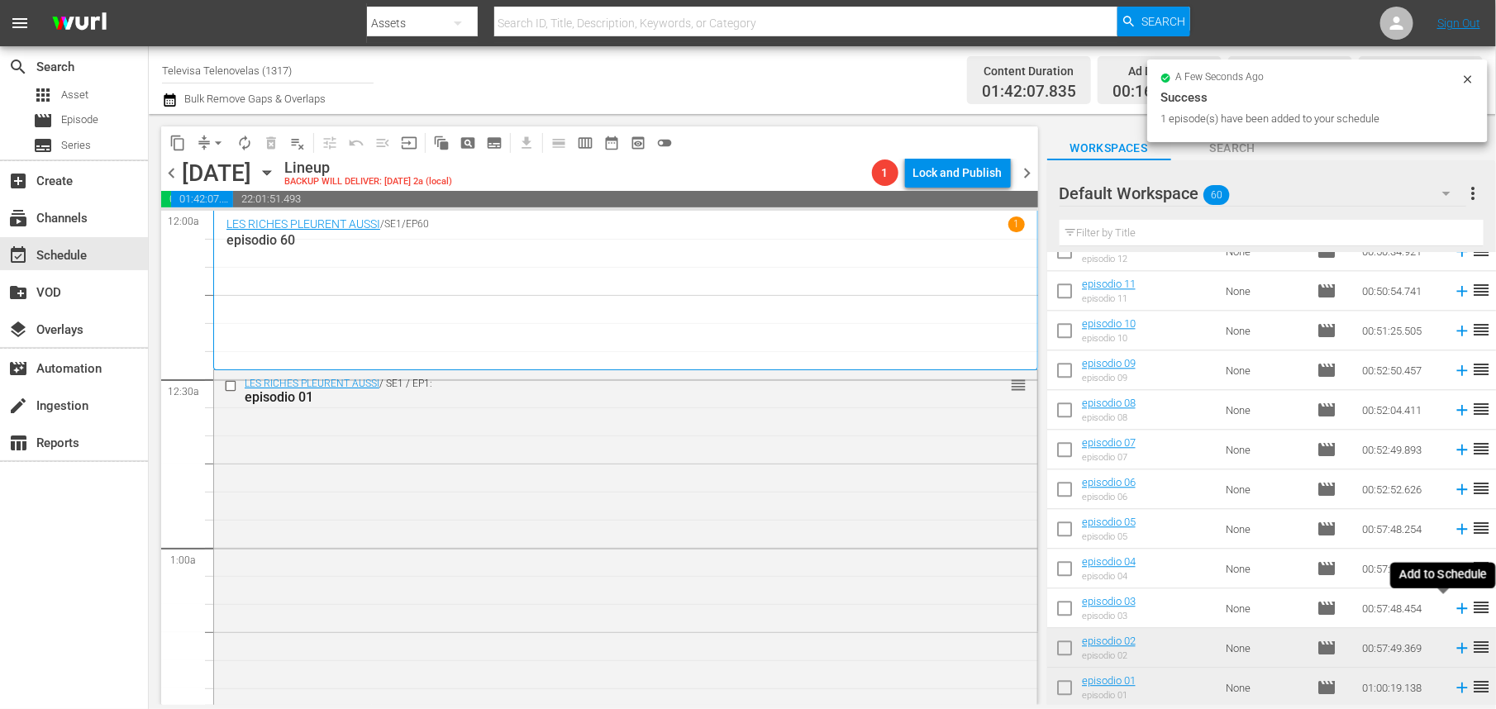
click at [1457, 610] on icon at bounding box center [1462, 609] width 11 height 11
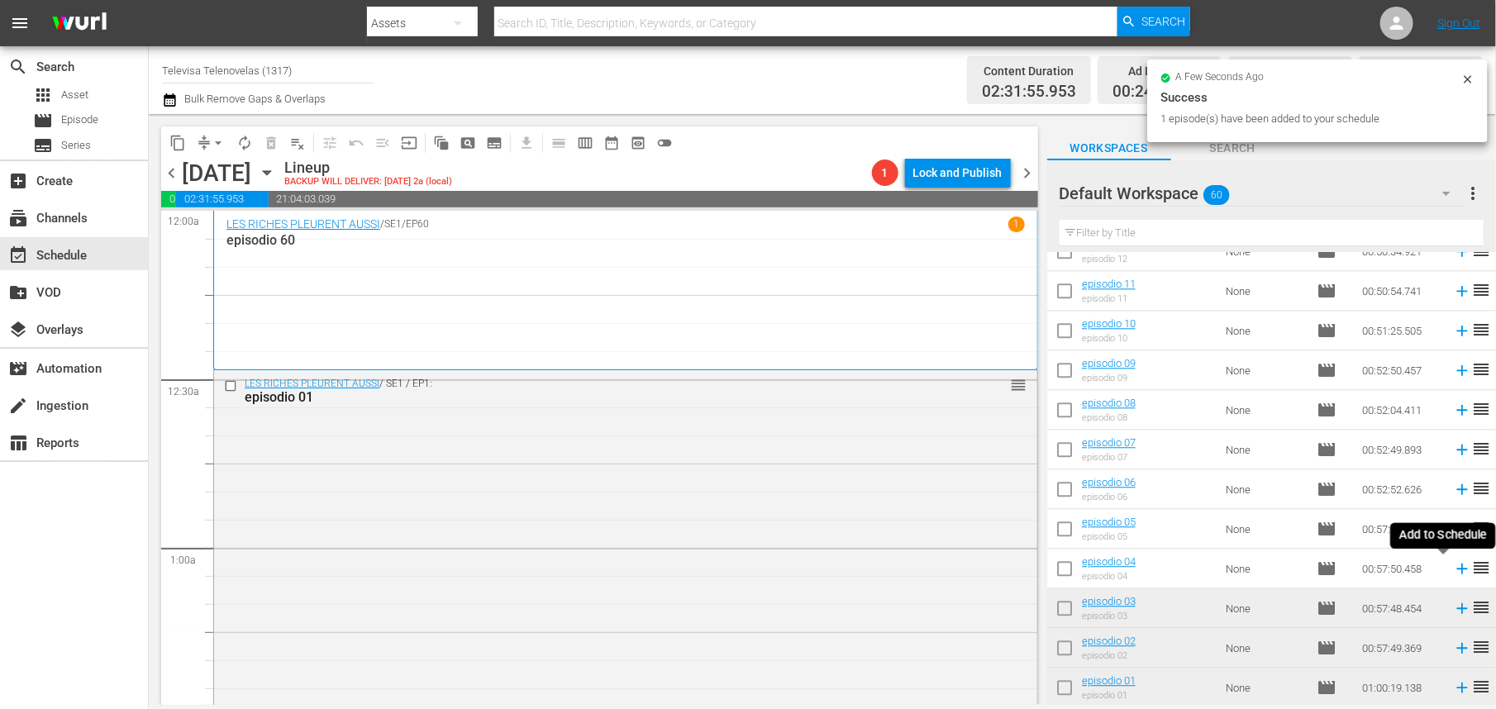
click at [1453, 571] on icon at bounding box center [1462, 569] width 18 height 18
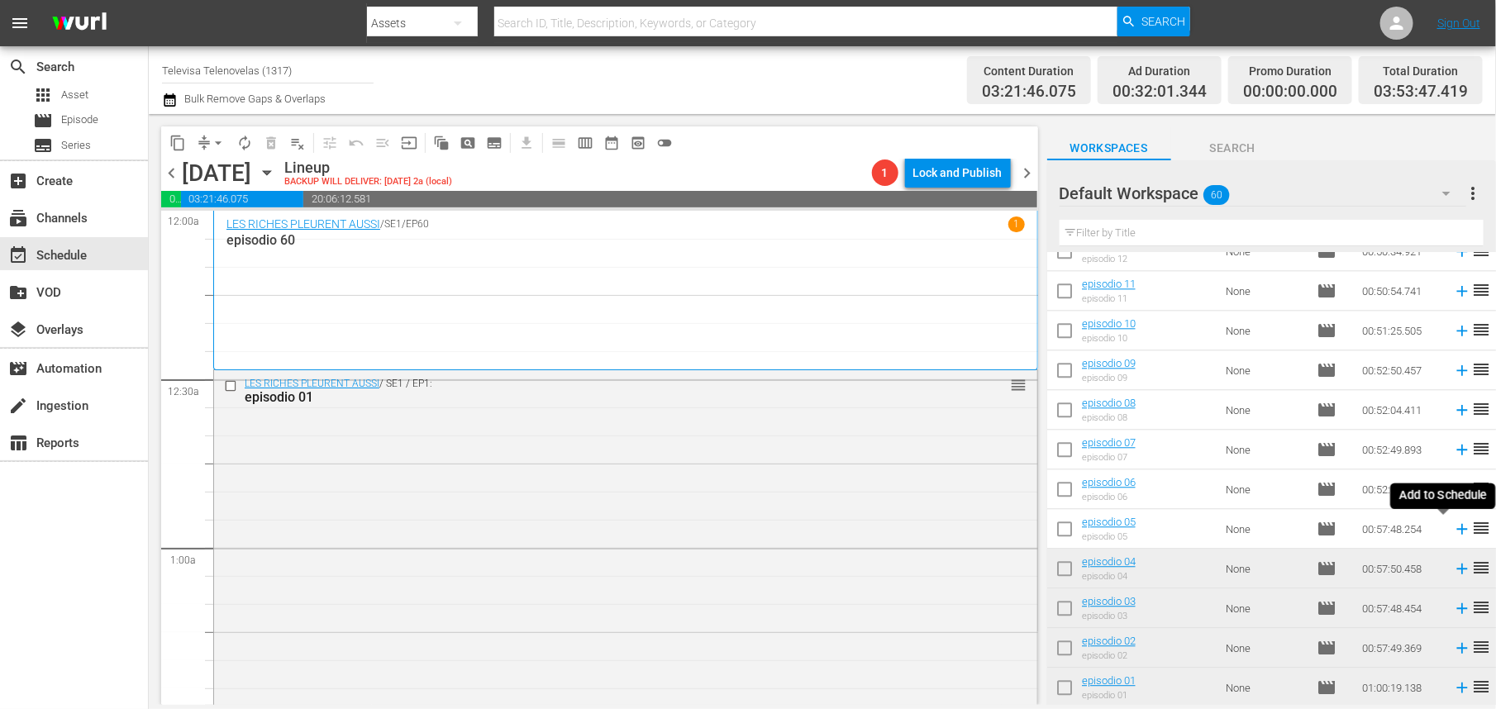
click at [1457, 532] on icon at bounding box center [1462, 529] width 11 height 11
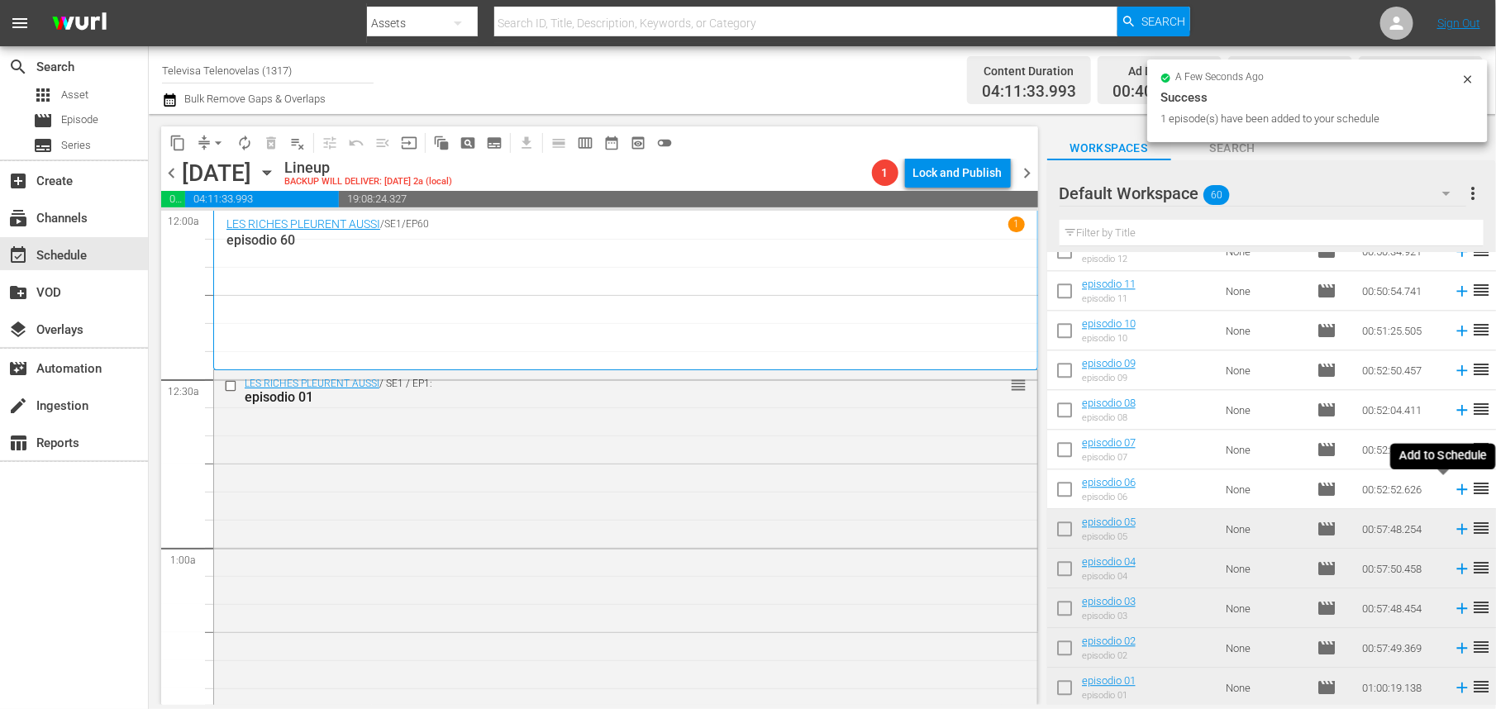
click at [1457, 489] on icon at bounding box center [1462, 489] width 11 height 11
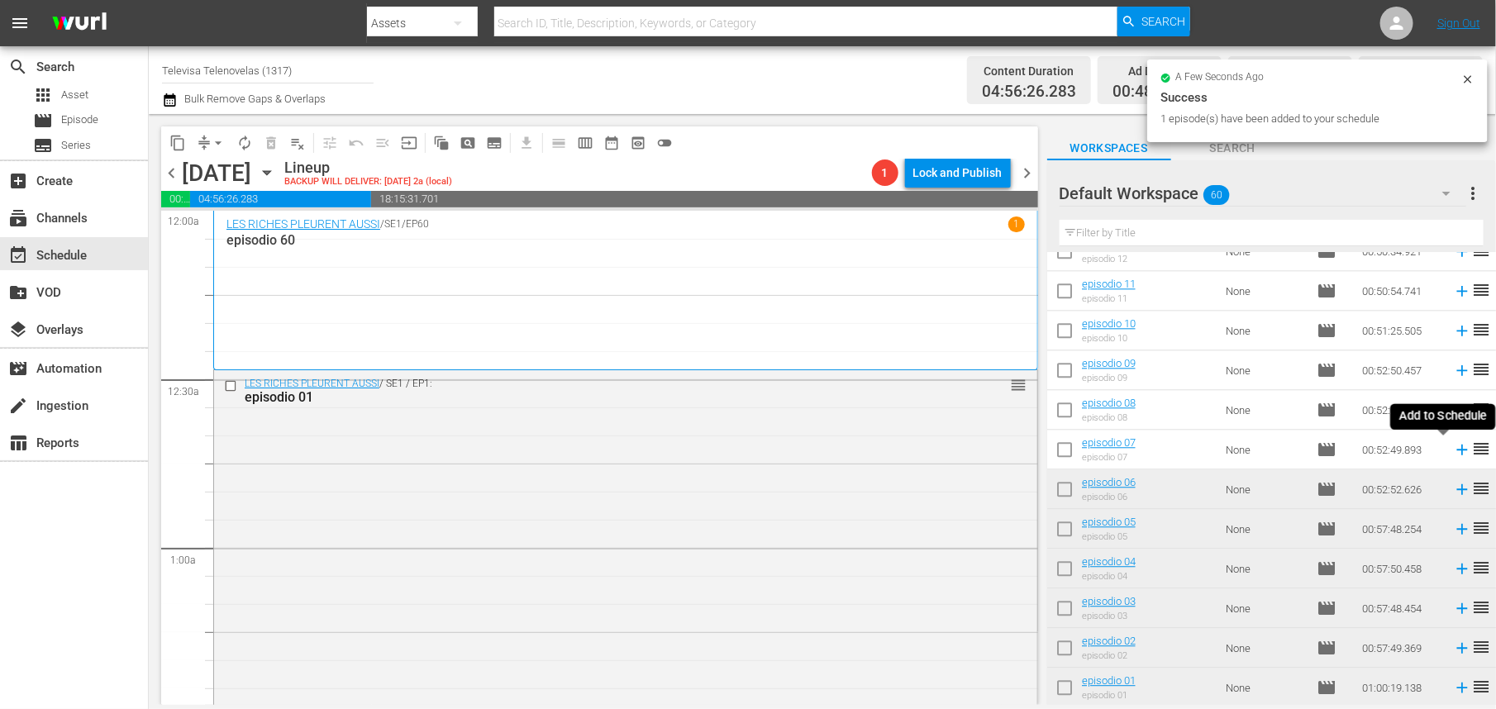
click at [1457, 450] on icon at bounding box center [1462, 450] width 11 height 11
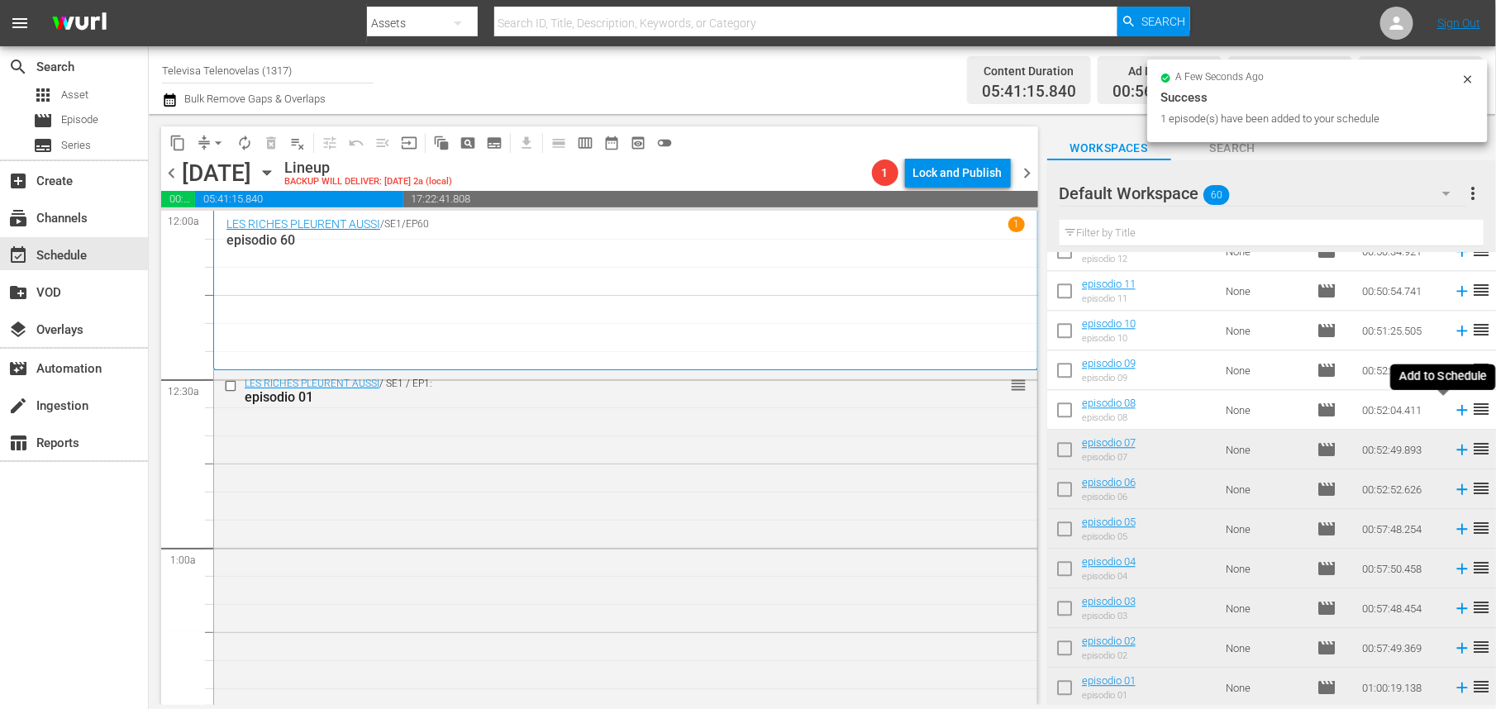
click at [1457, 410] on icon at bounding box center [1462, 410] width 11 height 11
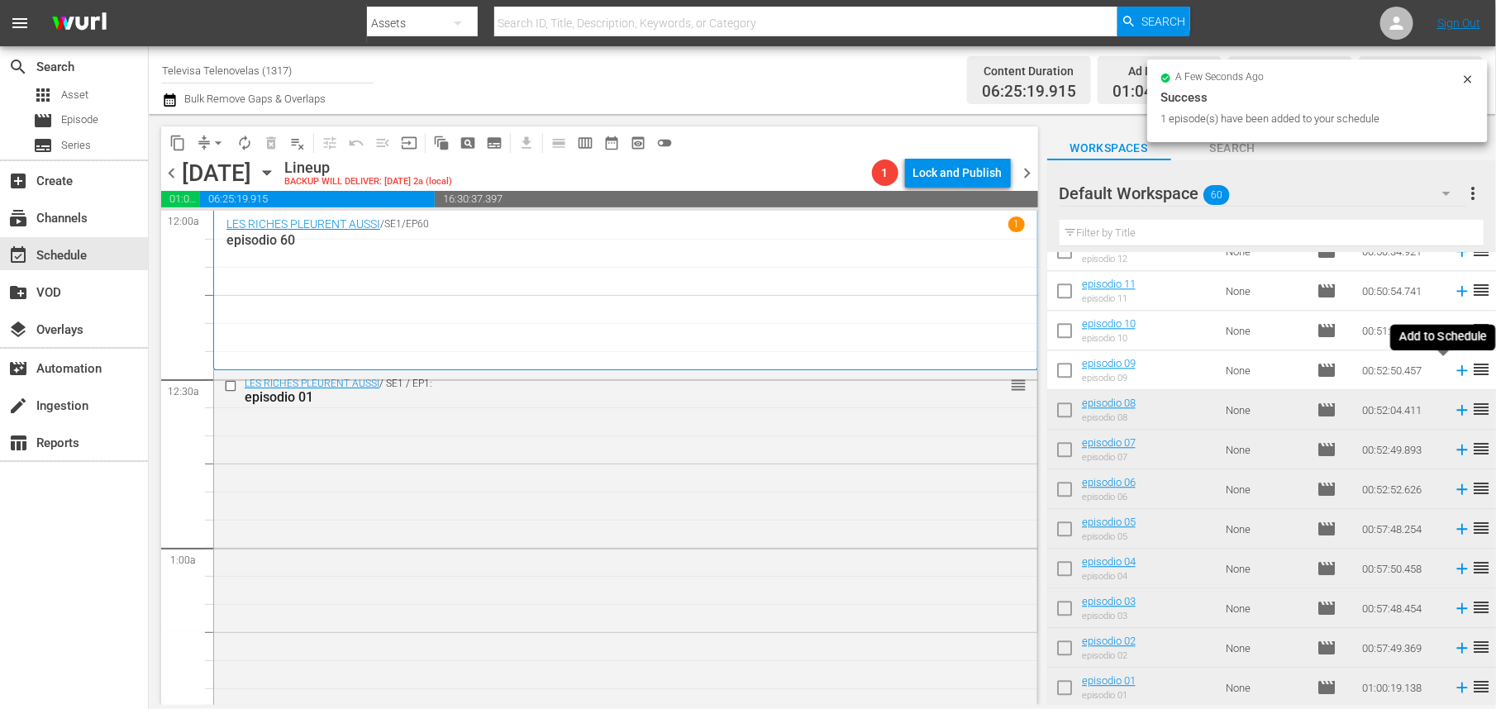
click at [1457, 370] on icon at bounding box center [1462, 370] width 11 height 11
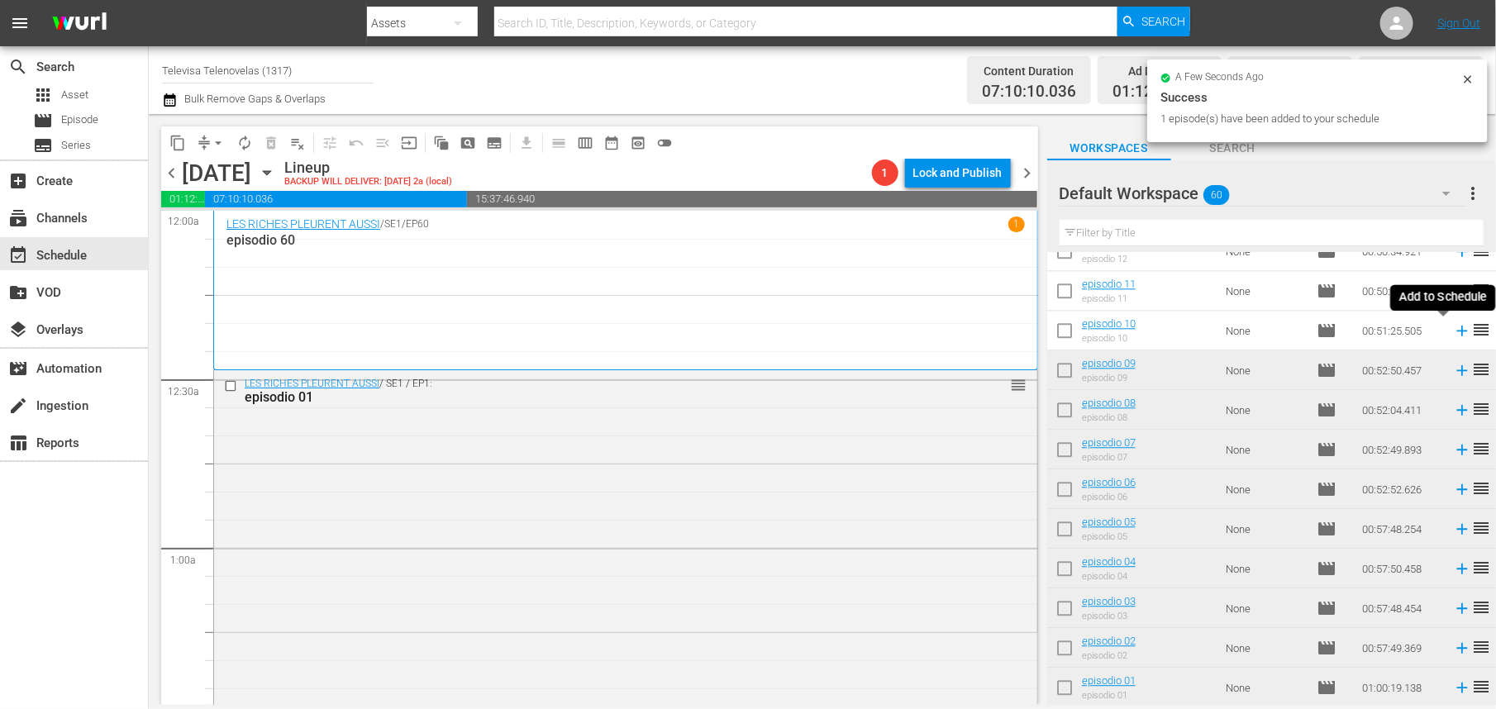
click at [1453, 332] on icon at bounding box center [1462, 331] width 18 height 18
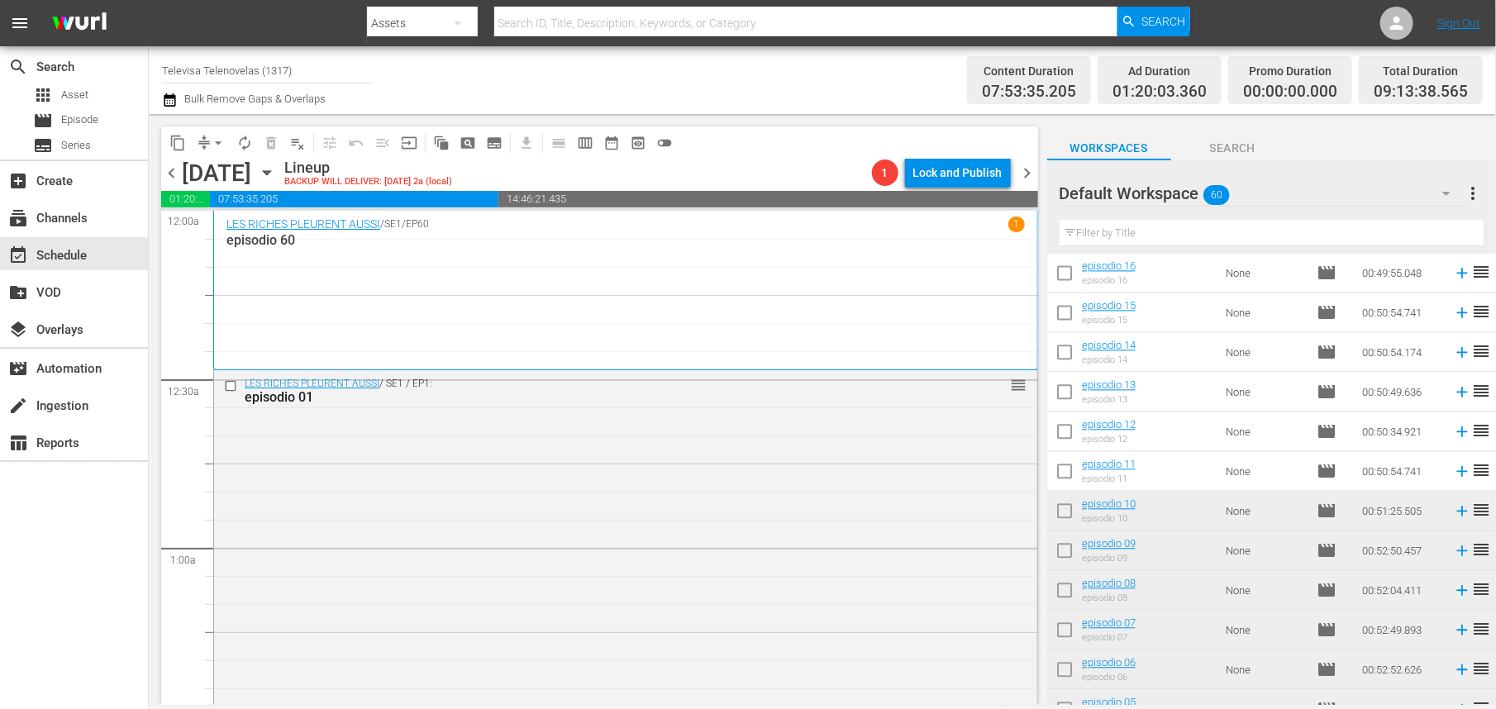
scroll to position [1719, 0]
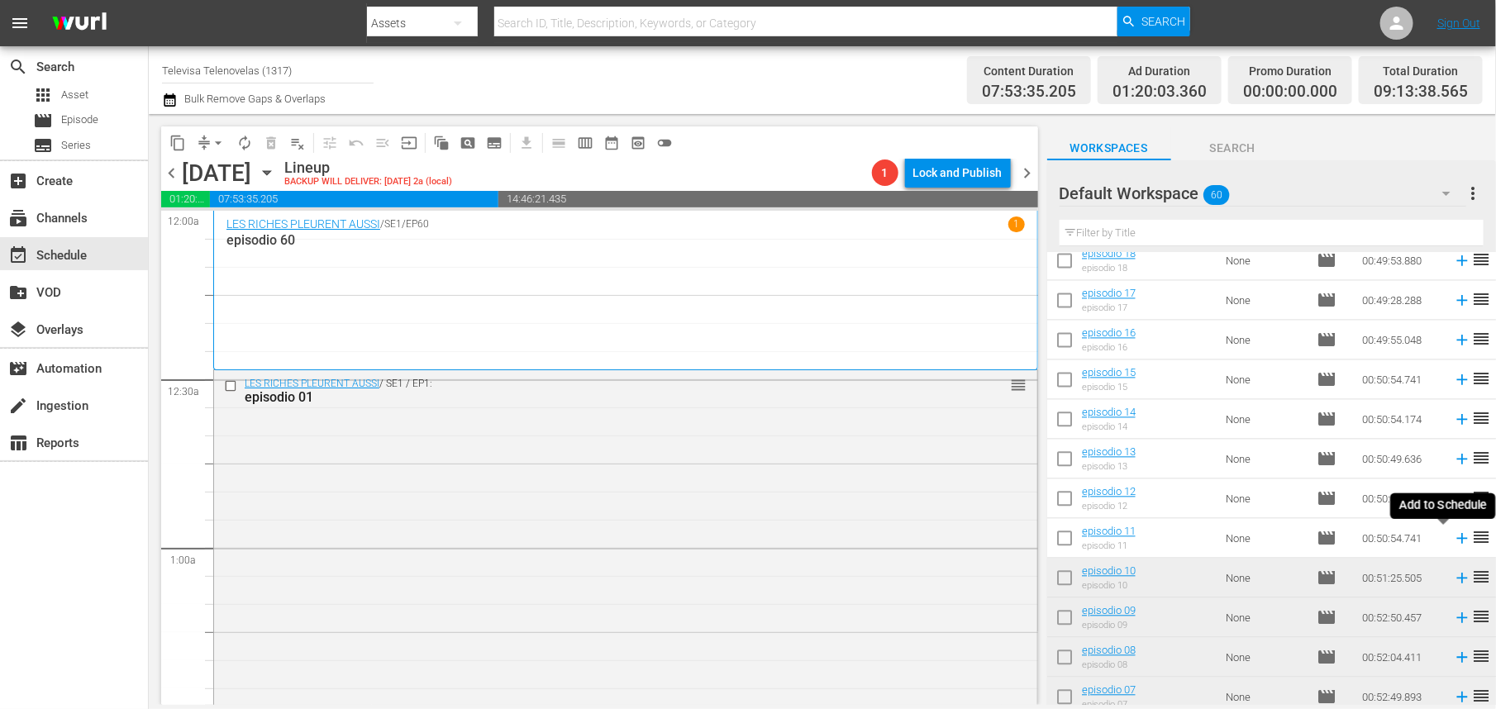
click at [1457, 541] on icon at bounding box center [1462, 539] width 11 height 11
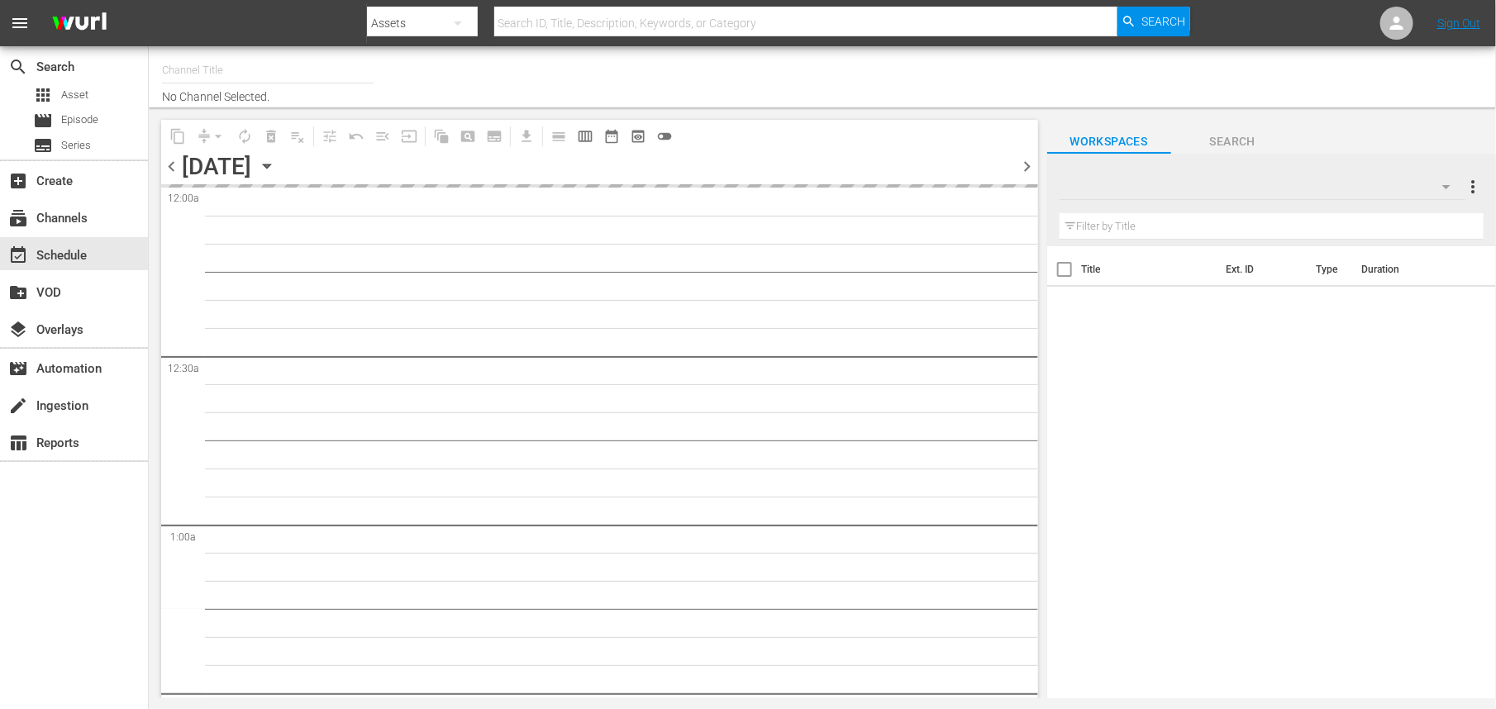
type input "Televisa Telenovelas (1317)"
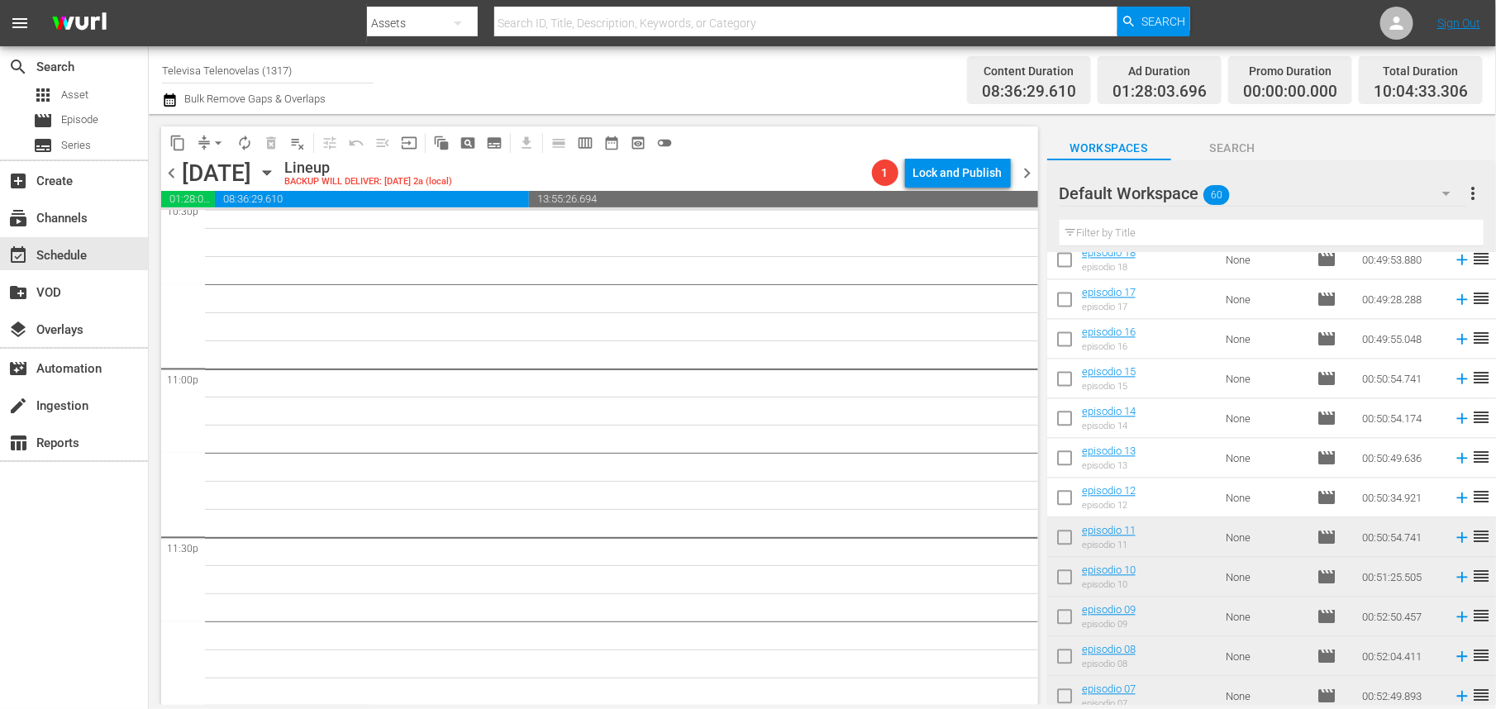
scroll to position [1719, 0]
click at [1453, 501] on icon at bounding box center [1462, 499] width 18 height 18
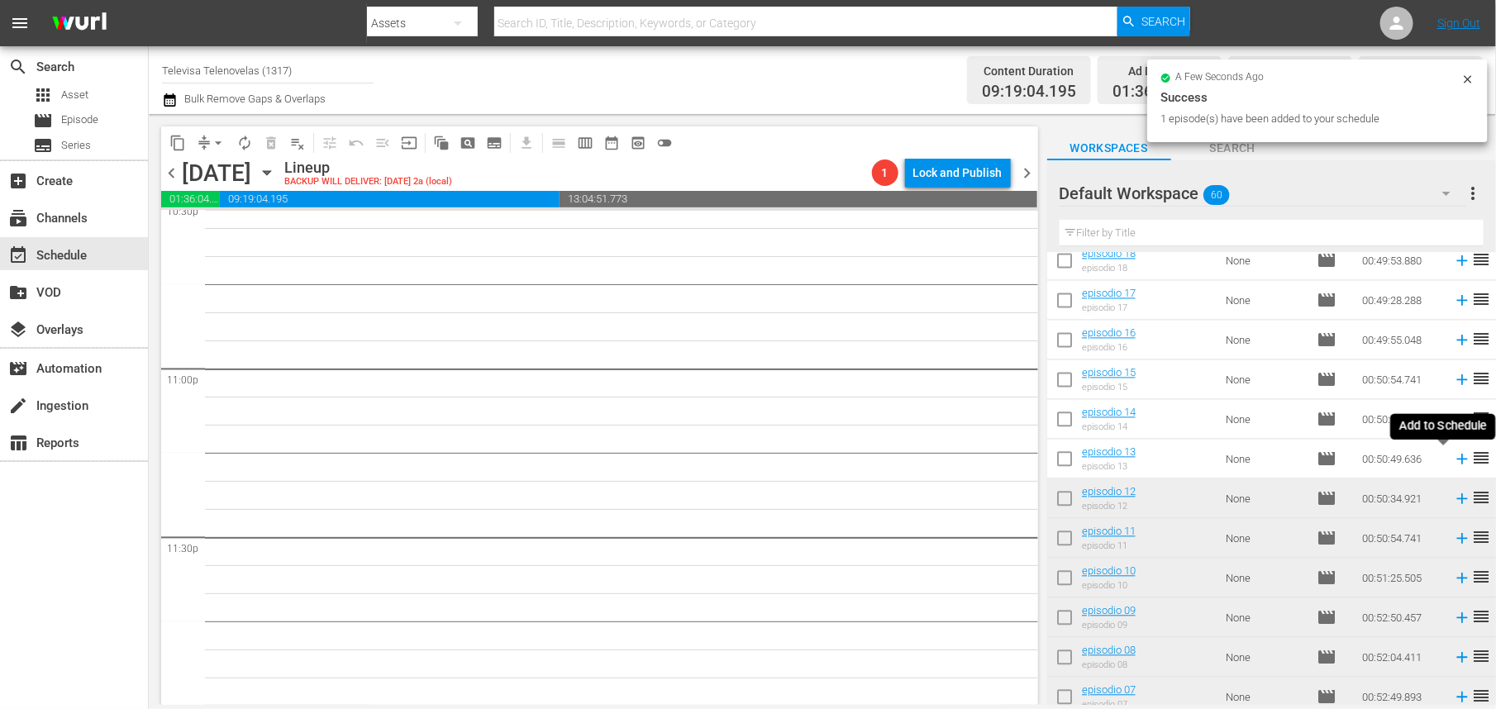
scroll to position [7573, 0]
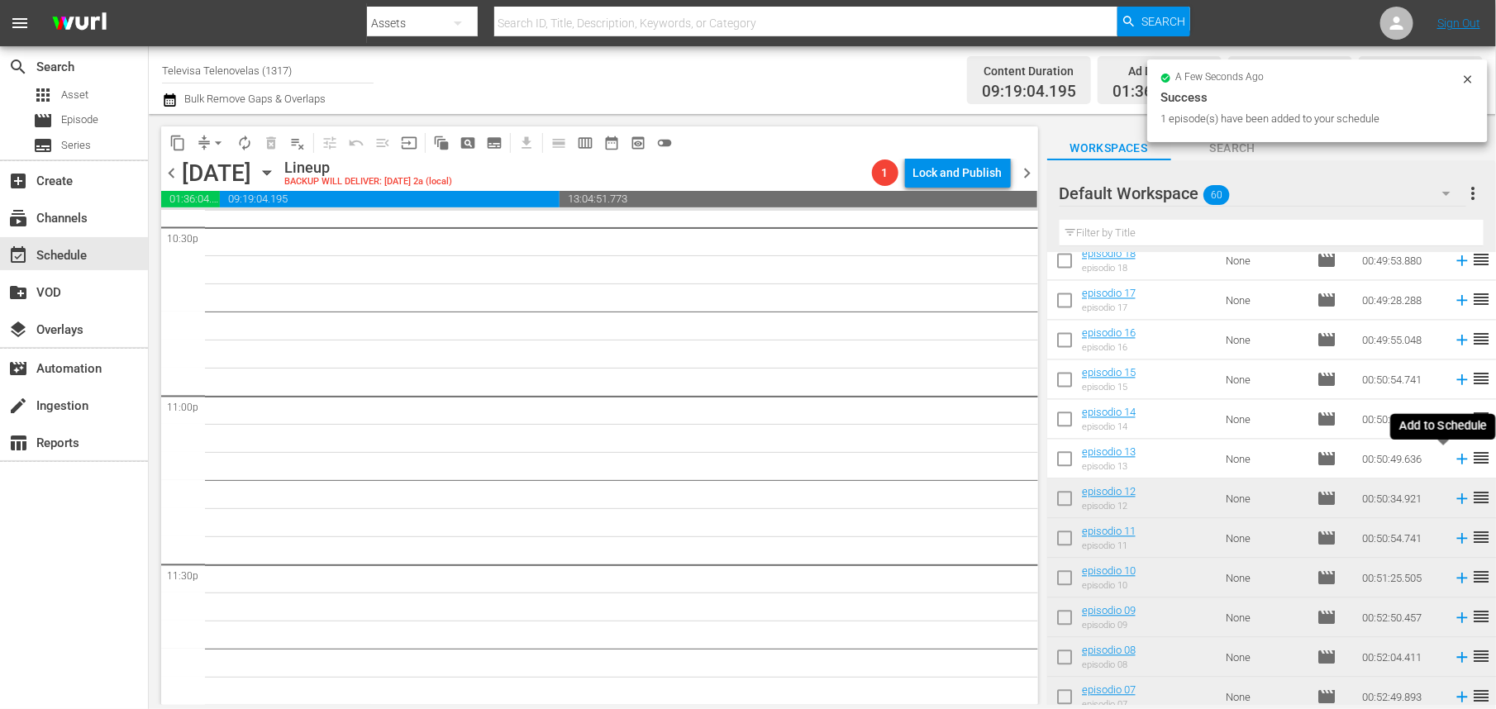
click at [1457, 461] on icon at bounding box center [1462, 460] width 11 height 11
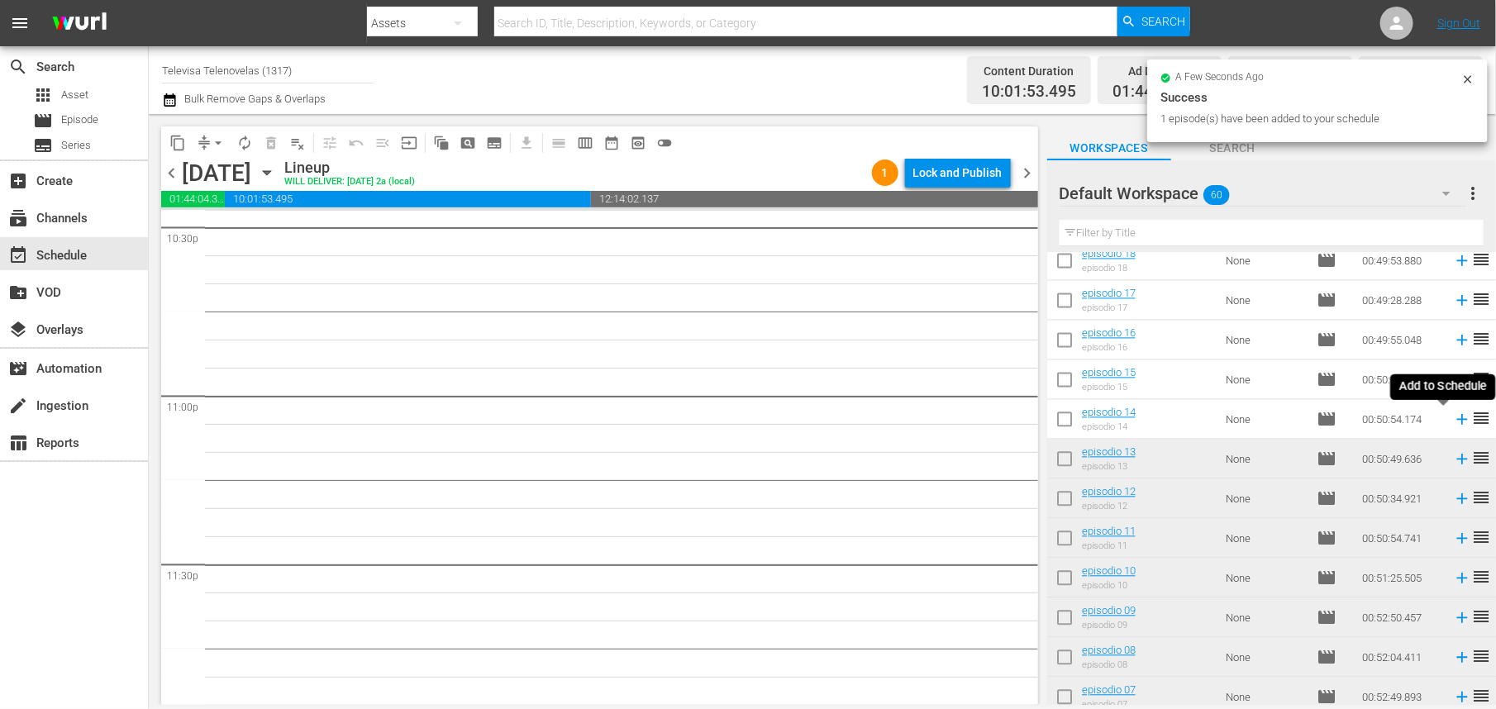
click at [1457, 420] on icon at bounding box center [1462, 420] width 11 height 11
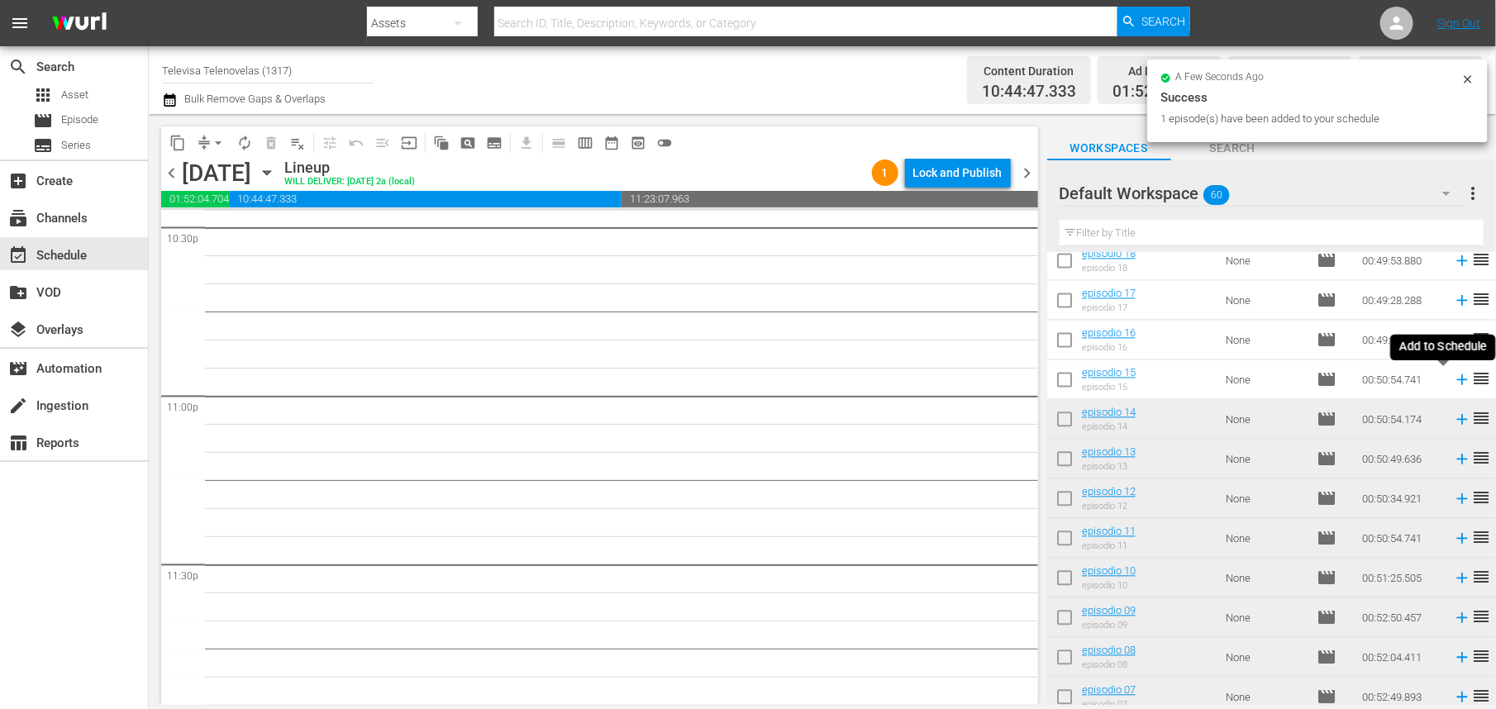
click at [1457, 379] on icon at bounding box center [1462, 380] width 11 height 11
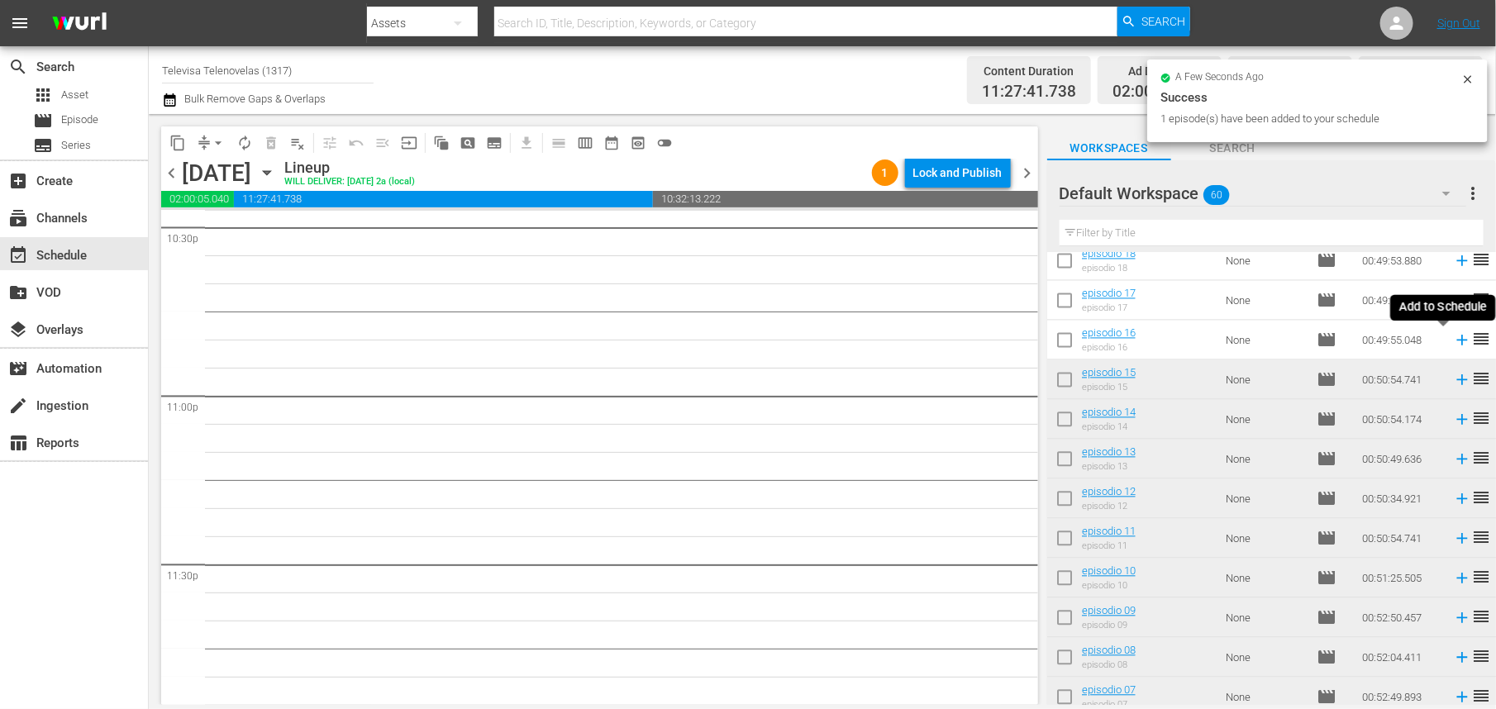
scroll to position [7545, 0]
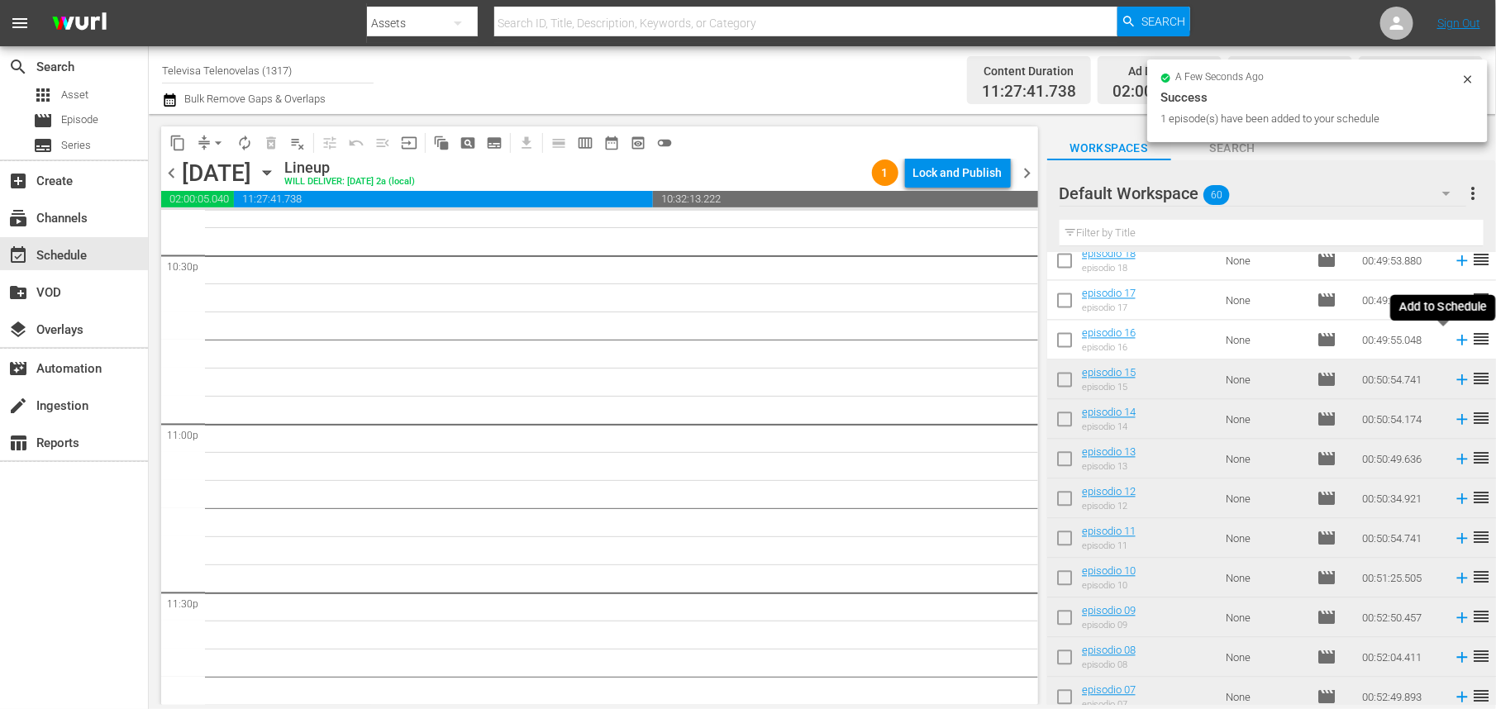
click at [1453, 342] on icon at bounding box center [1462, 341] width 18 height 18
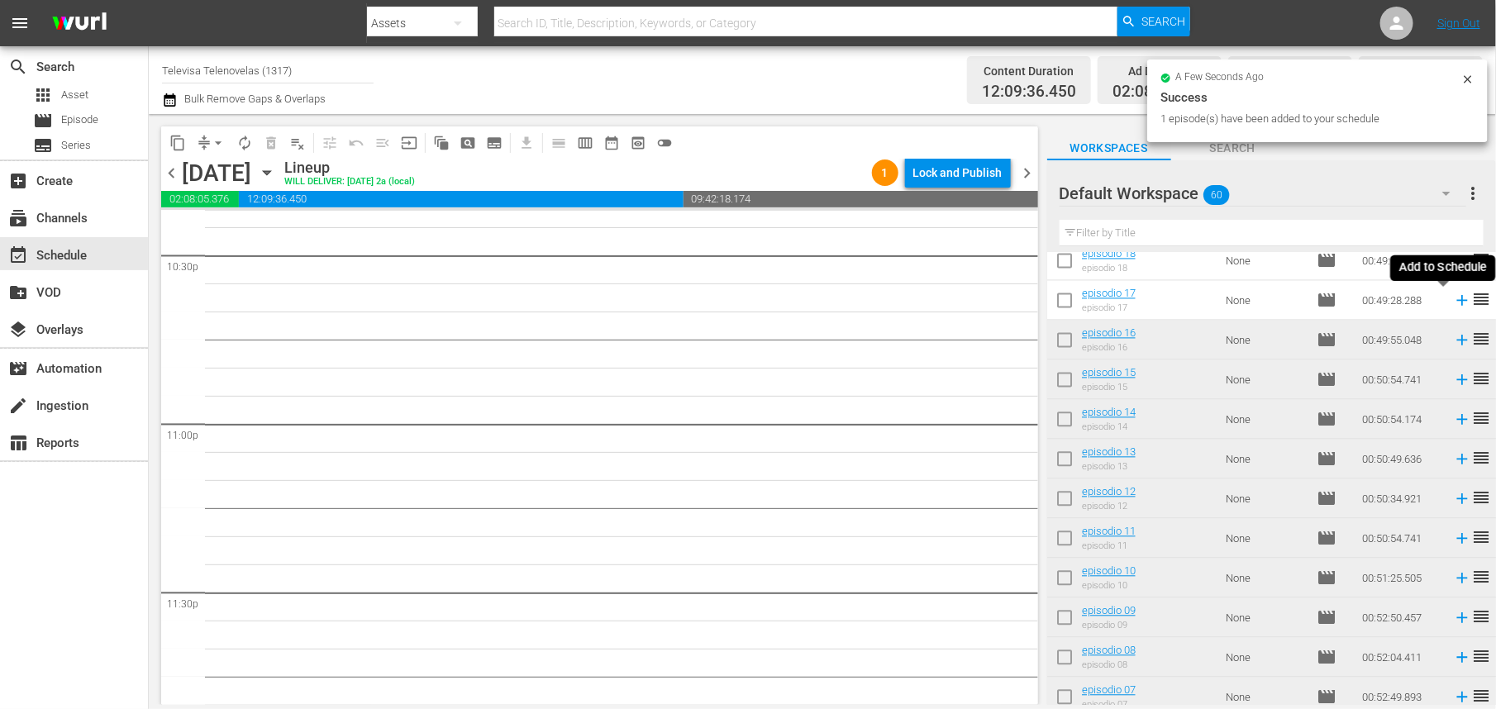
scroll to position [7516, 0]
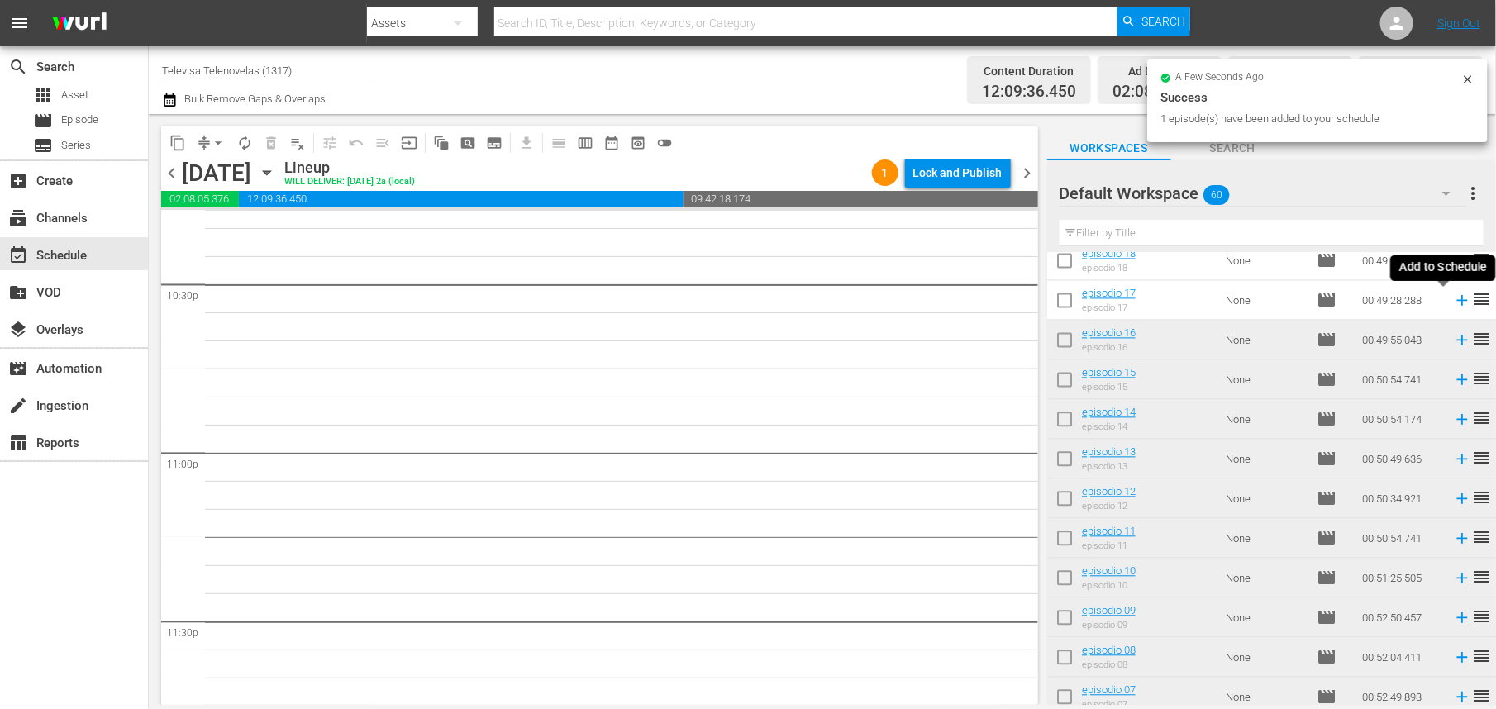
click at [1453, 300] on icon at bounding box center [1462, 301] width 18 height 18
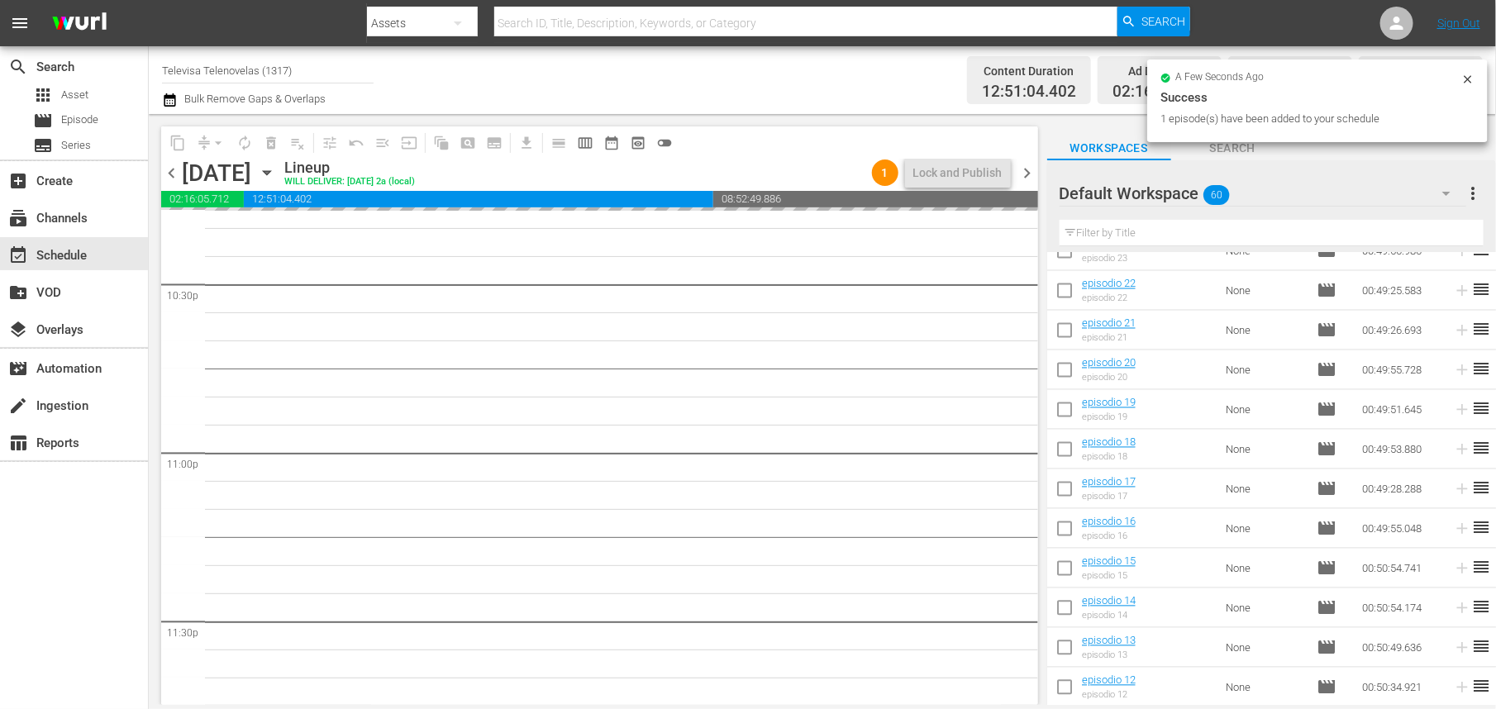
scroll to position [1471, 0]
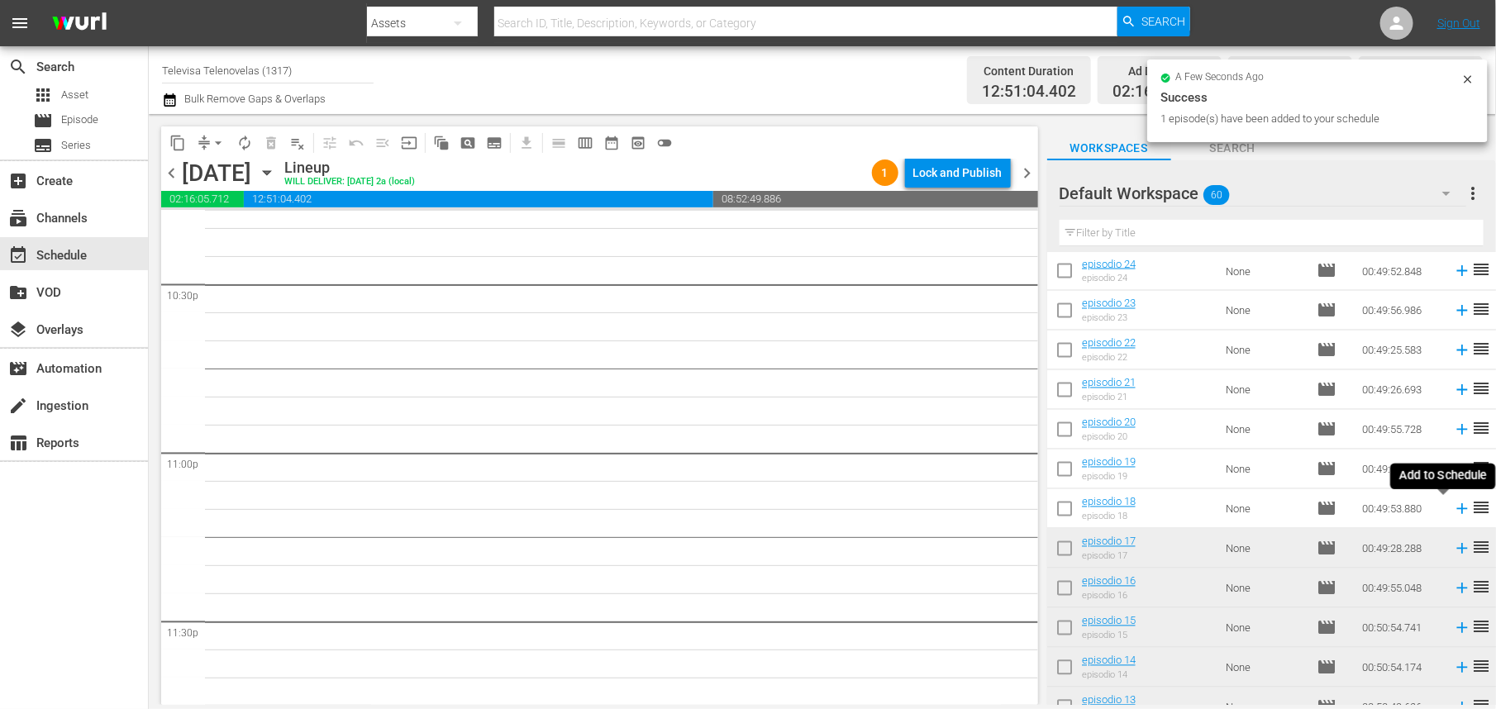
click at [1457, 512] on icon at bounding box center [1462, 509] width 11 height 11
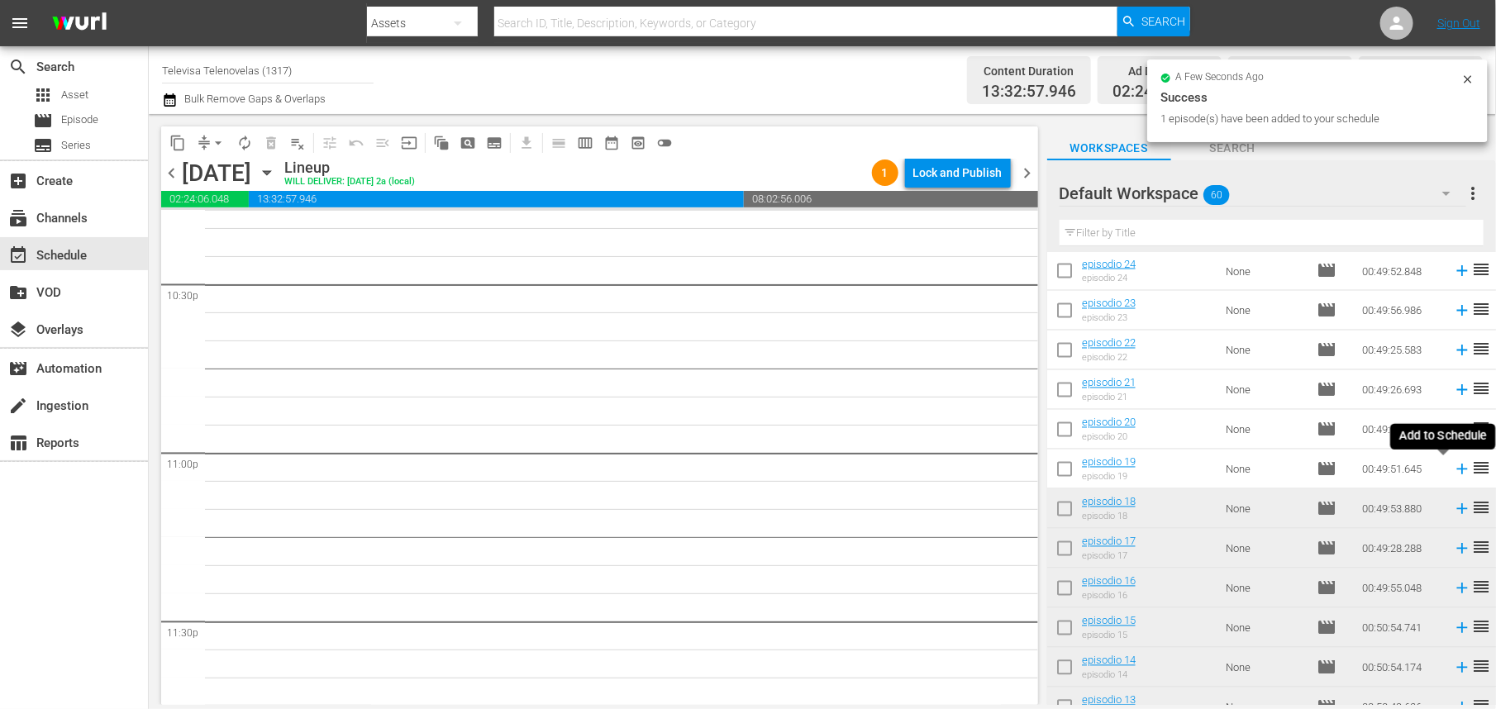
click at [1457, 467] on icon at bounding box center [1462, 470] width 11 height 11
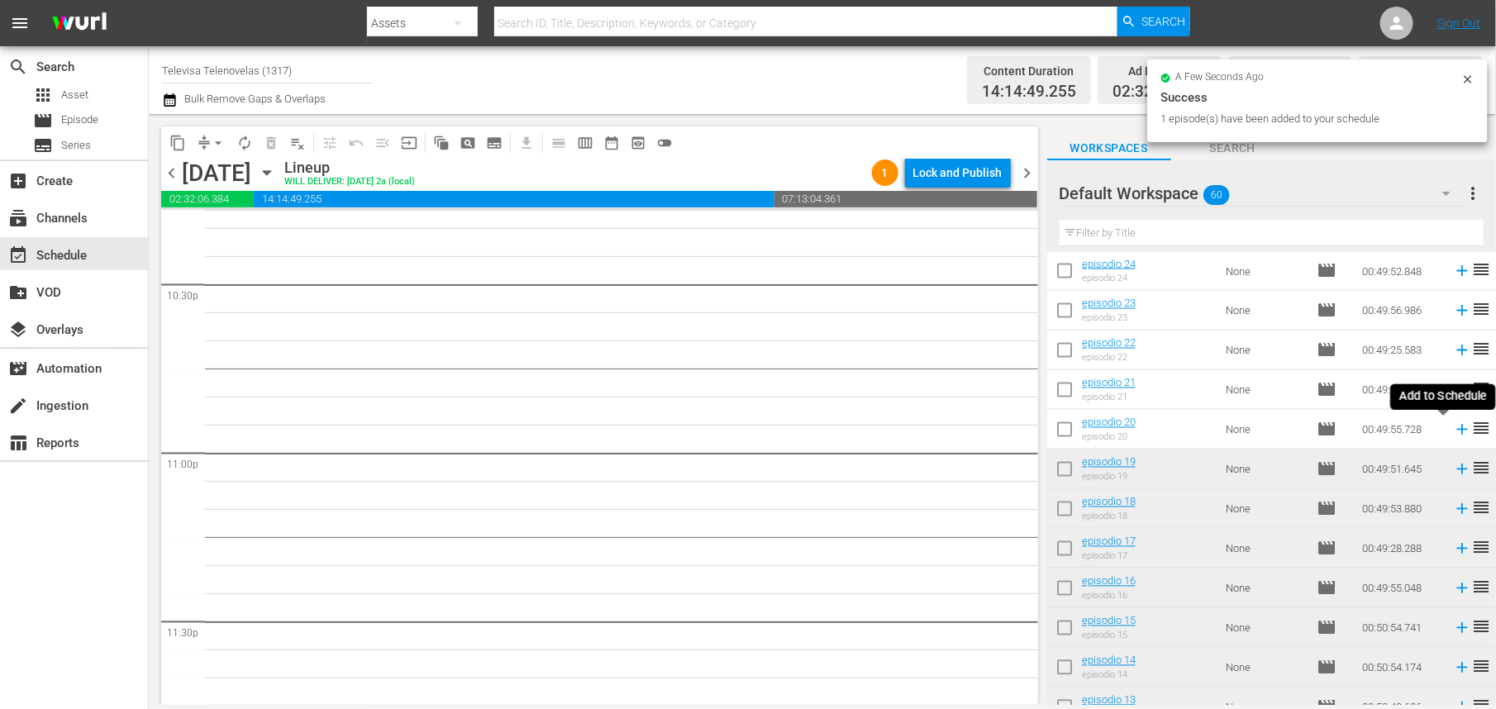
click at [1457, 430] on icon at bounding box center [1462, 430] width 11 height 11
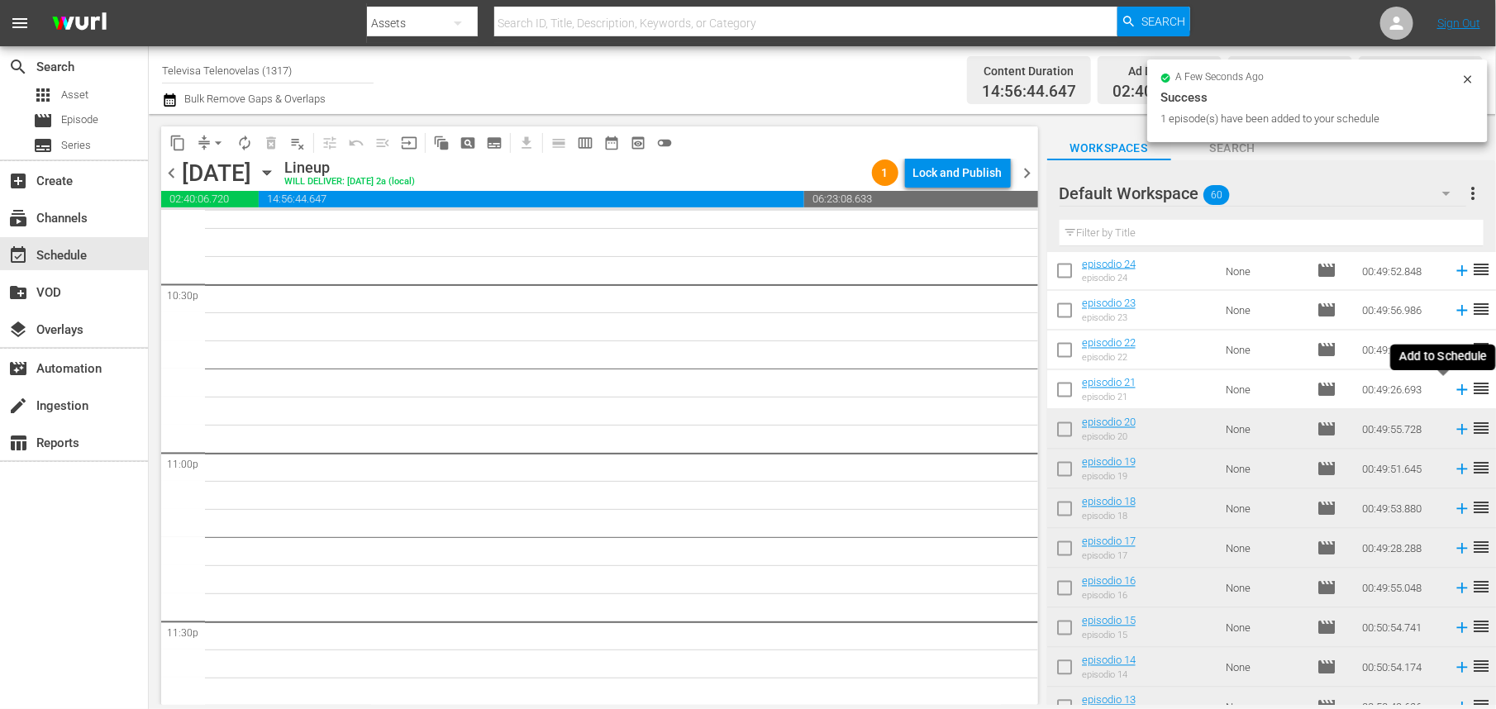
click at [1457, 388] on icon at bounding box center [1462, 390] width 11 height 11
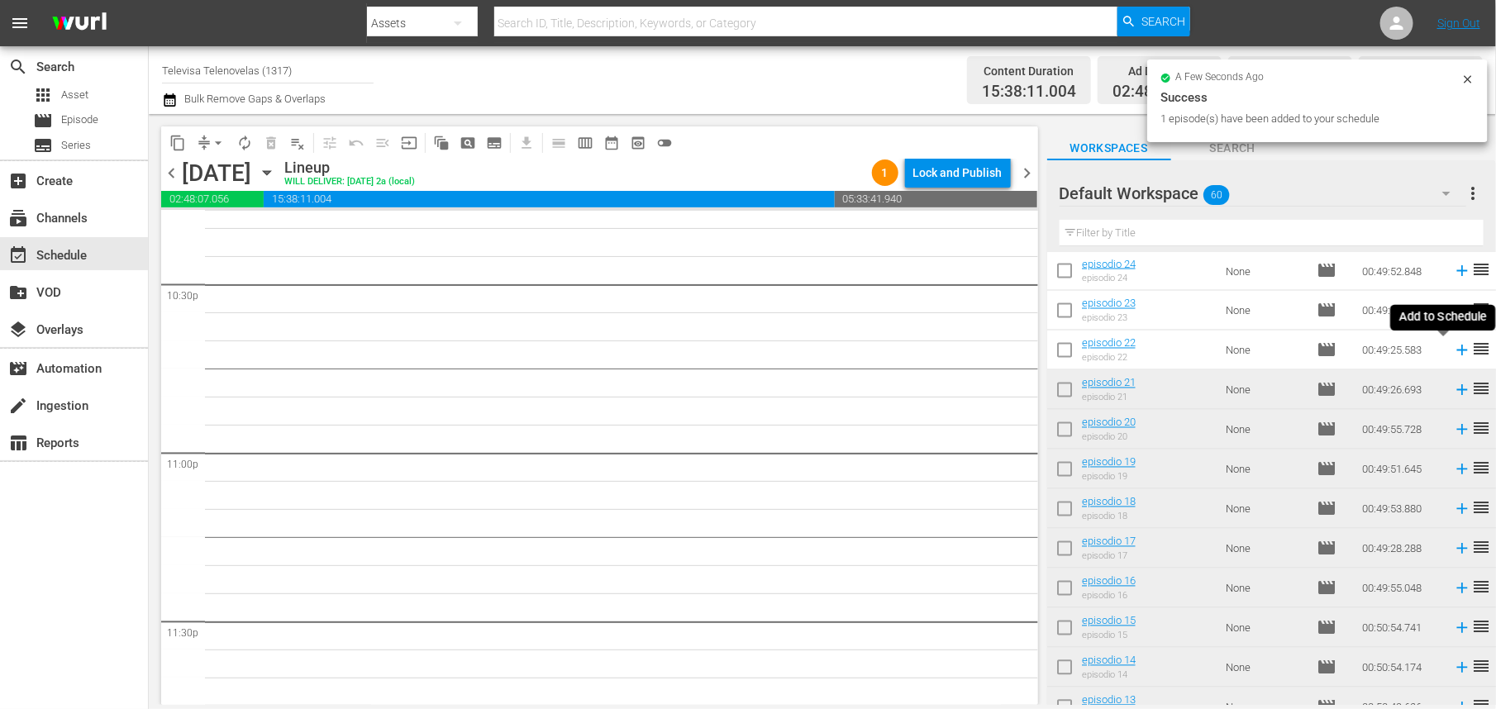
click at [1453, 352] on icon at bounding box center [1462, 350] width 18 height 18
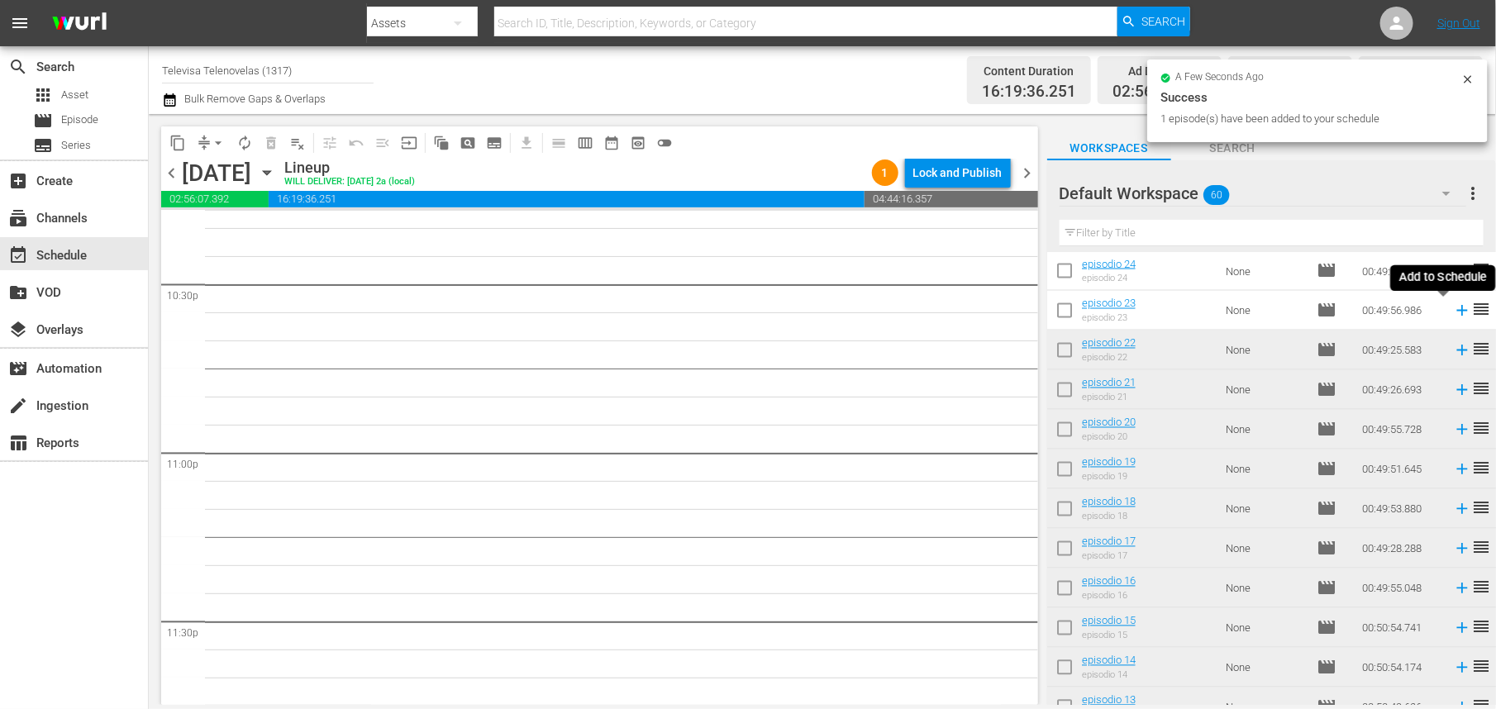
click at [1457, 311] on icon at bounding box center [1462, 311] width 11 height 11
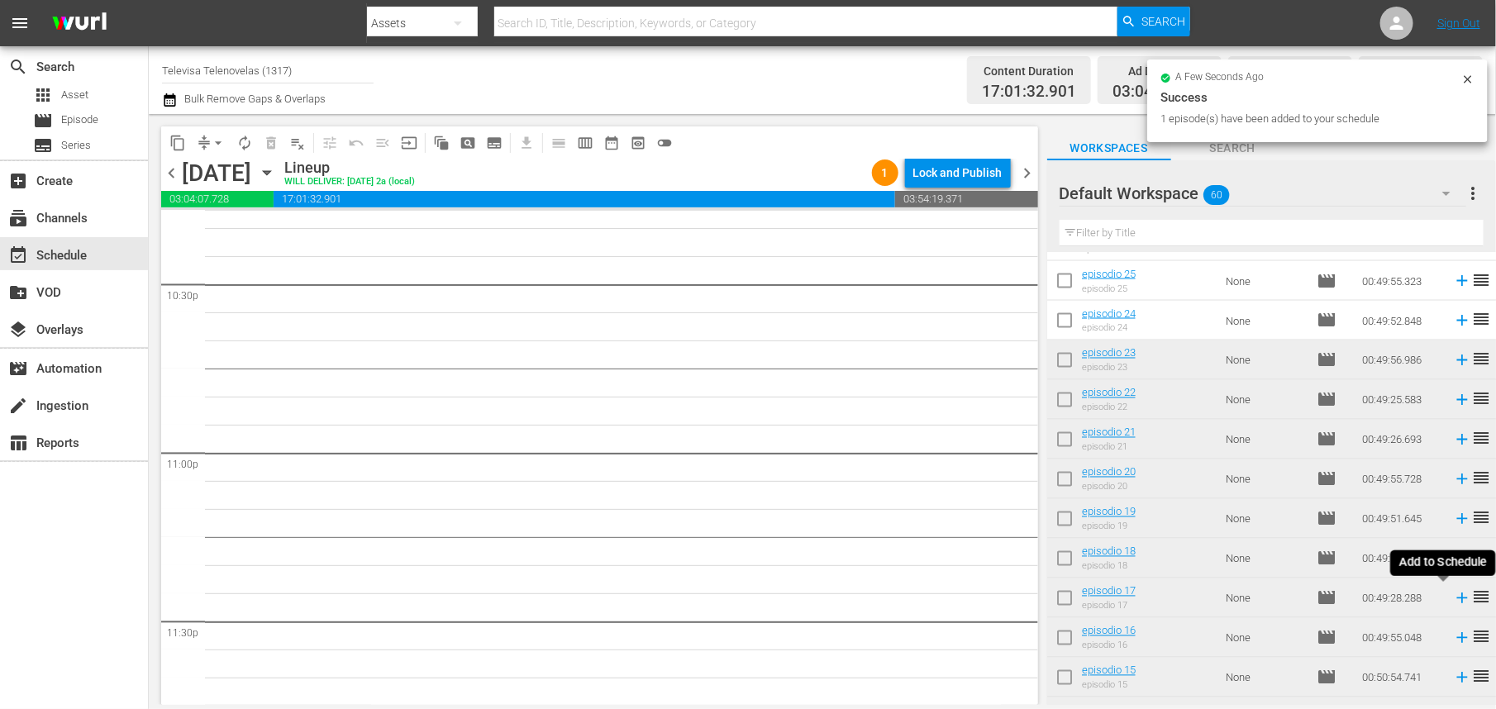
scroll to position [1347, 0]
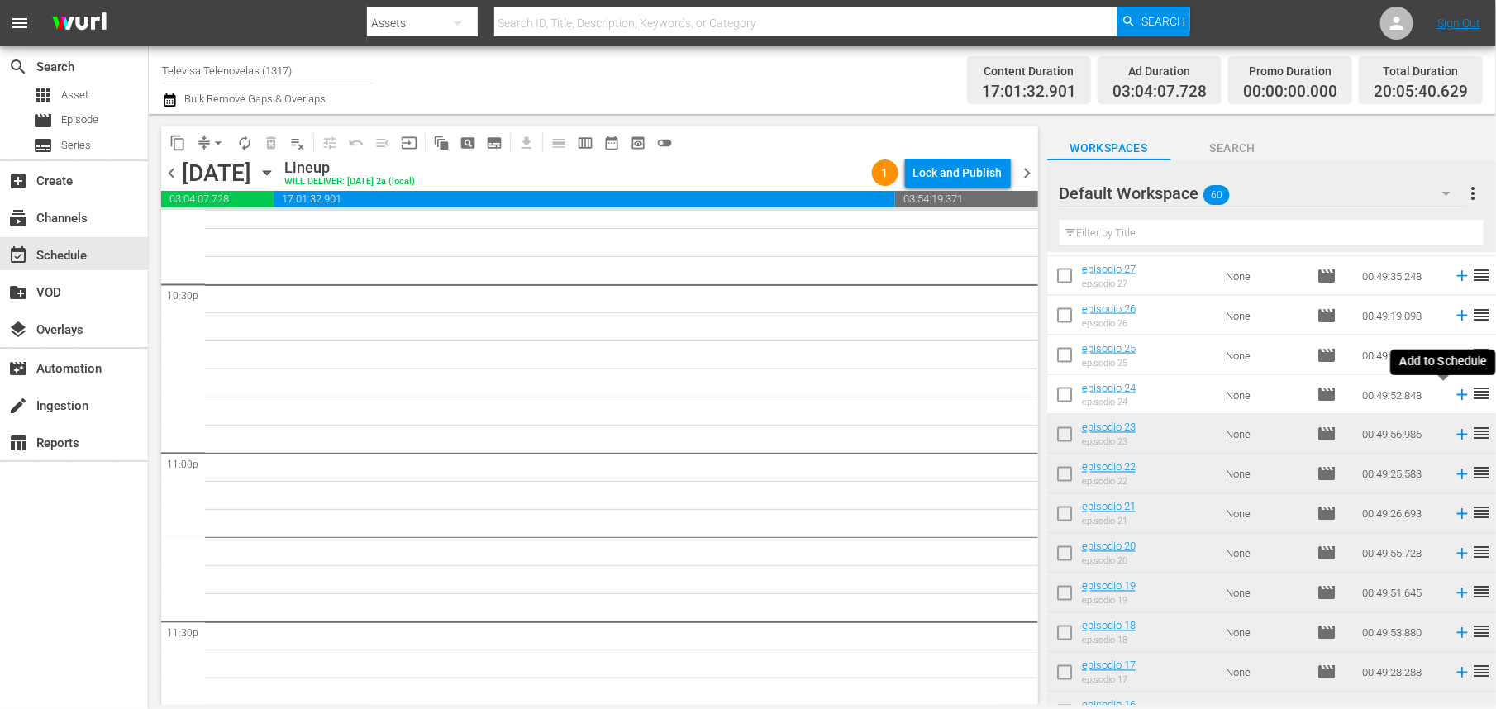
click at [1453, 399] on icon at bounding box center [1462, 395] width 18 height 18
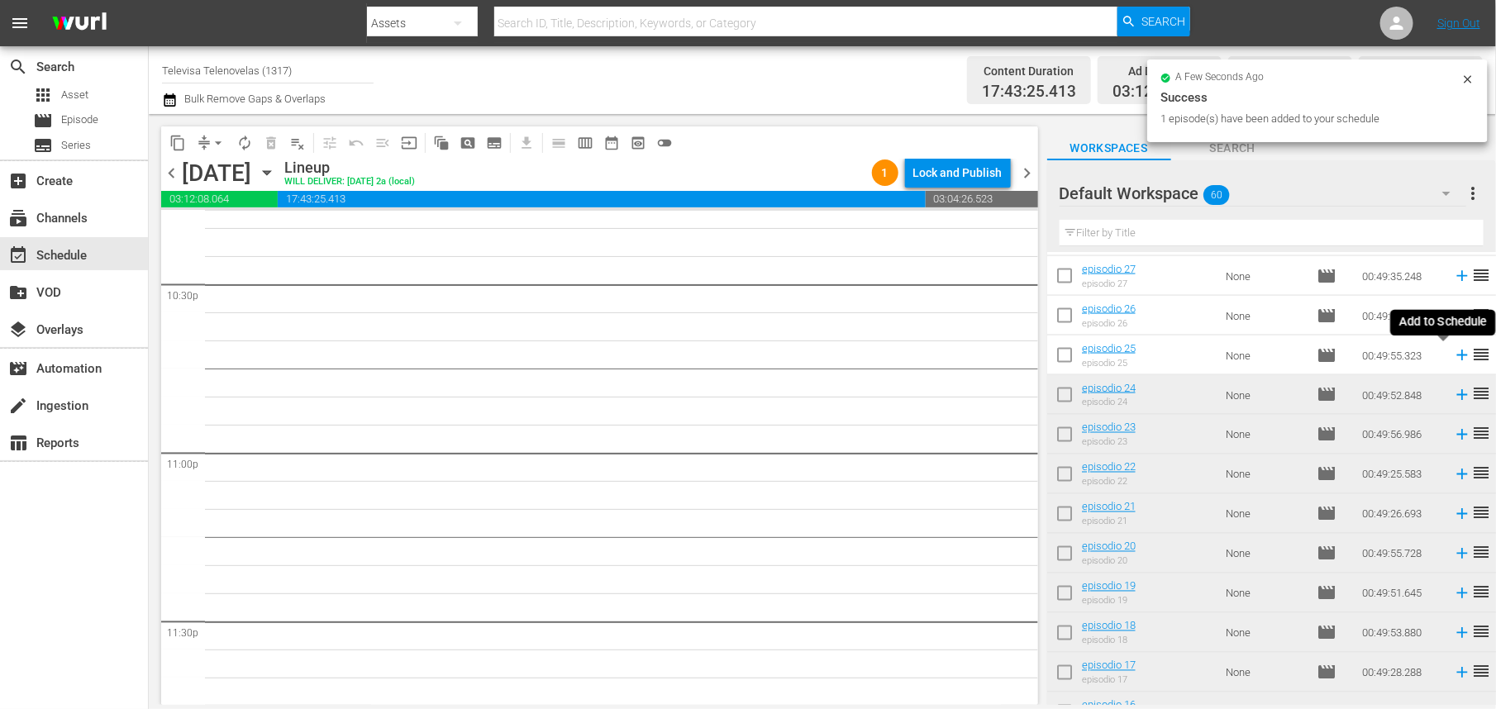
scroll to position [7489, 0]
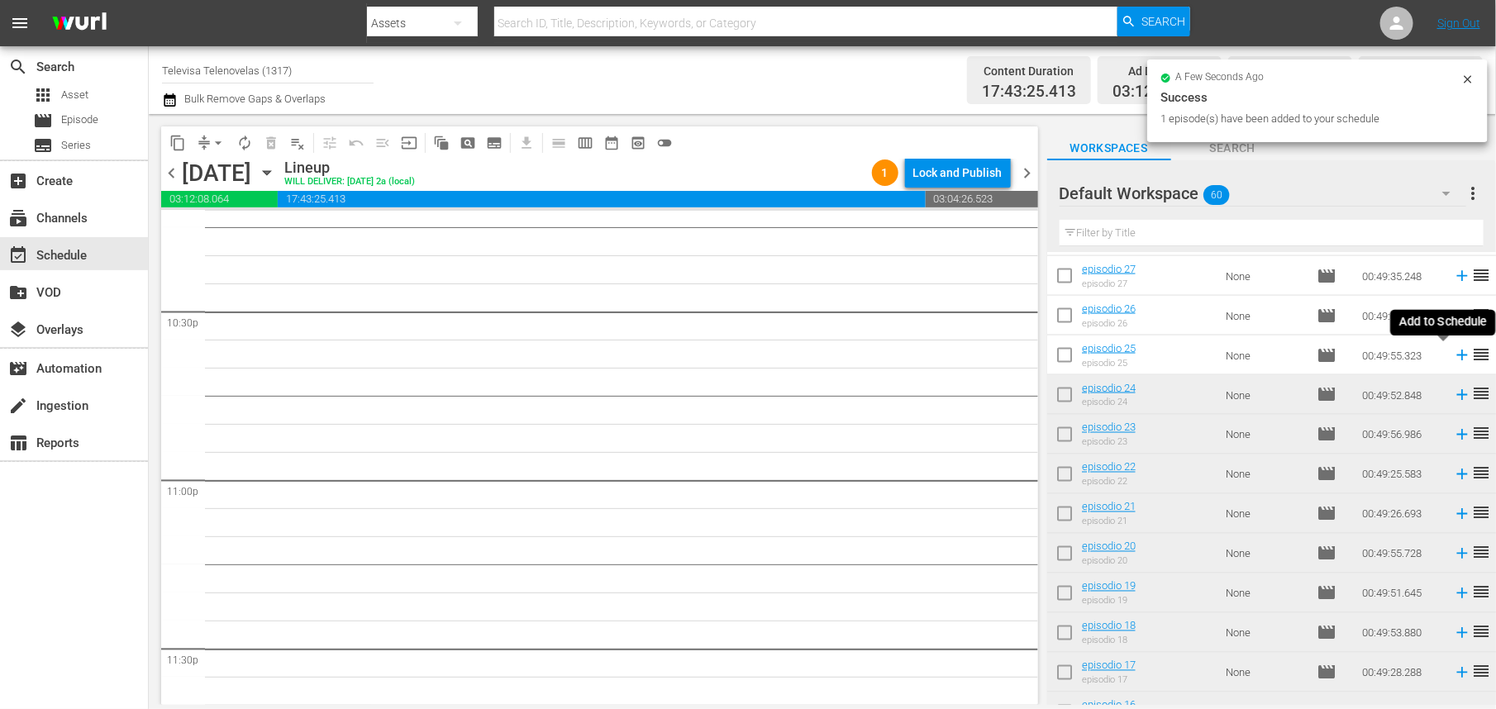
click at [1457, 356] on icon at bounding box center [1462, 356] width 11 height 11
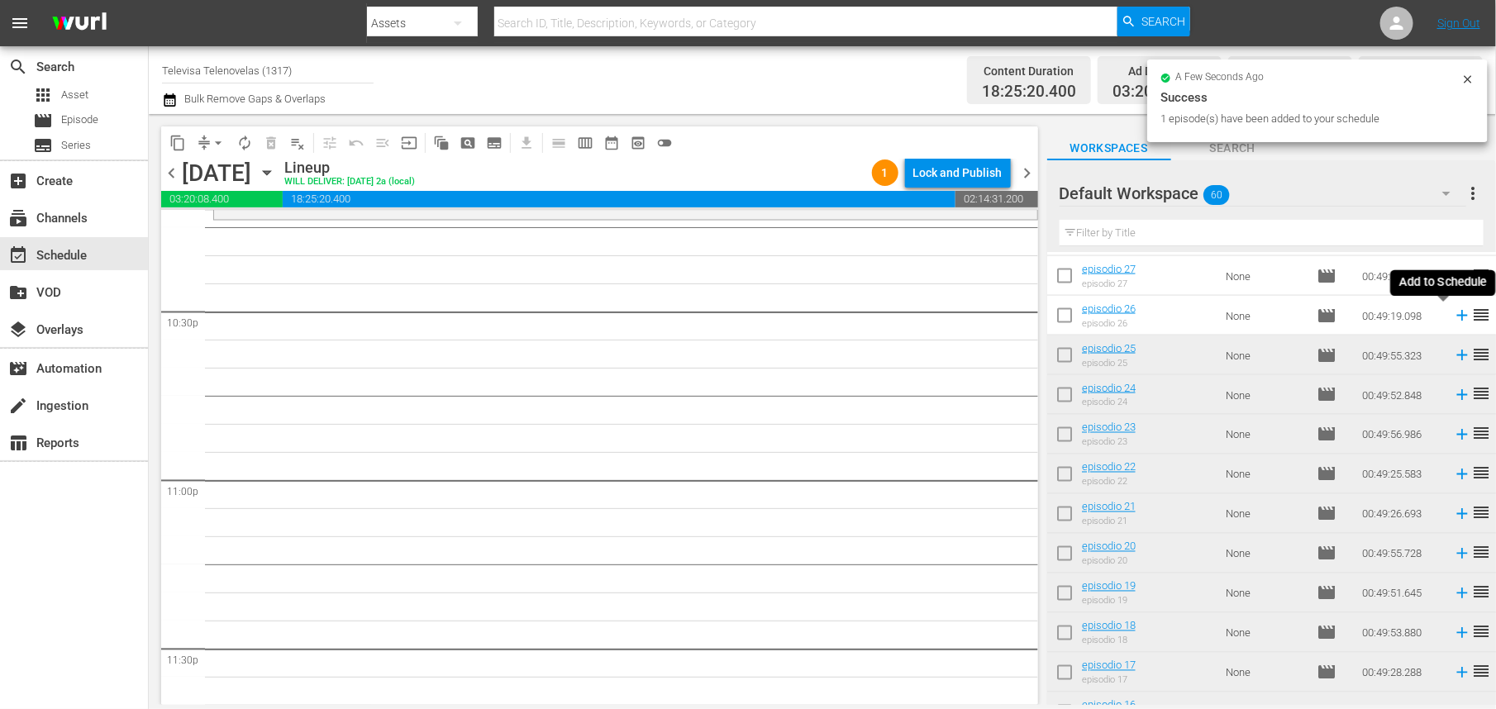
click at [1453, 318] on icon at bounding box center [1462, 316] width 18 height 18
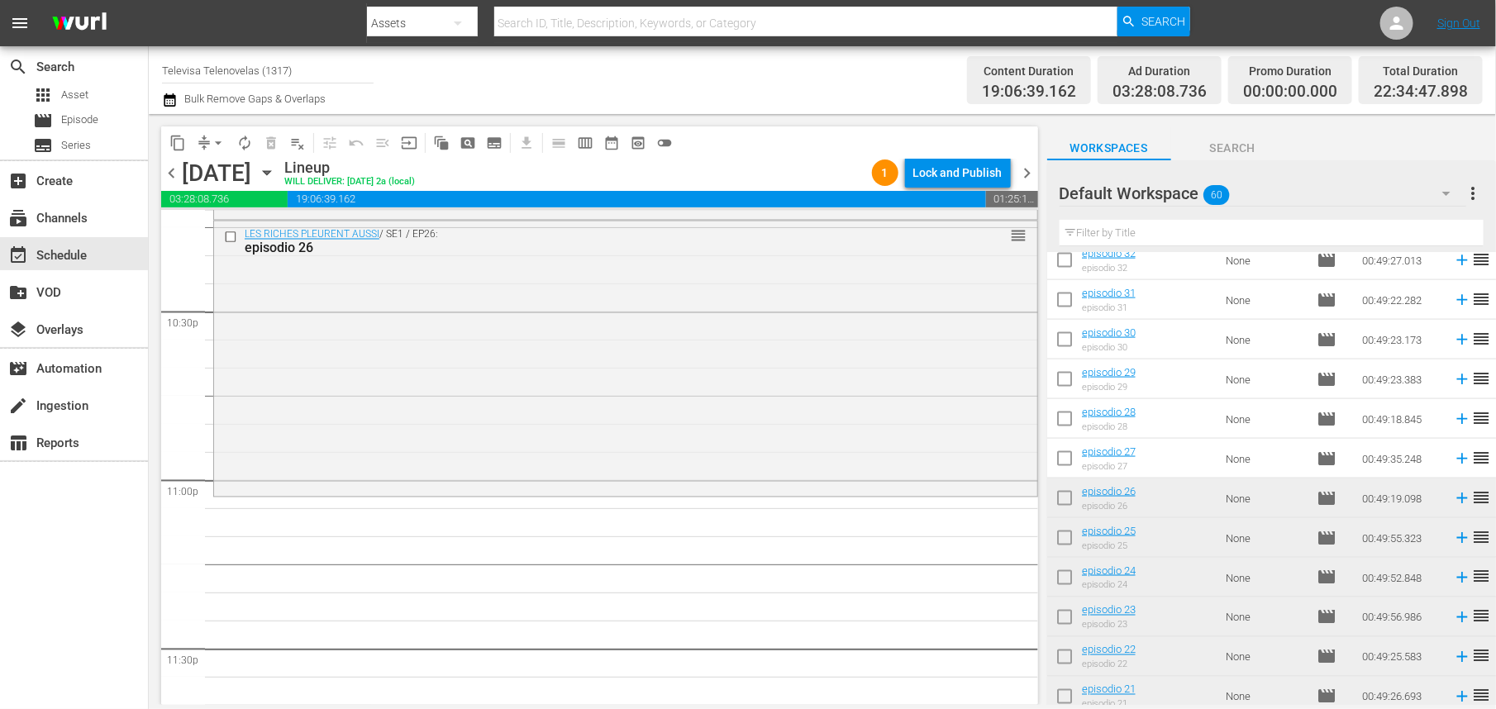
scroll to position [1099, 0]
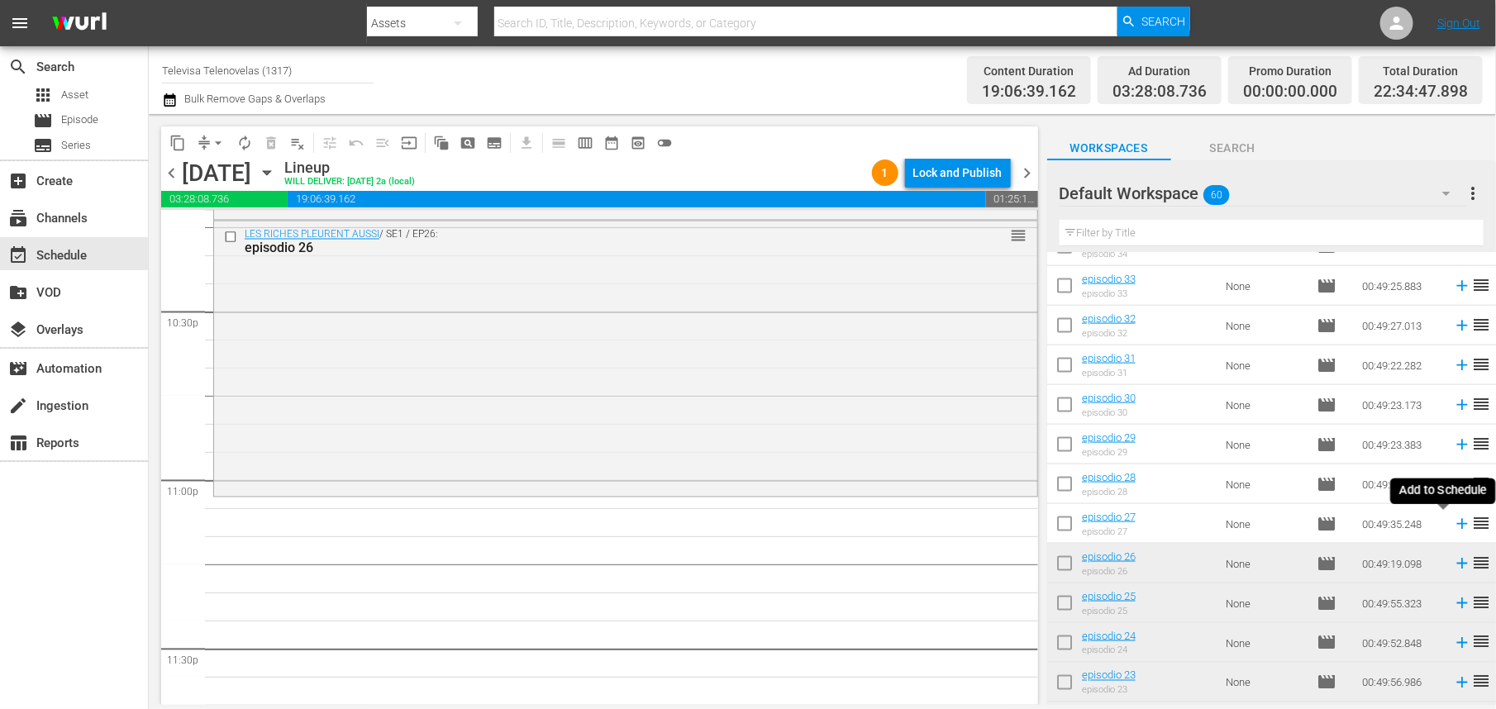
click at [1457, 526] on icon at bounding box center [1462, 524] width 11 height 11
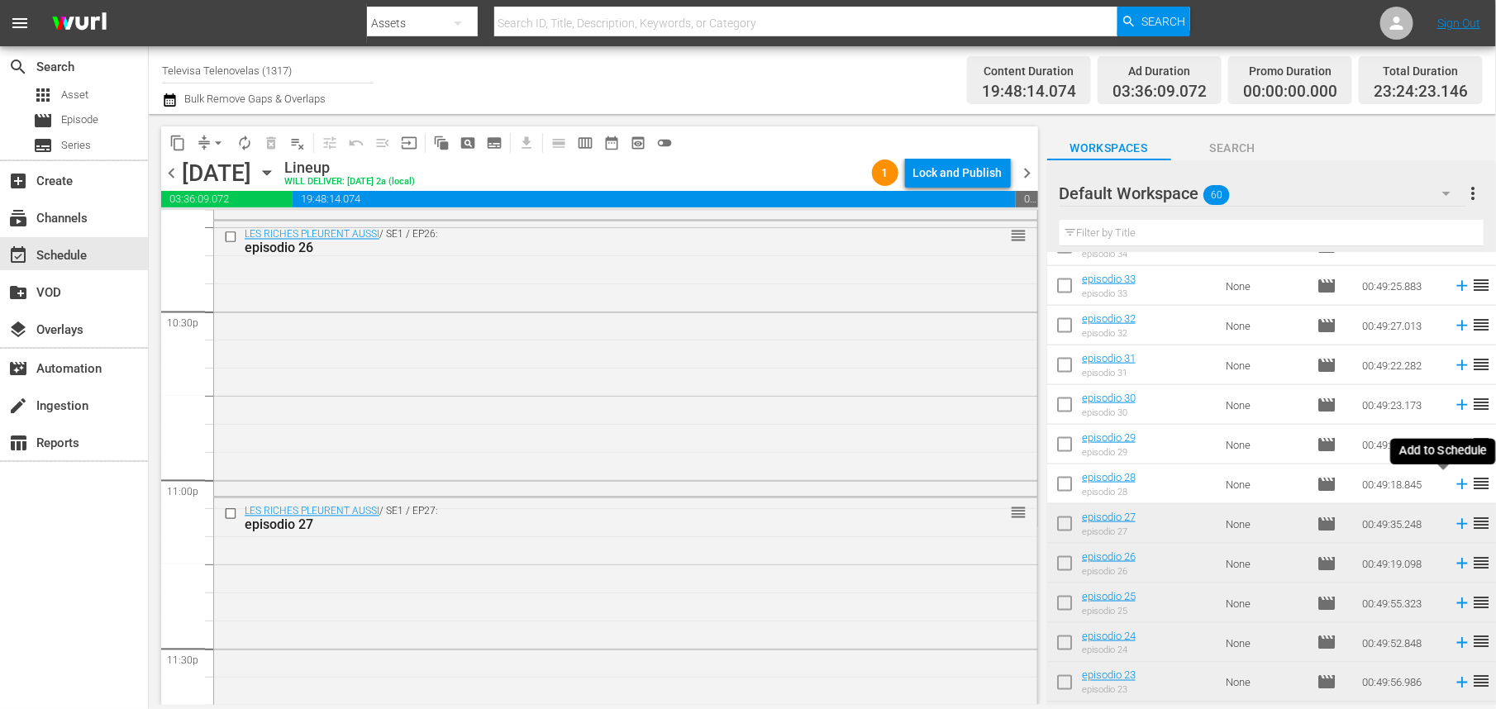
click at [1457, 487] on icon at bounding box center [1462, 485] width 11 height 11
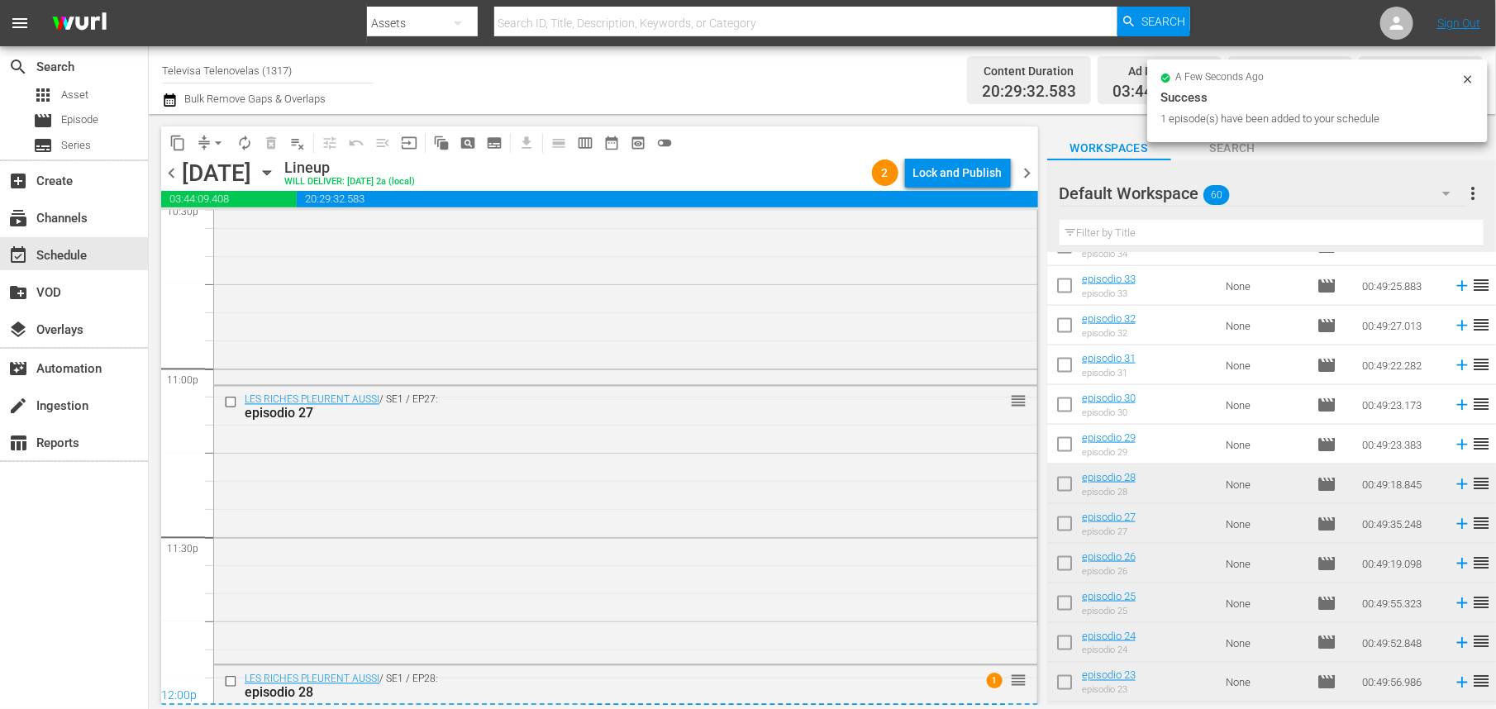
scroll to position [7838, 0]
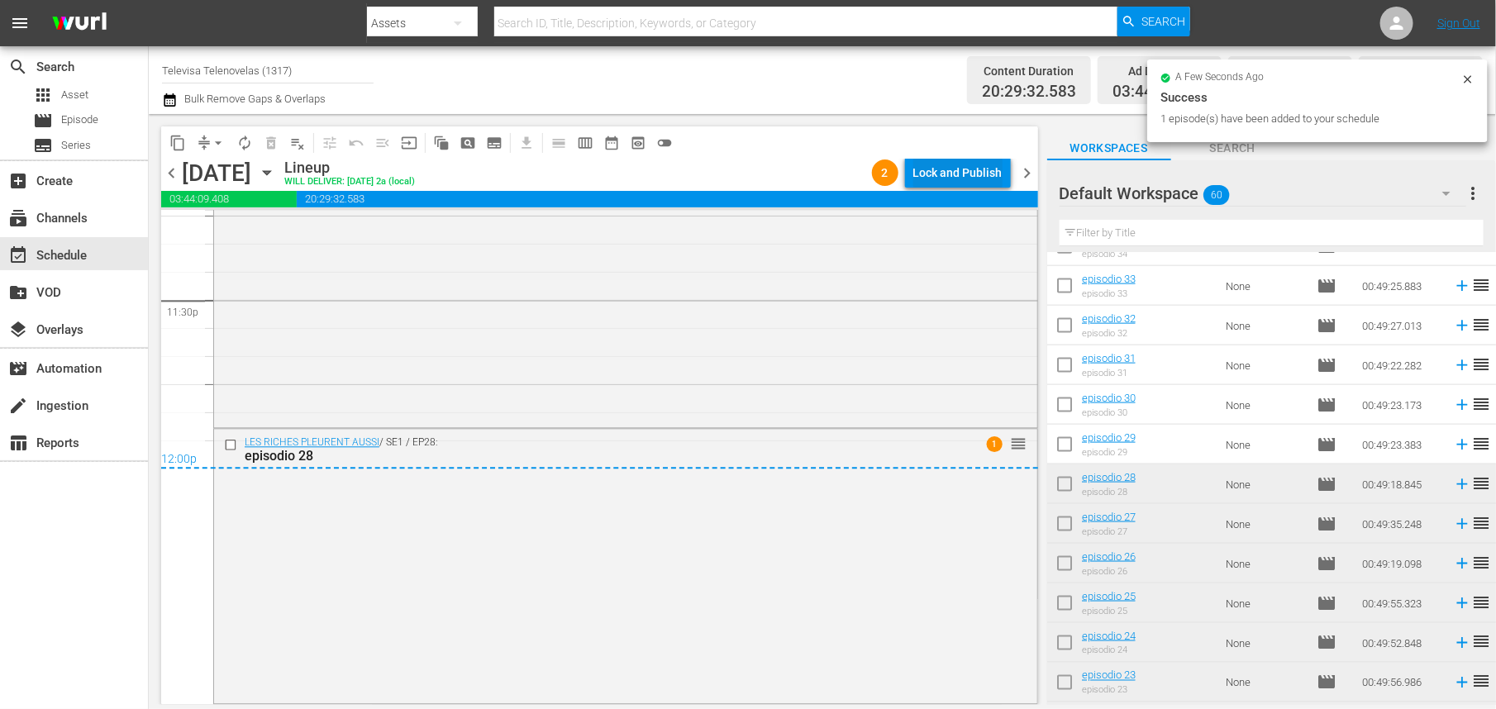
click at [958, 179] on div "Lock and Publish" at bounding box center [958, 173] width 89 height 30
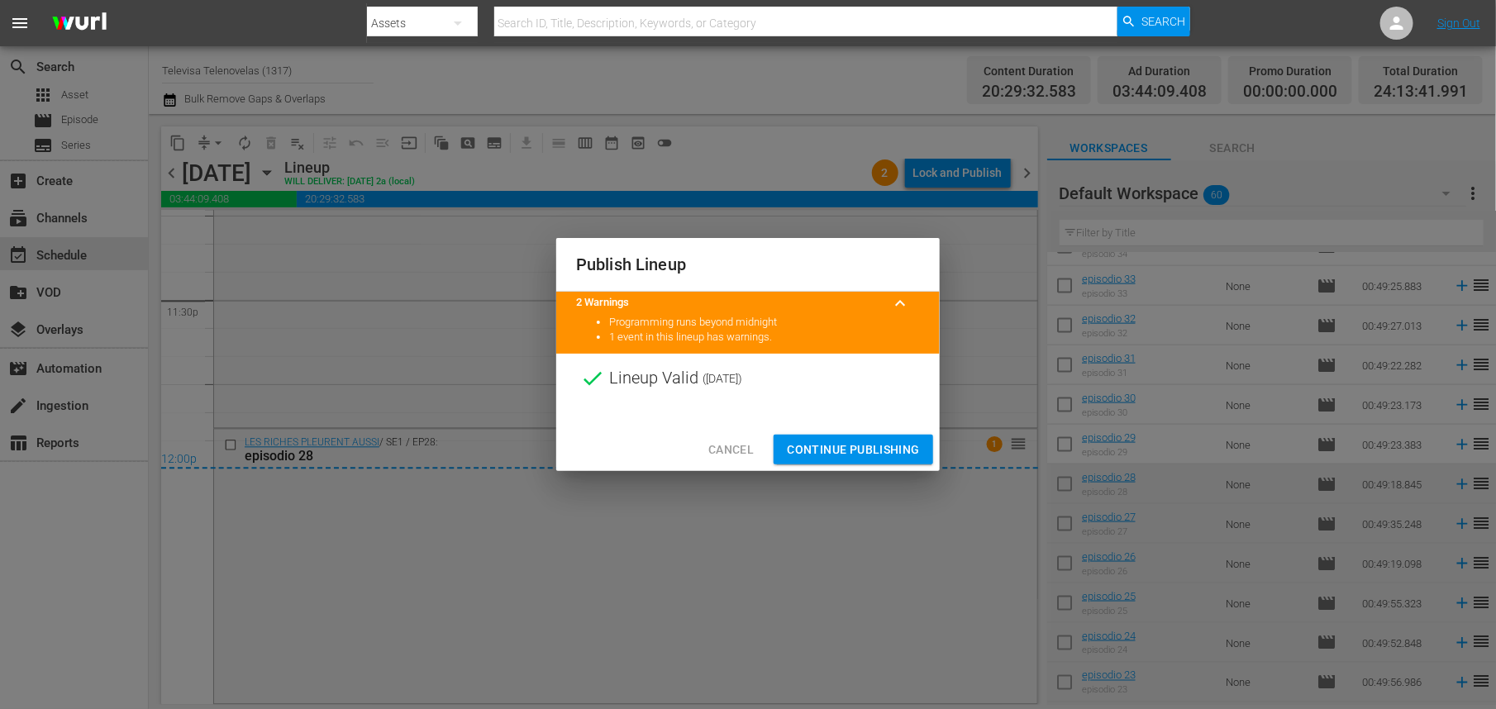
click at [821, 445] on span "Continue Publishing" at bounding box center [853, 450] width 133 height 21
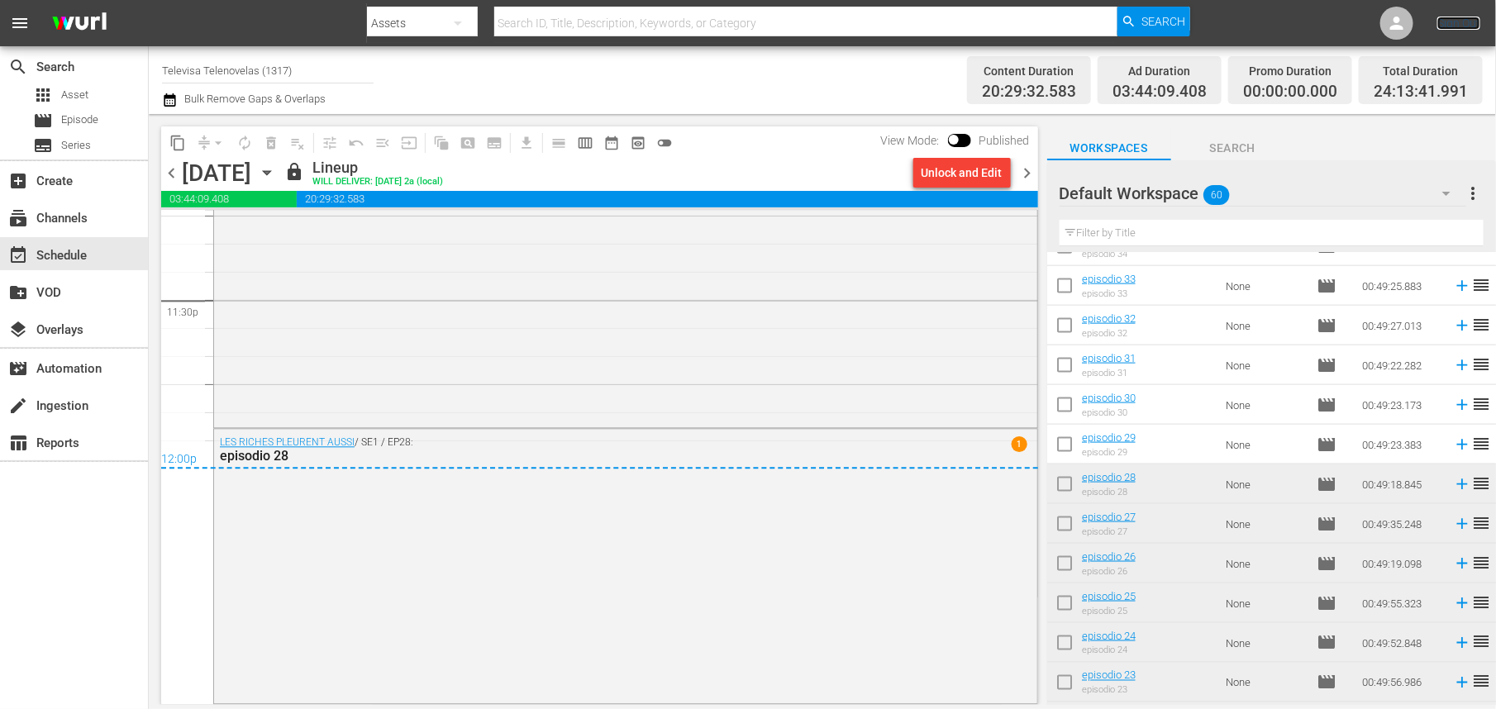
click at [1461, 22] on link "Sign Out" at bounding box center [1459, 23] width 43 height 13
